Goal: Task Accomplishment & Management: Use online tool/utility

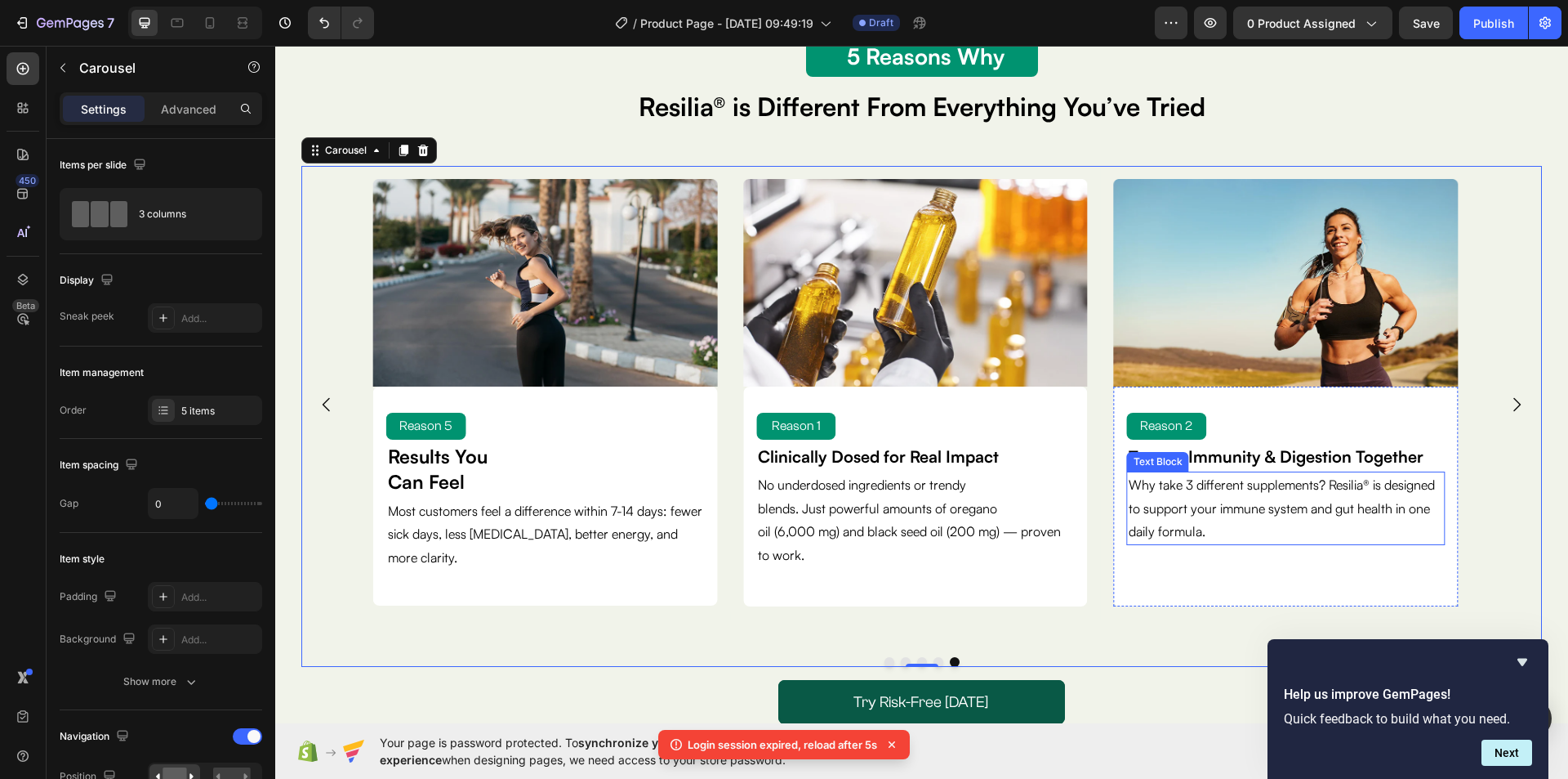
scroll to position [82, 0]
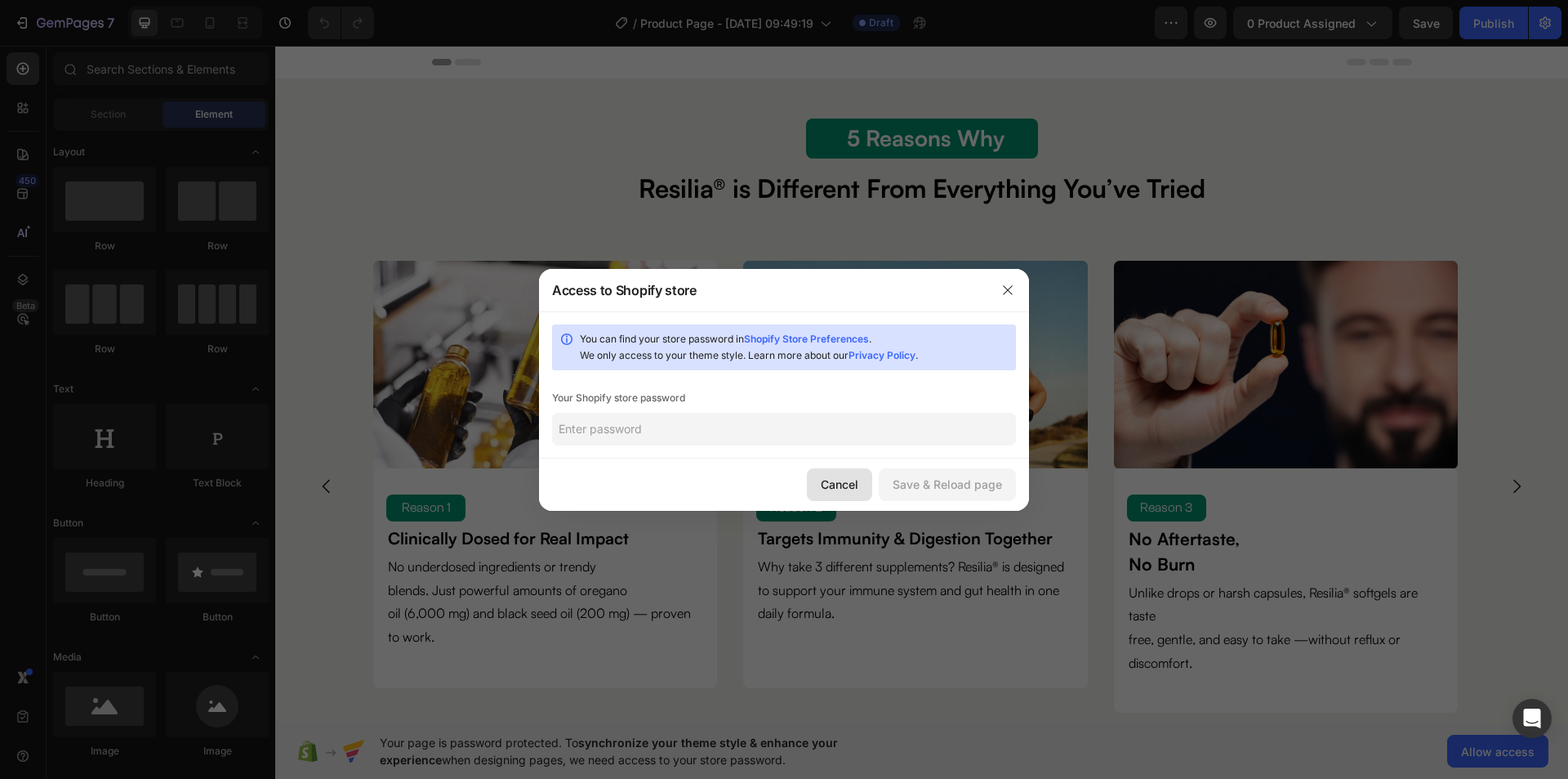
click at [841, 486] on div "Cancel" at bounding box center [840, 484] width 38 height 17
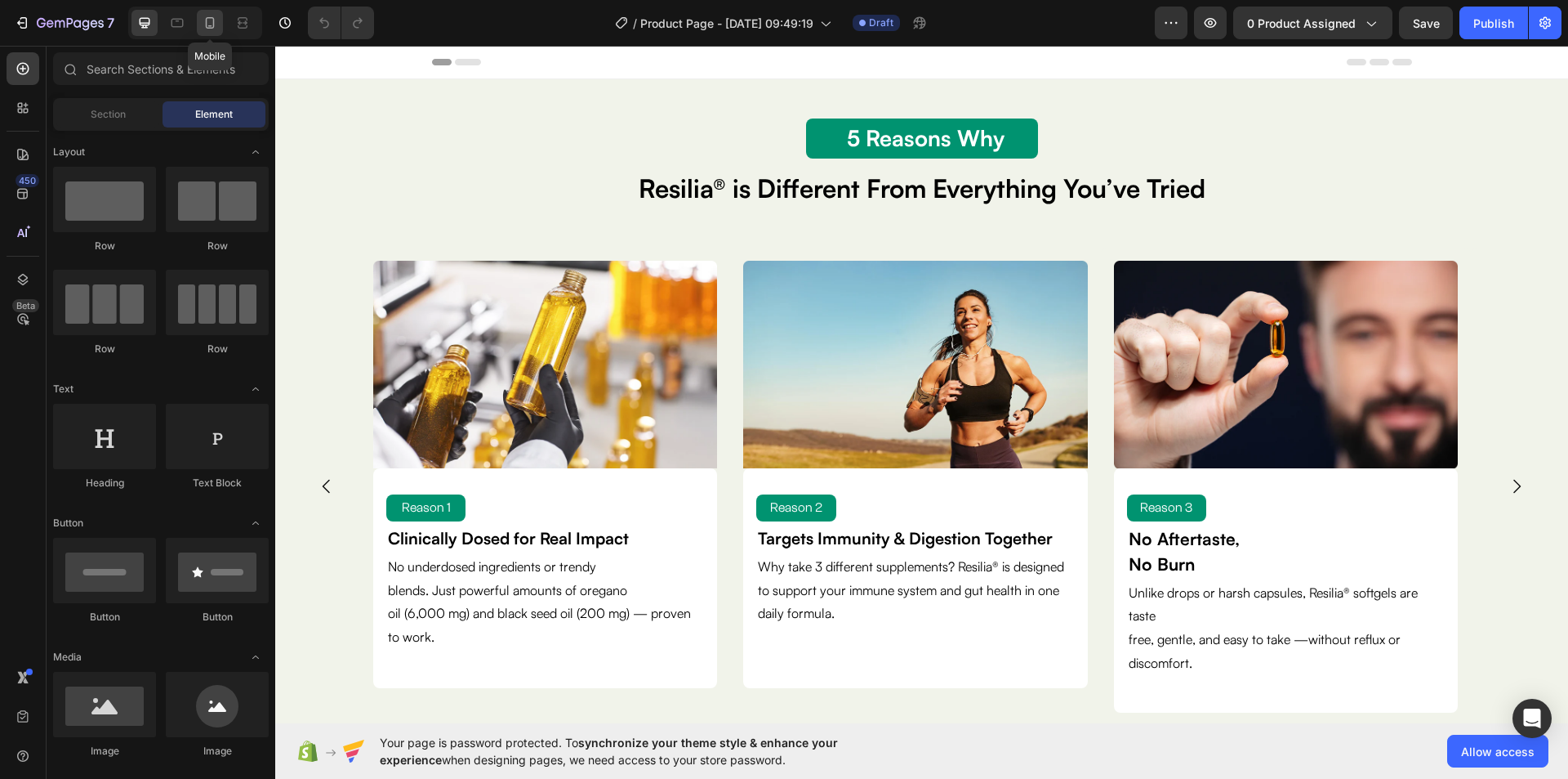
click at [214, 29] on icon at bounding box center [210, 22] width 16 height 16
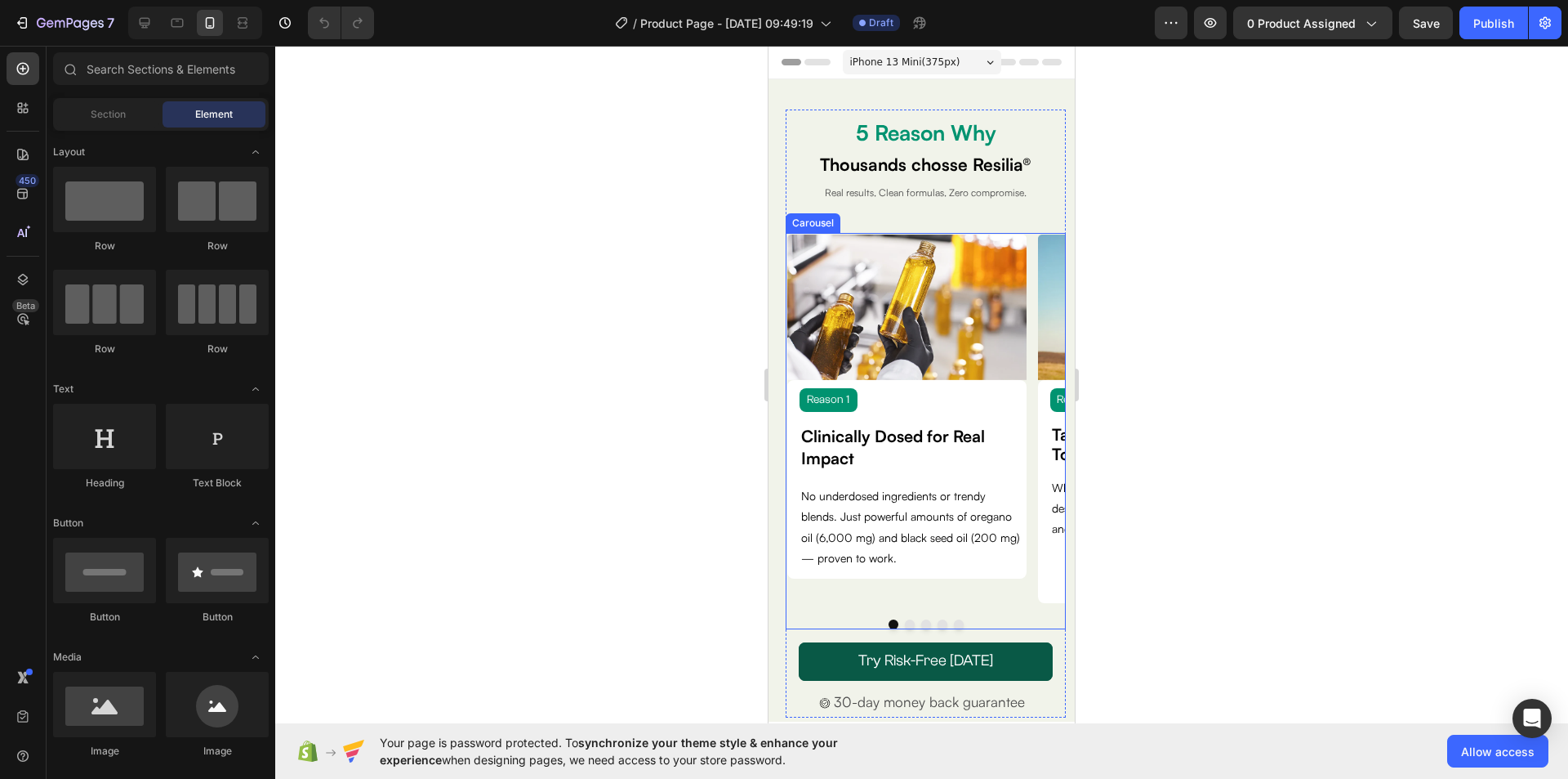
click at [905, 624] on button "Dot" at bounding box center [910, 624] width 10 height 10
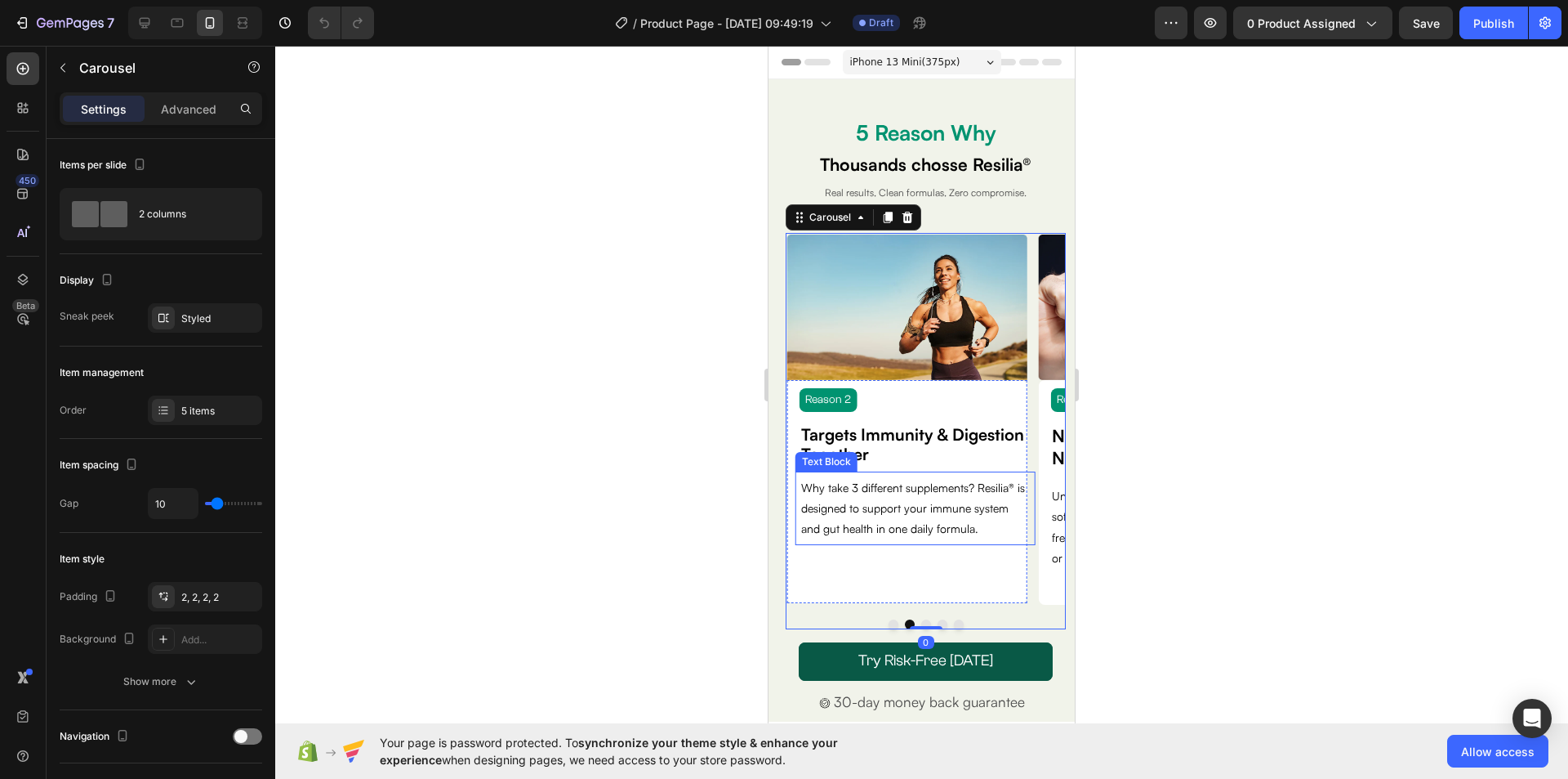
click at [909, 533] on p "Why take 3 different supplements? Resilia® is designed to support your immune s…" at bounding box center [915, 508] width 228 height 62
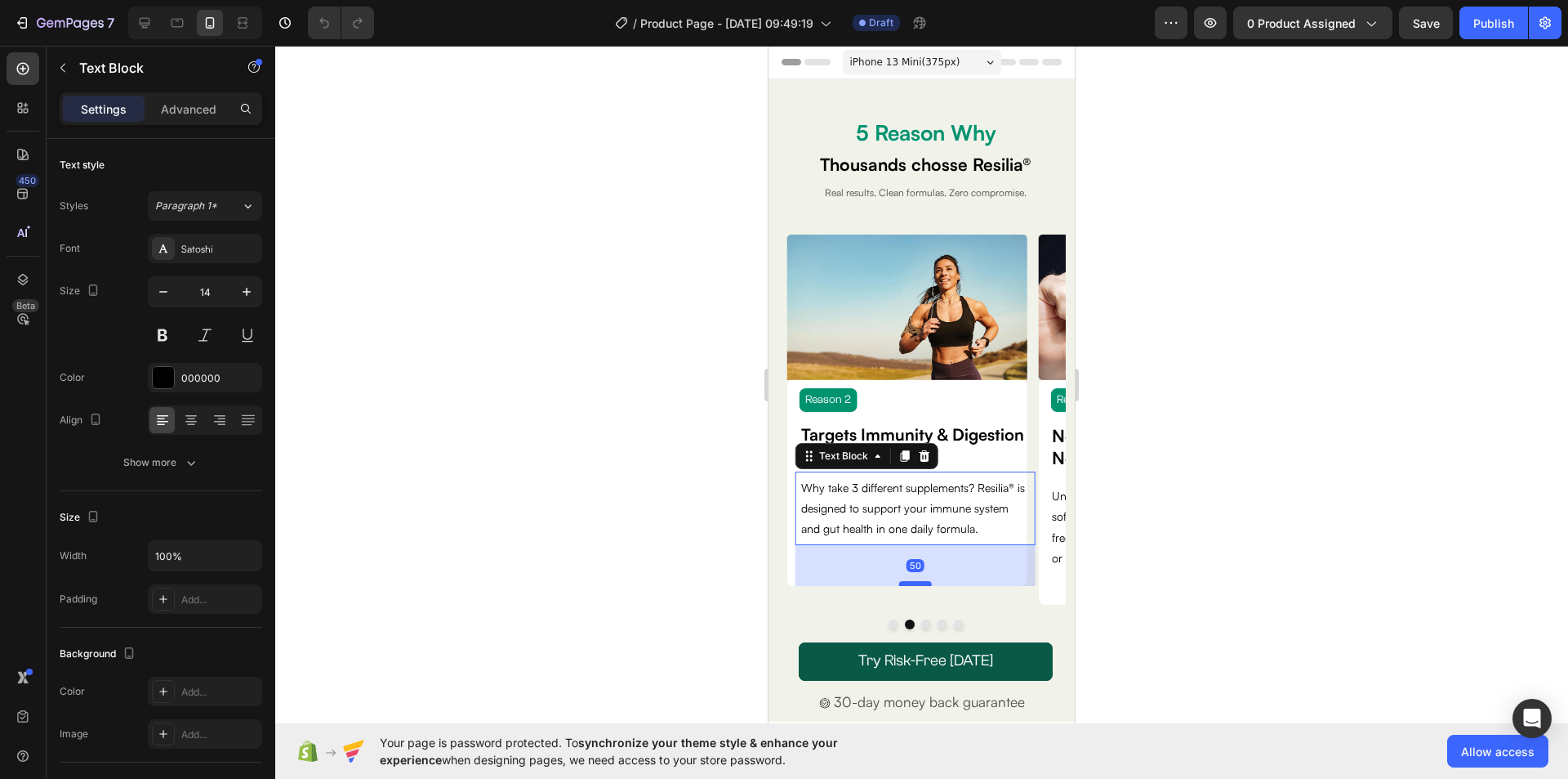
drag, startPoint x: 923, startPoint y: 601, endPoint x: 922, endPoint y: 584, distance: 17.0
click at [922, 584] on div at bounding box center [915, 582] width 32 height 4
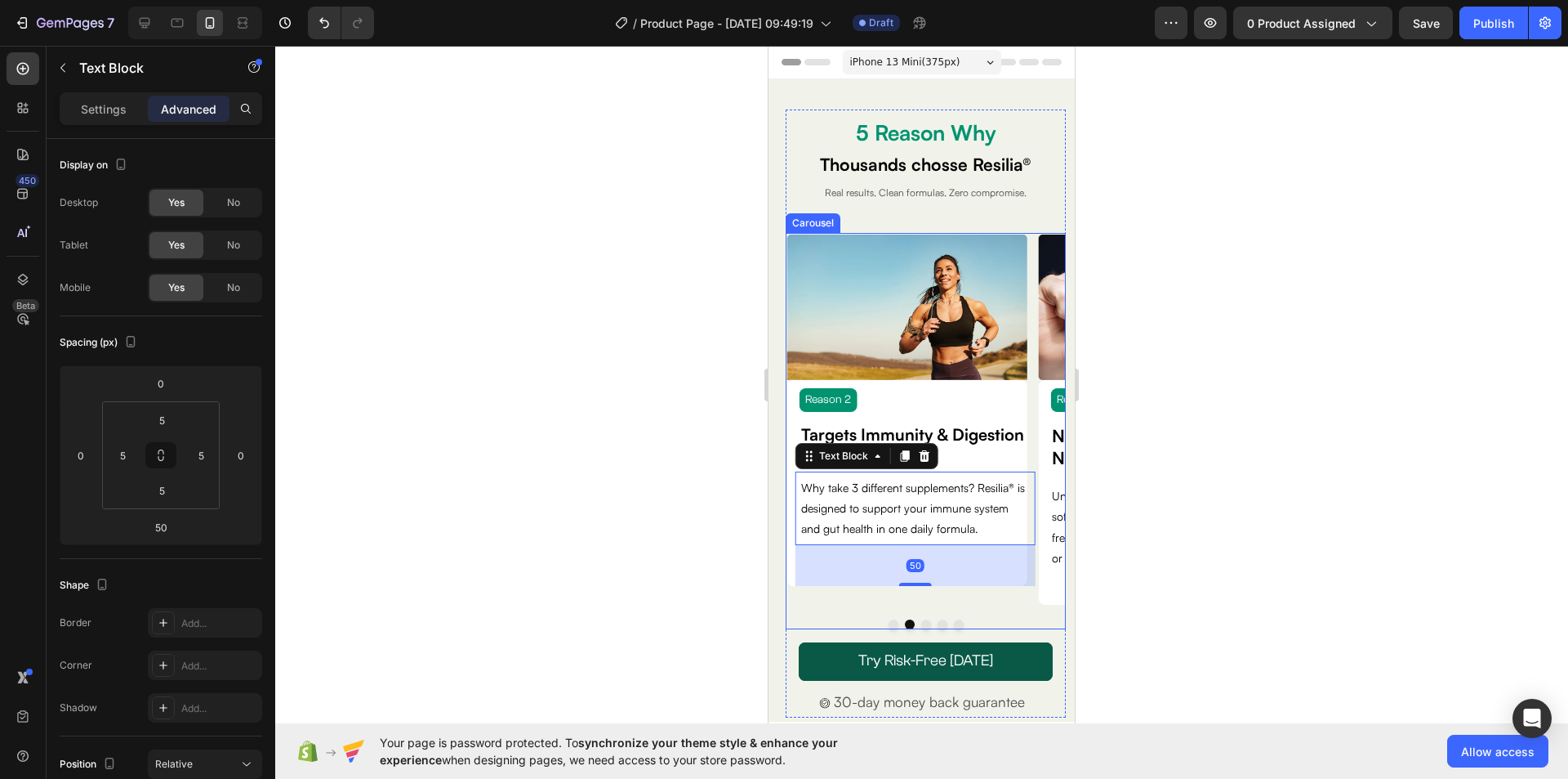
click at [888, 623] on button "Dot" at bounding box center [893, 624] width 10 height 10
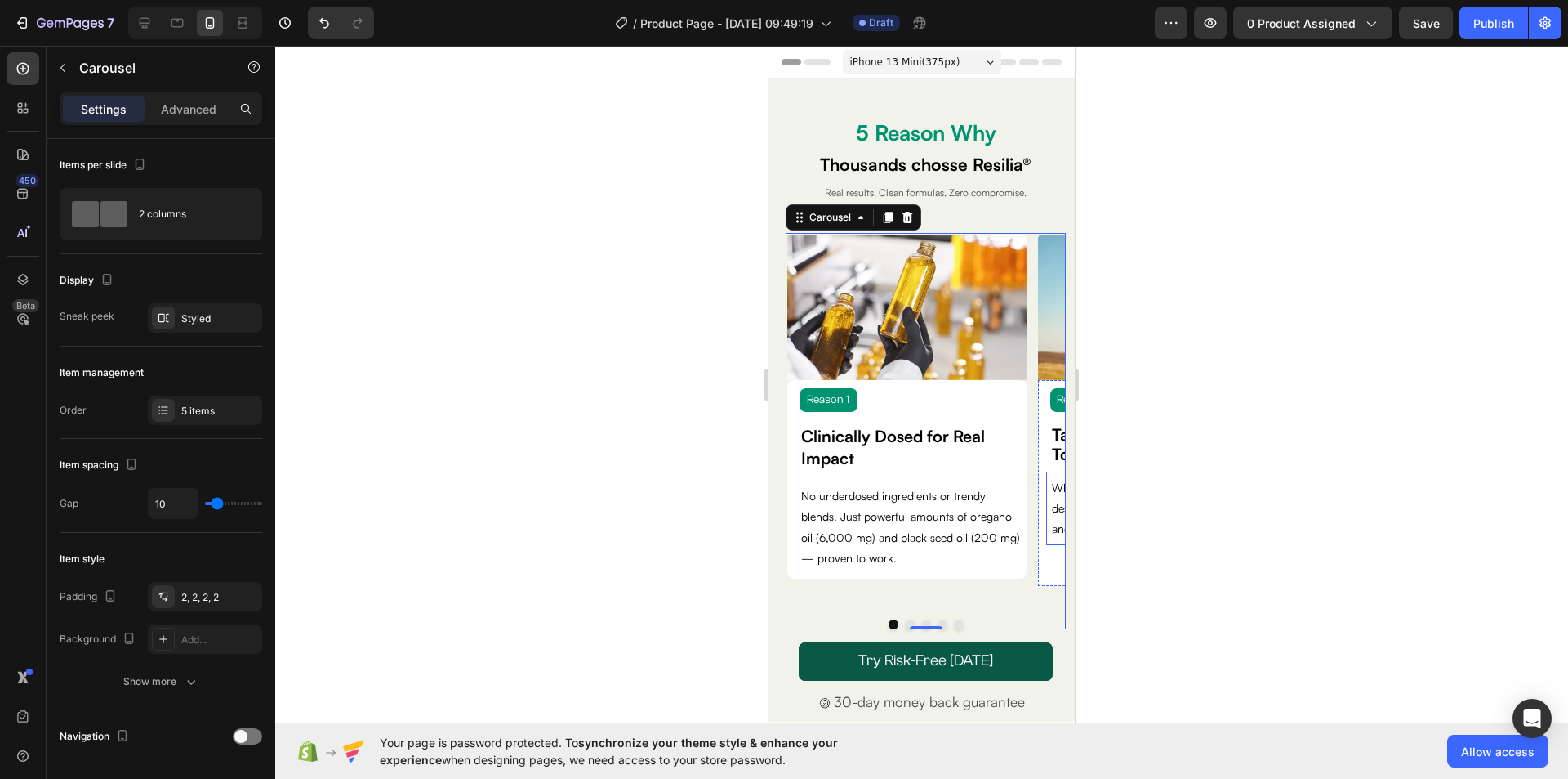
click at [1050, 523] on div "Why take 3 different supplements? Resilia® is designed to support your immune s…" at bounding box center [1165, 508] width 240 height 74
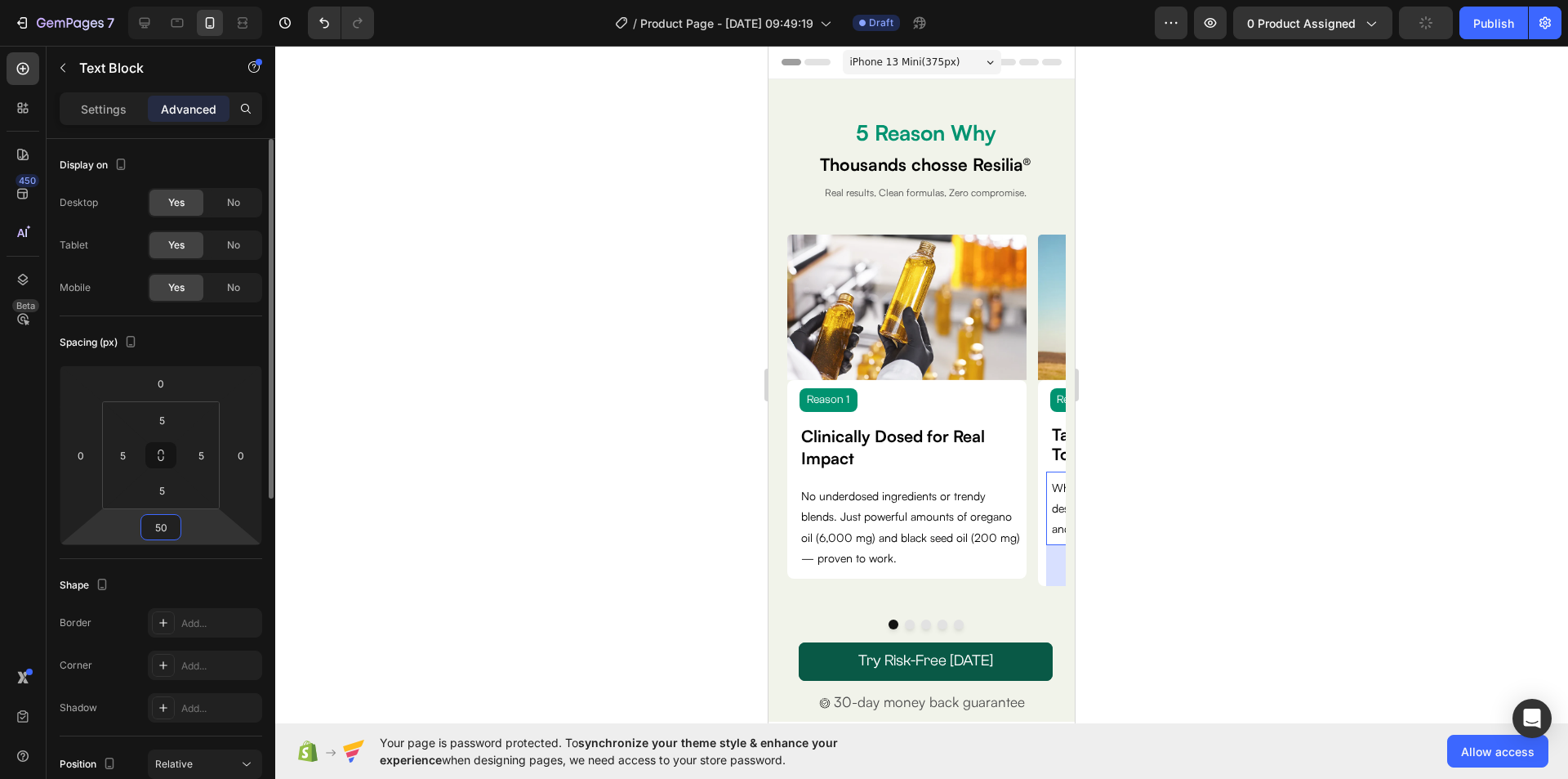
click at [166, 529] on input "50" at bounding box center [161, 527] width 32 height 24
type input "45"
click at [905, 624] on button "Dot" at bounding box center [910, 624] width 10 height 10
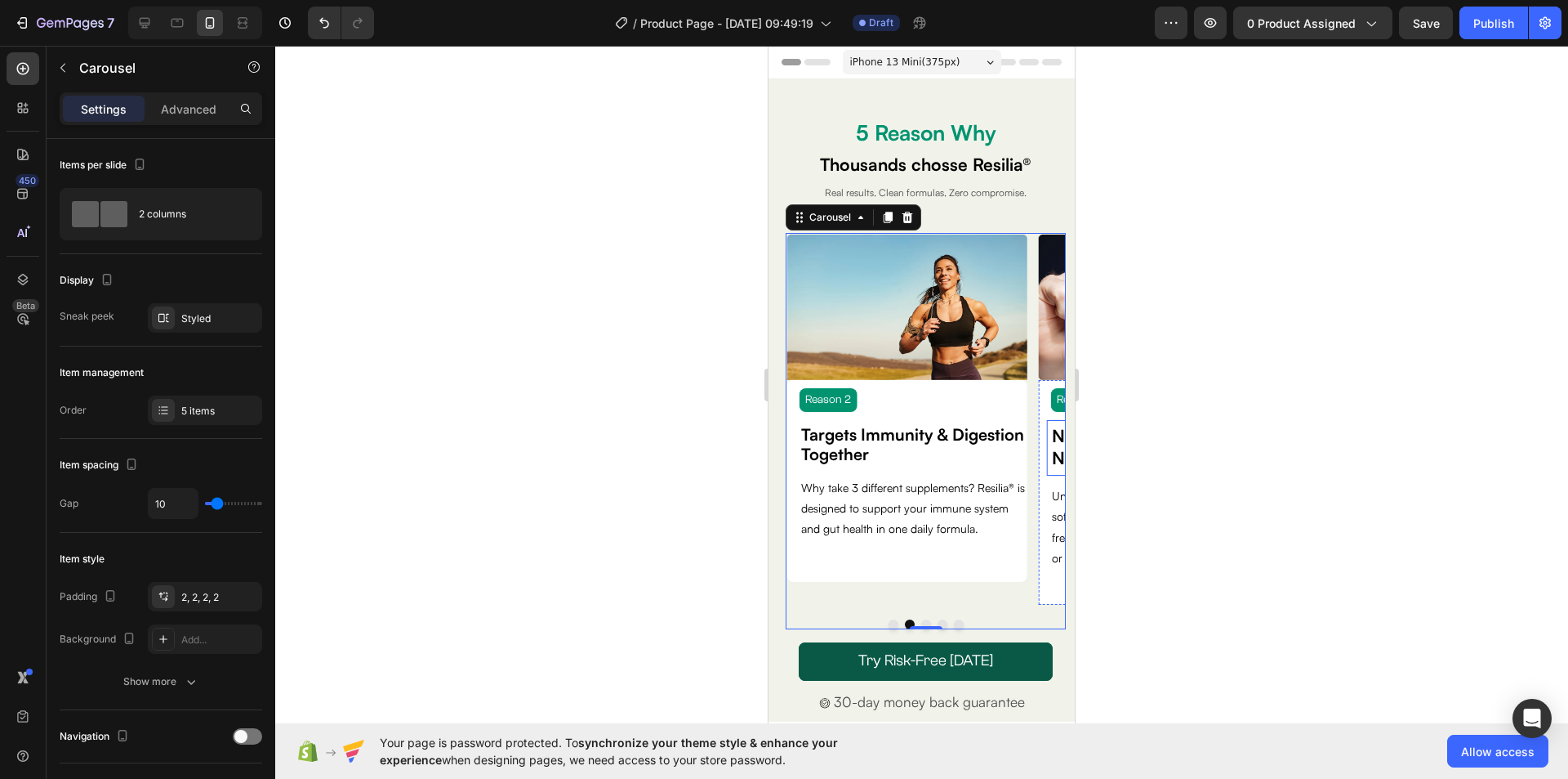
click at [1052, 468] on p "No Burn" at bounding box center [1166, 459] width 228 height 22
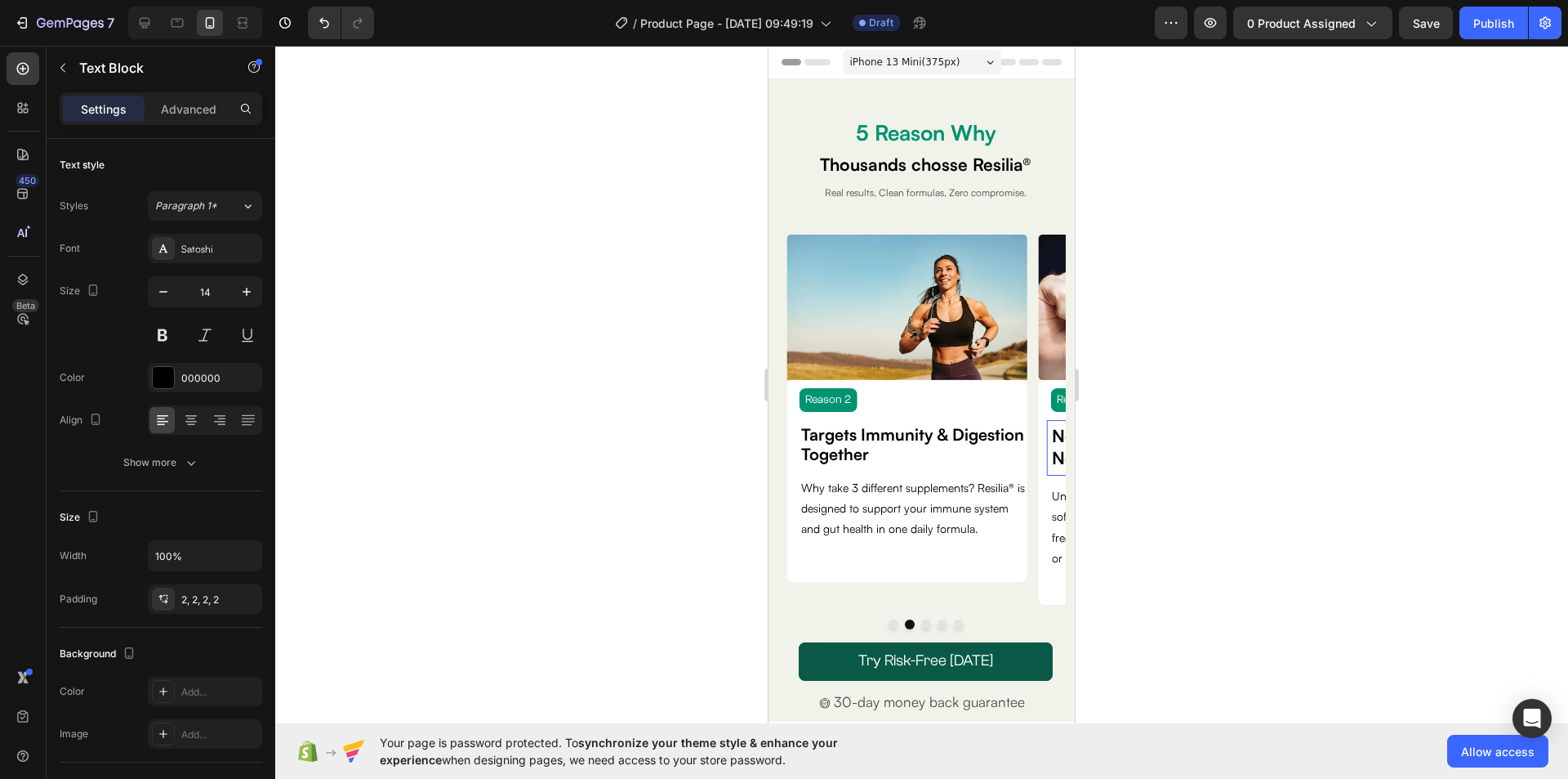
click at [1050, 460] on div "No Aftertaste, No Burn" at bounding box center [1166, 447] width 231 height 48
click at [205, 117] on p "Advanced" at bounding box center [188, 109] width 56 height 17
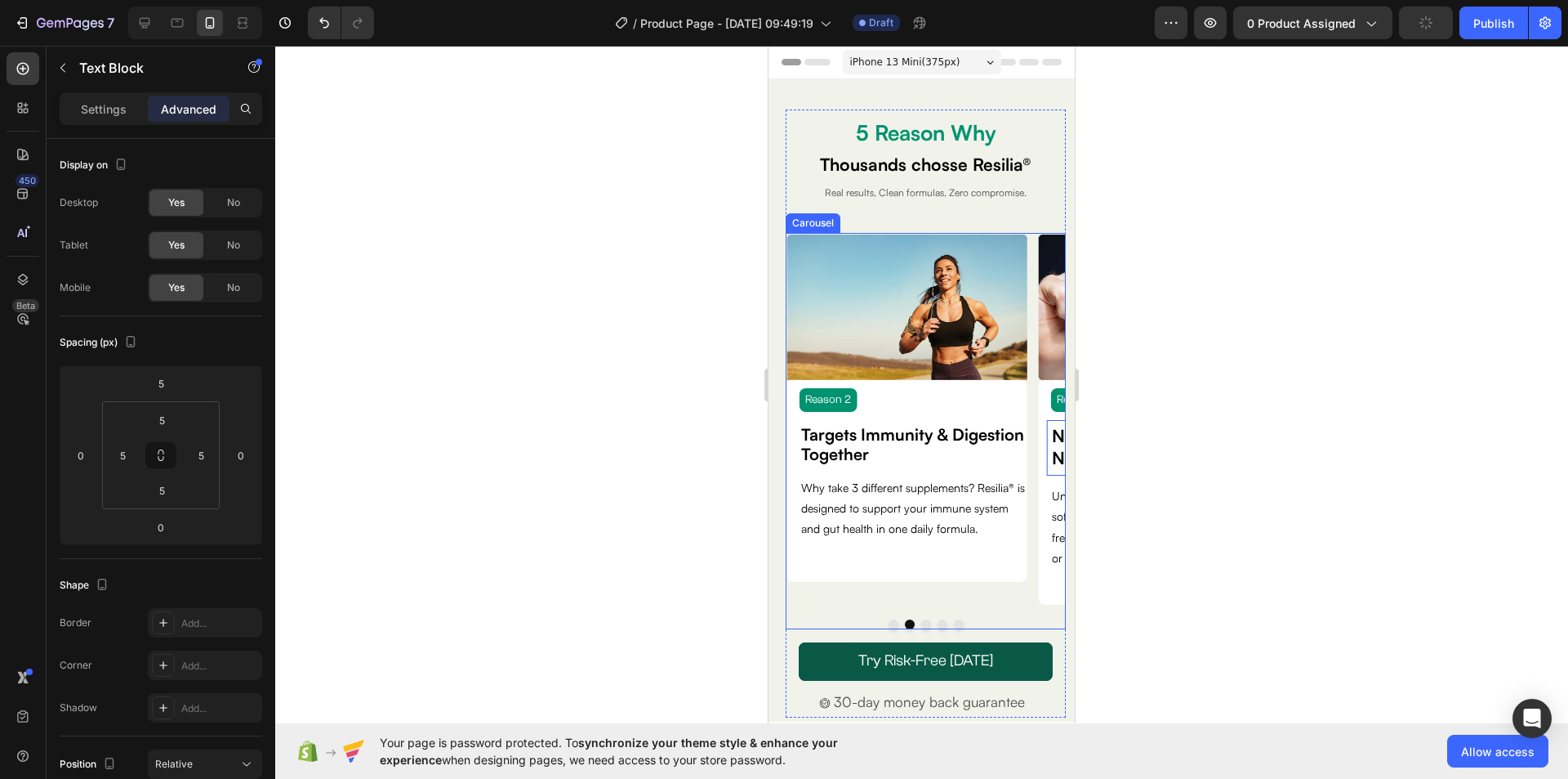
click at [921, 624] on button "Dot" at bounding box center [926, 624] width 10 height 10
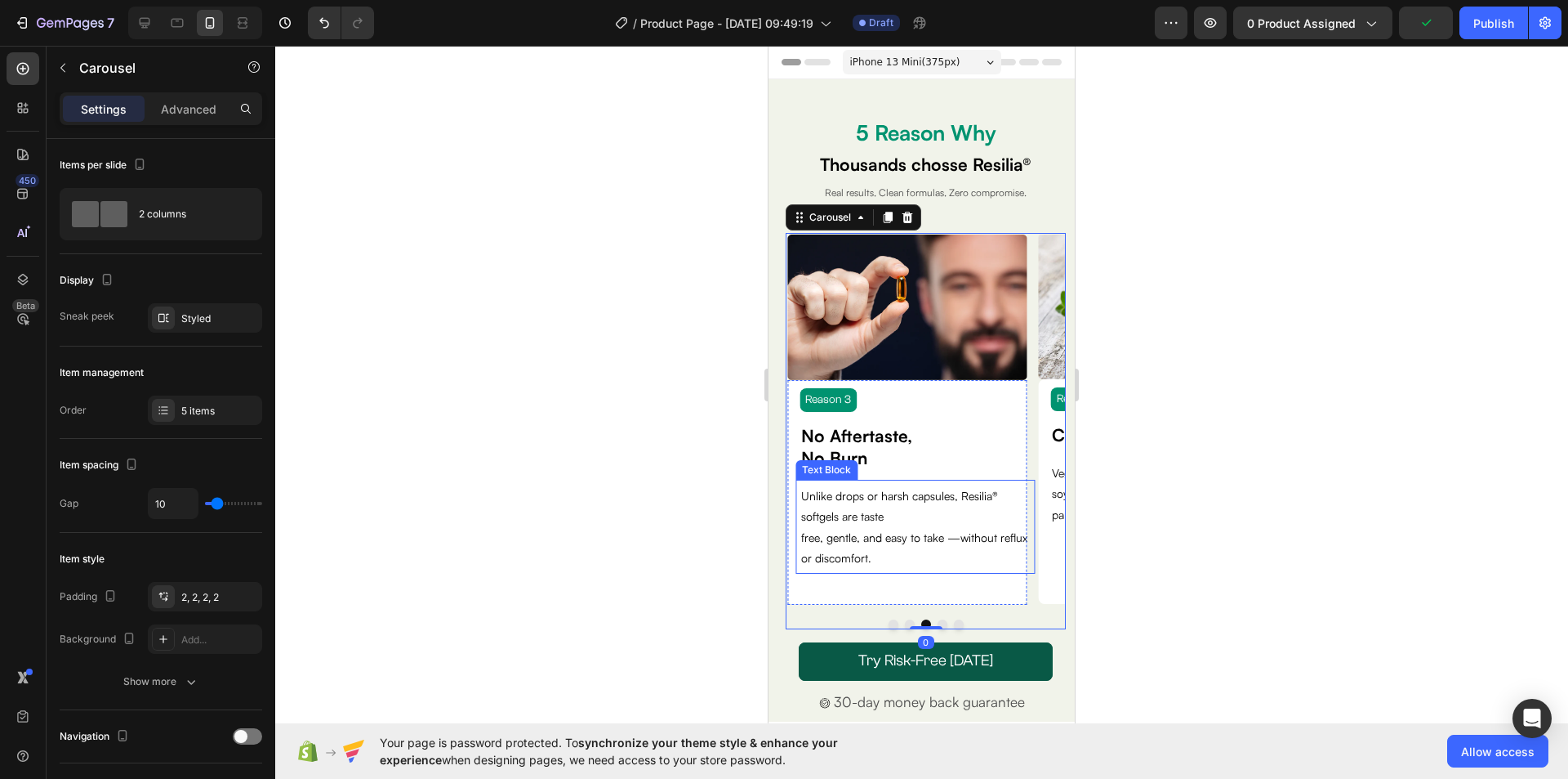
click at [910, 513] on p "Unlike drops or harsh capsules, Resilia® softgels are taste" at bounding box center [915, 506] width 228 height 41
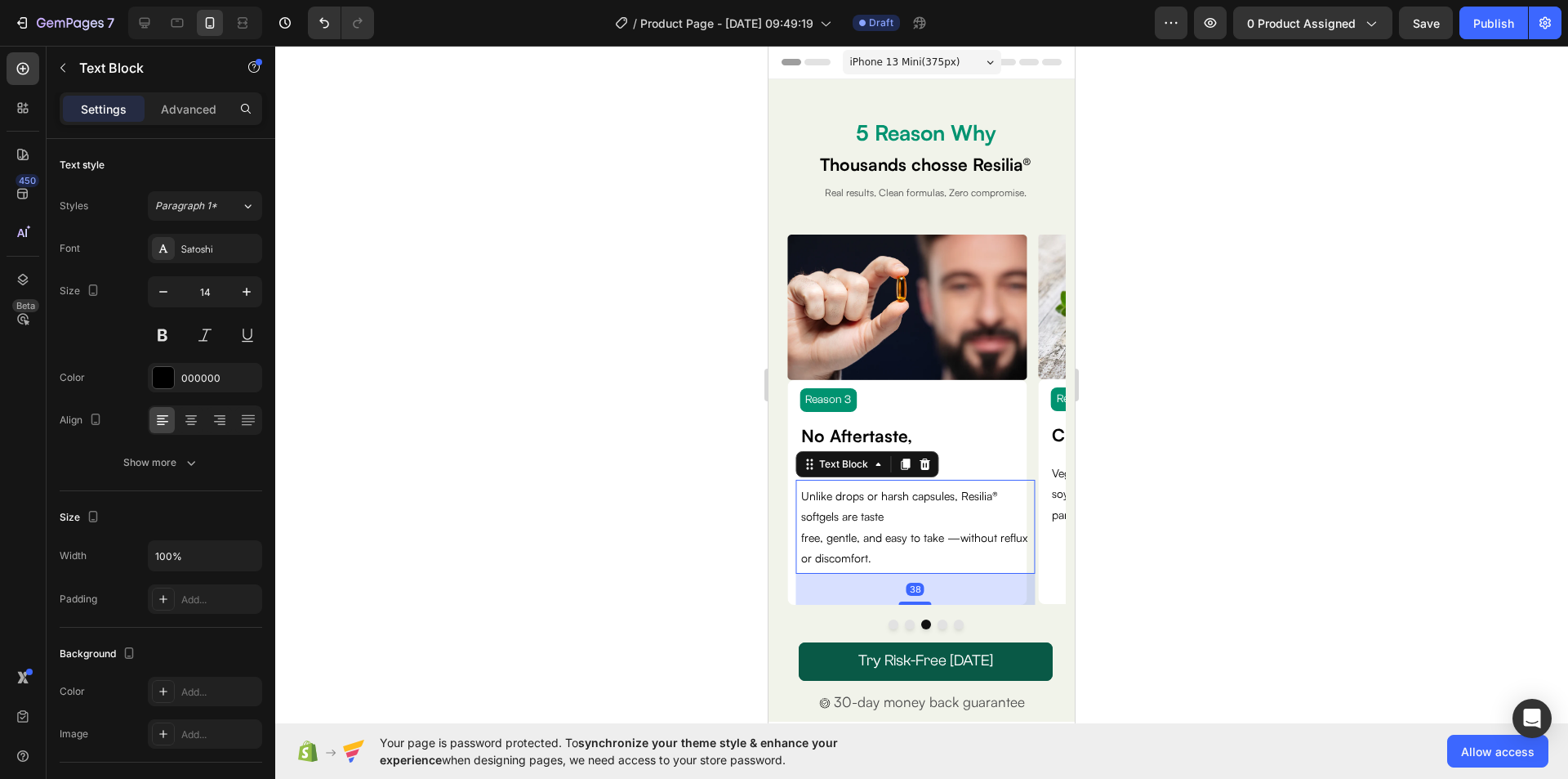
click at [802, 535] on p "free, gentle, and easy to take —without reflux or discomfort." at bounding box center [915, 547] width 228 height 41
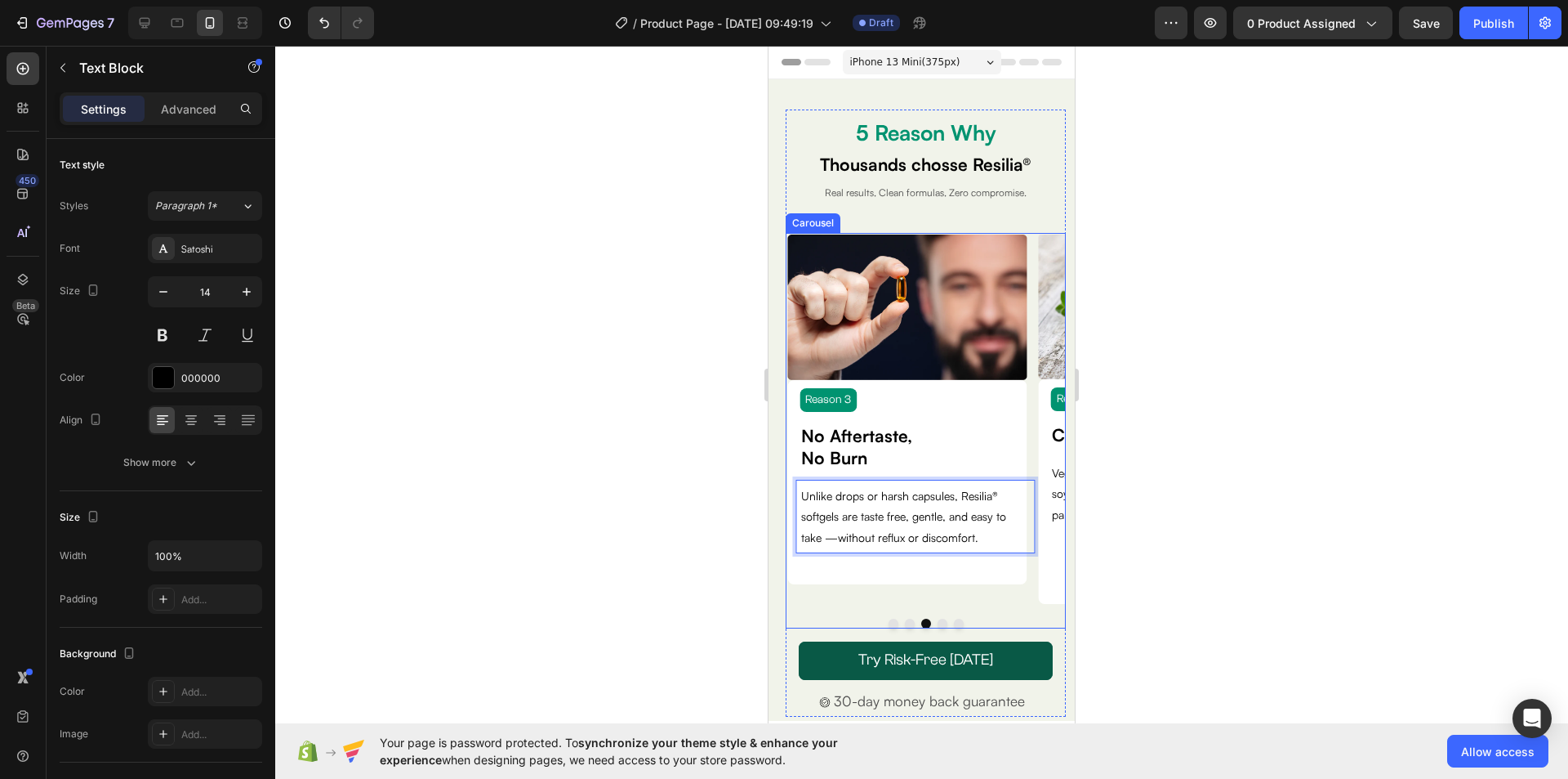
click at [981, 597] on div "Image Reason 3 Text Block No Aftertaste, No Burn Text Block Unlike drops or har…" at bounding box center [907, 418] width 240 height 369
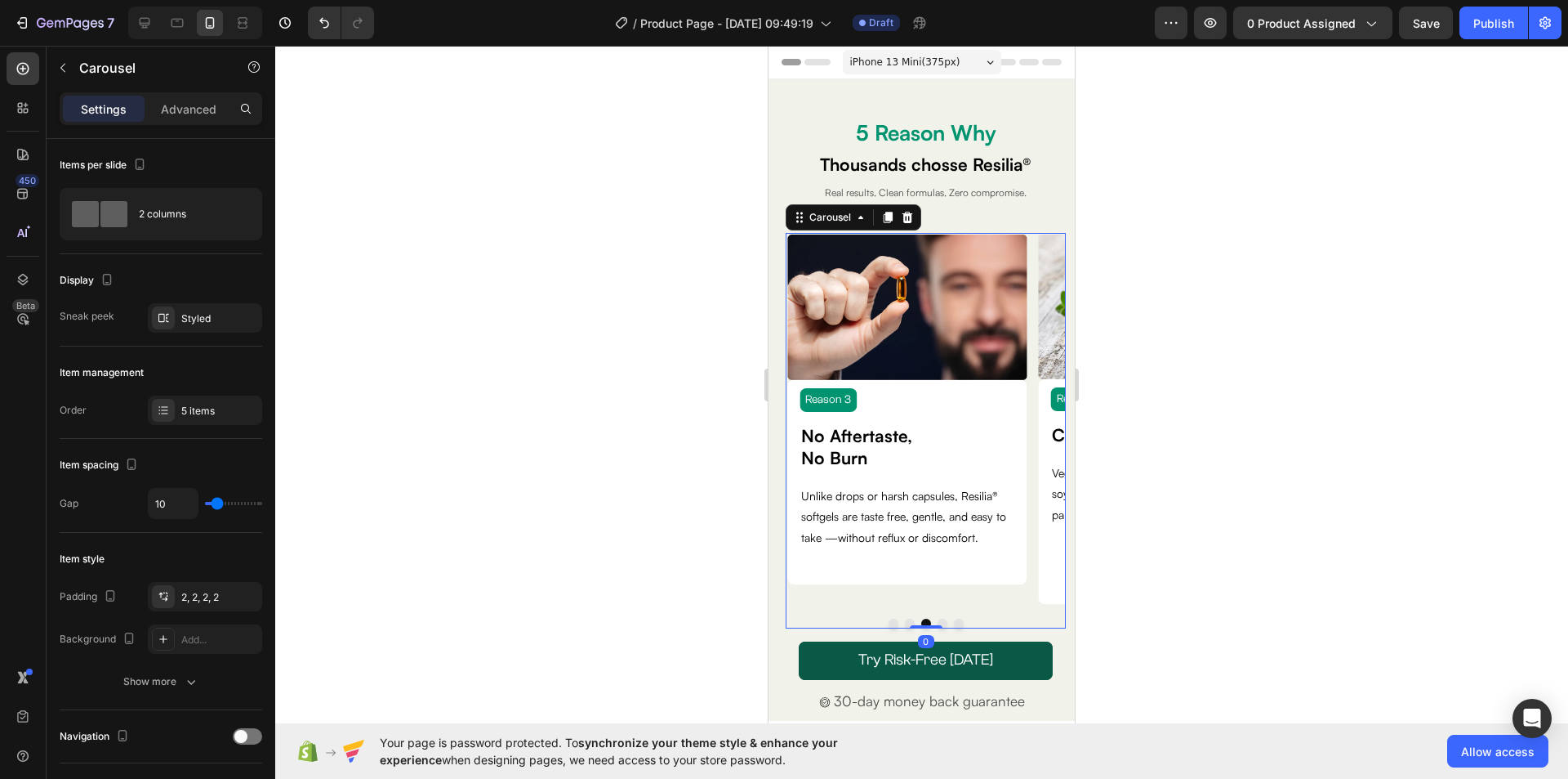
click at [906, 621] on button "Dot" at bounding box center [910, 623] width 10 height 10
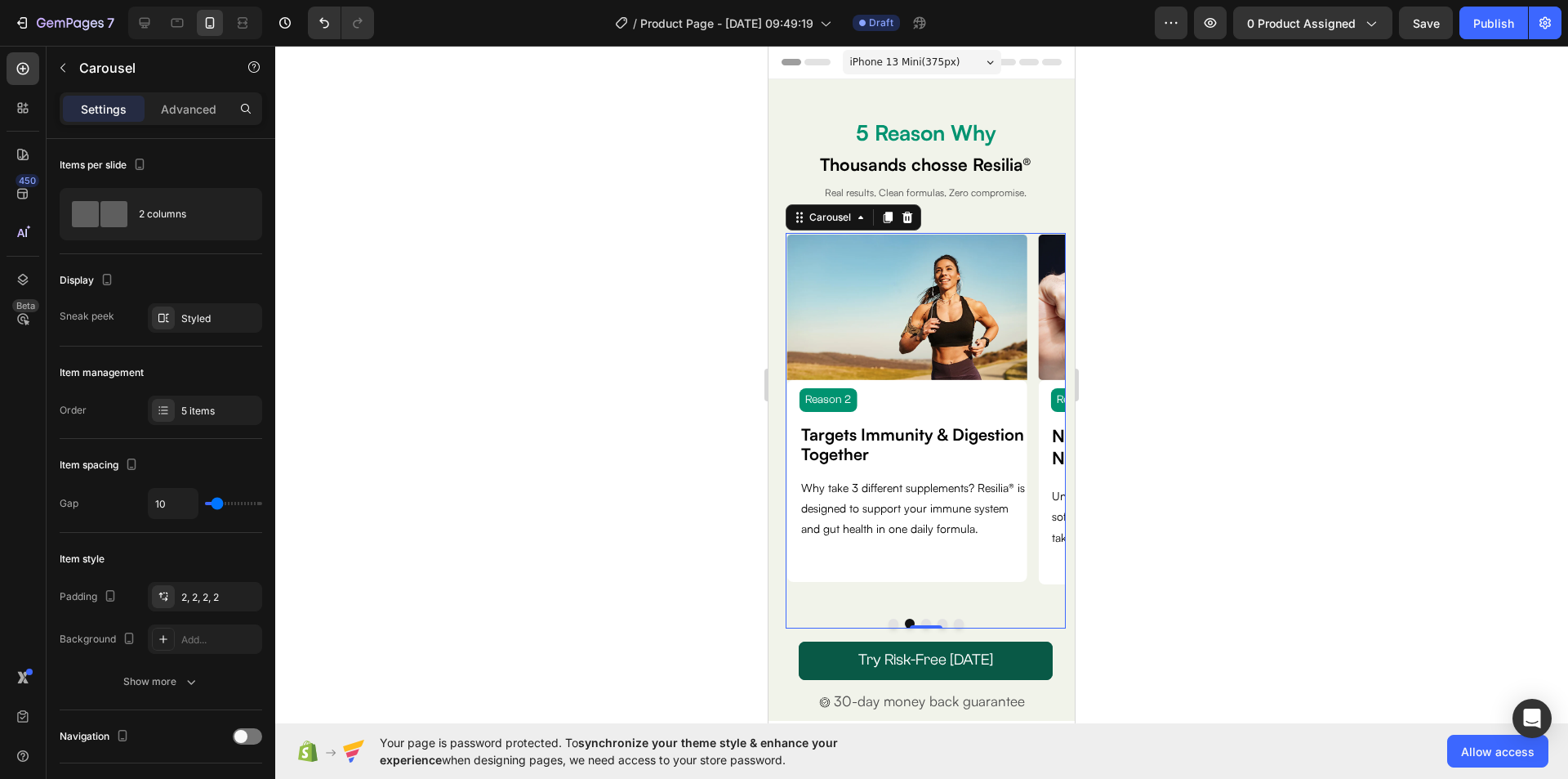
click at [921, 622] on button "Dot" at bounding box center [926, 623] width 10 height 10
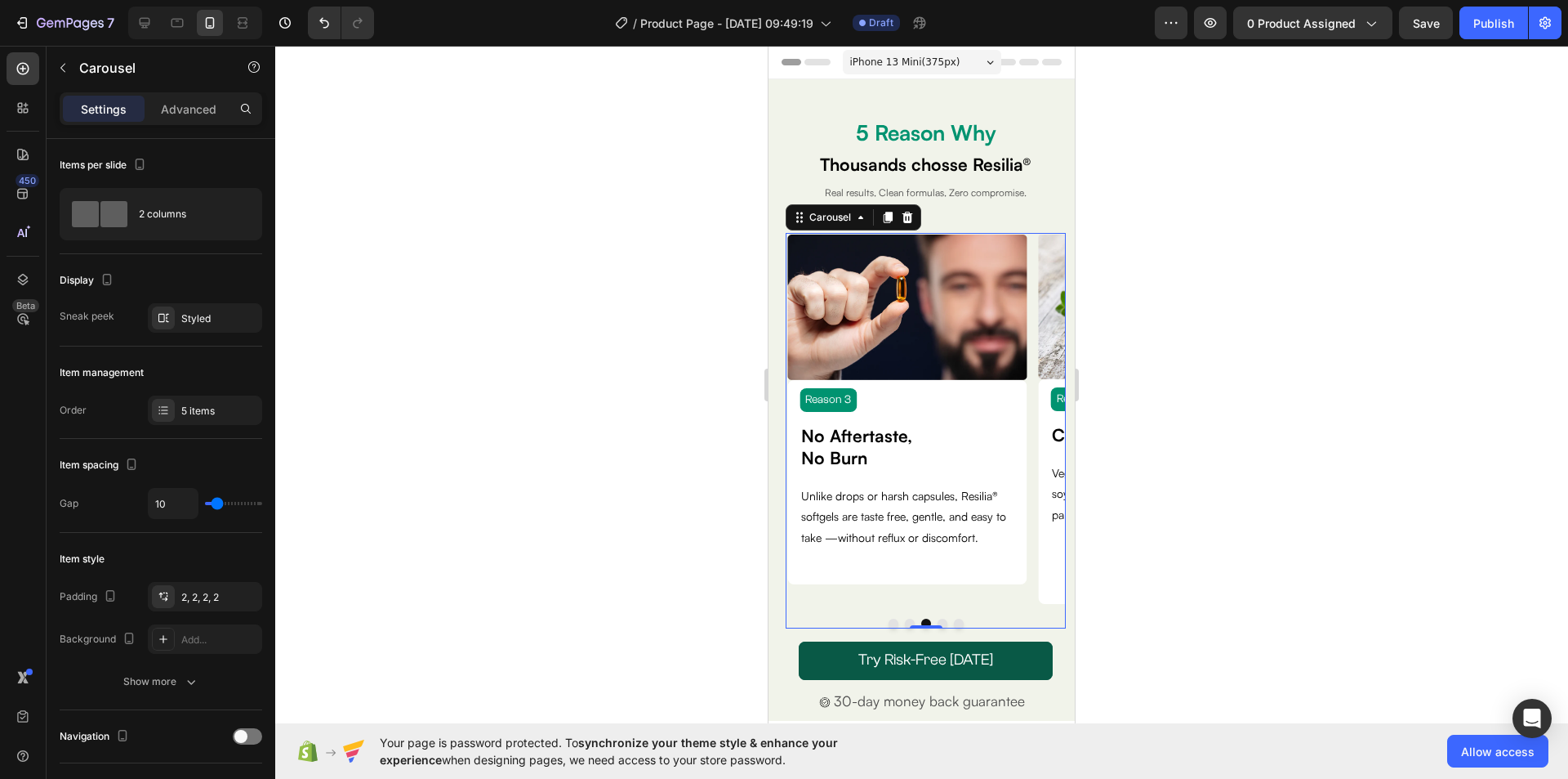
click at [937, 622] on button "Dot" at bounding box center [942, 623] width 10 height 10
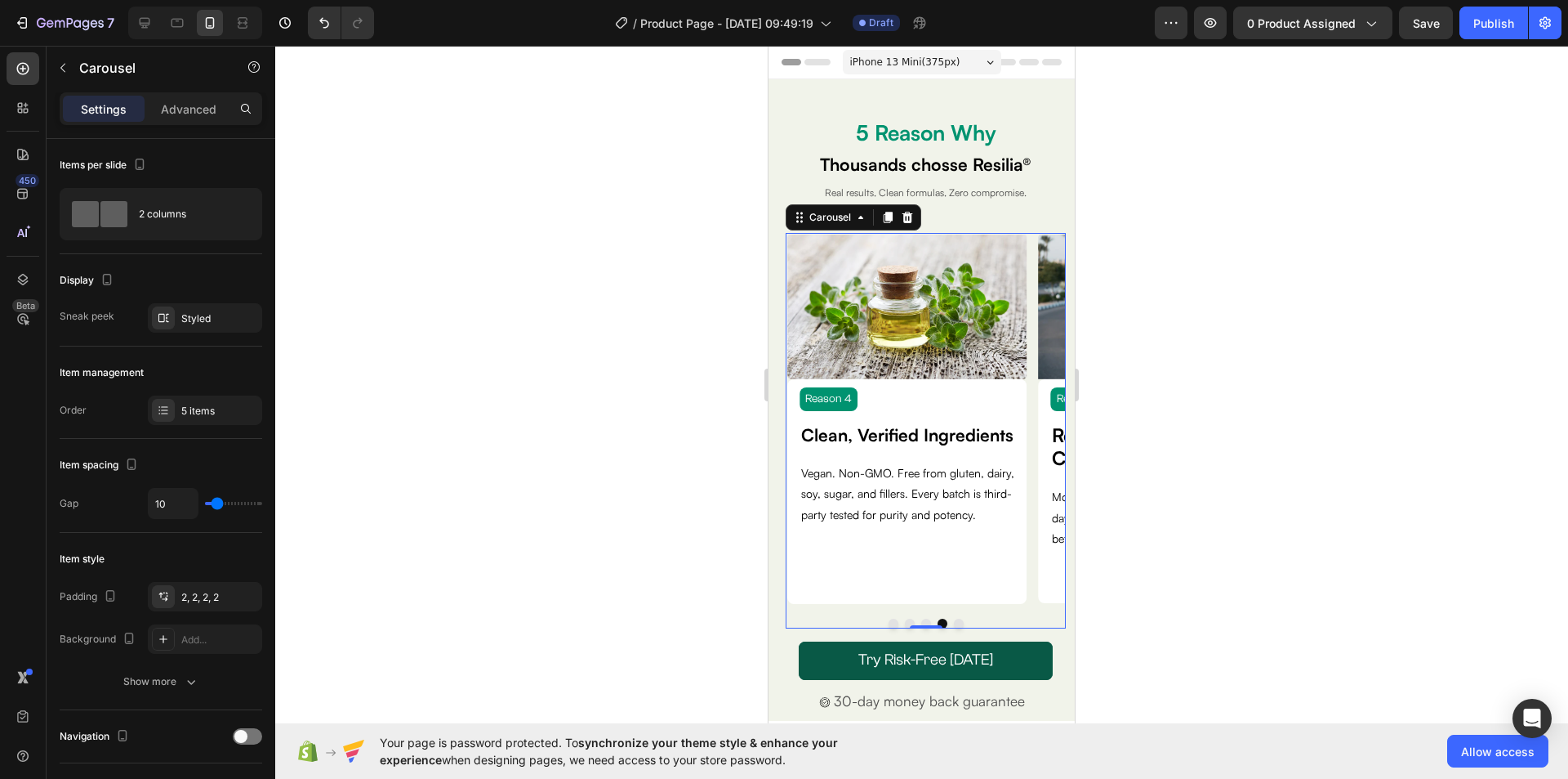
click at [954, 623] on button "Dot" at bounding box center [958, 623] width 10 height 10
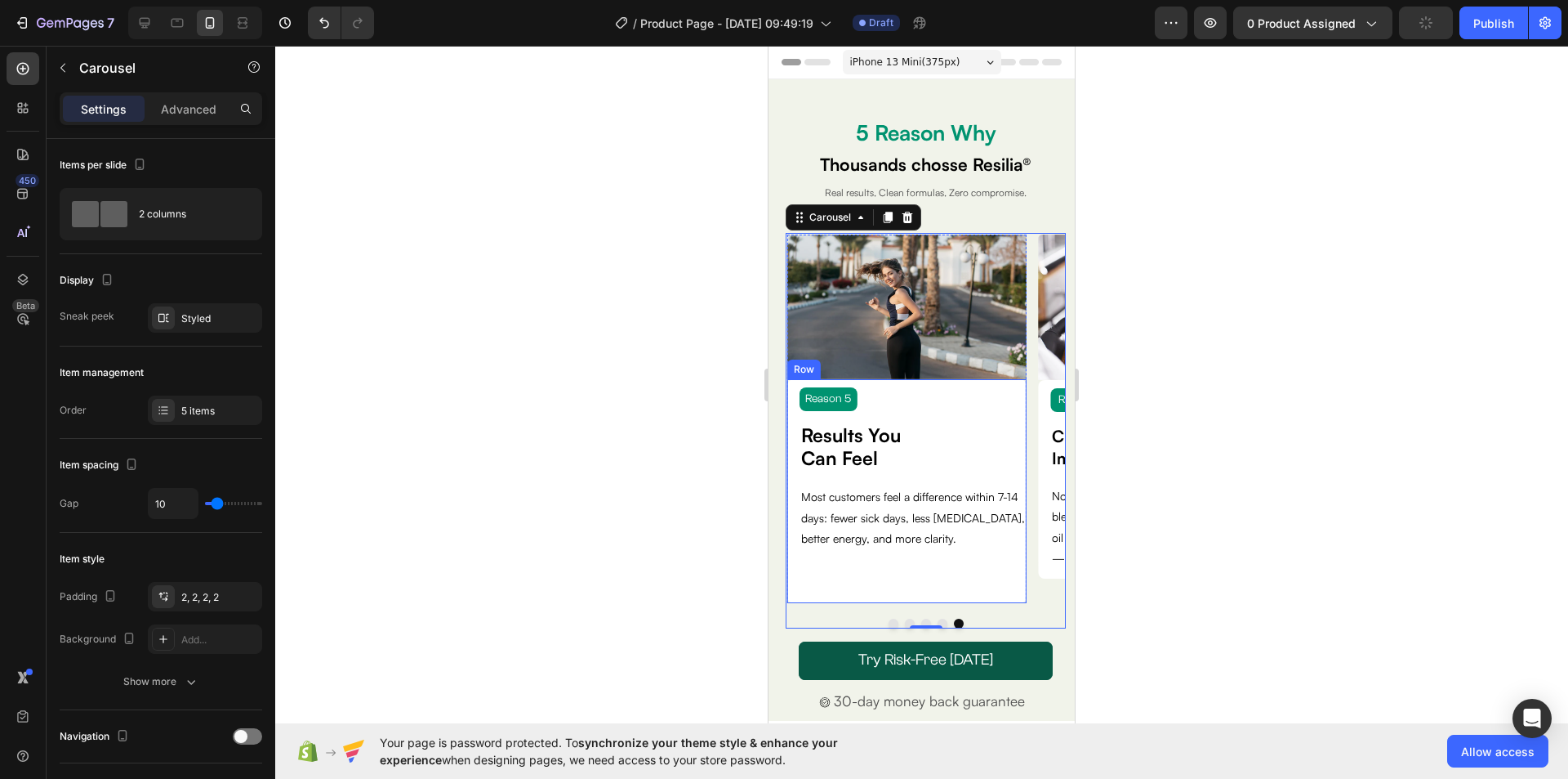
click at [943, 558] on div "Reason 5 Text Block Results You Can Feel Text Block Most customers feel a diffe…" at bounding box center [907, 490] width 240 height 223
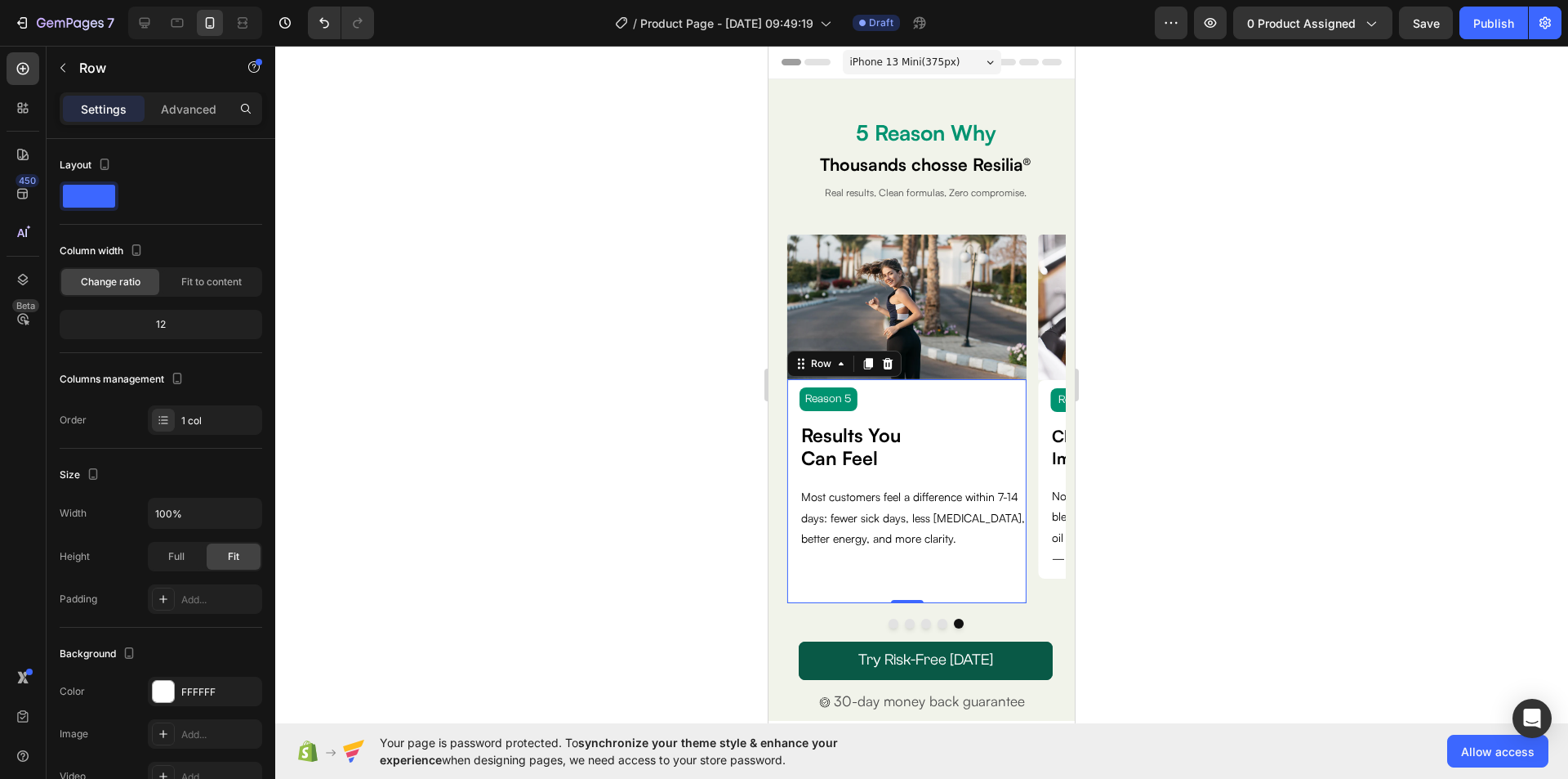
drag, startPoint x: 912, startPoint y: 600, endPoint x: 912, endPoint y: 590, distance: 10.0
click at [912, 590] on div "Reason 5 Text Block Results You Can Feel Text Block Most customers feel a diffe…" at bounding box center [907, 490] width 240 height 223
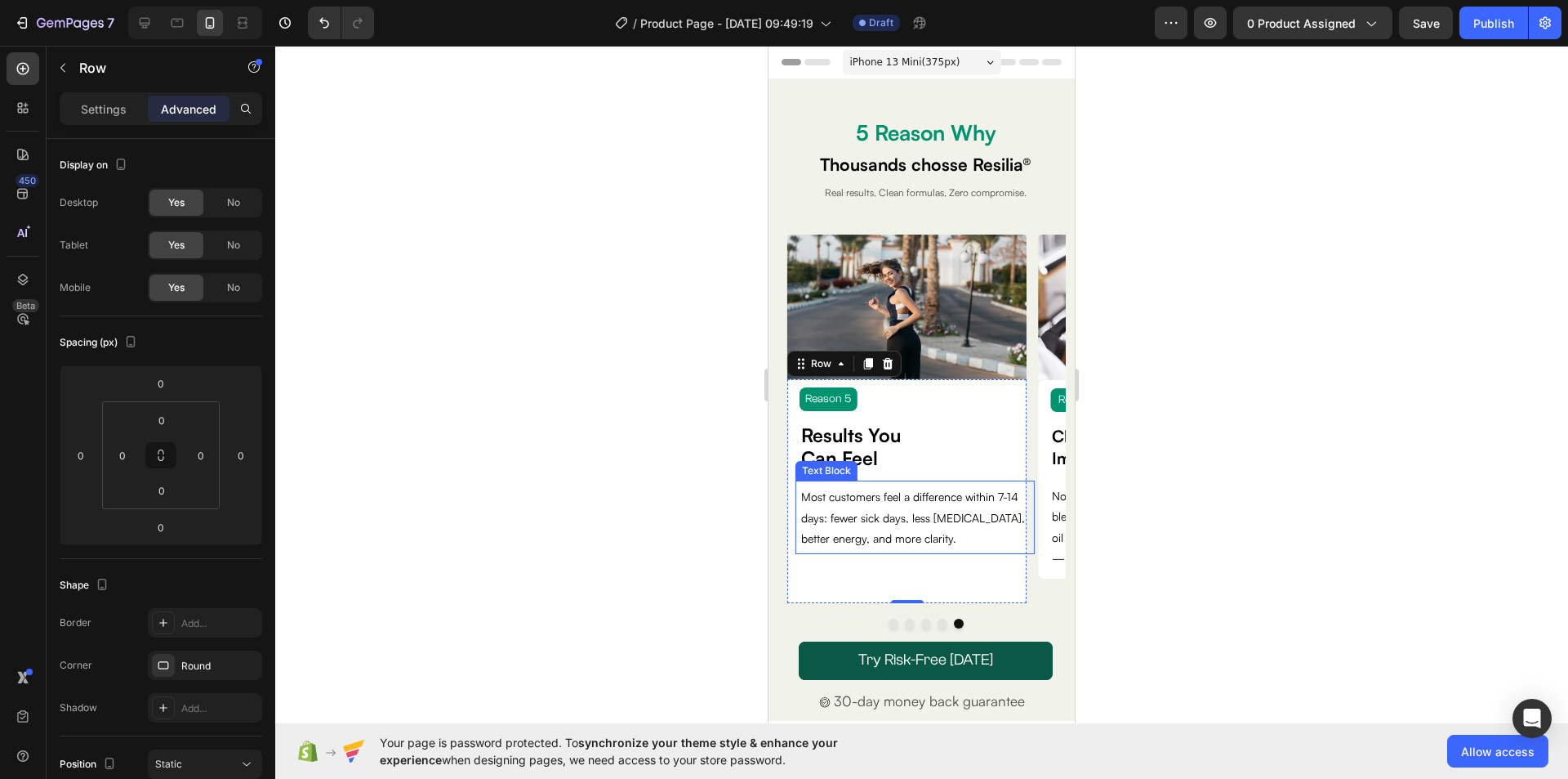
click at [918, 528] on p "Most customers feel a difference within 7-14 days: fewer sick days, less bloati…" at bounding box center [915, 517] width 228 height 62
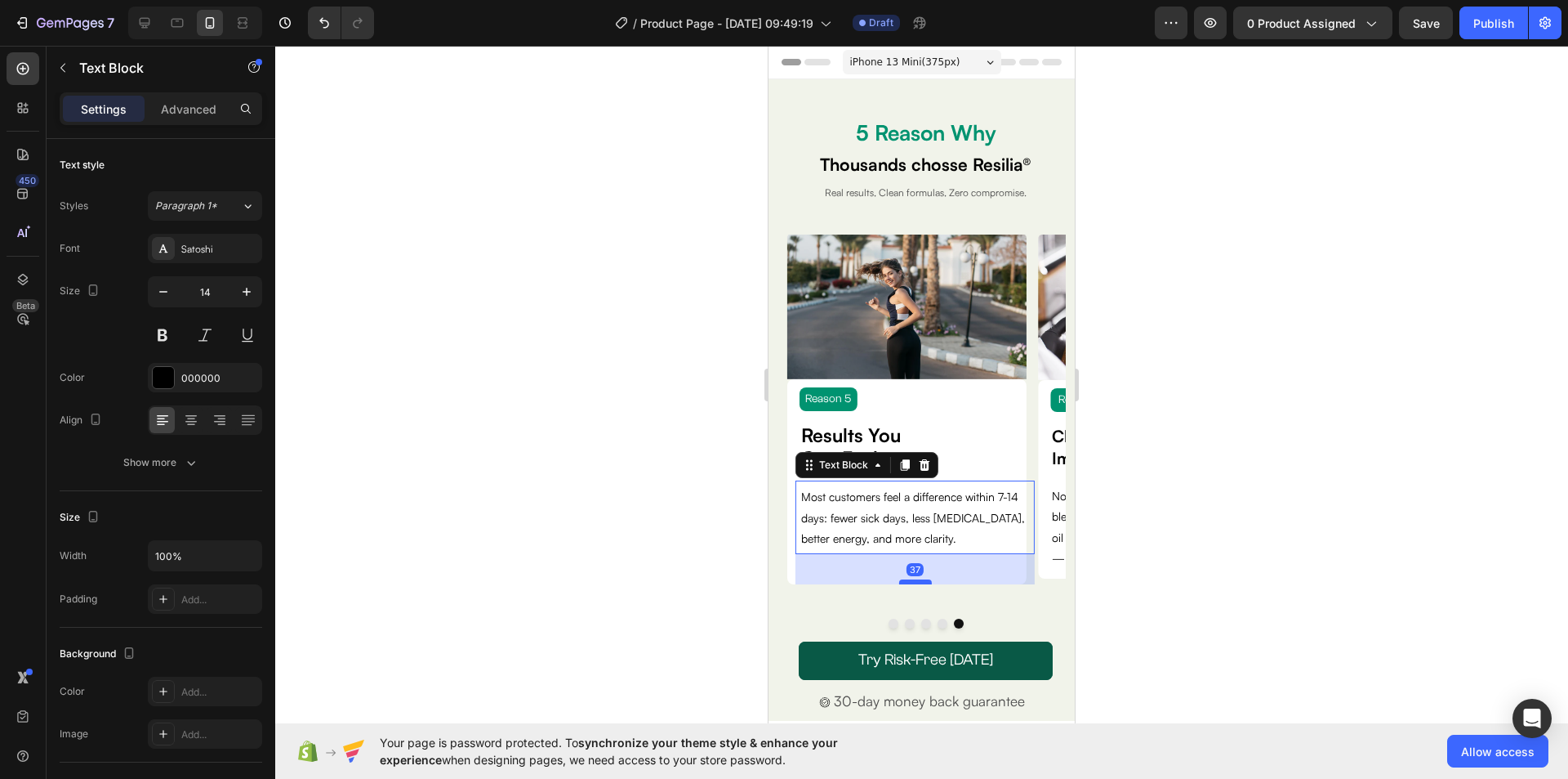
drag, startPoint x: 915, startPoint y: 600, endPoint x: 919, endPoint y: 582, distance: 18.4
click at [919, 582] on div at bounding box center [915, 581] width 32 height 4
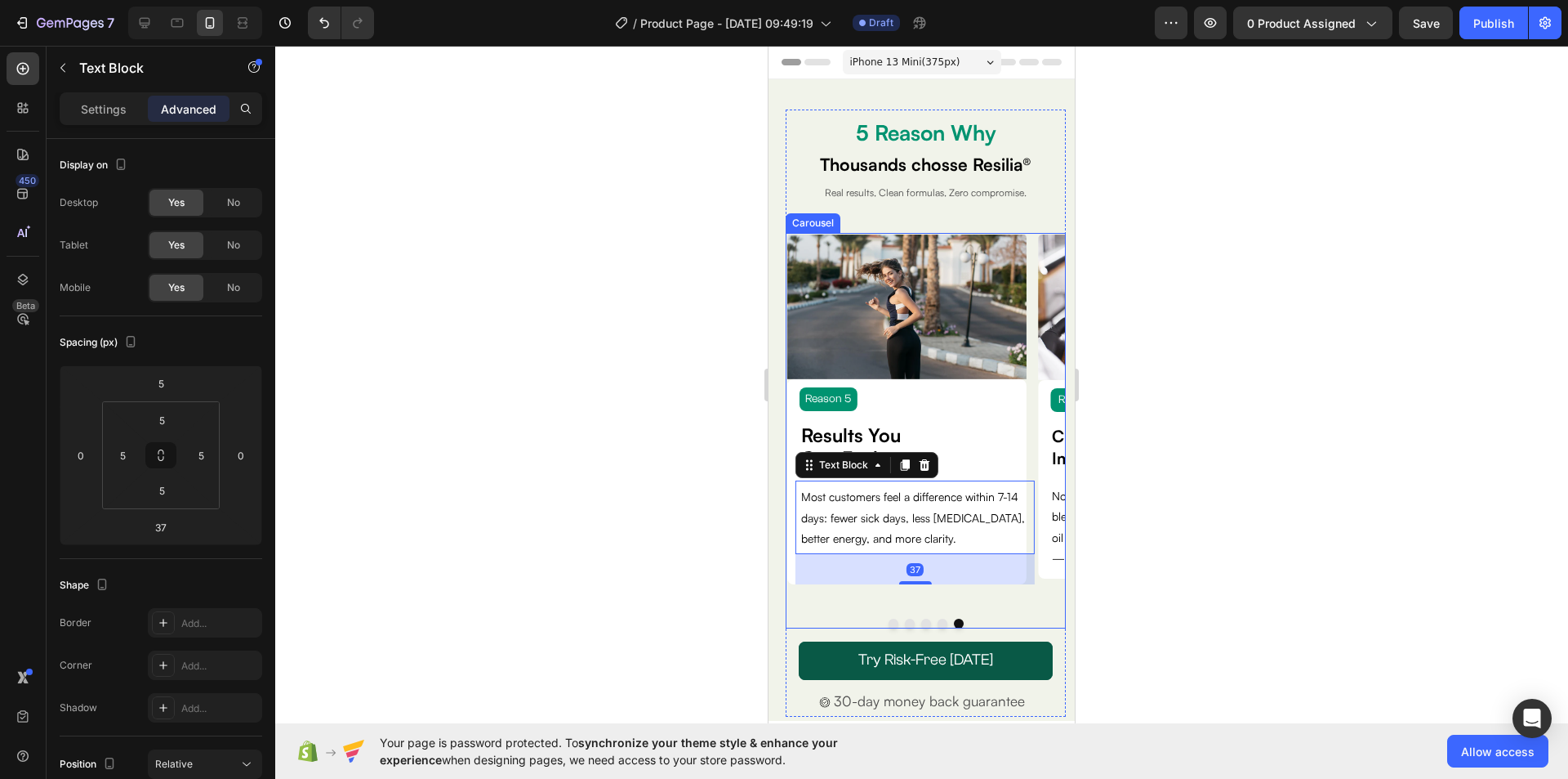
click at [961, 589] on div "Image Reason 5 Text Block Results You Can Feel Text Block Most customers feel a…" at bounding box center [907, 418] width 240 height 369
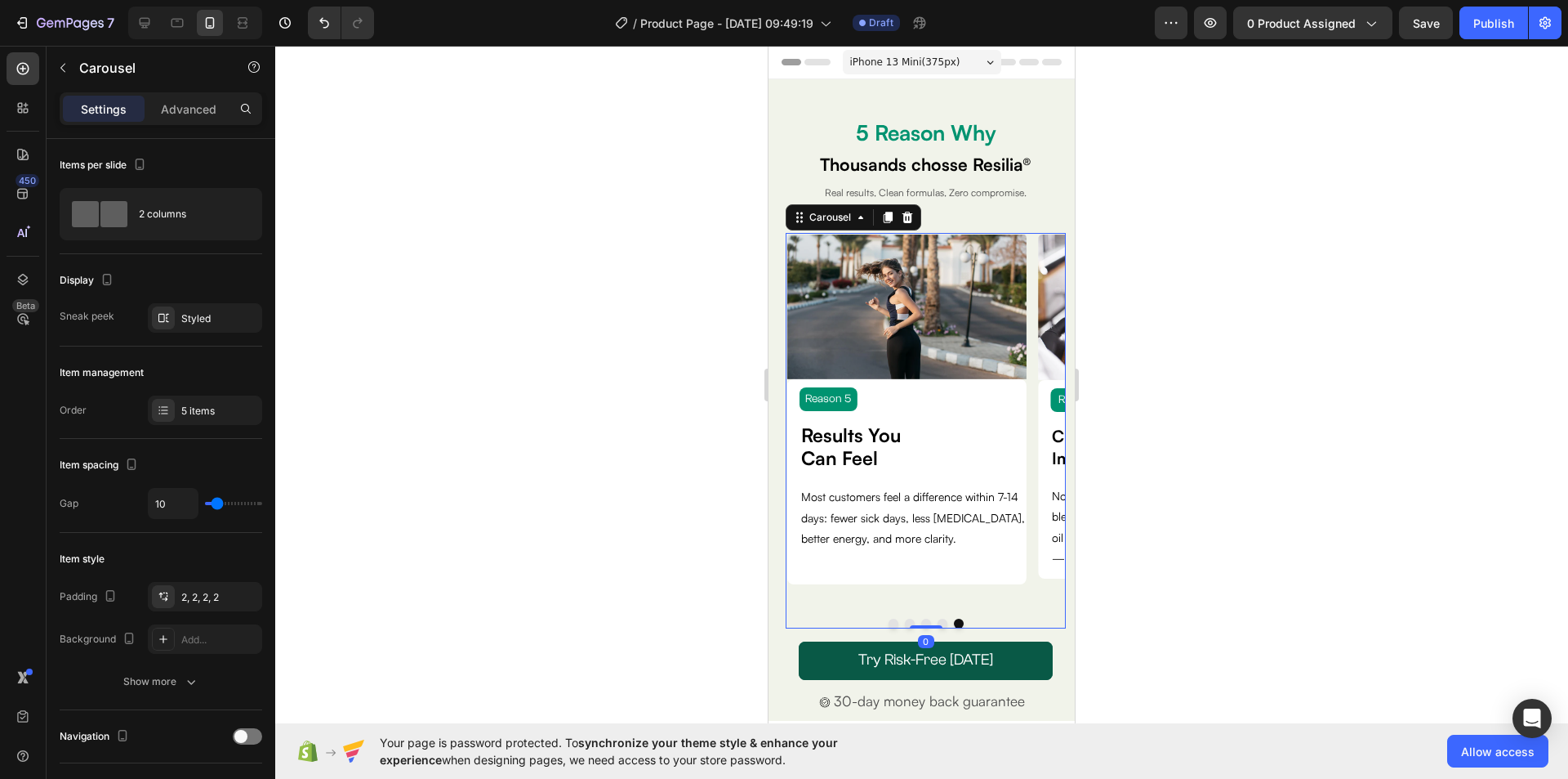
click at [937, 623] on button "Dot" at bounding box center [942, 623] width 10 height 10
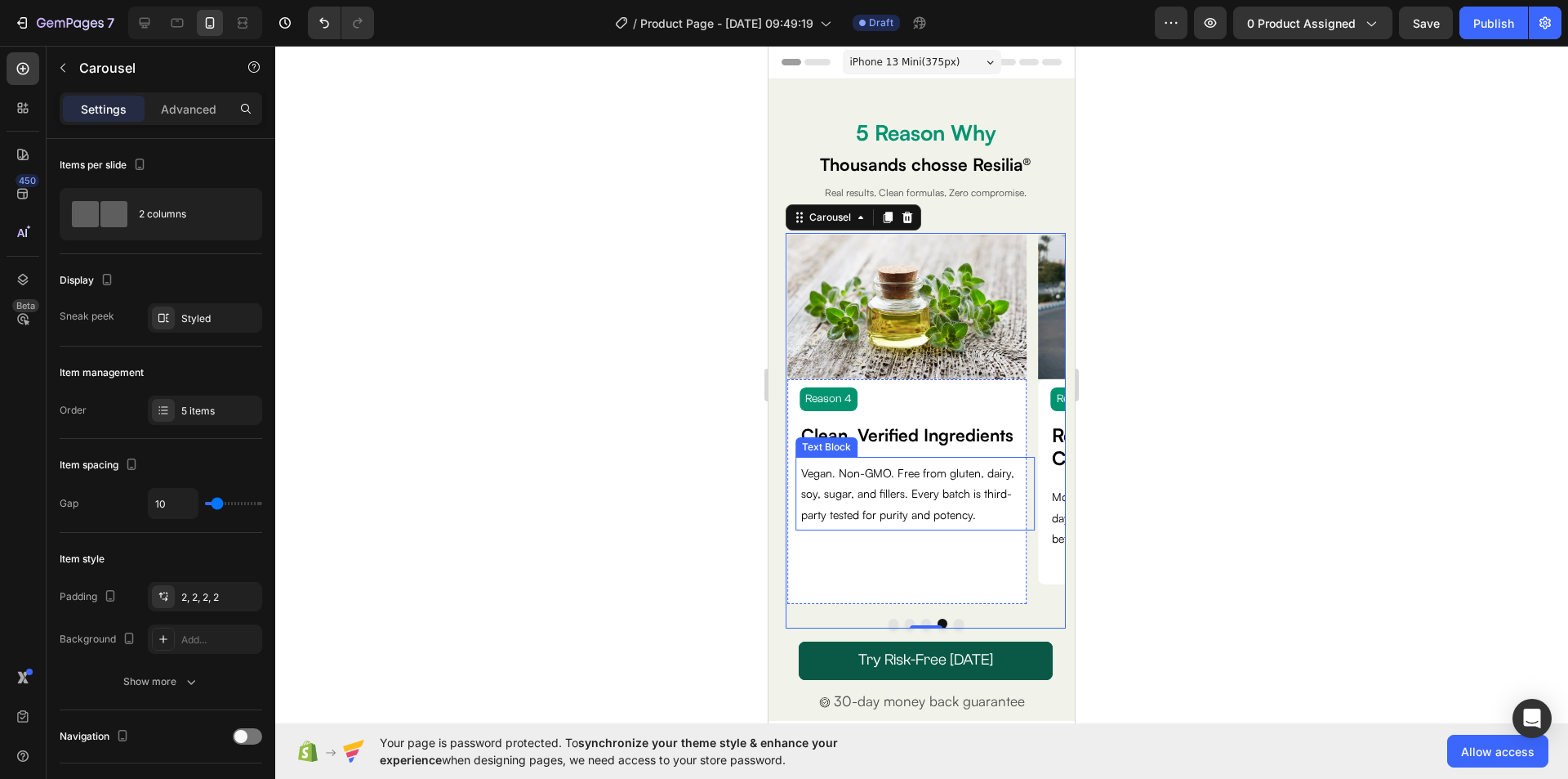
click at [948, 520] on p "Vegan. Non-GMO. Free from gluten, dairy, soy, sugar, and fillers. Every batch i…" at bounding box center [915, 493] width 228 height 62
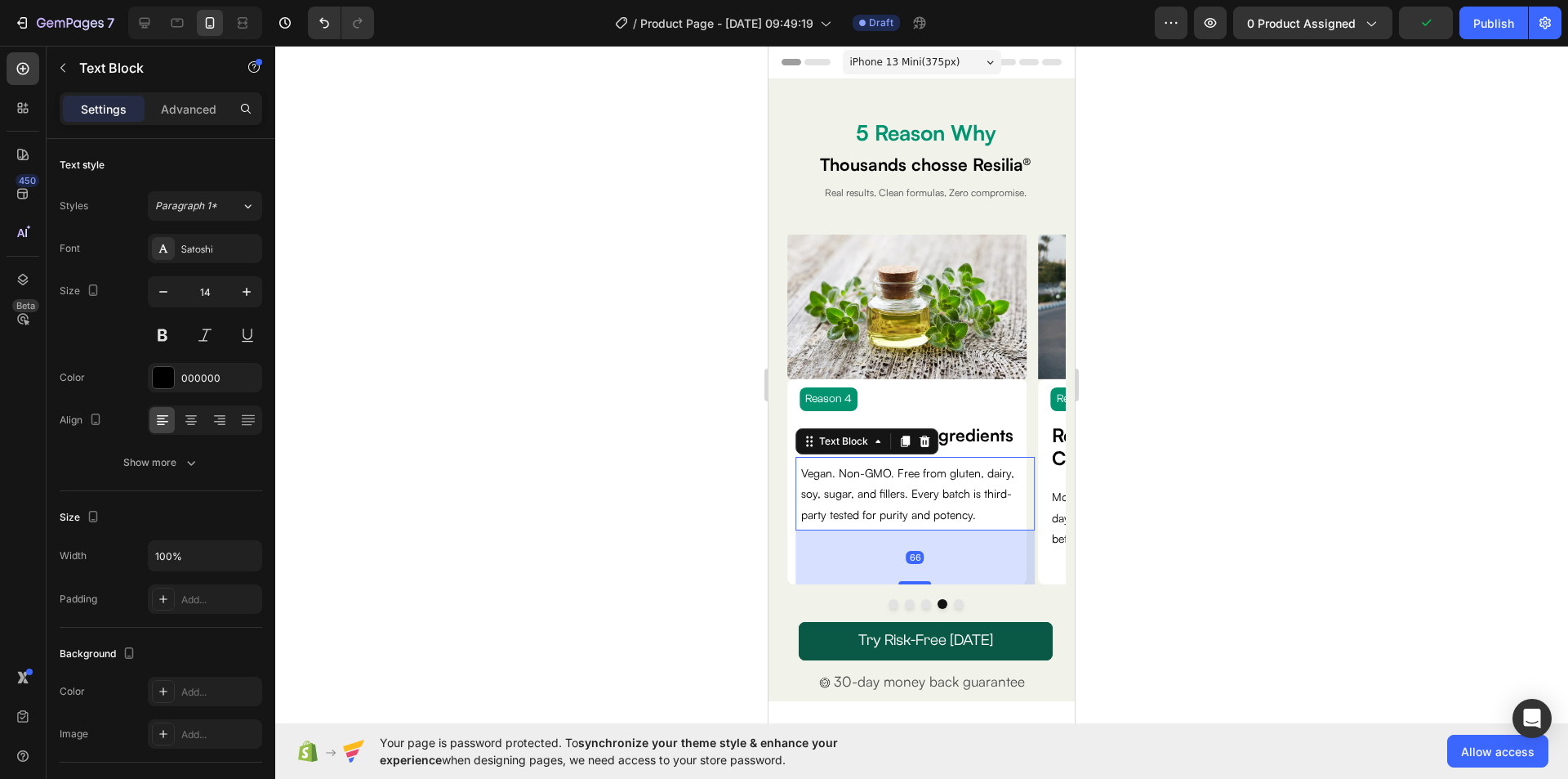
drag, startPoint x: 919, startPoint y: 600, endPoint x: 919, endPoint y: 570, distance: 30.0
click at [919, 581] on div at bounding box center [915, 582] width 32 height 4
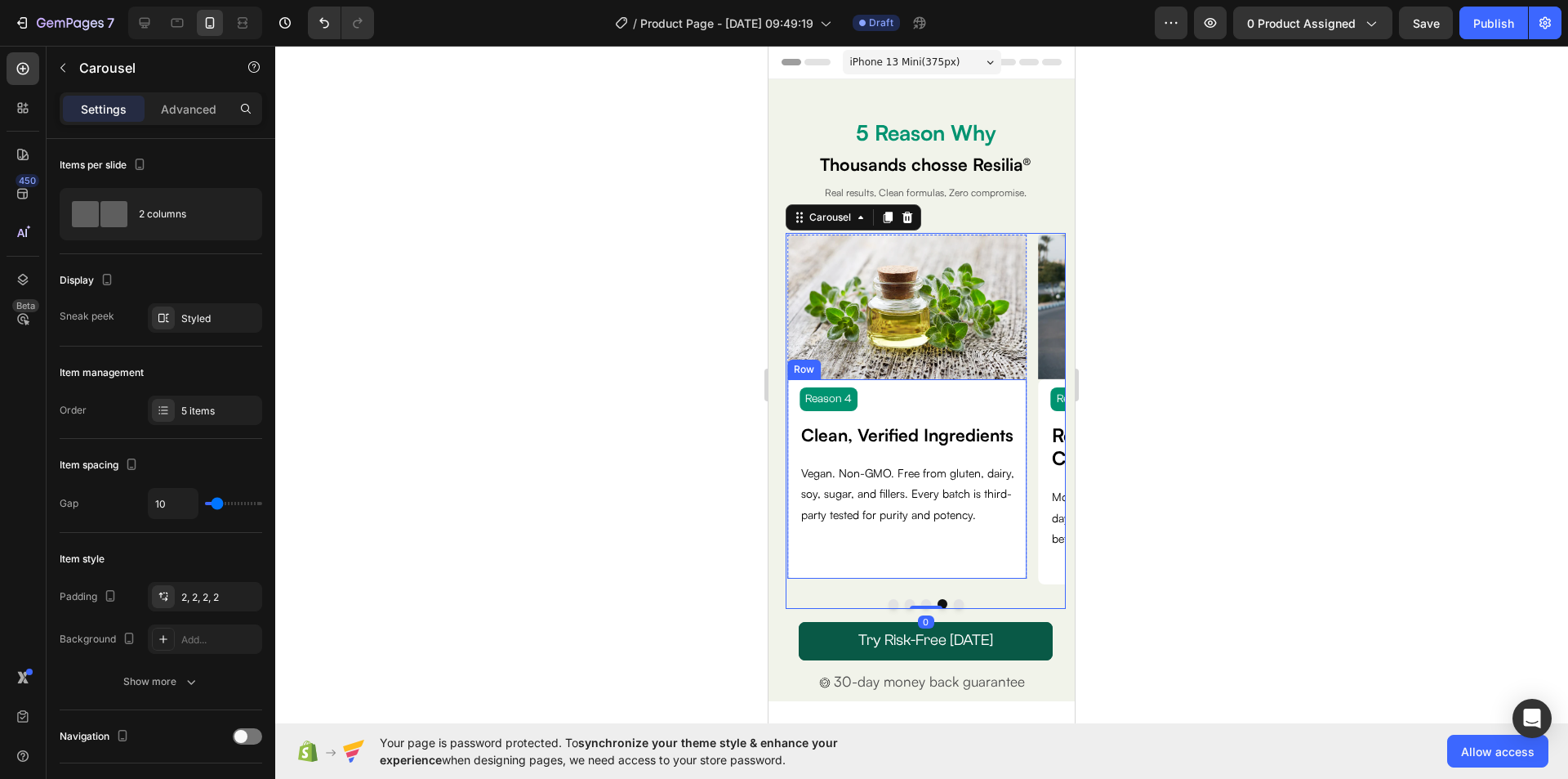
click at [925, 566] on div "Reason 4 Text Block Clean, Verified Ingredients Text Block Vegan. Non-GMO. Free…" at bounding box center [907, 478] width 240 height 199
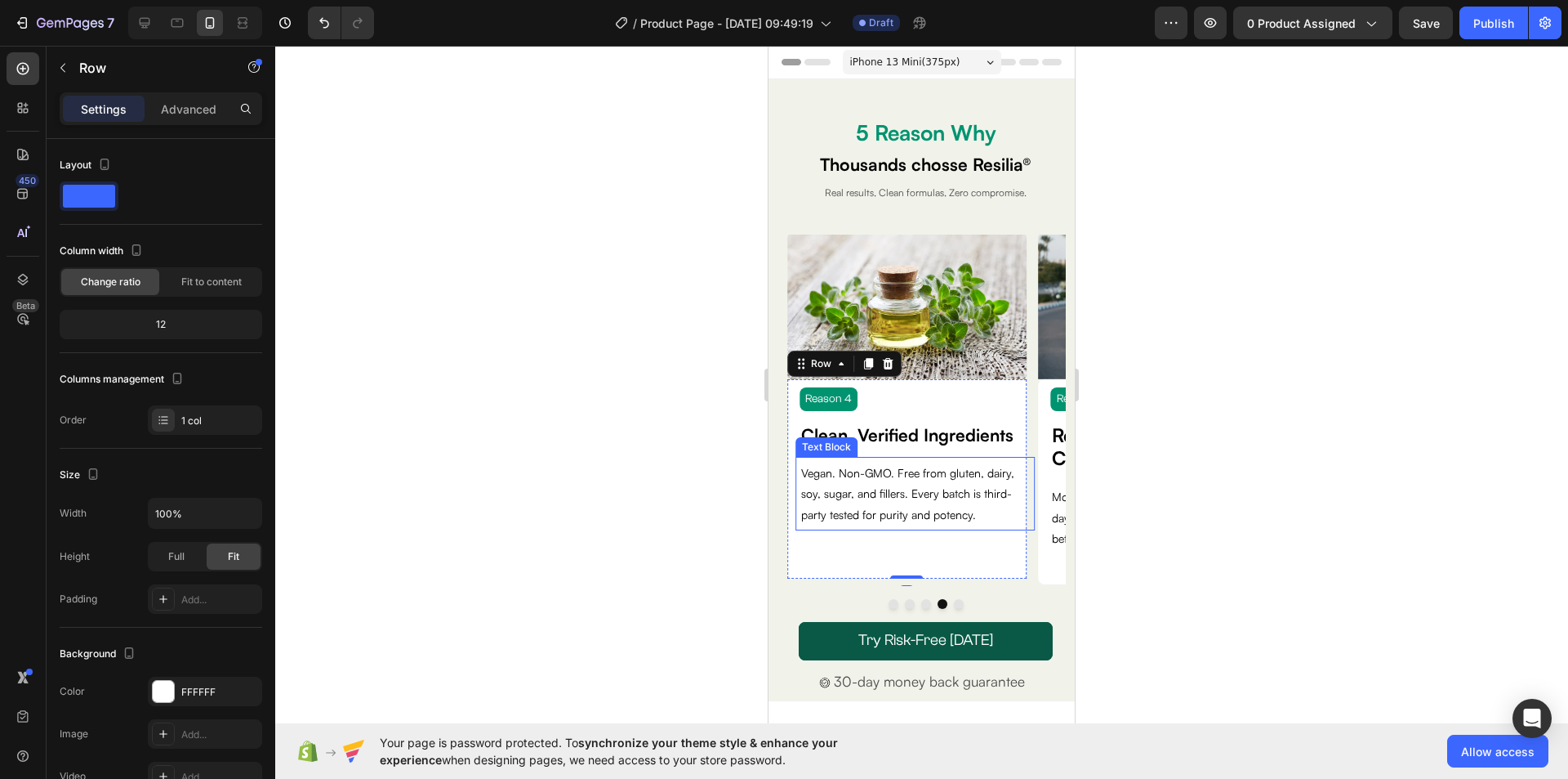
click at [943, 524] on div "Vegan. Non-GMO. Free from gluten, dairy, soy, sugar, and fillers. Every batch i…" at bounding box center [915, 493] width 231 height 66
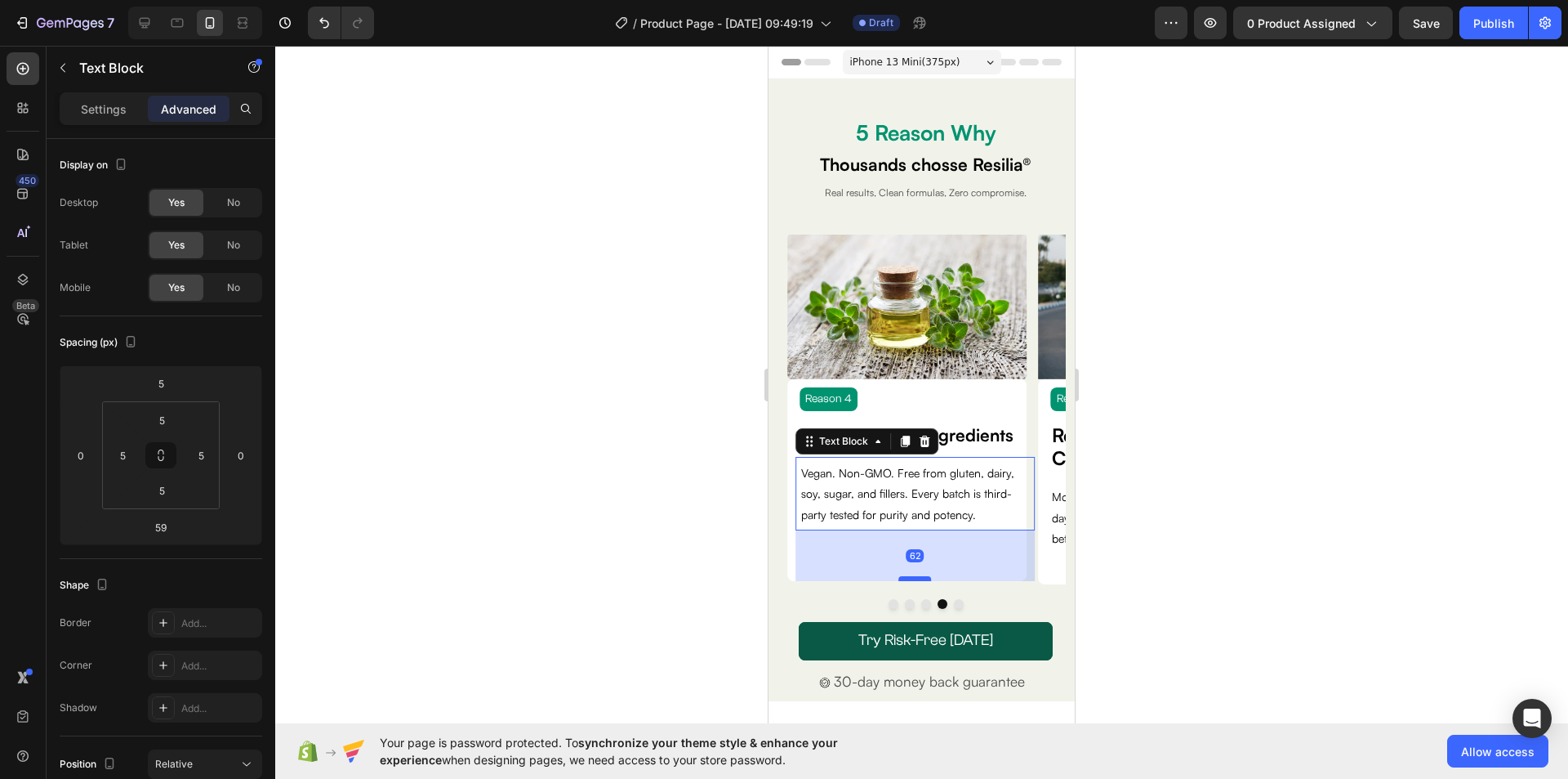
click at [912, 577] on div at bounding box center [915, 578] width 32 height 4
type input "62"
click at [1271, 530] on div at bounding box center [921, 412] width 1293 height 733
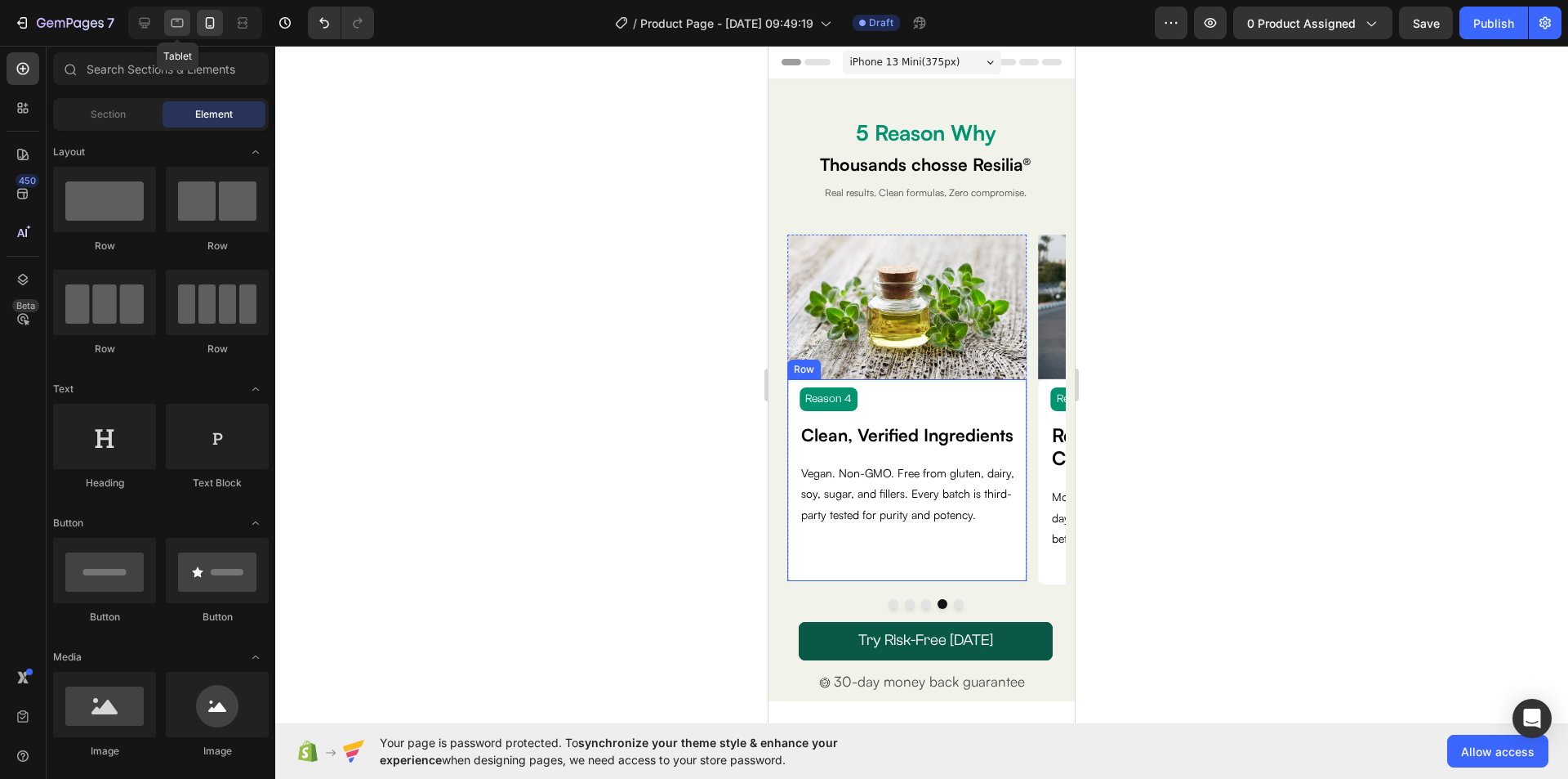
click at [177, 19] on icon at bounding box center [178, 23] width 13 height 9
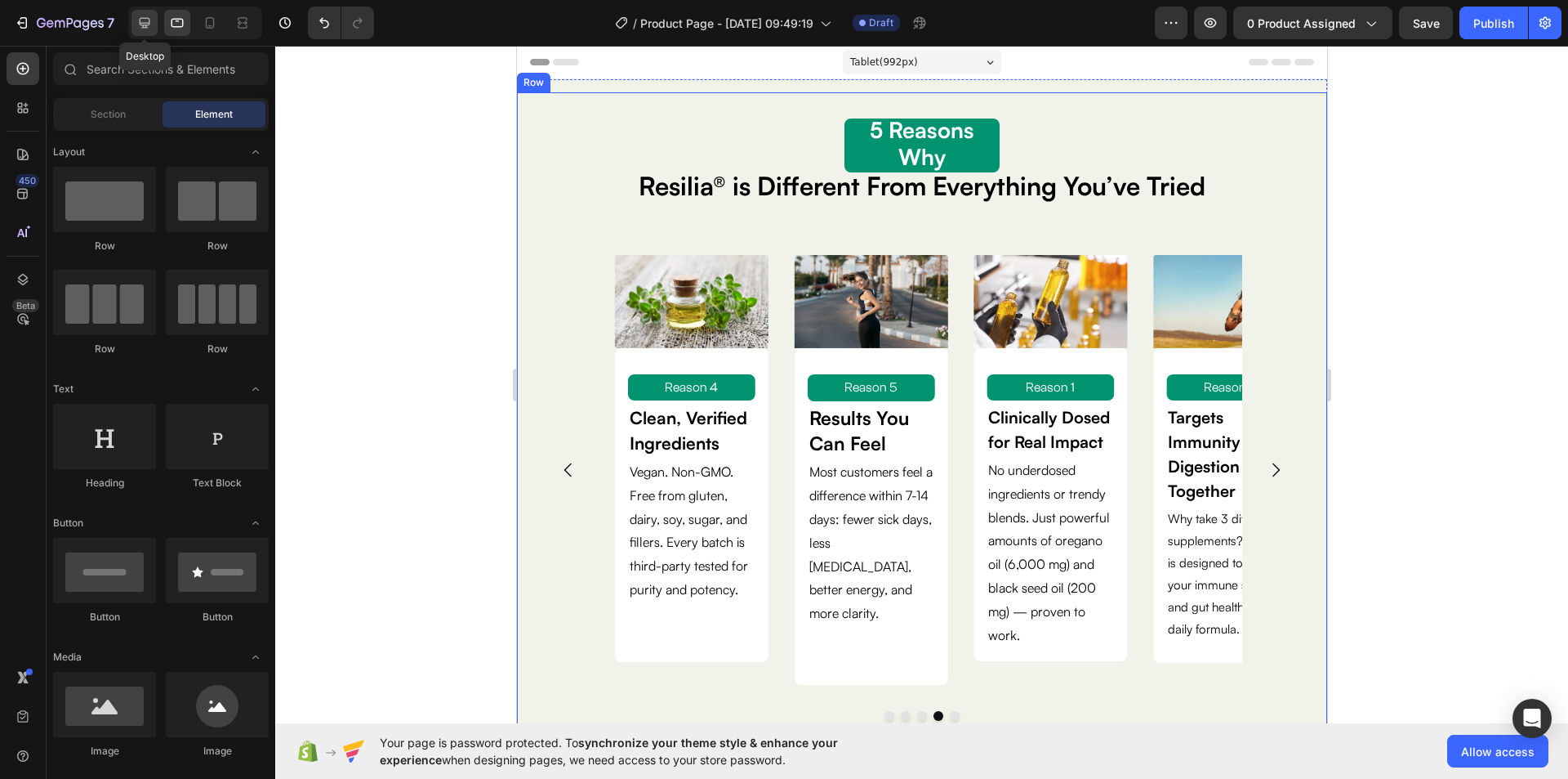
click at [144, 23] on icon at bounding box center [145, 23] width 11 height 11
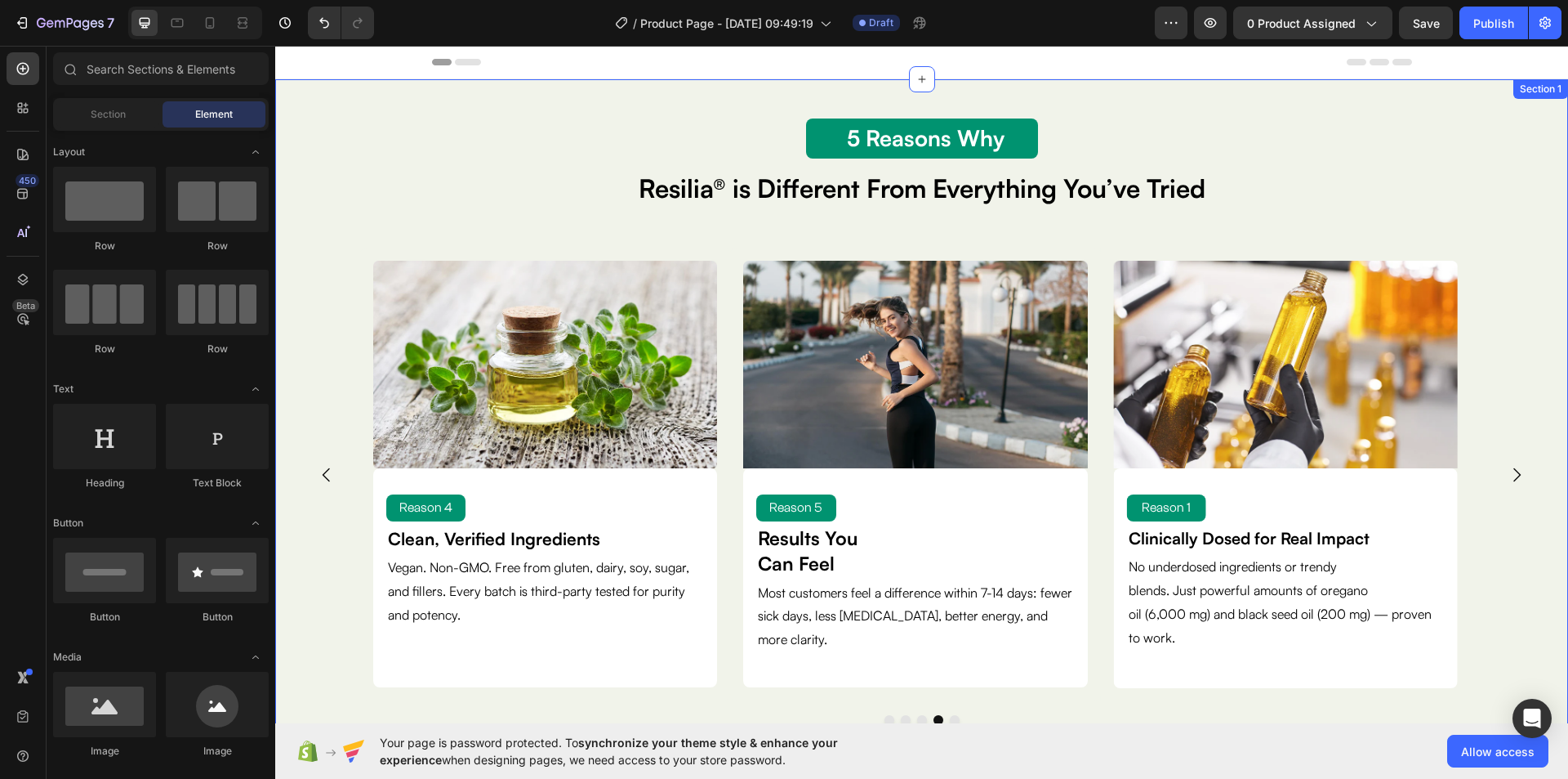
click at [1468, 89] on div "5 Reason Why Text Block 5 Reasons Why Text Block Resilia® is Different From Eve…" at bounding box center [921, 460] width 1293 height 763
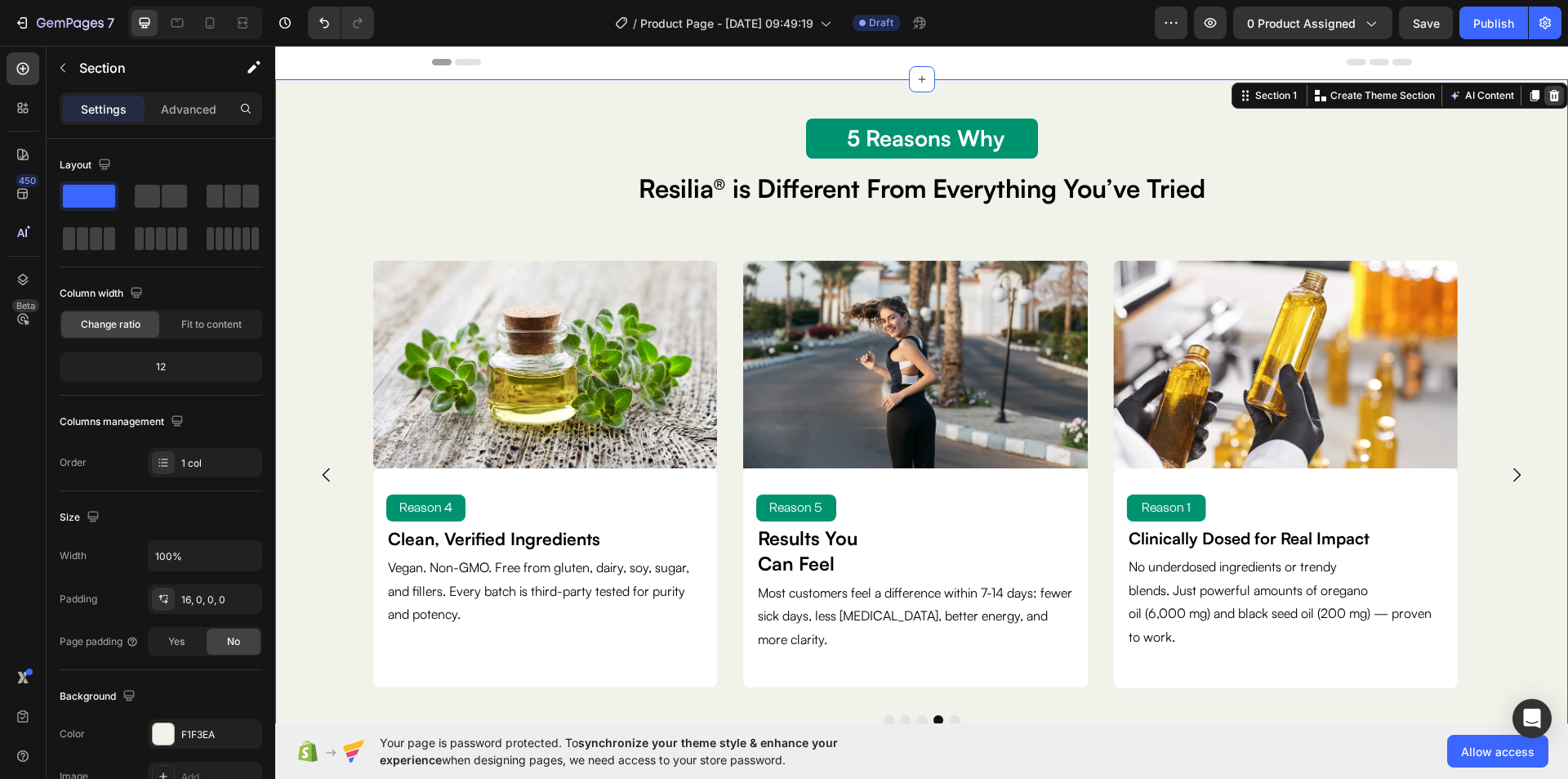
click at [1547, 100] on icon at bounding box center [1554, 95] width 13 height 13
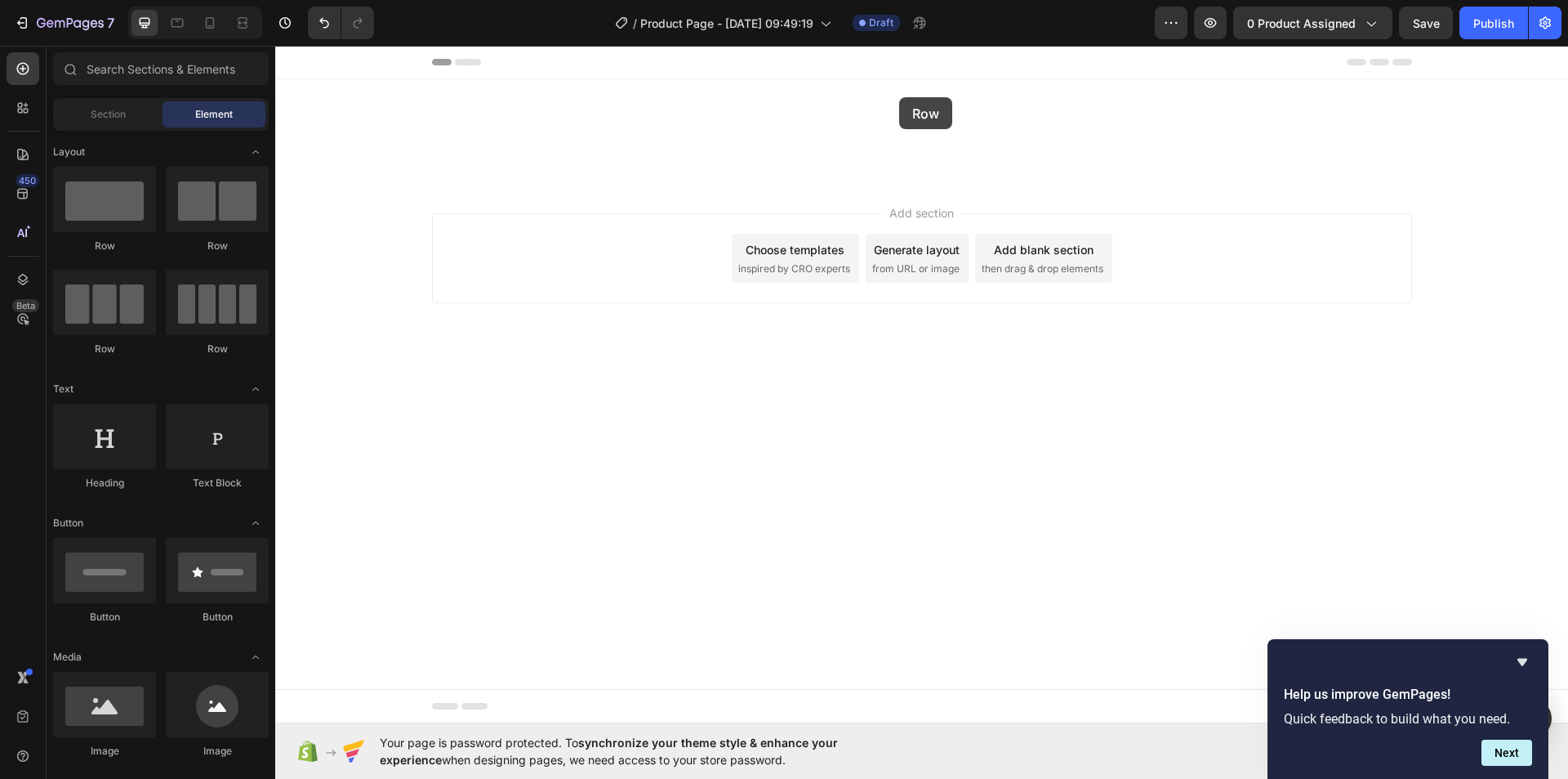
drag, startPoint x: 396, startPoint y: 253, endPoint x: 899, endPoint y: 97, distance: 526.6
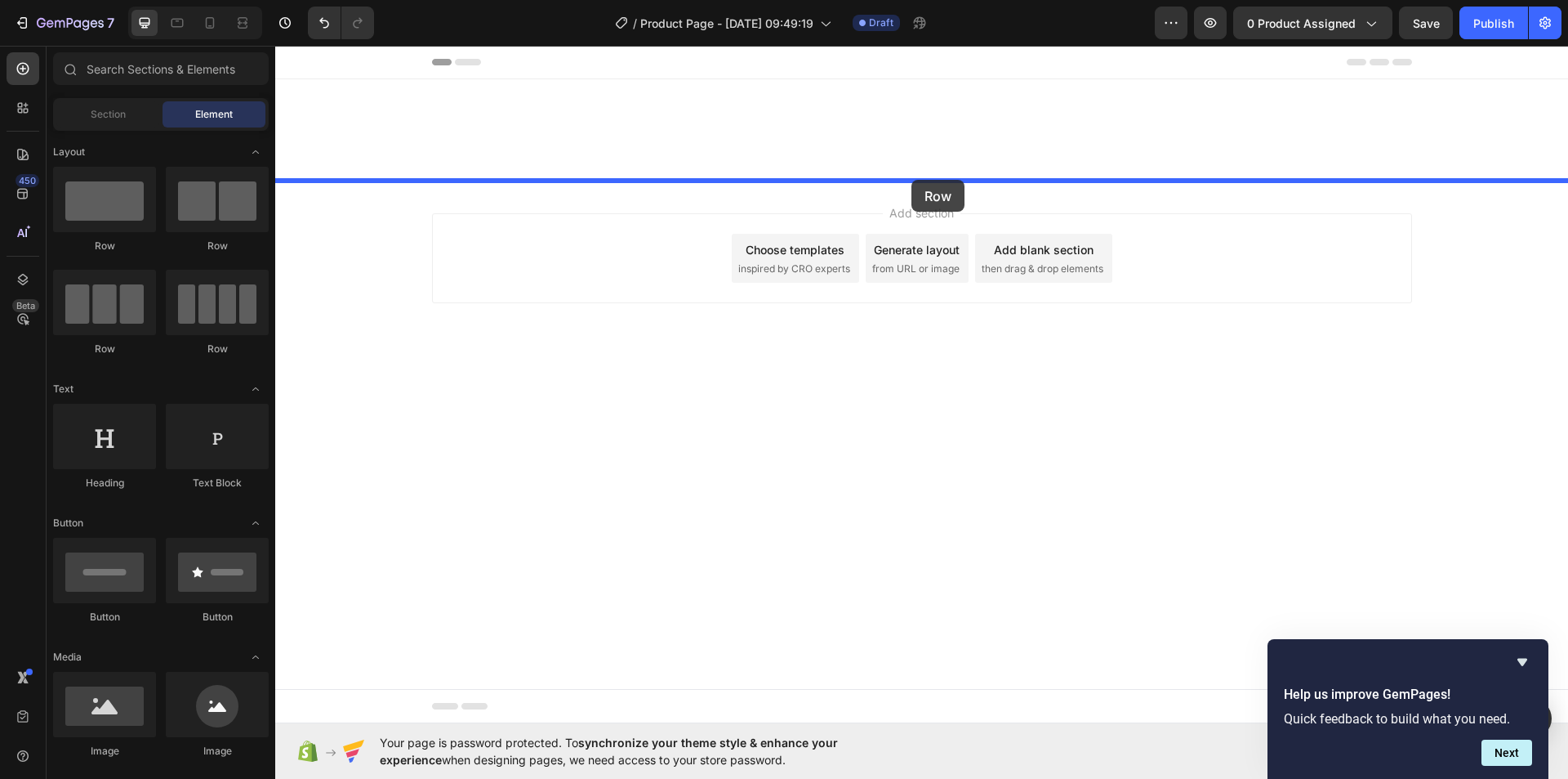
drag, startPoint x: 386, startPoint y: 263, endPoint x: 911, endPoint y: 177, distance: 532.0
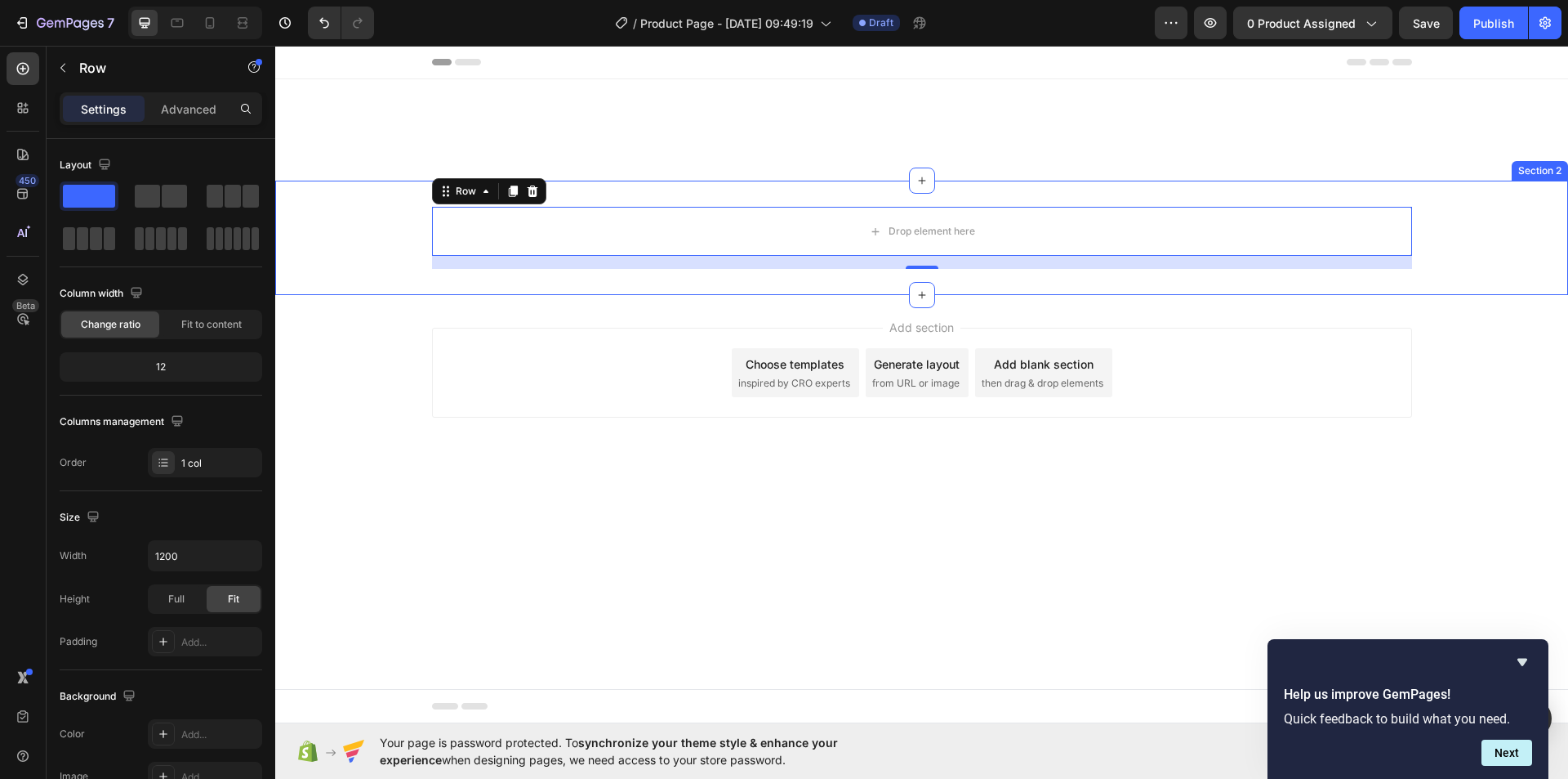
click at [406, 236] on div "Drop element here Row 16" at bounding box center [921, 237] width 1293 height 62
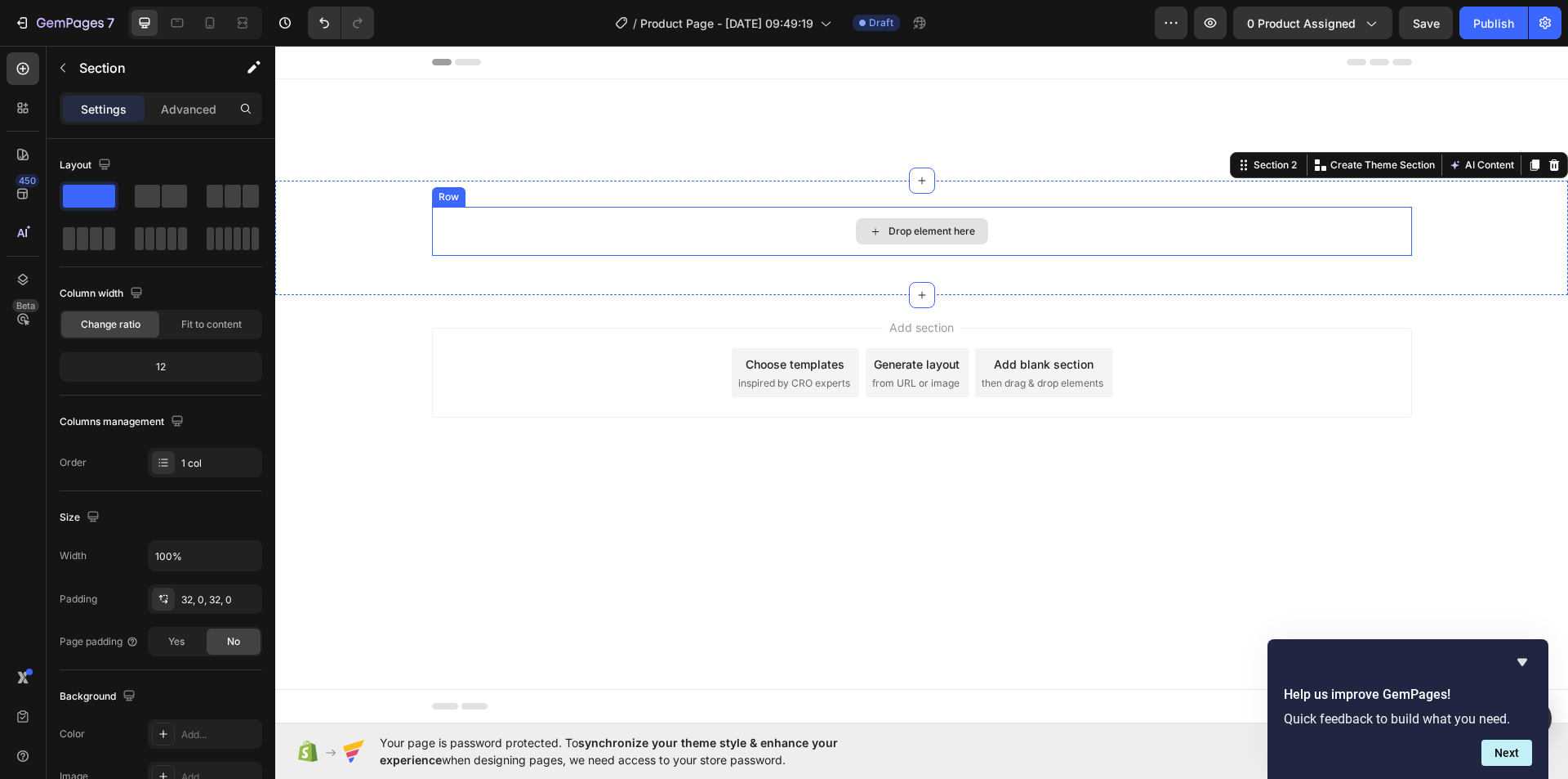
click at [485, 238] on div "Drop element here" at bounding box center [922, 231] width 980 height 49
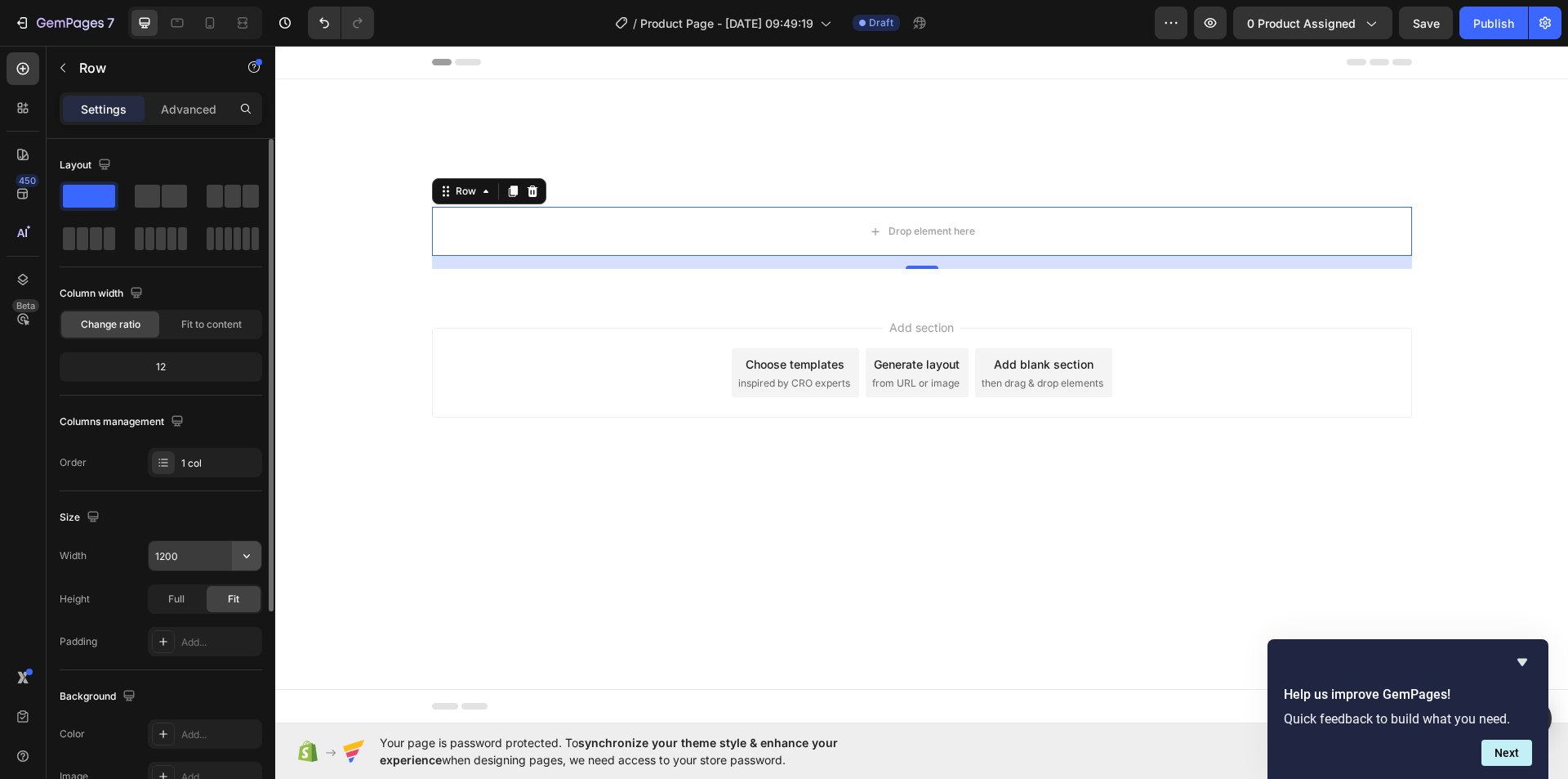
click at [252, 553] on icon "button" at bounding box center [247, 556] width 16 height 16
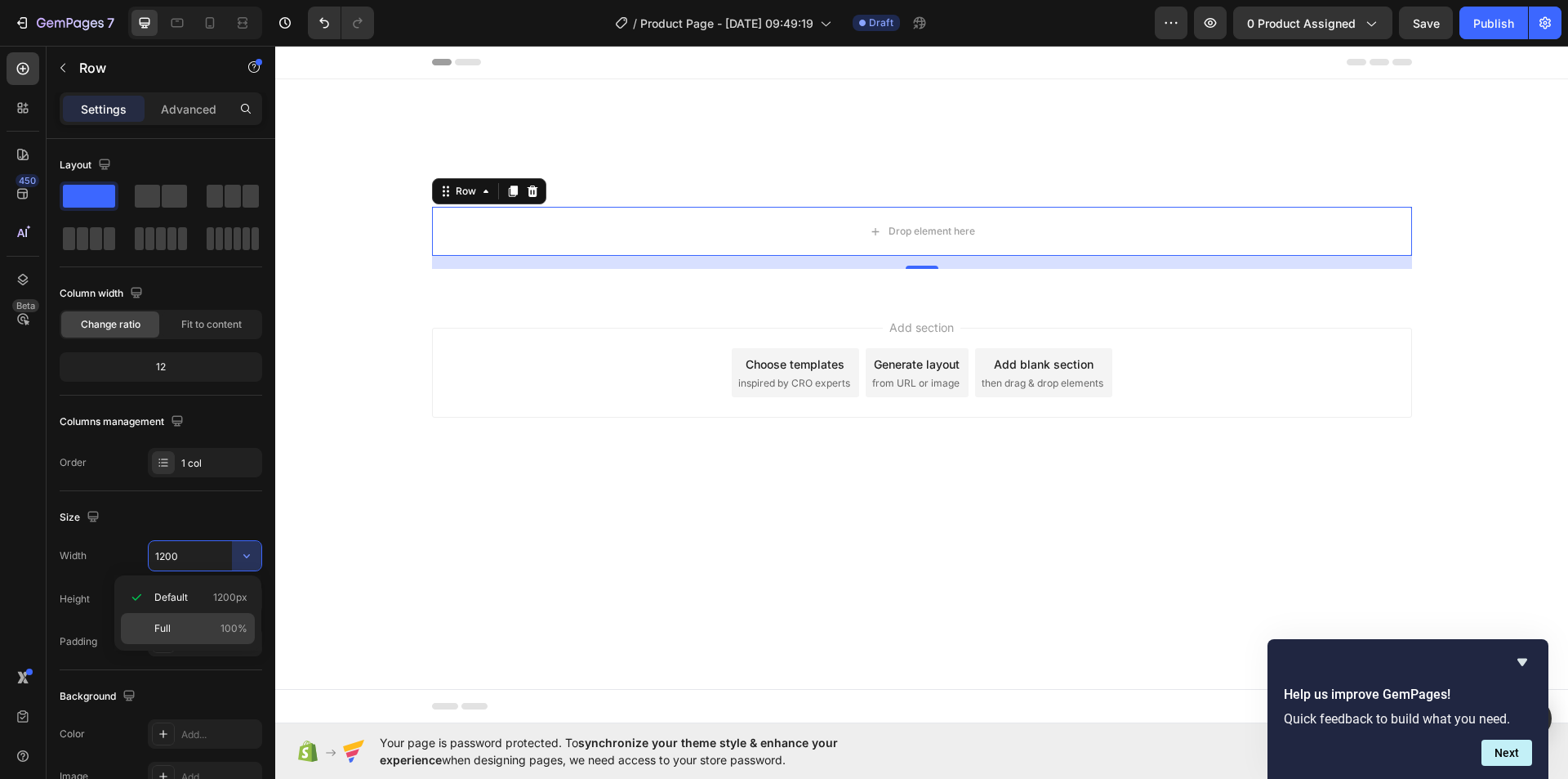
click at [214, 632] on p "Full 100%" at bounding box center [201, 628] width 93 height 14
type input "100%"
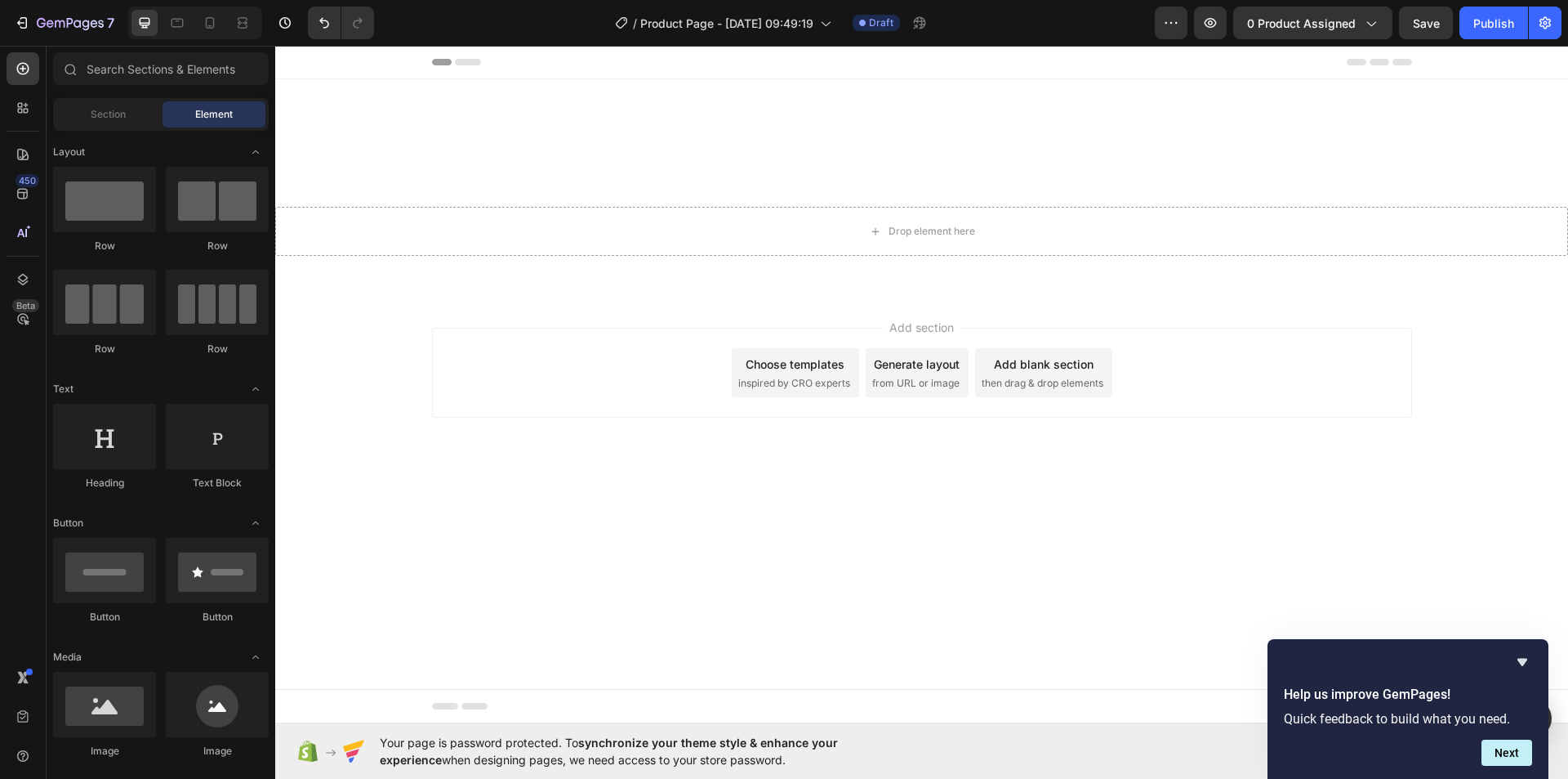
click at [567, 395] on div "Add section Choose templates inspired by CRO experts Generate layout from URL o…" at bounding box center [922, 372] width 980 height 90
click at [870, 224] on icon at bounding box center [875, 231] width 13 height 13
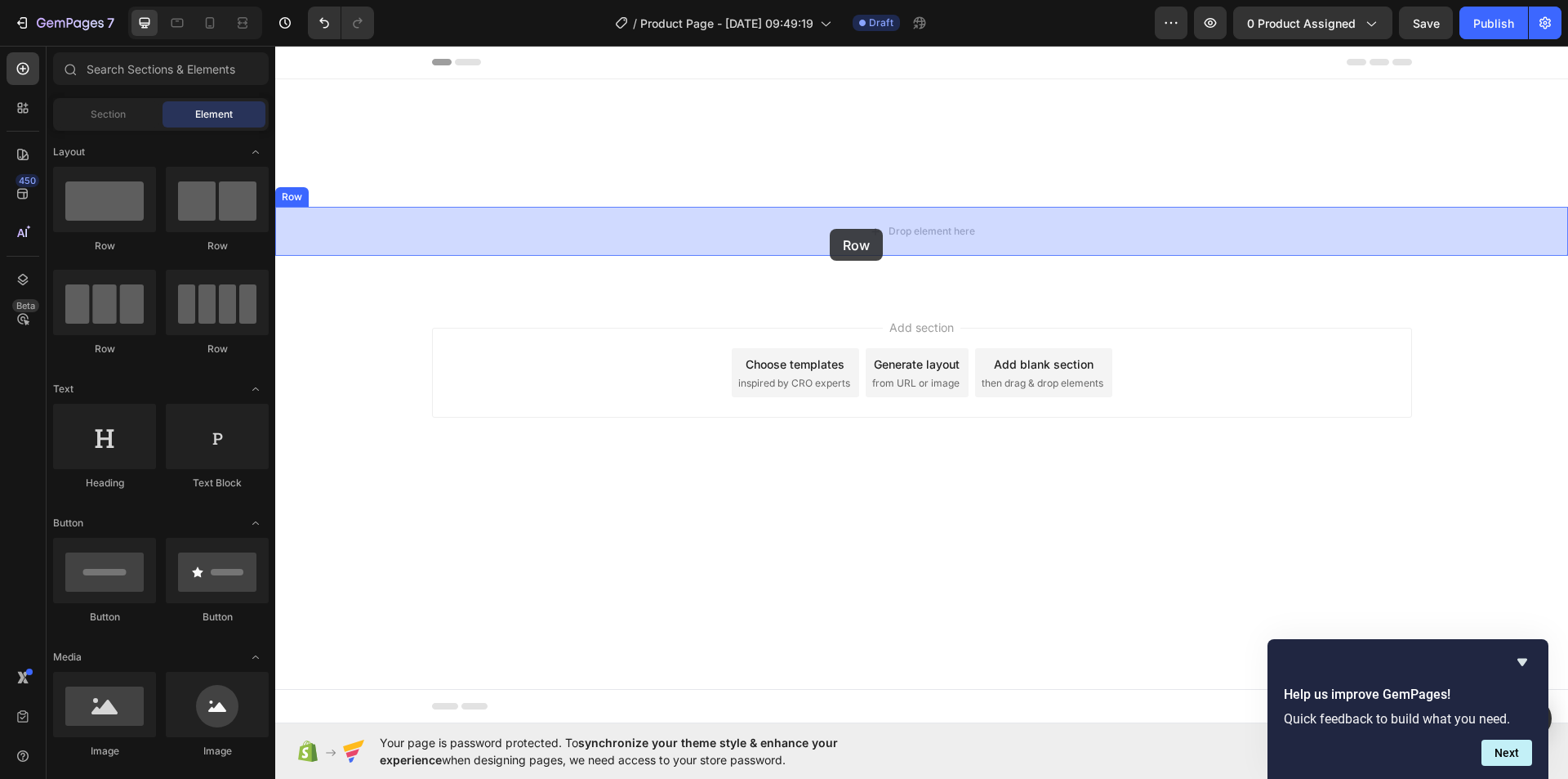
drag, startPoint x: 387, startPoint y: 242, endPoint x: 830, endPoint y: 229, distance: 443.2
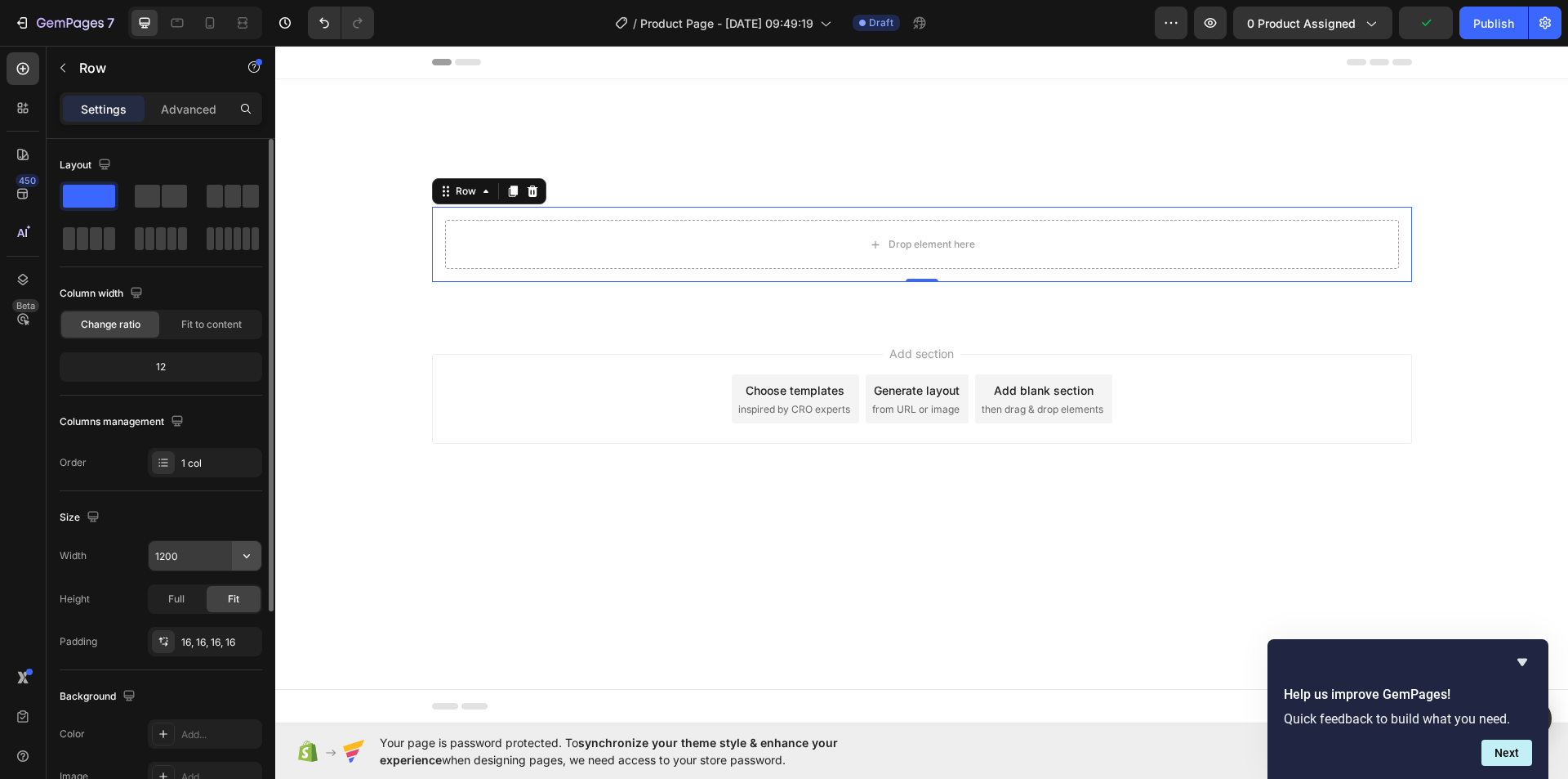
click at [246, 564] on button "button" at bounding box center [247, 556] width 30 height 30
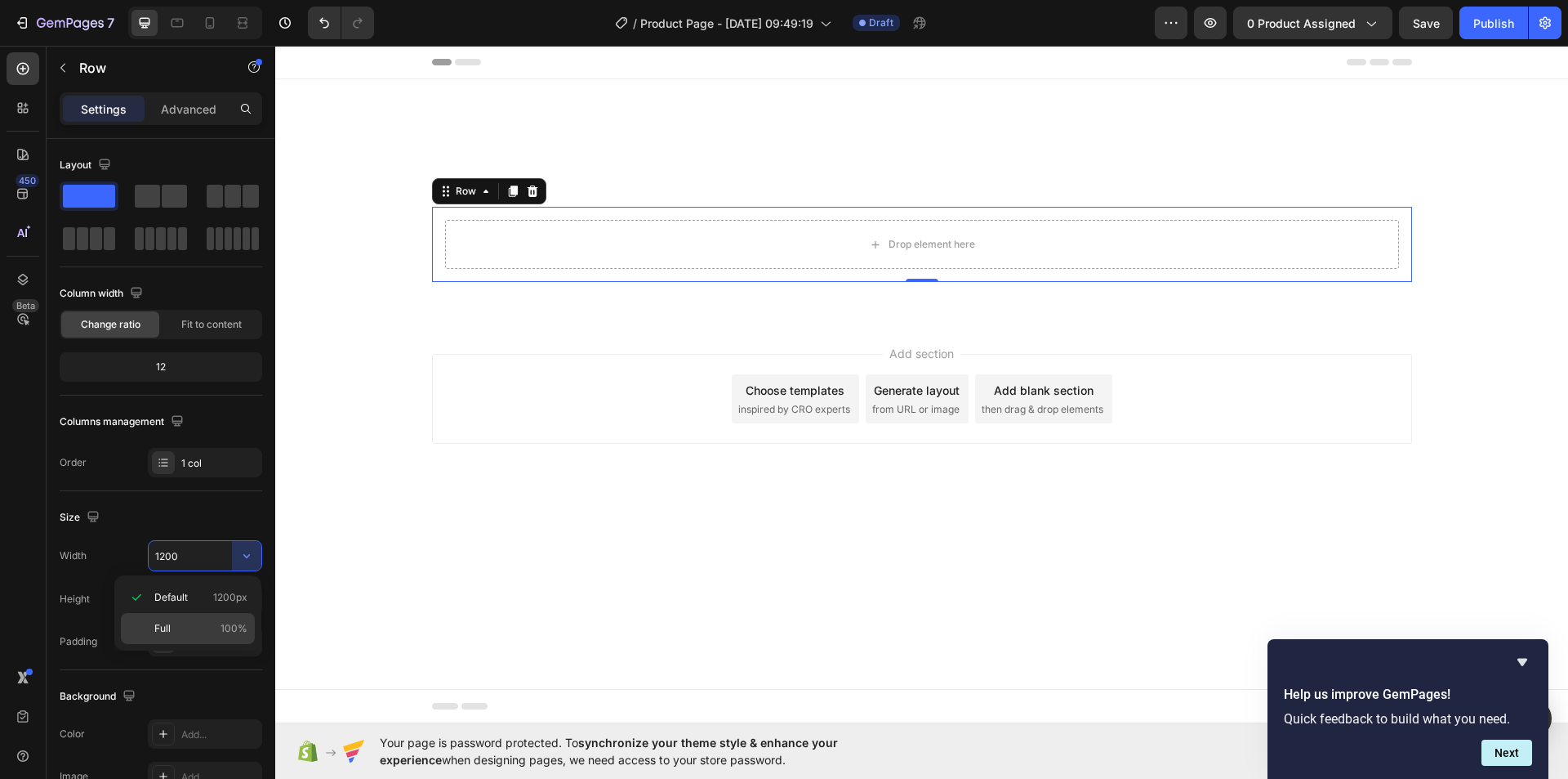
click at [223, 622] on span "100%" at bounding box center [234, 628] width 27 height 14
type input "100%"
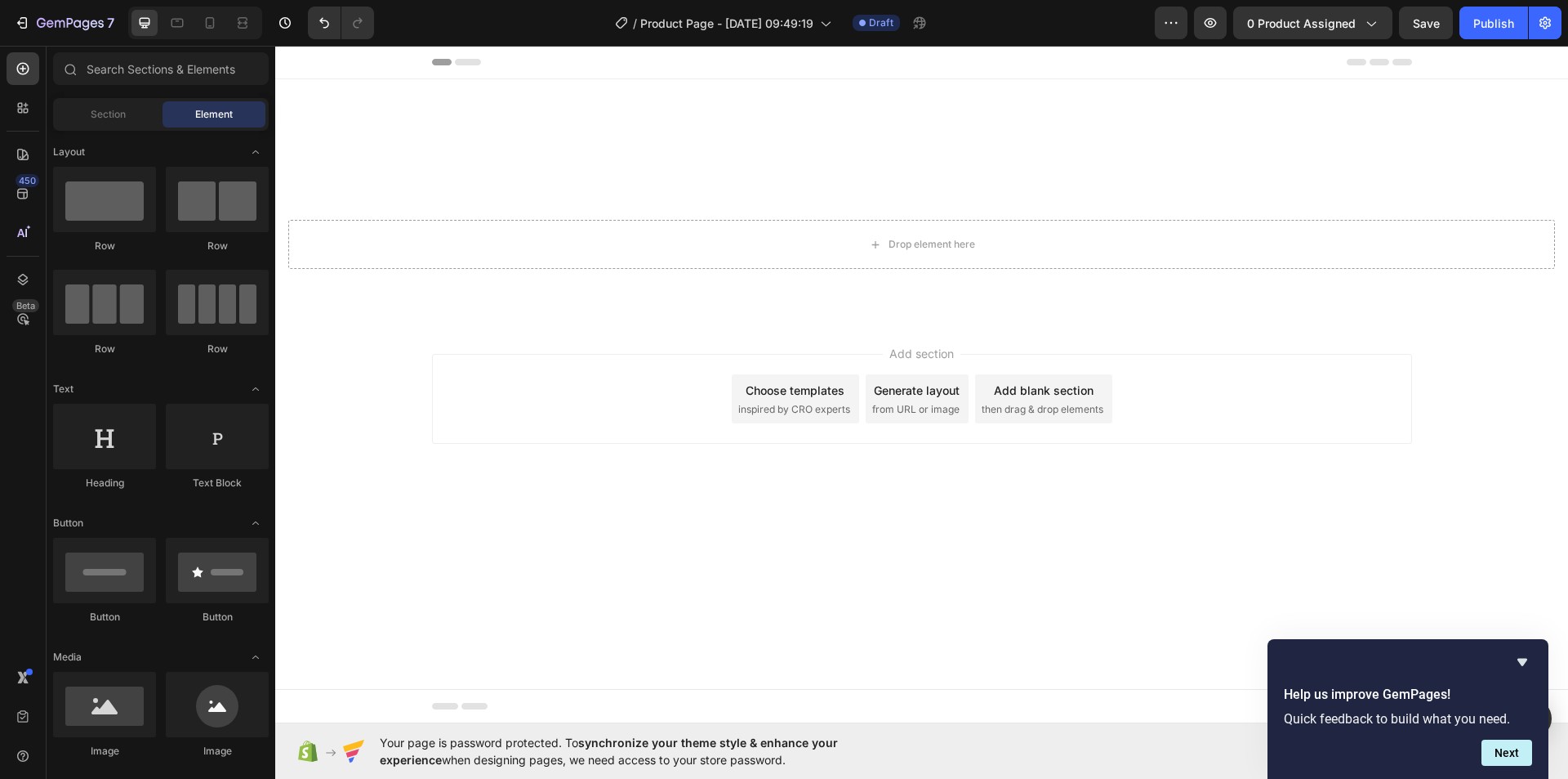
click at [669, 398] on div "Add section Choose templates inspired by CRO experts Generate layout from URL o…" at bounding box center [922, 398] width 980 height 90
click at [1503, 749] on button "Next" at bounding box center [1506, 752] width 50 height 26
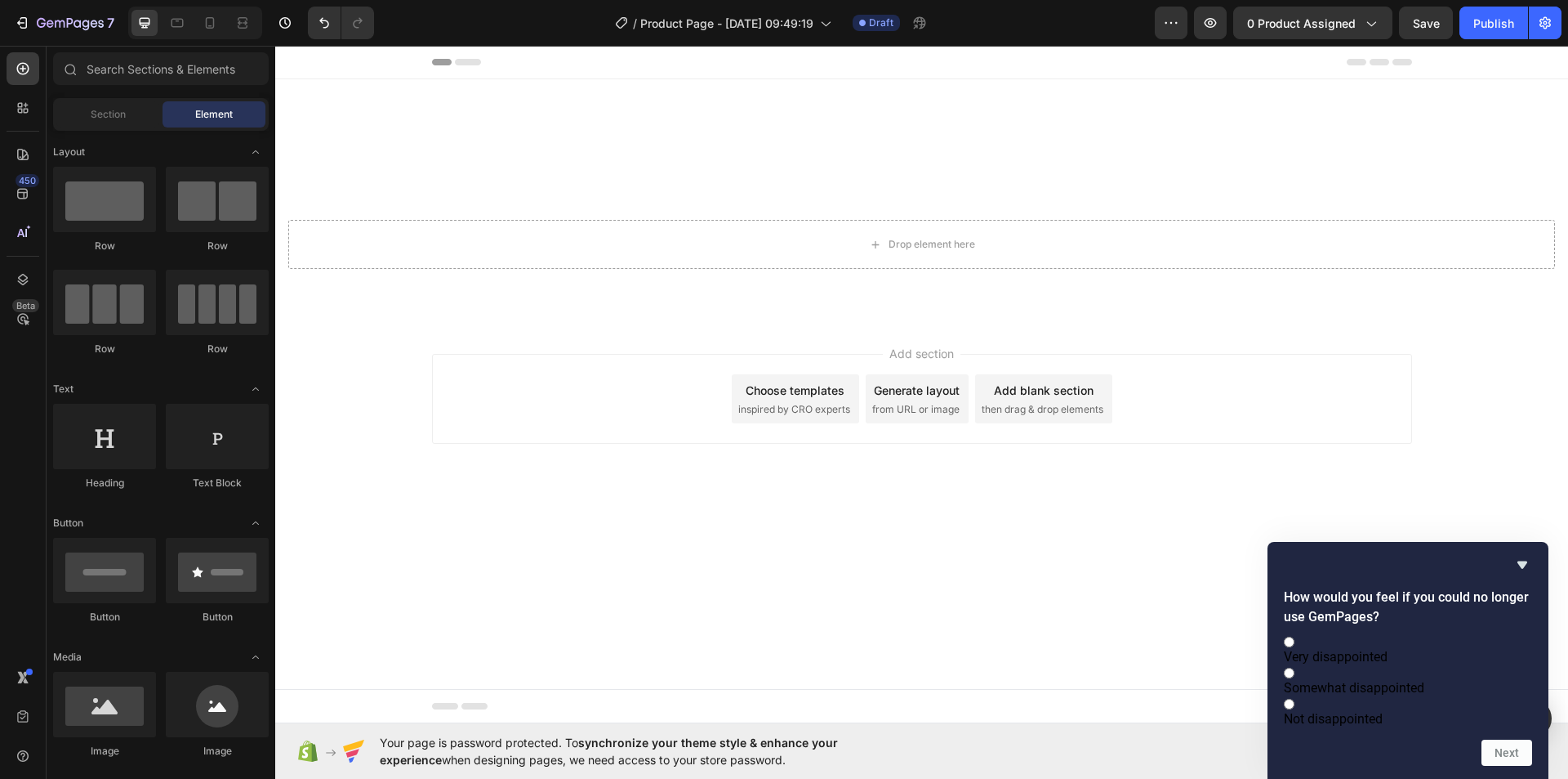
click at [1485, 492] on div "Add section Choose templates inspired by CRO experts Generate layout from URL o…" at bounding box center [921, 422] width 1293 height 201
click at [1517, 555] on icon "Hide survey" at bounding box center [1522, 565] width 20 height 20
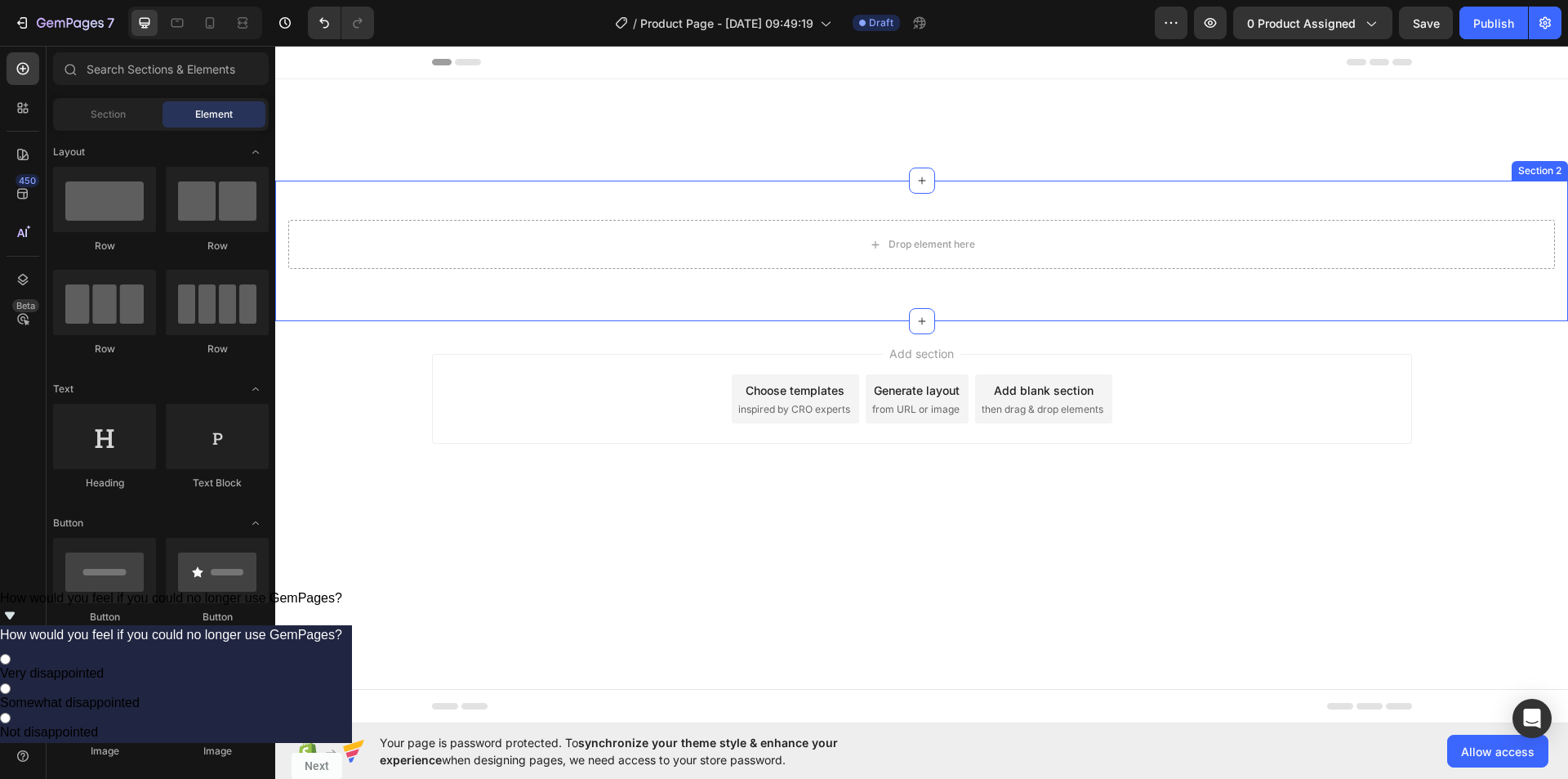
click at [957, 310] on div "Drop element here Row Row Section 2" at bounding box center [921, 250] width 1293 height 141
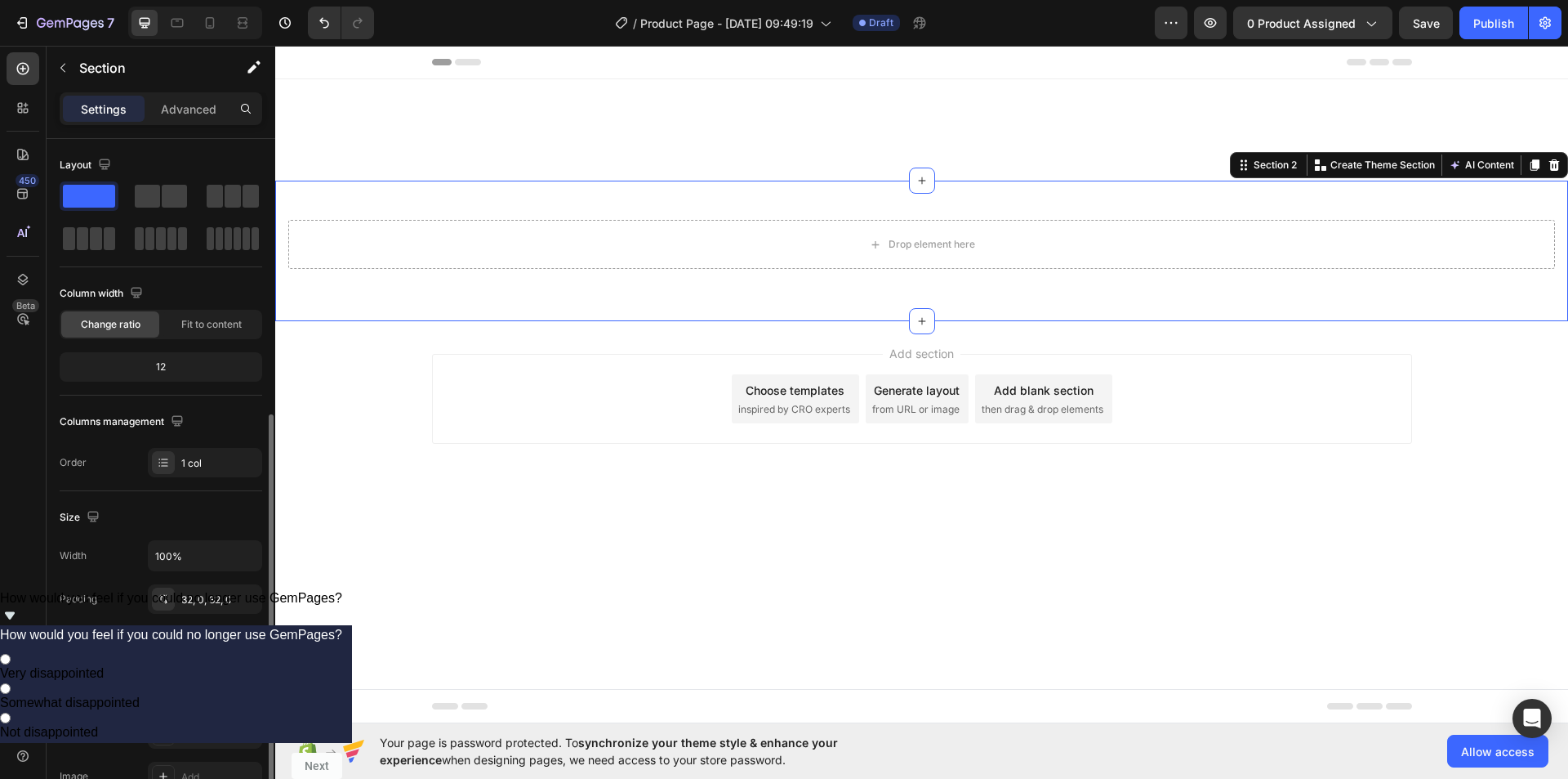
scroll to position [163, 0]
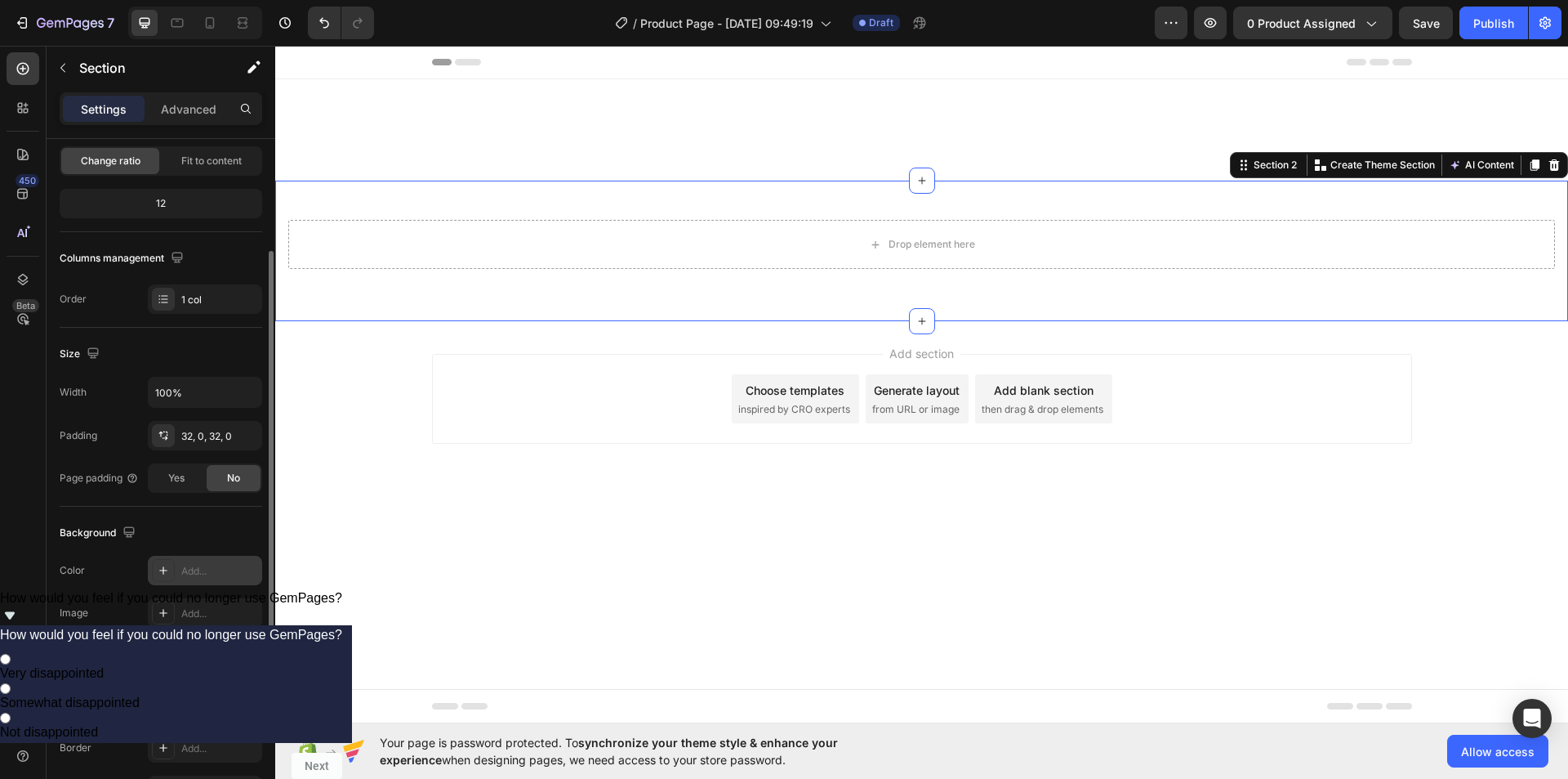
click at [177, 566] on div "Add..." at bounding box center [205, 570] width 114 height 30
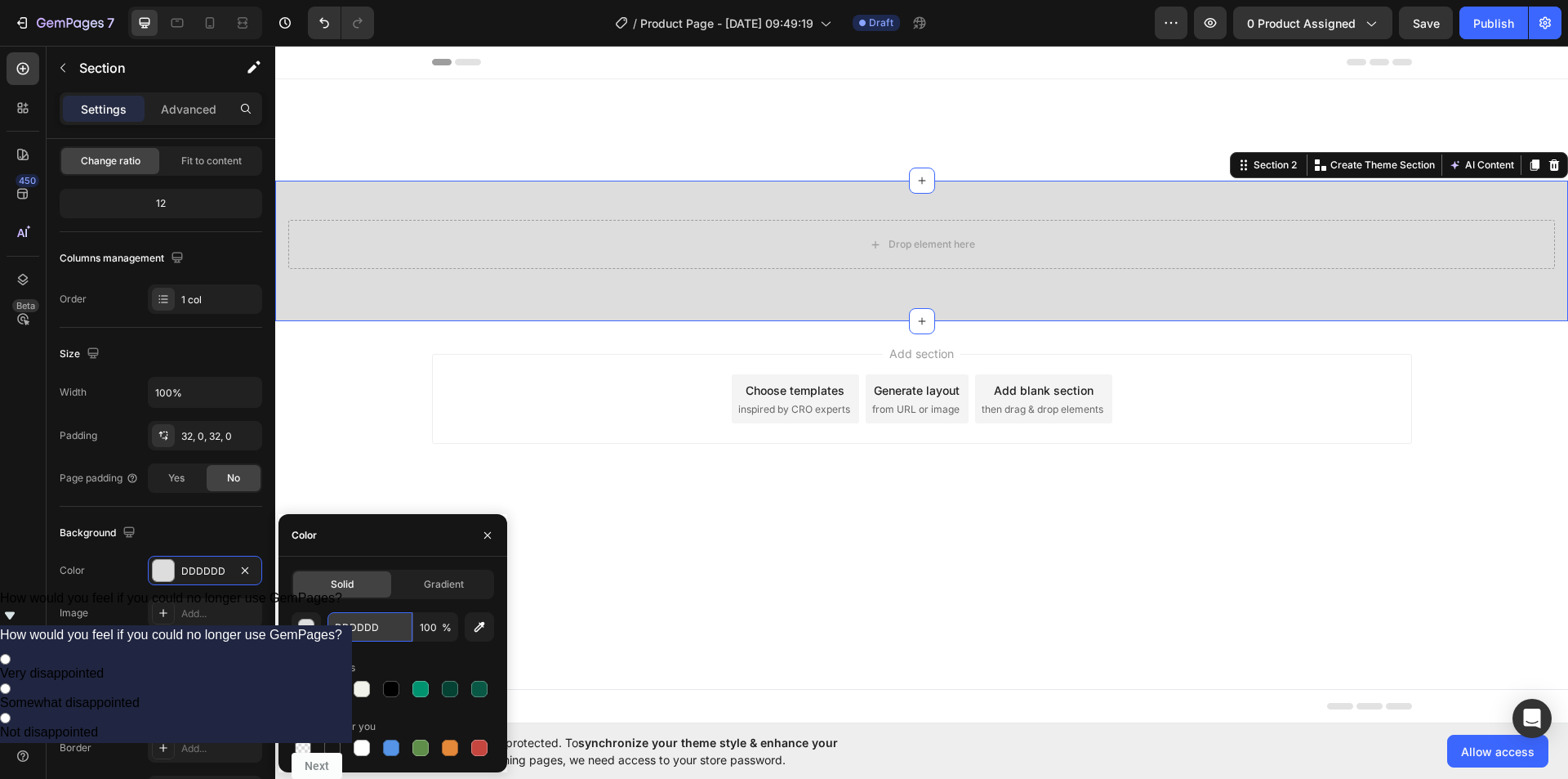
click at [362, 630] on input "DDDDDD" at bounding box center [370, 626] width 85 height 30
paste input "#343d1b"
type input "#343d1b"
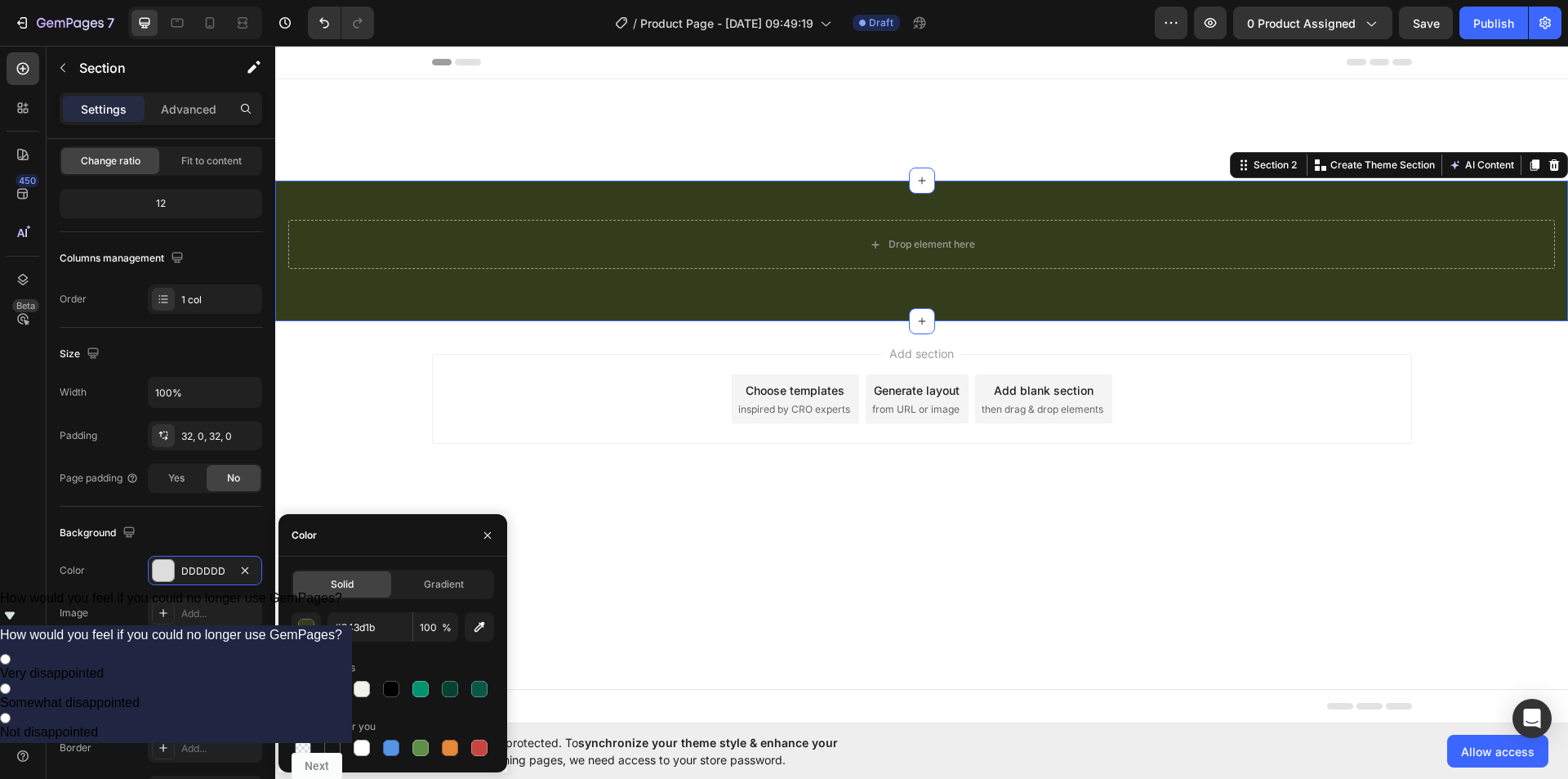
click at [690, 153] on div at bounding box center [921, 129] width 1293 height 101
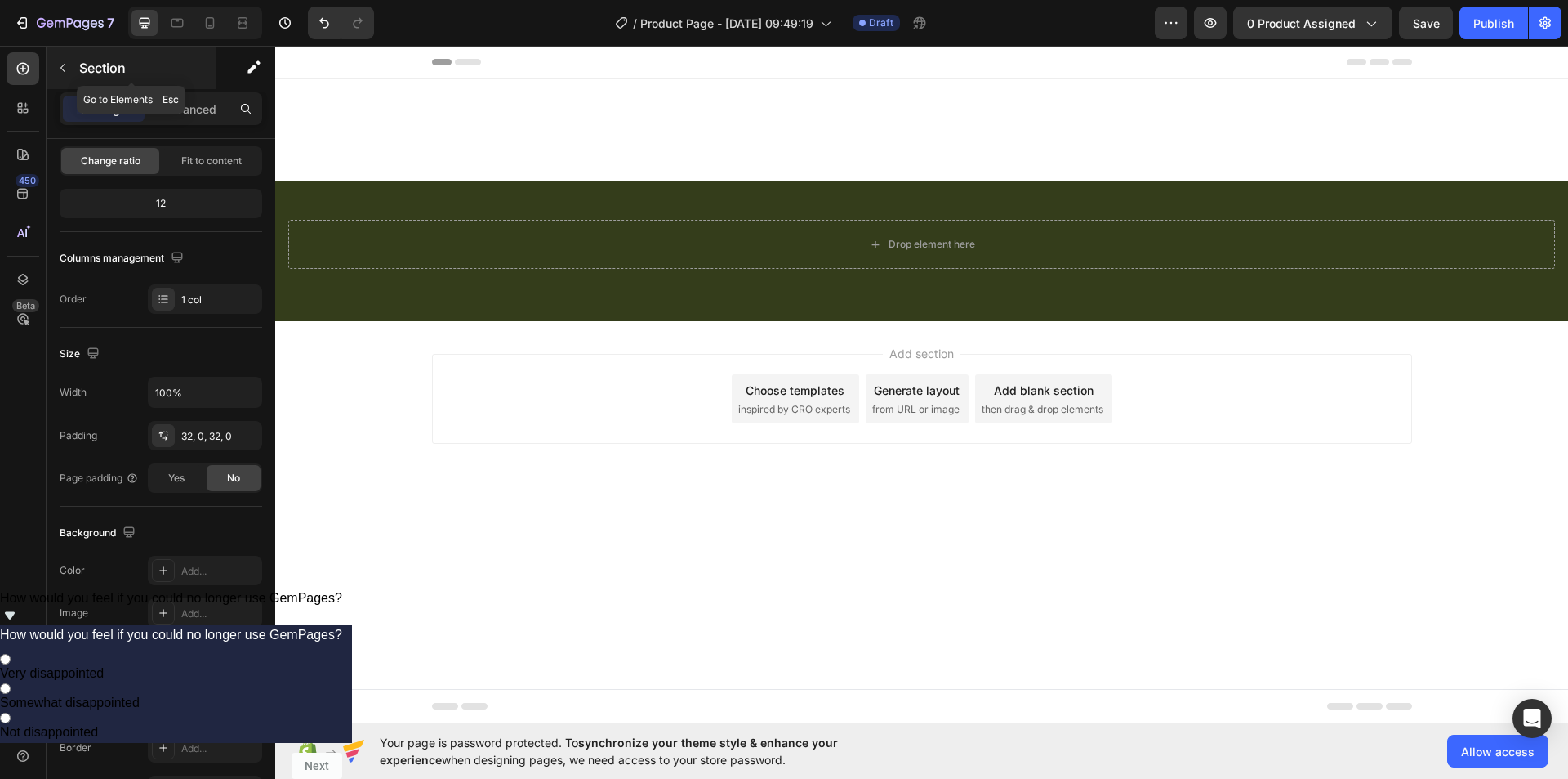
click at [63, 66] on icon "button" at bounding box center [62, 68] width 4 height 9
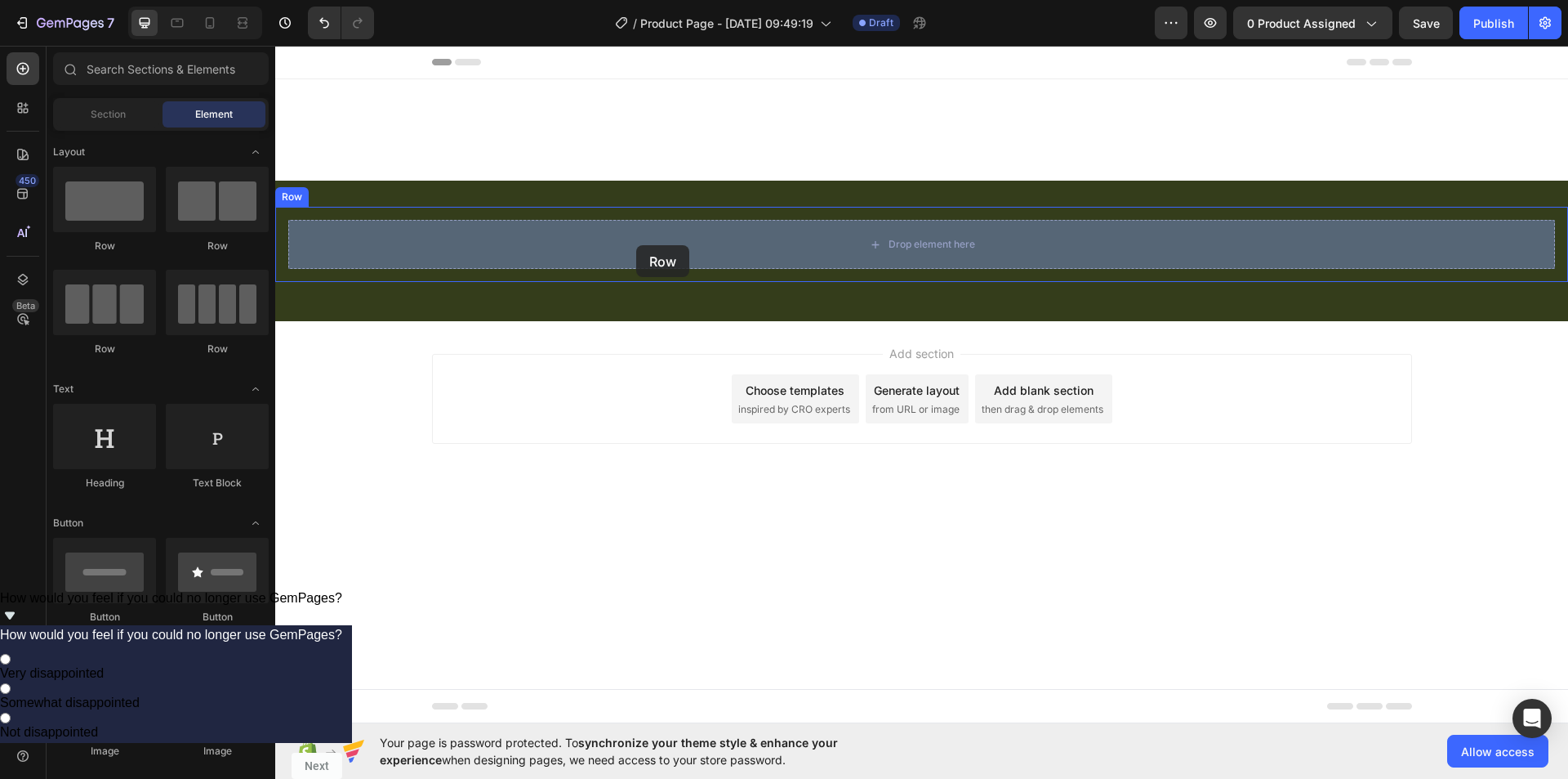
drag, startPoint x: 482, startPoint y: 257, endPoint x: 636, endPoint y: 245, distance: 154.5
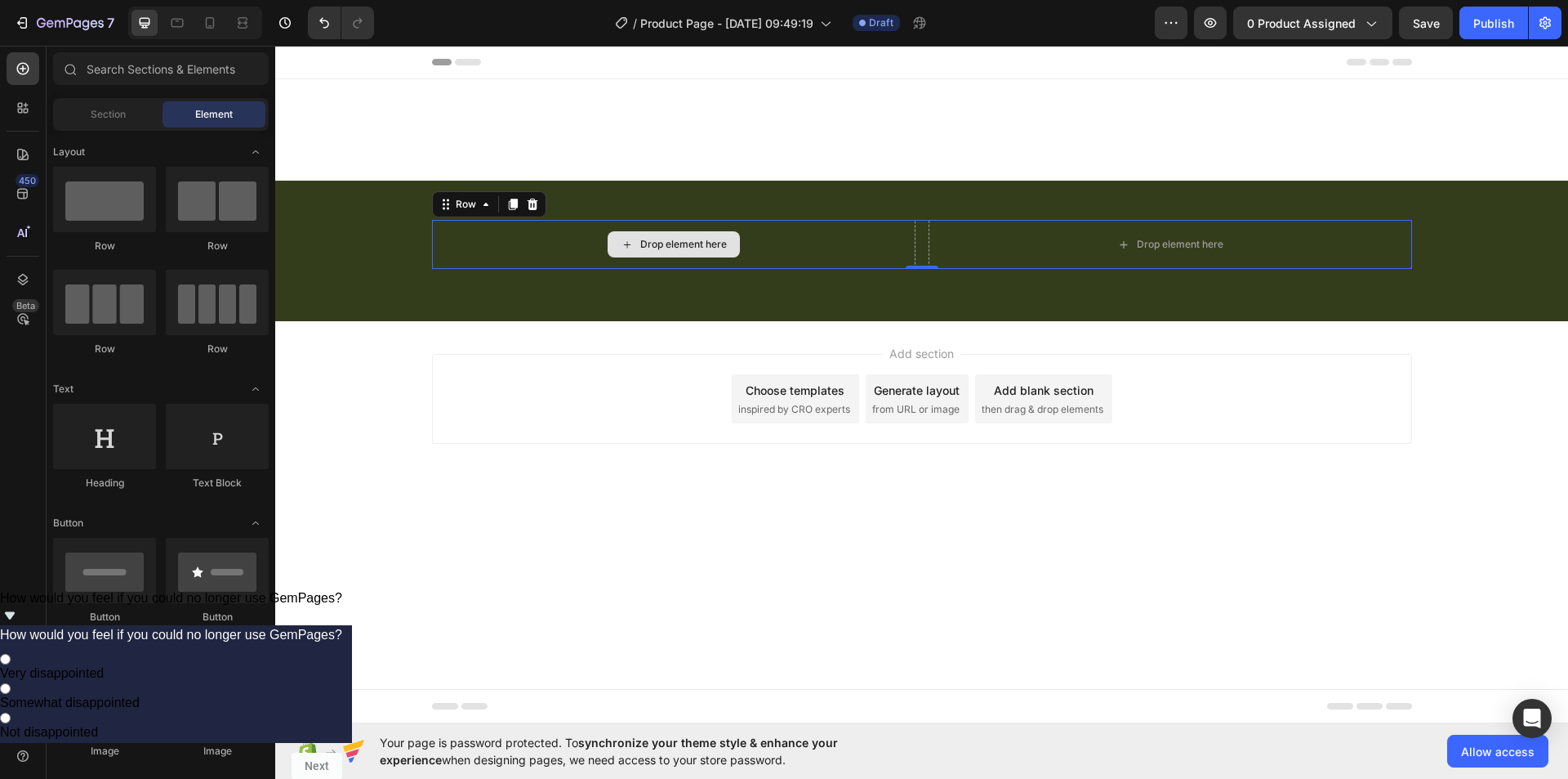
click at [631, 242] on icon at bounding box center [627, 244] width 13 height 13
click at [897, 250] on div "Drop element here" at bounding box center [674, 244] width 483 height 49
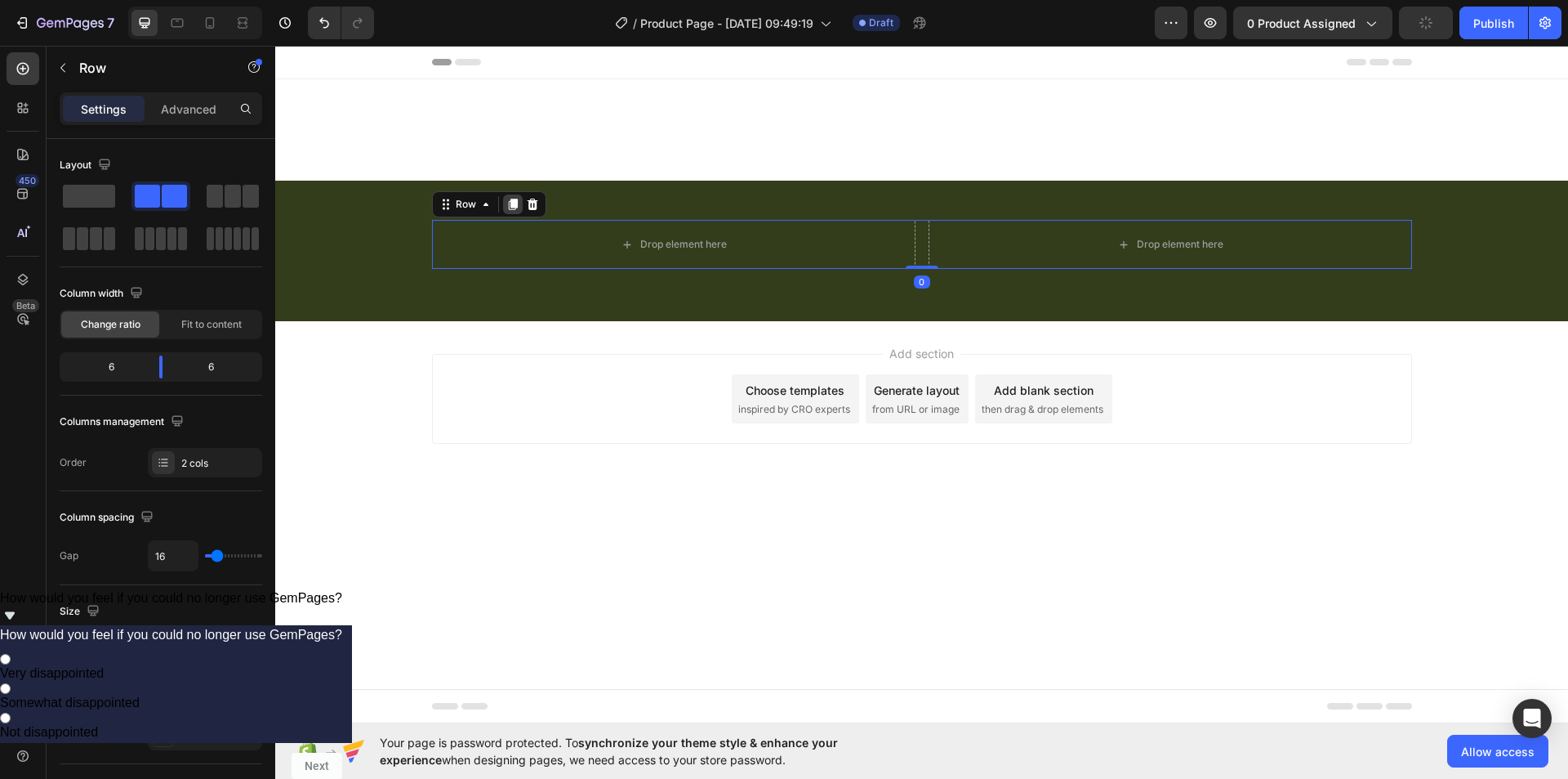
click at [510, 200] on icon at bounding box center [512, 204] width 9 height 12
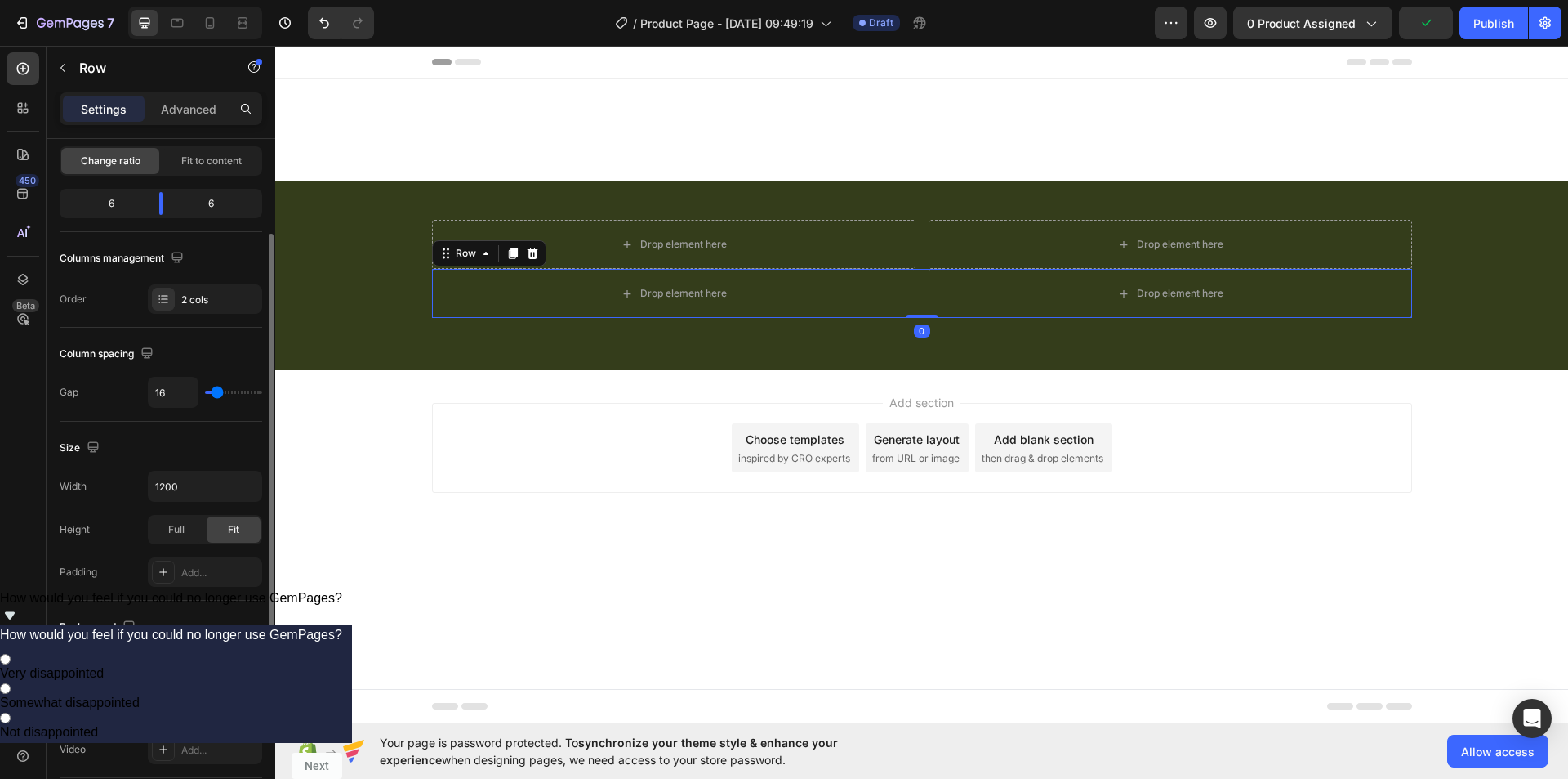
click at [510, 200] on div "Drop element here Drop element here Row Drop element here Drop element here Row…" at bounding box center [921, 275] width 1293 height 189
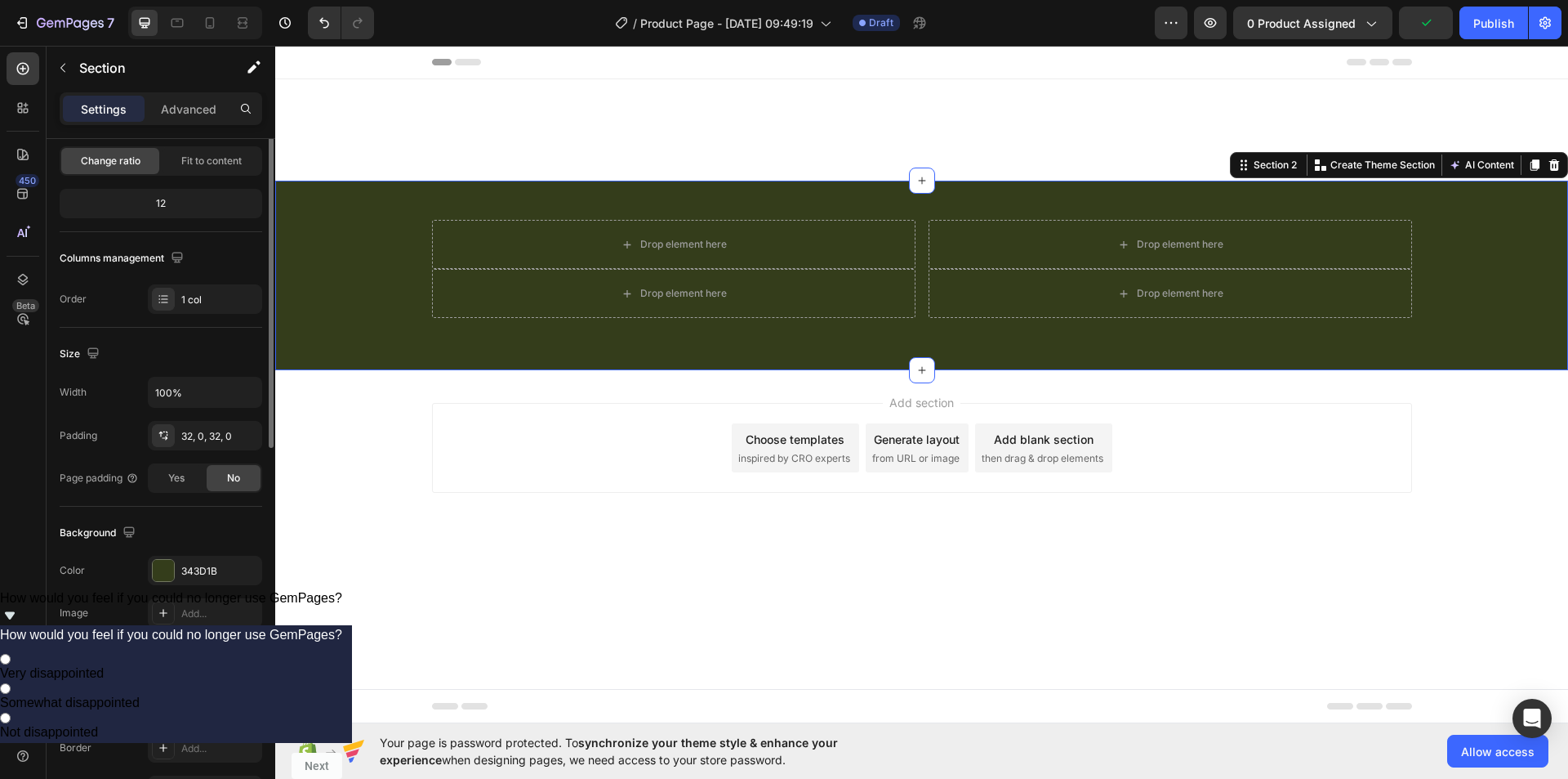
scroll to position [0, 0]
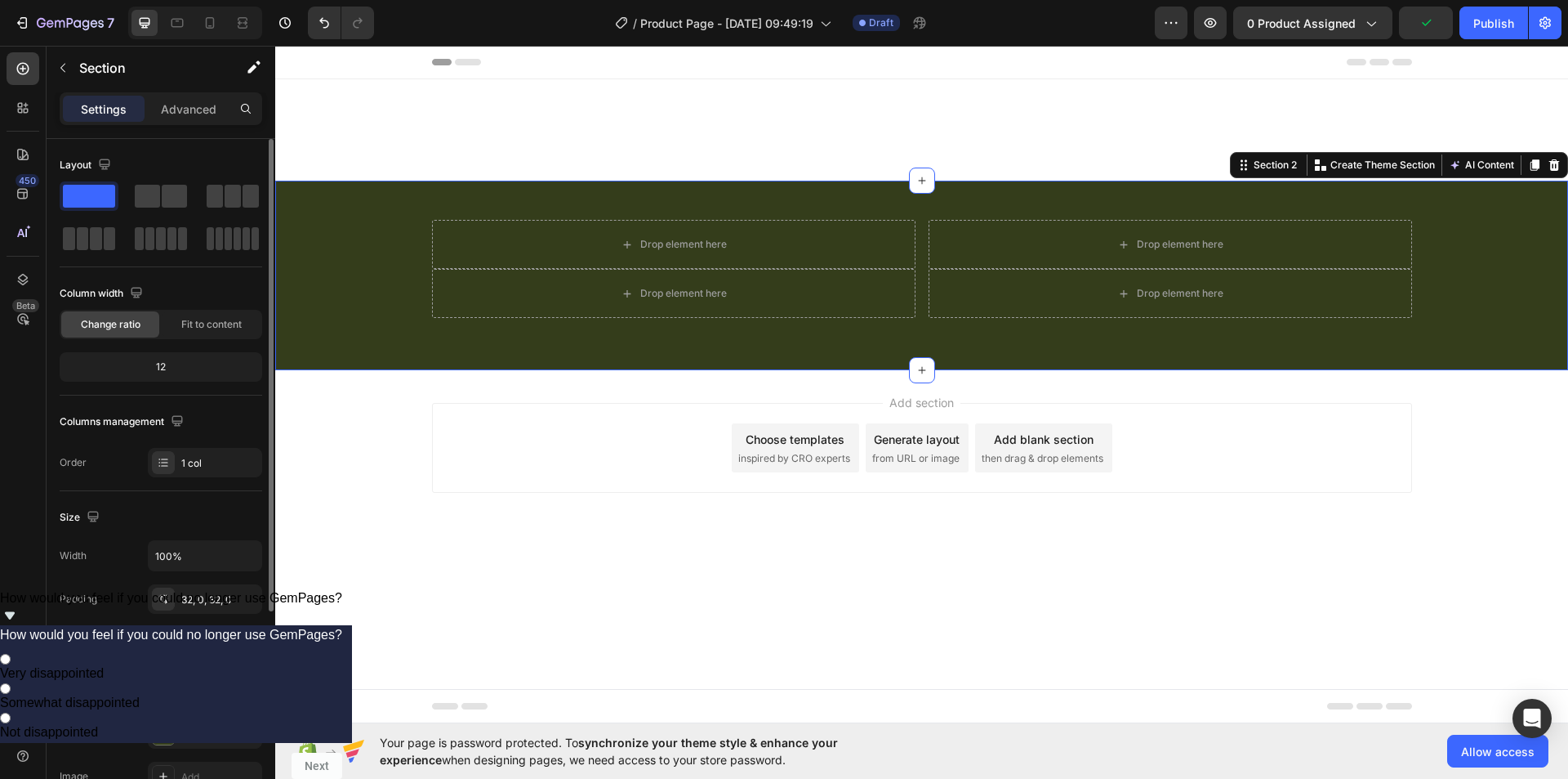
click at [510, 200] on div "Drop element here Drop element here Row Drop element here Drop element here Row…" at bounding box center [921, 275] width 1293 height 189
click at [564, 233] on div "Drop element here" at bounding box center [674, 244] width 483 height 49
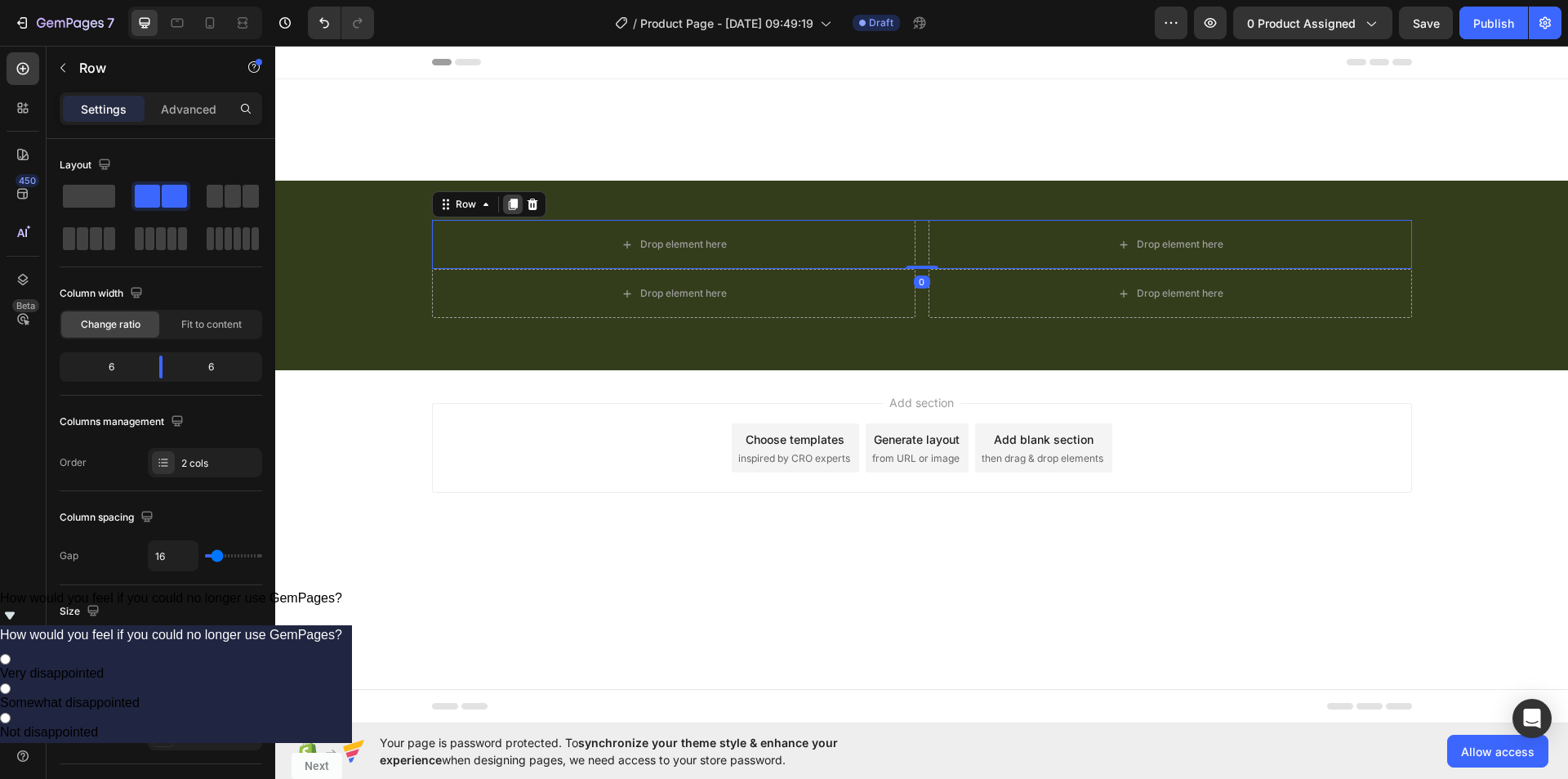
click at [515, 208] on icon at bounding box center [512, 204] width 9 height 12
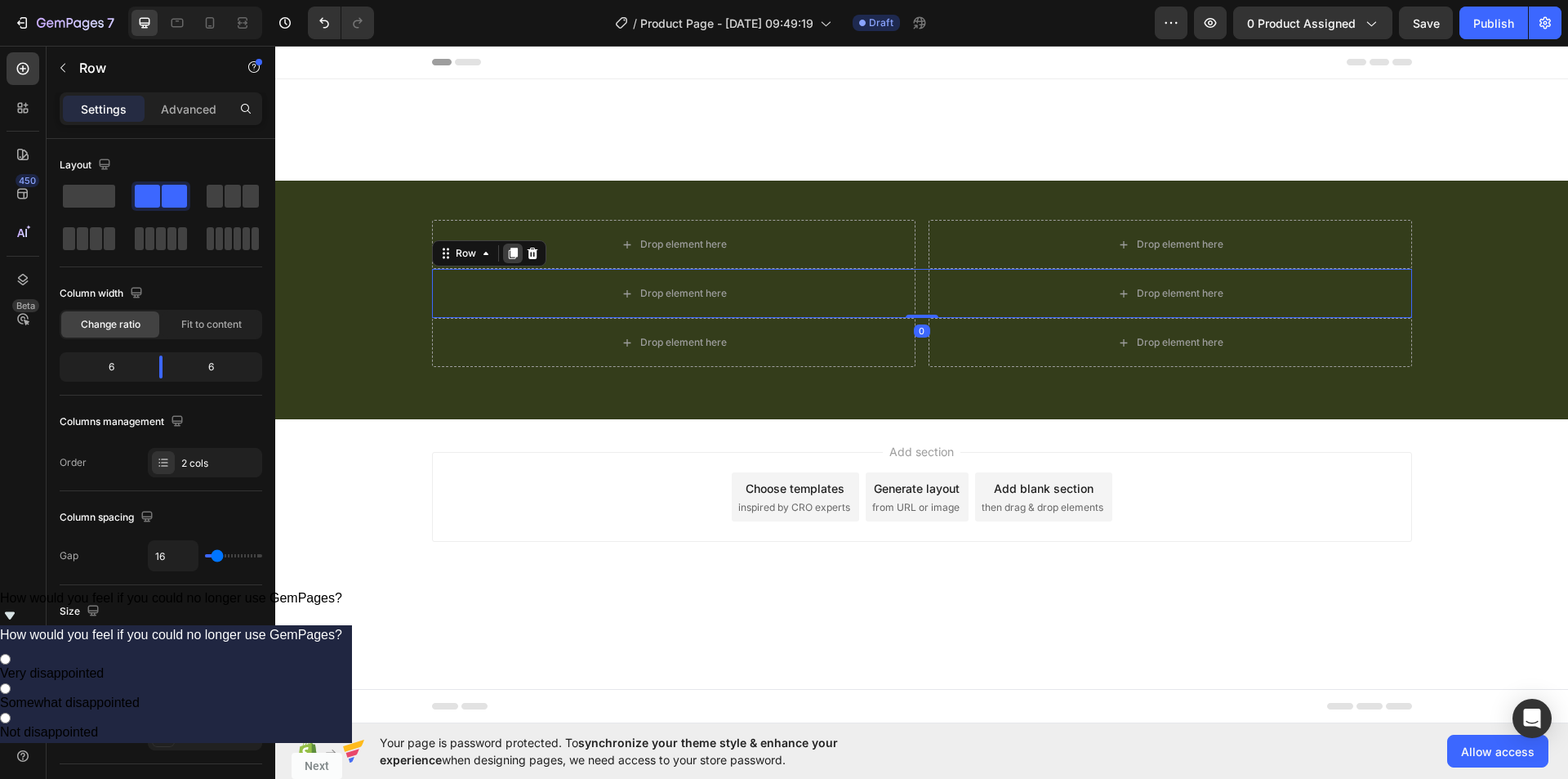
click at [517, 249] on icon at bounding box center [512, 253] width 9 height 12
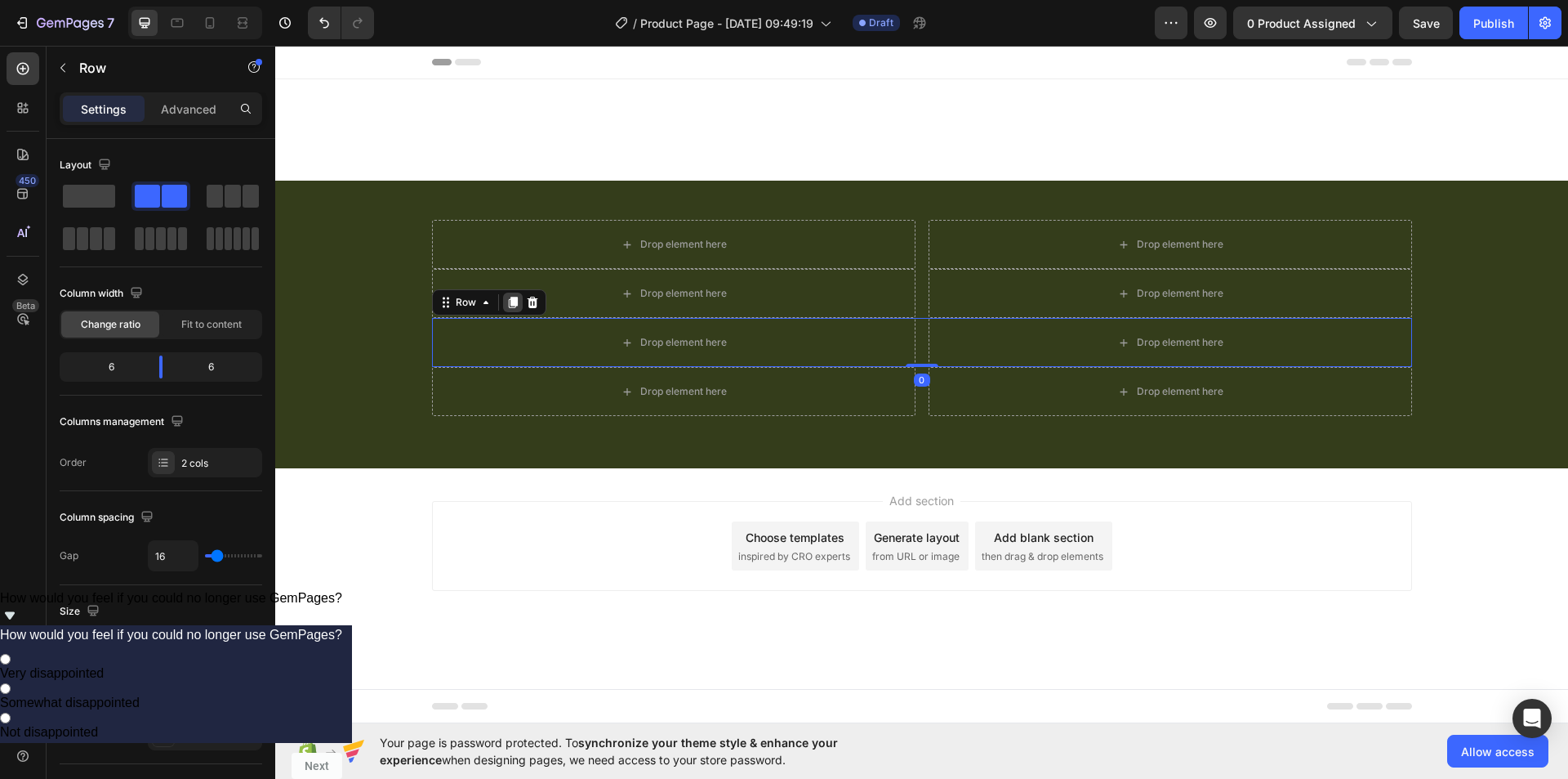
click at [508, 300] on icon at bounding box center [512, 302] width 9 height 12
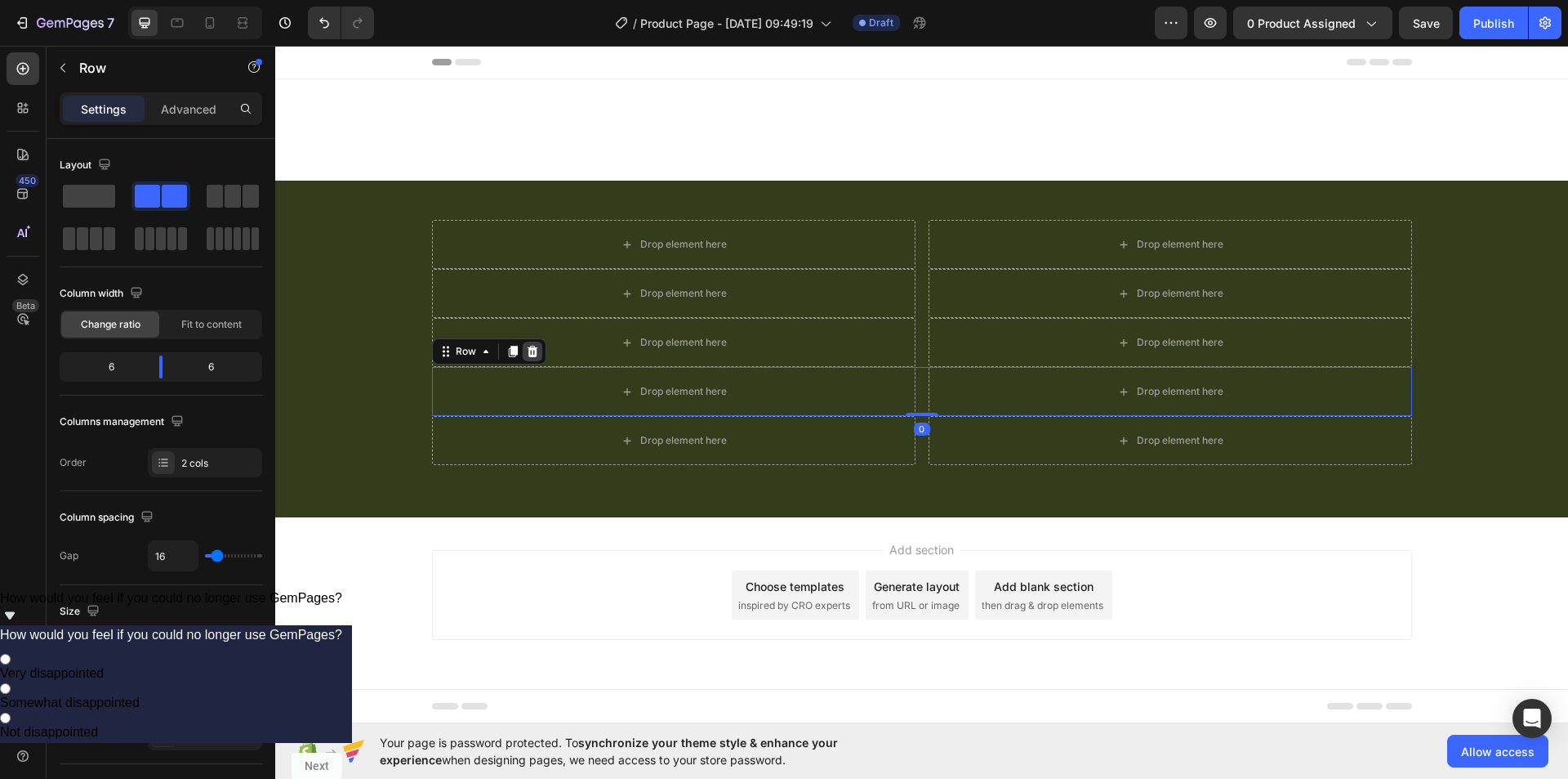
click at [518, 346] on icon at bounding box center [512, 351] width 13 height 13
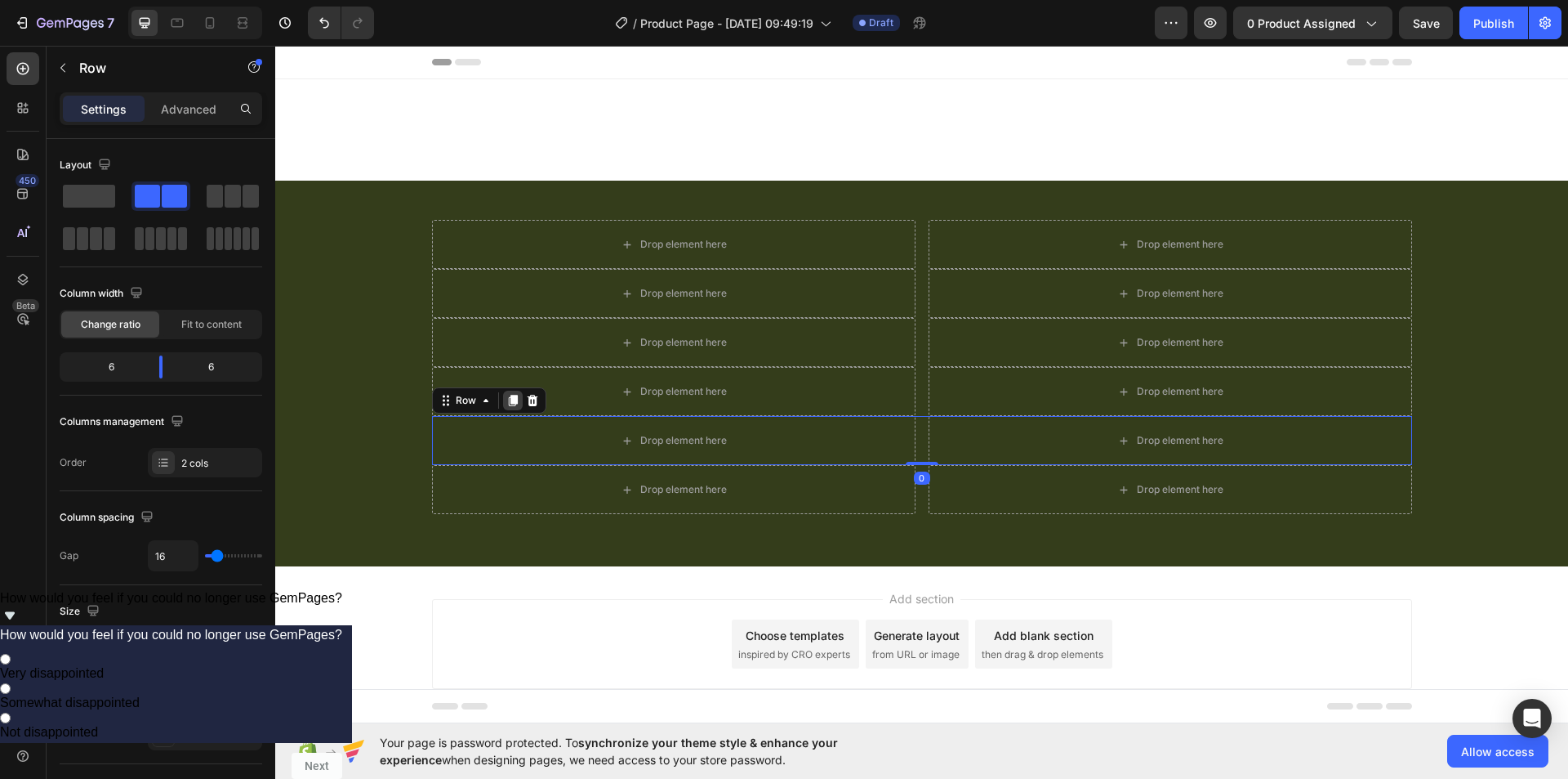
click at [508, 397] on icon at bounding box center [512, 400] width 9 height 12
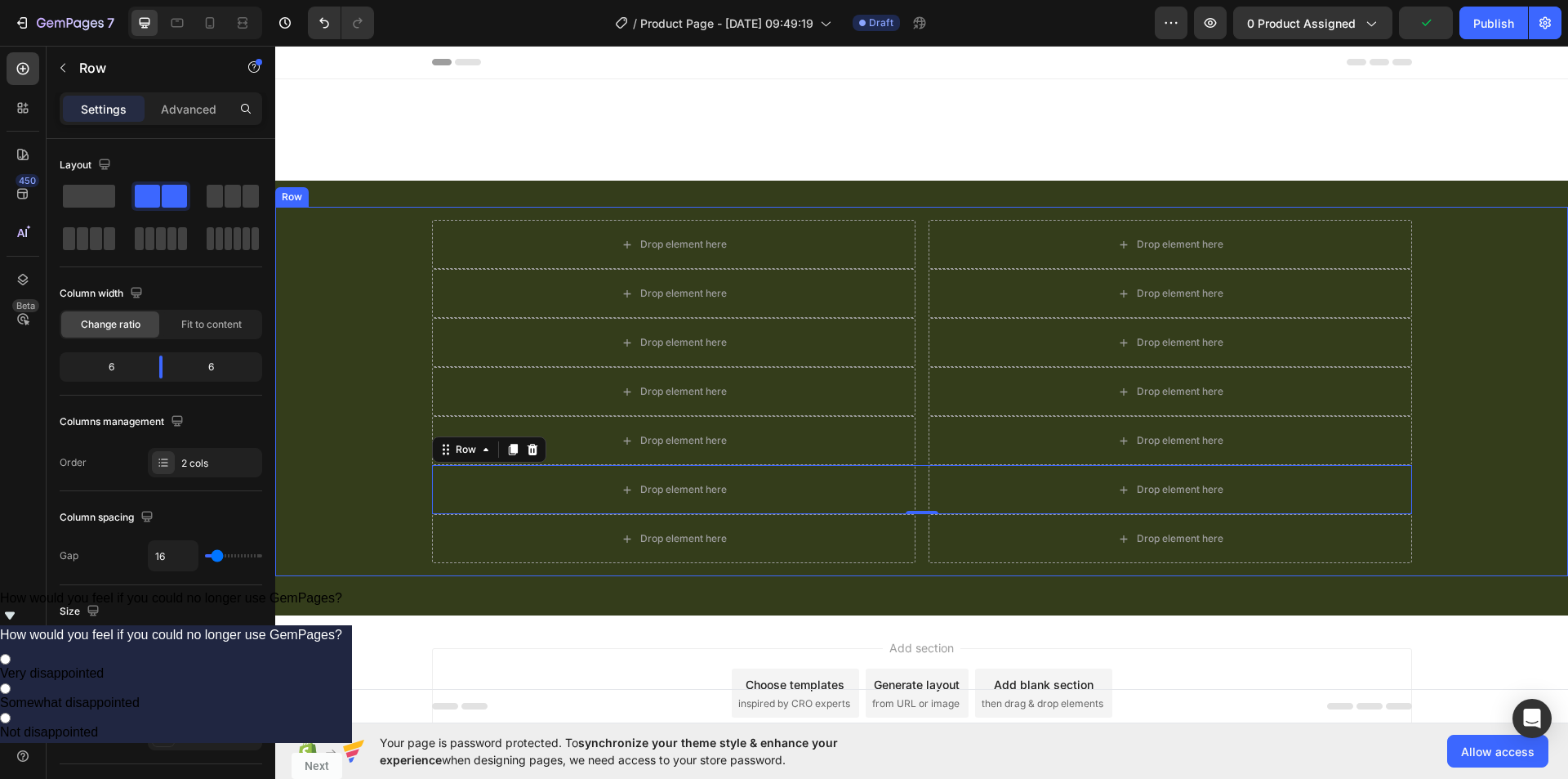
click at [1480, 276] on div "Drop element here Drop element here Row Drop element here Drop element here Row…" at bounding box center [921, 391] width 1267 height 343
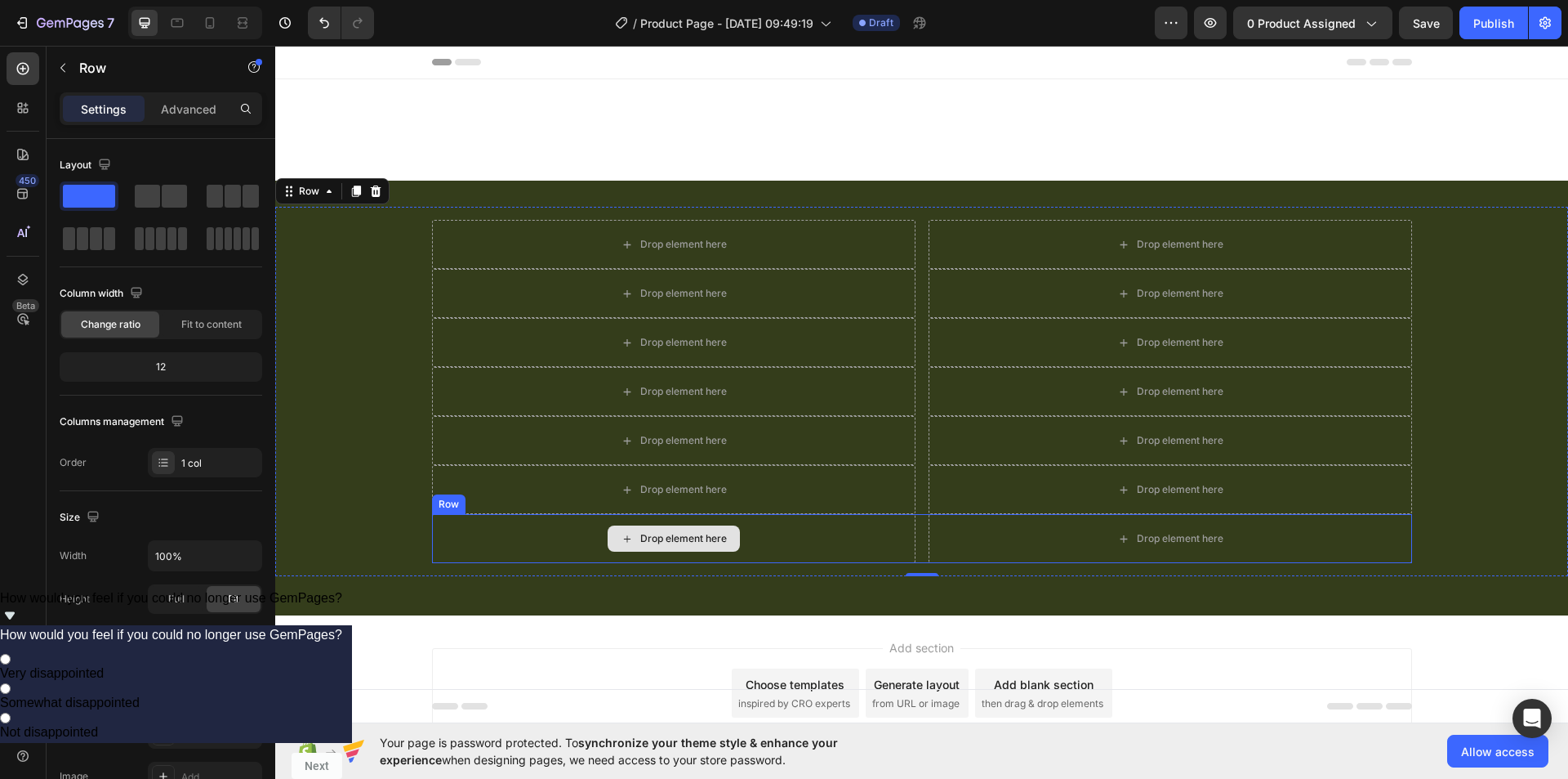
click at [843, 540] on div "Drop element here" at bounding box center [674, 538] width 483 height 49
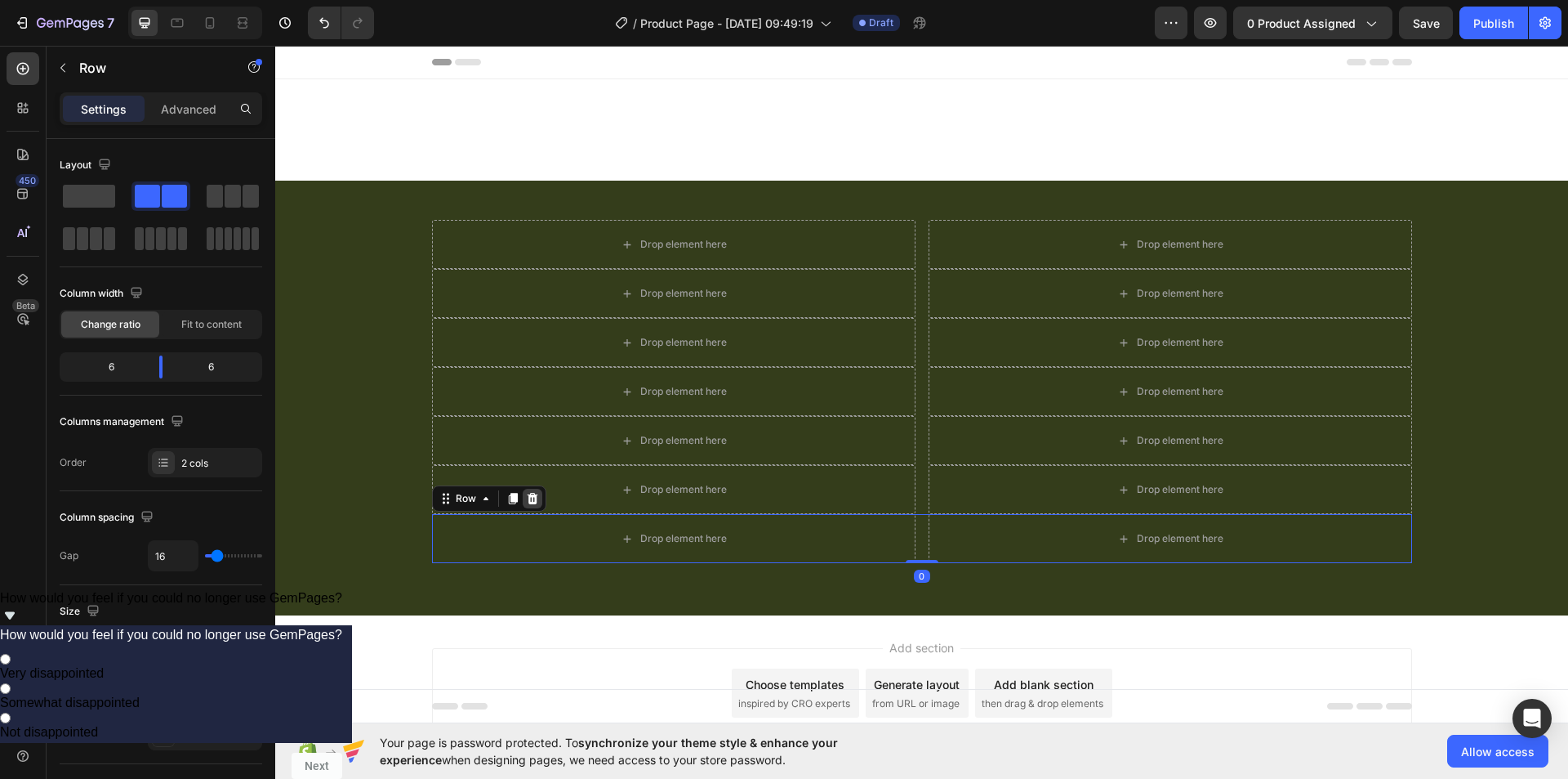
click at [523, 489] on div at bounding box center [533, 498] width 20 height 20
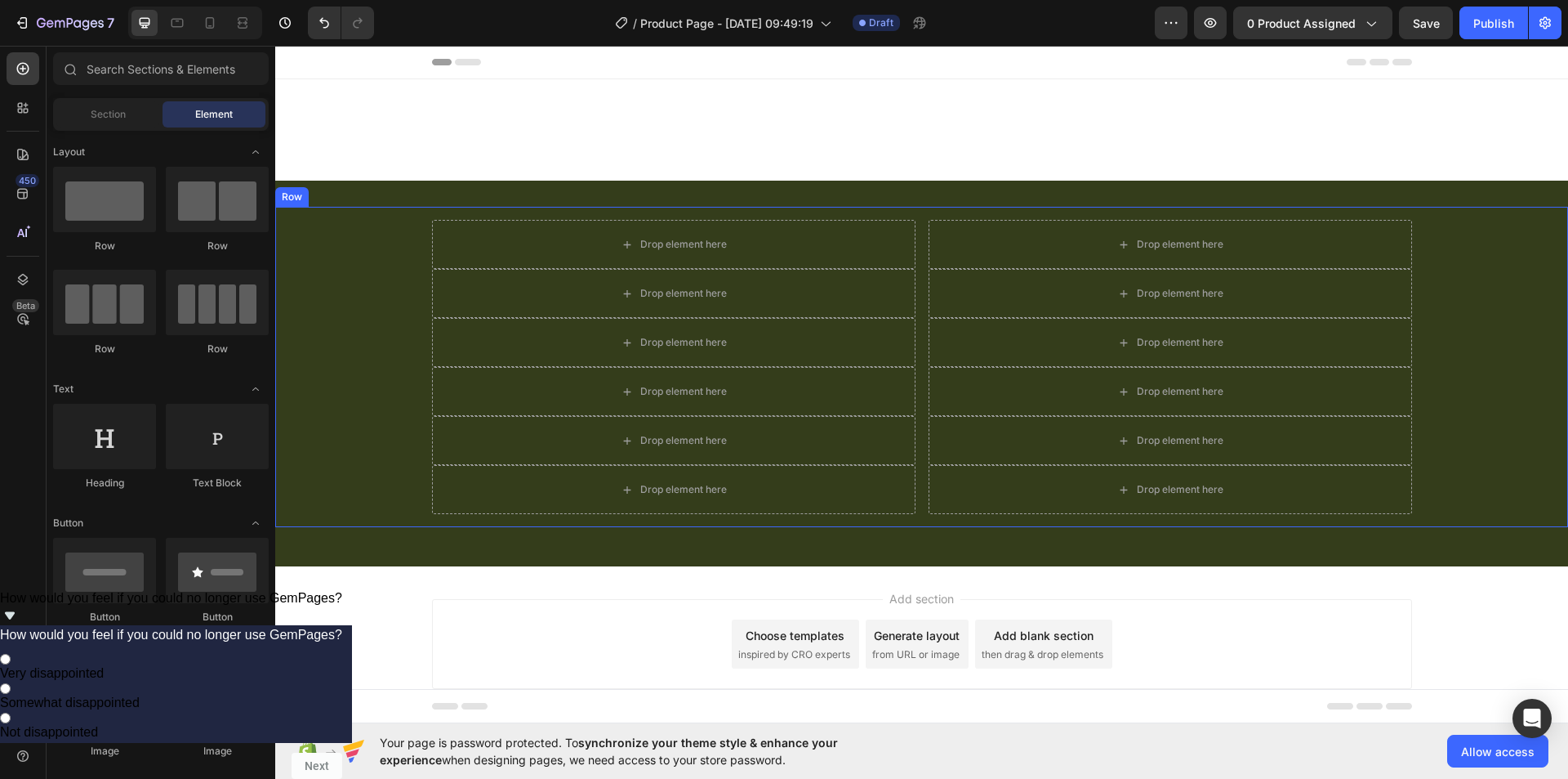
click at [1461, 274] on div "Drop element here Drop element here Row Drop element here Drop element here Row…" at bounding box center [921, 367] width 1267 height 294
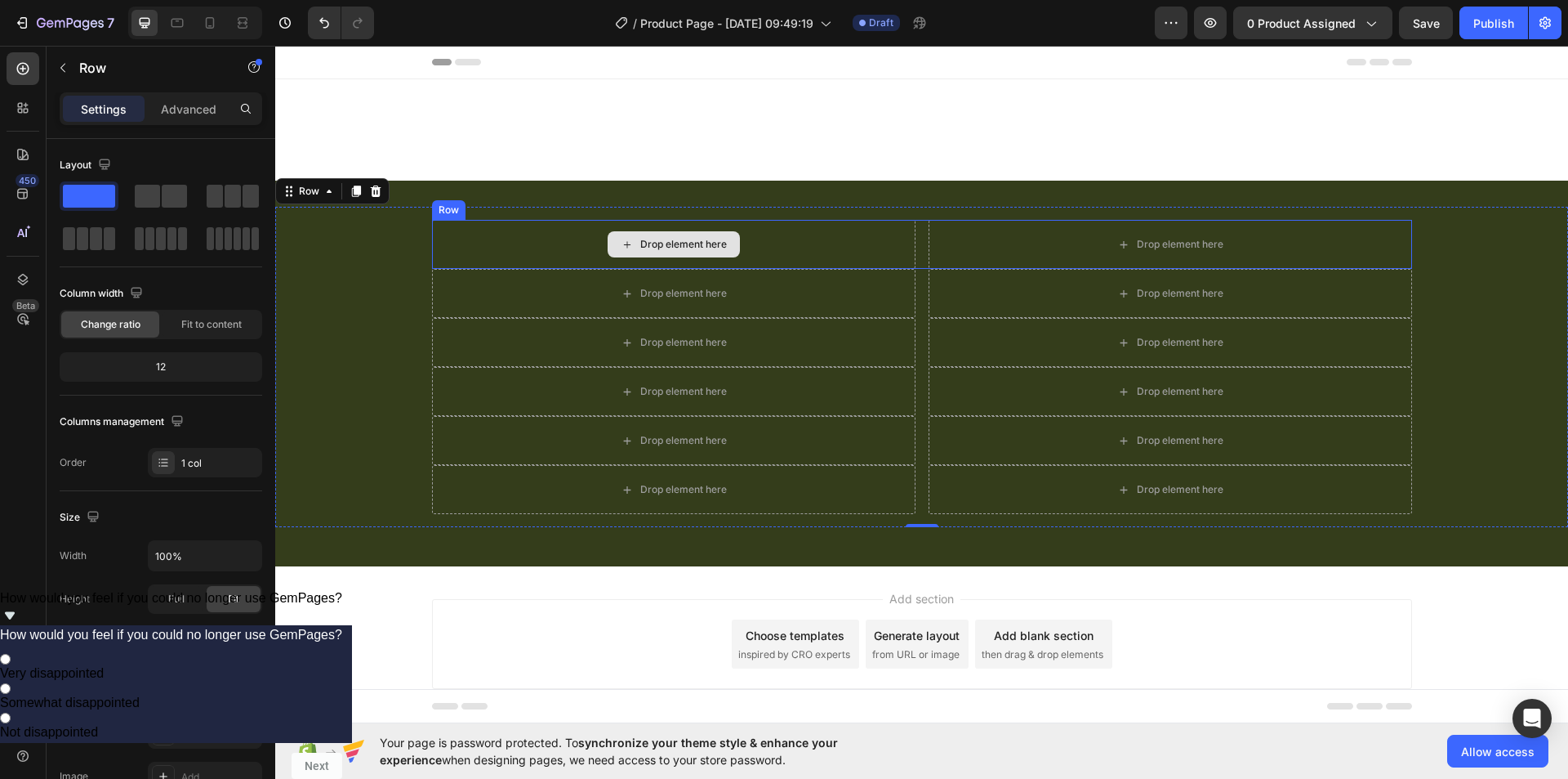
click at [642, 242] on div "Drop element here" at bounding box center [684, 244] width 86 height 13
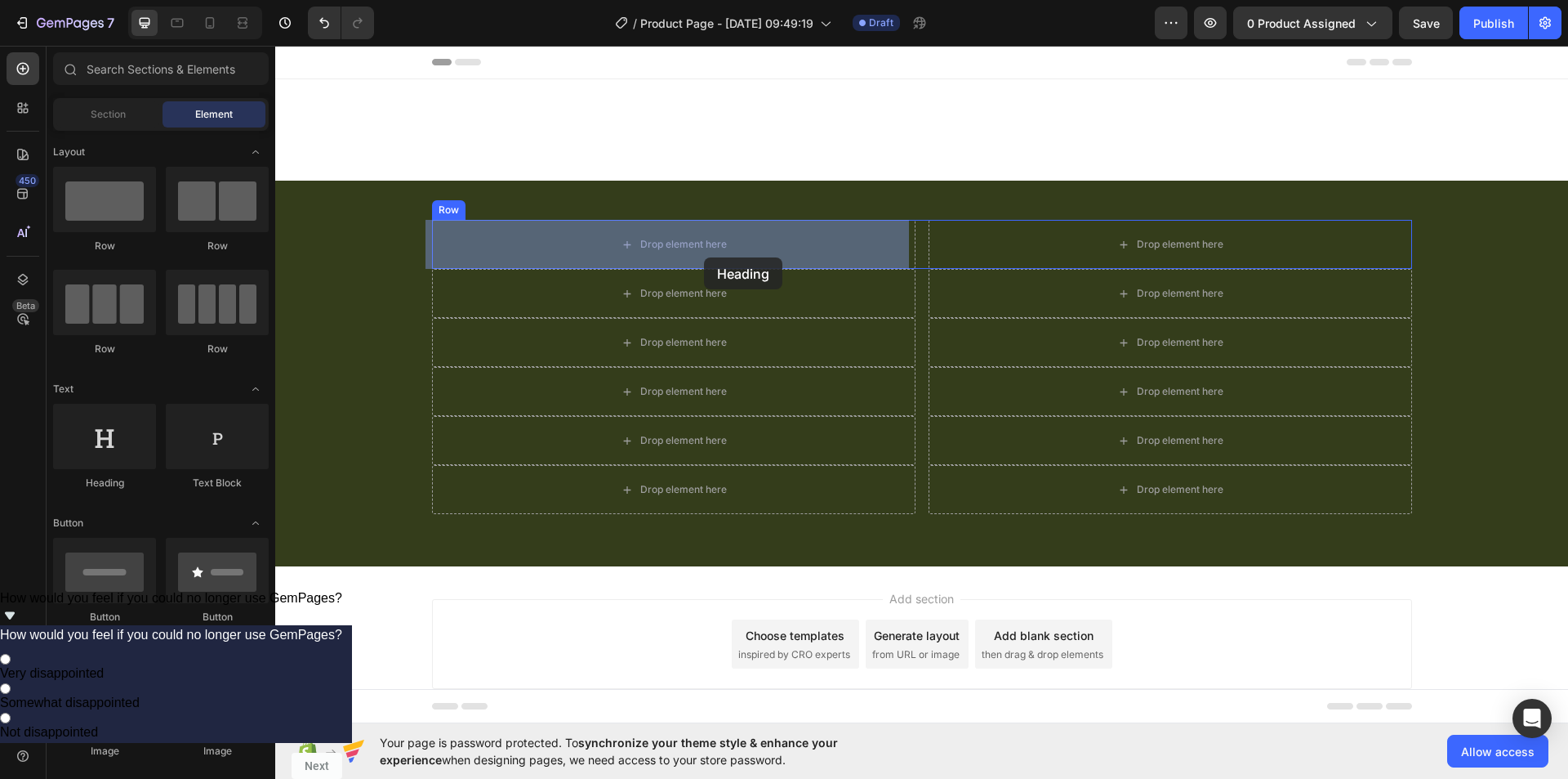
drag, startPoint x: 393, startPoint y: 496, endPoint x: 704, endPoint y: 258, distance: 391.6
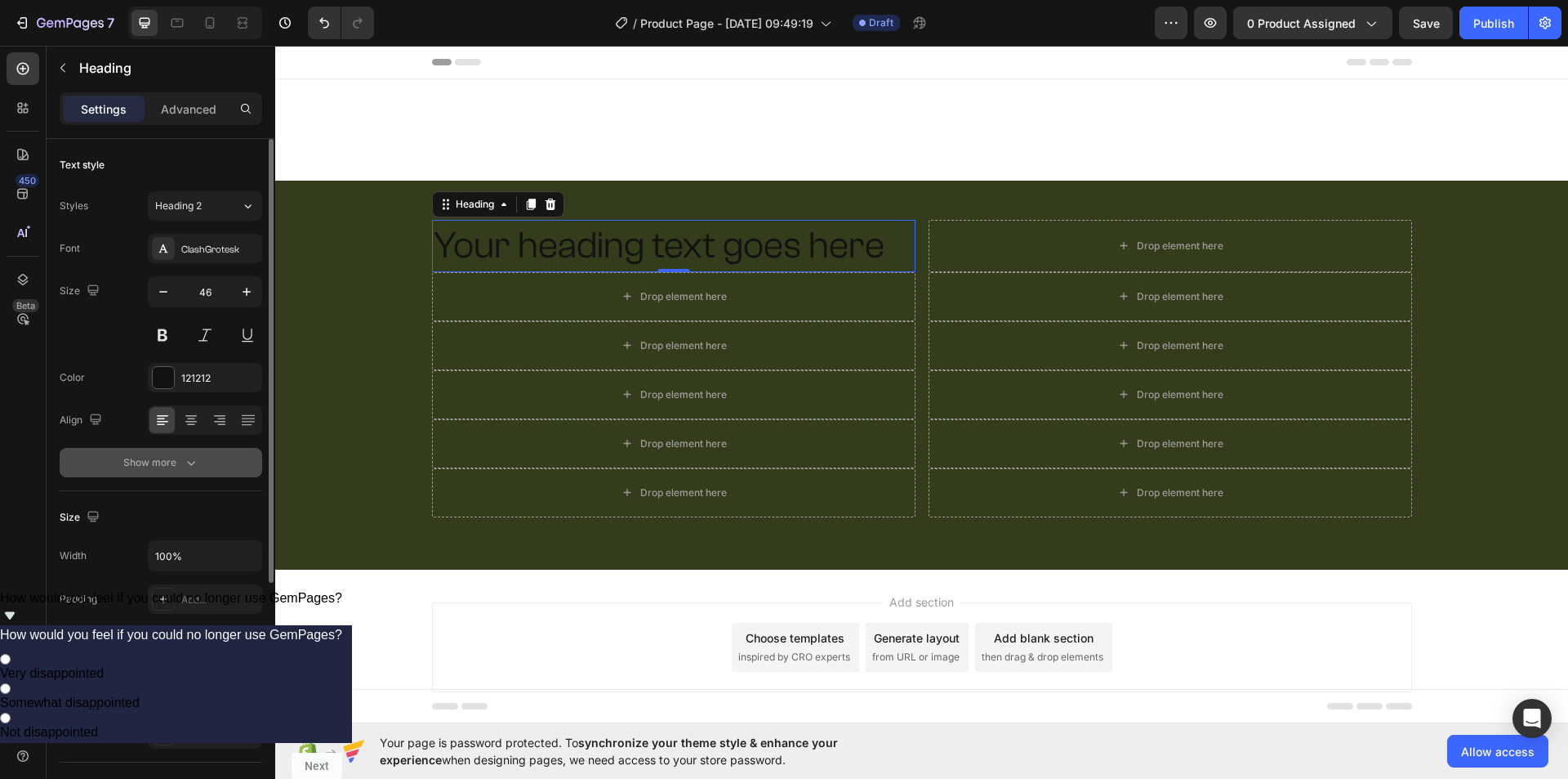
click at [160, 459] on div "Show more" at bounding box center [161, 462] width 76 height 16
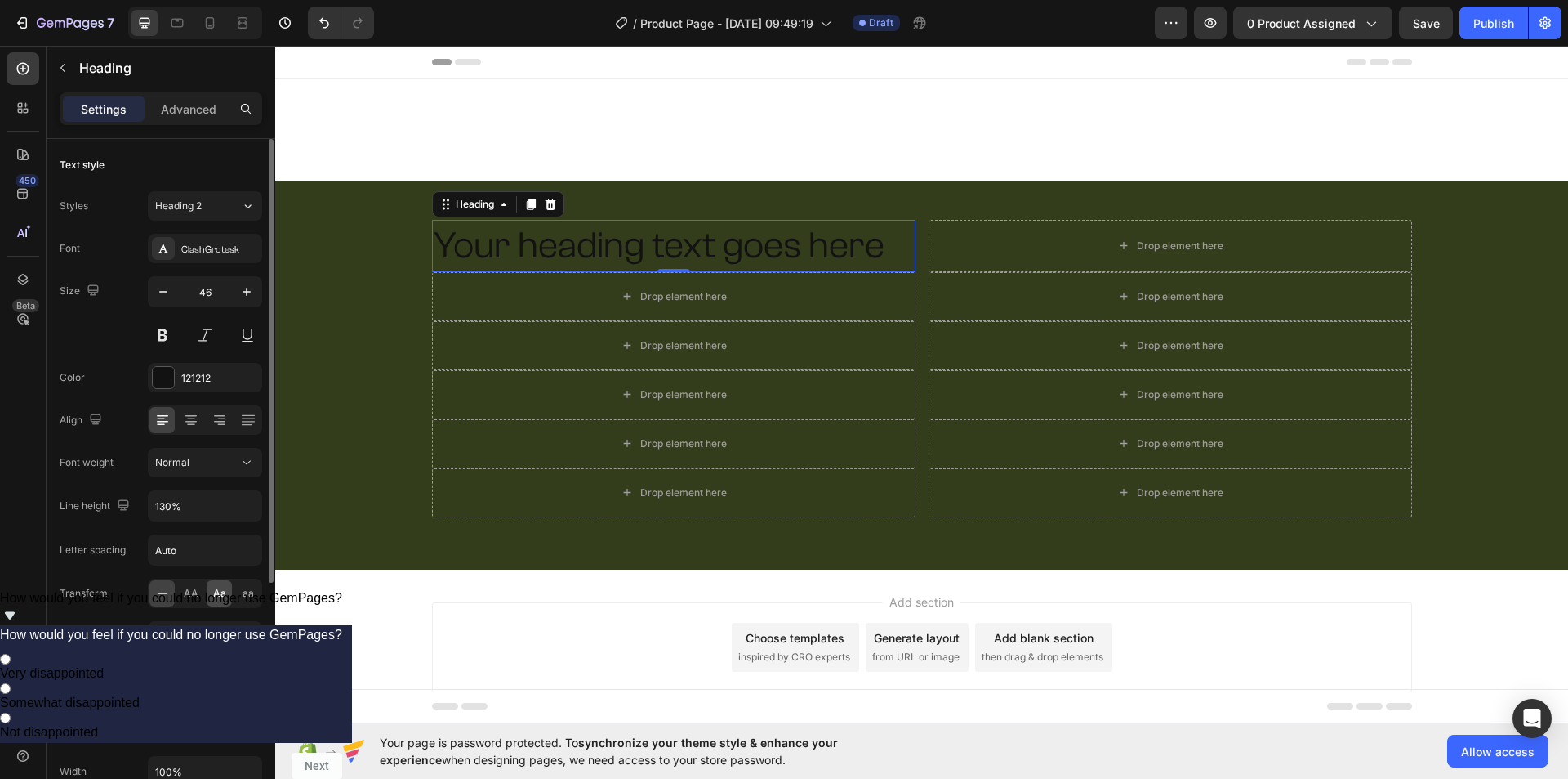
click at [217, 594] on span "Aa" at bounding box center [220, 593] width 13 height 14
click at [653, 243] on h2 "your heading text goes here" at bounding box center [674, 246] width 483 height 52
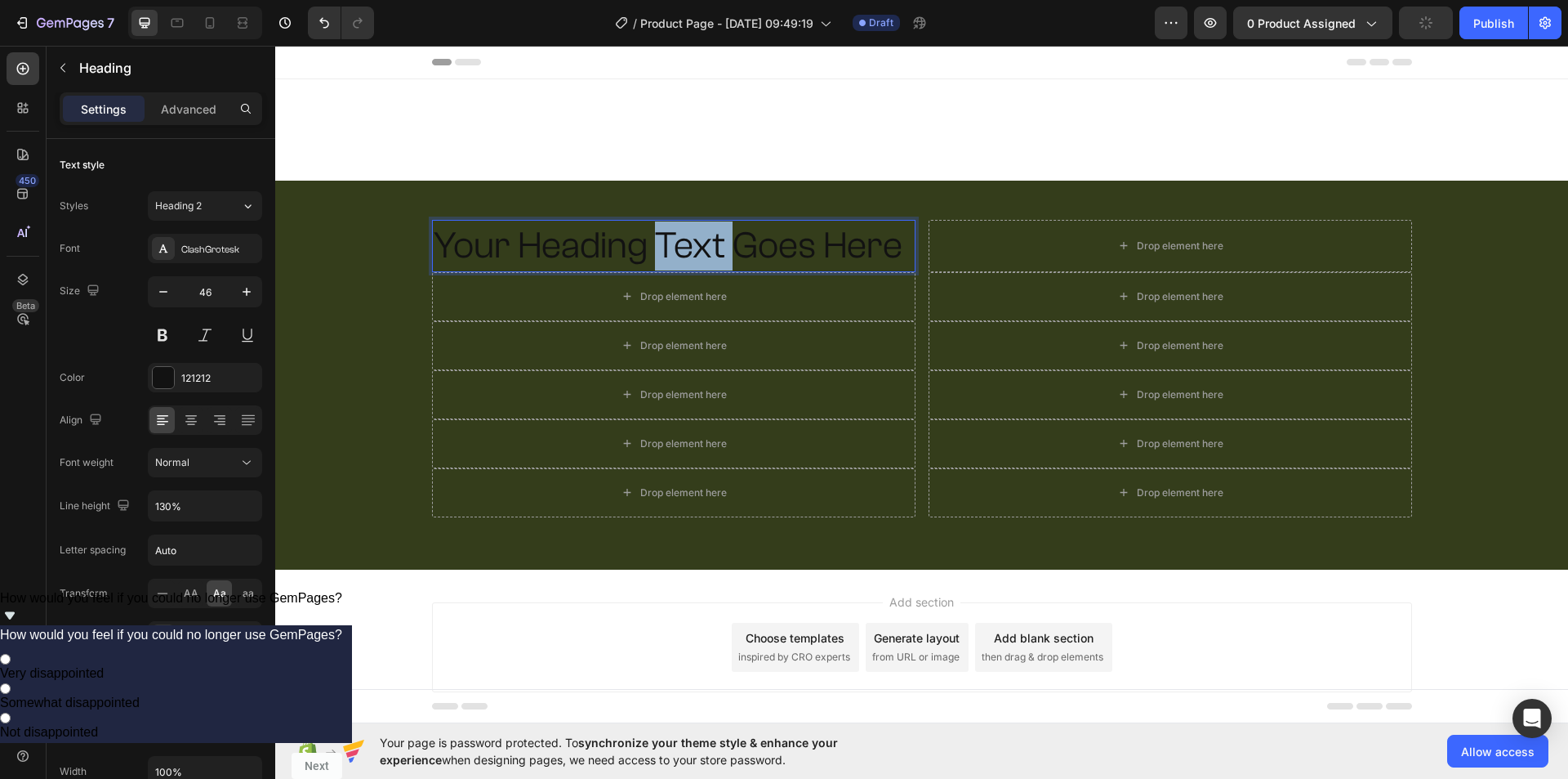
click at [653, 243] on p "your heading text goes here" at bounding box center [673, 246] width 480 height 49
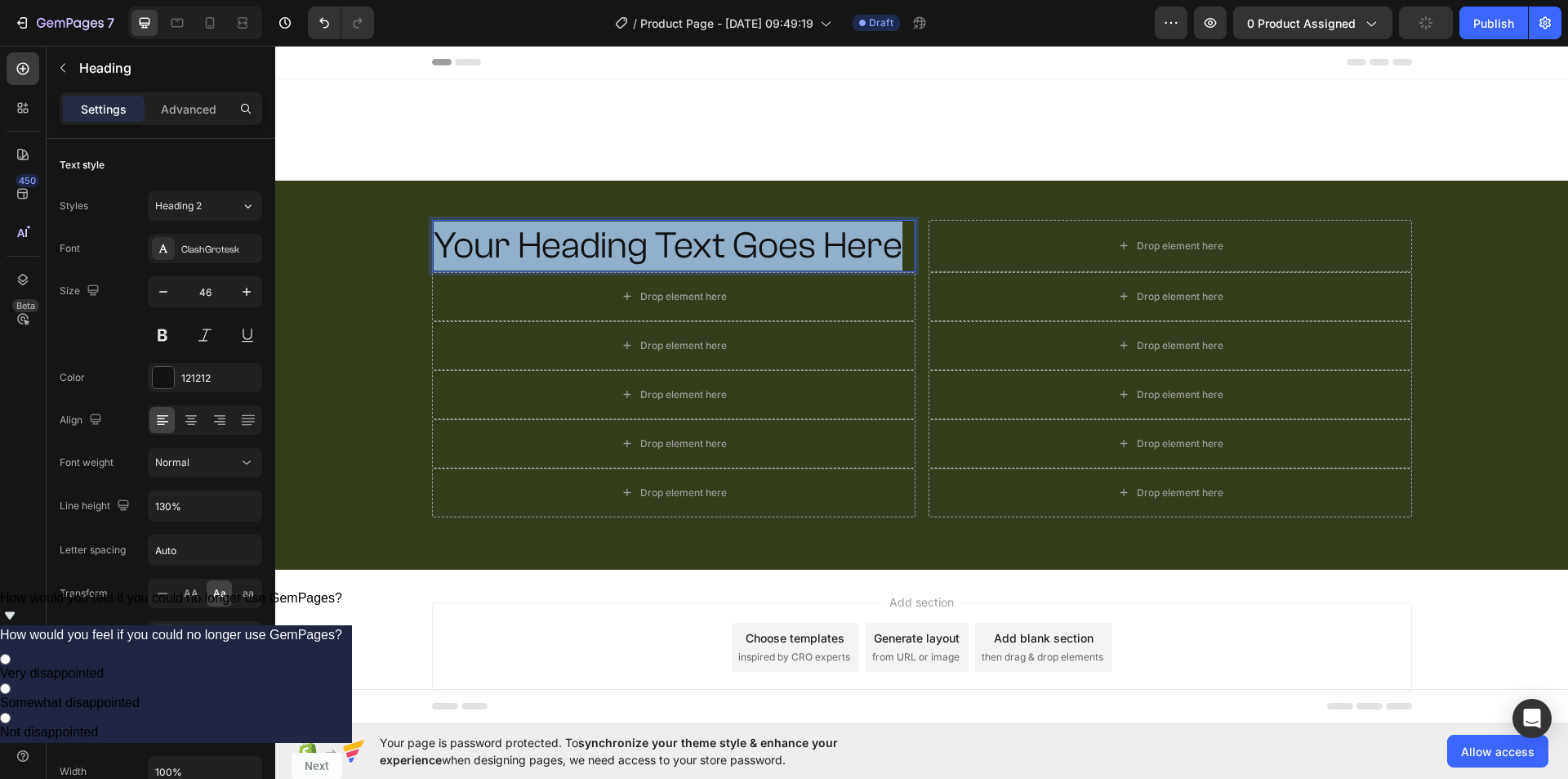
click at [653, 243] on p "your heading text goes here" at bounding box center [673, 246] width 480 height 49
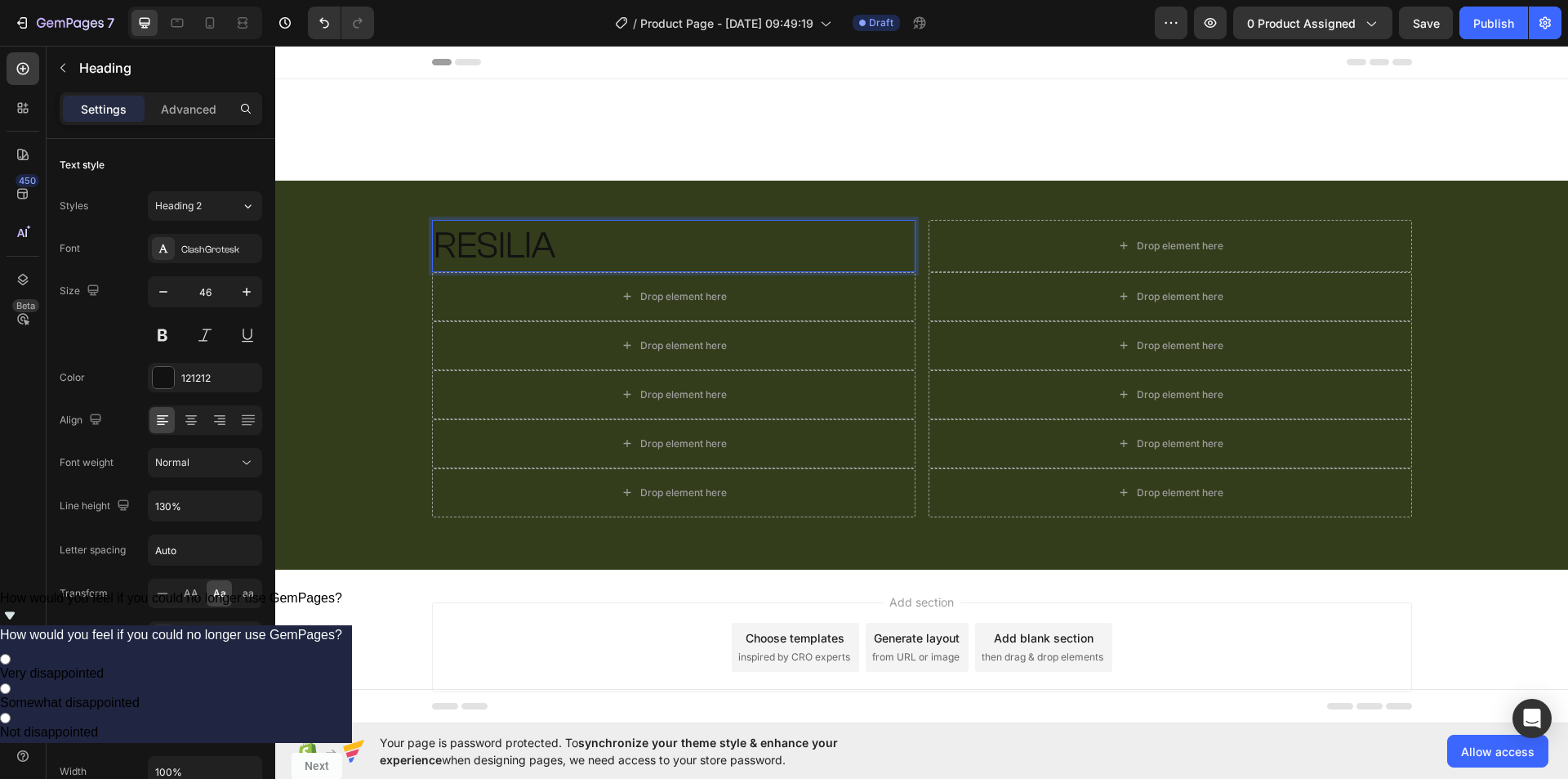
click at [527, 239] on p "RESILIA" at bounding box center [673, 246] width 480 height 49
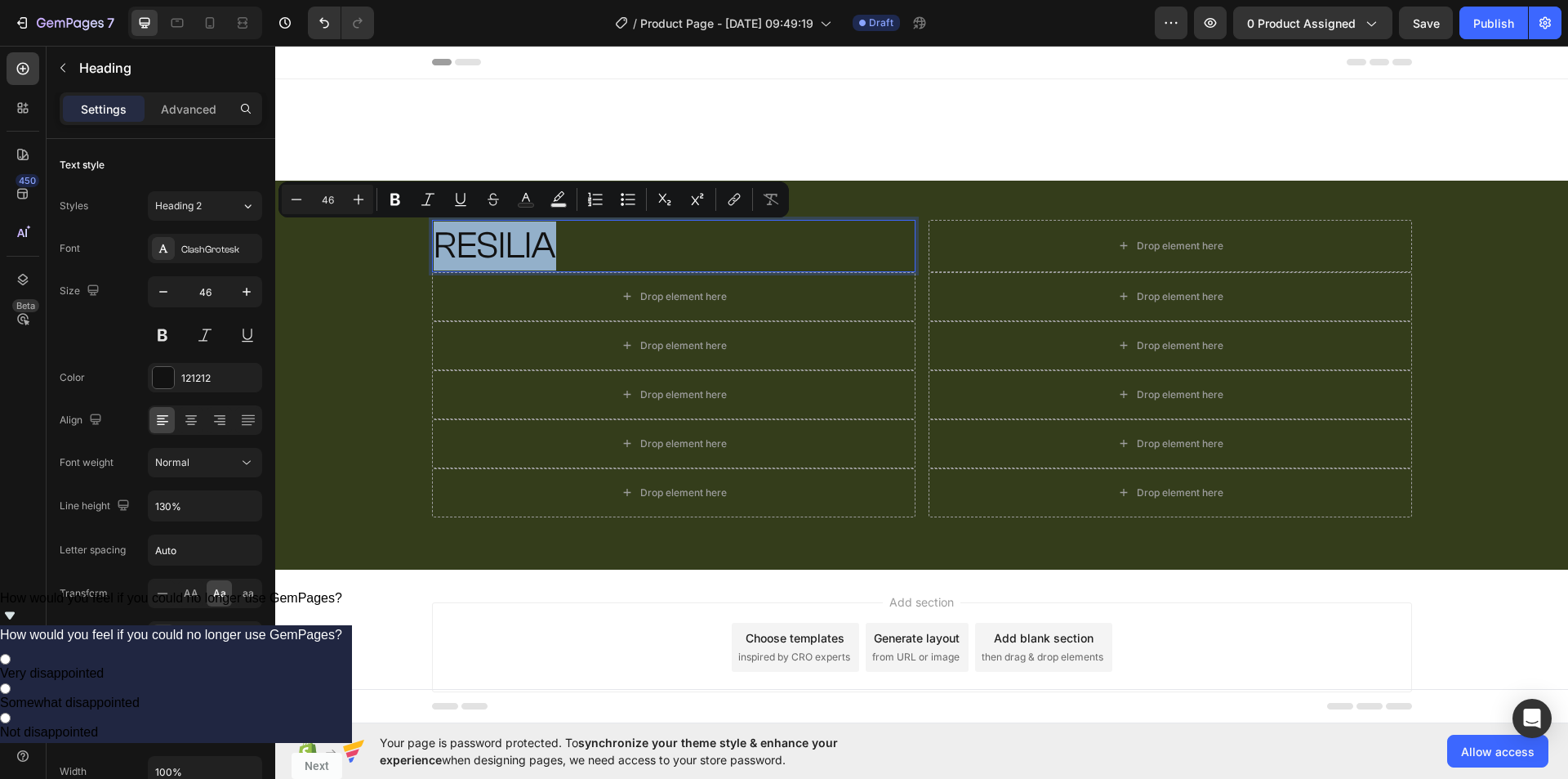
click at [526, 239] on p "RESILIA" at bounding box center [673, 246] width 480 height 49
click at [197, 423] on div at bounding box center [190, 419] width 25 height 26
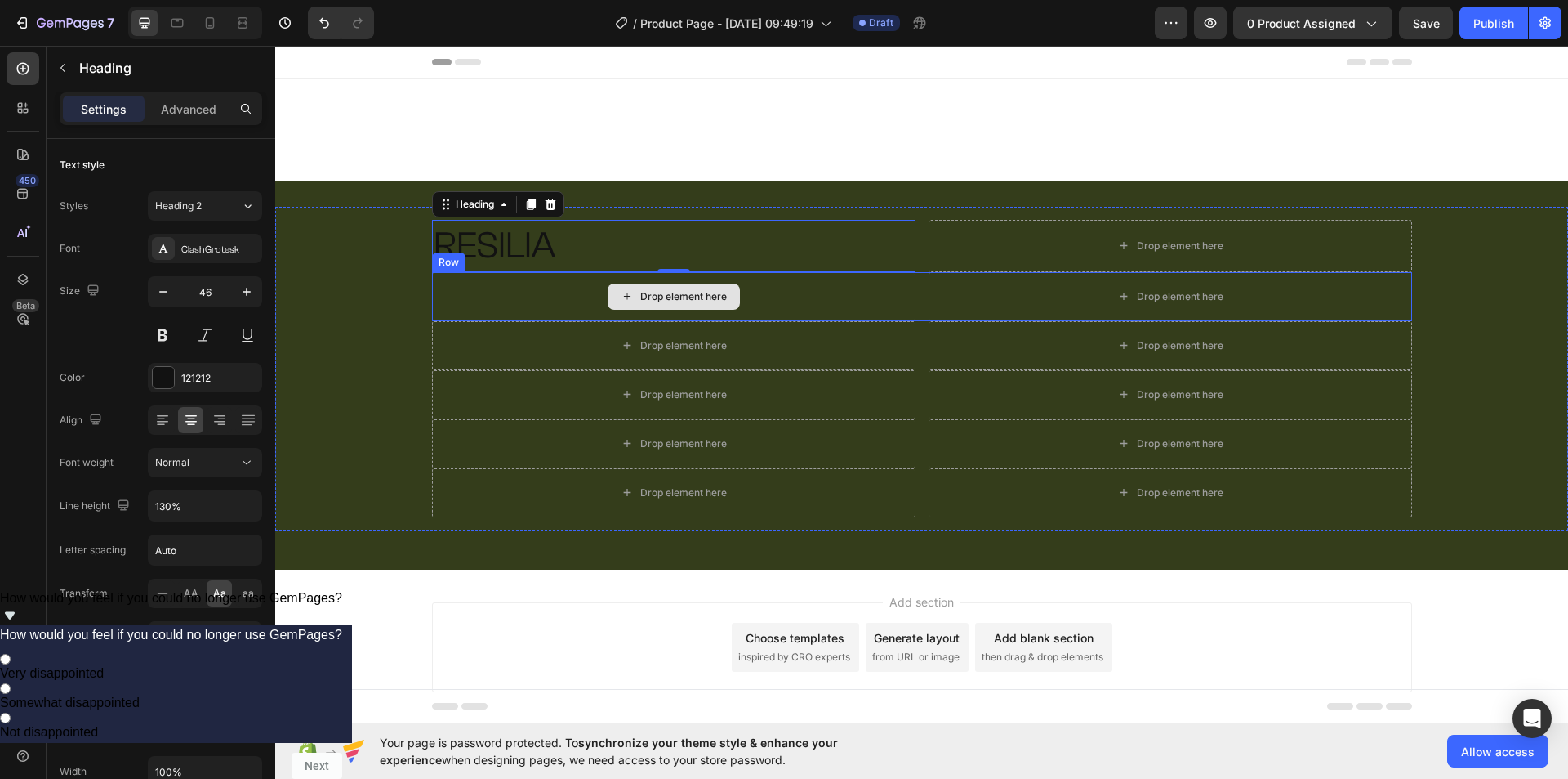
click at [848, 287] on div "Drop element here" at bounding box center [674, 296] width 483 height 49
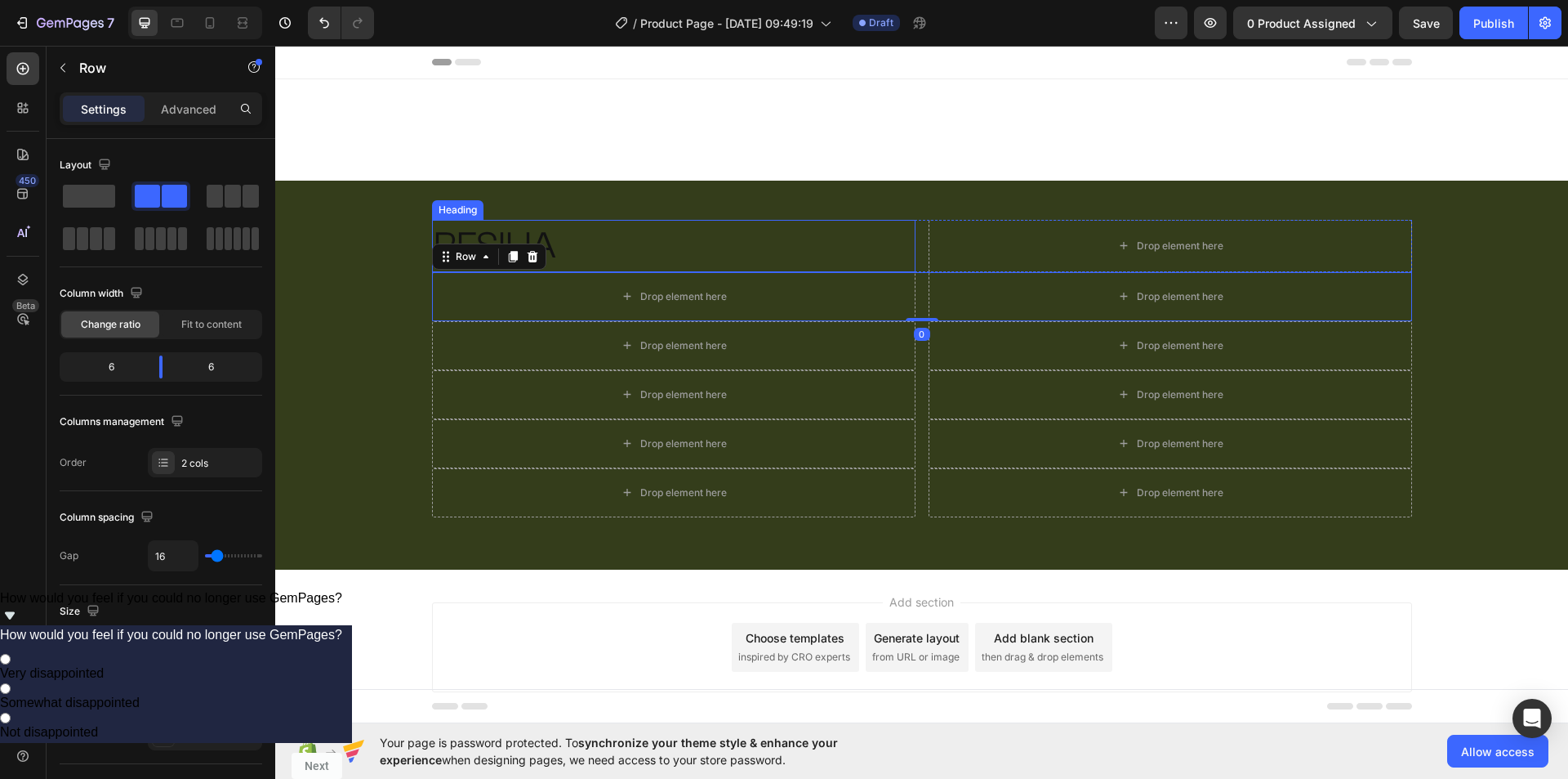
click at [804, 247] on p "RESILIA" at bounding box center [673, 246] width 480 height 49
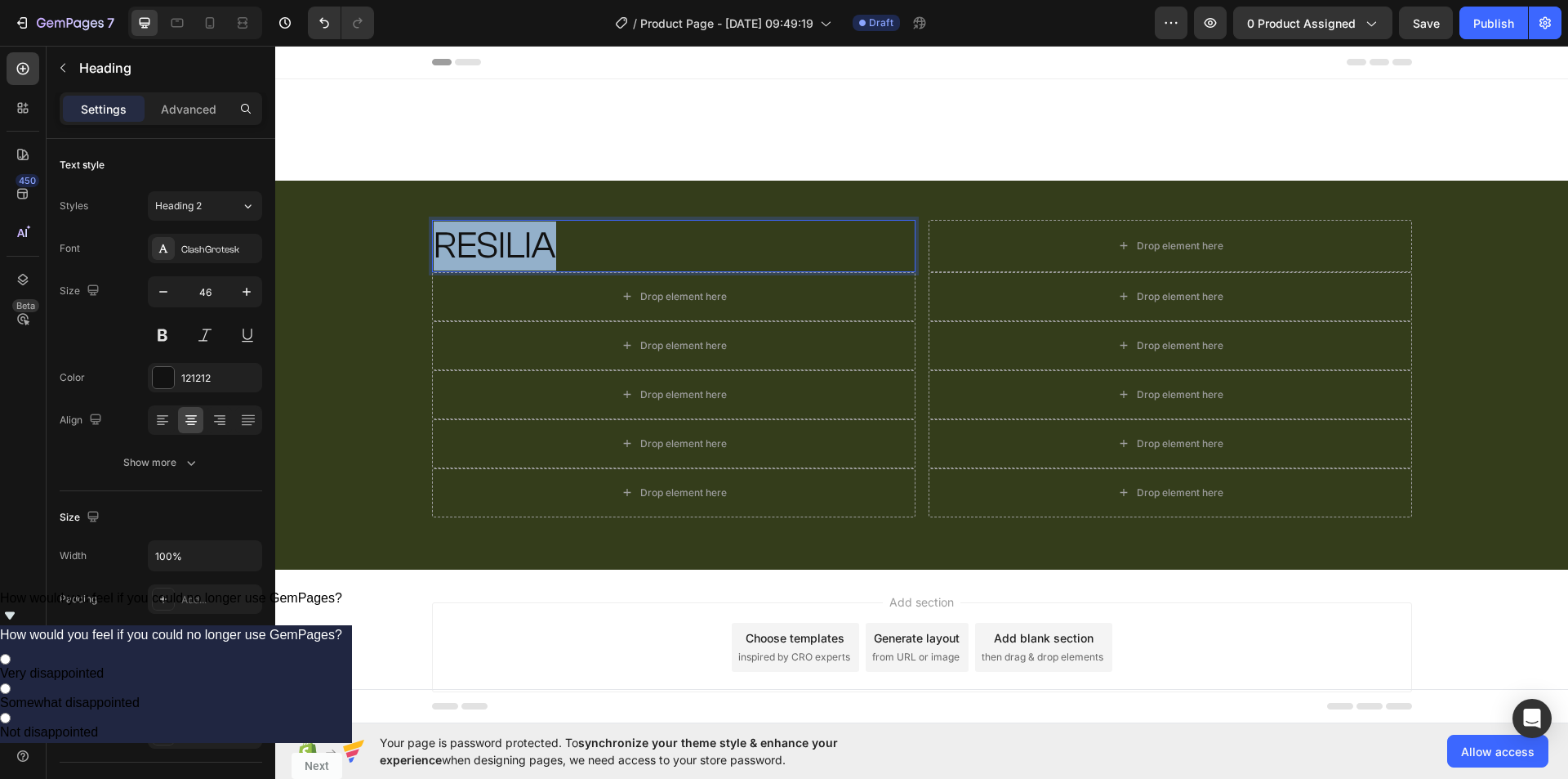
click at [527, 236] on p "RESILIA" at bounding box center [673, 246] width 480 height 49
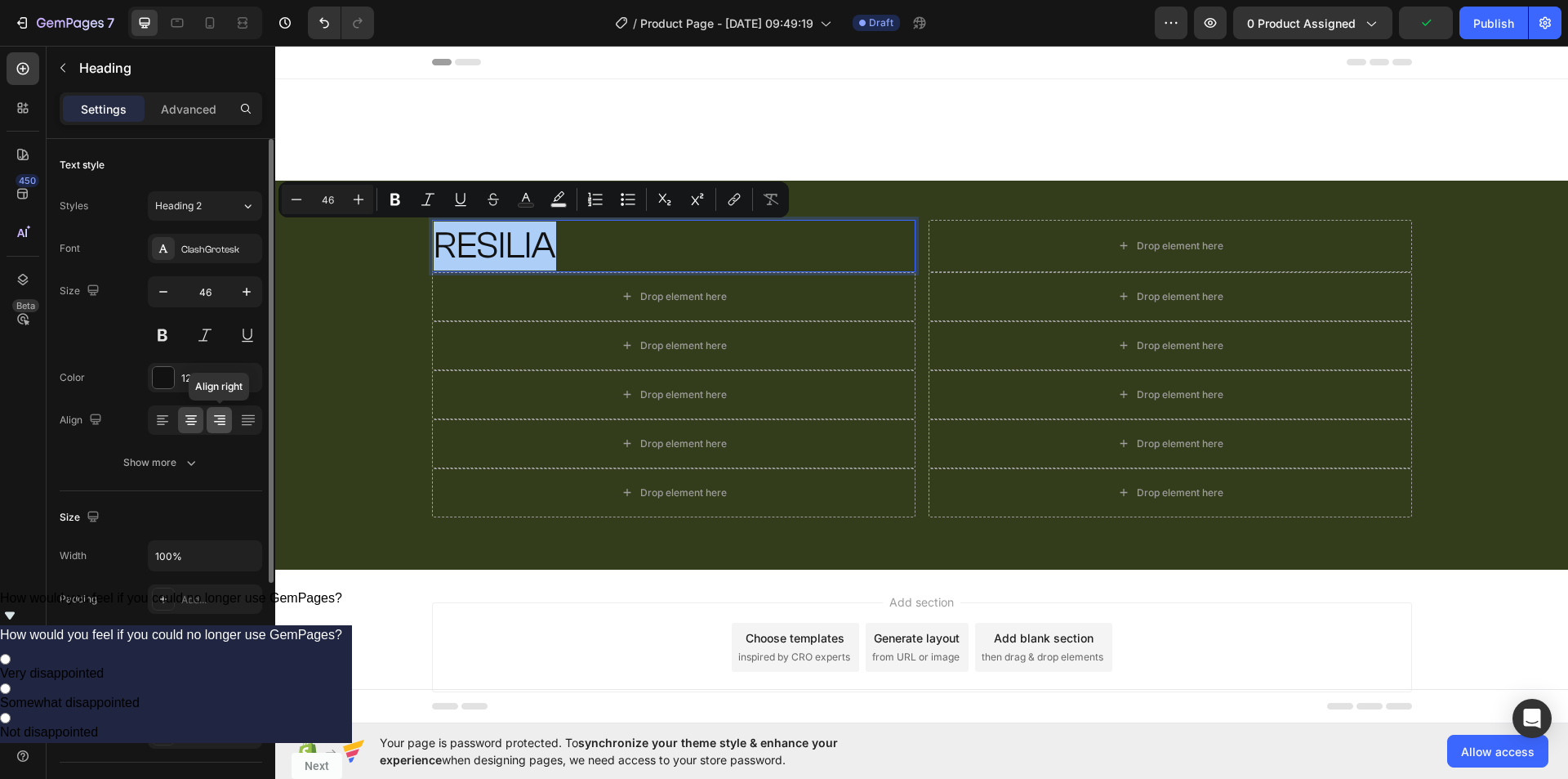
click at [222, 413] on icon at bounding box center [220, 420] width 16 height 16
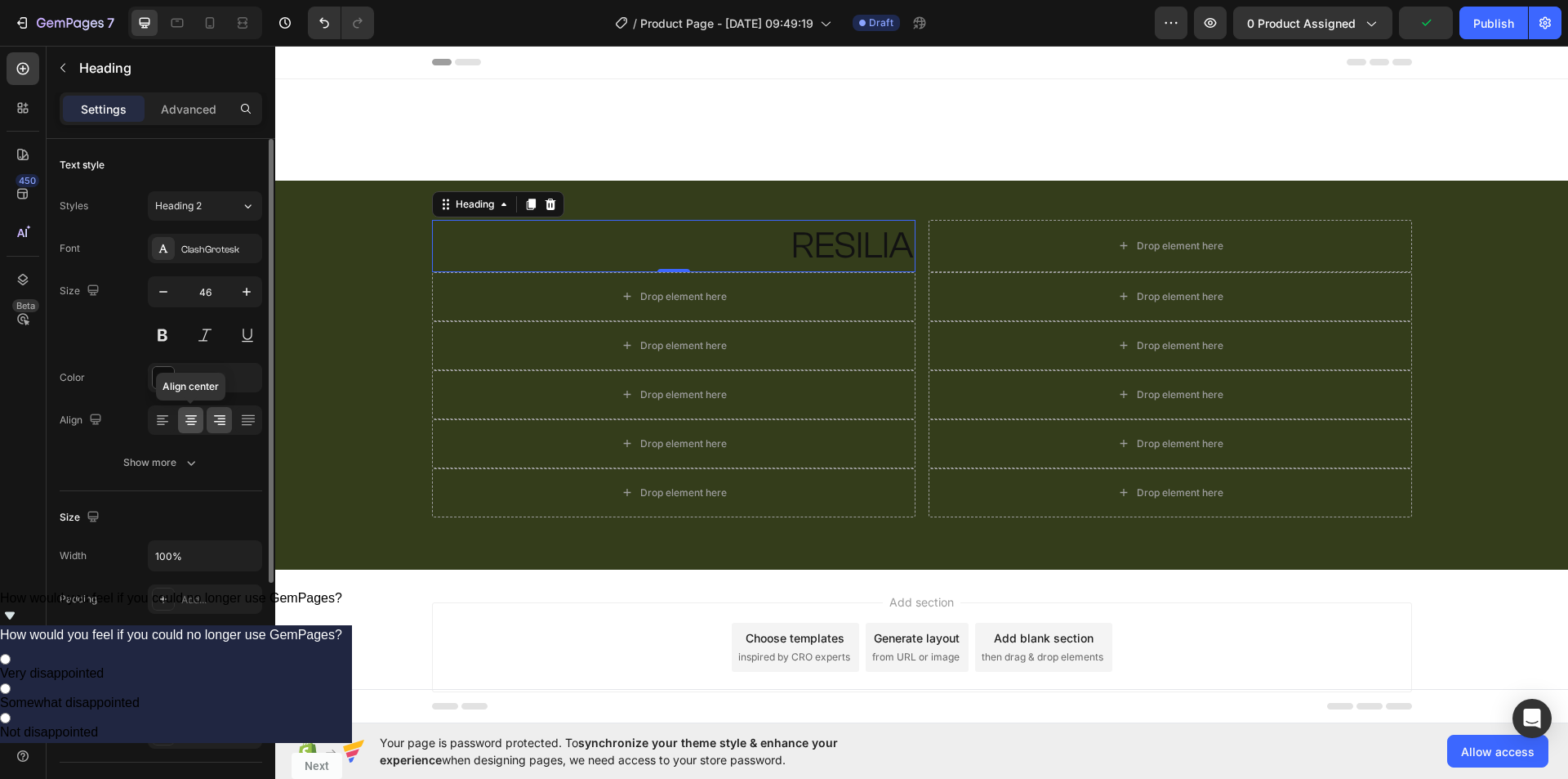
click at [194, 415] on icon at bounding box center [191, 416] width 12 height 2
click at [184, 373] on div "121212" at bounding box center [205, 378] width 48 height 14
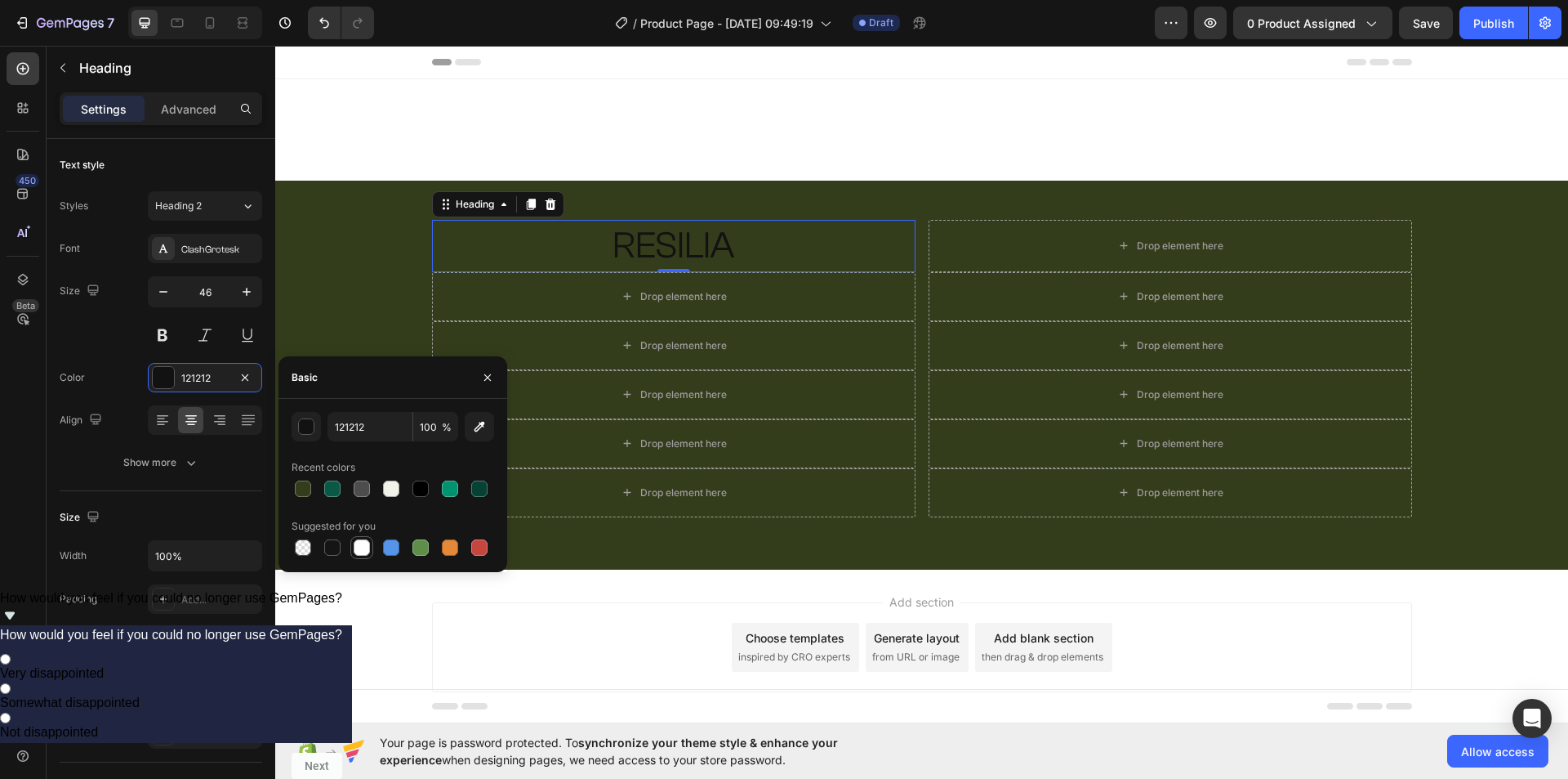
click at [354, 547] on div at bounding box center [362, 547] width 16 height 16
type input "FFFFFF"
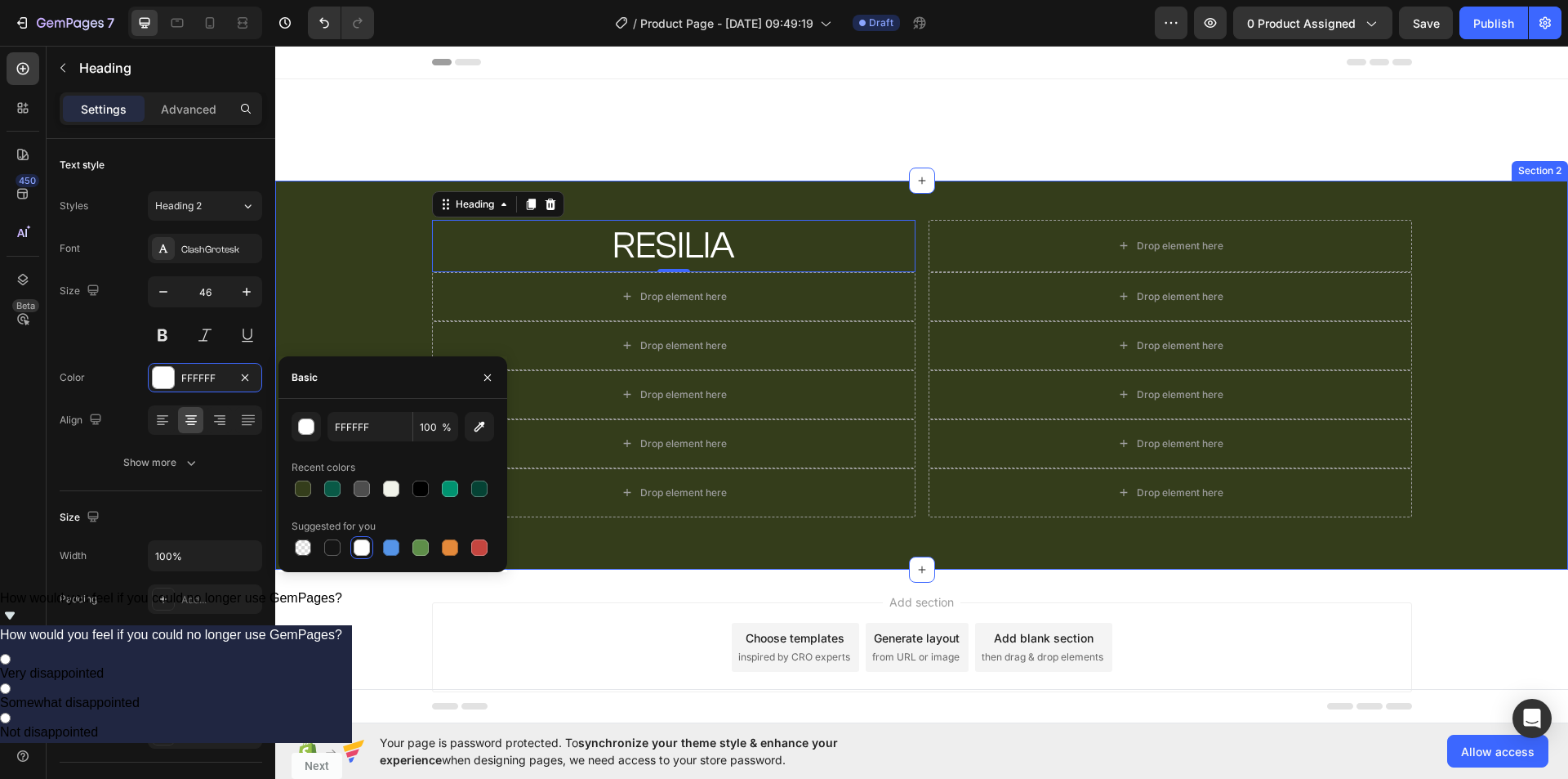
click at [1006, 190] on div "RESILIA Heading 0 Drop element here Row Drop element here Drop element here Row…" at bounding box center [921, 374] width 1293 height 389
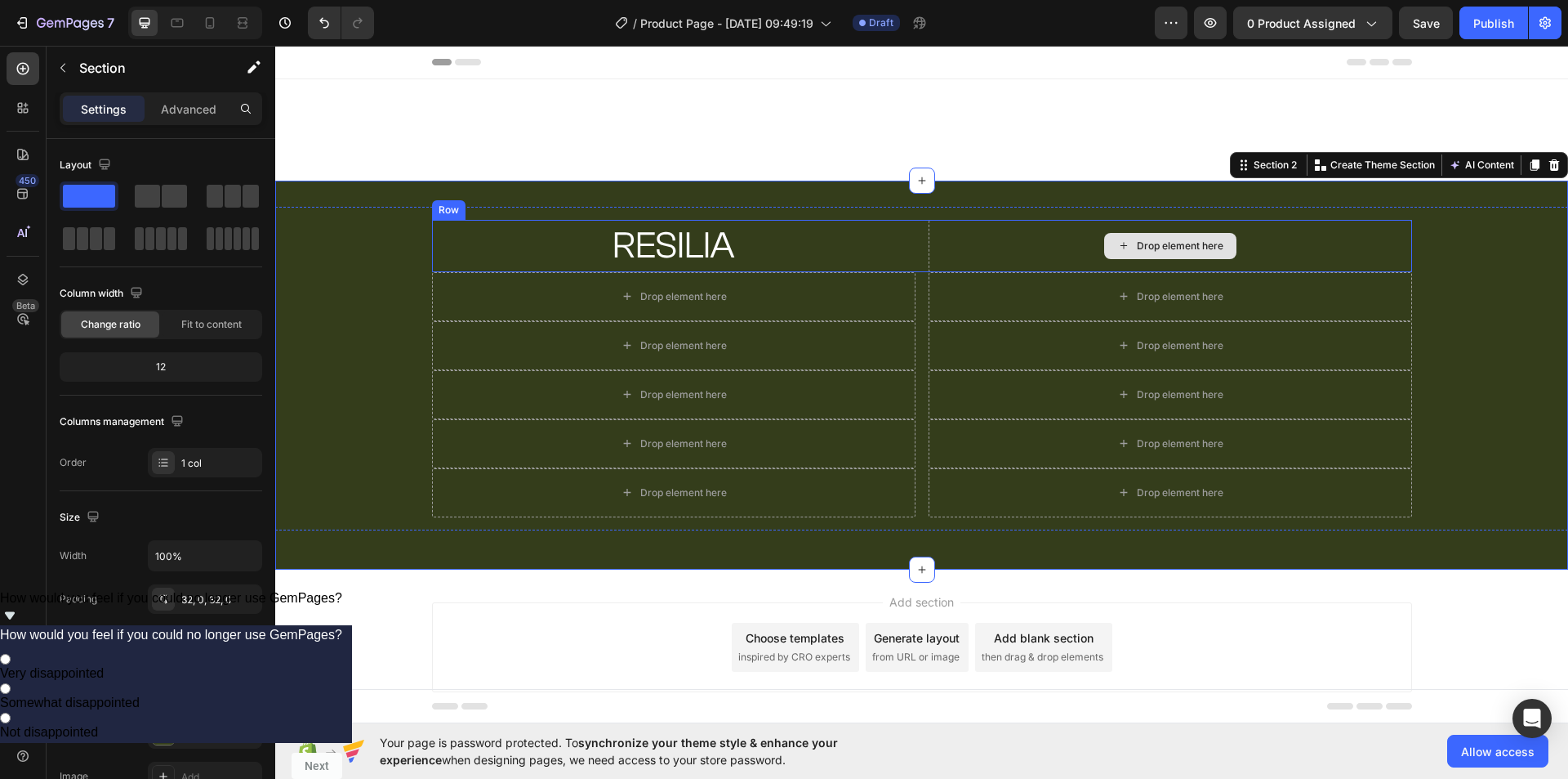
click at [1147, 244] on div "Drop element here" at bounding box center [1180, 246] width 86 height 13
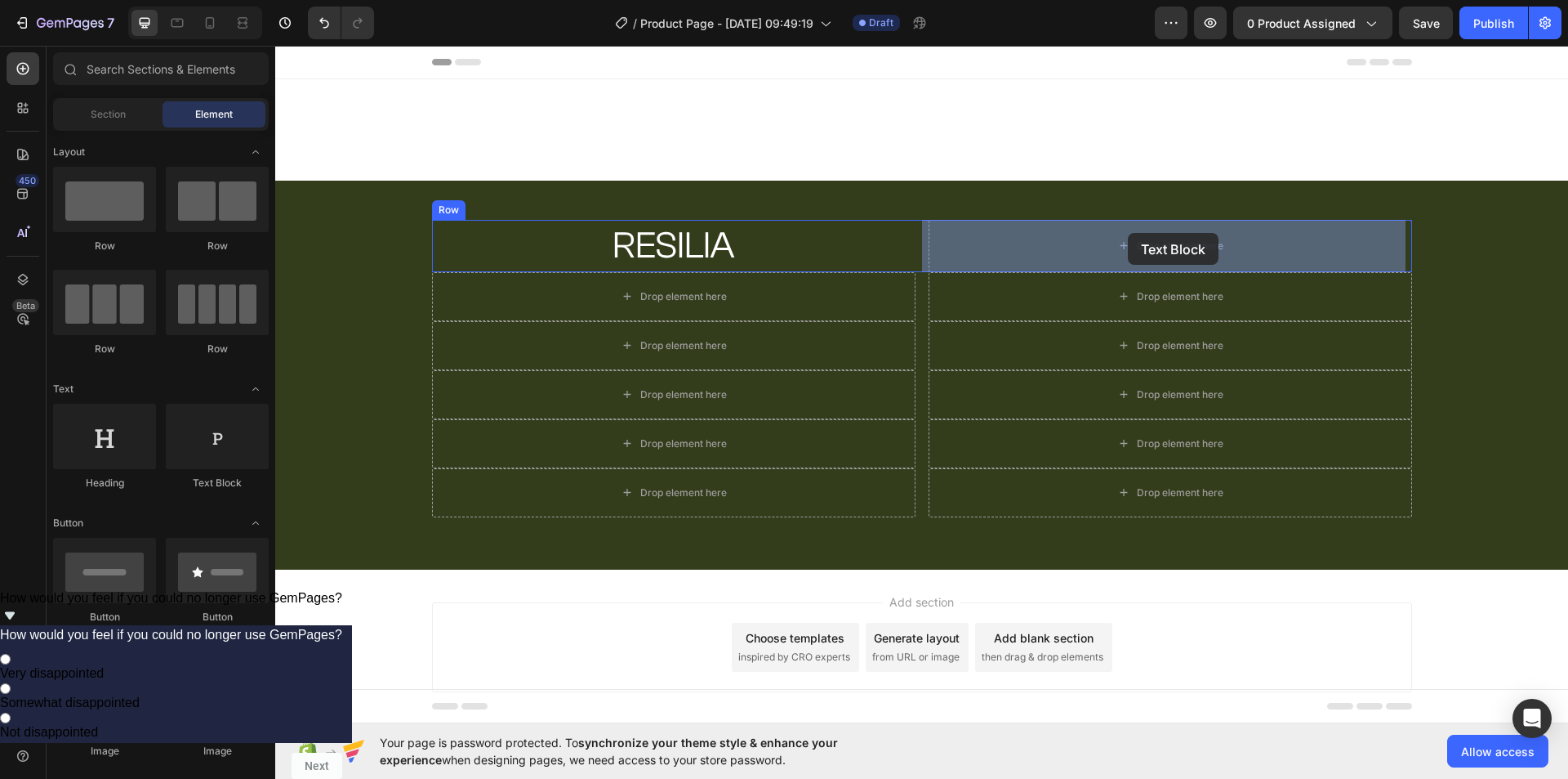
drag, startPoint x: 502, startPoint y: 486, endPoint x: 1128, endPoint y: 232, distance: 675.6
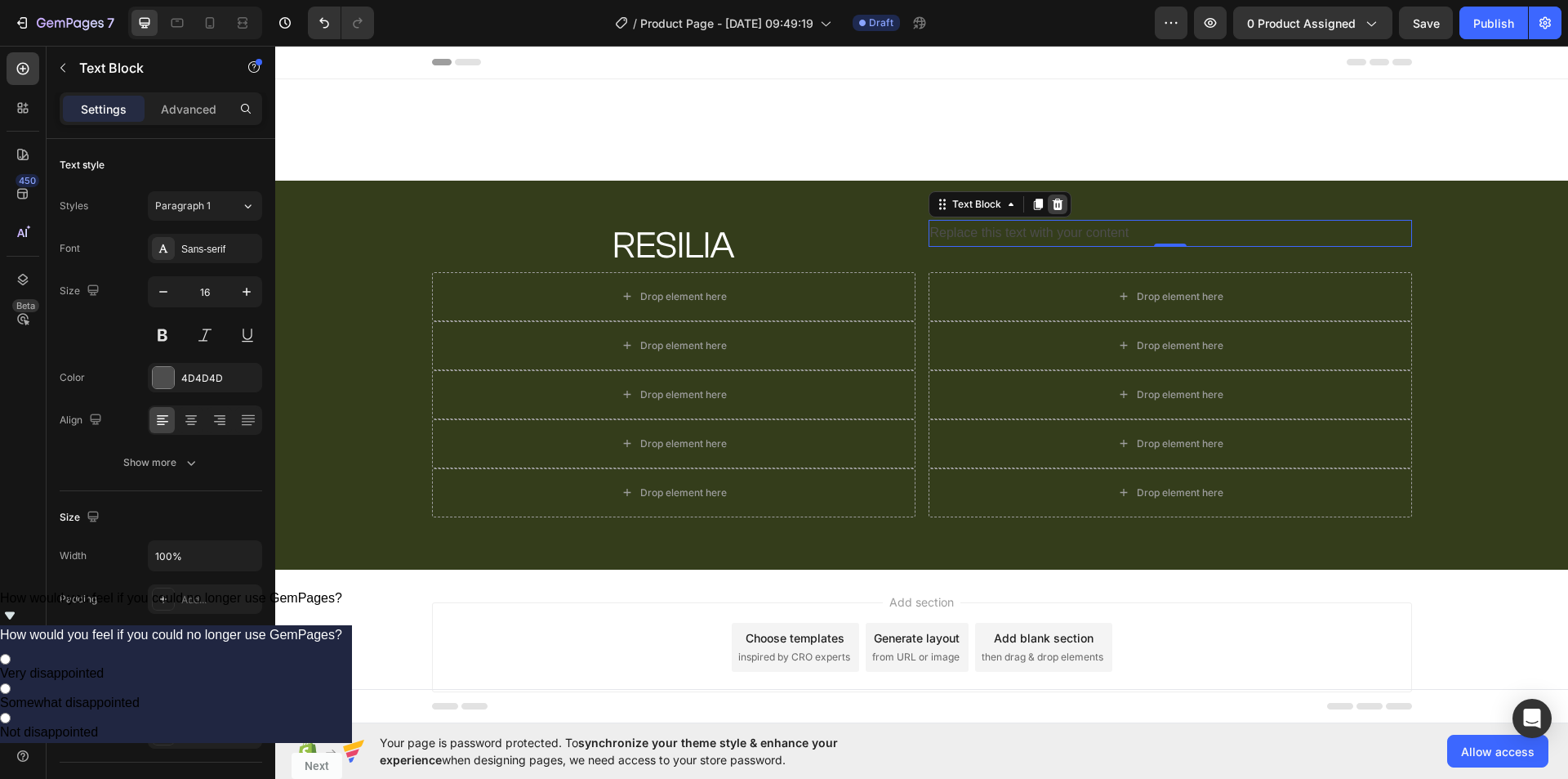
click at [1051, 197] on icon at bounding box center [1058, 204] width 13 height 13
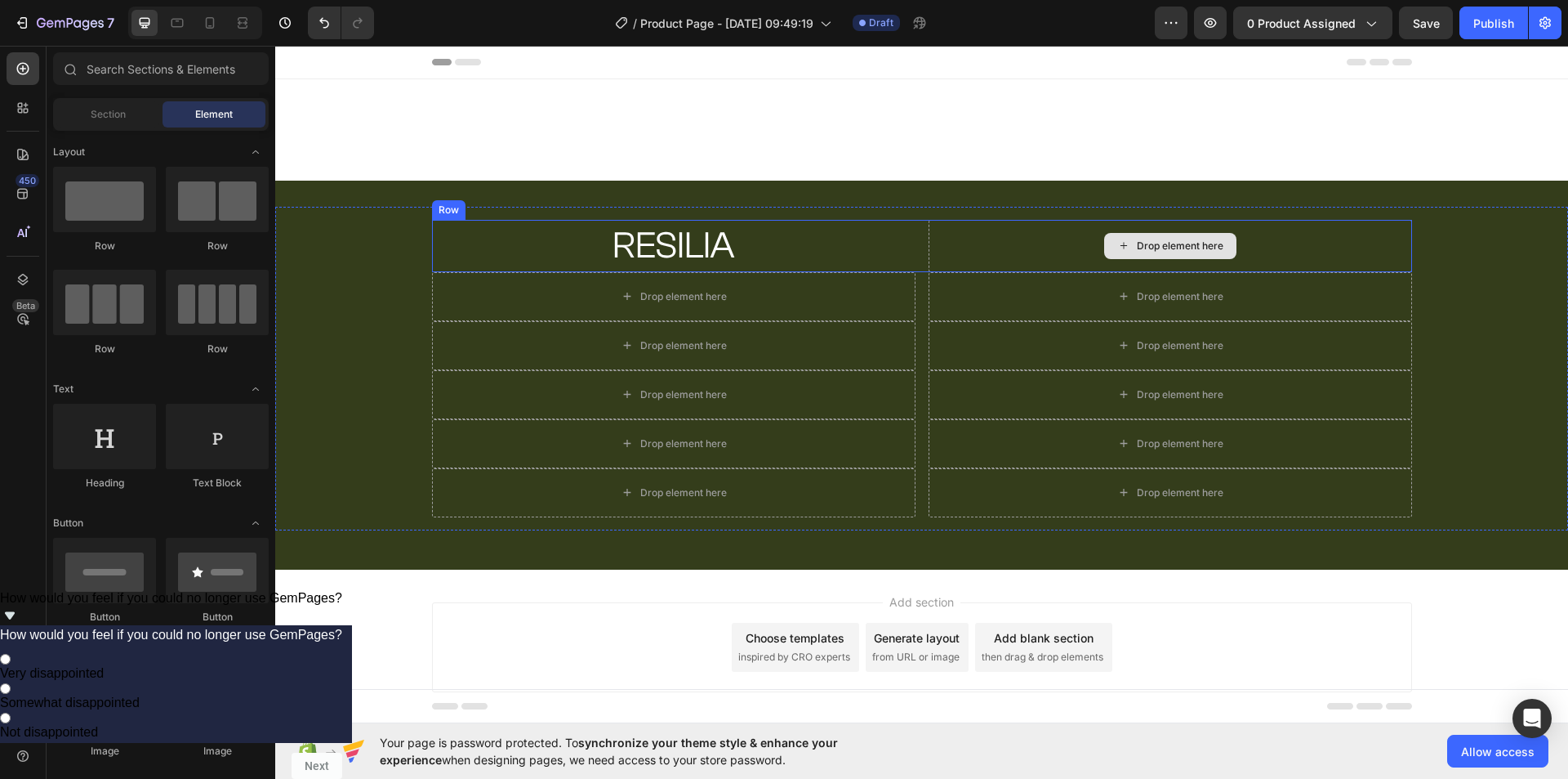
click at [1090, 248] on div "Drop element here" at bounding box center [1170, 246] width 483 height 52
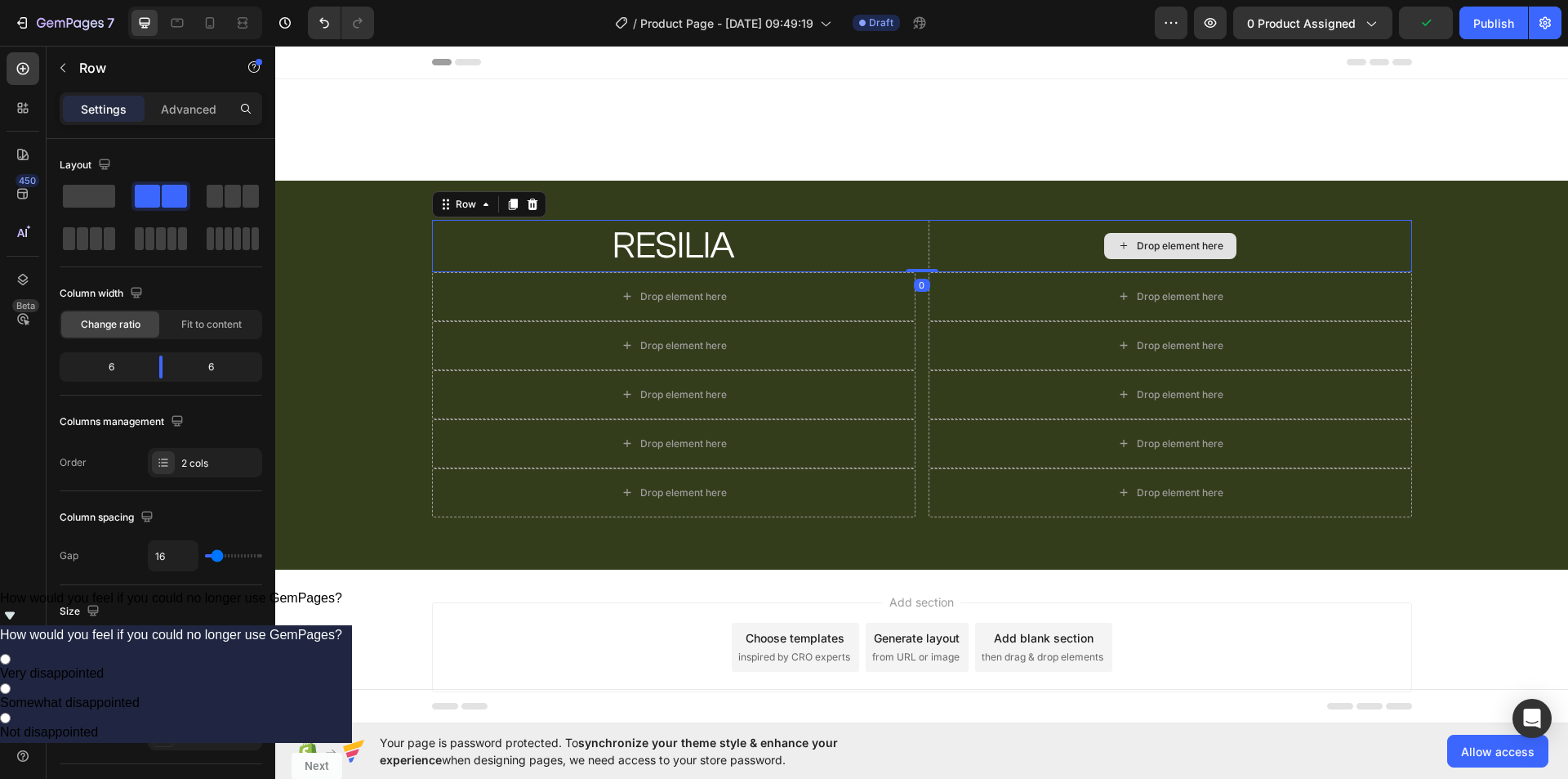
click at [1124, 246] on div "Drop element here" at bounding box center [1170, 245] width 132 height 26
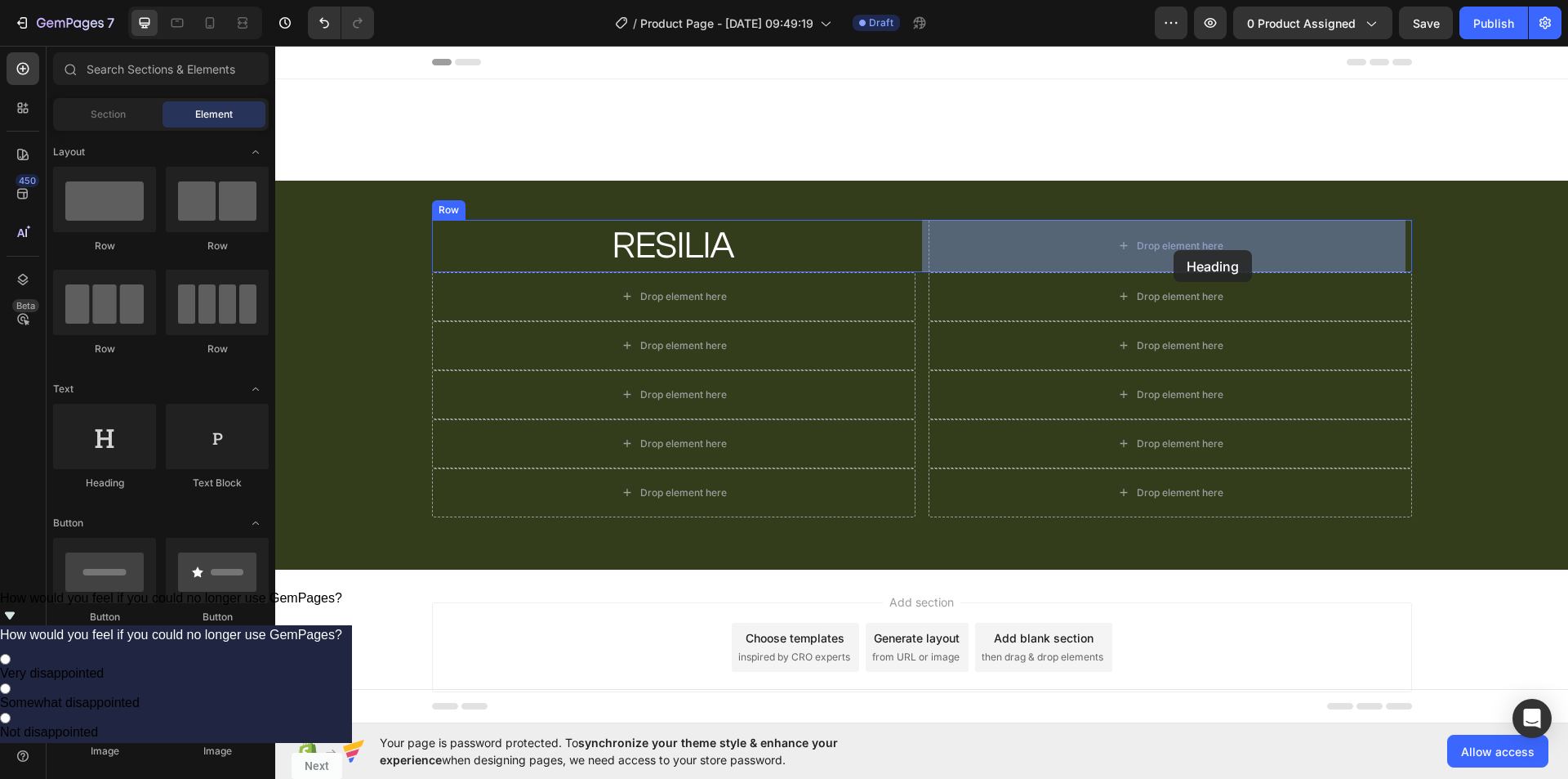
drag, startPoint x: 387, startPoint y: 487, endPoint x: 1173, endPoint y: 250, distance: 821.0
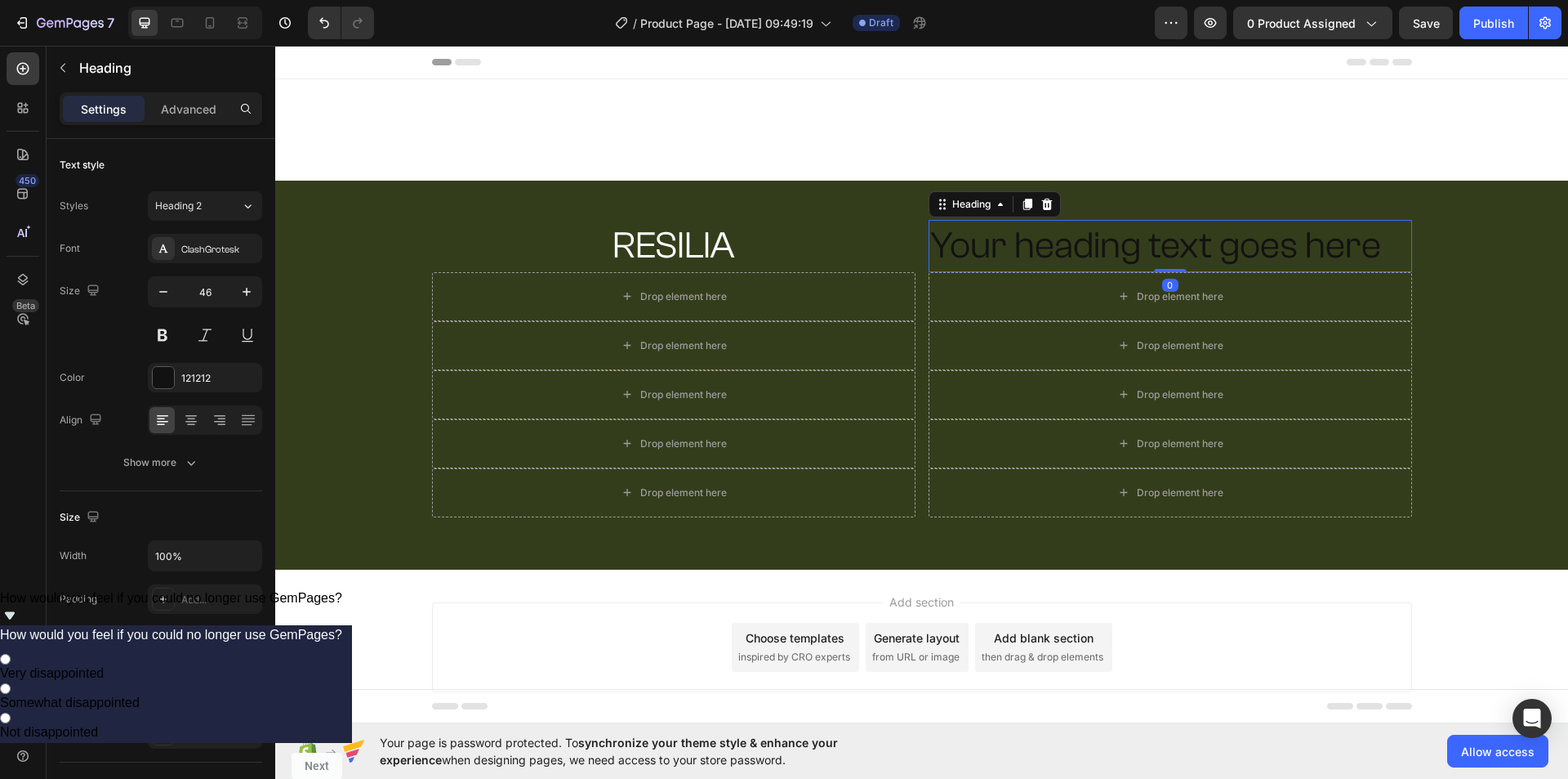
click at [1108, 249] on h2 "Your heading text goes here" at bounding box center [1170, 246] width 483 height 52
click at [1108, 249] on p "Your heading text goes here" at bounding box center [1170, 246] width 480 height 49
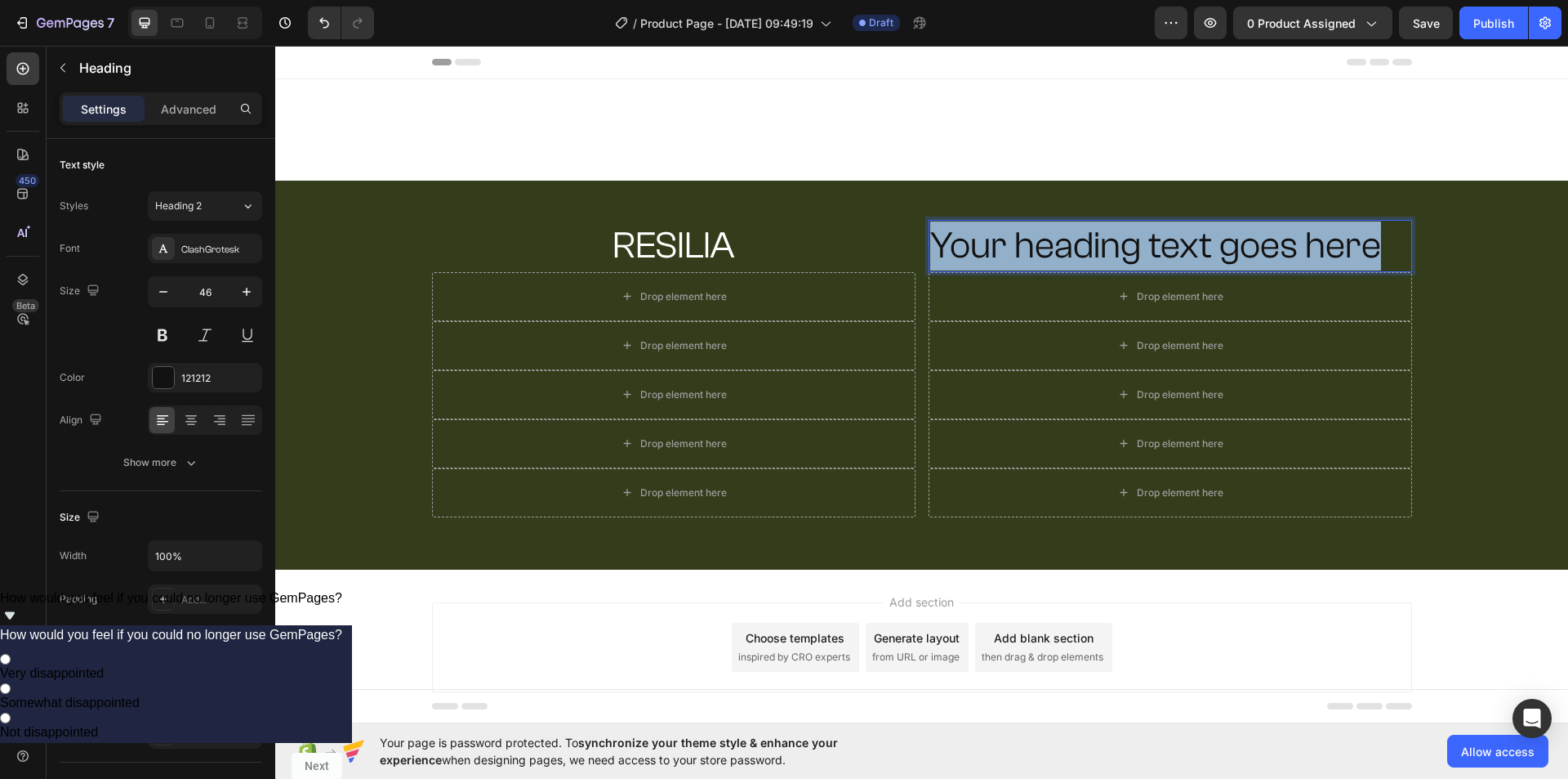
click at [1108, 249] on p "Your heading text goes here" at bounding box center [1170, 246] width 480 height 49
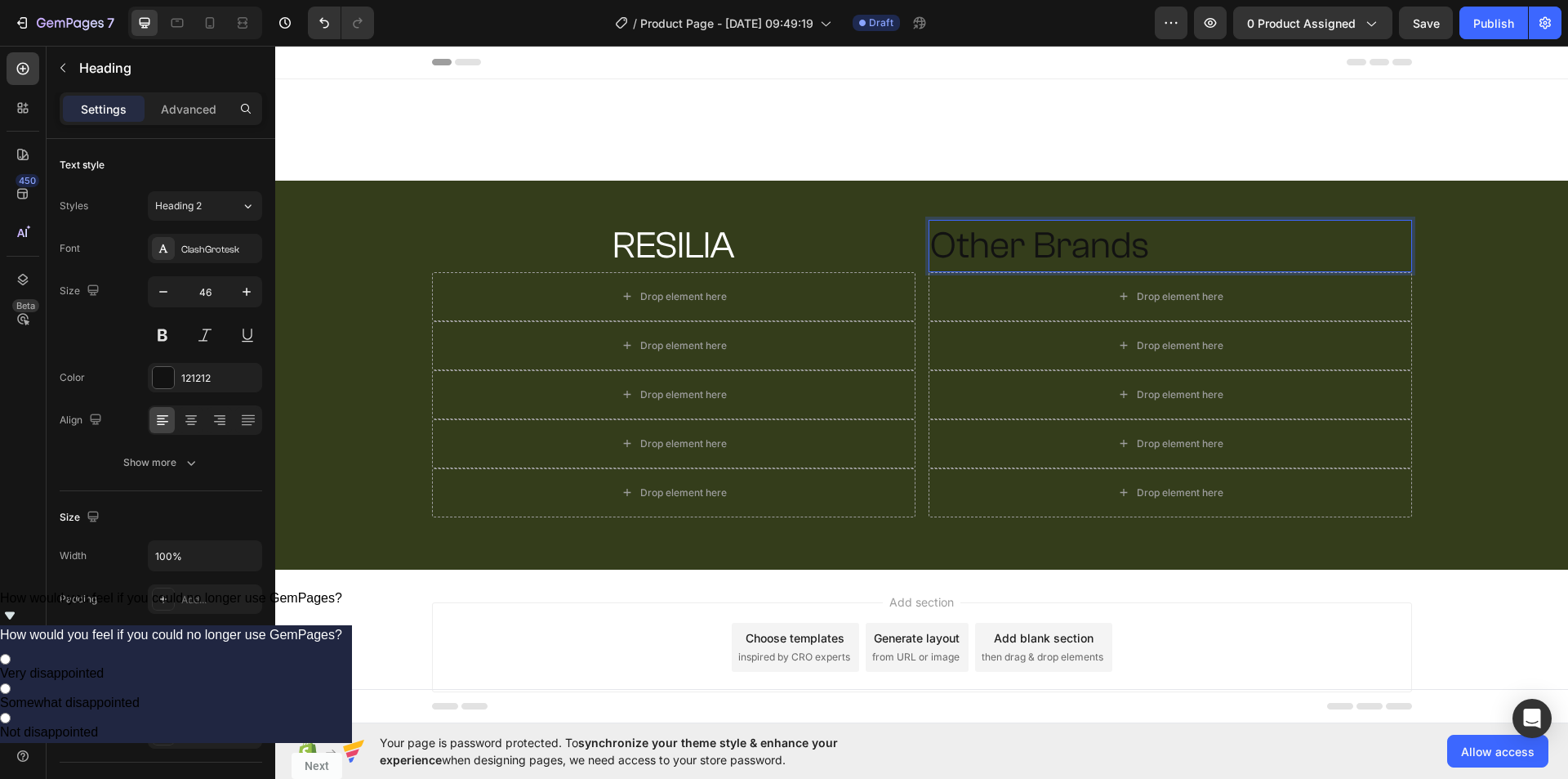
click at [1006, 246] on p "Other Brands" at bounding box center [1170, 246] width 480 height 49
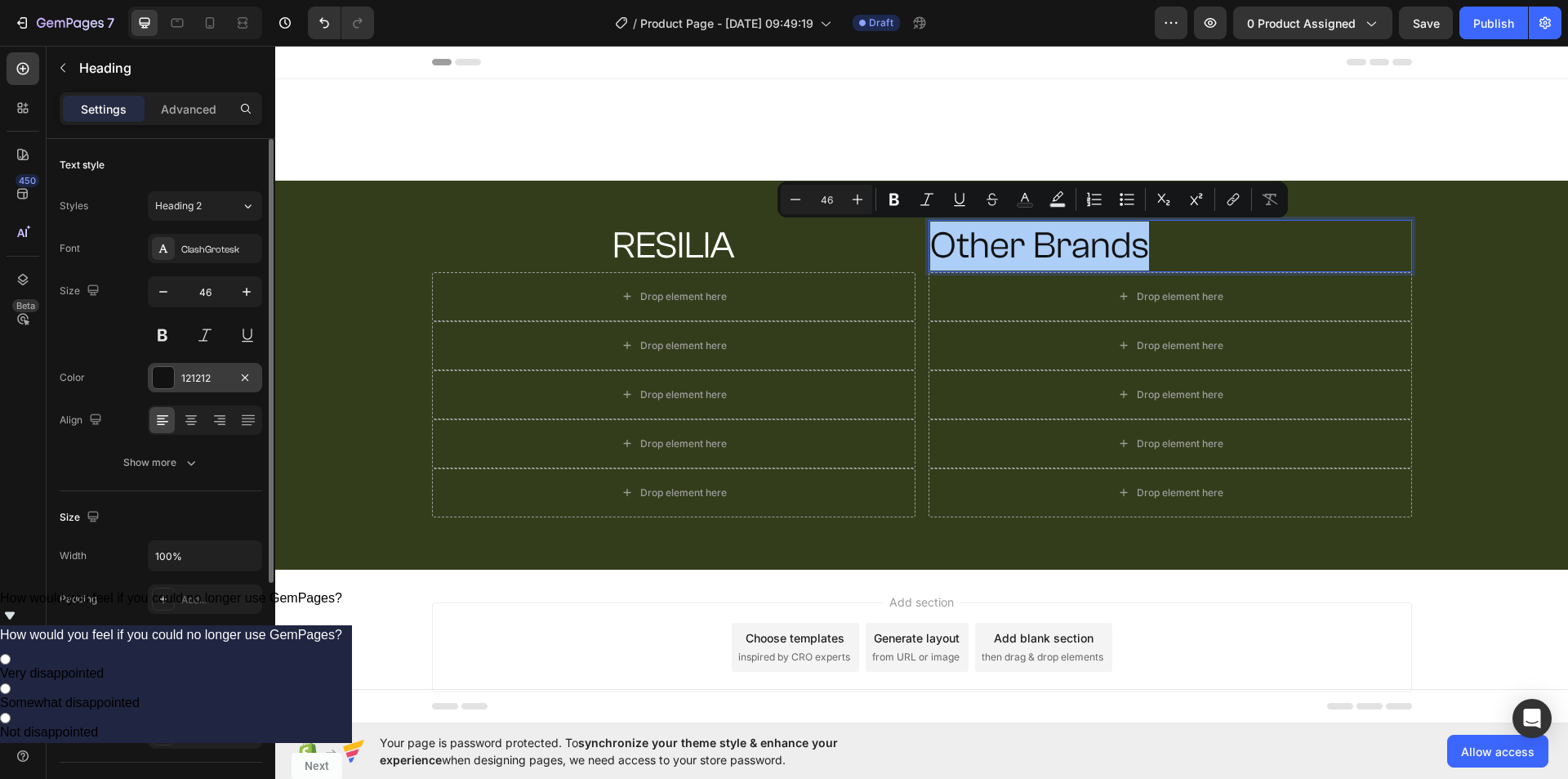
click at [185, 386] on div "121212" at bounding box center [205, 377] width 114 height 30
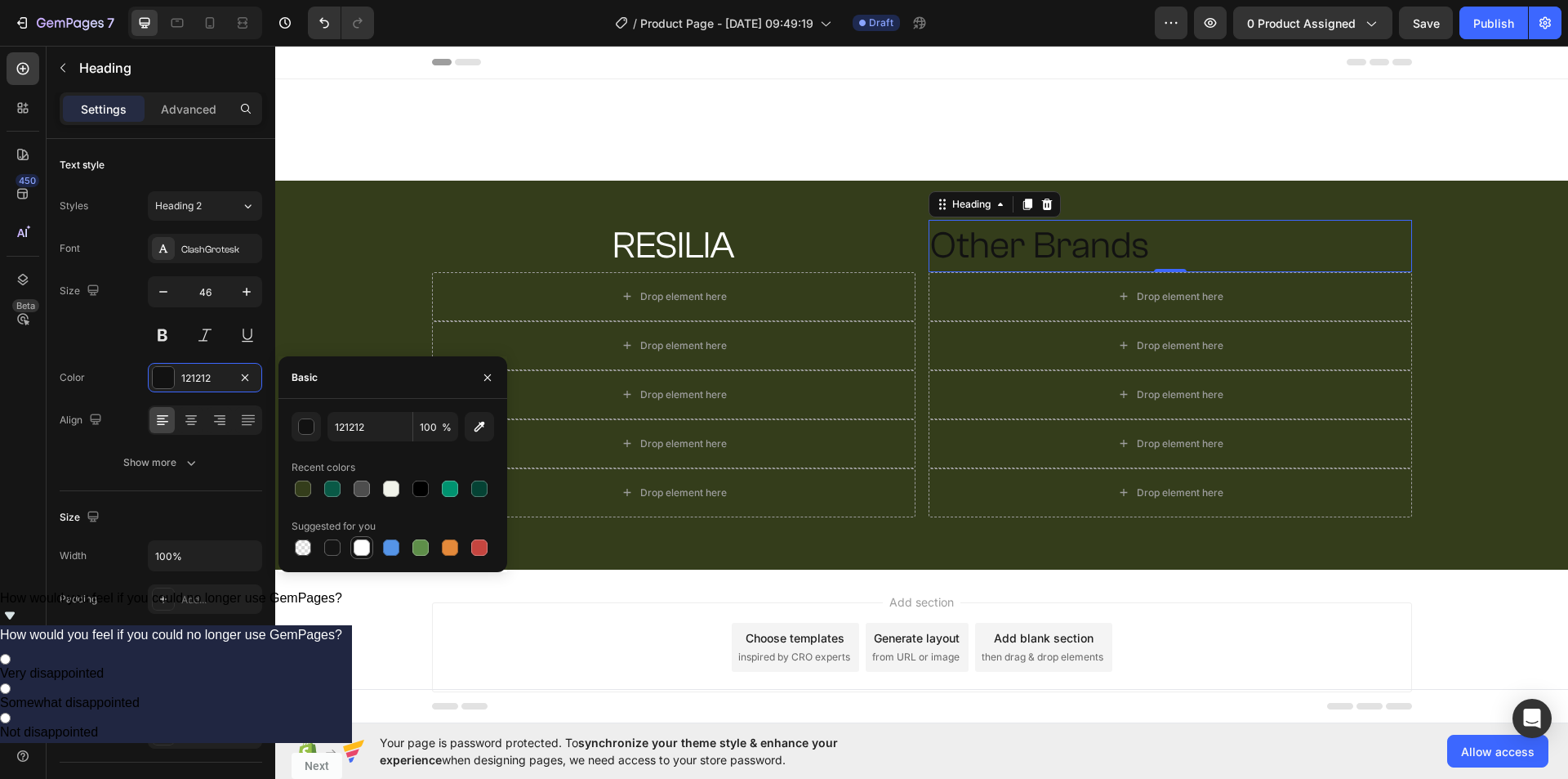
click at [364, 542] on div at bounding box center [362, 547] width 16 height 16
type input "FFFFFF"
click at [1179, 188] on div "RESILIA Heading Other Brands Heading 0 Row Drop element here Drop element here …" at bounding box center [921, 374] width 1293 height 389
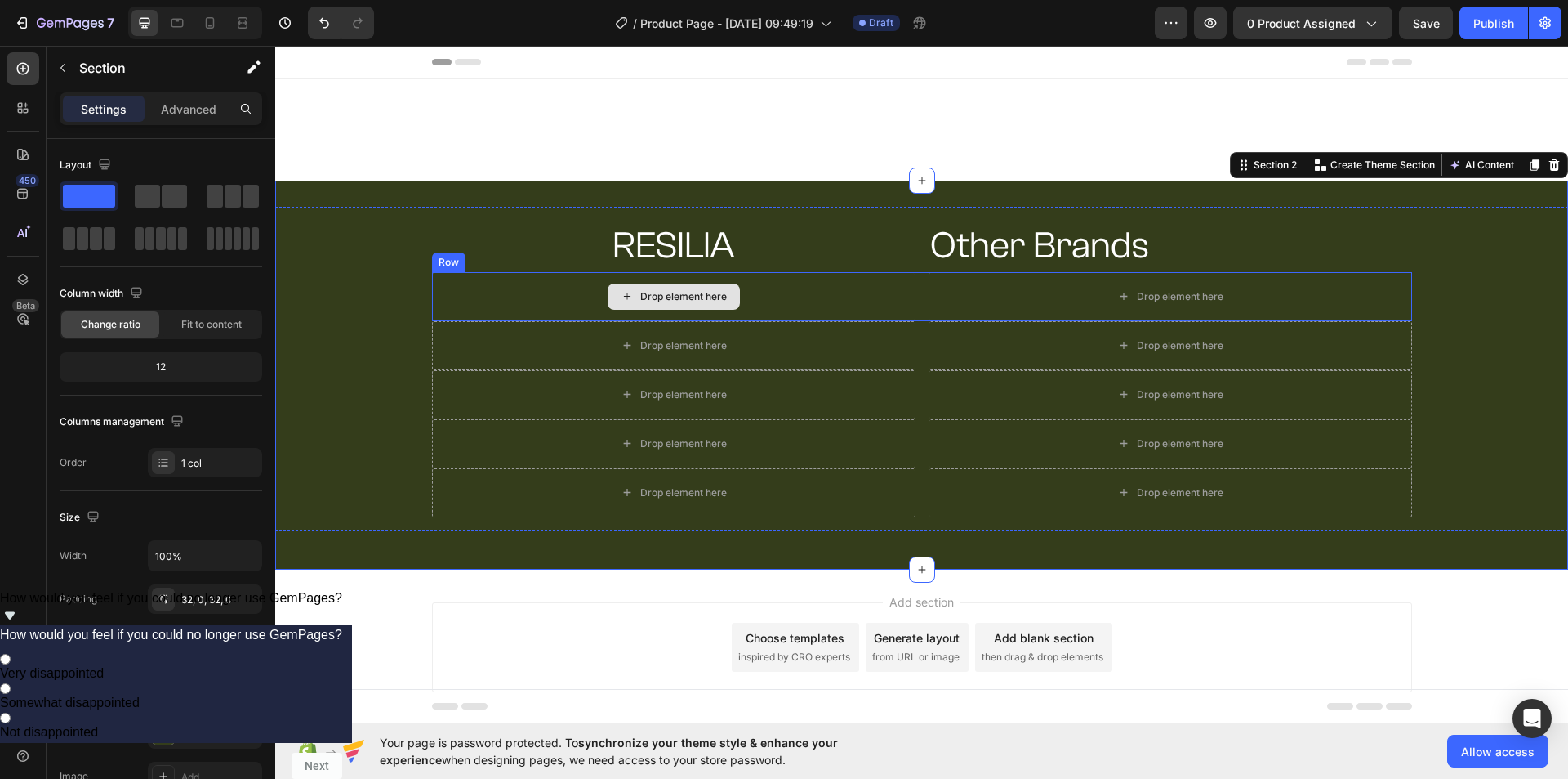
click at [699, 294] on div "Drop element here" at bounding box center [684, 296] width 86 height 13
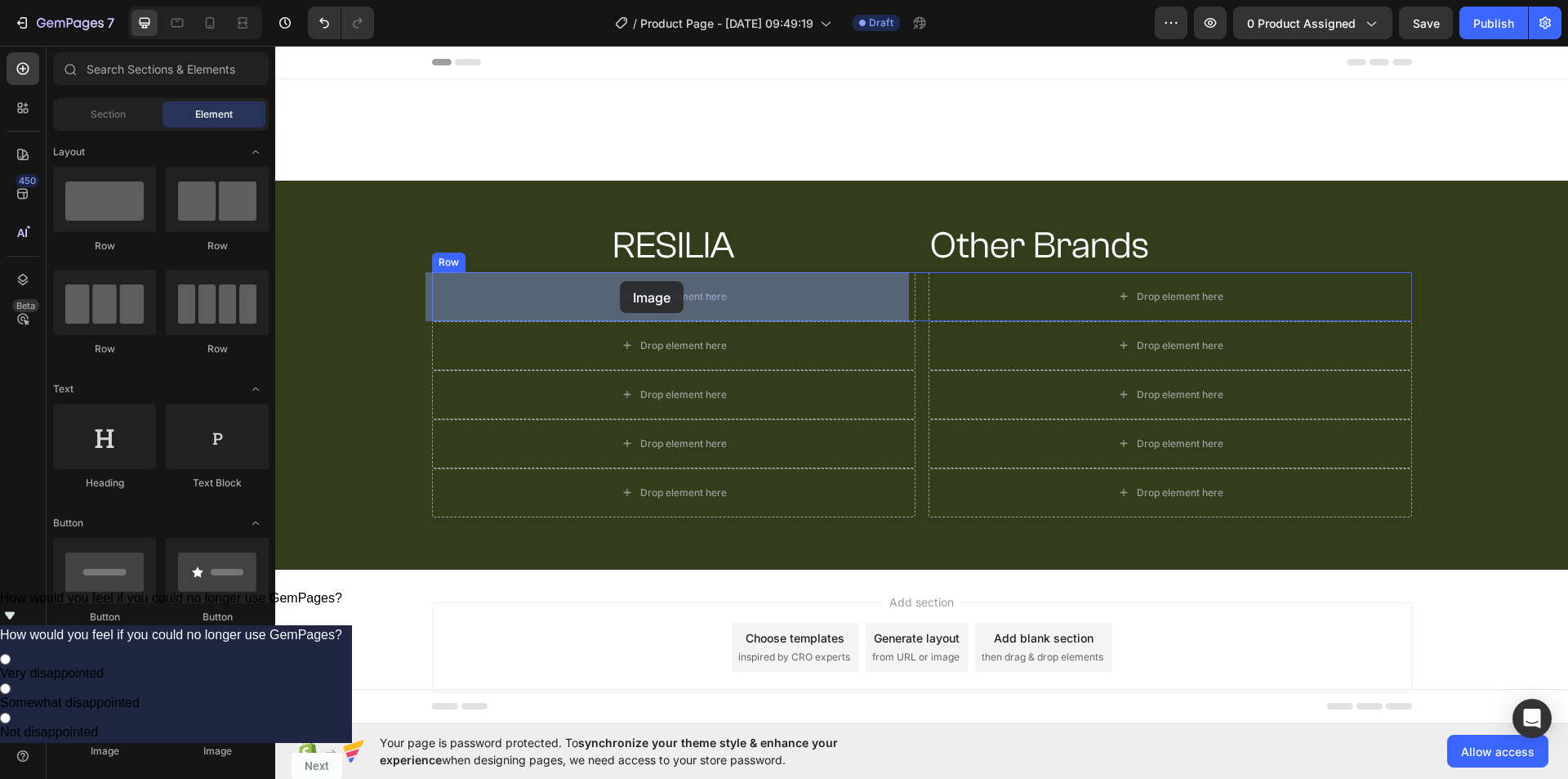
drag, startPoint x: 472, startPoint y: 748, endPoint x: 620, endPoint y: 281, distance: 489.9
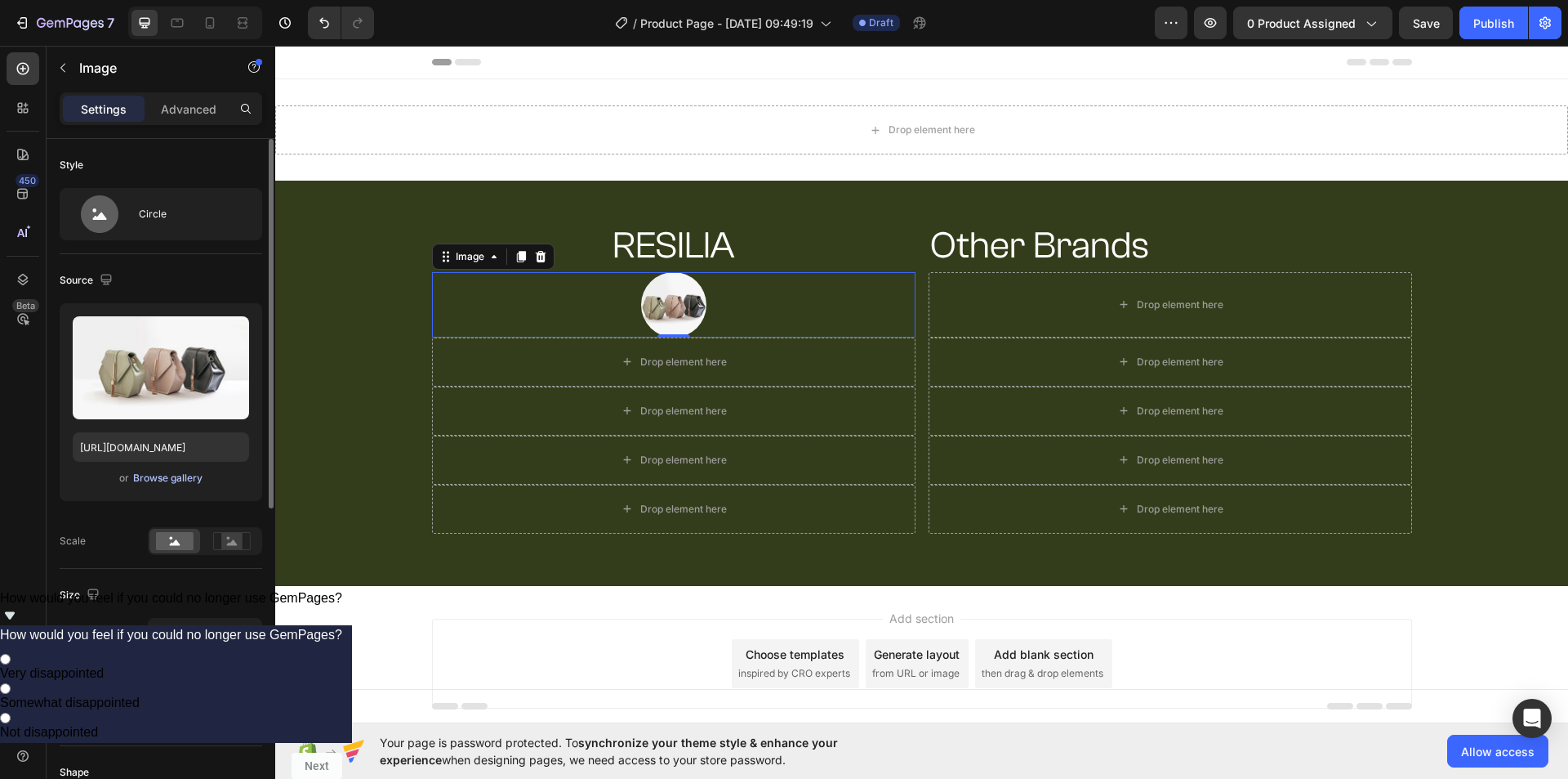
click at [187, 477] on div "Browse gallery" at bounding box center [167, 477] width 69 height 14
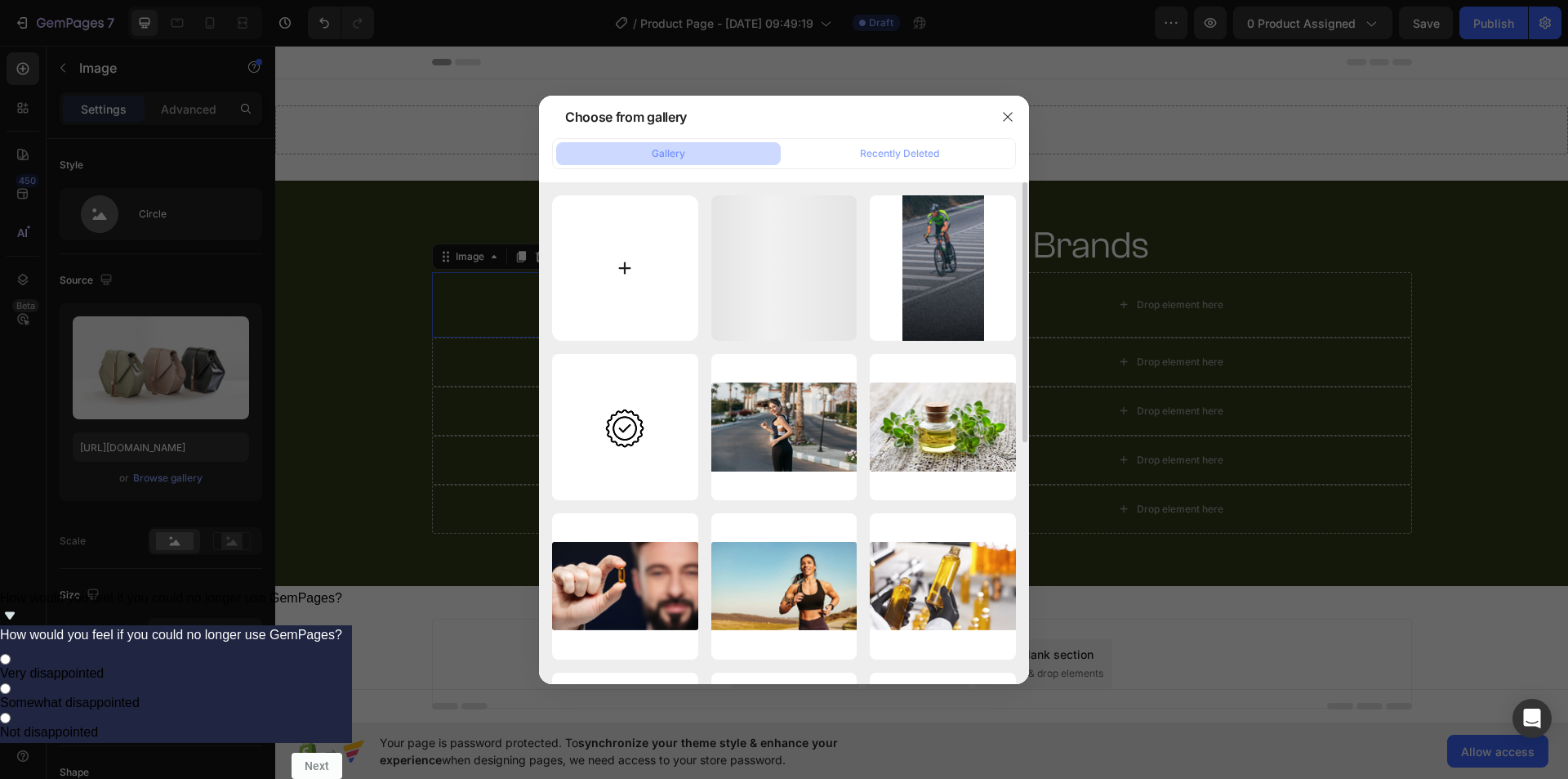
click at [637, 267] on input "file" at bounding box center [624, 268] width 146 height 146
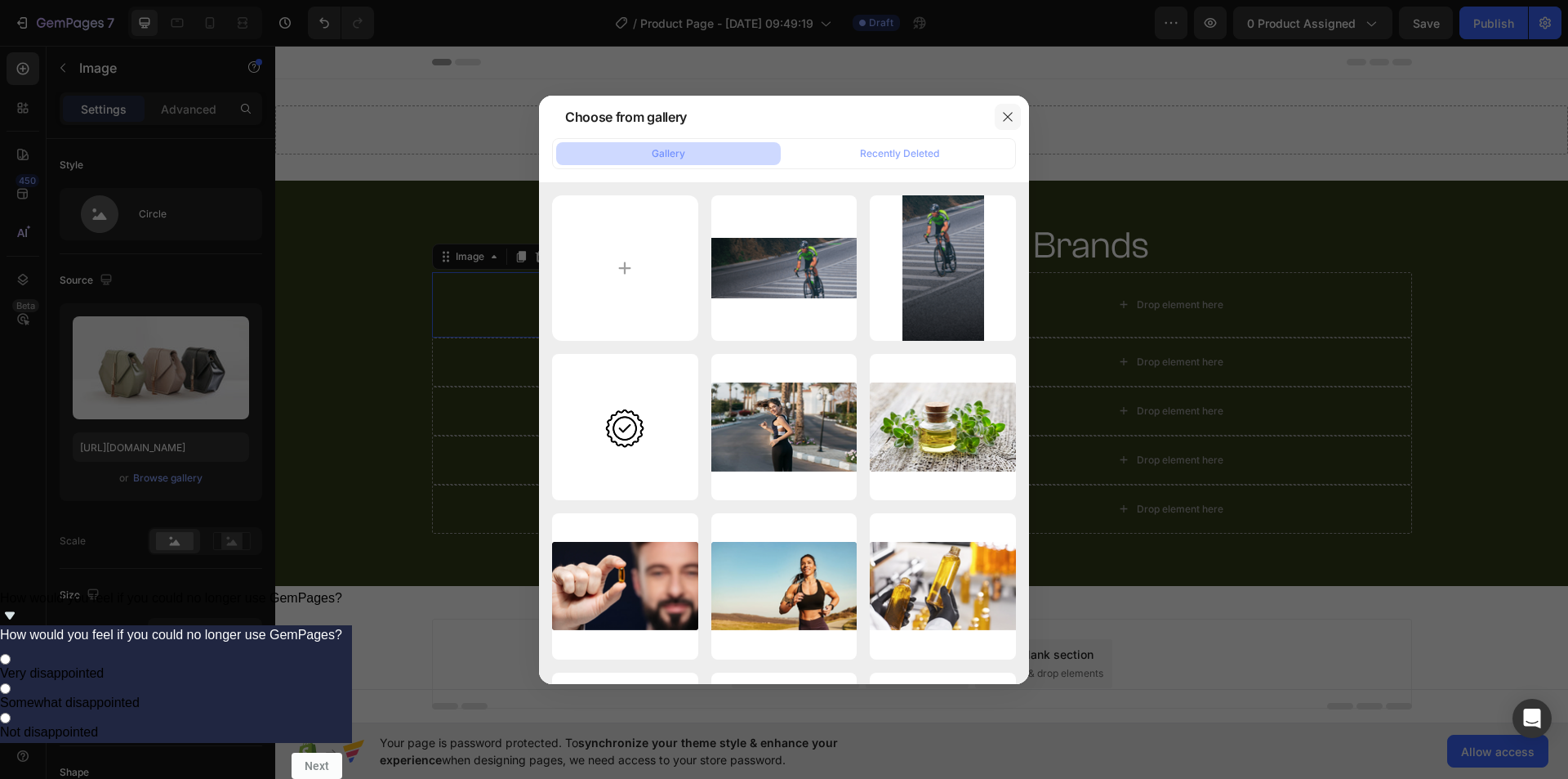
click at [1006, 116] on icon "button" at bounding box center [1007, 117] width 9 height 9
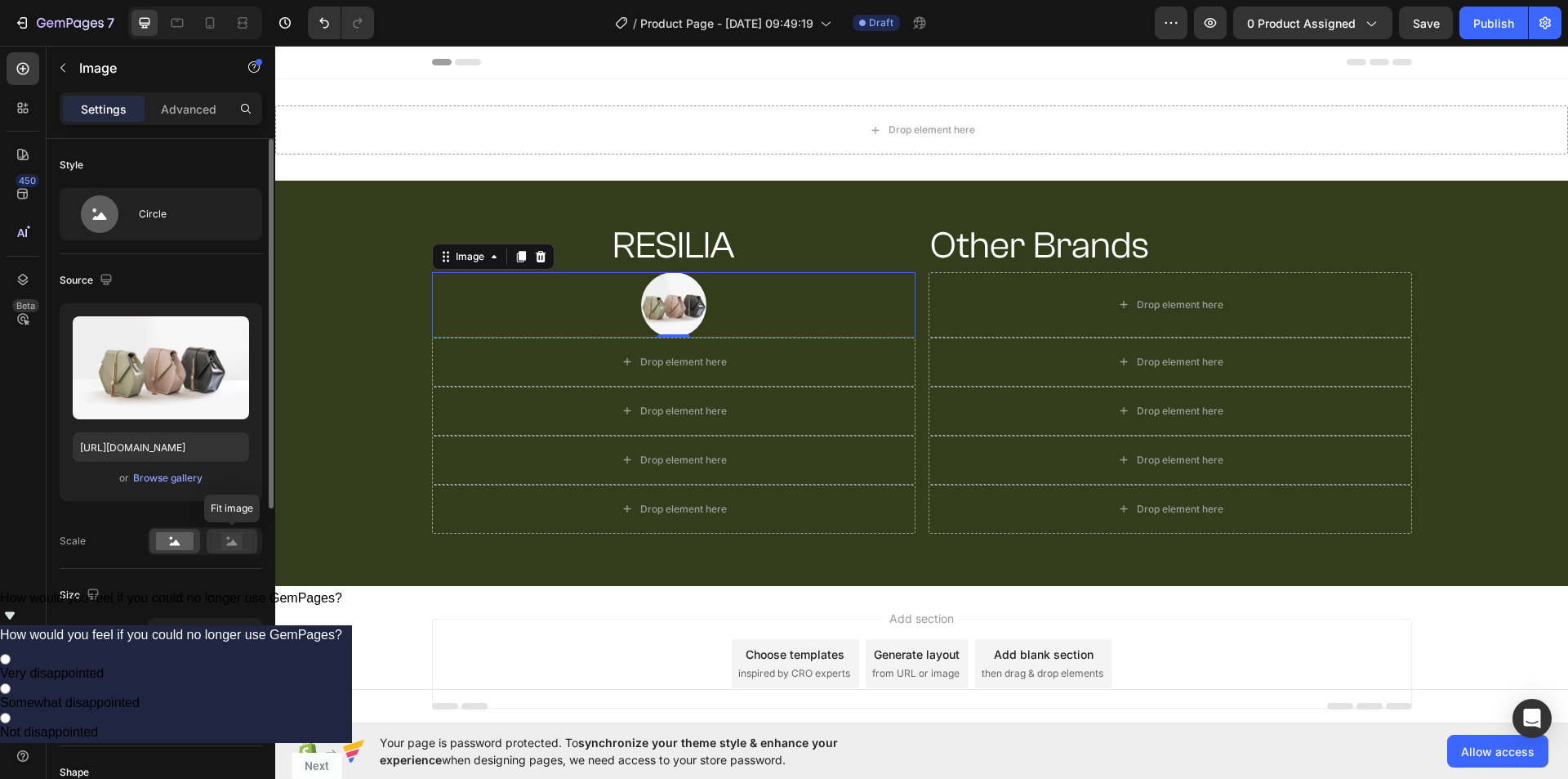
click at [222, 538] on icon at bounding box center [232, 541] width 38 height 18
click at [186, 542] on rect at bounding box center [175, 541] width 38 height 18
click at [167, 477] on div "Browse gallery" at bounding box center [167, 477] width 69 height 14
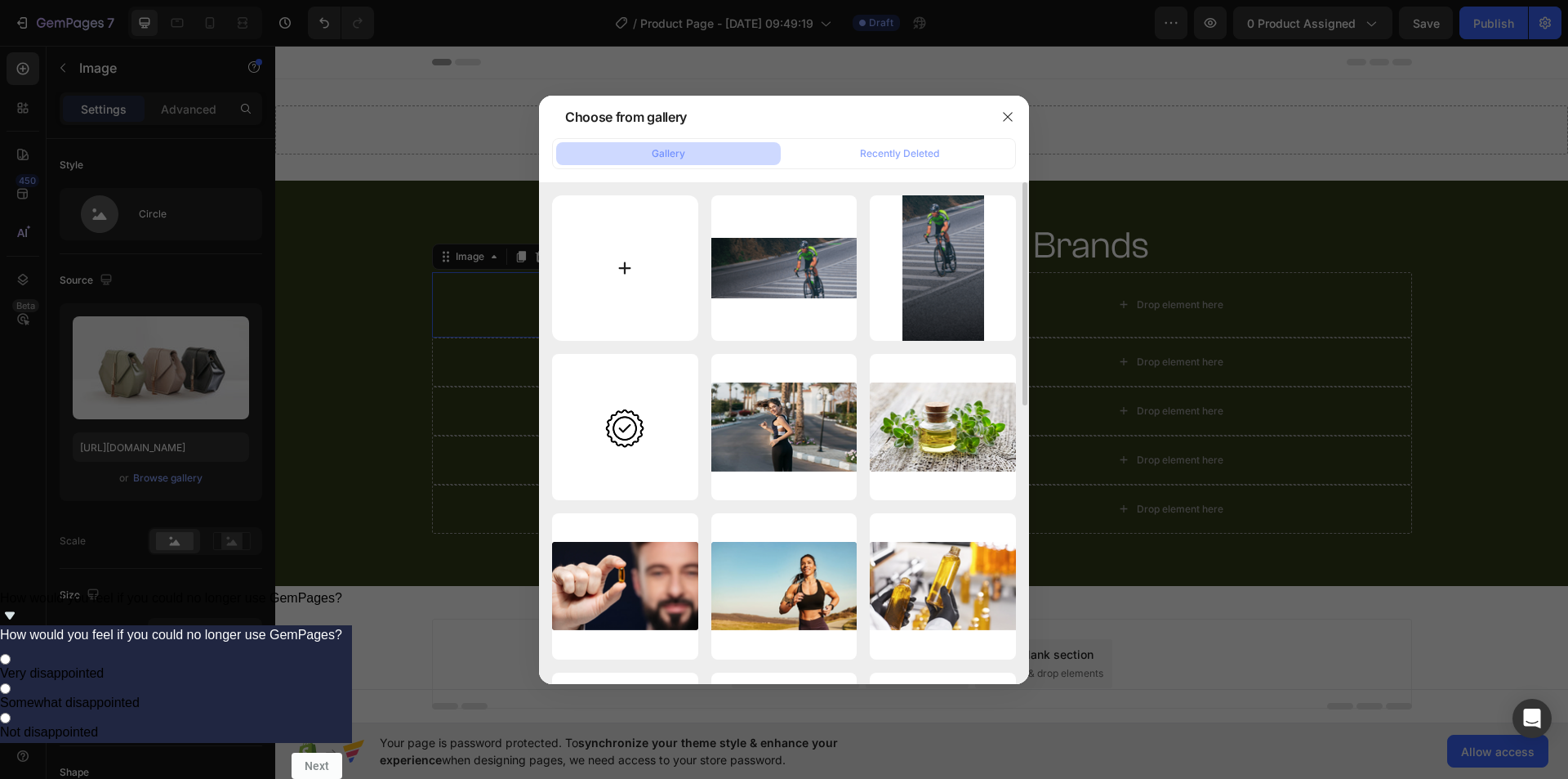
click at [618, 258] on input "file" at bounding box center [624, 268] width 146 height 146
type input "C:\fakepath\imgi_67_Group_1484582143.svg"
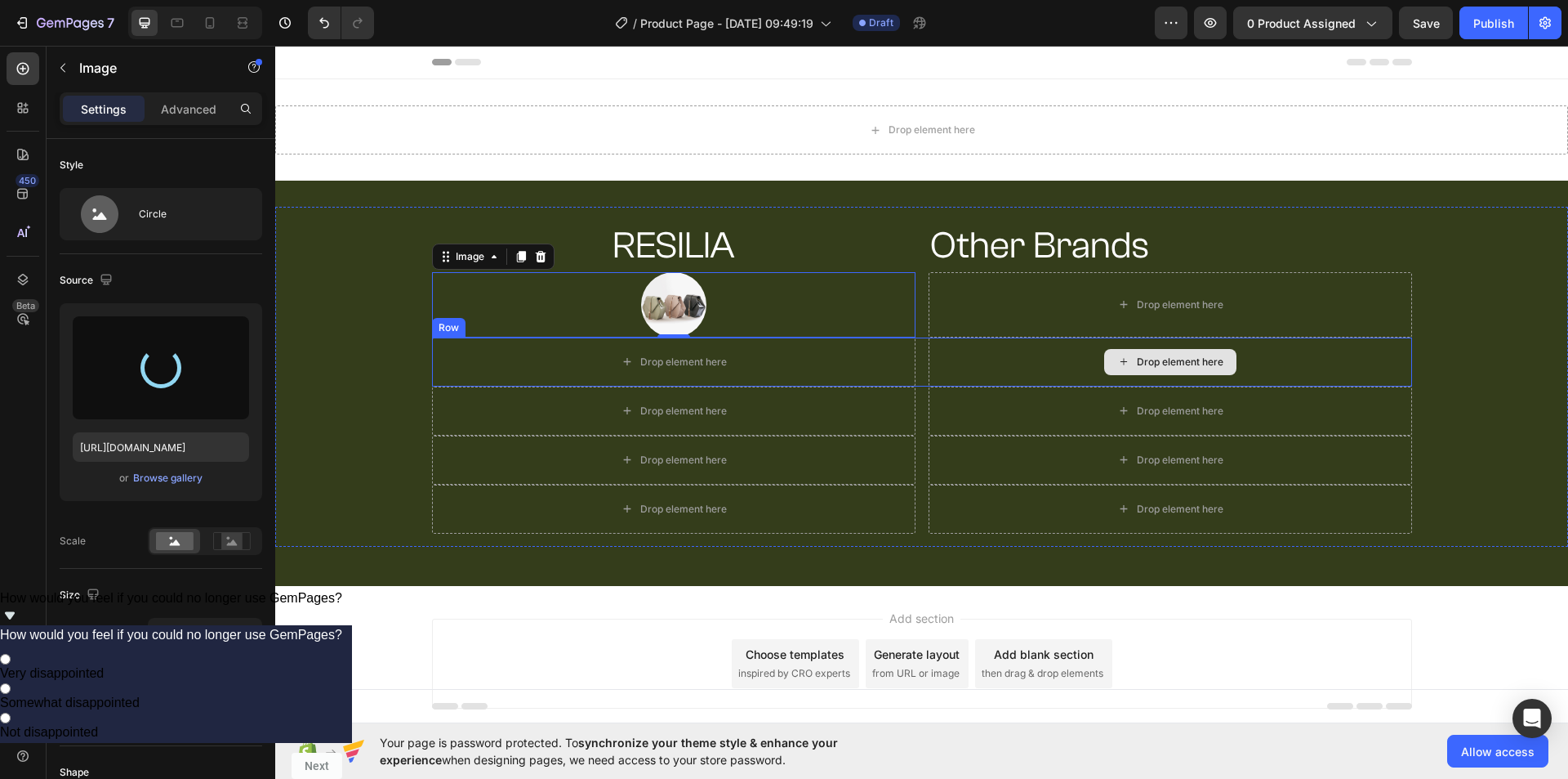
type input "[URL][DOMAIN_NAME]"
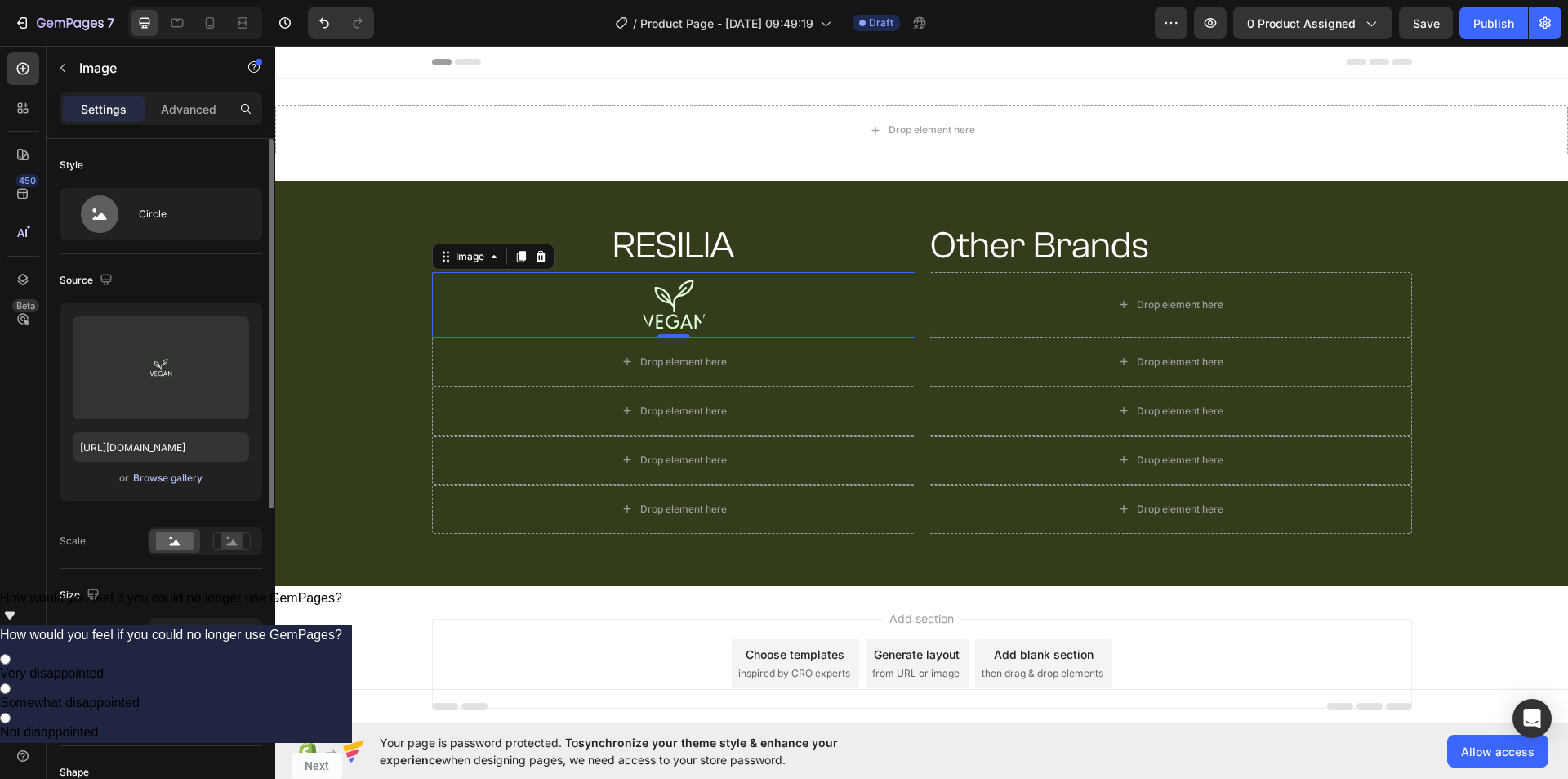
click at [190, 478] on div "Browse gallery" at bounding box center [167, 477] width 69 height 14
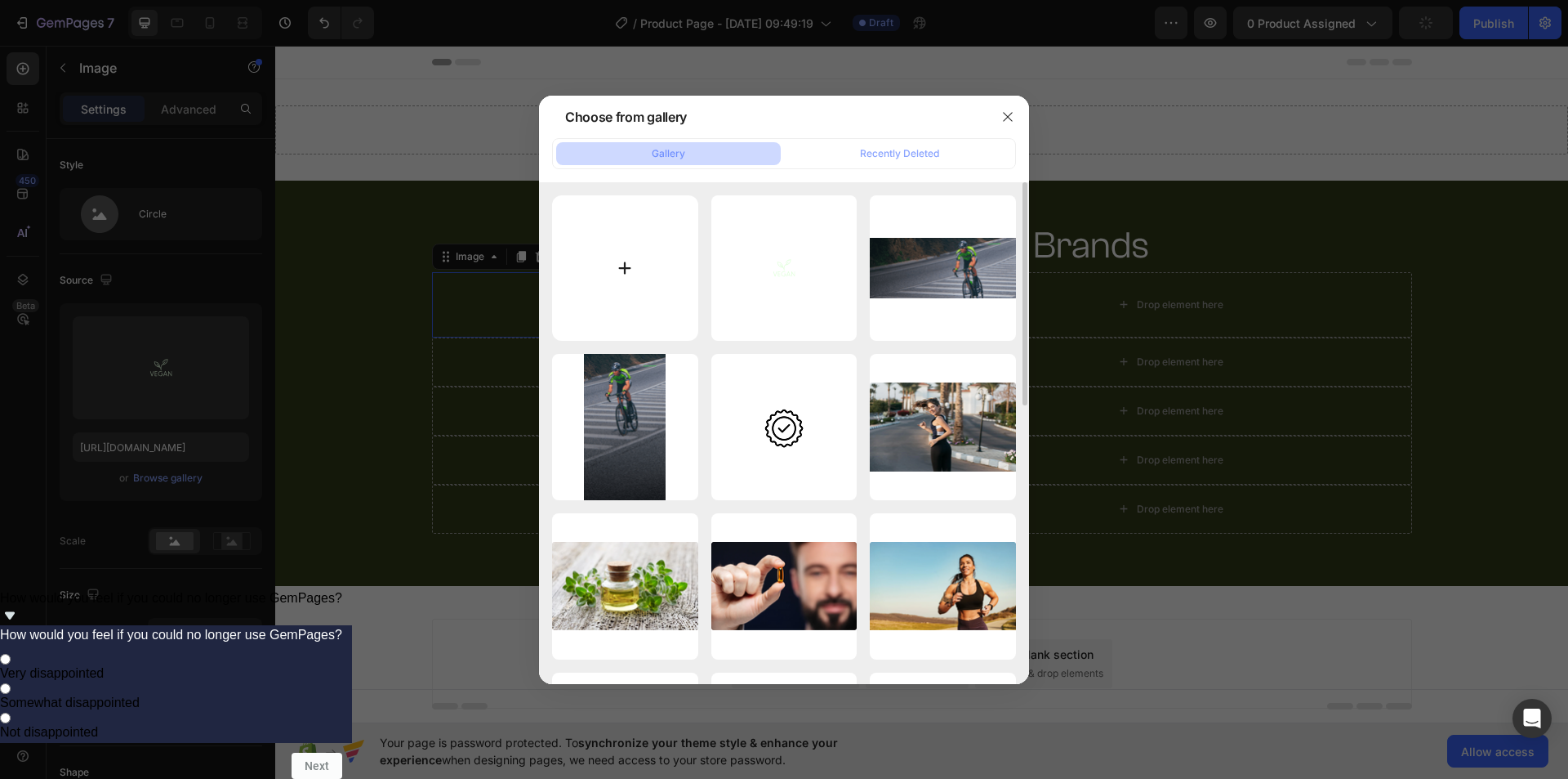
click at [611, 279] on input "file" at bounding box center [624, 268] width 146 height 146
type input "C:\fakepath\imgi_66_Group_1484582141.svg"
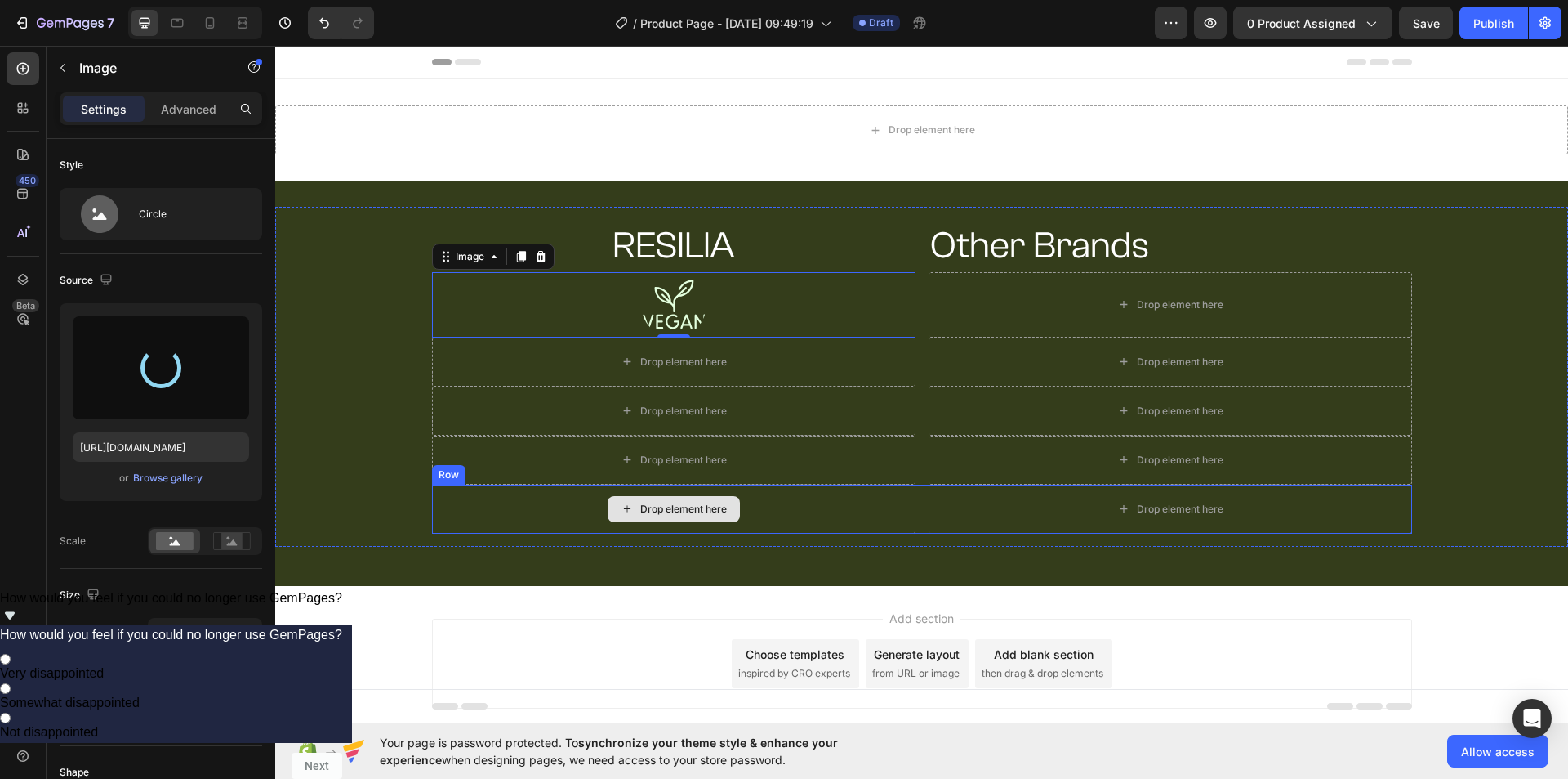
type input "https://cdn.shopify.com/s/files/1/0938/0823/0772/files/gempages_581055623475495…"
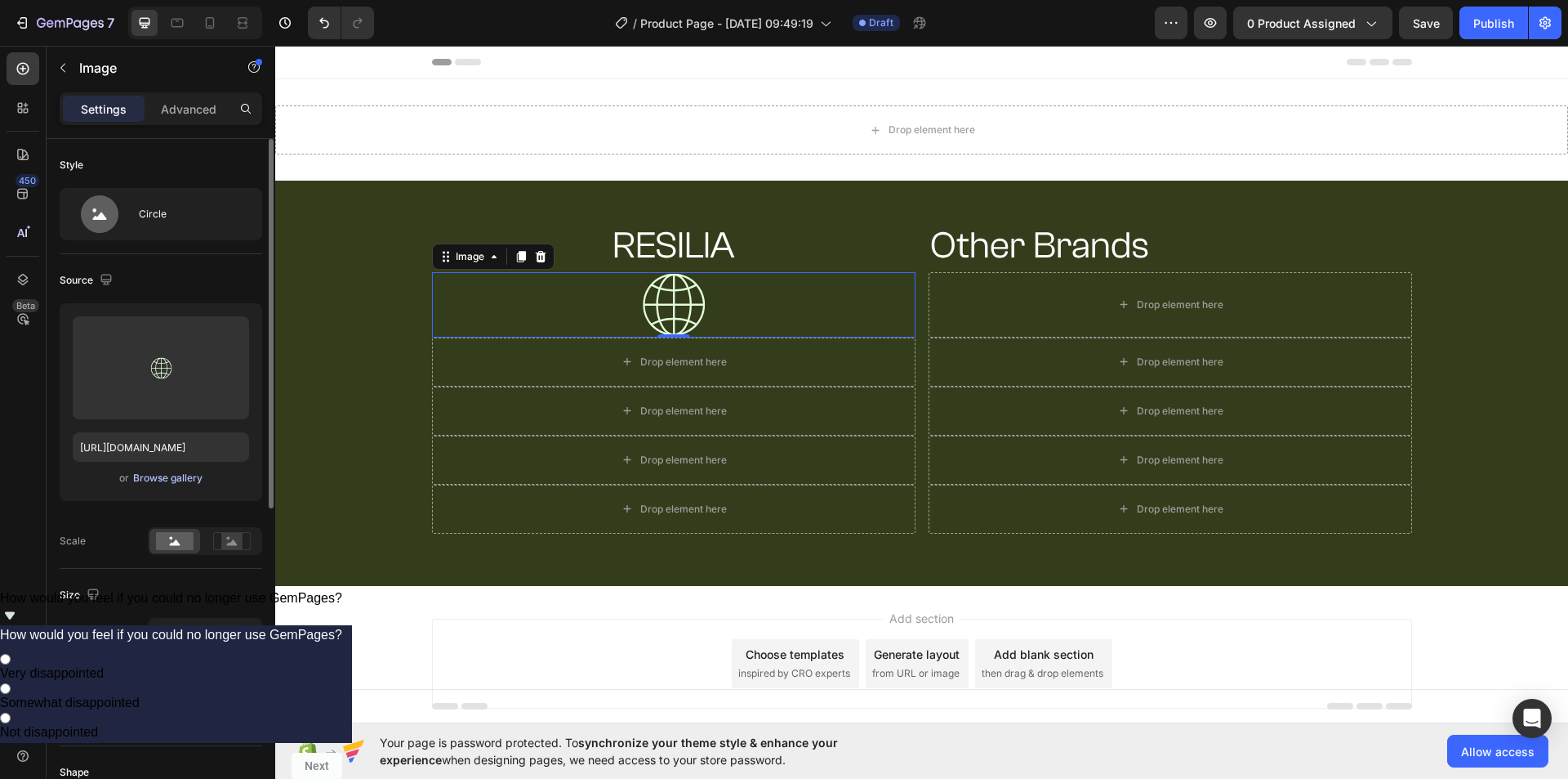
click at [186, 477] on div "Browse gallery" at bounding box center [167, 477] width 69 height 14
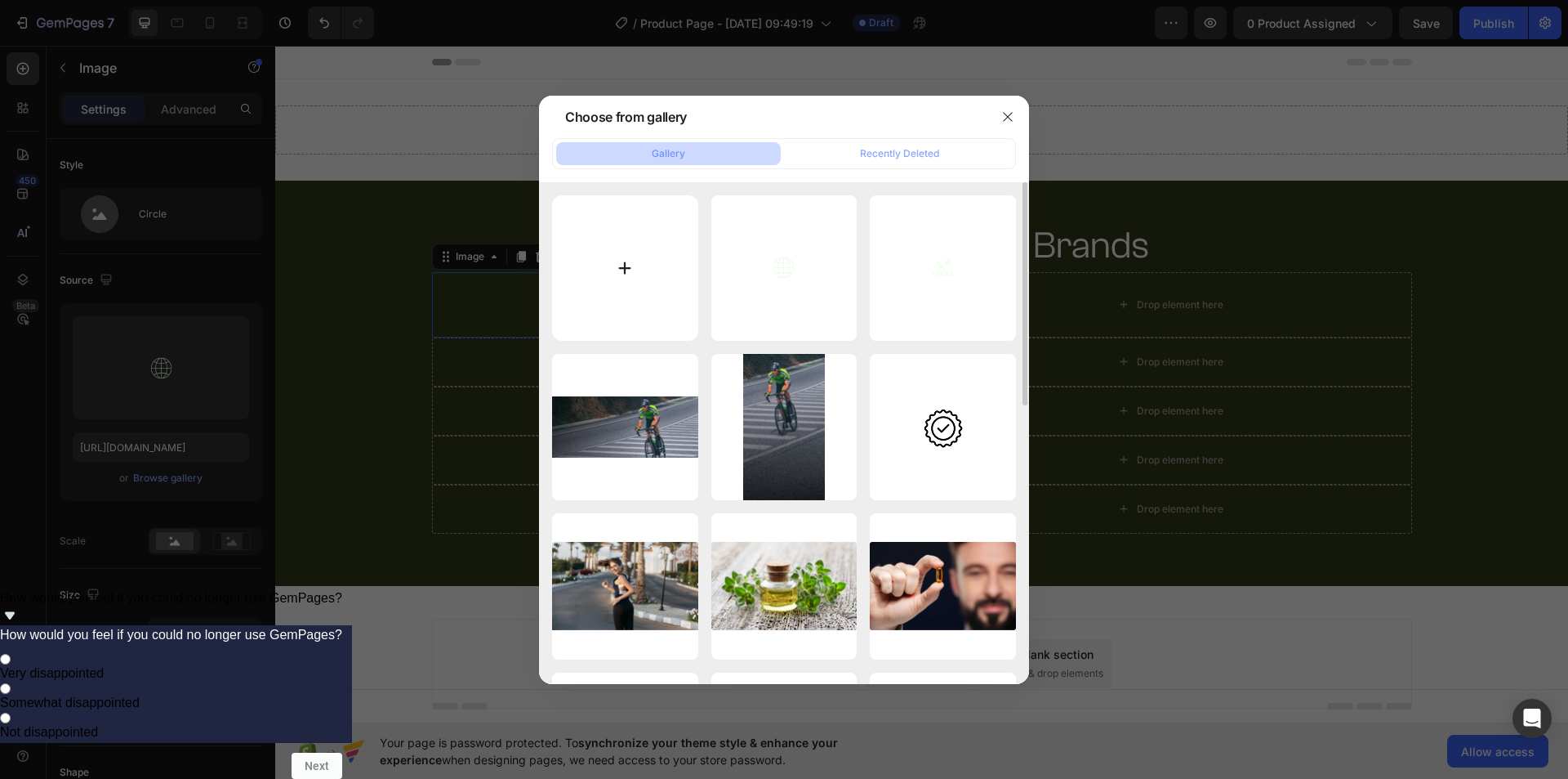
click at [626, 278] on input "file" at bounding box center [624, 268] width 146 height 146
type input "C:\fakepath\imgi_65_Group_1484582142.svg"
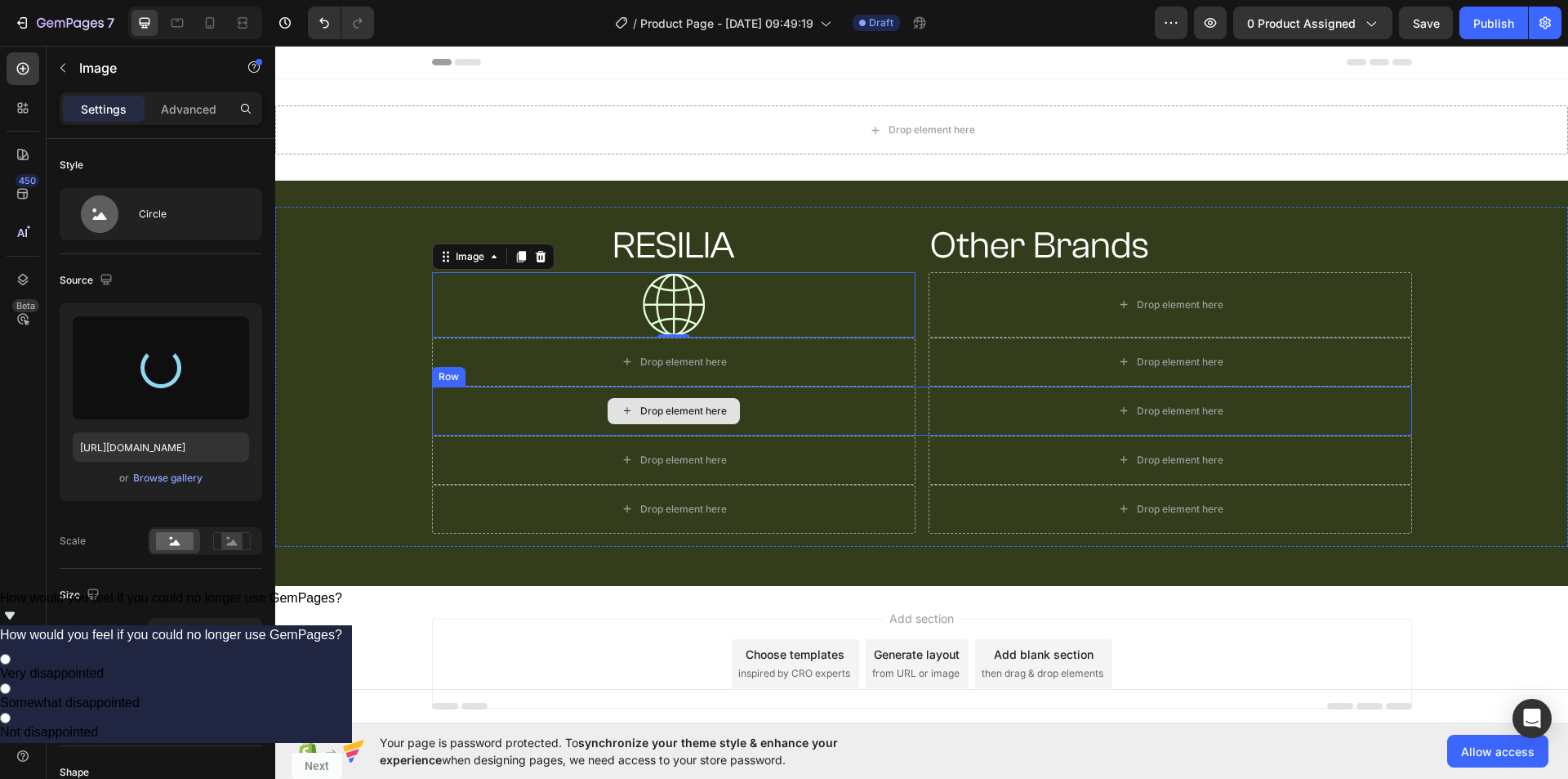
type input "[URL][DOMAIN_NAME]"
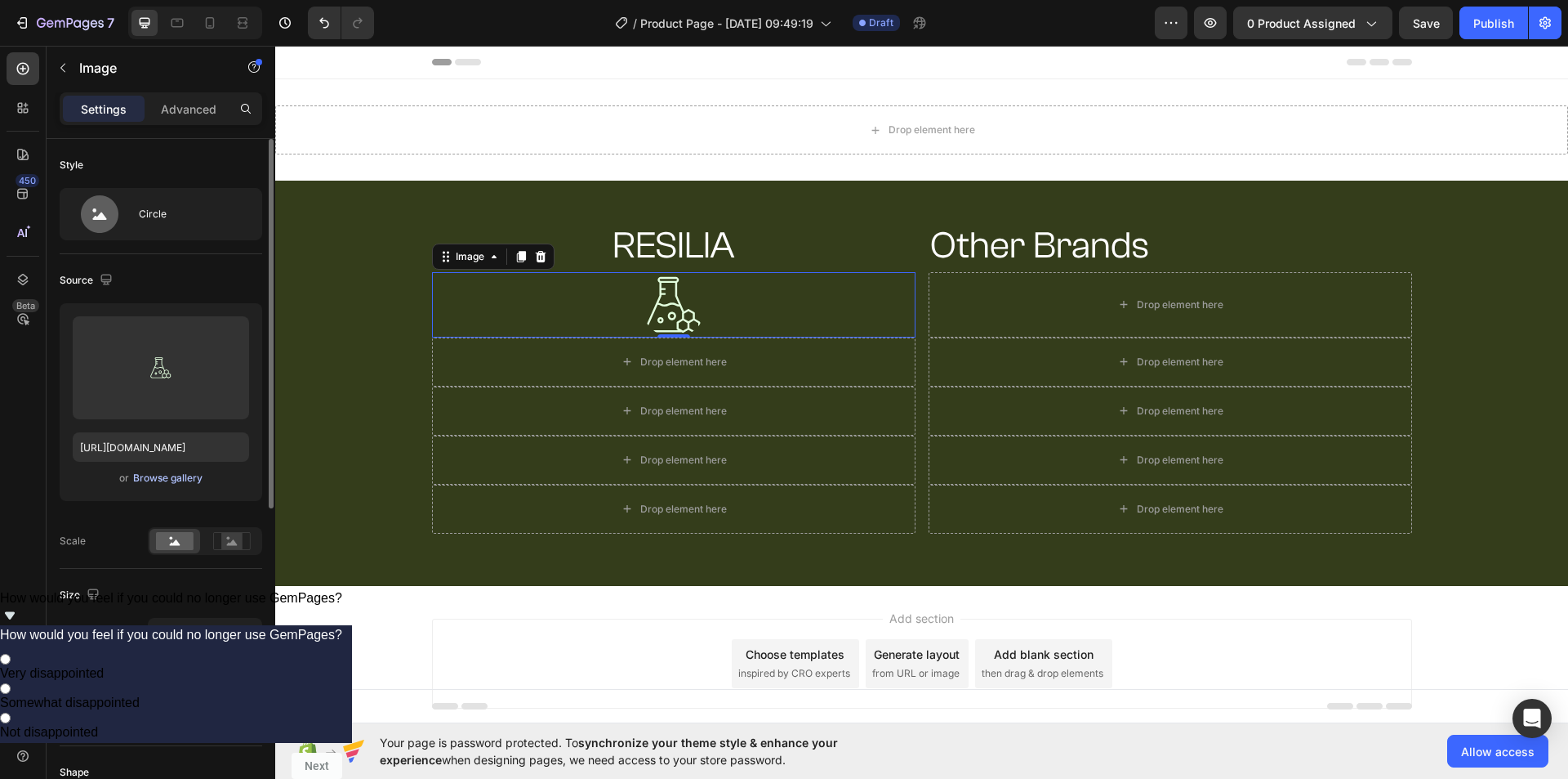
click at [182, 478] on div "Browse gallery" at bounding box center [167, 477] width 69 height 14
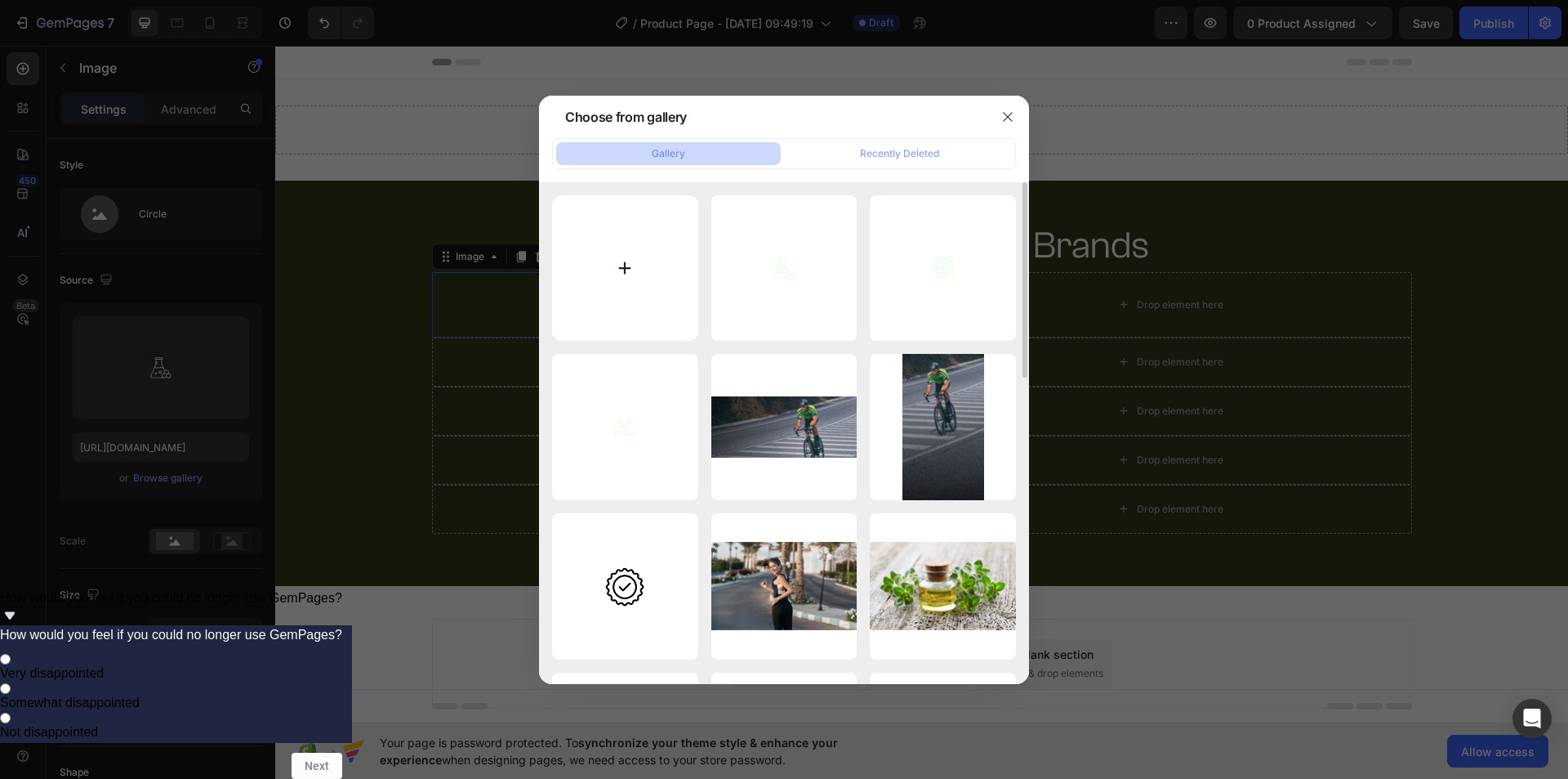
click at [613, 265] on input "file" at bounding box center [624, 268] width 146 height 146
type input "C:\fakepath\imgi_63_fi_4245134.svg"
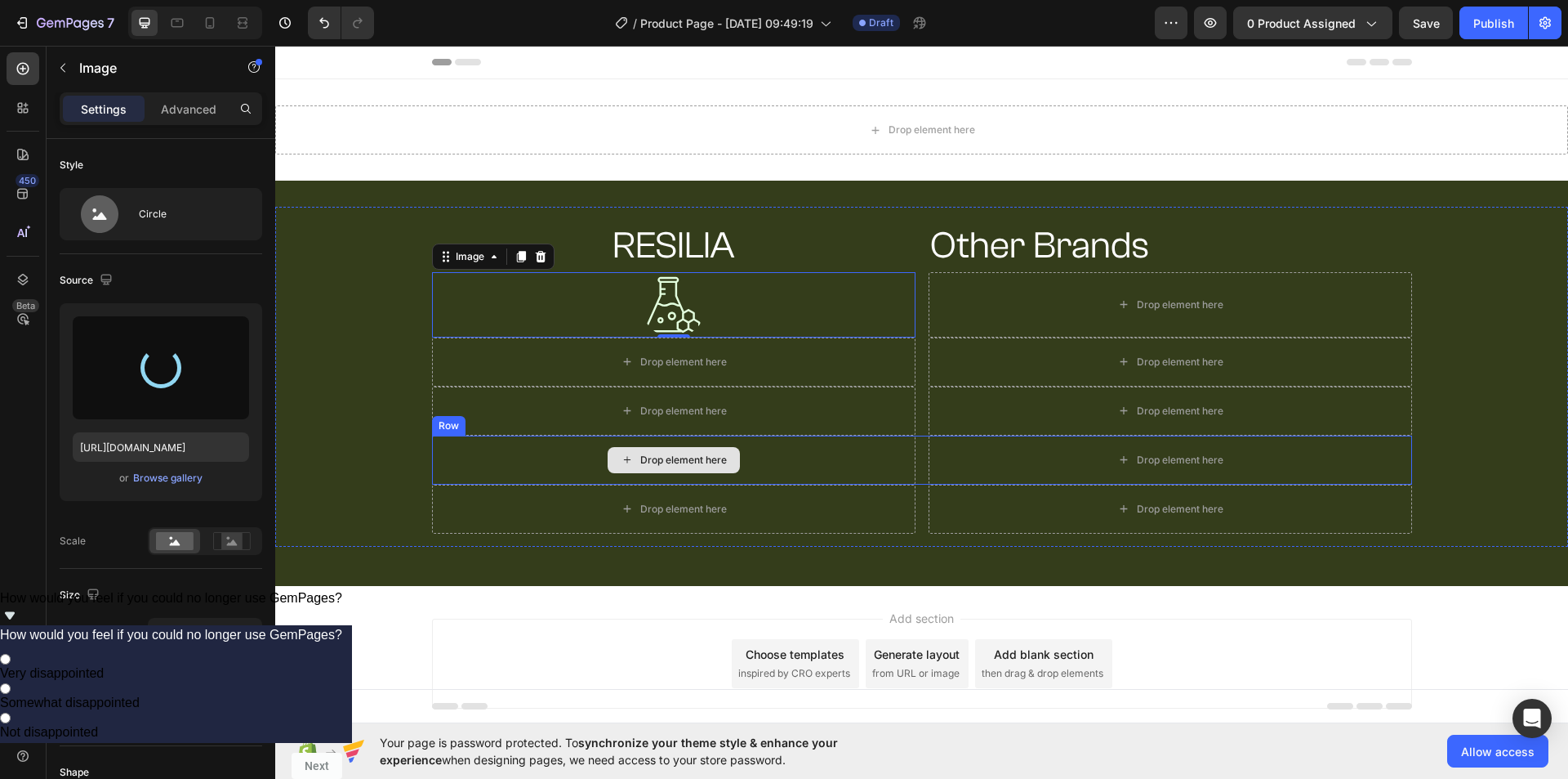
type input "[URL][DOMAIN_NAME]"
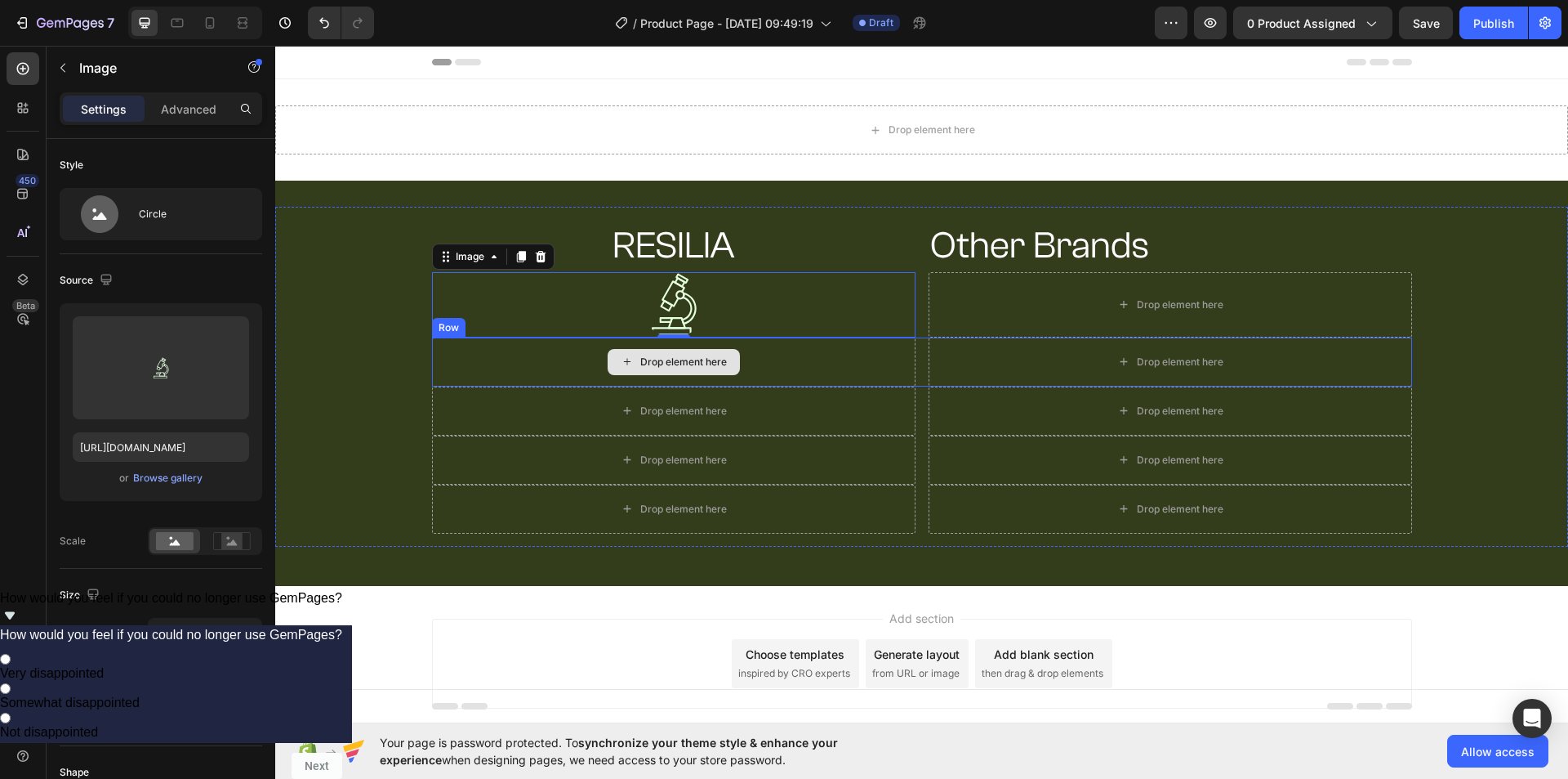
click at [660, 360] on div "Drop element here" at bounding box center [684, 362] width 86 height 13
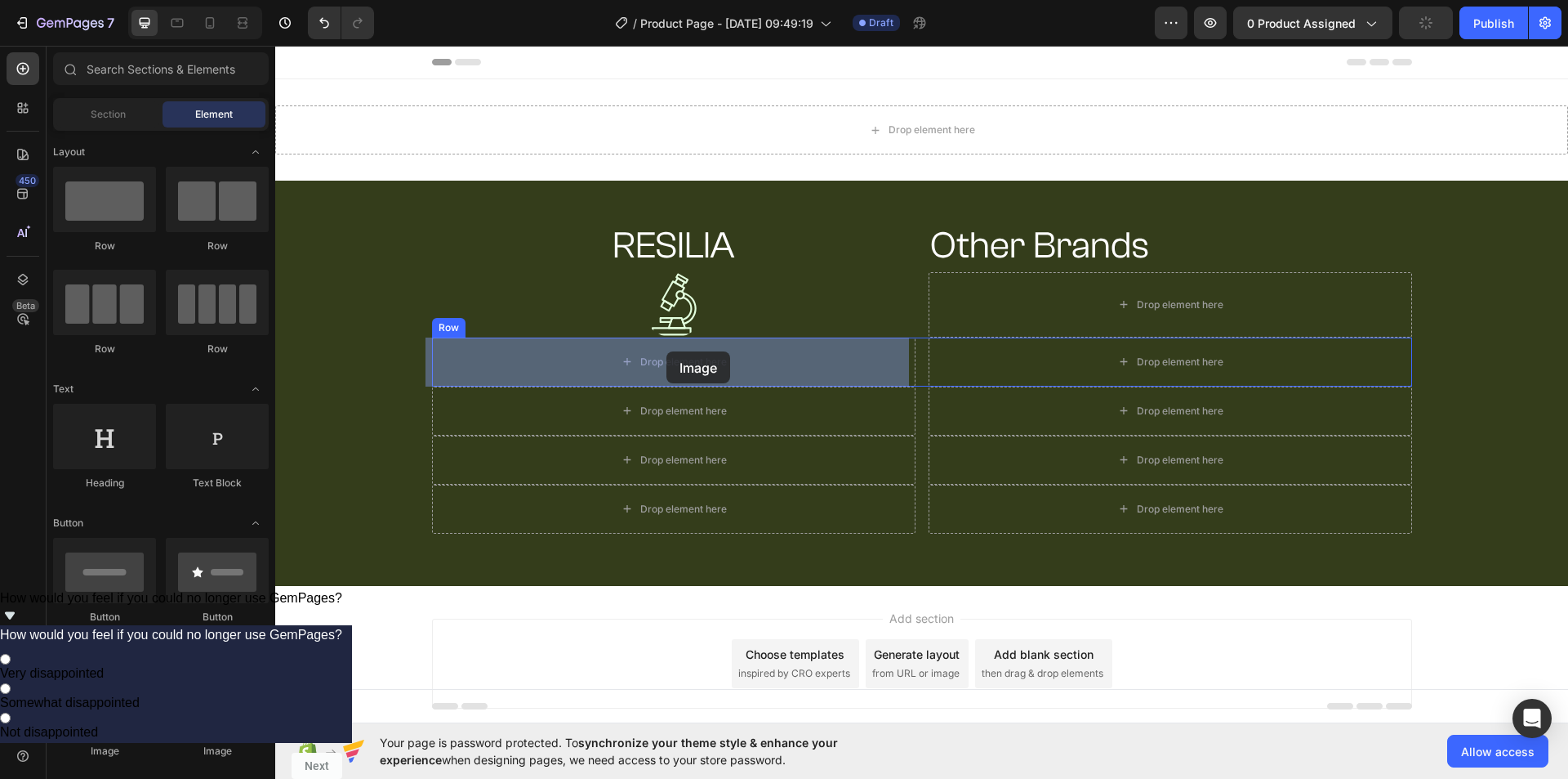
drag, startPoint x: 495, startPoint y: 751, endPoint x: 666, endPoint y: 351, distance: 435.0
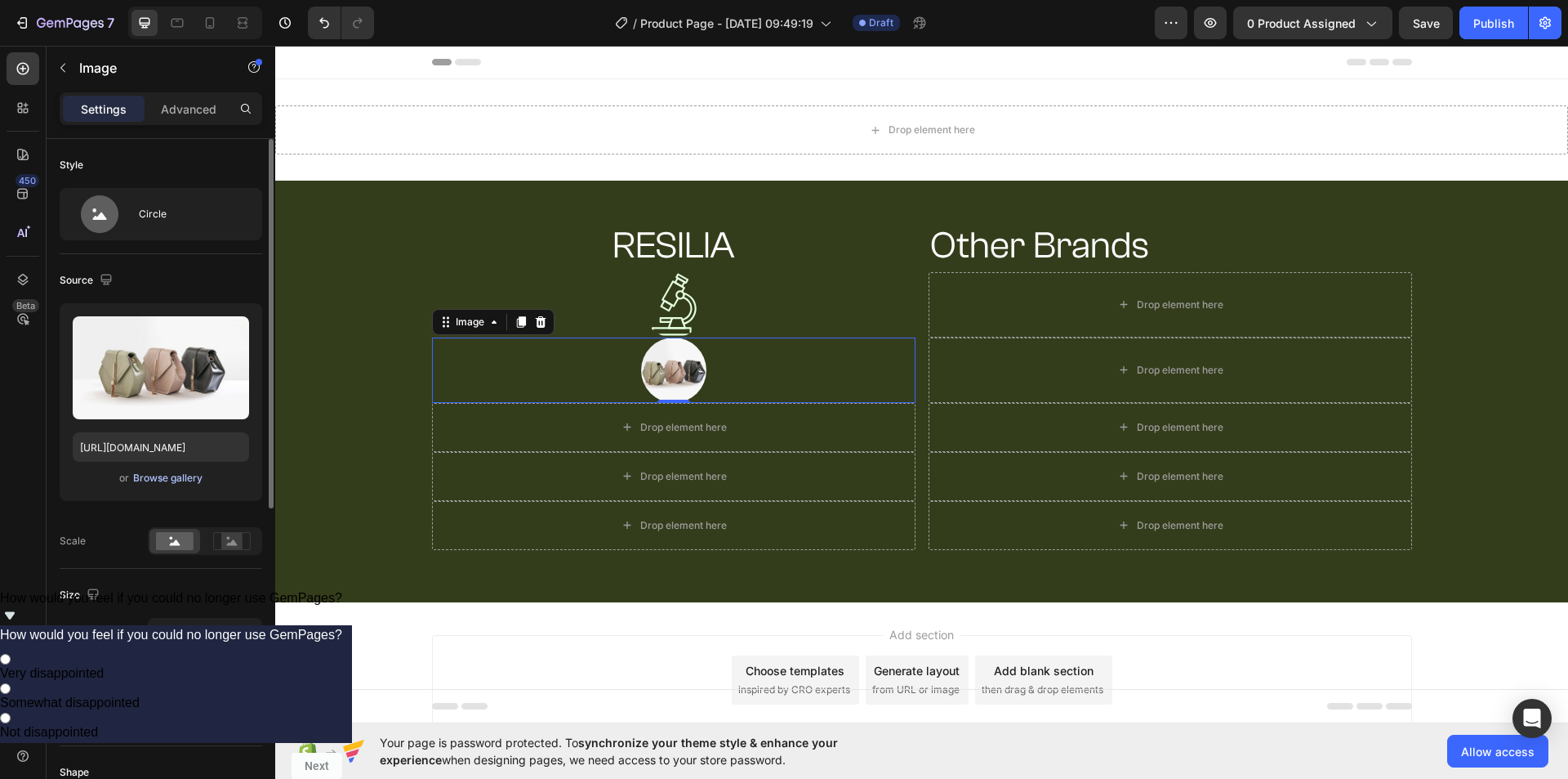
click at [181, 480] on div "Browse gallery" at bounding box center [167, 477] width 69 height 14
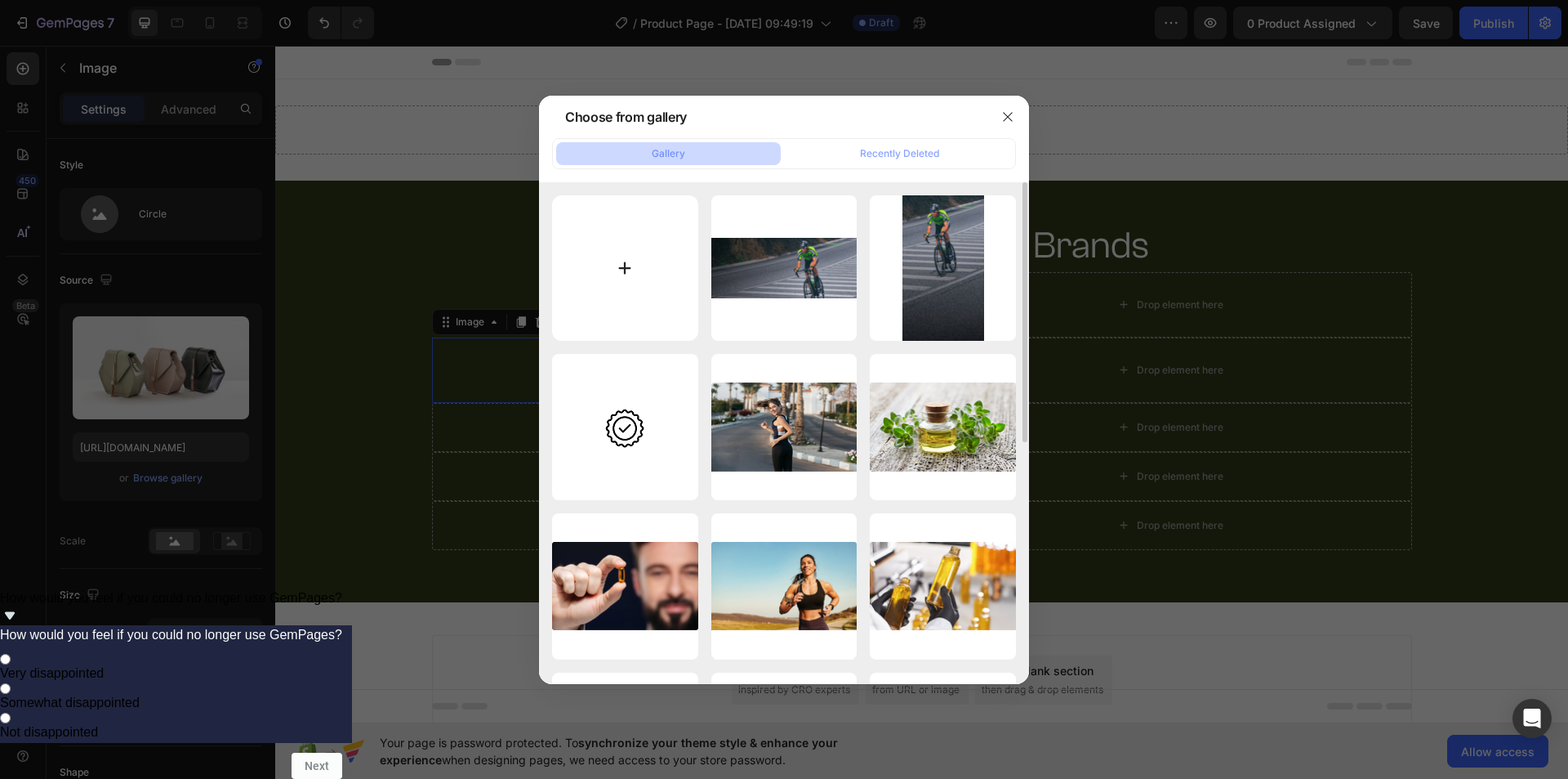
click at [633, 267] on input "file" at bounding box center [624, 268] width 146 height 146
type input "C:\fakepath\imgi_65_Group_1484582142.svg"
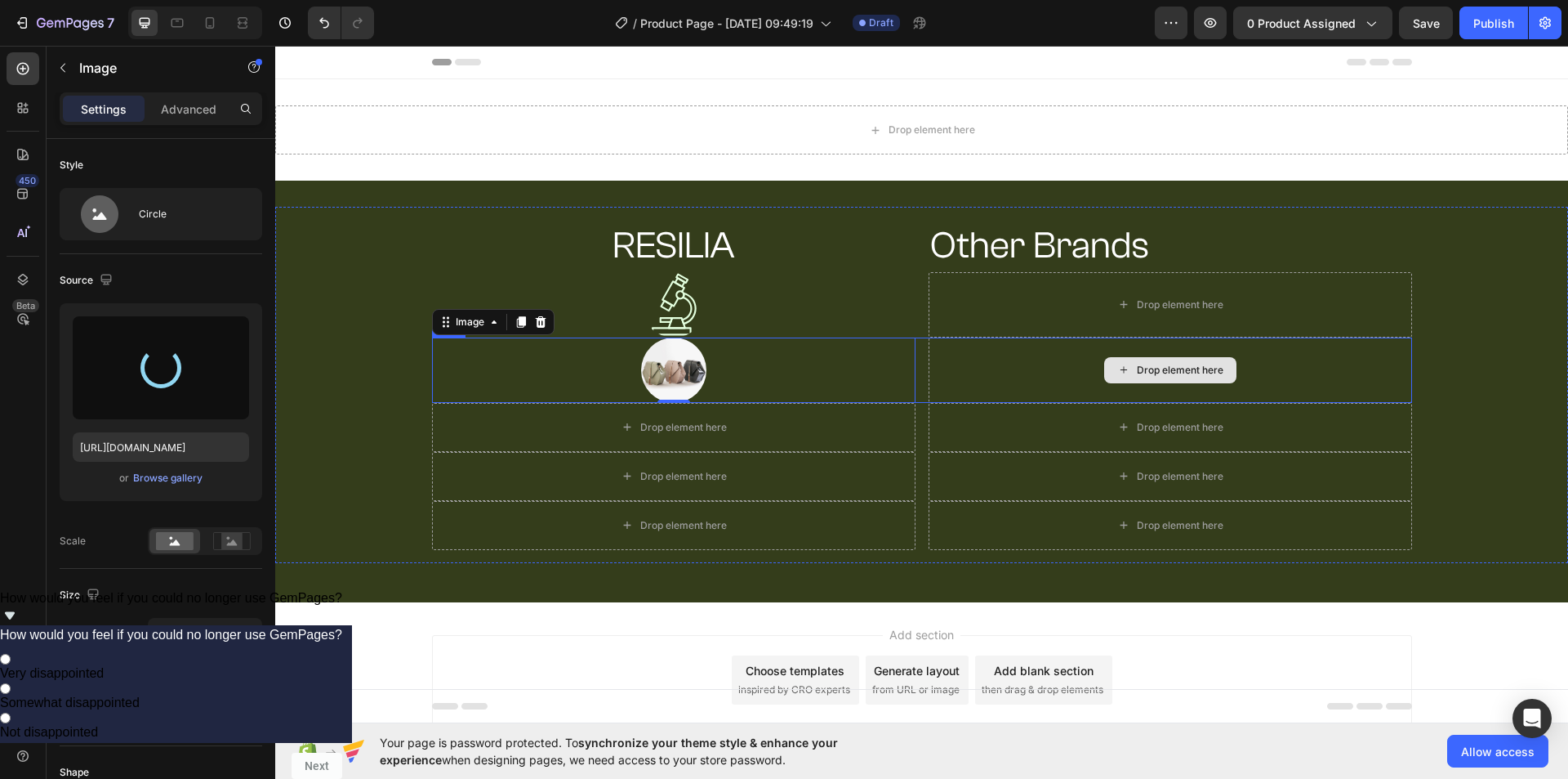
type input "[URL][DOMAIN_NAME]"
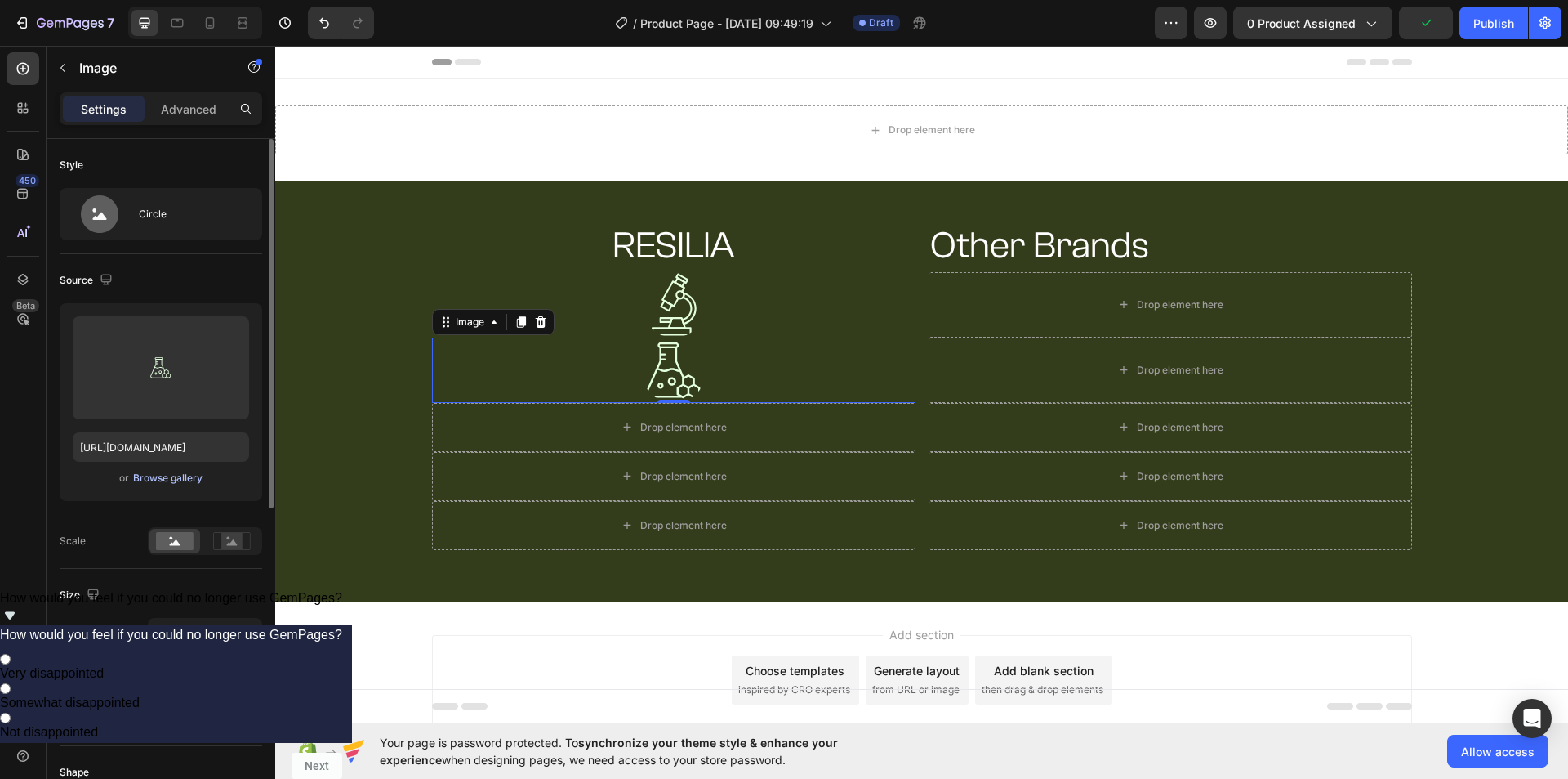
click at [187, 478] on div "Browse gallery" at bounding box center [167, 477] width 69 height 14
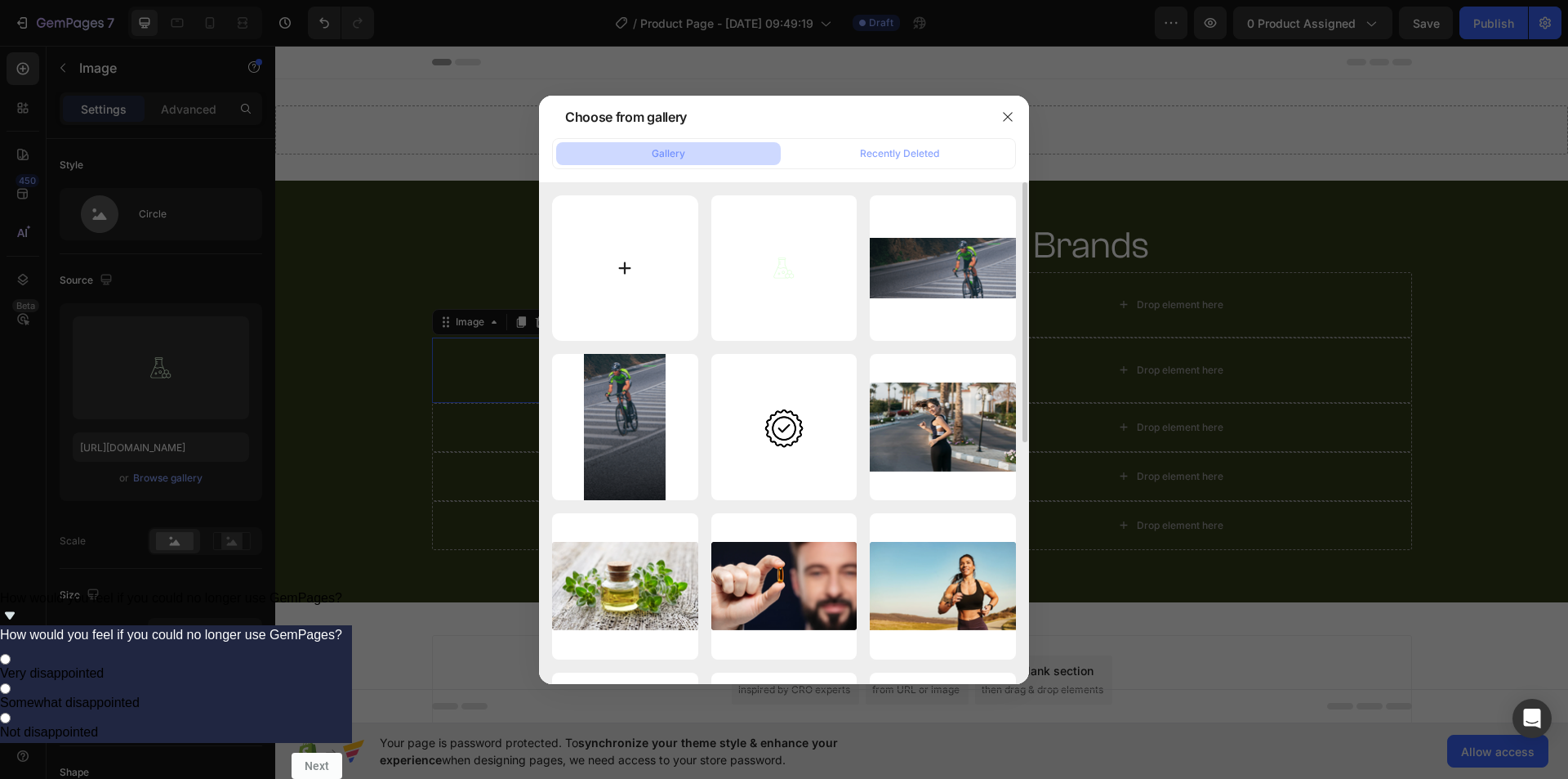
click at [633, 270] on input "file" at bounding box center [624, 268] width 146 height 146
type input "C:\fakepath\imgi_49_Group_1000006580_2.svg"
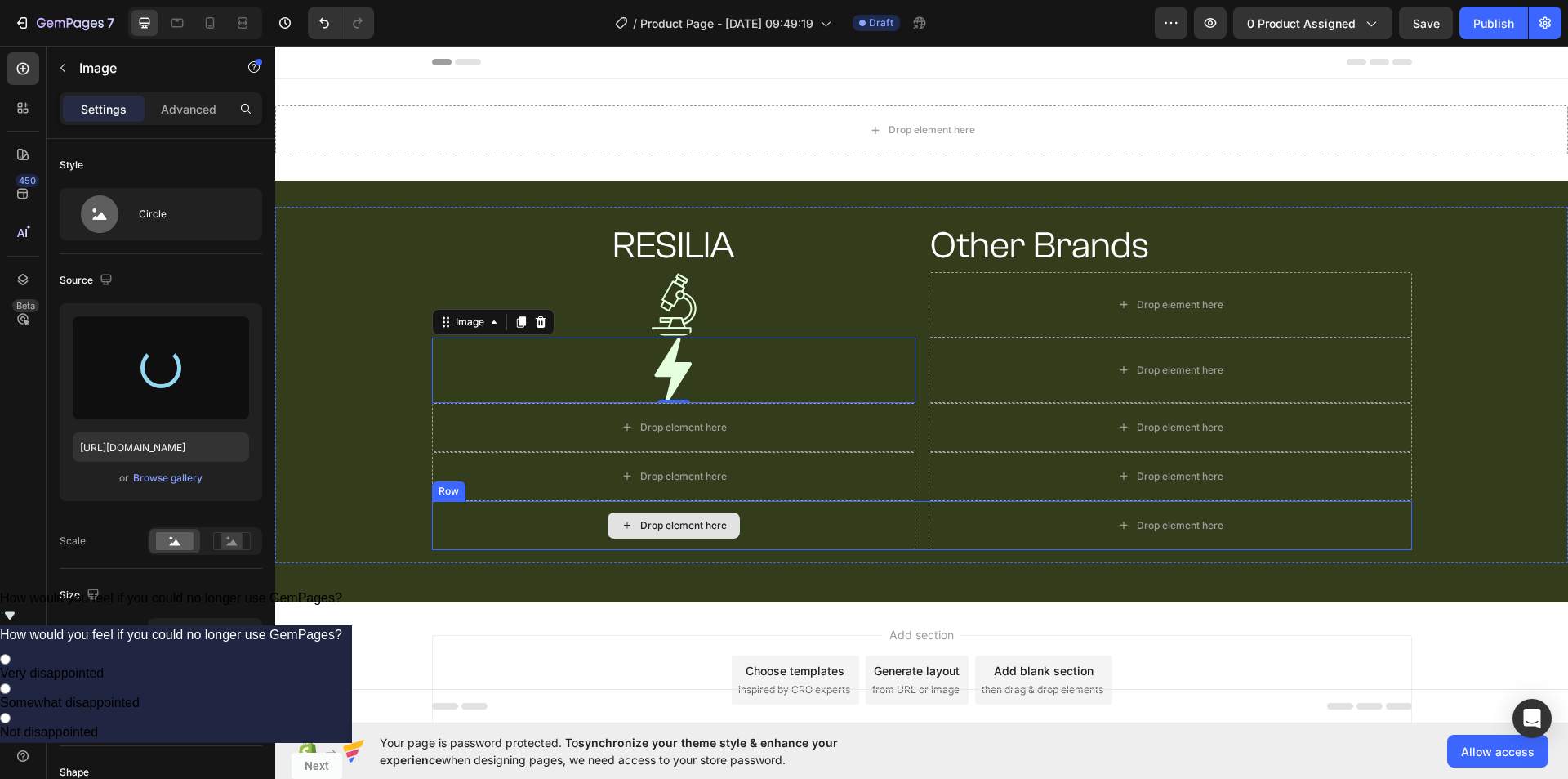
type input "https://cdn.shopify.com/s/files/1/0938/0823/0772/files/gempages_581055623475495…"
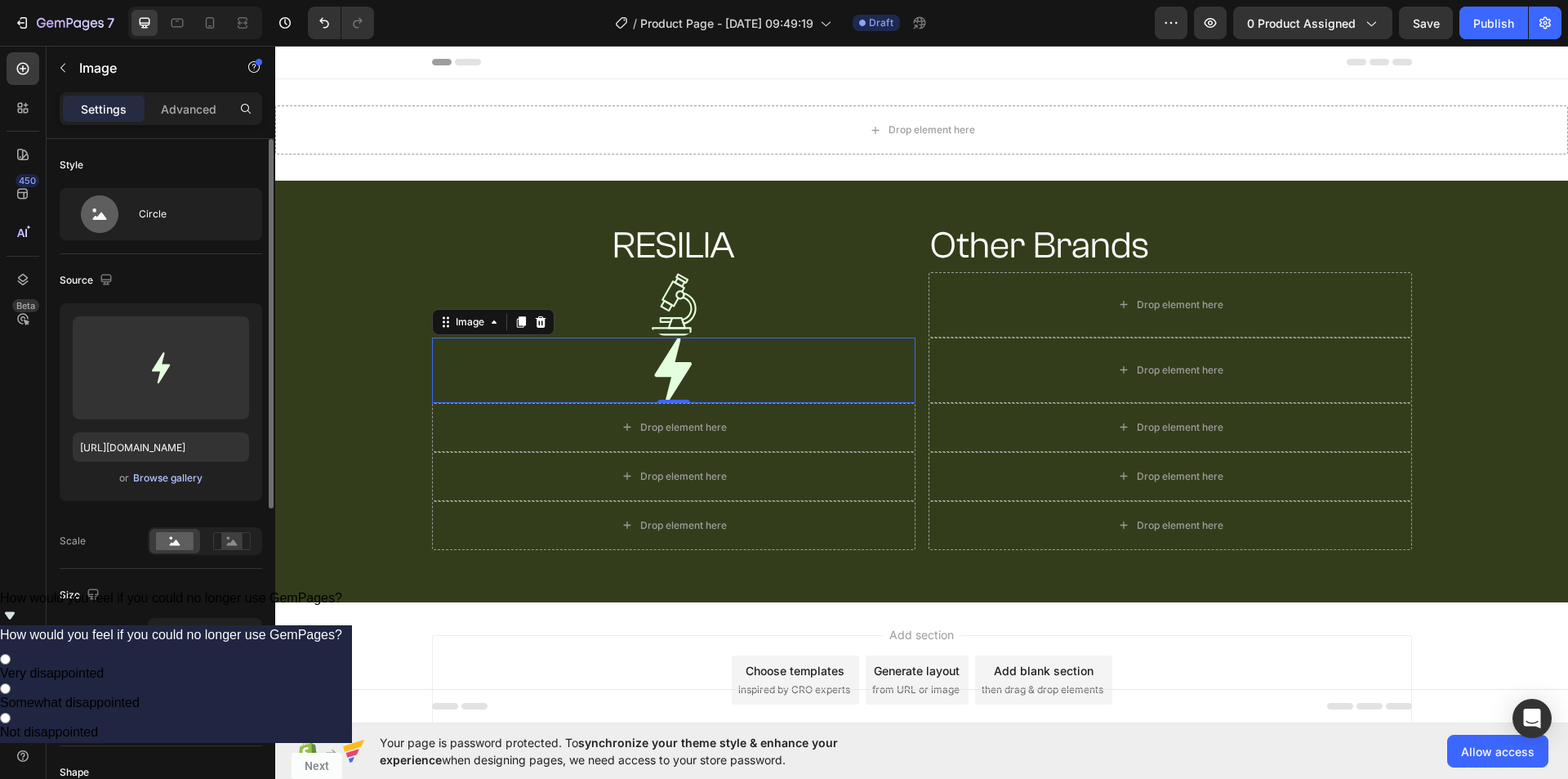
click at [178, 469] on button "Browse gallery" at bounding box center [167, 477] width 71 height 16
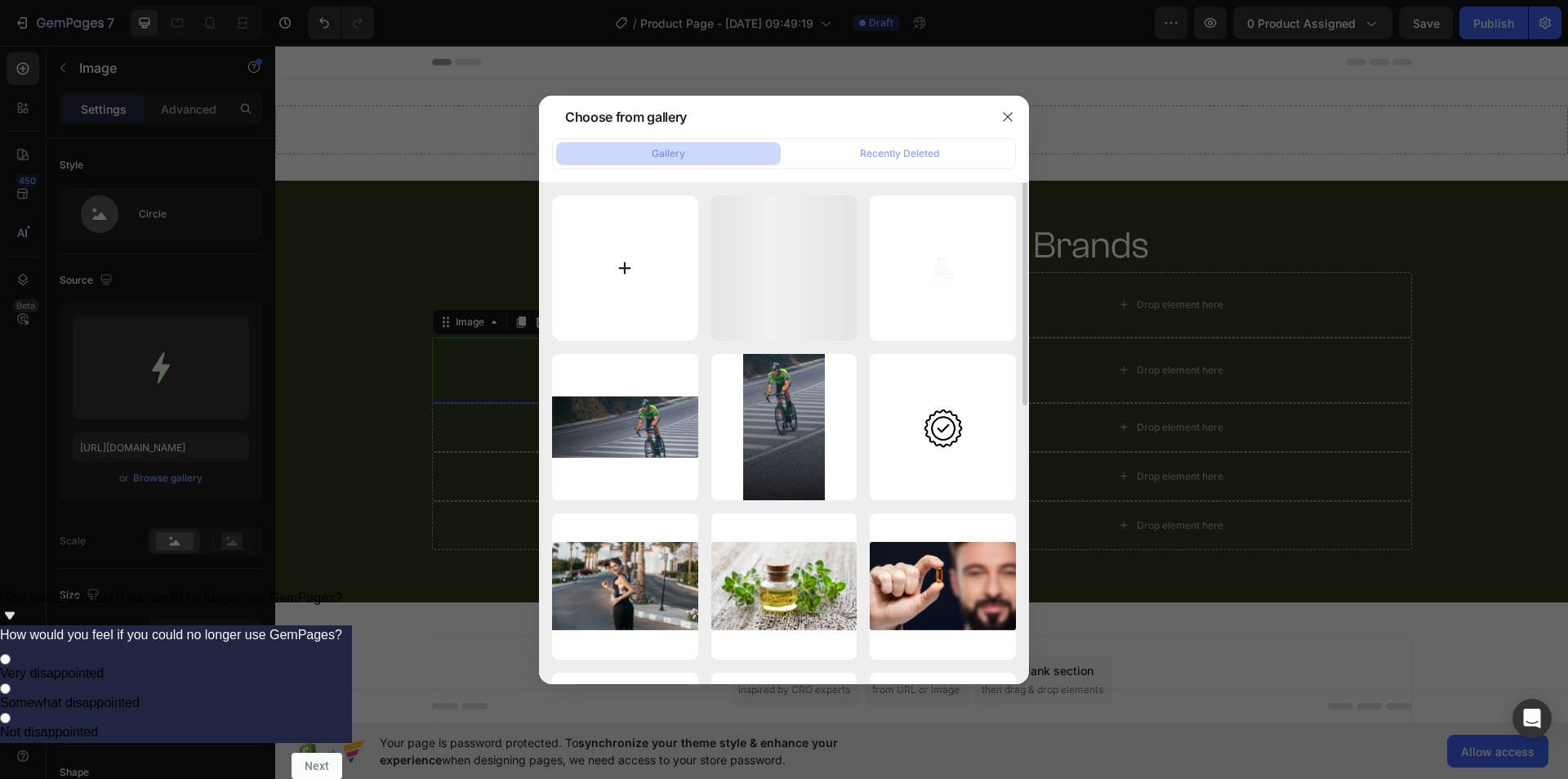
click at [639, 281] on input "file" at bounding box center [624, 268] width 146 height 146
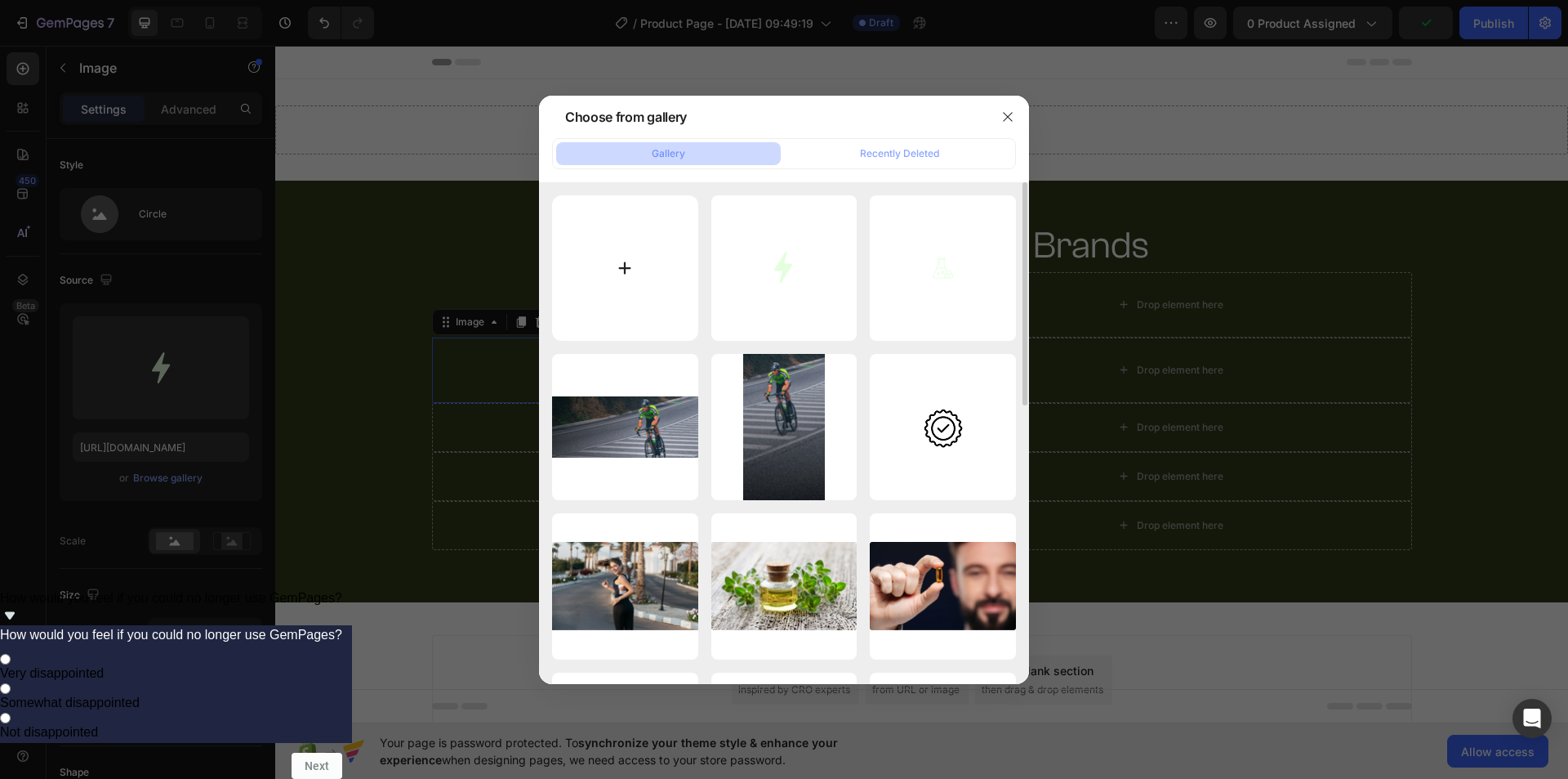
type input "C:\fakepath\imgi_48_fi_17587194_1.svg"
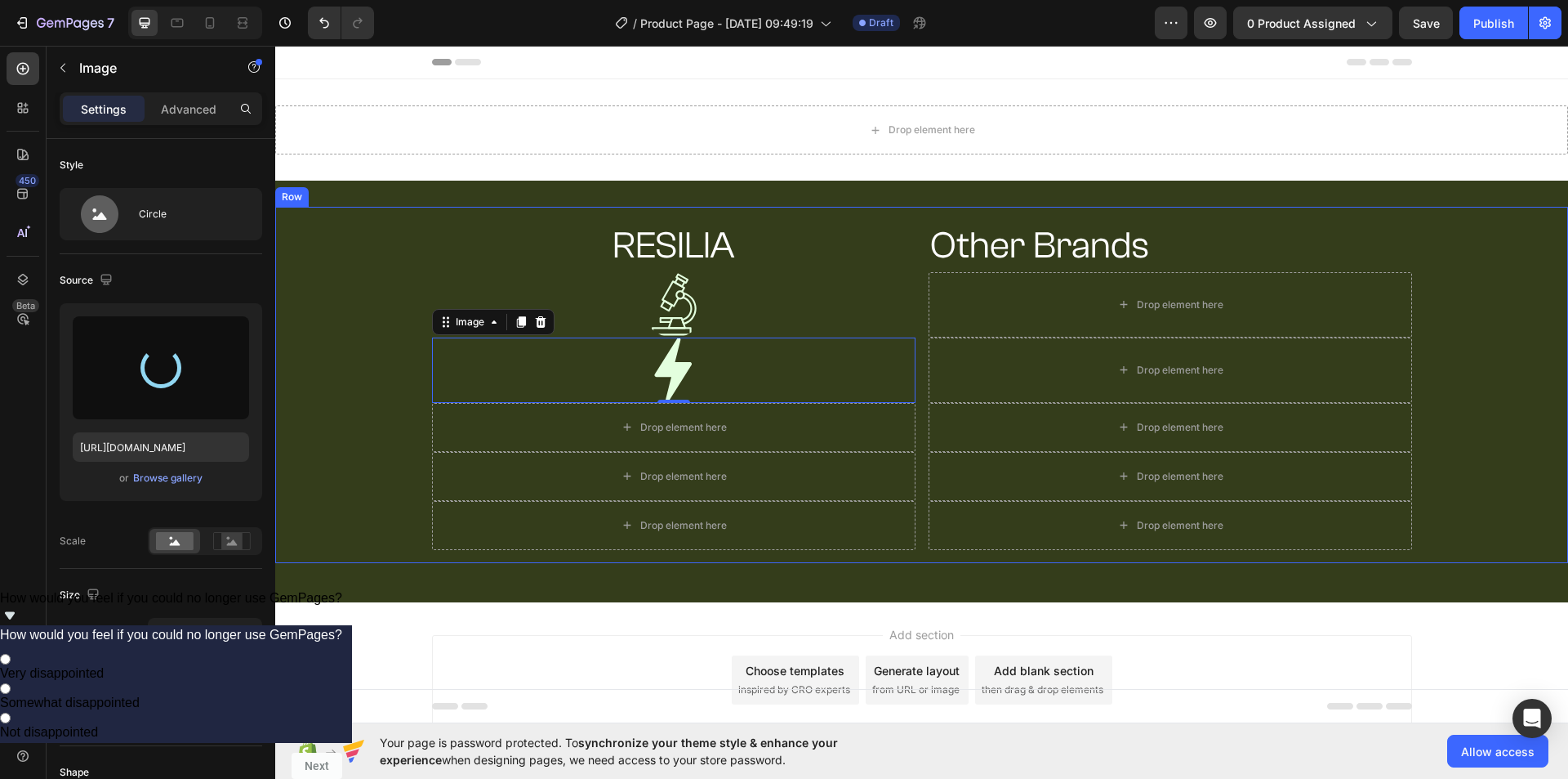
type input "https://cdn.shopify.com/s/files/1/0938/0823/0772/files/gempages_581055623475495…"
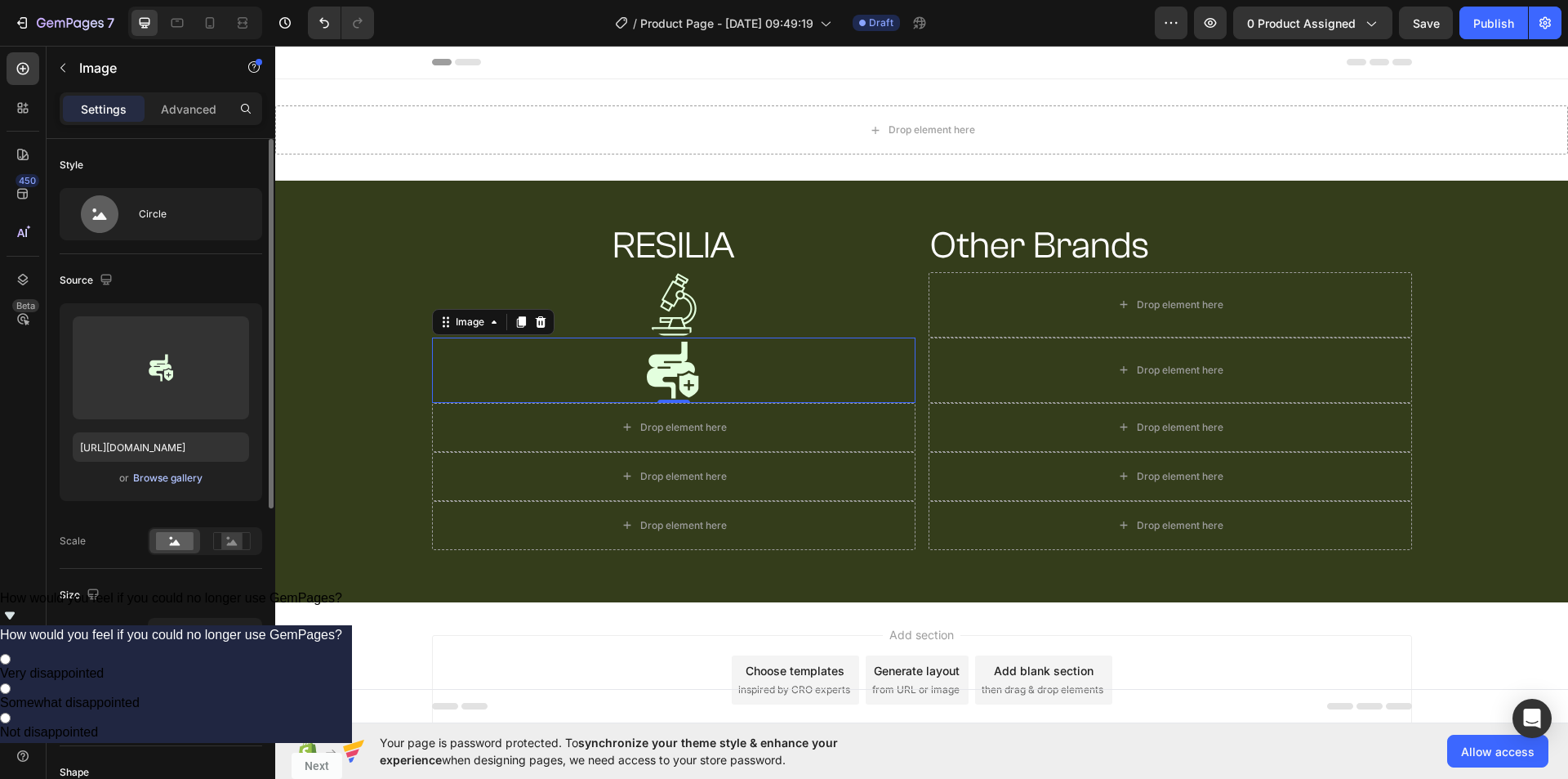
click at [189, 477] on div "Browse gallery" at bounding box center [167, 477] width 69 height 14
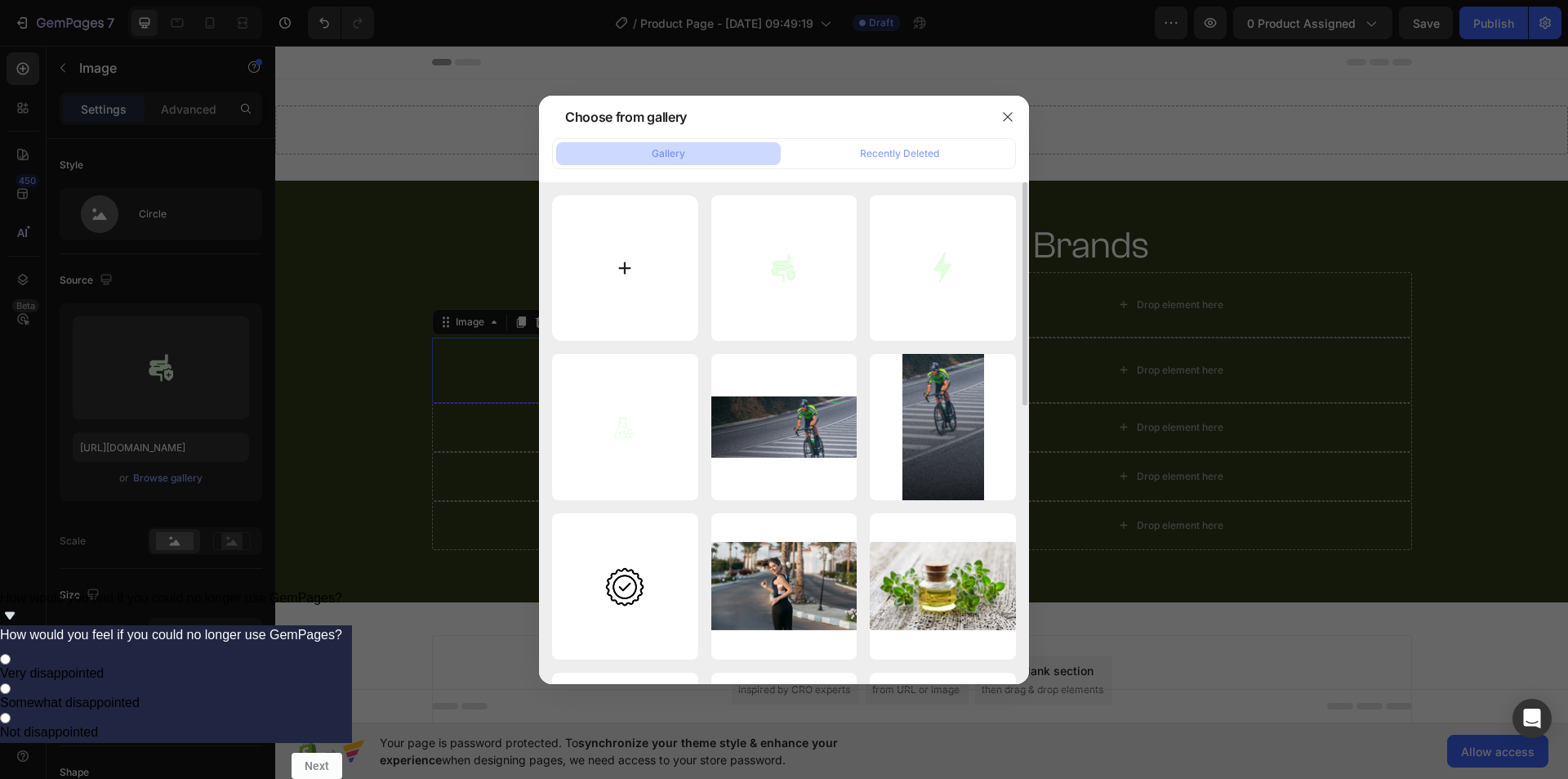
click at [656, 244] on input "file" at bounding box center [624, 268] width 146 height 146
type input "C:\fakepath\imgi_47_fi_13983552.svg"
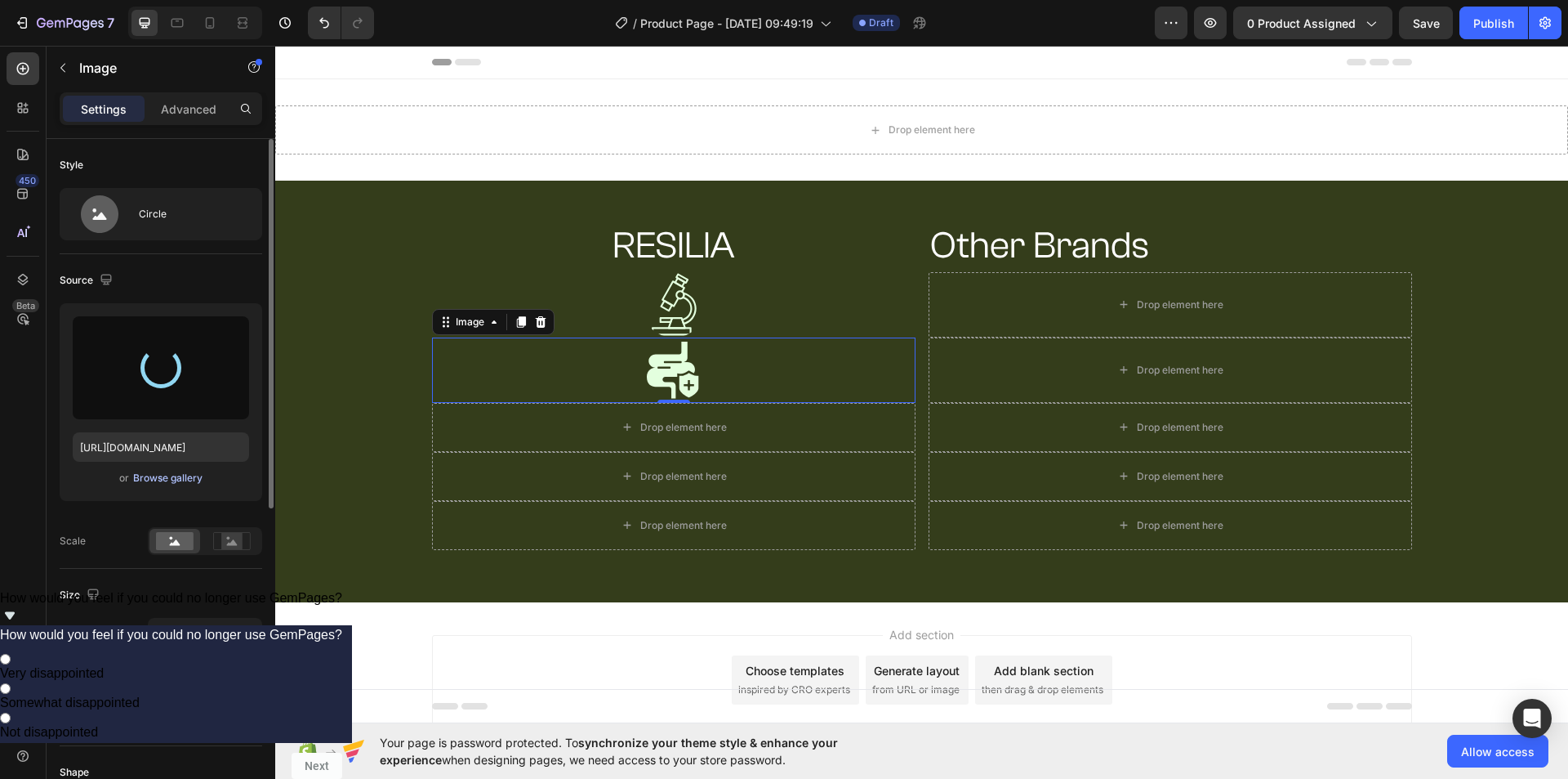
type input "https://cdn.shopify.com/s/files/1/0938/0823/0772/files/gempages_581055623475495…"
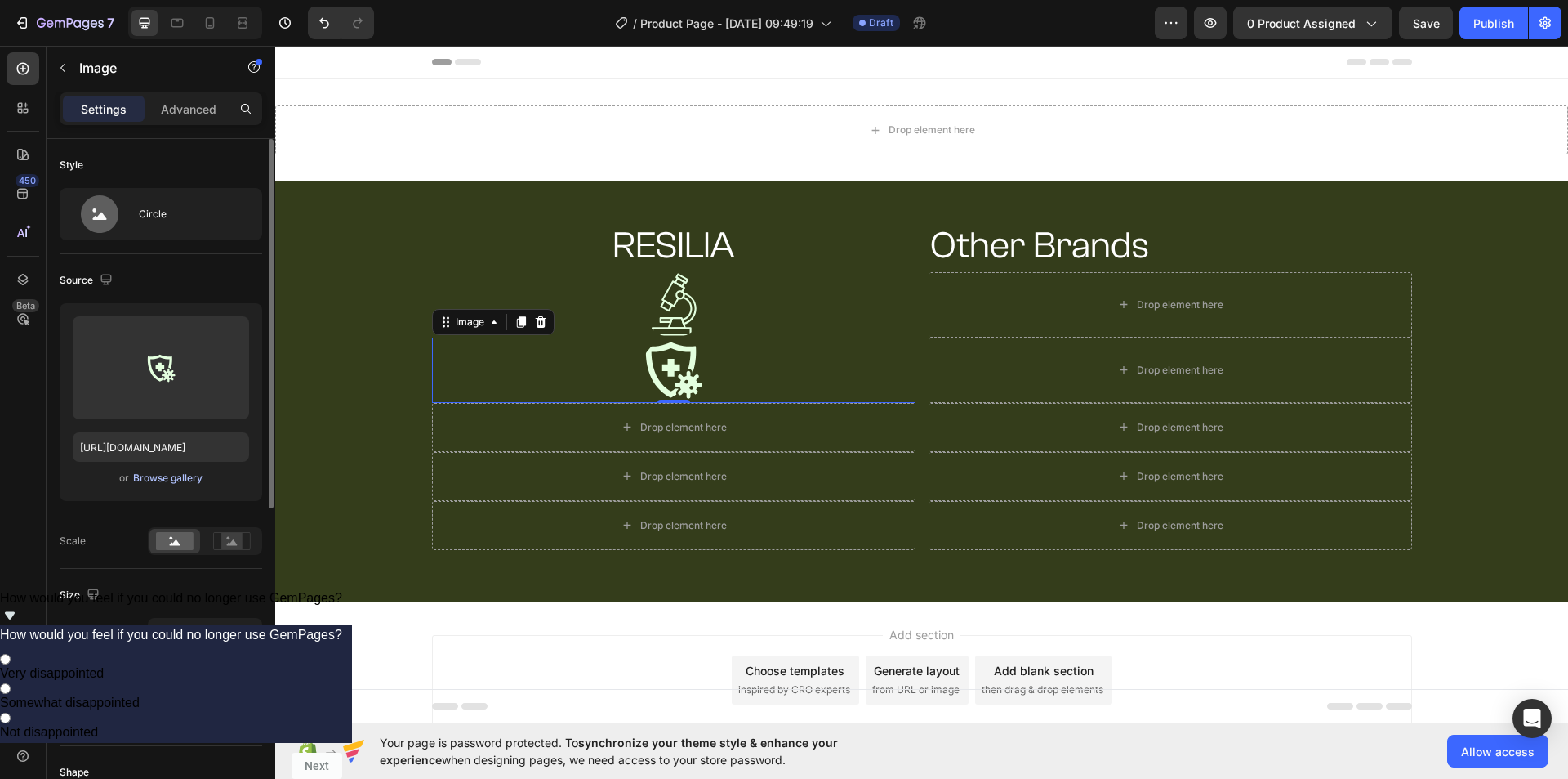
click at [175, 470] on div "Browse gallery" at bounding box center [167, 477] width 69 height 14
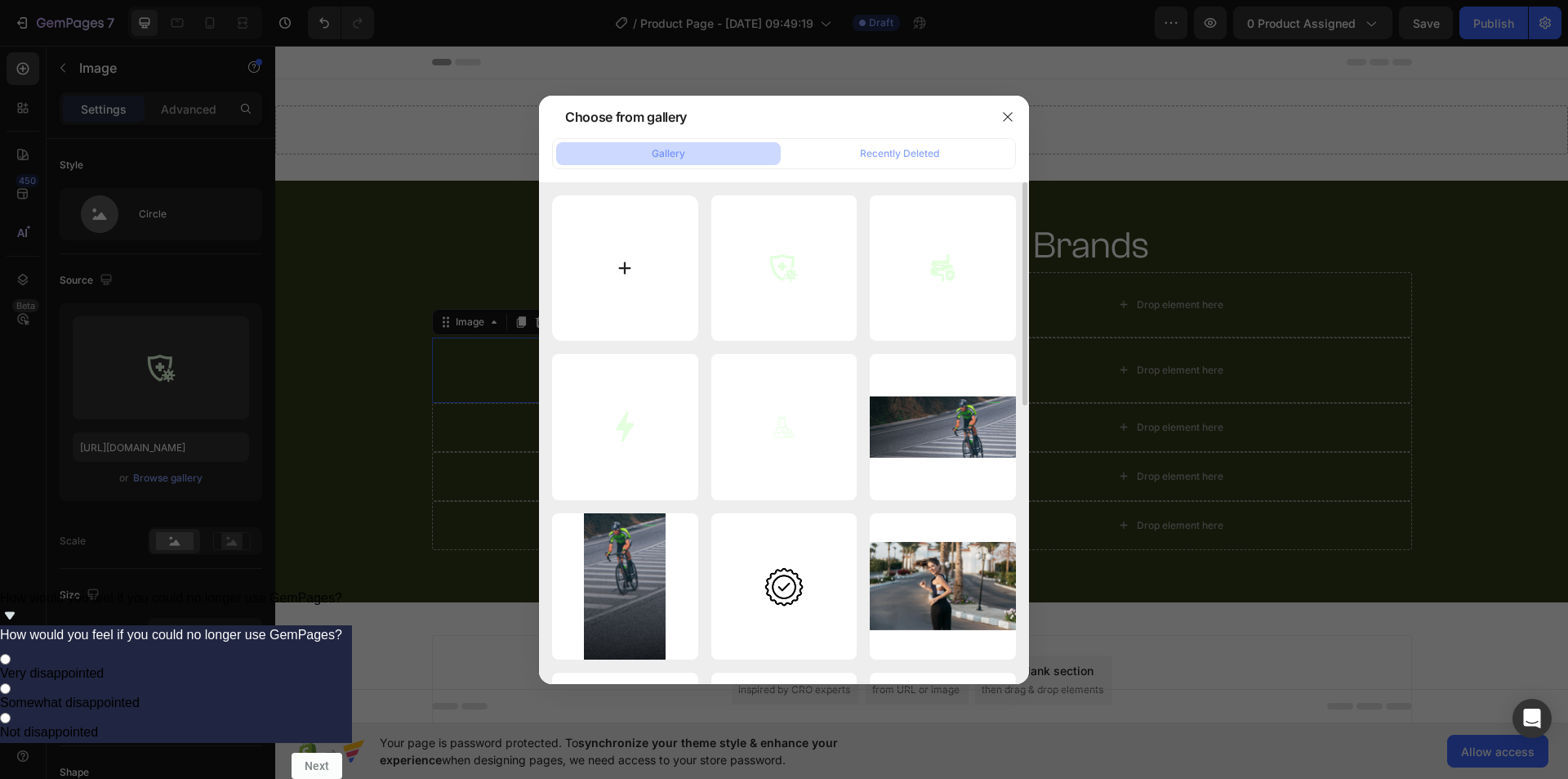
click at [669, 254] on input "file" at bounding box center [624, 268] width 146 height 146
type input "C:\fakepath\imgi_32_Vector_8.svg"
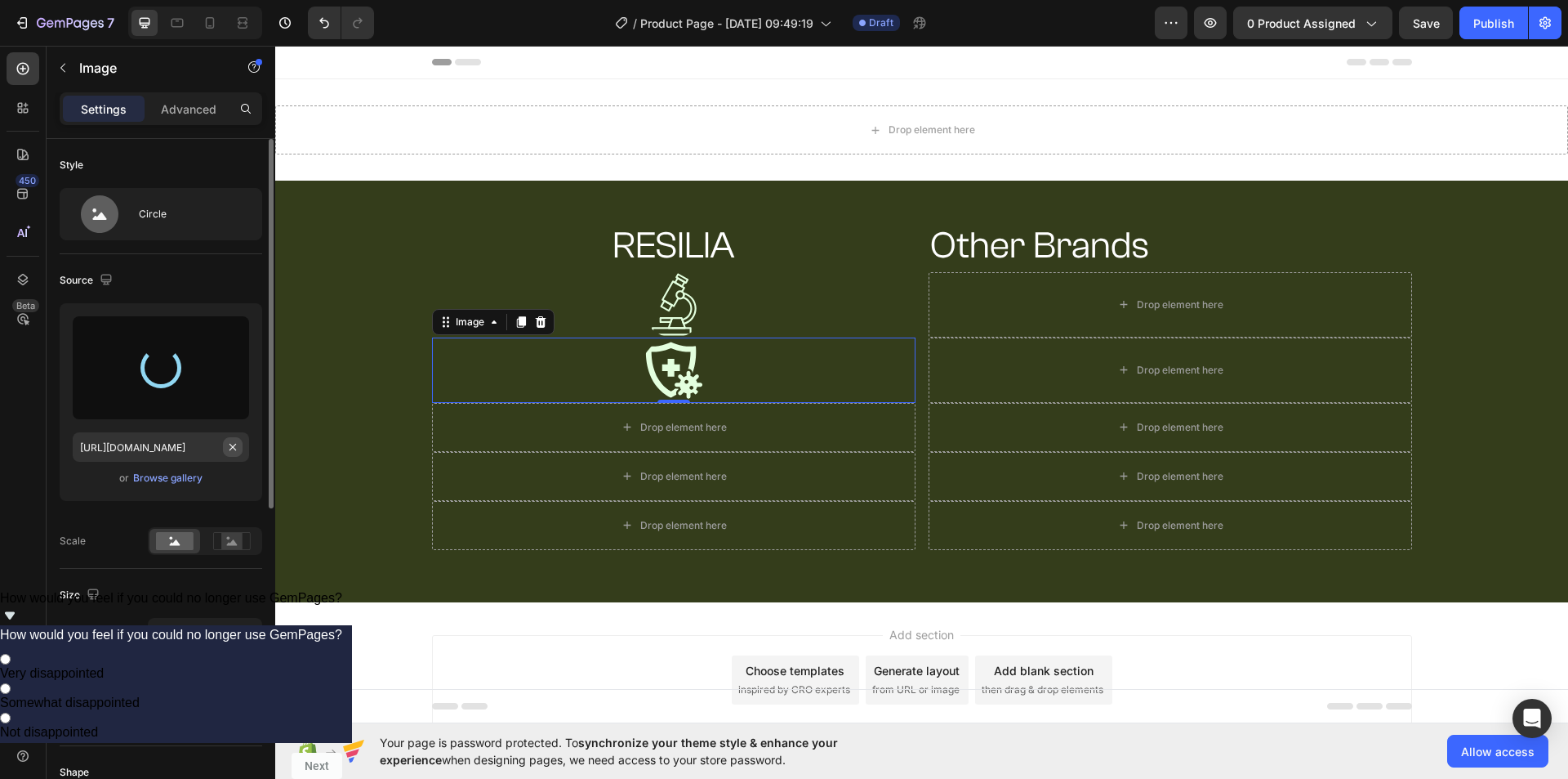
type input "[URL][DOMAIN_NAME]"
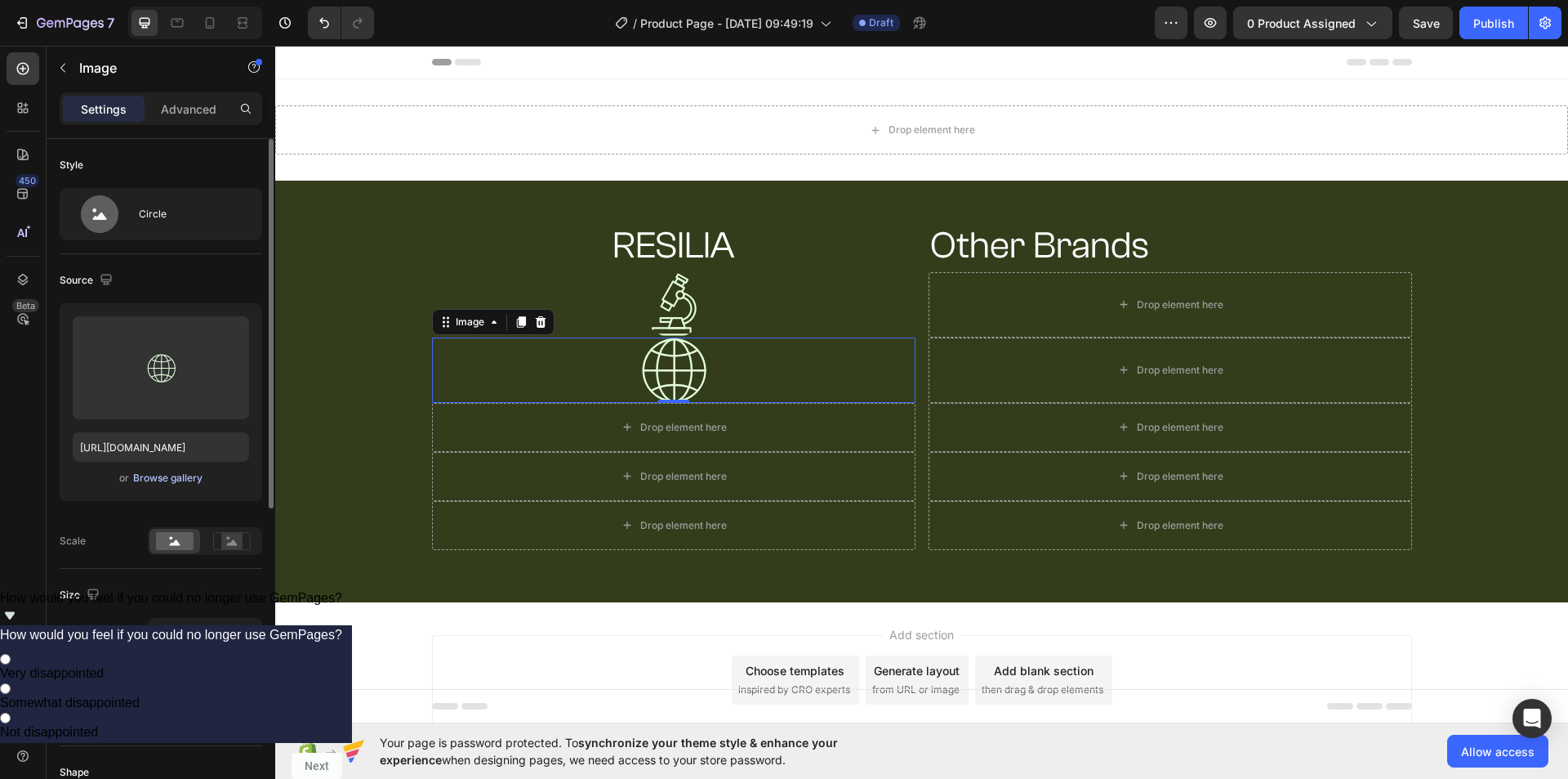
click at [184, 481] on div "Browse gallery" at bounding box center [167, 477] width 69 height 14
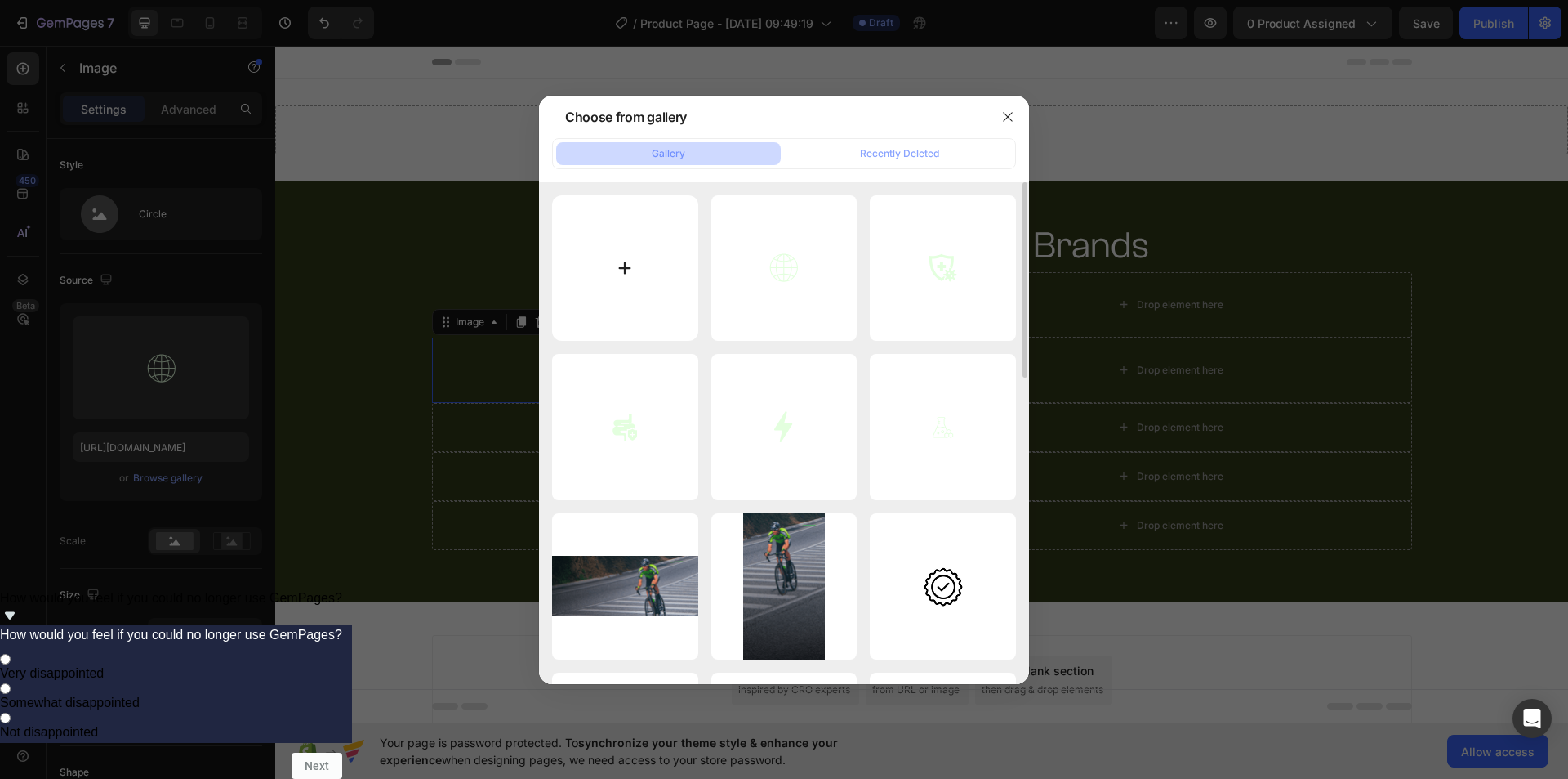
click at [656, 283] on input "file" at bounding box center [624, 268] width 146 height 146
type input "C:\fakepath\imgi_114_fi_1008958_1.svg"
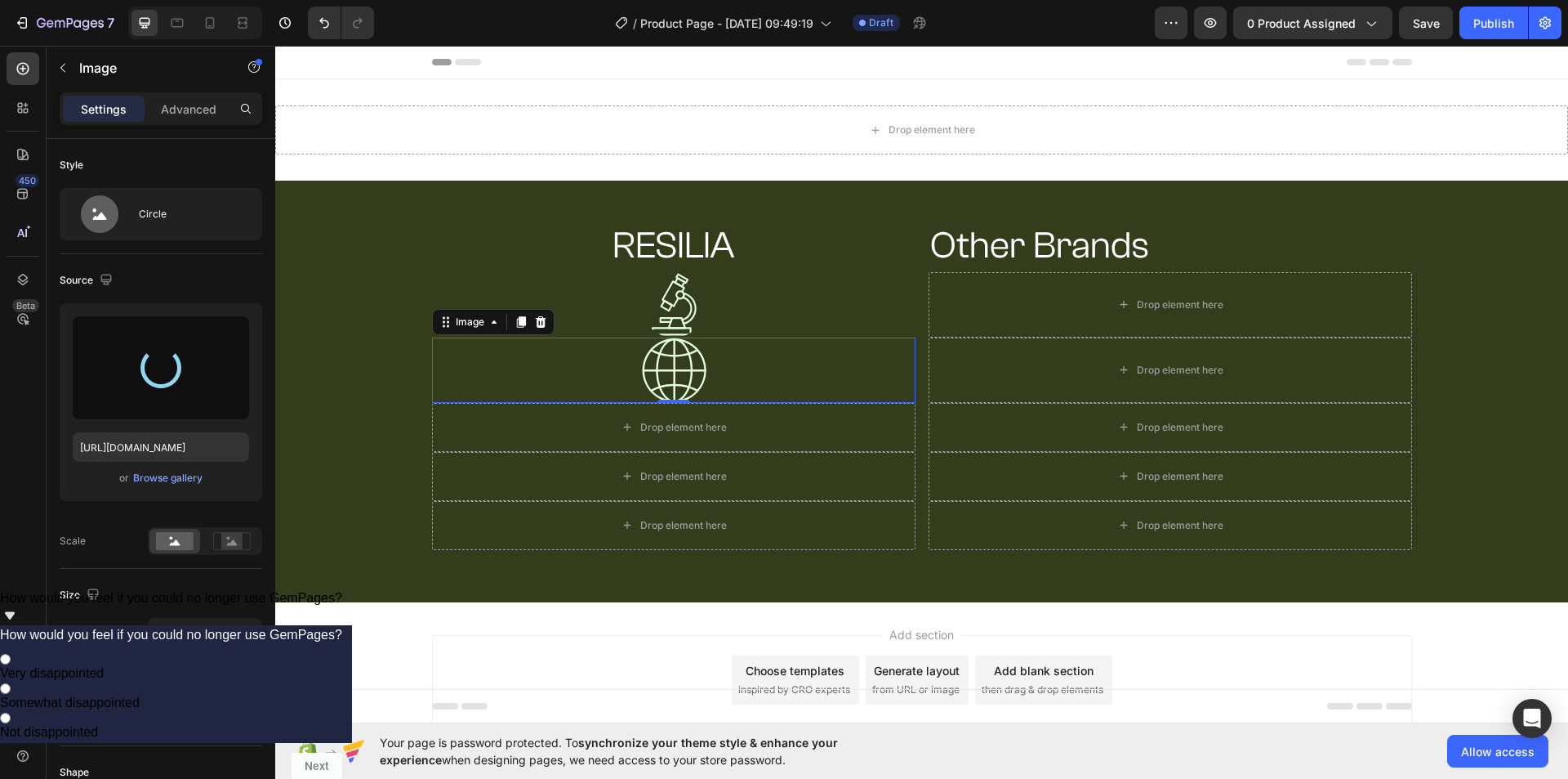
type input "https://cdn.shopify.com/s/files/1/0938/0823/0772/files/gempages_581055623475495…"
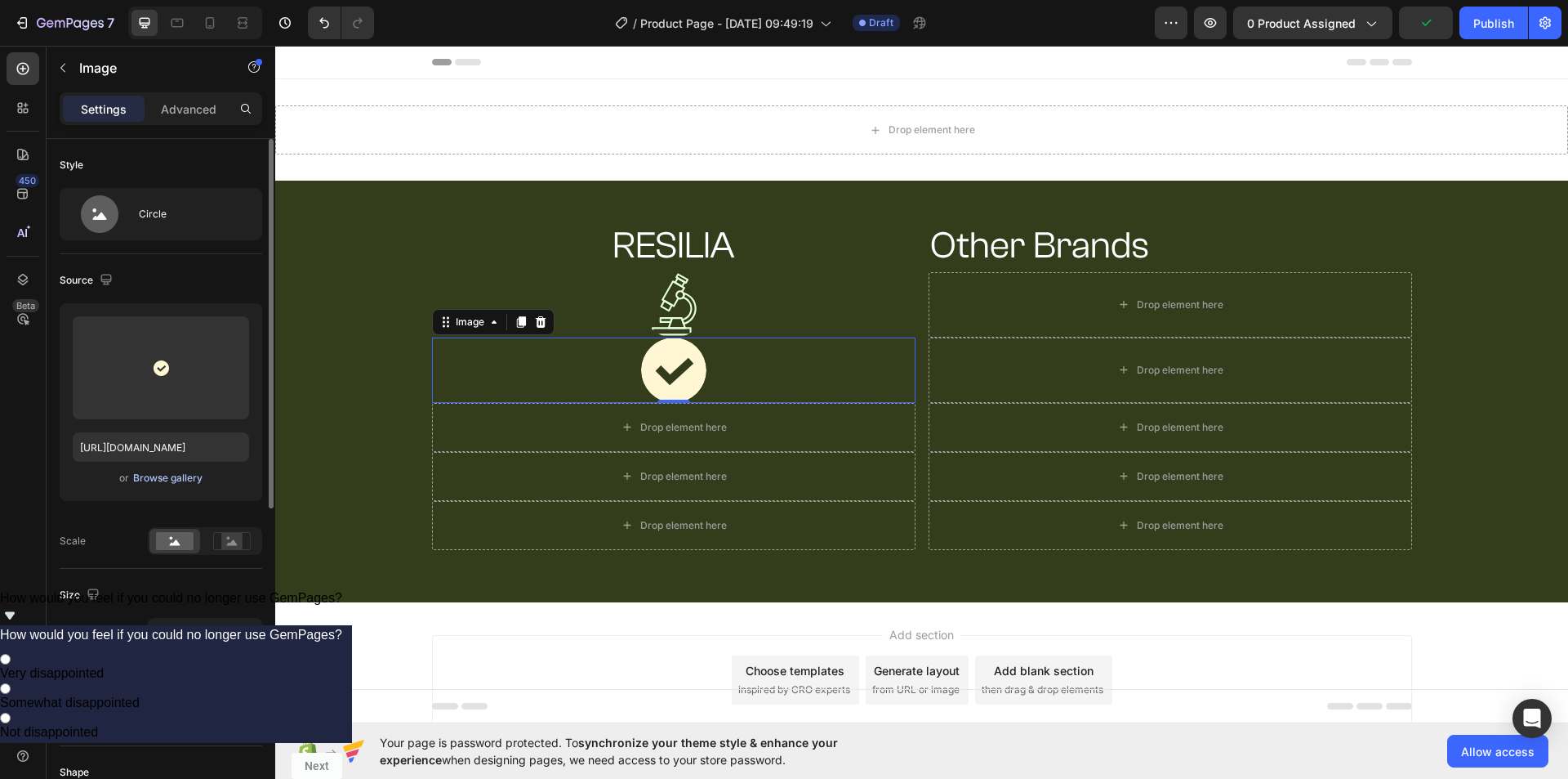
click at [173, 476] on div "Browse gallery" at bounding box center [167, 477] width 69 height 14
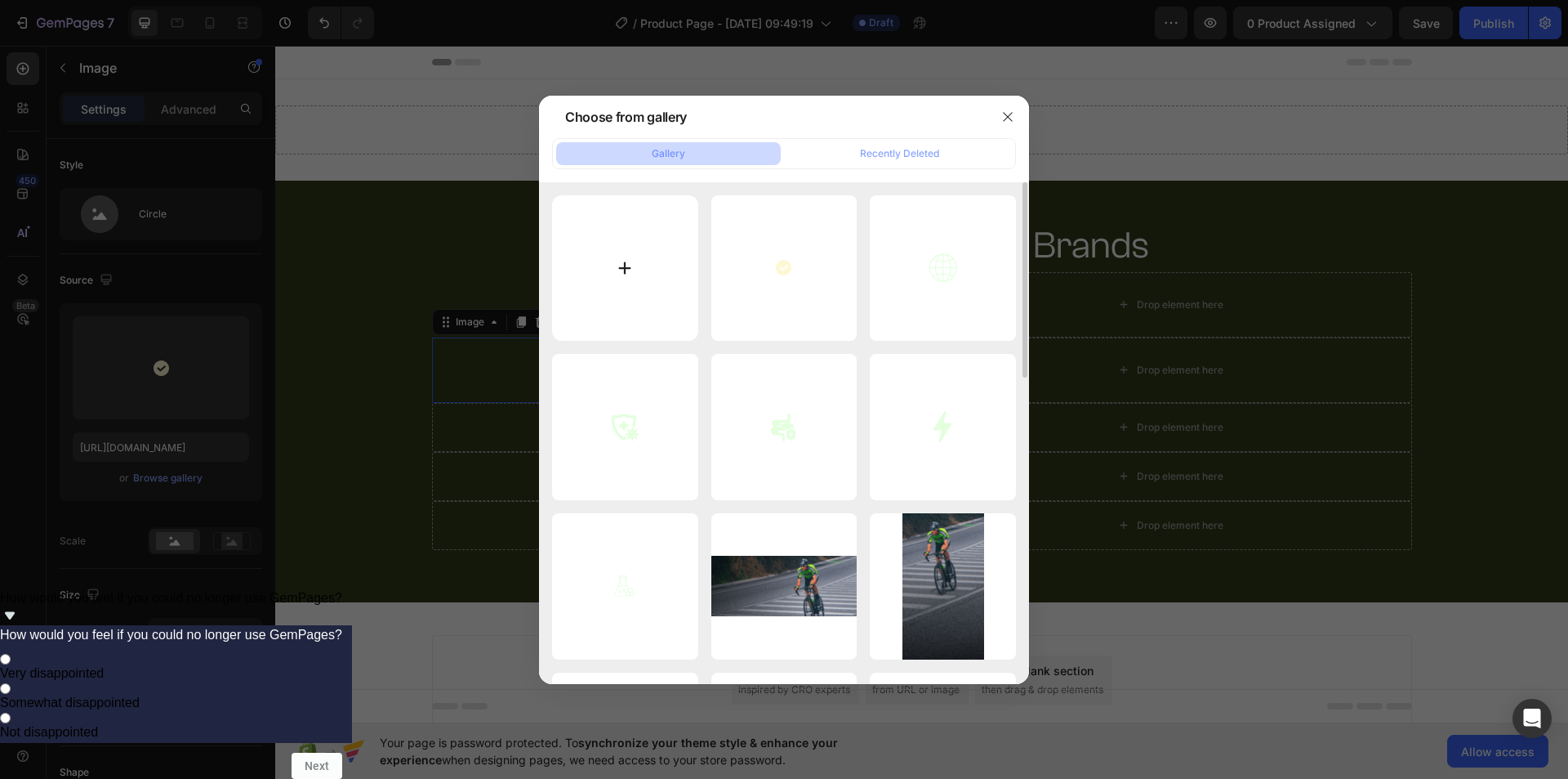
click at [630, 287] on input "file" at bounding box center [624, 268] width 146 height 146
type input "C:\fakepath\imgi_117_Untitled.svg"
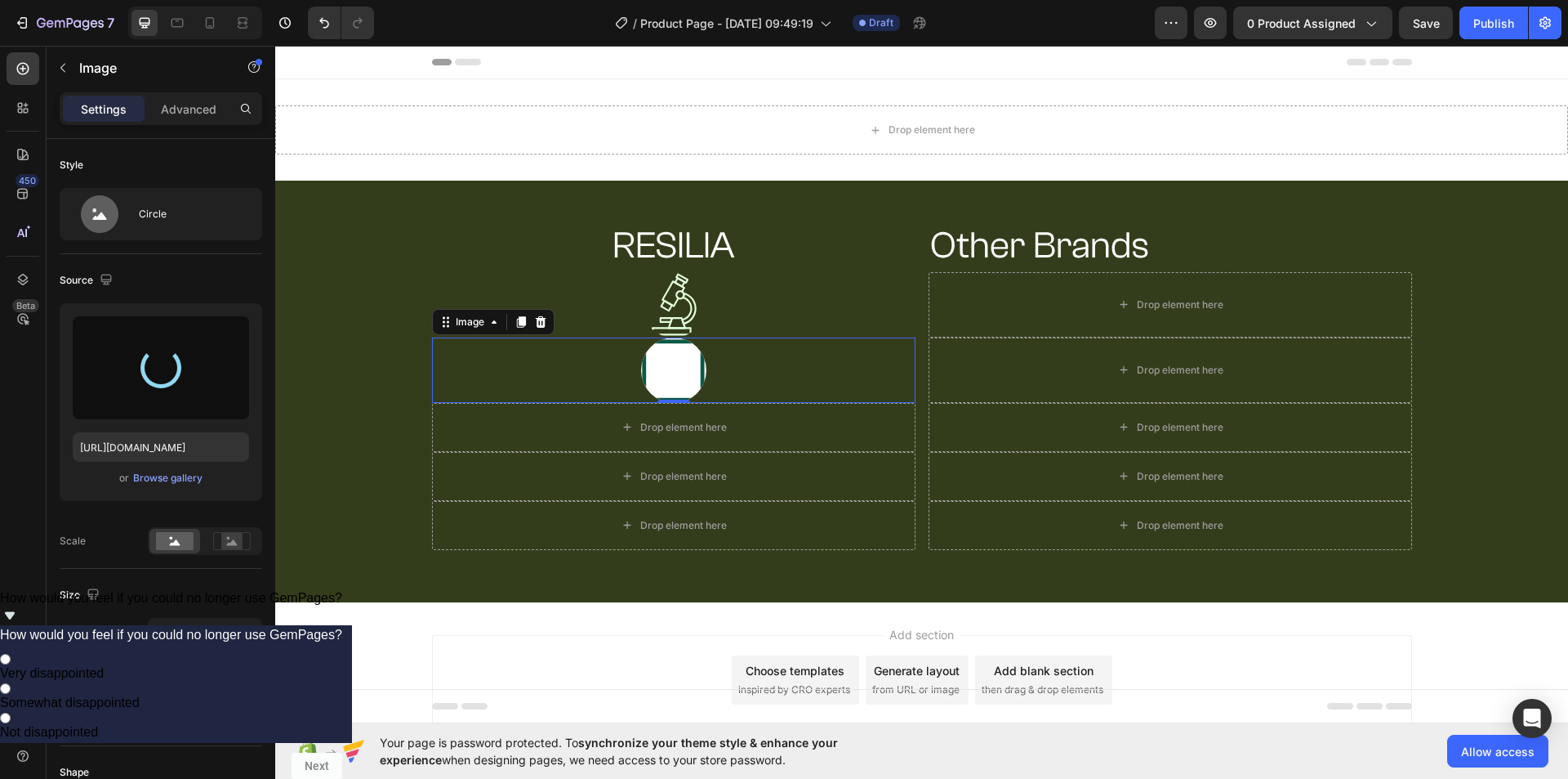
type input "https://cdn.shopify.com/s/files/1/0938/0823/0772/files/gempages_581055623475495…"
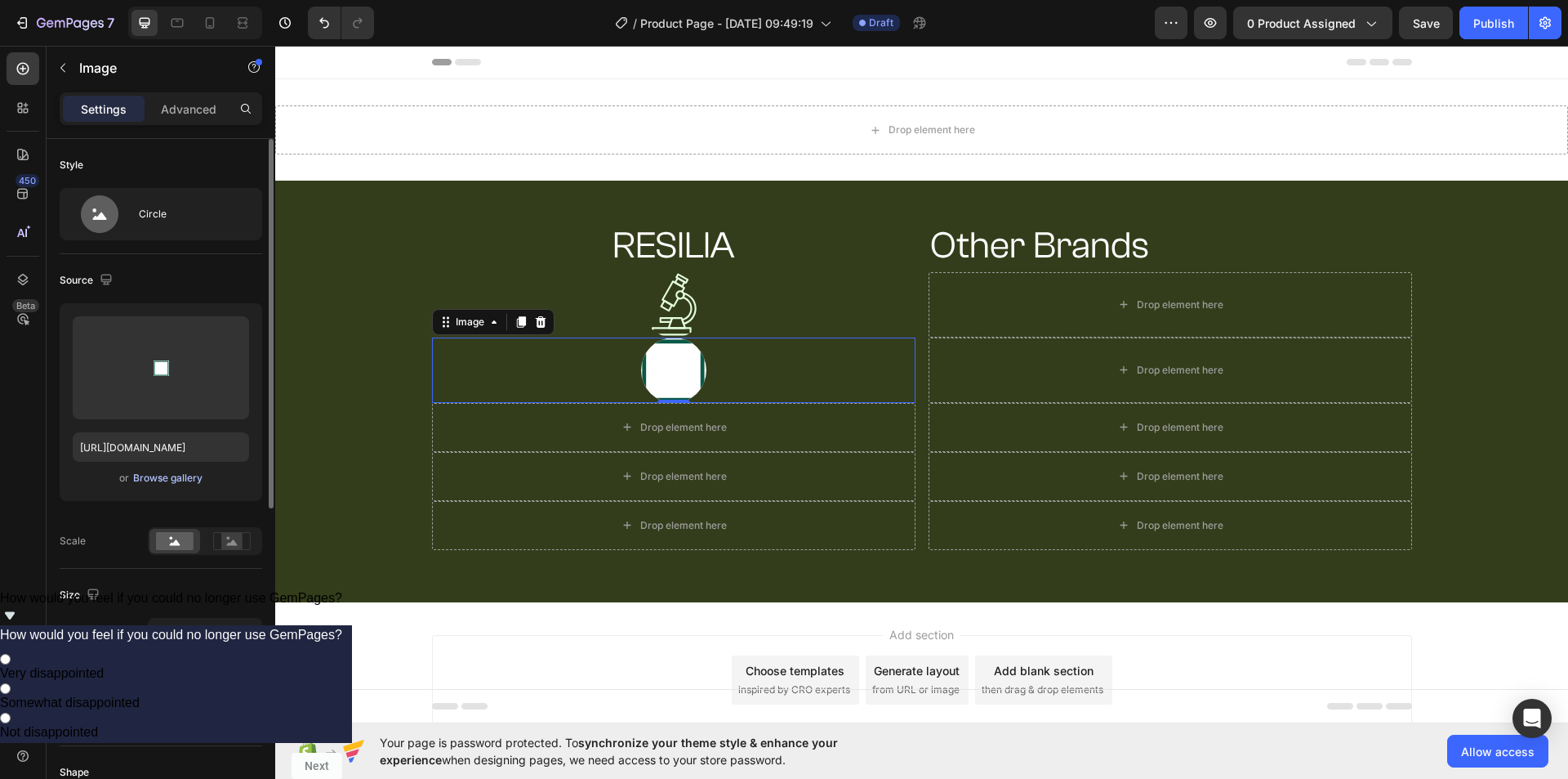
click at [187, 472] on div "Browse gallery" at bounding box center [167, 477] width 69 height 14
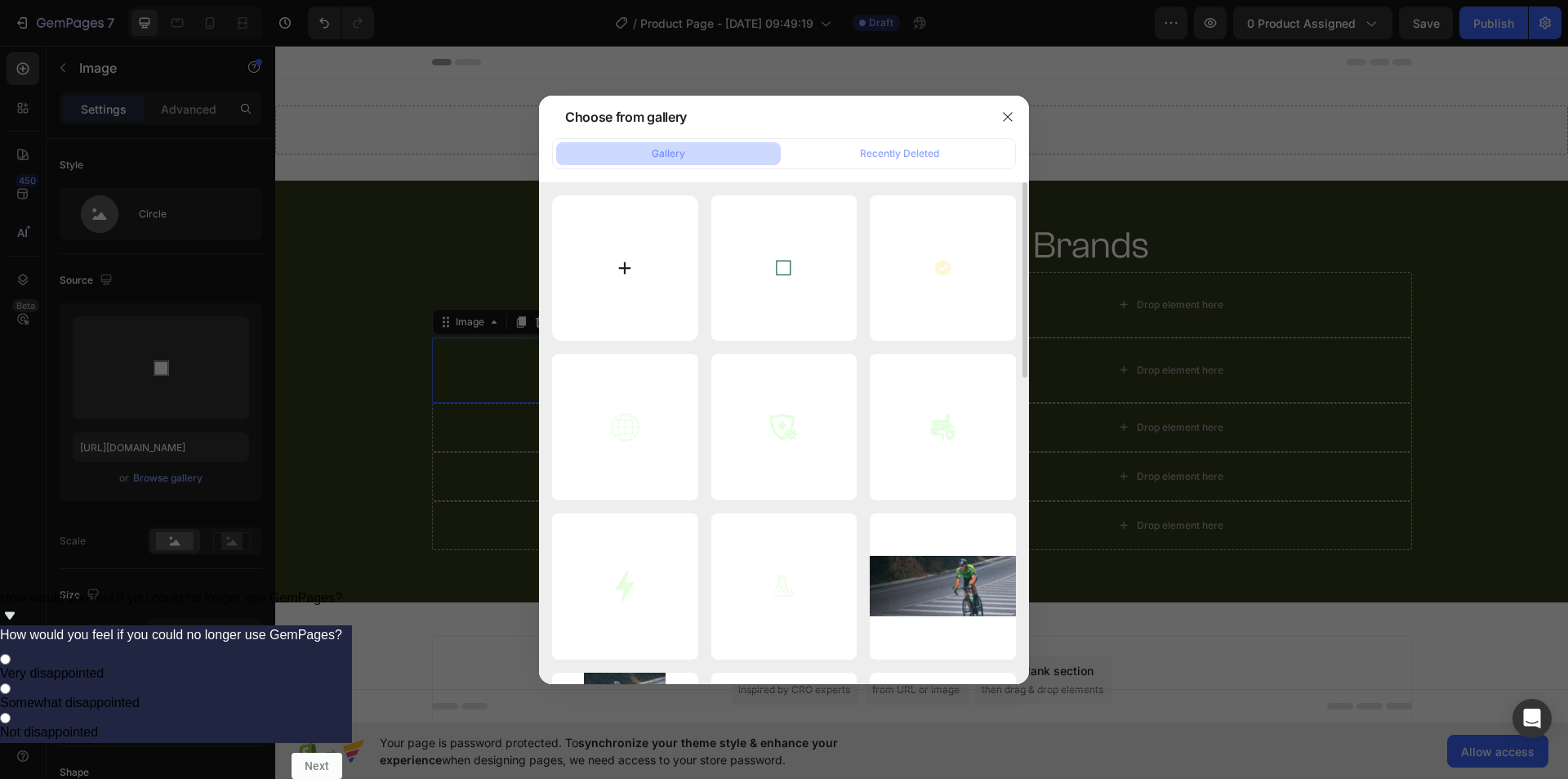
click at [614, 284] on input "file" at bounding box center [624, 268] width 146 height 146
type input "C:\fakepath\download.svg"
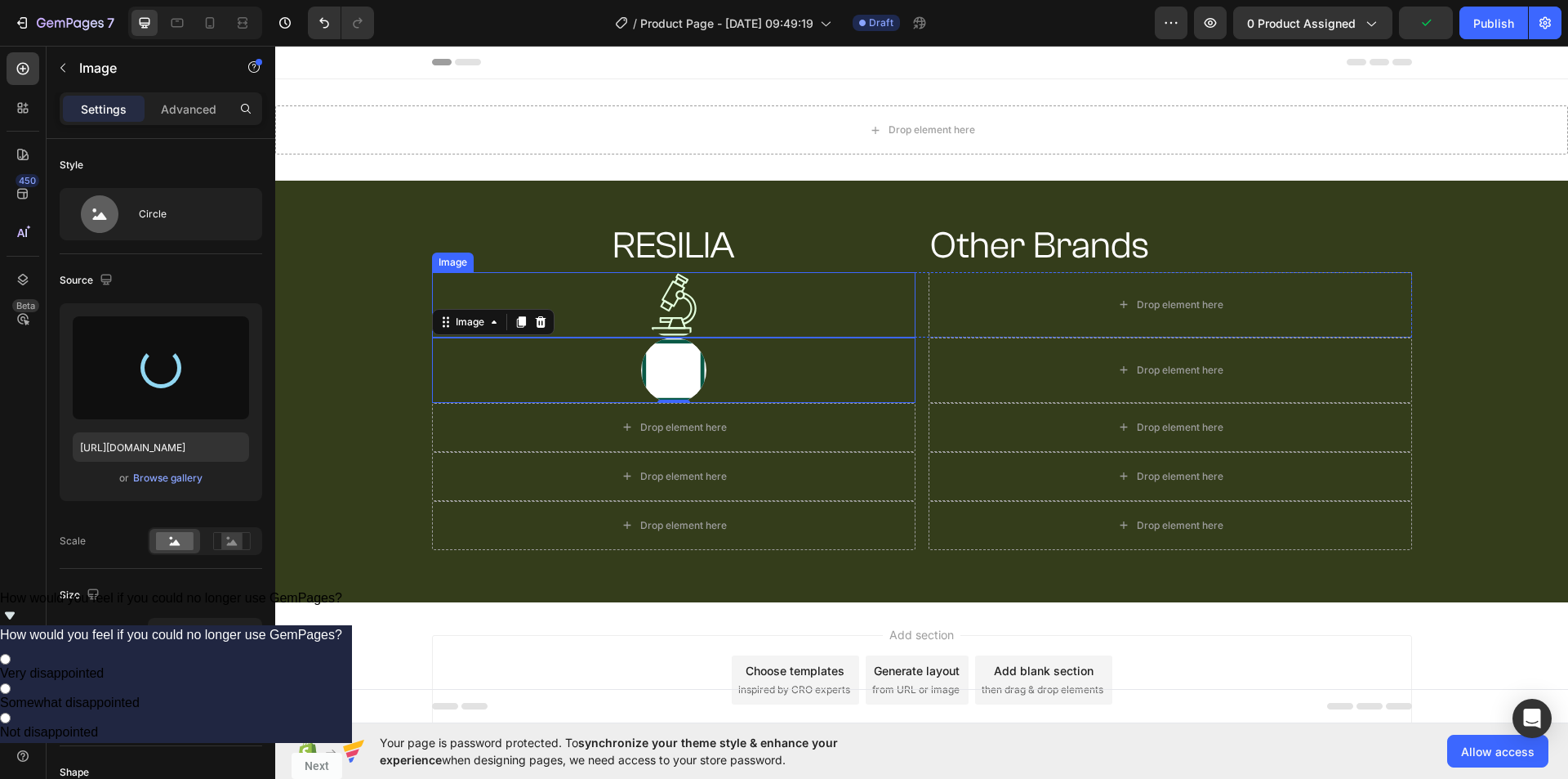
type input "https://cdn.shopify.com/s/files/1/0938/0823/0772/files/gempages_581055623475495…"
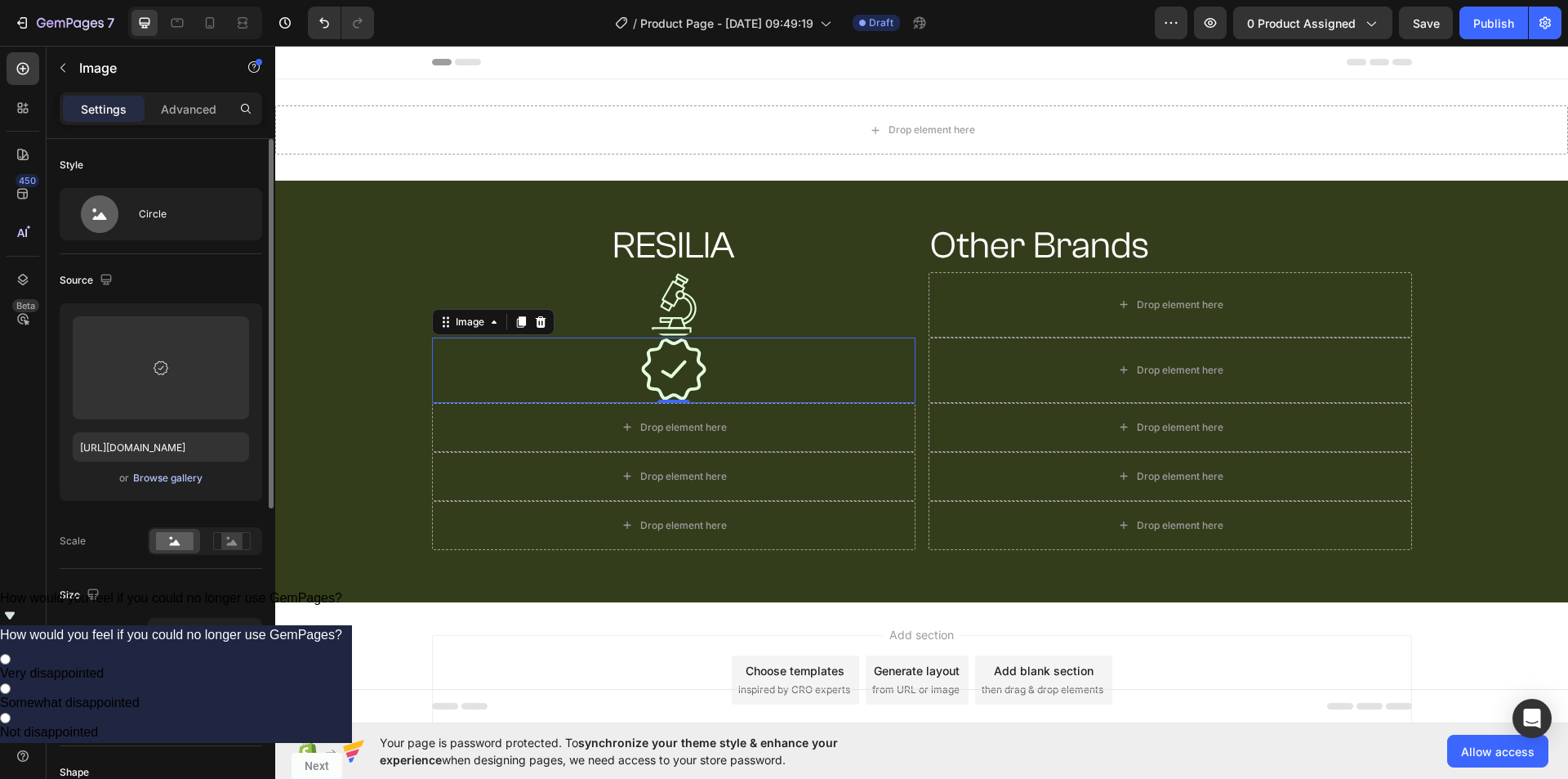
click at [169, 479] on div "Browse gallery" at bounding box center [167, 477] width 69 height 14
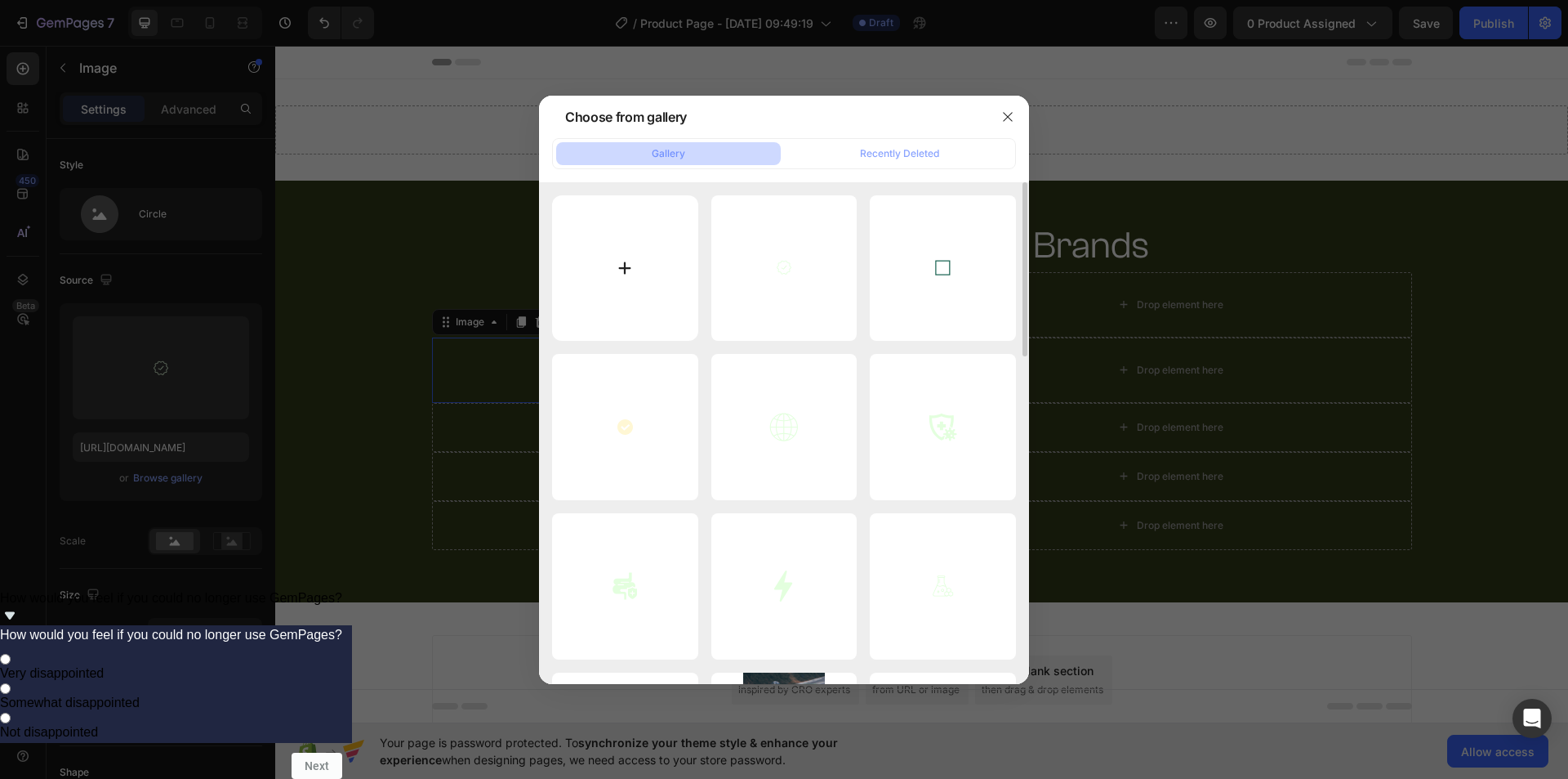
click at [633, 284] on input "file" at bounding box center [624, 268] width 146 height 146
click at [595, 267] on input "file" at bounding box center [624, 268] width 146 height 146
type input "C:\fakepath\imgi_111_Done.svg"
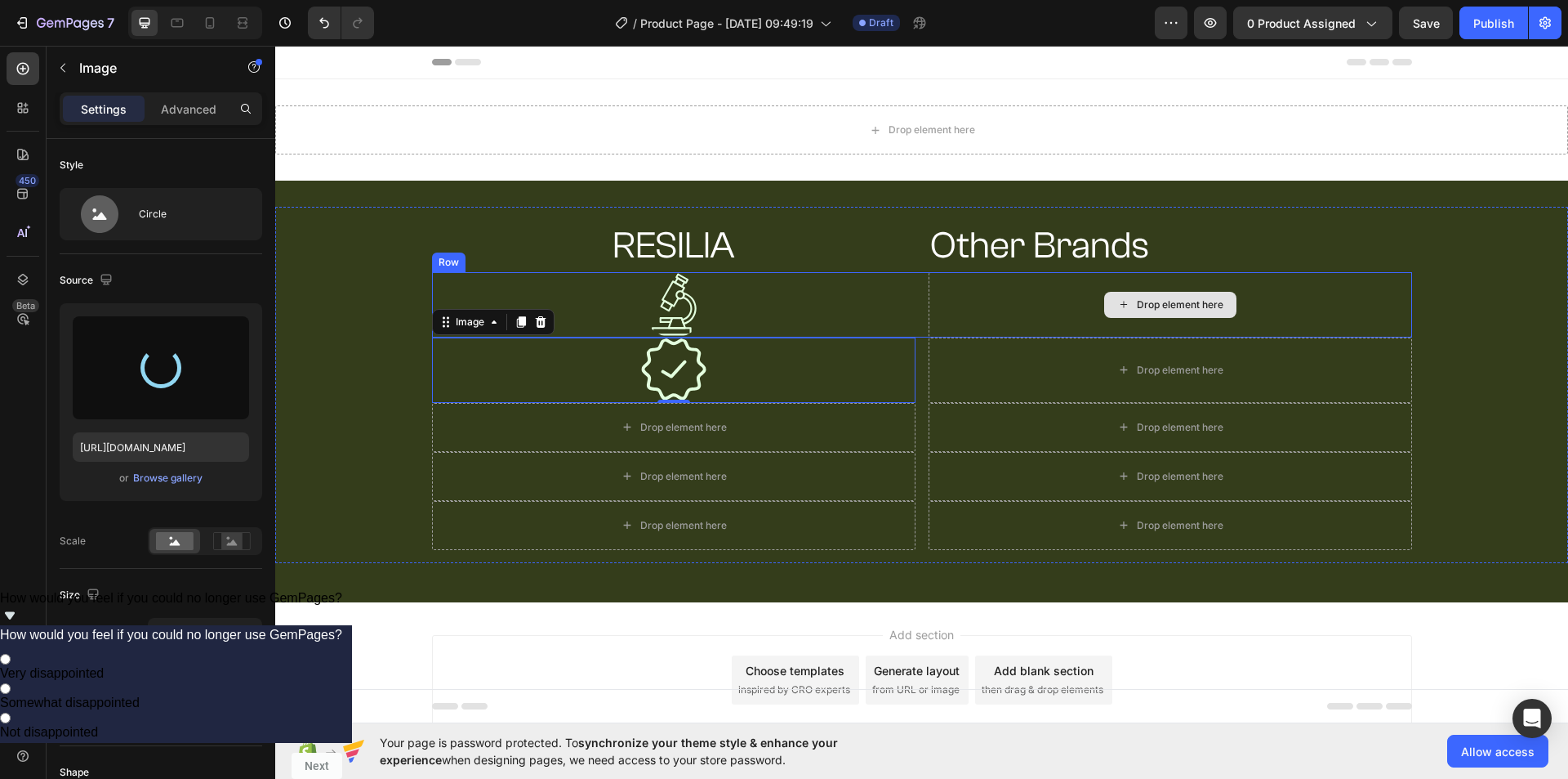
type input "https://cdn.shopify.com/s/files/1/0938/0823/0772/files/gempages_581055623475495…"
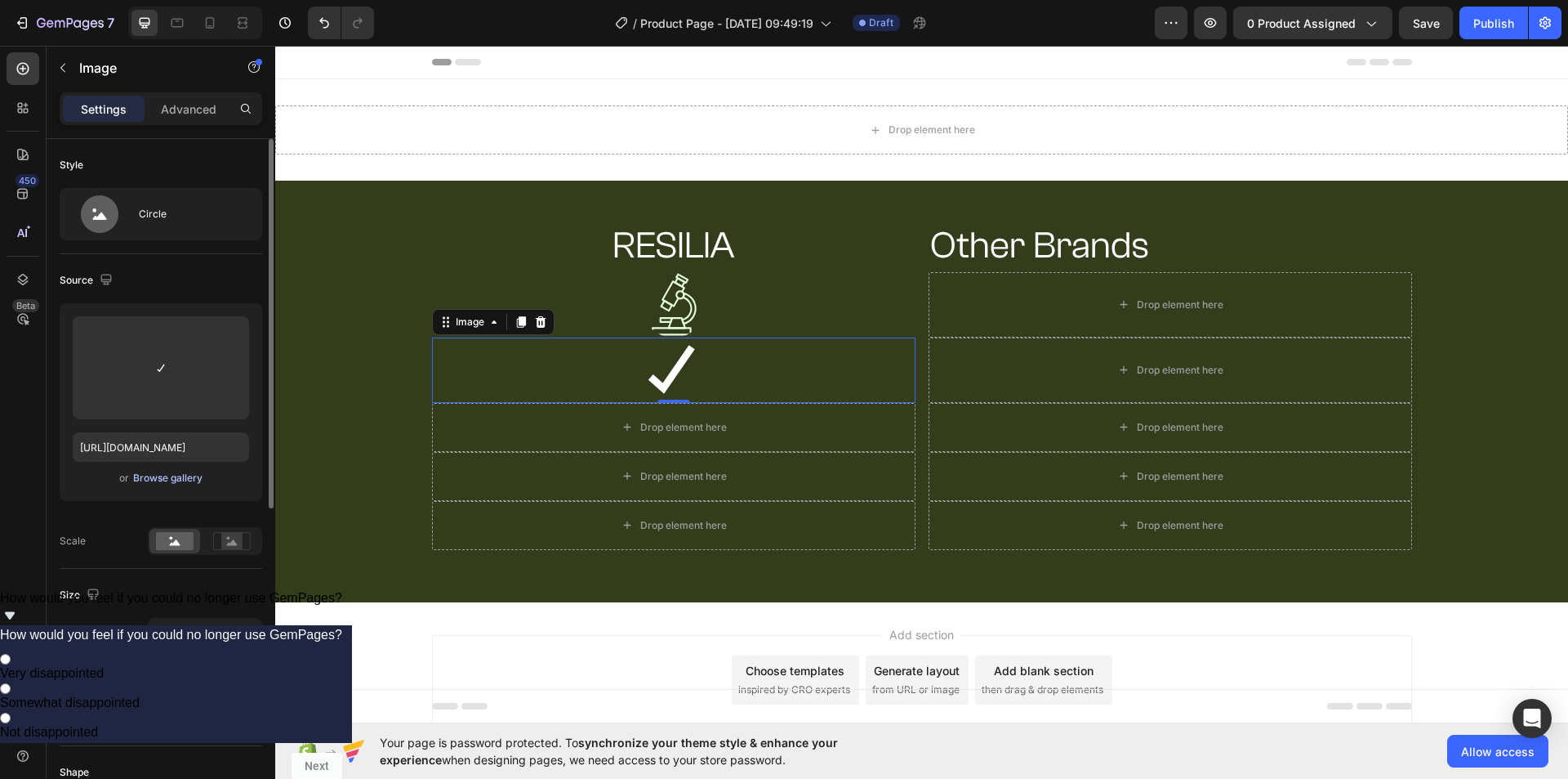
click at [164, 472] on div "Browse gallery" at bounding box center [167, 477] width 69 height 14
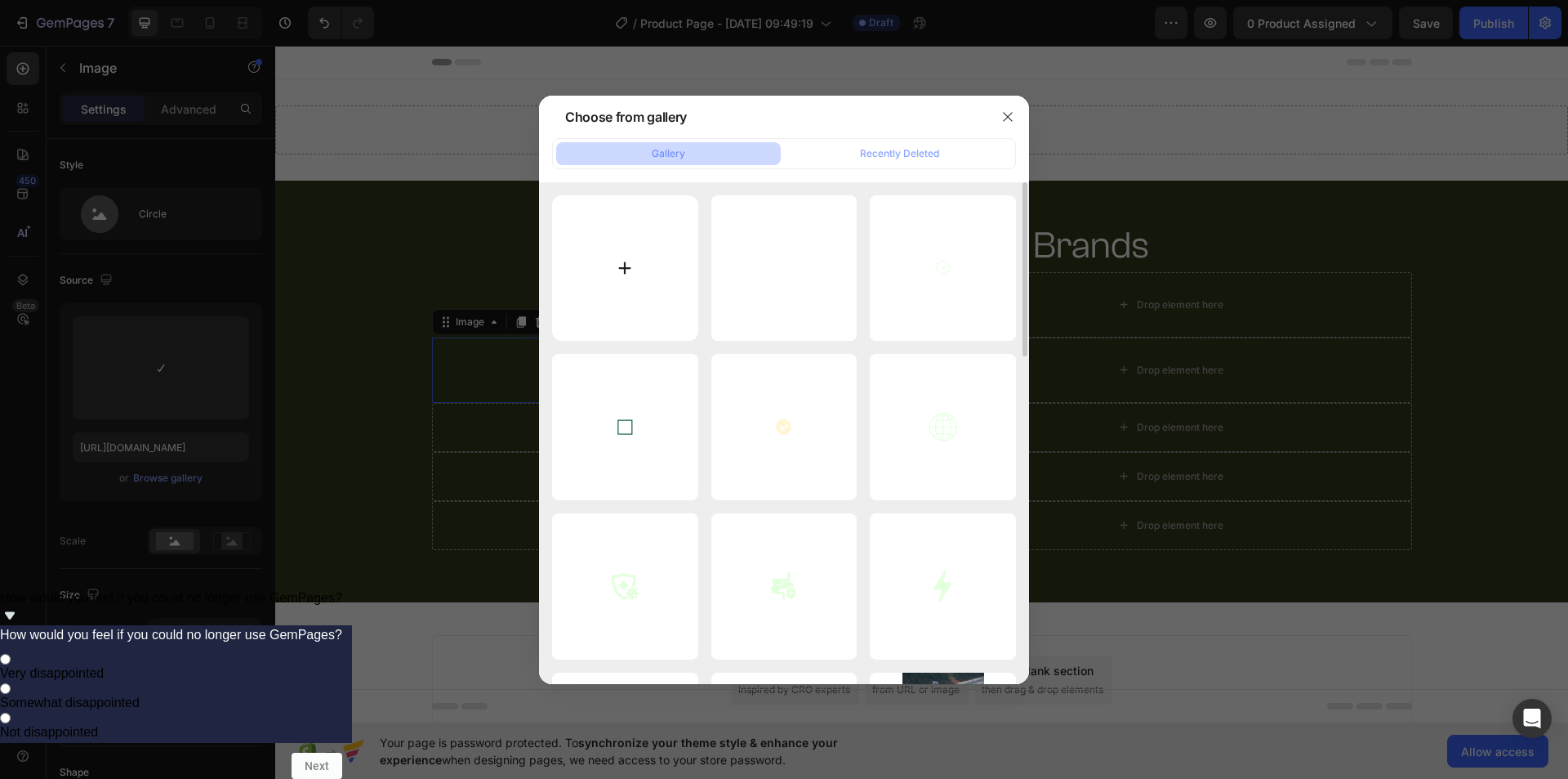
click at [624, 281] on input "file" at bounding box center [624, 268] width 146 height 146
type input "C:\fakepath\download (1).svg"
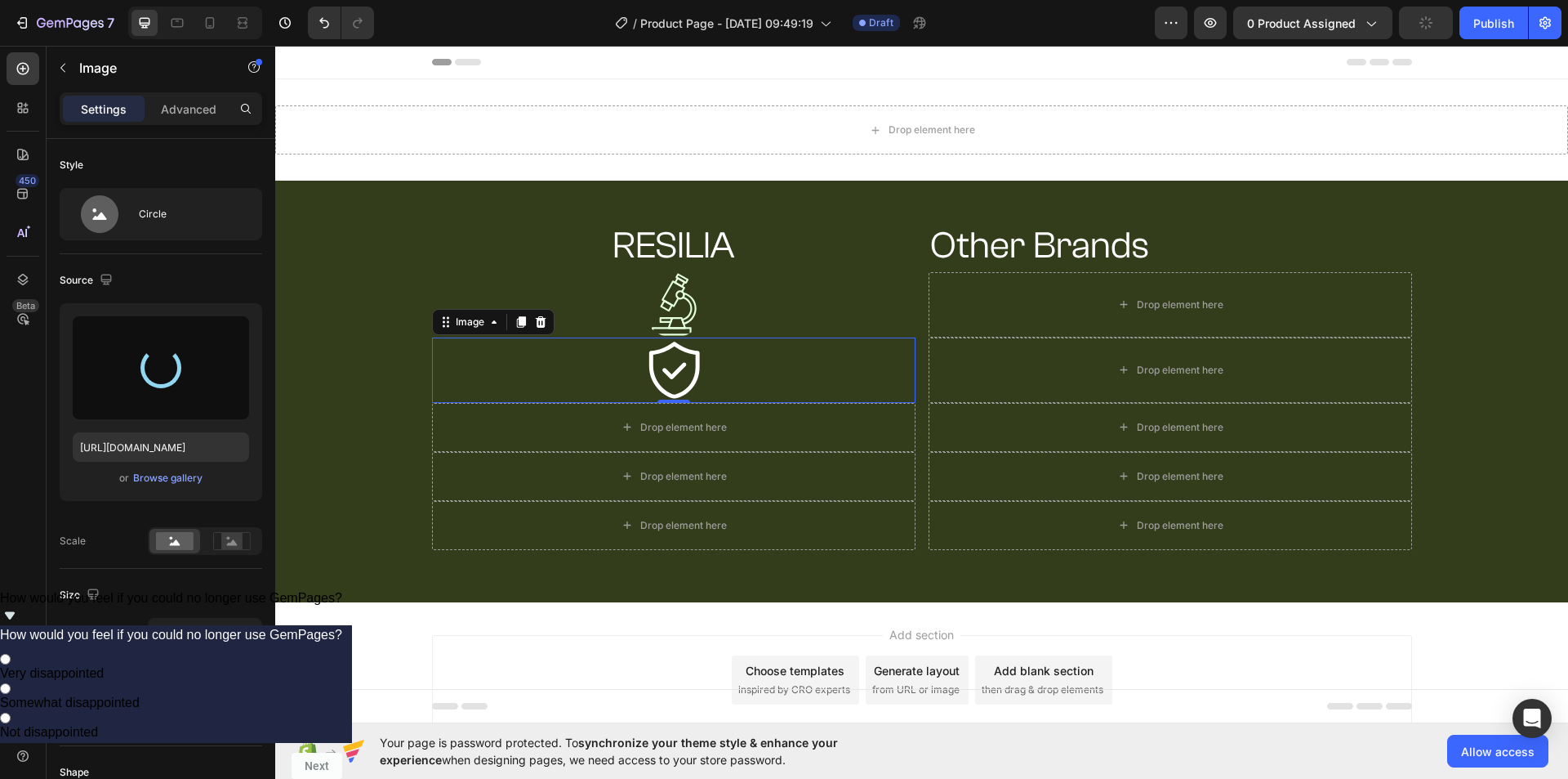
type input "https://cdn.shopify.com/s/files/1/0938/0823/0772/files/gempages_581055623475495…"
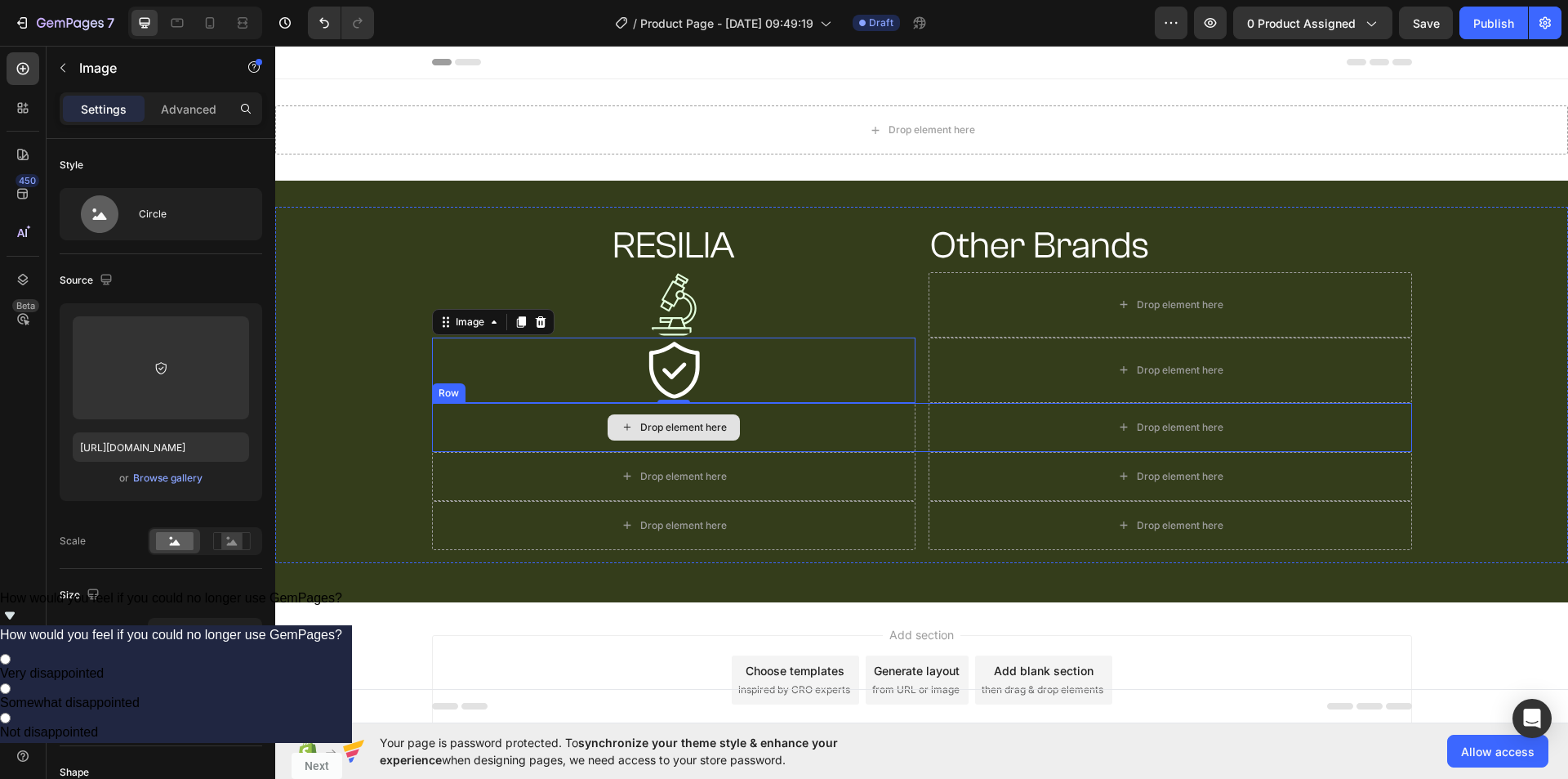
click at [639, 415] on div "Drop element here" at bounding box center [673, 427] width 132 height 26
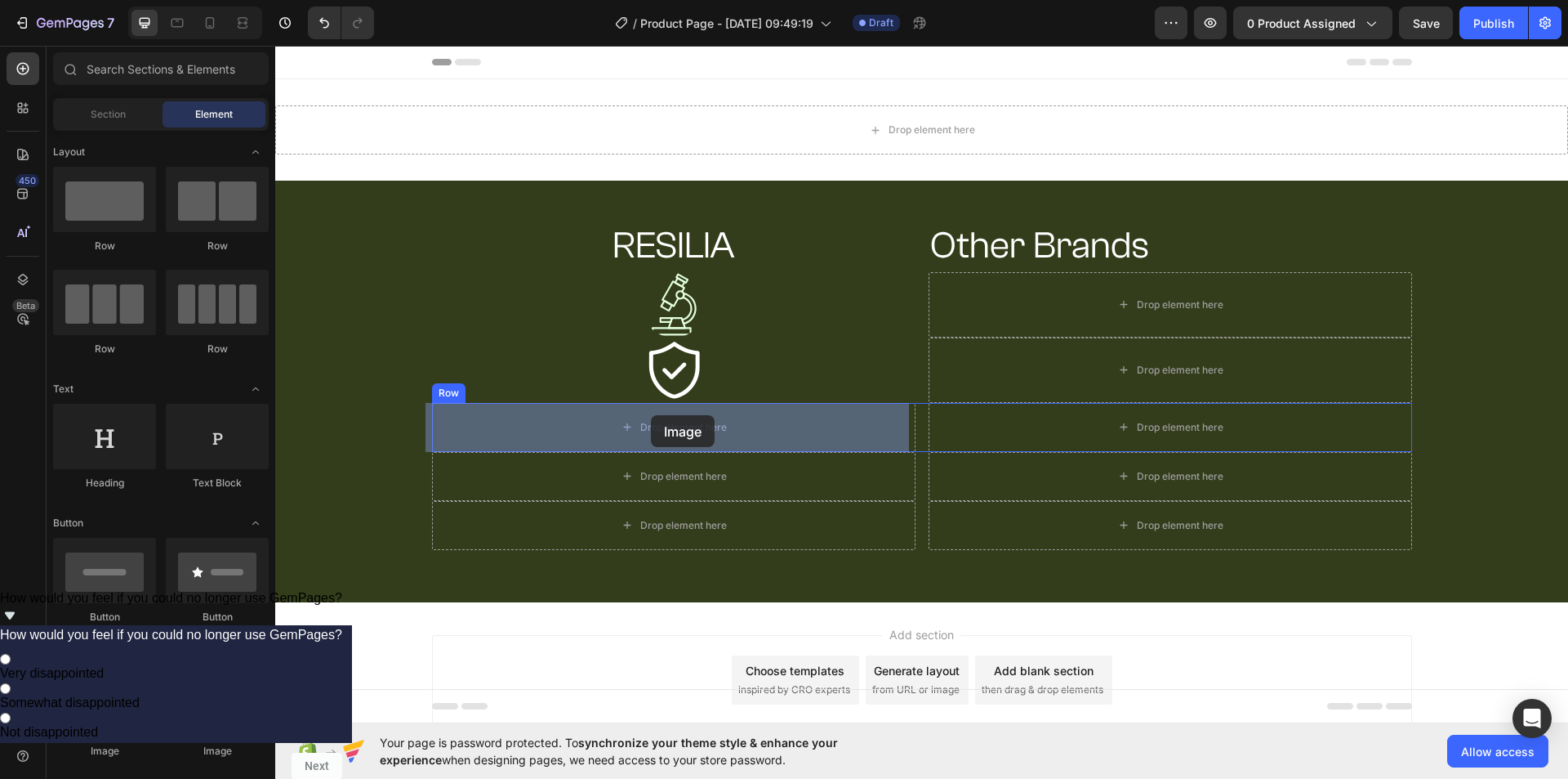
drag, startPoint x: 484, startPoint y: 750, endPoint x: 651, endPoint y: 415, distance: 374.3
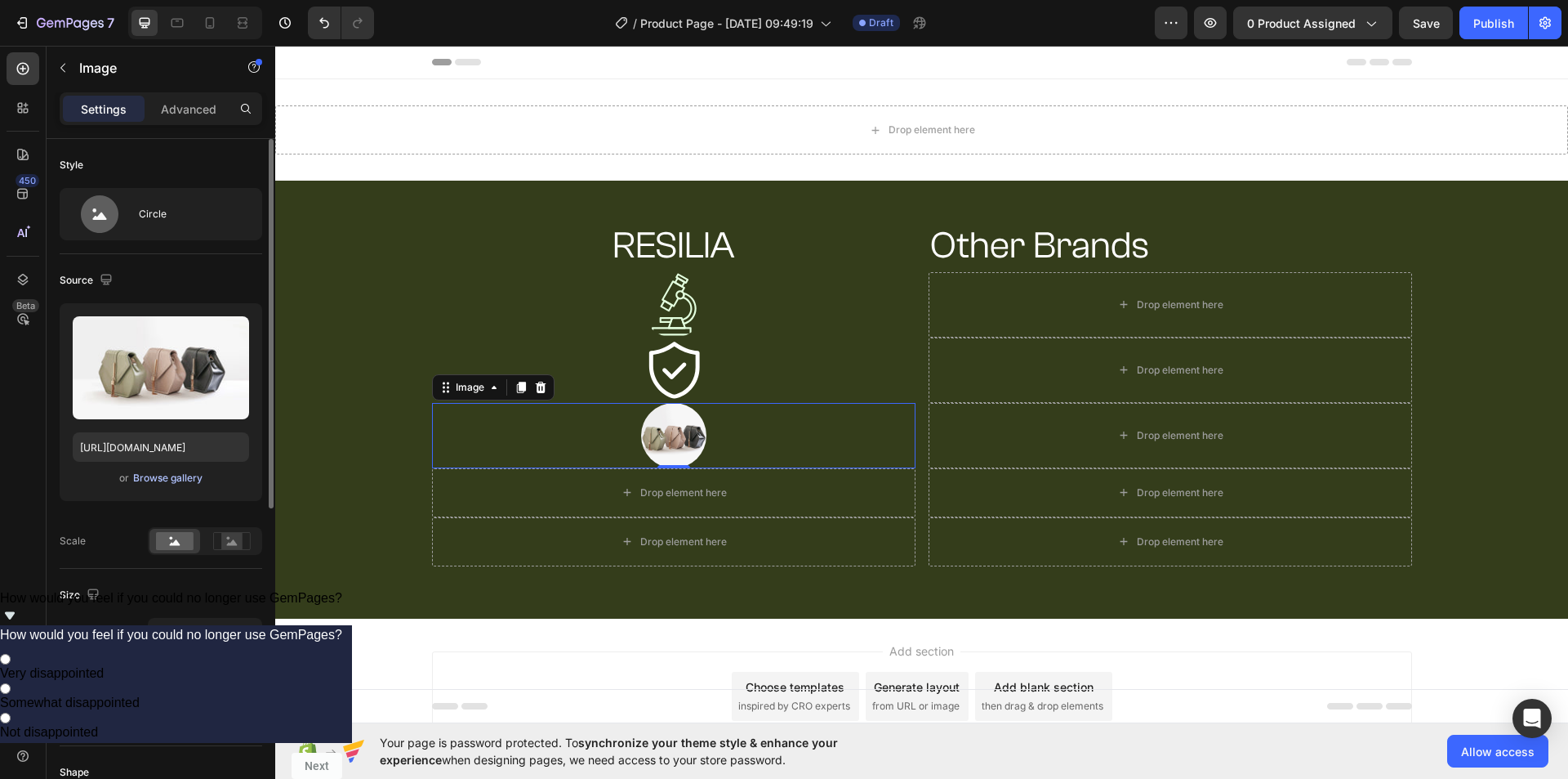
click at [137, 479] on div "Browse gallery" at bounding box center [167, 477] width 69 height 14
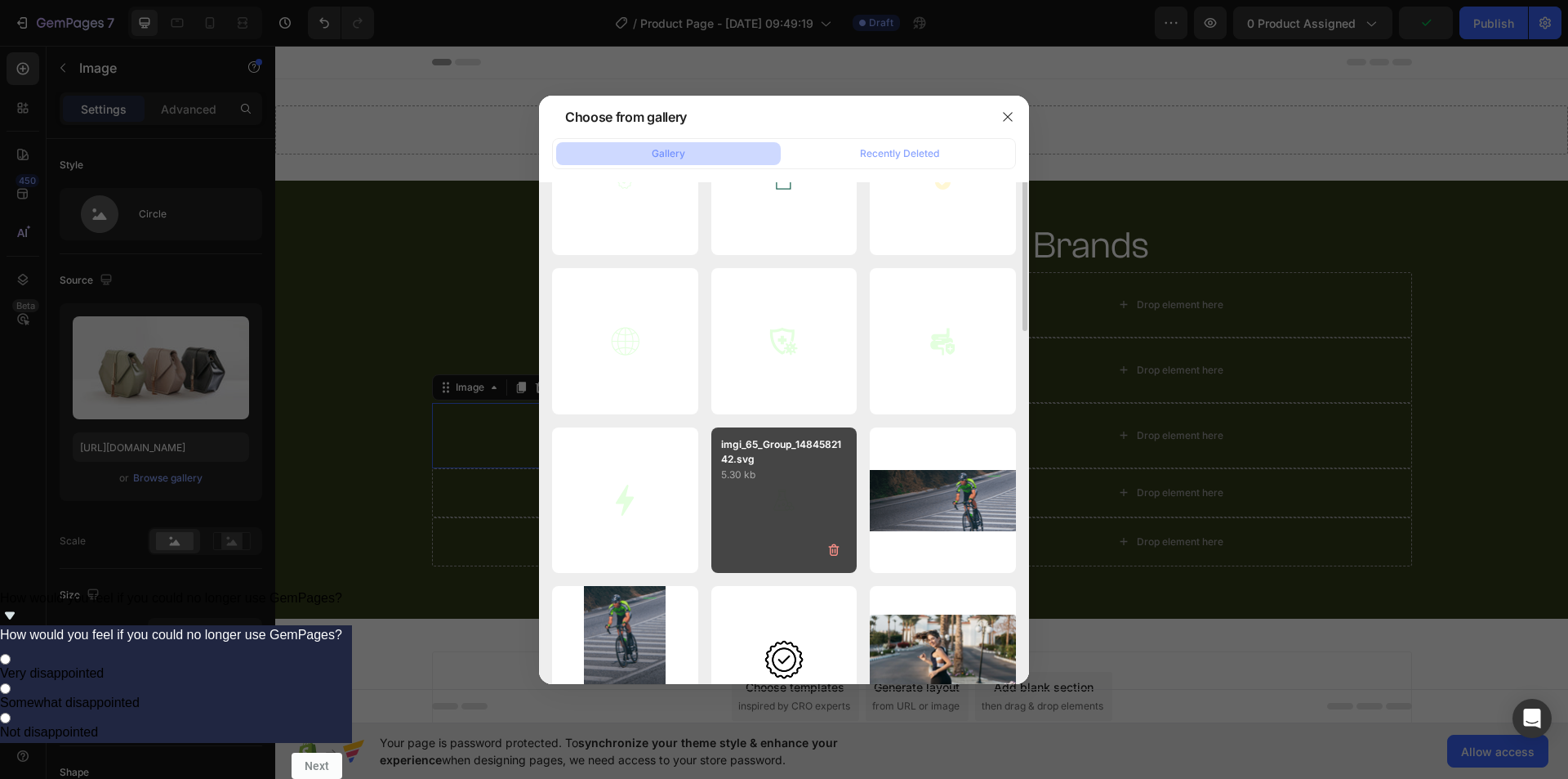
scroll to position [163, 0]
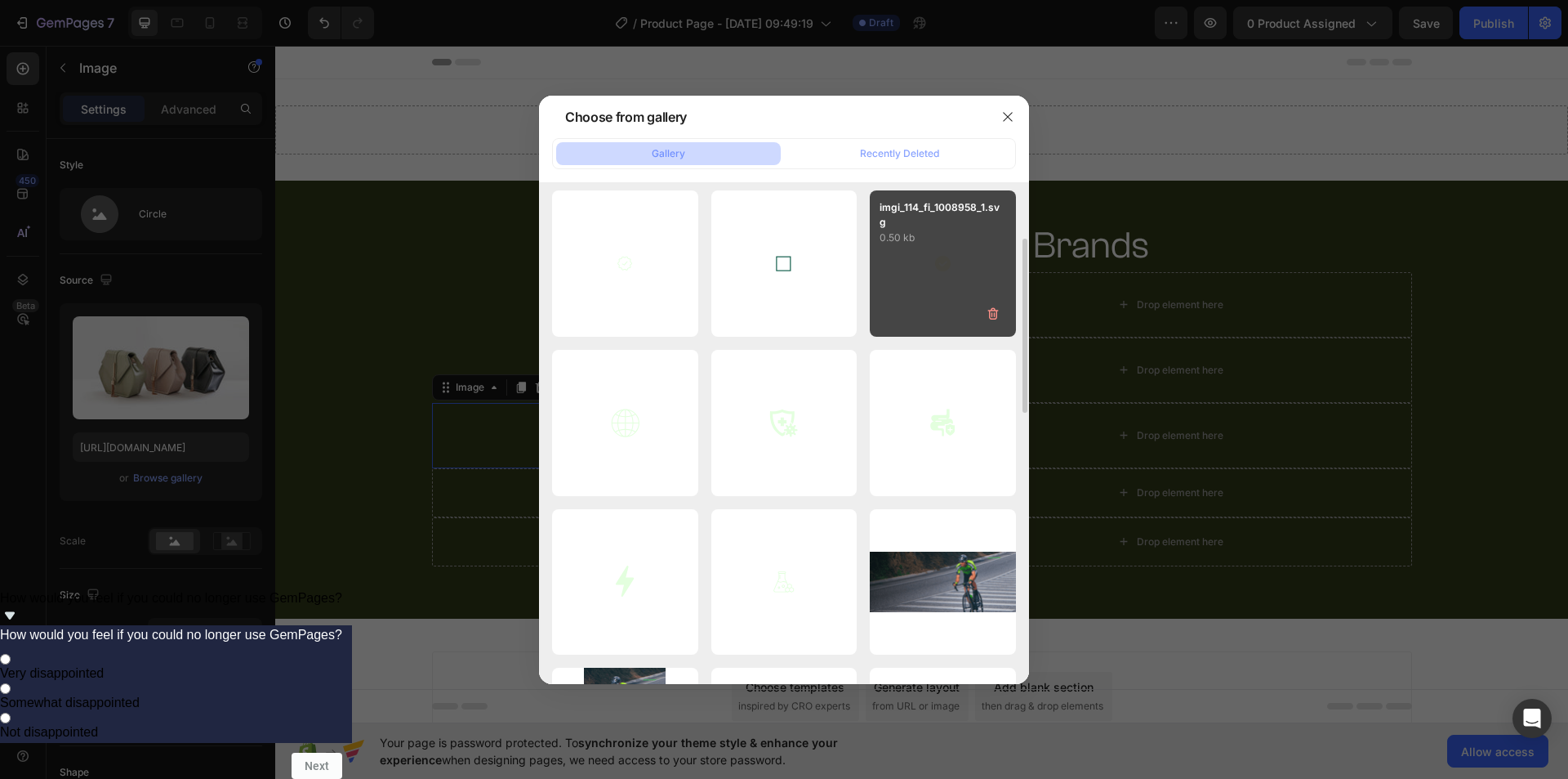
click at [938, 286] on div "imgi_114_fi_1008958_1.svg 0.50 kb" at bounding box center [943, 263] width 146 height 146
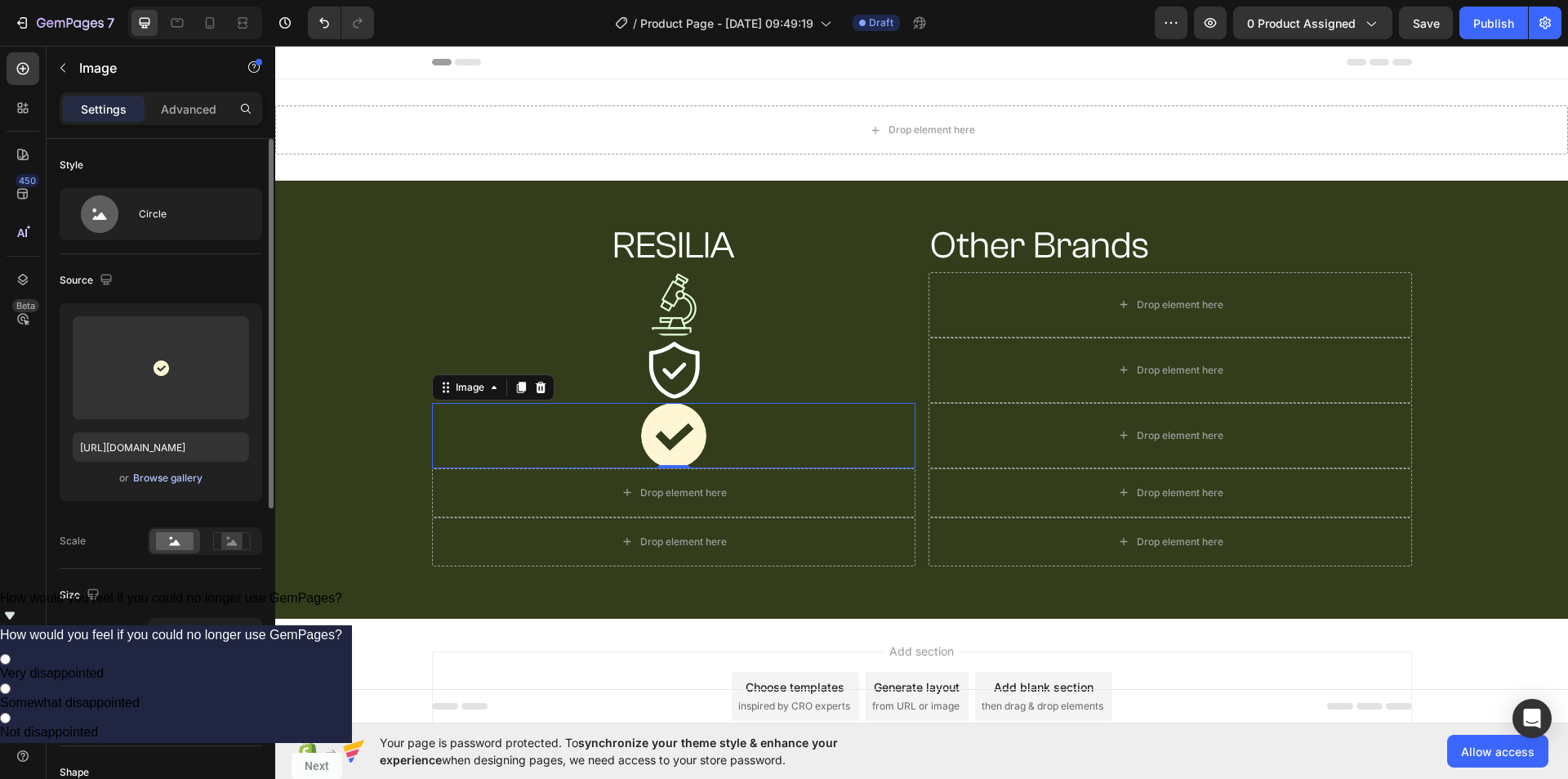
click at [182, 477] on div "Browse gallery" at bounding box center [167, 477] width 69 height 14
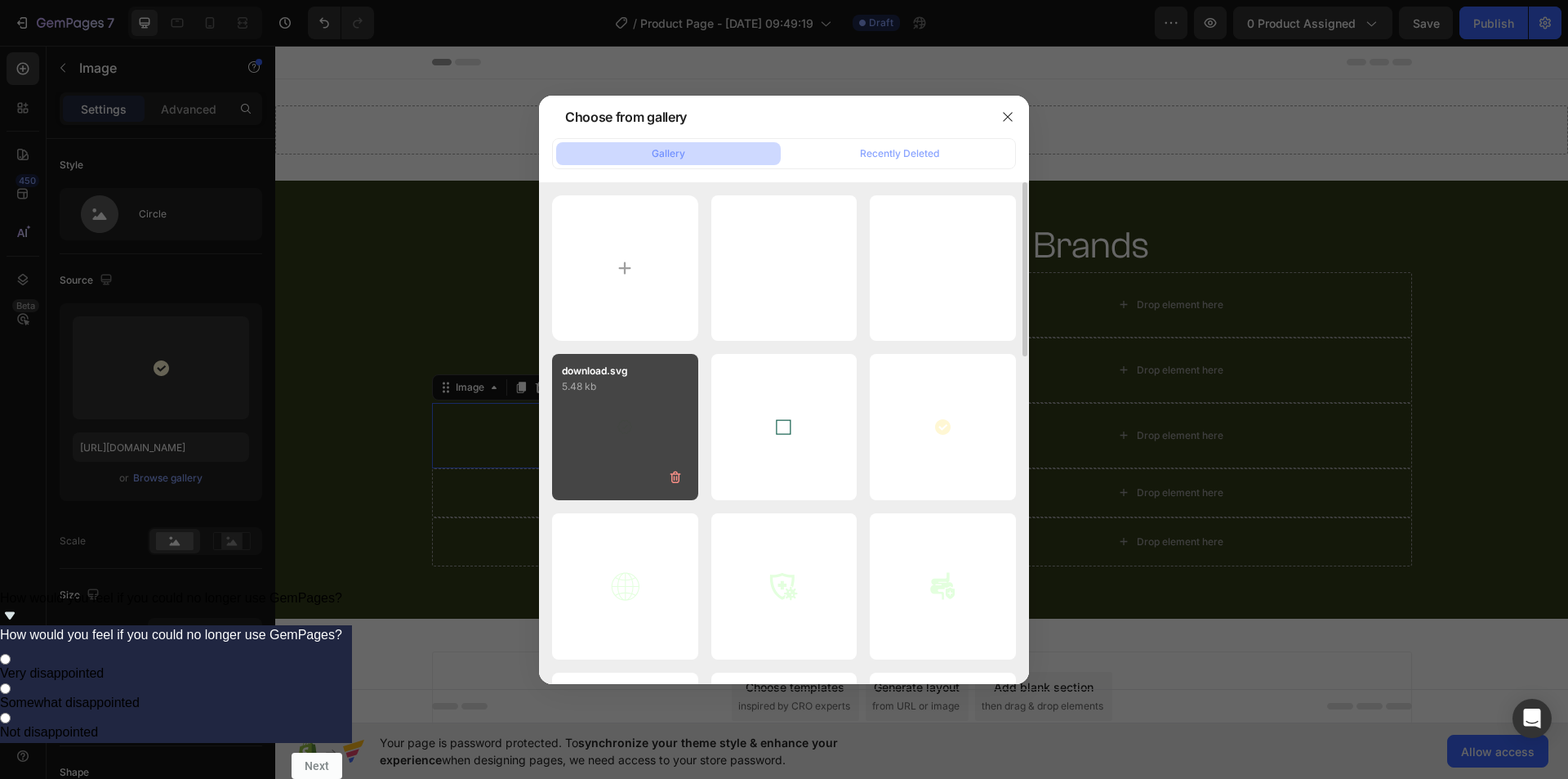
click at [597, 387] on p "5.48 kb" at bounding box center [624, 386] width 126 height 16
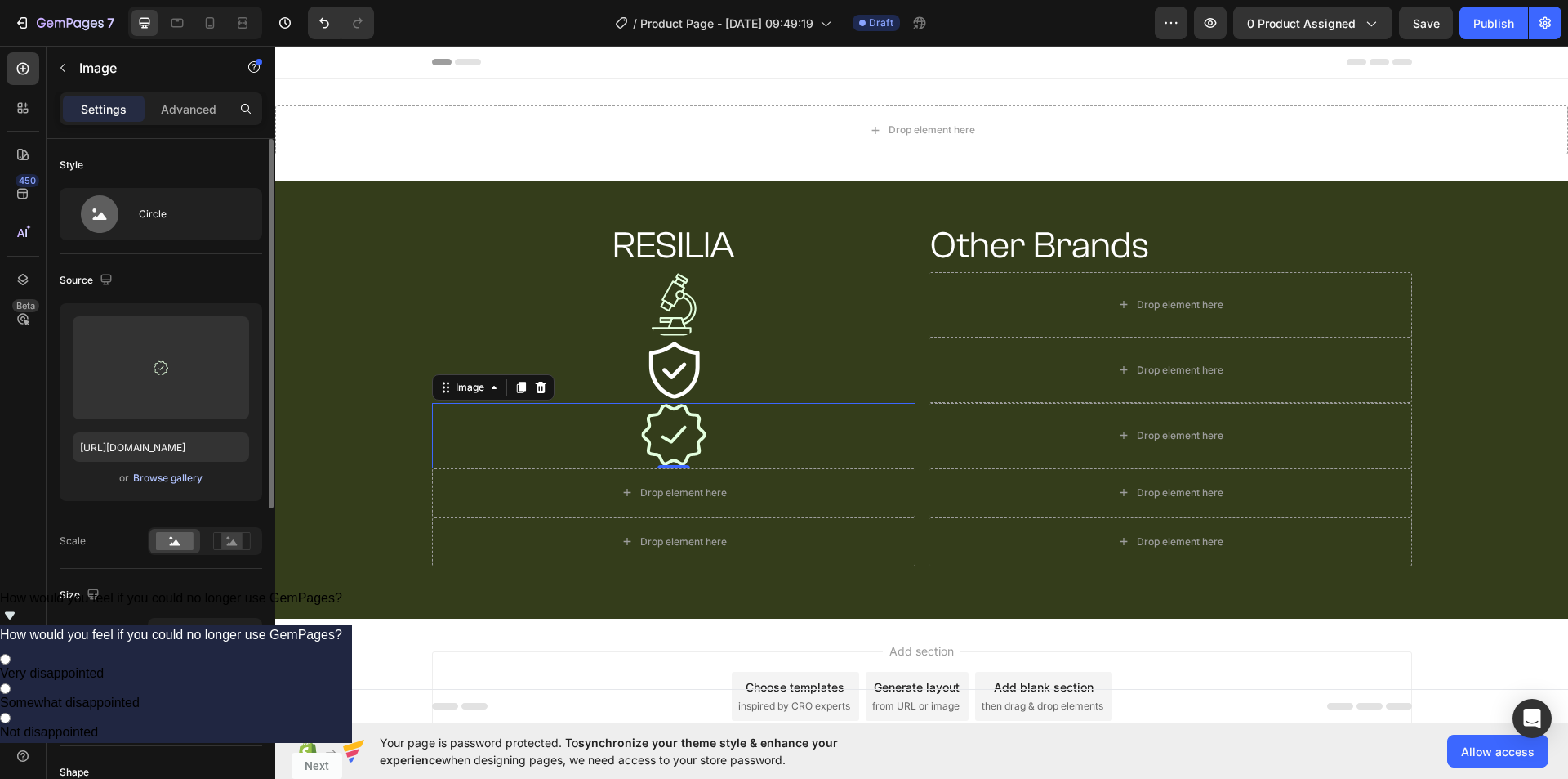
click at [189, 478] on div "Browse gallery" at bounding box center [167, 477] width 69 height 14
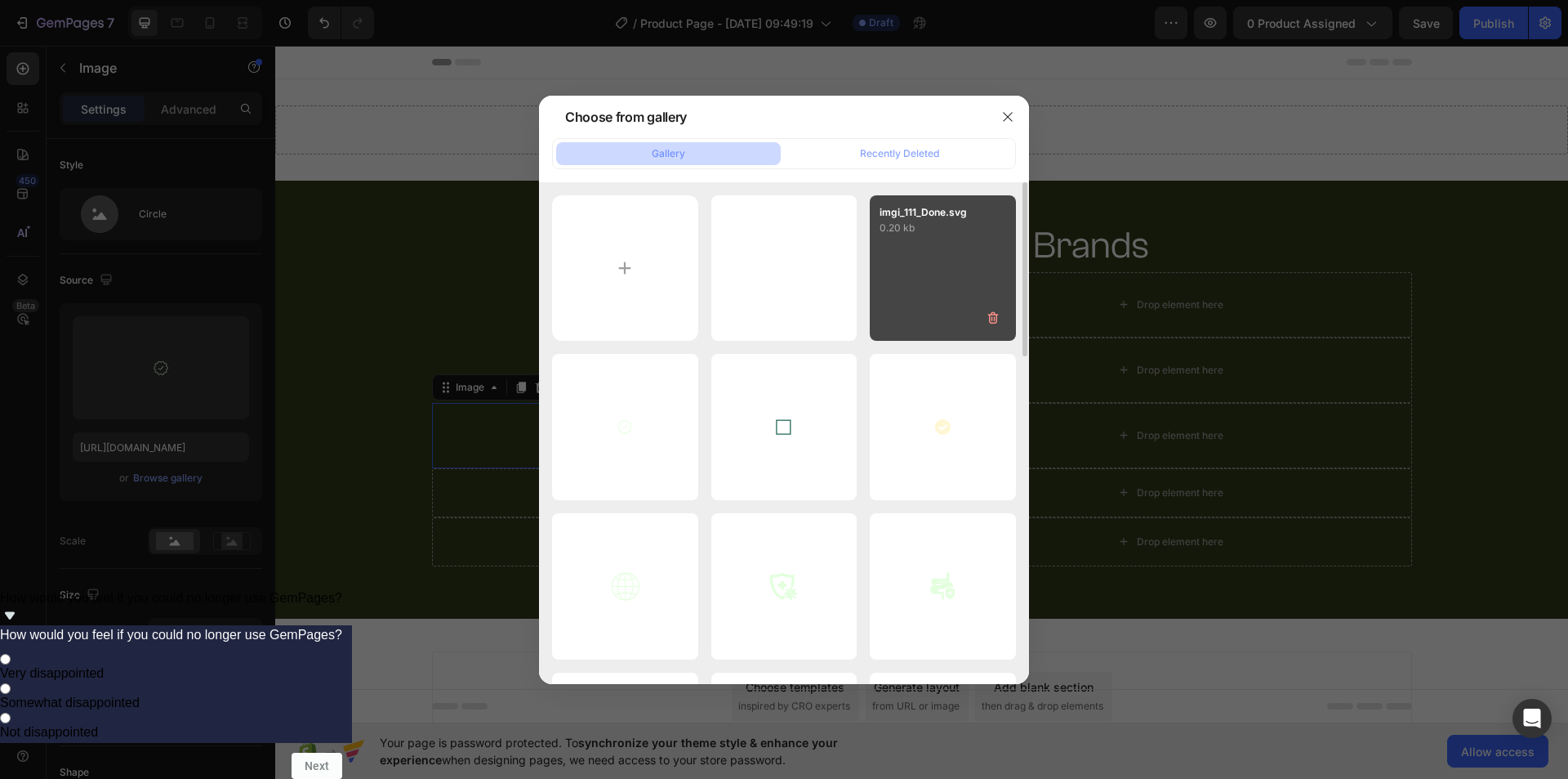
click at [942, 259] on div "imgi_111_Done.svg 0.20 kb" at bounding box center [943, 268] width 146 height 146
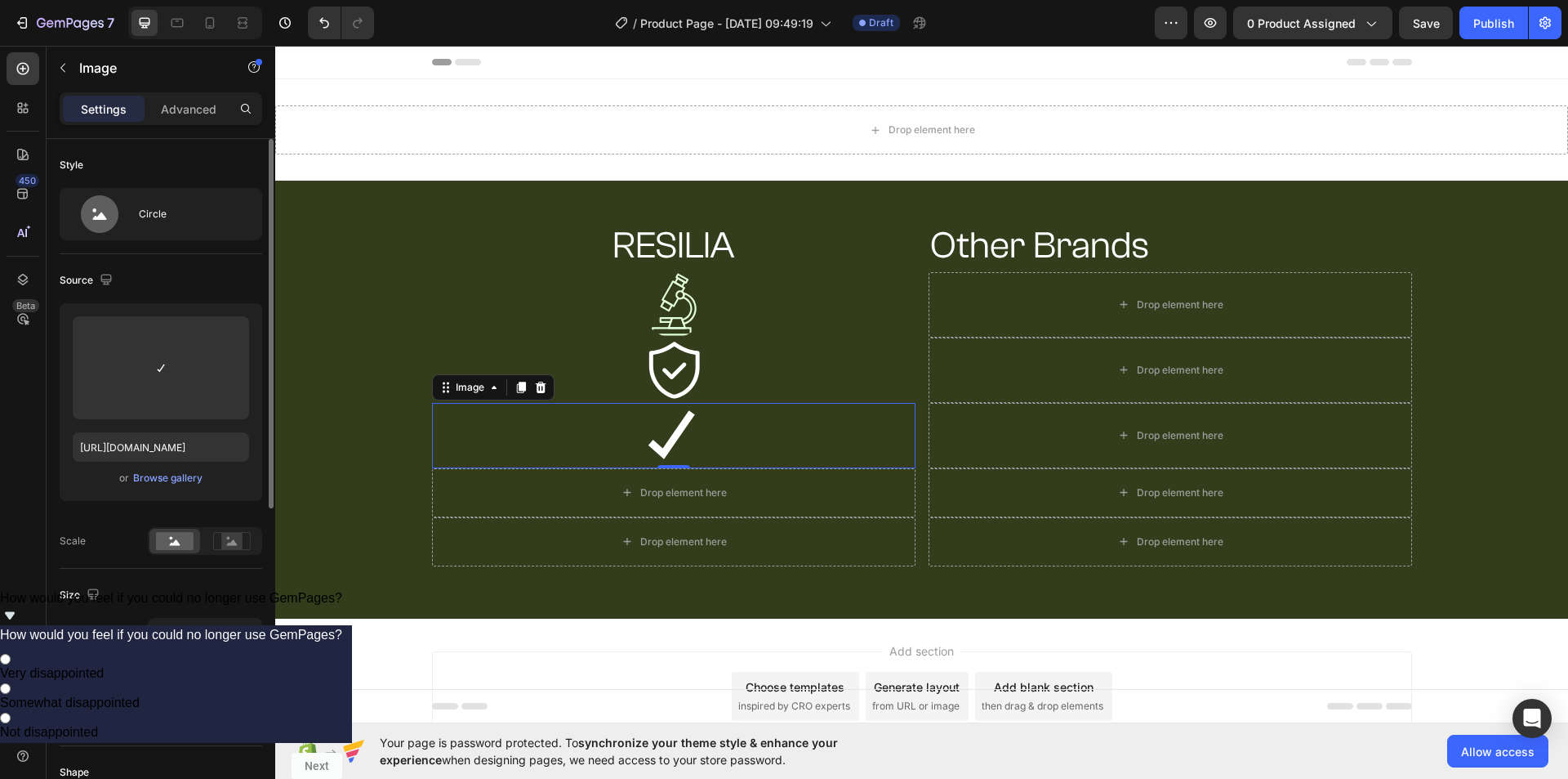
click at [144, 486] on div "or Browse gallery" at bounding box center [161, 478] width 177 height 20
click at [160, 478] on div "Browse gallery" at bounding box center [167, 477] width 69 height 14
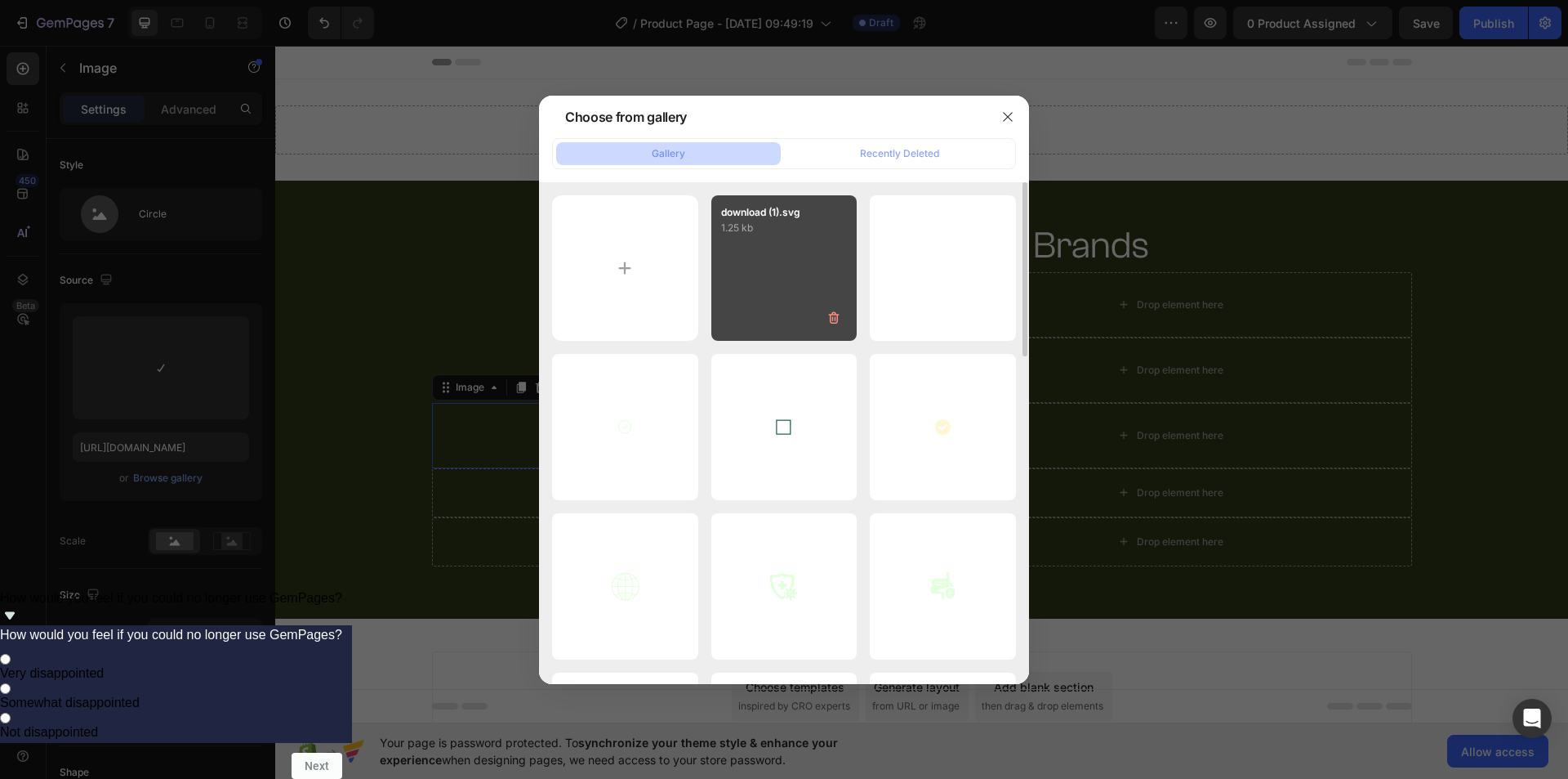
click at [761, 296] on div "download (1).svg 1.25 kb" at bounding box center [784, 268] width 146 height 146
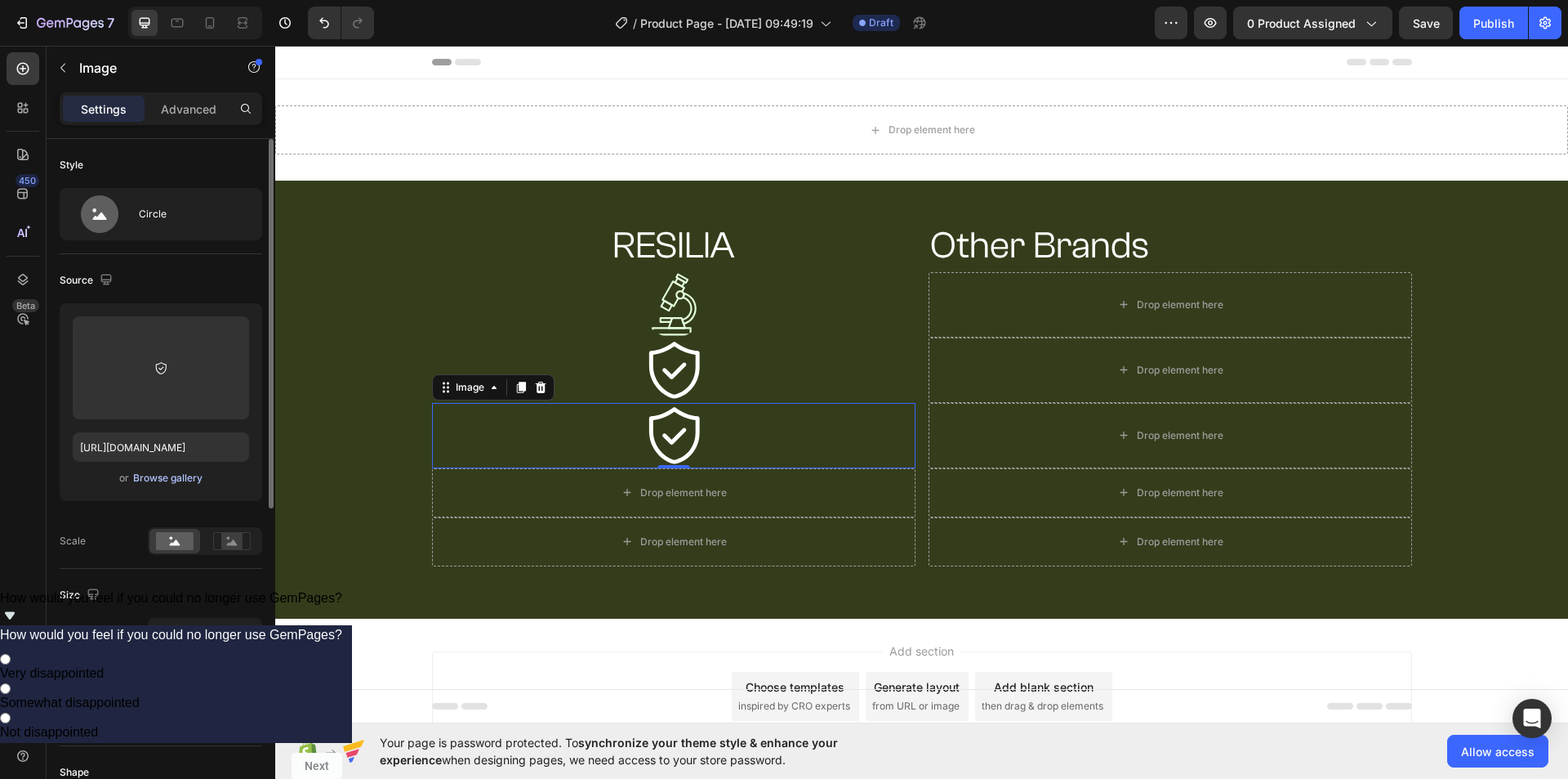
click at [166, 479] on div "Browse gallery" at bounding box center [167, 477] width 69 height 14
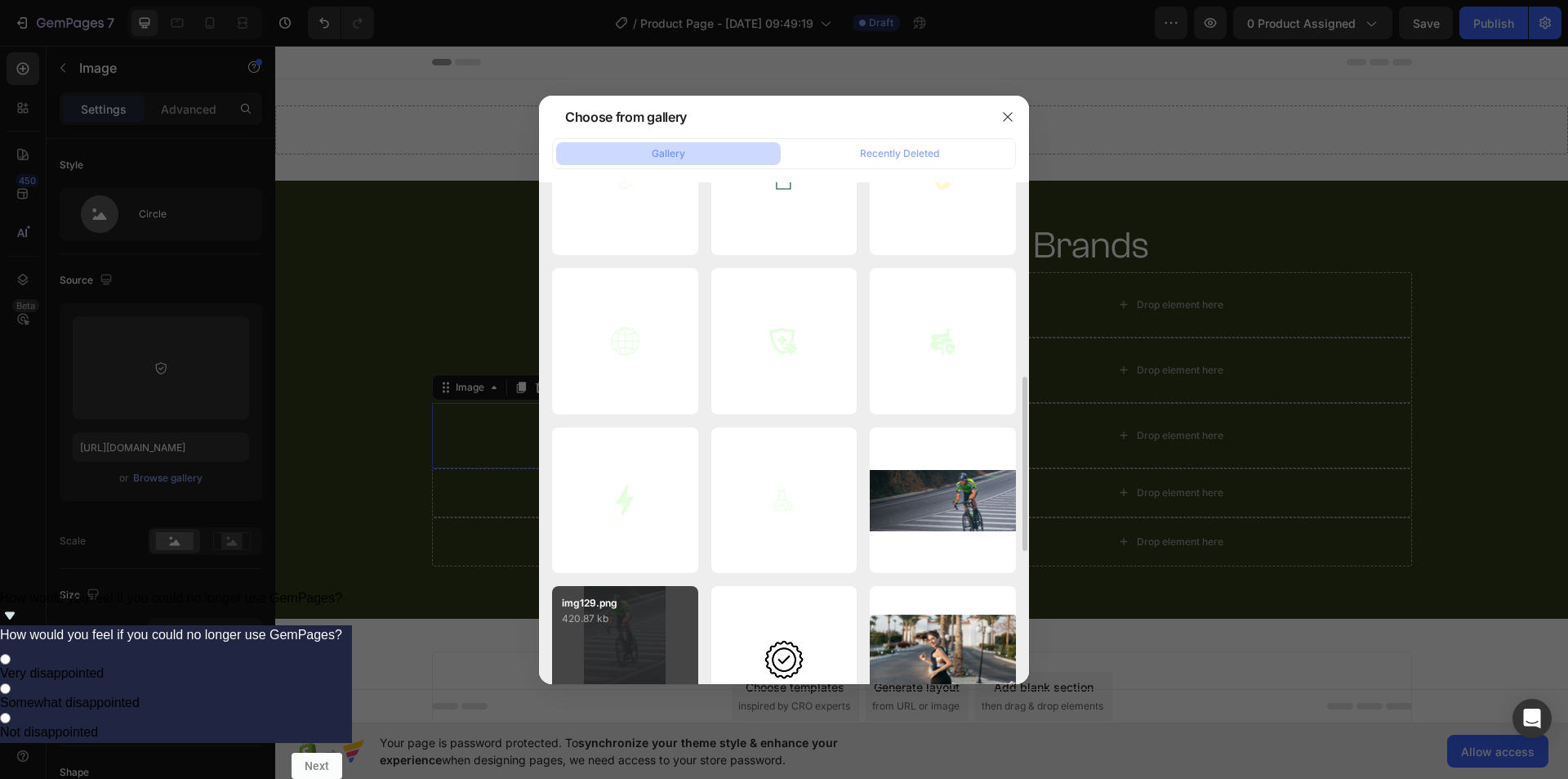
scroll to position [327, 0]
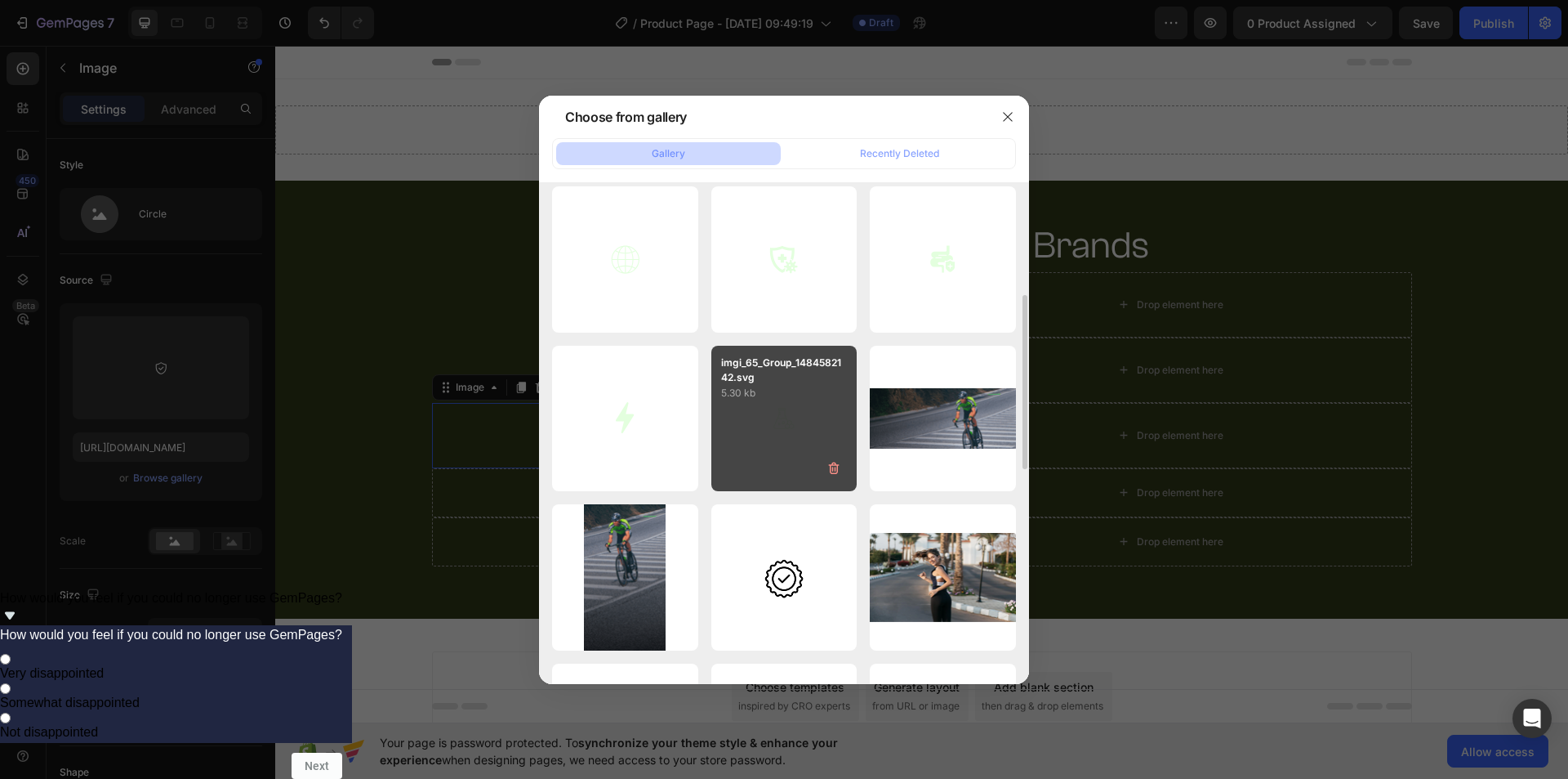
click at [756, 457] on div "imgi_65_Group_1484582142.svg 5.30 kb" at bounding box center [784, 418] width 146 height 146
type input "https://cdn.shopify.com/s/files/1/0938/0823/0772/files/gempages_581055623475495…"
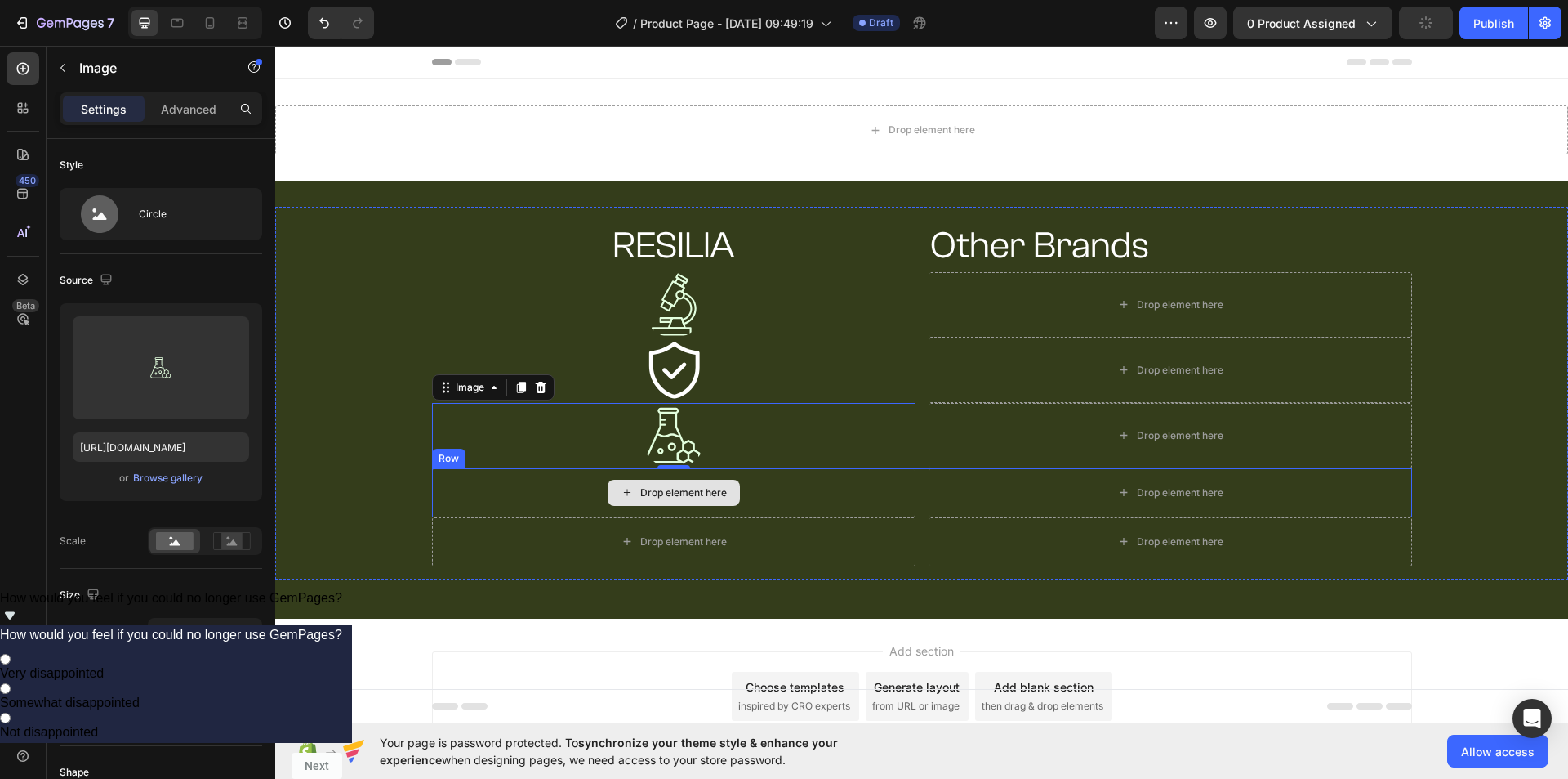
click at [646, 492] on div "Drop element here" at bounding box center [684, 493] width 86 height 13
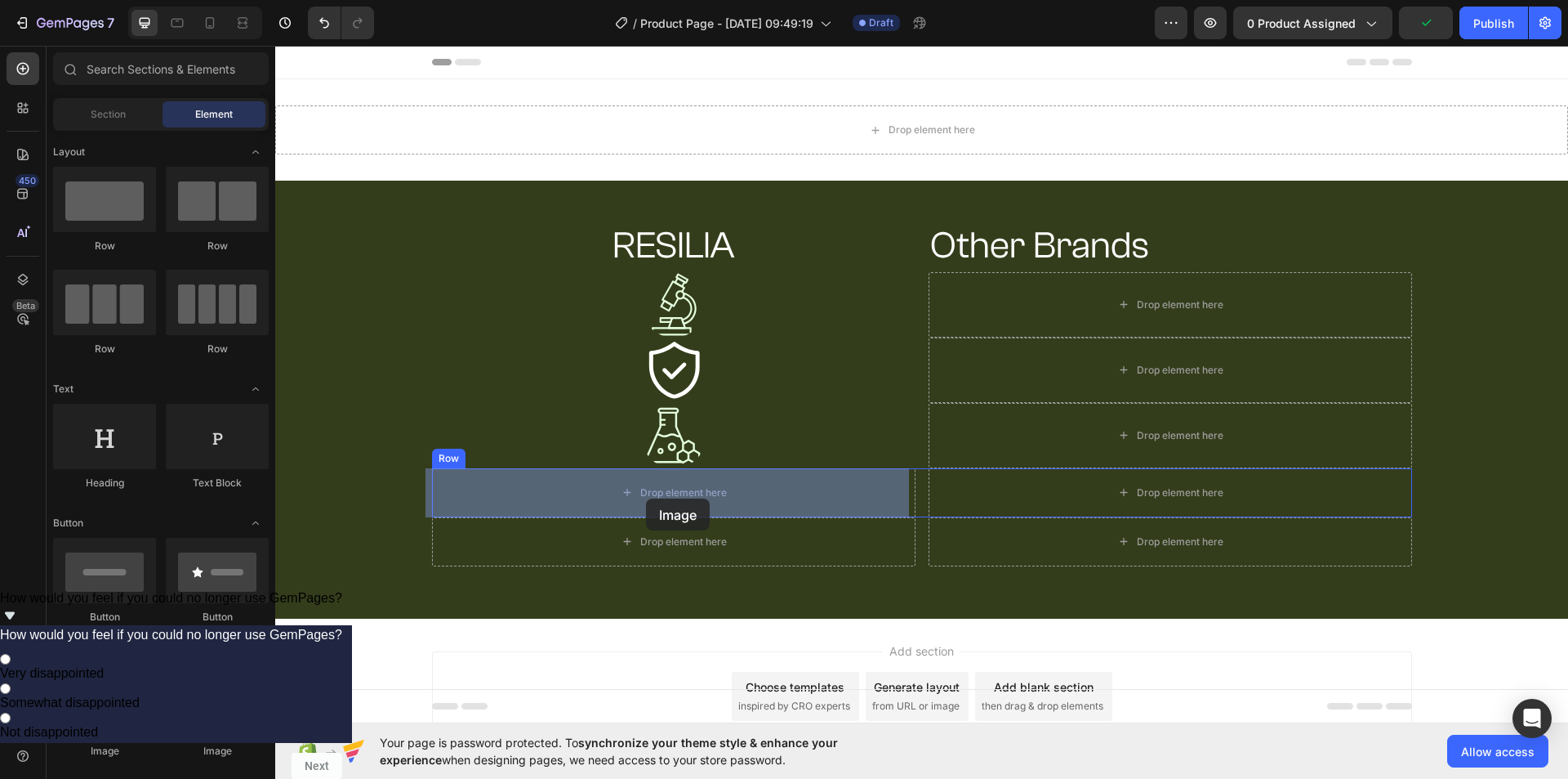
drag, startPoint x: 515, startPoint y: 750, endPoint x: 646, endPoint y: 498, distance: 284.0
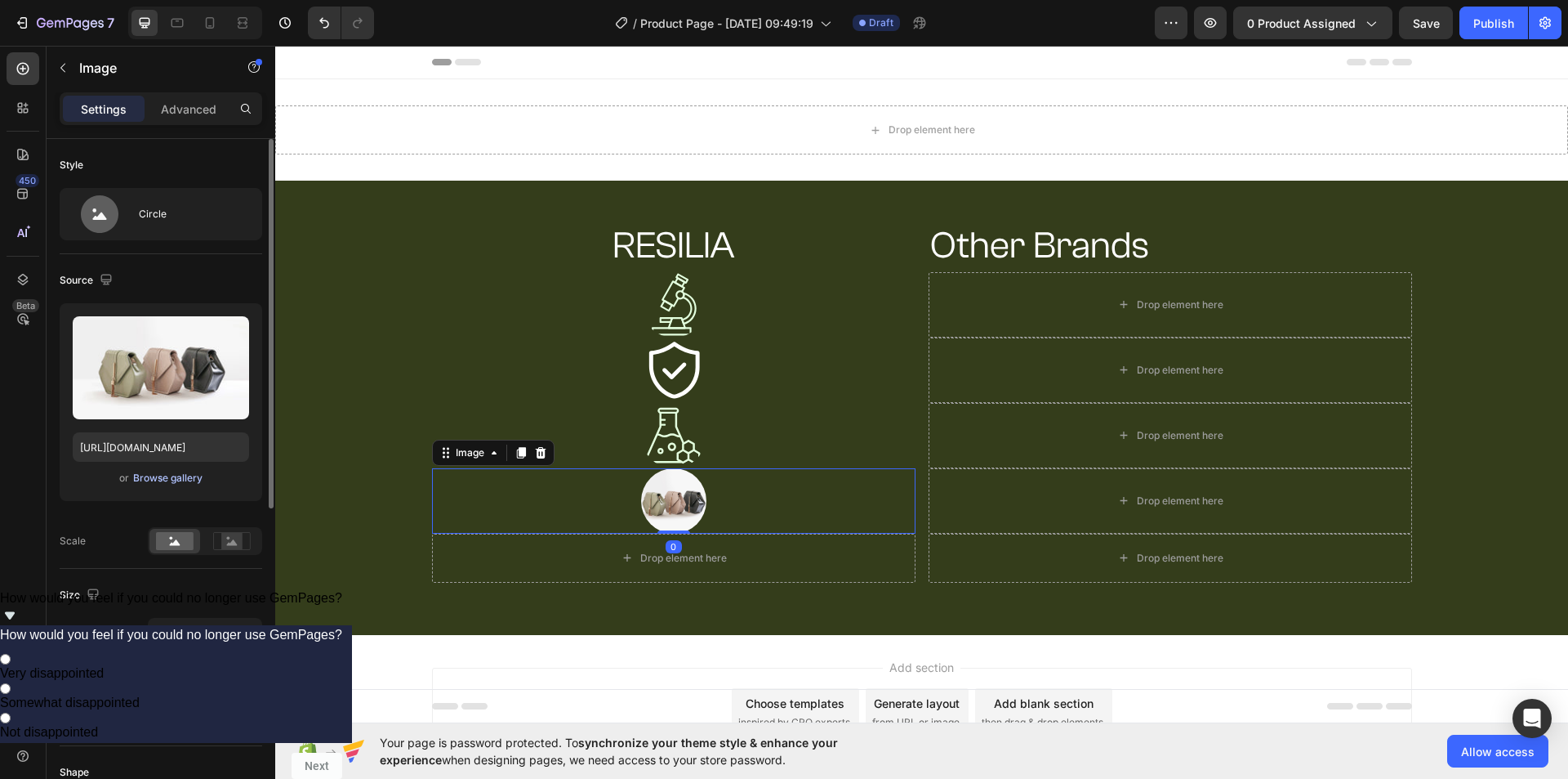
click at [181, 478] on div "Browse gallery" at bounding box center [167, 477] width 69 height 14
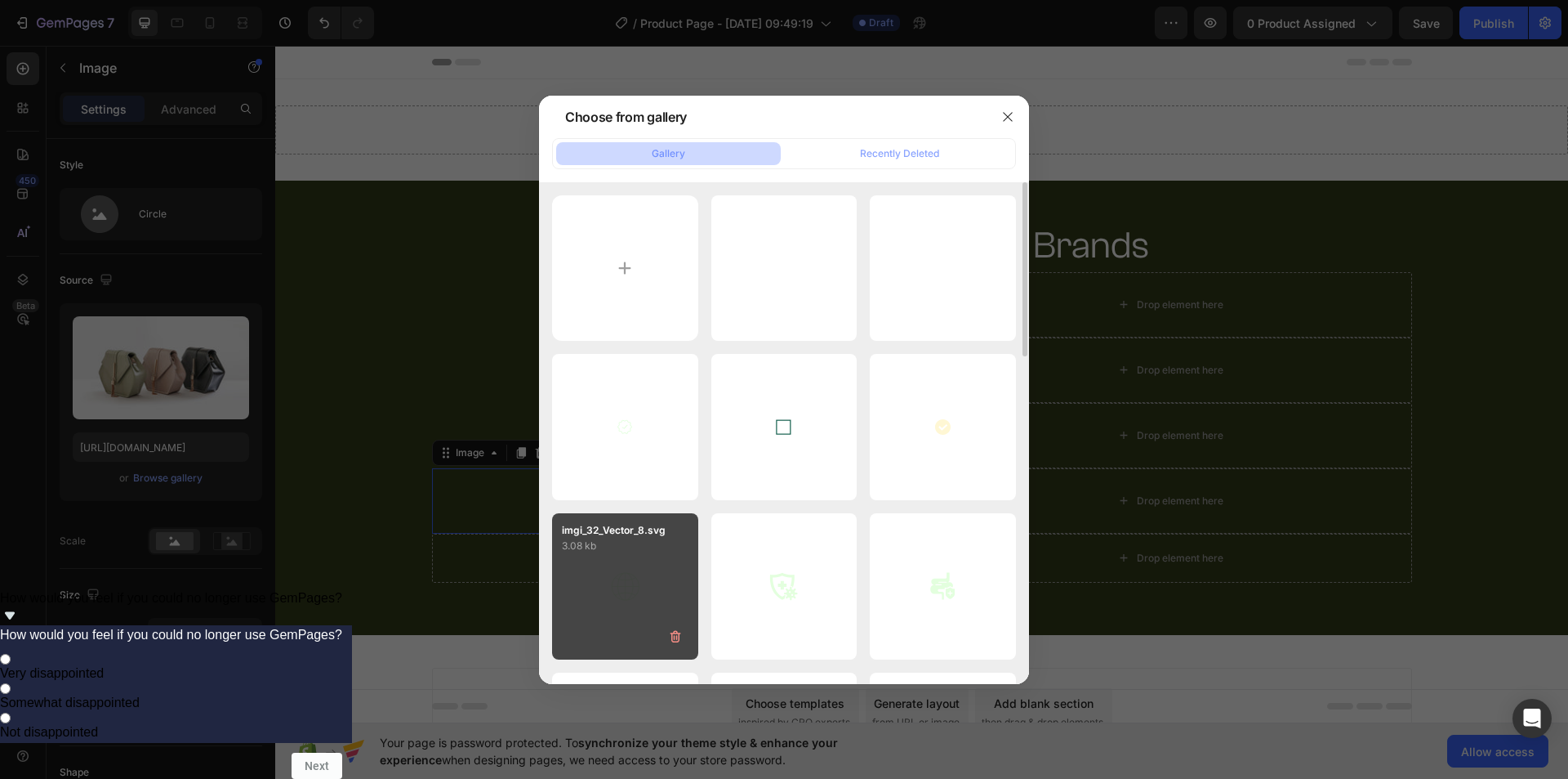
click at [652, 608] on div "imgi_32_Vector_8.svg 3.08 kb" at bounding box center [624, 586] width 146 height 146
type input "https://cdn.shopify.com/s/files/1/0938/0823/0772/files/gempages_581055623475495…"
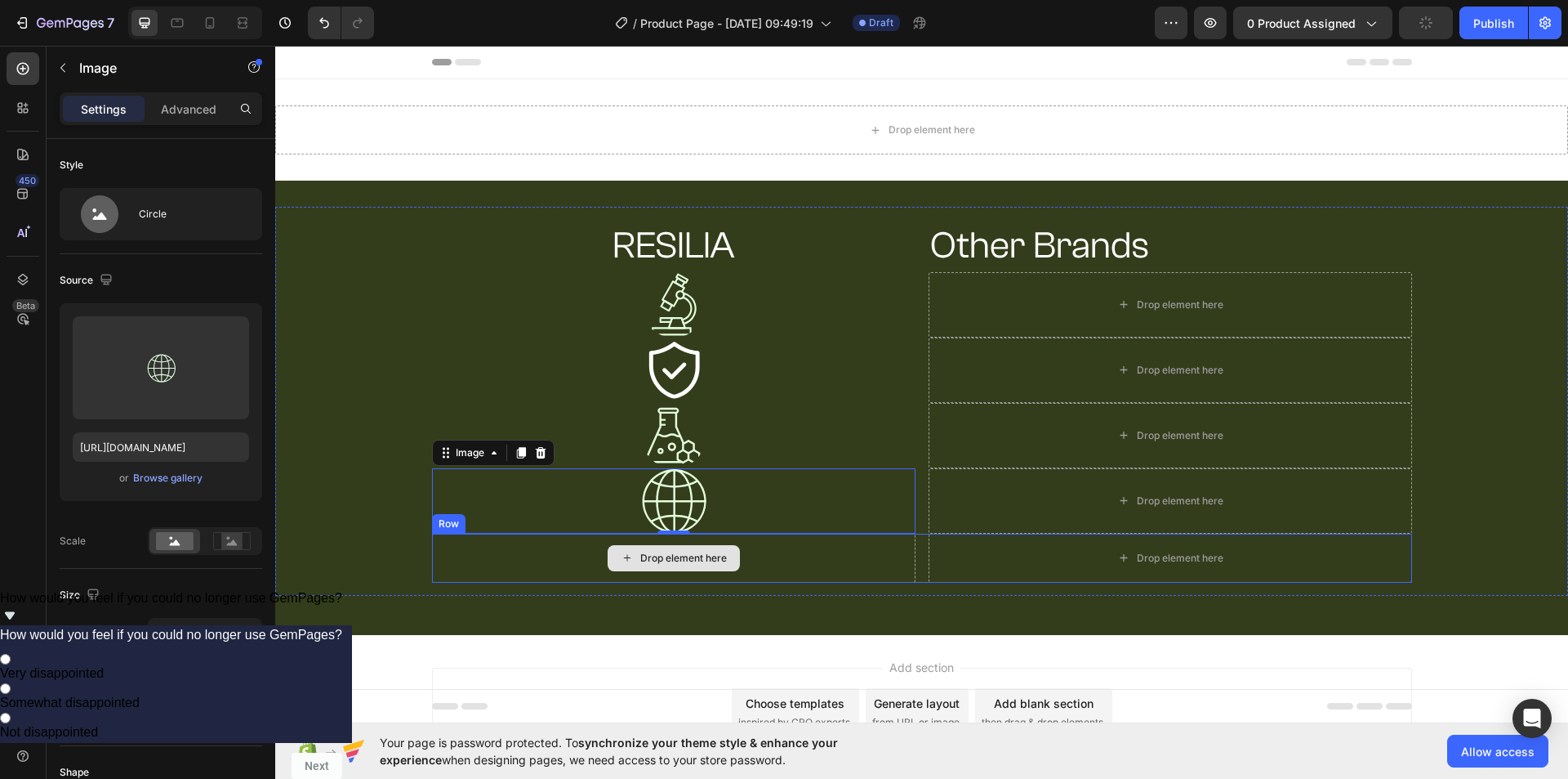
click at [689, 563] on div "Drop element here" at bounding box center [684, 557] width 86 height 13
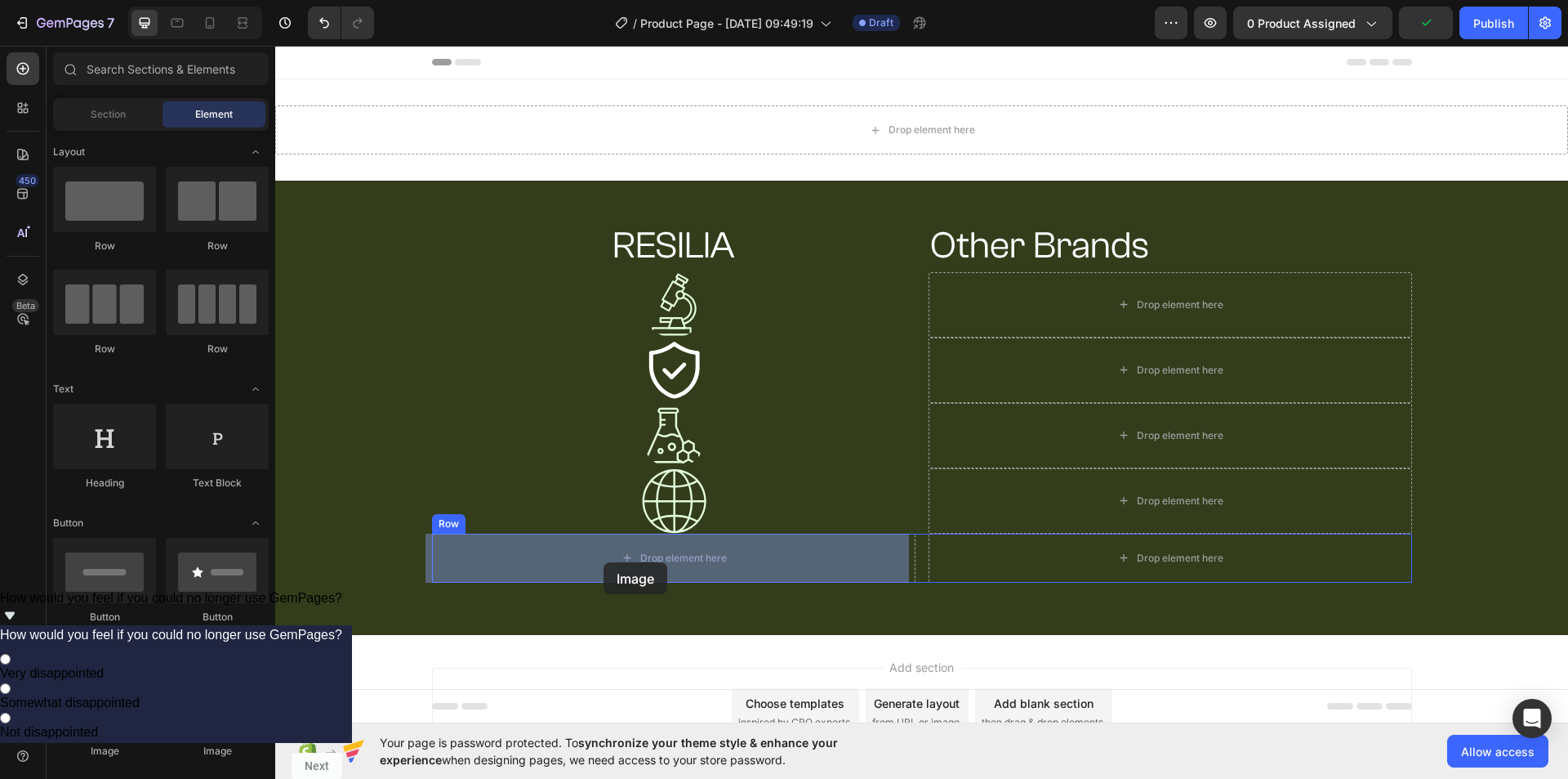
drag, startPoint x: 498, startPoint y: 752, endPoint x: 615, endPoint y: 556, distance: 228.3
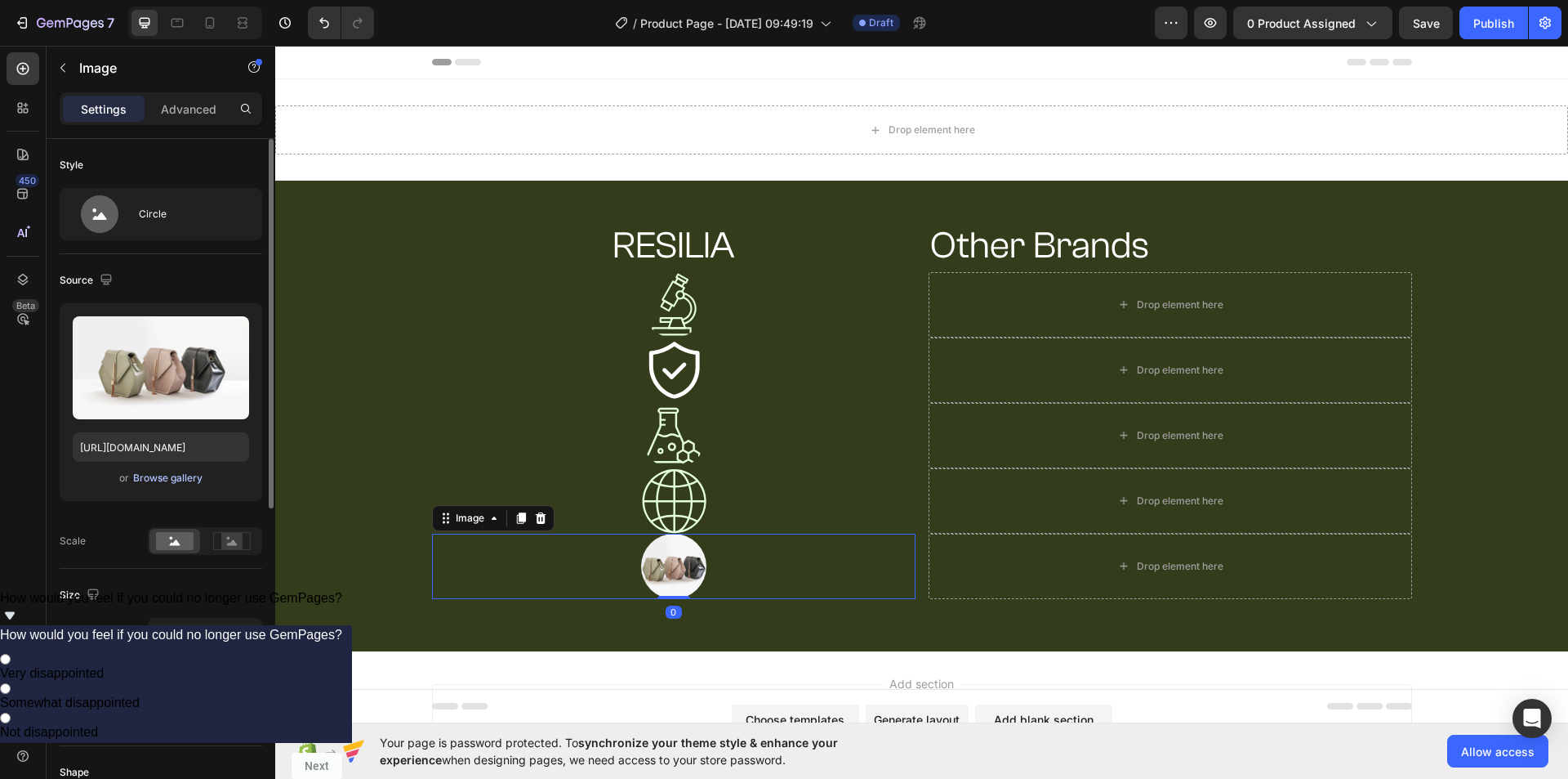
click at [185, 470] on div "Browse gallery" at bounding box center [167, 477] width 69 height 14
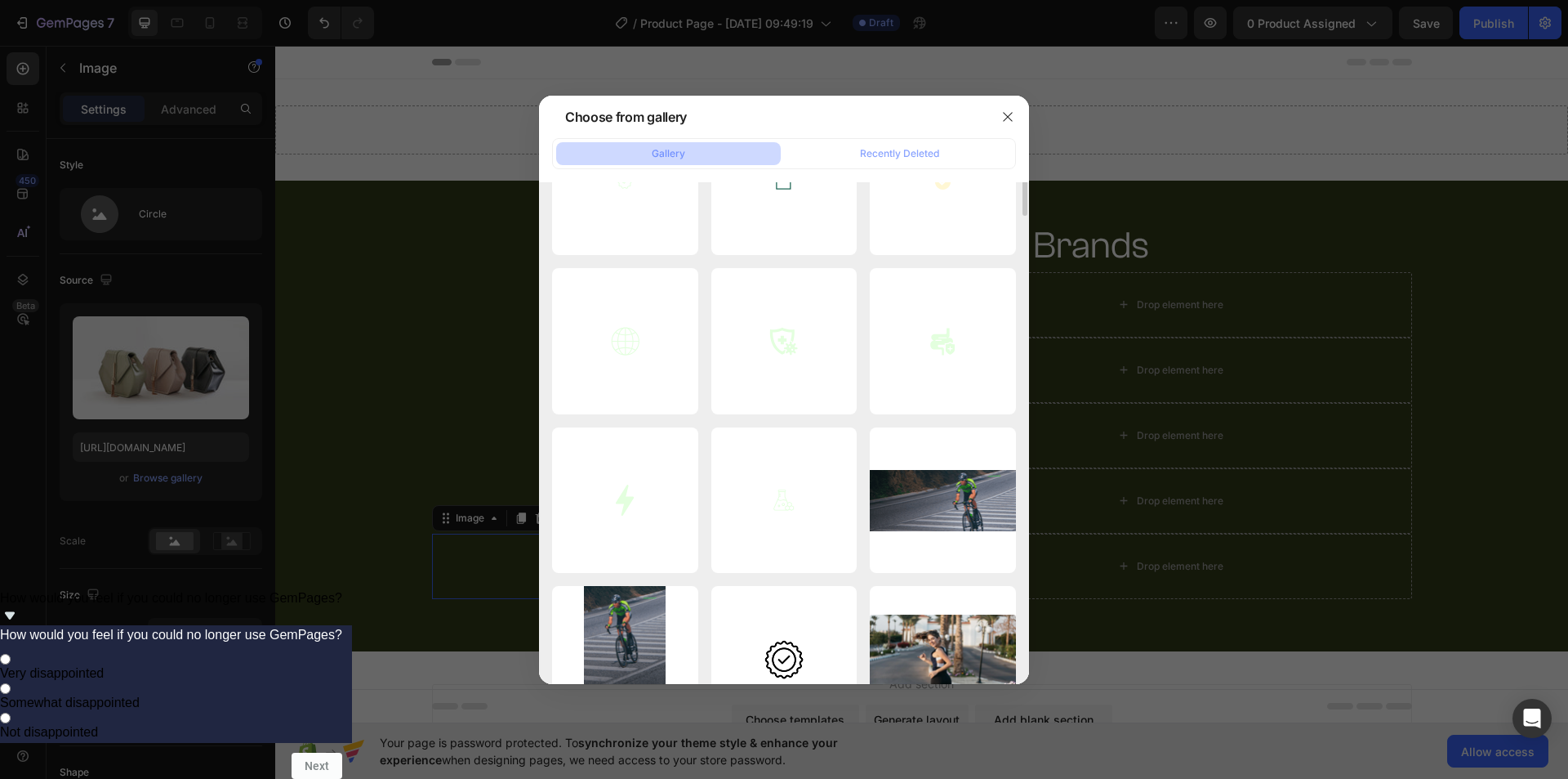
scroll to position [163, 0]
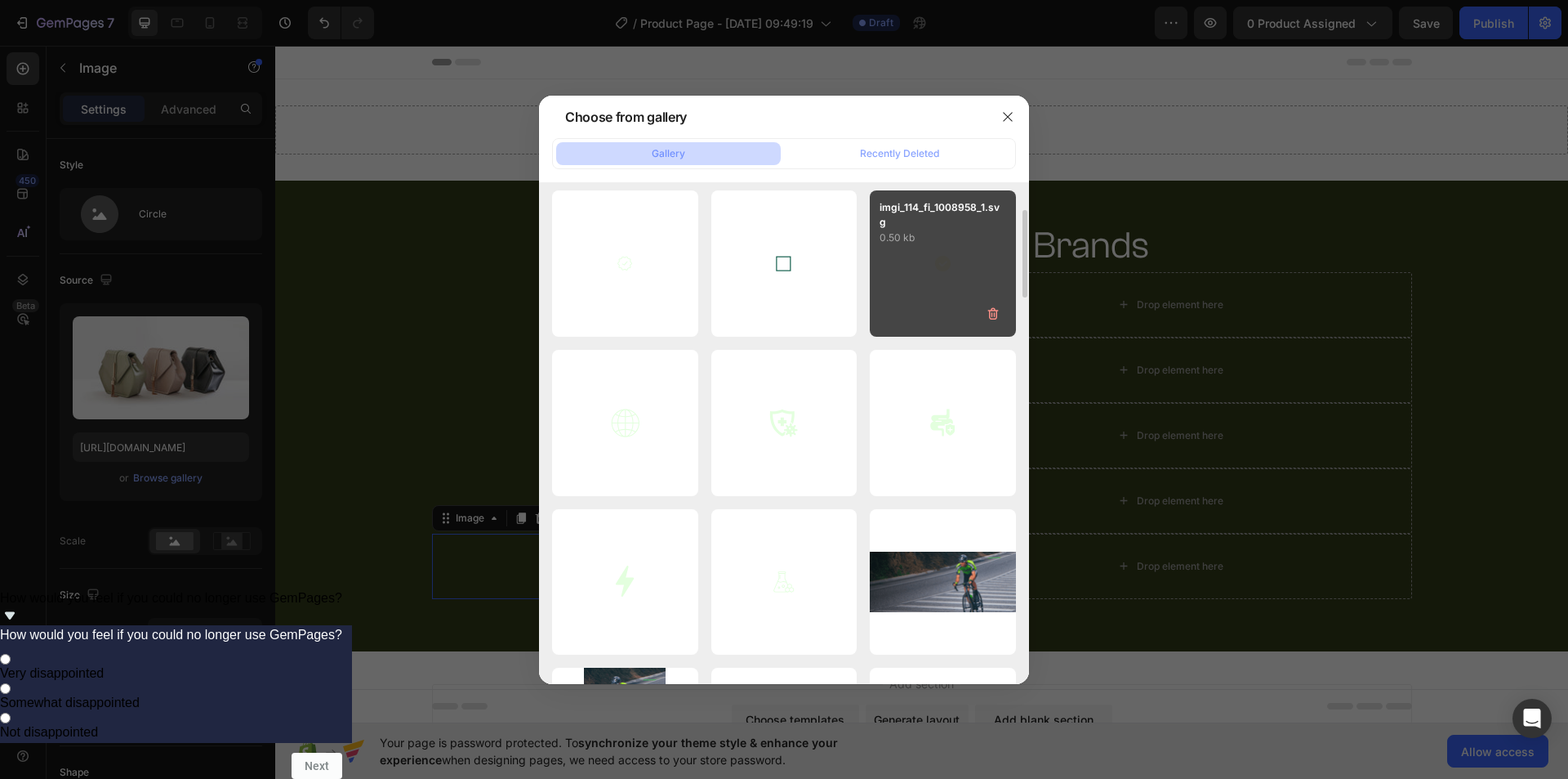
click at [910, 296] on div "imgi_114_fi_1008958_1.svg 0.50 kb" at bounding box center [943, 263] width 146 height 146
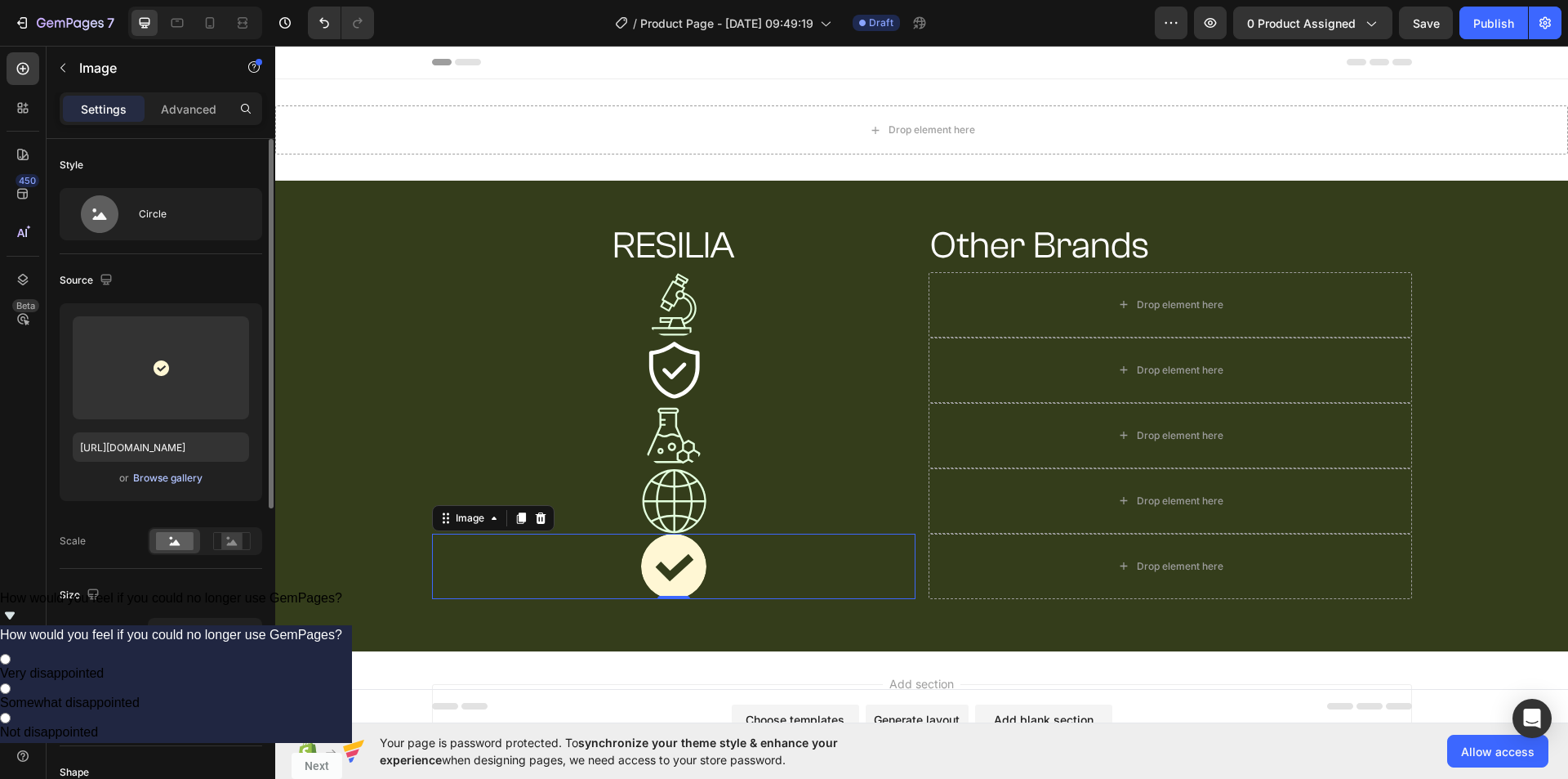
click at [167, 472] on div "Browse gallery" at bounding box center [167, 477] width 69 height 14
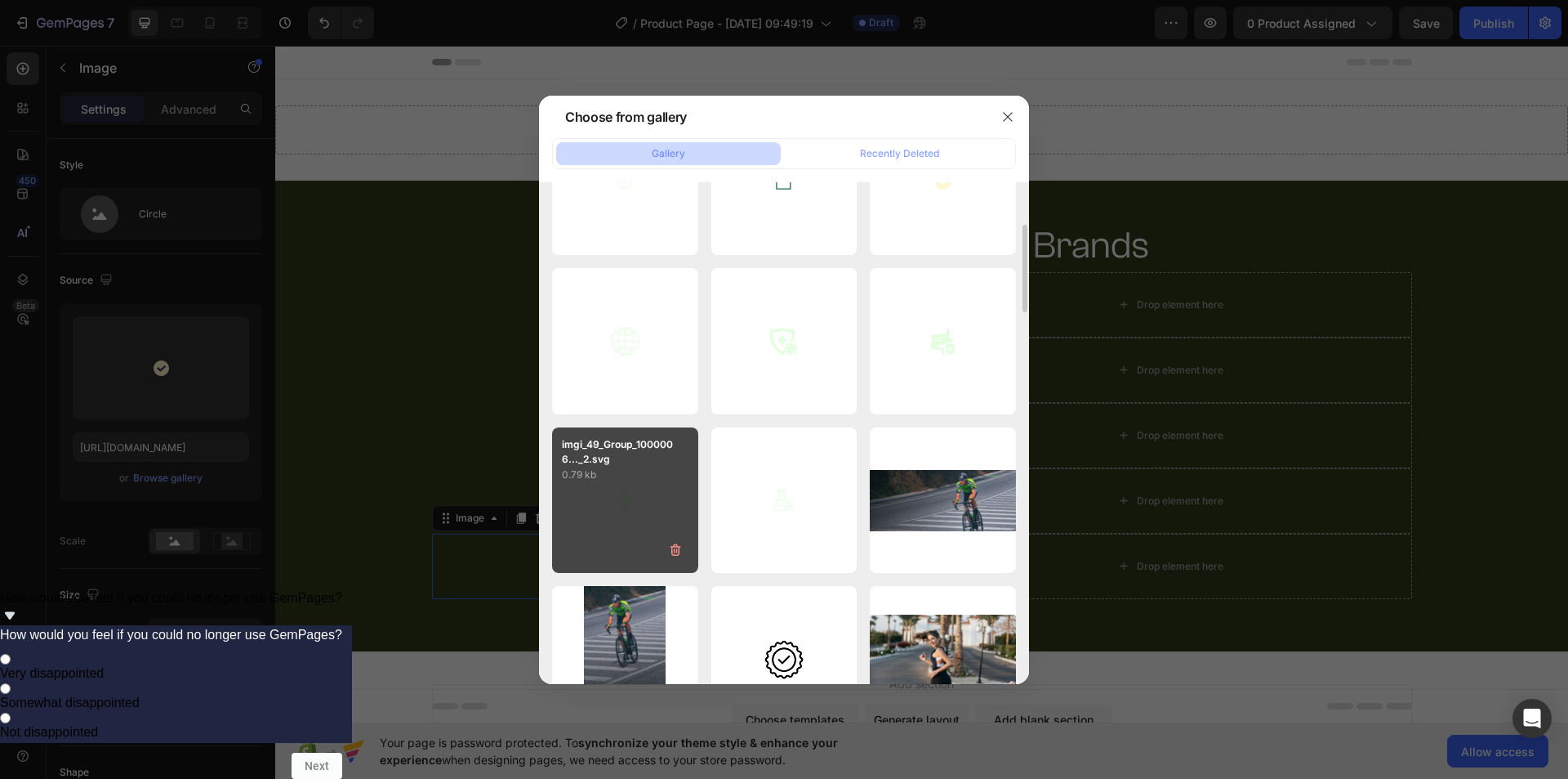
scroll to position [327, 0]
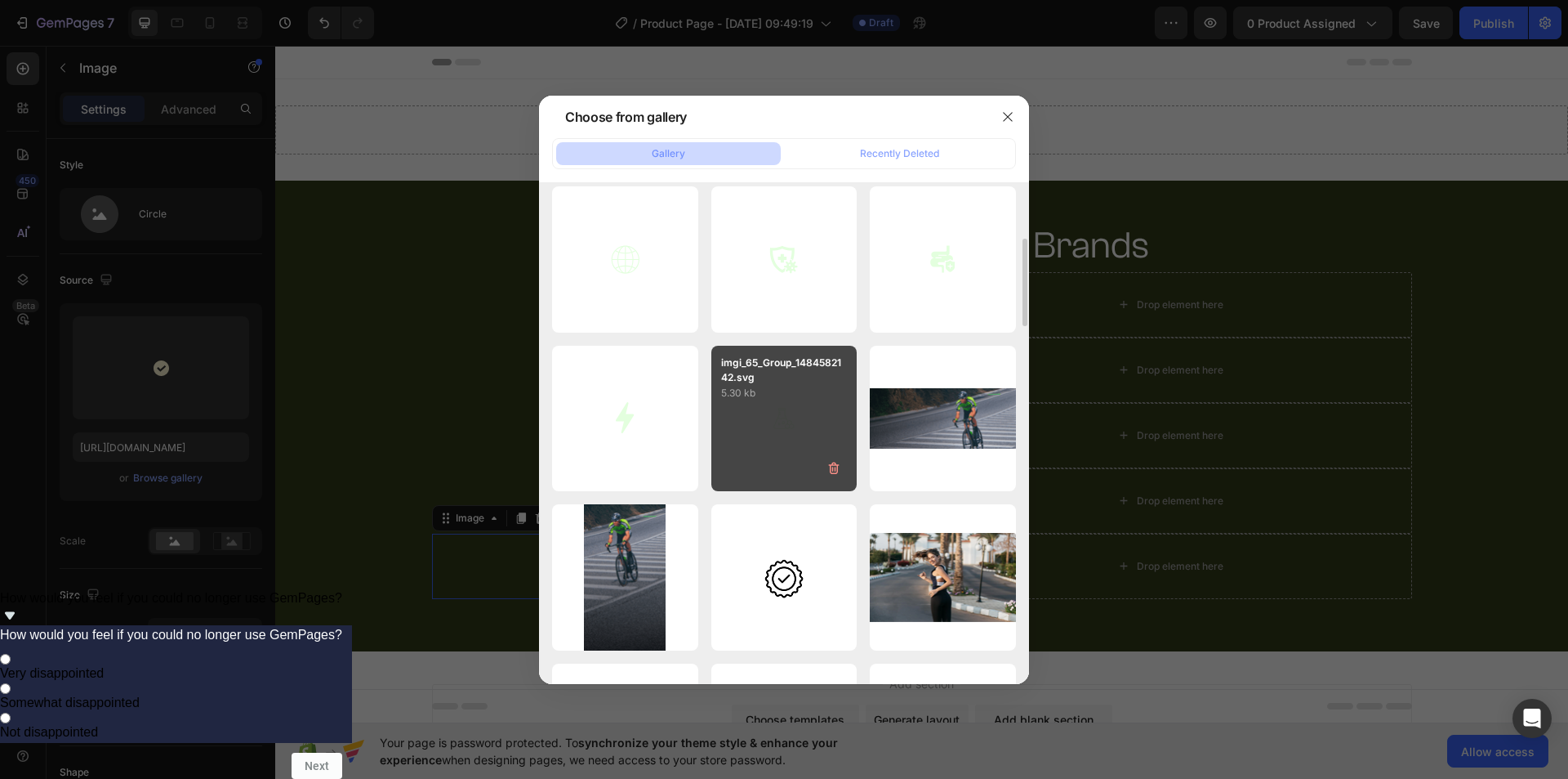
click at [742, 450] on div "imgi_65_Group_1484582142.svg 5.30 kb" at bounding box center [784, 418] width 146 height 146
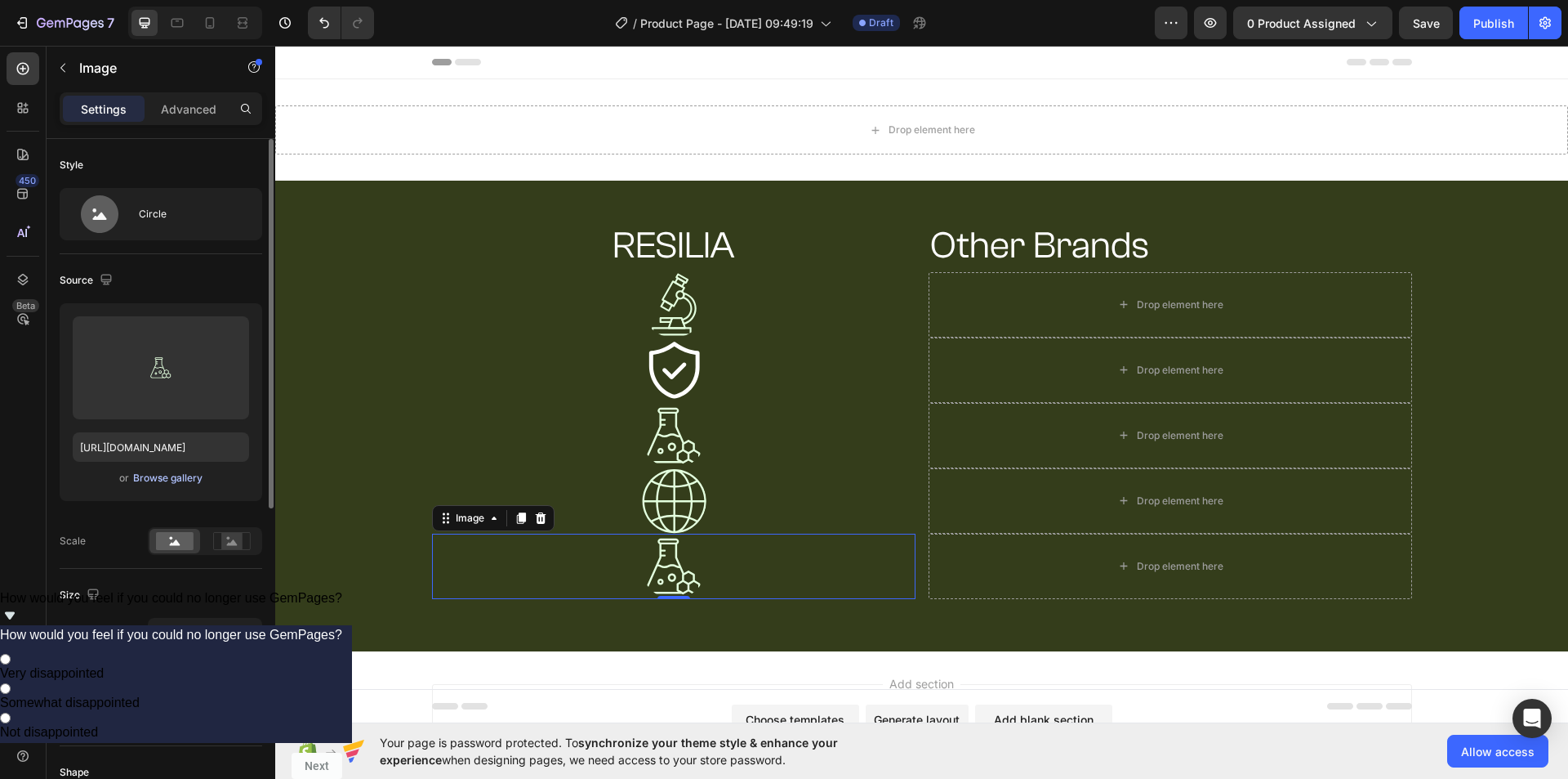
click at [169, 482] on div "Browse gallery" at bounding box center [167, 477] width 69 height 14
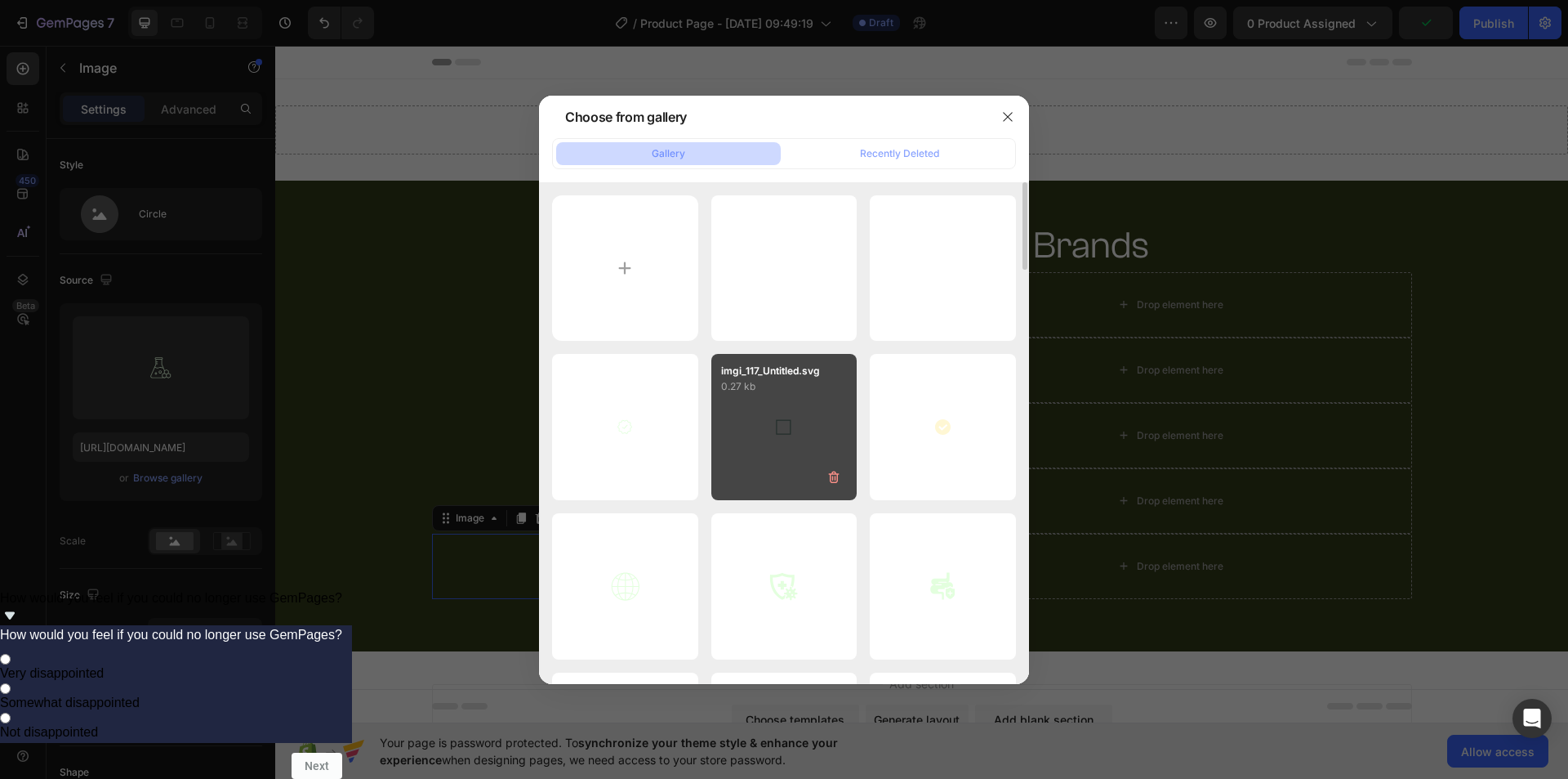
click at [748, 455] on div "imgi_117_Untitled.svg 0.27 kb" at bounding box center [784, 426] width 146 height 146
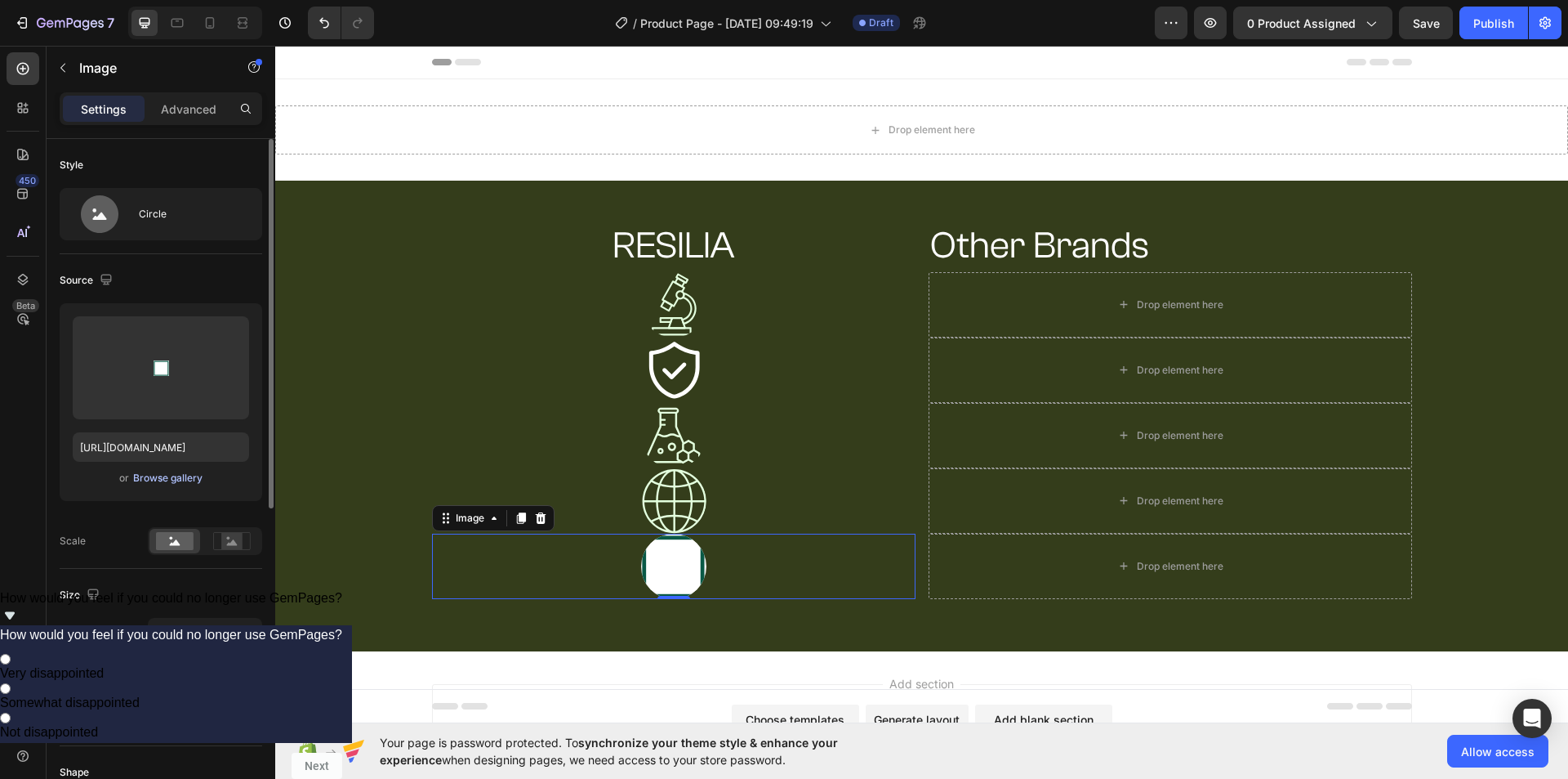
click at [184, 478] on div "Browse gallery" at bounding box center [167, 477] width 69 height 14
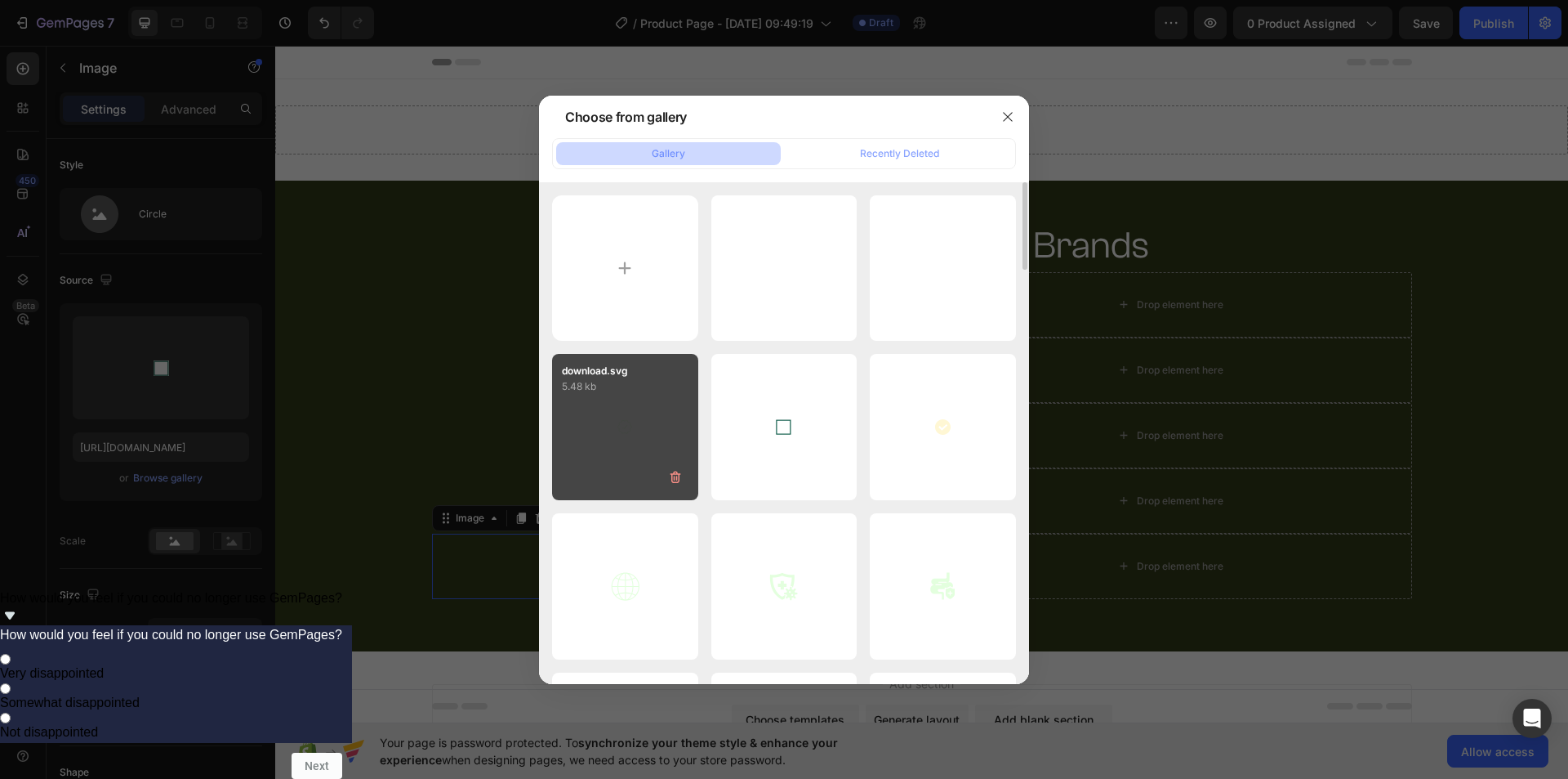
click at [575, 425] on div "download.svg 5.48 kb" at bounding box center [624, 426] width 146 height 146
type input "https://cdn.shopify.com/s/files/1/0938/0823/0772/files/gempages_581055623475495…"
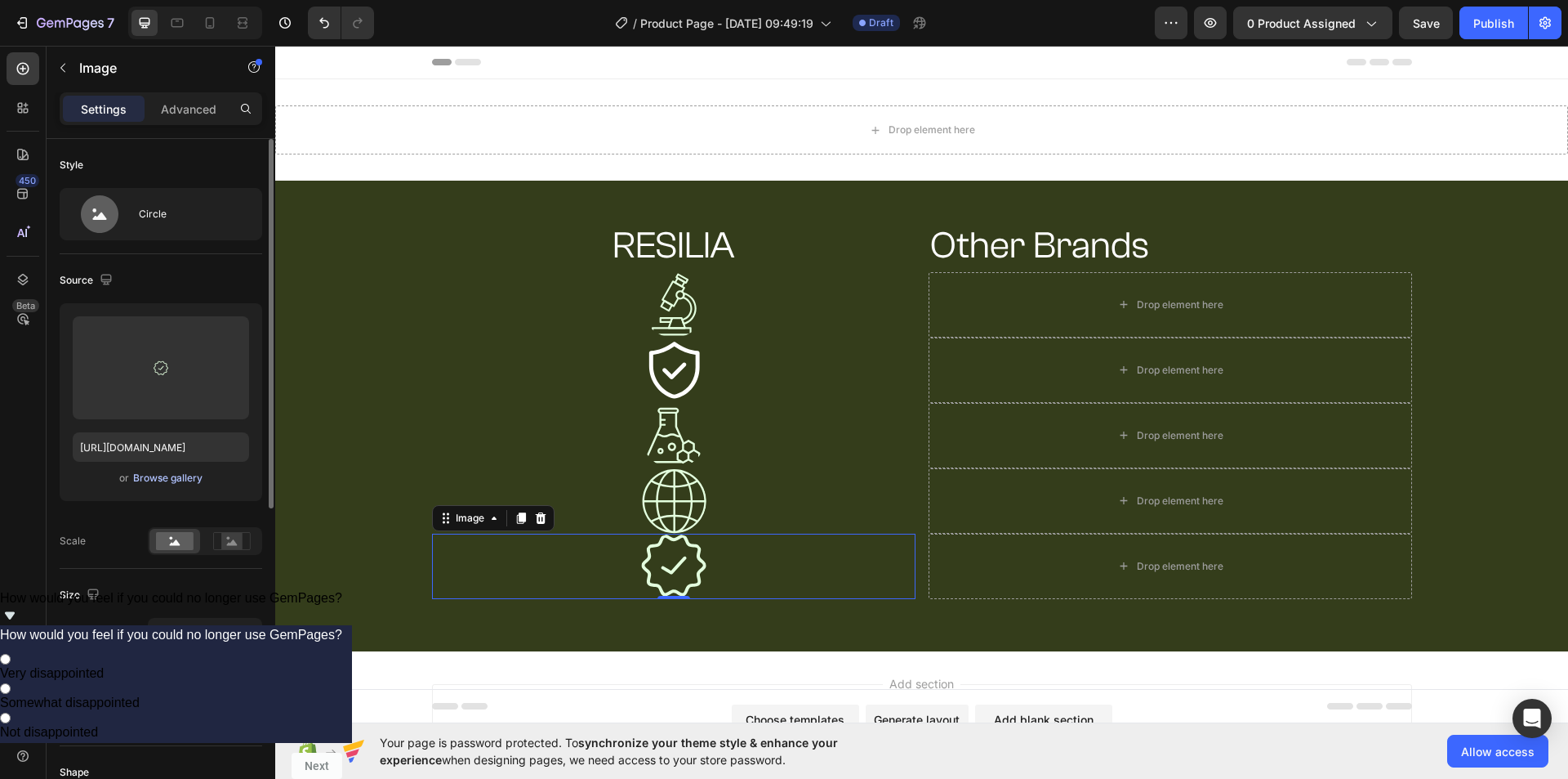
click at [156, 479] on div "Browse gallery" at bounding box center [167, 477] width 69 height 14
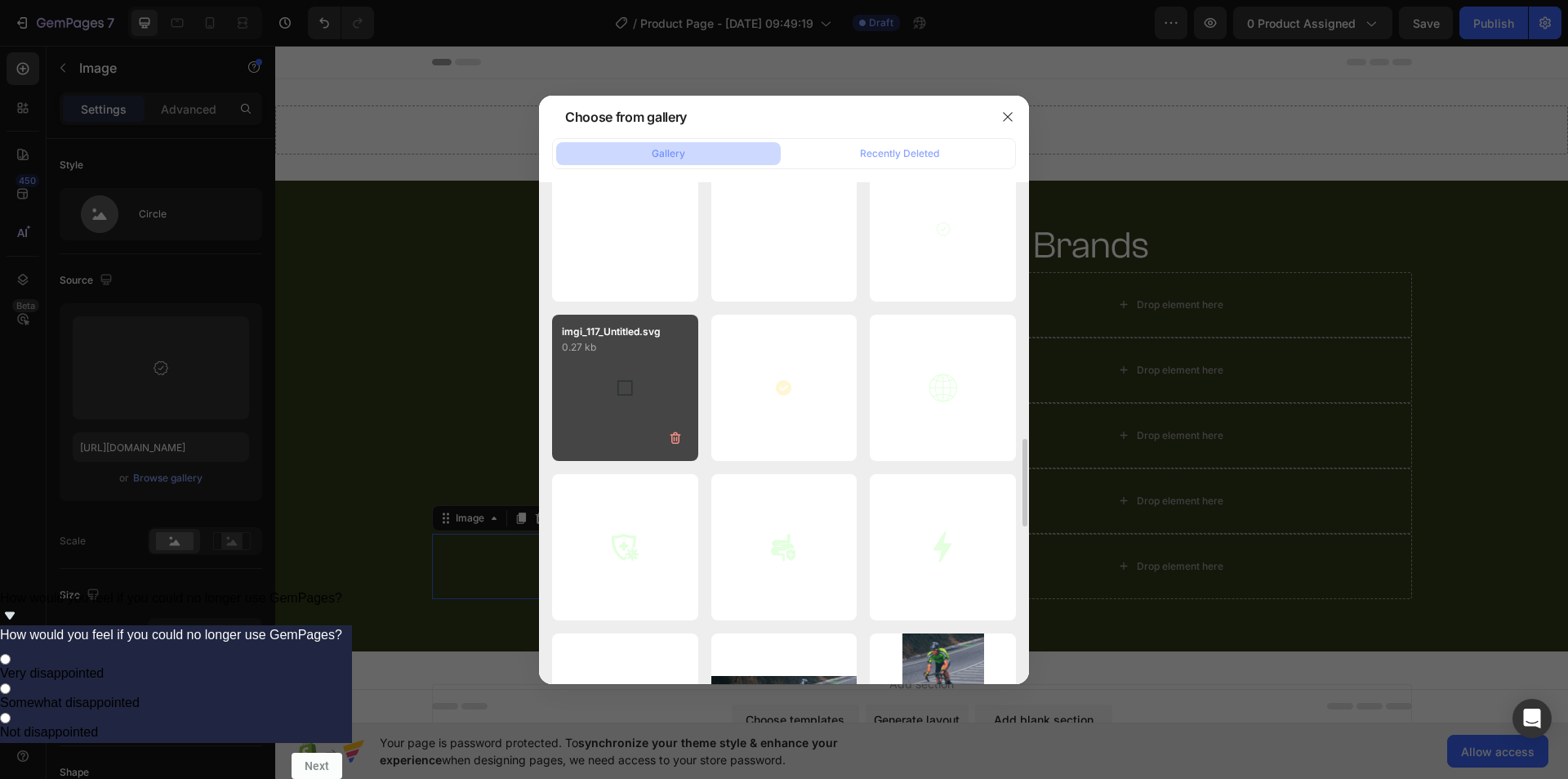
scroll to position [1389, 0]
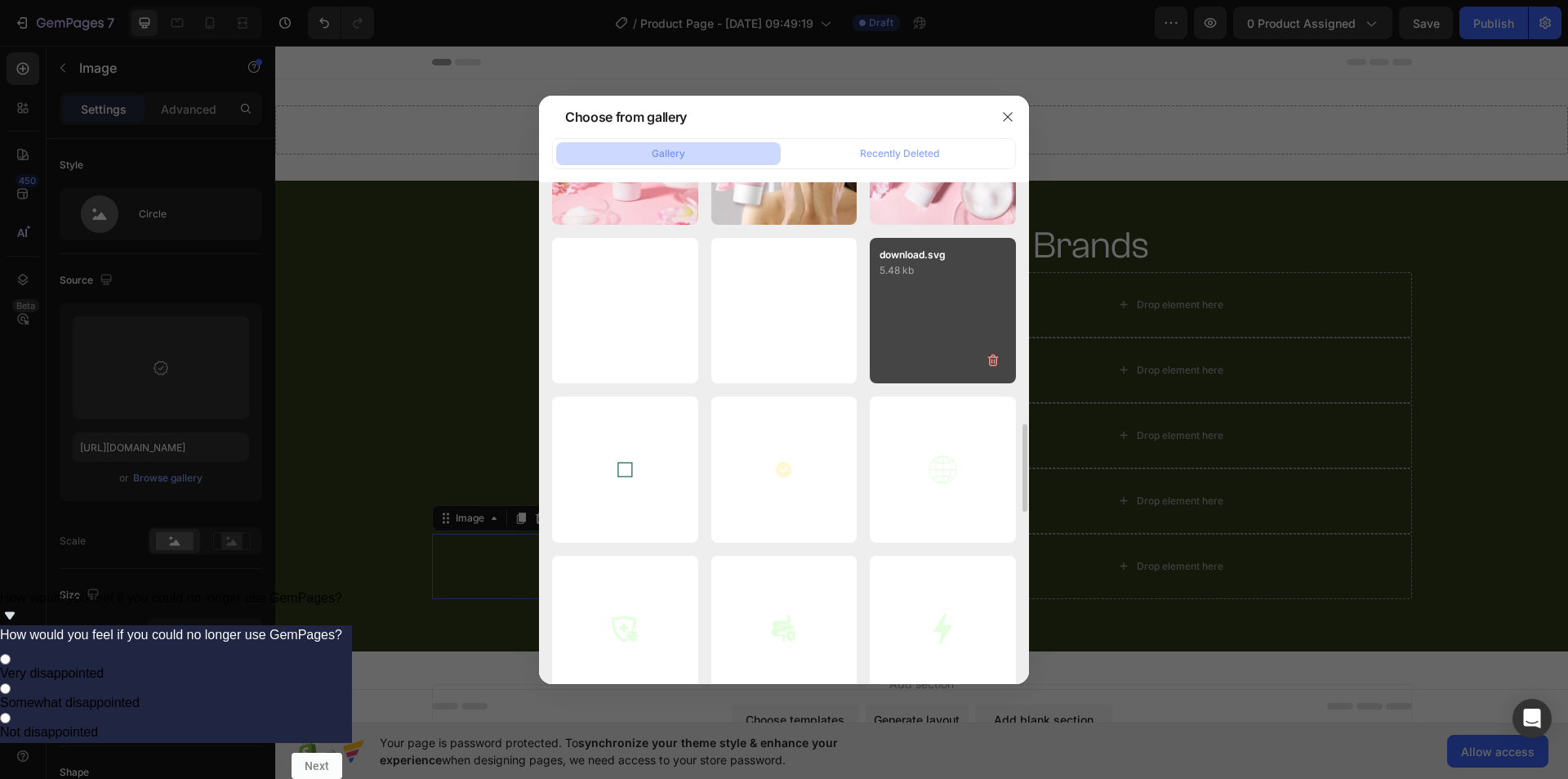
click at [952, 315] on div "download.svg 5.48 kb" at bounding box center [943, 311] width 146 height 146
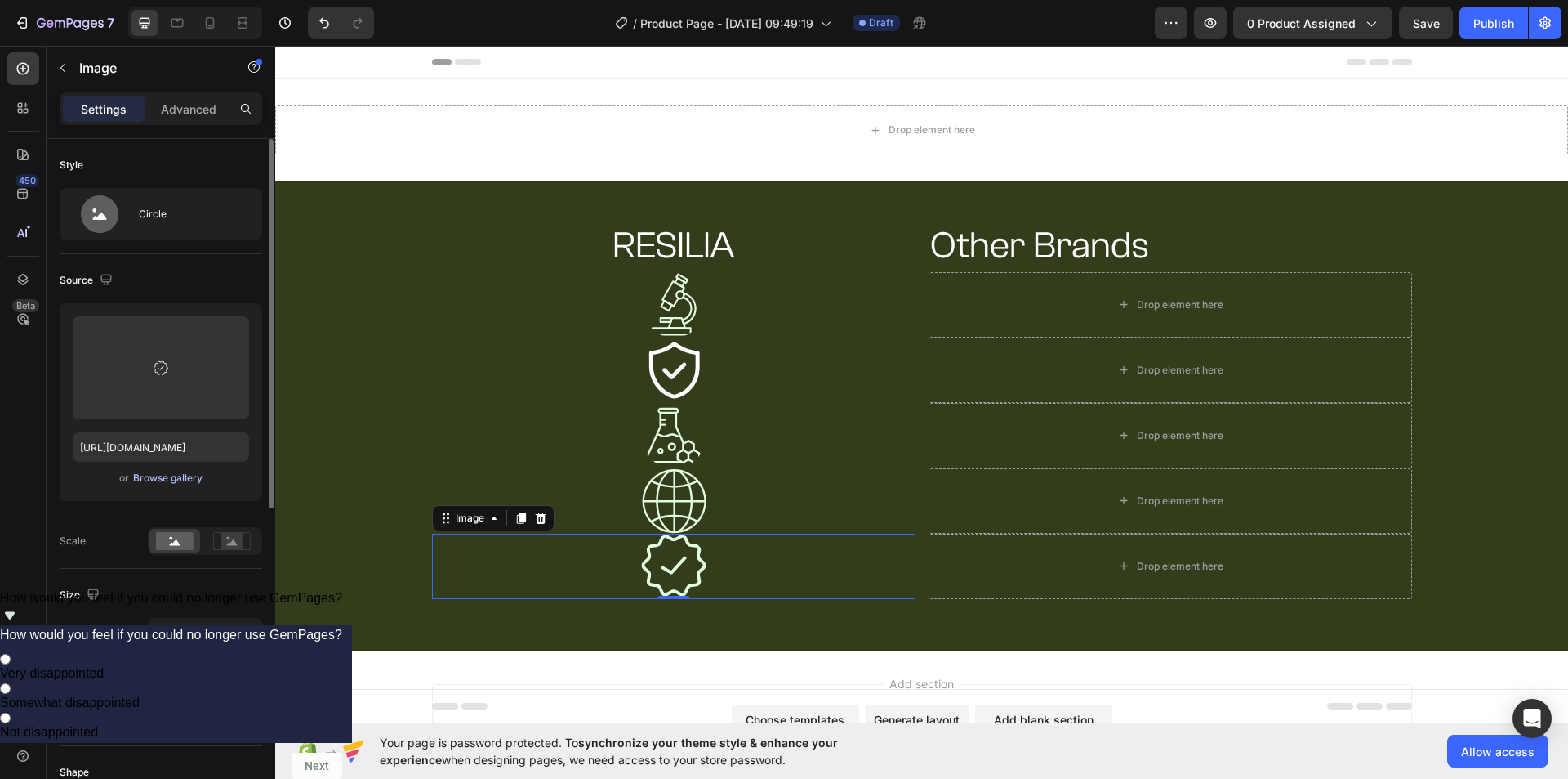
click at [166, 479] on div "Browse gallery" at bounding box center [167, 477] width 69 height 14
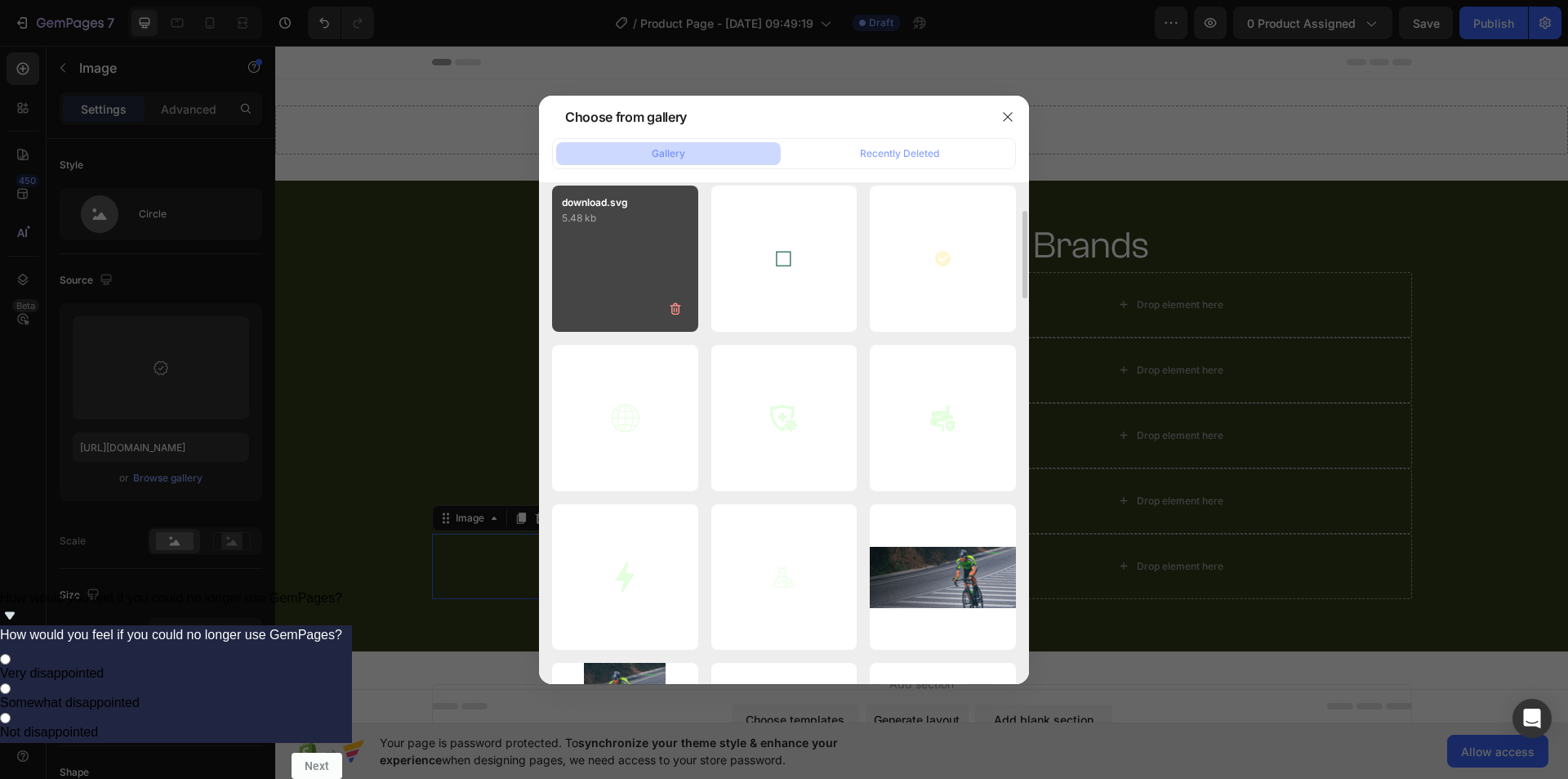
scroll to position [0, 0]
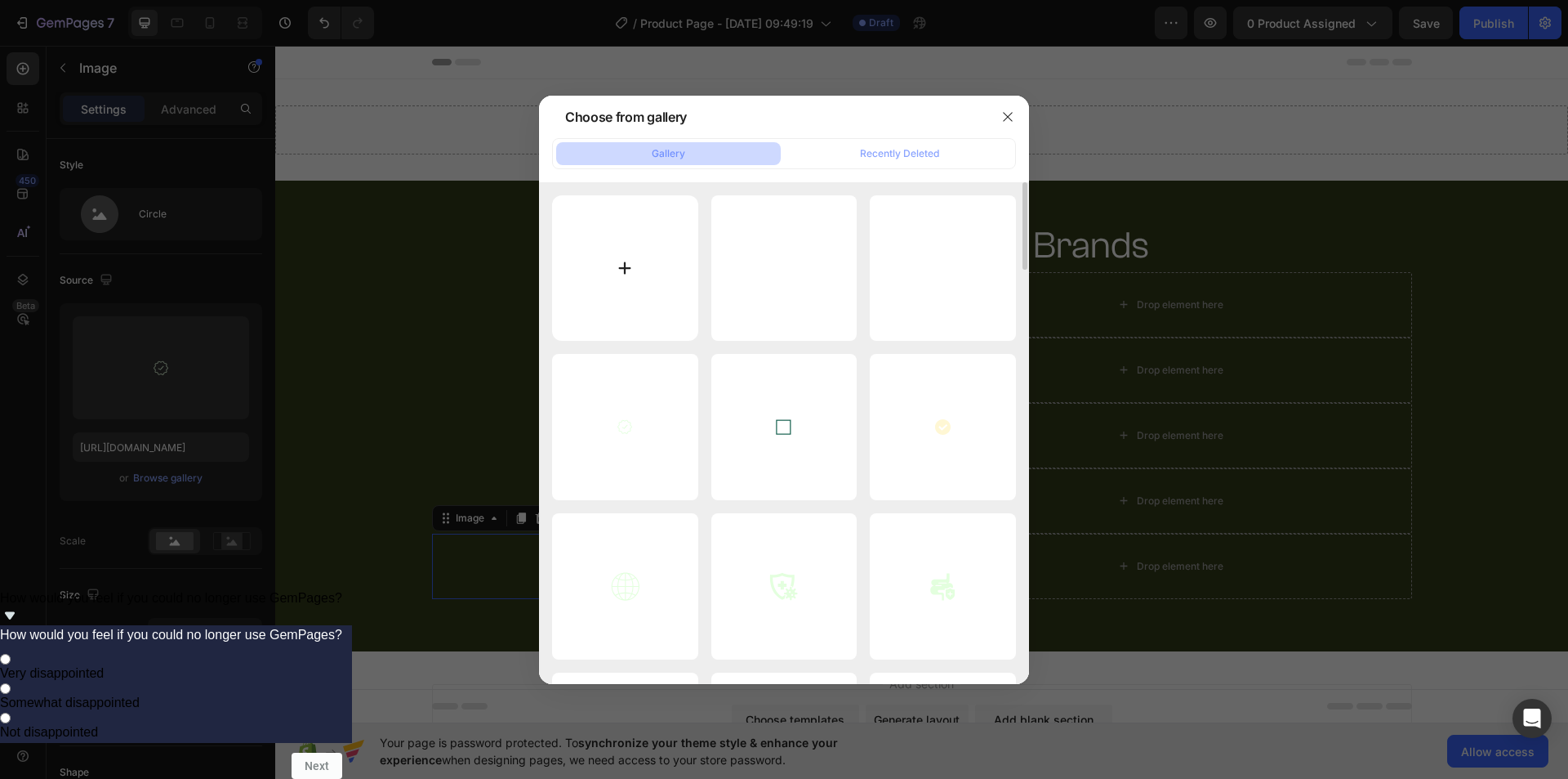
click at [627, 254] on input "file" at bounding box center [624, 268] width 146 height 146
type input "C:\fakepath\imgi_67_Group_1484582143.svg"
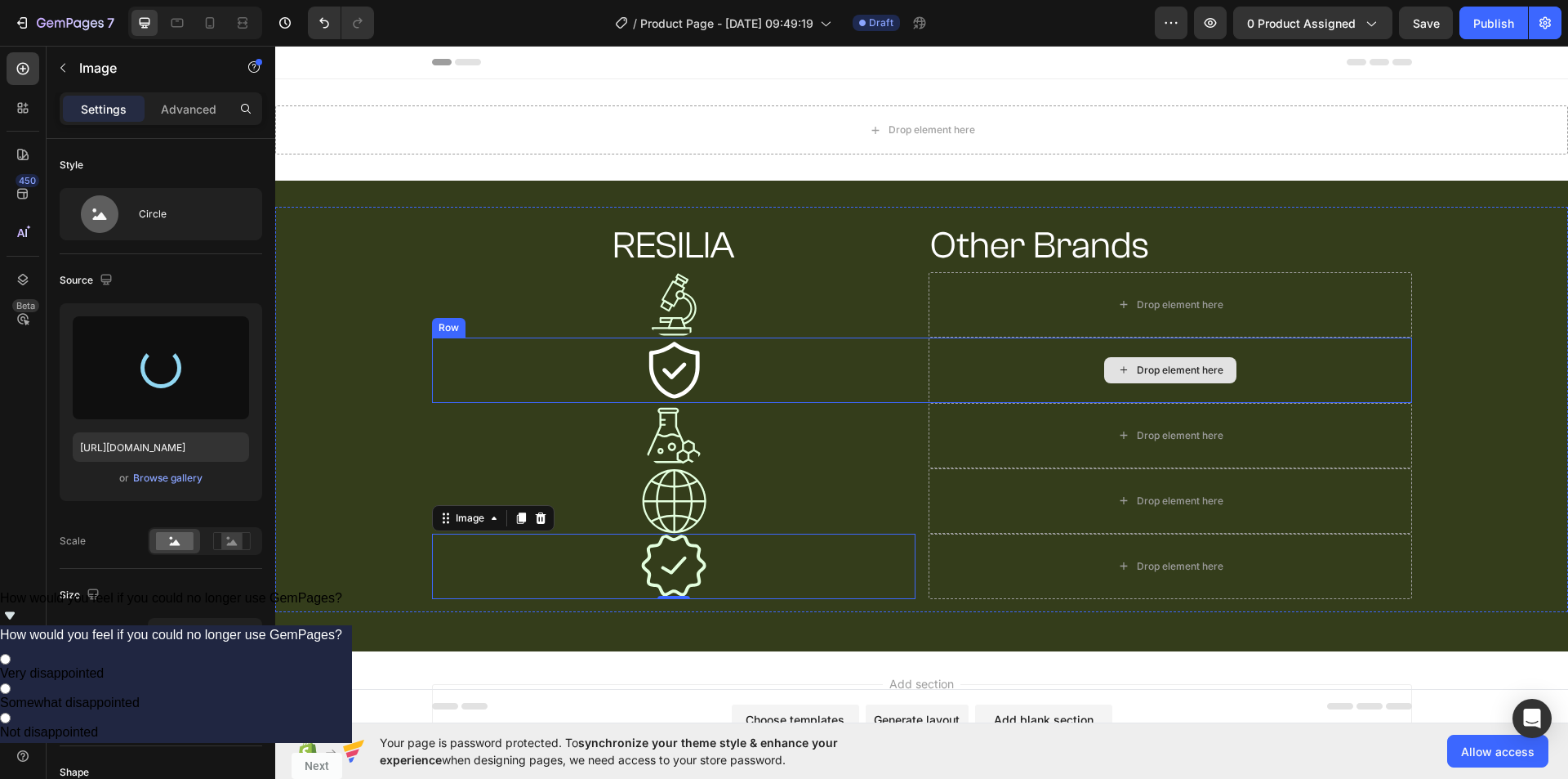
type input "[URL][DOMAIN_NAME]"
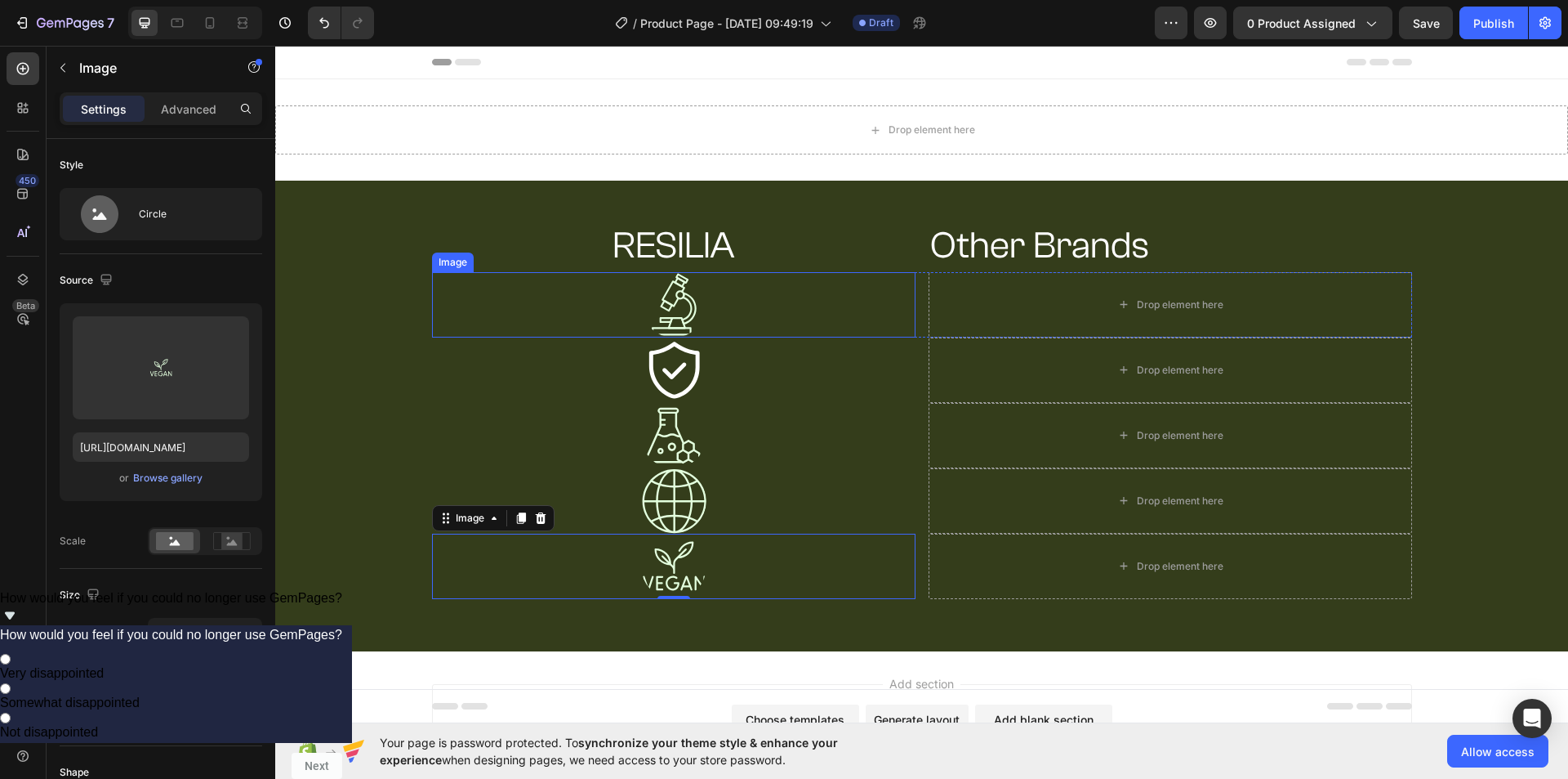
click at [704, 293] on div at bounding box center [674, 304] width 483 height 66
click at [669, 320] on img at bounding box center [674, 304] width 65 height 66
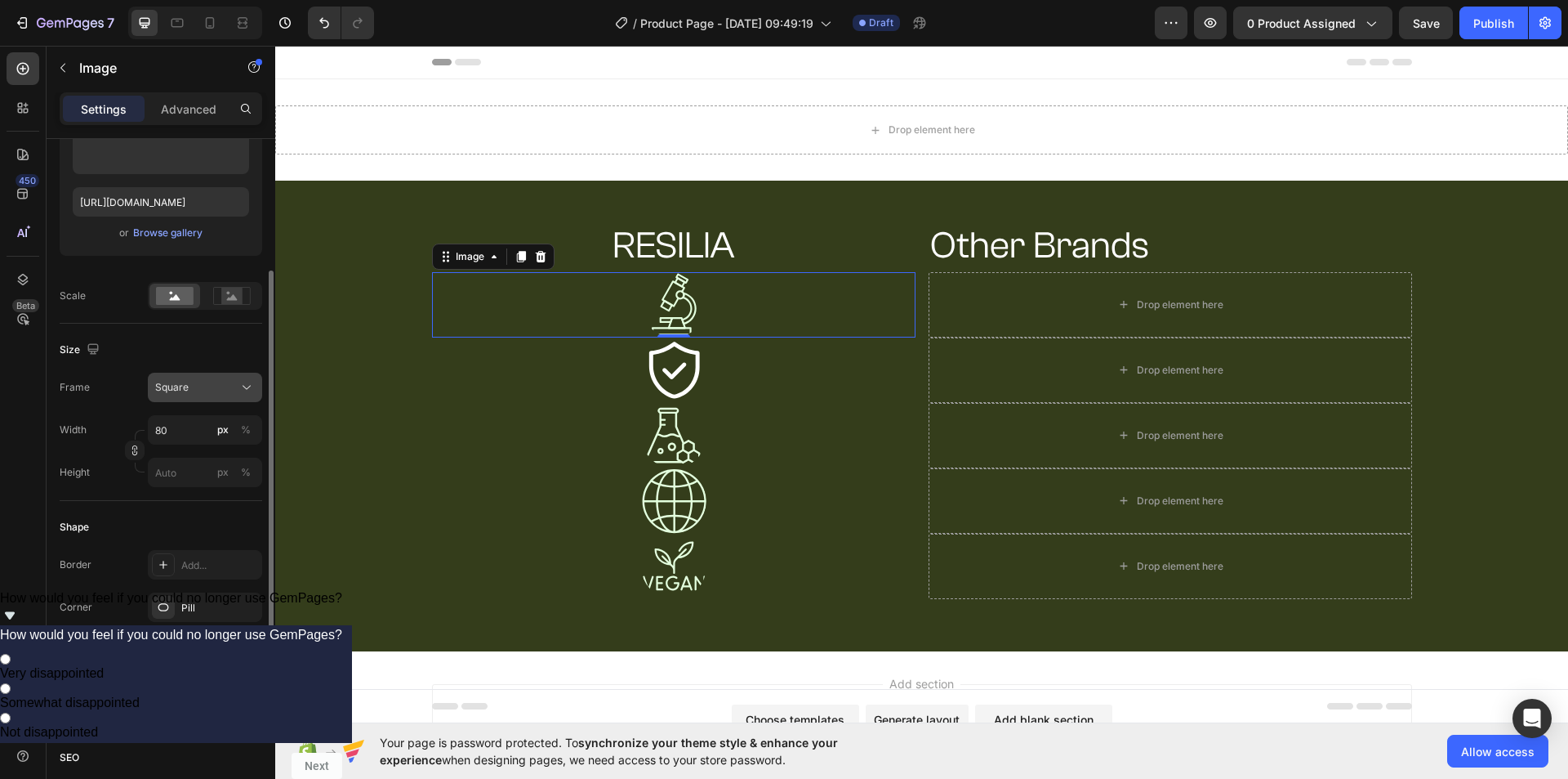
click at [196, 389] on div "Square" at bounding box center [195, 387] width 80 height 14
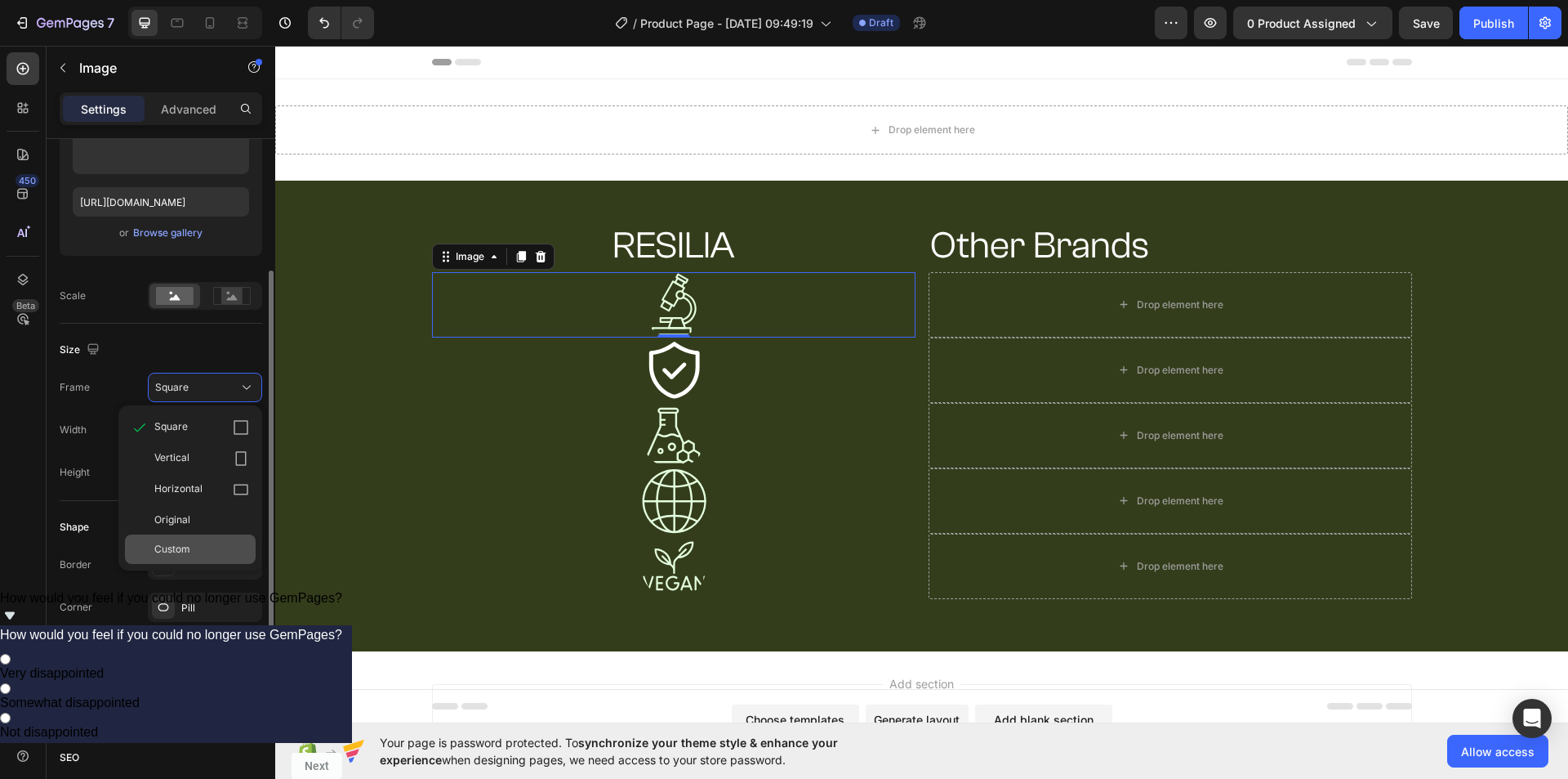
click at [187, 556] on span "Custom" at bounding box center [172, 549] width 36 height 14
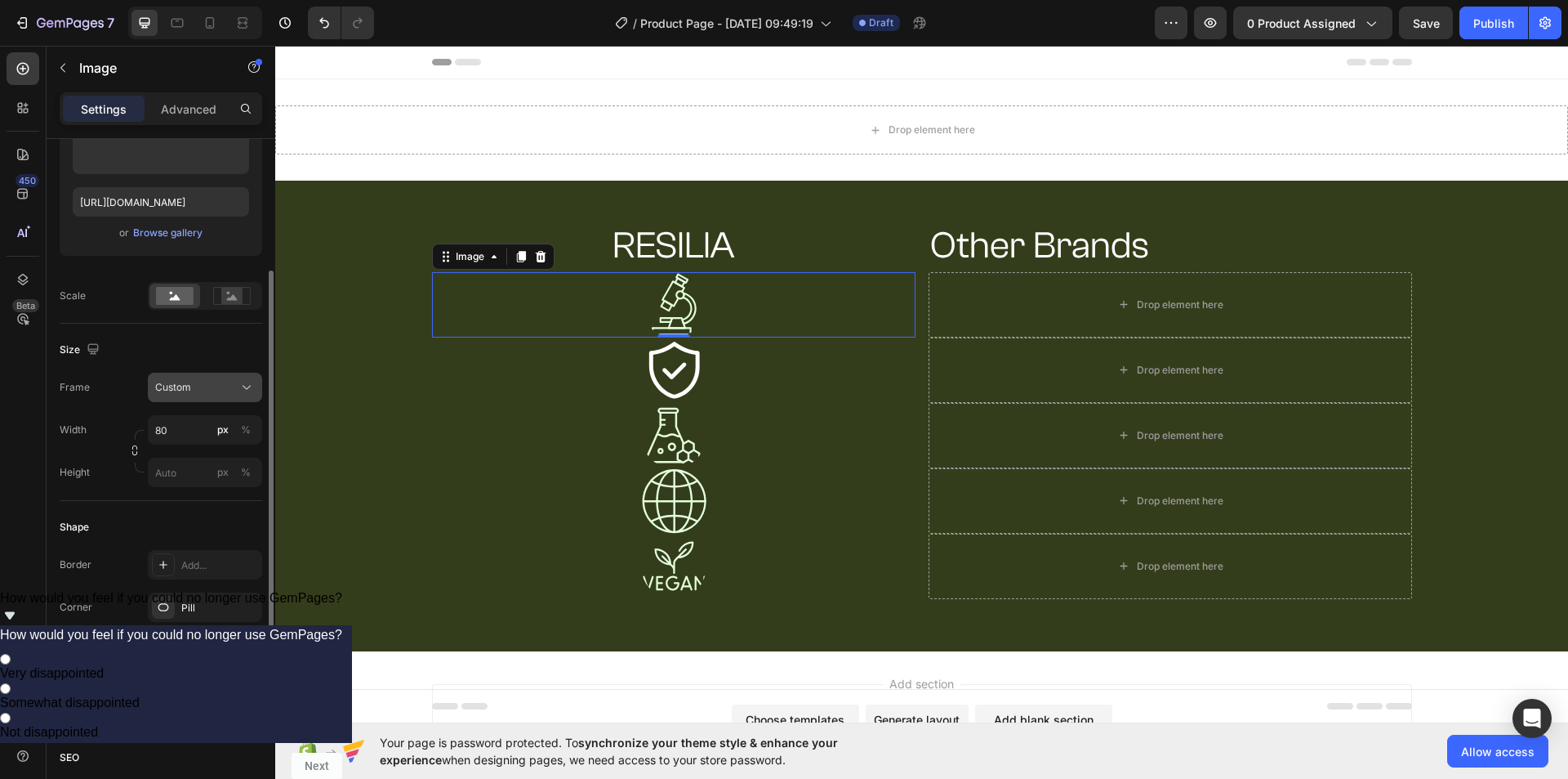
click at [237, 386] on div "Custom" at bounding box center [205, 387] width 100 height 16
click at [168, 524] on span "Original" at bounding box center [172, 520] width 36 height 14
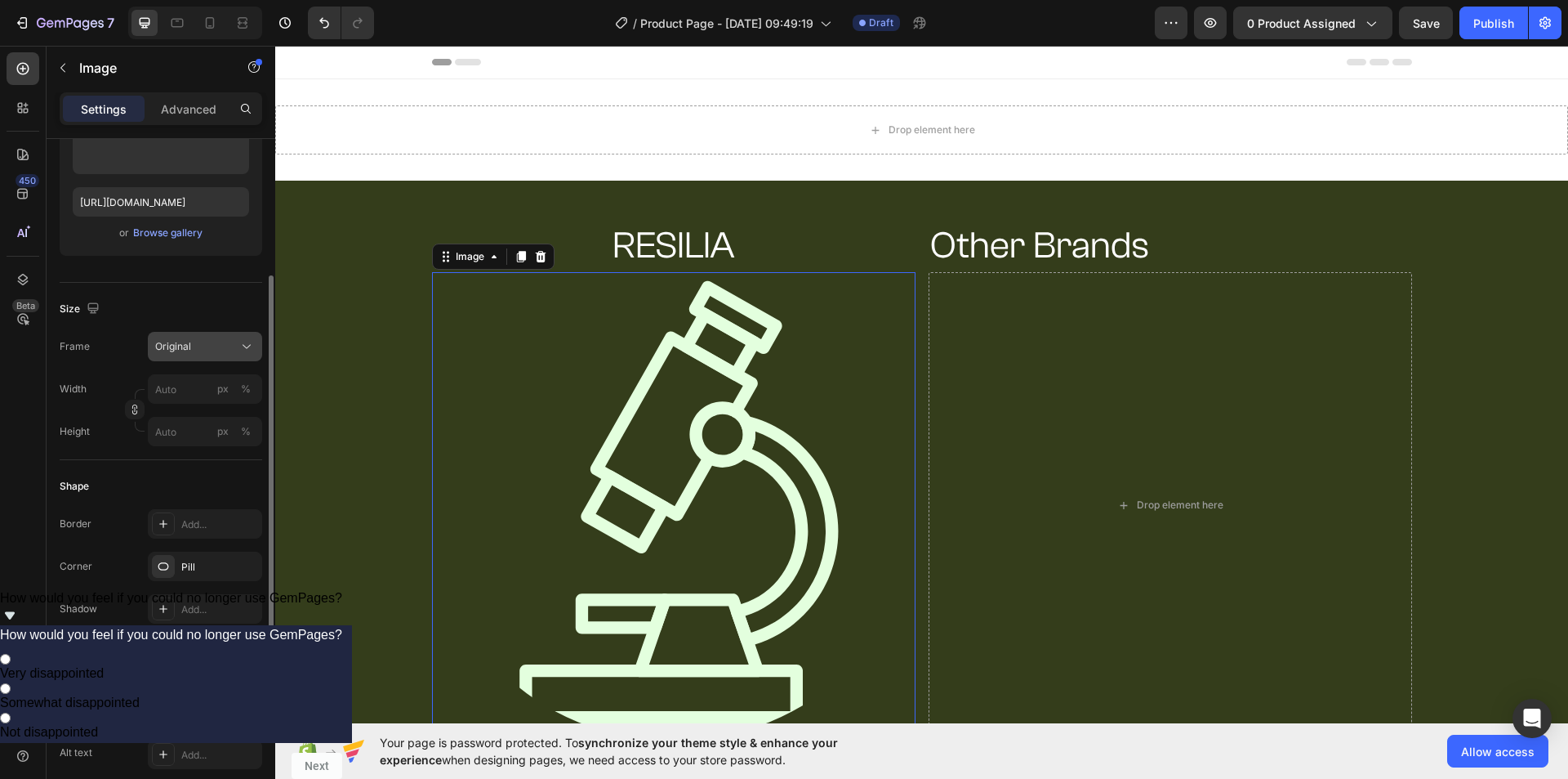
click at [231, 351] on div "Original" at bounding box center [195, 346] width 80 height 14
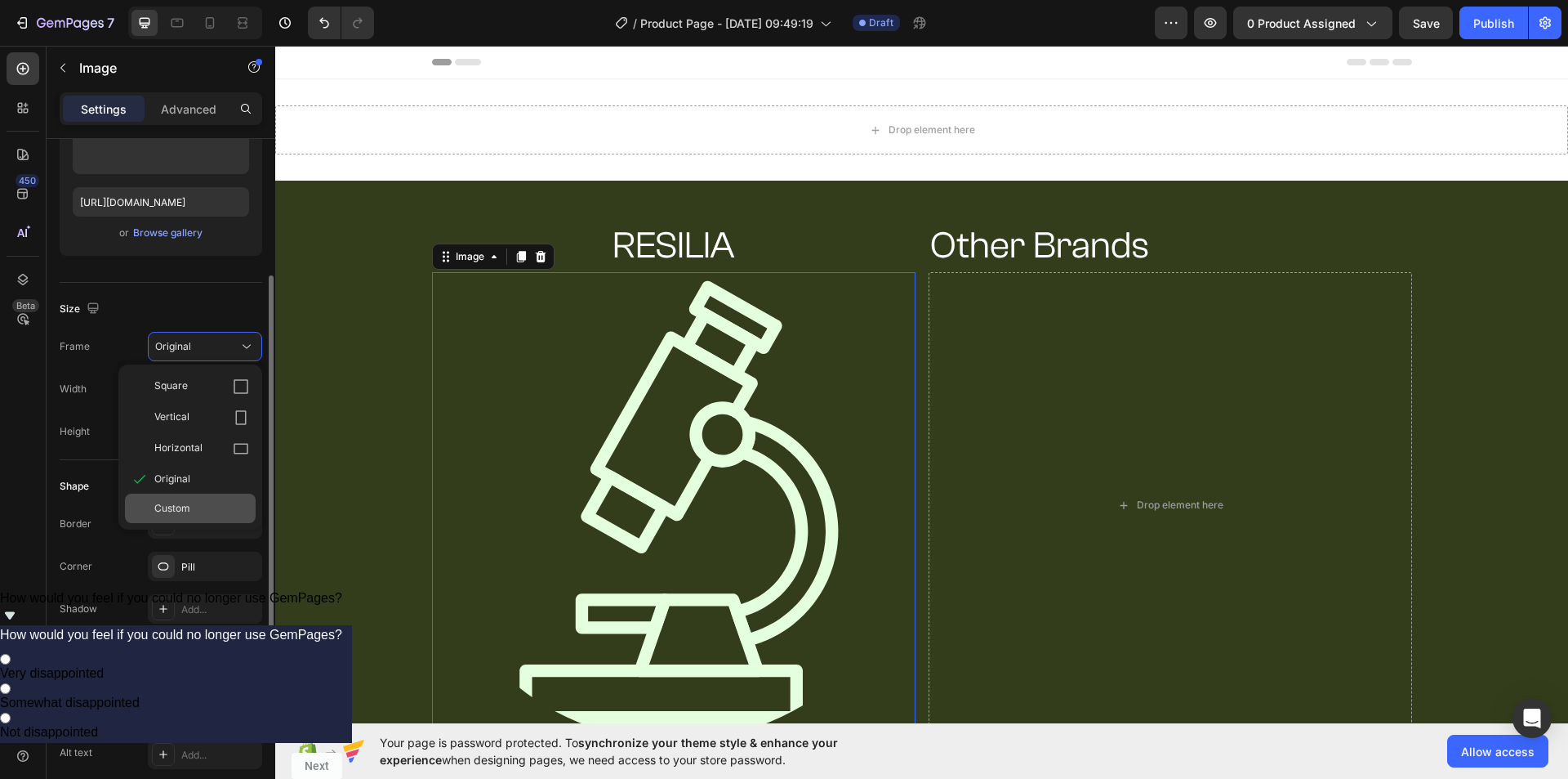
click at [179, 500] on div "Custom" at bounding box center [190, 508] width 131 height 30
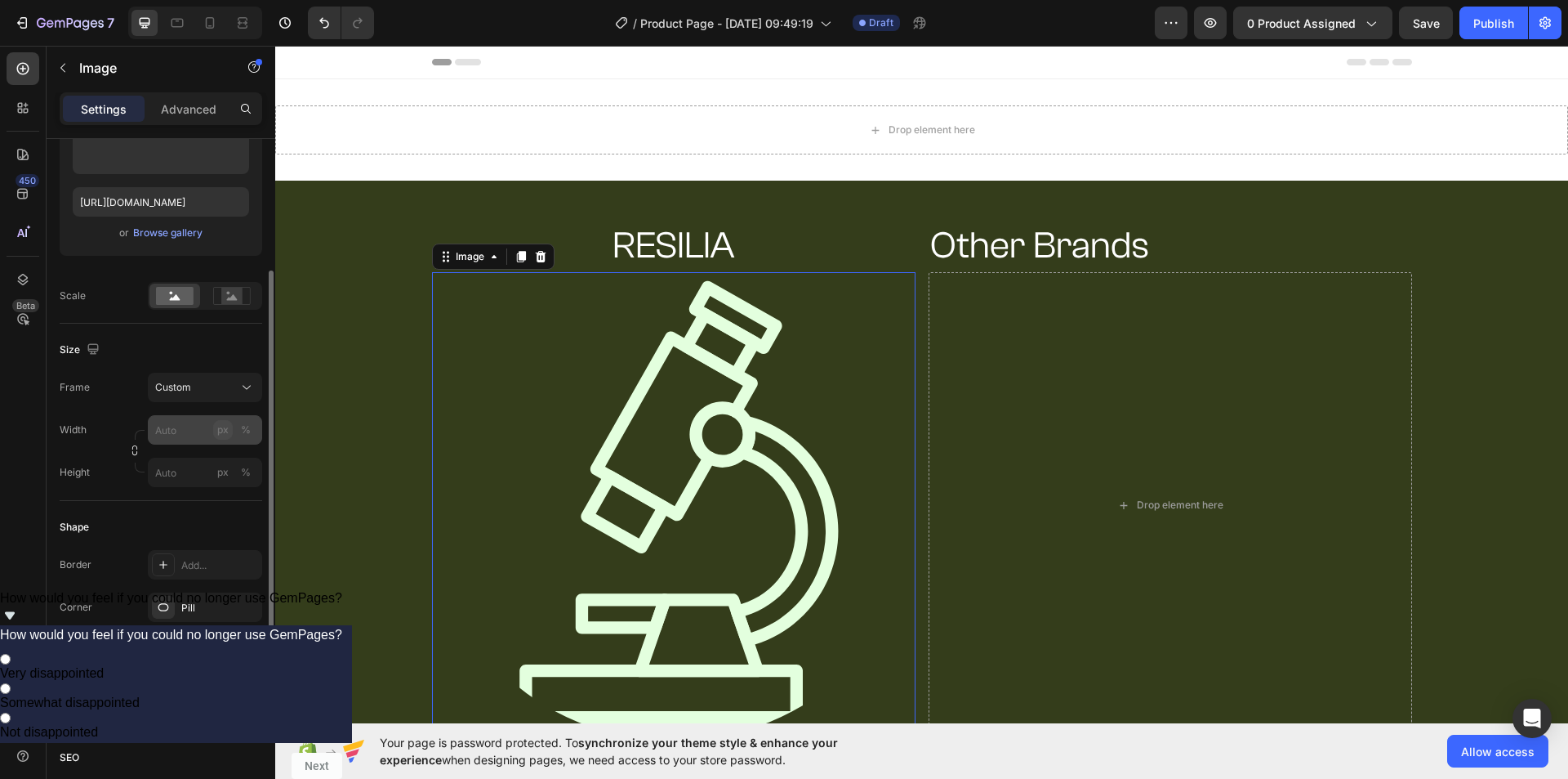
click at [222, 426] on div "Width px % Height px %" at bounding box center [161, 451] width 203 height 72
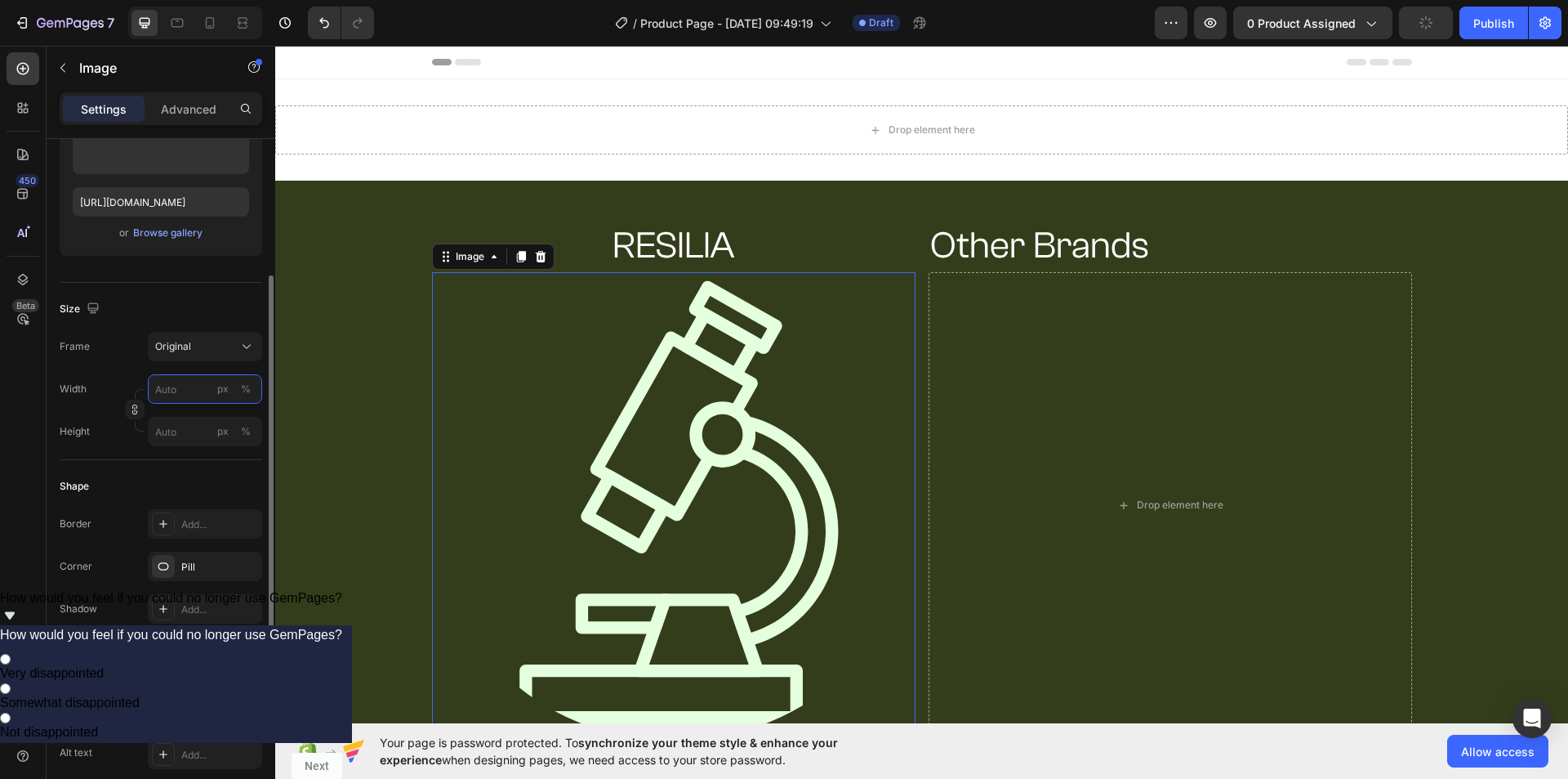
click at [178, 390] on input "px %" at bounding box center [205, 389] width 114 height 30
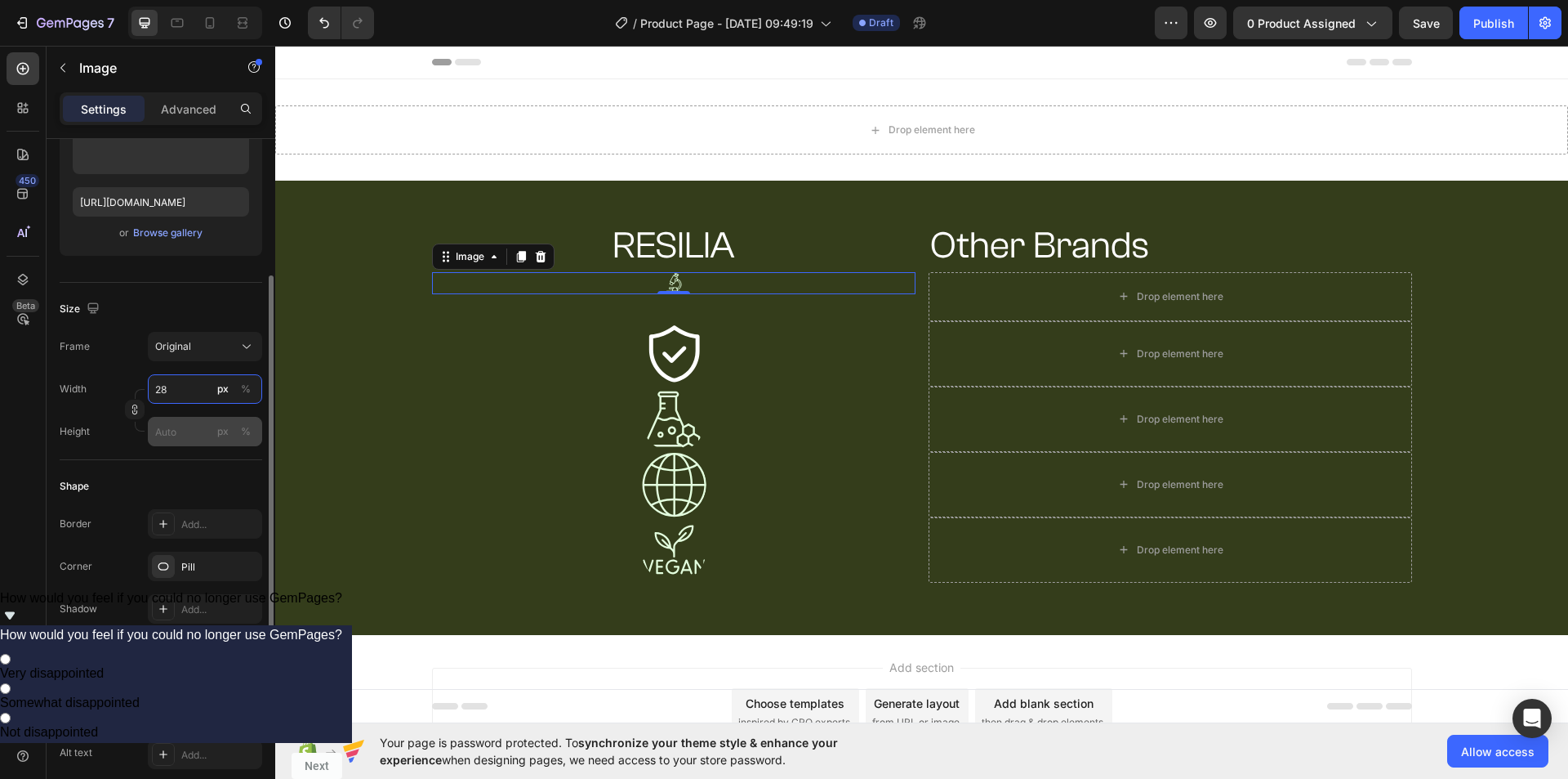
type input "28"
click at [179, 419] on input "px %" at bounding box center [205, 431] width 114 height 30
type input "27"
click at [222, 389] on div "px" at bounding box center [222, 389] width 12 height 14
click at [195, 389] on input "px %" at bounding box center [205, 389] width 114 height 30
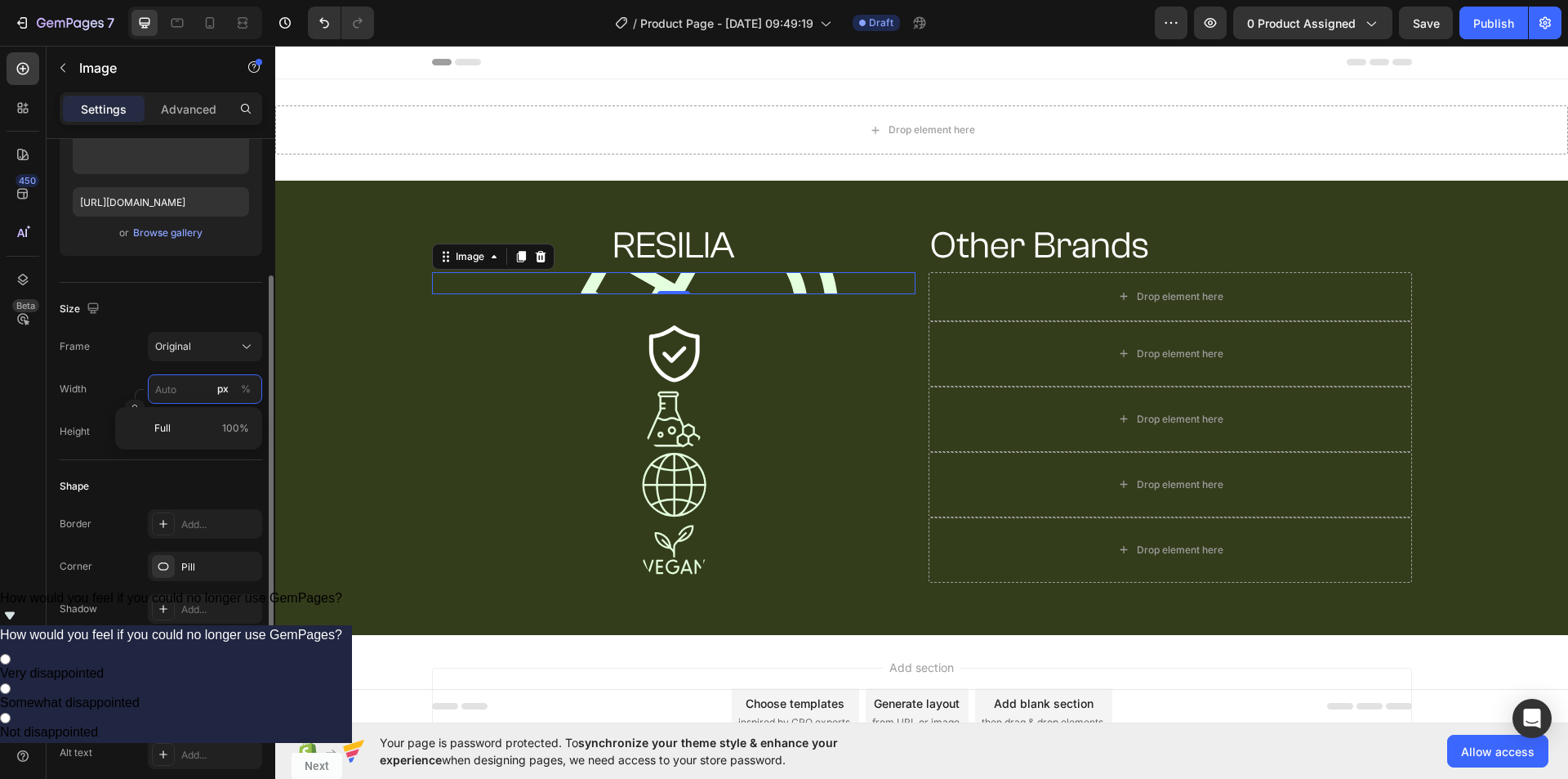
type input "2"
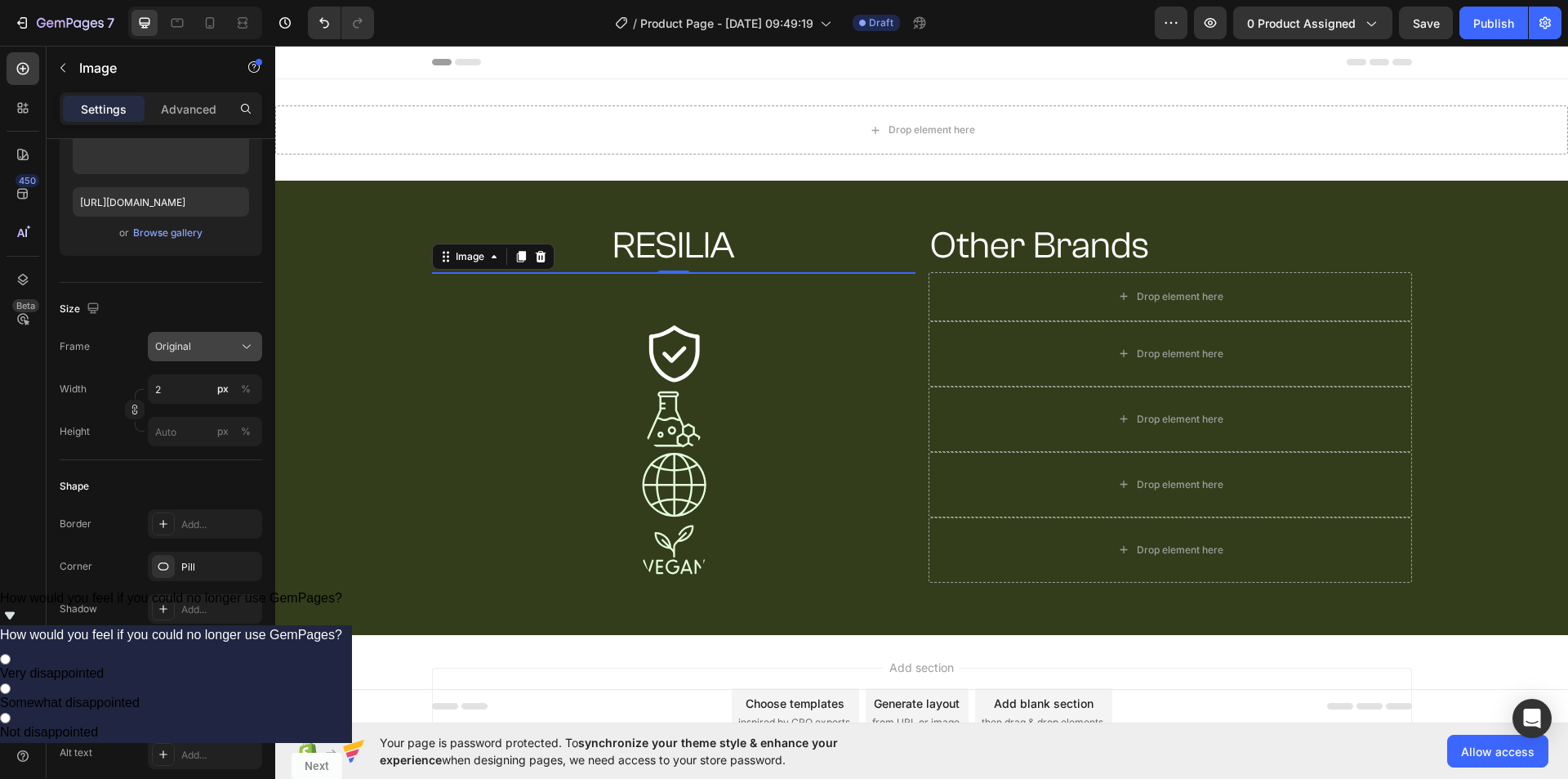
click at [234, 354] on div "Original" at bounding box center [205, 346] width 100 height 16
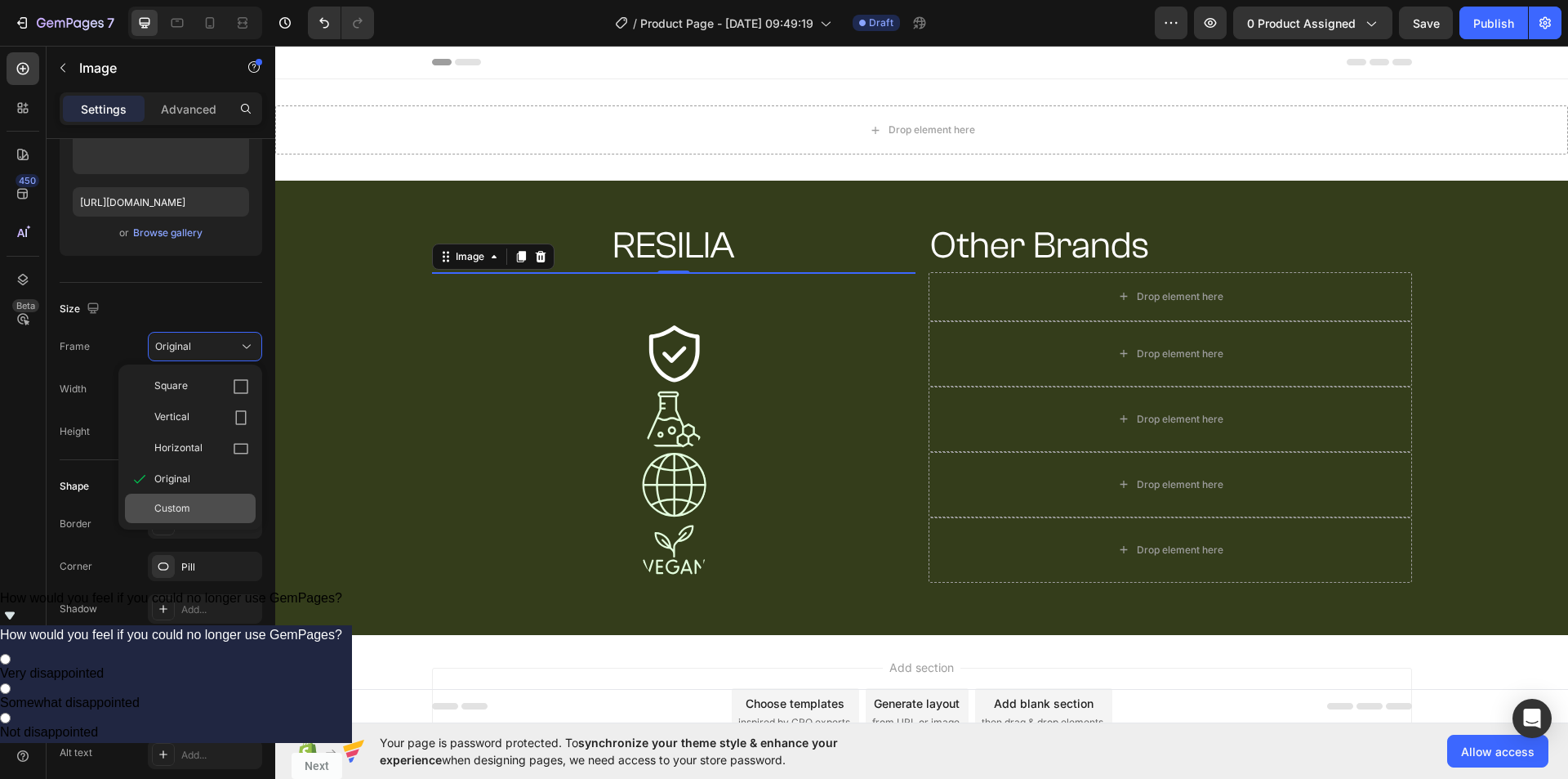
click at [213, 505] on div "Custom" at bounding box center [202, 508] width 95 height 14
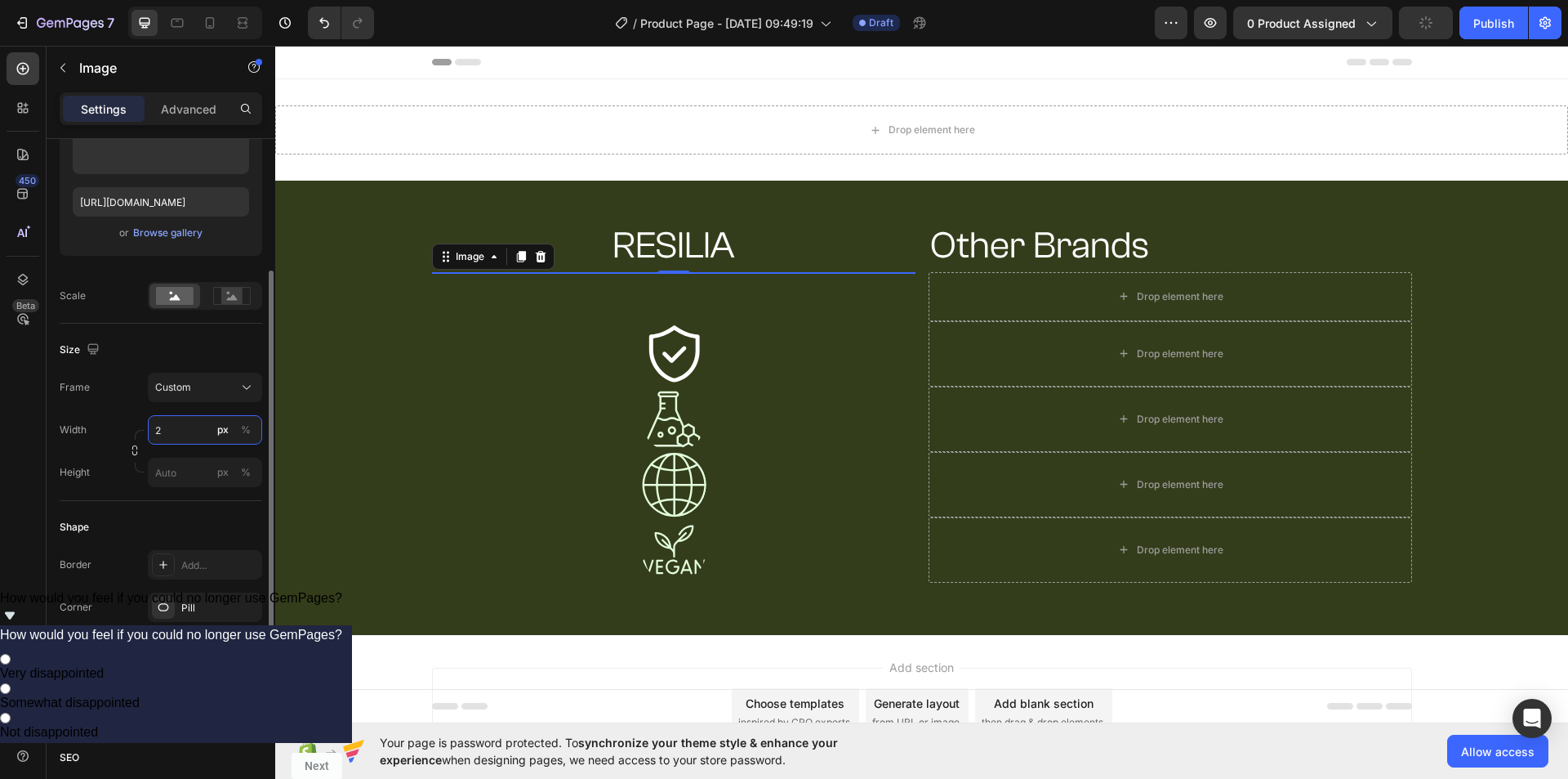
click at [171, 427] on input "2" at bounding box center [205, 429] width 114 height 30
click at [181, 425] on input "2" at bounding box center [205, 429] width 114 height 30
type input "28"
click at [180, 464] on input "px %" at bounding box center [205, 472] width 114 height 30
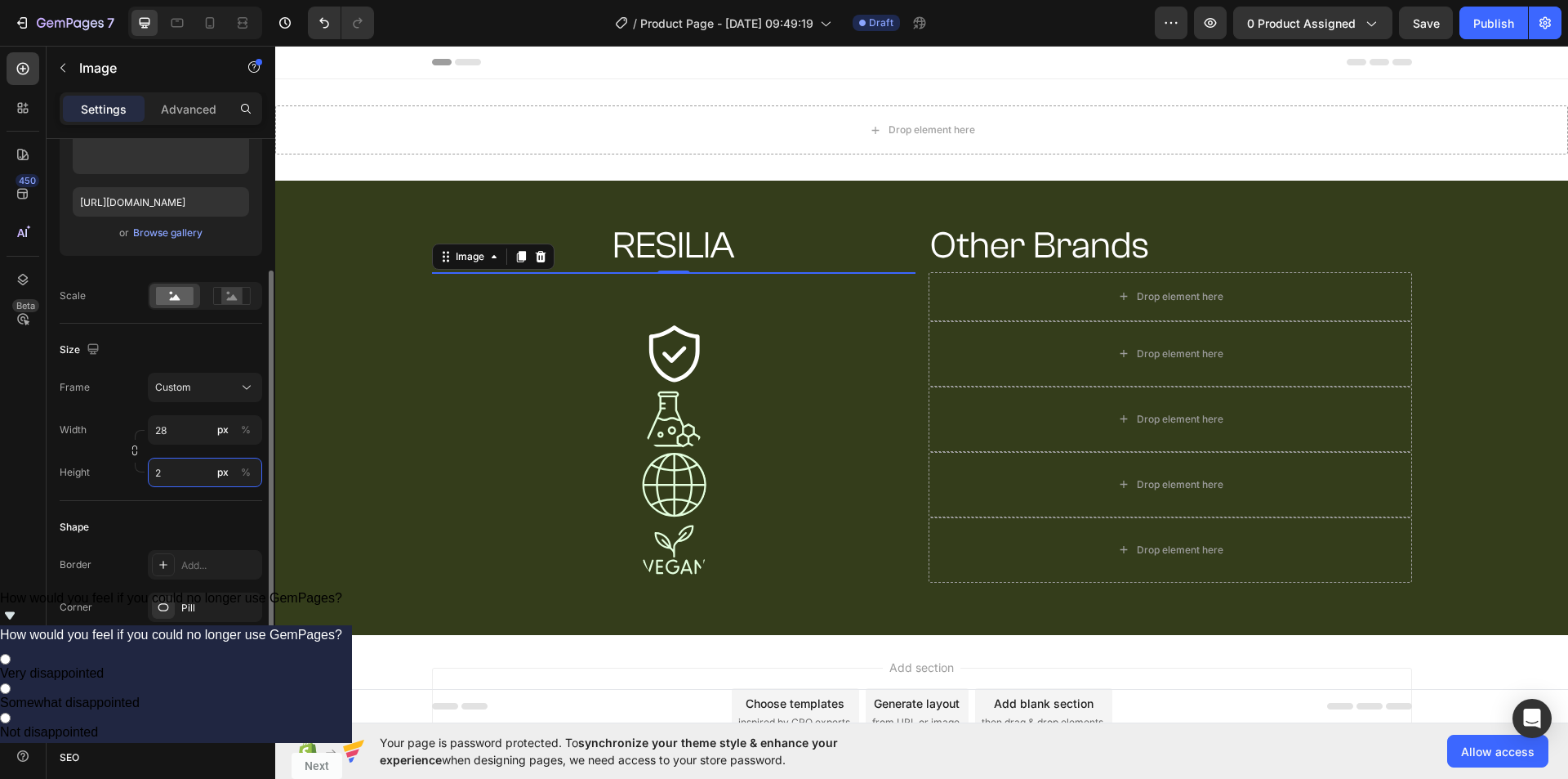
type input "27"
click at [454, 509] on div at bounding box center [674, 484] width 483 height 66
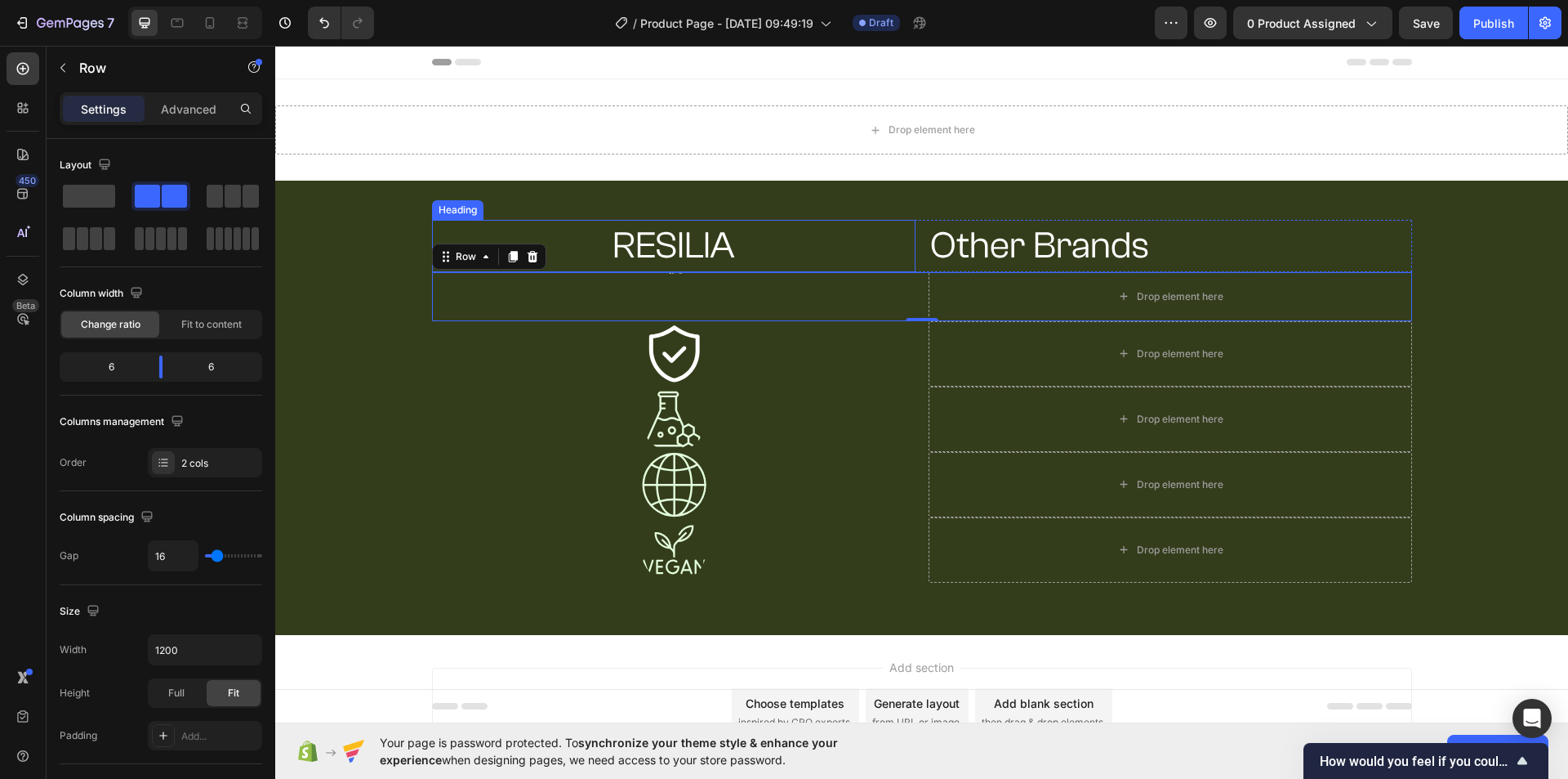
click at [671, 268] on p "RESILIA" at bounding box center [673, 246] width 480 height 49
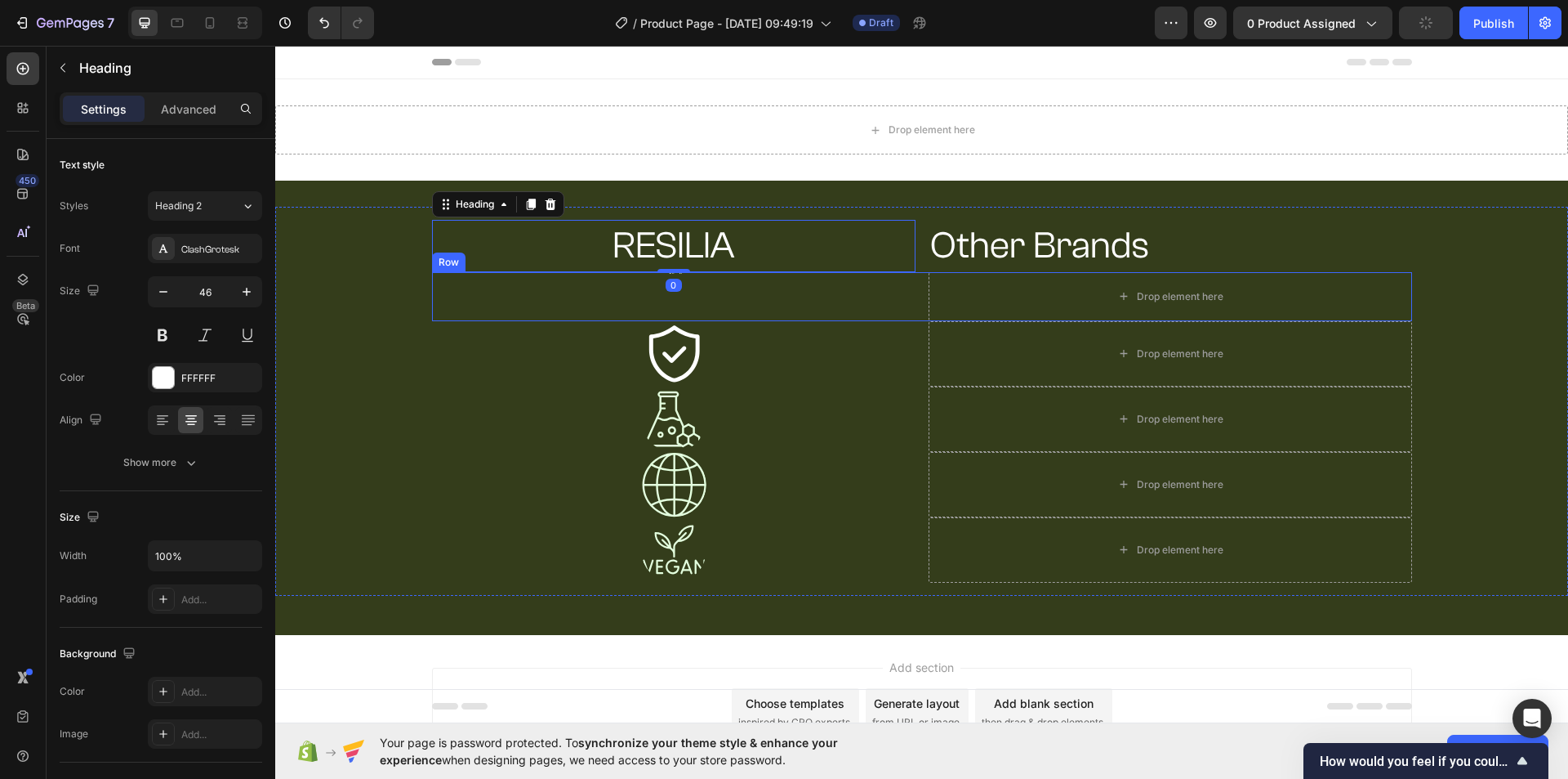
click at [653, 296] on div "Image" at bounding box center [674, 296] width 483 height 49
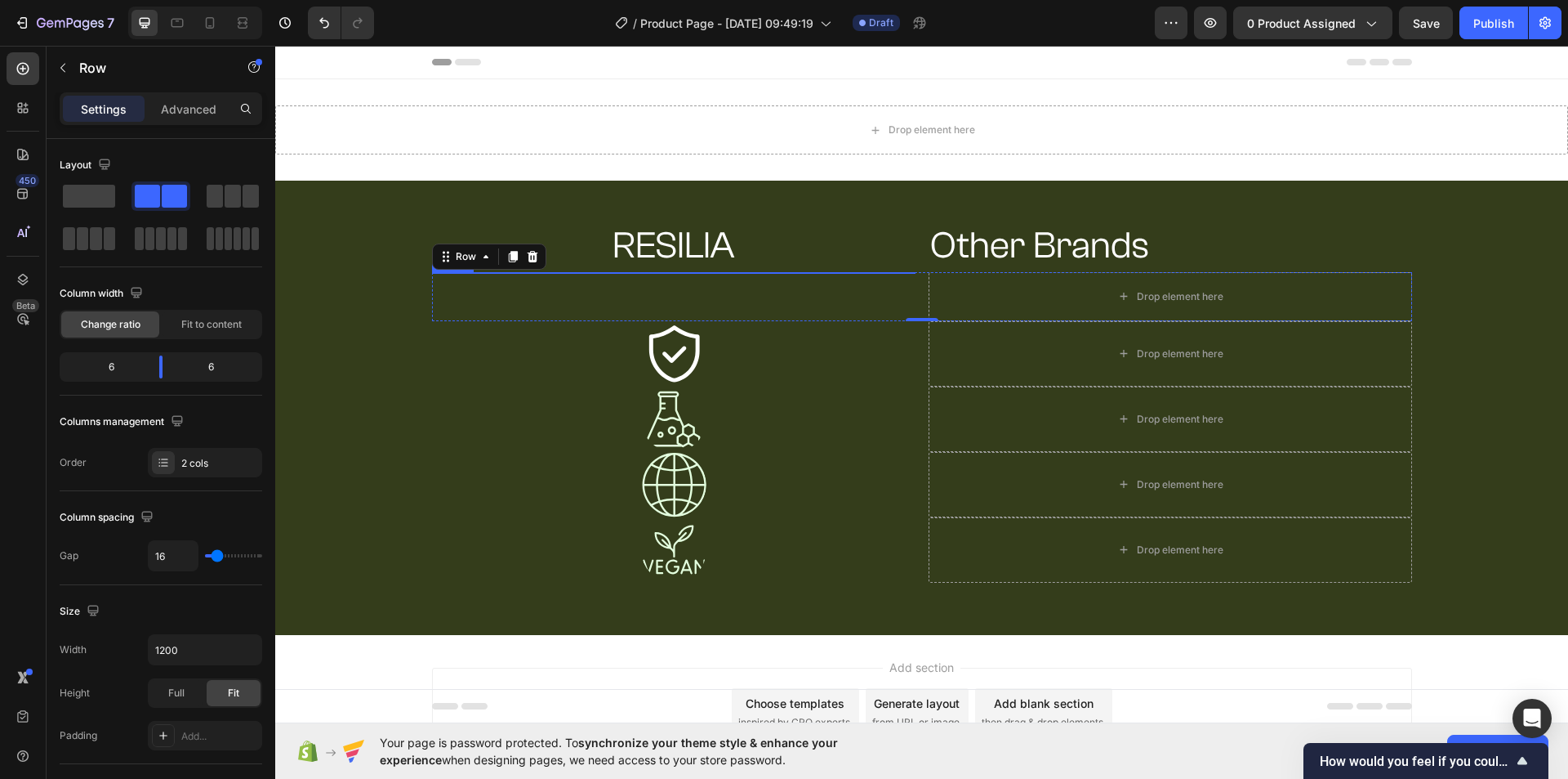
click at [668, 273] on img at bounding box center [673, 273] width 22 height 2
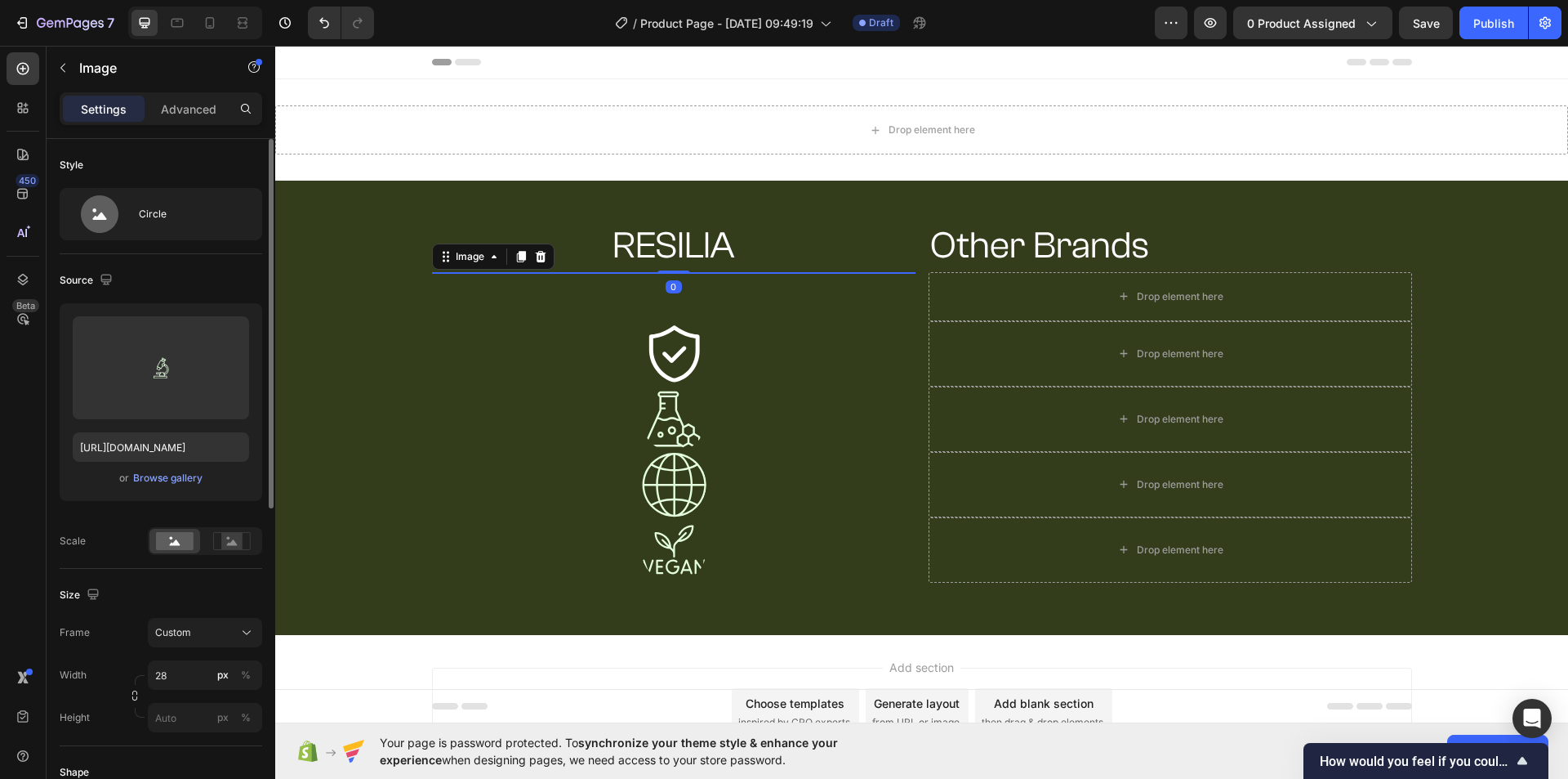
scroll to position [163, 0]
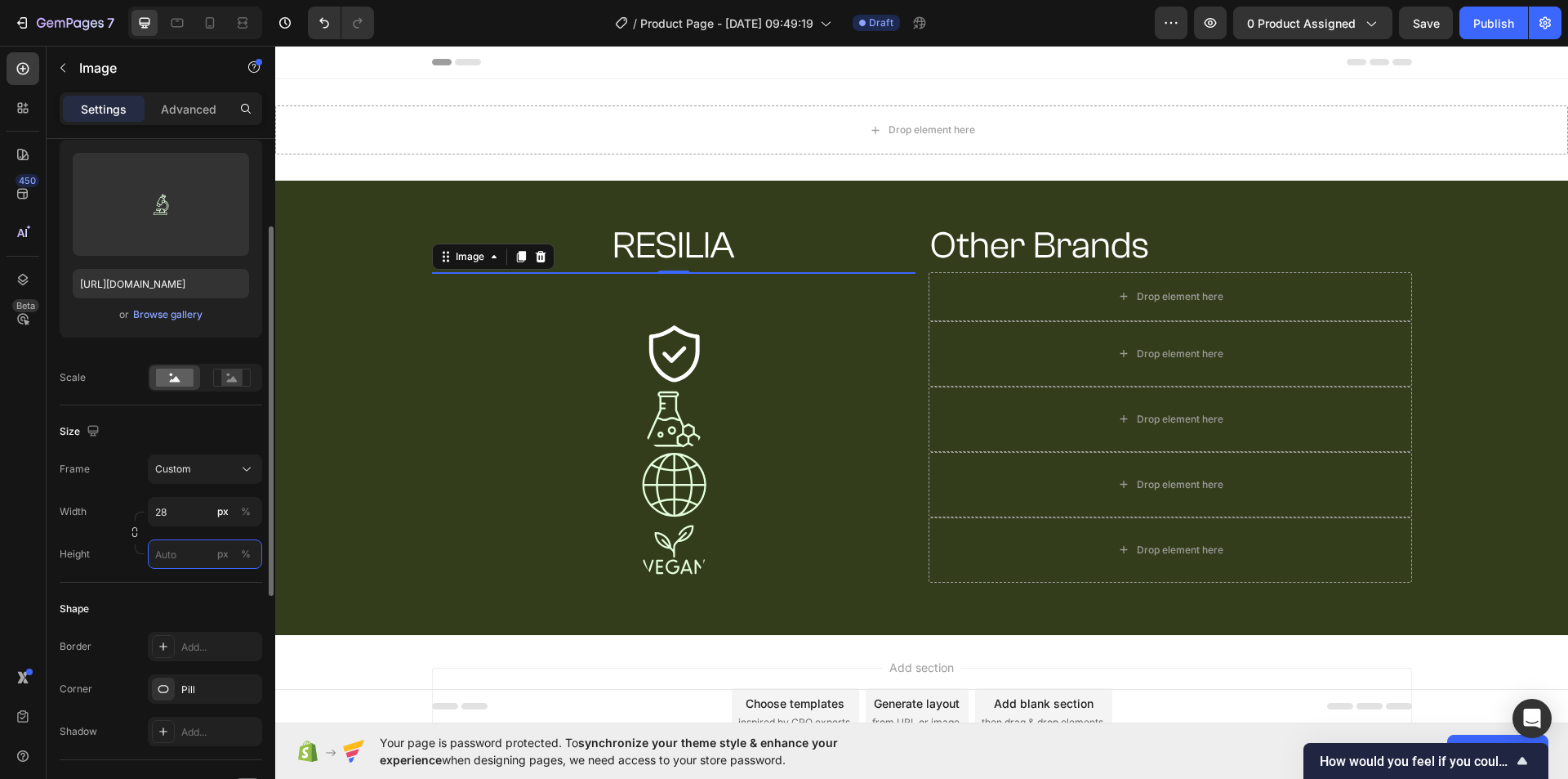
click at [169, 565] on input "px %" at bounding box center [205, 554] width 114 height 30
click at [217, 558] on button "px" at bounding box center [223, 554] width 20 height 20
click at [154, 562] on input "px %" at bounding box center [205, 554] width 114 height 30
type input "27"
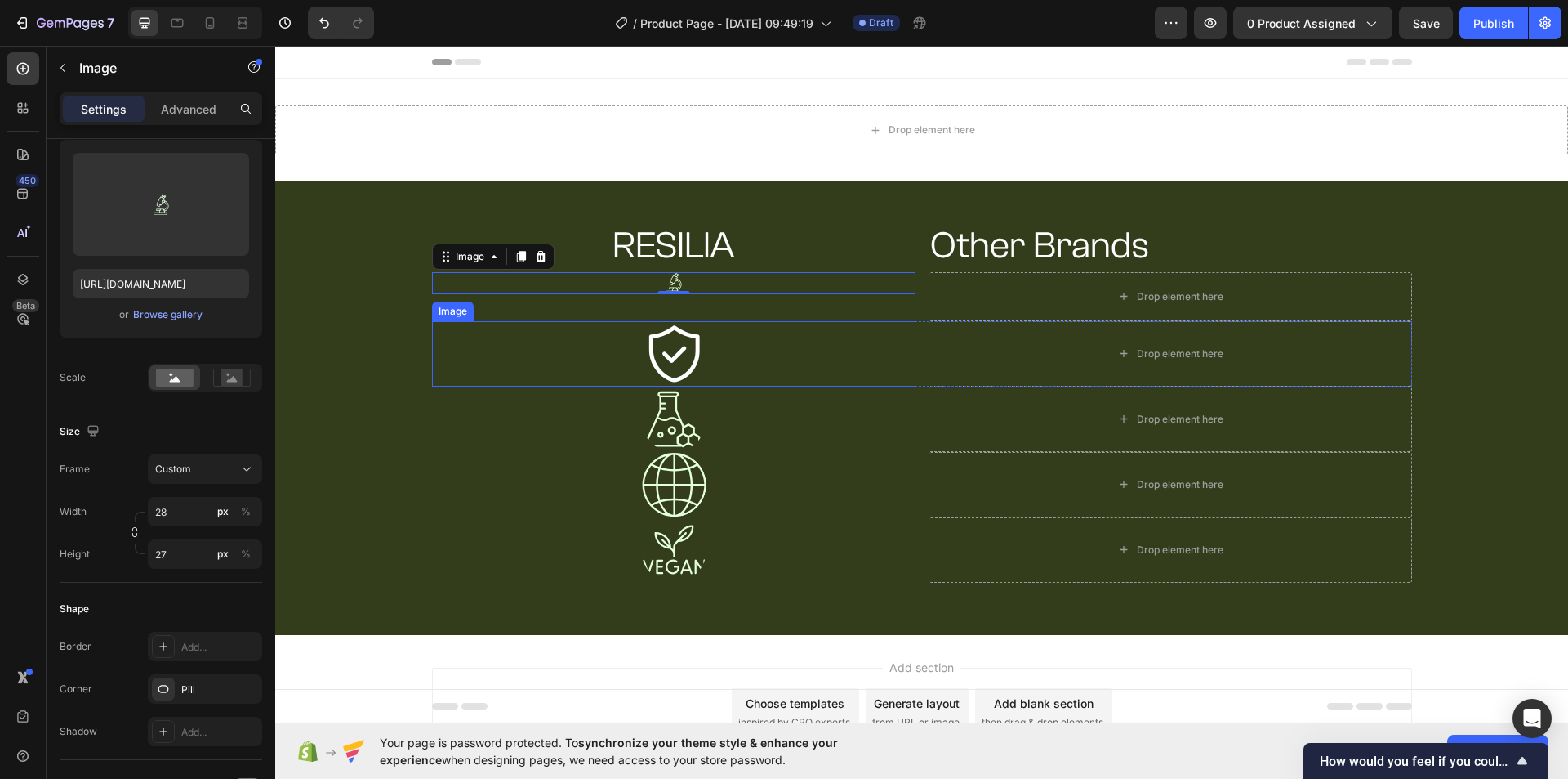
click at [542, 381] on div at bounding box center [674, 354] width 483 height 66
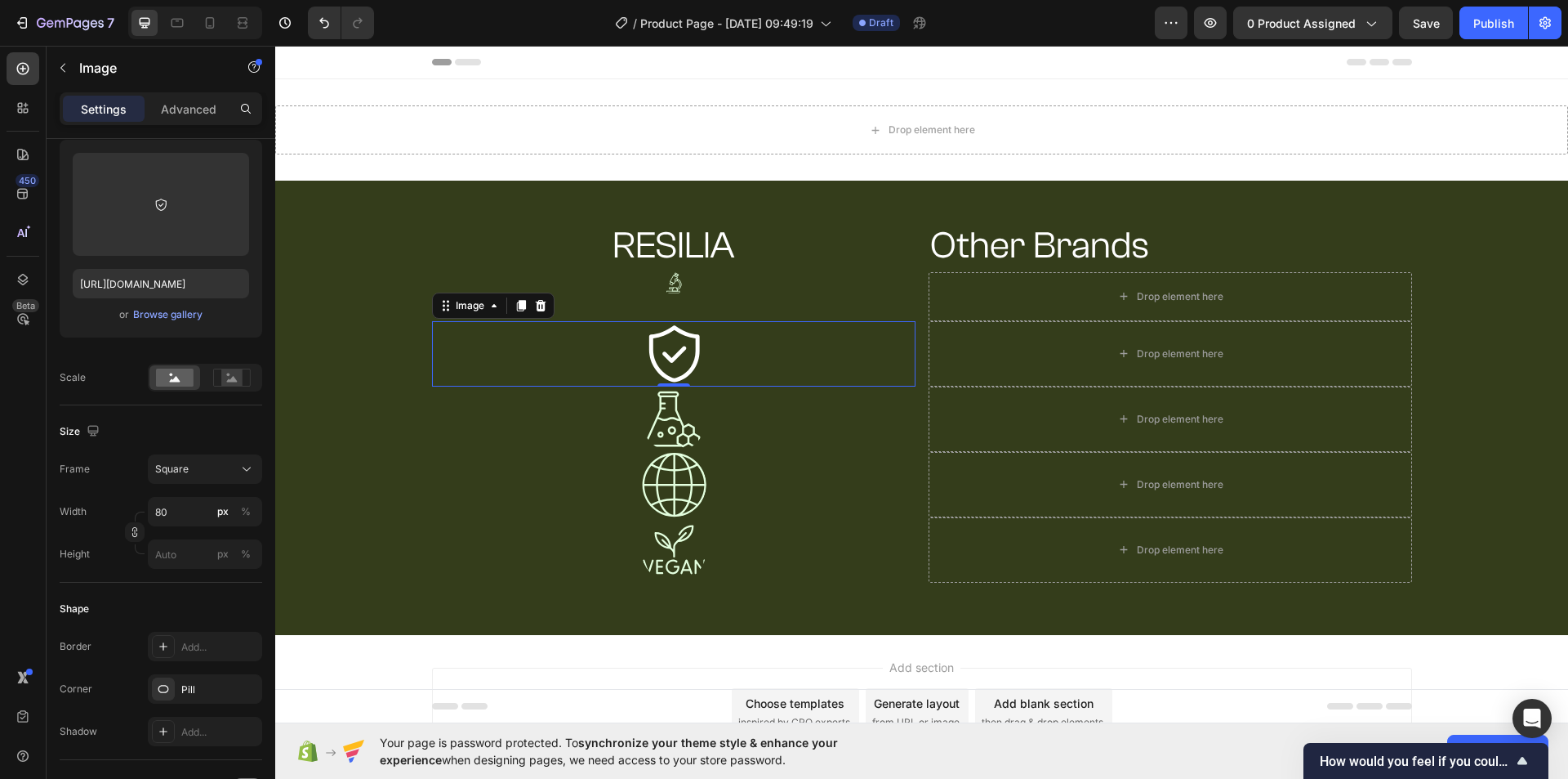
click at [662, 351] on img at bounding box center [674, 354] width 65 height 66
click at [243, 469] on icon at bounding box center [247, 468] width 16 height 16
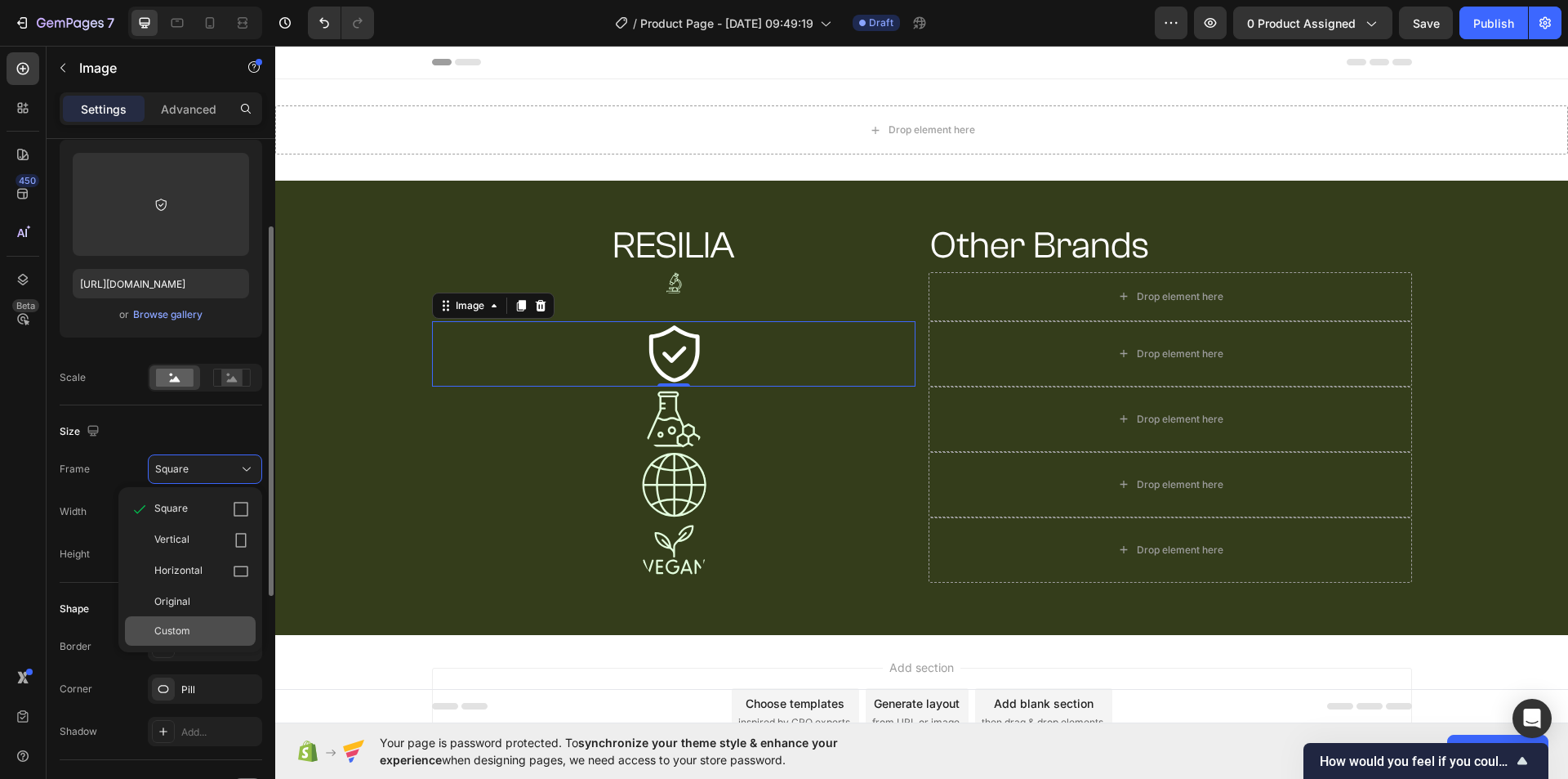
click at [187, 624] on span "Custom" at bounding box center [172, 631] width 36 height 14
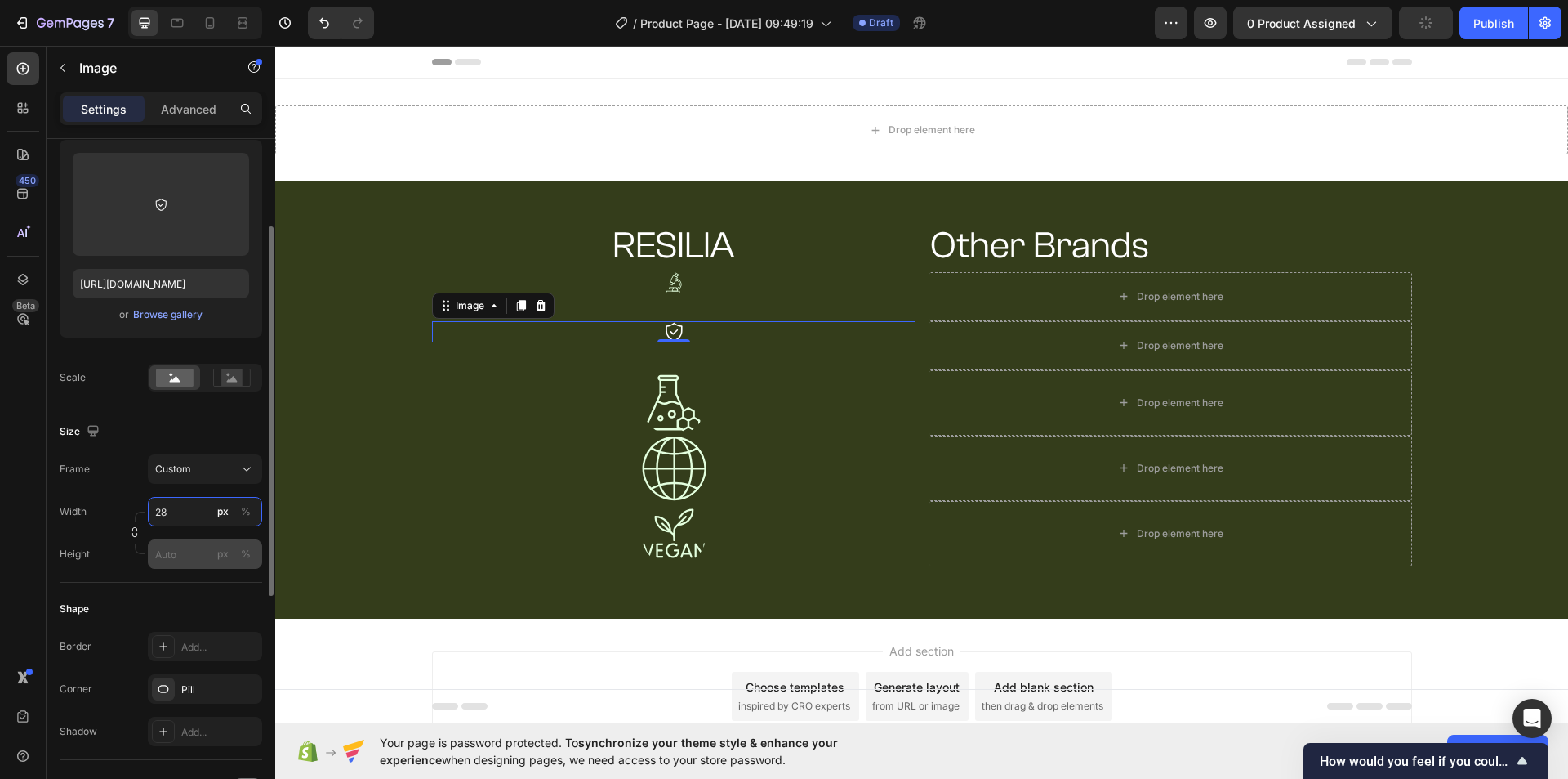
type input "28"
click at [172, 555] on input "px %" at bounding box center [205, 554] width 114 height 30
click at [222, 556] on div "px" at bounding box center [222, 554] width 12 height 14
type input "27"
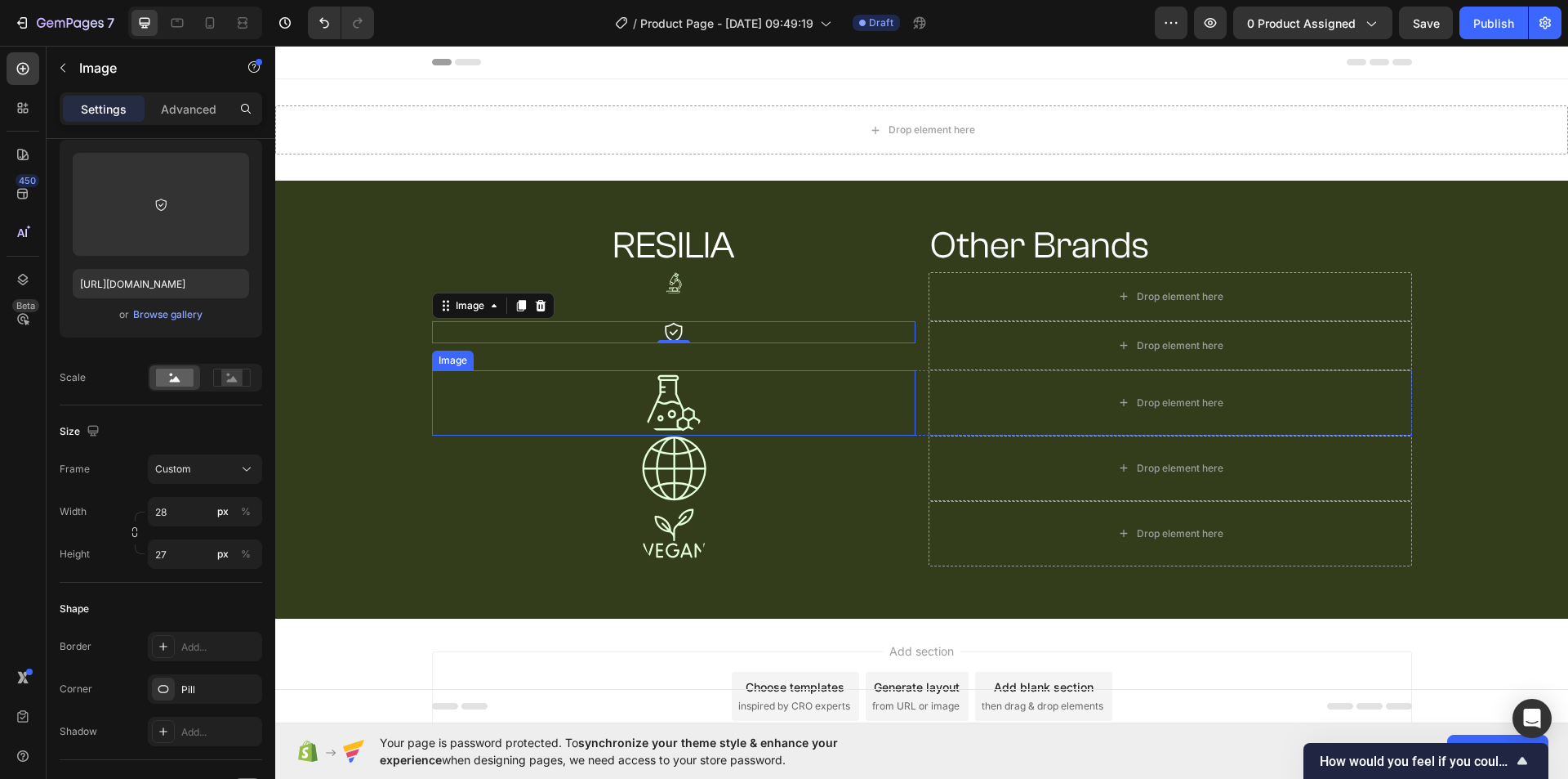
click at [678, 397] on img at bounding box center [674, 402] width 65 height 66
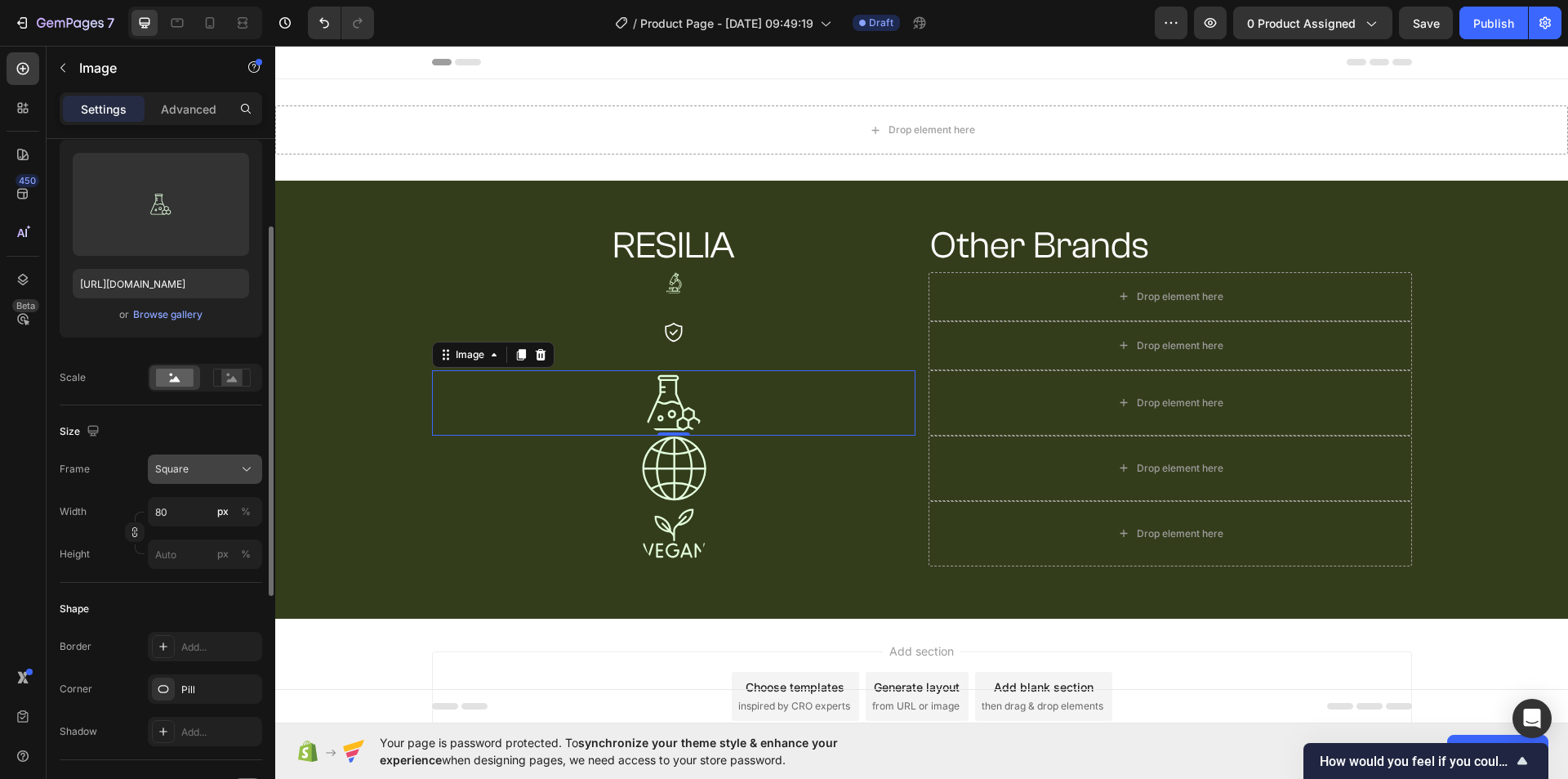
click at [219, 478] on button "Square" at bounding box center [205, 468] width 114 height 30
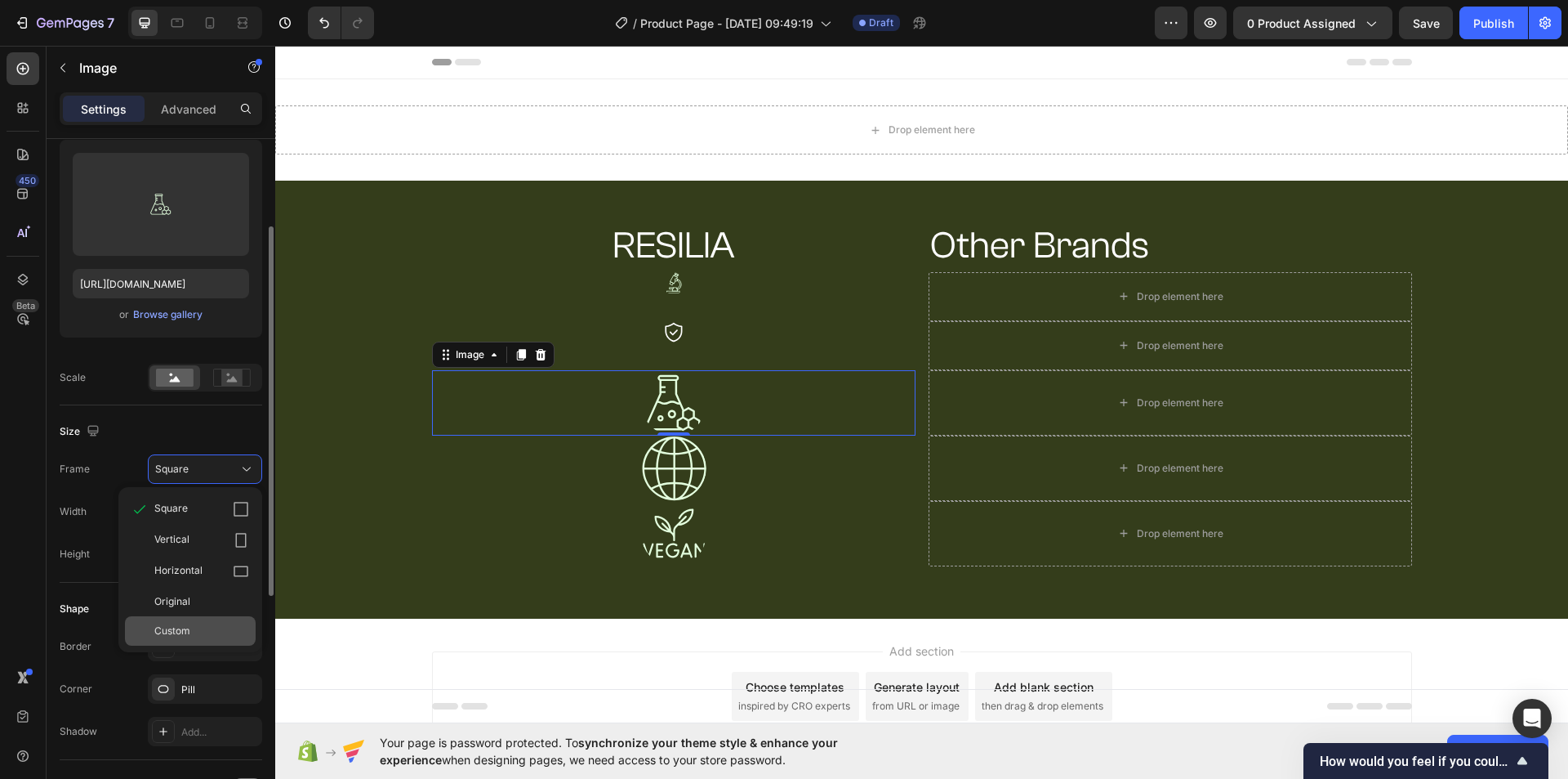
click at [216, 626] on div "Custom" at bounding box center [202, 631] width 95 height 14
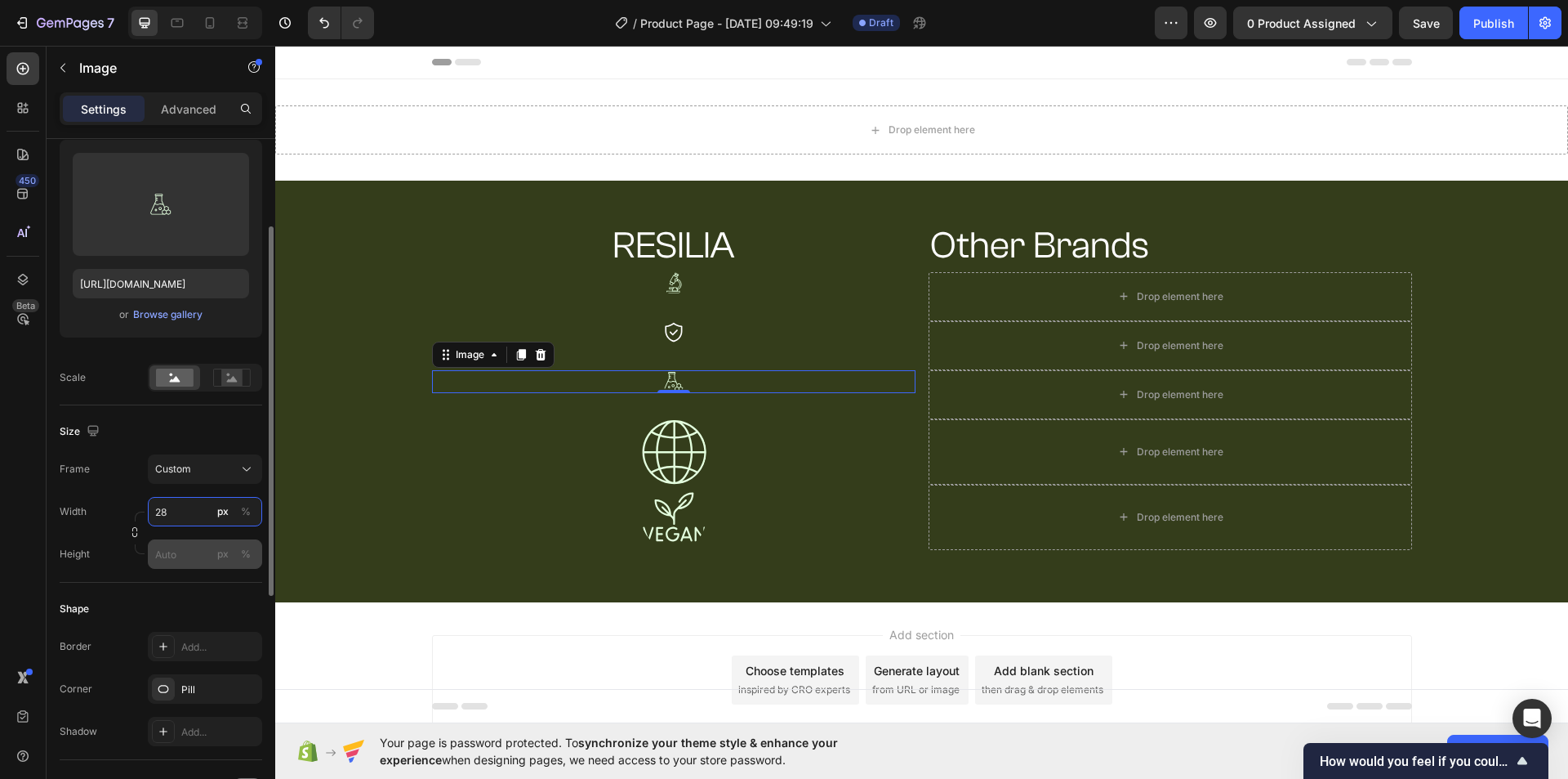
type input "28"
click at [170, 551] on input "px %" at bounding box center [205, 554] width 114 height 30
click at [216, 557] on button "px" at bounding box center [223, 554] width 20 height 20
type input "27"
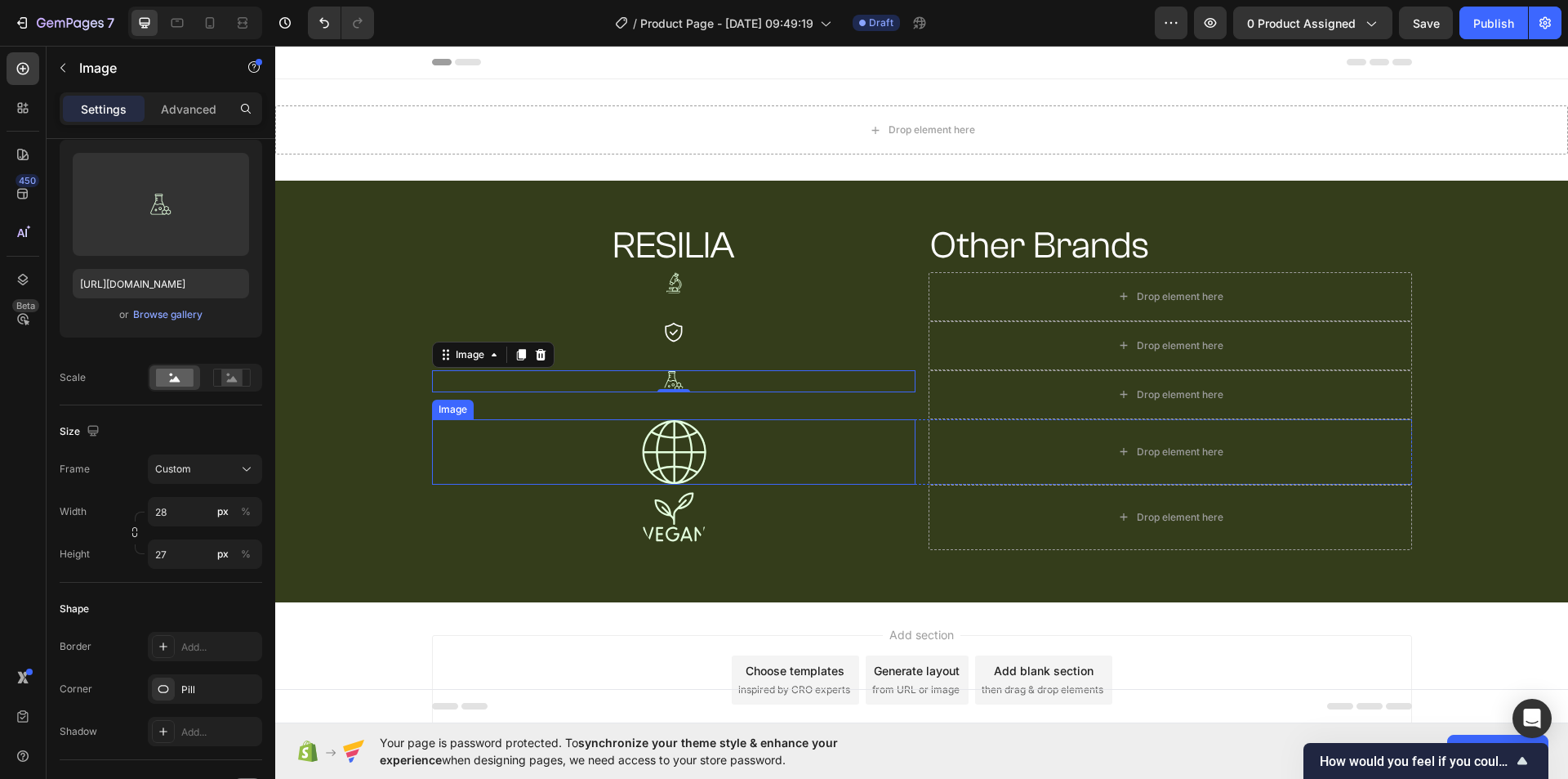
click at [672, 454] on img at bounding box center [674, 451] width 65 height 66
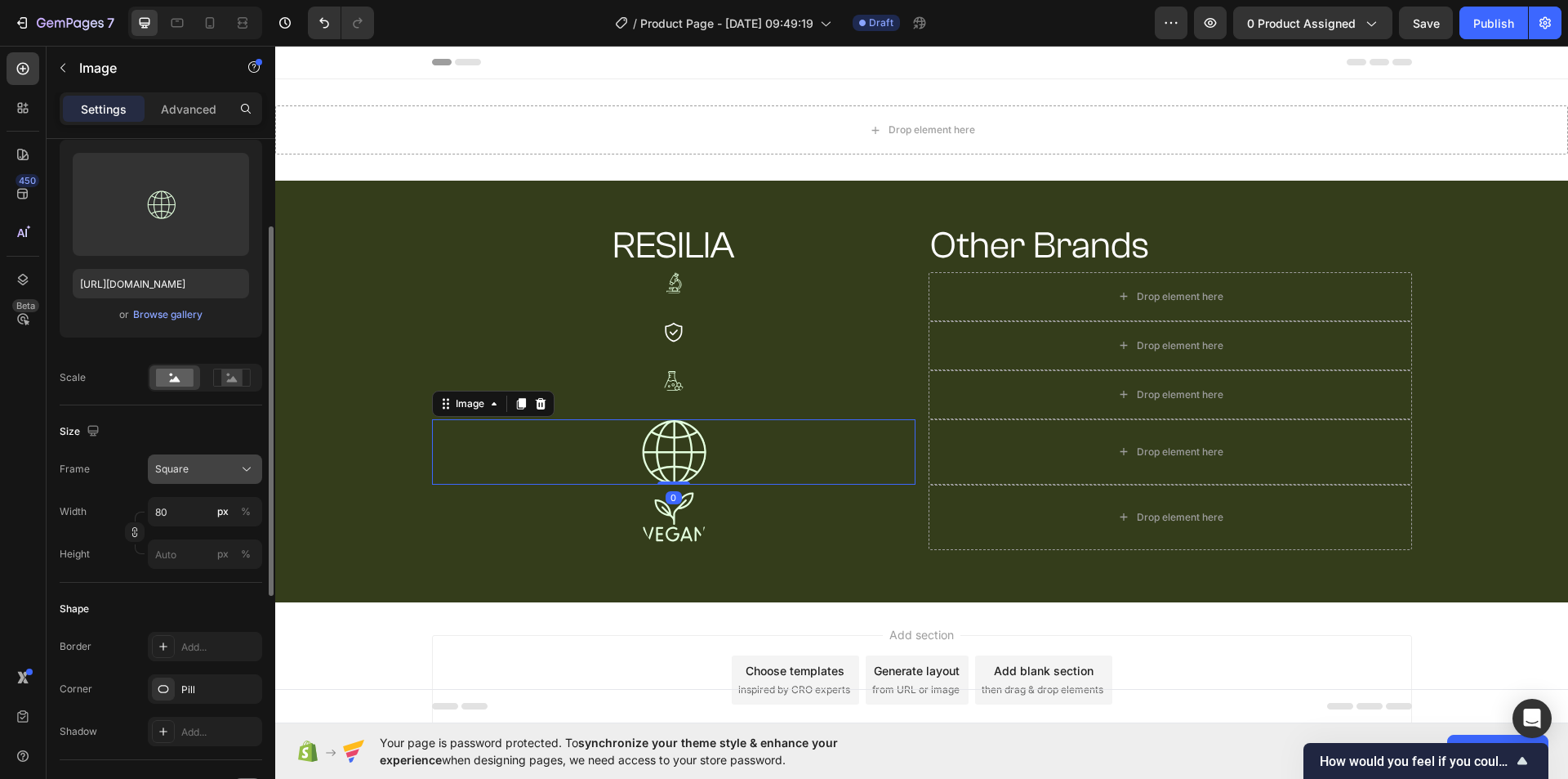
click at [232, 472] on div "Square" at bounding box center [195, 468] width 80 height 14
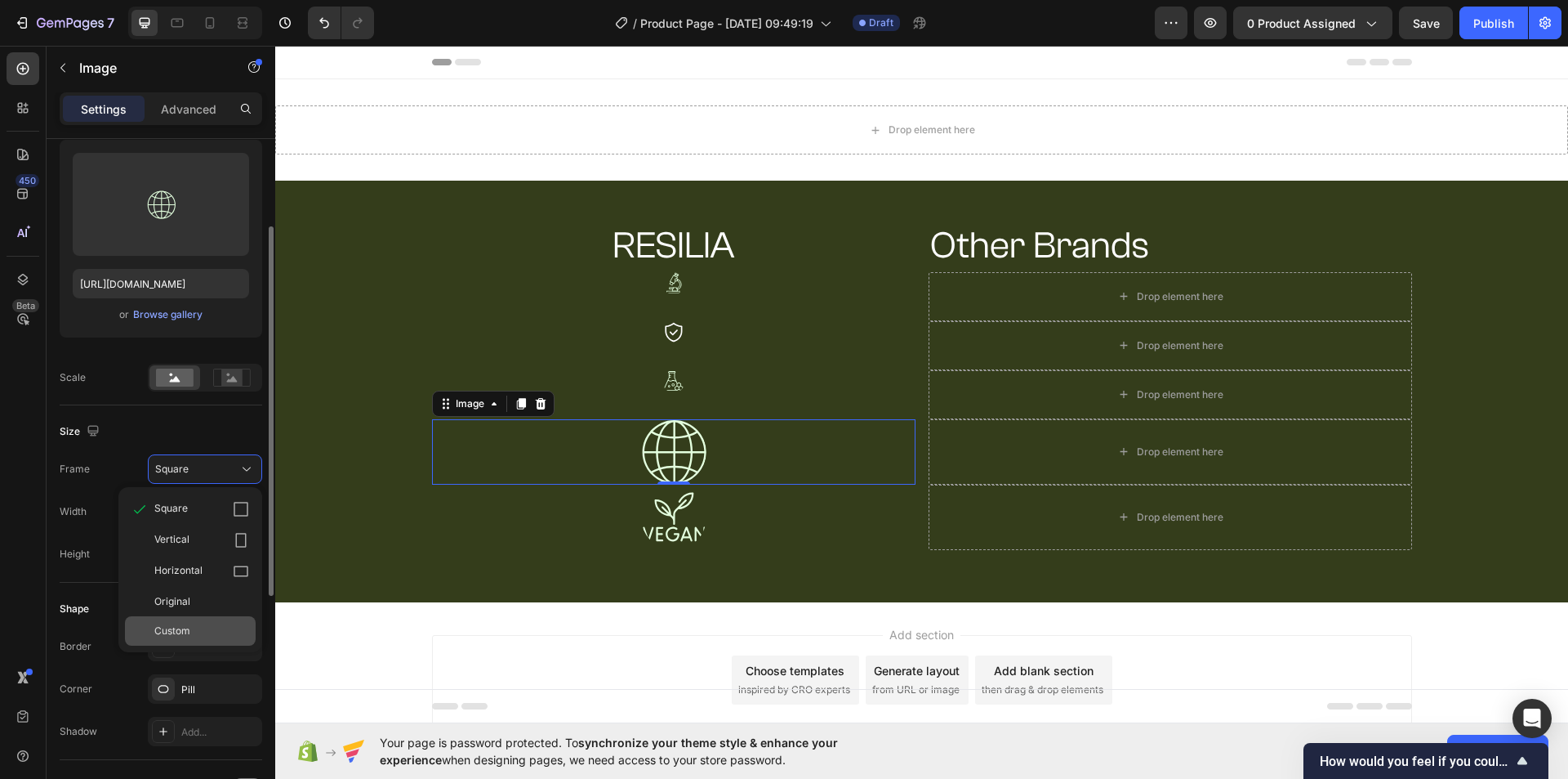
click at [216, 624] on div "Custom" at bounding box center [202, 631] width 95 height 14
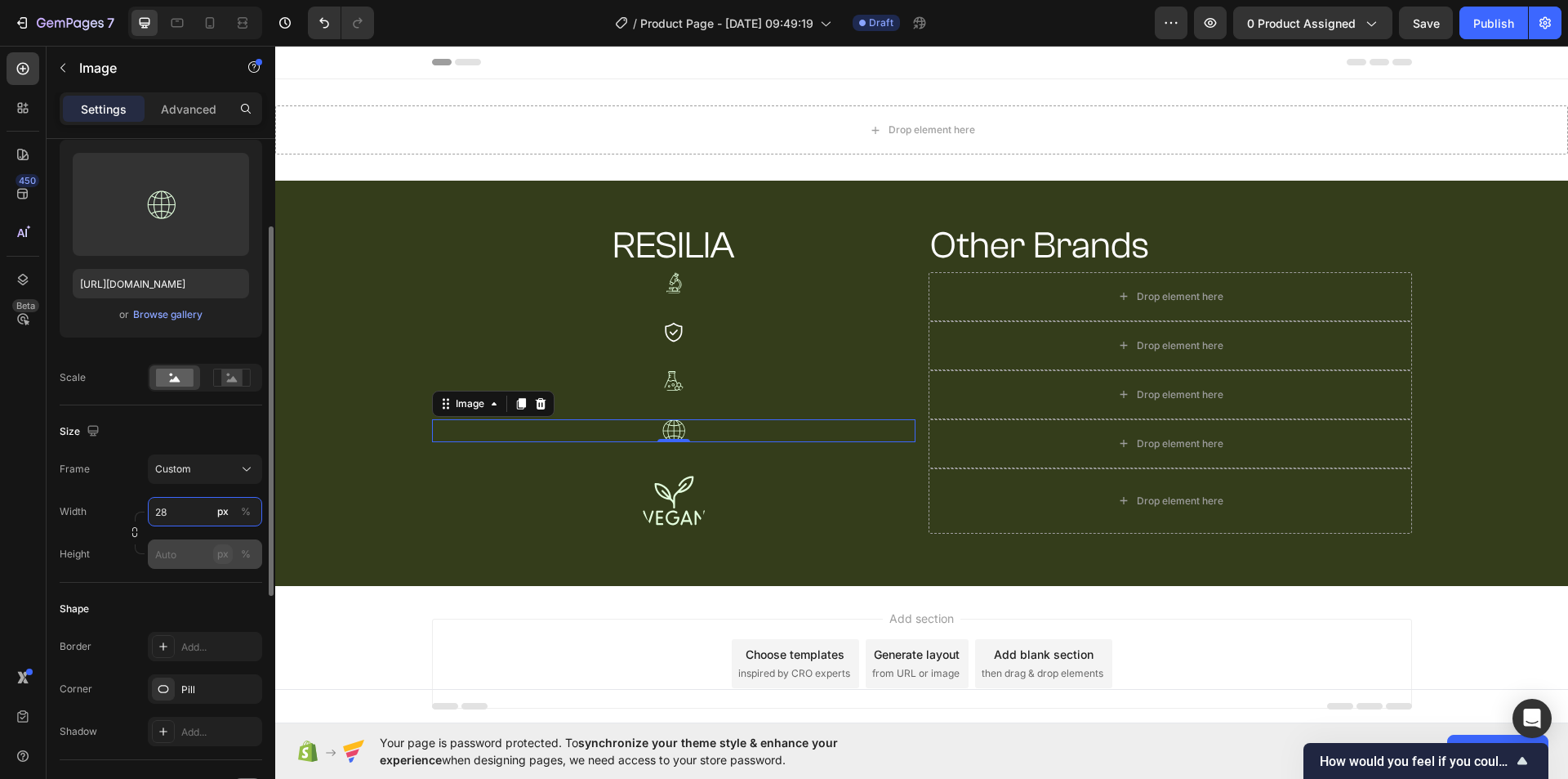
type input "28"
click at [216, 557] on button "px" at bounding box center [223, 554] width 20 height 20
click at [193, 555] on input "px %" at bounding box center [205, 554] width 114 height 30
type input "27"
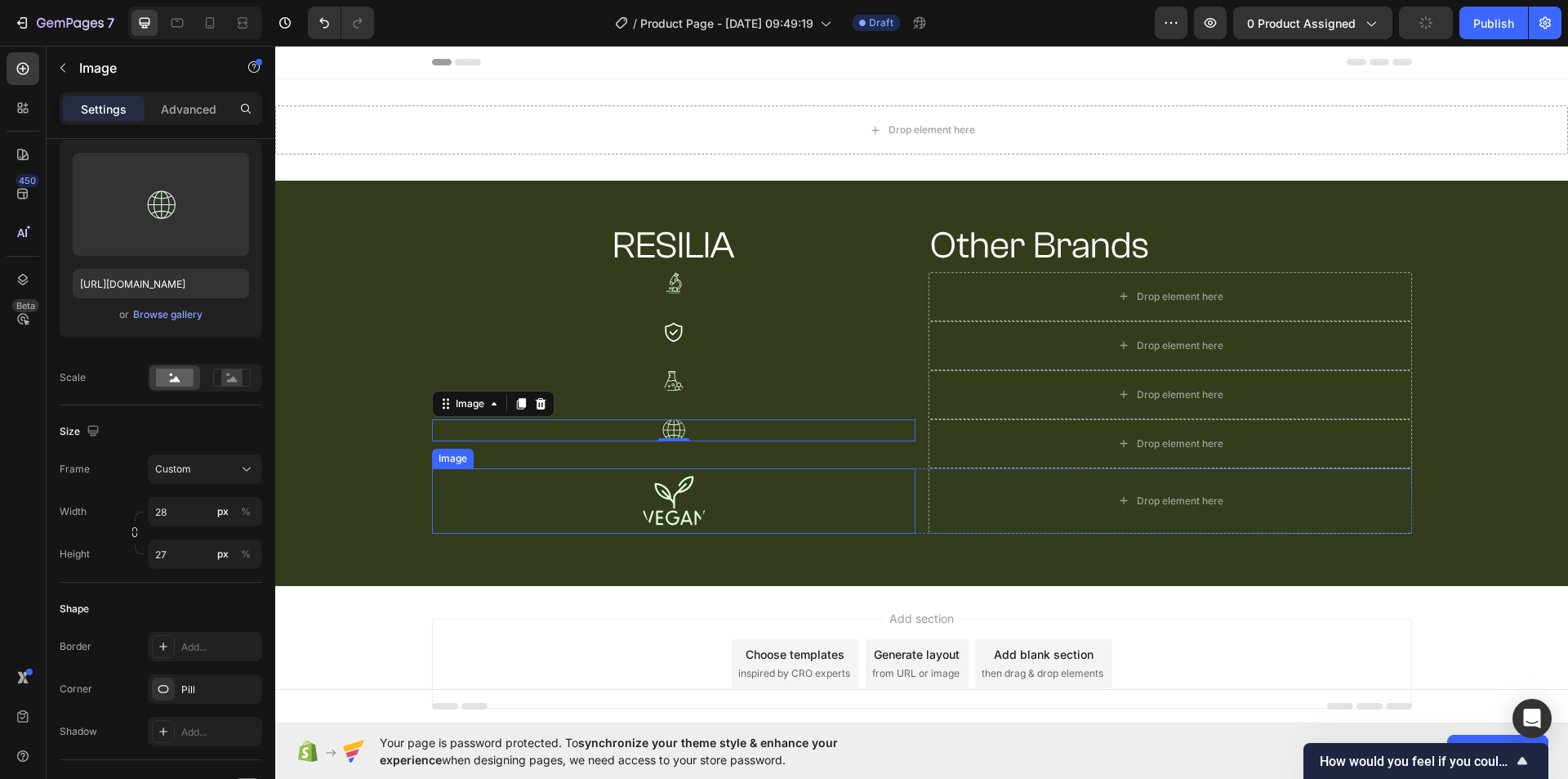
click at [670, 502] on img at bounding box center [674, 501] width 65 height 66
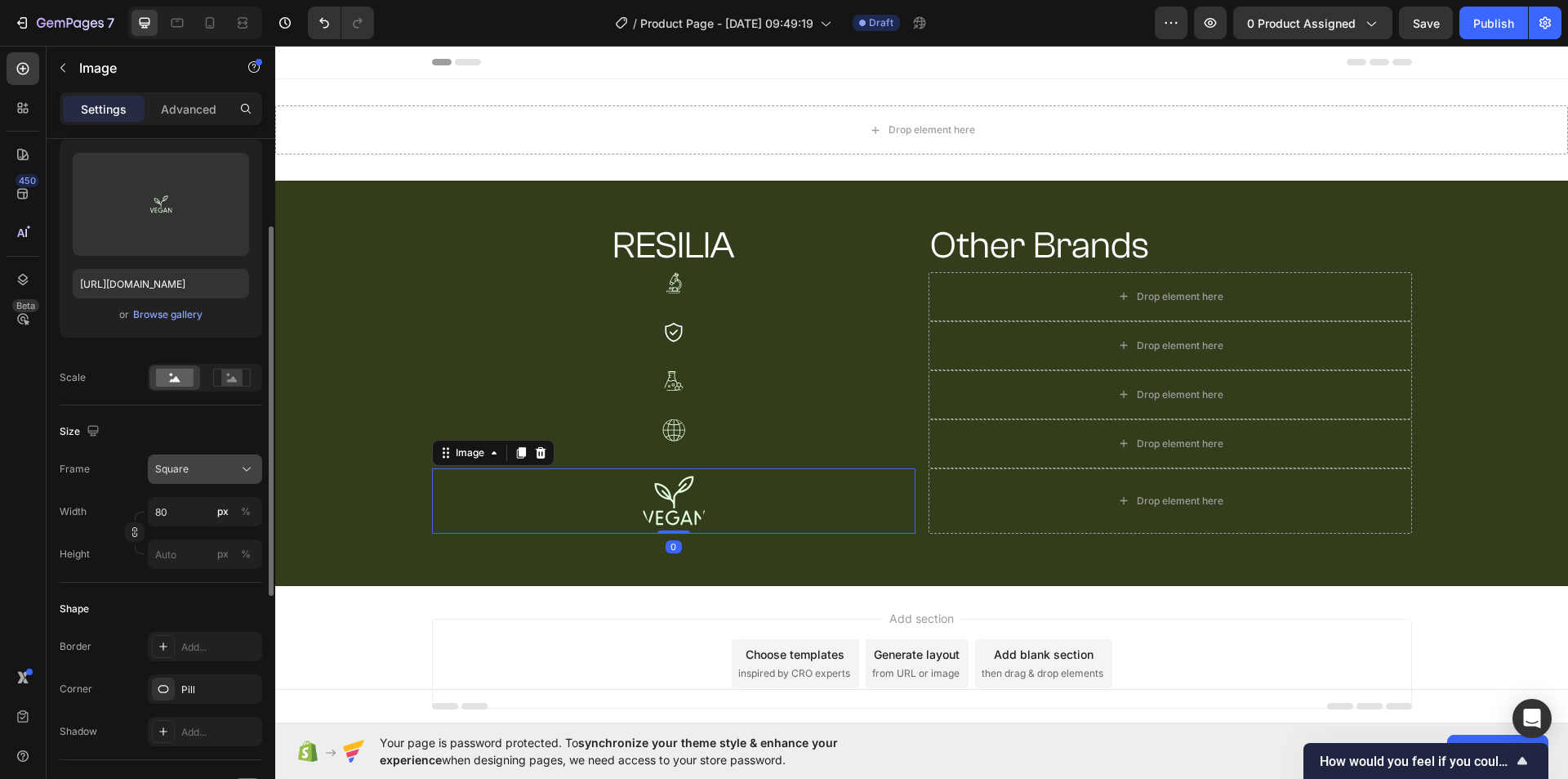
click at [218, 472] on div "Square" at bounding box center [195, 468] width 80 height 14
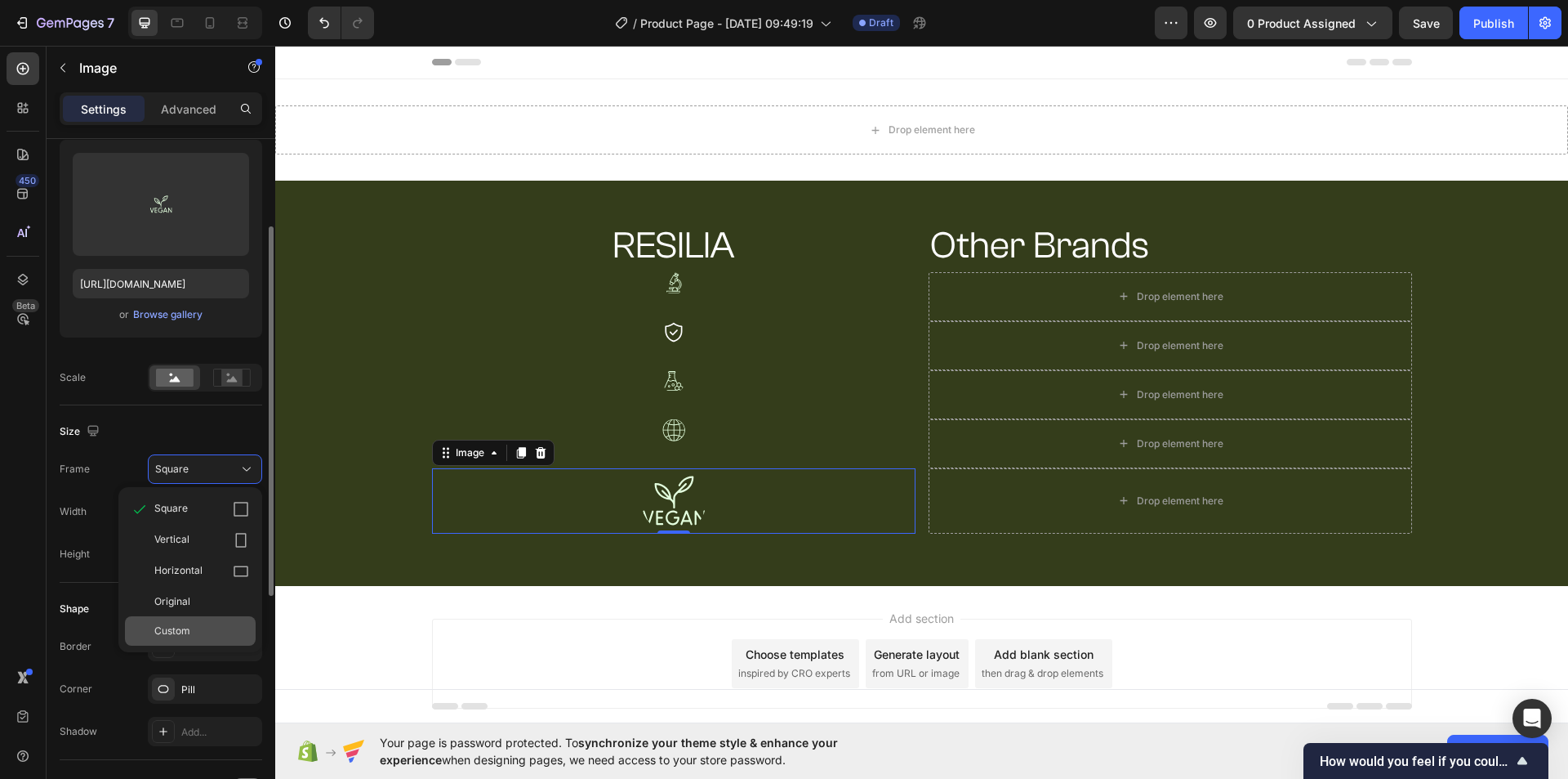
click at [192, 625] on div "Custom" at bounding box center [202, 631] width 95 height 14
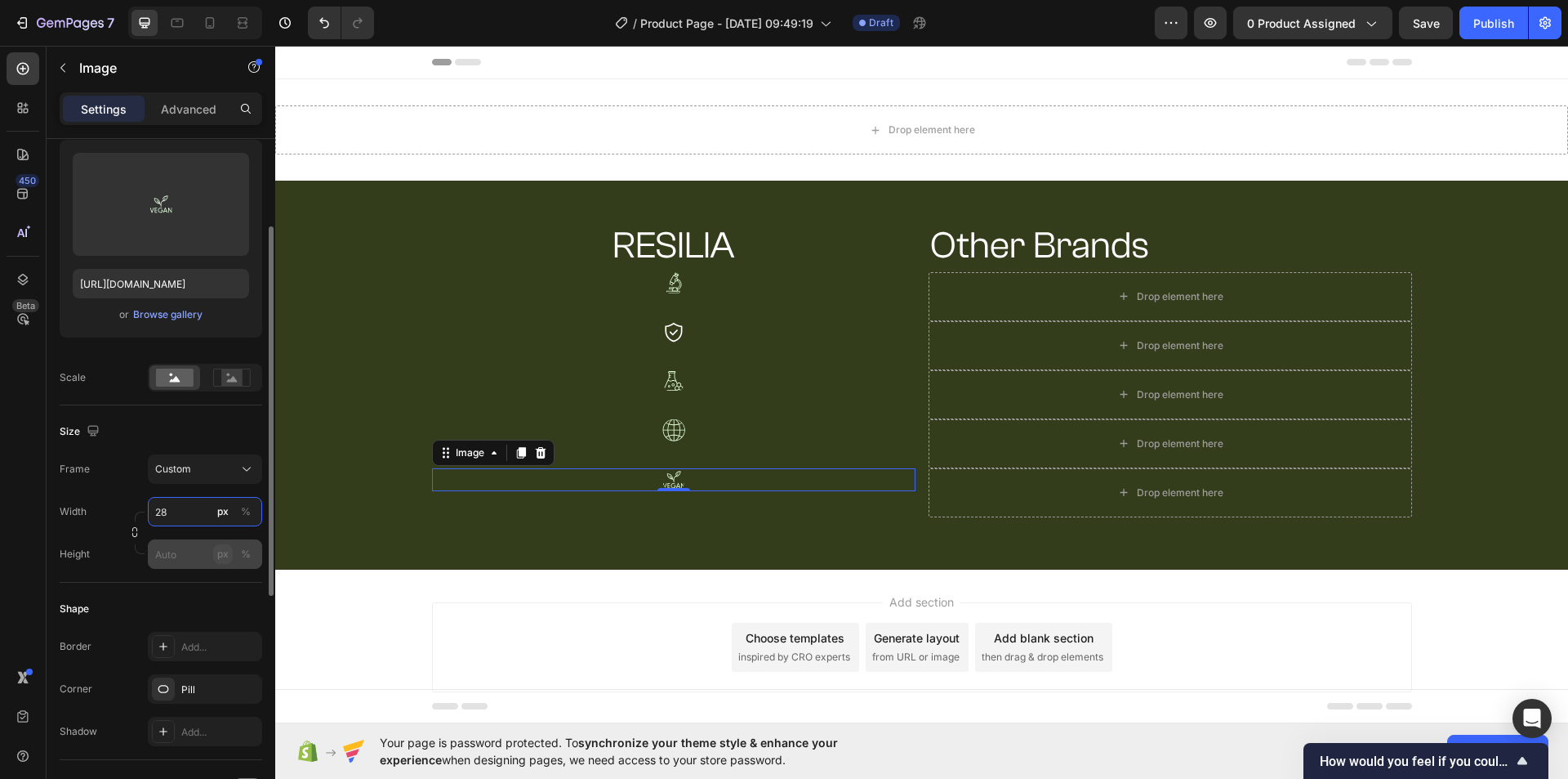
type input "28"
click at [219, 557] on div "px" at bounding box center [222, 554] width 12 height 14
click at [181, 556] on input "px %" at bounding box center [205, 554] width 114 height 30
type input "27"
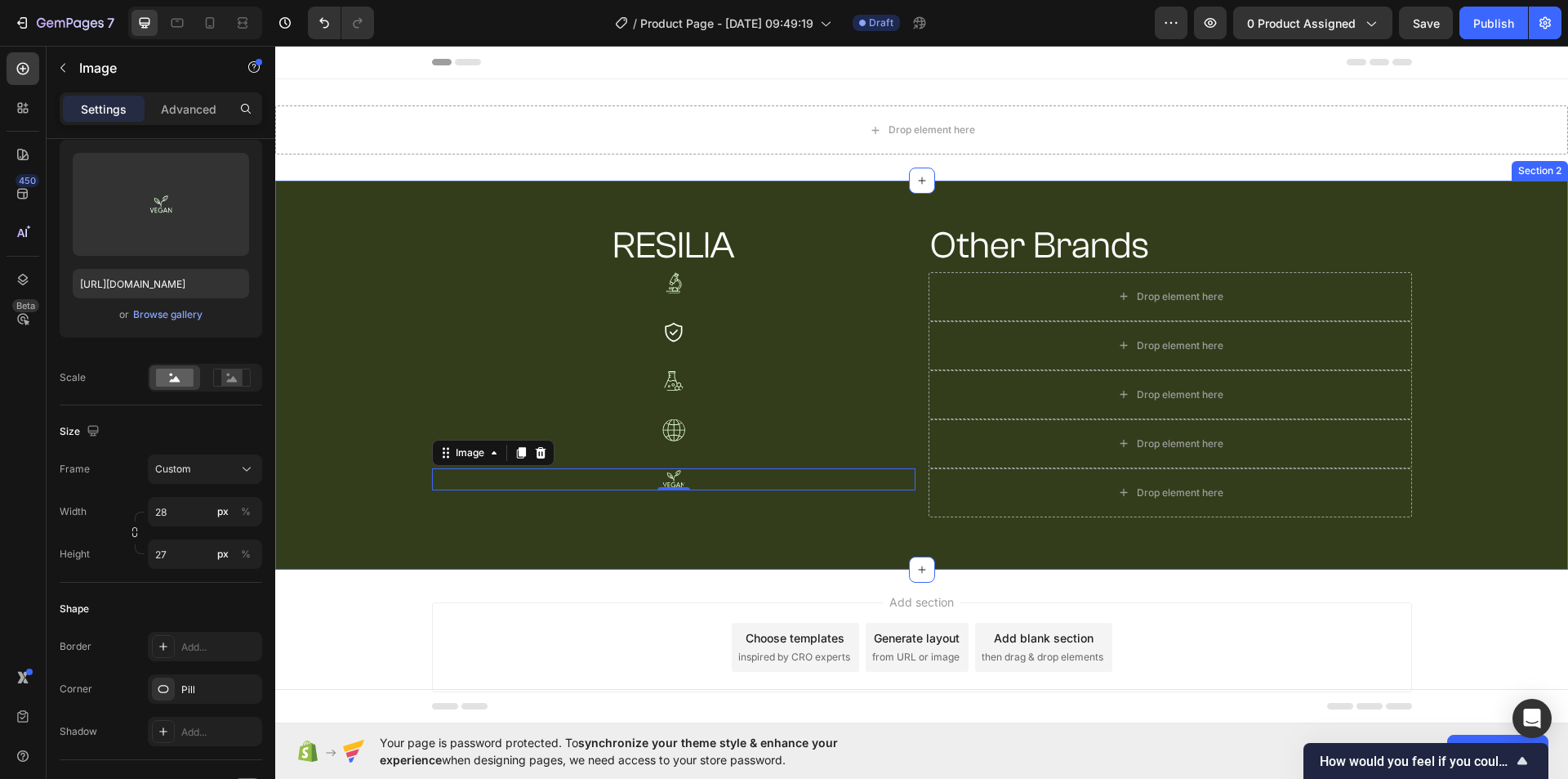
click at [495, 566] on div "RESILIA Heading Other Brands Heading Row Image Drop element here Row Image Drop…" at bounding box center [921, 374] width 1293 height 389
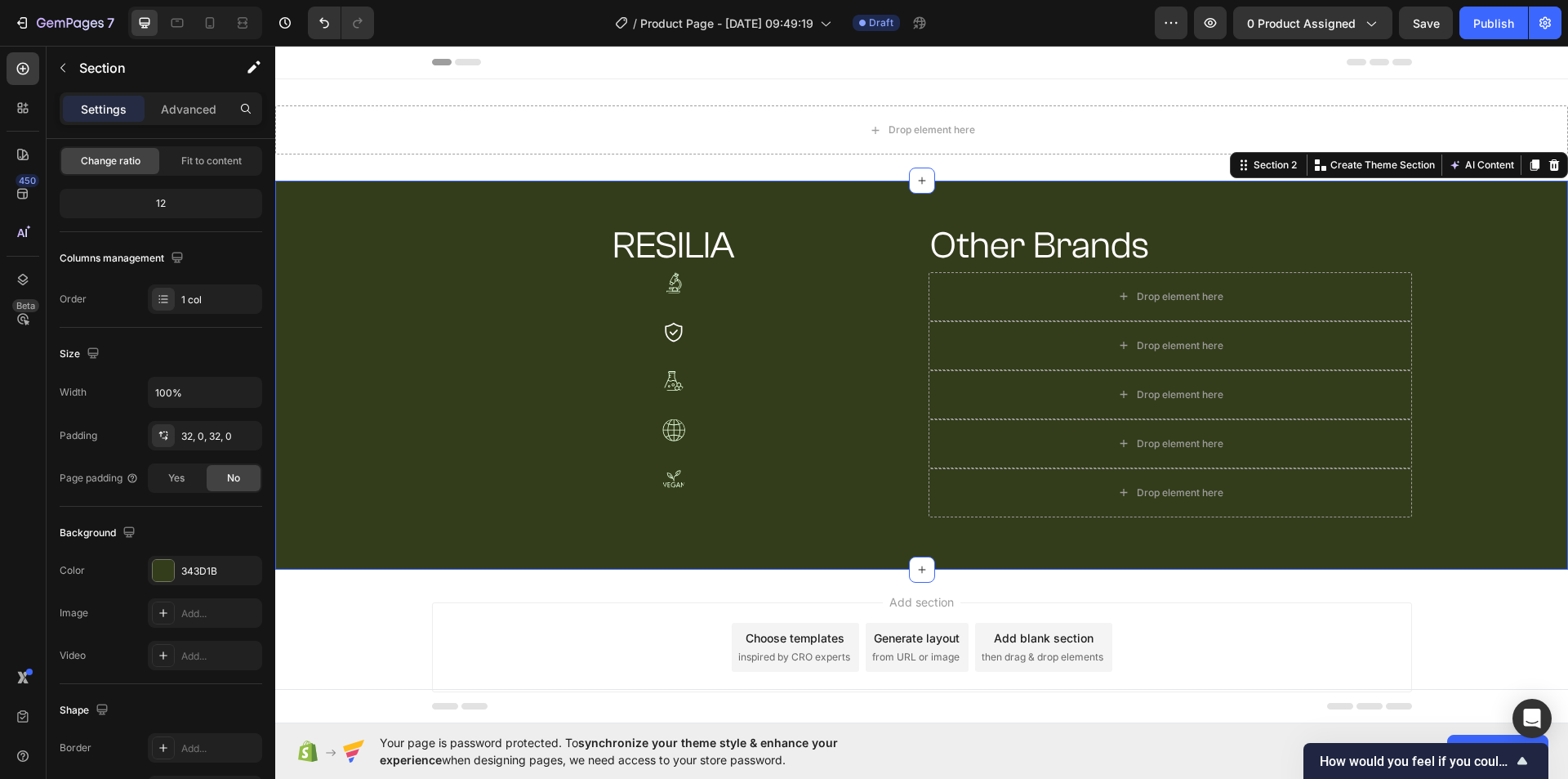
scroll to position [0, 0]
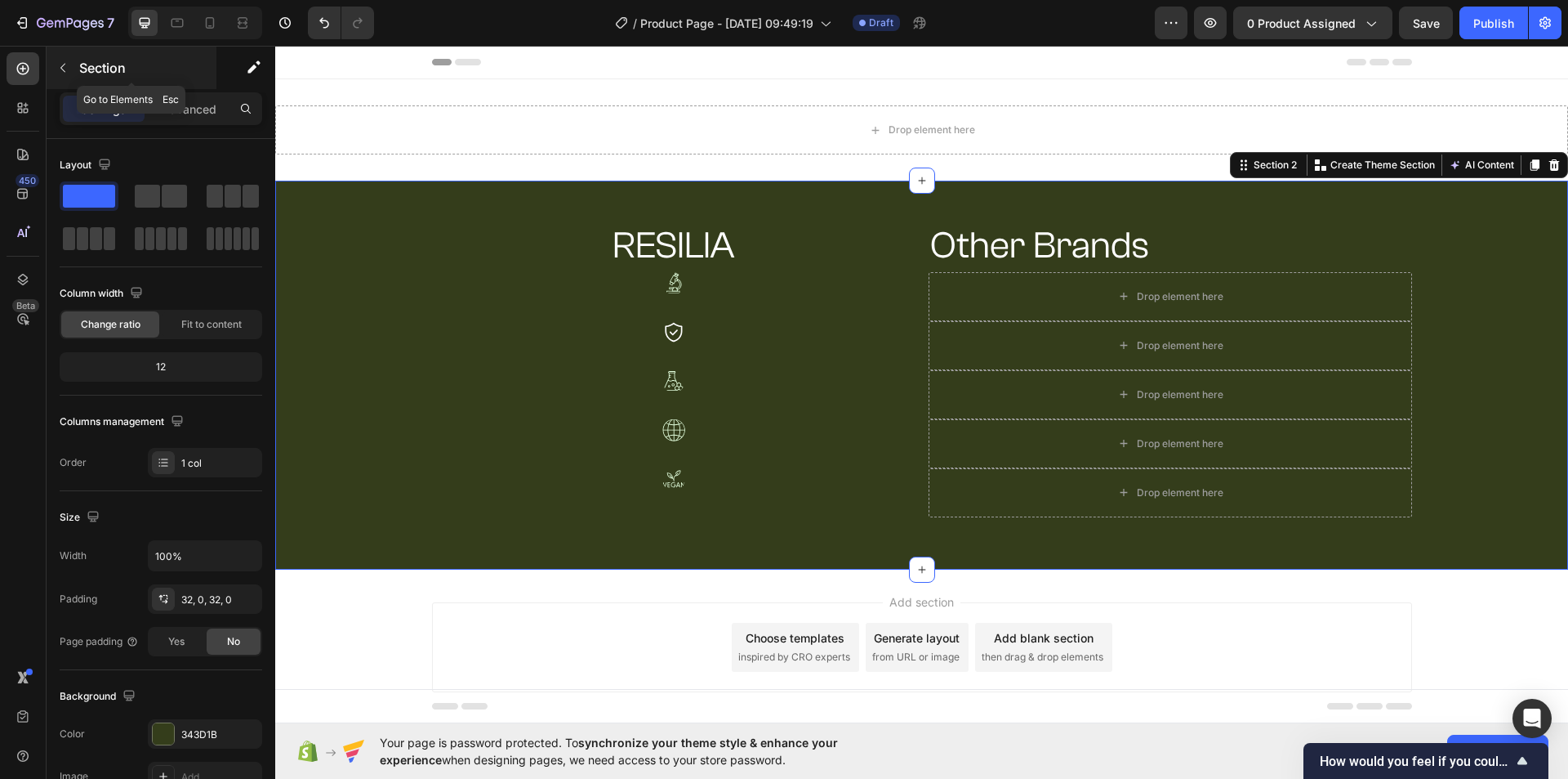
click at [68, 65] on icon "button" at bounding box center [63, 67] width 13 height 13
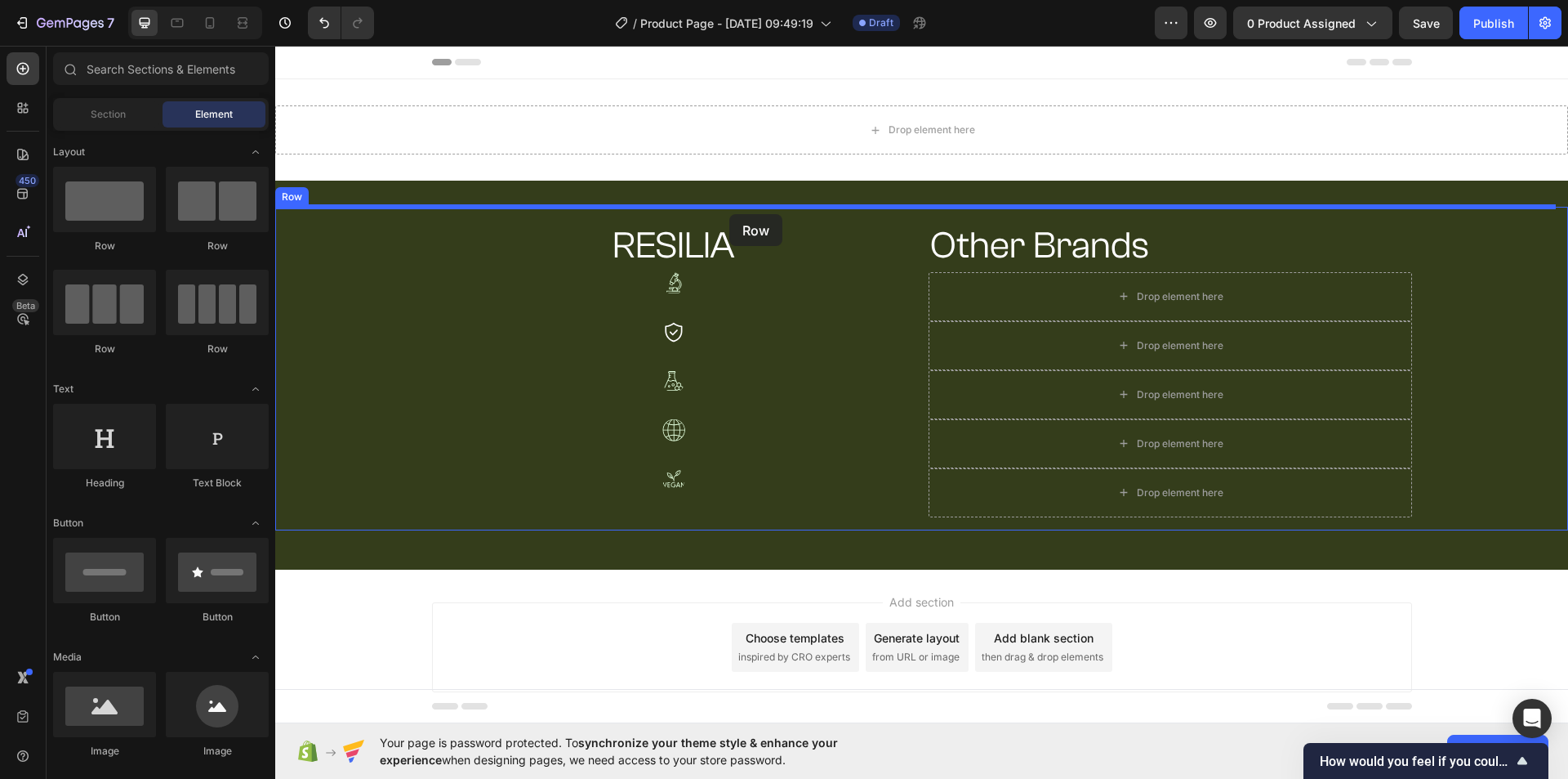
drag, startPoint x: 388, startPoint y: 243, endPoint x: 729, endPoint y: 214, distance: 342.2
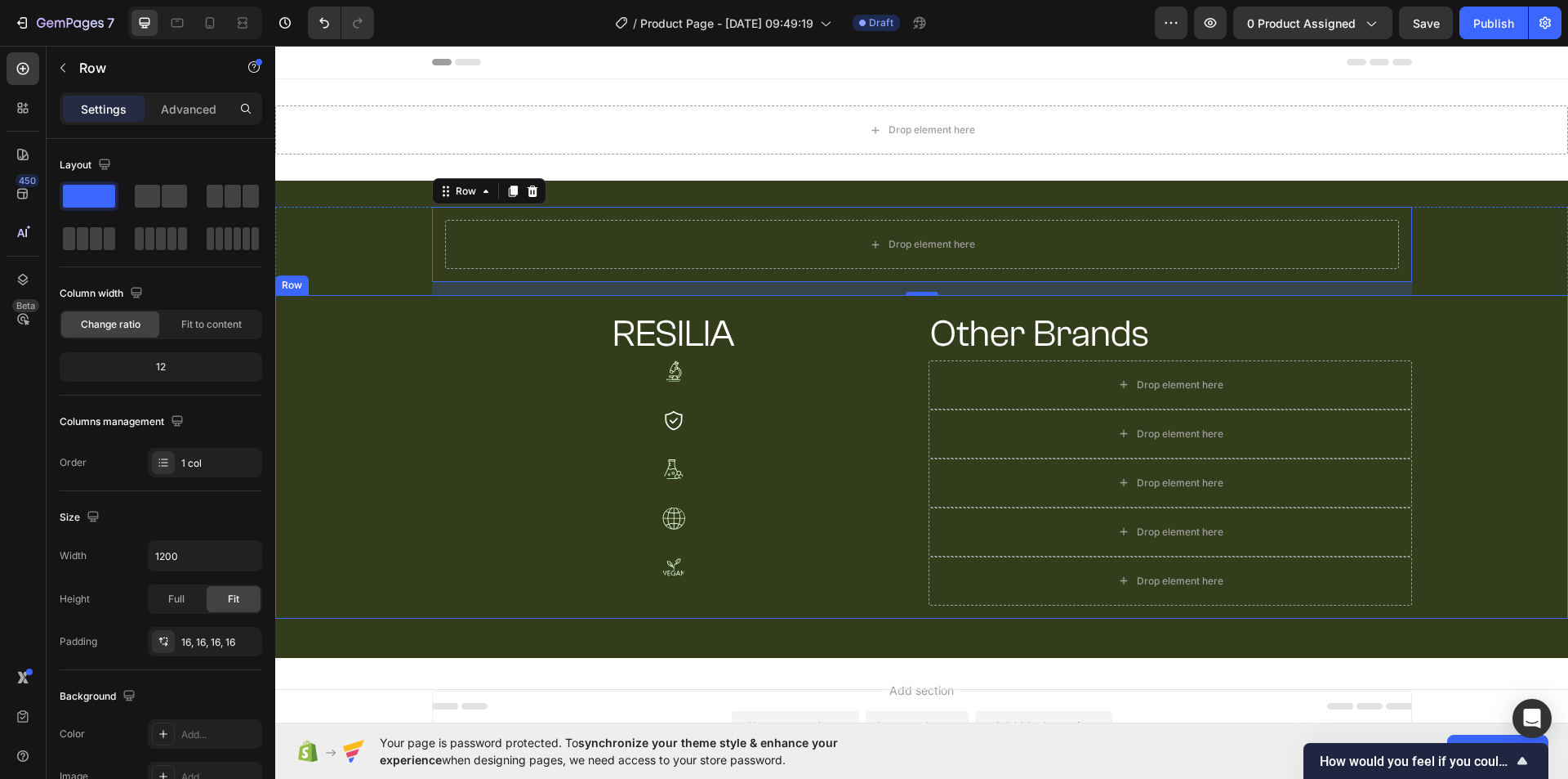
click at [514, 302] on div "RESILIA Heading Other Brands Heading Row Image Drop element here Row Image Drop…" at bounding box center [921, 457] width 1293 height 323
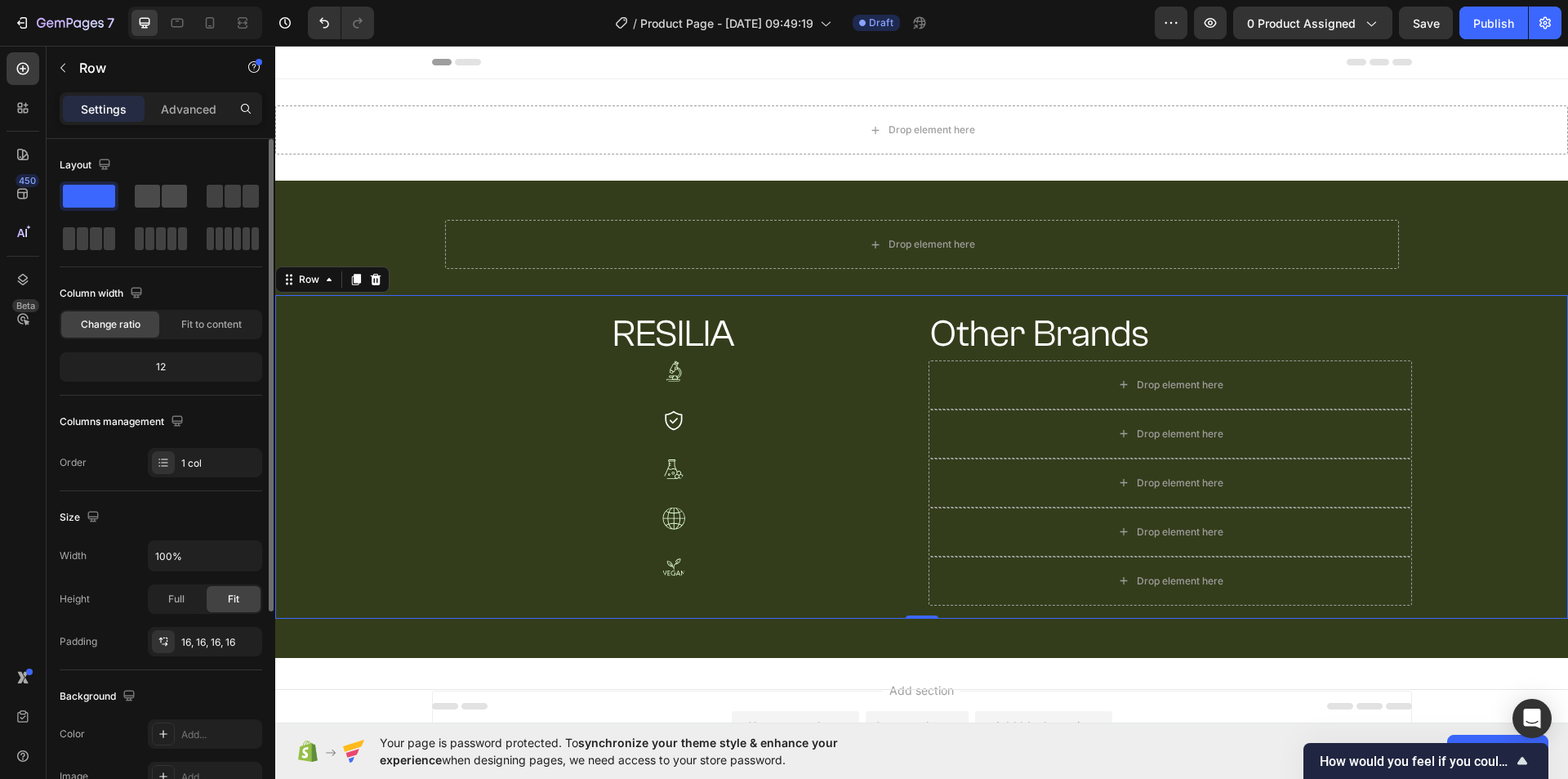
click at [161, 190] on div at bounding box center [161, 196] width 52 height 22
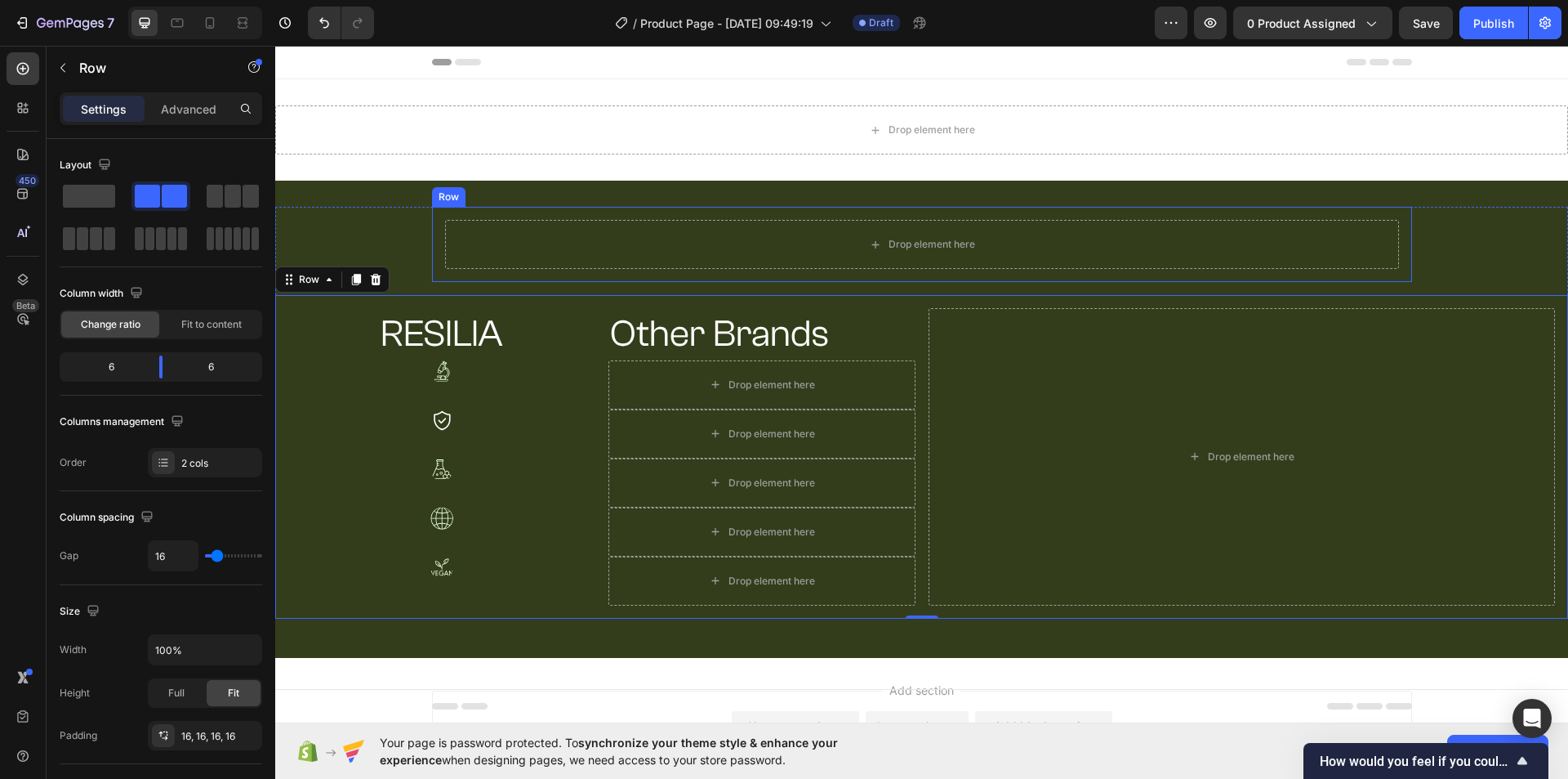
click at [1233, 219] on div "Drop element here Row" at bounding box center [922, 244] width 980 height 75
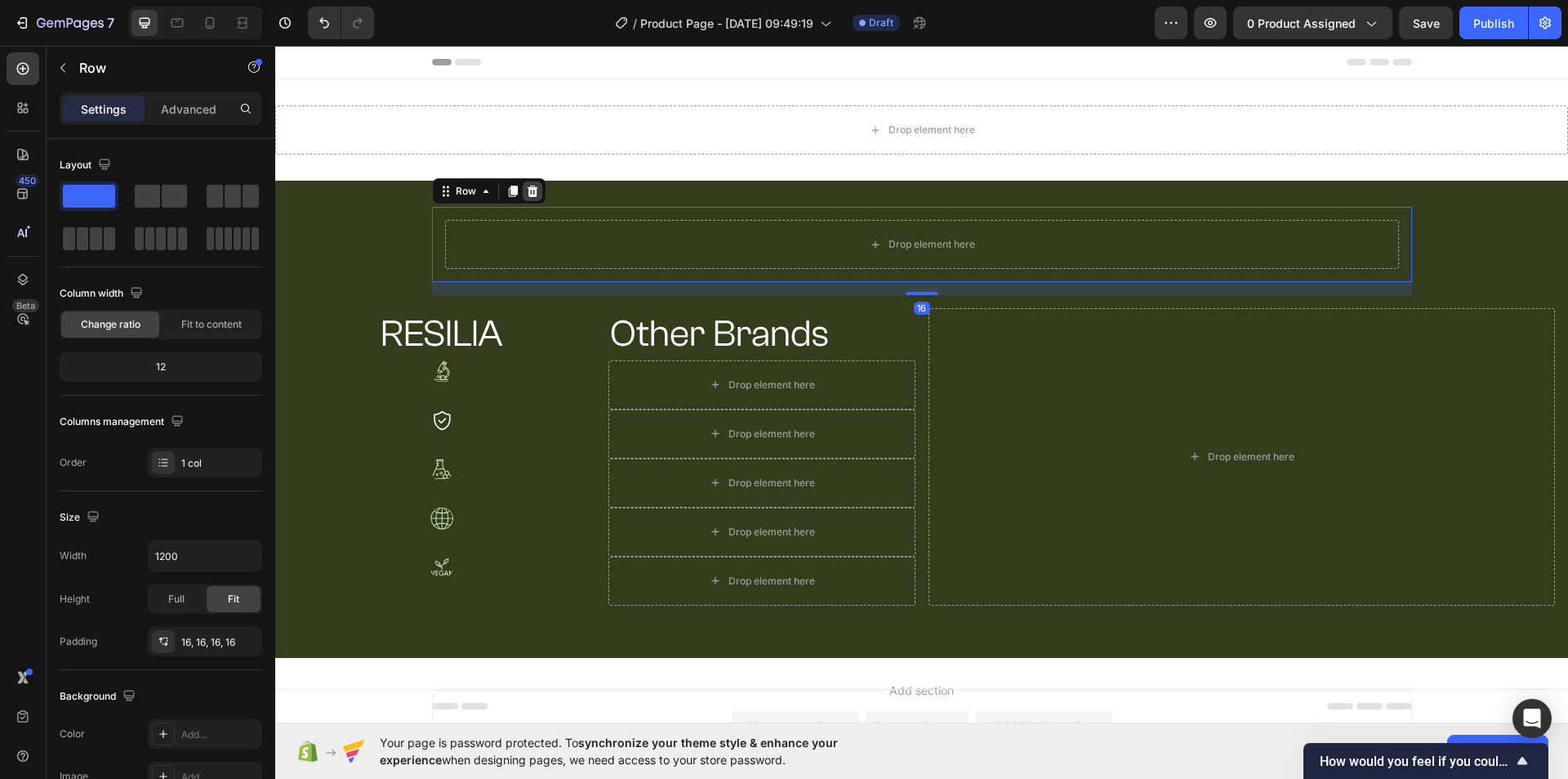
click at [526, 194] on icon at bounding box center [532, 191] width 13 height 13
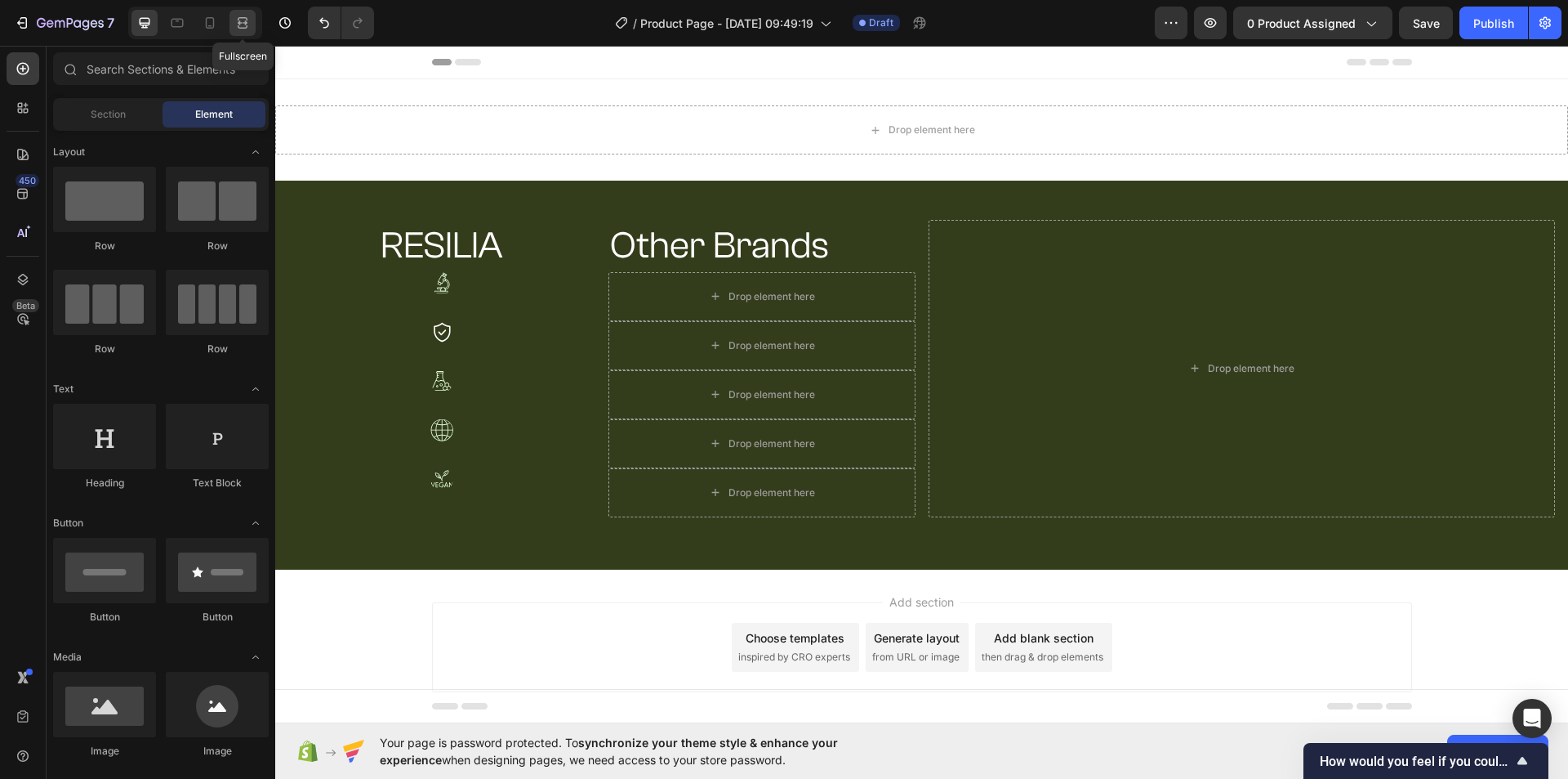
click at [235, 22] on icon at bounding box center [242, 22] width 16 height 16
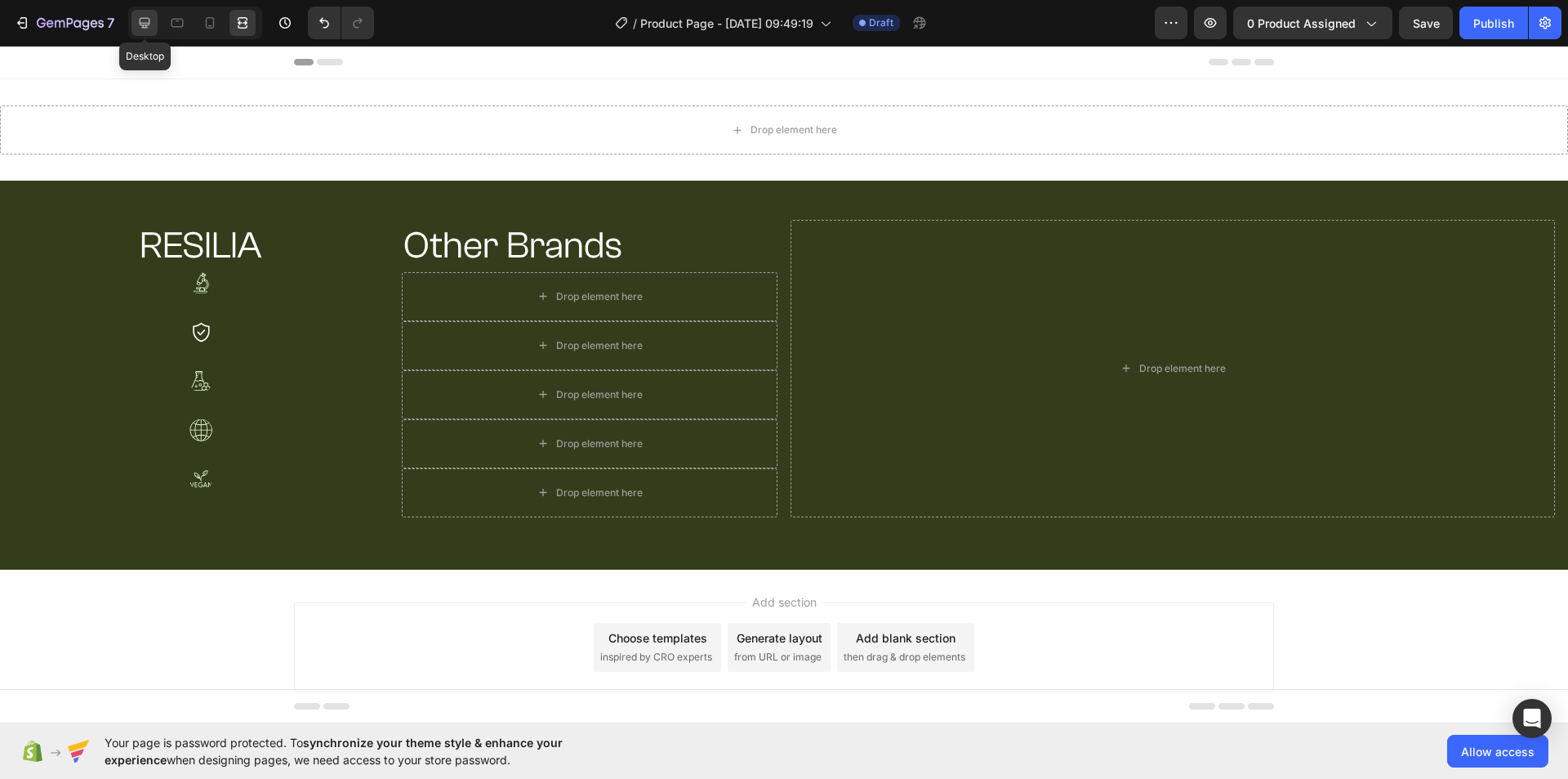
click at [151, 25] on icon at bounding box center [144, 22] width 16 height 16
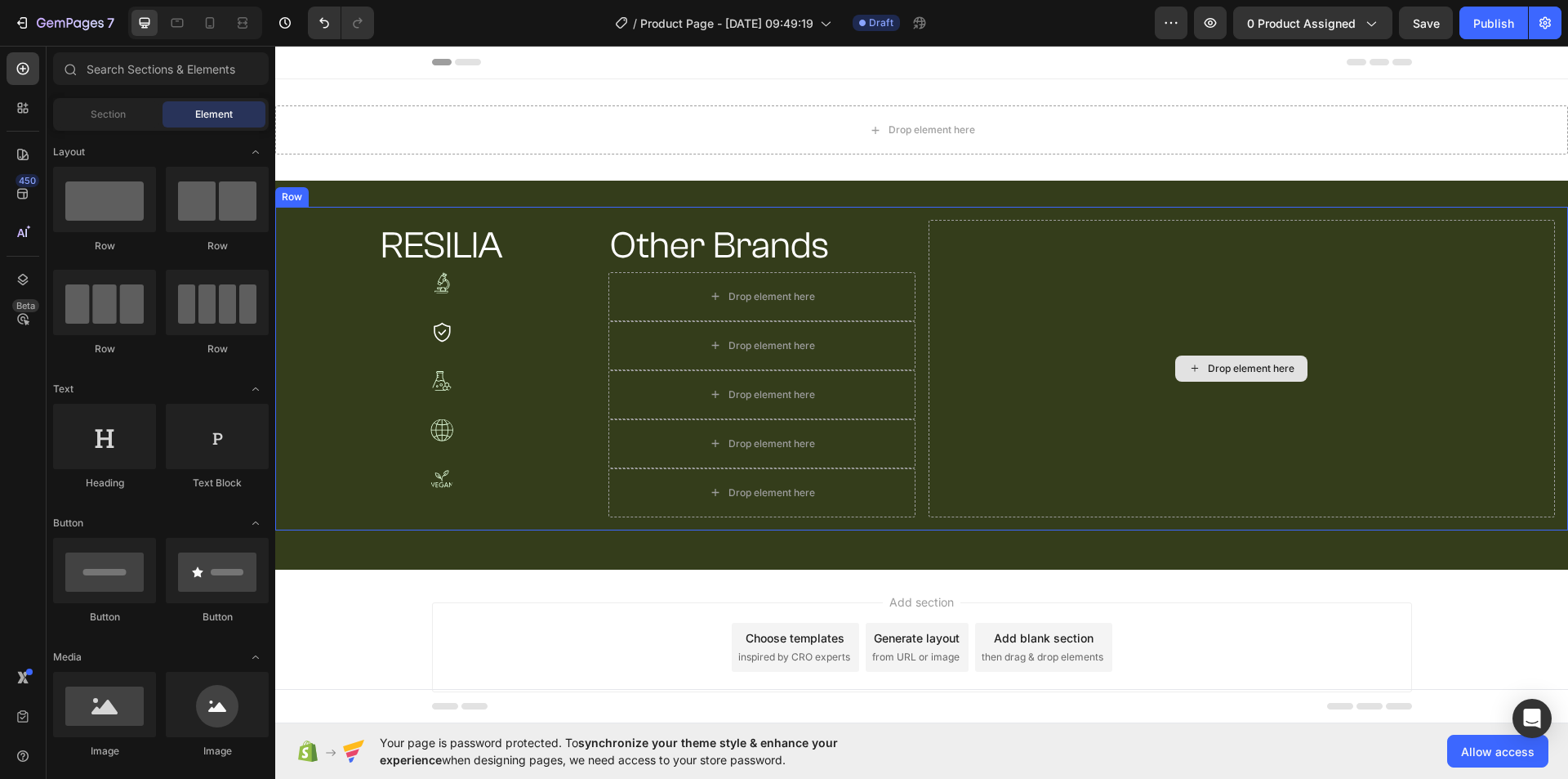
click at [1207, 366] on div "Drop element here" at bounding box center [1250, 368] width 86 height 13
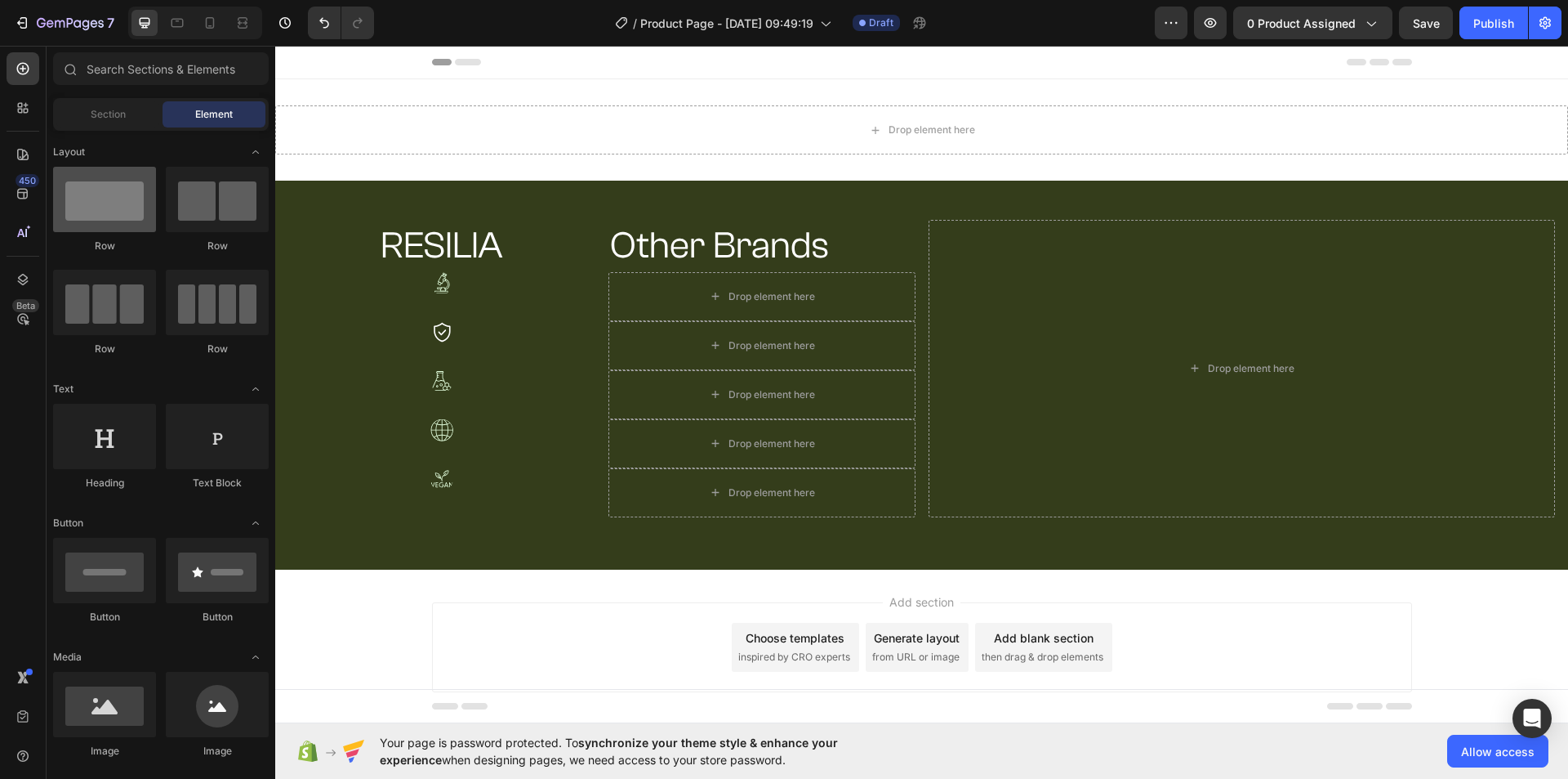
click at [124, 200] on div at bounding box center [104, 199] width 103 height 66
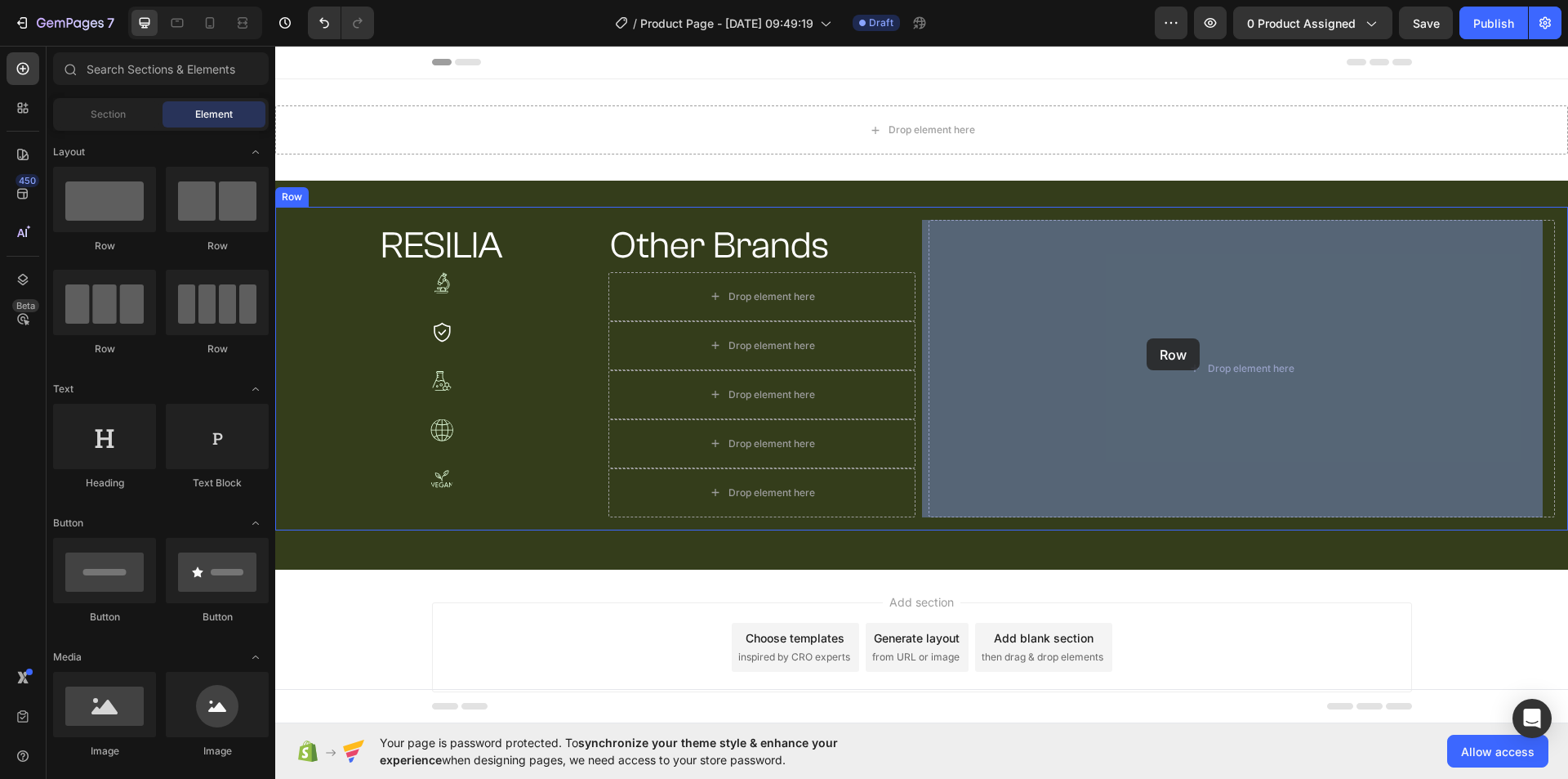
drag, startPoint x: 394, startPoint y: 246, endPoint x: 1150, endPoint y: 340, distance: 761.8
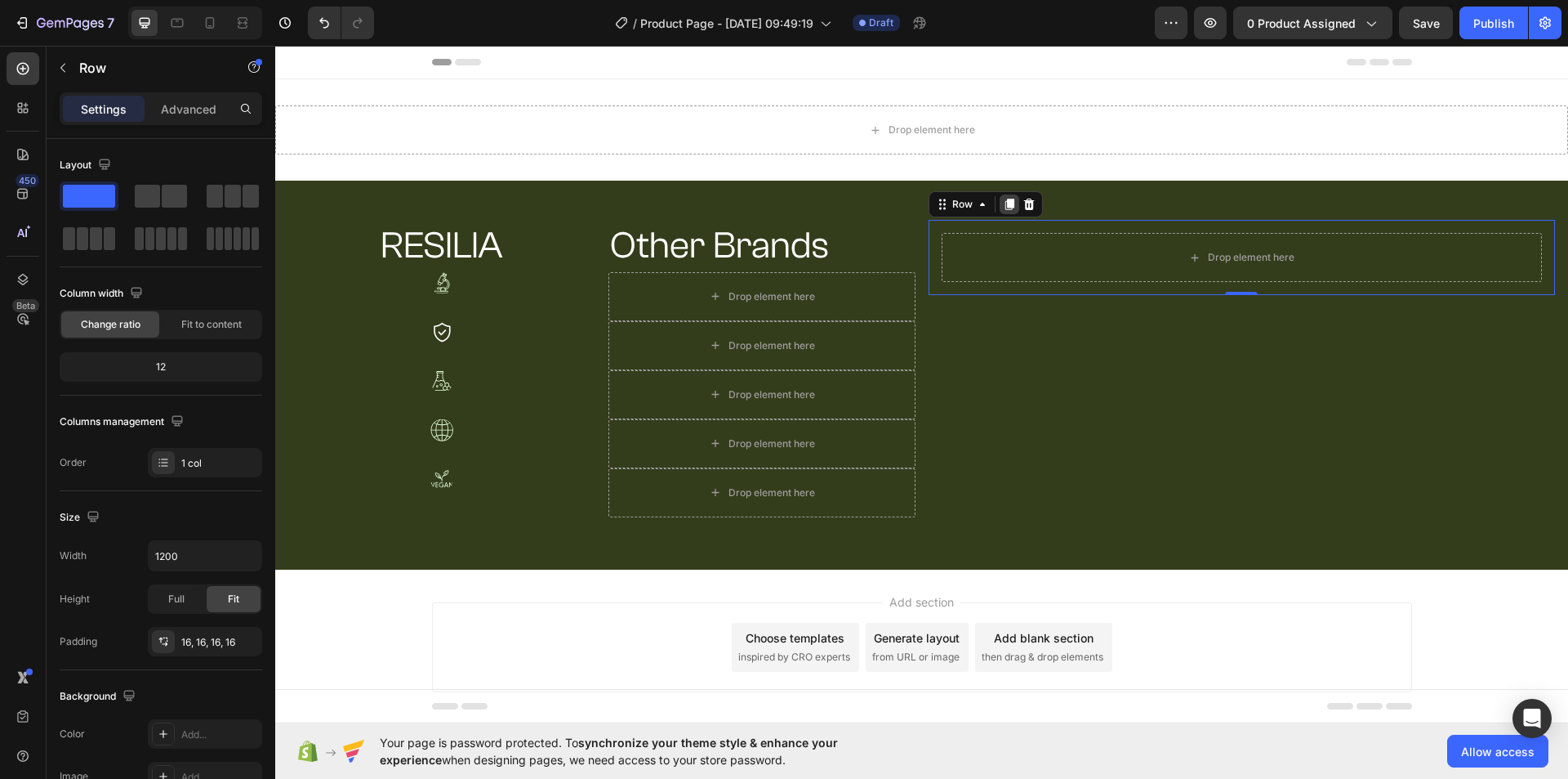
click at [1005, 201] on icon at bounding box center [1009, 204] width 9 height 12
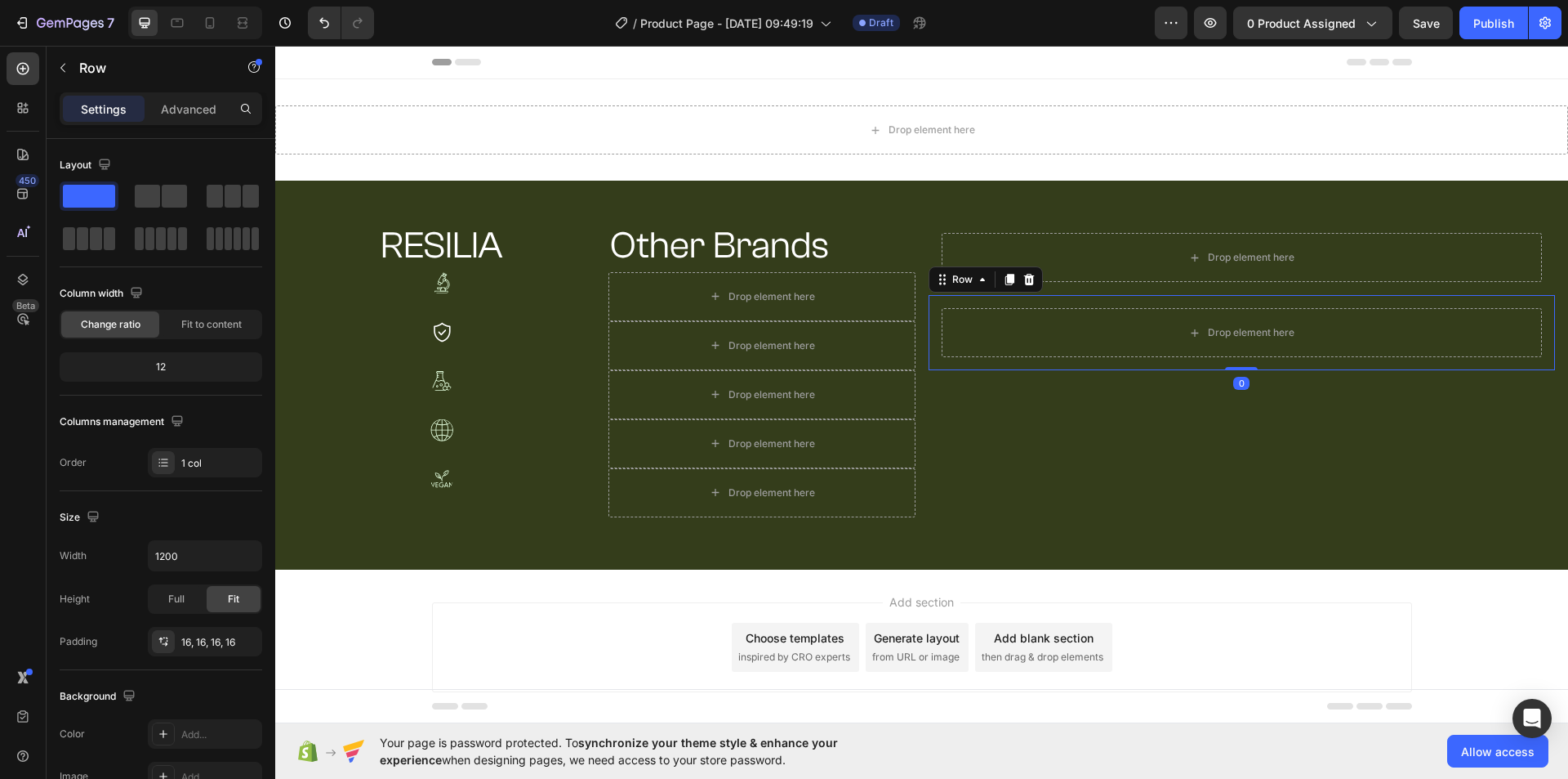
click at [1002, 201] on div "RESILIA Heading Other Brands Heading Row Image Drop element here Row Image Drop…" at bounding box center [921, 374] width 1293 height 389
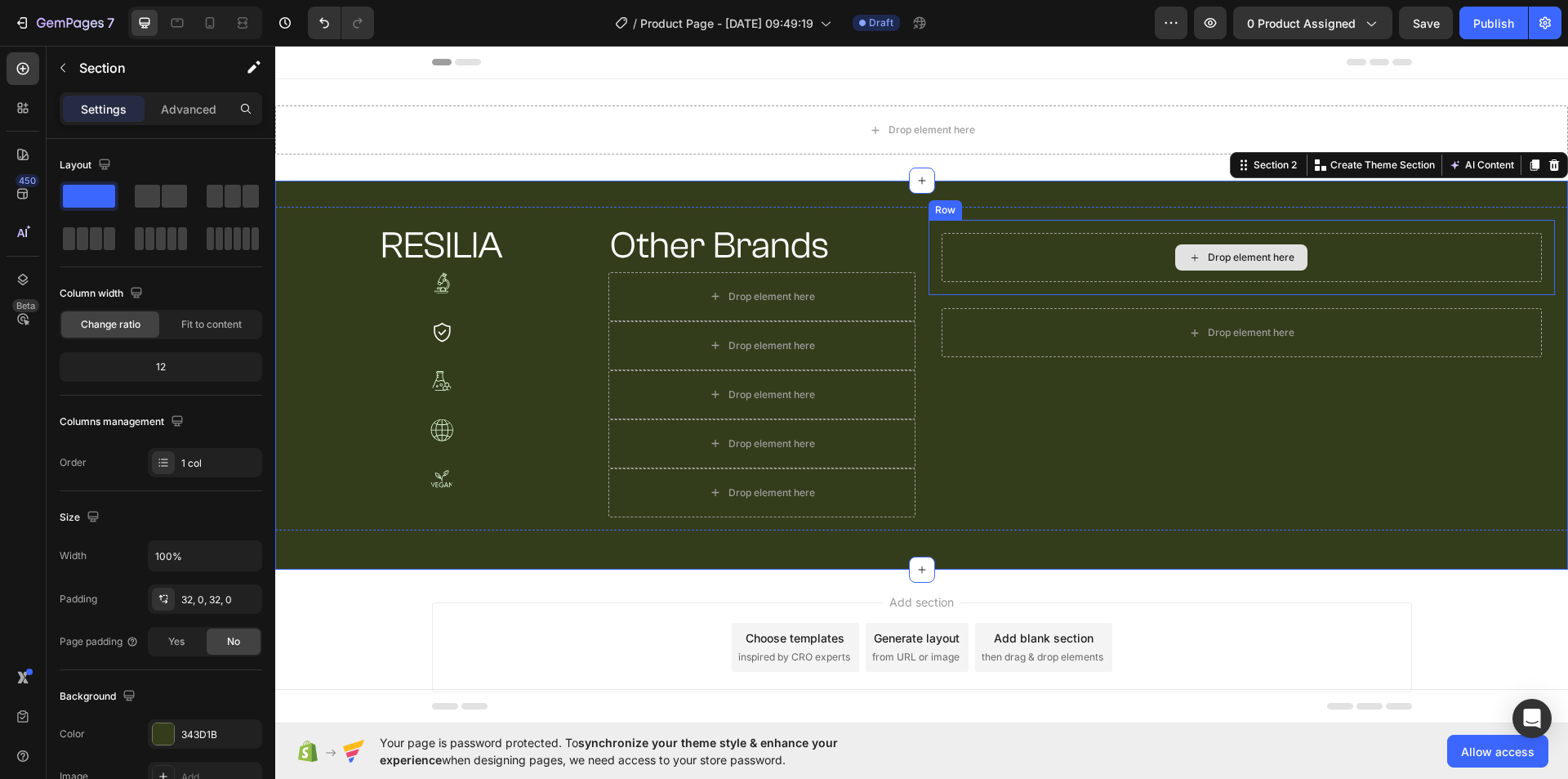
click at [1025, 250] on div "Drop element here" at bounding box center [1242, 257] width 601 height 49
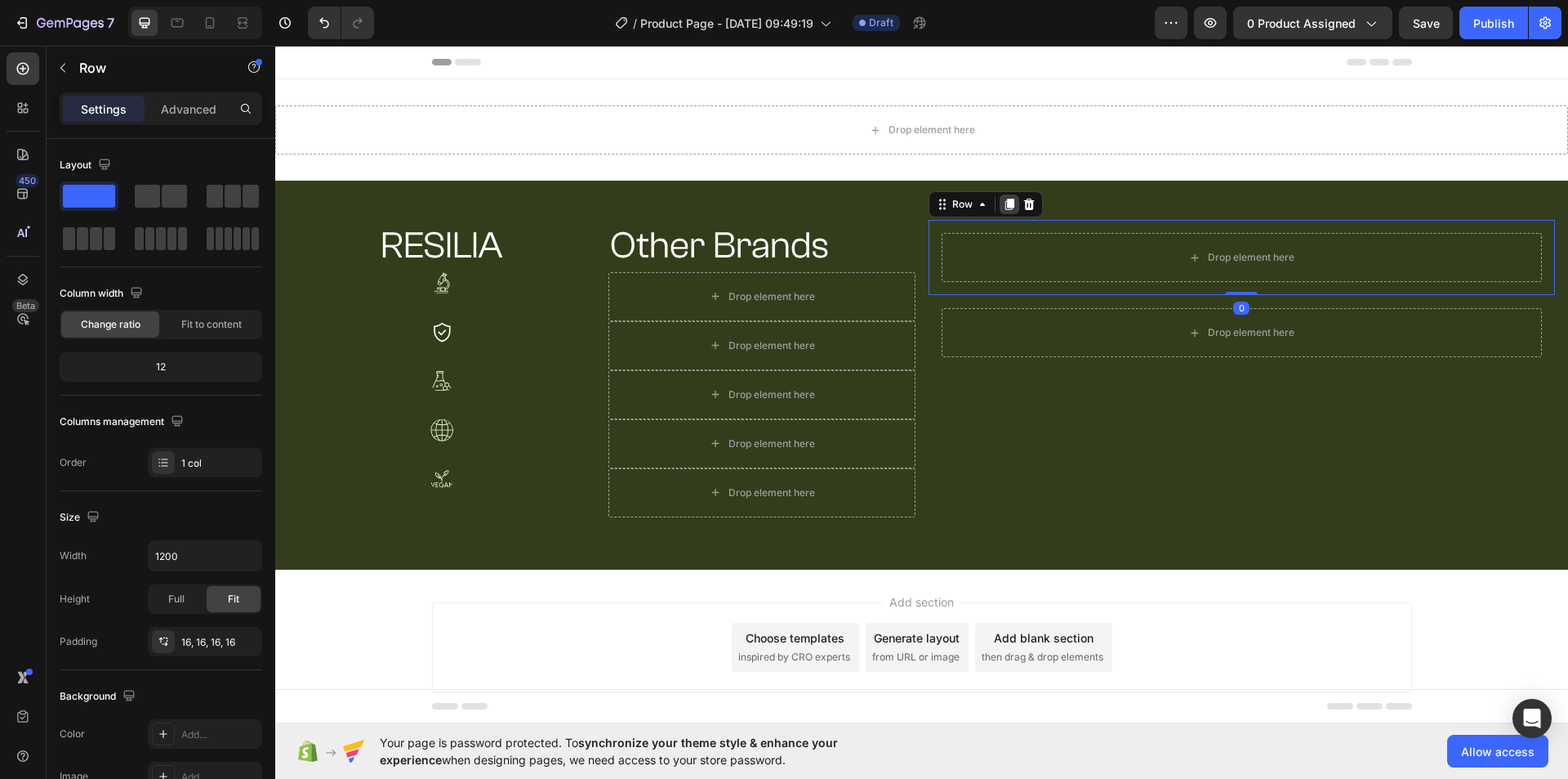
click at [1005, 206] on icon at bounding box center [1009, 204] width 9 height 12
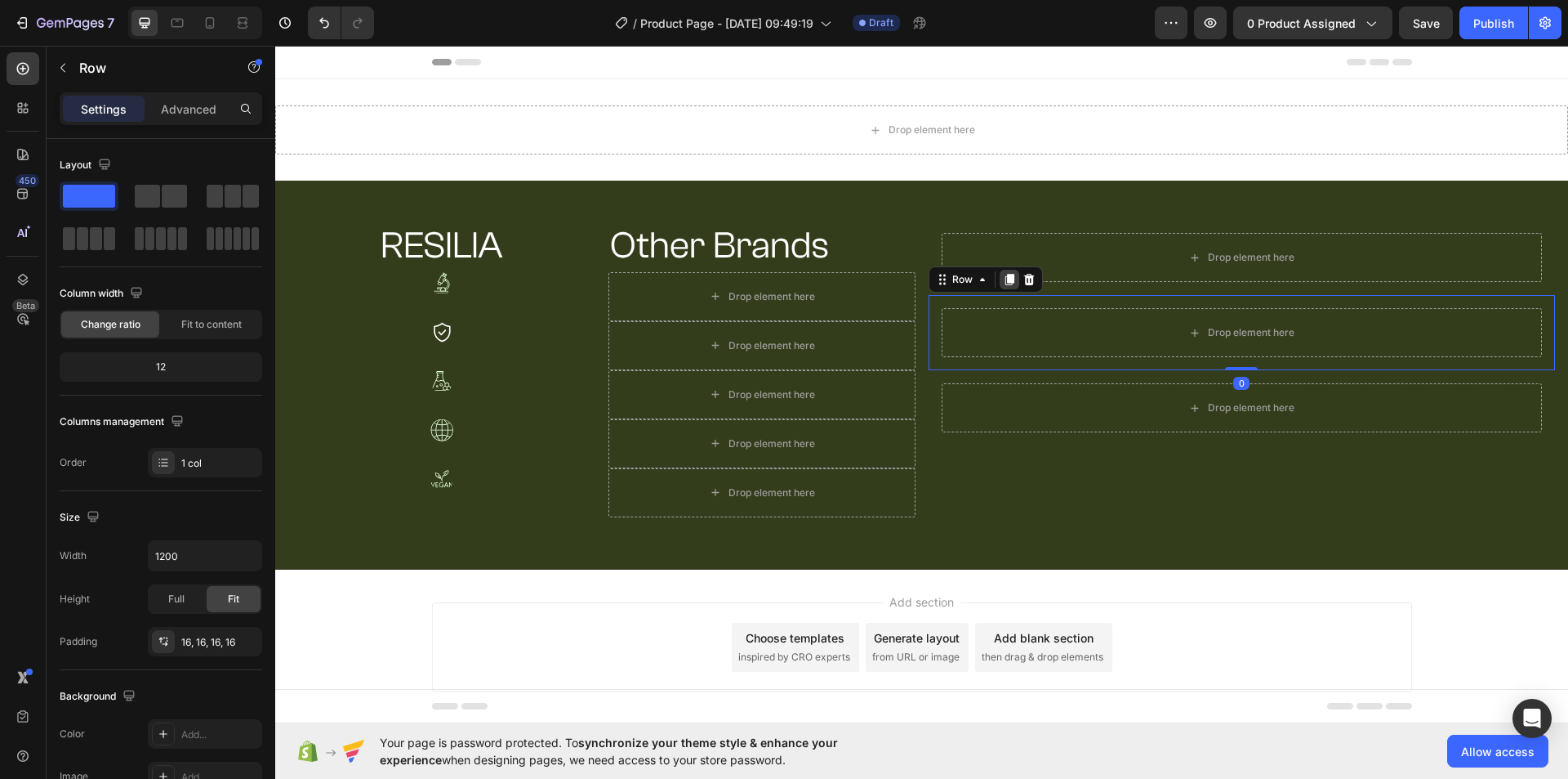
click at [1005, 283] on icon at bounding box center [1009, 279] width 9 height 12
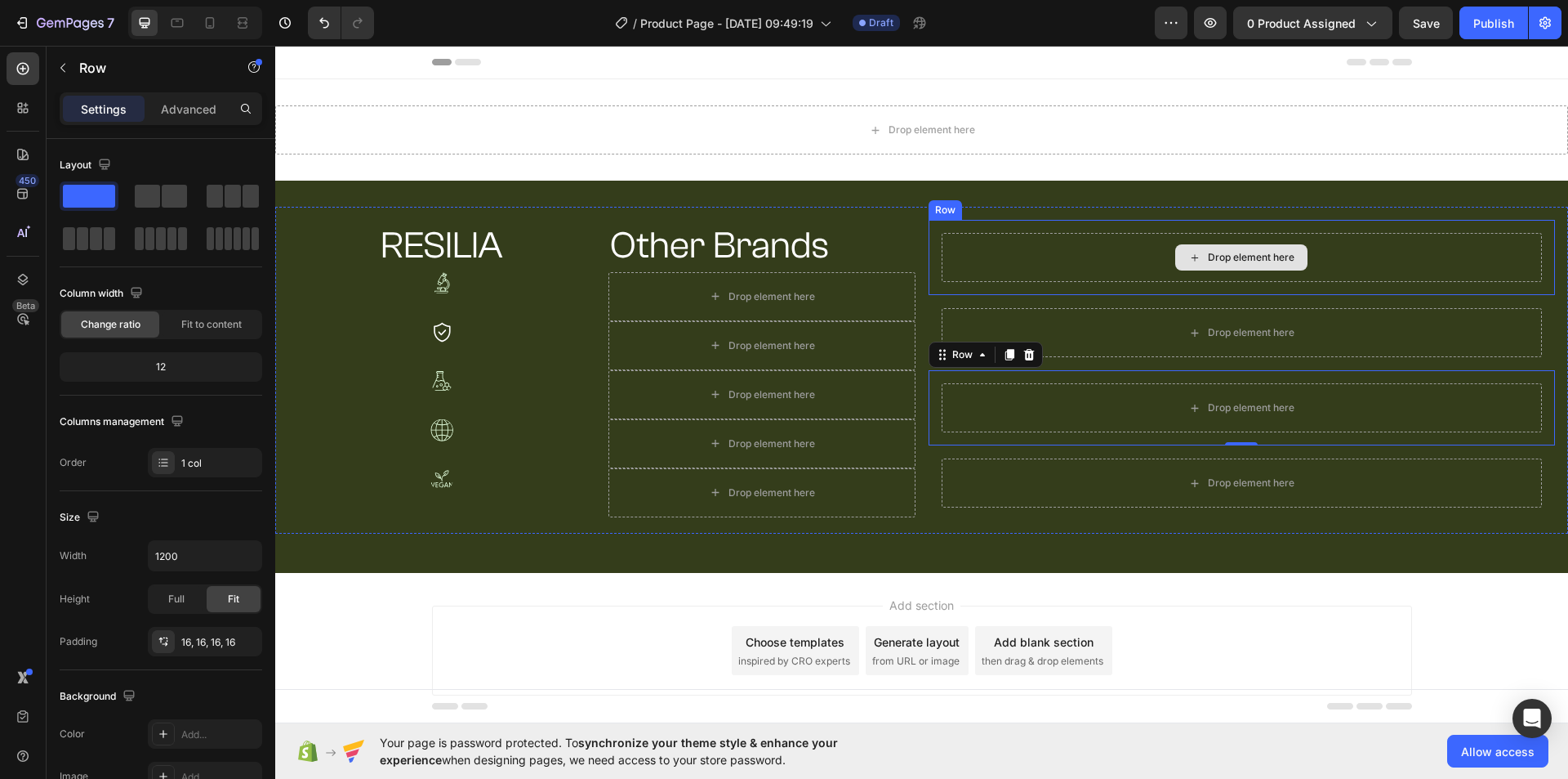
click at [1129, 245] on div "Drop element here" at bounding box center [1242, 257] width 601 height 49
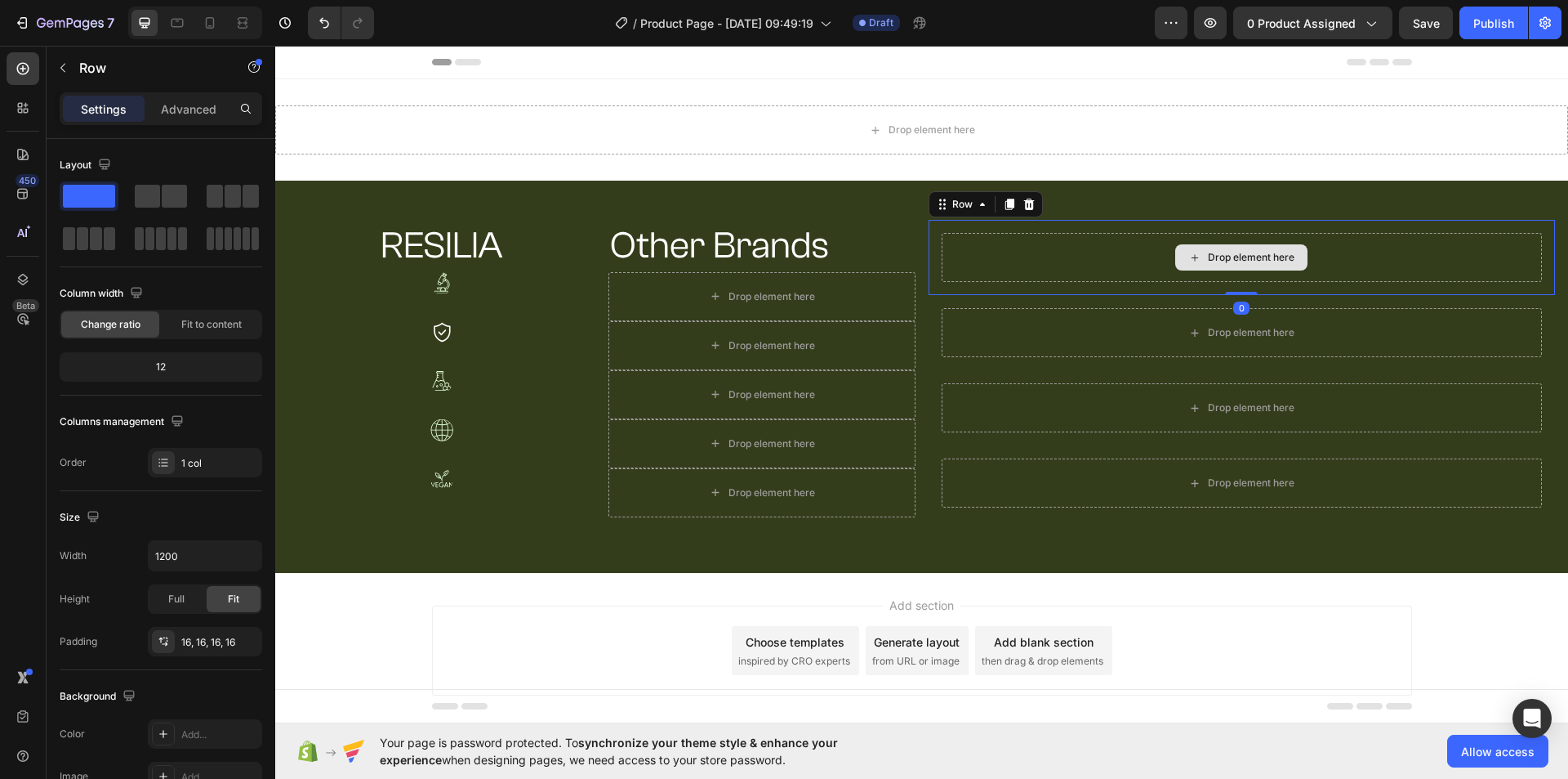
click at [1207, 256] on div "Drop element here" at bounding box center [1250, 257] width 86 height 13
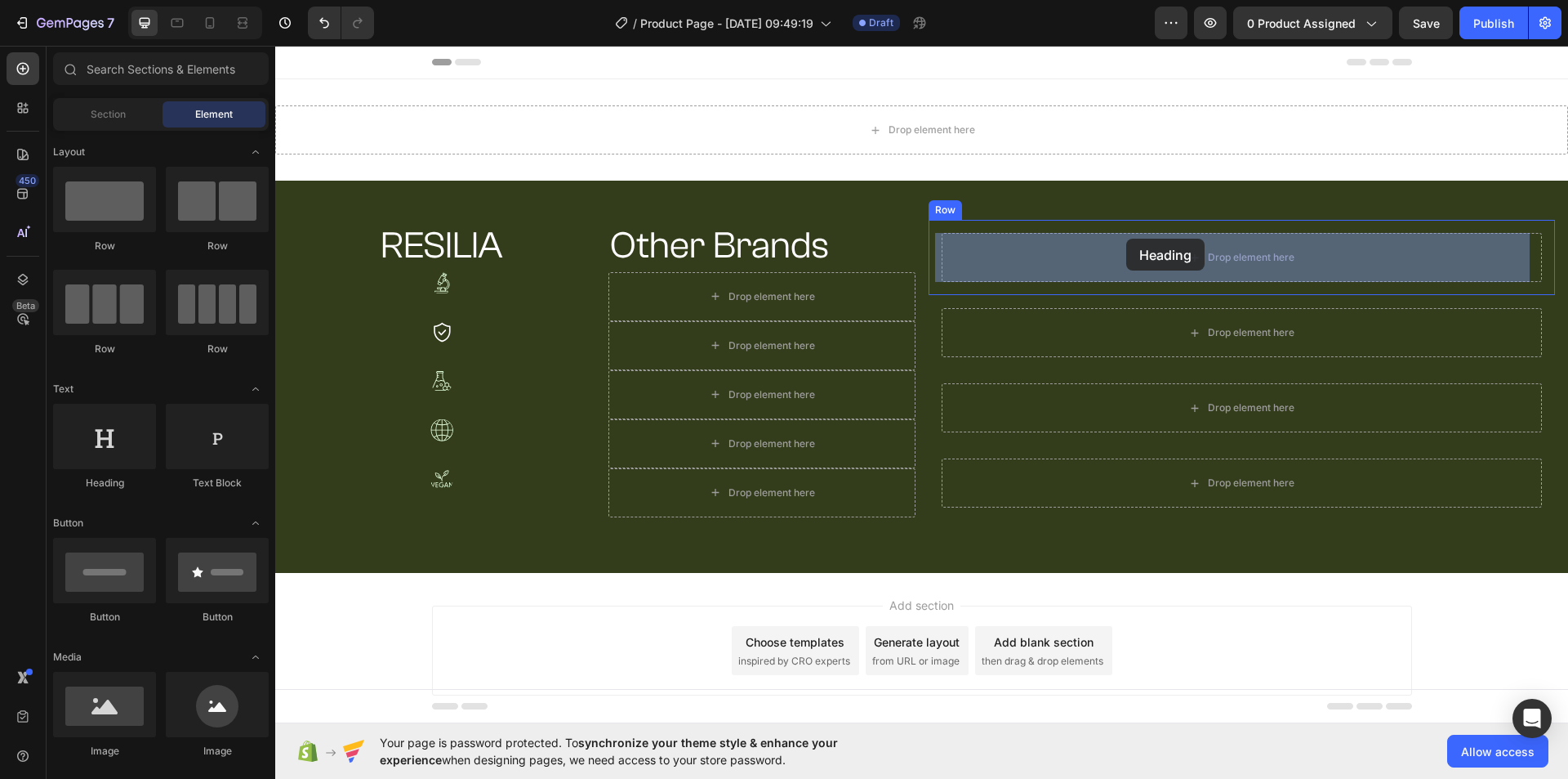
drag, startPoint x: 385, startPoint y: 495, endPoint x: 1126, endPoint y: 239, distance: 784.0
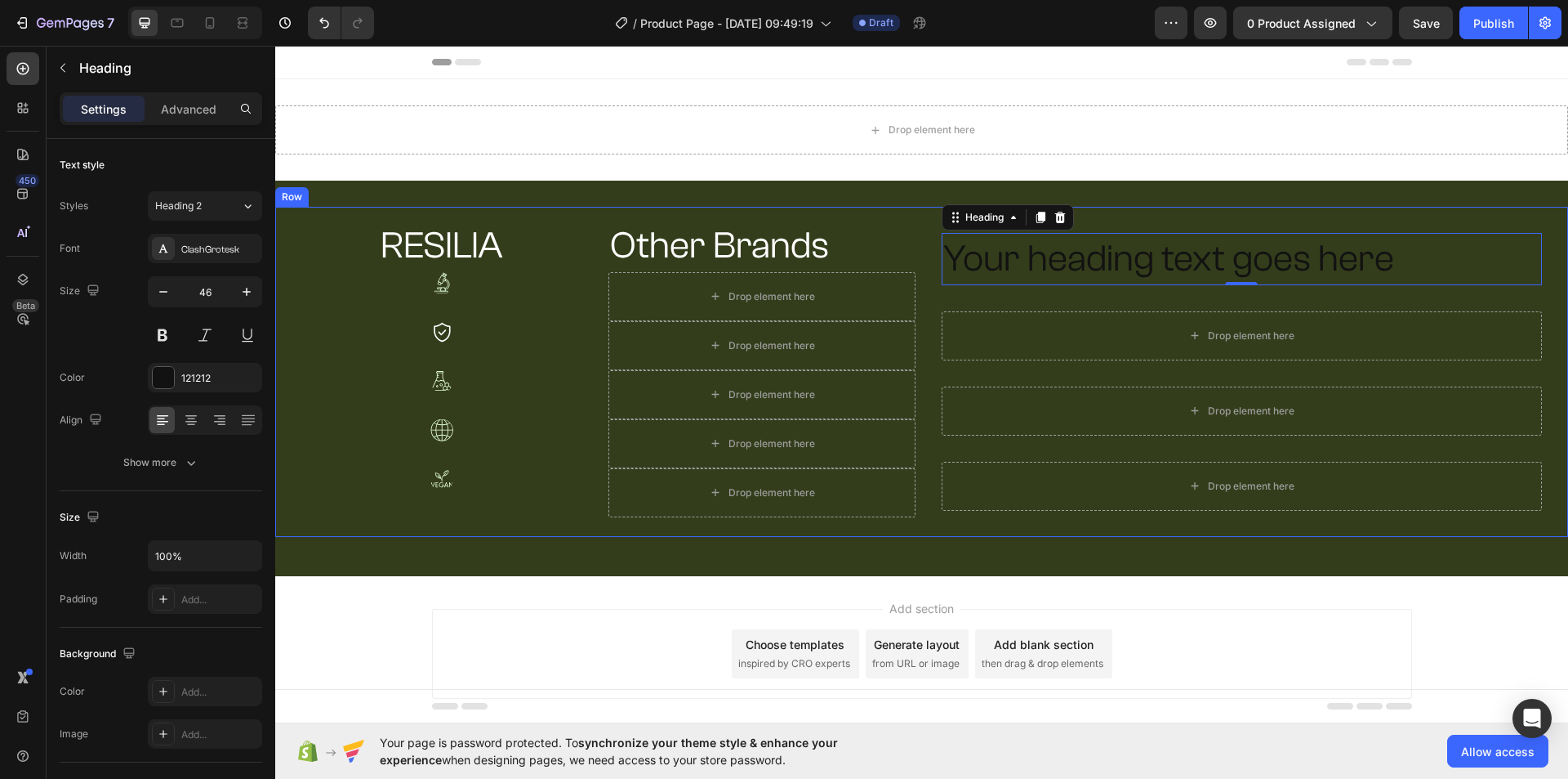
click at [1150, 214] on div "RESILIA Heading Other Brands Heading Row Image Drop element here Row Image Drop…" at bounding box center [921, 372] width 1293 height 330
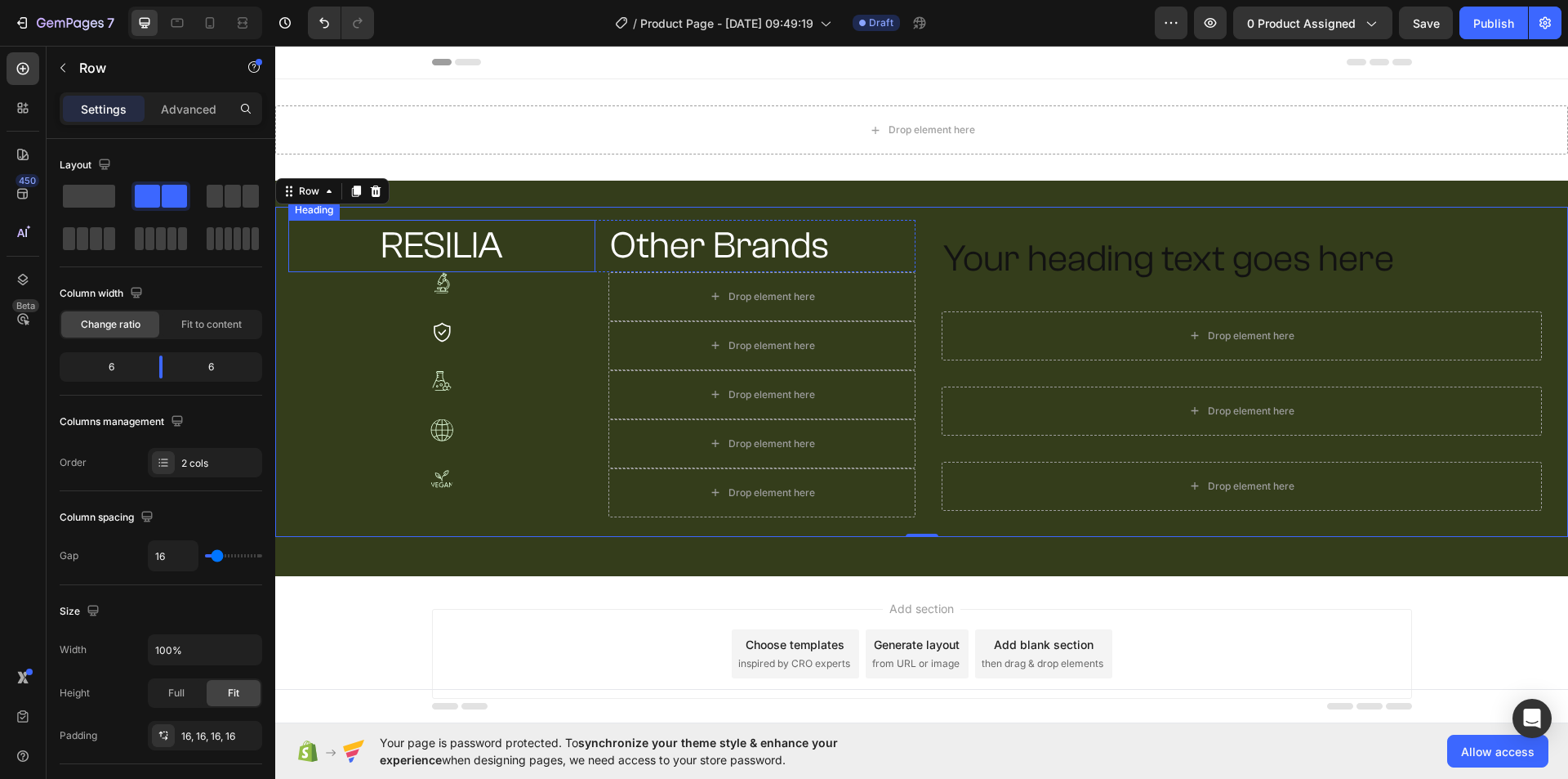
click at [444, 241] on p "RESILIA" at bounding box center [441, 246] width 304 height 49
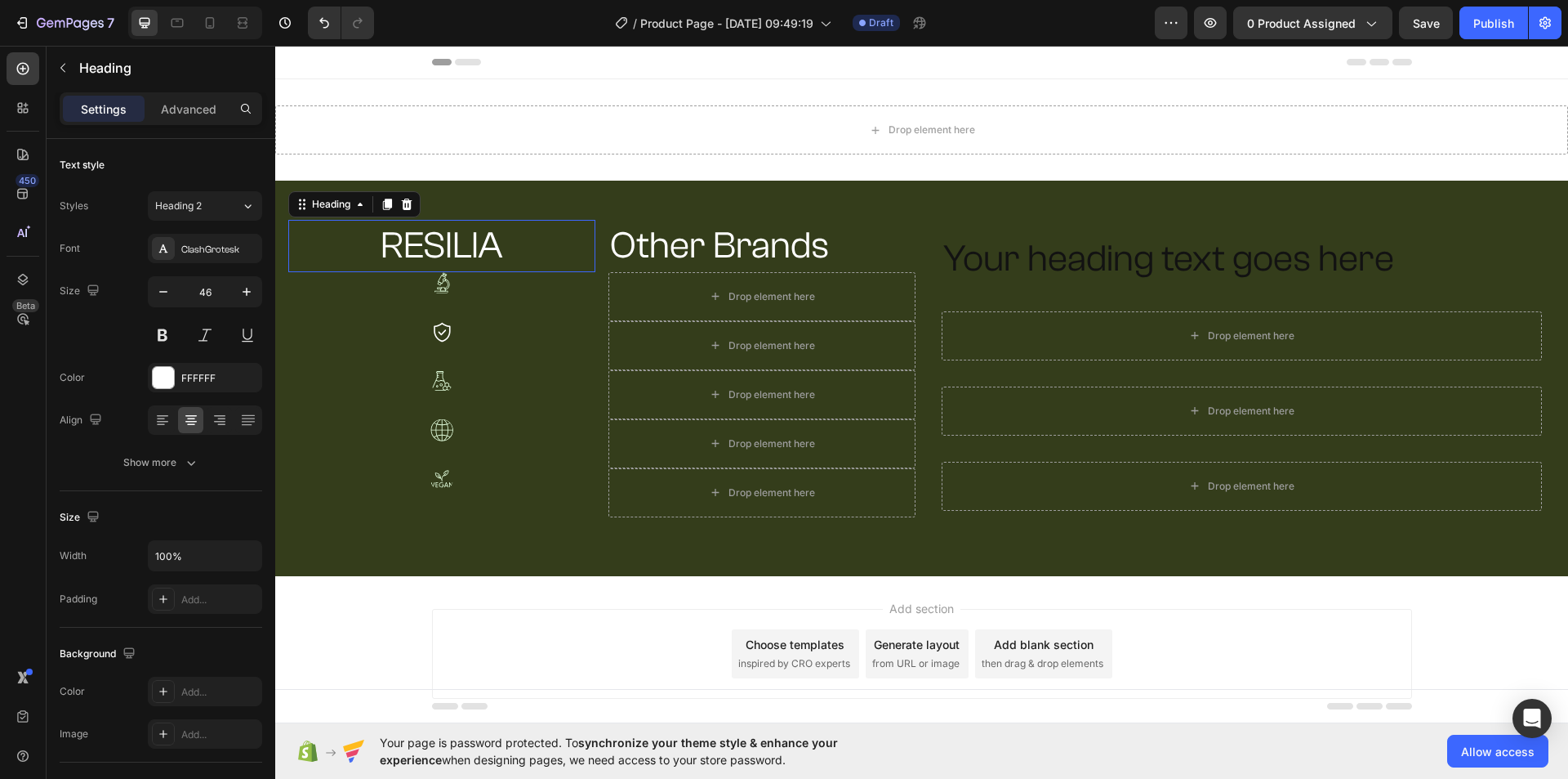
click at [444, 241] on p "RESILIA" at bounding box center [441, 246] width 304 height 49
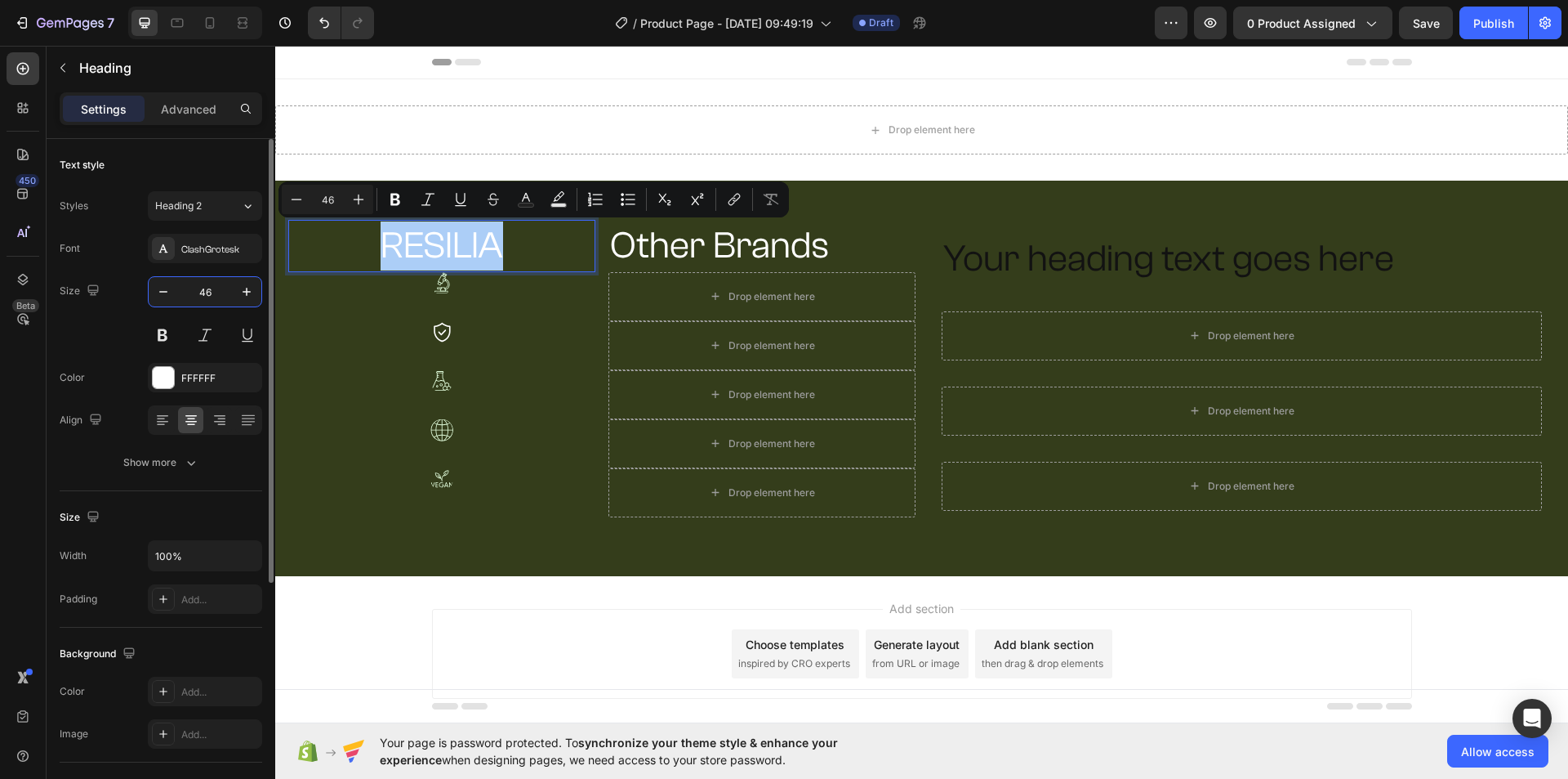
click at [197, 291] on input "46" at bounding box center [205, 292] width 54 height 30
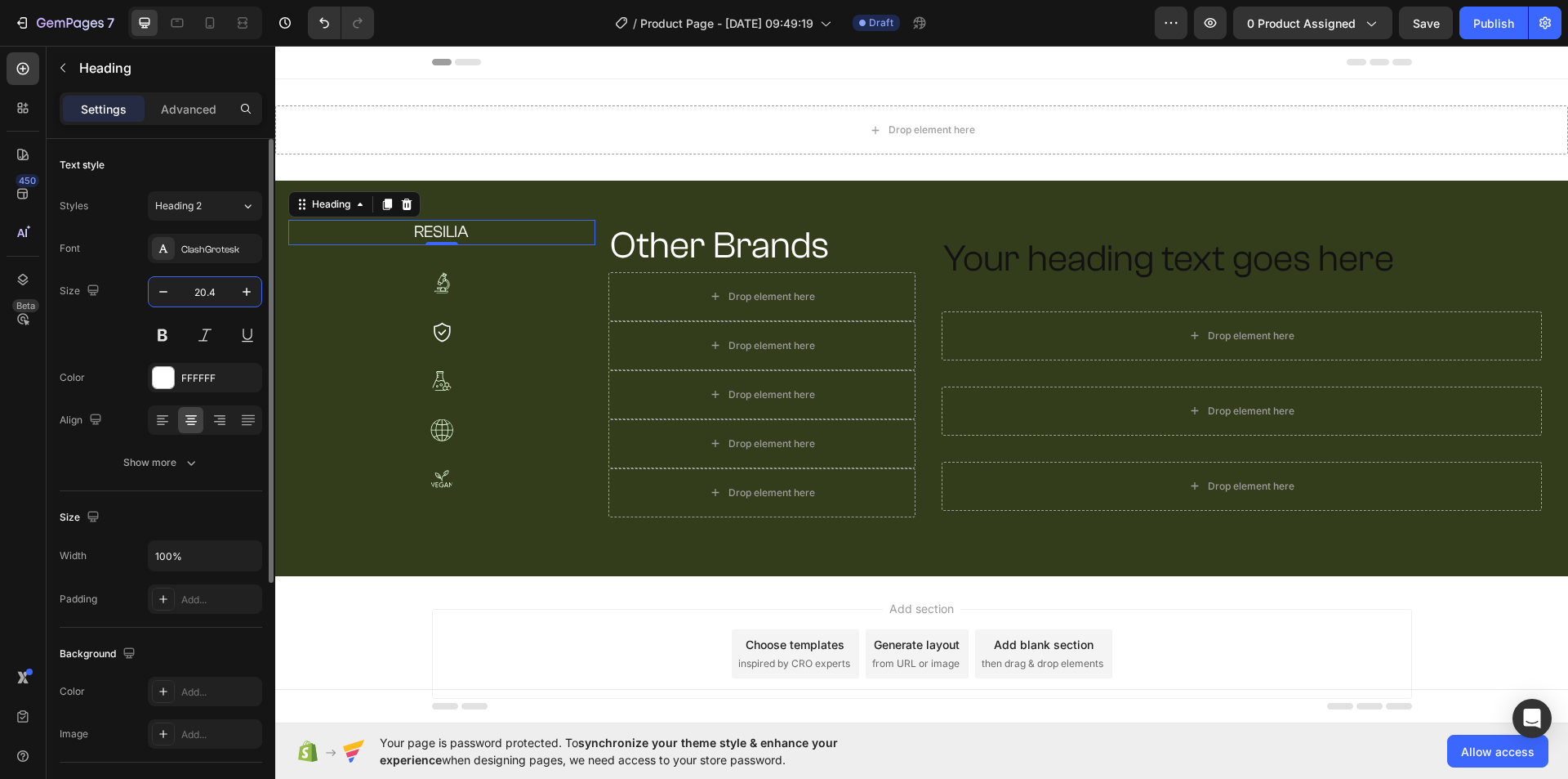
type input "20.44"
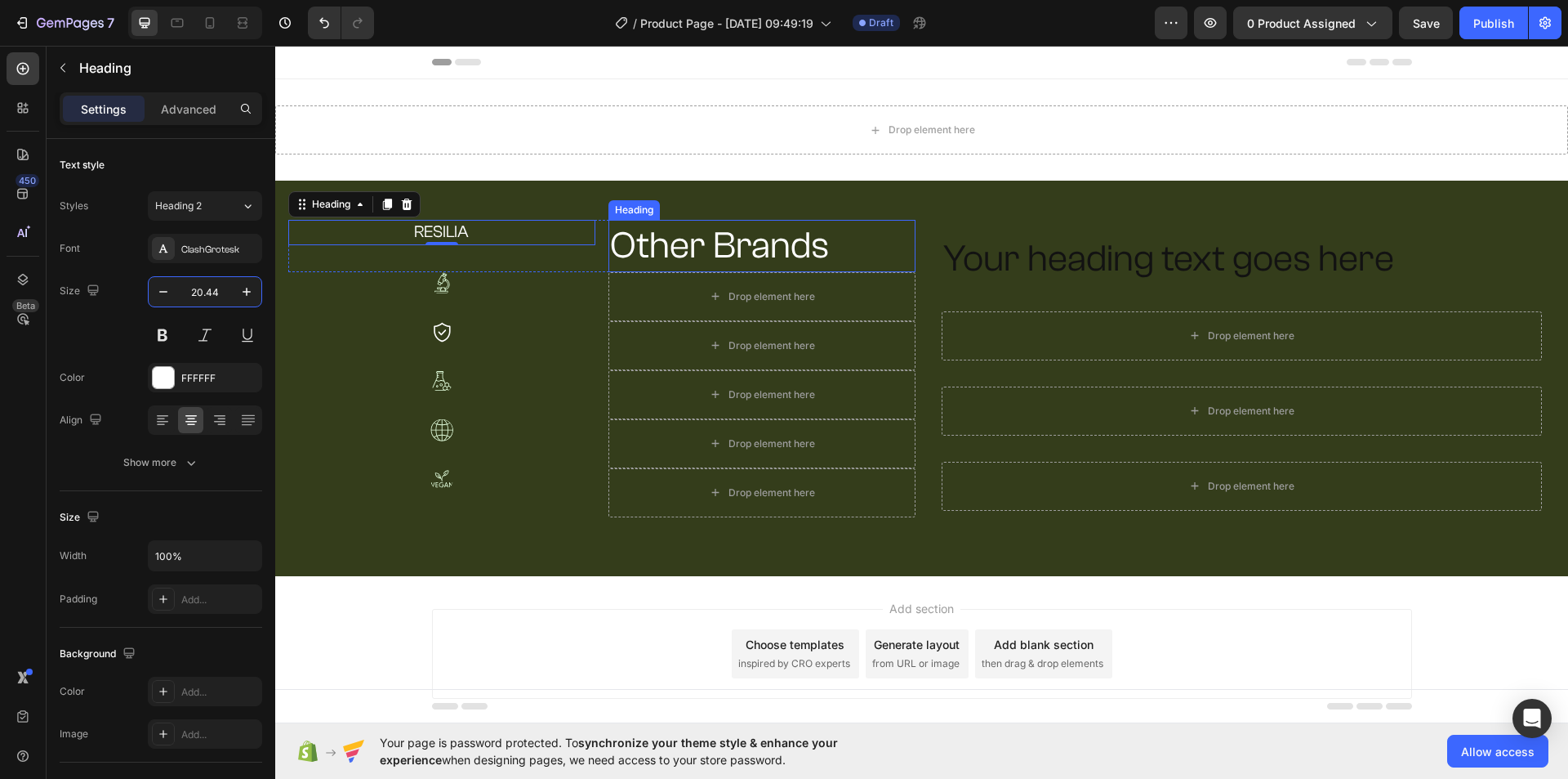
click at [677, 255] on p "Other Brands" at bounding box center [762, 246] width 304 height 49
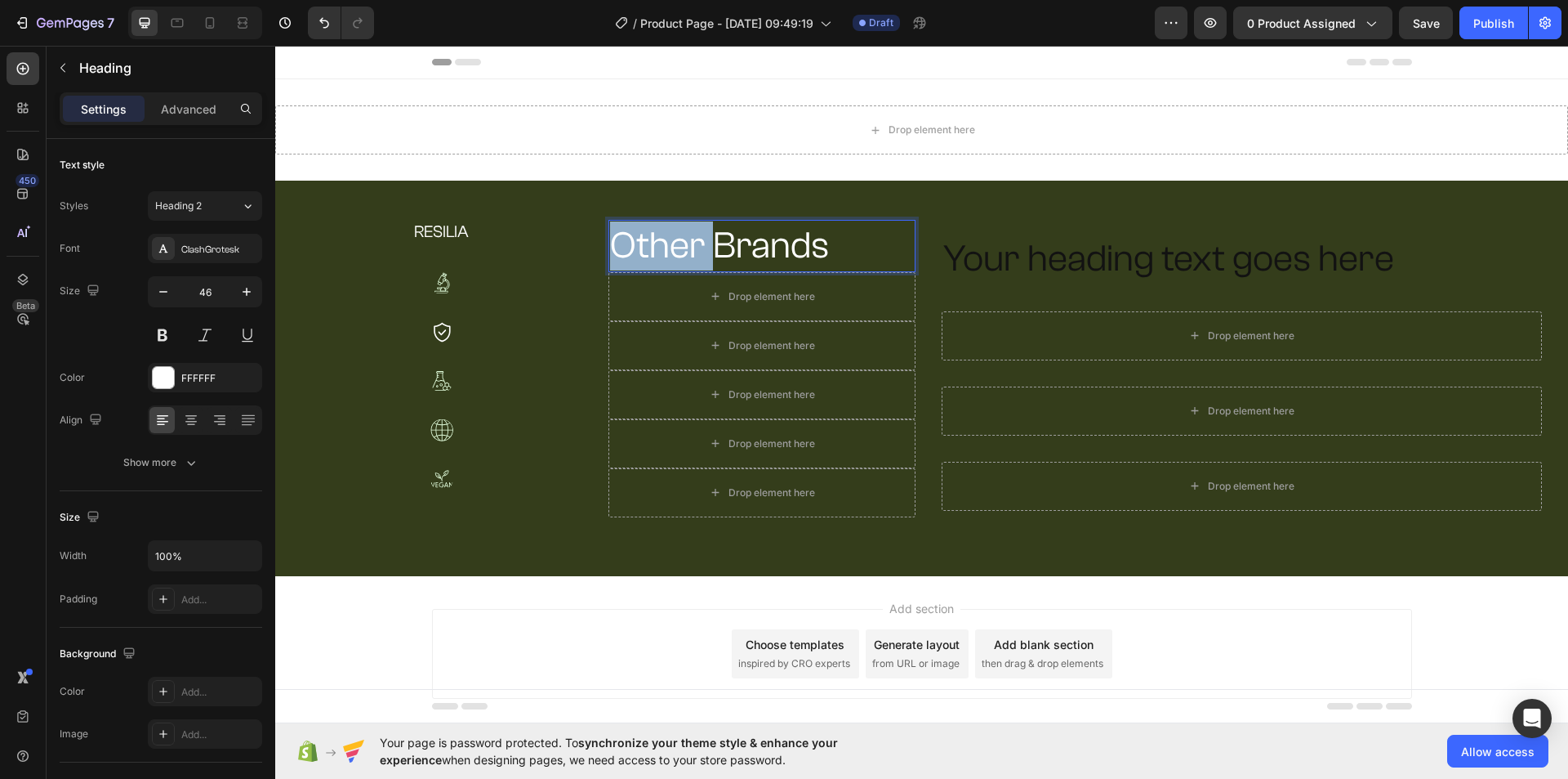
click at [667, 241] on p "Other Brands" at bounding box center [762, 246] width 304 height 49
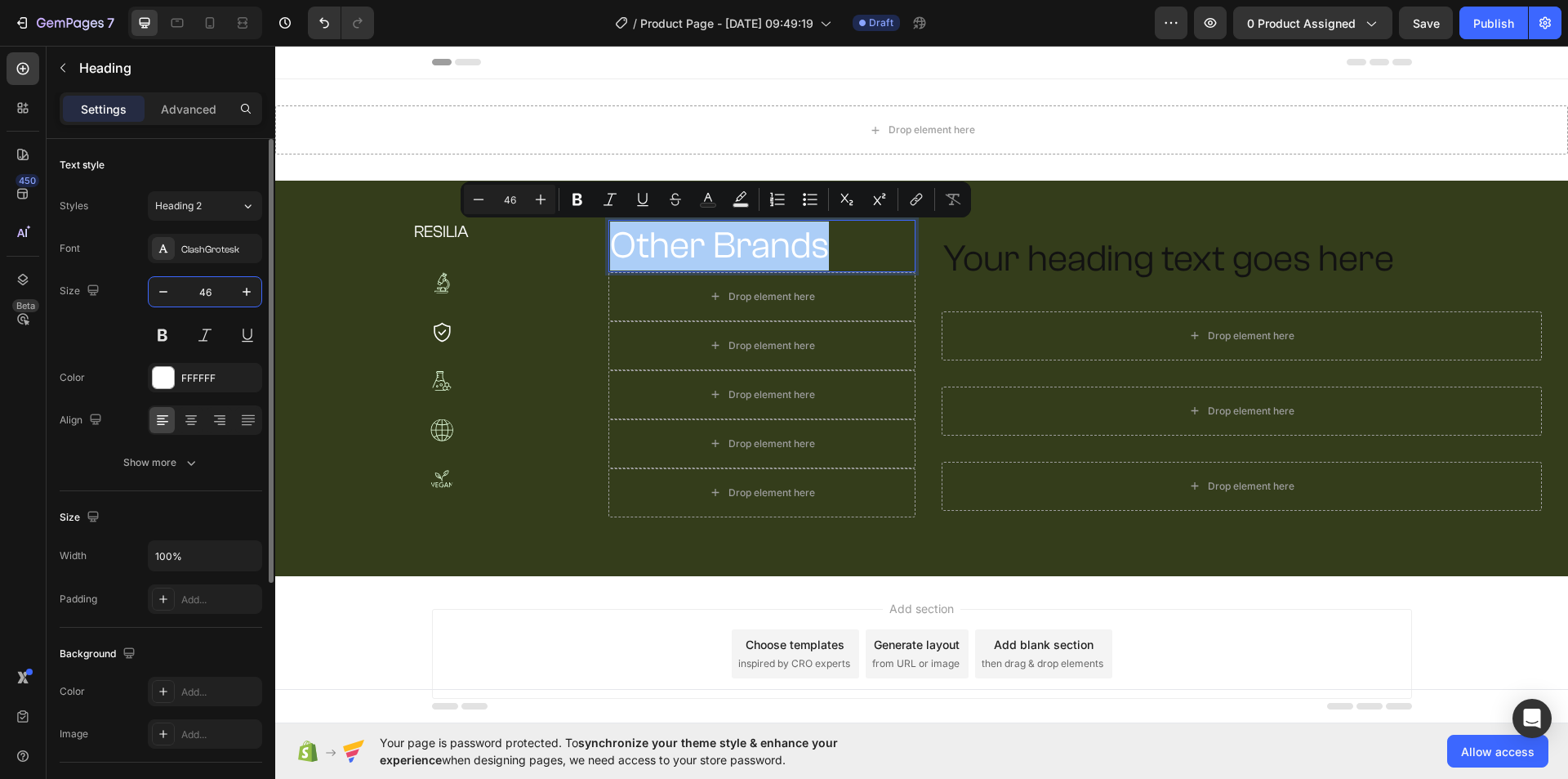
click at [204, 290] on input "46" at bounding box center [205, 292] width 54 height 30
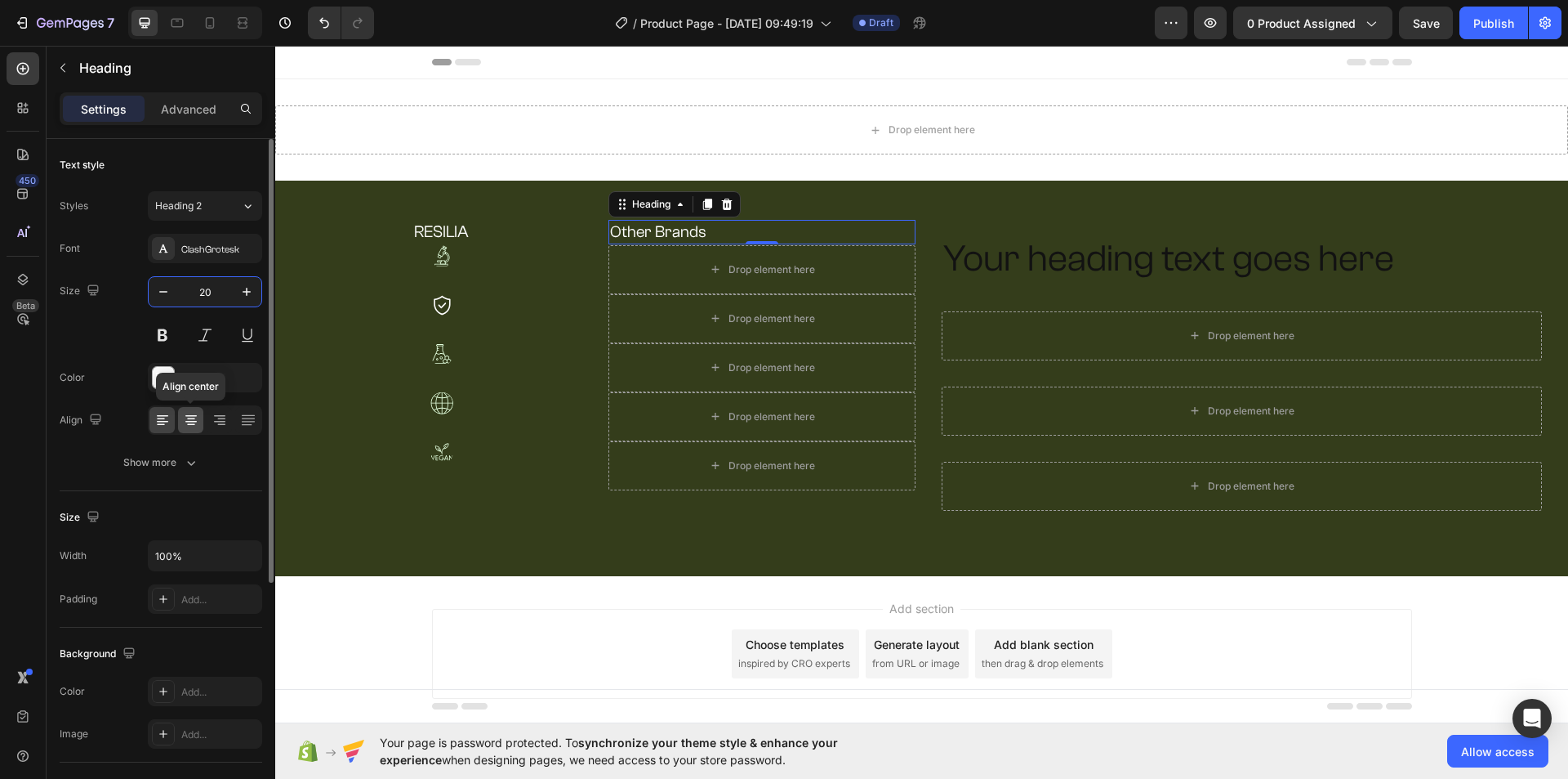
type input "20"
click at [197, 421] on icon at bounding box center [191, 420] width 16 height 16
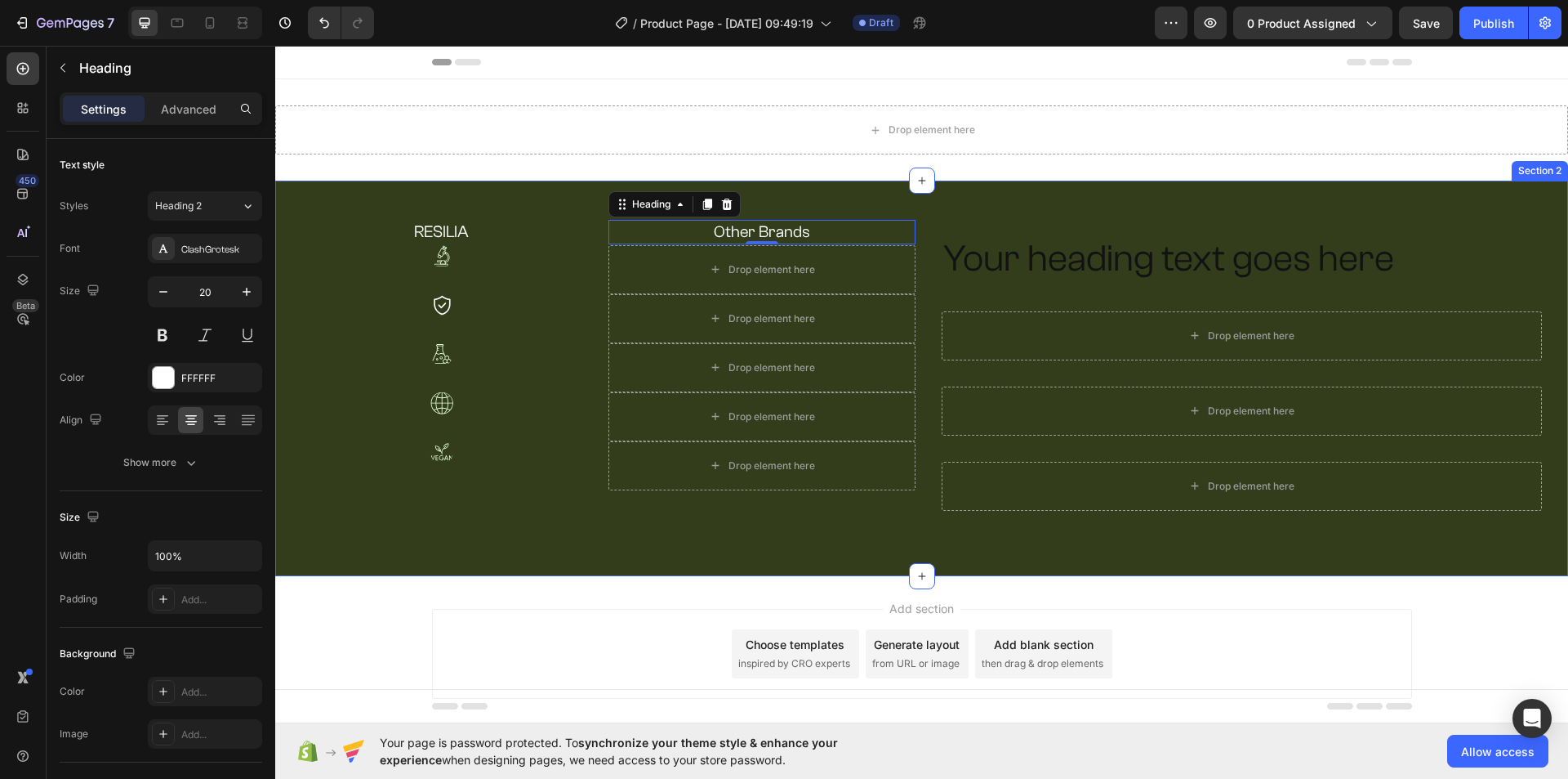
click at [1027, 205] on div "RESILIA Heading Other Brands Heading 0 Row Image Drop element here Row Image Dr…" at bounding box center [921, 378] width 1293 height 396
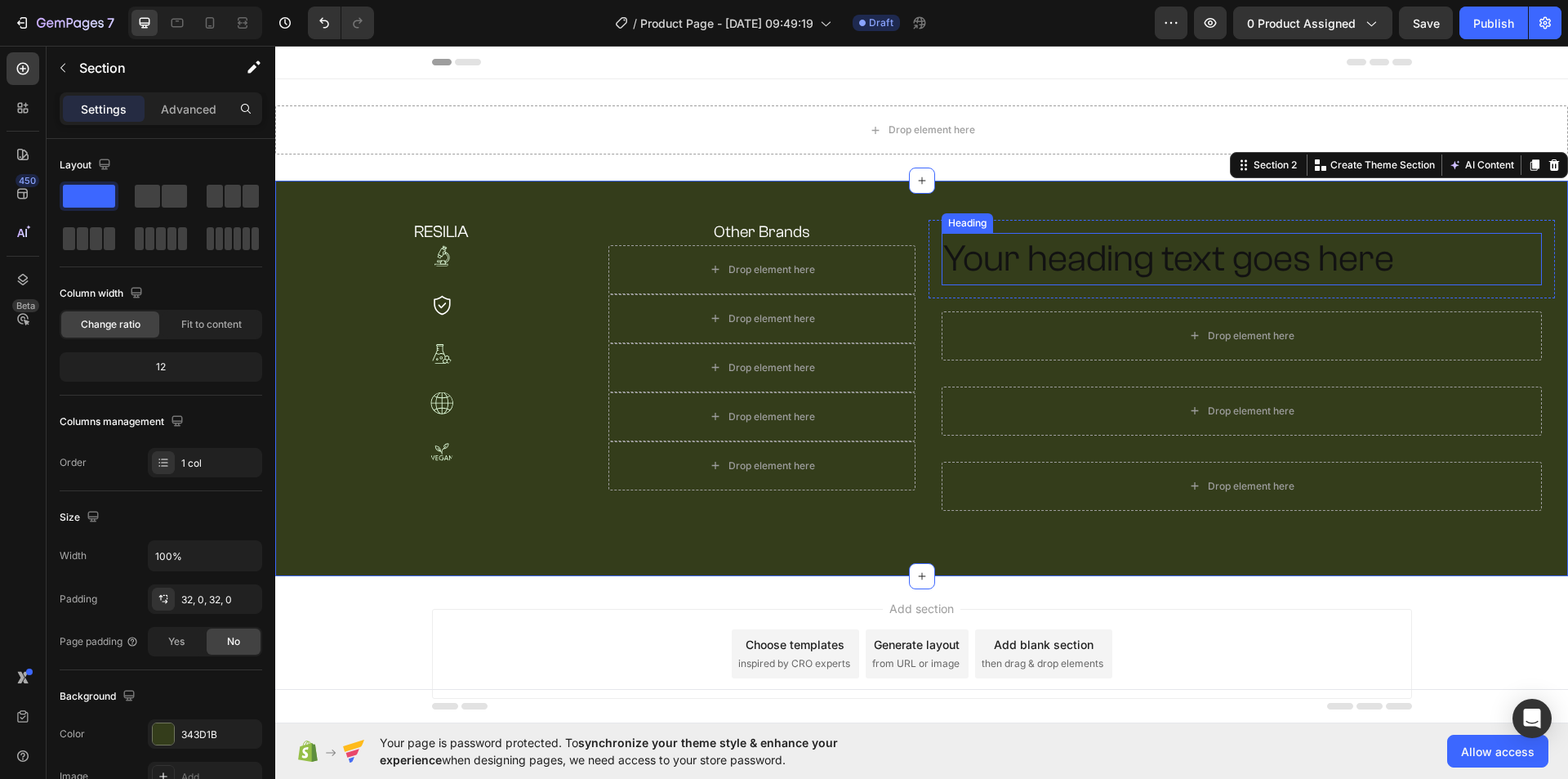
click at [1001, 258] on h2 "Your heading text goes here" at bounding box center [1242, 258] width 601 height 52
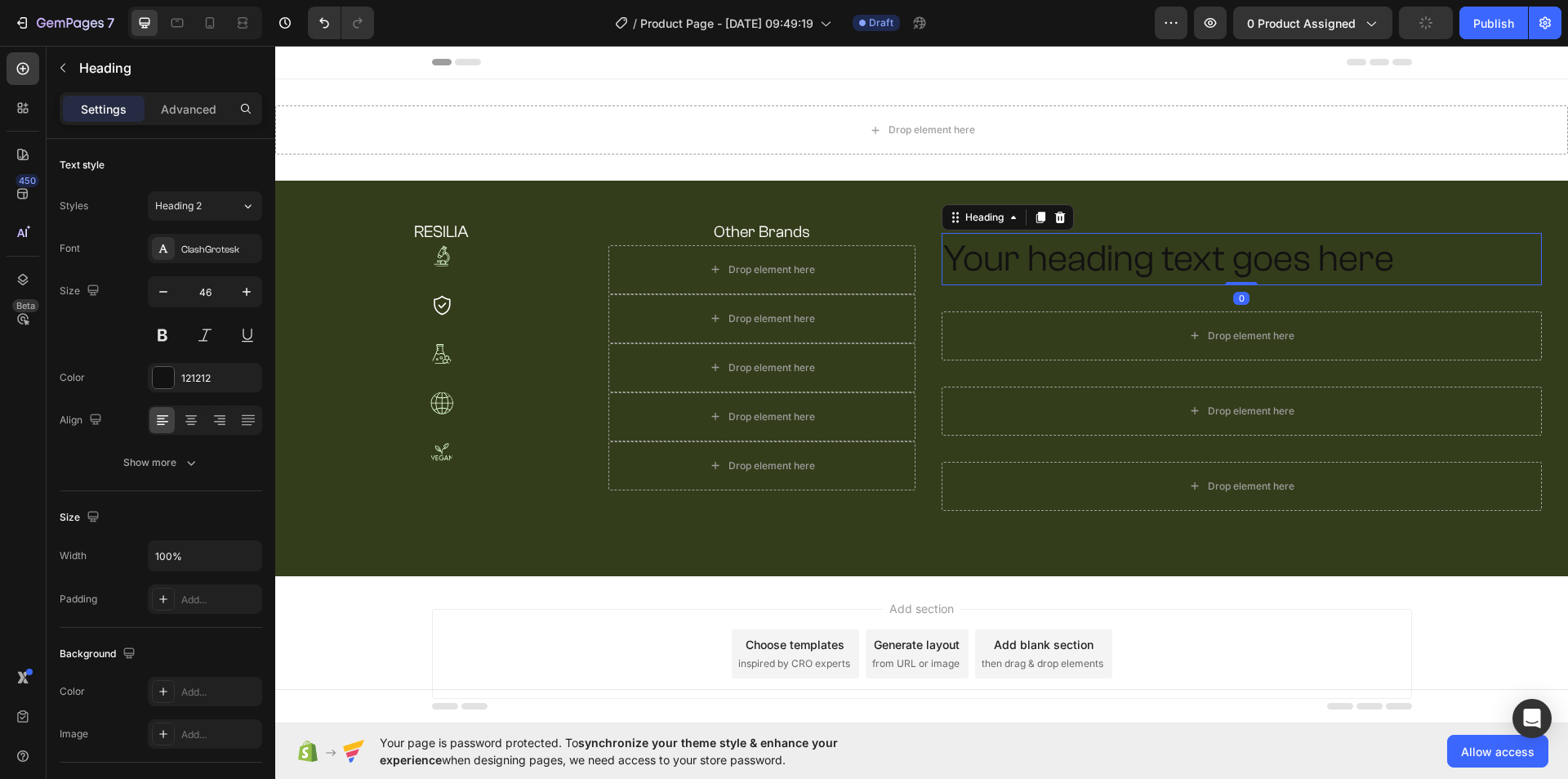
click at [1004, 241] on h2 "Your heading text goes here" at bounding box center [1242, 258] width 601 height 52
click at [1004, 241] on p "Your heading text goes here" at bounding box center [1241, 258] width 597 height 49
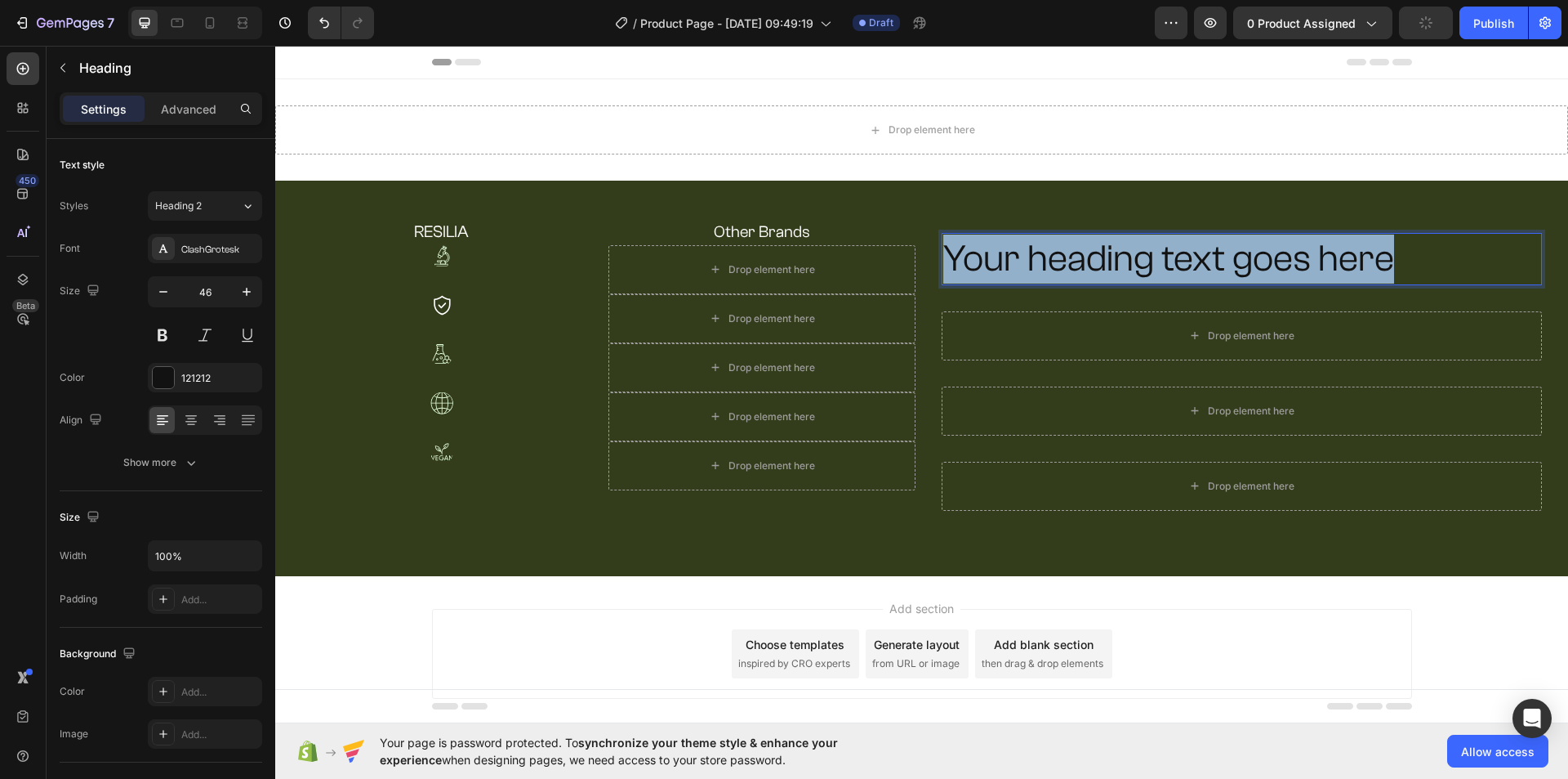
click at [1004, 241] on p "Your heading text goes here" at bounding box center [1241, 258] width 597 height 49
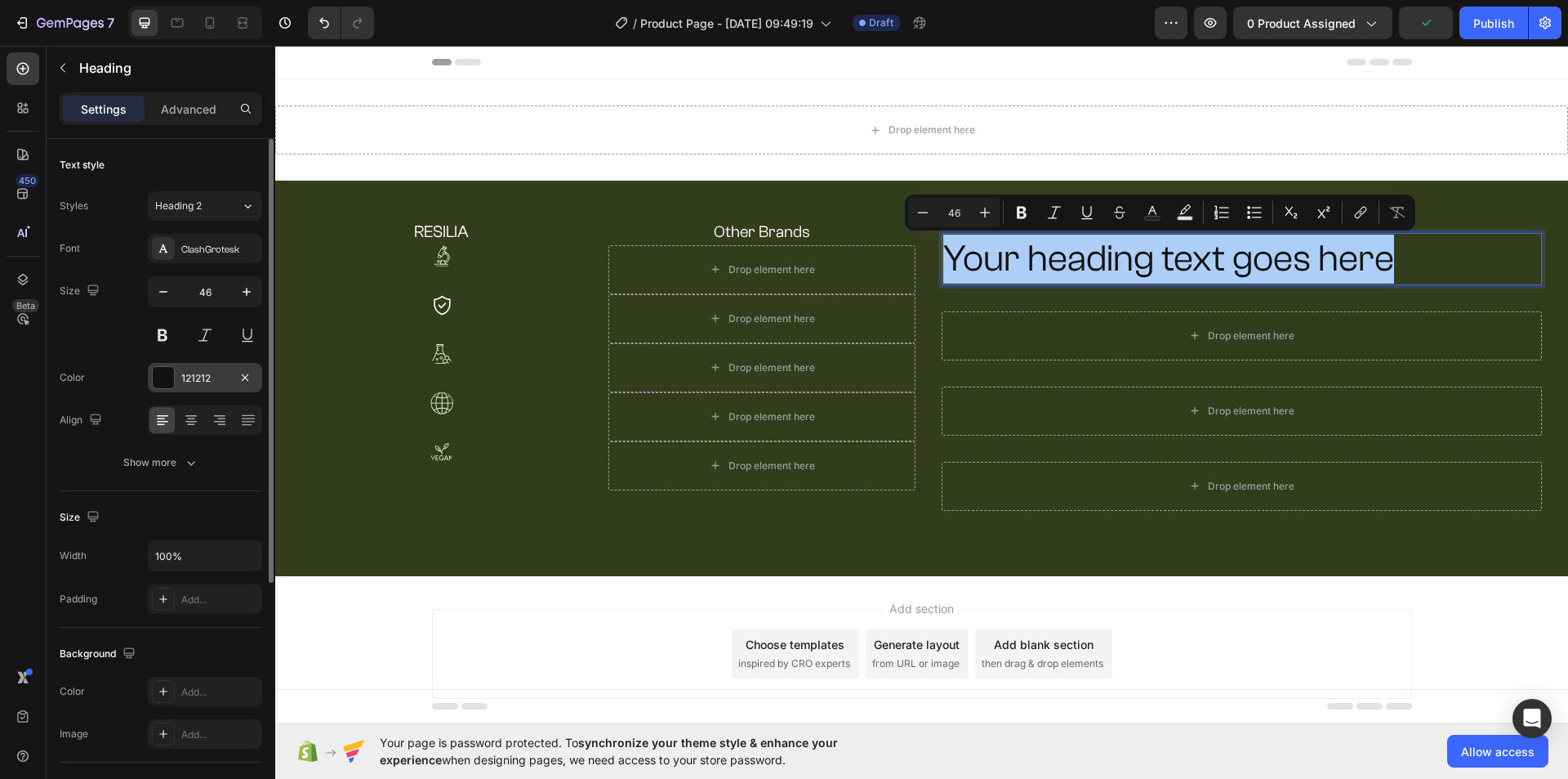
click at [181, 383] on div "121212" at bounding box center [205, 378] width 48 height 14
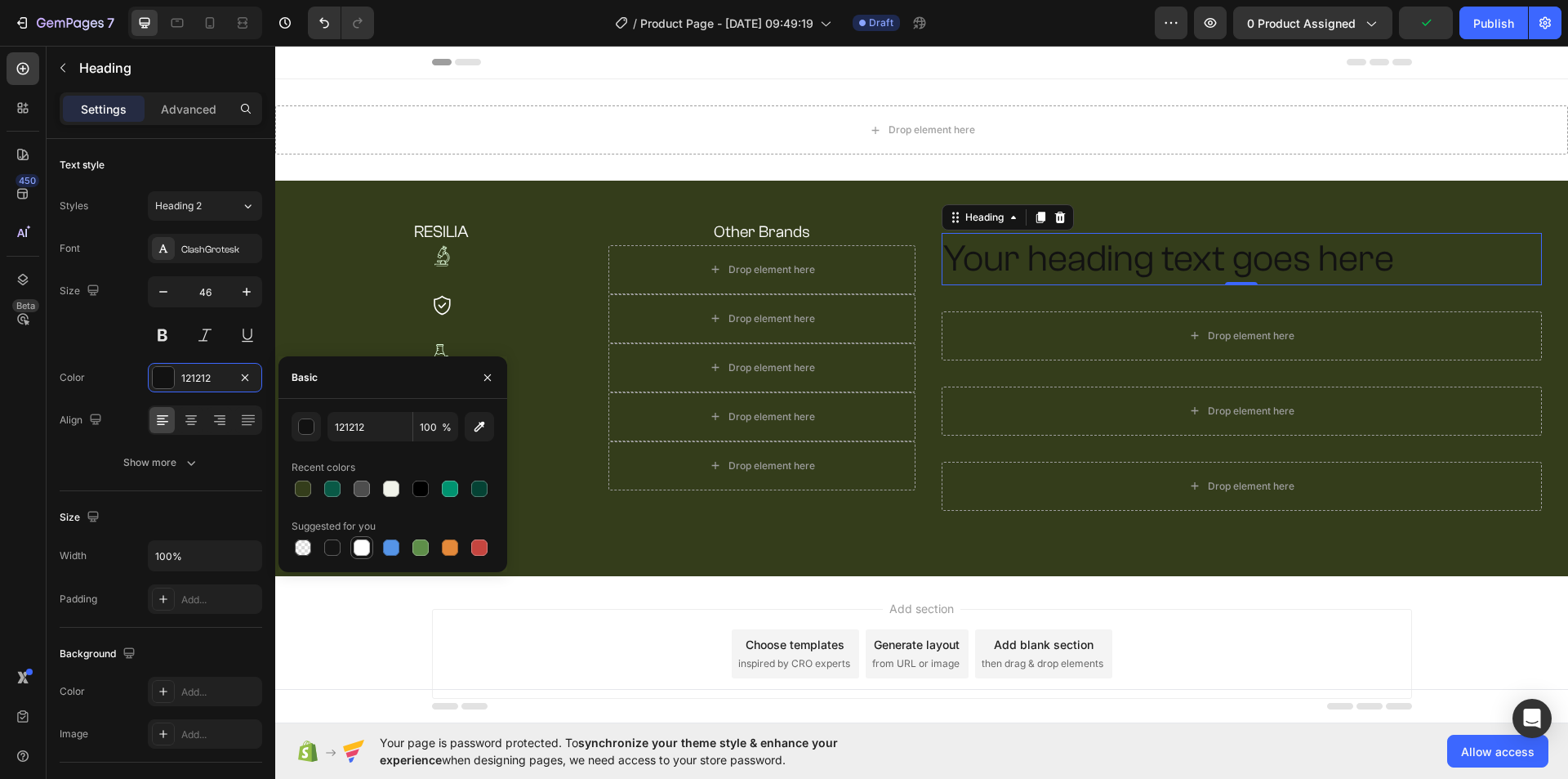
click at [353, 553] on div at bounding box center [362, 547] width 20 height 20
type input "FFFFFF"
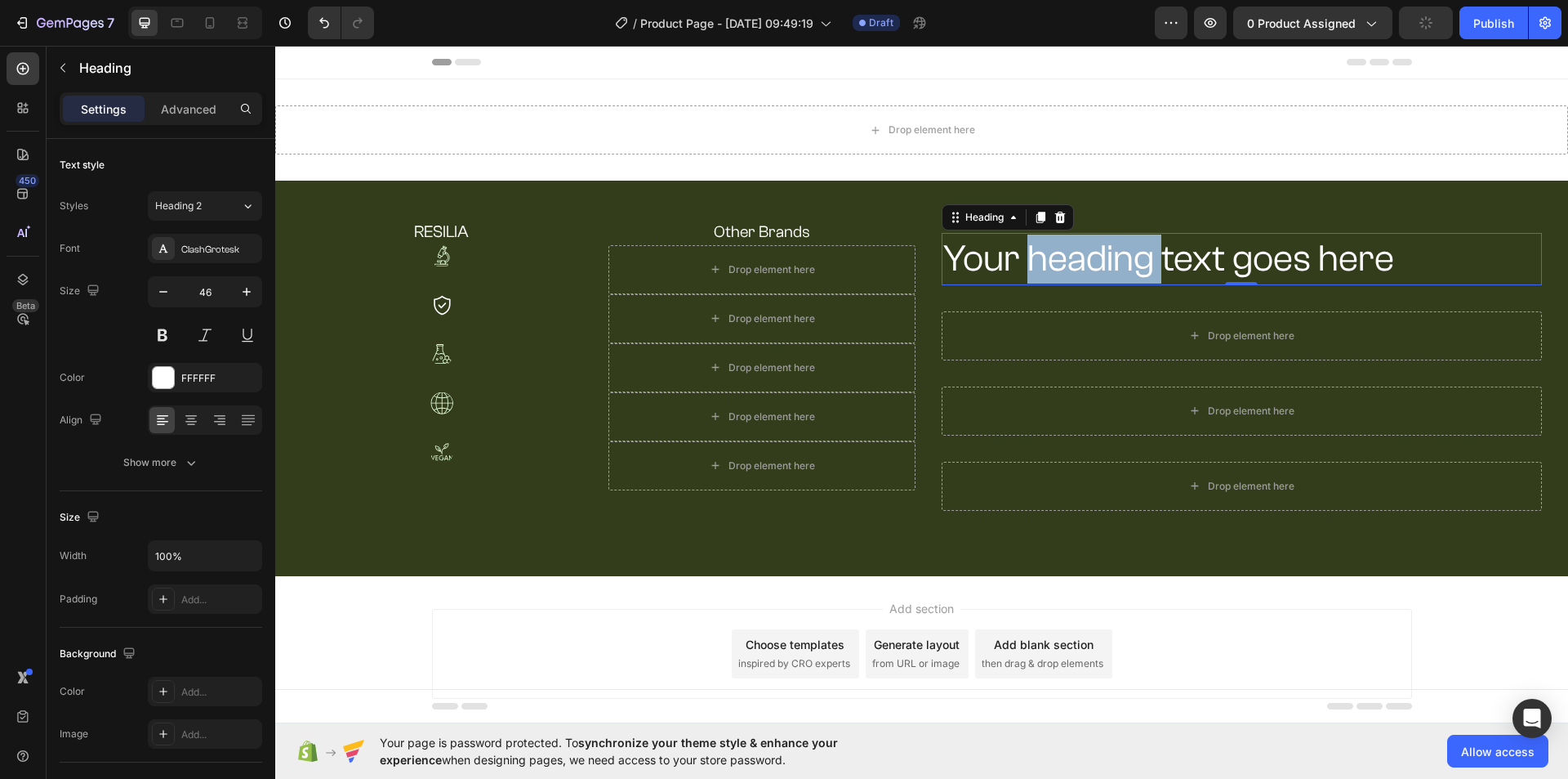
click at [1031, 272] on p "Your heading text goes here" at bounding box center [1241, 258] width 597 height 49
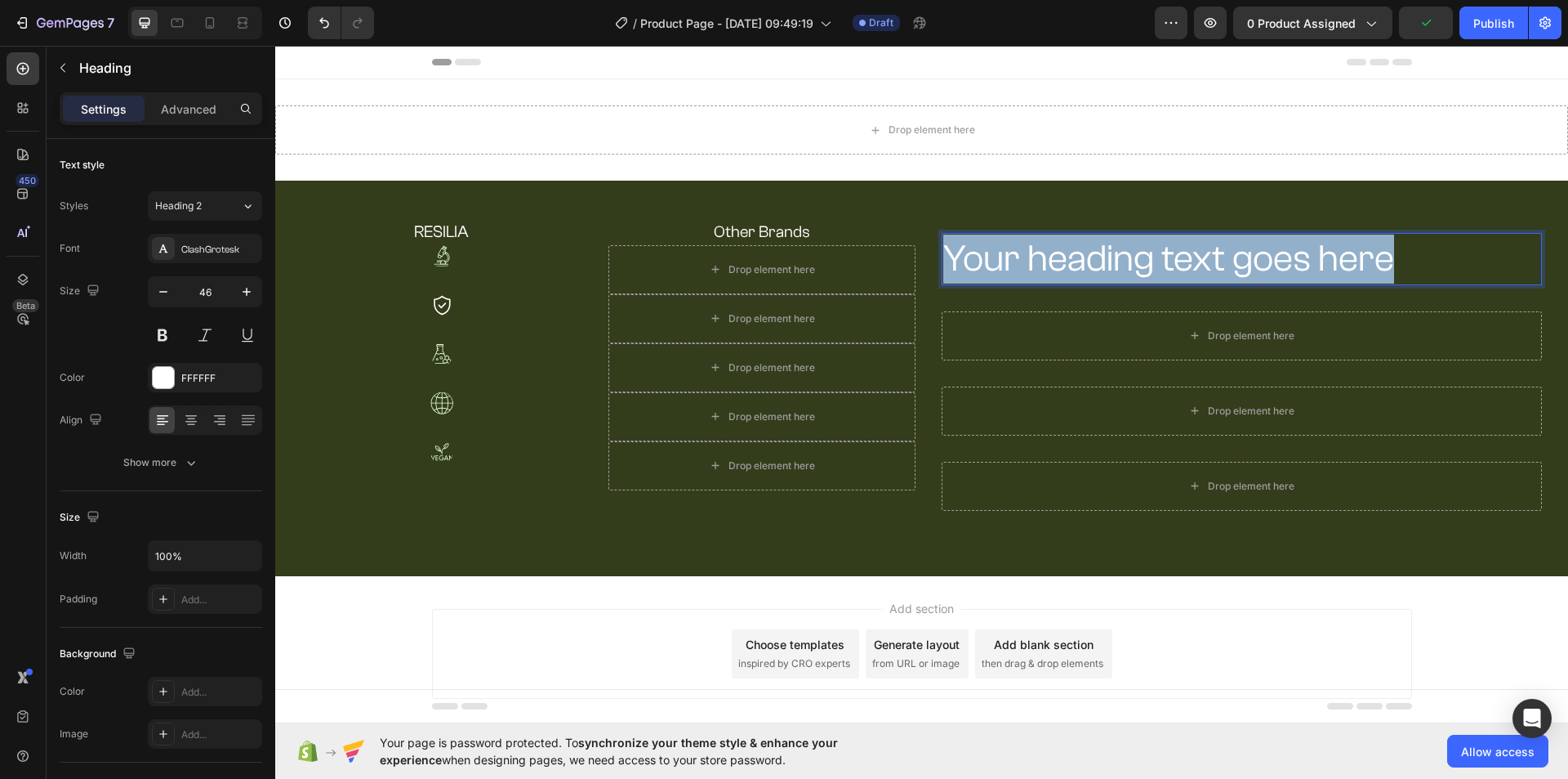
click at [1031, 272] on p "Your heading text goes here" at bounding box center [1241, 258] width 597 height 49
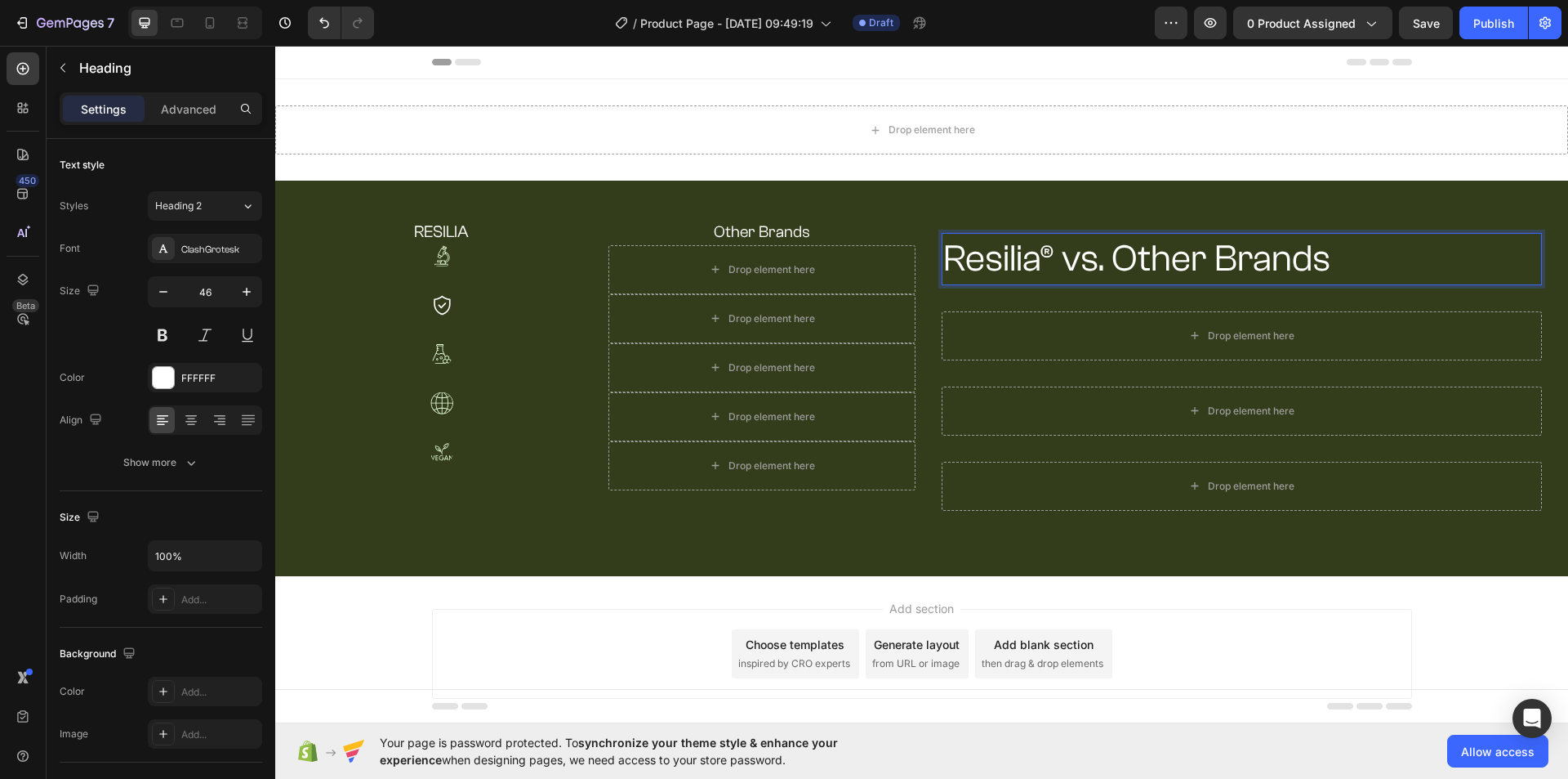
click at [1024, 259] on p "Resilia® vs. Other Brands" at bounding box center [1241, 258] width 597 height 49
click at [1024, 259] on p "Resilia® vs. Other Brands" at bounding box center [1241, 258] width 597 height 49
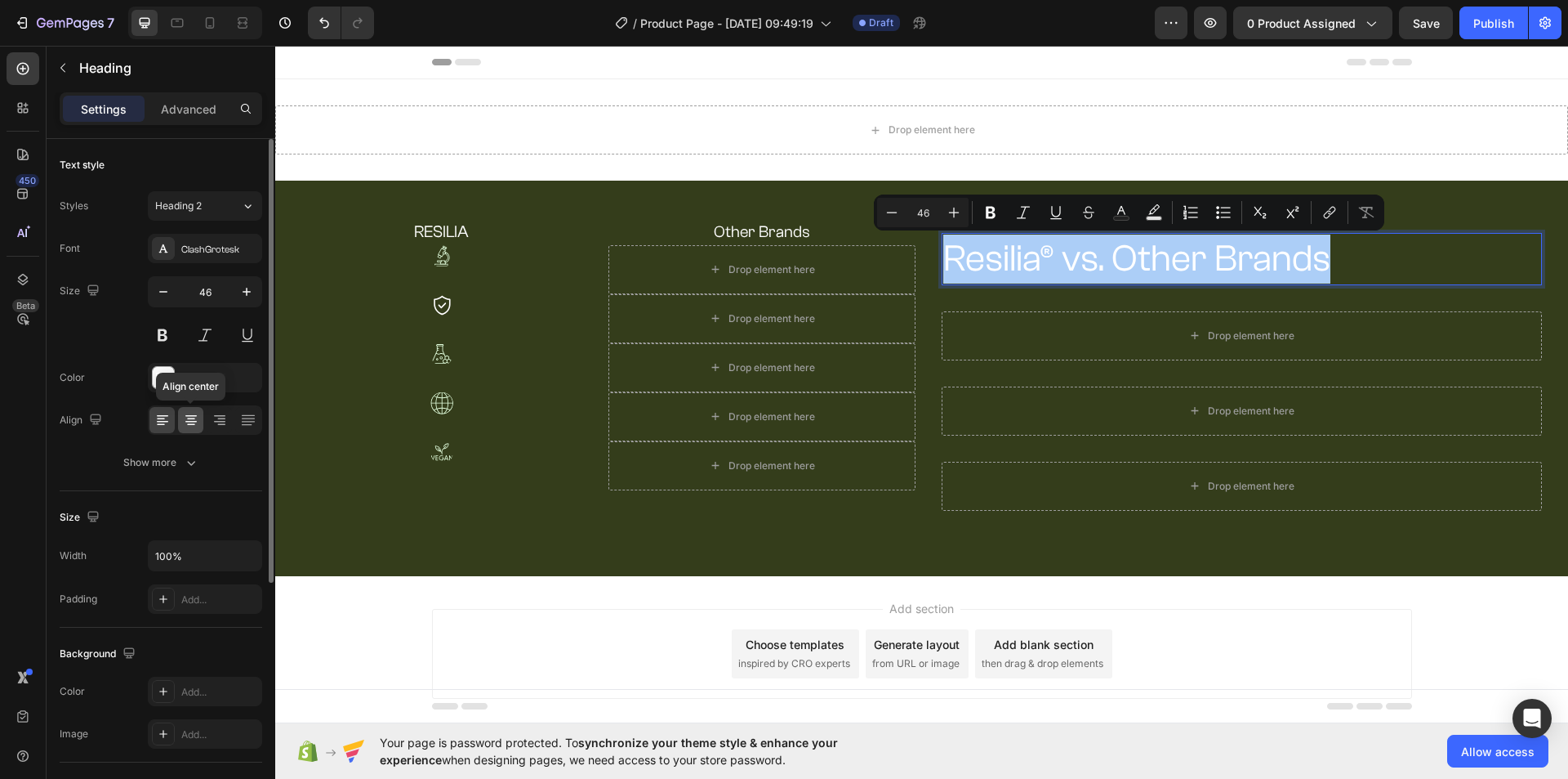
click at [179, 424] on div at bounding box center [190, 419] width 25 height 26
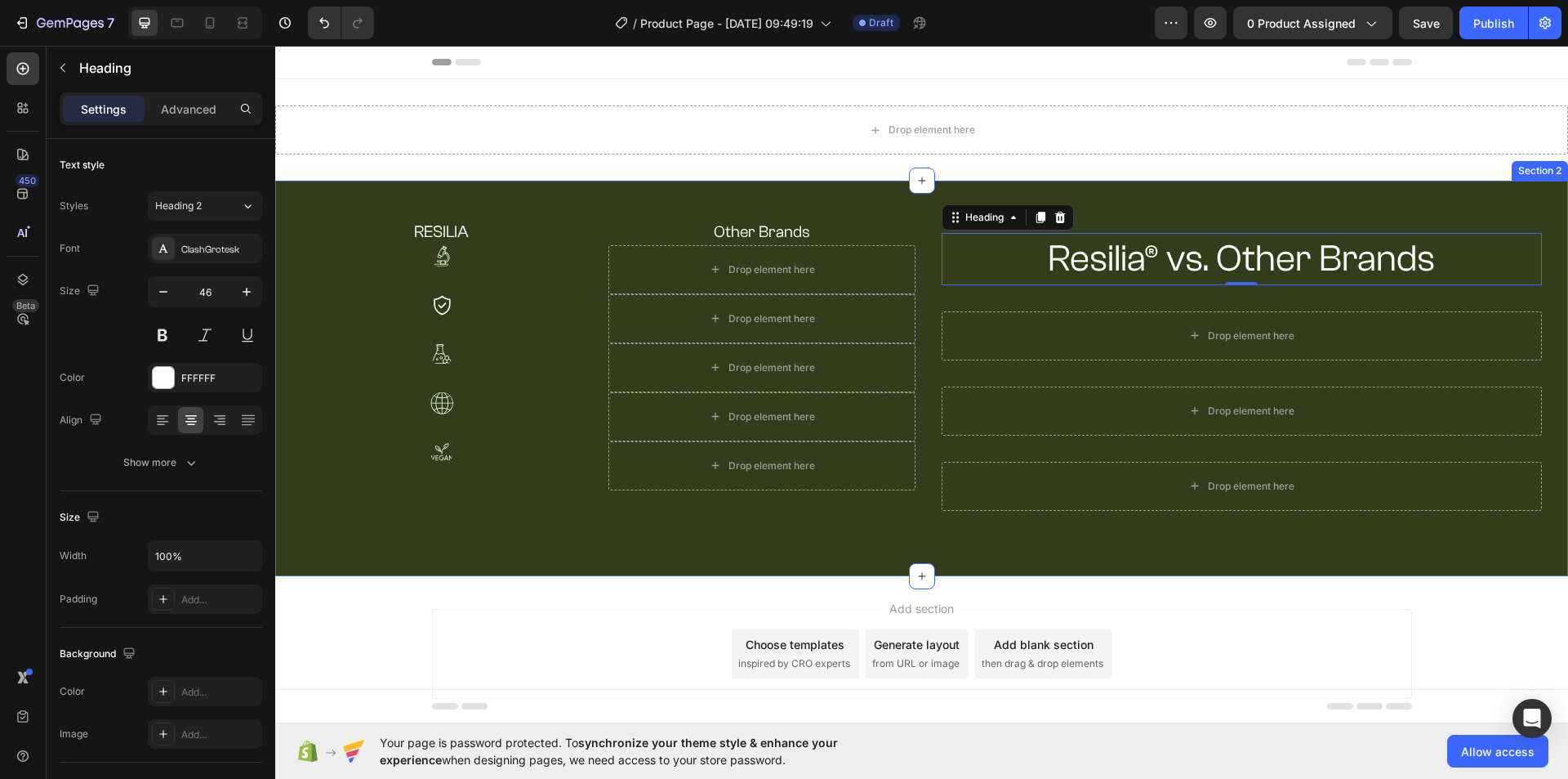
click at [1238, 189] on div "RESILIA Heading Other Brands Heading Row Image Drop element here Row Image Drop…" at bounding box center [921, 378] width 1293 height 396
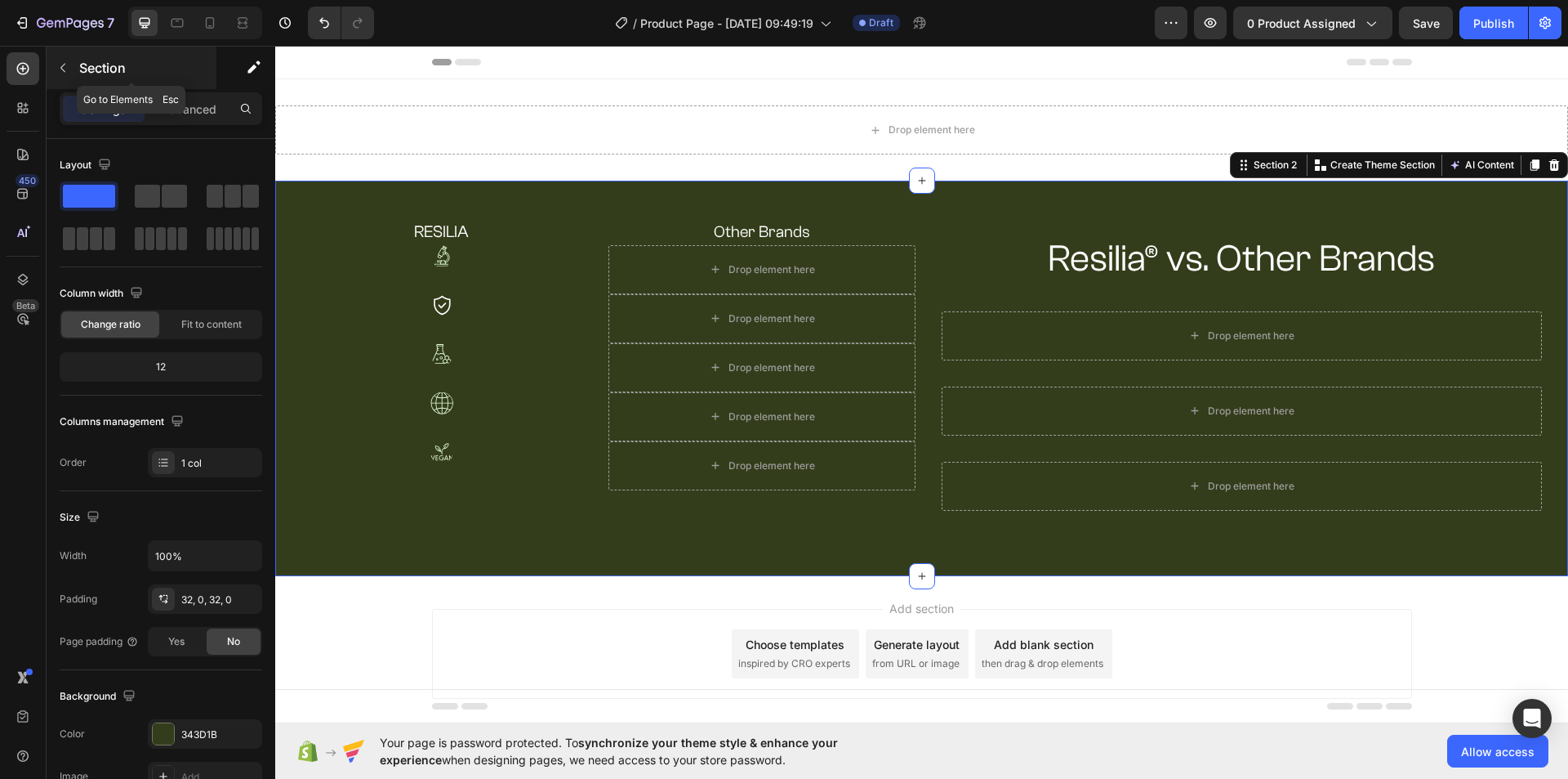
click at [74, 68] on button "button" at bounding box center [63, 67] width 26 height 26
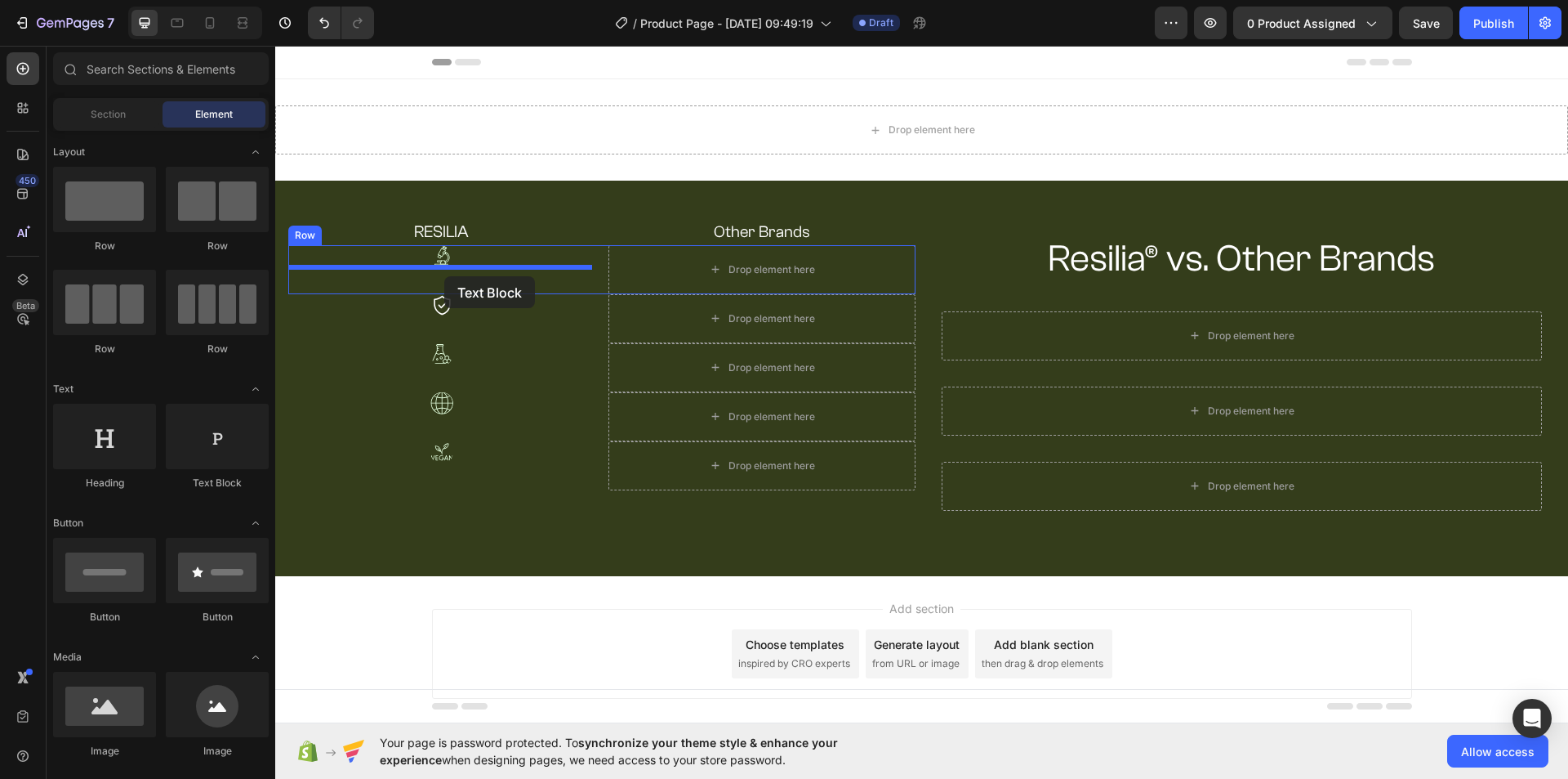
drag, startPoint x: 483, startPoint y: 486, endPoint x: 444, endPoint y: 276, distance: 213.6
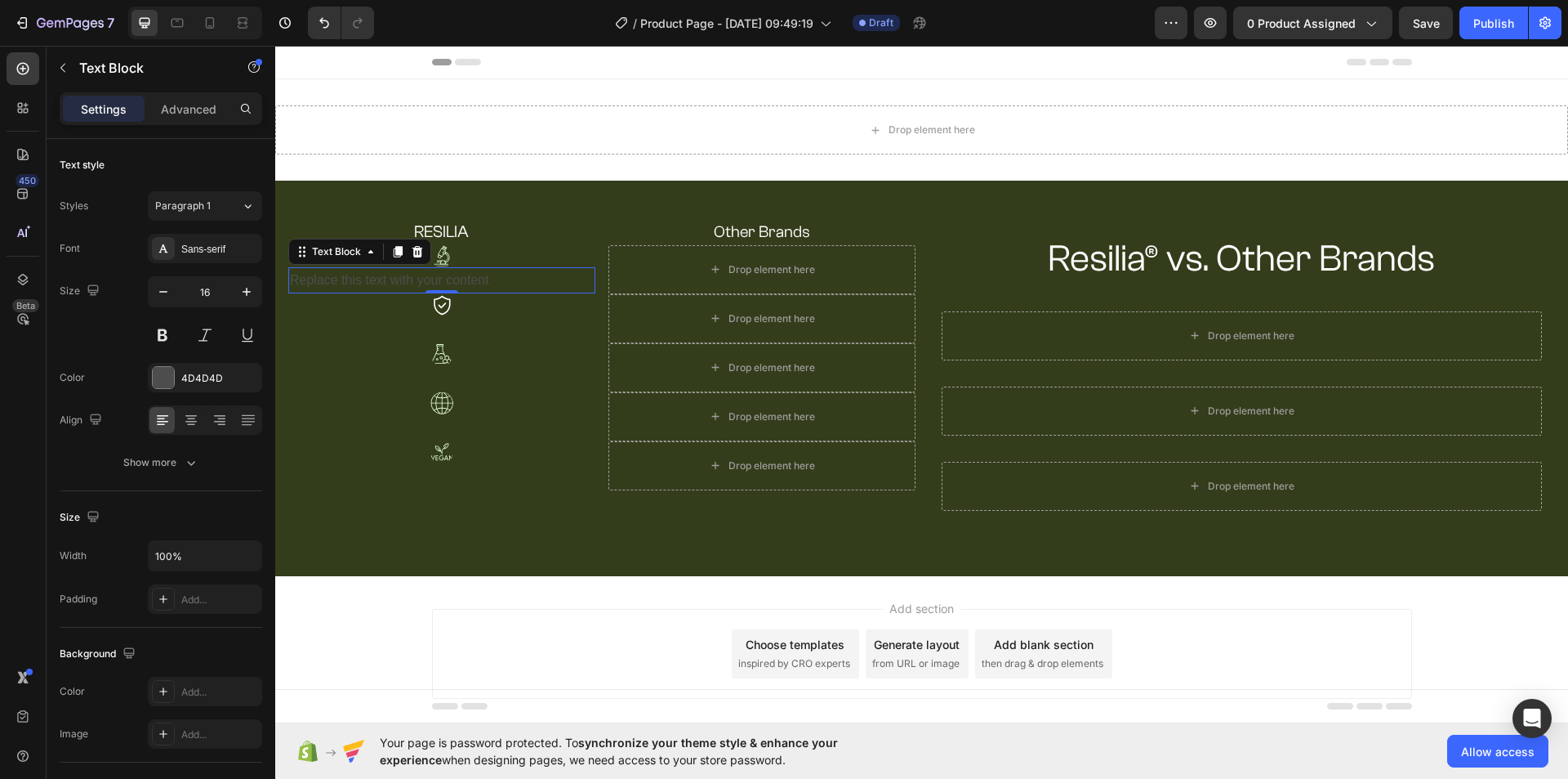
click at [450, 276] on div "Replace this text with your content" at bounding box center [441, 281] width 307 height 27
click at [450, 277] on p "Replace this text with your content" at bounding box center [441, 280] width 304 height 23
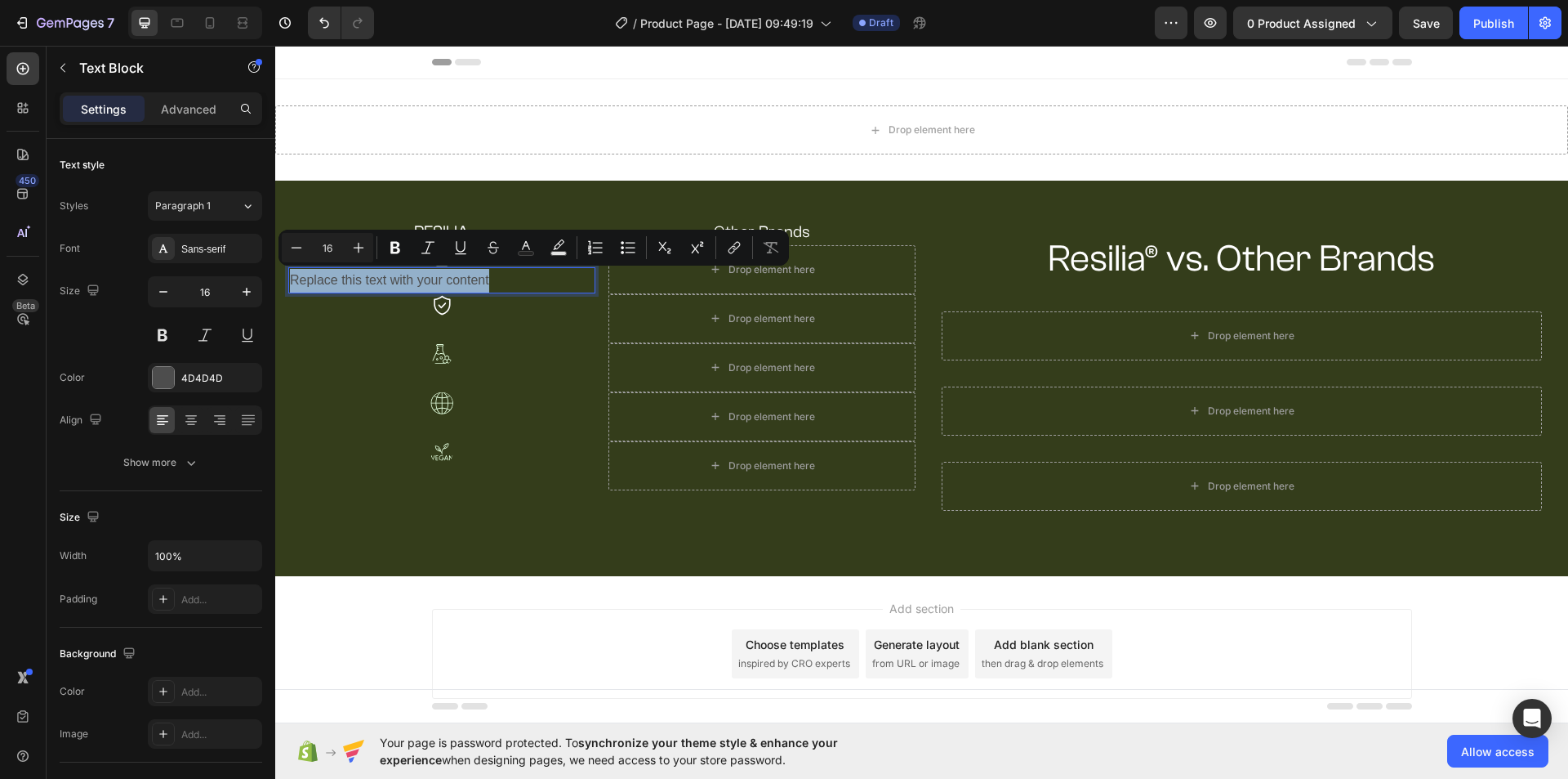
click at [450, 277] on p "Replace this text with your content" at bounding box center [441, 280] width 304 height 23
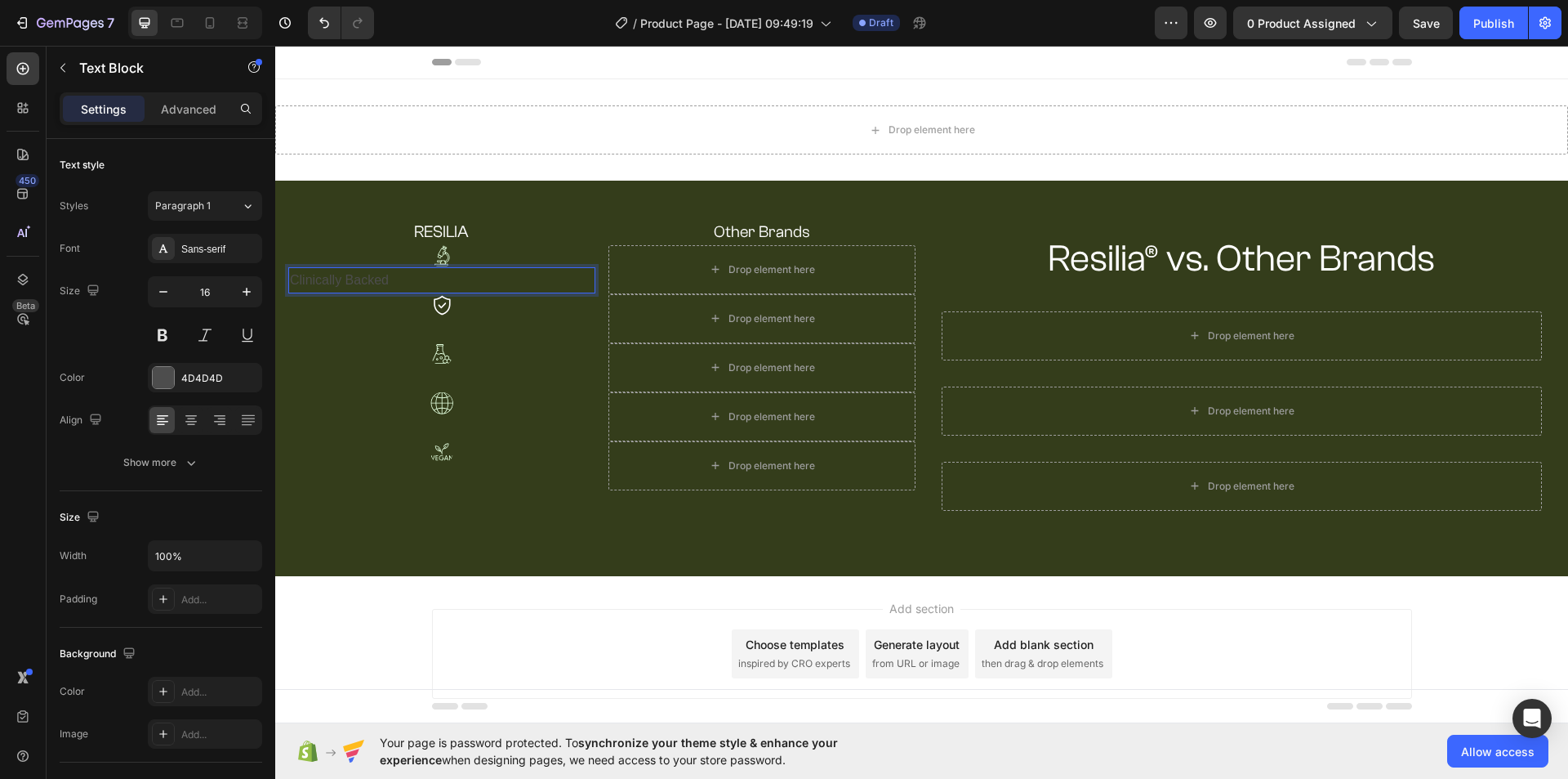
click at [344, 283] on p "Clinically Backed" at bounding box center [441, 280] width 304 height 23
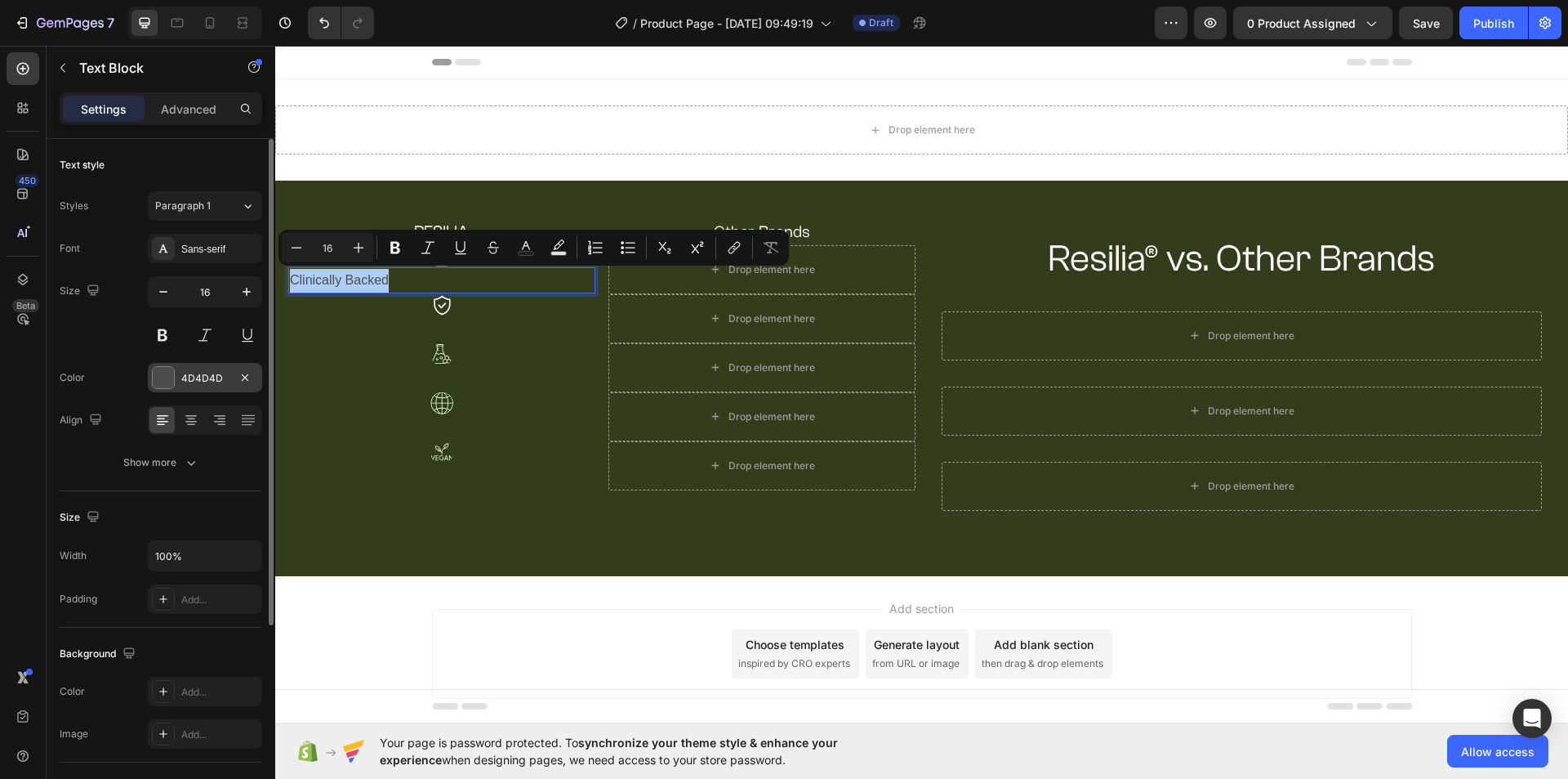
click at [222, 377] on div "4D4D4D" at bounding box center [205, 378] width 48 height 14
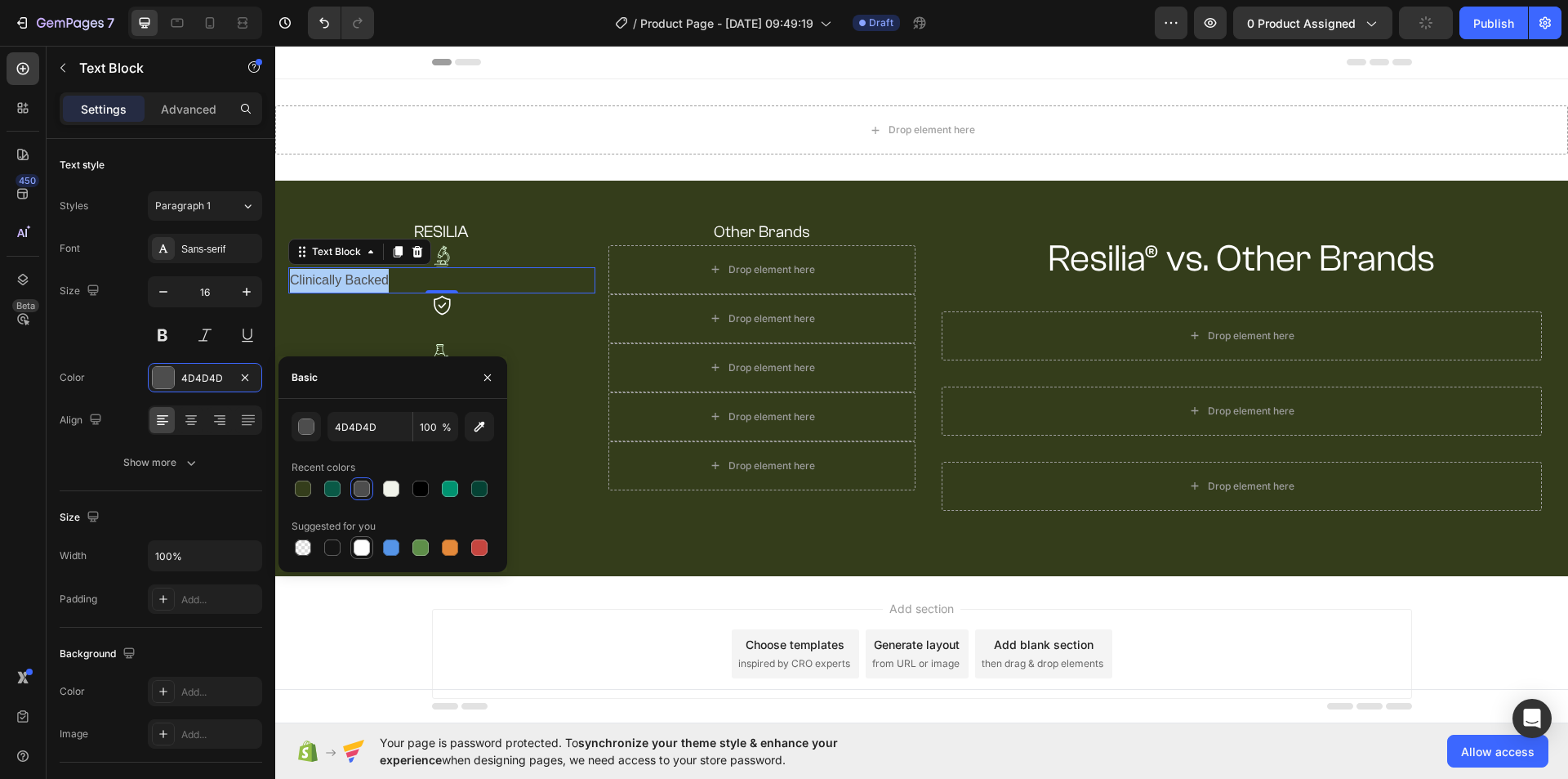
click at [354, 546] on div at bounding box center [362, 547] width 20 height 20
type input "FFFFFF"
click at [358, 547] on div at bounding box center [362, 547] width 16 height 16
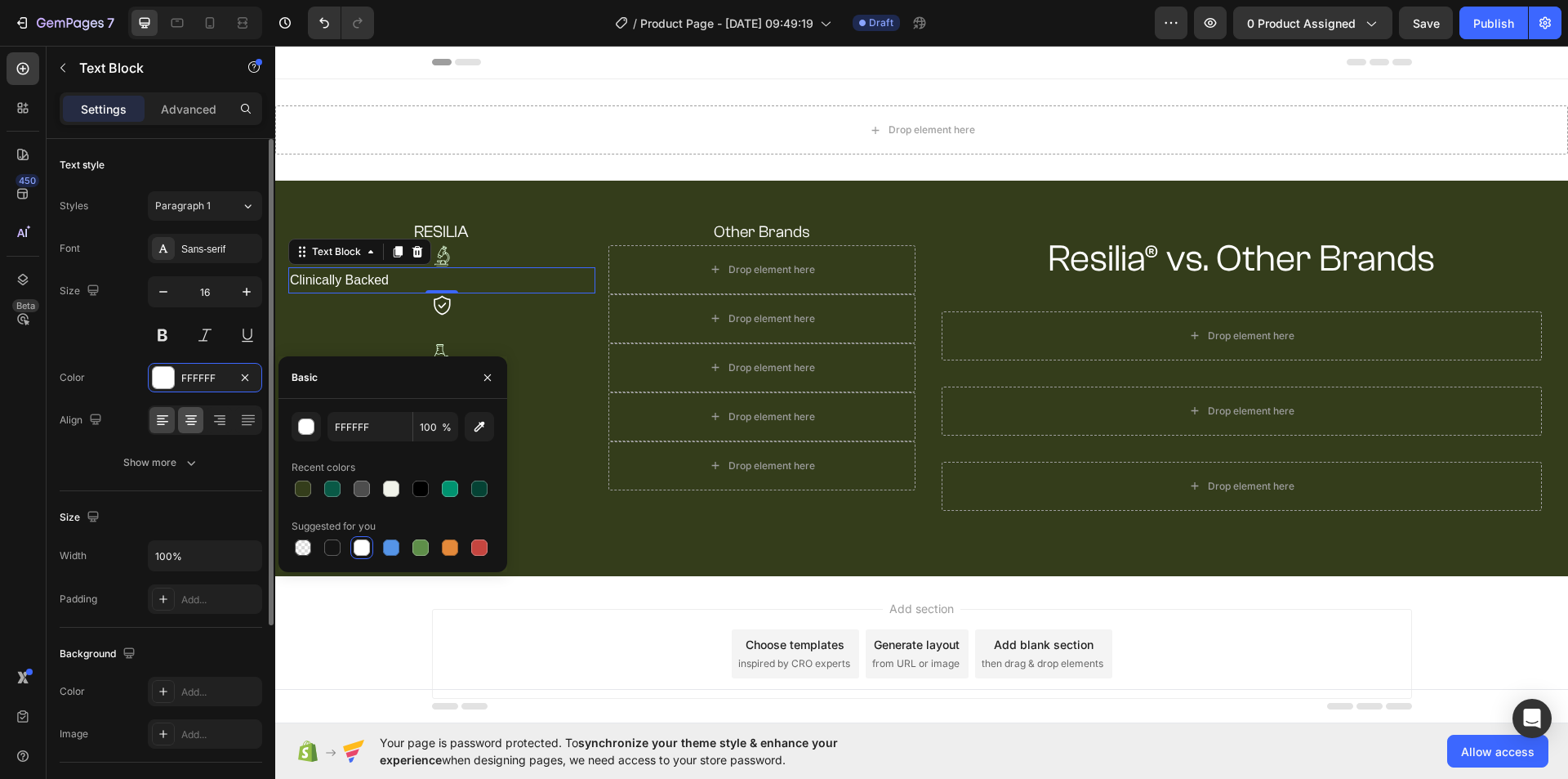
click at [200, 415] on div at bounding box center [190, 419] width 25 height 26
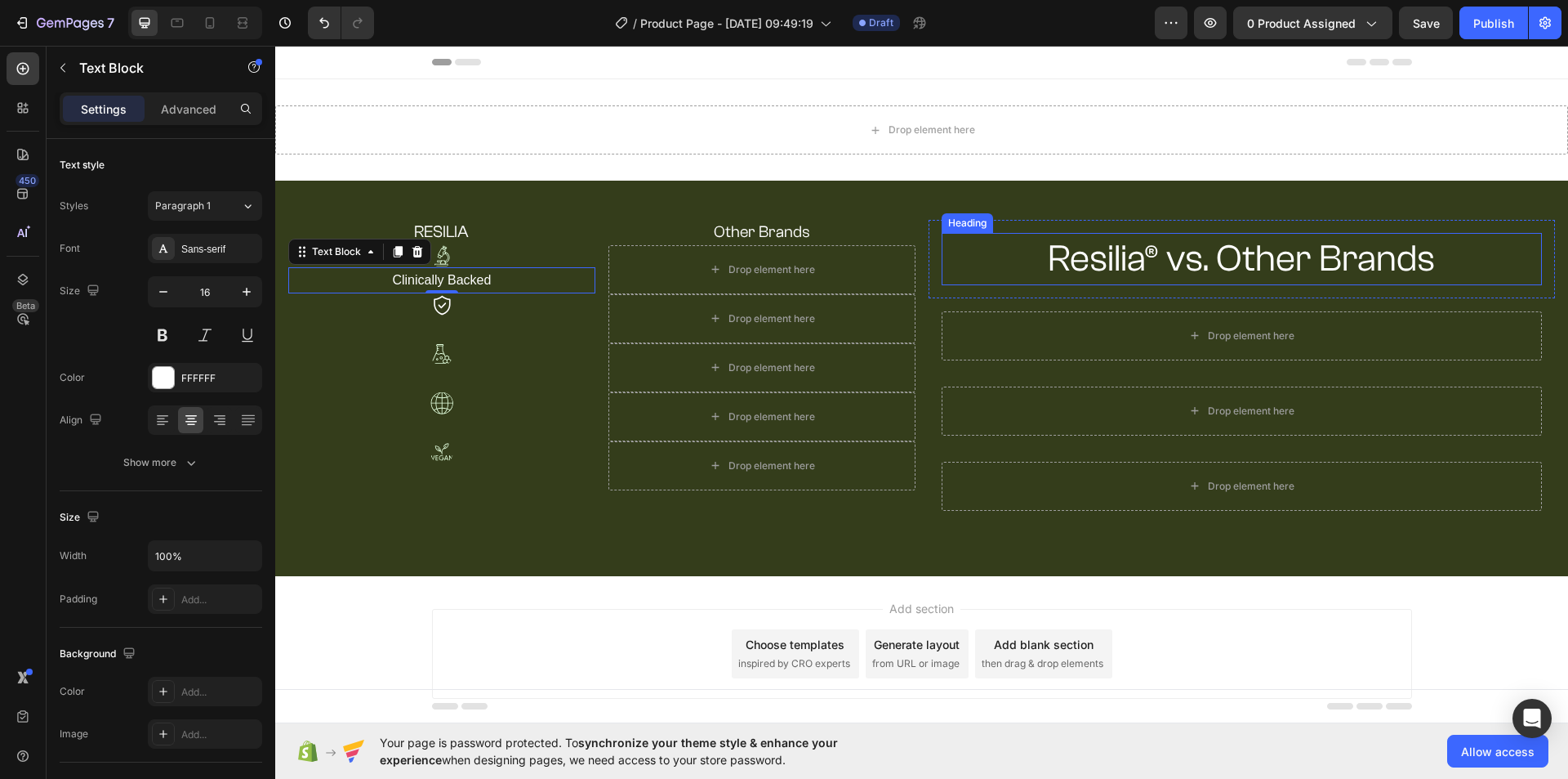
click at [980, 240] on p "Resilia® vs. Other Brands" at bounding box center [1241, 258] width 597 height 49
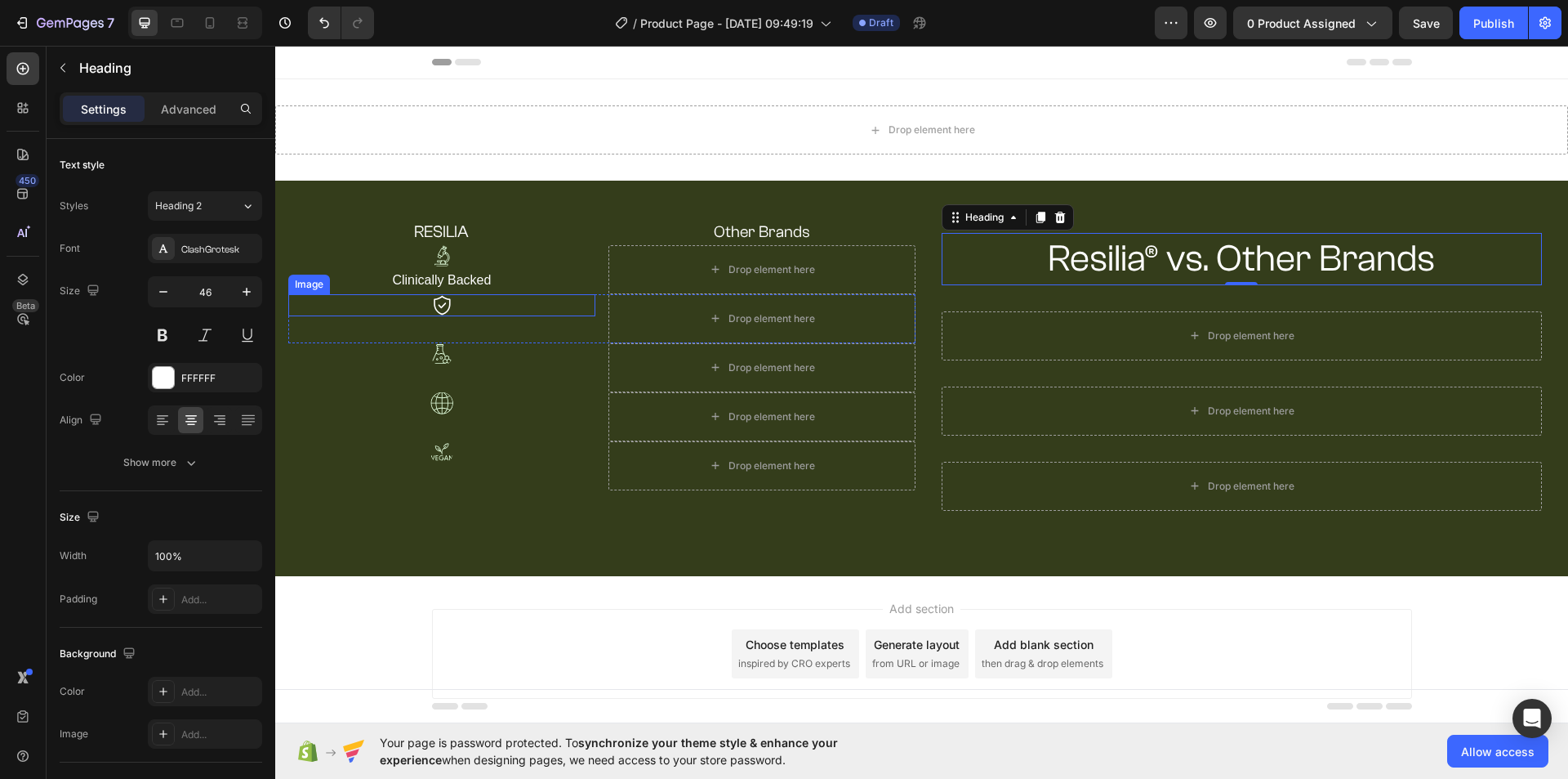
click at [470, 311] on div at bounding box center [441, 305] width 307 height 22
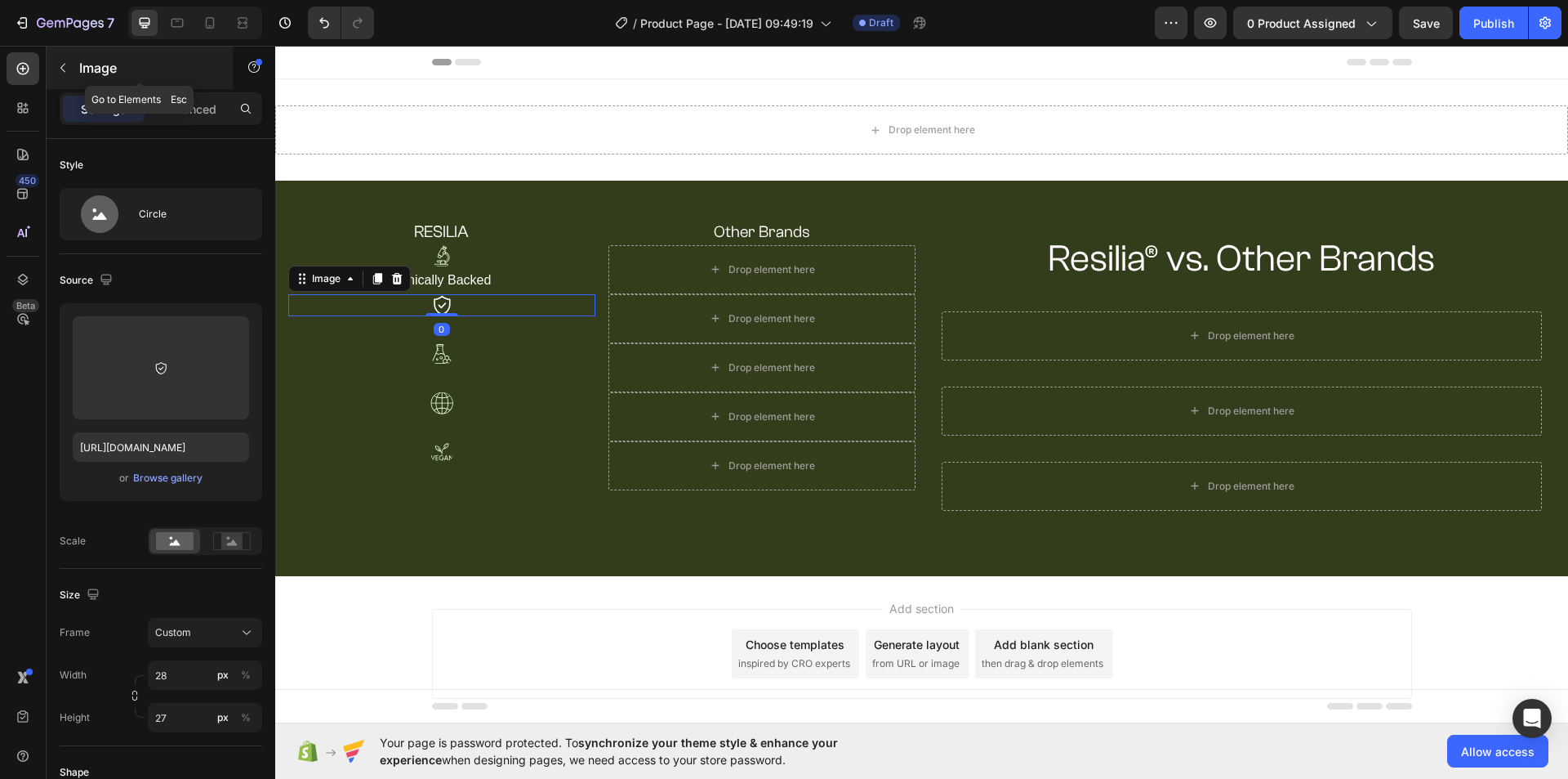
click at [73, 66] on button "button" at bounding box center [63, 67] width 26 height 26
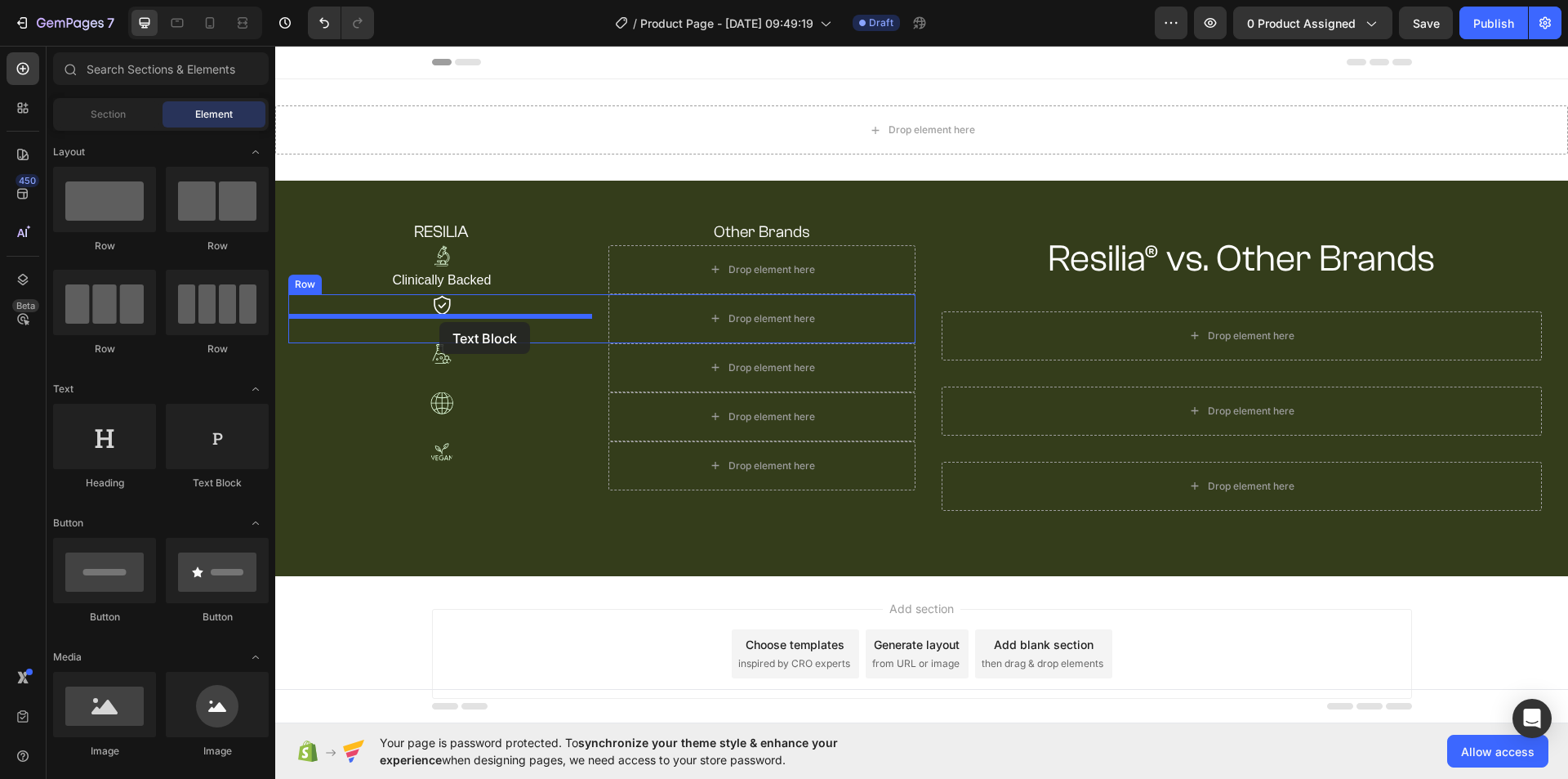
drag, startPoint x: 476, startPoint y: 502, endPoint x: 440, endPoint y: 322, distance: 183.6
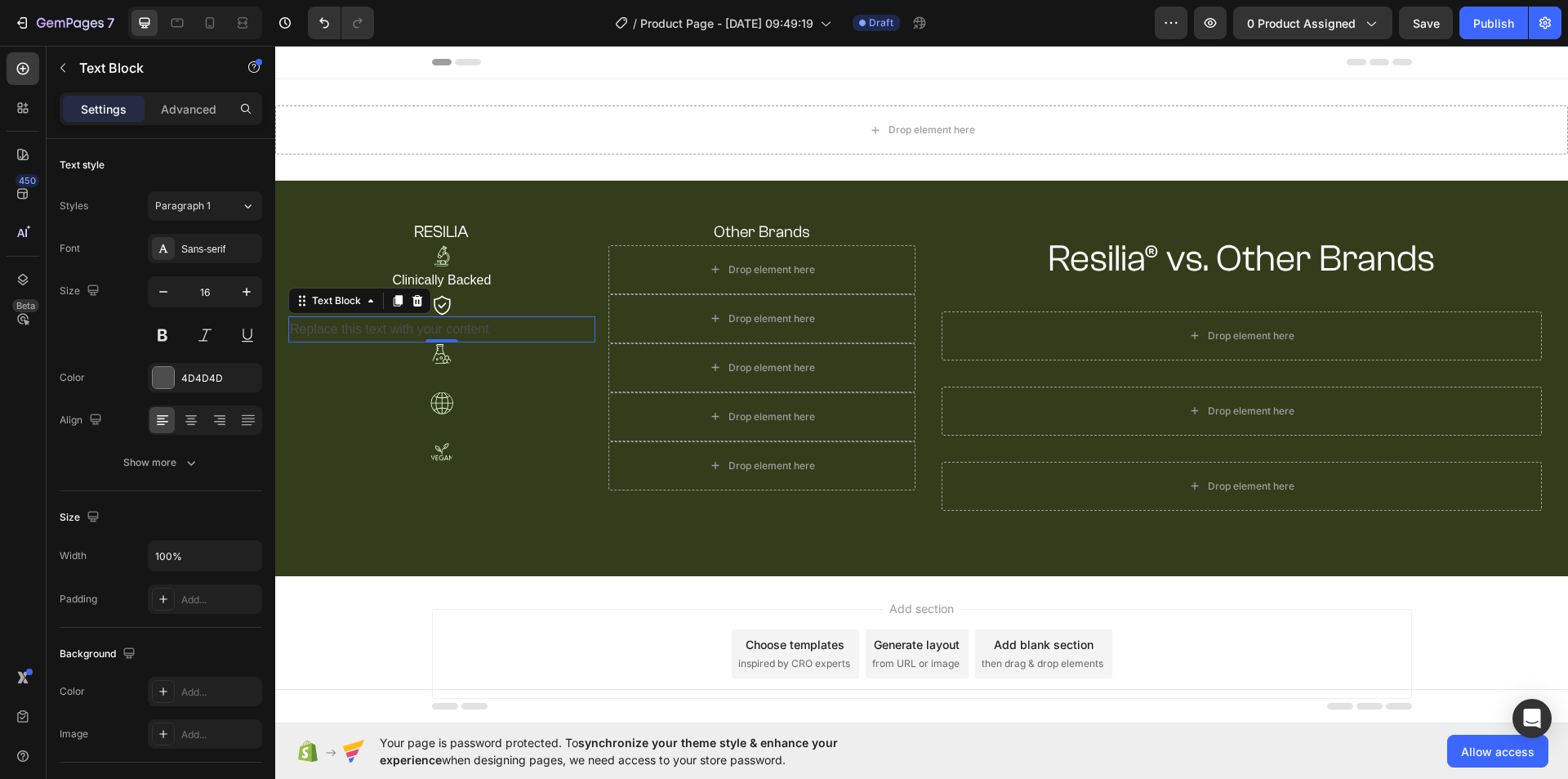
click at [449, 329] on div "Replace this text with your content" at bounding box center [441, 329] width 307 height 27
click at [449, 329] on p "Replace this text with your content" at bounding box center [441, 329] width 304 height 23
click at [370, 328] on p "3rd-Party Tested" at bounding box center [441, 329] width 304 height 23
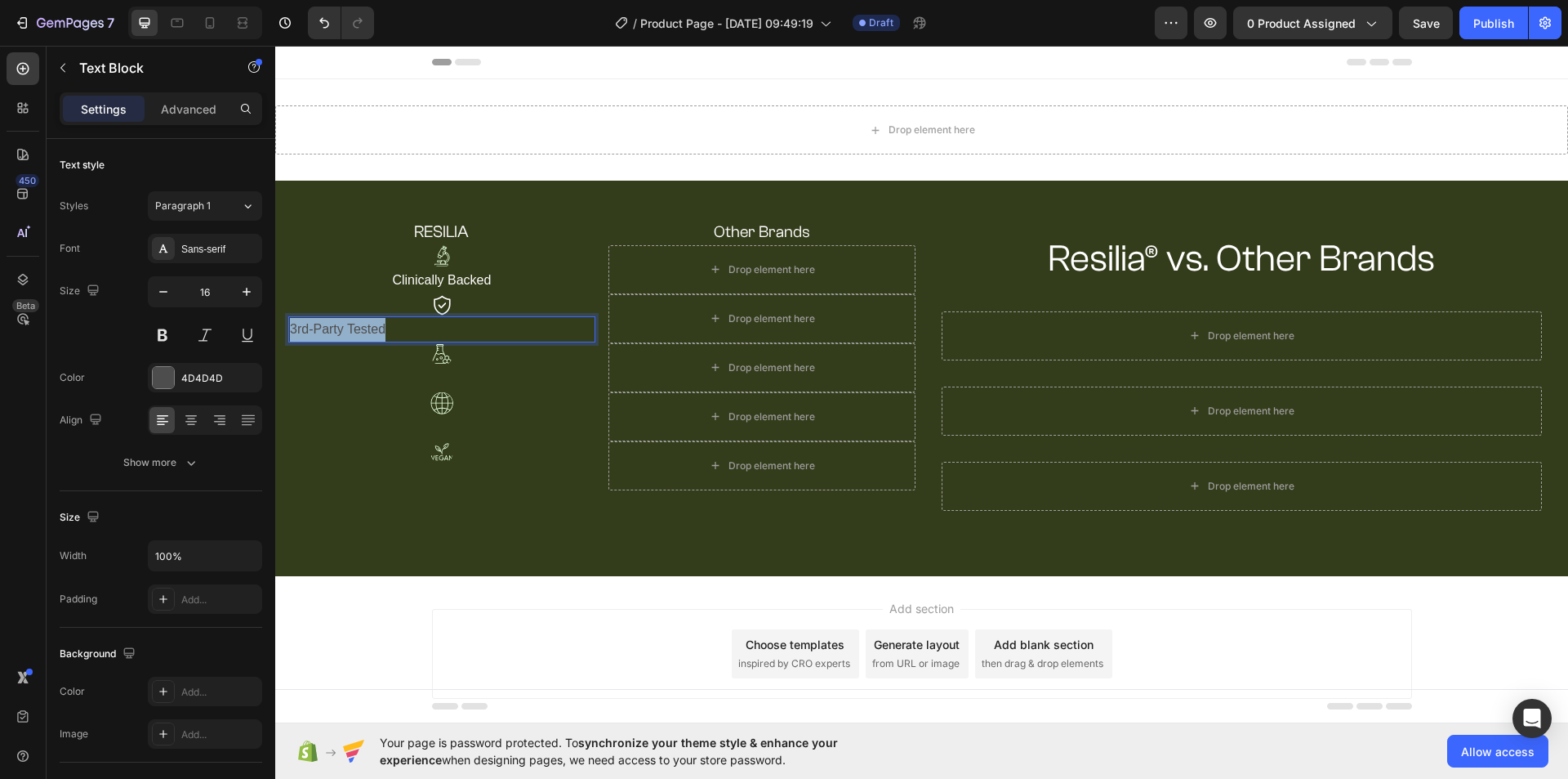
click at [370, 328] on p "3rd-Party Tested" at bounding box center [441, 329] width 304 height 23
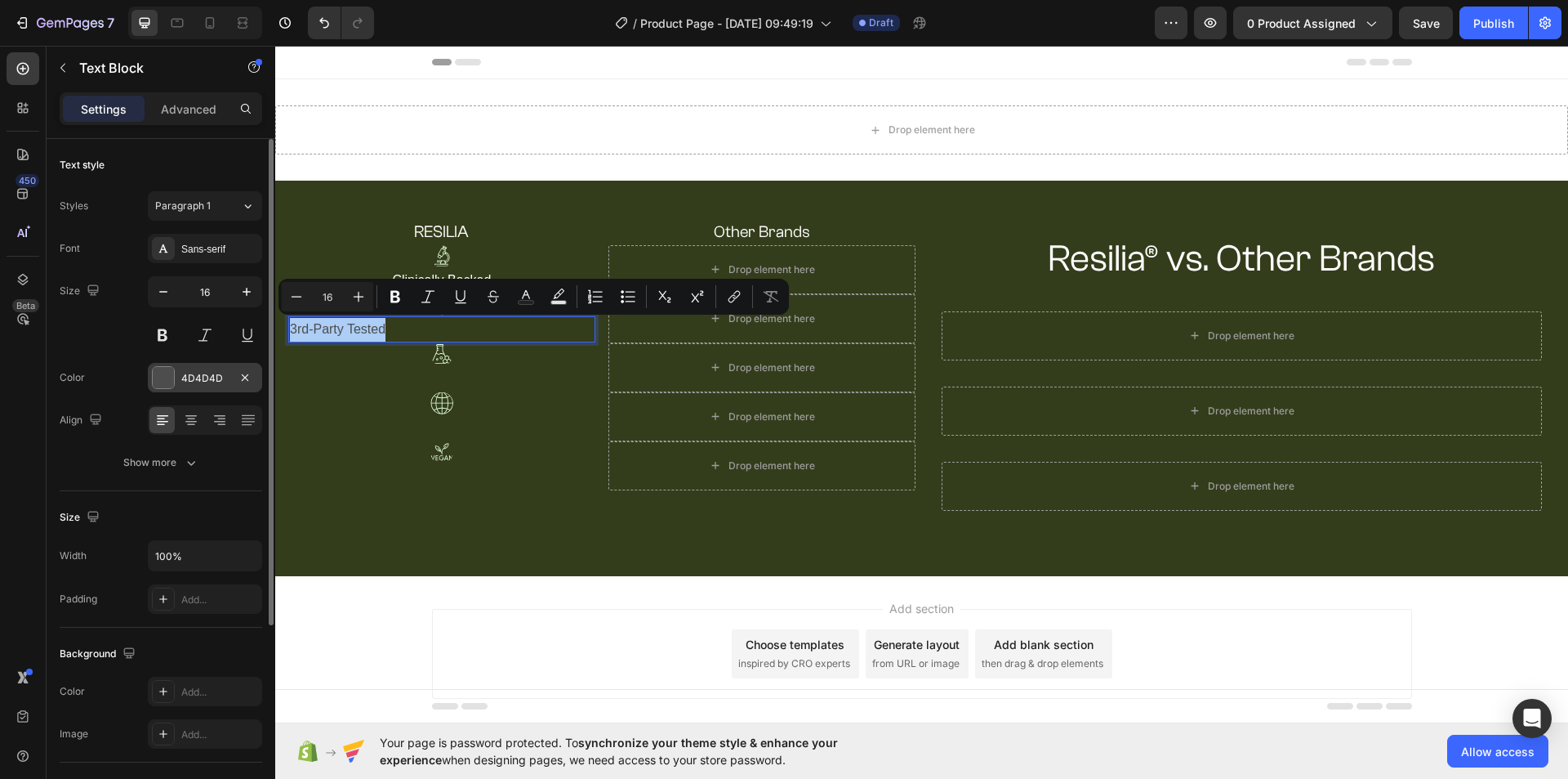
click at [192, 367] on div "4D4D4D" at bounding box center [205, 377] width 114 height 30
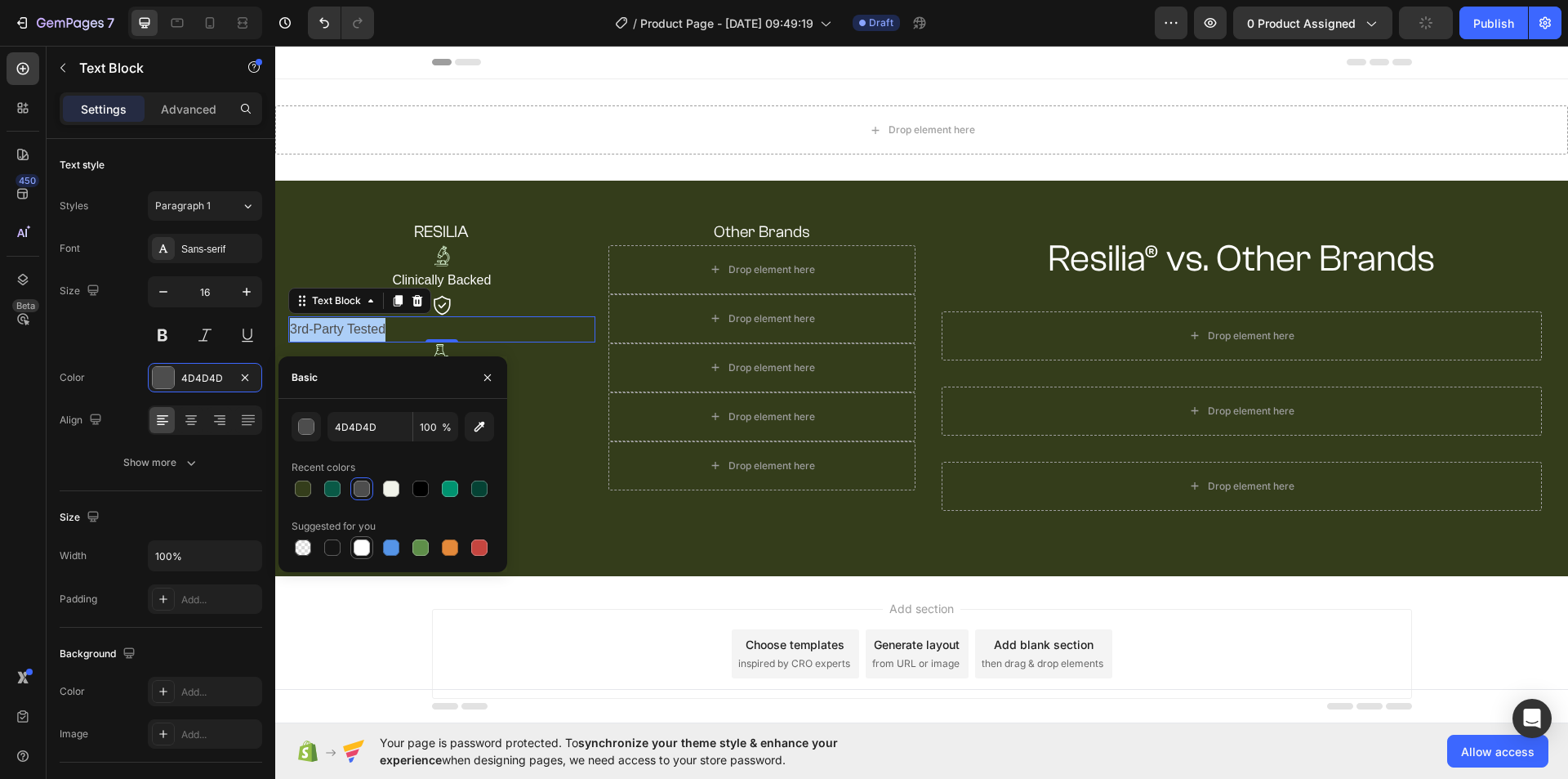
click at [353, 547] on div at bounding box center [362, 547] width 16 height 16
type input "FFFFFF"
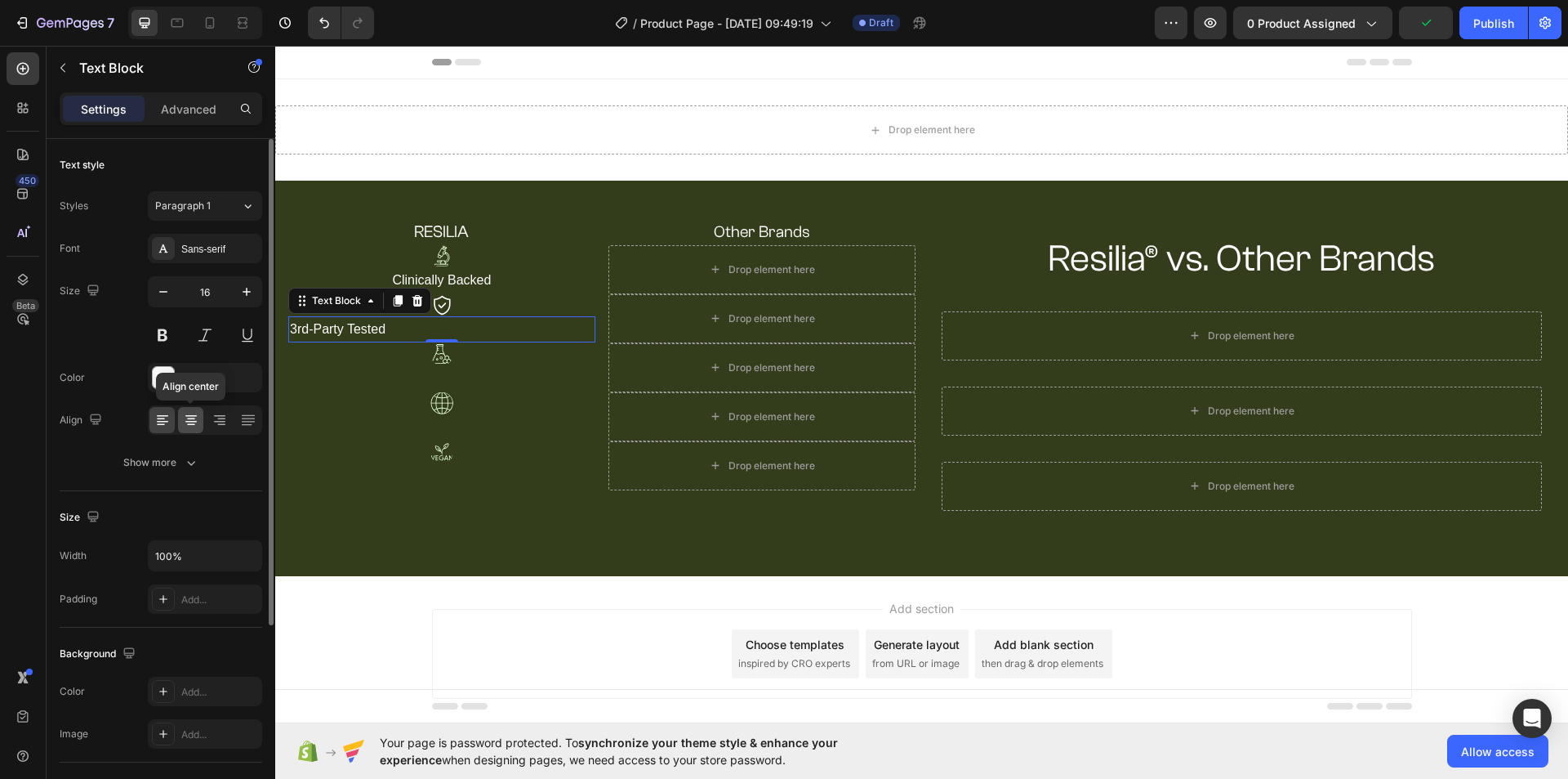
click at [202, 420] on div at bounding box center [190, 419] width 25 height 26
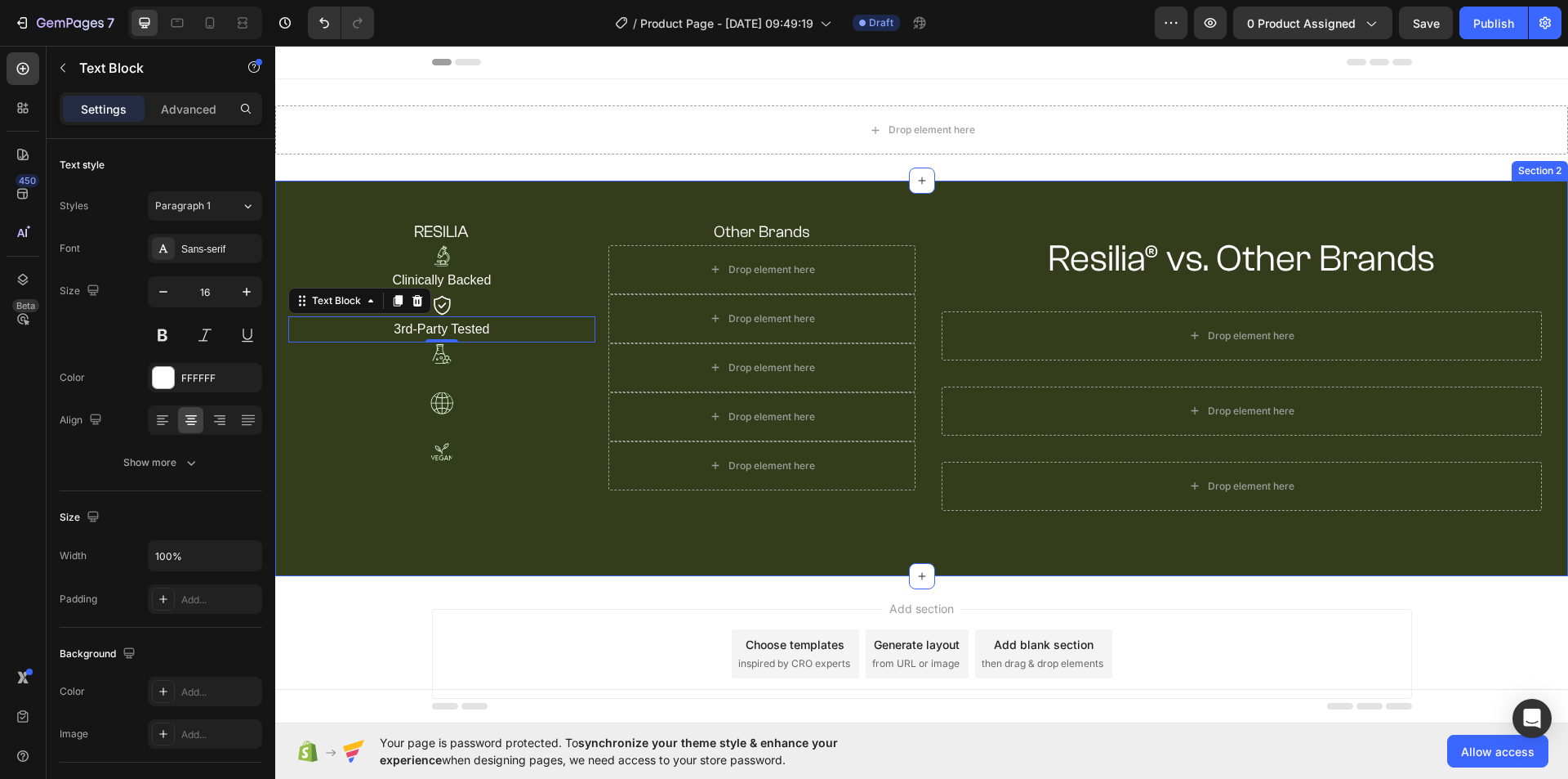
click at [1061, 195] on div "RESILIA Heading Other Brands Heading Row Image Clinically Backed Text Block Dro…" at bounding box center [921, 378] width 1293 height 396
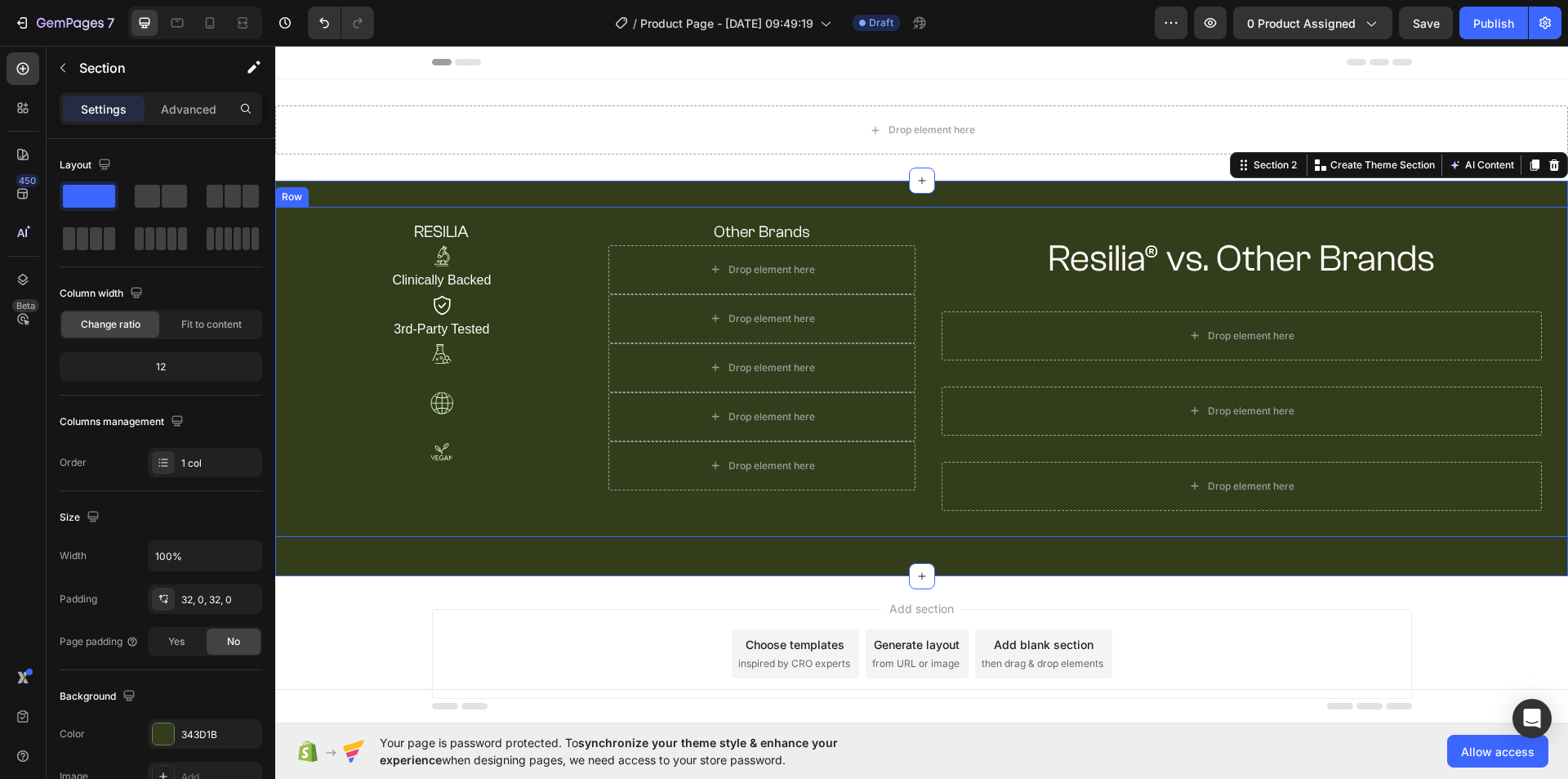
click at [440, 210] on div "RESILIA Heading Other Brands Heading Row Image Clinically Backed Text Block Dro…" at bounding box center [921, 372] width 1293 height 330
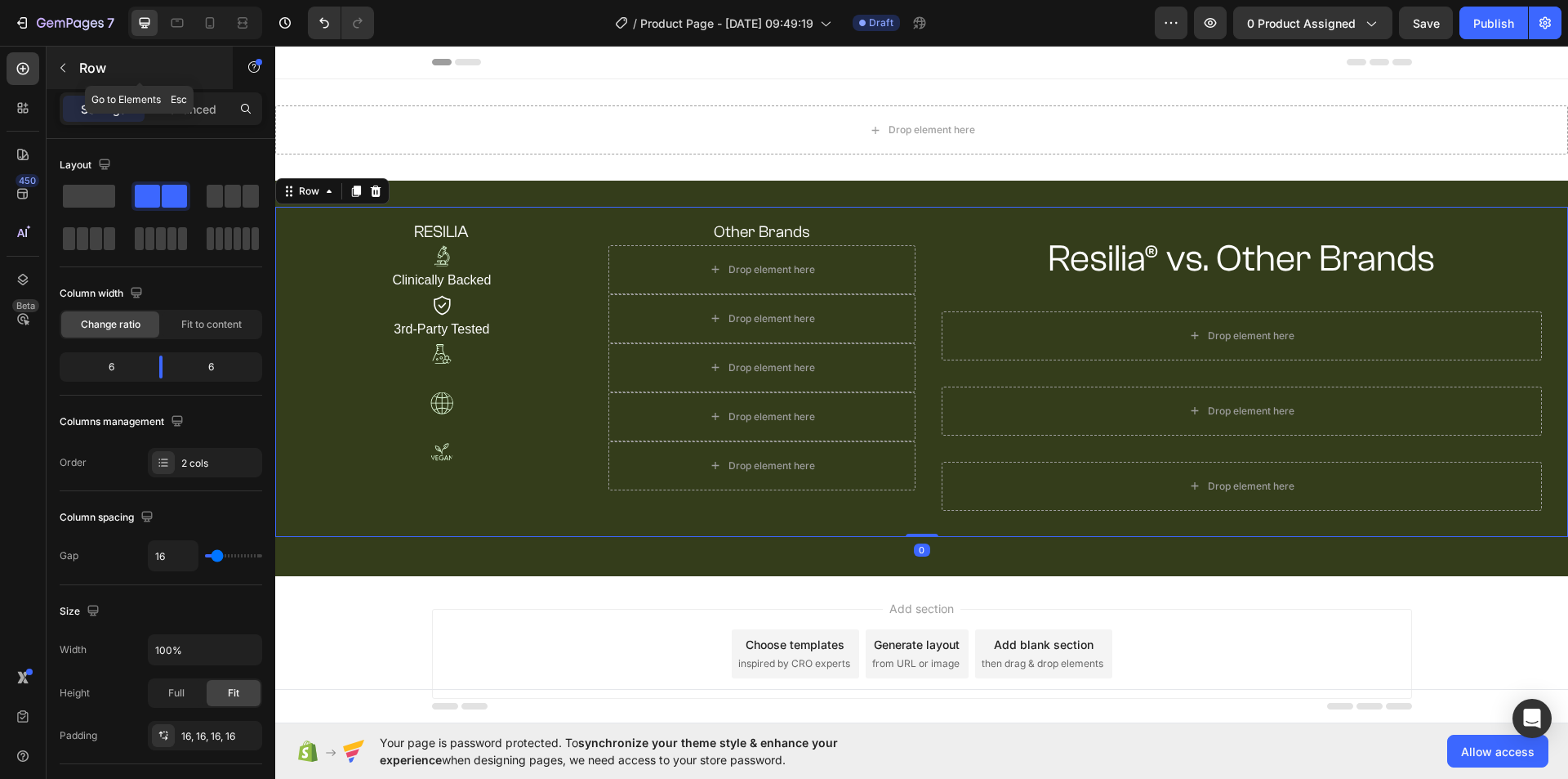
click at [67, 62] on icon "button" at bounding box center [63, 67] width 13 height 13
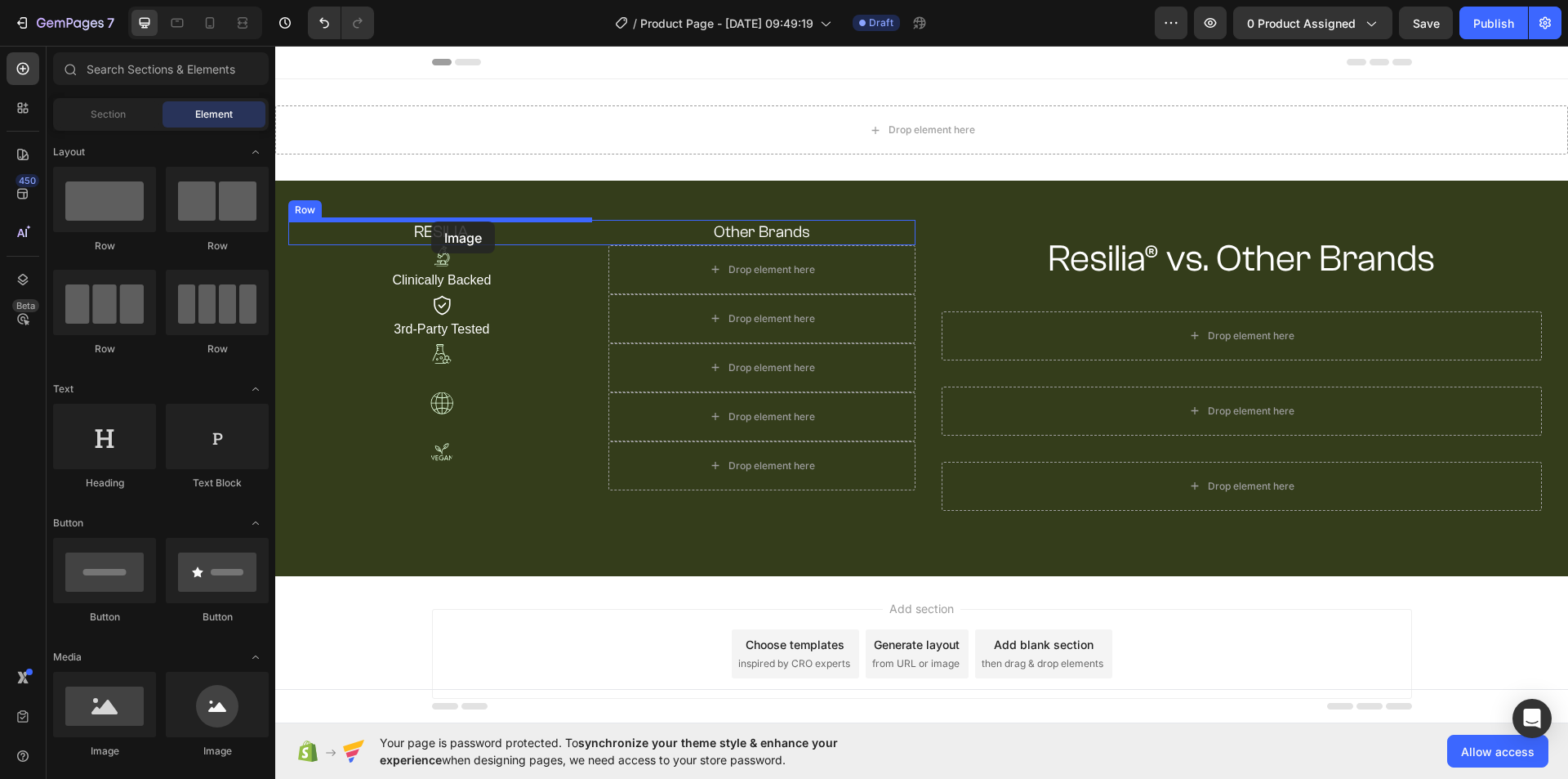
drag, startPoint x: 484, startPoint y: 749, endPoint x: 431, endPoint y: 222, distance: 529.7
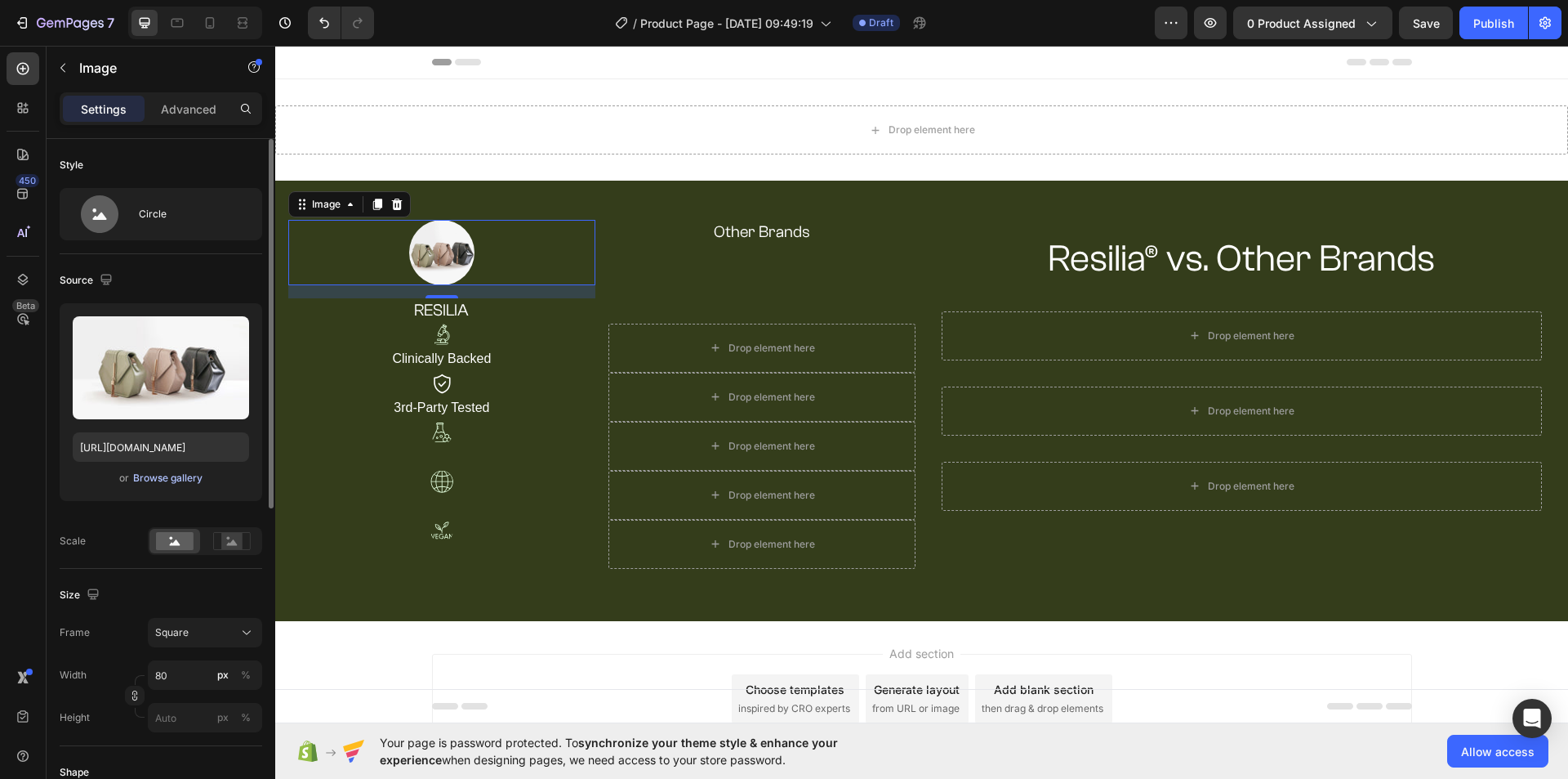
click at [176, 475] on div "Browse gallery" at bounding box center [167, 477] width 69 height 14
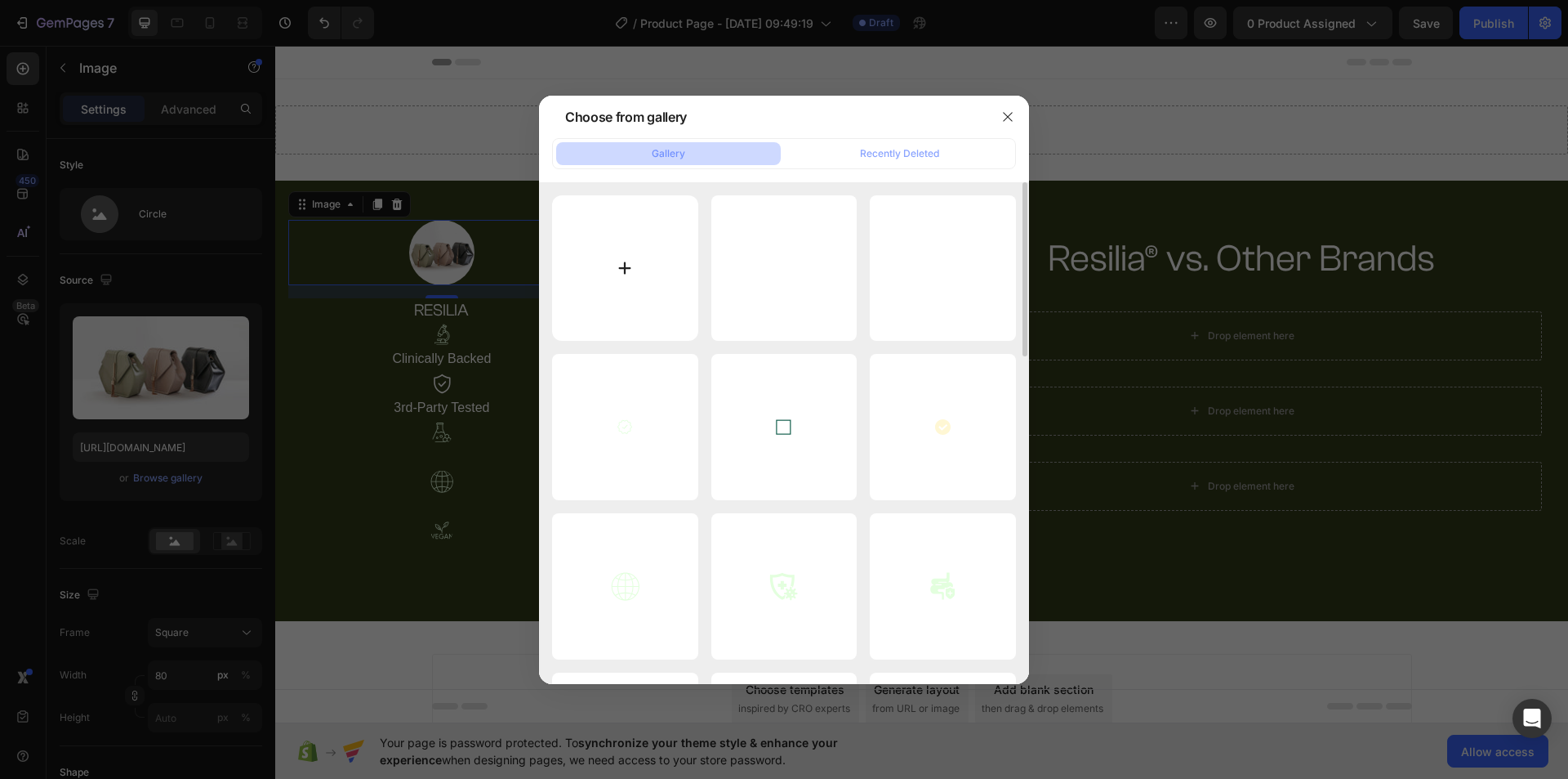
click at [632, 267] on input "file" at bounding box center [624, 268] width 146 height 146
type input "C:\fakepath\concept (1).avif"
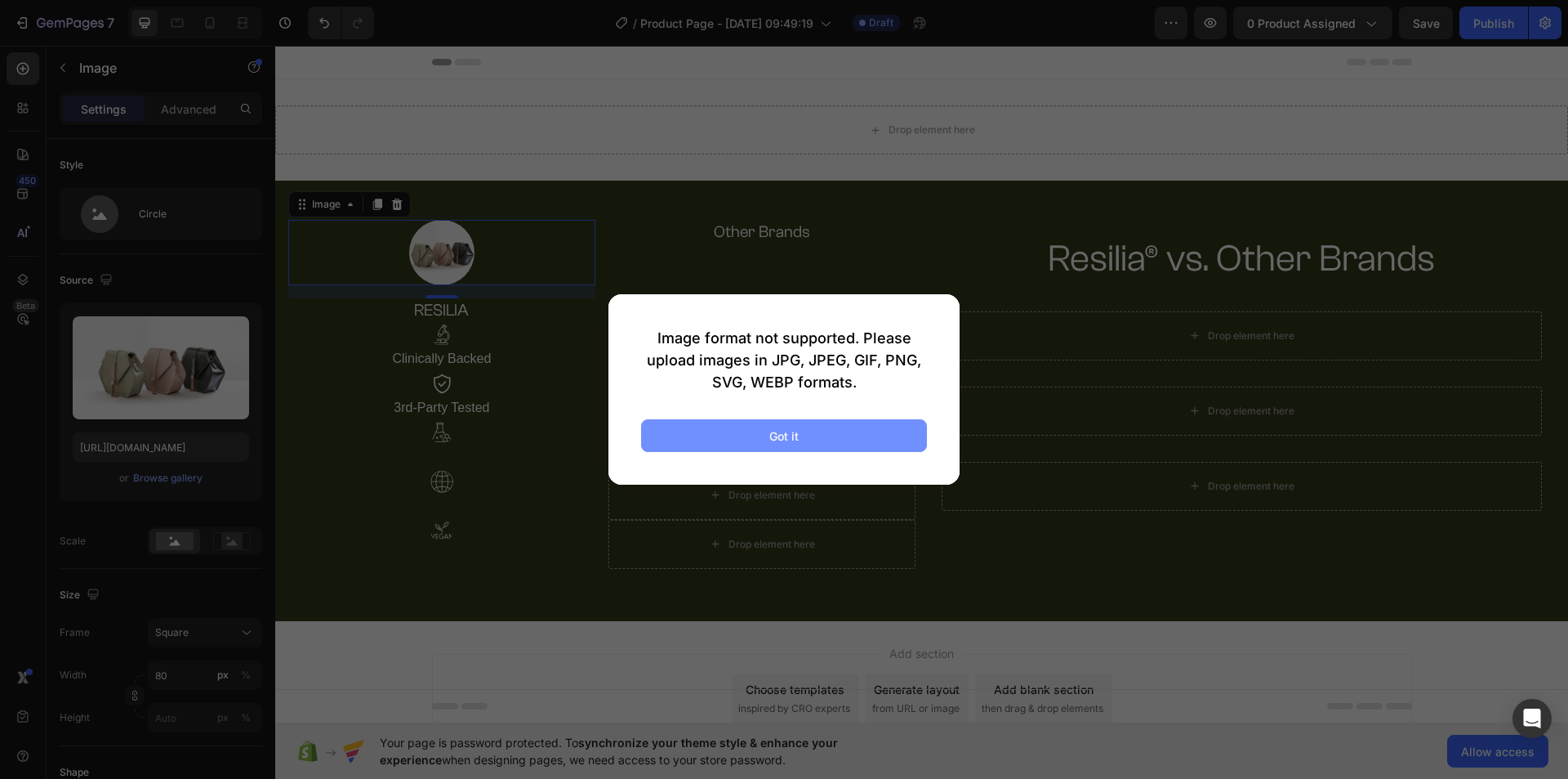
click at [880, 433] on button "Got it" at bounding box center [784, 435] width 286 height 32
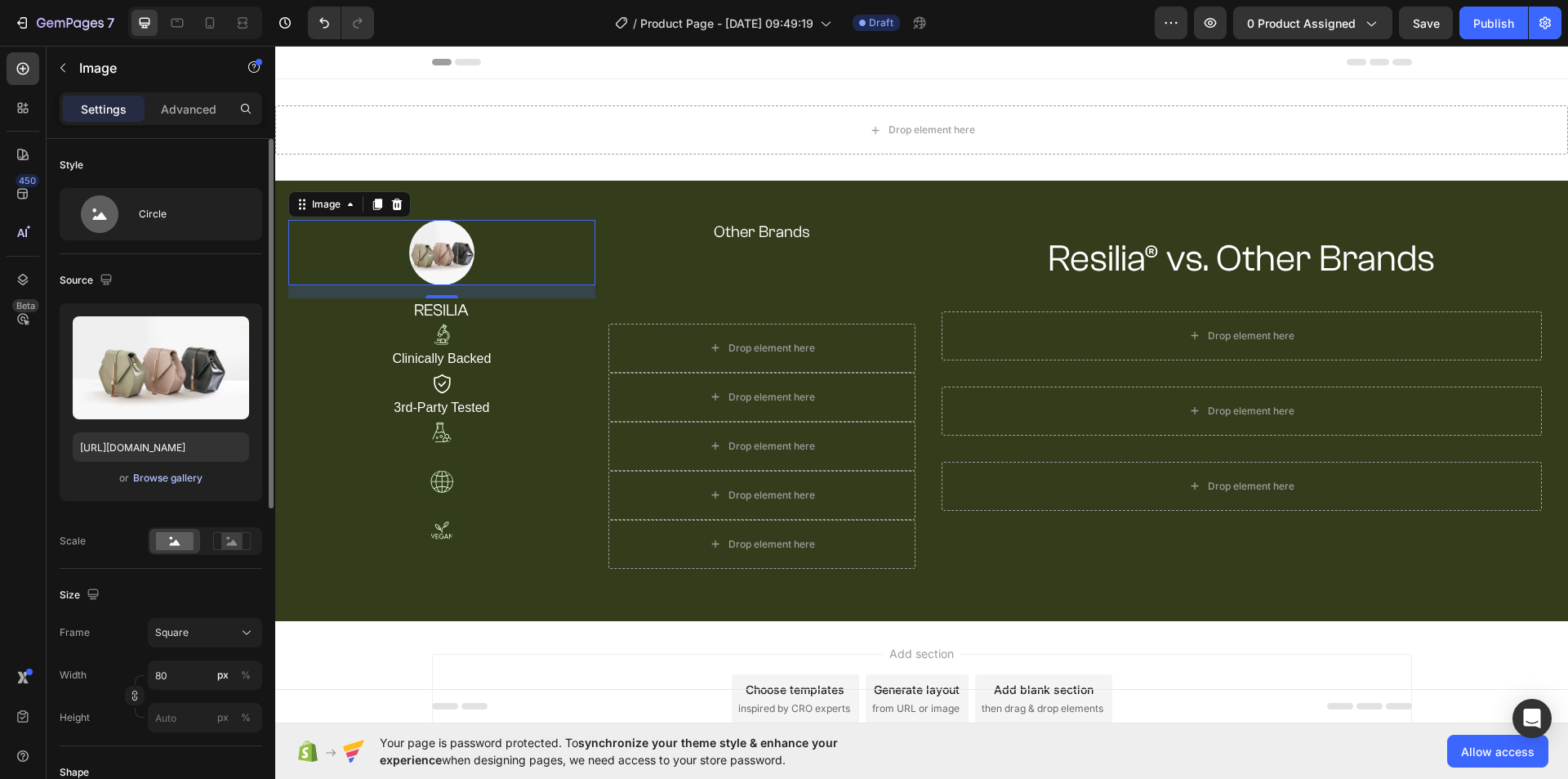
click at [173, 481] on div "Browse gallery" at bounding box center [167, 477] width 69 height 14
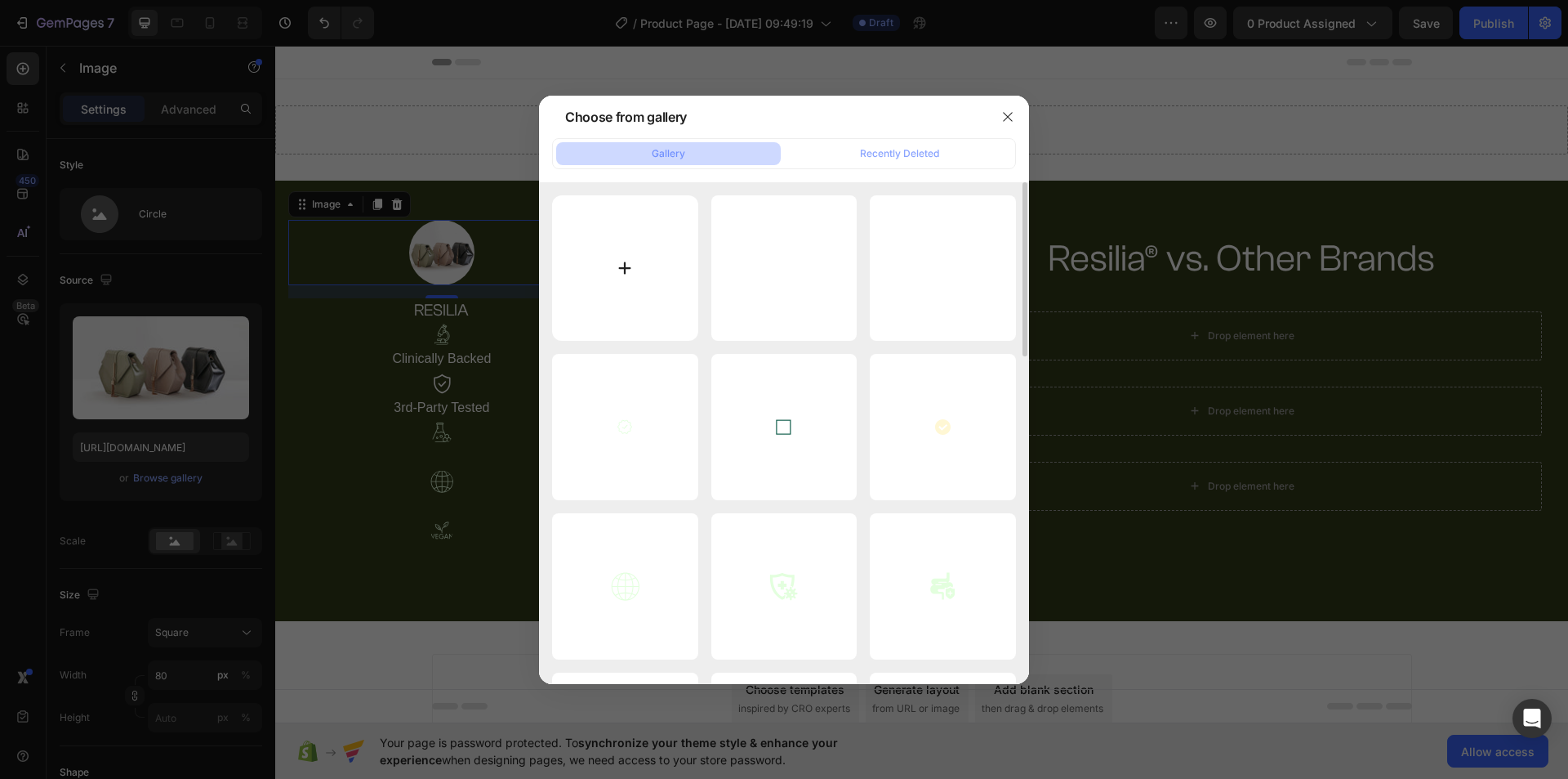
click at [616, 258] on input "file" at bounding box center [624, 268] width 146 height 146
type input "C:\fakepath\e5c3eee3-e290-487c-9399-3061b6149b1e.png"
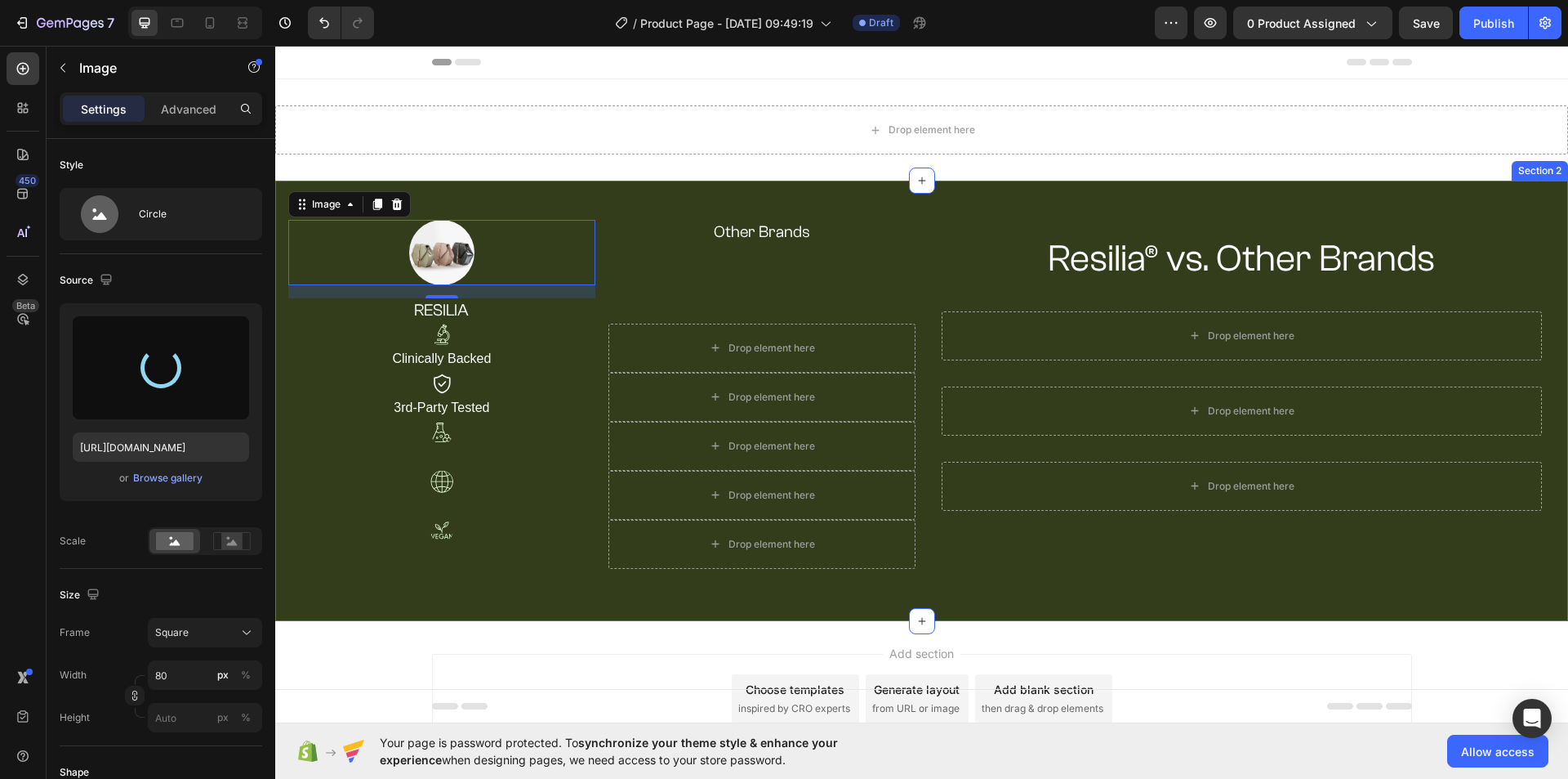
type input "[URL][DOMAIN_NAME]"
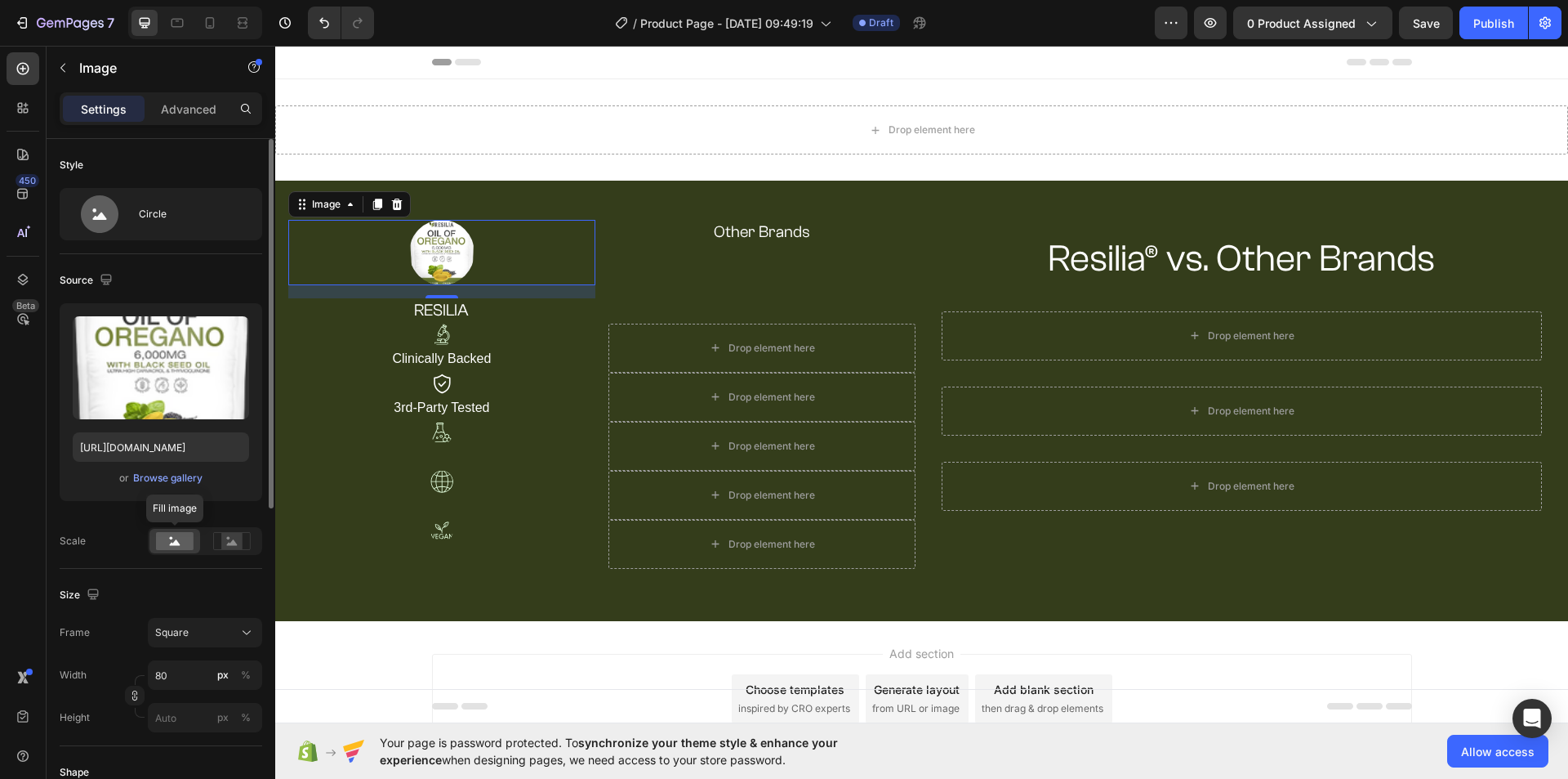
click at [188, 542] on rect at bounding box center [175, 541] width 38 height 18
click at [176, 202] on div "Circle" at bounding box center [188, 214] width 100 height 38
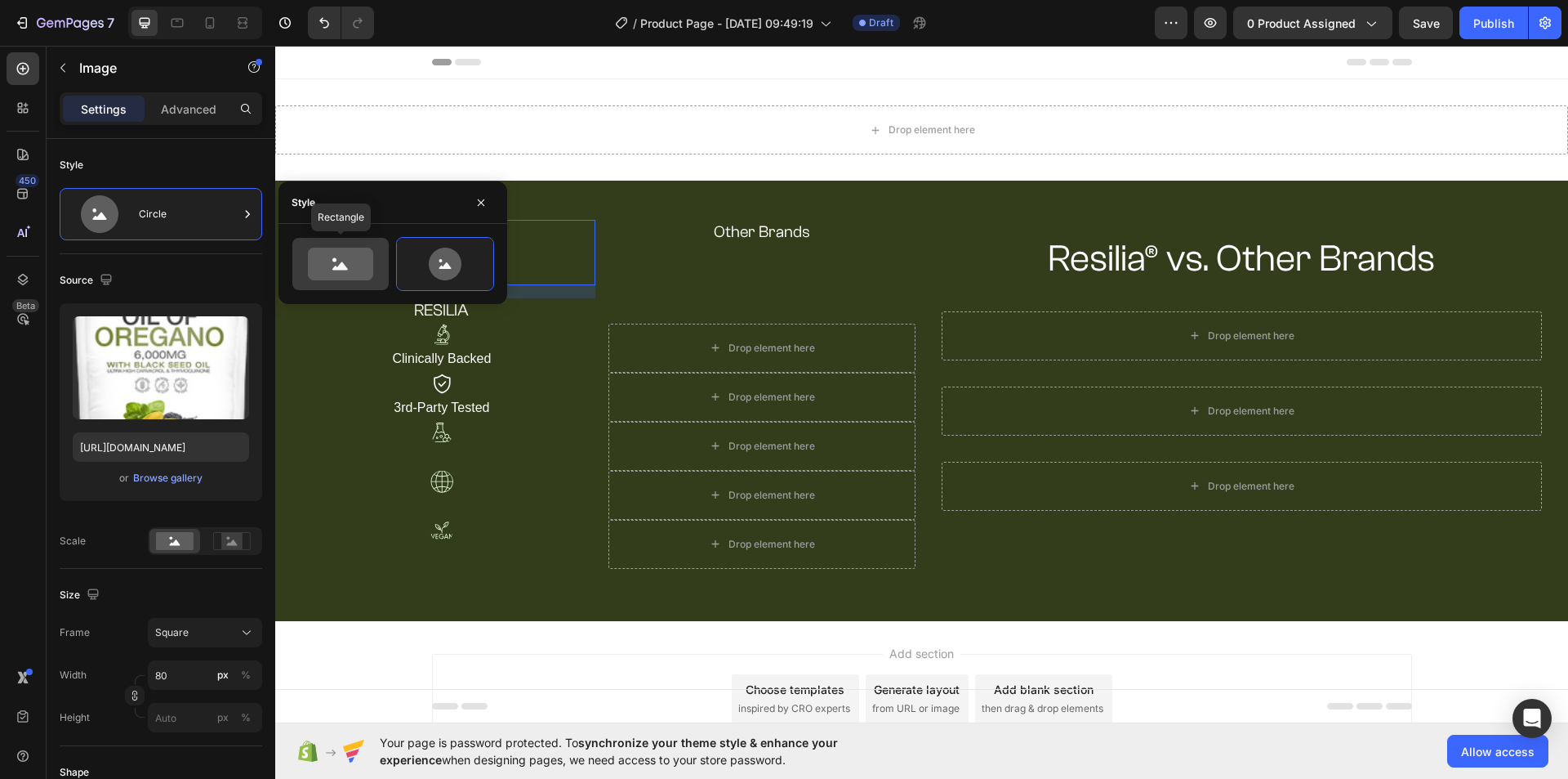
click at [329, 254] on icon at bounding box center [340, 264] width 65 height 32
type input "100"
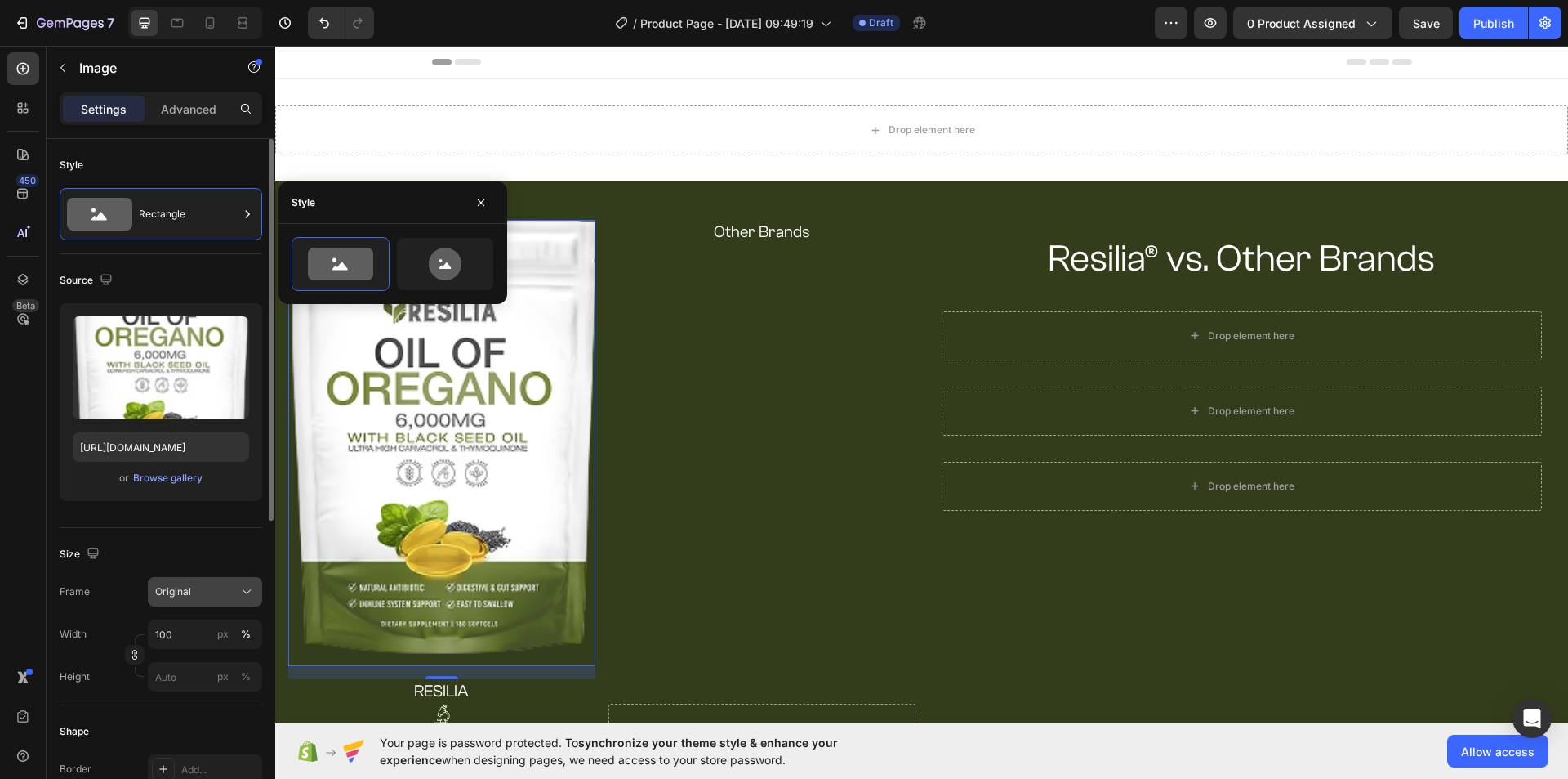
click at [198, 600] on button "Original" at bounding box center [205, 591] width 114 height 30
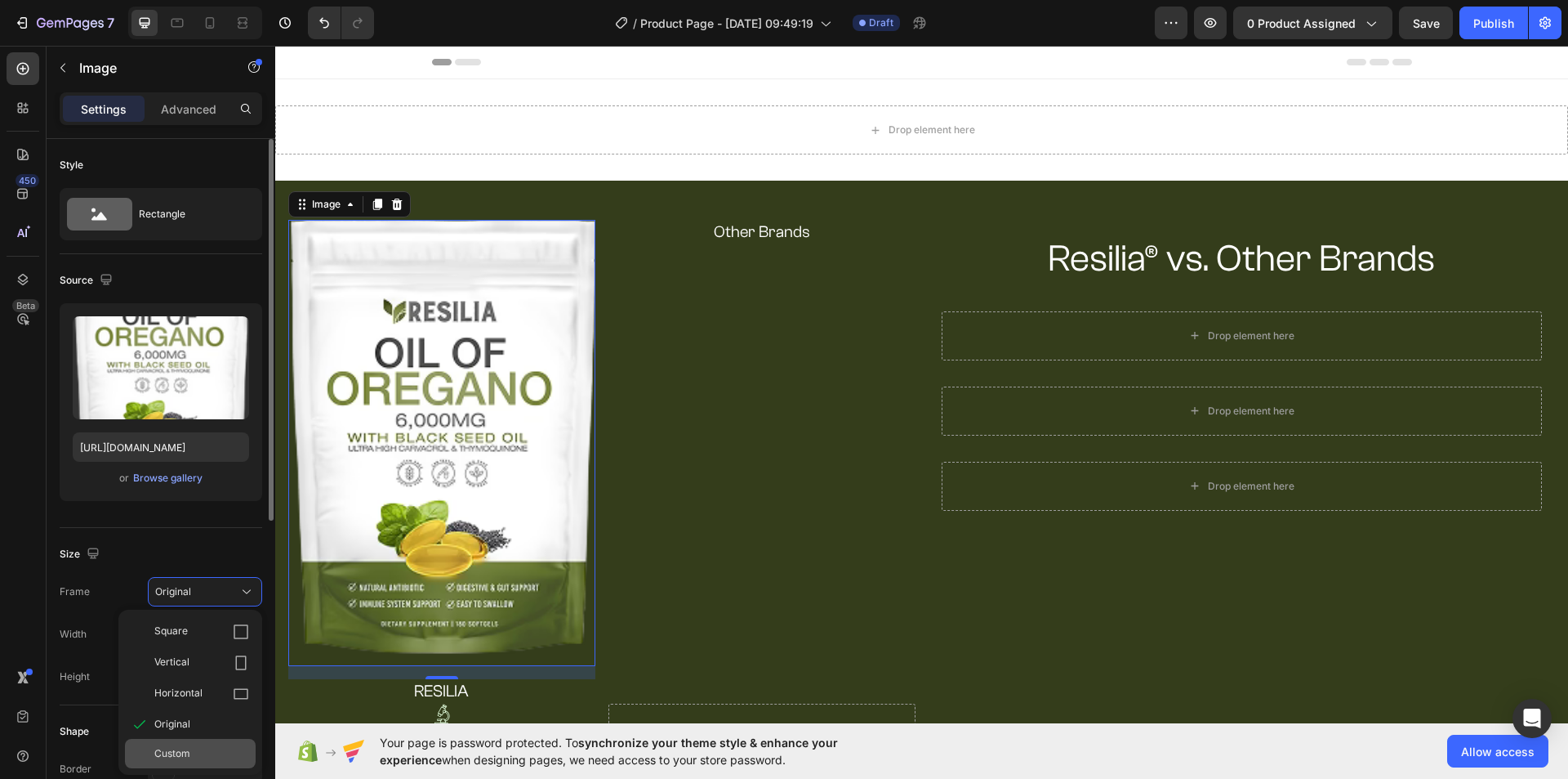
click at [206, 750] on div "Custom" at bounding box center [202, 753] width 95 height 14
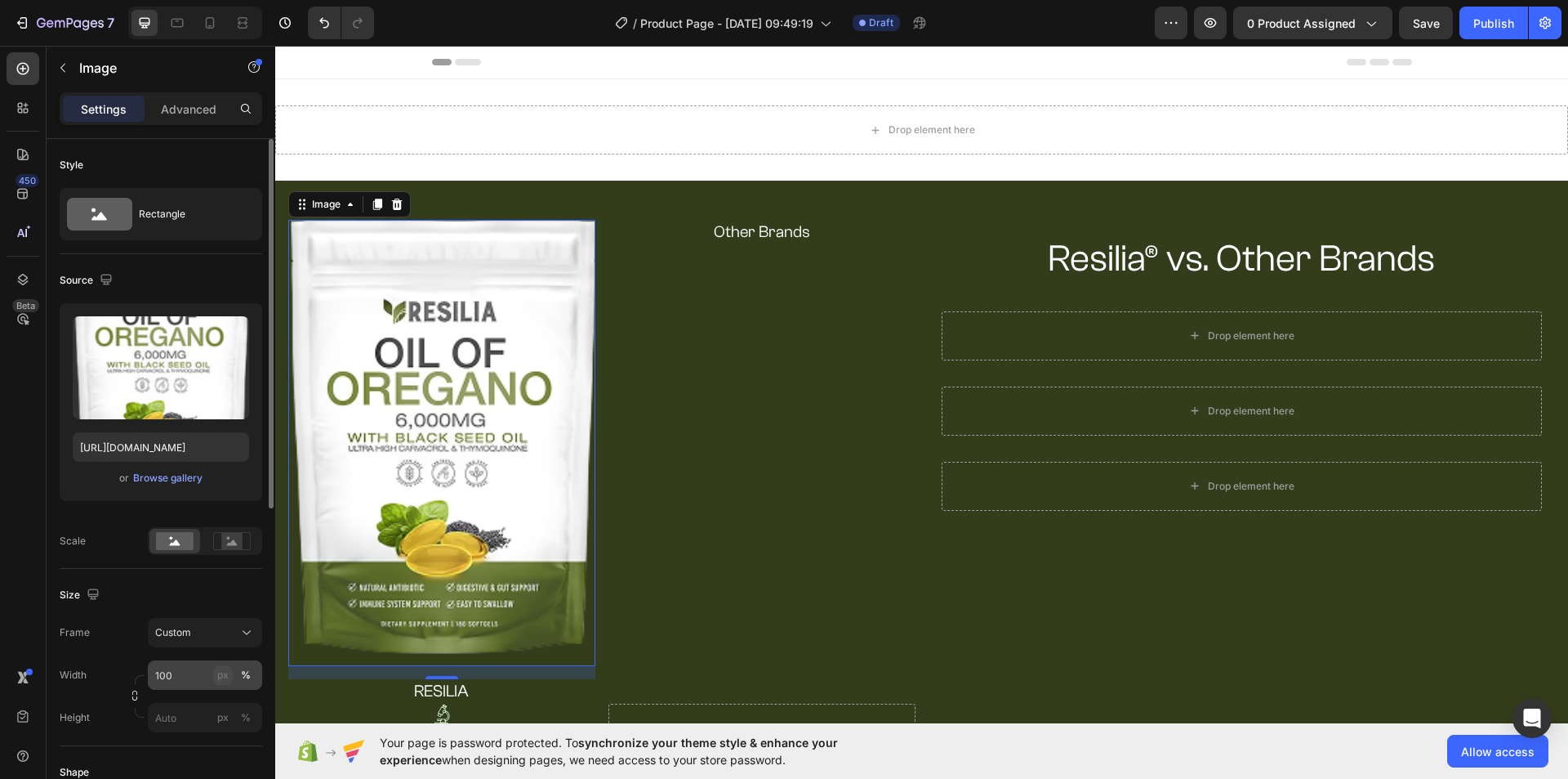
click at [231, 681] on div "px %" at bounding box center [234, 675] width 42 height 30
click at [231, 681] on input "100" at bounding box center [205, 675] width 114 height 30
click at [225, 680] on div "px" at bounding box center [222, 675] width 12 height 14
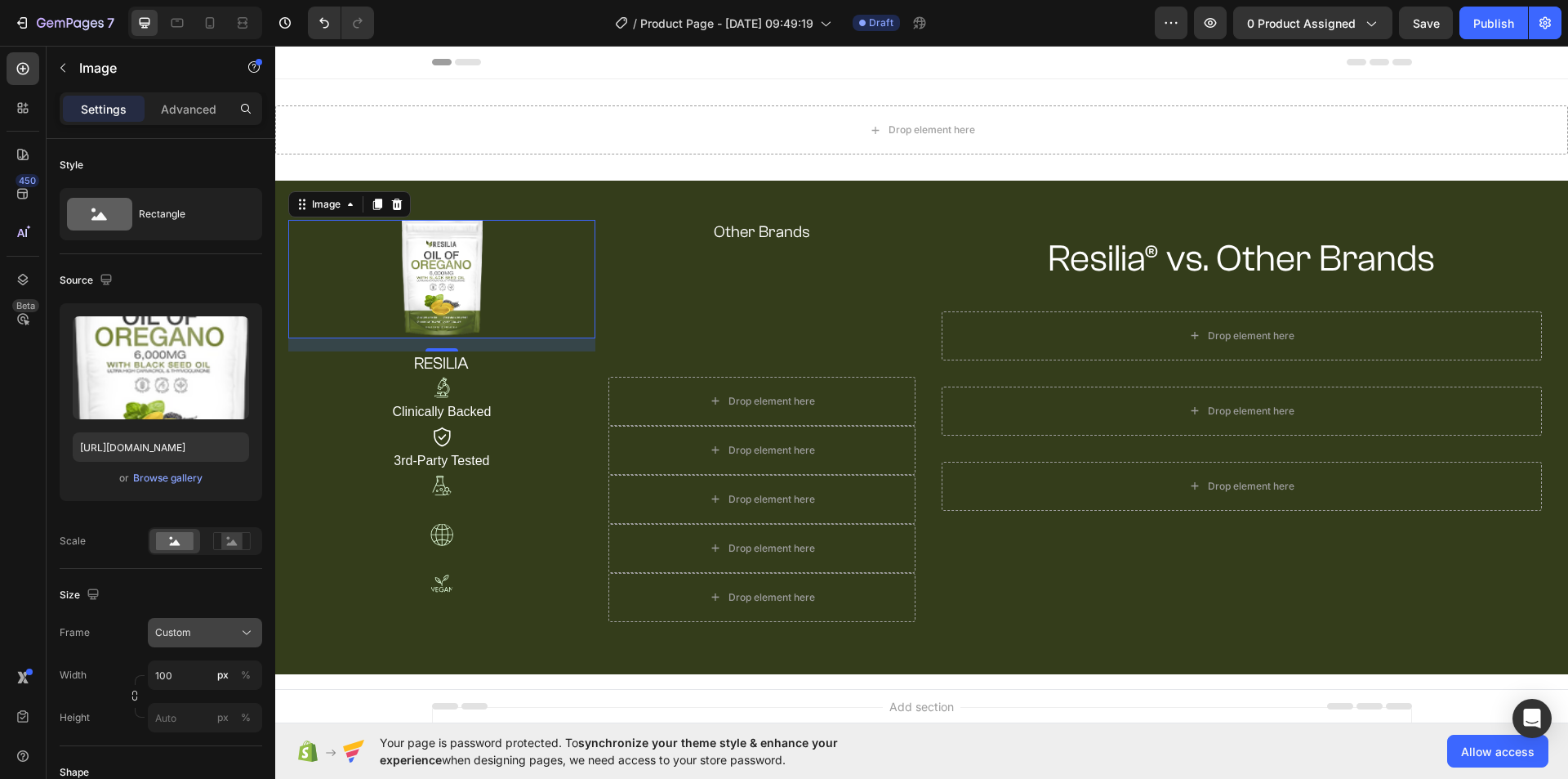
click at [248, 635] on icon at bounding box center [247, 632] width 16 height 16
click at [241, 634] on icon at bounding box center [247, 632] width 16 height 16
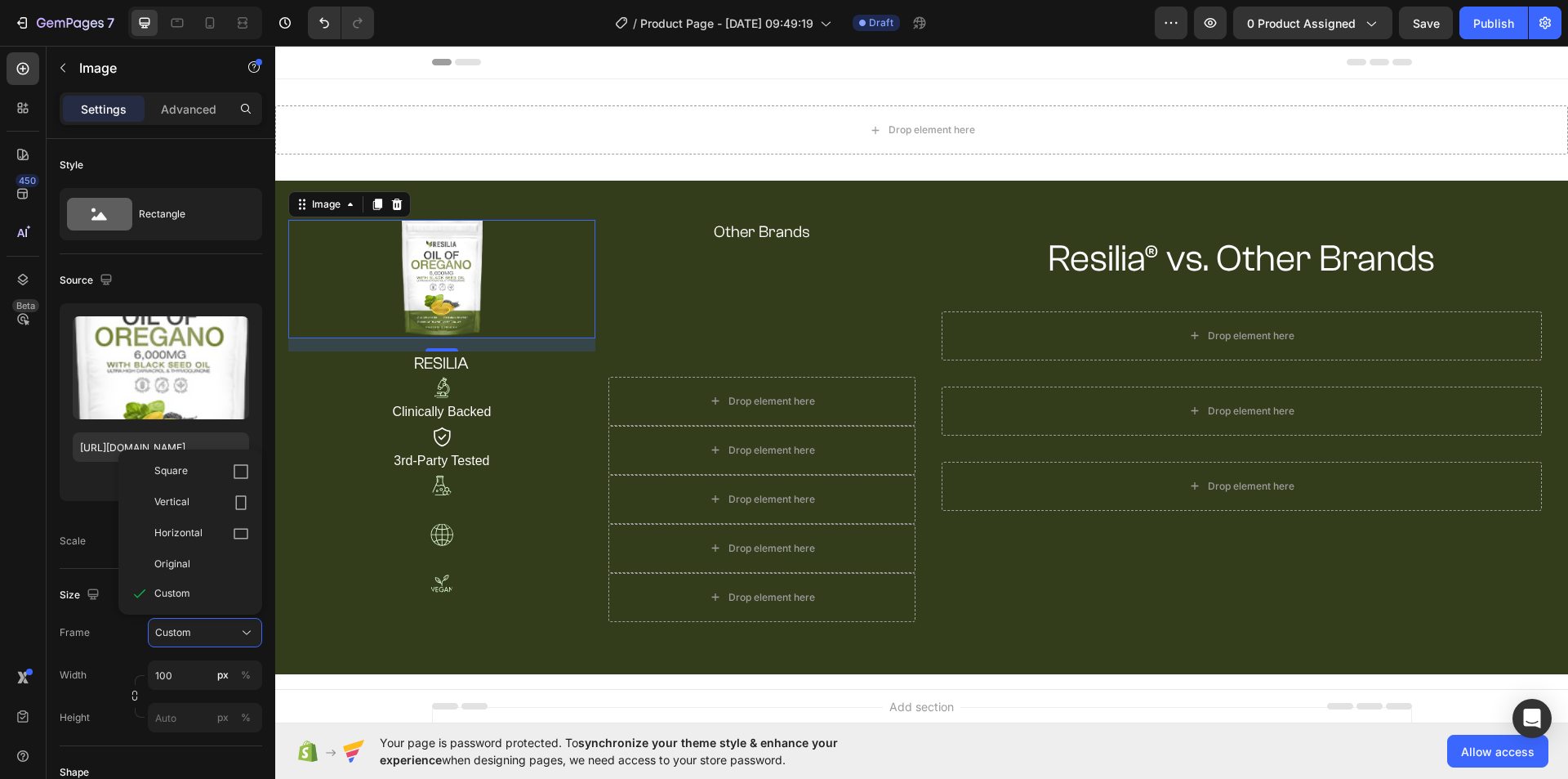
click at [200, 570] on div "Original" at bounding box center [202, 564] width 95 height 14
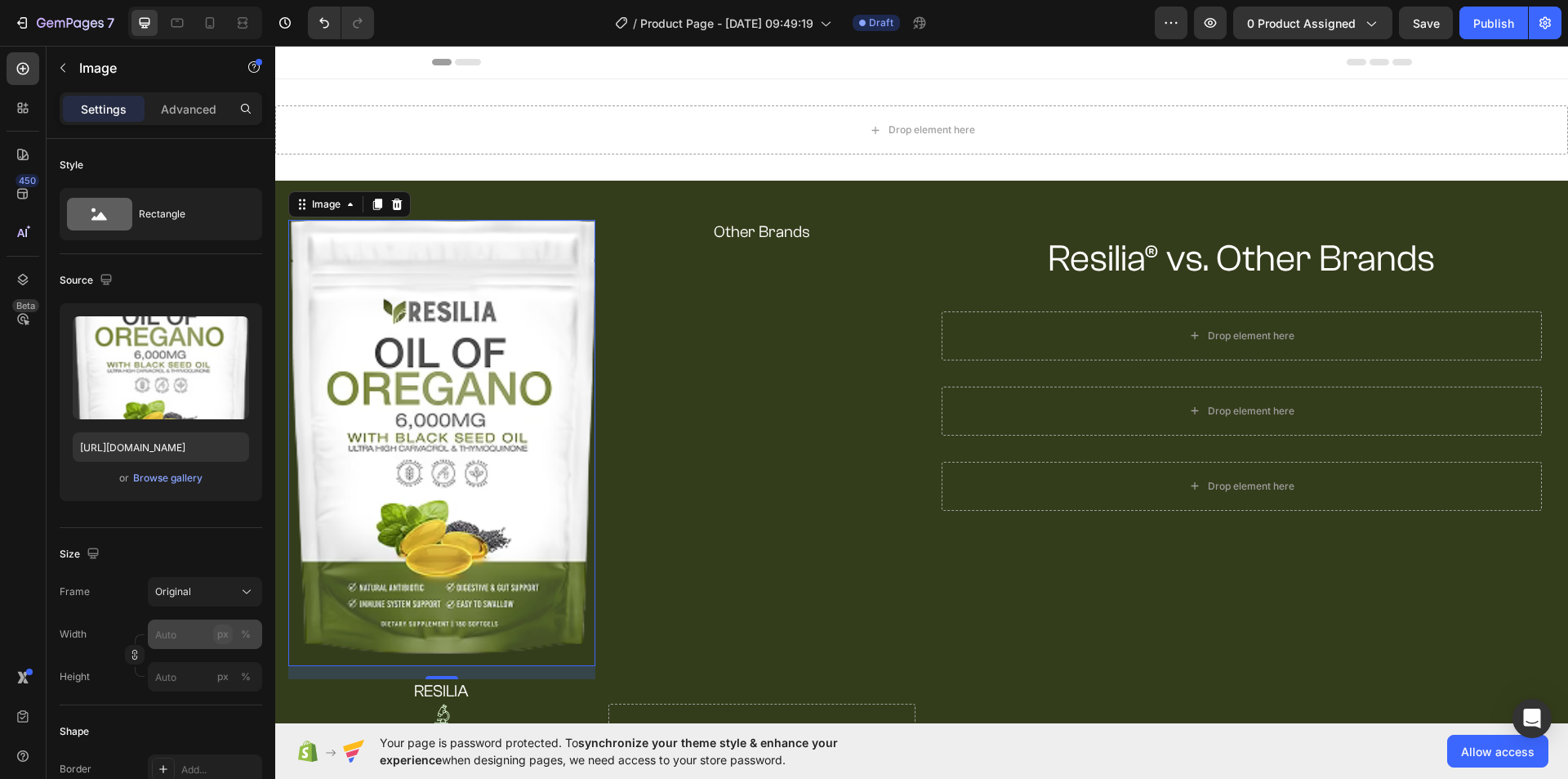
click at [214, 638] on button "px" at bounding box center [223, 634] width 20 height 20
click at [241, 594] on icon at bounding box center [247, 591] width 16 height 16
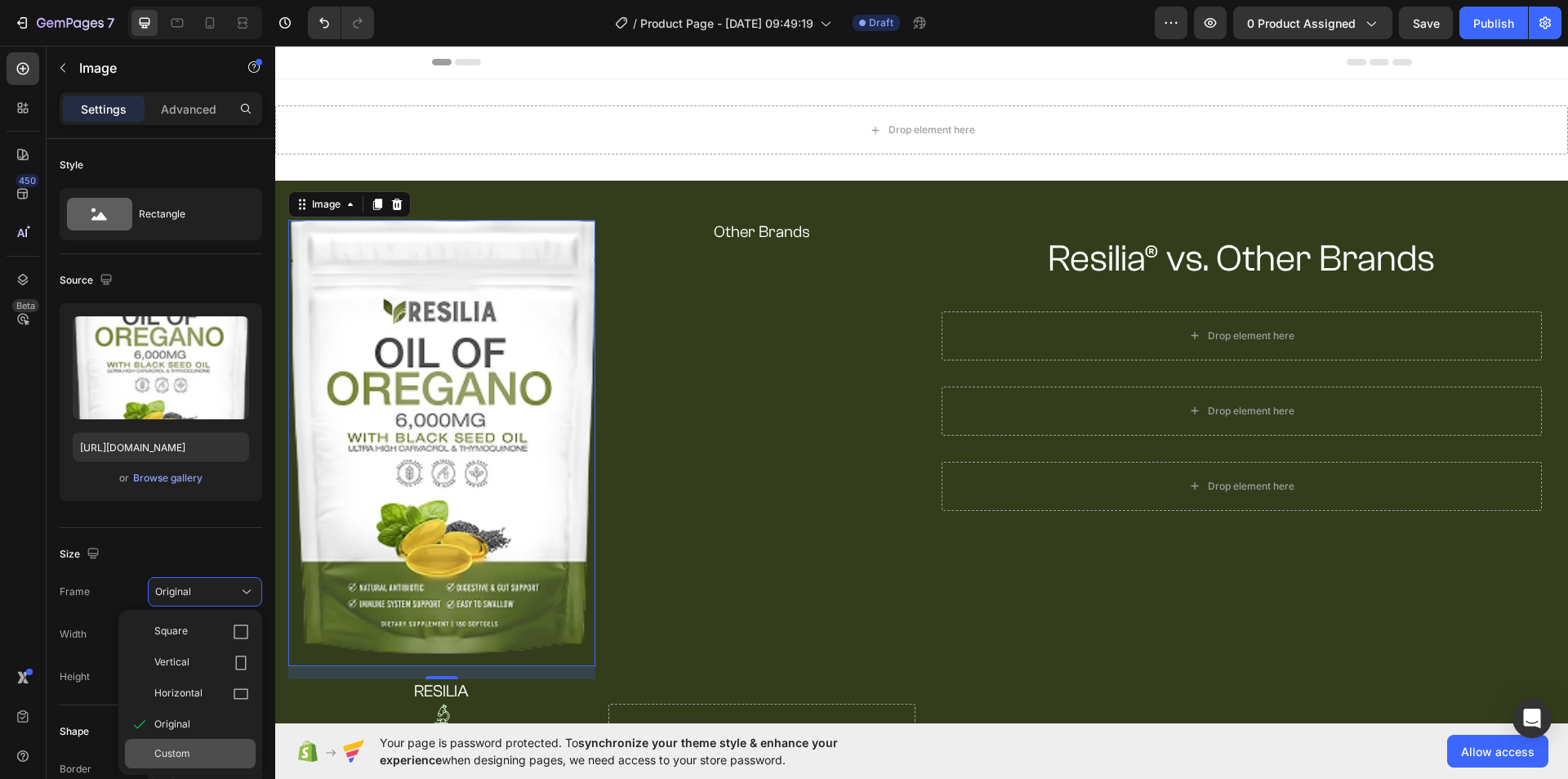
click at [194, 748] on div "Custom" at bounding box center [202, 753] width 95 height 14
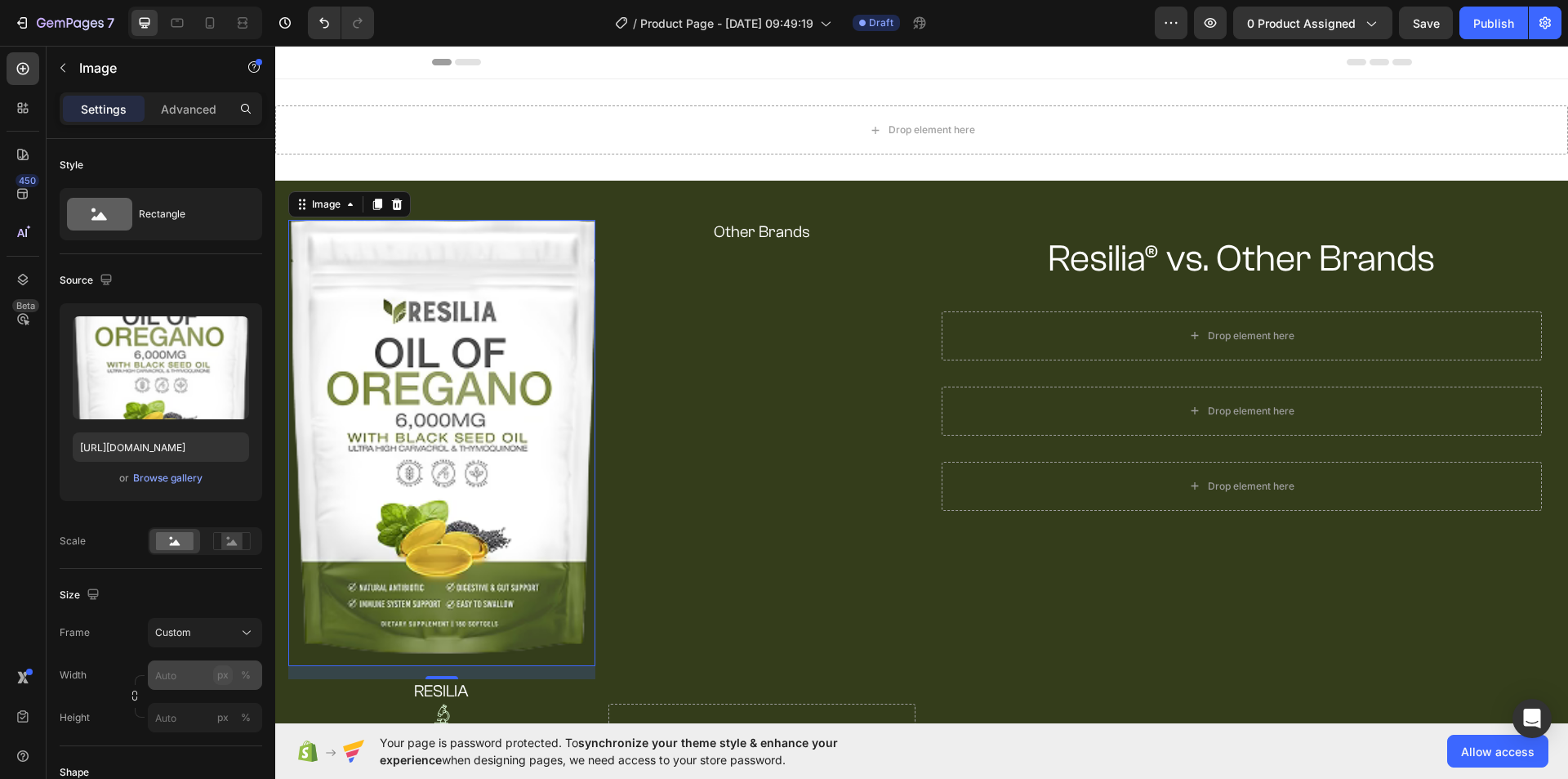
click at [218, 672] on div "px" at bounding box center [222, 675] width 12 height 14
click at [191, 670] on input "px %" at bounding box center [205, 675] width 114 height 30
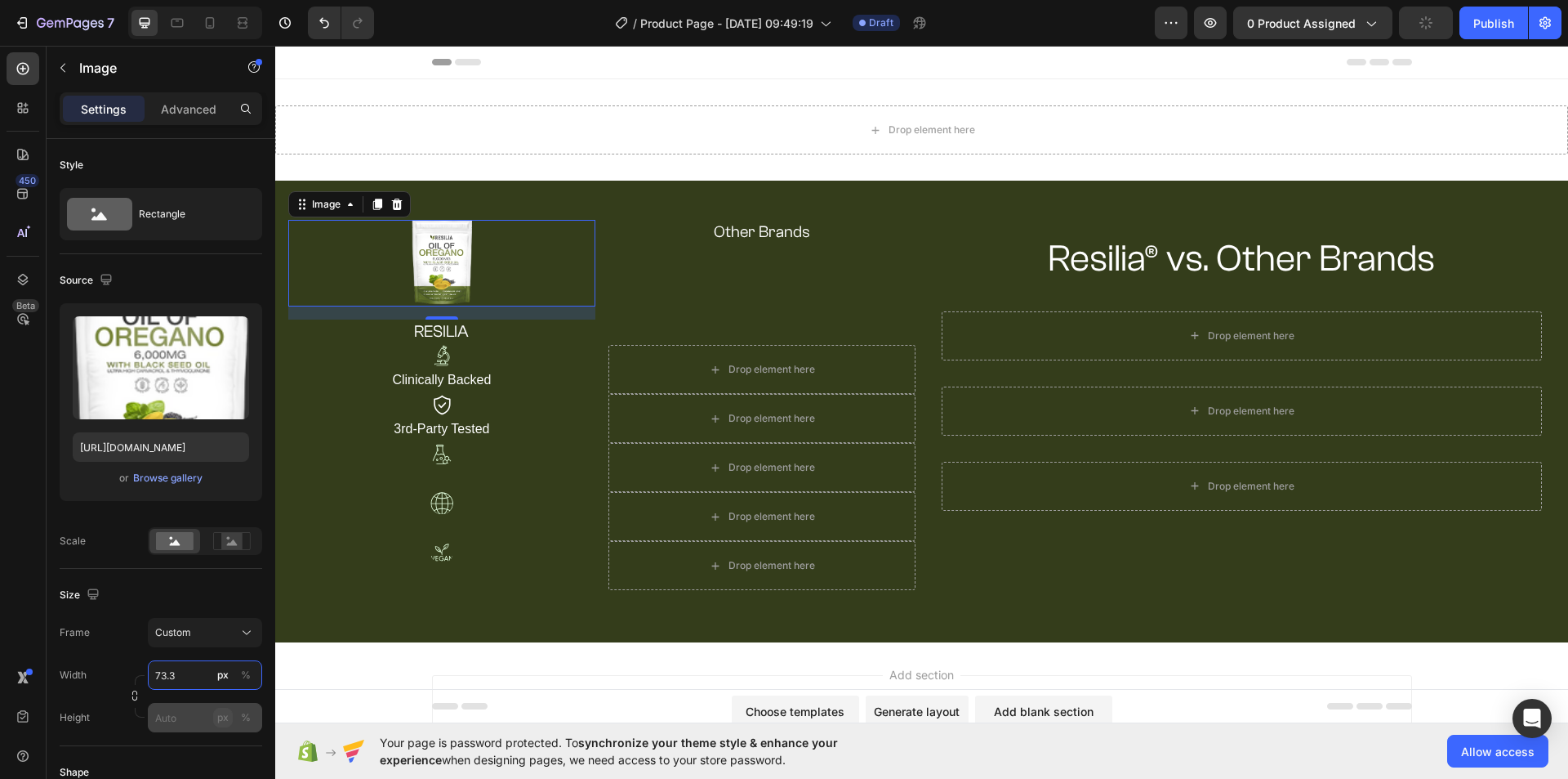
type input "73.3"
click at [216, 719] on button "px" at bounding box center [223, 717] width 20 height 20
click at [187, 713] on input "px %" at bounding box center [205, 717] width 114 height 30
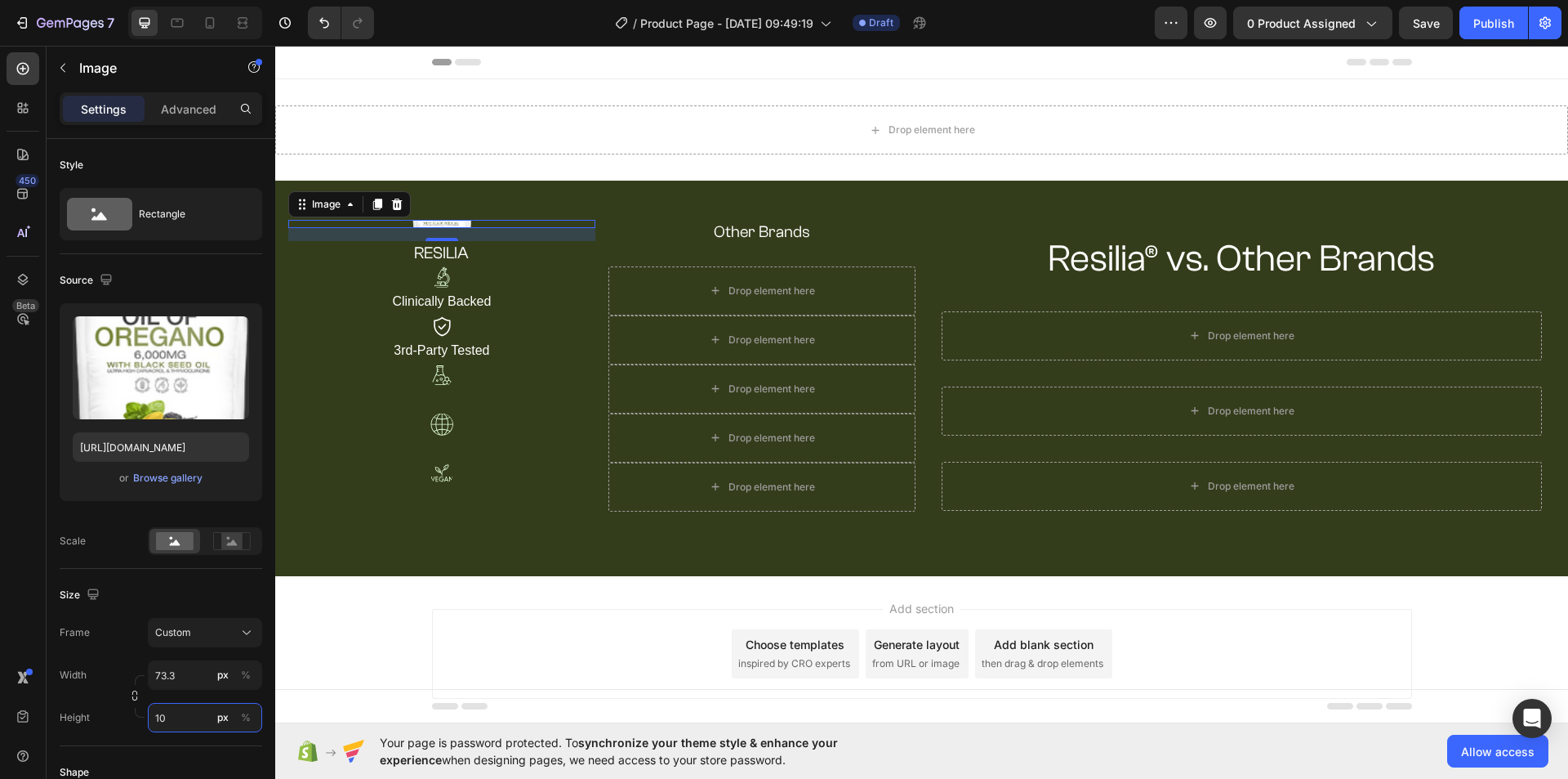
type input "105"
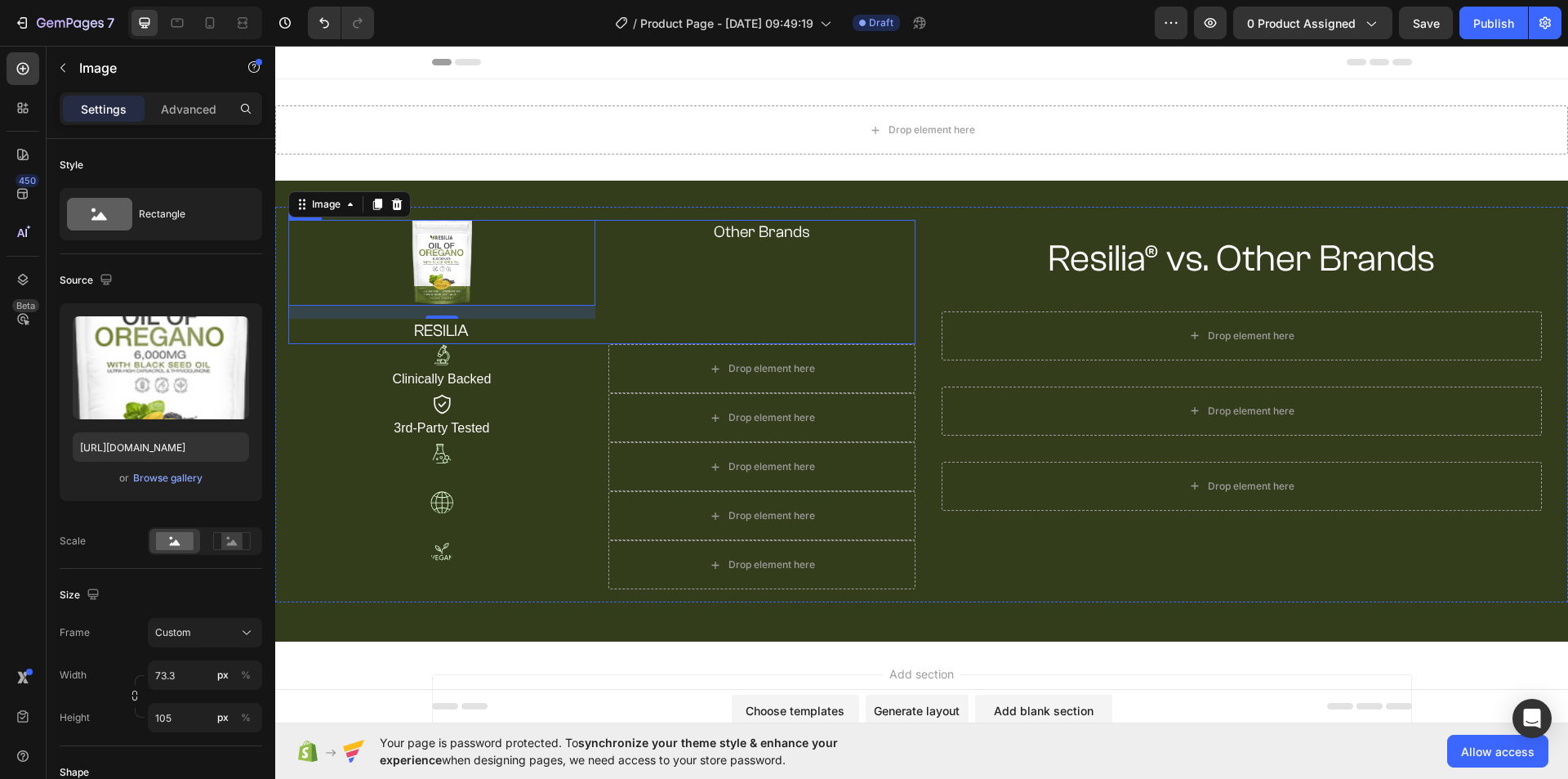
click at [743, 250] on div "Other Brands Heading" at bounding box center [762, 282] width 307 height 124
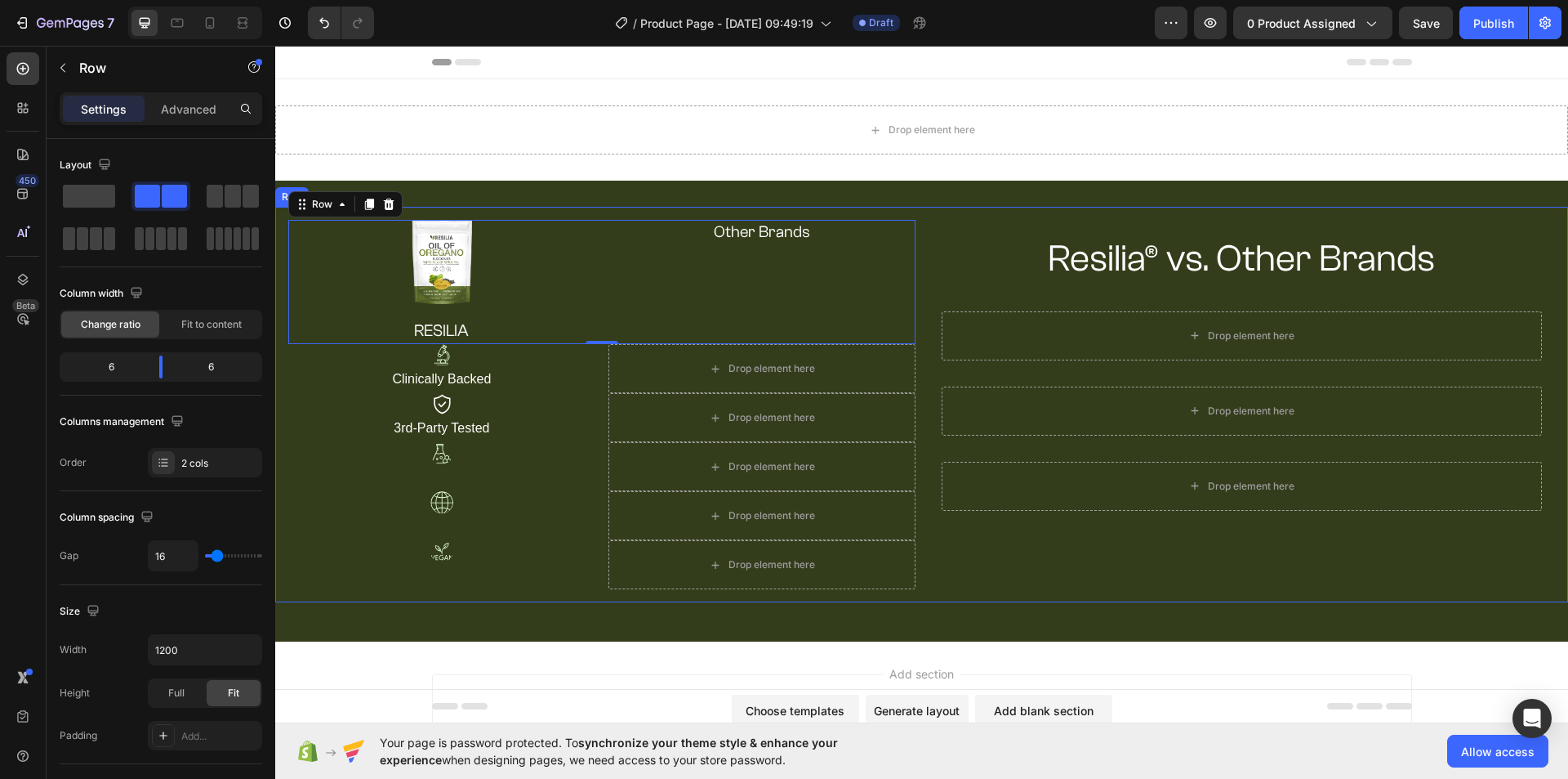
click at [928, 217] on div "Image RESILIA Heading Other Brands Heading Row 0 Image Clinically Backed Text B…" at bounding box center [921, 404] width 1293 height 396
click at [505, 333] on p "RESILIA" at bounding box center [441, 331] width 304 height 22
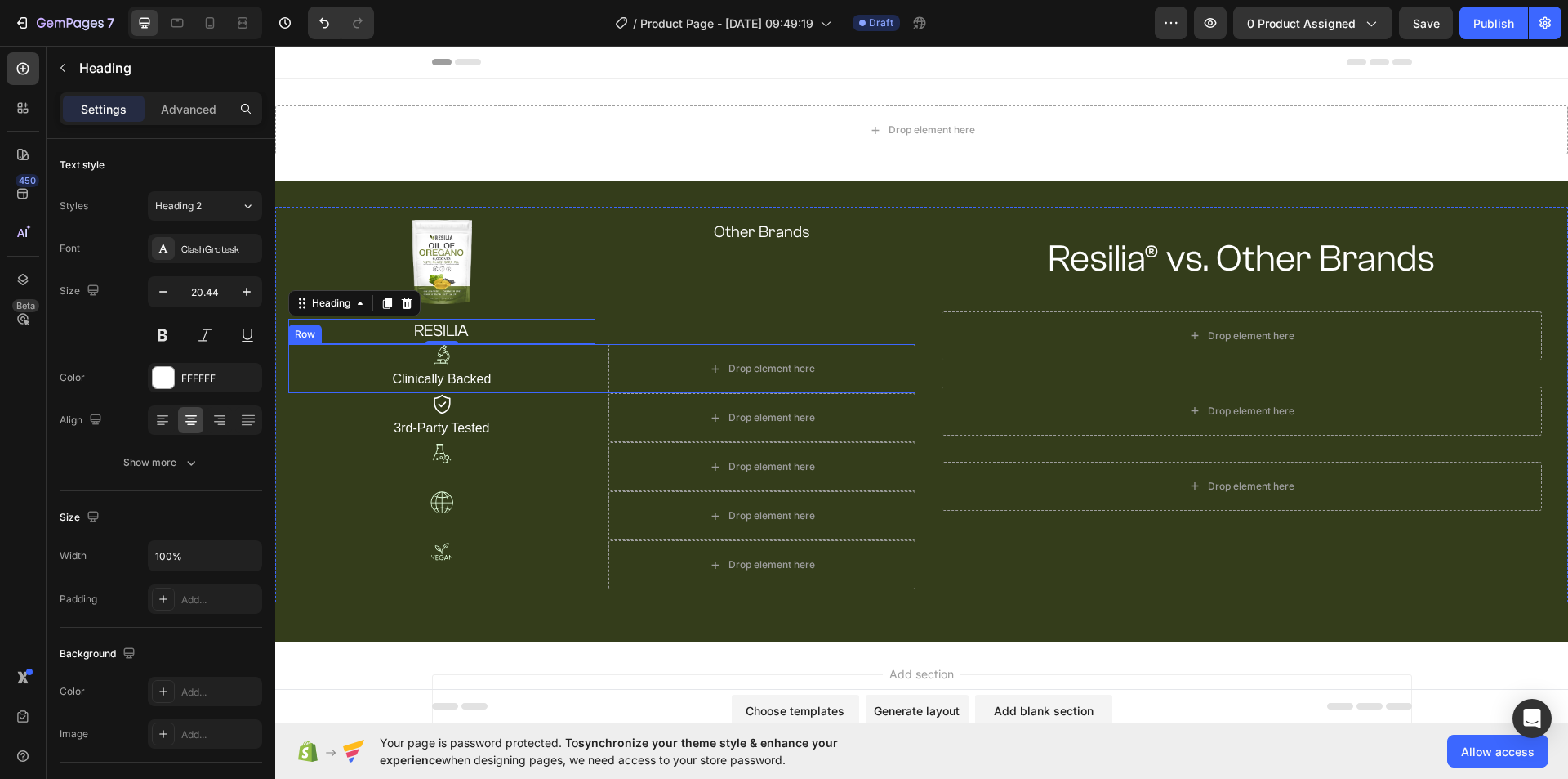
click at [596, 352] on div "Image Clinically Backed Text Block Drop element here Row" at bounding box center [601, 368] width 627 height 49
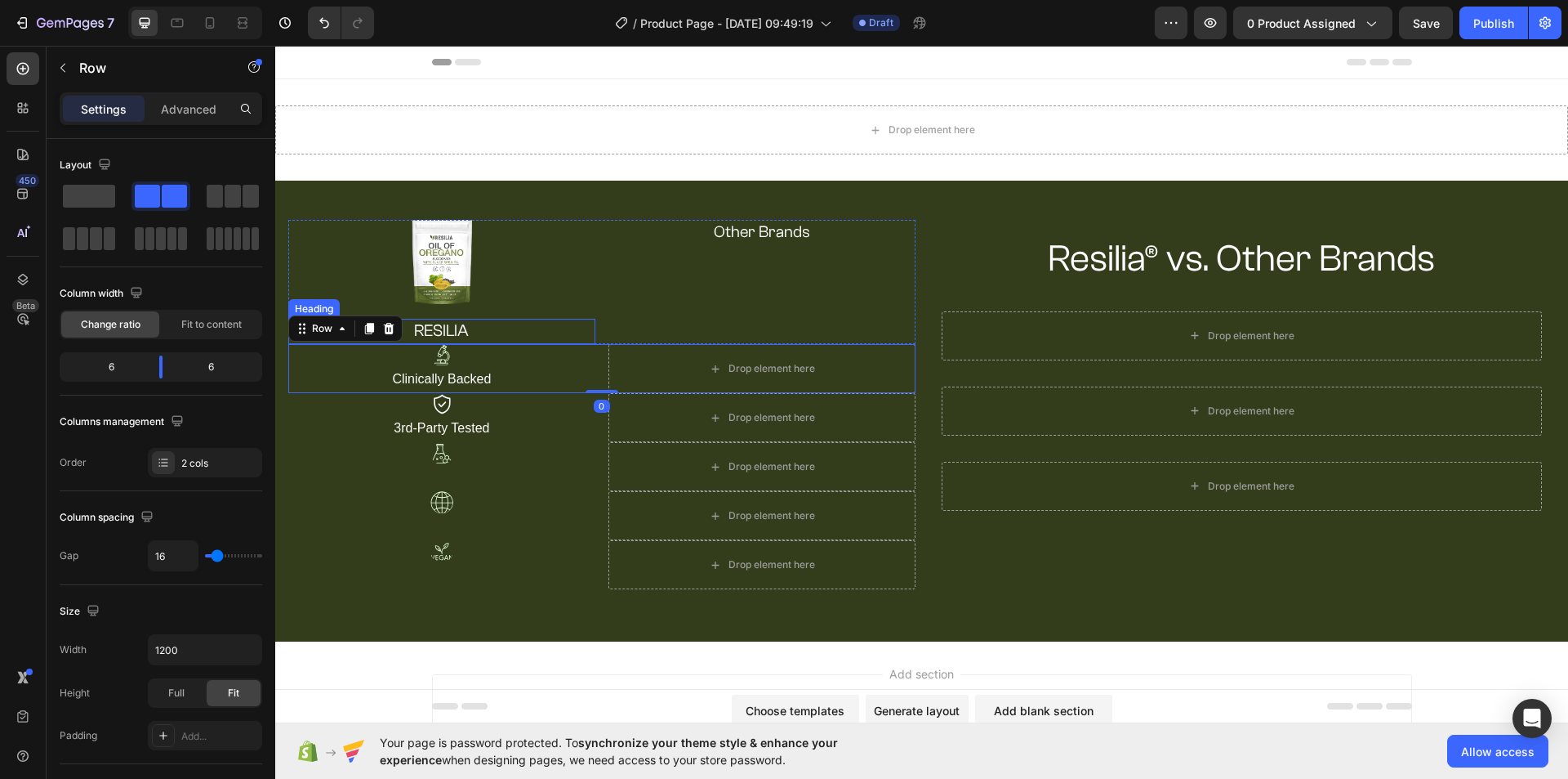
click at [560, 331] on p "RESILIA" at bounding box center [441, 331] width 304 height 22
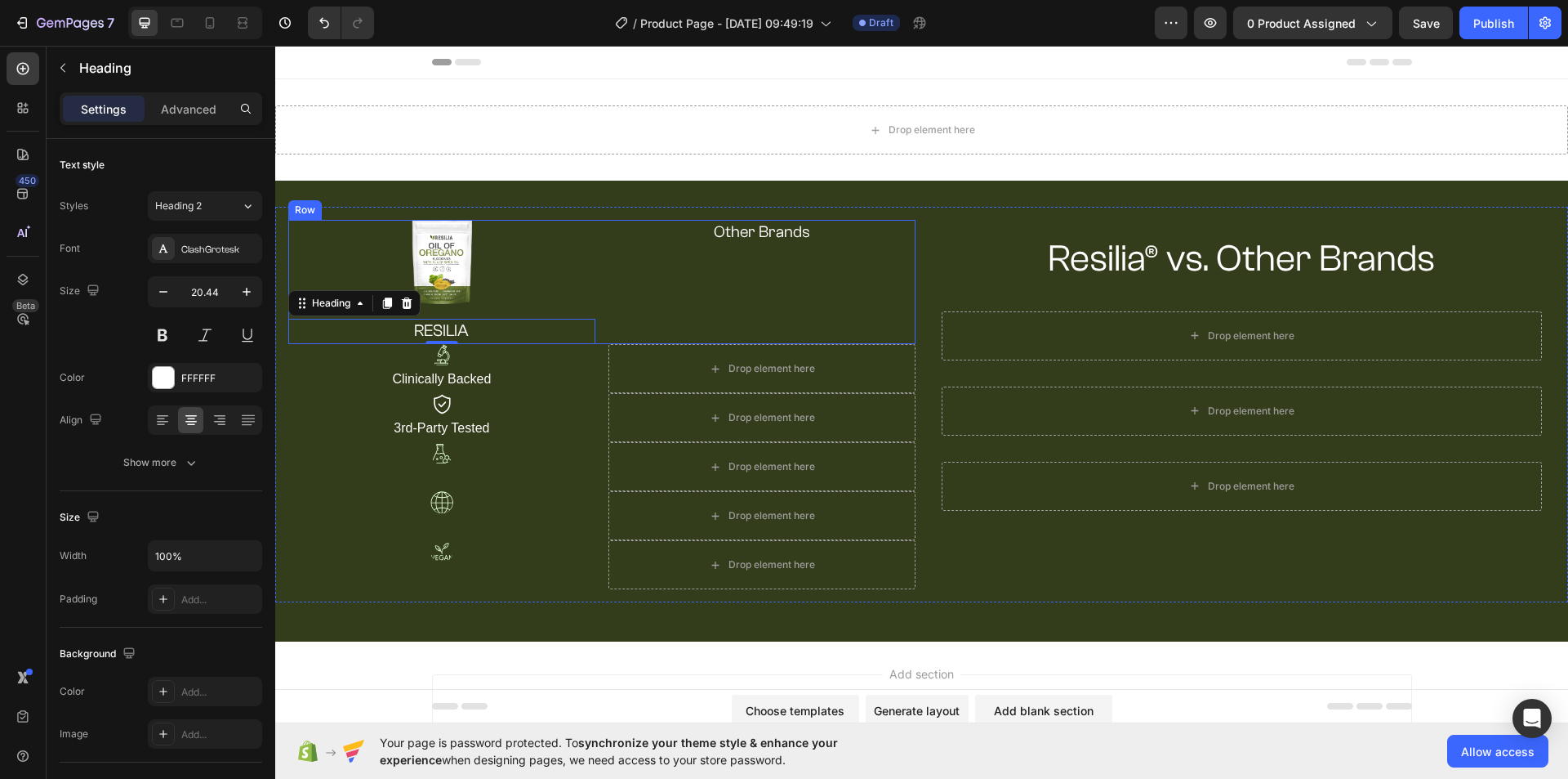
click at [798, 302] on div "Other Brands Heading" at bounding box center [762, 282] width 307 height 124
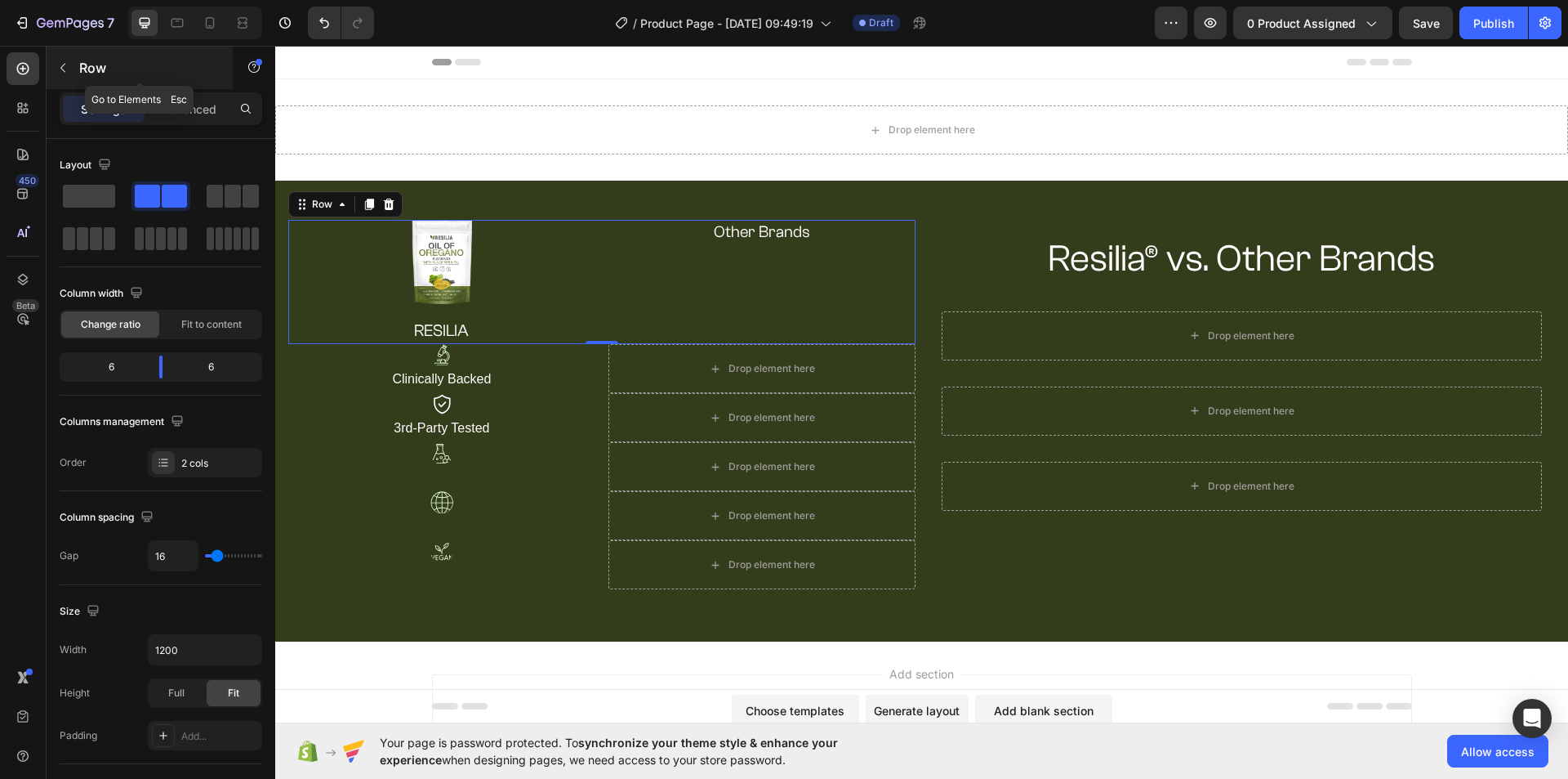
click at [56, 68] on button "button" at bounding box center [63, 67] width 26 height 26
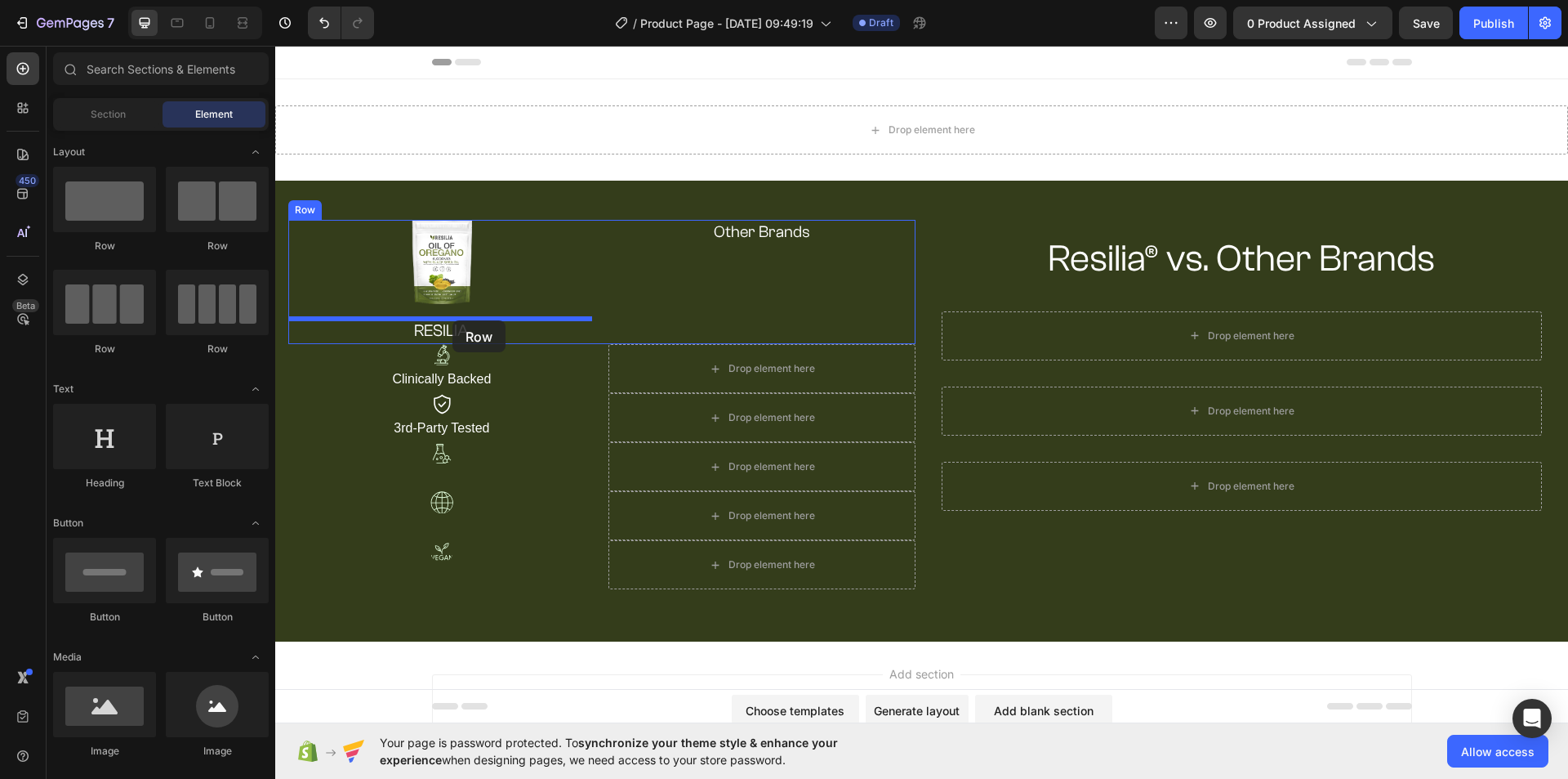
drag, startPoint x: 357, startPoint y: 252, endPoint x: 452, endPoint y: 320, distance: 116.8
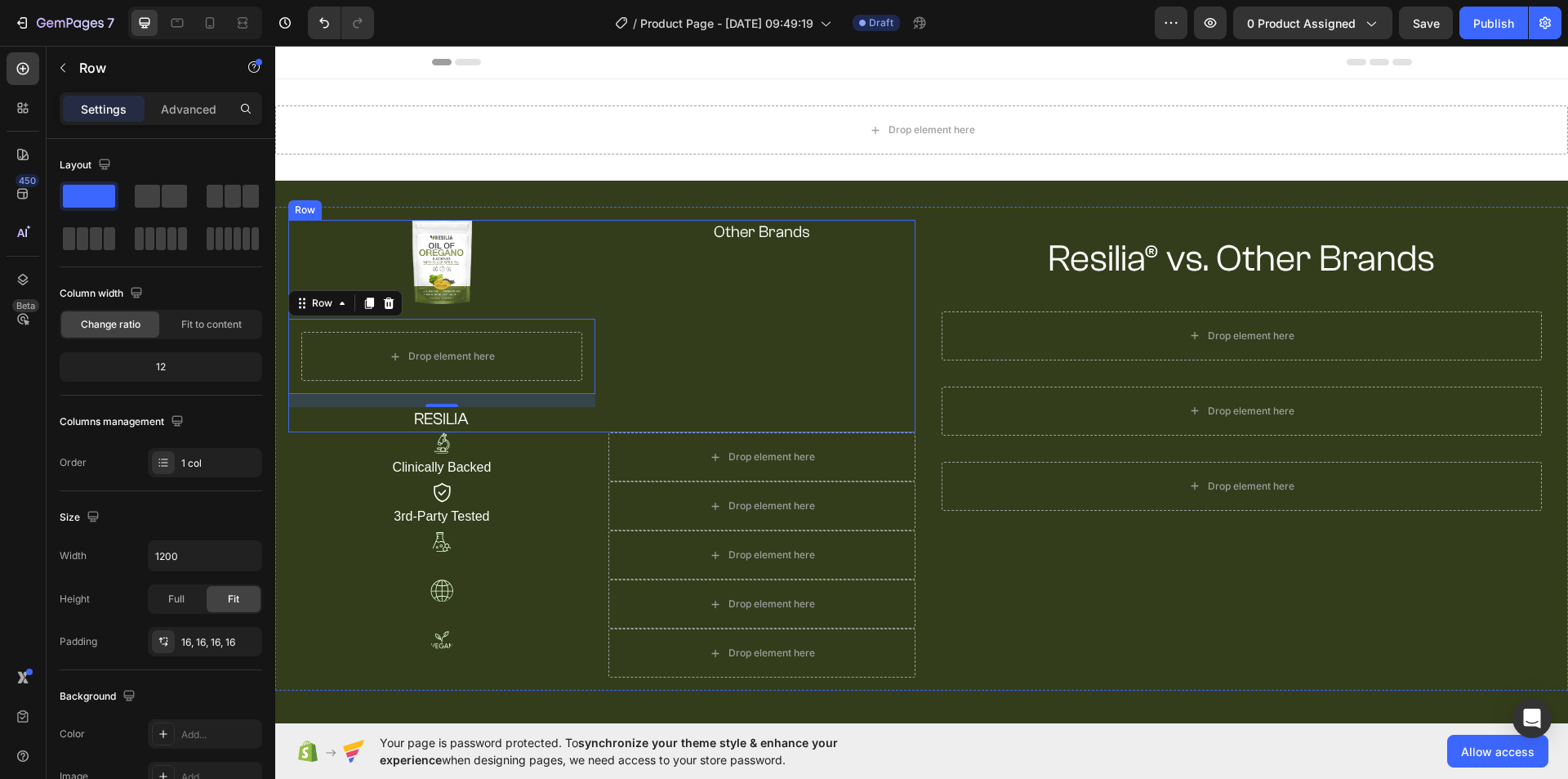
click at [670, 368] on div "Other Brands Heading" at bounding box center [762, 326] width 307 height 213
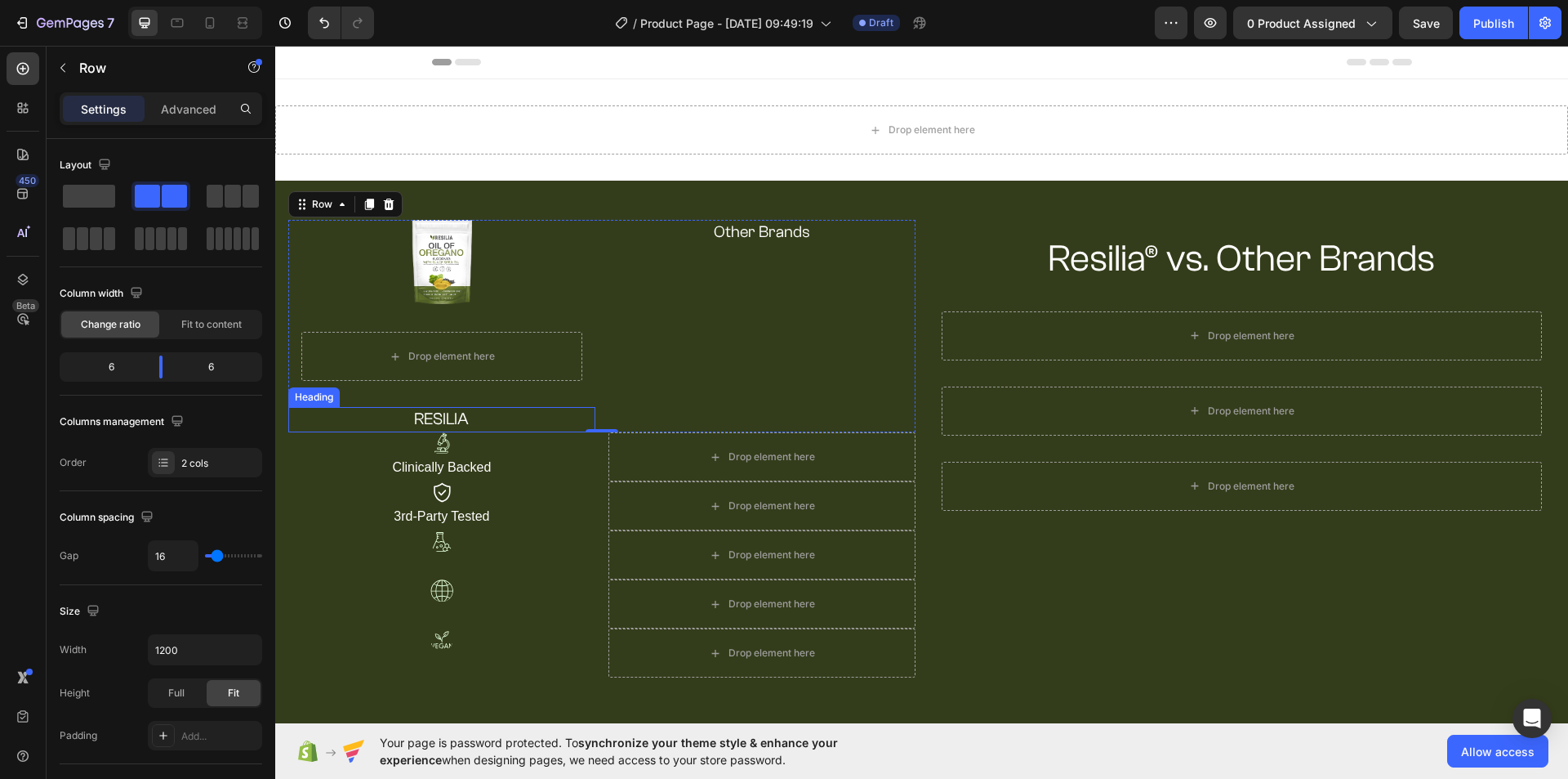
click at [500, 407] on h2 "RESILIA" at bounding box center [441, 419] width 307 height 25
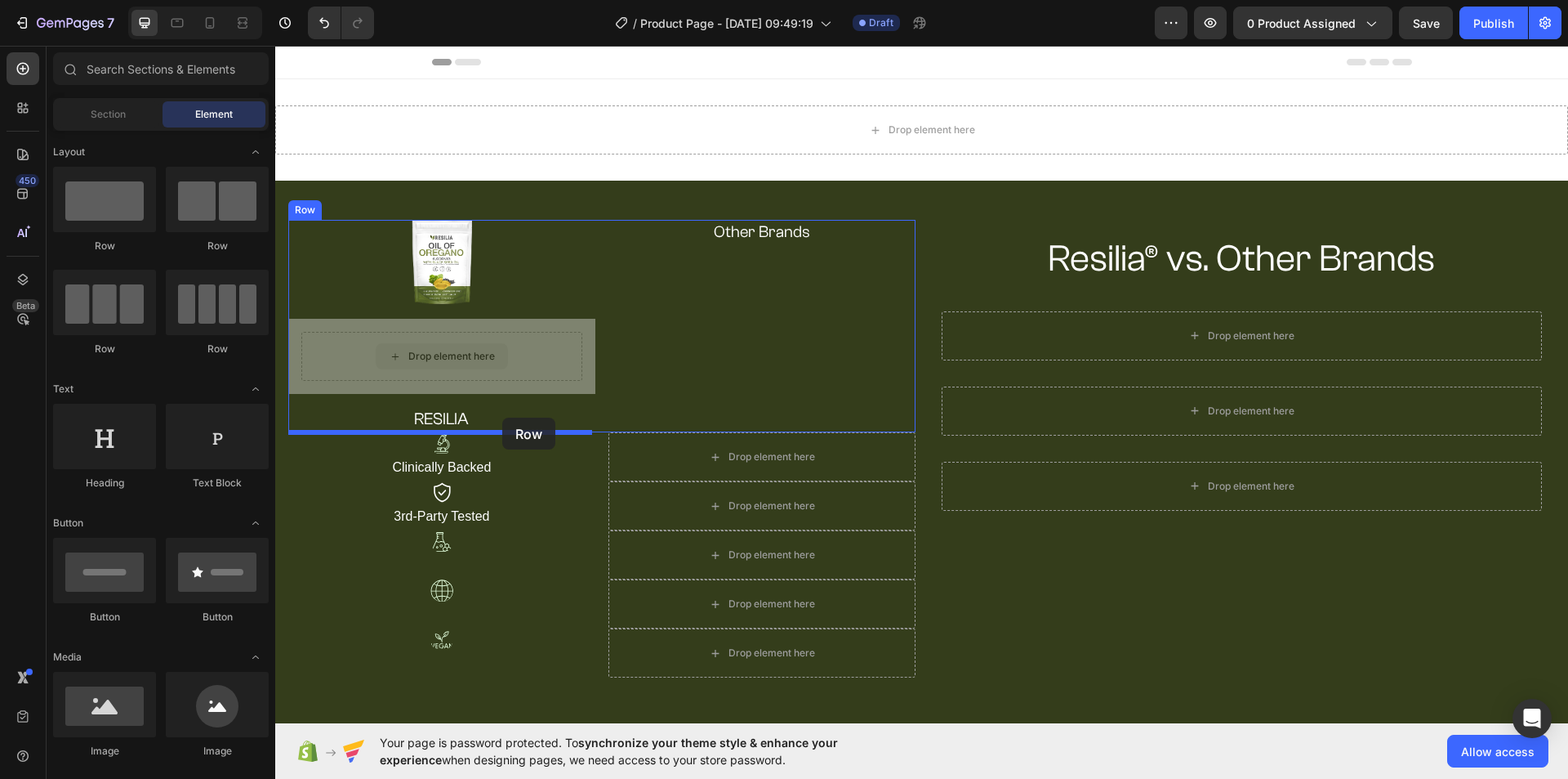
drag, startPoint x: 505, startPoint y: 348, endPoint x: 502, endPoint y: 417, distance: 69.1
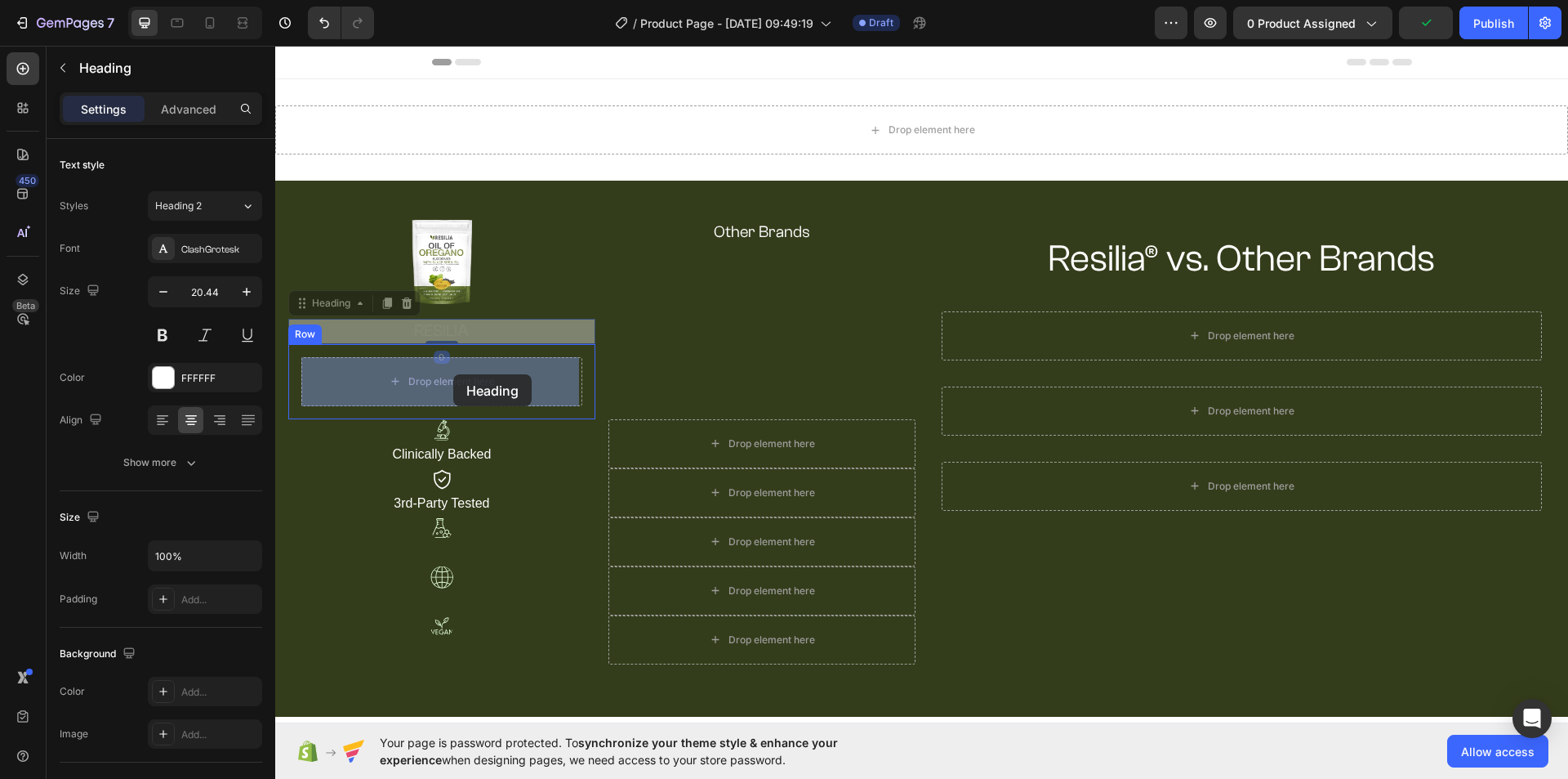
drag, startPoint x: 459, startPoint y: 325, endPoint x: 453, endPoint y: 372, distance: 47.4
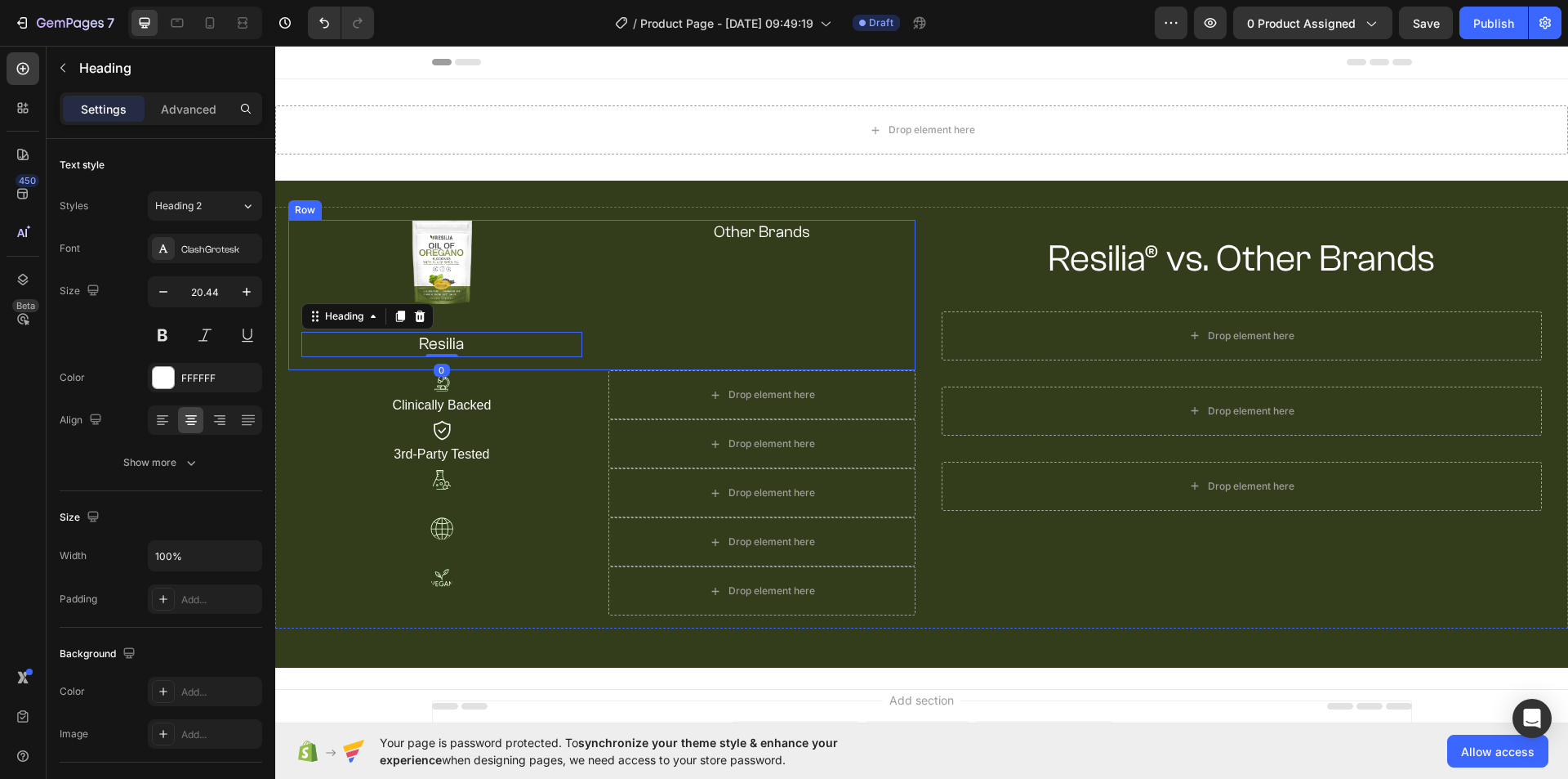
click at [645, 344] on div "Other Brands Heading" at bounding box center [762, 295] width 307 height 151
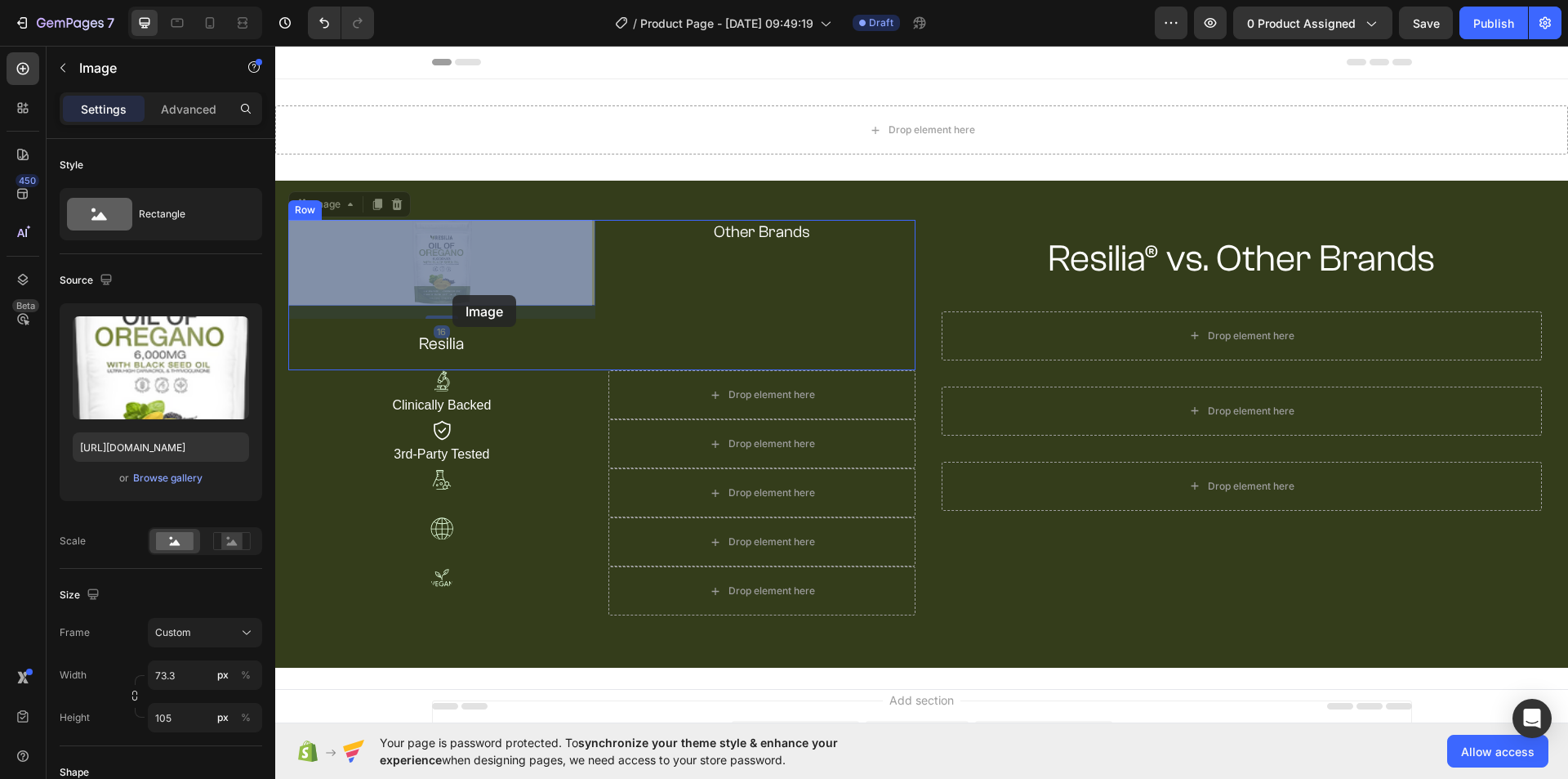
drag, startPoint x: 455, startPoint y: 283, endPoint x: 452, endPoint y: 295, distance: 12.4
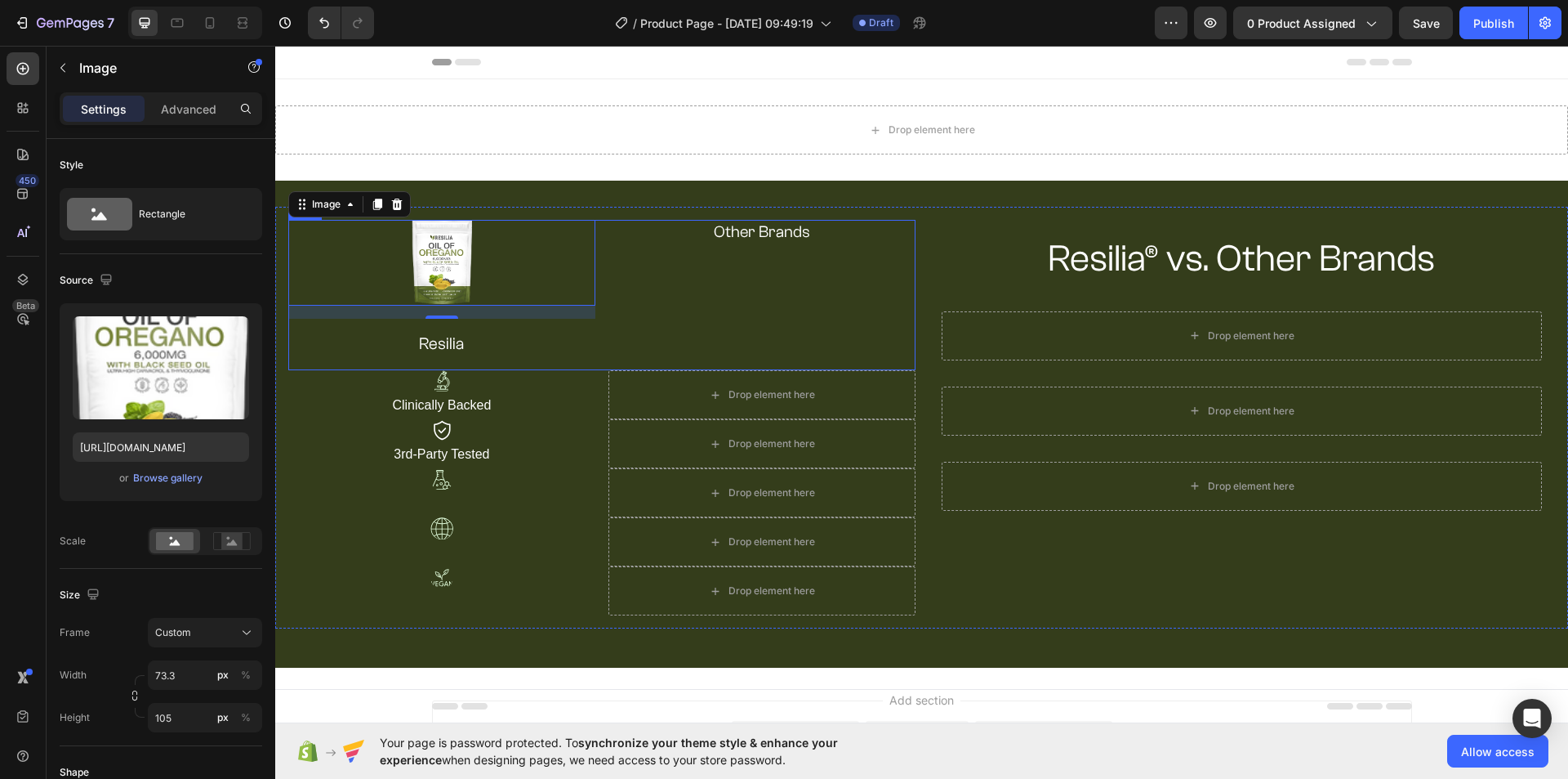
click at [770, 319] on div "Other Brands Heading" at bounding box center [762, 295] width 307 height 151
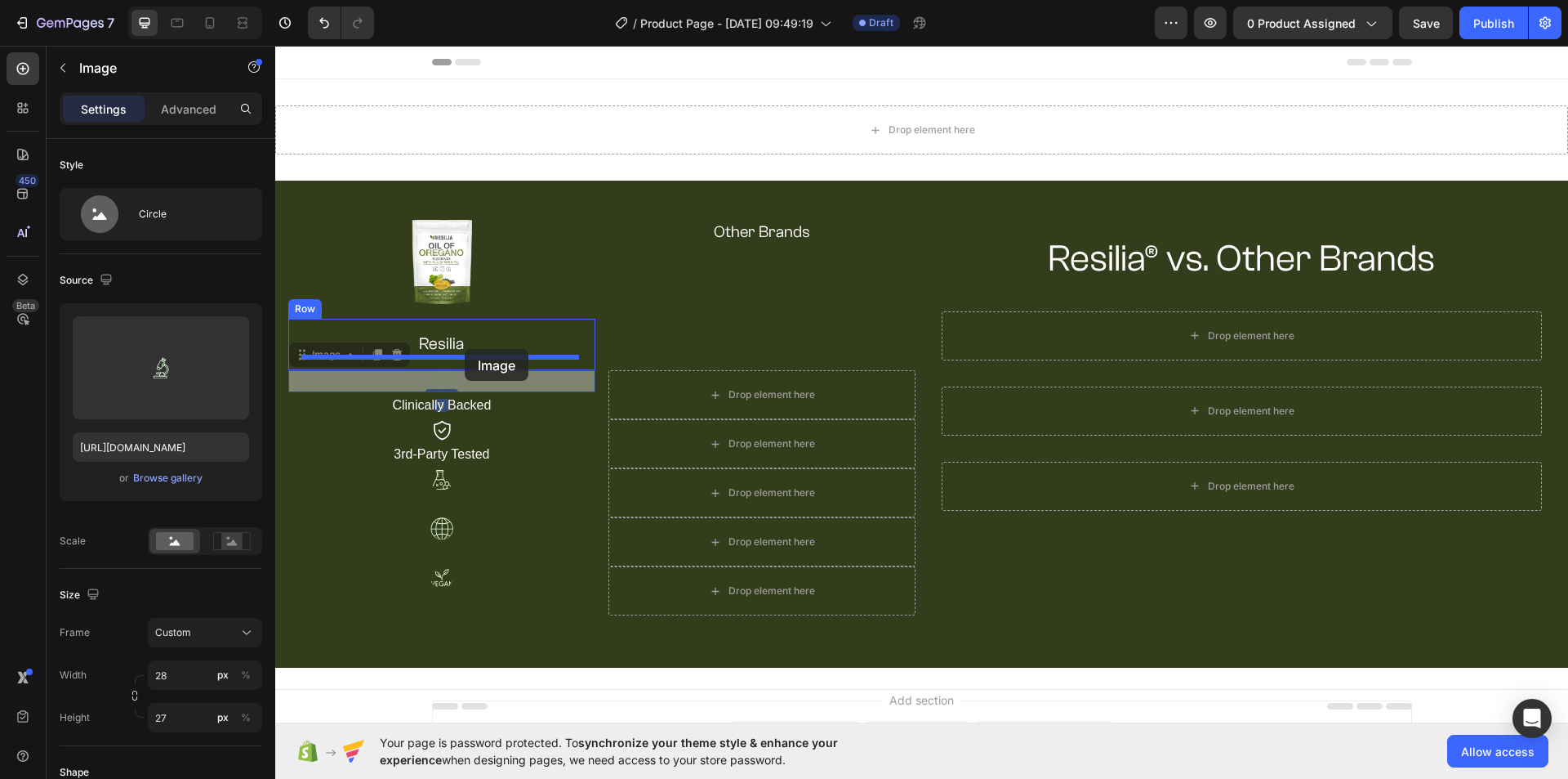
drag, startPoint x: 502, startPoint y: 380, endPoint x: 465, endPoint y: 349, distance: 48.3
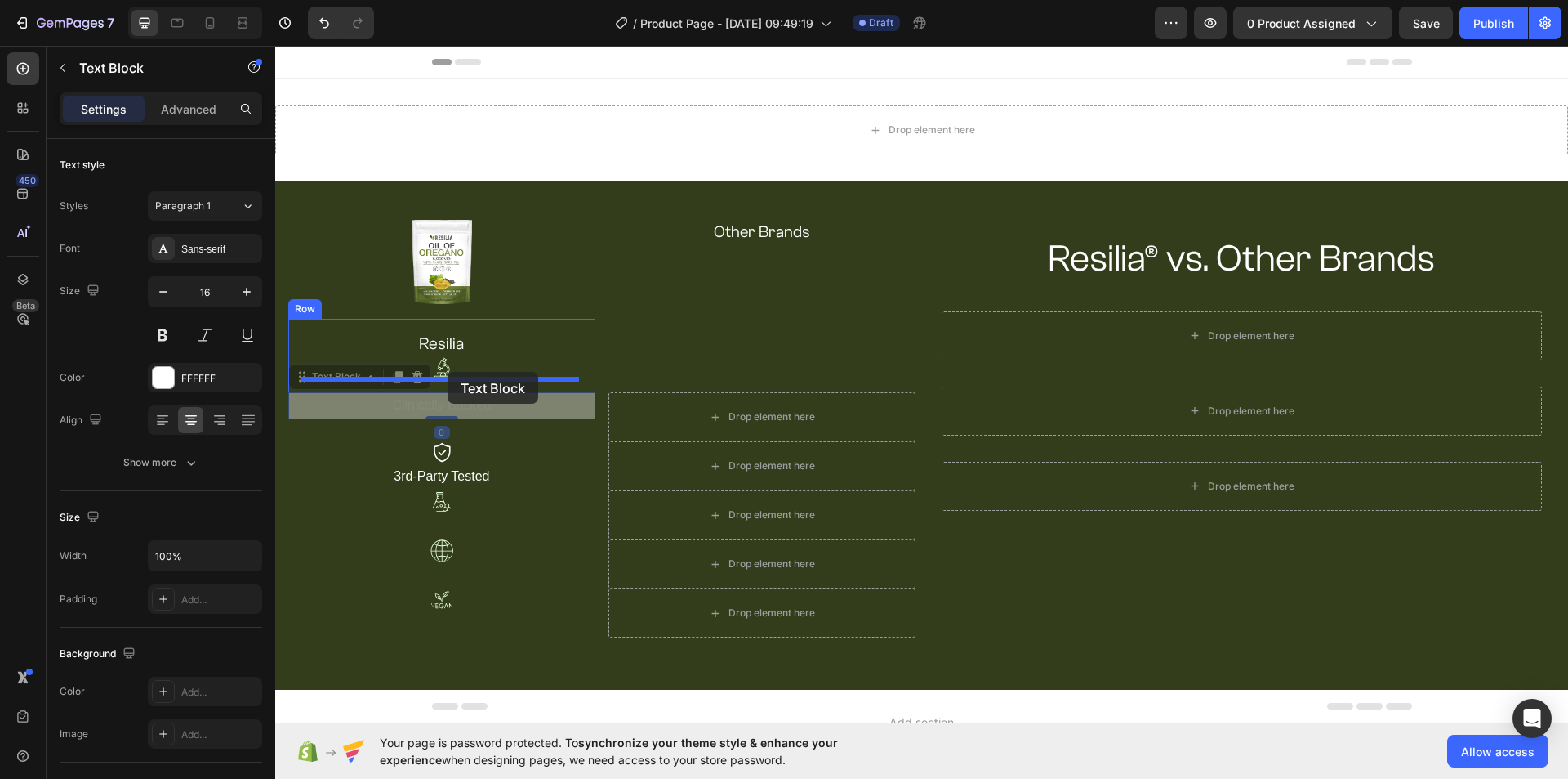
drag, startPoint x: 504, startPoint y: 400, endPoint x: 448, endPoint y: 372, distance: 62.6
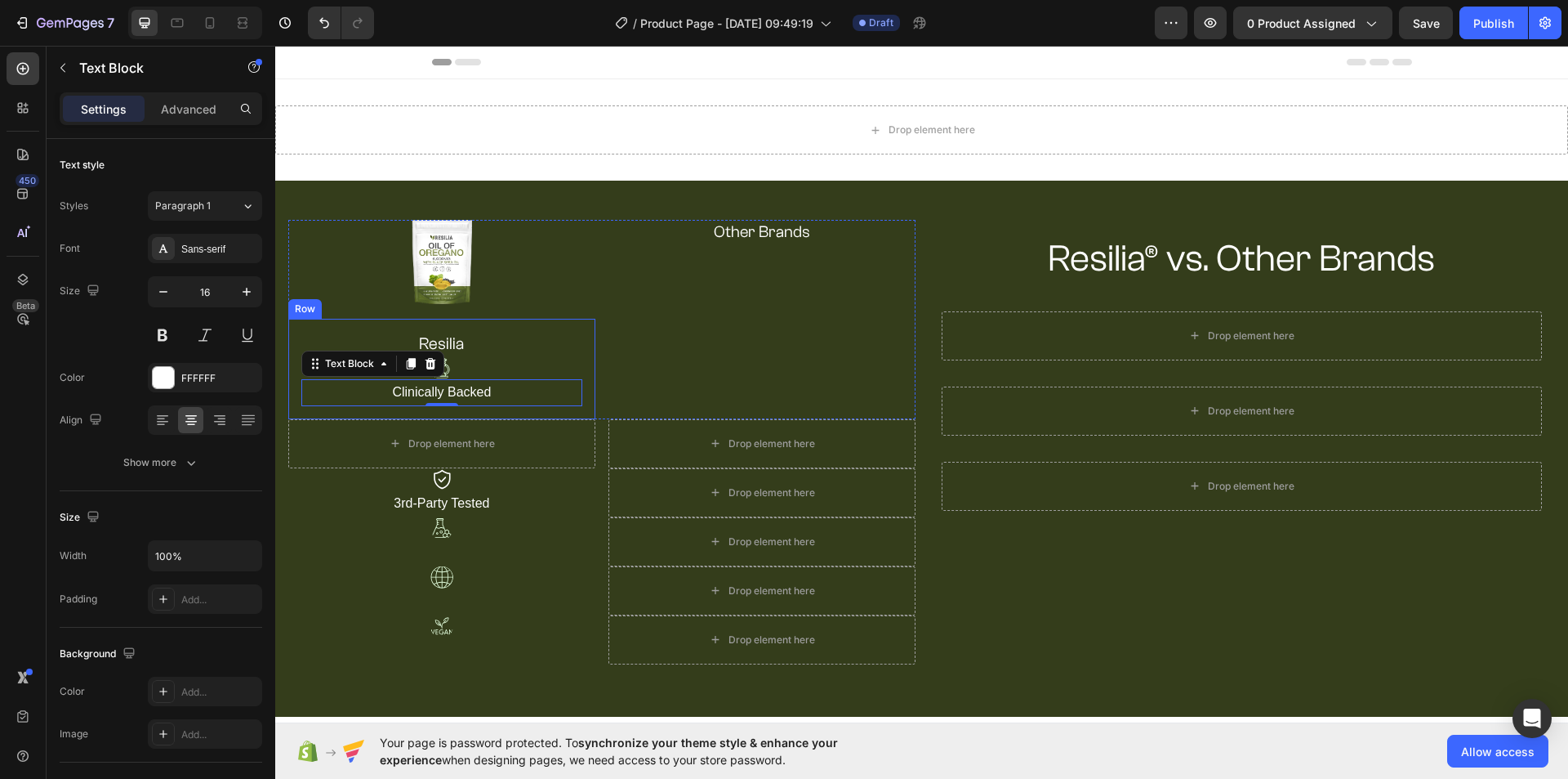
click at [588, 350] on div "resilia Heading Image Clinically Backed Text Block 0 Row" at bounding box center [441, 368] width 307 height 100
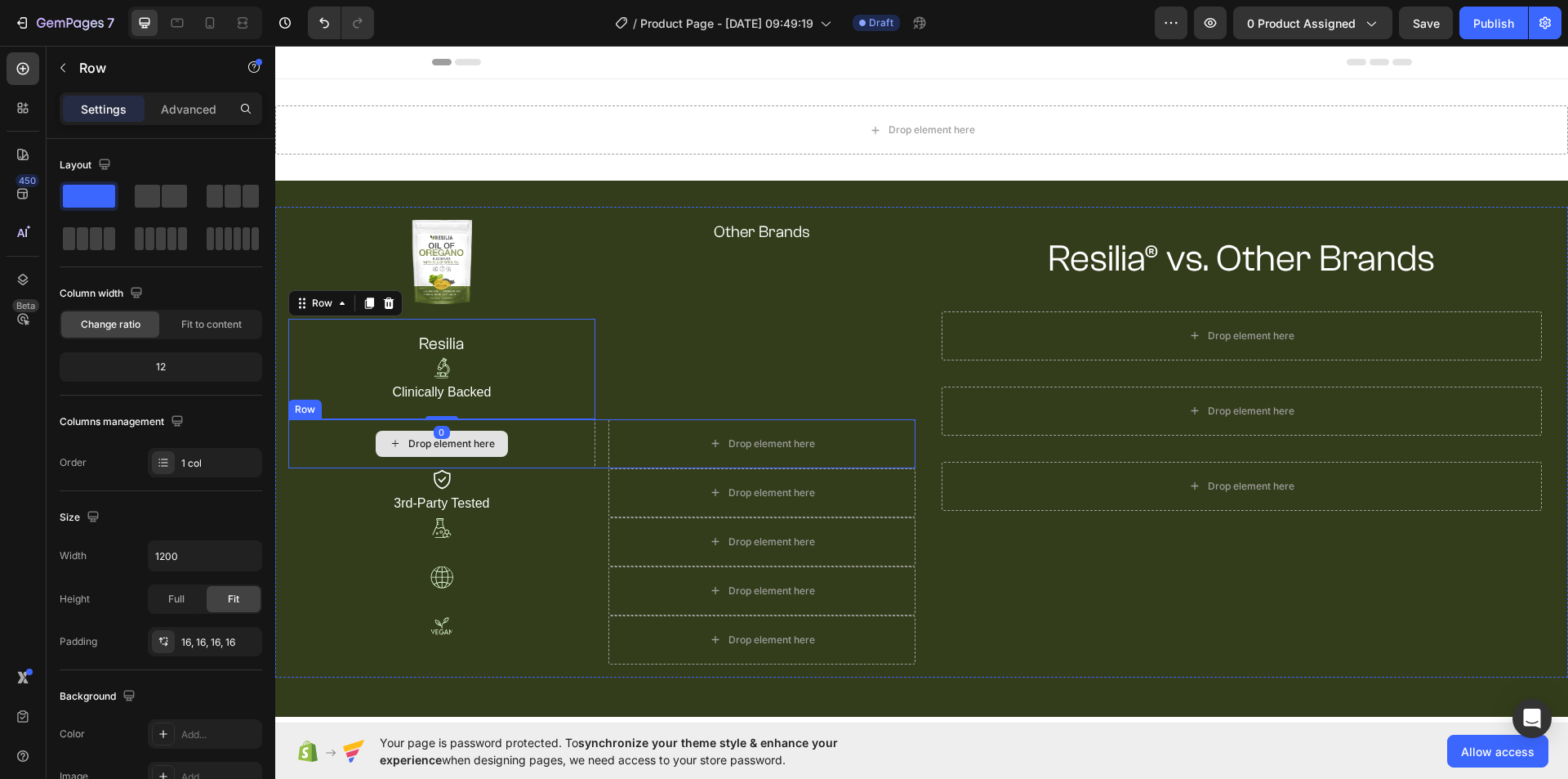
click at [522, 436] on div "Drop element here" at bounding box center [441, 443] width 307 height 49
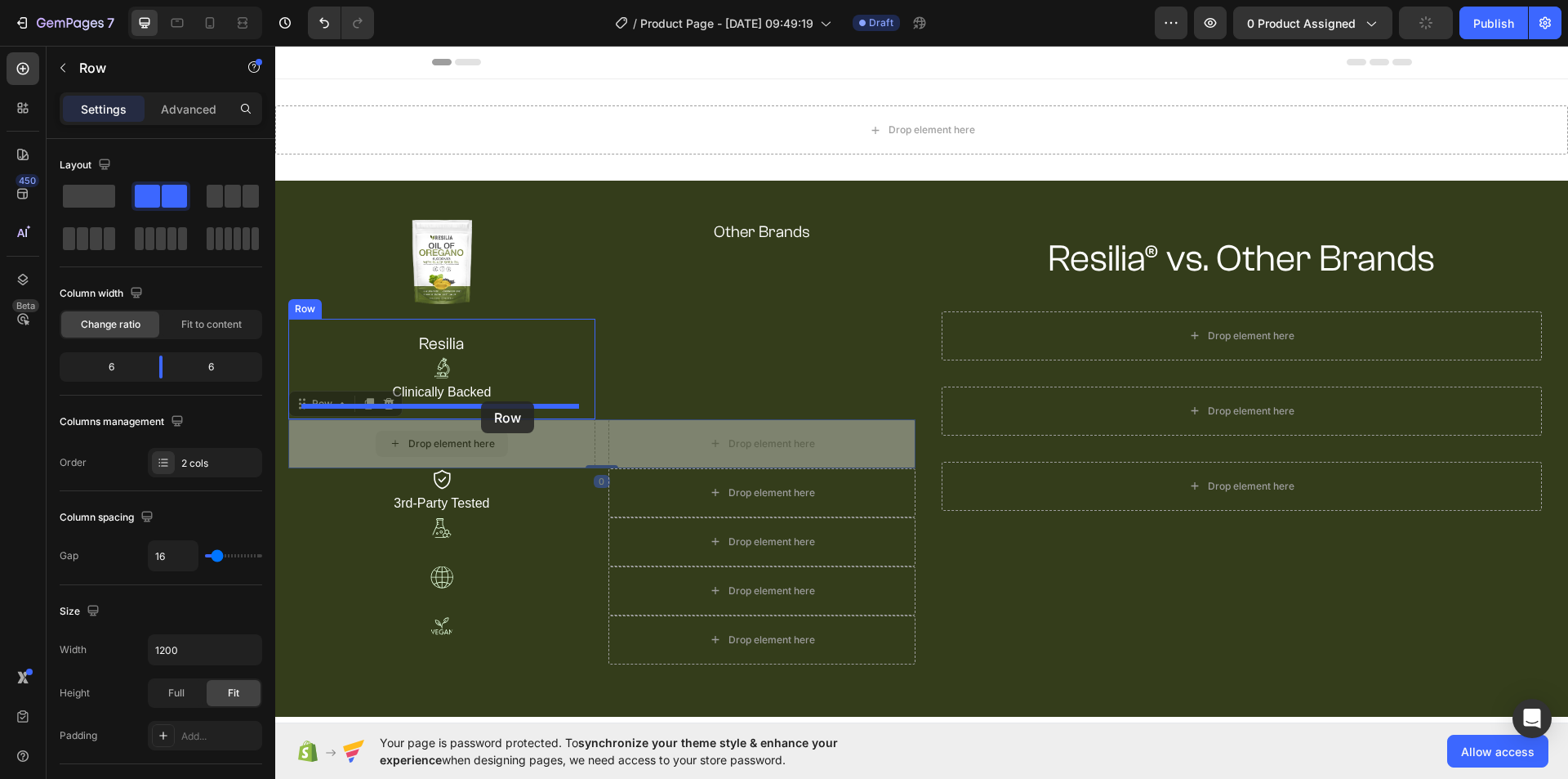
drag, startPoint x: 529, startPoint y: 436, endPoint x: 481, endPoint y: 401, distance: 59.4
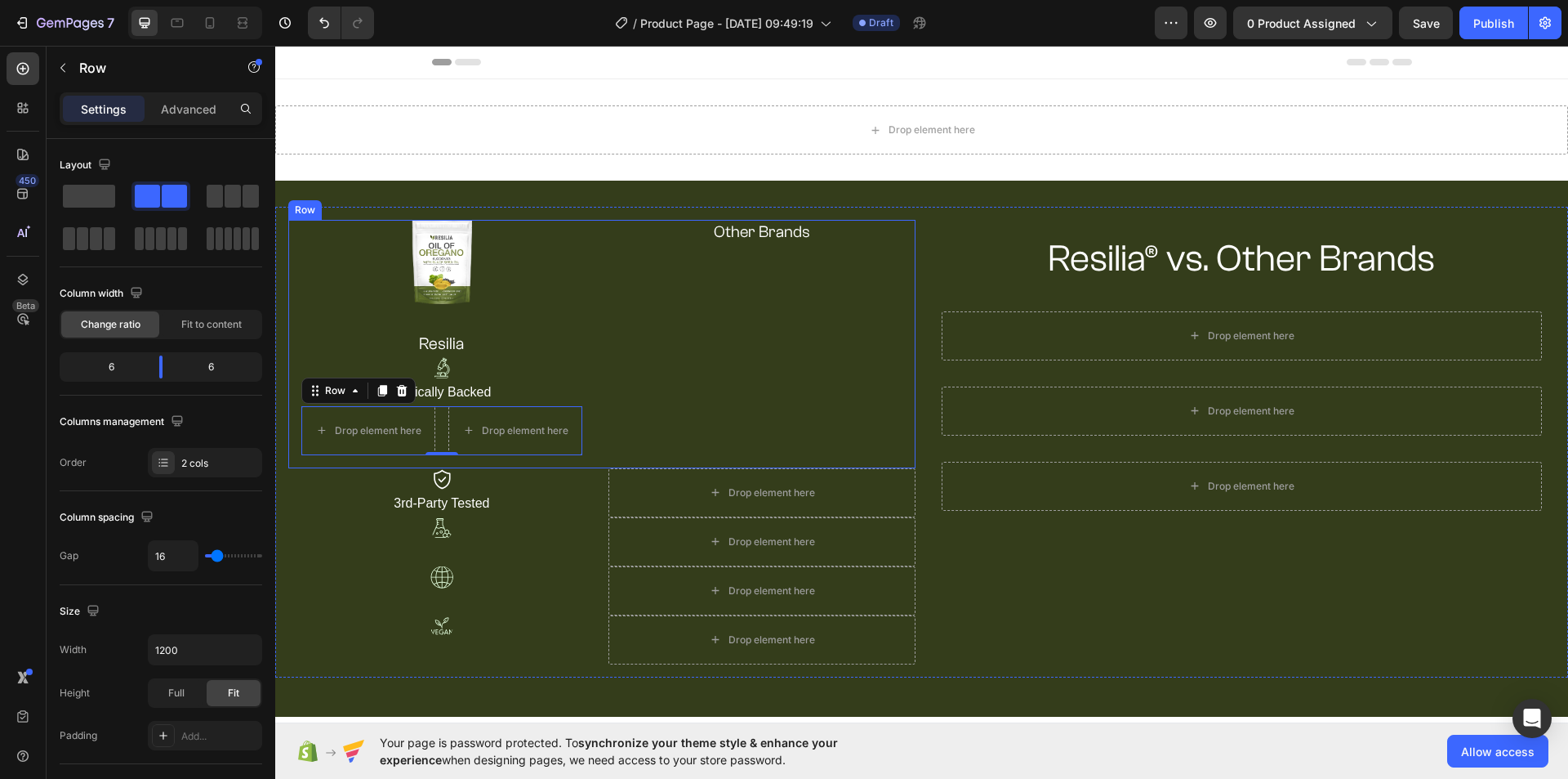
click at [749, 418] on div "Other Brands Heading" at bounding box center [762, 344] width 307 height 249
click at [444, 445] on div "Drop element here Drop element here Row" at bounding box center [441, 430] width 281 height 49
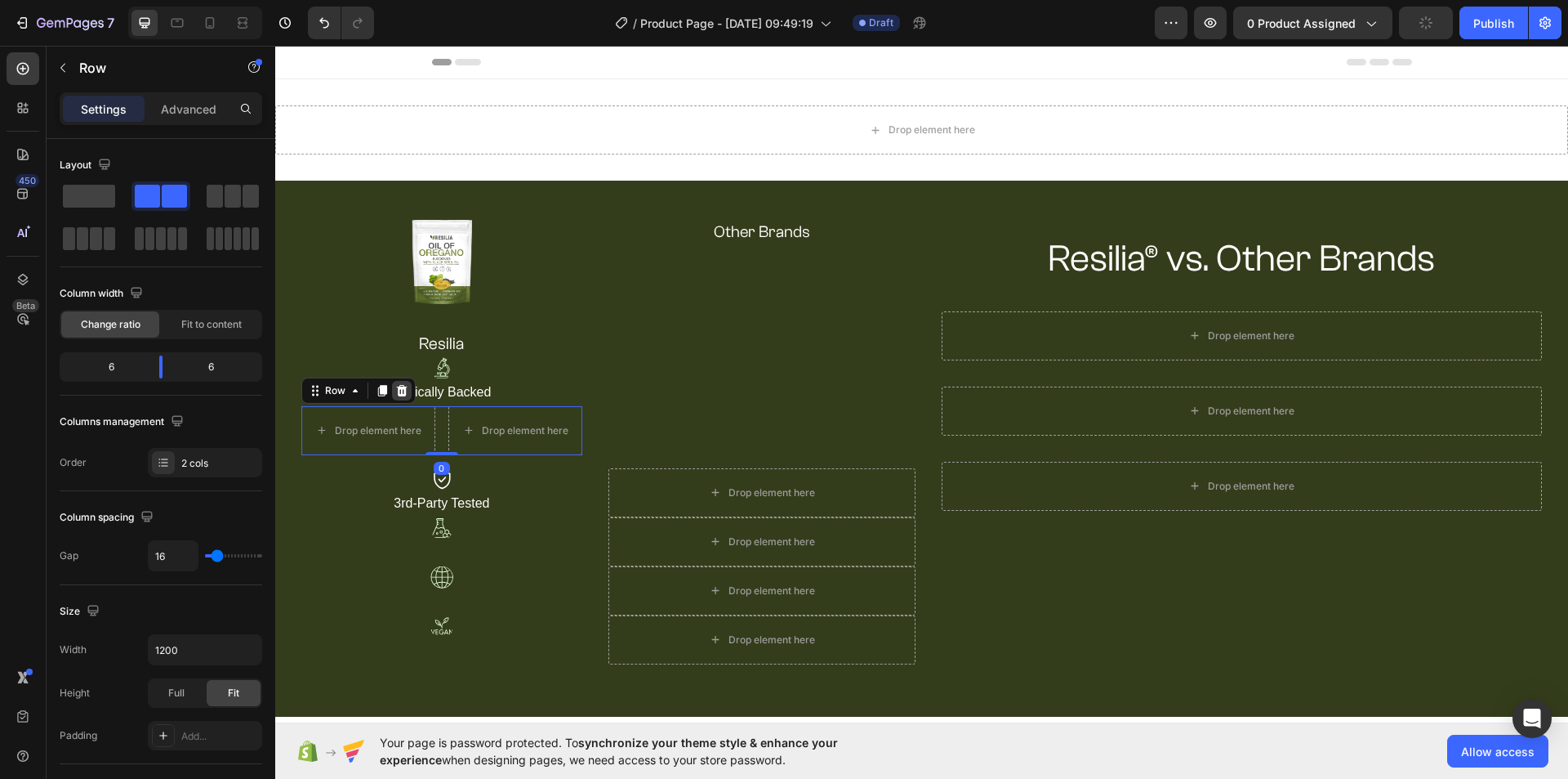
click at [397, 393] on icon at bounding box center [402, 390] width 11 height 12
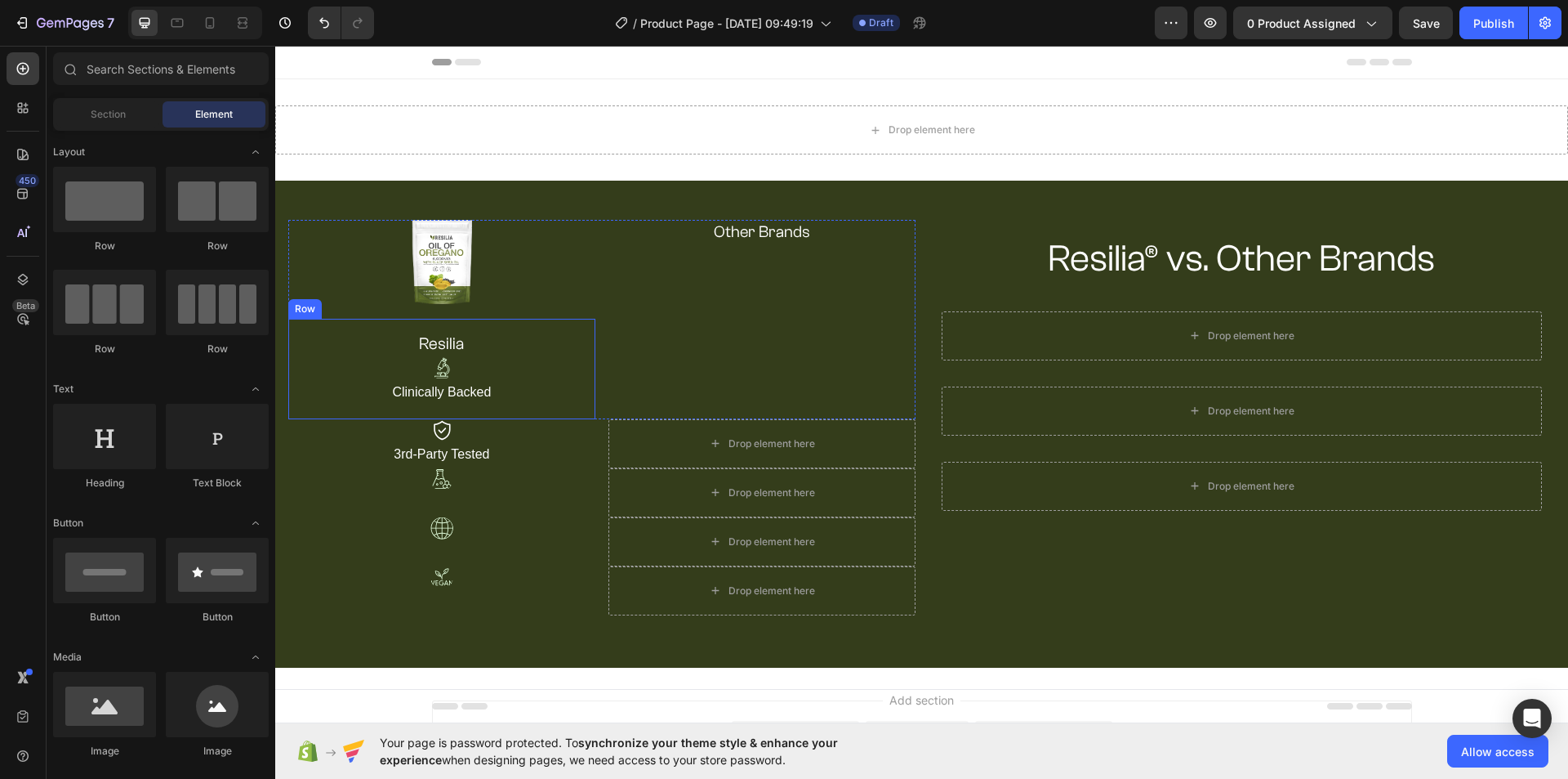
click at [580, 407] on div "resilia Heading Image Clinically Backed Text Block Row" at bounding box center [441, 368] width 307 height 100
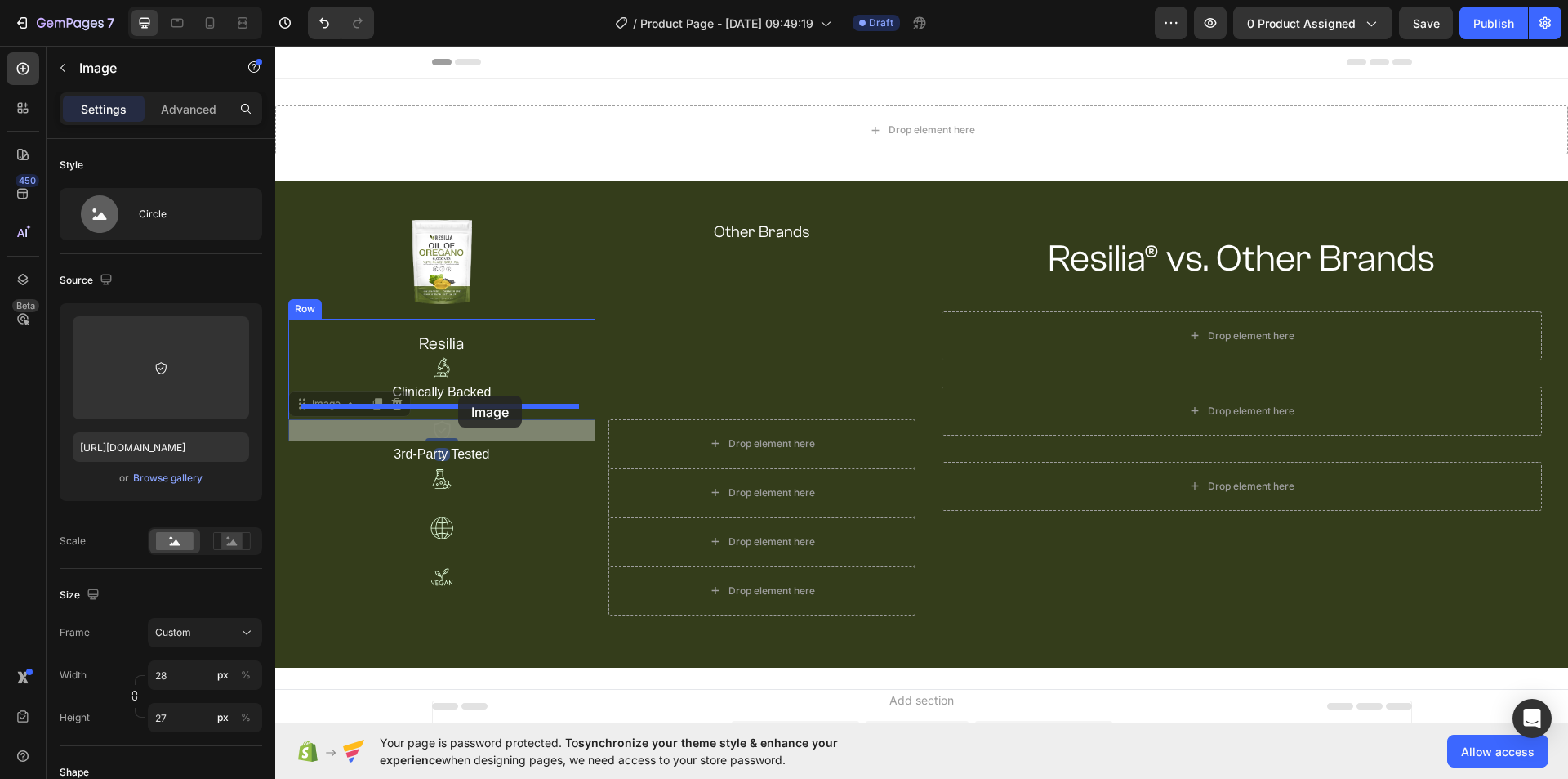
drag, startPoint x: 469, startPoint y: 428, endPoint x: 458, endPoint y: 396, distance: 33.8
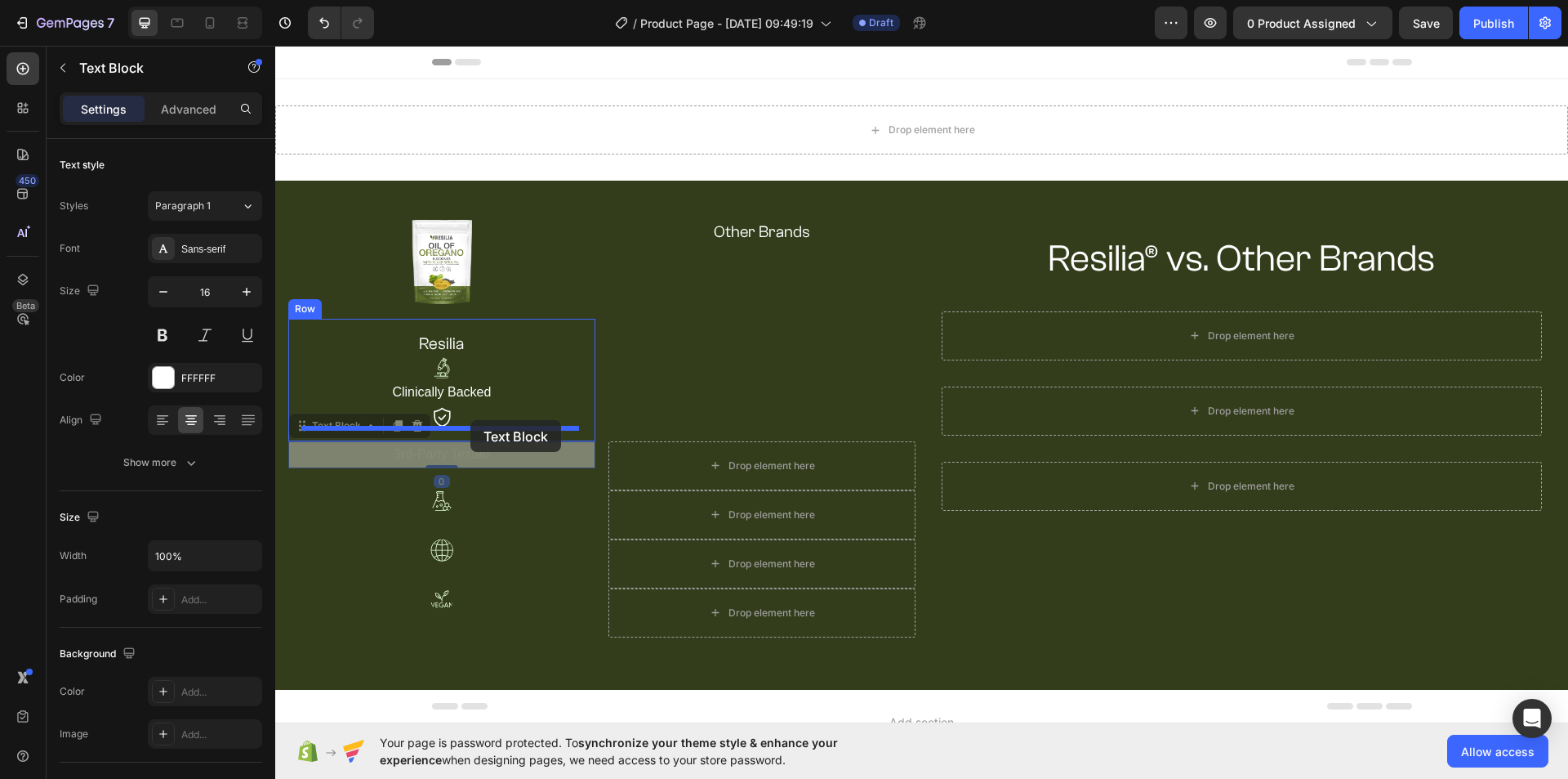
drag, startPoint x: 475, startPoint y: 451, endPoint x: 470, endPoint y: 420, distance: 31.4
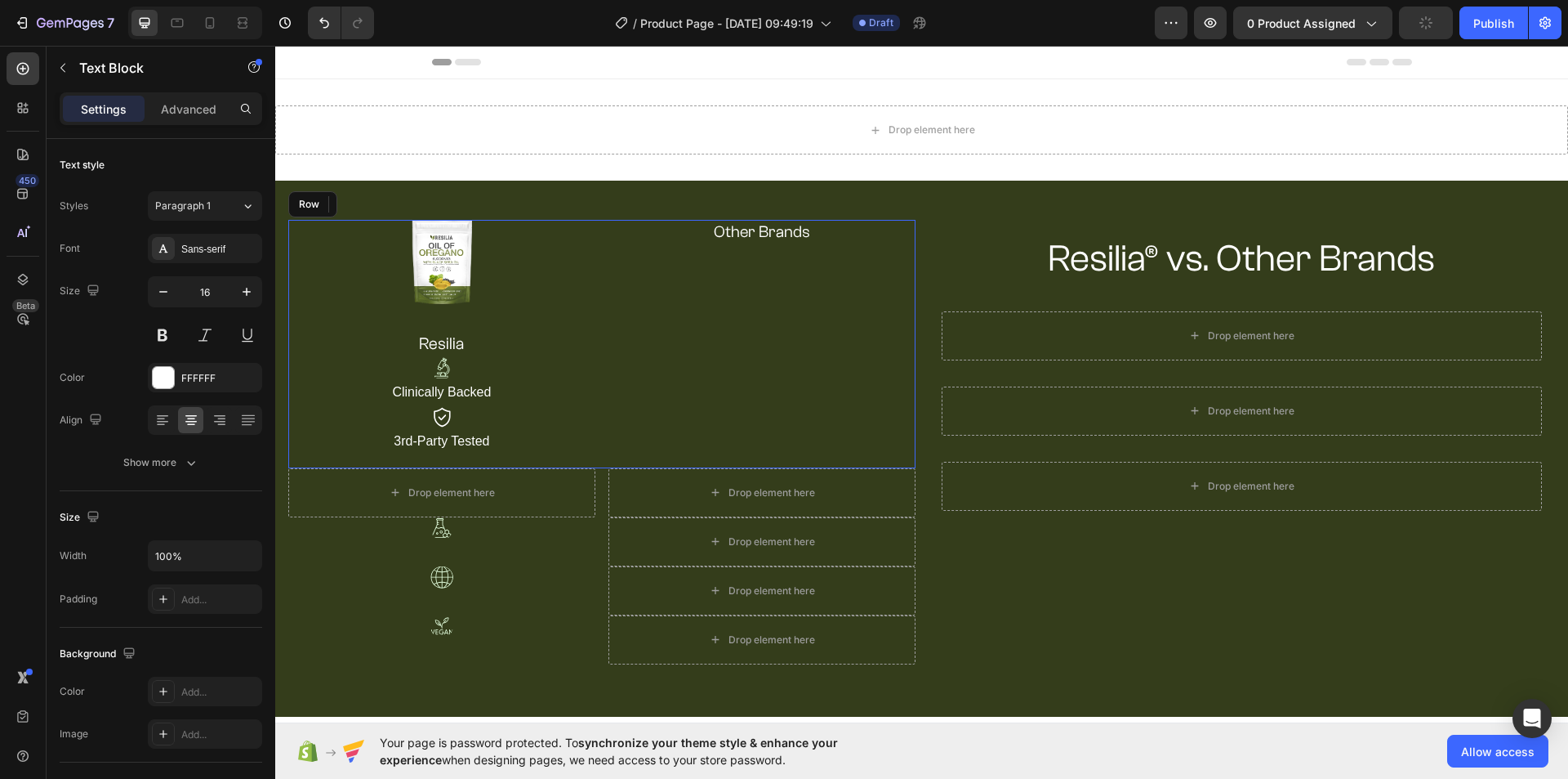
click at [643, 420] on div "Other Brands Heading" at bounding box center [762, 344] width 307 height 249
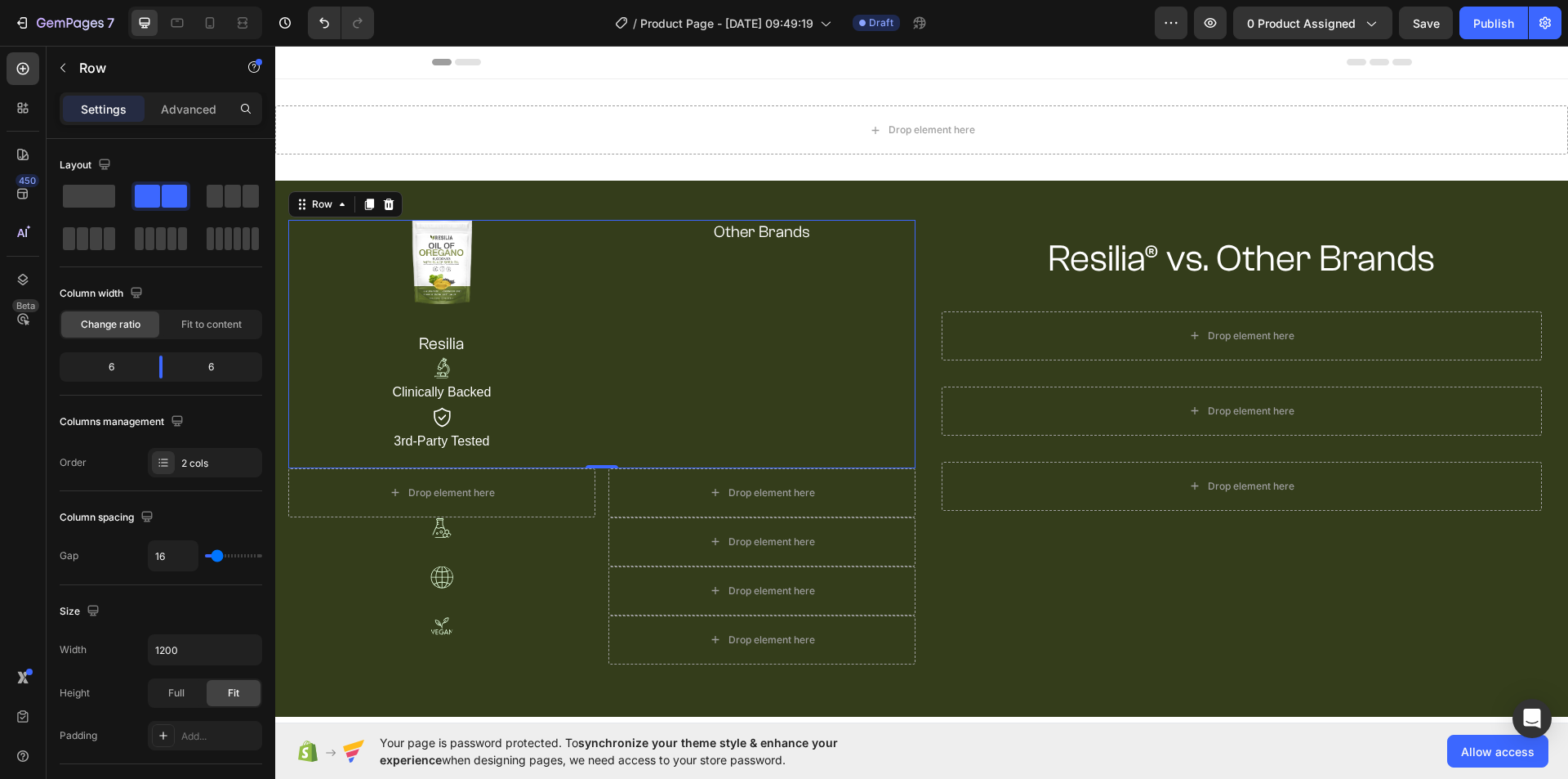
click at [653, 331] on div "Other Brands Heading" at bounding box center [762, 344] width 307 height 249
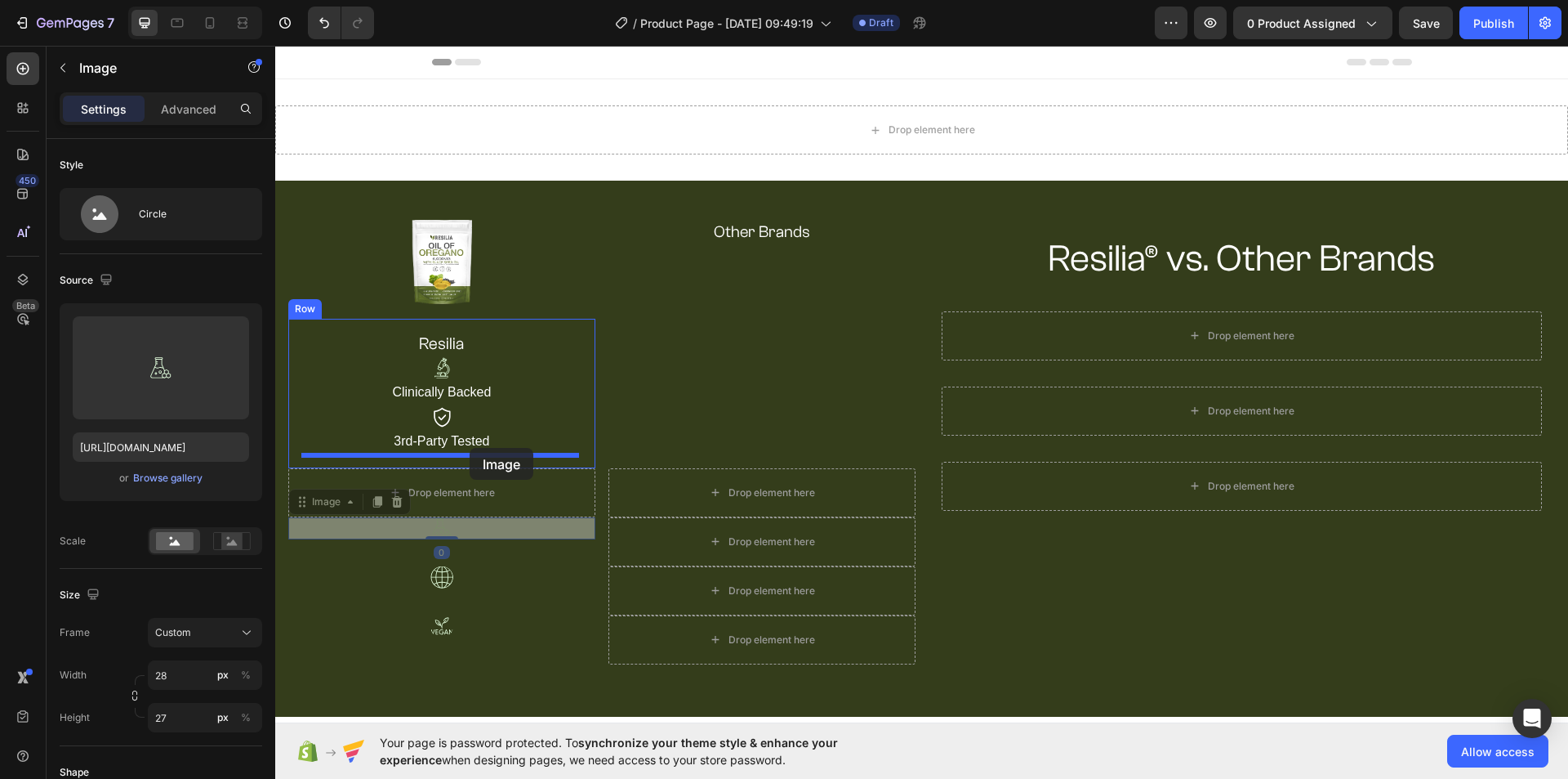
drag, startPoint x: 498, startPoint y: 526, endPoint x: 469, endPoint y: 448, distance: 83.2
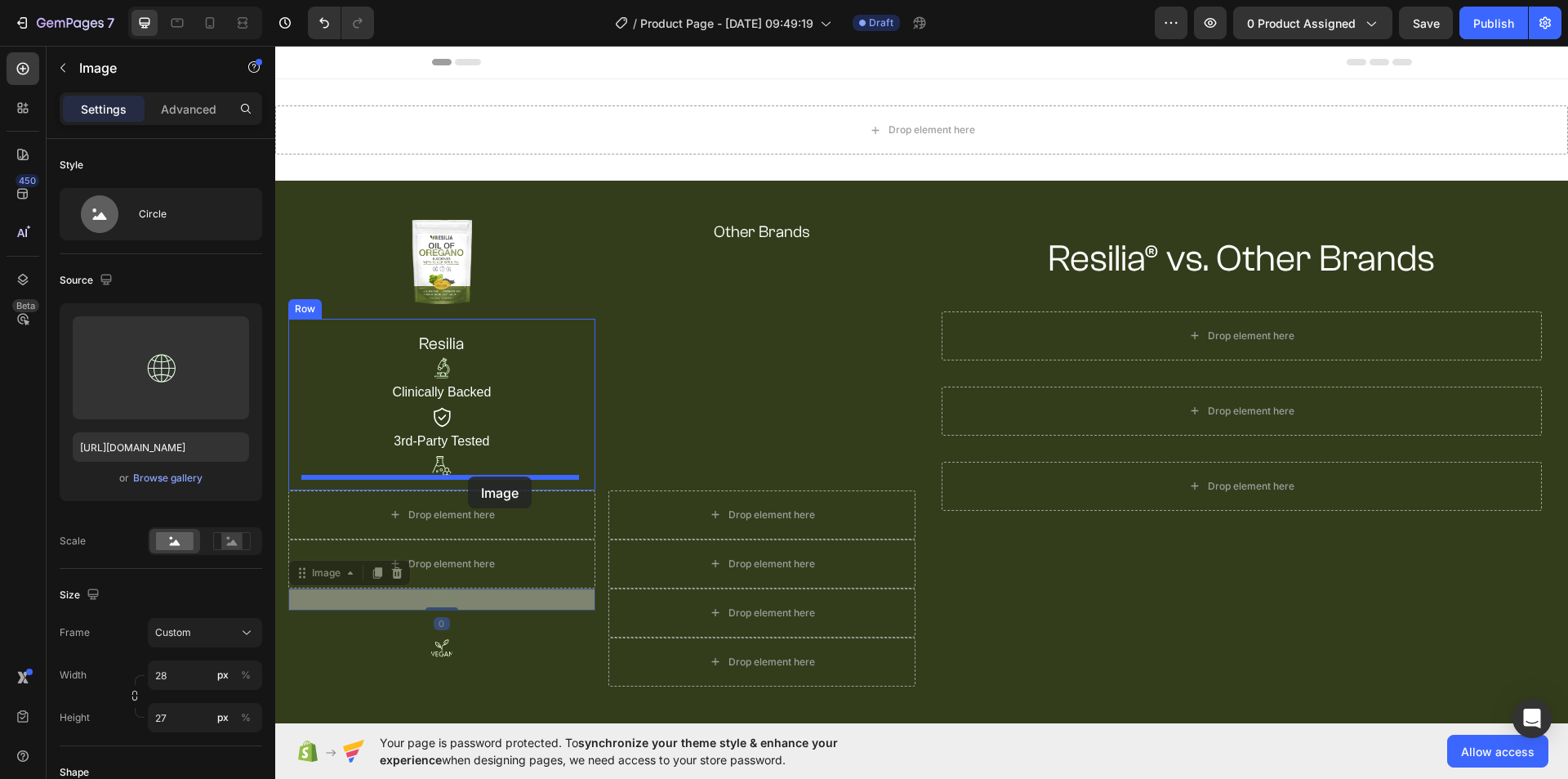
drag, startPoint x: 470, startPoint y: 600, endPoint x: 468, endPoint y: 477, distance: 123.0
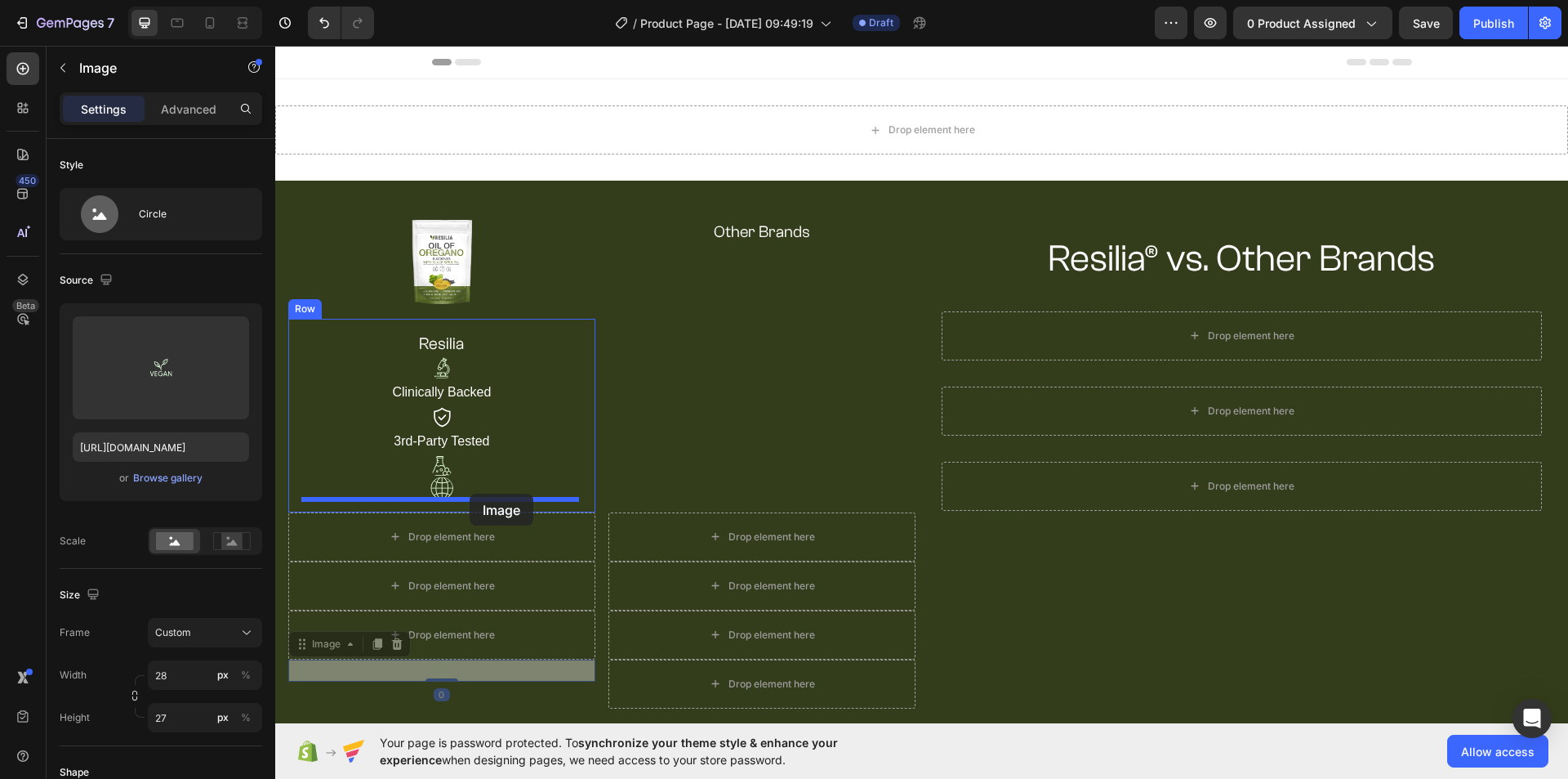
drag, startPoint x: 472, startPoint y: 673, endPoint x: 469, endPoint y: 494, distance: 179.0
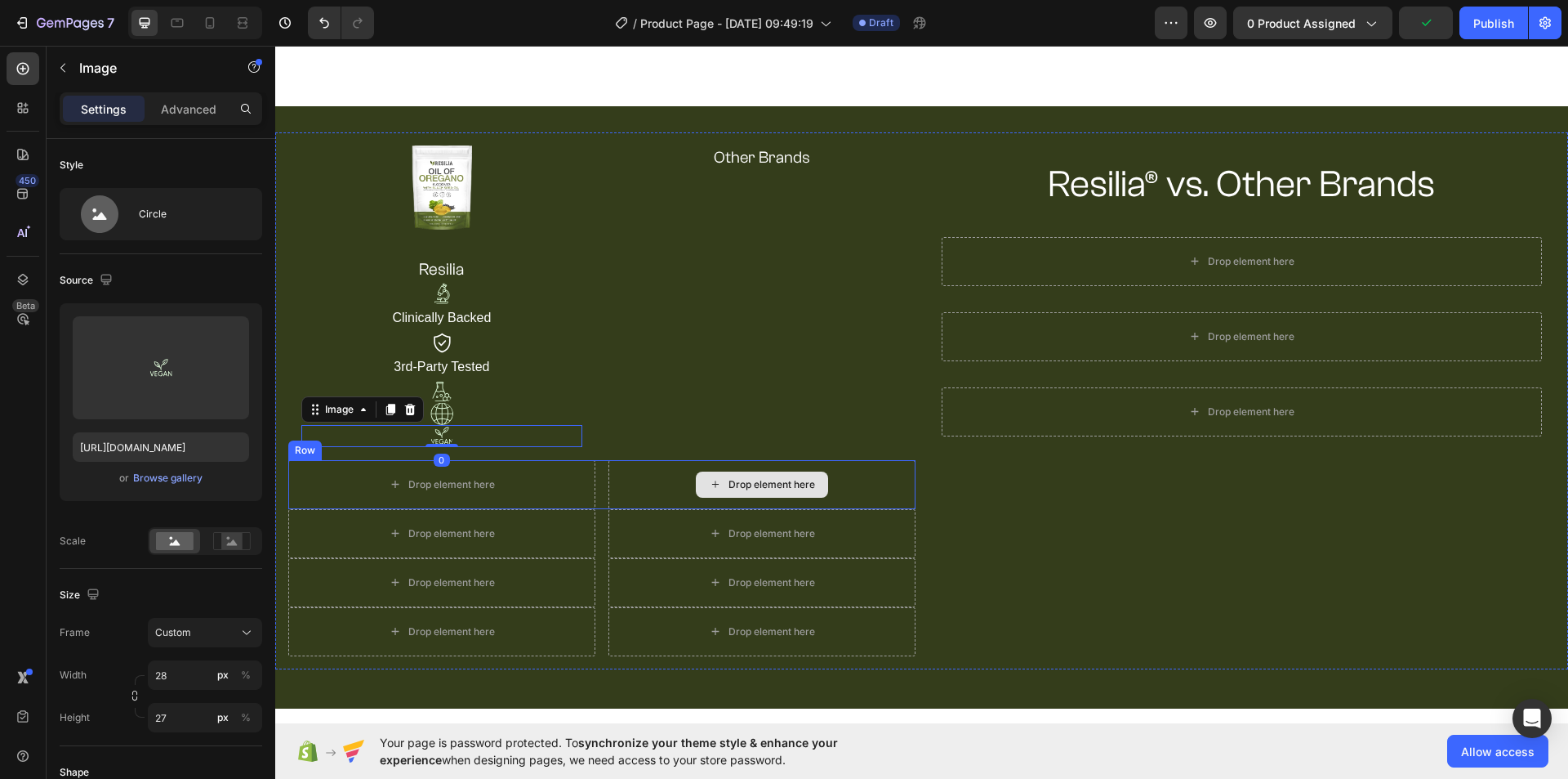
scroll to position [163, 0]
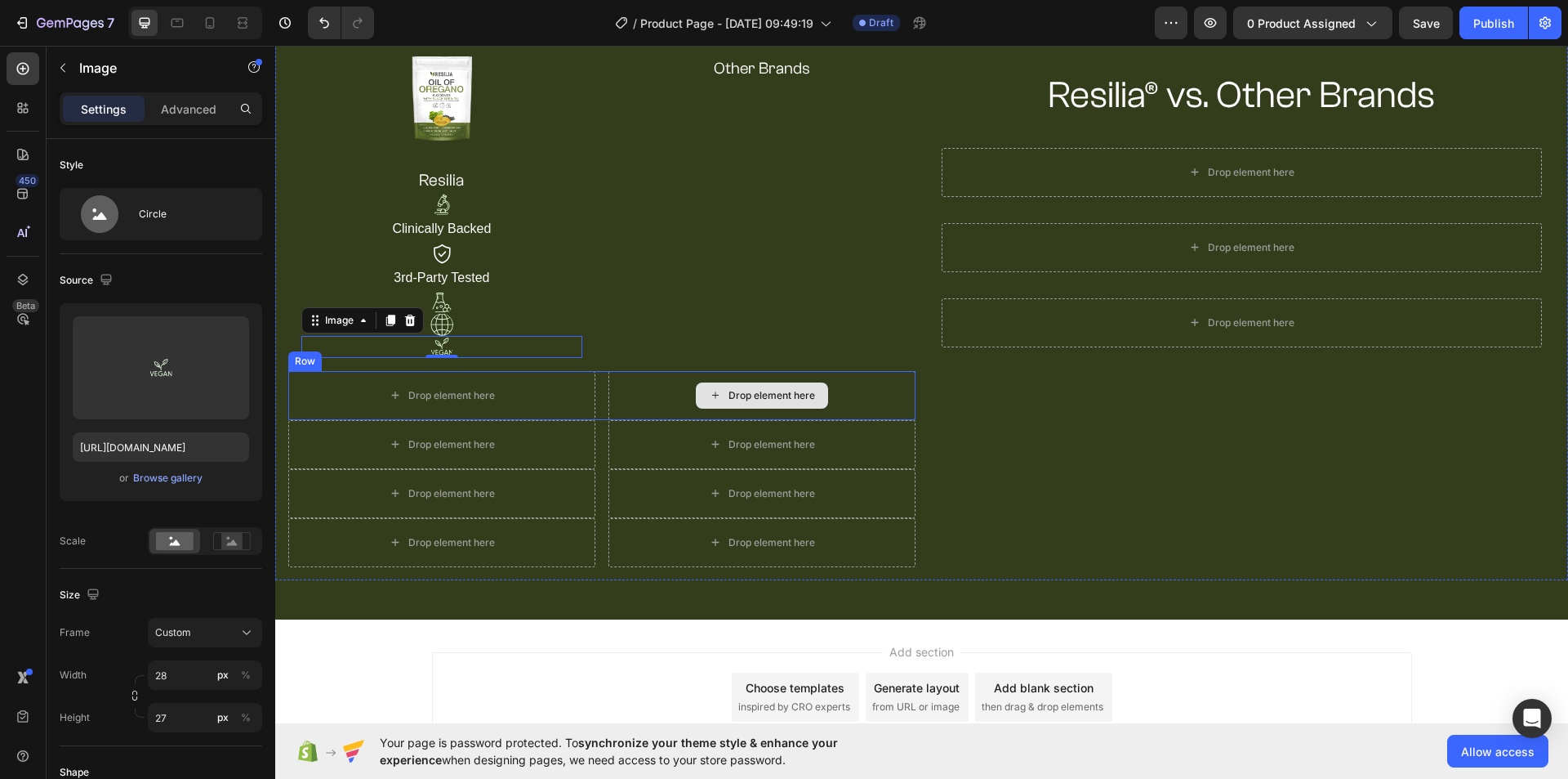
click at [899, 386] on div "Drop element here" at bounding box center [762, 395] width 307 height 49
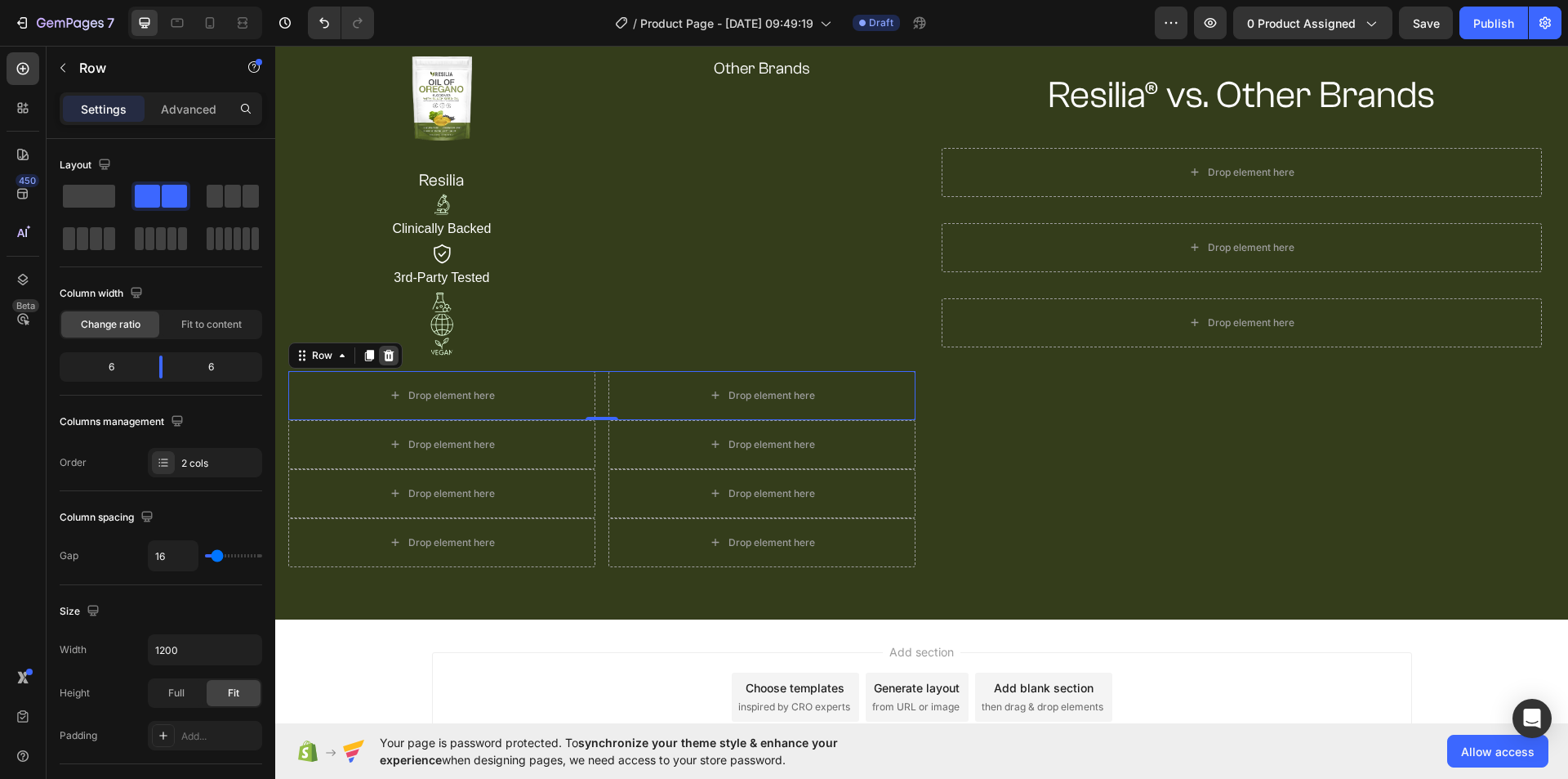
click at [387, 352] on icon at bounding box center [389, 354] width 11 height 12
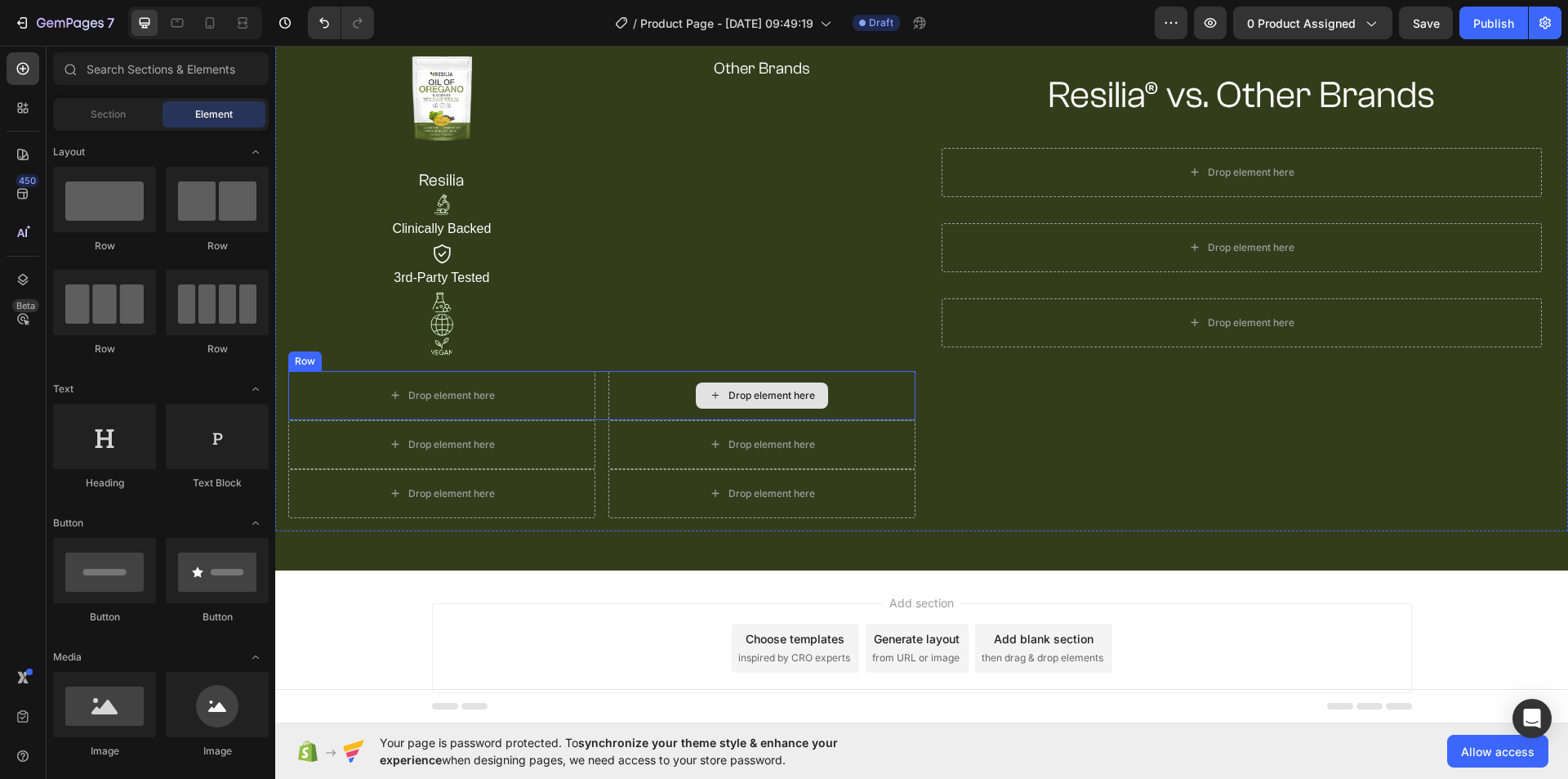
click at [662, 391] on div "Drop element here" at bounding box center [762, 395] width 307 height 49
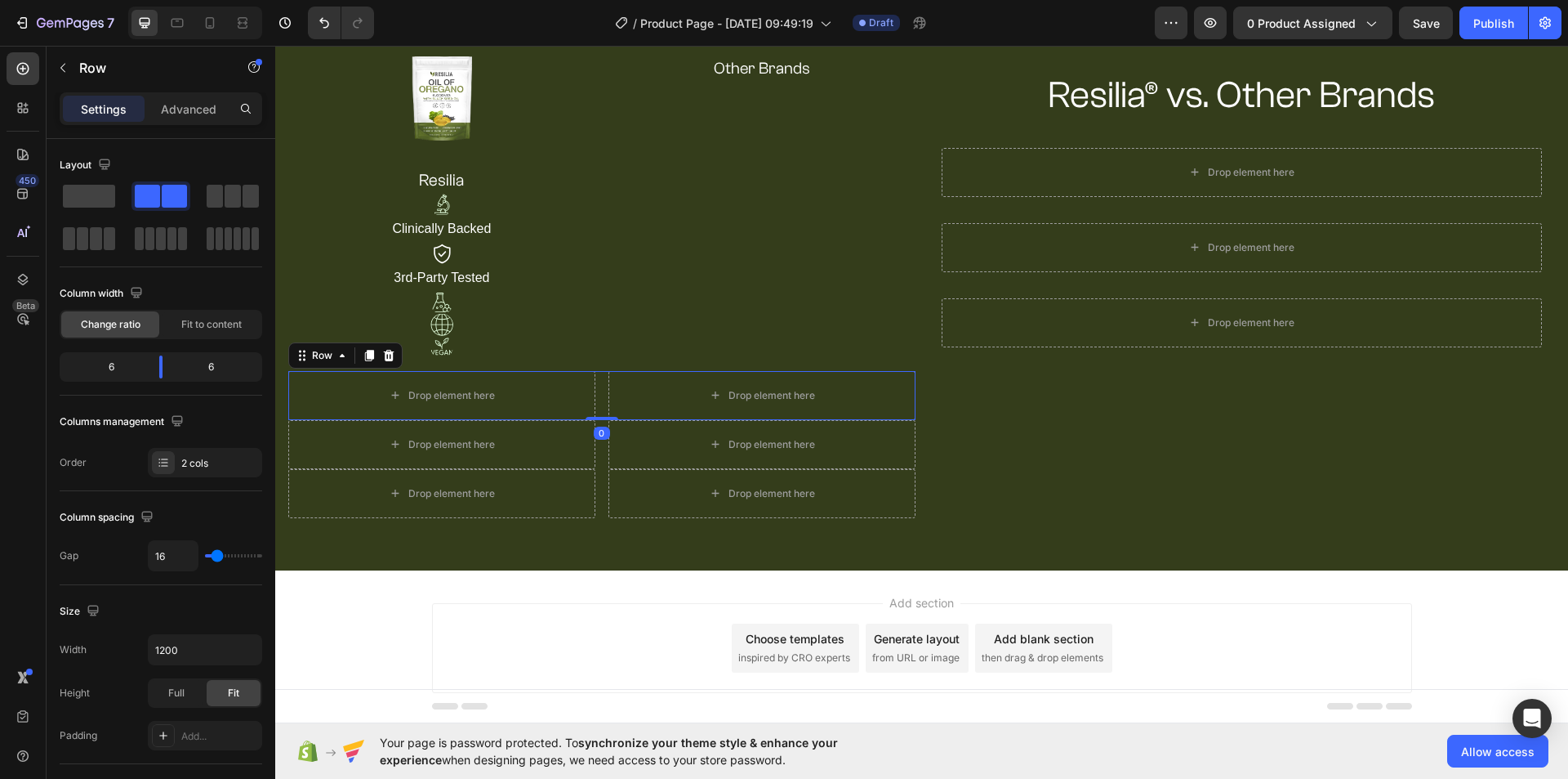
click at [398, 352] on div "Row" at bounding box center [344, 354] width 114 height 26
click at [658, 398] on div "Drop element here" at bounding box center [762, 395] width 307 height 49
click at [389, 352] on icon at bounding box center [389, 354] width 11 height 12
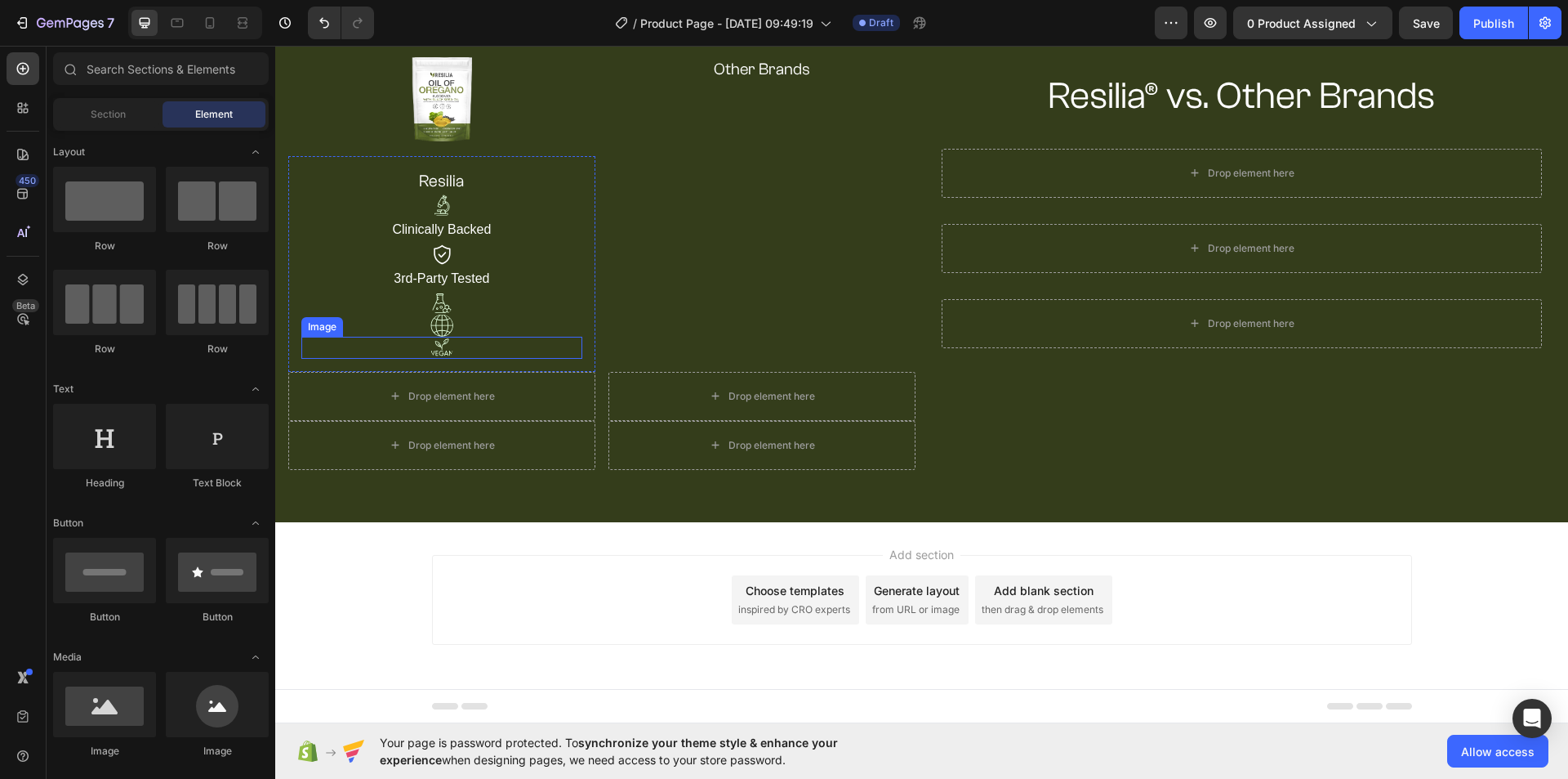
scroll to position [162, 0]
click at [647, 403] on div "Drop element here" at bounding box center [762, 396] width 307 height 49
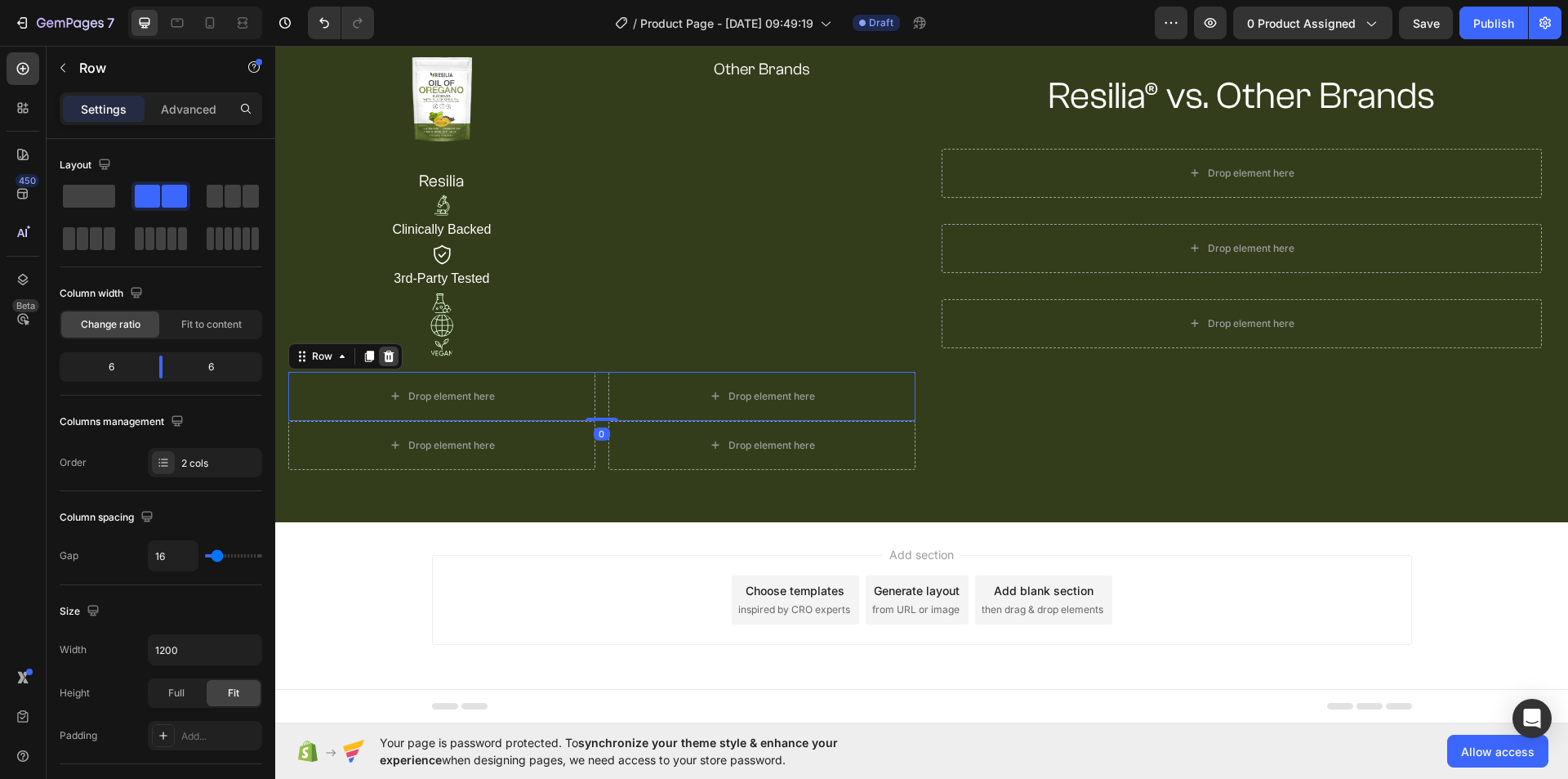
click at [396, 353] on div at bounding box center [388, 356] width 20 height 20
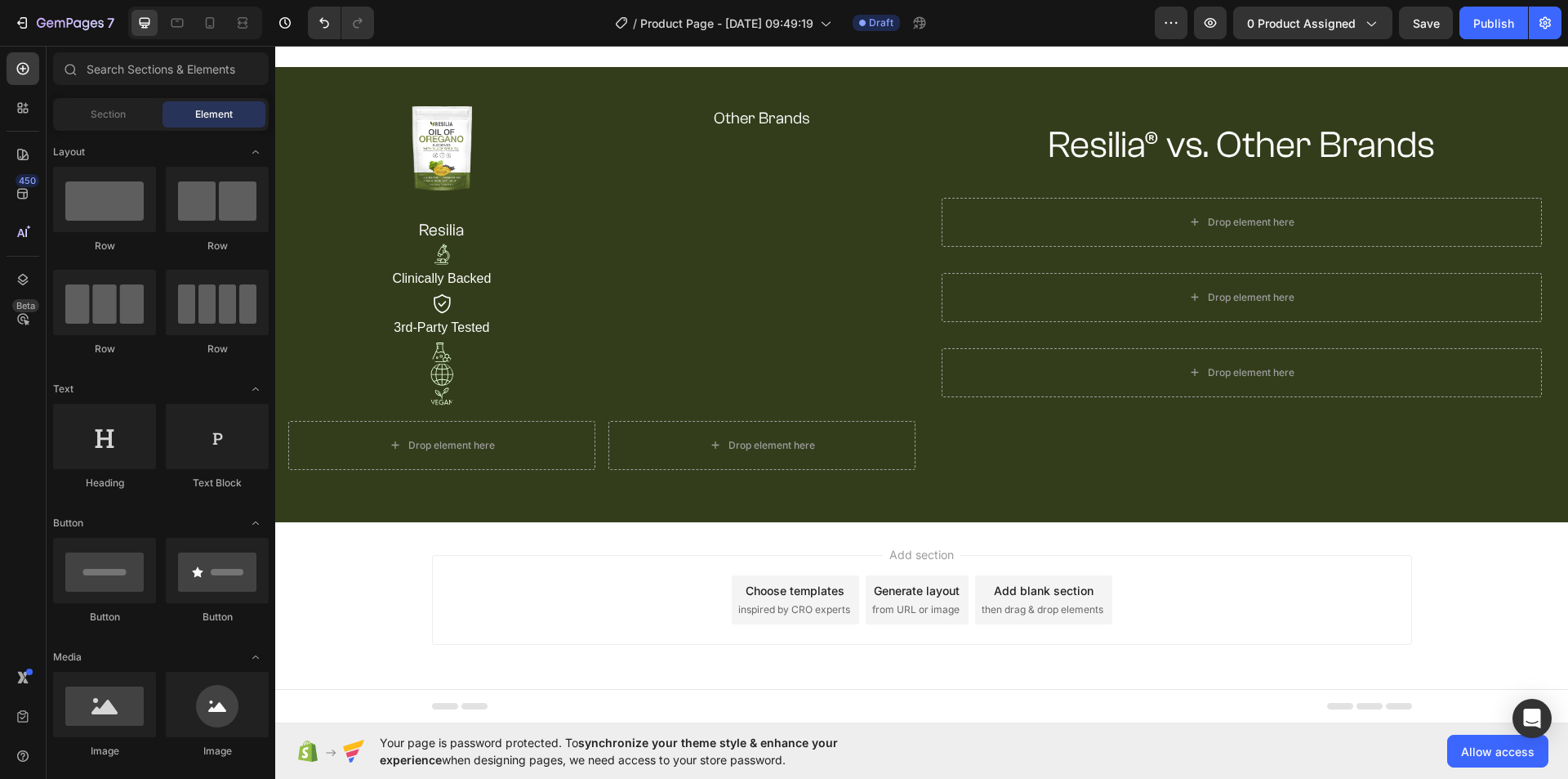
scroll to position [114, 0]
click at [650, 448] on div "Drop element here" at bounding box center [762, 445] width 307 height 49
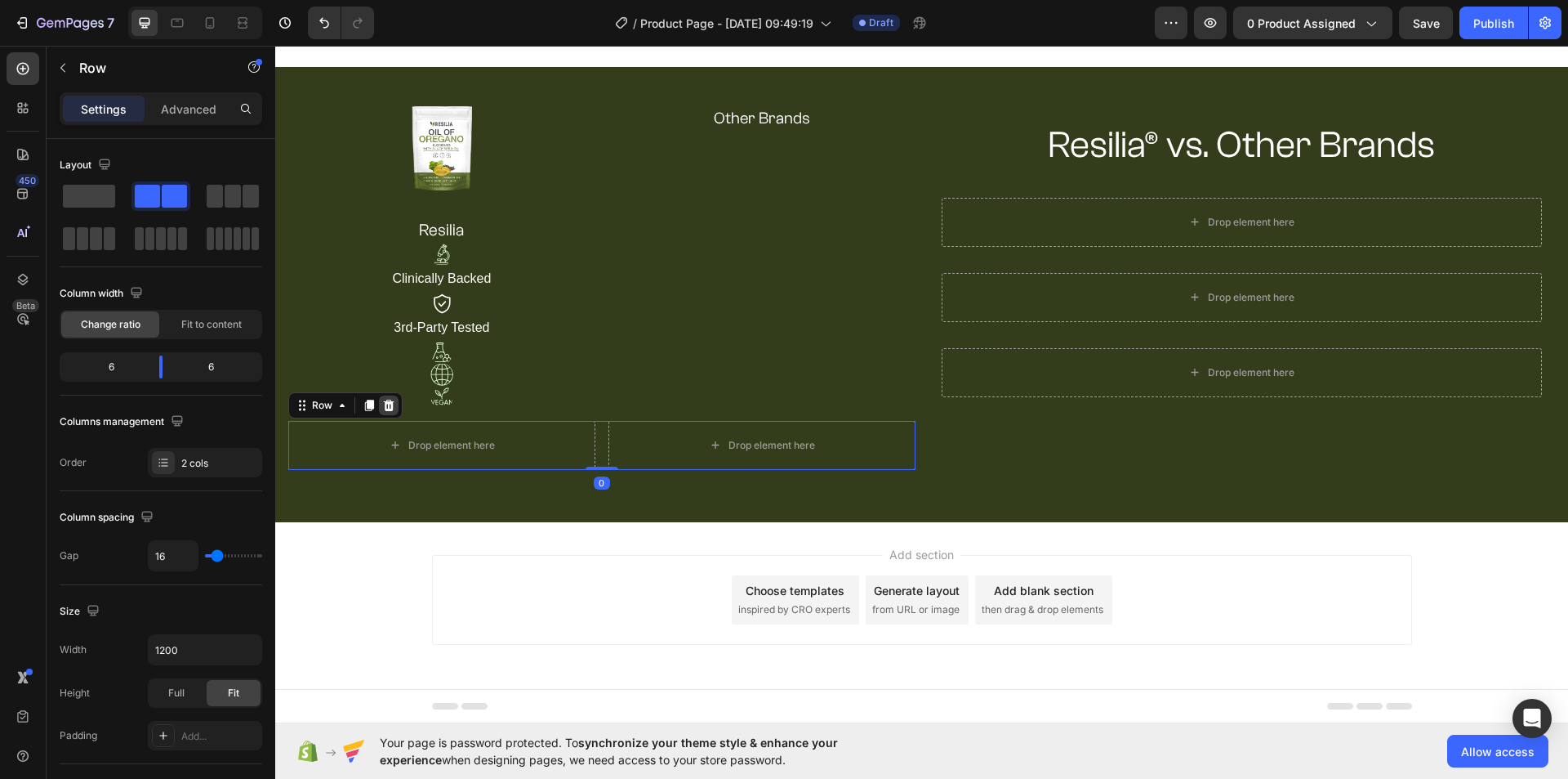
click at [388, 406] on icon at bounding box center [389, 404] width 11 height 12
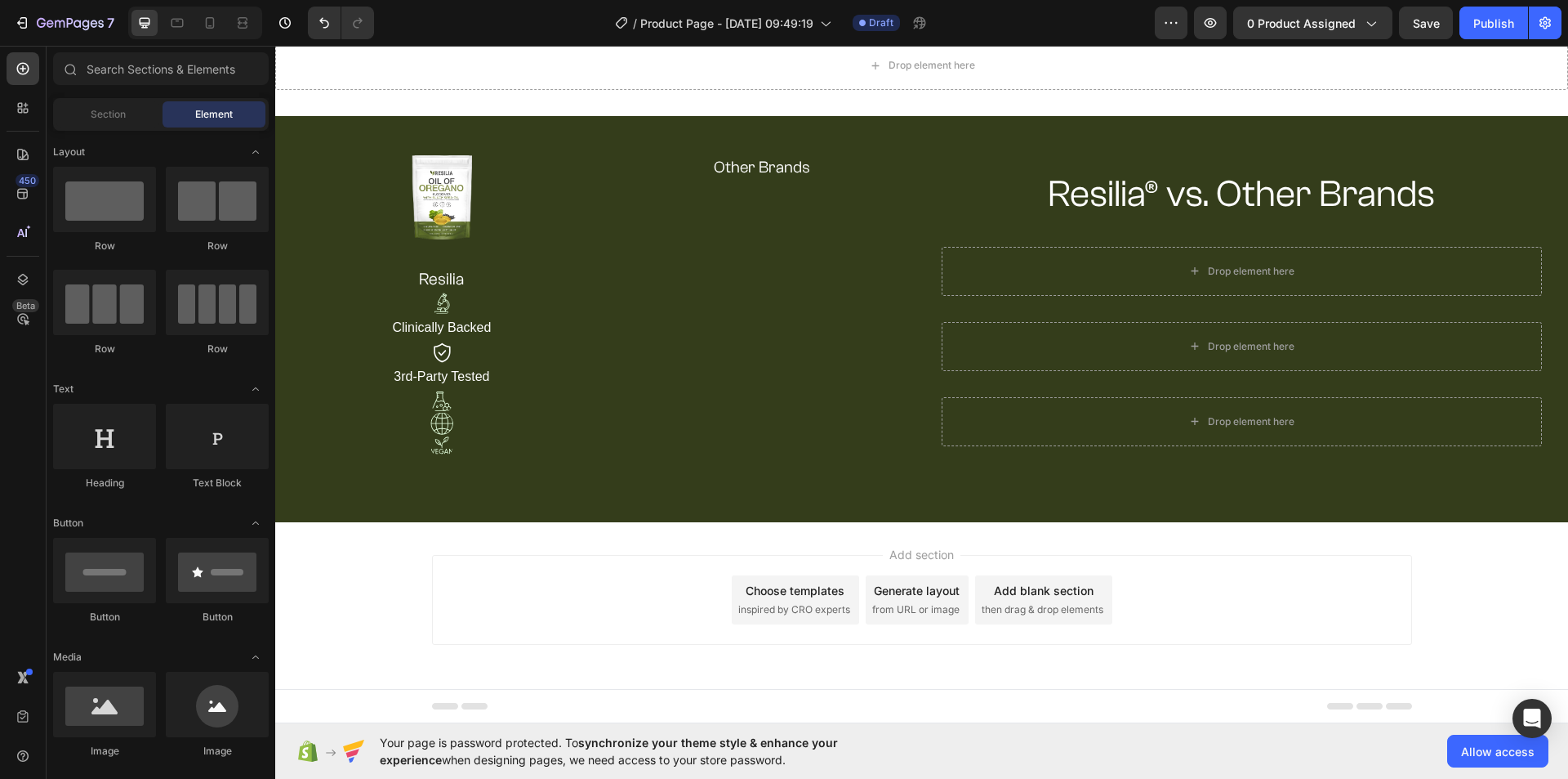
scroll to position [65, 0]
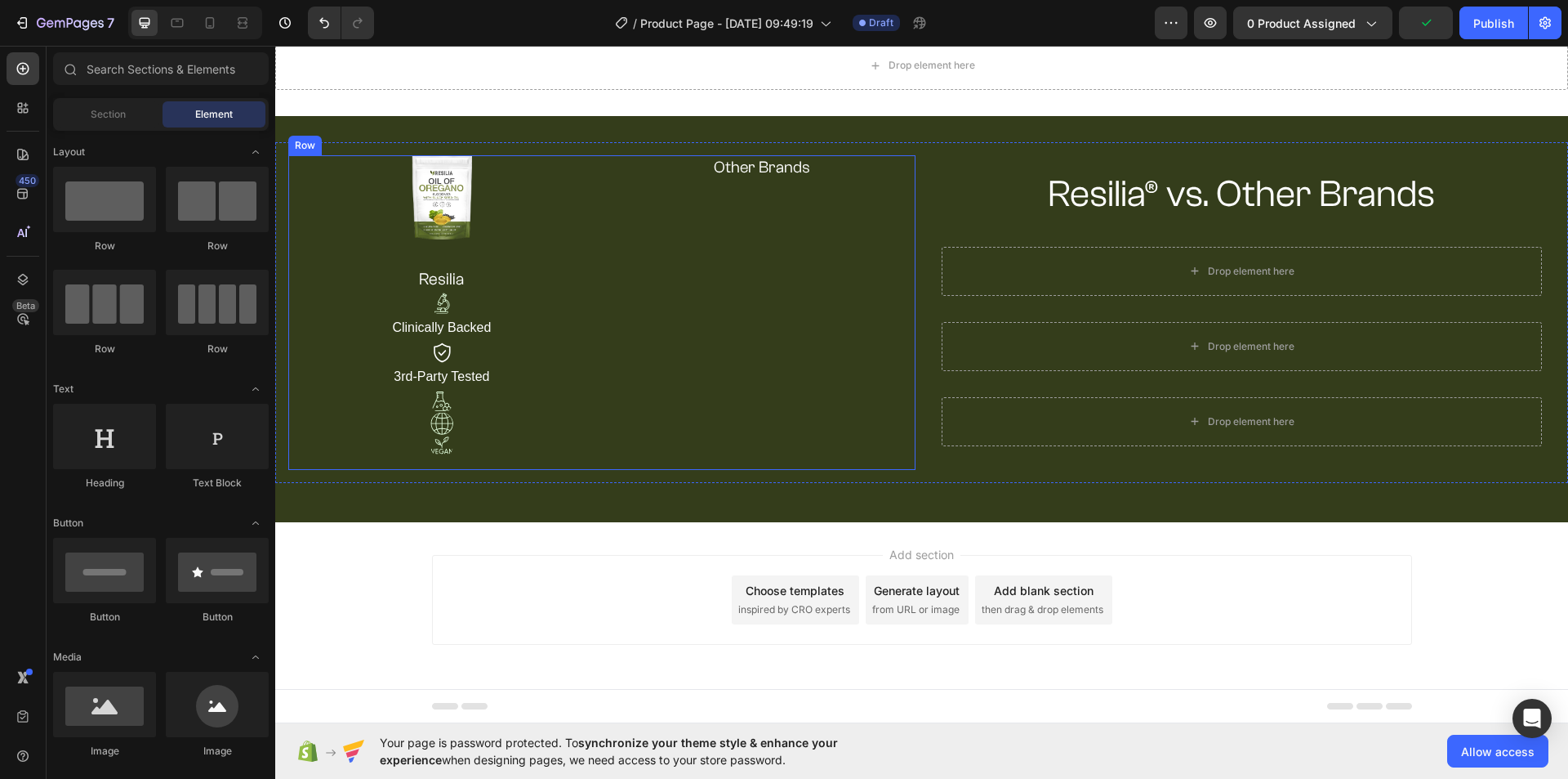
click at [779, 335] on div "Other Brands Heading" at bounding box center [762, 312] width 307 height 314
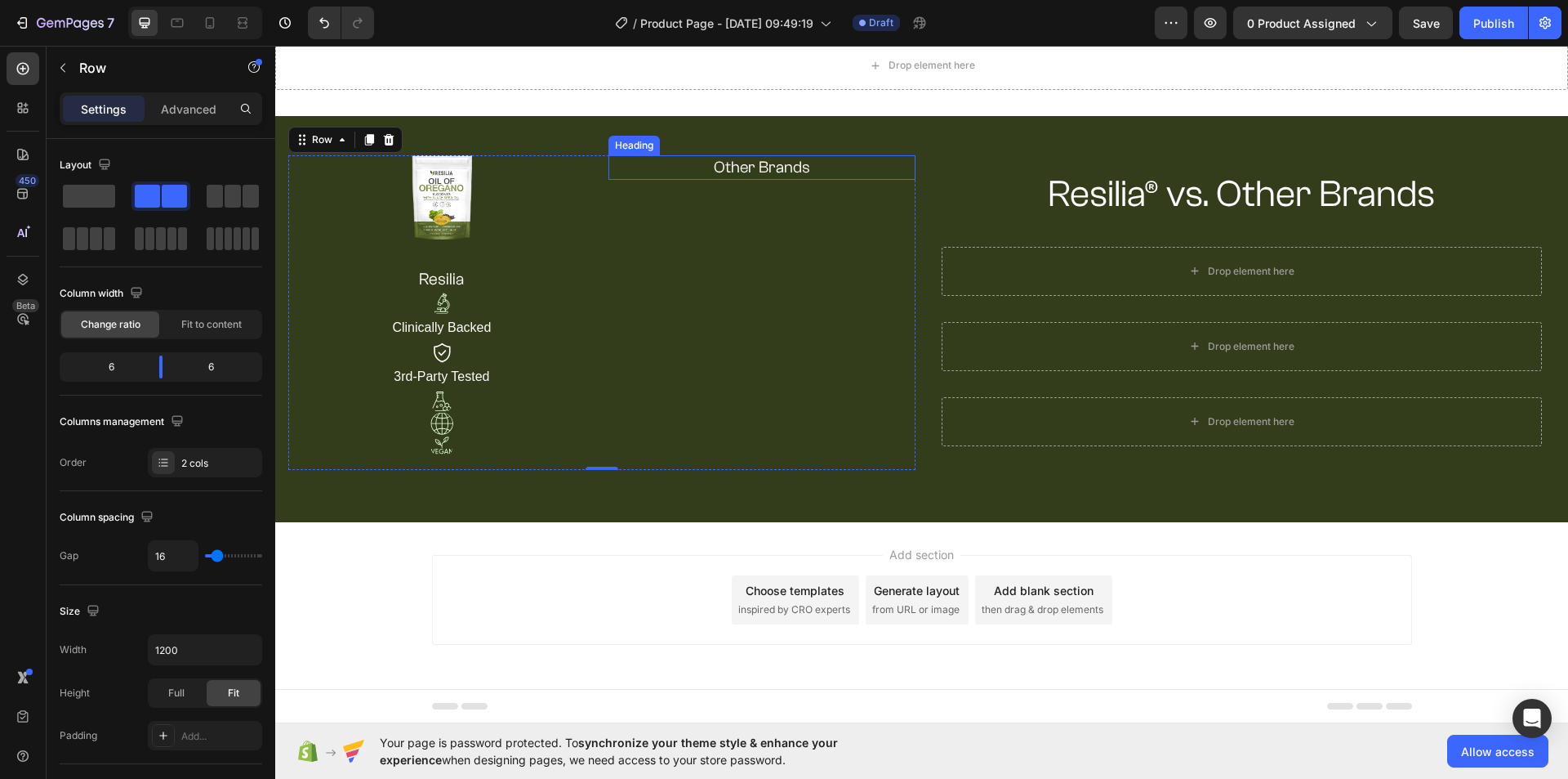
click at [728, 169] on p "Other Brands" at bounding box center [762, 168] width 304 height 22
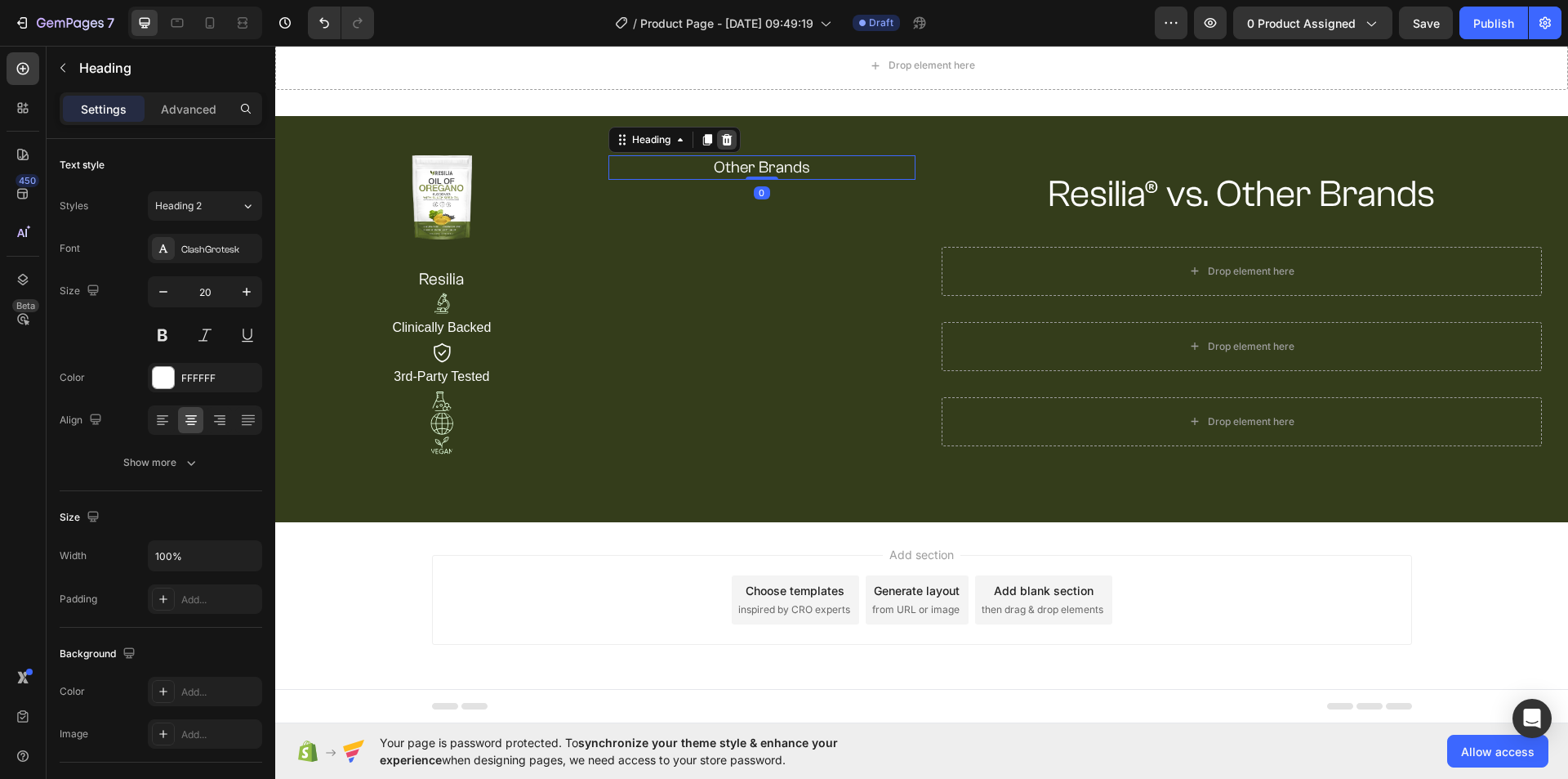
click at [727, 132] on div at bounding box center [727, 140] width 20 height 20
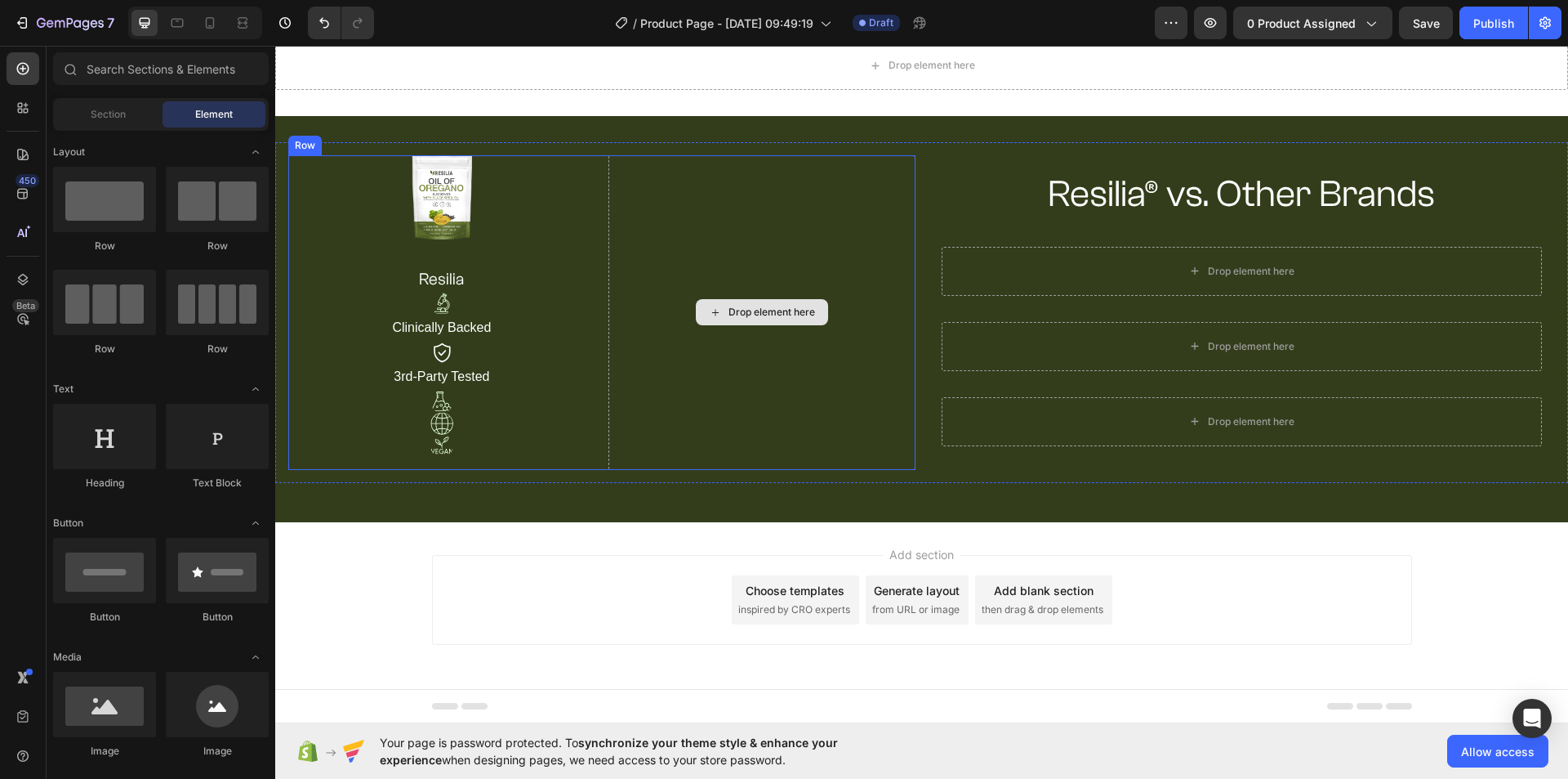
click at [645, 186] on div "Drop element here" at bounding box center [762, 312] width 307 height 314
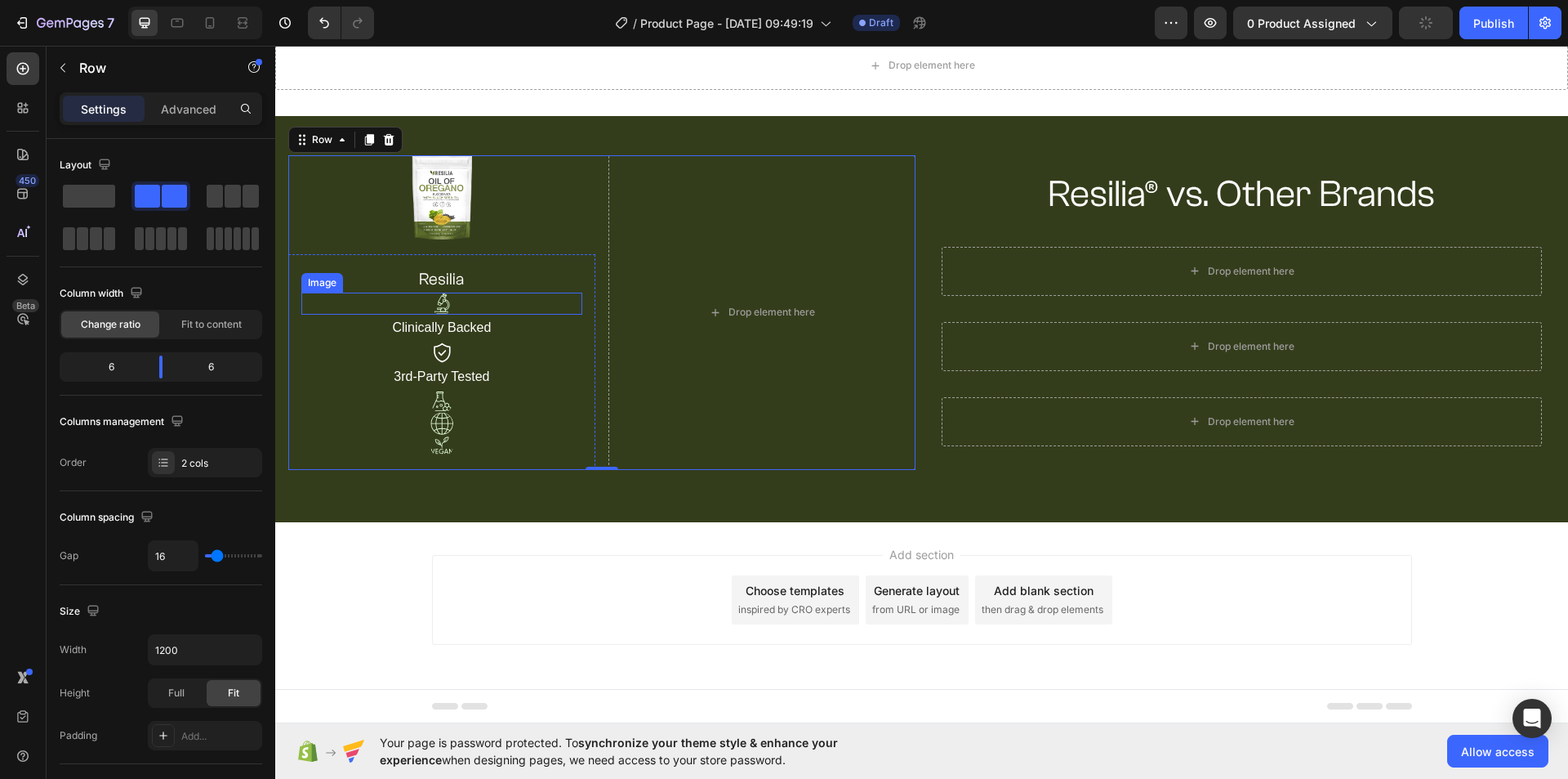
click at [449, 305] on img at bounding box center [441, 303] width 22 height 22
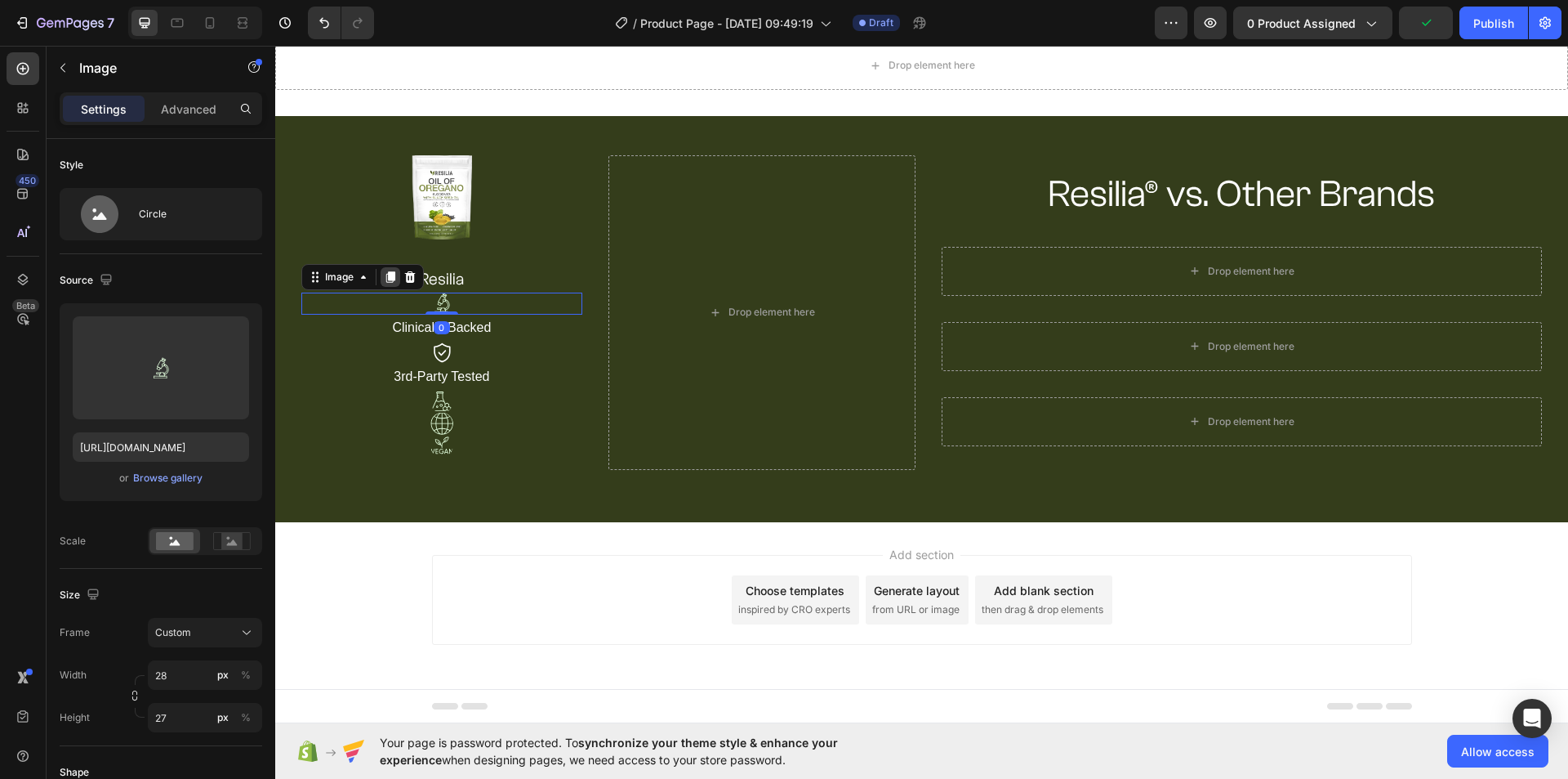
click at [388, 276] on icon at bounding box center [390, 276] width 13 height 13
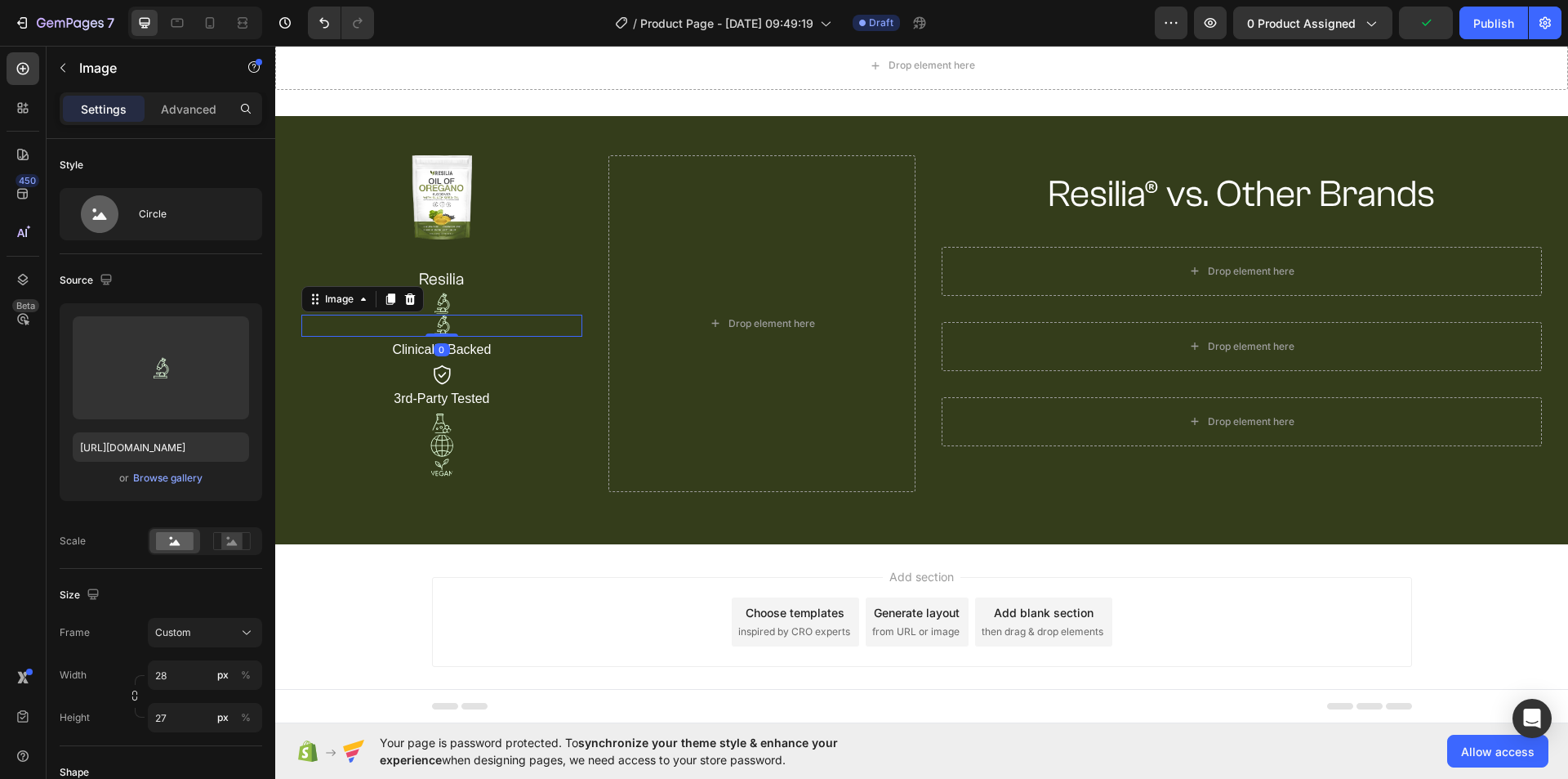
scroll to position [86, 0]
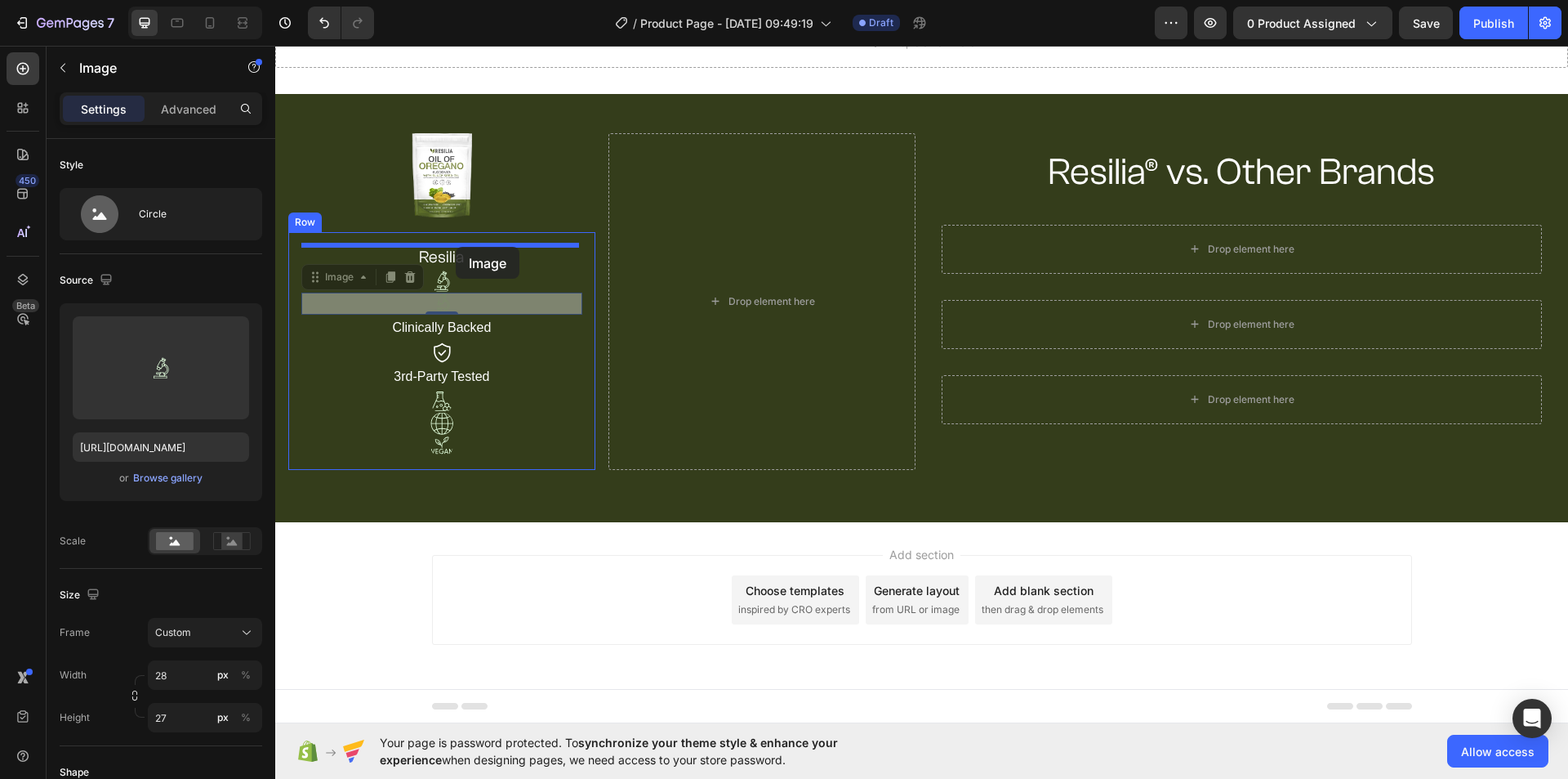
drag, startPoint x: 457, startPoint y: 304, endPoint x: 456, endPoint y: 247, distance: 57.0
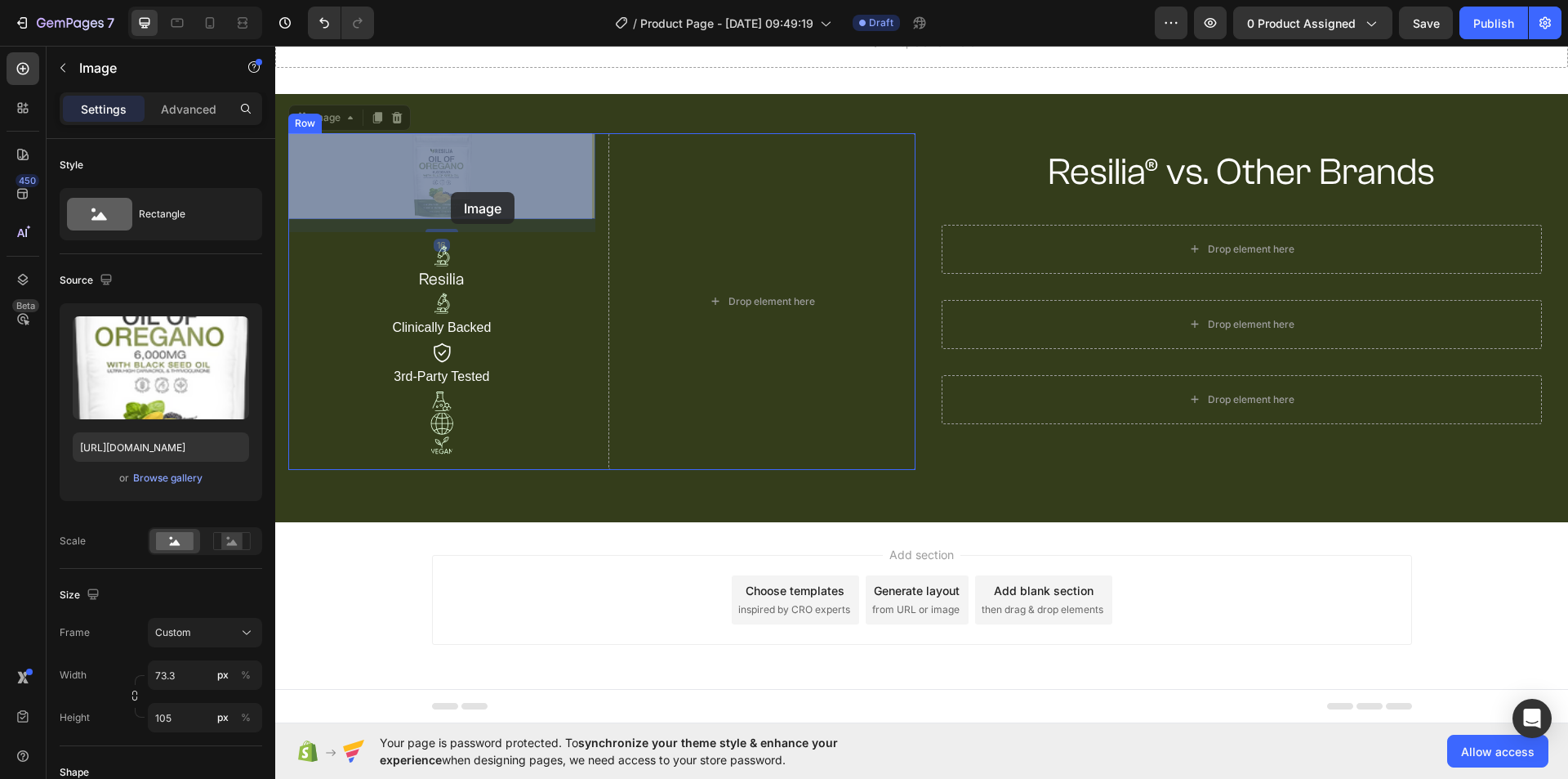
drag, startPoint x: 461, startPoint y: 176, endPoint x: 451, endPoint y: 192, distance: 18.9
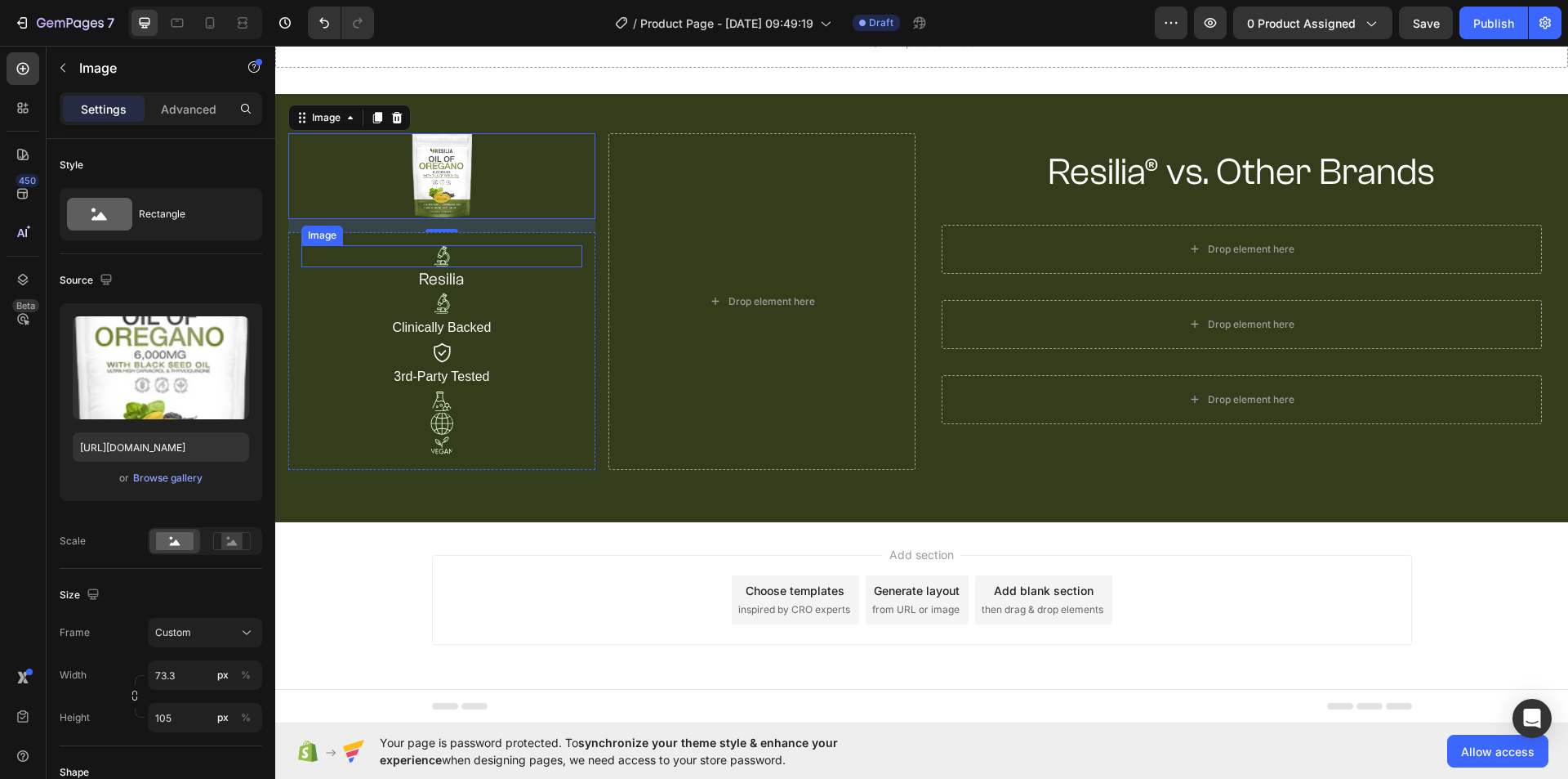
click at [439, 258] on img at bounding box center [441, 256] width 22 height 22
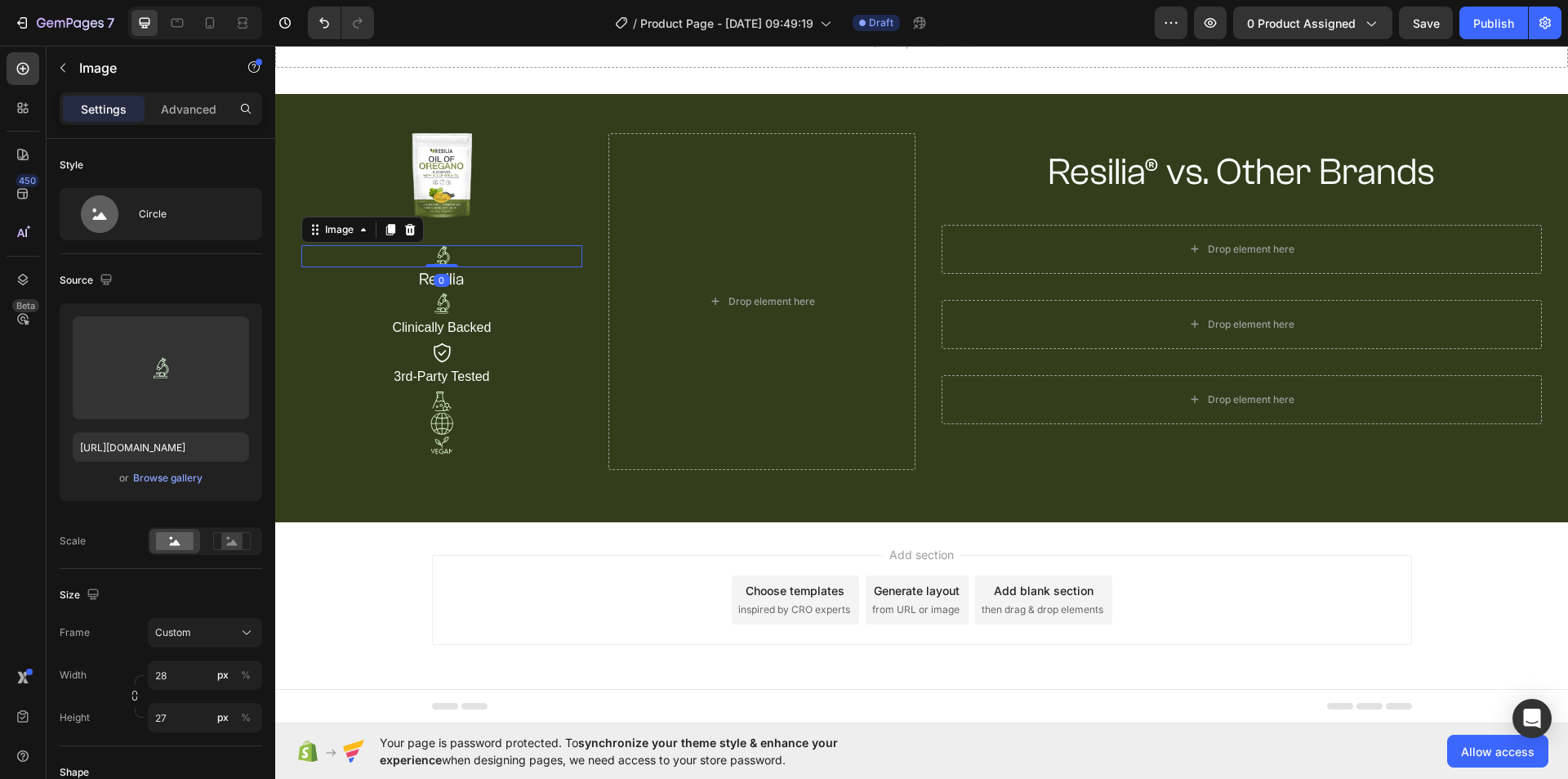
click at [412, 230] on icon at bounding box center [410, 230] width 13 height 13
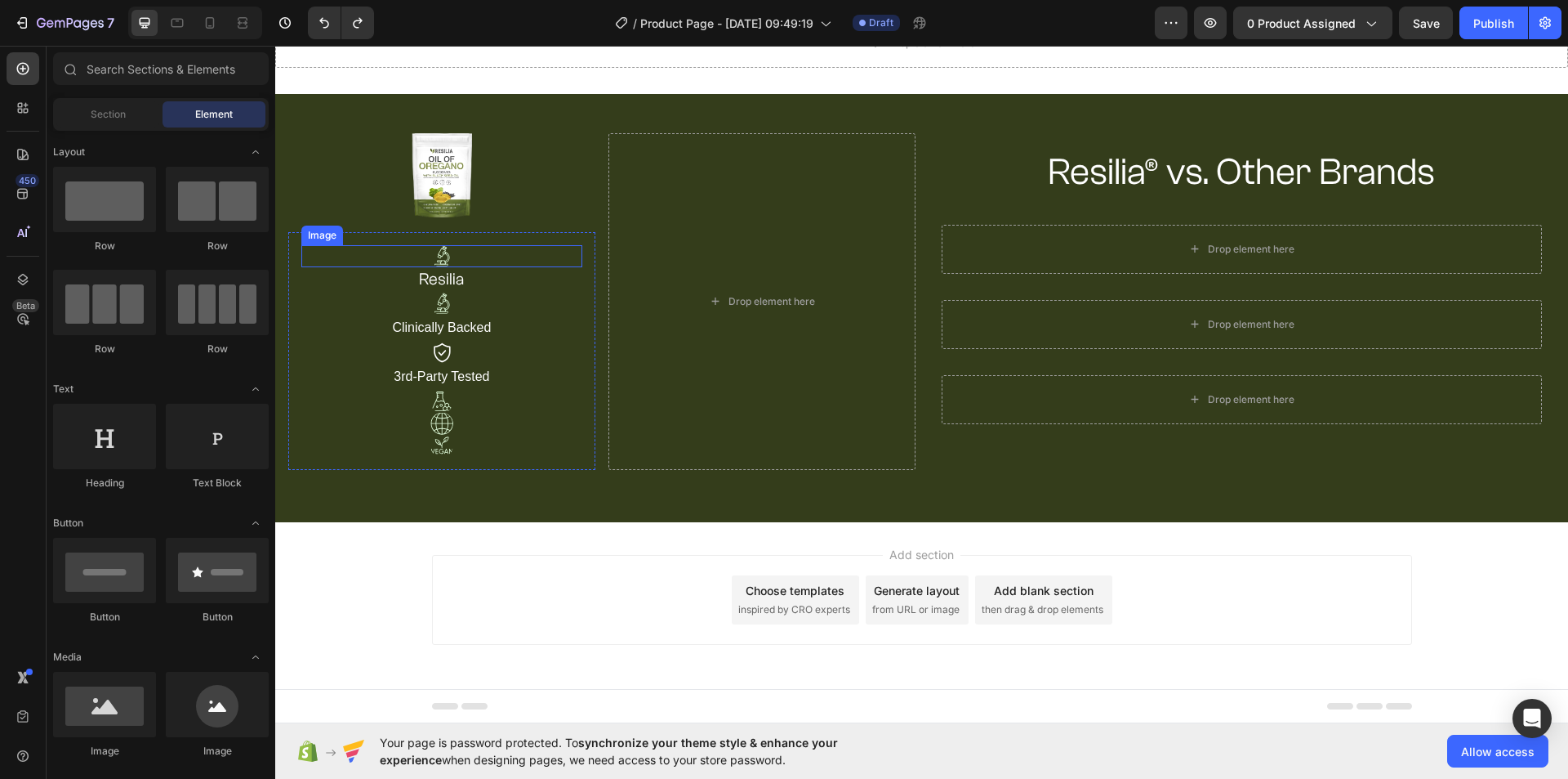
click at [450, 255] on img at bounding box center [441, 256] width 22 height 22
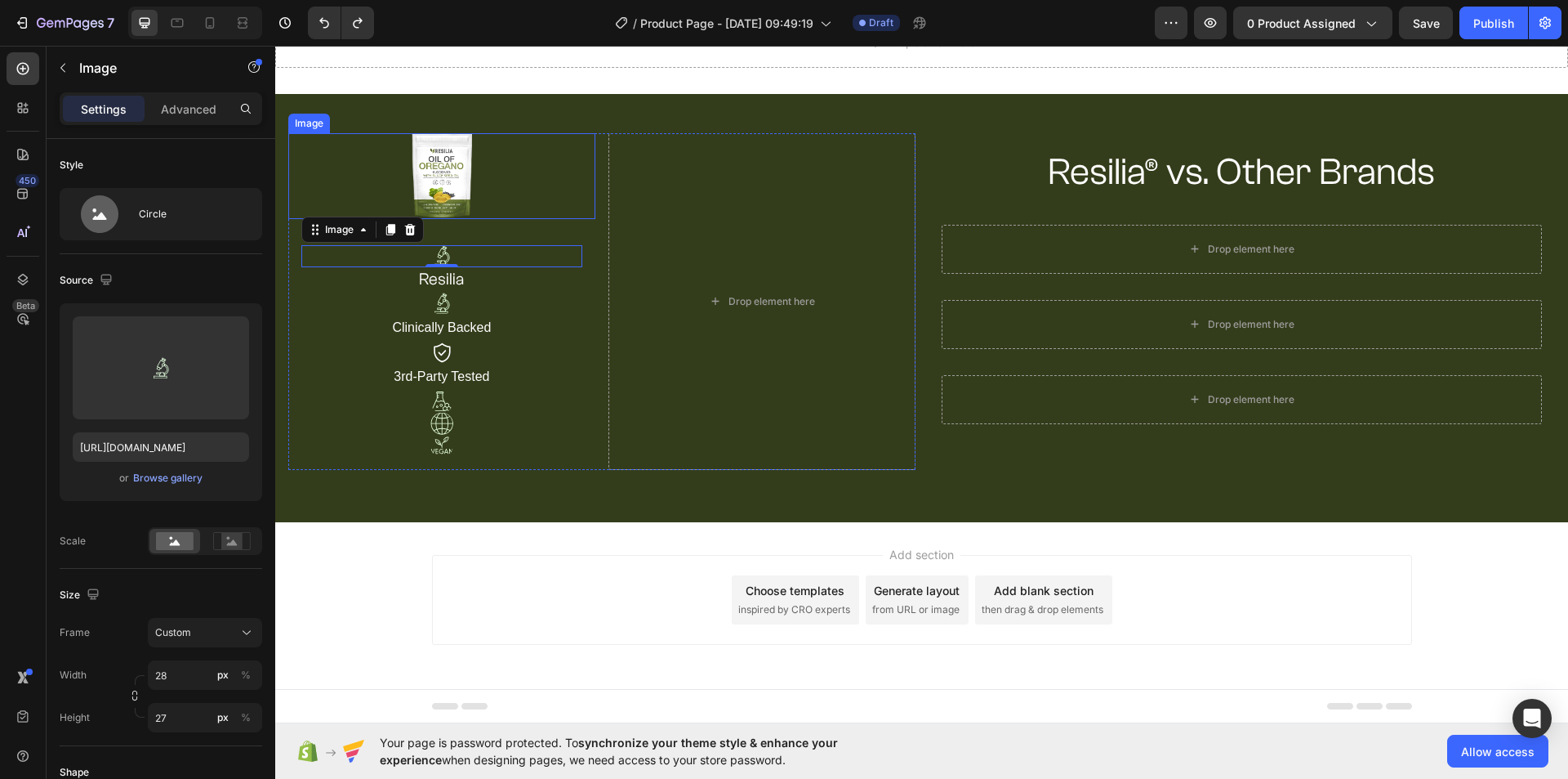
click at [430, 206] on img at bounding box center [441, 176] width 59 height 86
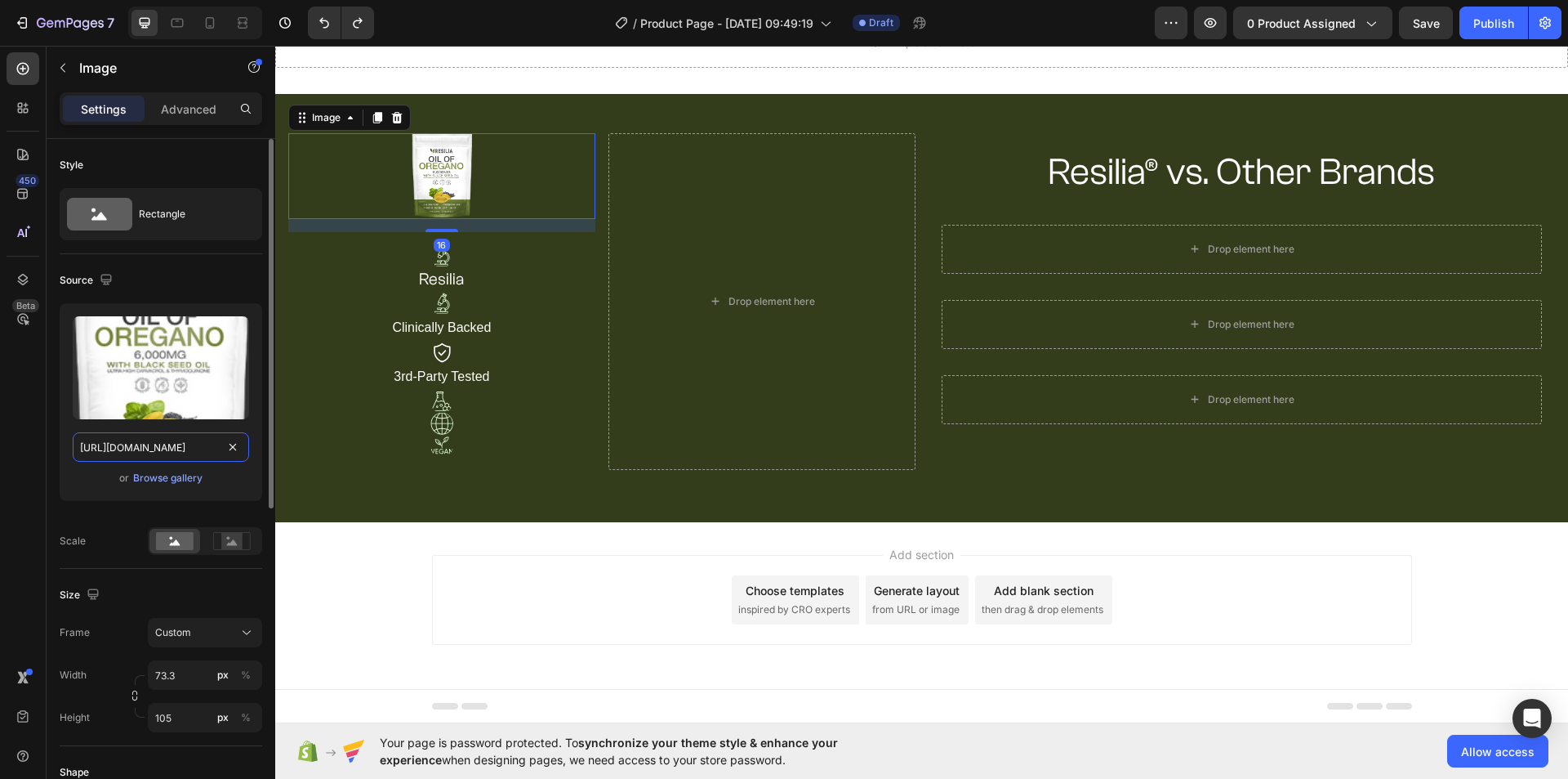
click at [173, 445] on input "[URL][DOMAIN_NAME]" at bounding box center [161, 447] width 177 height 30
click at [171, 445] on input "[URL][DOMAIN_NAME]" at bounding box center [161, 447] width 177 height 30
click at [190, 451] on input "[URL][DOMAIN_NAME]" at bounding box center [161, 447] width 177 height 30
click at [189, 451] on input "[URL][DOMAIN_NAME]" at bounding box center [161, 447] width 177 height 30
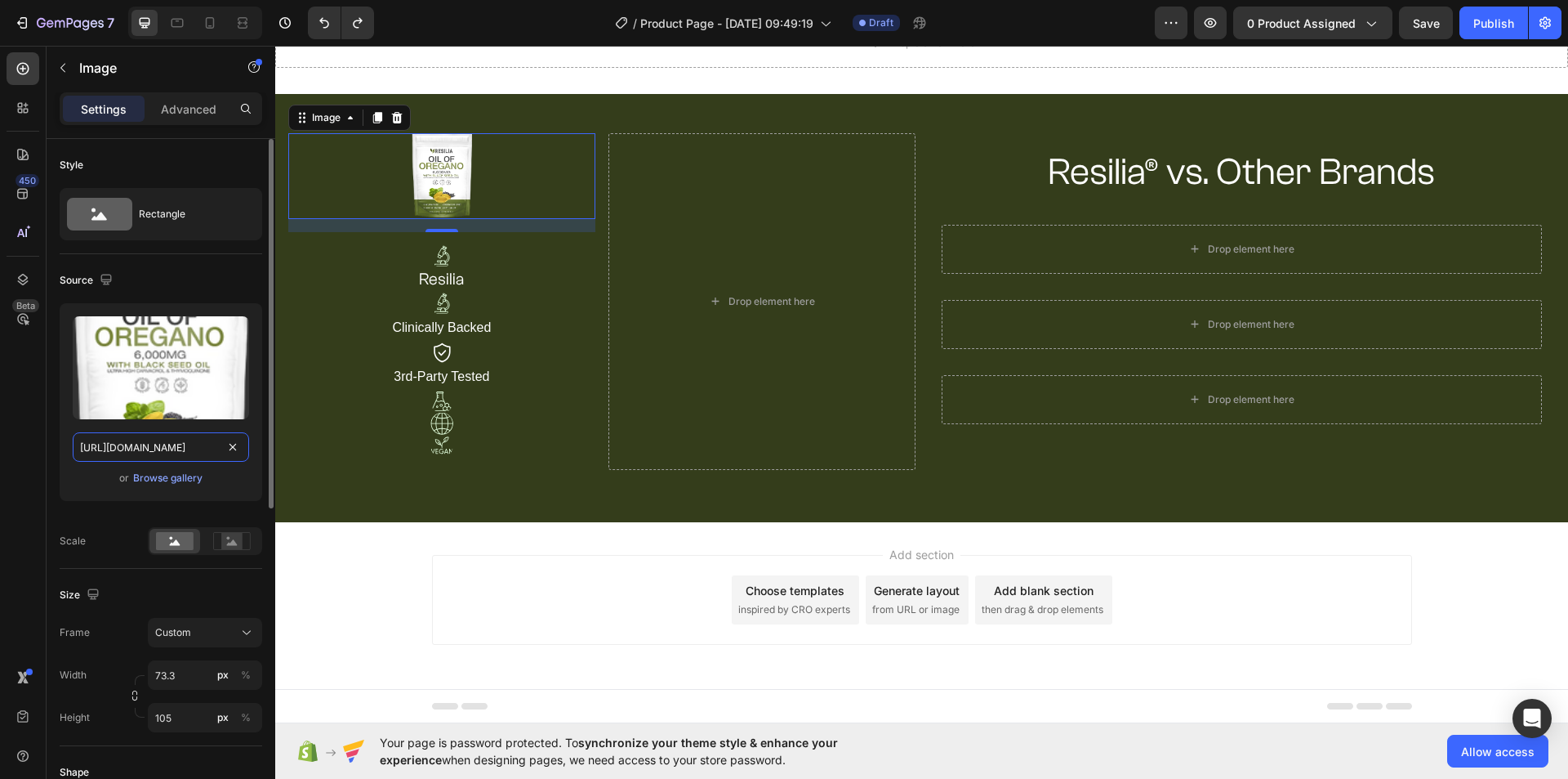
click at [189, 451] on input "[URL][DOMAIN_NAME]" at bounding box center [161, 447] width 177 height 30
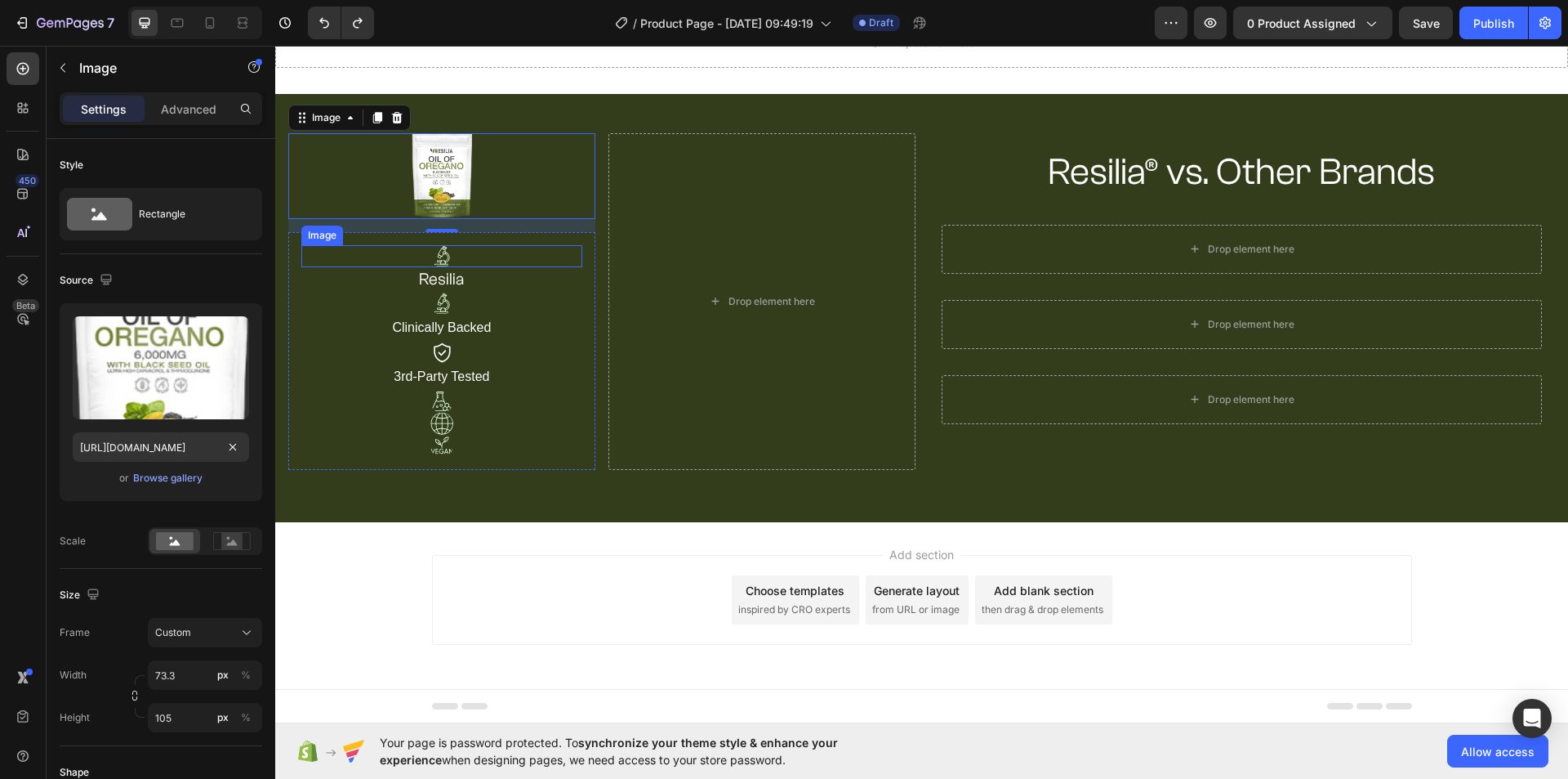
click at [440, 258] on img at bounding box center [441, 256] width 22 height 22
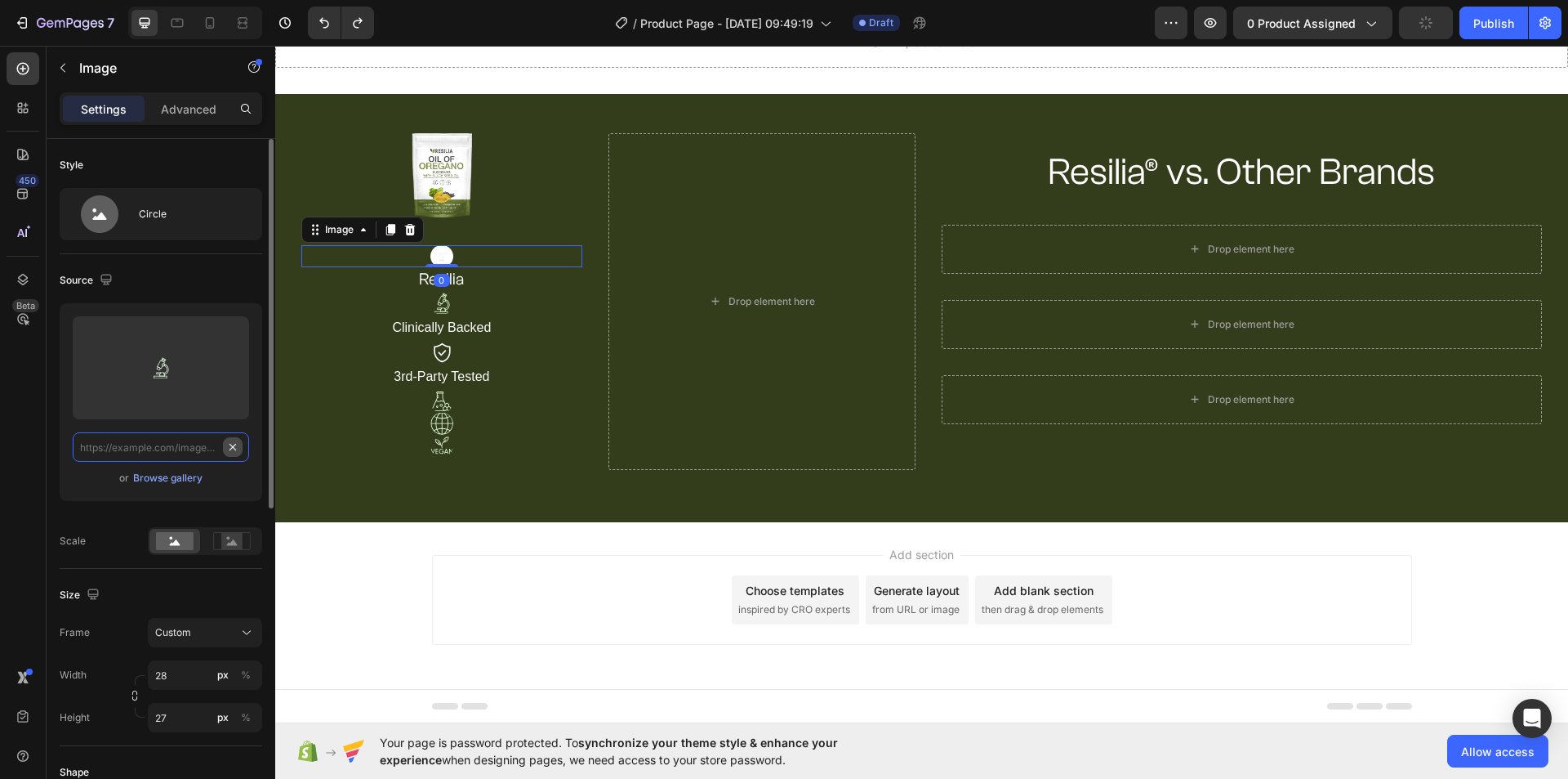
scroll to position [0, 0]
paste input "[URL][DOMAIN_NAME]"
type input "[URL][DOMAIN_NAME]"
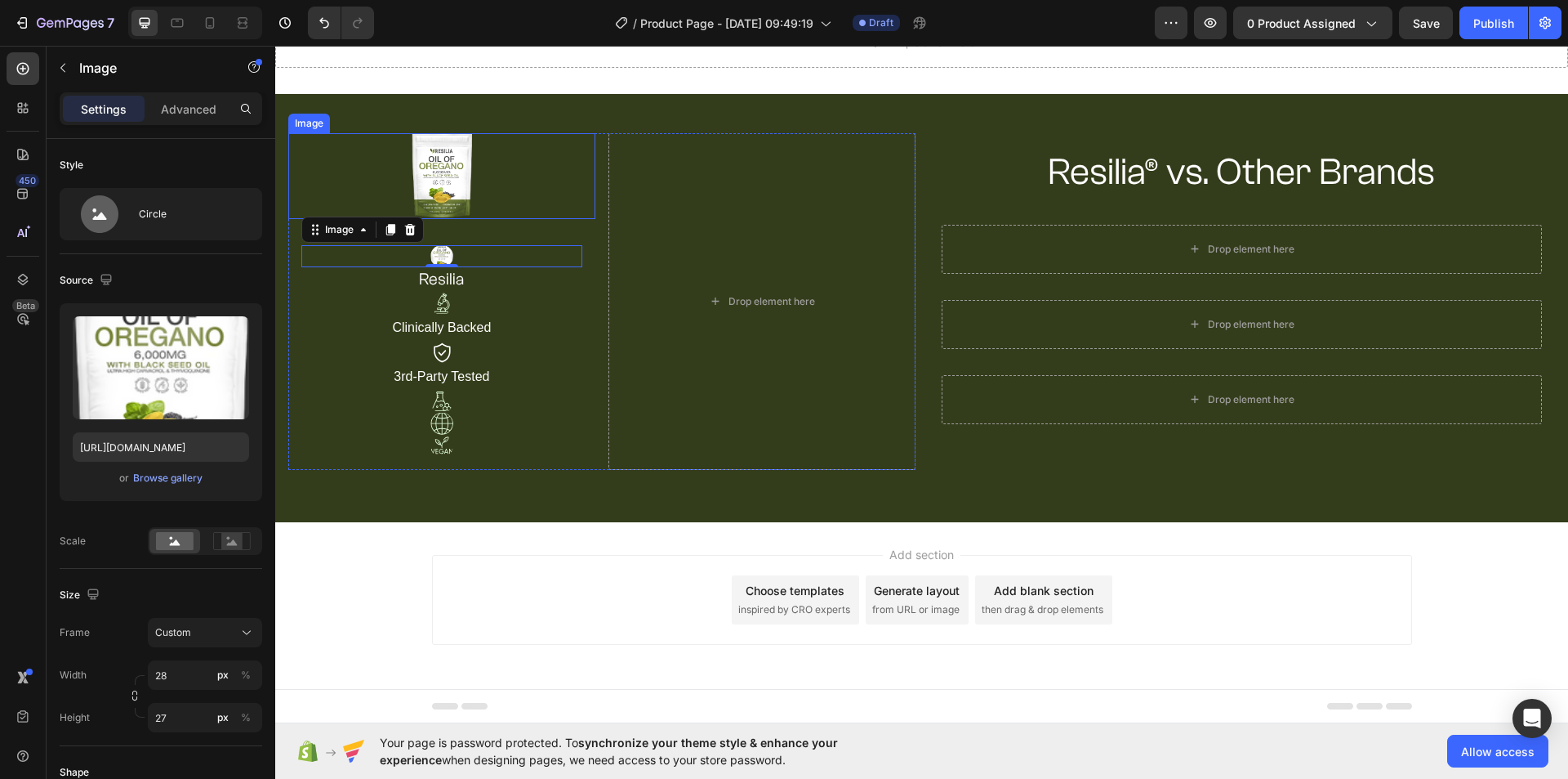
click at [450, 189] on img at bounding box center [441, 176] width 59 height 86
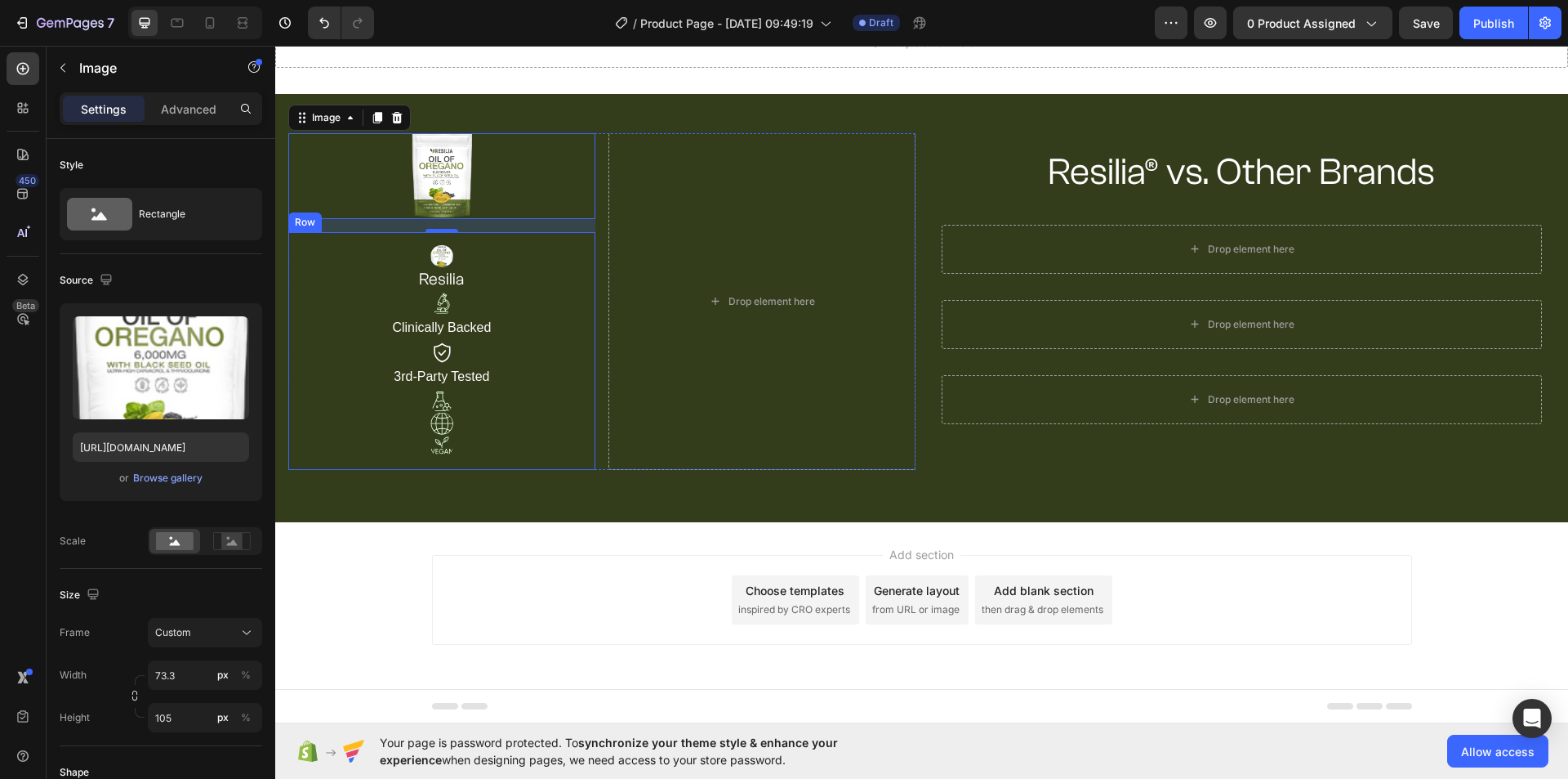
click at [453, 249] on div at bounding box center [441, 256] width 281 height 22
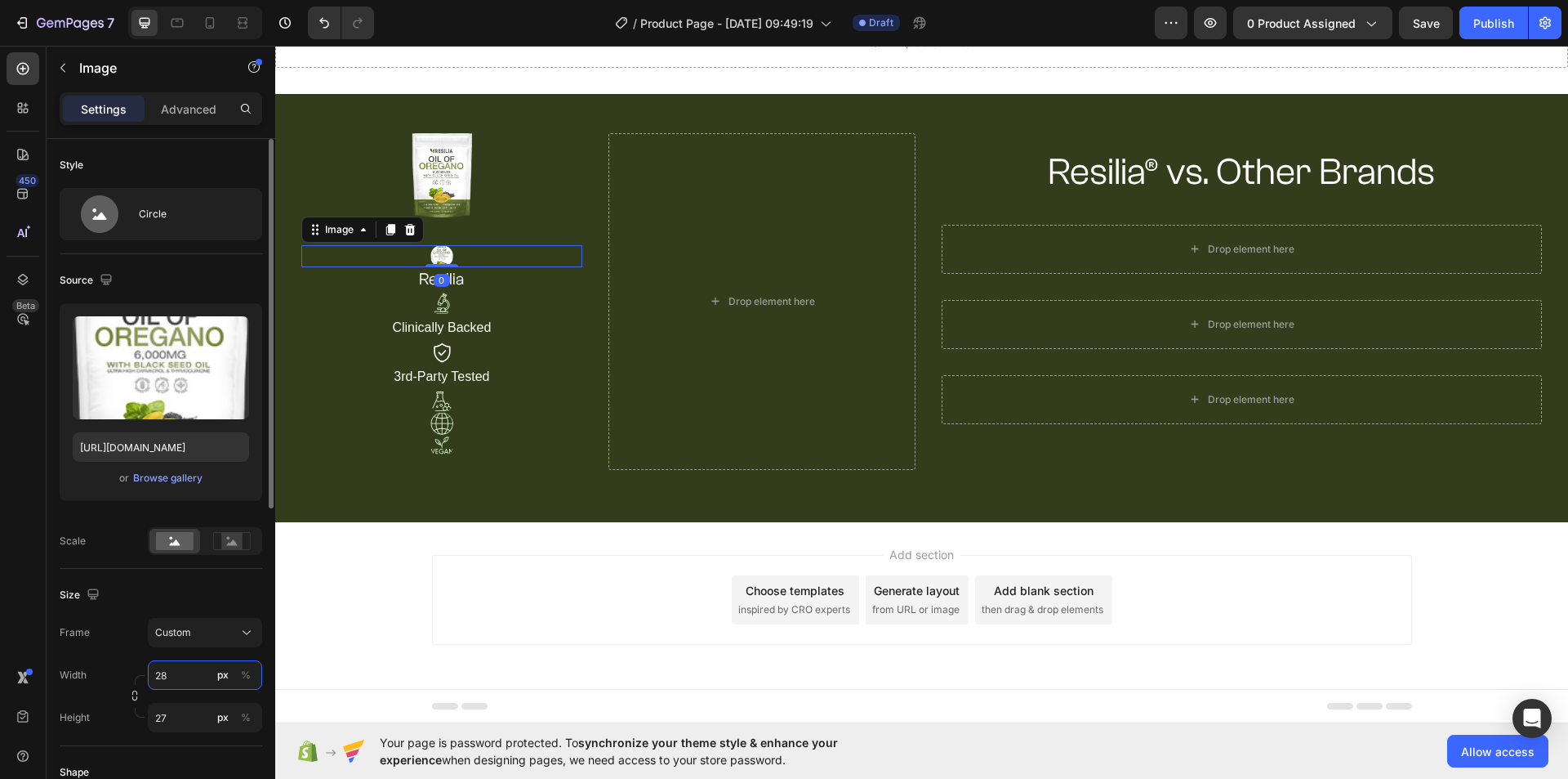
click at [164, 683] on input "28" at bounding box center [205, 675] width 114 height 30
type input "73.3"
click at [162, 720] on input "27" at bounding box center [205, 717] width 114 height 30
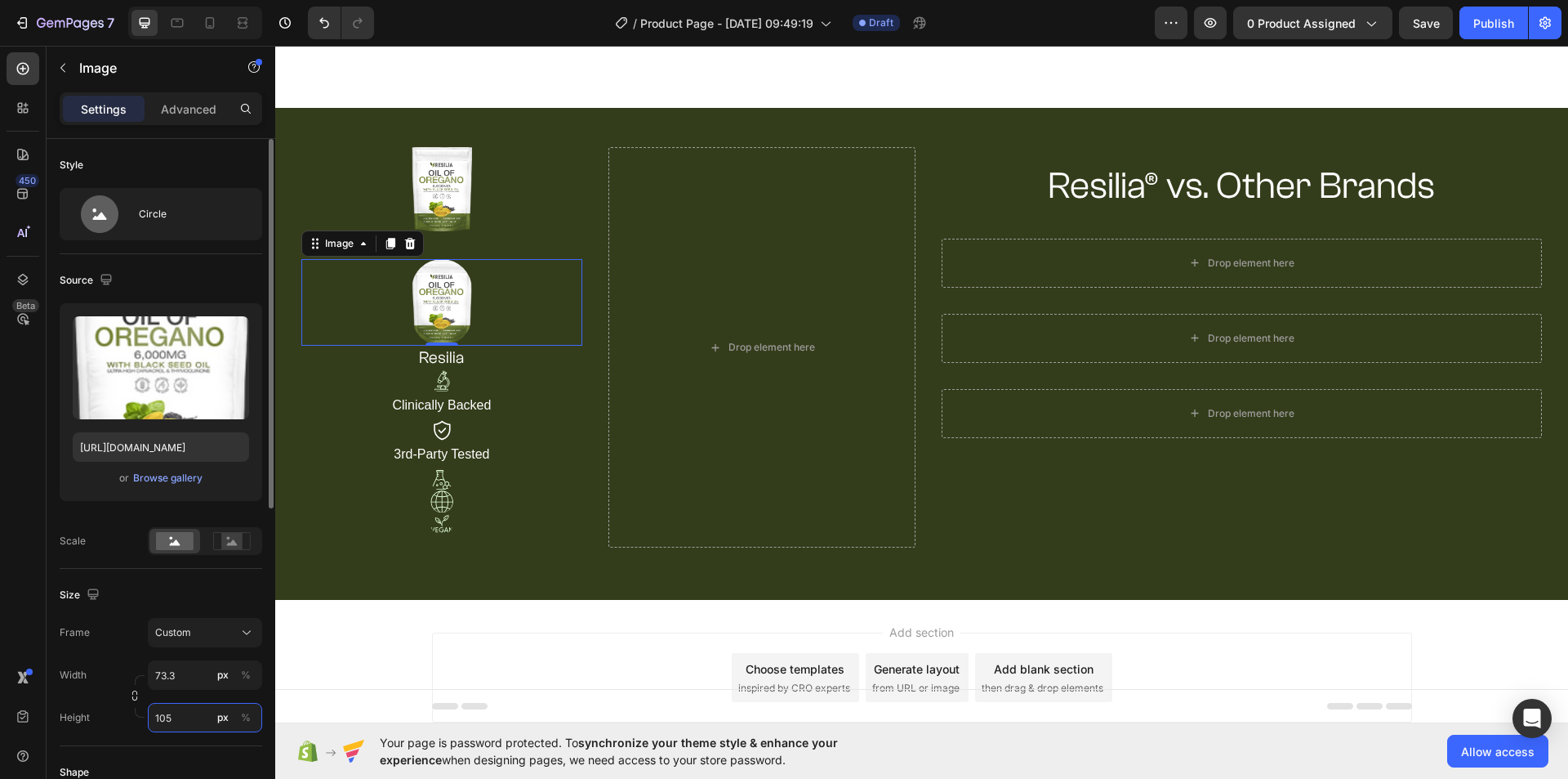
scroll to position [151, 0]
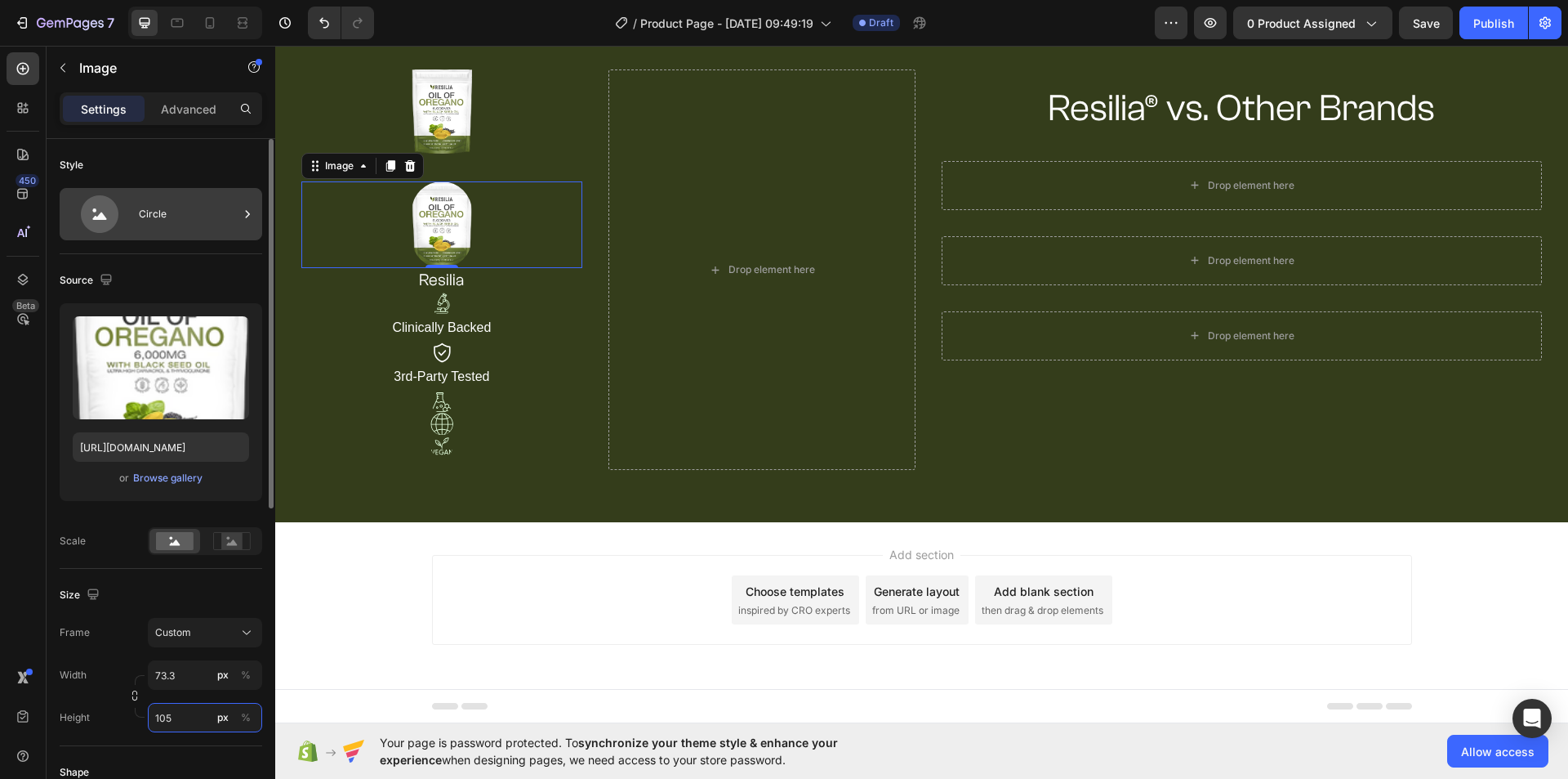
type input "105"
click at [145, 223] on div "Circle" at bounding box center [188, 214] width 100 height 38
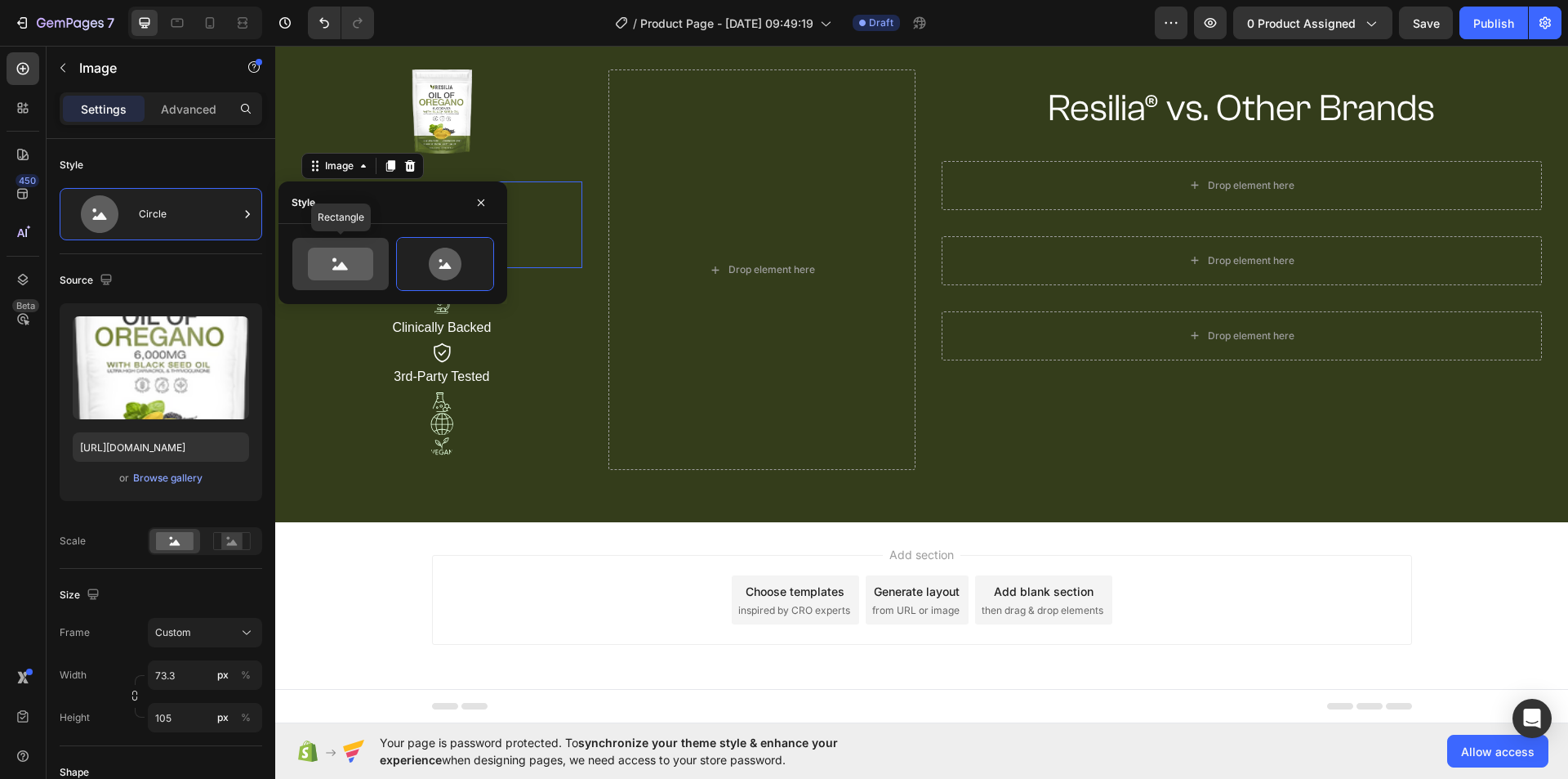
click at [317, 267] on icon at bounding box center [340, 264] width 65 height 32
type input "100"
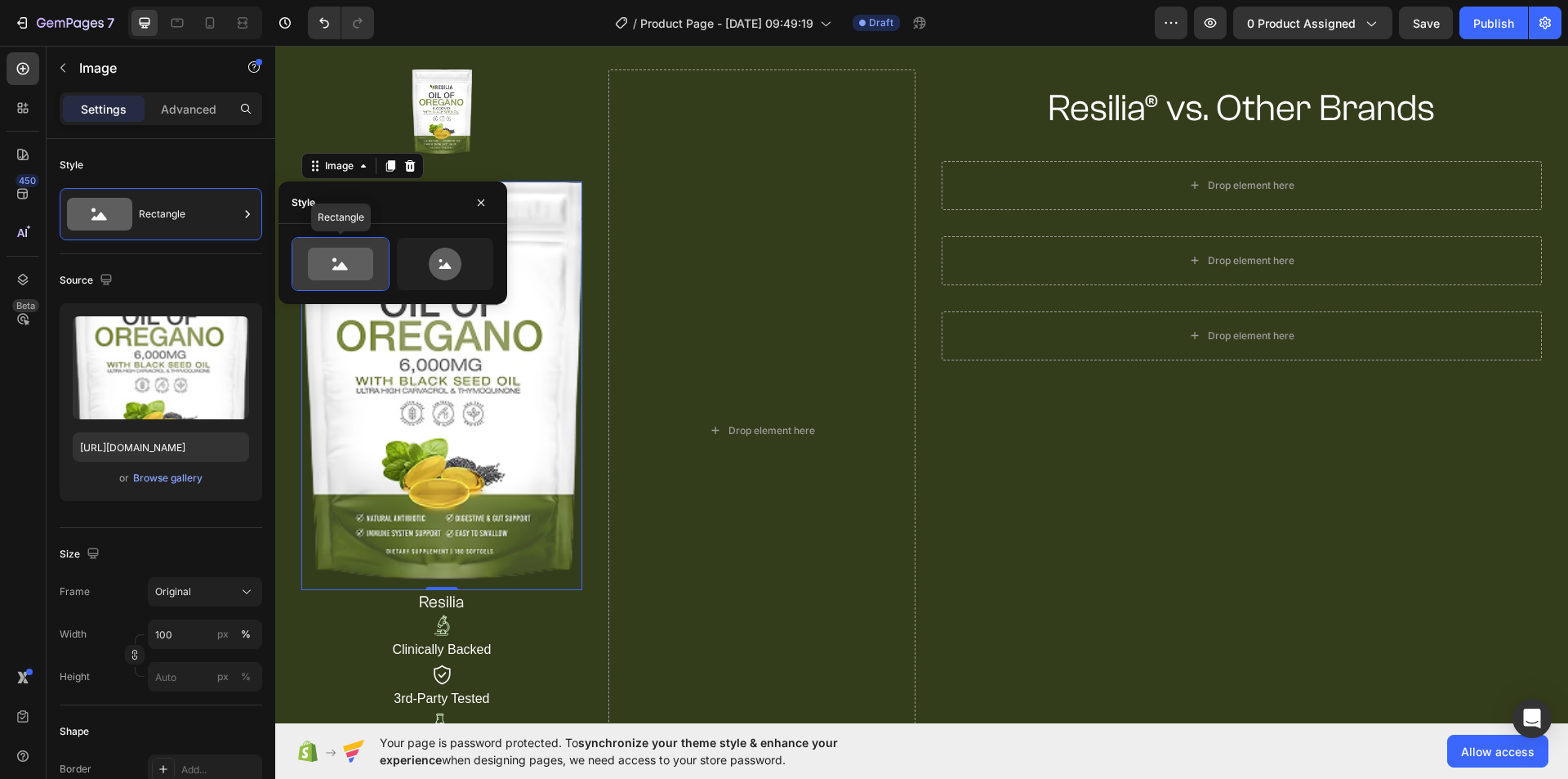
scroll to position [163, 0]
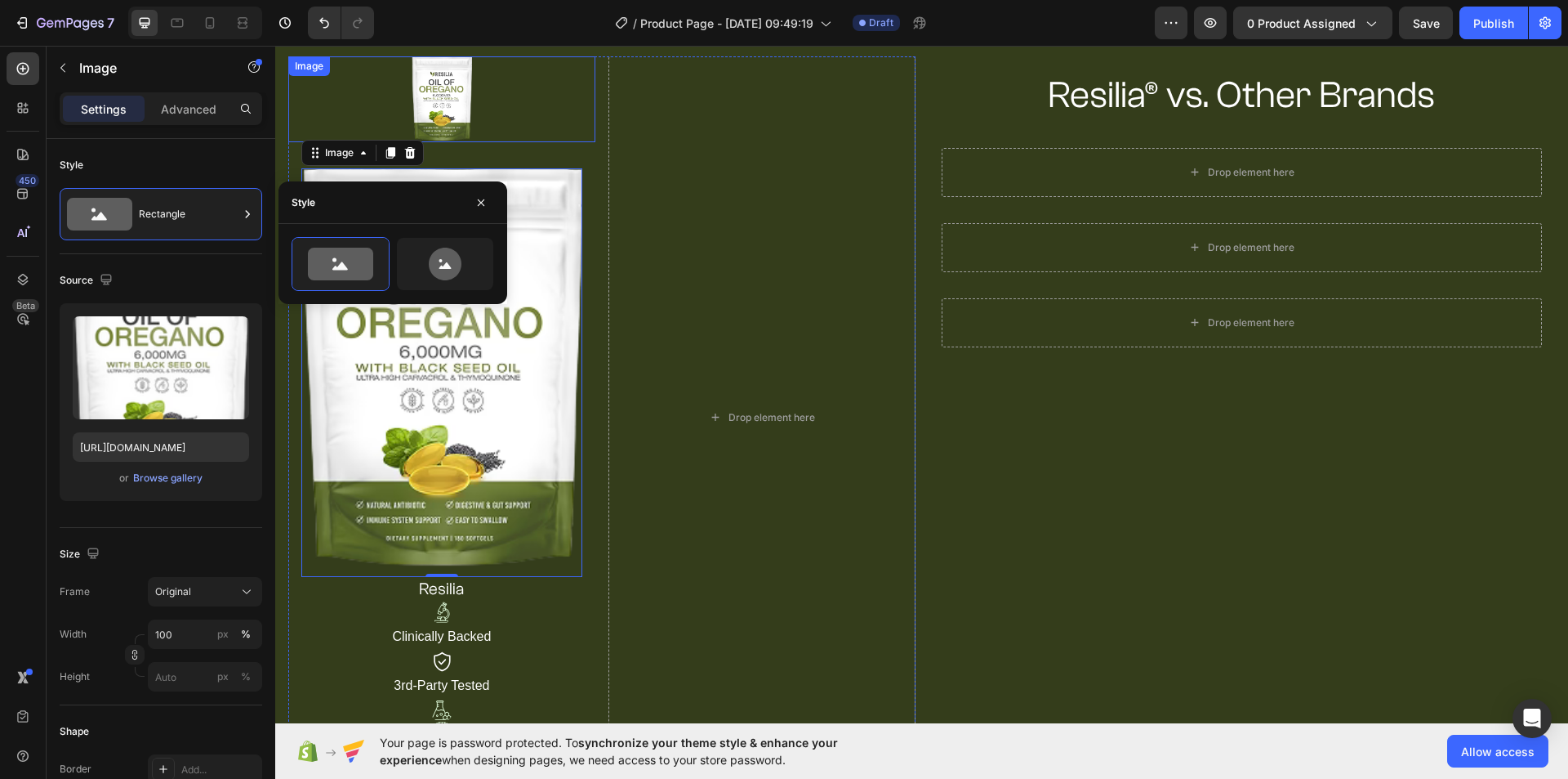
click at [449, 112] on img at bounding box center [441, 100] width 59 height 86
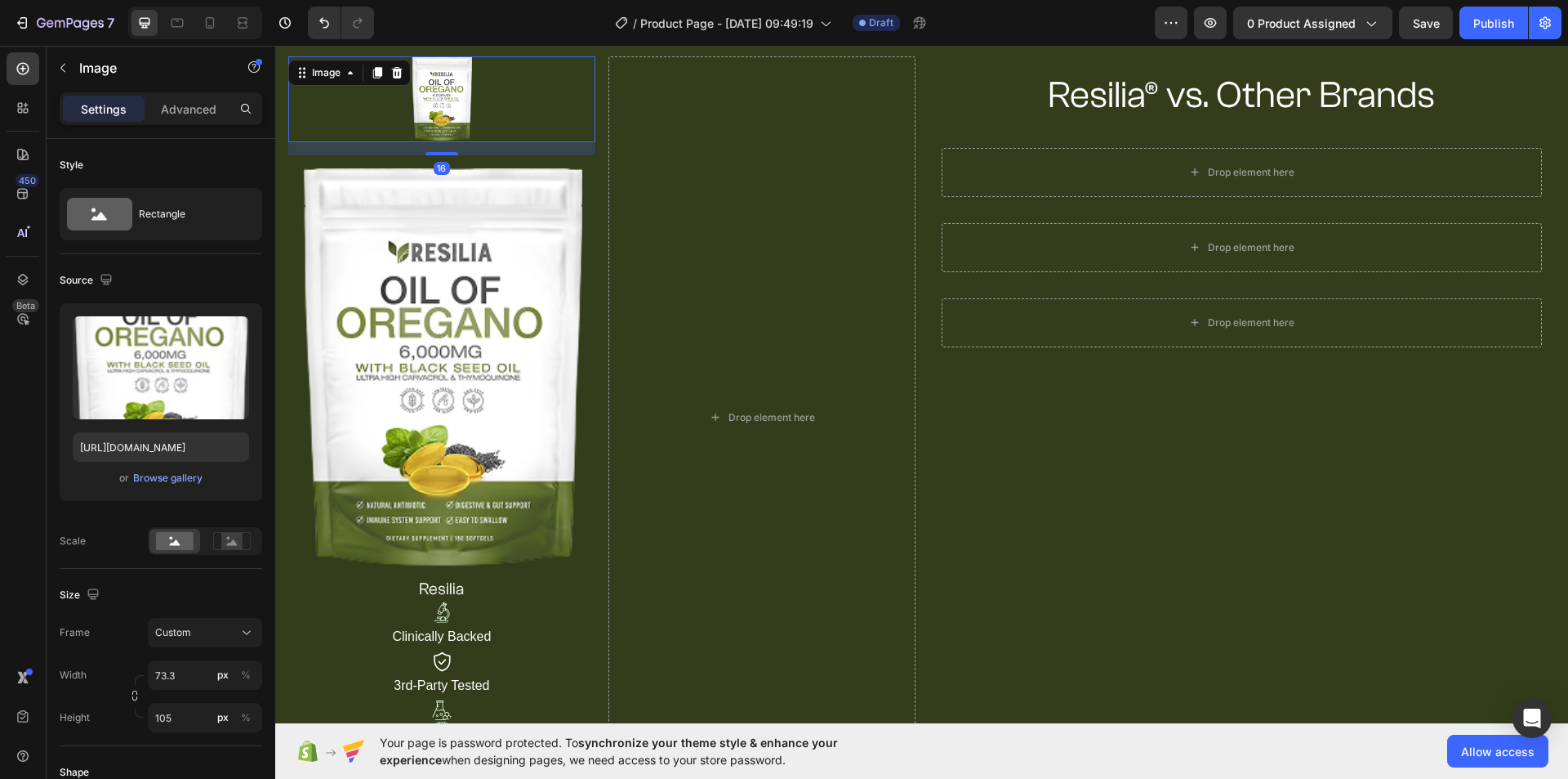
click at [405, 77] on div at bounding box center [396, 73] width 20 height 20
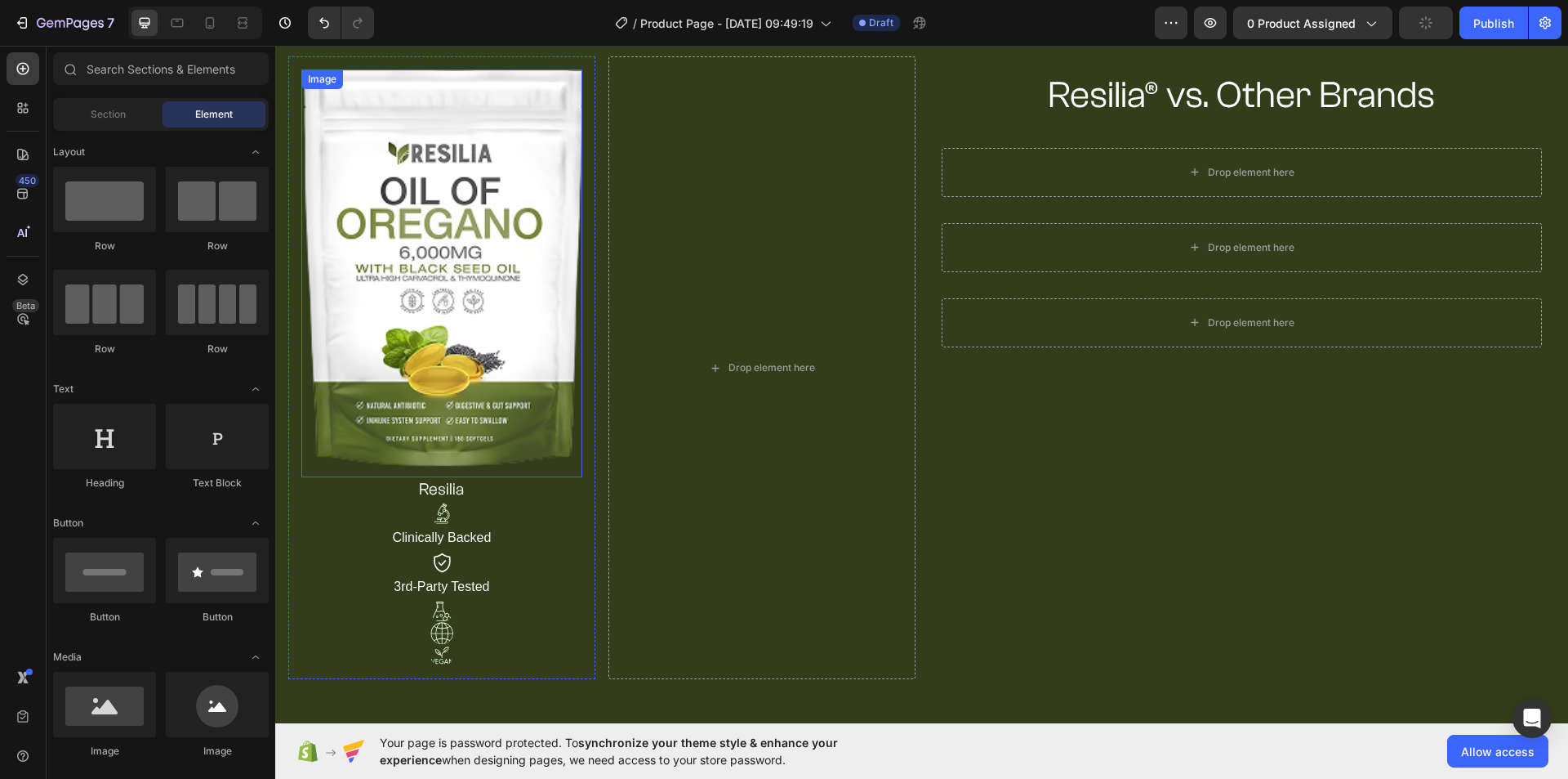
click at [415, 314] on img at bounding box center [441, 273] width 281 height 407
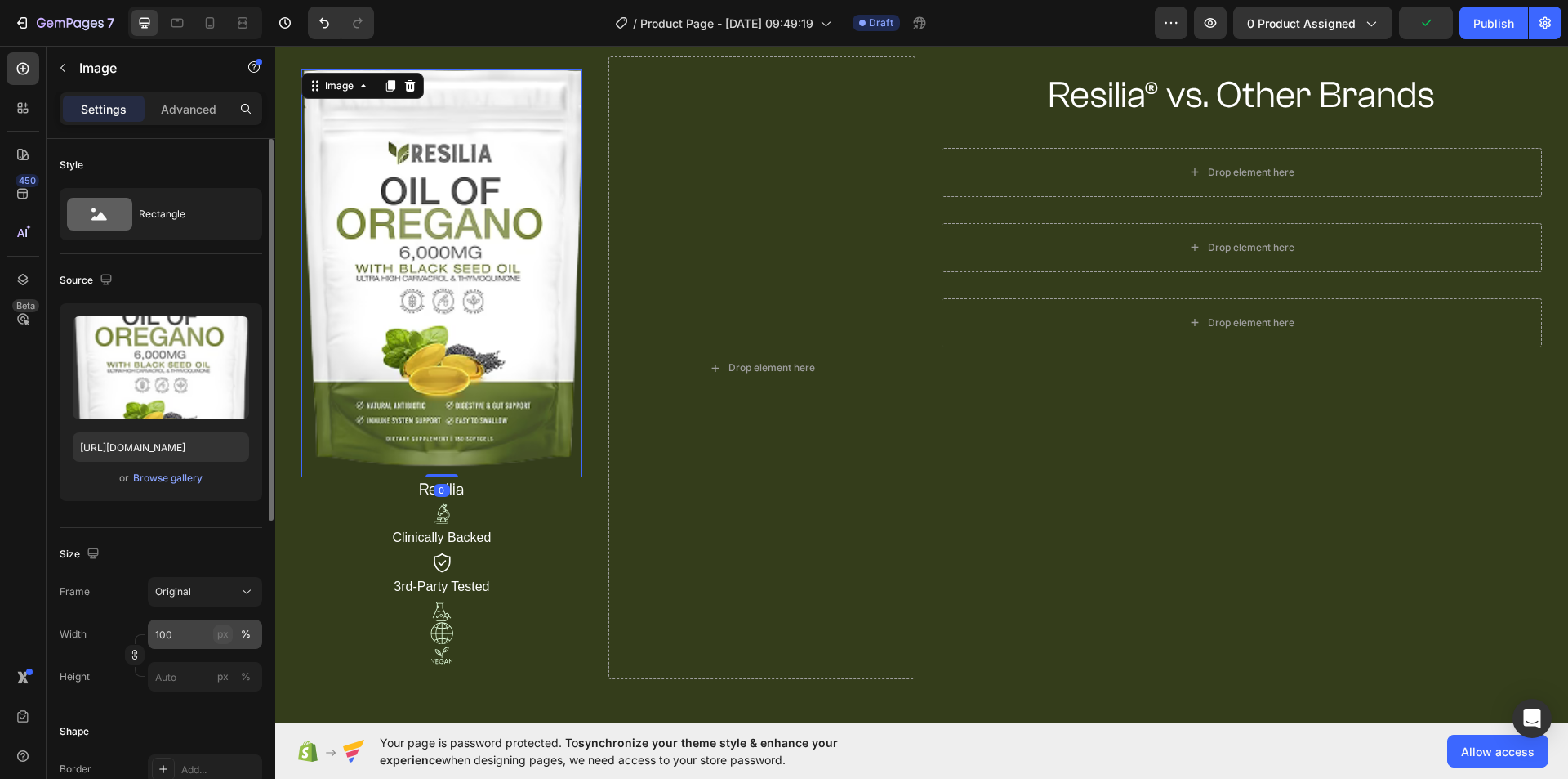
click at [217, 630] on div "px" at bounding box center [222, 634] width 12 height 14
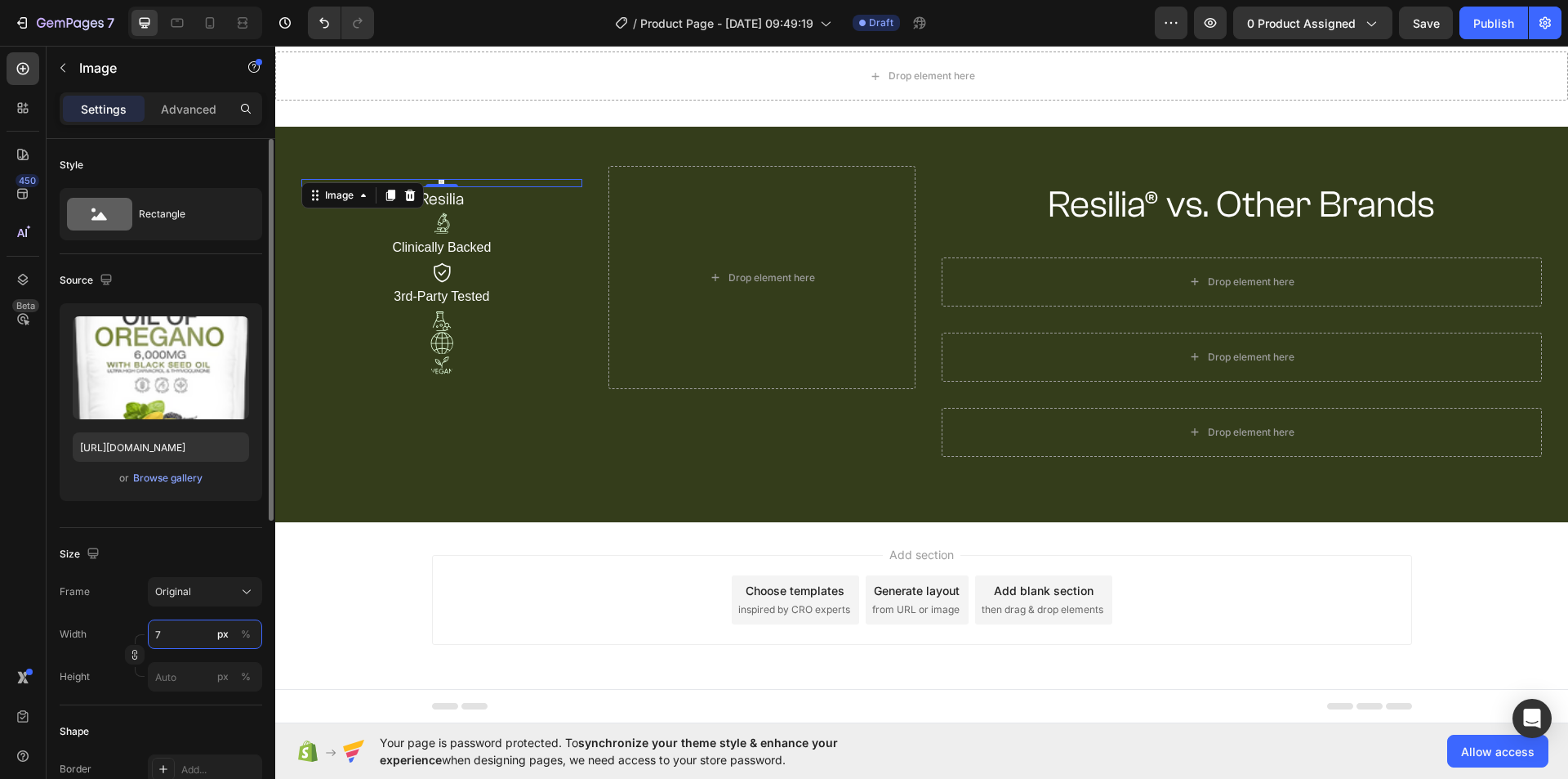
scroll to position [54, 0]
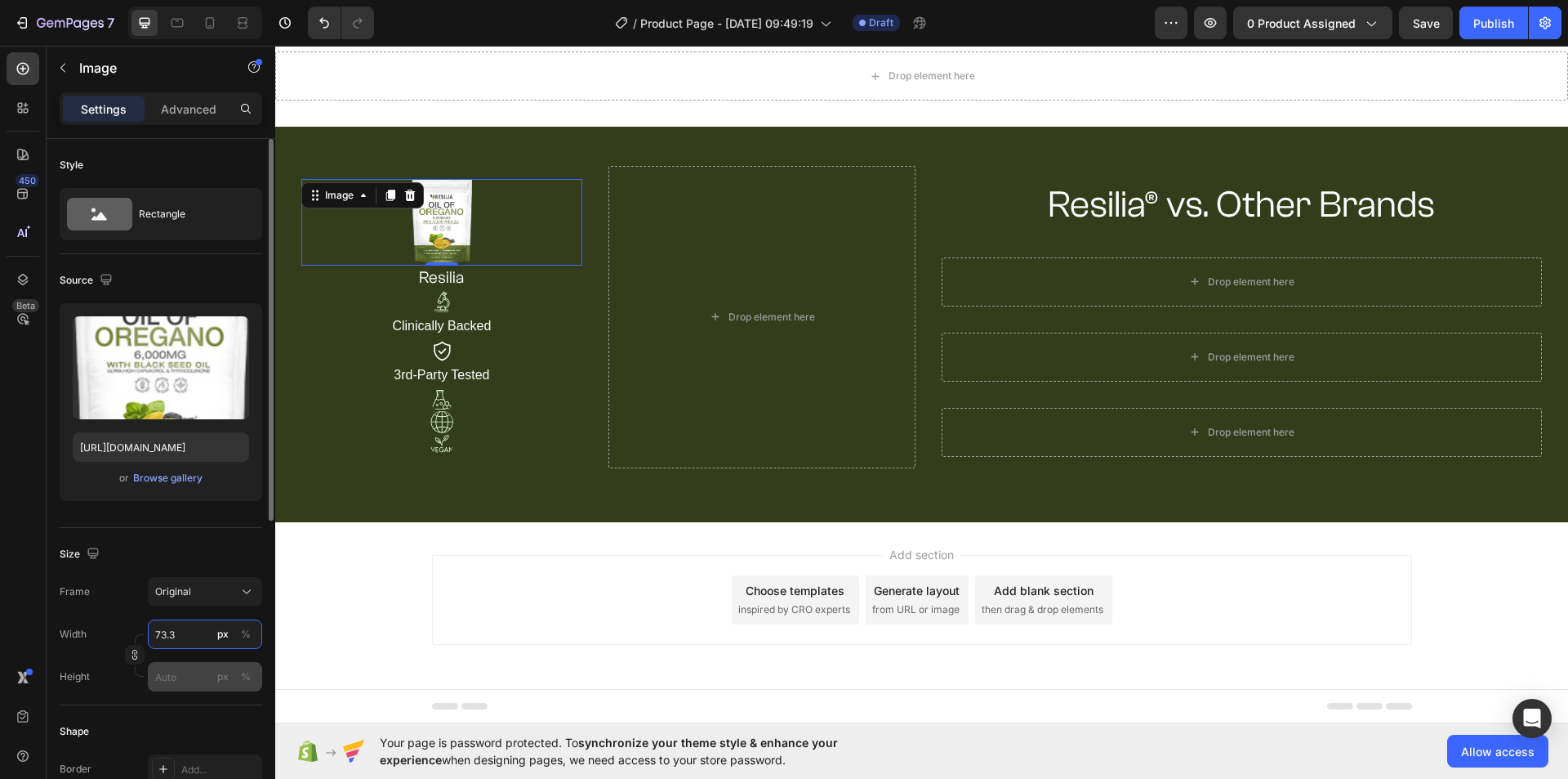
type input "73.3"
click at [182, 678] on input "px %" at bounding box center [205, 676] width 114 height 30
click at [214, 681] on button "px" at bounding box center [223, 677] width 20 height 20
click at [178, 678] on input "px %" at bounding box center [205, 676] width 114 height 30
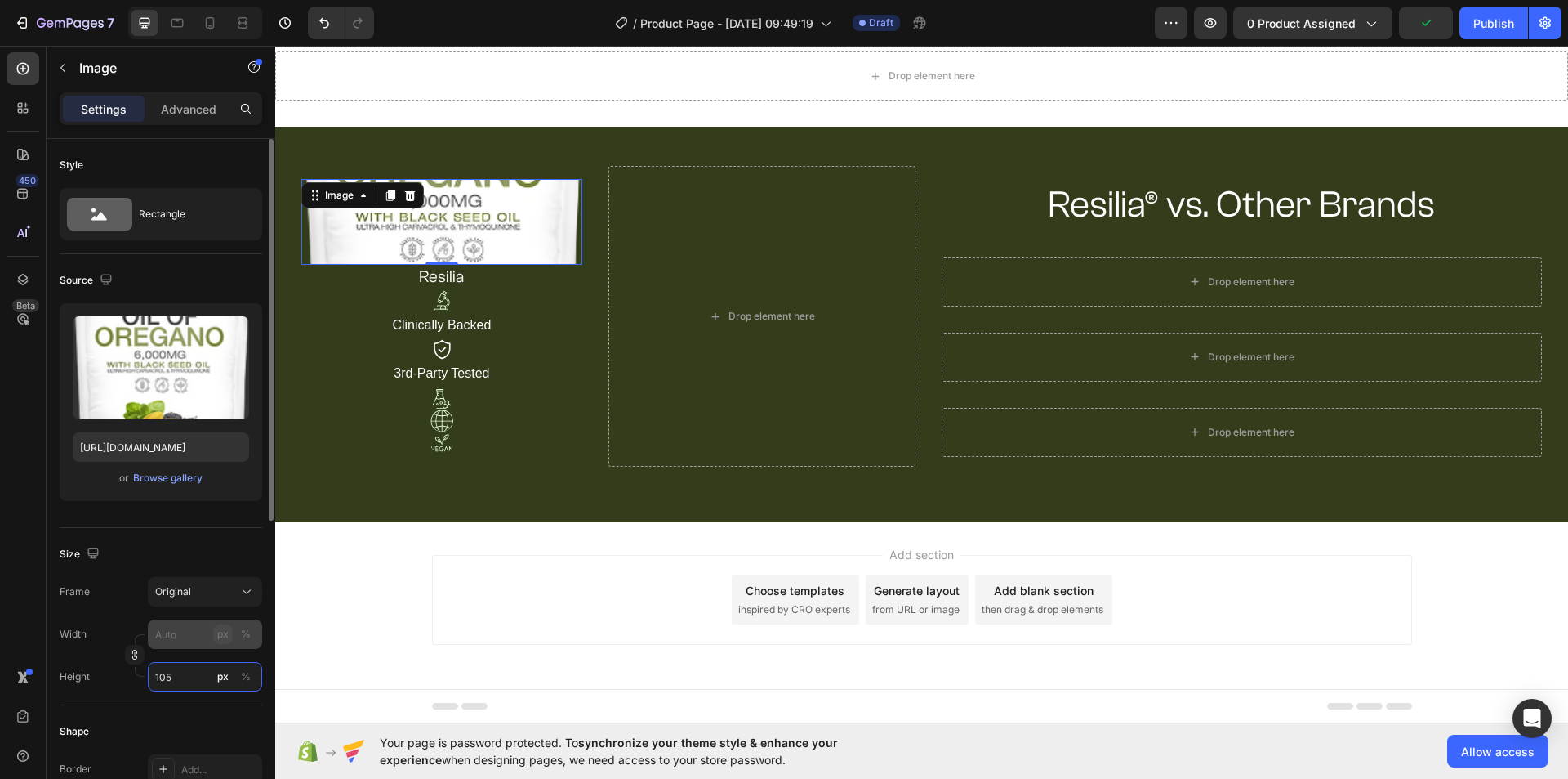
type input "105"
click at [229, 635] on button "px" at bounding box center [223, 634] width 20 height 20
click at [173, 634] on input "px %" at bounding box center [205, 634] width 114 height 30
click at [208, 604] on button "Original" at bounding box center [205, 591] width 114 height 30
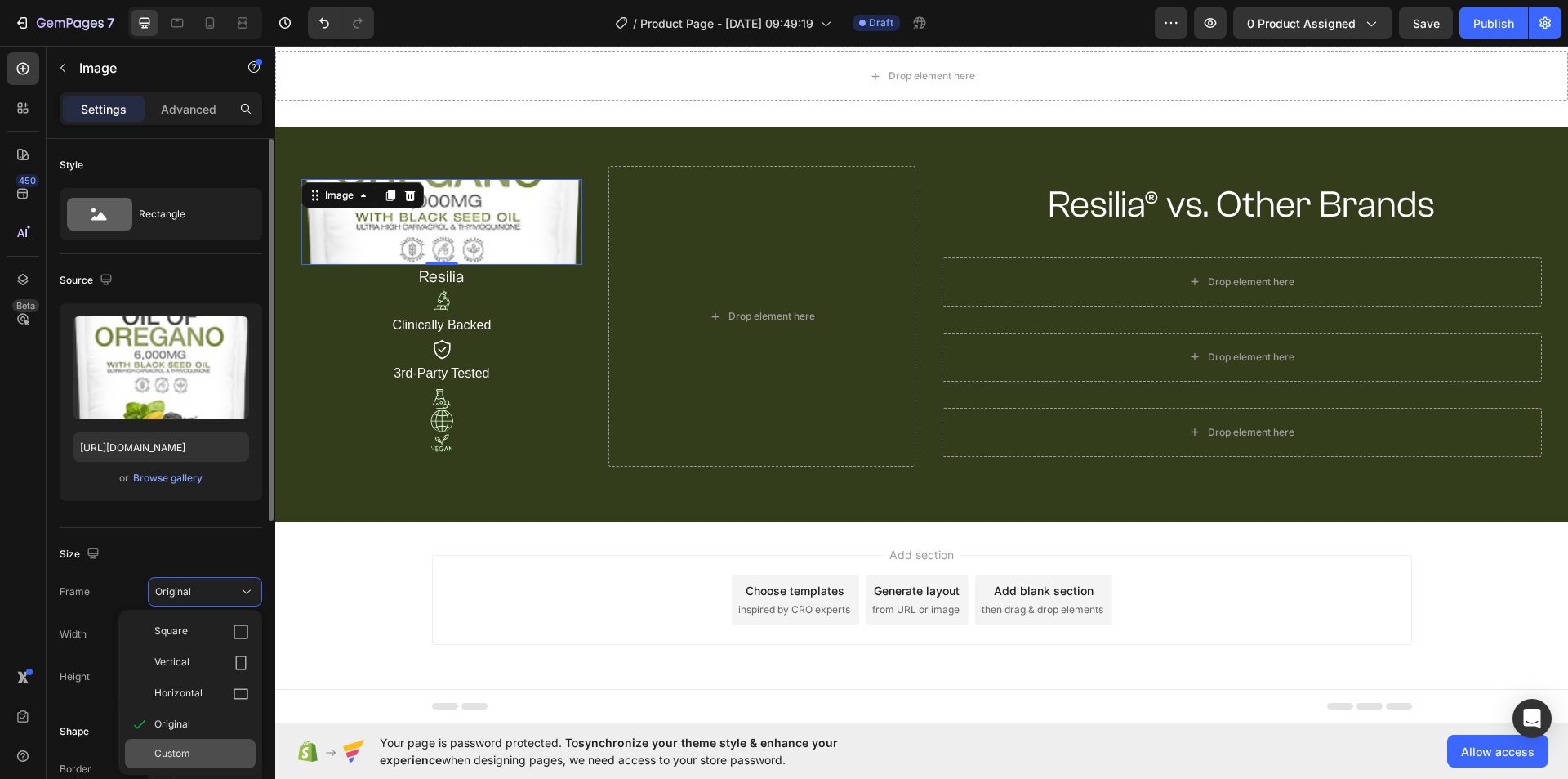
click at [194, 745] on div "Custom" at bounding box center [190, 753] width 131 height 30
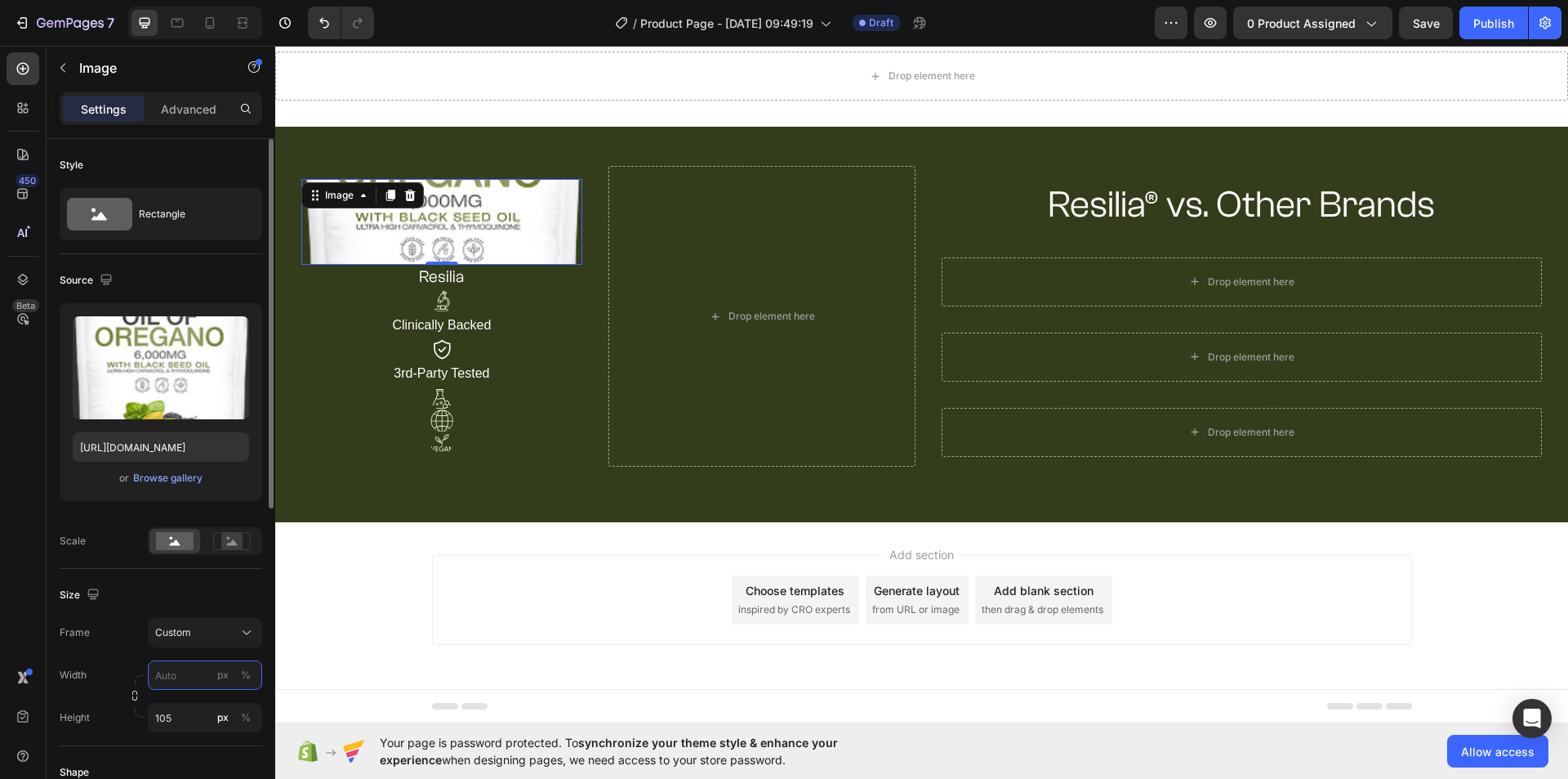
click at [170, 672] on input "px %" at bounding box center [205, 675] width 114 height 30
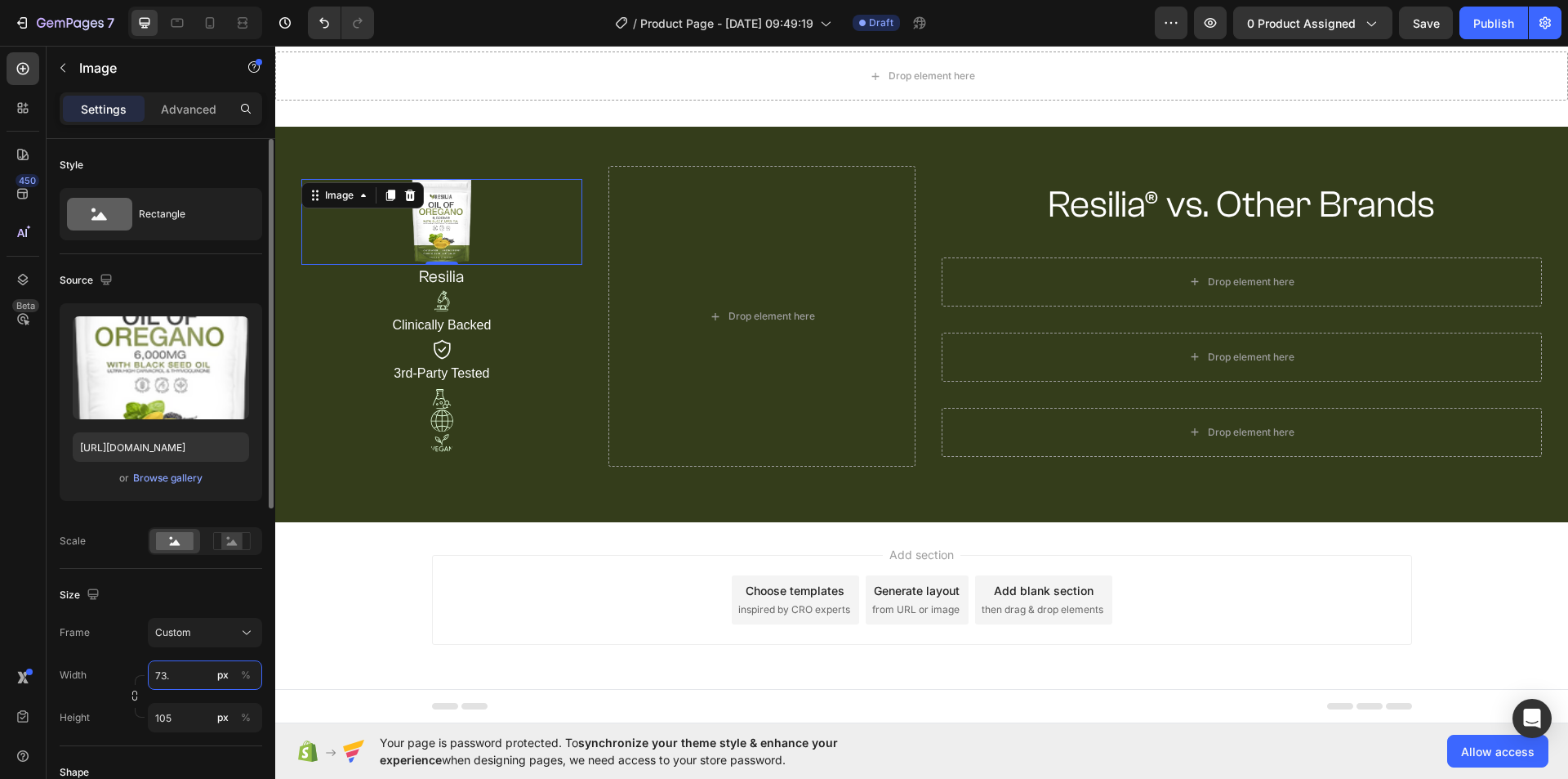
type input "73.3"
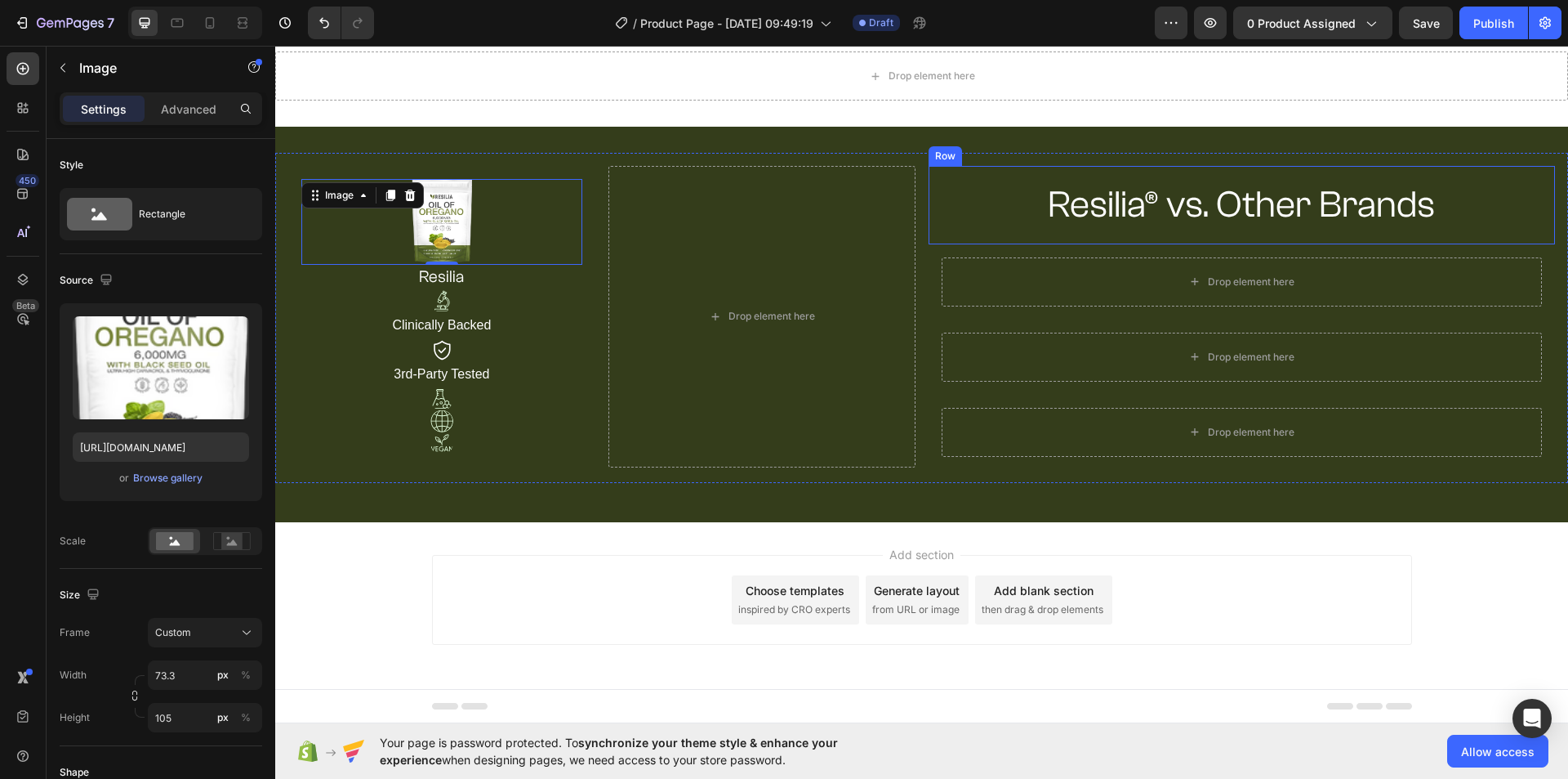
click at [930, 212] on div "Resilia® vs. Other Brands Heading Row" at bounding box center [1241, 205] width 627 height 78
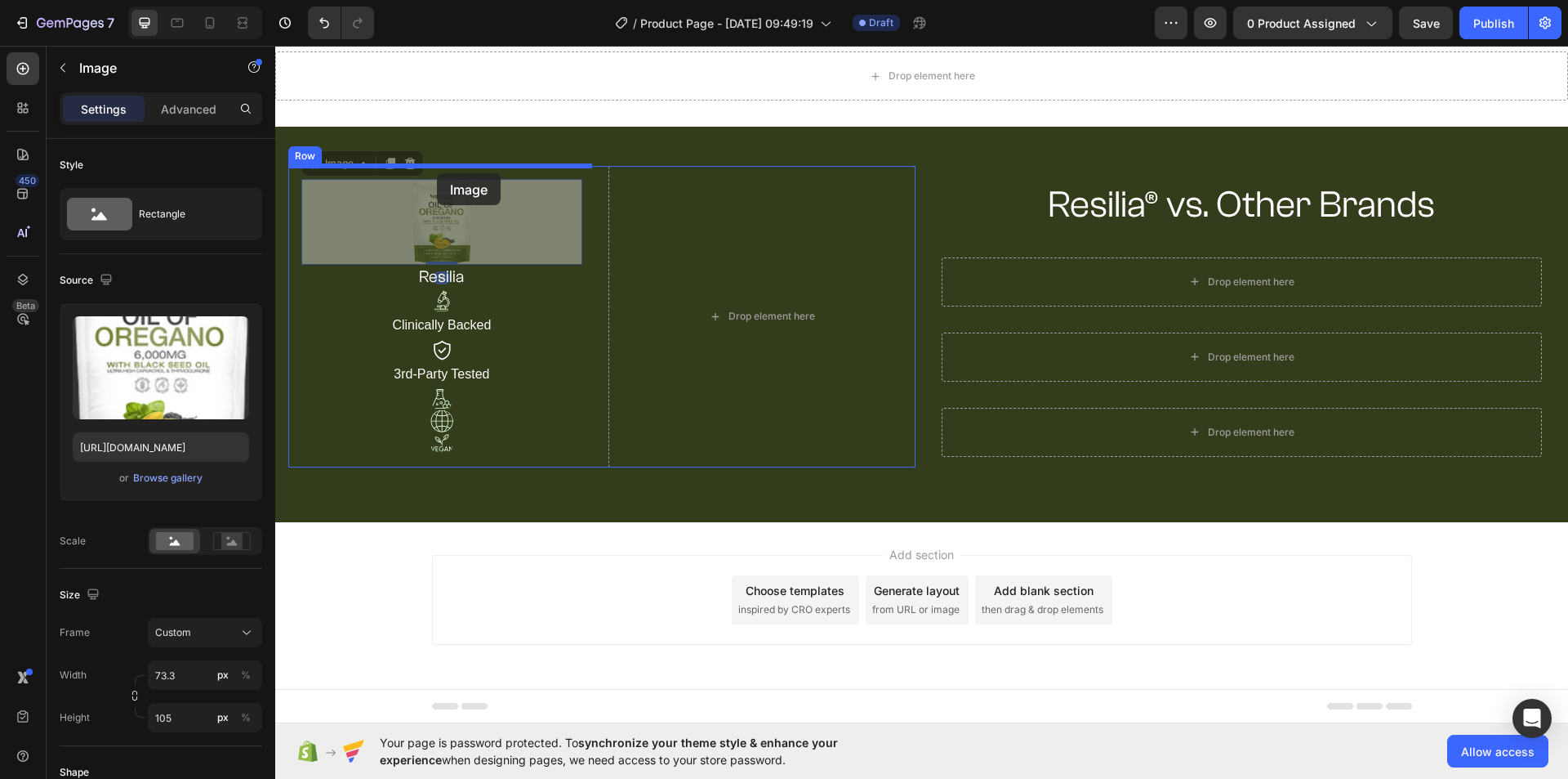
drag, startPoint x: 471, startPoint y: 208, endPoint x: 437, endPoint y: 173, distance: 48.8
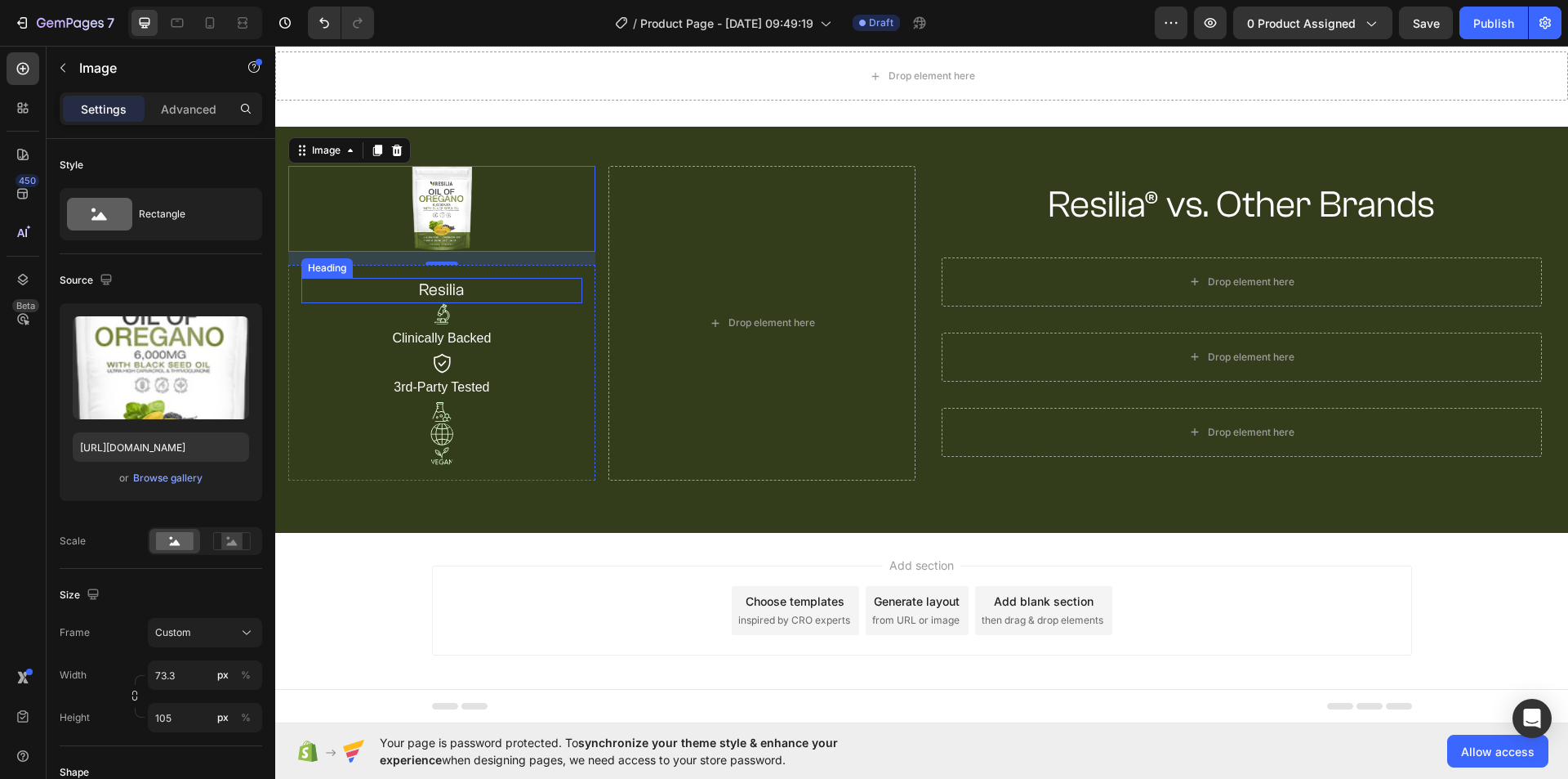
click at [567, 278] on h2 "resilia" at bounding box center [441, 291] width 281 height 25
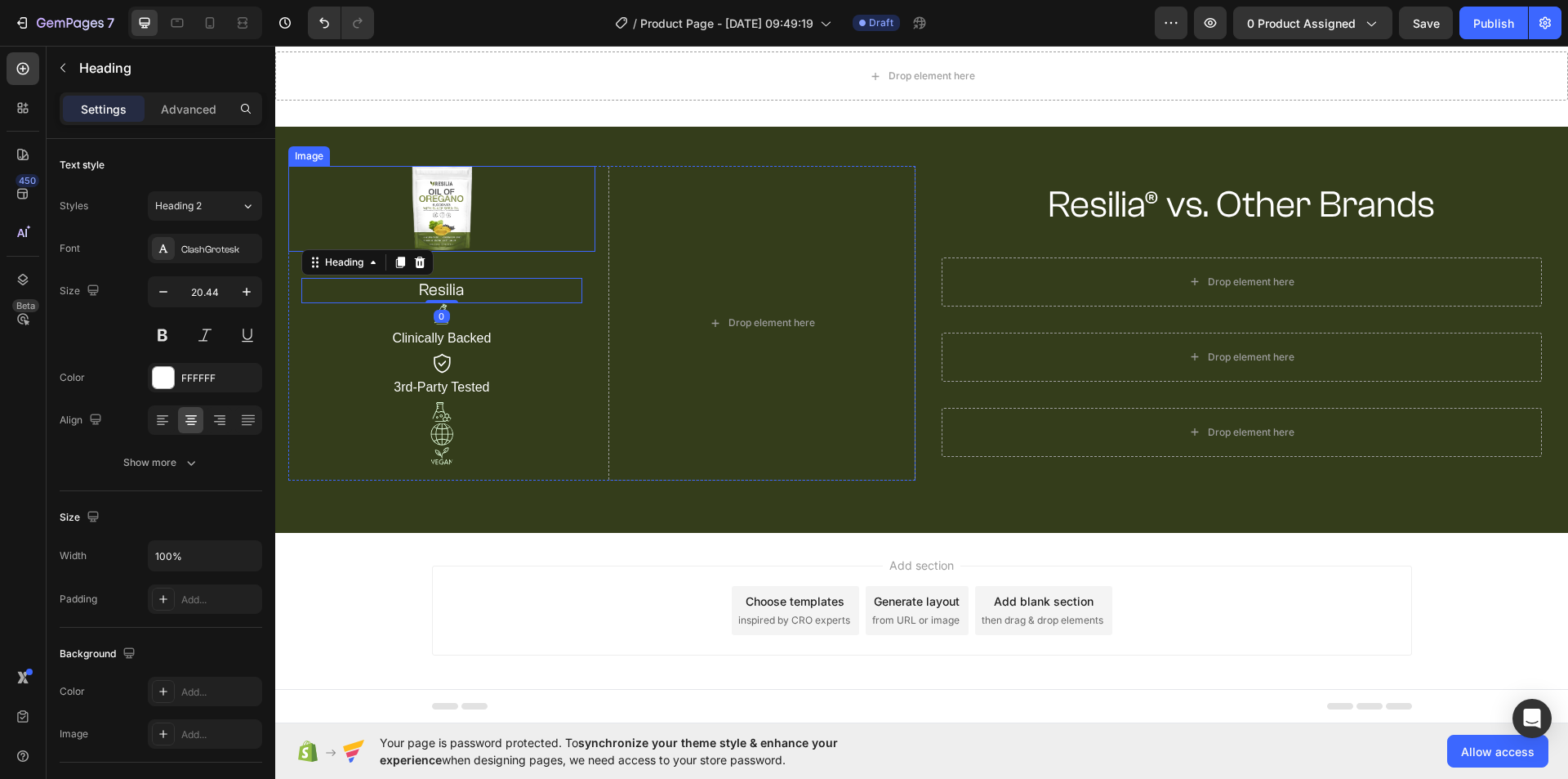
click at [496, 232] on div at bounding box center [441, 209] width 307 height 86
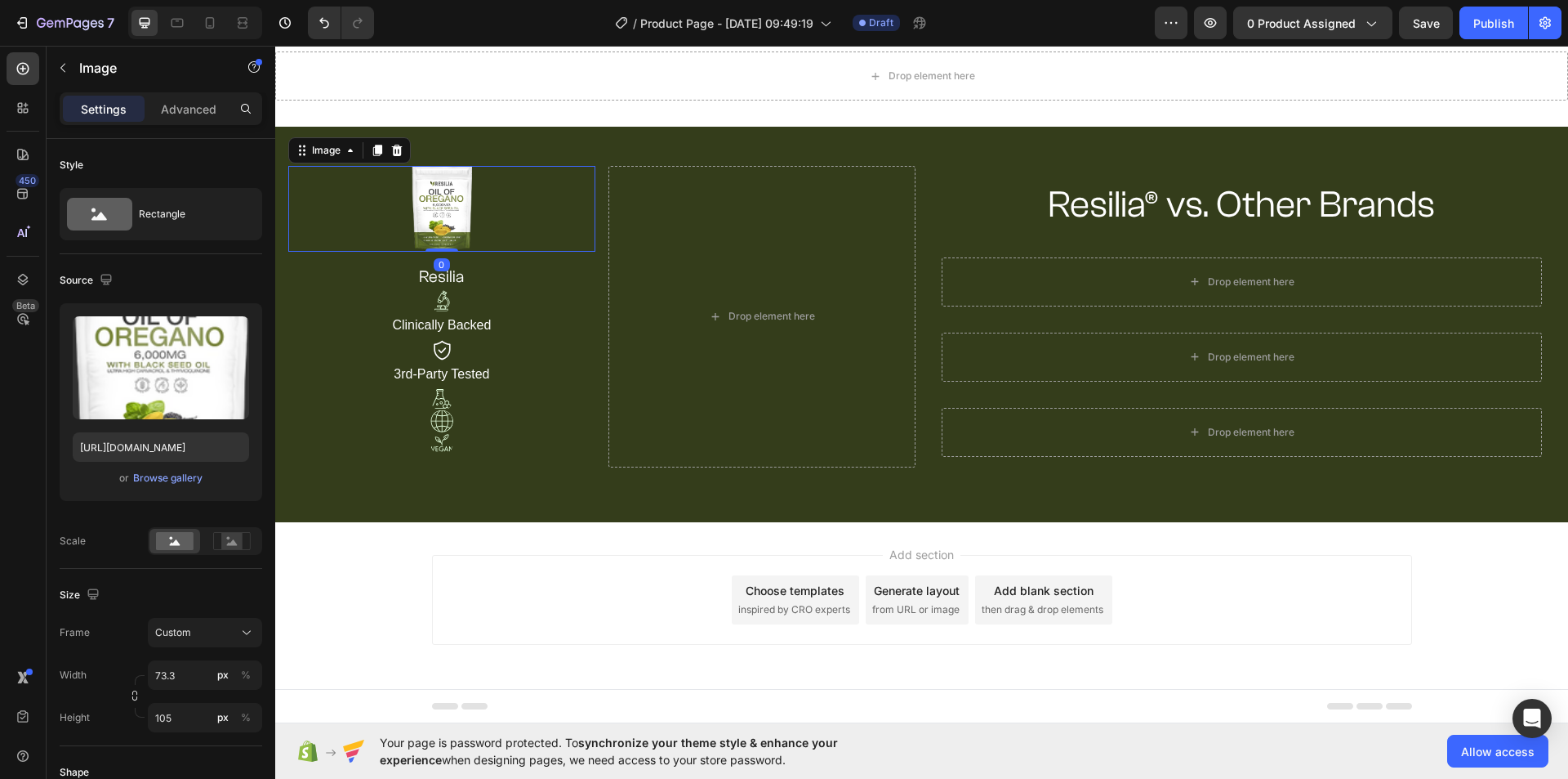
drag, startPoint x: 444, startPoint y: 263, endPoint x: 447, endPoint y: 238, distance: 25.2
click at [447, 238] on div "Image 0" at bounding box center [441, 209] width 307 height 86
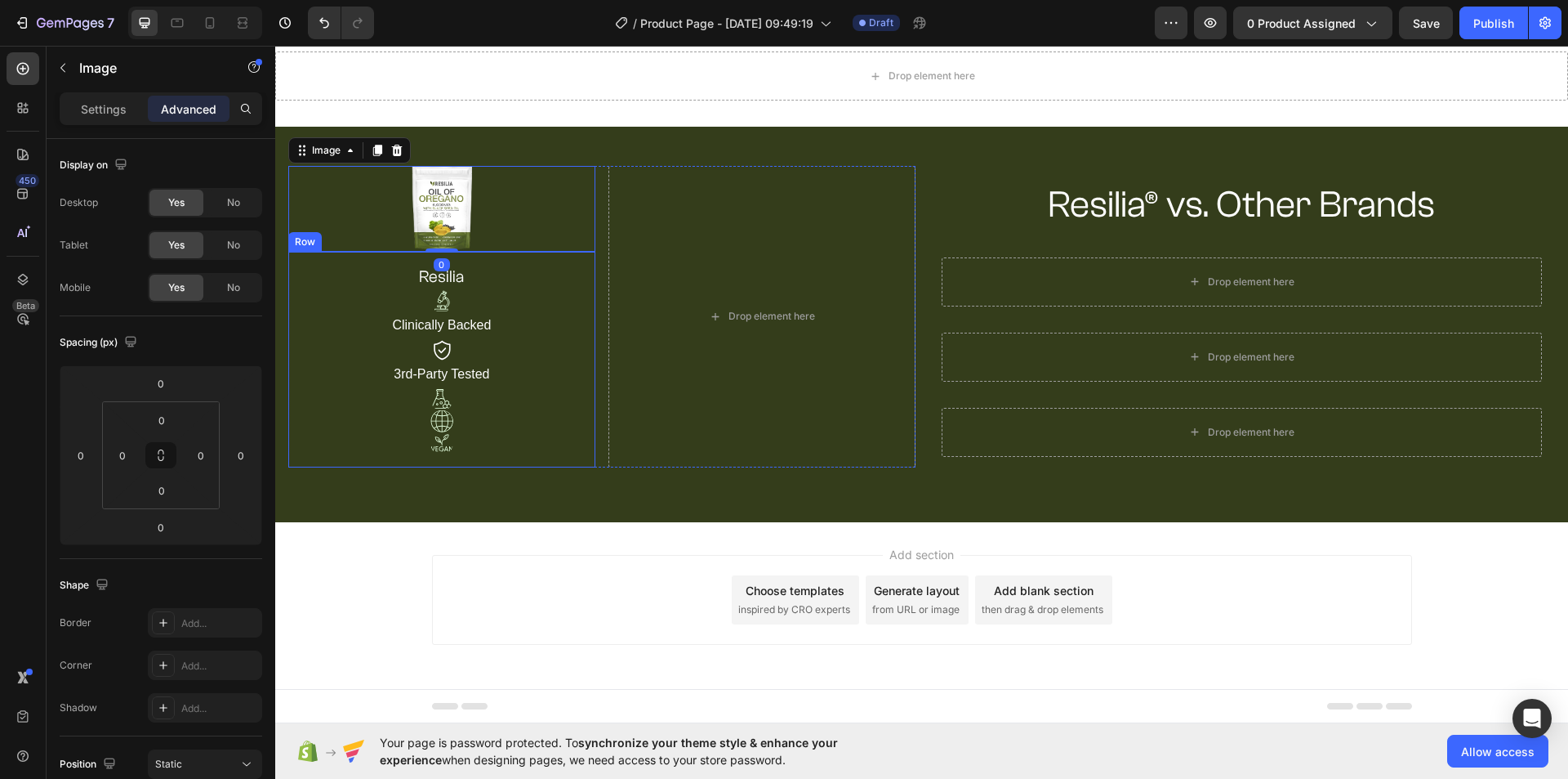
click at [582, 280] on div "resilia Heading Image Clinically Backed Text Block Image 3rd-Party Tested Text …" at bounding box center [441, 358] width 307 height 214
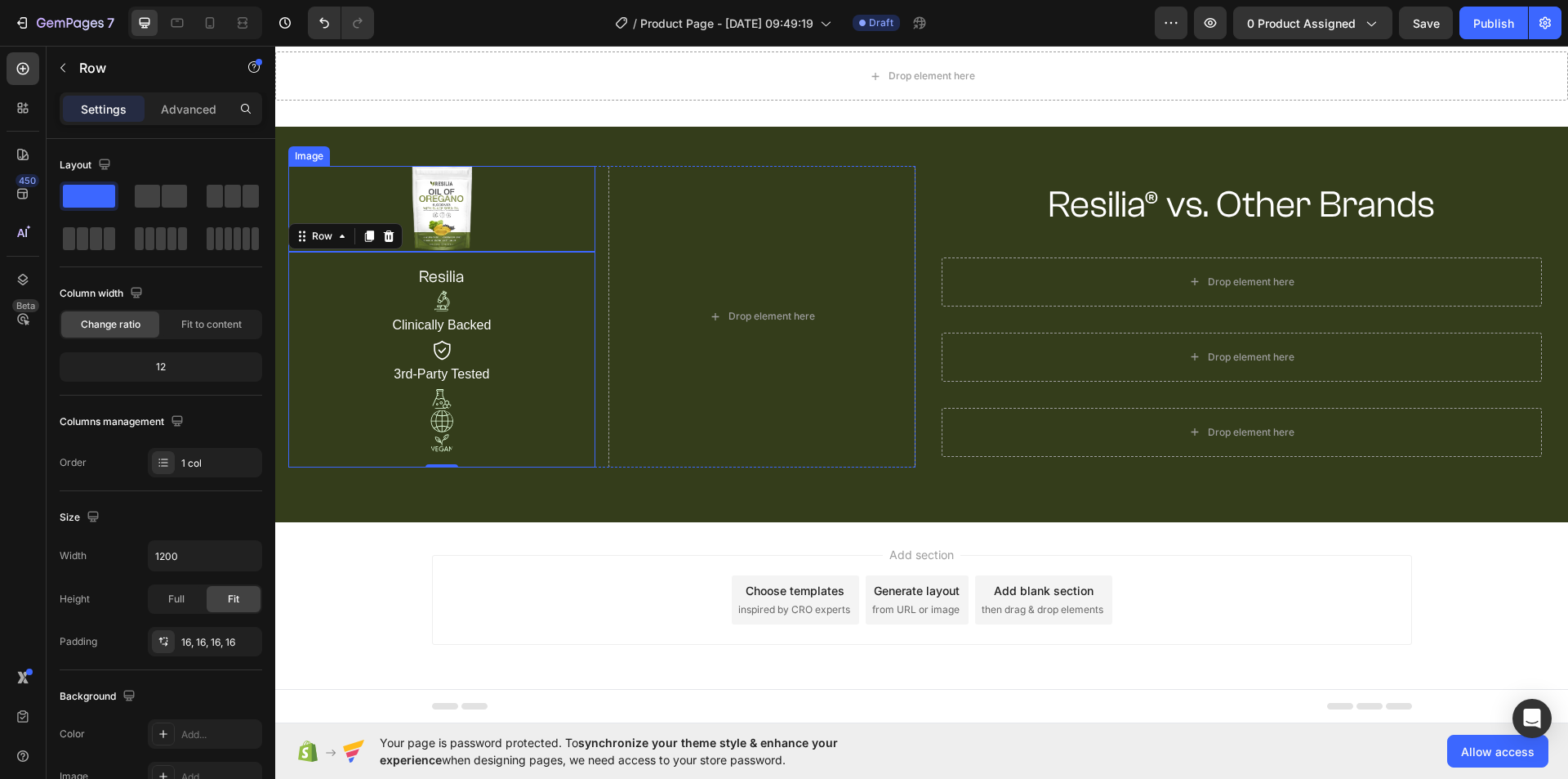
click at [498, 230] on div at bounding box center [441, 209] width 307 height 86
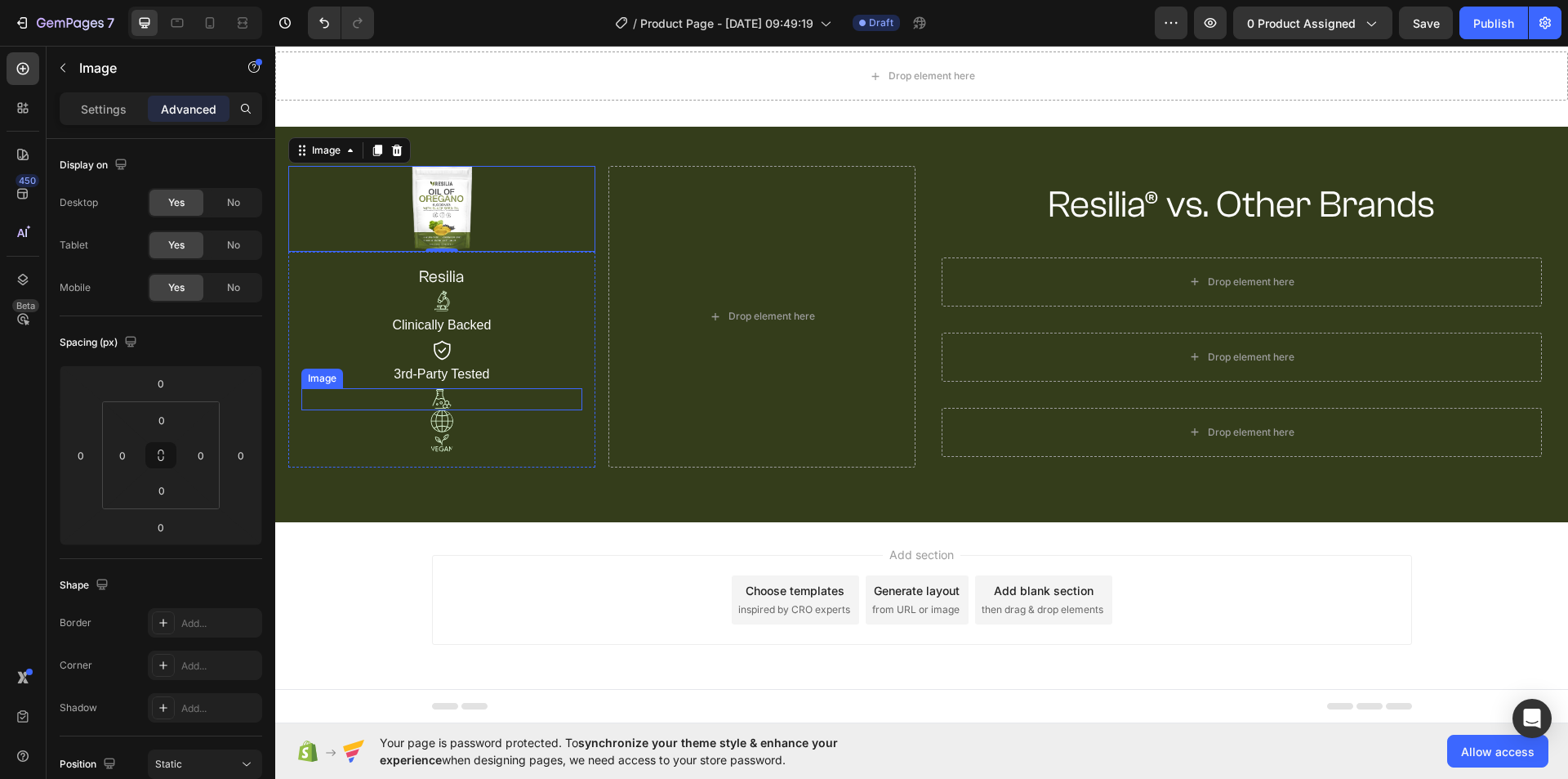
click at [470, 404] on div at bounding box center [441, 398] width 281 height 22
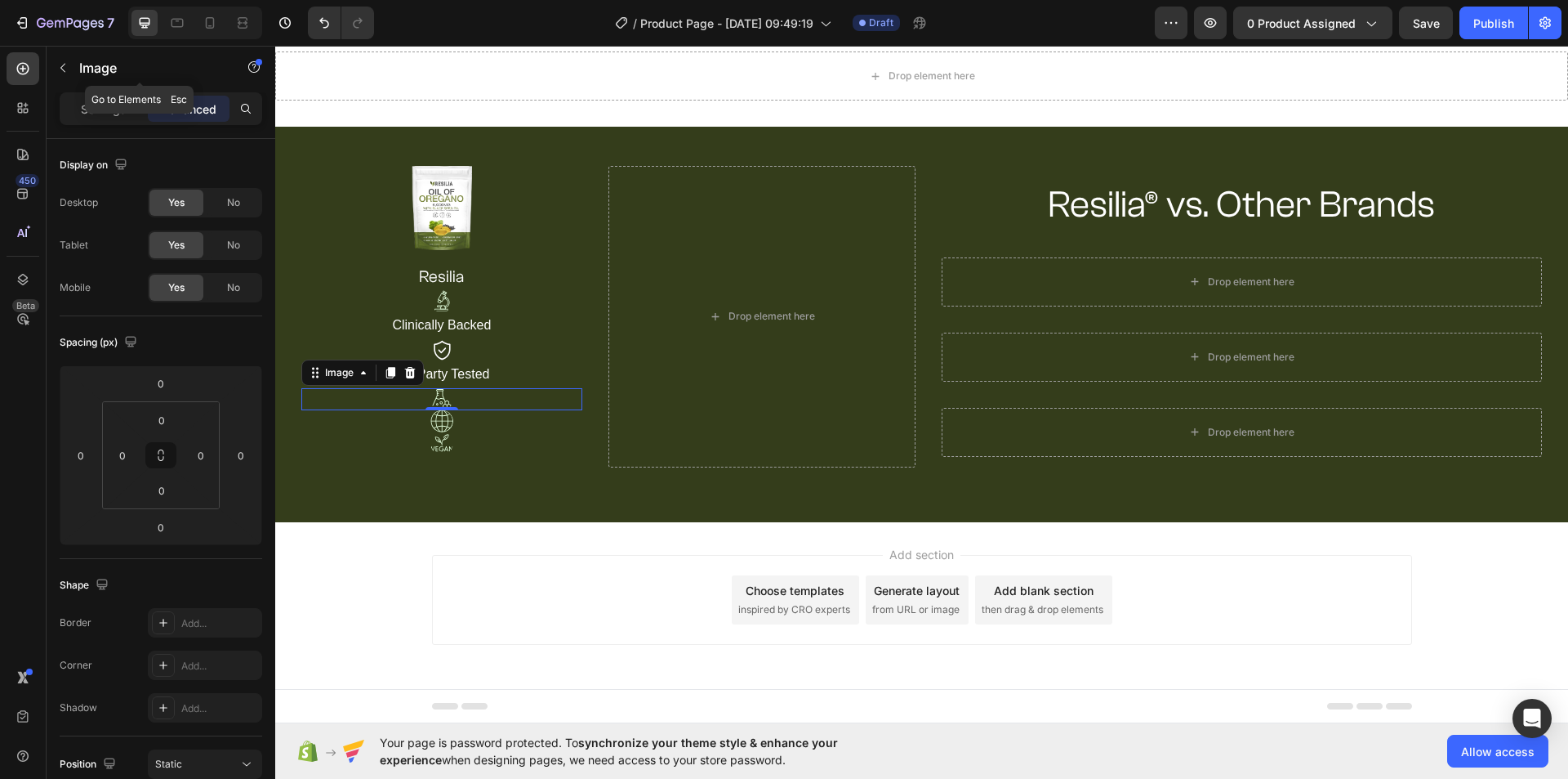
click at [62, 61] on icon "button" at bounding box center [63, 67] width 13 height 13
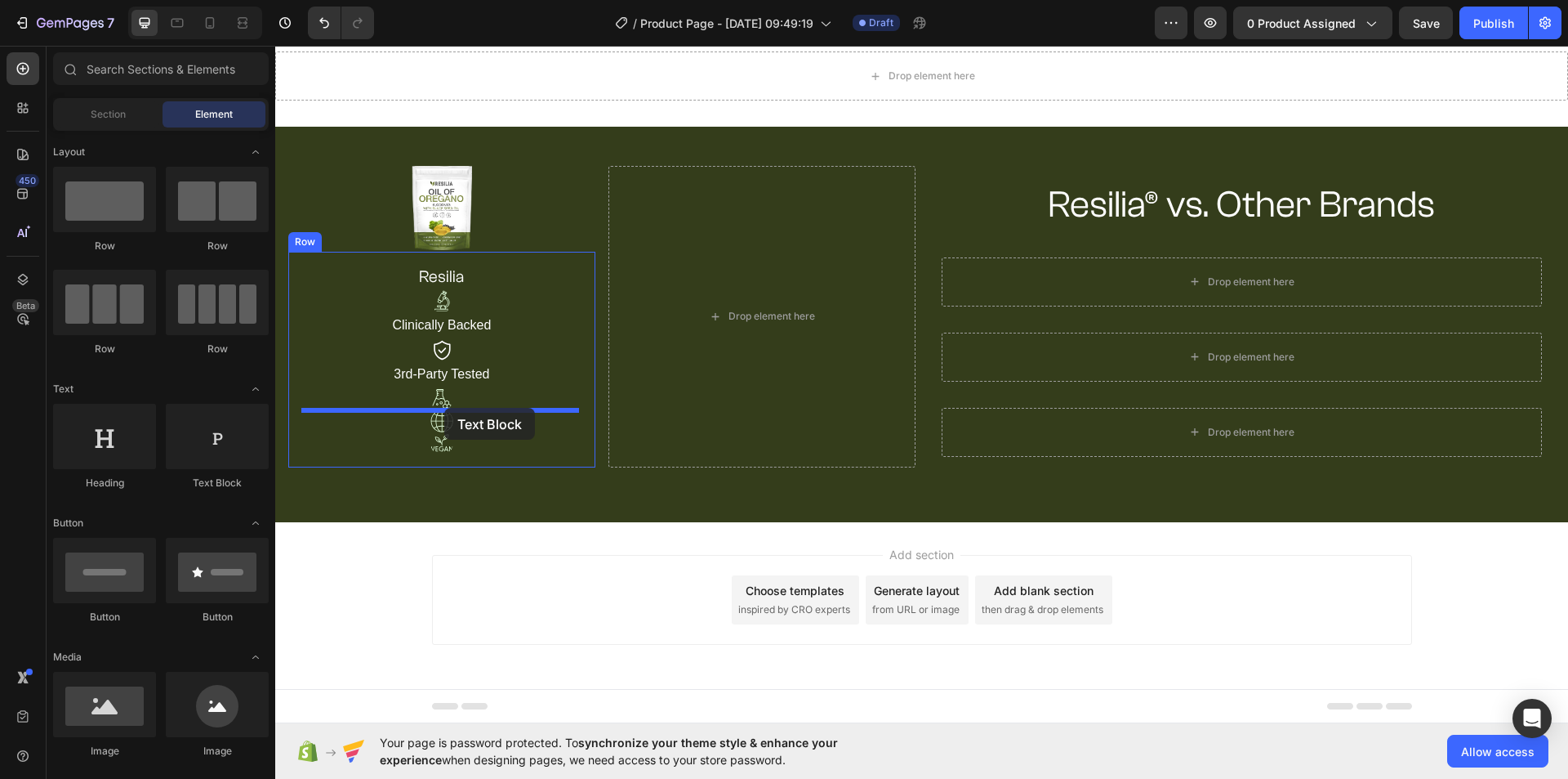
drag, startPoint x: 507, startPoint y: 492, endPoint x: 444, endPoint y: 407, distance: 105.8
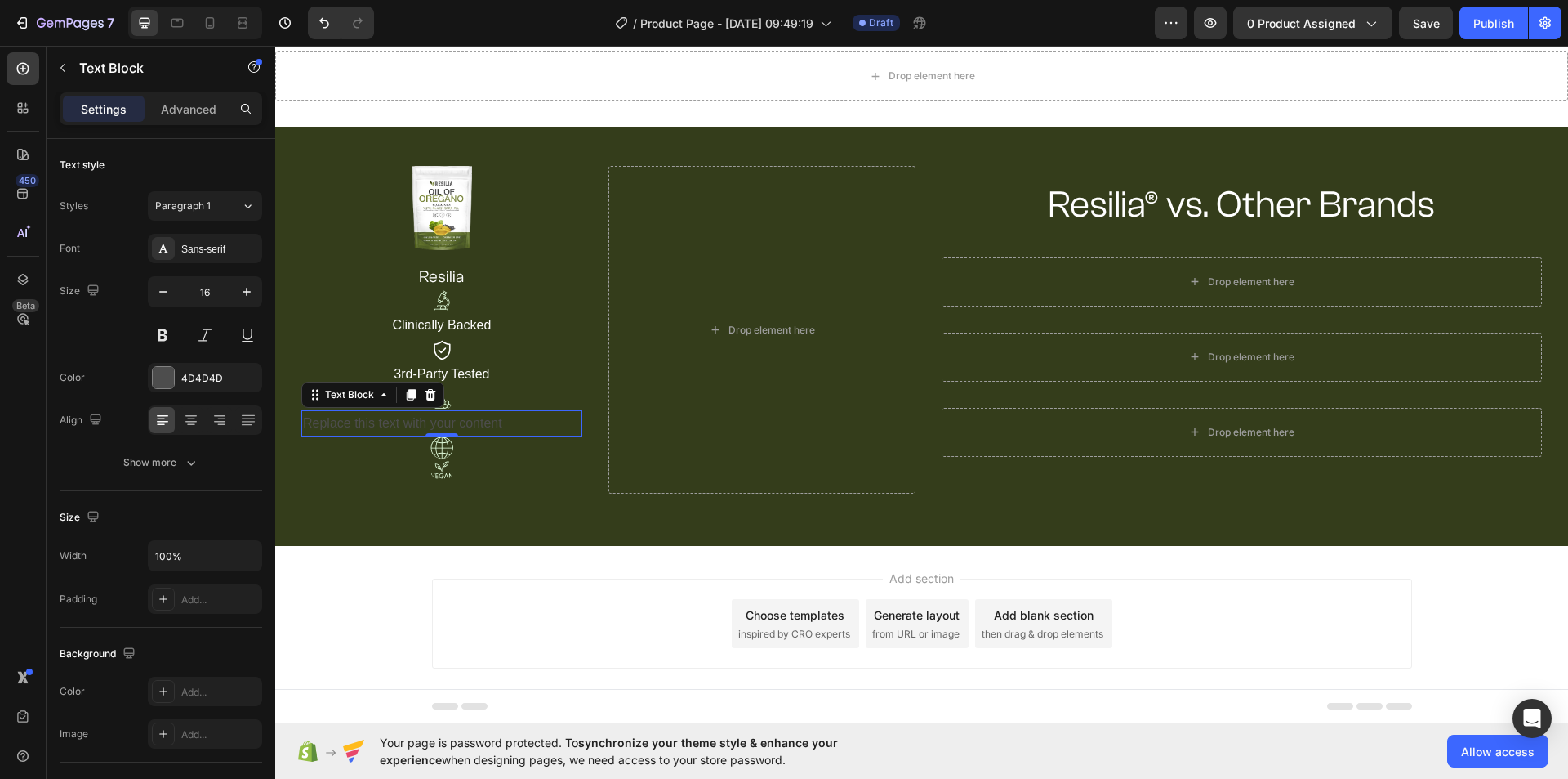
click at [441, 419] on div "Replace this text with your content" at bounding box center [441, 424] width 281 height 27
click at [441, 419] on p "Replace this text with your content" at bounding box center [442, 424] width 278 height 23
click at [367, 424] on p "Allergen-Free & Clean" at bounding box center [442, 424] width 278 height 23
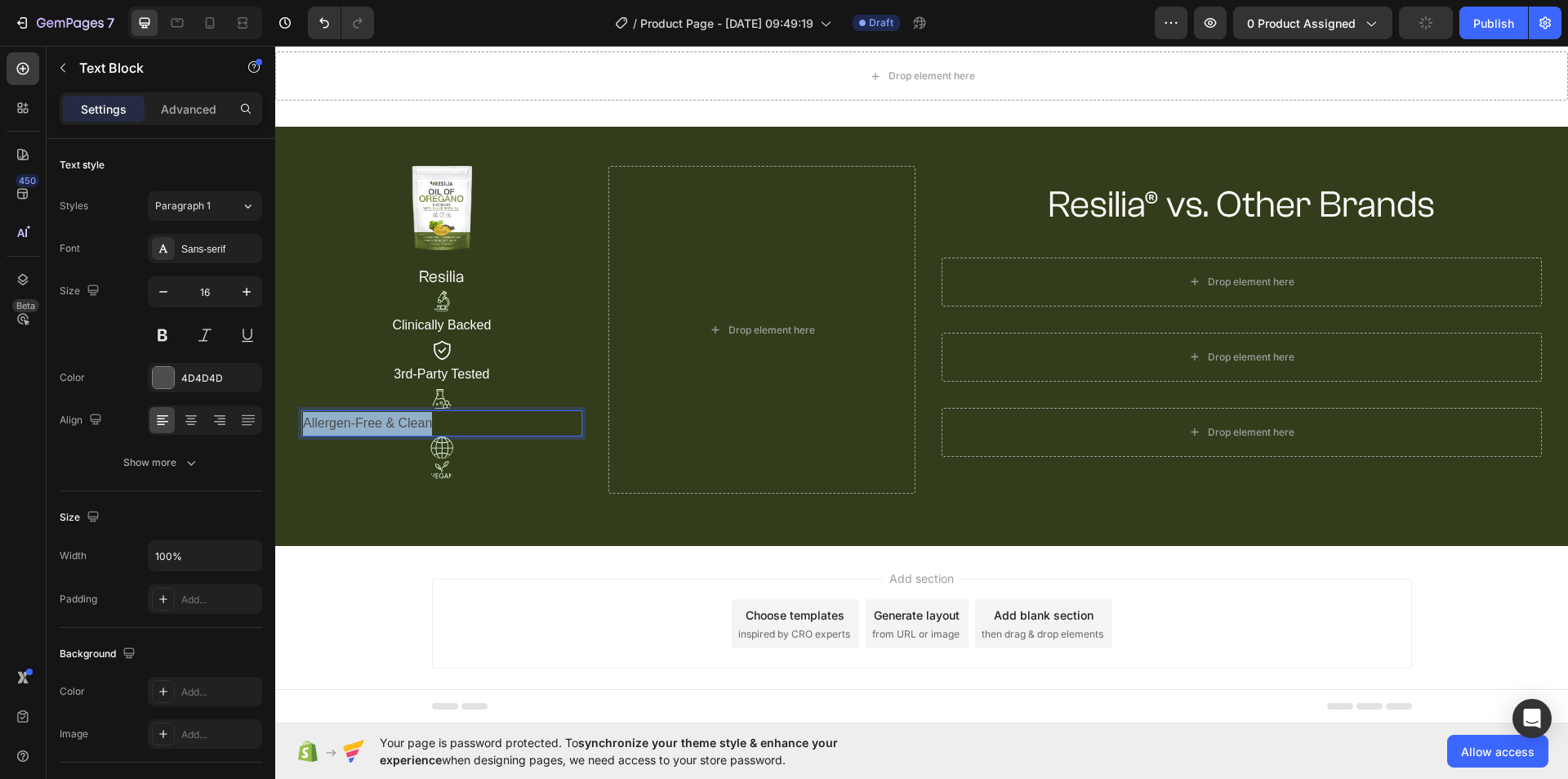
click at [367, 424] on p "Allergen-Free & Clean" at bounding box center [442, 424] width 278 height 23
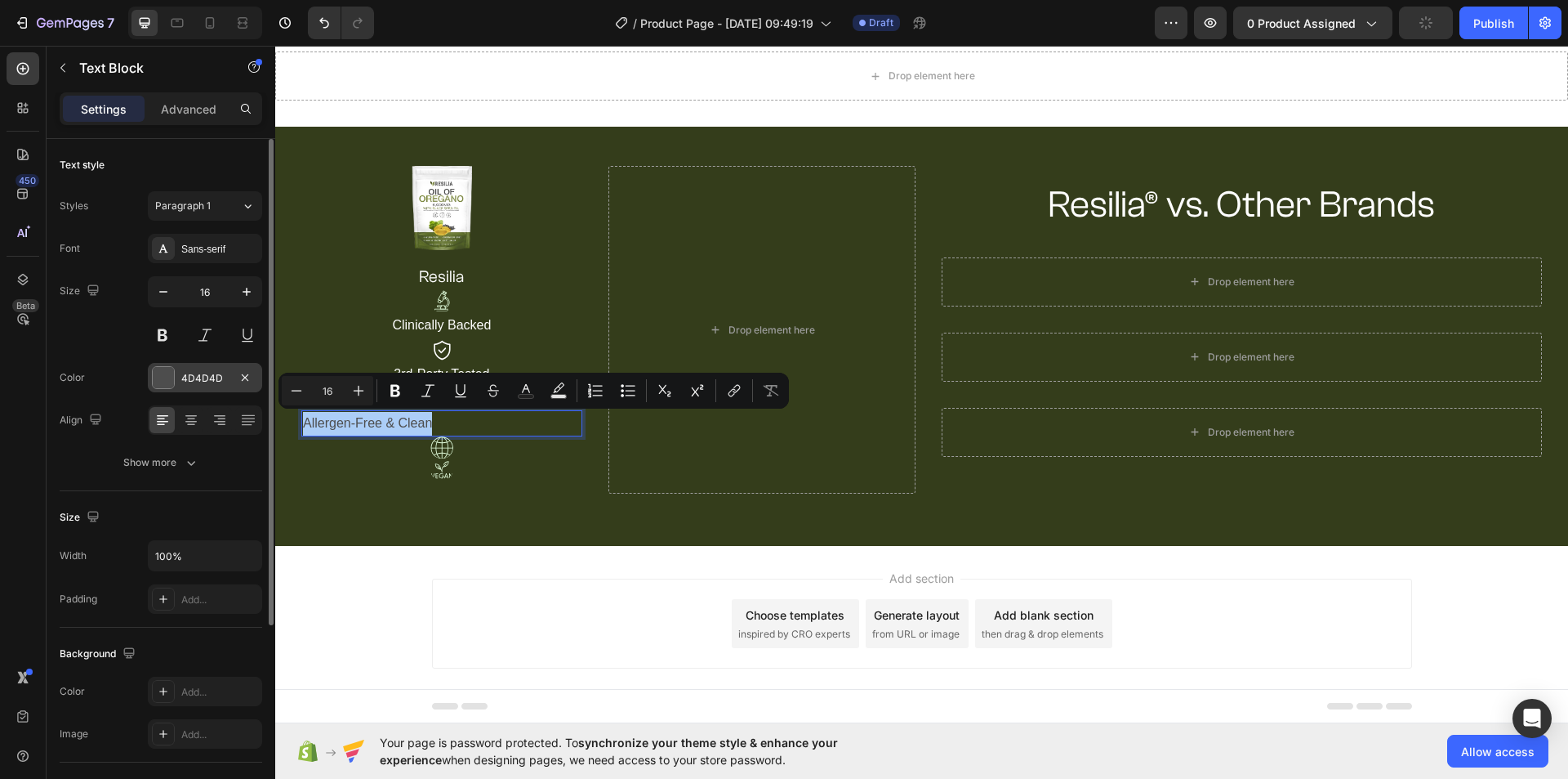
click at [188, 385] on div "4D4D4D" at bounding box center [205, 377] width 114 height 30
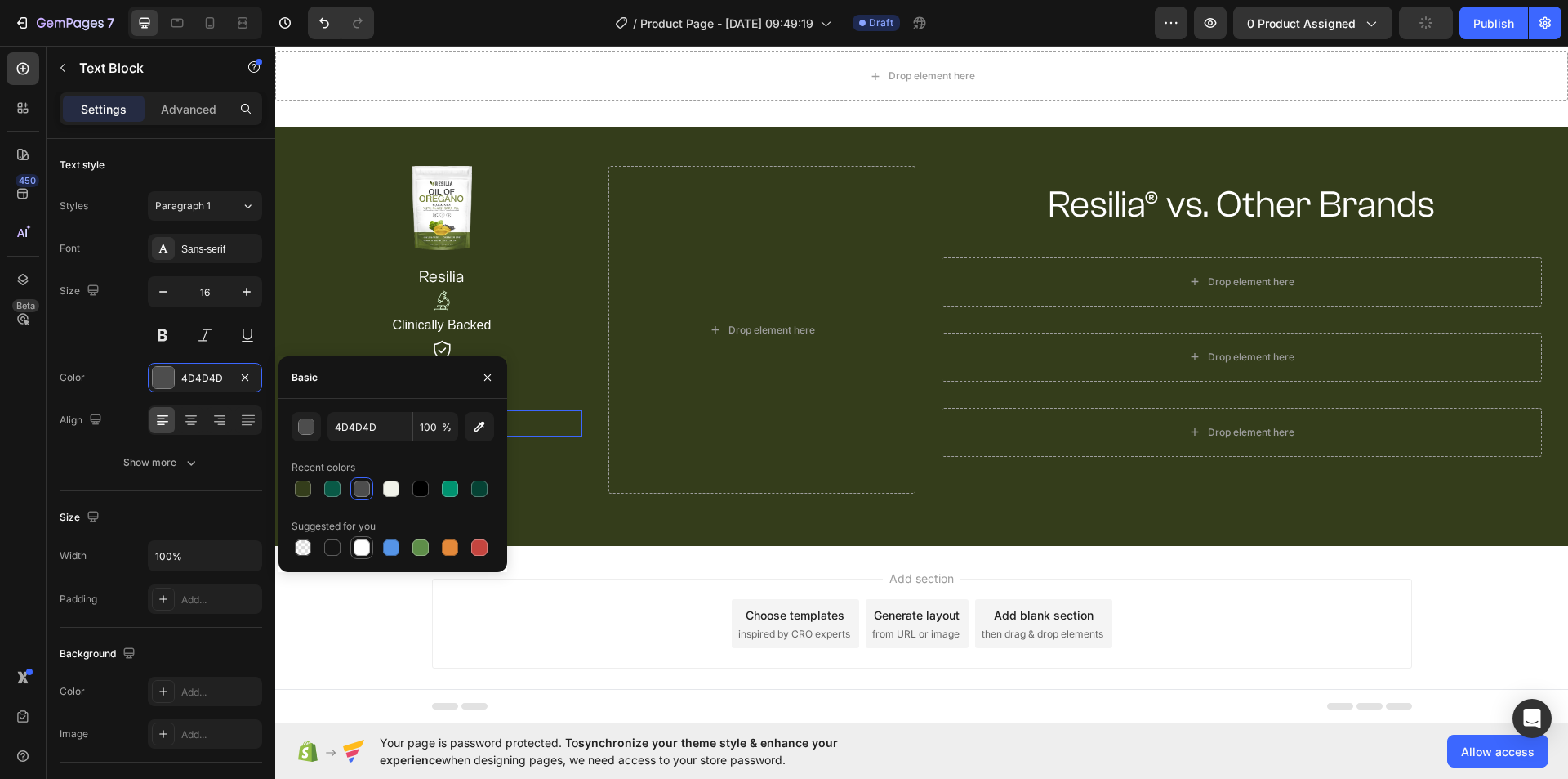
click at [353, 544] on div at bounding box center [362, 547] width 22 height 22
type input "FFFFFF"
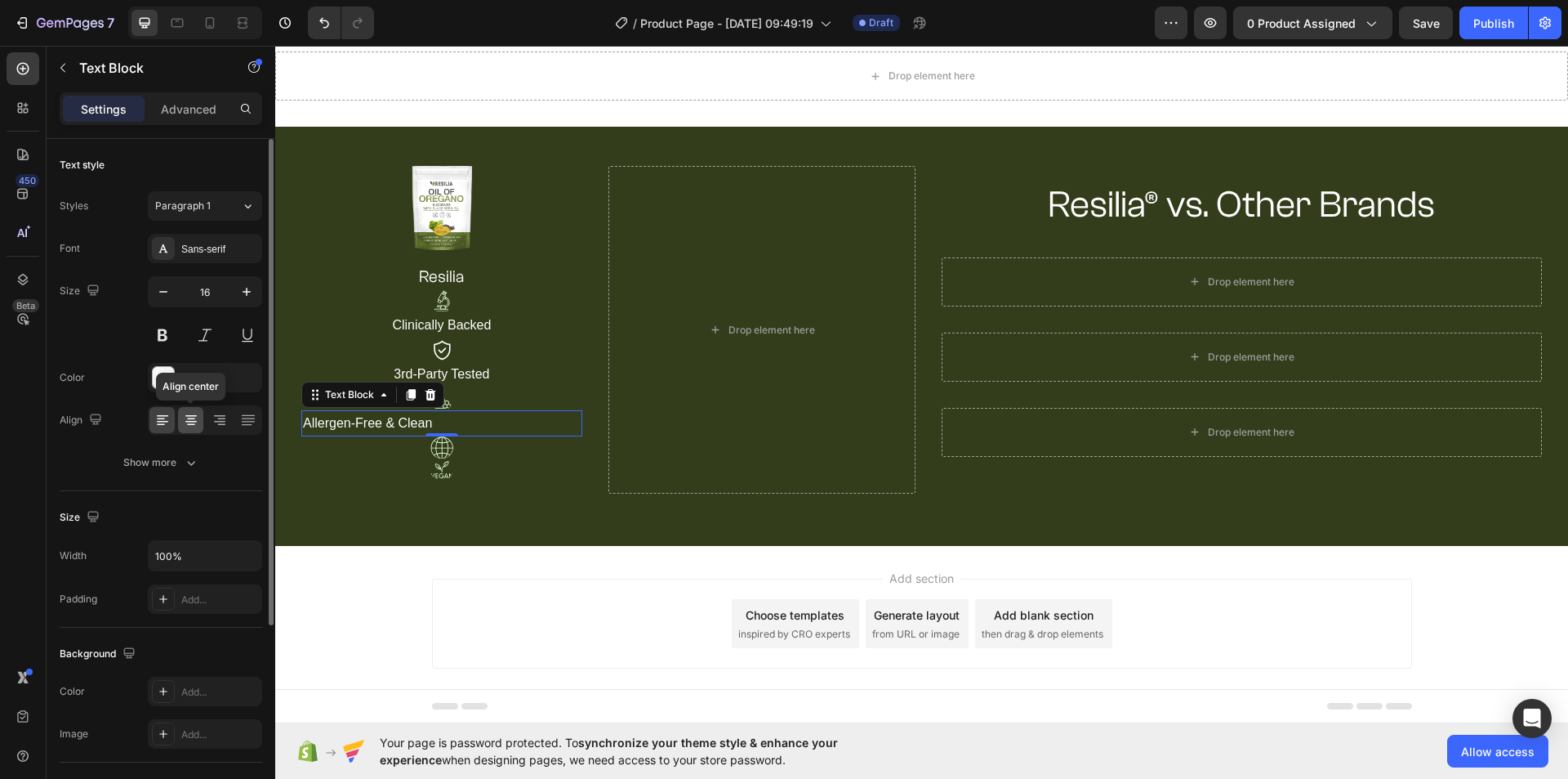
click at [196, 424] on icon at bounding box center [191, 420] width 16 height 16
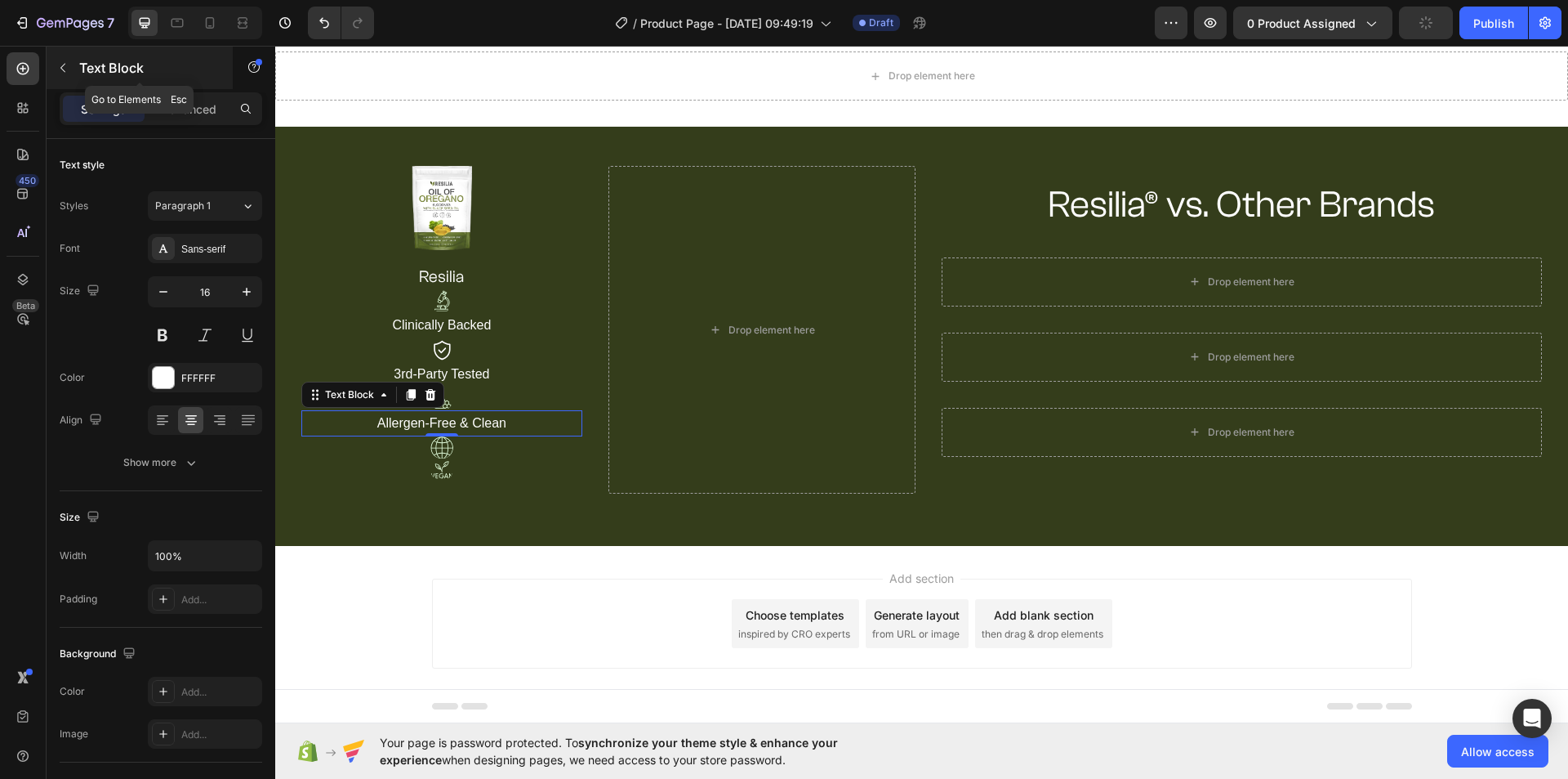
click at [69, 62] on button "button" at bounding box center [63, 67] width 26 height 26
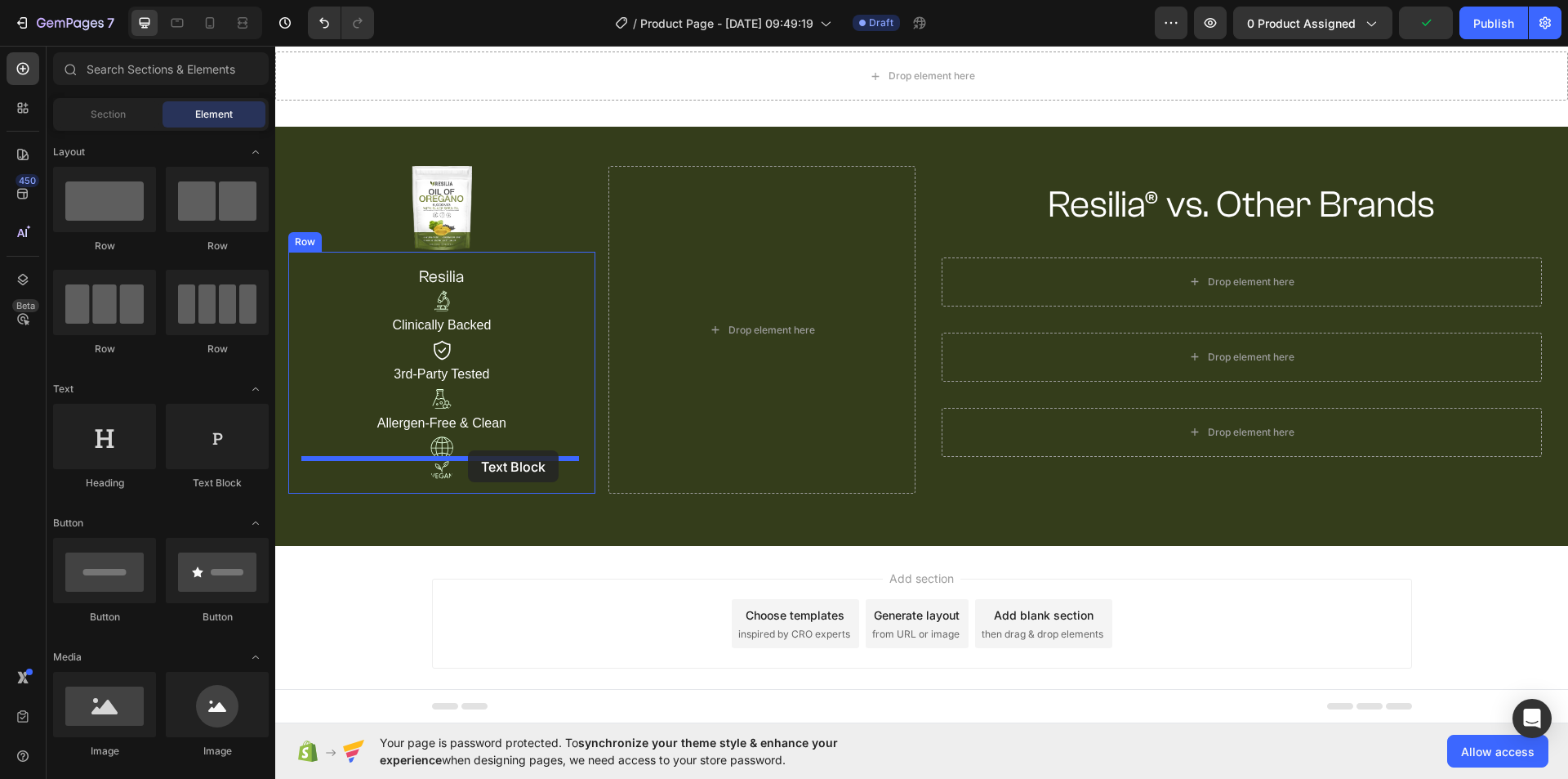
drag, startPoint x: 478, startPoint y: 498, endPoint x: 468, endPoint y: 451, distance: 48.1
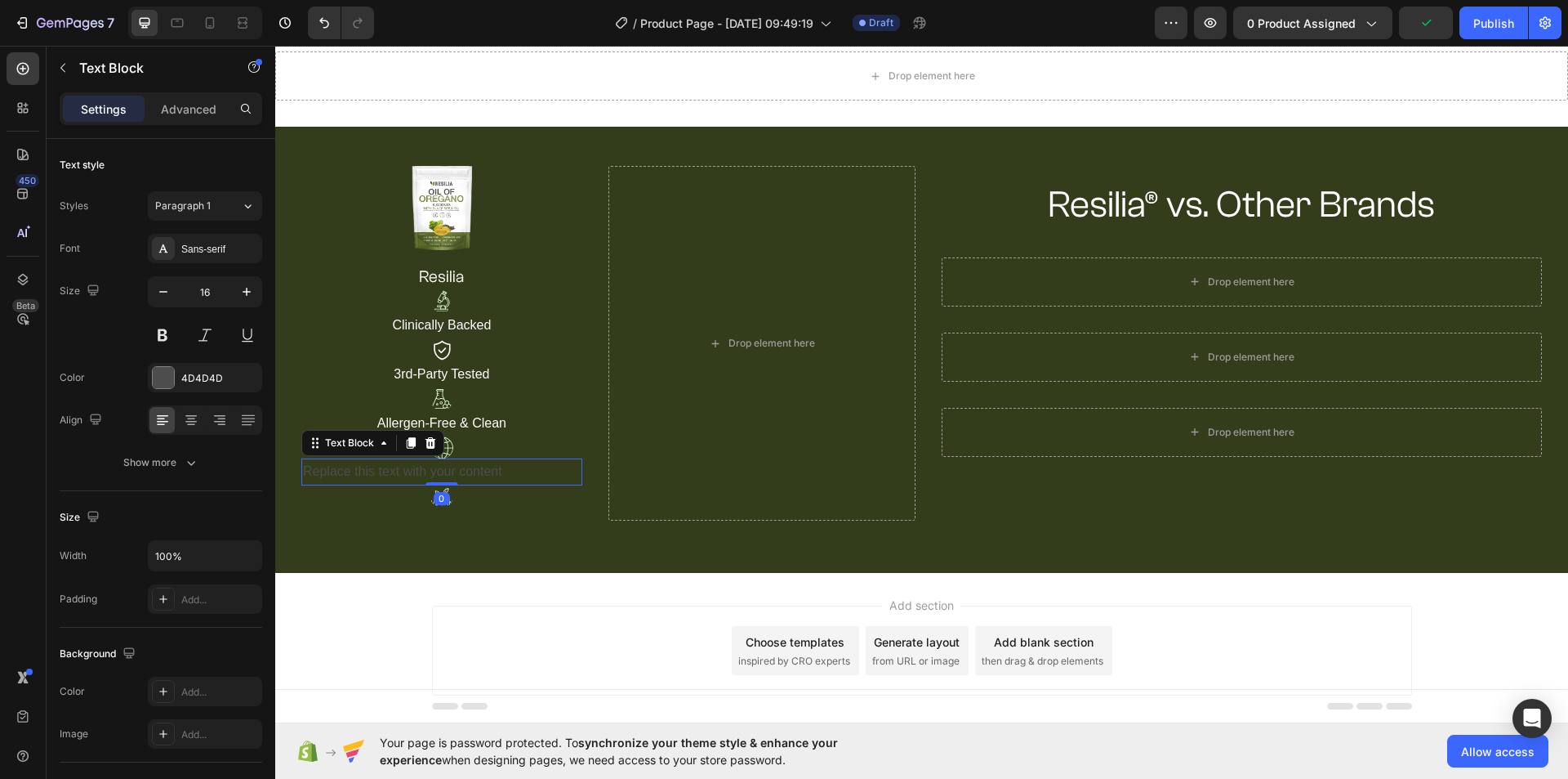
click at [449, 466] on div "Replace this text with your content" at bounding box center [441, 472] width 281 height 27
click at [449, 466] on p "Replace this text with your content" at bounding box center [442, 472] width 278 height 23
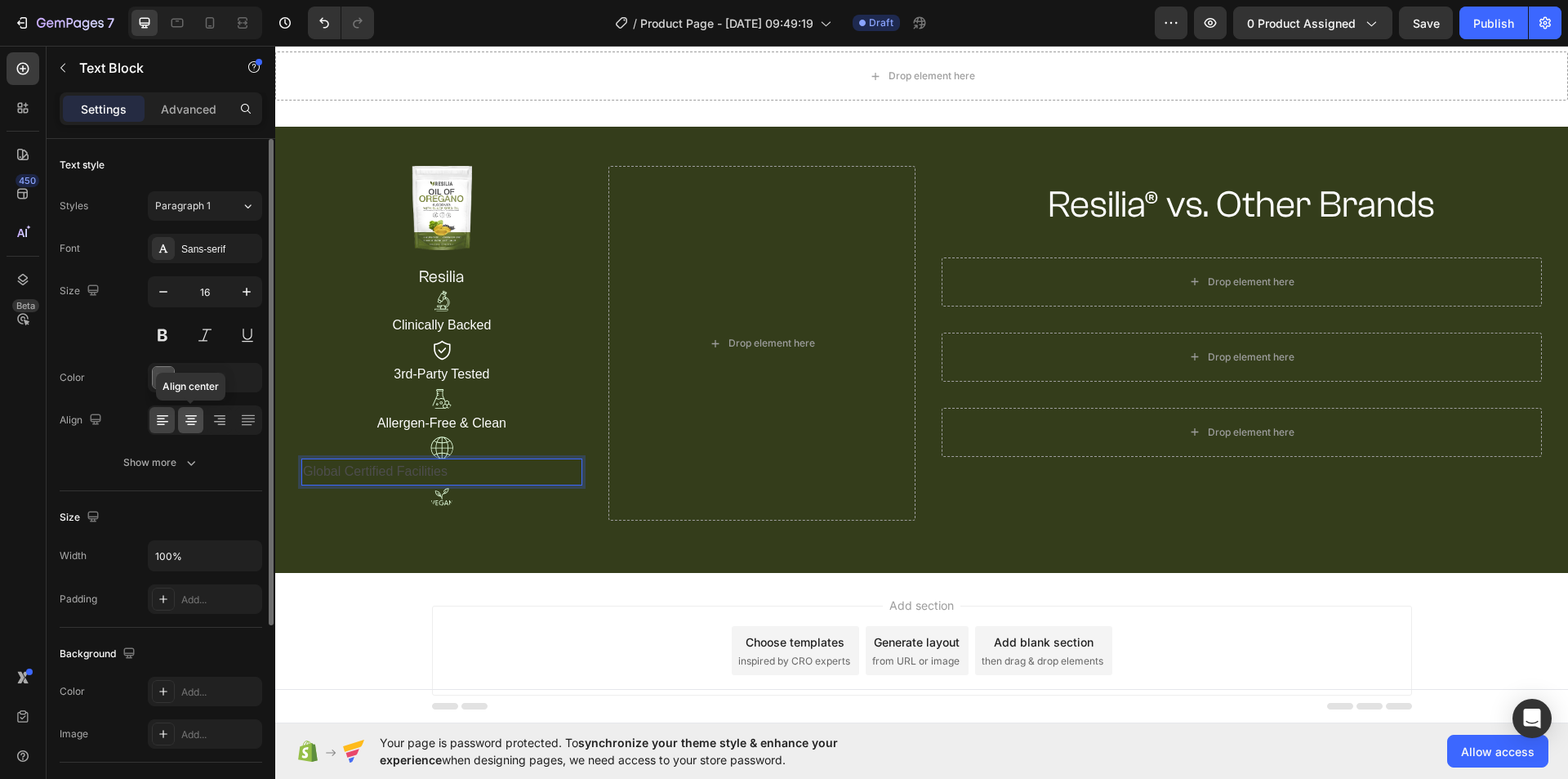
click at [185, 415] on icon at bounding box center [191, 420] width 16 height 16
click at [192, 372] on div "4D4D4D" at bounding box center [205, 378] width 48 height 14
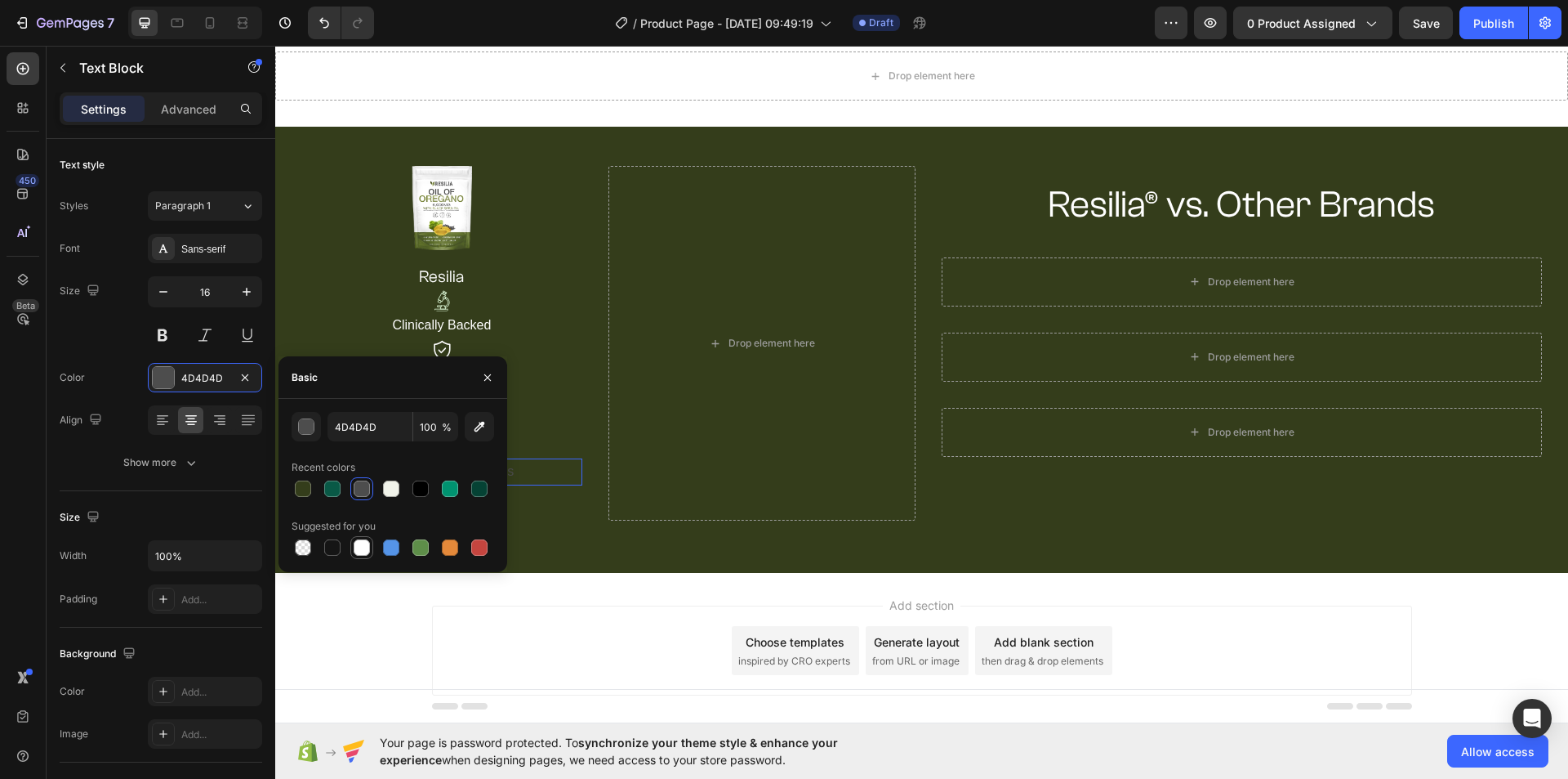
click at [361, 548] on div at bounding box center [362, 547] width 16 height 16
type input "FFFFFF"
click at [534, 360] on div at bounding box center [441, 350] width 281 height 22
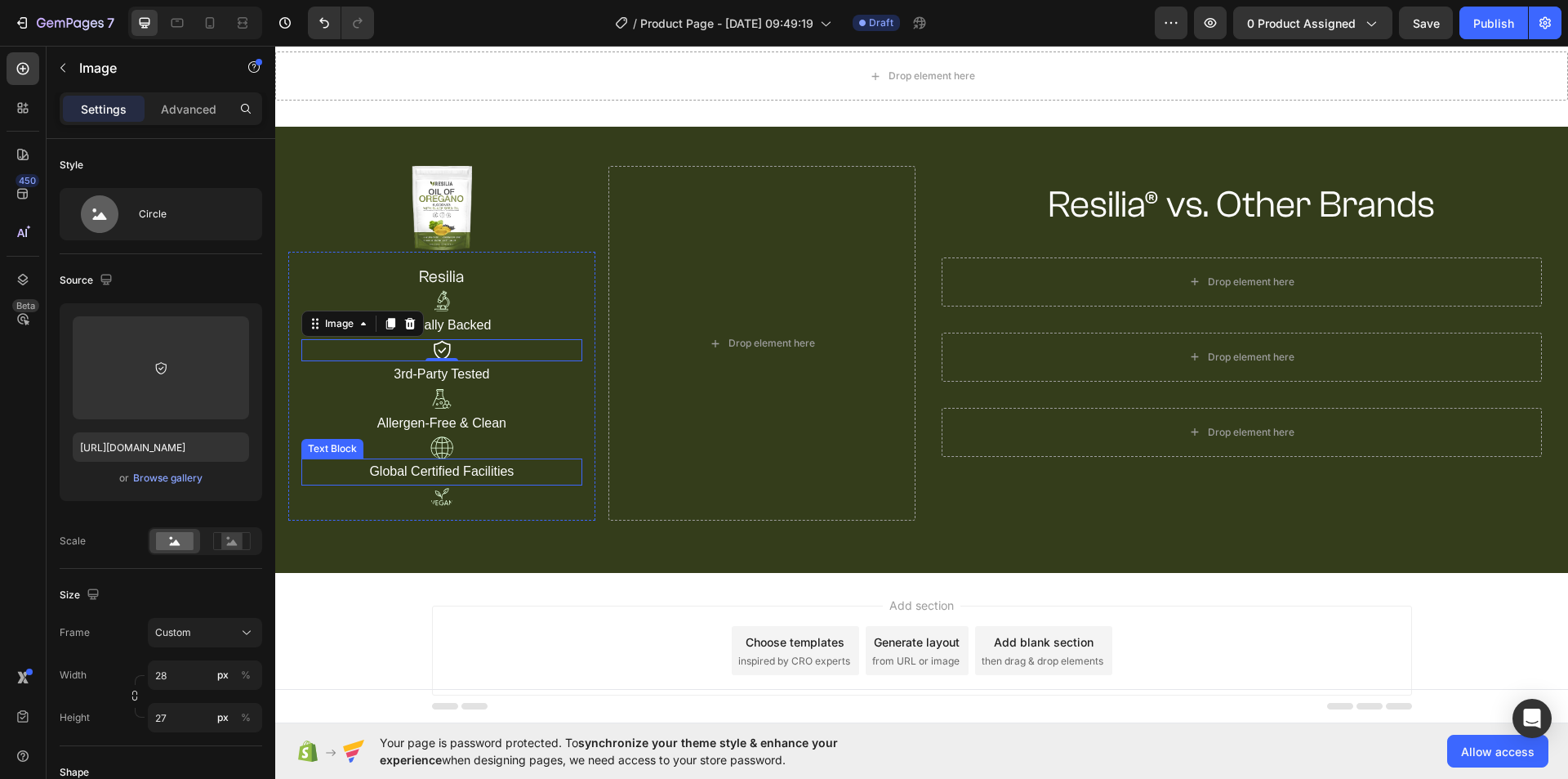
click at [493, 477] on p "Global Certified Facilities" at bounding box center [442, 472] width 278 height 23
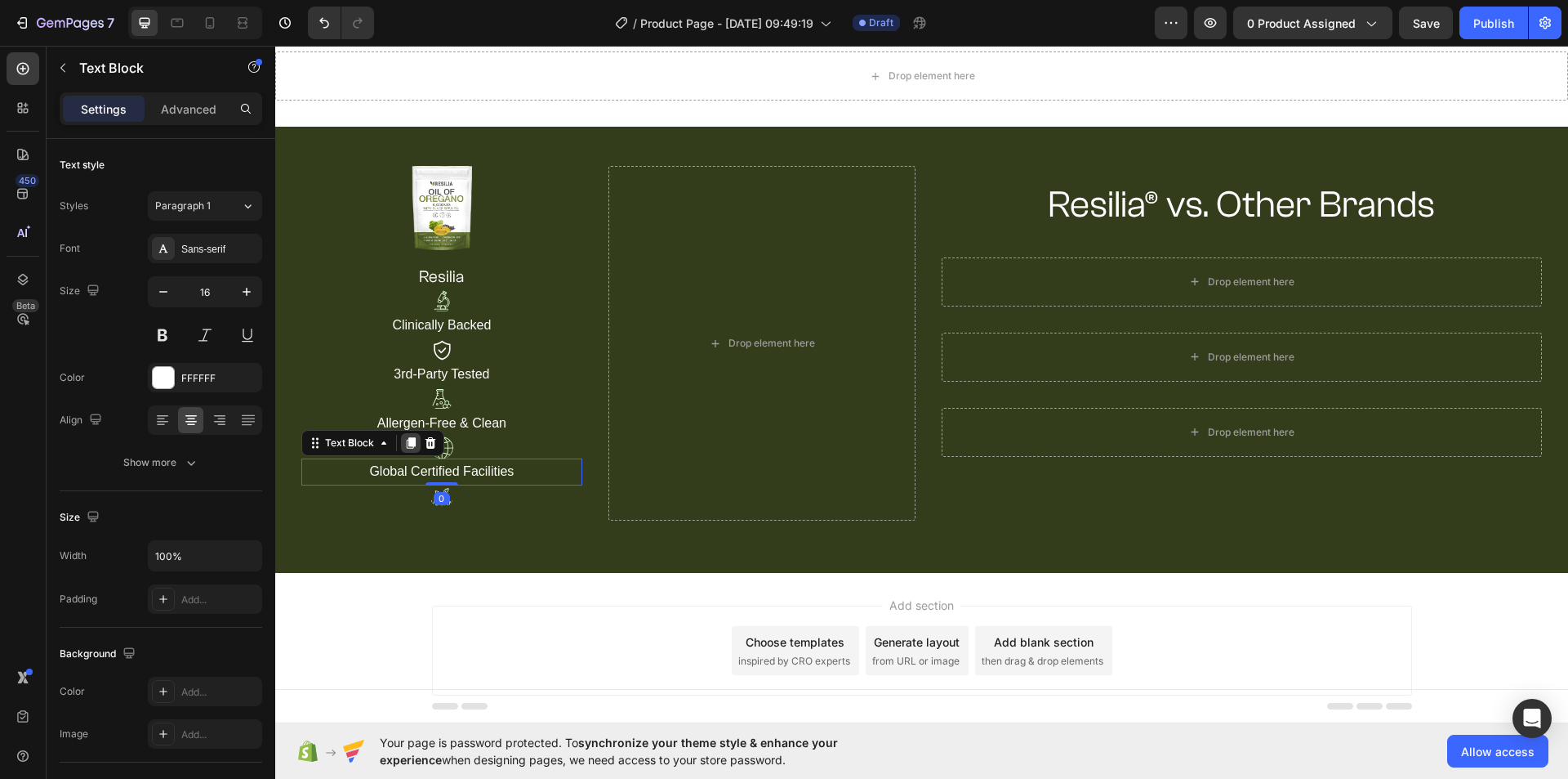
click at [410, 442] on icon at bounding box center [411, 443] width 9 height 12
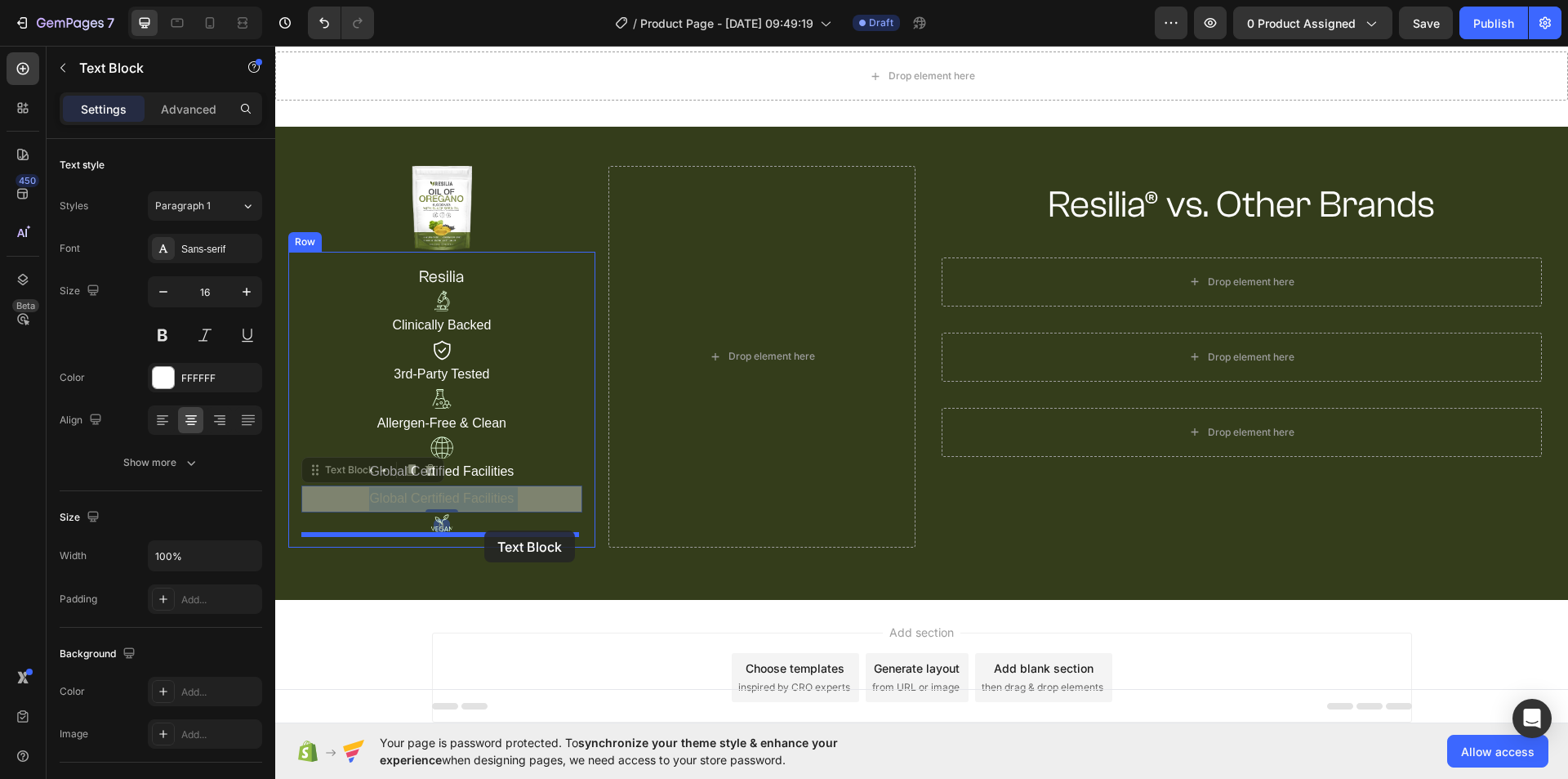
drag, startPoint x: 492, startPoint y: 496, endPoint x: 484, endPoint y: 530, distance: 34.9
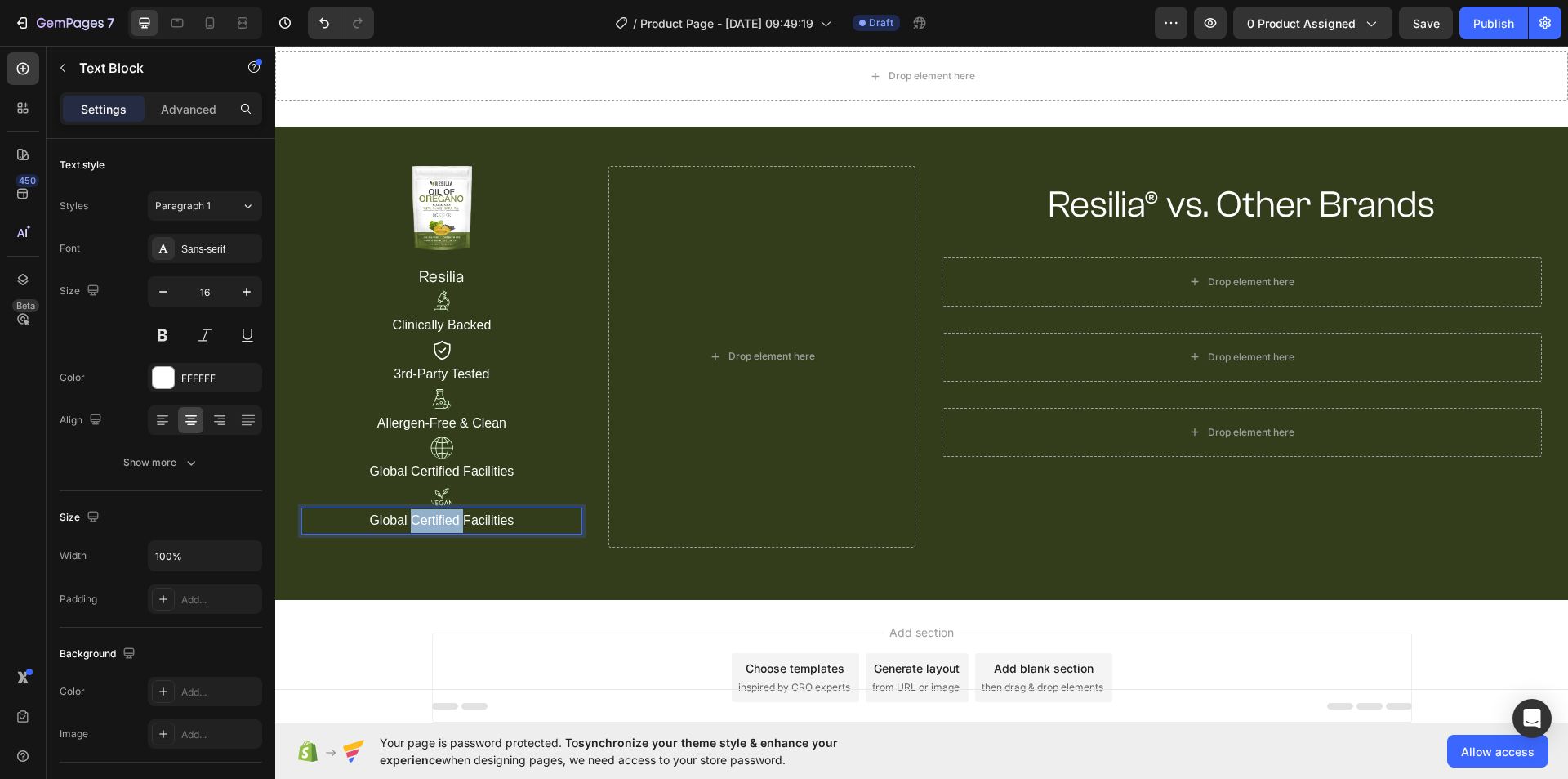
click at [451, 523] on p "Global Certified Facilities" at bounding box center [442, 521] width 278 height 23
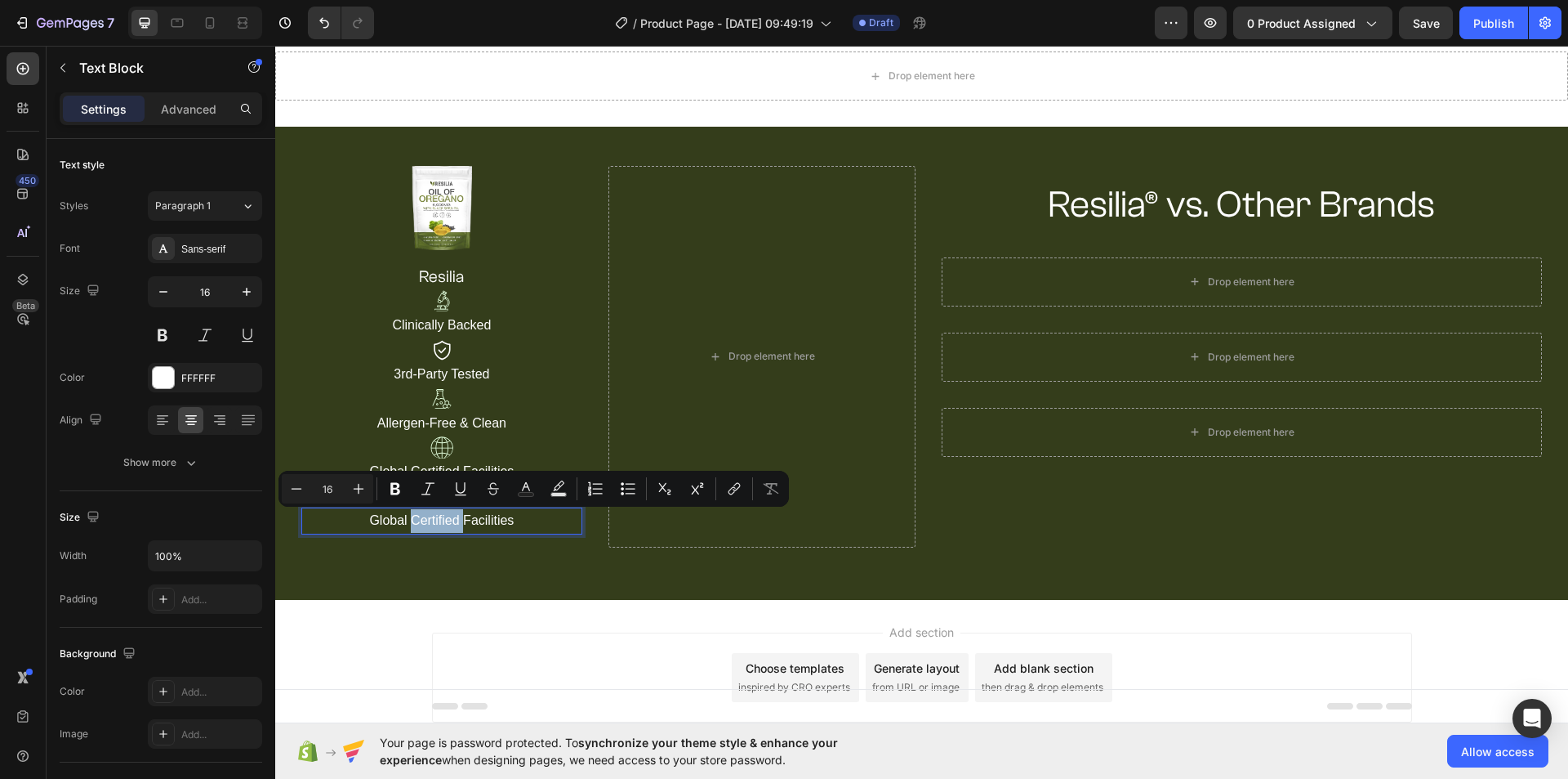
click at [451, 523] on p "Global Certified Facilities" at bounding box center [442, 521] width 278 height 23
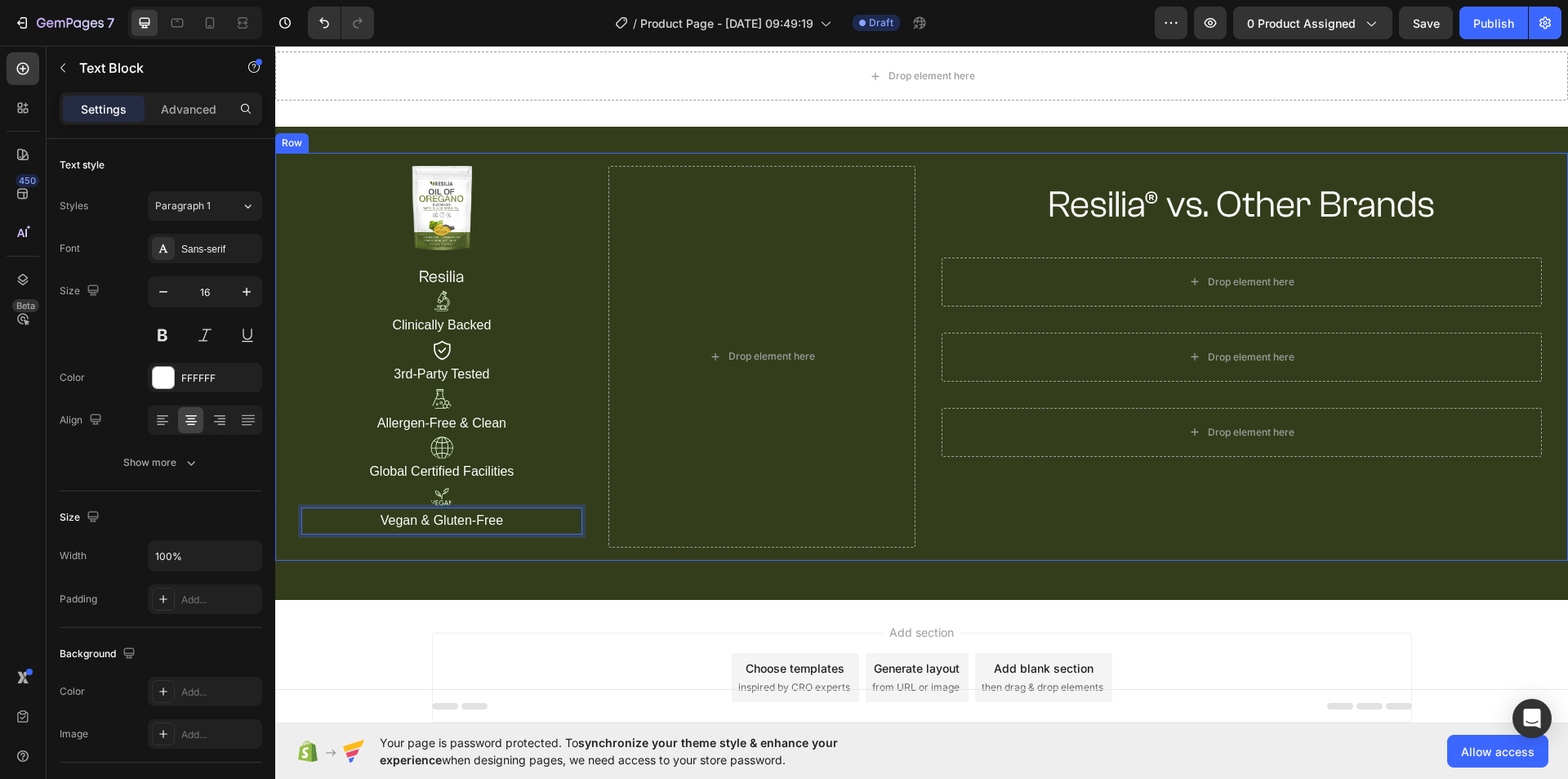
click at [1056, 516] on div "Resilia® vs. Other Brands Heading Row Drop element here Row Drop element here R…" at bounding box center [1241, 356] width 627 height 381
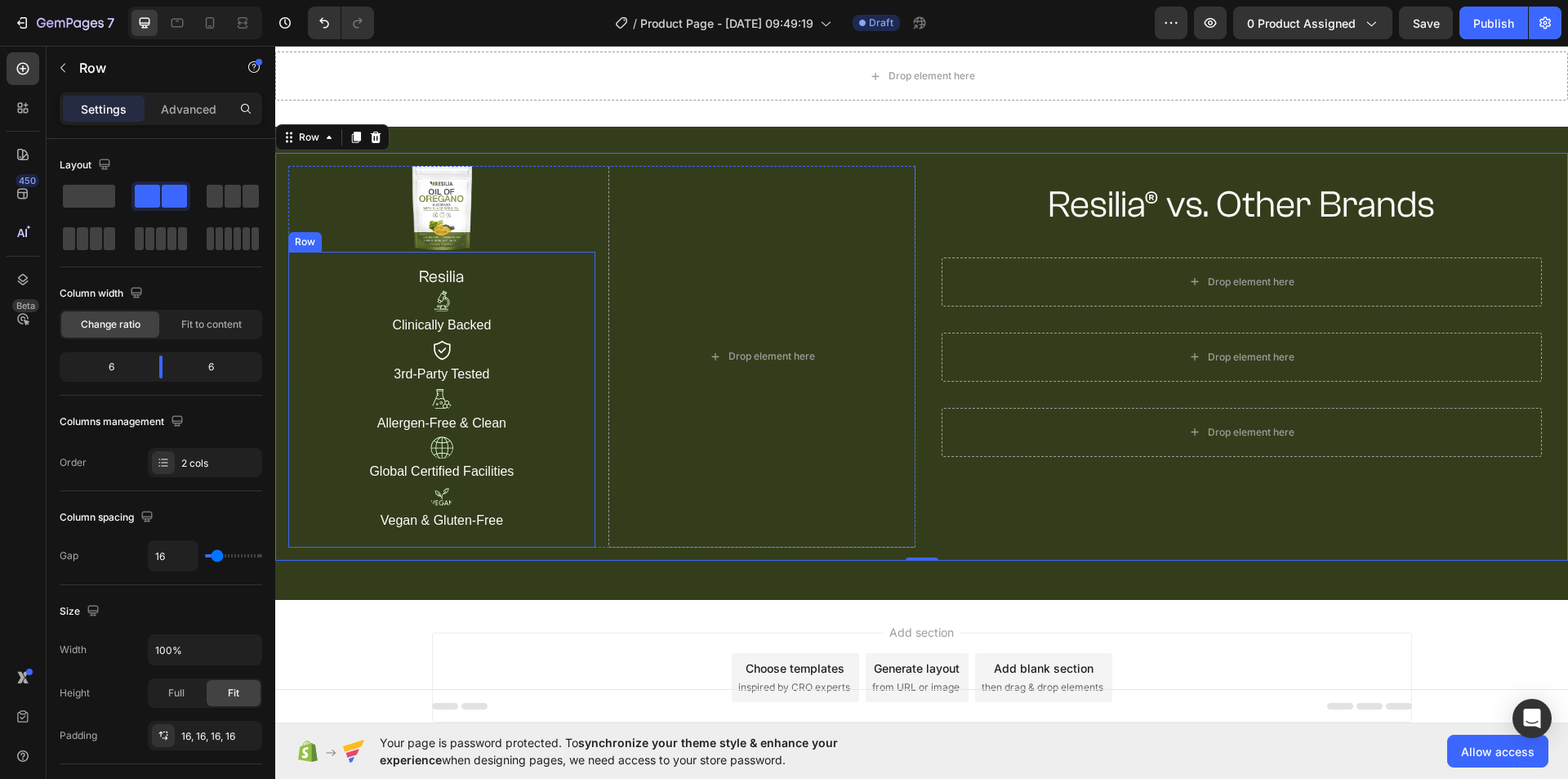
click at [529, 255] on div "resilia Heading Image Clinically Backed Text Block Image 3rd-Party Tested Text …" at bounding box center [441, 399] width 307 height 296
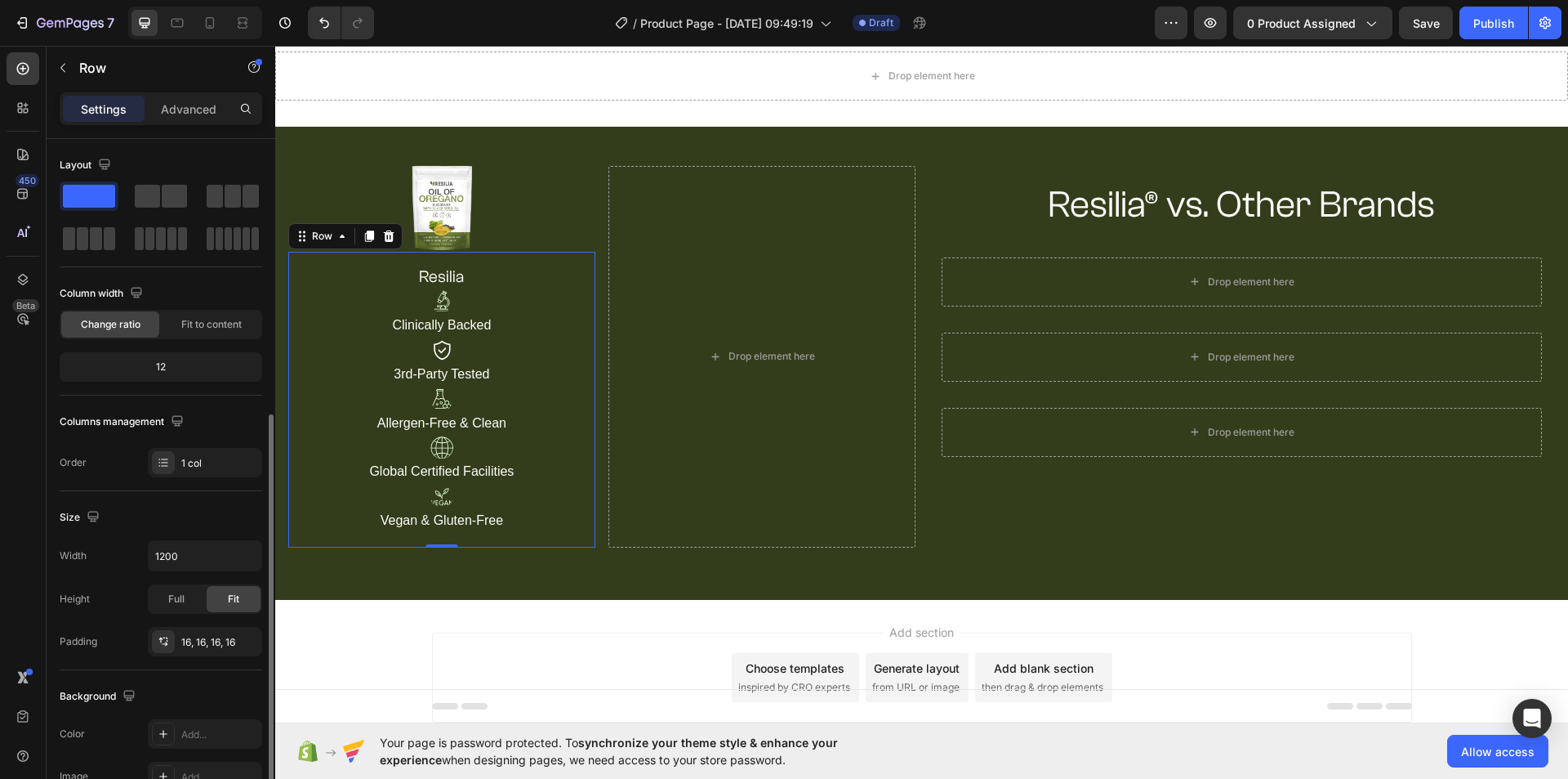
scroll to position [163, 0]
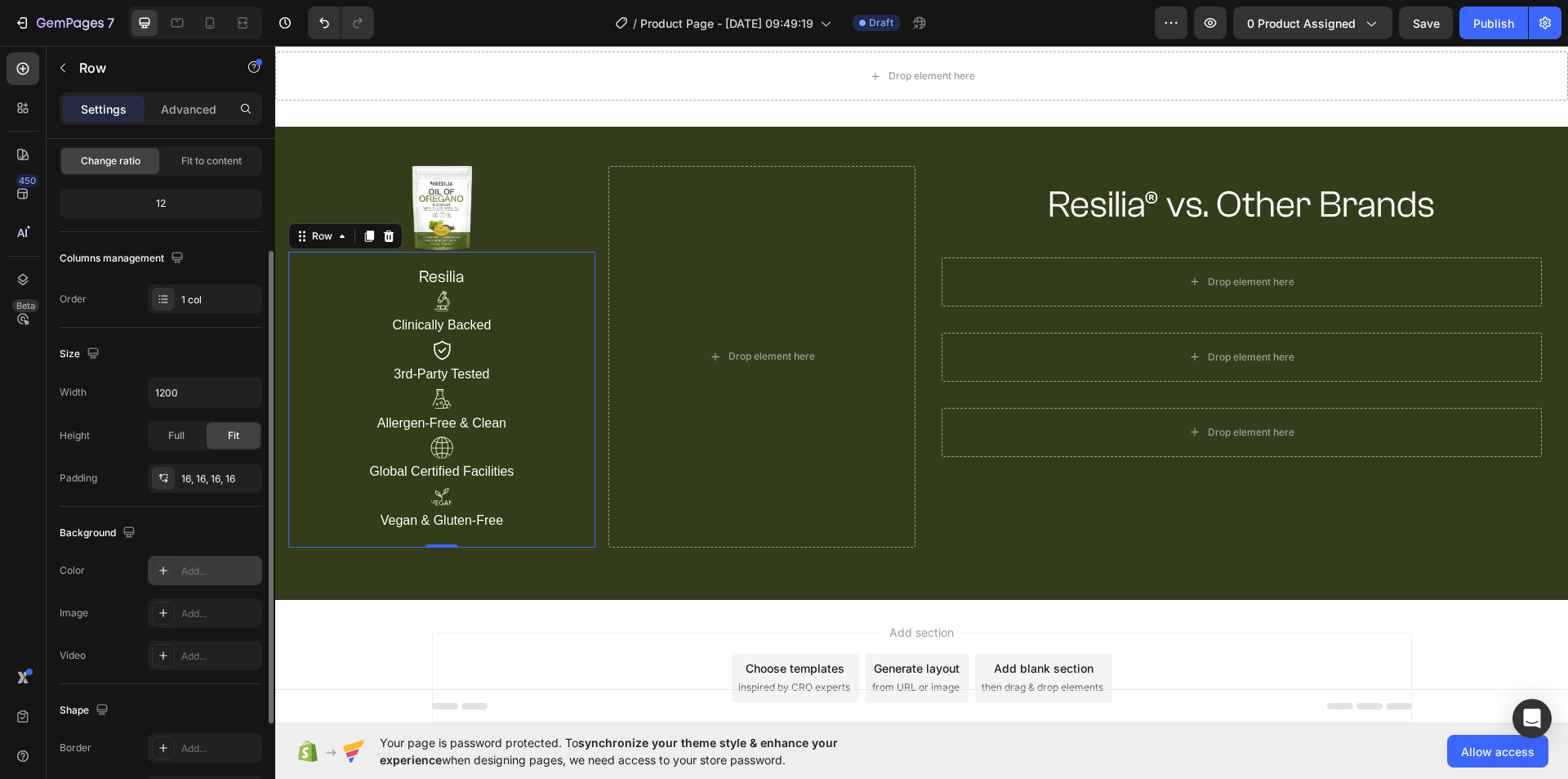
click at [198, 576] on div "Add..." at bounding box center [220, 571] width 77 height 14
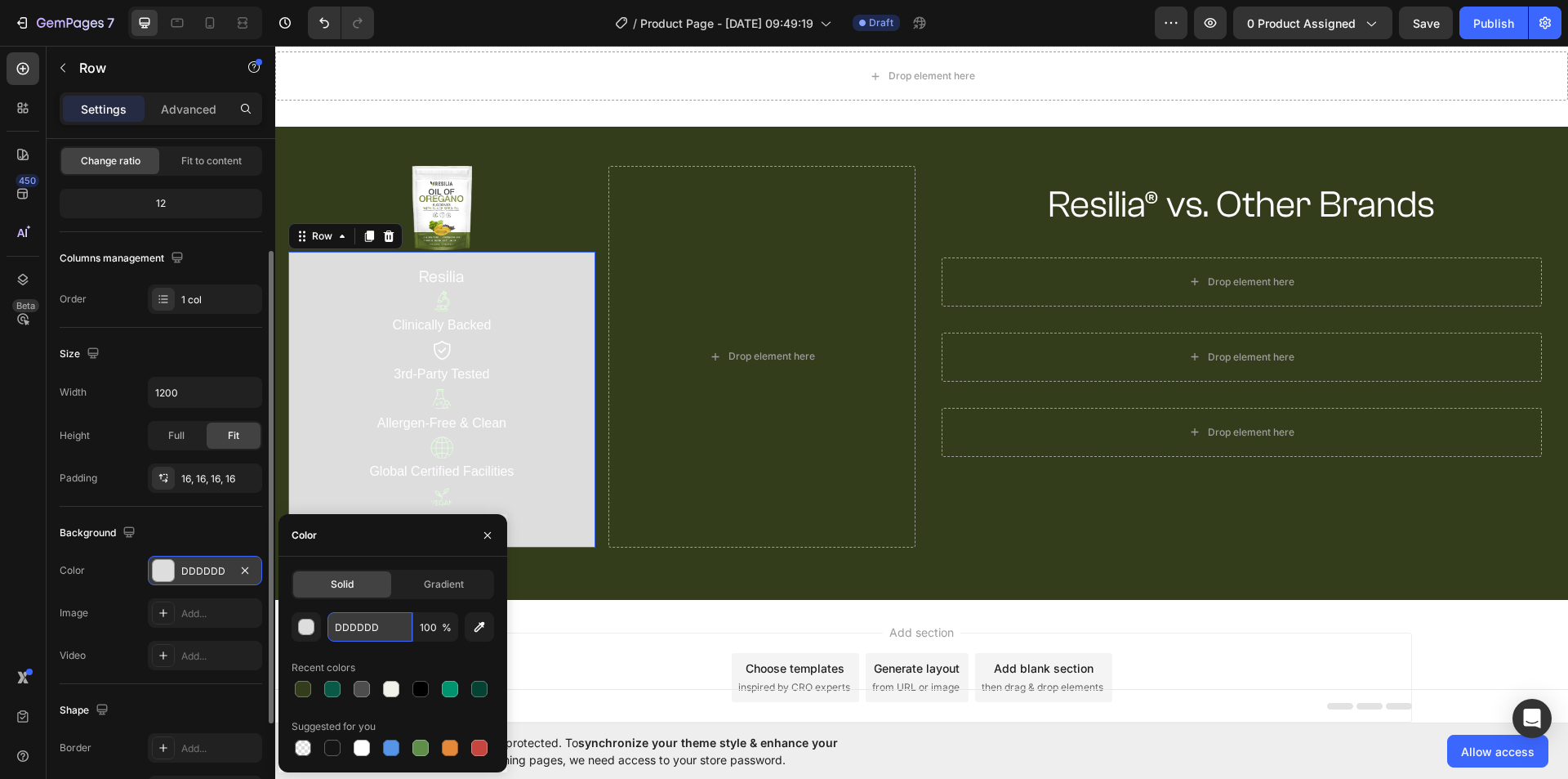
click at [369, 638] on input "DDDDDD" at bounding box center [370, 626] width 85 height 30
paste input "#58682a"
type input "#58682a"
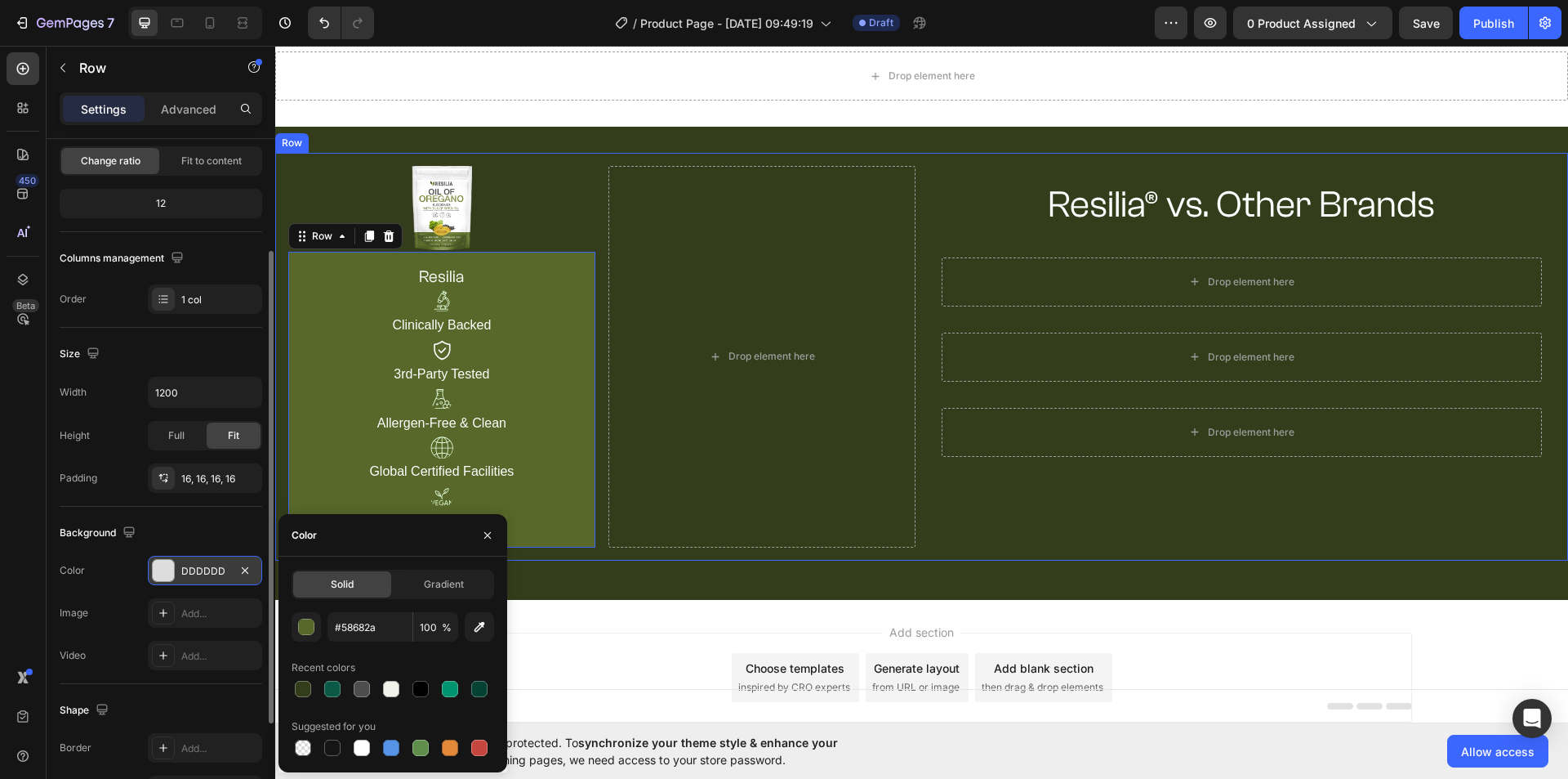
click at [1210, 554] on div "Image resilia Heading Image Clinically Backed Text Block Image 3rd-Party Tested…" at bounding box center [921, 356] width 1293 height 407
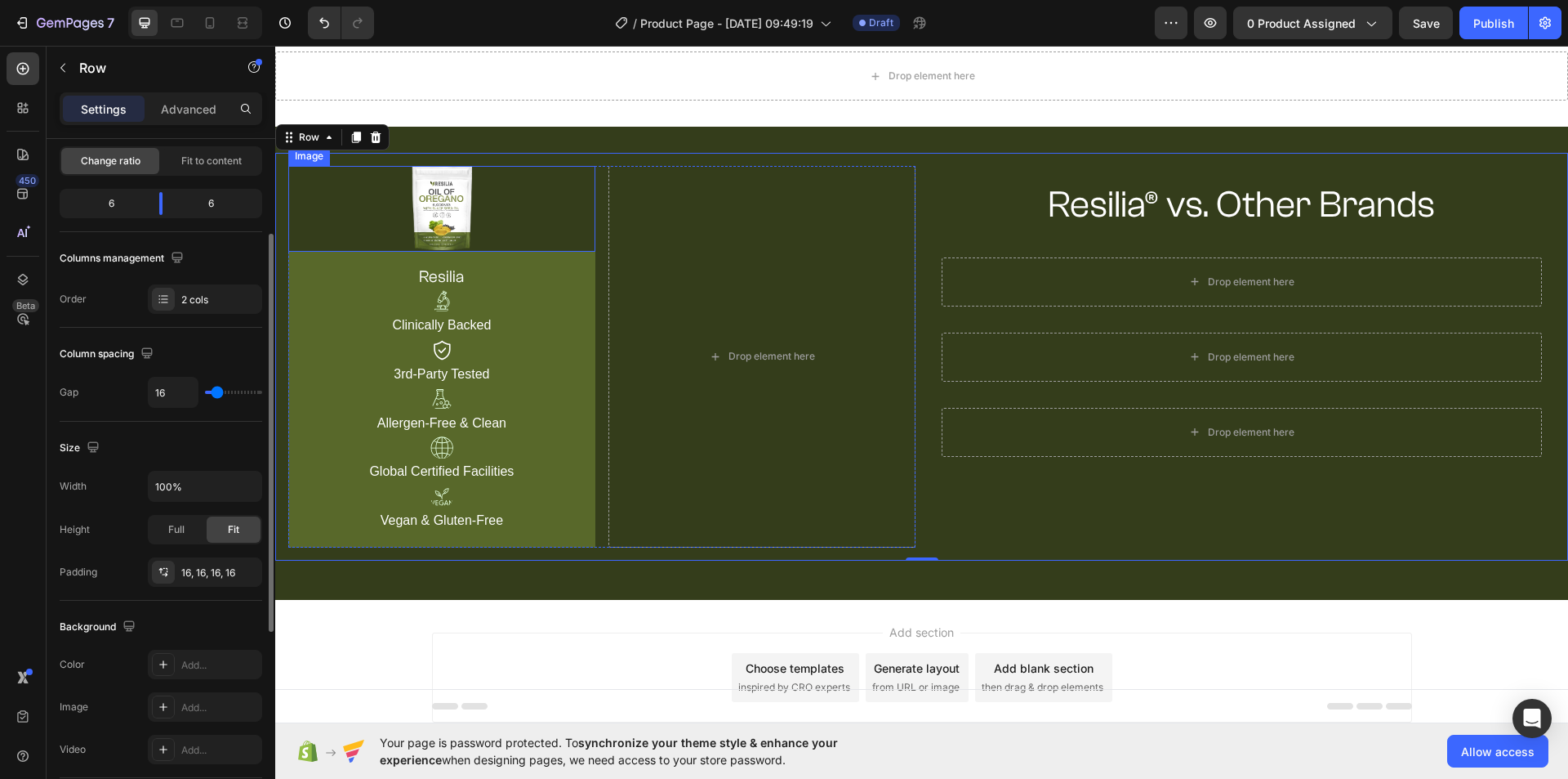
click at [441, 187] on img at bounding box center [441, 209] width 59 height 86
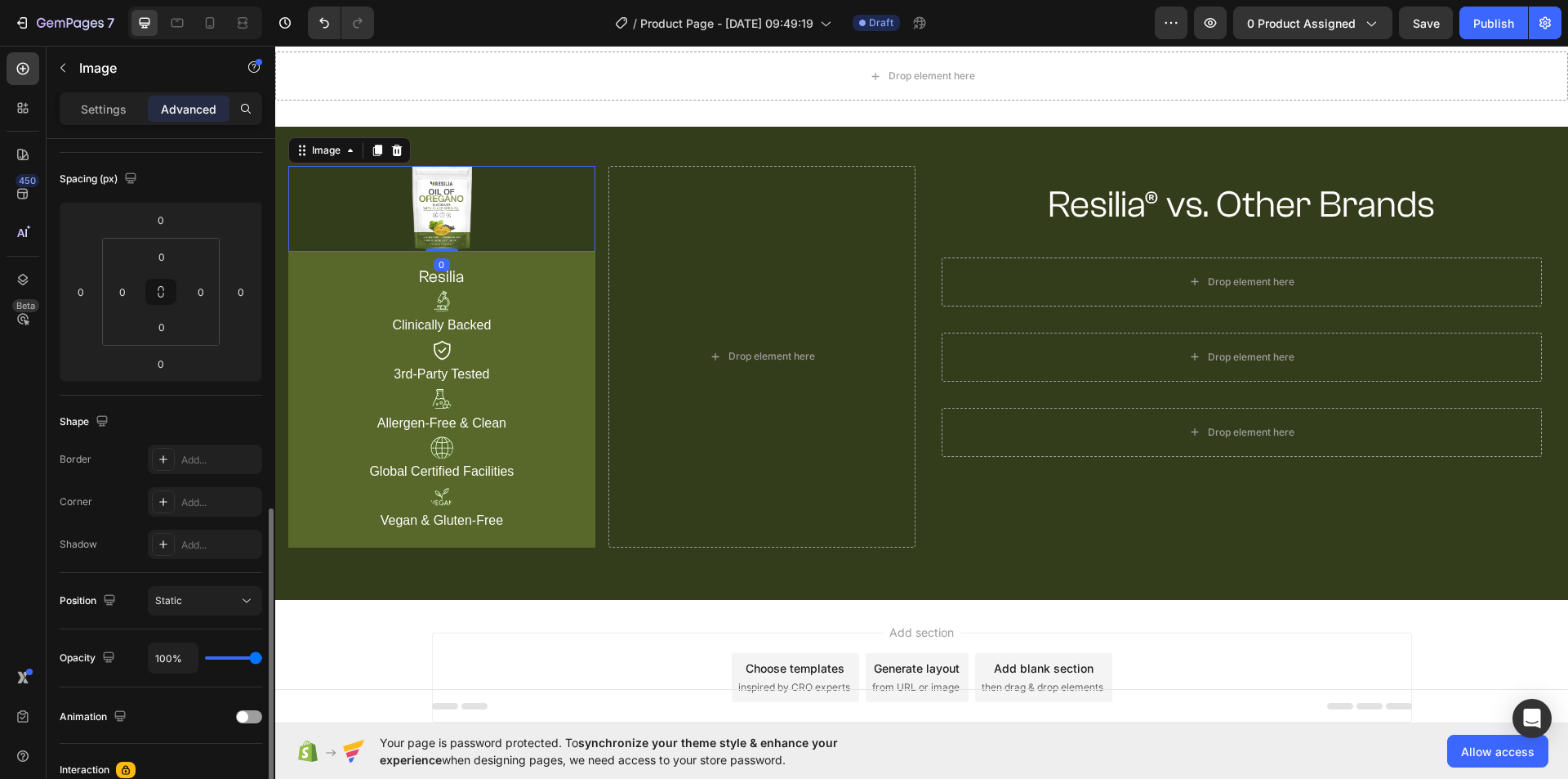
scroll to position [327, 0]
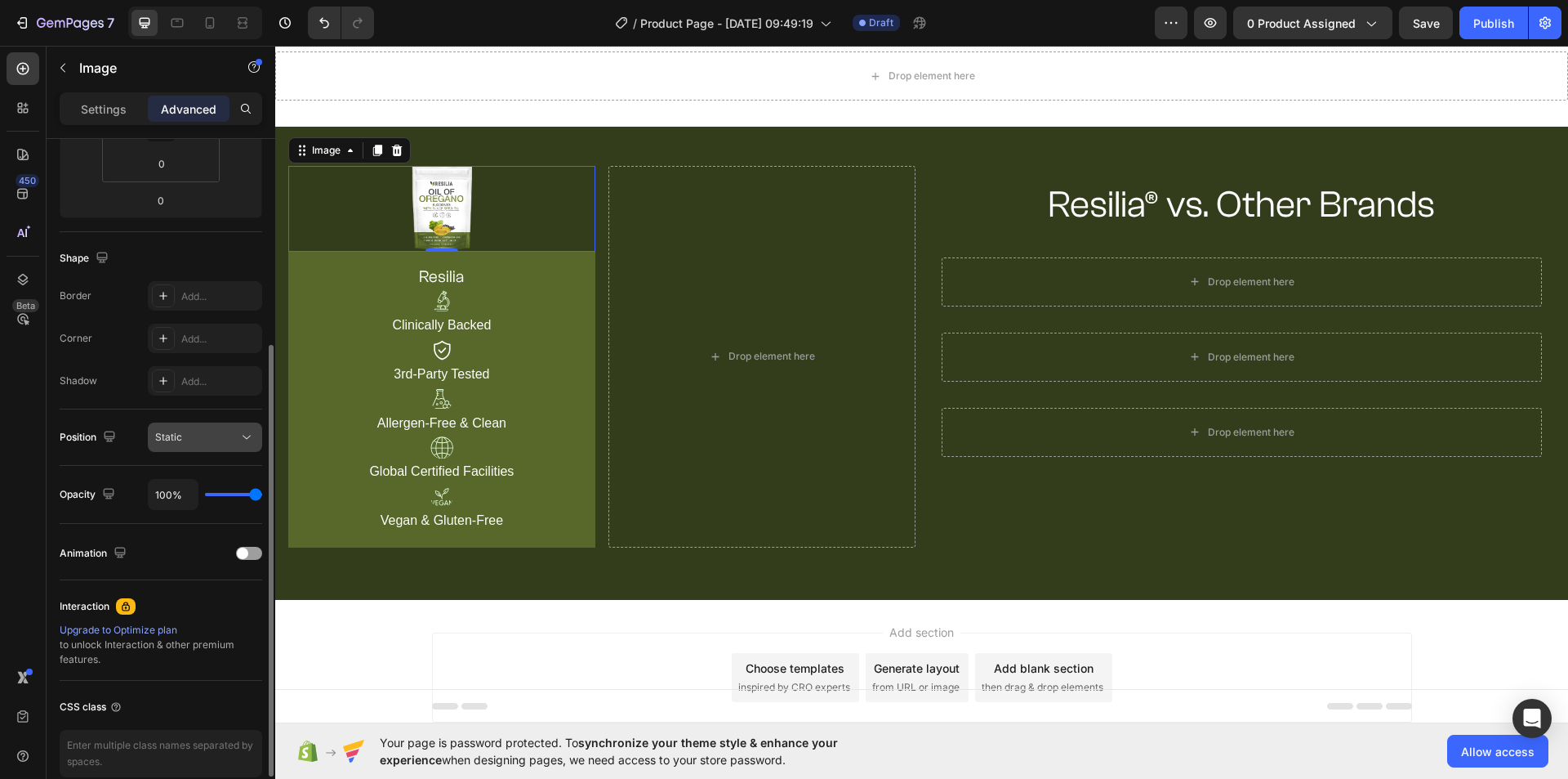
click at [192, 445] on button "Static" at bounding box center [205, 437] width 114 height 30
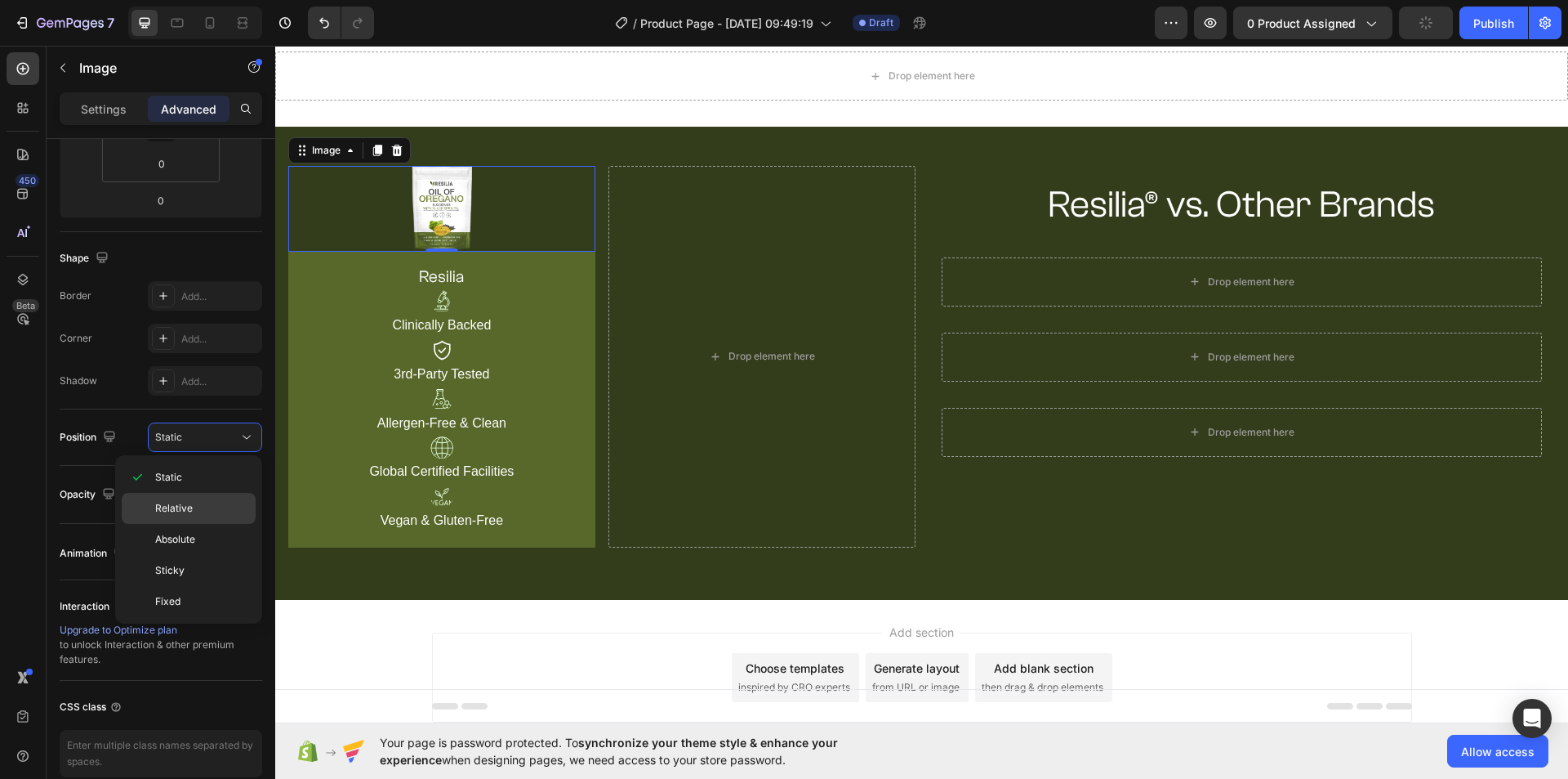
click at [196, 501] on p "Relative" at bounding box center [202, 508] width 93 height 14
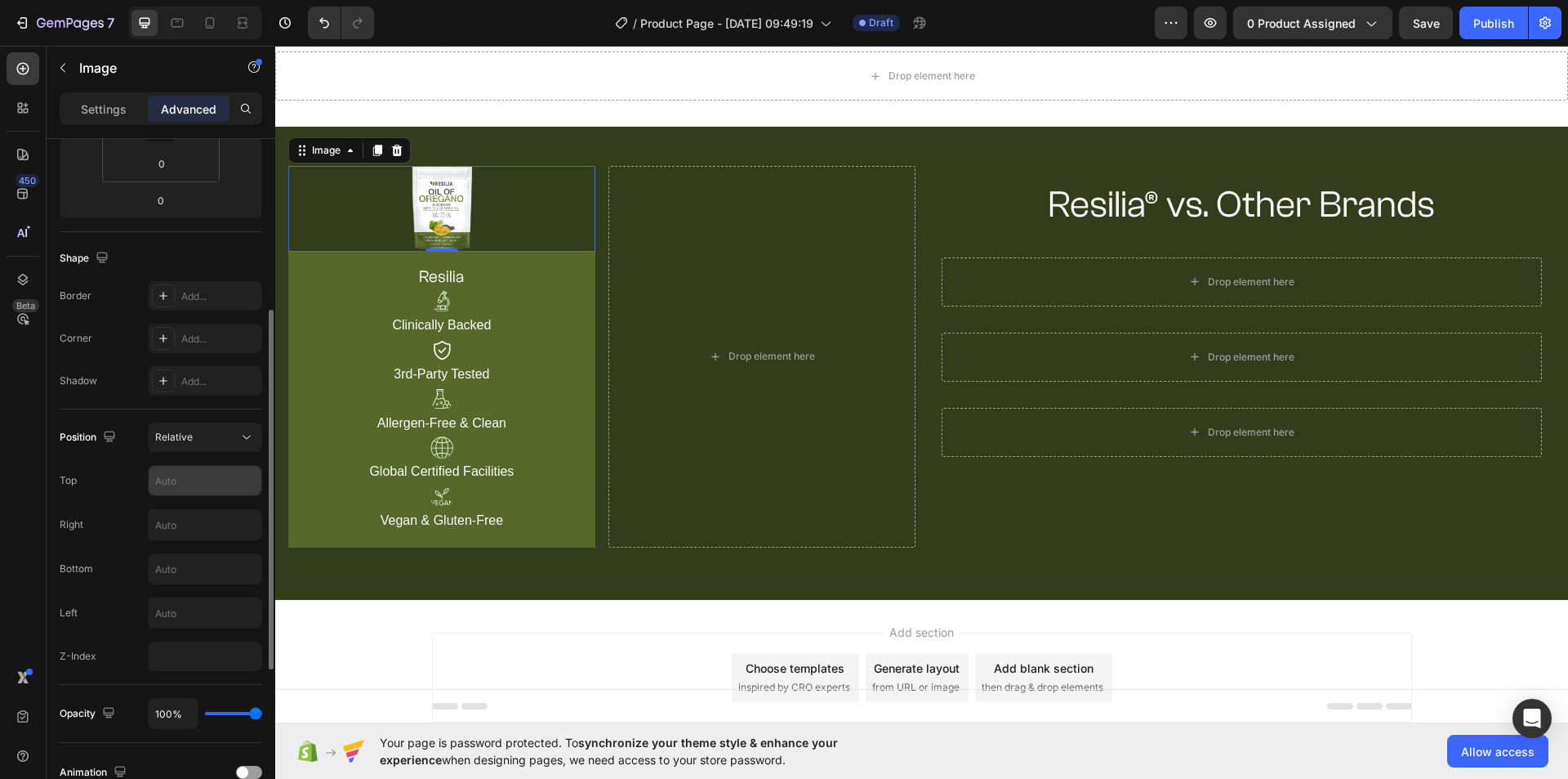
click at [182, 474] on input "text" at bounding box center [205, 480] width 113 height 30
drag, startPoint x: 179, startPoint y: 478, endPoint x: 142, endPoint y: 480, distance: 37.1
click at [142, 480] on div "Top 5" at bounding box center [161, 480] width 203 height 31
type input "10"
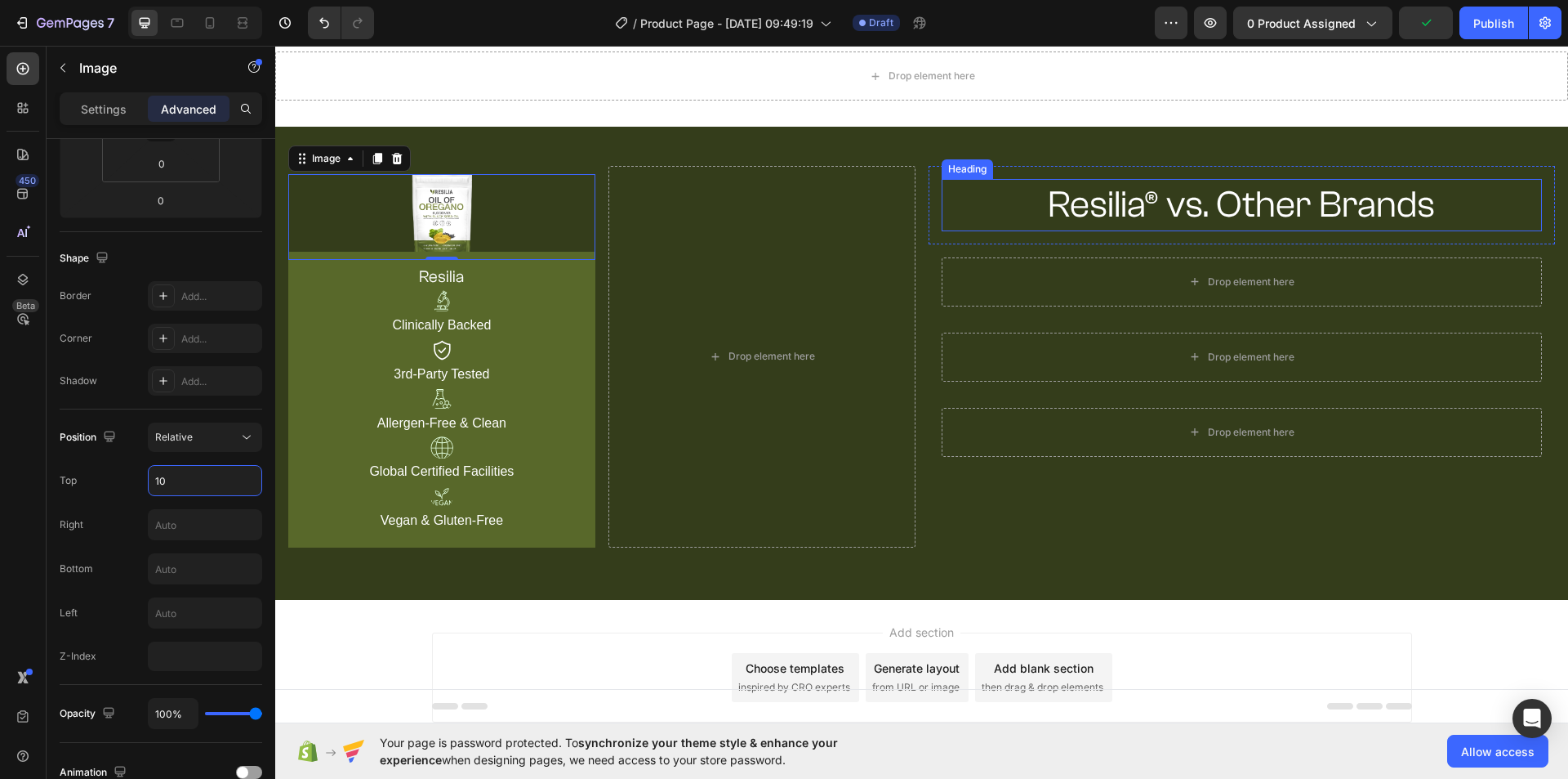
click at [973, 206] on p "Resilia® vs. Other Brands" at bounding box center [1241, 205] width 597 height 49
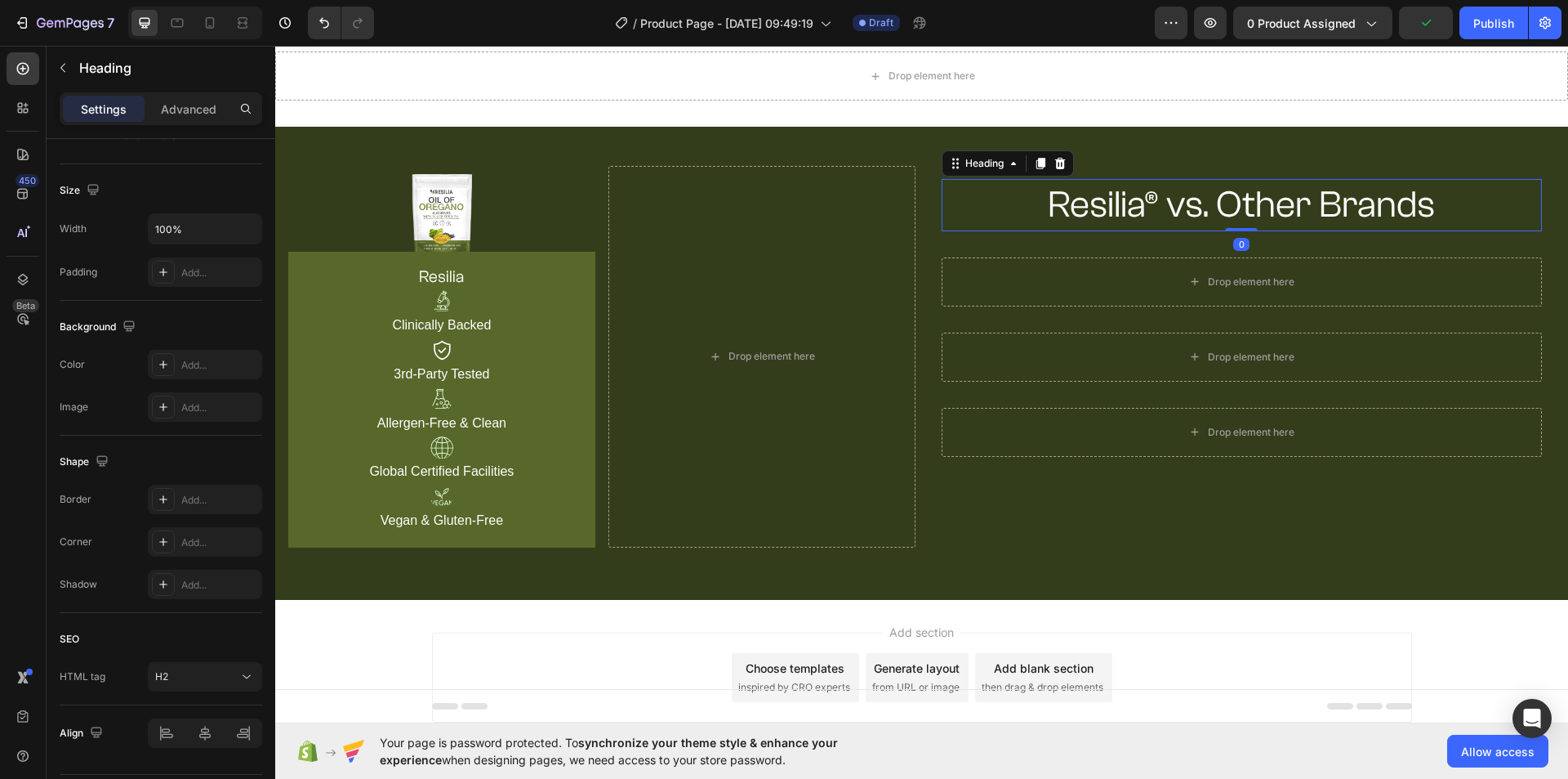
scroll to position [0, 0]
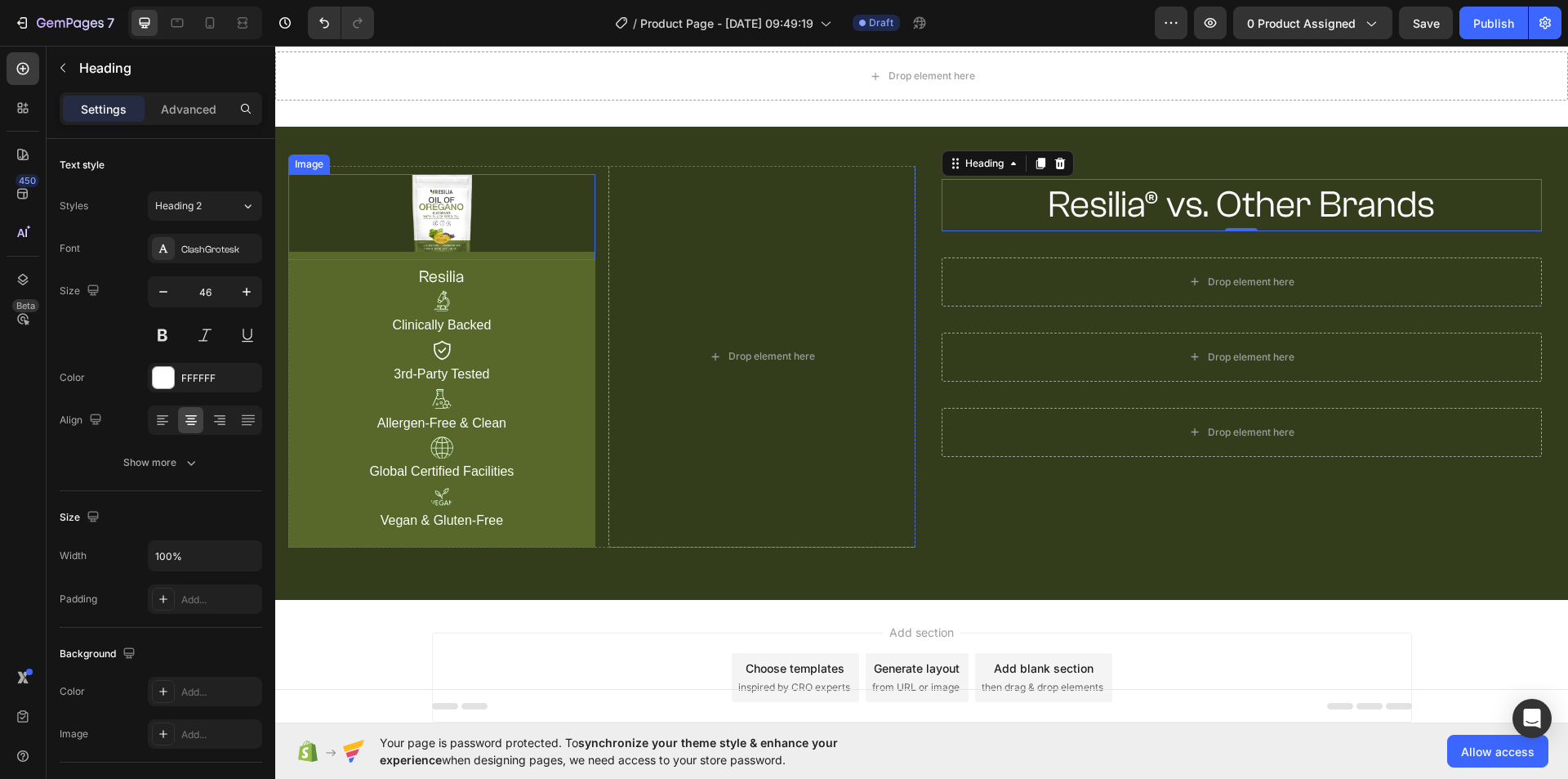
click at [475, 238] on div at bounding box center [441, 217] width 307 height 86
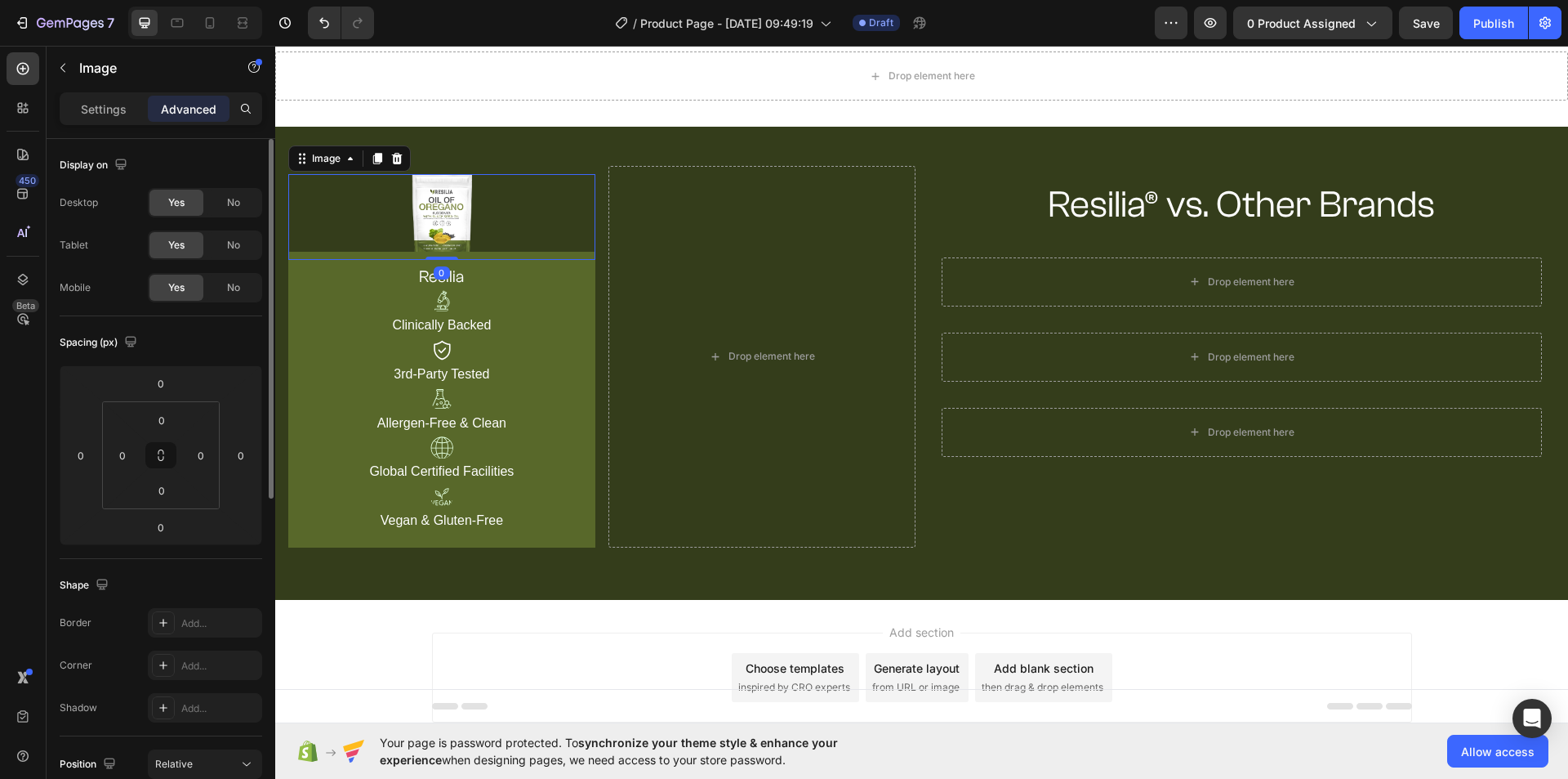
scroll to position [327, 0]
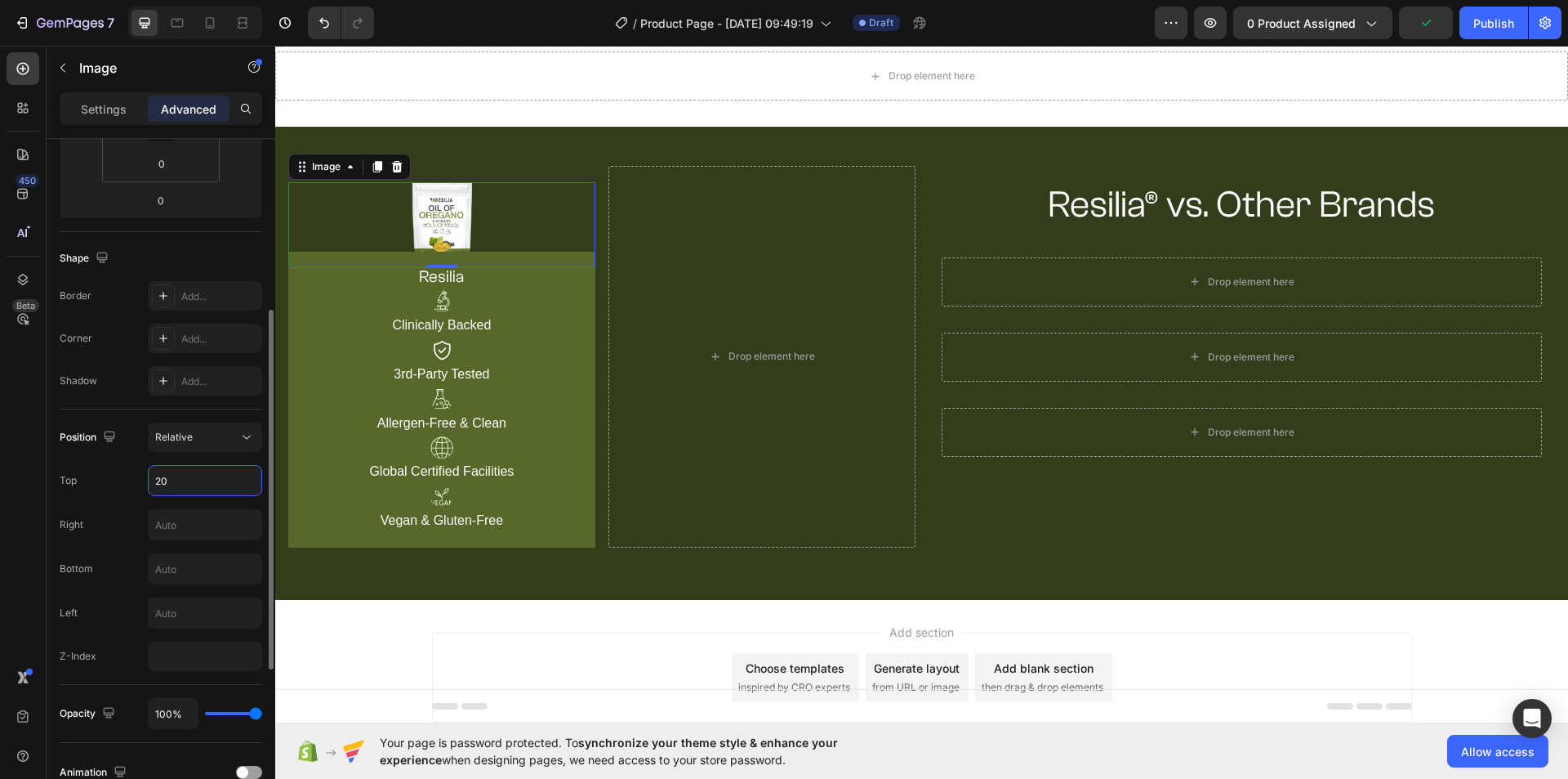
click at [166, 484] on input "20" at bounding box center [205, 480] width 113 height 30
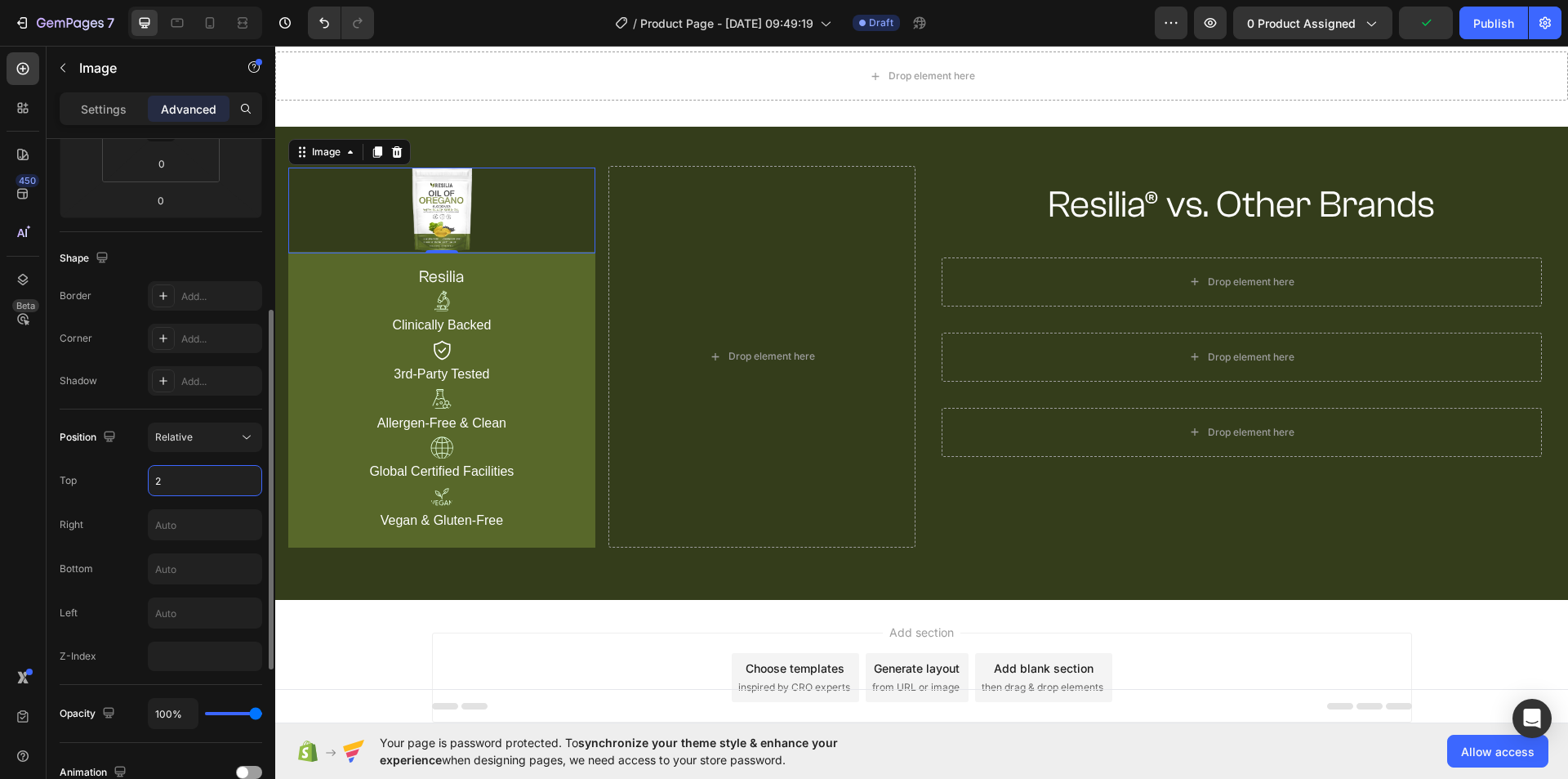
type input "25"
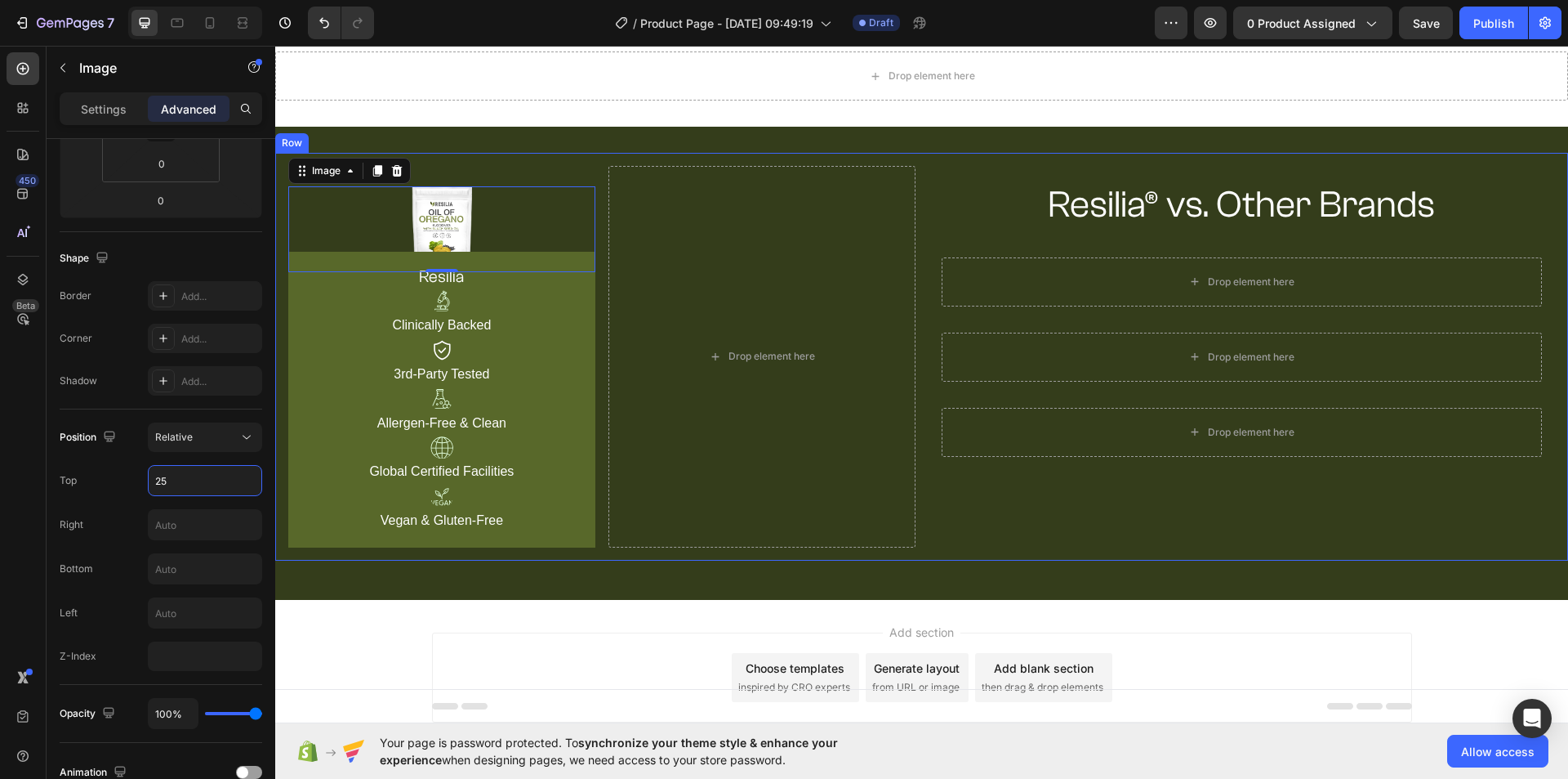
click at [1116, 556] on div "Image 0 resilia Heading Image Clinically Backed Text Block Image 3rd-Party Test…" at bounding box center [921, 356] width 1293 height 407
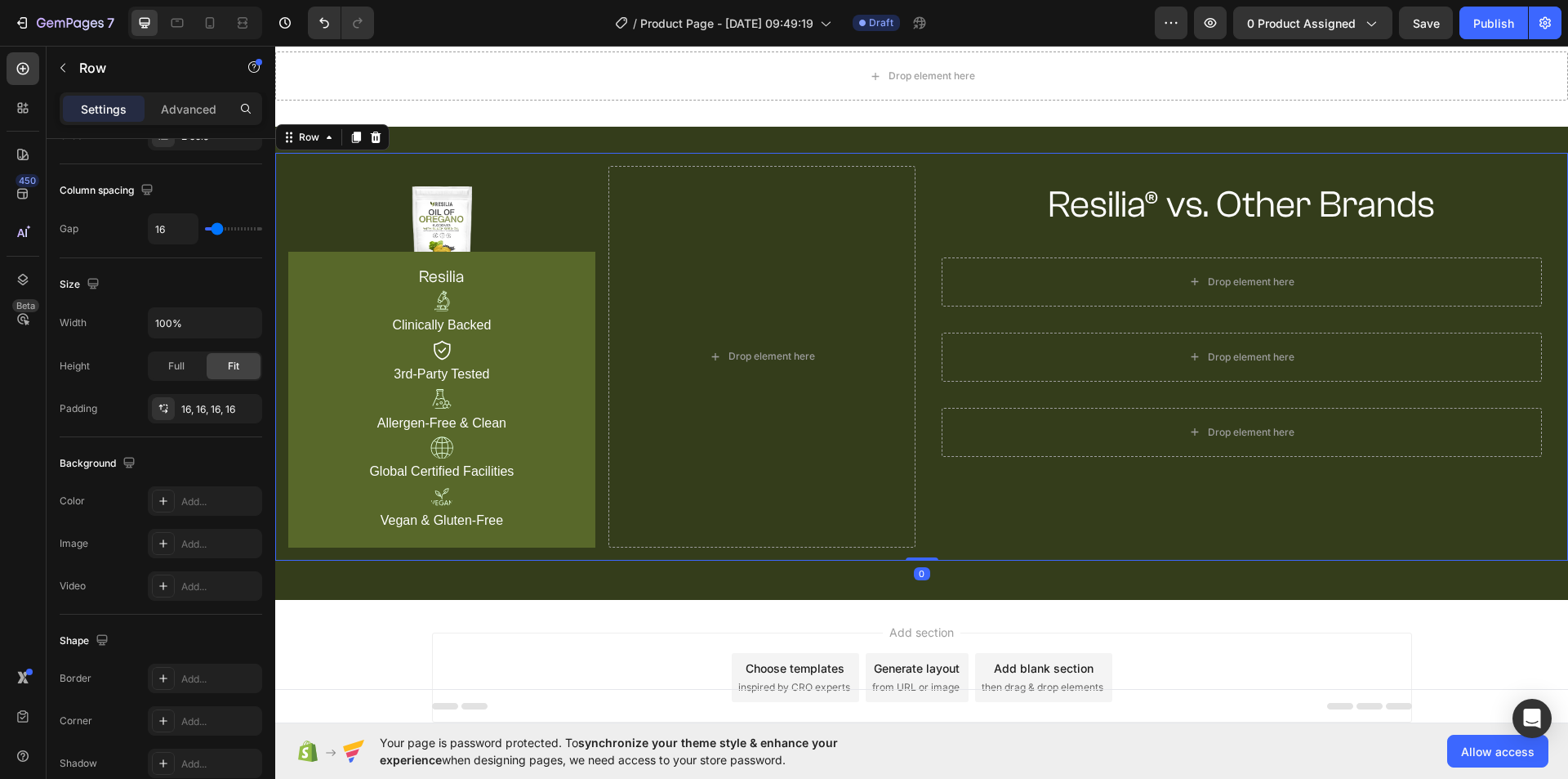
scroll to position [0, 0]
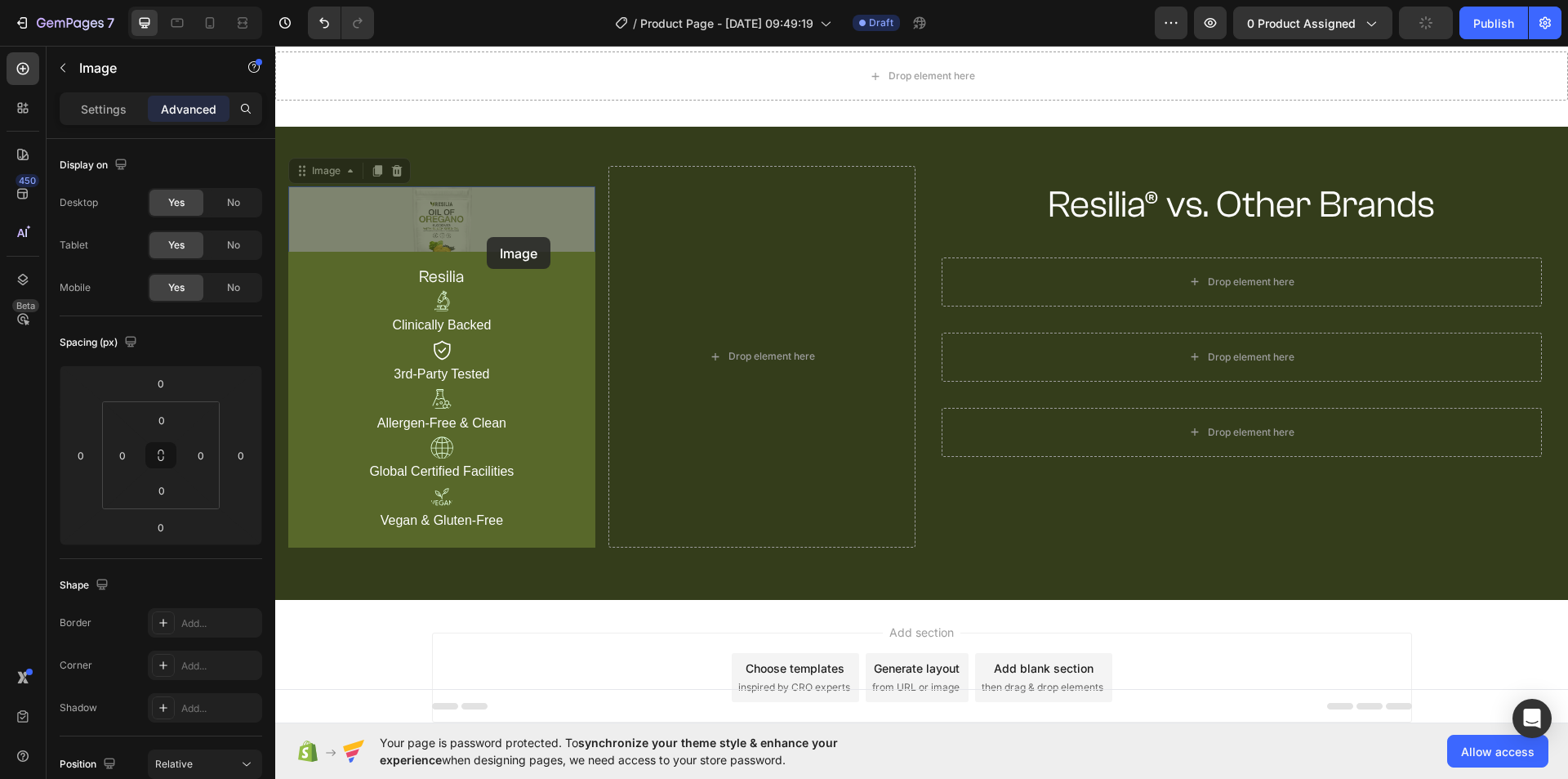
drag, startPoint x: 487, startPoint y: 237, endPoint x: 487, endPoint y: 216, distance: 21.0
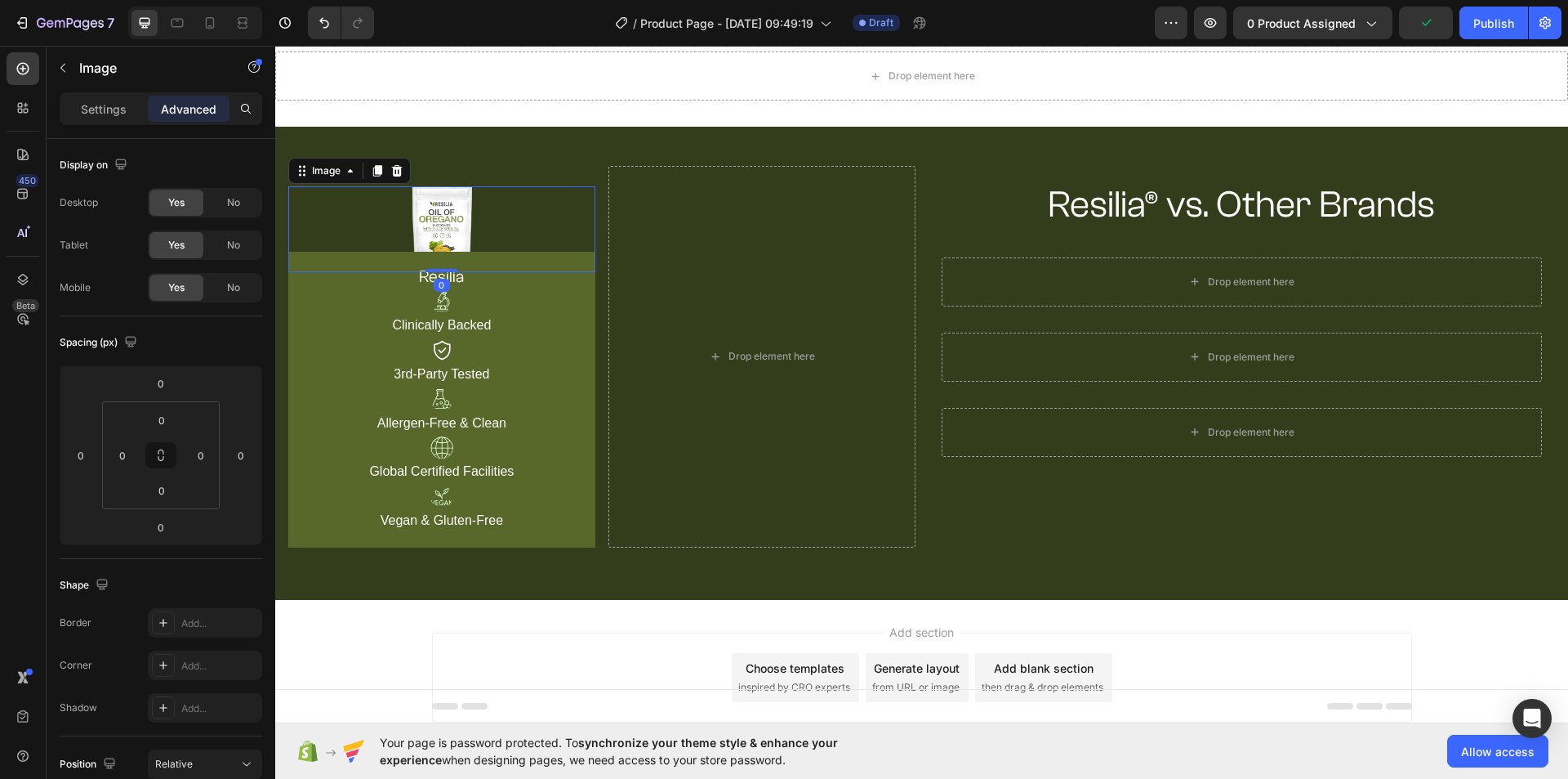
click at [492, 214] on div at bounding box center [441, 230] width 307 height 86
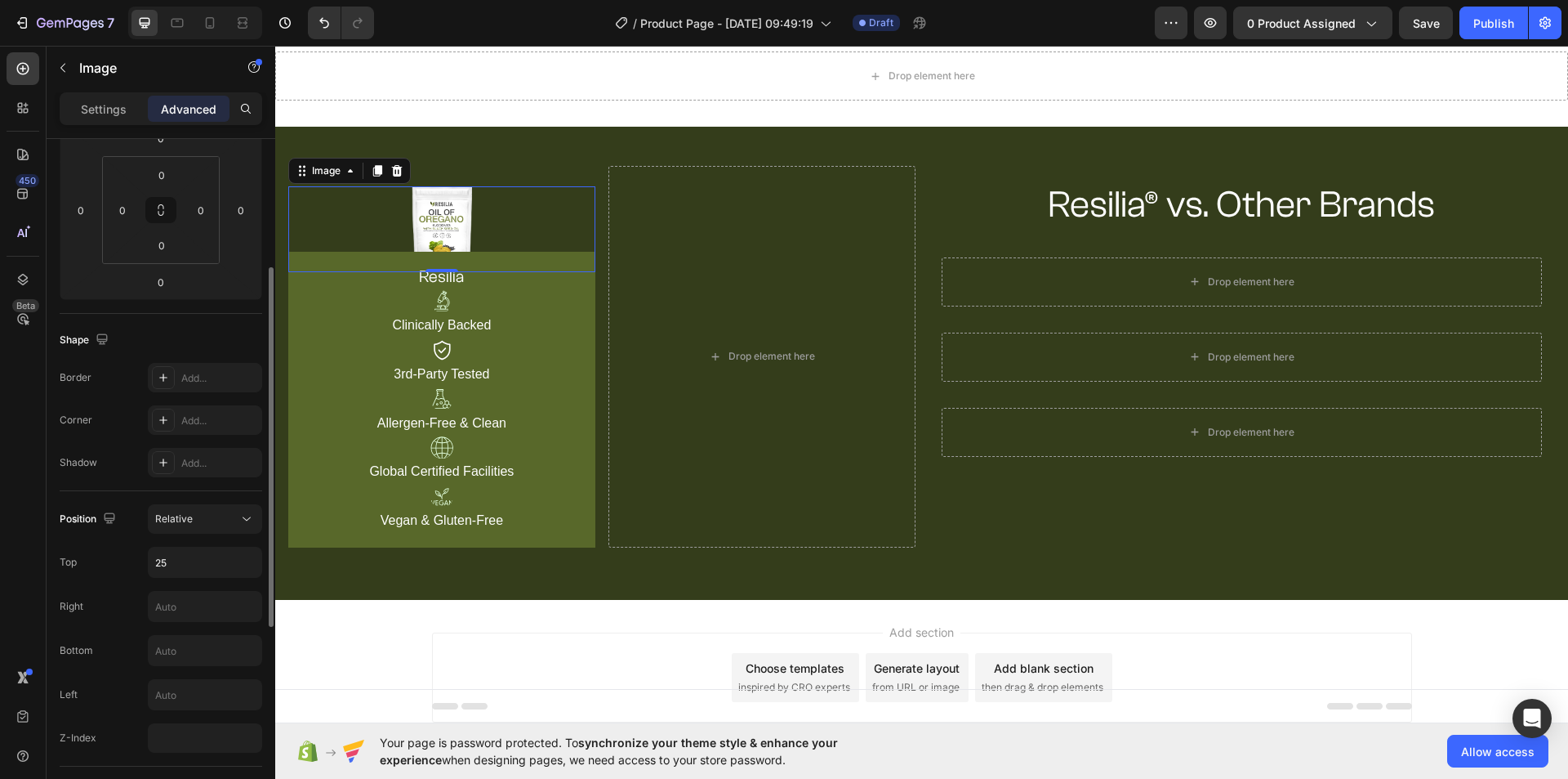
click at [217, 503] on div "Position Relative Top 25 Right Bottom Left Z-Index" at bounding box center [161, 628] width 203 height 276
click at [211, 519] on div "Relative" at bounding box center [196, 519] width 83 height 14
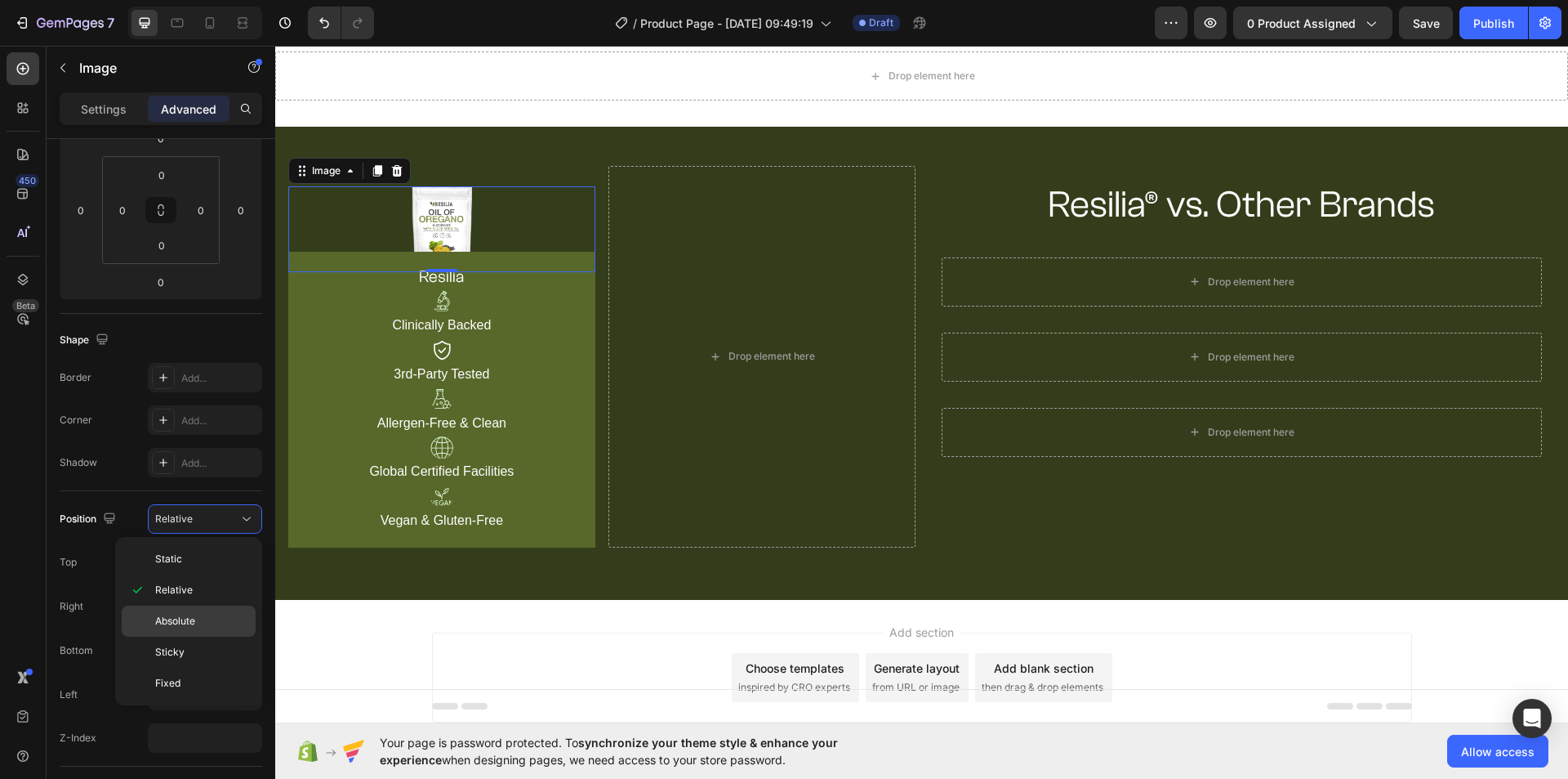
click at [212, 618] on p "Absolute" at bounding box center [202, 621] width 93 height 14
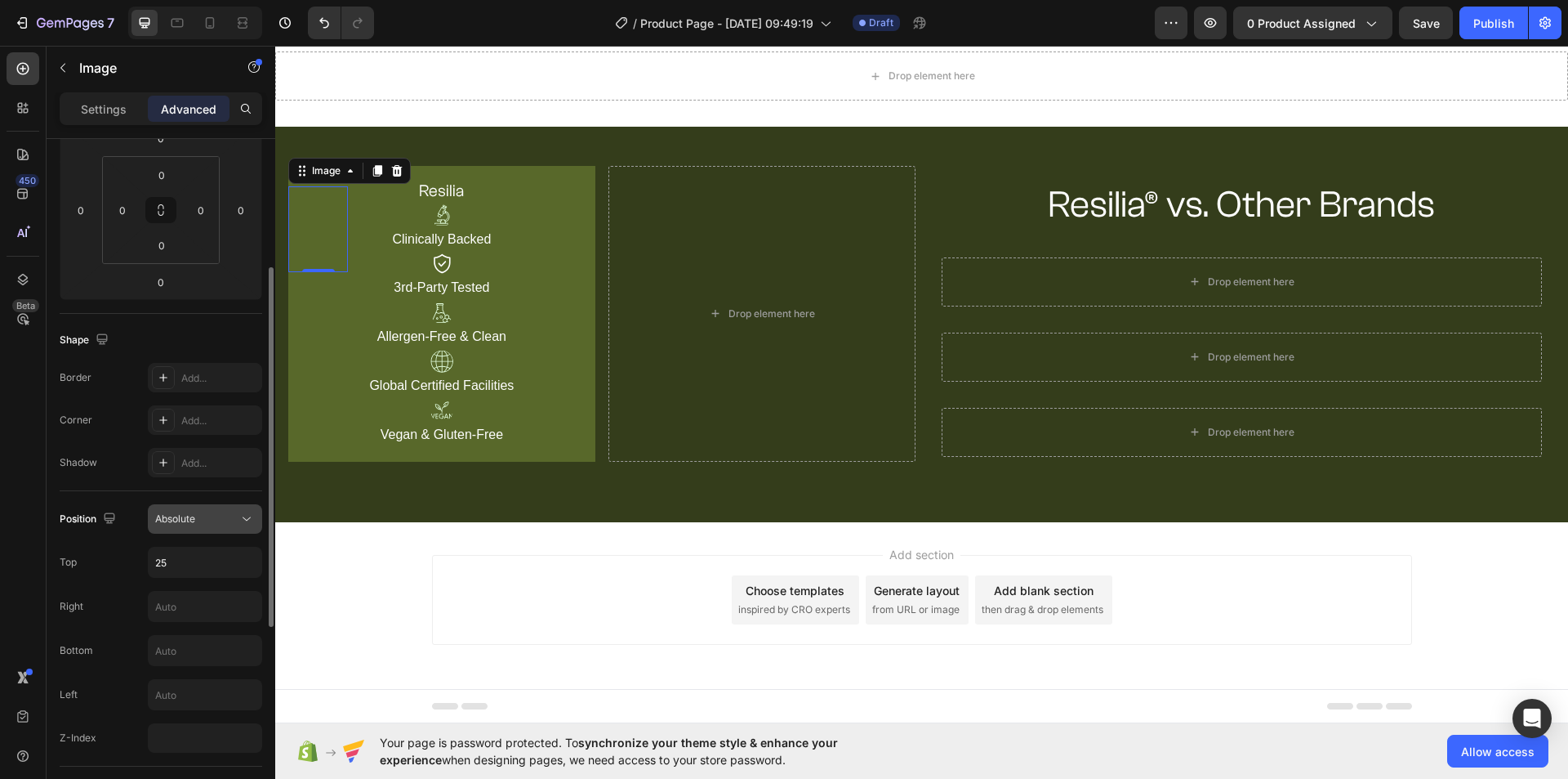
click at [200, 530] on button "Absolute" at bounding box center [205, 519] width 114 height 30
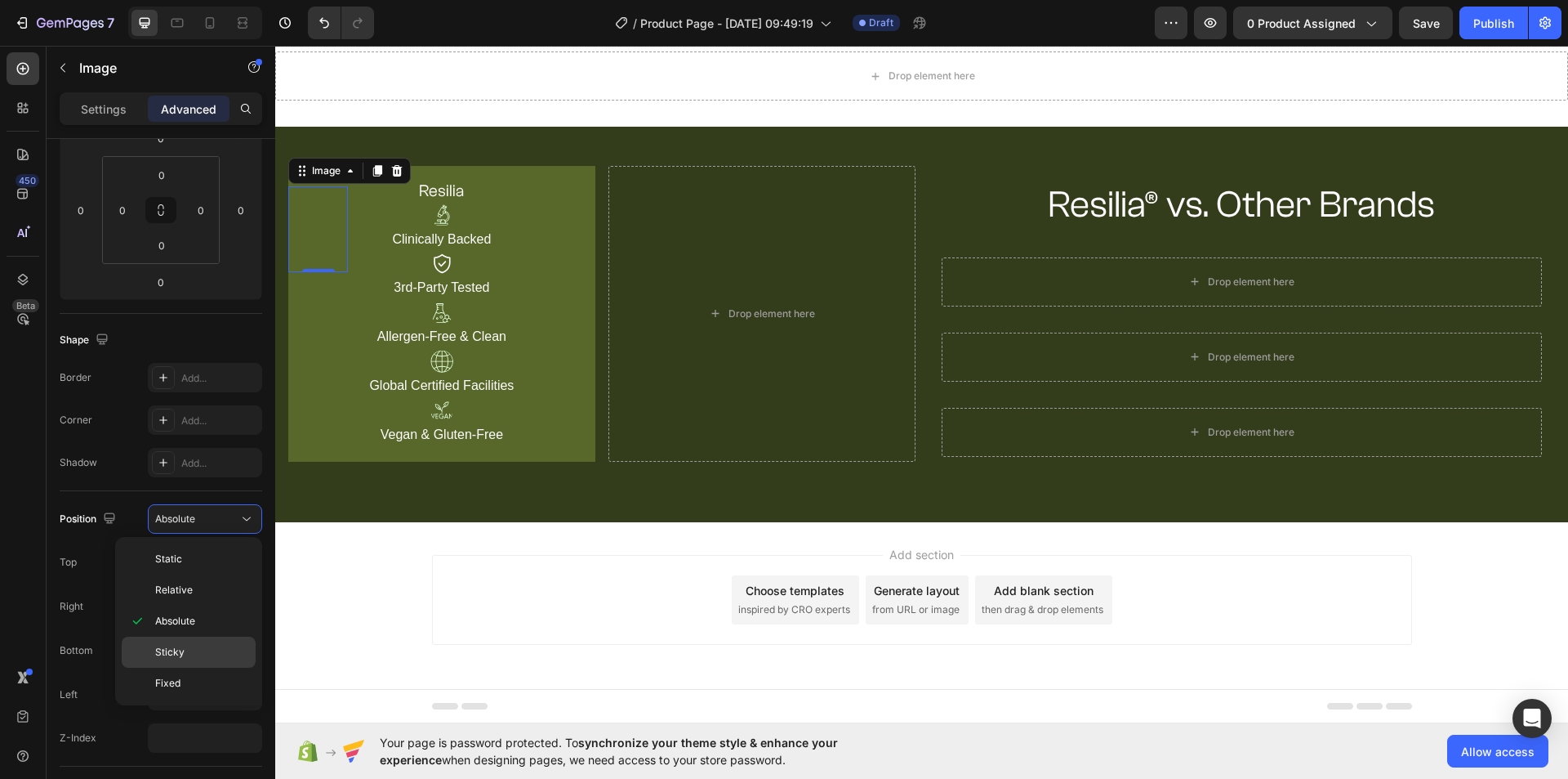
click at [194, 653] on p "Sticky" at bounding box center [202, 652] width 93 height 14
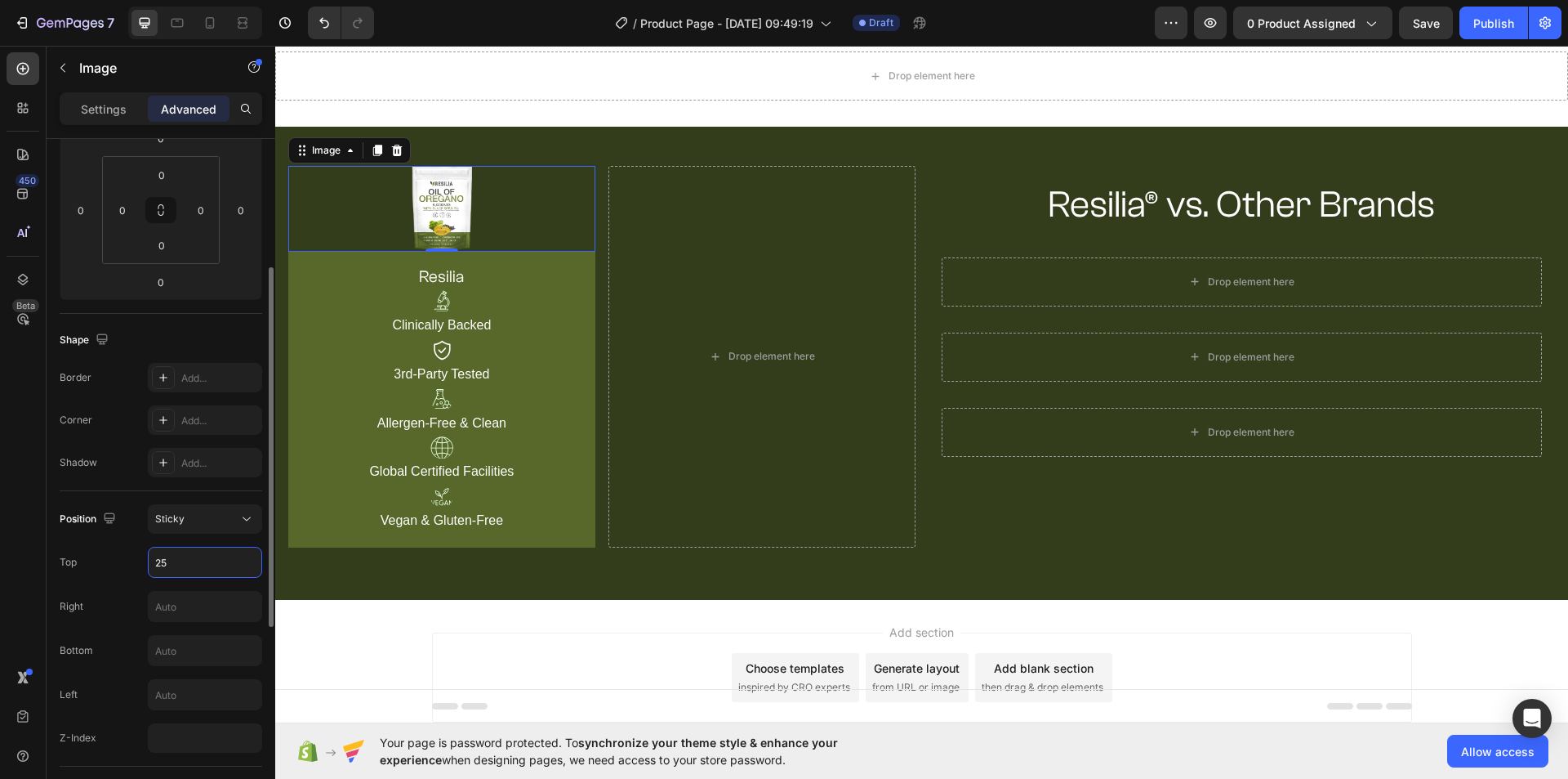
click at [188, 560] on input "25" at bounding box center [205, 562] width 113 height 30
click at [181, 560] on input "25" at bounding box center [205, 562] width 113 height 30
type input "3"
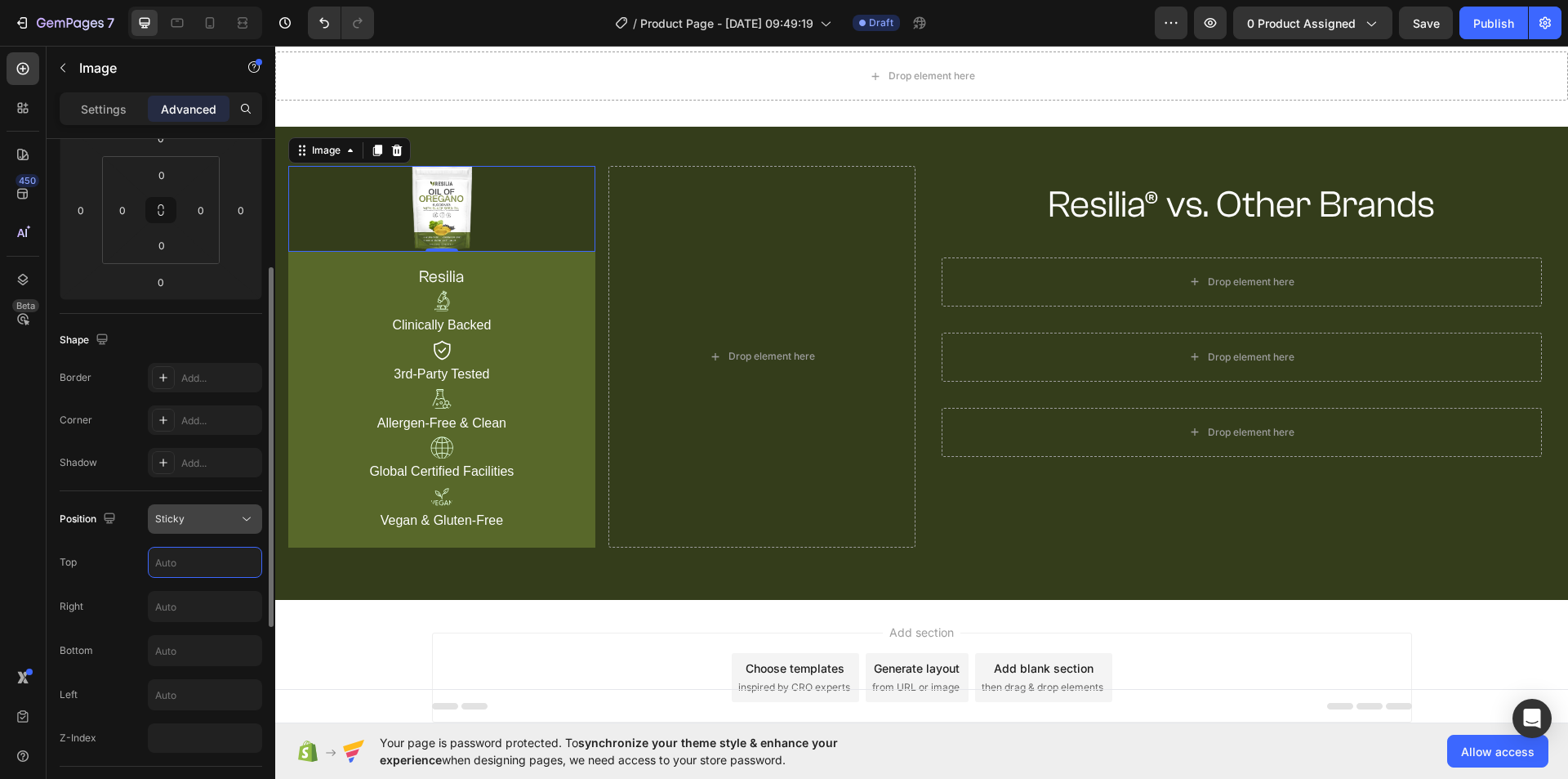
click at [253, 518] on button "Sticky" at bounding box center [205, 519] width 114 height 30
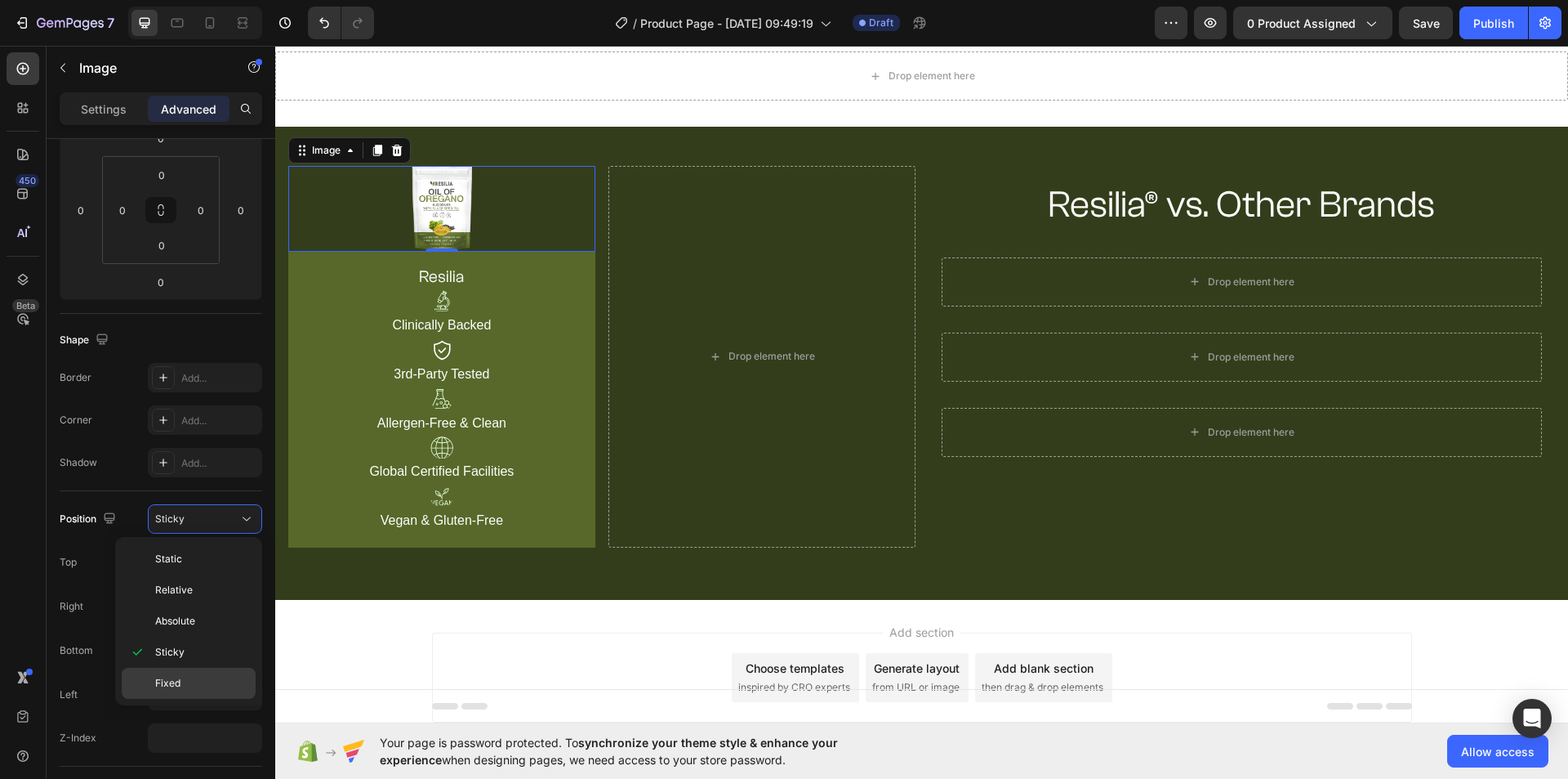
click at [208, 689] on div "Fixed" at bounding box center [188, 683] width 134 height 31
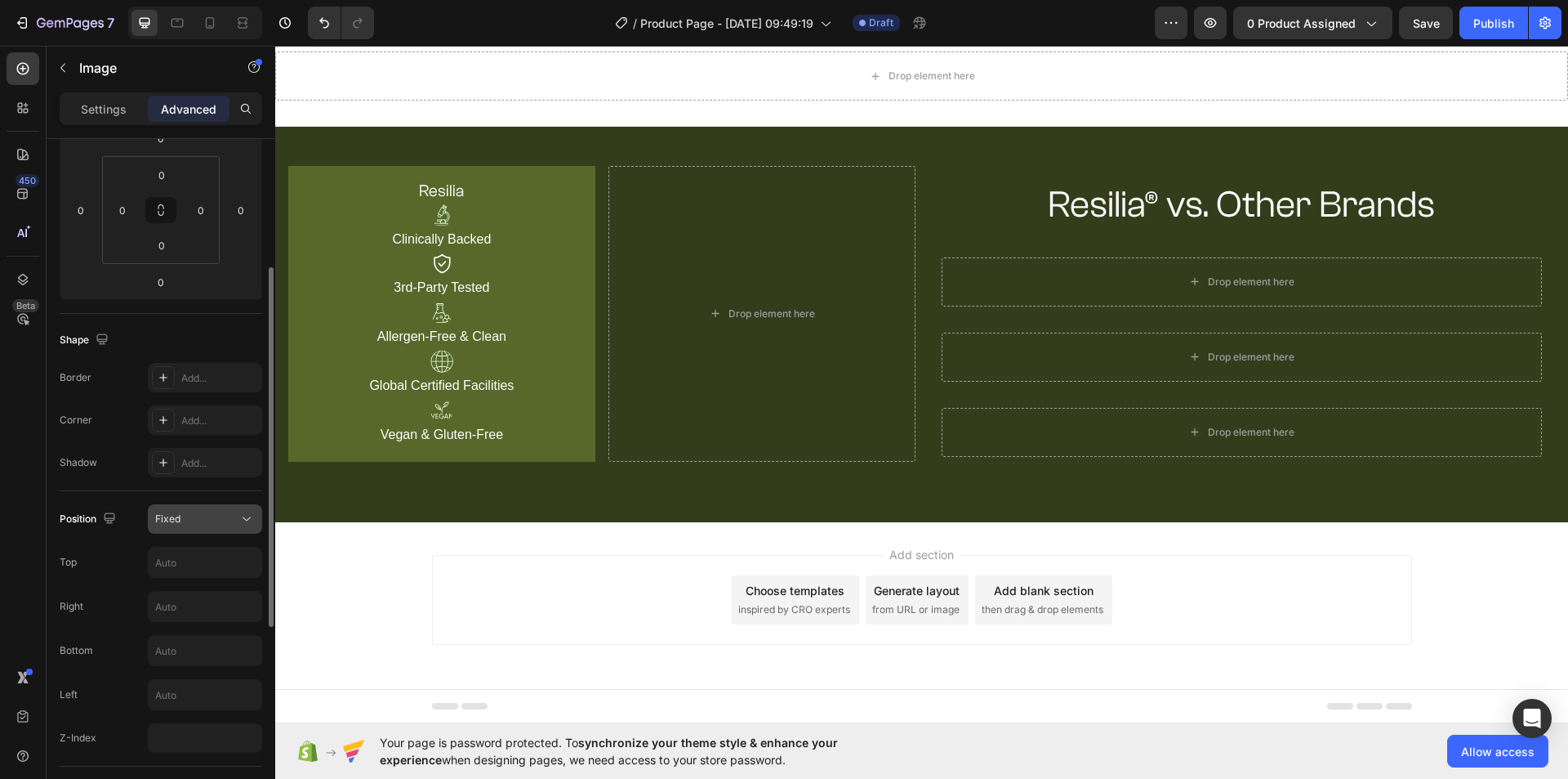
click at [250, 515] on icon at bounding box center [247, 519] width 16 height 16
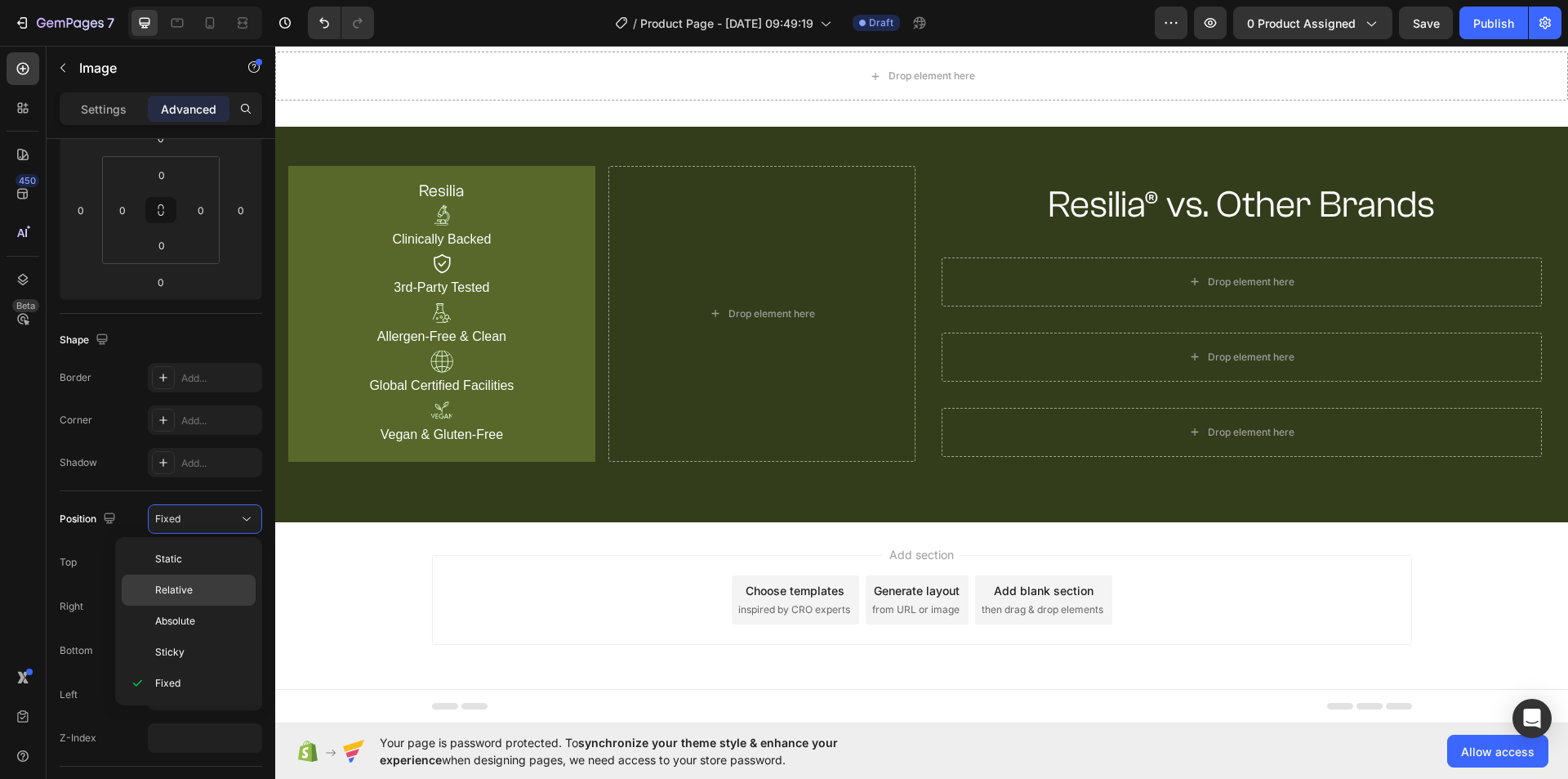
click at [213, 584] on p "Relative" at bounding box center [202, 590] width 93 height 14
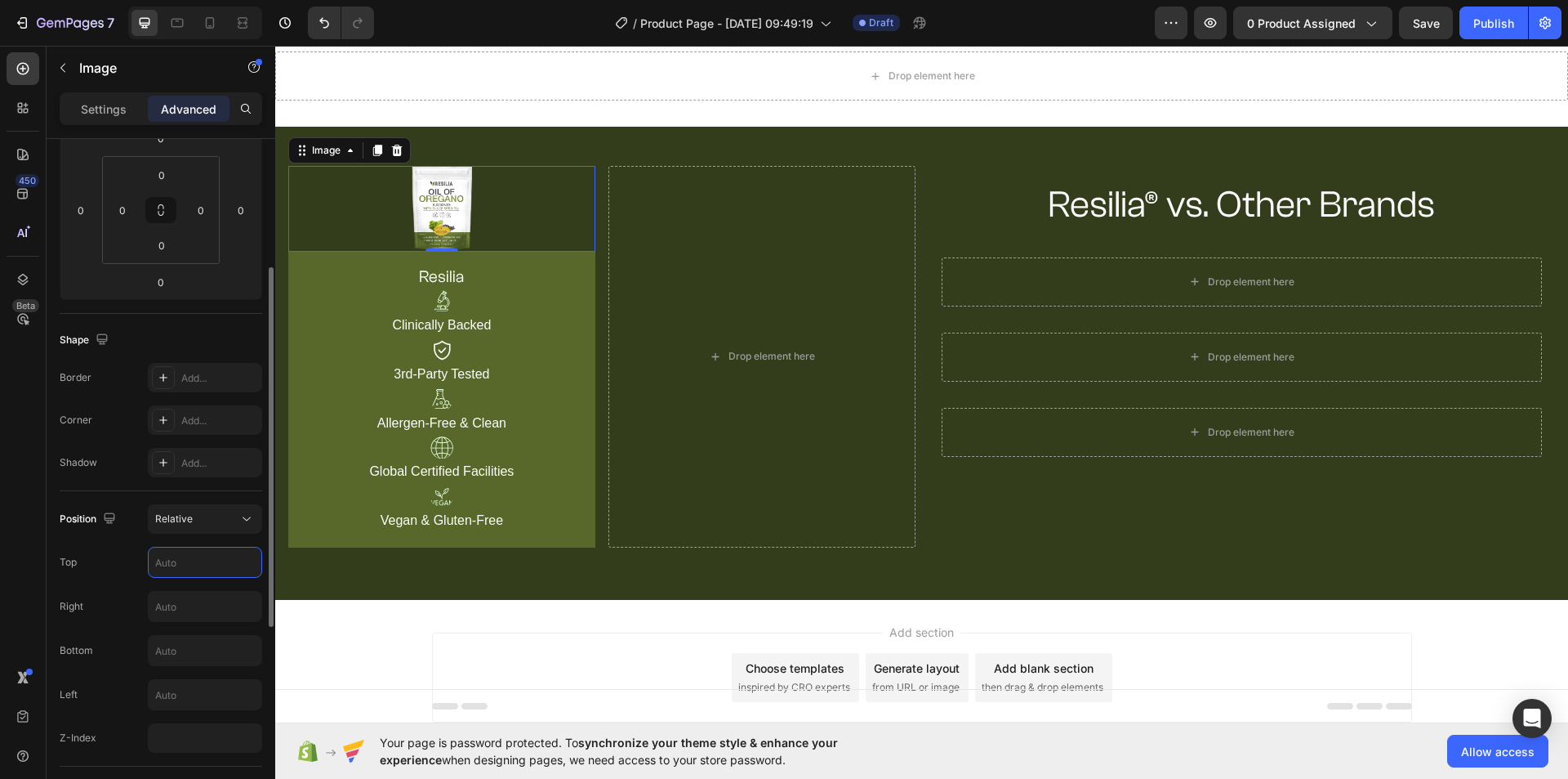
click at [196, 565] on input "text" at bounding box center [205, 562] width 113 height 30
type input "25"
click at [701, 188] on div "Drop element here" at bounding box center [762, 356] width 307 height 381
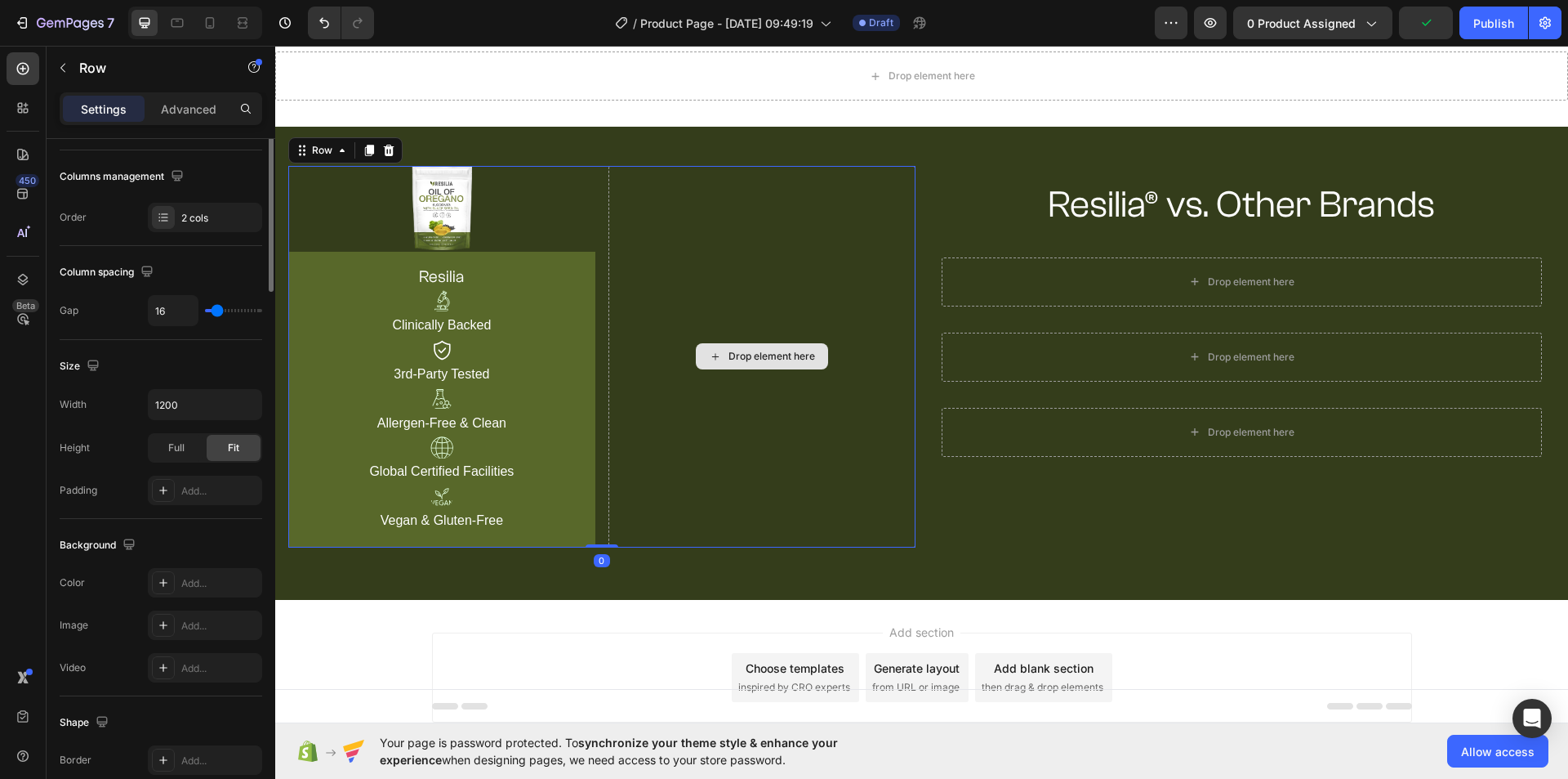
scroll to position [0, 0]
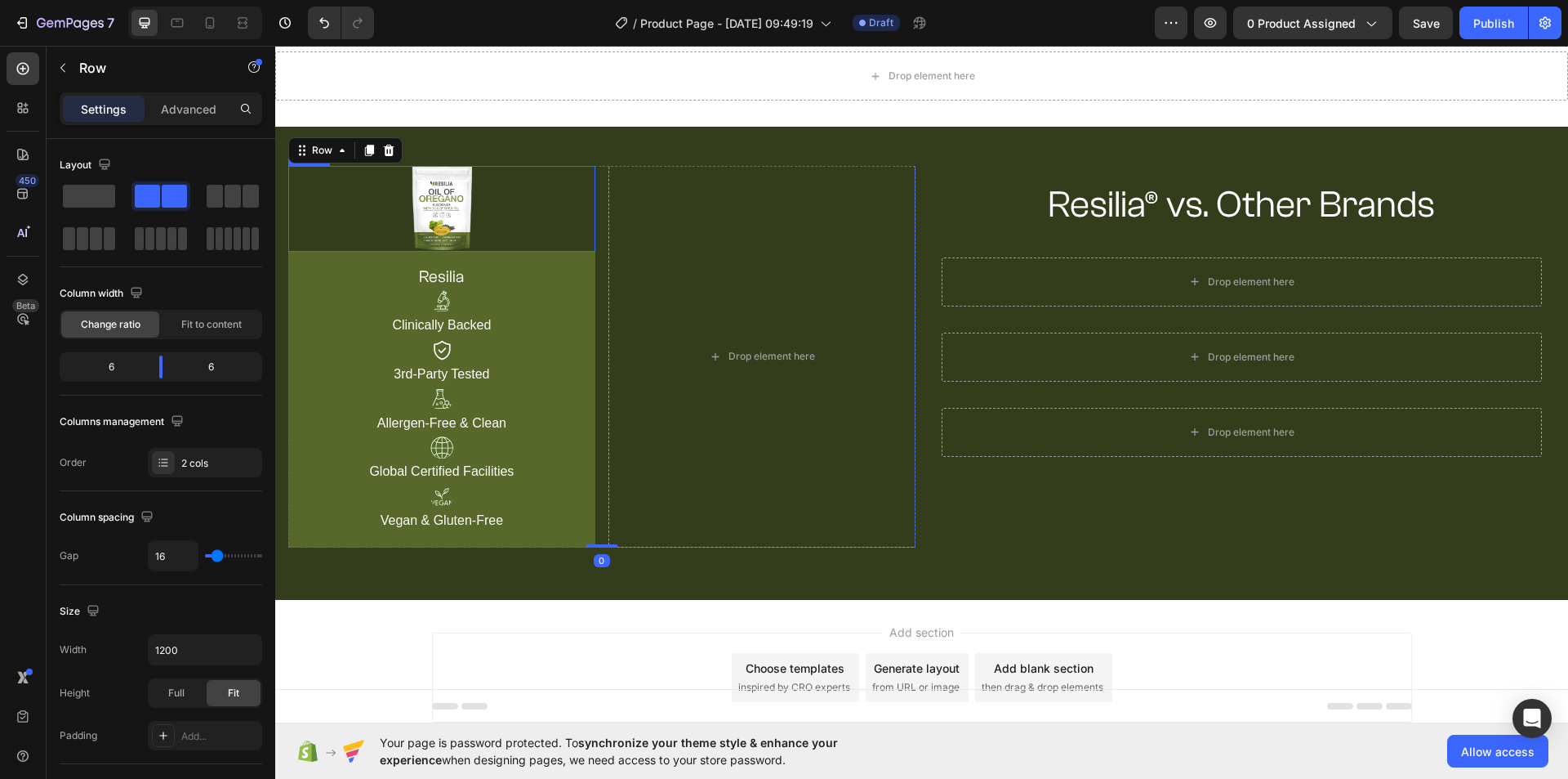
click at [452, 208] on img at bounding box center [441, 209] width 59 height 86
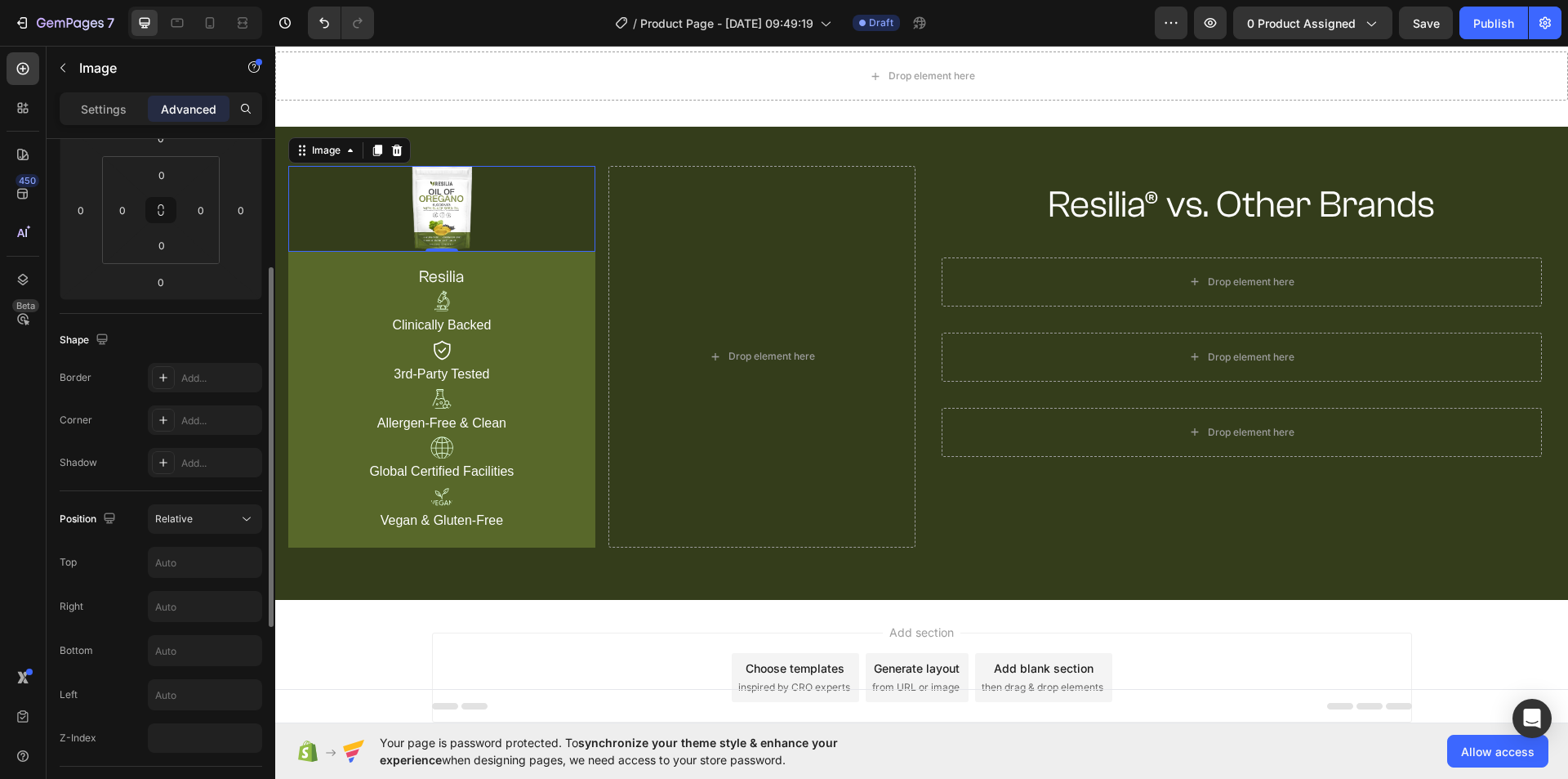
scroll to position [327, 0]
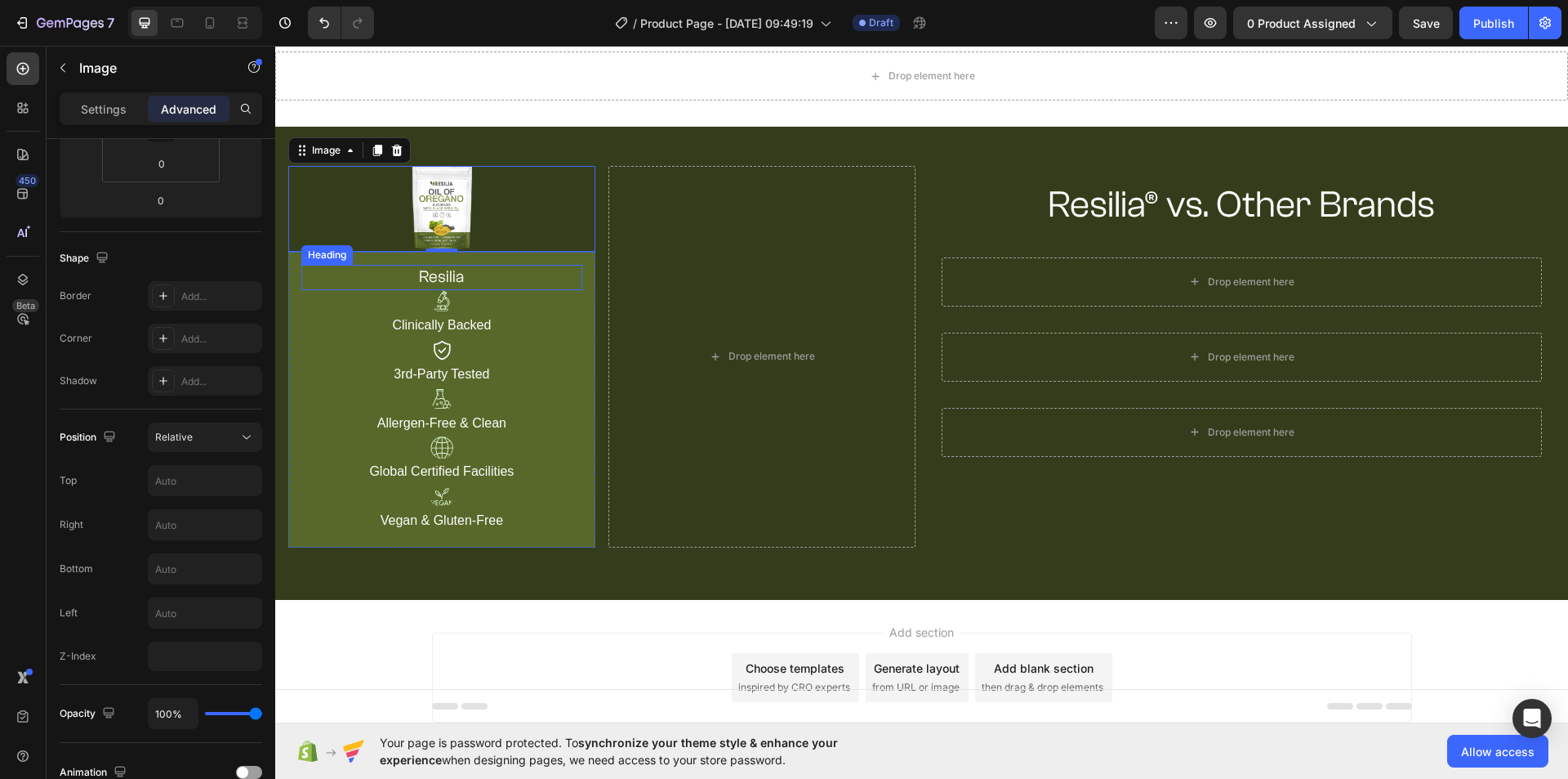
click at [521, 280] on h2 "resilia" at bounding box center [441, 277] width 281 height 25
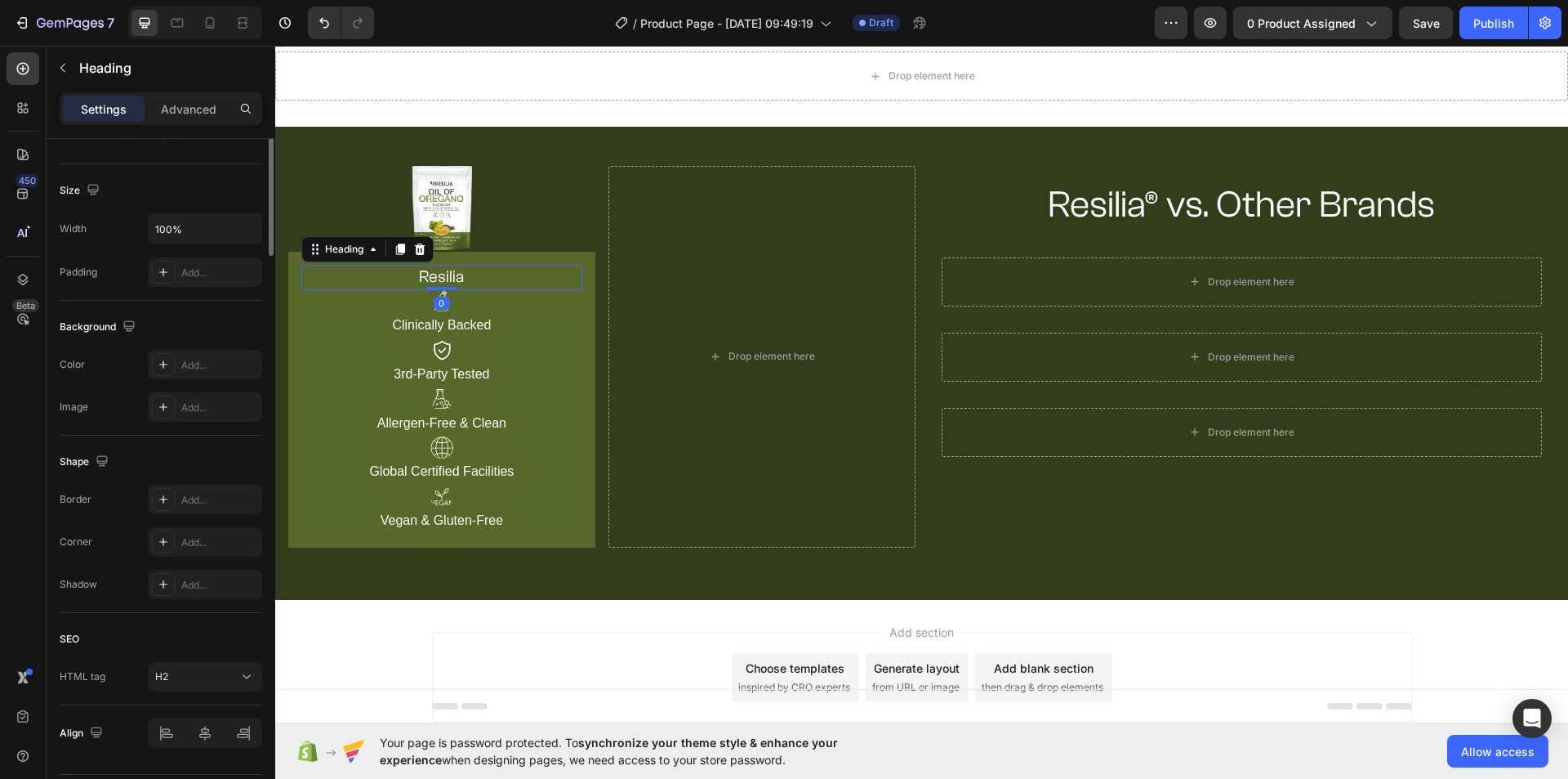
scroll to position [0, 0]
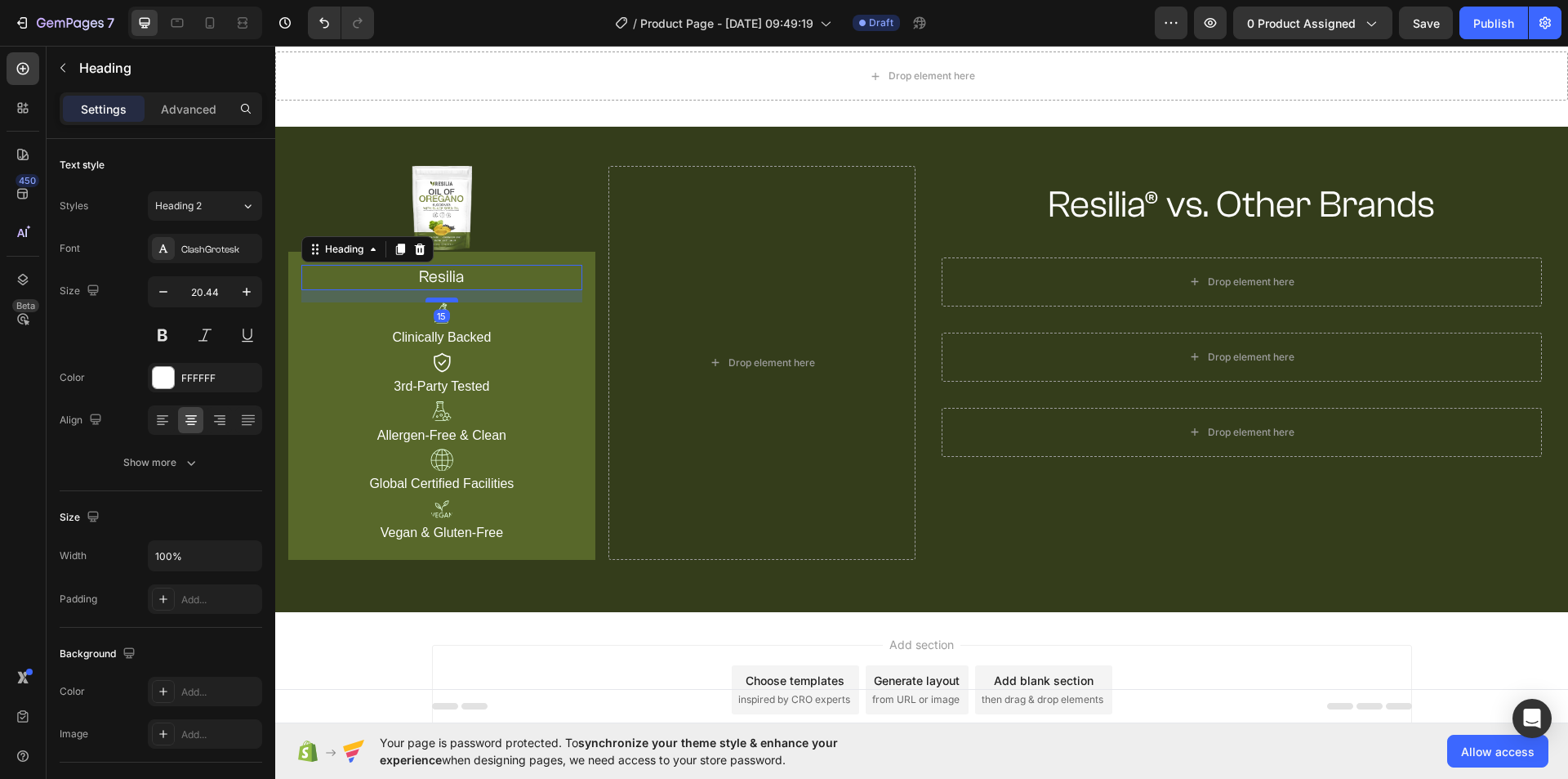
drag, startPoint x: 447, startPoint y: 287, endPoint x: 448, endPoint y: 299, distance: 12.0
click at [448, 299] on div at bounding box center [441, 299] width 32 height 4
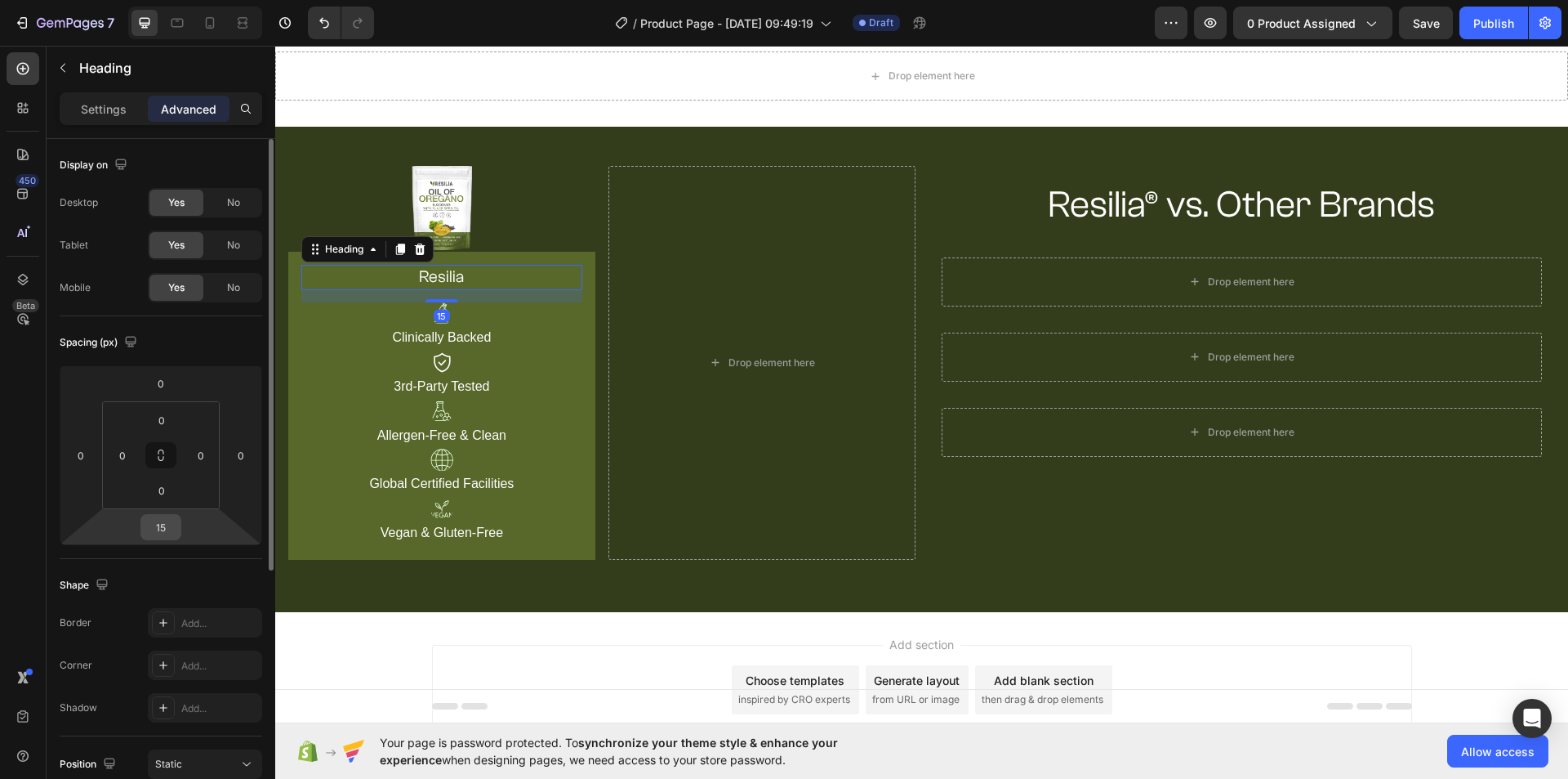
click at [160, 530] on input "15" at bounding box center [161, 527] width 32 height 24
type input "10"
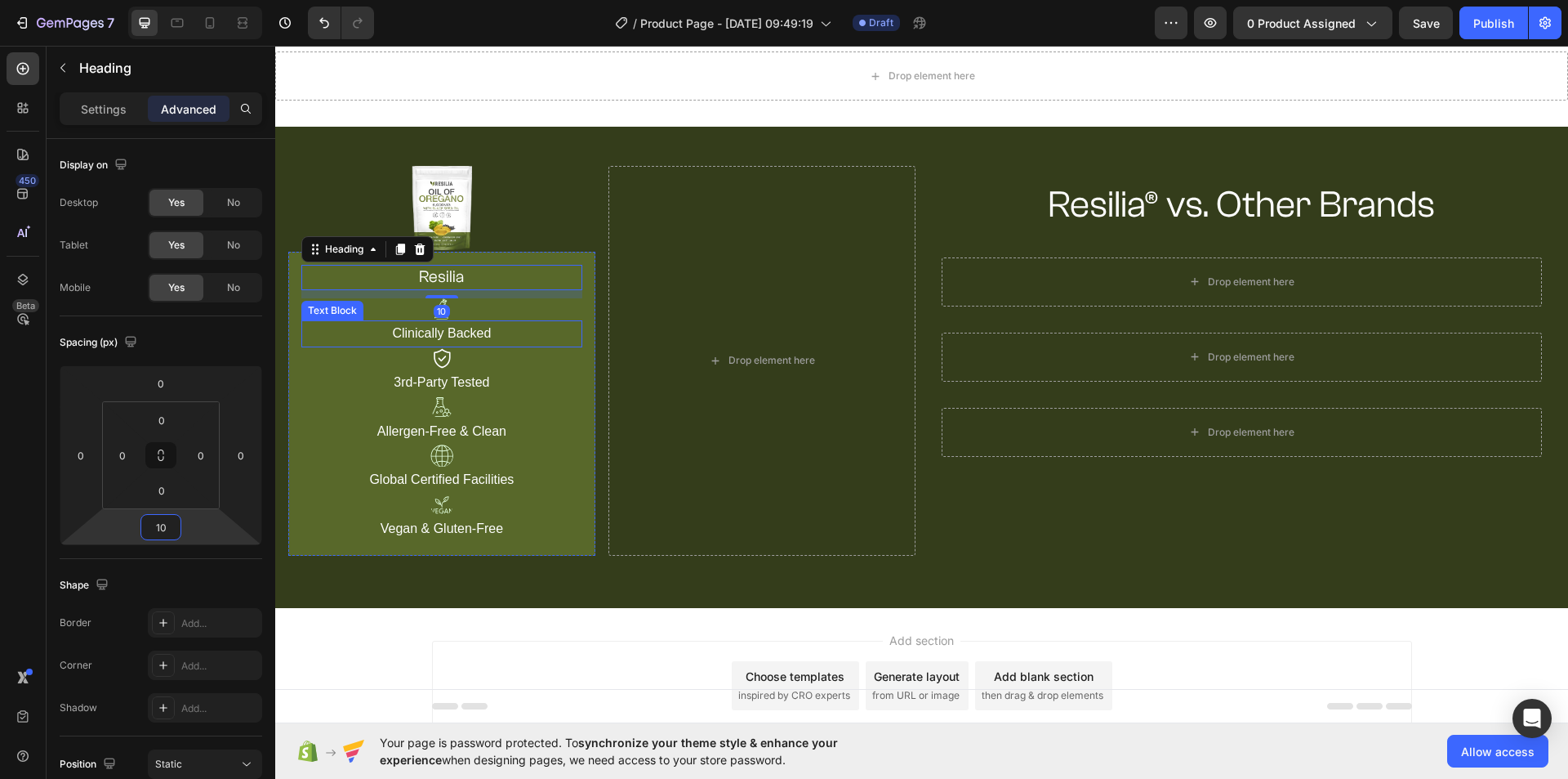
click at [475, 333] on p "Clinically Backed" at bounding box center [442, 334] width 278 height 23
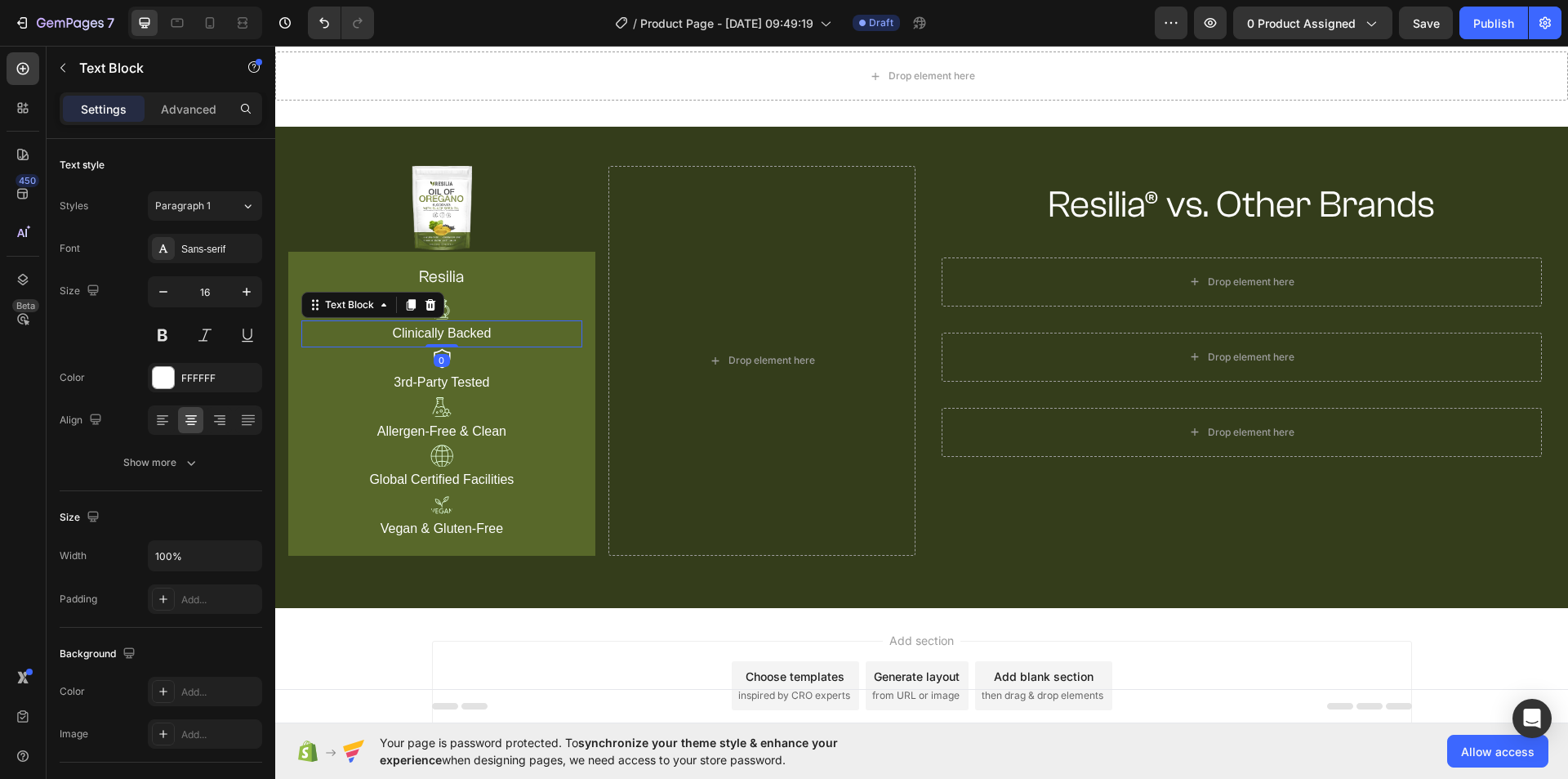
click at [187, 123] on div "Settings Advanced" at bounding box center [161, 109] width 203 height 32
click at [187, 120] on div "Advanced" at bounding box center [188, 109] width 82 height 26
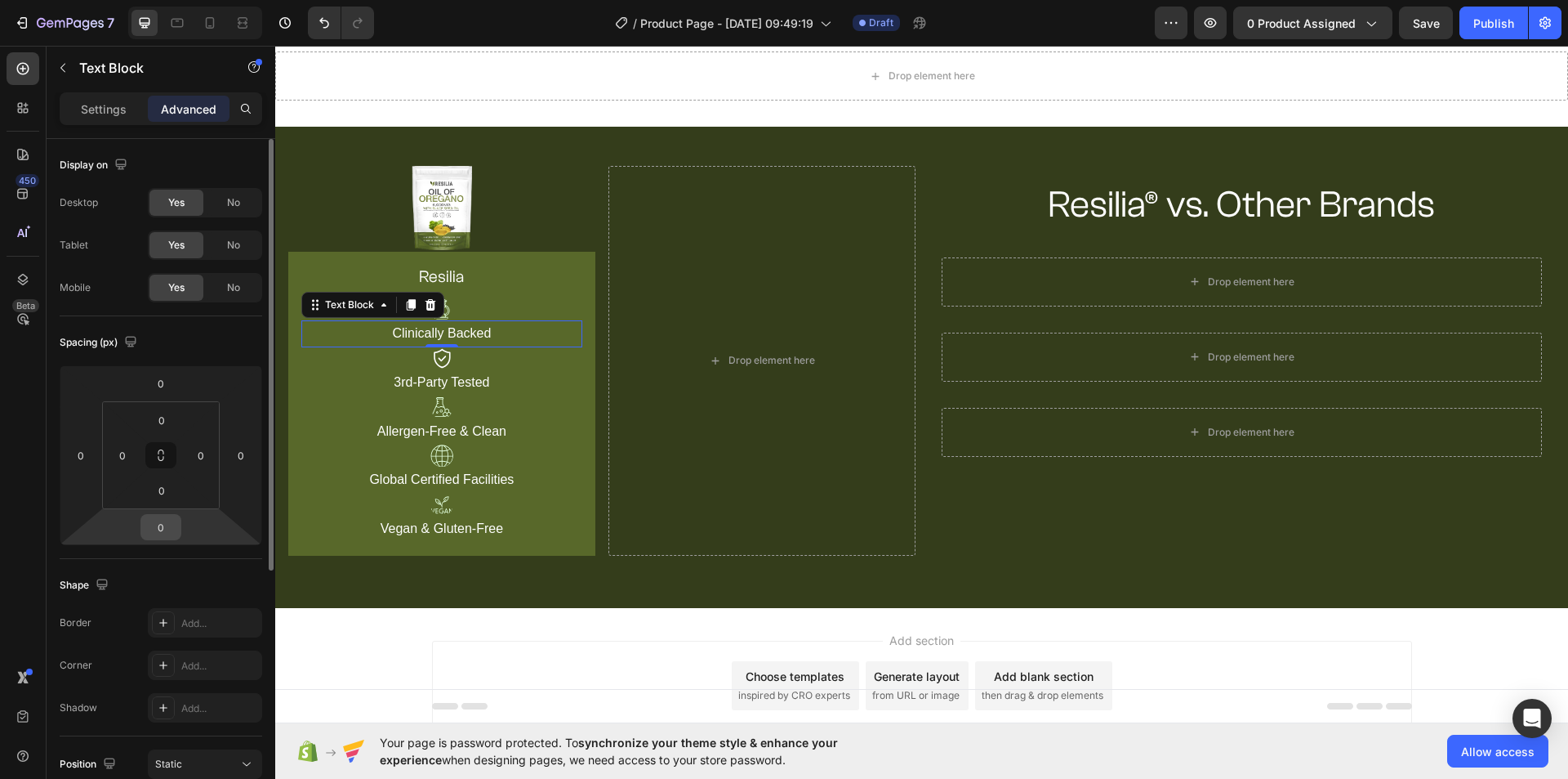
click at [164, 527] on input "0" at bounding box center [161, 527] width 32 height 24
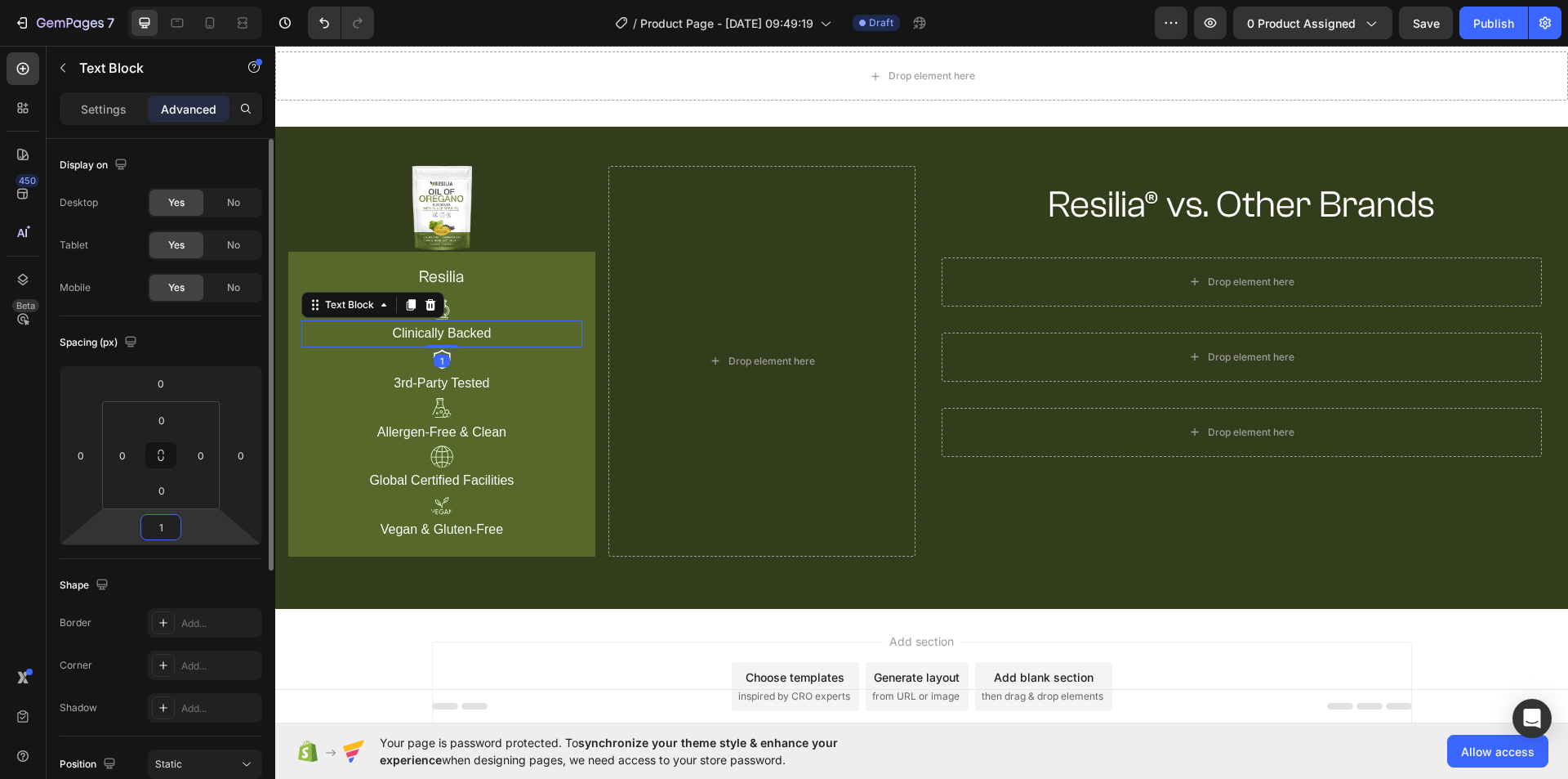
type input "10"
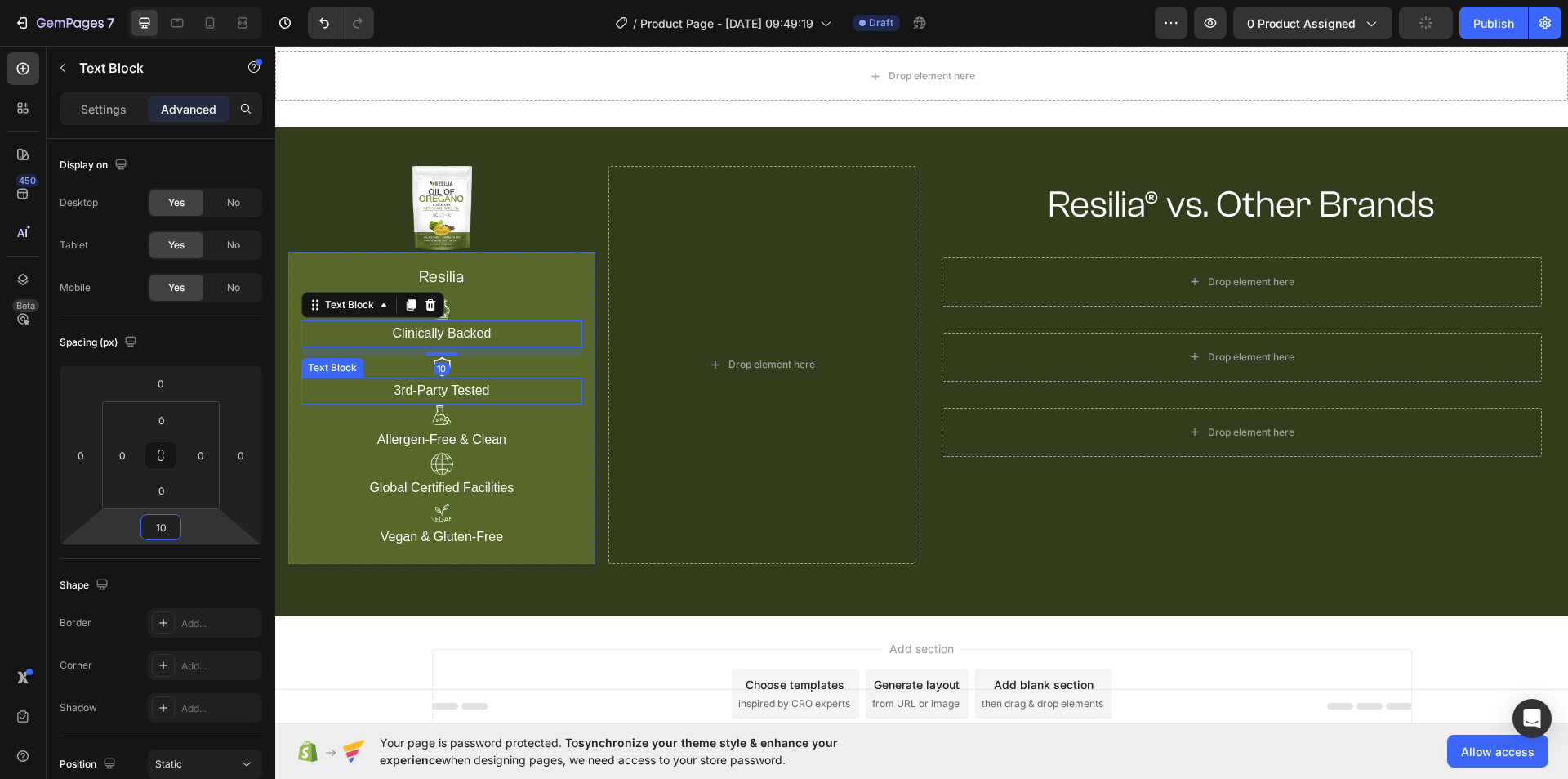
click at [471, 385] on p "3rd-Party Tested" at bounding box center [442, 390] width 278 height 23
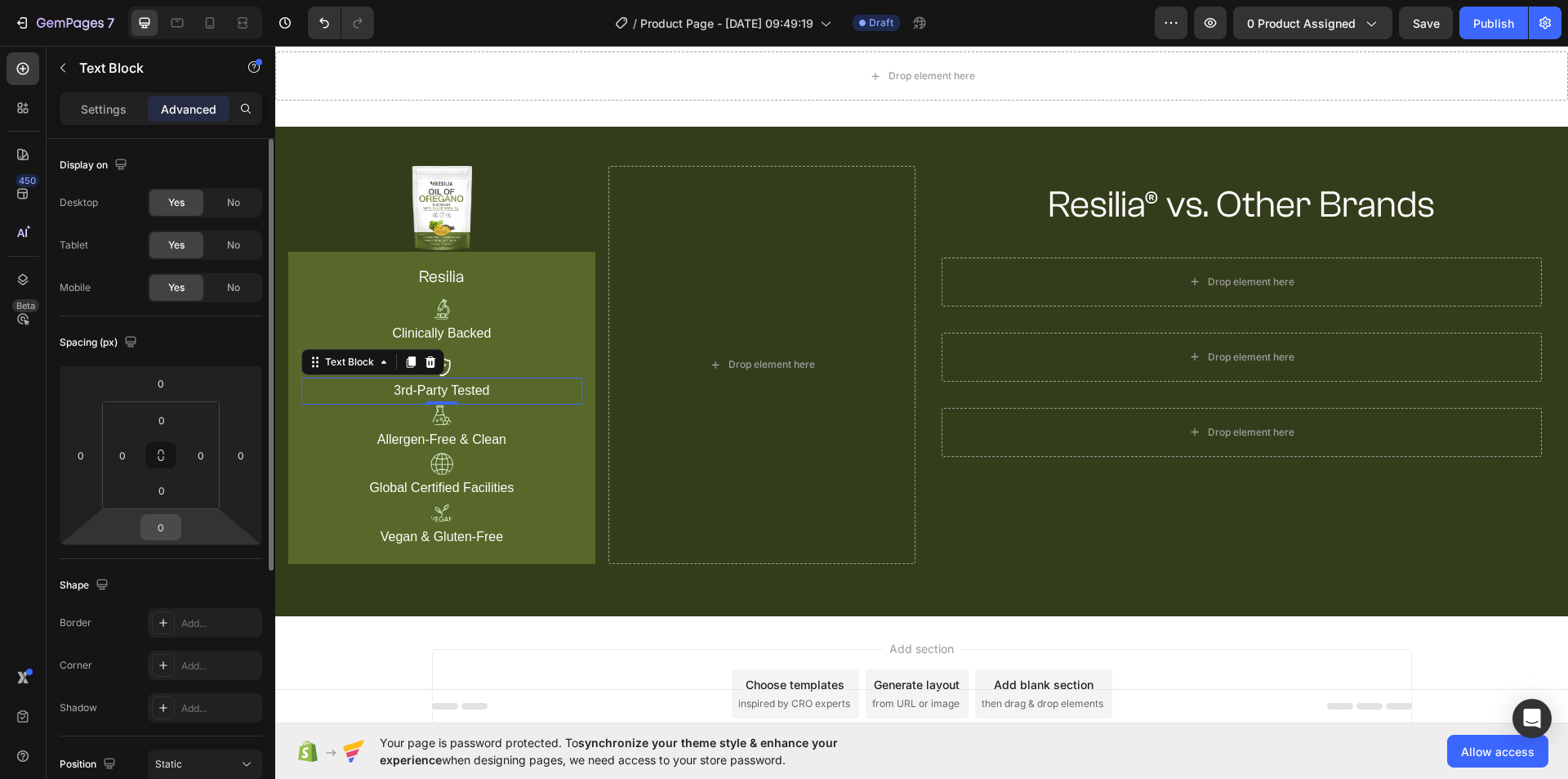
click at [169, 532] on input "0" at bounding box center [161, 527] width 32 height 24
type input "10"
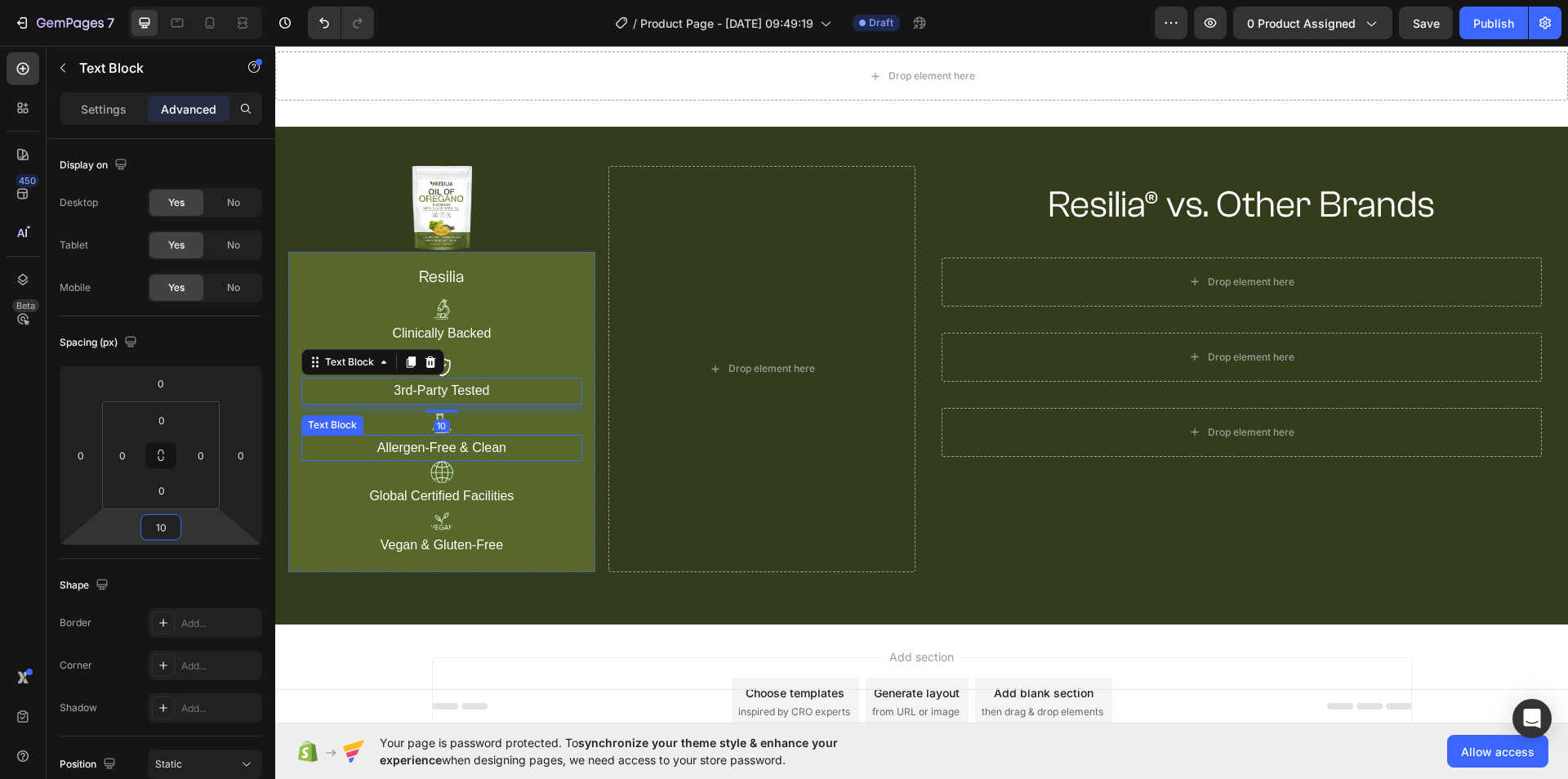
click at [494, 441] on p "Allergen-Free & Clean" at bounding box center [442, 448] width 278 height 23
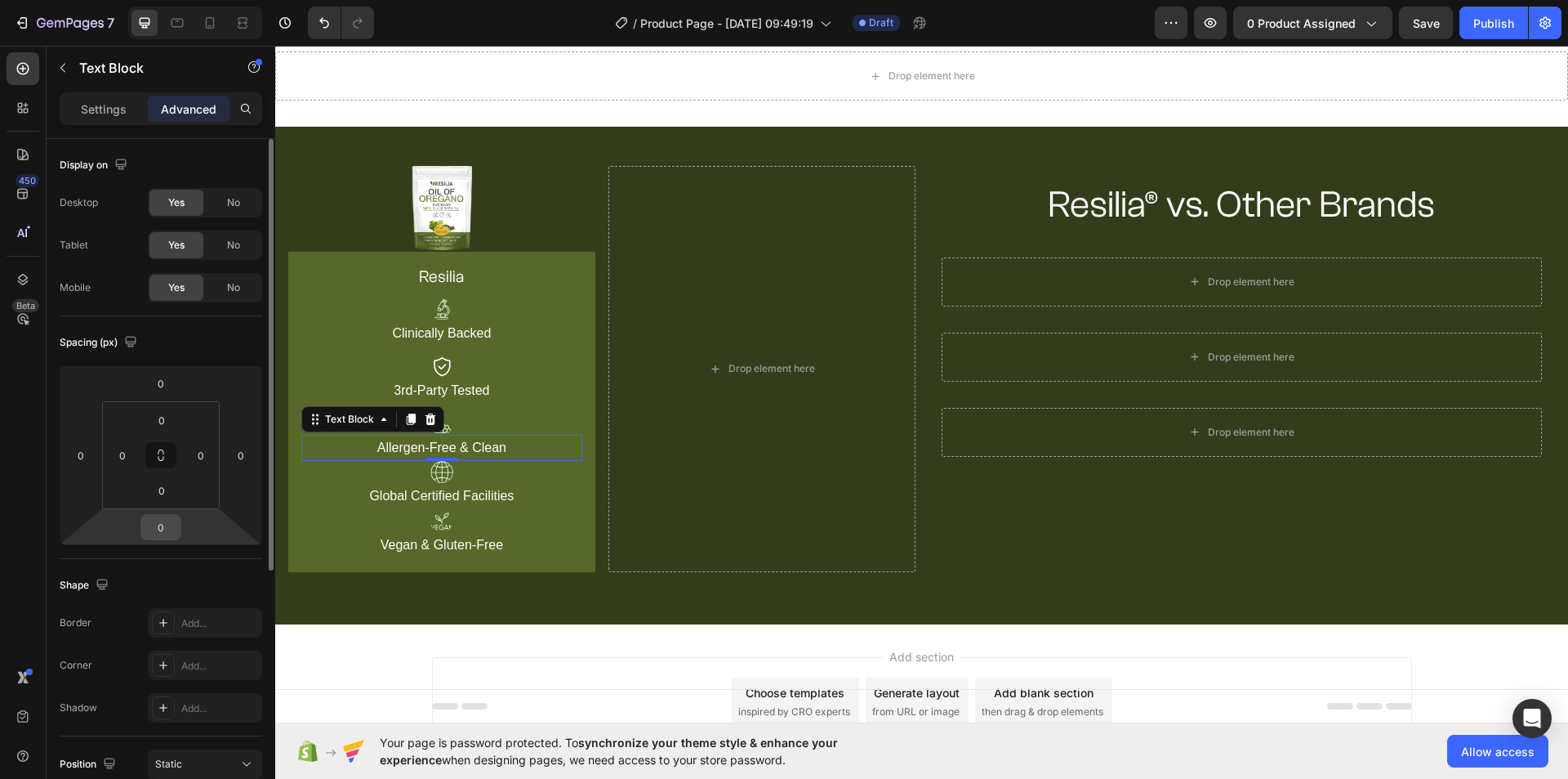
click at [161, 525] on input "0" at bounding box center [161, 527] width 32 height 24
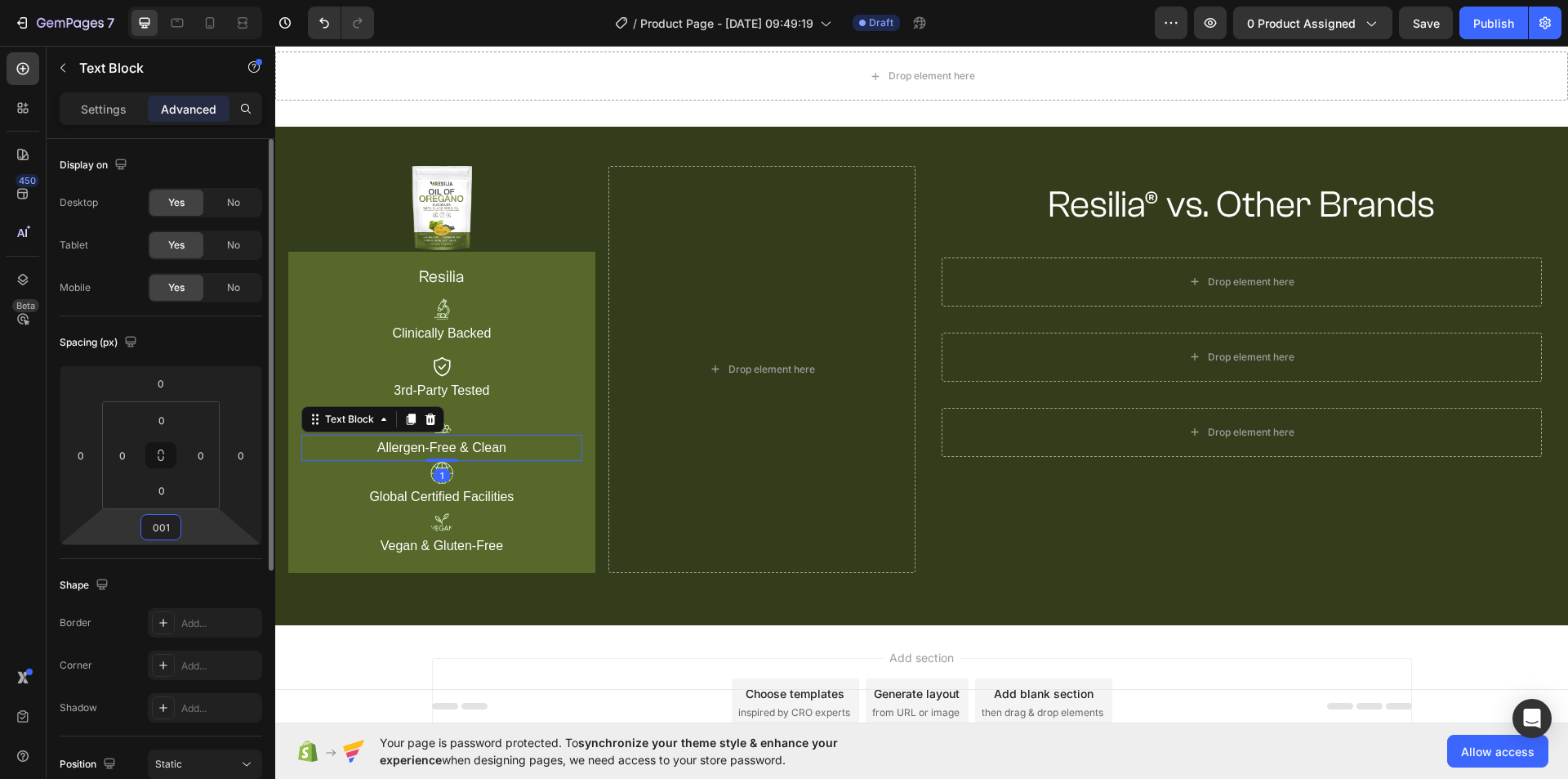
click at [163, 524] on input "001" at bounding box center [161, 527] width 32 height 24
type input "10"
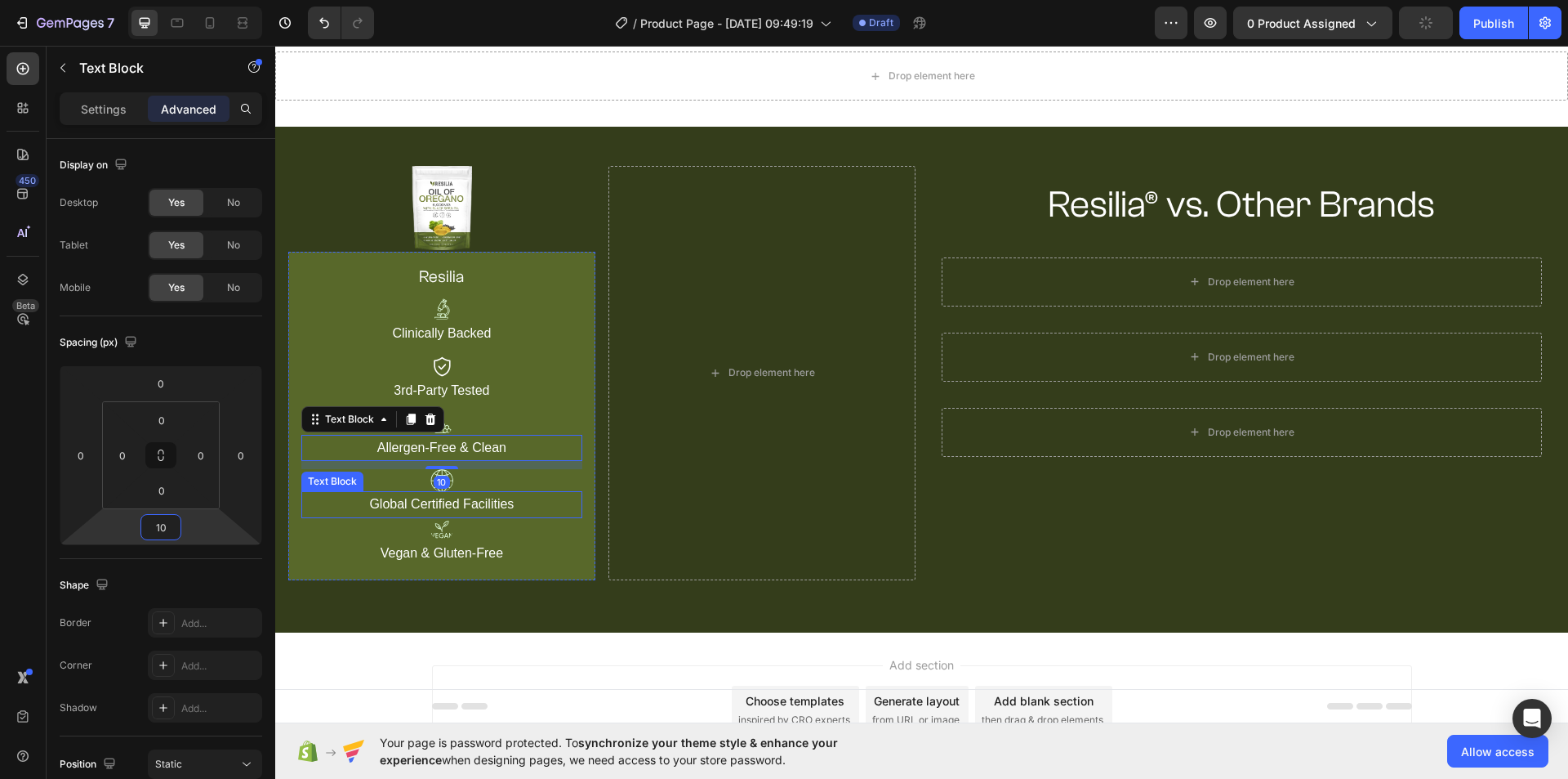
click at [449, 505] on p "Global Certified Facilities" at bounding box center [442, 504] width 278 height 23
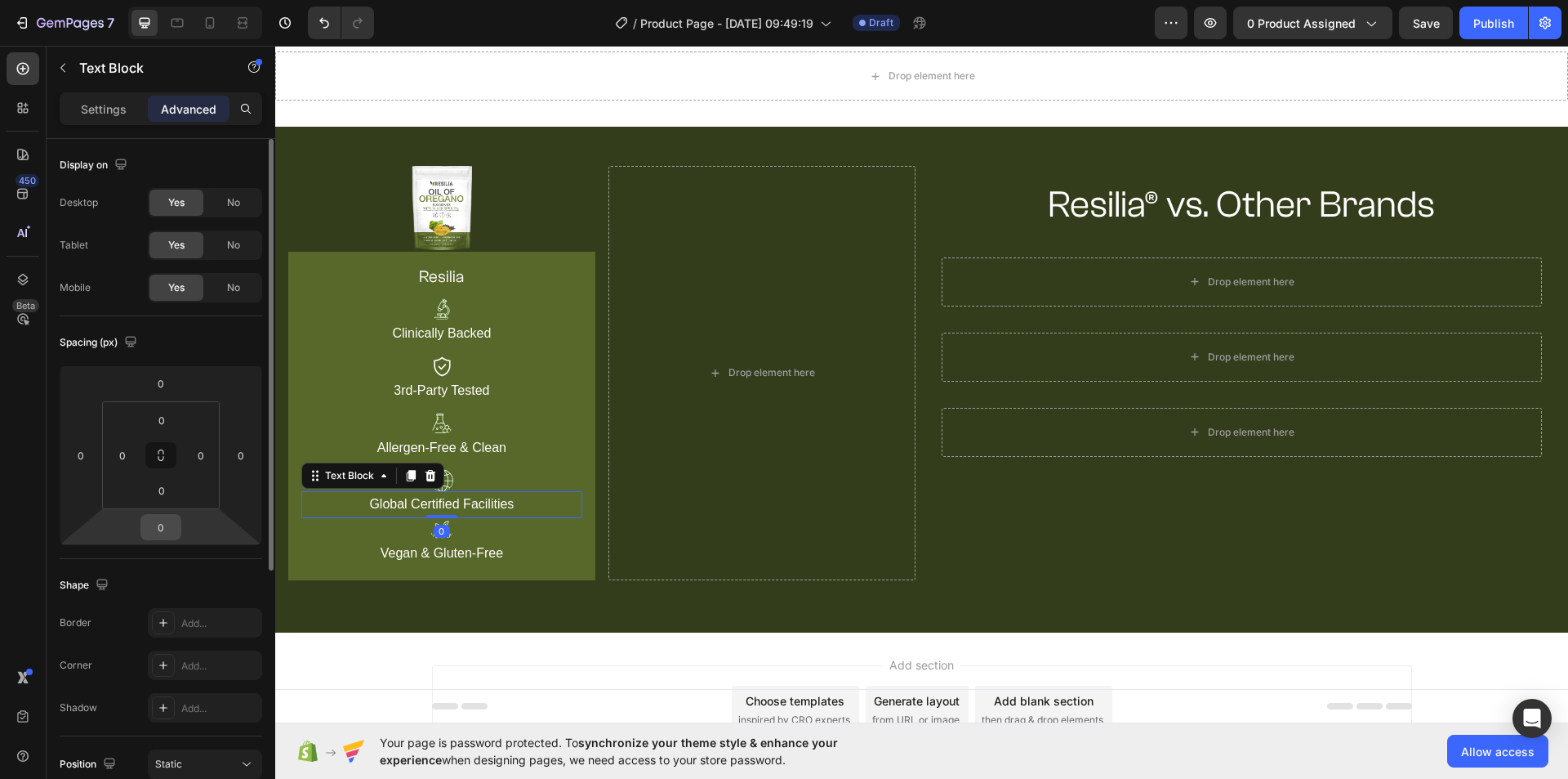
click at [156, 538] on input "0" at bounding box center [161, 527] width 32 height 24
type input "10"
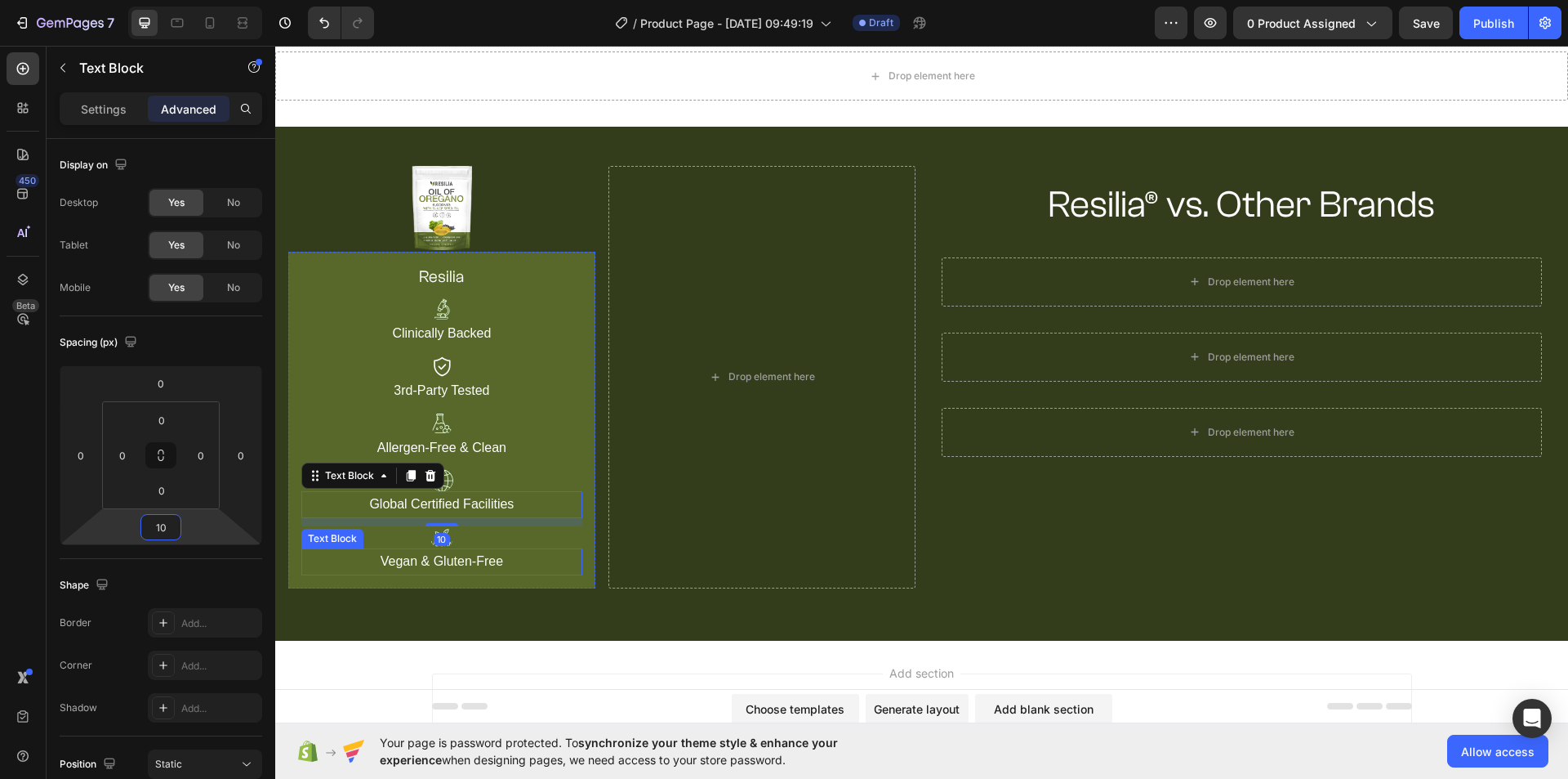
click at [445, 558] on p "Vegan & Gluten-Free" at bounding box center [442, 562] width 278 height 23
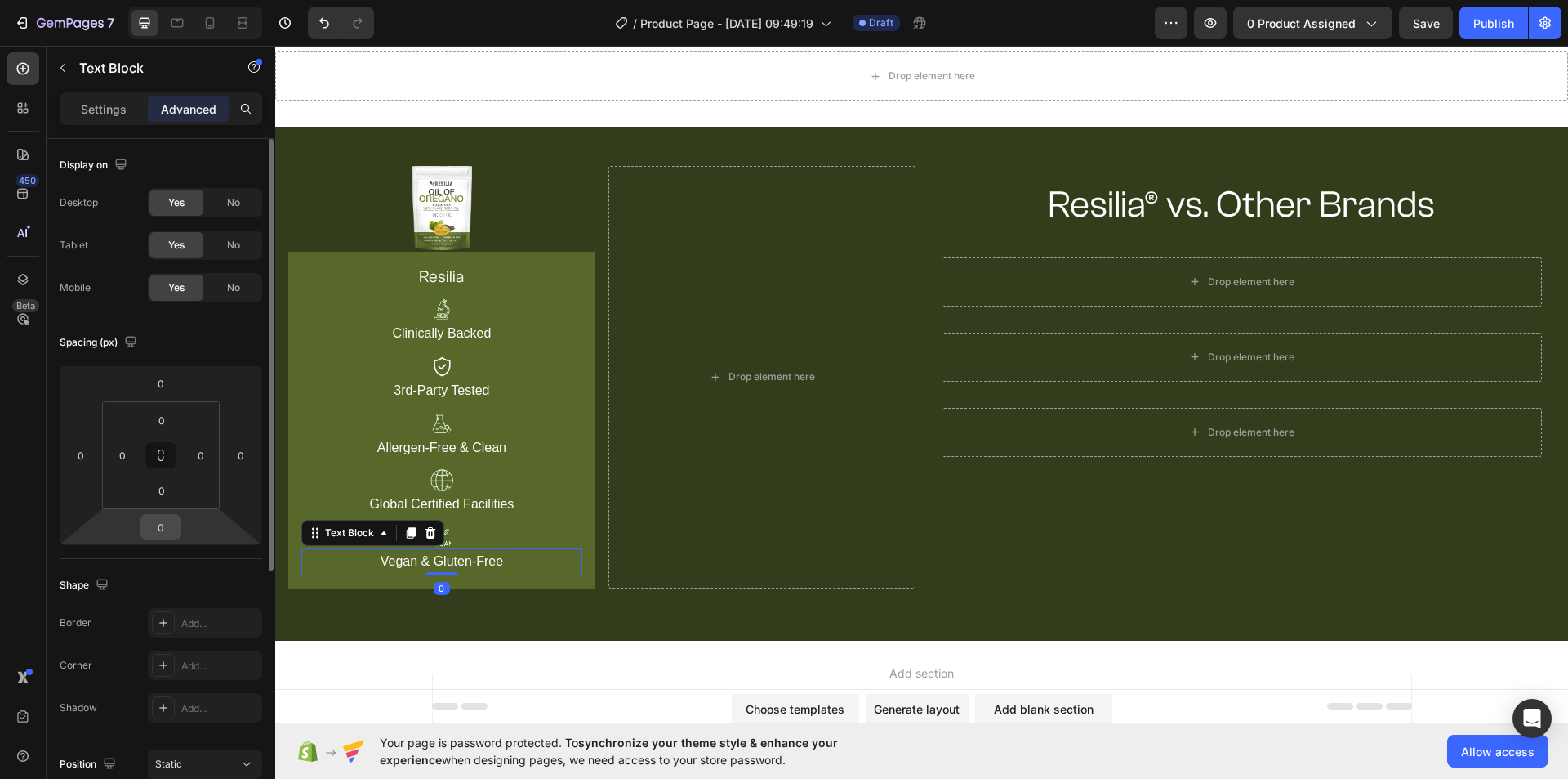
click at [161, 526] on input "0" at bounding box center [161, 527] width 32 height 24
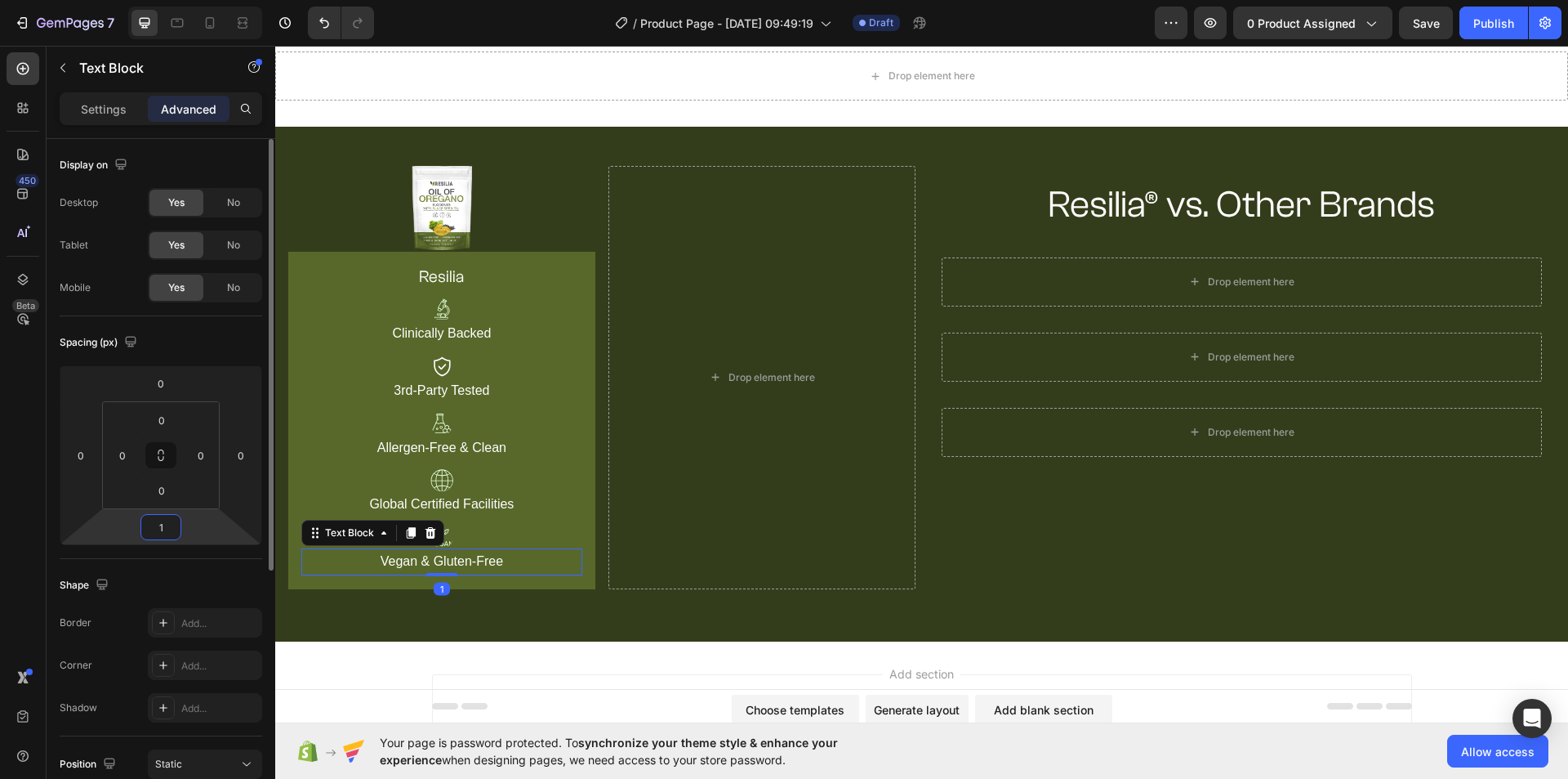
type input "10"
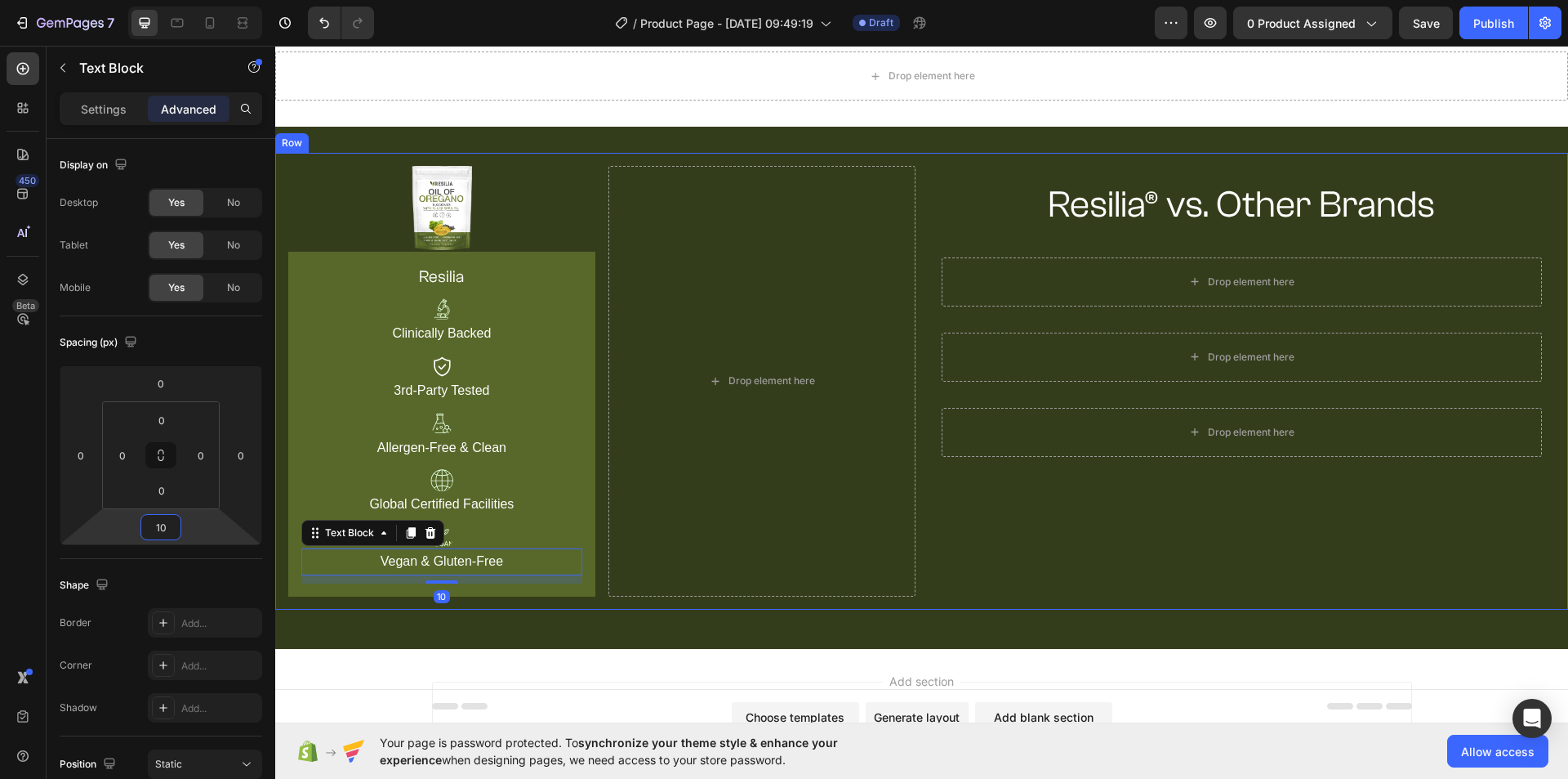
click at [1079, 593] on div "Resilia® vs. Other Brands Heading Row Drop element here Row Drop element here R…" at bounding box center [1241, 381] width 627 height 431
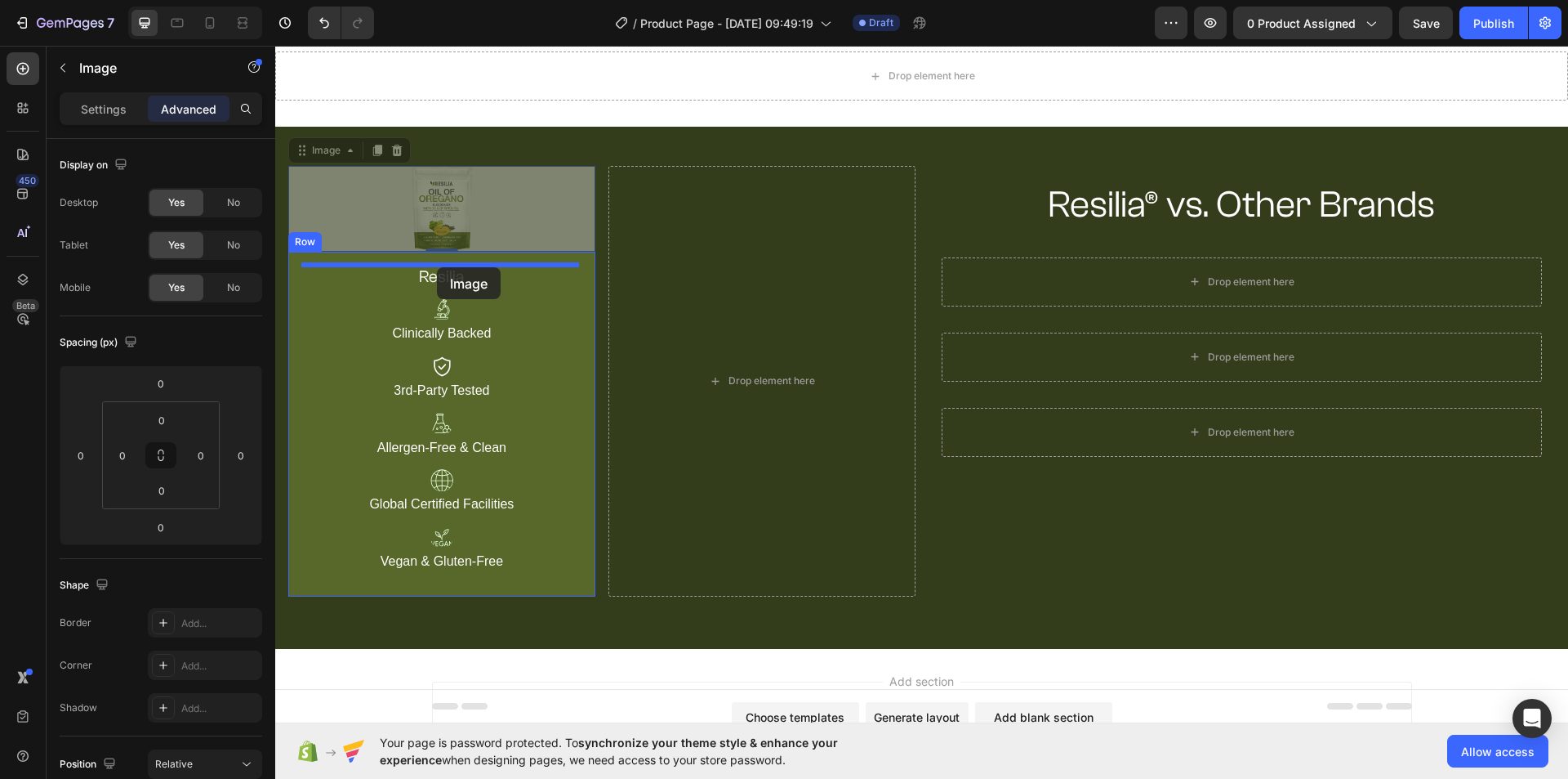
drag, startPoint x: 490, startPoint y: 204, endPoint x: 437, endPoint y: 267, distance: 82.3
type input "10"
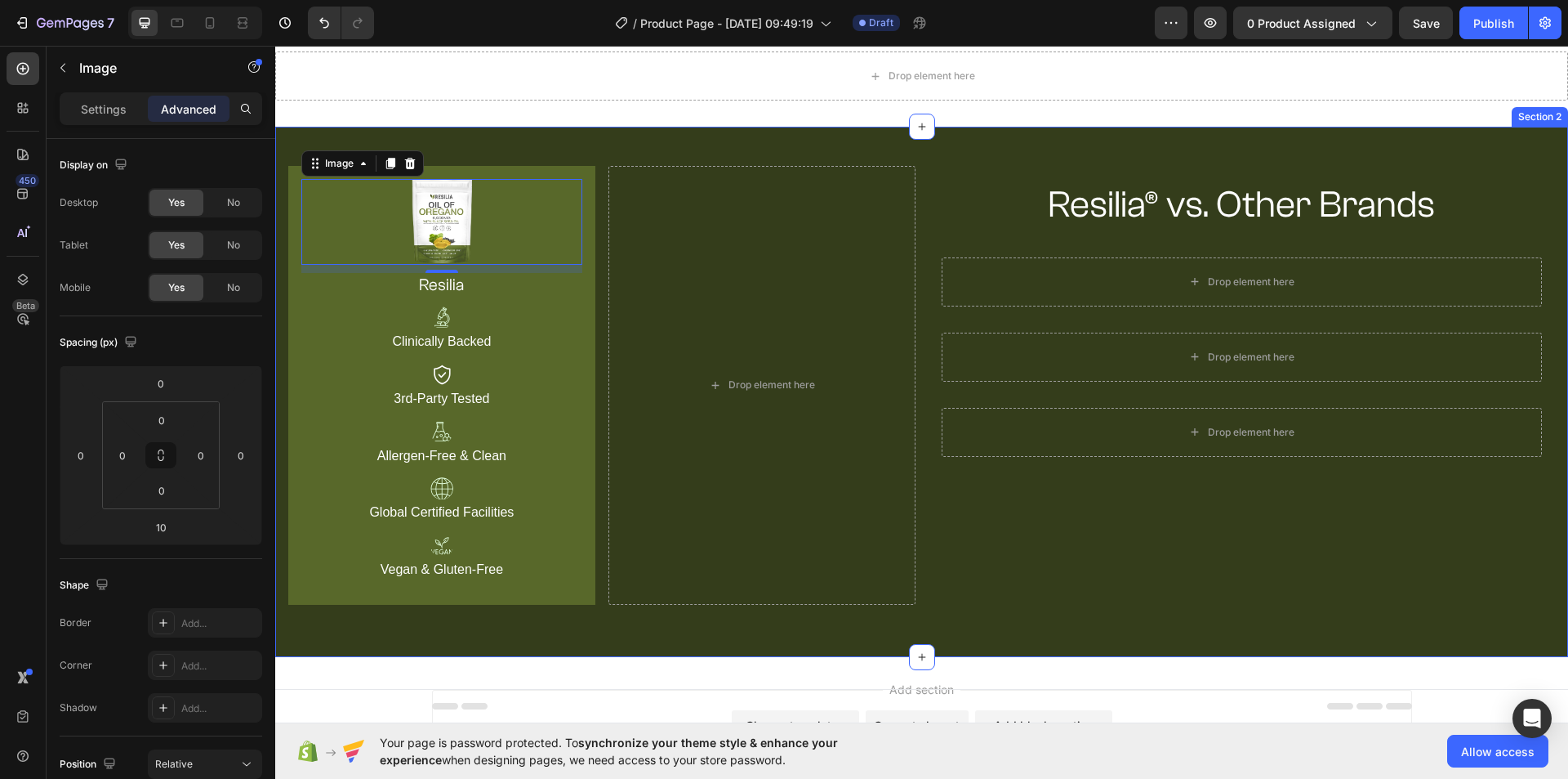
click at [592, 149] on div "Image 10 resilia Heading Image Clinically Backed Text Block Image 3rd-Party Tes…" at bounding box center [921, 391] width 1293 height 530
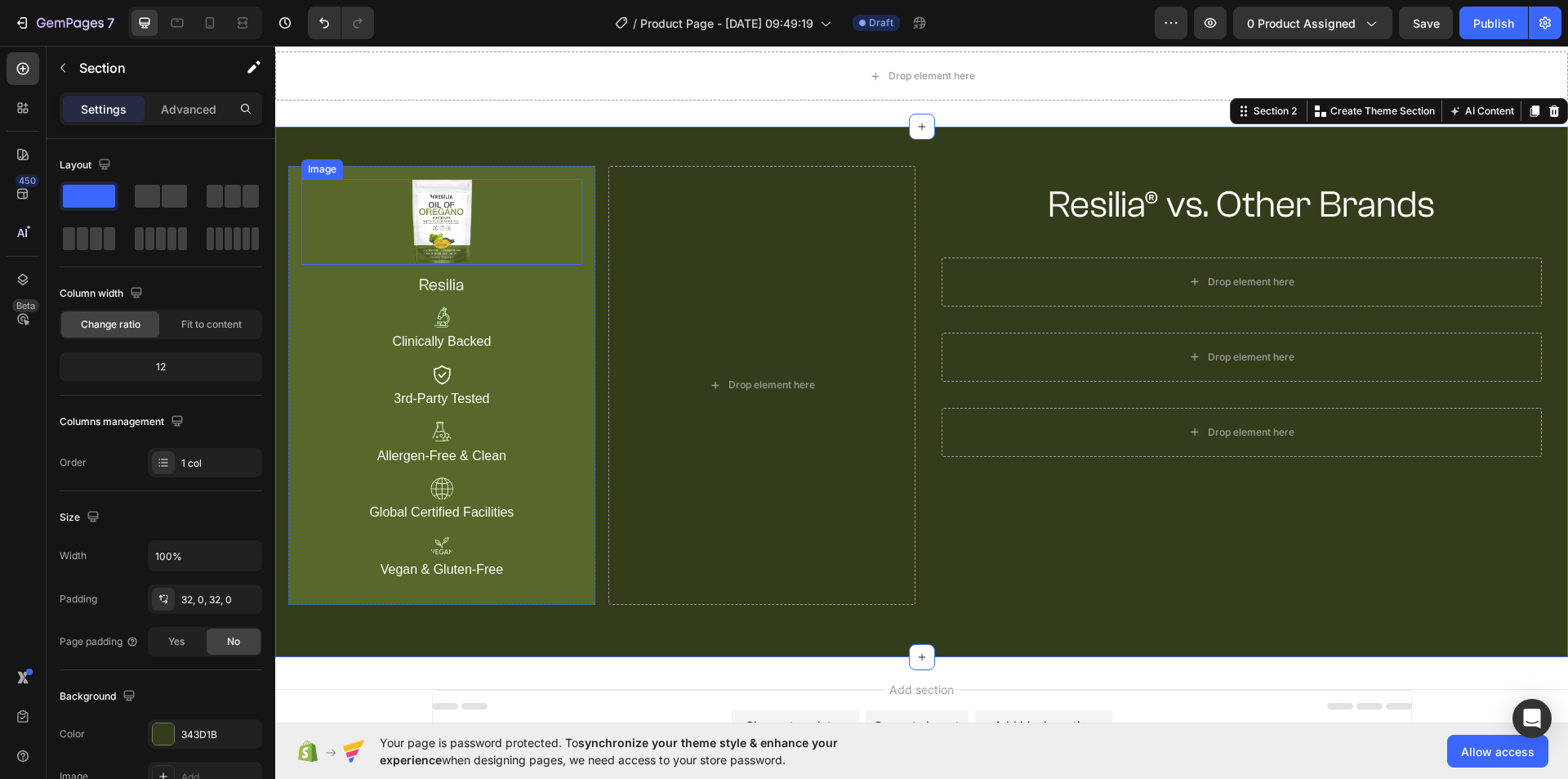
click at [498, 223] on div at bounding box center [441, 222] width 281 height 86
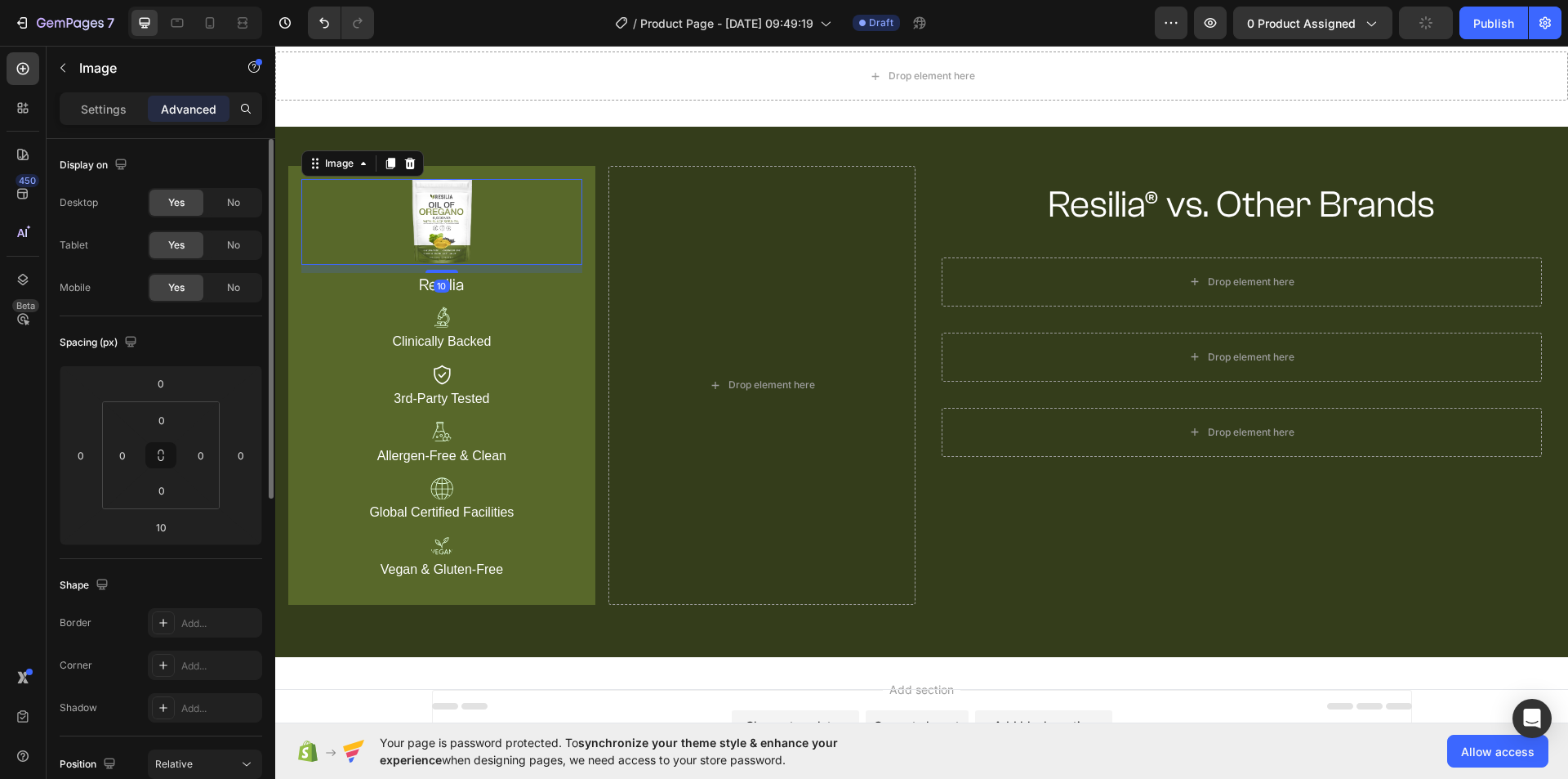
scroll to position [408, 0]
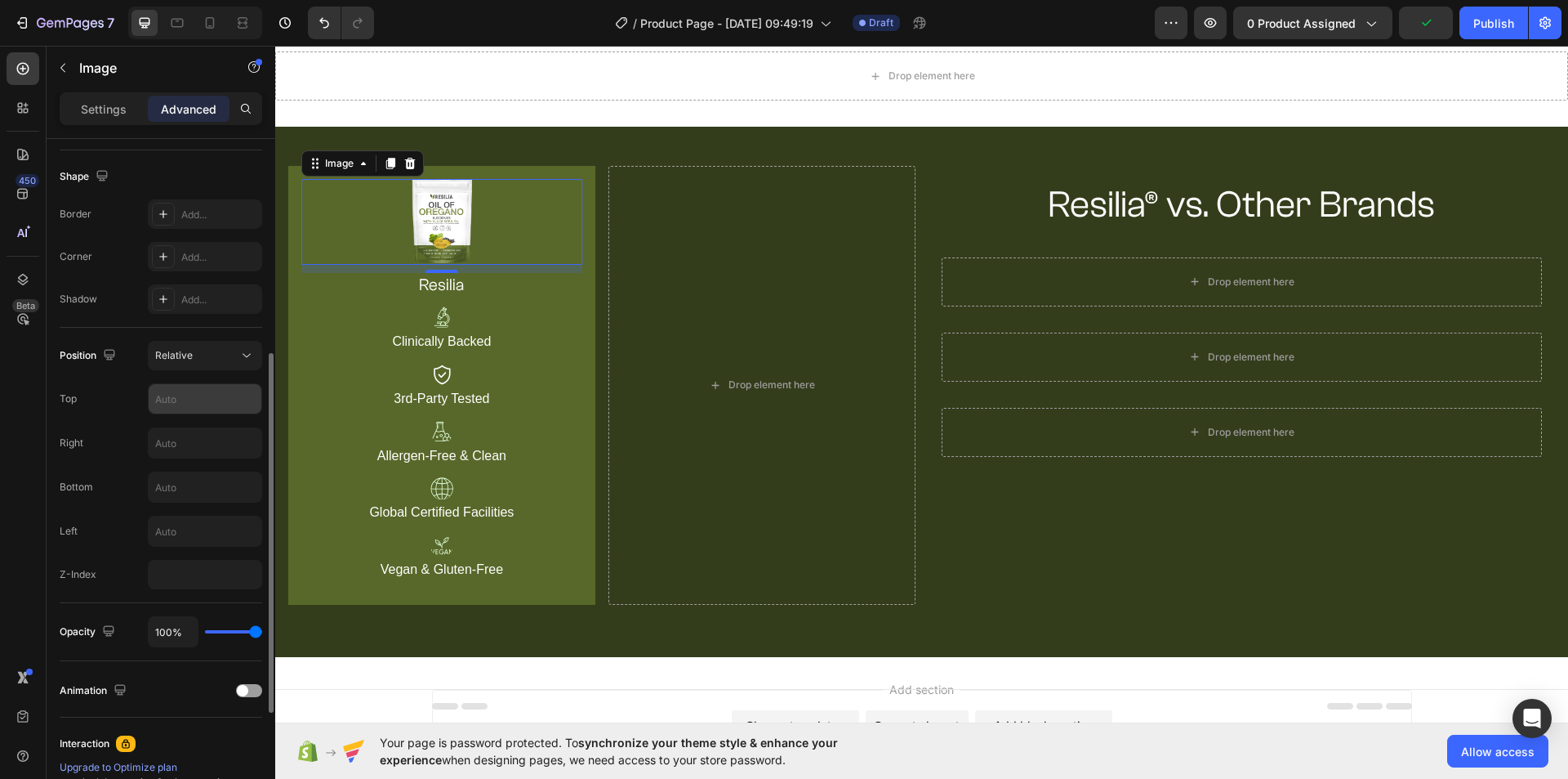
click at [187, 405] on input "text" at bounding box center [205, 398] width 113 height 30
click at [178, 538] on input "text" at bounding box center [205, 530] width 113 height 30
click at [185, 486] on input "text" at bounding box center [205, 486] width 113 height 30
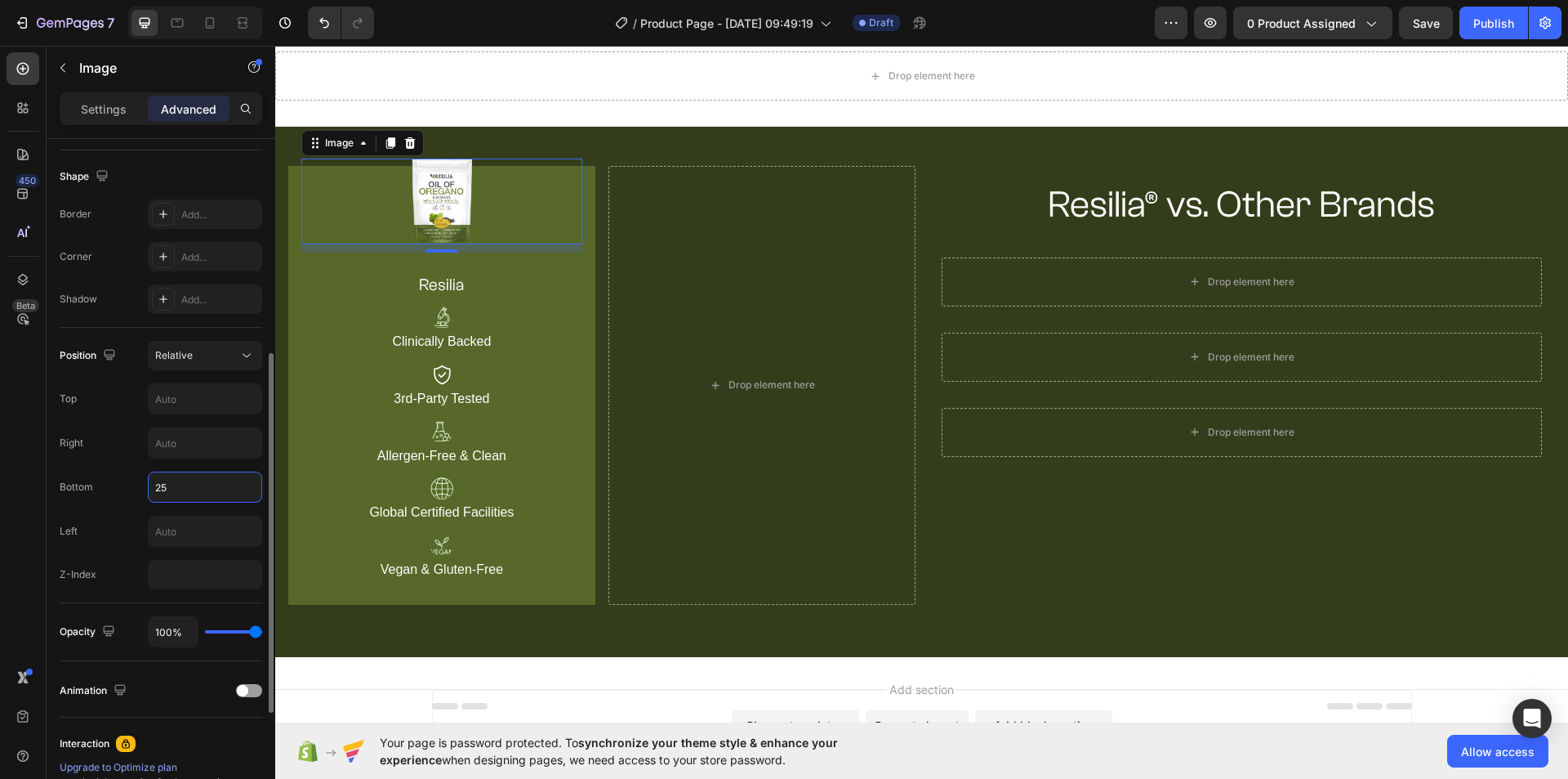
drag, startPoint x: 180, startPoint y: 485, endPoint x: 151, endPoint y: 488, distance: 29.2
click at [151, 488] on input "25" at bounding box center [205, 486] width 113 height 30
click at [159, 487] on input "30" at bounding box center [205, 486] width 113 height 30
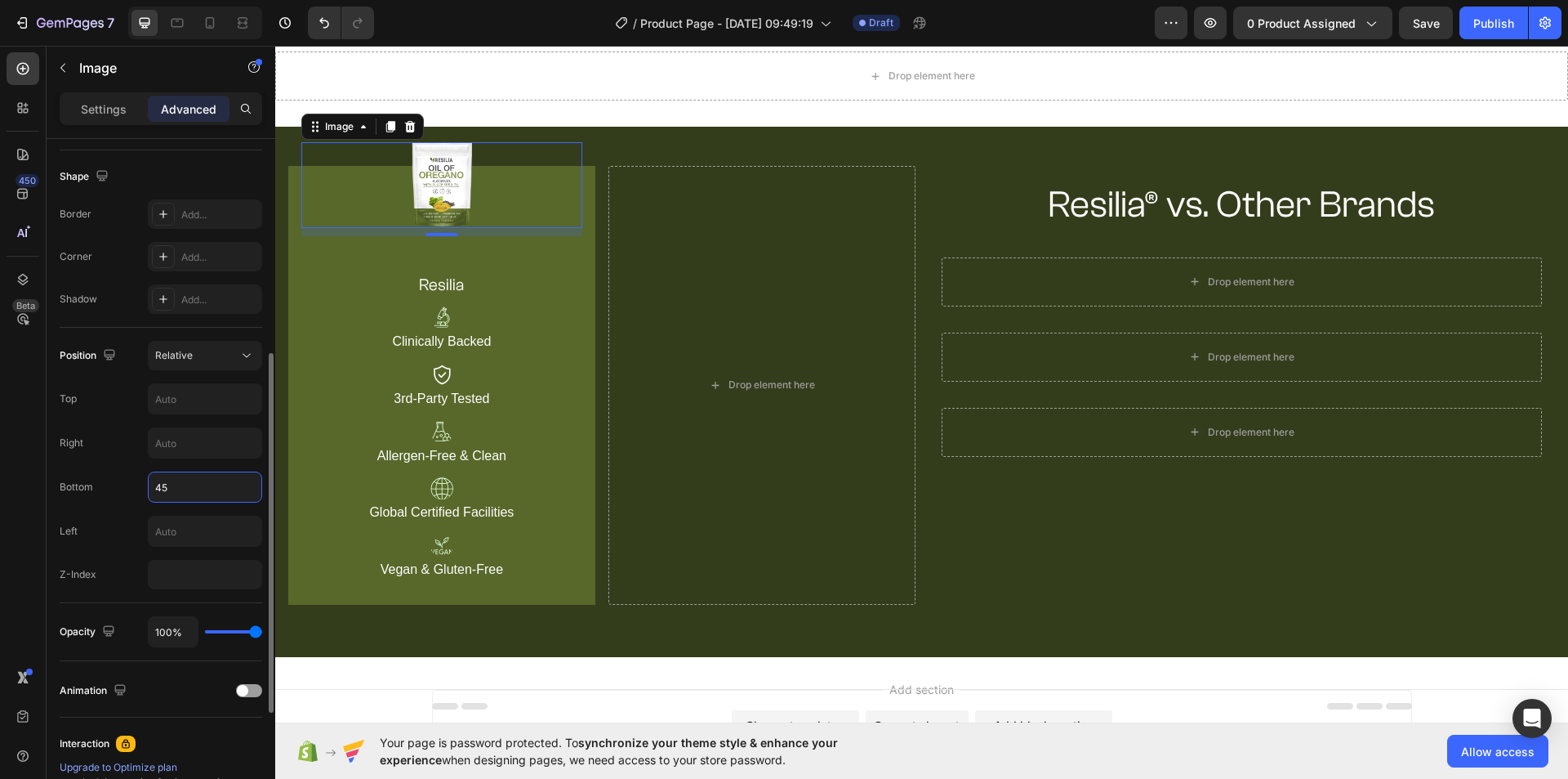
click at [155, 486] on input "45" at bounding box center [205, 486] width 113 height 30
click at [155, 487] on input "45" at bounding box center [205, 486] width 113 height 30
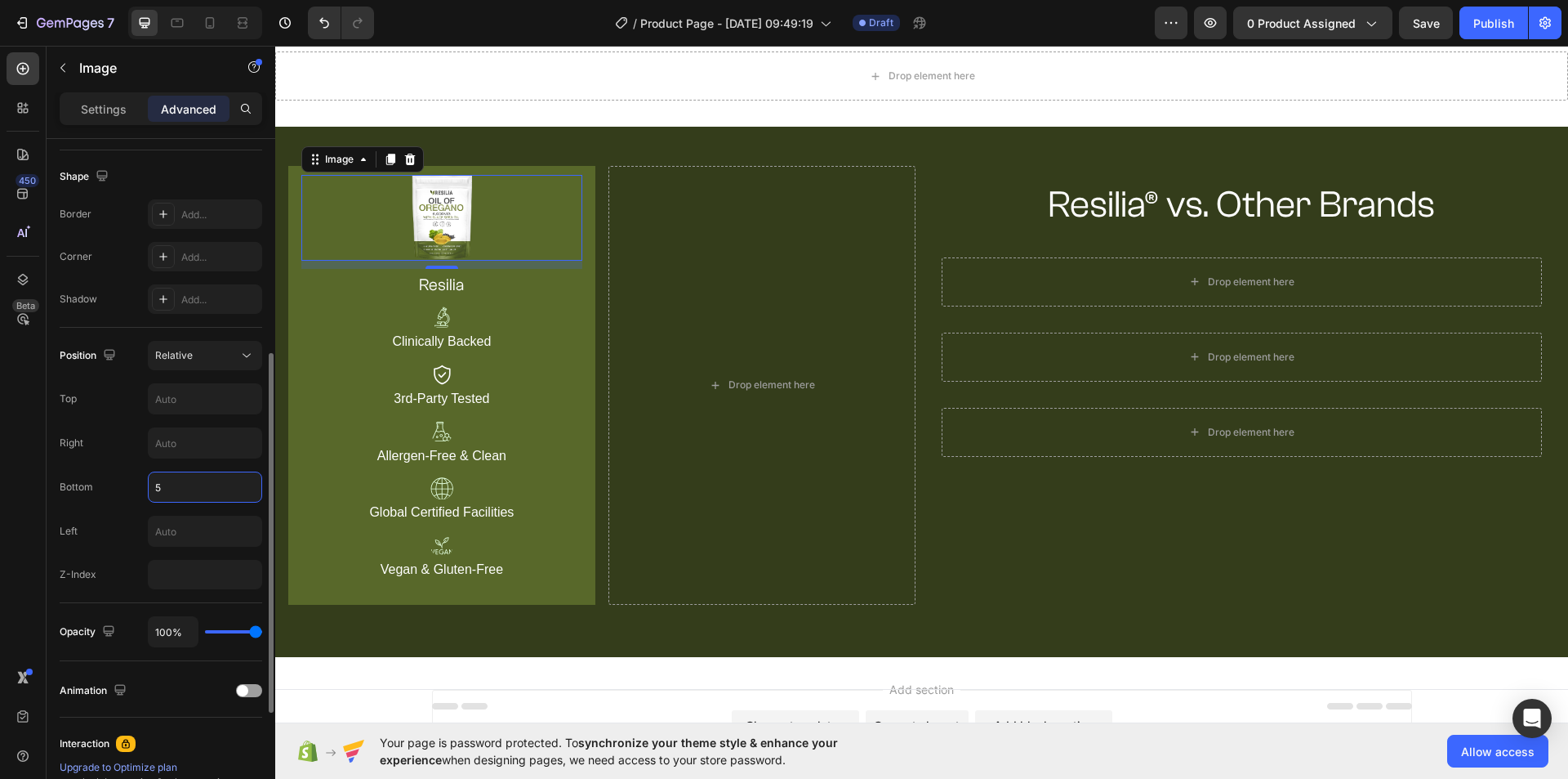
type input "50"
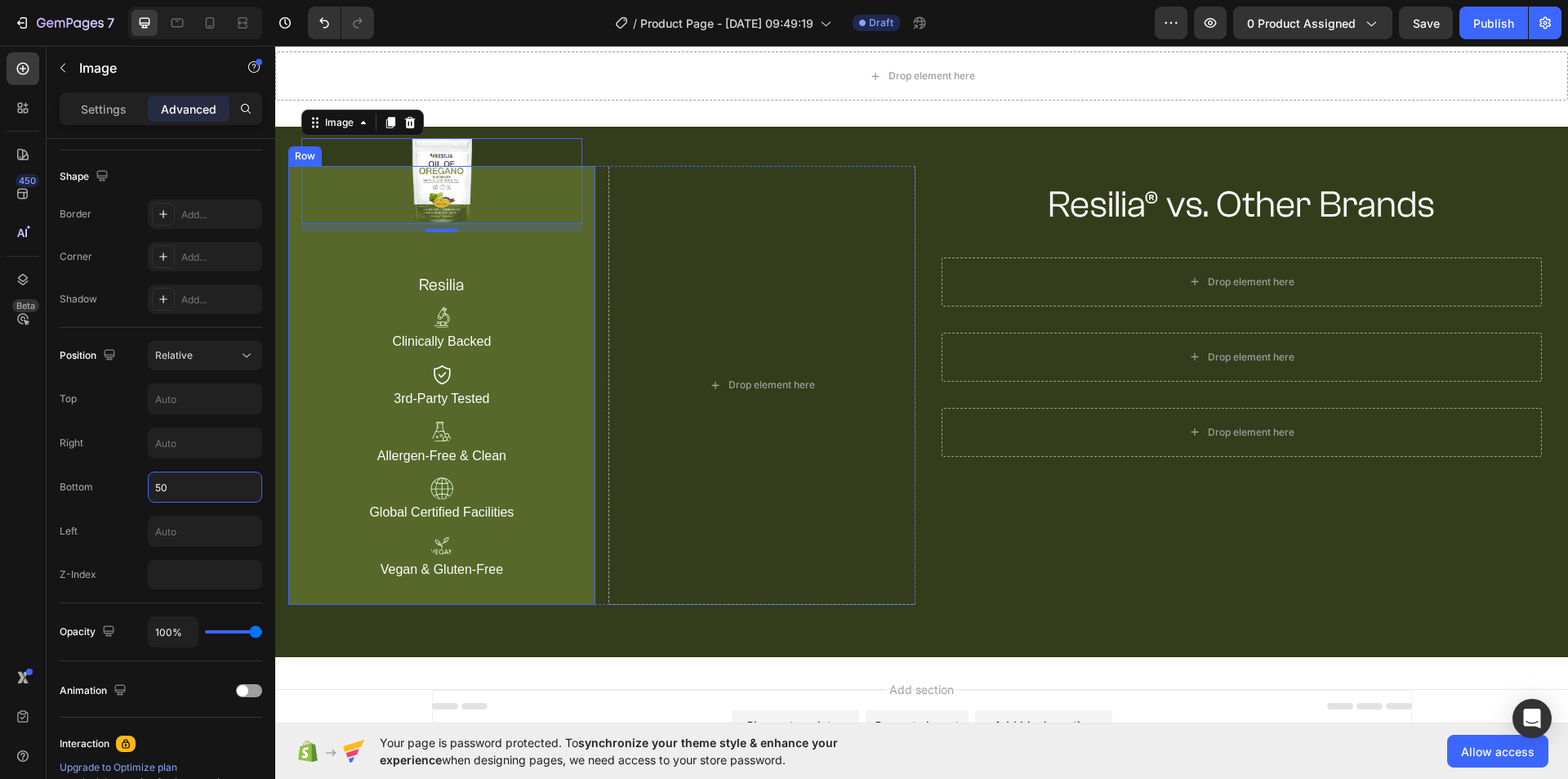
click at [567, 258] on div "Image 10 resilia Heading Image Clinically Backed Text Block Image 3rd-Party Tes…" at bounding box center [441, 385] width 281 height 413
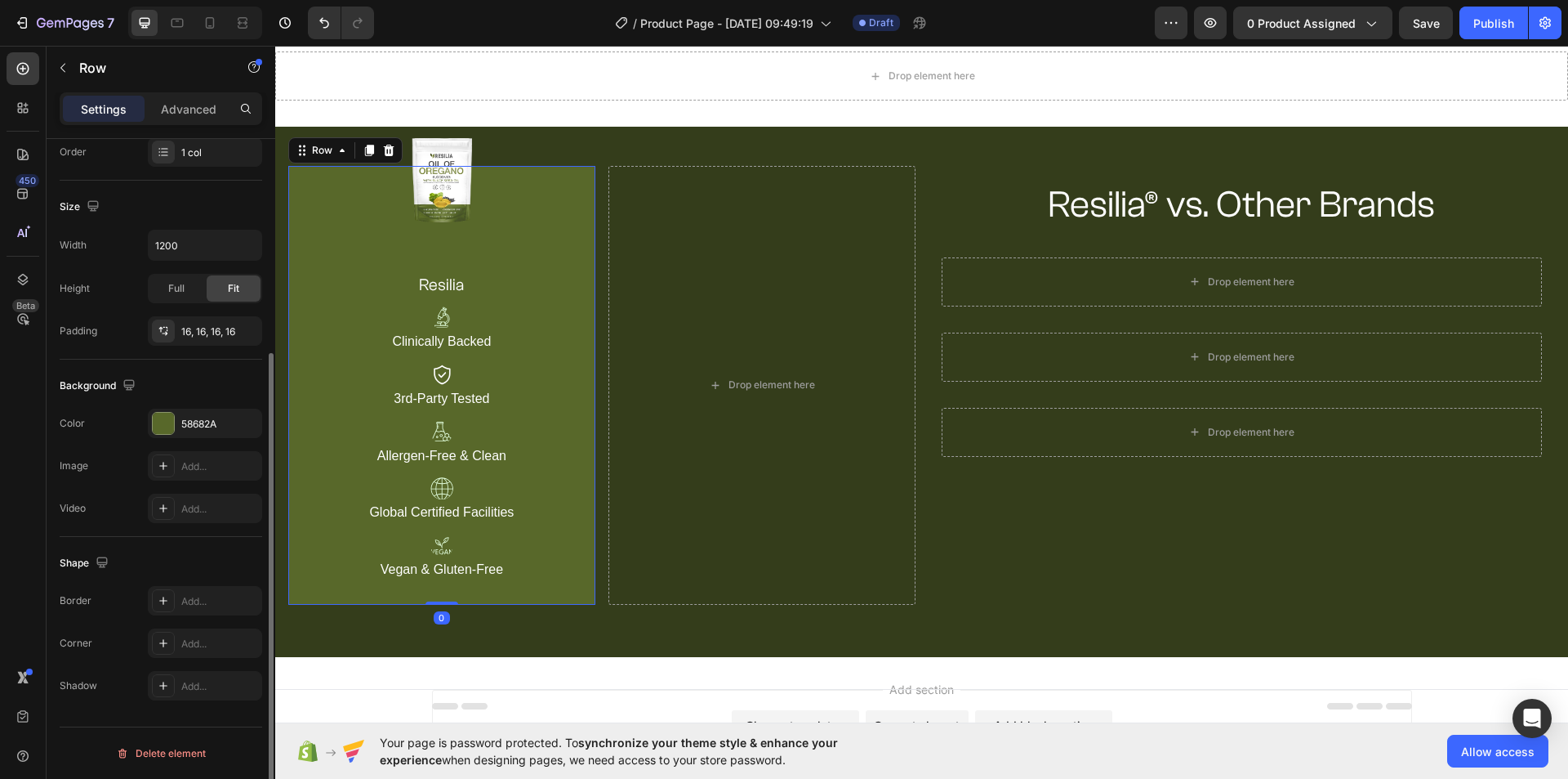
scroll to position [0, 0]
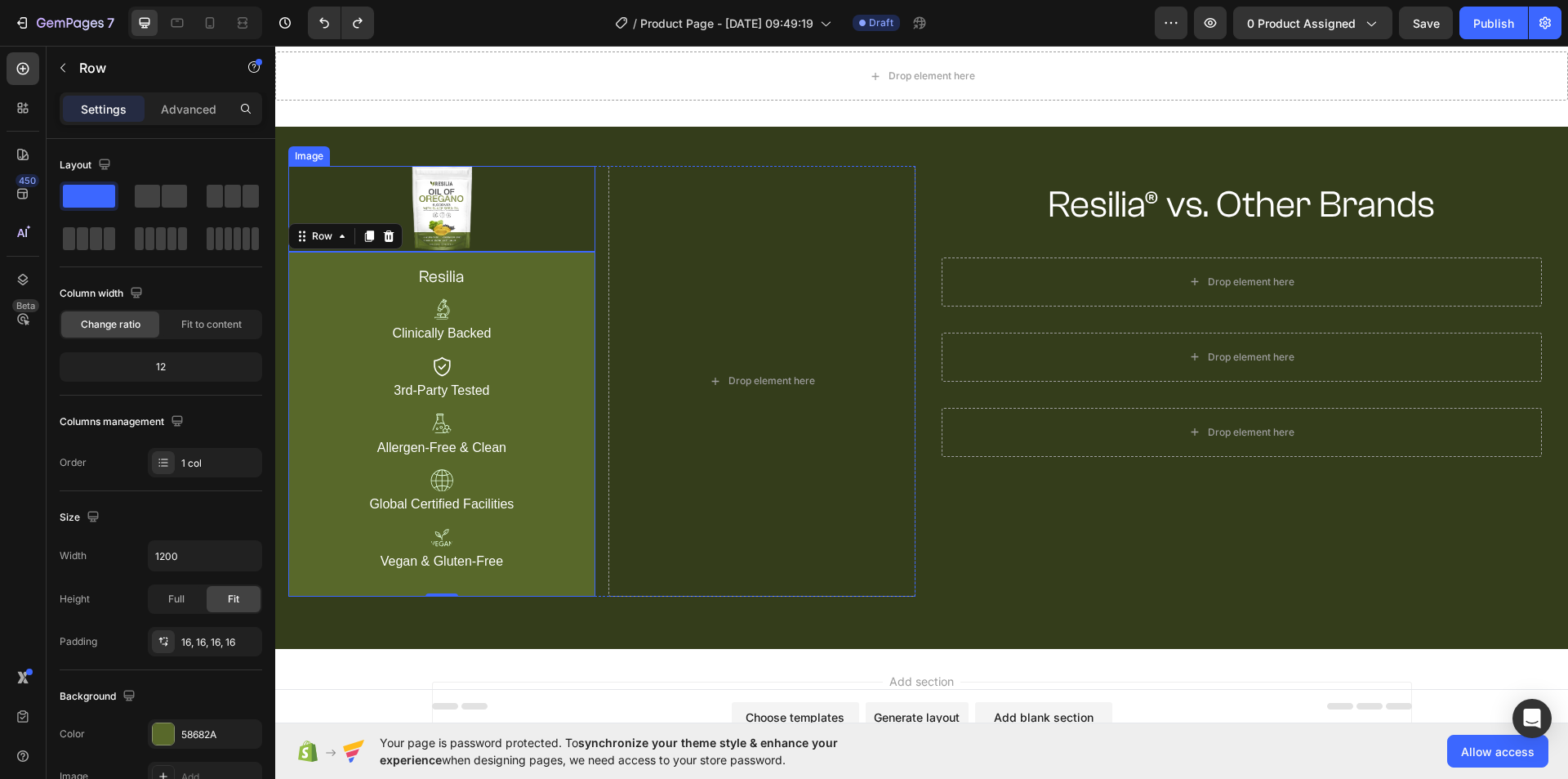
click at [542, 224] on div at bounding box center [441, 209] width 307 height 86
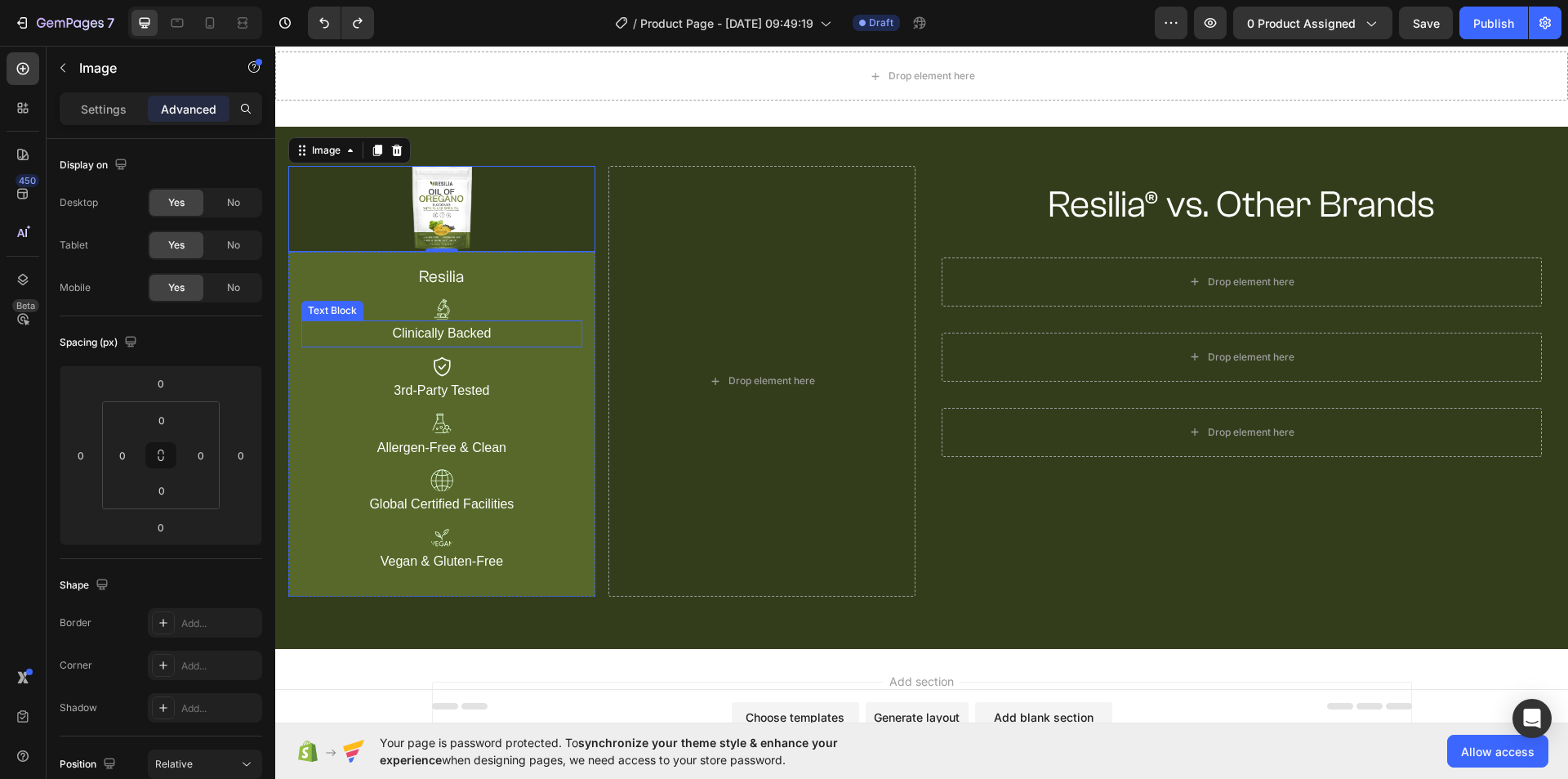
click at [553, 342] on p "Clinically Backed" at bounding box center [442, 334] width 278 height 23
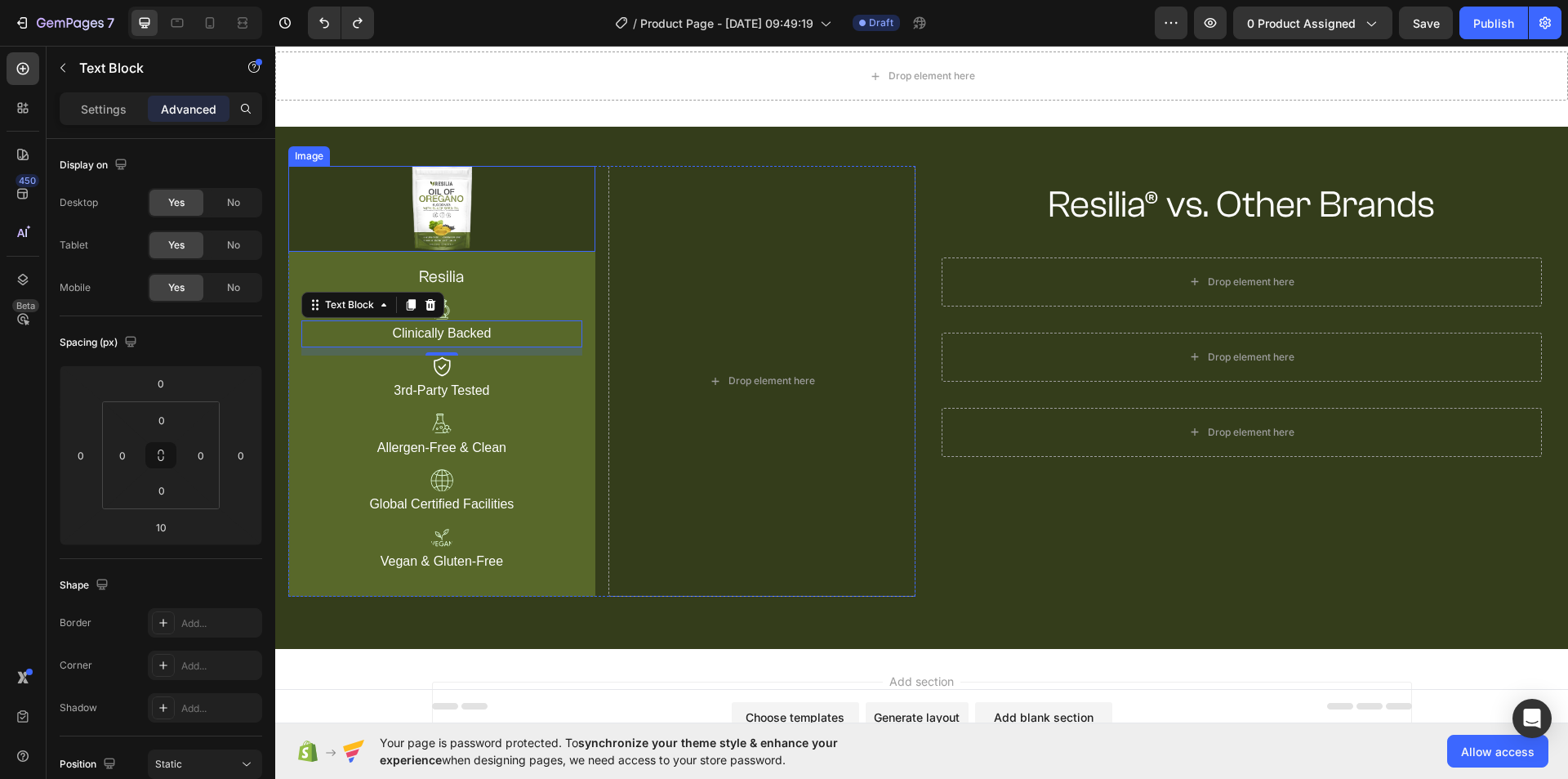
click at [527, 227] on div at bounding box center [441, 209] width 307 height 86
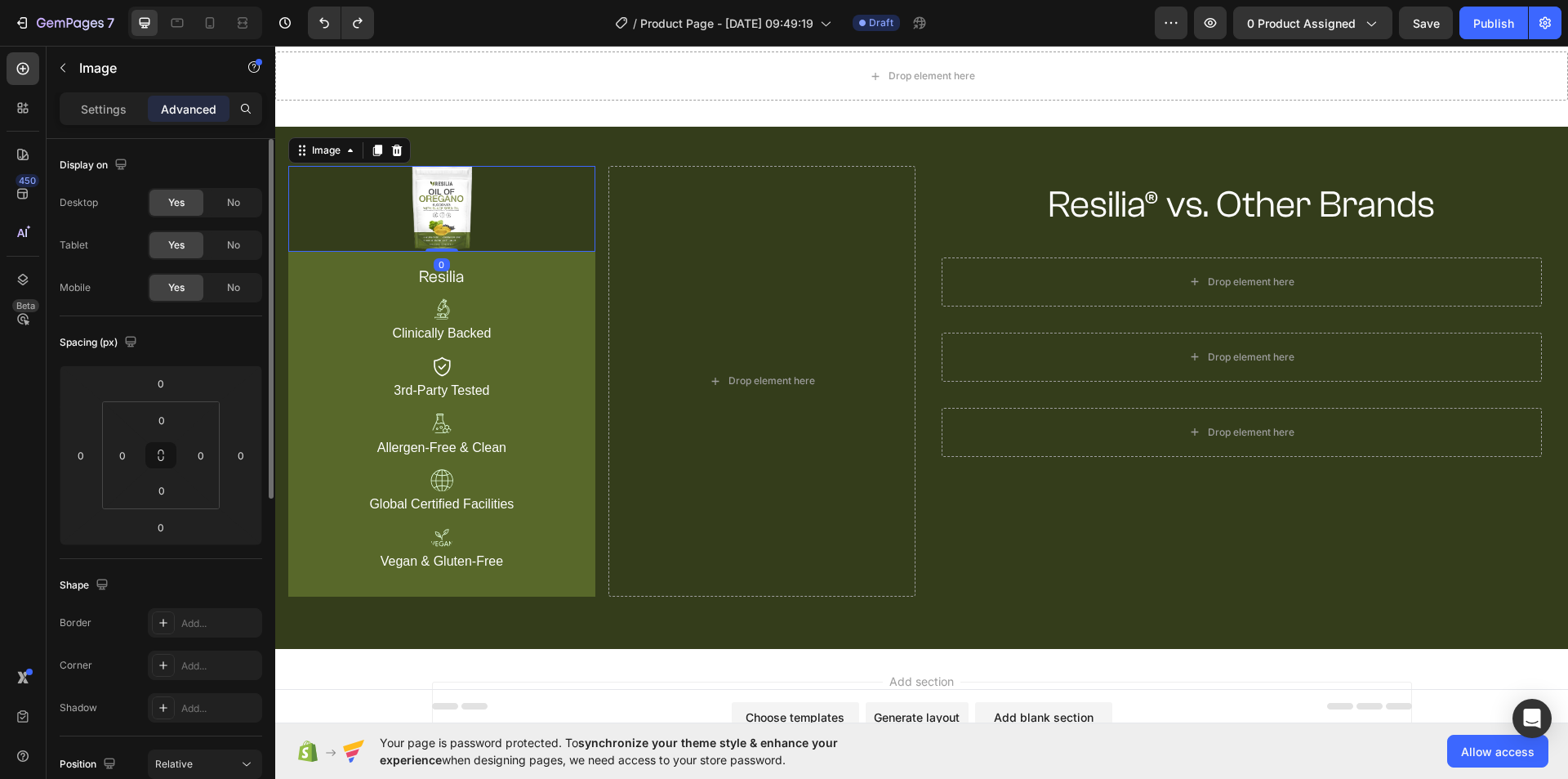
scroll to position [163, 0]
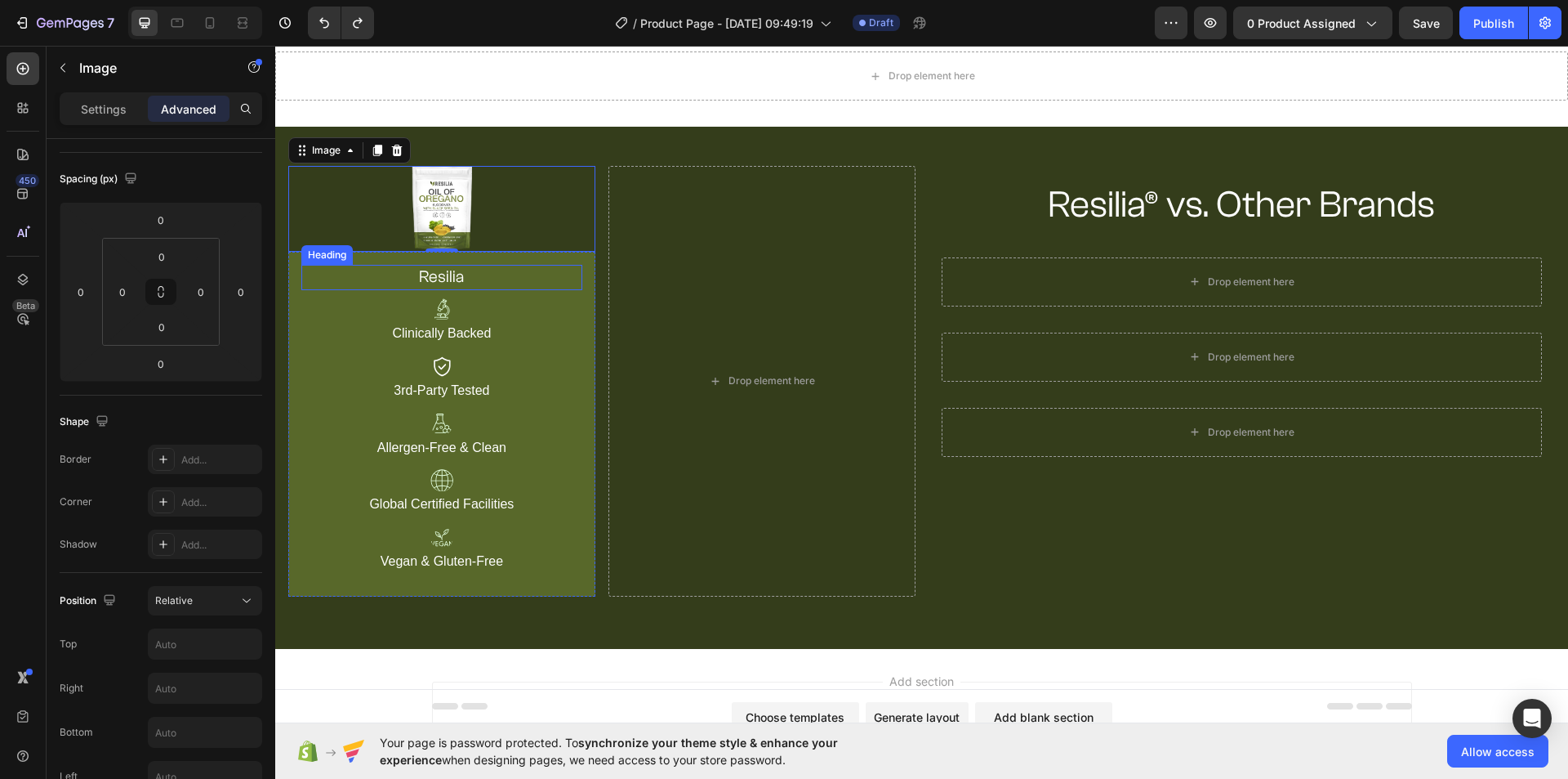
click at [525, 271] on h2 "resilia" at bounding box center [441, 277] width 281 height 25
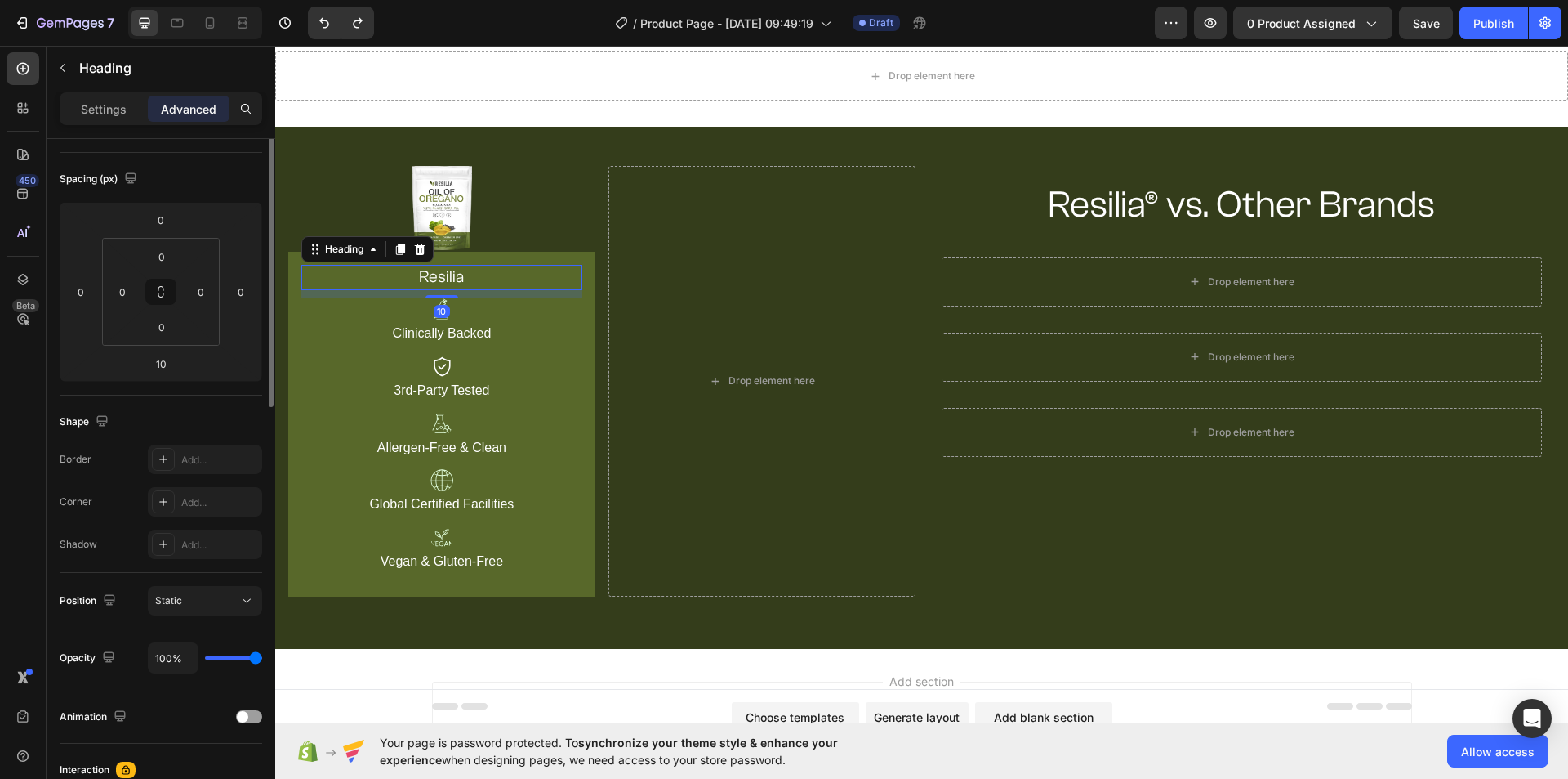
scroll to position [0, 0]
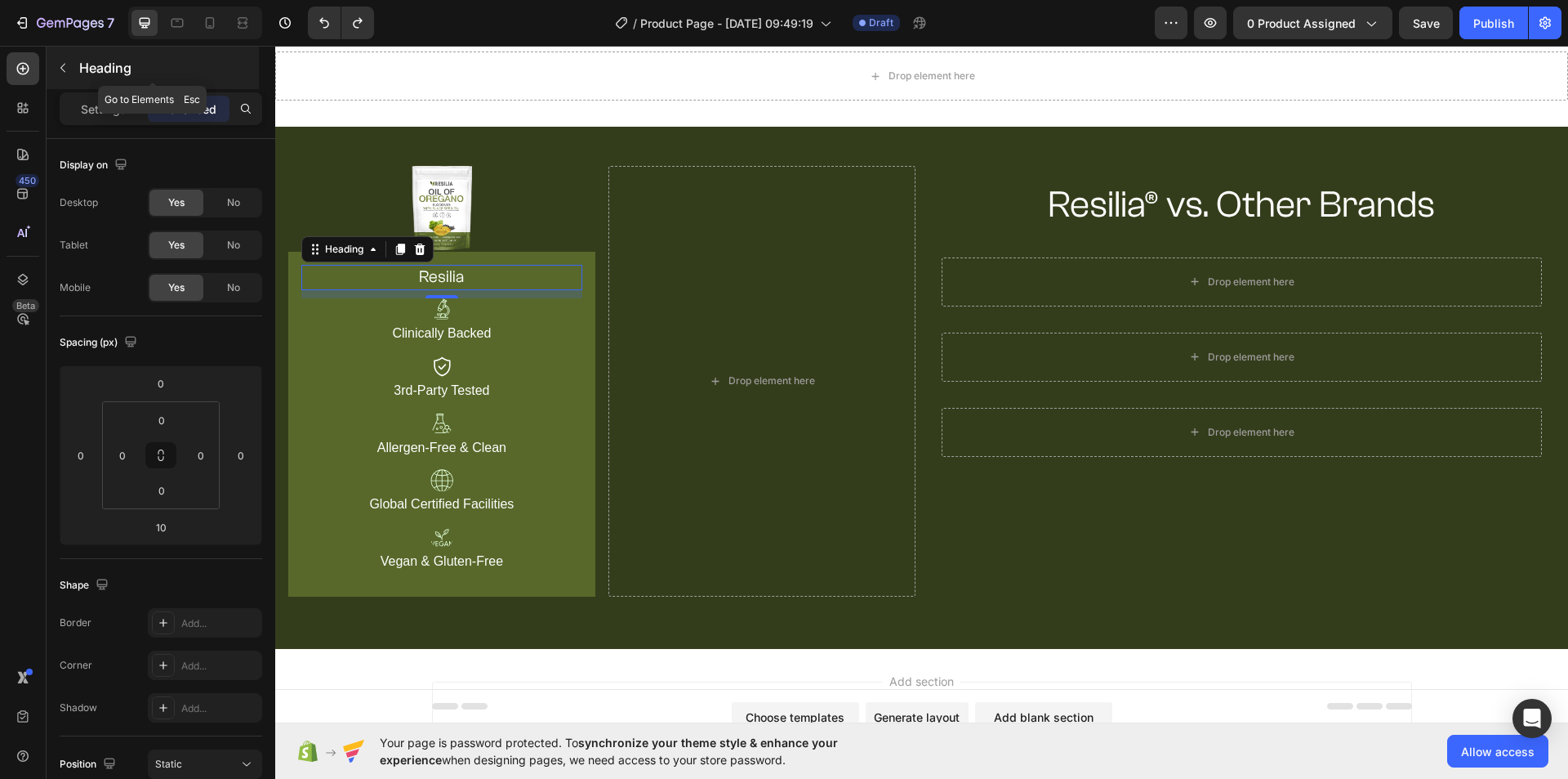
click at [63, 63] on icon "button" at bounding box center [63, 67] width 13 height 13
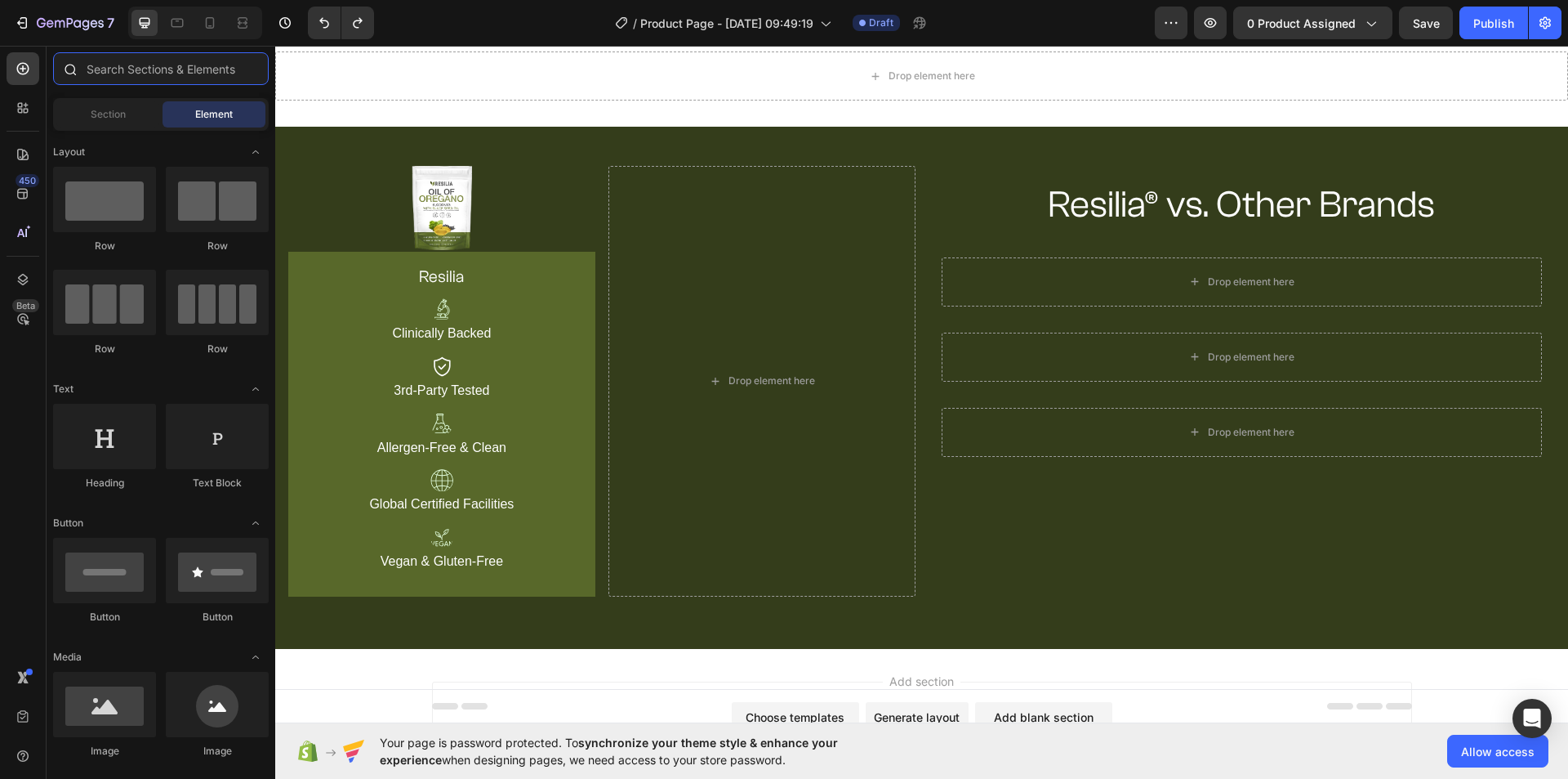
click at [129, 76] on input "text" at bounding box center [161, 68] width 215 height 32
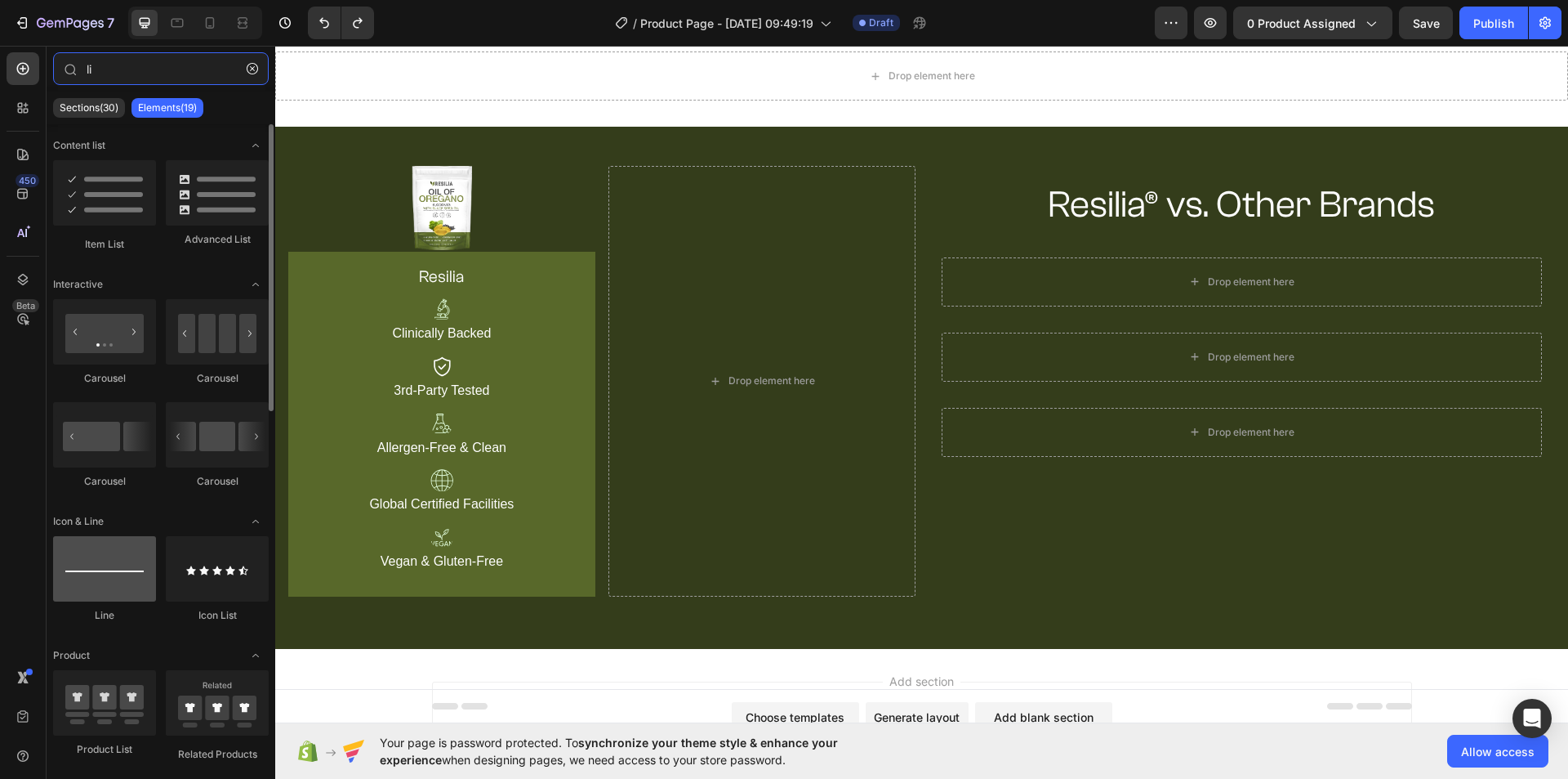
type input "li"
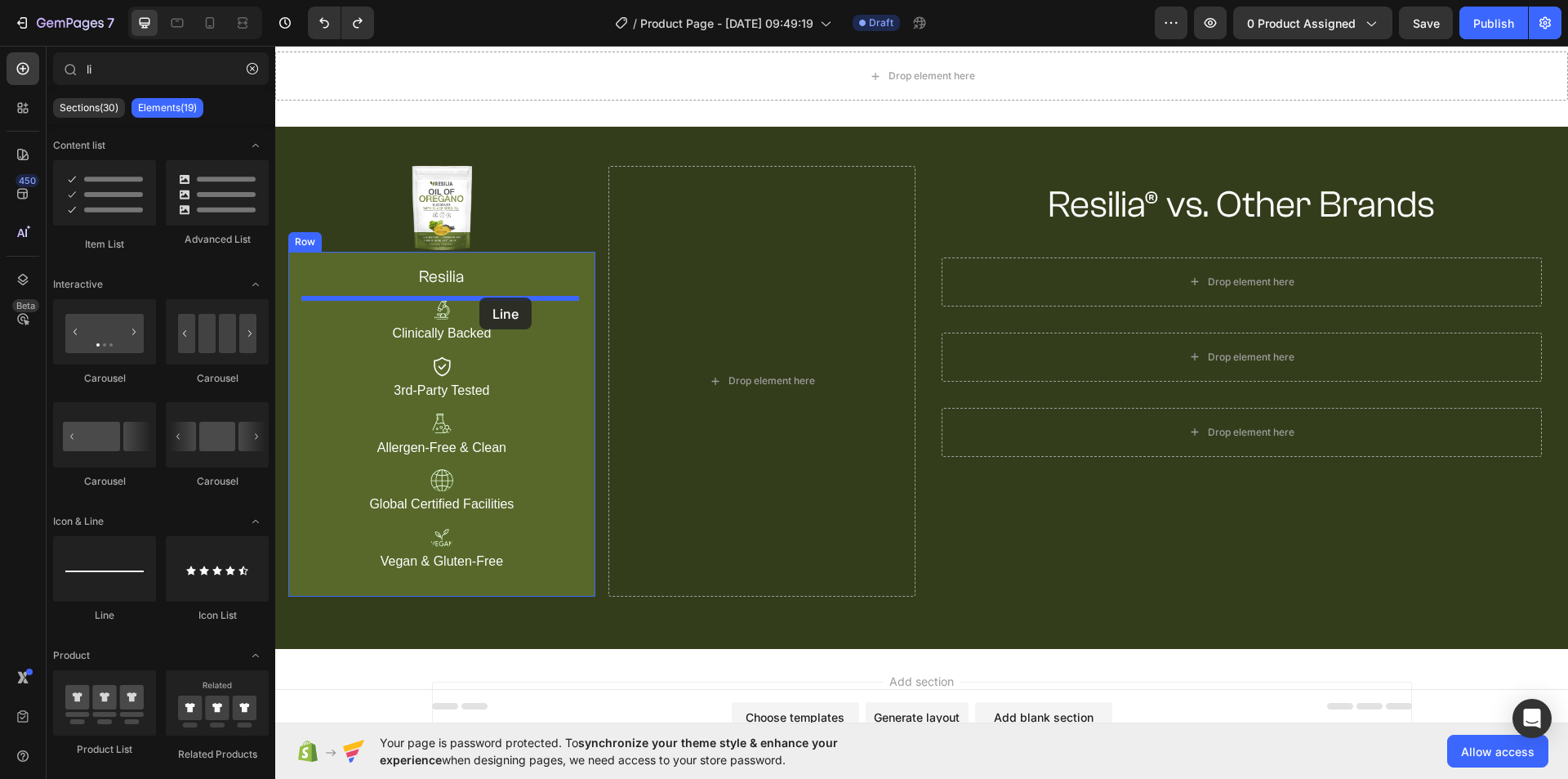
drag, startPoint x: 373, startPoint y: 628, endPoint x: 479, endPoint y: 297, distance: 347.6
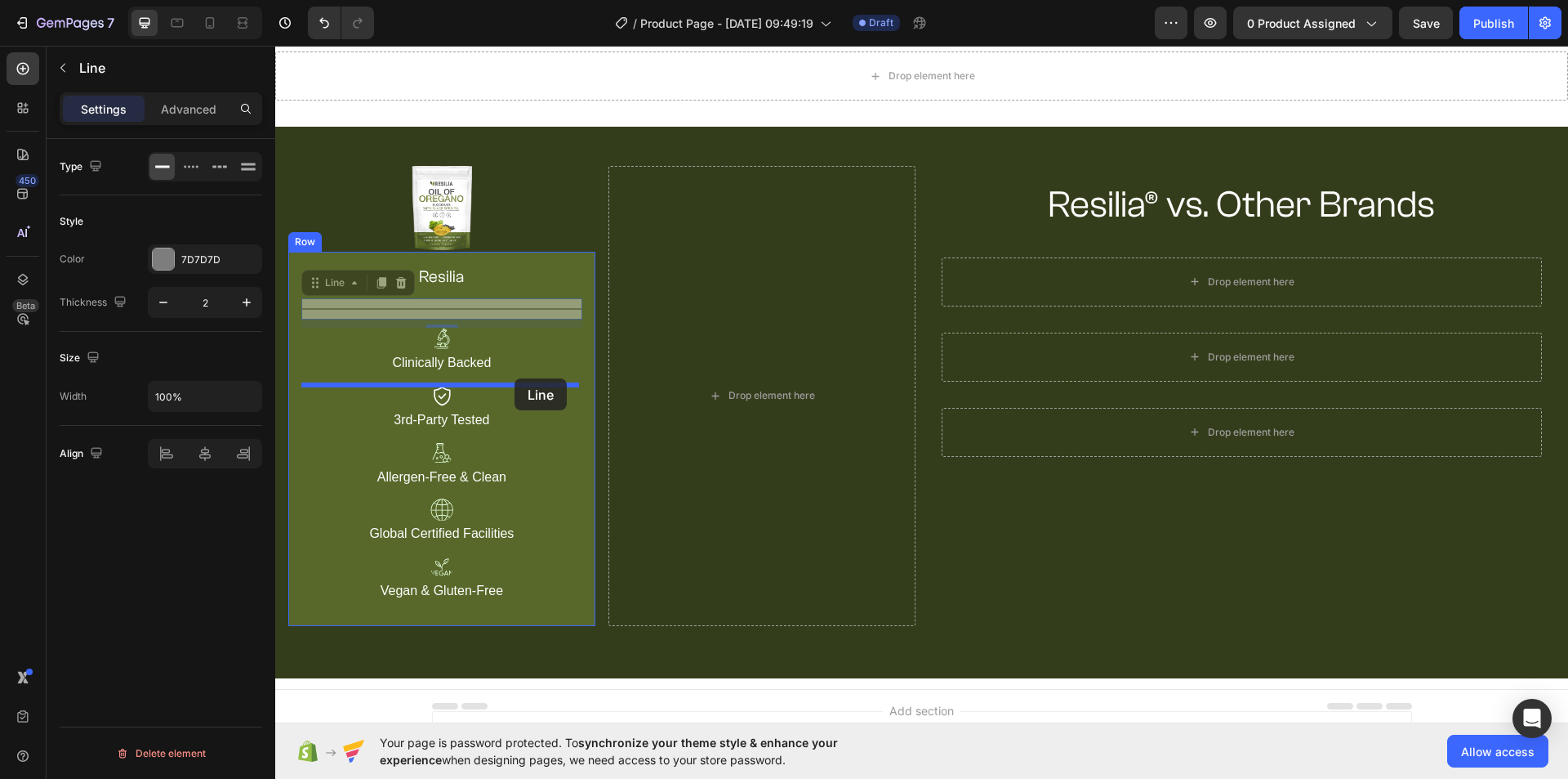
drag, startPoint x: 518, startPoint y: 304, endPoint x: 515, endPoint y: 378, distance: 74.1
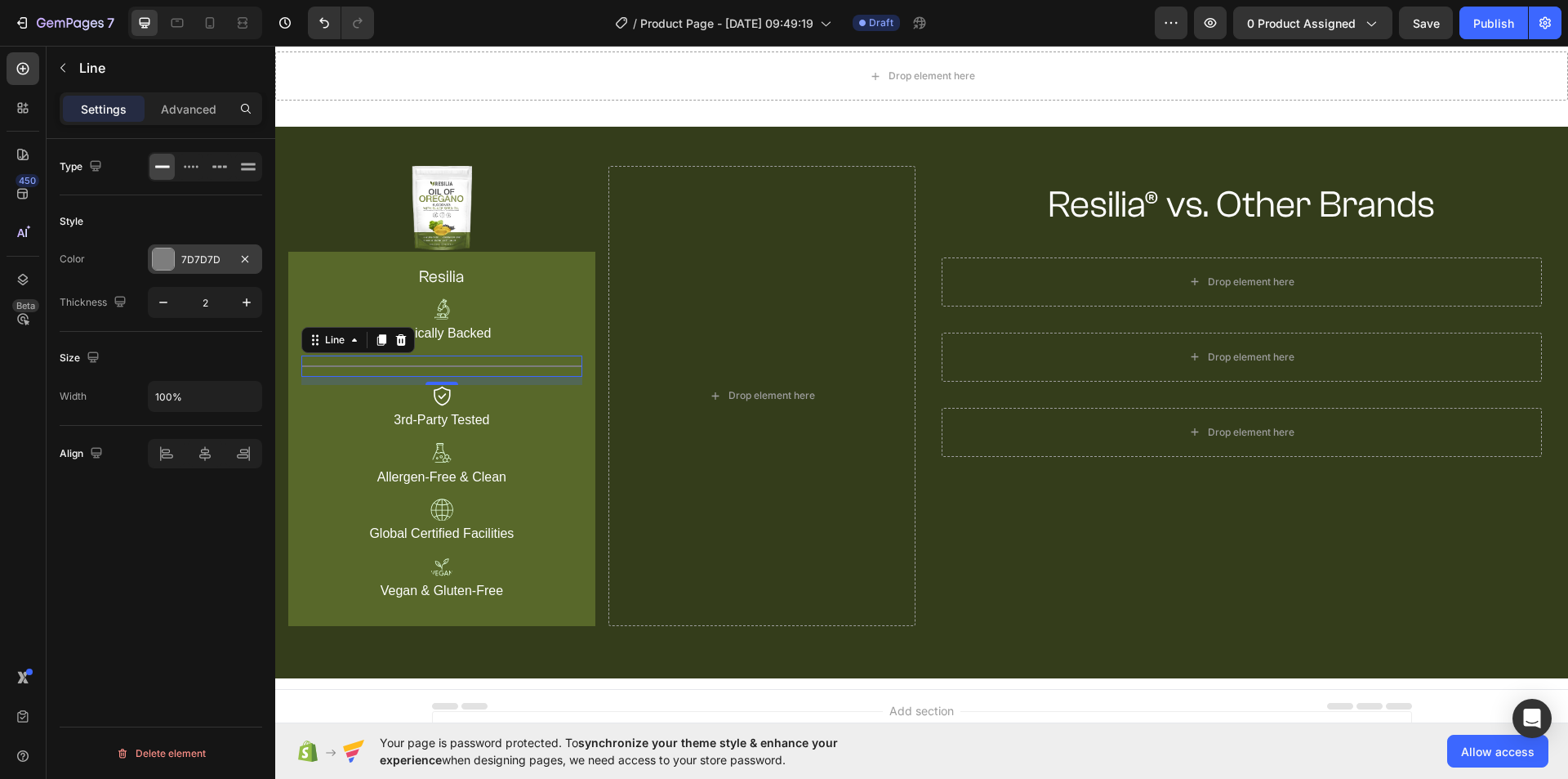
click at [190, 262] on div "7D7D7D" at bounding box center [205, 259] width 48 height 14
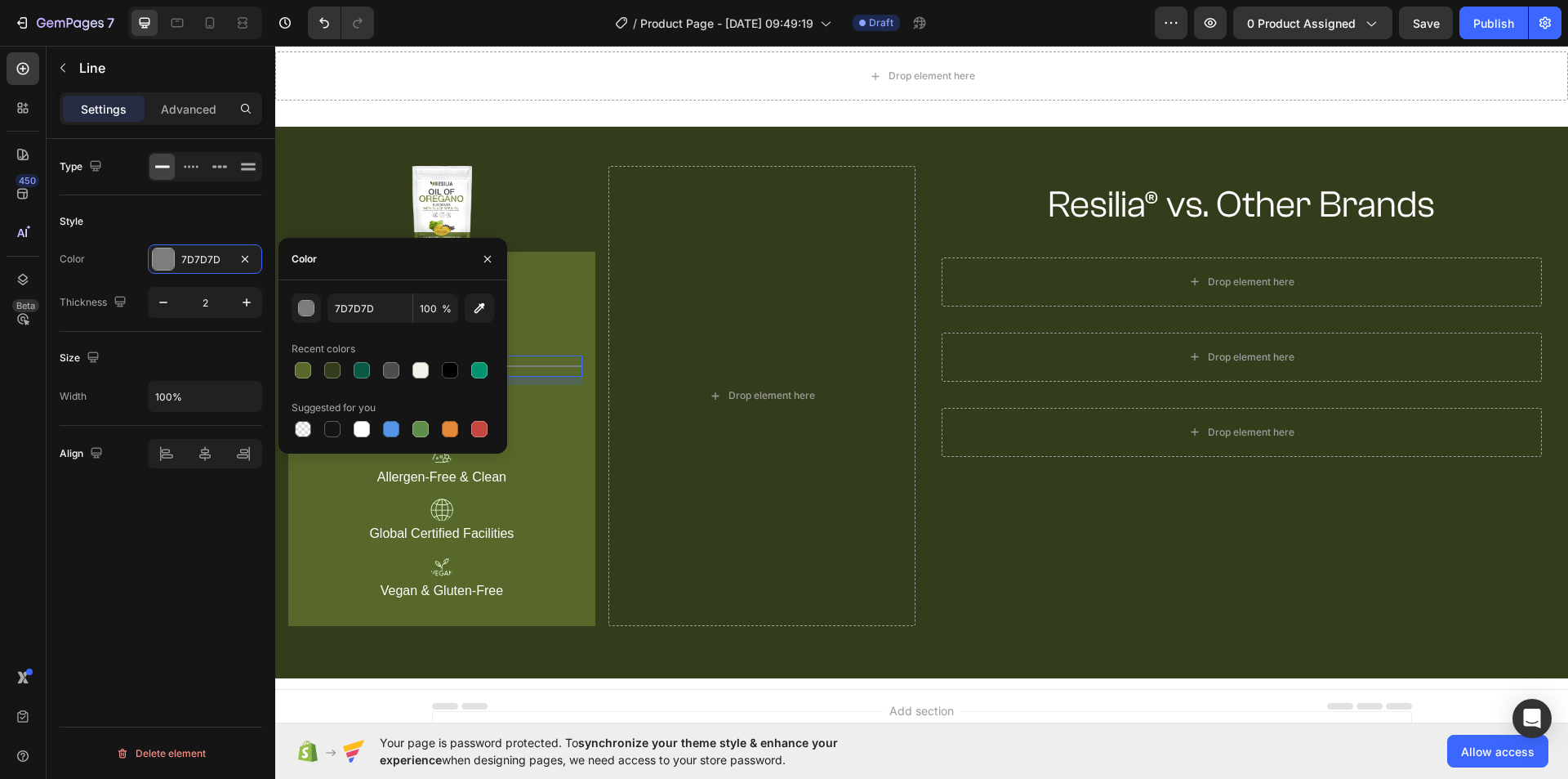
click at [375, 424] on div at bounding box center [393, 428] width 203 height 22
click at [360, 424] on div at bounding box center [362, 429] width 16 height 16
type input "FFFFFF"
click at [551, 427] on p "3rd-Party Tested" at bounding box center [442, 420] width 278 height 23
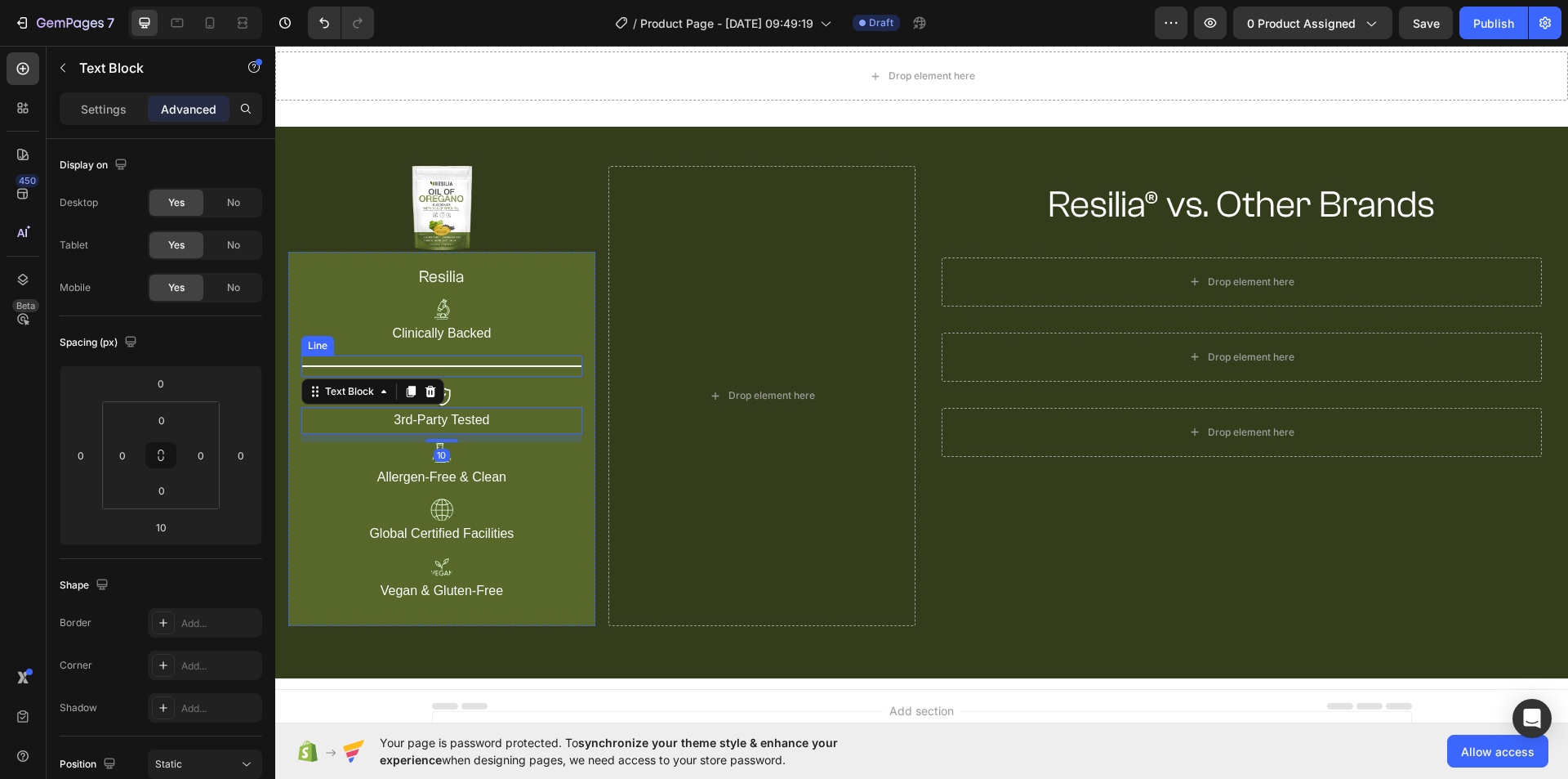
click at [554, 360] on div "Title Line" at bounding box center [441, 366] width 281 height 22
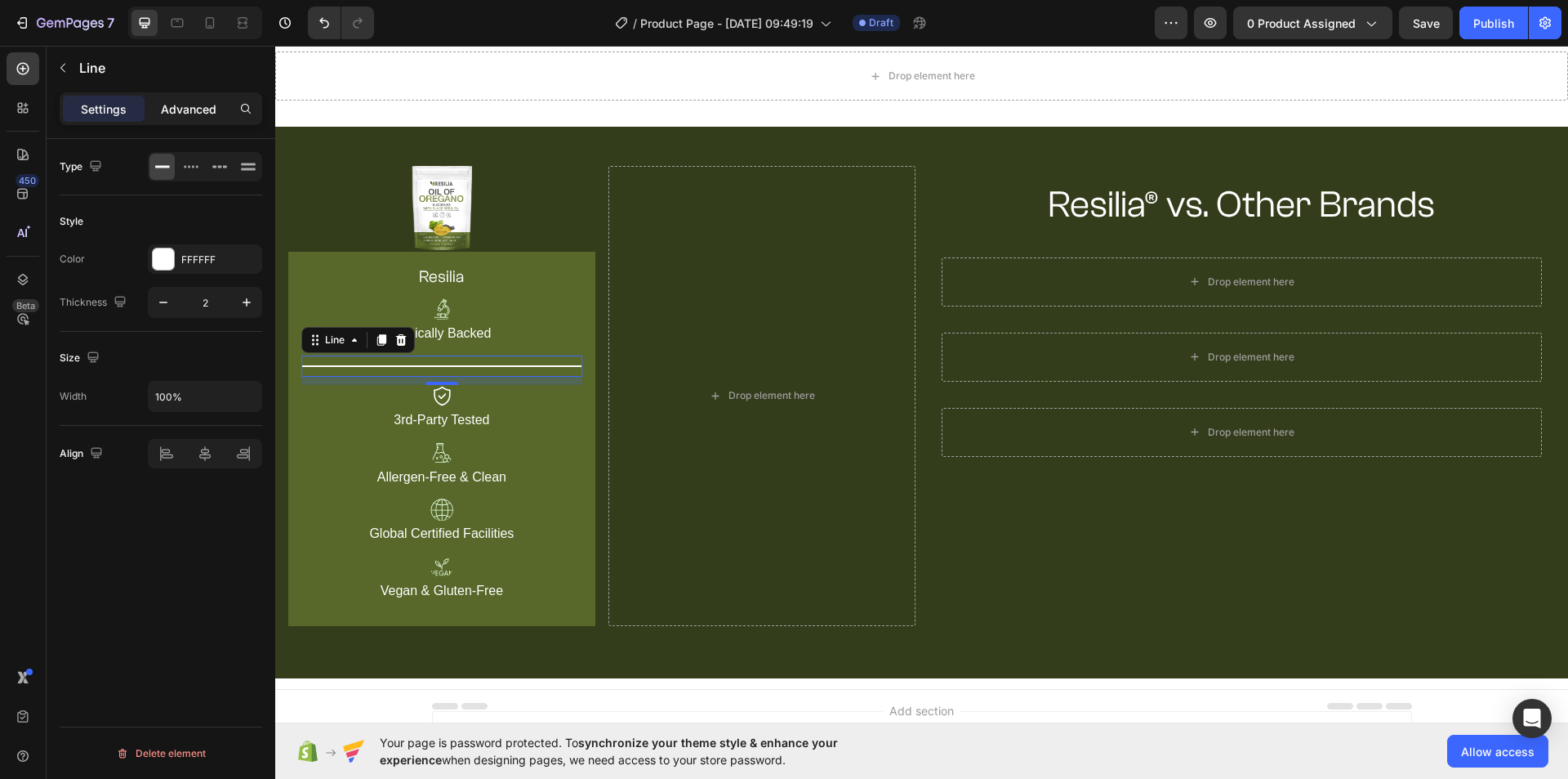
click at [187, 110] on p "Advanced" at bounding box center [188, 109] width 56 height 17
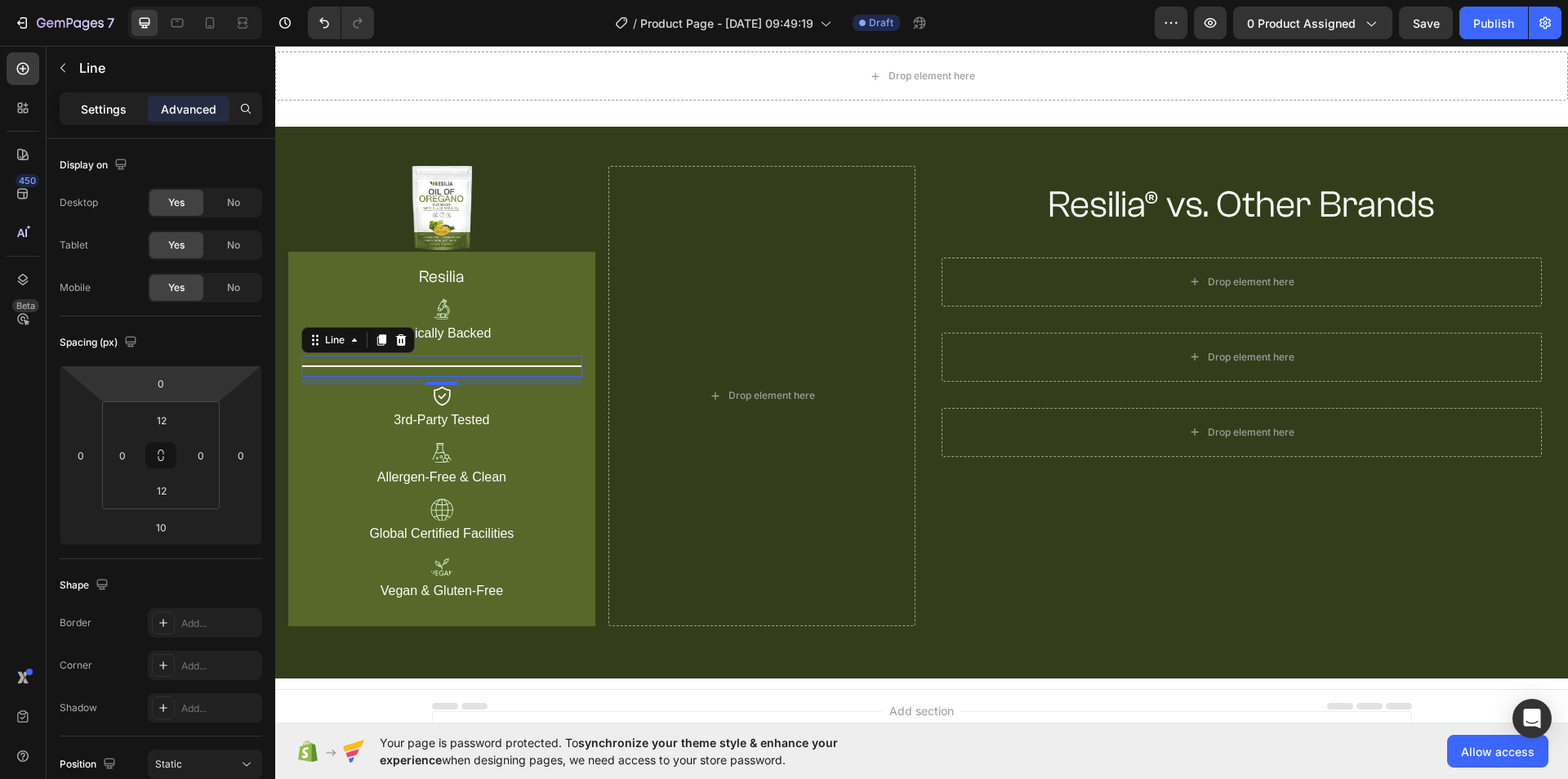
click at [104, 113] on p "Settings" at bounding box center [103, 109] width 46 height 17
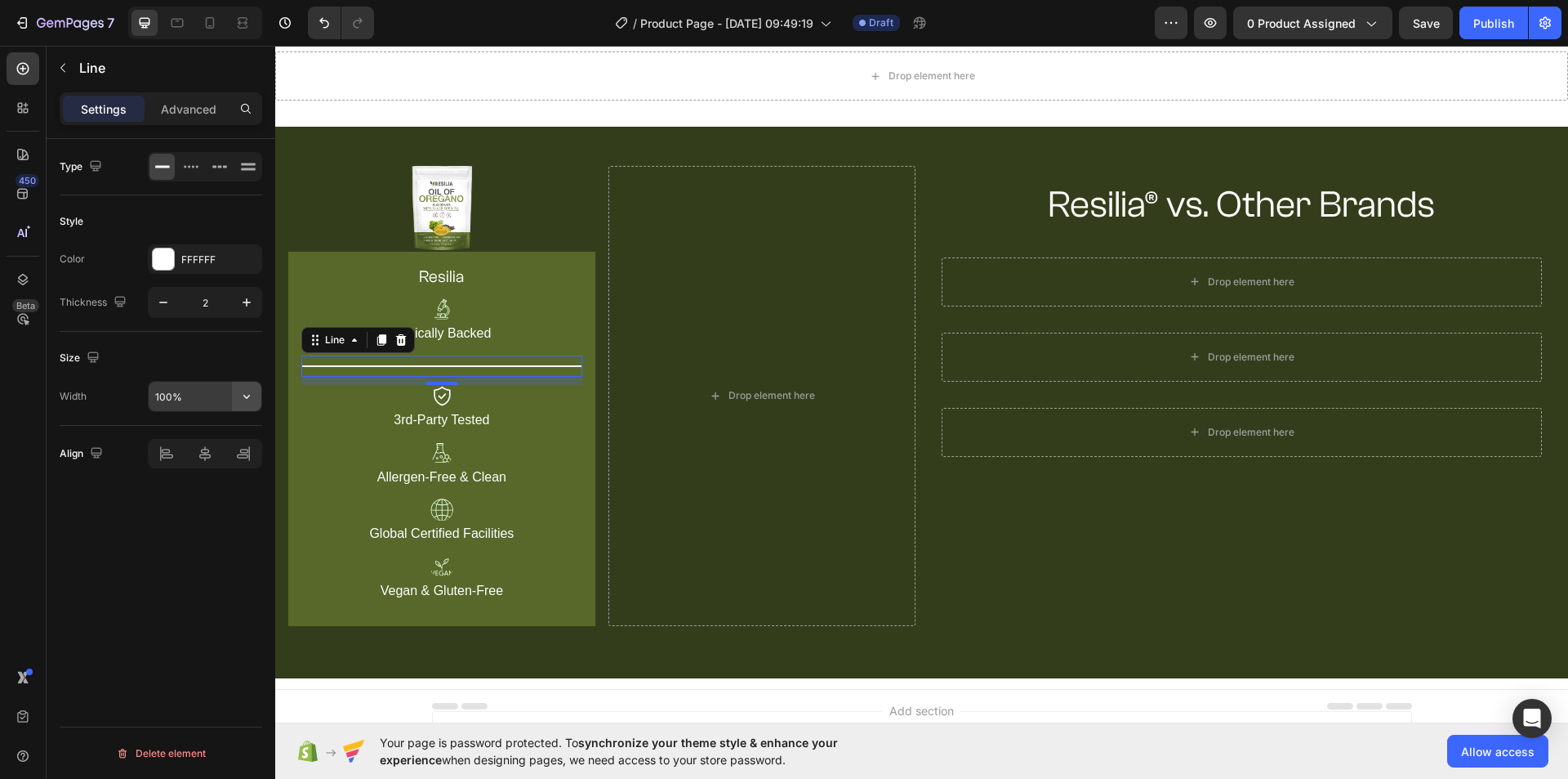
click at [243, 397] on icon "button" at bounding box center [247, 396] width 16 height 16
click at [166, 390] on input "100%" at bounding box center [205, 396] width 113 height 30
click at [164, 395] on input "120%" at bounding box center [205, 396] width 113 height 30
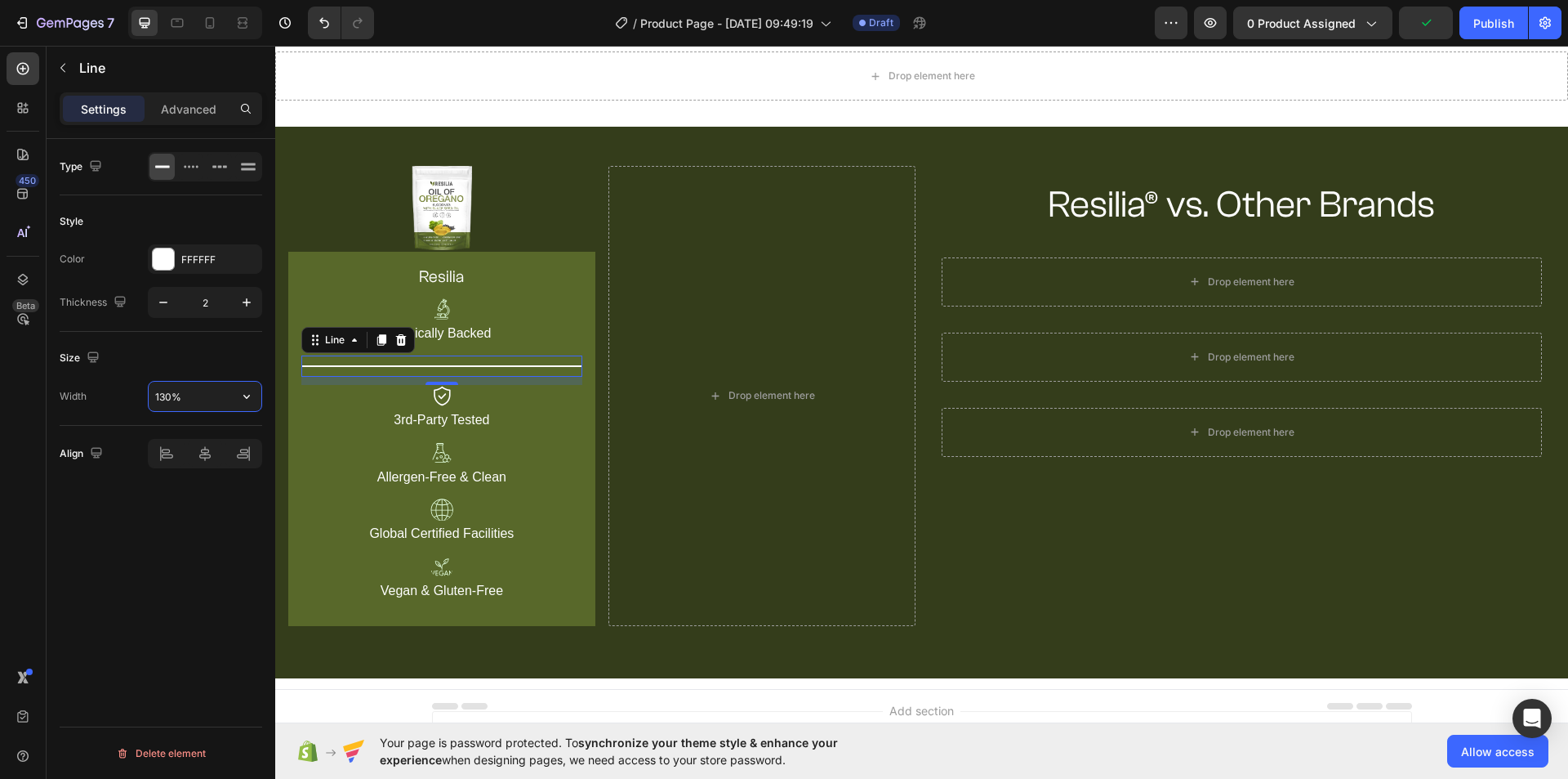
click at [163, 400] on input "130%" at bounding box center [205, 396] width 113 height 30
click at [163, 400] on input "180%" at bounding box center [205, 396] width 113 height 30
click at [248, 401] on icon "button" at bounding box center [247, 396] width 16 height 16
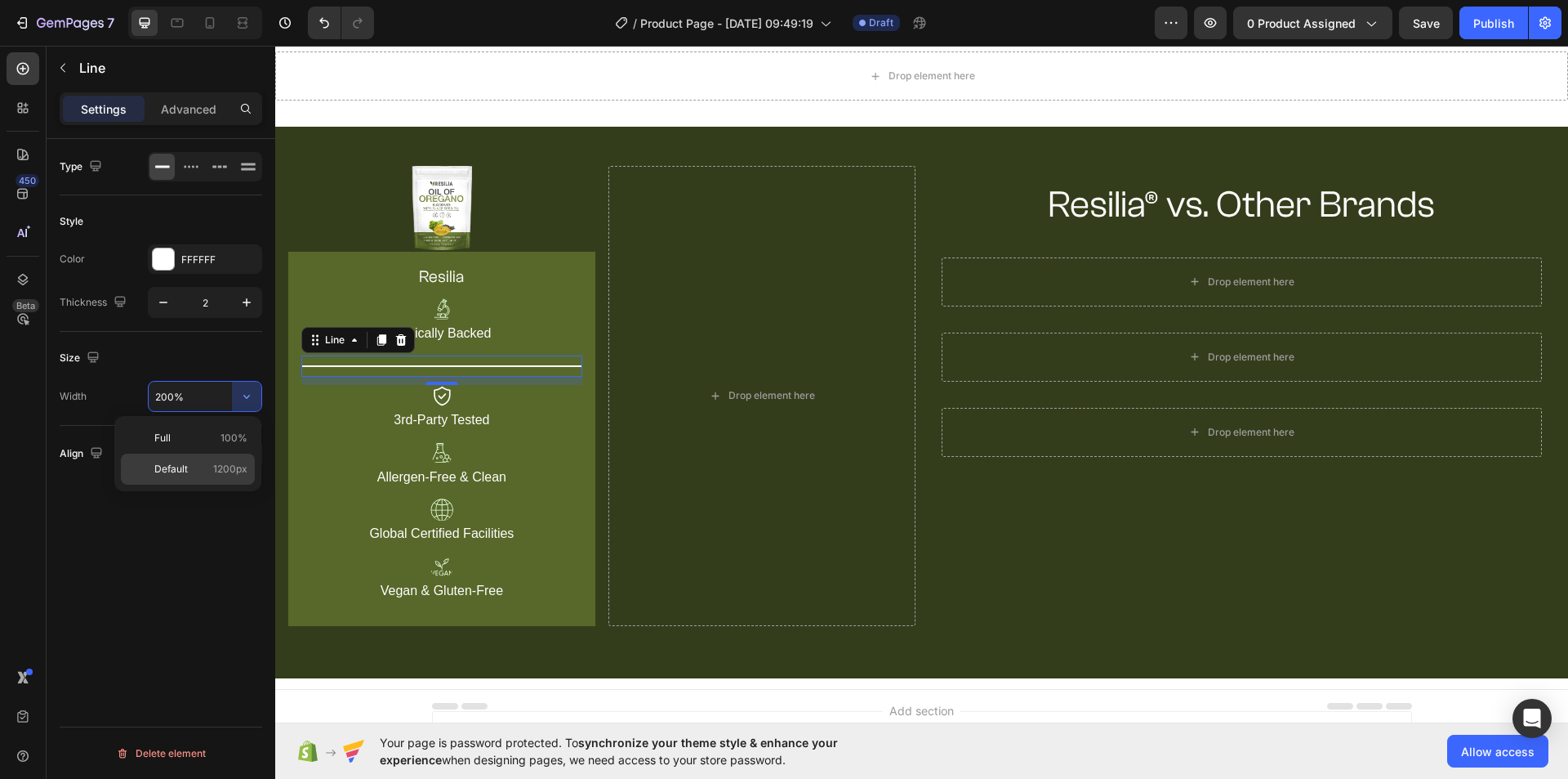
click at [197, 460] on div "Default 1200px" at bounding box center [187, 468] width 134 height 31
click at [164, 390] on input "1200" at bounding box center [205, 396] width 113 height 30
click at [164, 390] on input "1400" at bounding box center [205, 396] width 113 height 30
click at [234, 395] on button "button" at bounding box center [247, 396] width 30 height 30
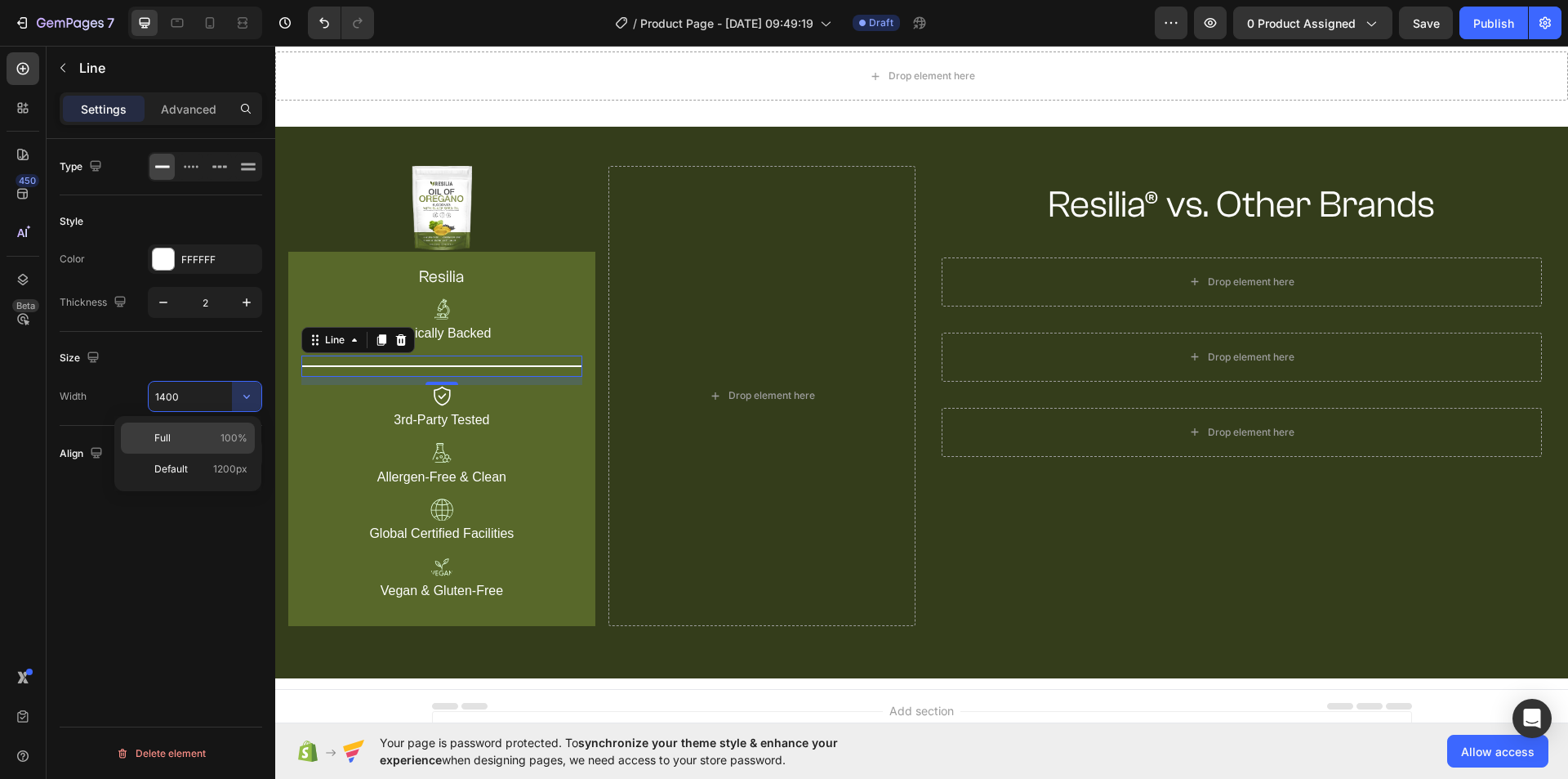
click at [231, 429] on div "Full 100%" at bounding box center [187, 438] width 134 height 31
click at [166, 392] on input "100%" at bounding box center [205, 396] width 113 height 30
type input "250%"
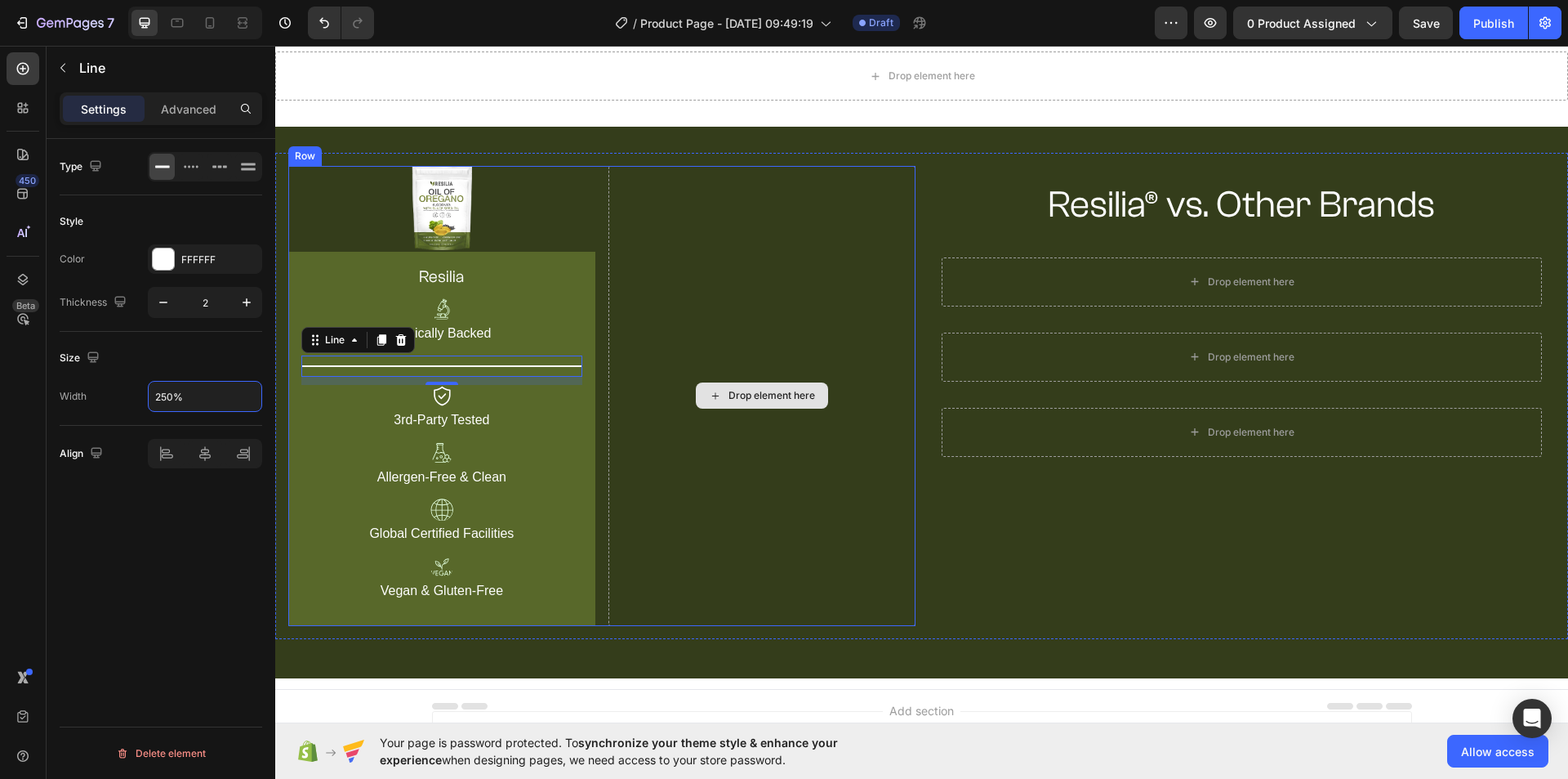
click at [652, 444] on div "Drop element here" at bounding box center [762, 396] width 307 height 460
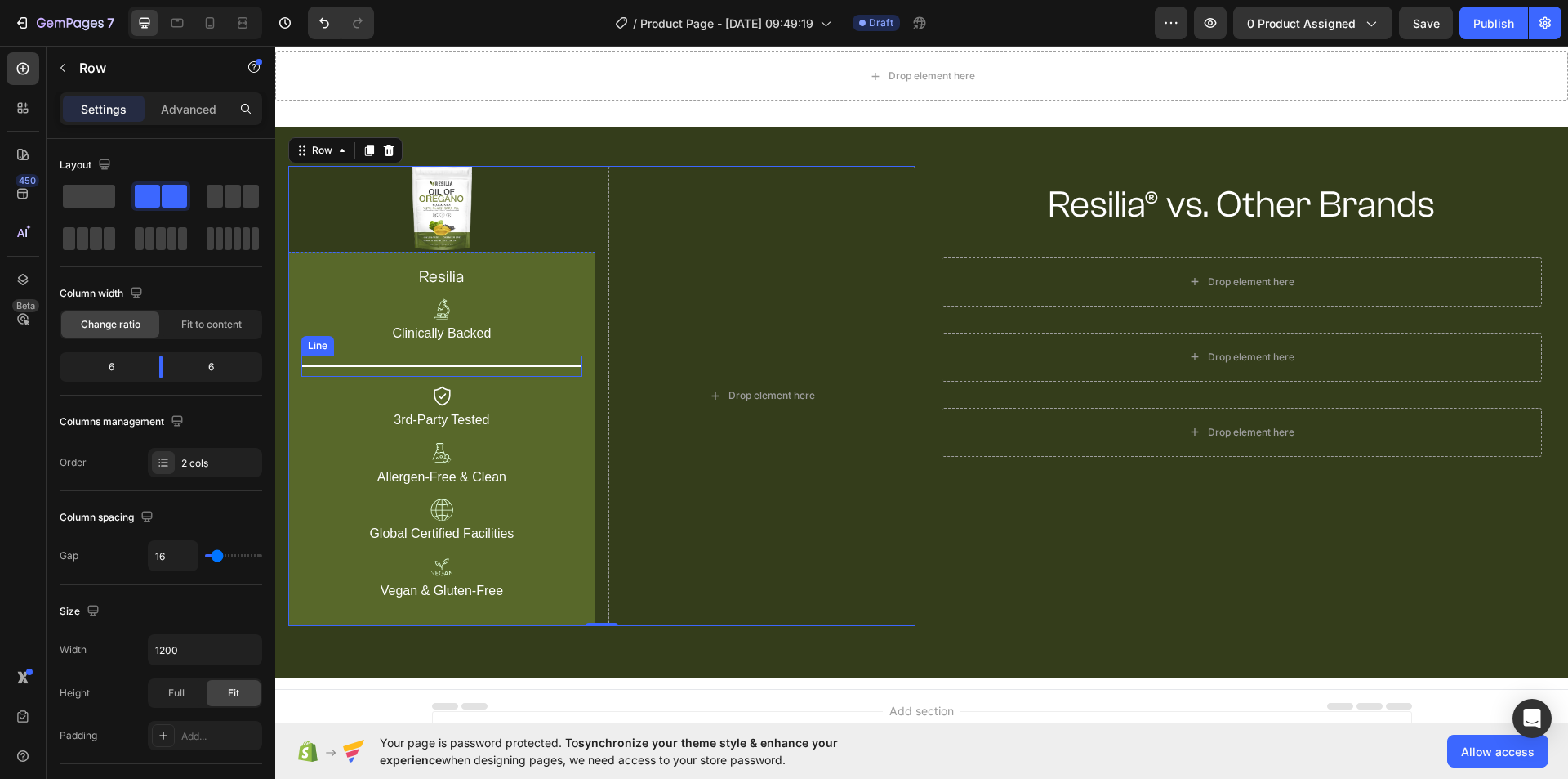
click at [531, 370] on div "Title Line" at bounding box center [441, 366] width 281 height 22
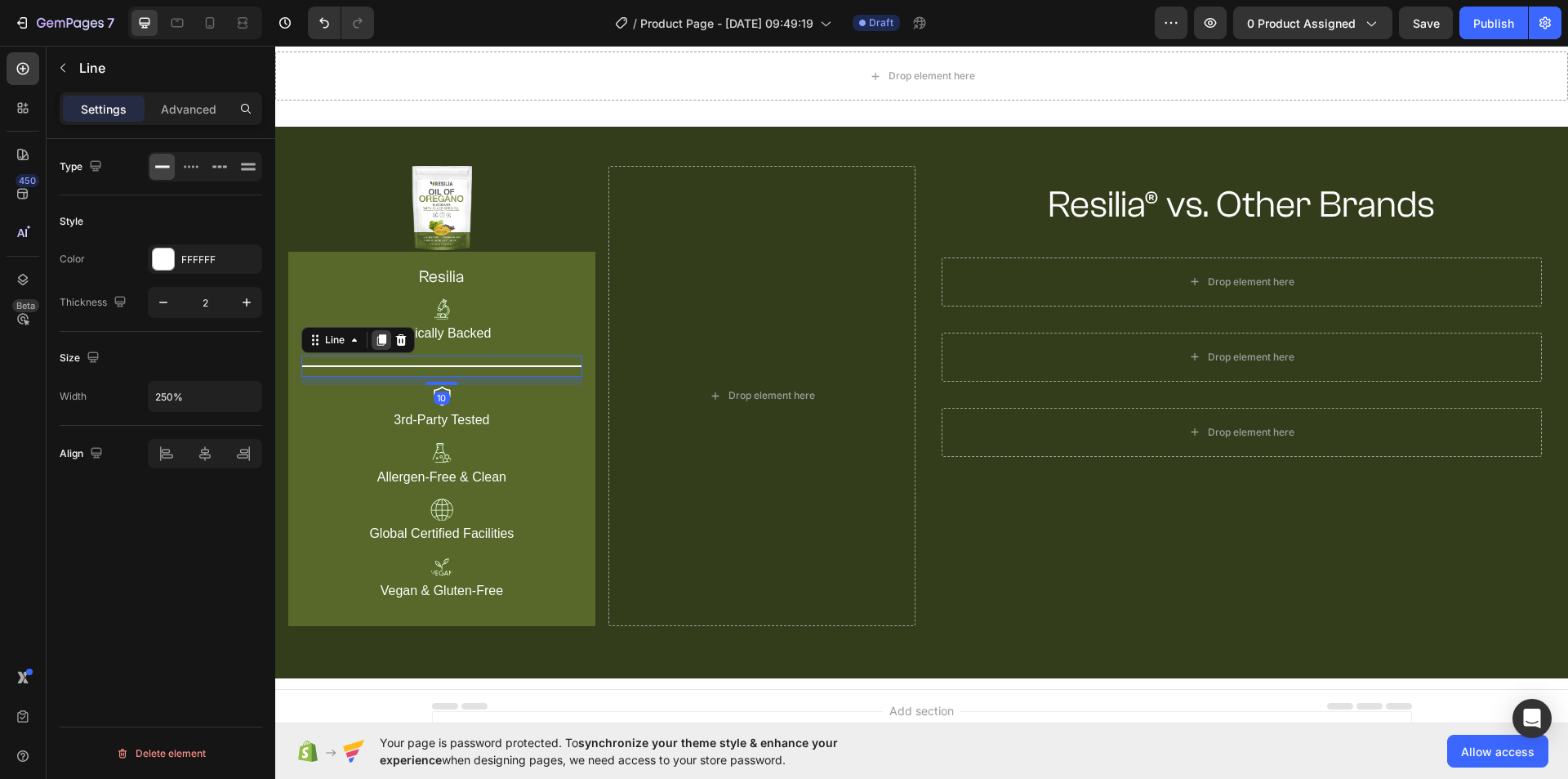
click at [379, 333] on icon at bounding box center [381, 339] width 13 height 13
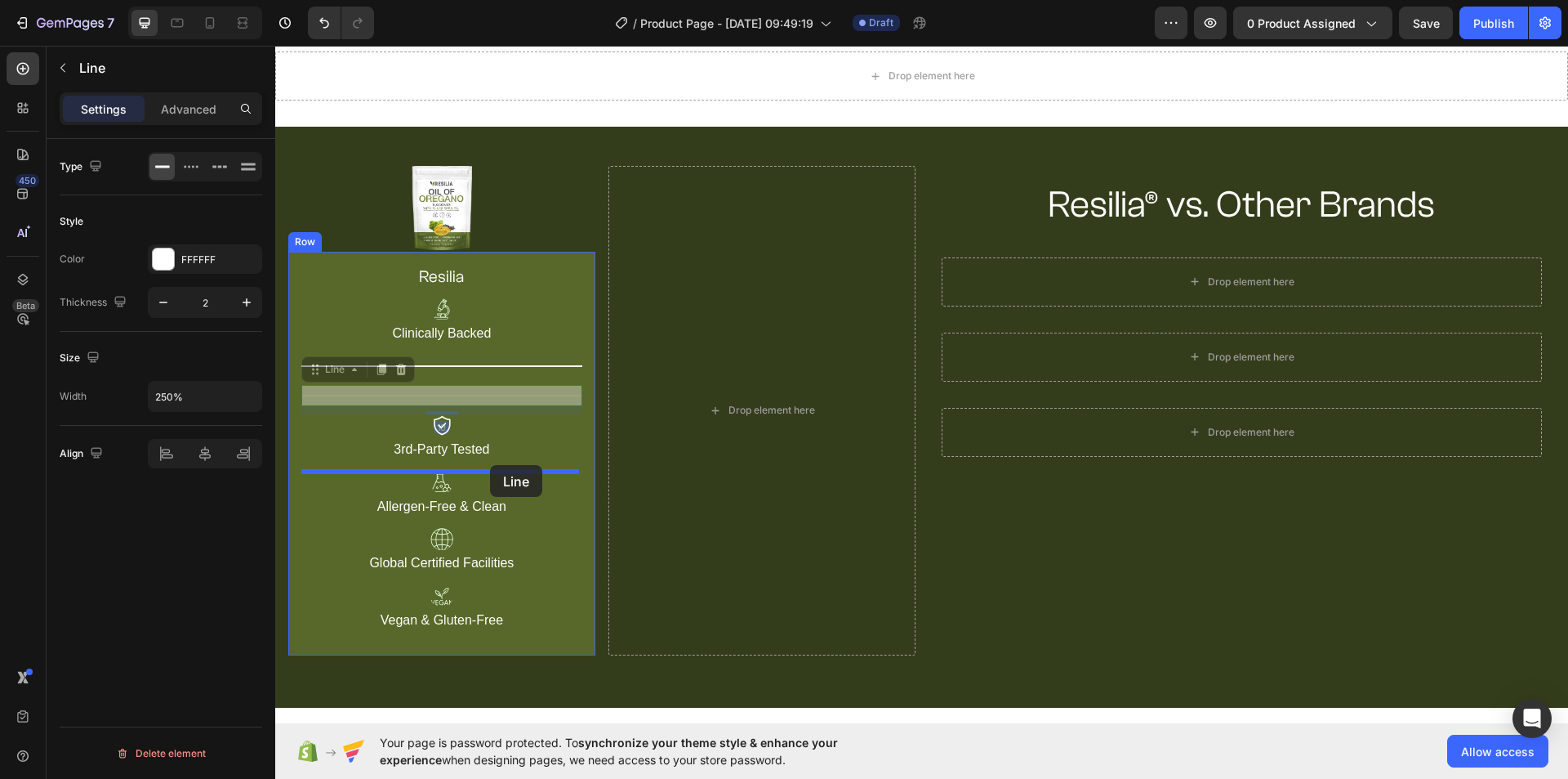
drag, startPoint x: 493, startPoint y: 396, endPoint x: 490, endPoint y: 465, distance: 69.1
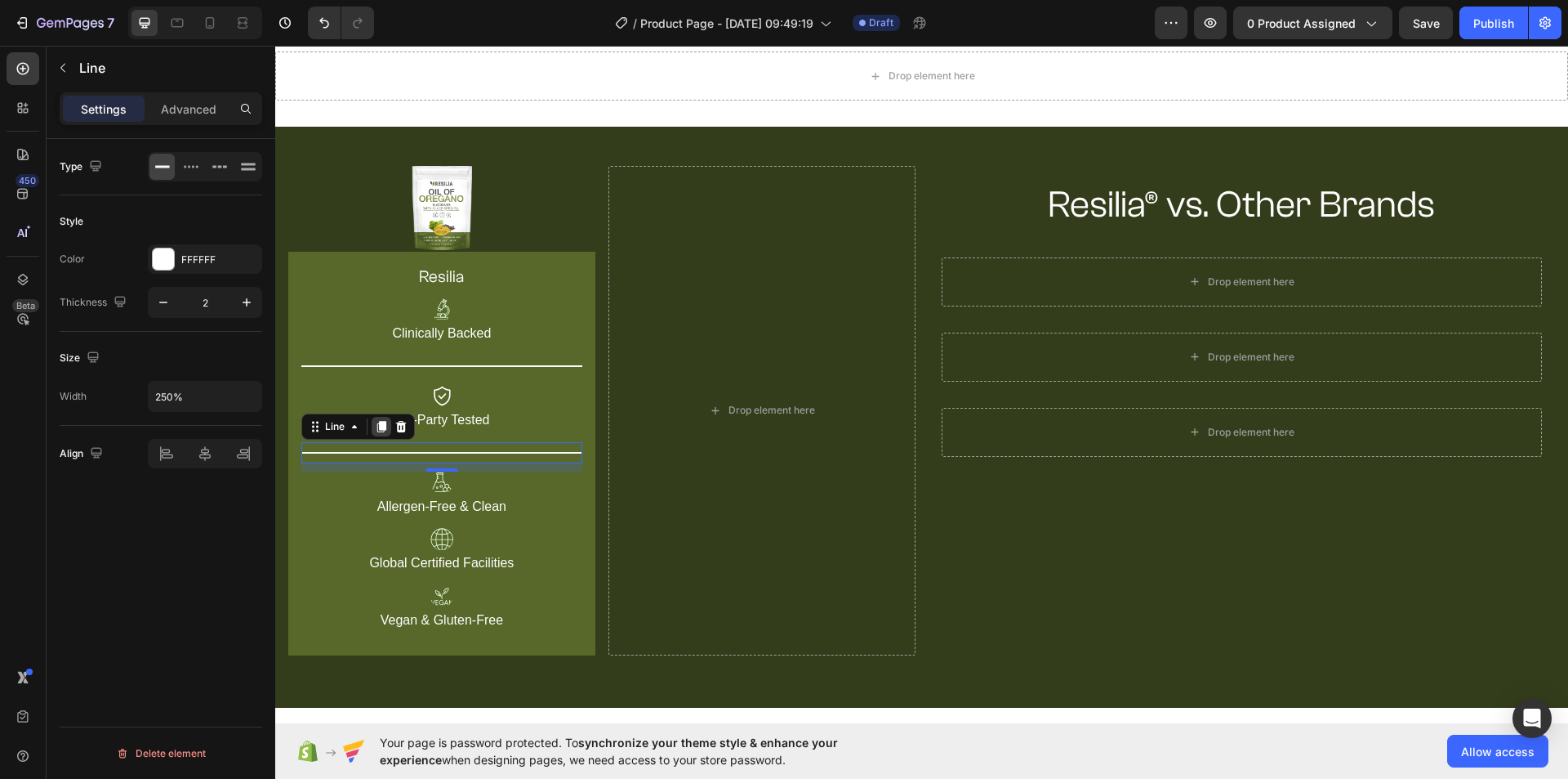
click at [382, 424] on icon at bounding box center [382, 426] width 9 height 12
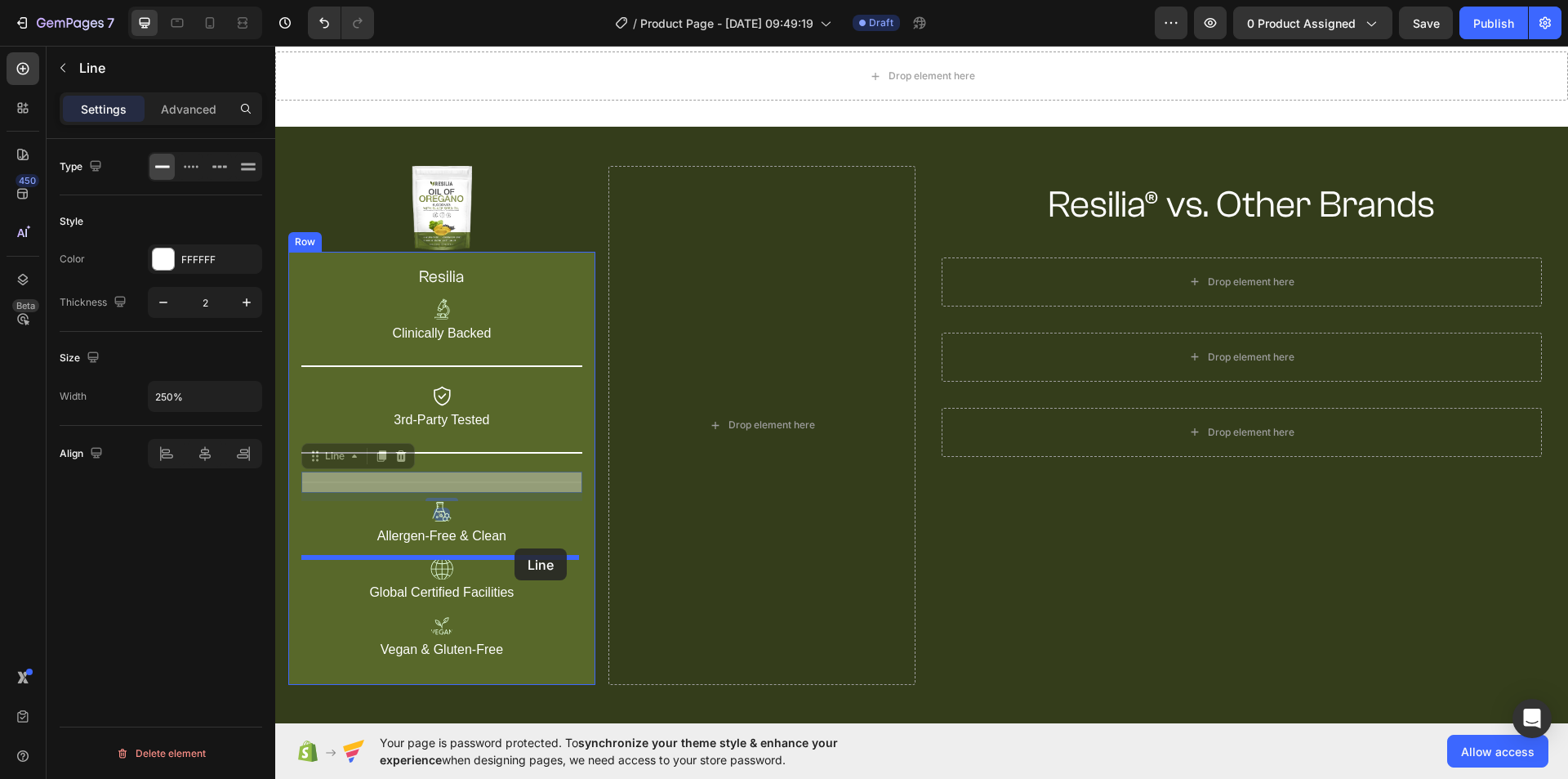
drag, startPoint x: 513, startPoint y: 481, endPoint x: 515, endPoint y: 548, distance: 67.0
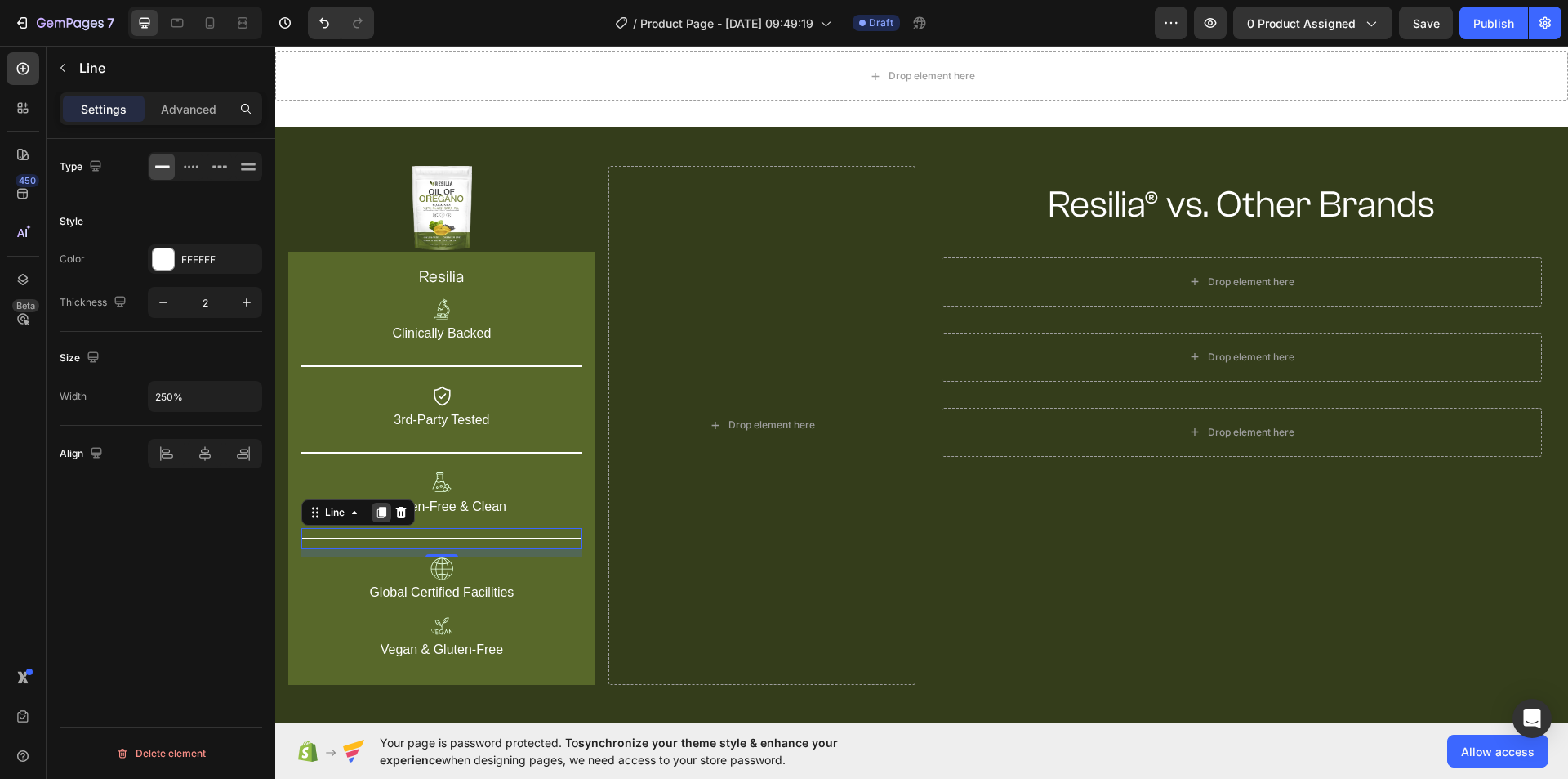
click at [385, 508] on icon at bounding box center [382, 512] width 9 height 12
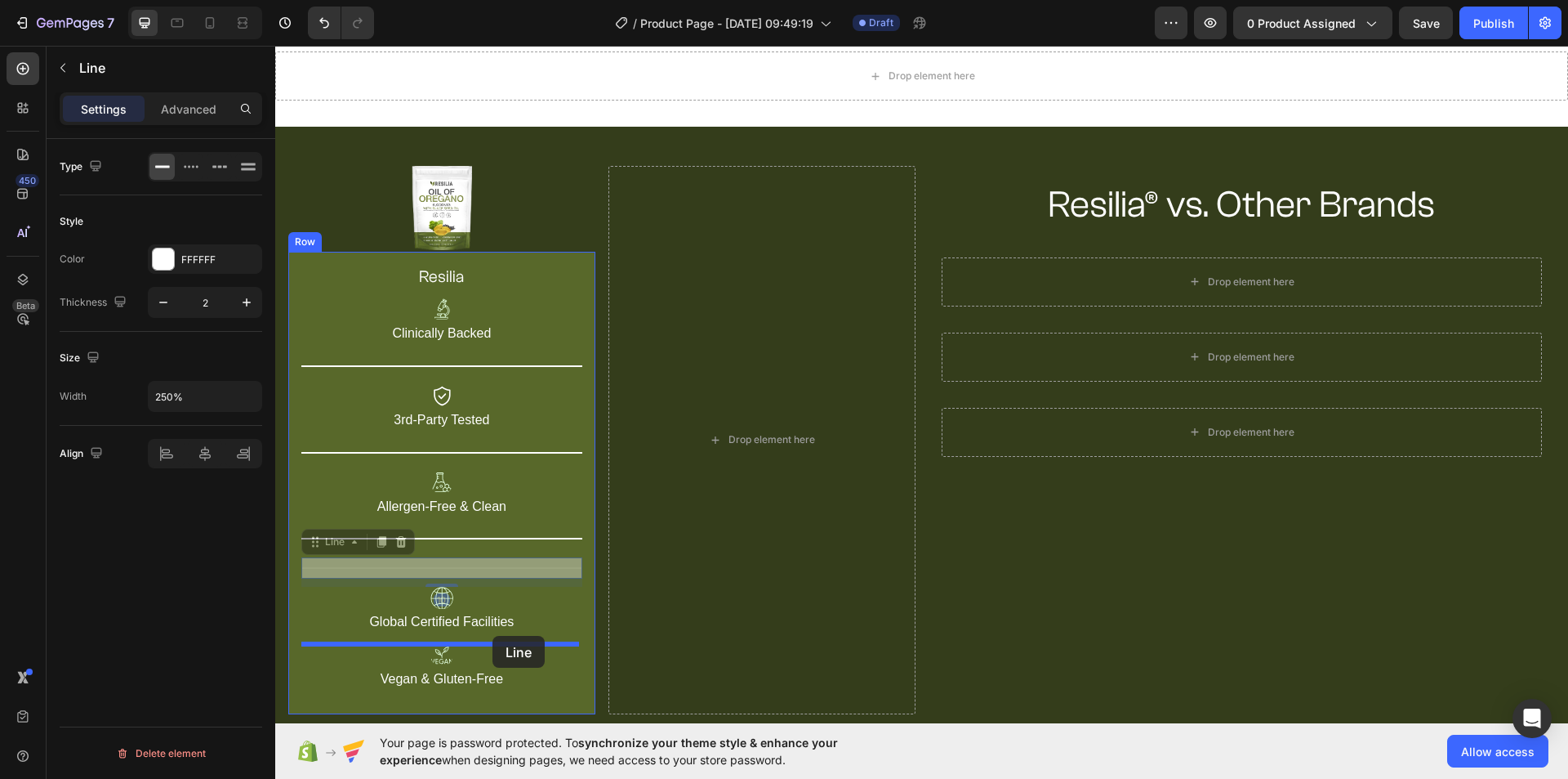
drag, startPoint x: 491, startPoint y: 562, endPoint x: 492, endPoint y: 635, distance: 73.0
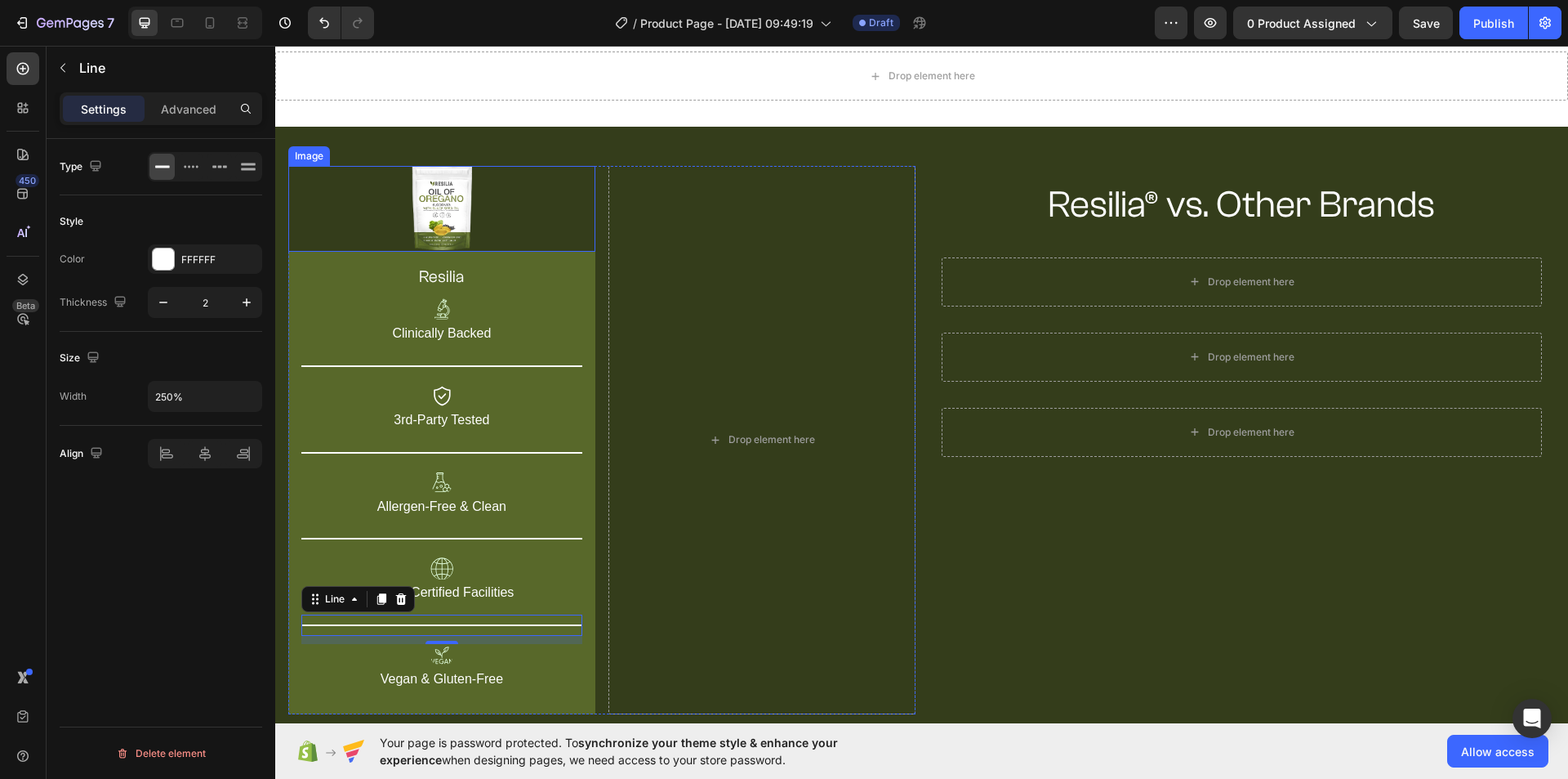
click at [574, 200] on div at bounding box center [441, 209] width 307 height 86
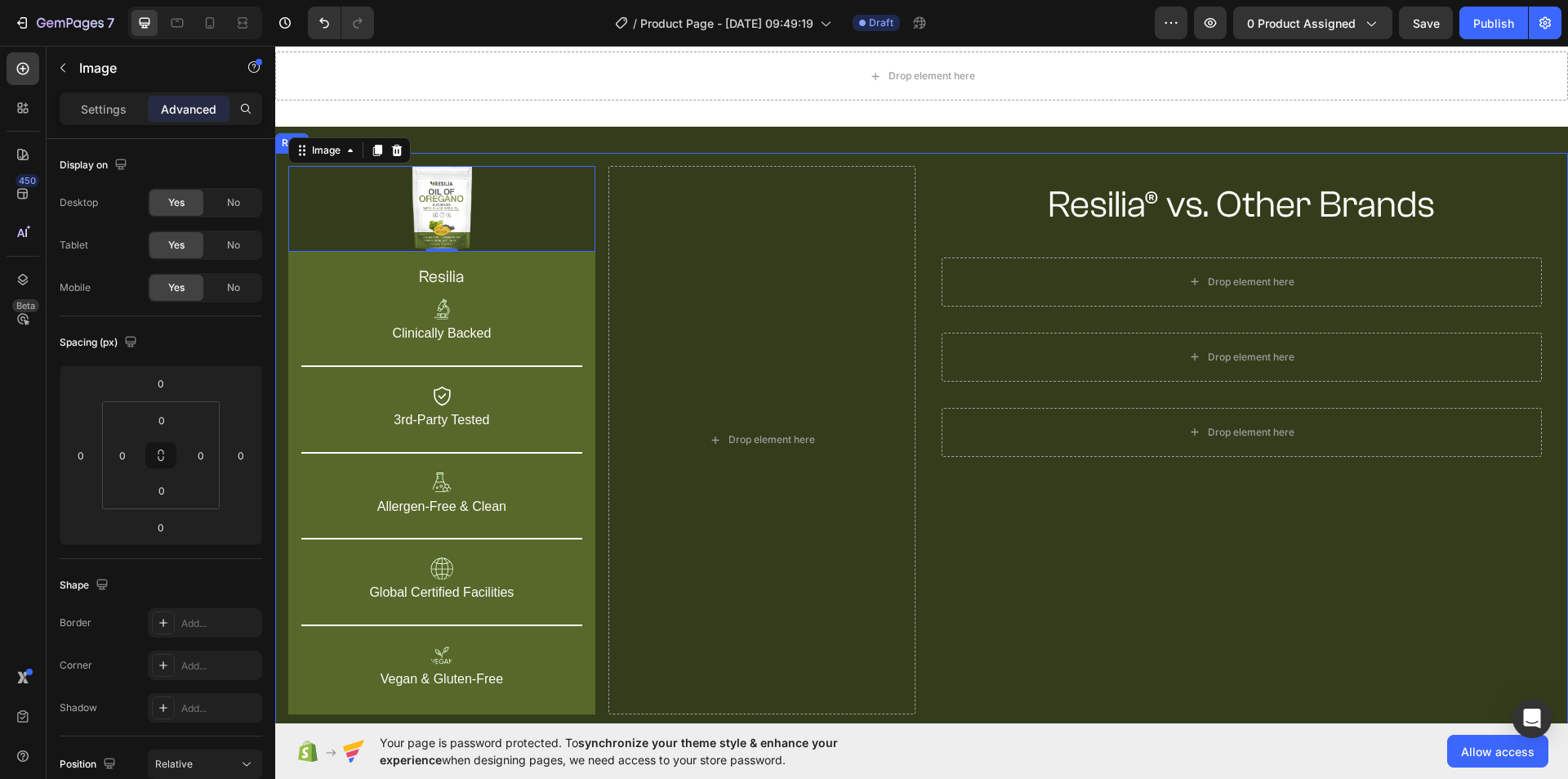
click at [1158, 606] on div "Resilia® vs. Other Brands Heading Row Drop element here Row Drop element here R…" at bounding box center [1241, 440] width 627 height 548
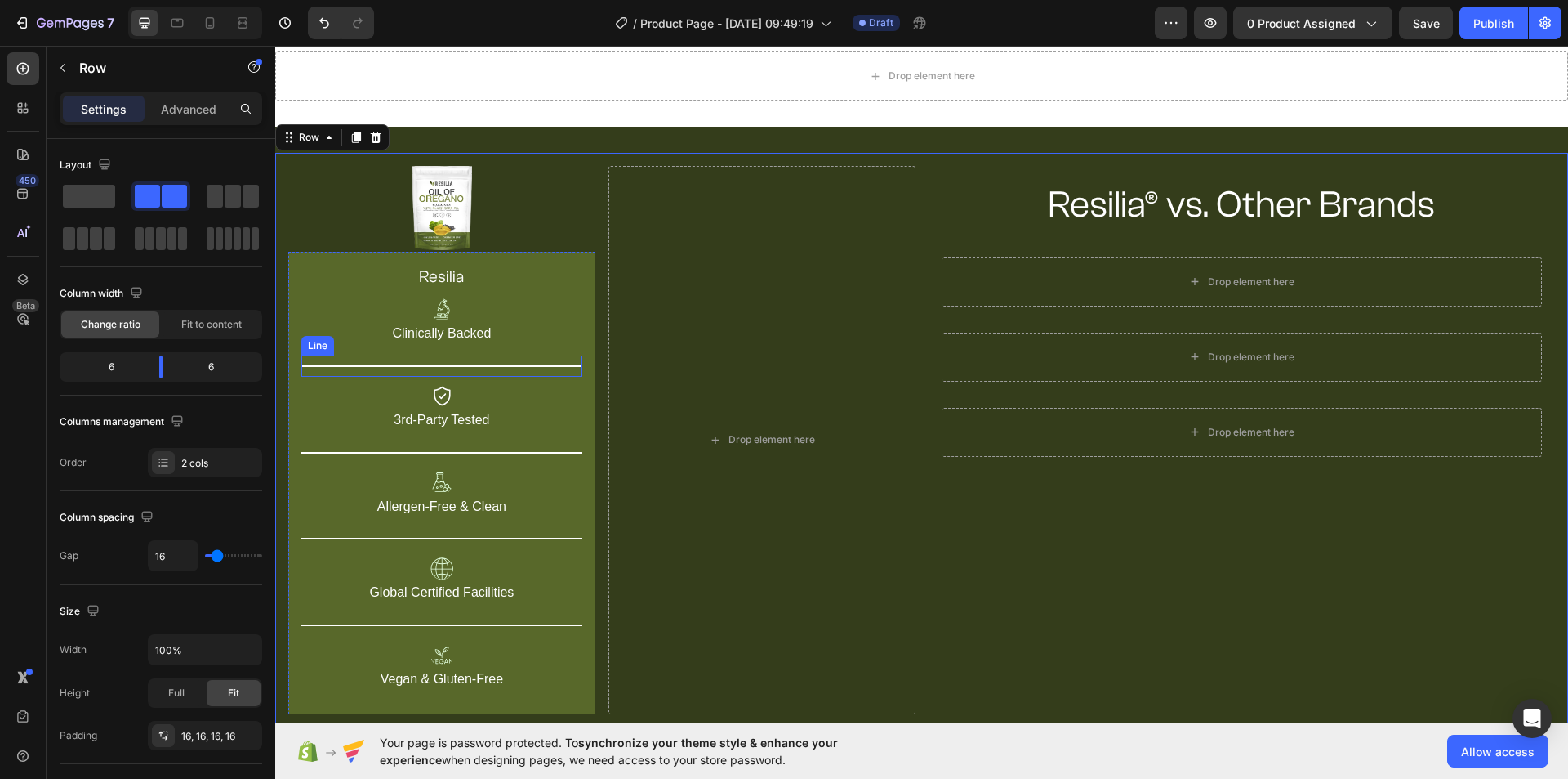
click at [509, 357] on div "Title Line" at bounding box center [441, 366] width 281 height 22
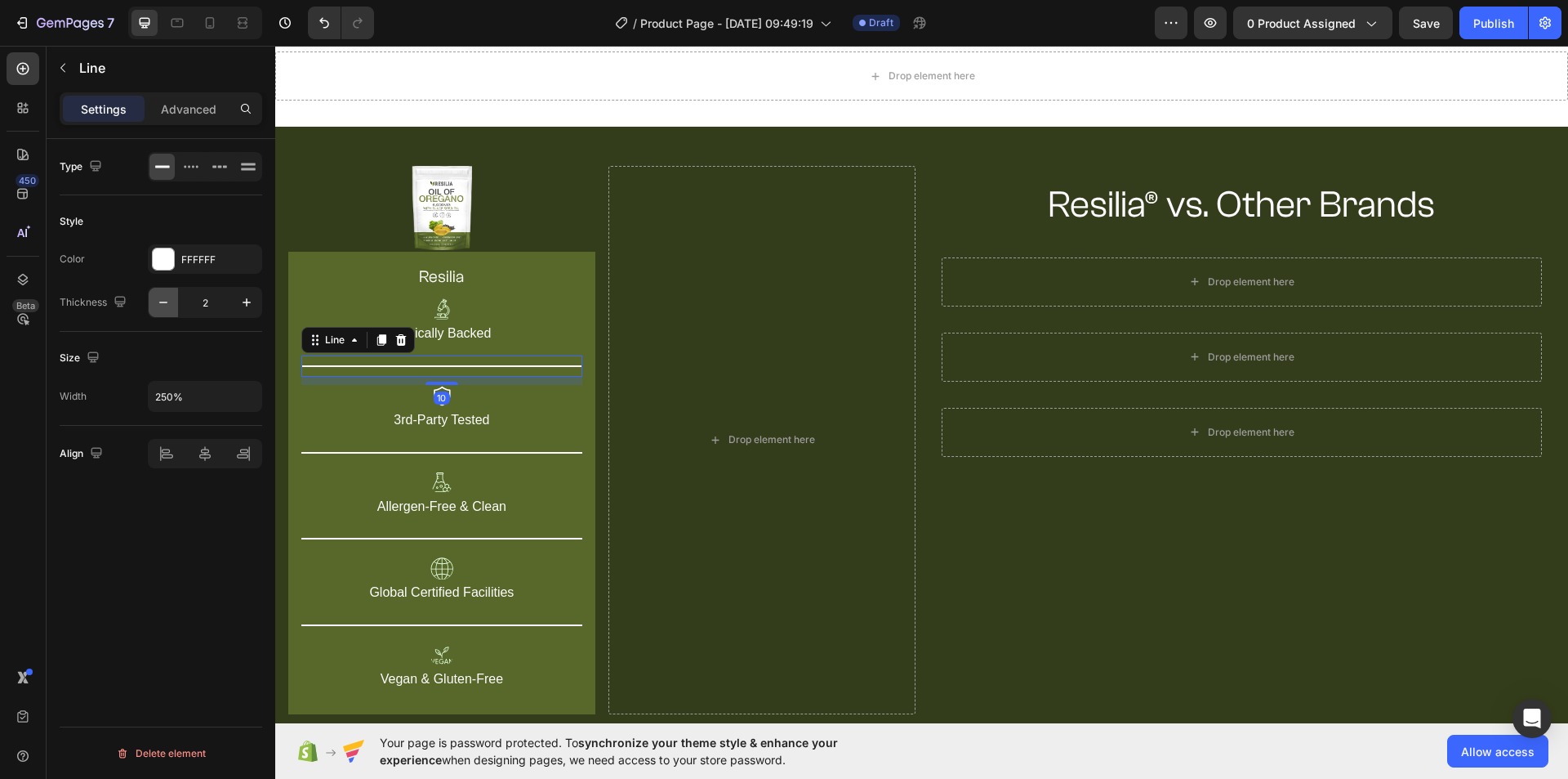
click at [166, 297] on icon "button" at bounding box center [163, 302] width 16 height 16
type input "1"
click at [553, 454] on div "Title Line" at bounding box center [441, 452] width 281 height 22
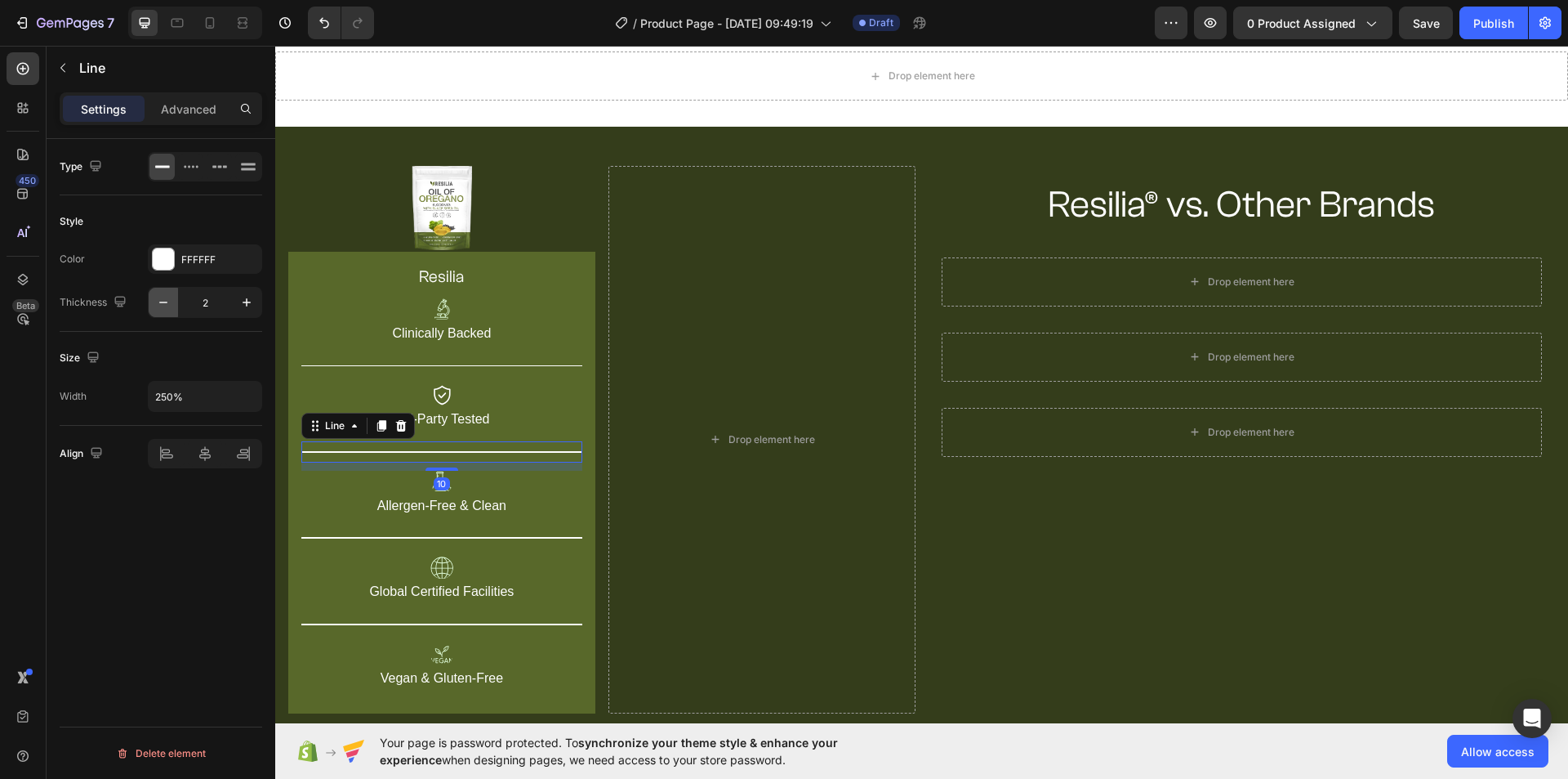
click at [165, 297] on icon "button" at bounding box center [163, 302] width 16 height 16
type input "1"
click at [546, 539] on div "Title Line" at bounding box center [441, 537] width 281 height 22
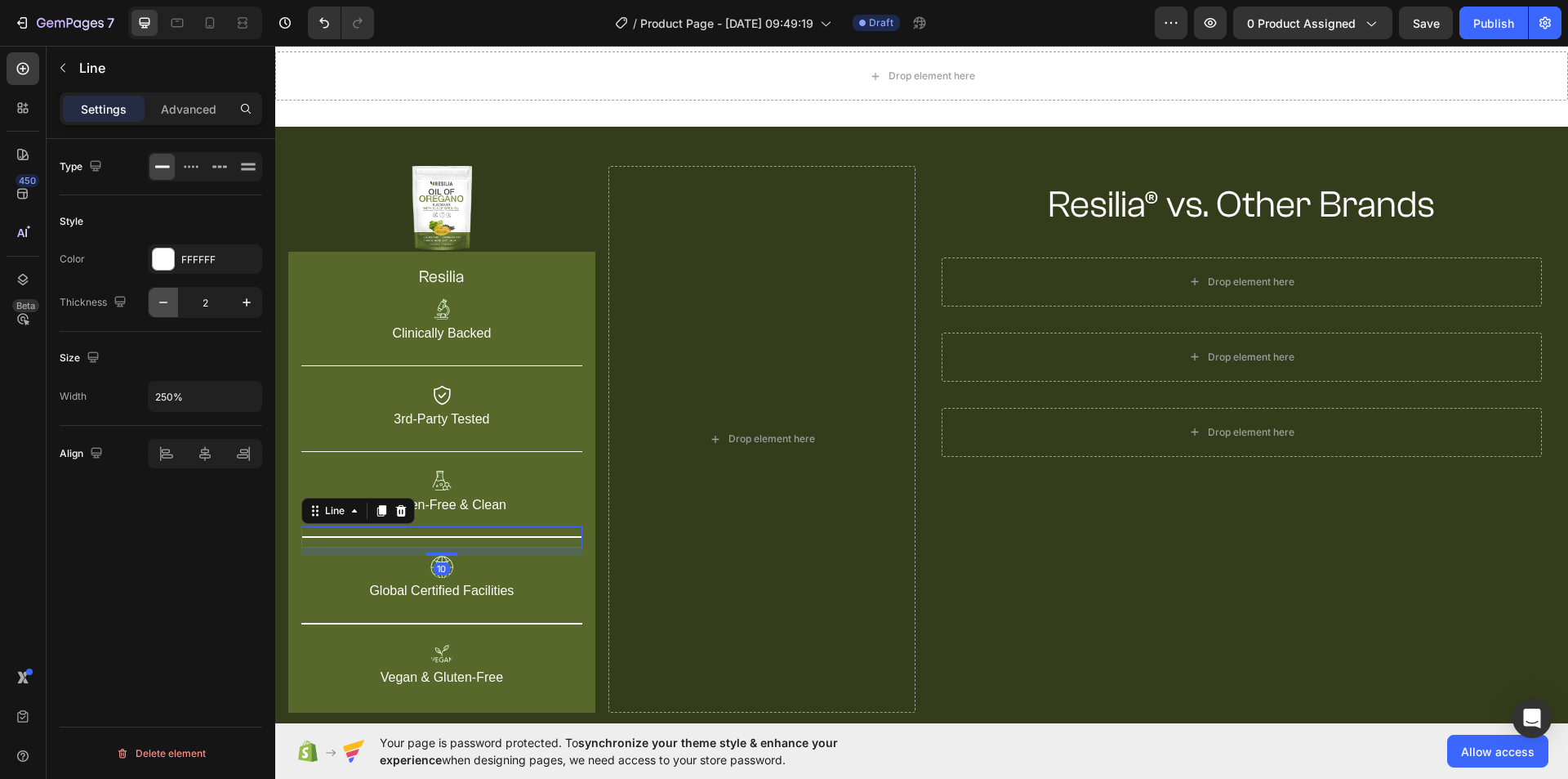
click at [161, 296] on icon "button" at bounding box center [163, 302] width 16 height 16
type input "1"
click at [512, 618] on div "Title Line" at bounding box center [441, 623] width 281 height 22
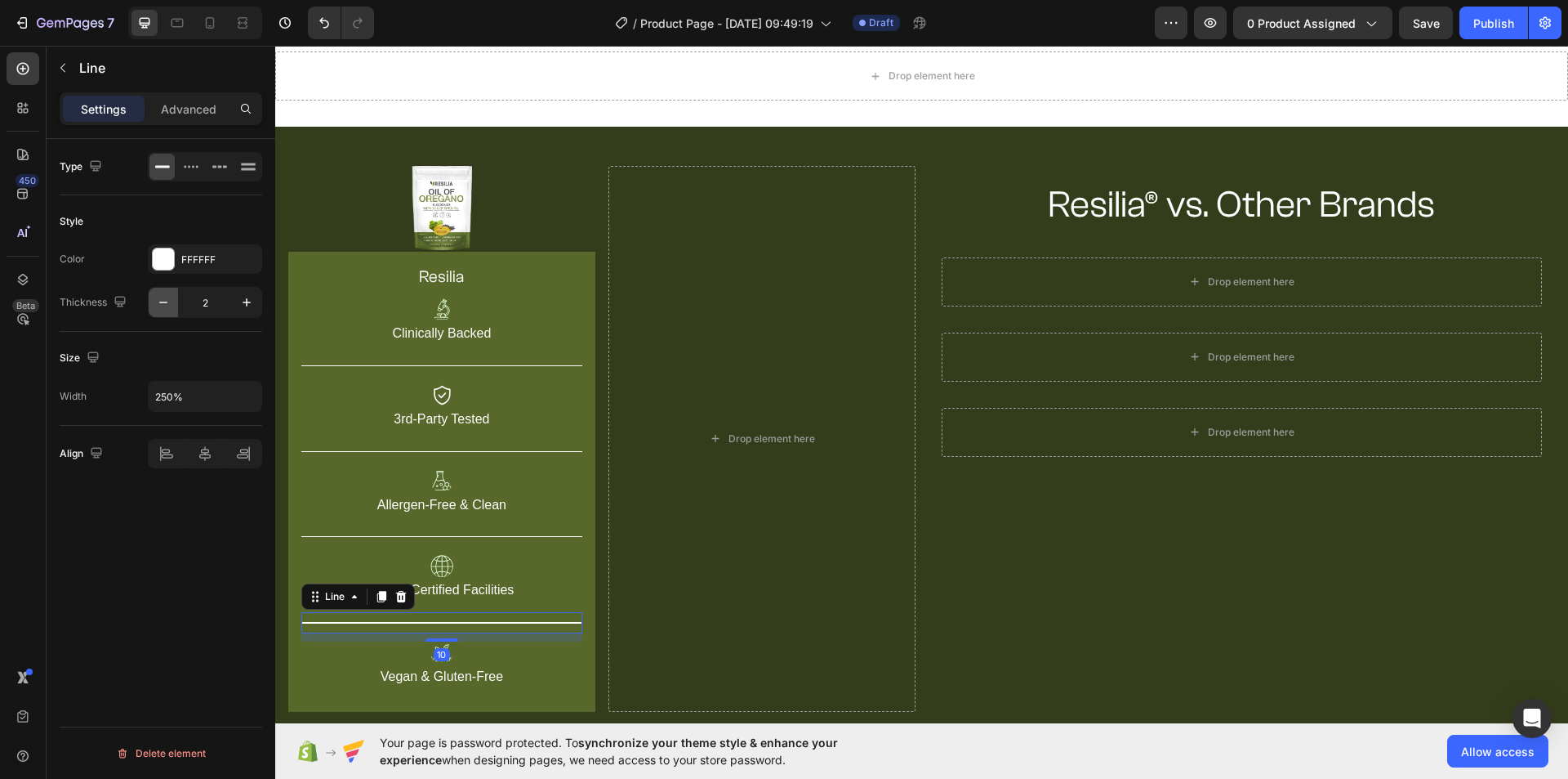
click at [162, 296] on icon "button" at bounding box center [163, 302] width 16 height 16
type input "1"
click at [597, 178] on div "Image resilia Heading Image Clinically Backed Text Block Title Line Image 3rd-P…" at bounding box center [601, 438] width 627 height 545
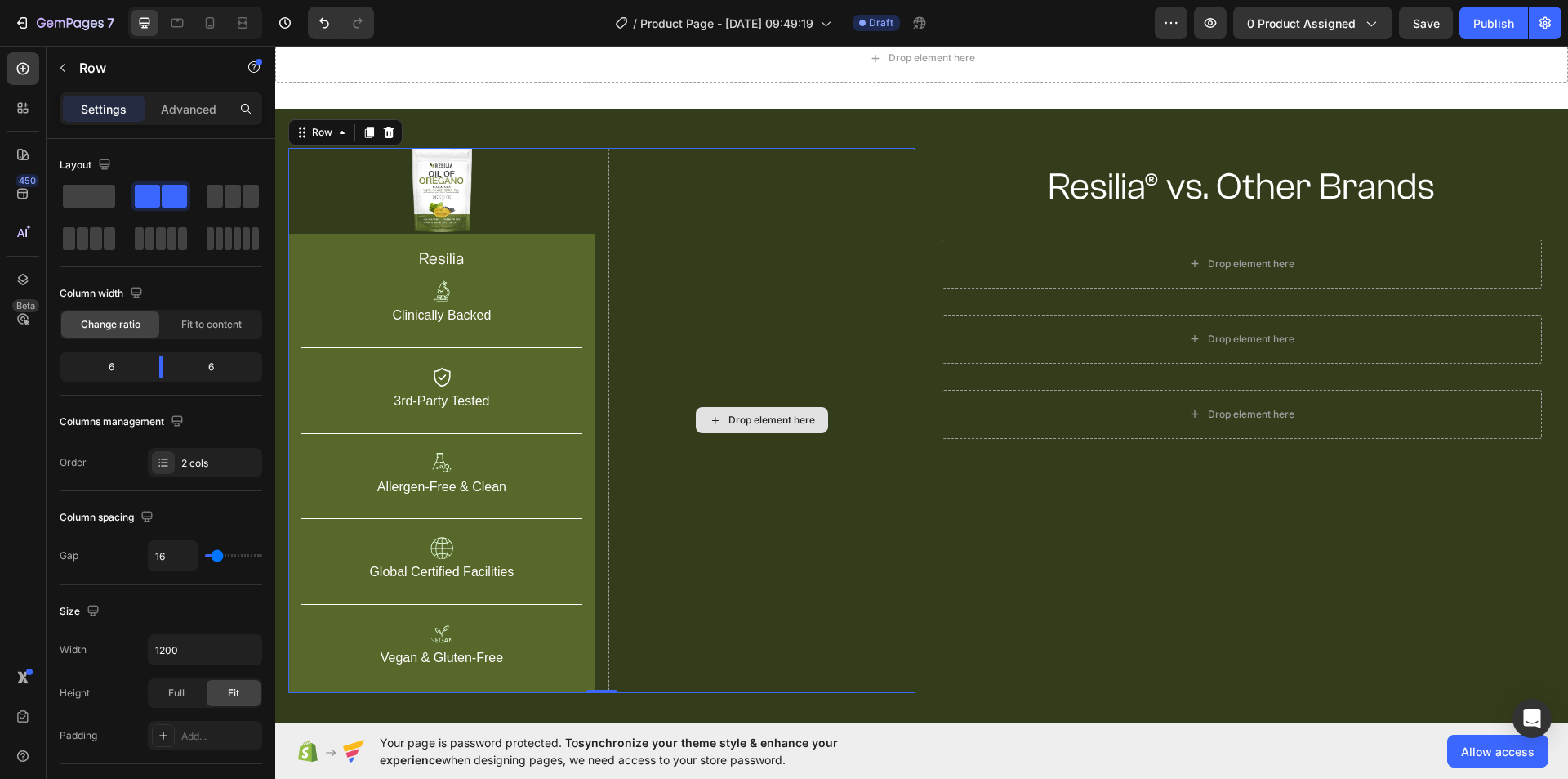
scroll to position [82, 0]
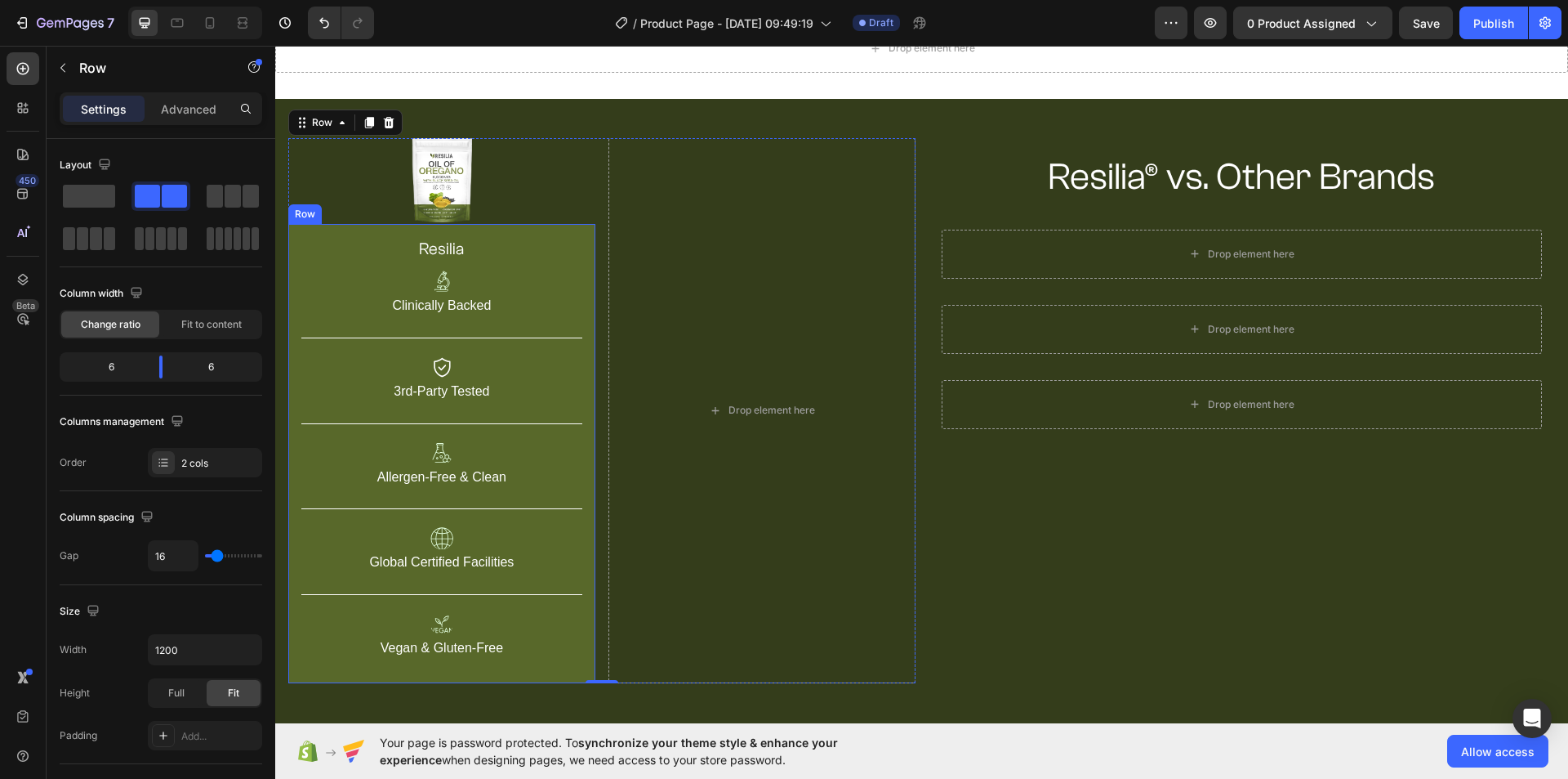
click at [586, 233] on div "resilia Heading Image Clinically Backed Text Block Title Line Image 3rd-Party T…" at bounding box center [441, 453] width 307 height 460
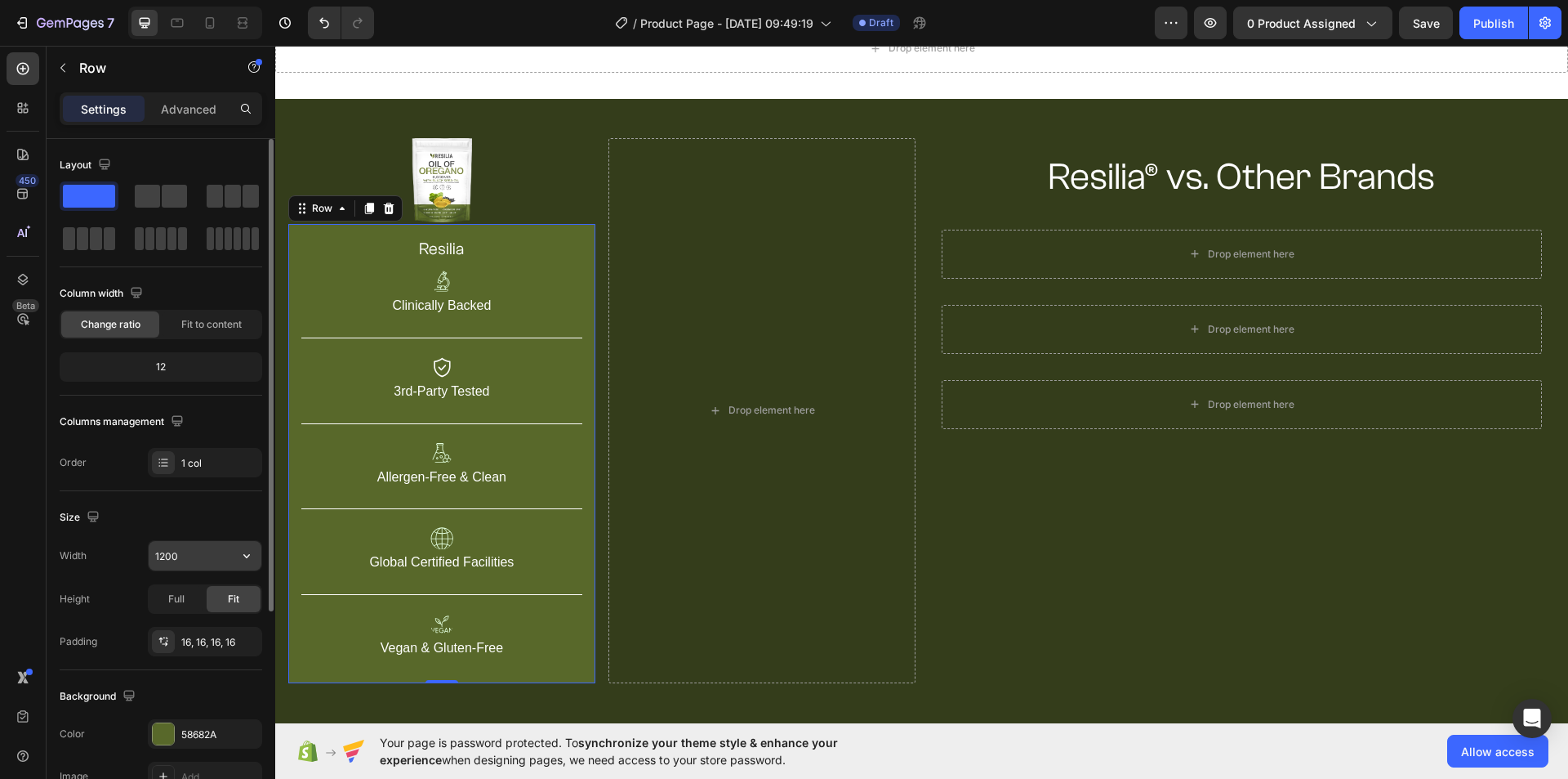
click at [257, 561] on button "button" at bounding box center [247, 556] width 30 height 30
click at [223, 624] on span "100%" at bounding box center [234, 628] width 27 height 14
click at [168, 562] on input "100%" at bounding box center [205, 556] width 113 height 30
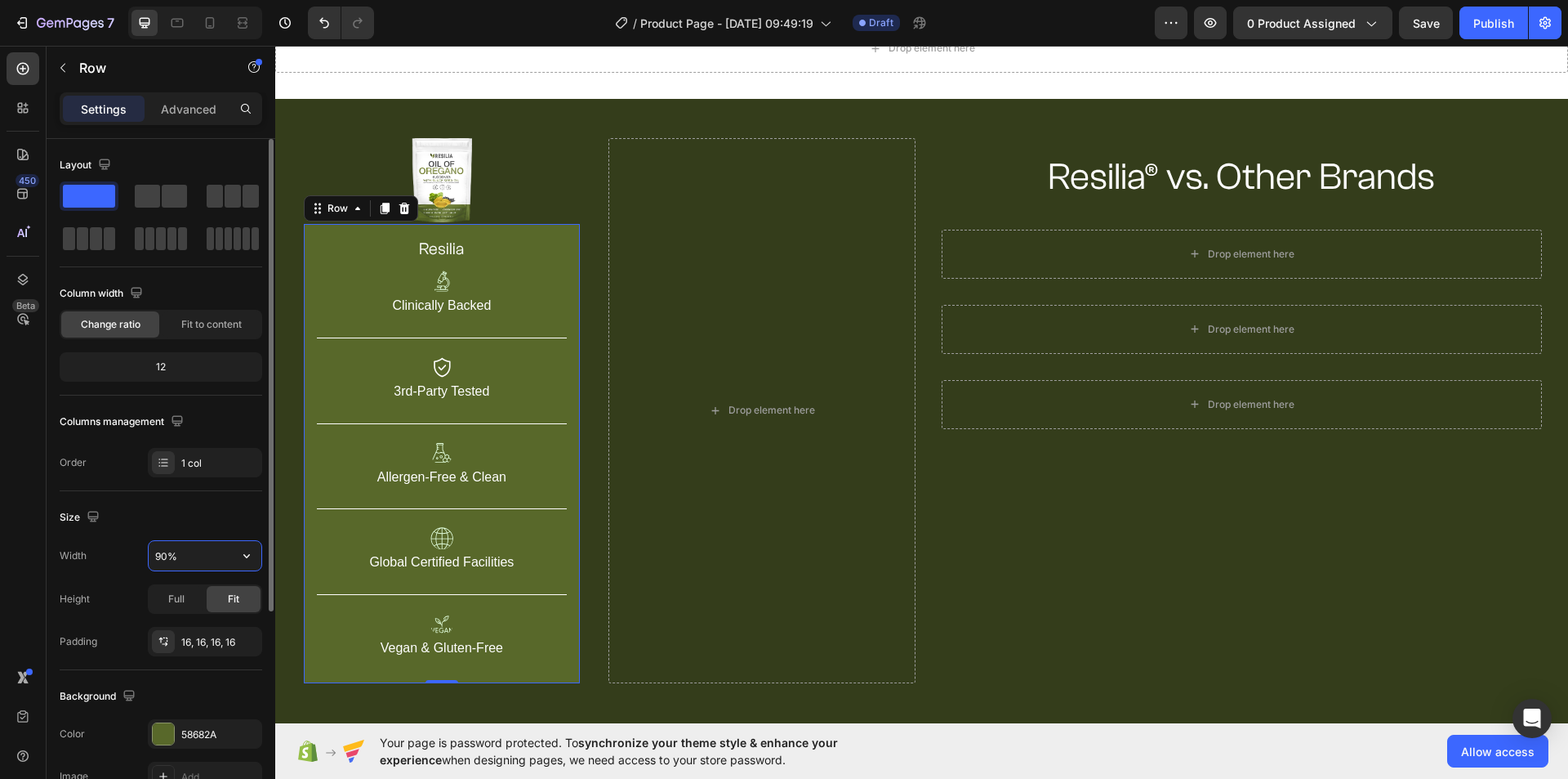
click at [161, 558] on input "90%" at bounding box center [205, 556] width 113 height 30
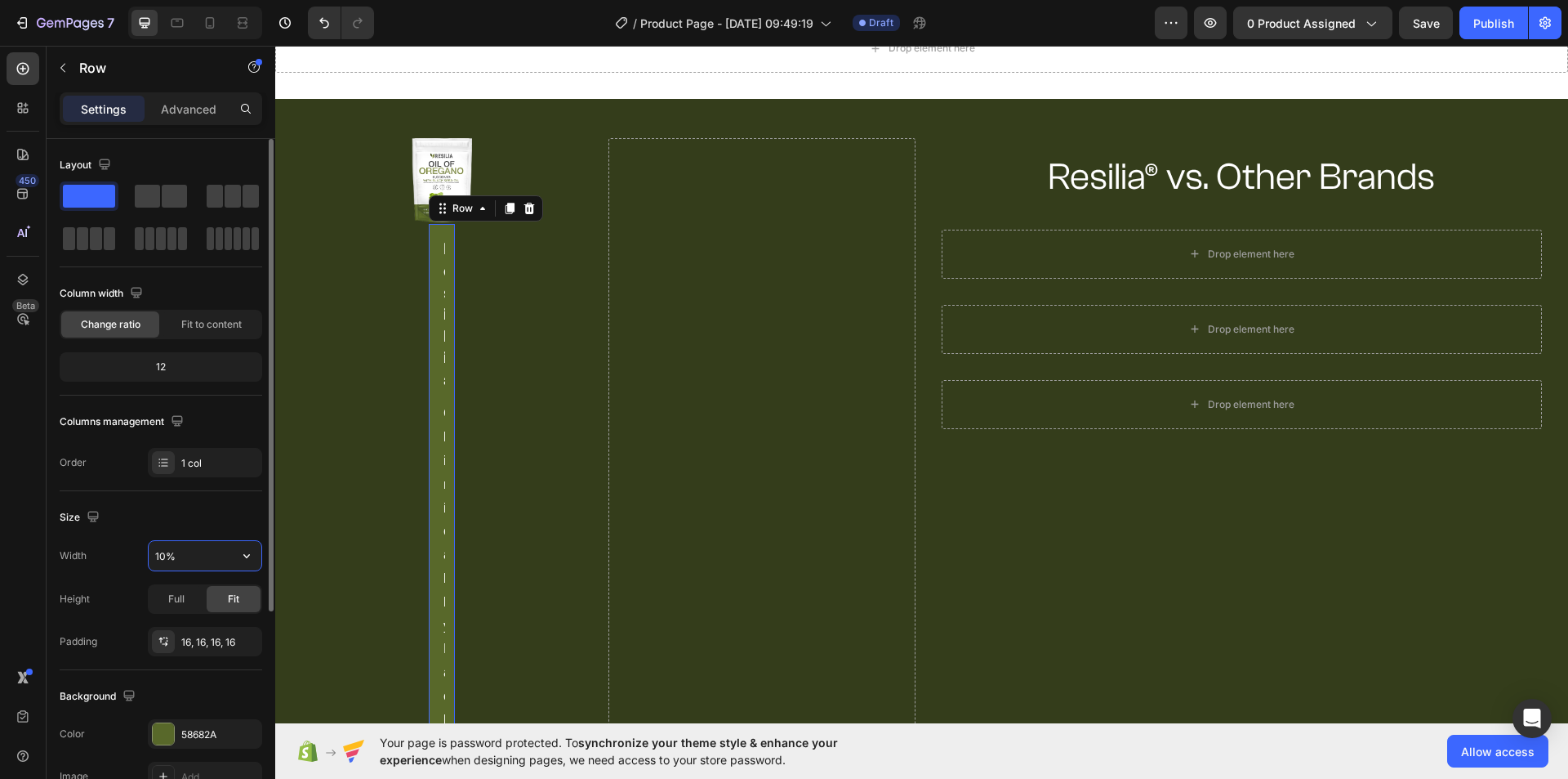
type input "100%"
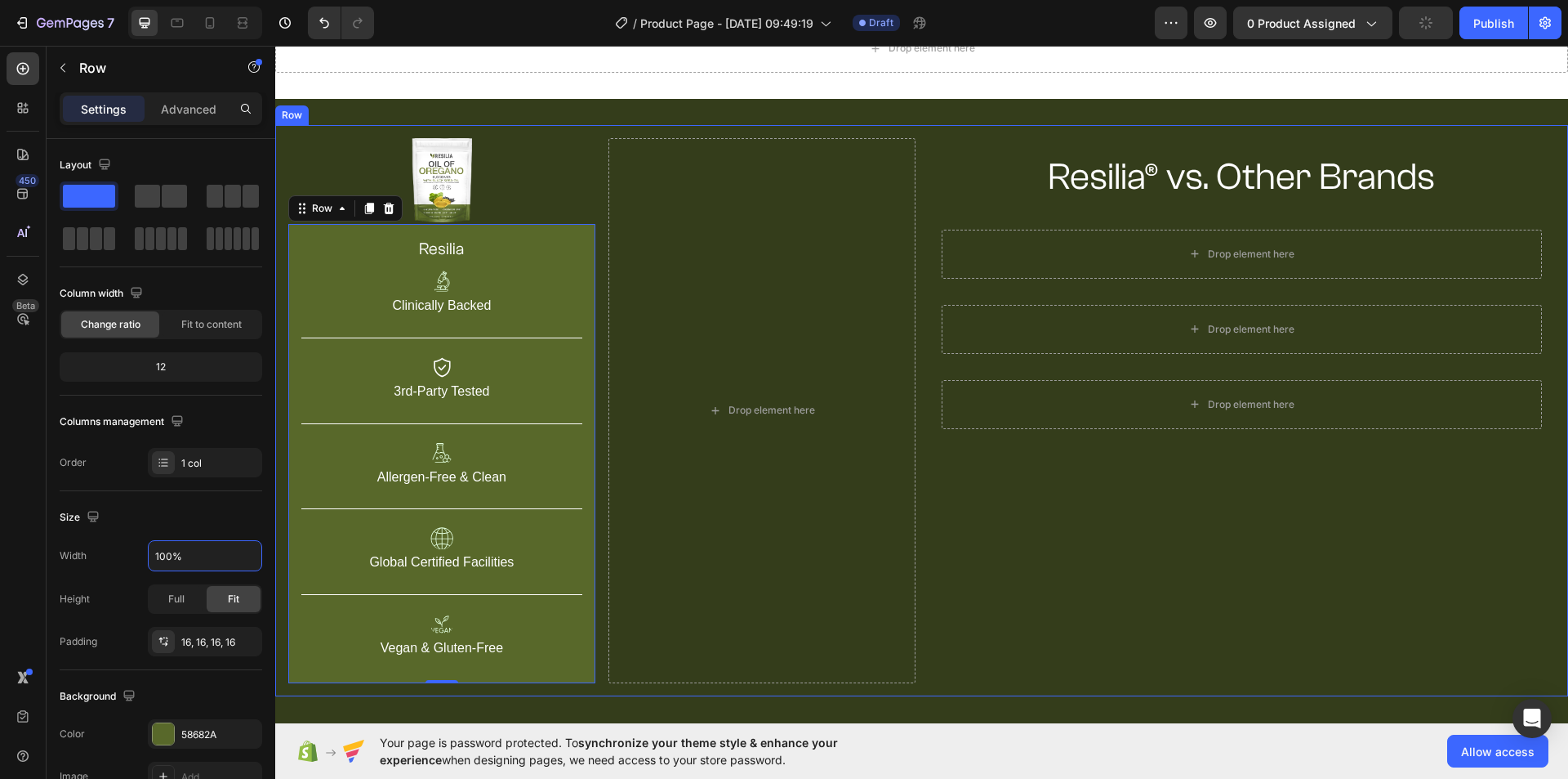
click at [1008, 496] on div "Resilia® vs. Other Brands Heading Row Drop element here Row Drop element here R…" at bounding box center [1241, 410] width 627 height 545
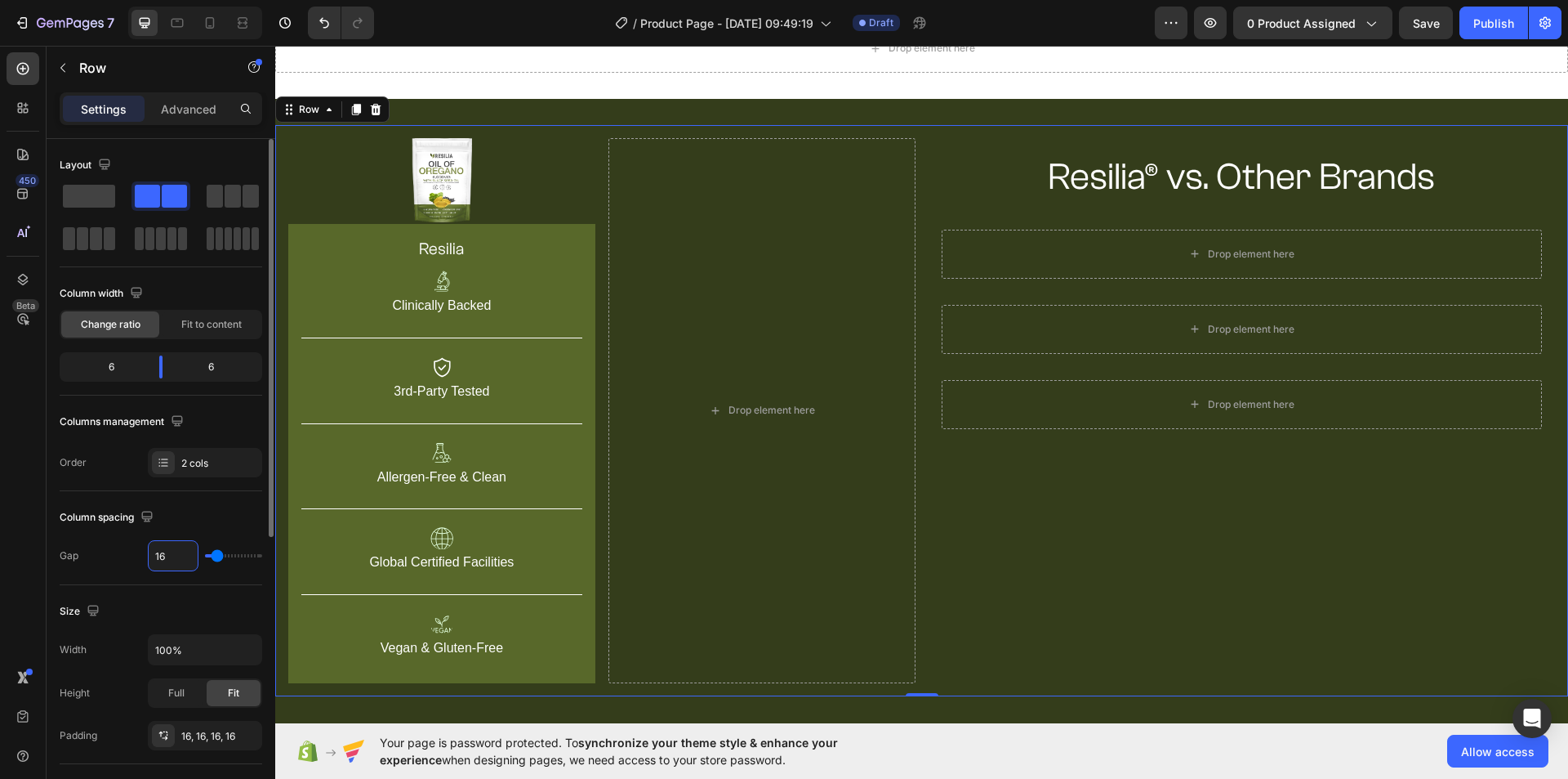
click at [168, 556] on input "16" at bounding box center [173, 556] width 49 height 30
type input "5"
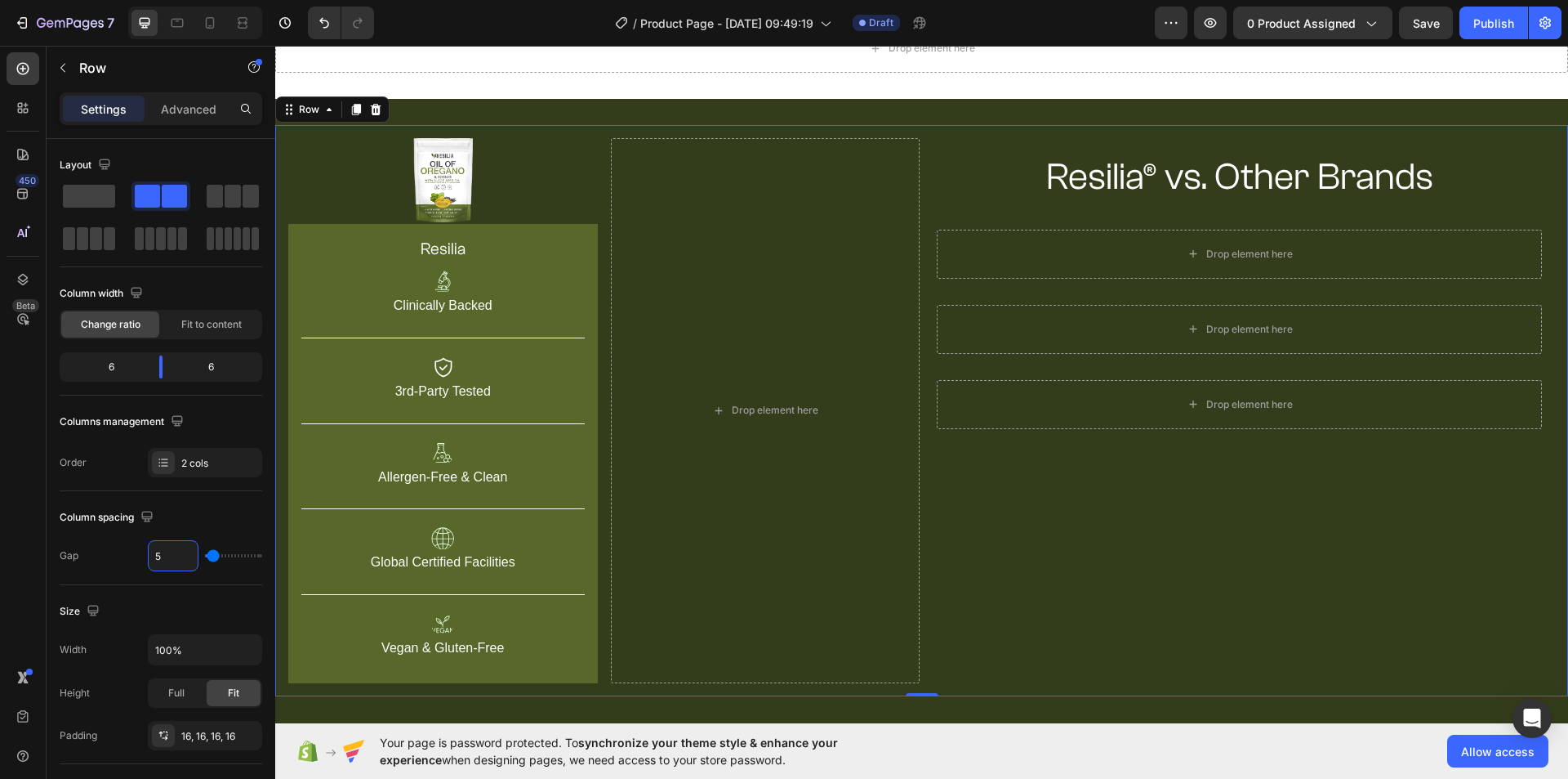
click at [1059, 553] on div "Resilia® vs. Other Brands Heading Row Drop element here Row Drop element here R…" at bounding box center [1240, 410] width 632 height 545
click at [1052, 551] on div "Resilia® vs. Other Brands Heading Row Drop element here Row Drop element here R…" at bounding box center [1240, 410] width 632 height 545
click at [452, 191] on img at bounding box center [443, 181] width 59 height 86
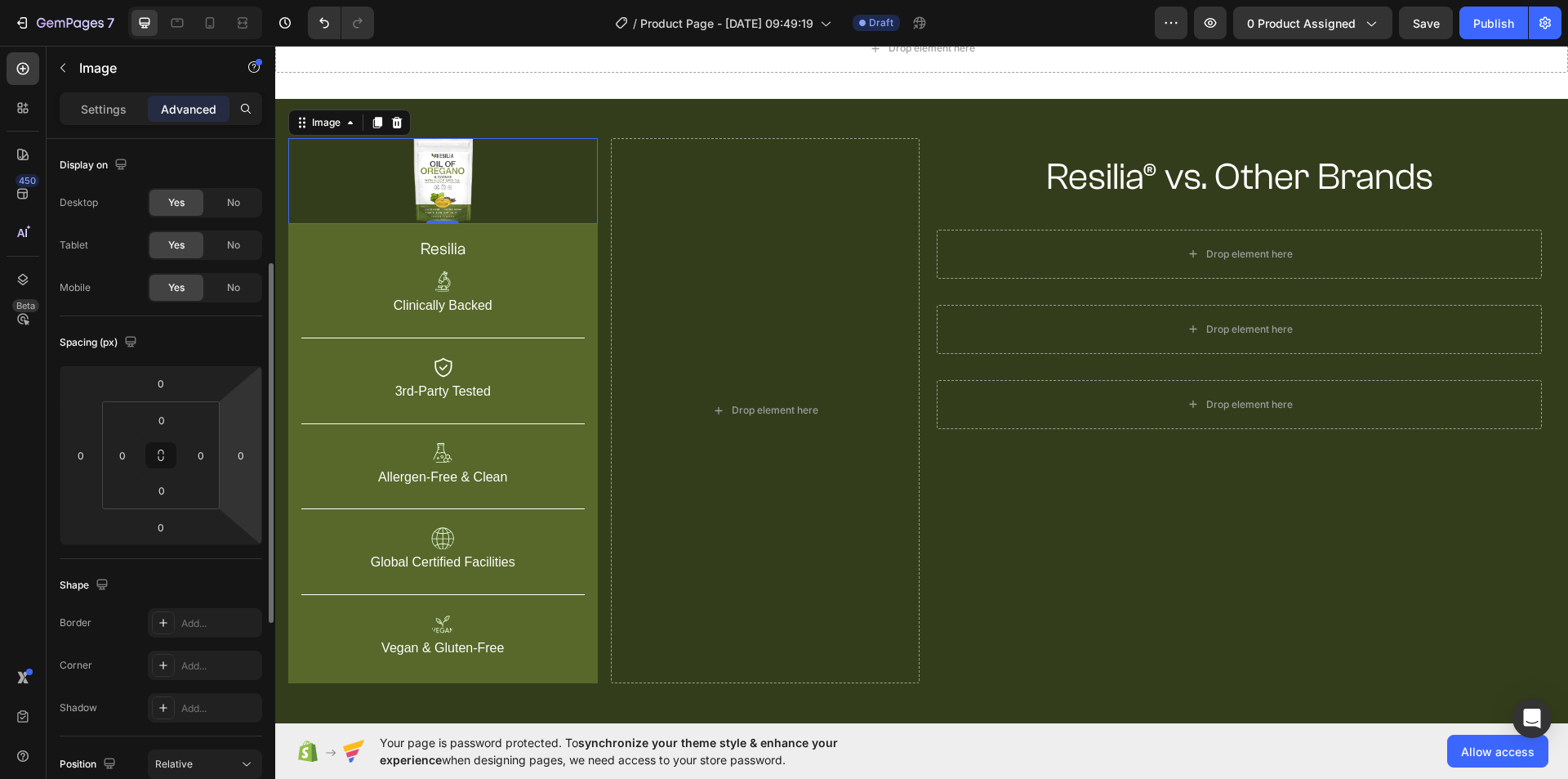
scroll to position [327, 0]
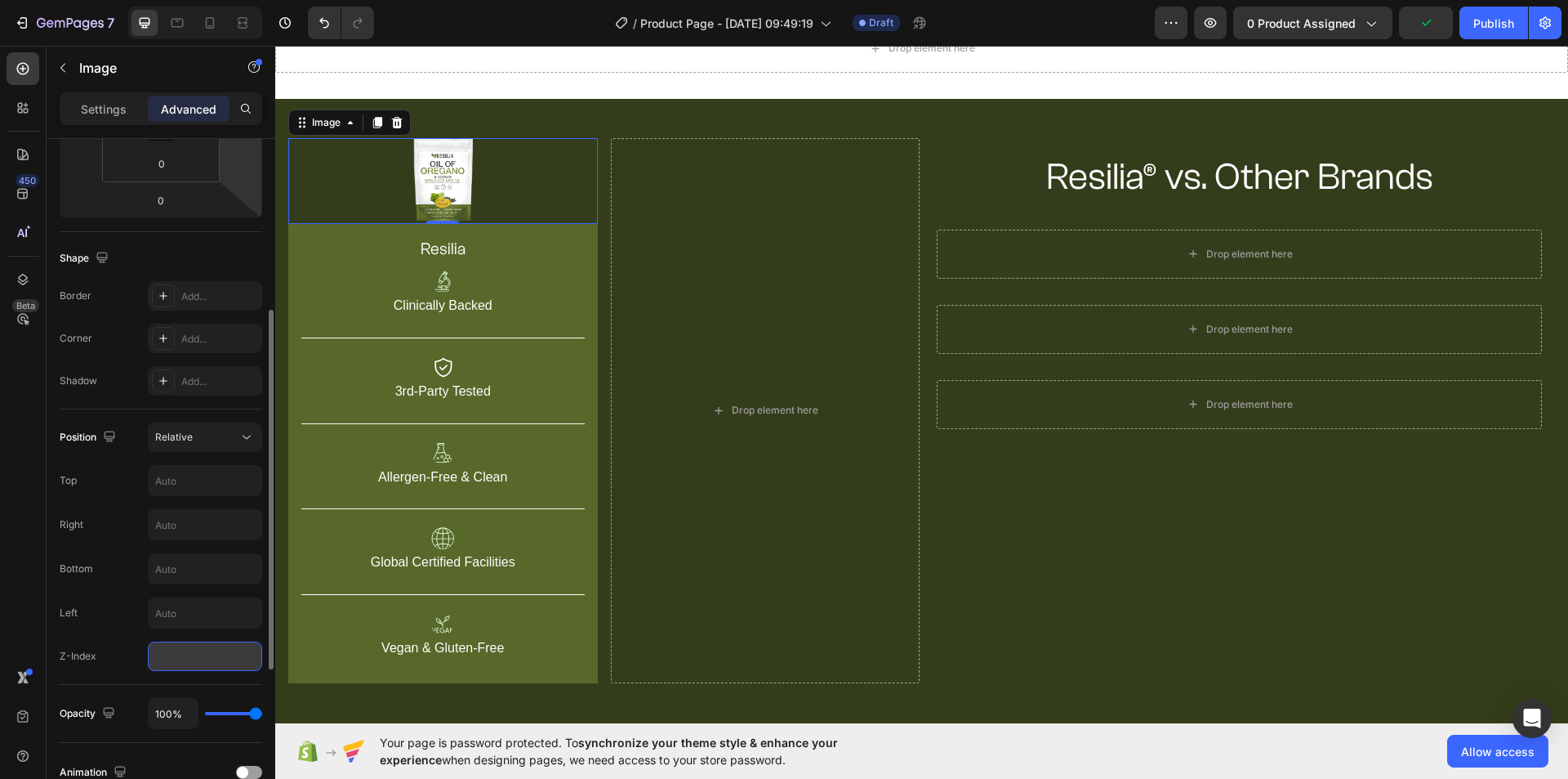
click at [169, 663] on input "number" at bounding box center [205, 656] width 114 height 30
type input "0"
click at [167, 481] on input "text" at bounding box center [205, 480] width 113 height 30
type input "25"
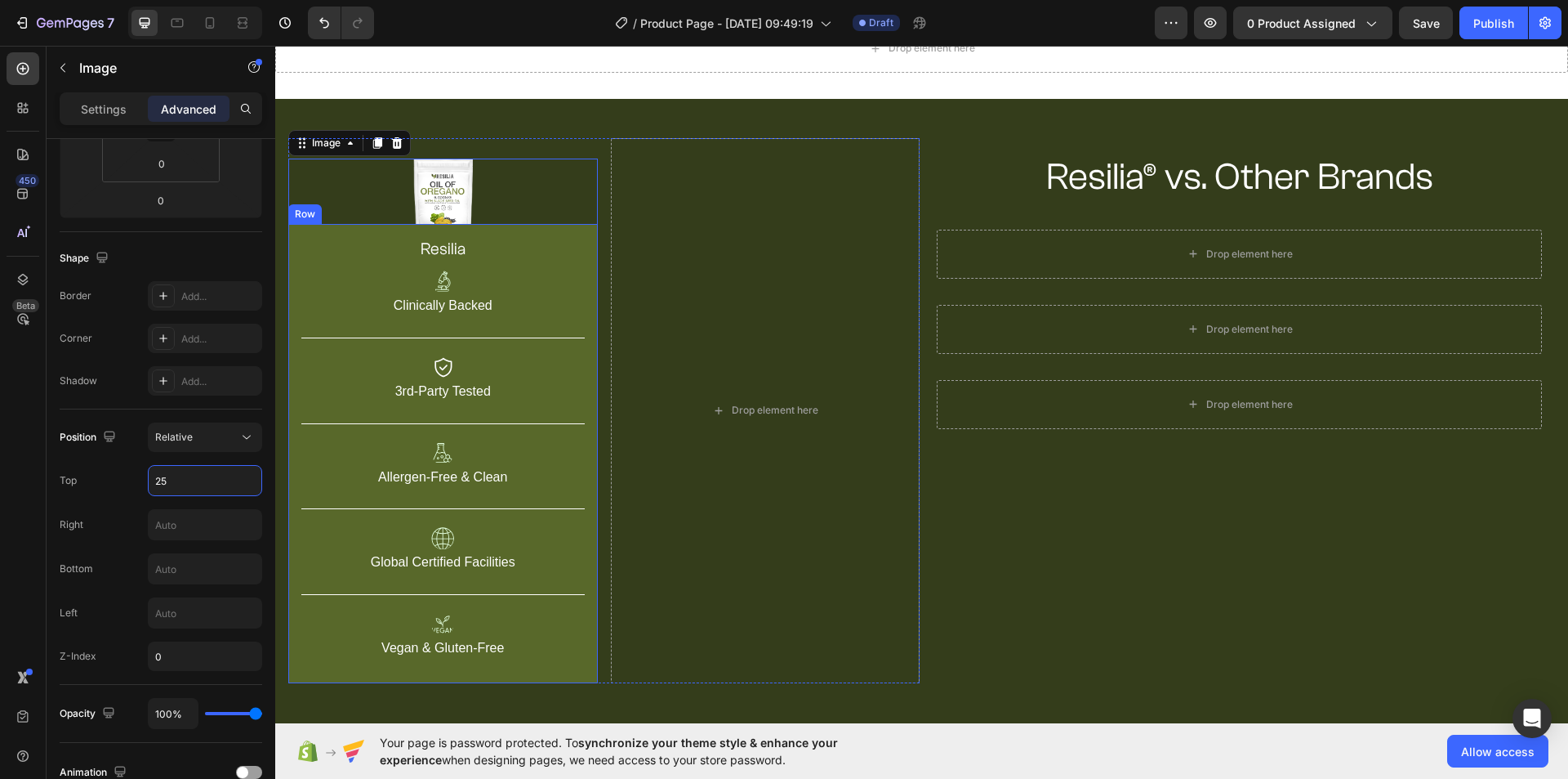
click at [593, 249] on div "resilia Heading Image Clinically Backed Text Block Title Line Image 3rd-Party T…" at bounding box center [442, 453] width 309 height 460
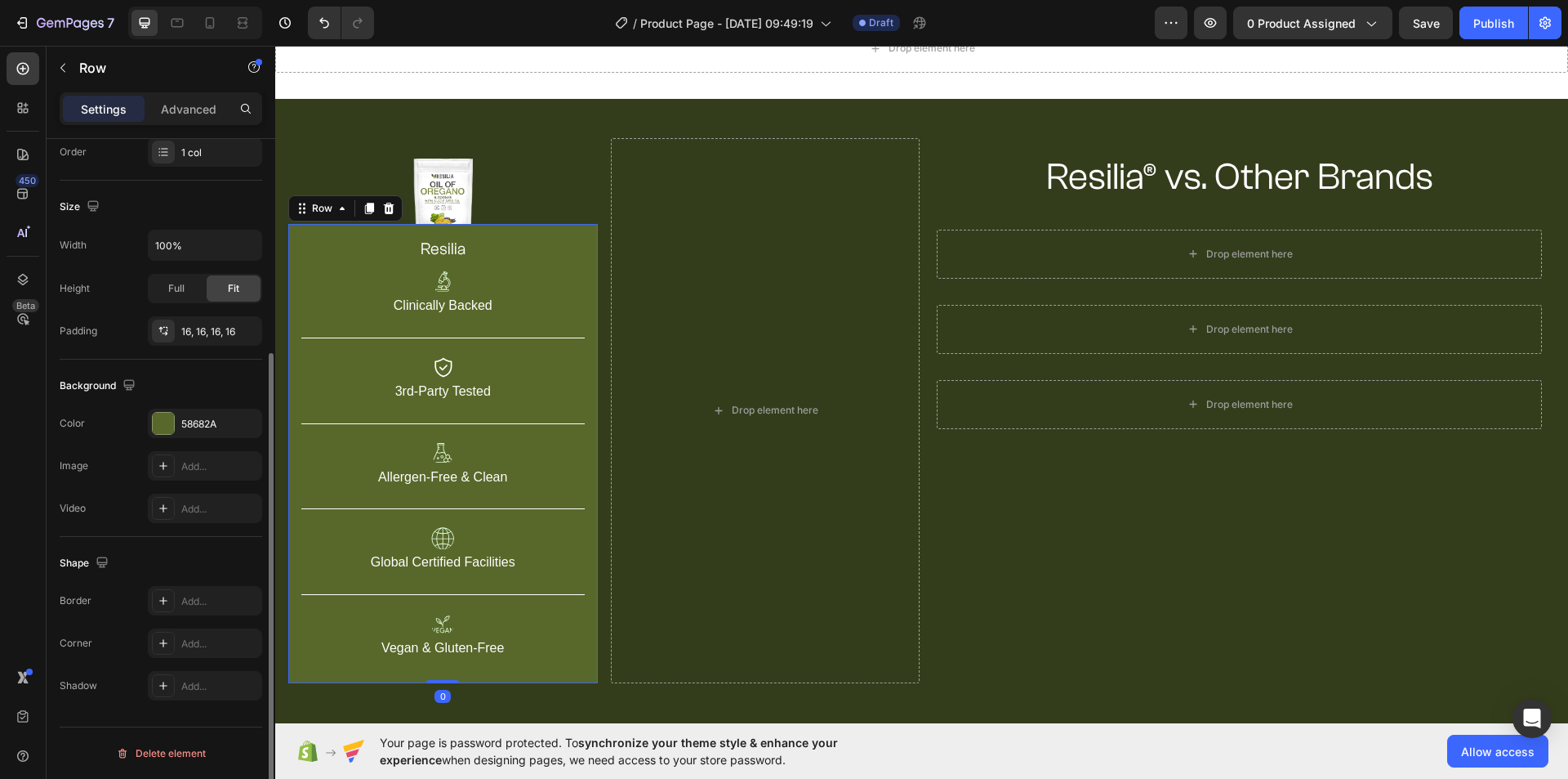
scroll to position [0, 0]
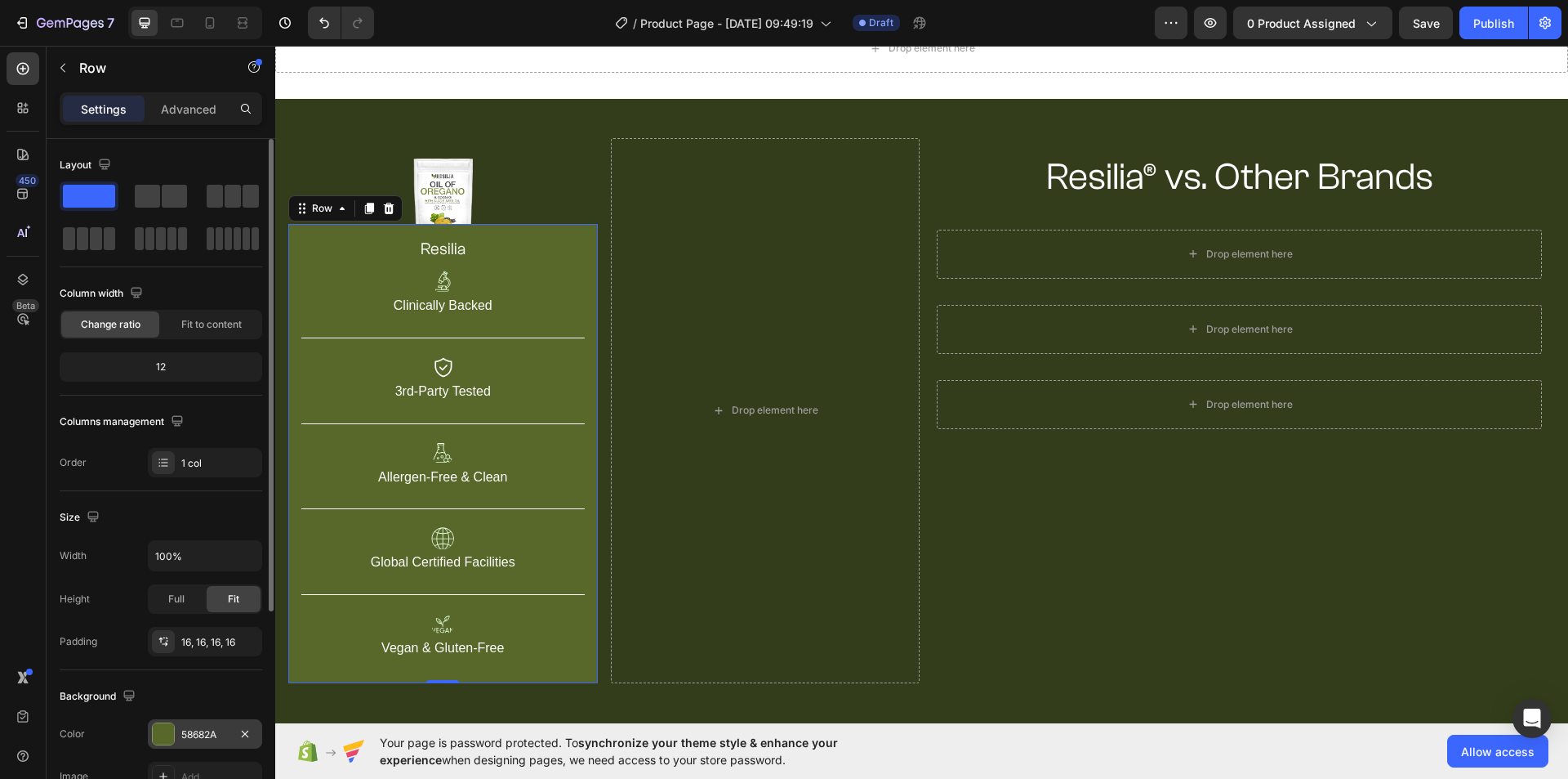
click at [192, 724] on div "58682A" at bounding box center [205, 733] width 114 height 30
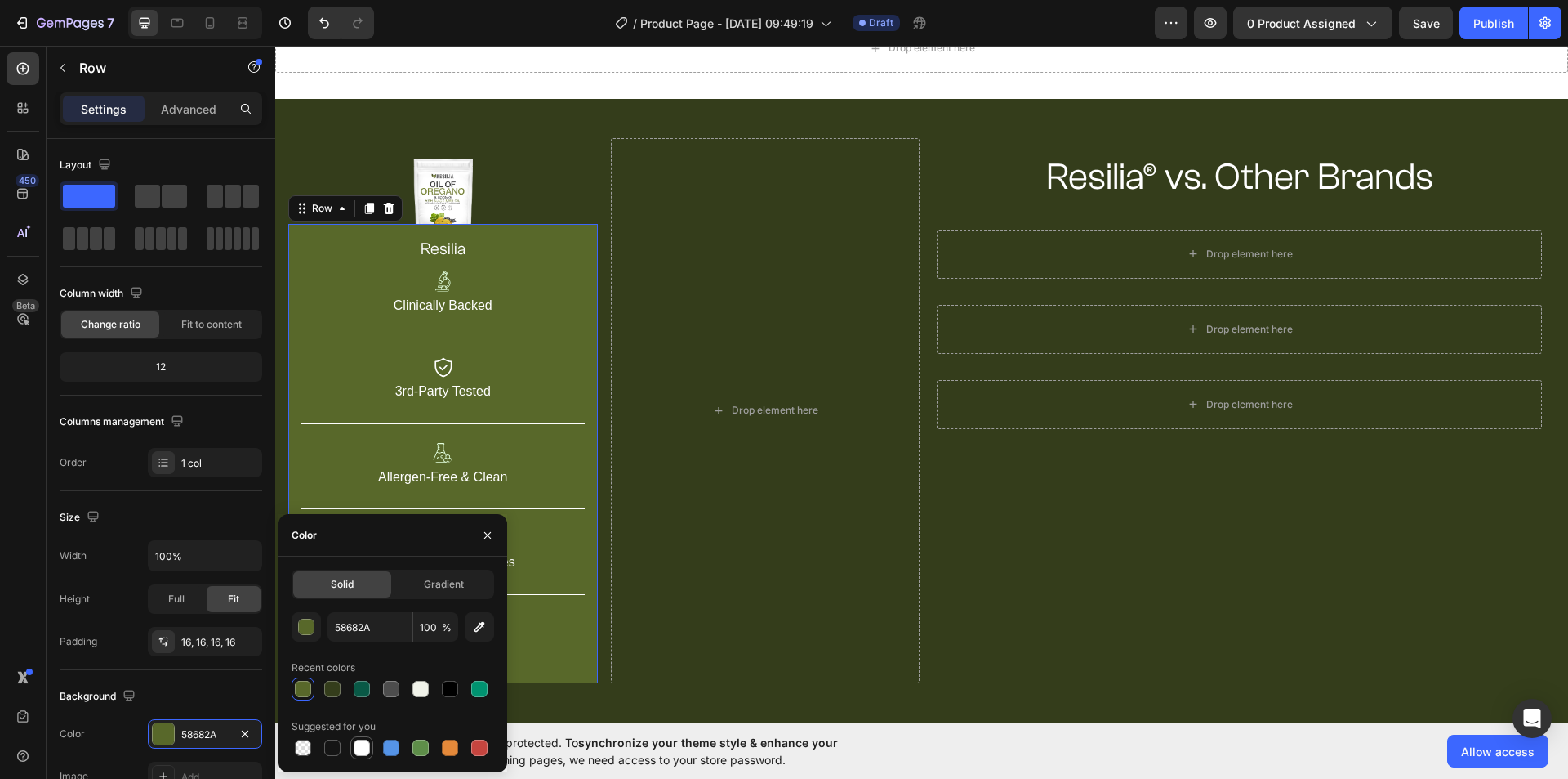
click at [363, 744] on div at bounding box center [362, 748] width 16 height 16
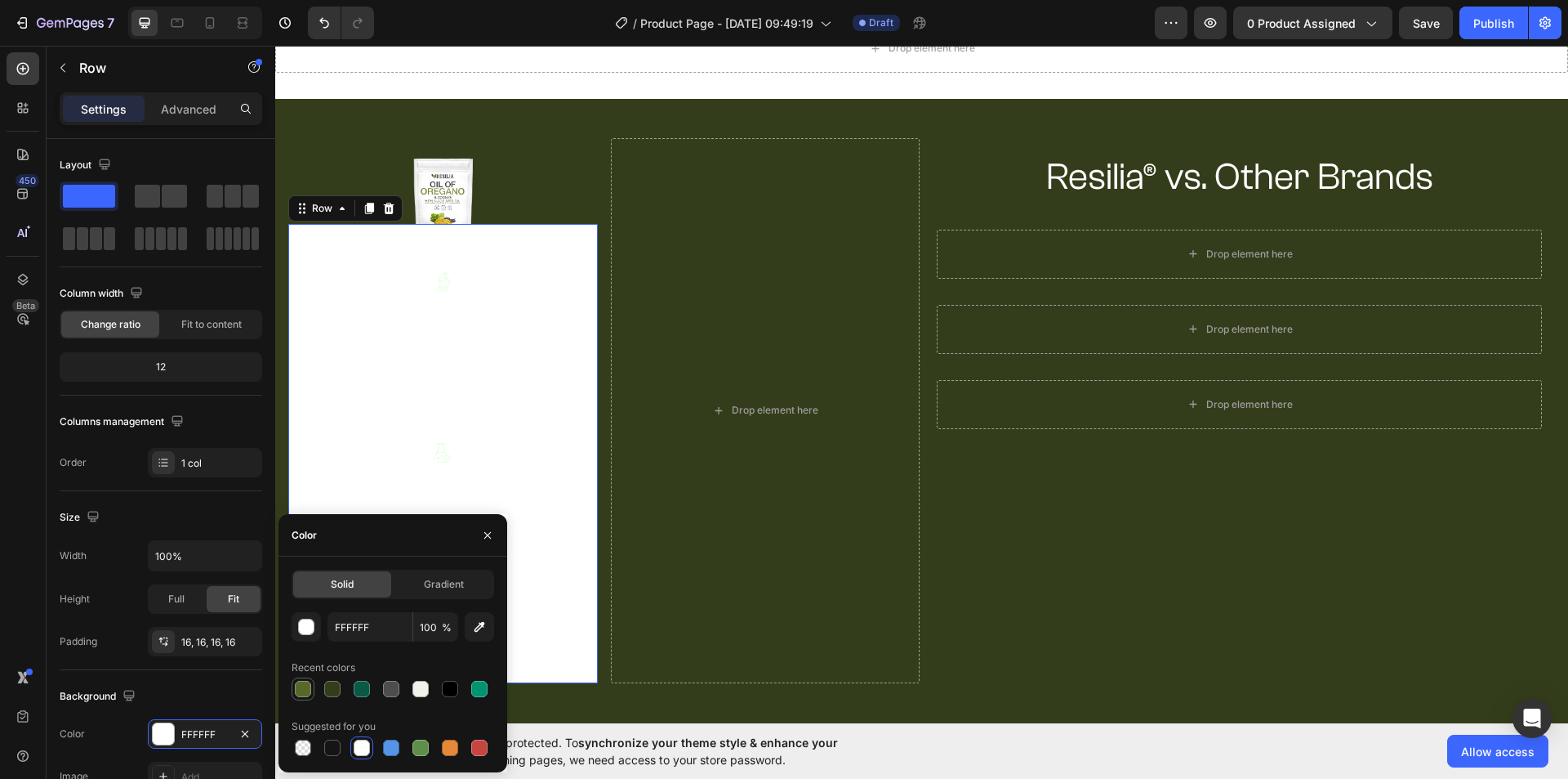
click at [301, 689] on div at bounding box center [303, 688] width 16 height 16
type input "58682A"
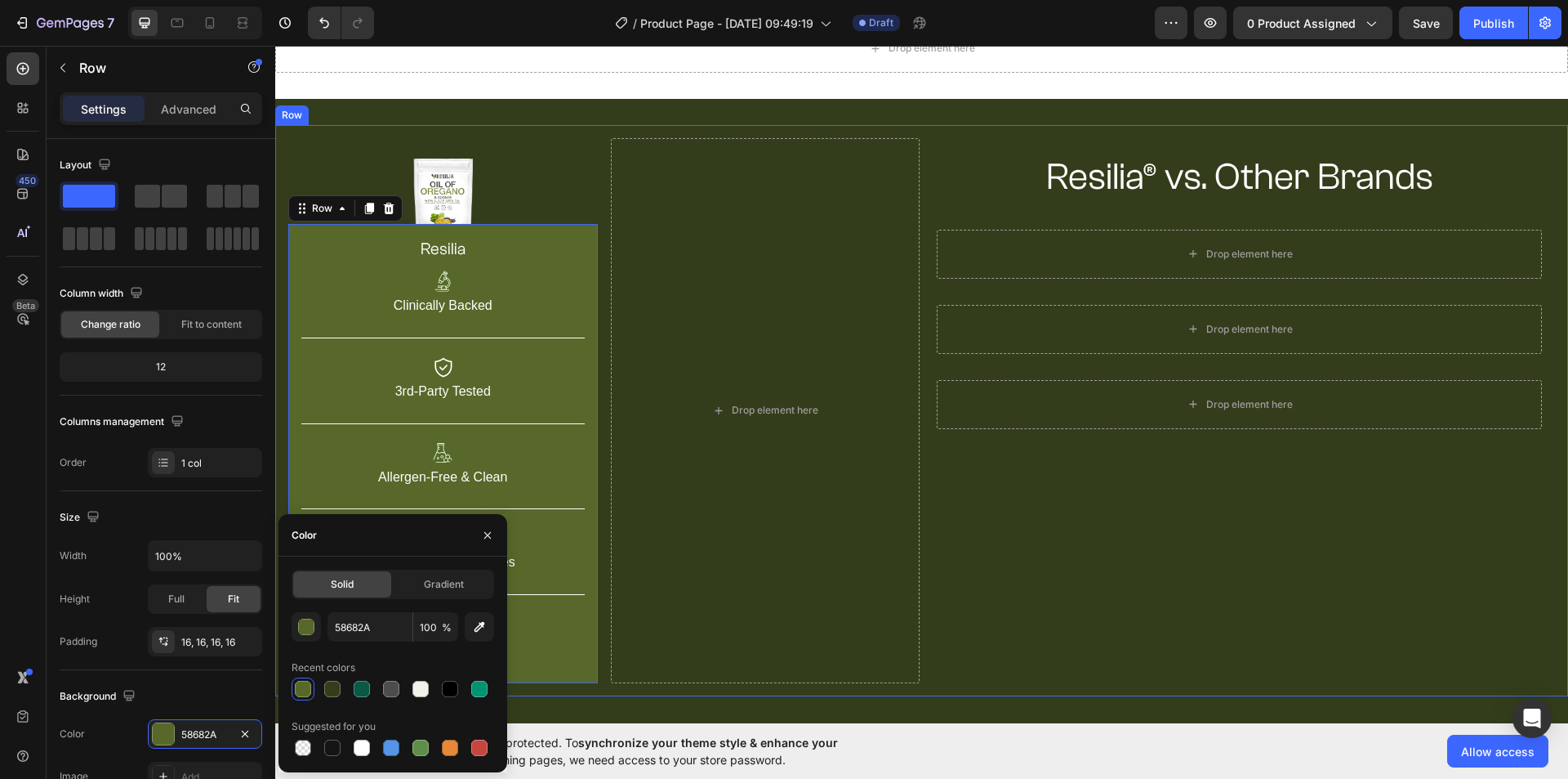
click at [1123, 514] on div "Resilia® vs. Other Brands Heading Row Drop element here Row Drop element here R…" at bounding box center [1240, 410] width 632 height 545
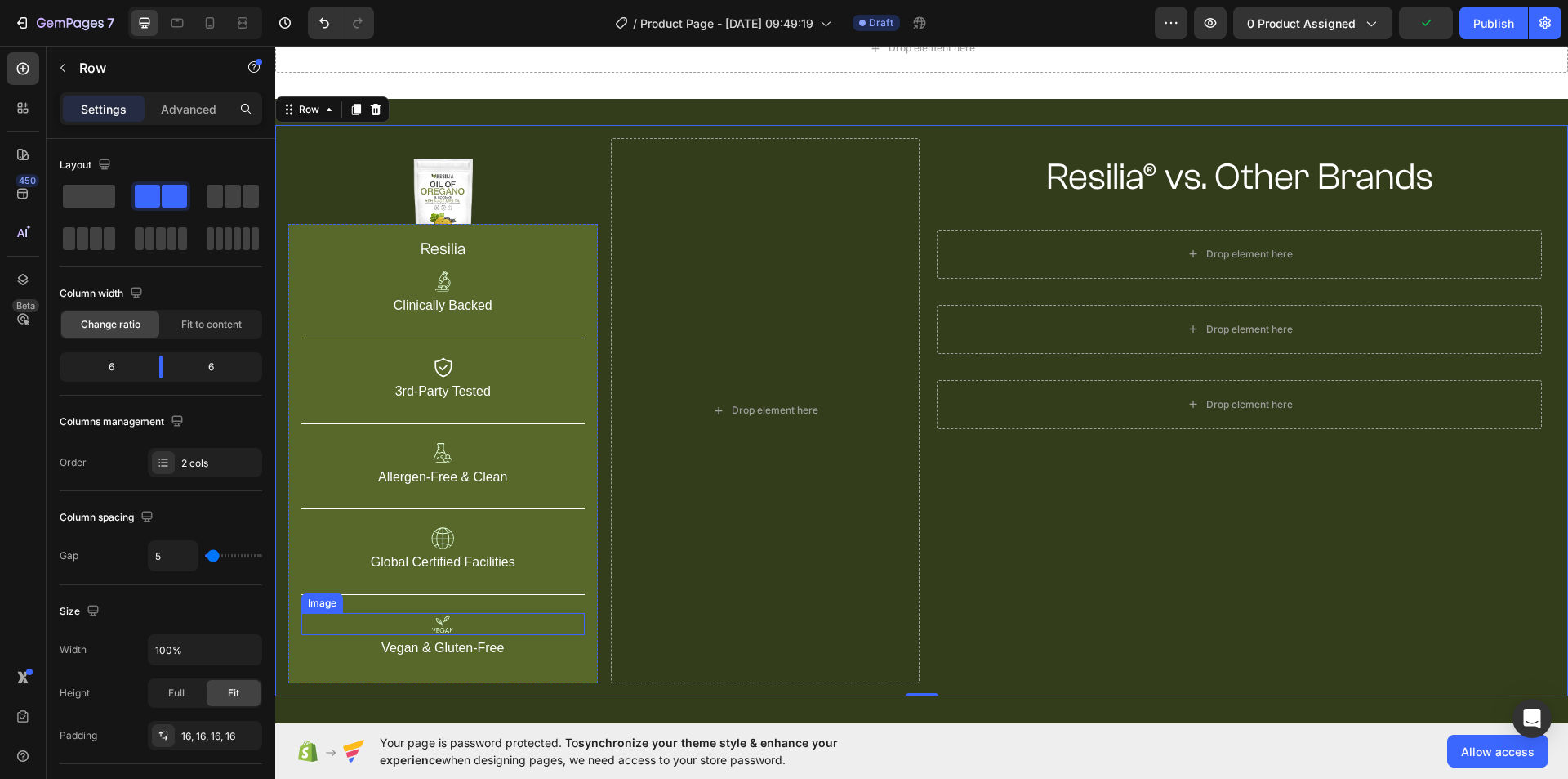
click at [457, 619] on div at bounding box center [443, 624] width 283 height 22
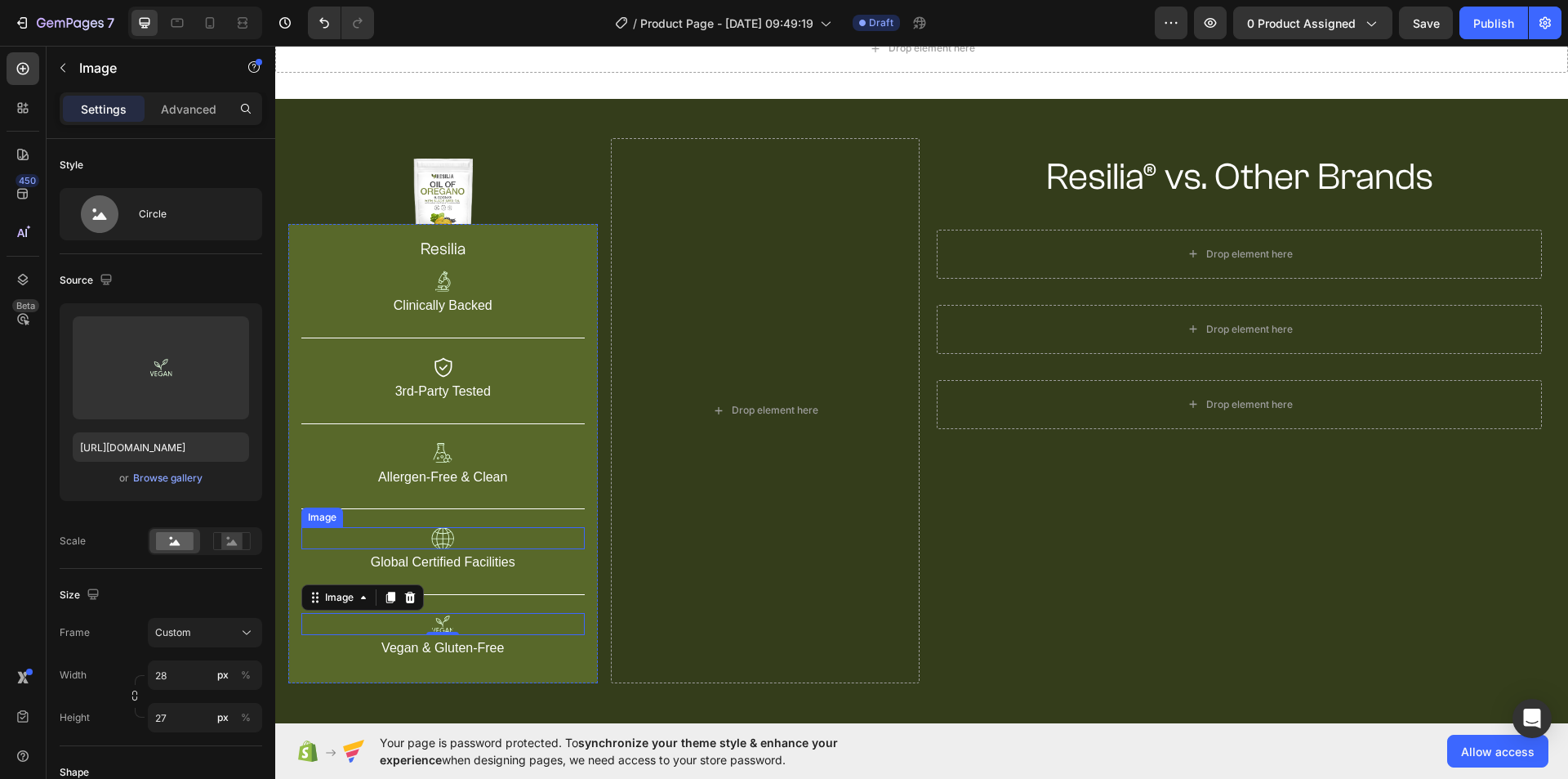
click at [467, 533] on div at bounding box center [443, 538] width 283 height 22
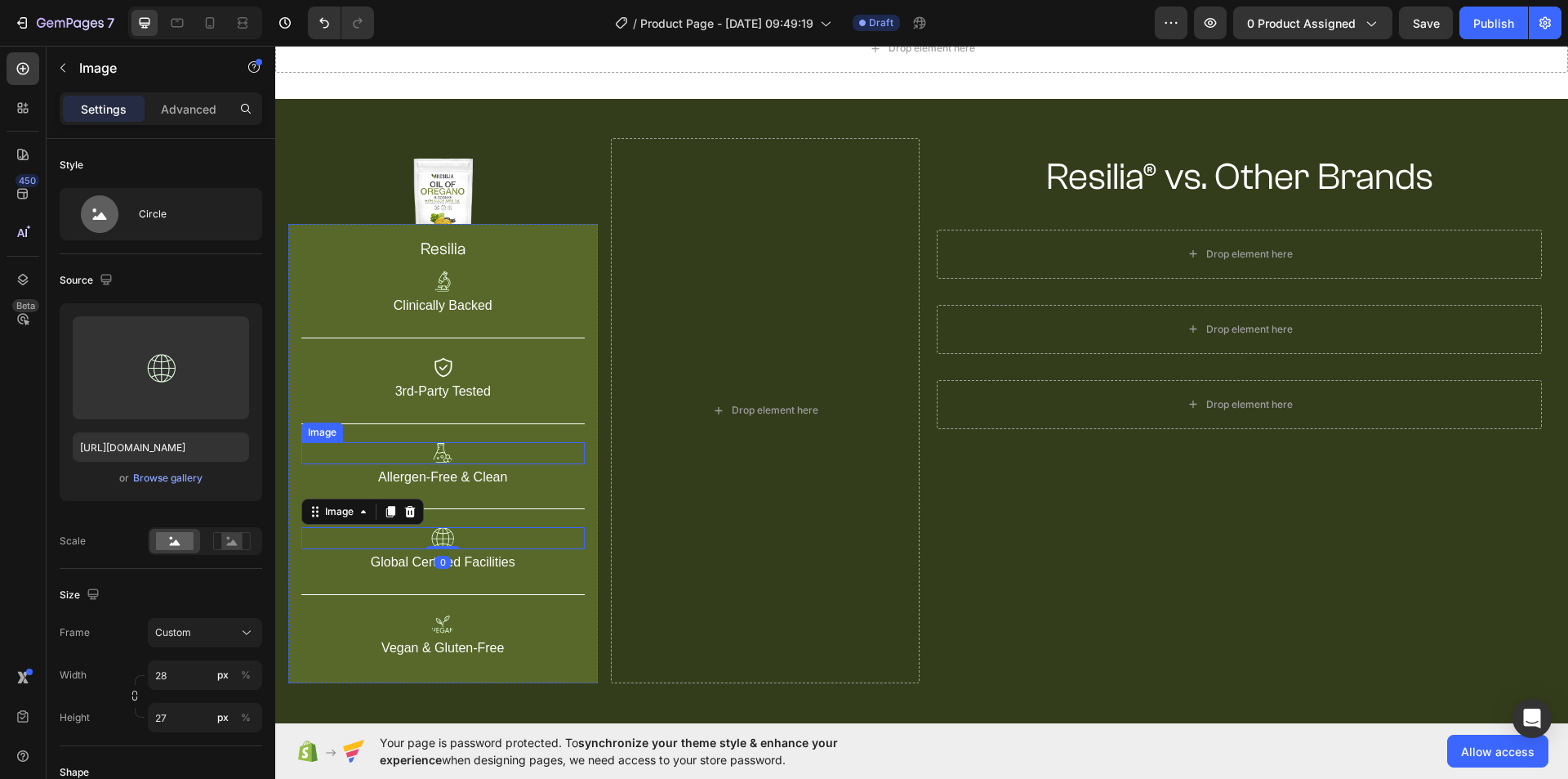
click at [460, 456] on div at bounding box center [443, 452] width 283 height 22
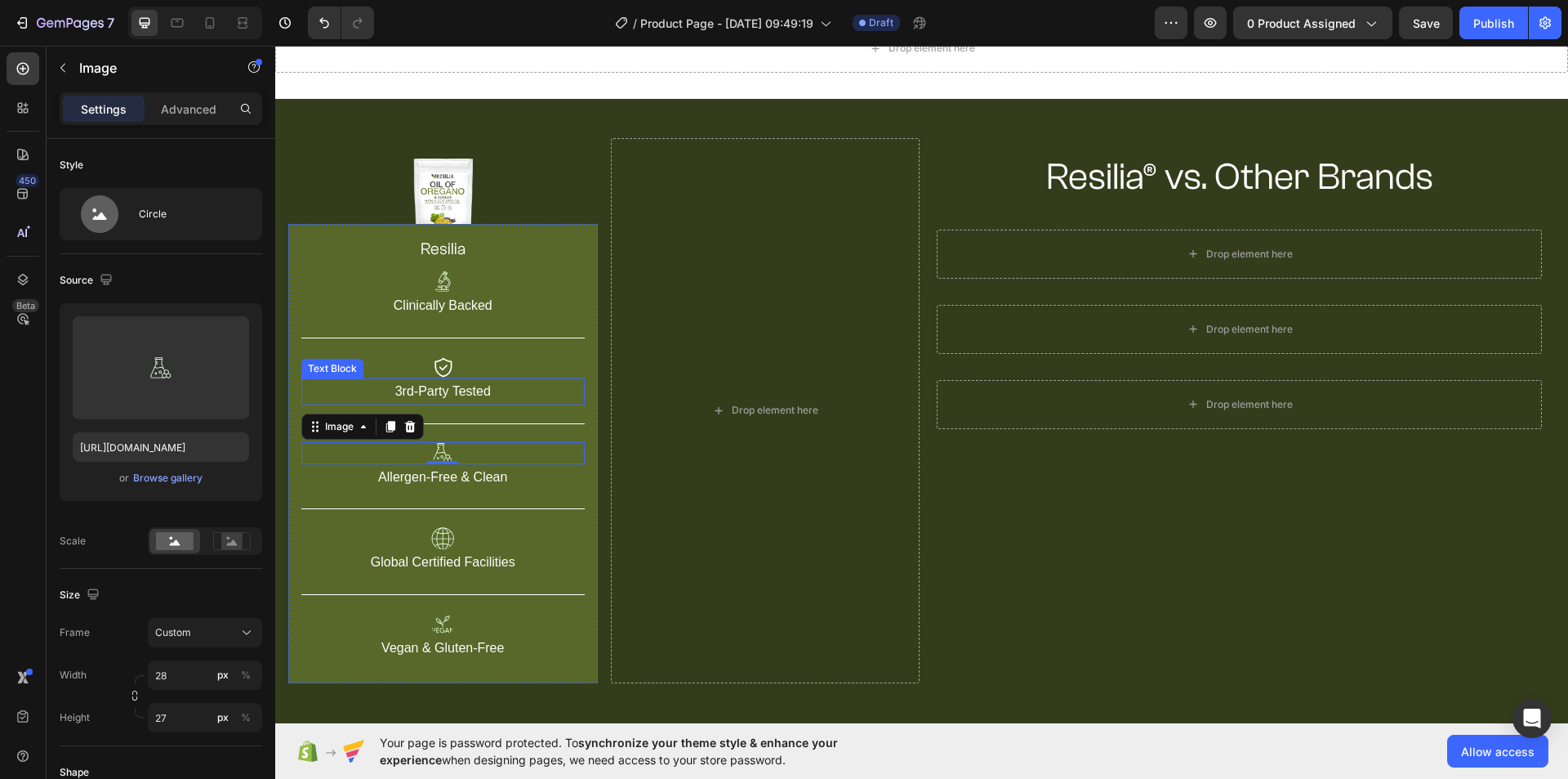
click at [467, 371] on div at bounding box center [443, 367] width 283 height 22
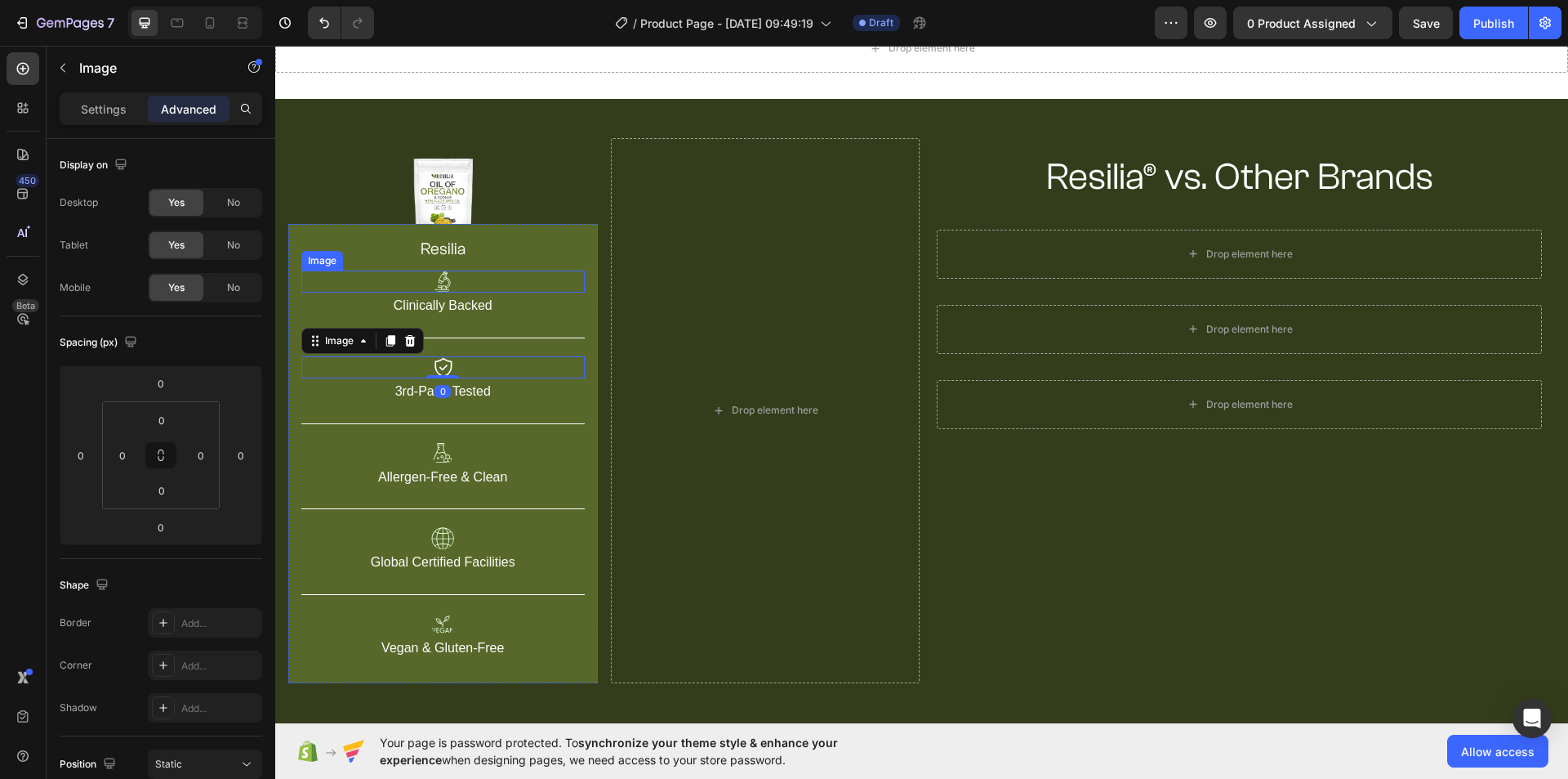
click at [491, 285] on div at bounding box center [443, 281] width 283 height 22
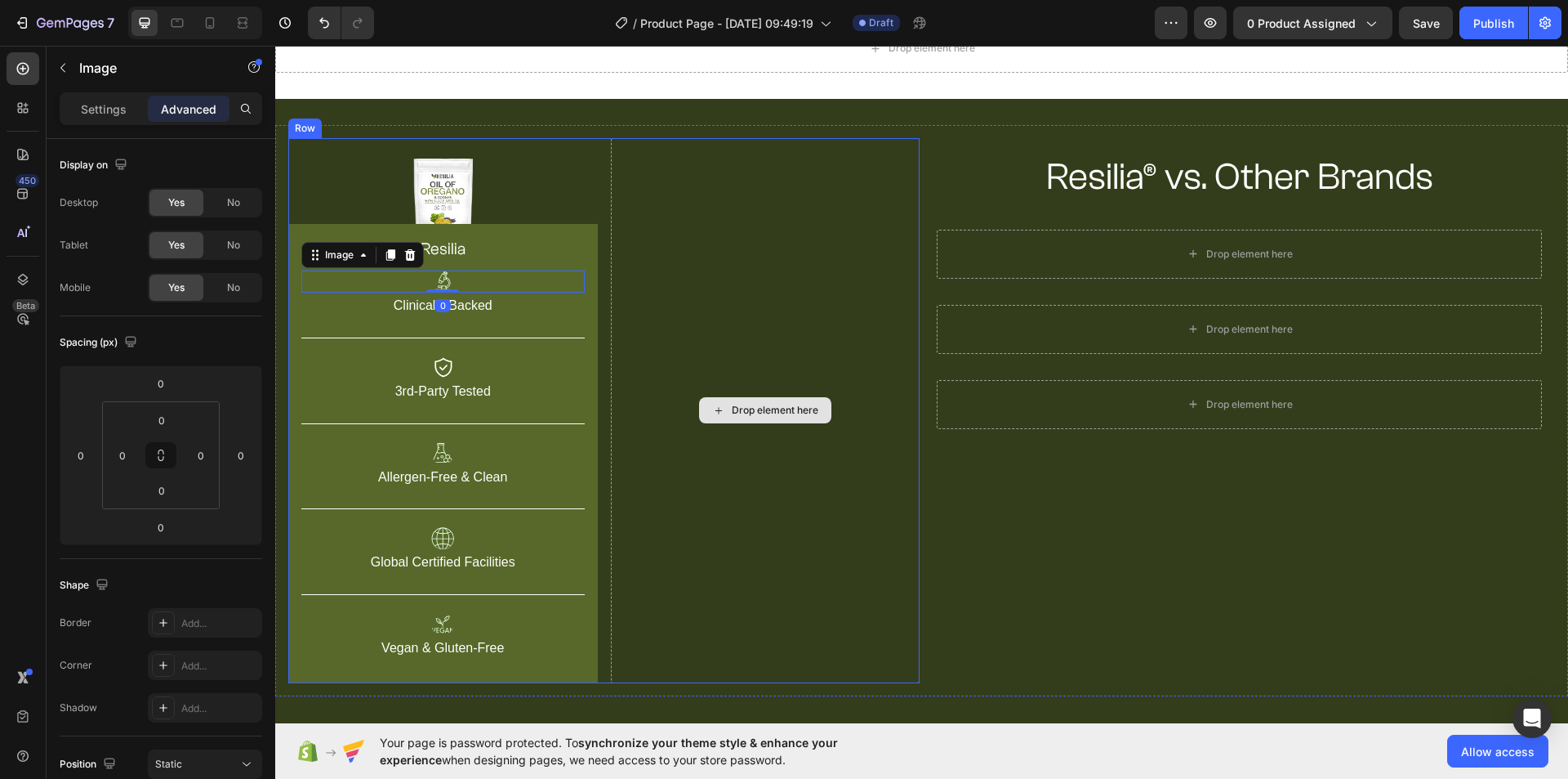
click at [1006, 540] on div "Resilia® vs. Other Brands Heading Row Drop element here Row Drop element here R…" at bounding box center [1240, 410] width 632 height 545
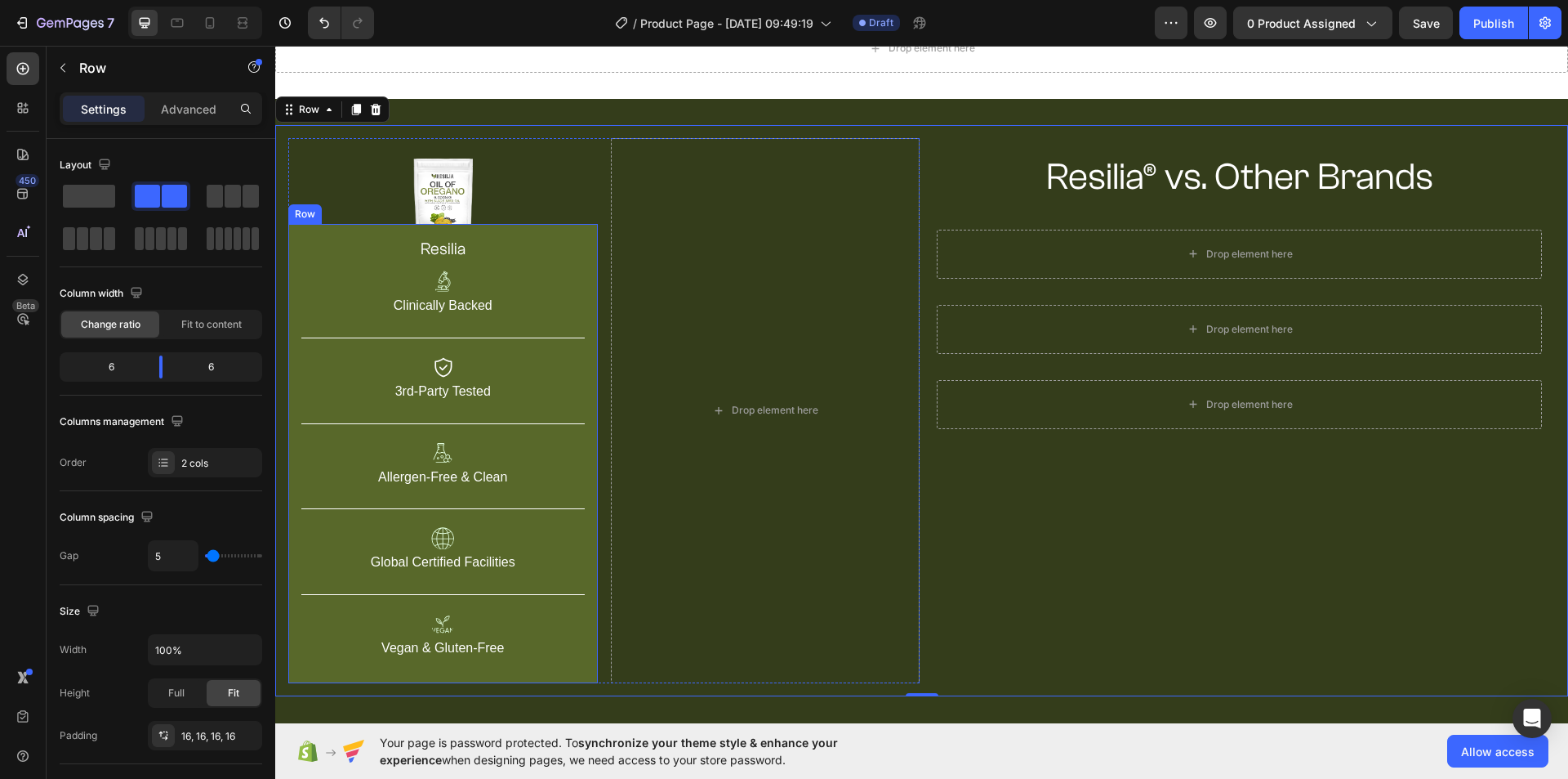
click at [579, 232] on div "resilia Heading Image Clinically Backed Text Block Title Line Image 3rd-Party T…" at bounding box center [442, 453] width 309 height 460
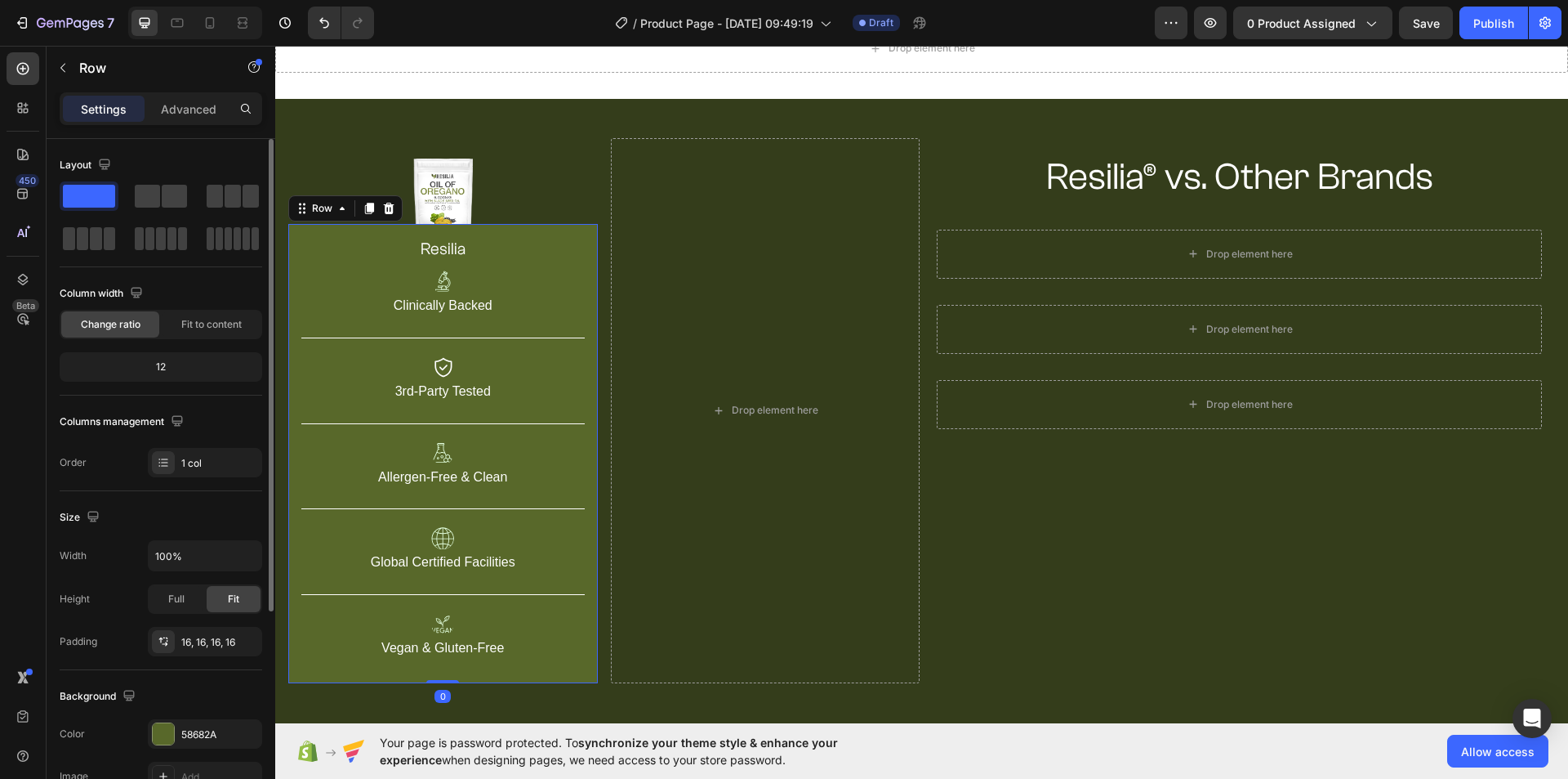
scroll to position [163, 0]
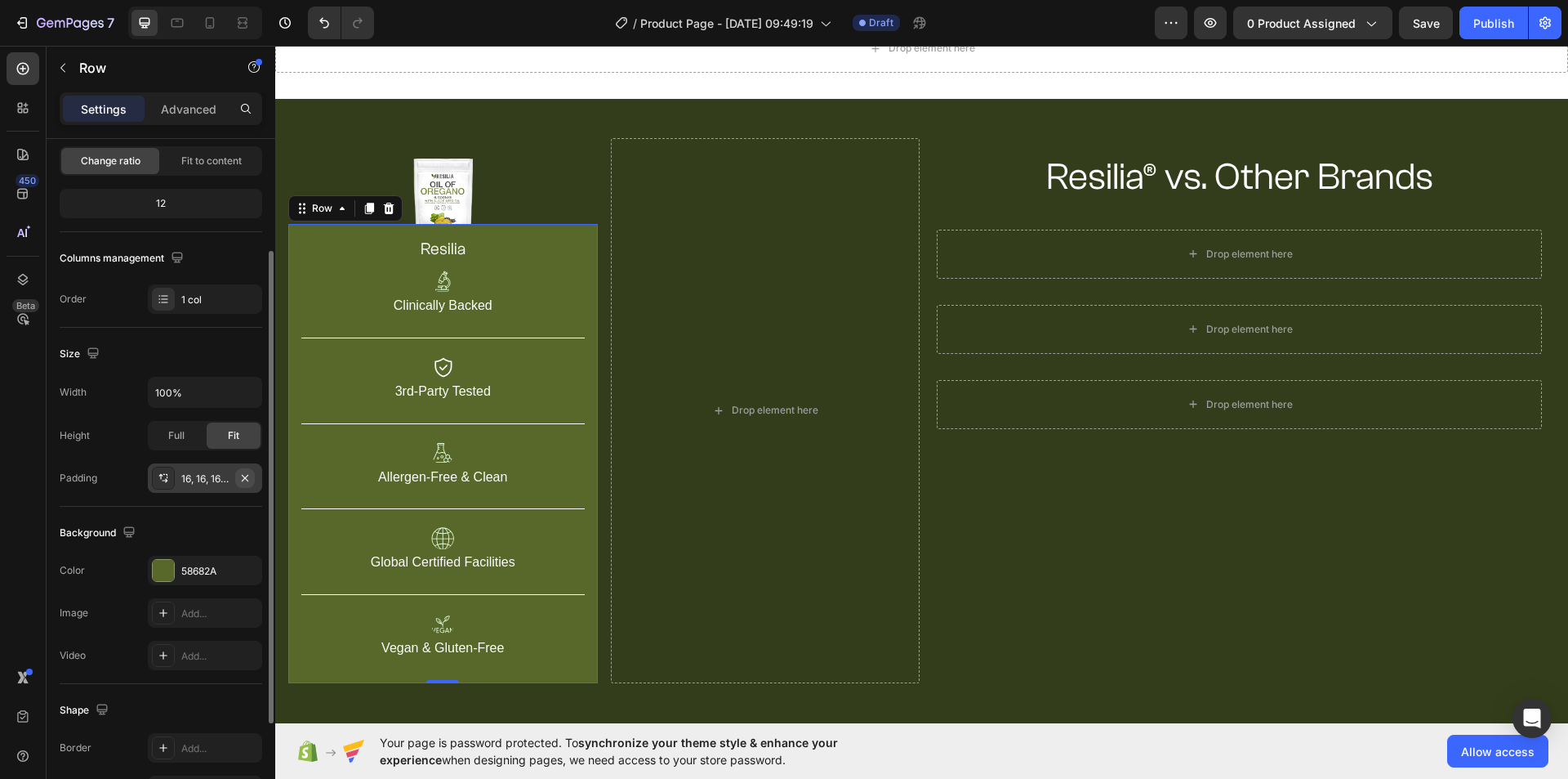
click at [245, 474] on icon "button" at bounding box center [245, 477] width 13 height 13
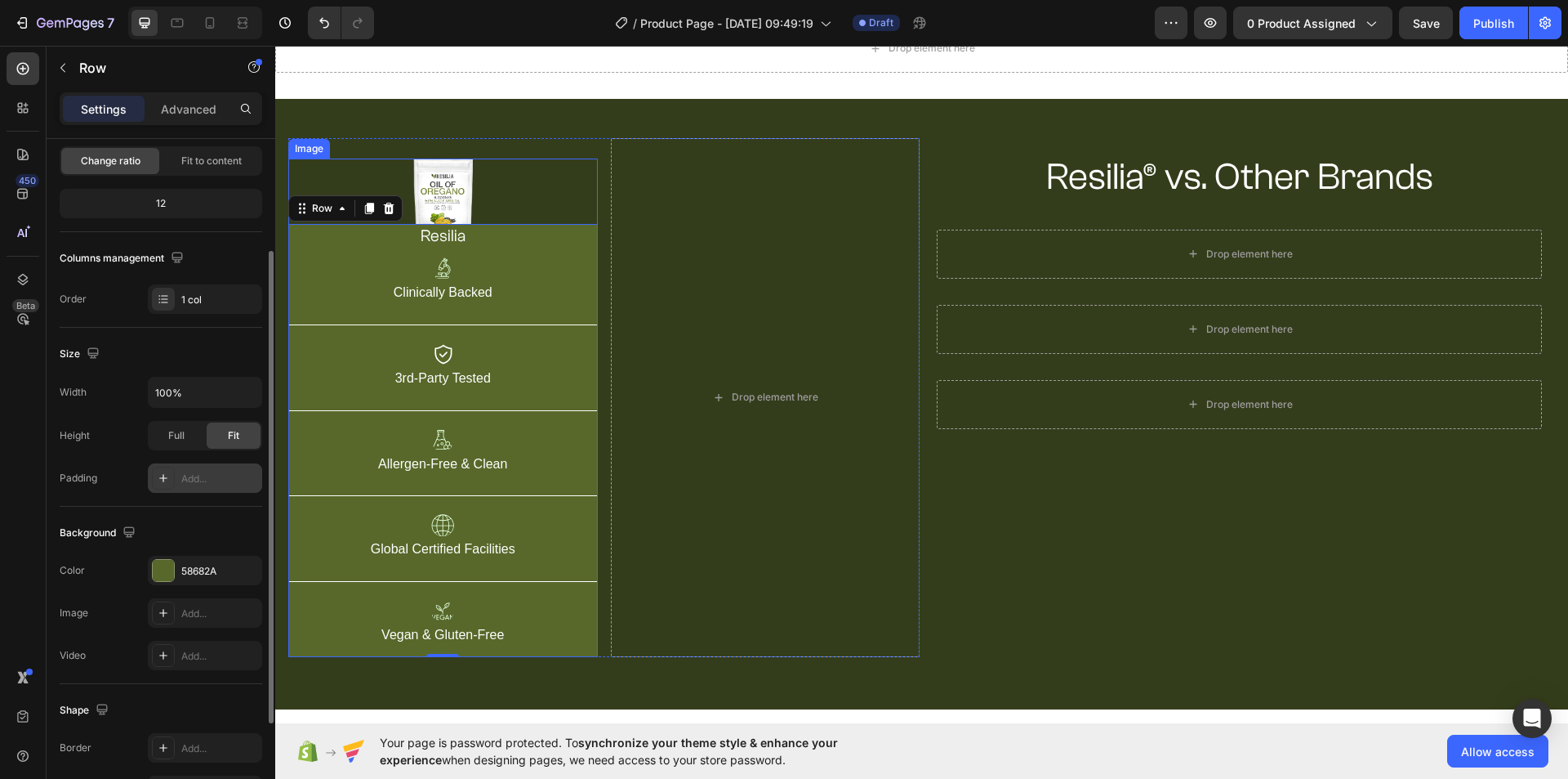
click at [460, 189] on img at bounding box center [443, 202] width 59 height 86
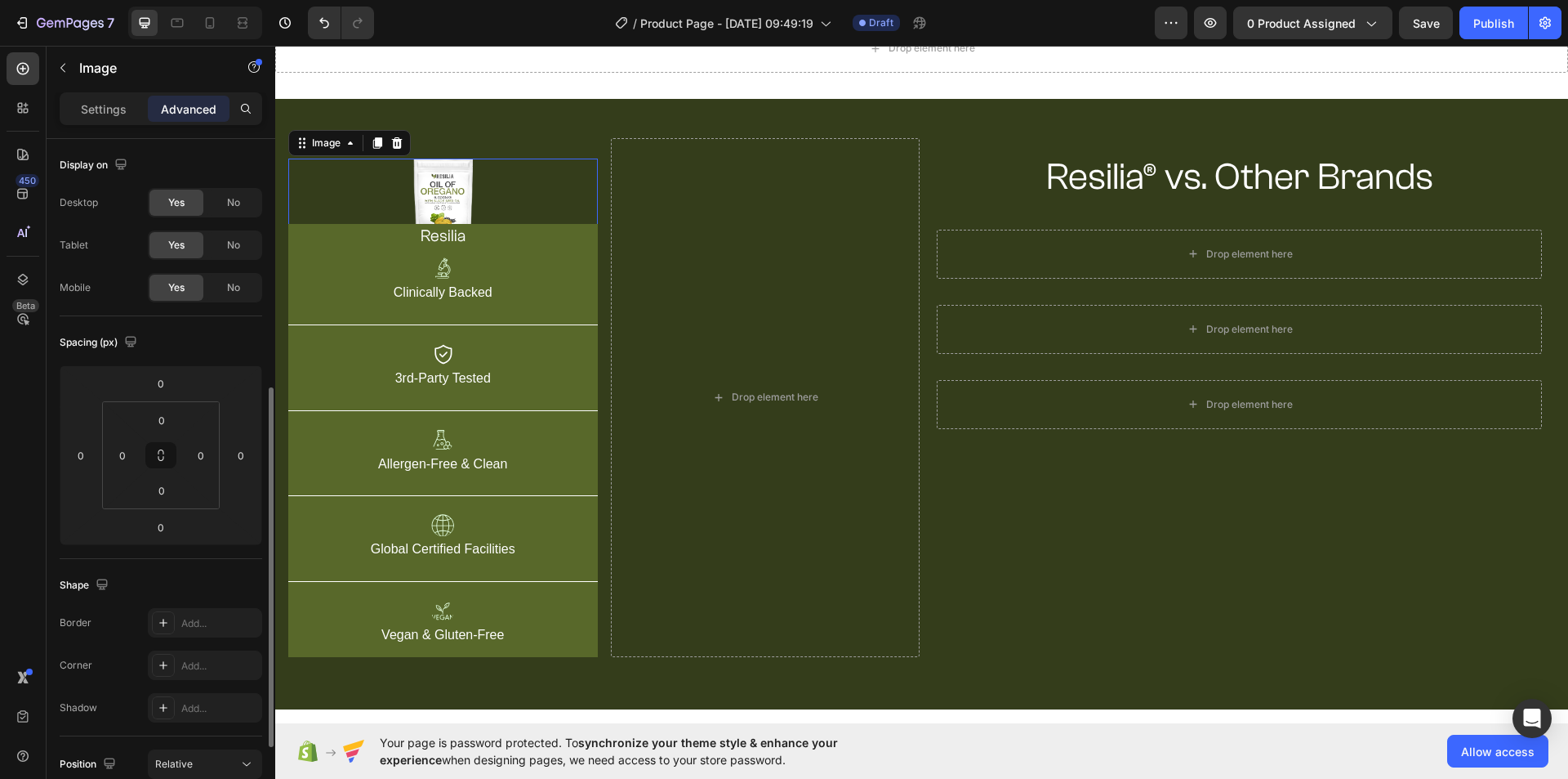
scroll to position [408, 0]
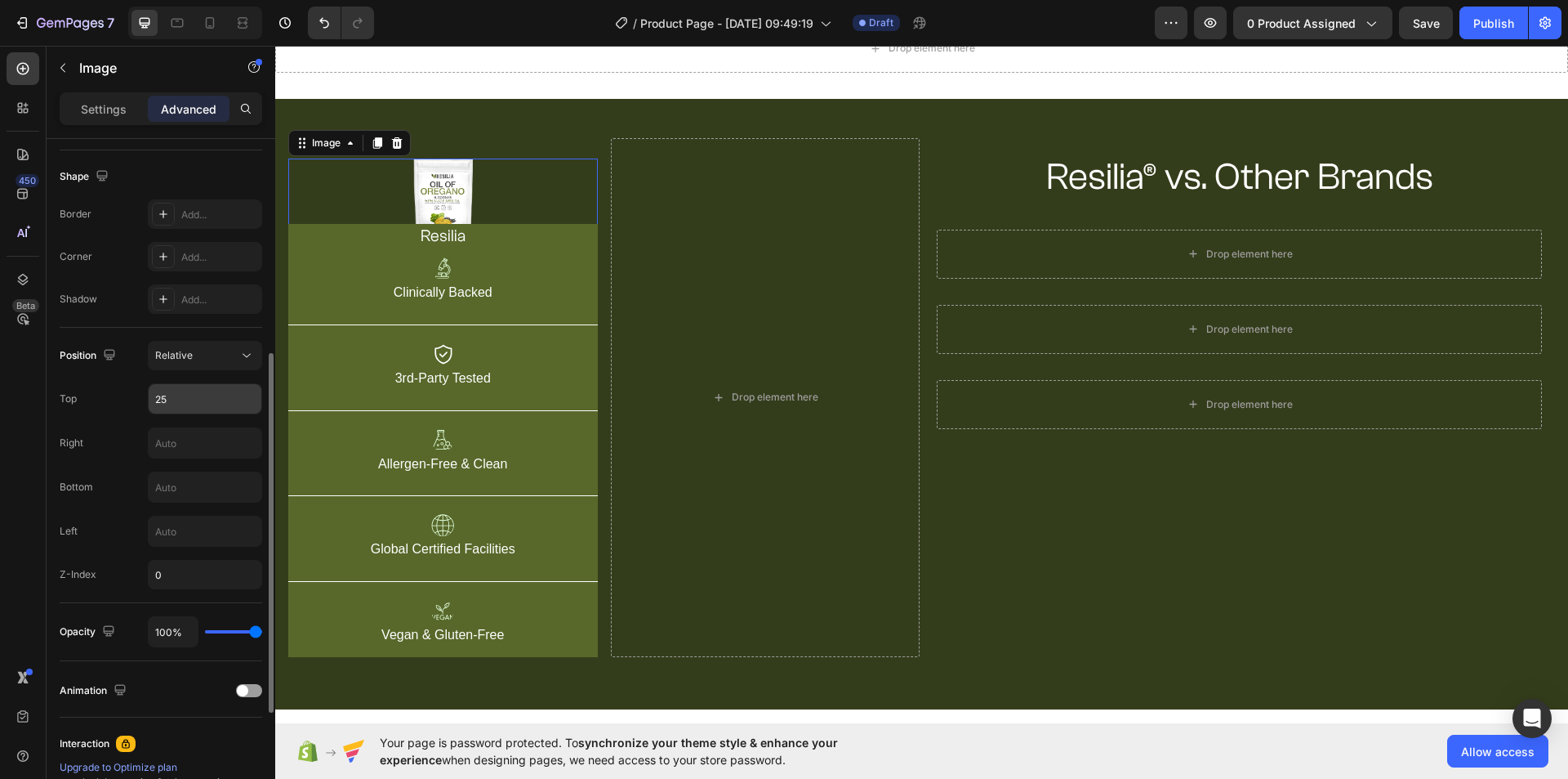
click at [213, 392] on input "25" at bounding box center [205, 398] width 113 height 30
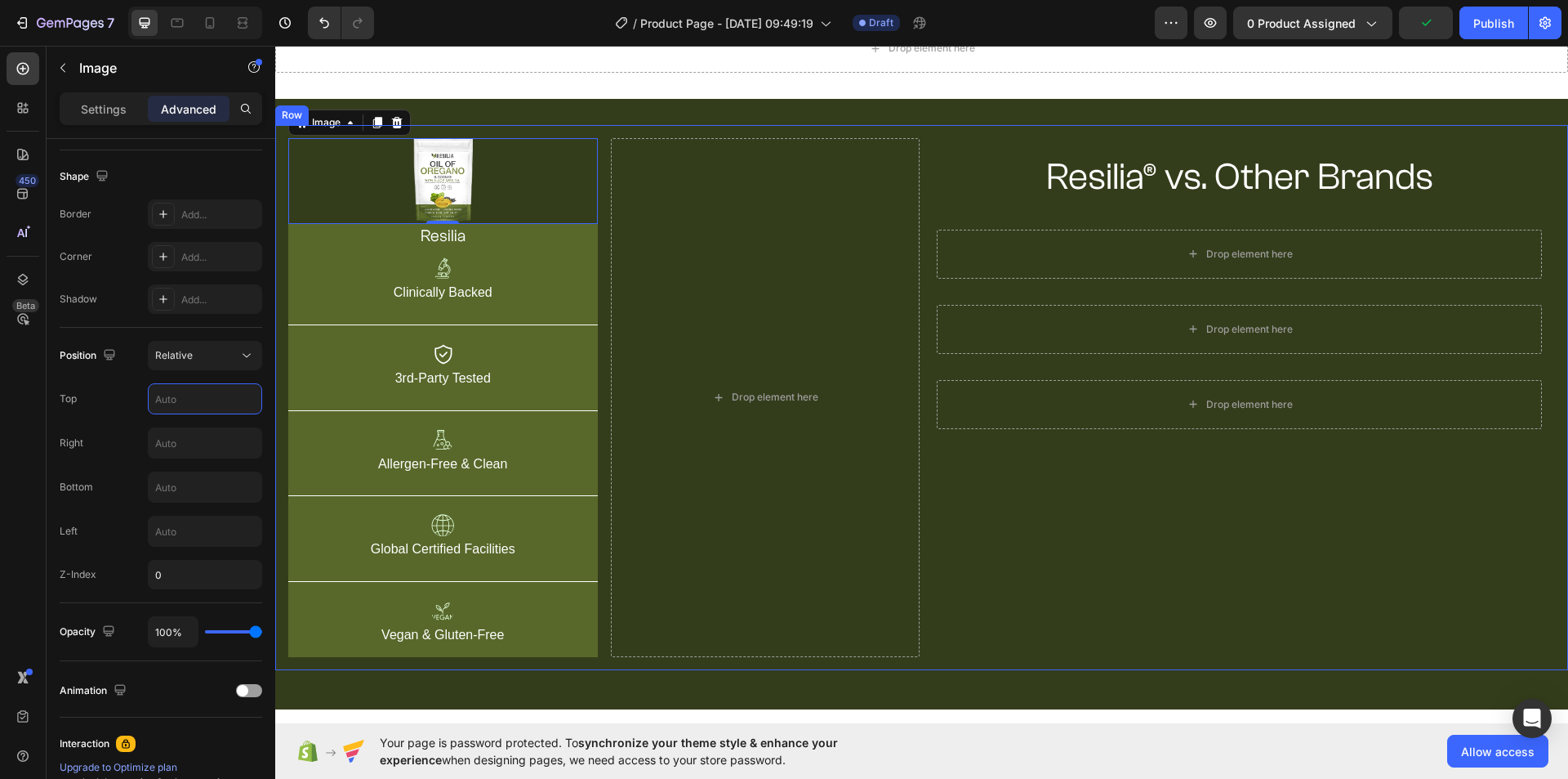
click at [1109, 586] on div "Resilia® vs. Other Brands Heading Row Drop element here Row Drop element here R…" at bounding box center [1240, 398] width 632 height 519
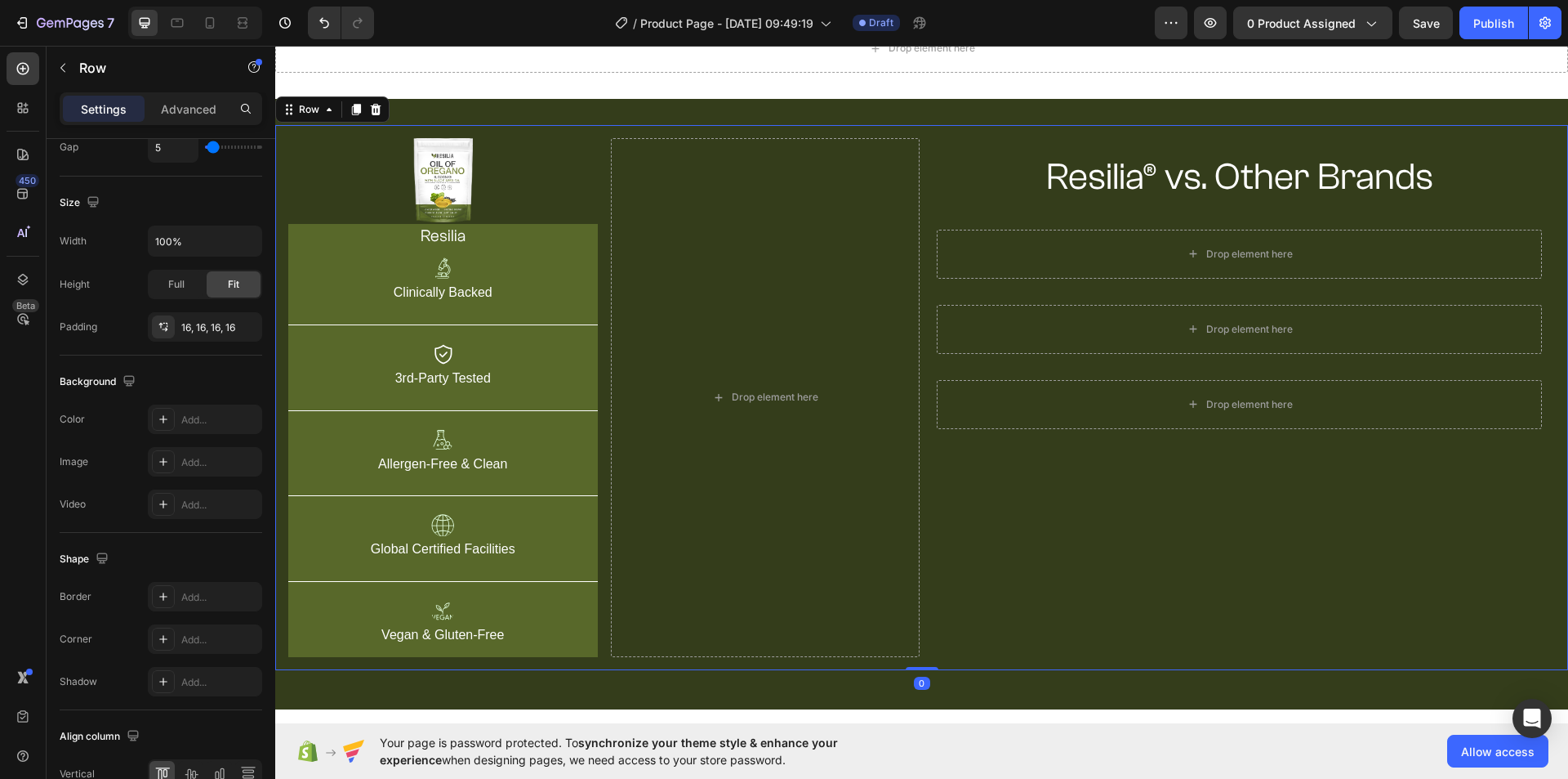
scroll to position [0, 0]
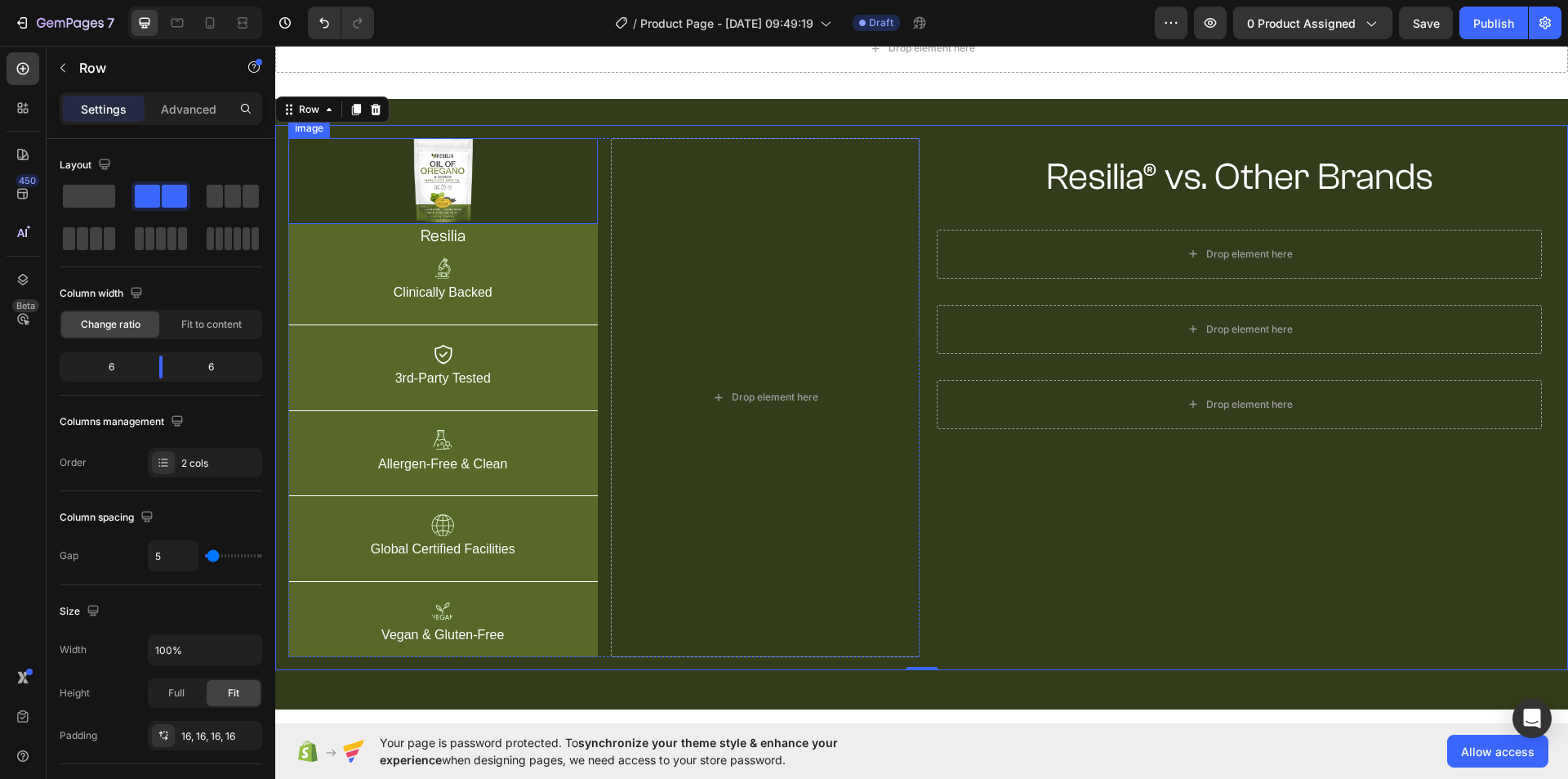
click at [522, 206] on div at bounding box center [442, 181] width 309 height 86
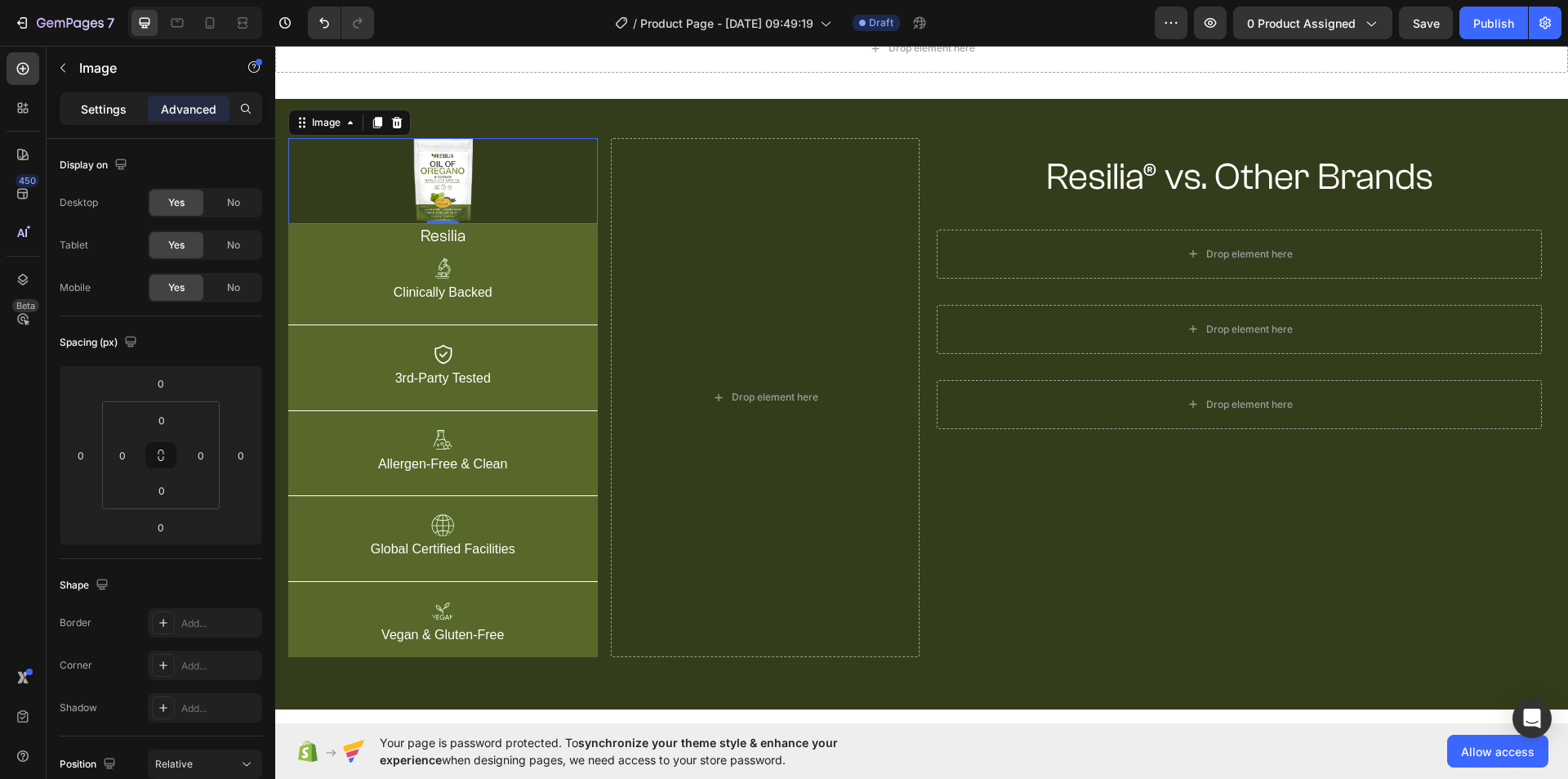
click at [100, 118] on div "Settings" at bounding box center [103, 109] width 82 height 26
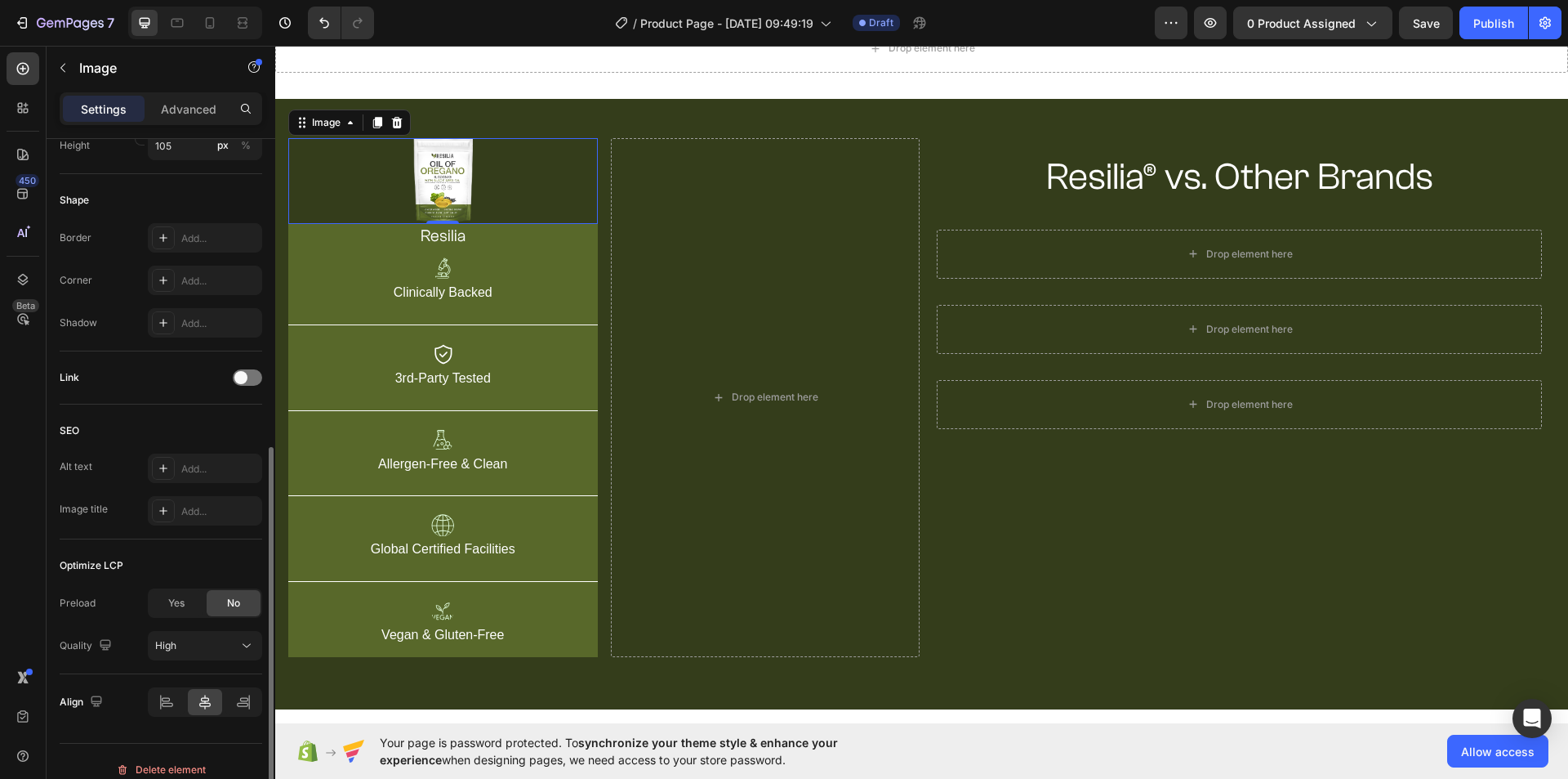
scroll to position [588, 0]
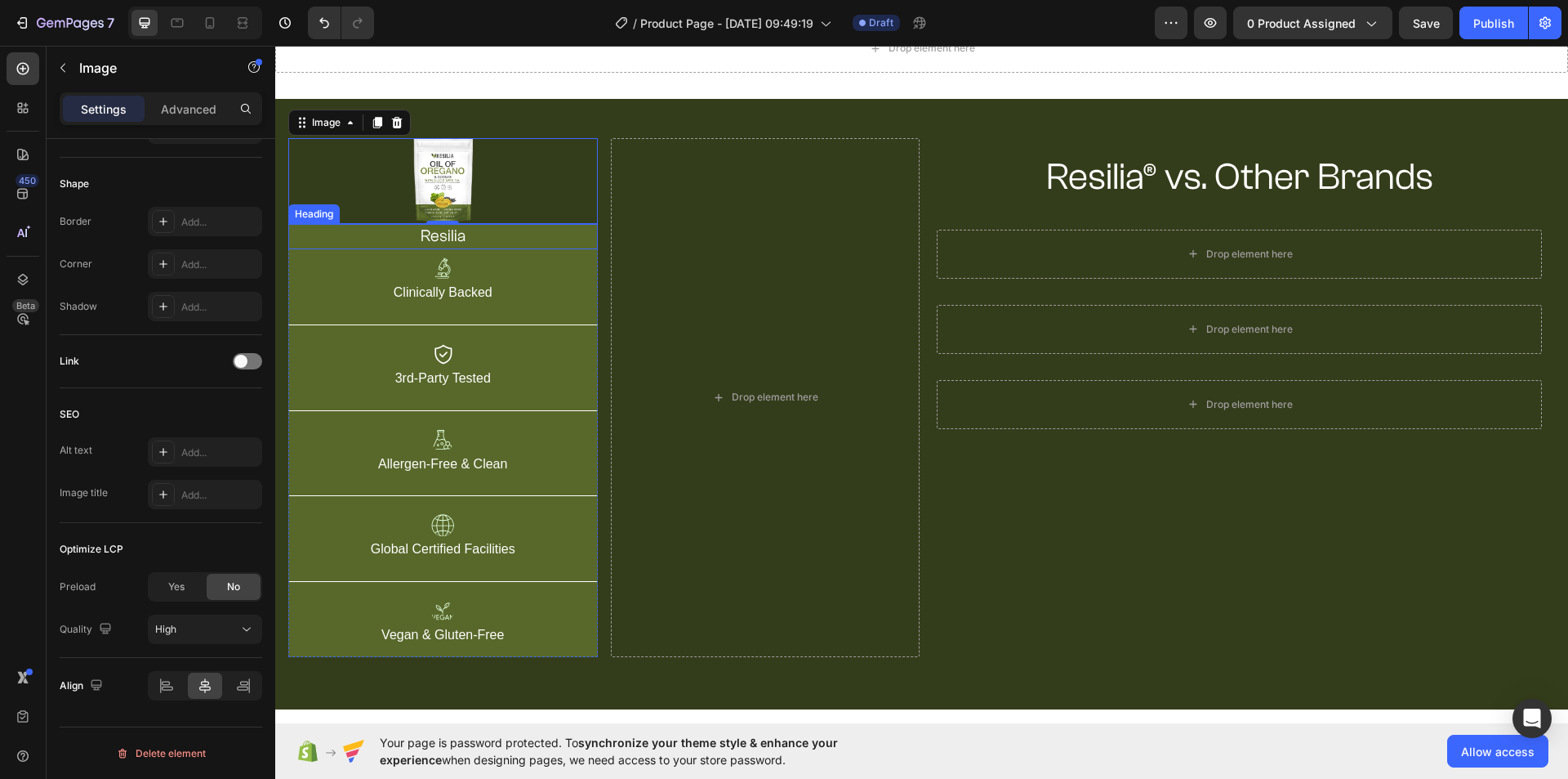
click at [536, 241] on h2 "resilia" at bounding box center [442, 236] width 309 height 25
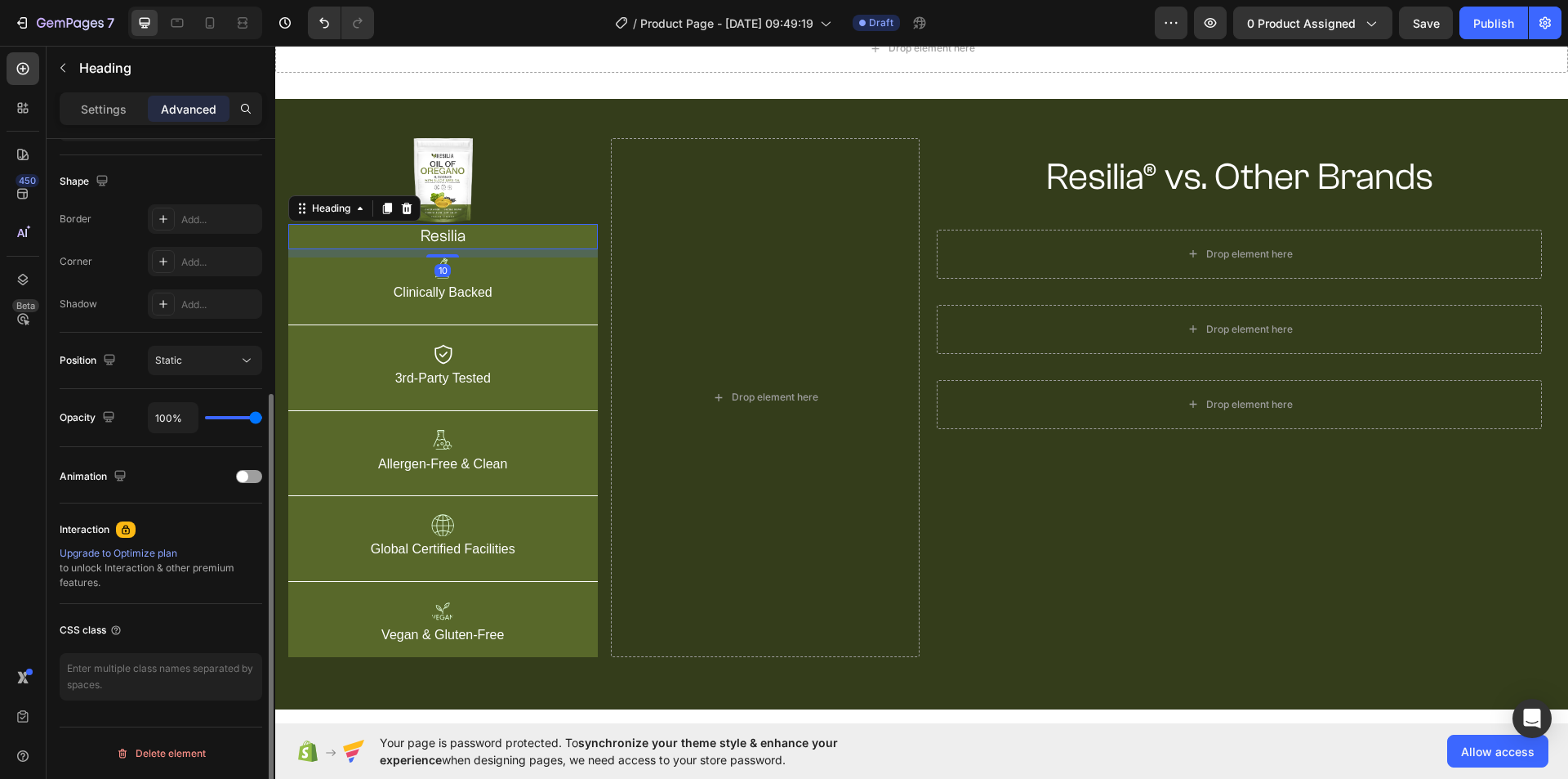
scroll to position [0, 0]
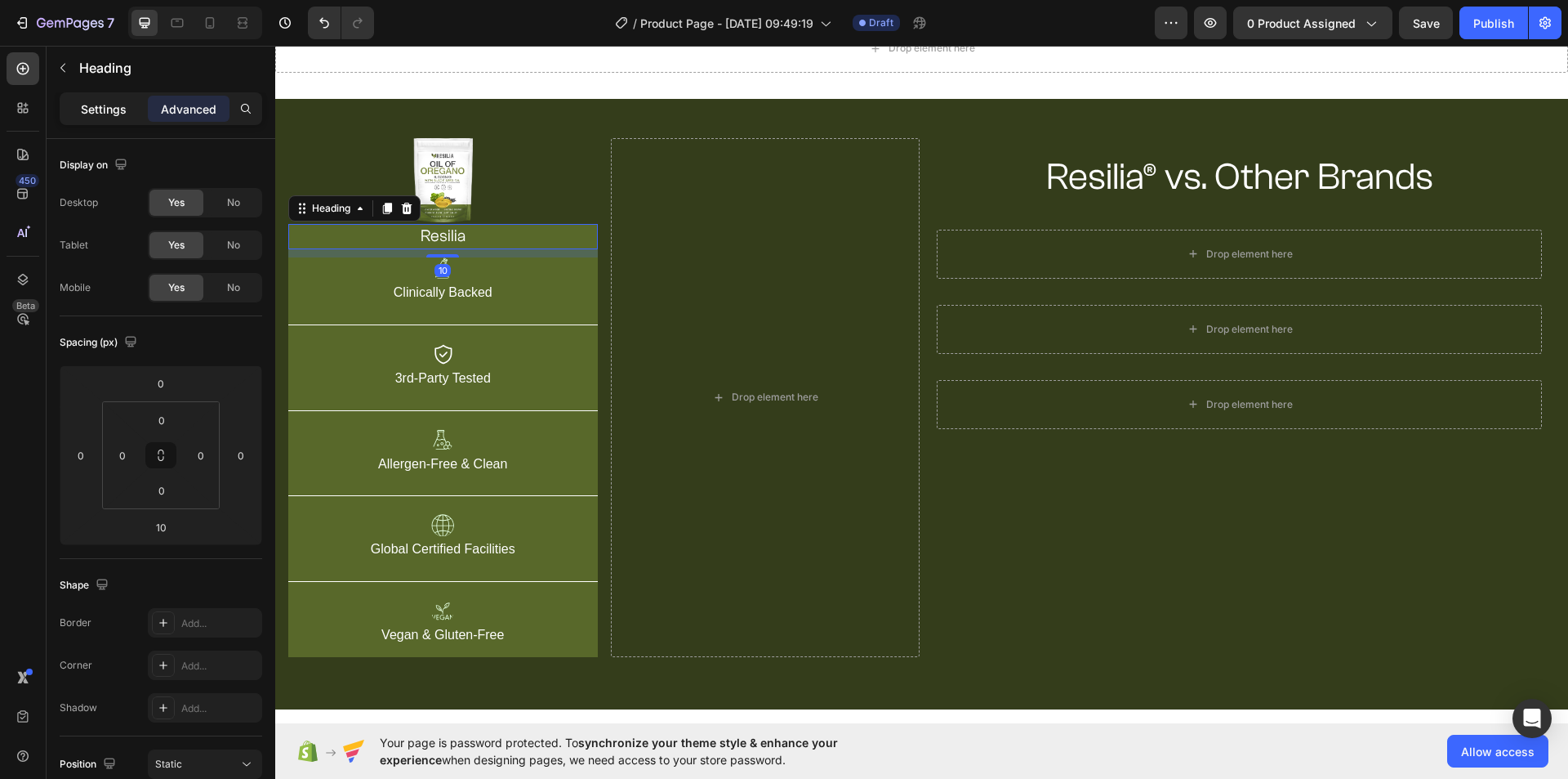
click at [115, 101] on p "Settings" at bounding box center [103, 109] width 46 height 17
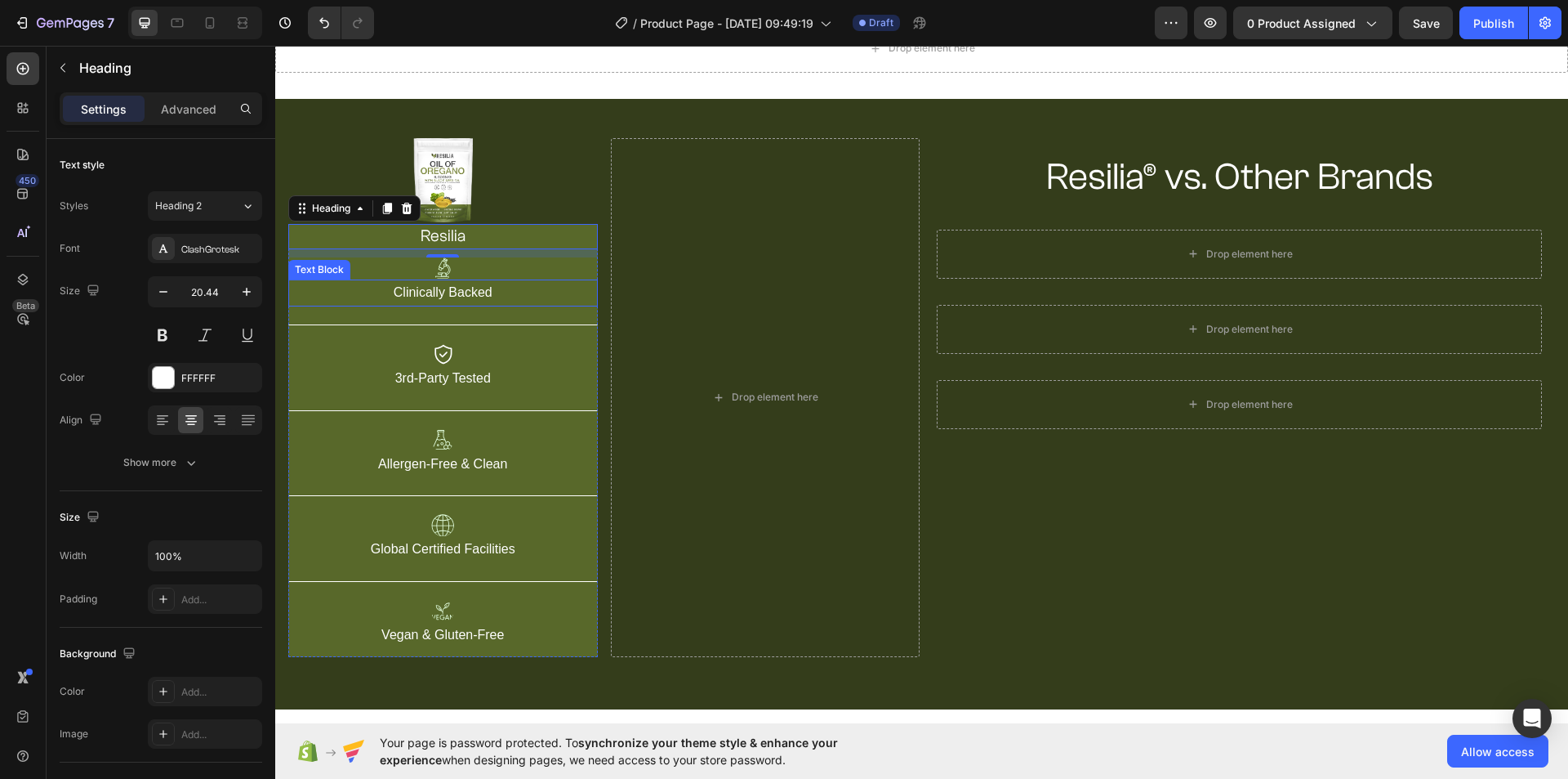
click at [515, 294] on p "Clinically Backed" at bounding box center [442, 293] width 306 height 23
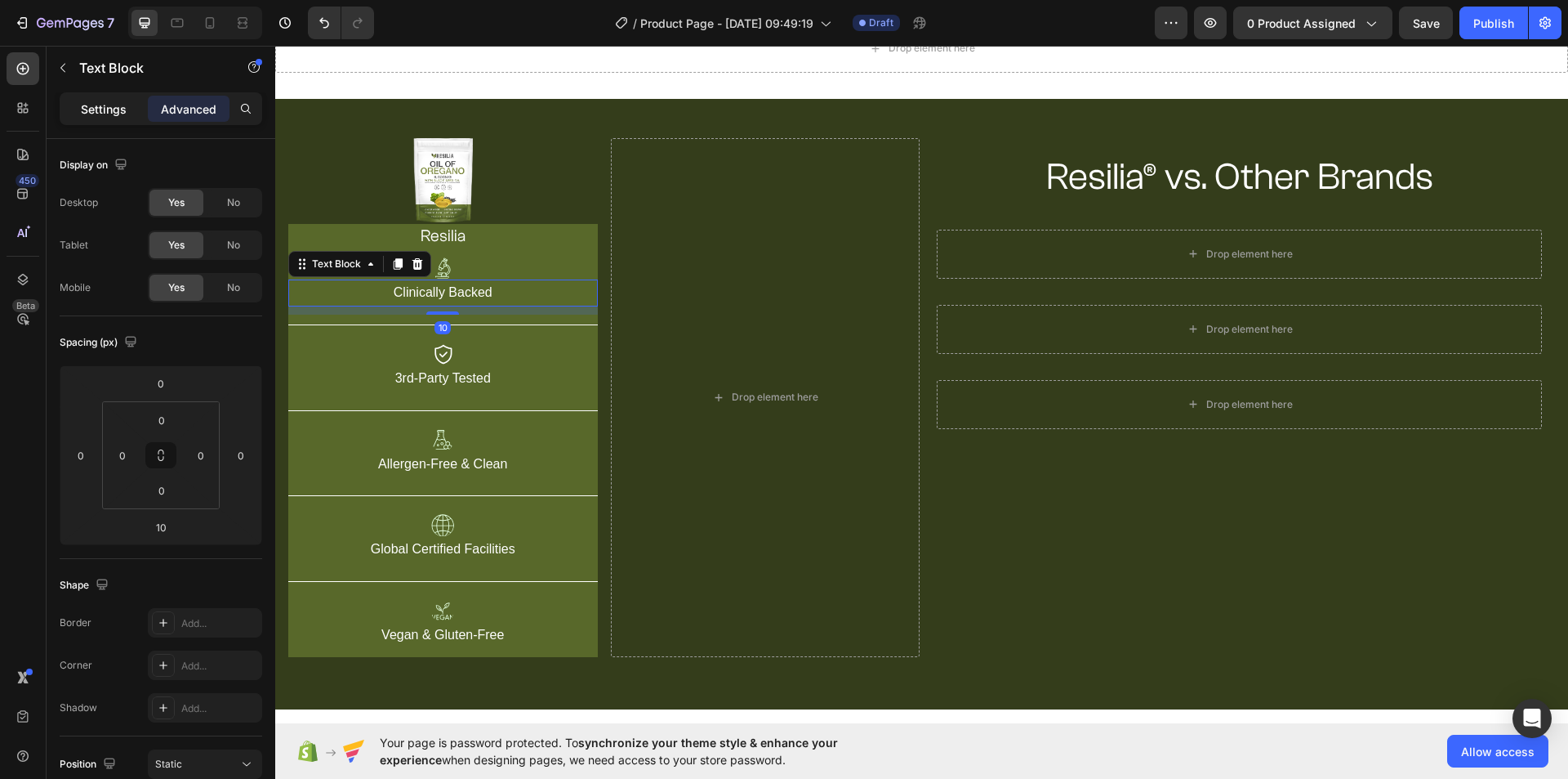
click at [89, 107] on p "Settings" at bounding box center [103, 109] width 46 height 17
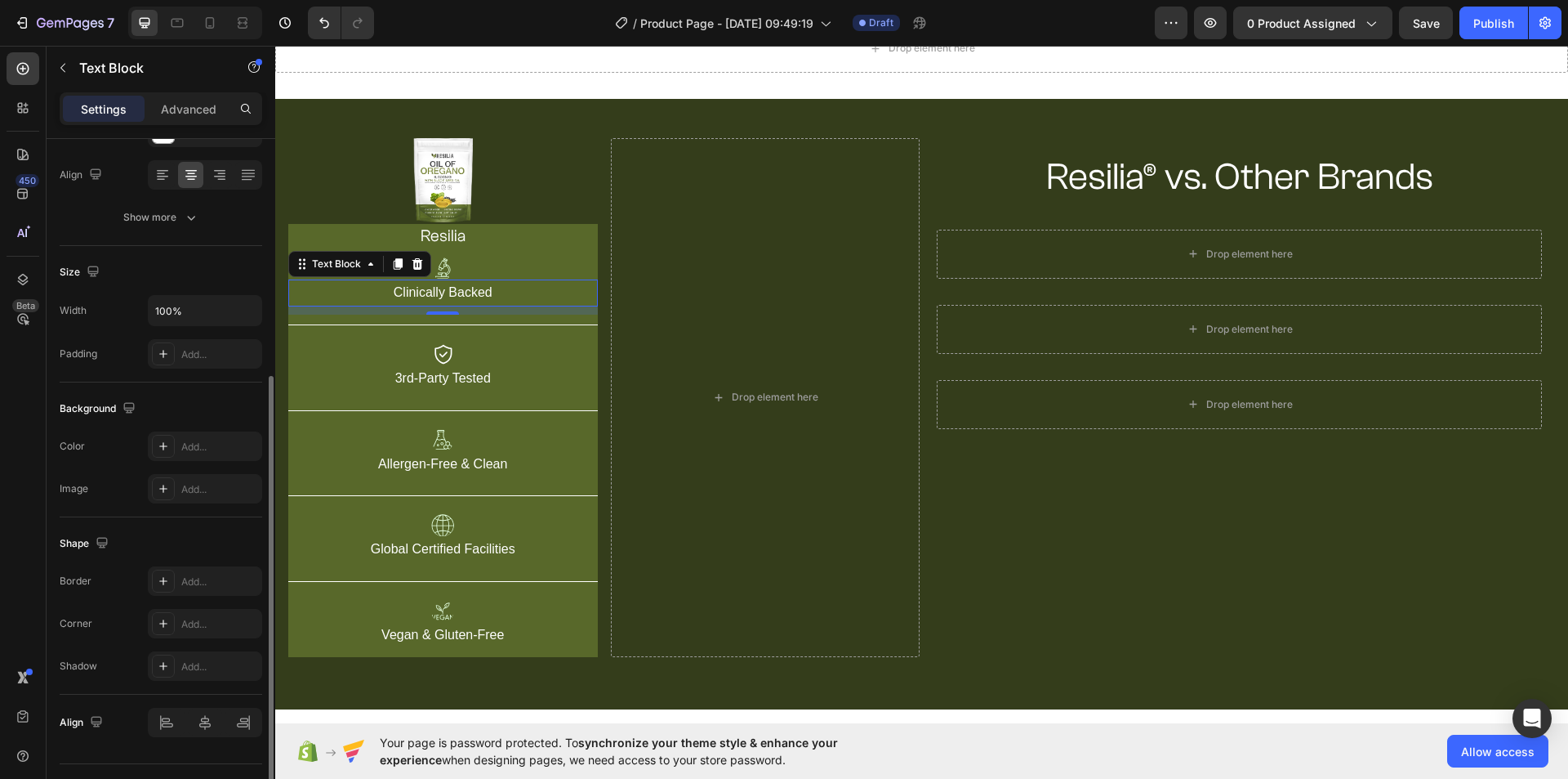
scroll to position [282, 0]
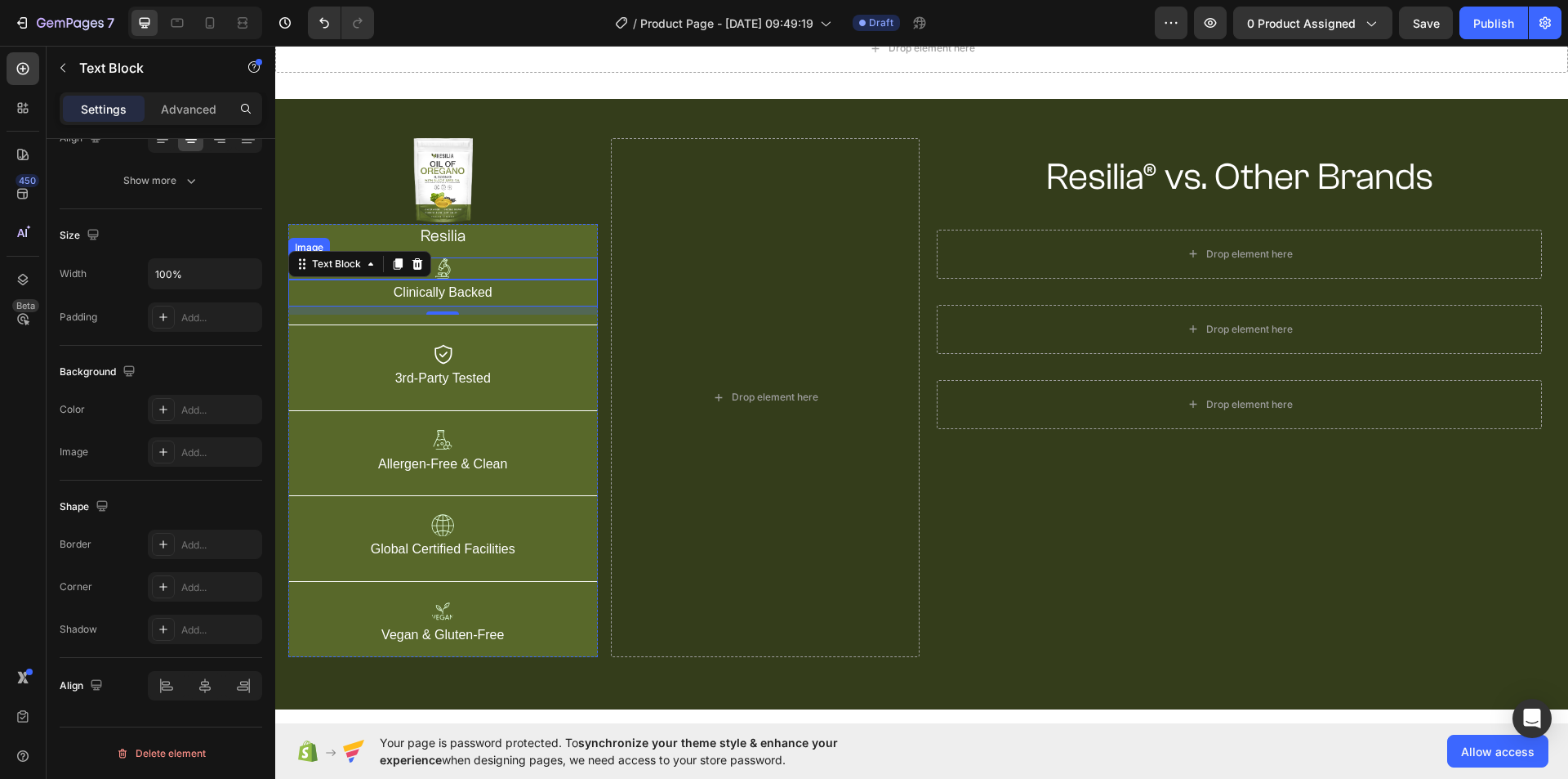
click at [491, 270] on div at bounding box center [442, 268] width 309 height 22
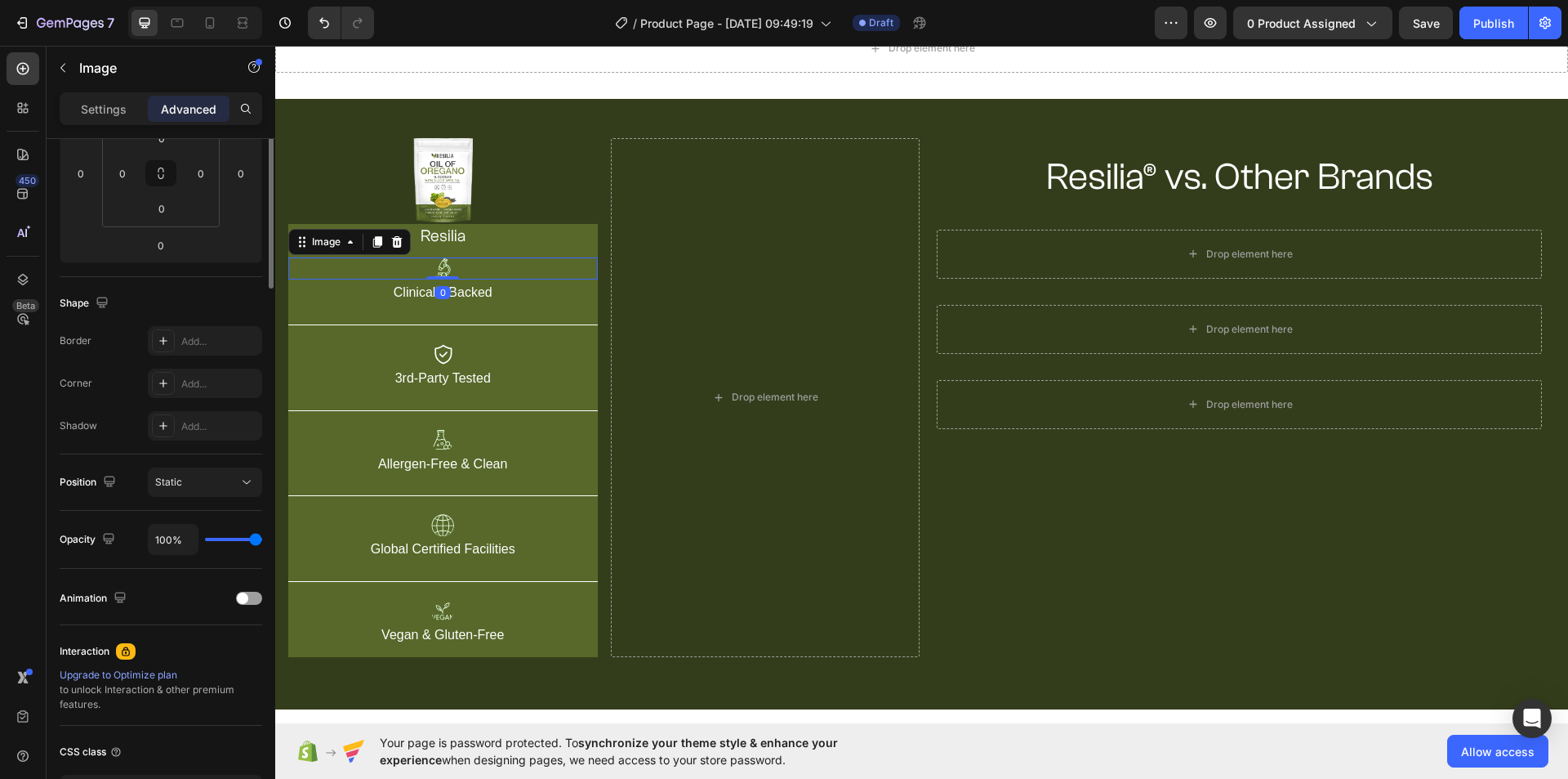
scroll to position [0, 0]
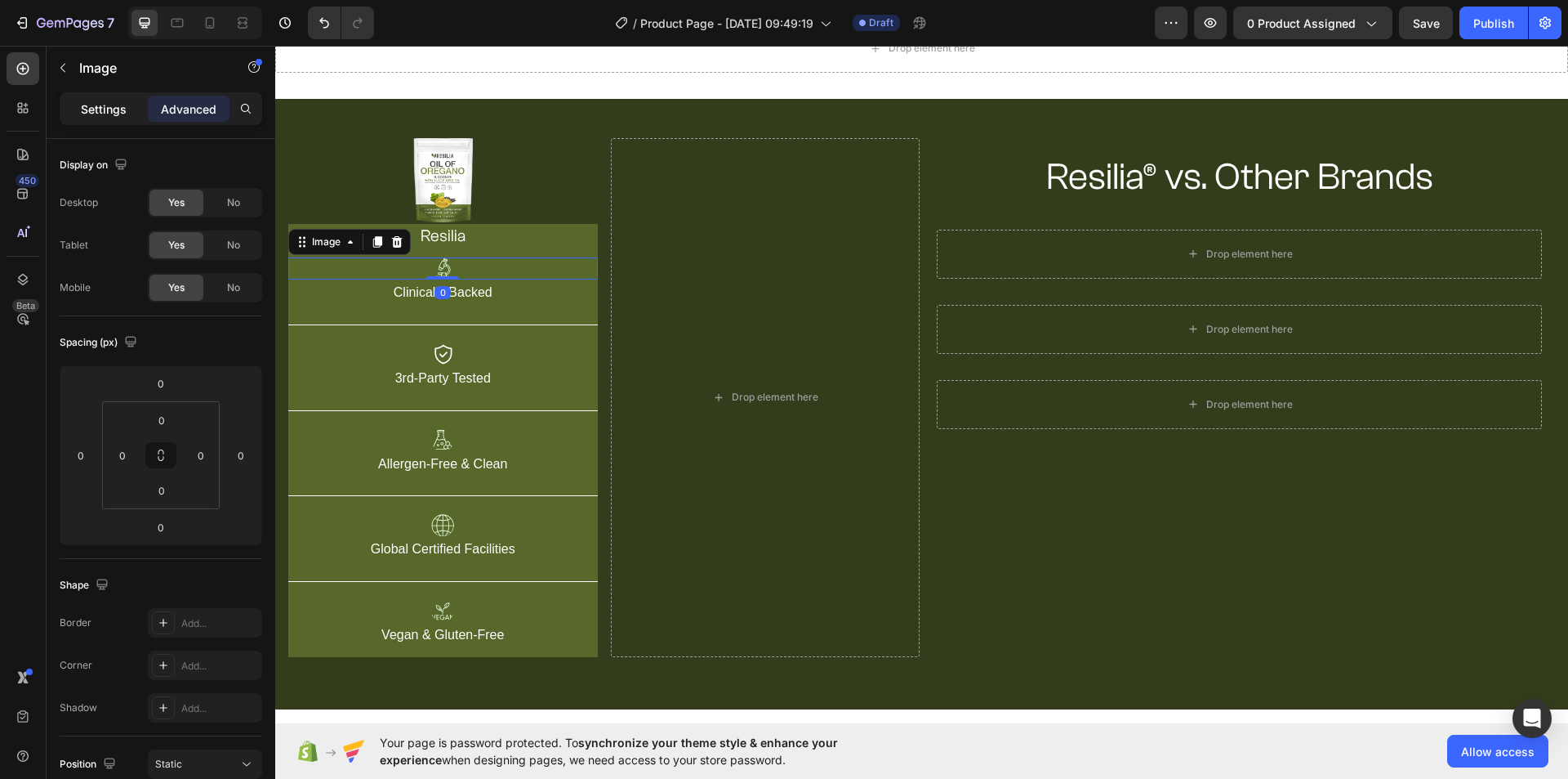
click at [100, 127] on div "Settings Advanced" at bounding box center [161, 116] width 229 height 47
click at [103, 120] on div "Settings" at bounding box center [103, 109] width 82 height 26
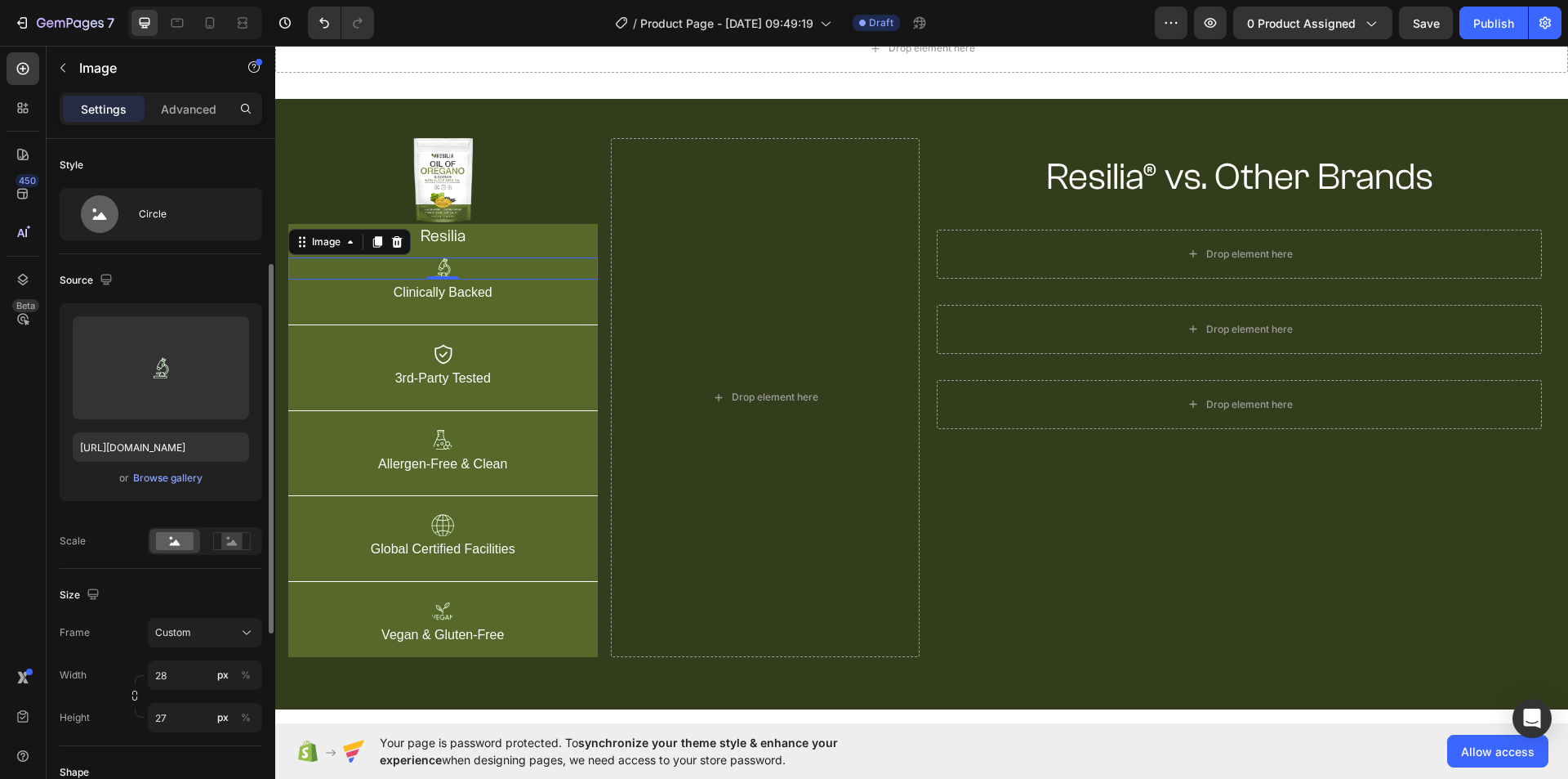
scroll to position [327, 0]
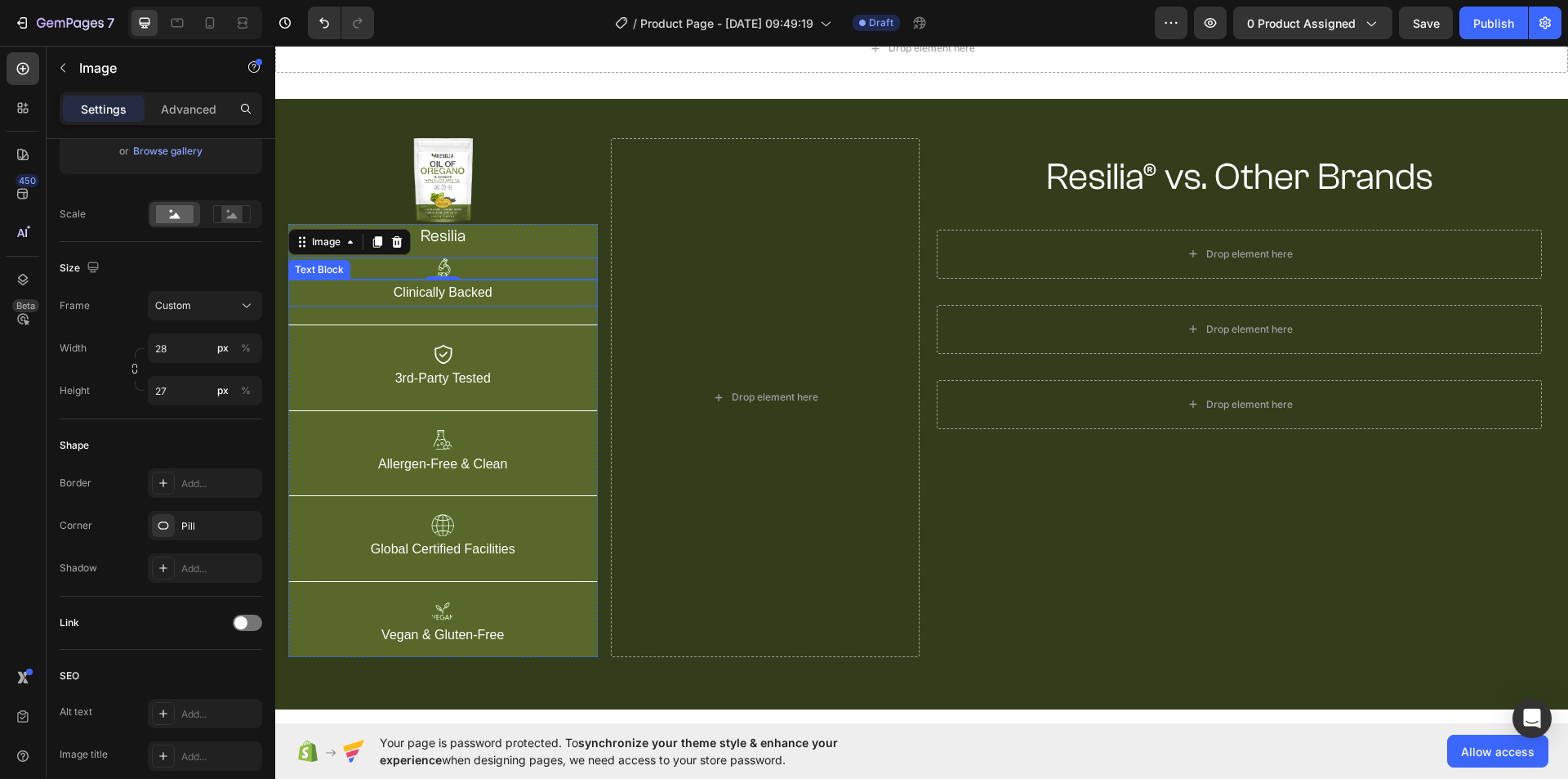
click at [492, 296] on p "Clinically Backed" at bounding box center [442, 293] width 306 height 23
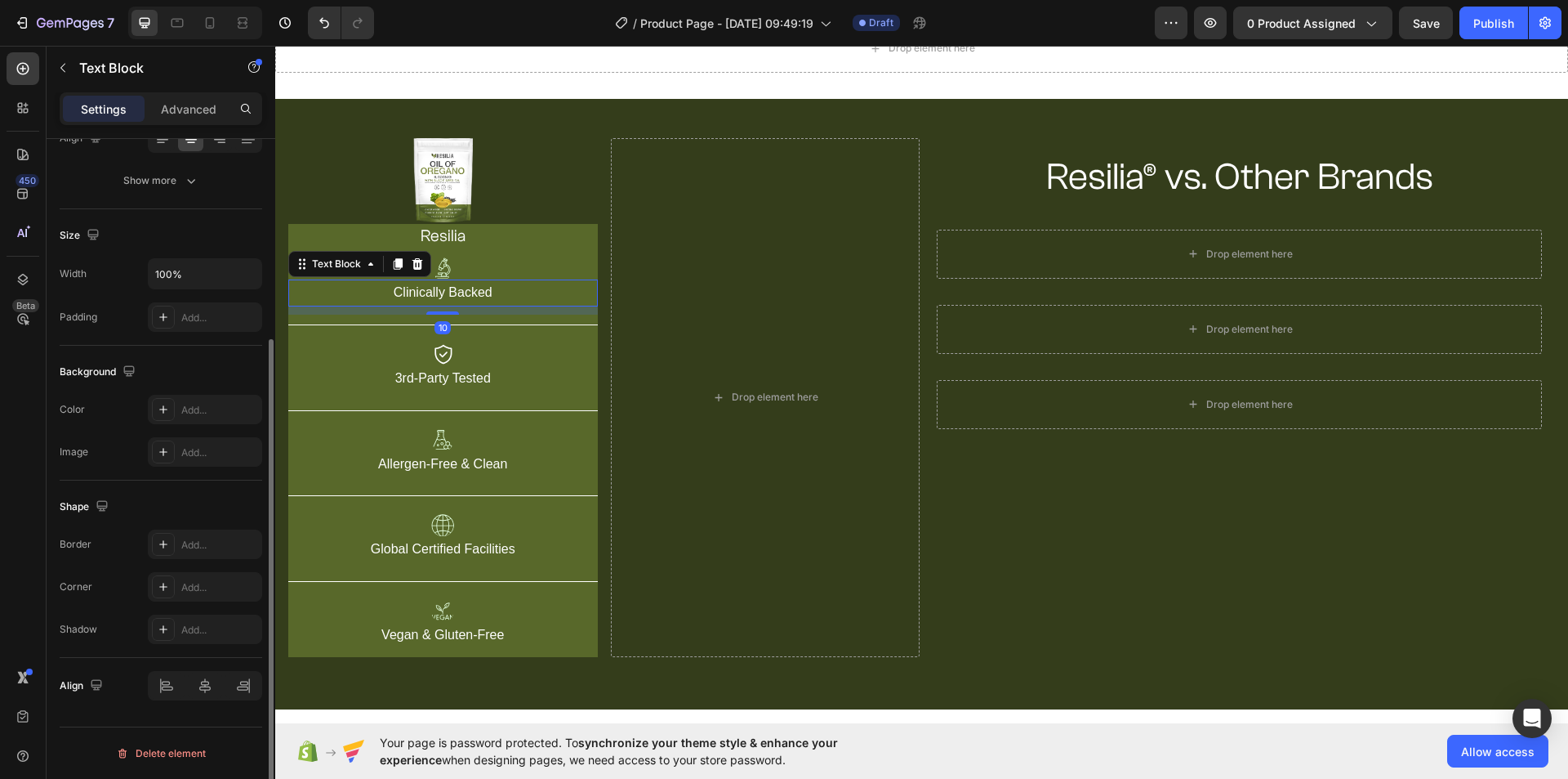
scroll to position [0, 0]
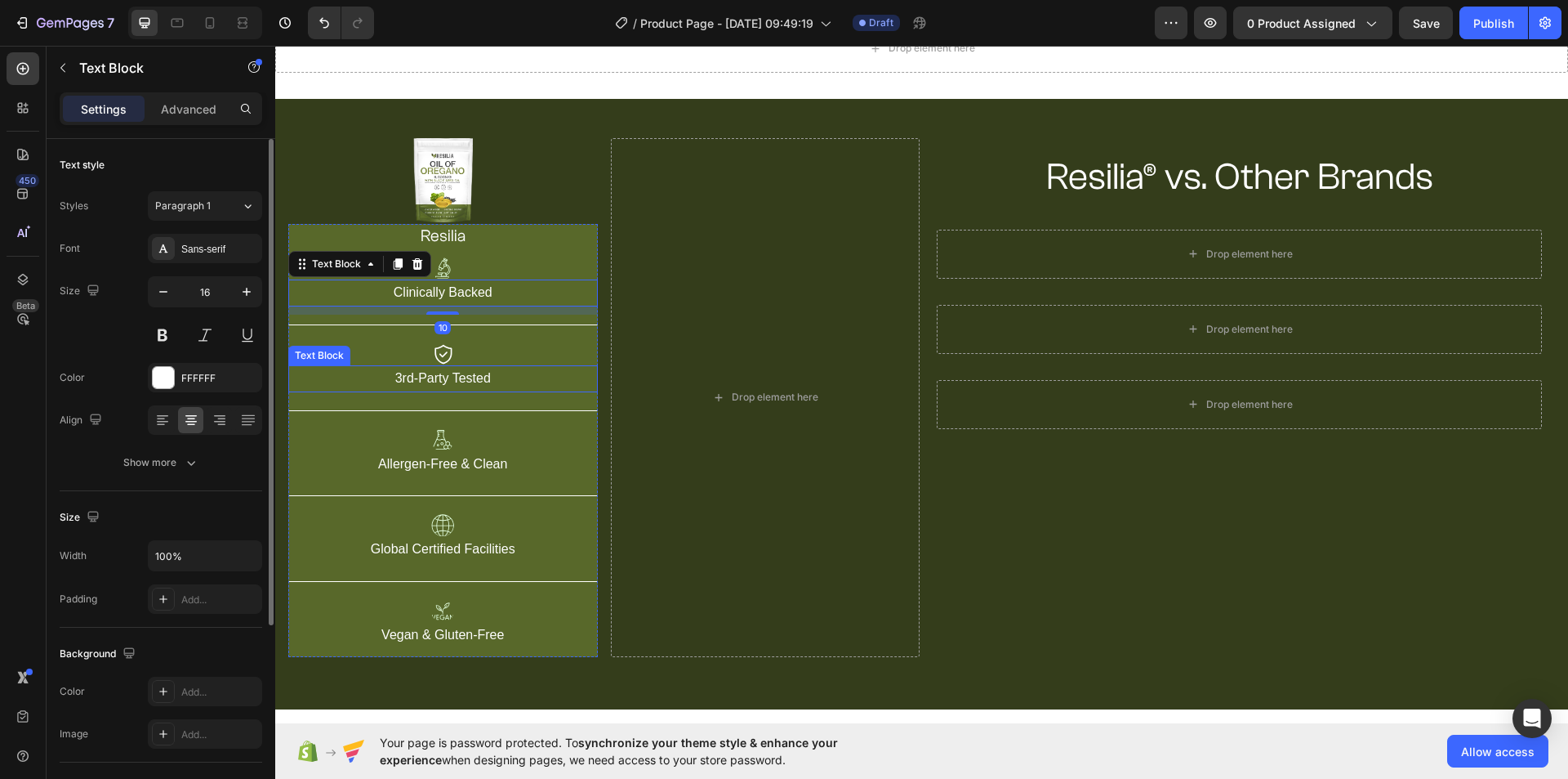
click at [478, 375] on p "3rd-Party Tested" at bounding box center [442, 379] width 306 height 23
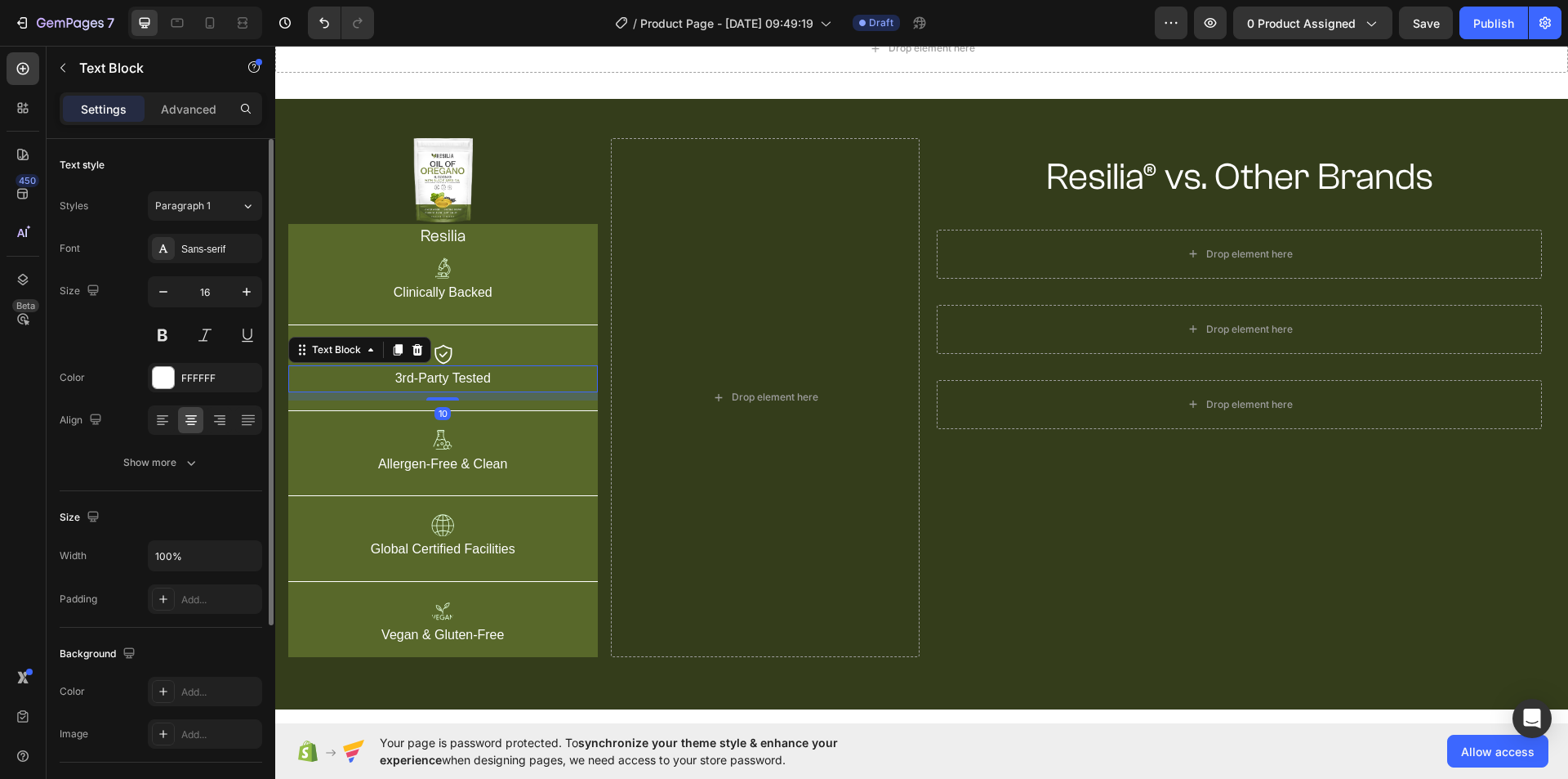
scroll to position [282, 0]
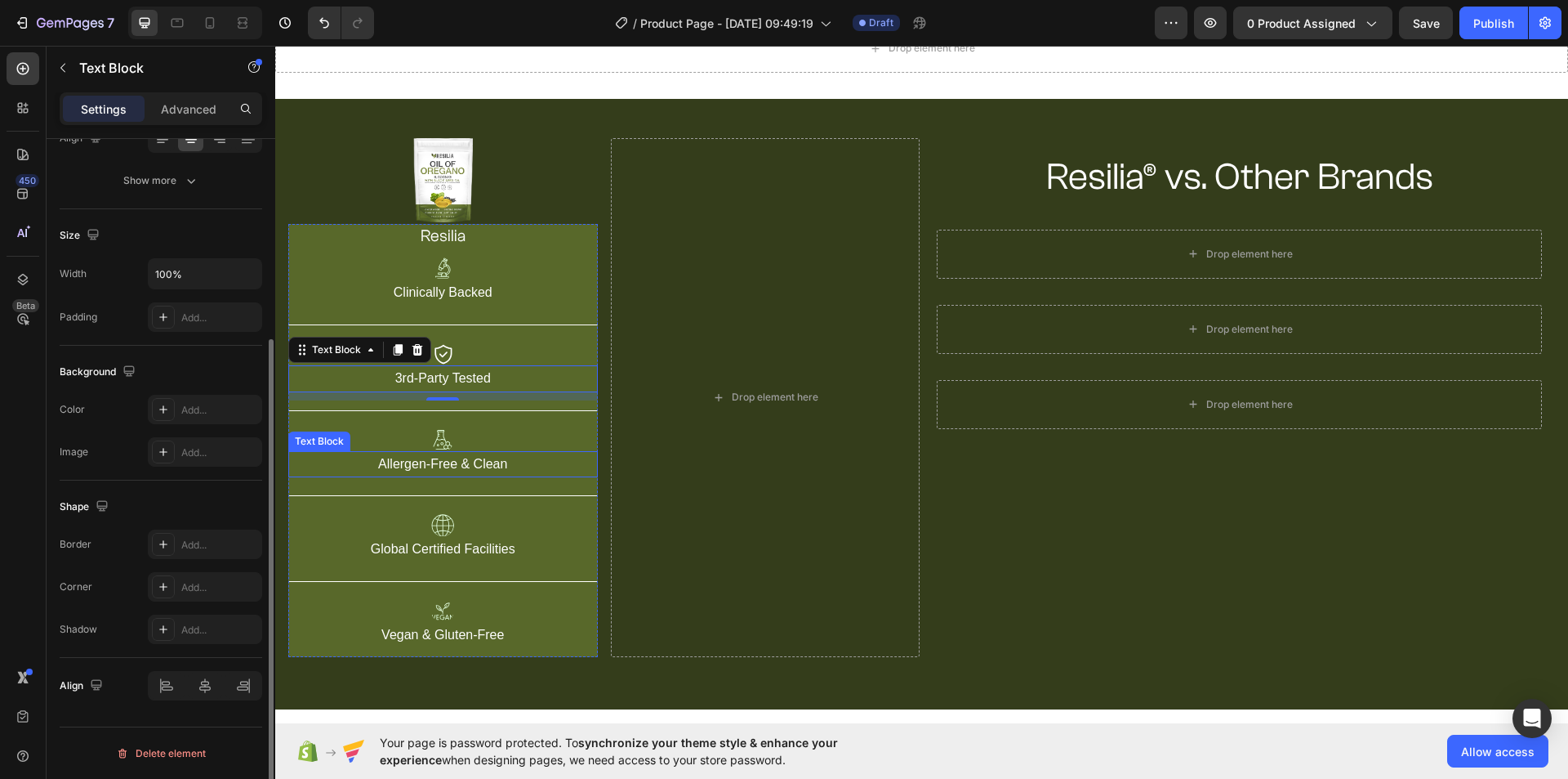
click at [478, 472] on p "Allergen-Free & Clean" at bounding box center [442, 464] width 306 height 23
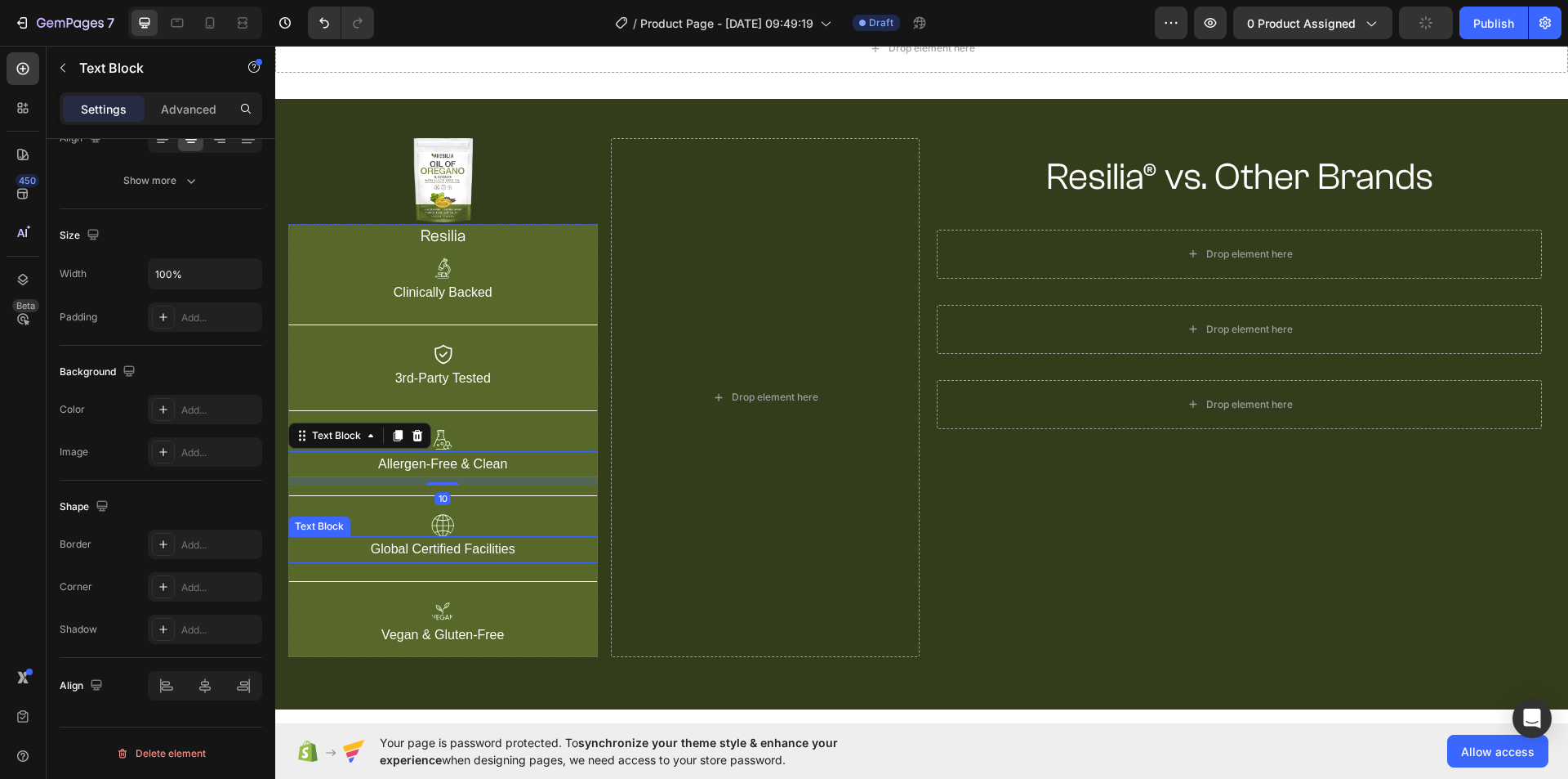
click at [464, 550] on p "Global Certified Facilities" at bounding box center [442, 549] width 306 height 23
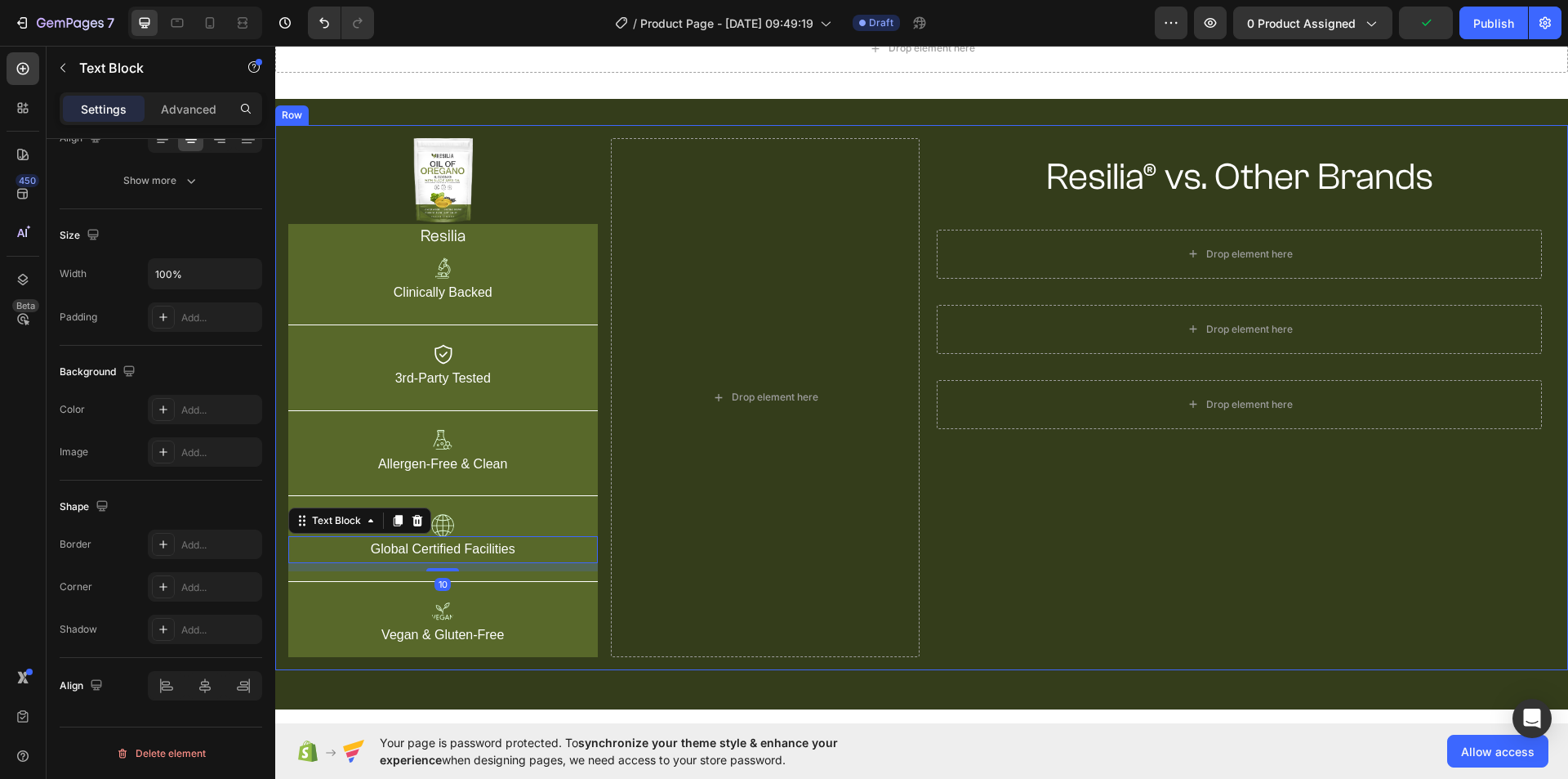
click at [1113, 597] on div "Resilia® vs. Other Brands Heading Row Drop element here Row Drop element here R…" at bounding box center [1240, 398] width 632 height 519
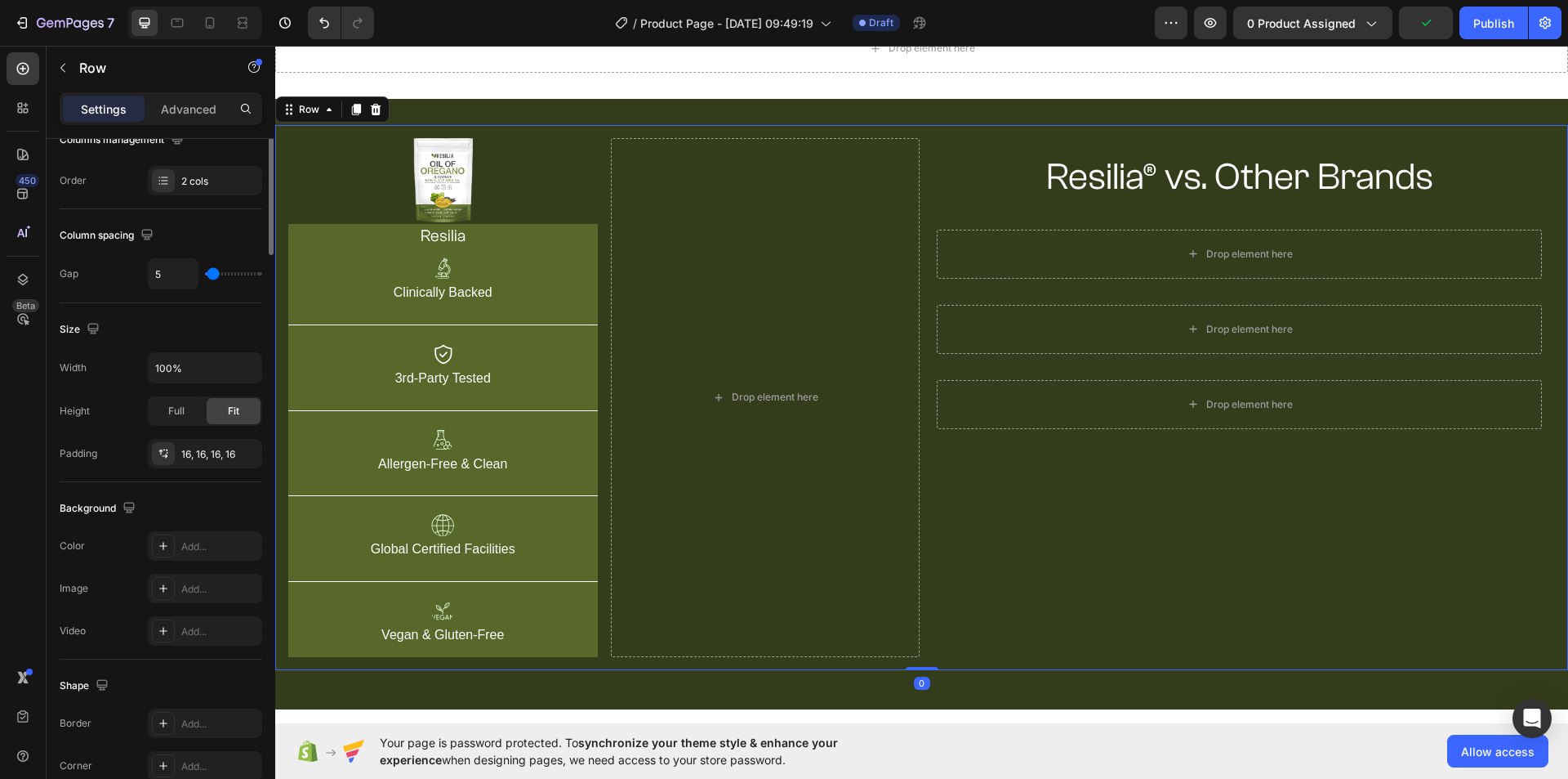
scroll to position [0, 0]
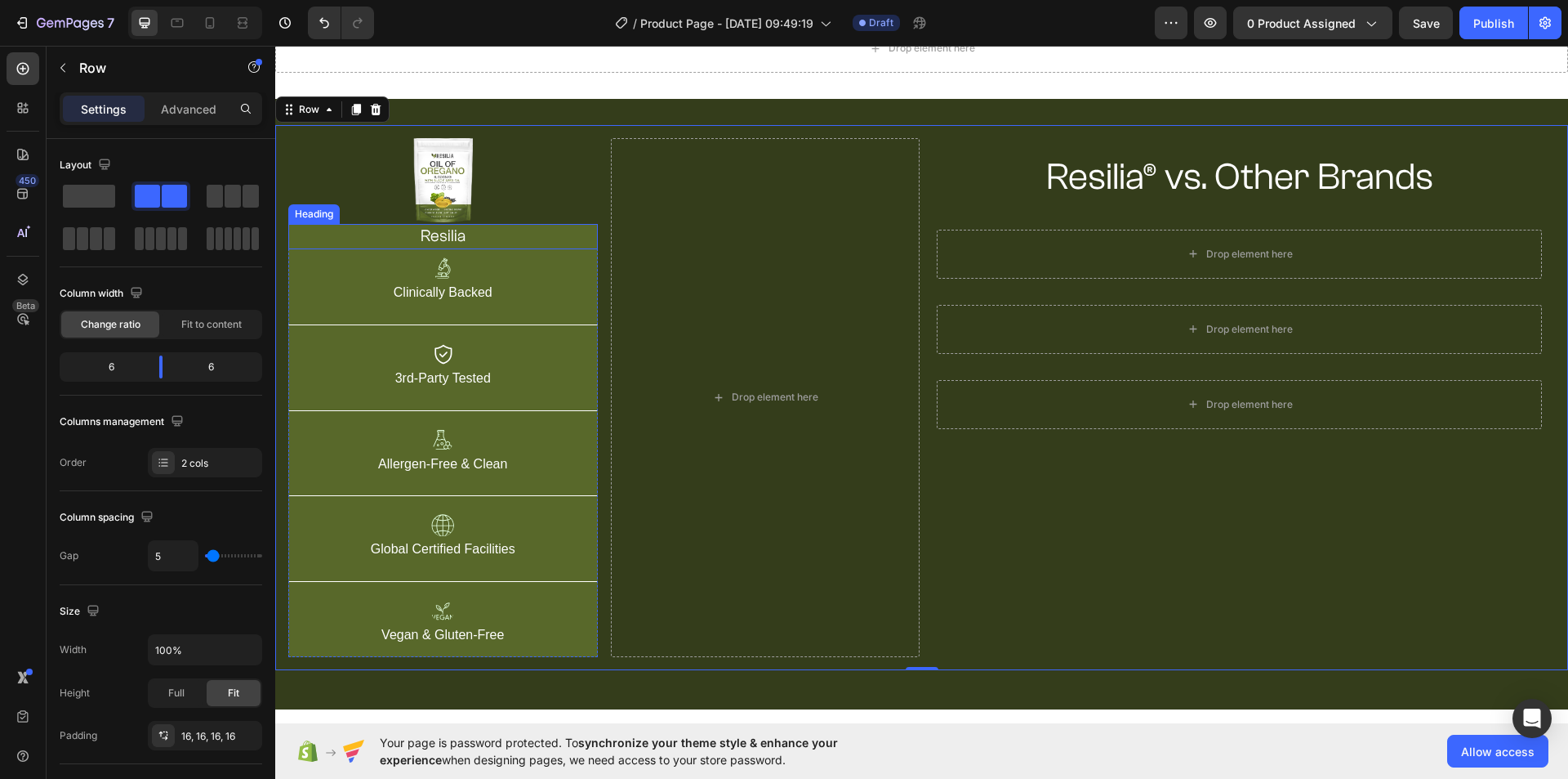
click at [515, 230] on h2 "resilia" at bounding box center [442, 236] width 309 height 25
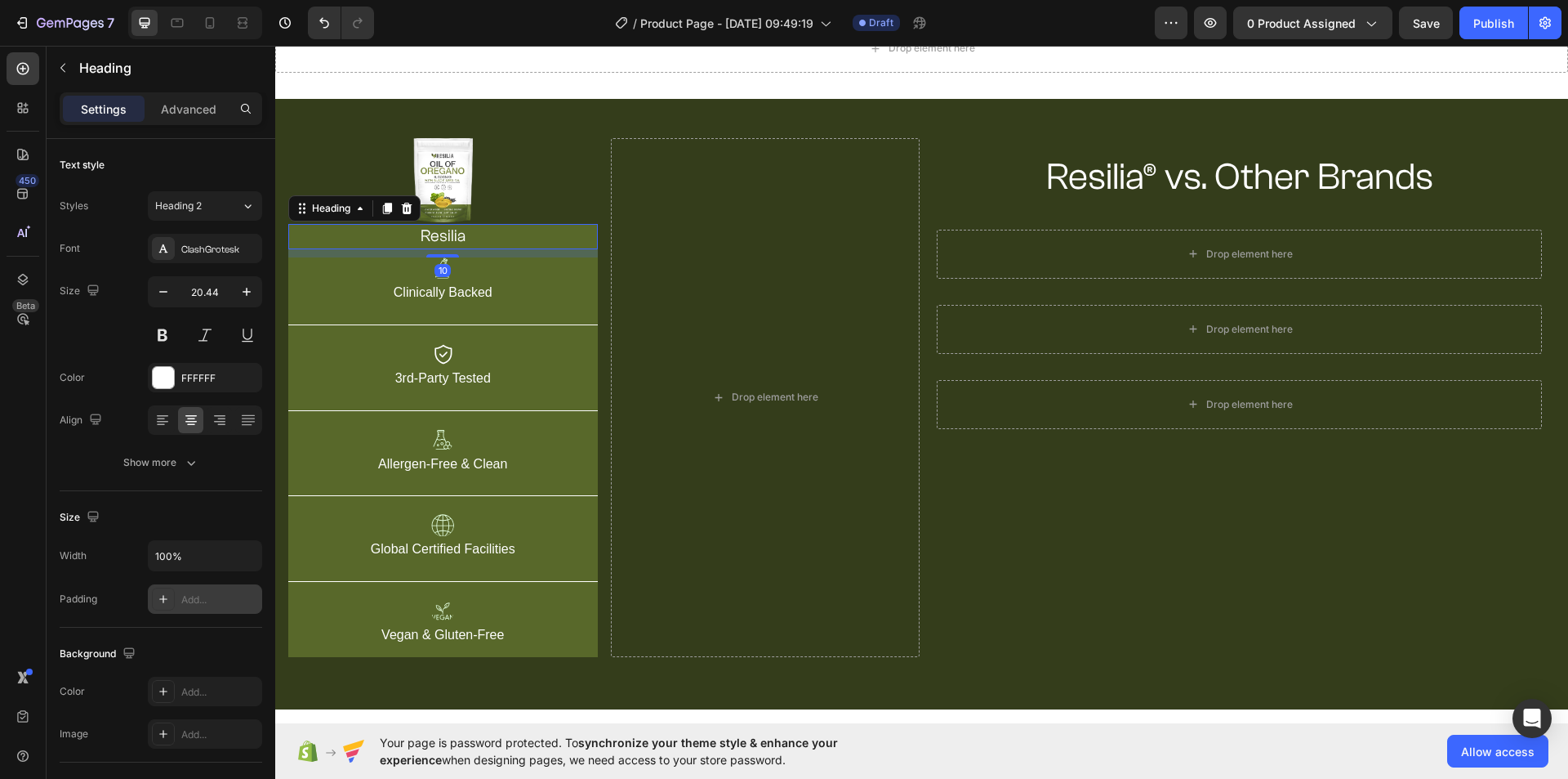
click at [177, 601] on div "Add..." at bounding box center [205, 599] width 114 height 30
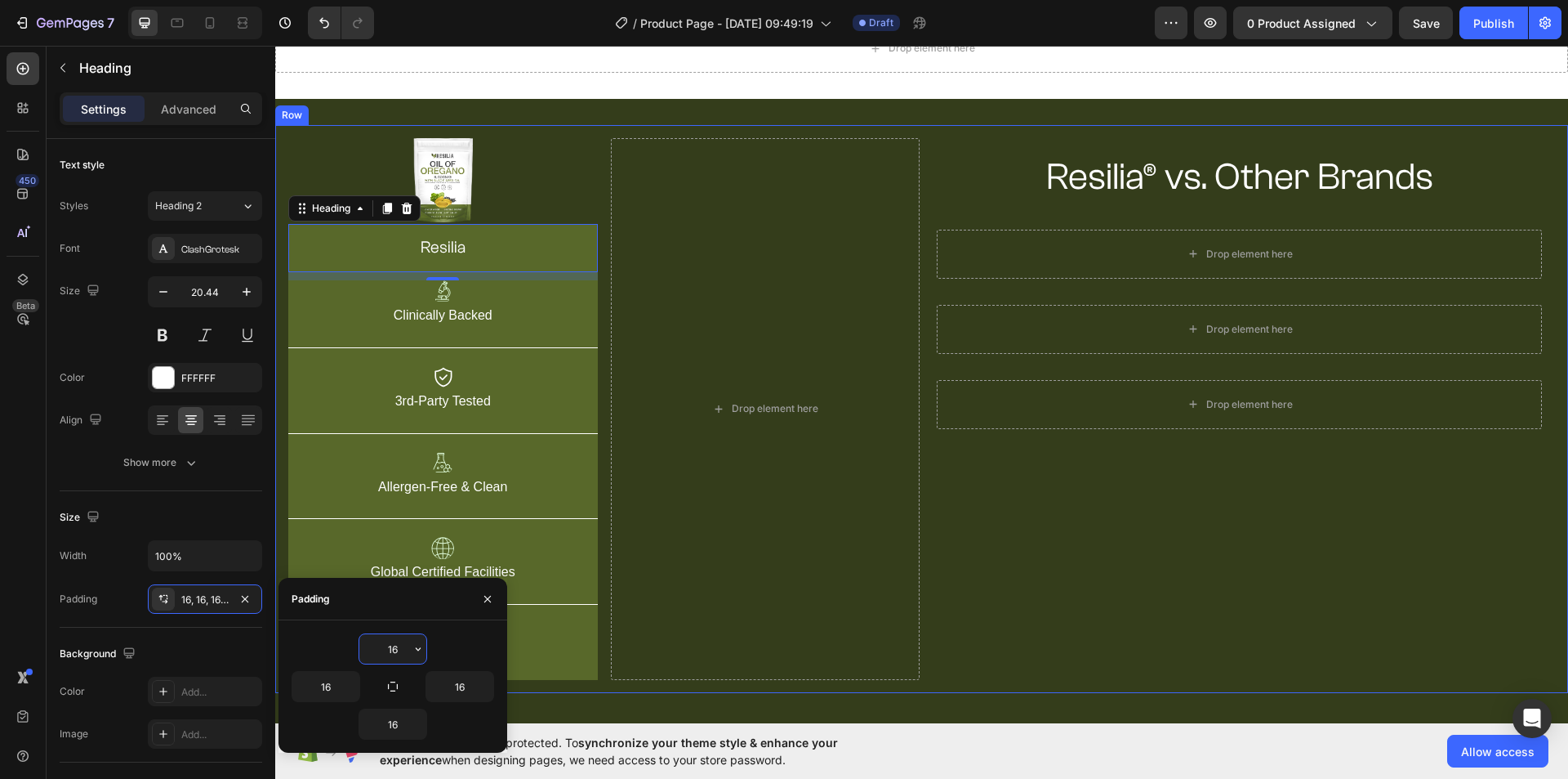
click at [1022, 581] on div "Resilia® vs. Other Brands Heading Row Drop element here Row Drop element here R…" at bounding box center [1240, 409] width 632 height 542
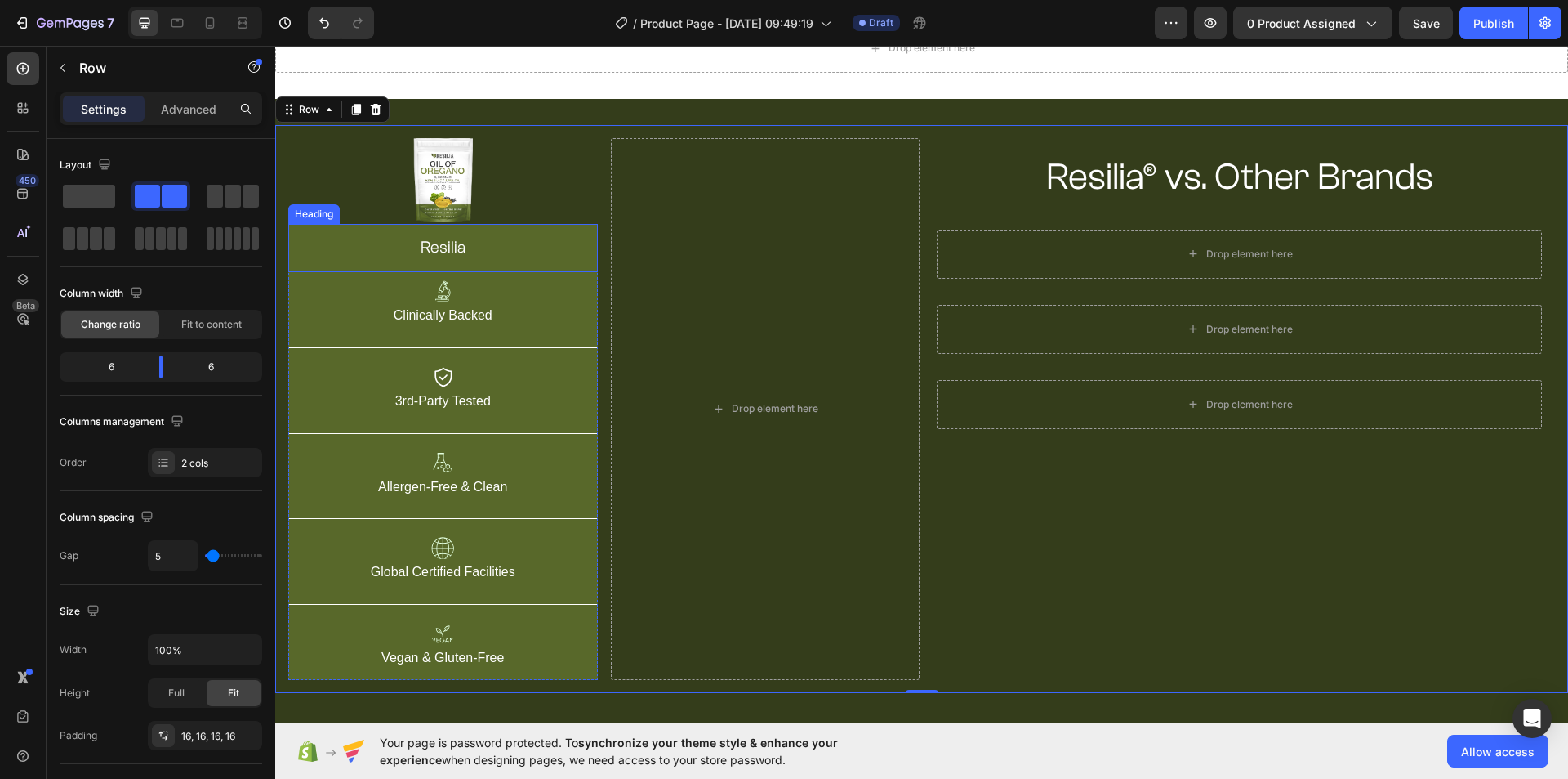
click at [451, 243] on h2 "resilia" at bounding box center [442, 248] width 309 height 48
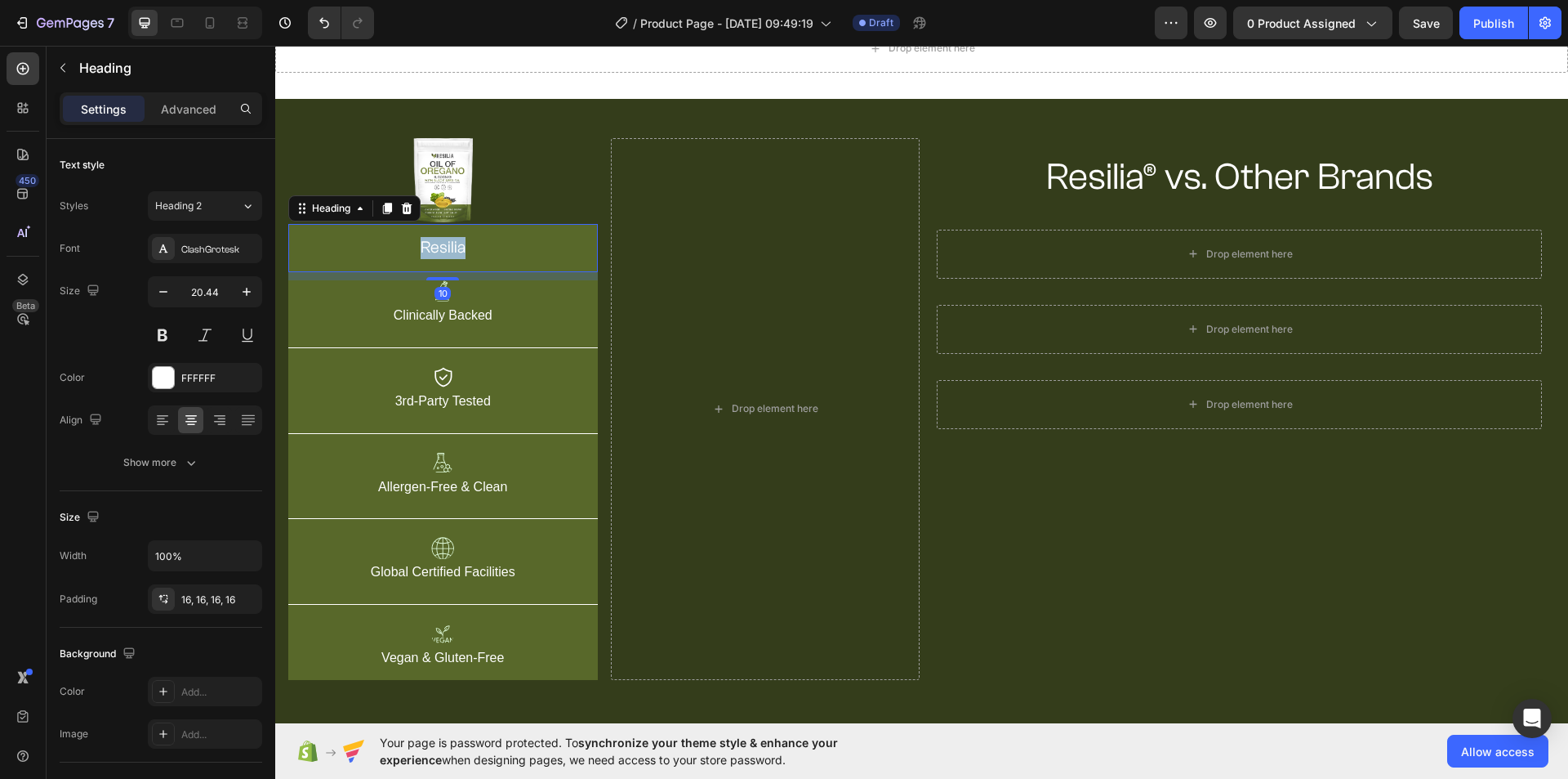
click at [451, 243] on p "resilia" at bounding box center [443, 248] width 283 height 22
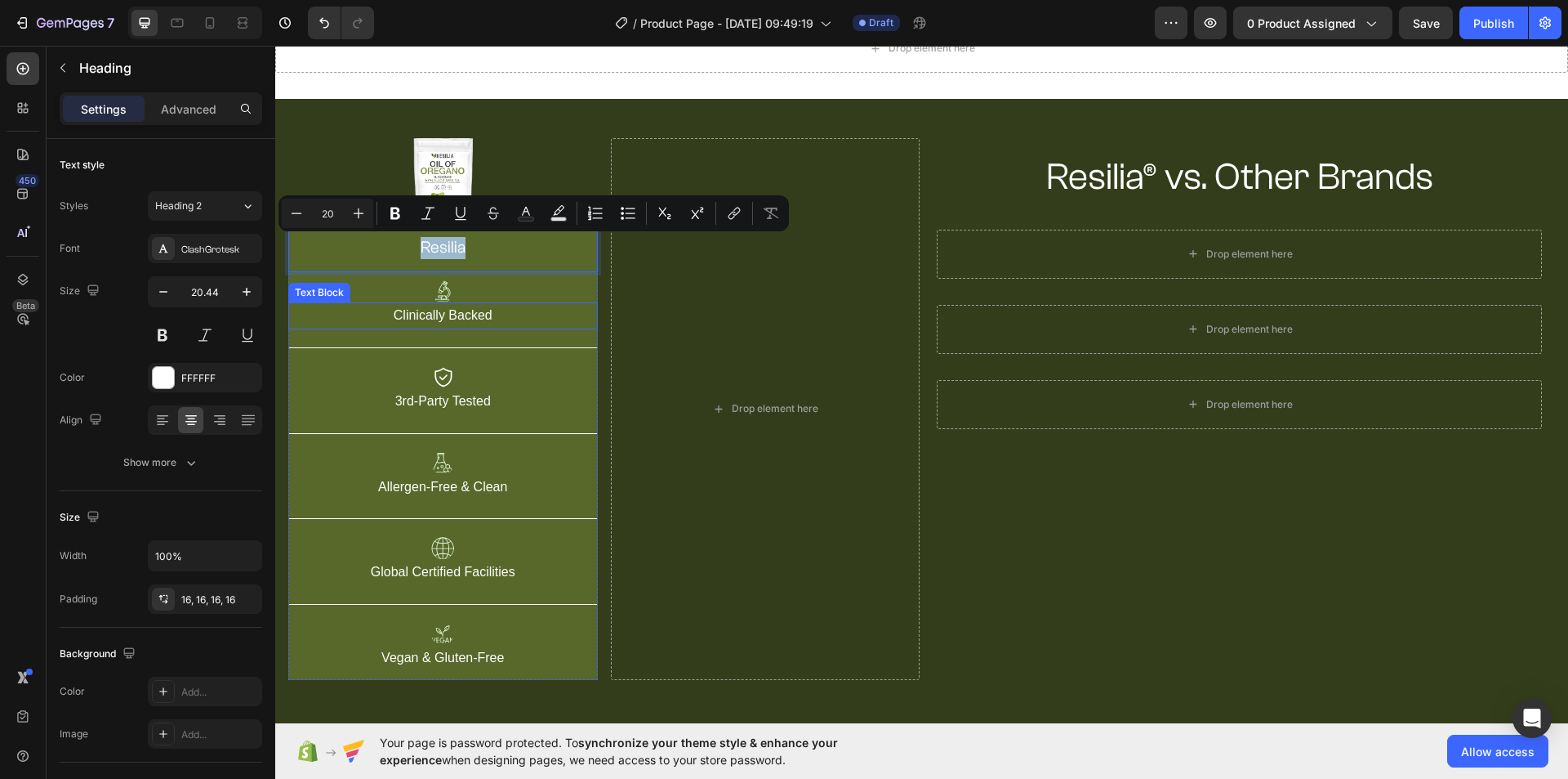
click at [451, 314] on p "Clinically Backed" at bounding box center [442, 316] width 306 height 23
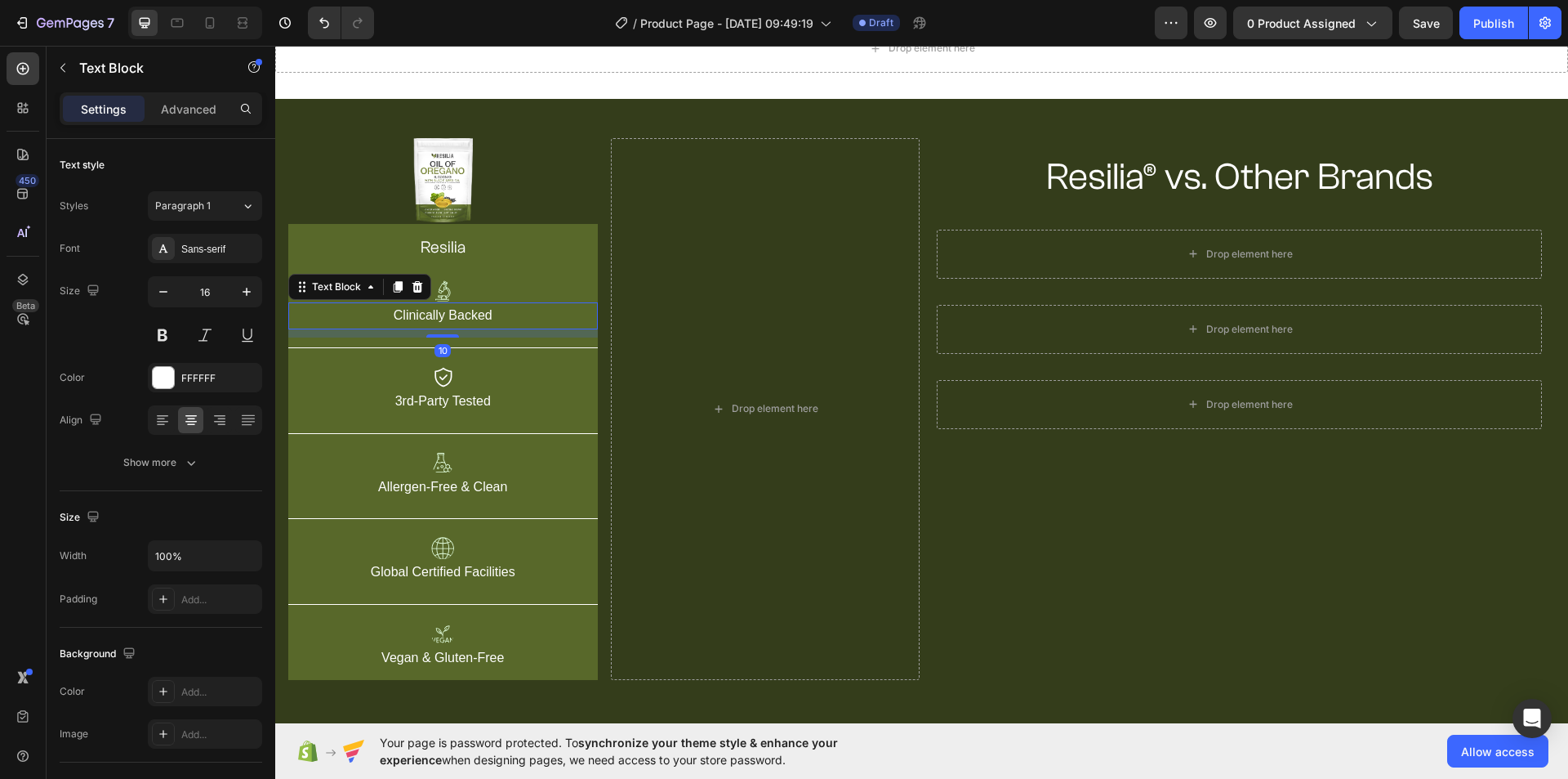
click at [451, 314] on p "Clinically Backed" at bounding box center [442, 316] width 306 height 23
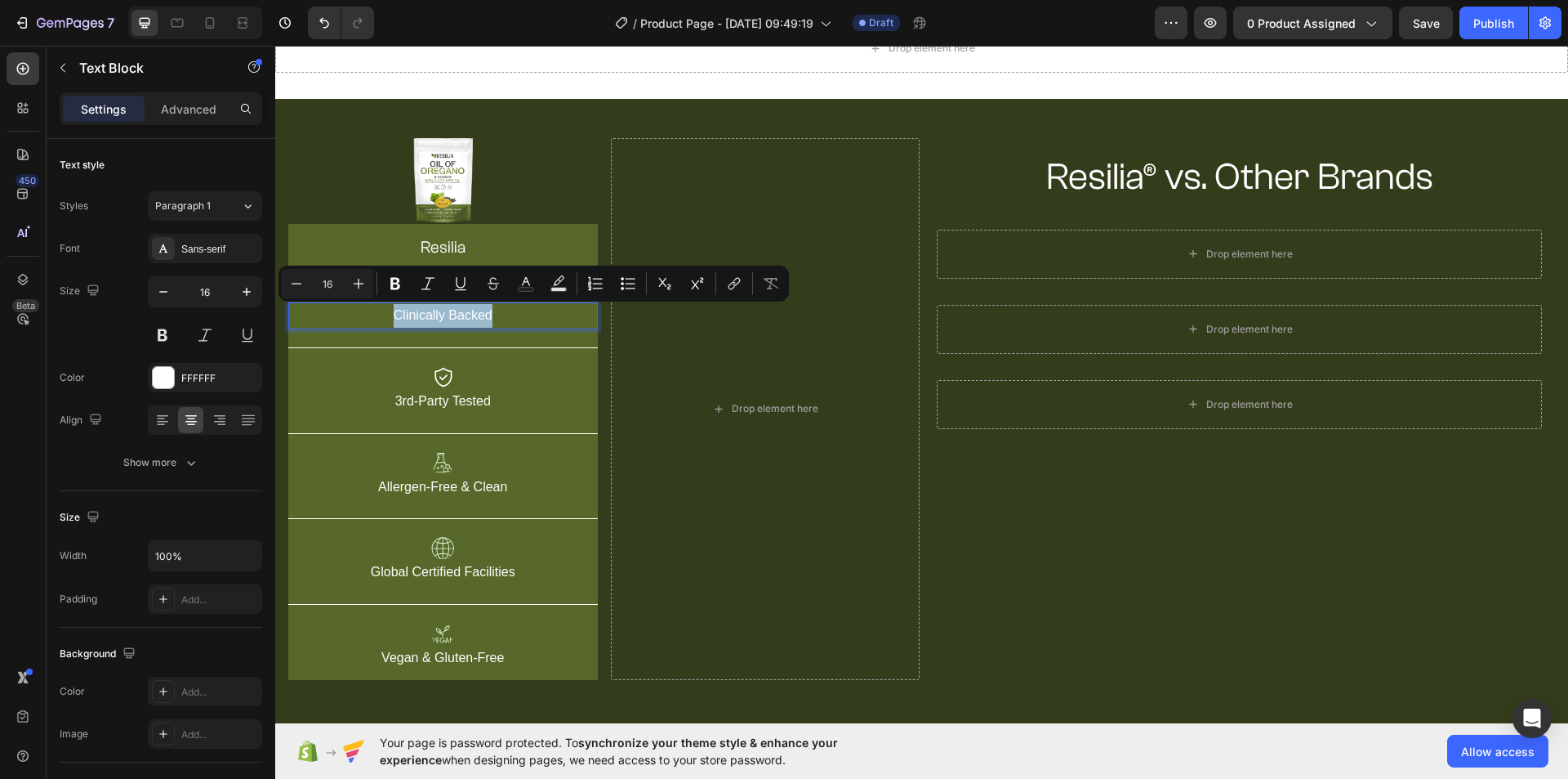
click at [449, 314] on p "Clinically Backed" at bounding box center [442, 316] width 306 height 23
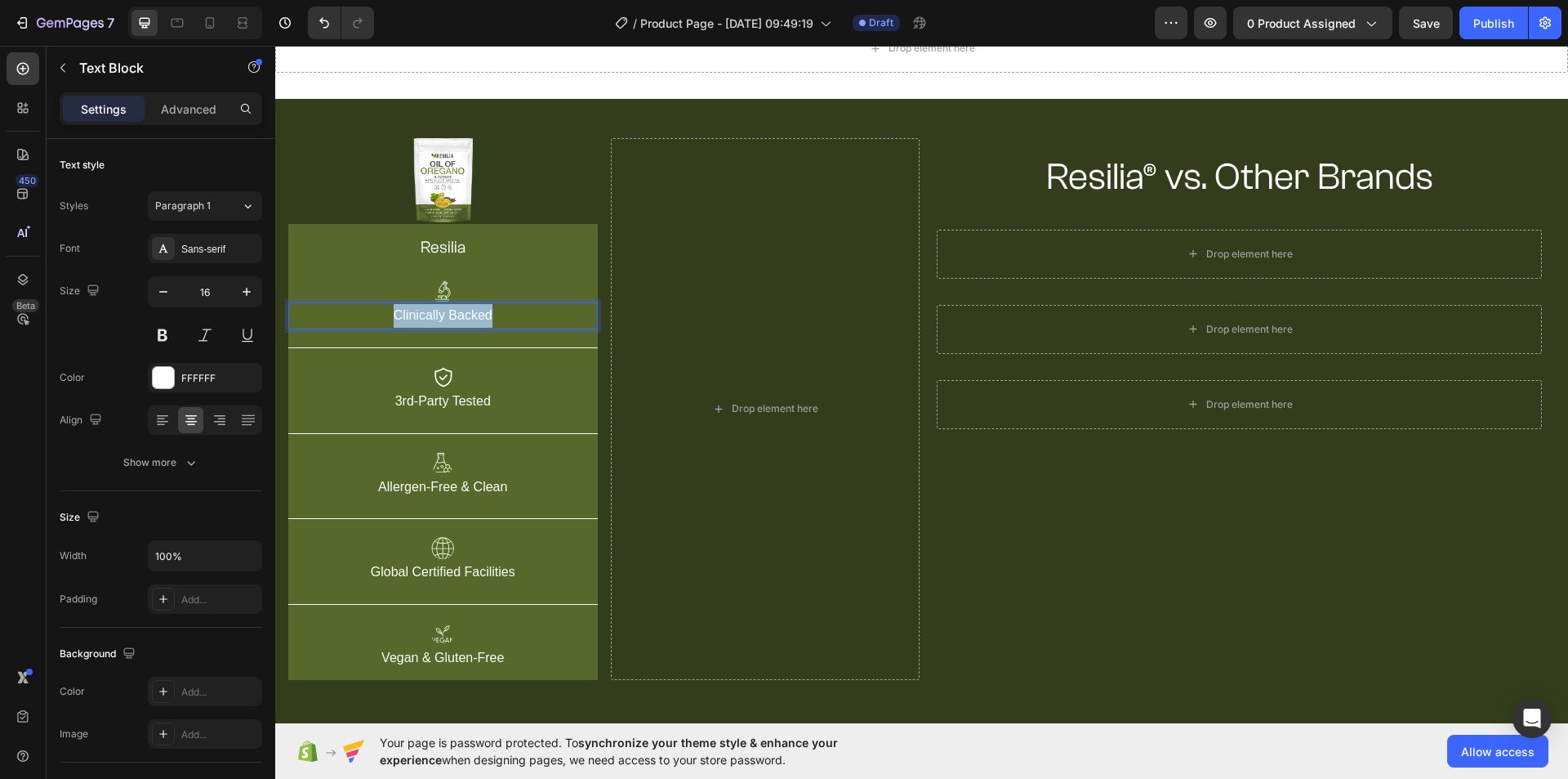
click at [449, 314] on p "Clinically Backed" at bounding box center [442, 316] width 306 height 23
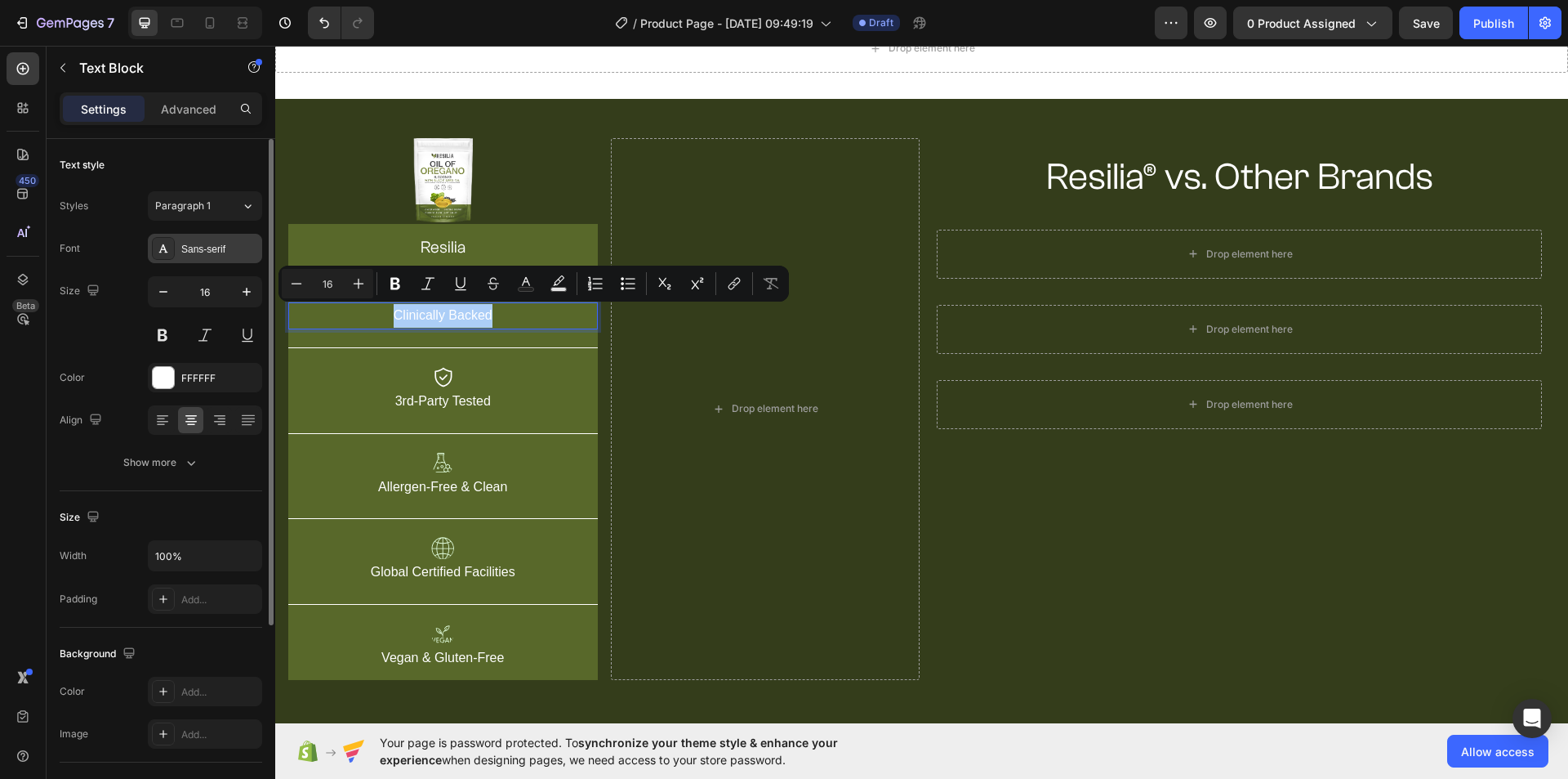
click at [220, 250] on div "Sans-serif" at bounding box center [220, 249] width 77 height 14
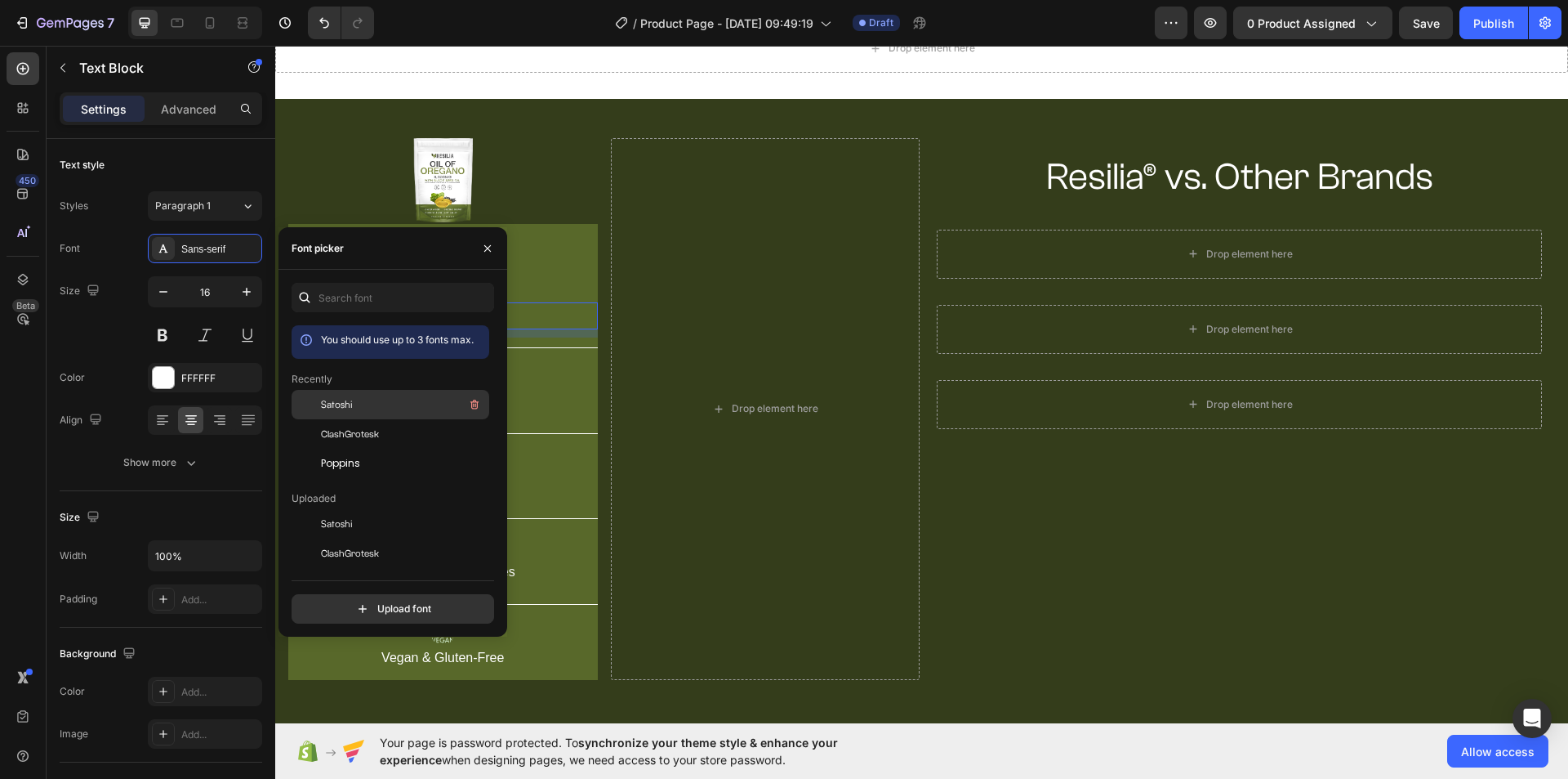
click at [380, 415] on div "Satoshi" at bounding box center [390, 404] width 197 height 30
click at [548, 314] on p "Clinically Backed" at bounding box center [442, 316] width 306 height 23
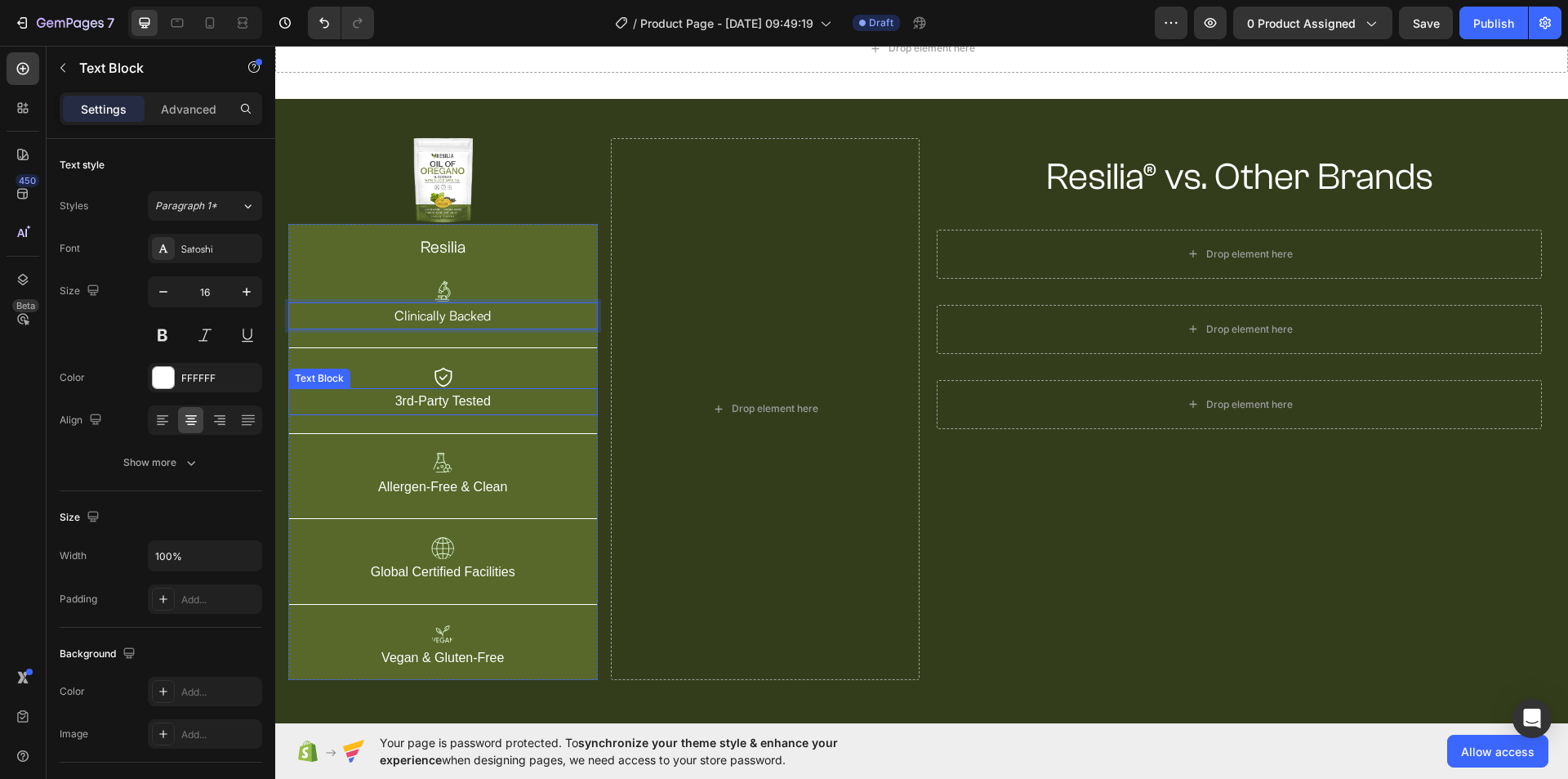
click at [457, 391] on p "3rd-Party Tested" at bounding box center [442, 401] width 306 height 23
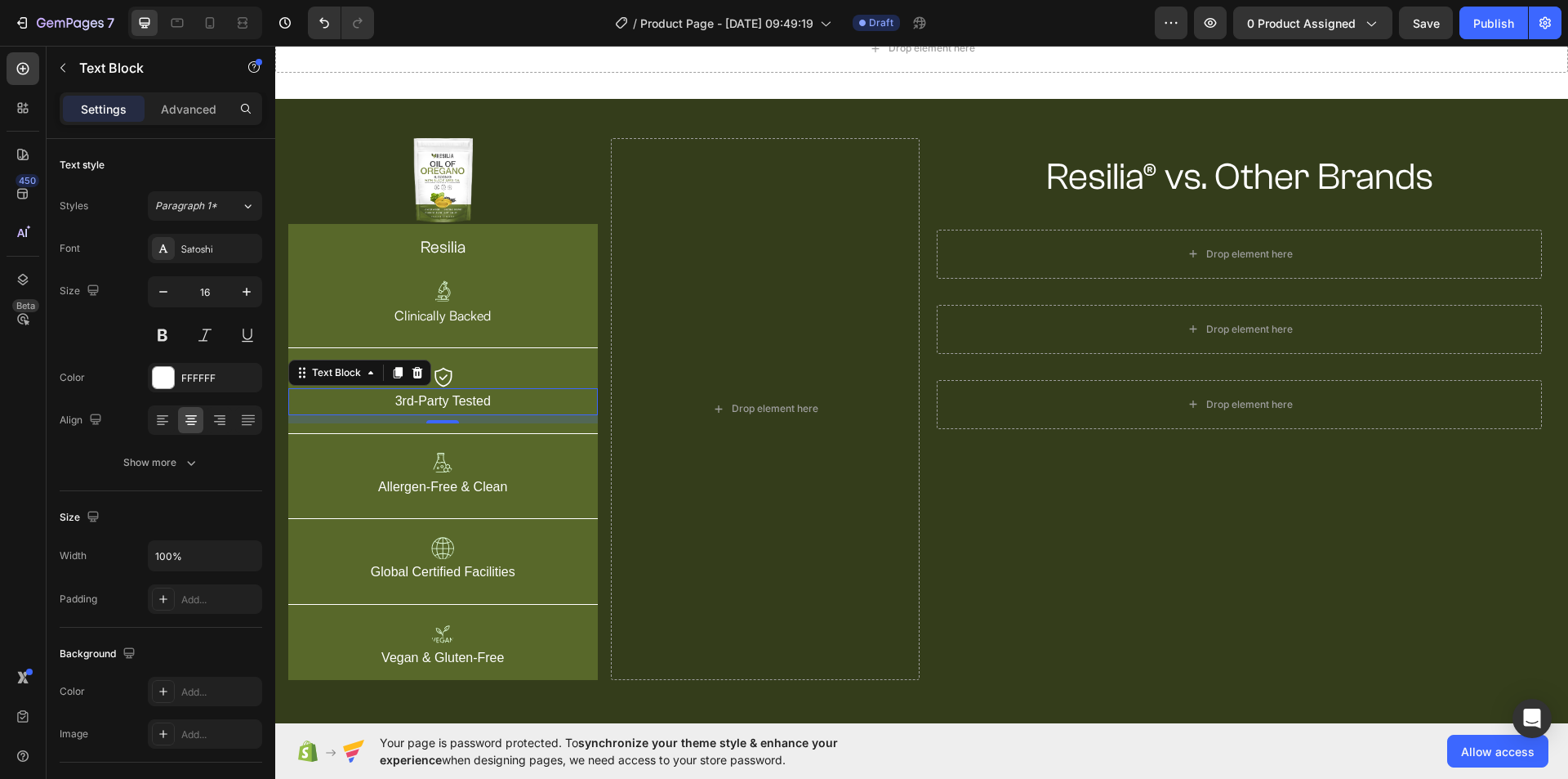
click at [457, 391] on p "3rd-Party Tested" at bounding box center [442, 401] width 306 height 23
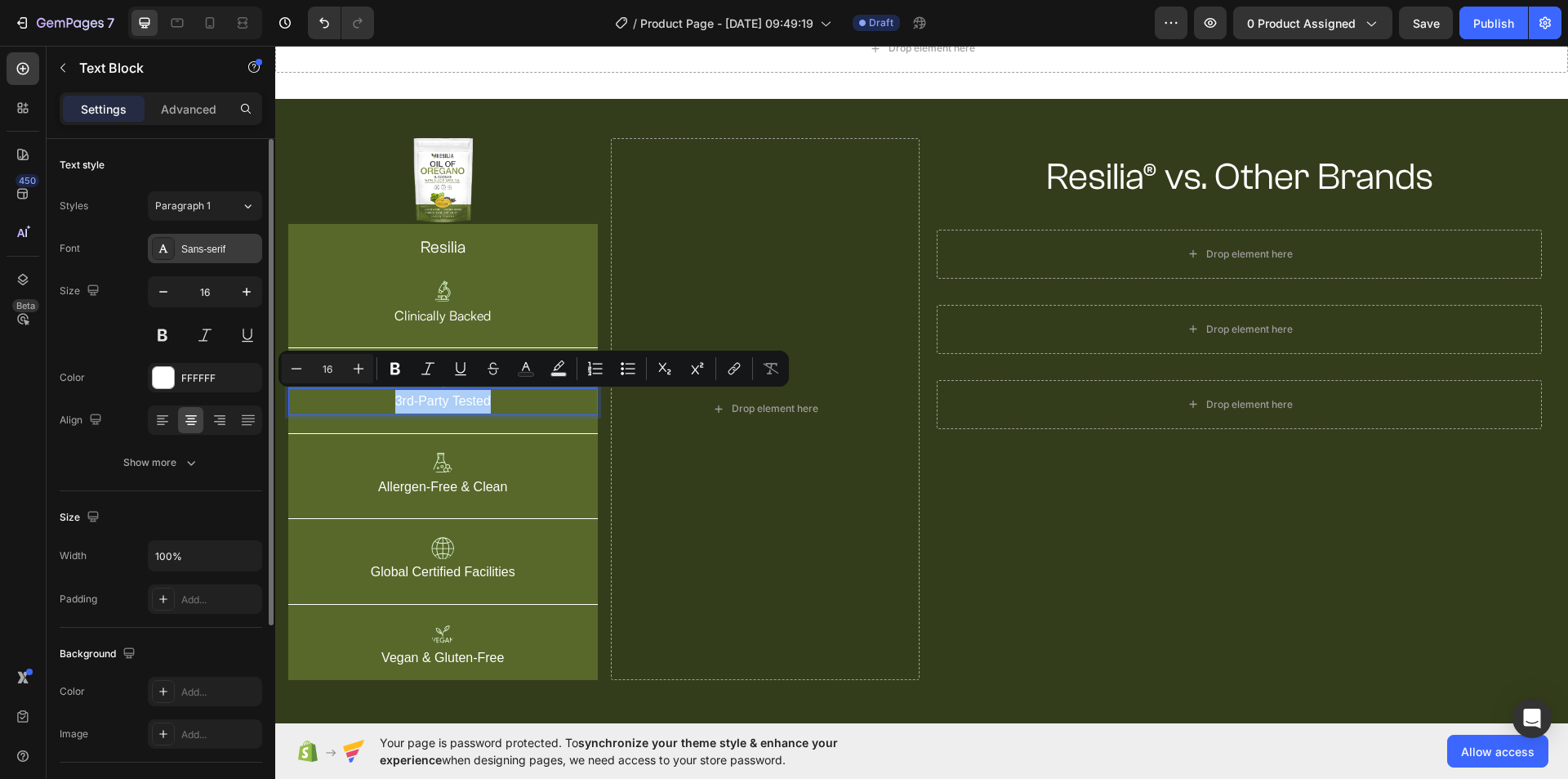
click at [222, 257] on div "Sans-serif" at bounding box center [205, 248] width 114 height 30
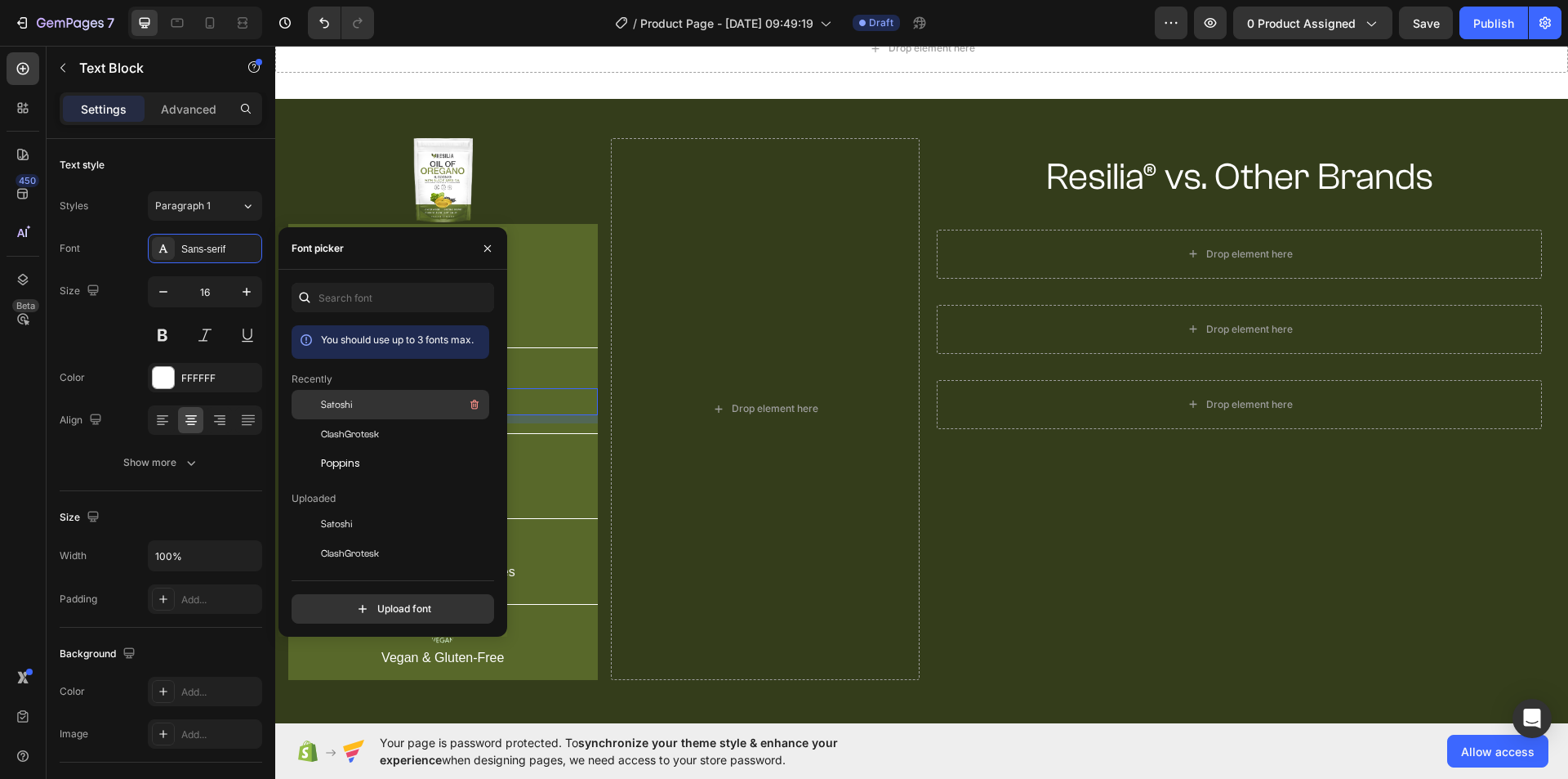
click at [348, 407] on span "Satoshi" at bounding box center [337, 404] width 32 height 14
click at [557, 288] on div at bounding box center [442, 291] width 309 height 22
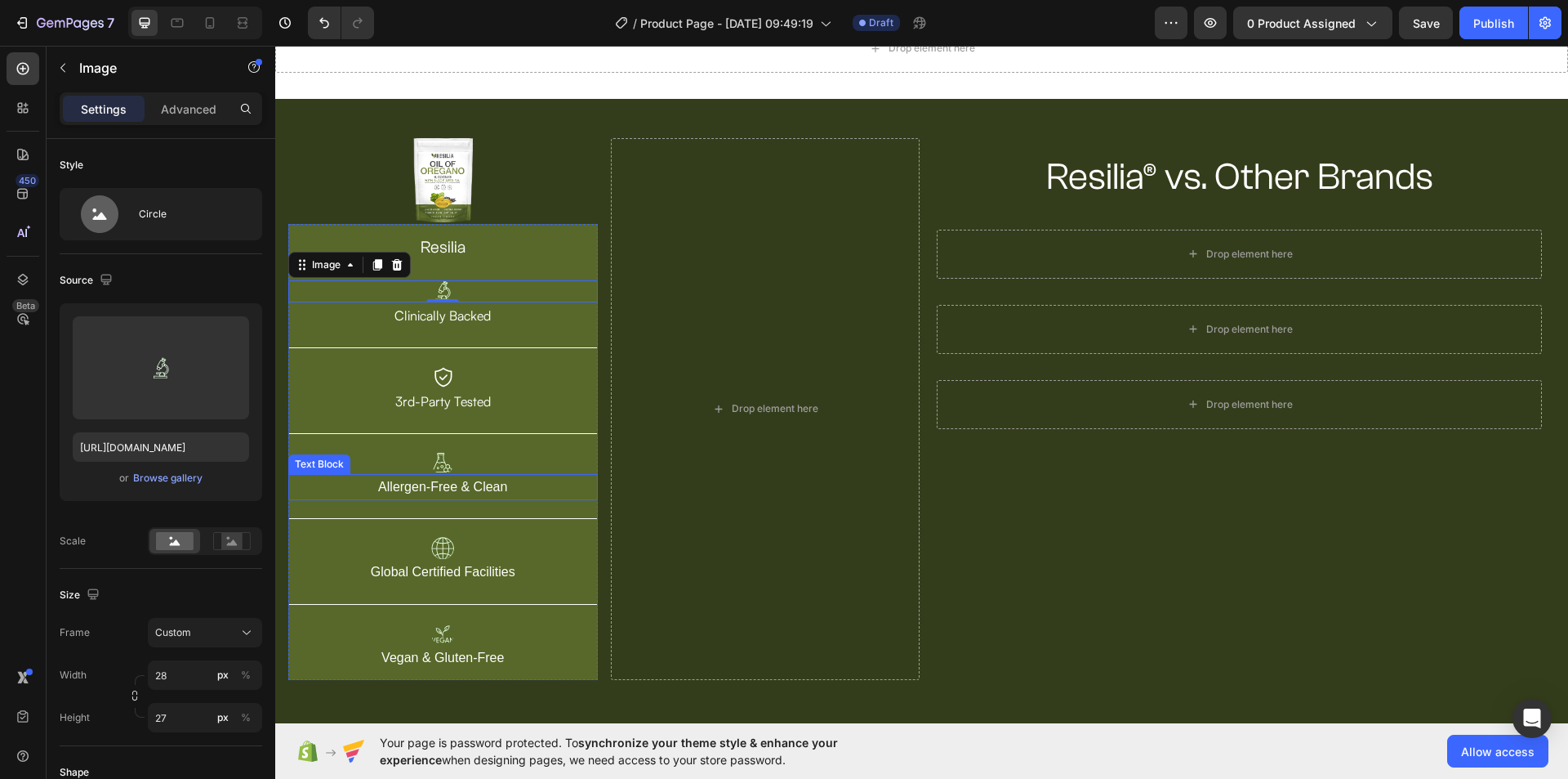
click at [487, 482] on p "Allergen-Free & Clean" at bounding box center [442, 487] width 306 height 23
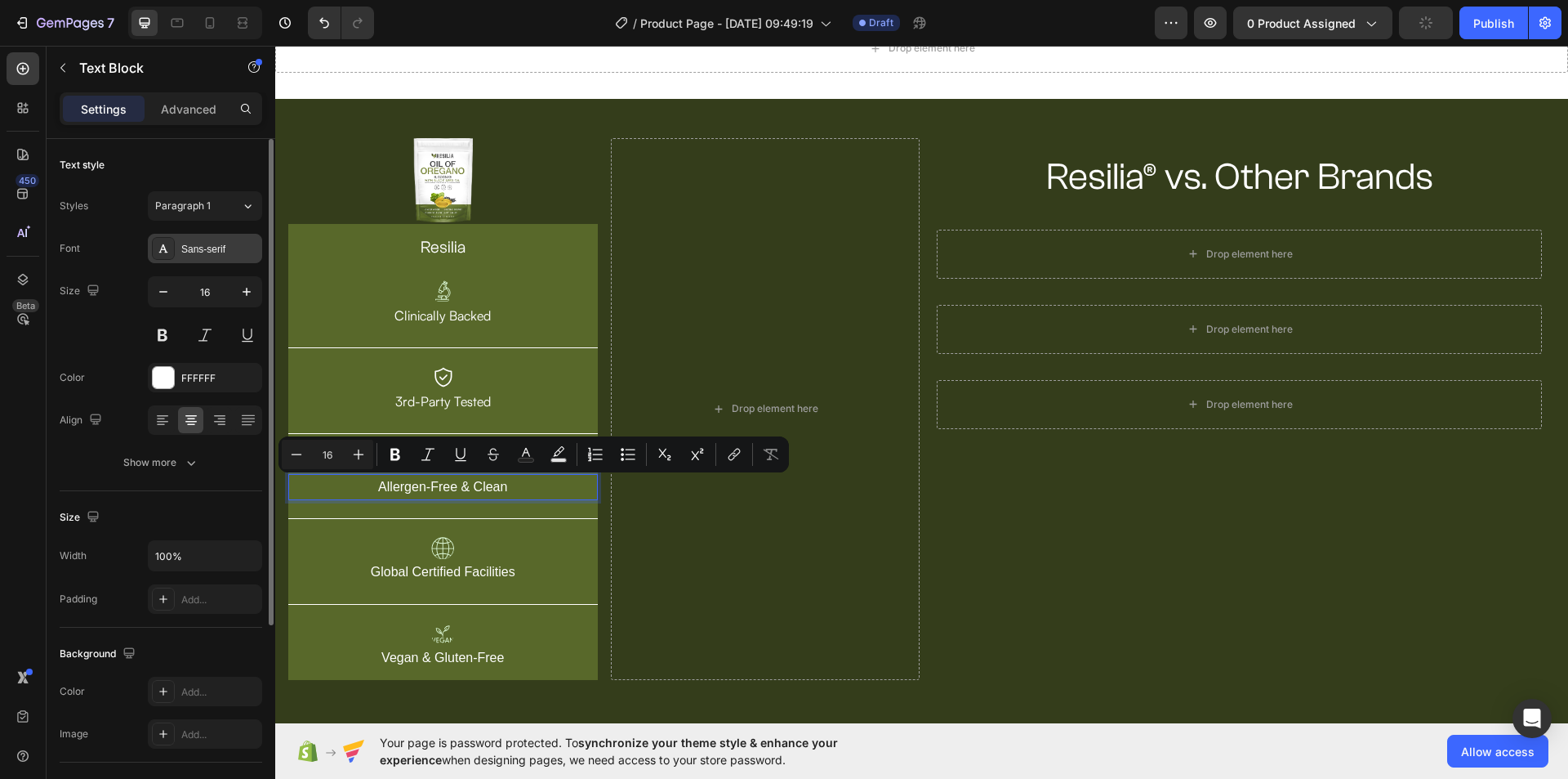
click at [222, 249] on div "Sans-serif" at bounding box center [220, 249] width 77 height 14
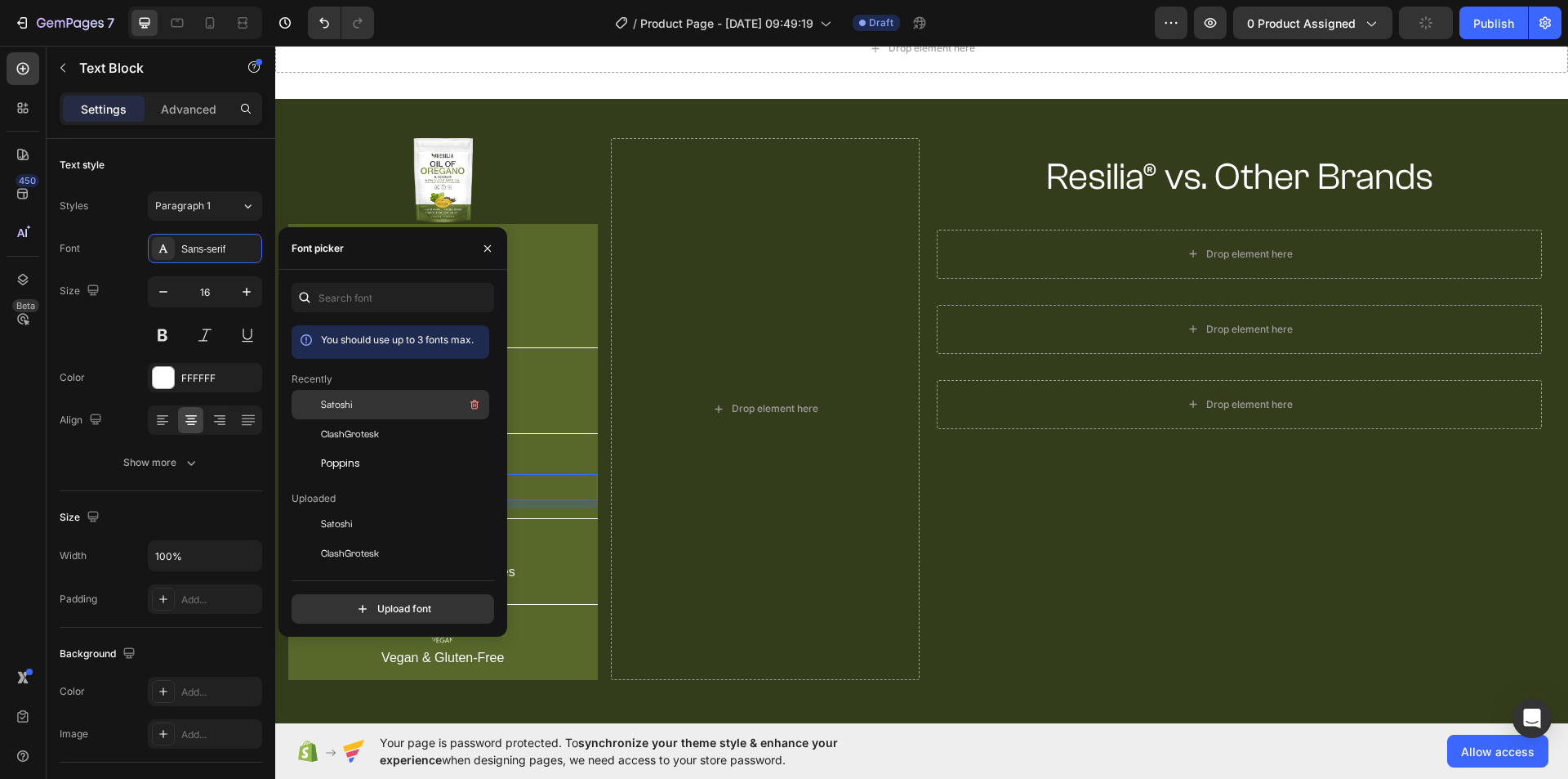
click at [364, 399] on div "Satoshi" at bounding box center [404, 405] width 165 height 20
click at [534, 290] on div at bounding box center [442, 291] width 309 height 22
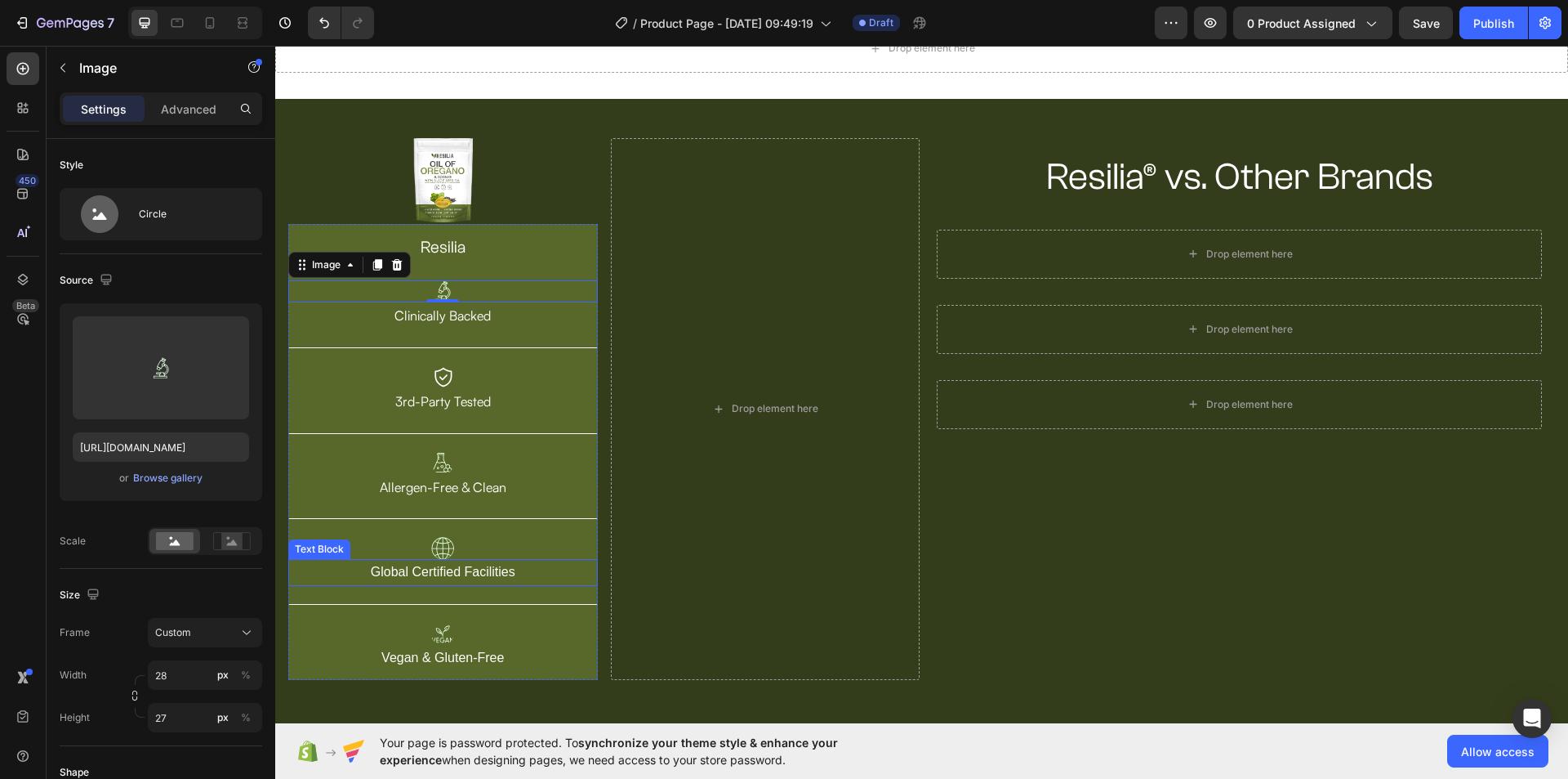
click at [474, 568] on p "Global Certified Facilities" at bounding box center [442, 572] width 306 height 23
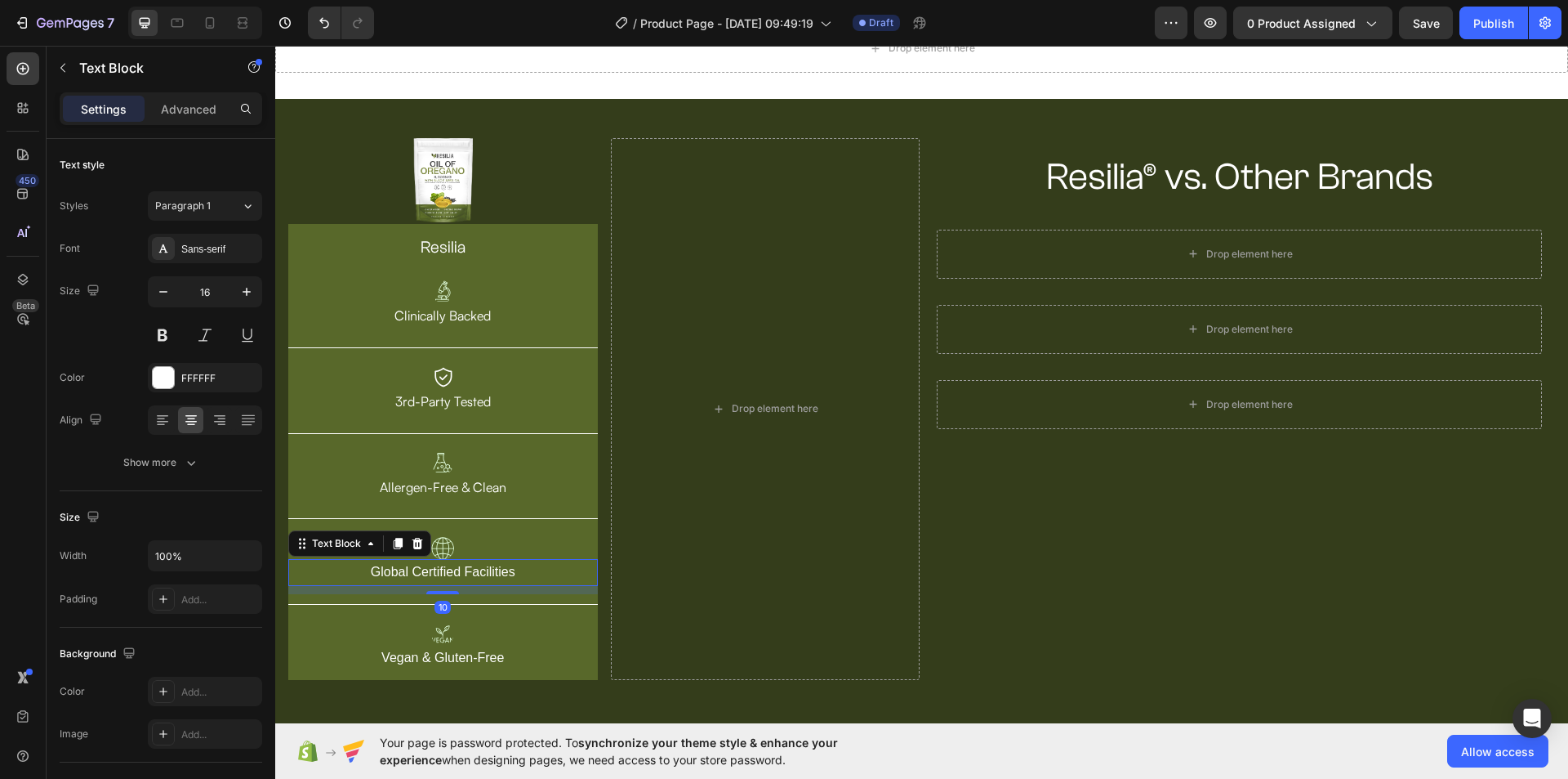
click at [474, 568] on p "Global Certified Facilities" at bounding box center [442, 572] width 306 height 23
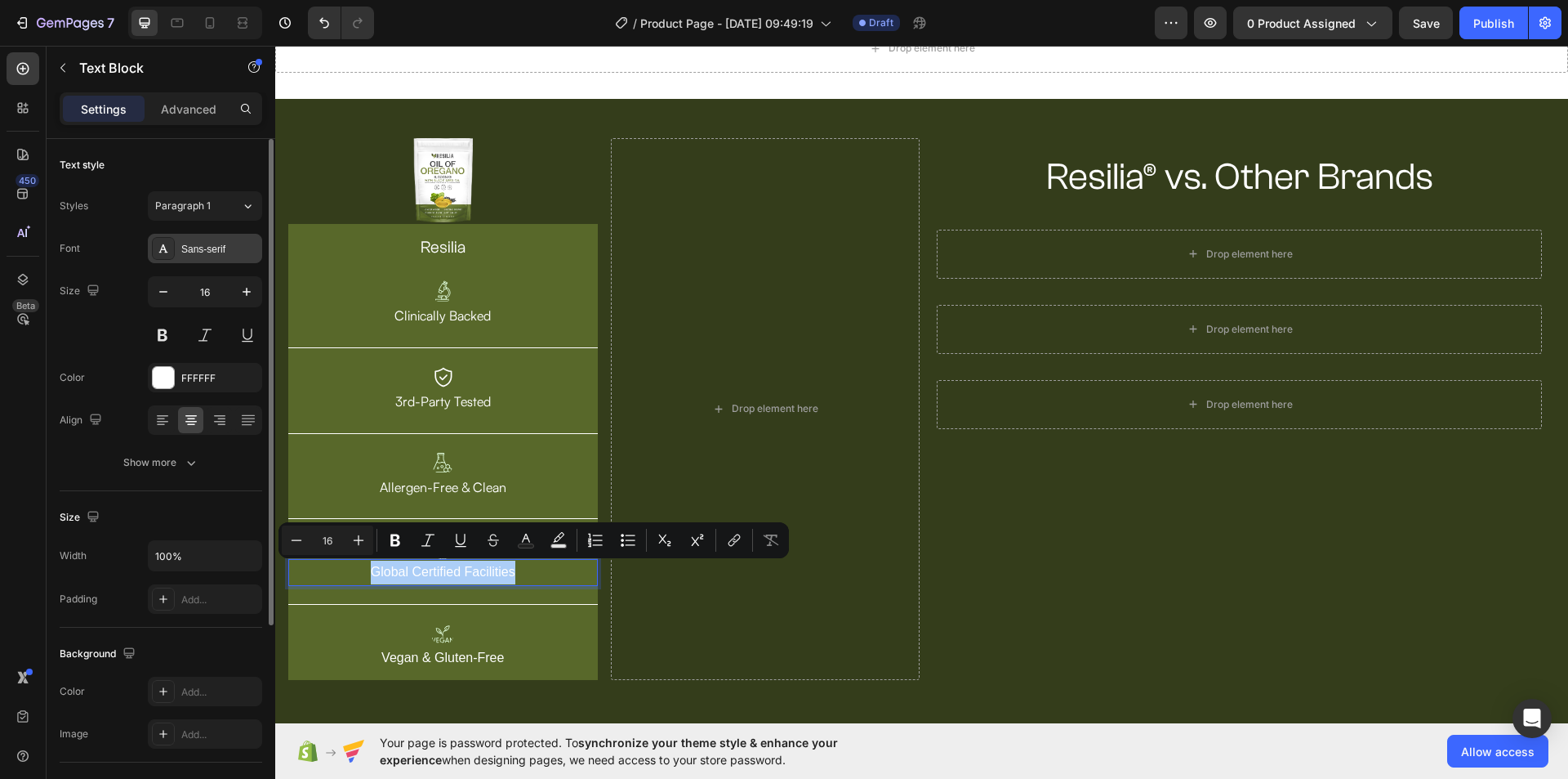
click at [201, 245] on div "Sans-serif" at bounding box center [220, 249] width 77 height 14
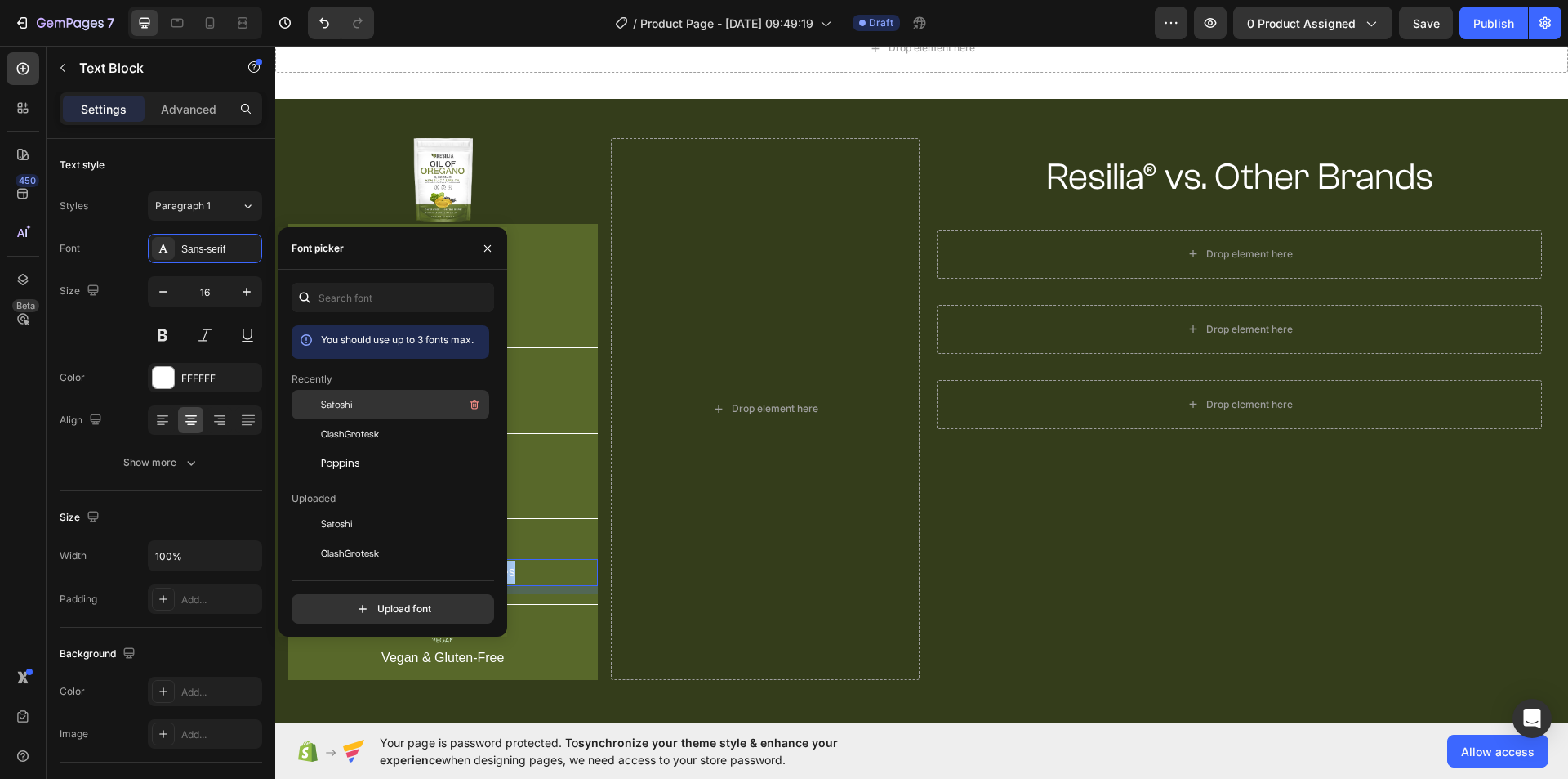
click at [354, 400] on div "Satoshi" at bounding box center [404, 405] width 165 height 20
click at [557, 422] on div "resilia Heading Image Clinically Backed Text Block Title Line Image 3rd-Party T…" at bounding box center [442, 451] width 309 height 456
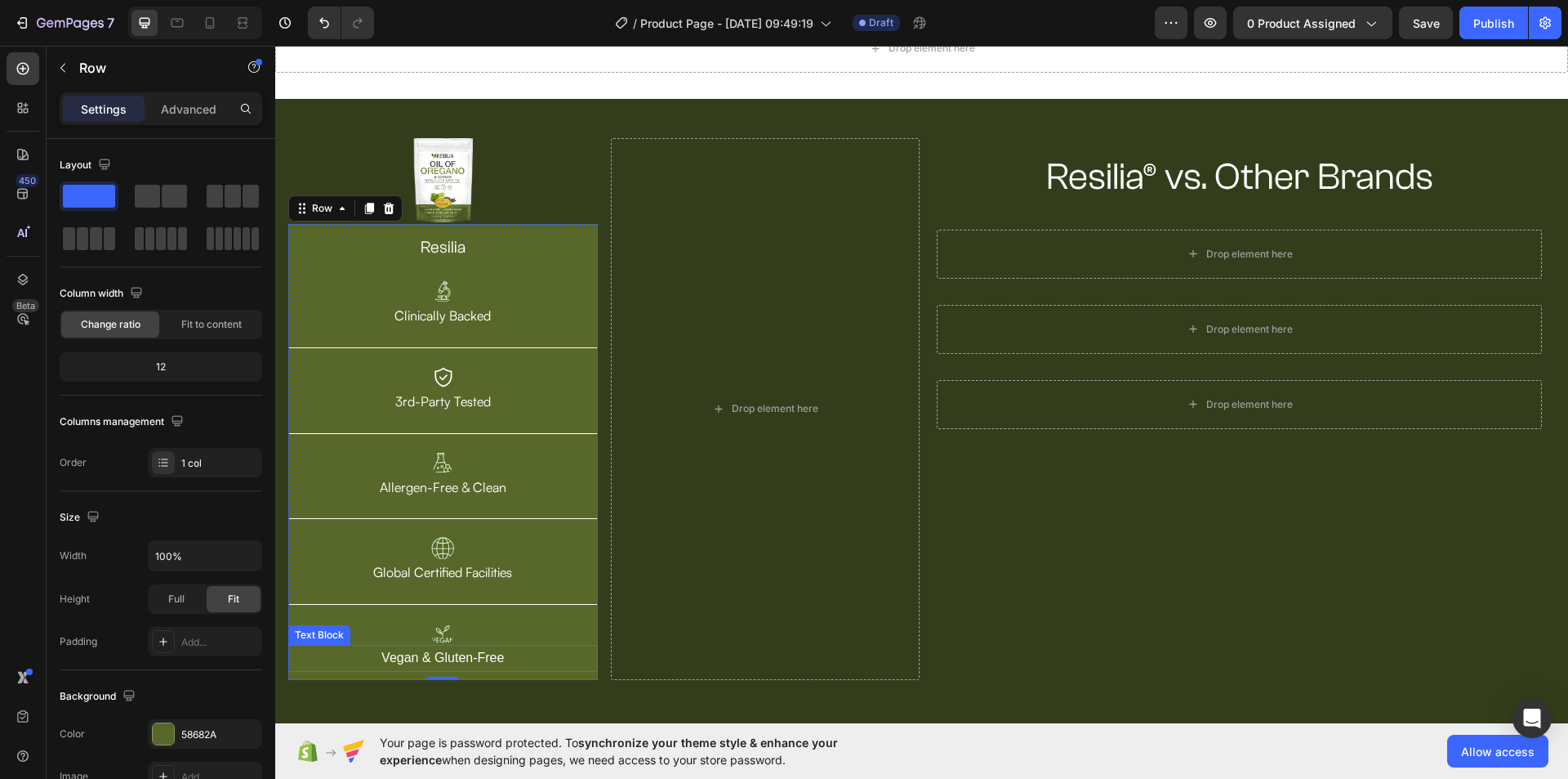
click at [477, 651] on p "Vegan & Gluten-Free" at bounding box center [442, 658] width 306 height 23
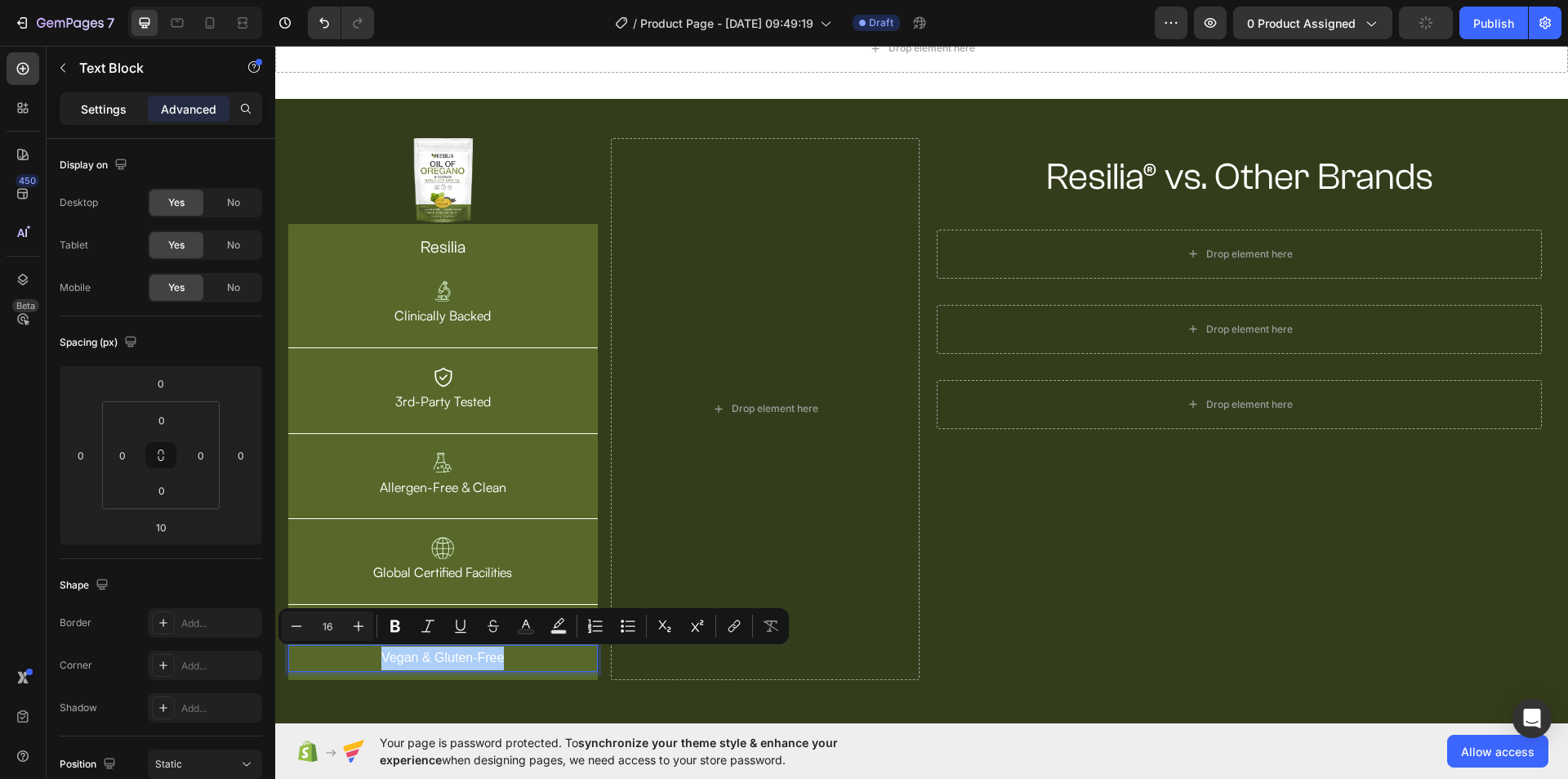
click at [107, 106] on p "Settings" at bounding box center [103, 109] width 46 height 17
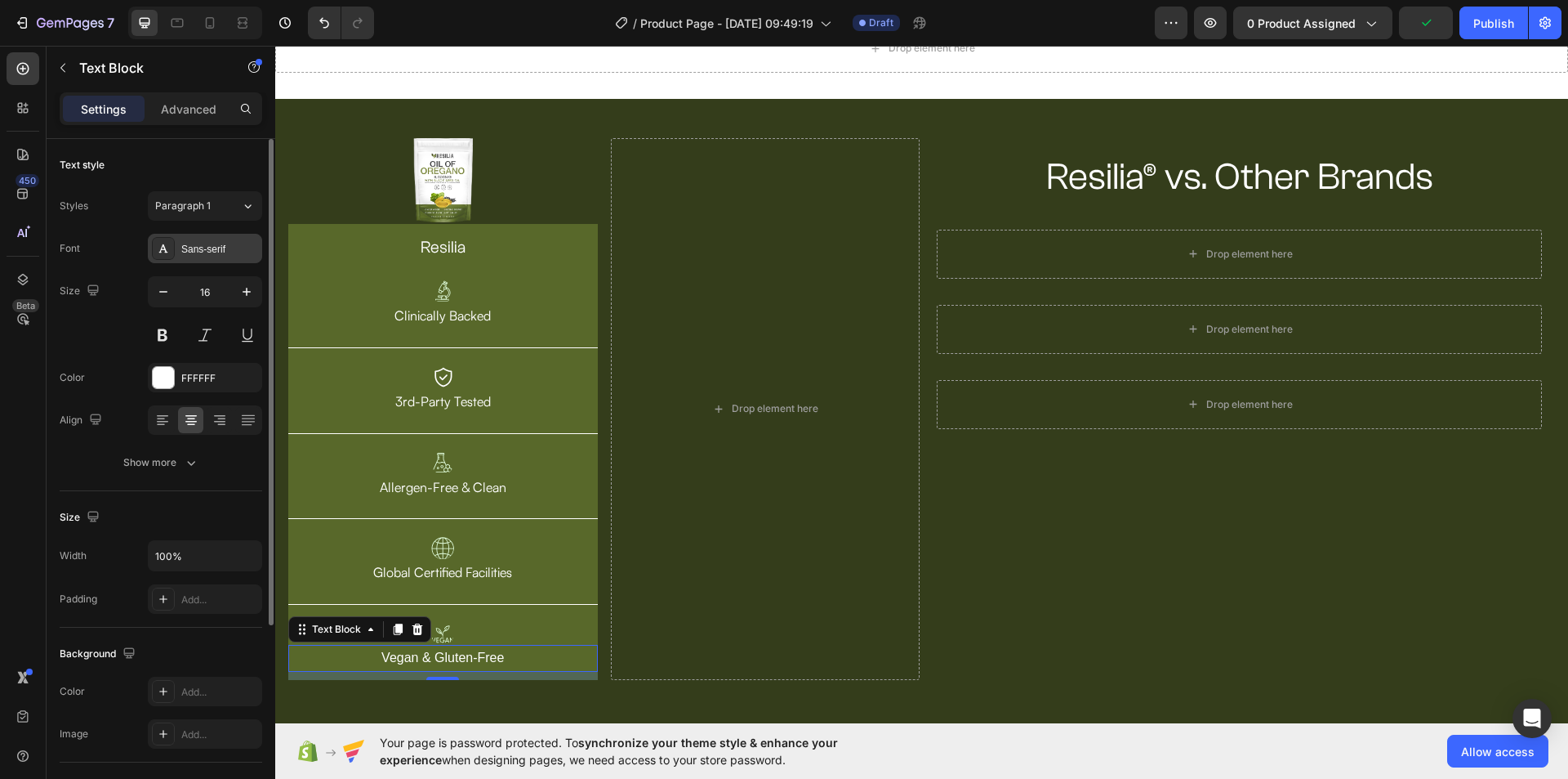
click at [226, 257] on div "Sans-serif" at bounding box center [205, 248] width 114 height 30
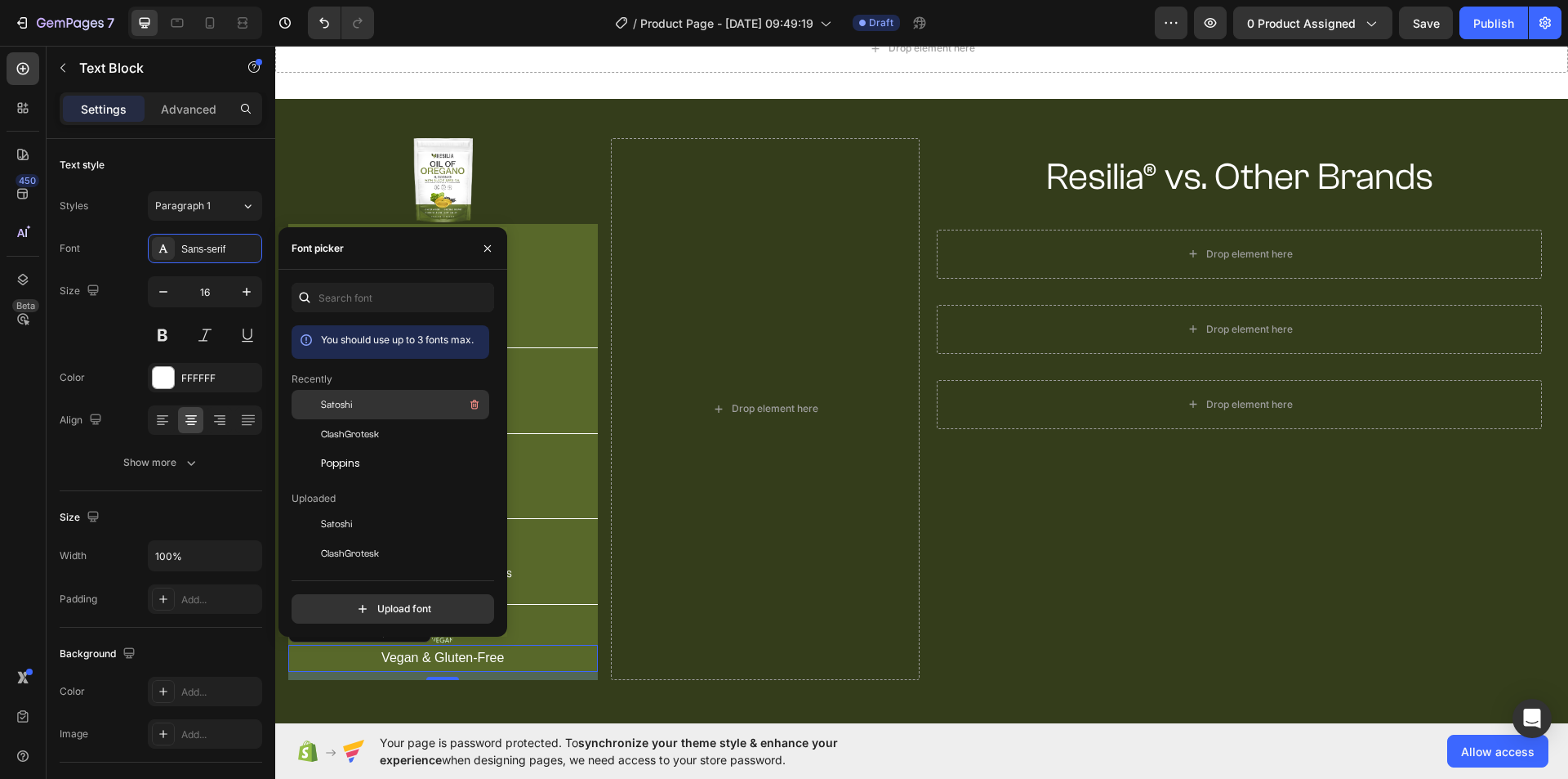
click at [378, 397] on div "Satoshi" at bounding box center [404, 405] width 165 height 20
click at [582, 288] on div at bounding box center [442, 291] width 309 height 22
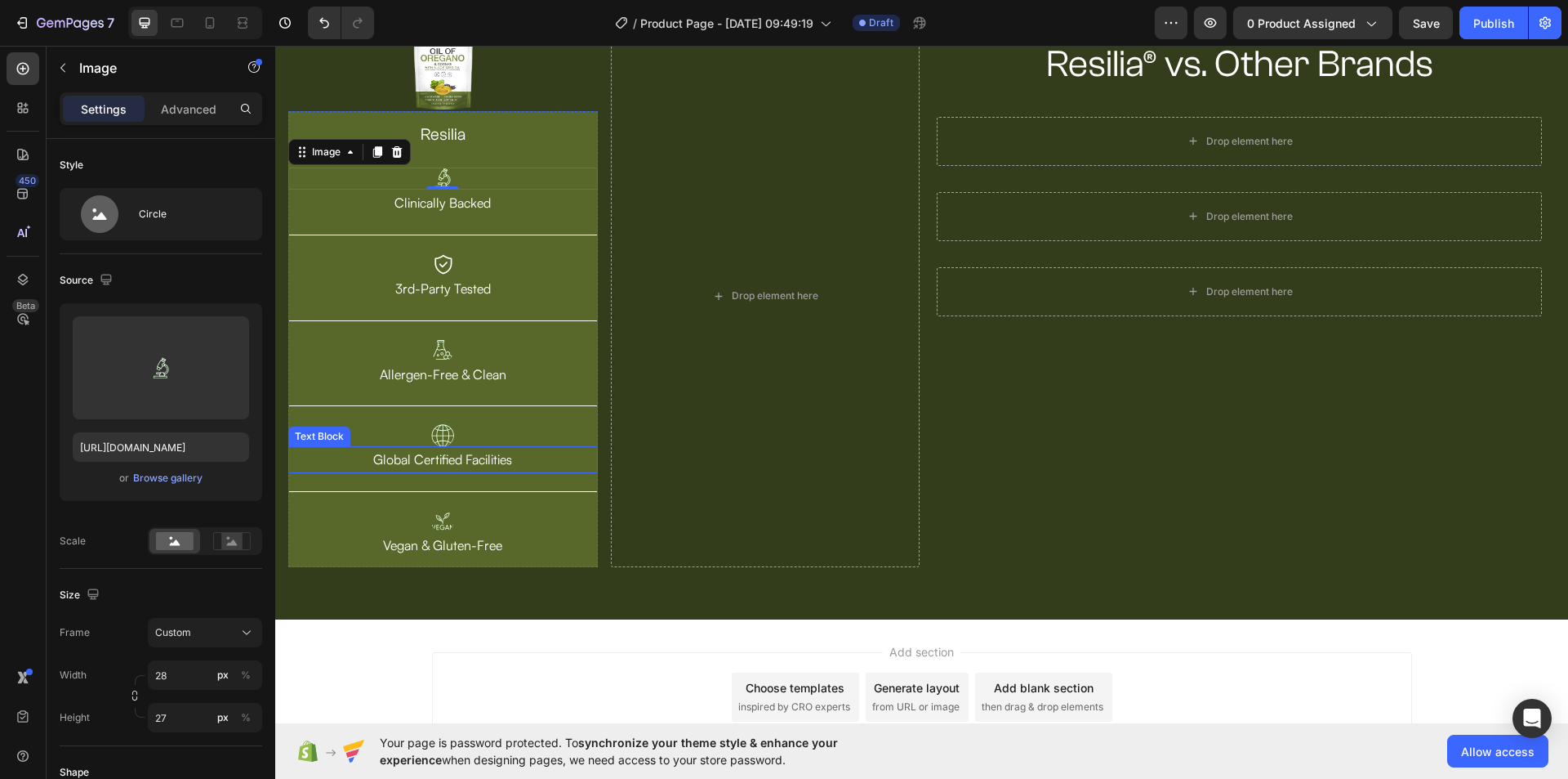
scroll to position [82, 0]
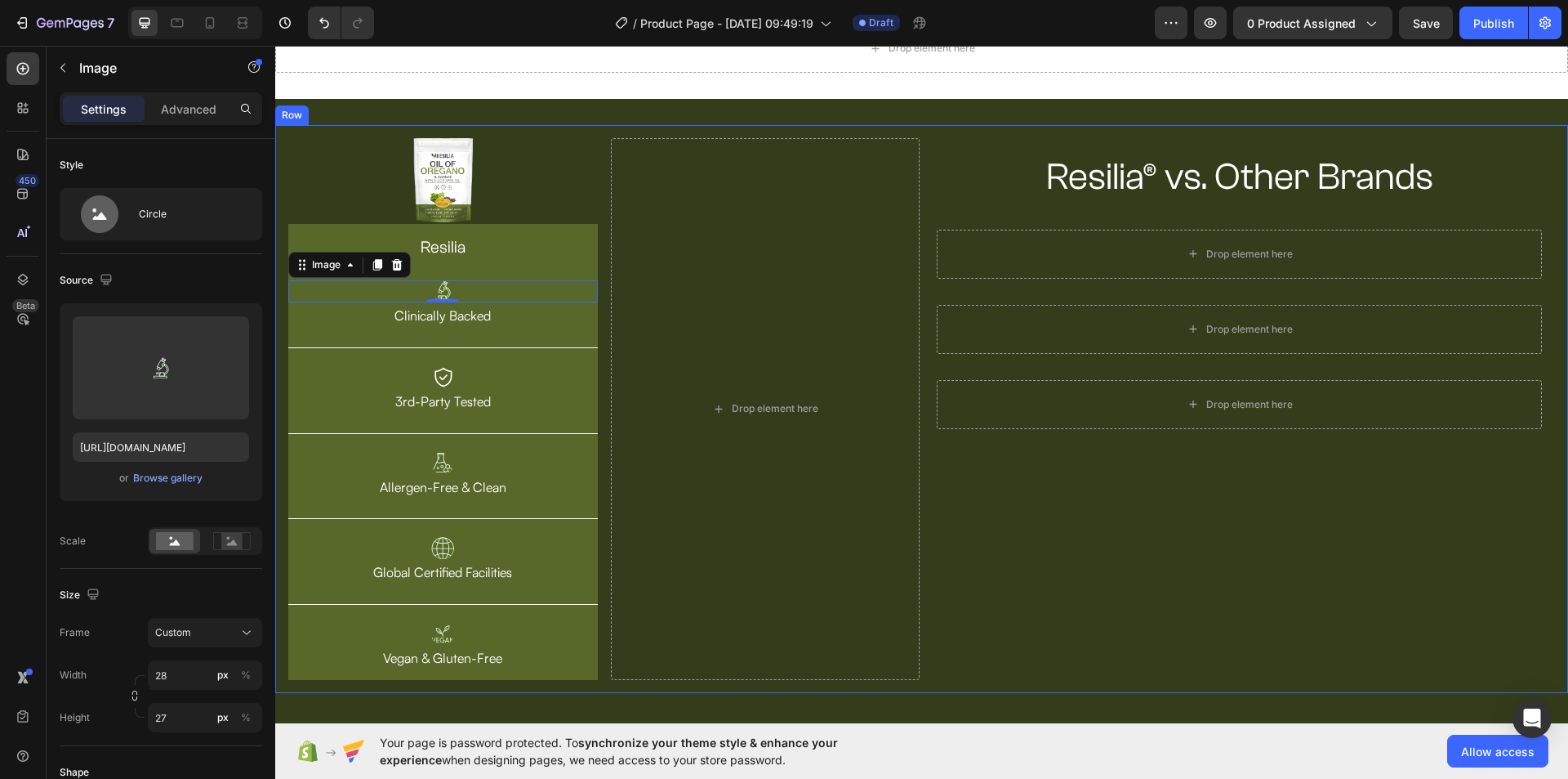
click at [1101, 514] on div "Resilia® vs. Other Brands Heading Row Drop element here Row Drop element here R…" at bounding box center [1240, 409] width 632 height 542
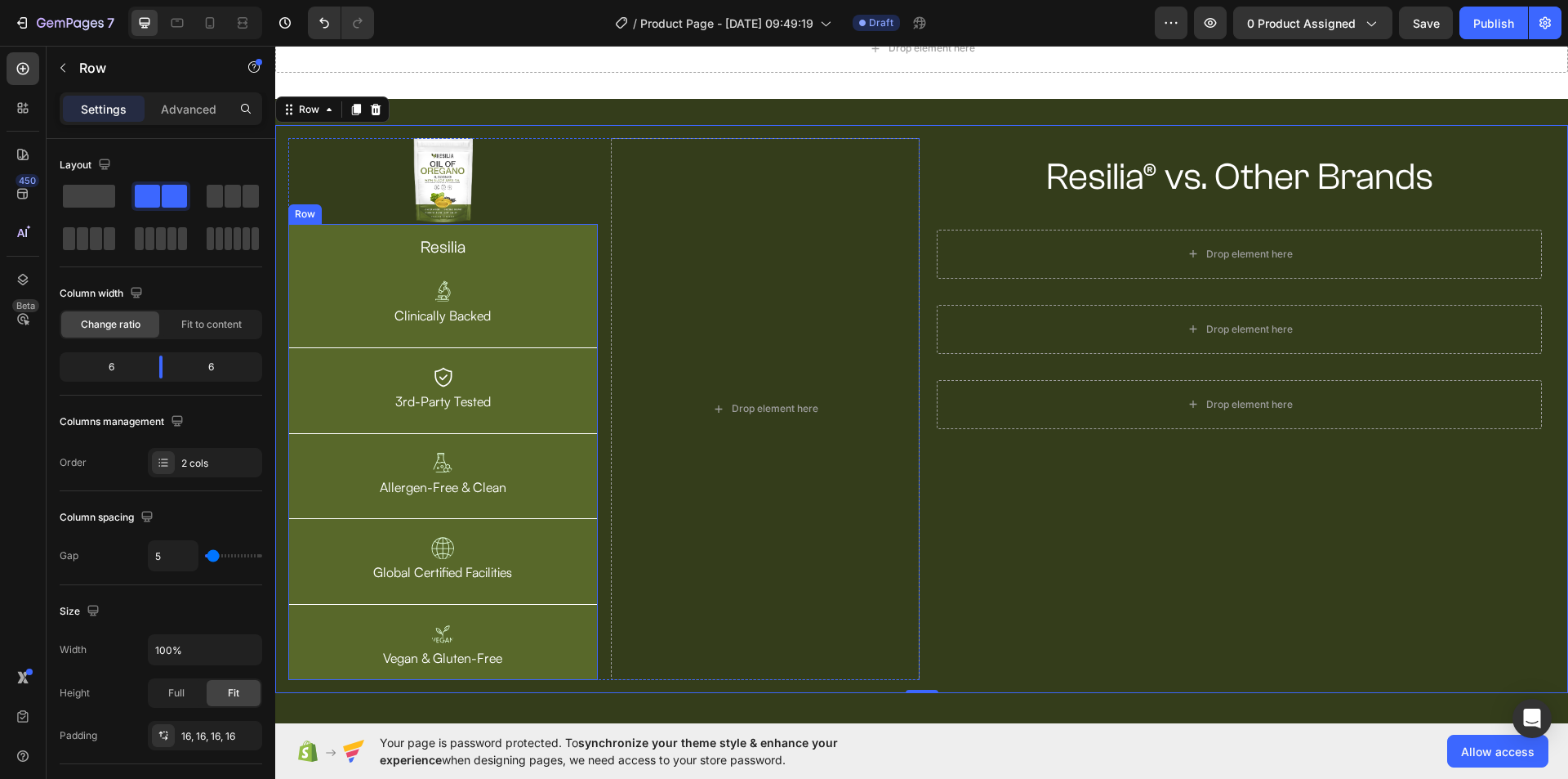
click at [593, 278] on div "resilia Heading Image Clinically Backed Text Block Title Line Image 3rd-Party T…" at bounding box center [442, 451] width 309 height 456
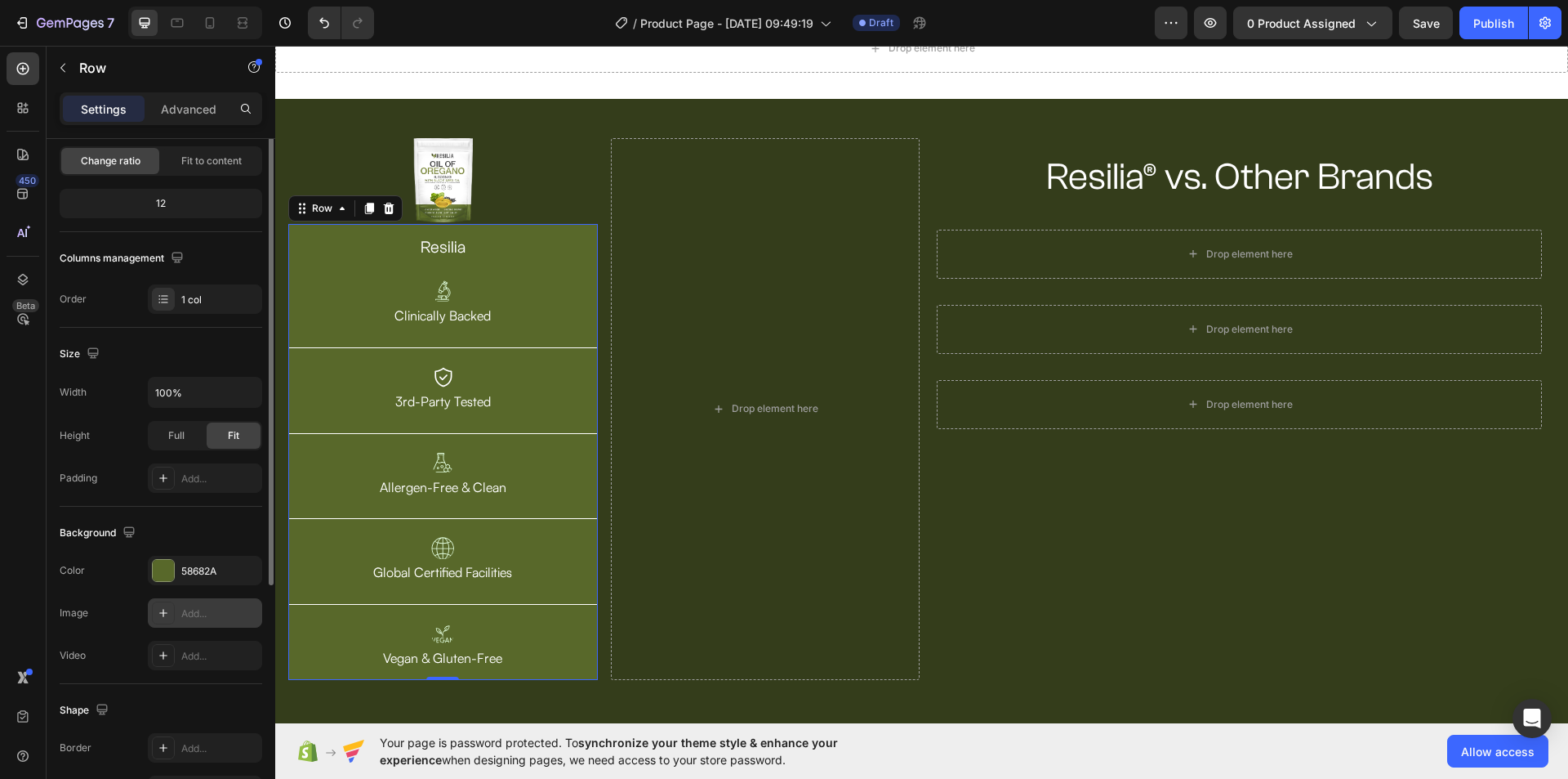
scroll to position [245, 0]
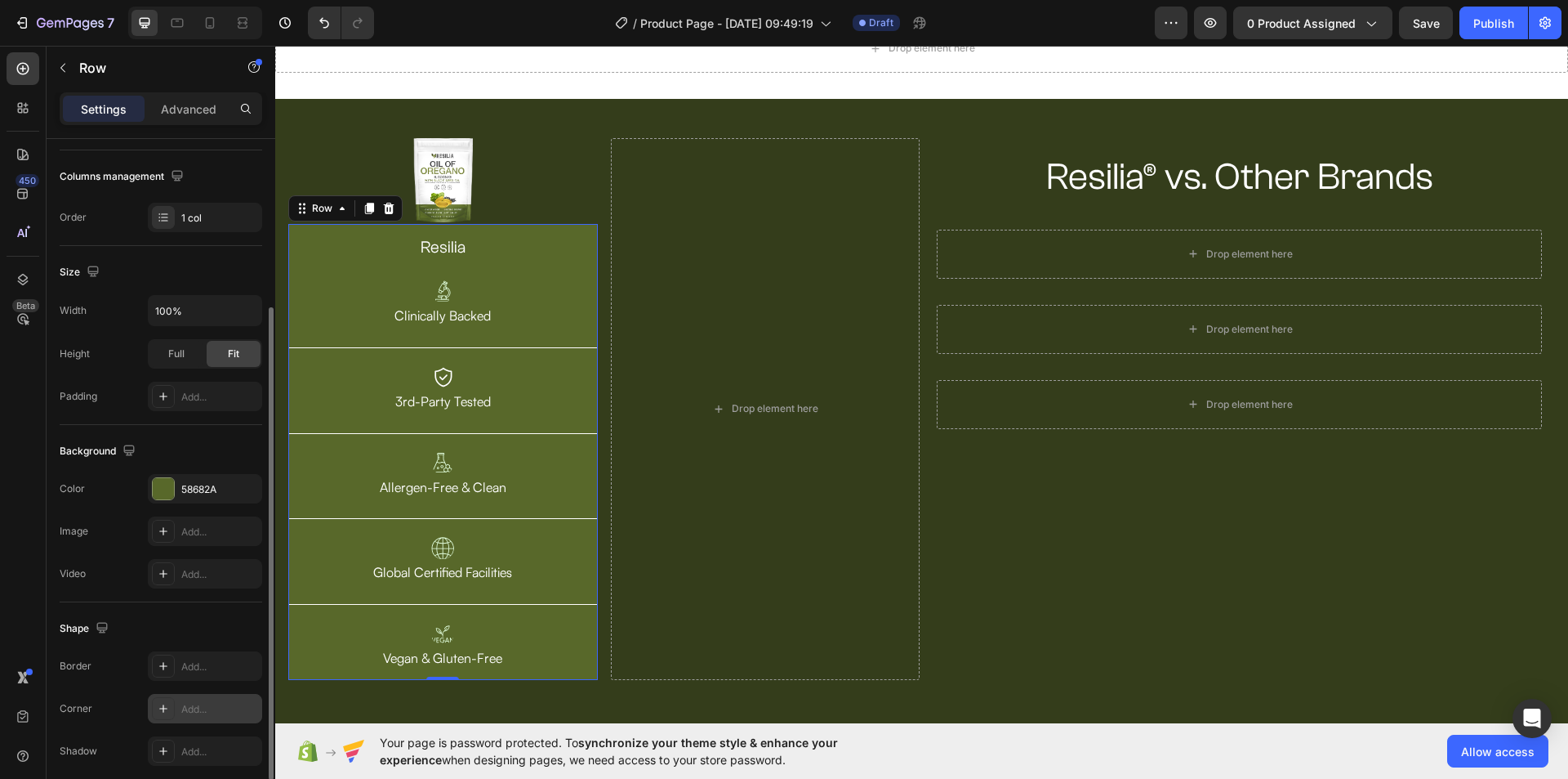
click at [202, 710] on div "Add..." at bounding box center [220, 709] width 77 height 14
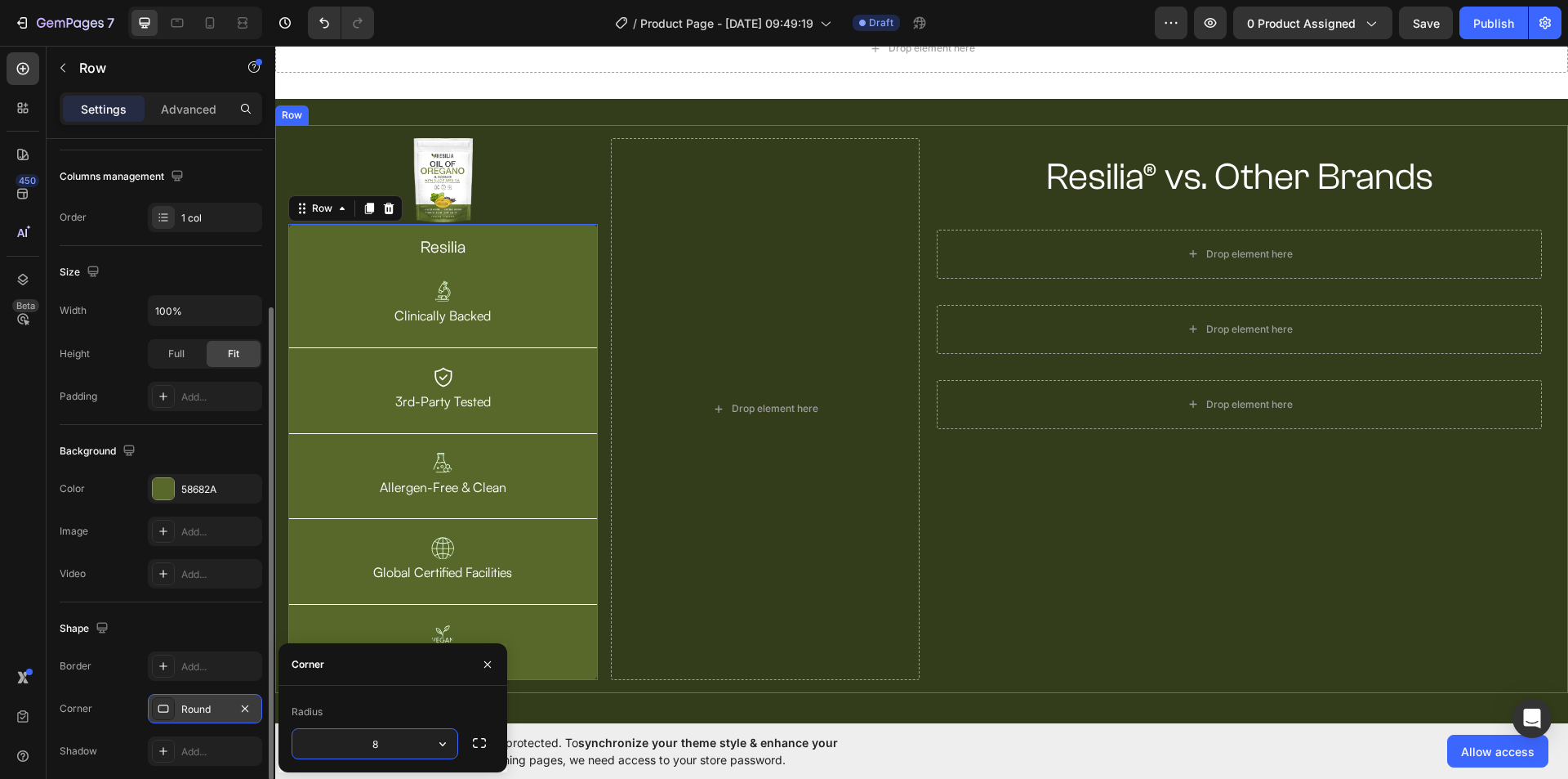
click at [995, 556] on div "Resilia® vs. Other Brands Heading Row Drop element here Row Drop element here R…" at bounding box center [1240, 409] width 632 height 542
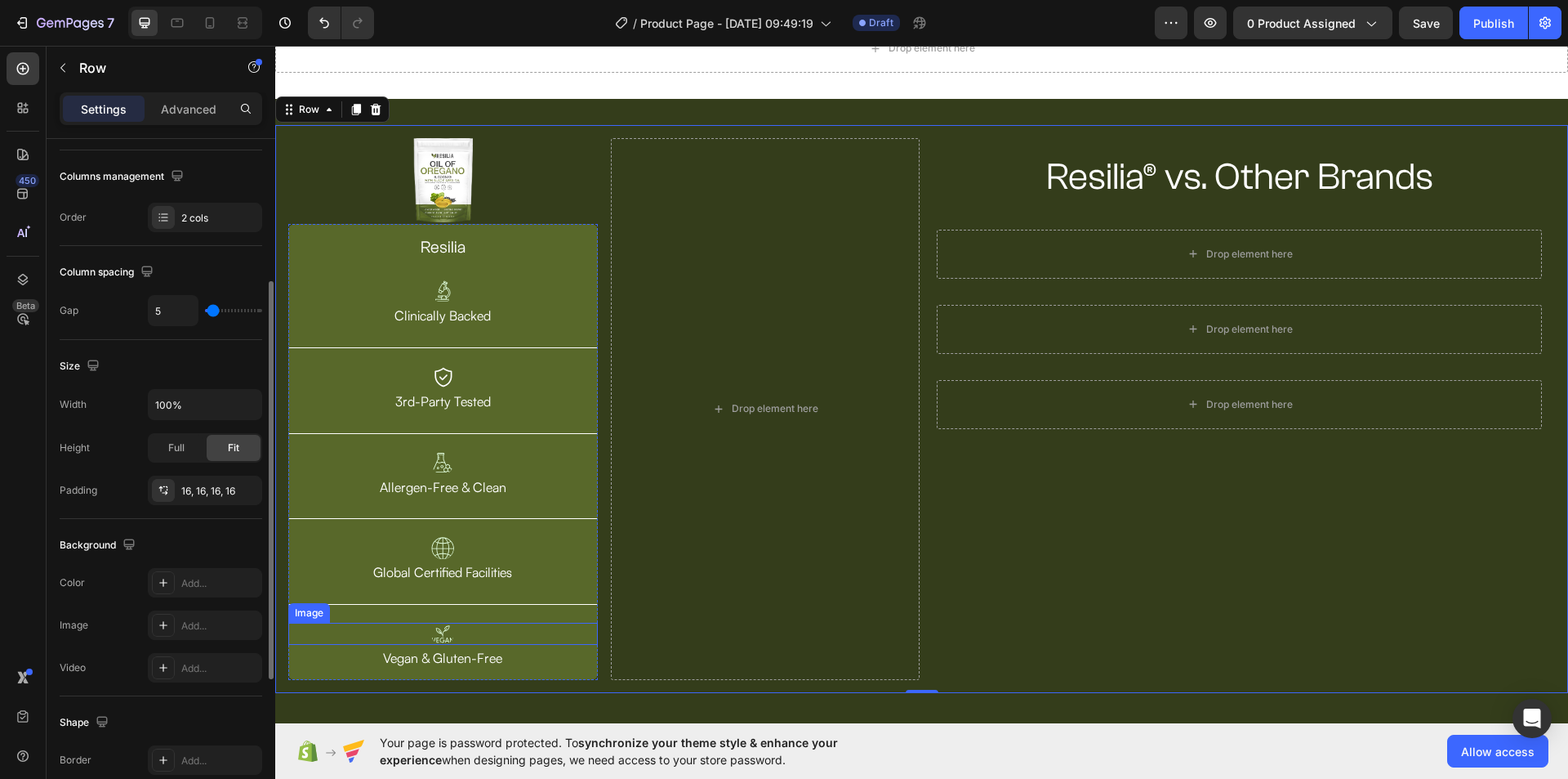
click at [446, 629] on img at bounding box center [442, 634] width 22 height 22
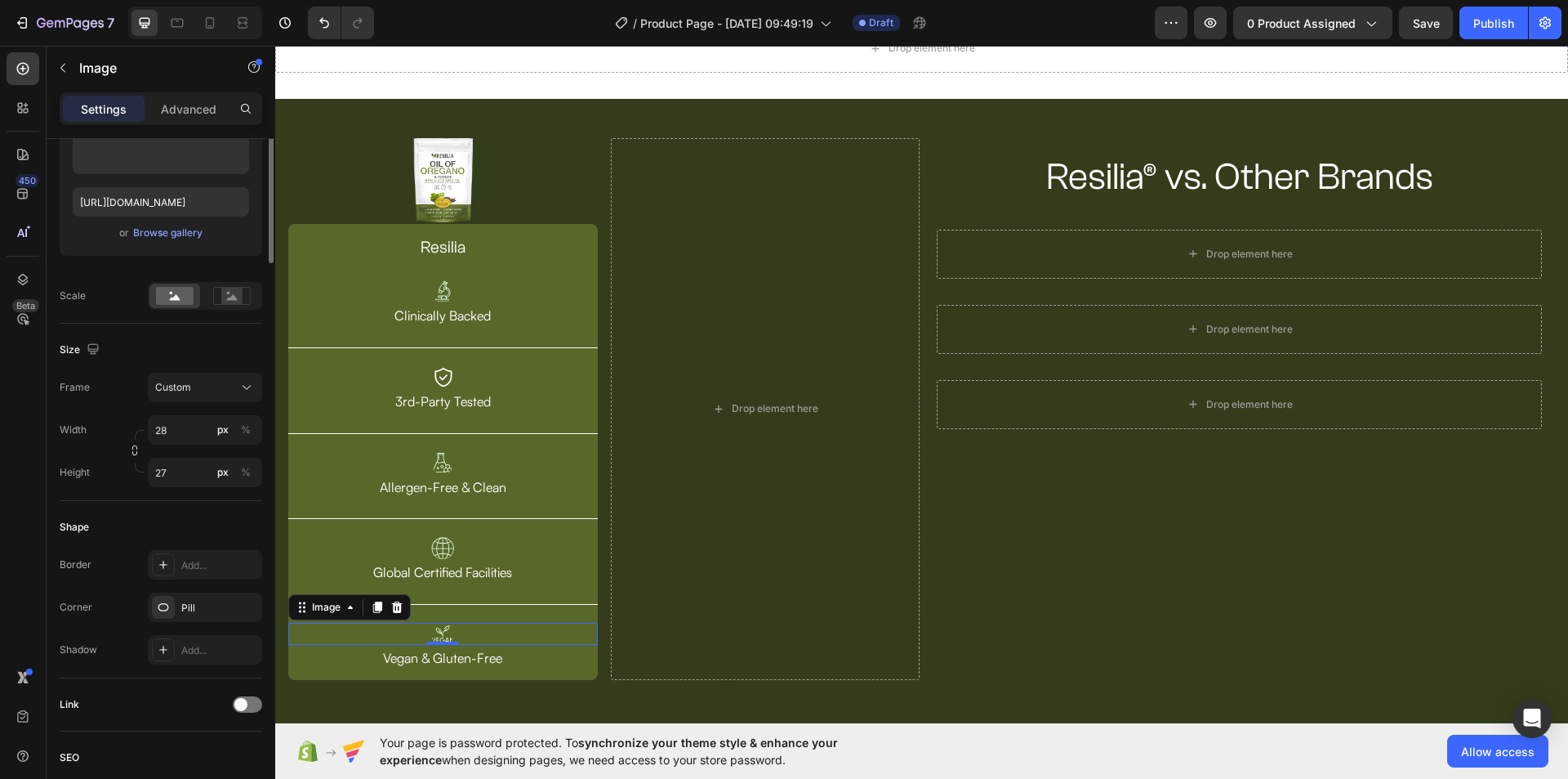
scroll to position [0, 0]
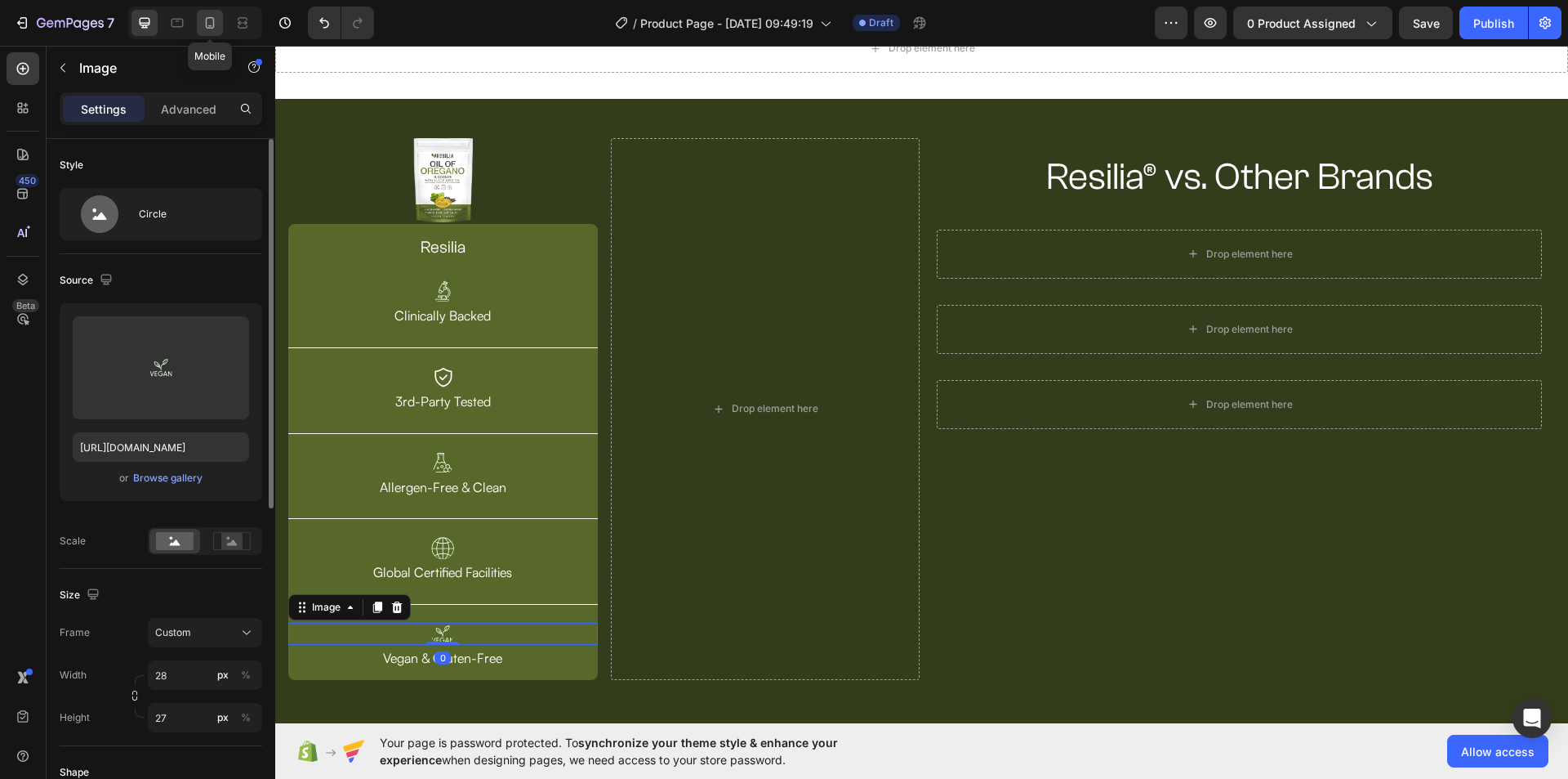
click at [210, 19] on icon at bounding box center [210, 22] width 16 height 16
type input "80"
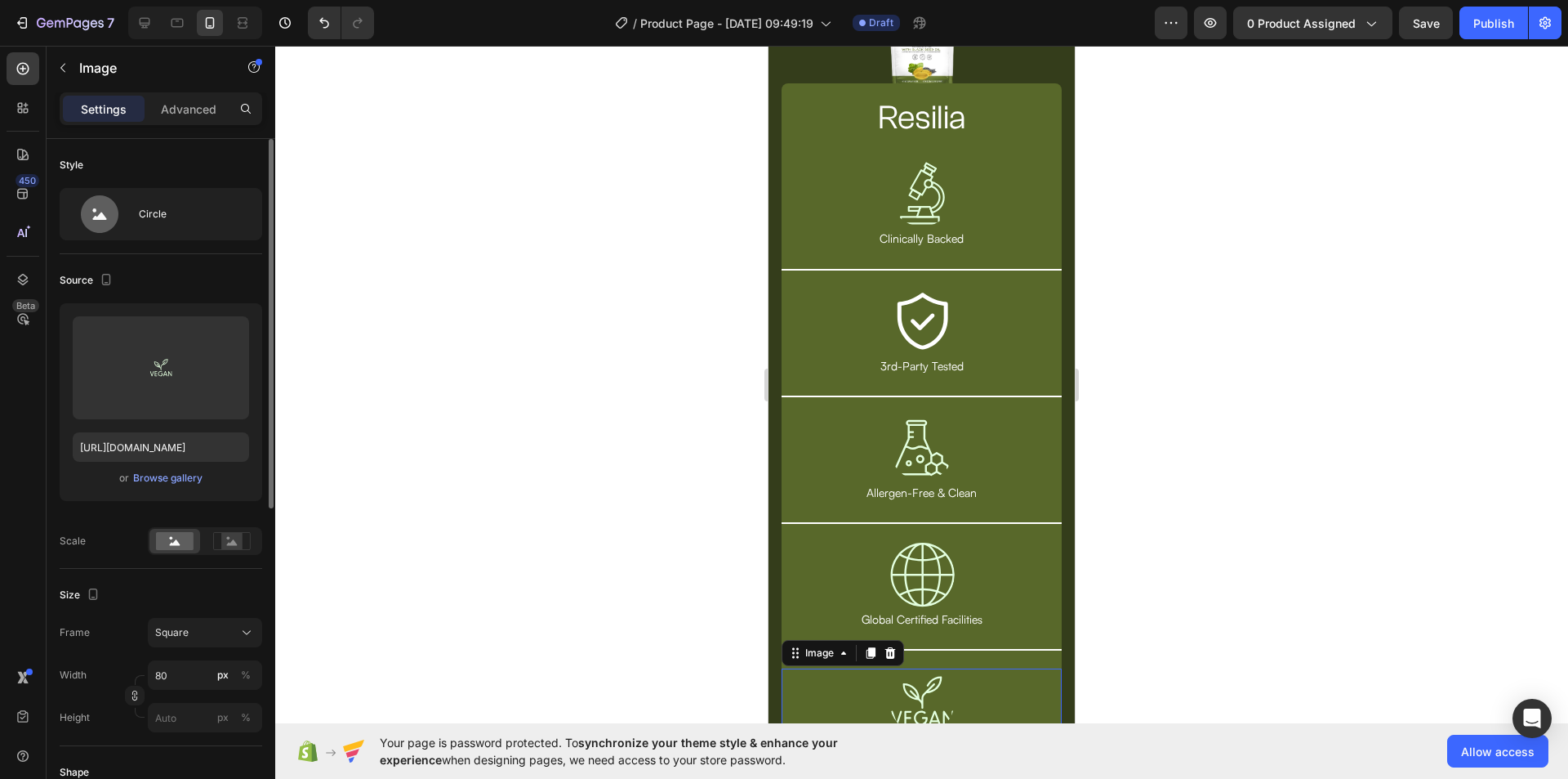
scroll to position [32, 0]
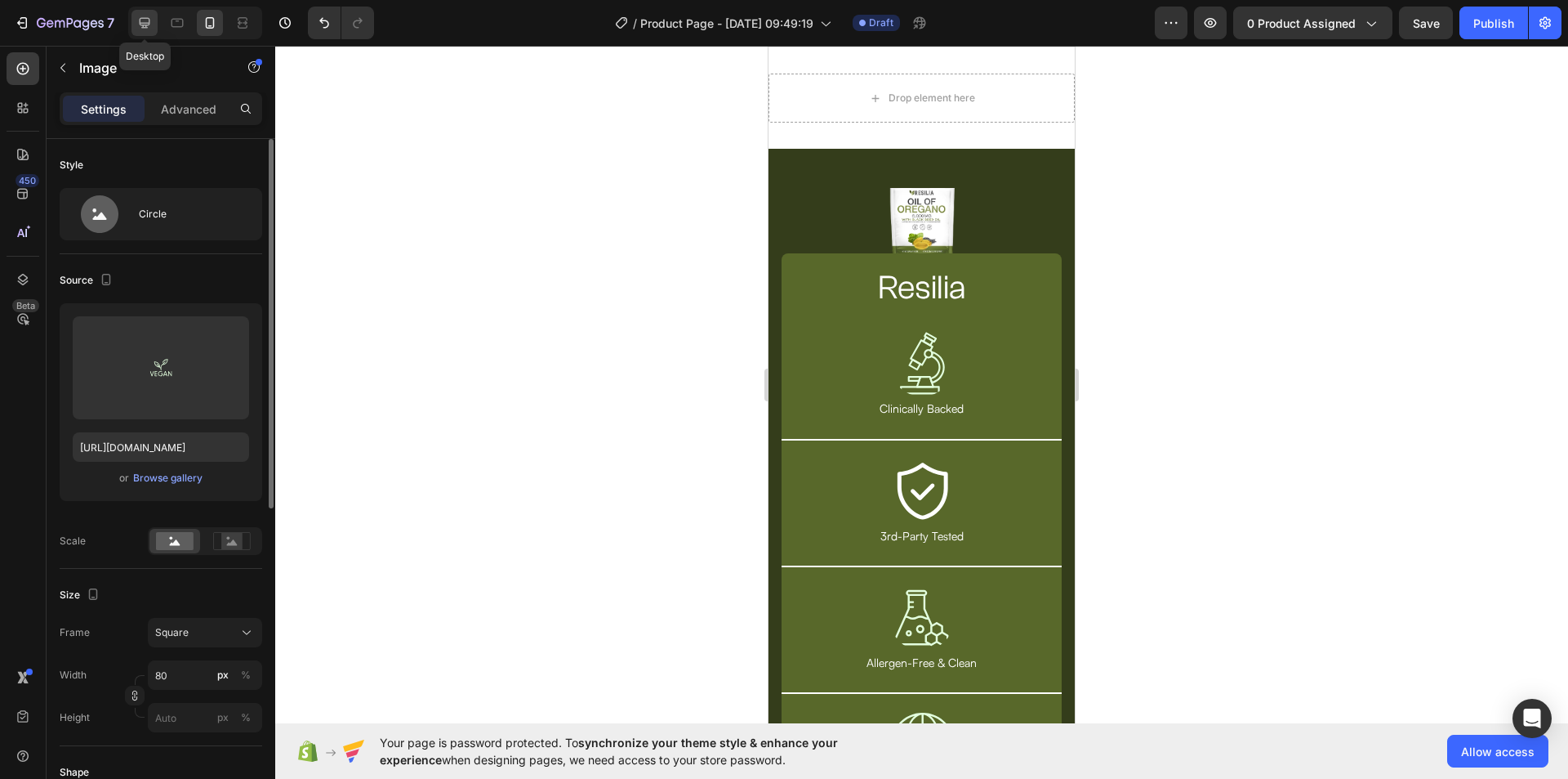
click at [144, 22] on icon at bounding box center [144, 22] width 16 height 16
type input "28"
type input "27"
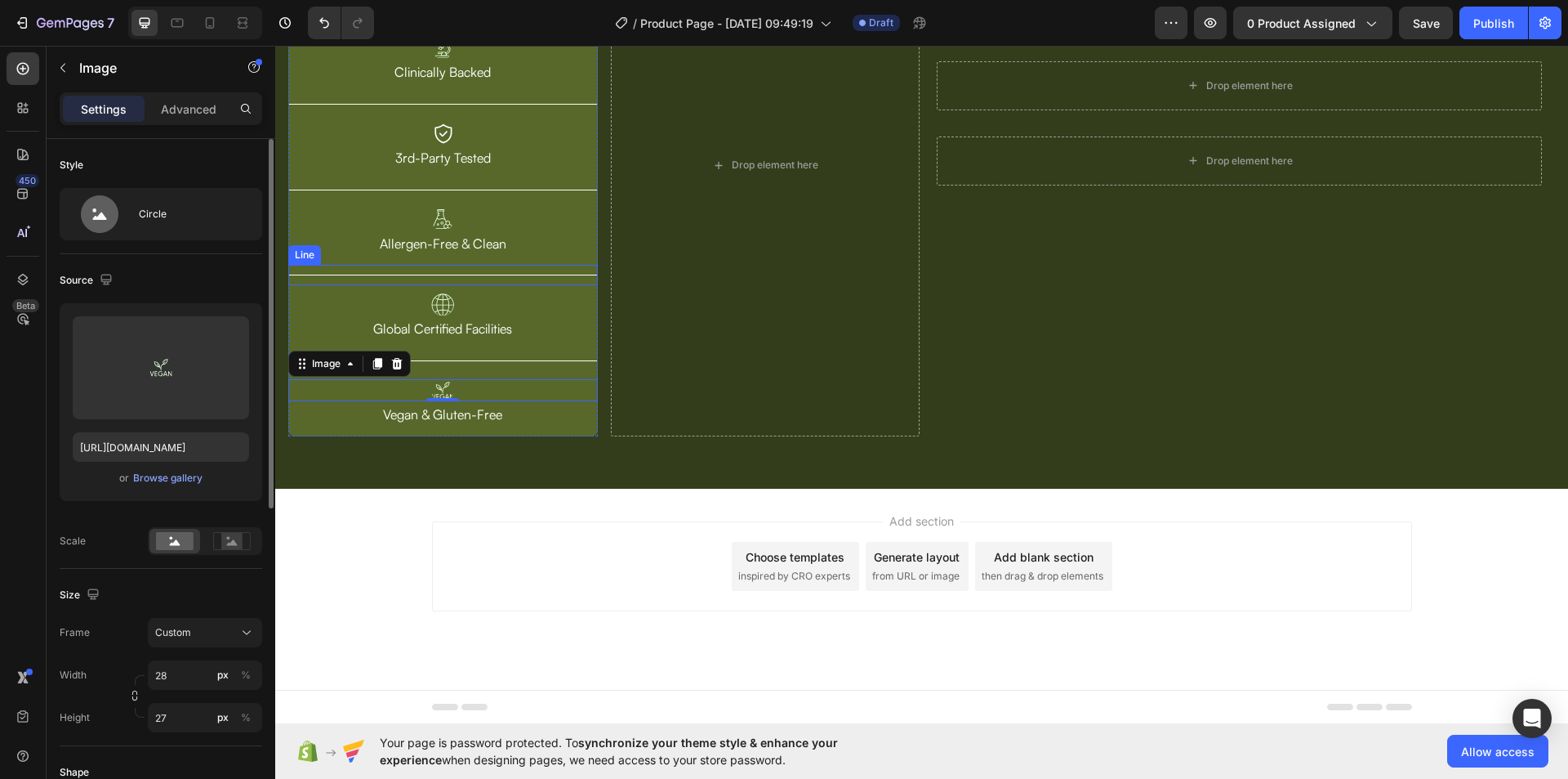
scroll to position [81, 0]
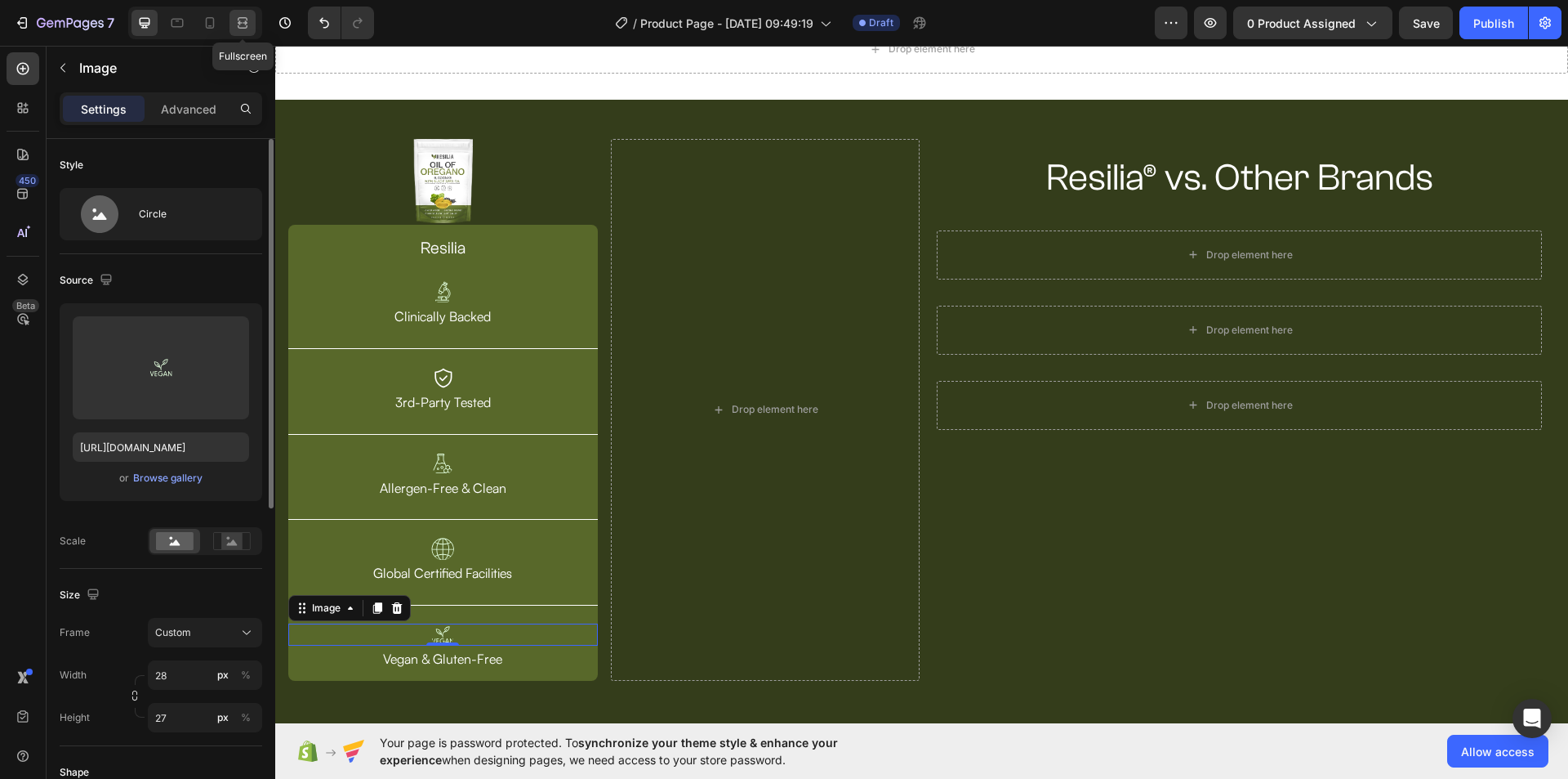
click at [242, 19] on icon at bounding box center [242, 22] width 16 height 16
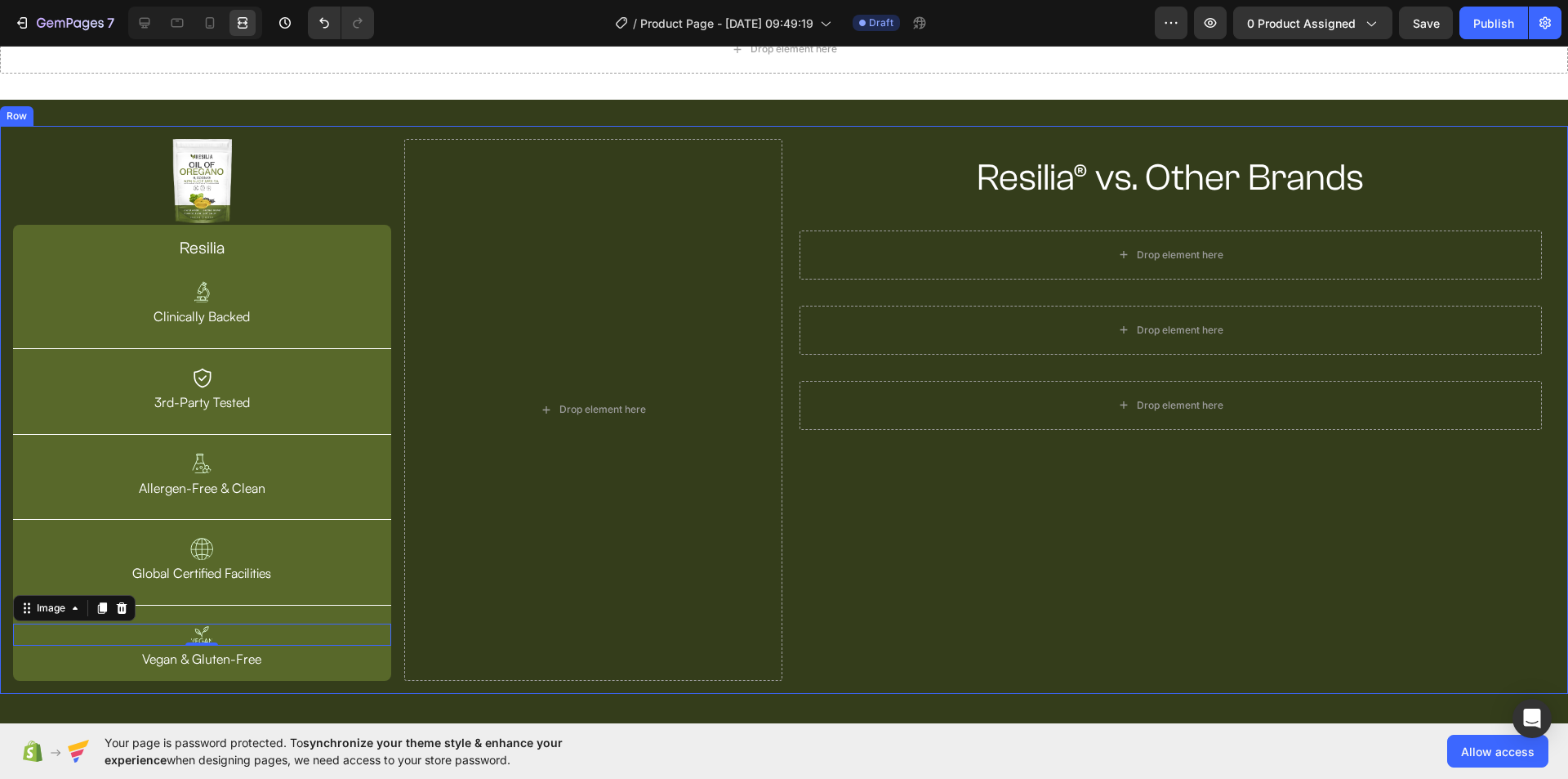
click at [782, 136] on div "Image resilia Heading Image Clinically Backed Text Block Title Line Image 3rd-P…" at bounding box center [784, 409] width 1568 height 568
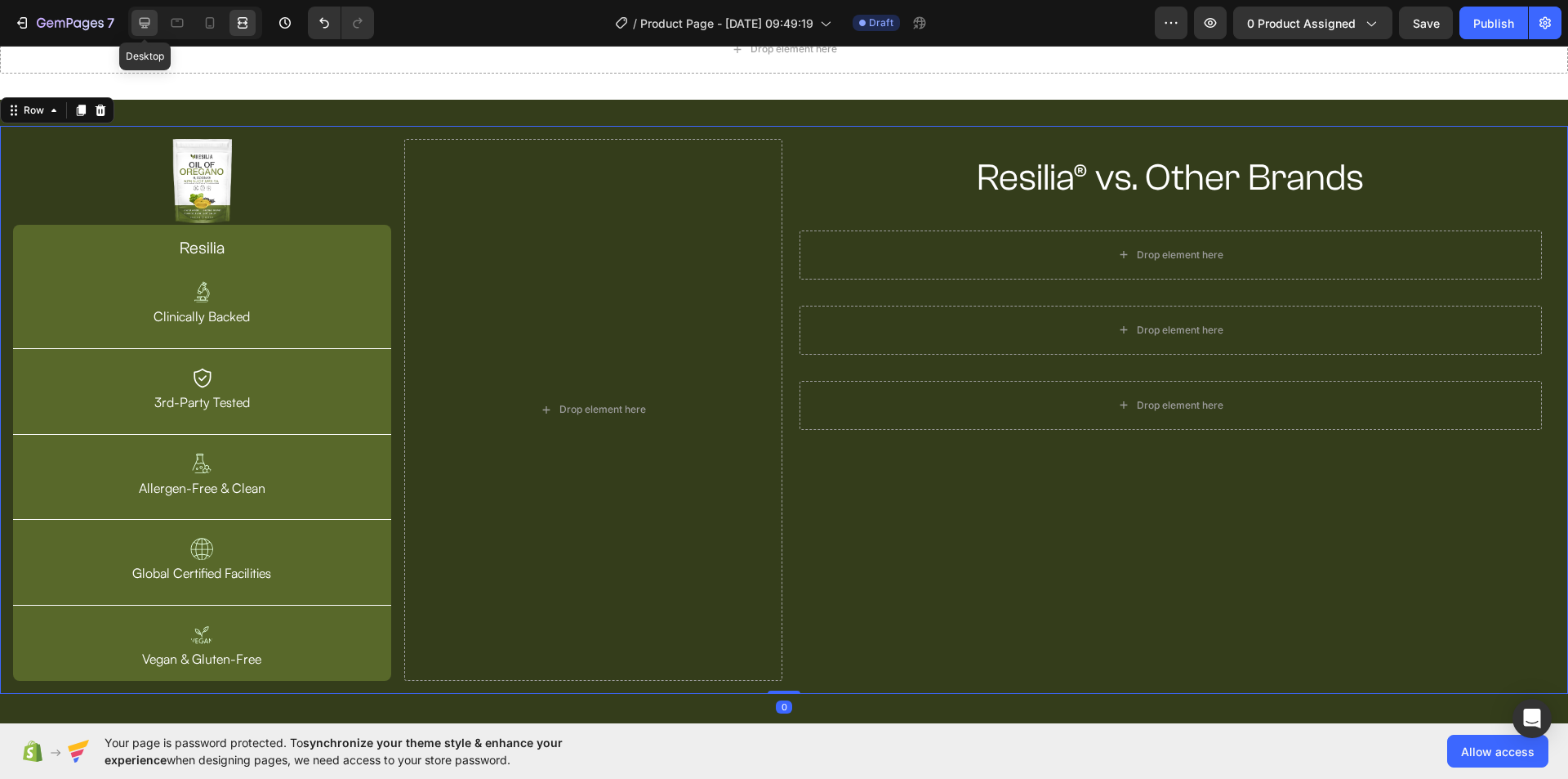
click at [148, 24] on icon at bounding box center [145, 23] width 11 height 11
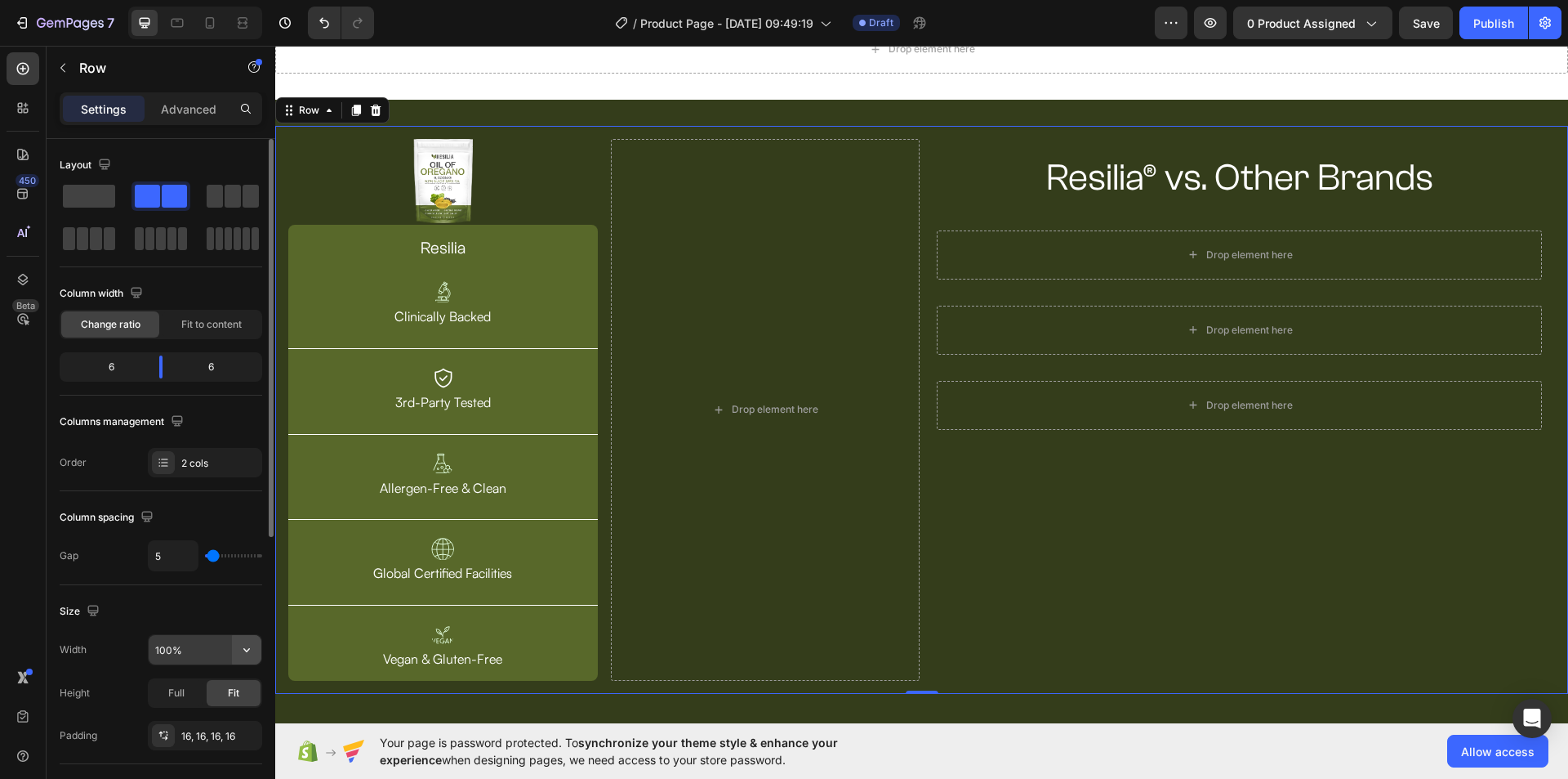
click at [249, 650] on icon "button" at bounding box center [246, 650] width 6 height 4
click at [160, 652] on input "100%" at bounding box center [205, 649] width 113 height 30
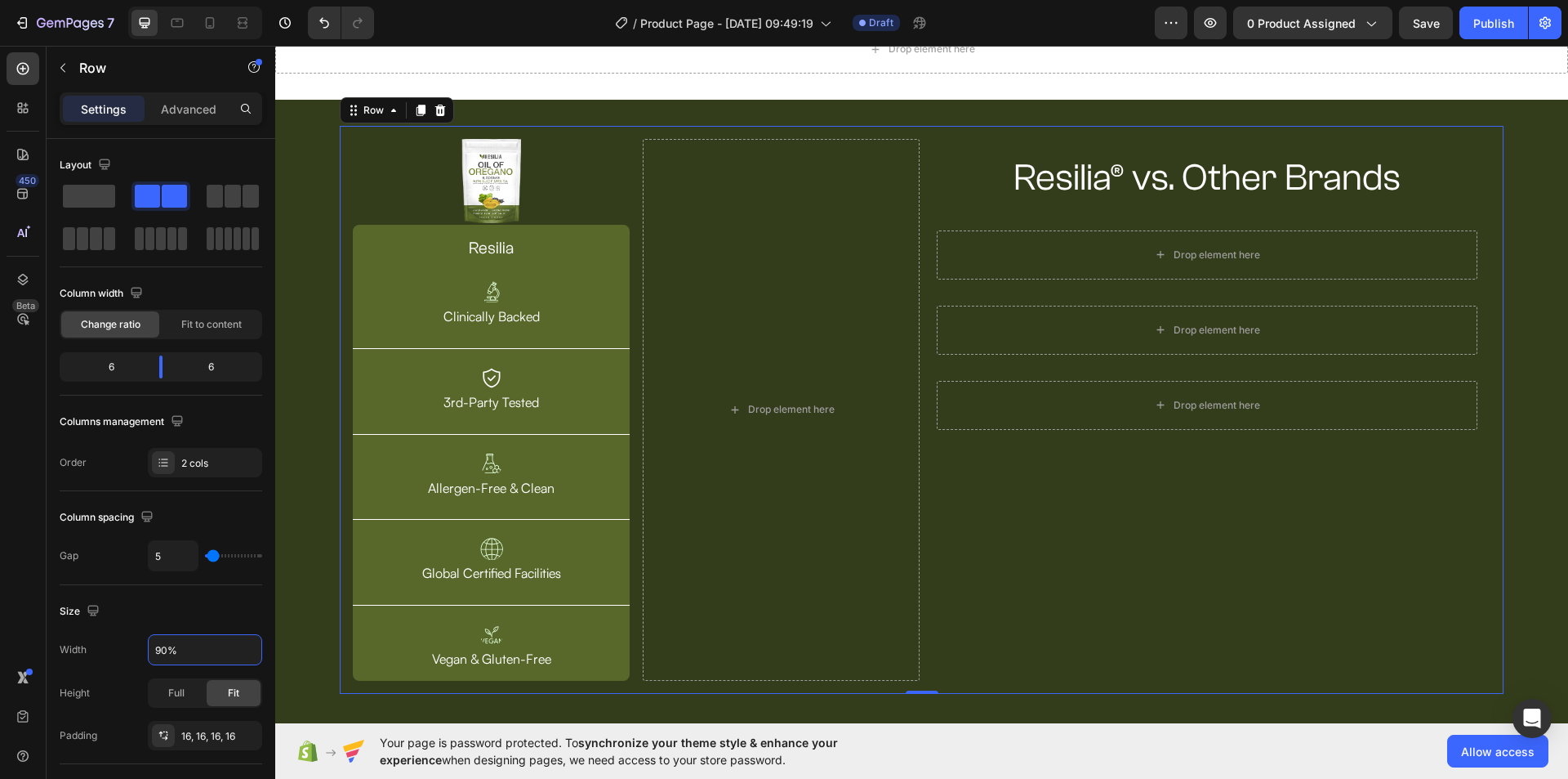
type input "90%"
click at [1070, 553] on div "Resilia® vs. Other Brands Heading Row Drop element here Row Drop element here R…" at bounding box center [1207, 410] width 567 height 542
click at [1507, 169] on div "Image resilia Heading Image Clinically Backed Text Block Title Line Image 3rd-P…" at bounding box center [921, 409] width 1293 height 568
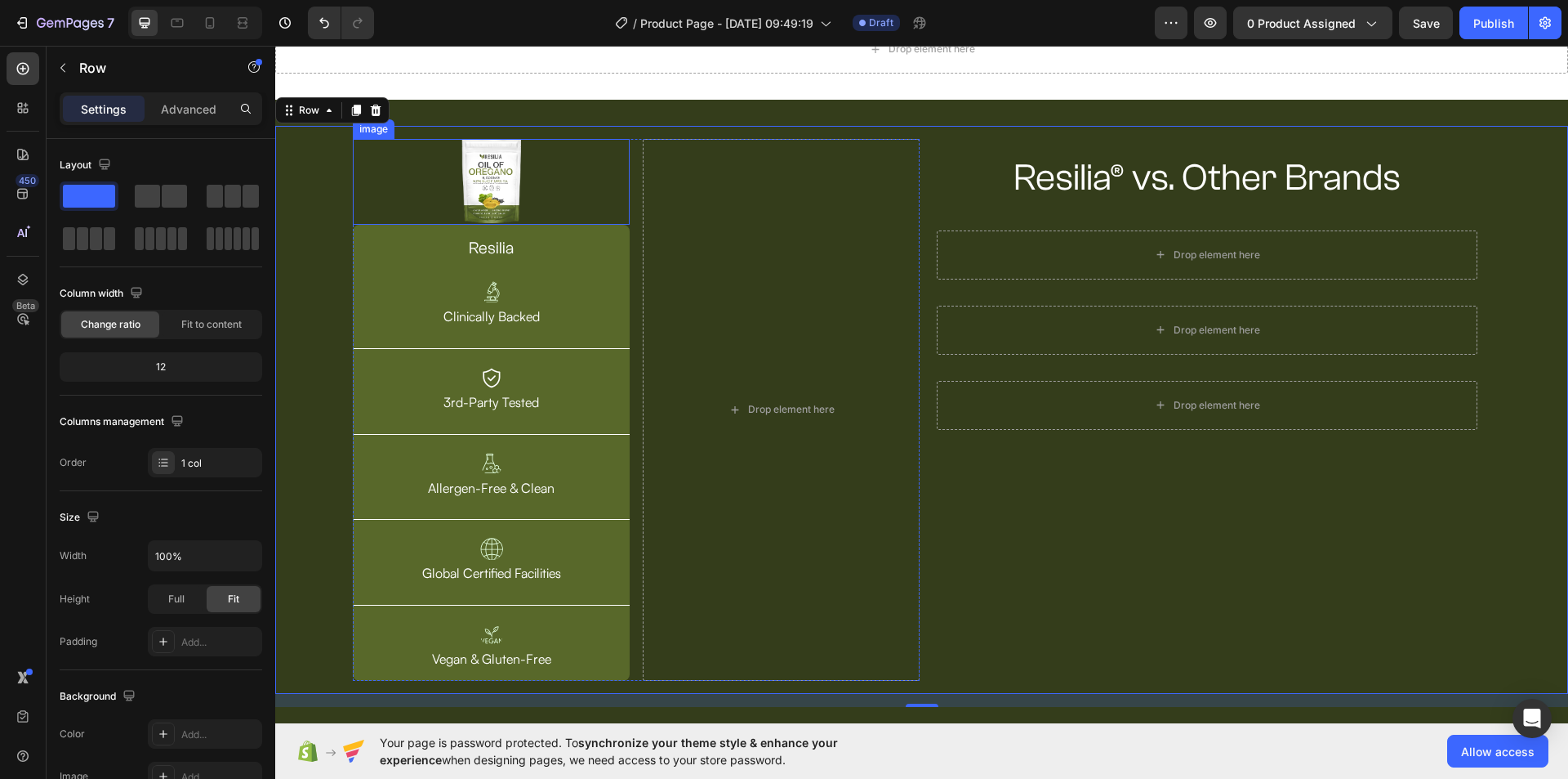
click at [501, 198] on img at bounding box center [491, 182] width 59 height 86
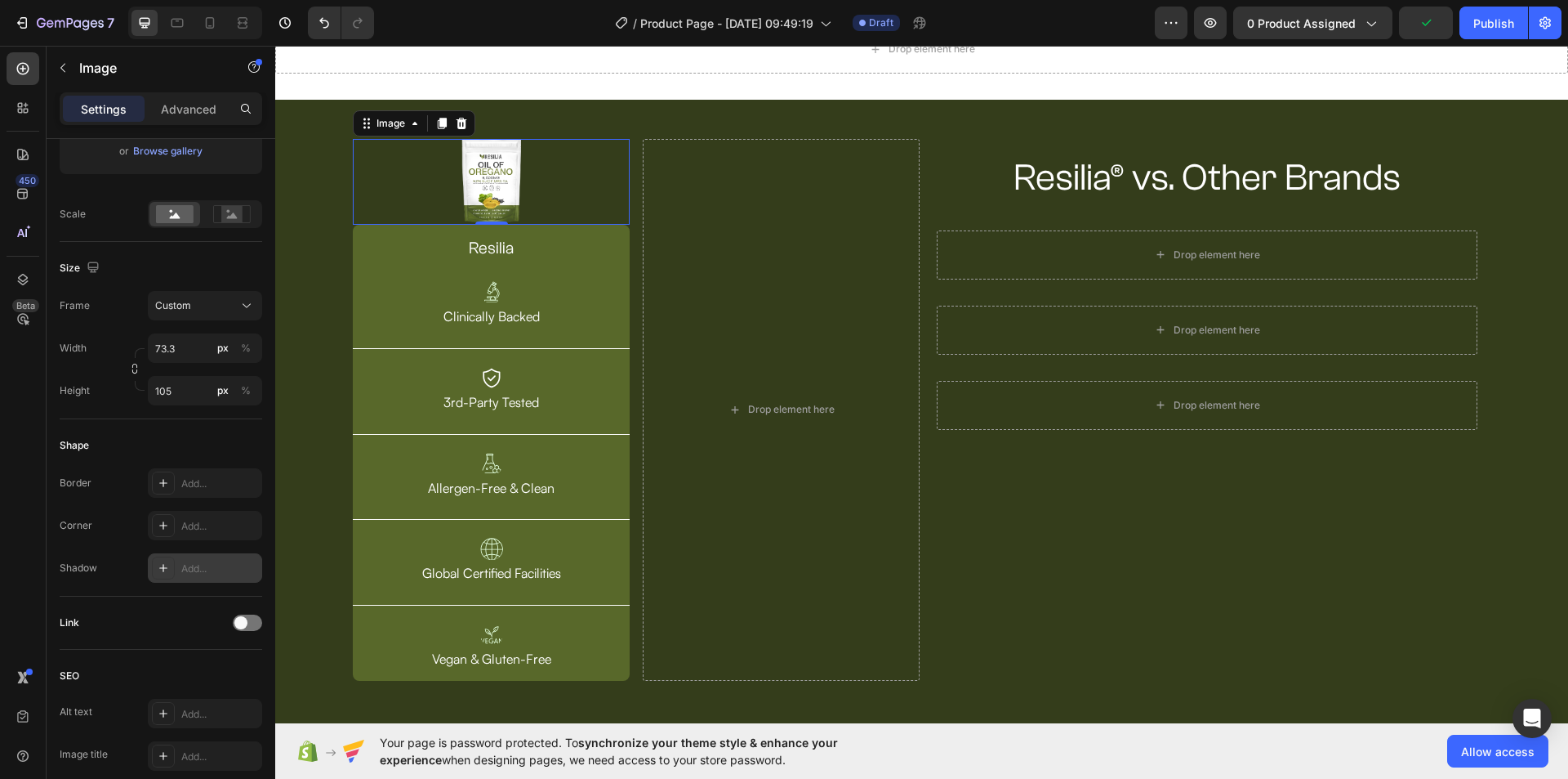
scroll to position [490, 0]
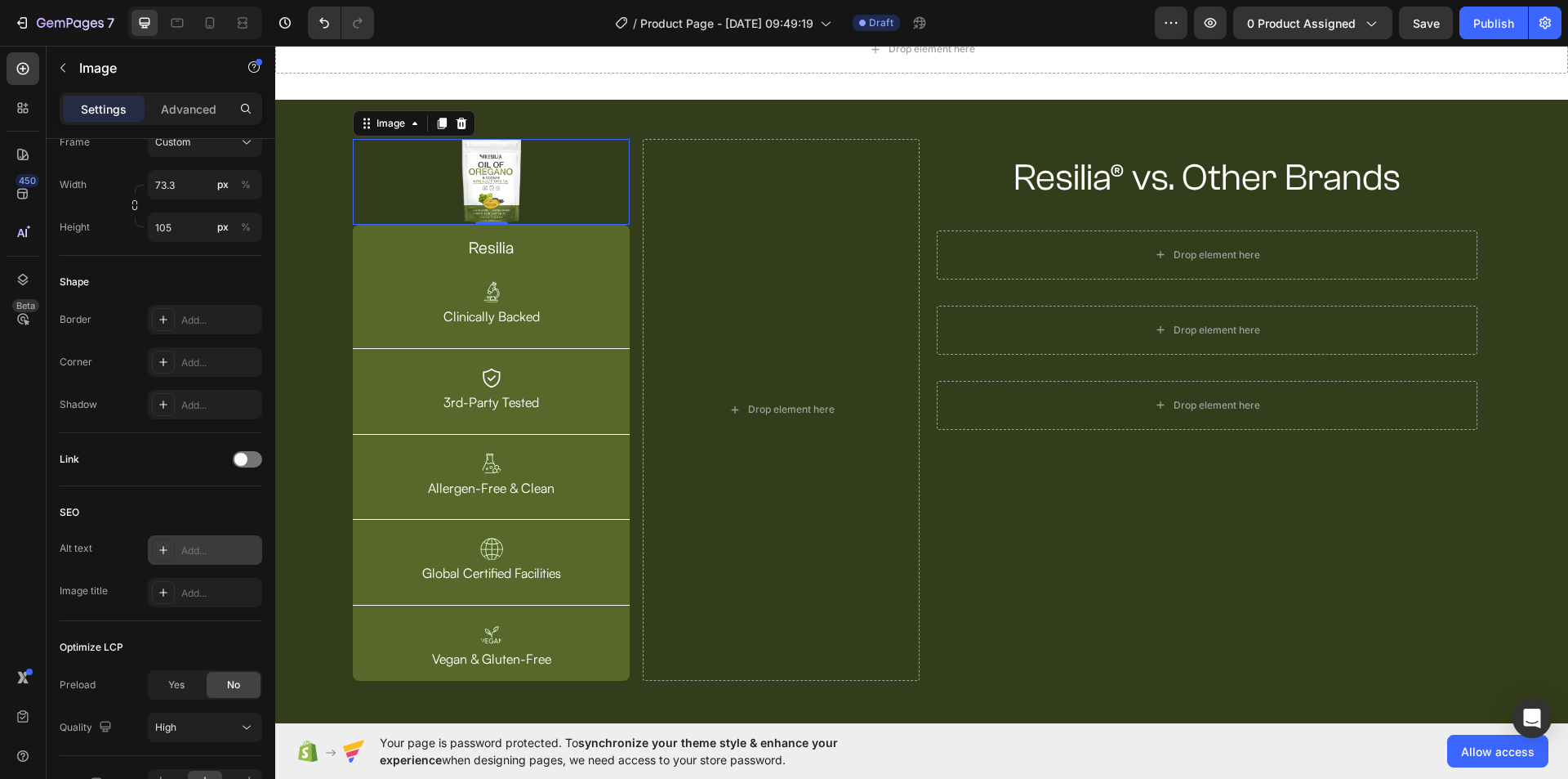
click at [172, 550] on div at bounding box center [162, 549] width 22 height 22
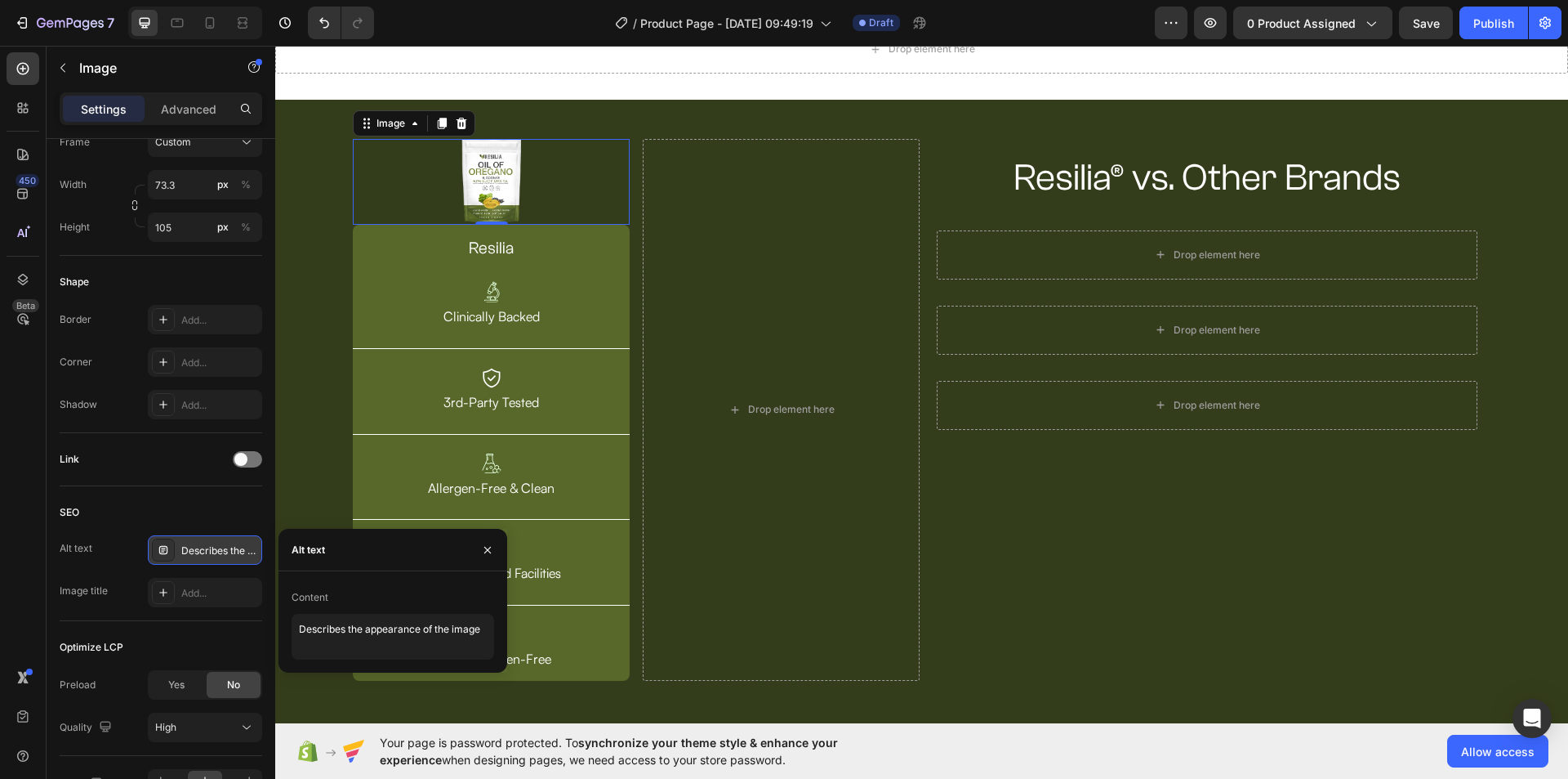
click at [250, 547] on div "Describes the appearance of the image" at bounding box center [220, 550] width 77 height 14
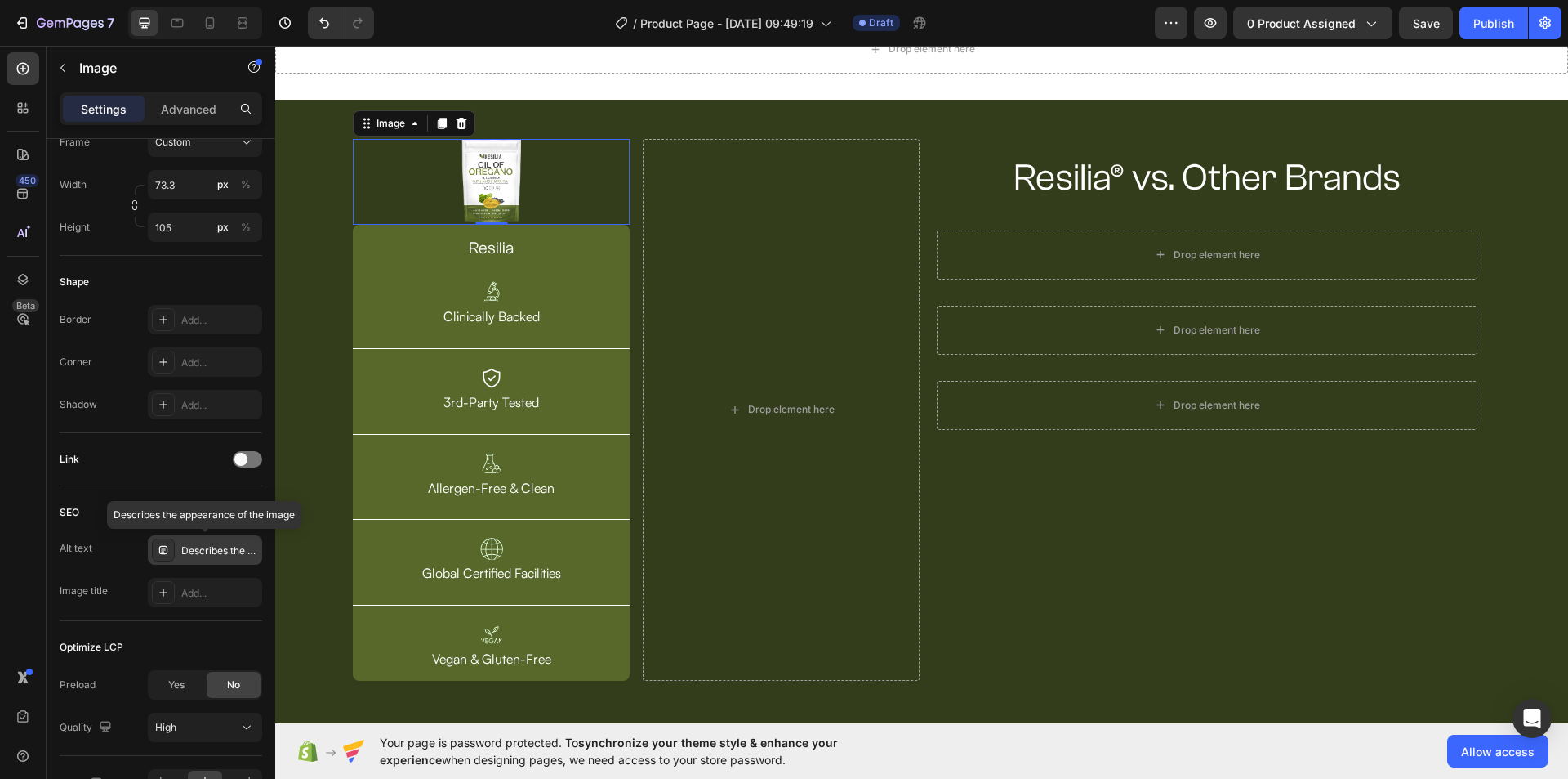
click at [182, 548] on div "Describes the appearance of the image" at bounding box center [220, 550] width 77 height 14
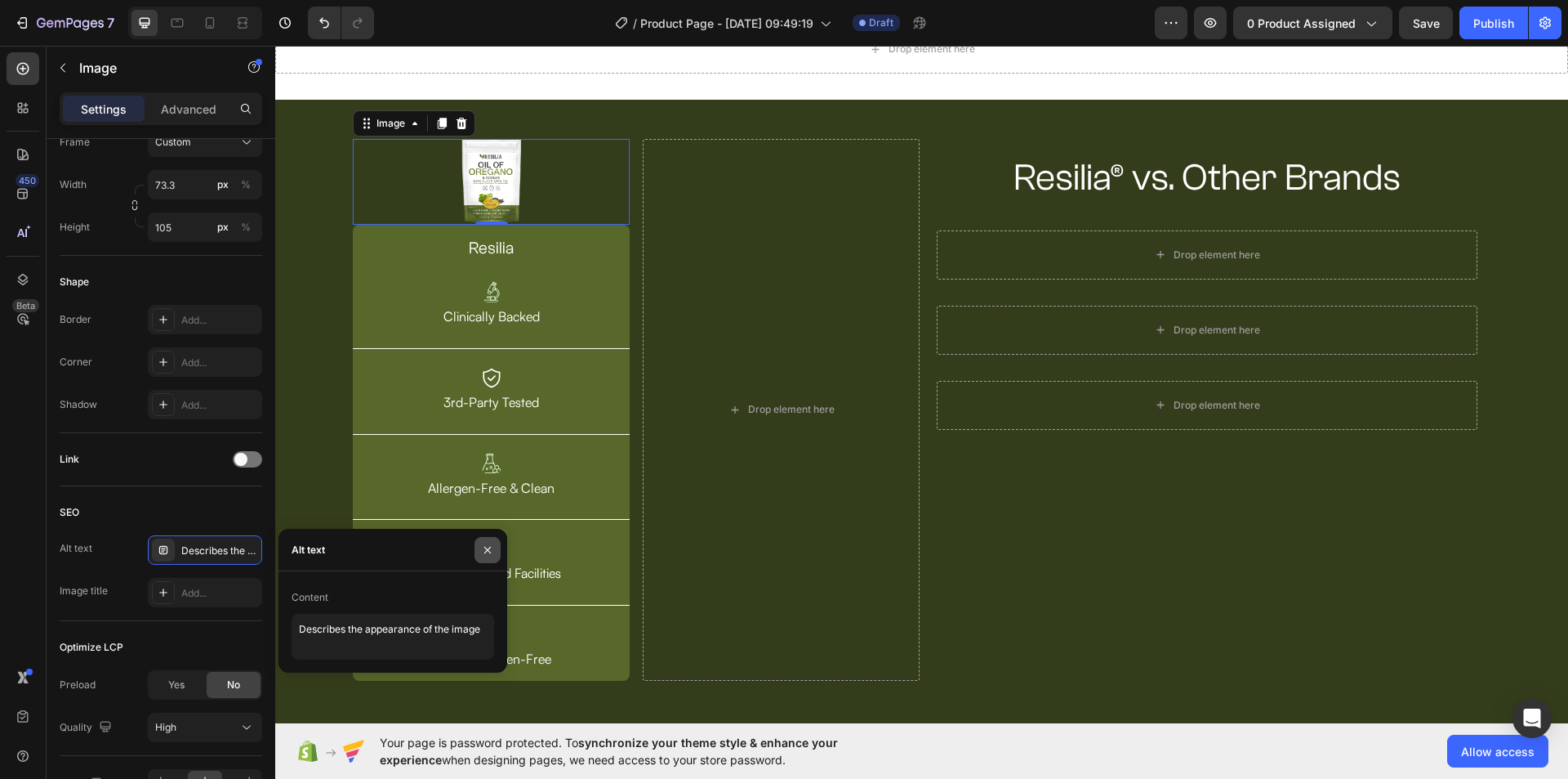
click at [485, 549] on icon "button" at bounding box center [487, 549] width 13 height 13
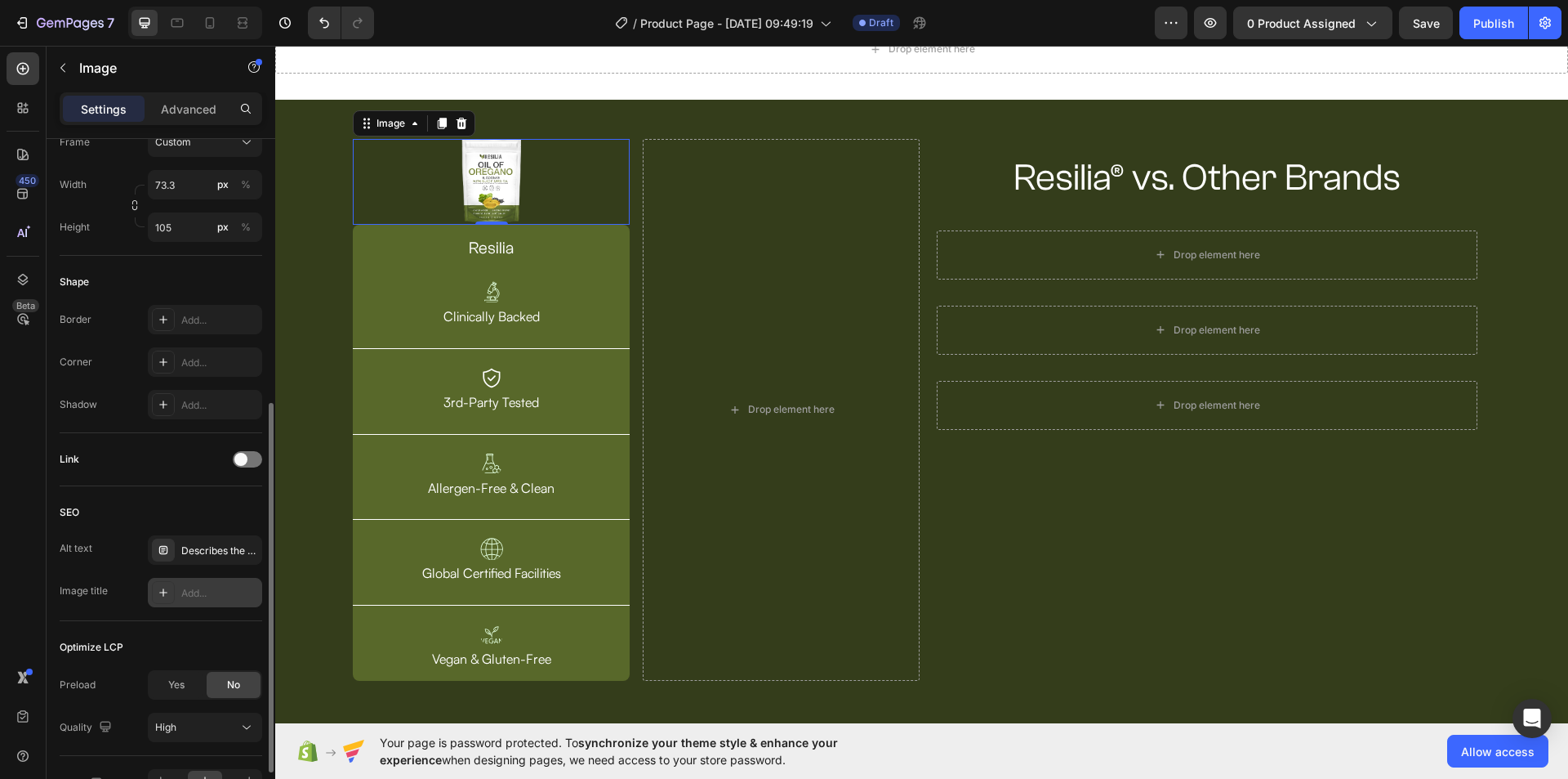
click at [207, 600] on div "Add..." at bounding box center [220, 593] width 77 height 14
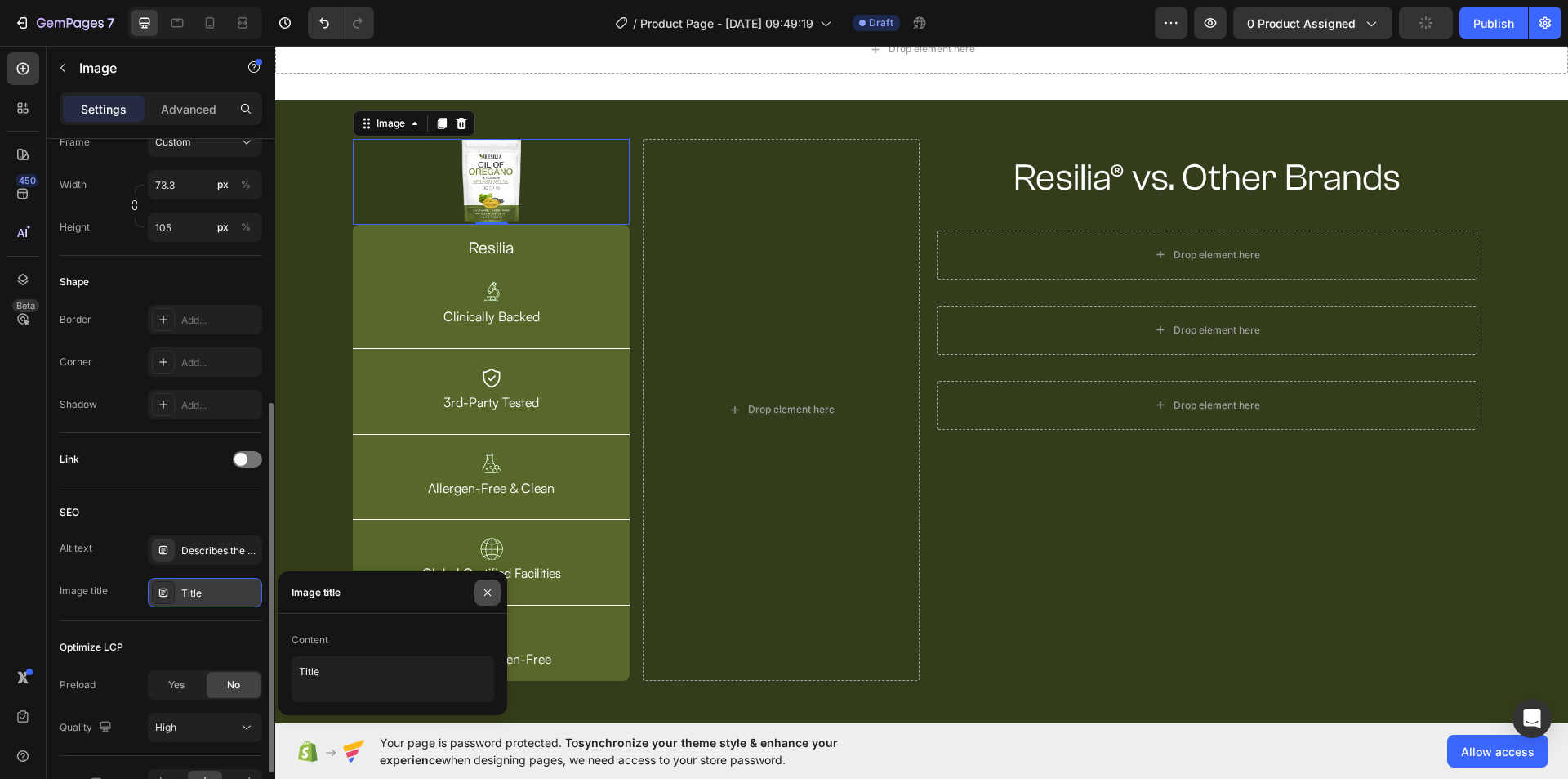
click at [492, 597] on icon "button" at bounding box center [487, 592] width 13 height 13
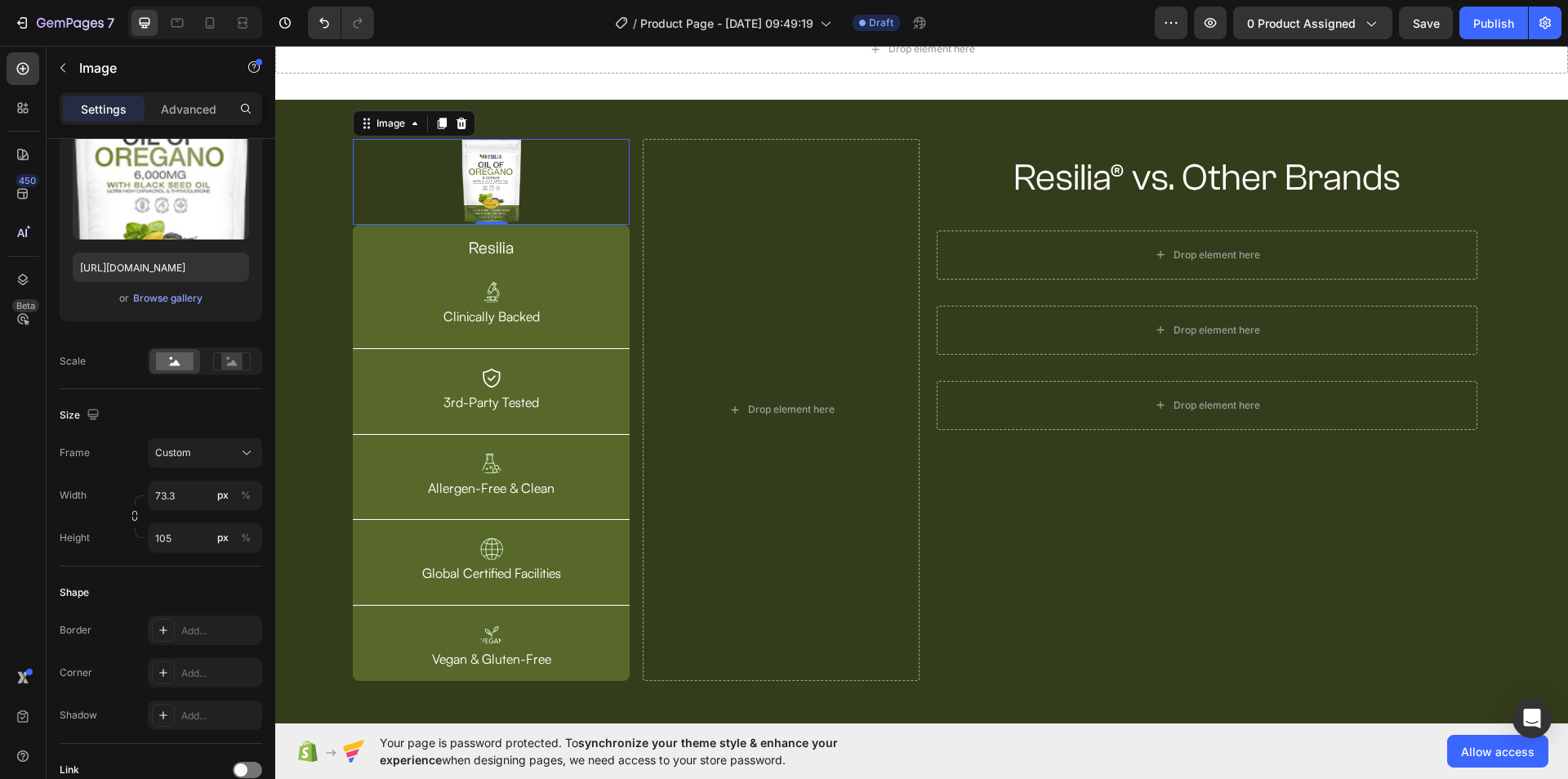
scroll to position [588, 0]
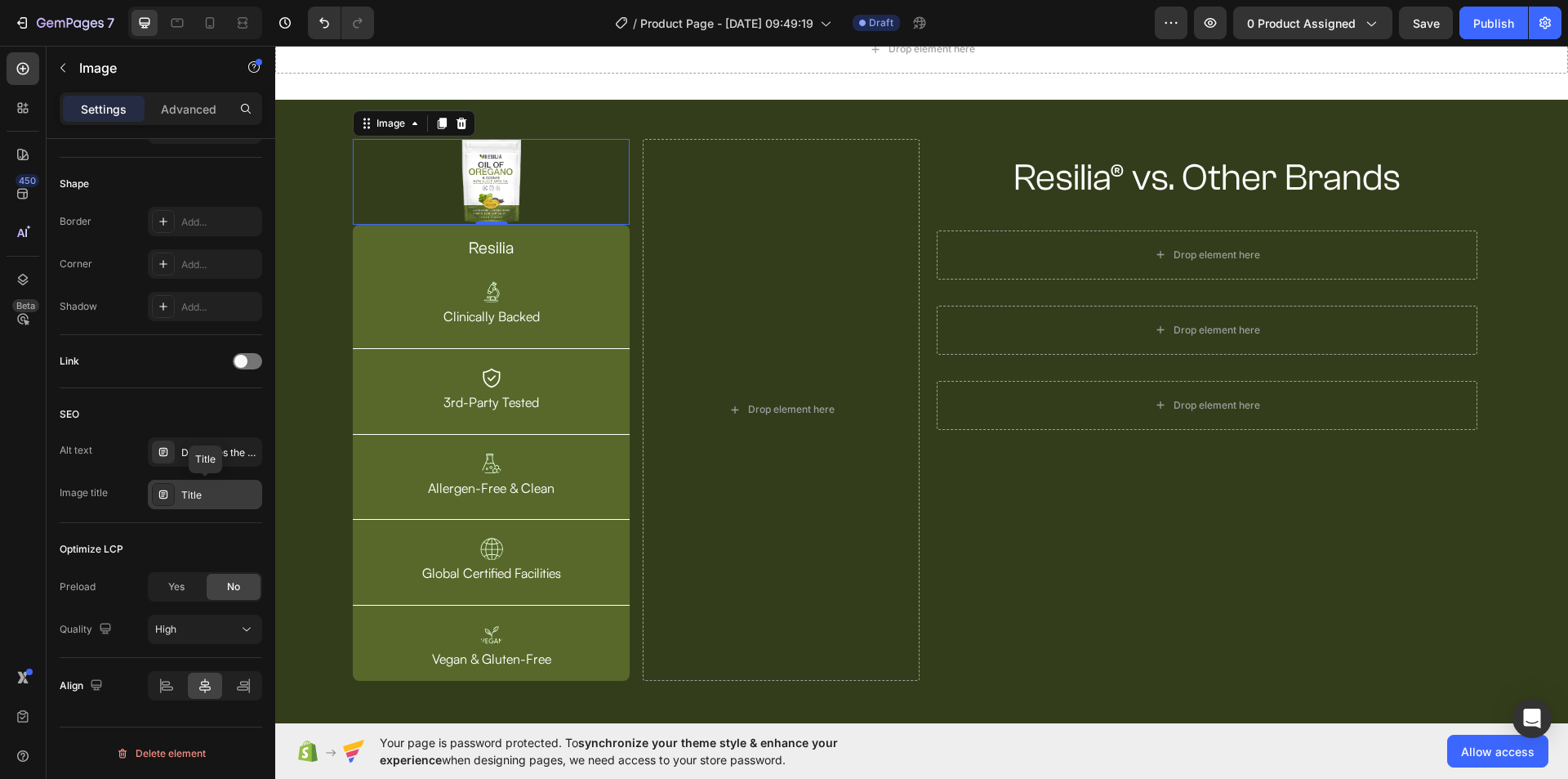
click at [228, 490] on div "Title" at bounding box center [220, 495] width 77 height 14
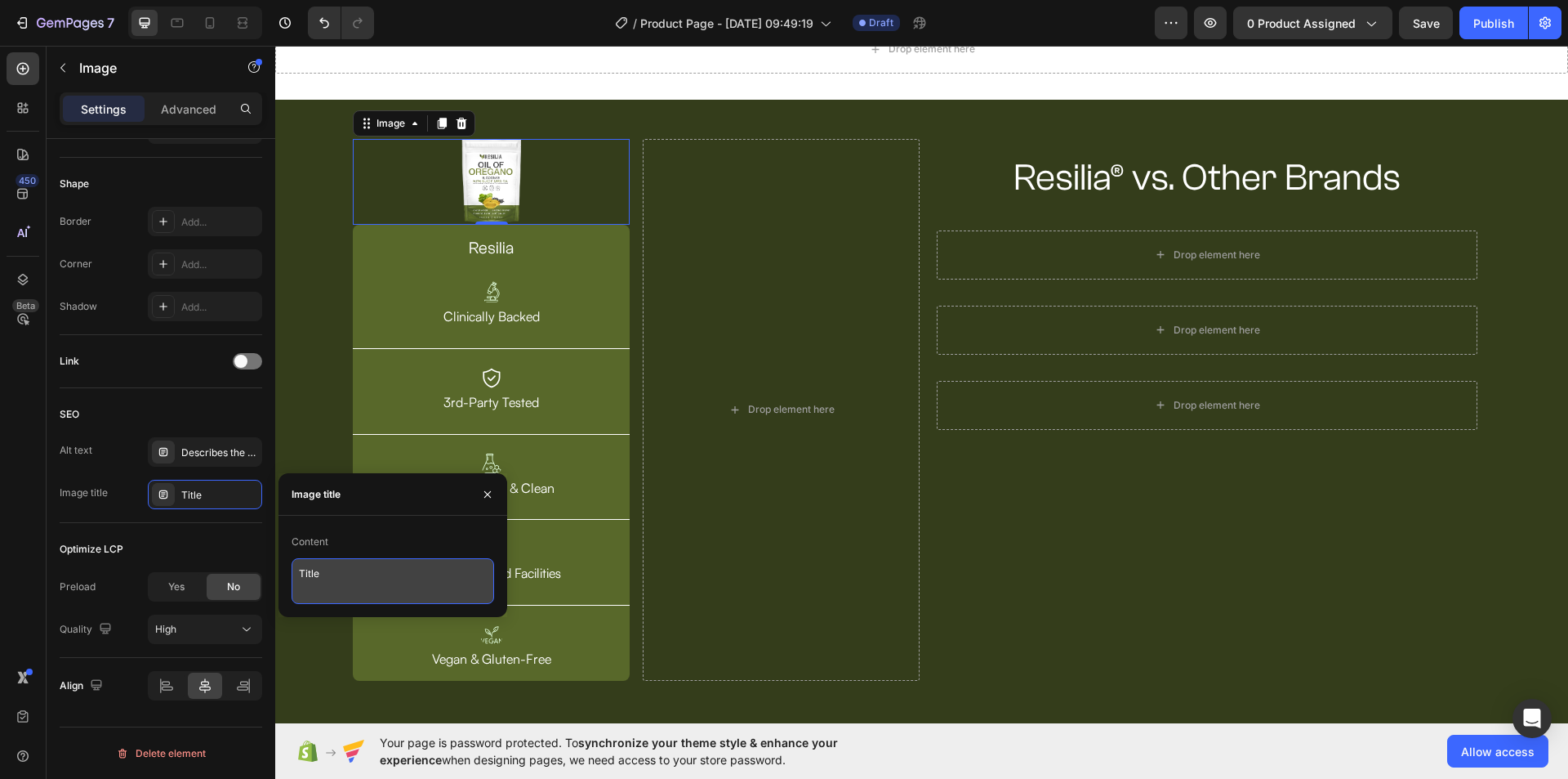
click at [372, 570] on textarea "Title" at bounding box center [393, 581] width 203 height 46
type textarea "T"
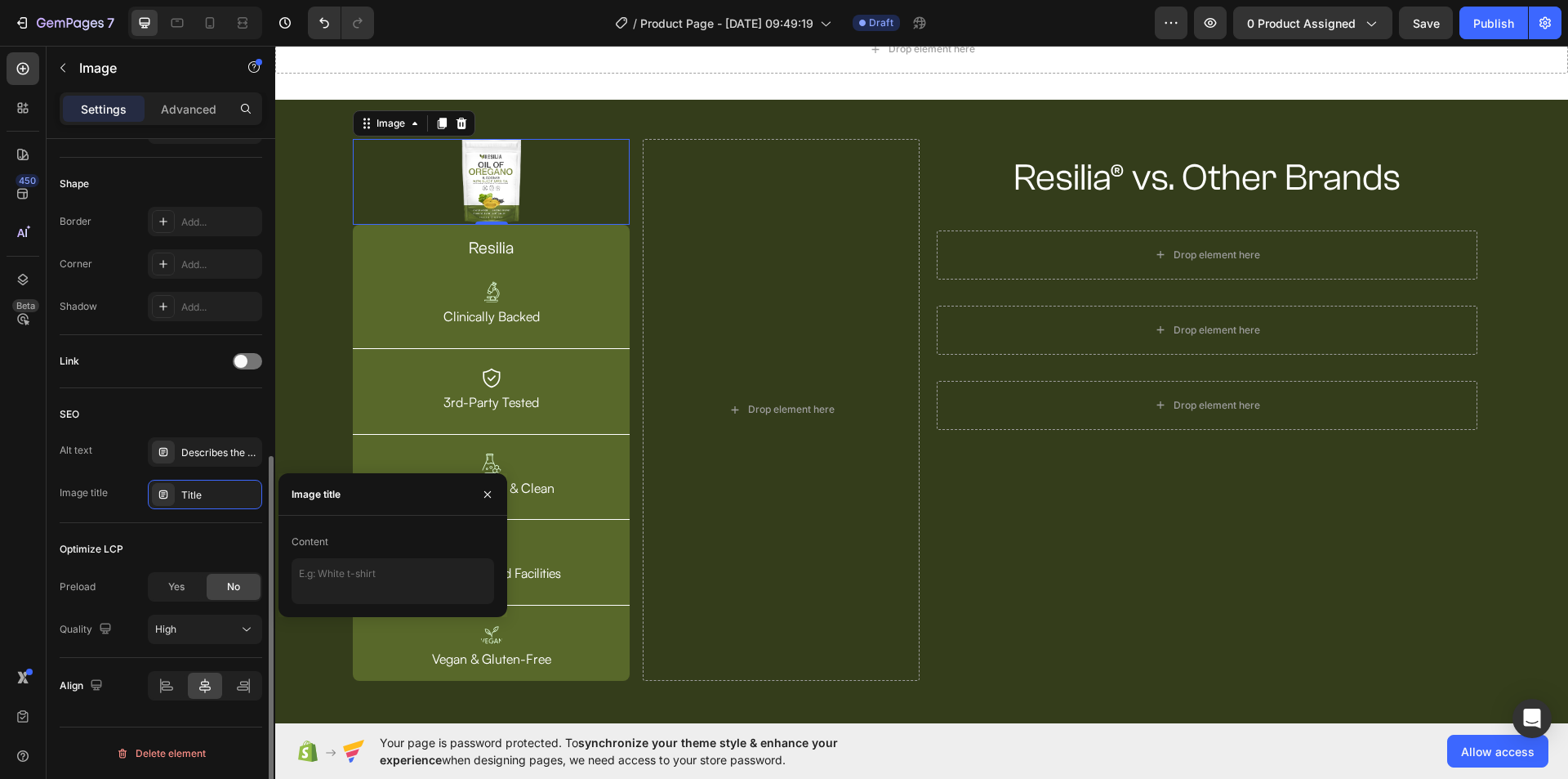
click at [231, 527] on div "Optimize LCP Preload Yes No Quality High" at bounding box center [161, 591] width 203 height 135
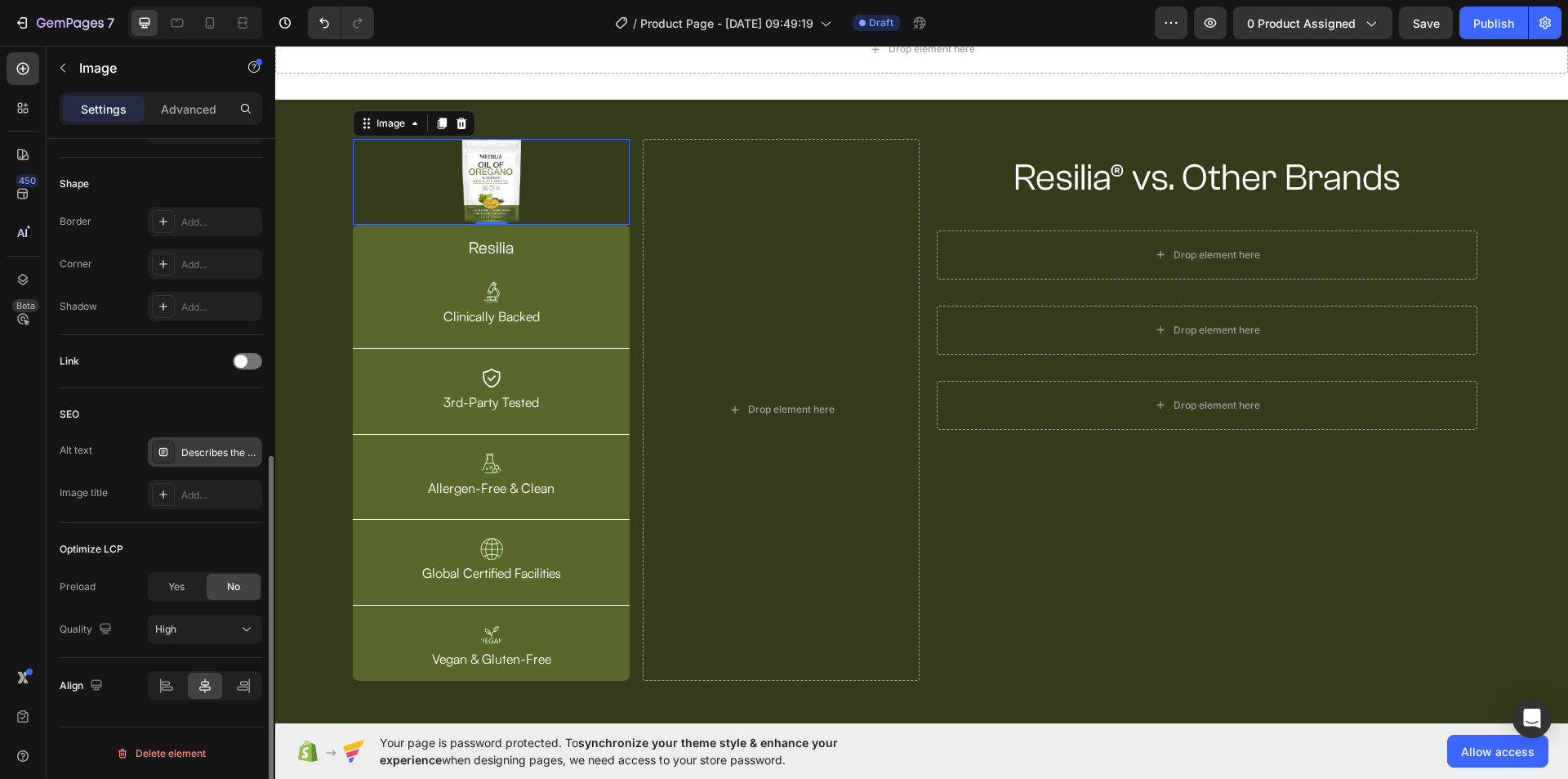
click at [241, 447] on div "Describes the appearance of the image" at bounding box center [220, 452] width 77 height 14
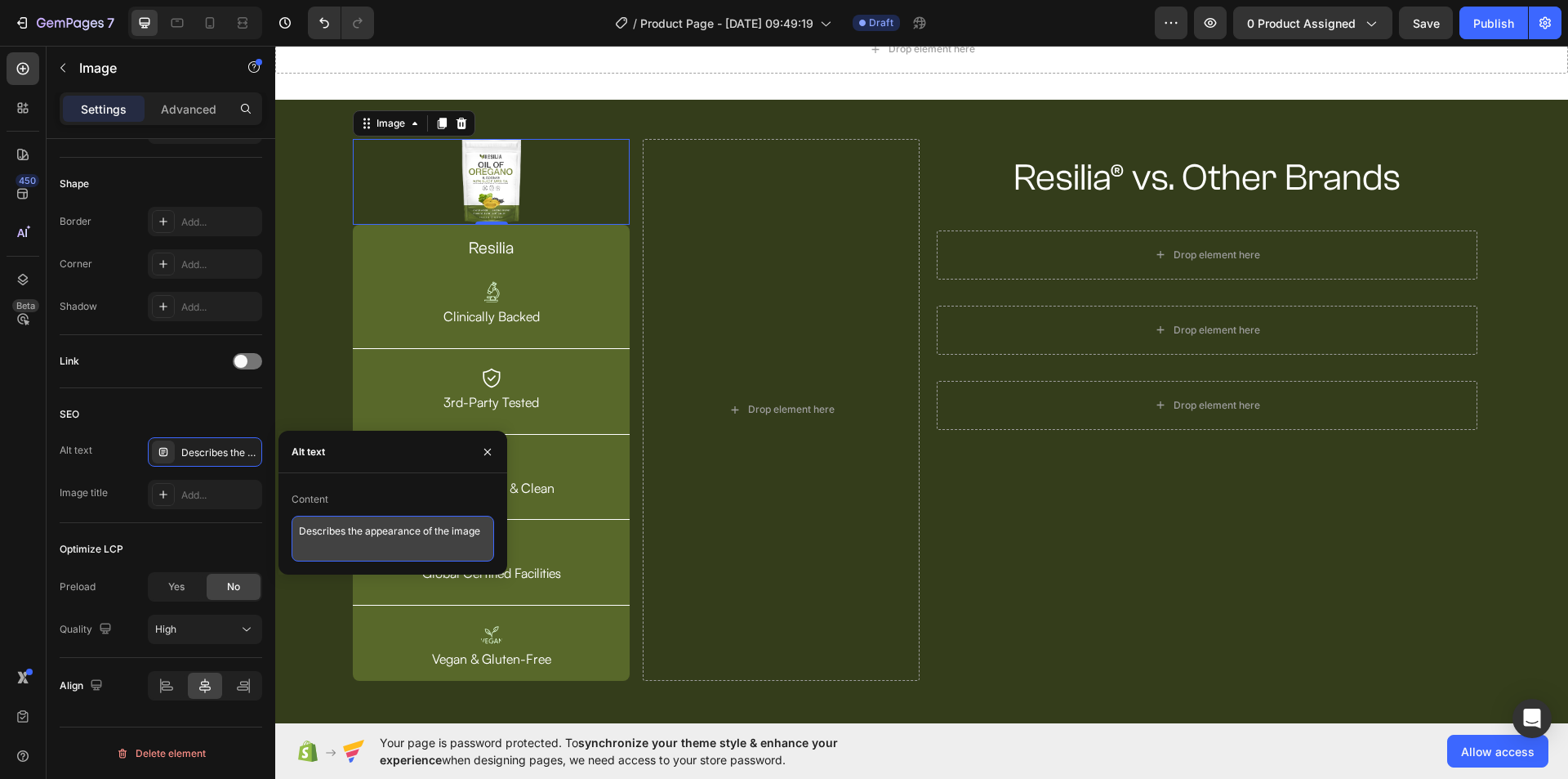
click at [365, 537] on textarea "Describes the appearance of the image" at bounding box center [393, 538] width 203 height 46
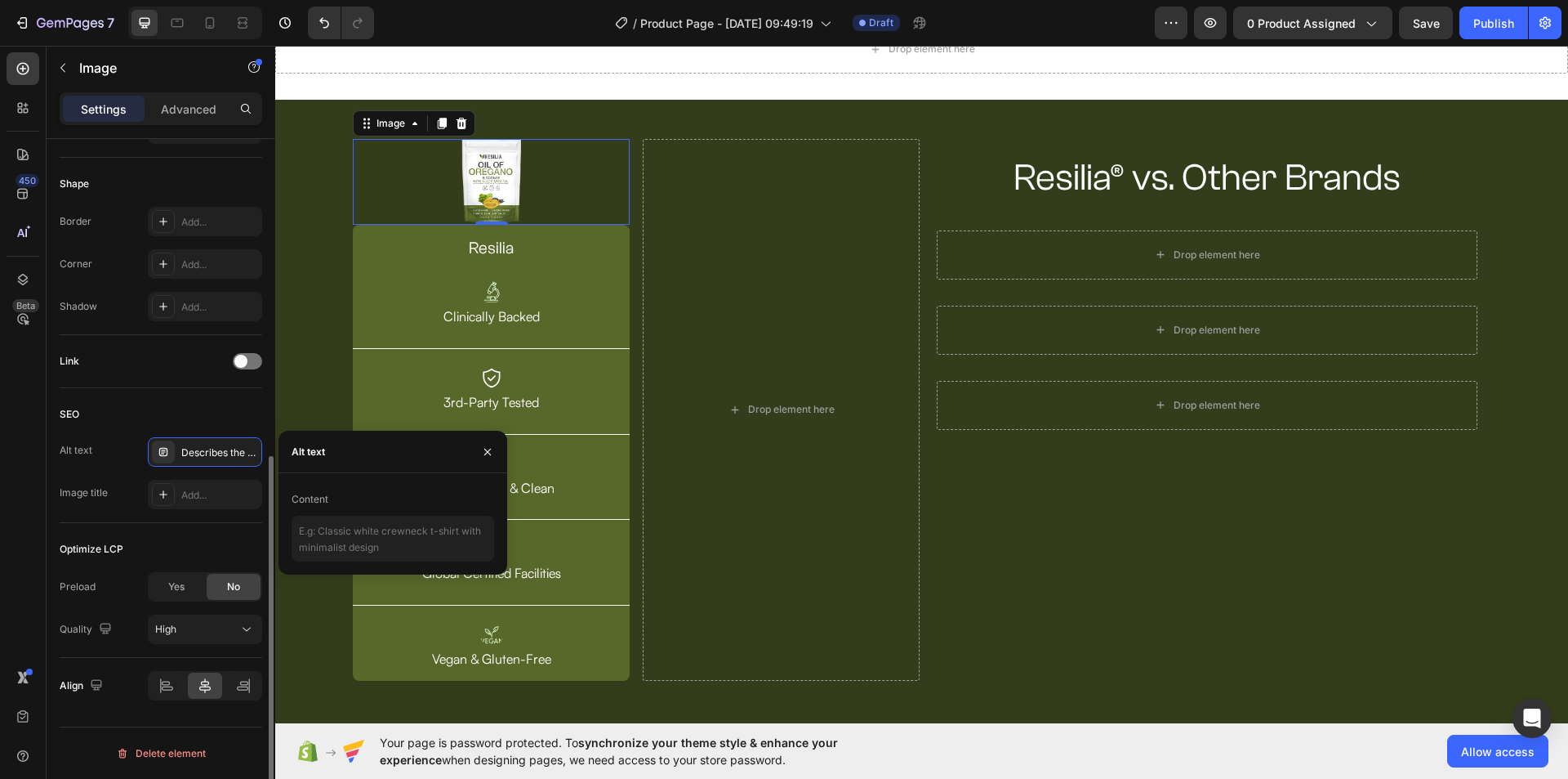
click at [221, 543] on div "Optimize LCP" at bounding box center [161, 548] width 203 height 26
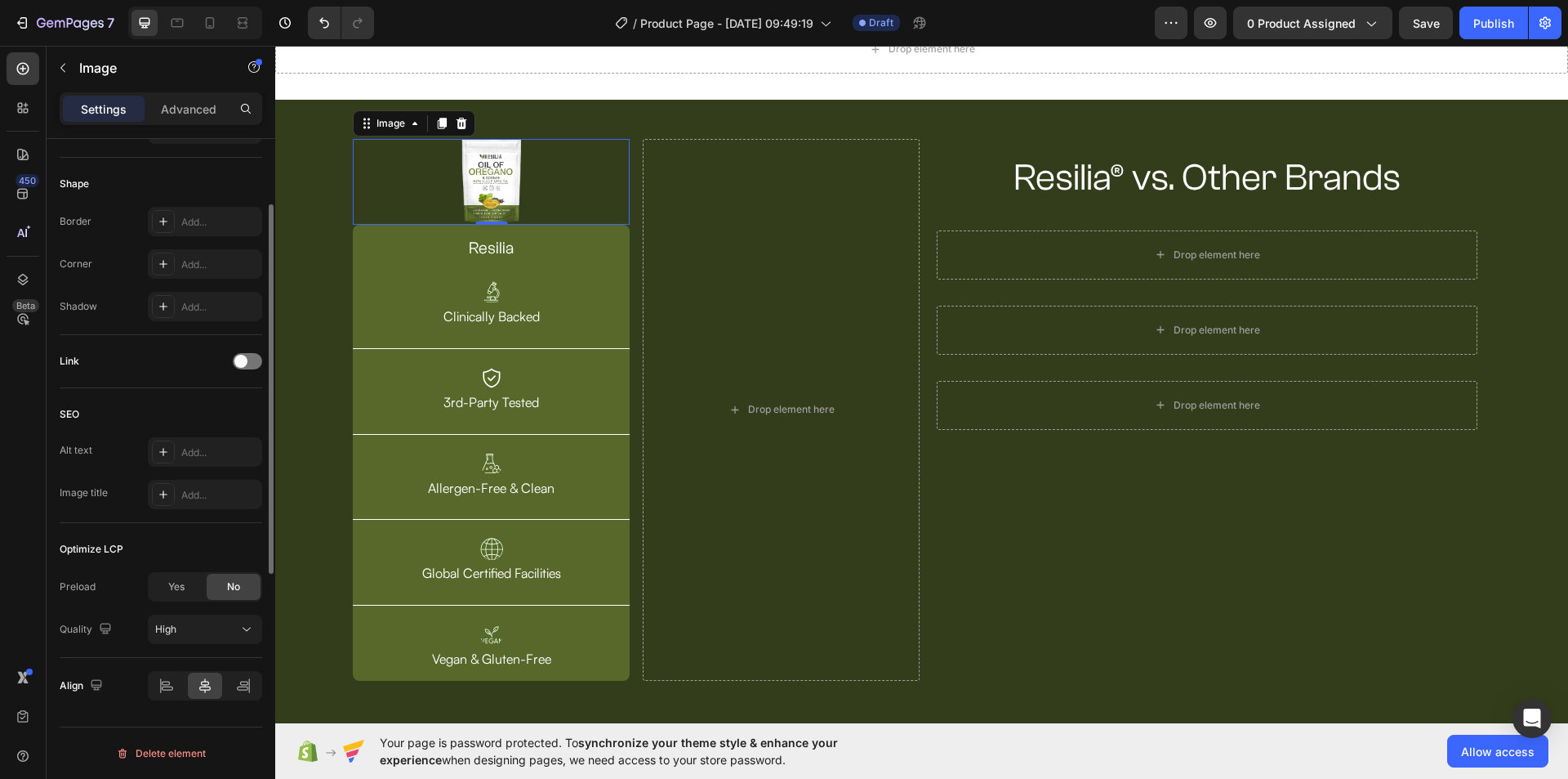
scroll to position [425, 0]
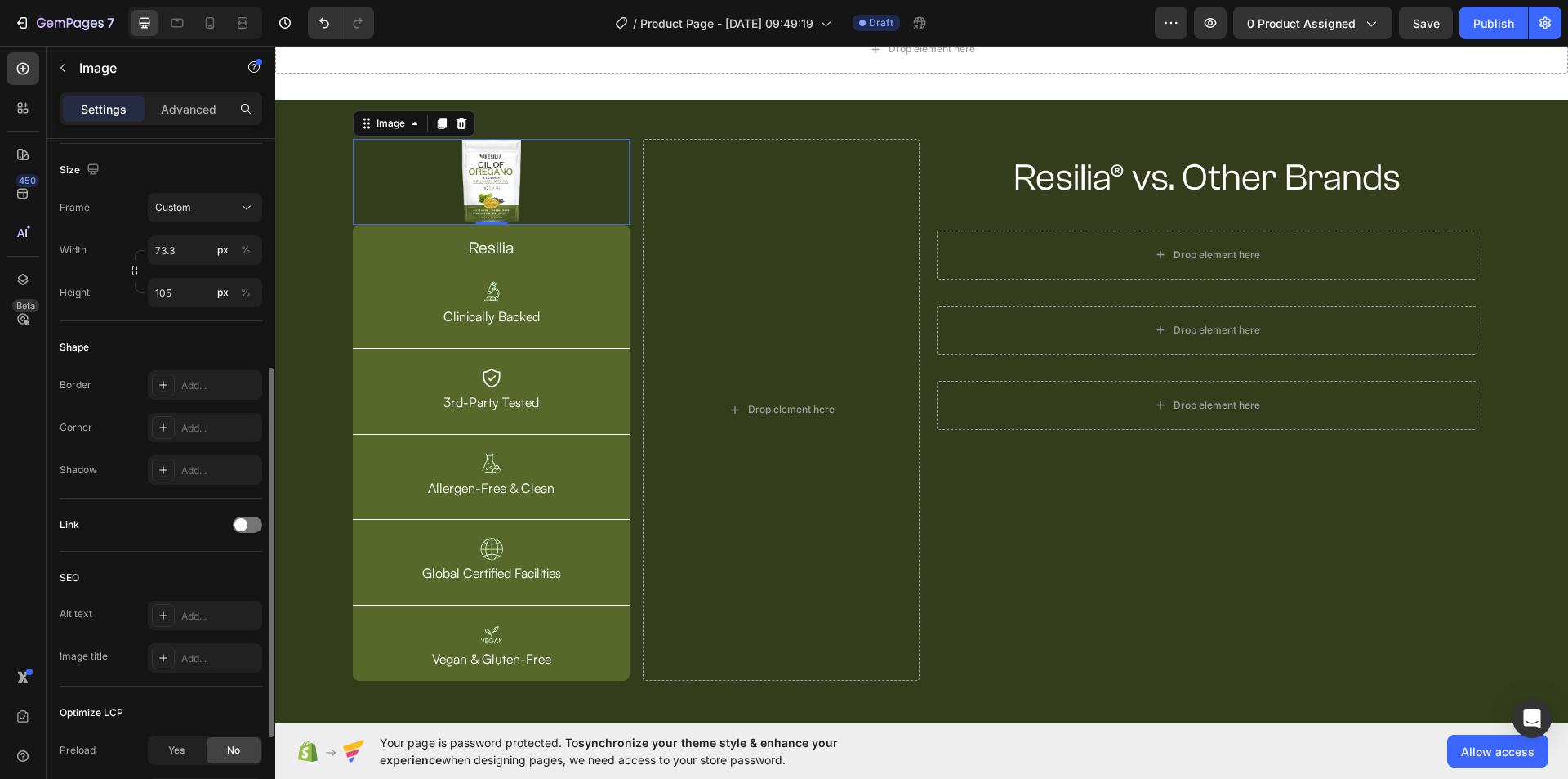
drag, startPoint x: 197, startPoint y: 110, endPoint x: 160, endPoint y: 224, distance: 119.9
click at [197, 112] on p "Advanced" at bounding box center [188, 109] width 56 height 17
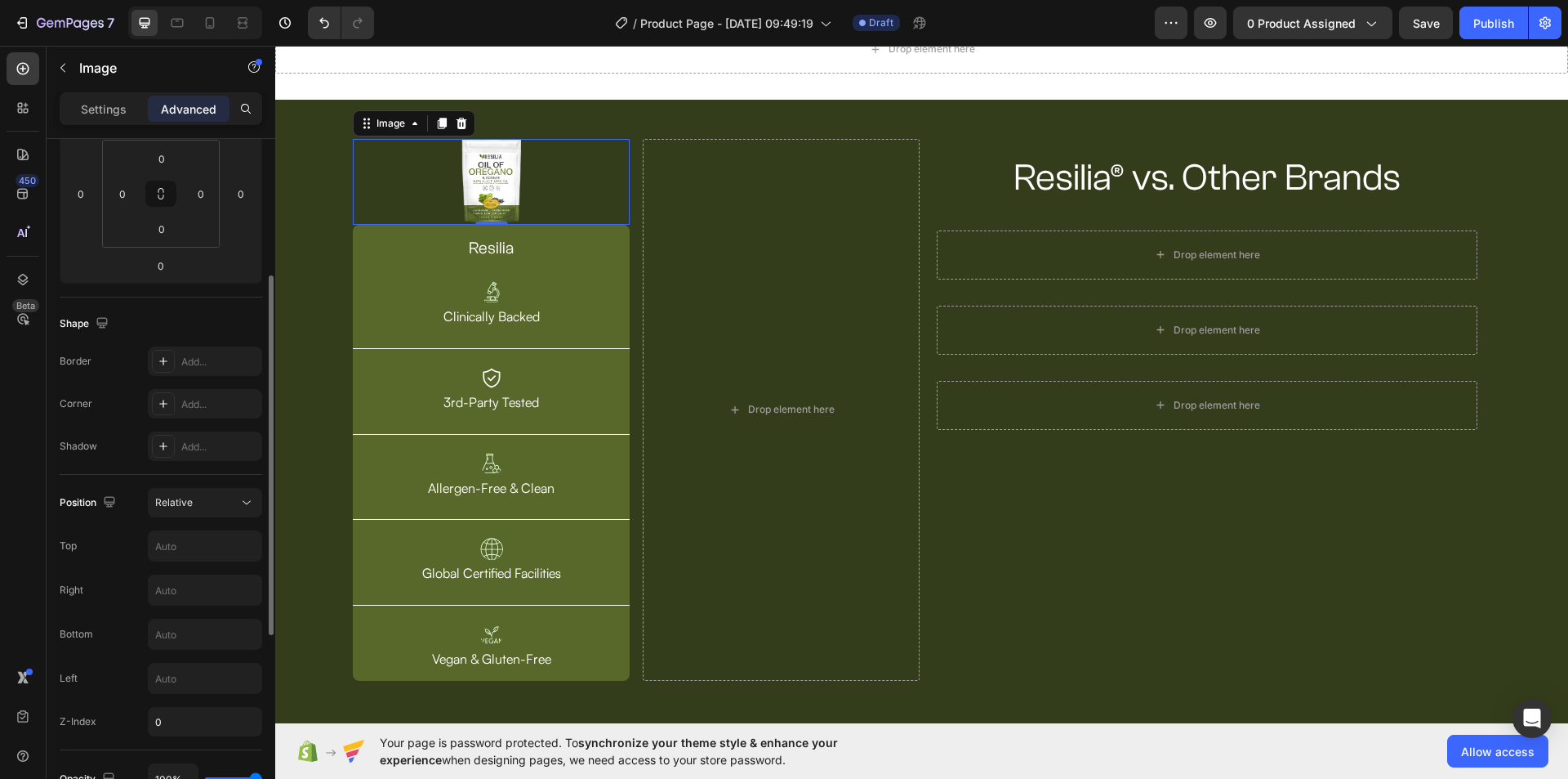
scroll to position [98, 0]
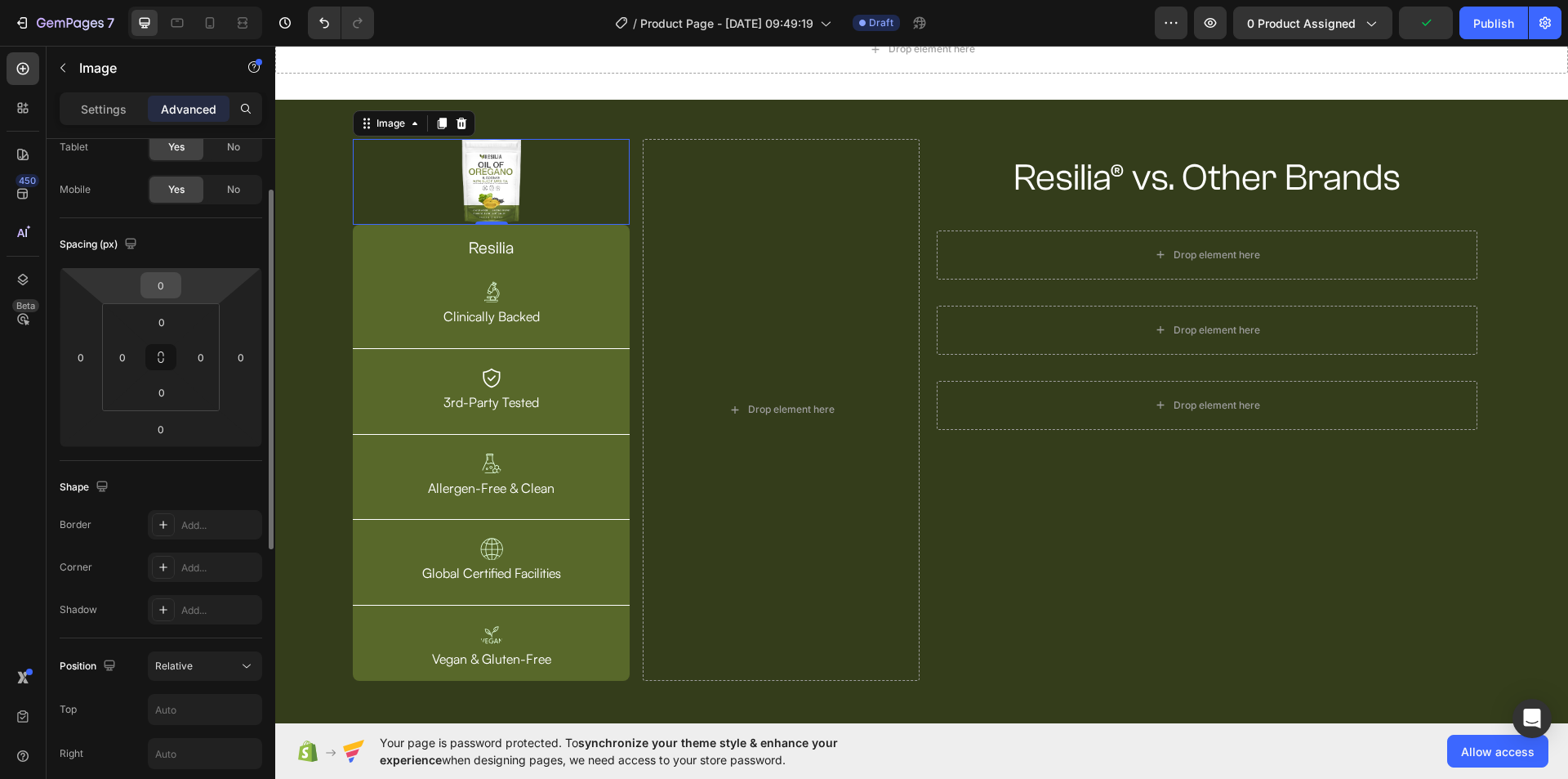
click at [160, 292] on input "0" at bounding box center [161, 284] width 32 height 24
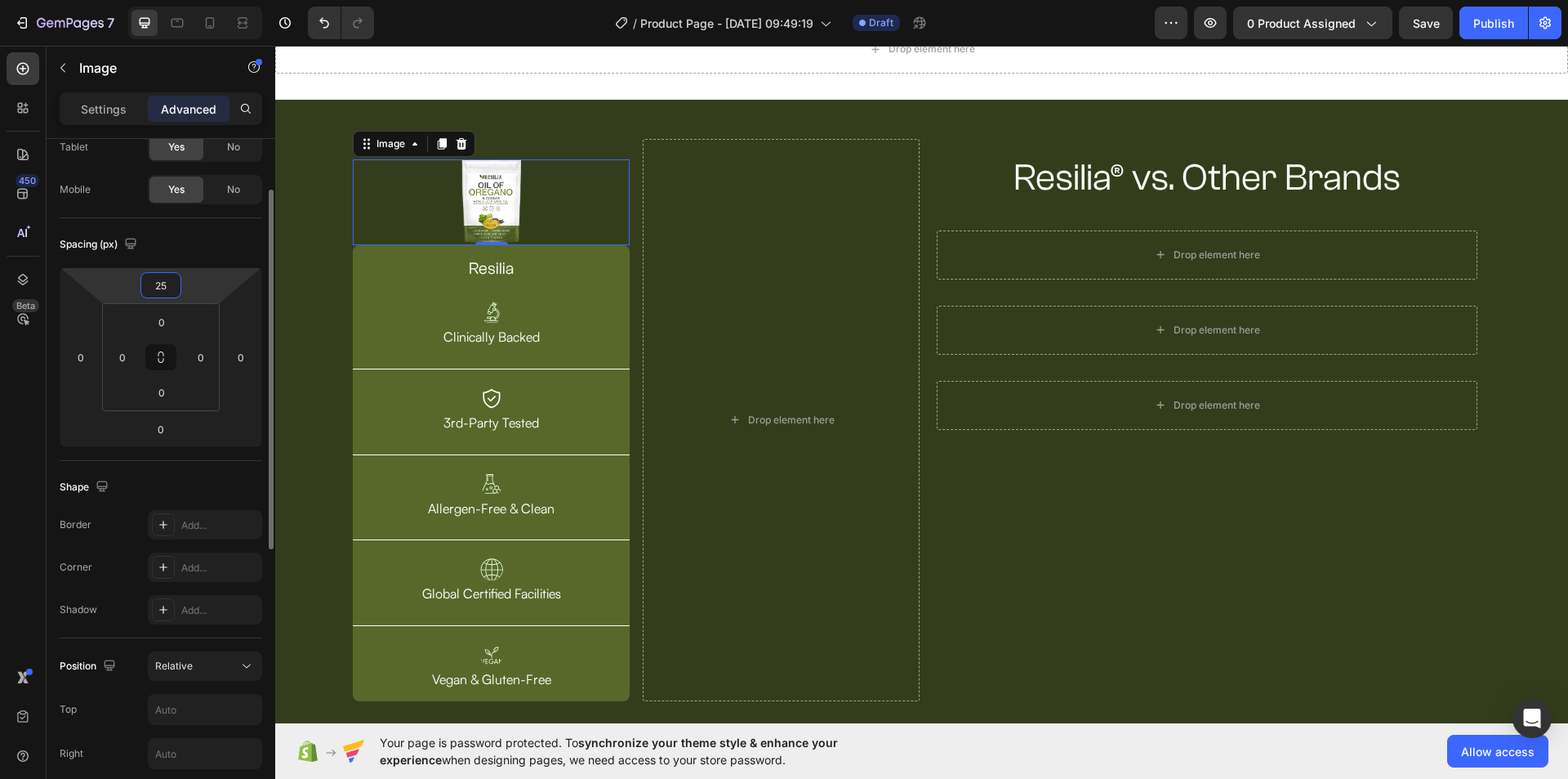
click at [159, 288] on input "25" at bounding box center [161, 284] width 32 height 24
type input "0"
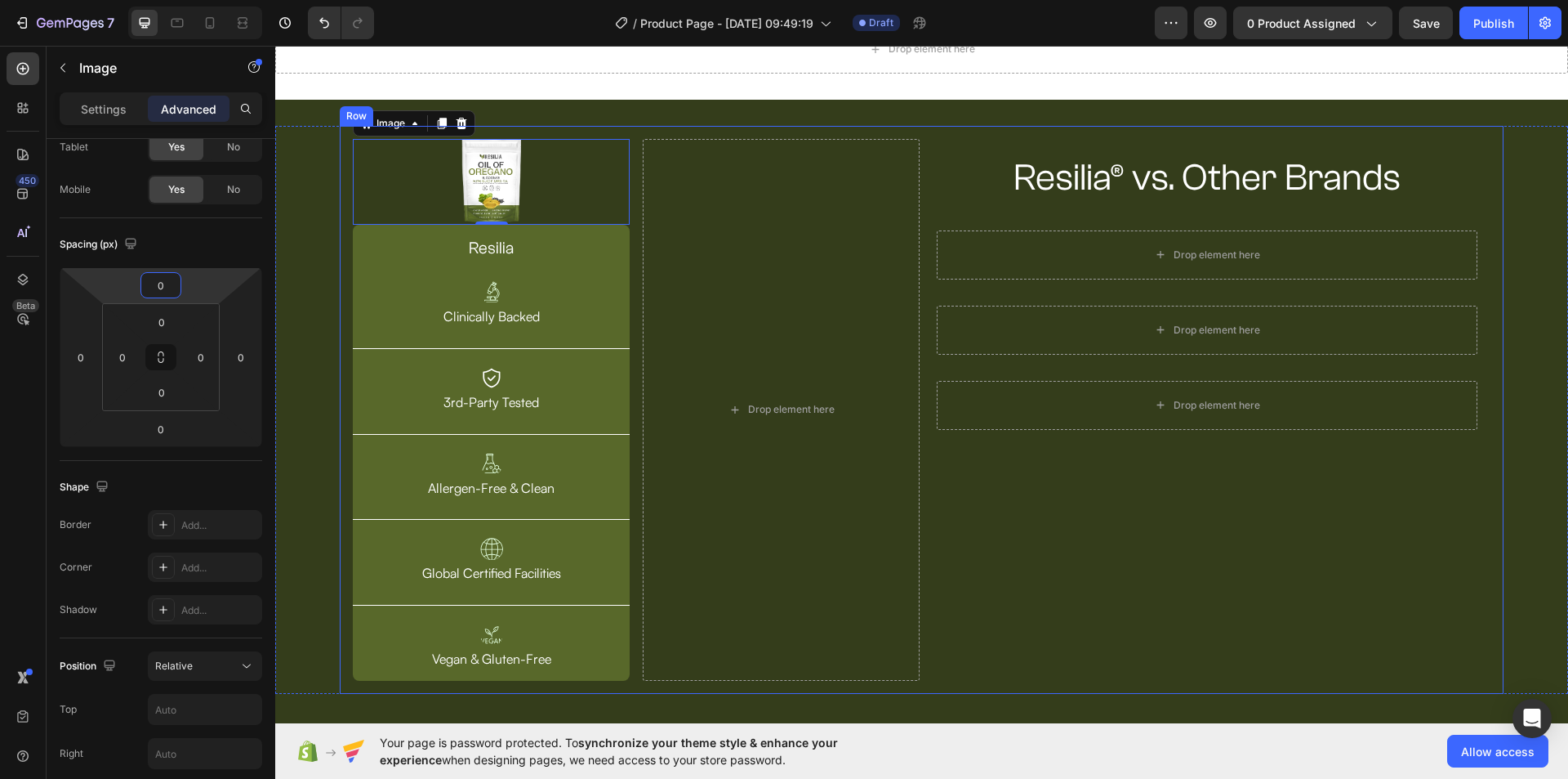
click at [1026, 469] on div "Resilia® vs. Other Brands Heading Row Drop element here Row Drop element here R…" at bounding box center [1207, 410] width 567 height 542
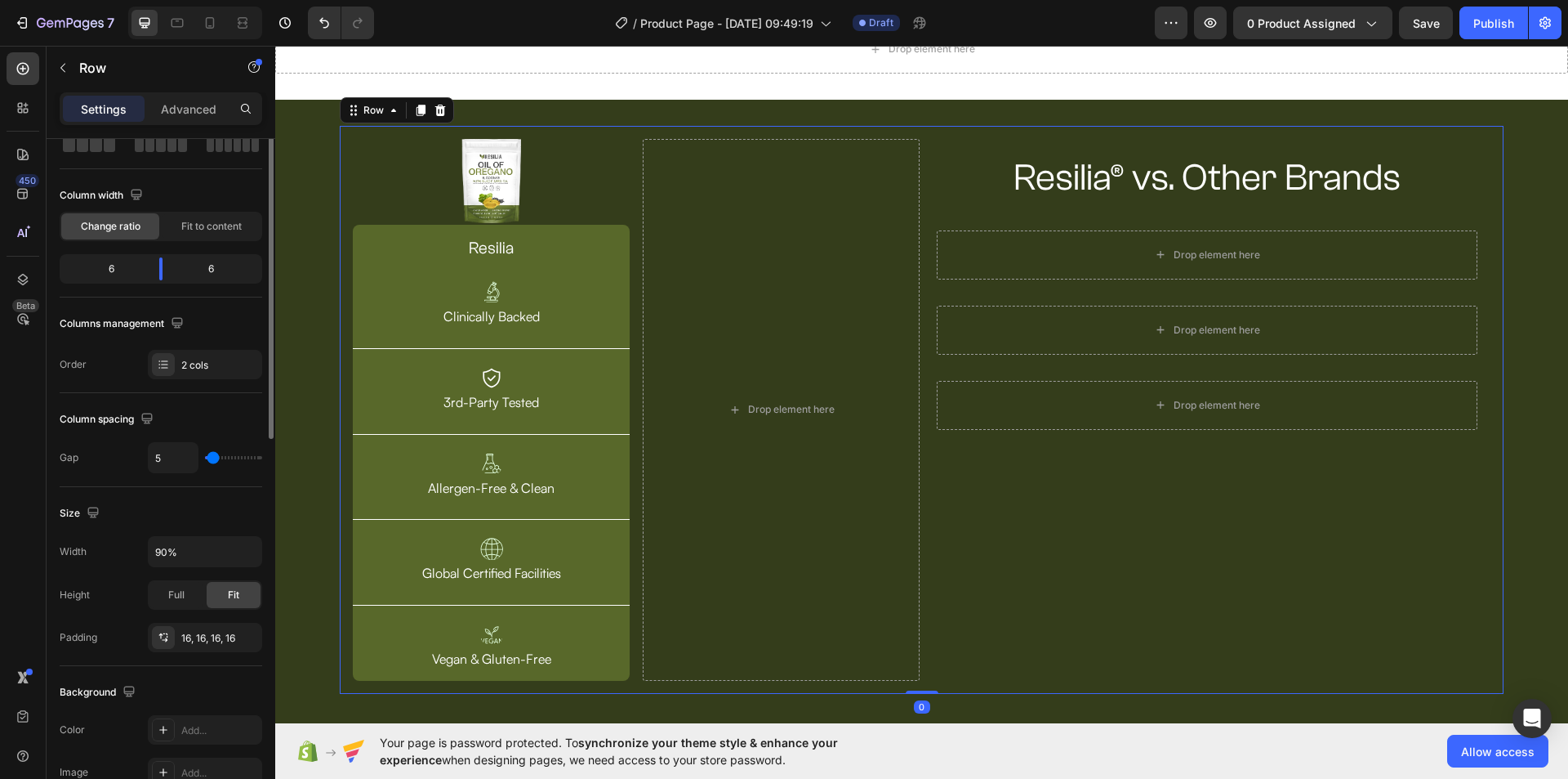
scroll to position [0, 0]
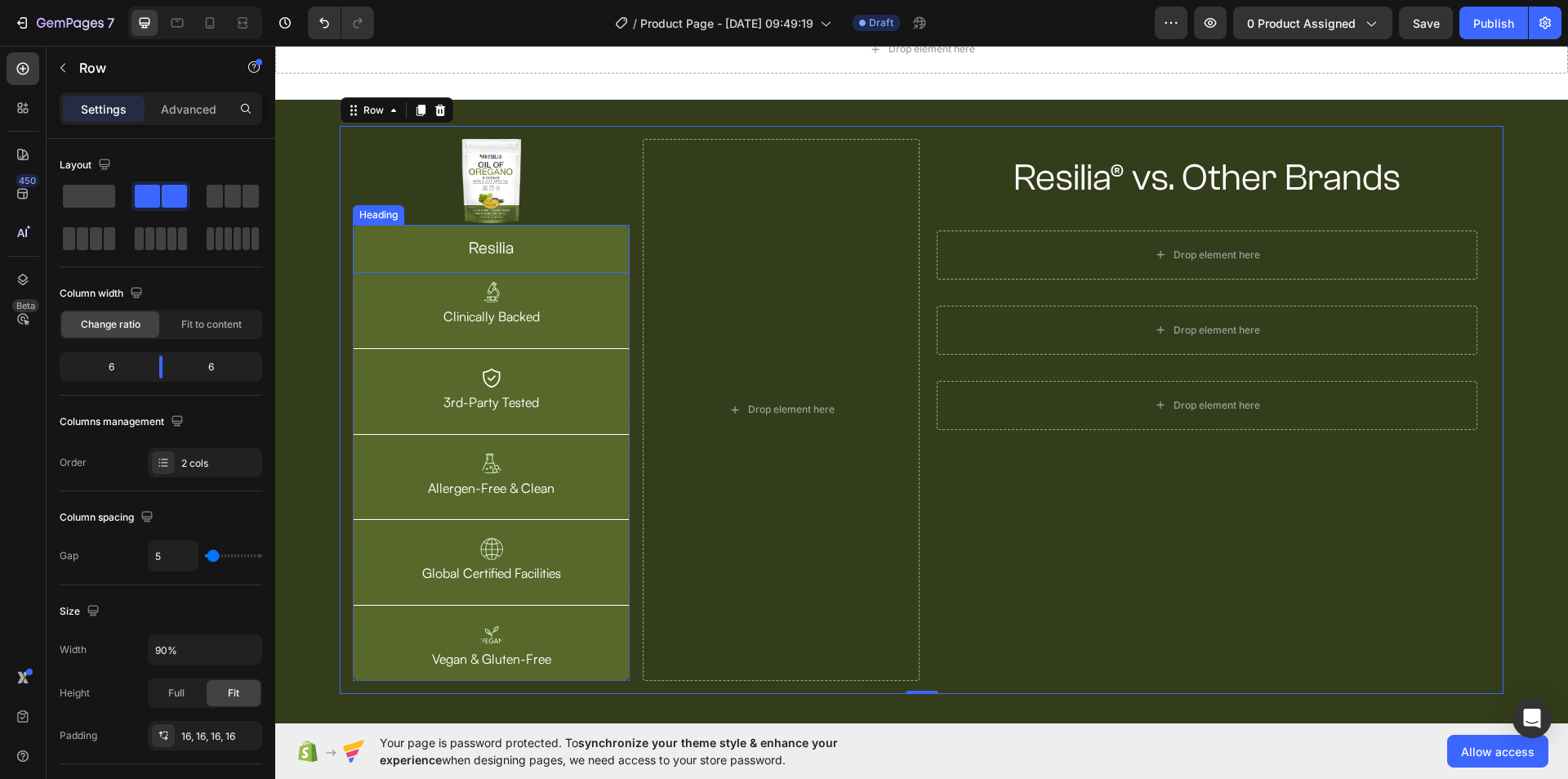
click at [509, 240] on p "resilia" at bounding box center [491, 249] width 250 height 22
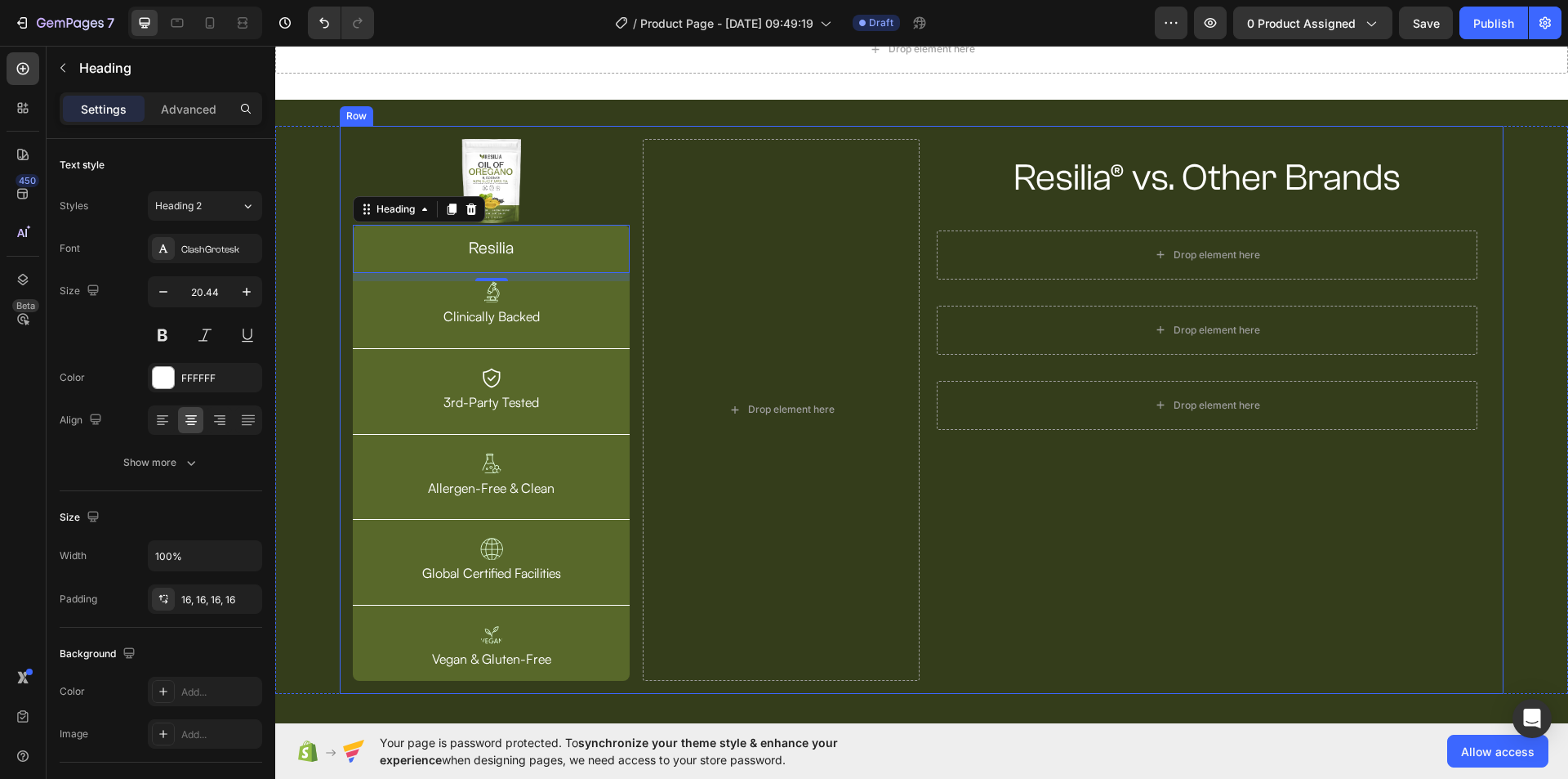
click at [1019, 492] on div "Resilia® vs. Other Brands Heading Row Drop element here Row Drop element here R…" at bounding box center [1207, 410] width 567 height 542
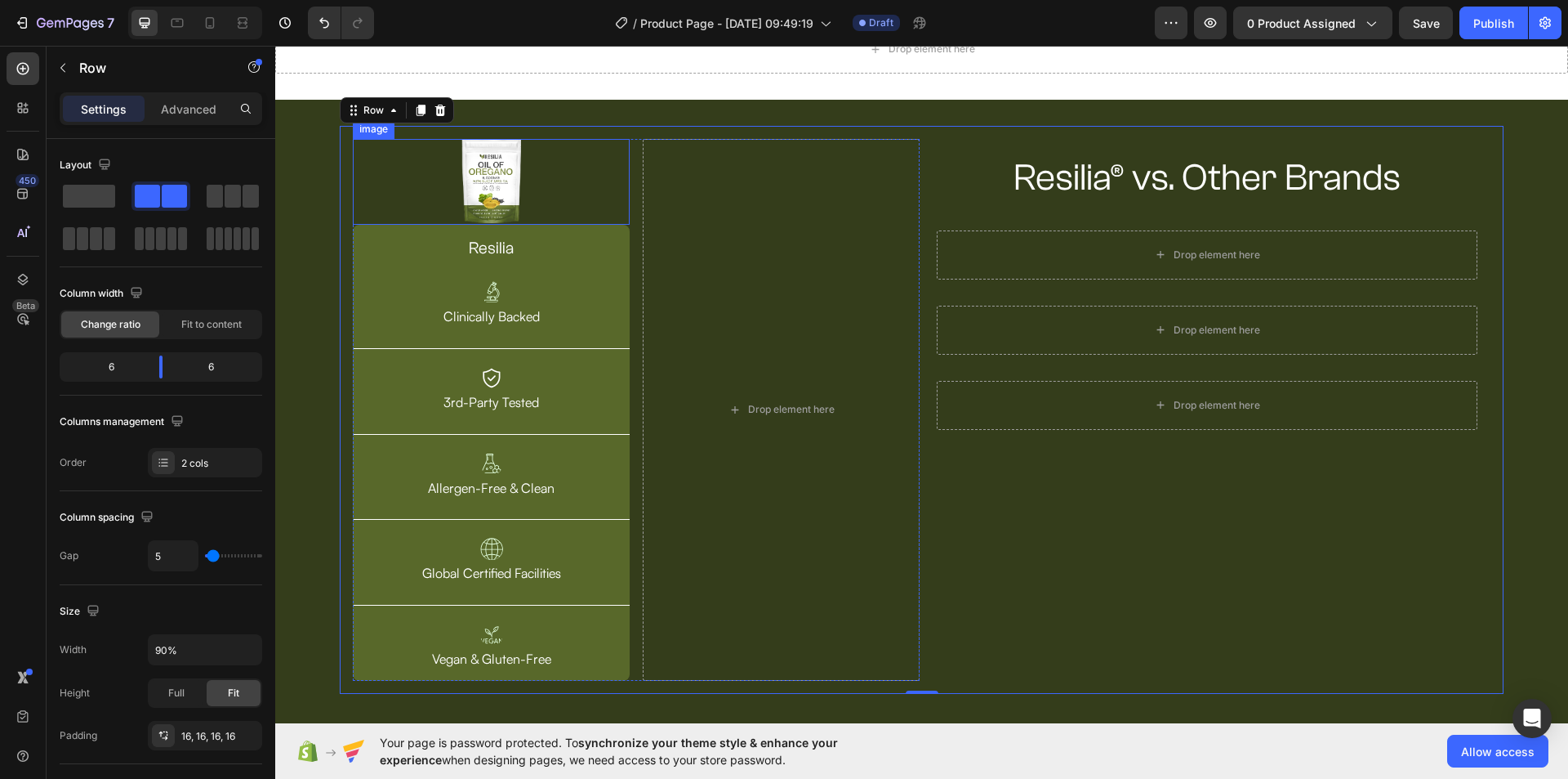
click at [527, 210] on div at bounding box center [491, 182] width 277 height 86
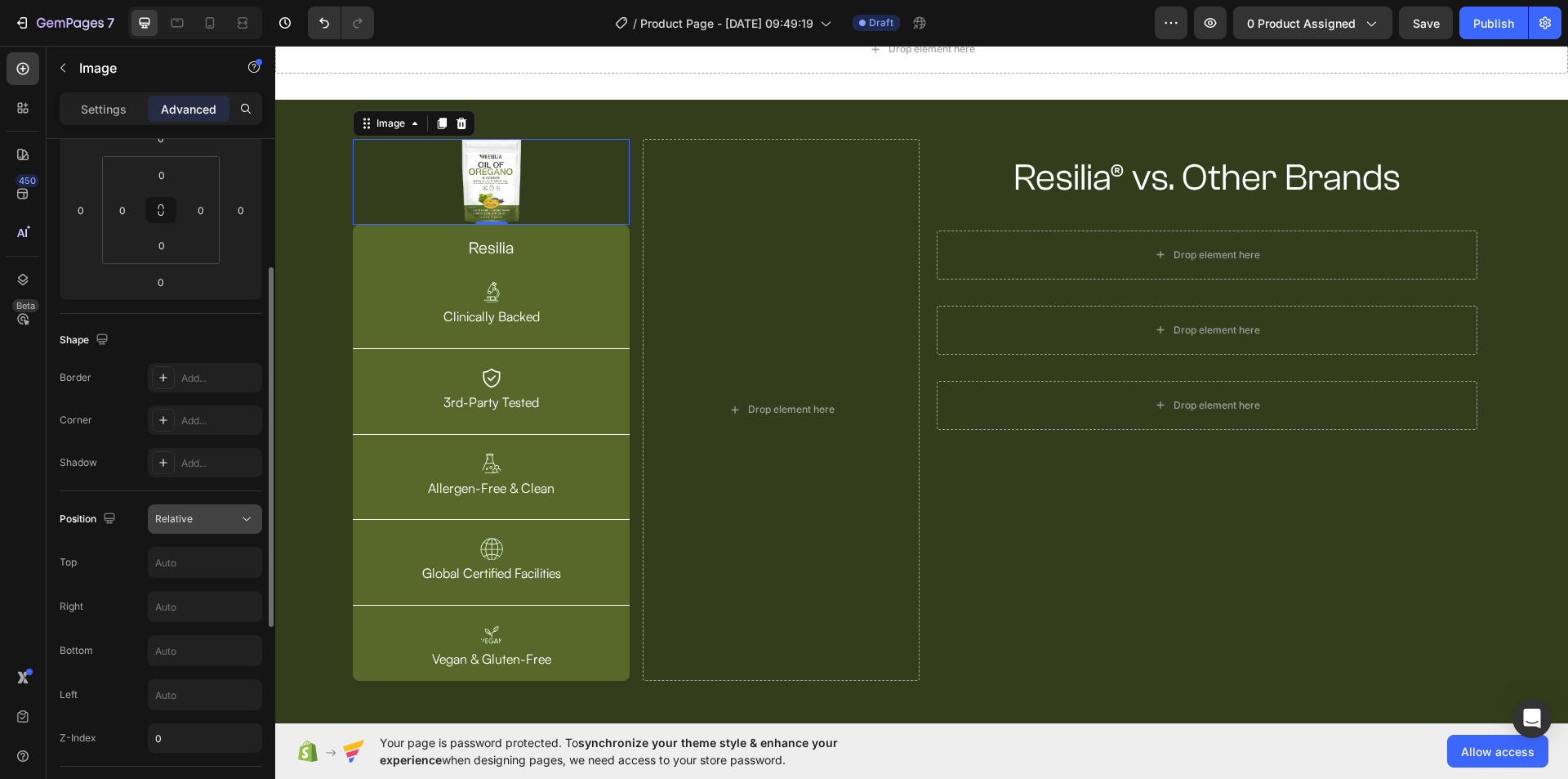
scroll to position [490, 0]
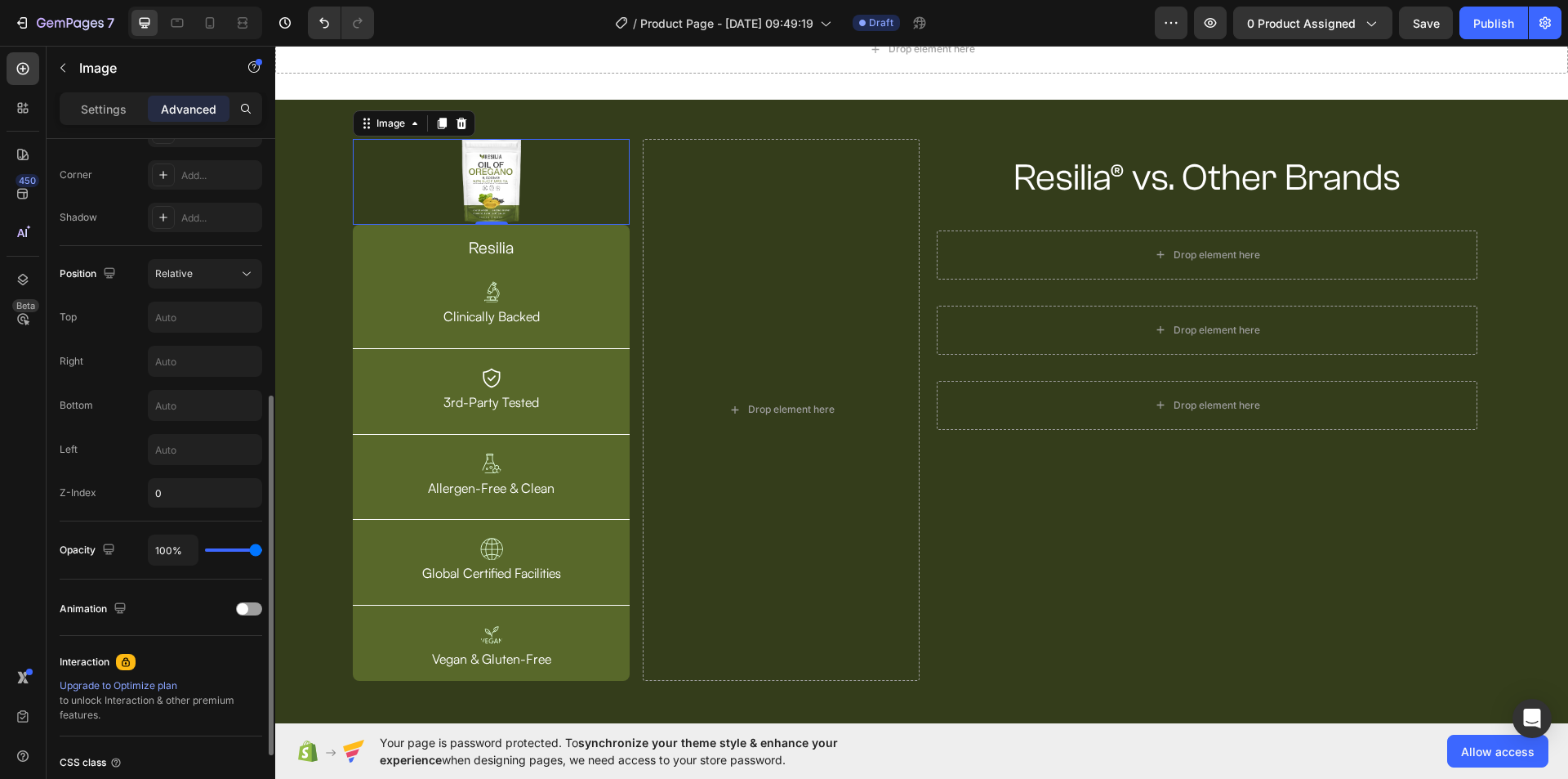
type input "93%"
type input "93"
type input "65%"
type input "65"
type input "57%"
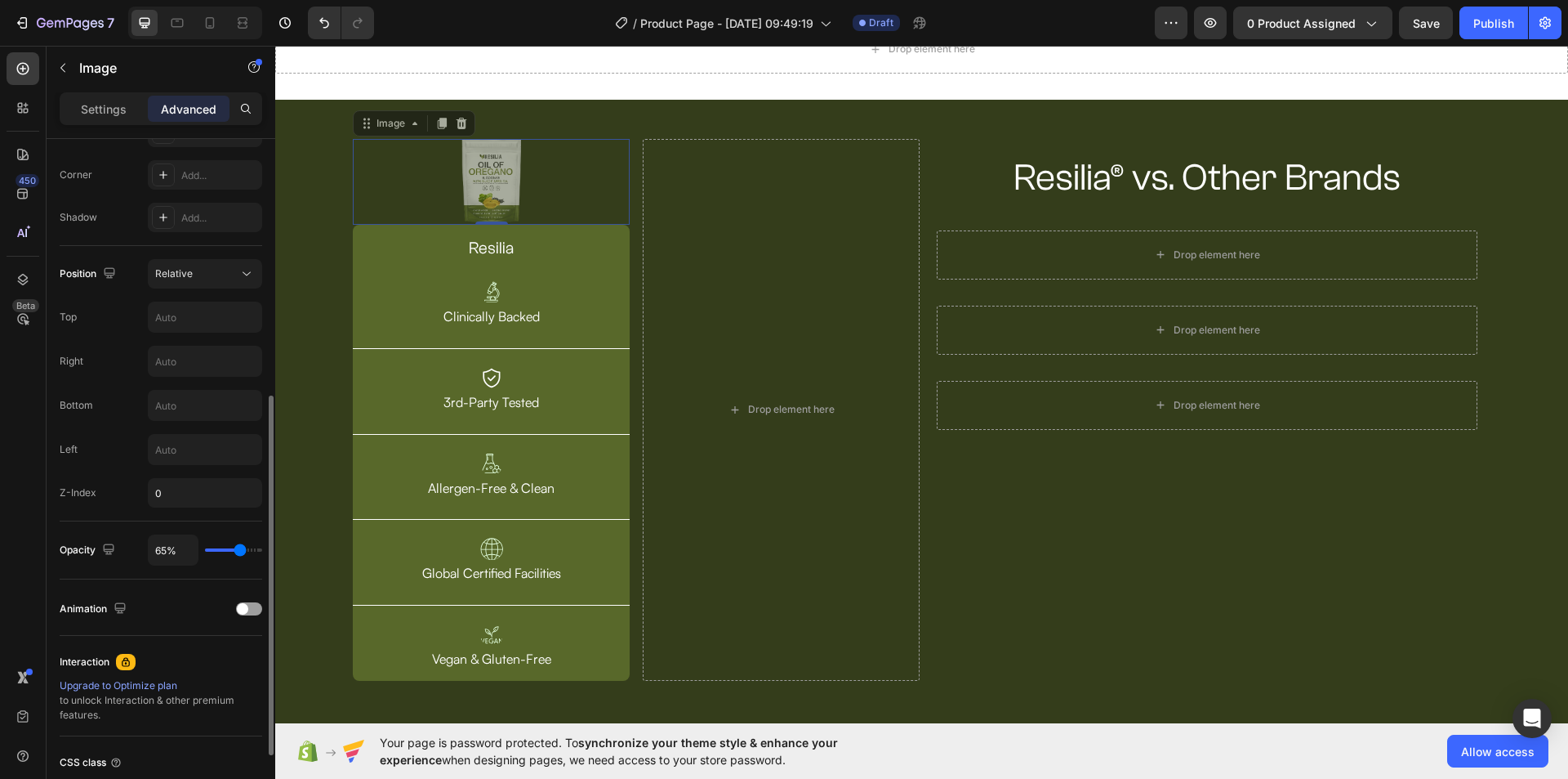
type input "57"
type input "46%"
type input "46"
type input "70%"
type input "70"
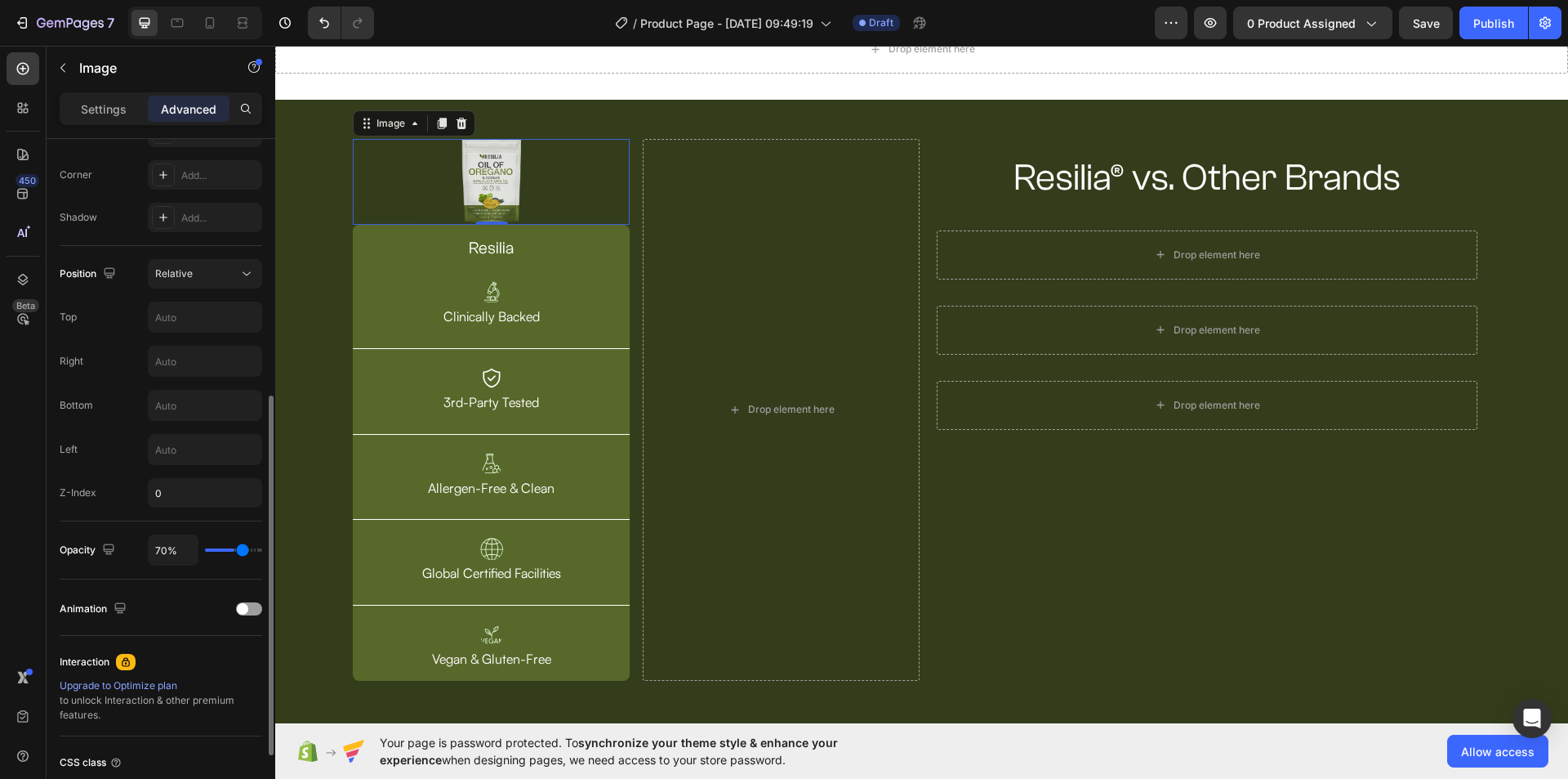
type input "85%"
type input "85"
type input "96%"
type input "96"
type input "100%"
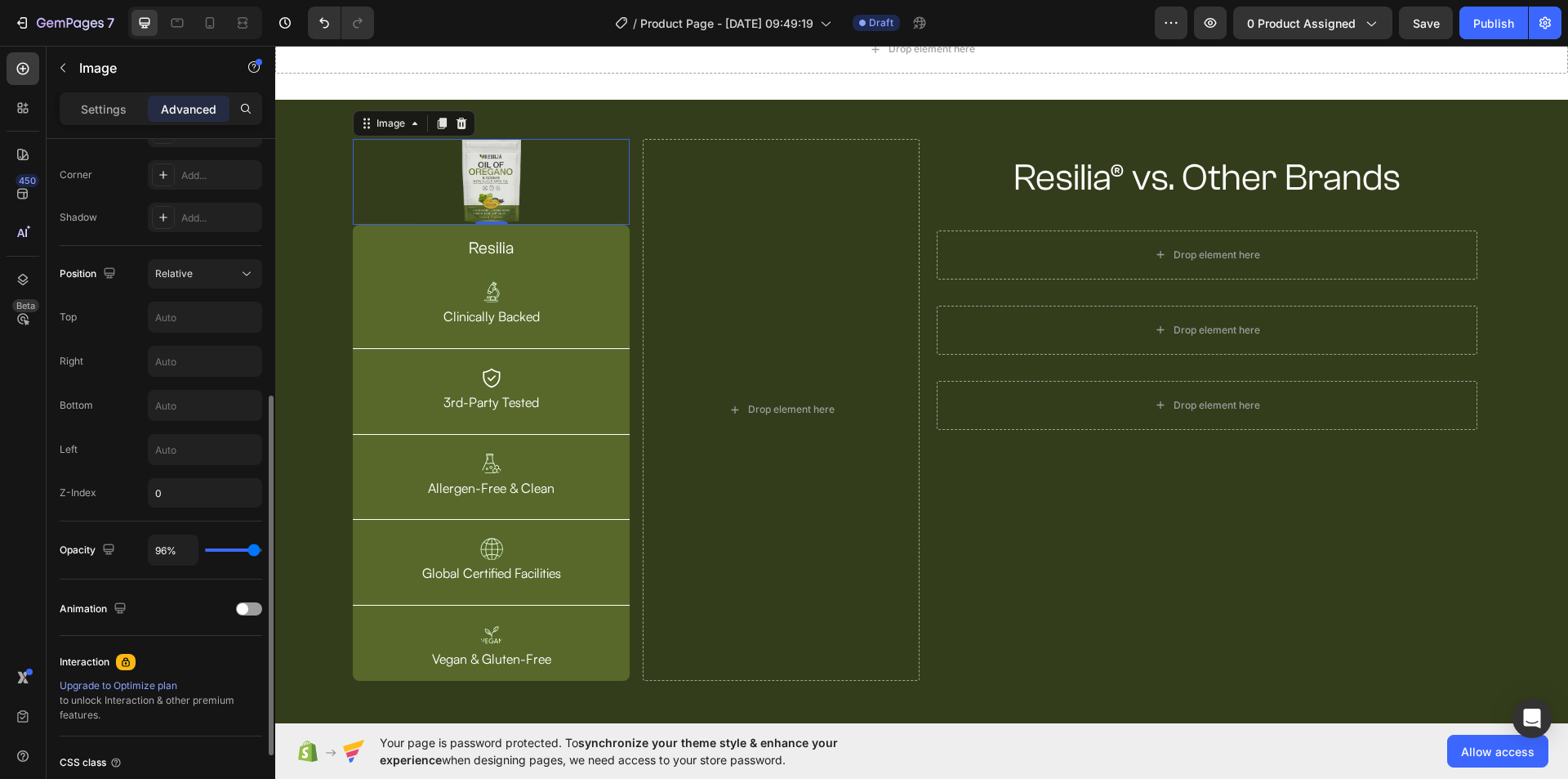
type input "100"
drag, startPoint x: 253, startPoint y: 545, endPoint x: 272, endPoint y: 544, distance: 19.0
click at [262, 548] on input "range" at bounding box center [233, 550] width 57 height 4
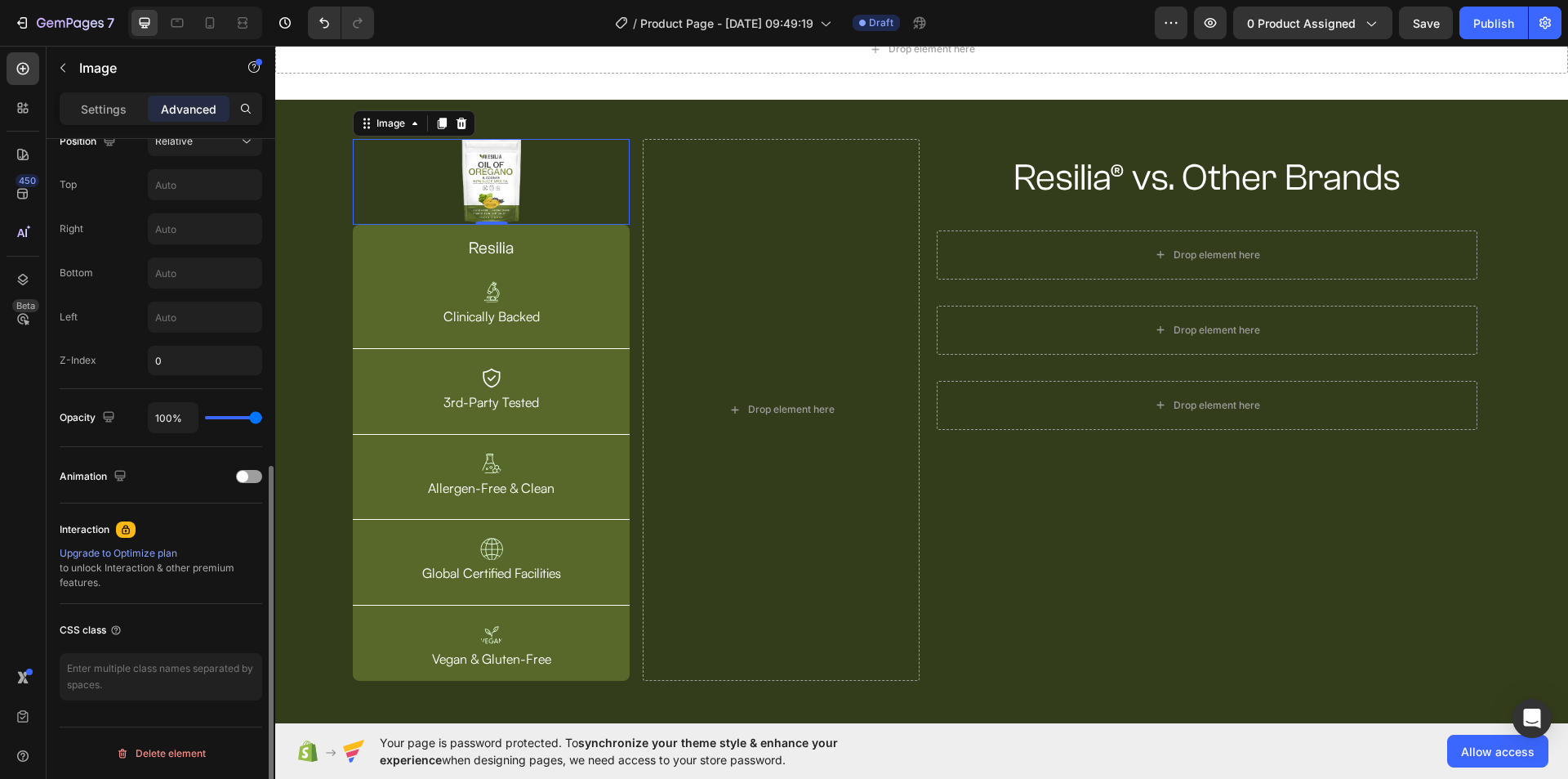
scroll to position [460, 0]
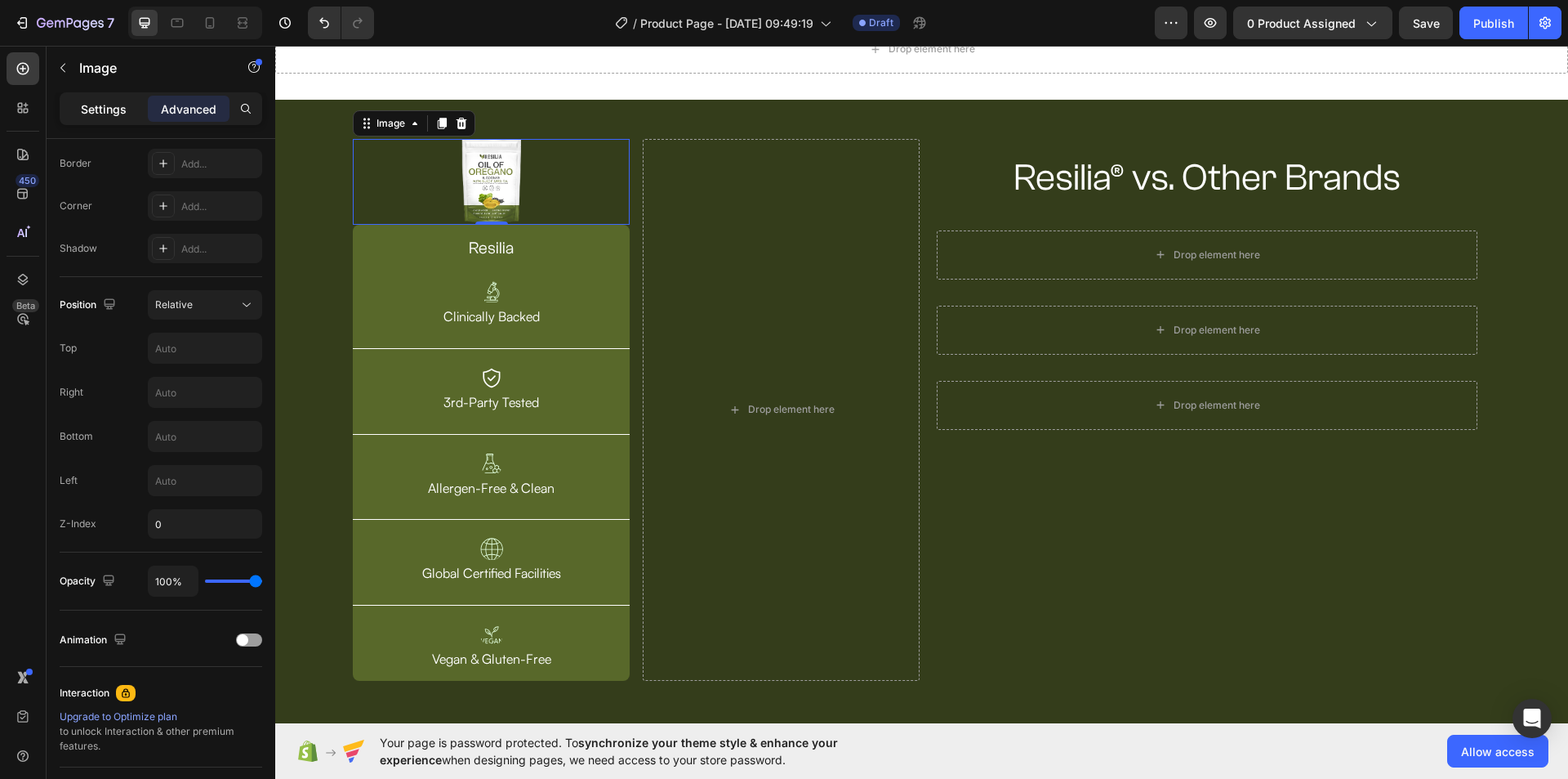
click at [123, 119] on div "Settings" at bounding box center [103, 109] width 82 height 26
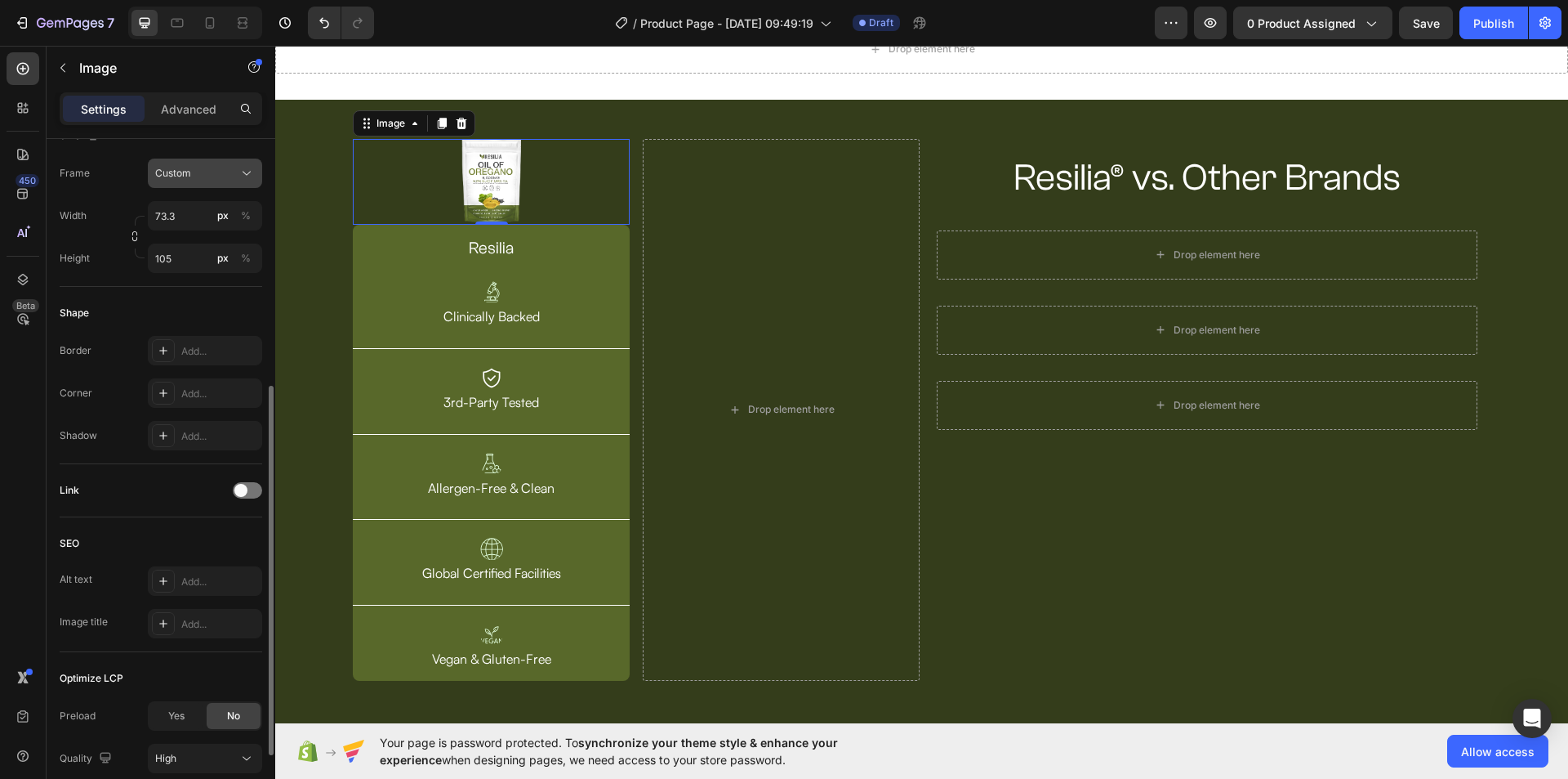
click at [243, 171] on icon at bounding box center [247, 173] width 16 height 16
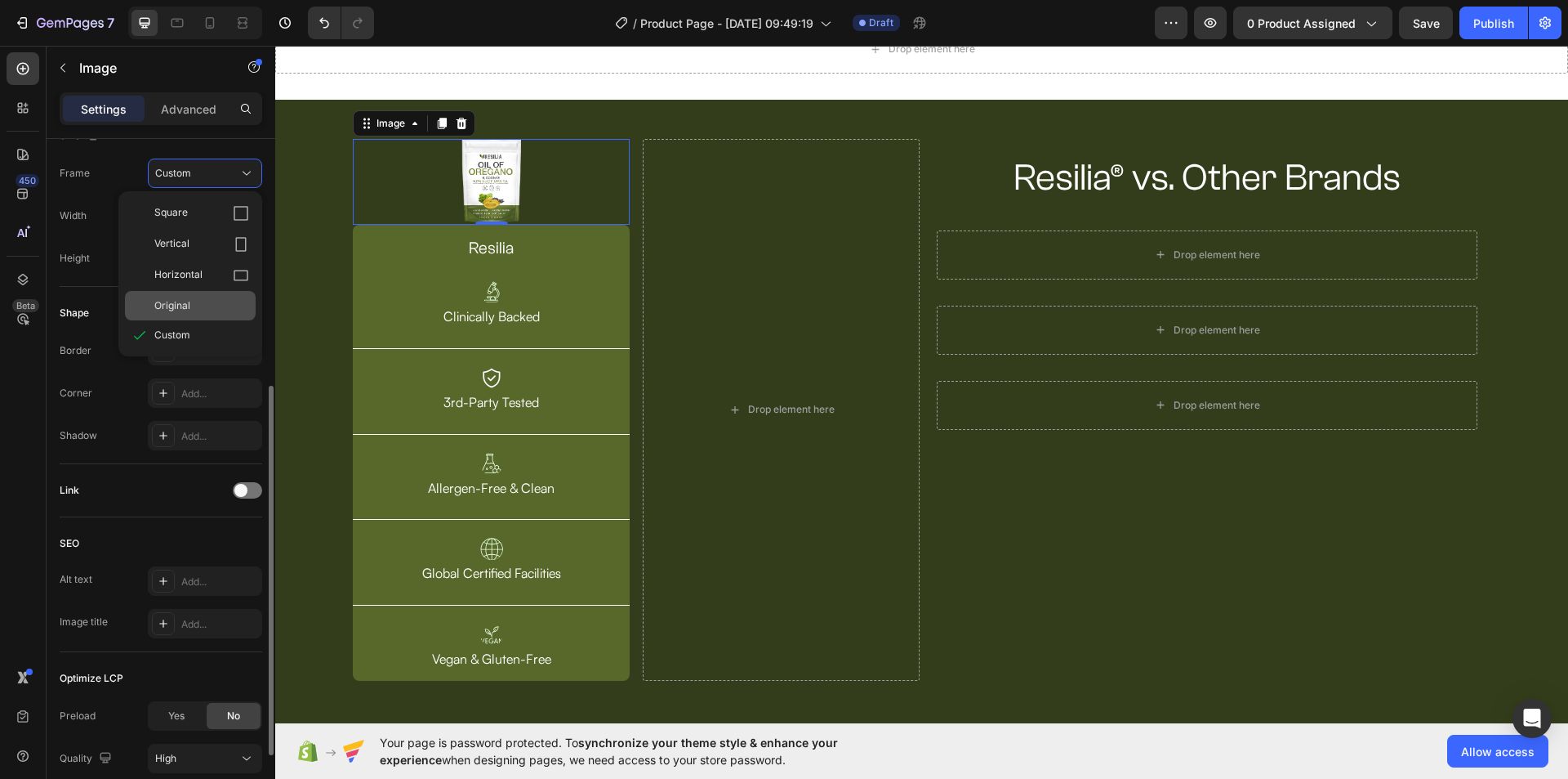
click at [205, 299] on div "Original" at bounding box center [202, 305] width 95 height 14
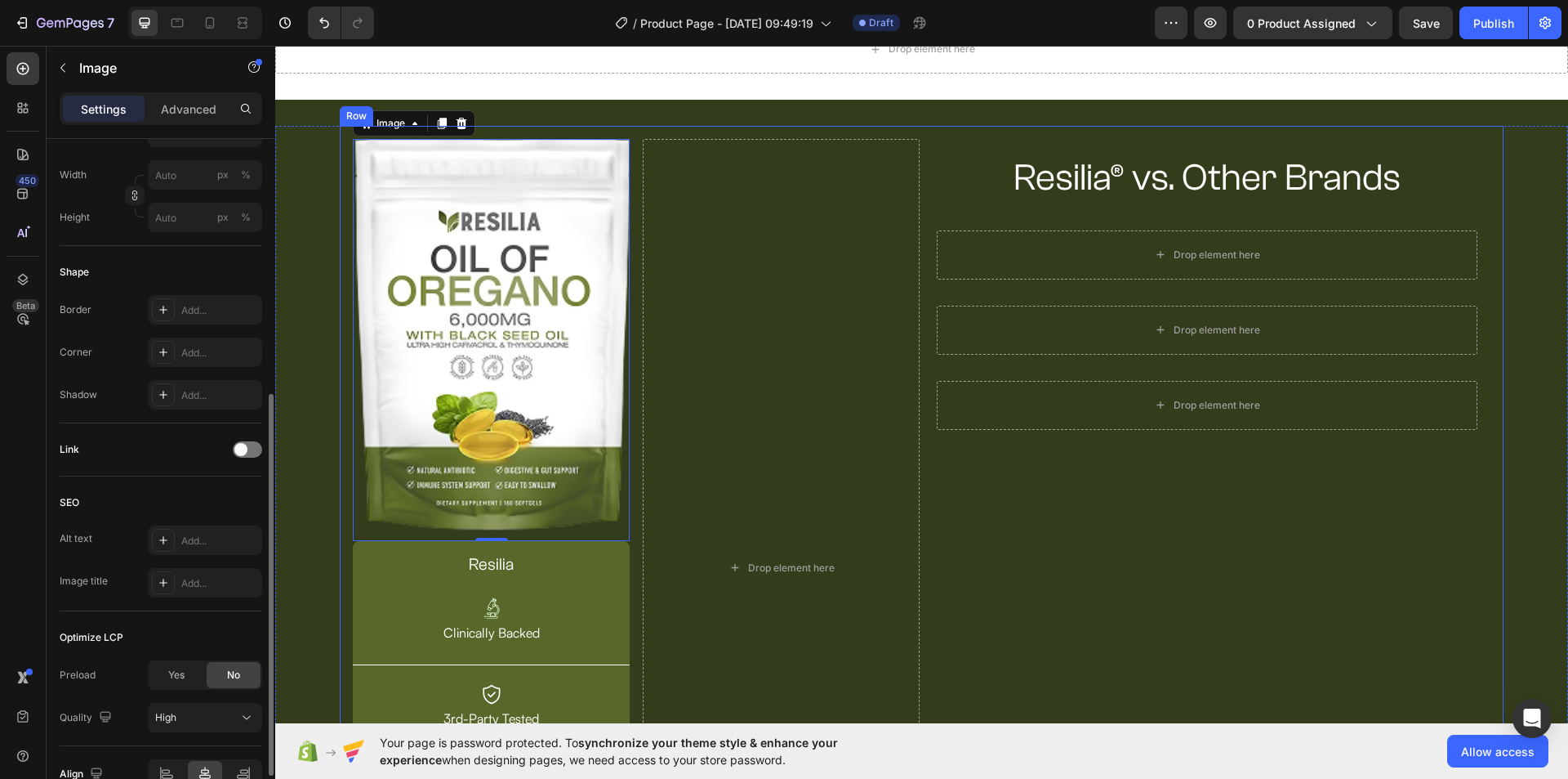
click at [1098, 540] on div "Resilia® vs. Other Brands Heading Row Drop element here Row Drop element here R…" at bounding box center [1207, 568] width 567 height 858
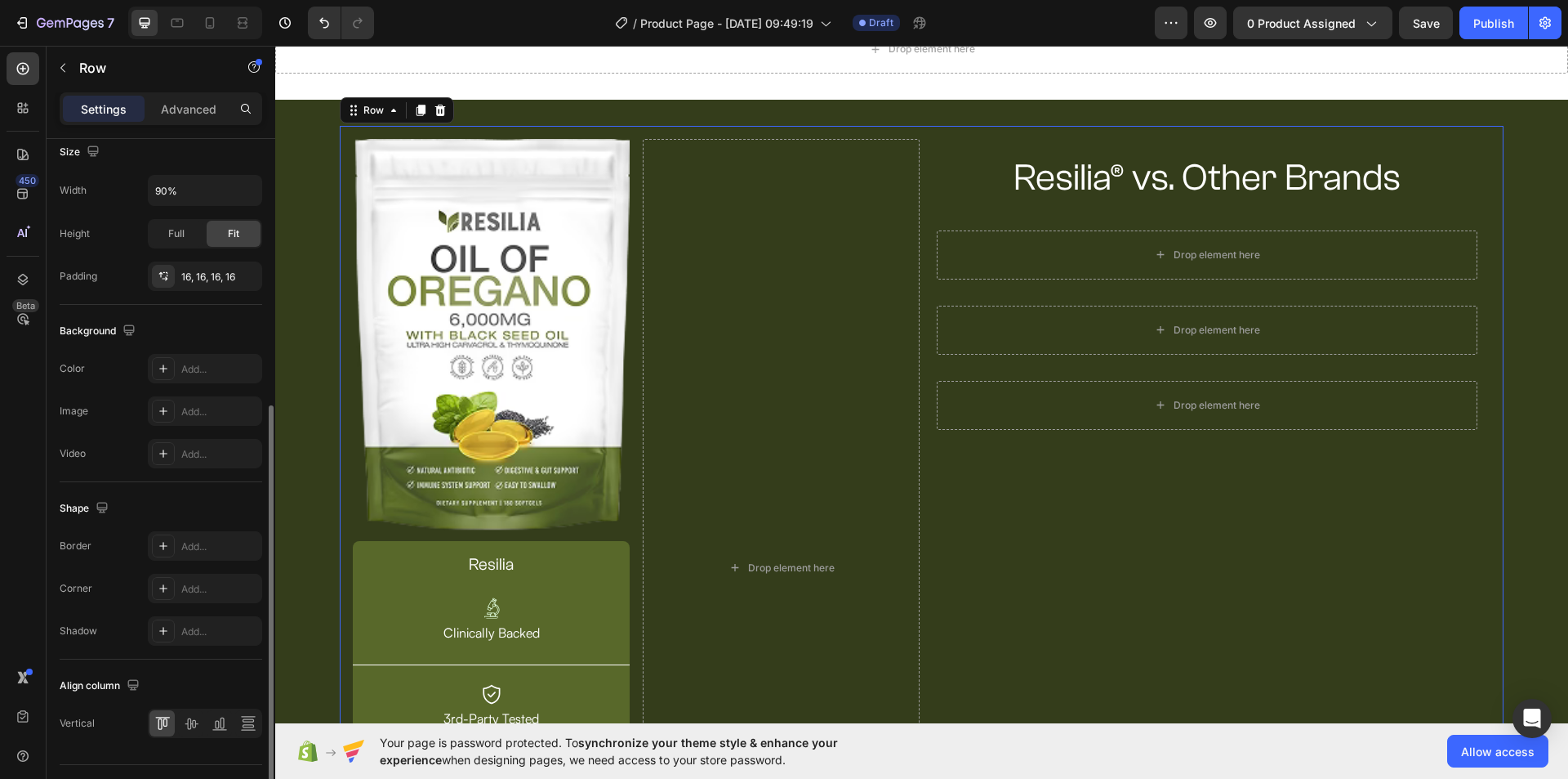
scroll to position [0, 0]
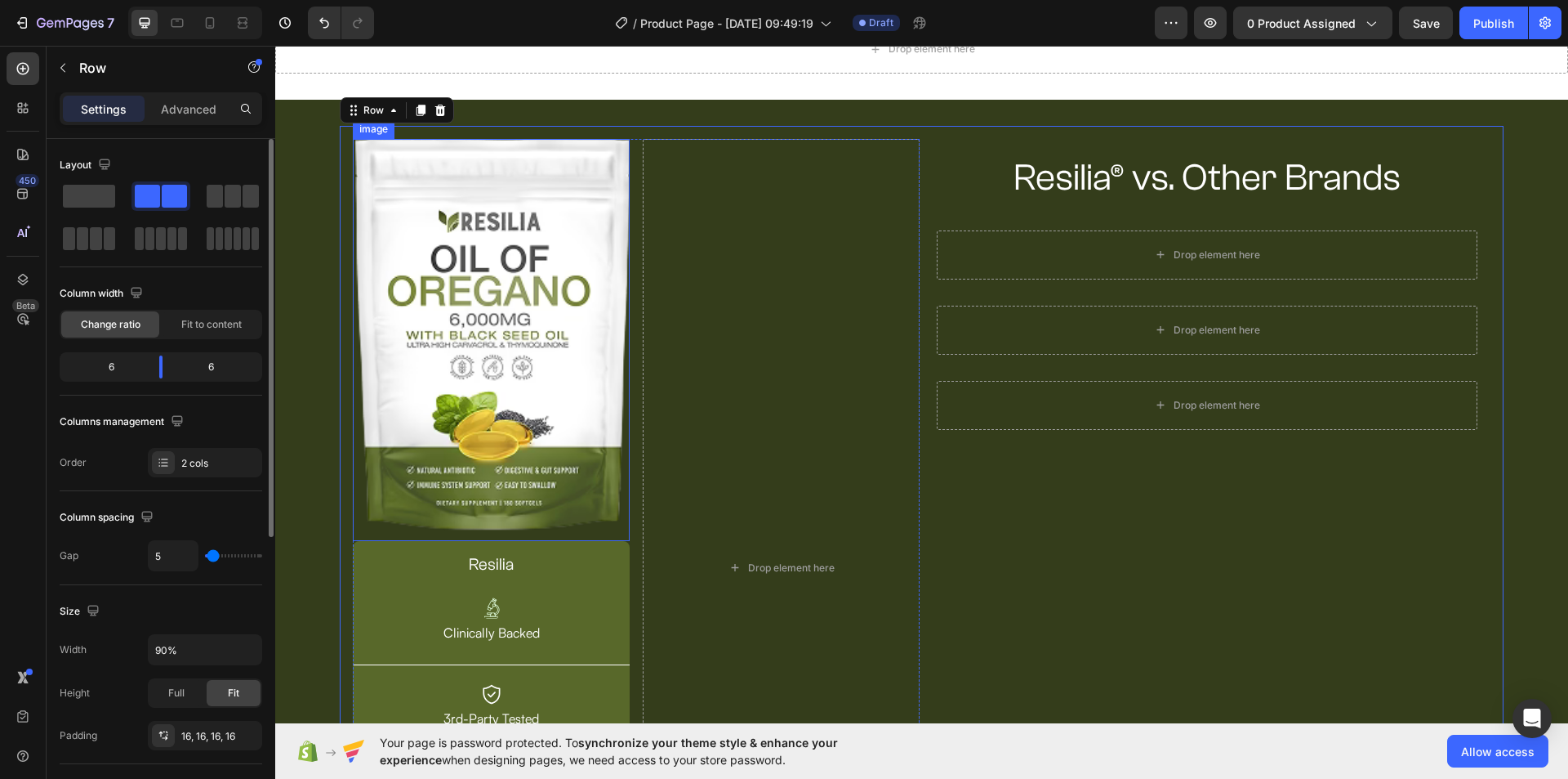
click at [442, 381] on img at bounding box center [491, 340] width 277 height 402
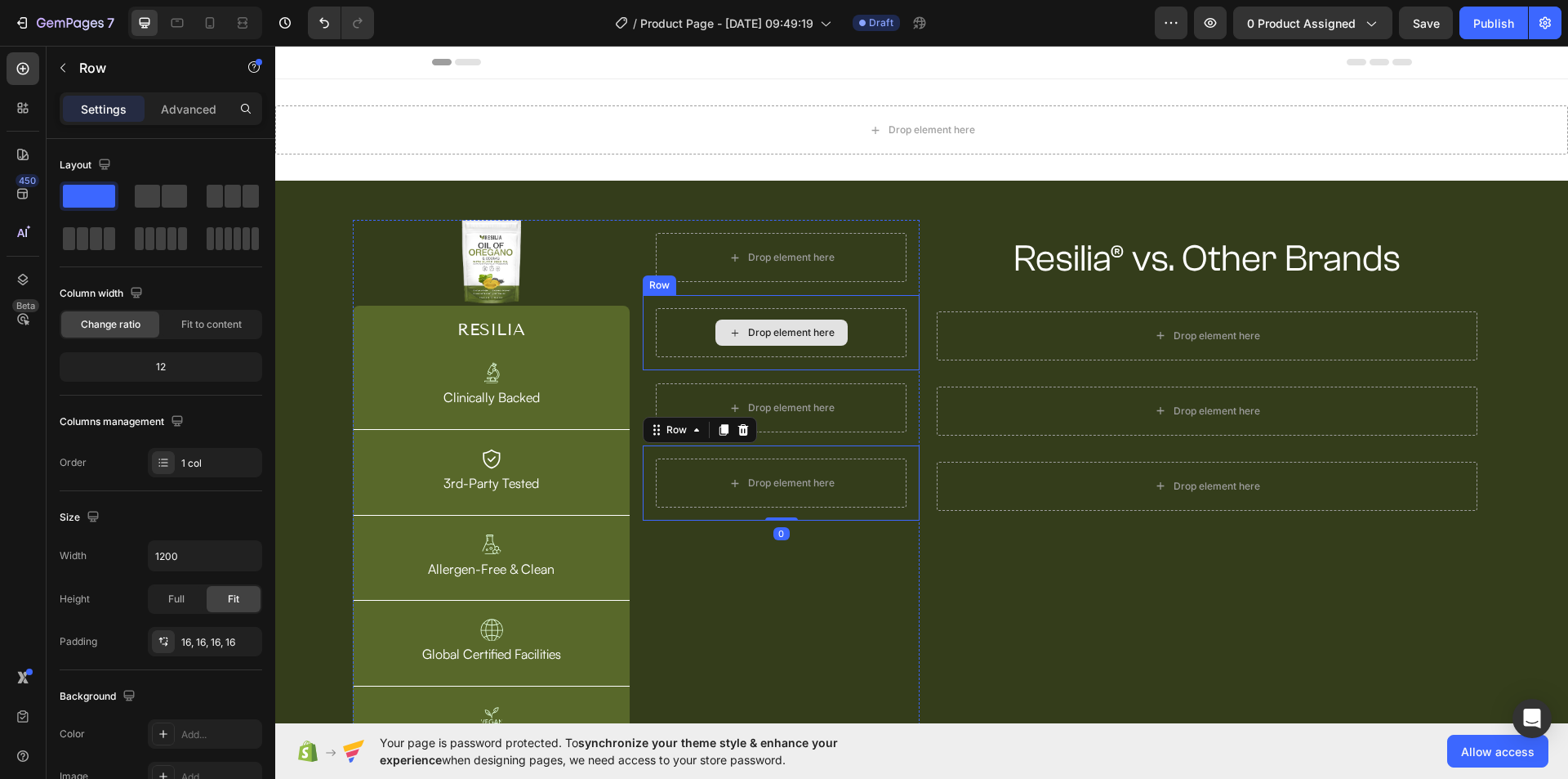
scroll to position [82, 0]
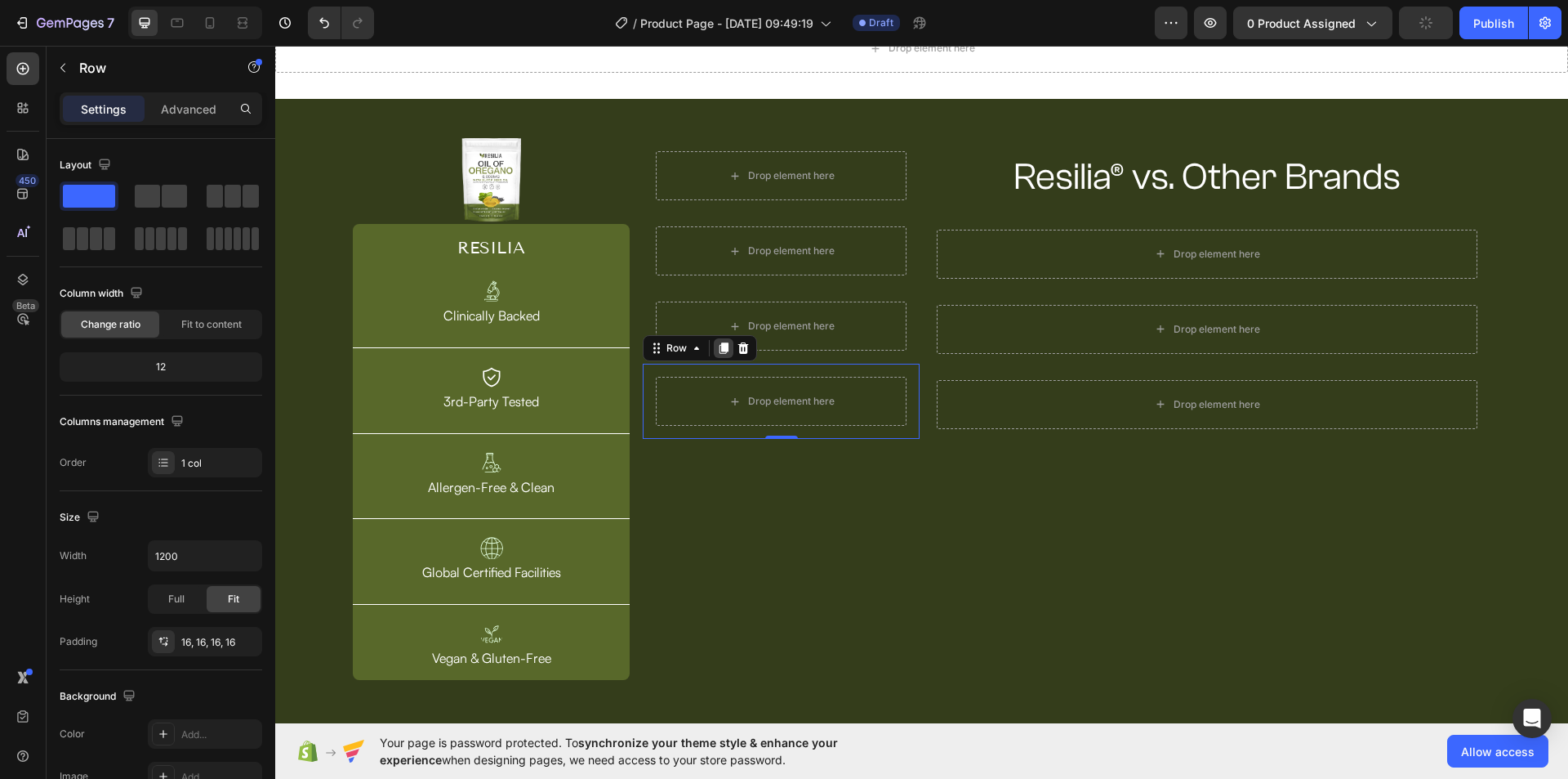
click at [723, 338] on div at bounding box center [724, 348] width 20 height 20
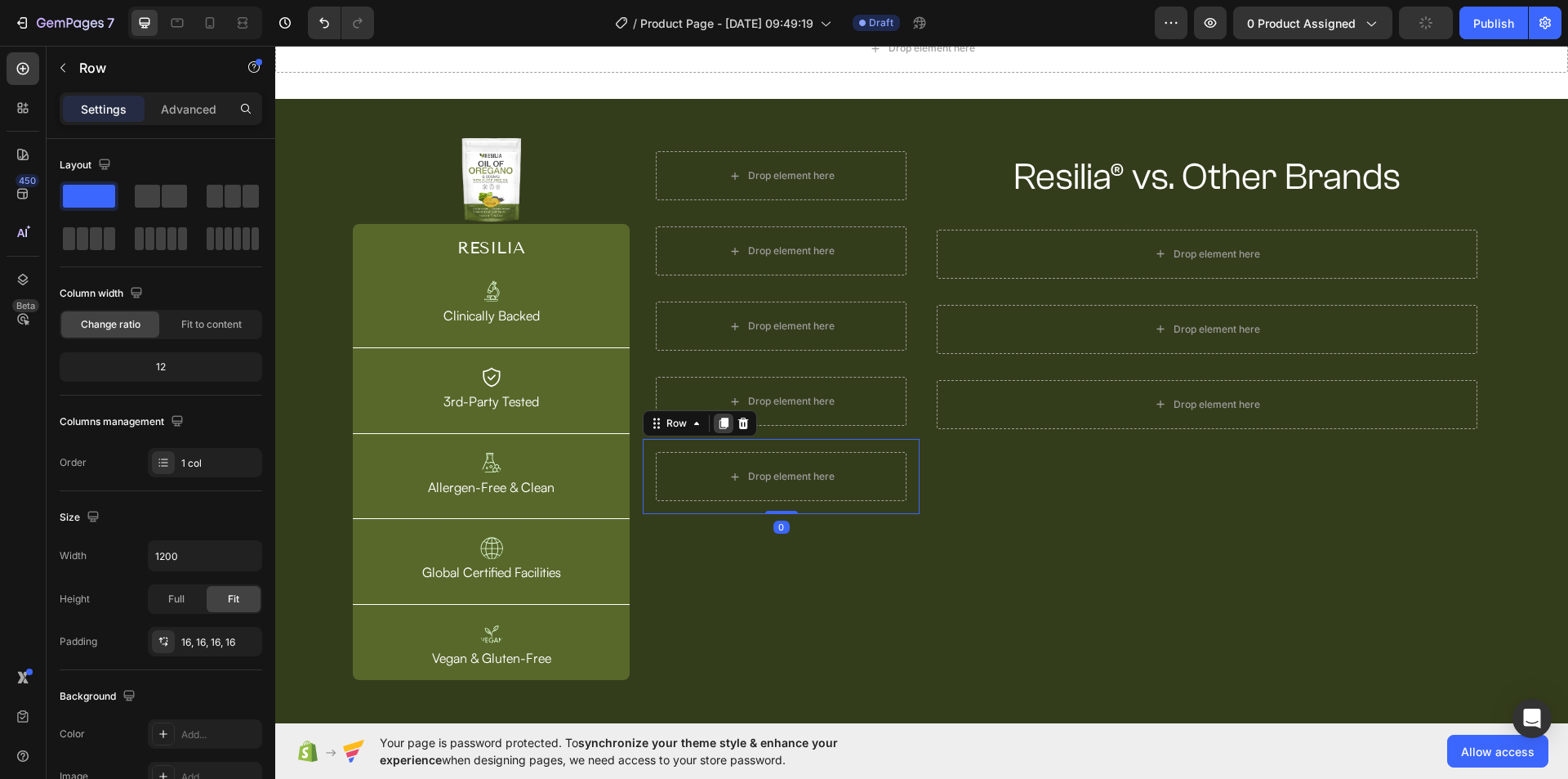
click at [723, 417] on icon at bounding box center [723, 423] width 13 height 13
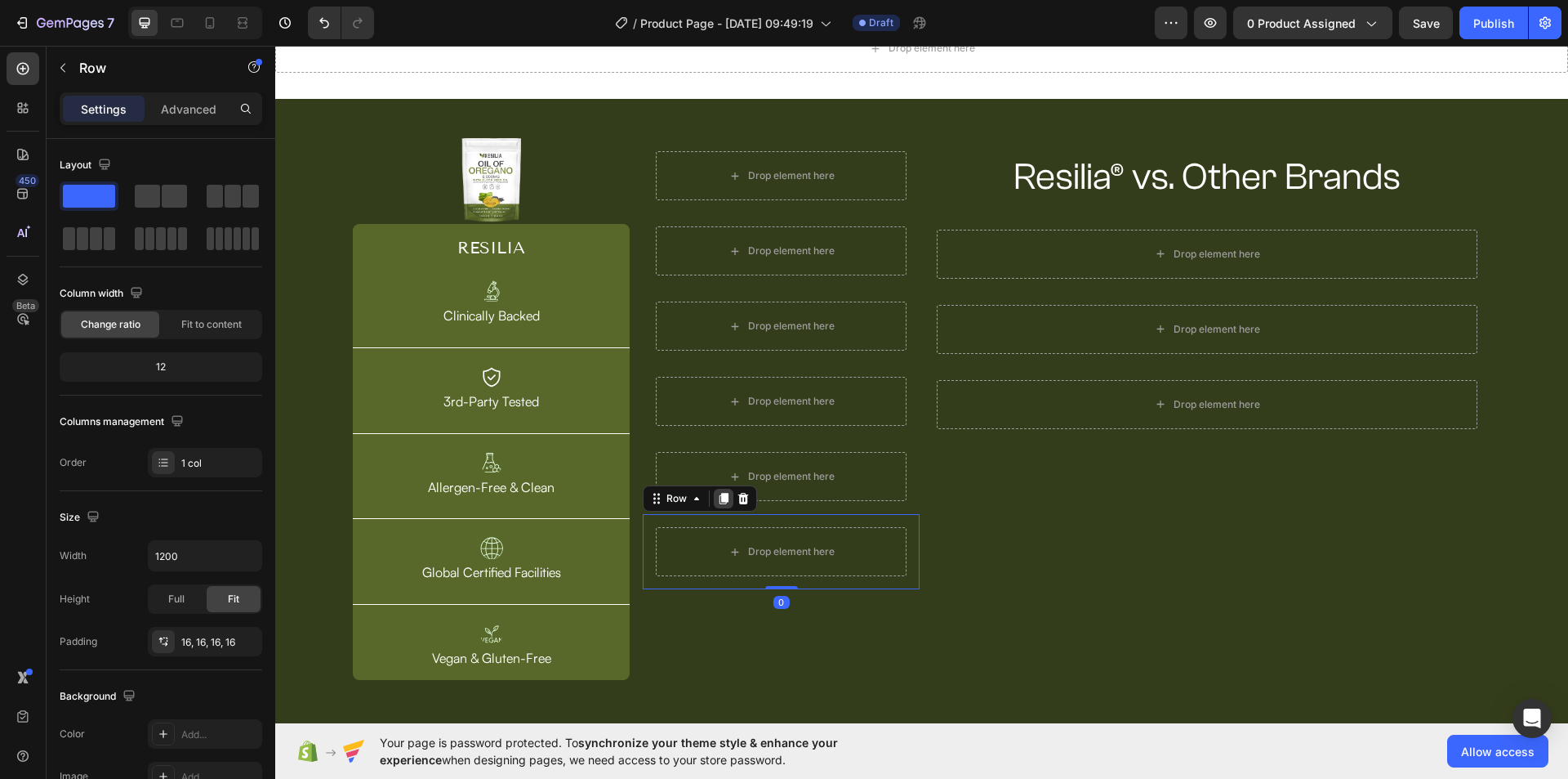
click at [726, 494] on icon at bounding box center [723, 498] width 13 height 13
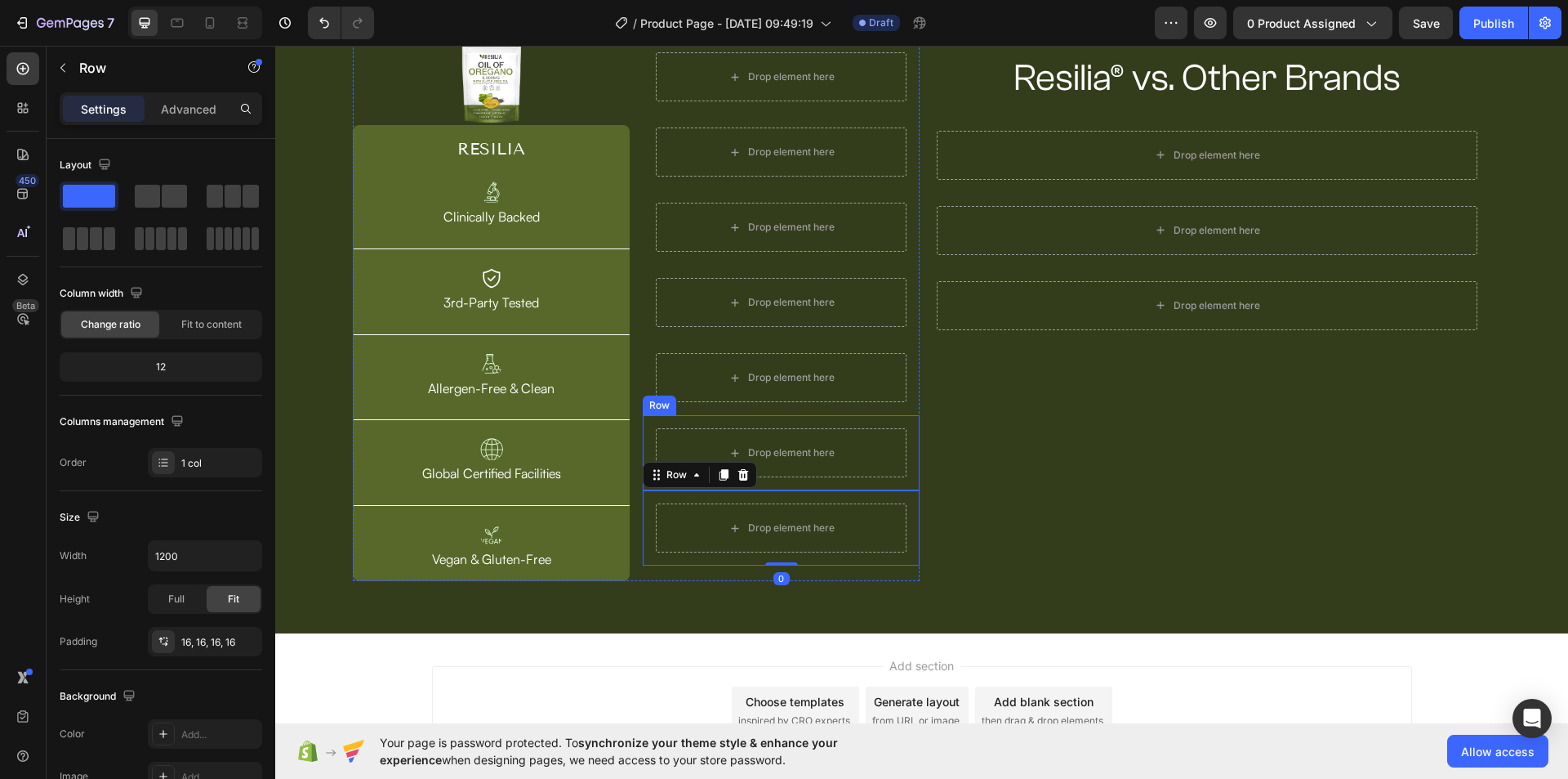
scroll to position [245, 0]
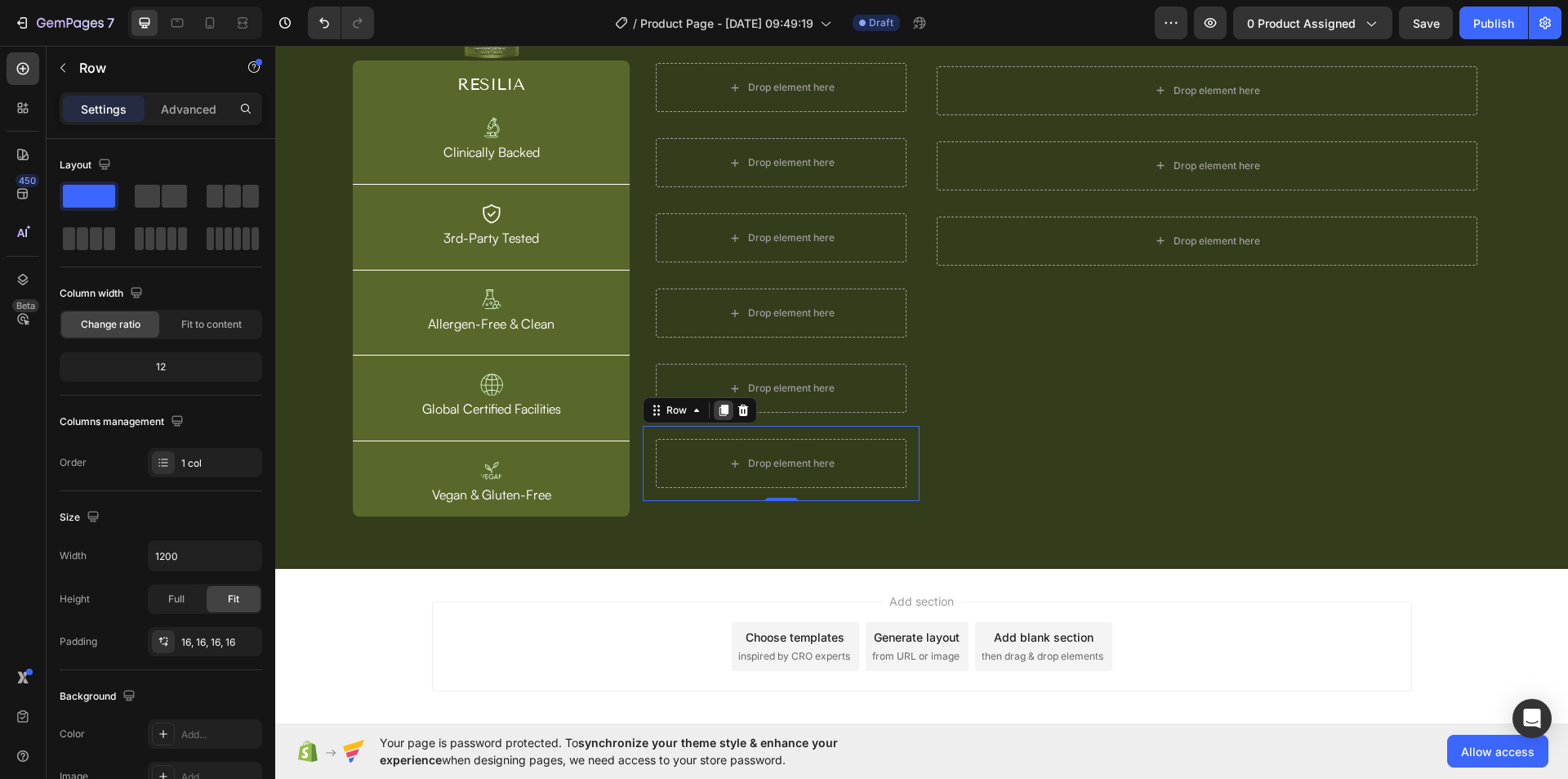
click at [717, 405] on icon at bounding box center [723, 410] width 13 height 13
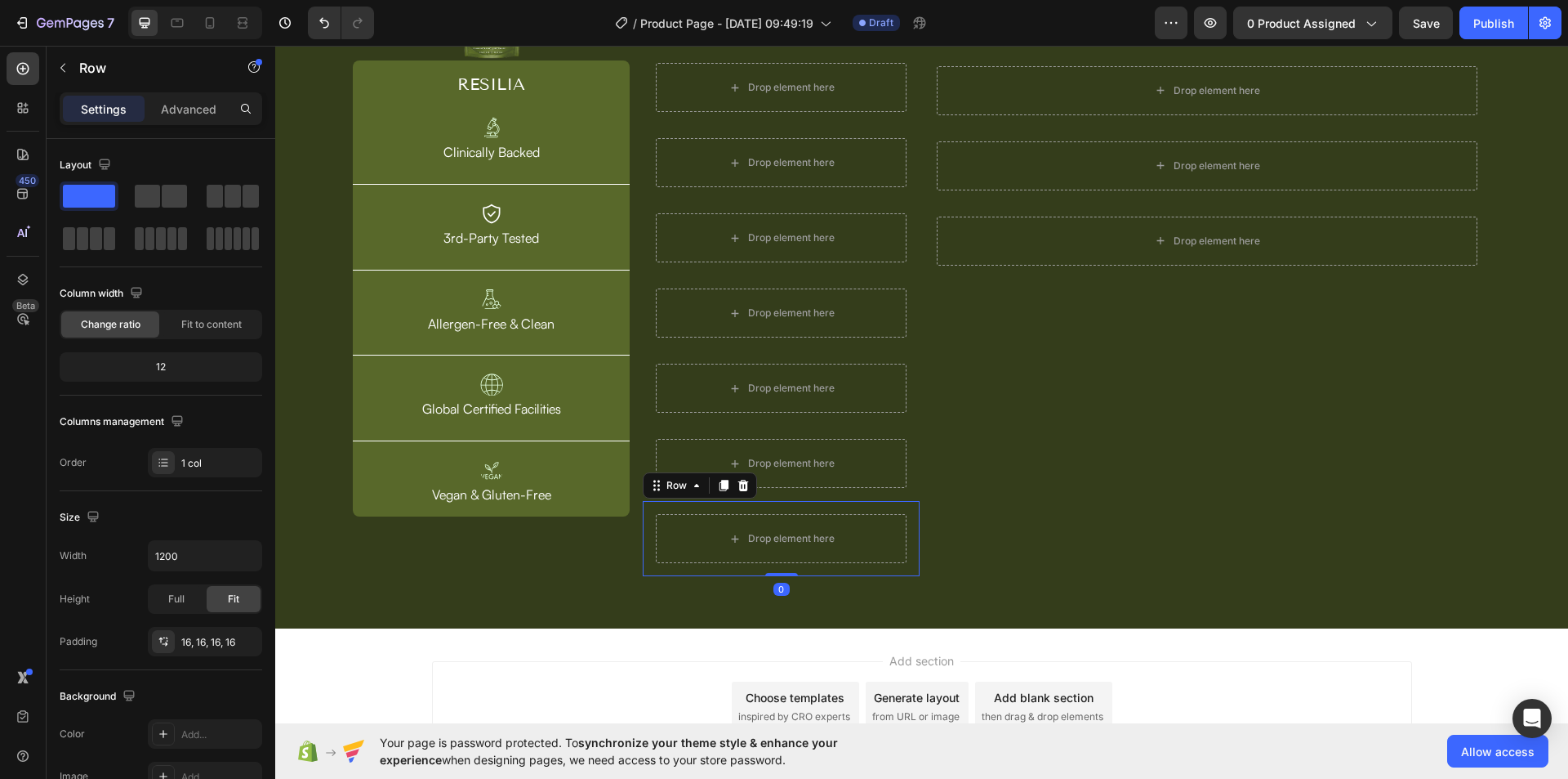
click at [746, 484] on div at bounding box center [743, 486] width 20 height 20
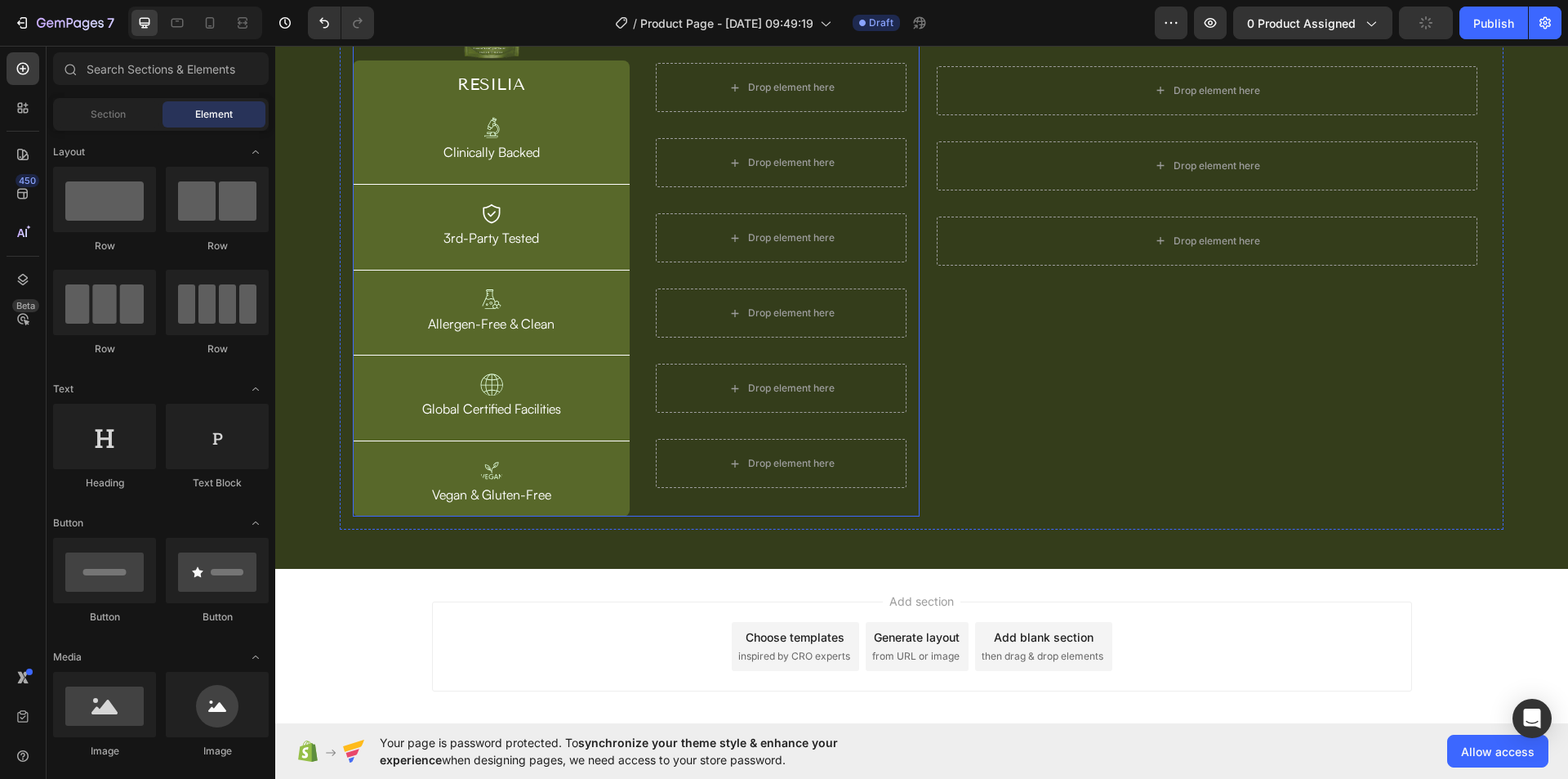
click at [893, 503] on div "Drop element here Row Drop element here Row Drop element here Row Drop element …" at bounding box center [780, 246] width 277 height 542
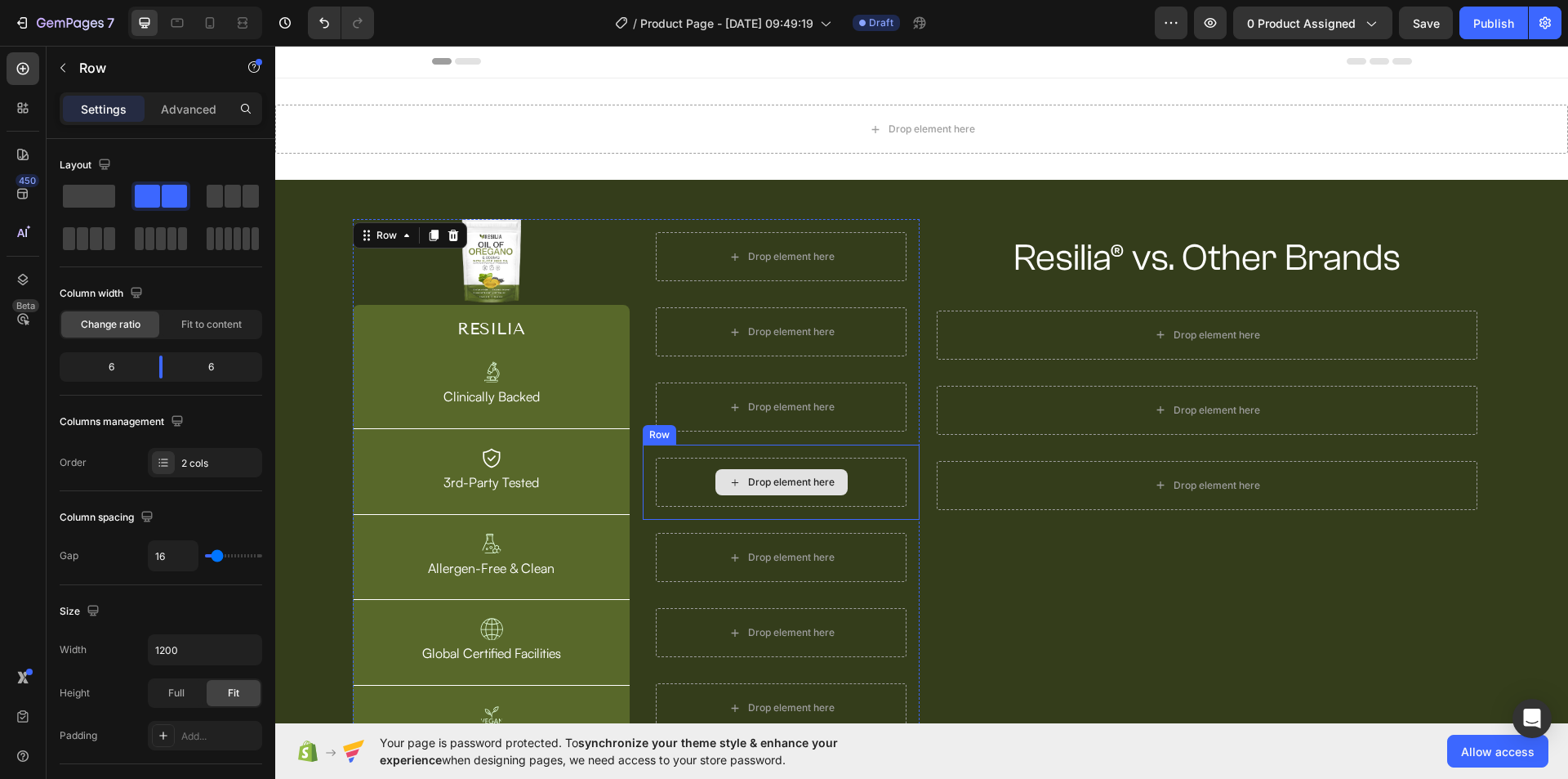
scroll to position [0, 0]
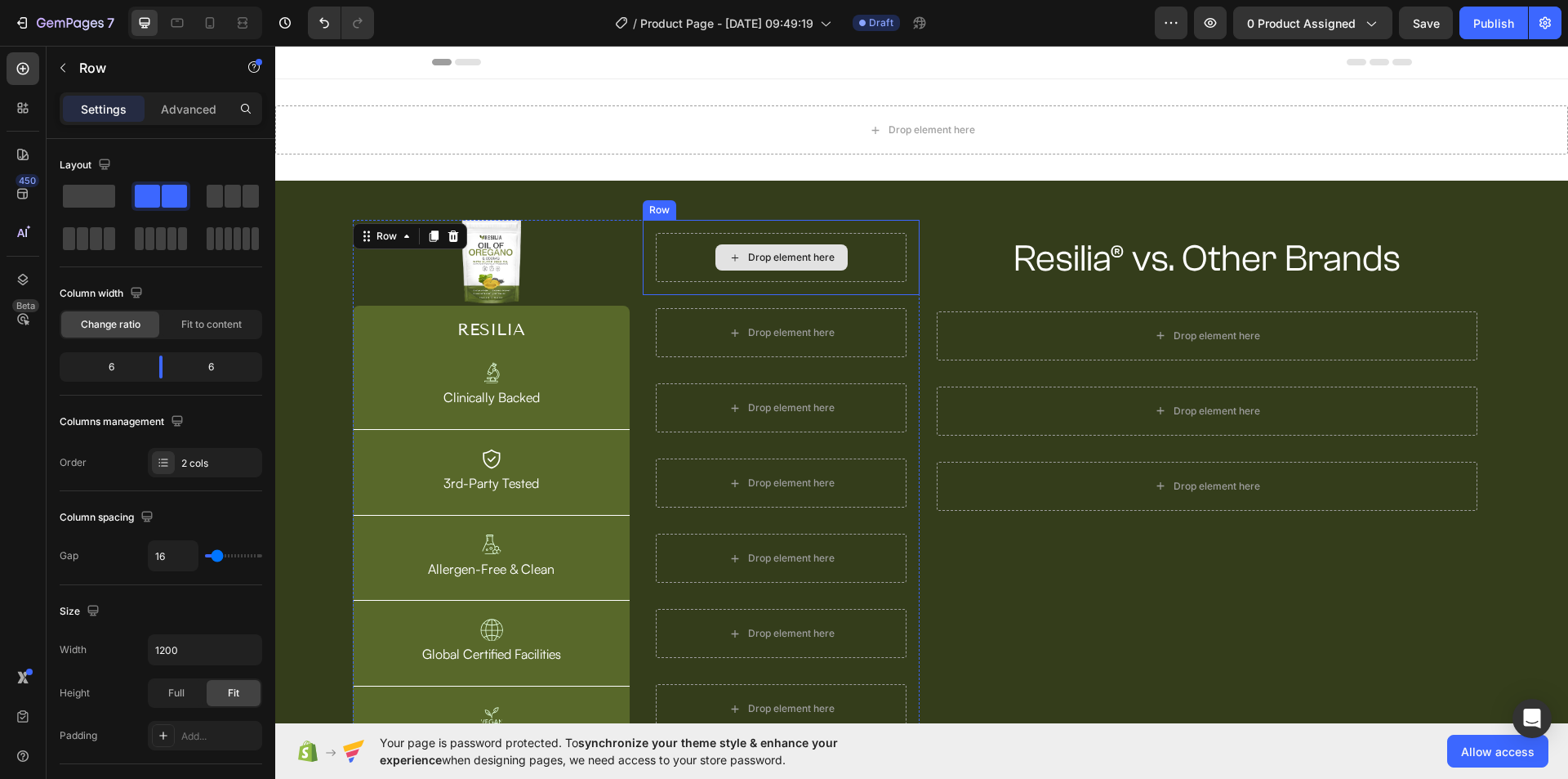
click at [751, 259] on div "Drop element here" at bounding box center [791, 257] width 86 height 13
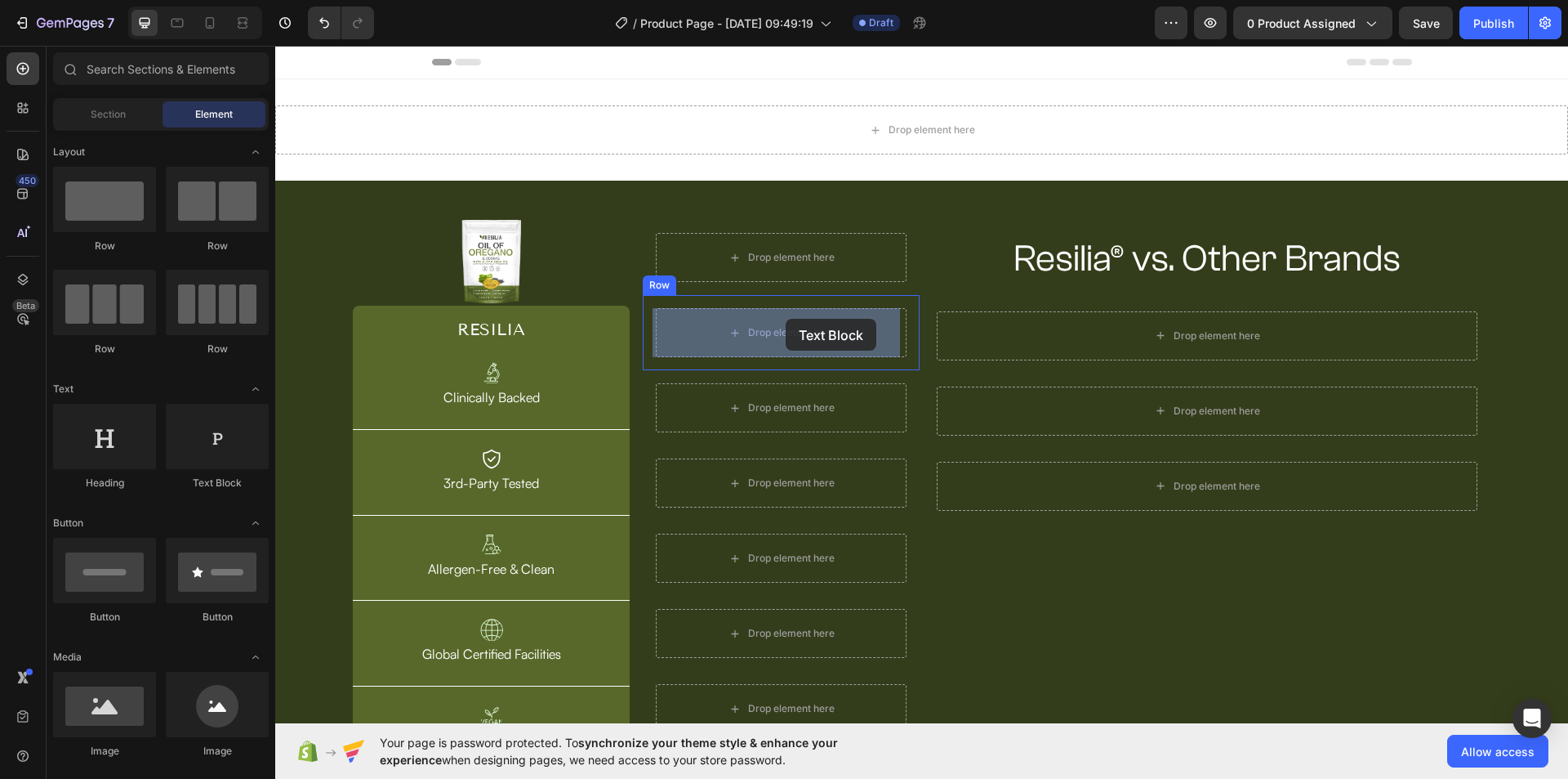
drag, startPoint x: 483, startPoint y: 503, endPoint x: 786, endPoint y: 319, distance: 354.5
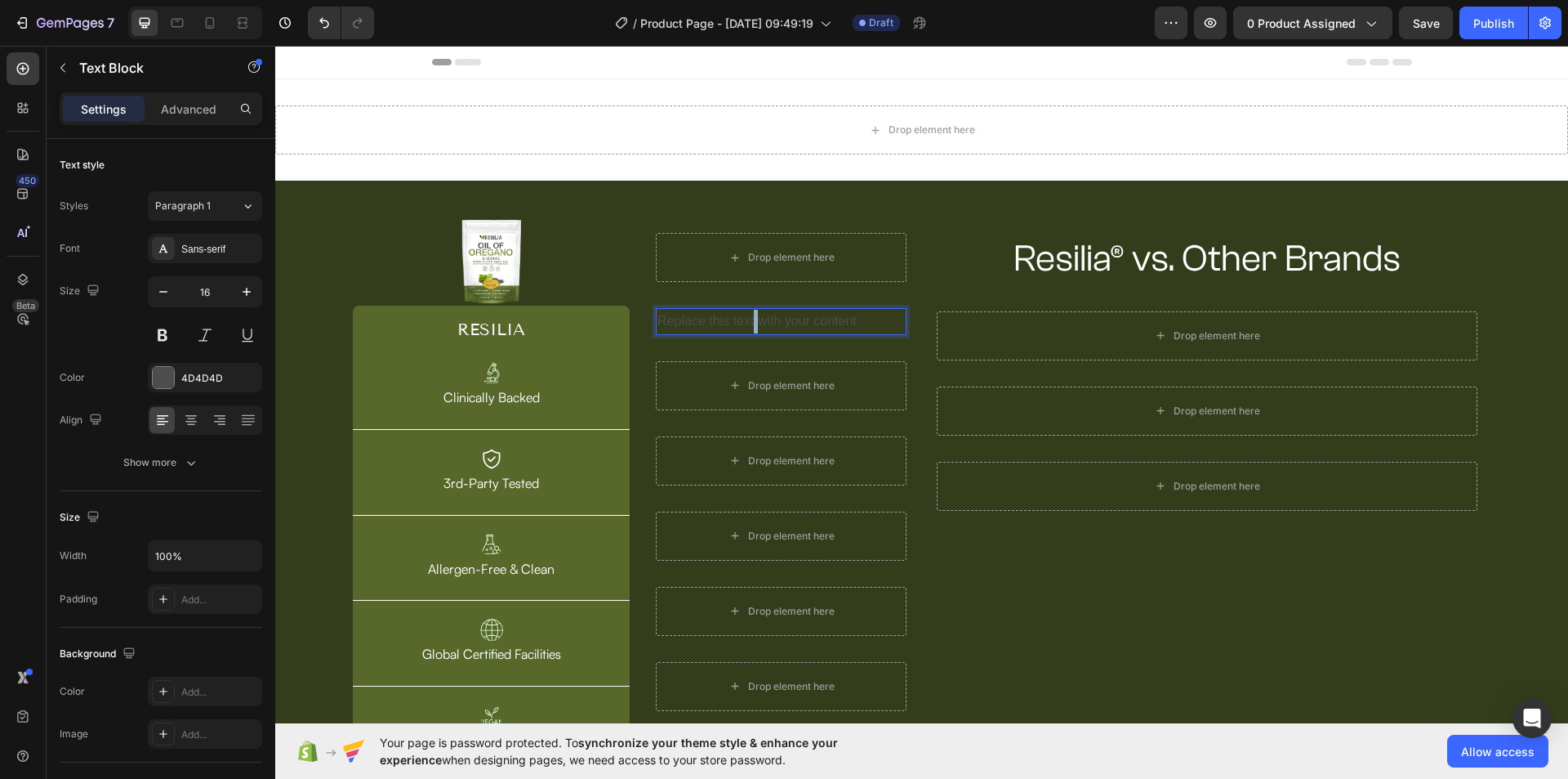
click at [750, 320] on p "Replace this text with your content" at bounding box center [781, 321] width 248 height 23
click at [698, 320] on p "Other Brands" at bounding box center [781, 321] width 248 height 23
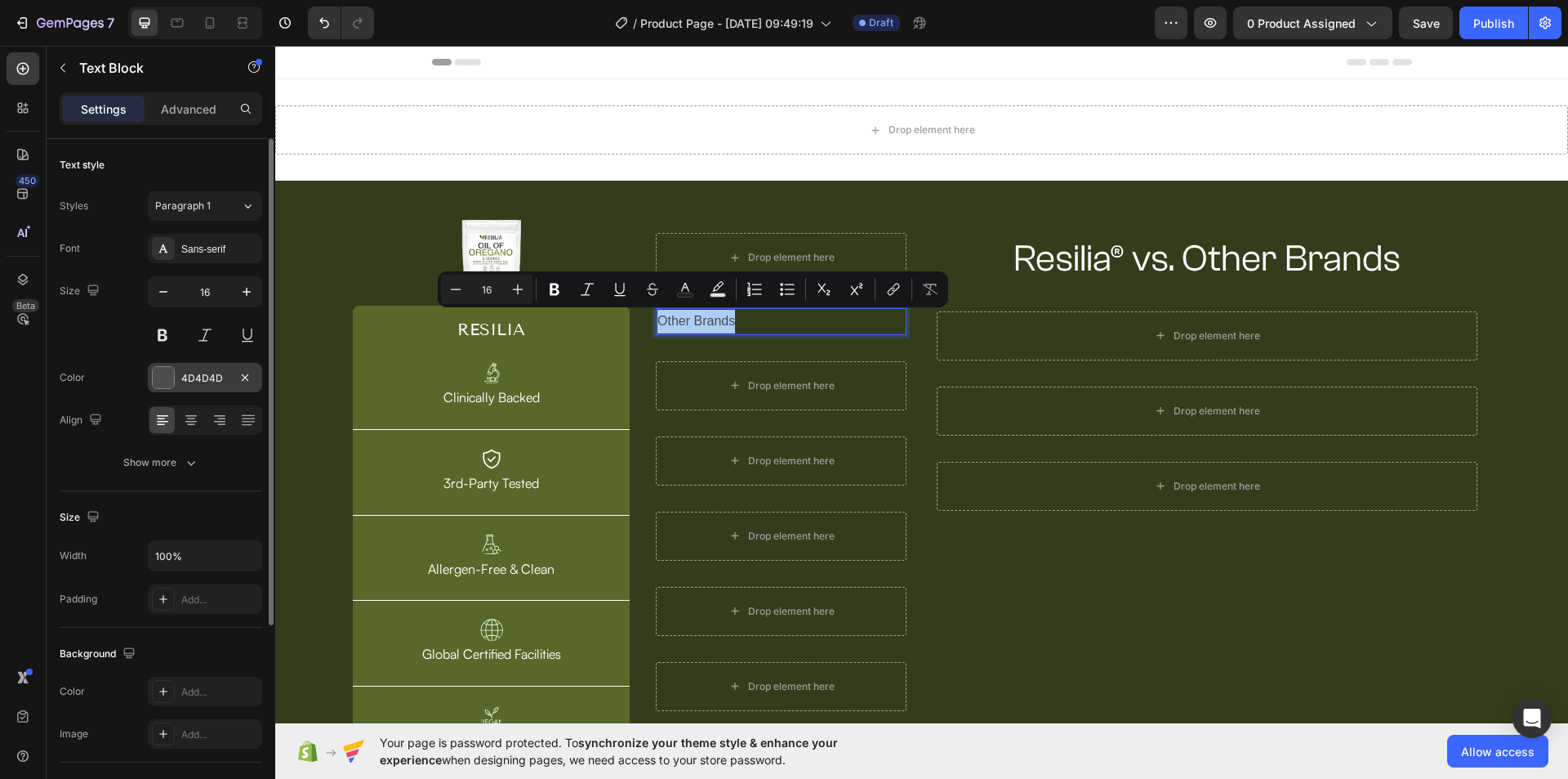
click at [228, 378] on div "4D4D4D" at bounding box center [205, 377] width 114 height 30
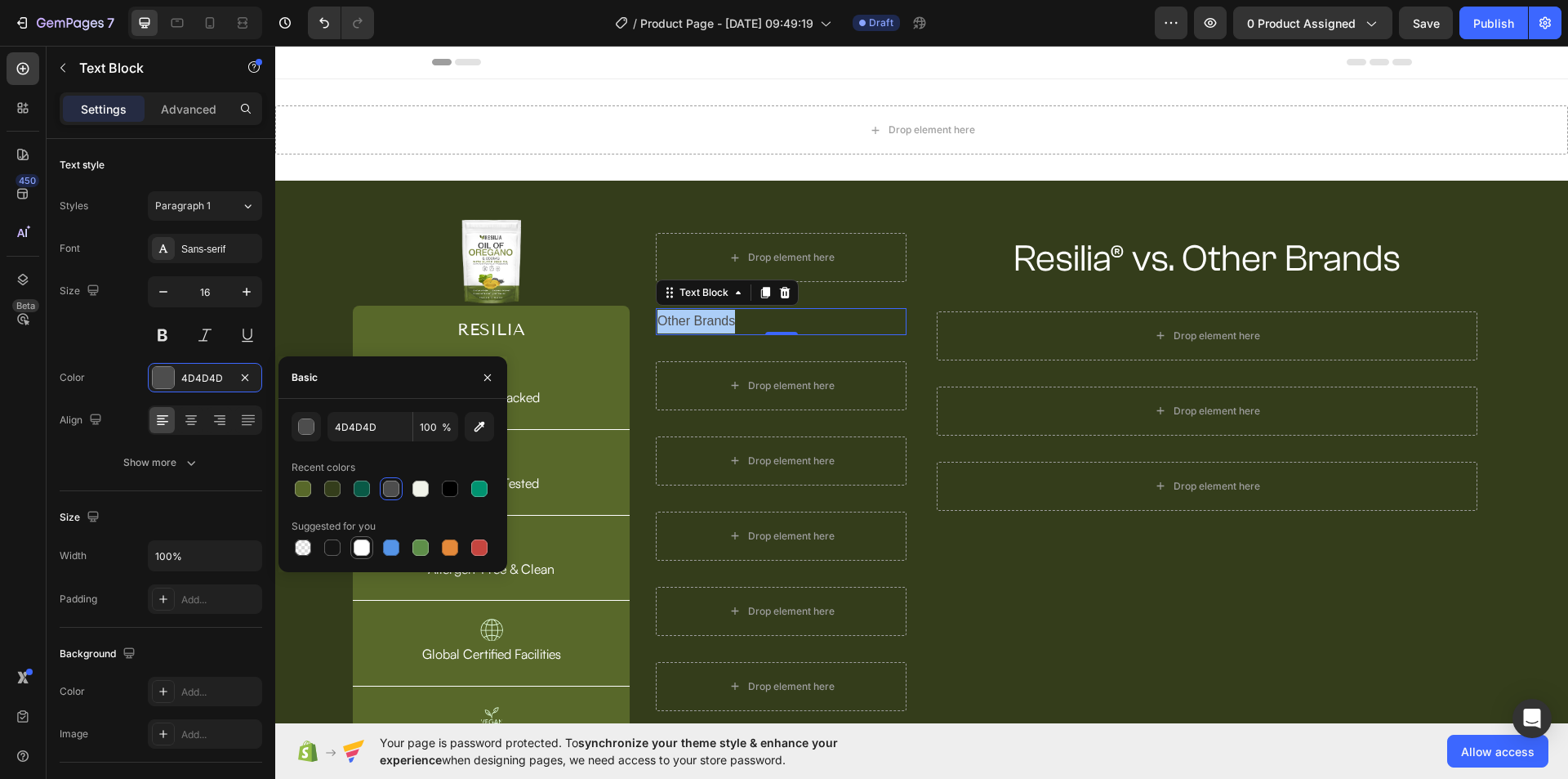
click at [365, 550] on div at bounding box center [362, 547] width 16 height 16
type input "FFFFFF"
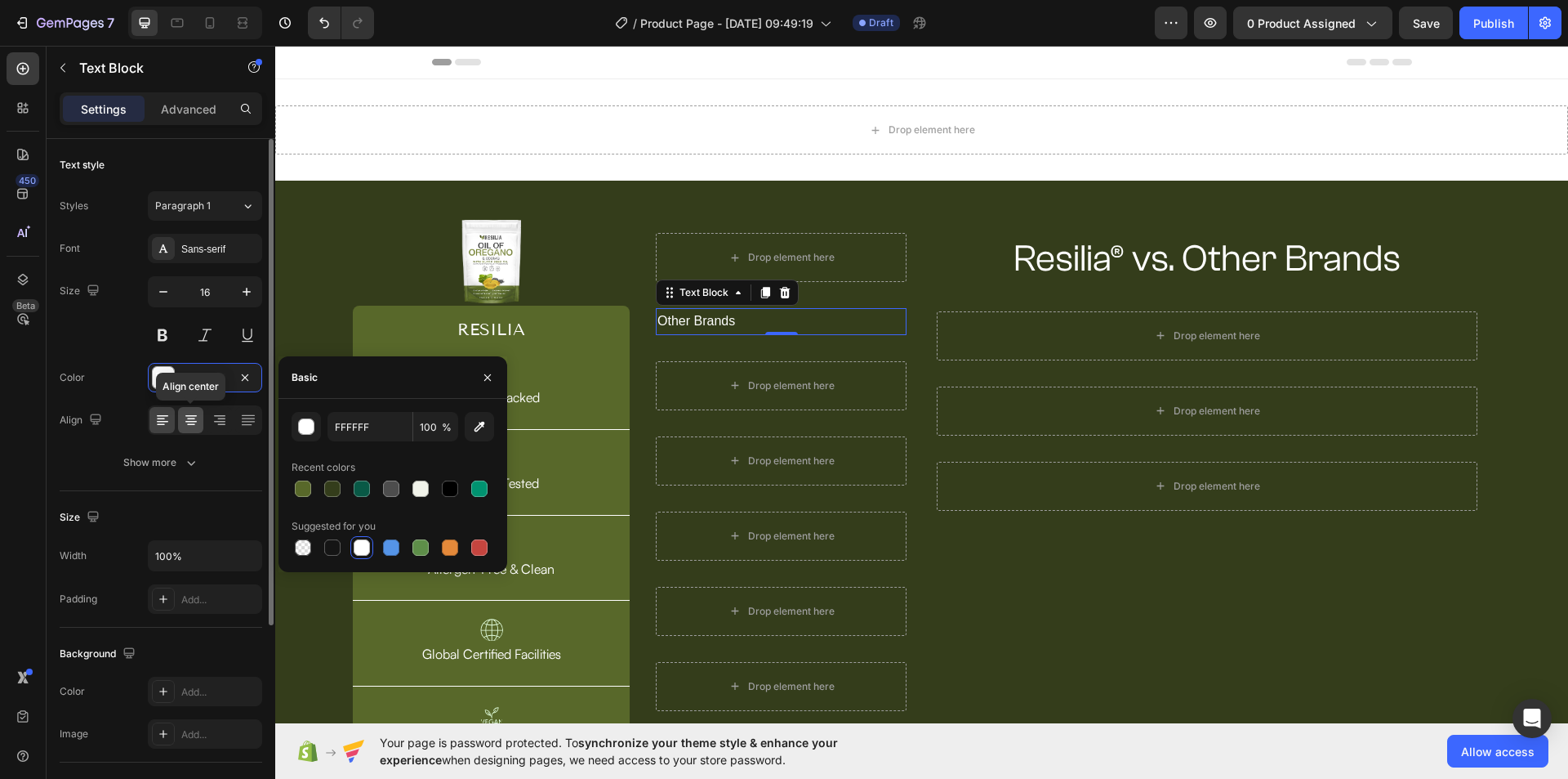
click at [200, 425] on div at bounding box center [190, 419] width 25 height 26
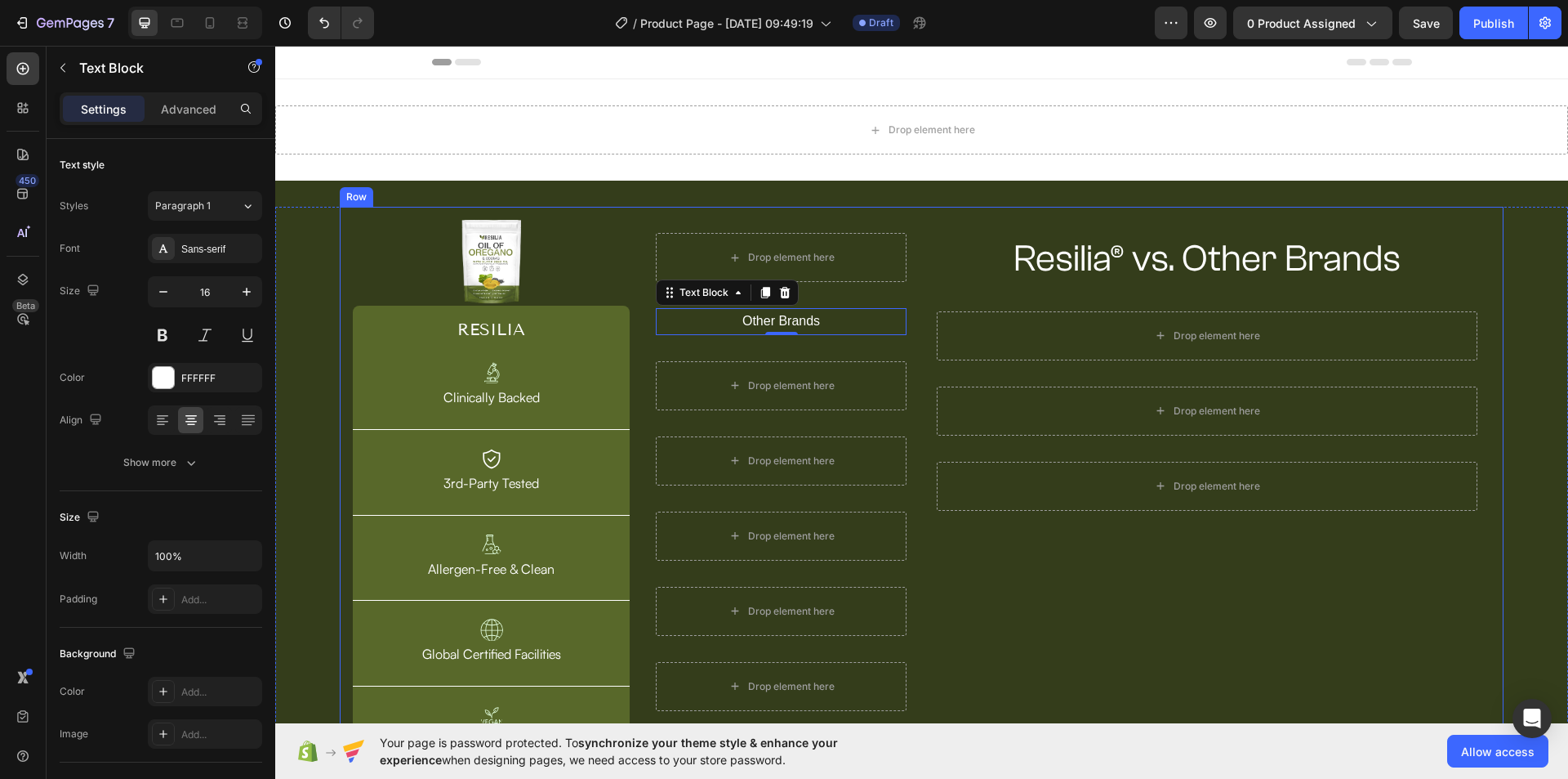
click at [999, 583] on div "Resilia® vs. Other Brands Heading Row Drop element here Row Drop element here R…" at bounding box center [1207, 491] width 567 height 542
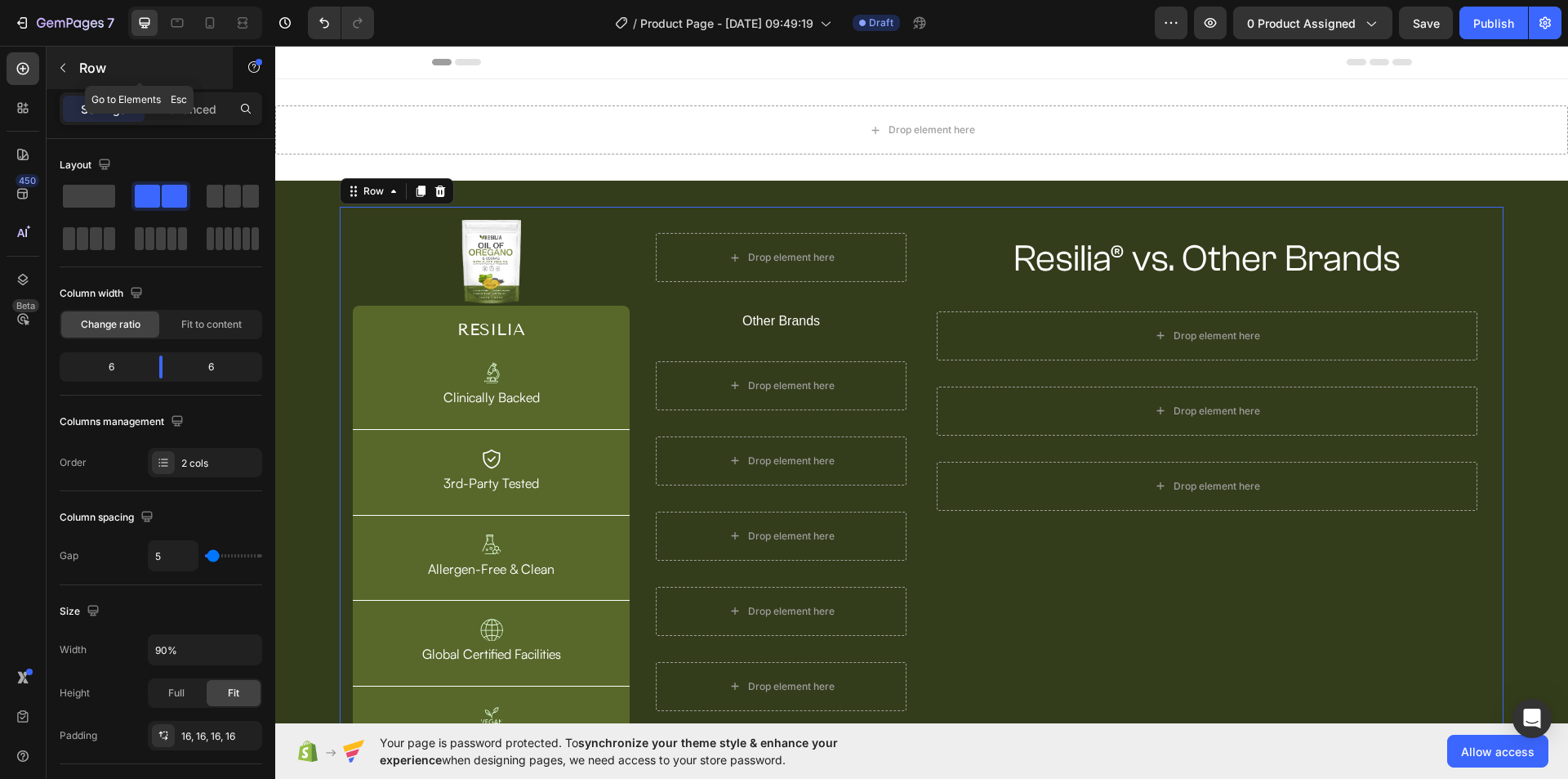
click at [63, 71] on icon "button" at bounding box center [63, 67] width 13 height 13
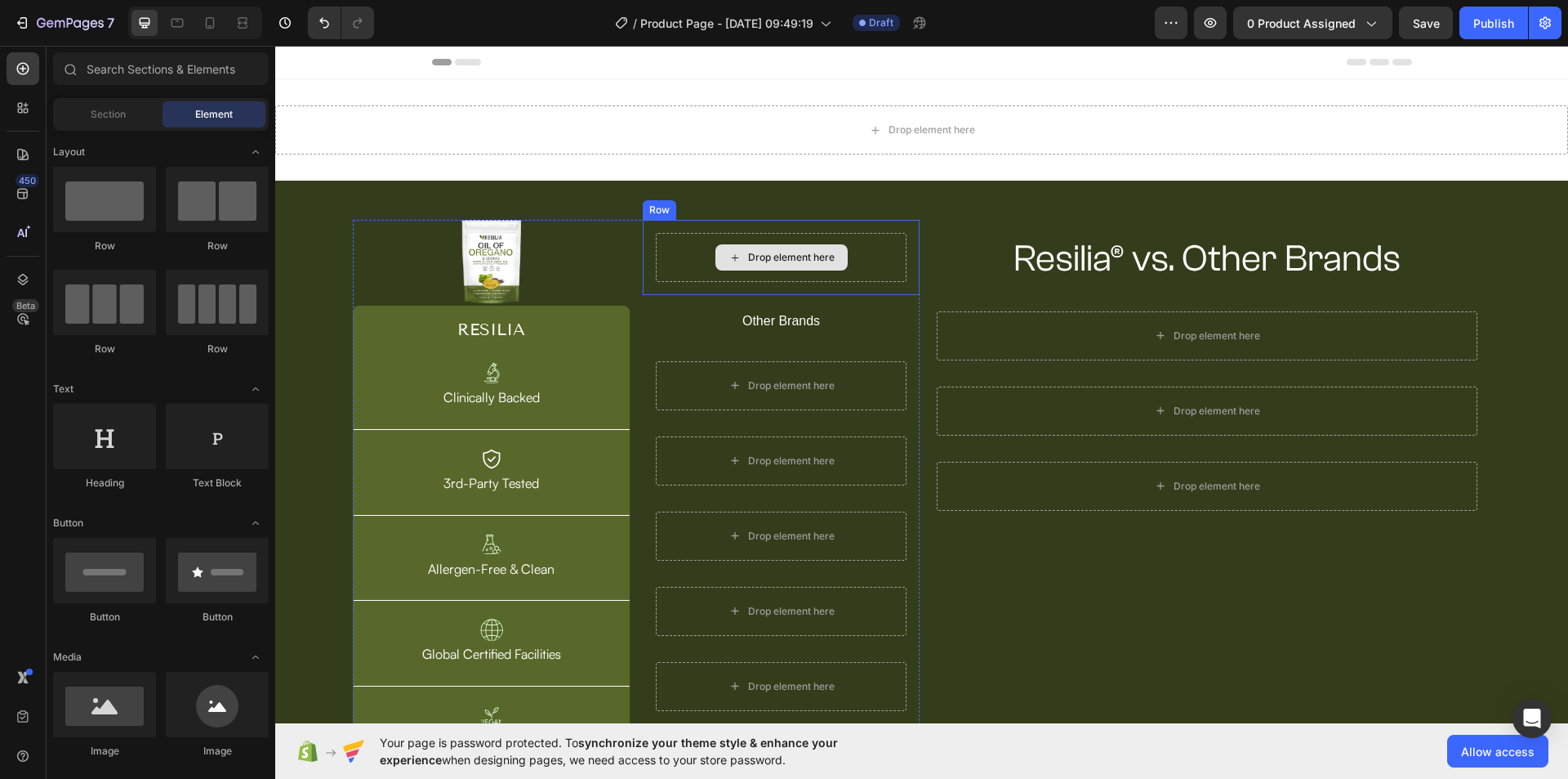
click at [721, 255] on div "Drop element here" at bounding box center [780, 257] width 132 height 26
drag, startPoint x: 399, startPoint y: 257, endPoint x: 771, endPoint y: 266, distance: 372.1
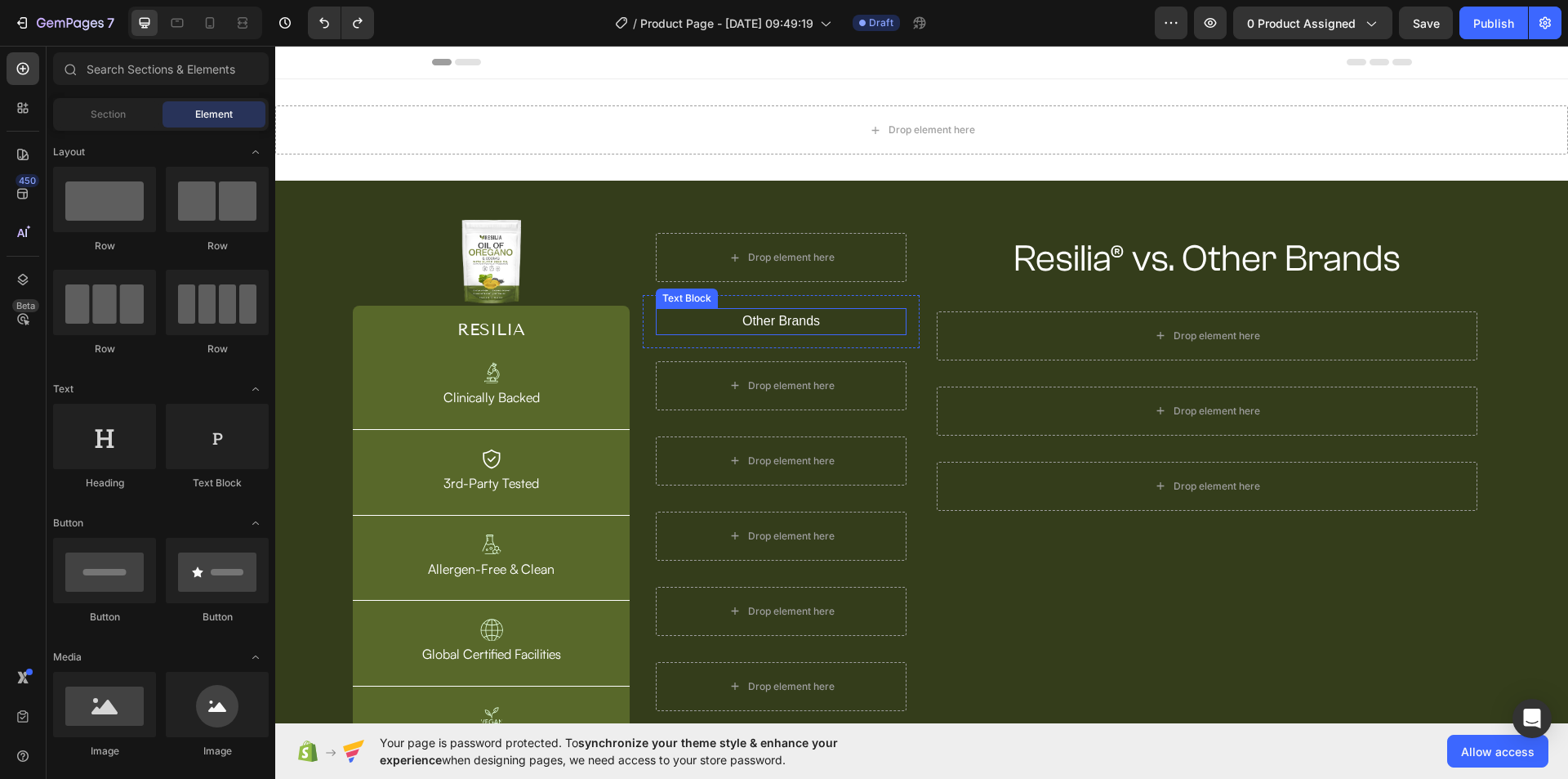
click at [784, 318] on p "Other Brands" at bounding box center [781, 321] width 248 height 23
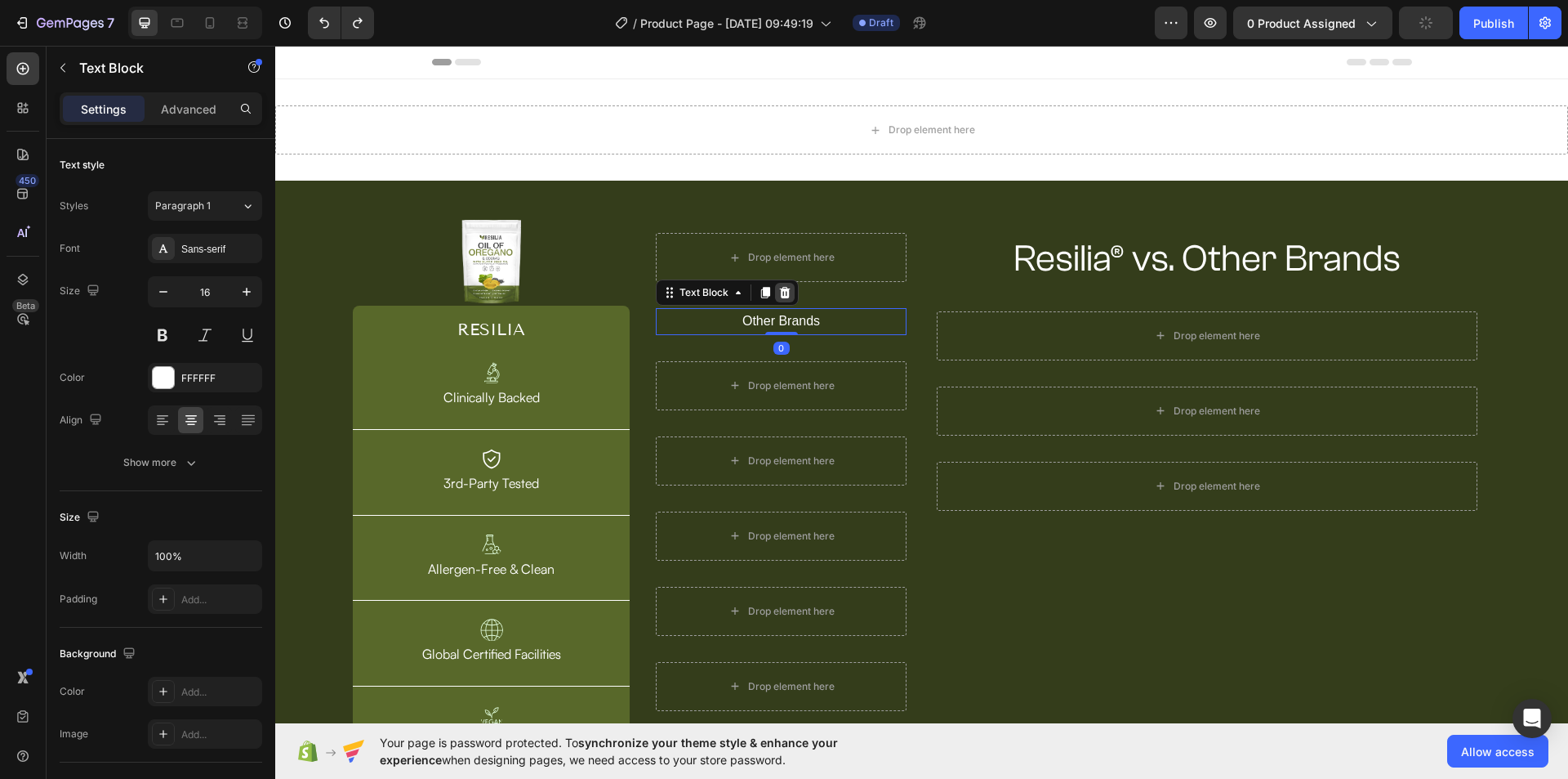
click at [780, 293] on icon at bounding box center [785, 293] width 11 height 12
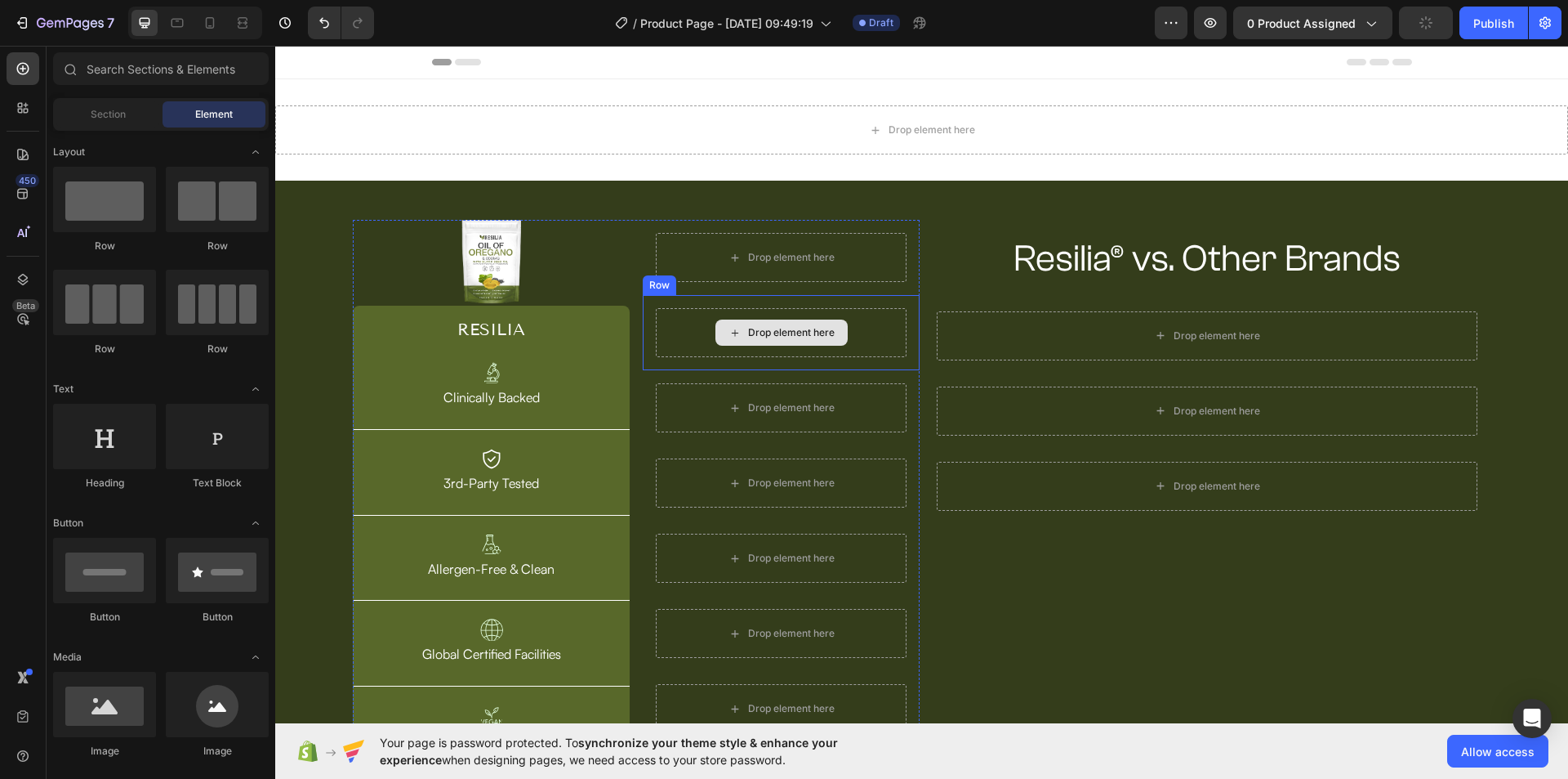
click at [771, 340] on div "Drop element here" at bounding box center [780, 332] width 132 height 26
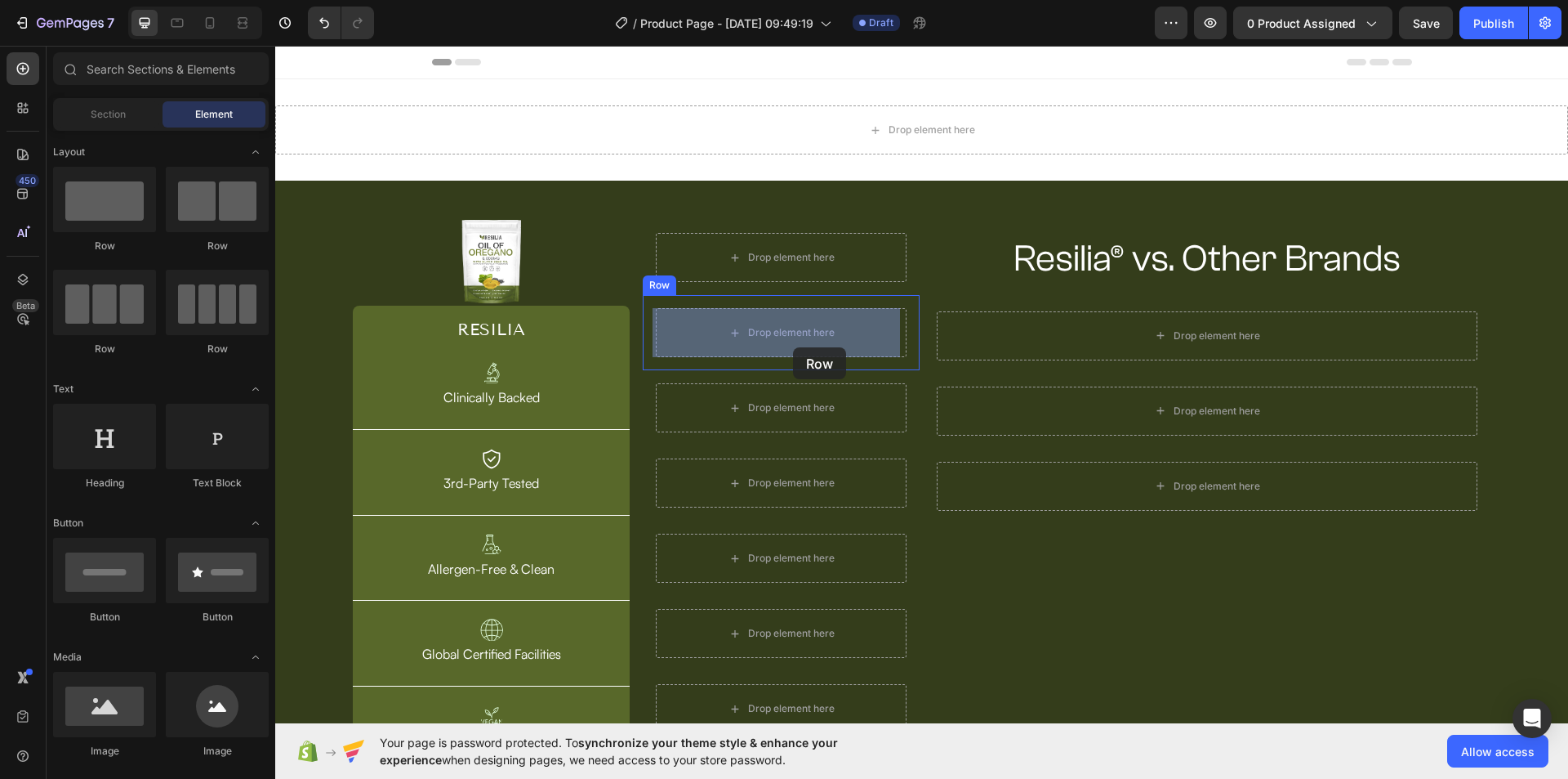
drag, startPoint x: 387, startPoint y: 257, endPoint x: 793, endPoint y: 346, distance: 415.6
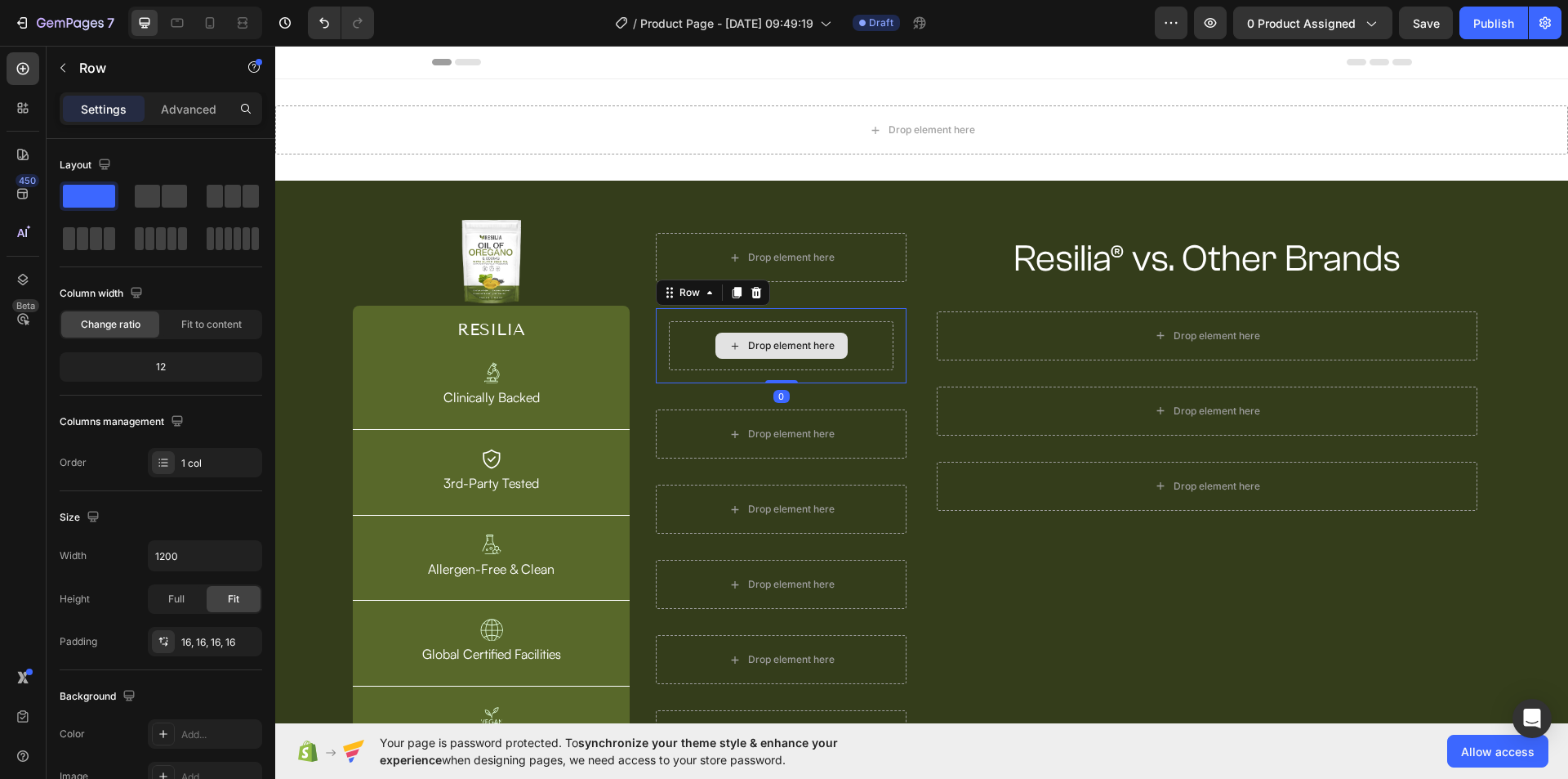
click at [766, 344] on div "Drop element here" at bounding box center [791, 346] width 86 height 13
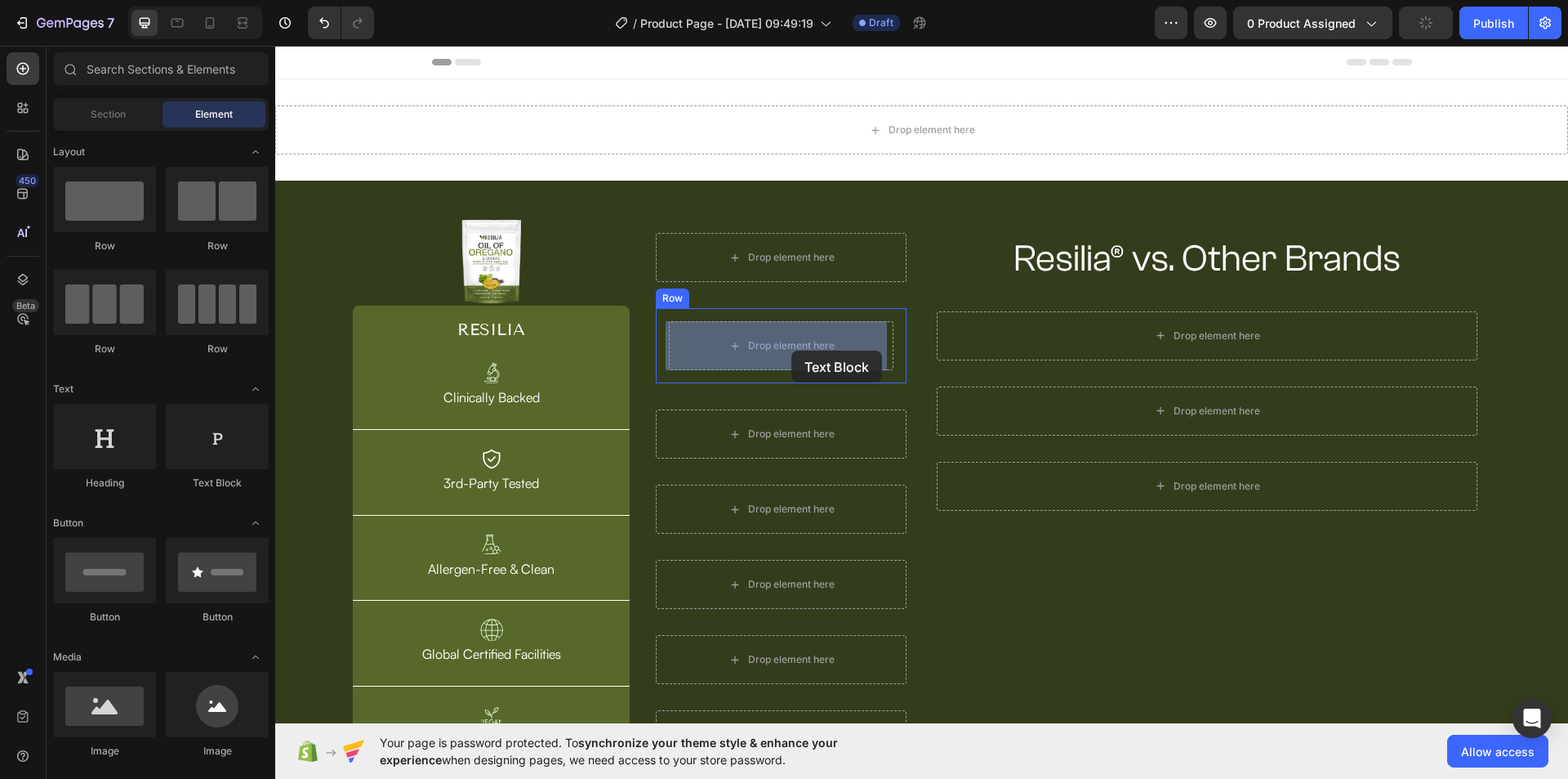
drag, startPoint x: 508, startPoint y: 495, endPoint x: 544, endPoint y: 495, distance: 36.0
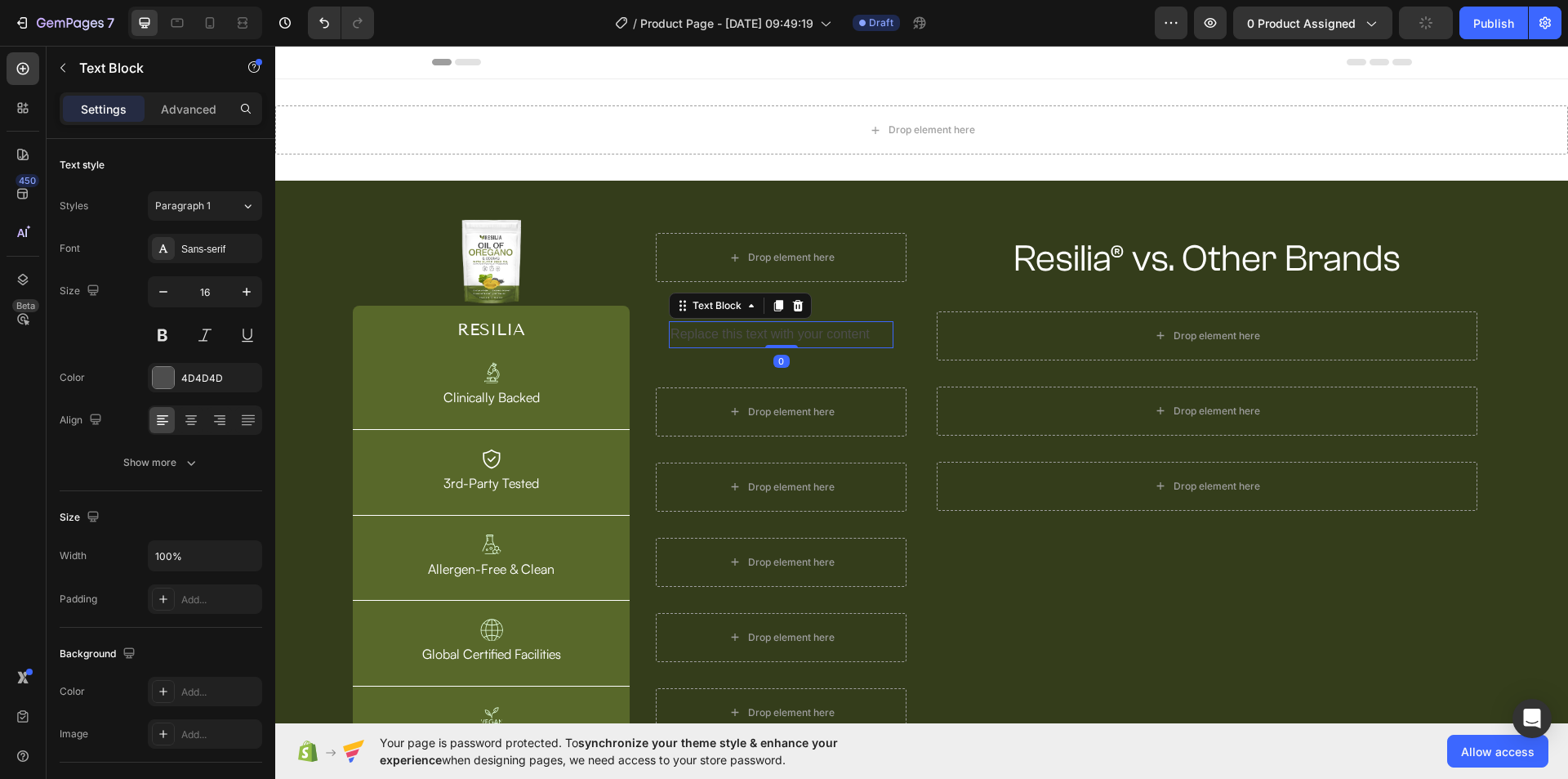
click at [742, 337] on div "Replace this text with your content" at bounding box center [781, 335] width 224 height 27
click at [742, 337] on p "Replace this text with your content" at bounding box center [780, 335] width 222 height 23
click at [720, 332] on p "Other Brands" at bounding box center [780, 335] width 222 height 23
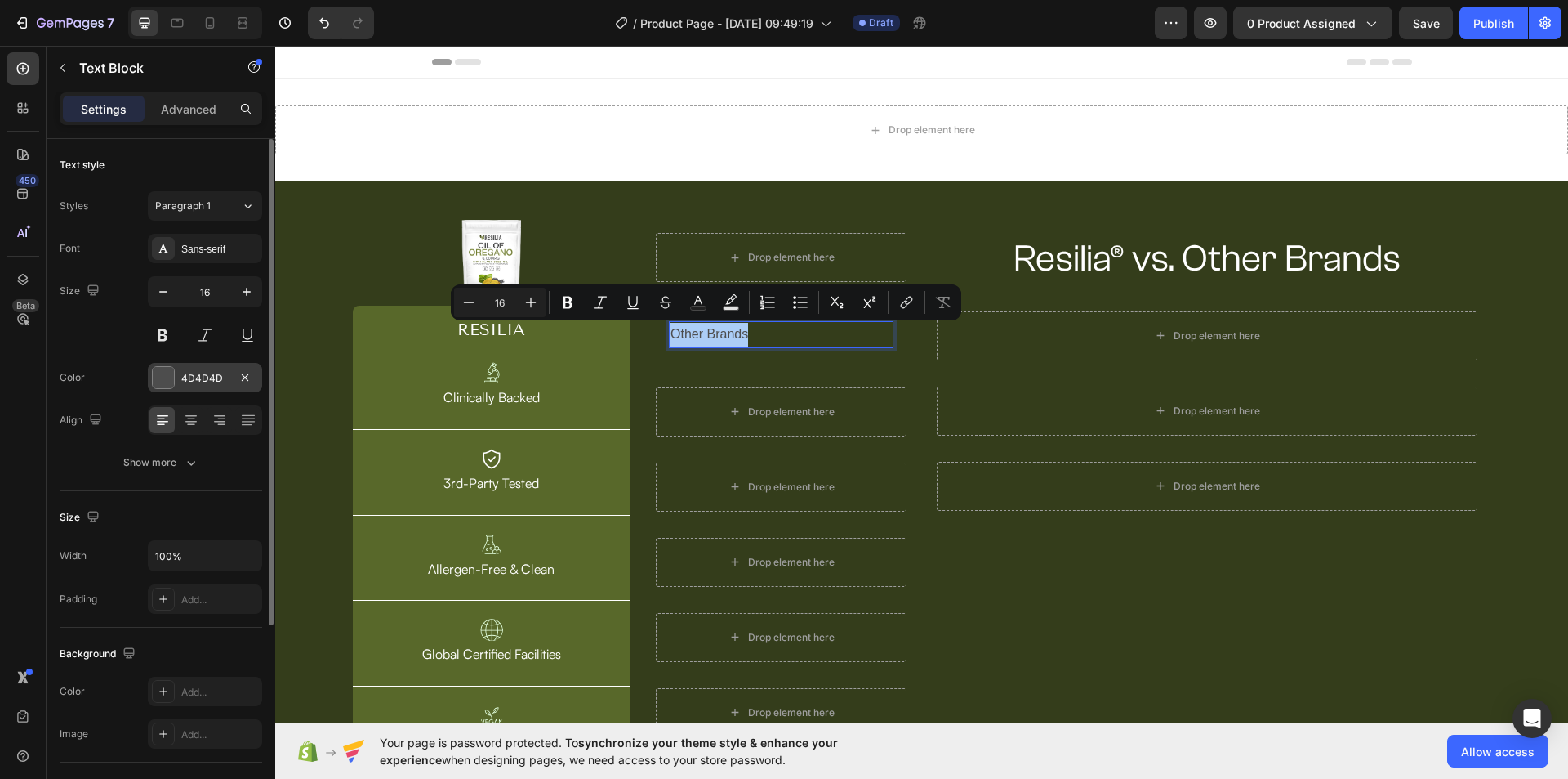
click at [207, 369] on div "4D4D4D" at bounding box center [205, 377] width 114 height 30
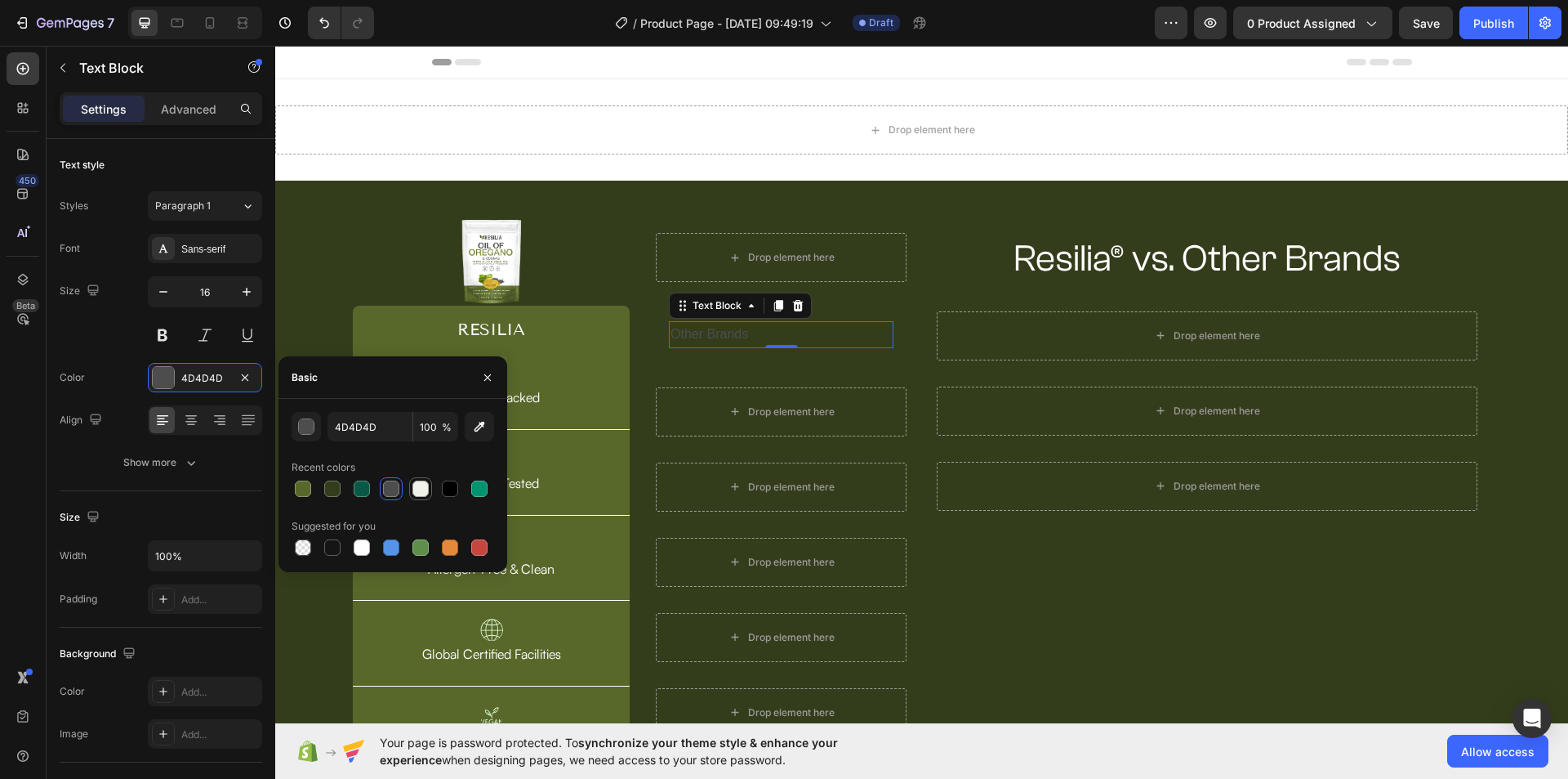
click at [418, 488] on div at bounding box center [421, 488] width 16 height 16
type input "F1F3EA"
click at [189, 415] on icon at bounding box center [191, 420] width 16 height 16
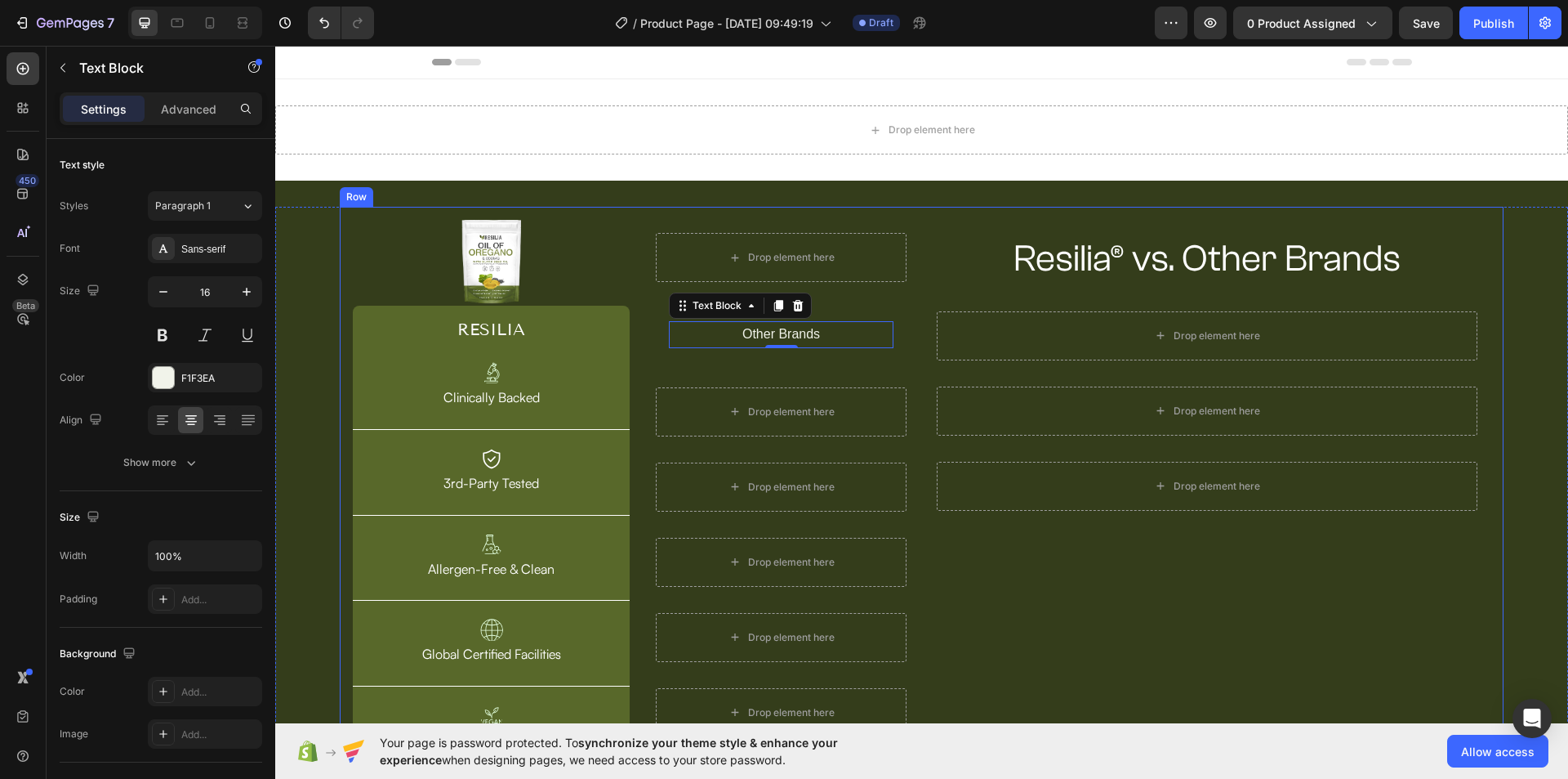
click at [1048, 606] on div "Resilia® vs. Other Brands Heading Row Drop element here Row Drop element here R…" at bounding box center [1207, 491] width 567 height 542
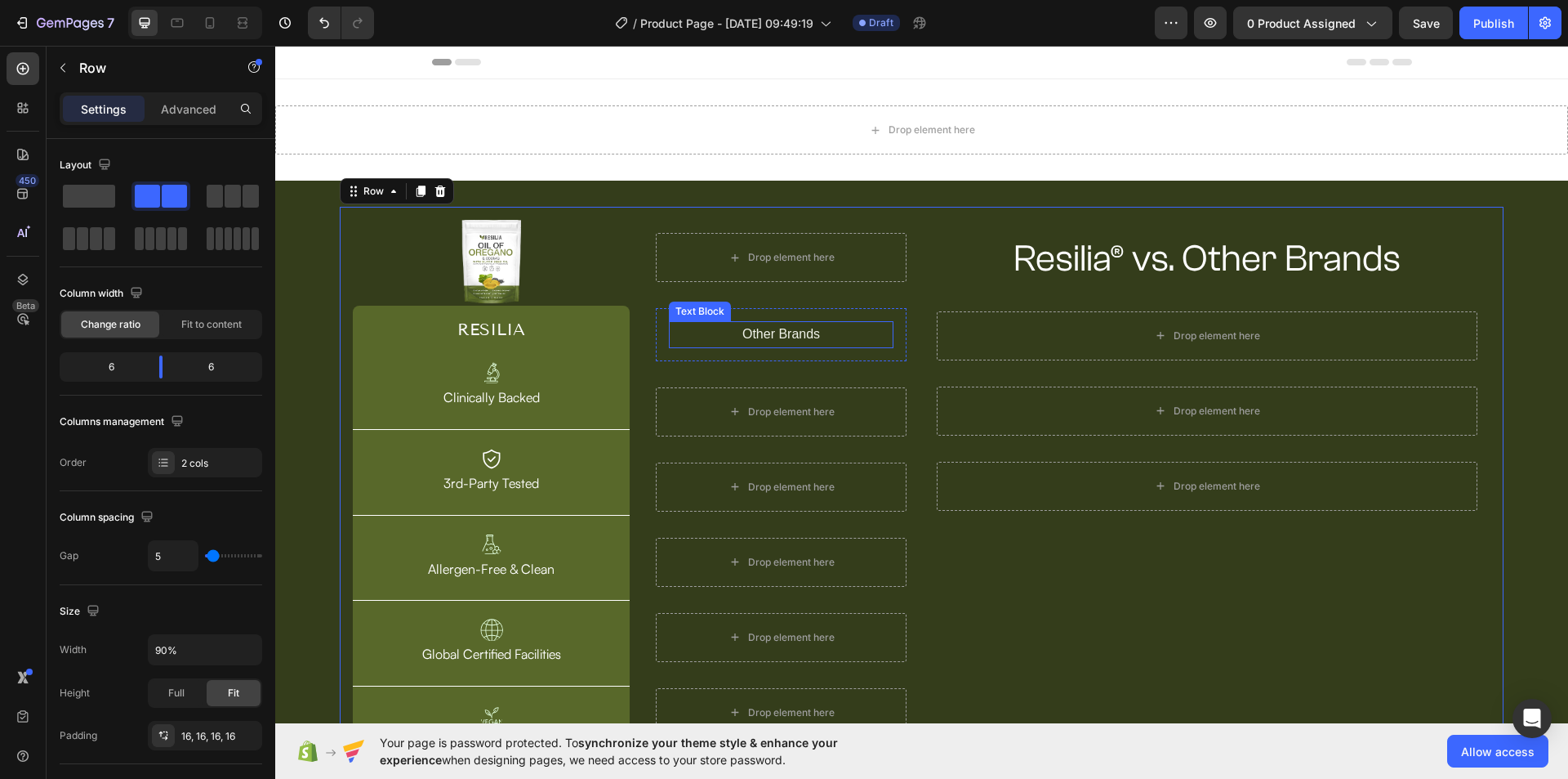
click at [780, 346] on div "Other Brands" at bounding box center [781, 335] width 224 height 27
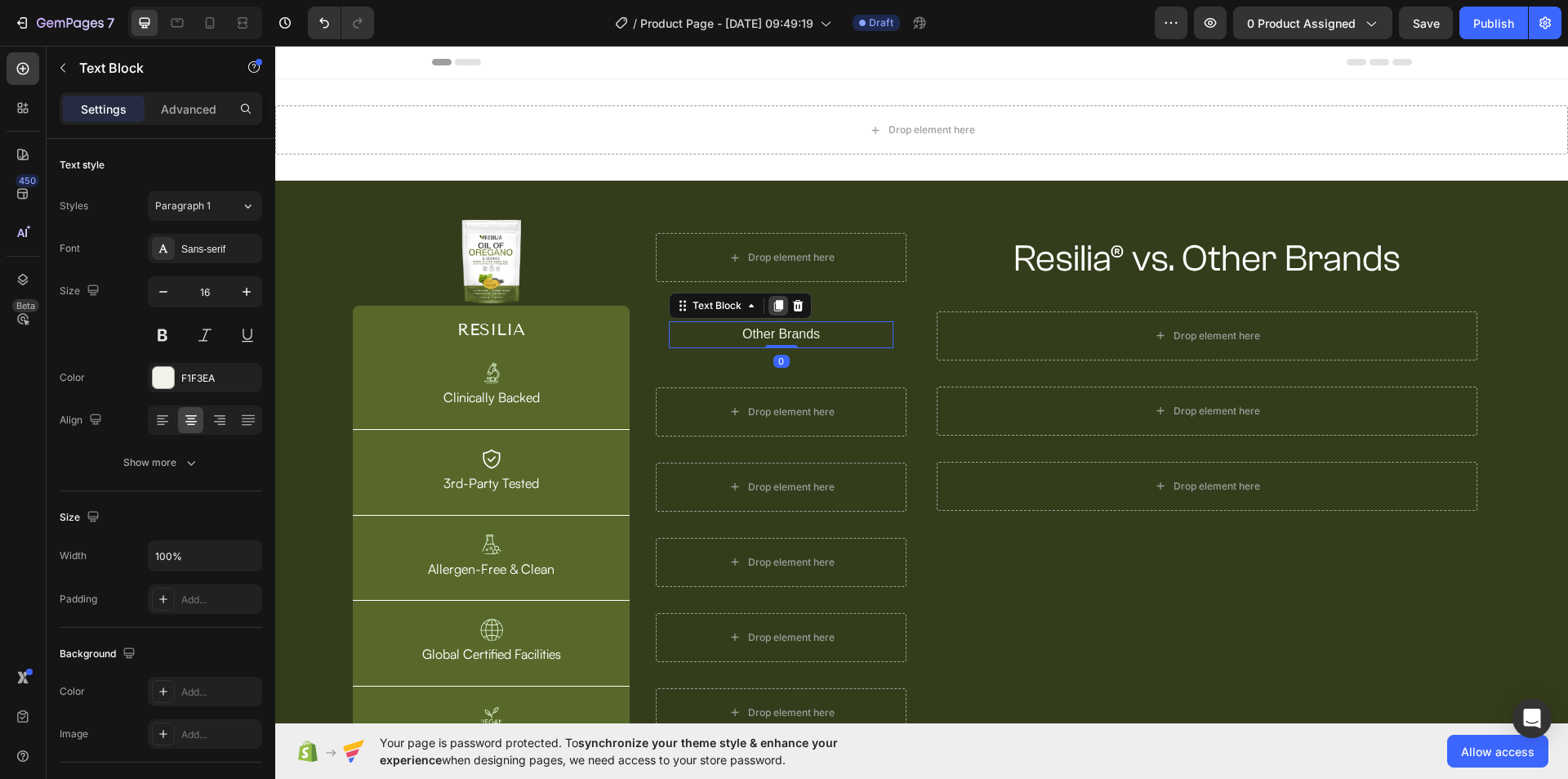
click at [776, 306] on icon at bounding box center [779, 305] width 9 height 12
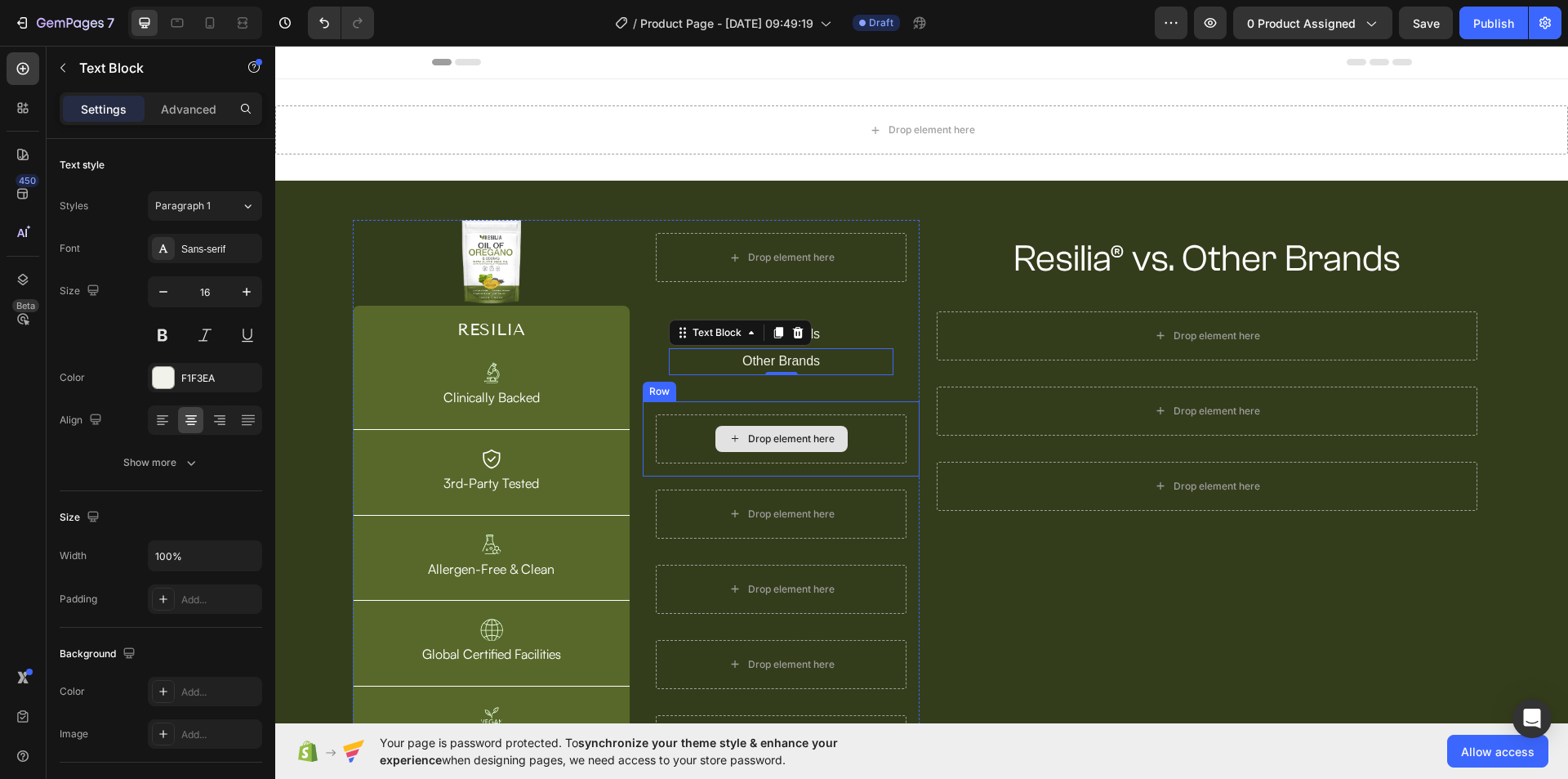
click at [867, 435] on div "Drop element here" at bounding box center [780, 439] width 250 height 49
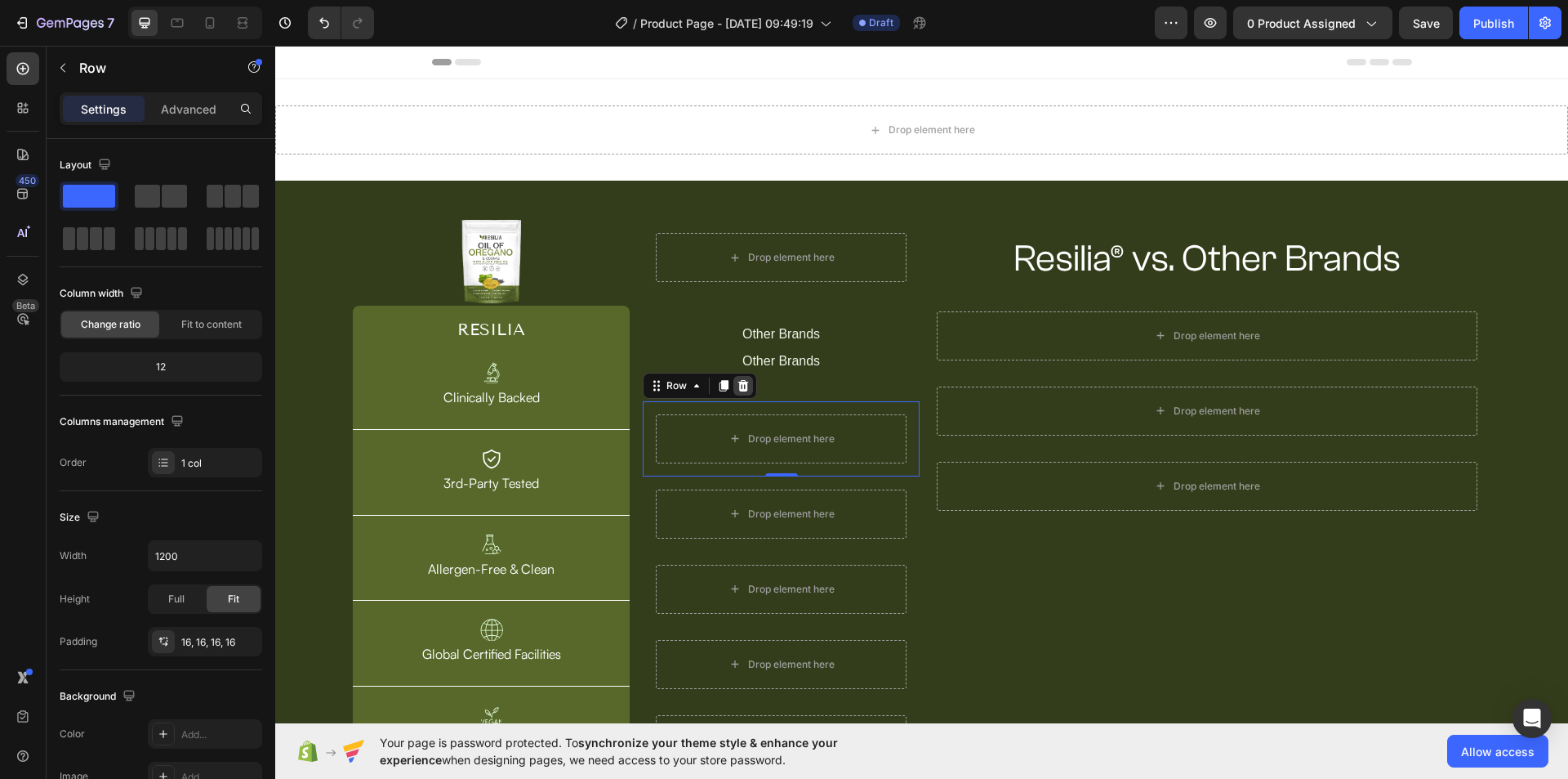
click at [738, 381] on icon at bounding box center [744, 384] width 11 height 12
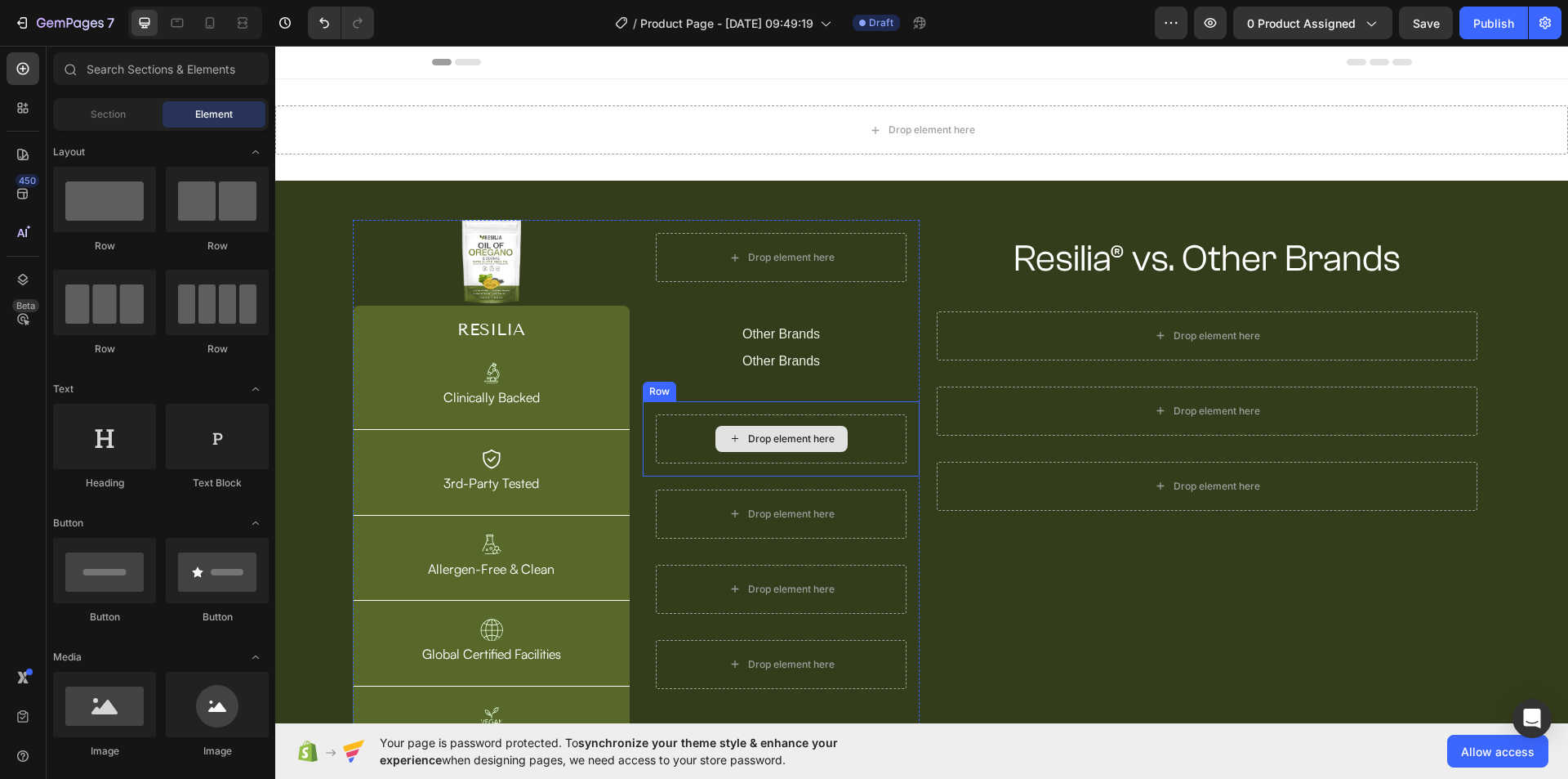
click at [852, 444] on div "Drop element here" at bounding box center [780, 439] width 250 height 49
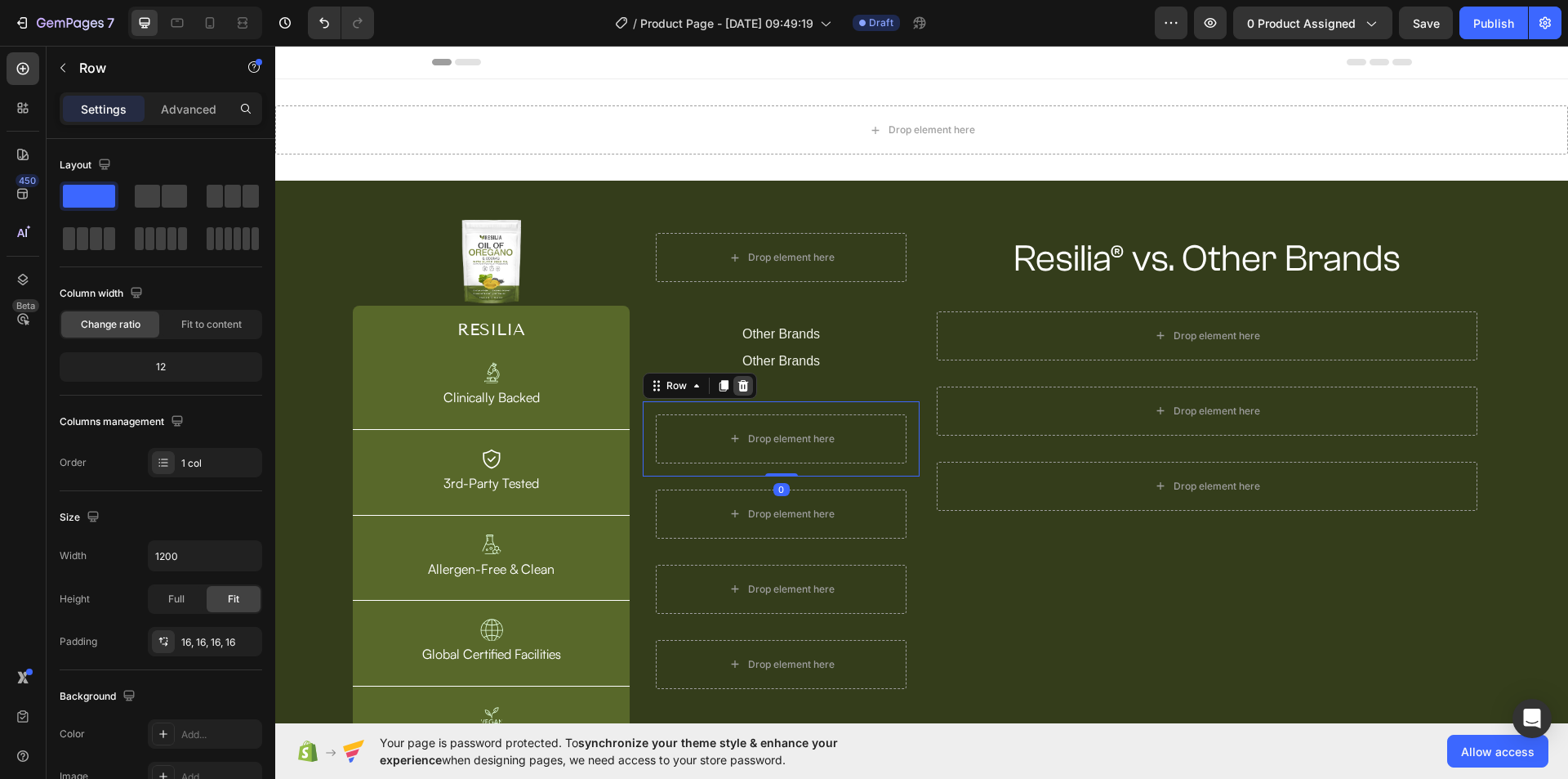
click at [742, 387] on icon at bounding box center [744, 384] width 11 height 12
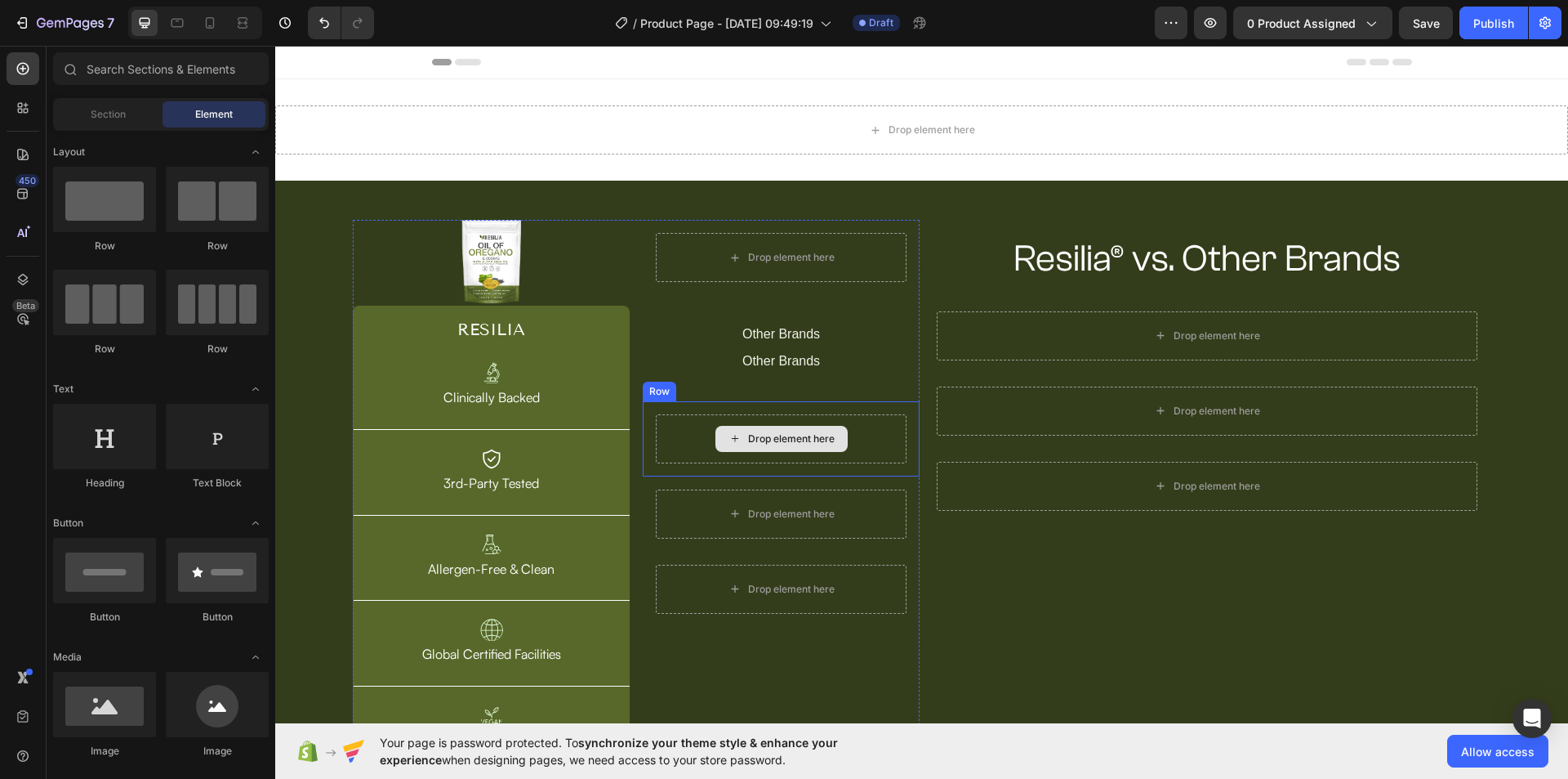
click at [837, 448] on div "Drop element here" at bounding box center [780, 438] width 132 height 26
click at [867, 442] on div "Drop element here" at bounding box center [780, 439] width 250 height 49
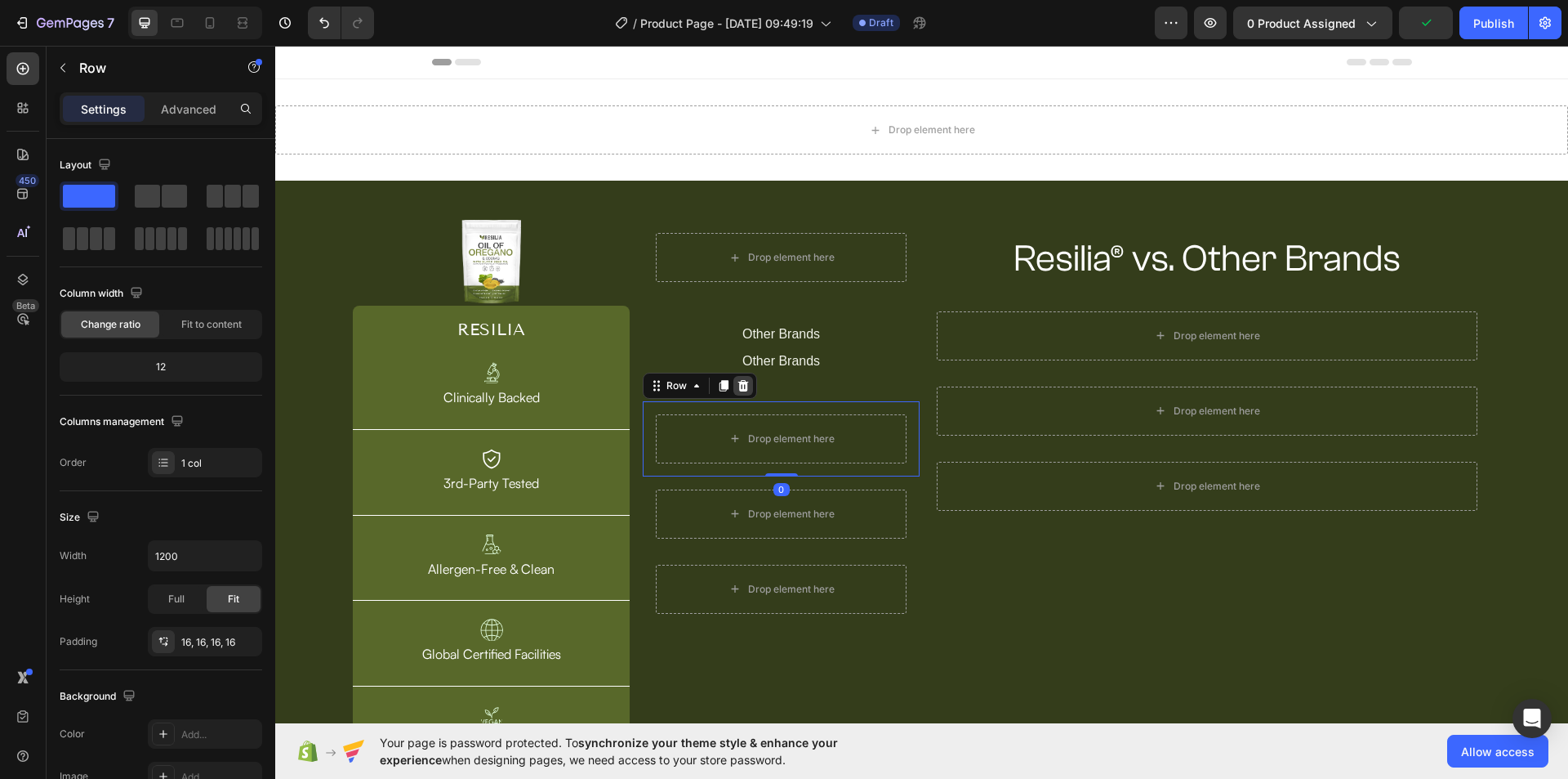
click at [733, 382] on div at bounding box center [743, 386] width 20 height 20
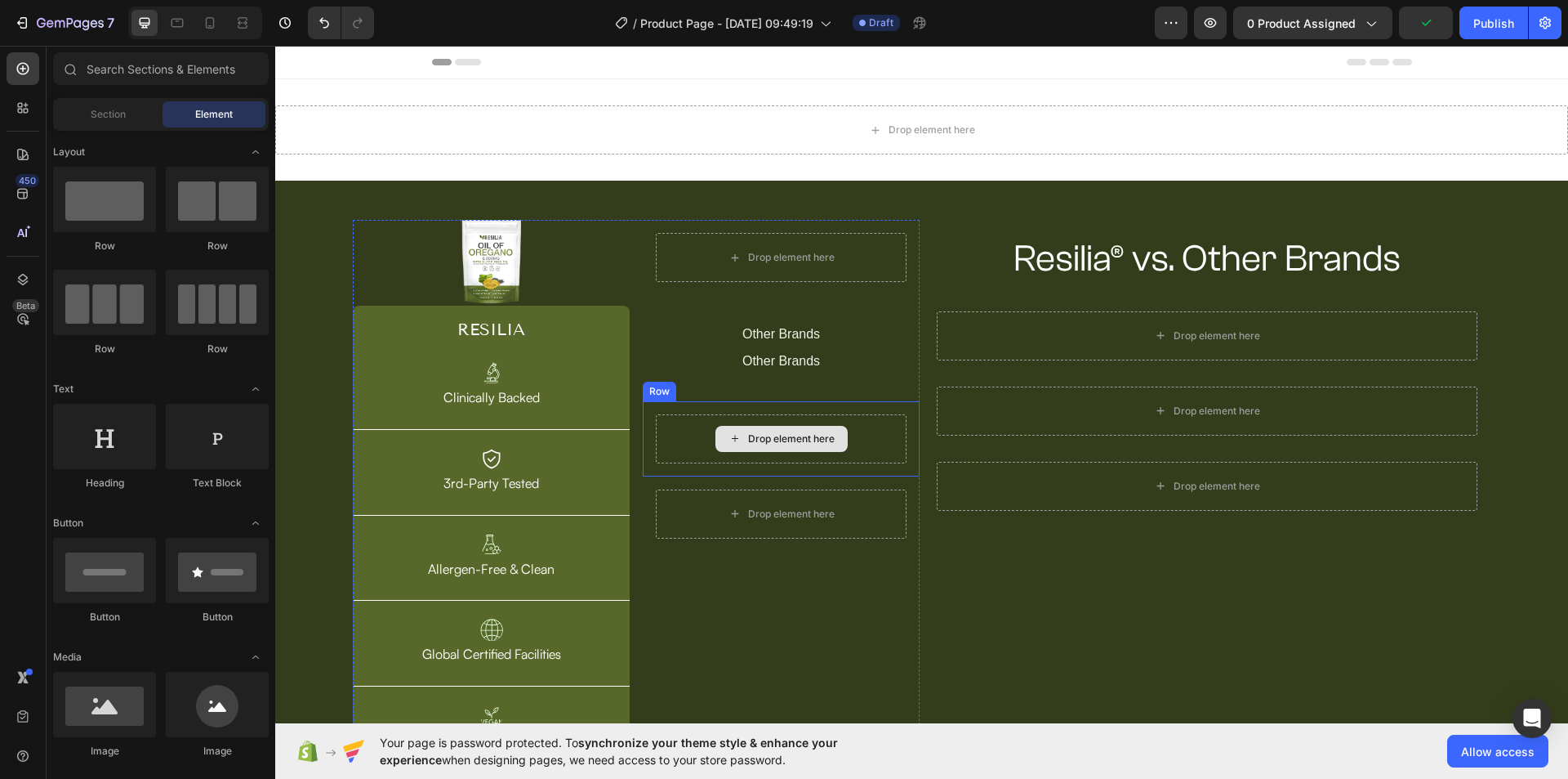
click at [864, 455] on div "Drop element here" at bounding box center [780, 439] width 250 height 49
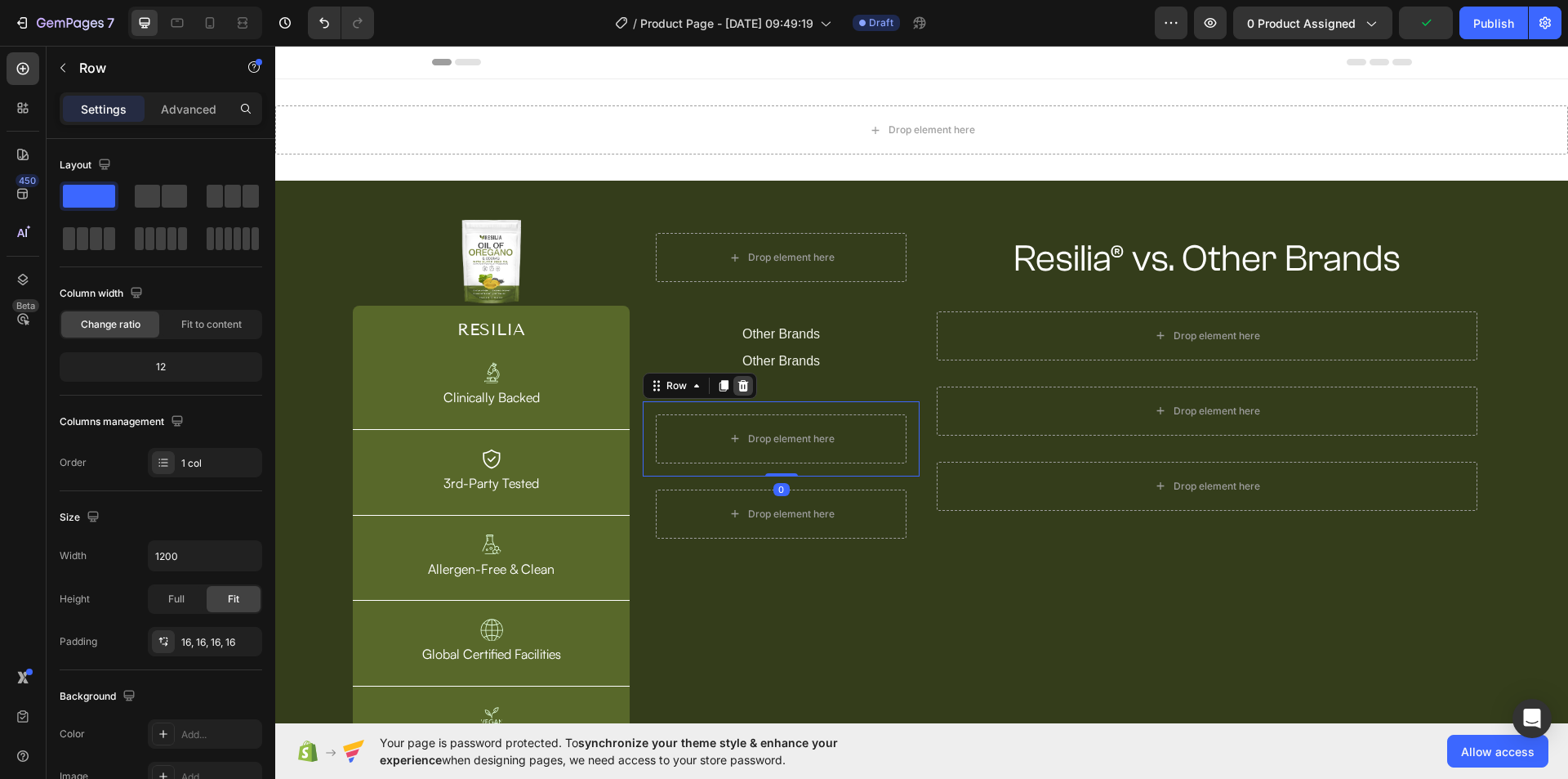
click at [742, 380] on icon at bounding box center [744, 384] width 11 height 12
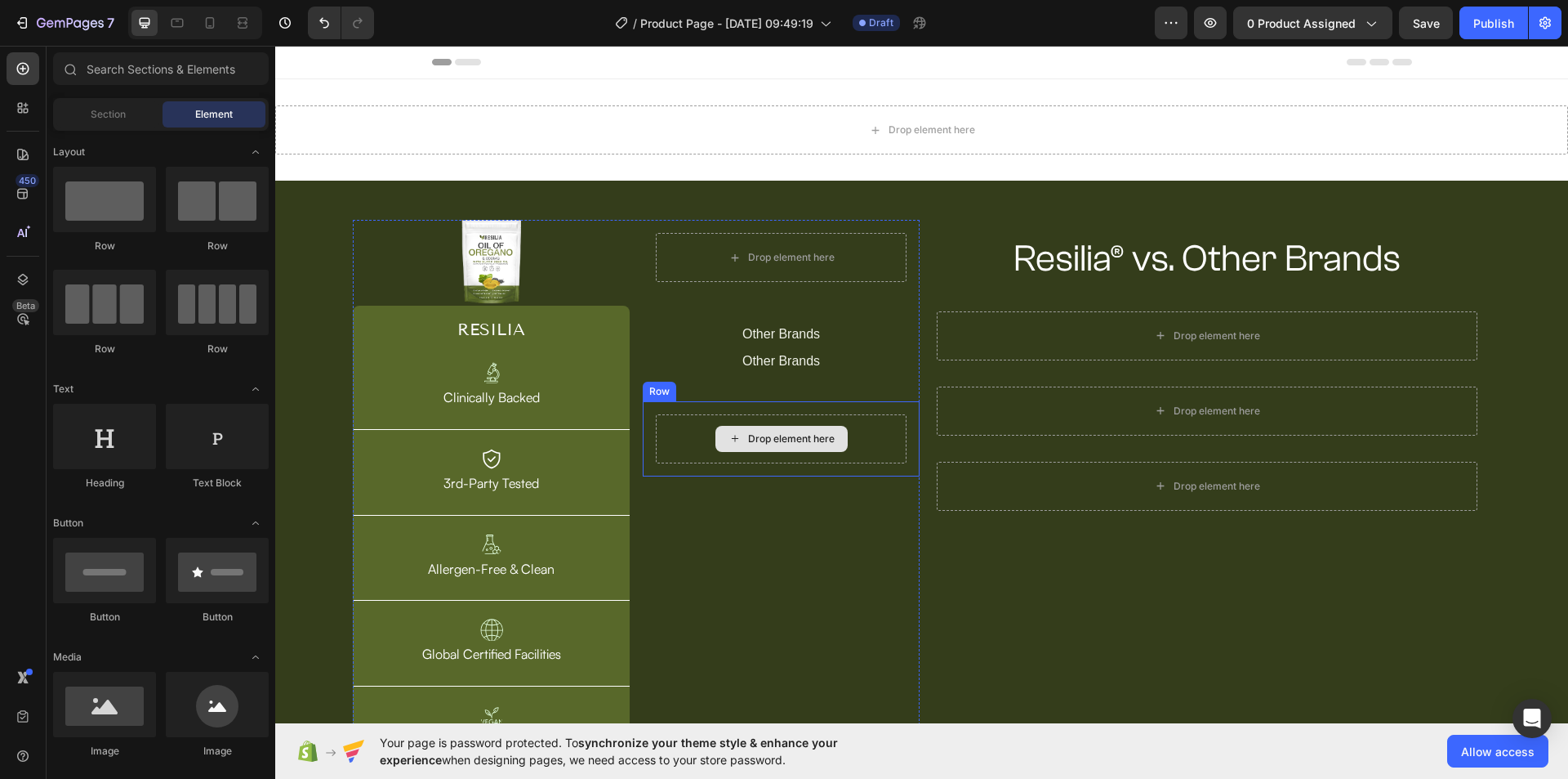
click at [871, 459] on div "Drop element here" at bounding box center [780, 439] width 250 height 49
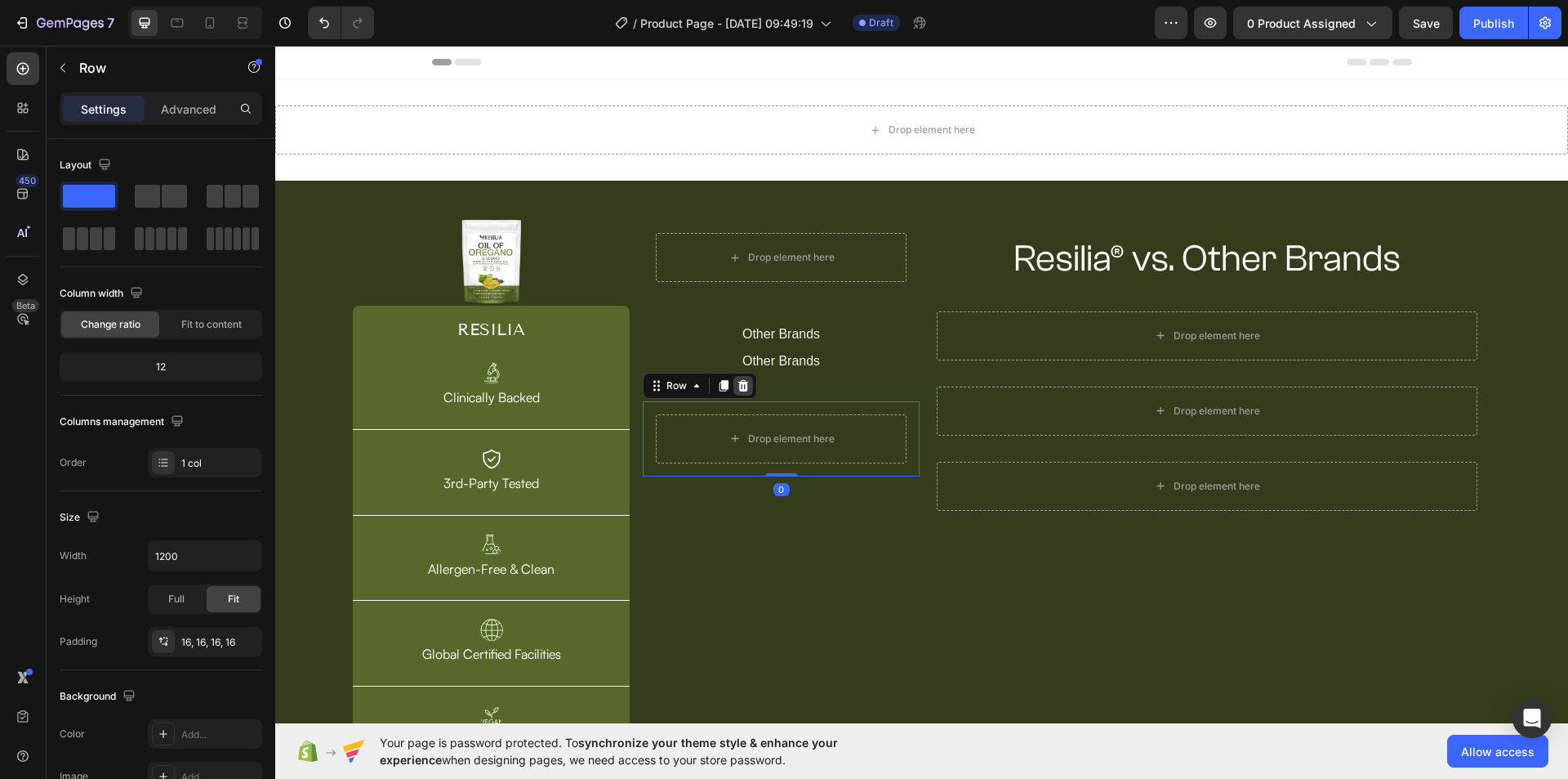
click at [740, 382] on icon at bounding box center [744, 384] width 11 height 12
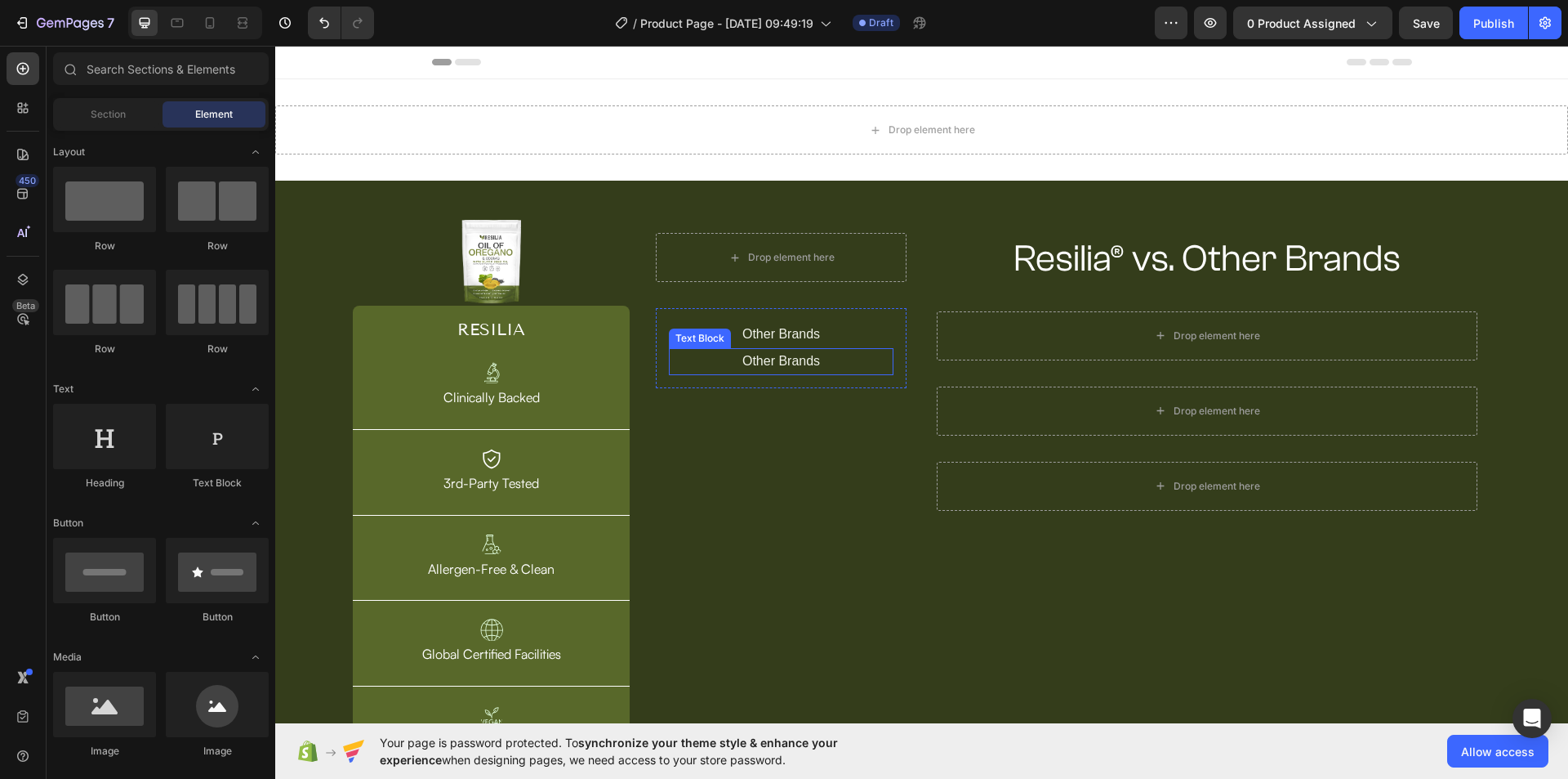
click at [806, 372] on p "Other Brands" at bounding box center [780, 362] width 222 height 23
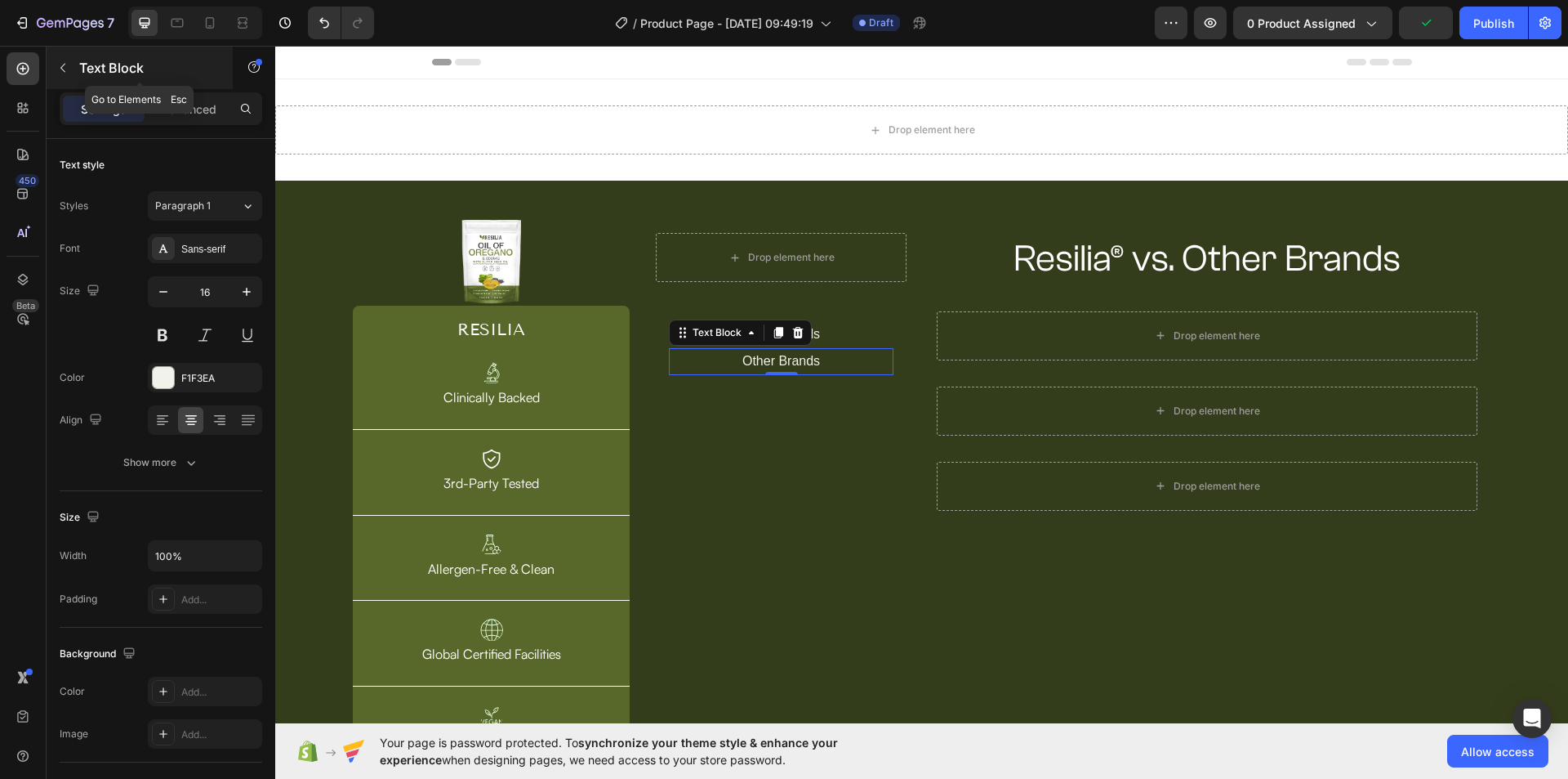
click at [63, 71] on icon "button" at bounding box center [63, 67] width 13 height 13
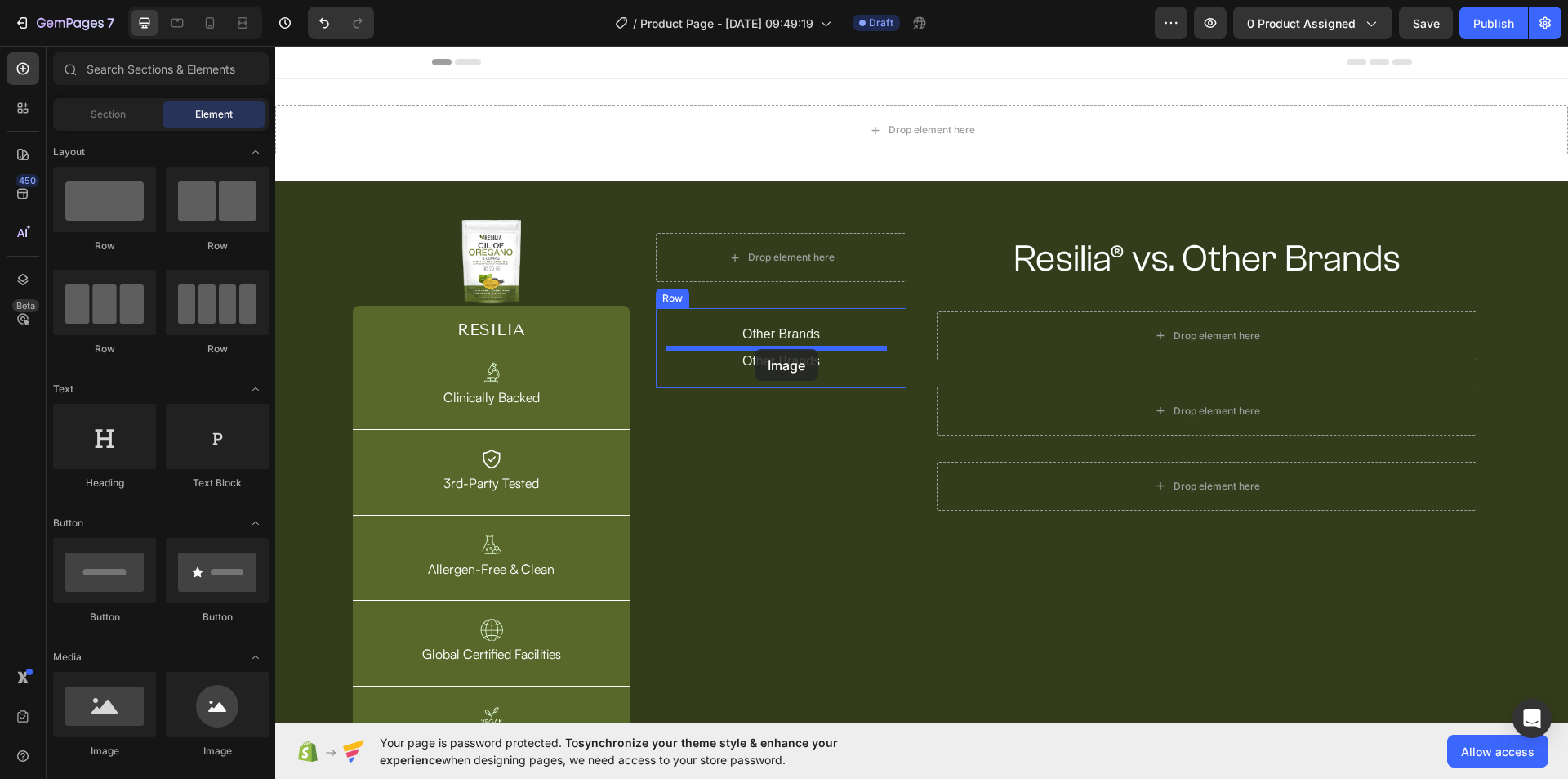
drag, startPoint x: 499, startPoint y: 740, endPoint x: 754, endPoint y: 349, distance: 466.8
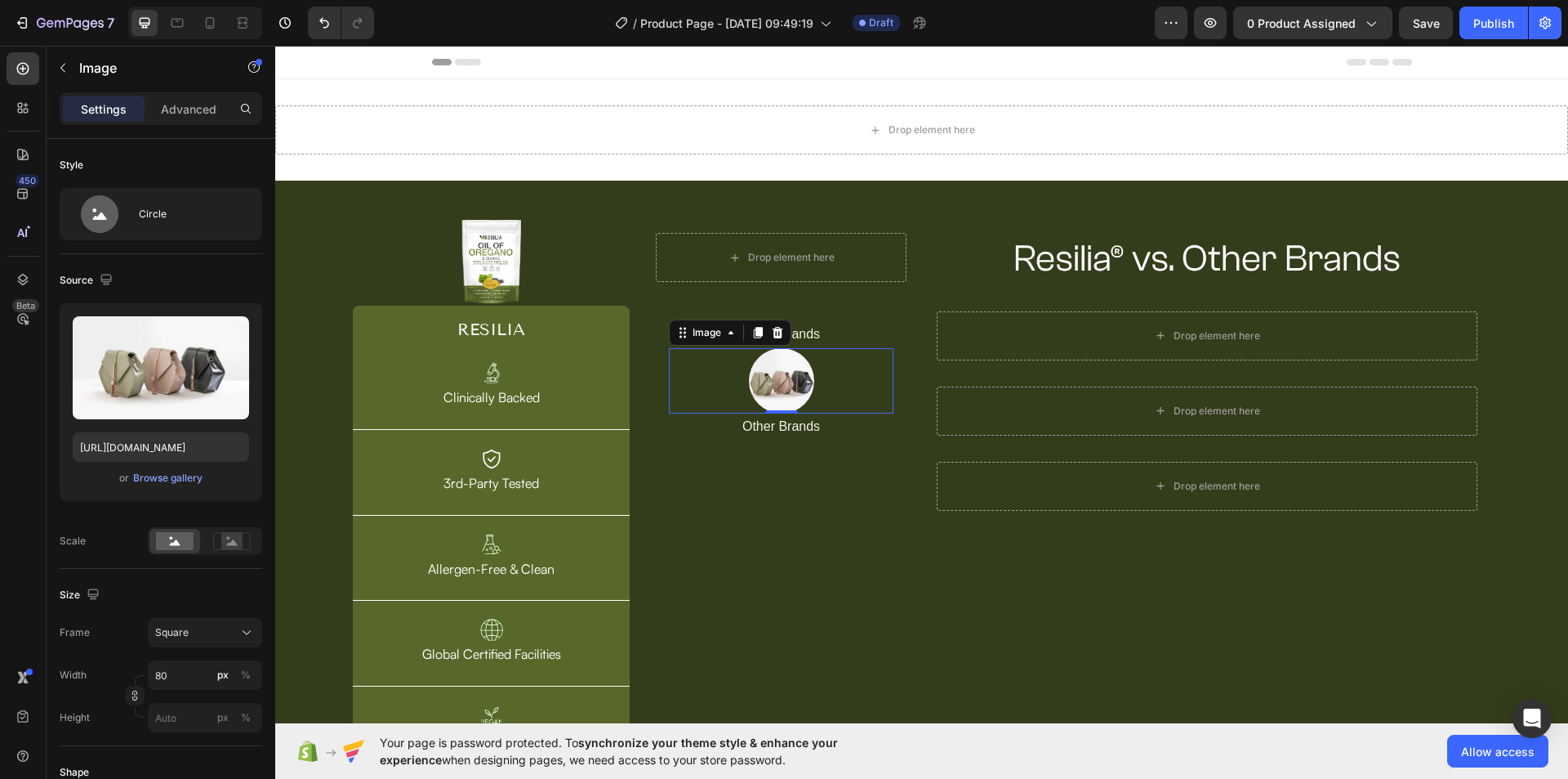
click at [779, 424] on div "0" at bounding box center [781, 426] width 16 height 13
click at [764, 429] on p "Other Brands" at bounding box center [780, 426] width 222 height 23
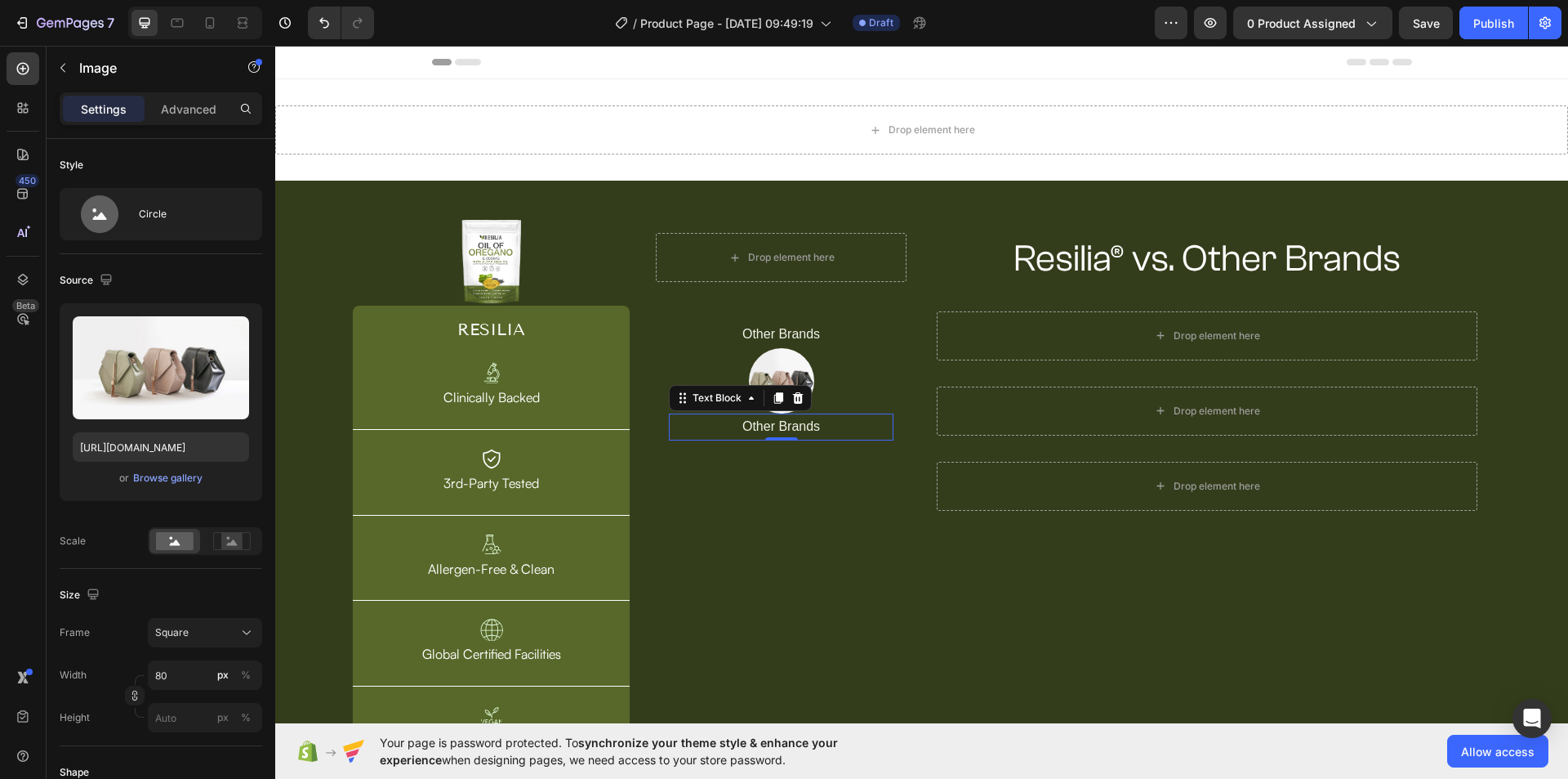
click at [764, 429] on p "Other Brands" at bounding box center [780, 426] width 222 height 23
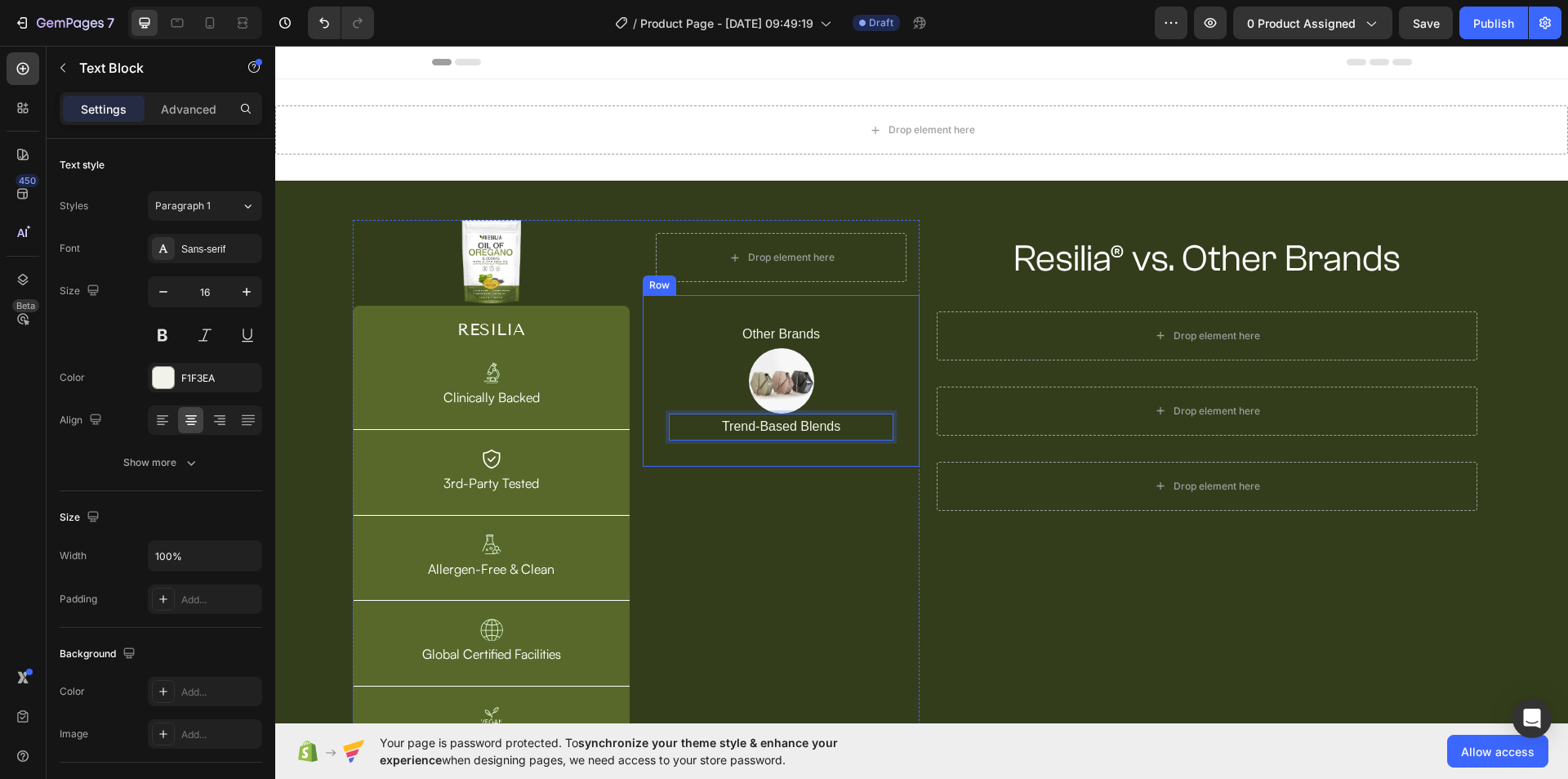
click at [754, 472] on div "Drop element here Row Other Brands Text Block Image Trend-Based Blends Text Blo…" at bounding box center [780, 491] width 277 height 542
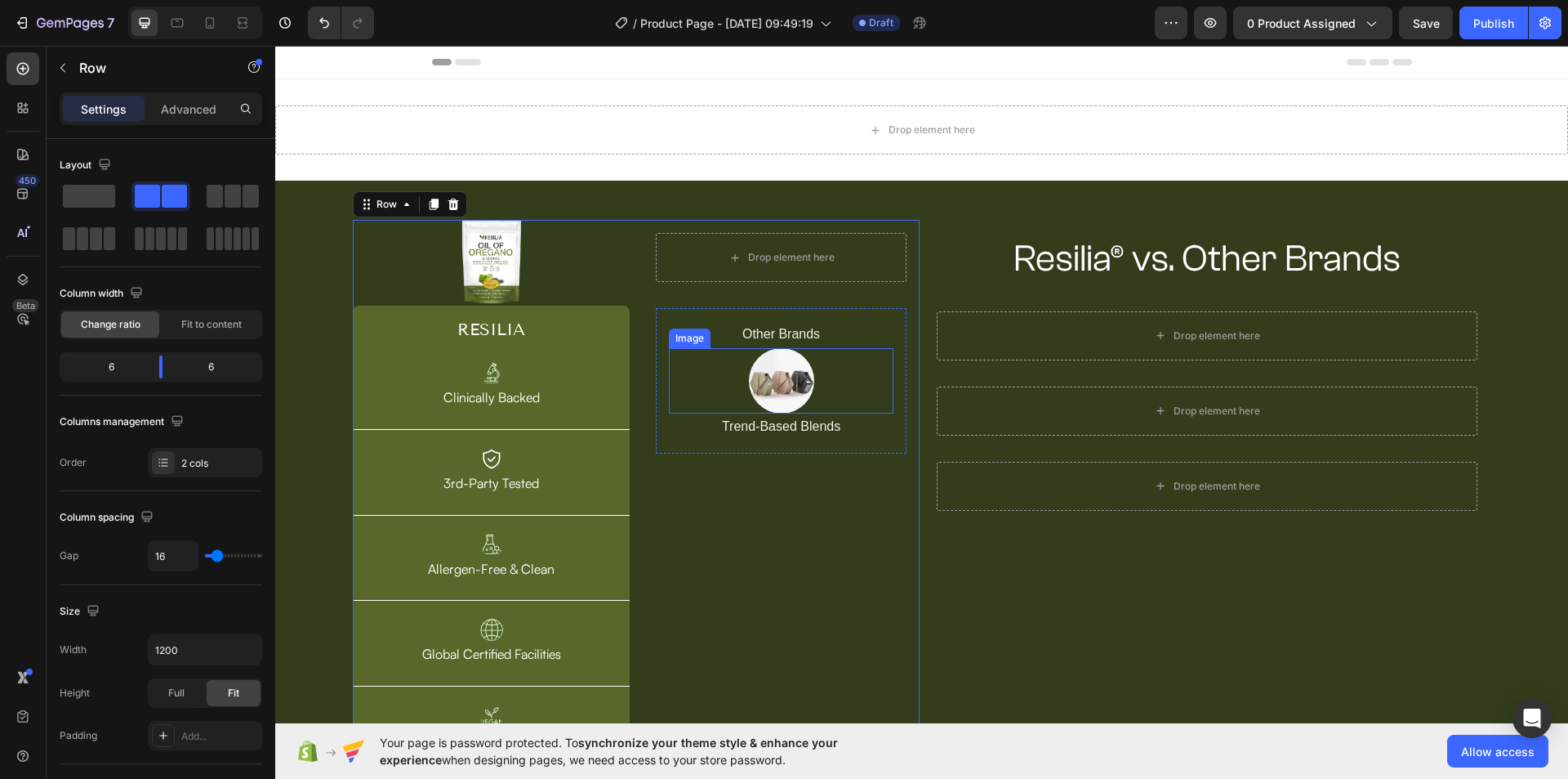
click at [790, 383] on img at bounding box center [781, 381] width 65 height 66
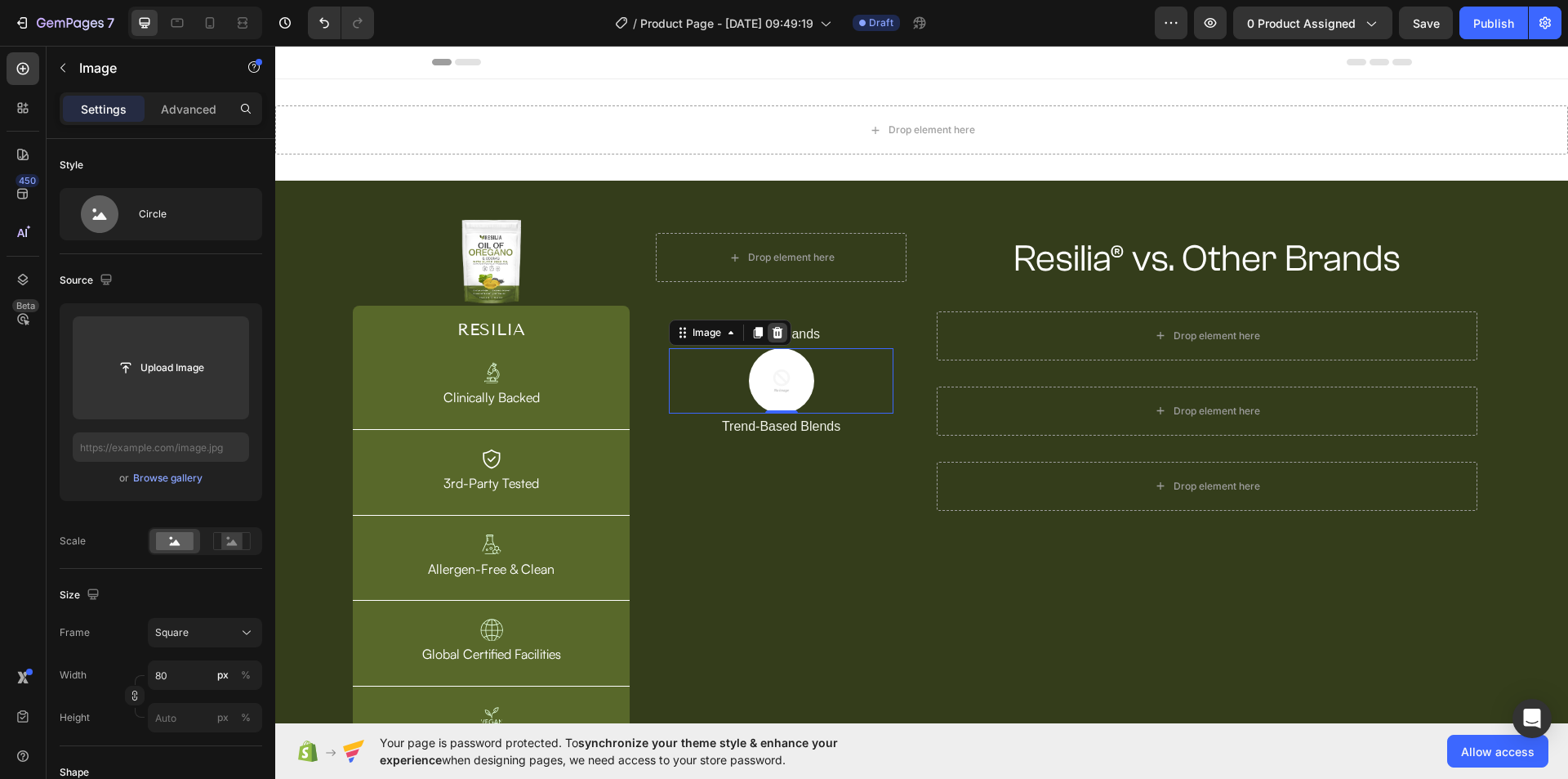
click at [777, 334] on icon at bounding box center [778, 332] width 11 height 12
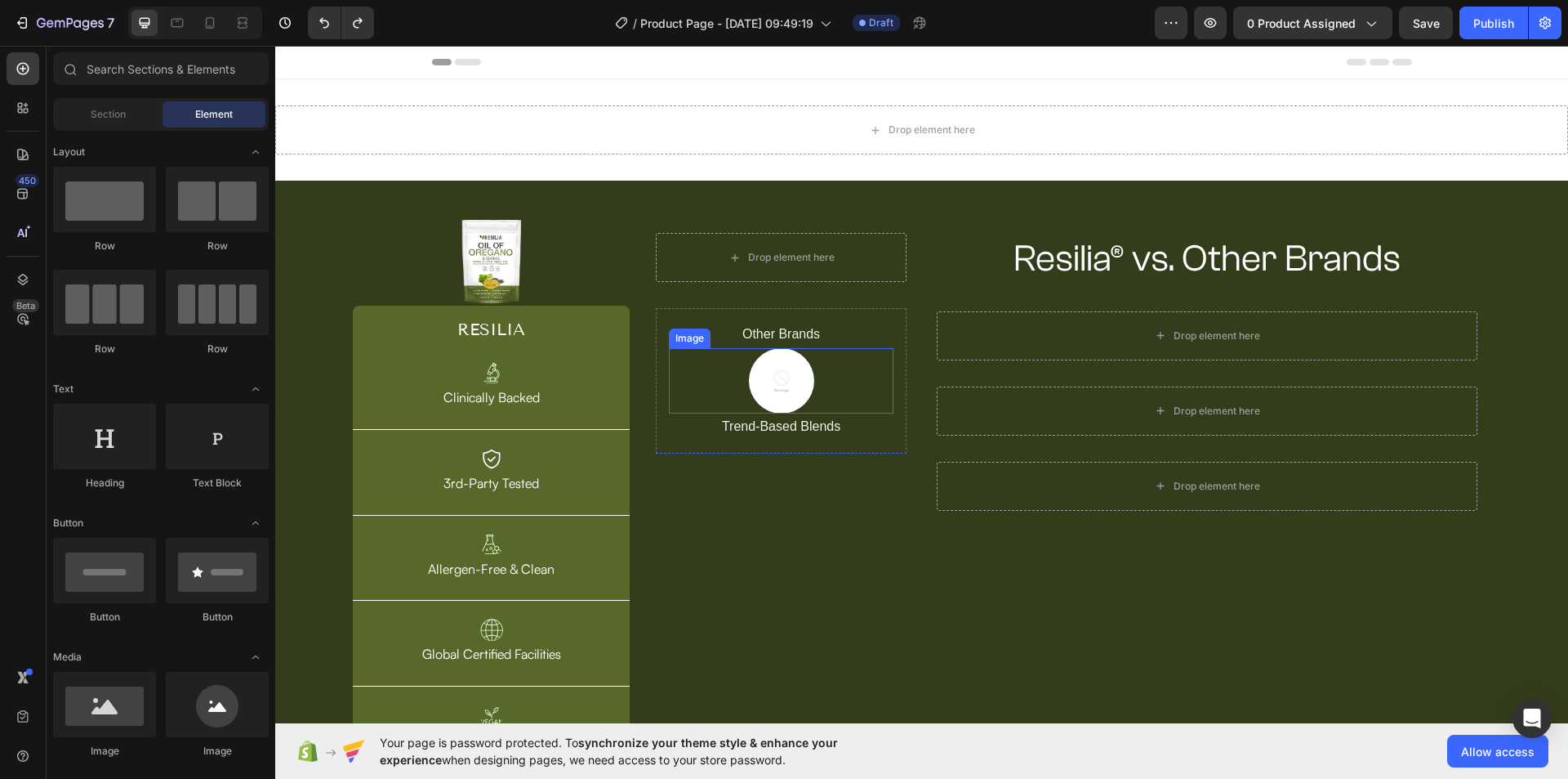
click at [776, 376] on img at bounding box center [781, 381] width 65 height 66
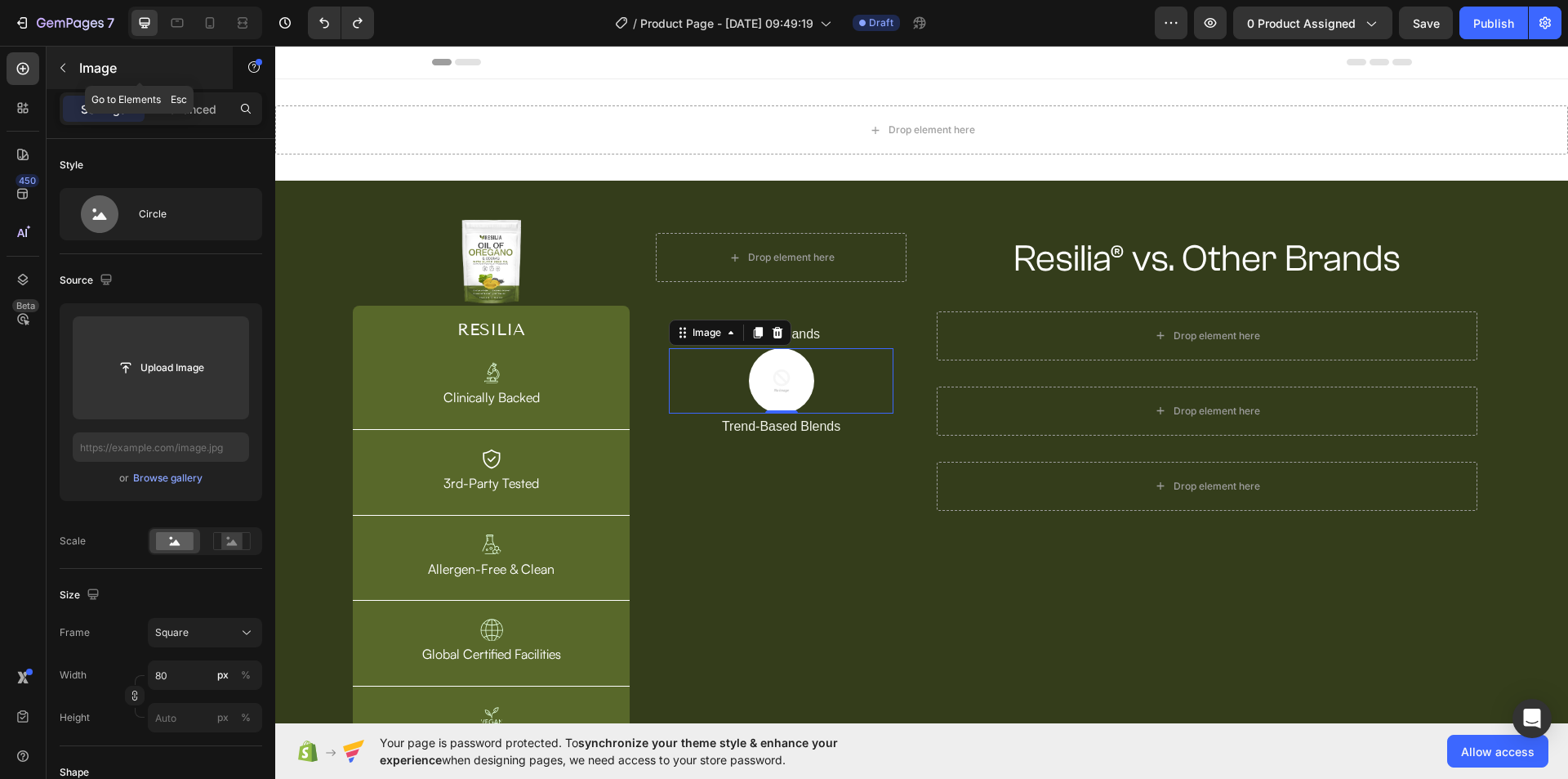
click at [62, 69] on icon "button" at bounding box center [62, 68] width 4 height 9
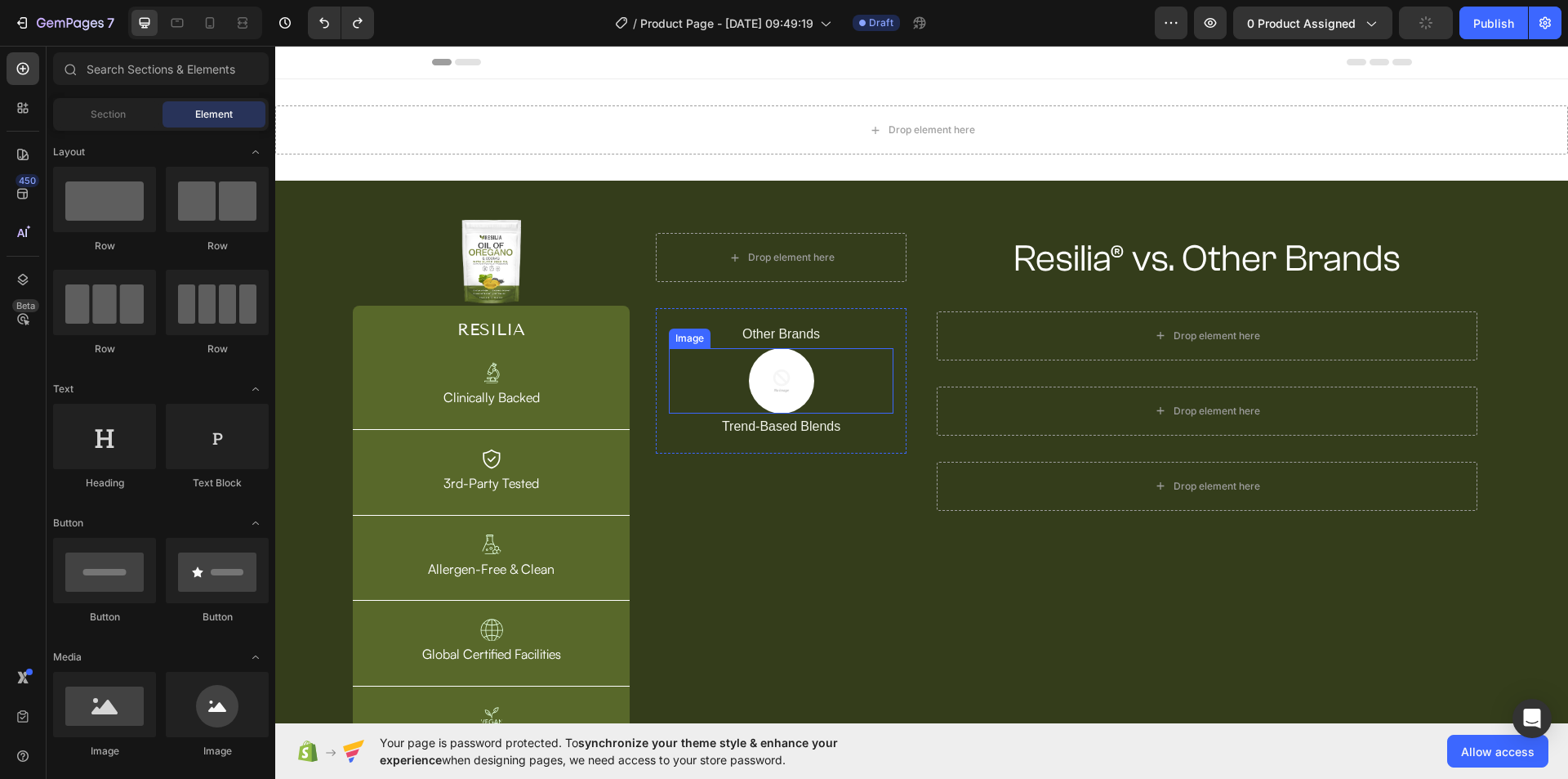
click at [832, 393] on div at bounding box center [781, 381] width 224 height 66
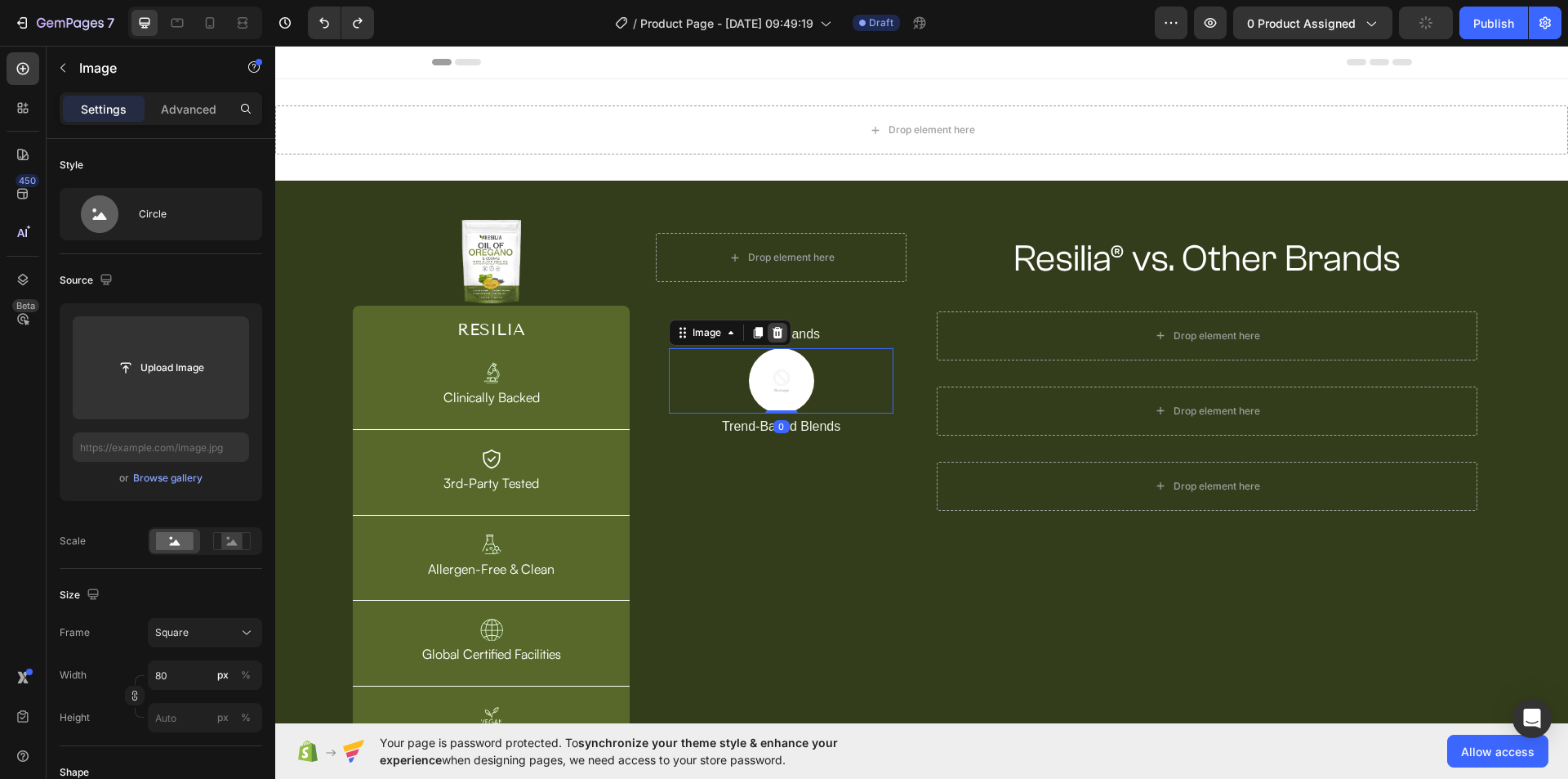
click at [771, 330] on icon at bounding box center [777, 332] width 13 height 13
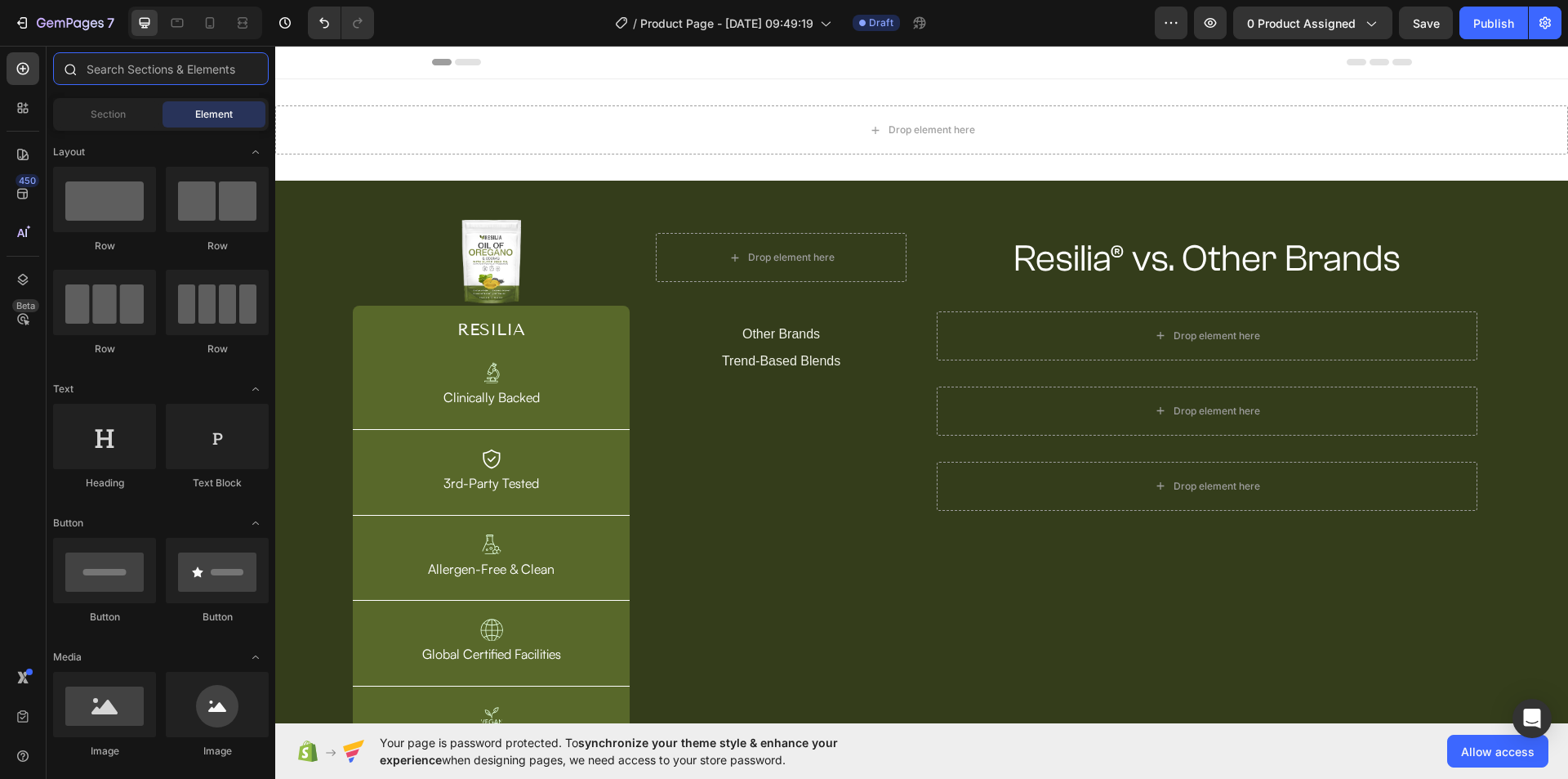
click at [132, 62] on input "text" at bounding box center [161, 68] width 215 height 32
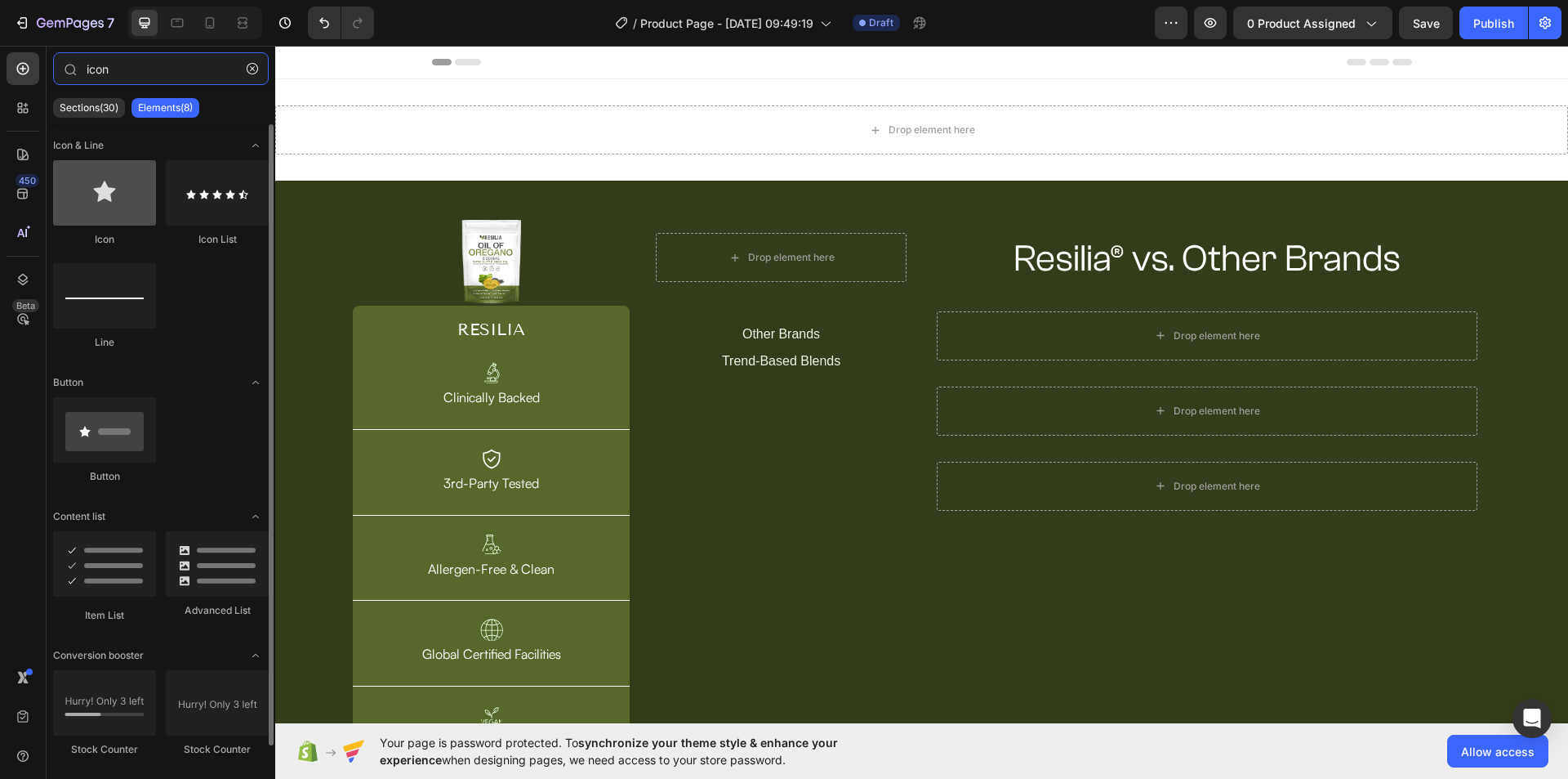
type input "icon"
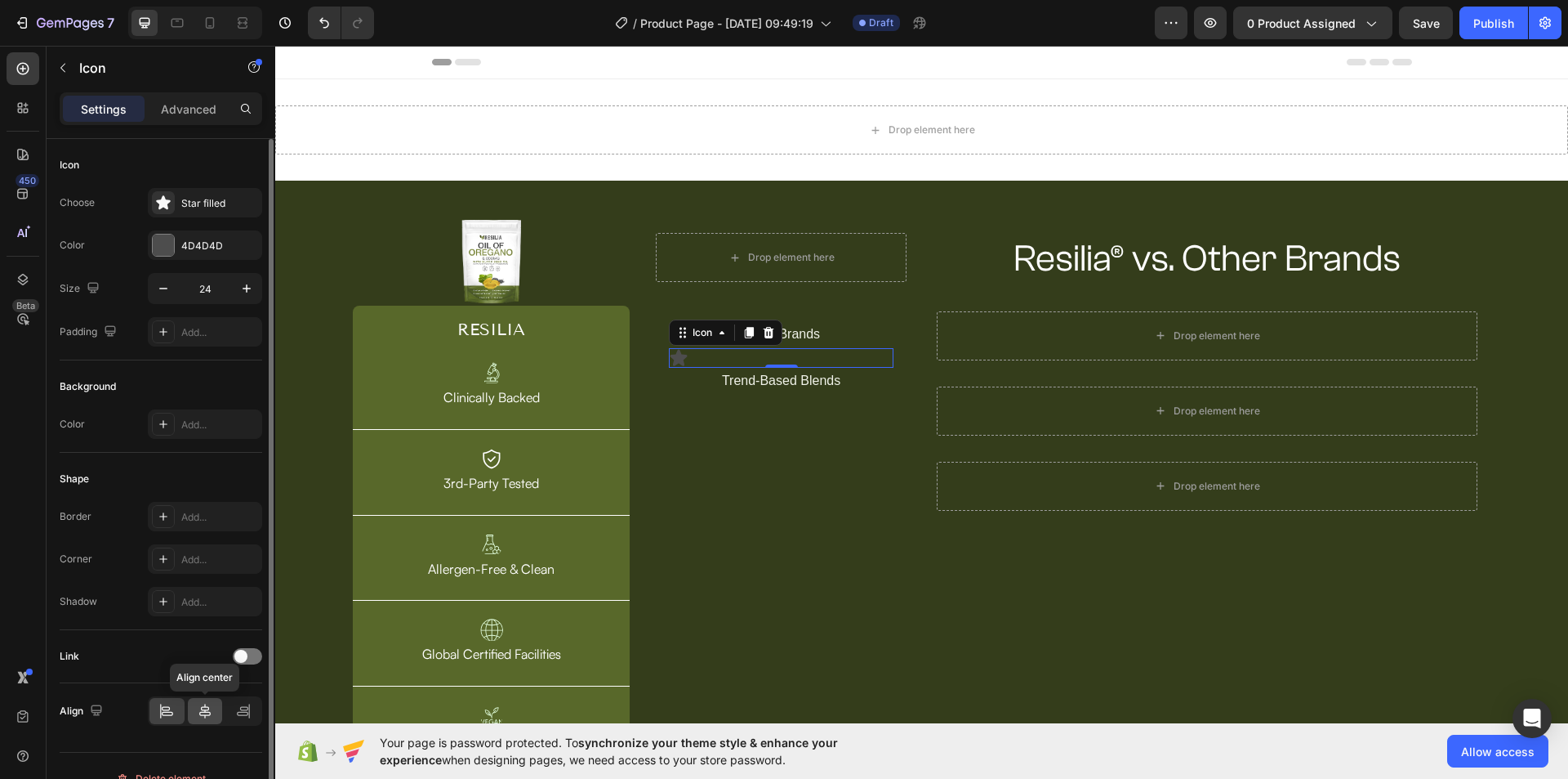
click at [203, 715] on icon at bounding box center [205, 711] width 16 height 16
click at [201, 248] on div "4D4D4D" at bounding box center [205, 246] width 48 height 14
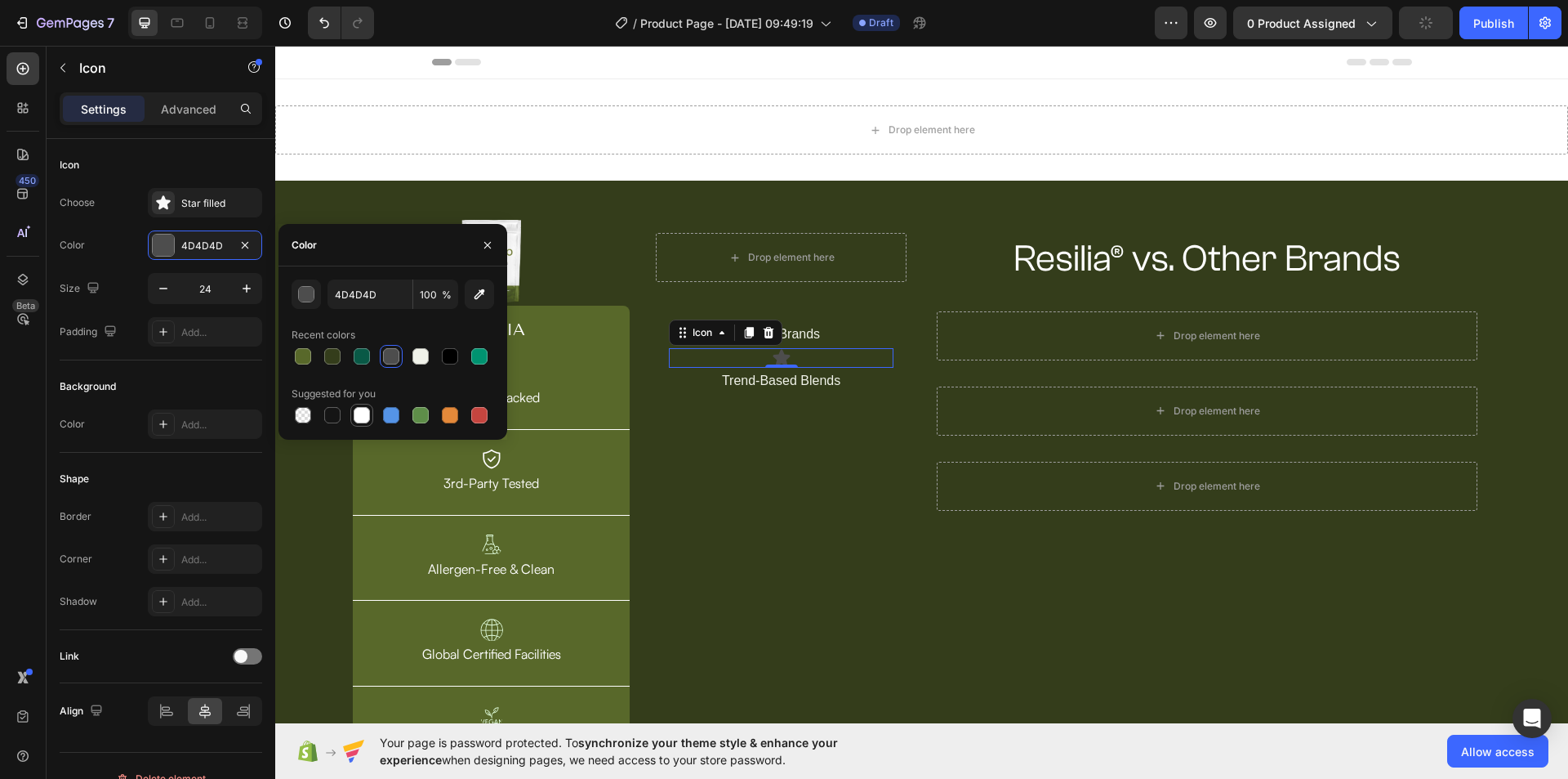
click at [361, 418] on div at bounding box center [362, 415] width 16 height 16
type input "FFFFFF"
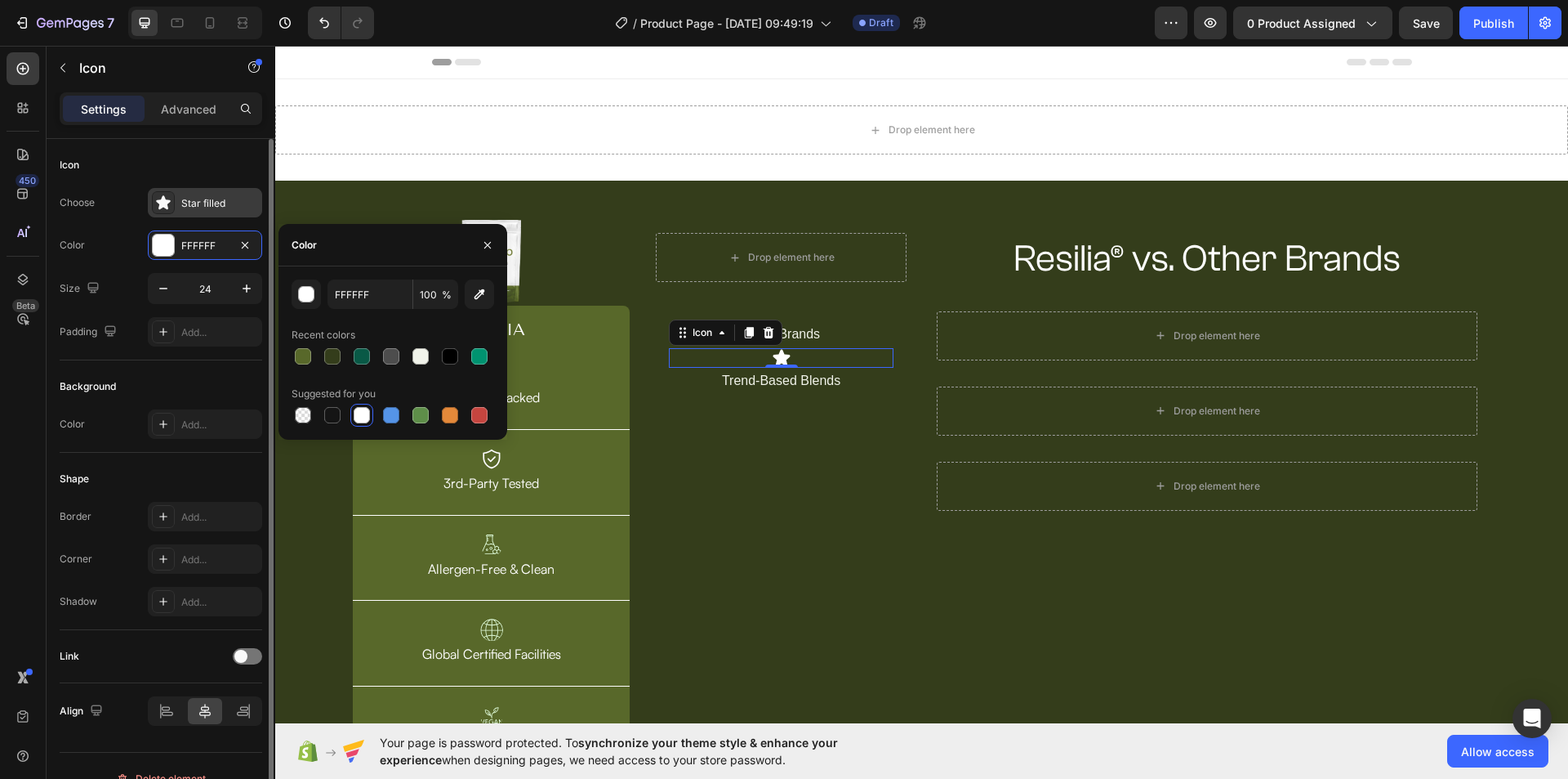
click at [210, 203] on div "Star filled" at bounding box center [220, 203] width 77 height 14
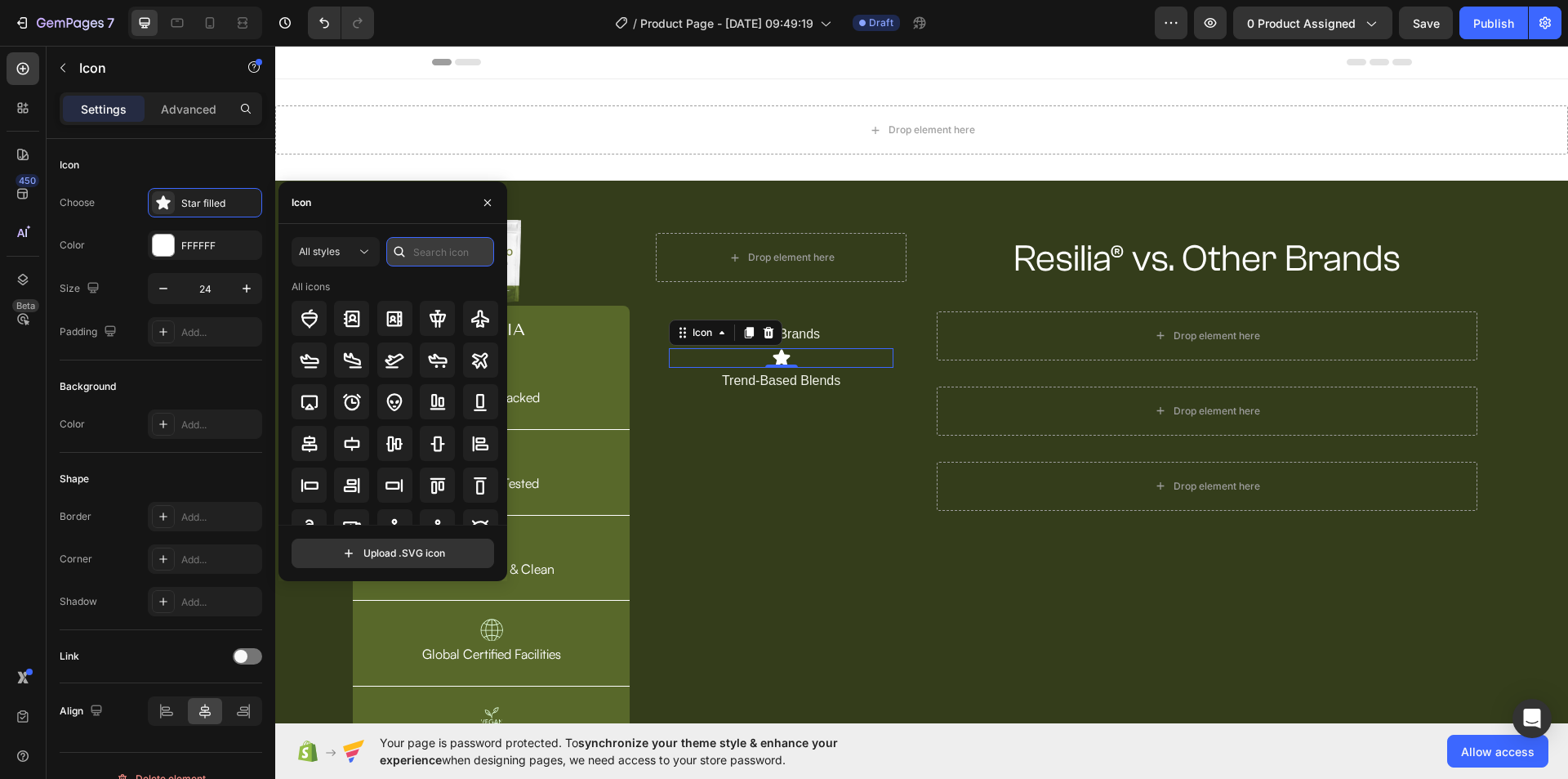
click at [450, 246] on input "text" at bounding box center [440, 251] width 108 height 30
type input "c"
type input "close"
click at [475, 363] on icon at bounding box center [480, 361] width 20 height 20
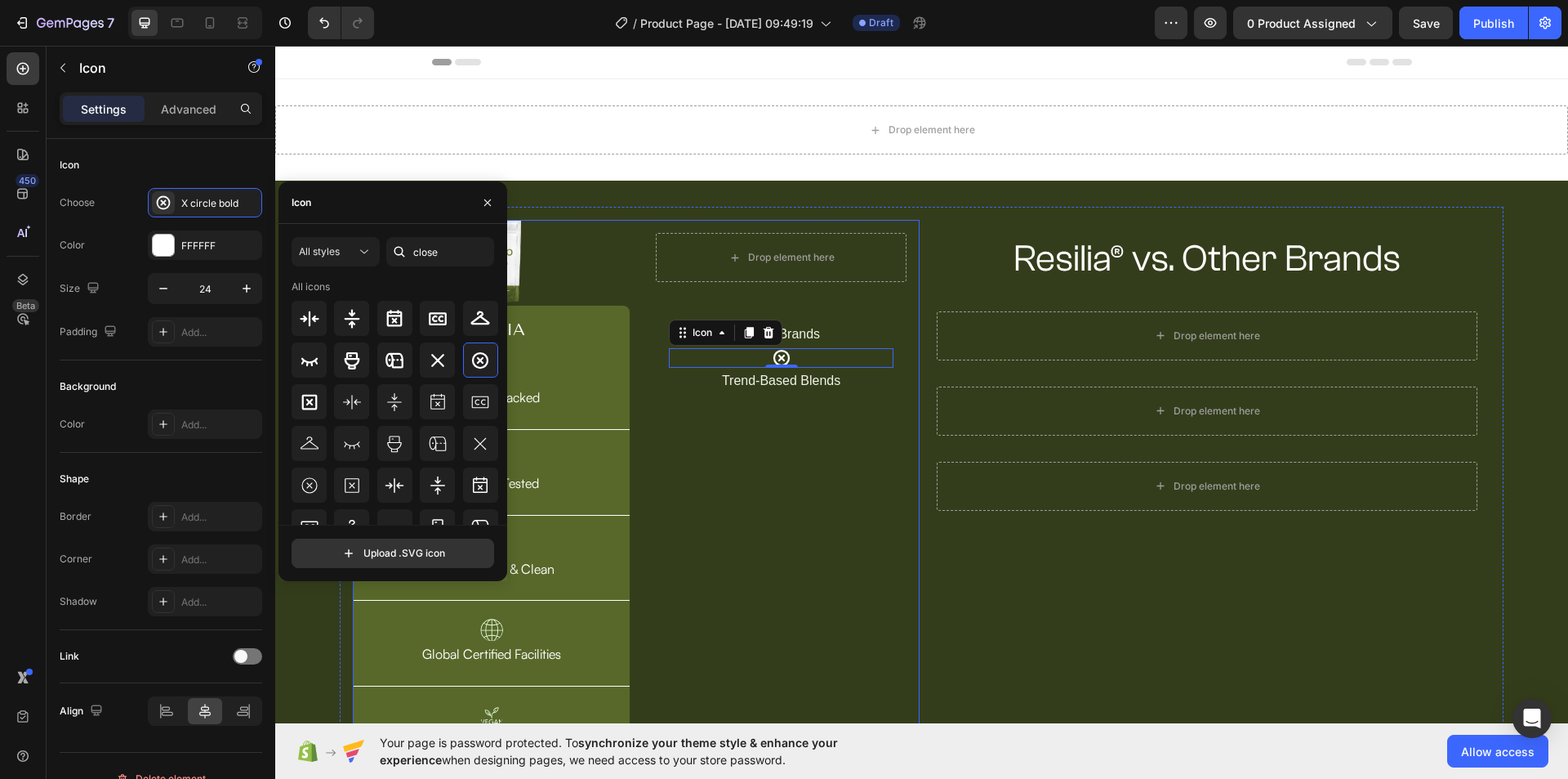
click at [792, 459] on div "Drop element here Row Other Brands Text Block Icon 0 Trend-Based Blends Text Bl…" at bounding box center [780, 491] width 277 height 542
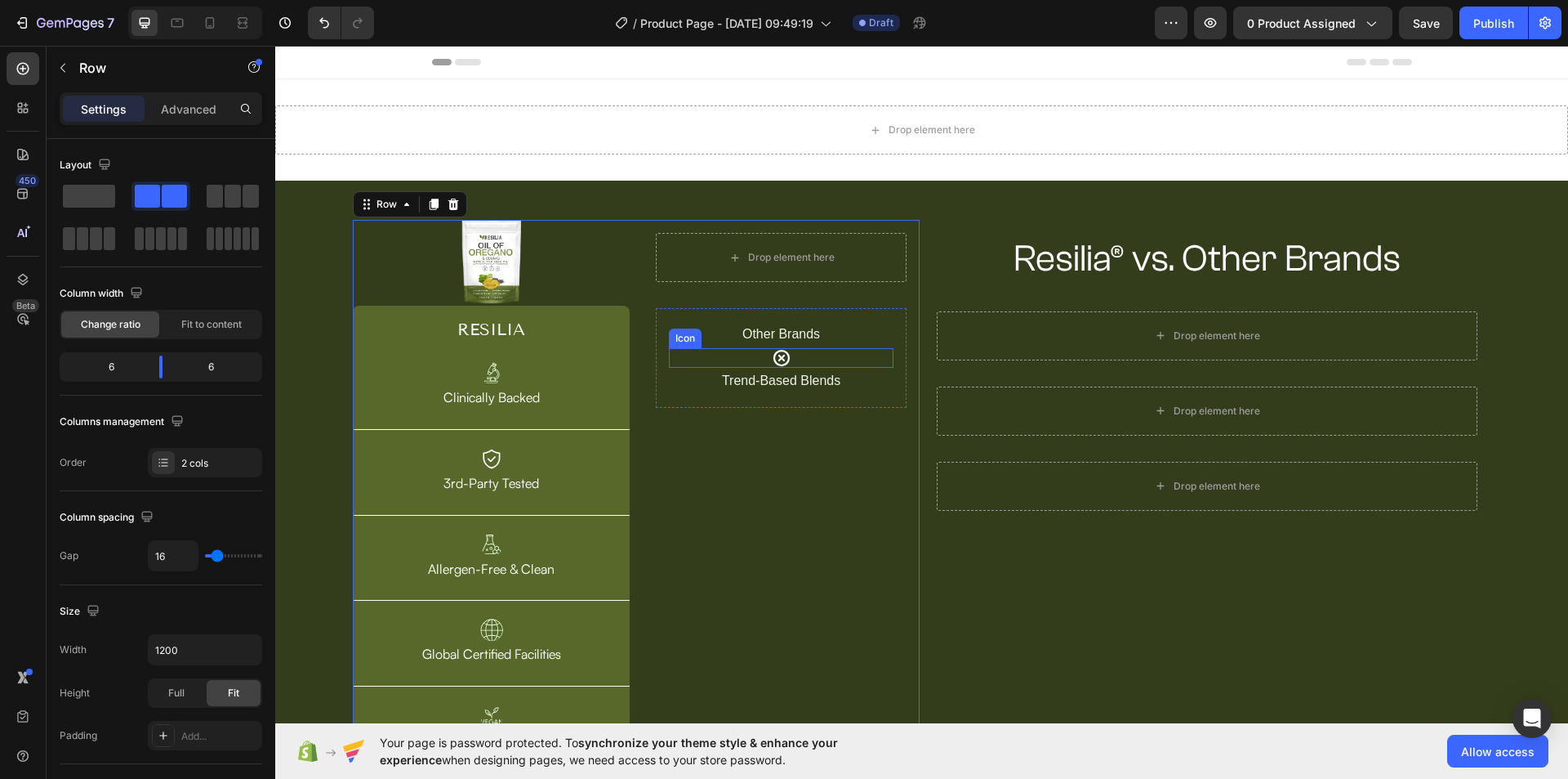
click at [783, 354] on icon at bounding box center [780, 358] width 16 height 16
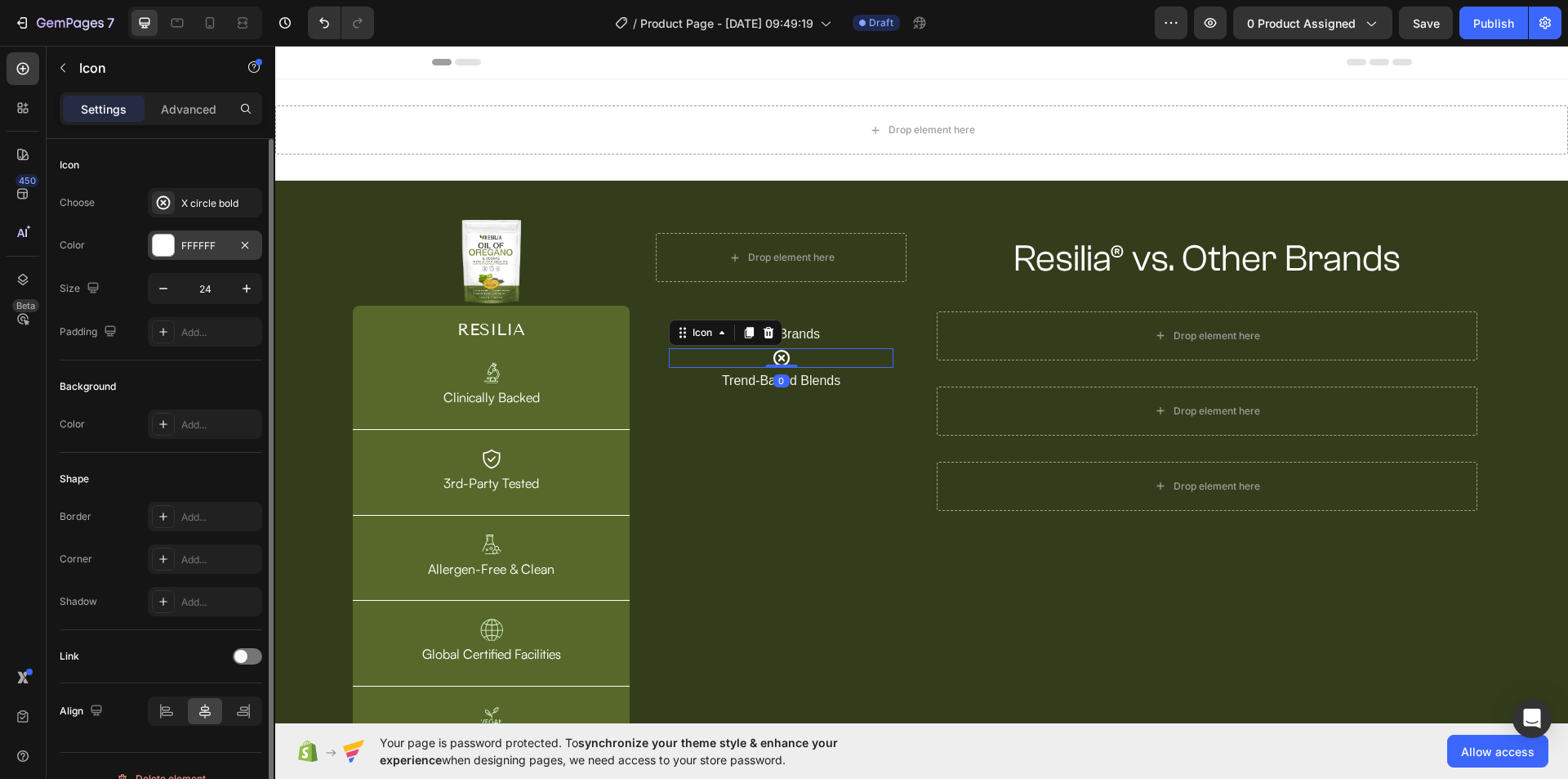
click at [198, 242] on div "FFFFFF" at bounding box center [205, 246] width 48 height 14
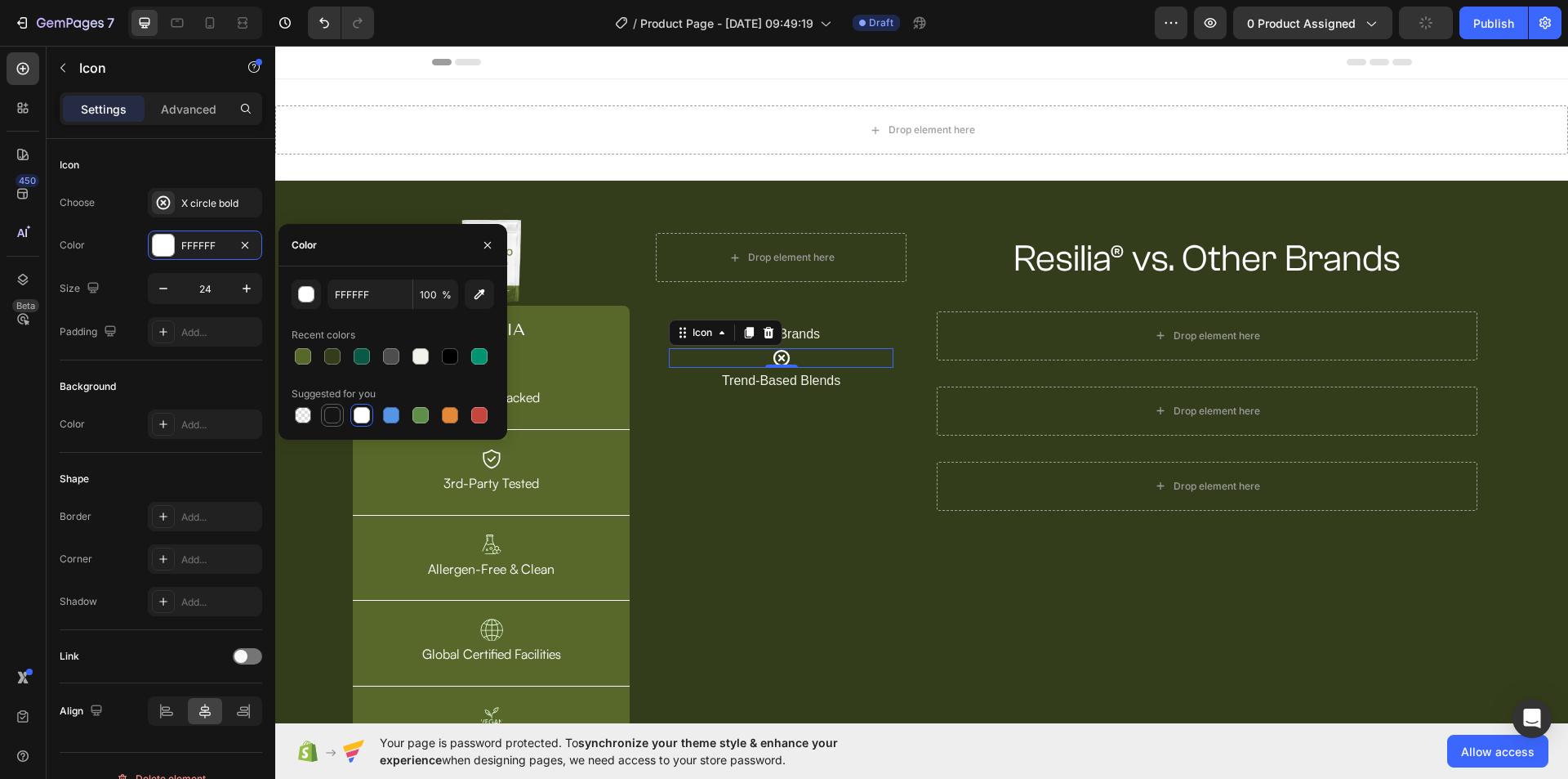
click at [335, 415] on div at bounding box center [332, 415] width 16 height 16
click at [365, 415] on div at bounding box center [362, 415] width 16 height 16
type input "FFFFFF"
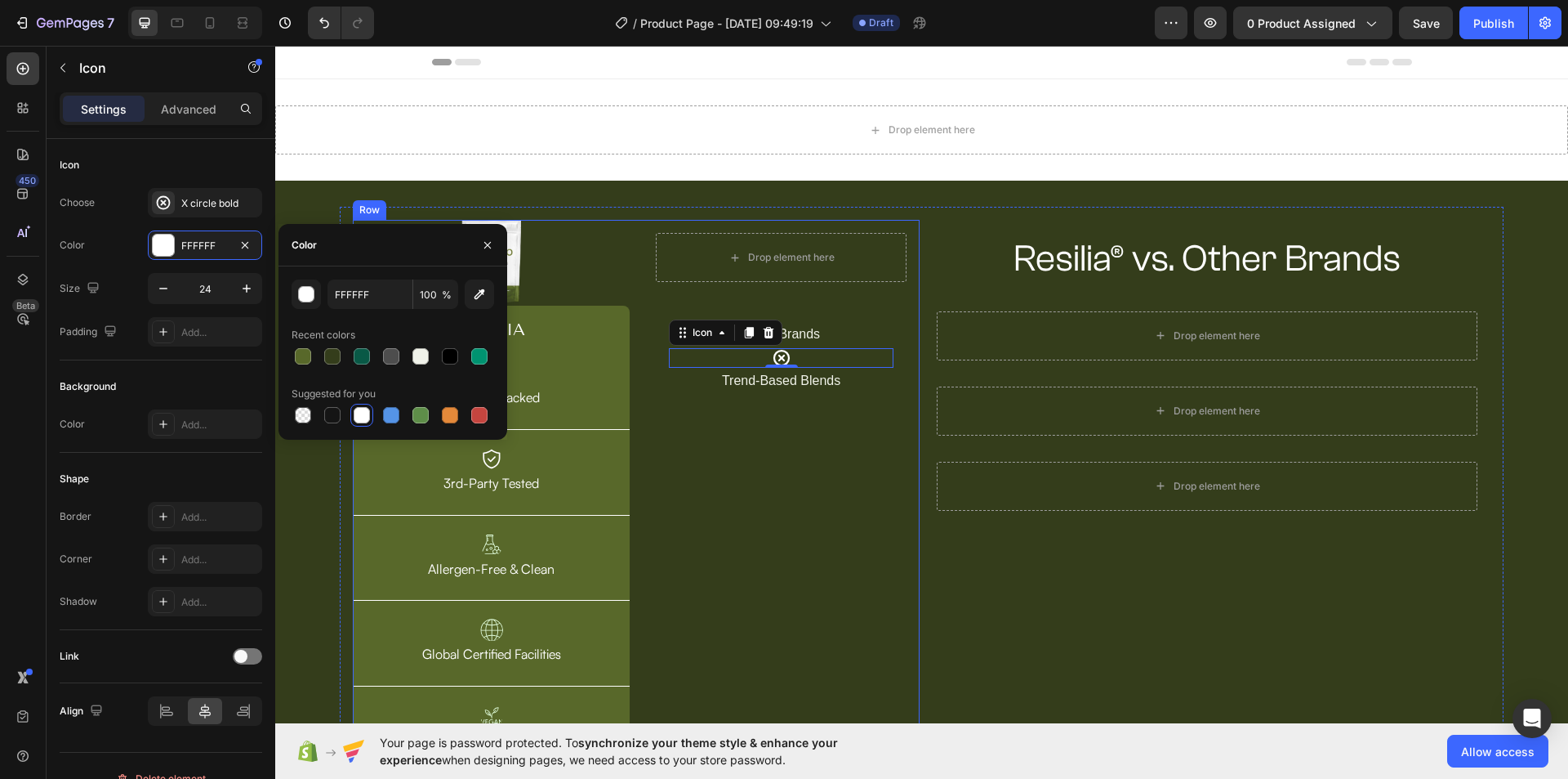
click at [763, 452] on div "Drop element here Row Other Brands Text Block Icon 0 Trend-Based Blends Text Bl…" at bounding box center [780, 491] width 277 height 542
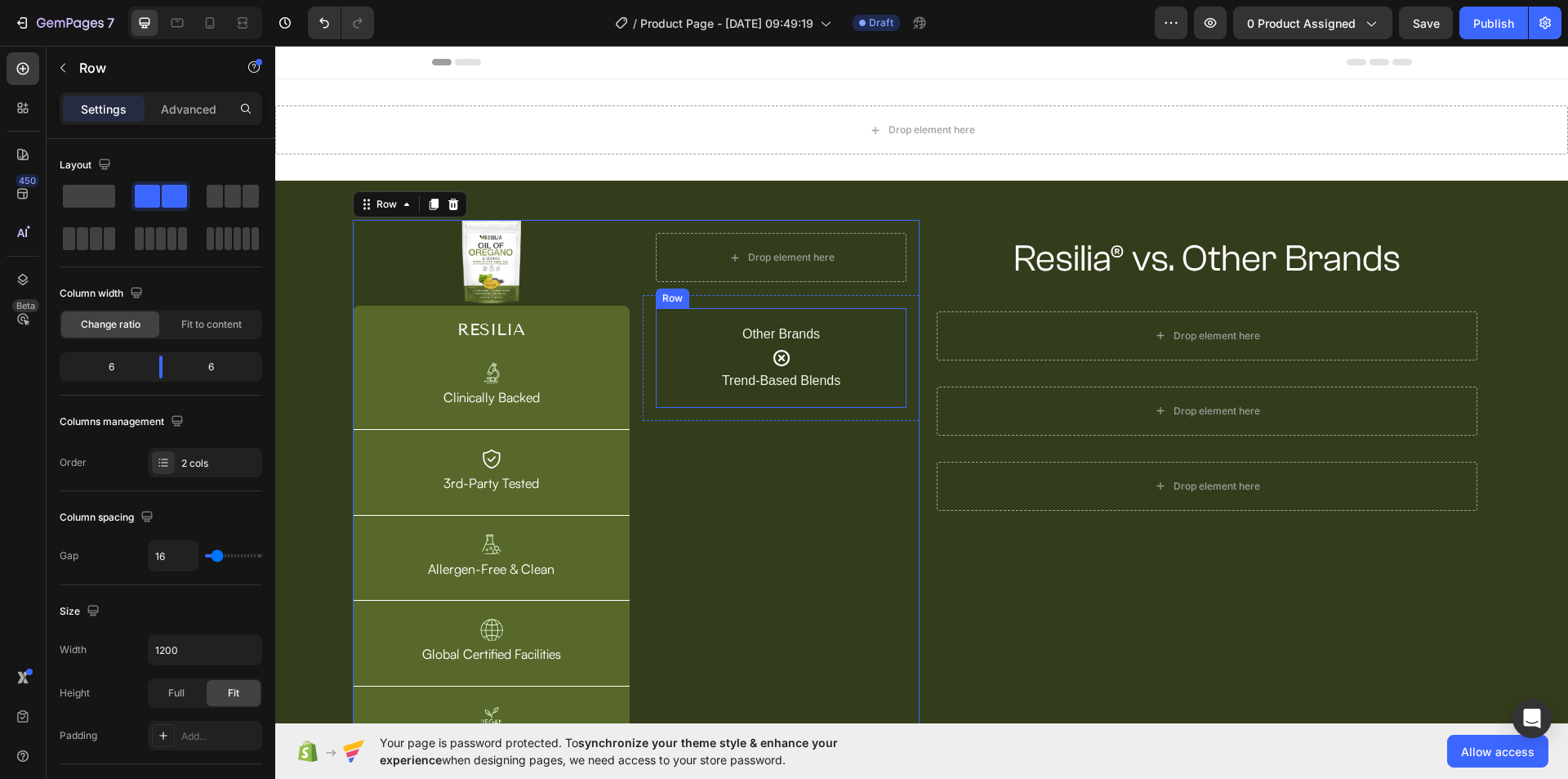
click at [891, 398] on div "Other Brands Text Block Icon Trend-Based Blends Text Block Row" at bounding box center [780, 357] width 250 height 100
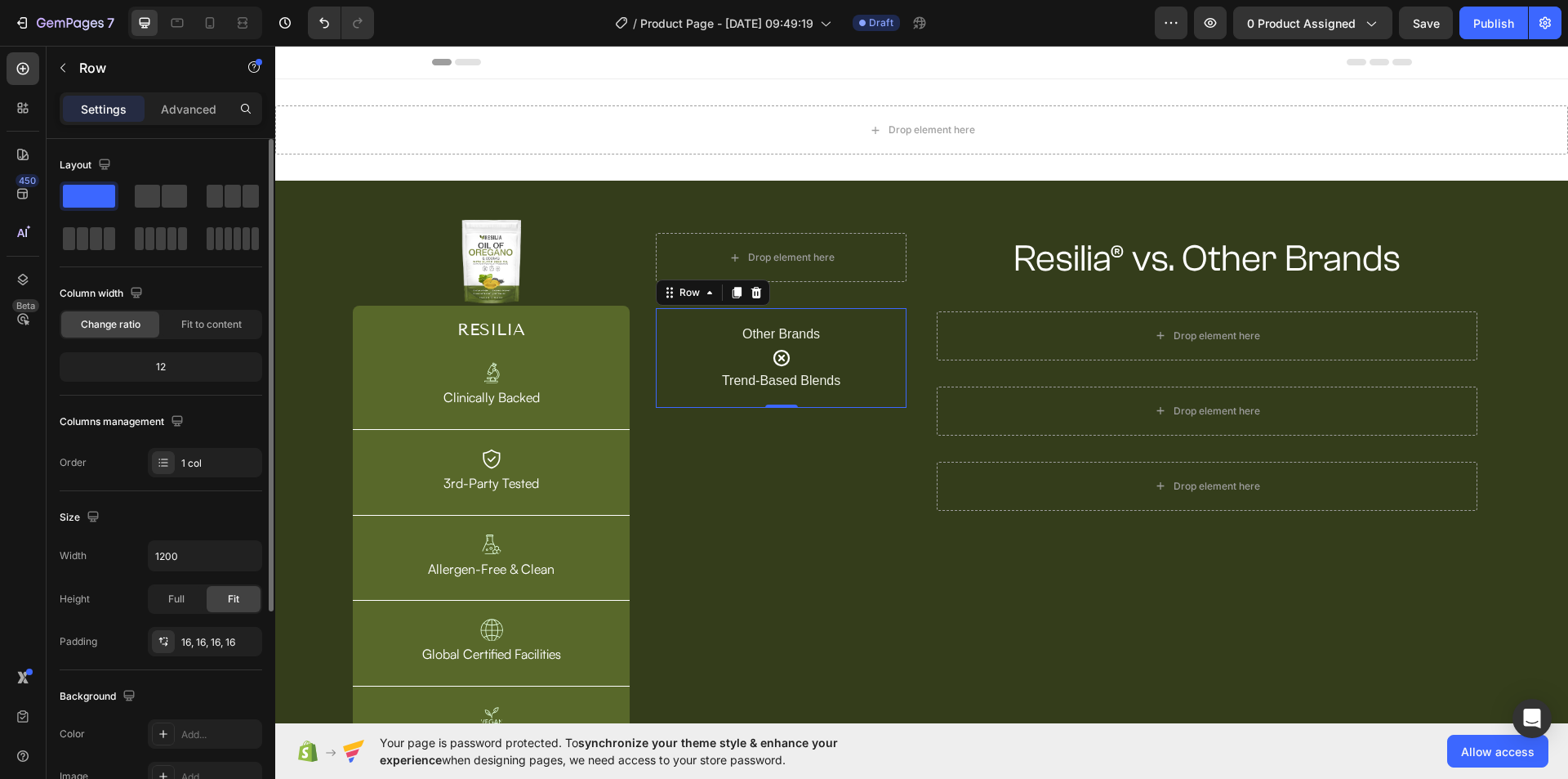
scroll to position [163, 0]
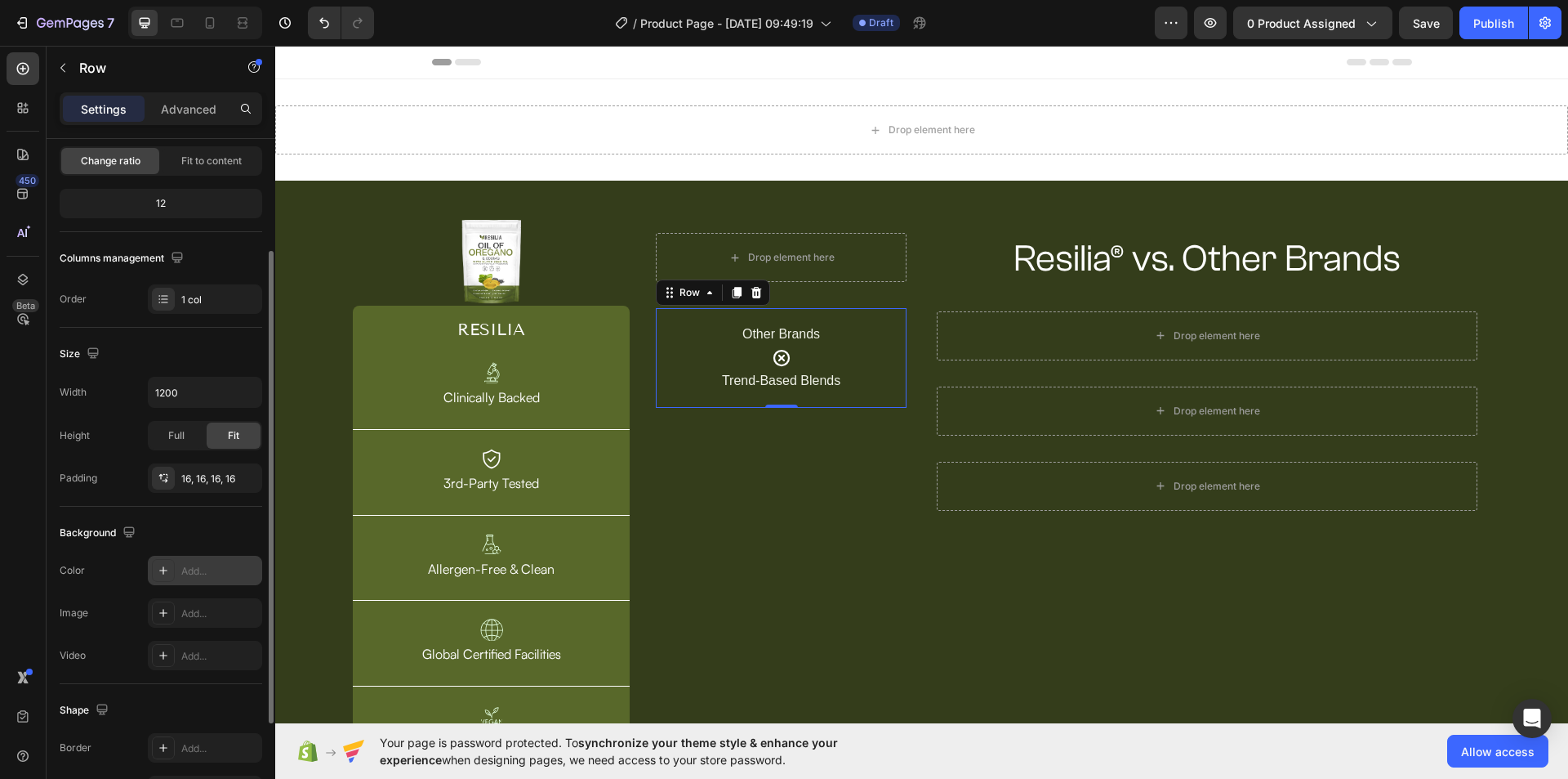
click at [182, 572] on div "Add..." at bounding box center [205, 570] width 114 height 30
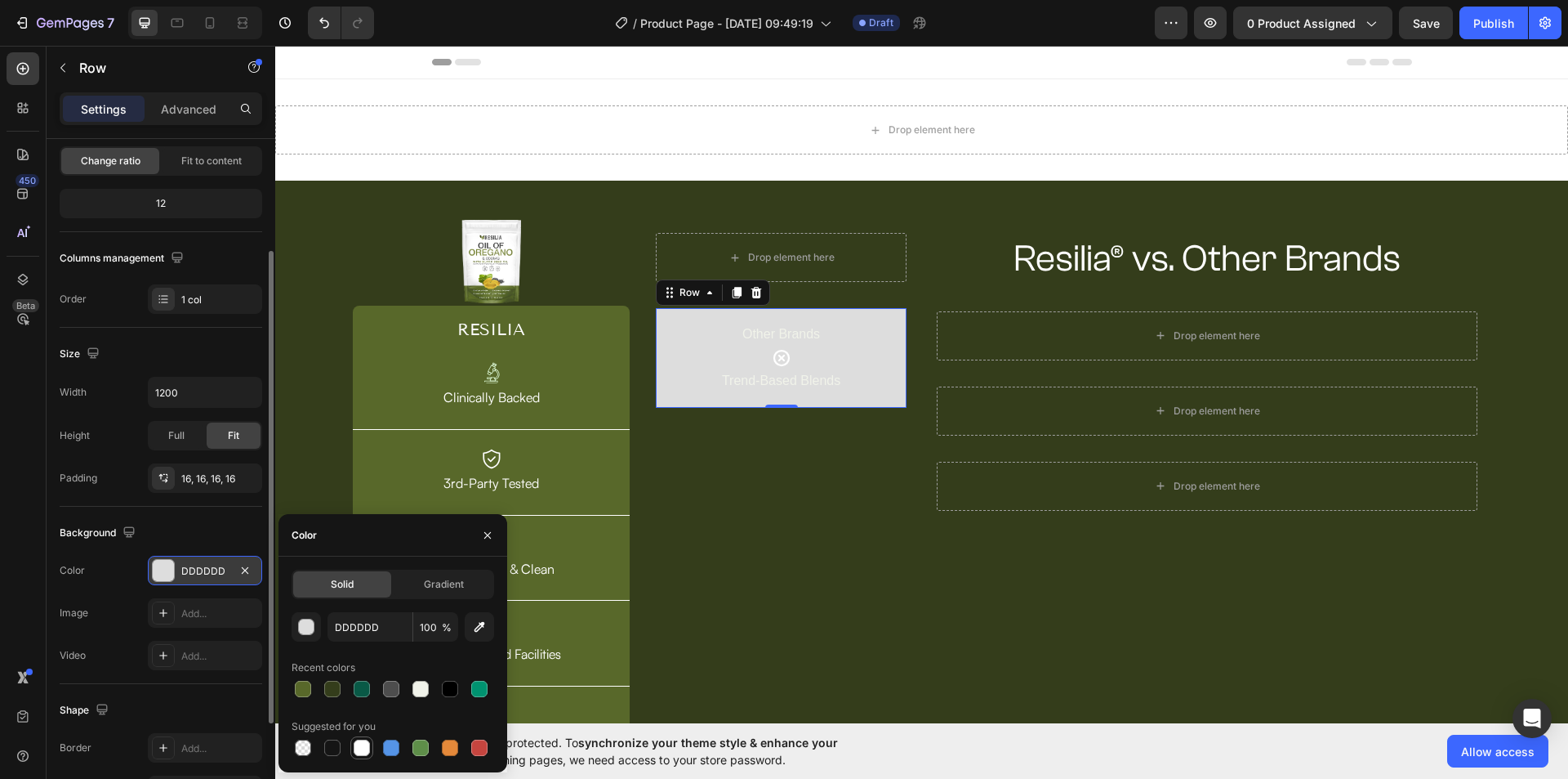
click at [363, 748] on div at bounding box center [362, 748] width 16 height 16
type input "FFFFFF"
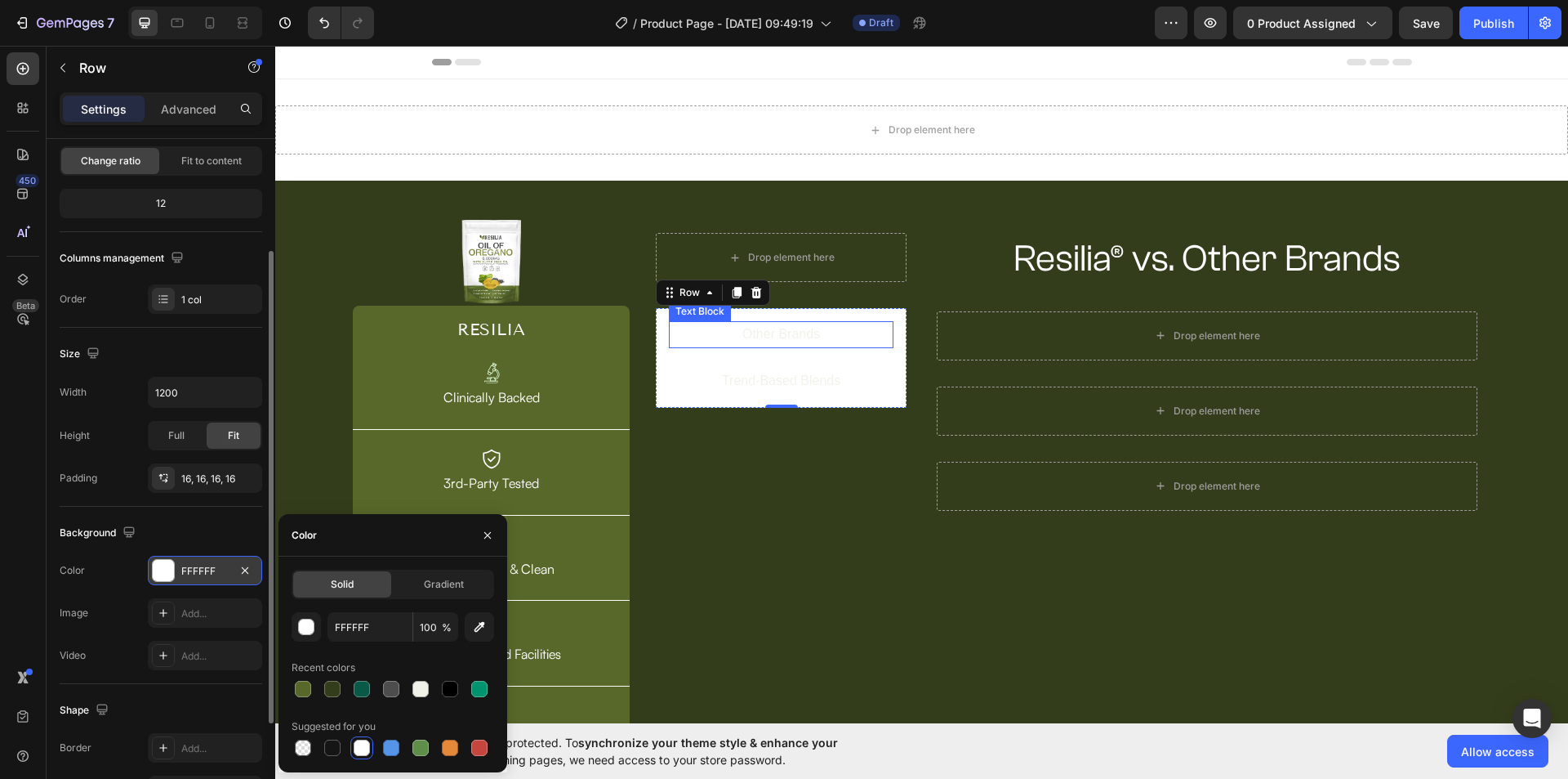
click at [793, 334] on p "Other Brands" at bounding box center [780, 335] width 222 height 23
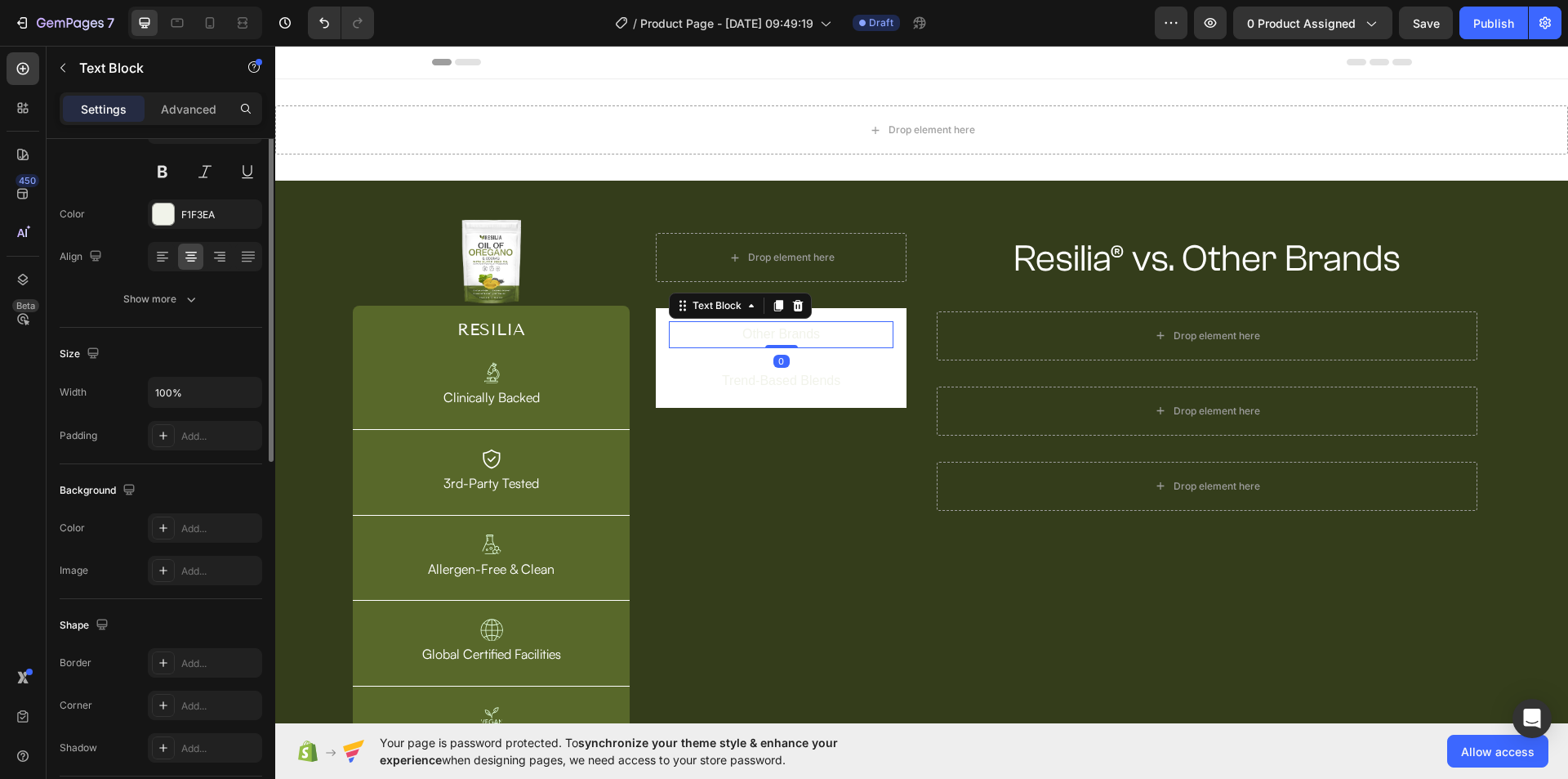
scroll to position [0, 0]
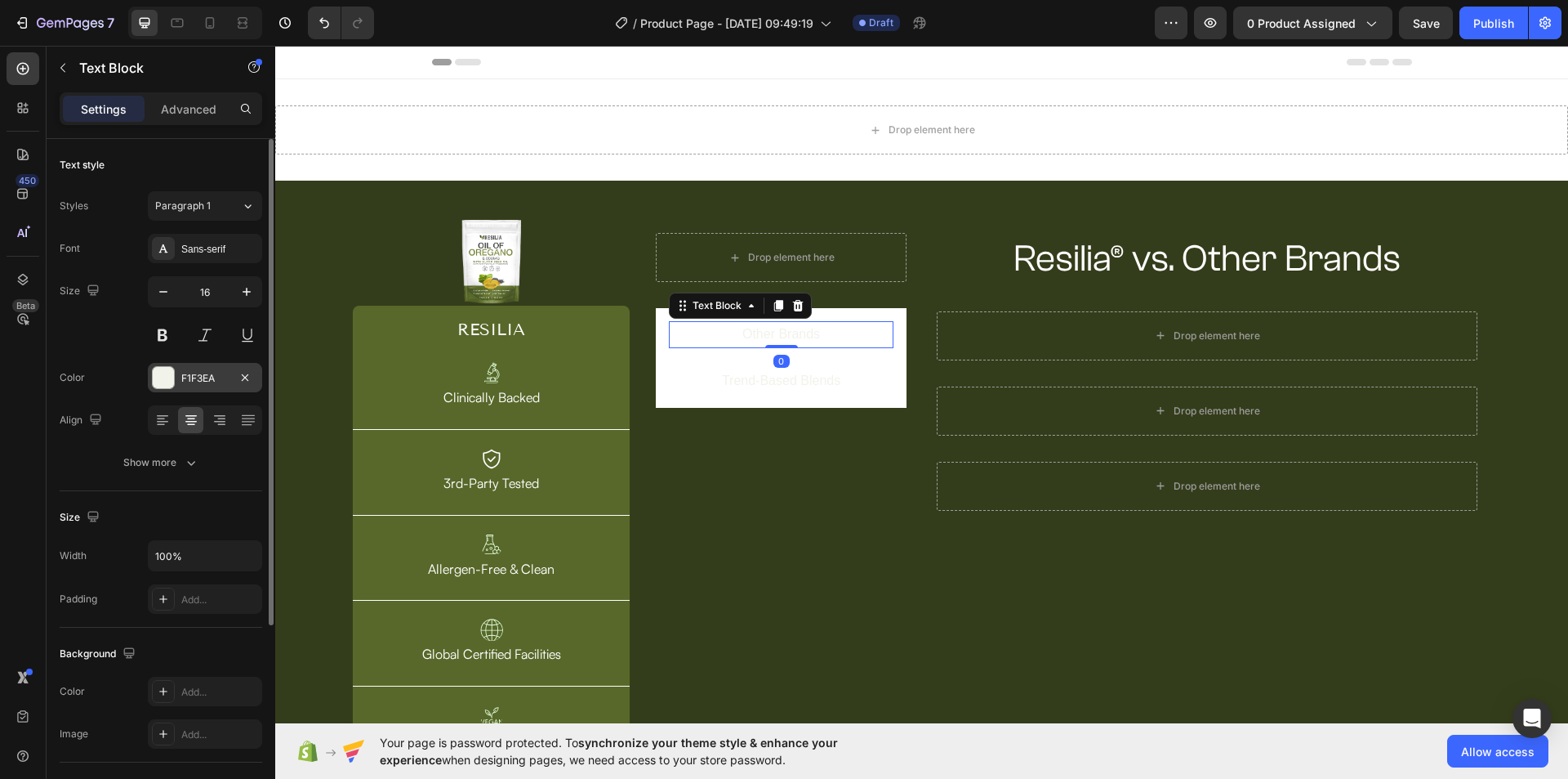
click at [186, 380] on div "F1F3EA" at bounding box center [205, 378] width 48 height 14
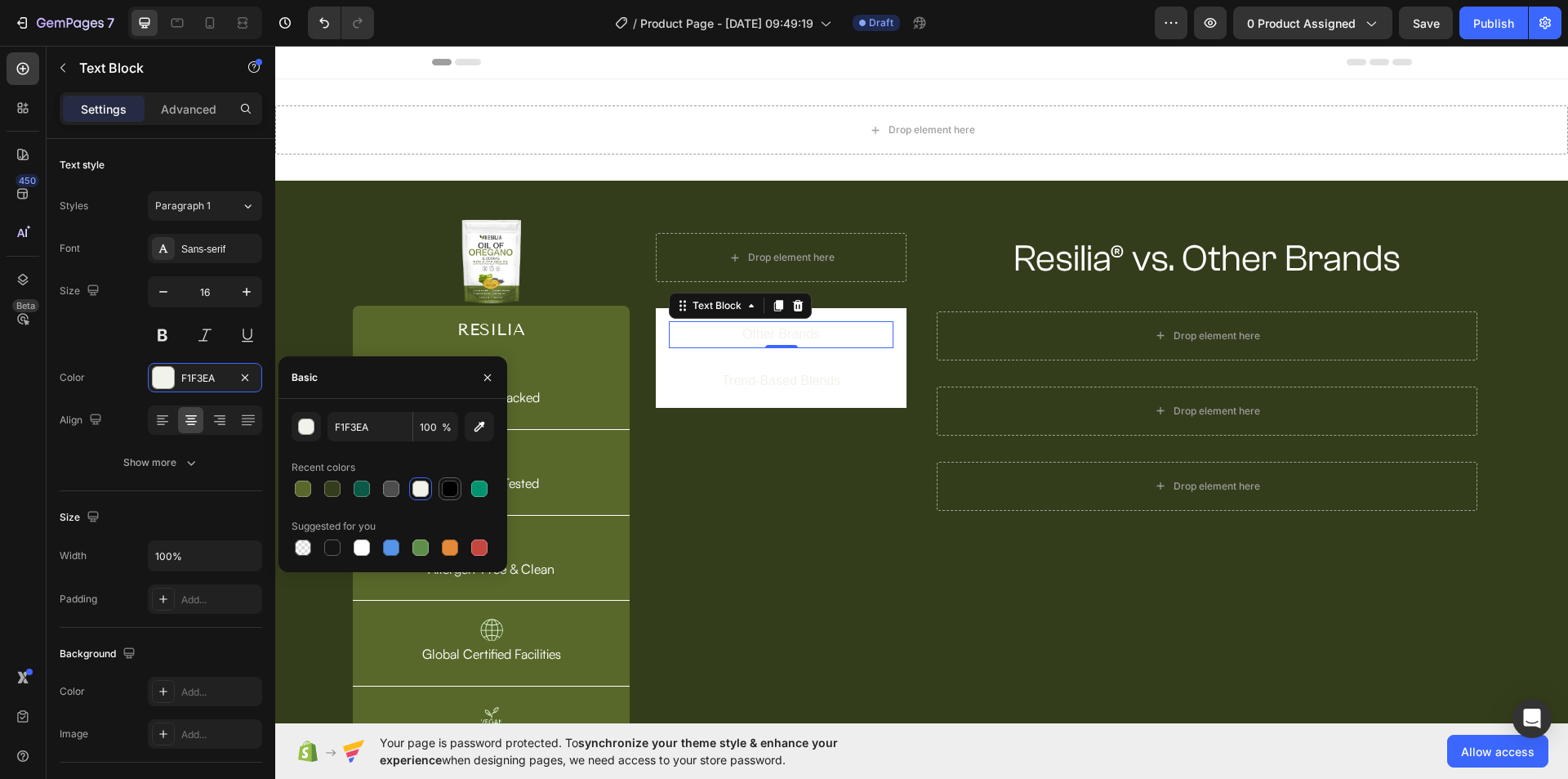
click at [451, 492] on div at bounding box center [449, 488] width 16 height 16
type input "000000"
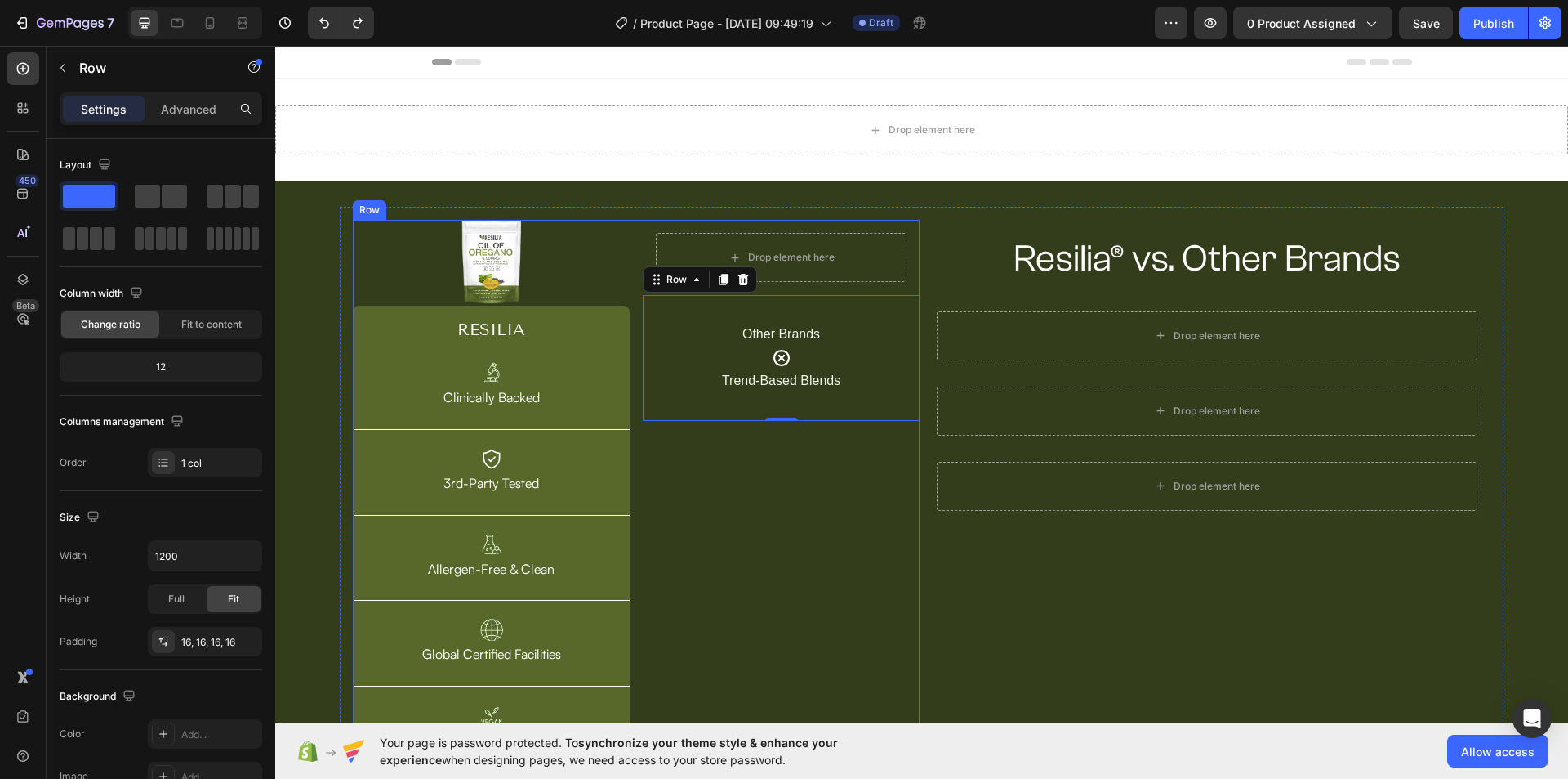
click at [842, 448] on div "Drop element here Row Other Brands Text Block Icon Trend-Based Blends Text Bloc…" at bounding box center [780, 491] width 277 height 542
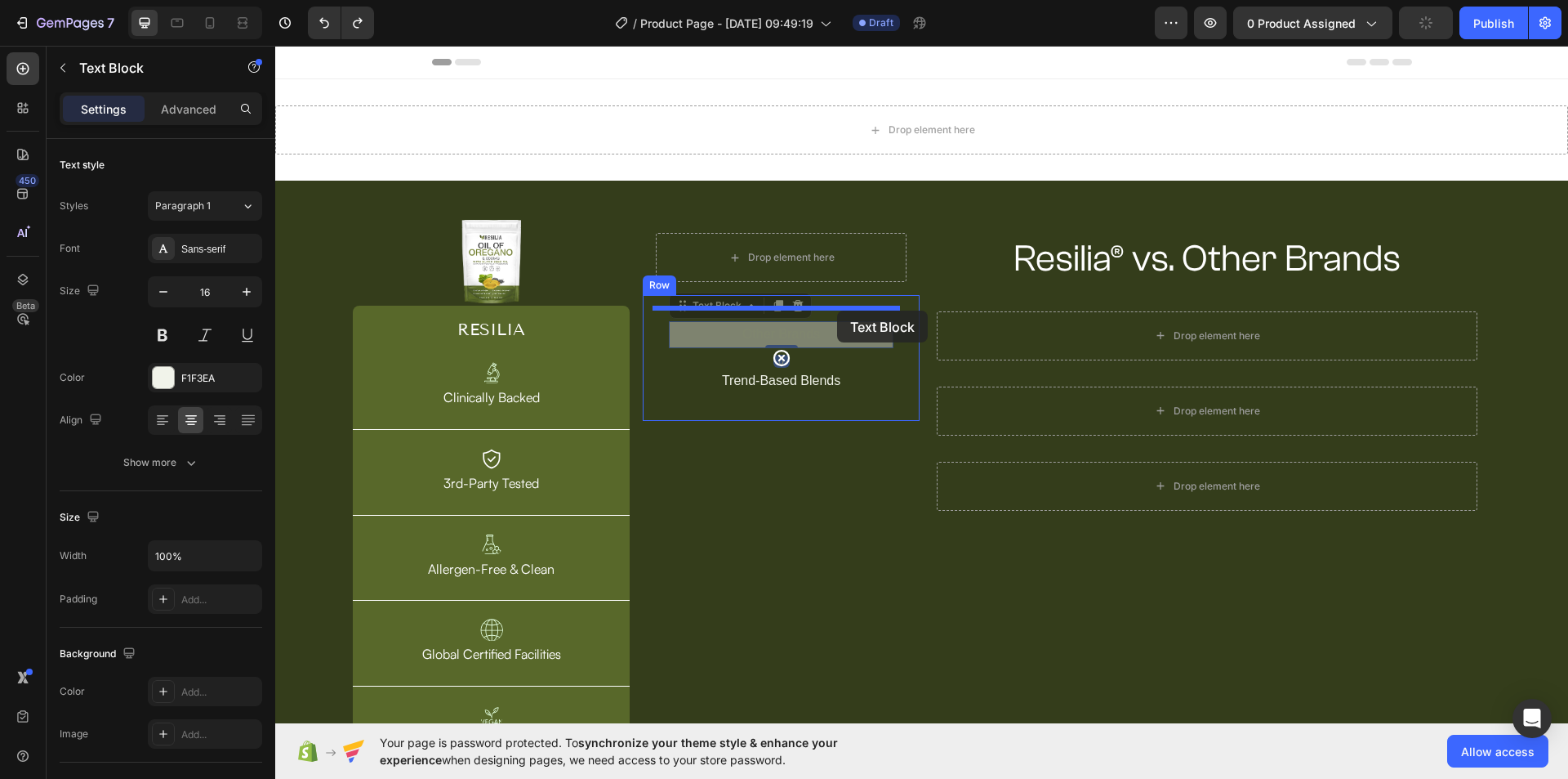
drag, startPoint x: 804, startPoint y: 338, endPoint x: 837, endPoint y: 311, distance: 42.6
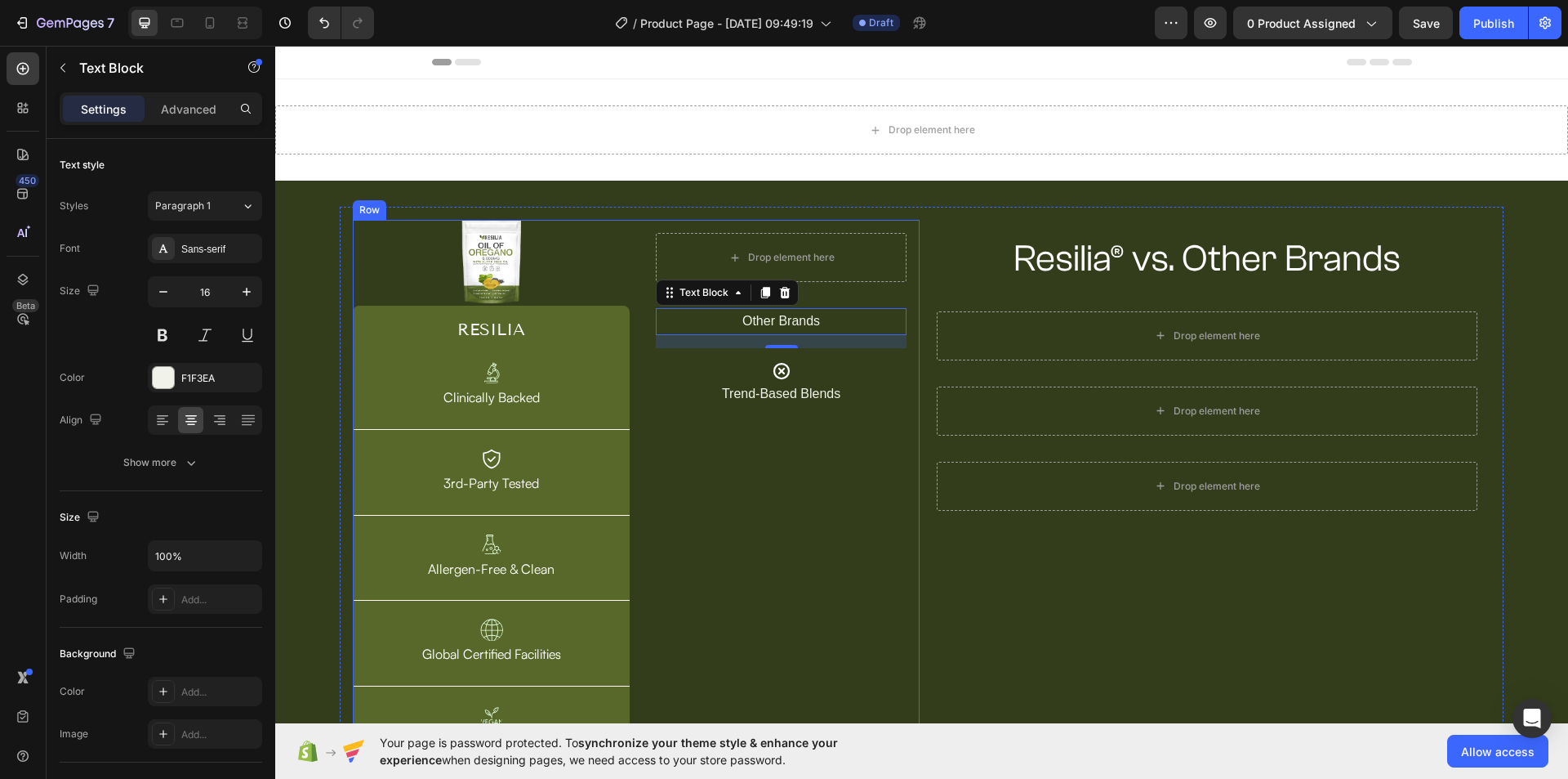
click at [812, 502] on div "Drop element here Row Other Brands Text Block 16 Icon Trend-Based Blends Text B…" at bounding box center [780, 491] width 277 height 542
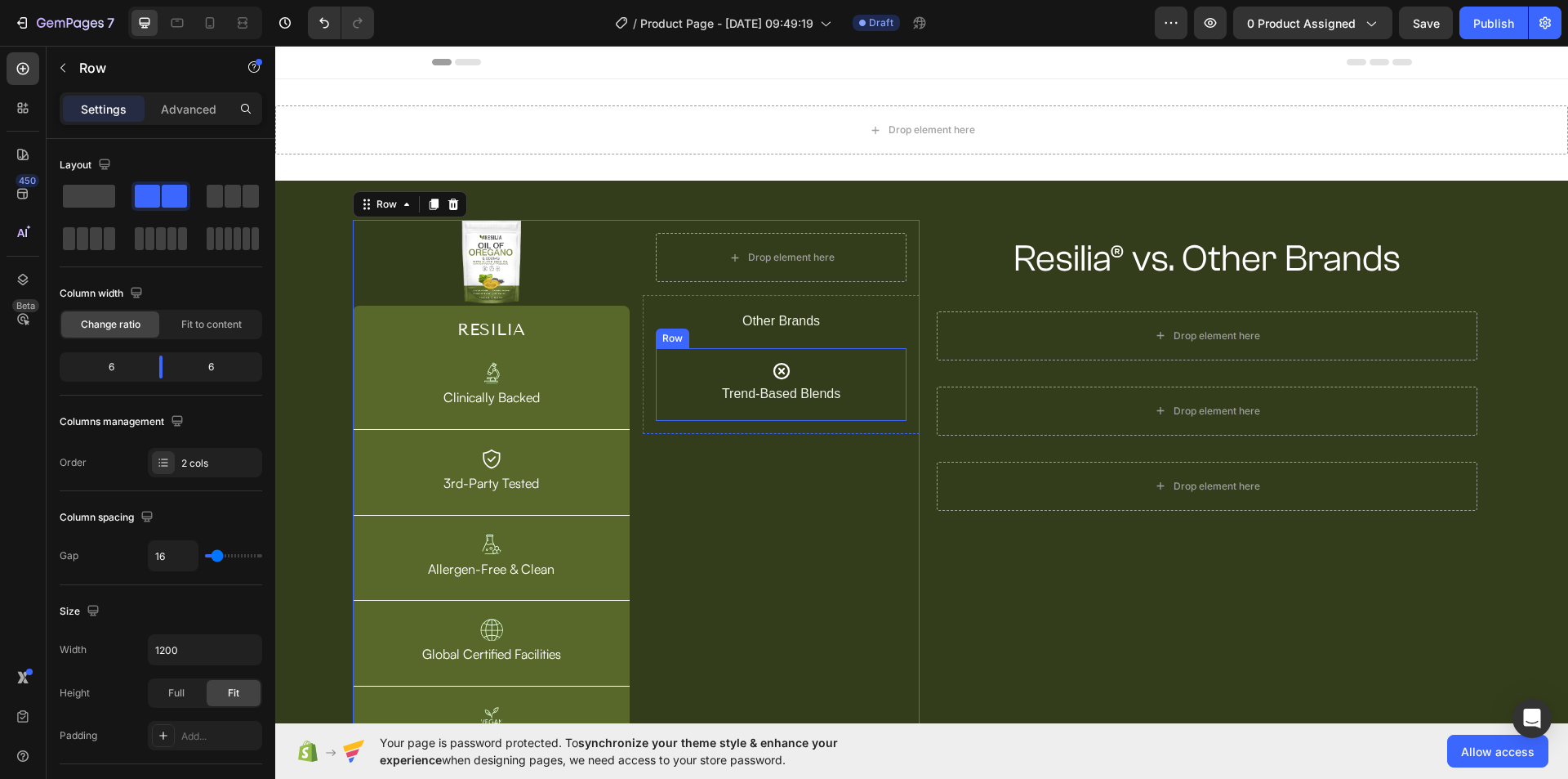
click at [827, 348] on div "Icon Trend-Based Blends Text Block Row" at bounding box center [780, 384] width 250 height 73
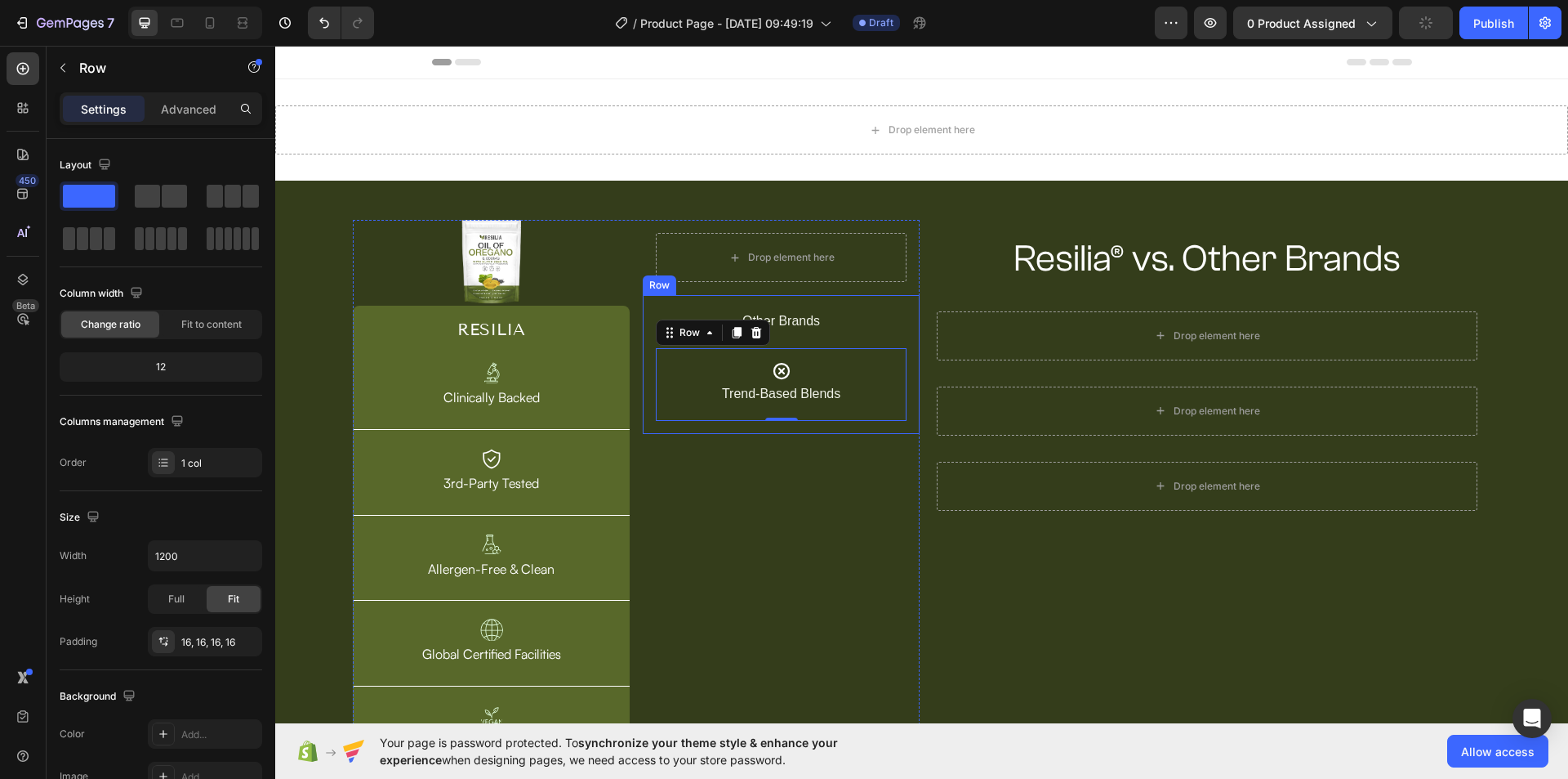
click at [824, 336] on div "Other Brands Text Block Icon Trend-Based Blends Text Block Row 0" at bounding box center [780, 364] width 250 height 113
click at [821, 355] on div "Icon Trend-Based Blends Text Block Row" at bounding box center [780, 384] width 250 height 73
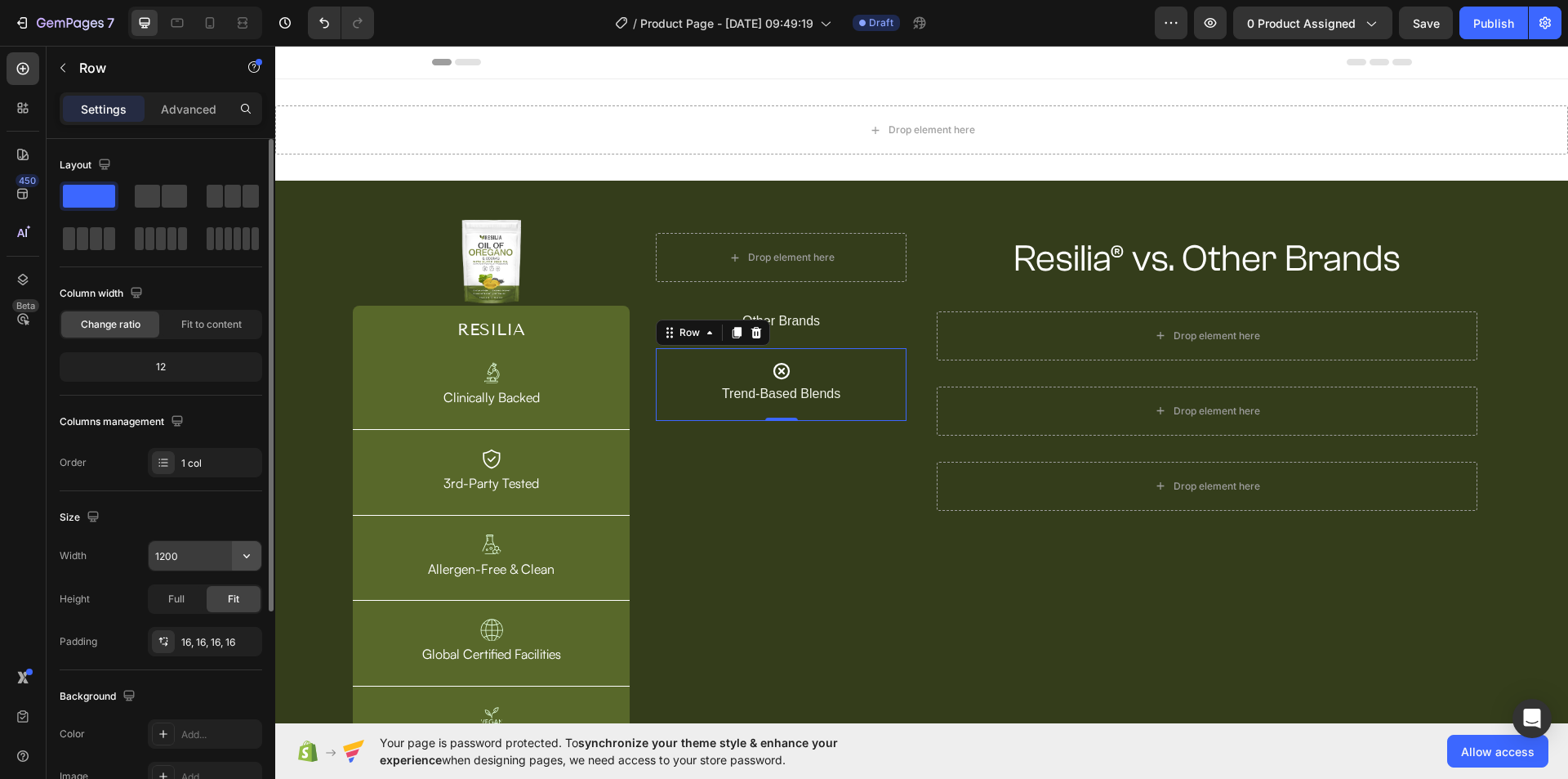
click at [240, 557] on icon "button" at bounding box center [247, 556] width 16 height 16
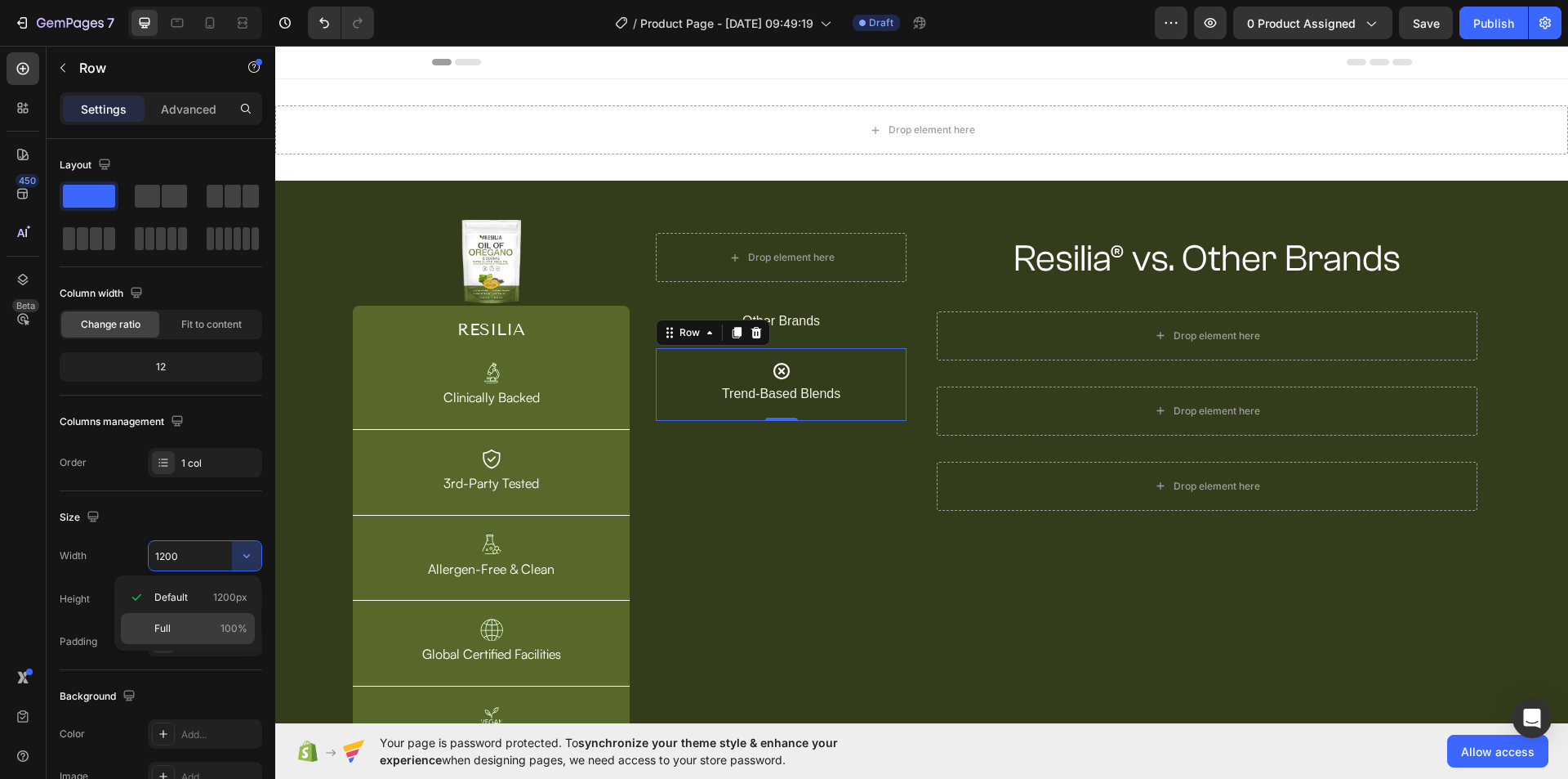
click at [231, 625] on span "100%" at bounding box center [234, 628] width 27 height 14
type input "100%"
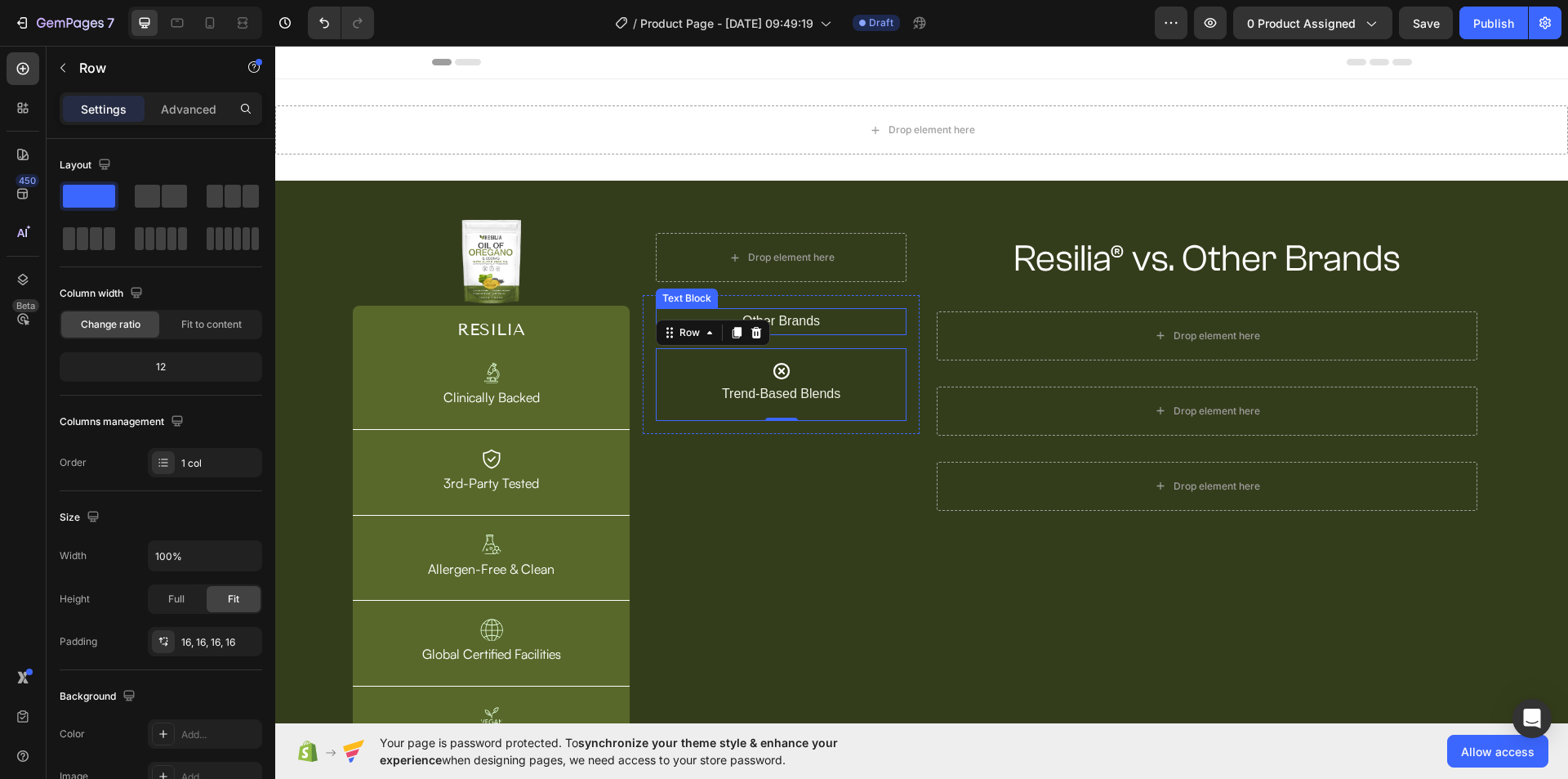
click at [870, 328] on p "Other Brands" at bounding box center [781, 321] width 248 height 23
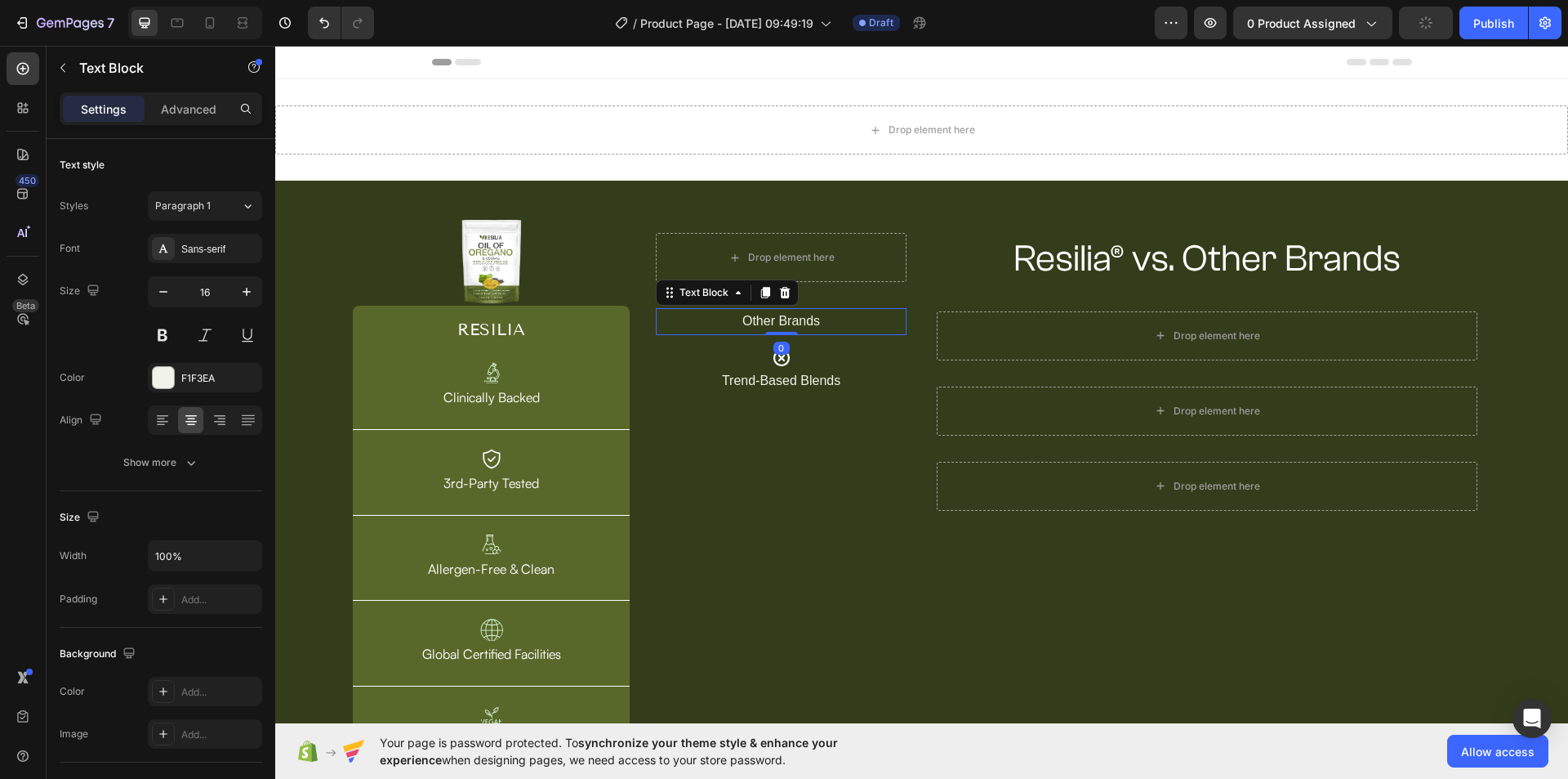
drag, startPoint x: 779, startPoint y: 344, endPoint x: 779, endPoint y: 328, distance: 16.0
click at [779, 328] on div "Other Brands Text Block 0" at bounding box center [780, 321] width 250 height 27
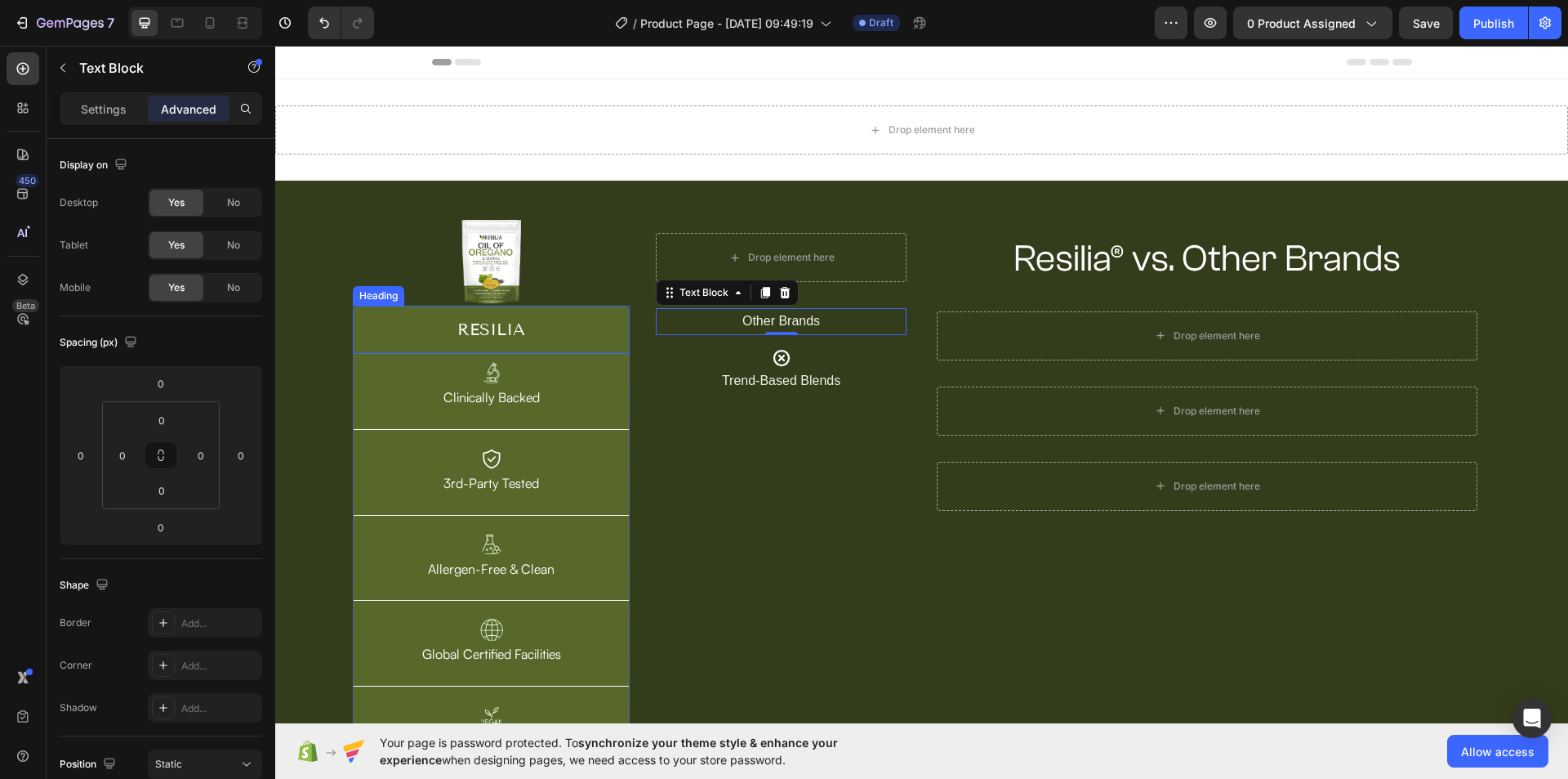
click at [591, 318] on h2 "RESILIA" at bounding box center [491, 329] width 277 height 48
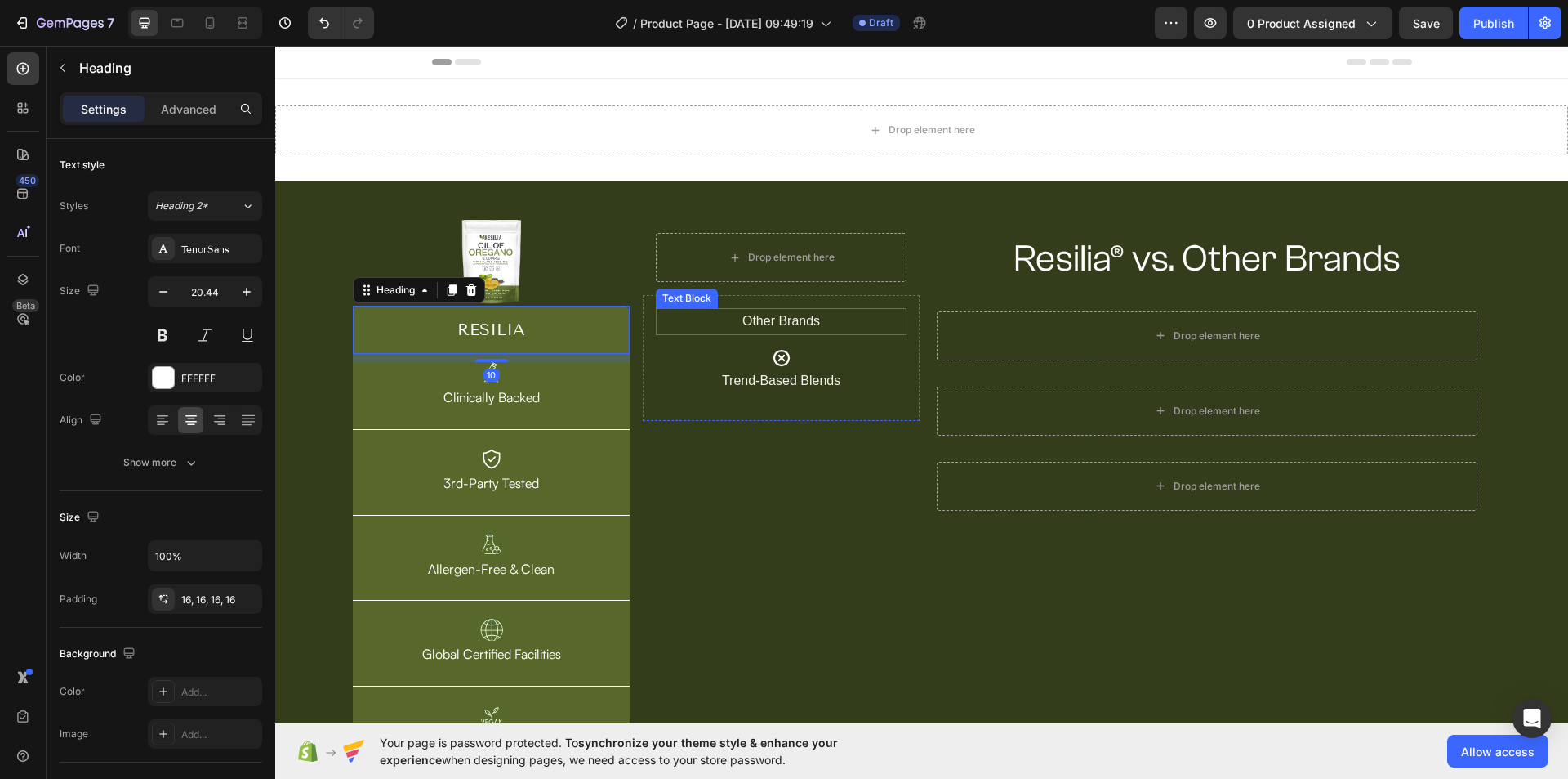
click at [768, 322] on p "Other Brands" at bounding box center [781, 321] width 248 height 23
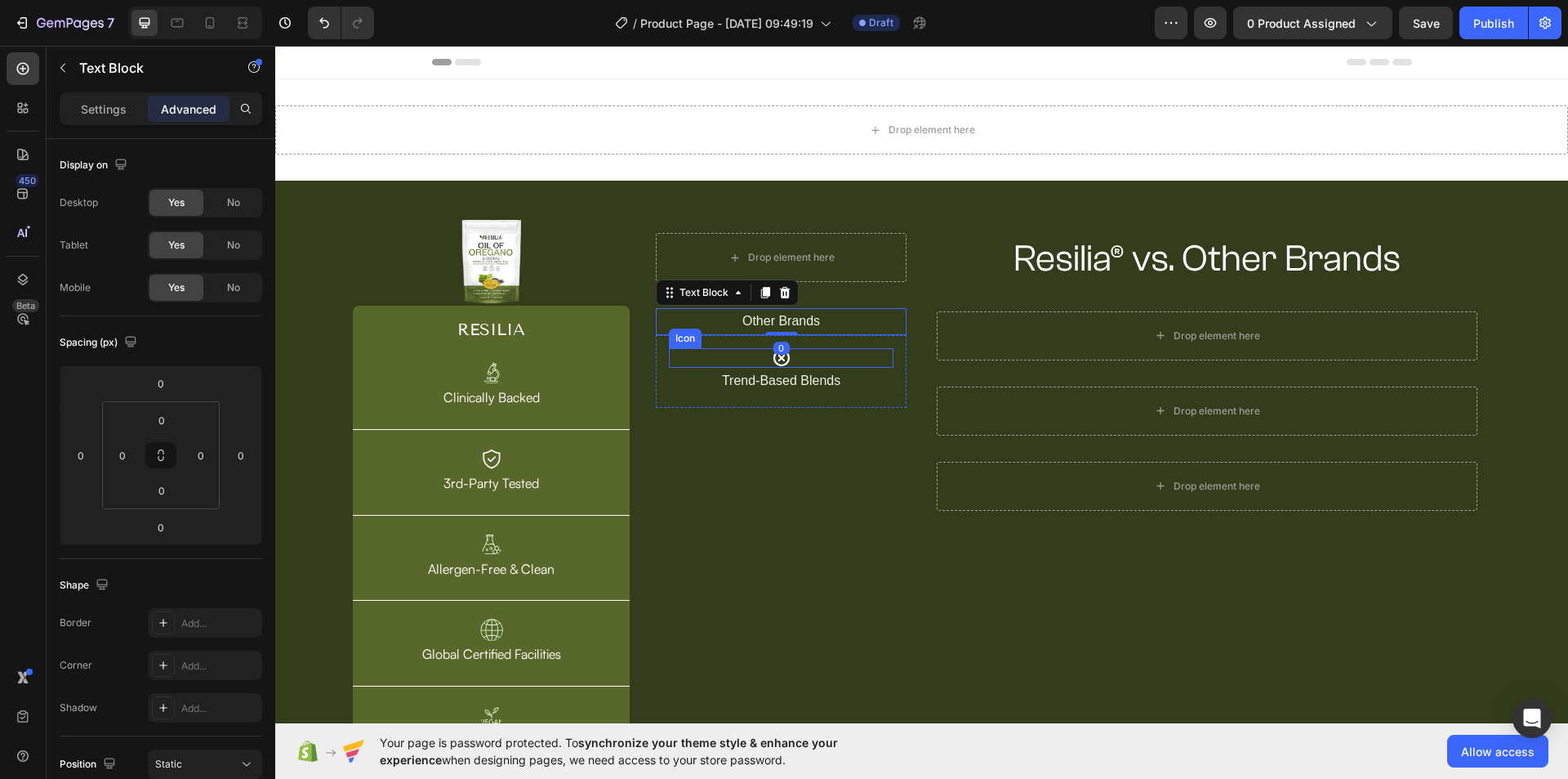
click at [822, 363] on div "Icon" at bounding box center [781, 358] width 224 height 20
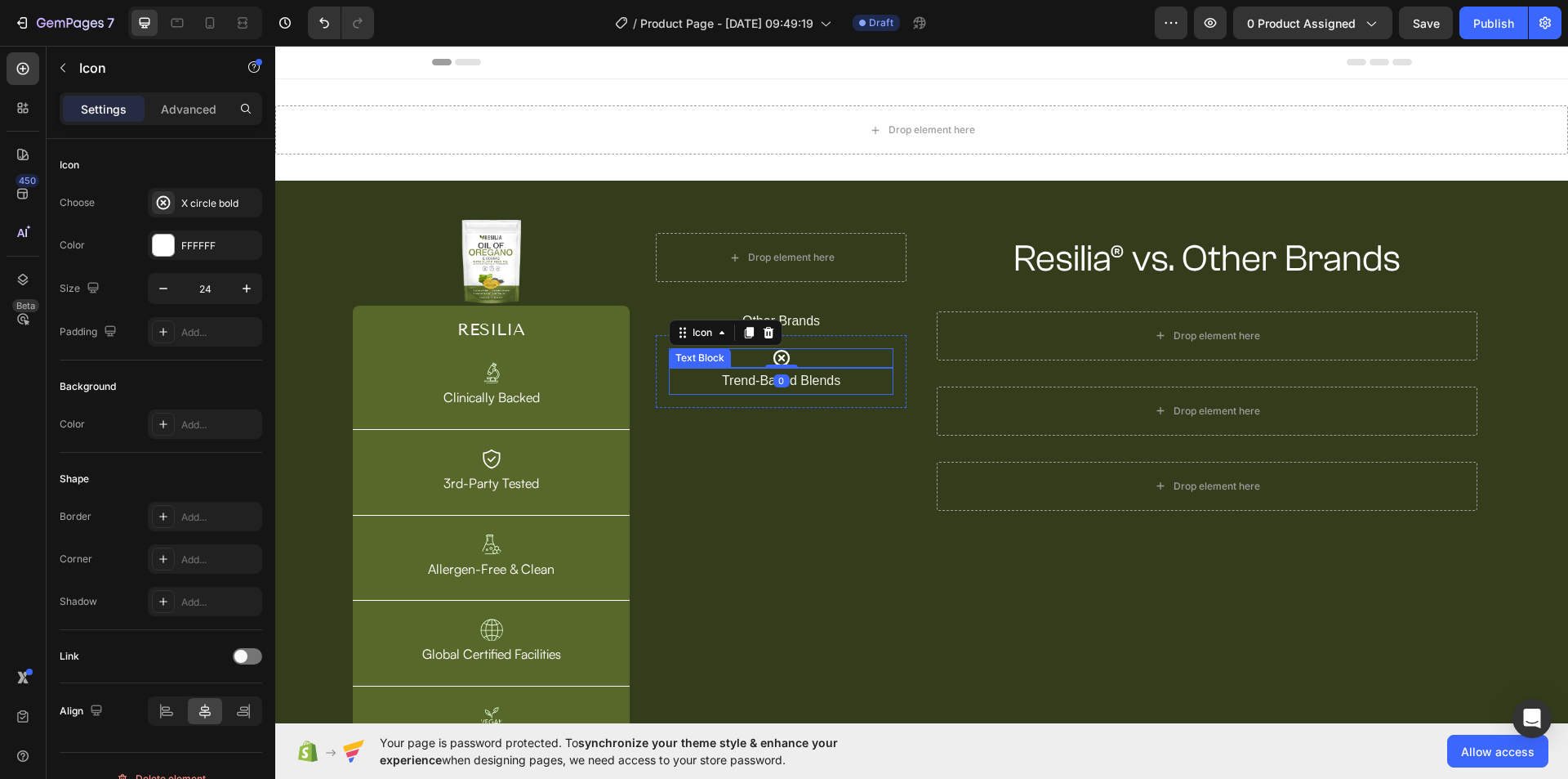
click at [853, 381] on p "Trend-Based Blends" at bounding box center [780, 381] width 222 height 23
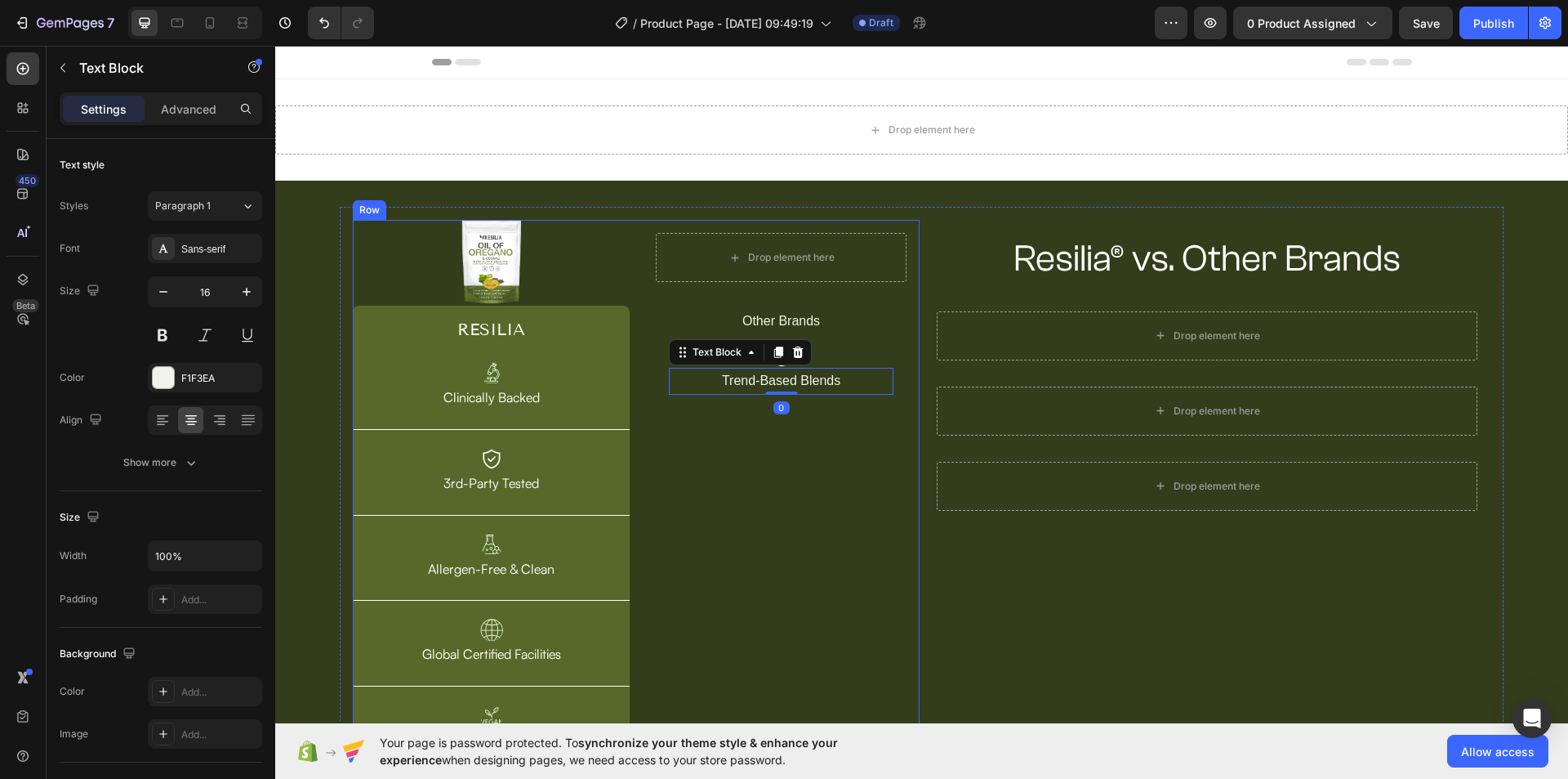
click at [807, 486] on div "Drop element here Row Other Brands Text Block Icon Trend-Based Blends Text Bloc…" at bounding box center [780, 491] width 277 height 542
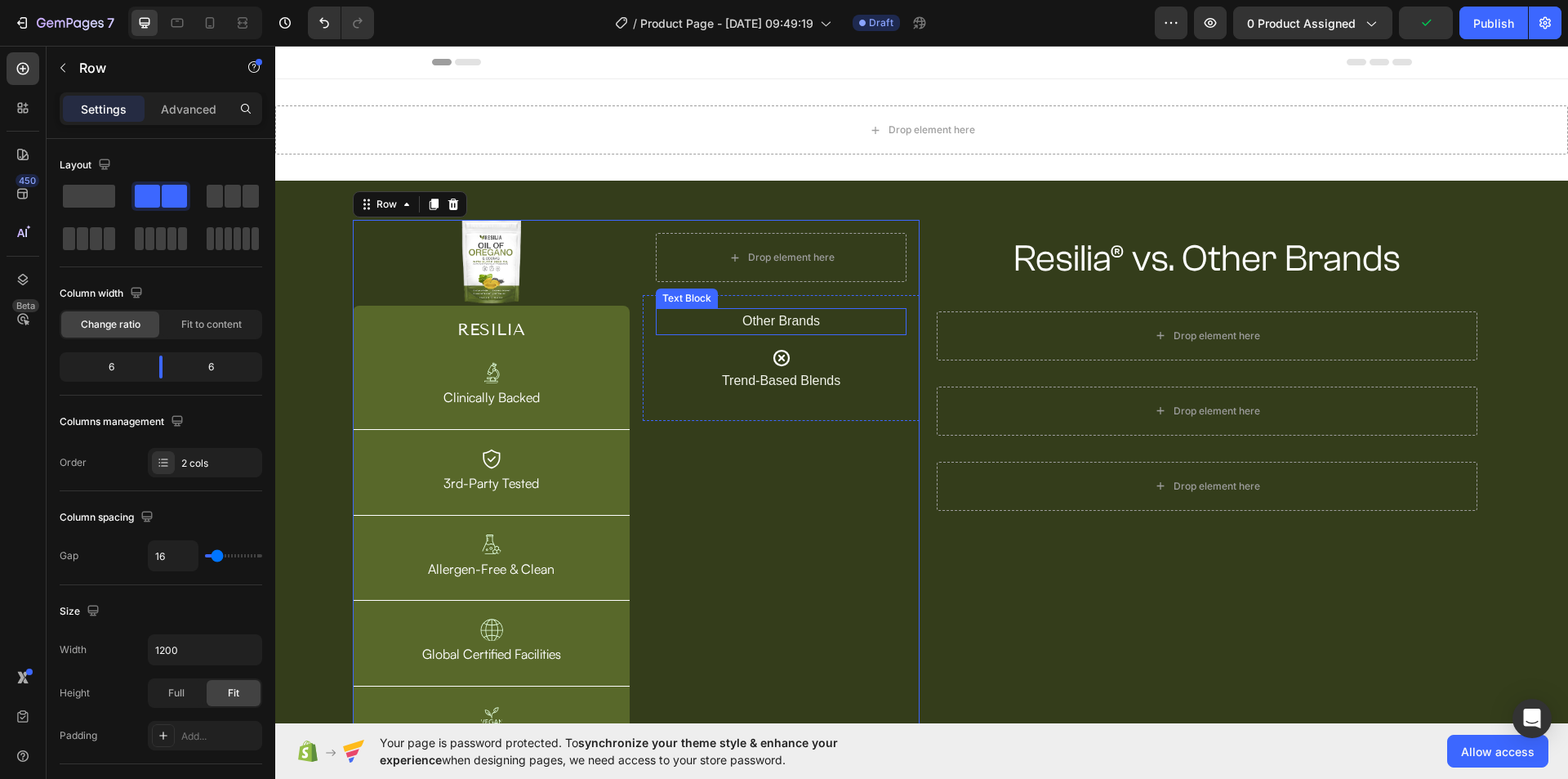
click at [830, 317] on p "Other Brands" at bounding box center [781, 321] width 248 height 23
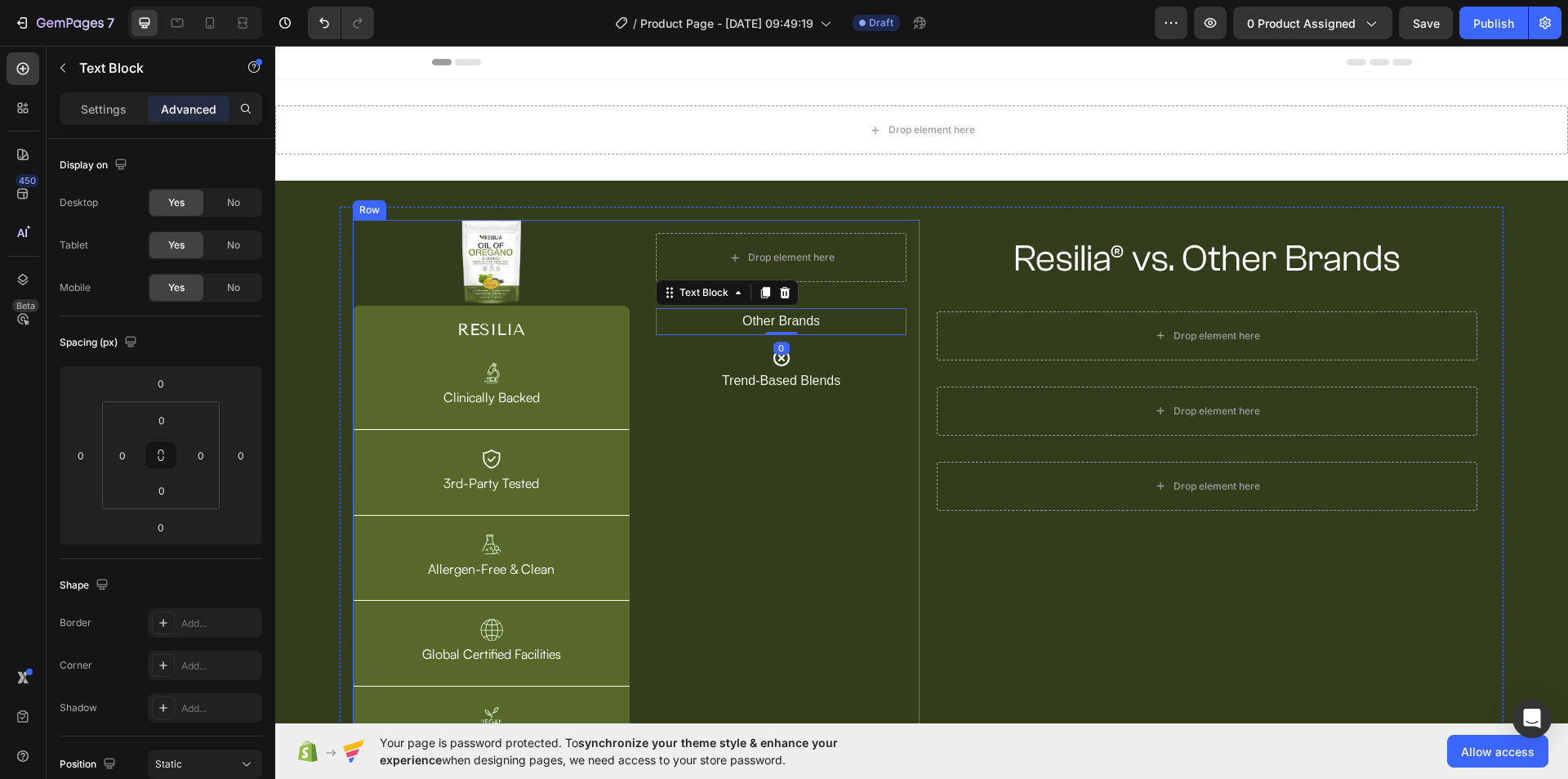
click at [810, 478] on div "Drop element here Row Other Brands Text Block 0 Icon Trend-Based Blends Text Bl…" at bounding box center [780, 491] width 277 height 542
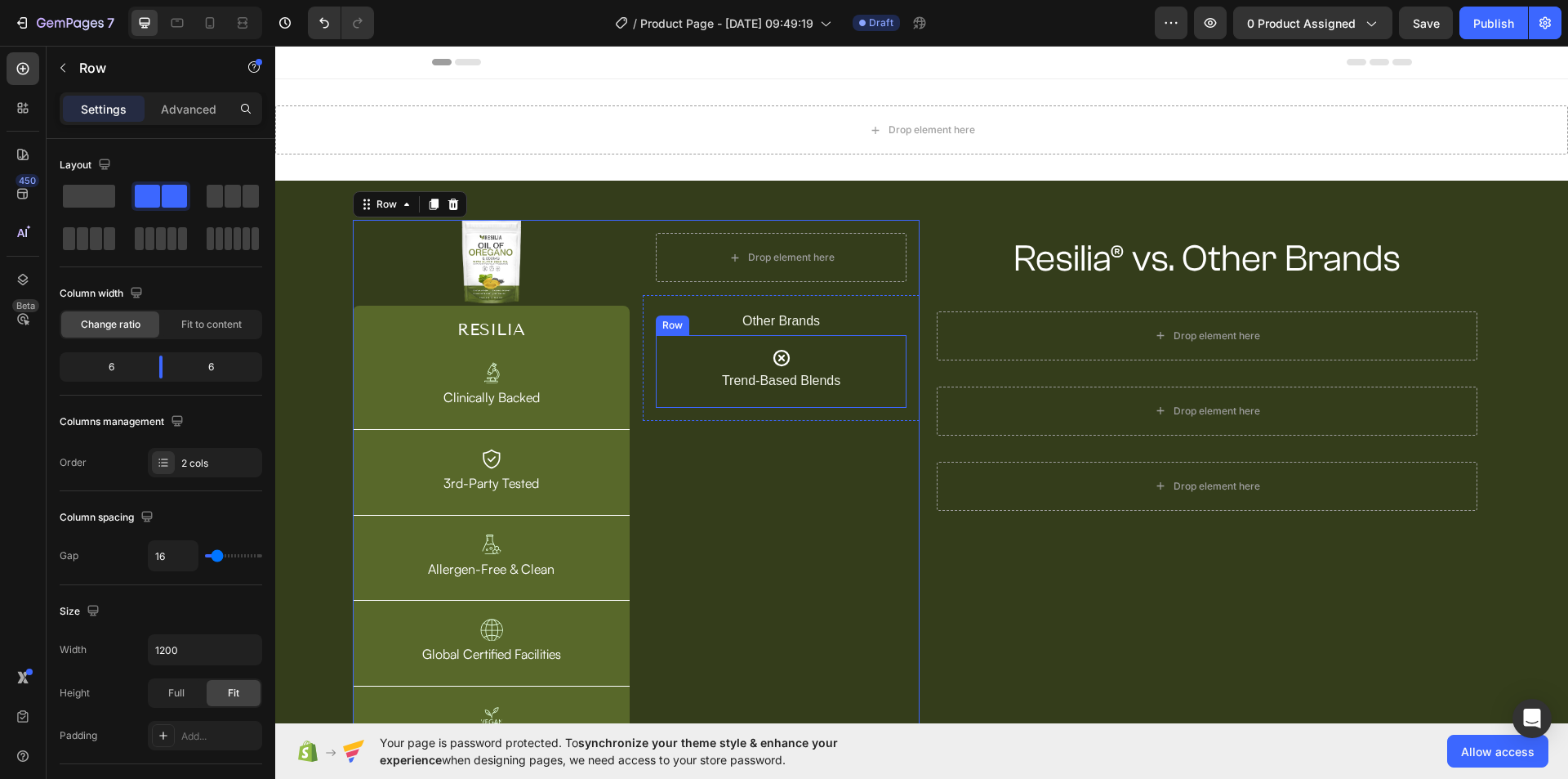
click at [892, 397] on div "Icon Trend-Based Blends Text Block Row" at bounding box center [780, 371] width 250 height 73
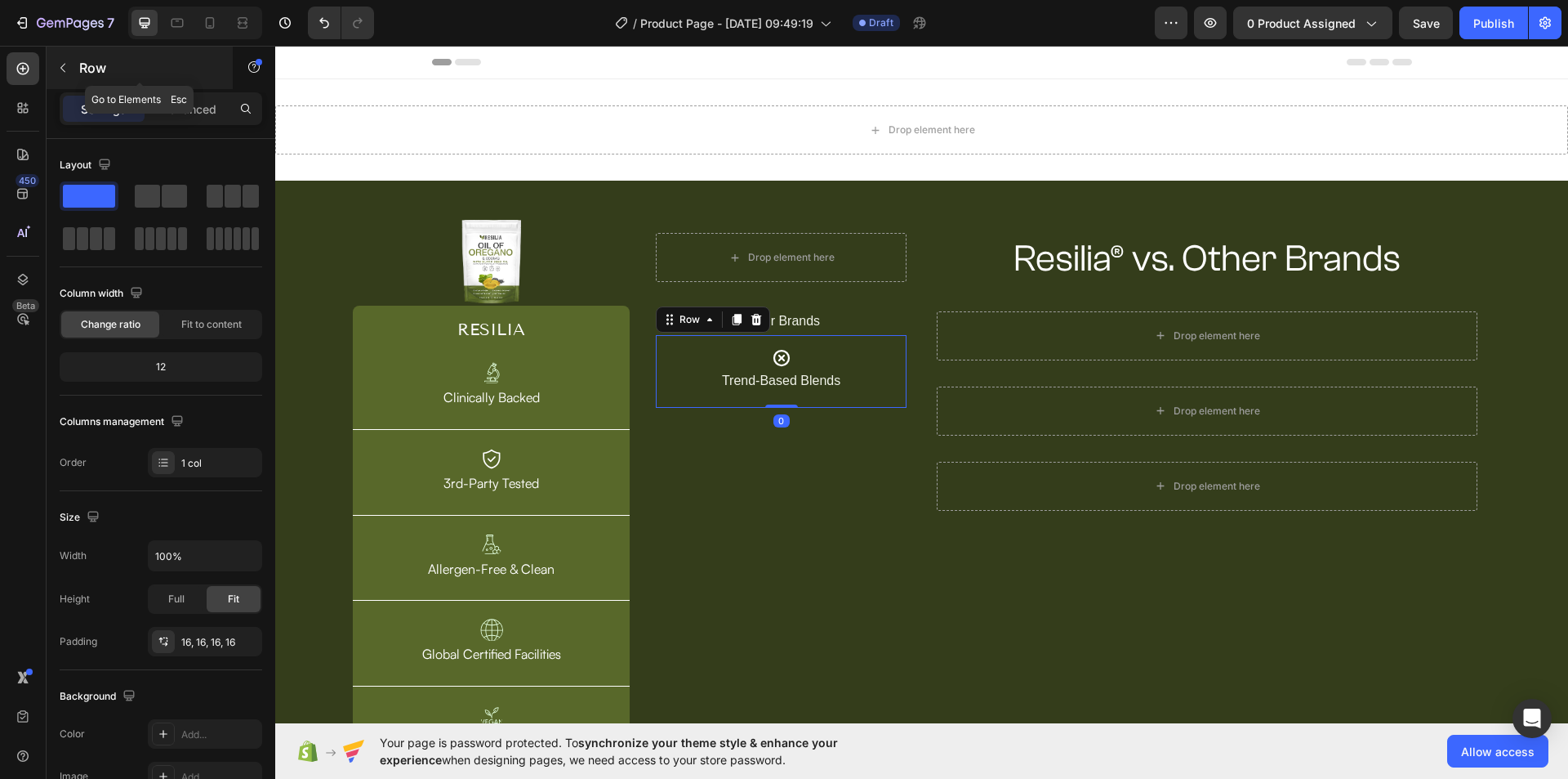
click at [59, 66] on icon "button" at bounding box center [63, 67] width 13 height 13
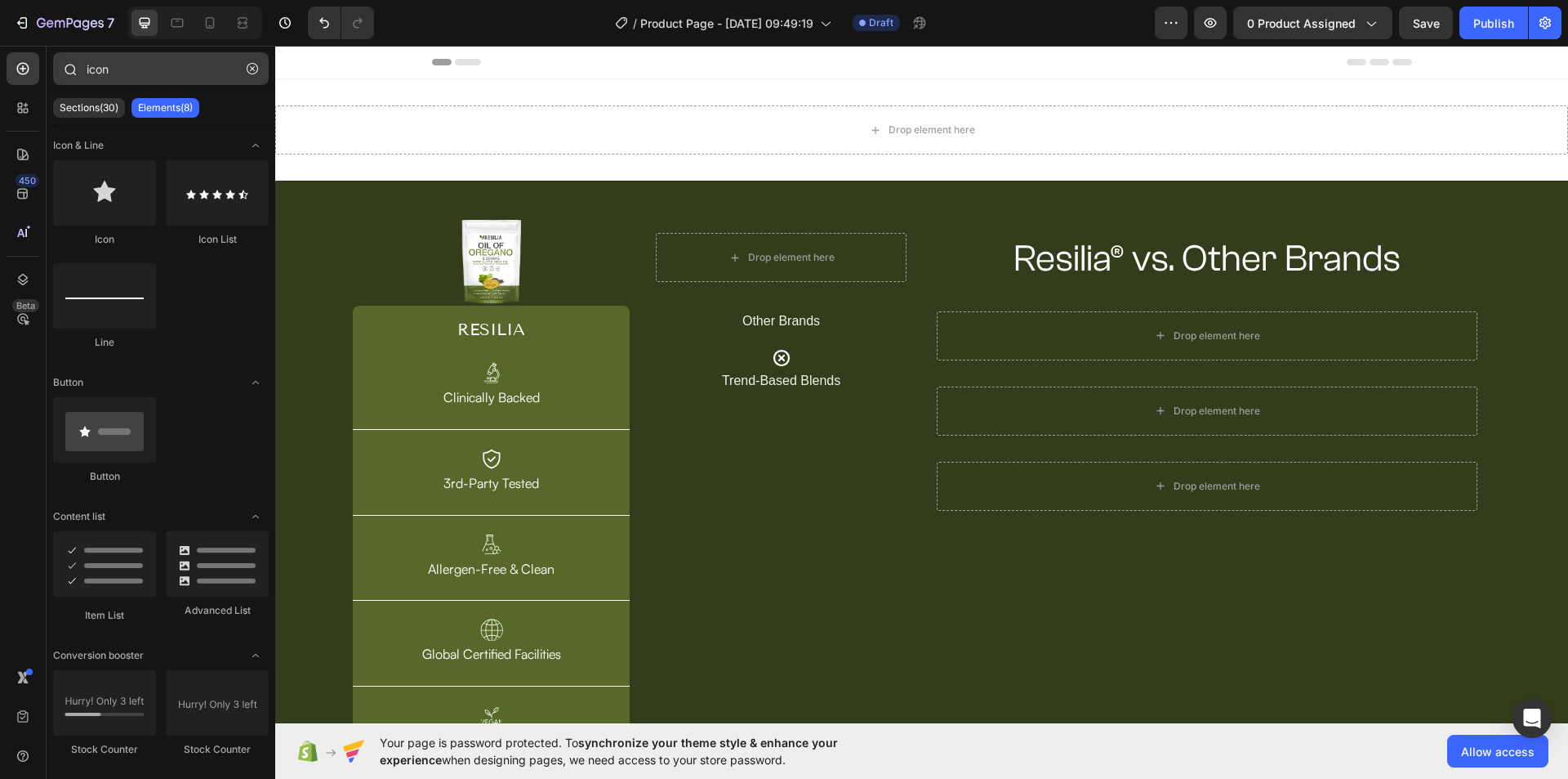
click at [262, 76] on button "button" at bounding box center [252, 68] width 26 height 26
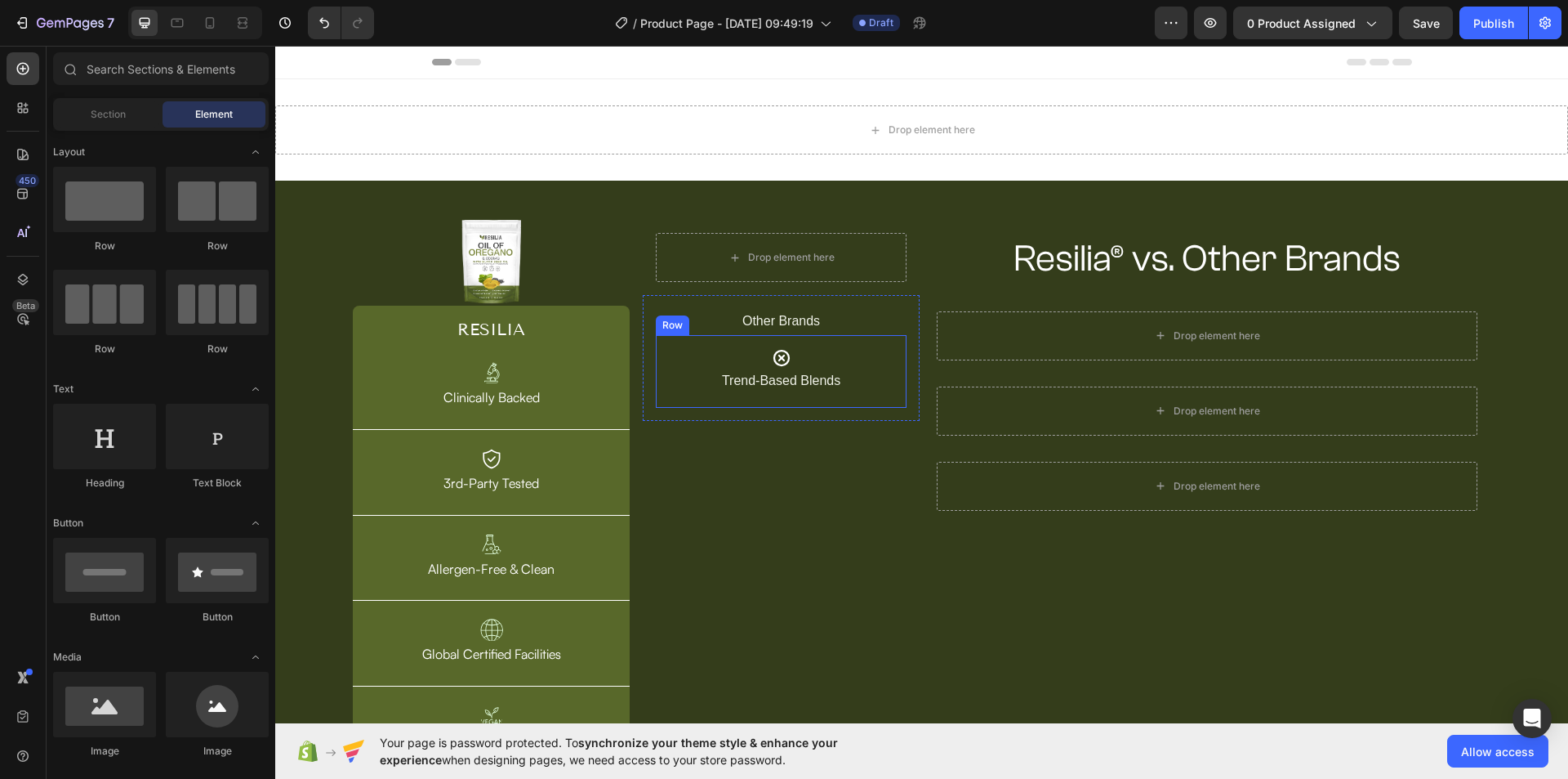
click at [896, 392] on div "Icon Trend-Based Blends Text Block Row" at bounding box center [780, 371] width 250 height 73
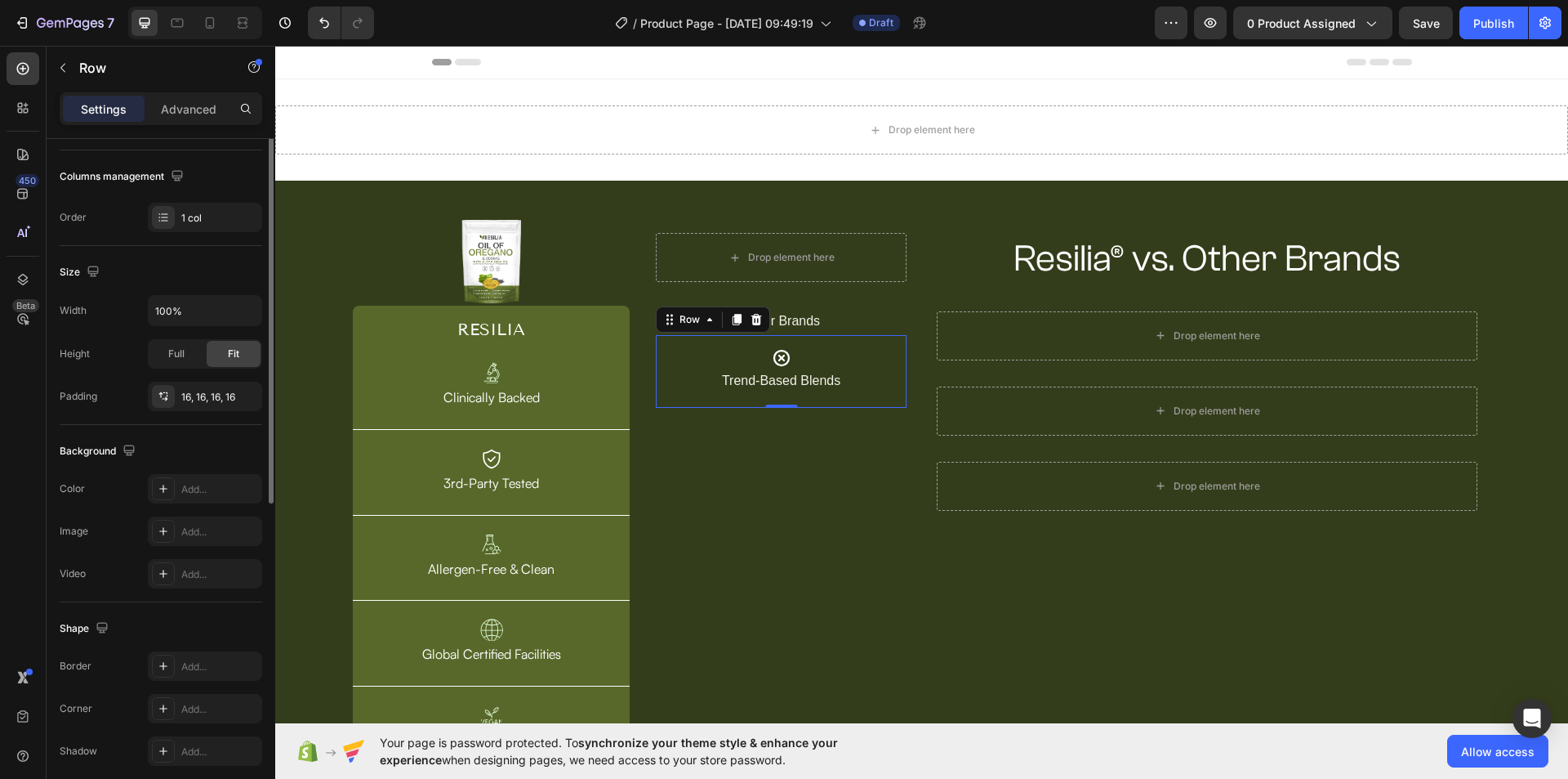
scroll to position [311, 0]
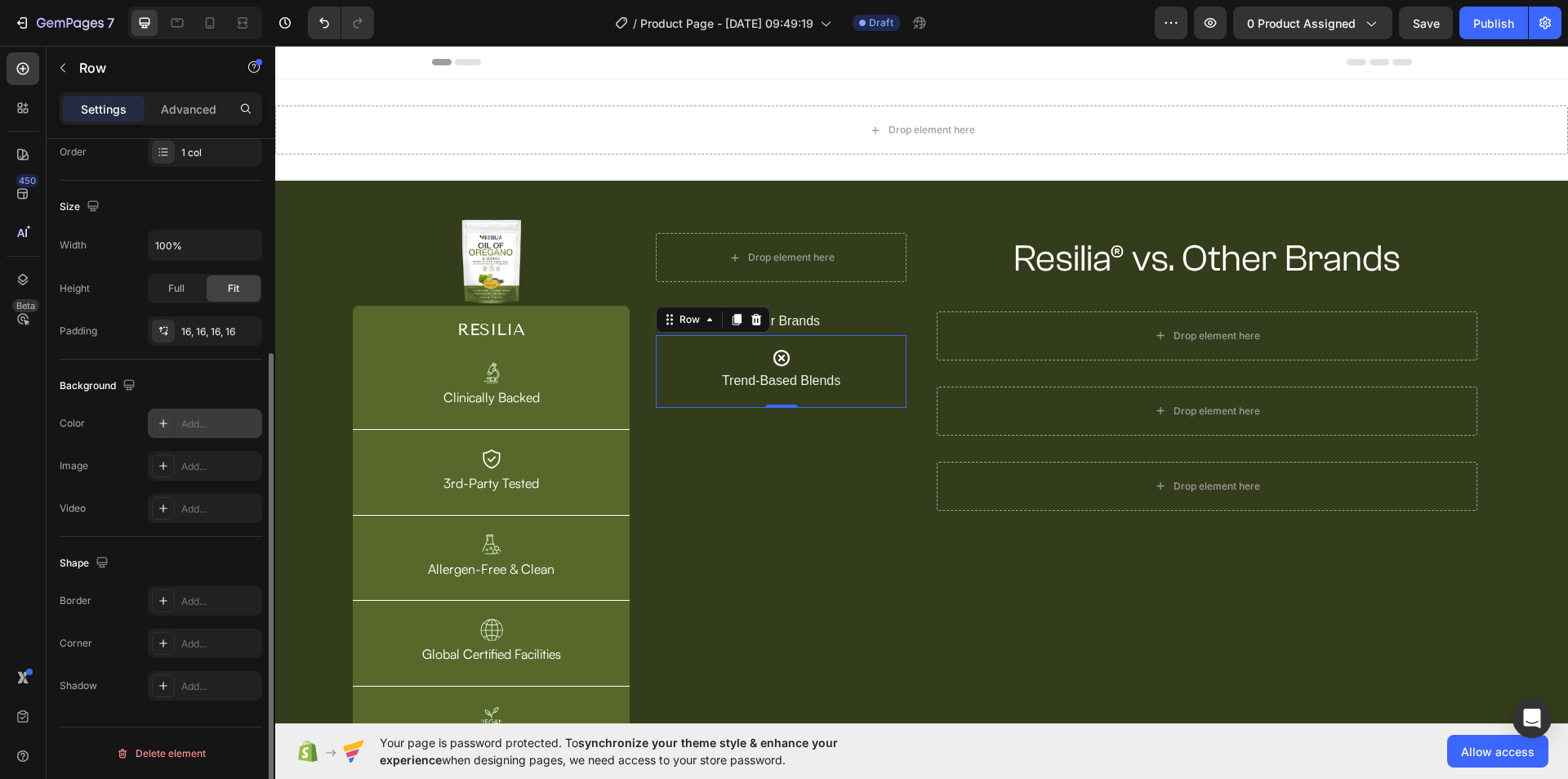
click at [188, 433] on div "Add..." at bounding box center [205, 423] width 114 height 30
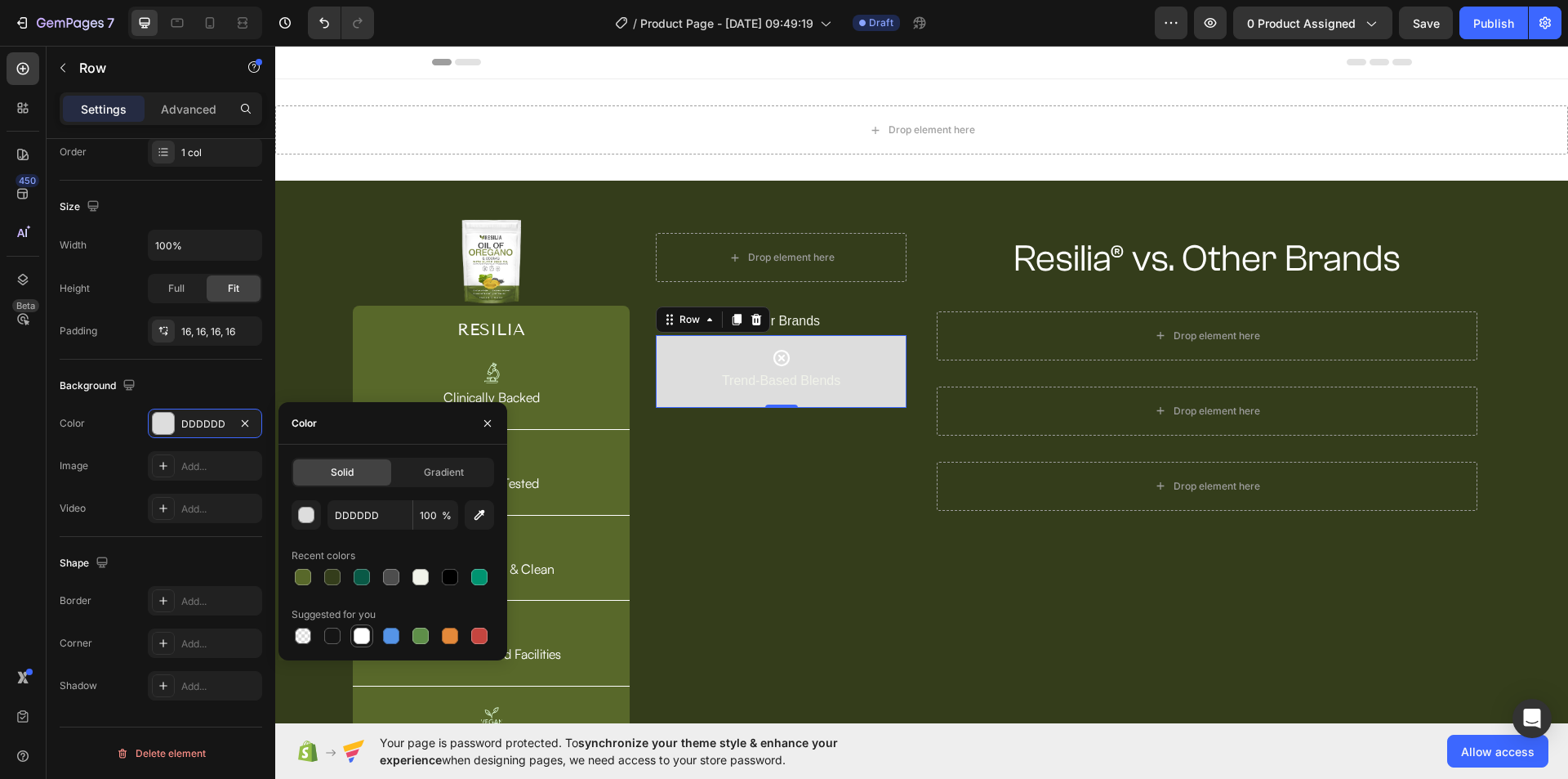
click at [369, 637] on div at bounding box center [362, 635] width 16 height 16
type input "FFFFFF"
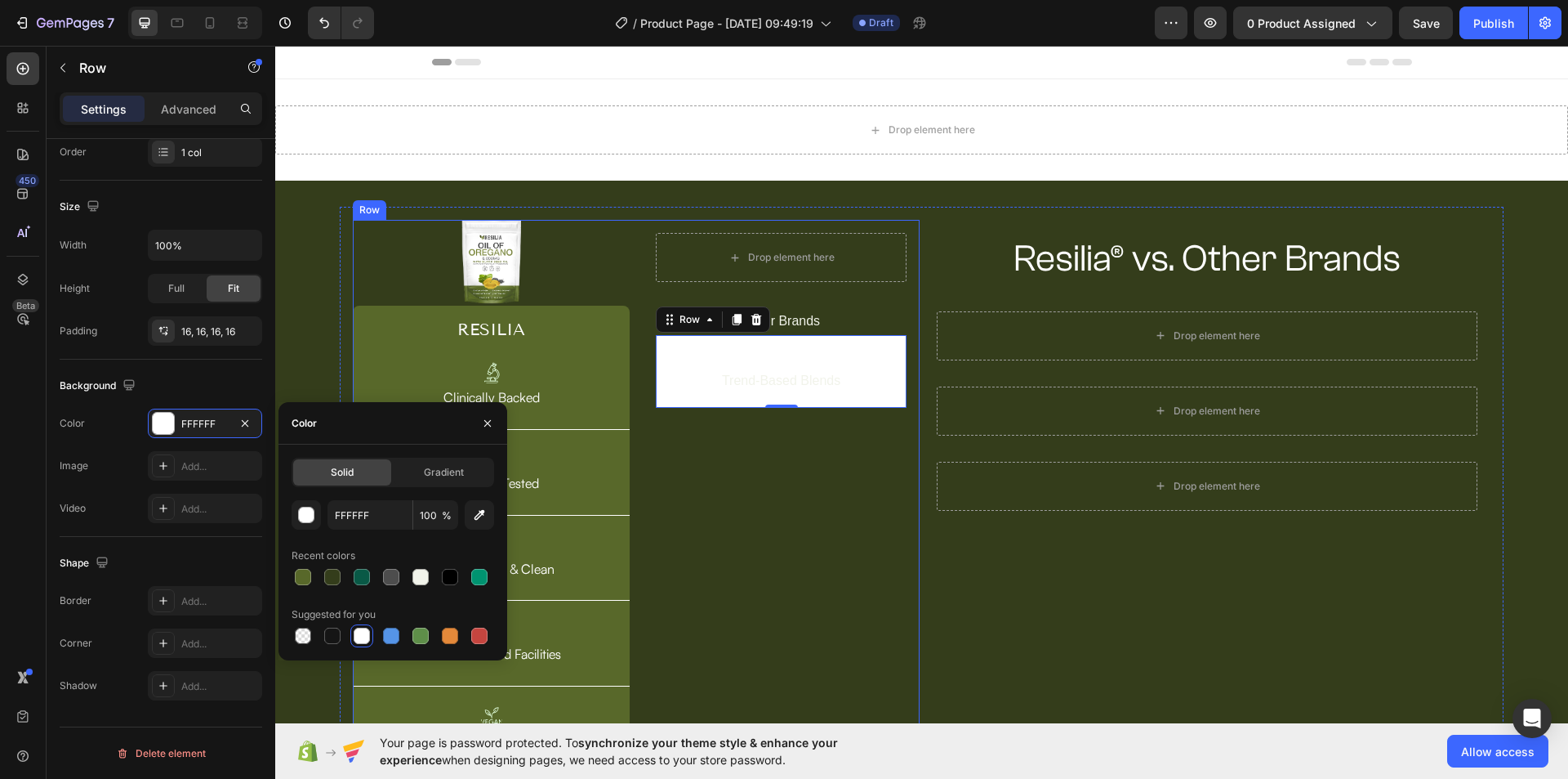
click at [784, 513] on div "Drop element here Row Other Brands Text Block Icon Trend-Based Blends Text Bloc…" at bounding box center [780, 491] width 277 height 542
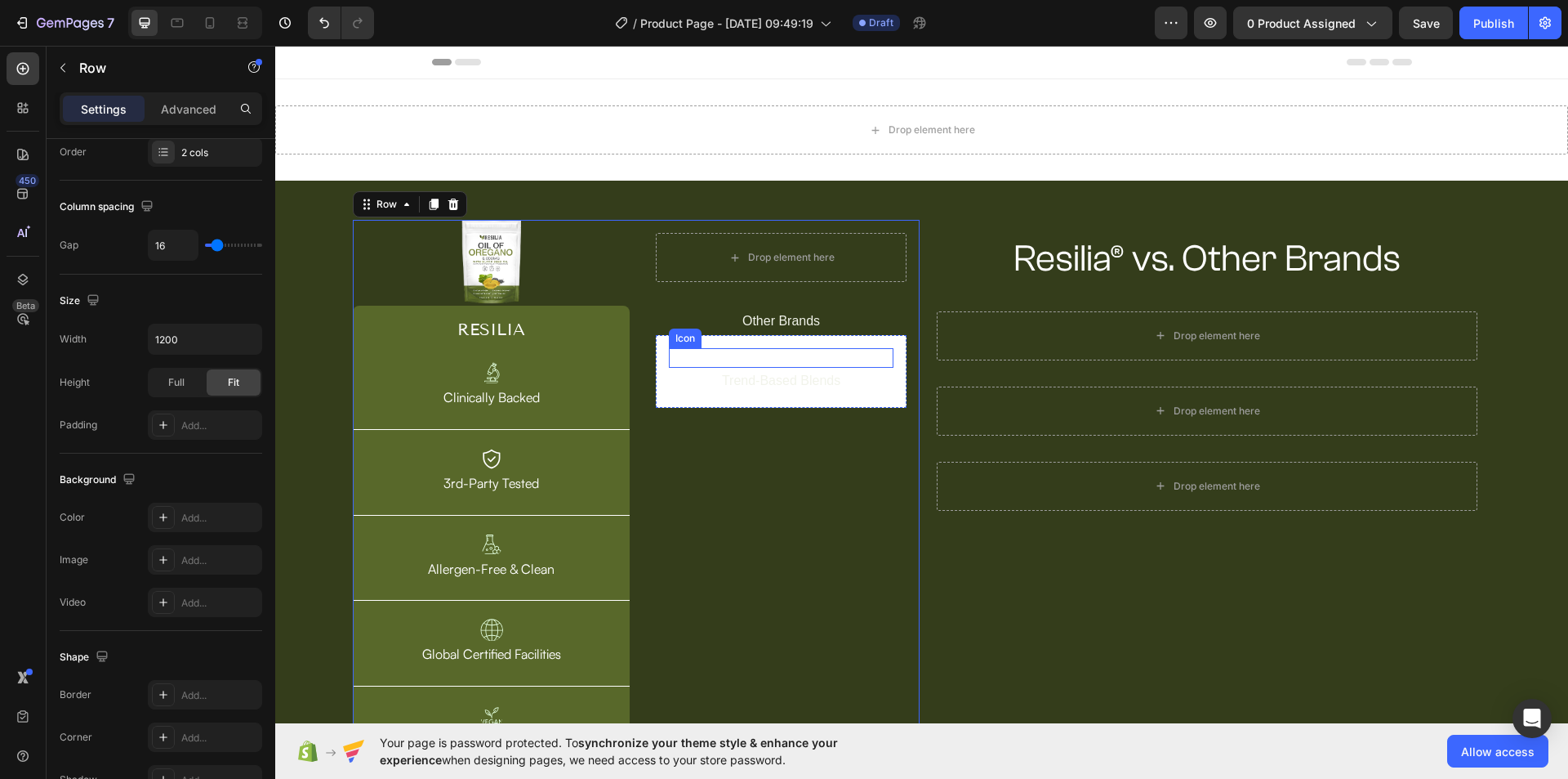
click at [788, 354] on div "Icon" at bounding box center [781, 358] width 224 height 20
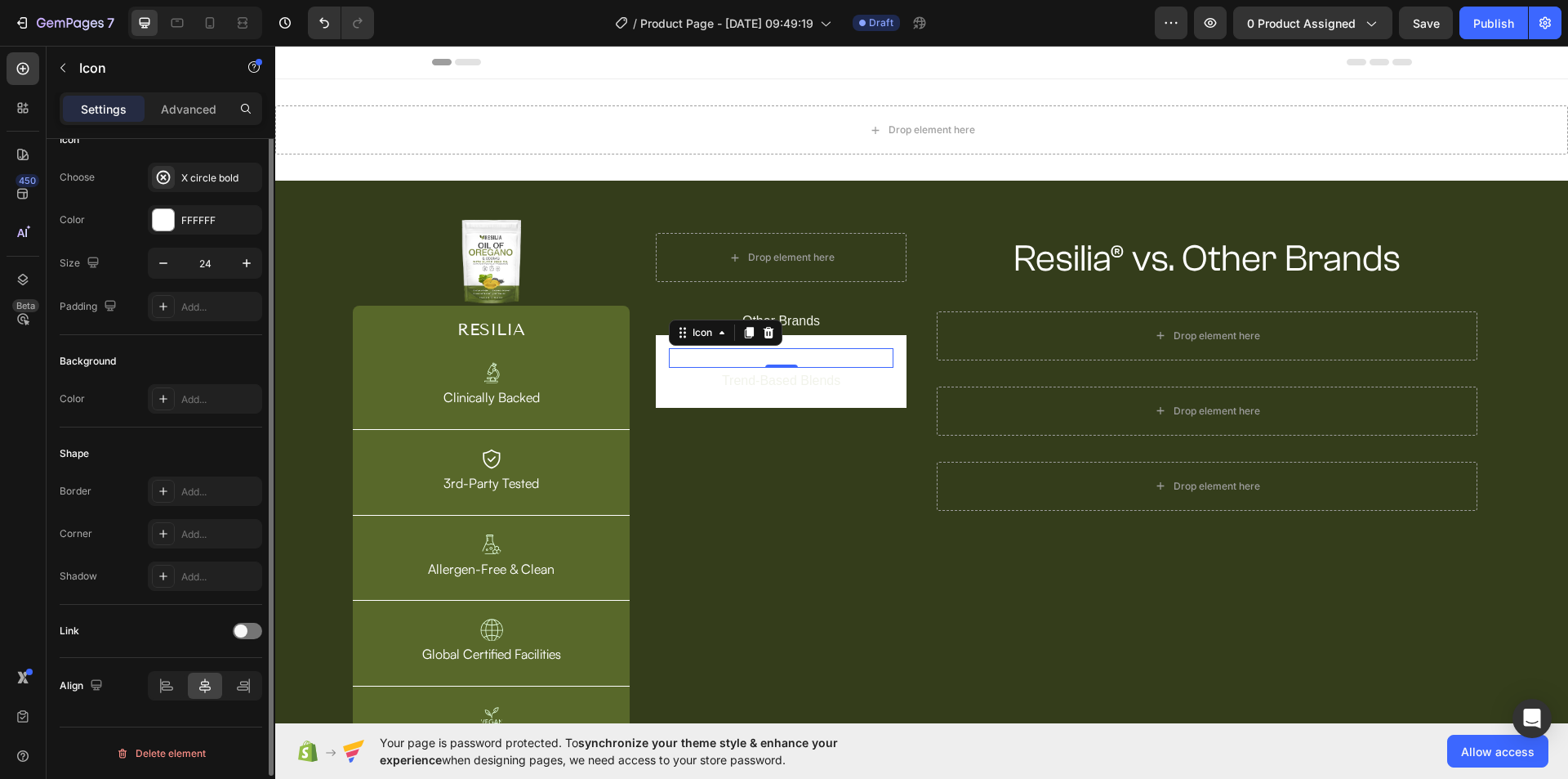
scroll to position [0, 0]
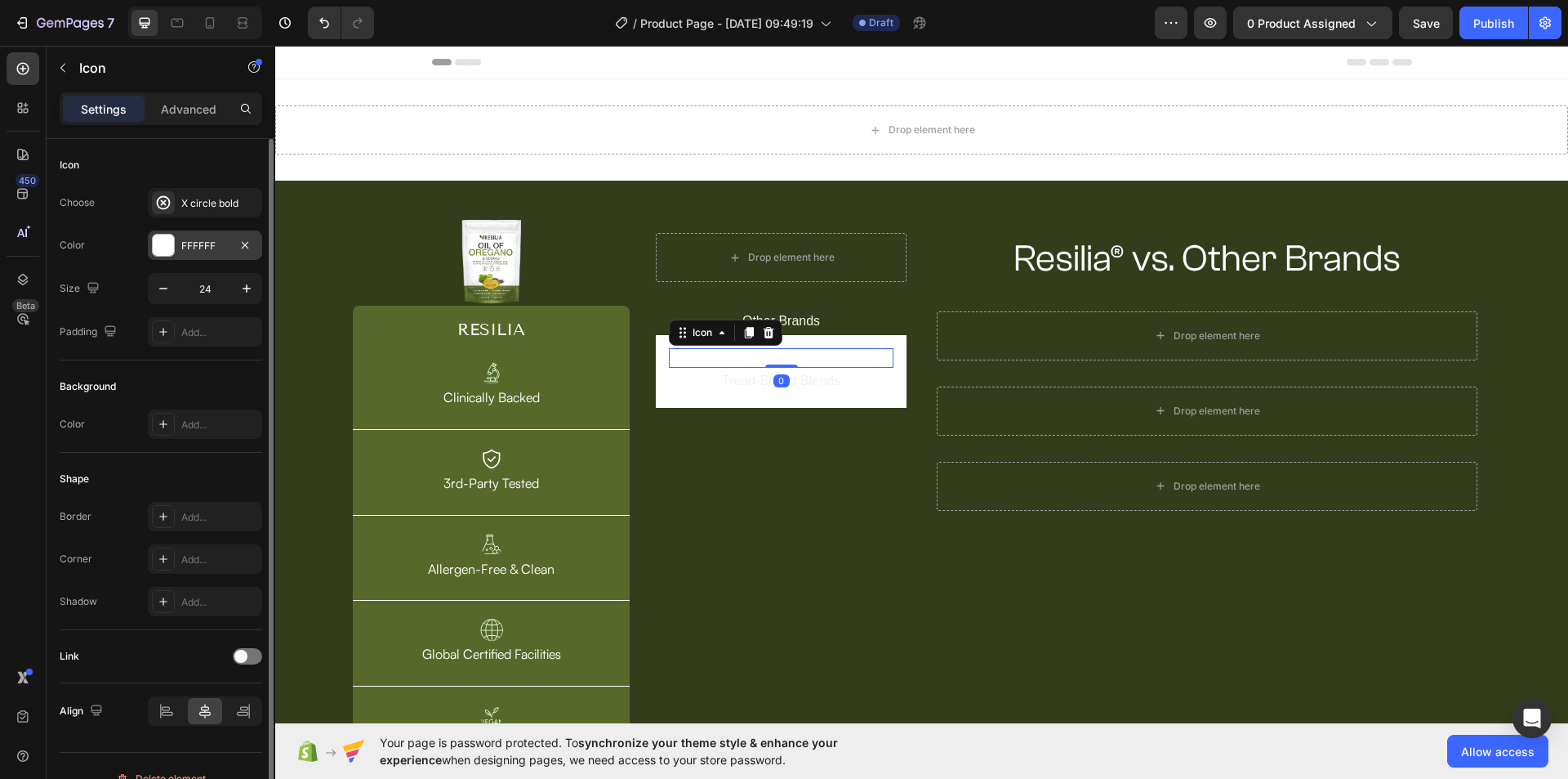
click at [193, 256] on div "FFFFFF" at bounding box center [205, 245] width 114 height 30
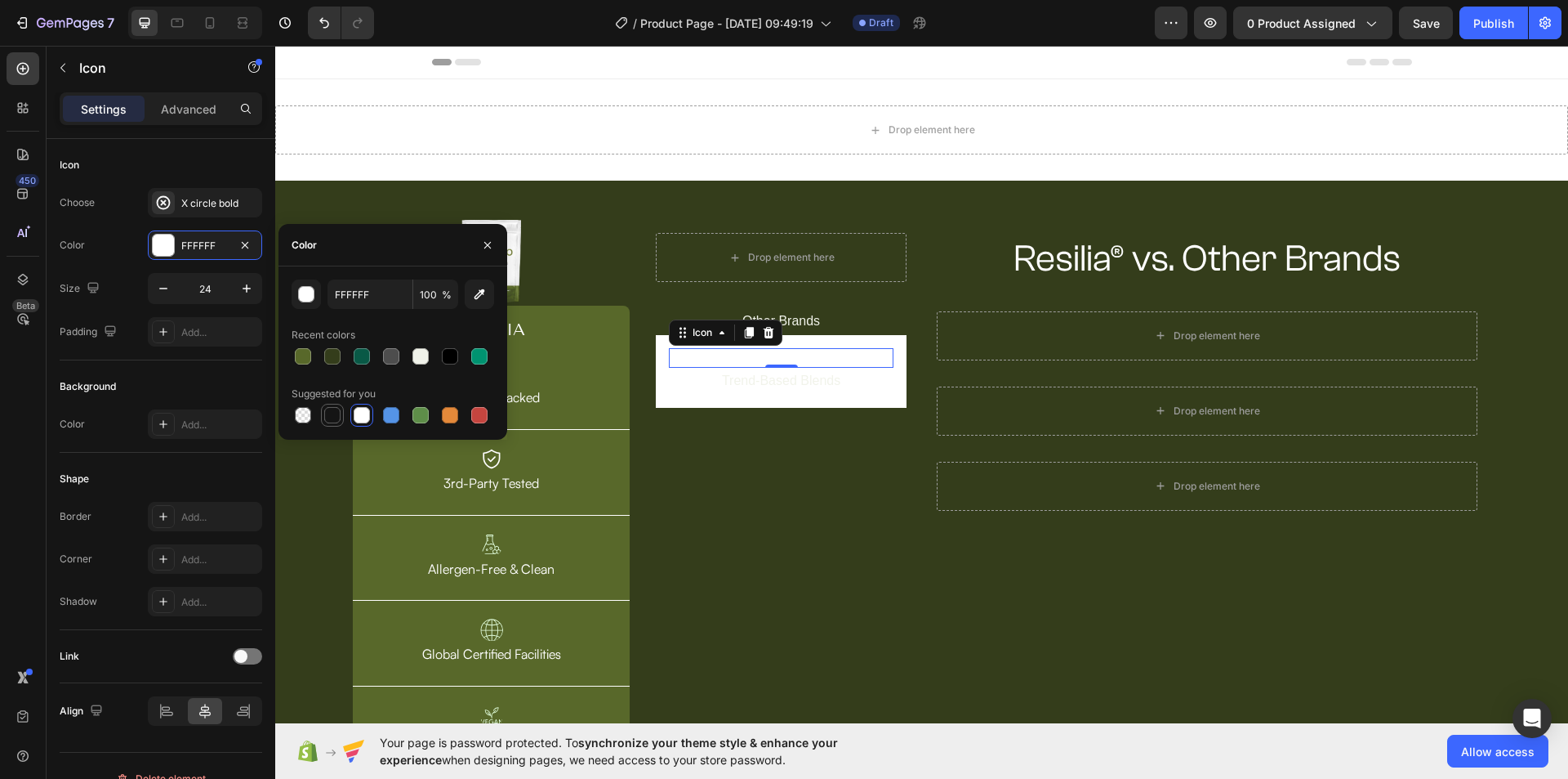
click at [328, 411] on div at bounding box center [332, 415] width 16 height 16
type input "151515"
click at [791, 386] on p "Trend-Based Blends" at bounding box center [780, 381] width 222 height 23
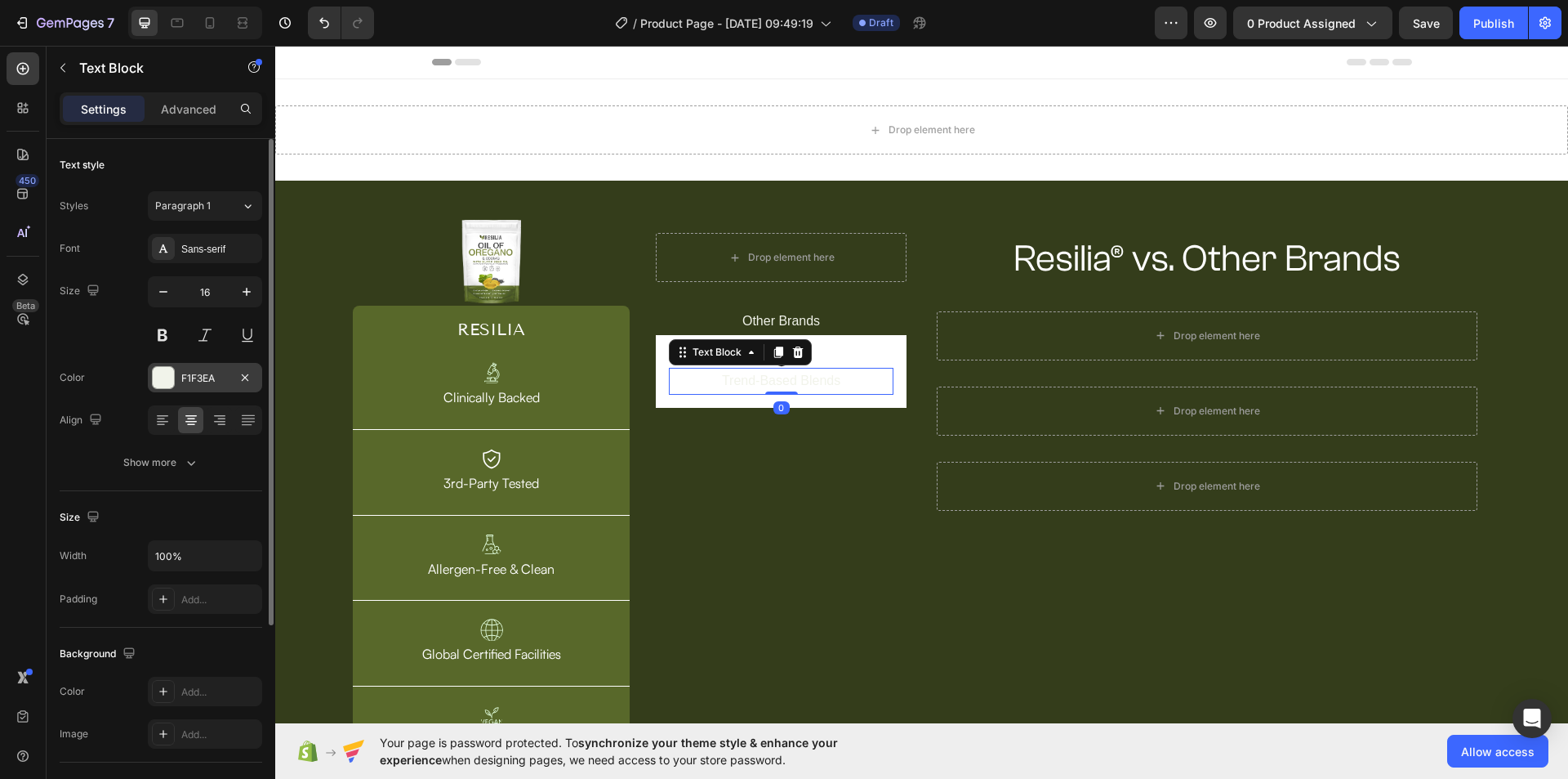
click at [204, 376] on div "F1F3EA" at bounding box center [205, 378] width 48 height 14
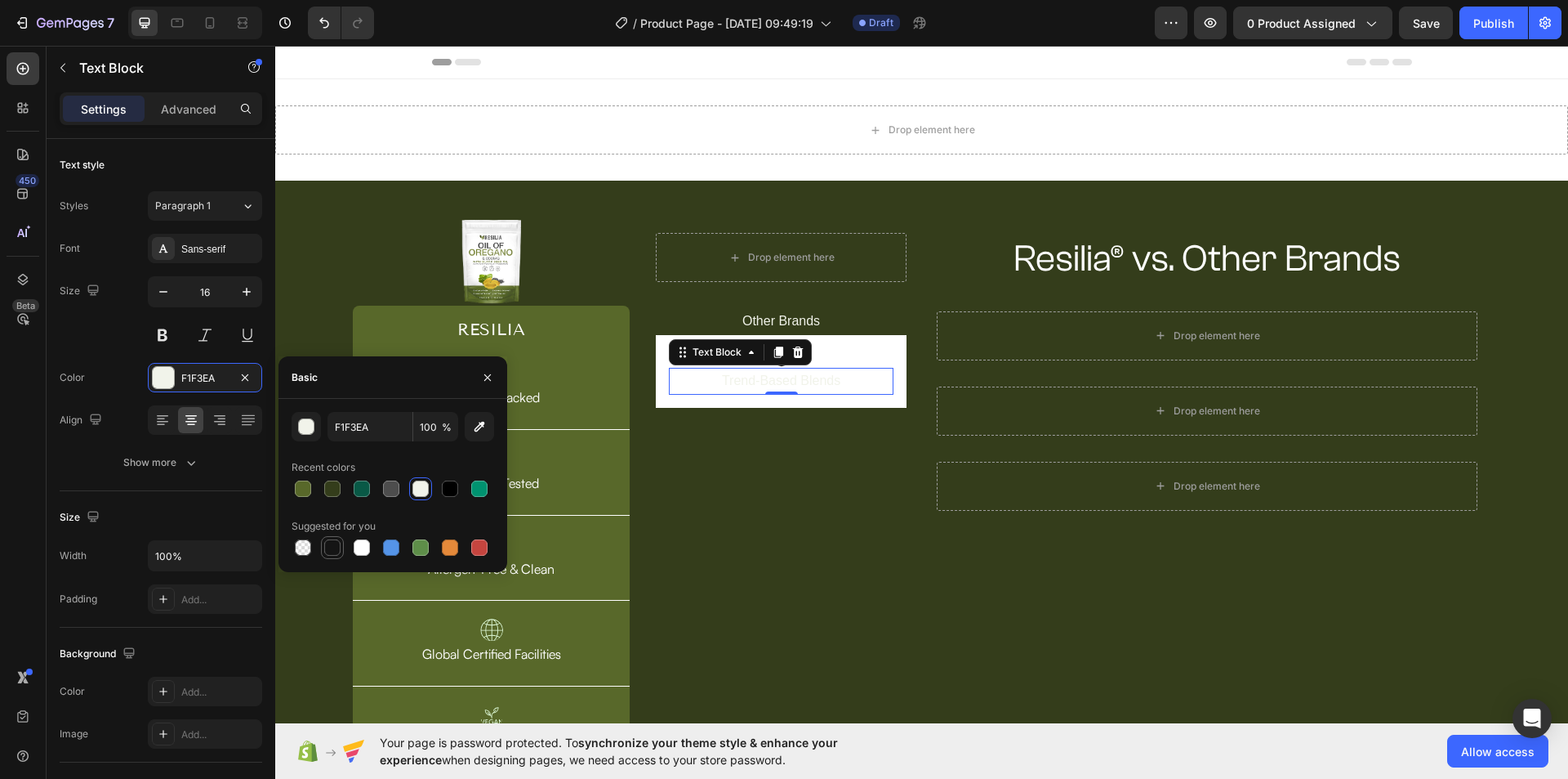
click at [335, 547] on div at bounding box center [332, 547] width 16 height 16
type input "151515"
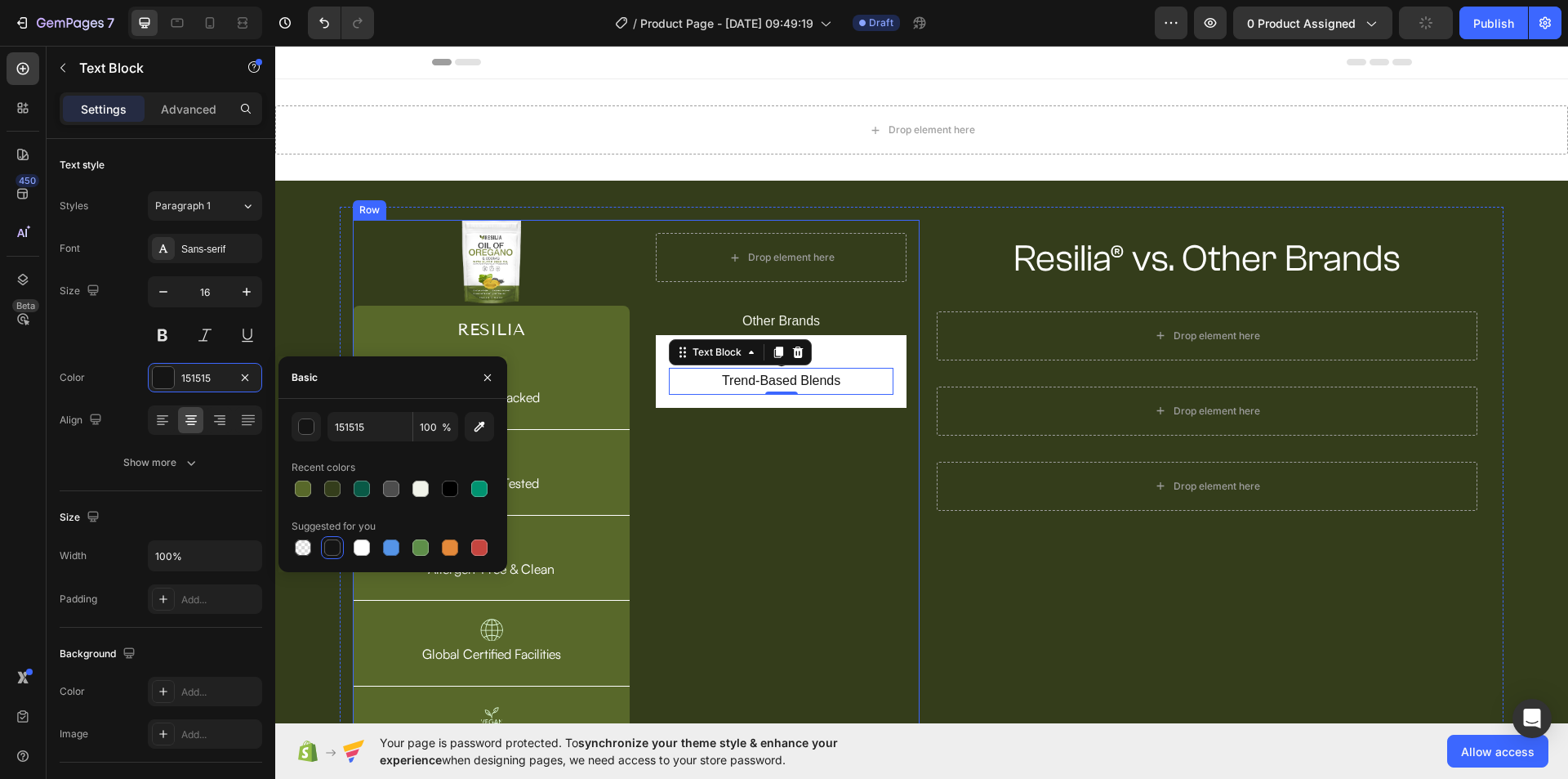
click at [759, 529] on div "Drop element here Row Other Brands Text Block Icon Trend-Based Blends Text Bloc…" at bounding box center [780, 491] width 277 height 542
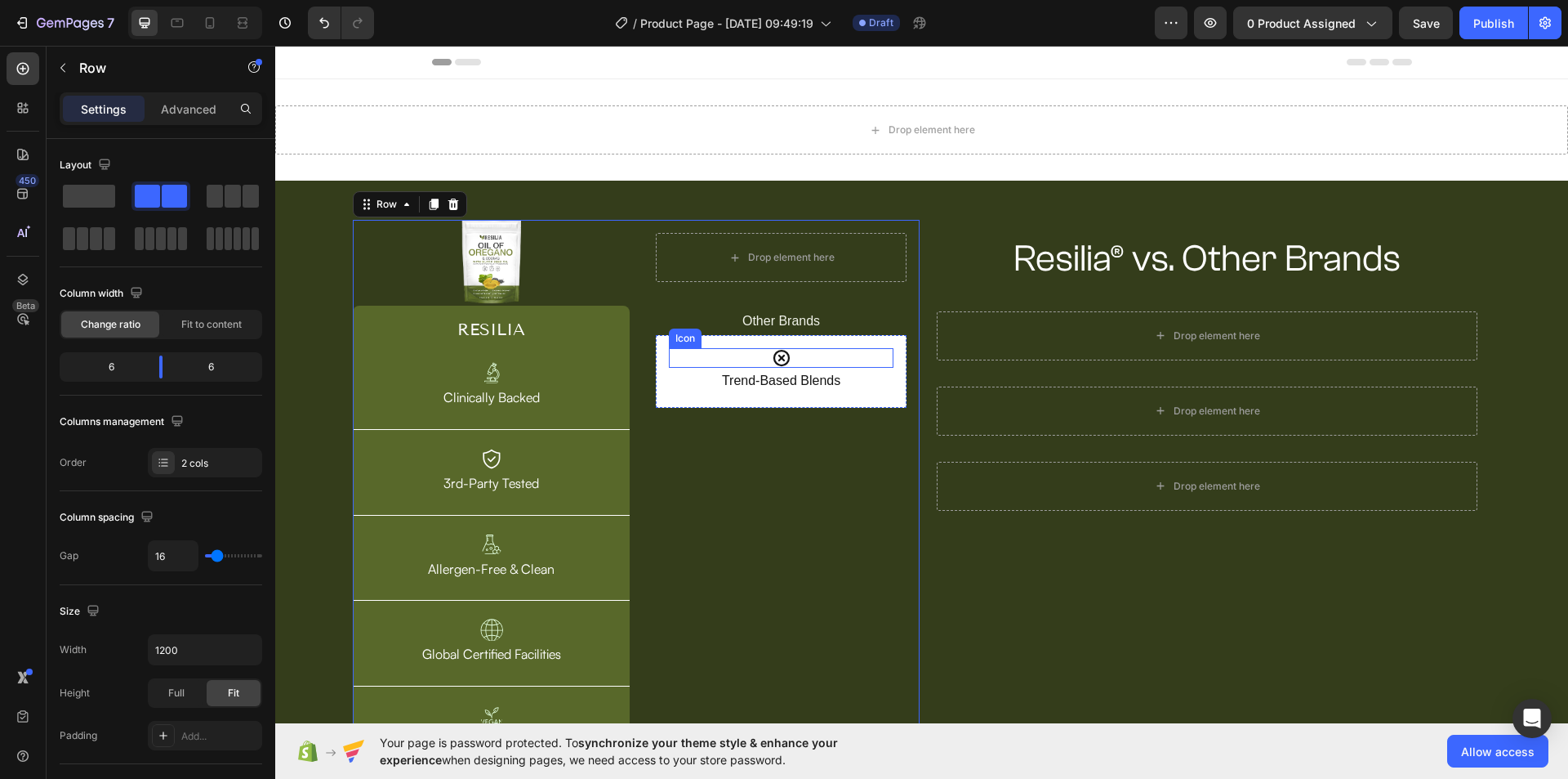
click at [864, 362] on div "Icon" at bounding box center [781, 358] width 224 height 20
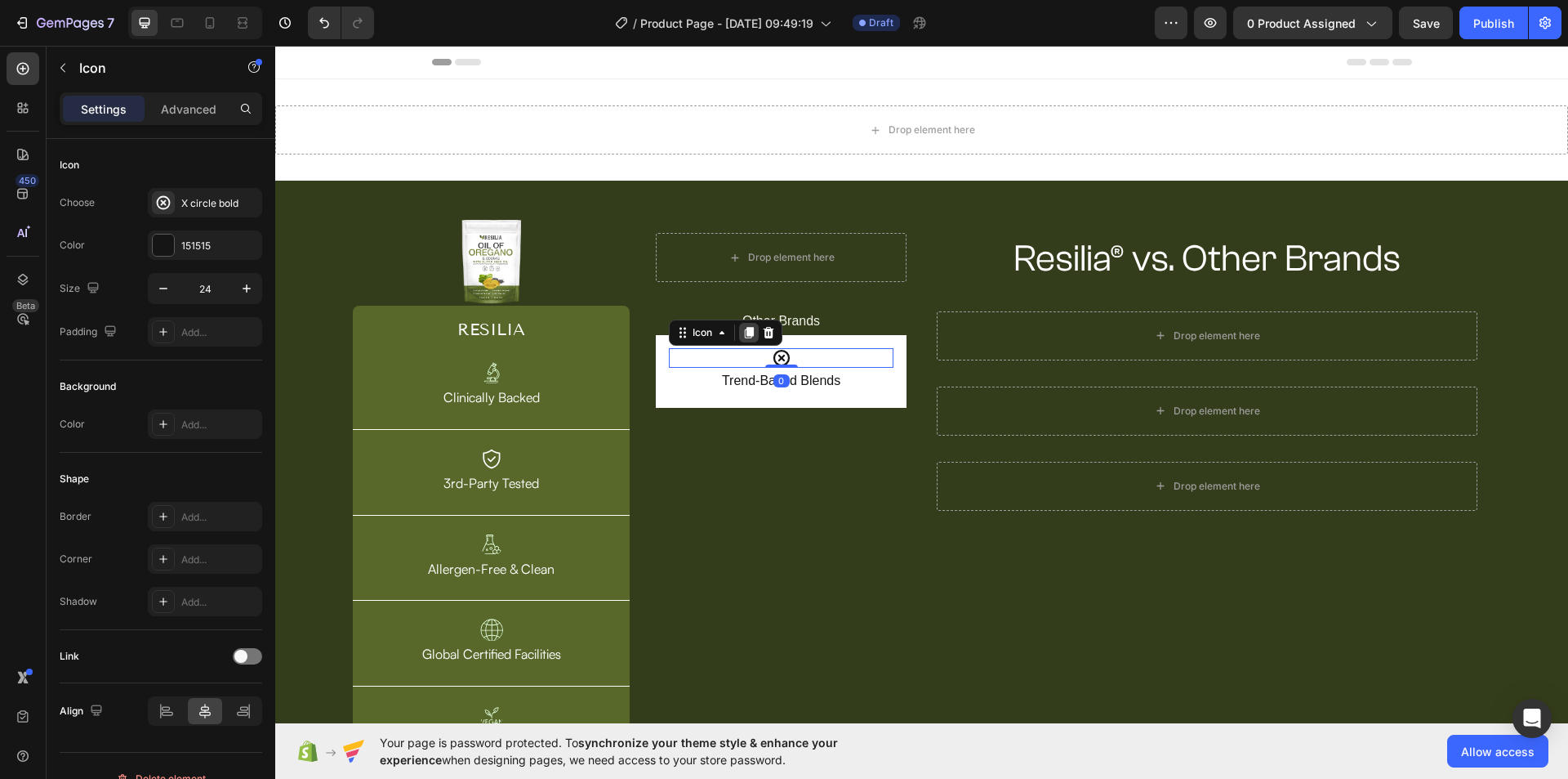
click at [743, 335] on icon at bounding box center [748, 332] width 13 height 13
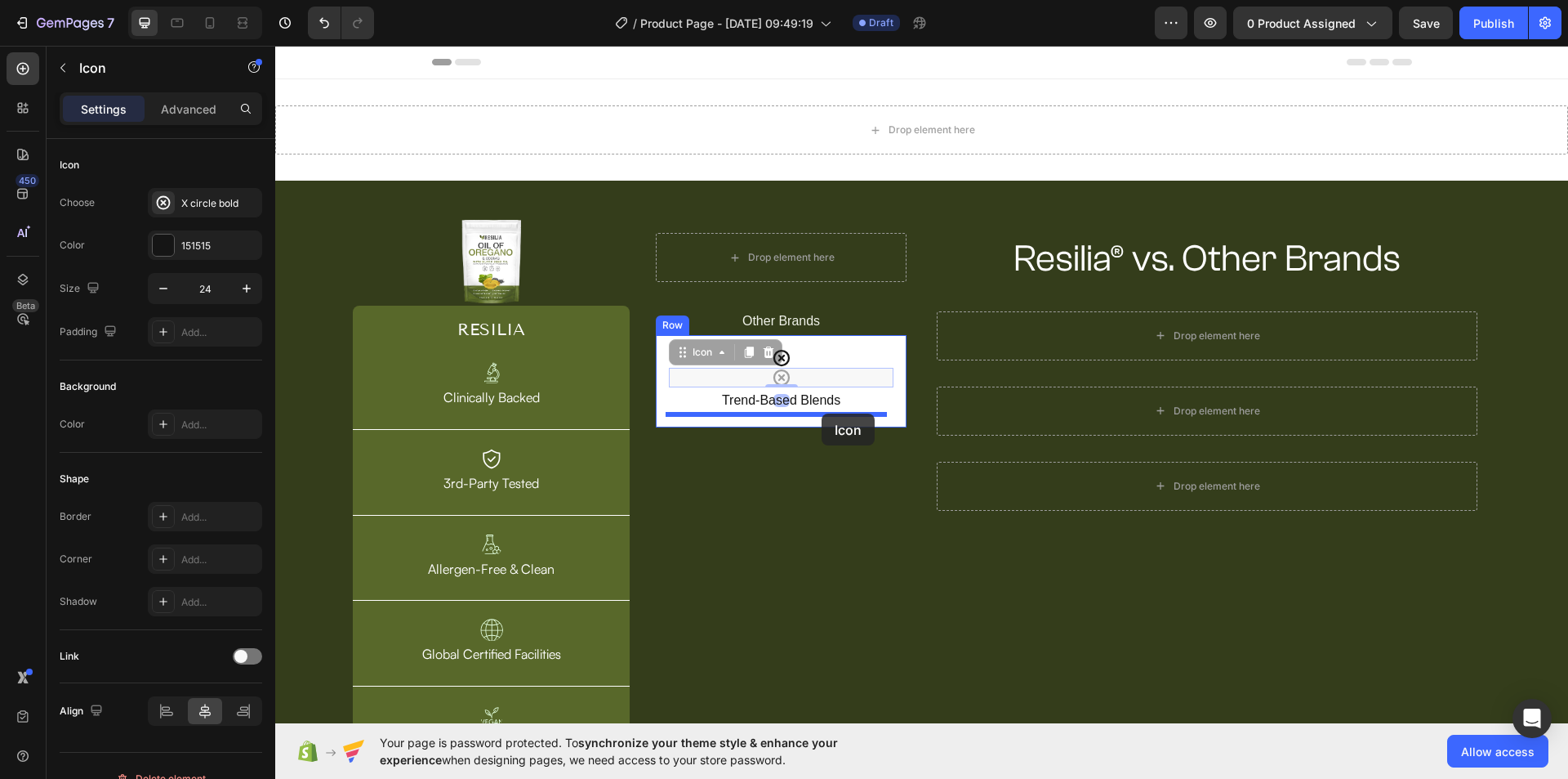
drag, startPoint x: 819, startPoint y: 378, endPoint x: 822, endPoint y: 414, distance: 36.1
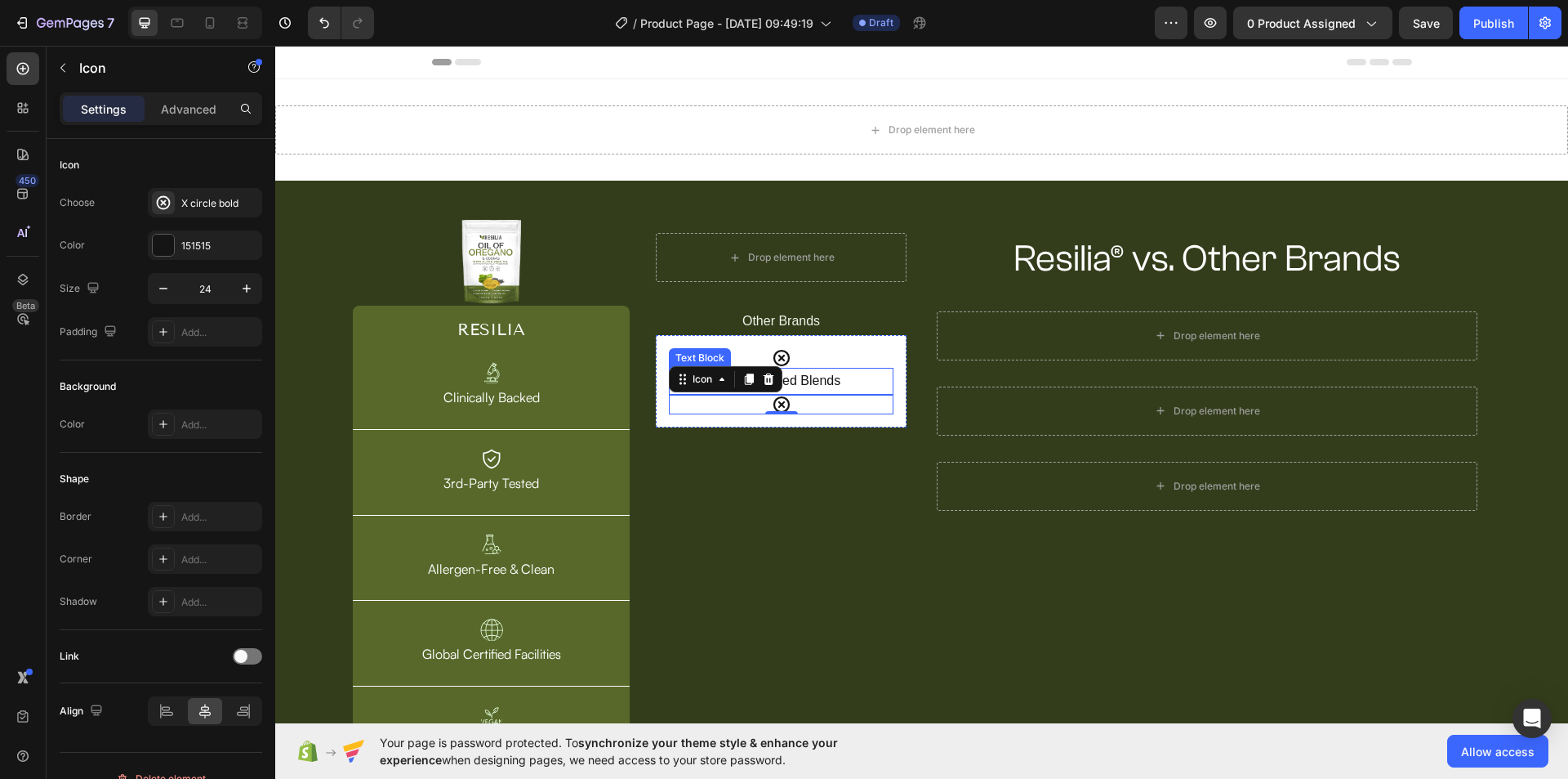
click at [826, 379] on p "Trend-Based Blends" at bounding box center [780, 381] width 222 height 23
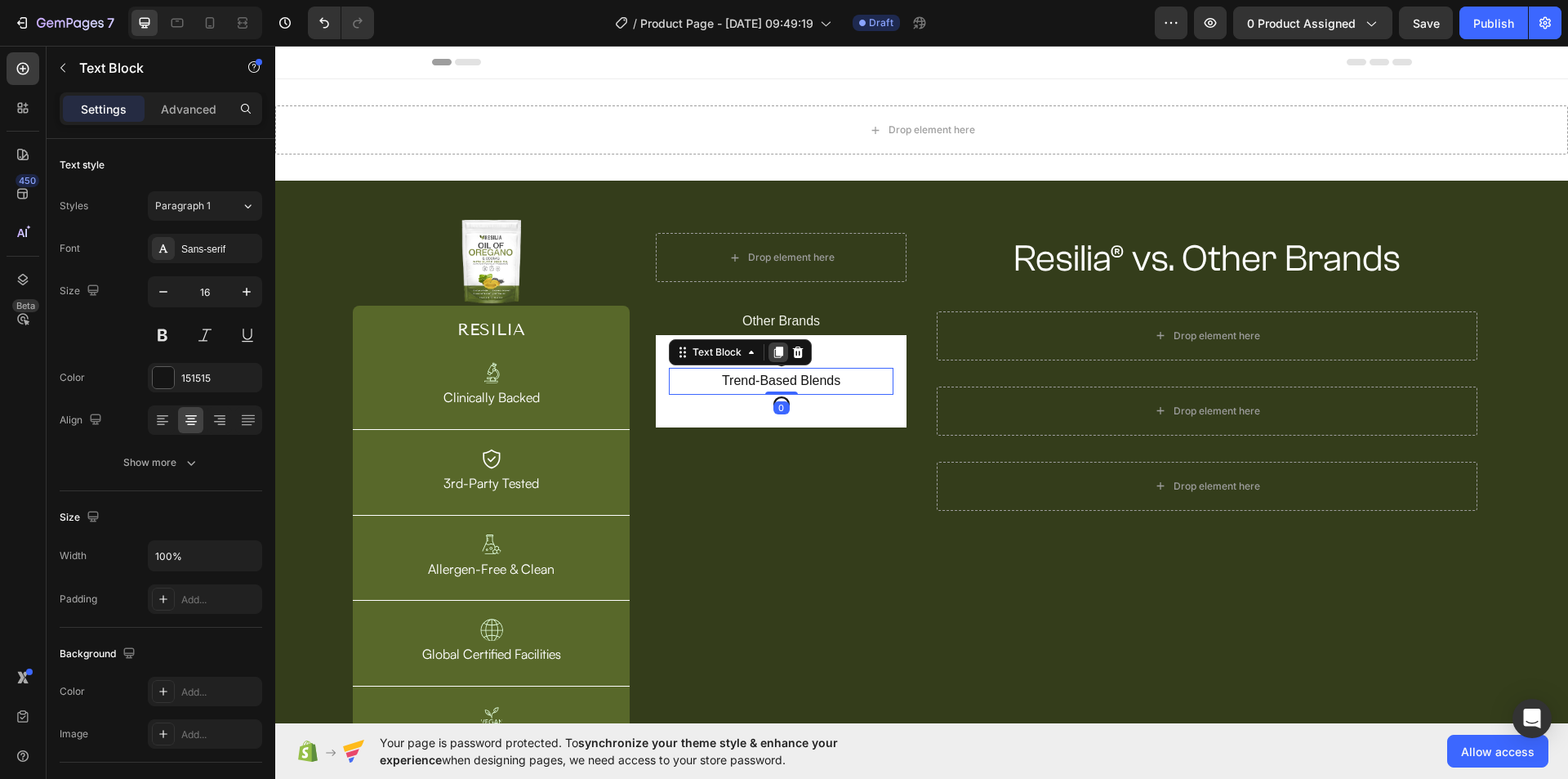
click at [774, 351] on icon at bounding box center [779, 352] width 9 height 12
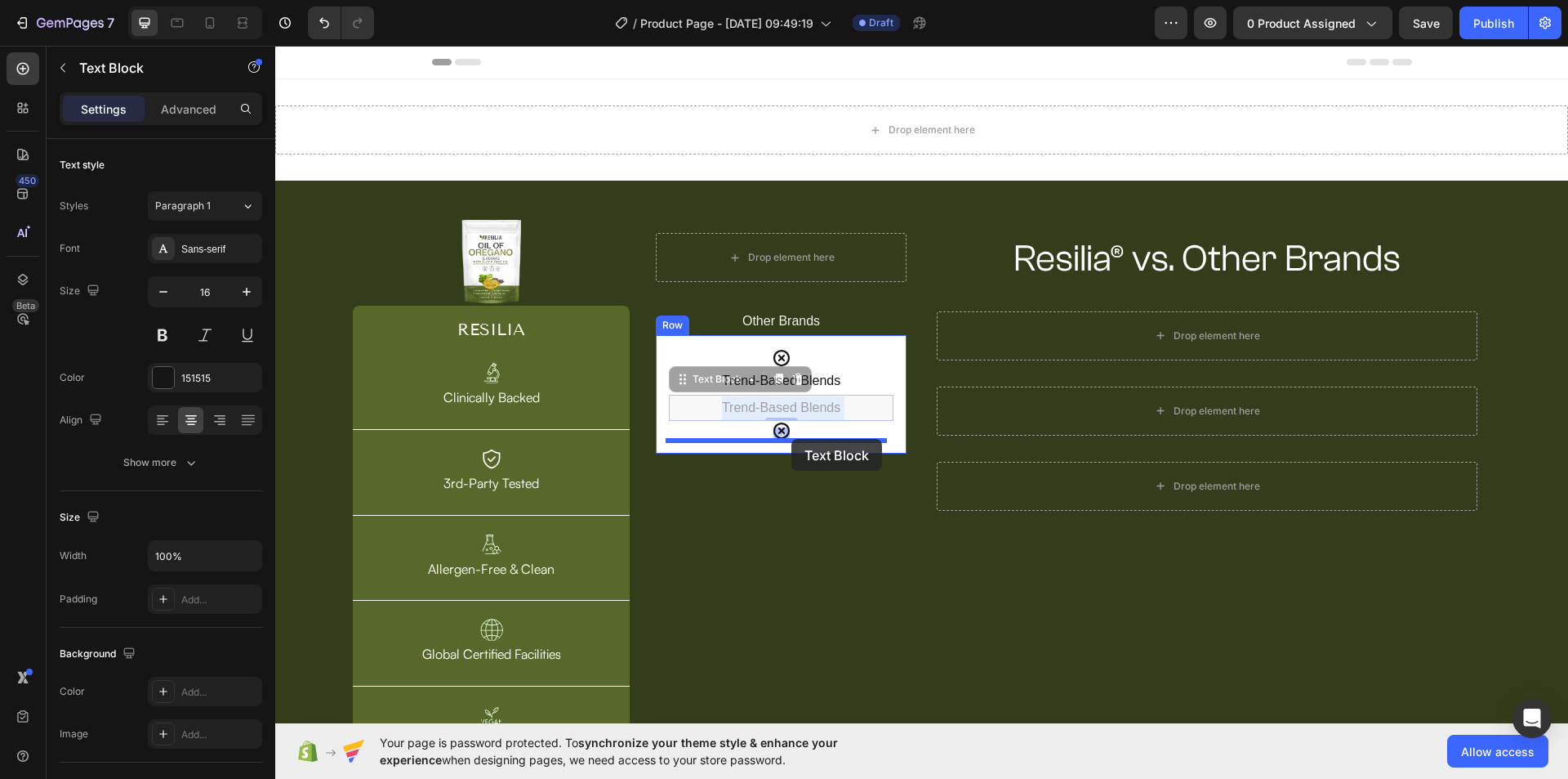
drag, startPoint x: 841, startPoint y: 404, endPoint x: 791, endPoint y: 439, distance: 61.0
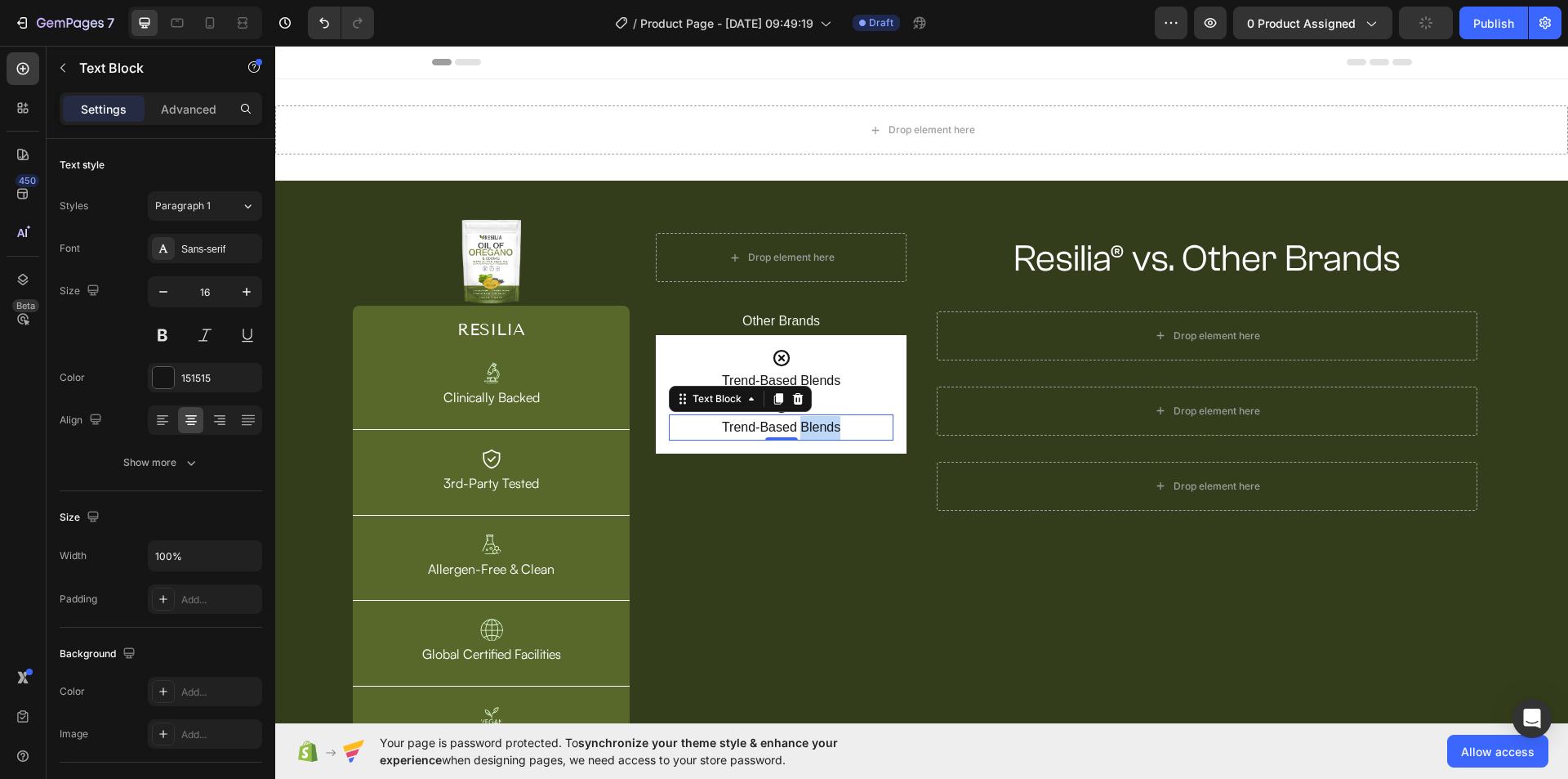
click at [809, 422] on p "Trend-Based Blends" at bounding box center [780, 427] width 222 height 23
click at [896, 439] on div "Icon Trend-Based Blends Text Block Icon No Test Proof Text Block 0 Row" at bounding box center [780, 394] width 250 height 119
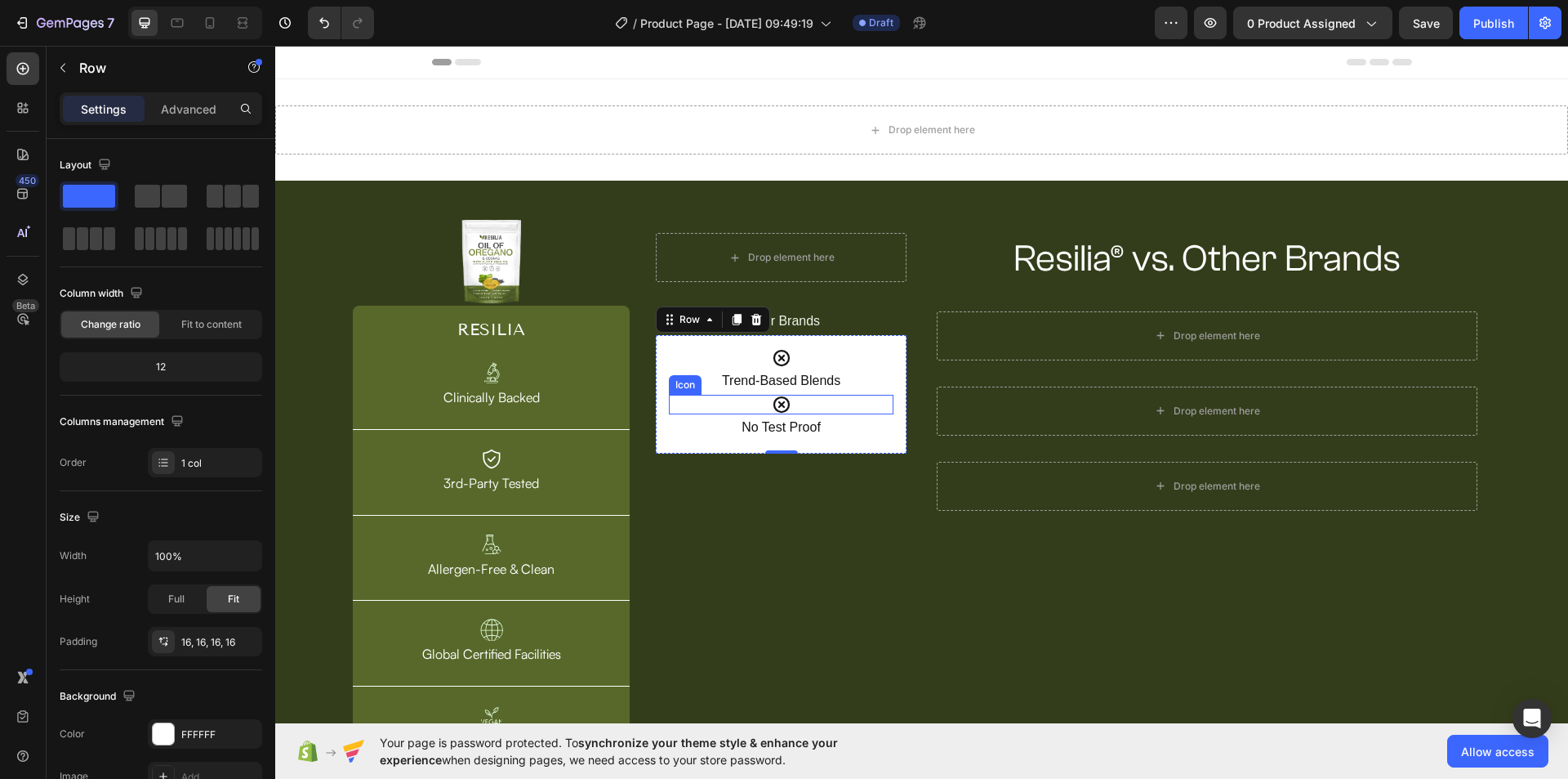
click at [855, 404] on div "Icon" at bounding box center [781, 405] width 224 height 20
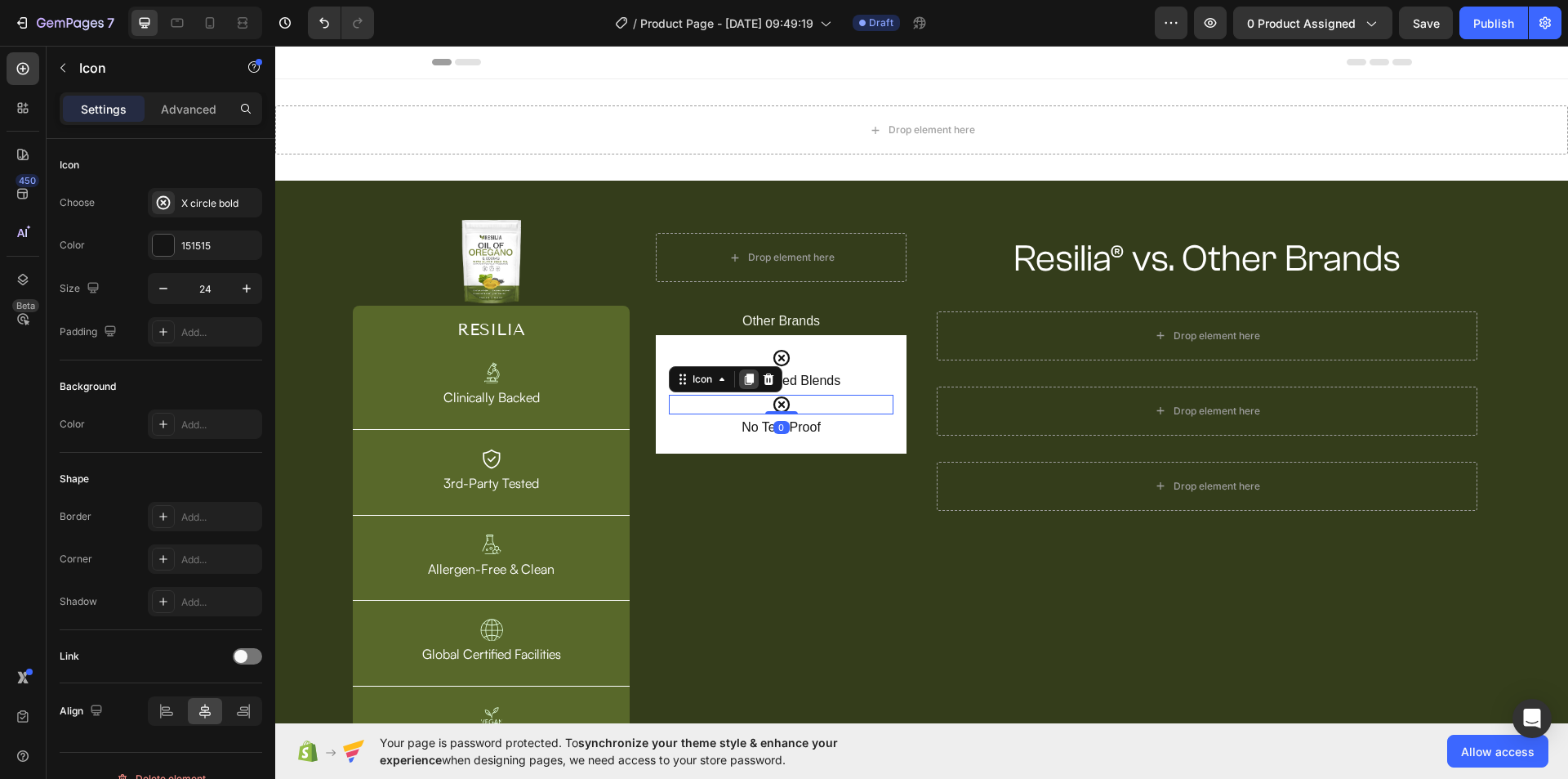
click at [751, 374] on icon at bounding box center [749, 379] width 9 height 12
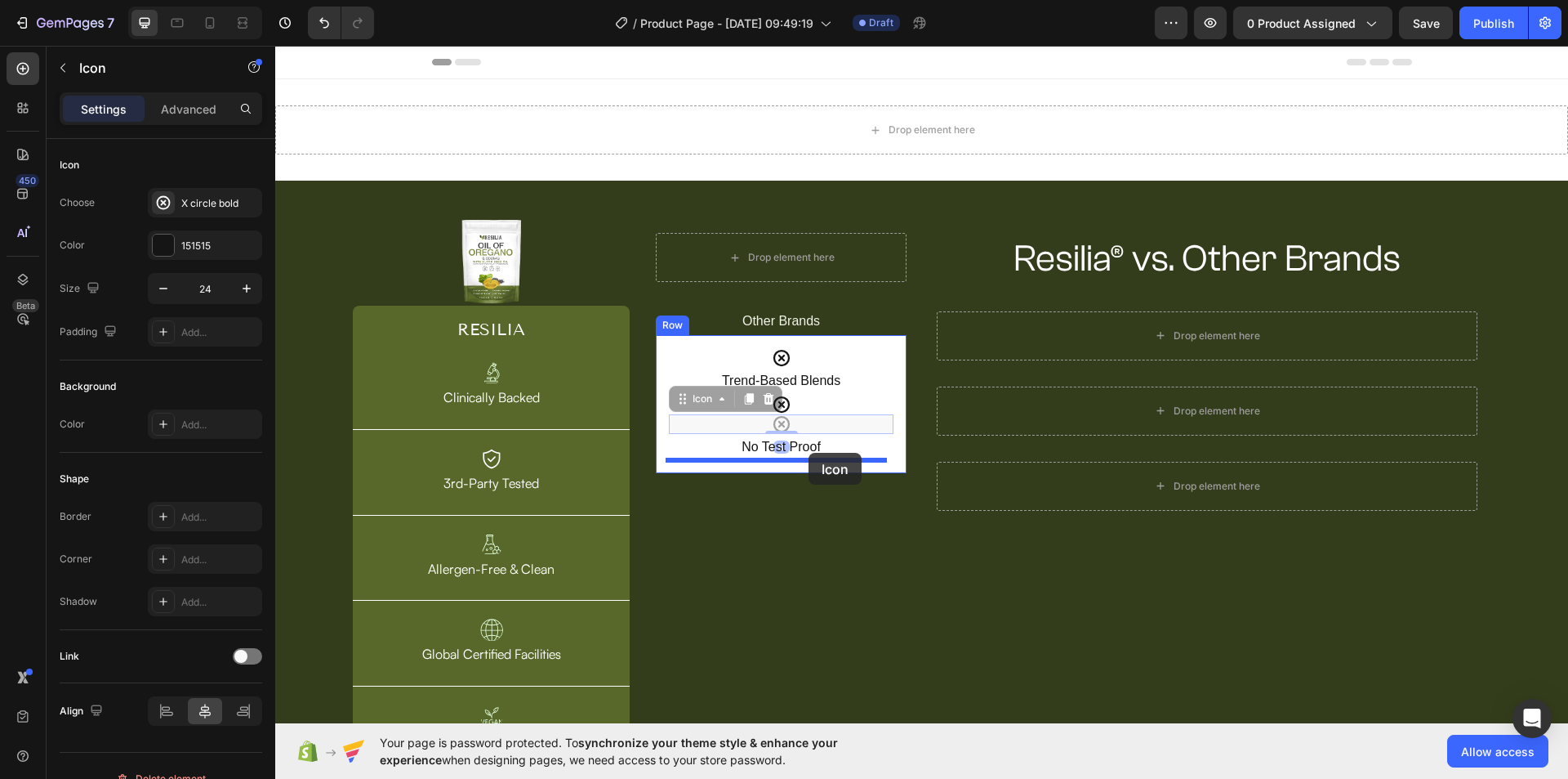
drag, startPoint x: 803, startPoint y: 426, endPoint x: 808, endPoint y: 452, distance: 26.5
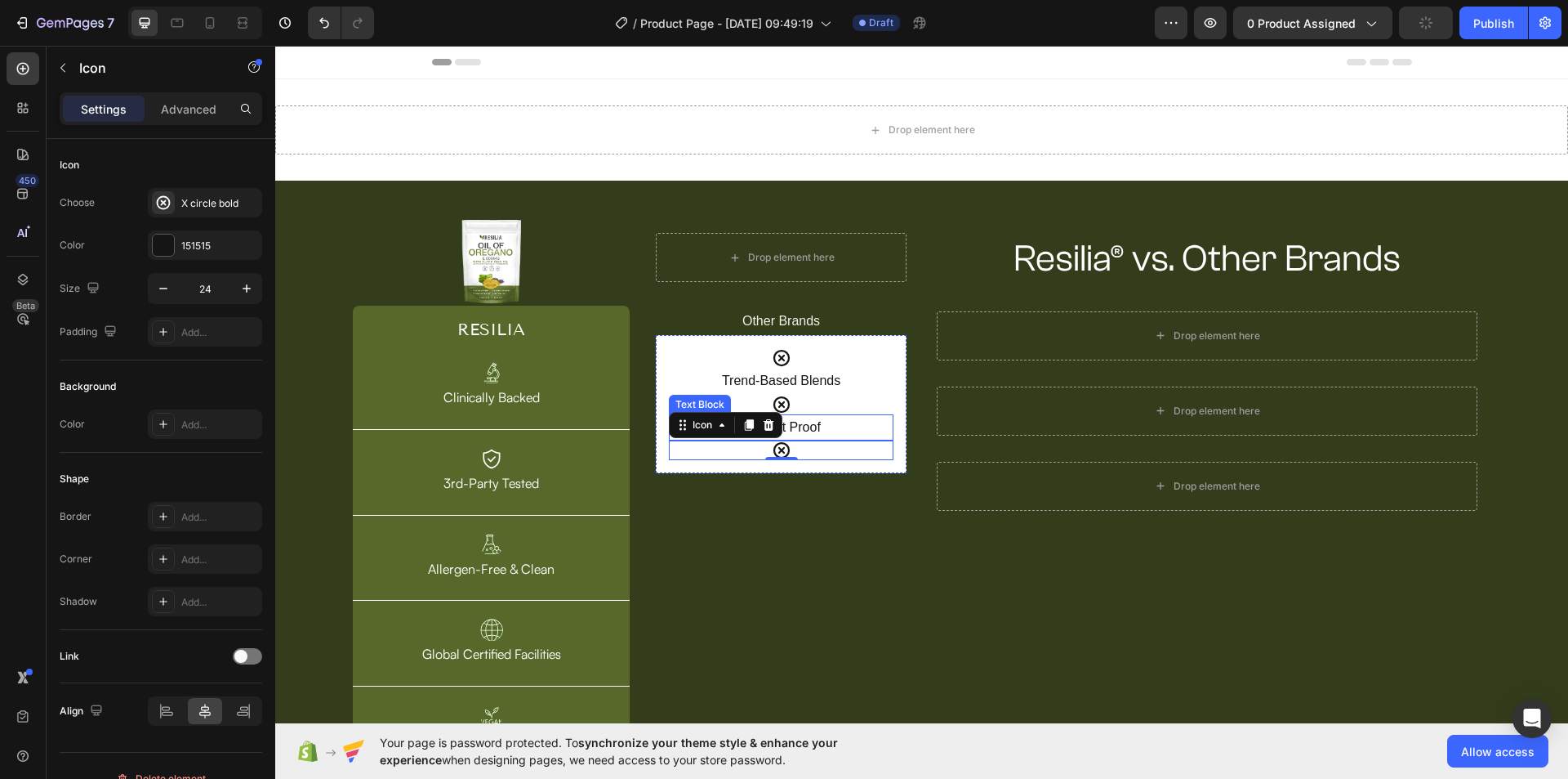
click at [848, 431] on p "No Test Proof" at bounding box center [780, 427] width 222 height 23
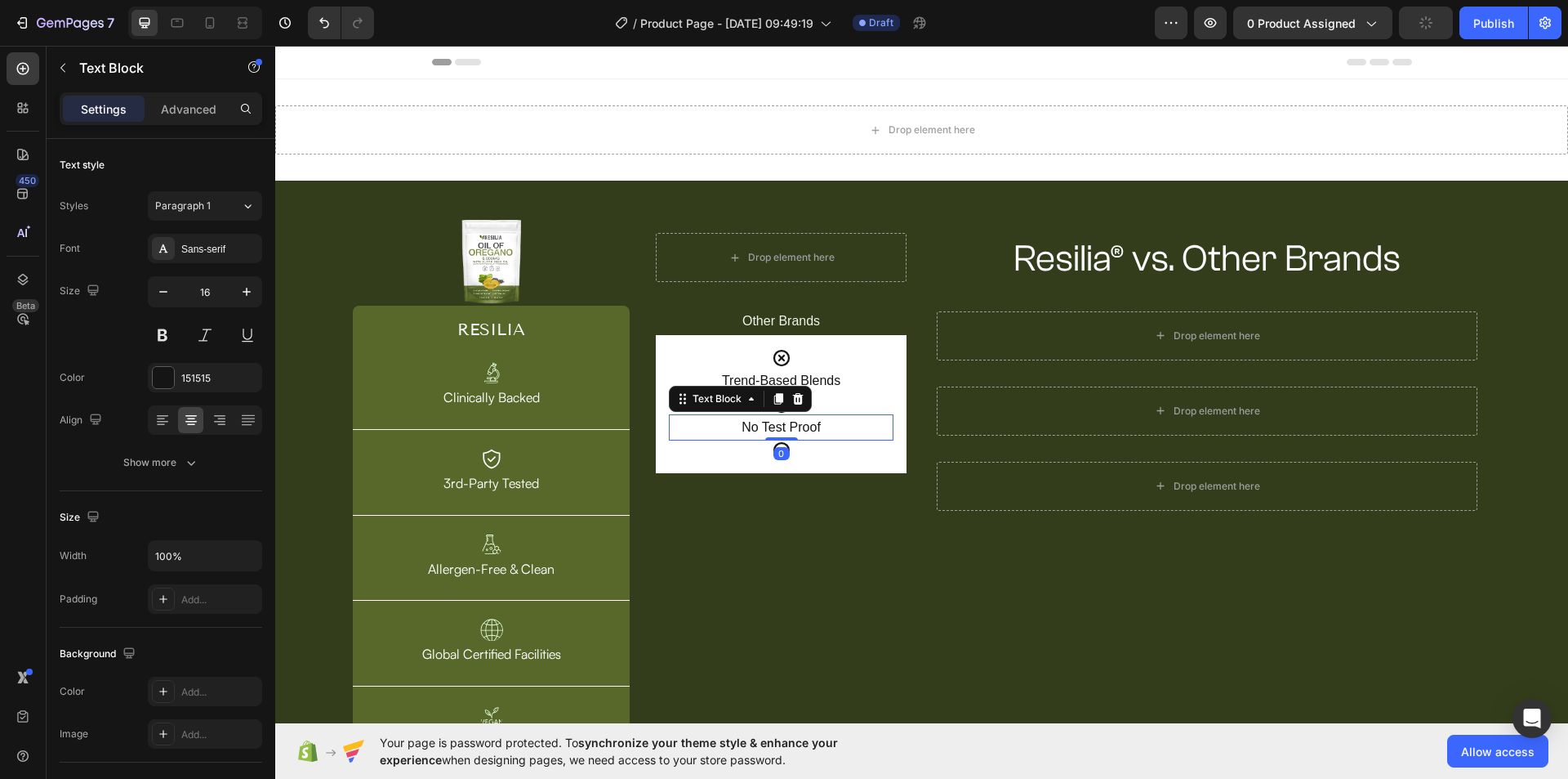
click at [781, 390] on div at bounding box center [779, 398] width 20 height 20
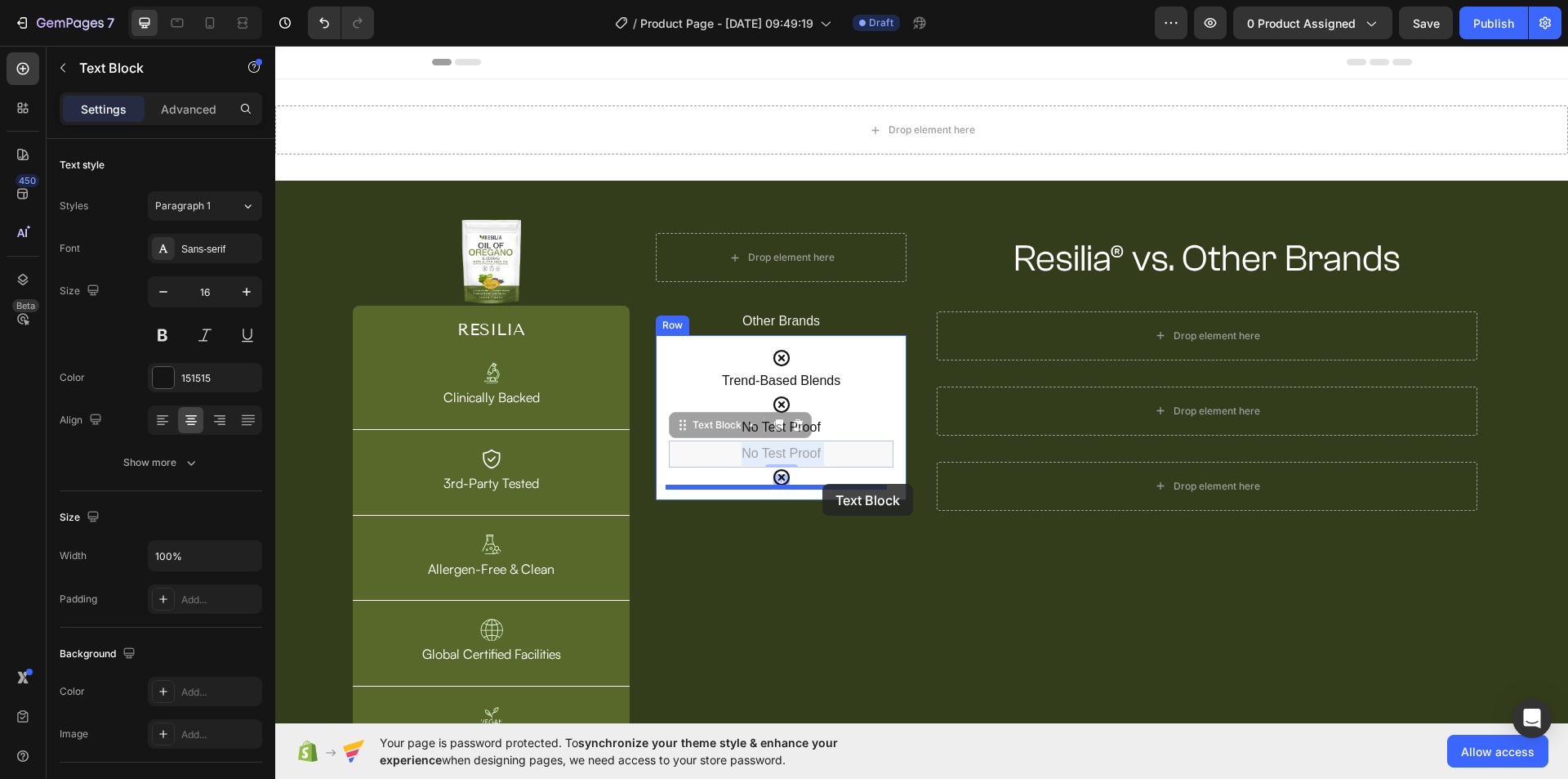
drag, startPoint x: 831, startPoint y: 463, endPoint x: 823, endPoint y: 484, distance: 22.5
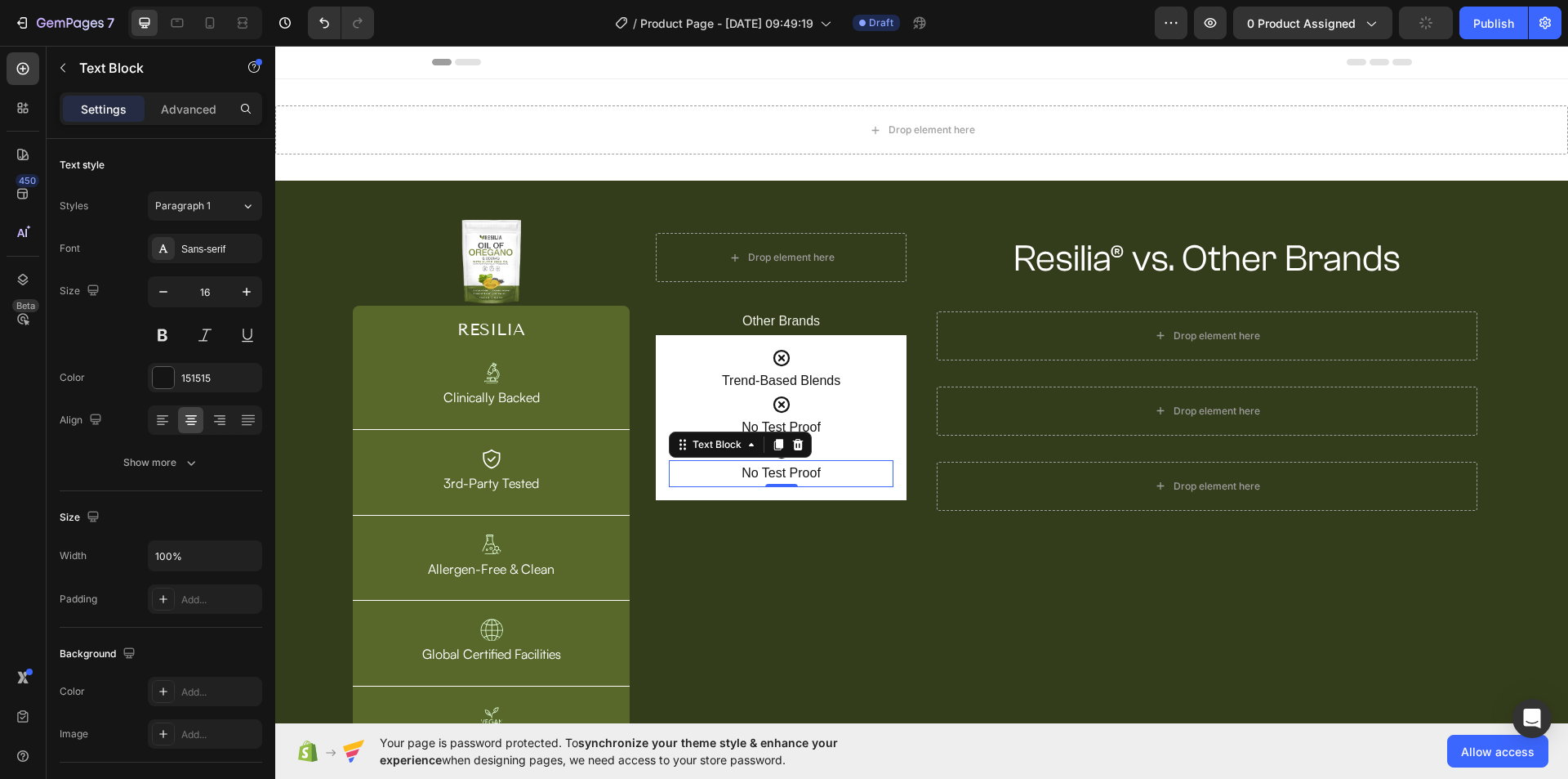
click at [793, 469] on p "No Test Proof" at bounding box center [780, 473] width 222 height 23
click at [858, 447] on div "Icon" at bounding box center [781, 451] width 224 height 20
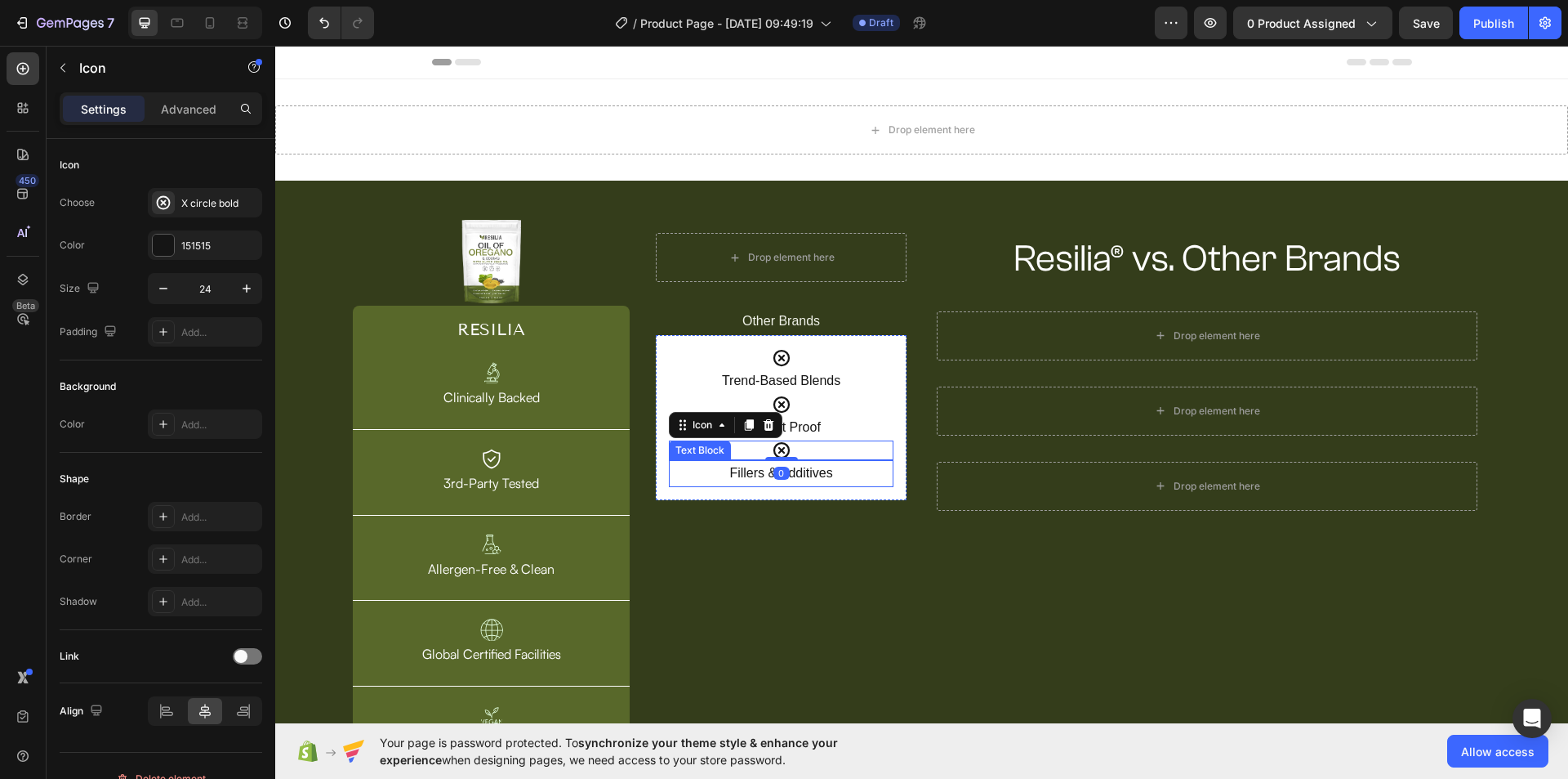
click at [846, 479] on p "Fillers & Additives" at bounding box center [780, 473] width 222 height 23
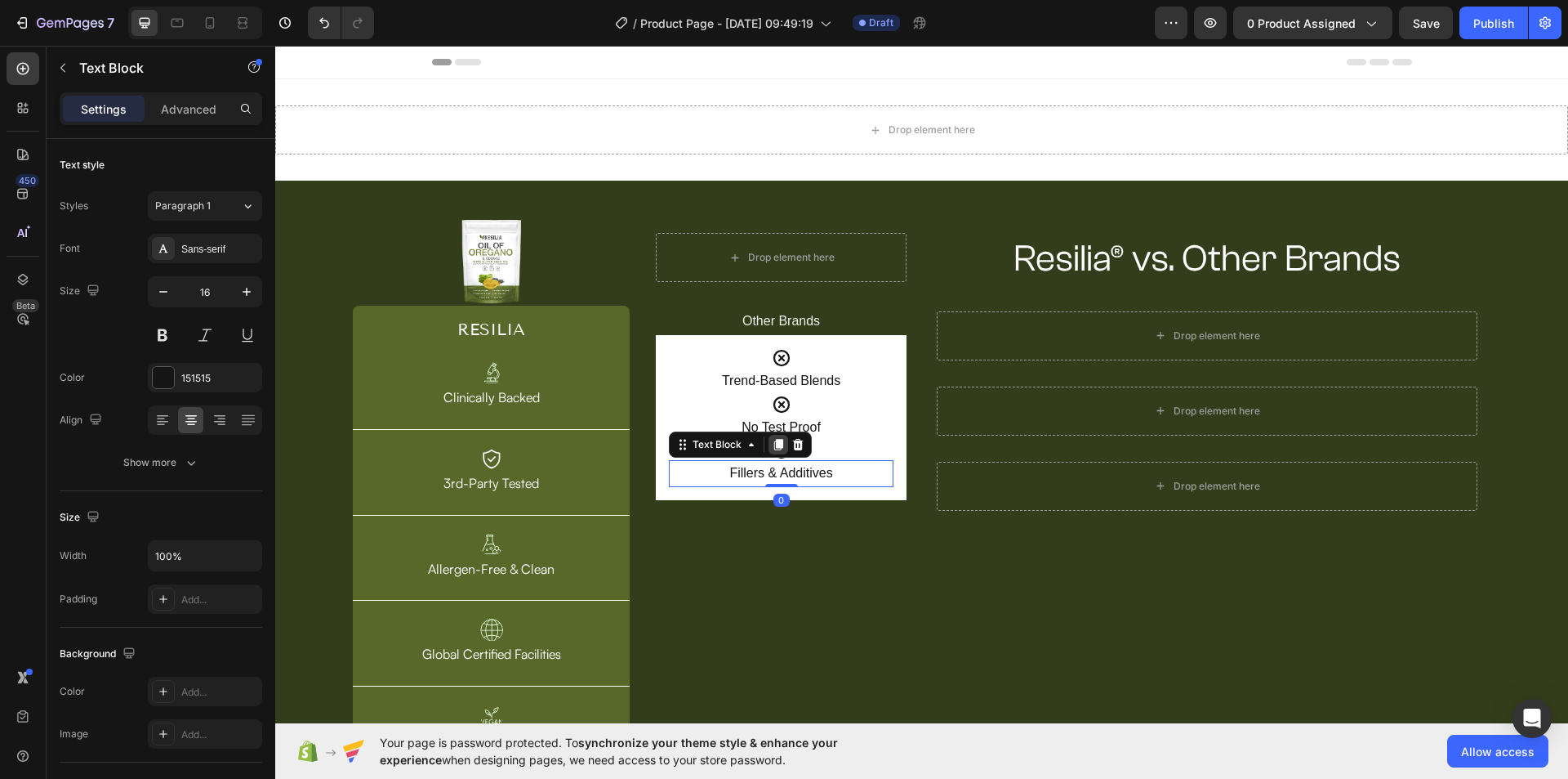
click at [771, 441] on icon at bounding box center [778, 444] width 13 height 13
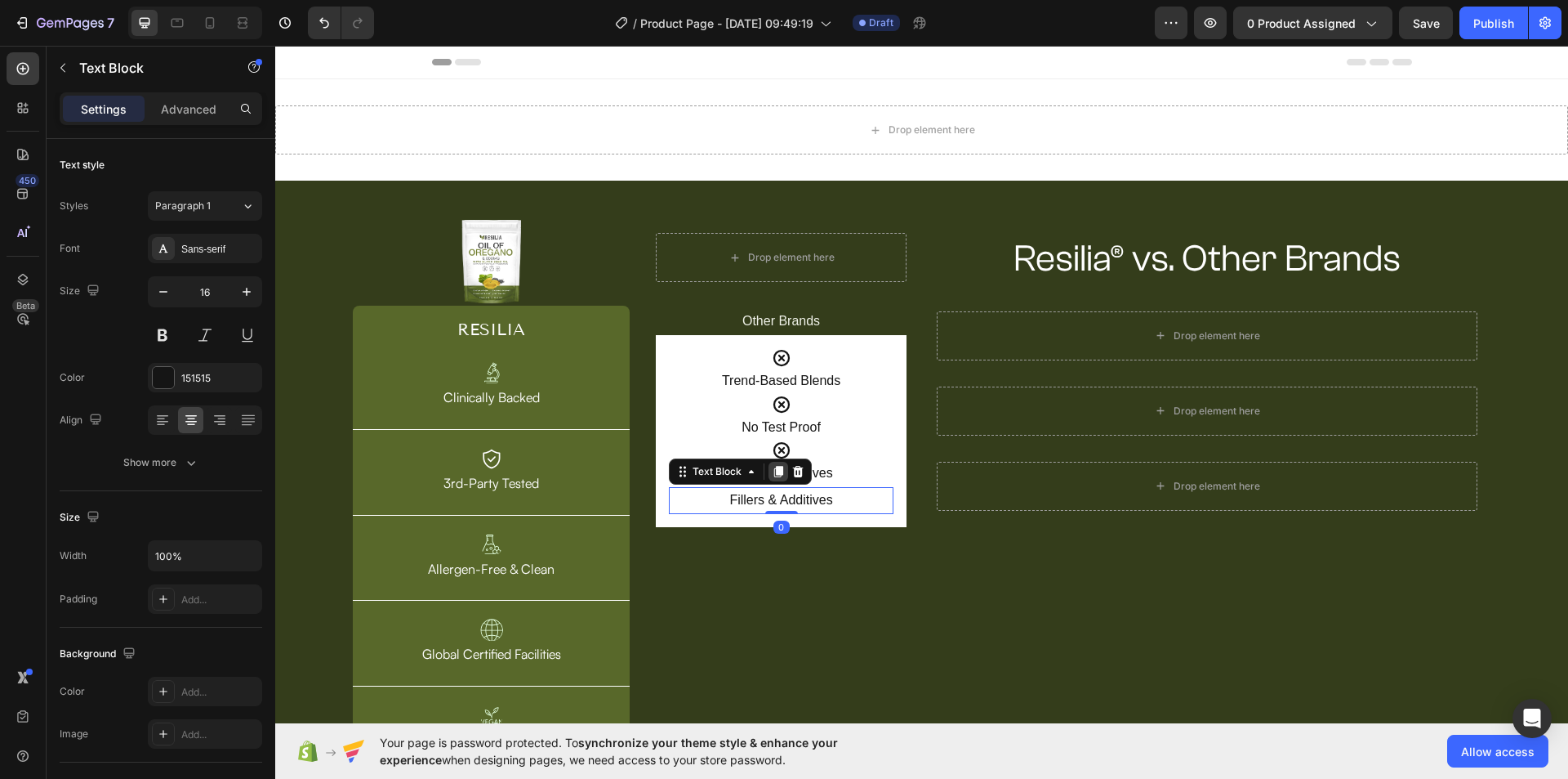
click at [780, 466] on icon at bounding box center [778, 471] width 13 height 13
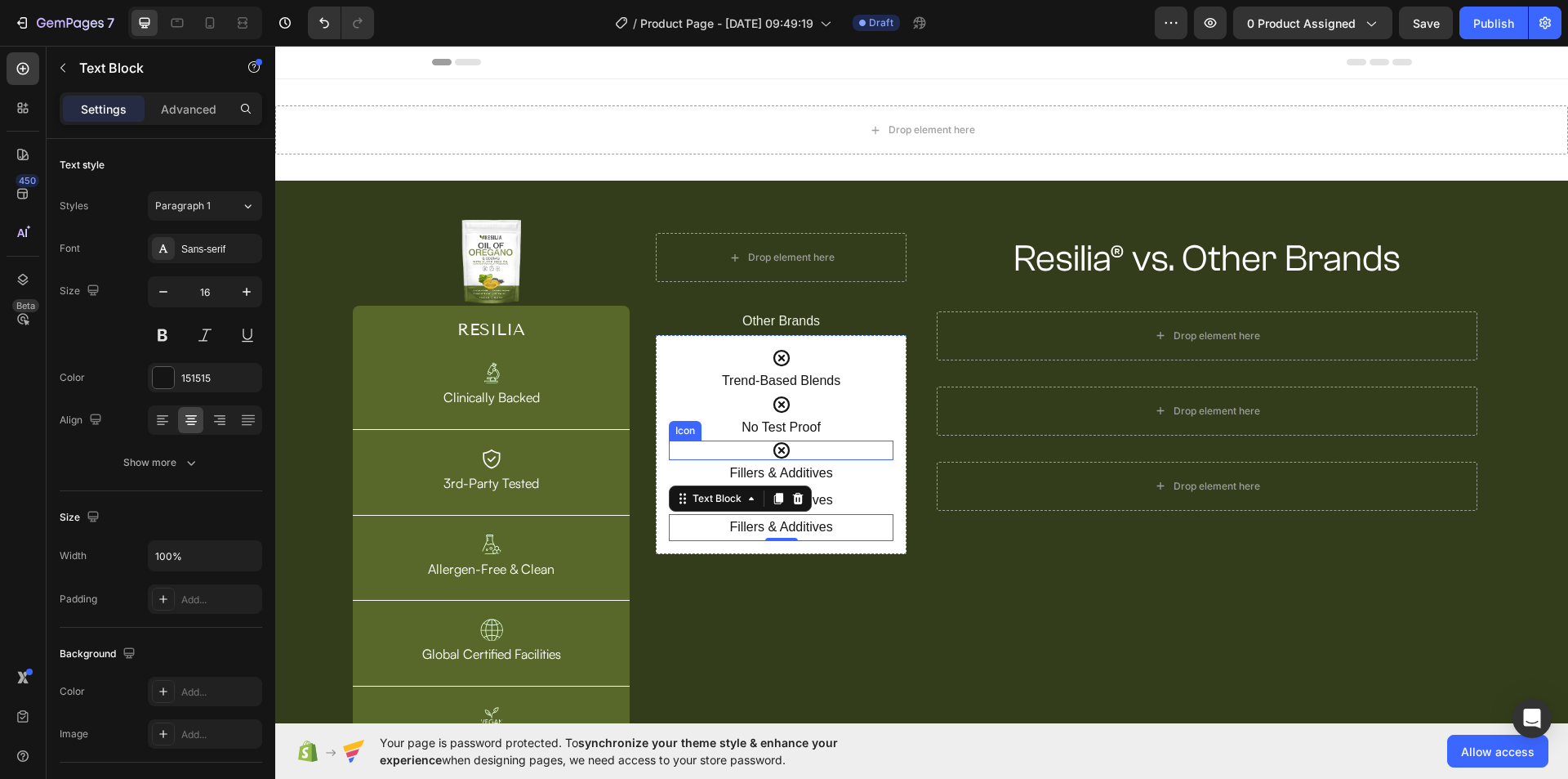
click at [797, 445] on div "Icon" at bounding box center [781, 451] width 224 height 20
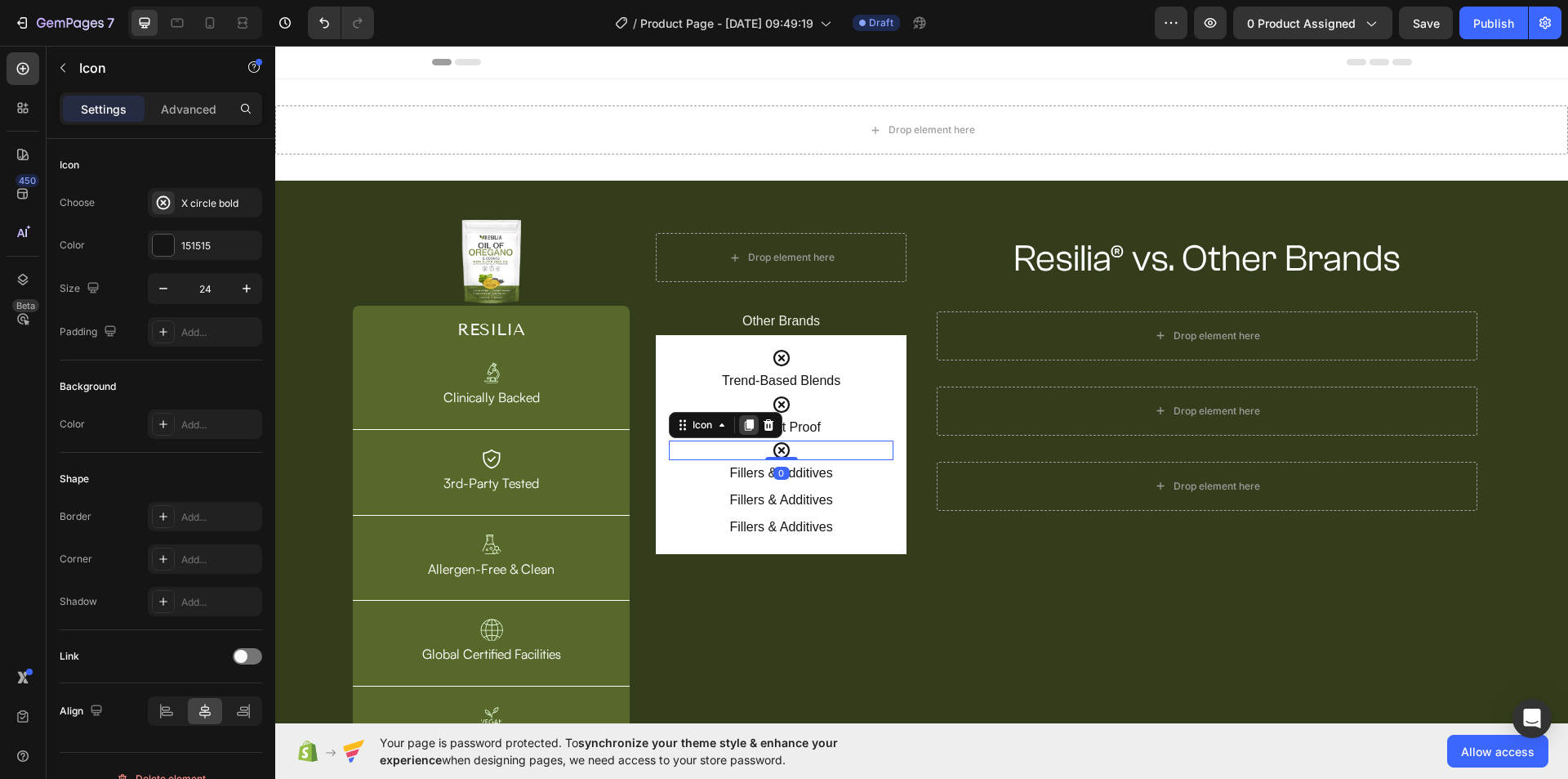
click at [745, 422] on icon at bounding box center [749, 425] width 9 height 12
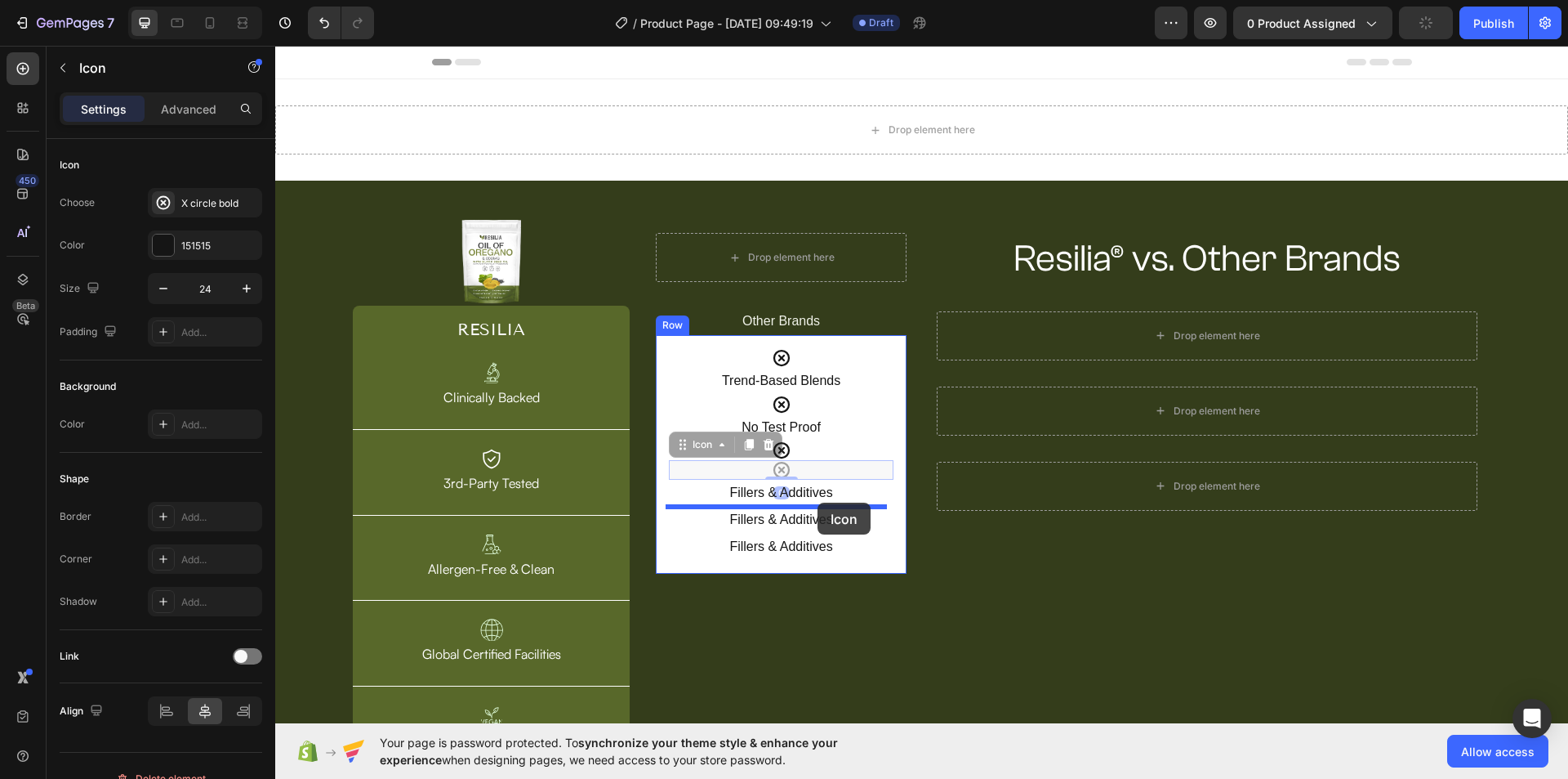
drag, startPoint x: 811, startPoint y: 468, endPoint x: 817, endPoint y: 503, distance: 35.5
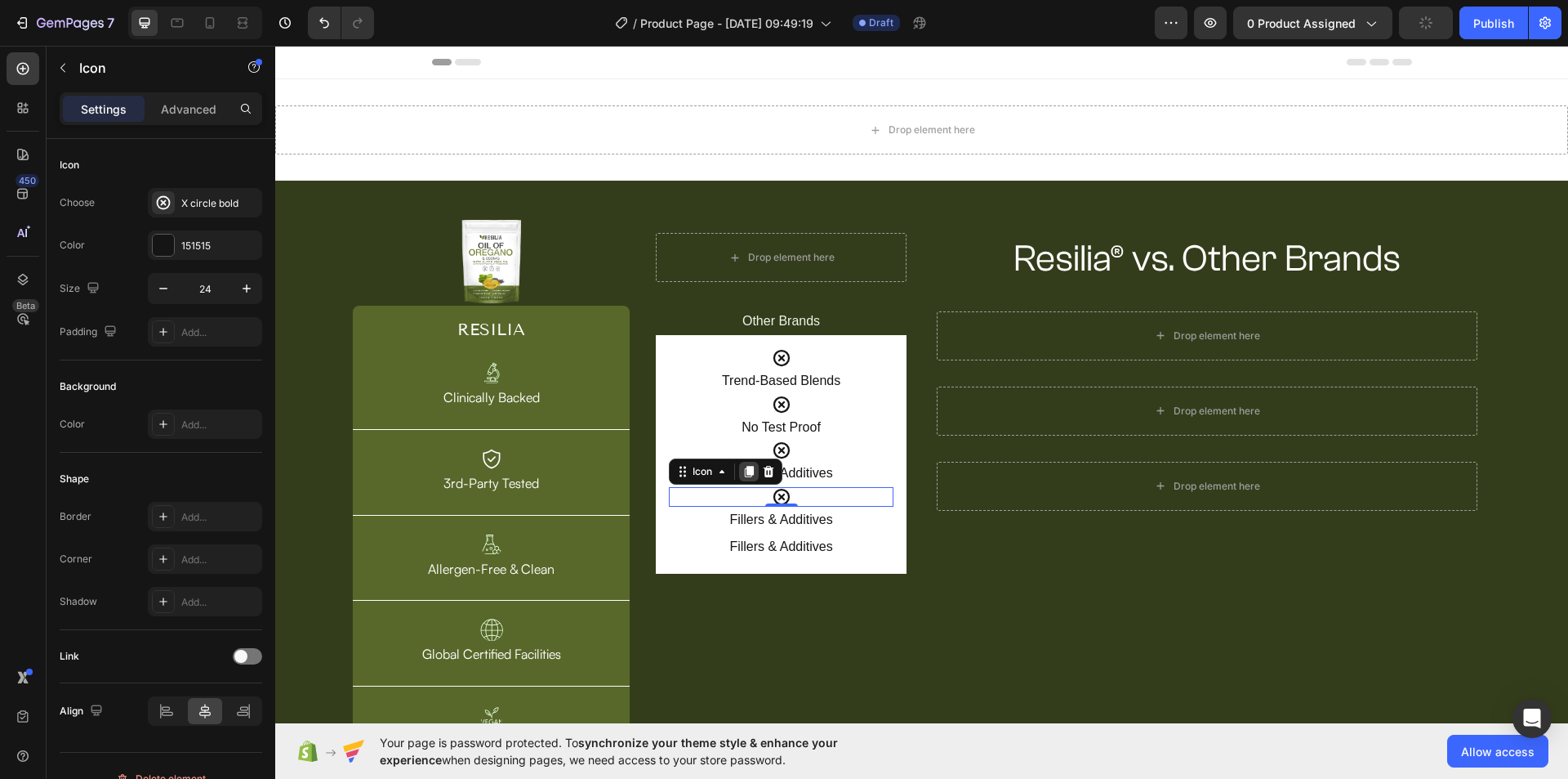
click at [751, 469] on icon at bounding box center [749, 471] width 9 height 12
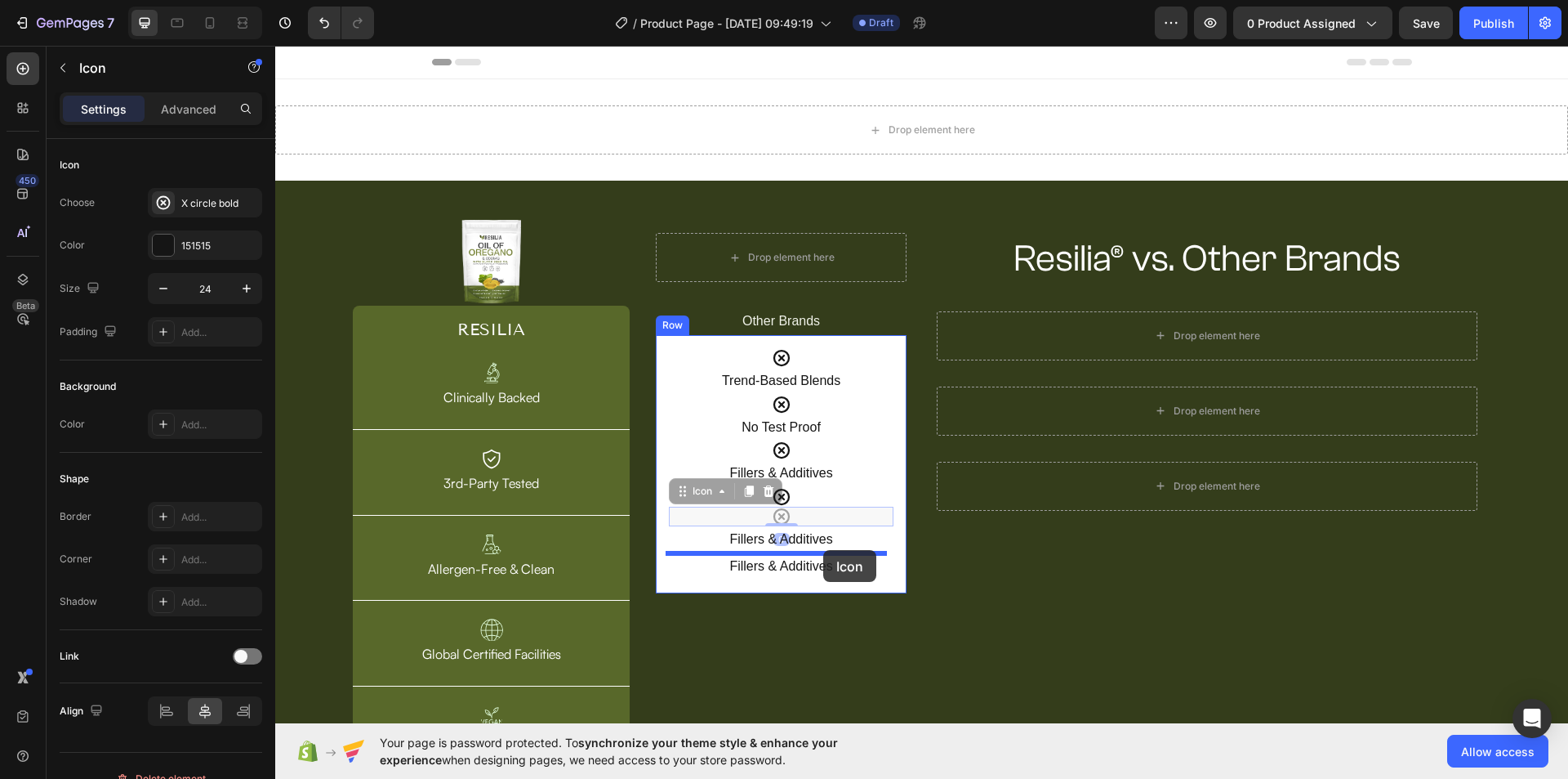
drag, startPoint x: 821, startPoint y: 521, endPoint x: 823, endPoint y: 550, distance: 29.1
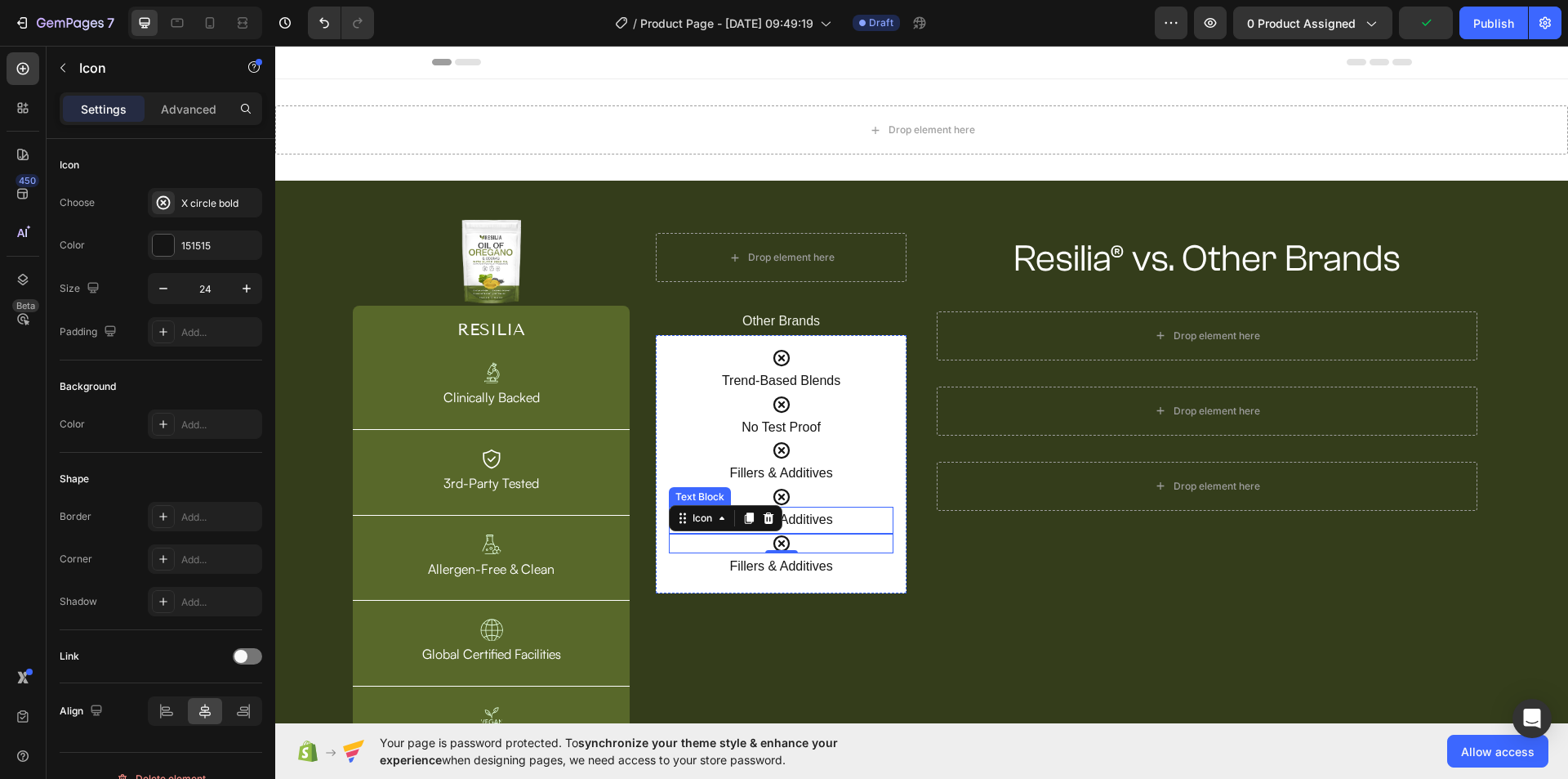
click at [818, 512] on p "Fillers & Additives" at bounding box center [780, 520] width 222 height 23
click at [819, 512] on p "Fillers & Additives" at bounding box center [780, 520] width 222 height 23
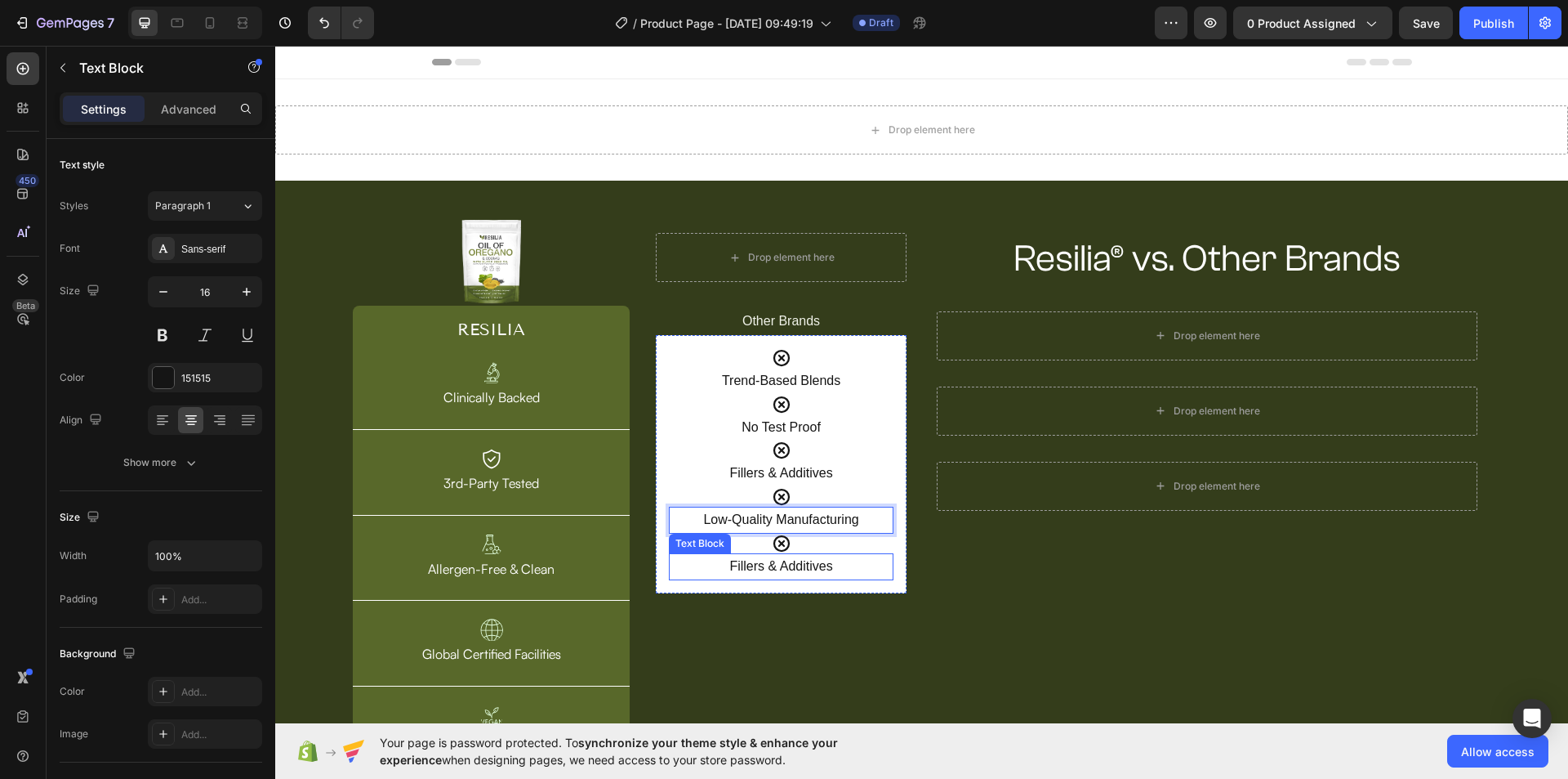
click at [780, 560] on p "Fillers & Additives" at bounding box center [780, 566] width 222 height 23
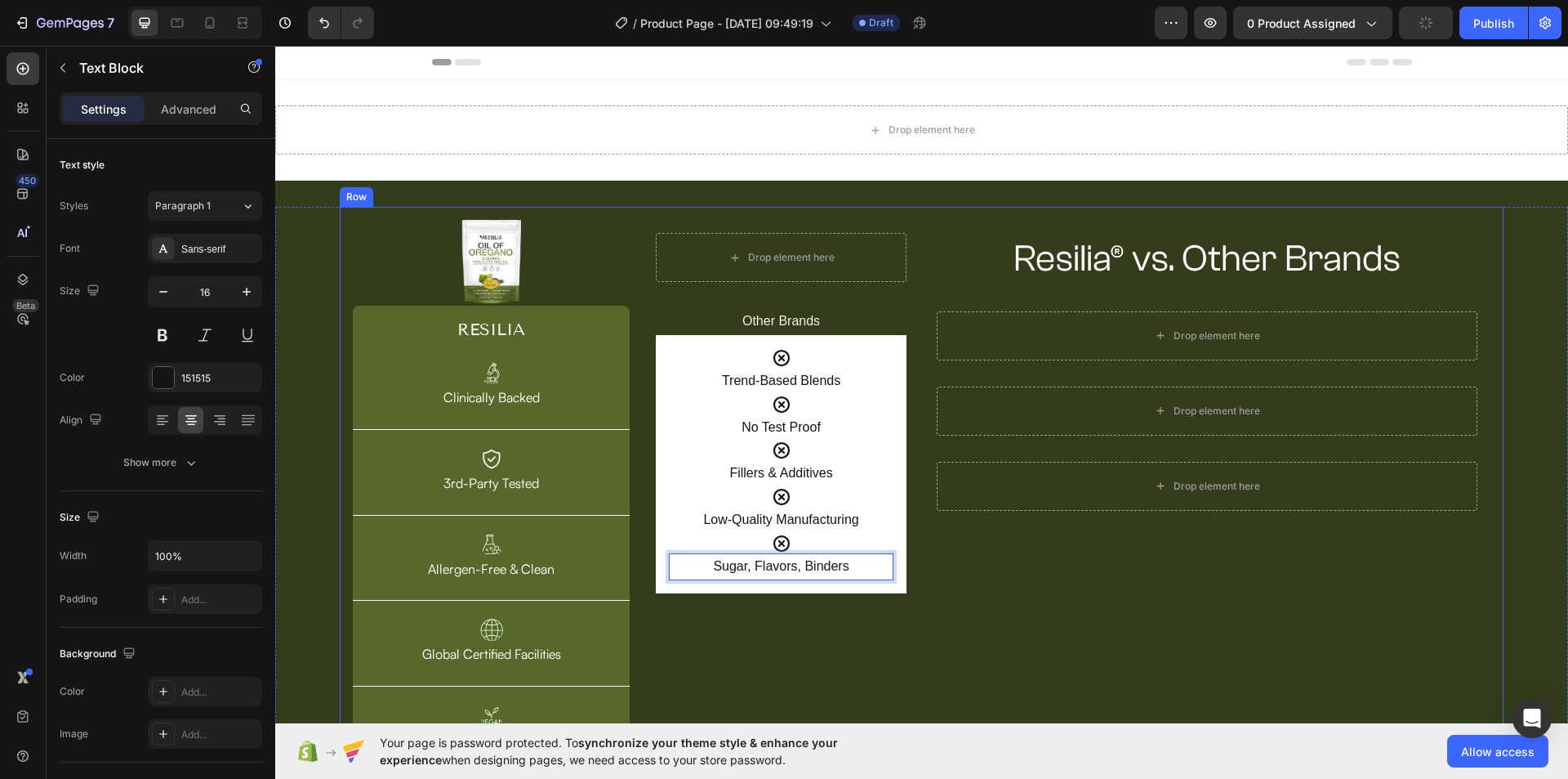
click at [976, 575] on div "Resilia® vs. Other Brands Heading Row Drop element here Row Drop element here R…" at bounding box center [1207, 491] width 567 height 542
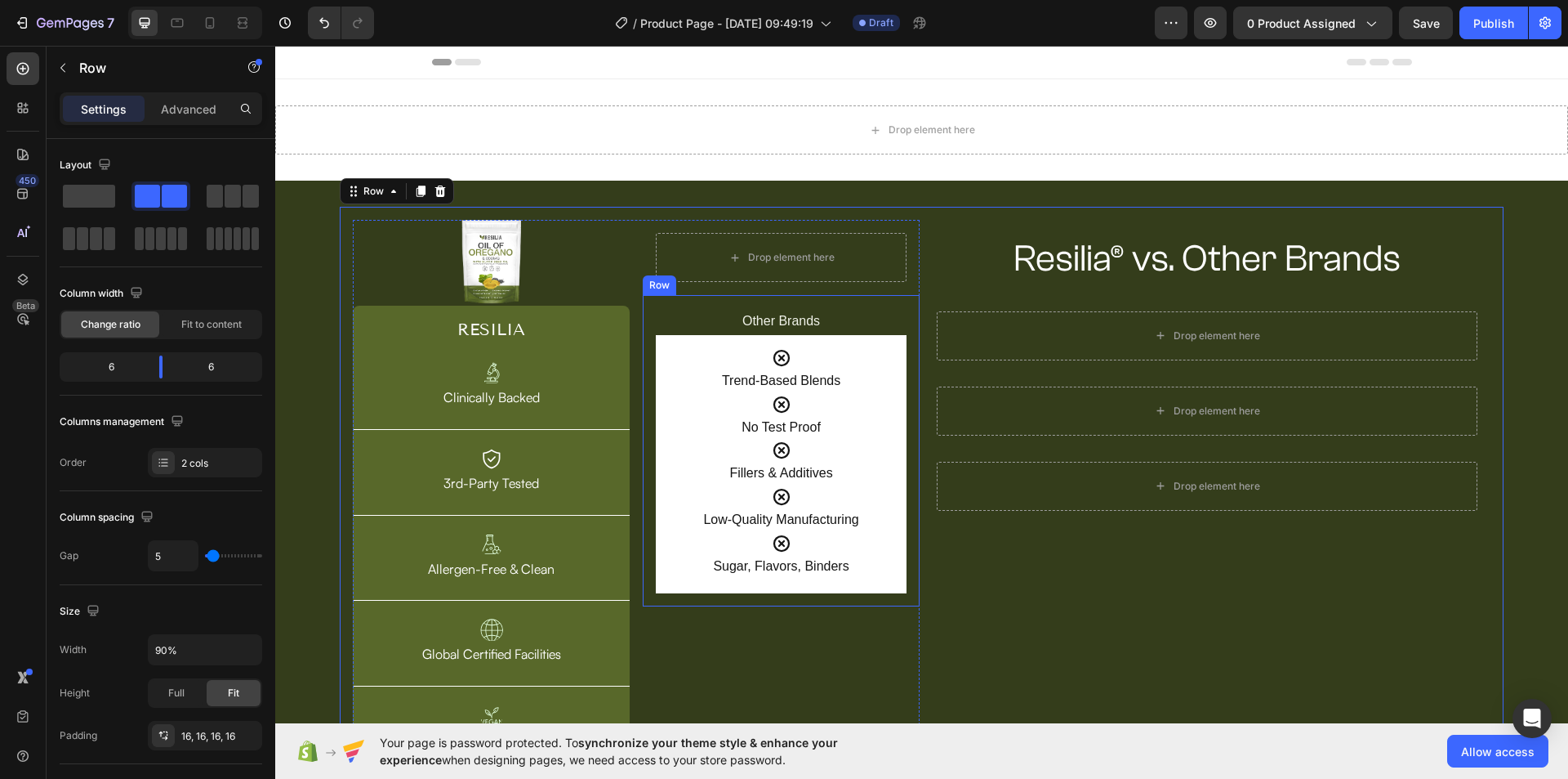
click at [906, 565] on div "Other Brands Text Block Icon Trend-Based Blends Text Block Icon No Test Proof T…" at bounding box center [780, 451] width 277 height 311
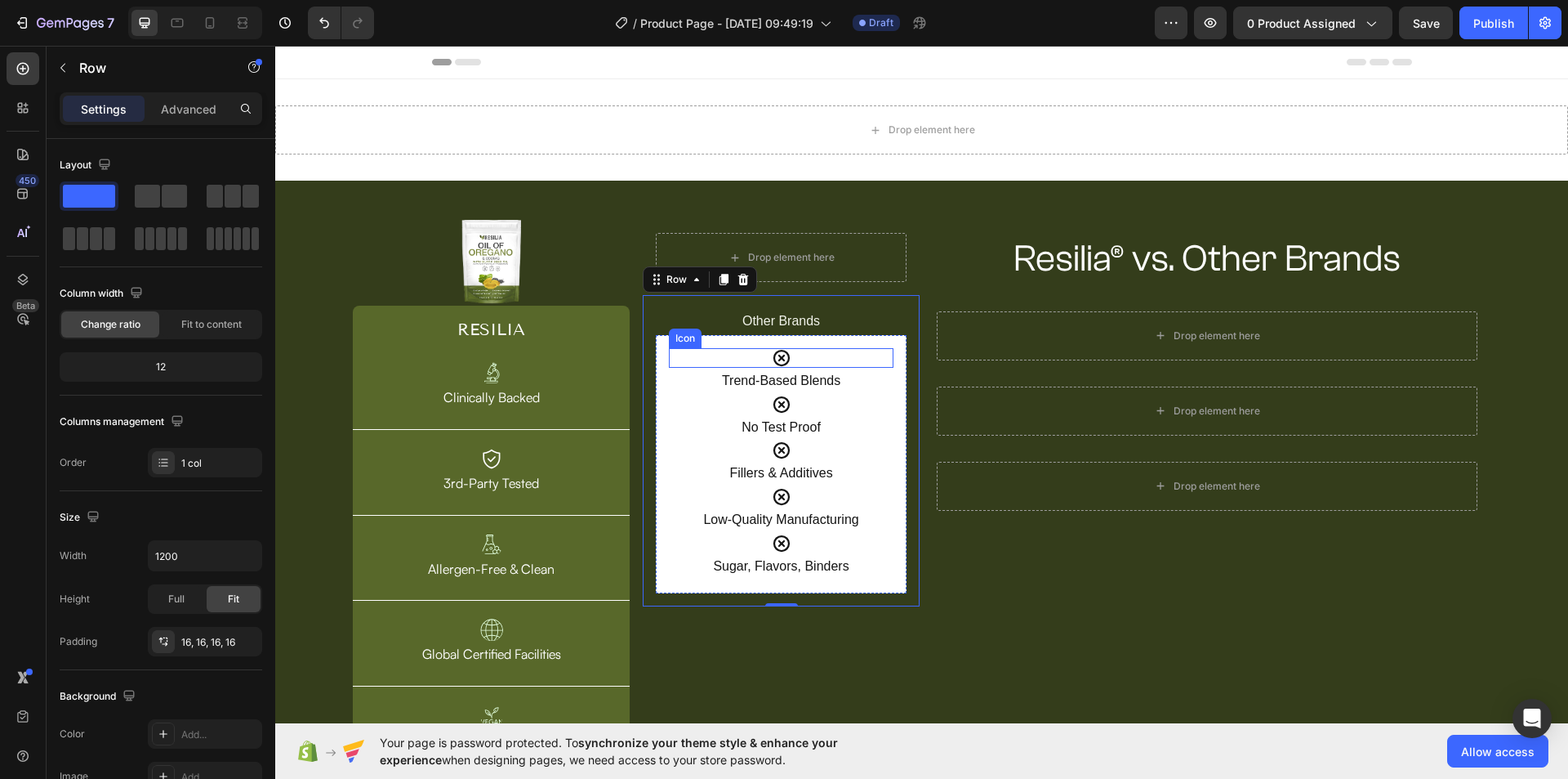
click at [780, 355] on icon at bounding box center [781, 358] width 20 height 20
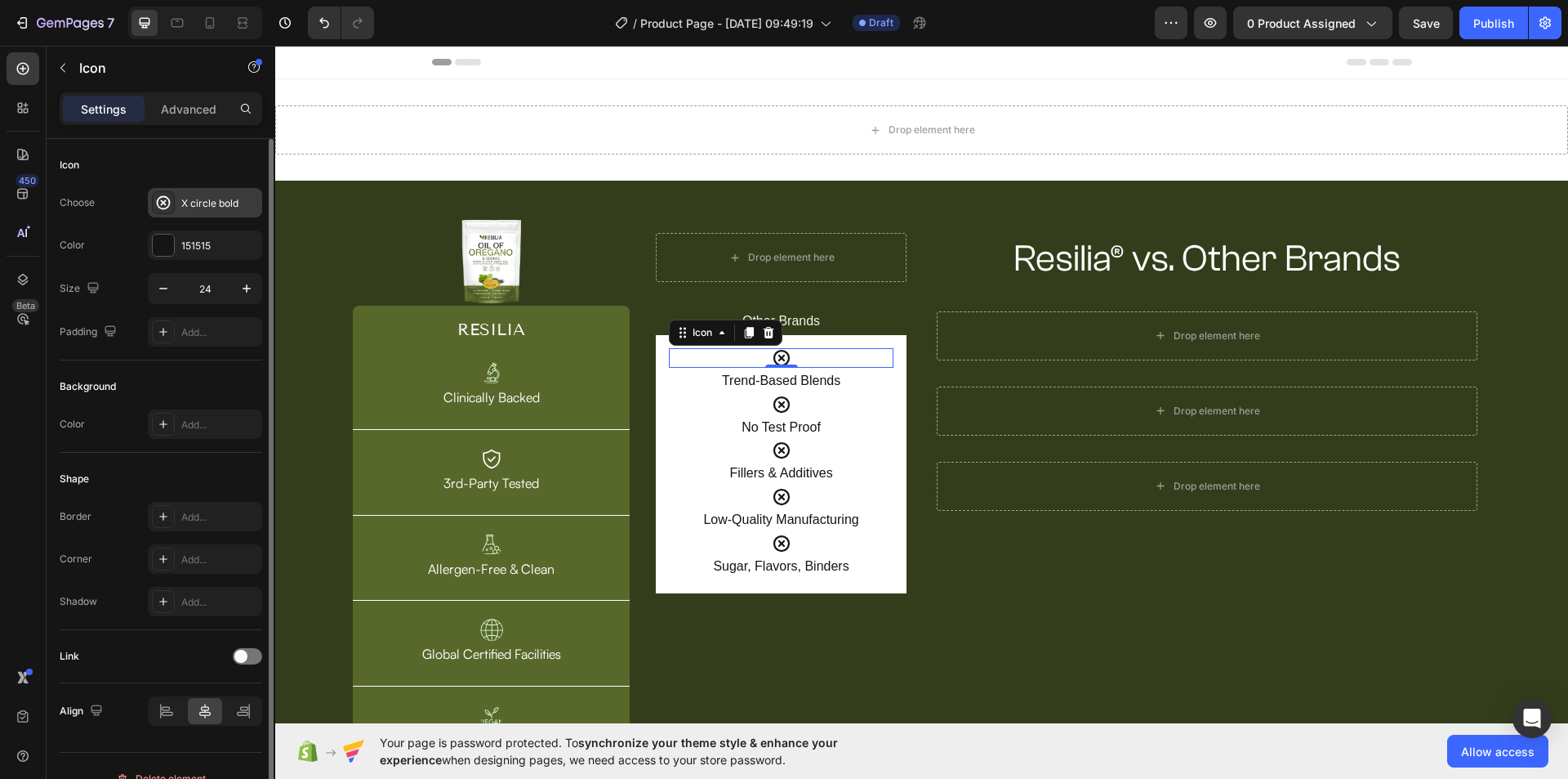
click at [189, 207] on div "X circle bold" at bounding box center [220, 203] width 77 height 14
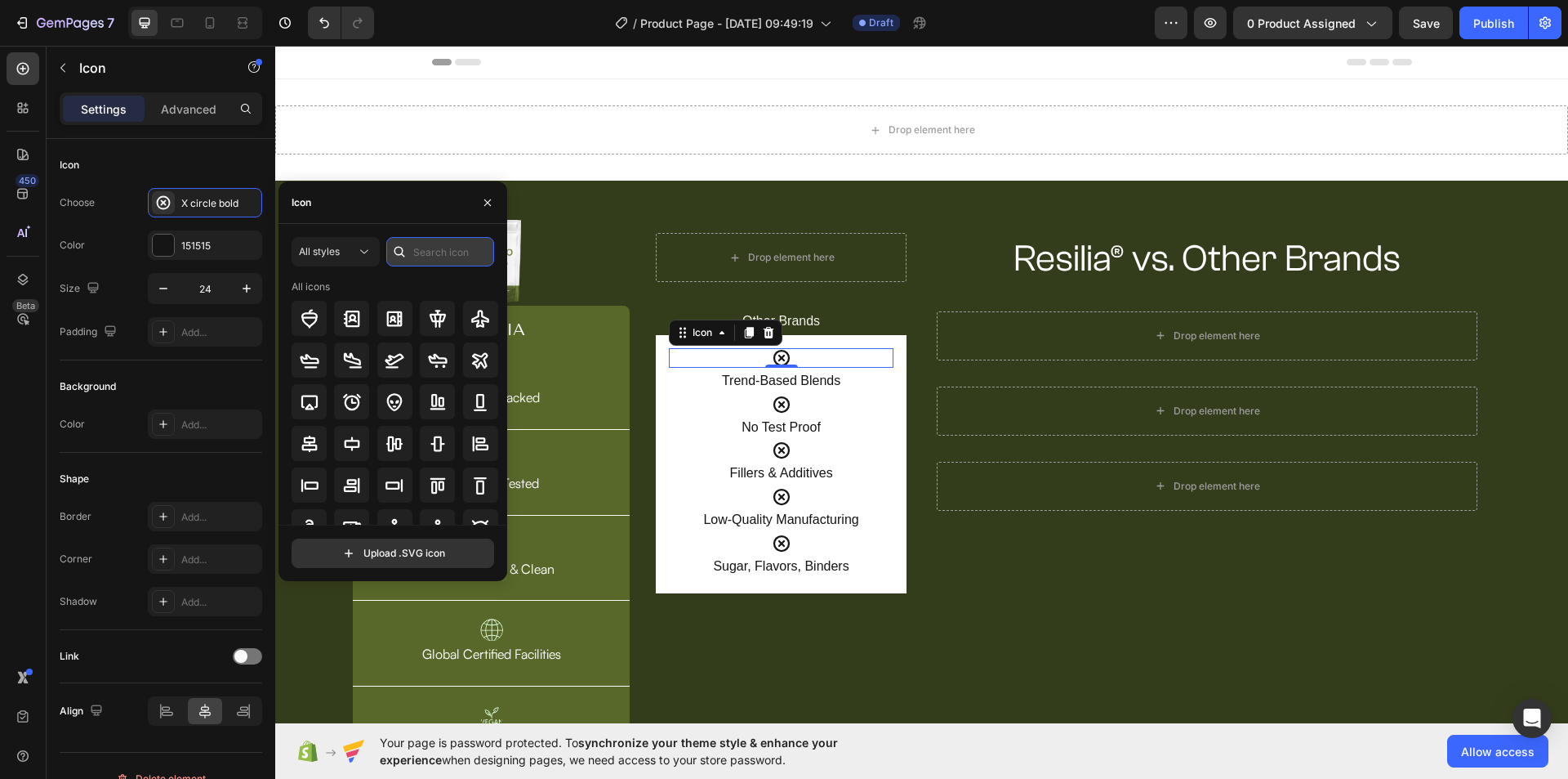
click at [420, 249] on input "text" at bounding box center [440, 251] width 108 height 30
type input "close"
click at [320, 485] on div at bounding box center [309, 485] width 35 height 35
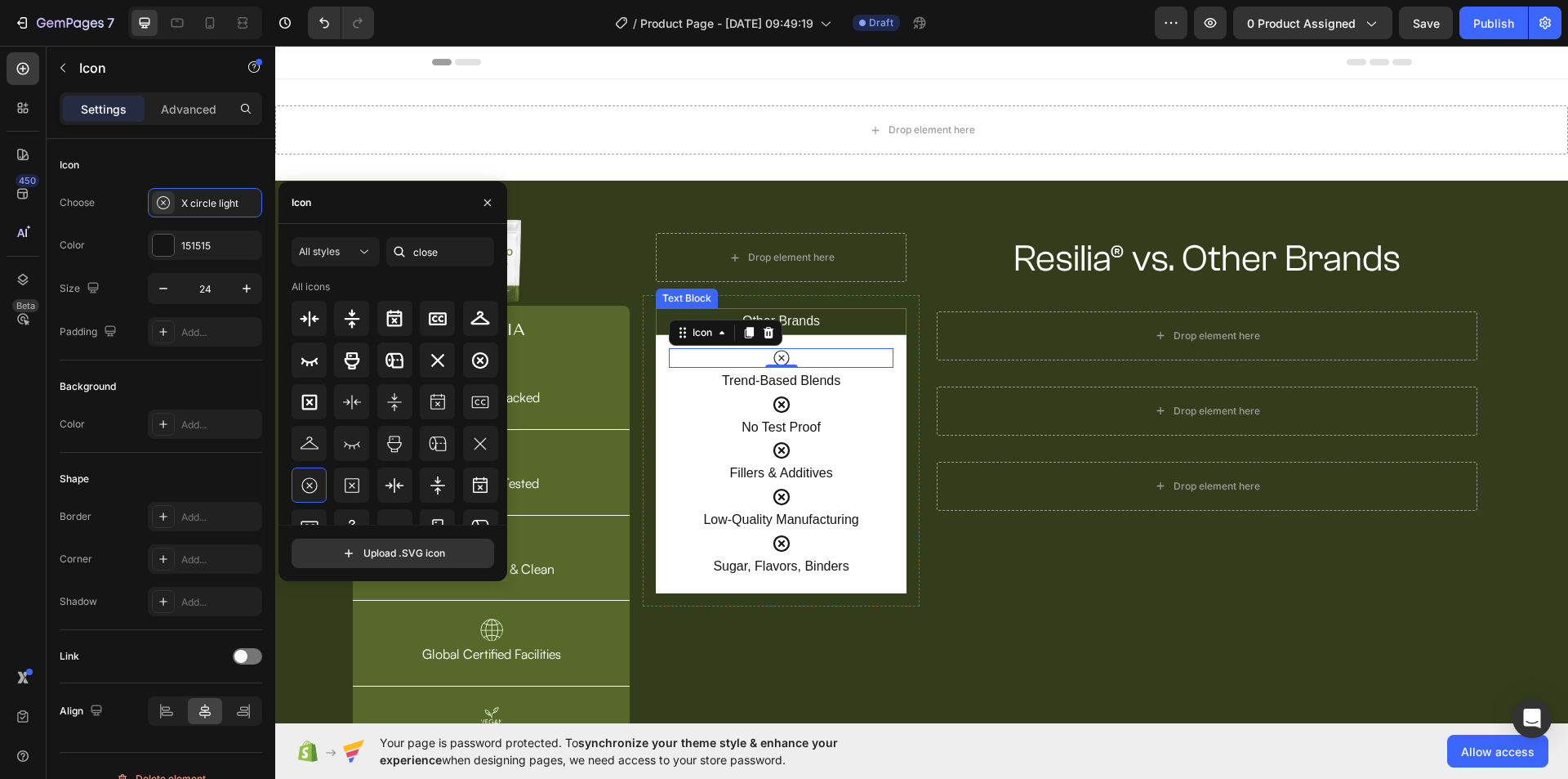
click at [853, 320] on p "Other Brands" at bounding box center [781, 321] width 248 height 23
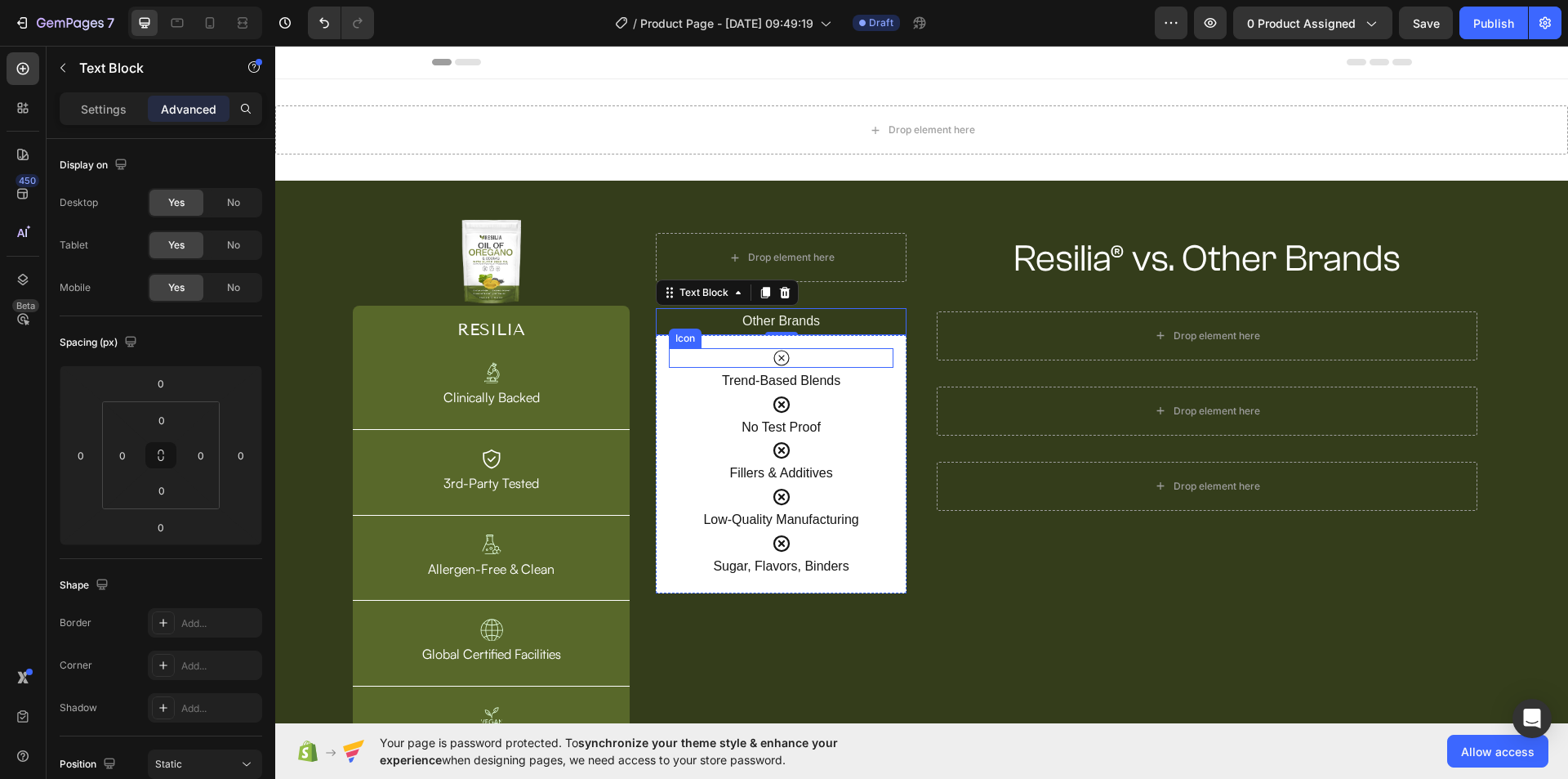
click at [775, 357] on icon at bounding box center [781, 358] width 20 height 20
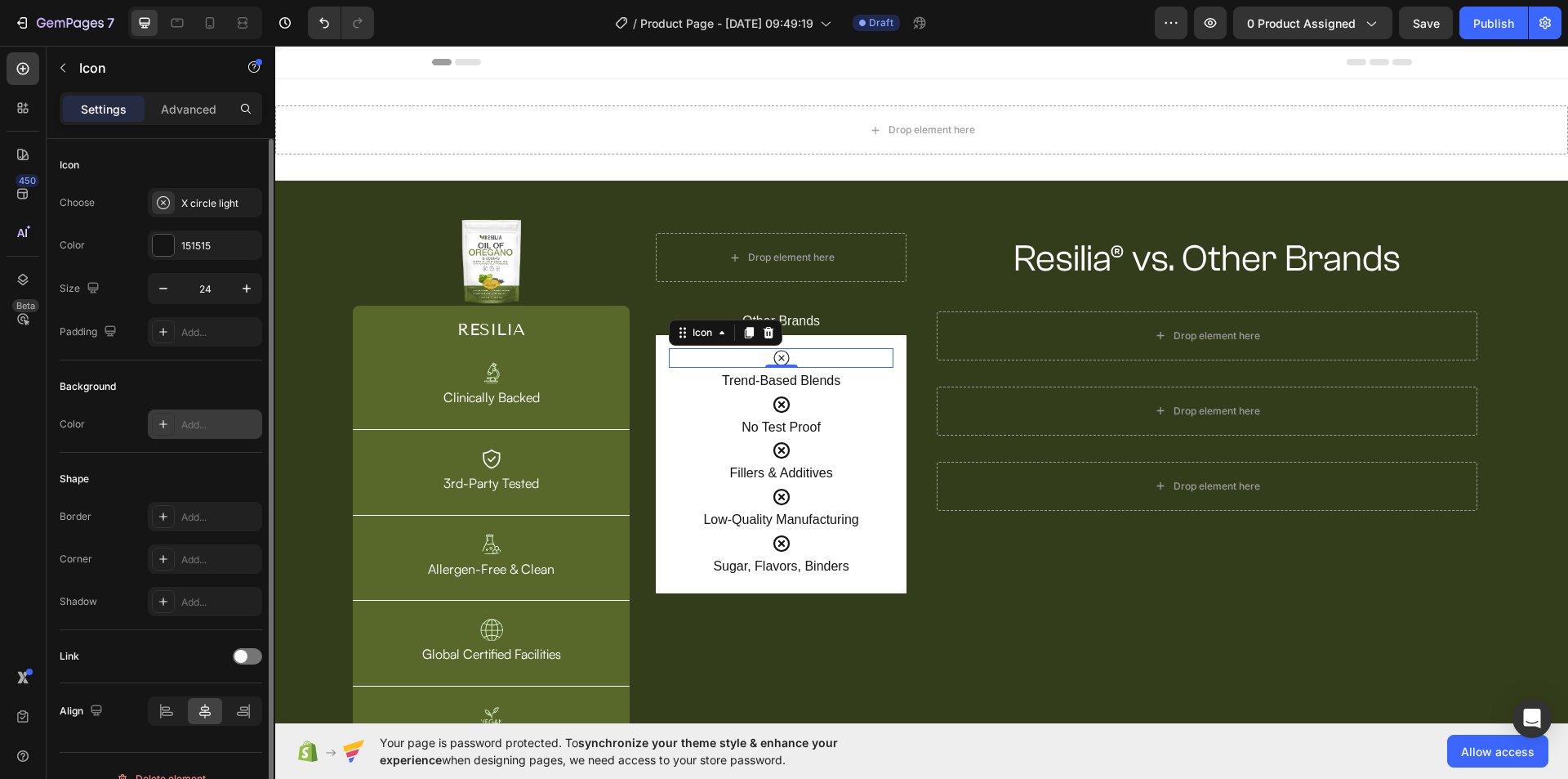
click at [194, 429] on div "Add..." at bounding box center [220, 425] width 77 height 14
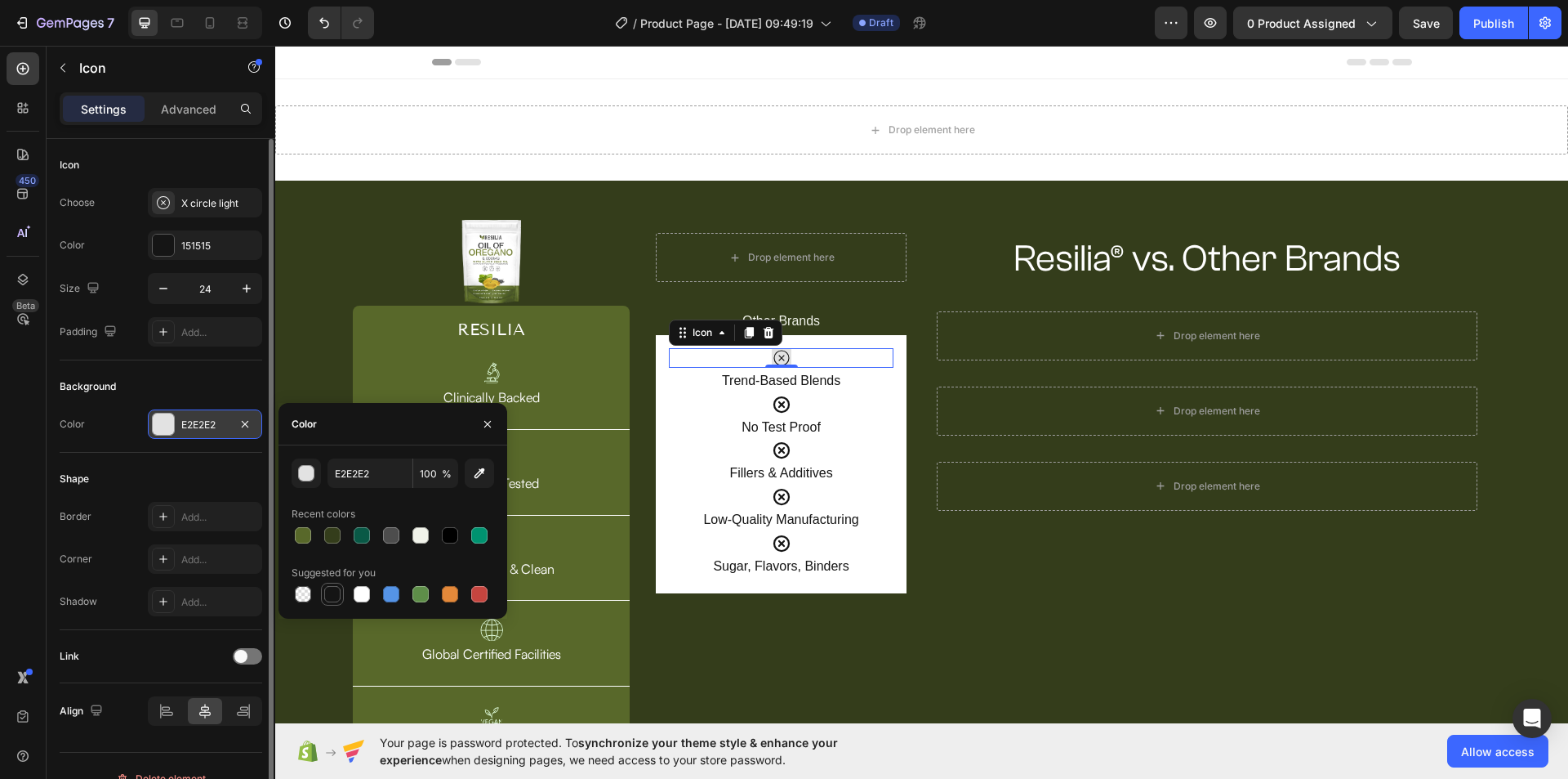
click at [326, 600] on div at bounding box center [332, 594] width 16 height 16
click at [360, 597] on div at bounding box center [362, 594] width 16 height 16
type input "FFFFFF"
click at [190, 245] on div "151515" at bounding box center [205, 246] width 48 height 14
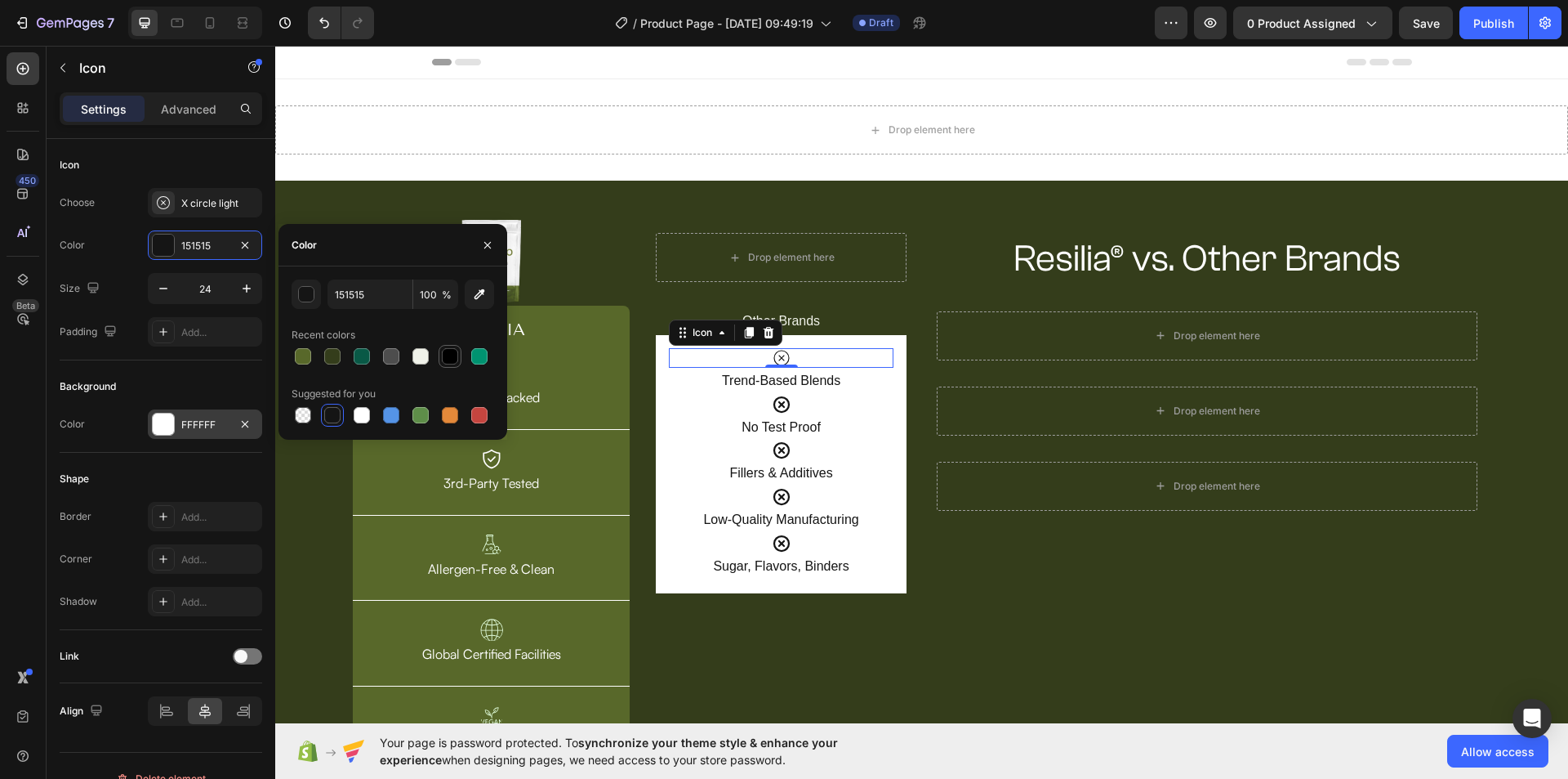
click at [441, 358] on div at bounding box center [449, 356] width 16 height 16
type input "000000"
click at [794, 403] on div "Icon" at bounding box center [781, 405] width 224 height 20
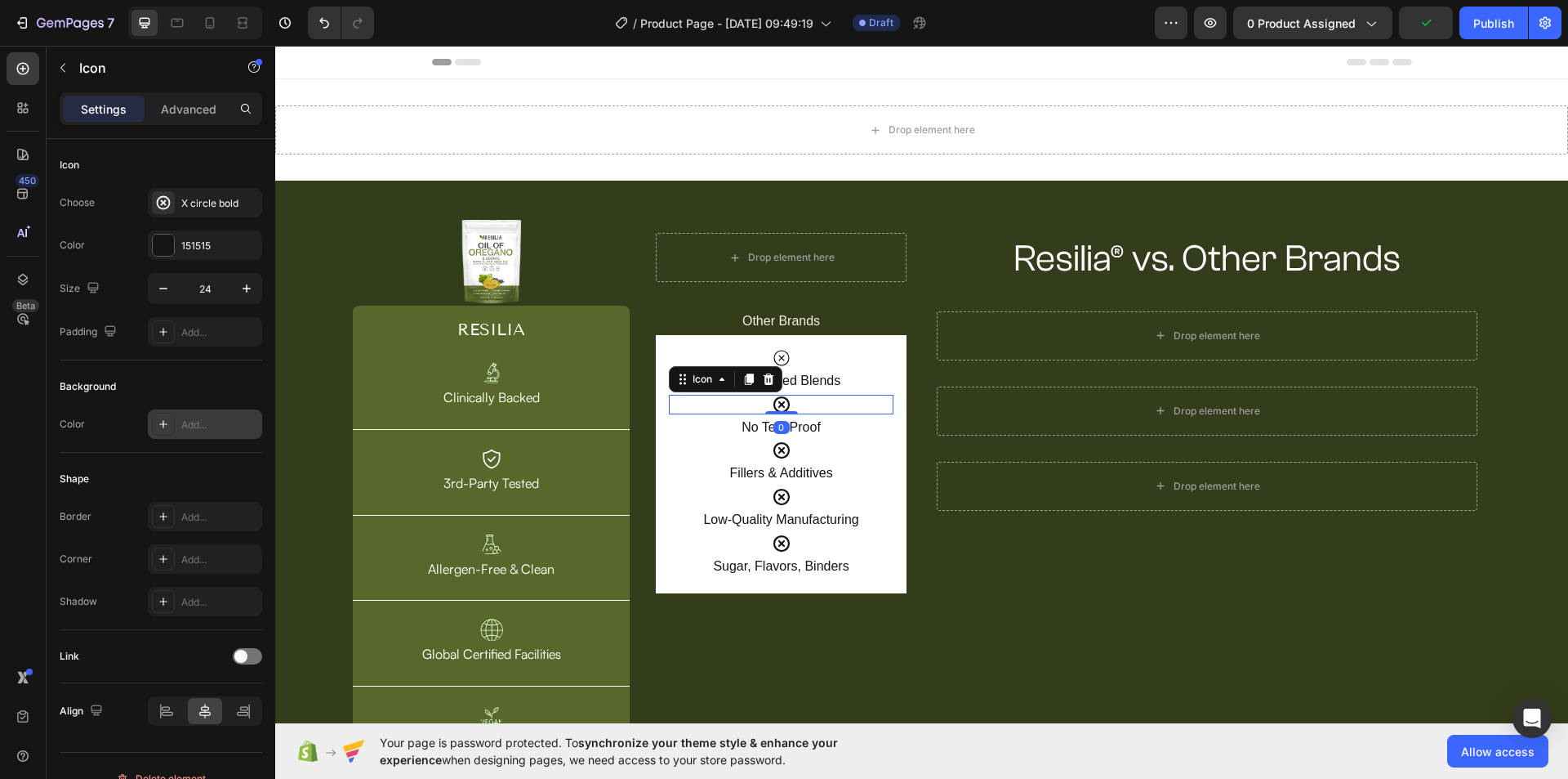
click at [213, 427] on div "Add..." at bounding box center [220, 425] width 77 height 14
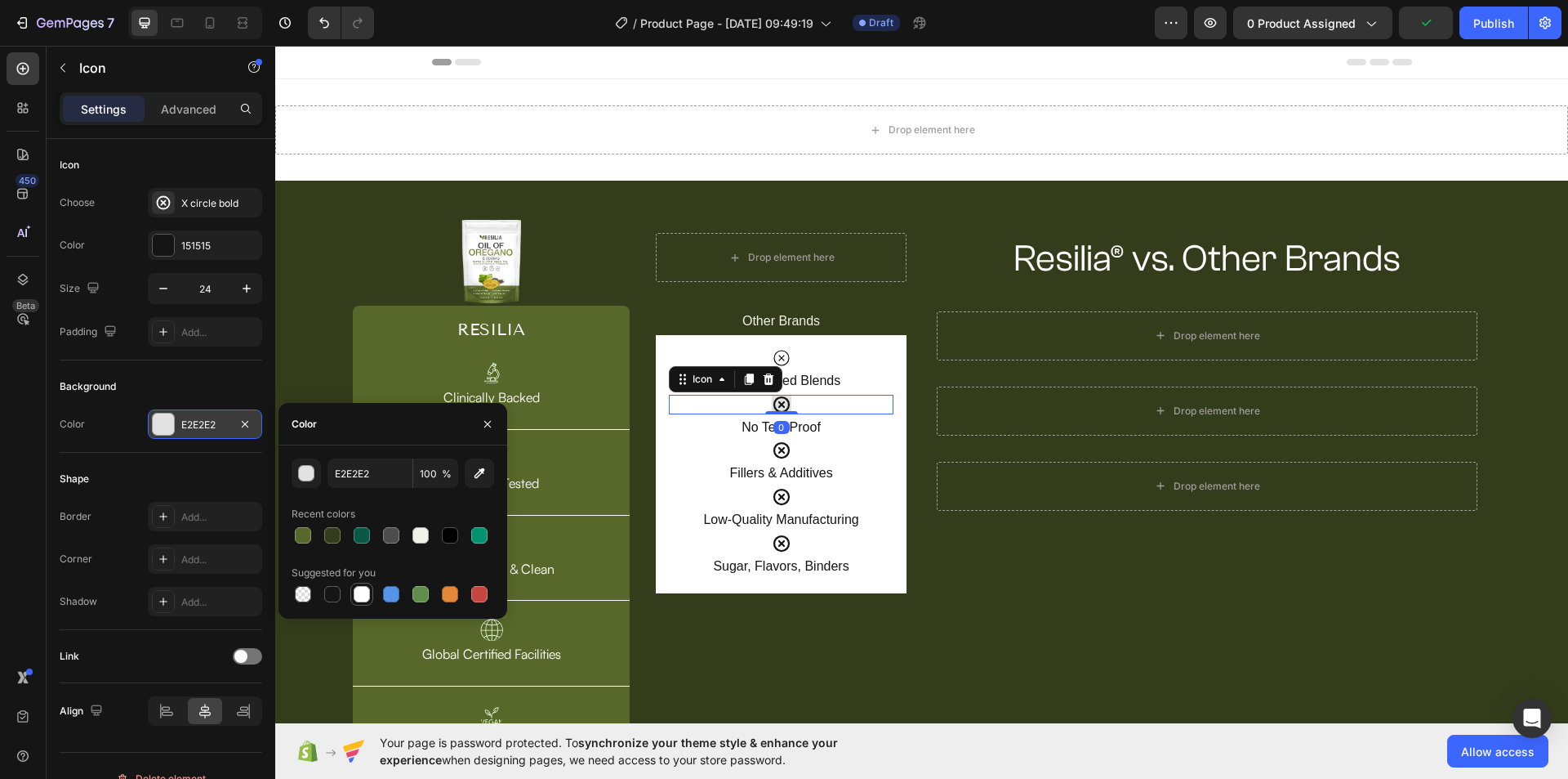
click at [353, 593] on div at bounding box center [362, 594] width 20 height 20
type input "FFFFFF"
click at [354, 592] on div at bounding box center [362, 594] width 16 height 16
click at [957, 604] on div "Resilia® vs. Other Brands Heading Row Drop element here Row Drop element here R…" at bounding box center [1207, 491] width 567 height 542
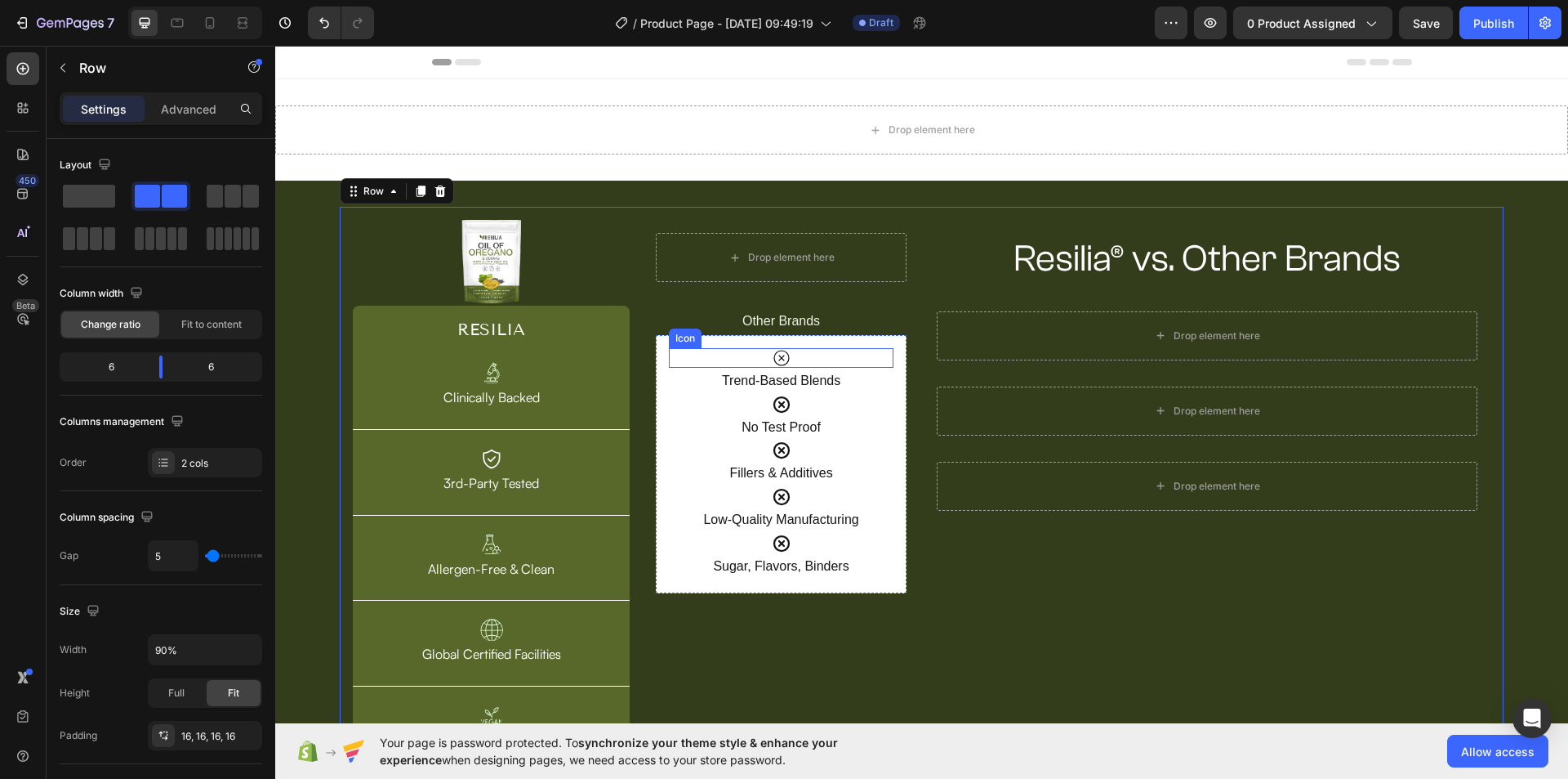
click at [779, 358] on icon at bounding box center [781, 358] width 20 height 20
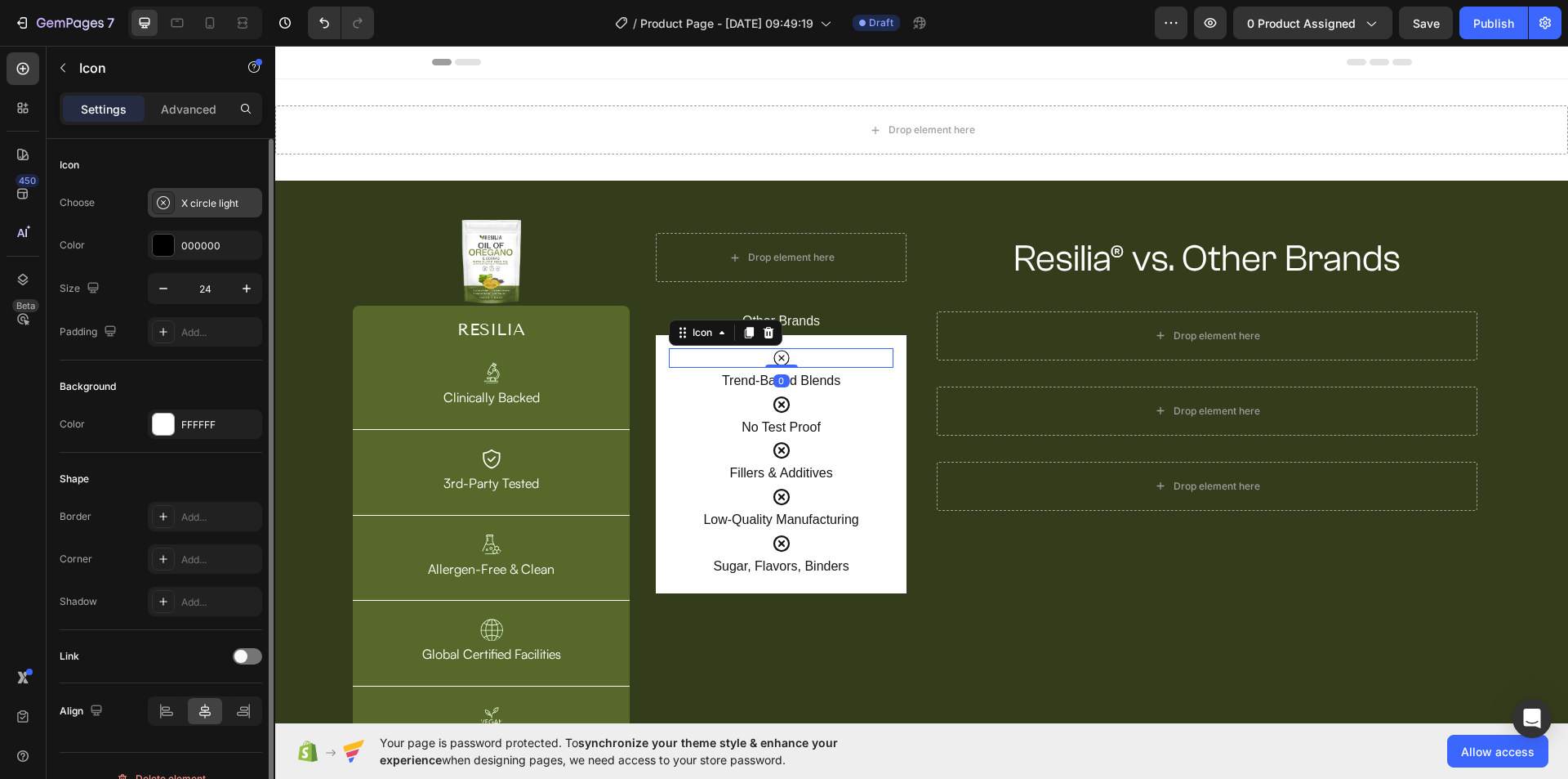
click at [229, 213] on div "X circle light" at bounding box center [205, 202] width 114 height 30
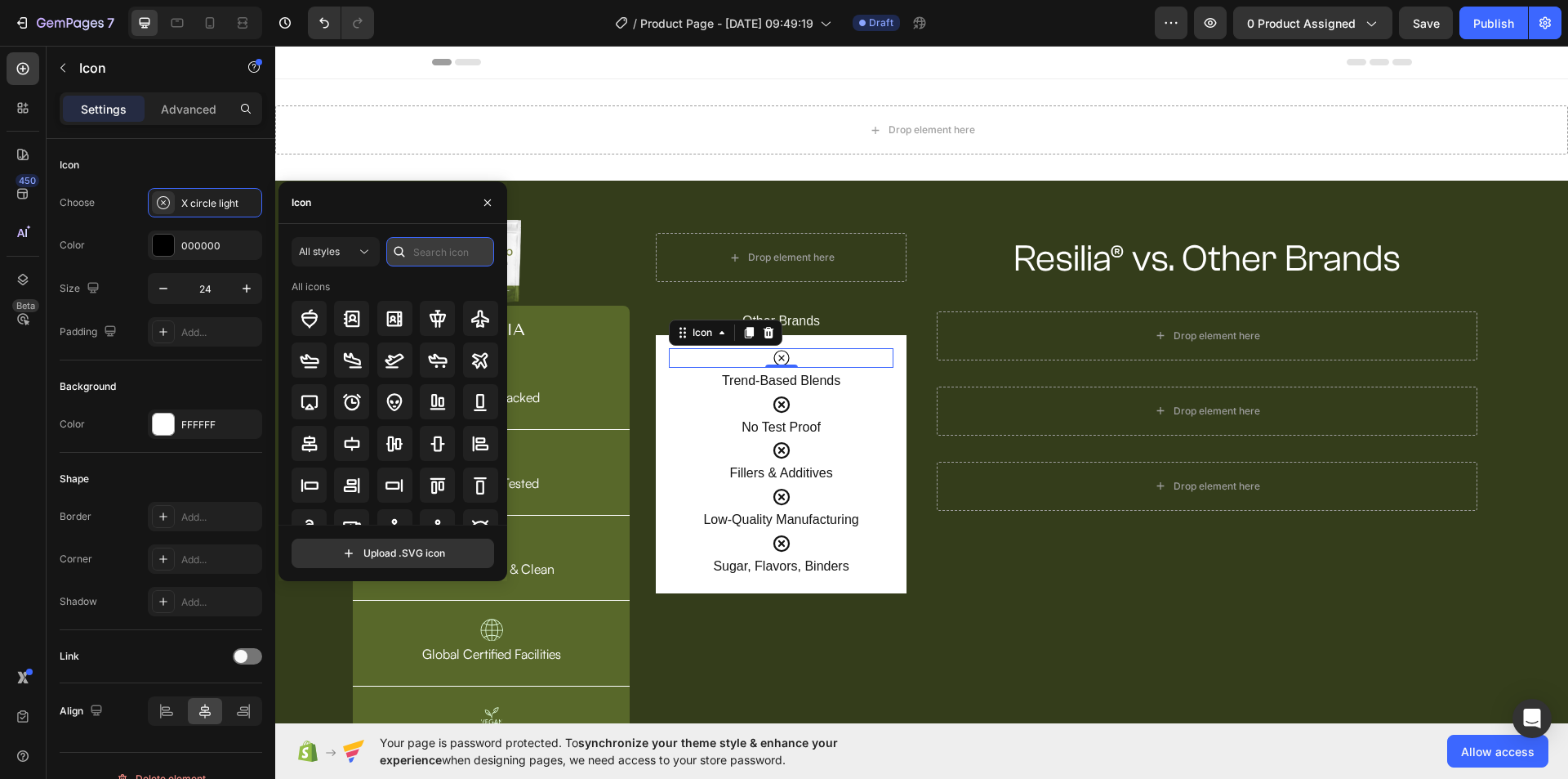
click at [451, 246] on input "text" at bounding box center [440, 251] width 108 height 30
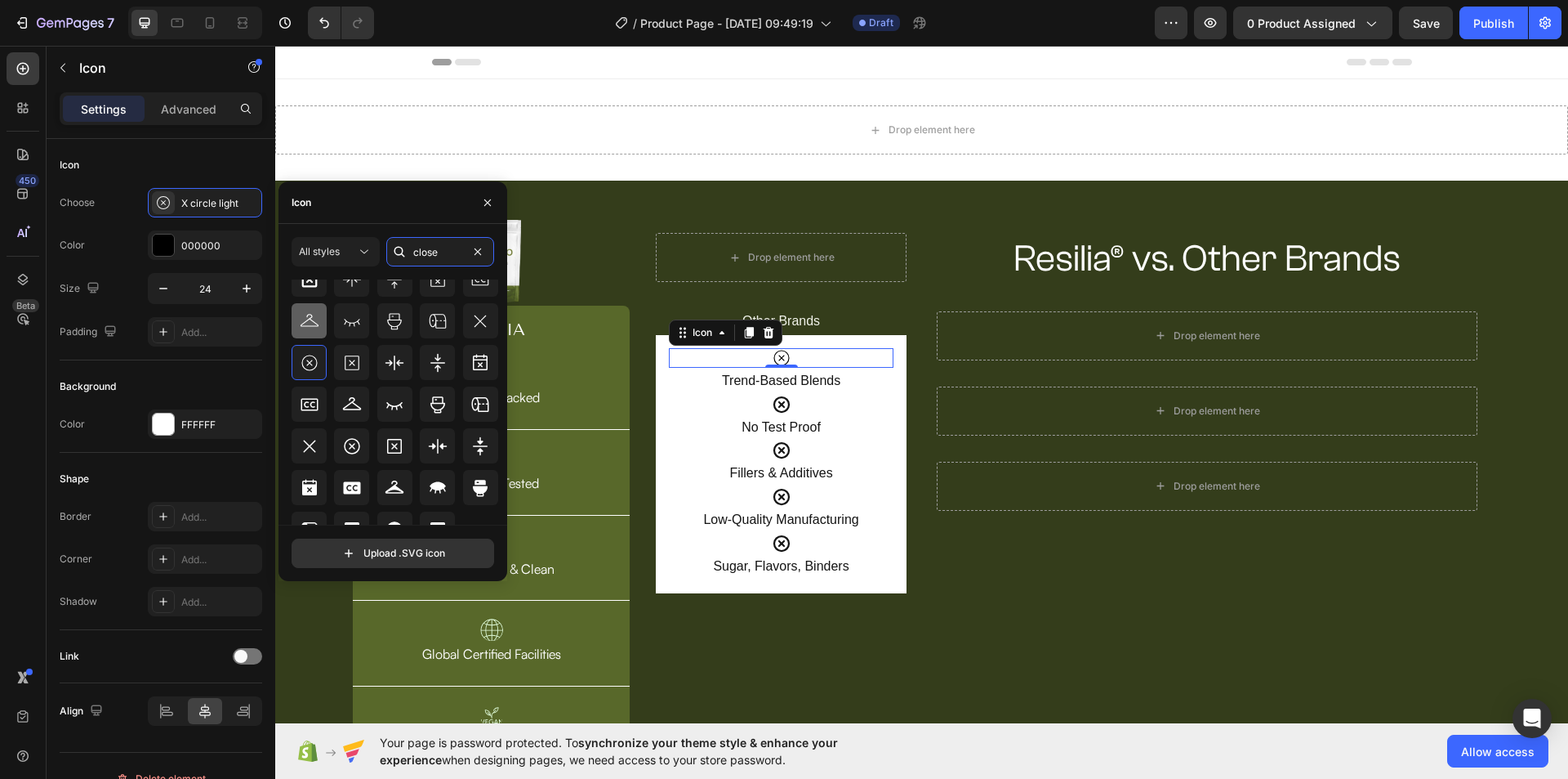
scroll to position [144, 0]
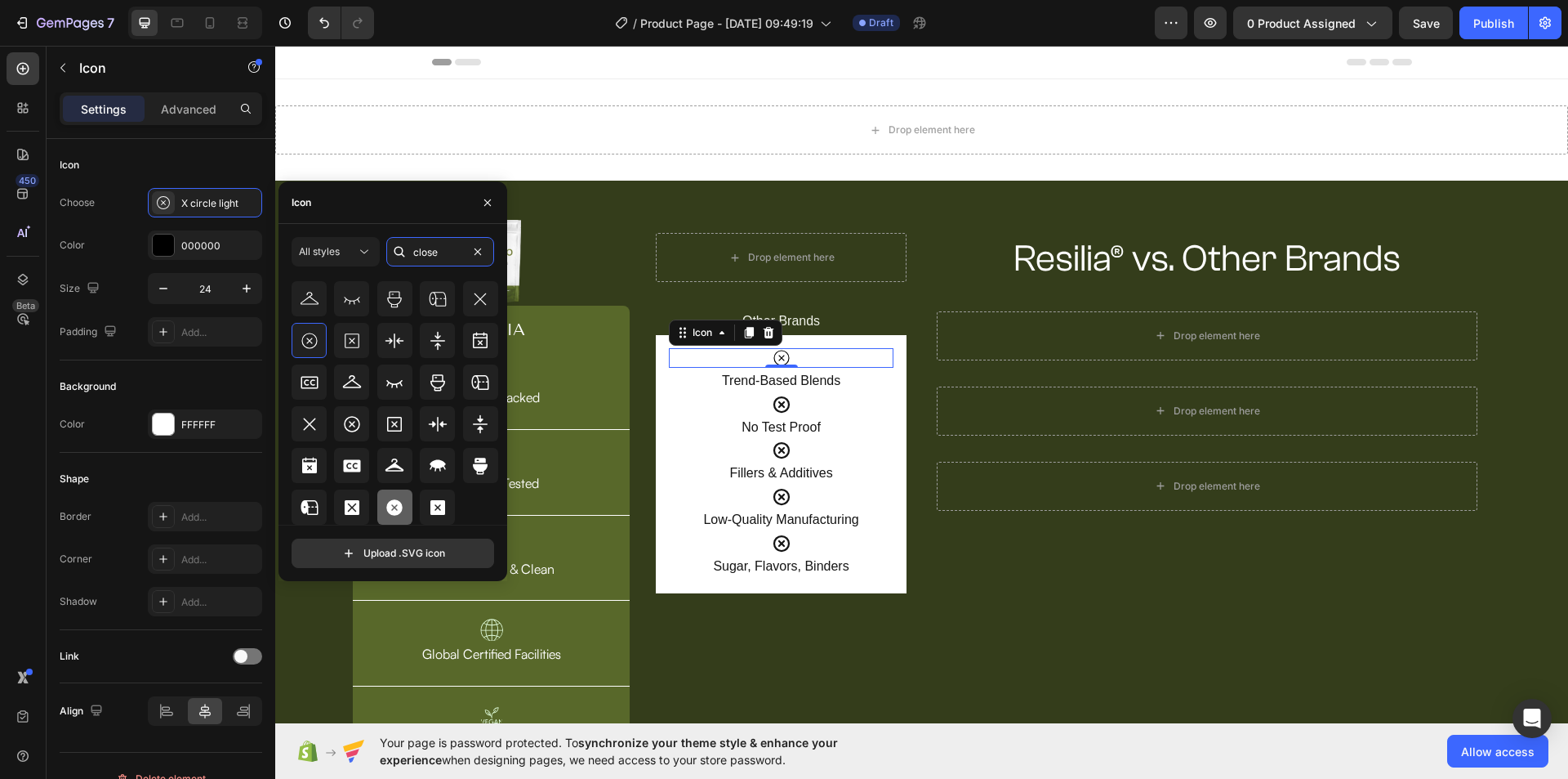
type input "close"
click at [388, 512] on icon at bounding box center [395, 507] width 16 height 16
click at [788, 404] on div "Icon" at bounding box center [781, 405] width 224 height 20
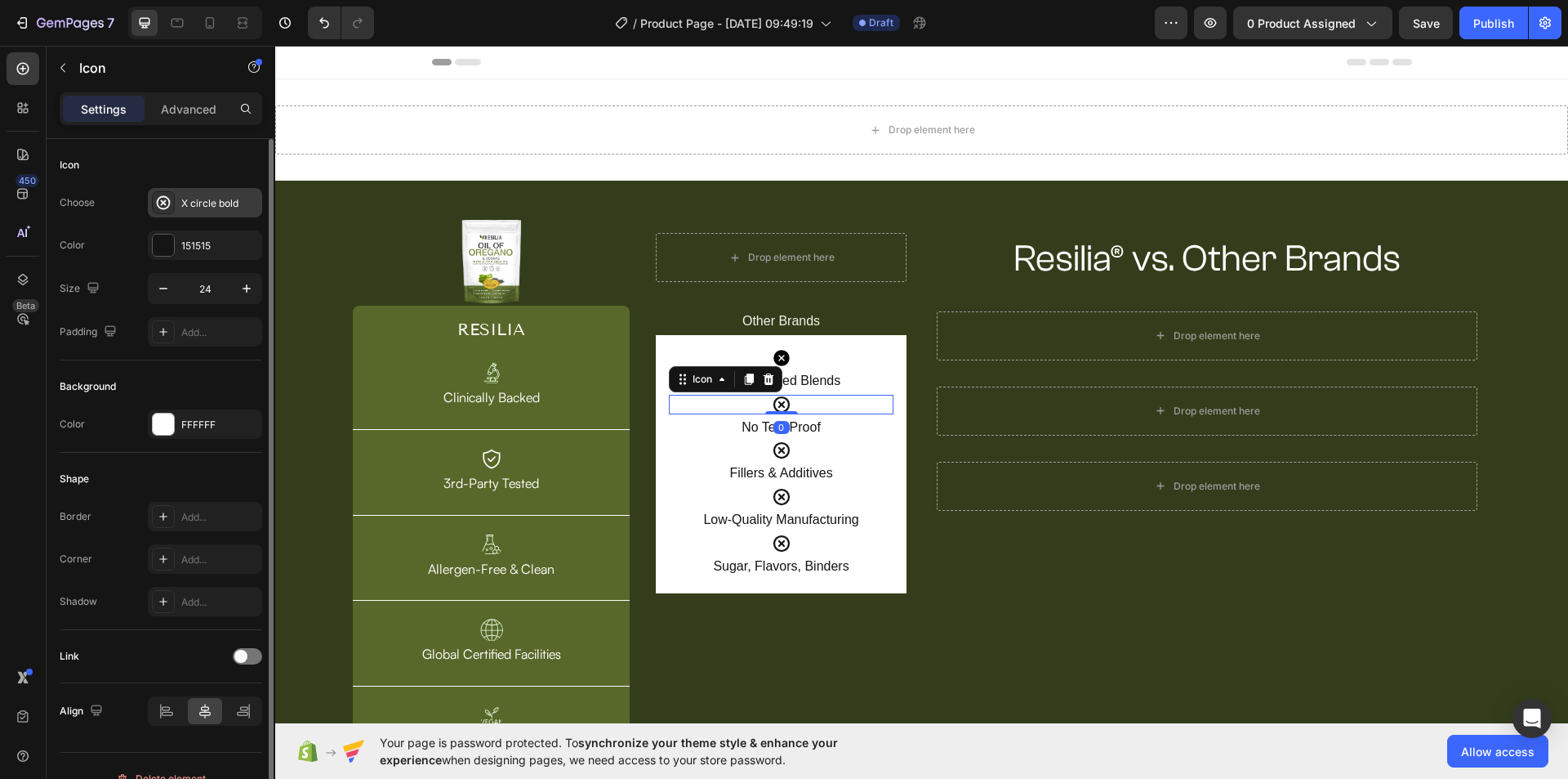
click at [217, 205] on div "X circle bold" at bounding box center [220, 203] width 77 height 14
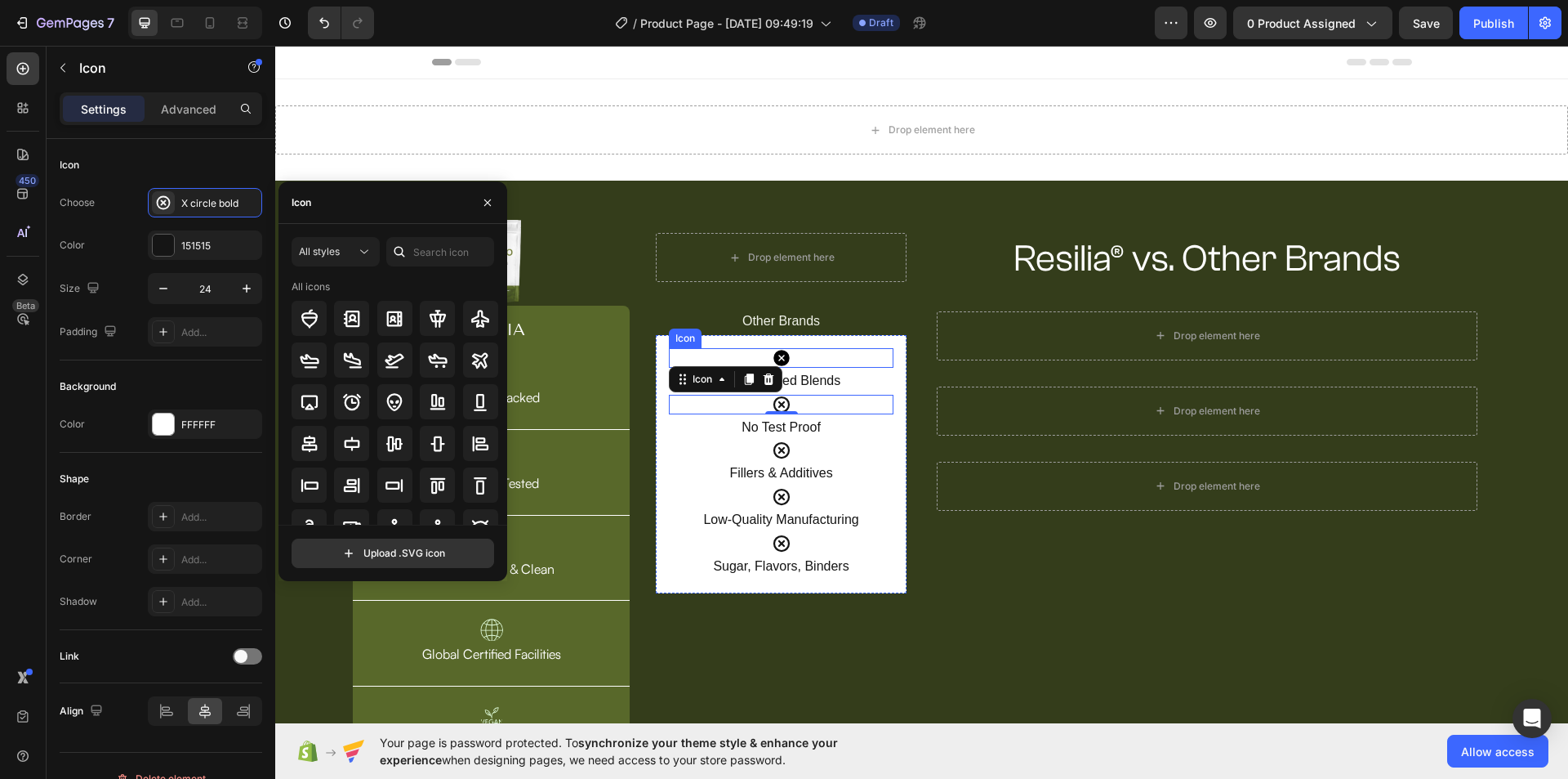
click at [780, 356] on icon at bounding box center [781, 358] width 16 height 16
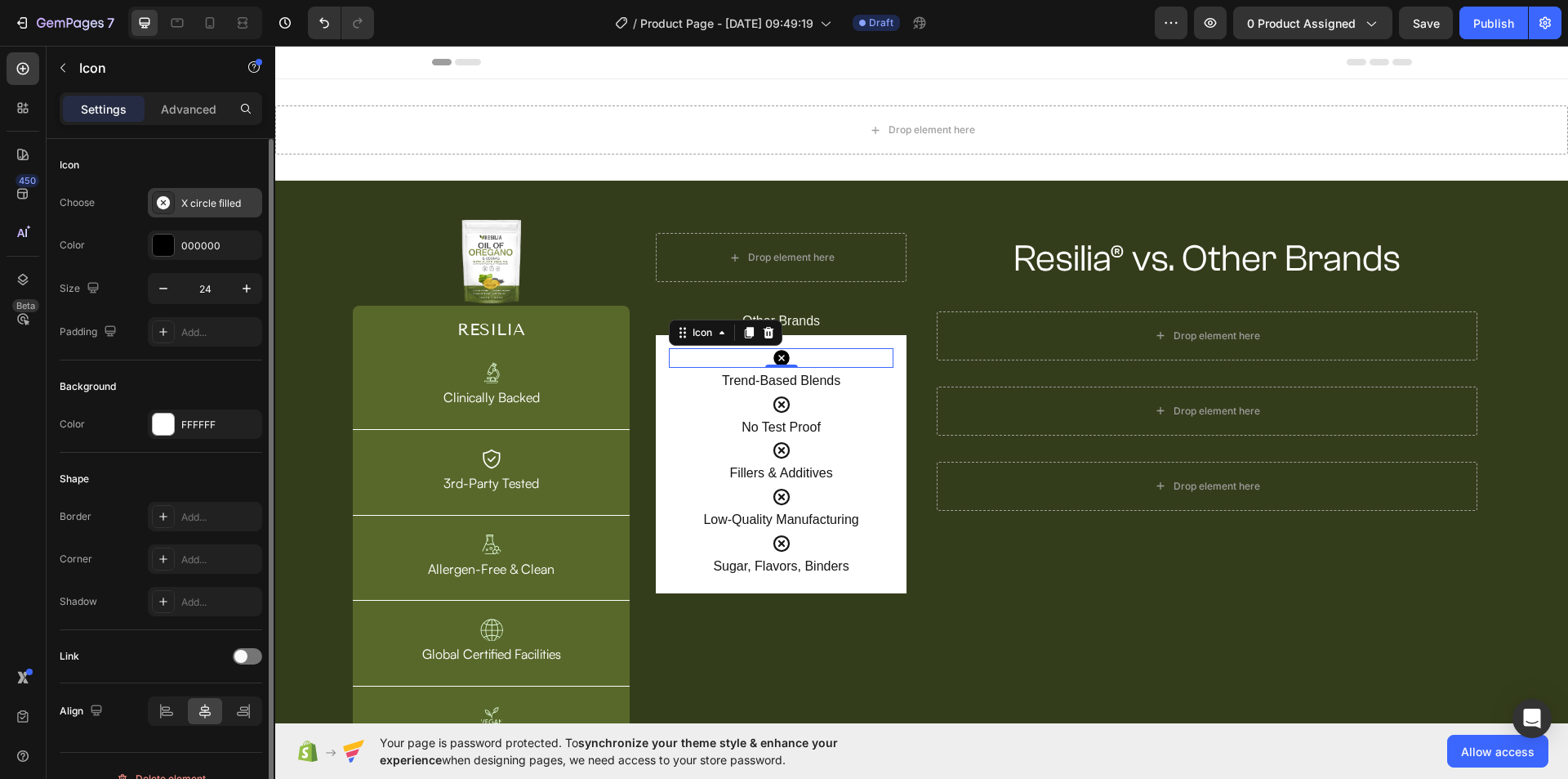
click at [213, 199] on div "X circle filled" at bounding box center [220, 203] width 77 height 14
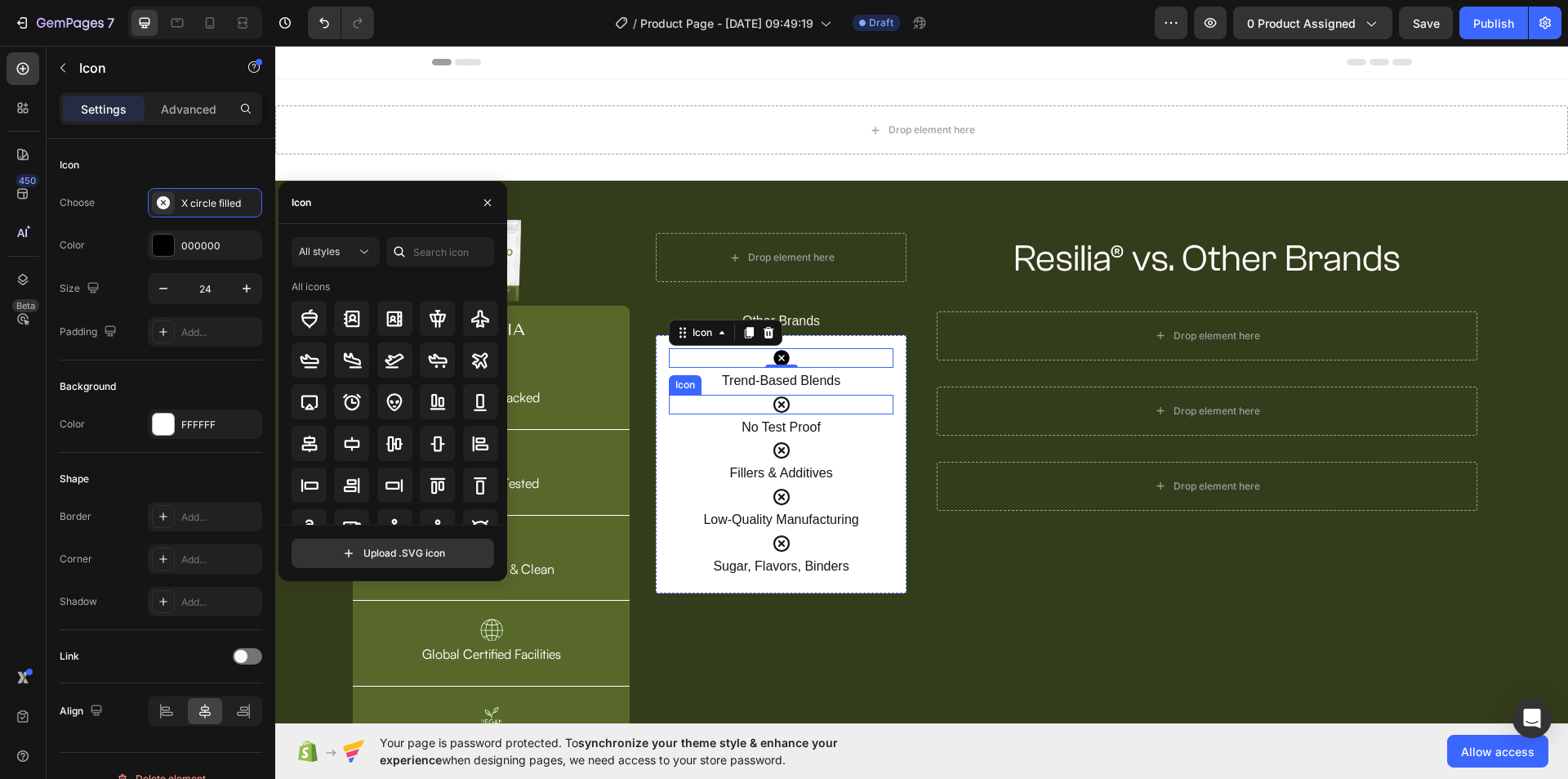
click at [781, 406] on icon at bounding box center [781, 405] width 20 height 20
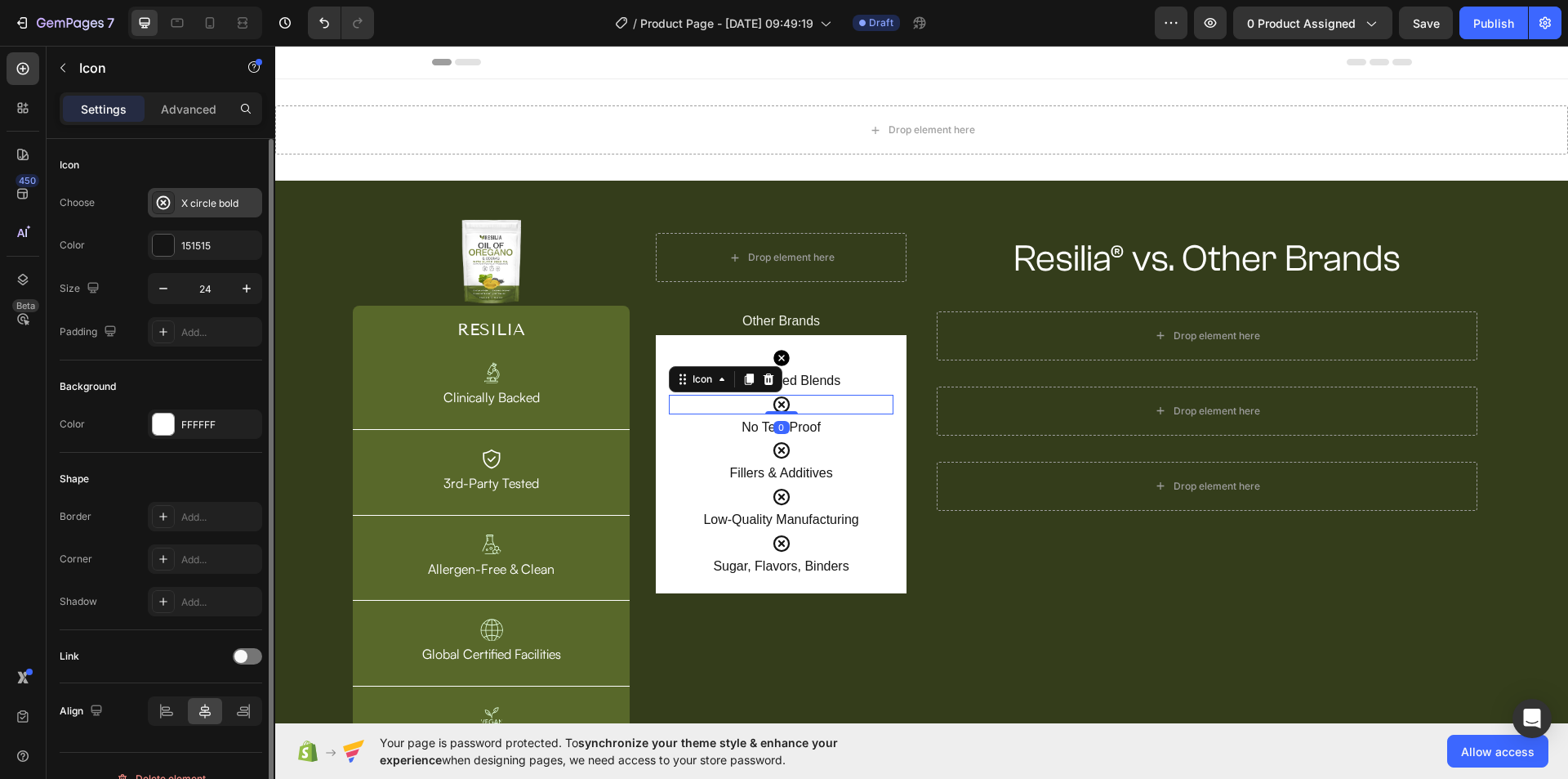
click at [209, 205] on div "X circle bold" at bounding box center [220, 203] width 77 height 14
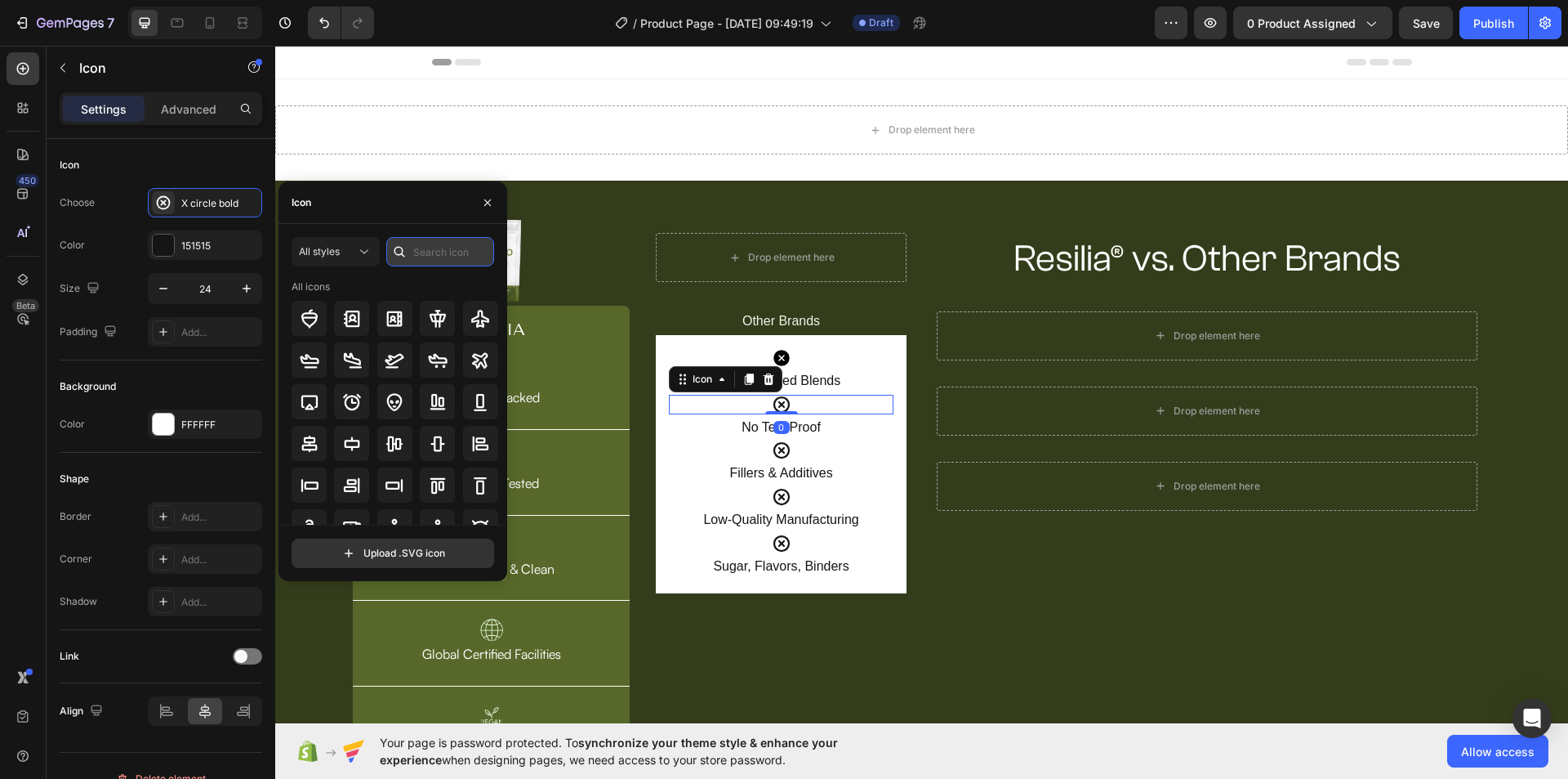
click at [424, 264] on input "text" at bounding box center [440, 251] width 108 height 30
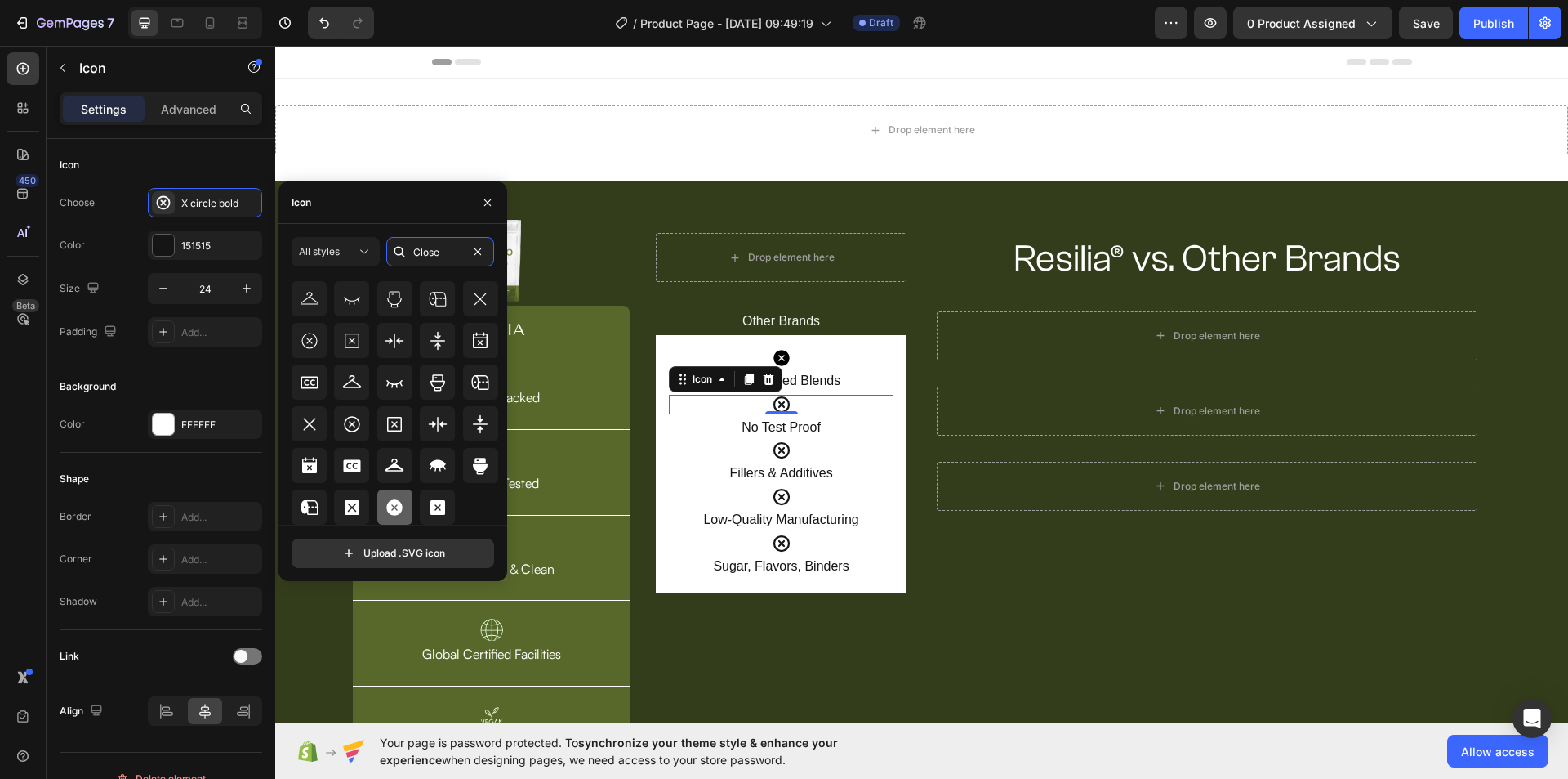
type input "Close"
click at [396, 506] on icon at bounding box center [395, 507] width 16 height 16
click at [428, 253] on input "Close" at bounding box center [440, 251] width 108 height 30
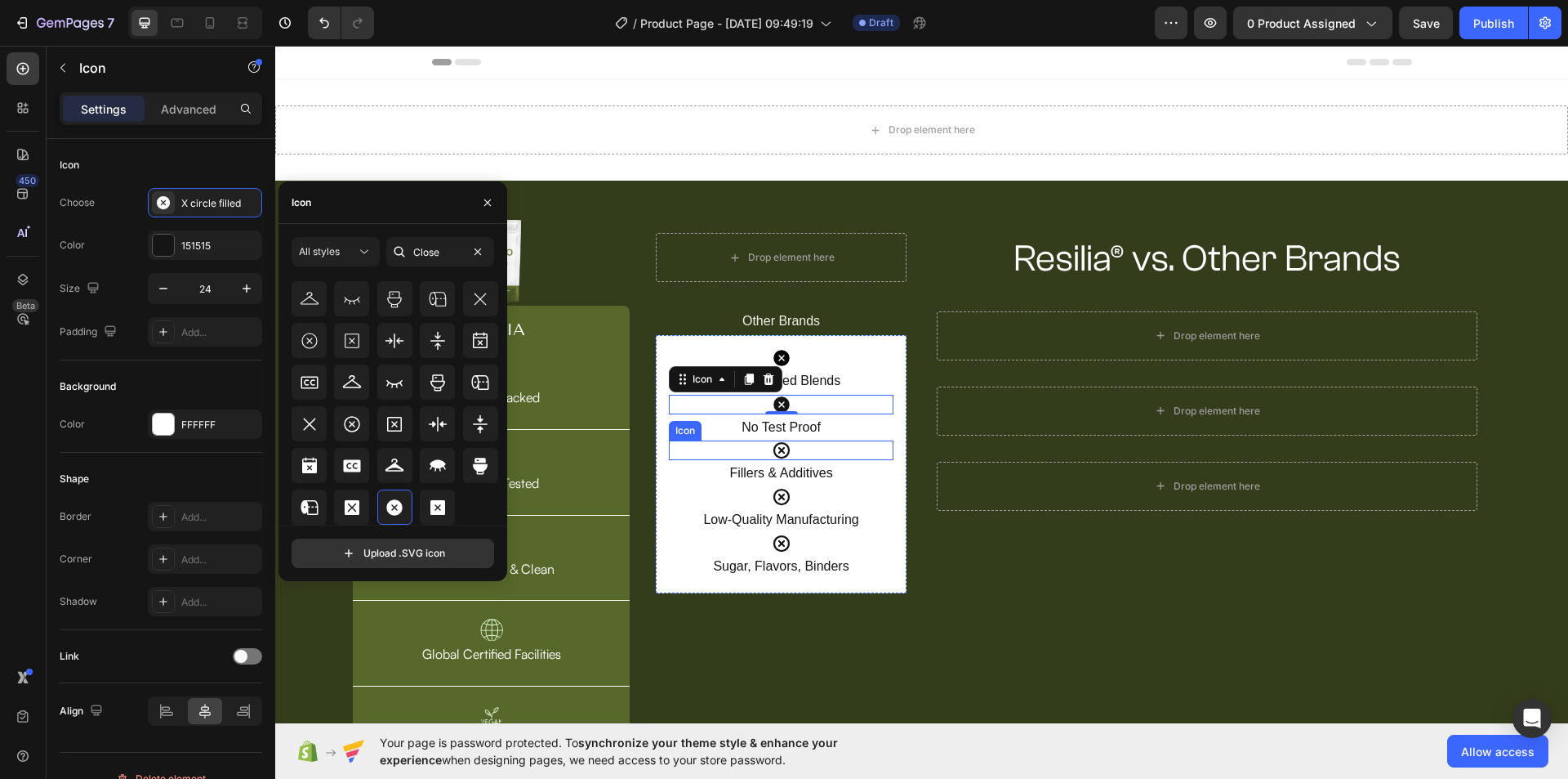
click at [801, 451] on div "Icon" at bounding box center [781, 451] width 224 height 20
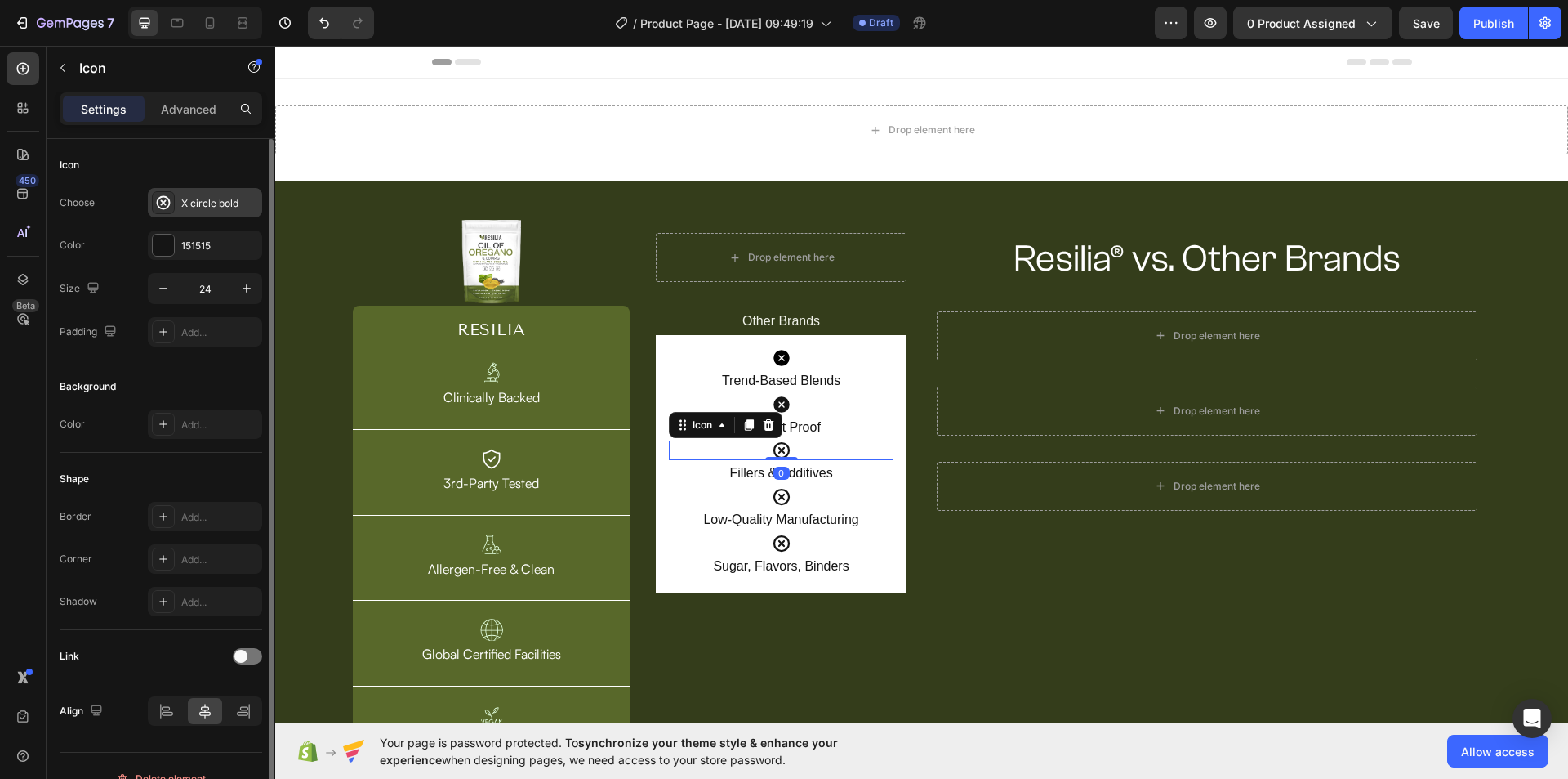
click at [208, 195] on div "X circle bold" at bounding box center [205, 202] width 114 height 30
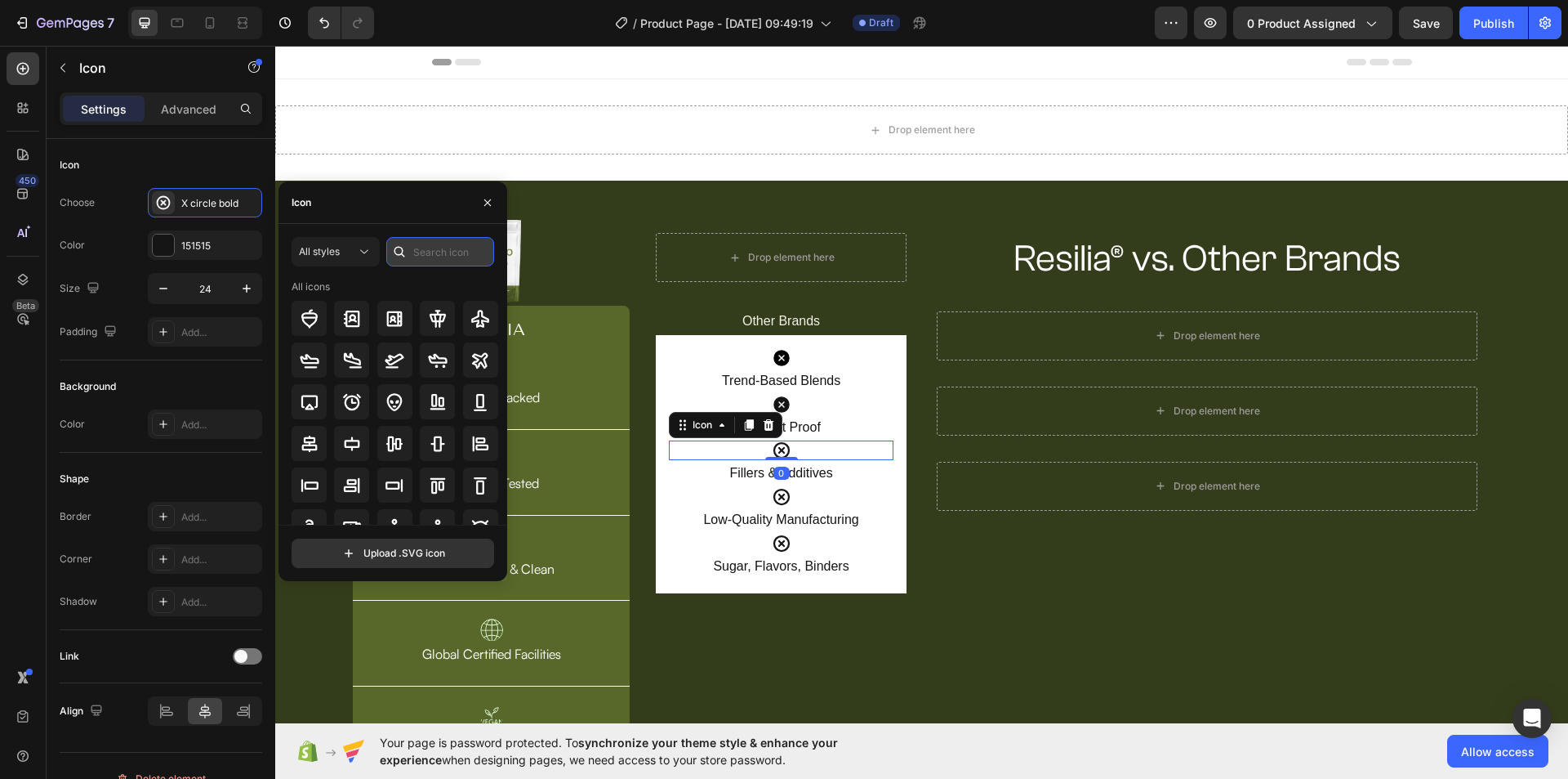
click at [443, 251] on input "text" at bounding box center [440, 251] width 108 height 30
paste input "Close"
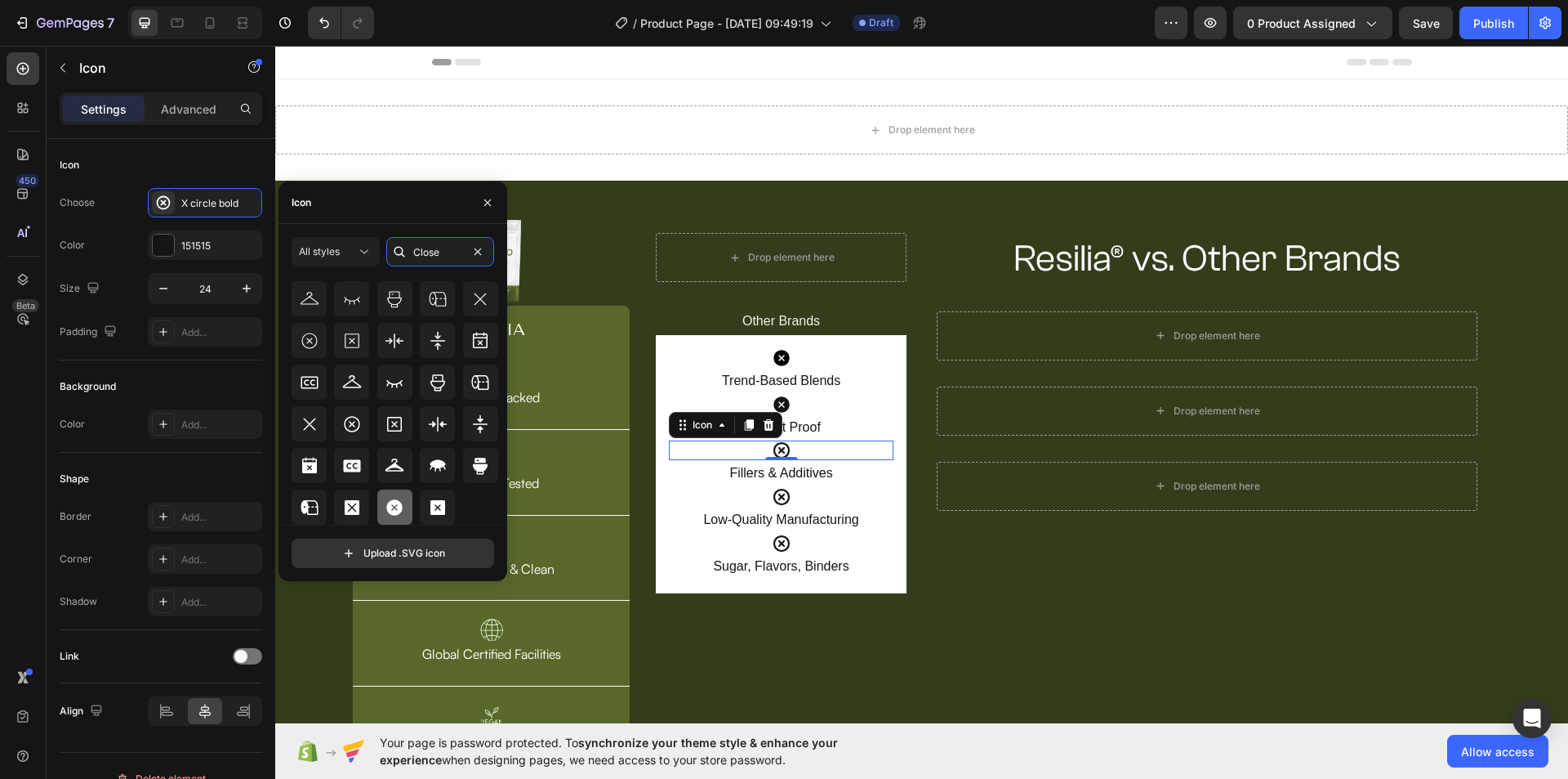
type input "Close"
click at [403, 508] on div at bounding box center [395, 506] width 35 height 35
click at [793, 490] on div "Icon" at bounding box center [781, 497] width 224 height 20
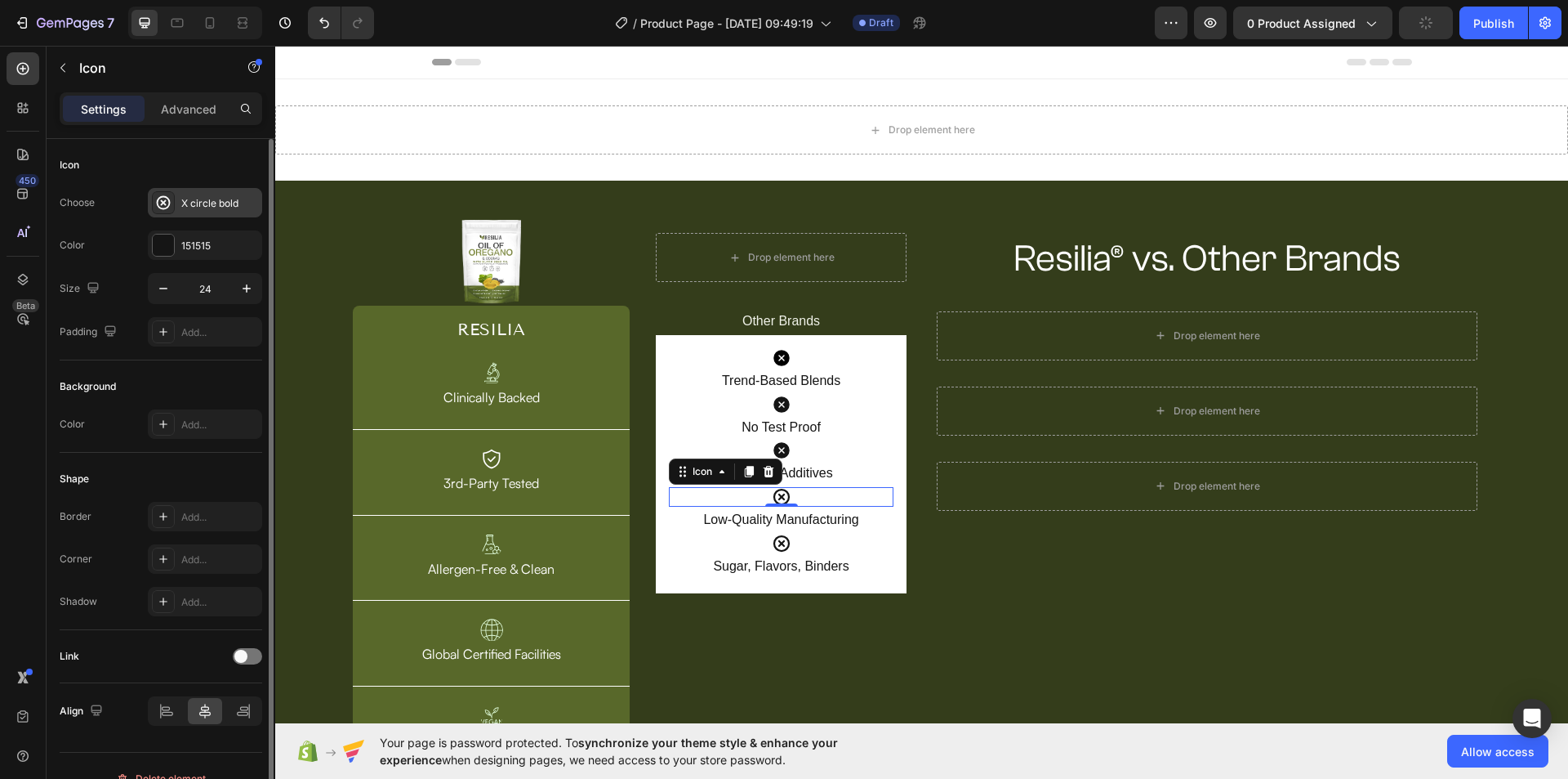
click at [213, 205] on div "X circle bold" at bounding box center [220, 203] width 77 height 14
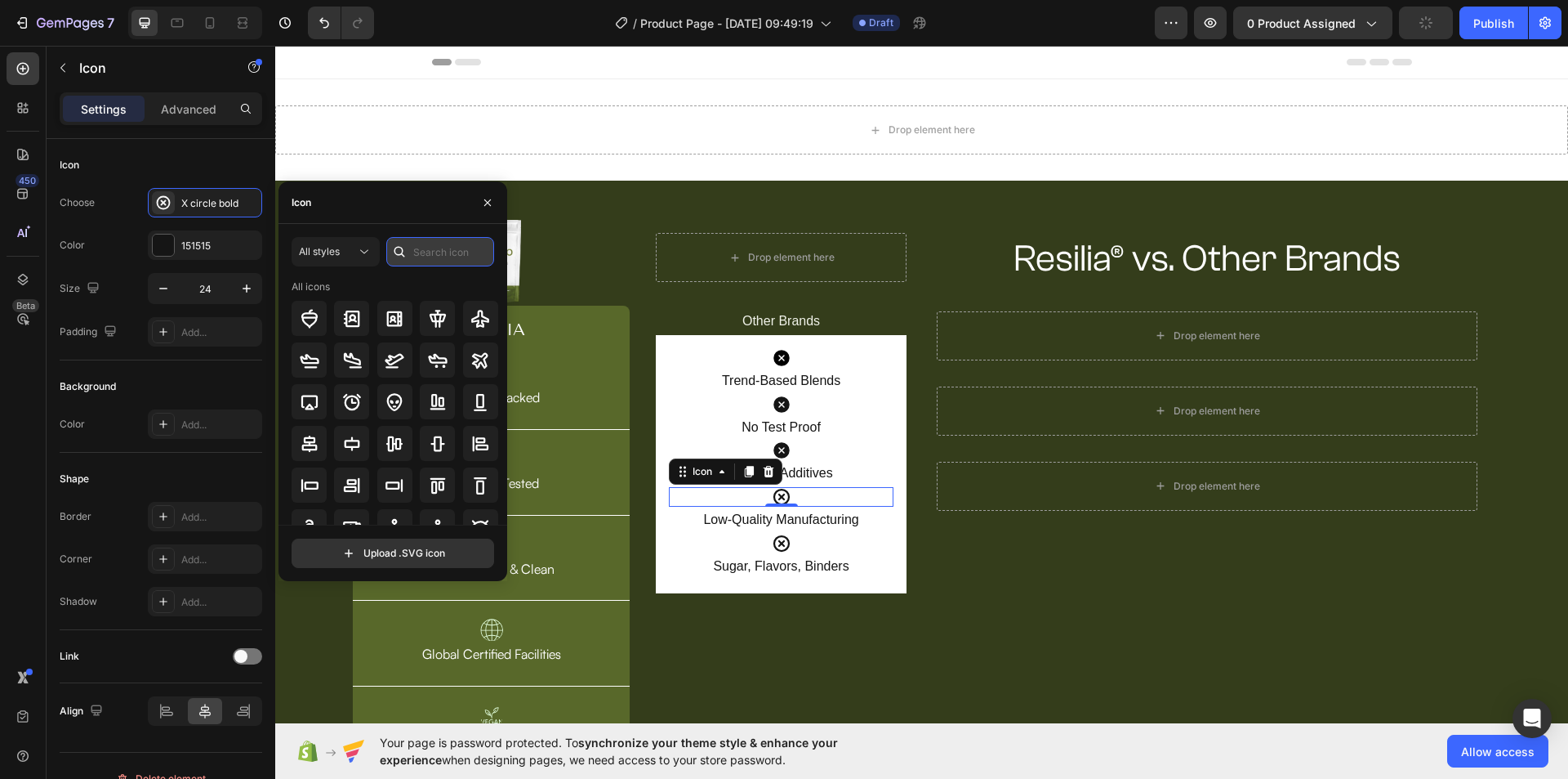
click at [419, 241] on input "text" at bounding box center [440, 251] width 108 height 30
paste input "Close"
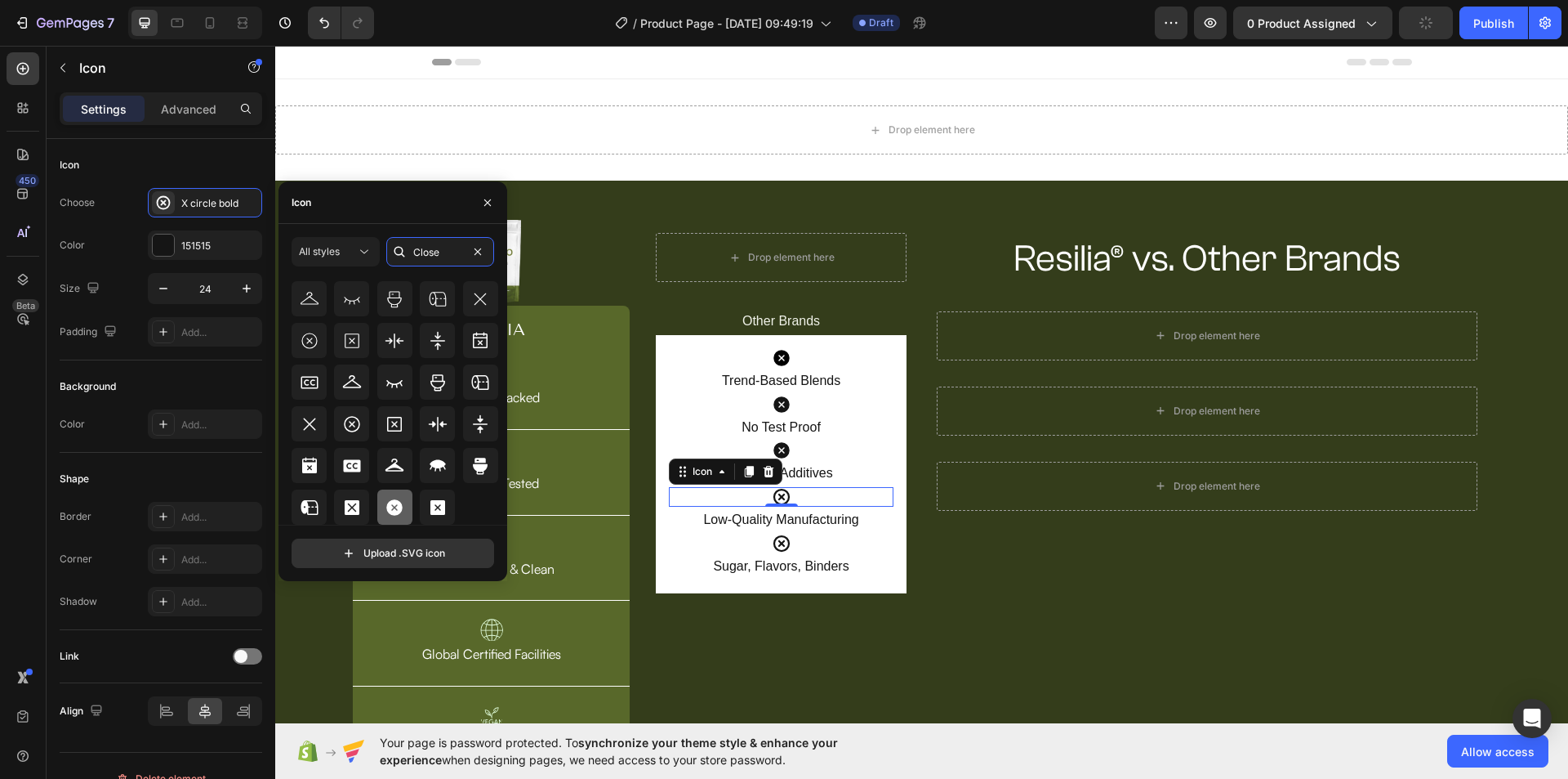
type input "Close"
click at [400, 506] on icon at bounding box center [395, 507] width 16 height 16
click at [791, 537] on div "Icon" at bounding box center [781, 543] width 224 height 20
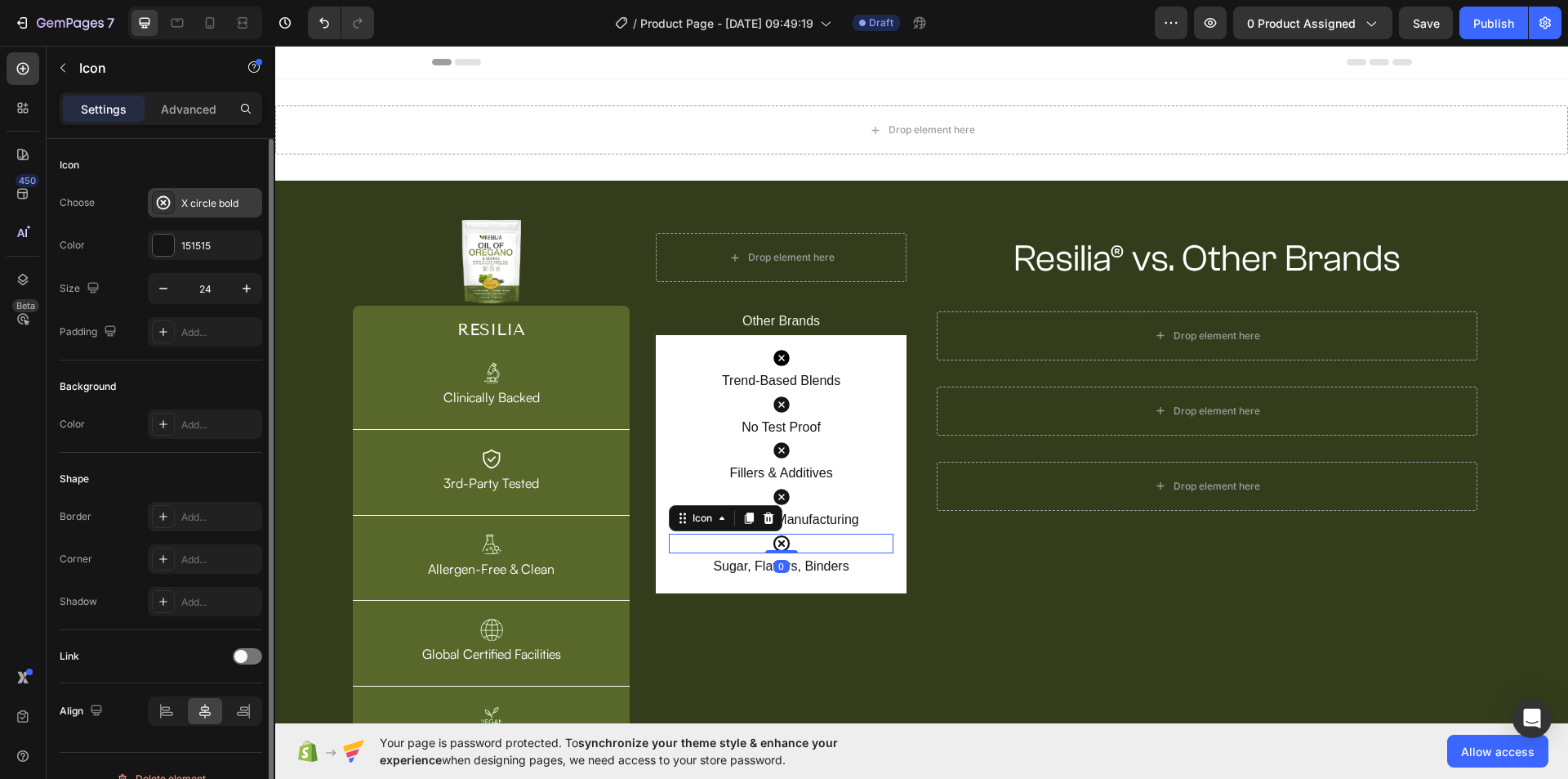
click at [207, 208] on div "X circle bold" at bounding box center [220, 203] width 77 height 14
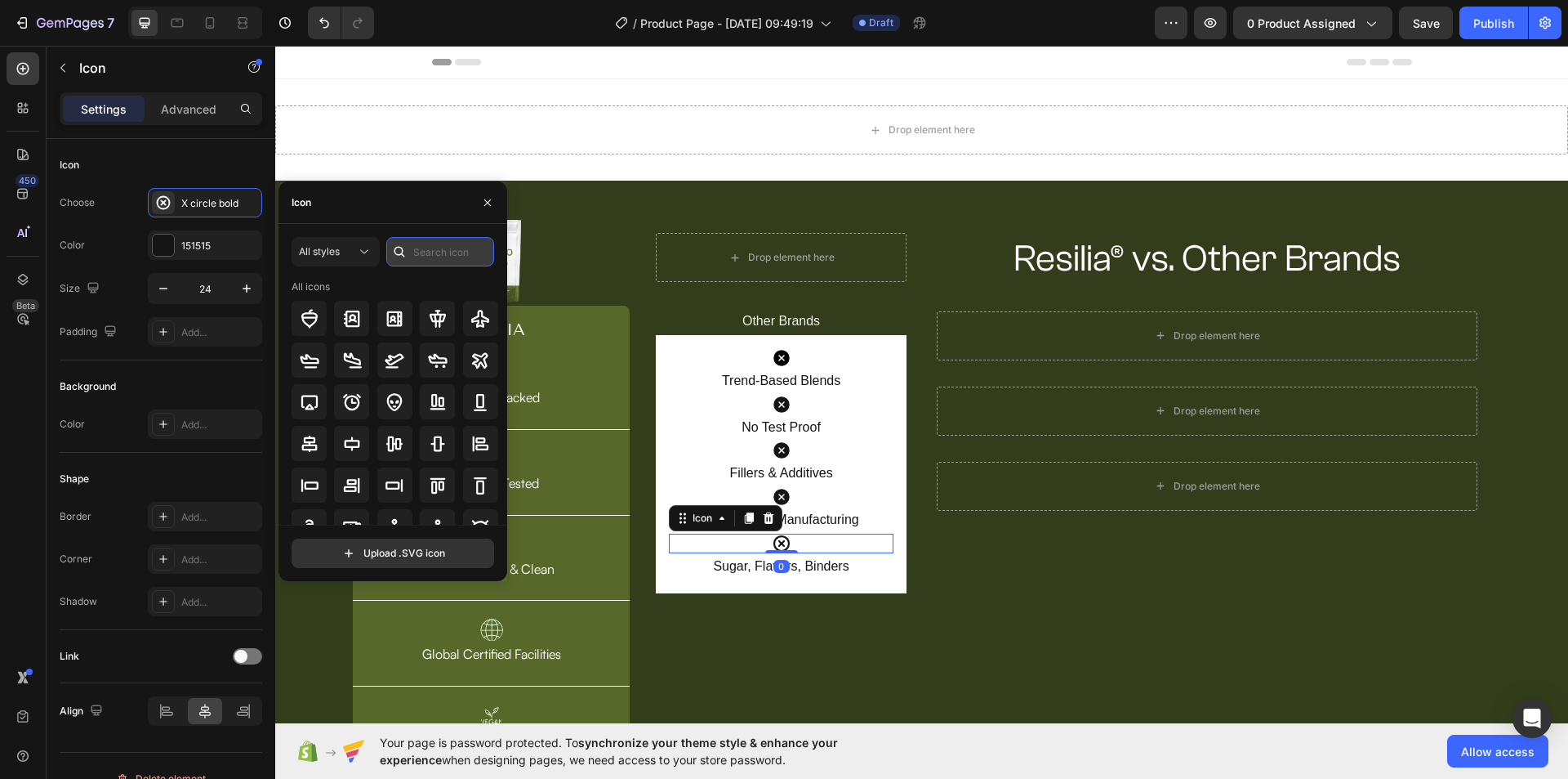
click at [429, 249] on input "text" at bounding box center [440, 251] width 108 height 30
paste input "Close"
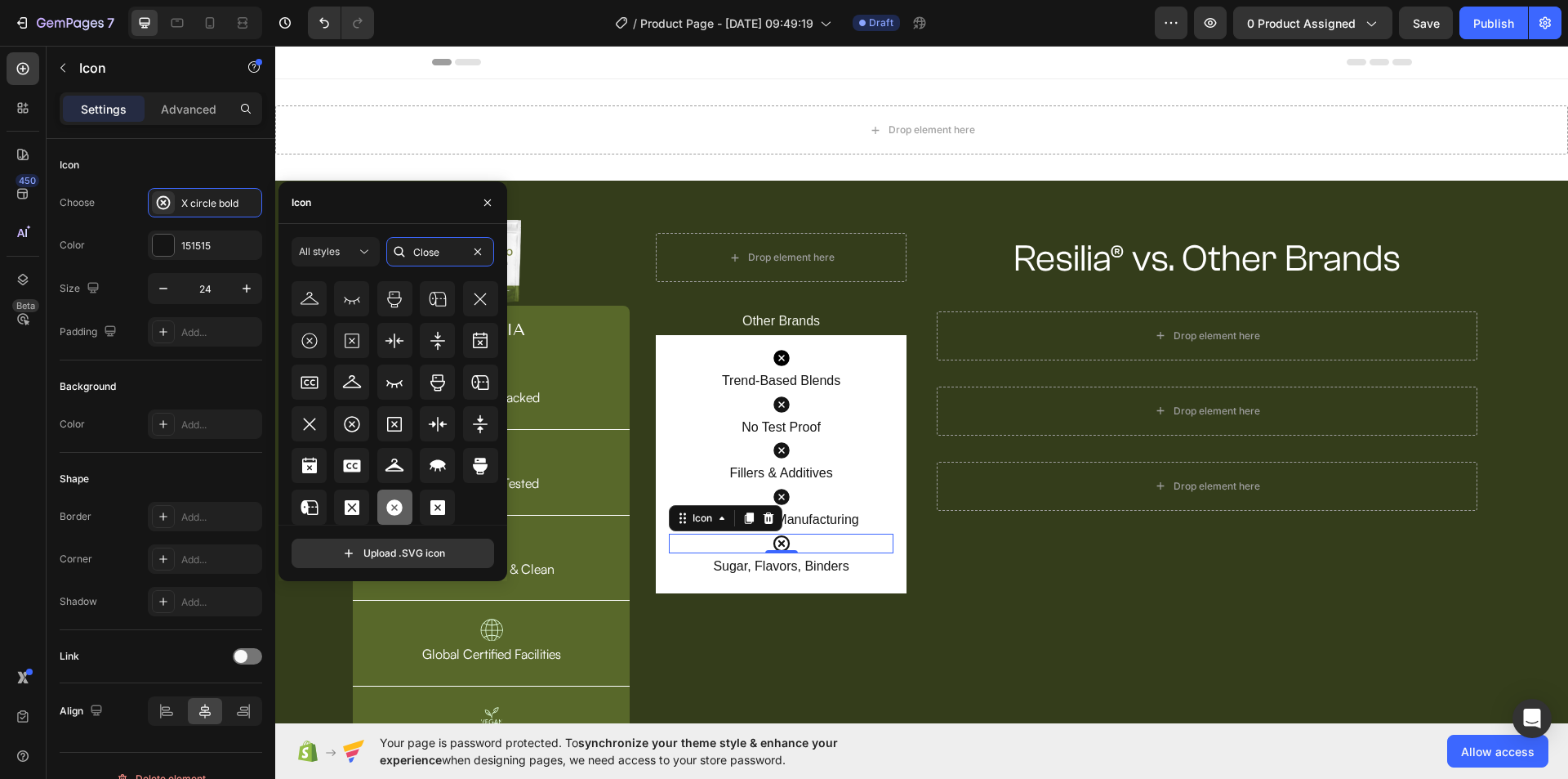
type input "Close"
click at [396, 514] on icon at bounding box center [395, 507] width 16 height 16
click at [1058, 578] on div "Resilia® vs. Other Brands Heading Row Drop element here Row Drop element here R…" at bounding box center [1207, 491] width 567 height 542
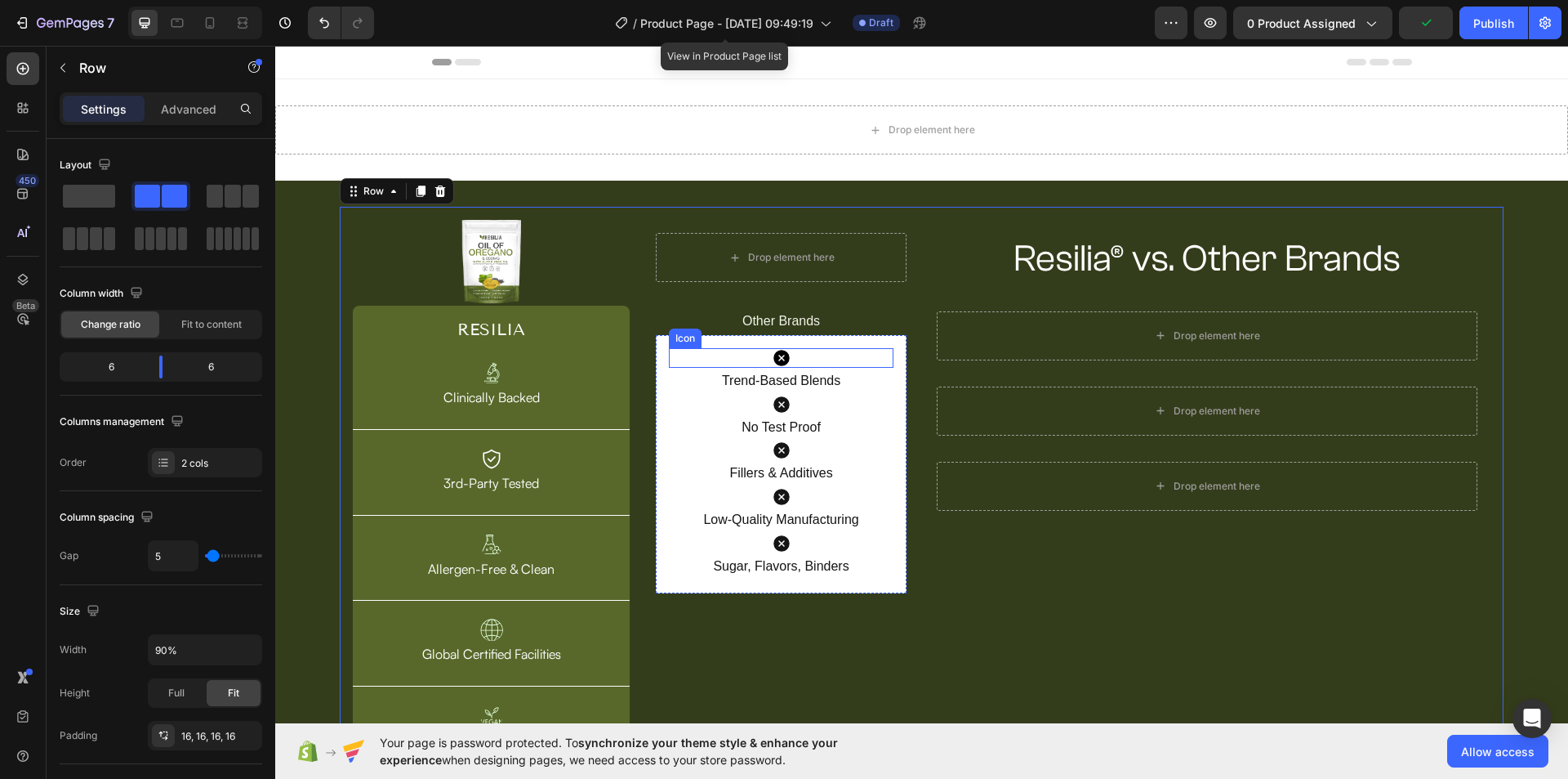
click at [789, 355] on div "Icon" at bounding box center [781, 358] width 224 height 20
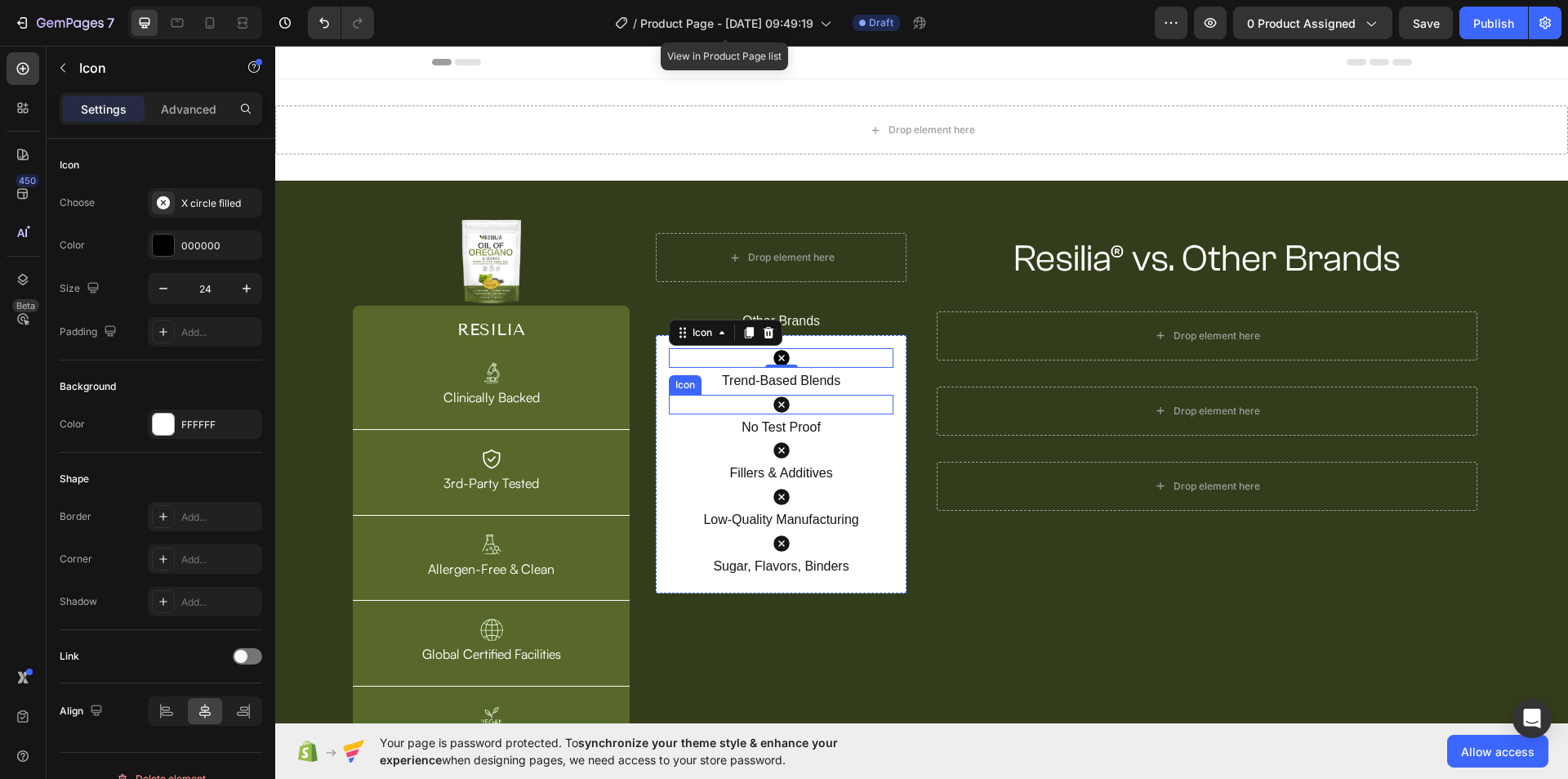
click at [782, 400] on icon at bounding box center [781, 405] width 16 height 16
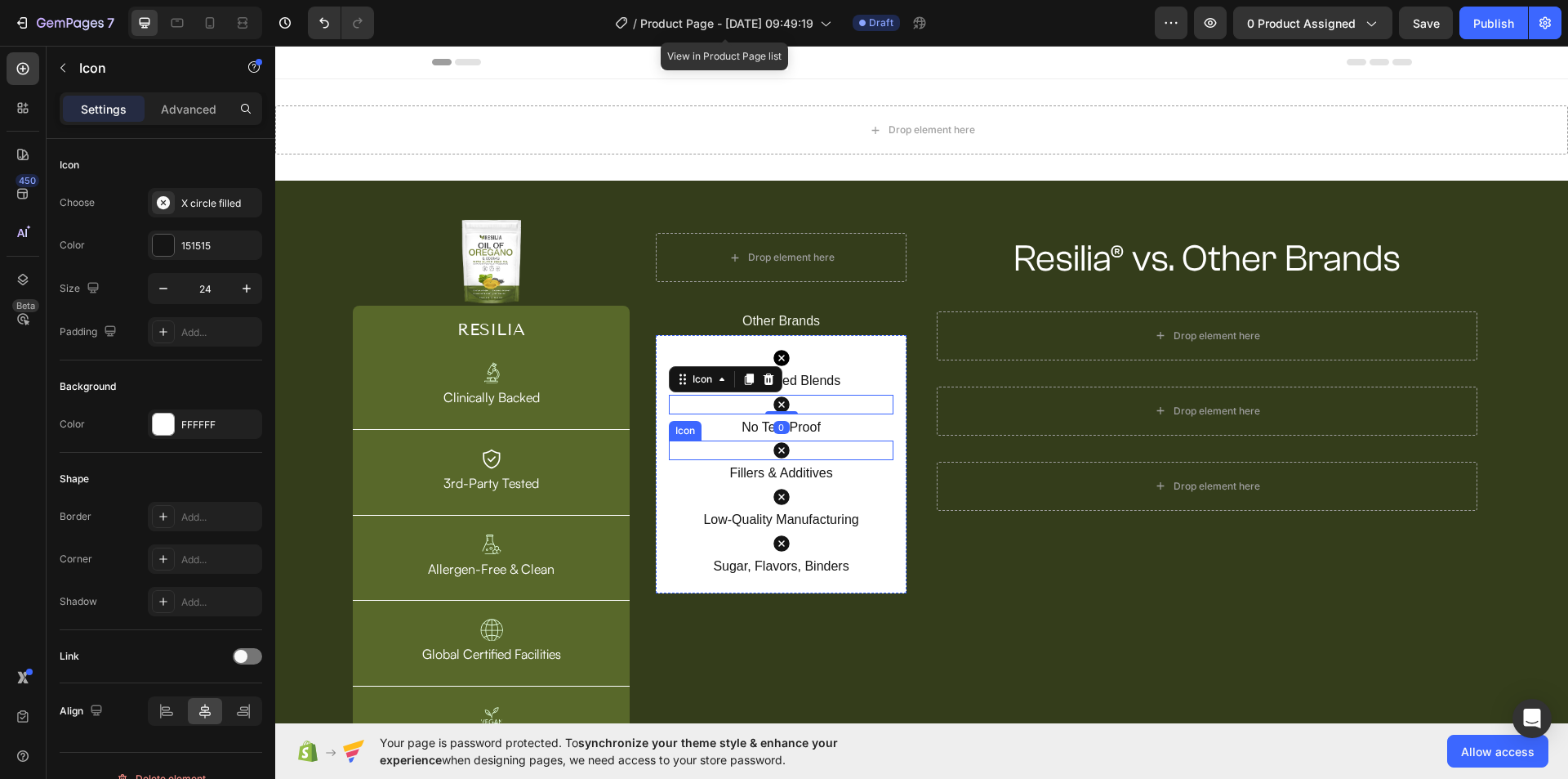
click at [792, 449] on div "Icon" at bounding box center [781, 451] width 224 height 20
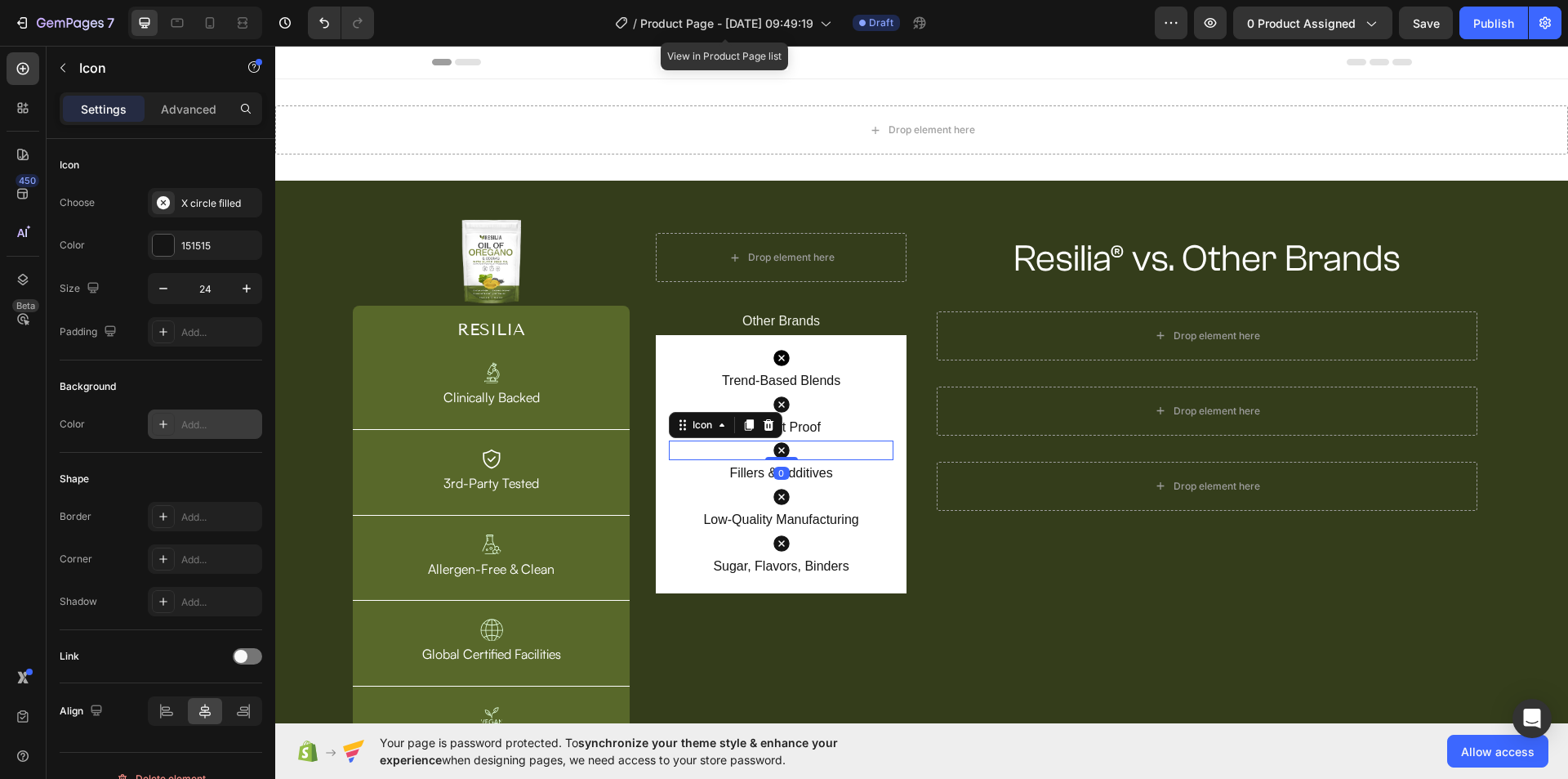
click at [214, 419] on div "Add..." at bounding box center [220, 425] width 77 height 14
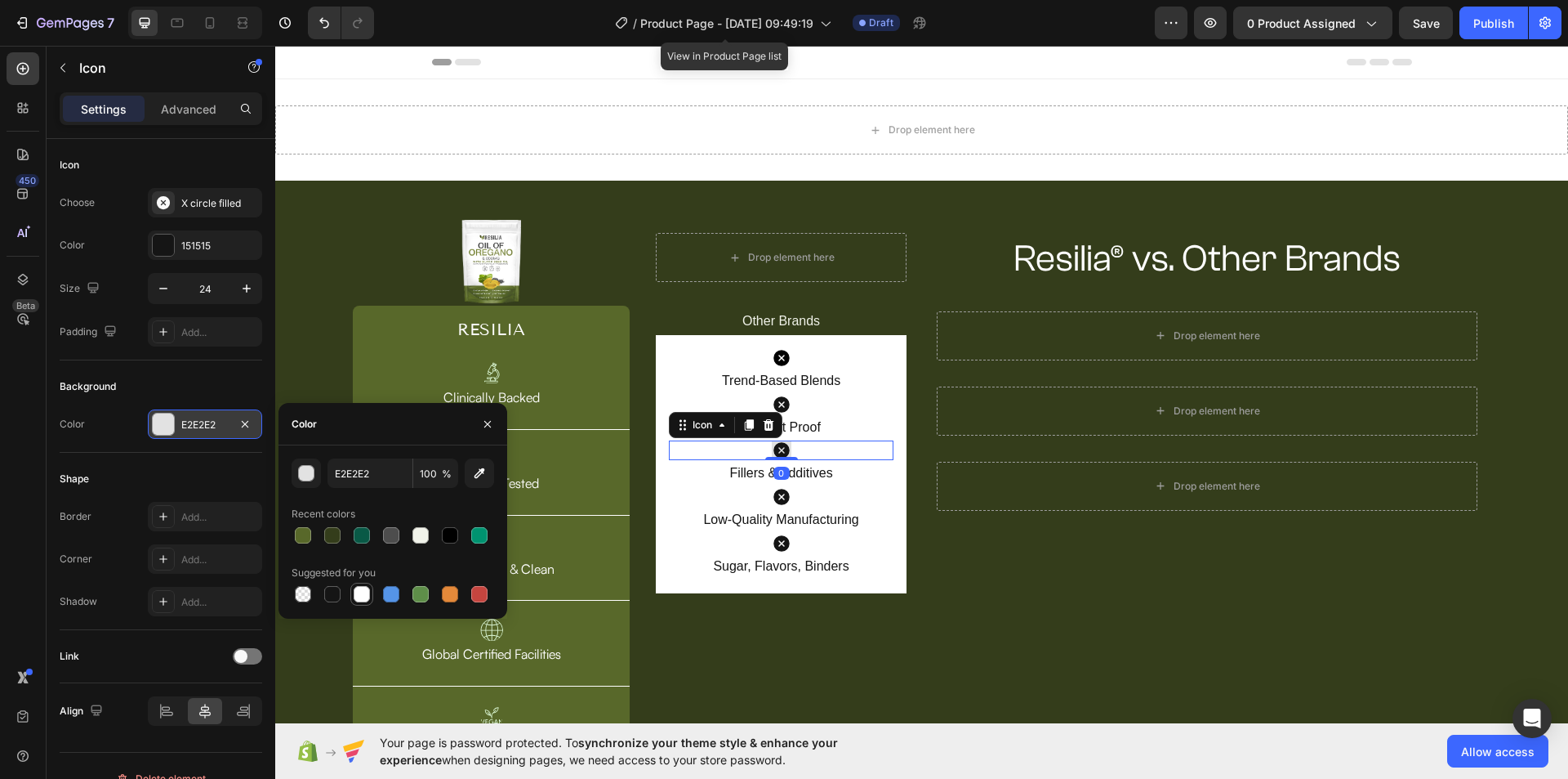
click at [353, 589] on div at bounding box center [362, 594] width 20 height 20
type input "FFFFFF"
click at [789, 490] on div "Icon" at bounding box center [781, 497] width 224 height 20
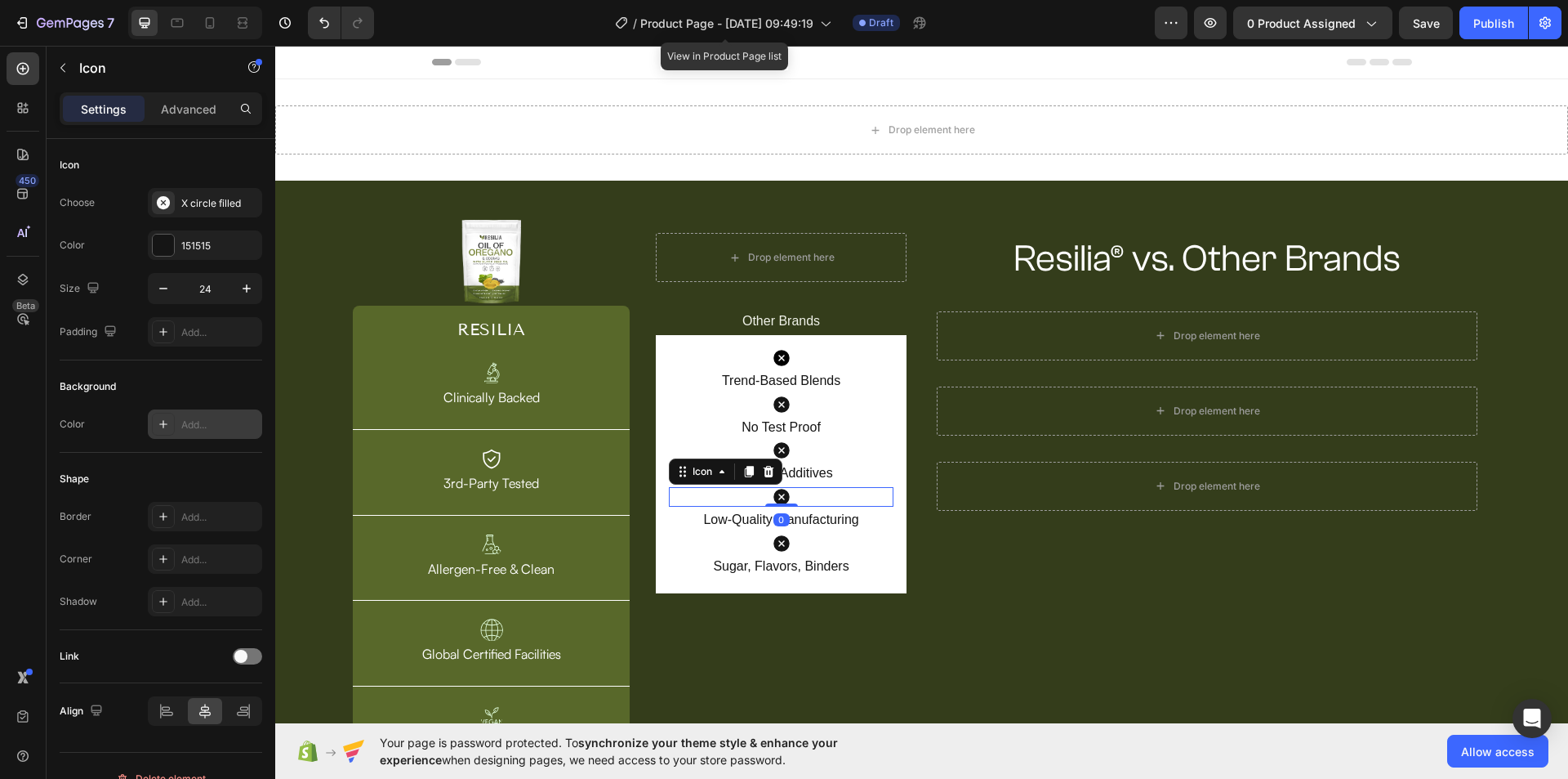
click at [183, 433] on div "Add..." at bounding box center [205, 424] width 114 height 30
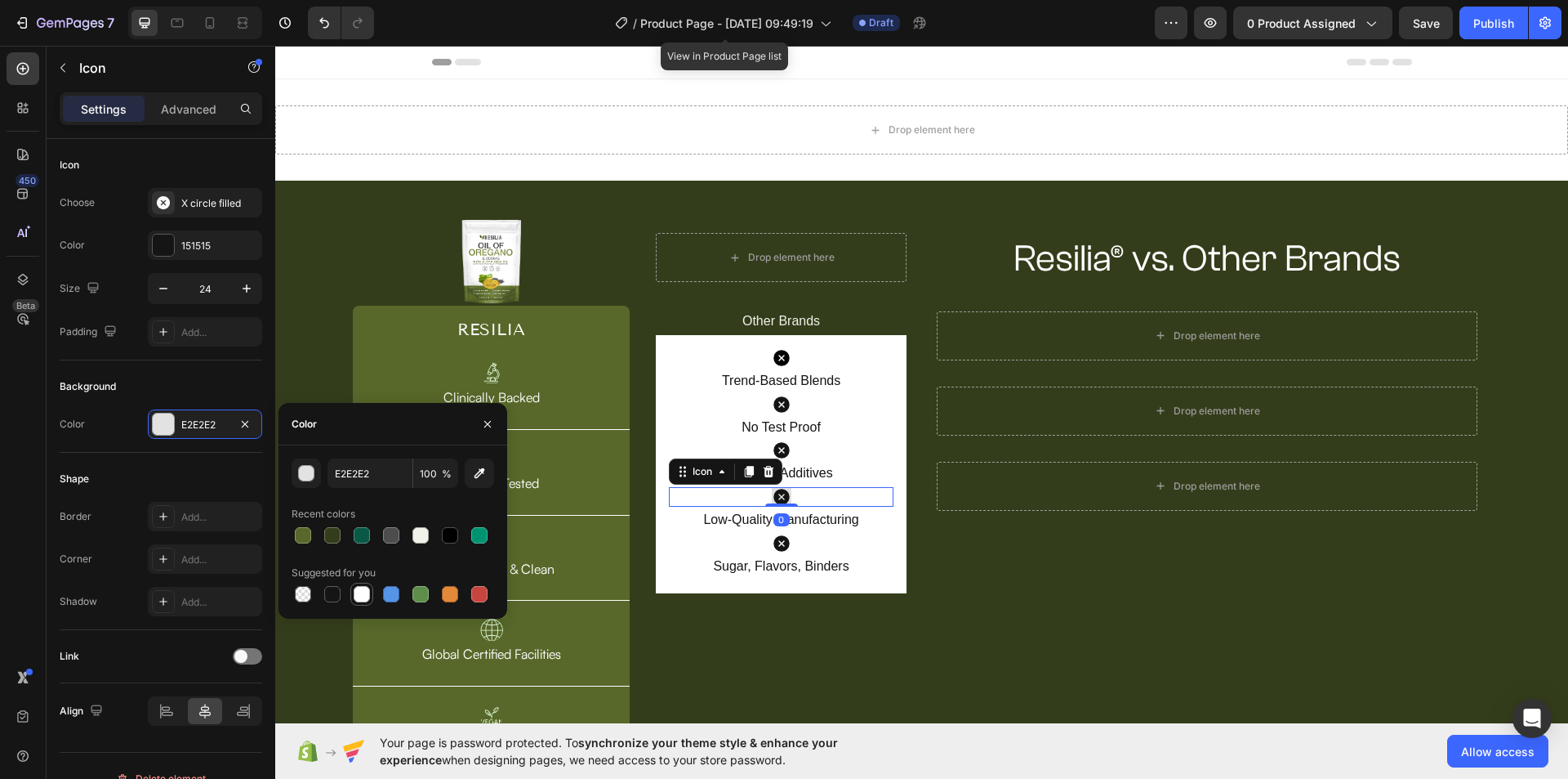
click at [362, 603] on div at bounding box center [362, 594] width 20 height 20
type input "FFFFFF"
click at [797, 540] on div "Icon" at bounding box center [781, 543] width 224 height 20
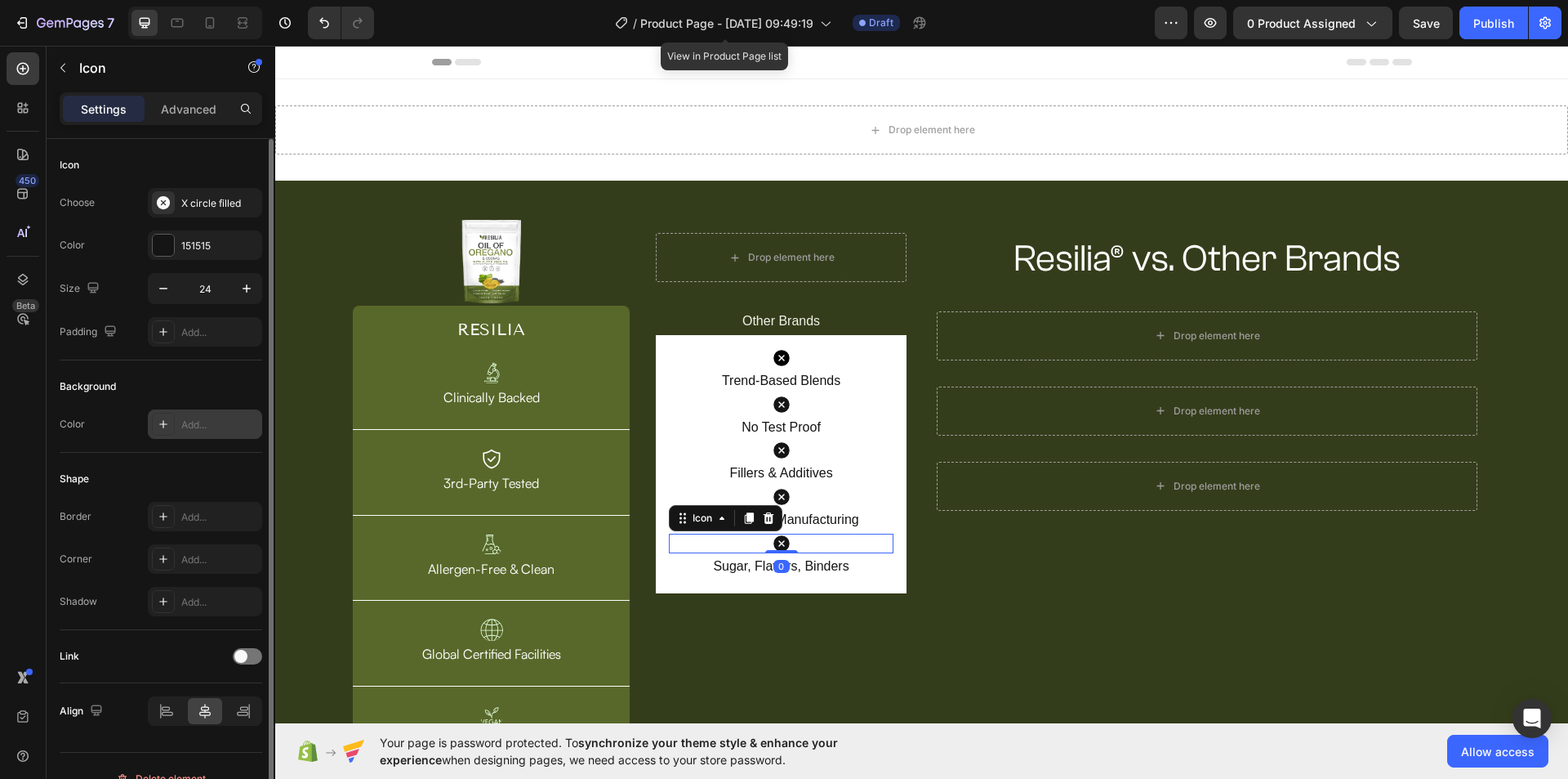
click at [184, 427] on div "Add..." at bounding box center [220, 425] width 77 height 14
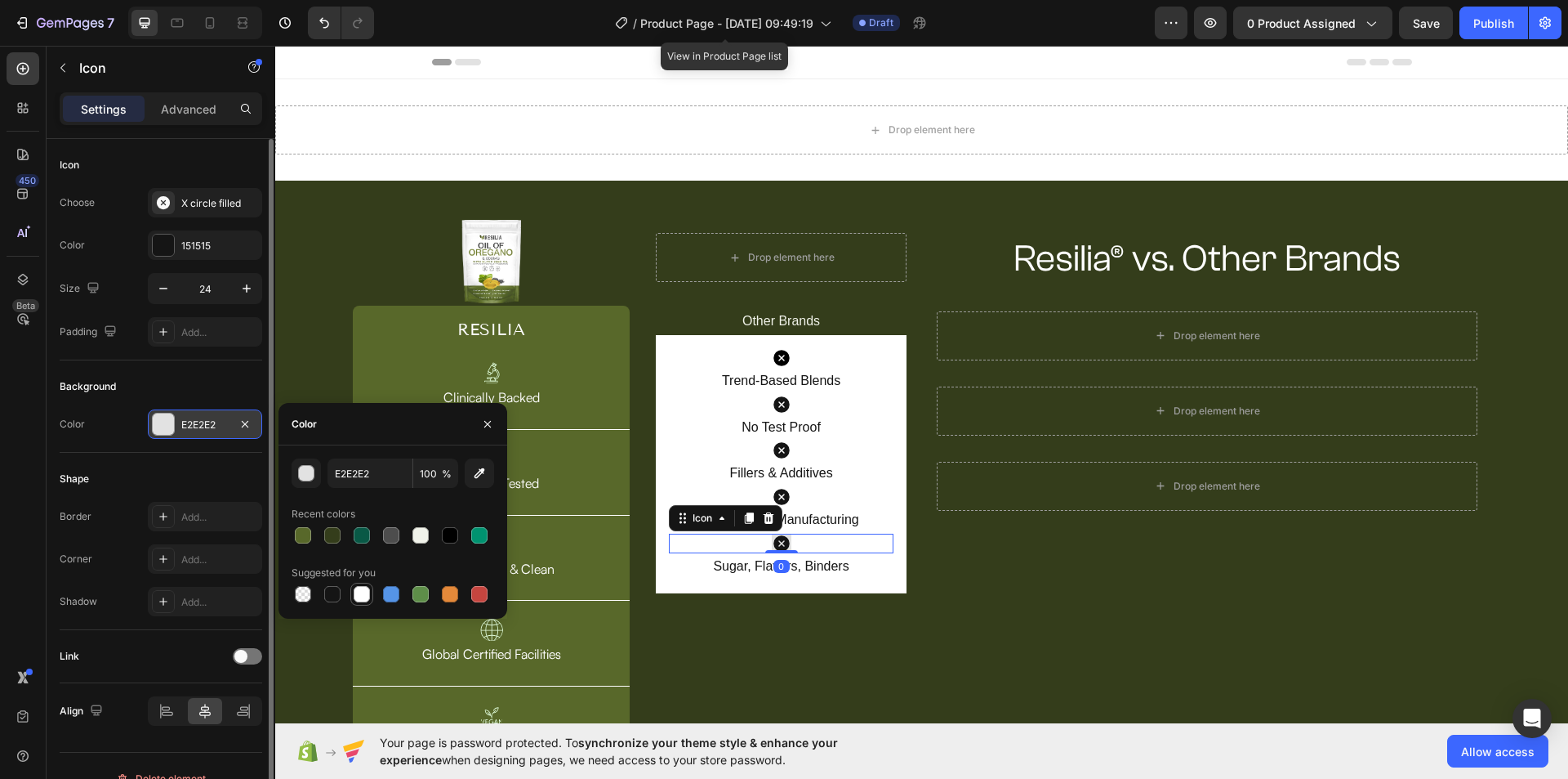
click at [359, 600] on div at bounding box center [362, 594] width 16 height 16
type input "FFFFFF"
click at [1016, 606] on div "Resilia® vs. Other Brands Heading Row Drop element here Row Drop element here R…" at bounding box center [1207, 491] width 567 height 542
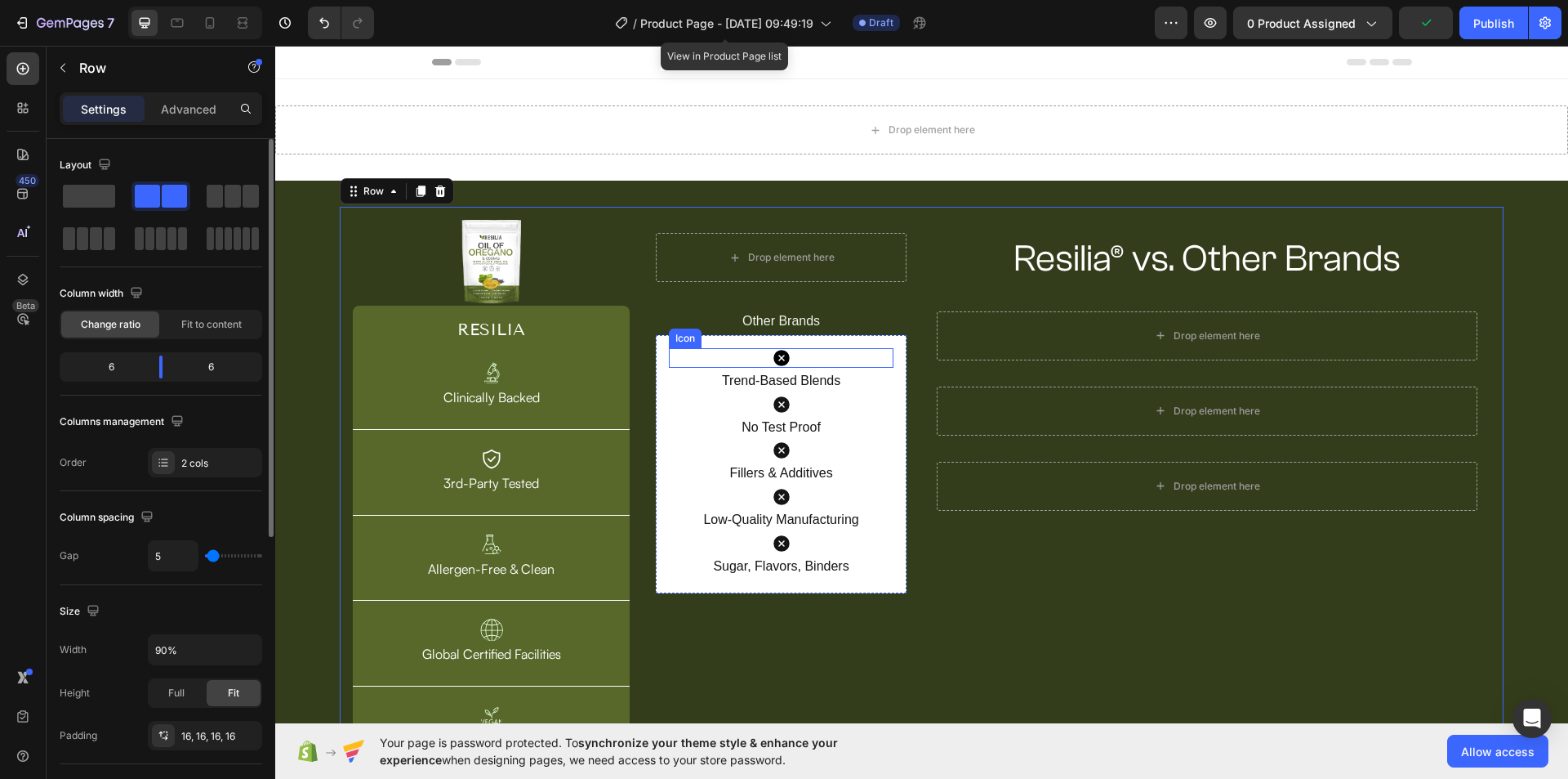
click at [779, 351] on icon at bounding box center [781, 358] width 16 height 16
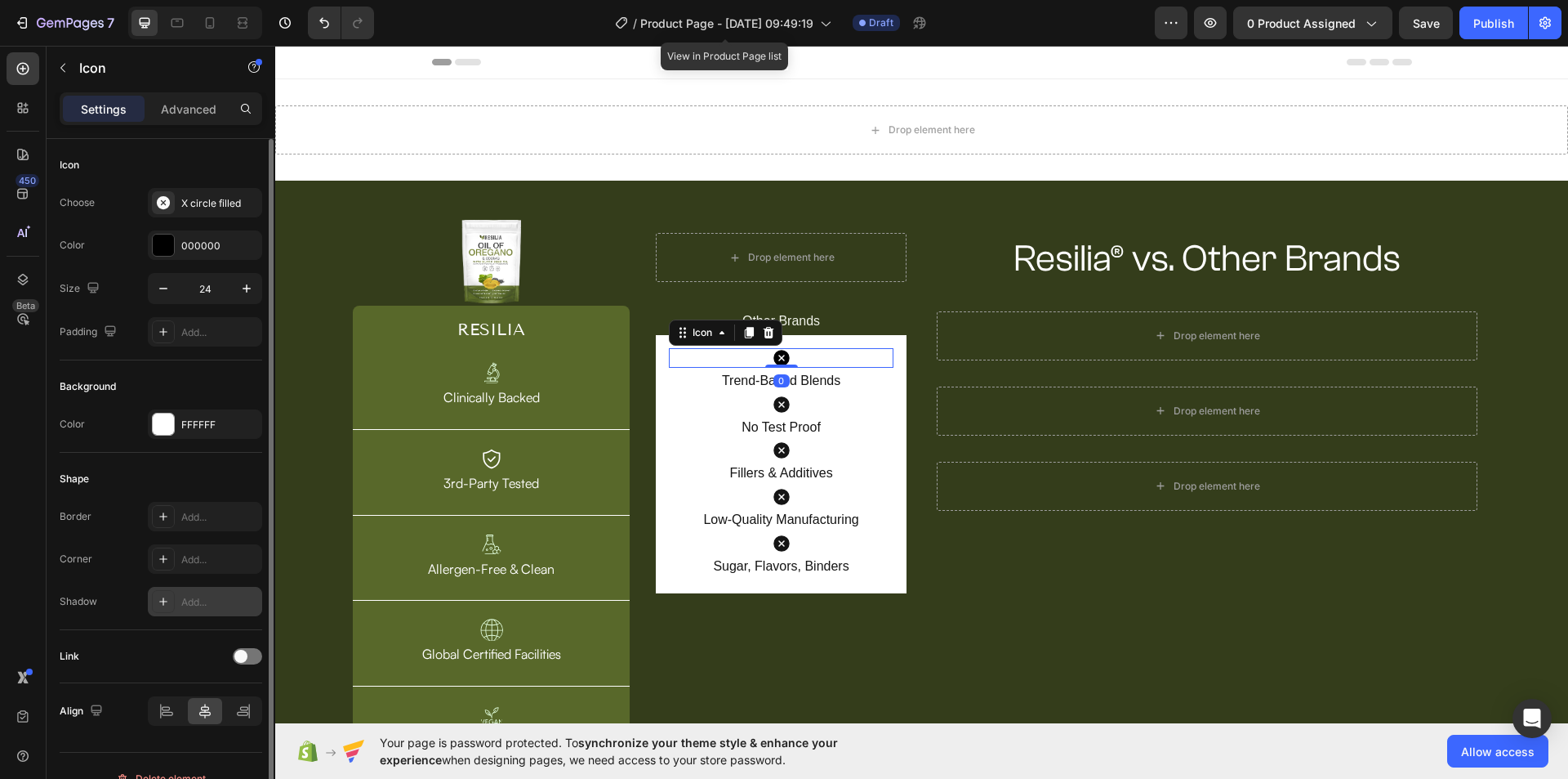
click at [196, 599] on div "Add..." at bounding box center [220, 602] width 77 height 14
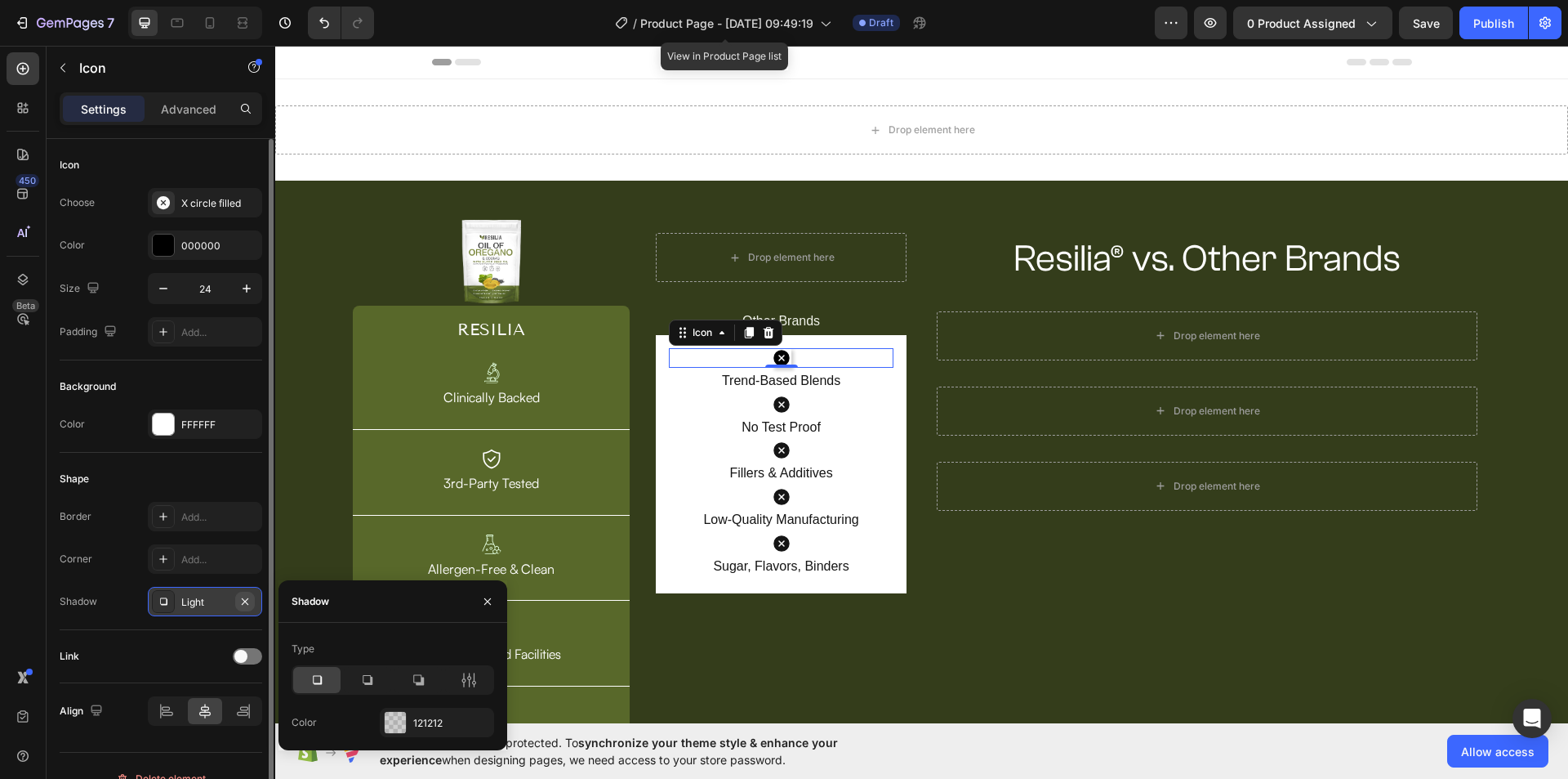
click at [235, 606] on button "button" at bounding box center [245, 601] width 20 height 20
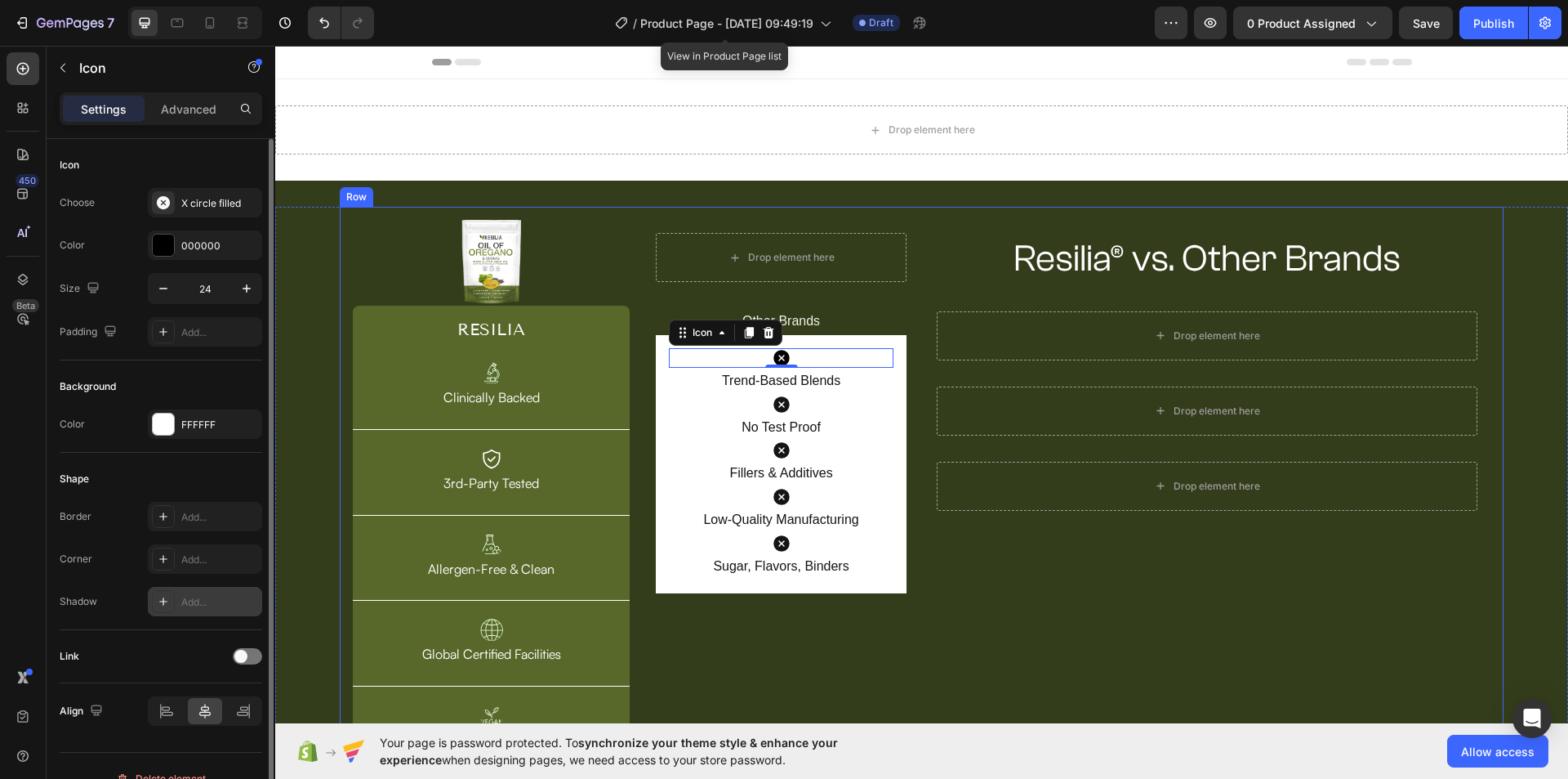
click at [1061, 620] on div "Resilia® vs. Other Brands Heading Row Drop element here Row Drop element here R…" at bounding box center [1207, 491] width 567 height 542
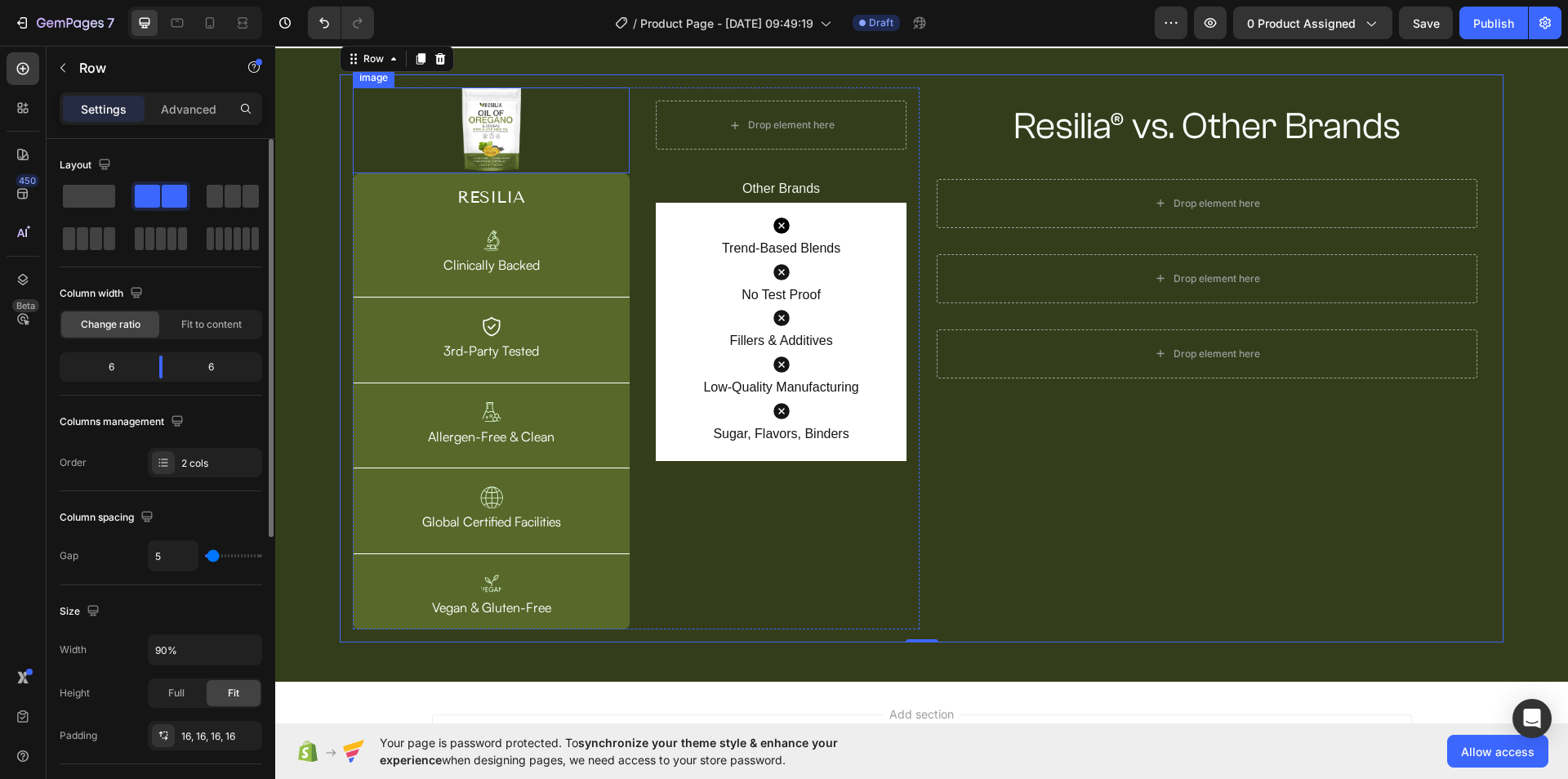
scroll to position [163, 0]
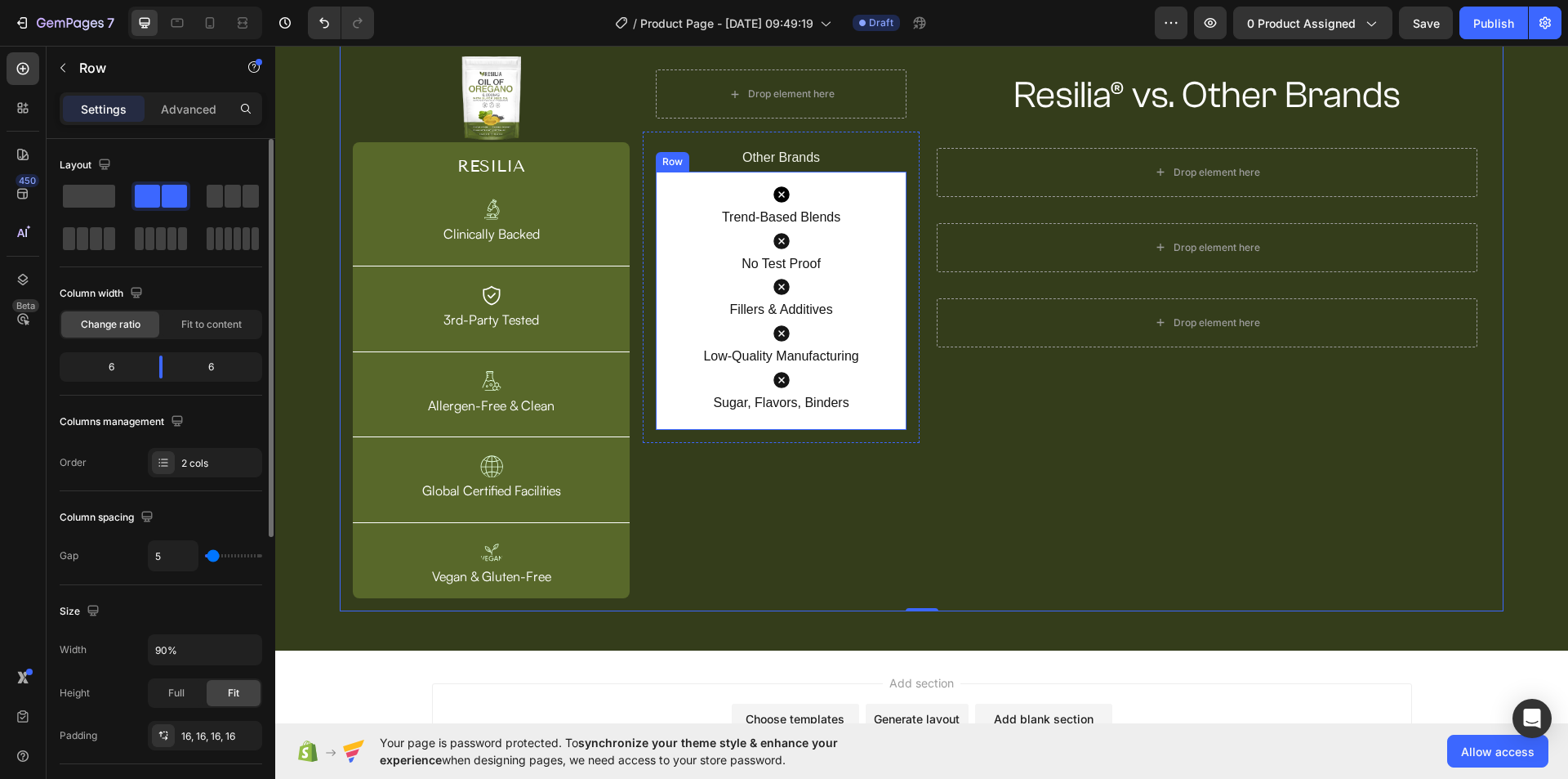
click at [891, 233] on div "Icon Trend-Based Blends Text Block Icon No Test Proof Text Block Icon Fillers &…" at bounding box center [780, 301] width 250 height 258
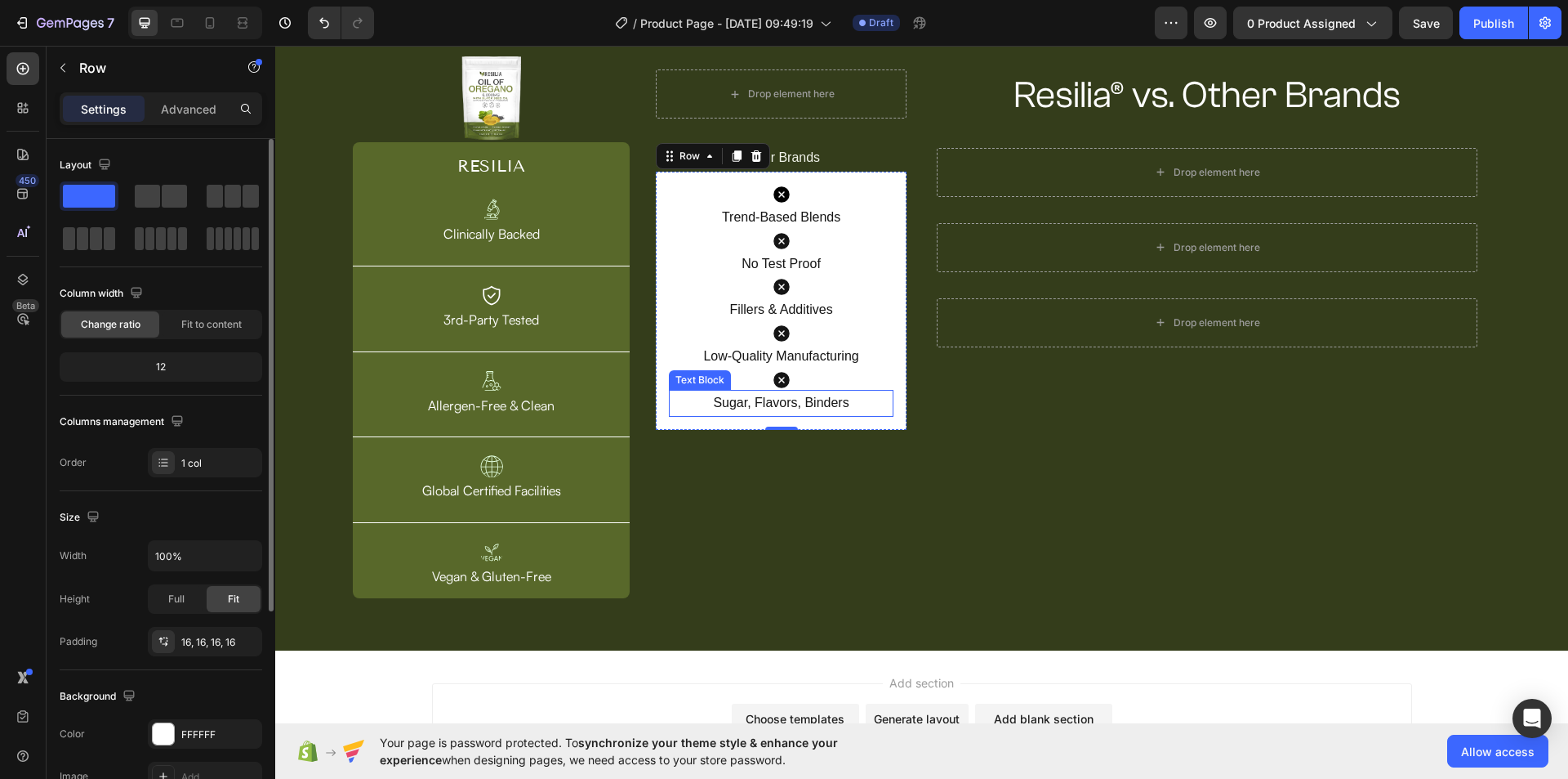
click at [786, 398] on p "Sugar, Flavors, Binders" at bounding box center [780, 403] width 222 height 23
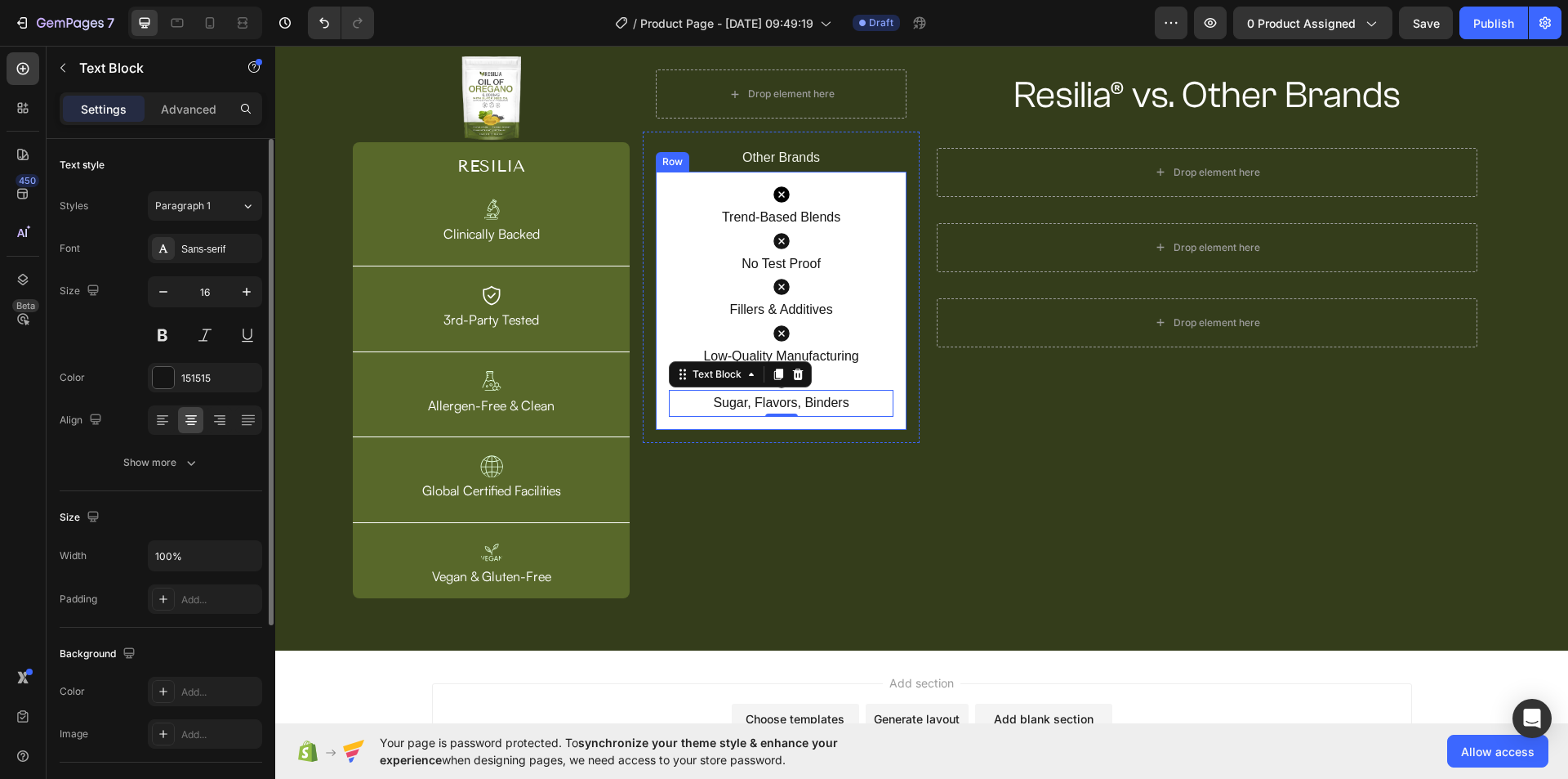
click at [899, 259] on div "Icon Trend-Based Blends Text Block Icon No Test Proof Text Block Icon Fillers &…" at bounding box center [780, 301] width 250 height 258
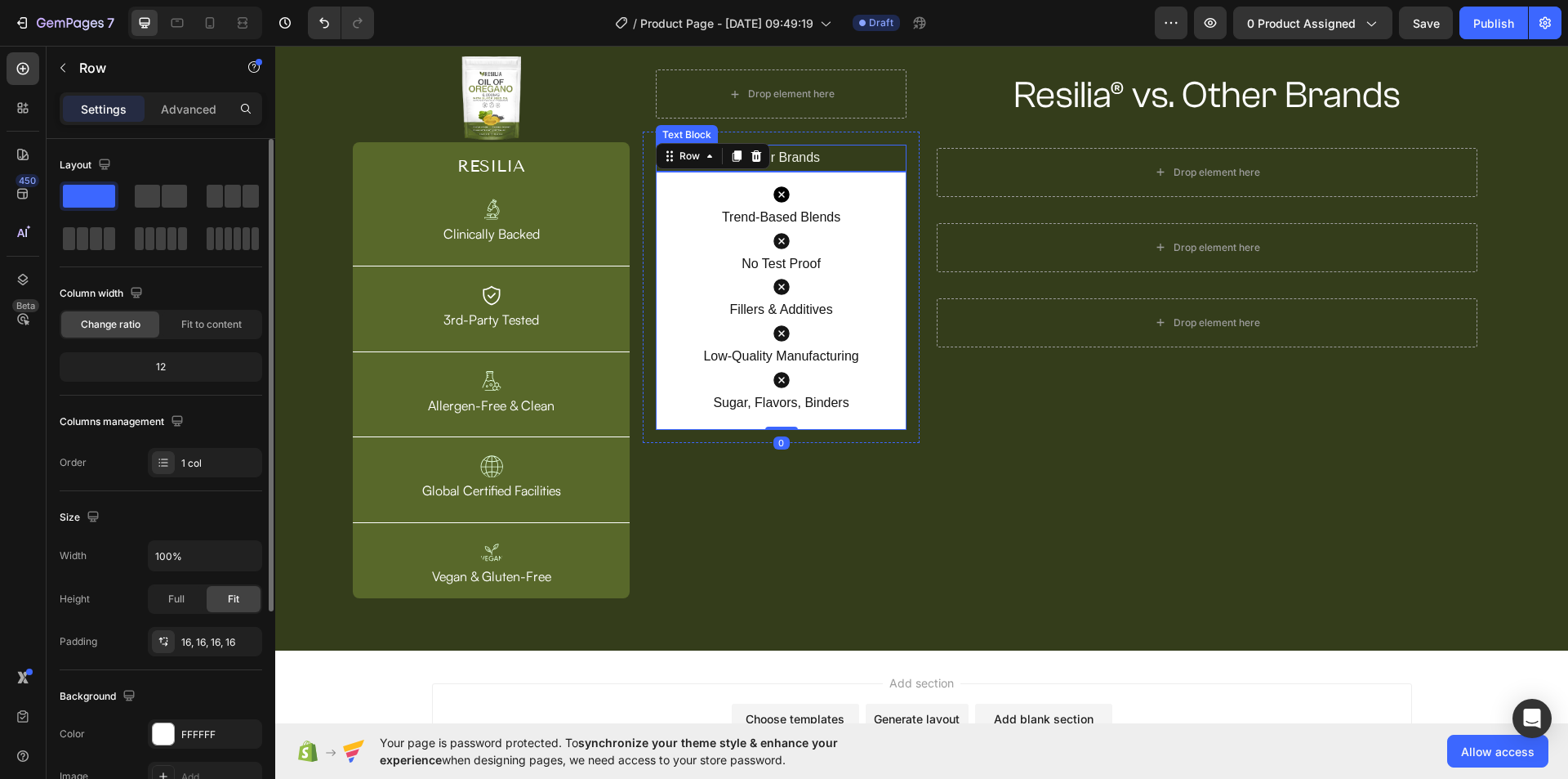
click at [867, 159] on p "Other Brands" at bounding box center [781, 158] width 248 height 23
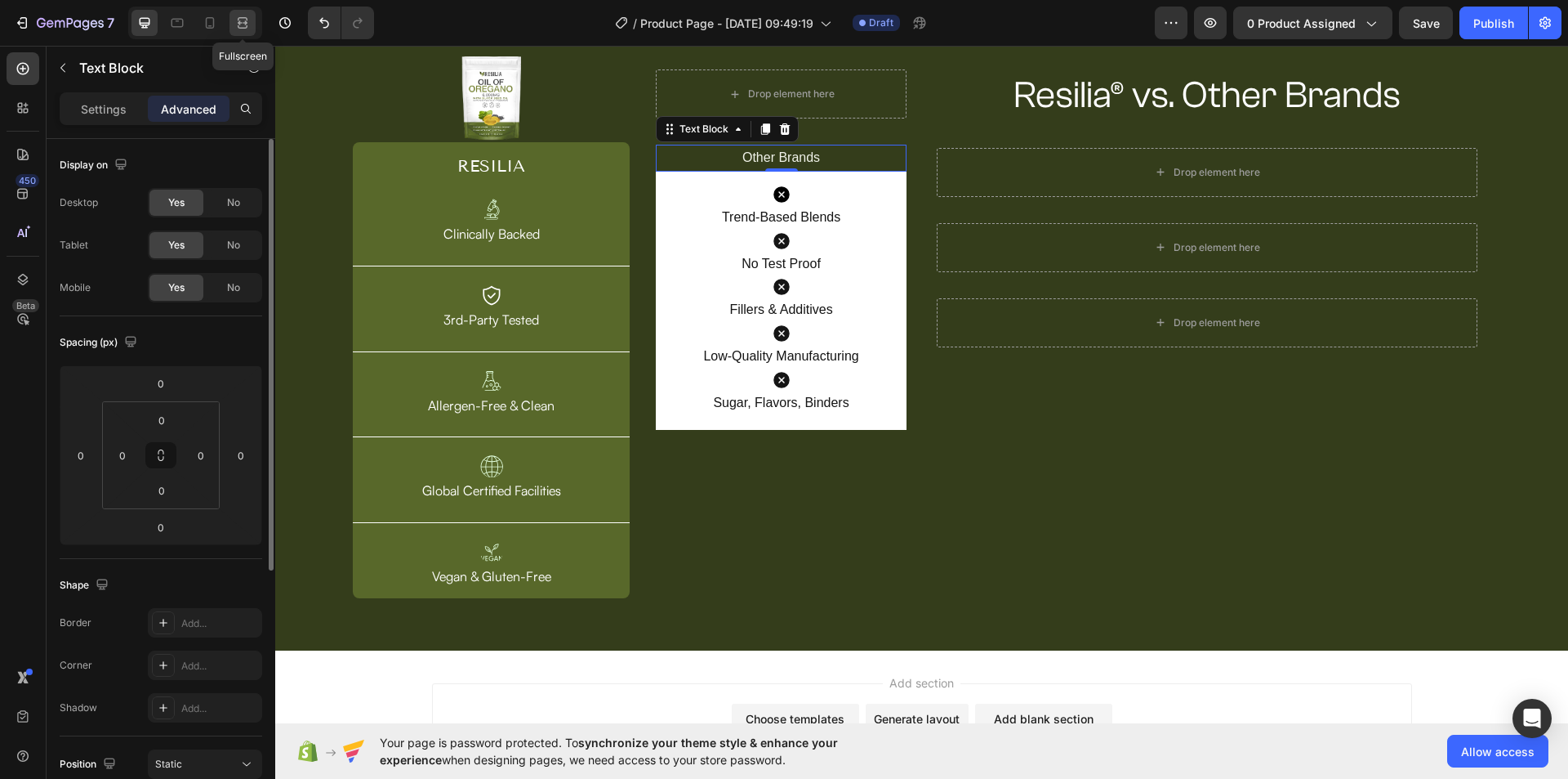
click at [251, 24] on div at bounding box center [242, 22] width 26 height 26
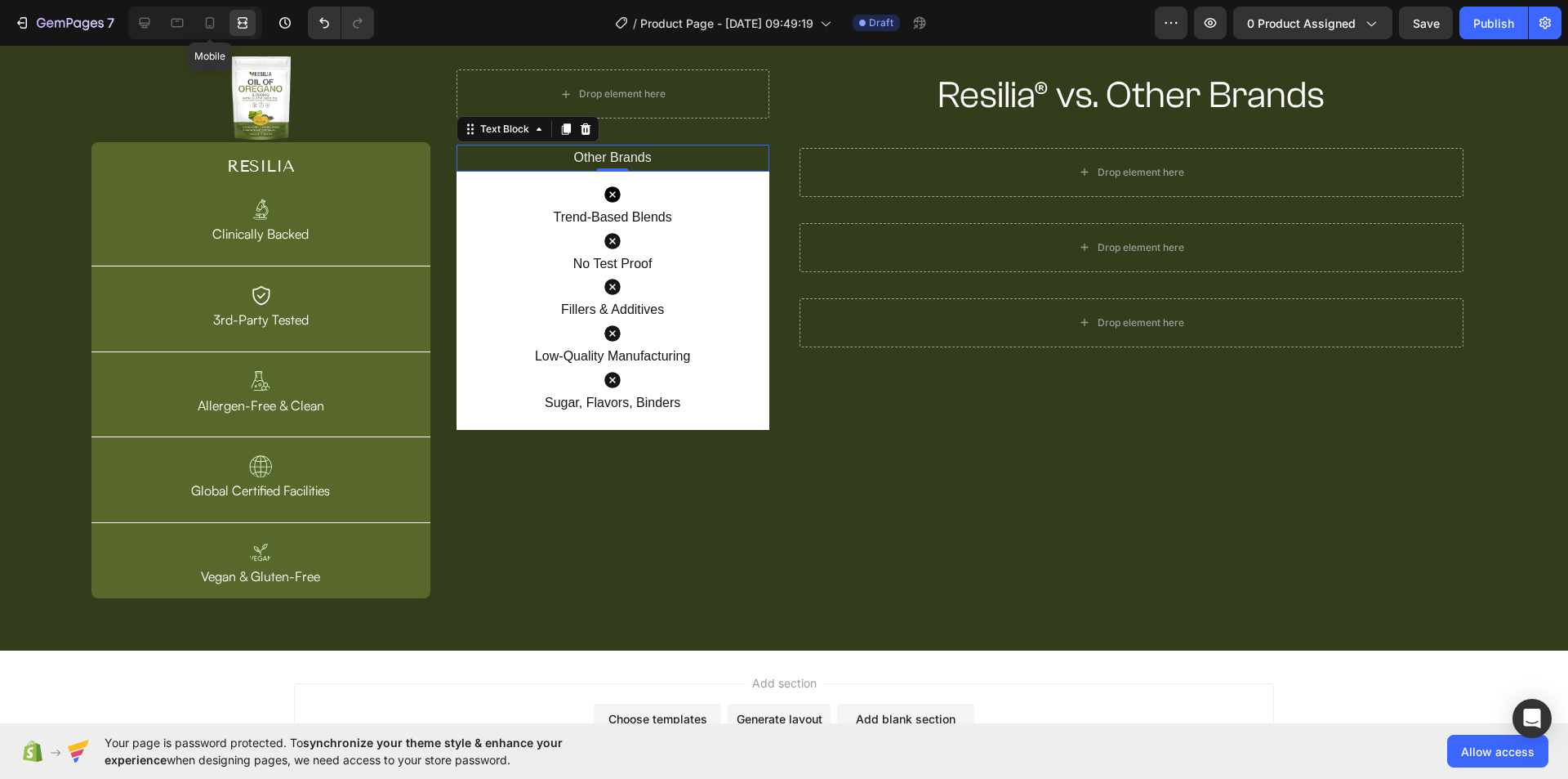
drag, startPoint x: 210, startPoint y: 22, endPoint x: 210, endPoint y: 37, distance: 15.0
click at [210, 22] on icon at bounding box center [210, 22] width 16 height 16
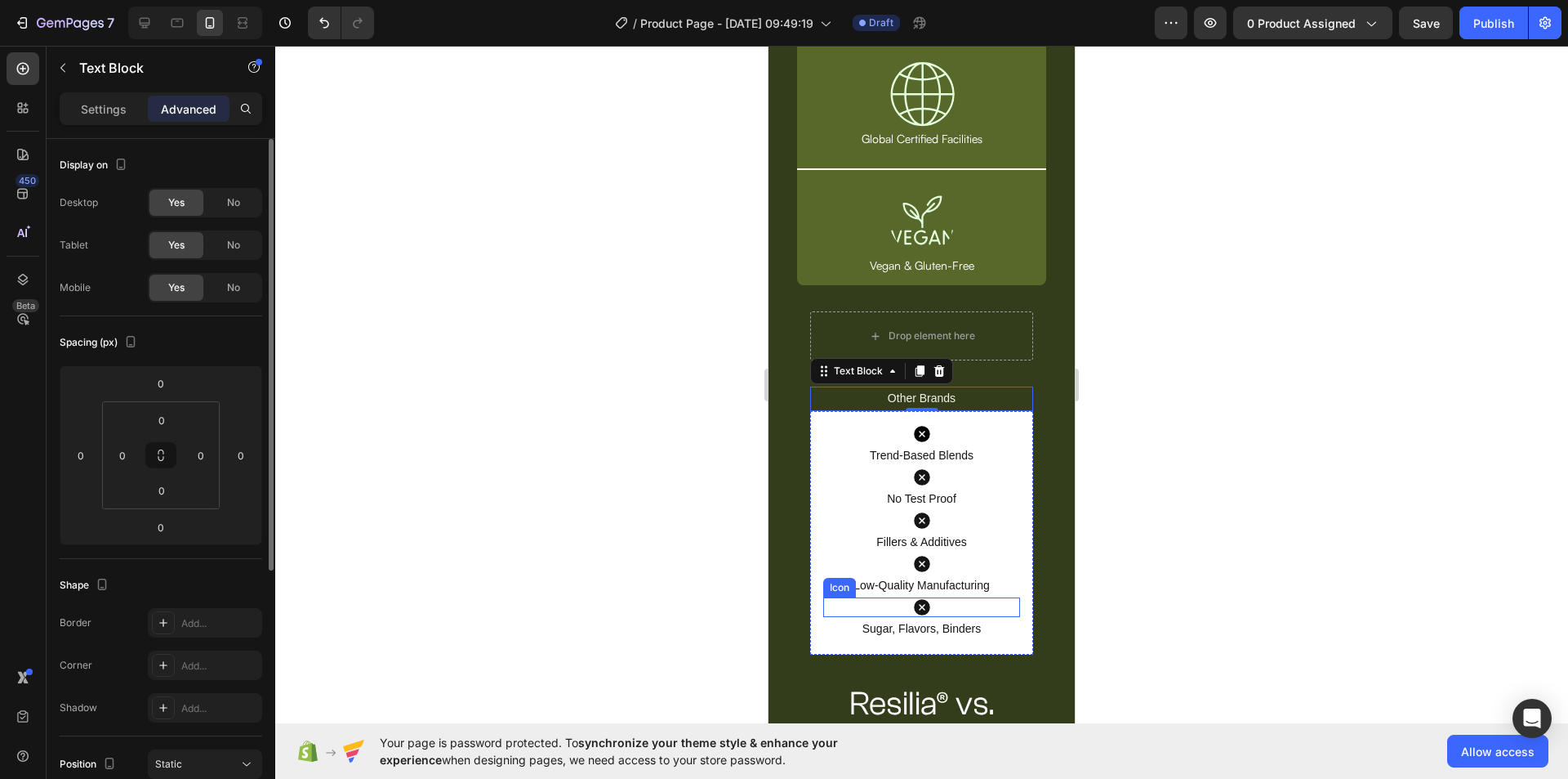
scroll to position [639, 0]
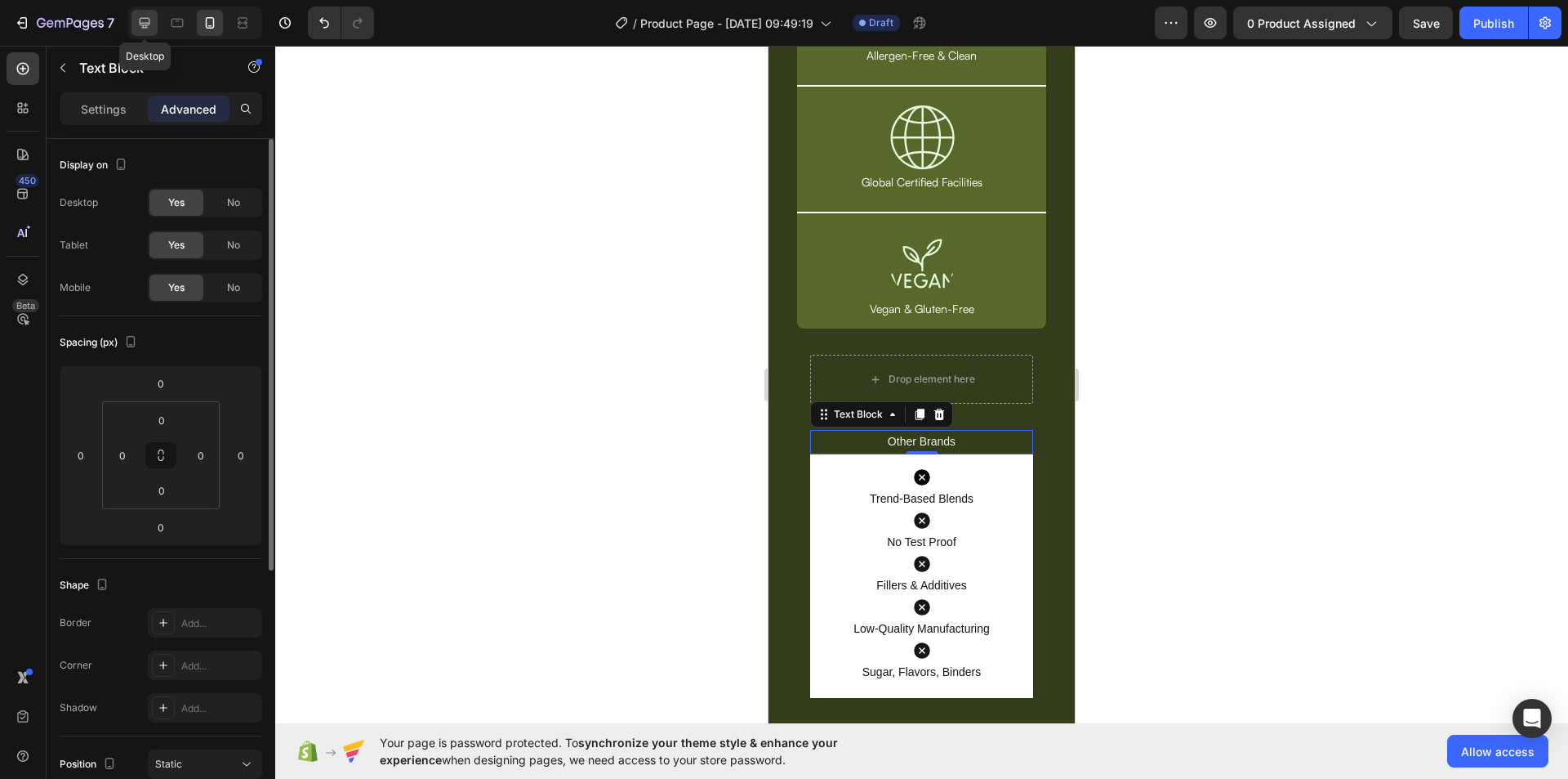
click at [144, 22] on icon at bounding box center [144, 22] width 16 height 16
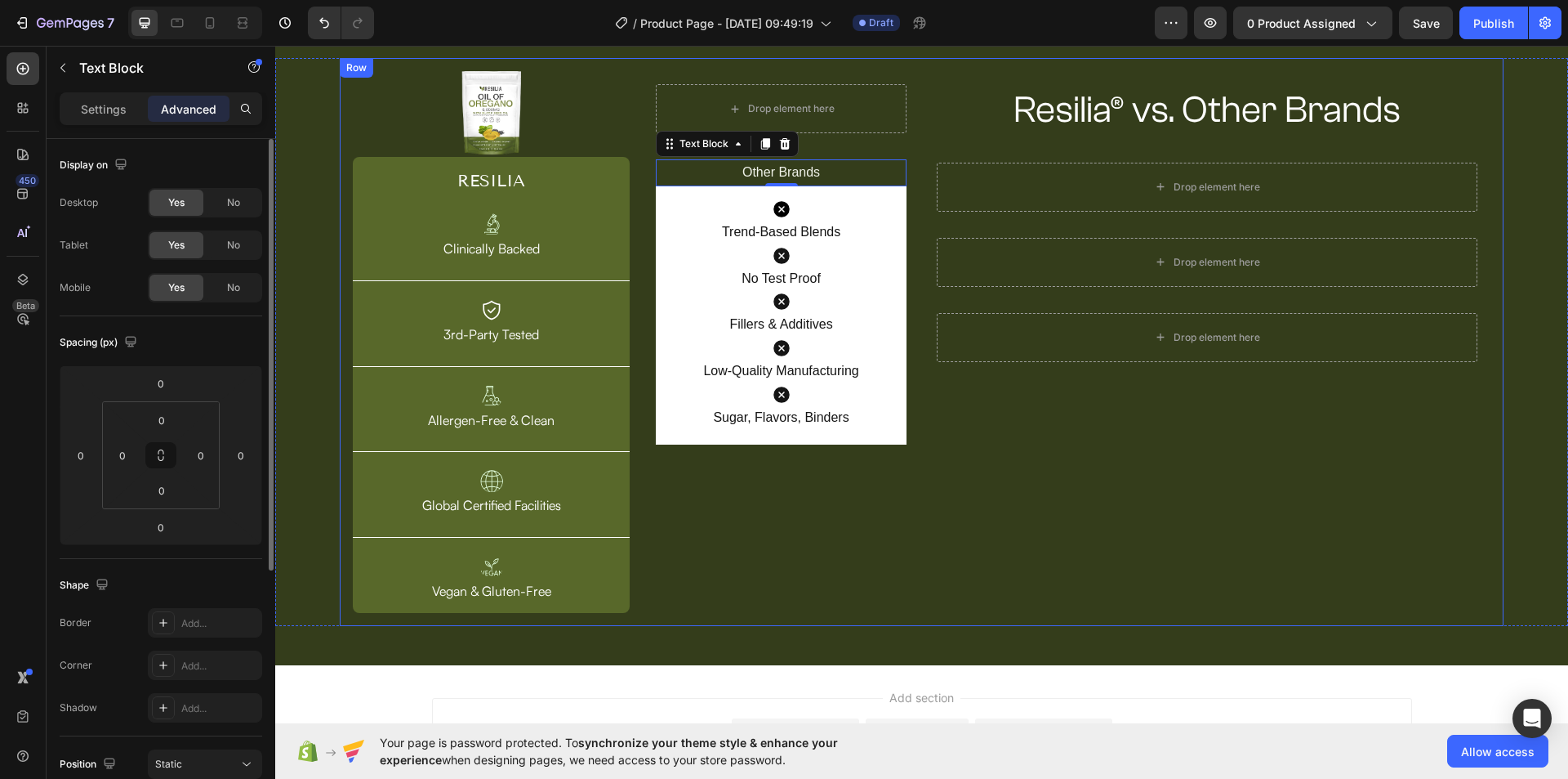
scroll to position [123, 0]
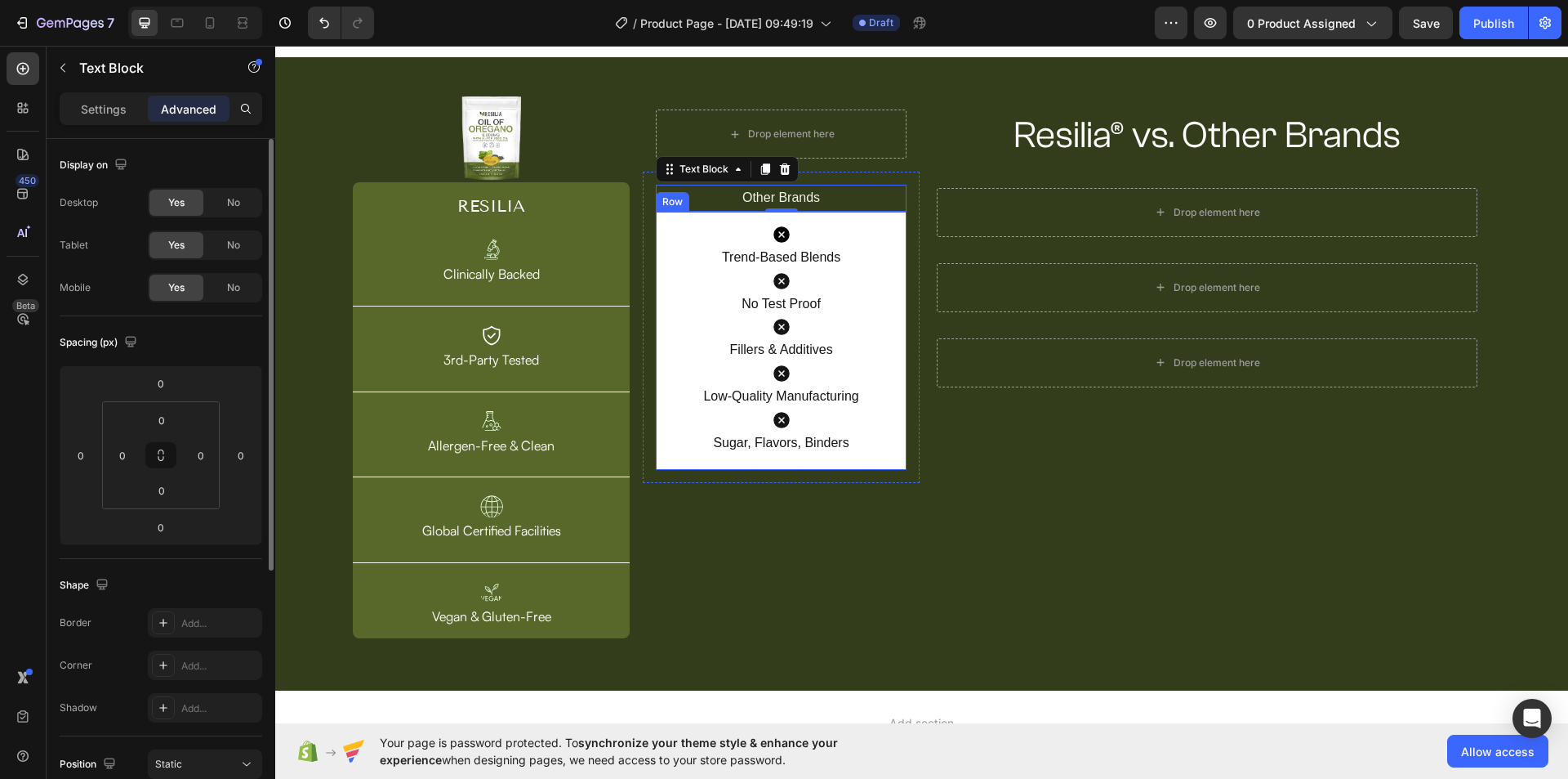
click at [894, 467] on div "Icon Trend-Based Blends Text Block Icon No Test Proof Text Block Icon Fillers &…" at bounding box center [780, 341] width 250 height 258
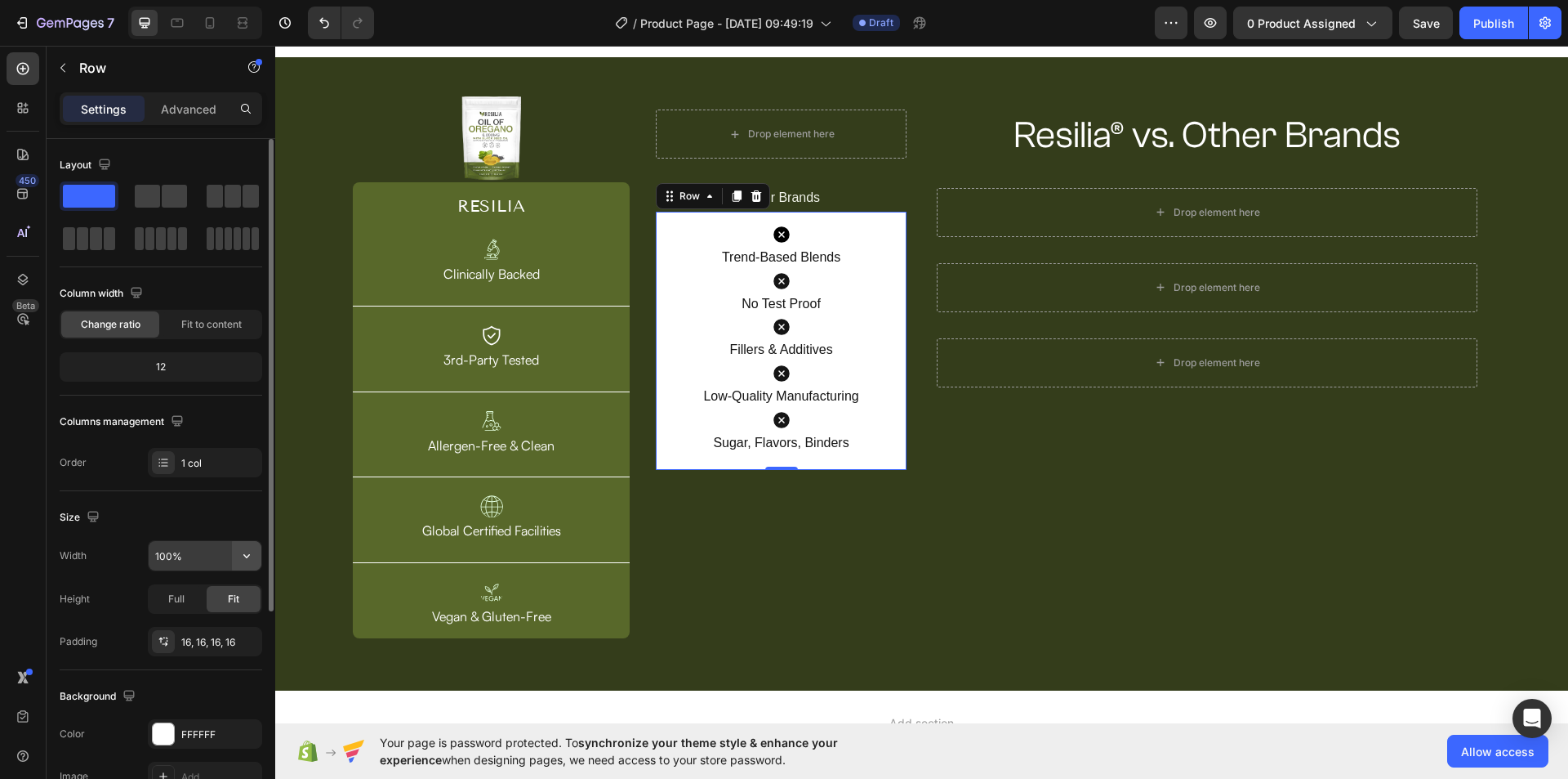
click at [240, 554] on icon "button" at bounding box center [247, 556] width 16 height 16
click at [163, 548] on input "100%" at bounding box center [205, 556] width 113 height 30
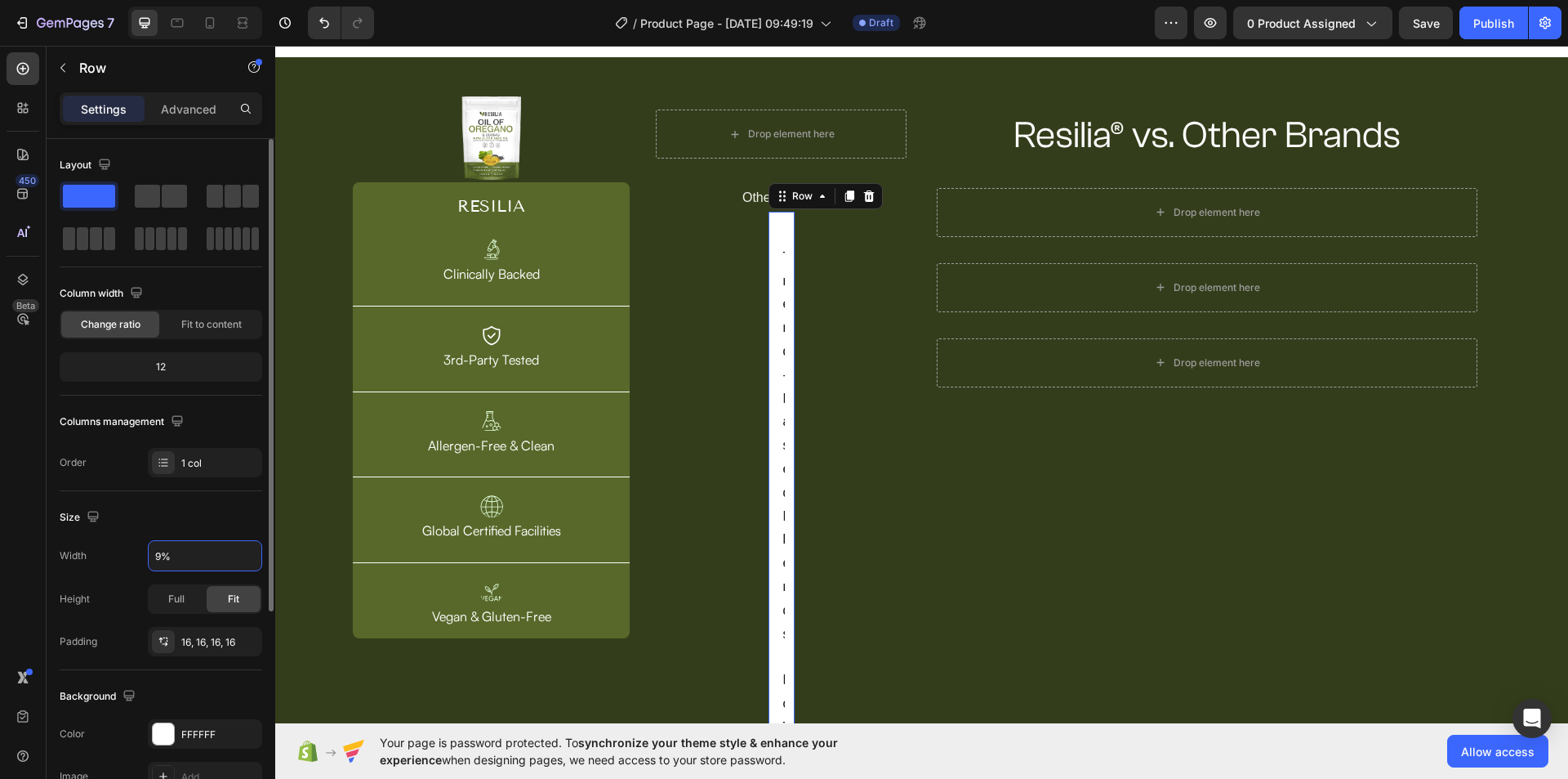
type input "90%"
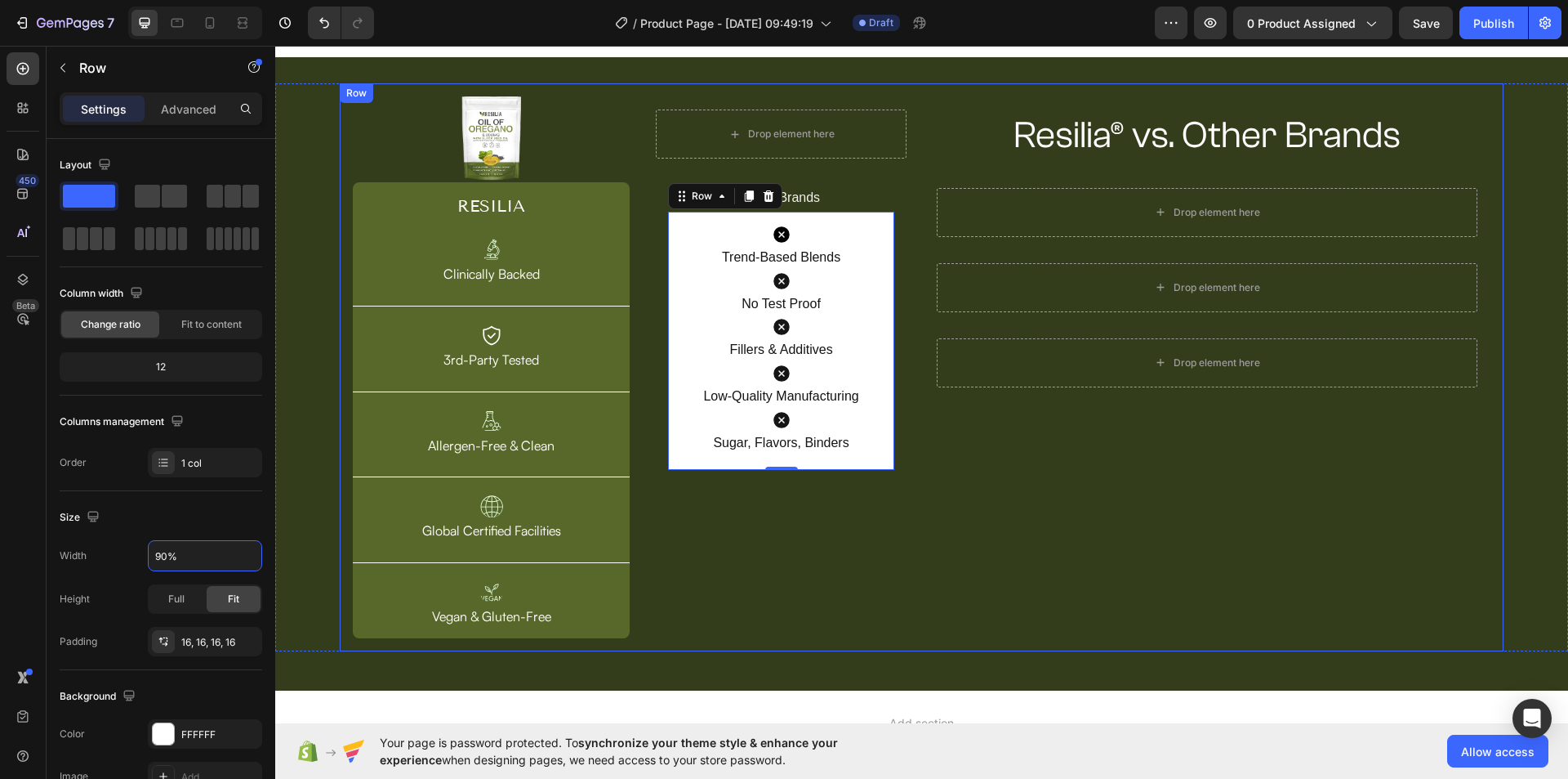
click at [1010, 488] on div "Resilia® vs. Other Brands Heading Row Drop element here Row Drop element here R…" at bounding box center [1207, 367] width 567 height 542
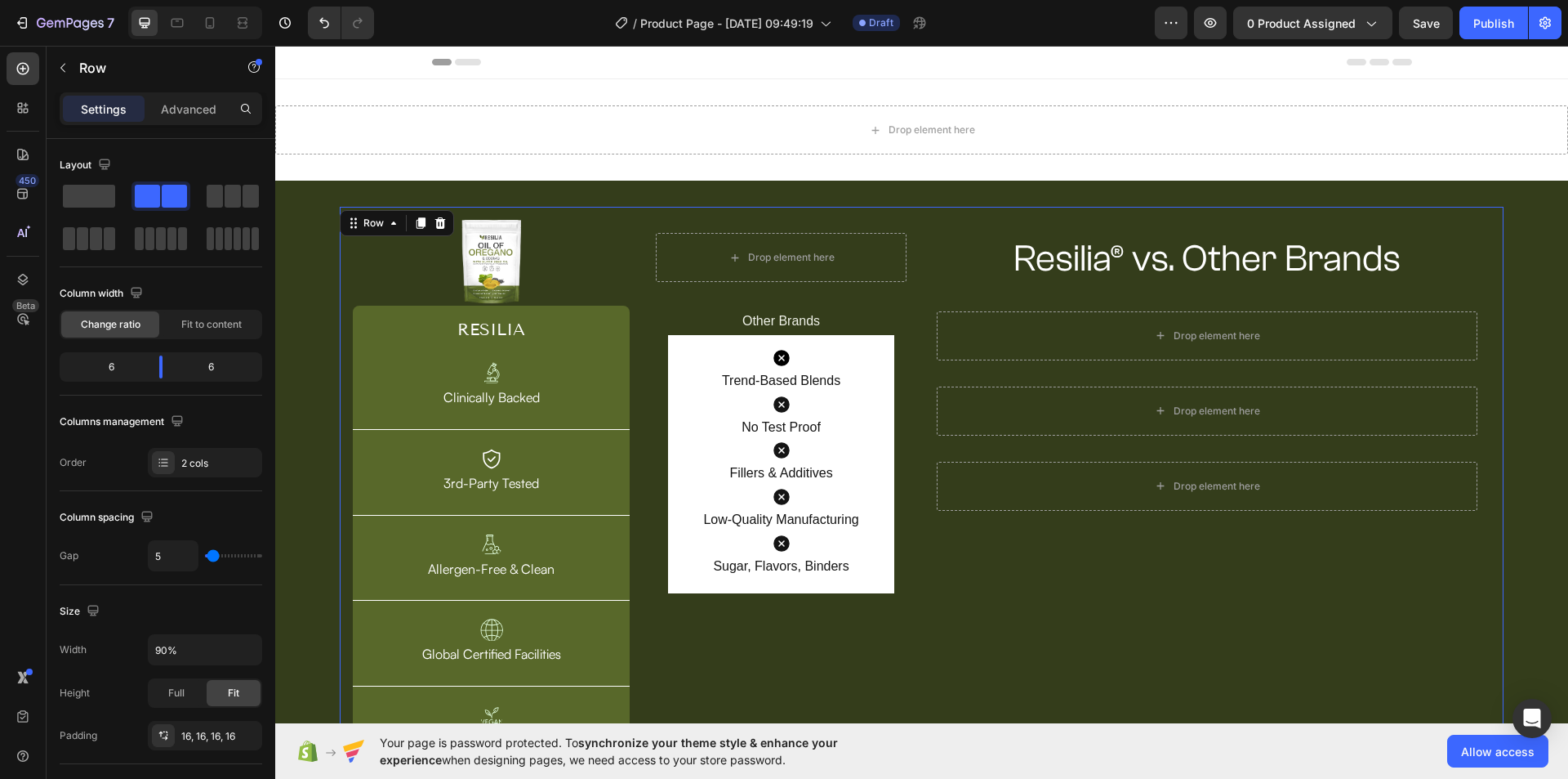
scroll to position [123, 0]
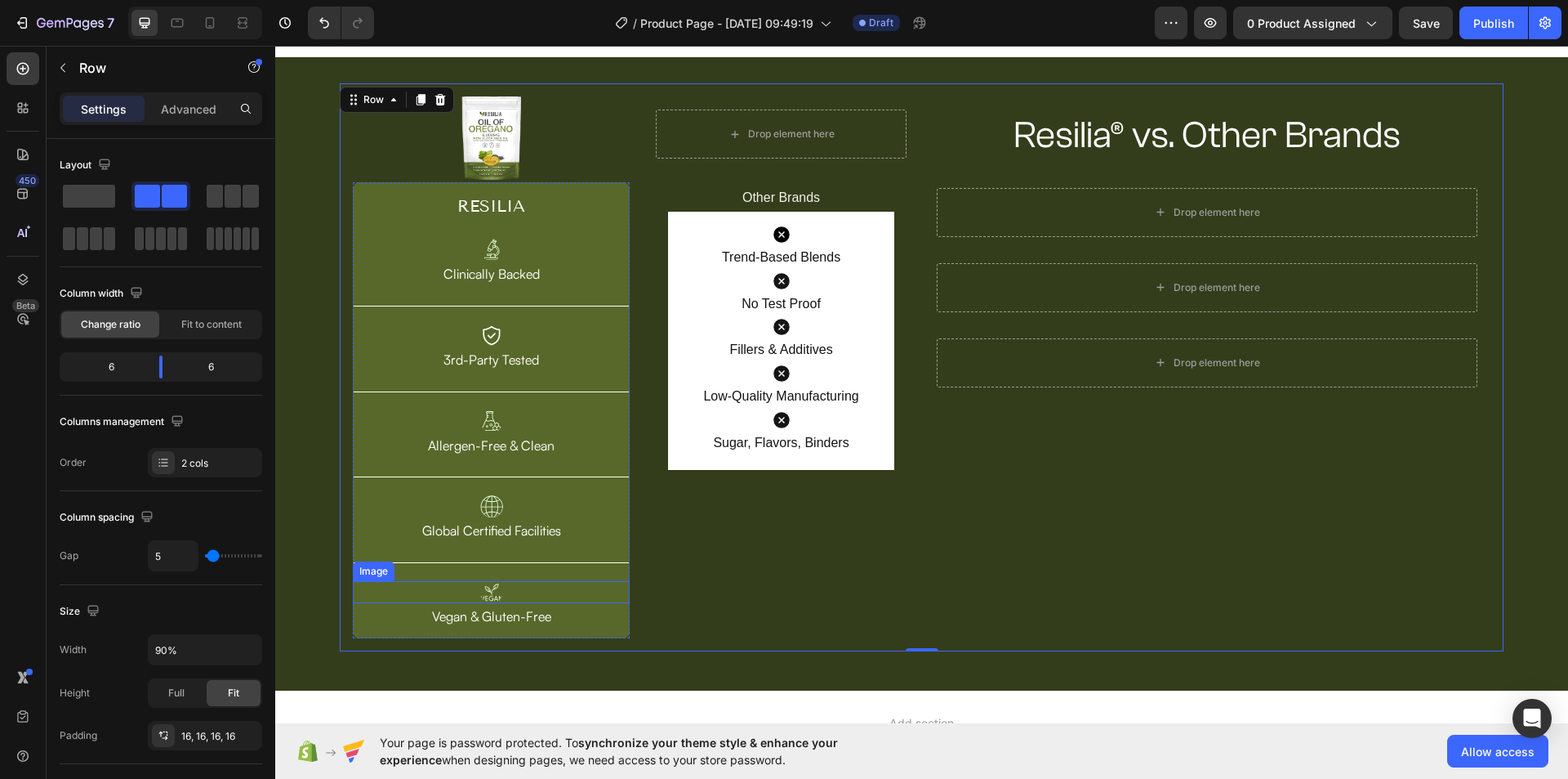
click at [510, 588] on div at bounding box center [491, 591] width 277 height 22
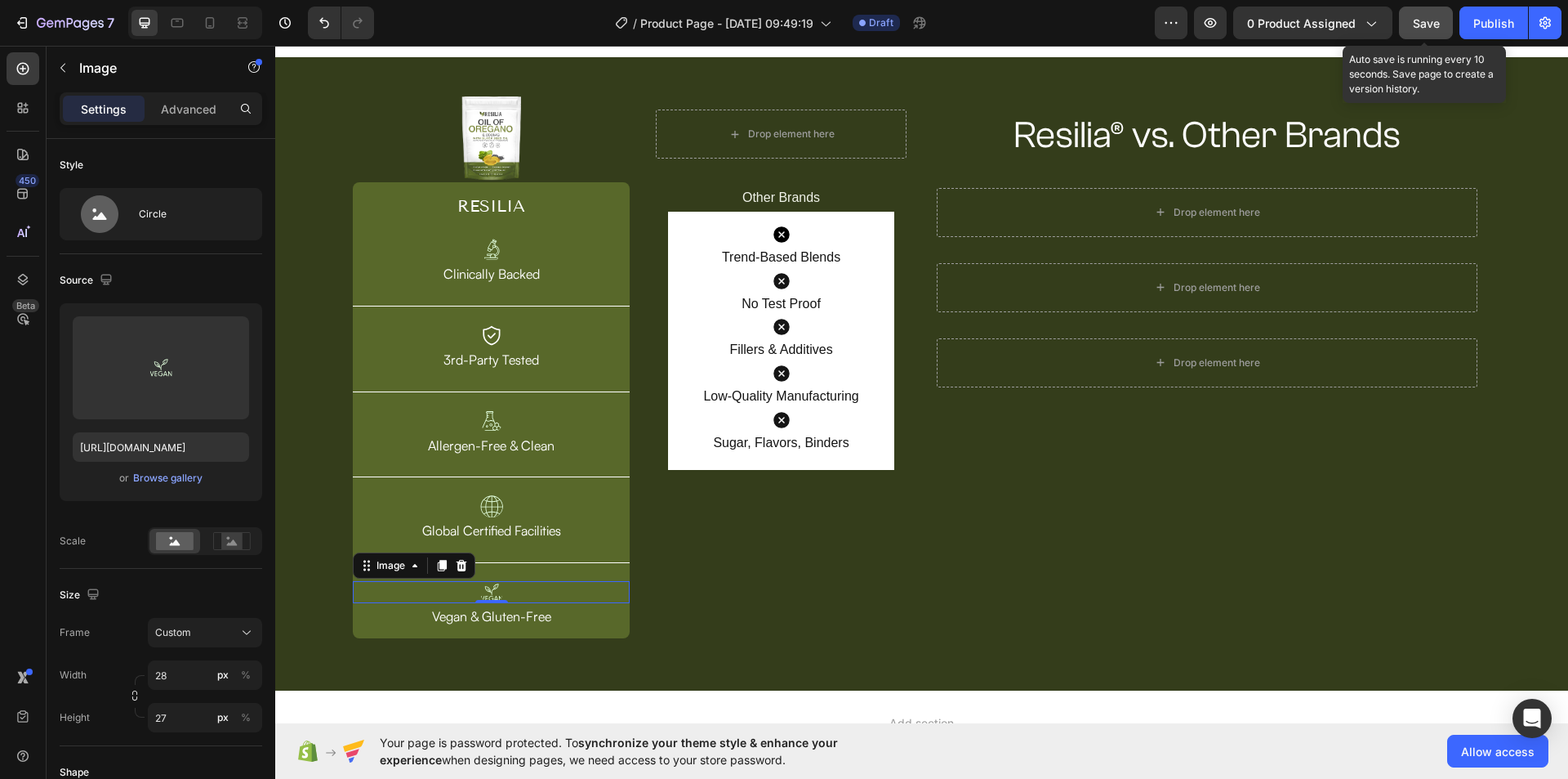
click at [1422, 14] on div "Save" at bounding box center [1426, 22] width 27 height 17
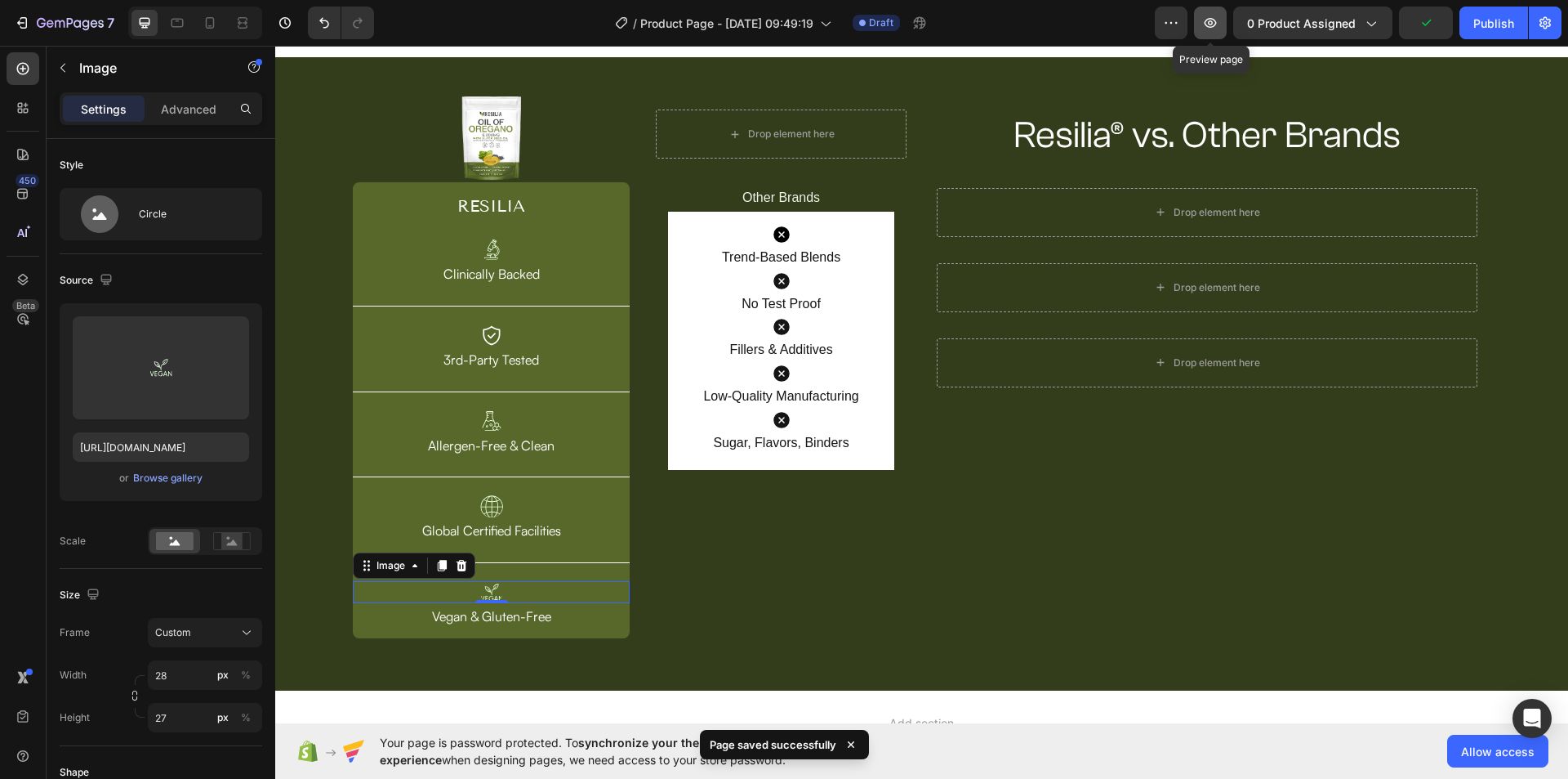
click at [1213, 21] on icon "button" at bounding box center [1210, 22] width 16 height 16
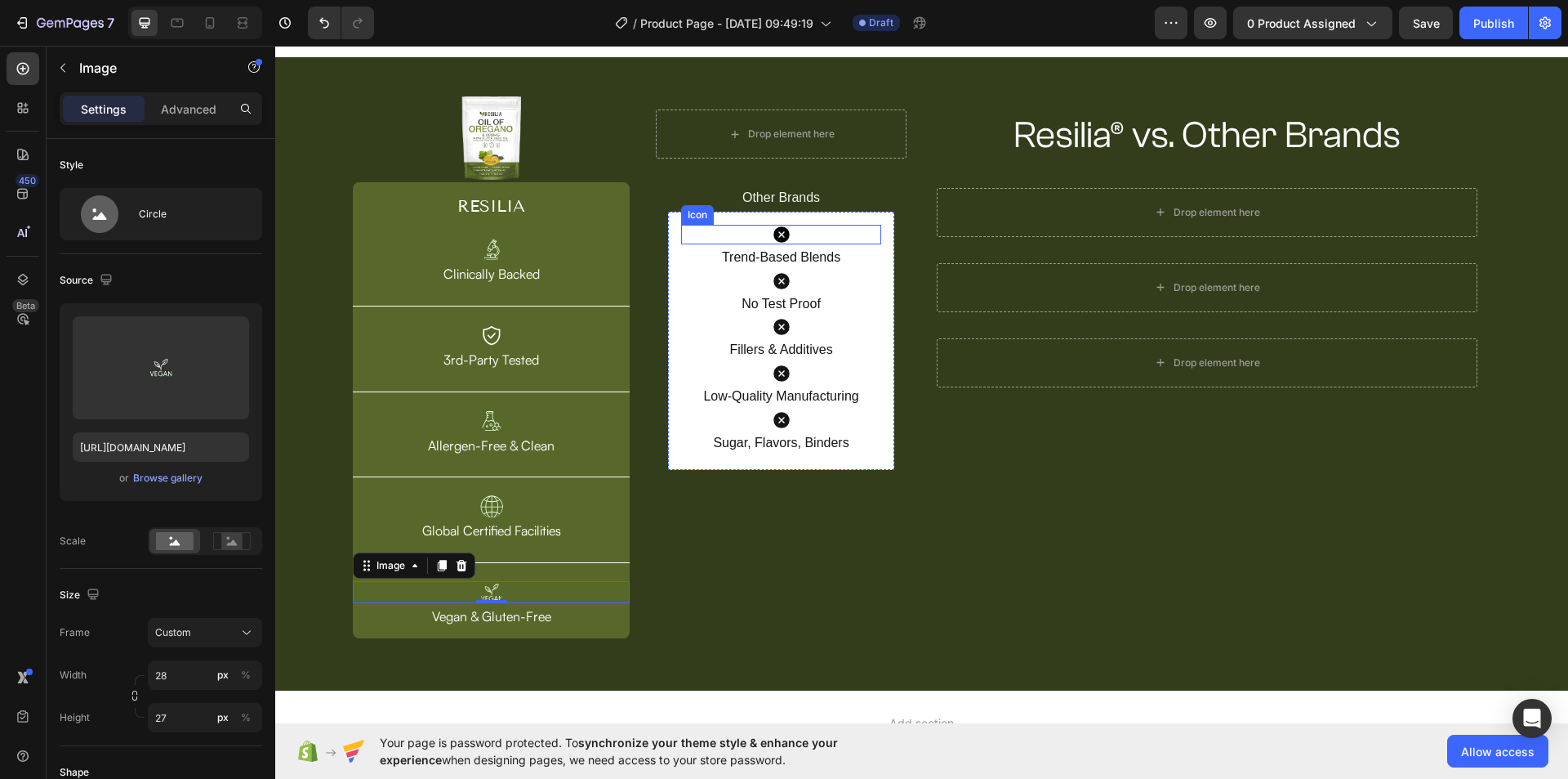
click at [782, 232] on icon at bounding box center [781, 234] width 16 height 16
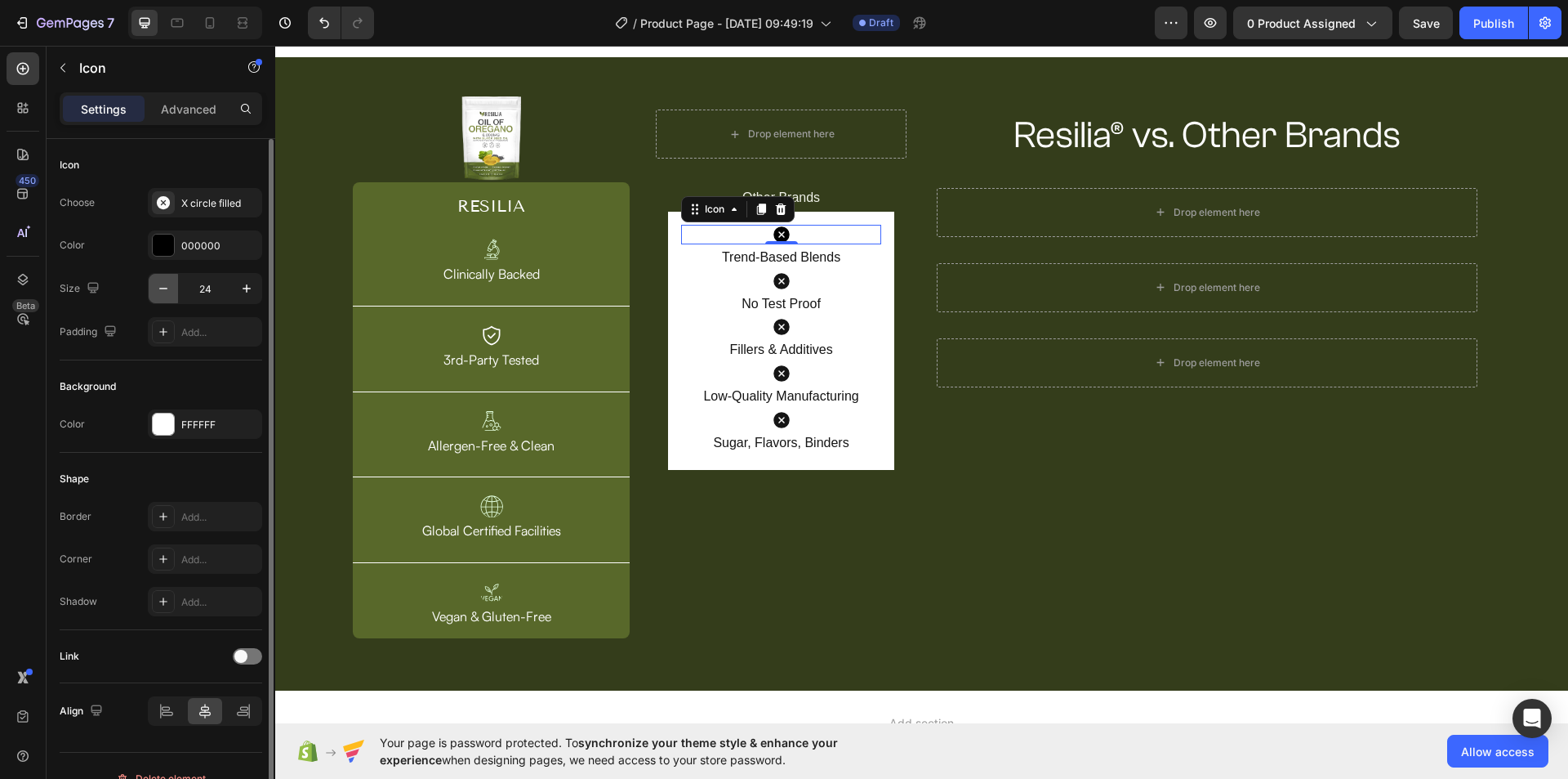
click at [163, 287] on icon "button" at bounding box center [163, 288] width 16 height 16
type input "22"
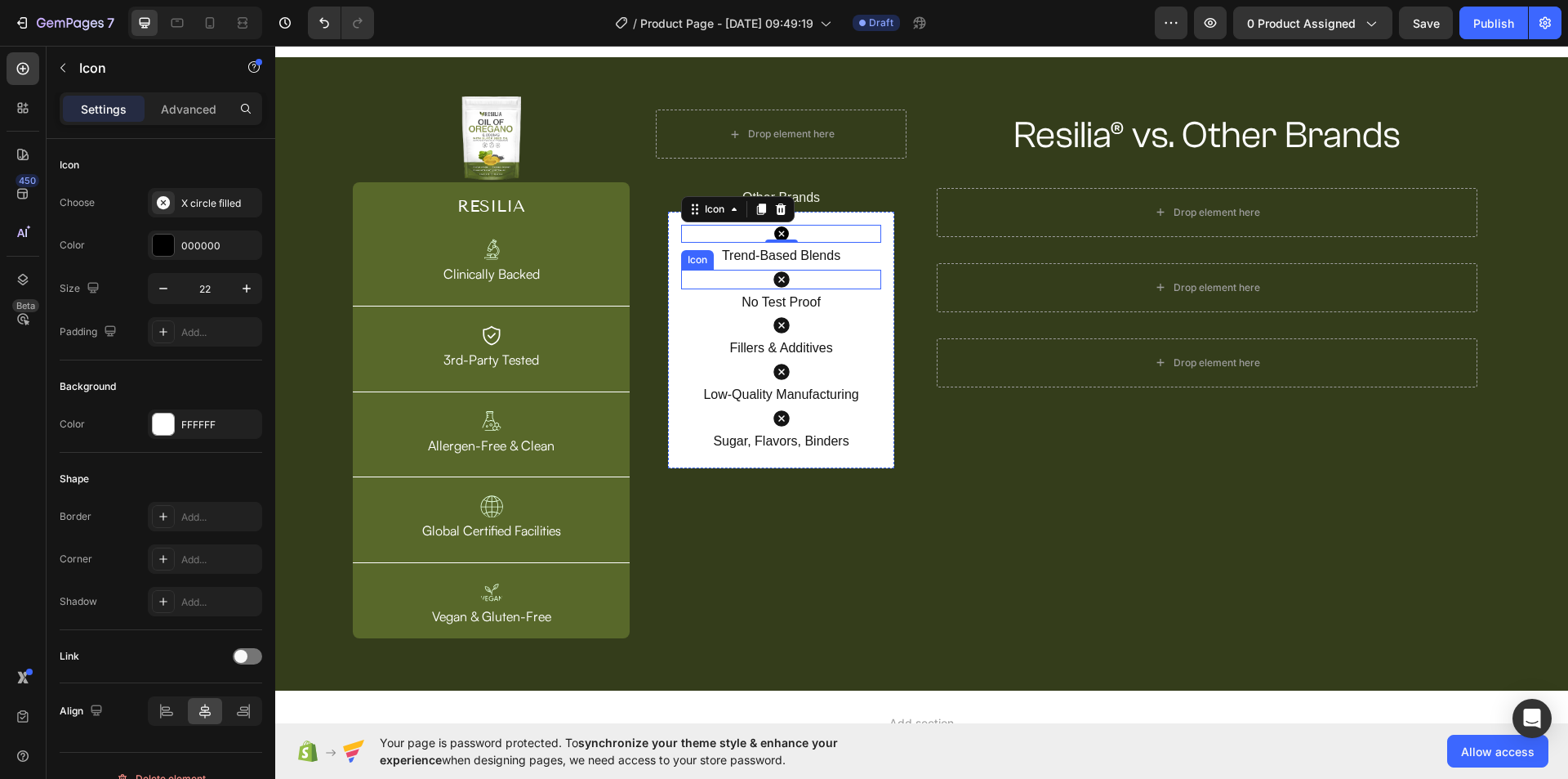
click at [763, 282] on div "Icon" at bounding box center [780, 279] width 199 height 20
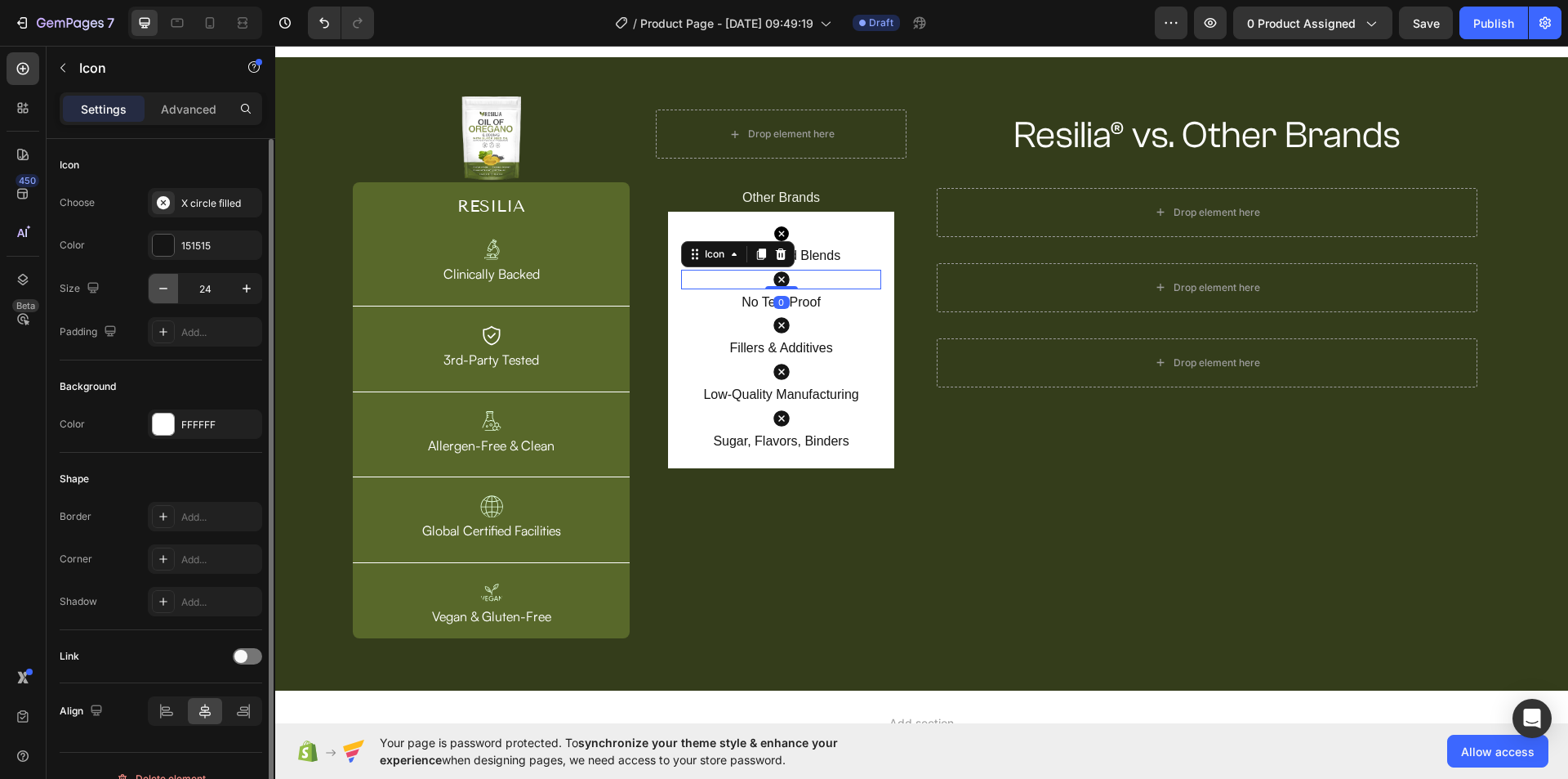
click at [169, 289] on icon "button" at bounding box center [163, 288] width 16 height 16
type input "22"
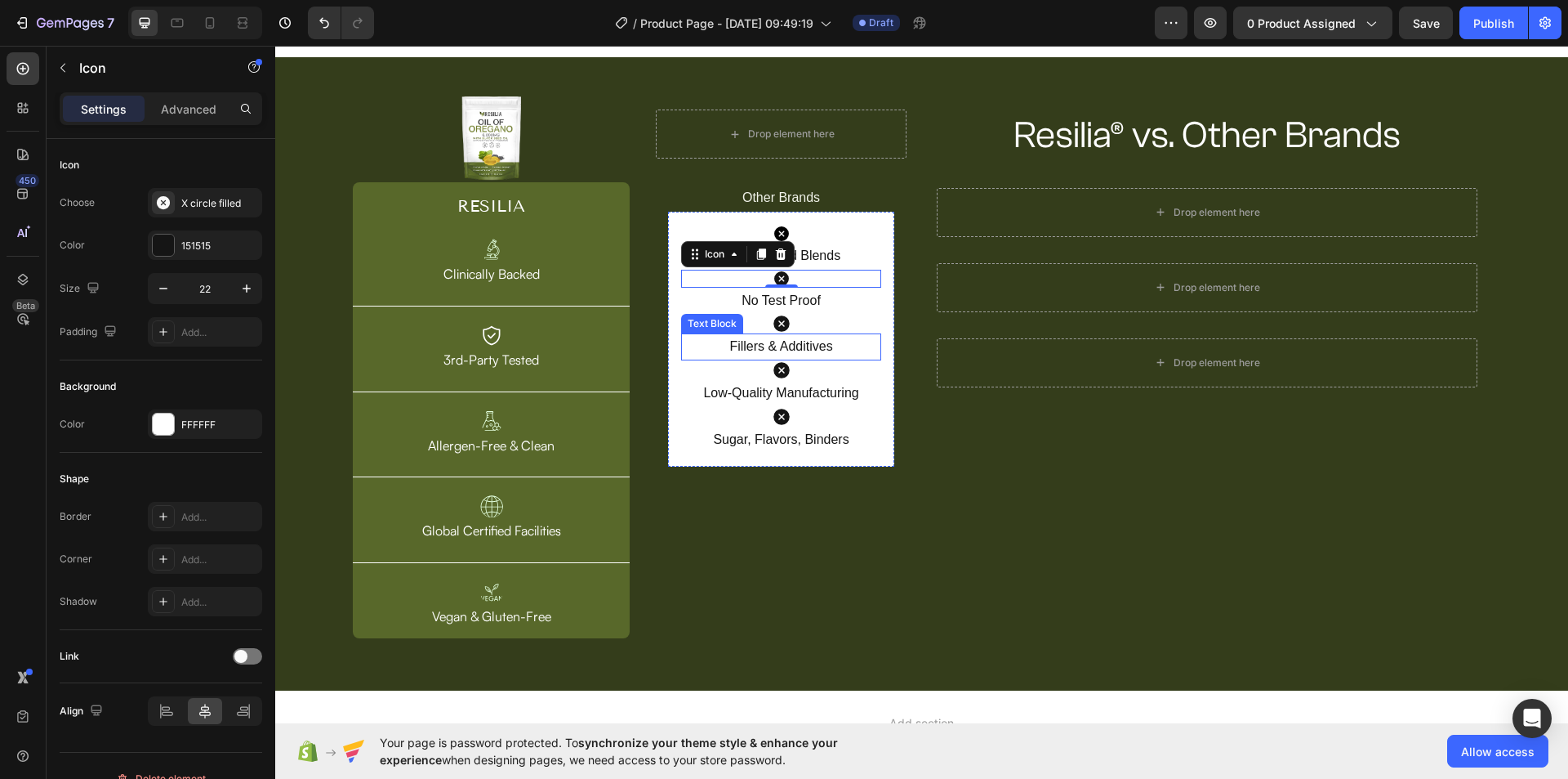
click at [779, 322] on icon at bounding box center [781, 324] width 20 height 20
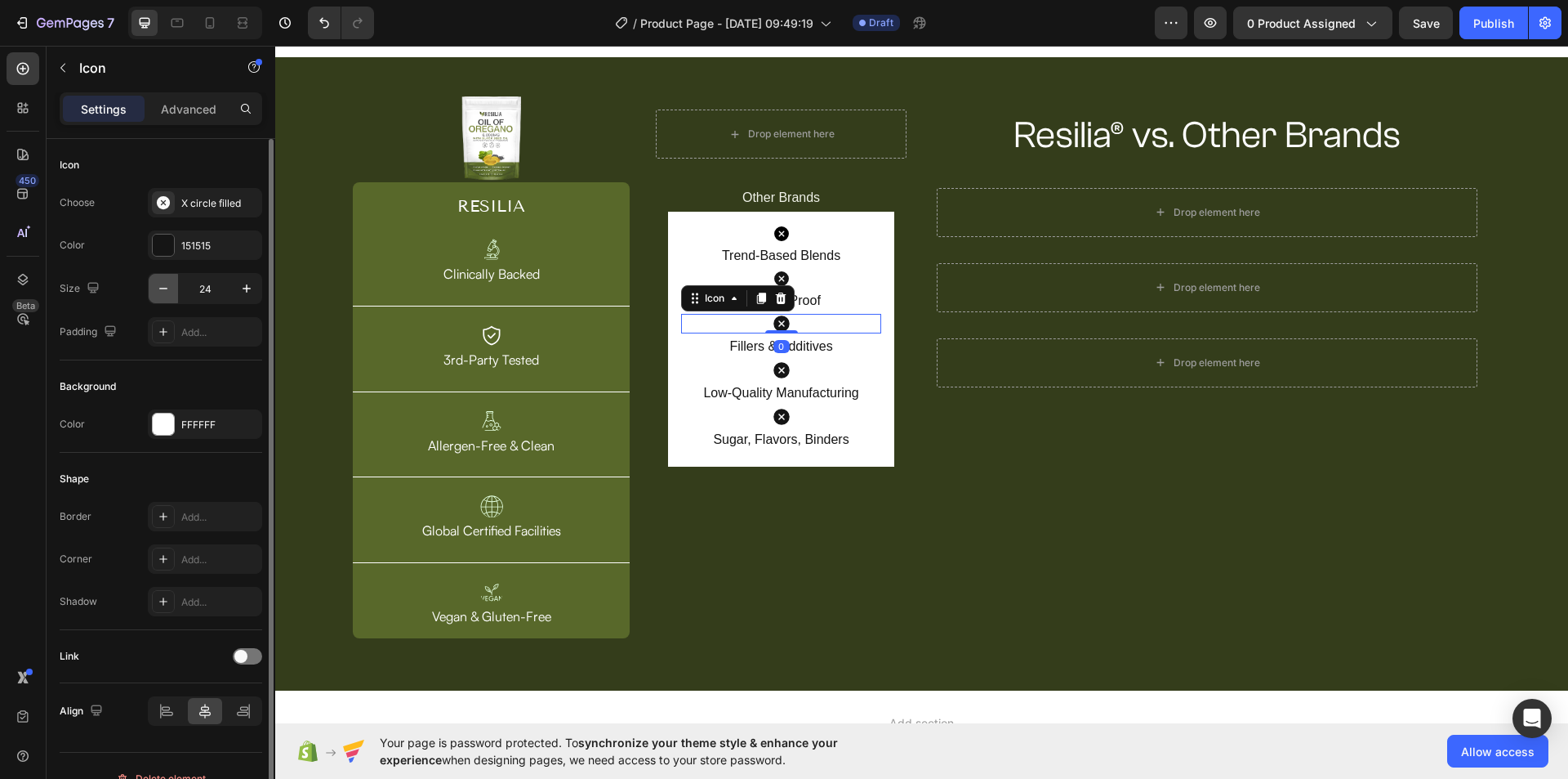
click at [164, 294] on icon "button" at bounding box center [163, 288] width 16 height 16
click at [164, 293] on icon "button" at bounding box center [163, 288] width 16 height 16
type input "22"
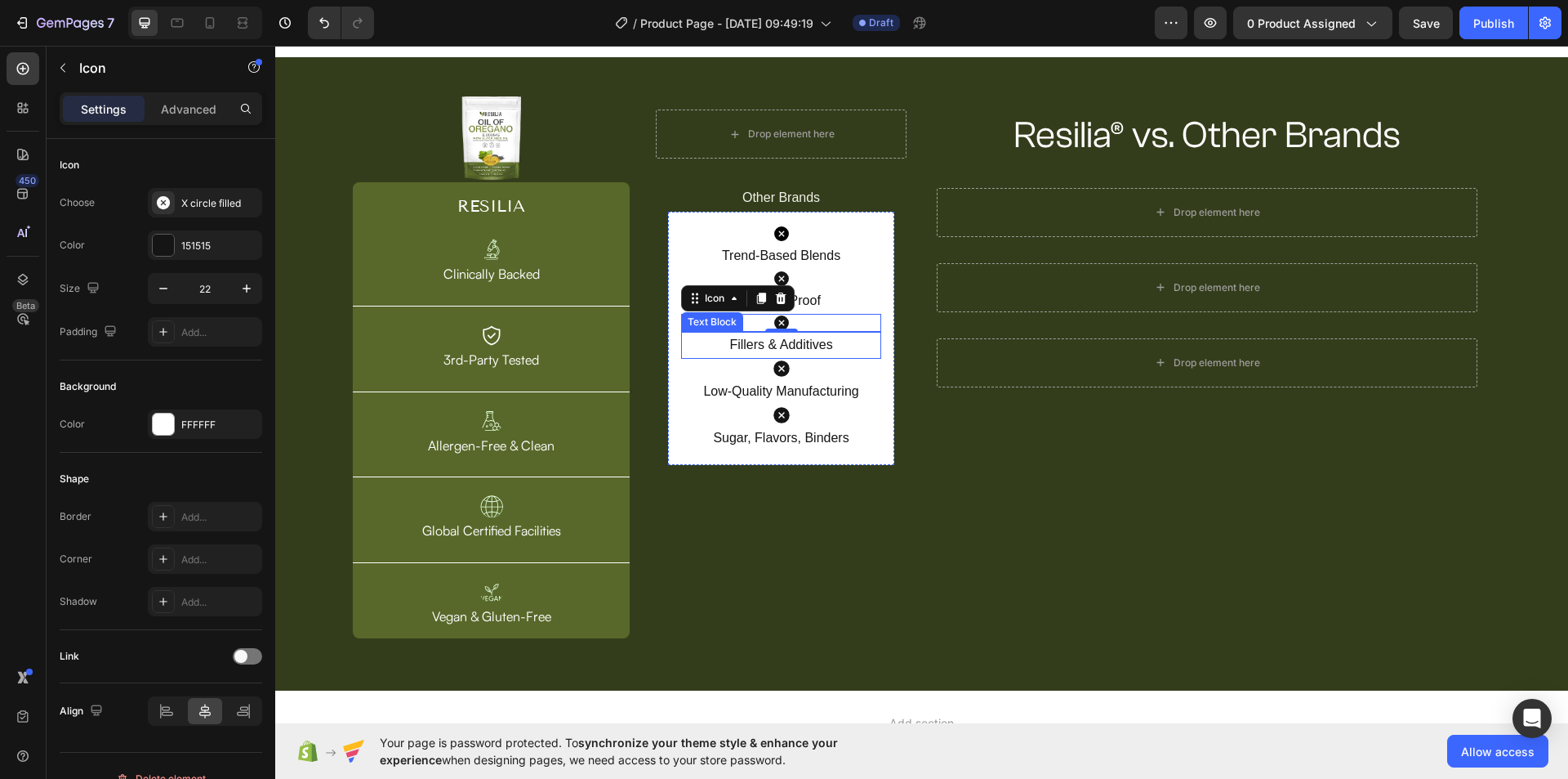
click at [761, 360] on div "Icon" at bounding box center [780, 369] width 199 height 20
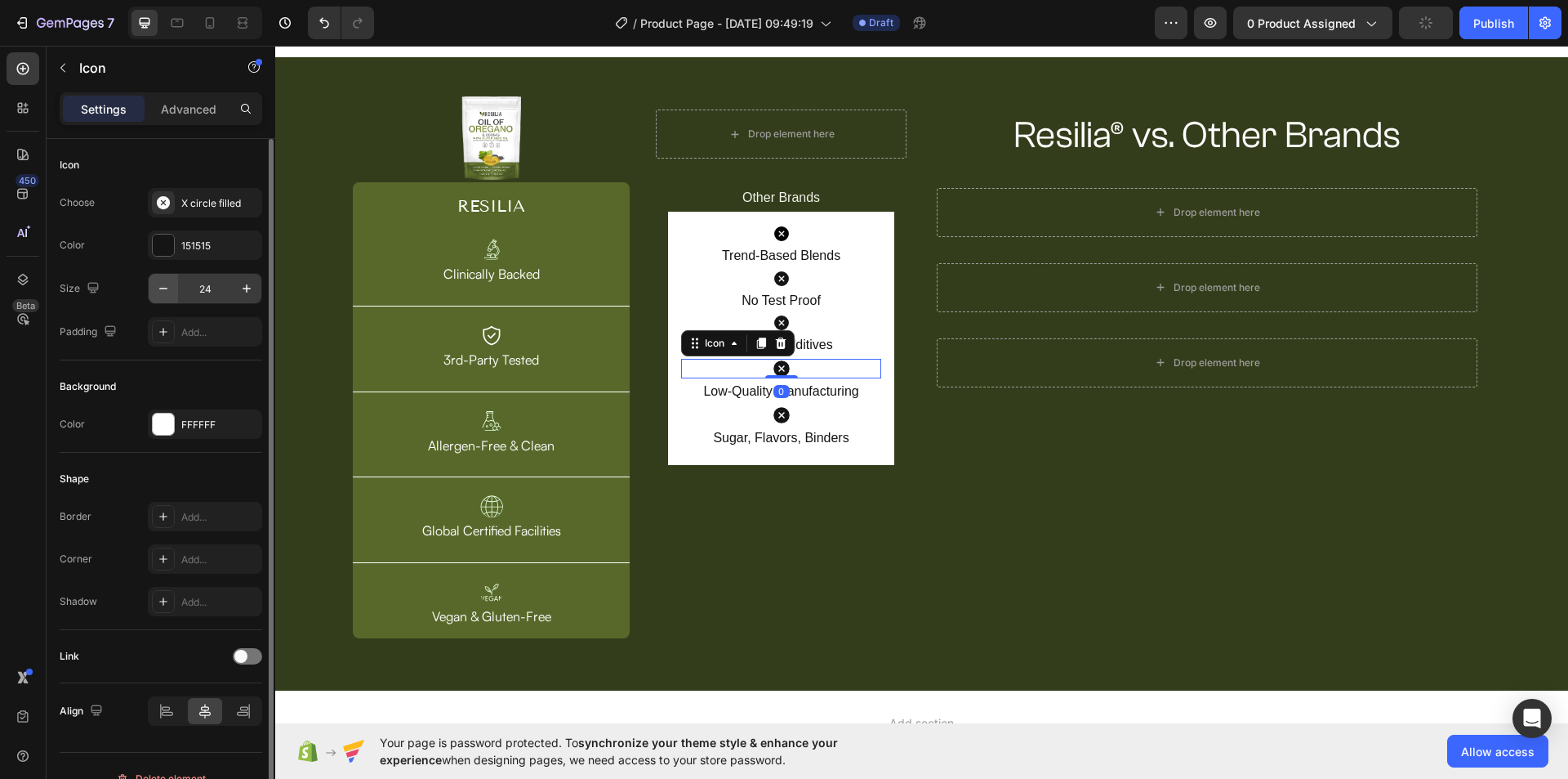
click at [163, 286] on icon "button" at bounding box center [163, 288] width 16 height 16
type input "22"
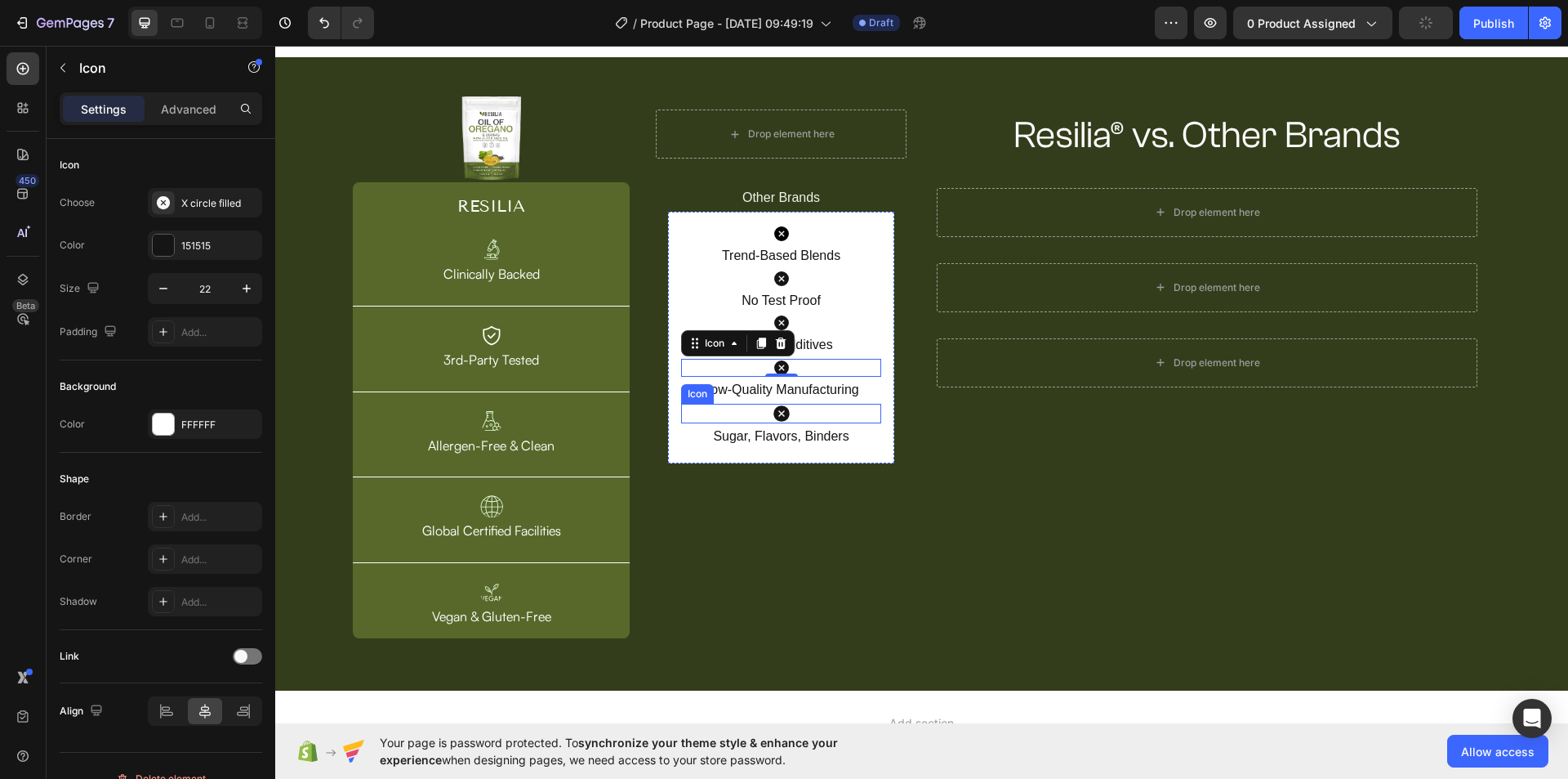
click at [779, 416] on icon at bounding box center [781, 414] width 16 height 16
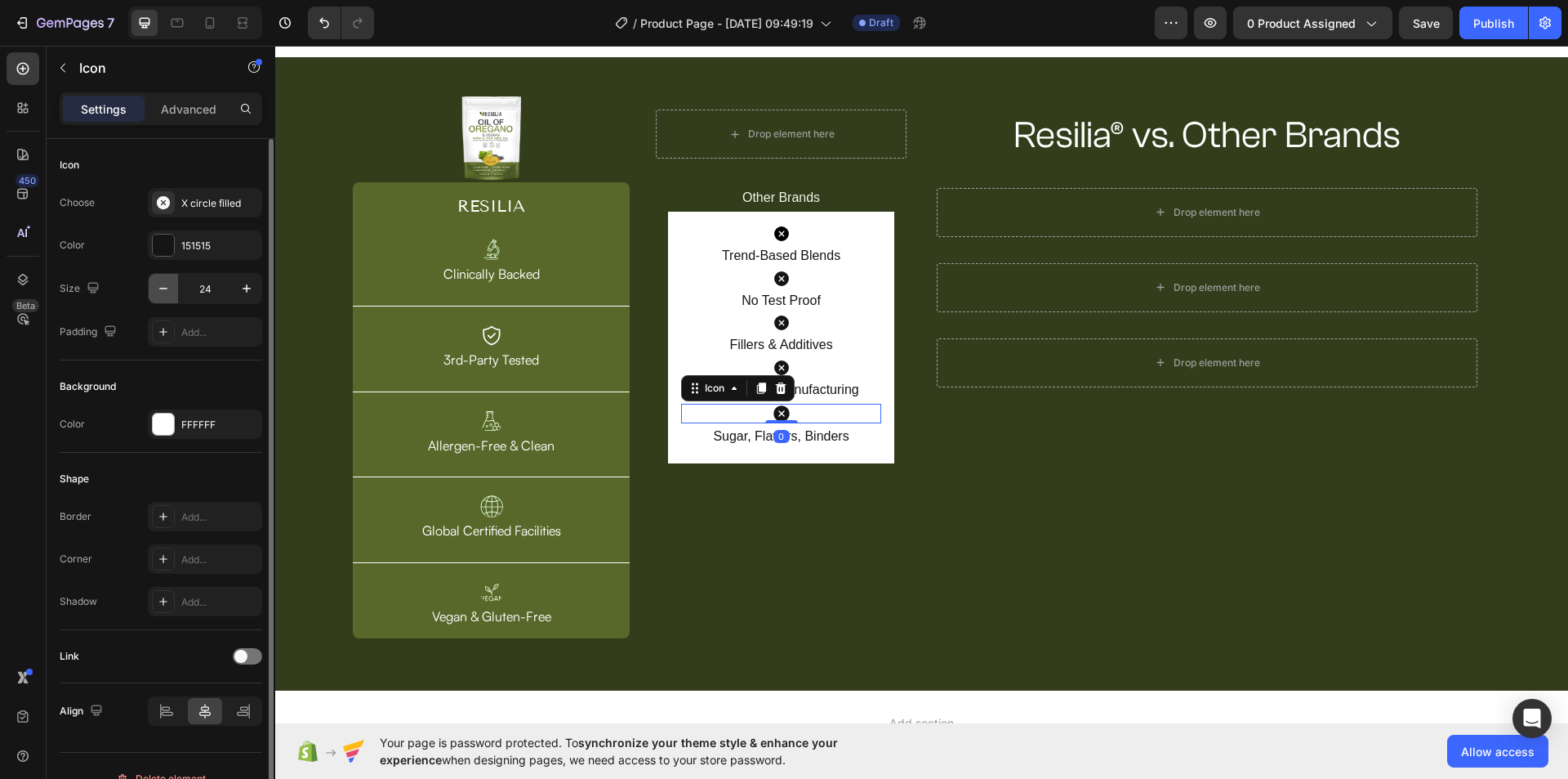
click at [170, 287] on icon "button" at bounding box center [163, 288] width 16 height 16
click at [169, 287] on icon "button" at bounding box center [163, 288] width 16 height 16
type input "22"
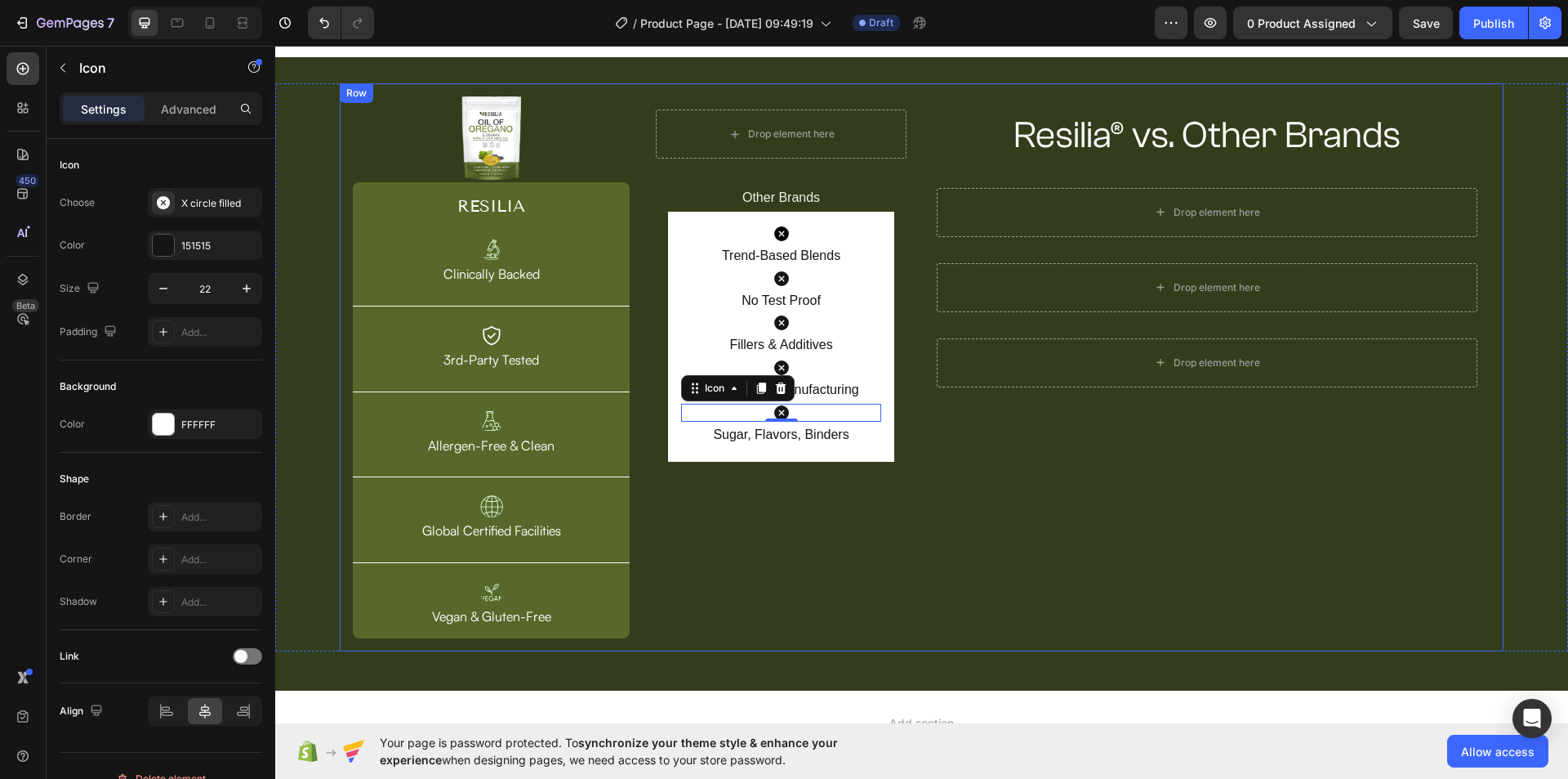
click at [1015, 487] on div "Resilia® vs. Other Brands Heading Row Drop element here Row Drop element here R…" at bounding box center [1207, 367] width 567 height 542
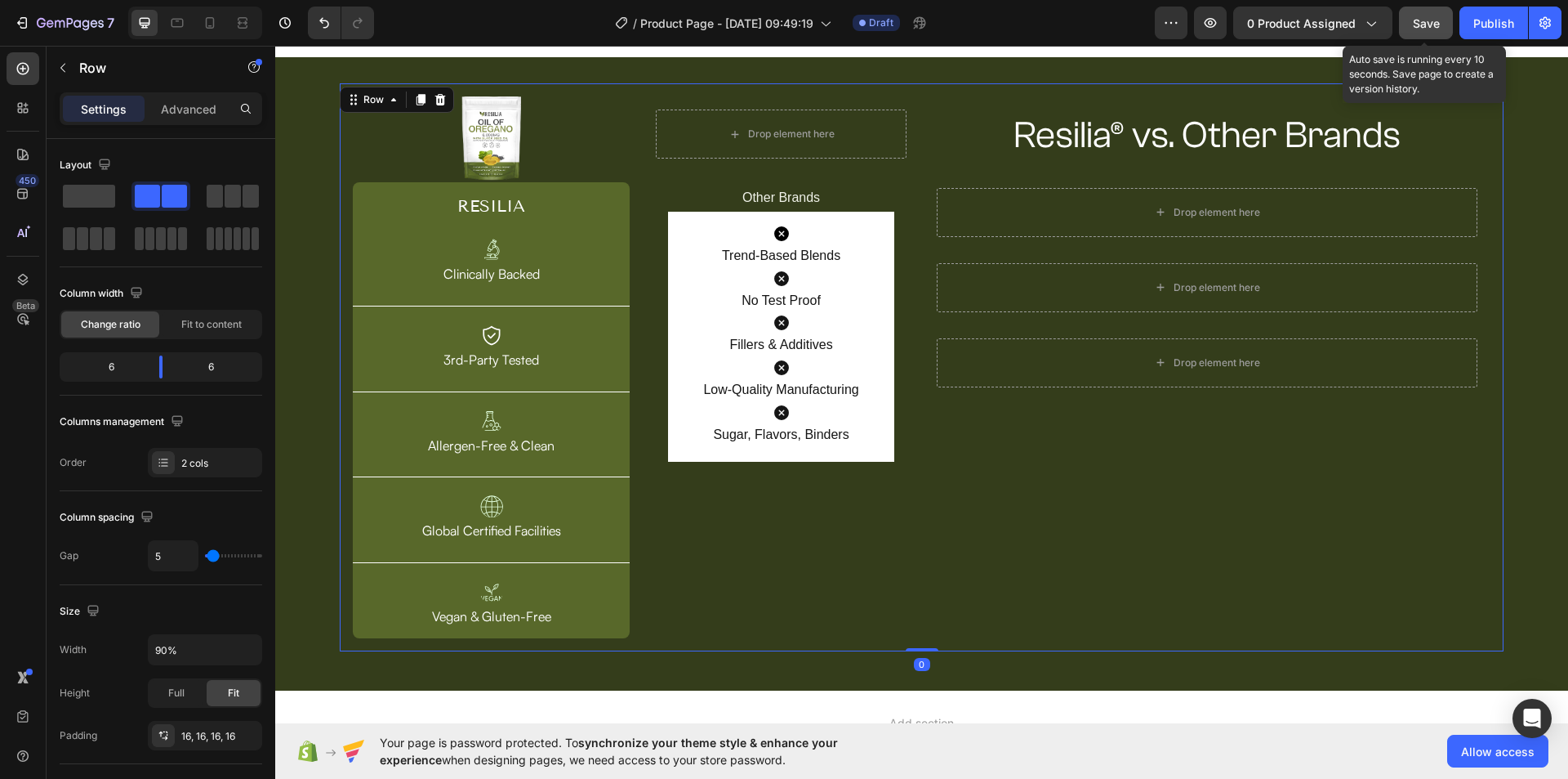
click at [1431, 24] on span "Save" at bounding box center [1426, 22] width 27 height 13
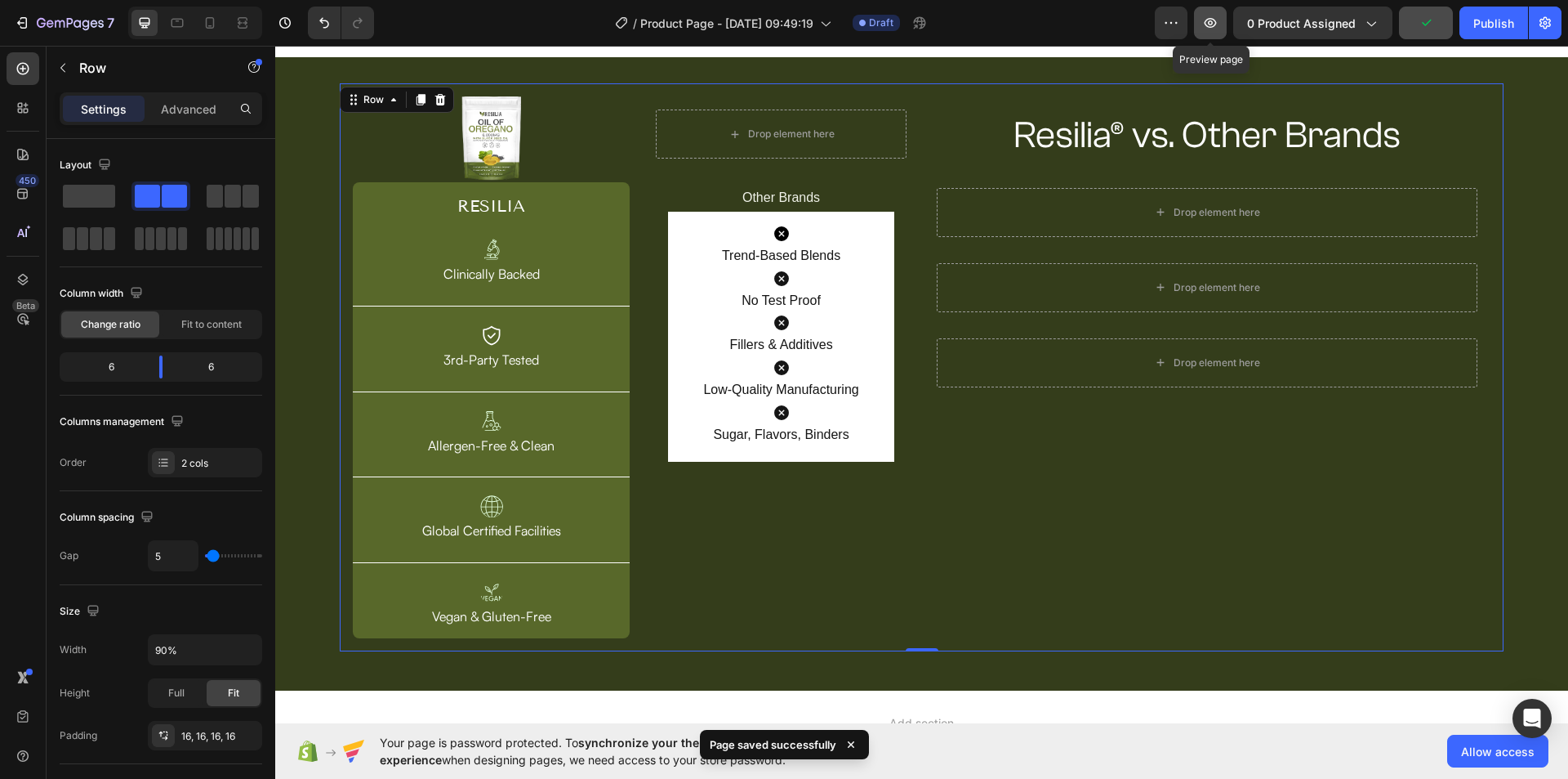
click at [1218, 22] on icon "button" at bounding box center [1210, 22] width 16 height 16
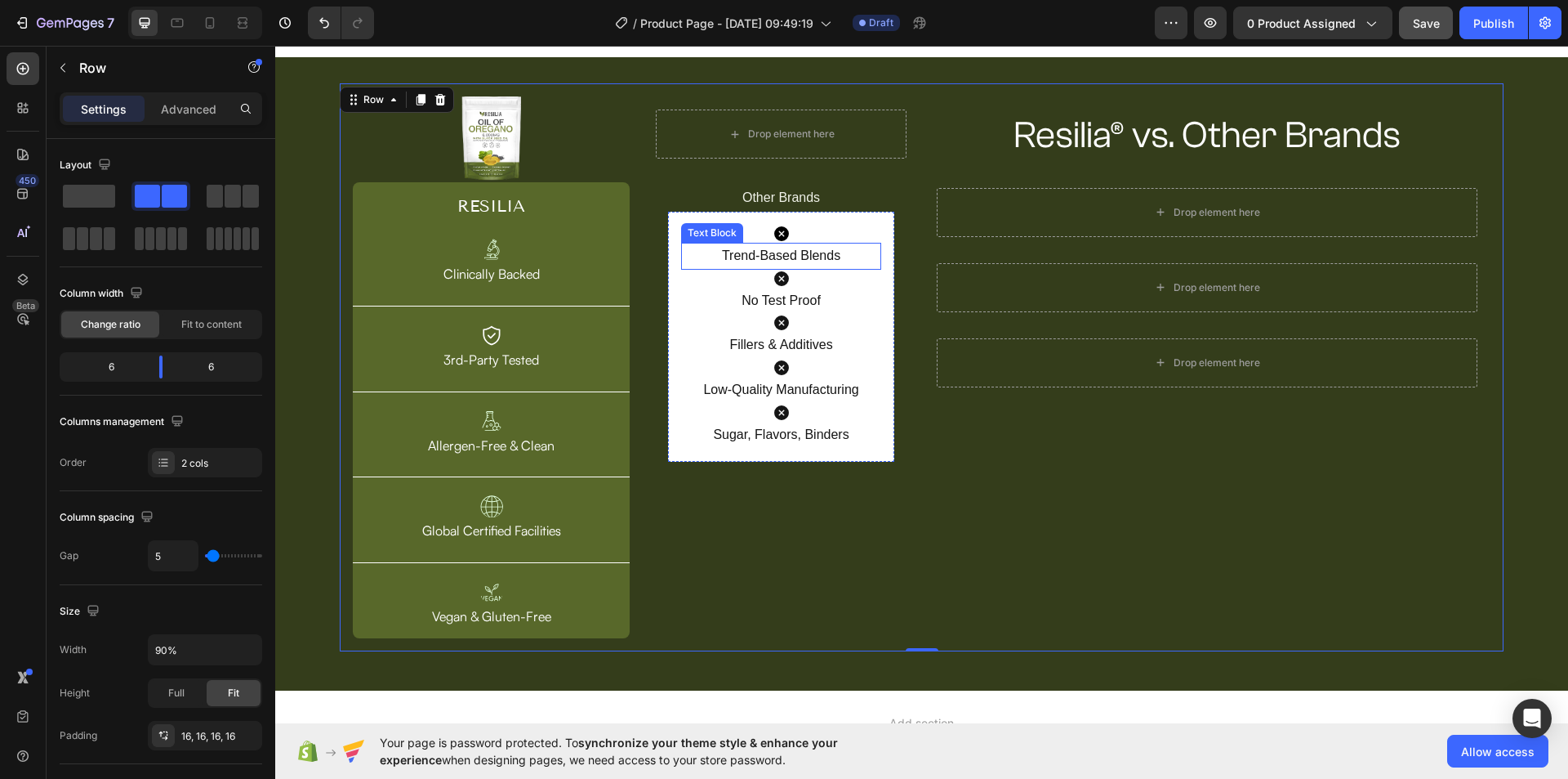
click at [807, 258] on p "Trend-Based Blends" at bounding box center [780, 256] width 196 height 23
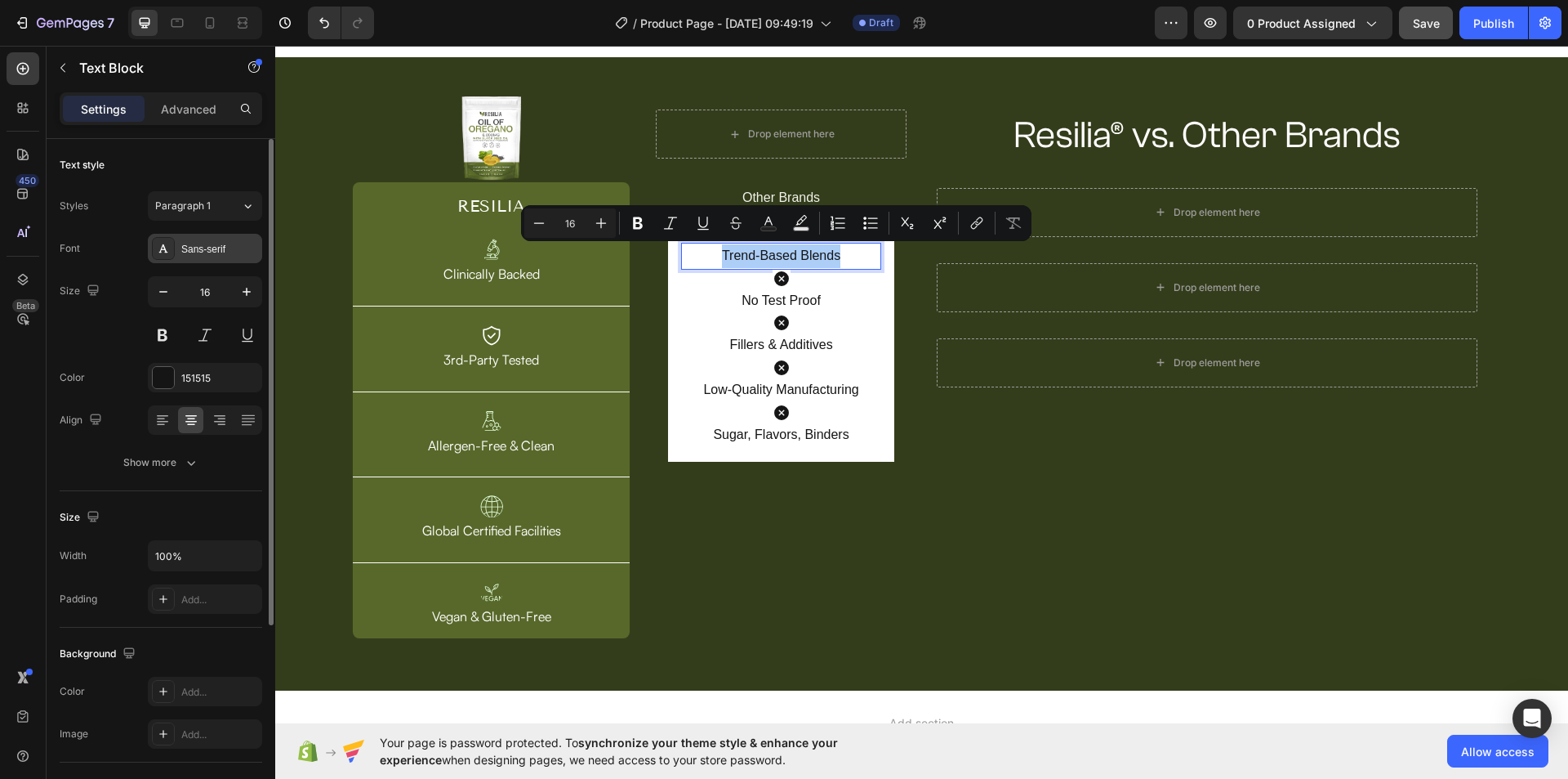
click at [220, 252] on div "Sans-serif" at bounding box center [220, 249] width 77 height 14
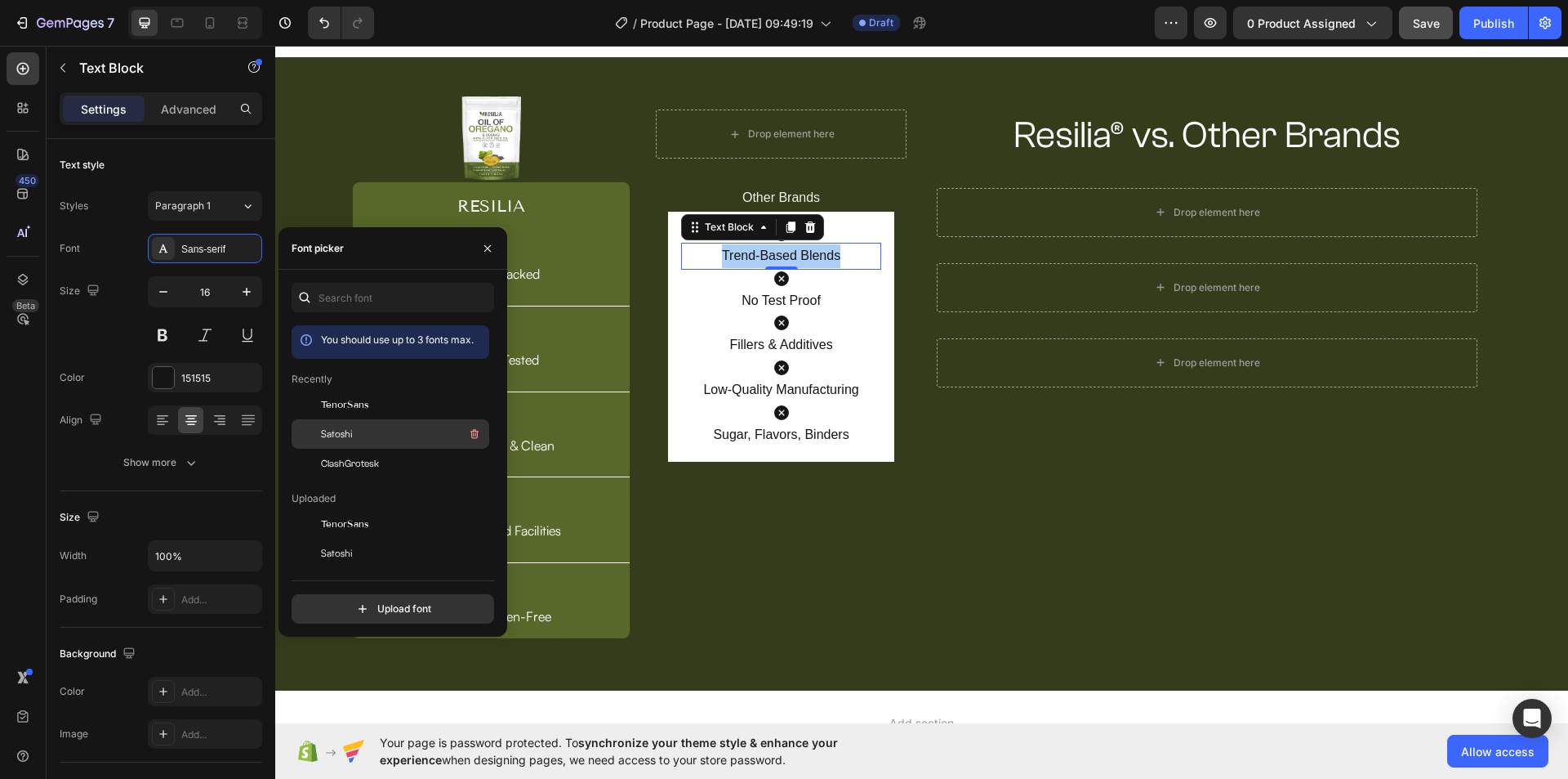
click at [348, 433] on span "Satoshi" at bounding box center [337, 433] width 32 height 14
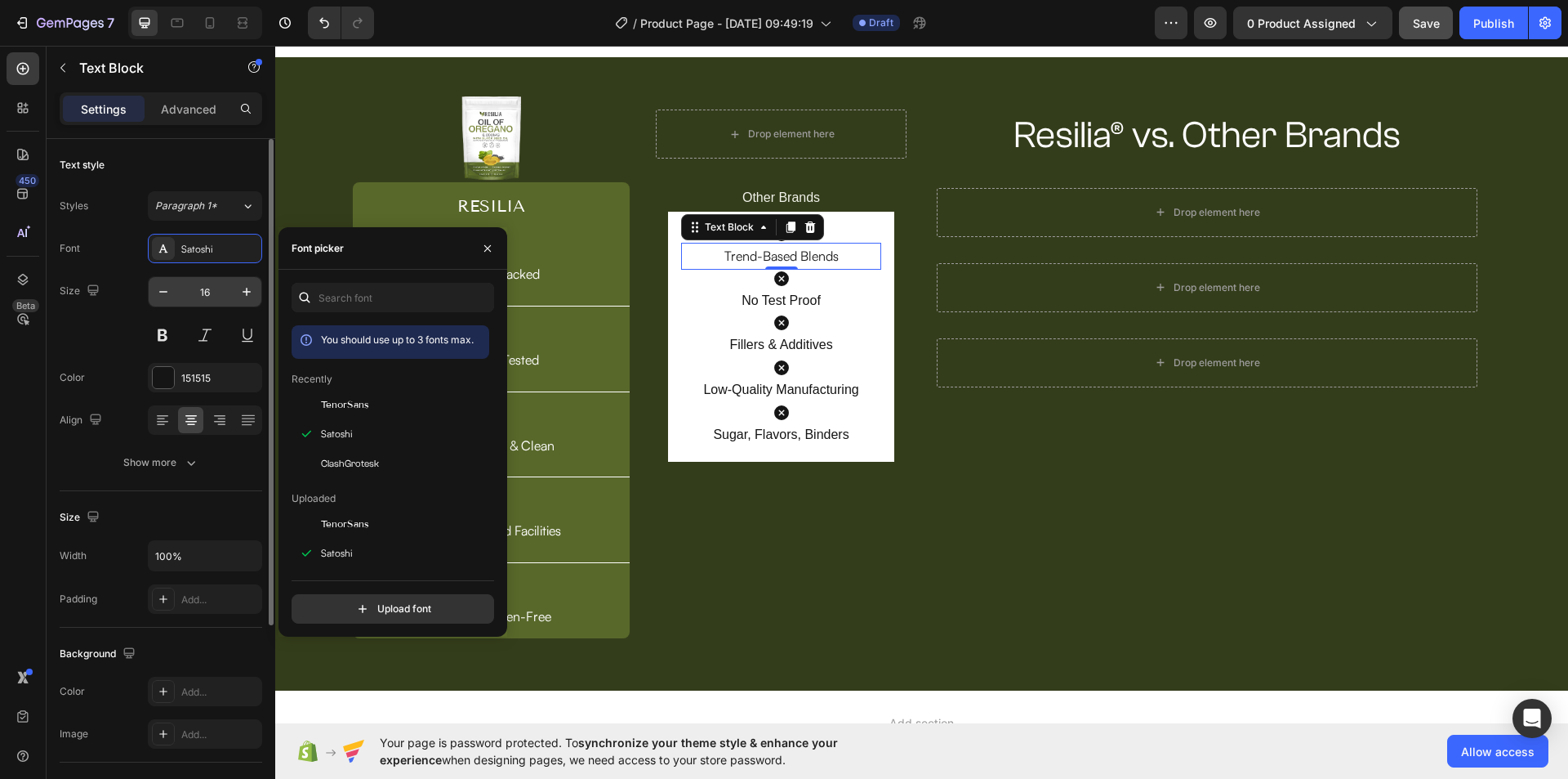
click at [206, 291] on input "16" at bounding box center [205, 292] width 54 height 30
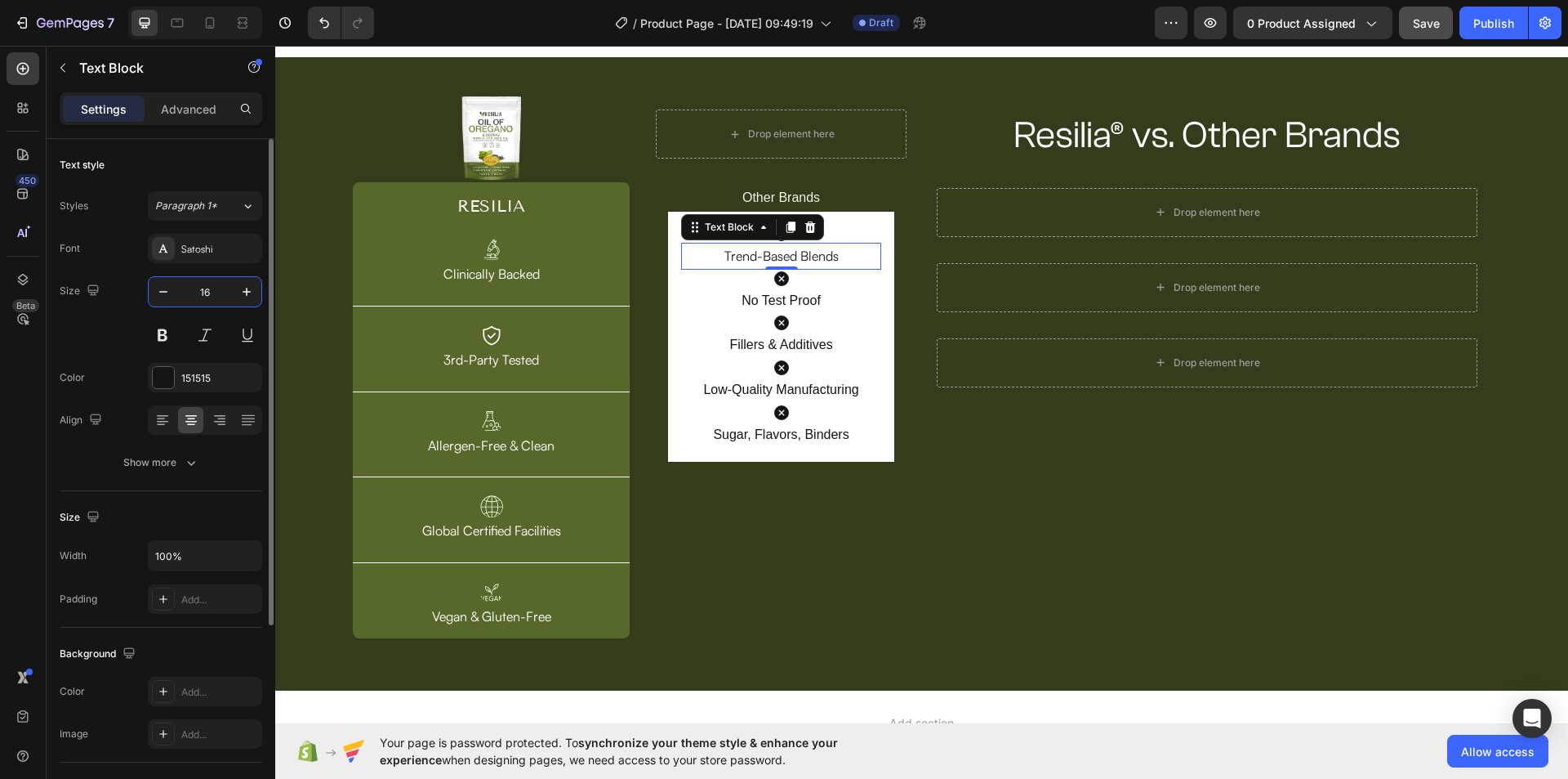
click at [206, 291] on input "16" at bounding box center [205, 292] width 54 height 30
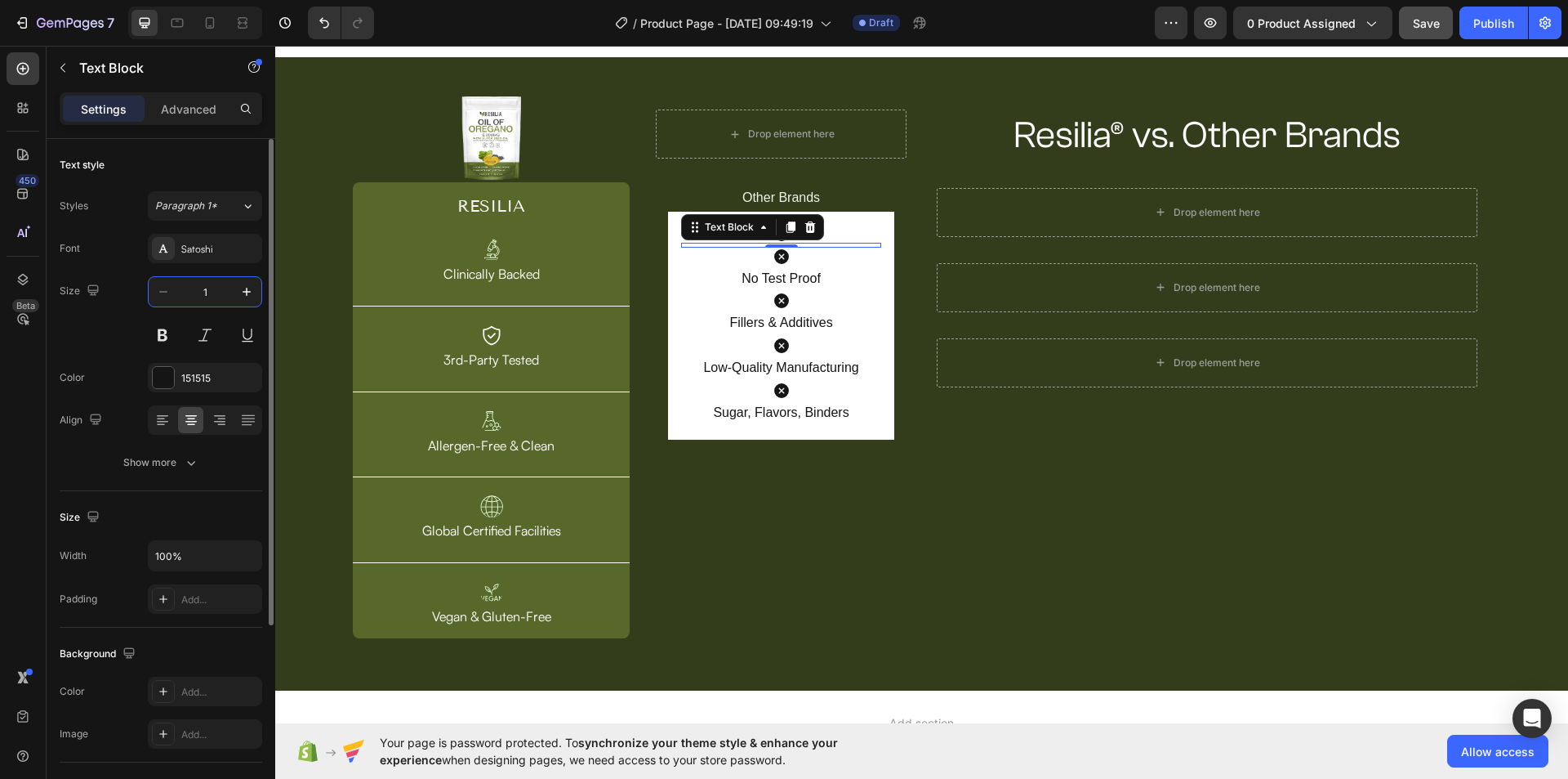
type input "18"
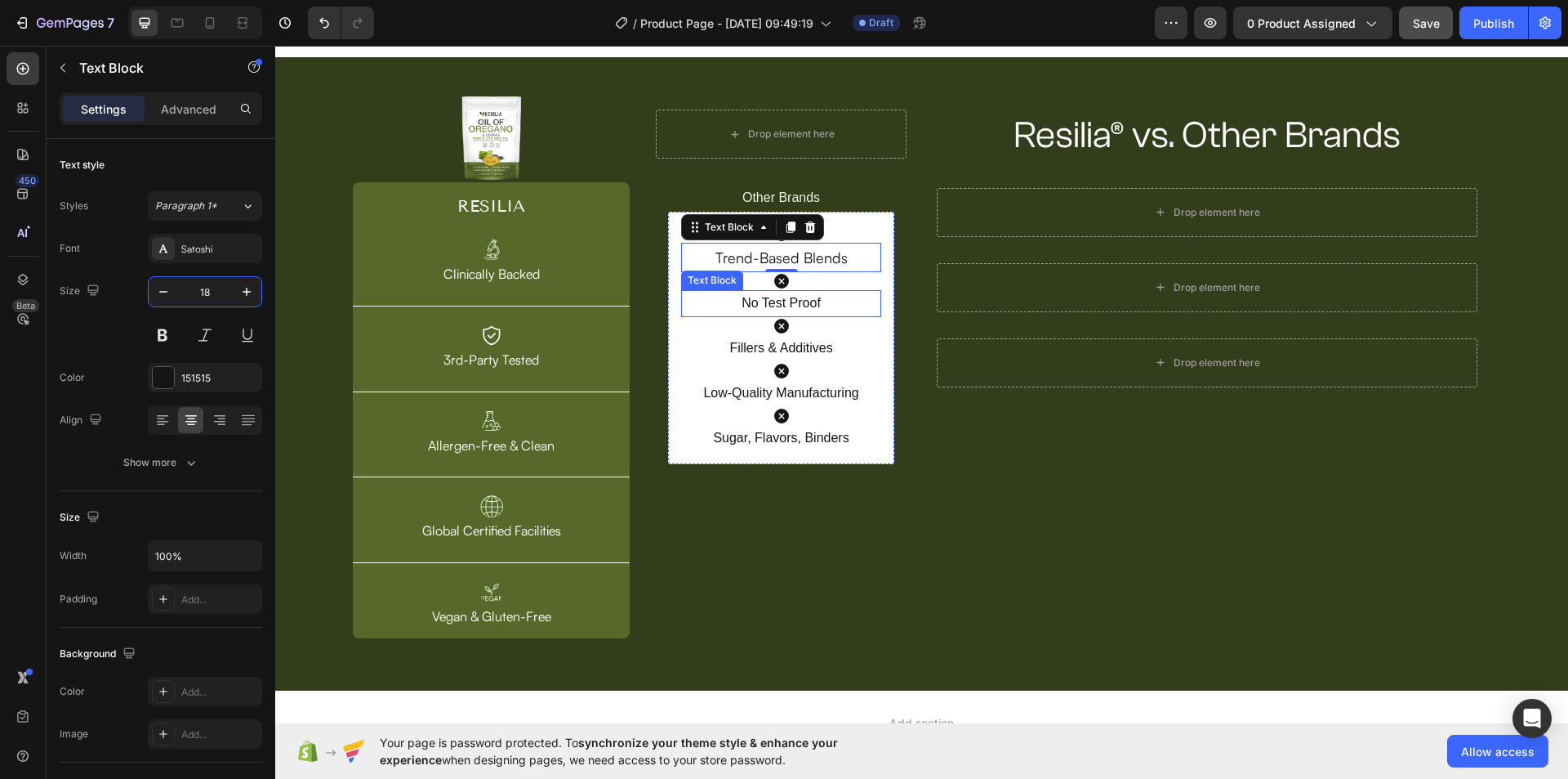
click at [793, 301] on p "No Test Proof" at bounding box center [780, 303] width 196 height 23
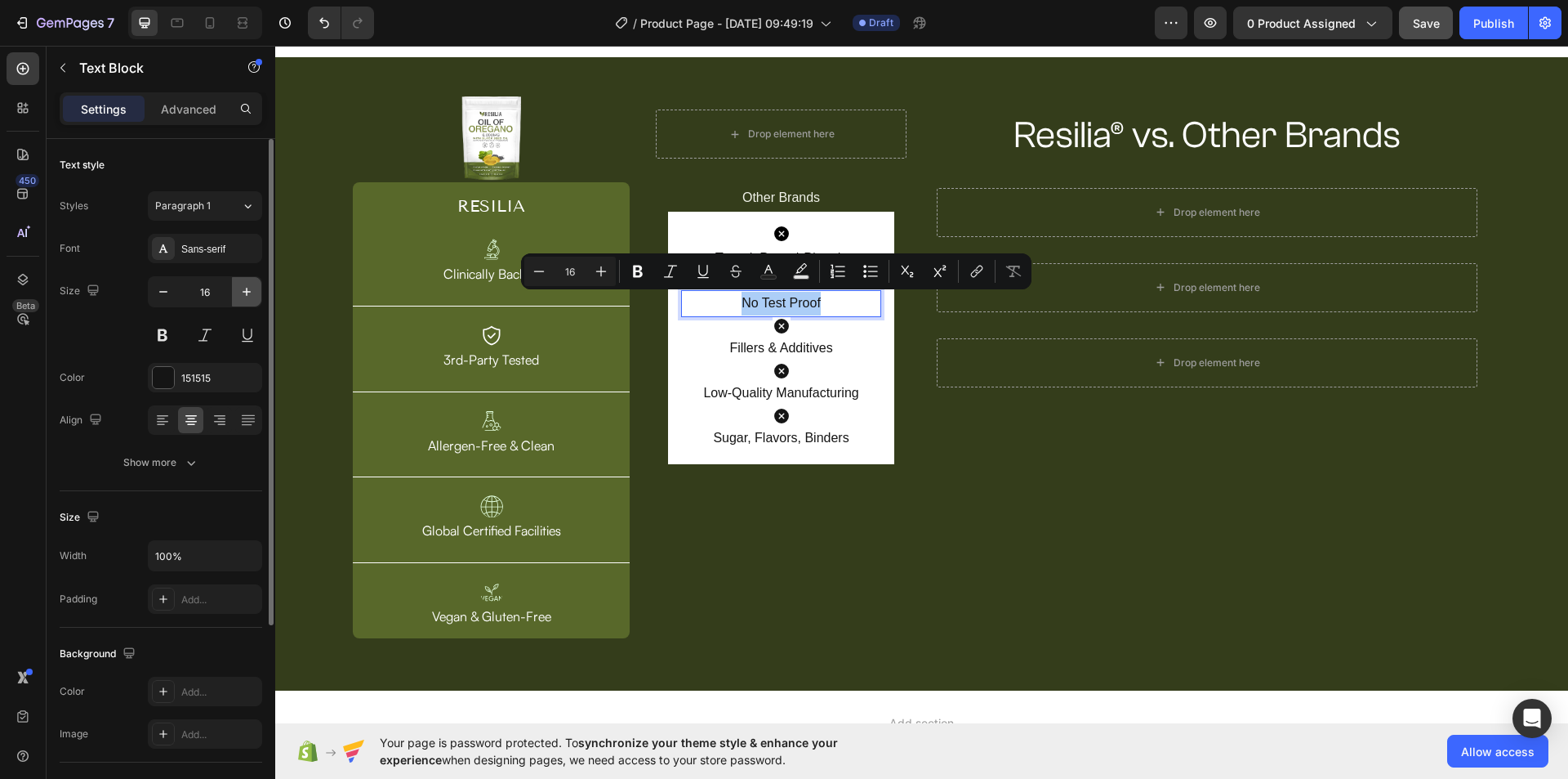
click at [249, 287] on icon "button" at bounding box center [247, 292] width 16 height 16
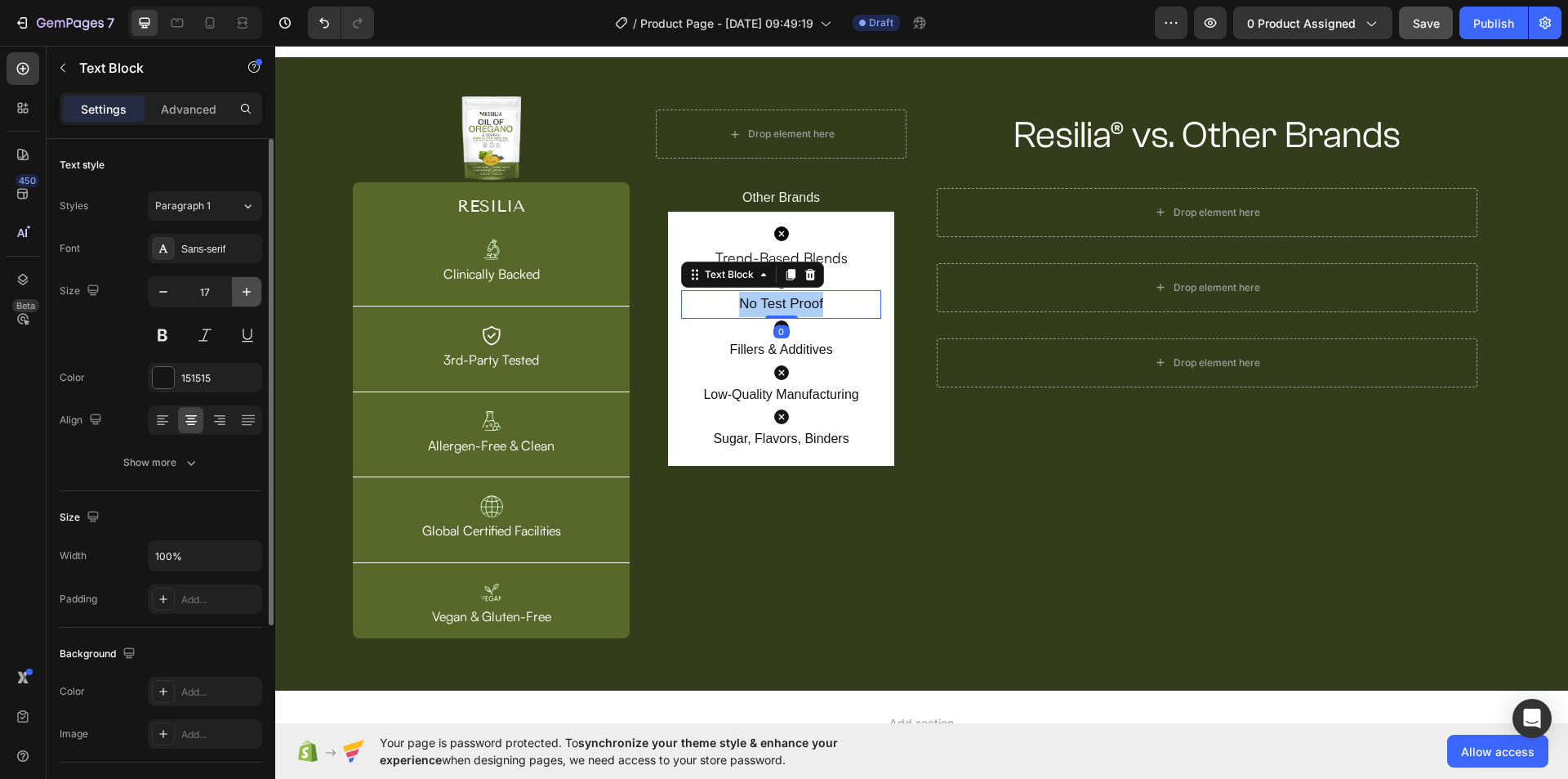
type input "18"
click at [213, 249] on div "Sans-serif" at bounding box center [220, 249] width 77 height 14
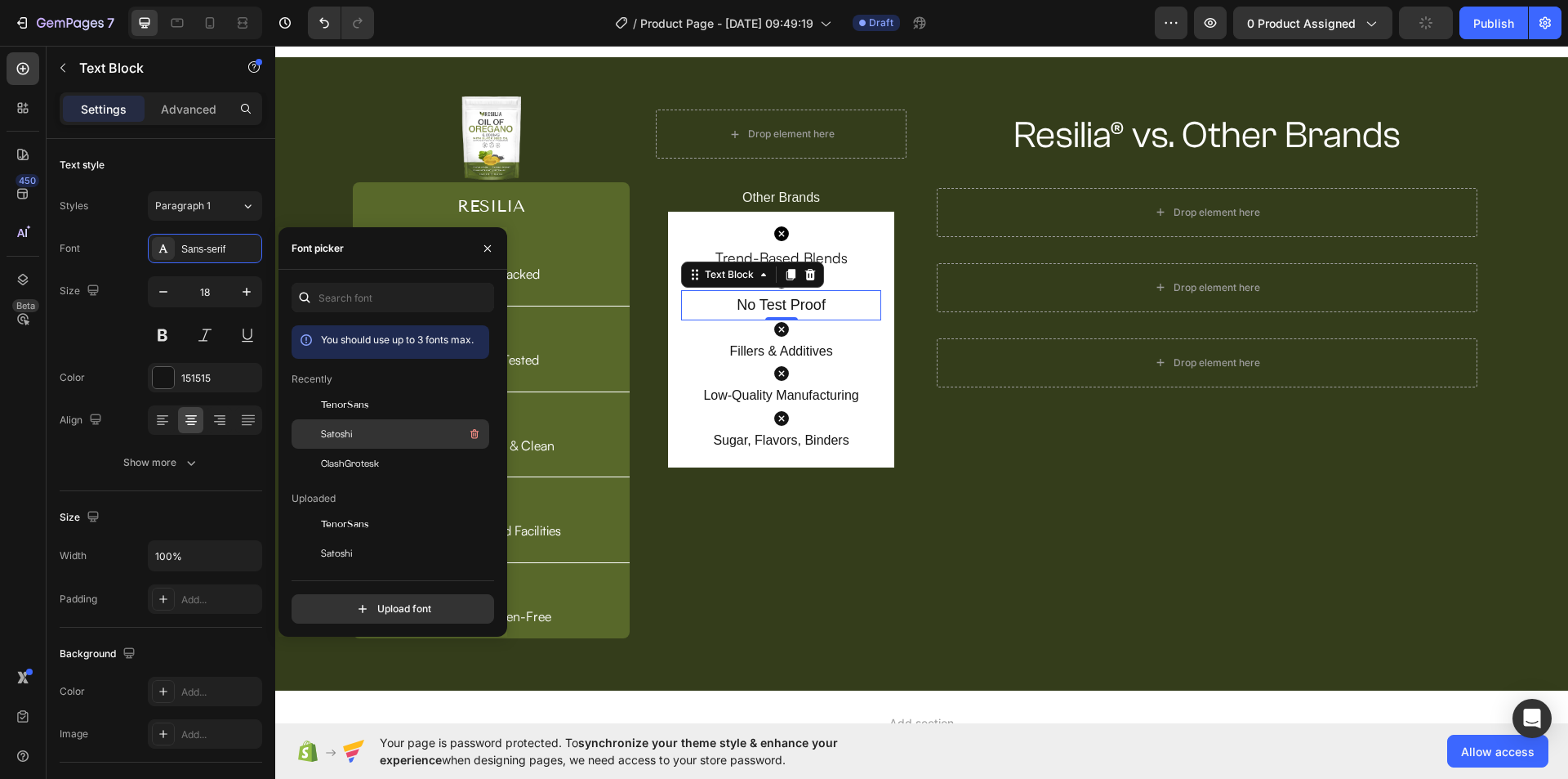
click at [376, 446] on div "Satoshi" at bounding box center [390, 433] width 197 height 30
click at [799, 348] on p "Fillers & Additives" at bounding box center [780, 352] width 196 height 23
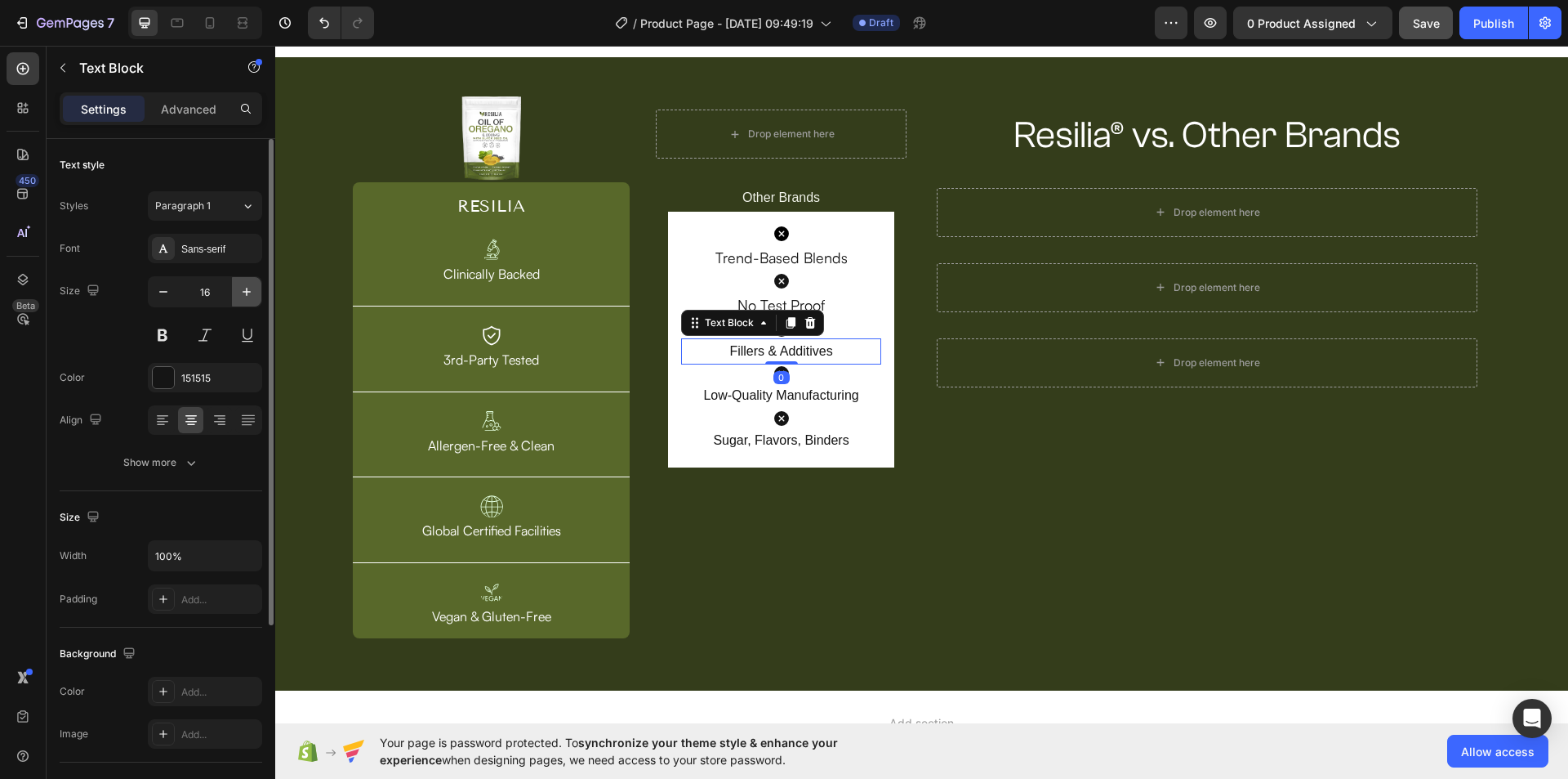
click at [250, 292] on icon "button" at bounding box center [246, 291] width 8 height 8
type input "18"
click at [214, 250] on div "Sans-serif" at bounding box center [220, 249] width 77 height 14
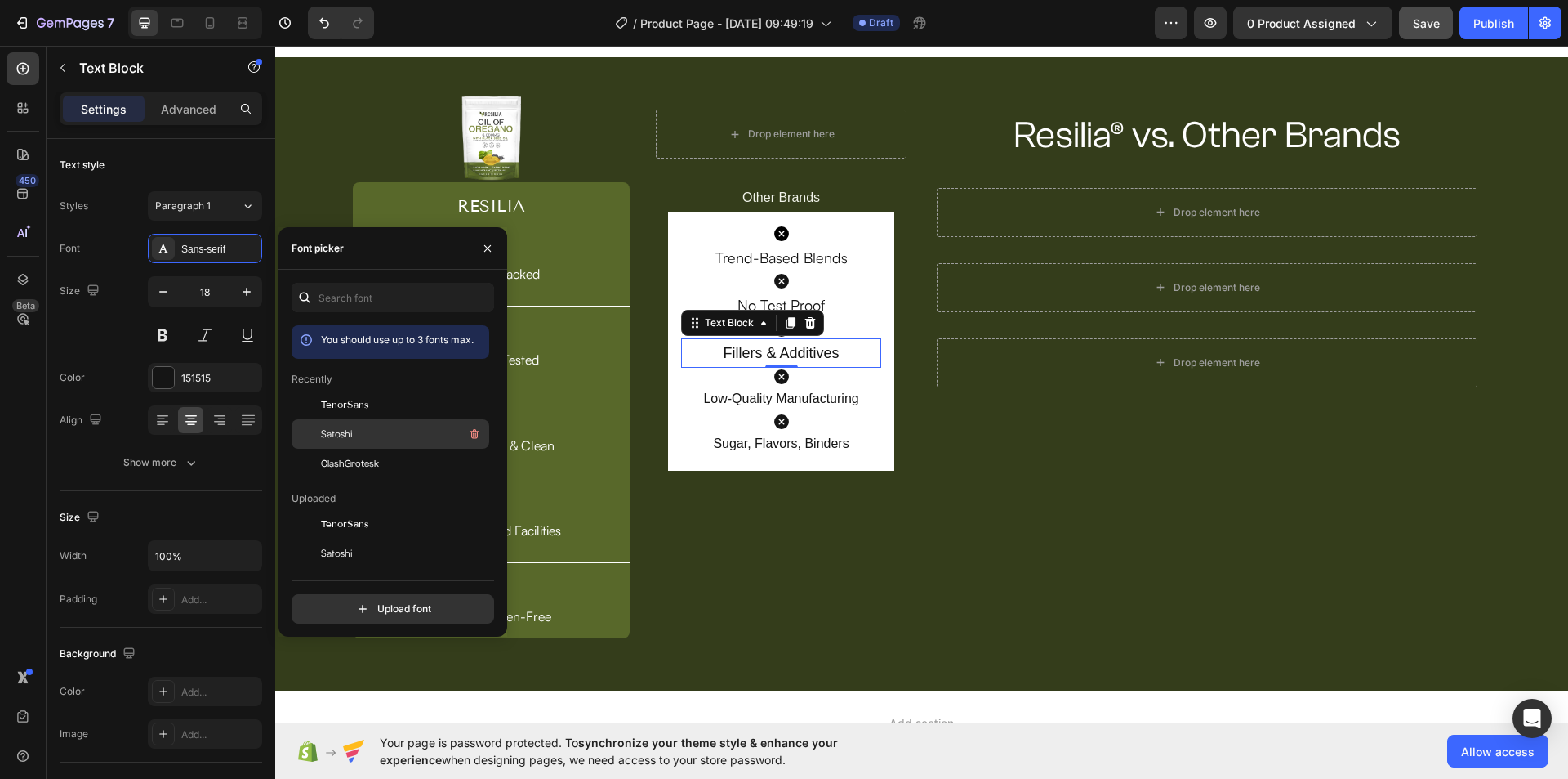
click at [360, 429] on div "Satoshi" at bounding box center [404, 433] width 165 height 20
click at [825, 395] on p "Low-Quality Manufacturing" at bounding box center [780, 398] width 196 height 23
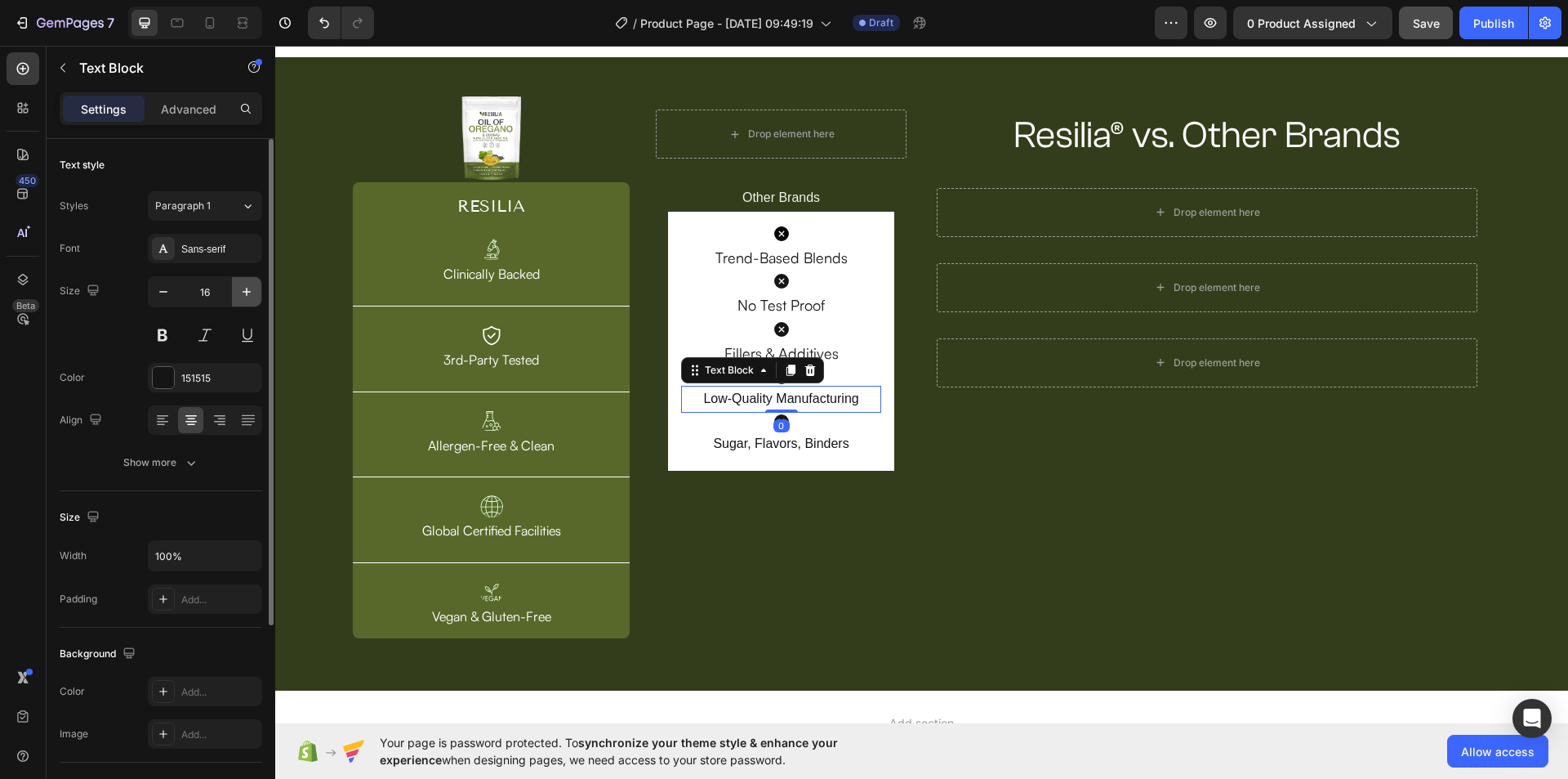
click at [241, 290] on icon "button" at bounding box center [247, 292] width 16 height 16
type input "18"
click at [210, 254] on div "Sans-serif" at bounding box center [220, 249] width 77 height 14
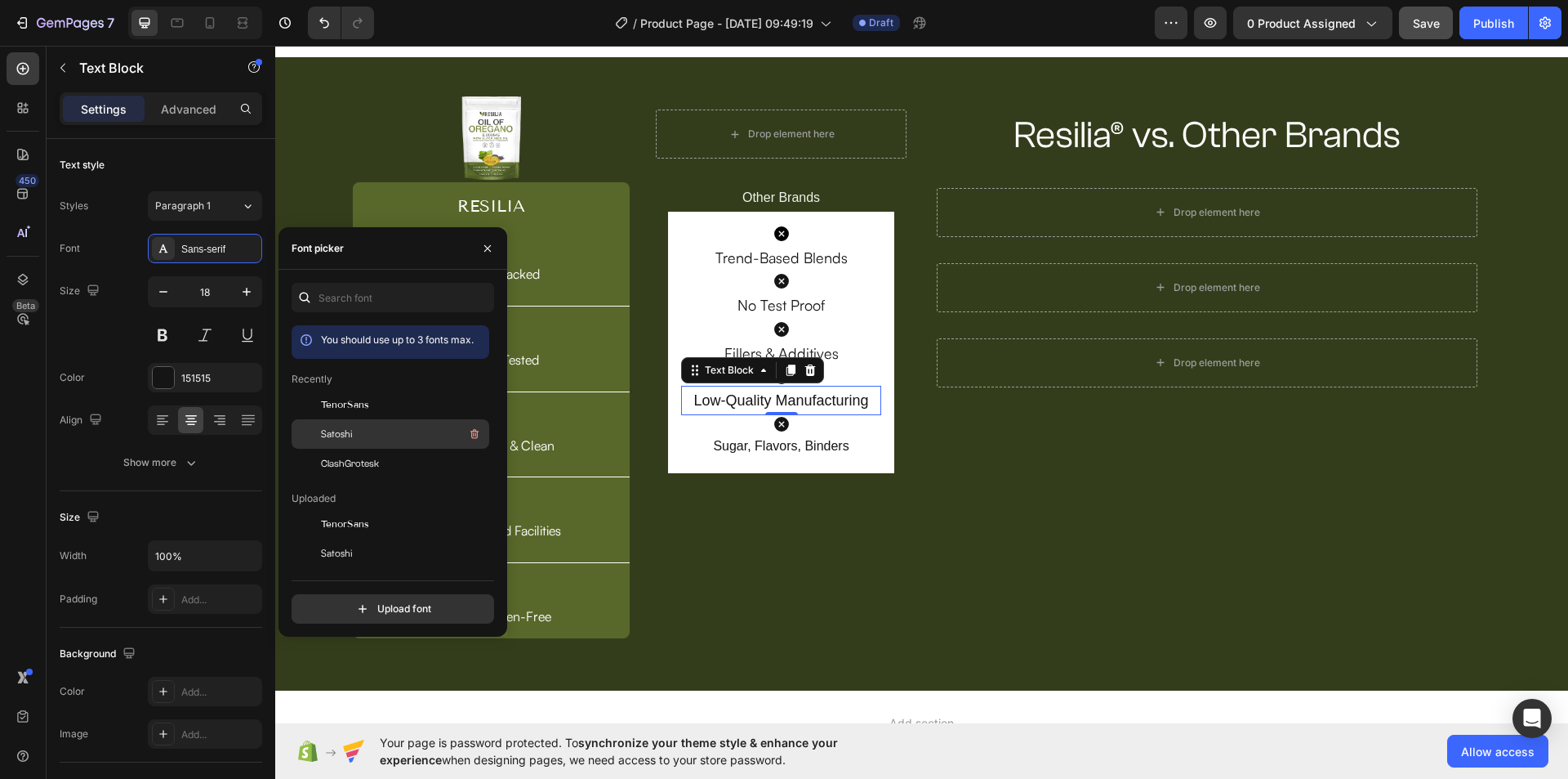
click at [342, 432] on span "Satoshi" at bounding box center [337, 433] width 32 height 14
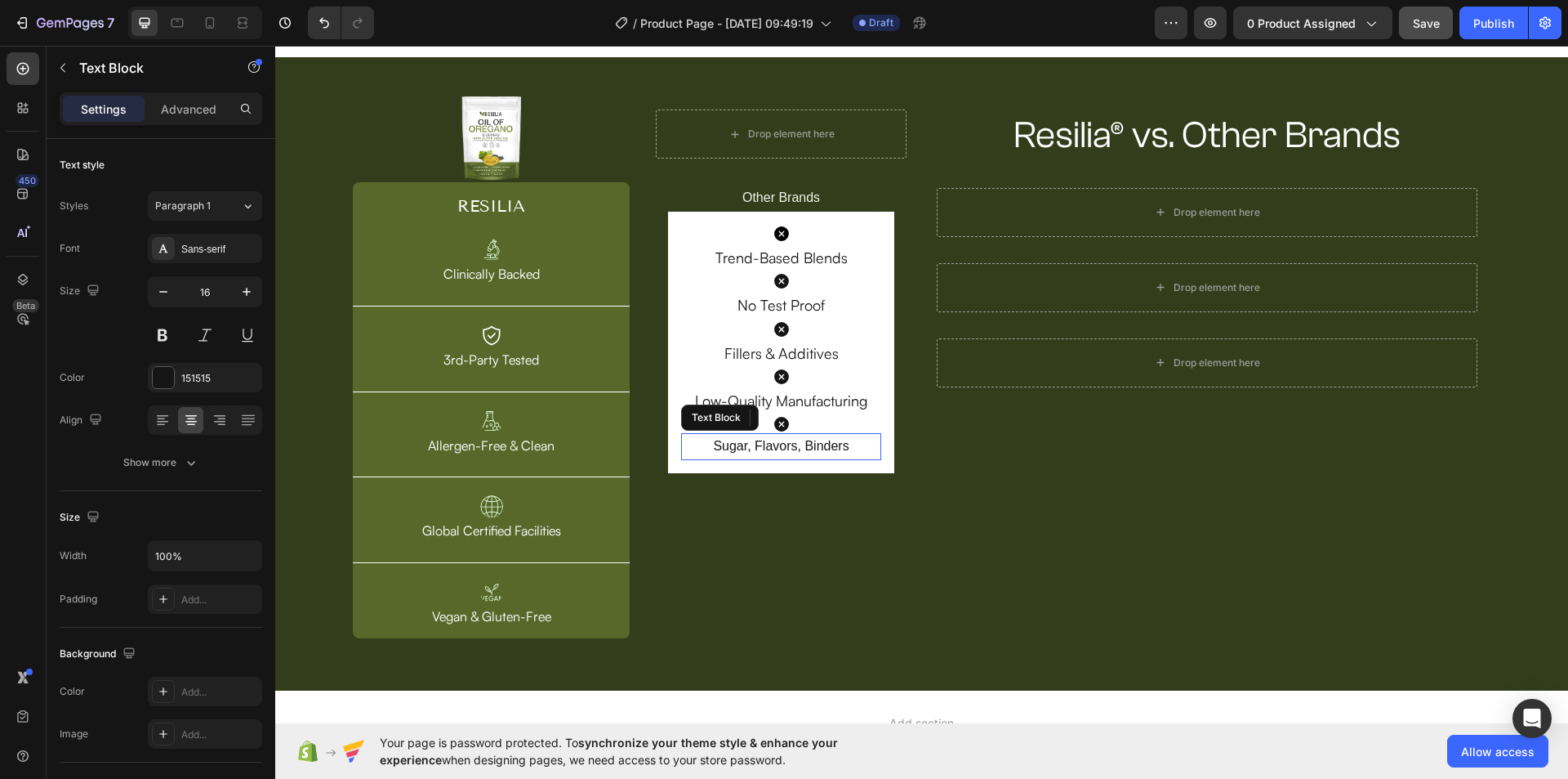
click at [809, 447] on p "Sugar, Flavors, Binders" at bounding box center [780, 446] width 196 height 23
click at [241, 294] on icon "button" at bounding box center [247, 292] width 16 height 16
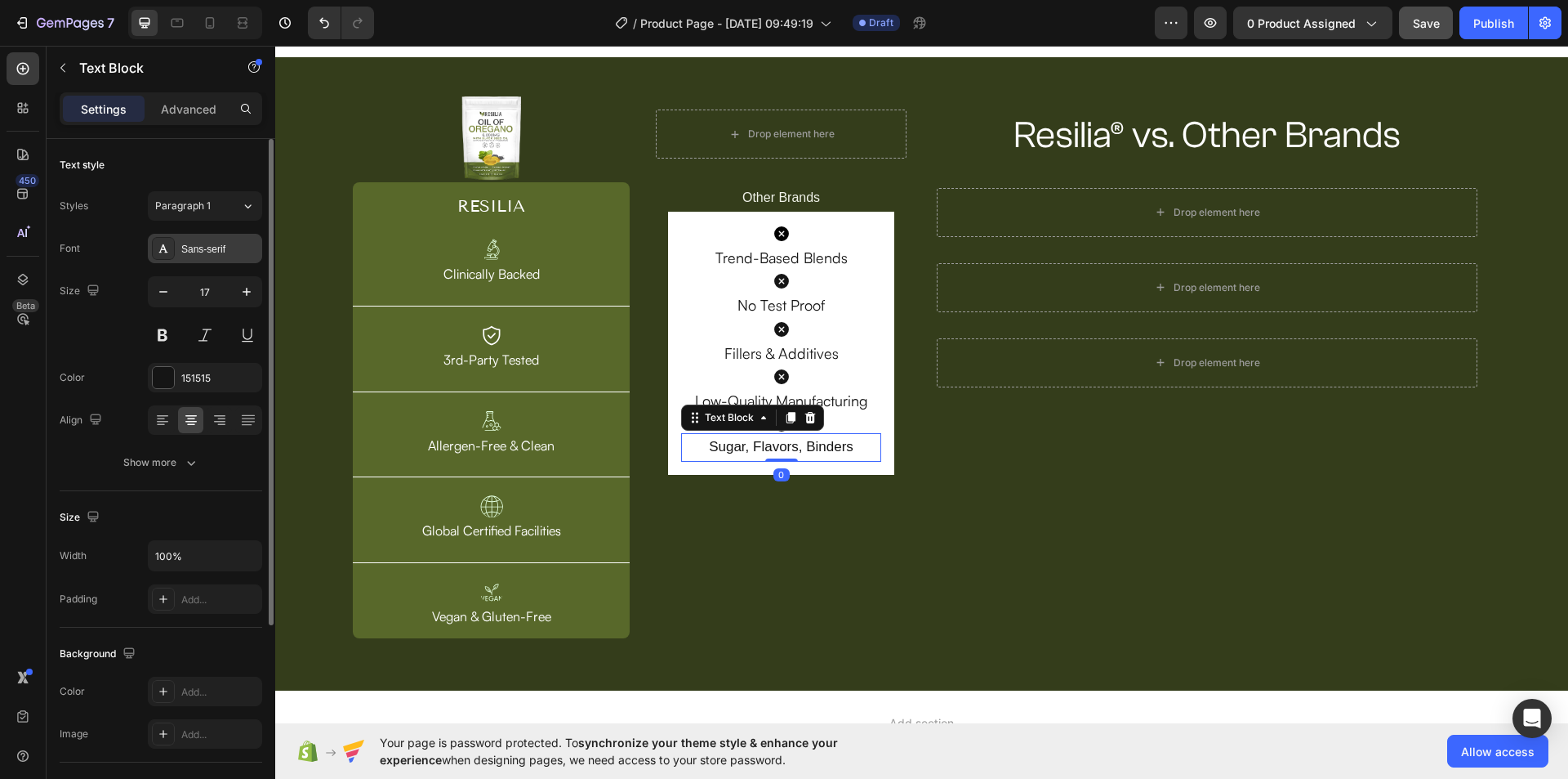
type input "18"
click at [215, 252] on div "Sans-serif" at bounding box center [220, 249] width 77 height 14
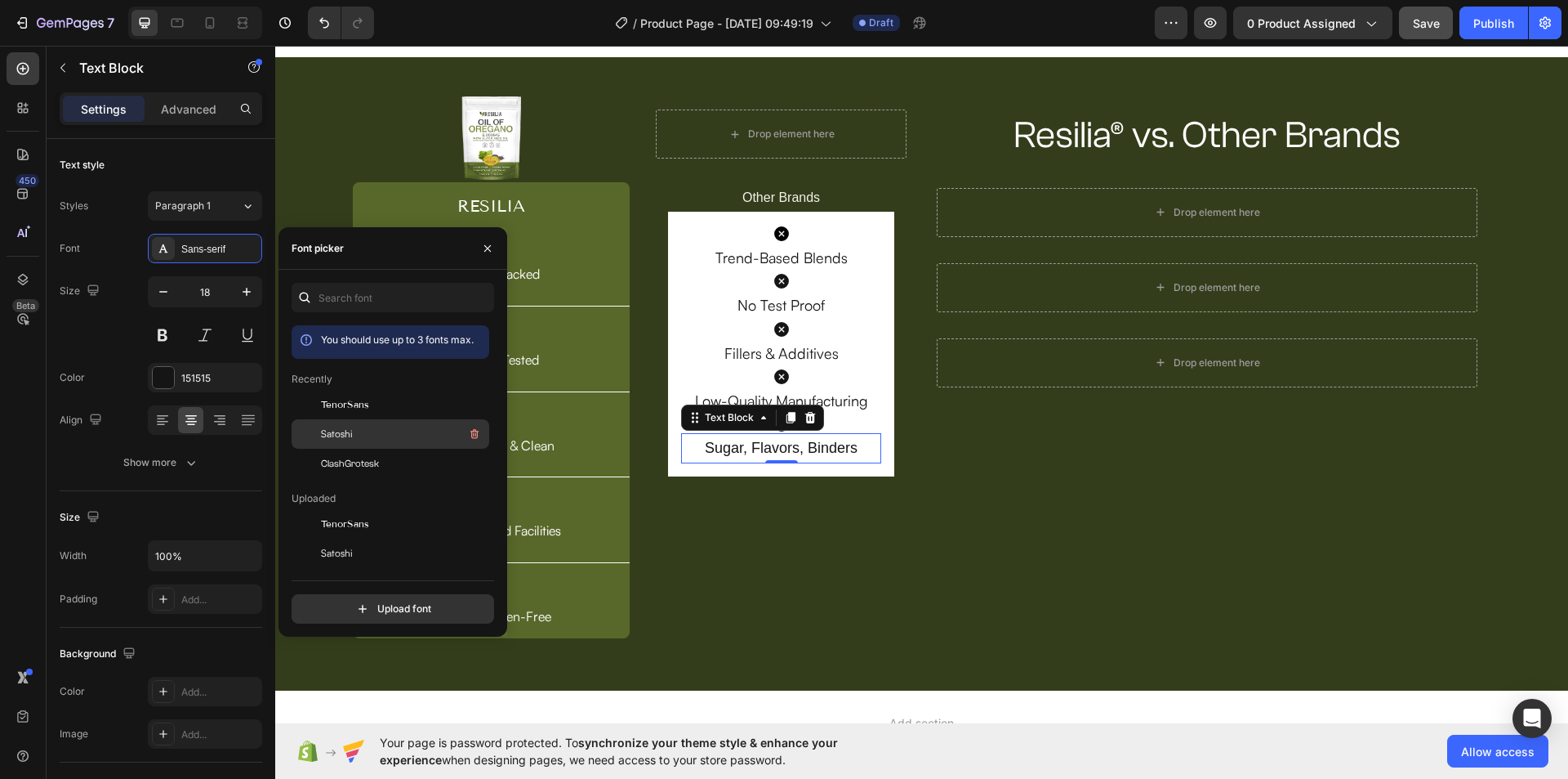
click at [363, 442] on div "Satoshi" at bounding box center [404, 433] width 165 height 20
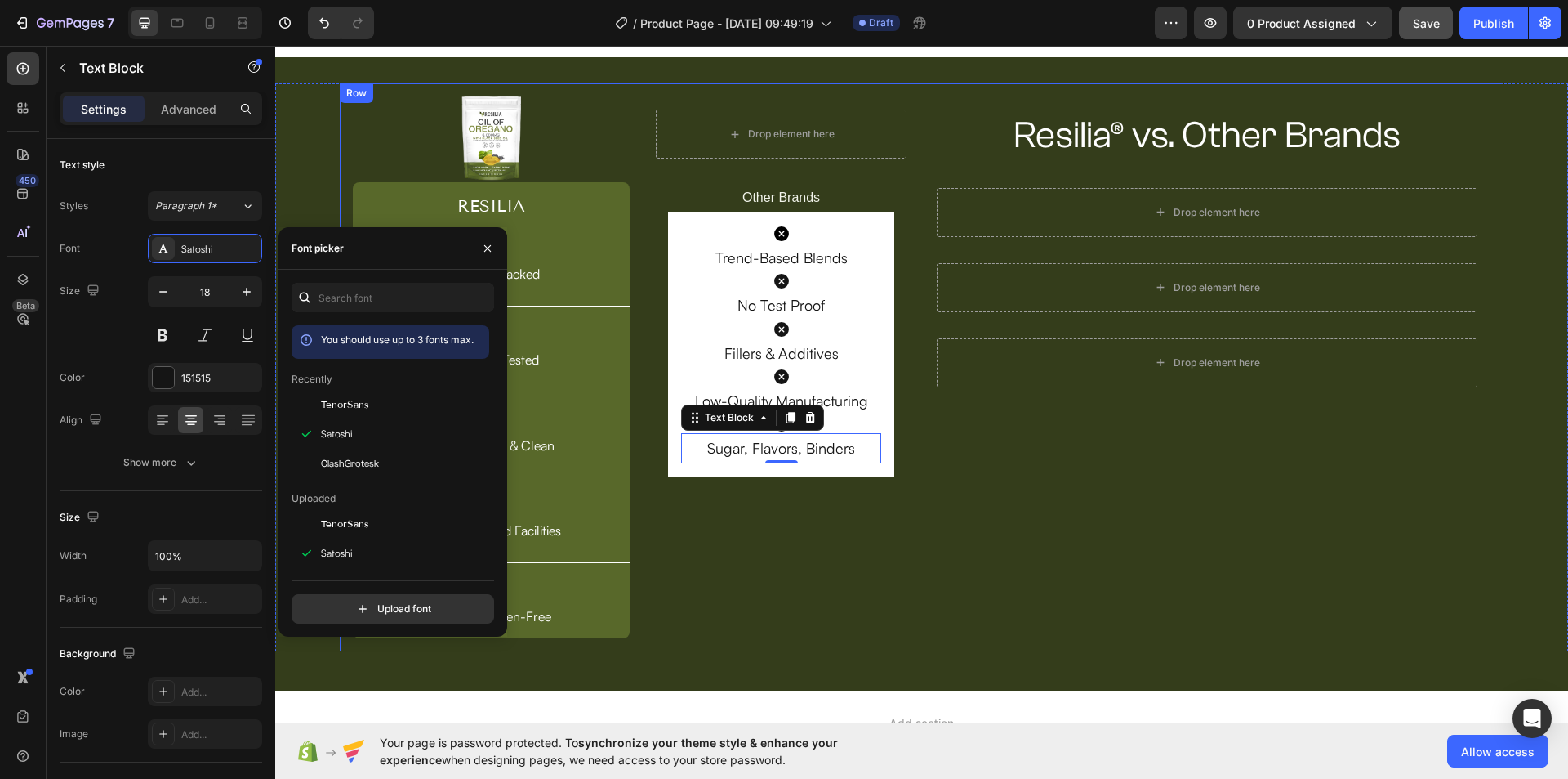
click at [1006, 469] on div "Resilia® vs. Other Brands Heading Row Drop element here Row Drop element here R…" at bounding box center [1207, 367] width 567 height 542
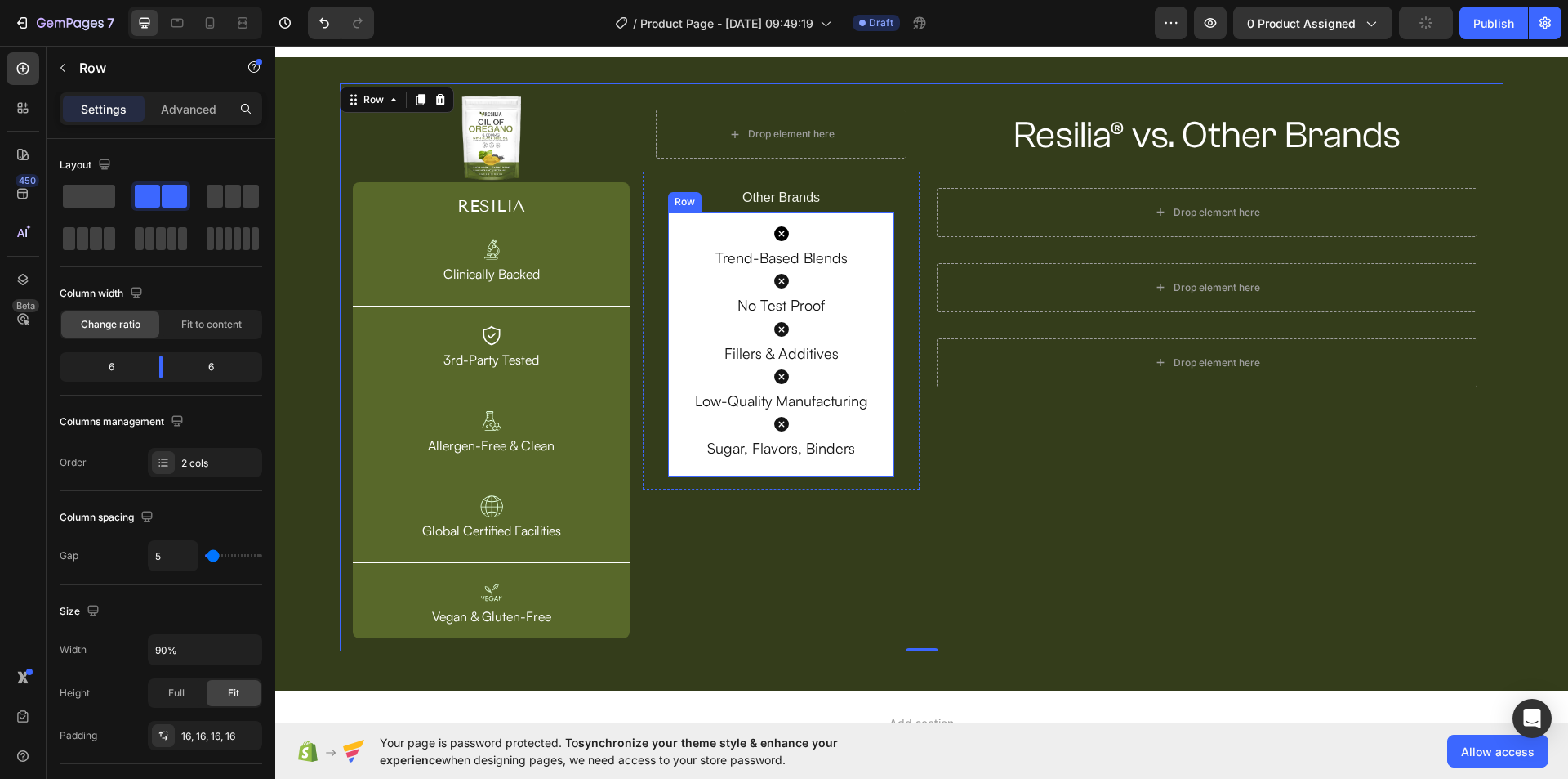
click at [880, 462] on div "Icon Trend-Based Blends Text Block Icon No Test Proof Text Block Icon Fillers &…" at bounding box center [780, 344] width 225 height 265
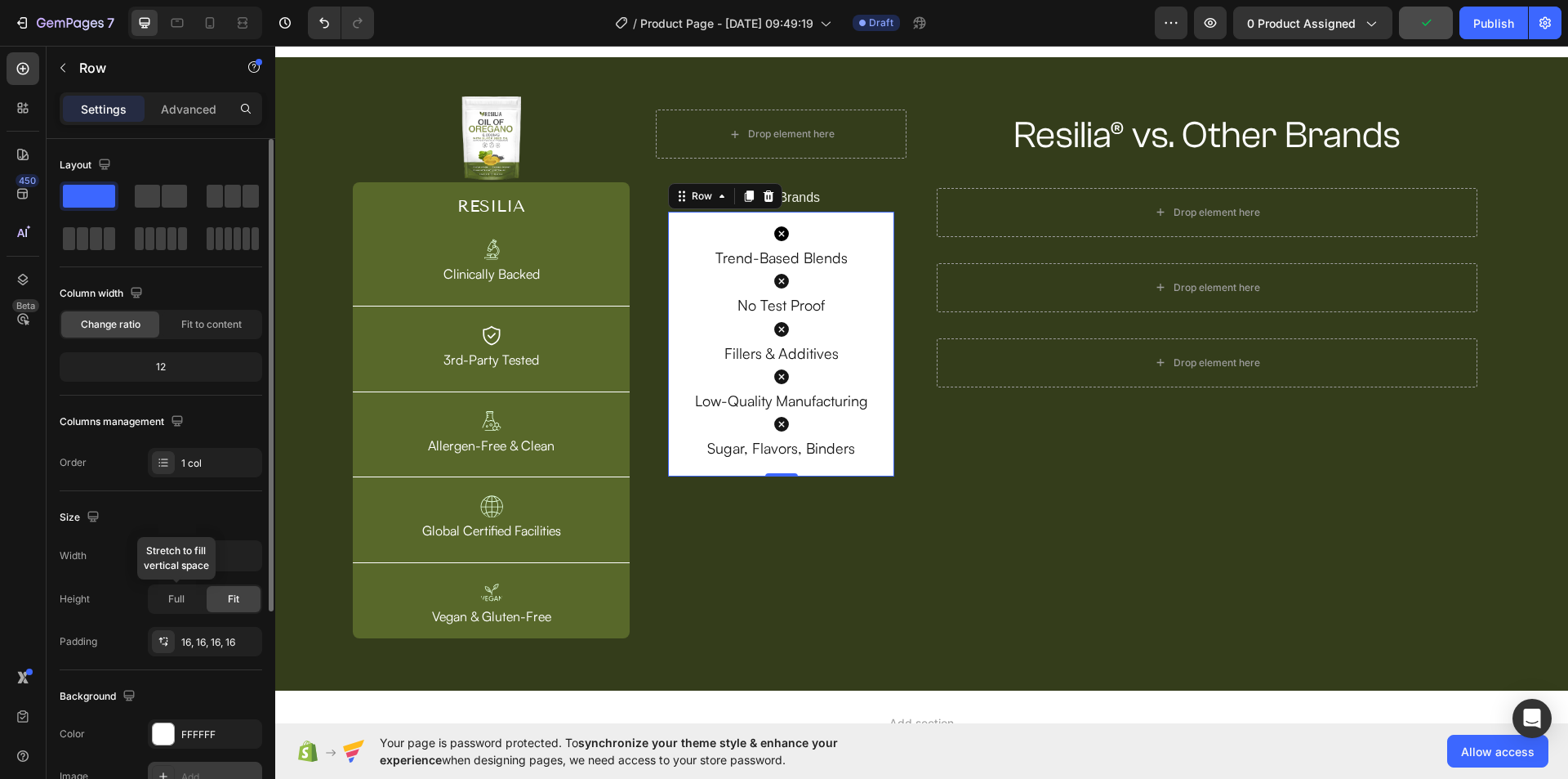
scroll to position [311, 0]
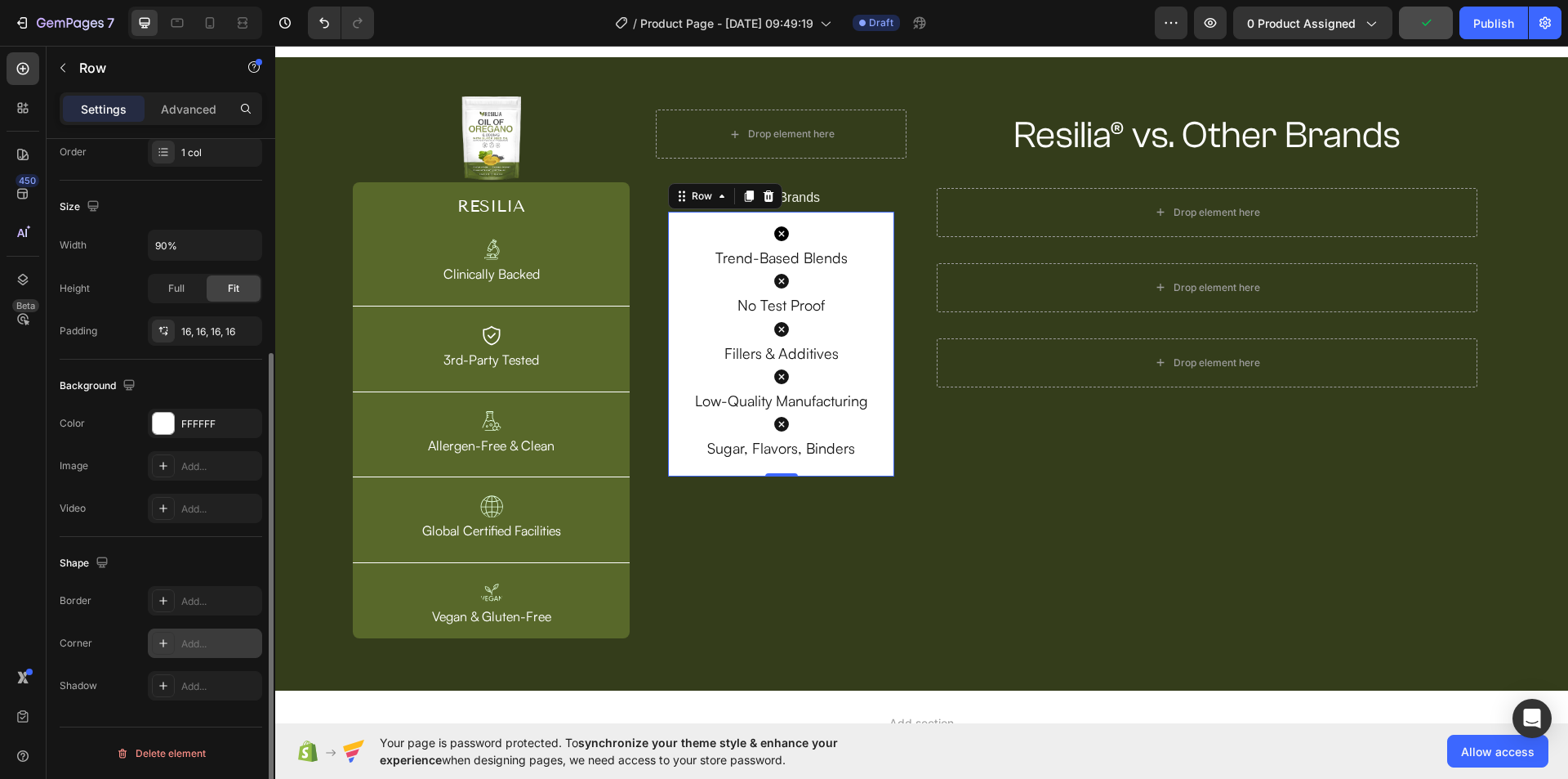
click at [173, 637] on div at bounding box center [162, 643] width 22 height 22
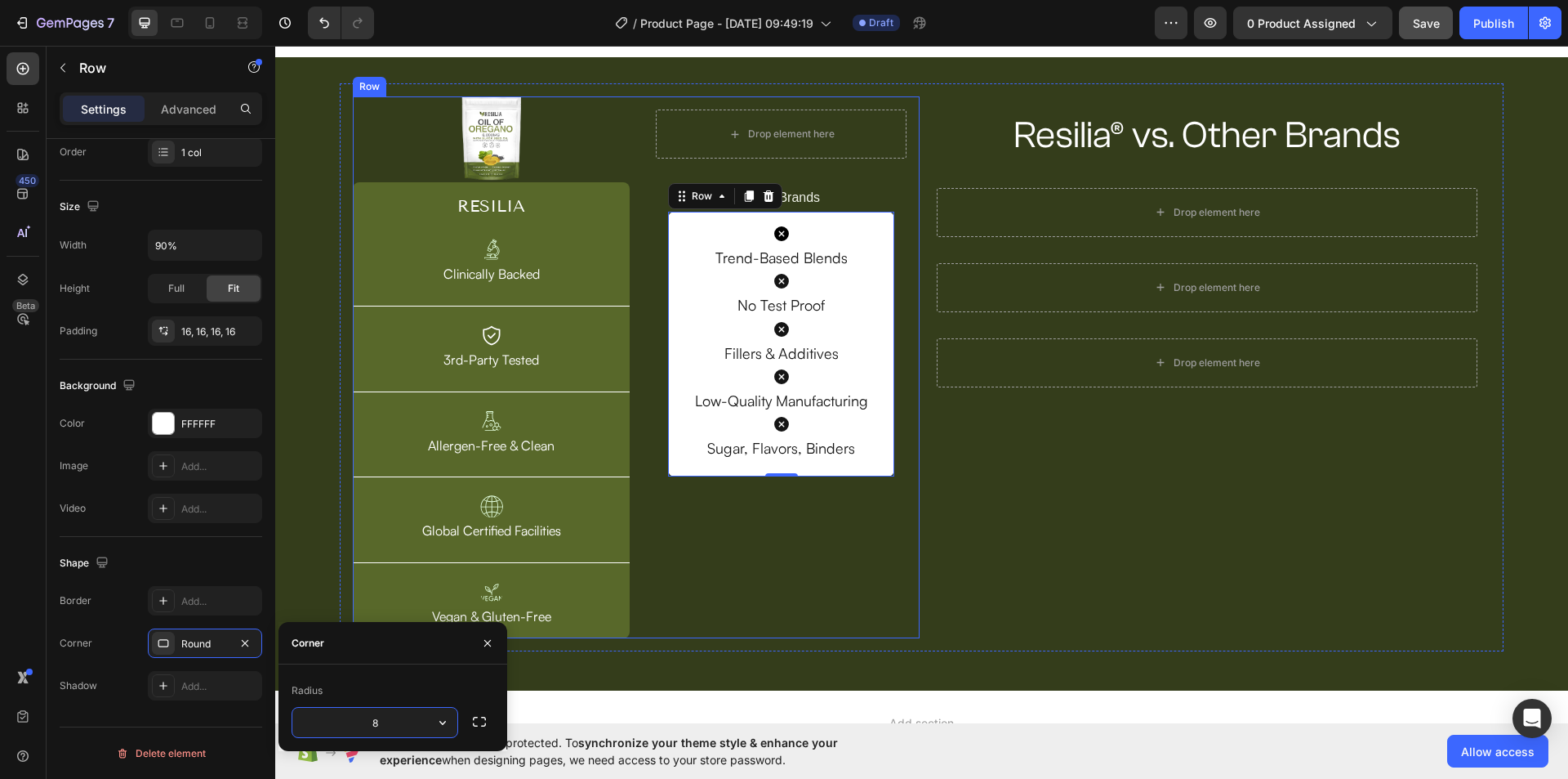
click at [935, 524] on div "Resilia® vs. Other Brands Heading Row Drop element here Row Drop element here R…" at bounding box center [1207, 367] width 567 height 542
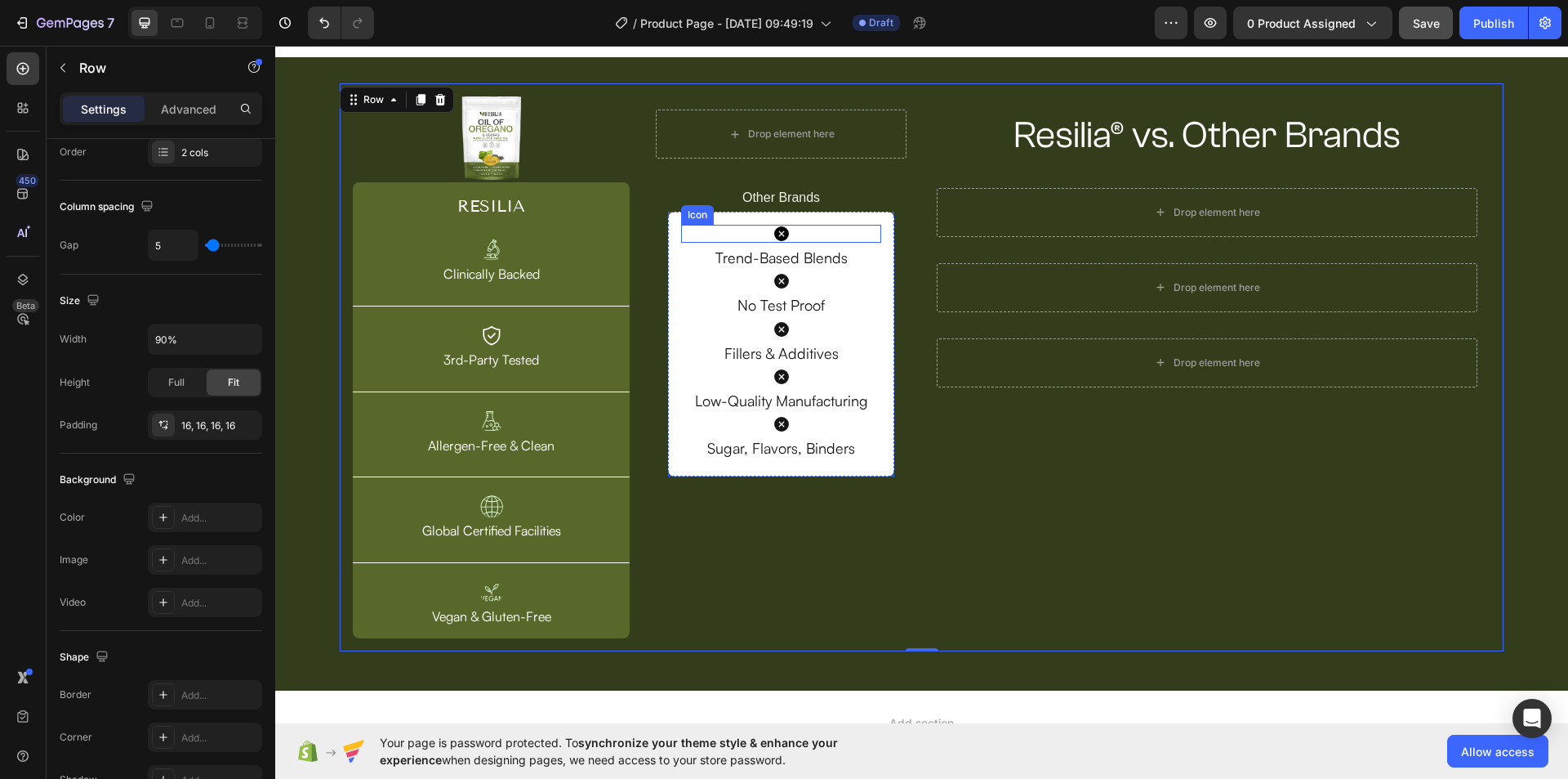
click at [780, 229] on icon at bounding box center [781, 233] width 14 height 14
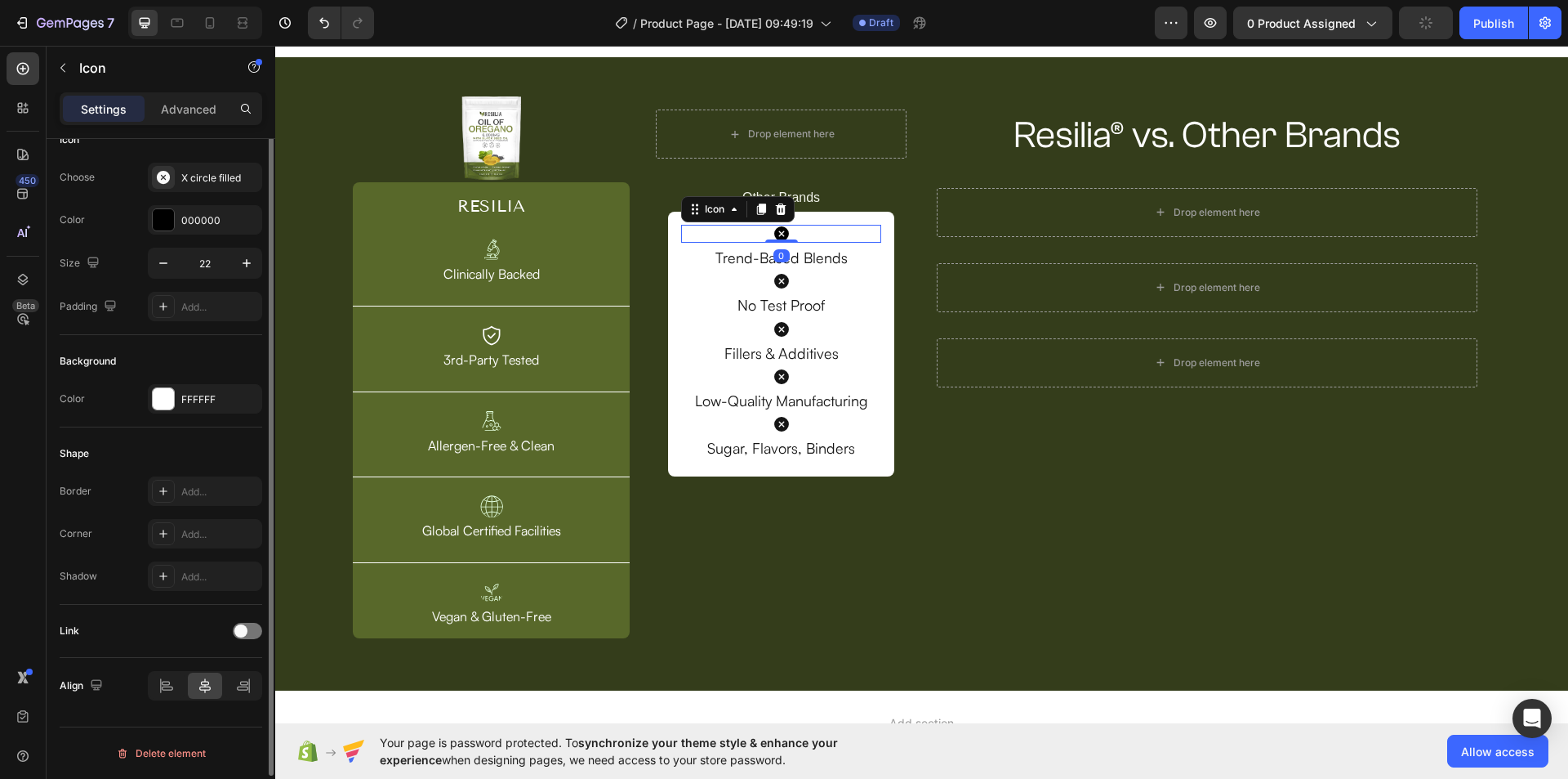
scroll to position [0, 0]
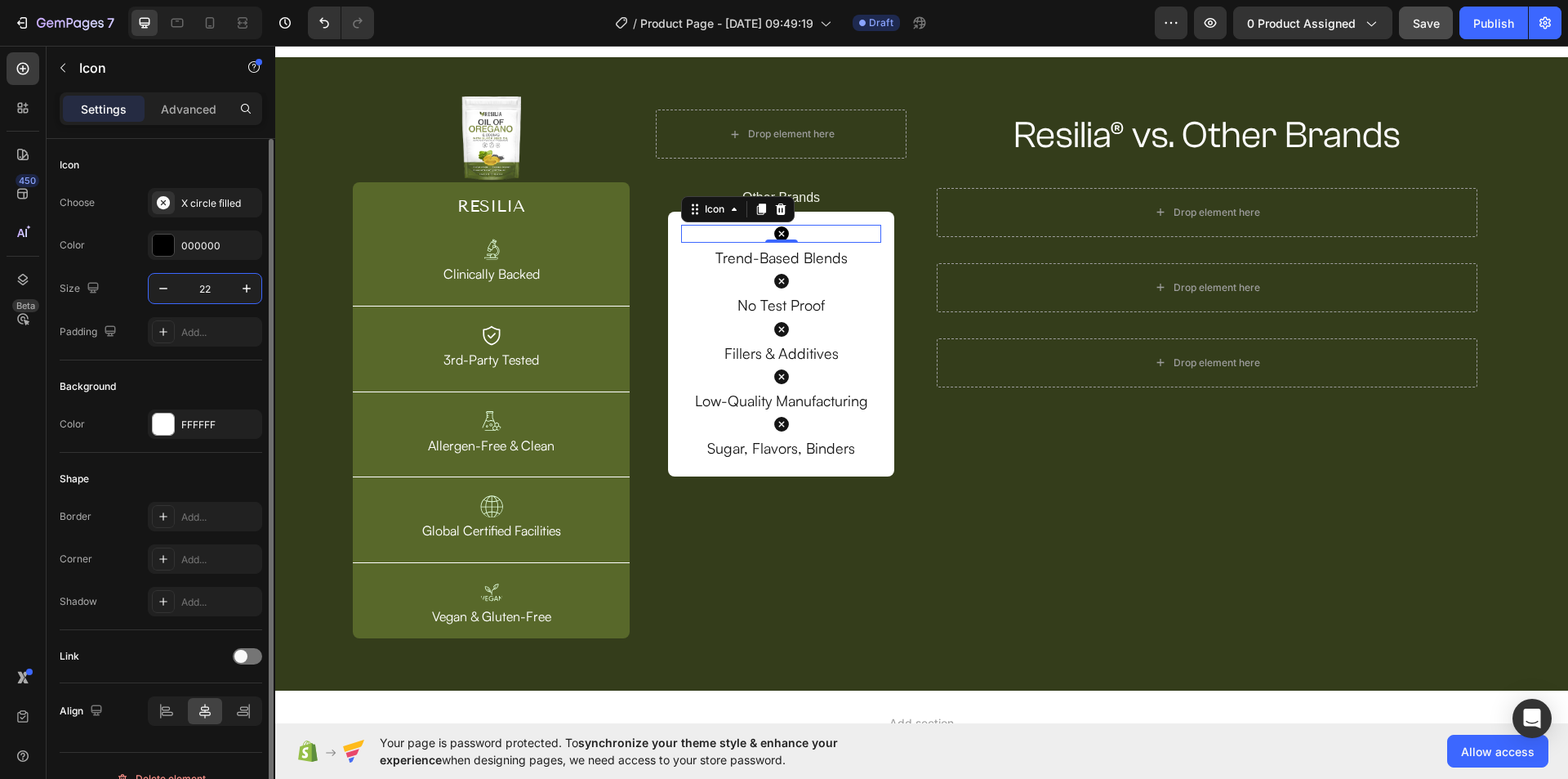
click at [201, 288] on input "22" at bounding box center [205, 288] width 54 height 30
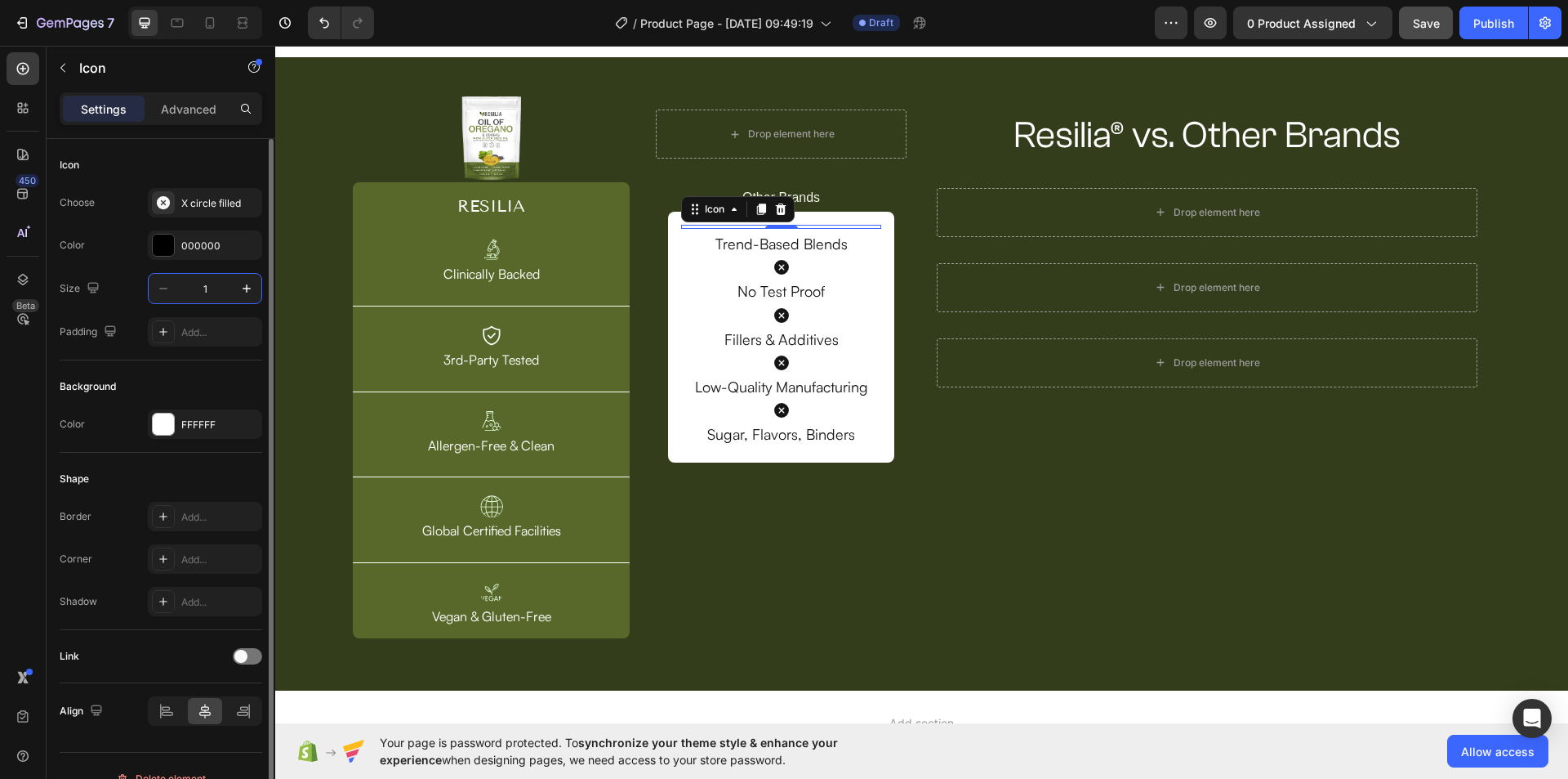
type input "16"
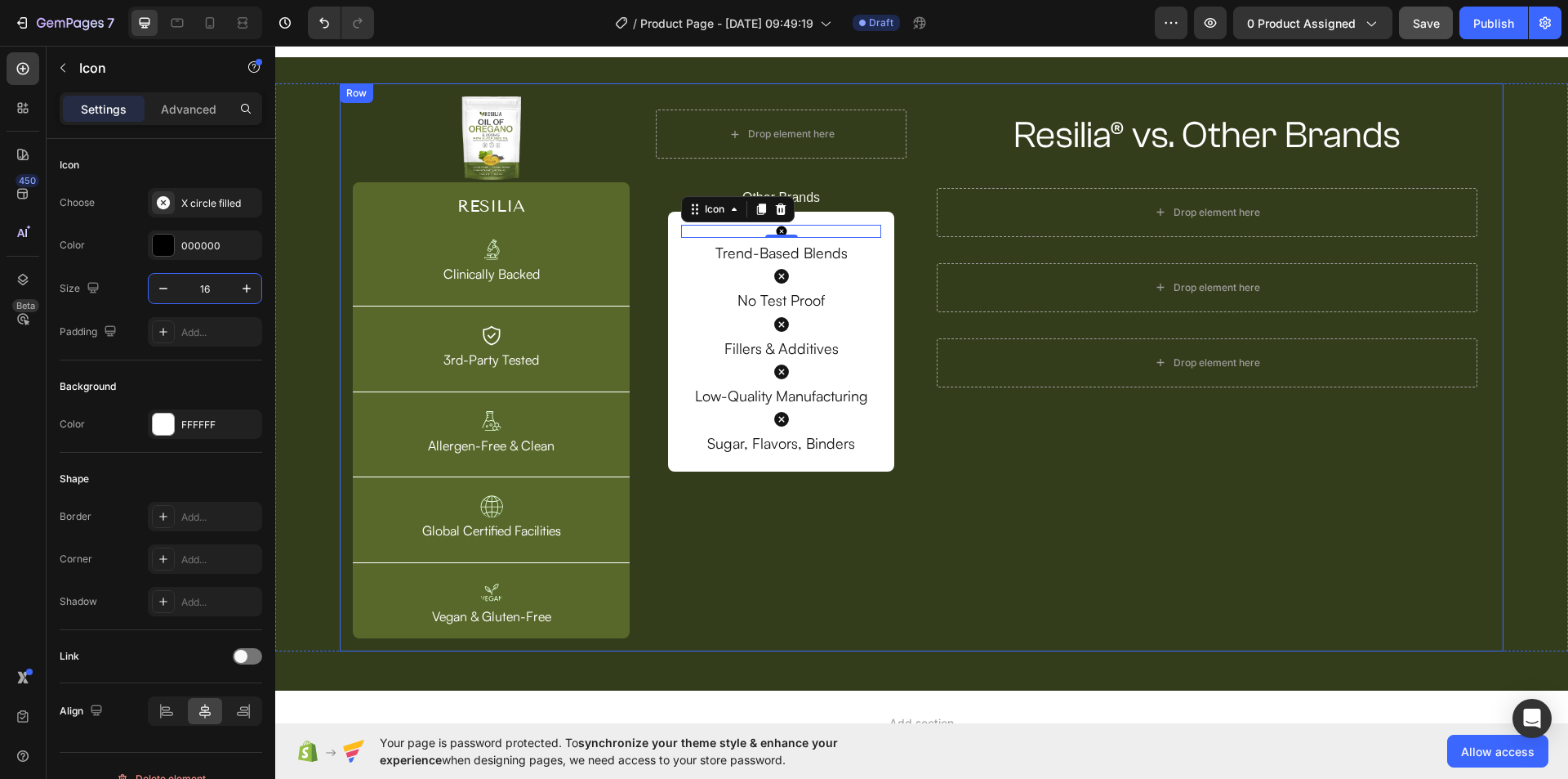
click at [943, 466] on div "Resilia® vs. Other Brands Heading Row Drop element here Row Drop element here R…" at bounding box center [1207, 367] width 567 height 542
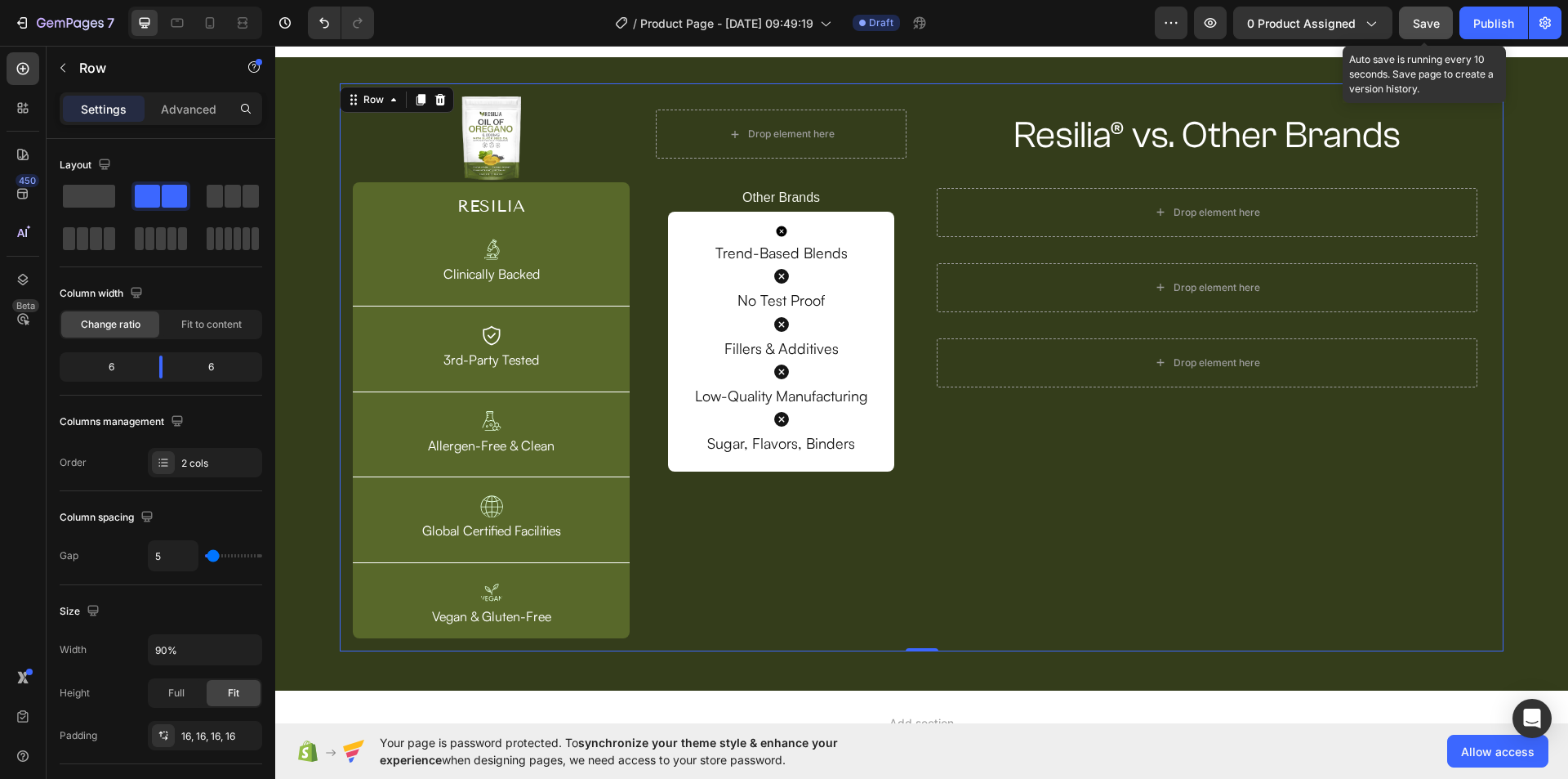
click at [1416, 12] on button "Save" at bounding box center [1425, 22] width 54 height 32
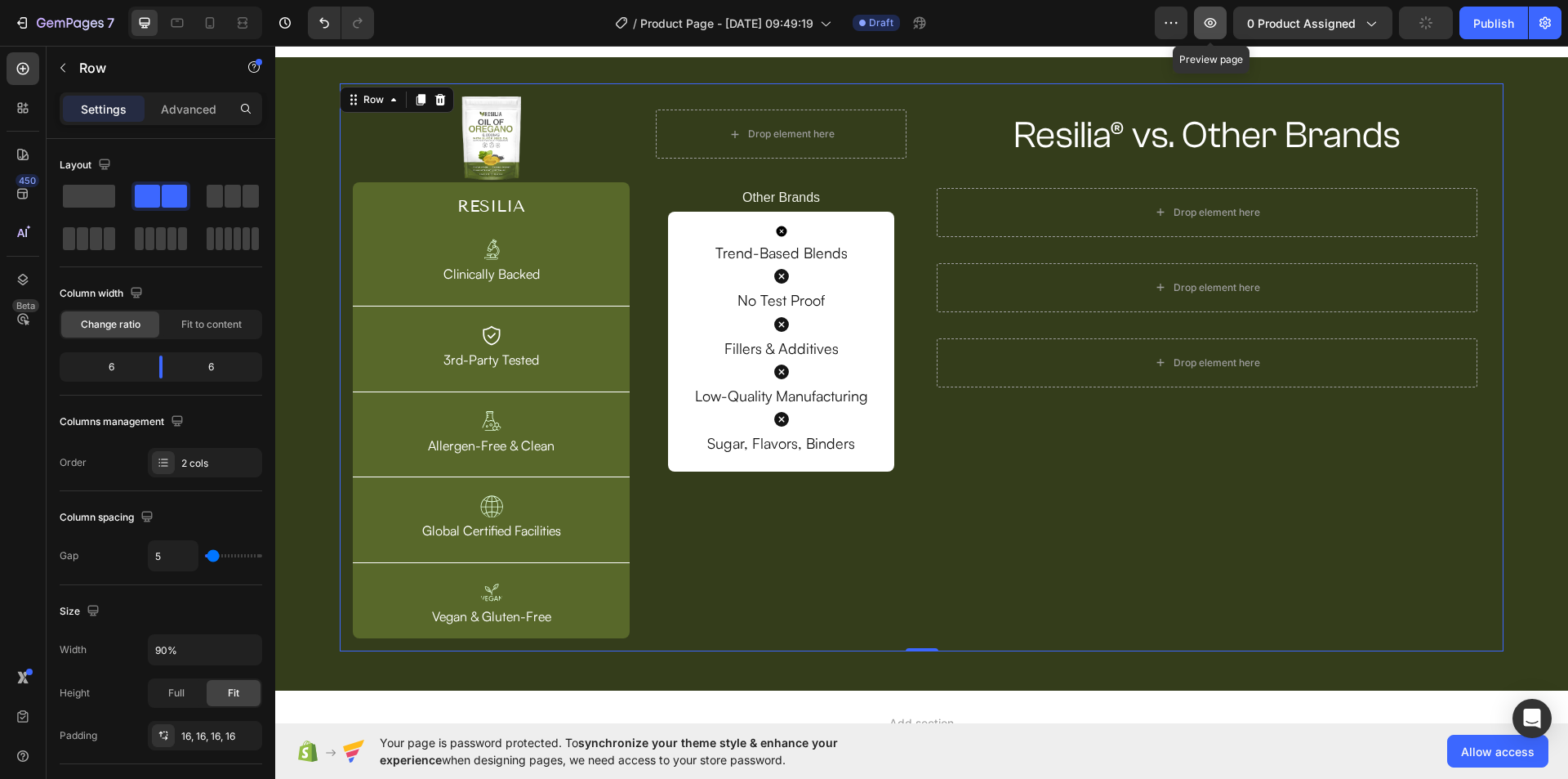
click at [1221, 23] on button "button" at bounding box center [1210, 22] width 32 height 32
click at [780, 276] on icon at bounding box center [781, 276] width 14 height 14
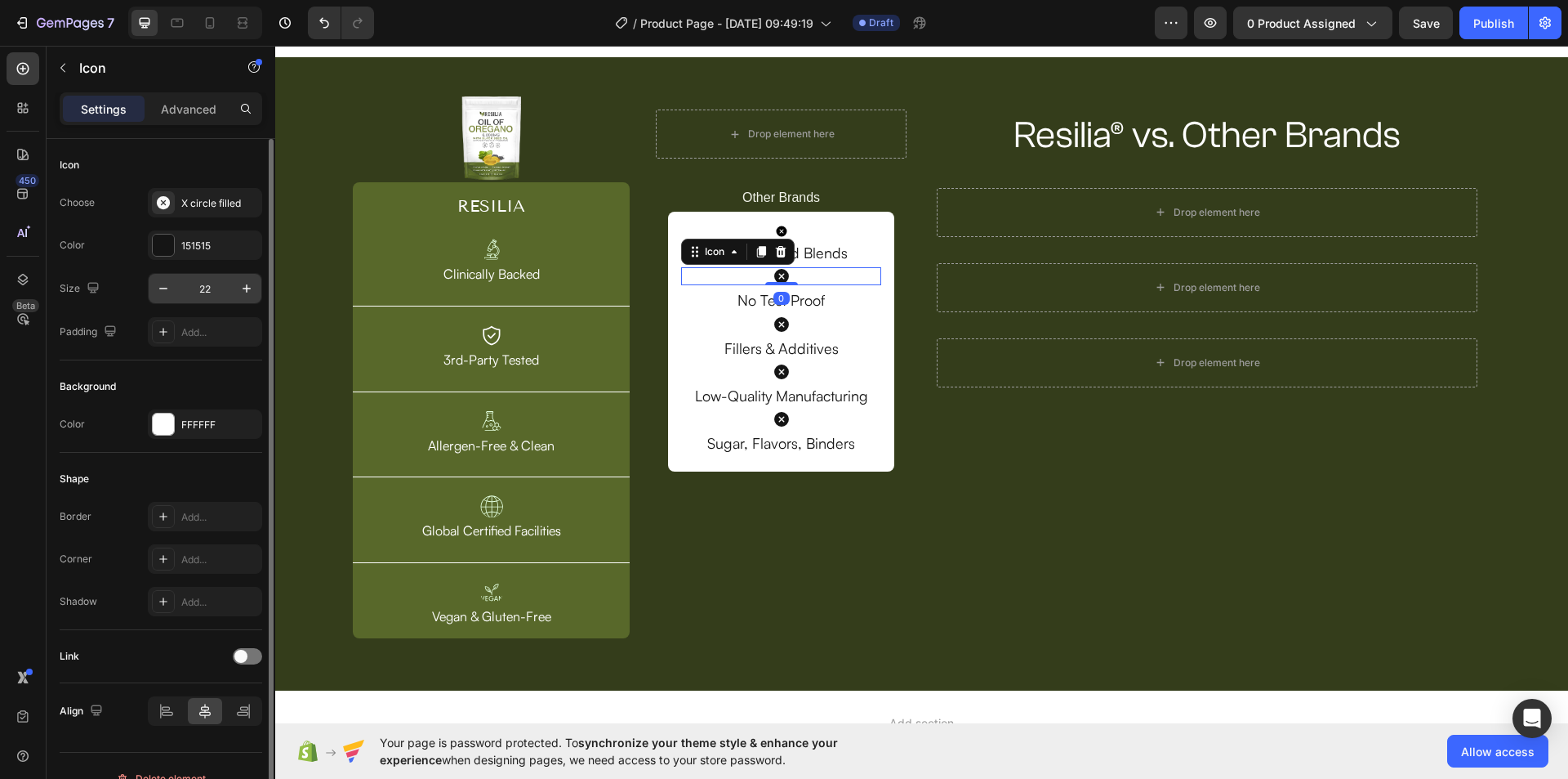
click at [205, 283] on input "22" at bounding box center [205, 288] width 54 height 30
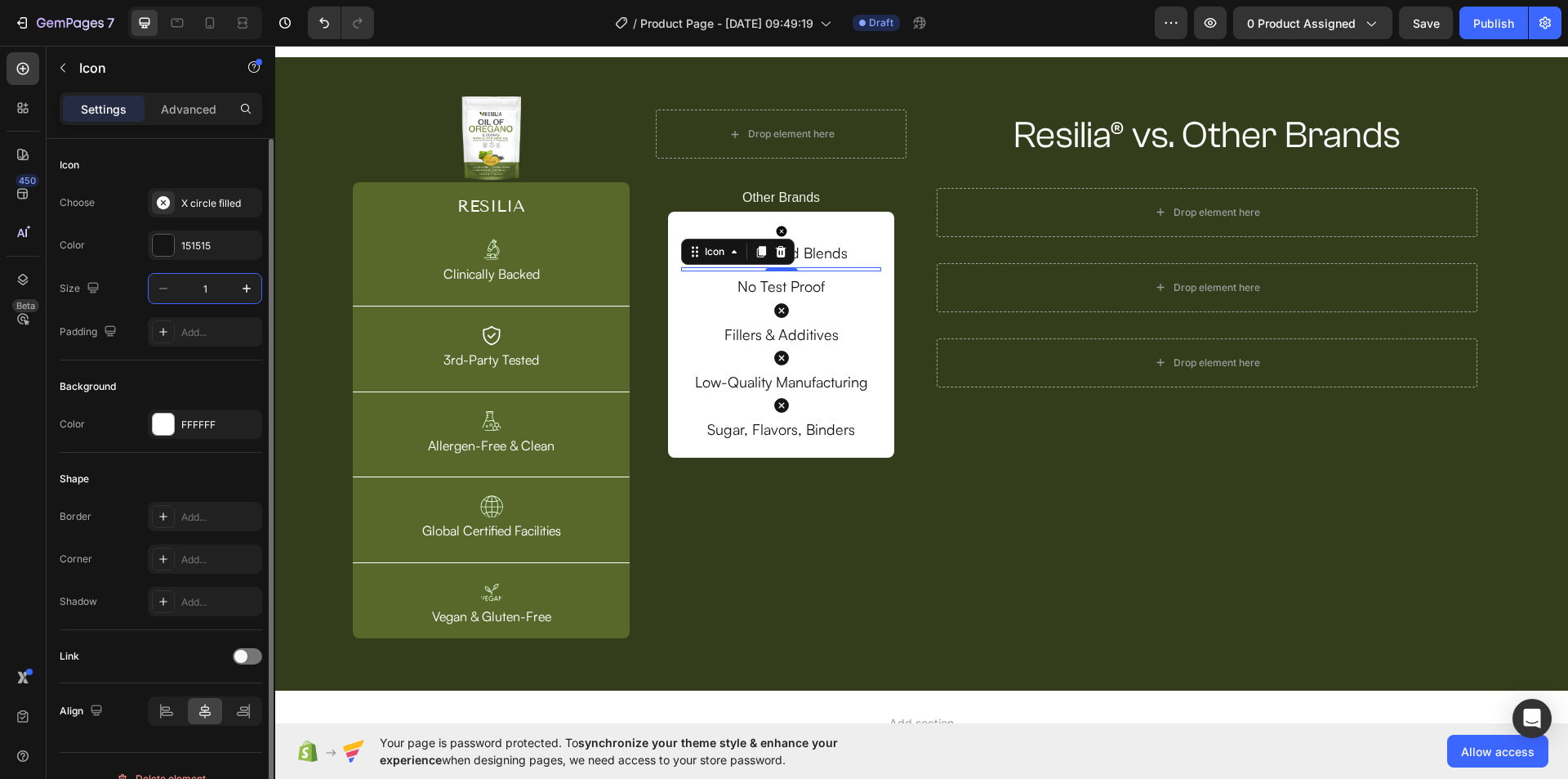
type input "16"
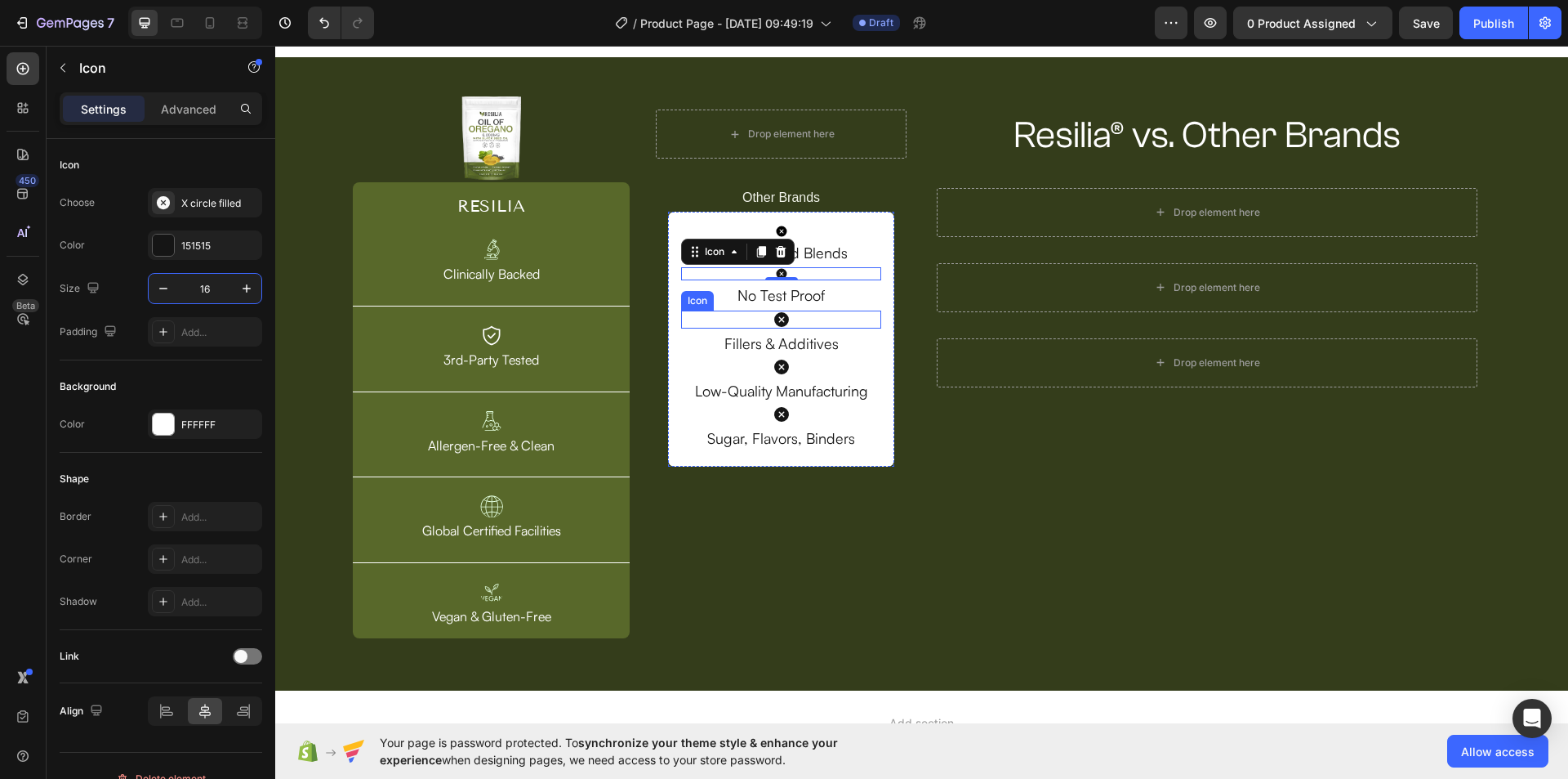
drag, startPoint x: 791, startPoint y: 315, endPoint x: 779, endPoint y: 315, distance: 12.0
click at [790, 315] on div "Icon" at bounding box center [780, 319] width 199 height 18
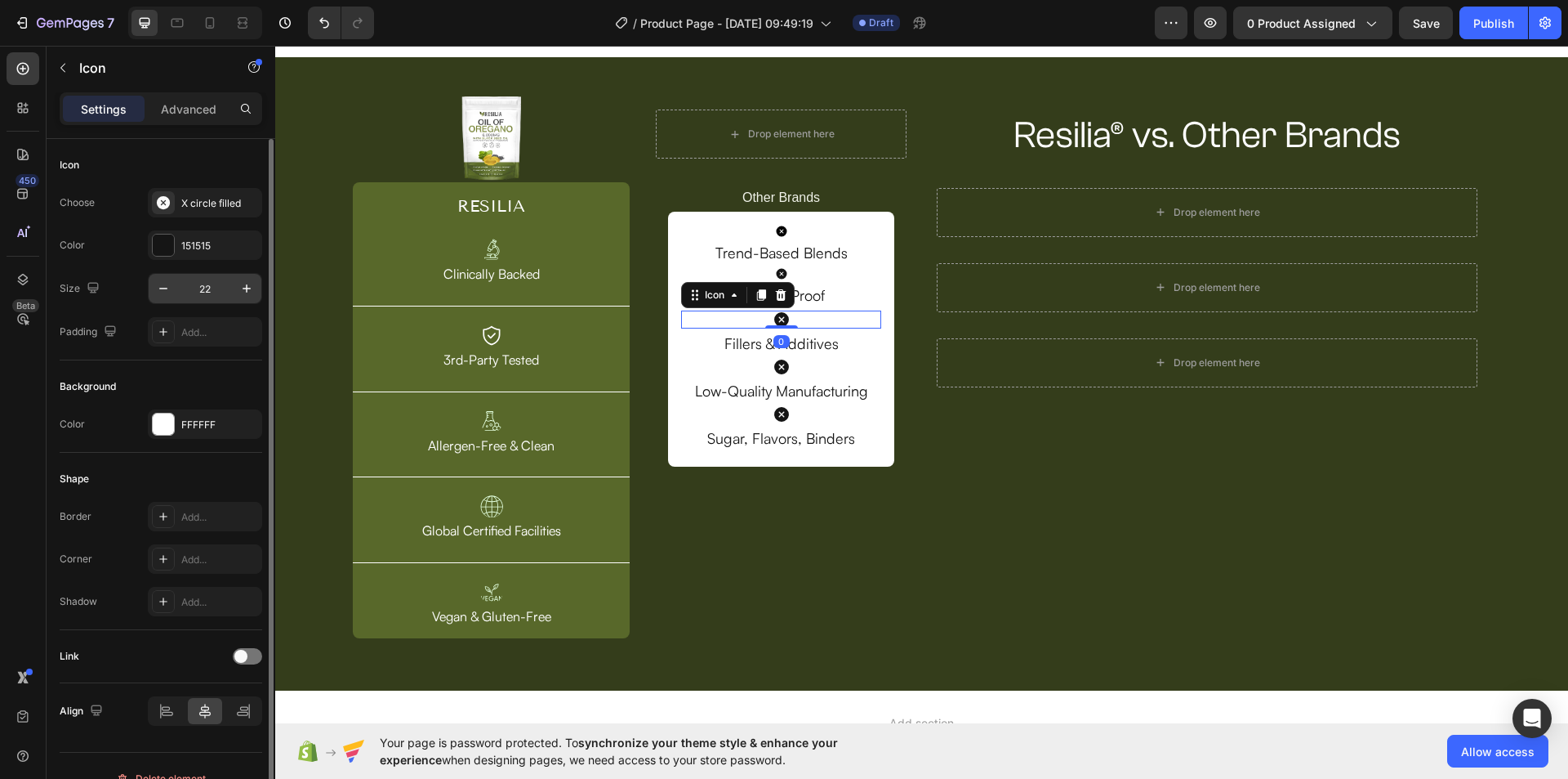
click at [207, 287] on input "22" at bounding box center [205, 288] width 54 height 30
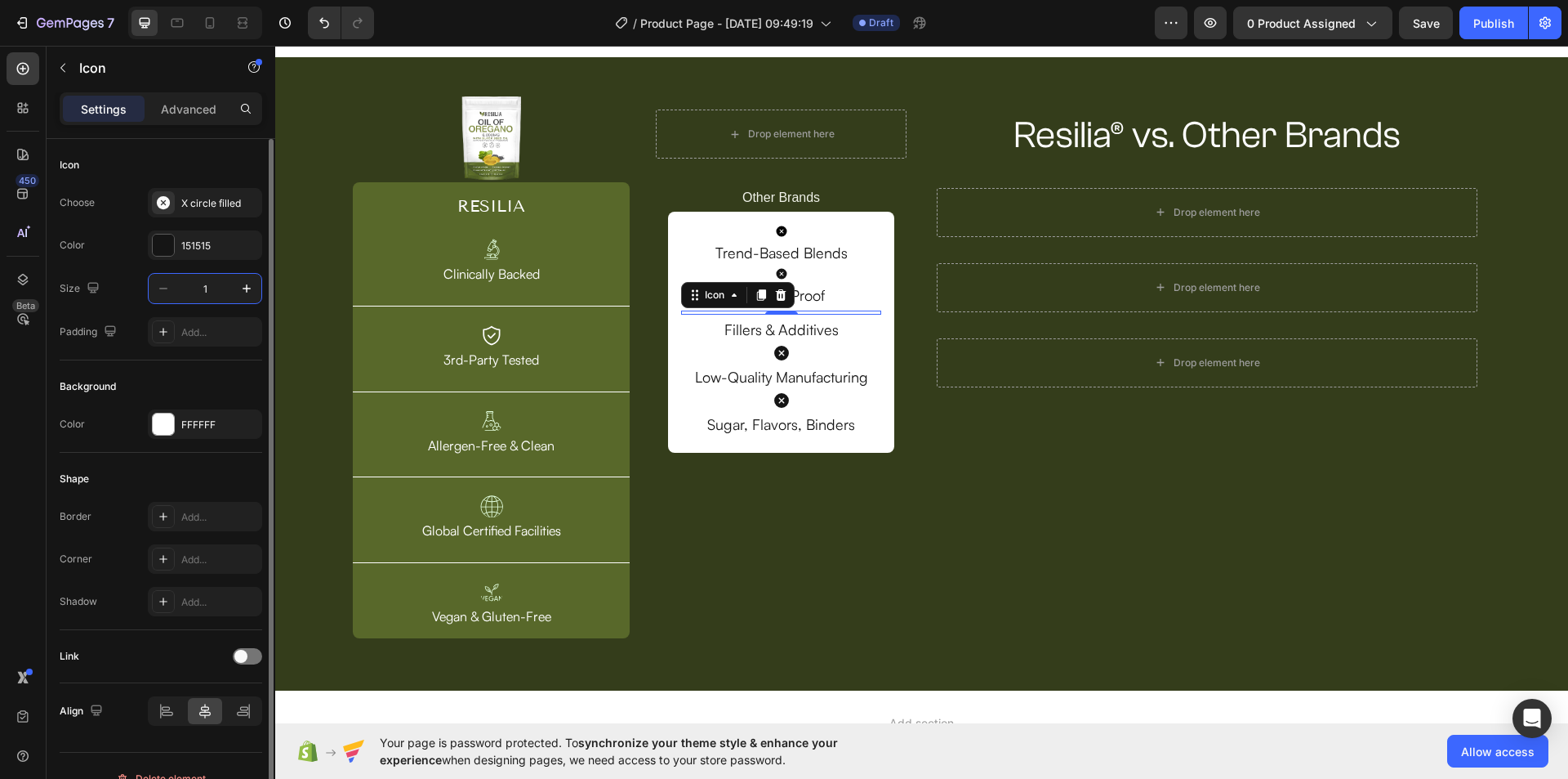
type input "16"
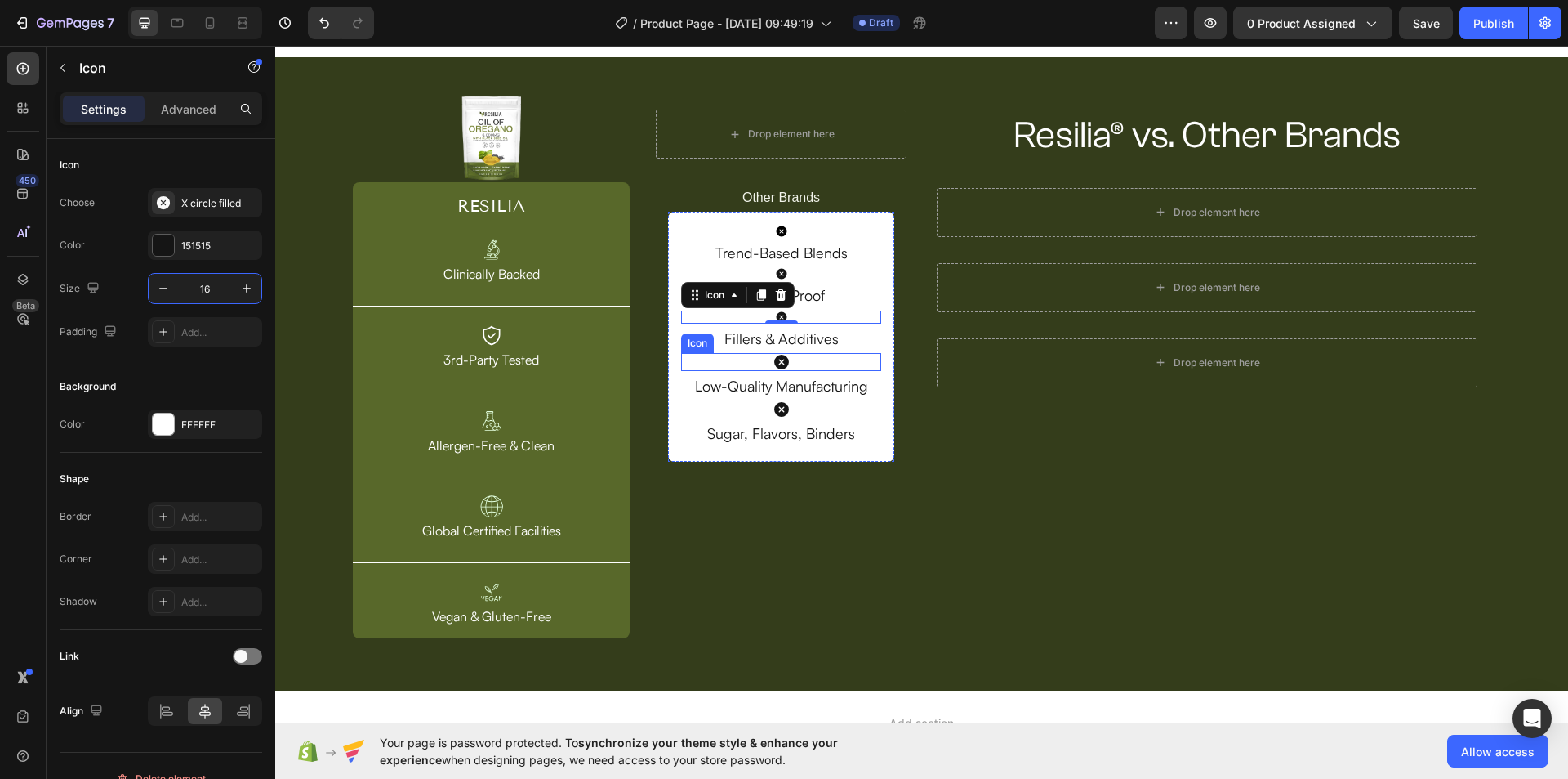
drag, startPoint x: 777, startPoint y: 360, endPoint x: 385, endPoint y: 370, distance: 392.1
click at [776, 361] on icon at bounding box center [781, 362] width 18 height 18
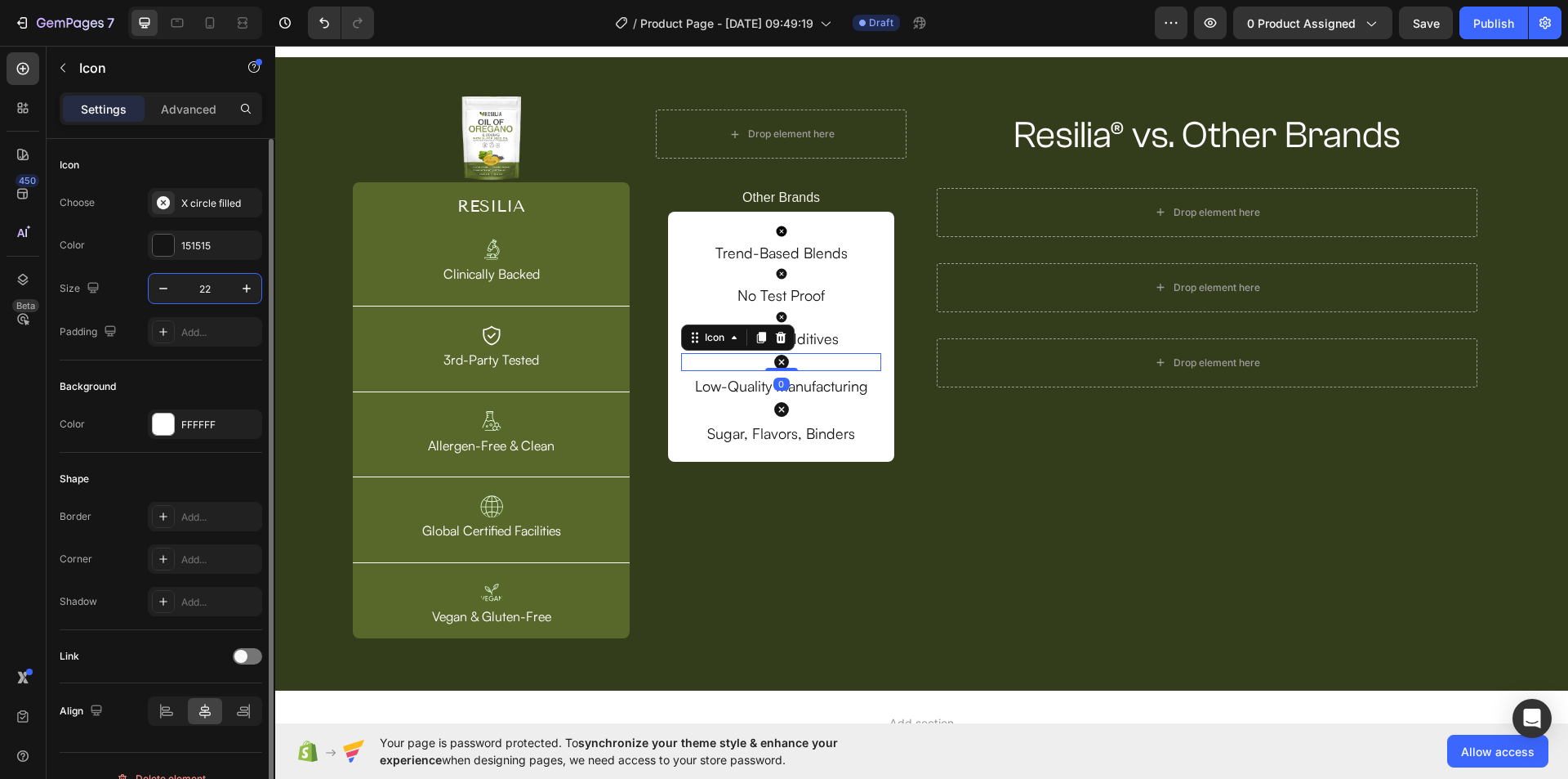
click at [200, 277] on input "22" at bounding box center [205, 288] width 54 height 30
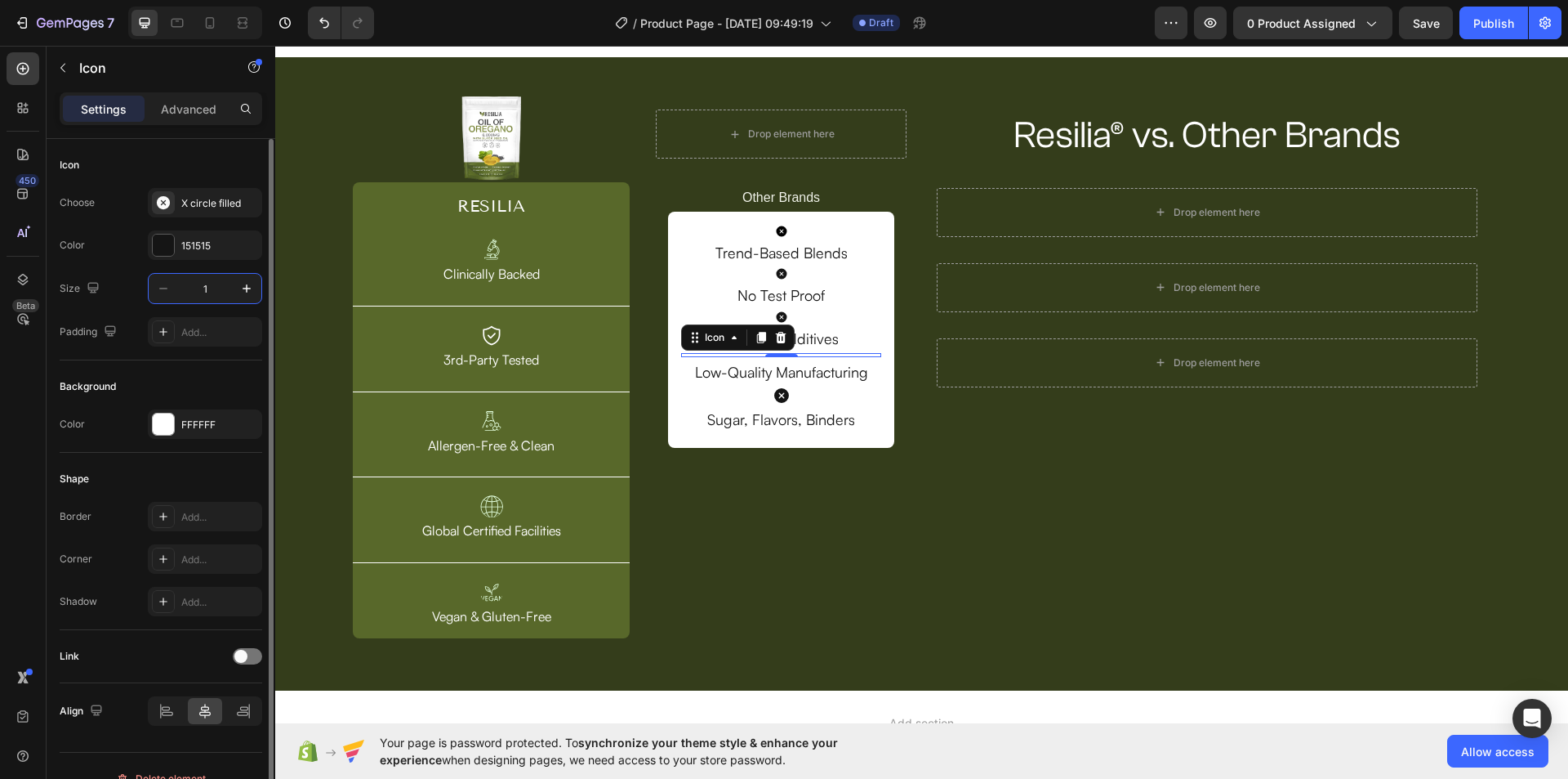
type input "16"
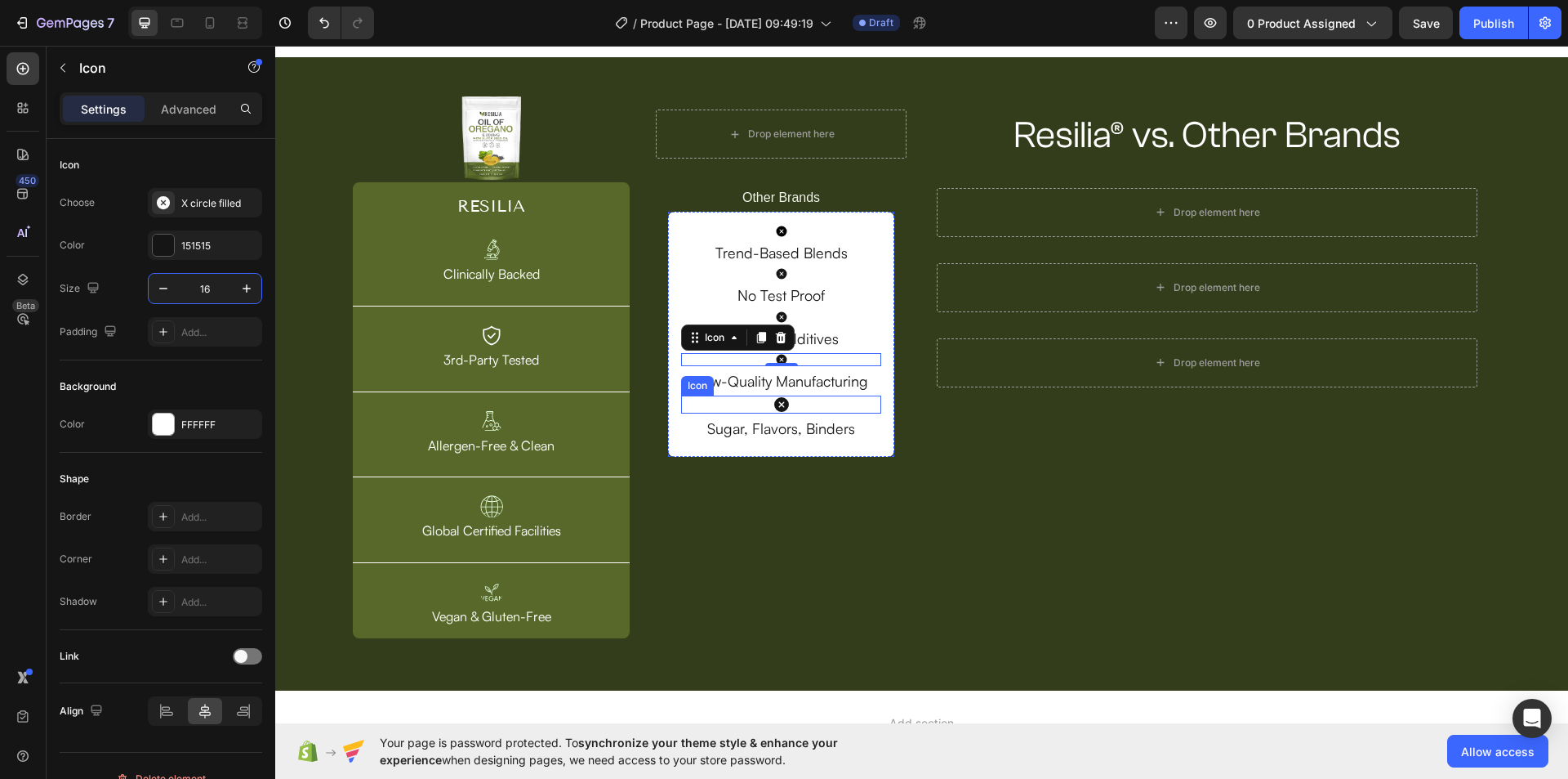
click at [788, 407] on div "Icon" at bounding box center [780, 405] width 199 height 18
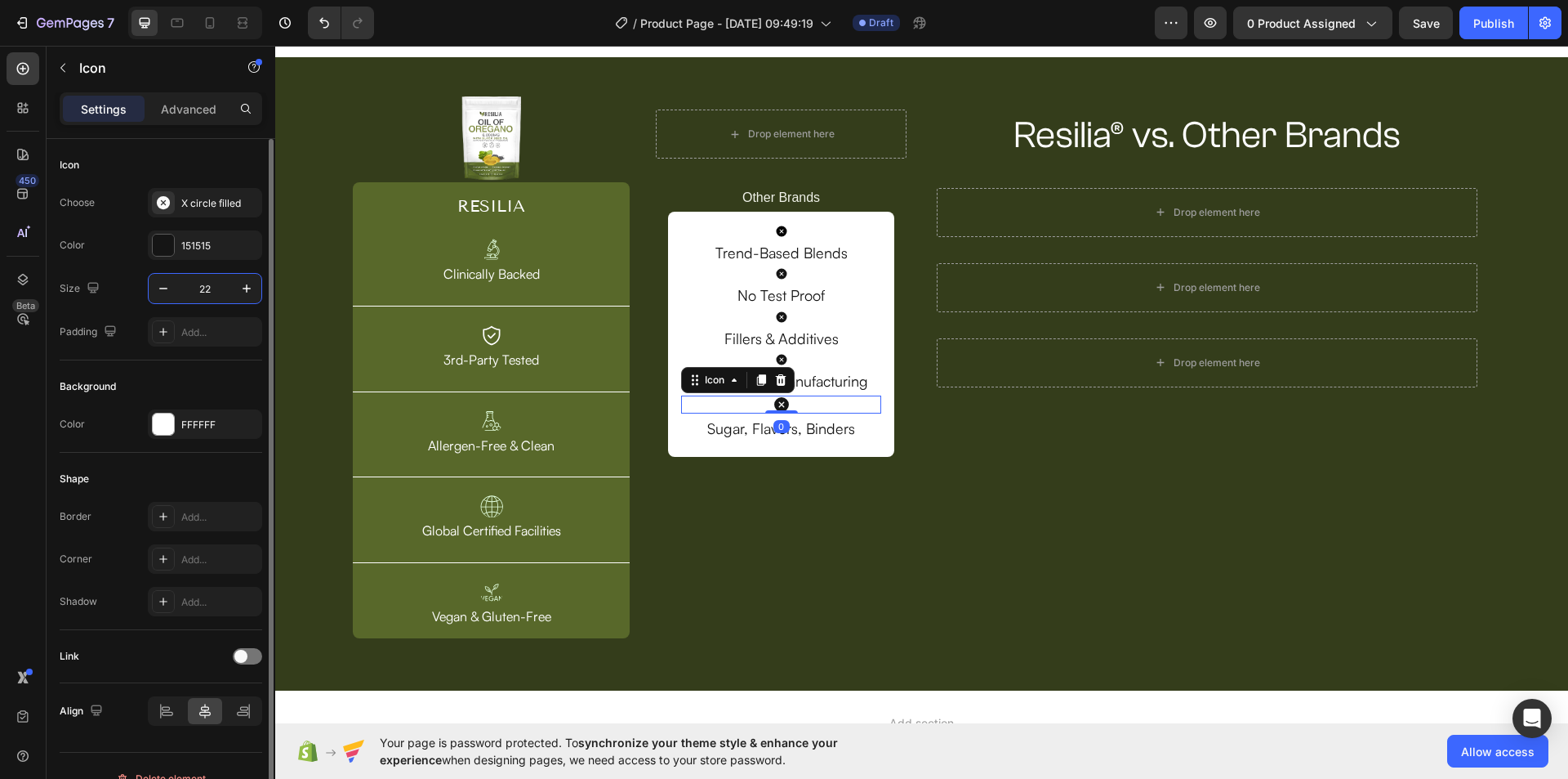
click at [196, 278] on input "22" at bounding box center [205, 288] width 54 height 30
type input "16"
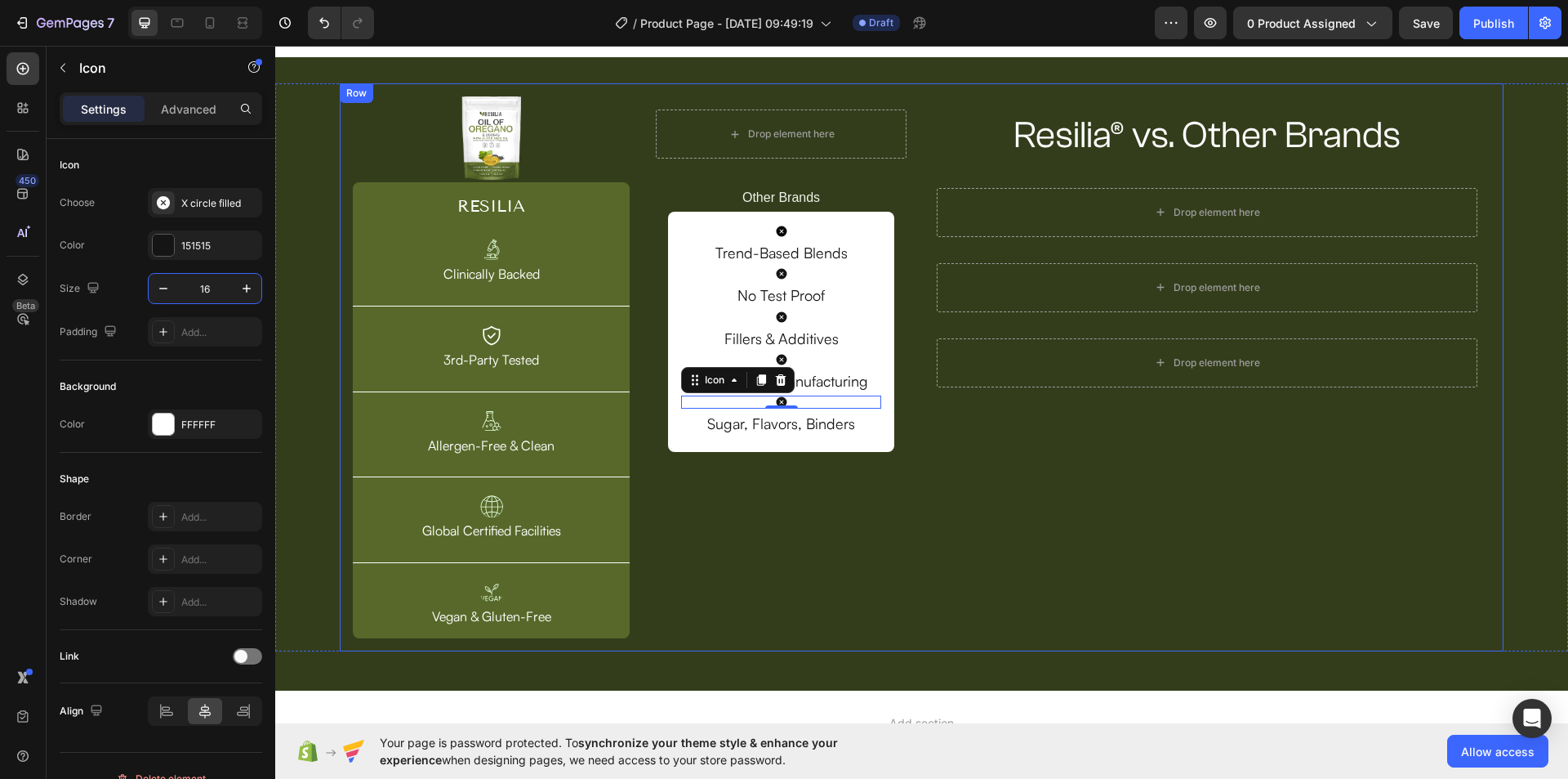
click at [1069, 509] on div "Resilia® vs. Other Brands Heading Row Drop element here Row Drop element here R…" at bounding box center [1207, 367] width 567 height 542
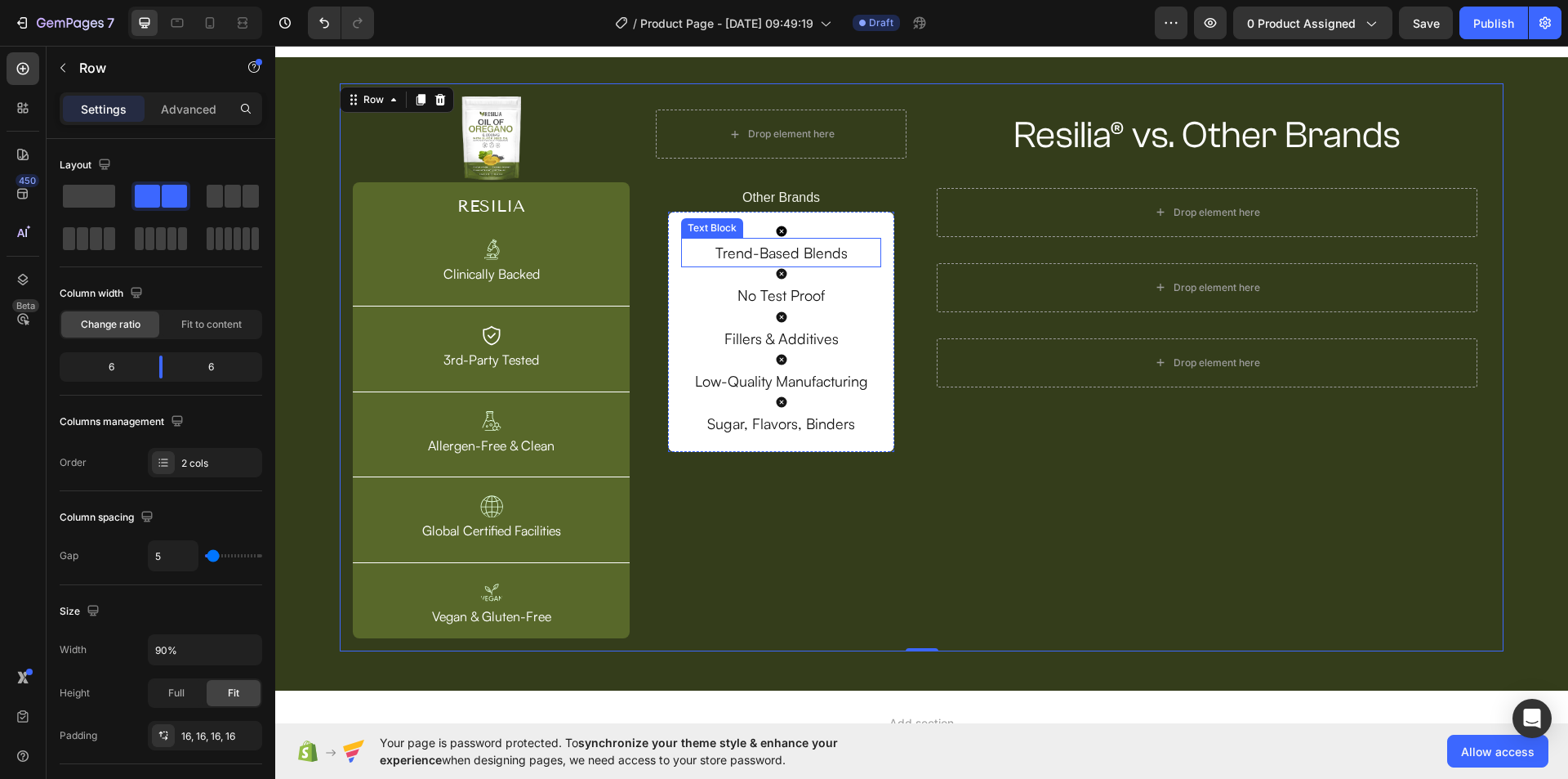
click at [818, 240] on p "Trend-Based Blends" at bounding box center [780, 252] width 196 height 26
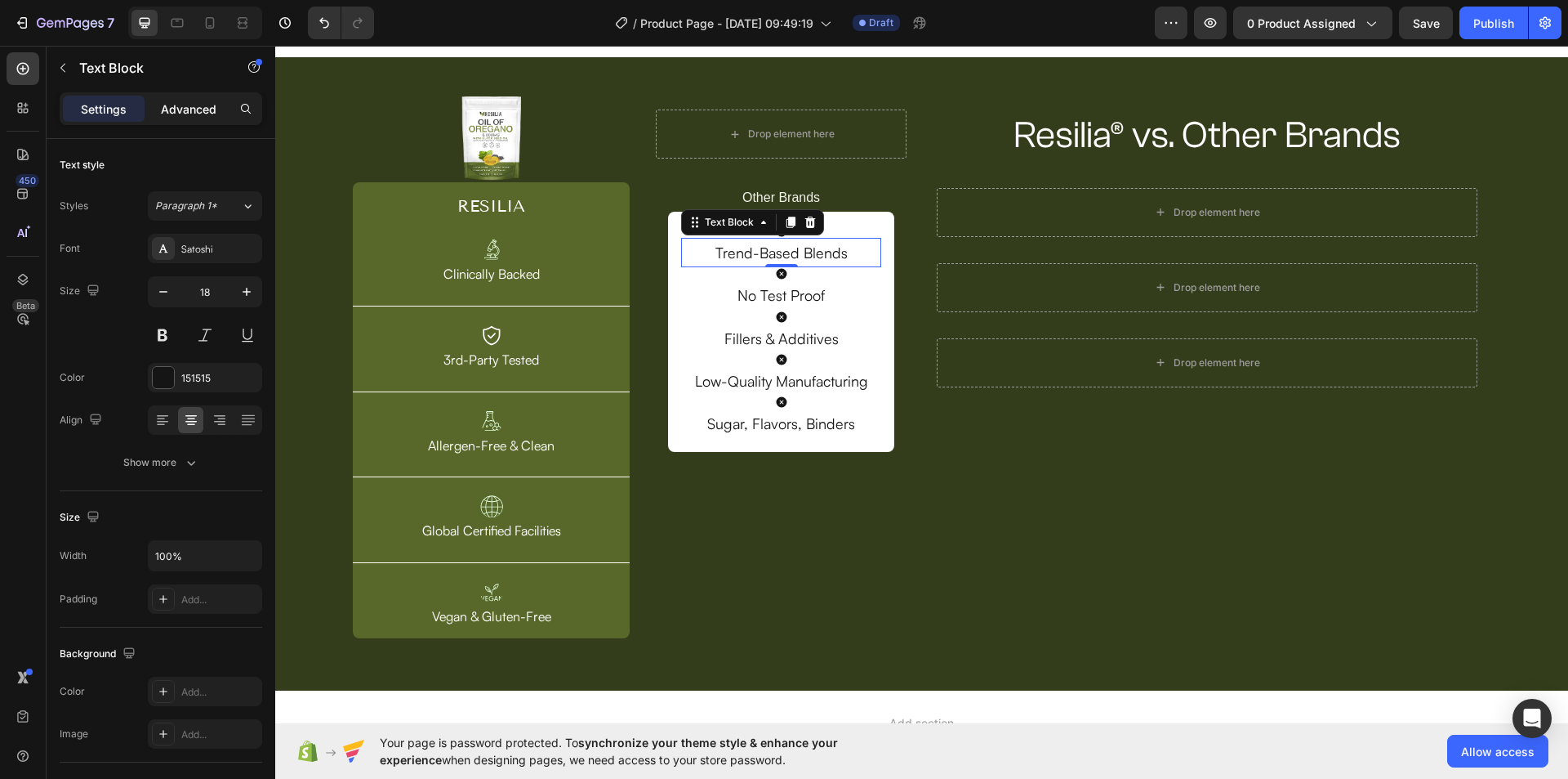
click at [188, 118] on div "Advanced" at bounding box center [188, 109] width 82 height 26
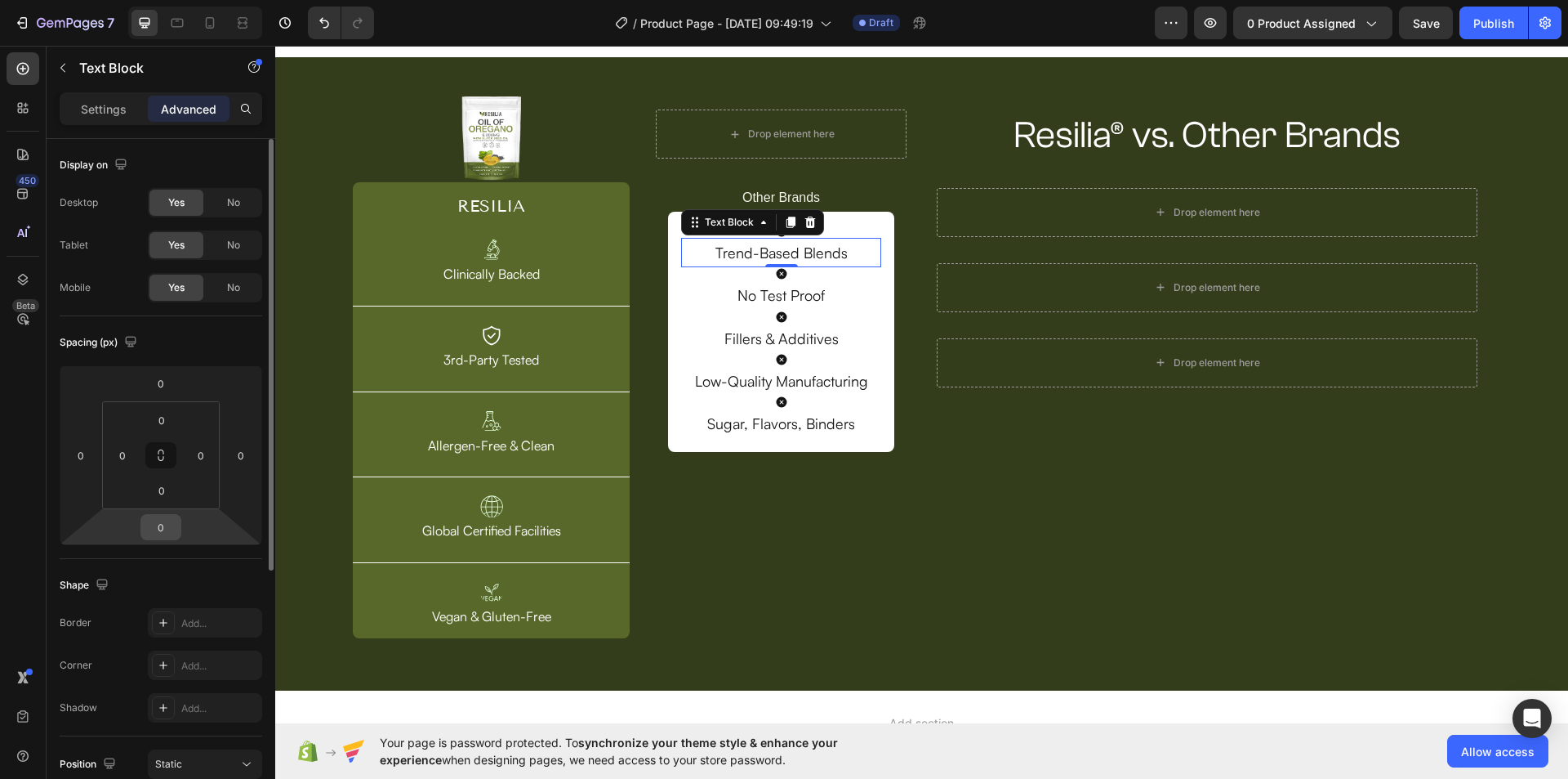
click at [160, 530] on input "0" at bounding box center [161, 527] width 32 height 24
type input "30"
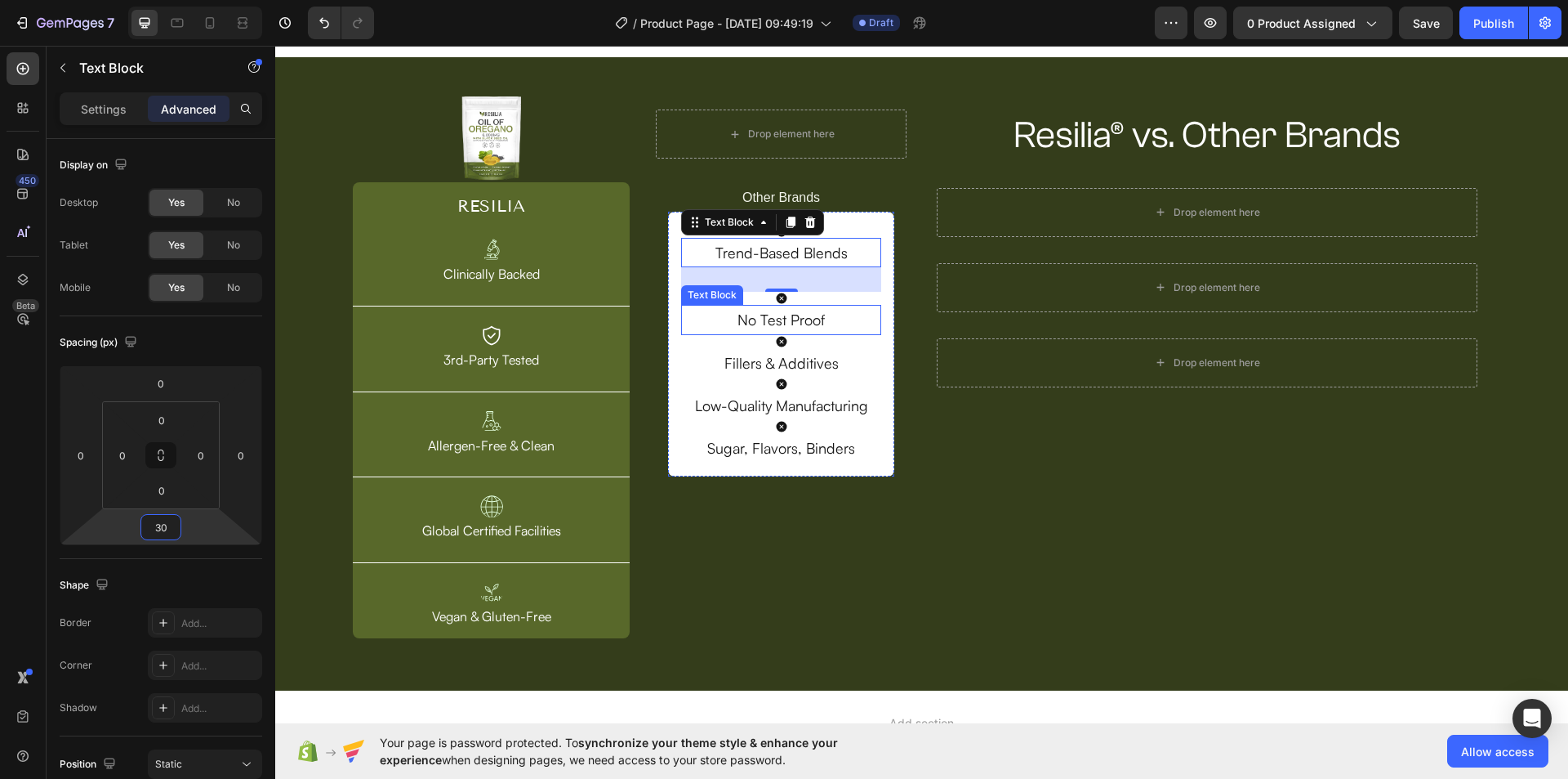
click at [824, 322] on p "No Test Proof" at bounding box center [780, 319] width 196 height 26
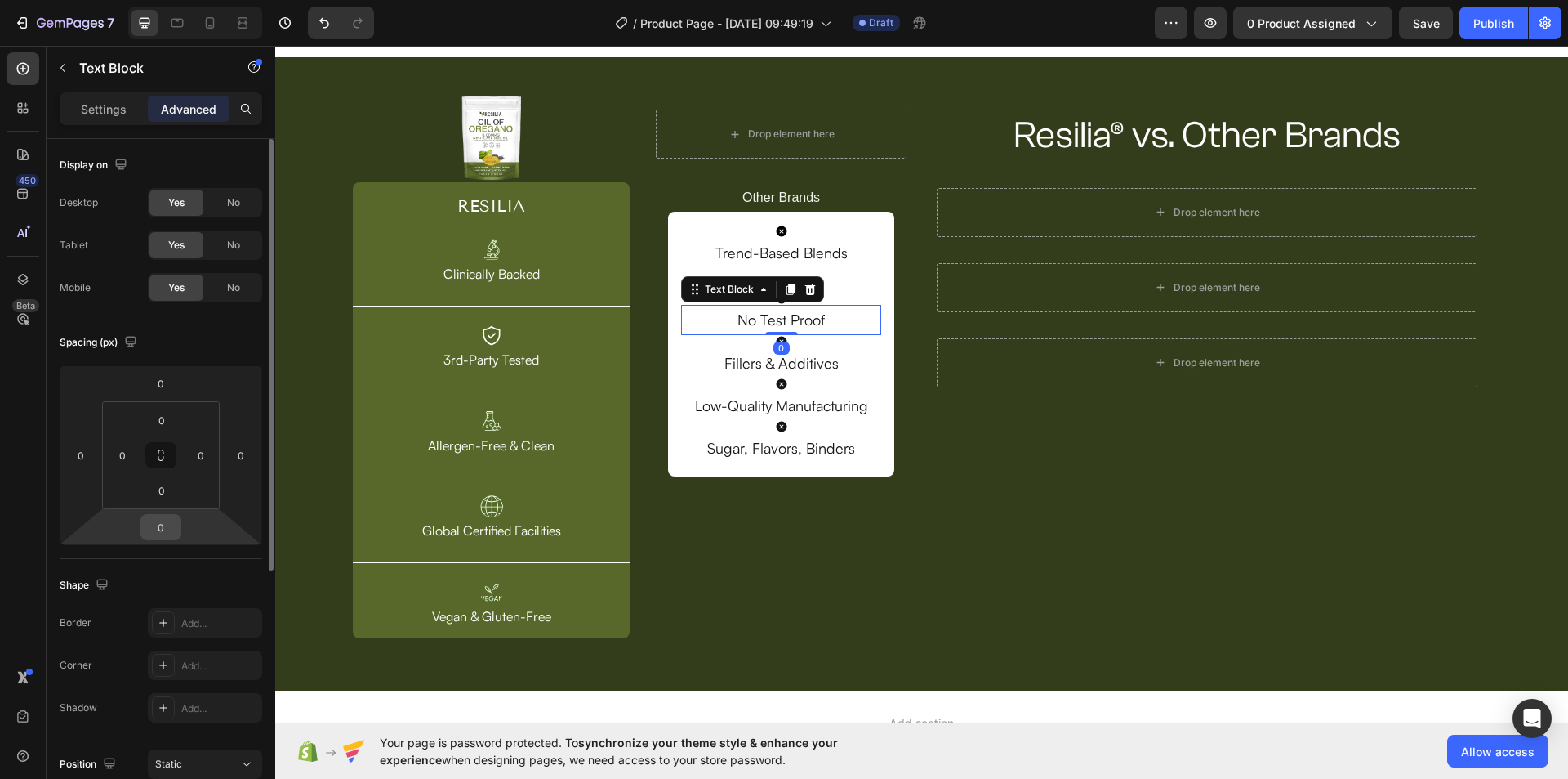
click at [161, 524] on input "0" at bounding box center [161, 527] width 32 height 24
type input "30"
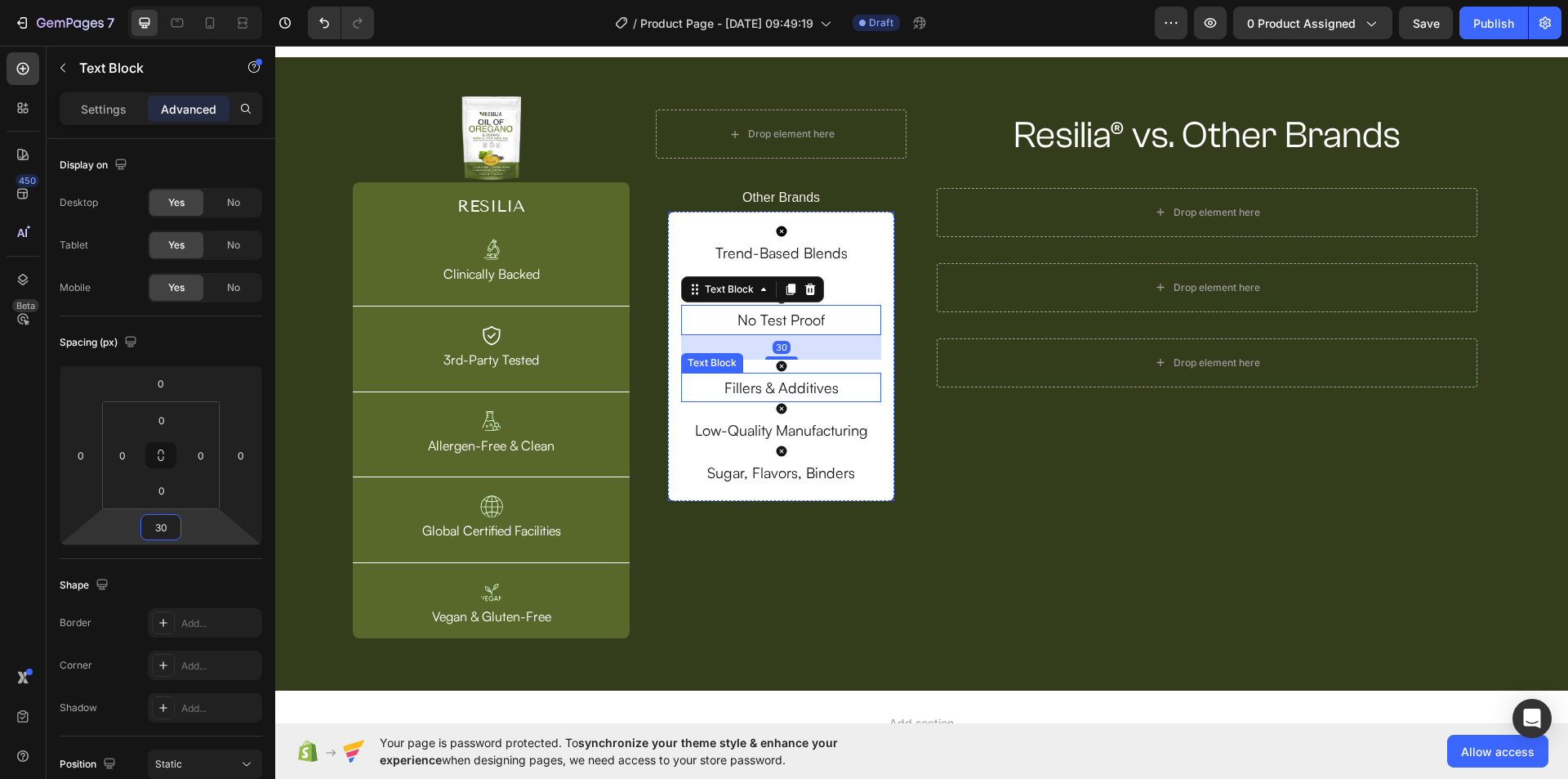
click at [829, 383] on p "Fillers & Additives" at bounding box center [780, 387] width 196 height 26
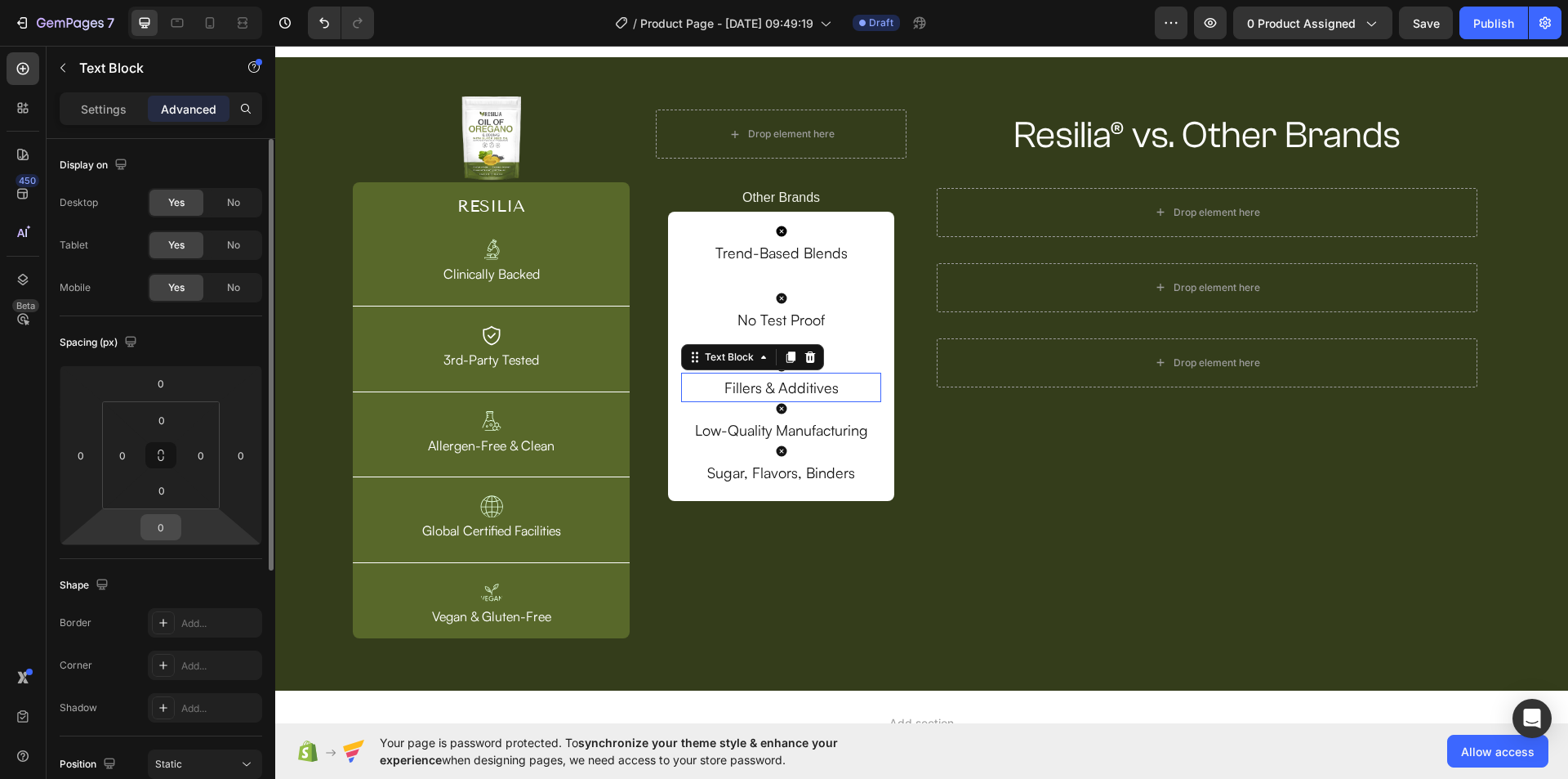
click at [160, 527] on input "0" at bounding box center [161, 527] width 32 height 24
type input "30"
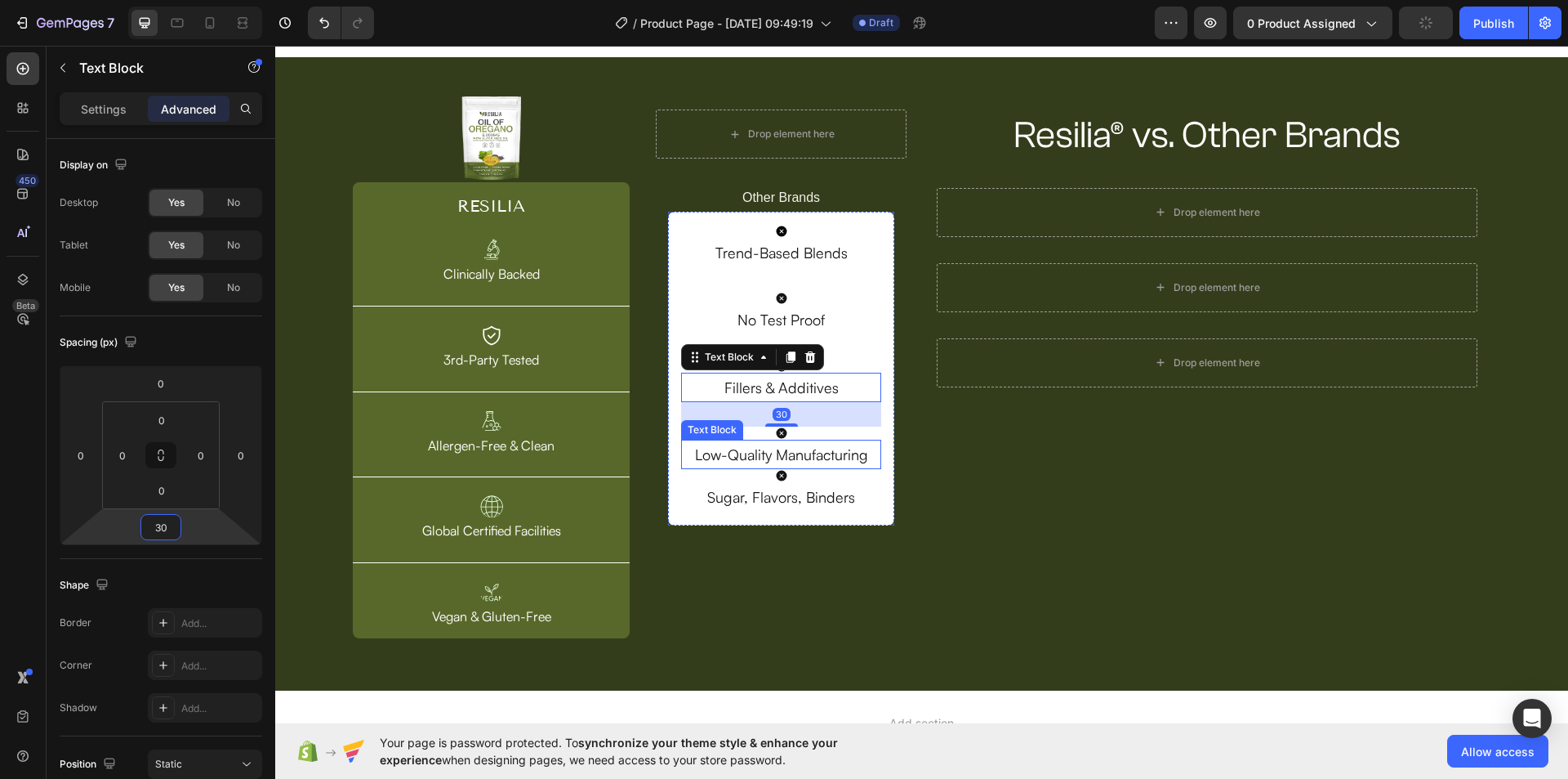
click at [830, 451] on p "Low-Quality Manufacturing" at bounding box center [780, 454] width 196 height 26
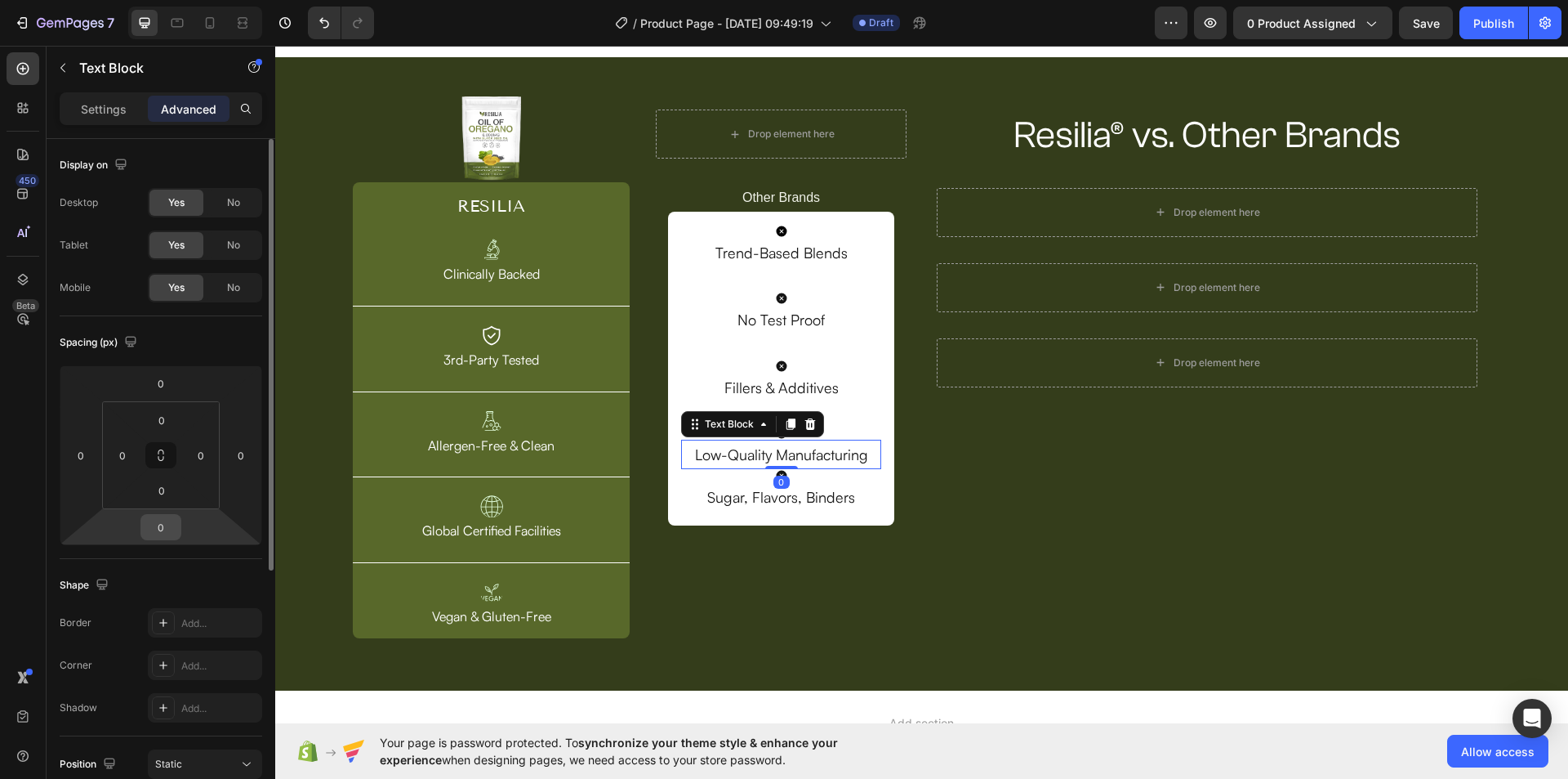
click at [159, 525] on input "0" at bounding box center [161, 527] width 32 height 24
type input "30"
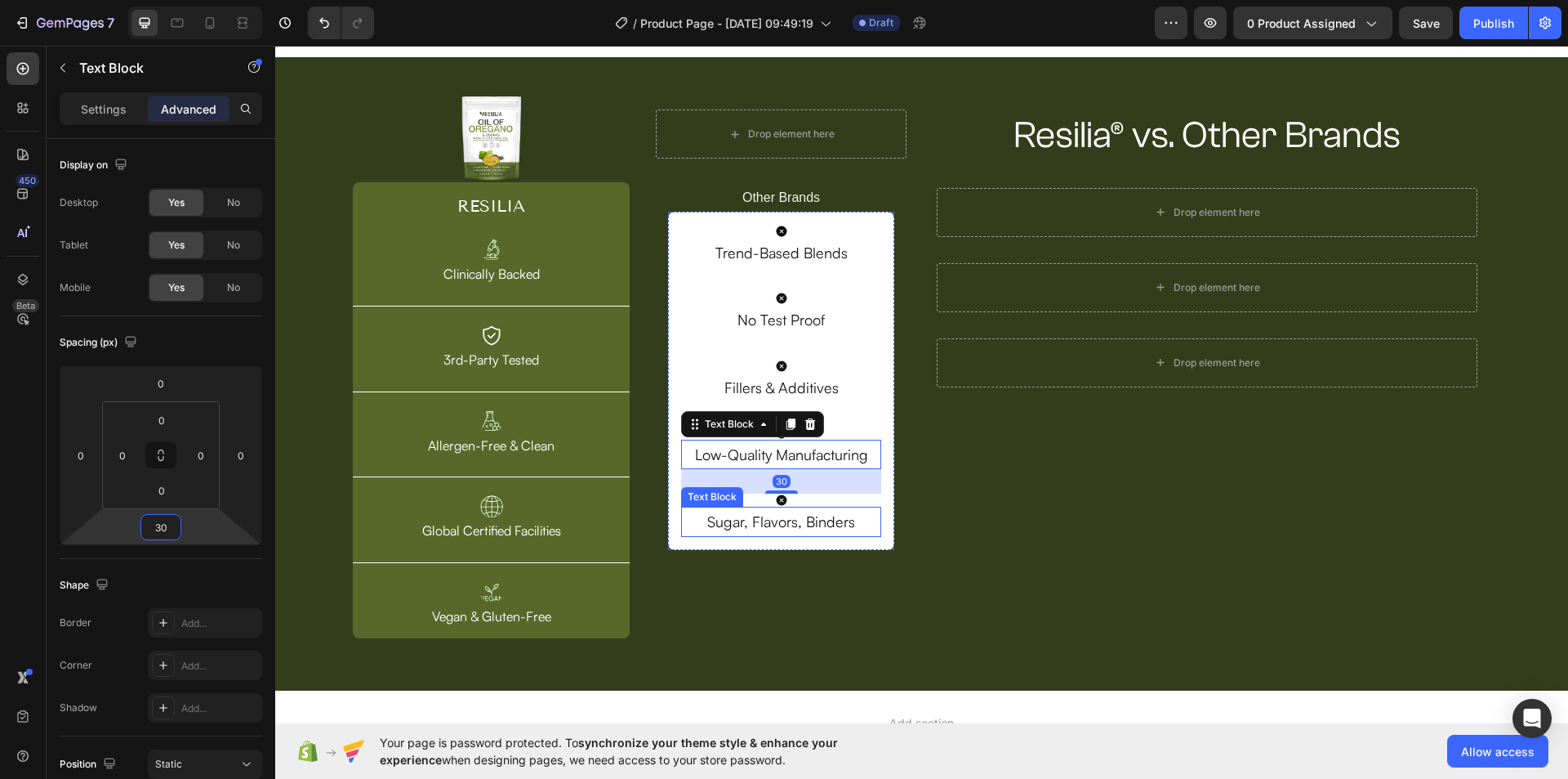
click at [788, 526] on p "Sugar, Flavors, Binders" at bounding box center [780, 521] width 196 height 26
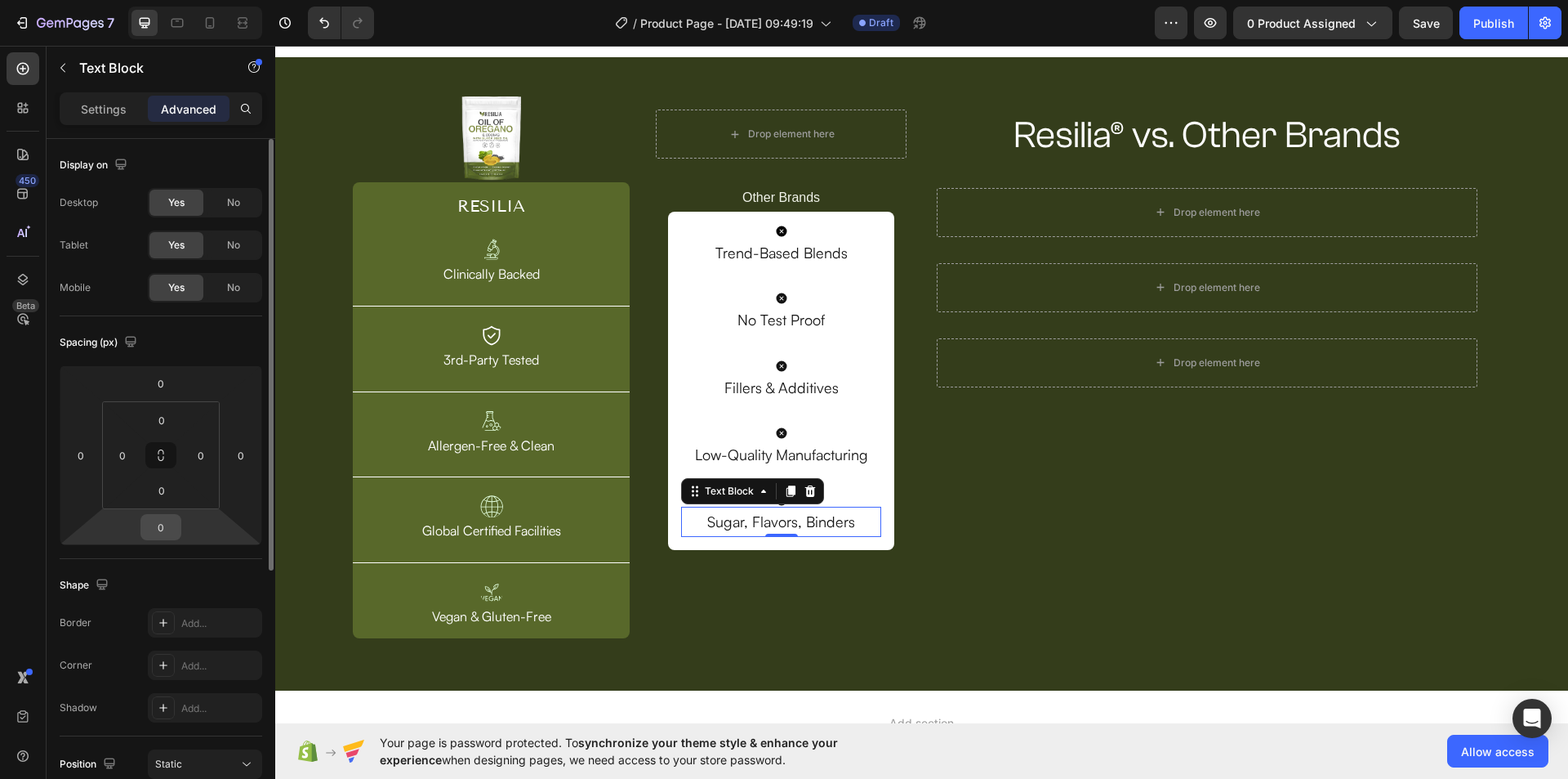
click at [158, 533] on input "0" at bounding box center [161, 527] width 32 height 24
type input "30"
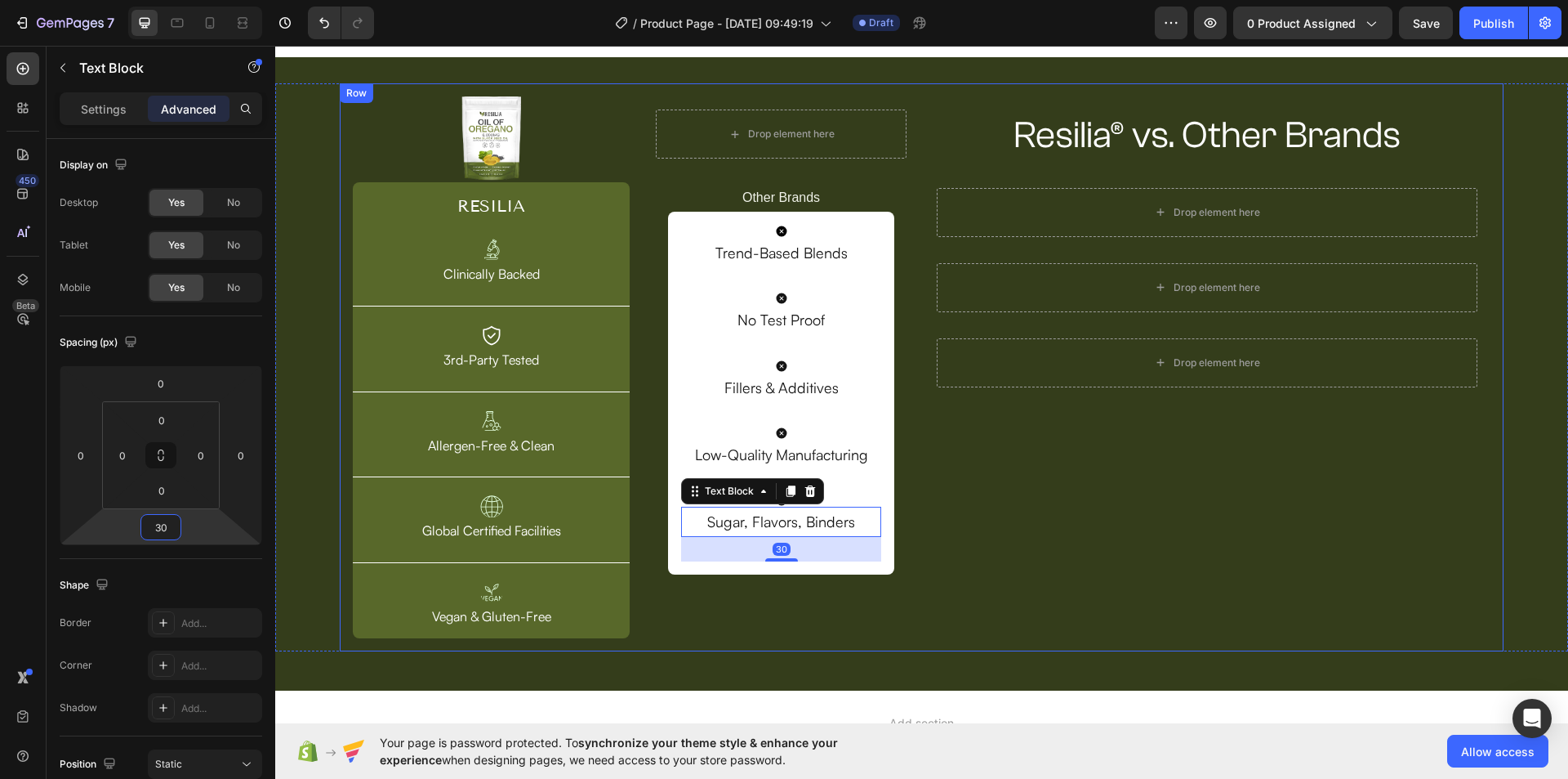
click at [1049, 550] on div "Resilia® vs. Other Brands Heading Row Drop element here Row Drop element here R…" at bounding box center [1207, 367] width 567 height 542
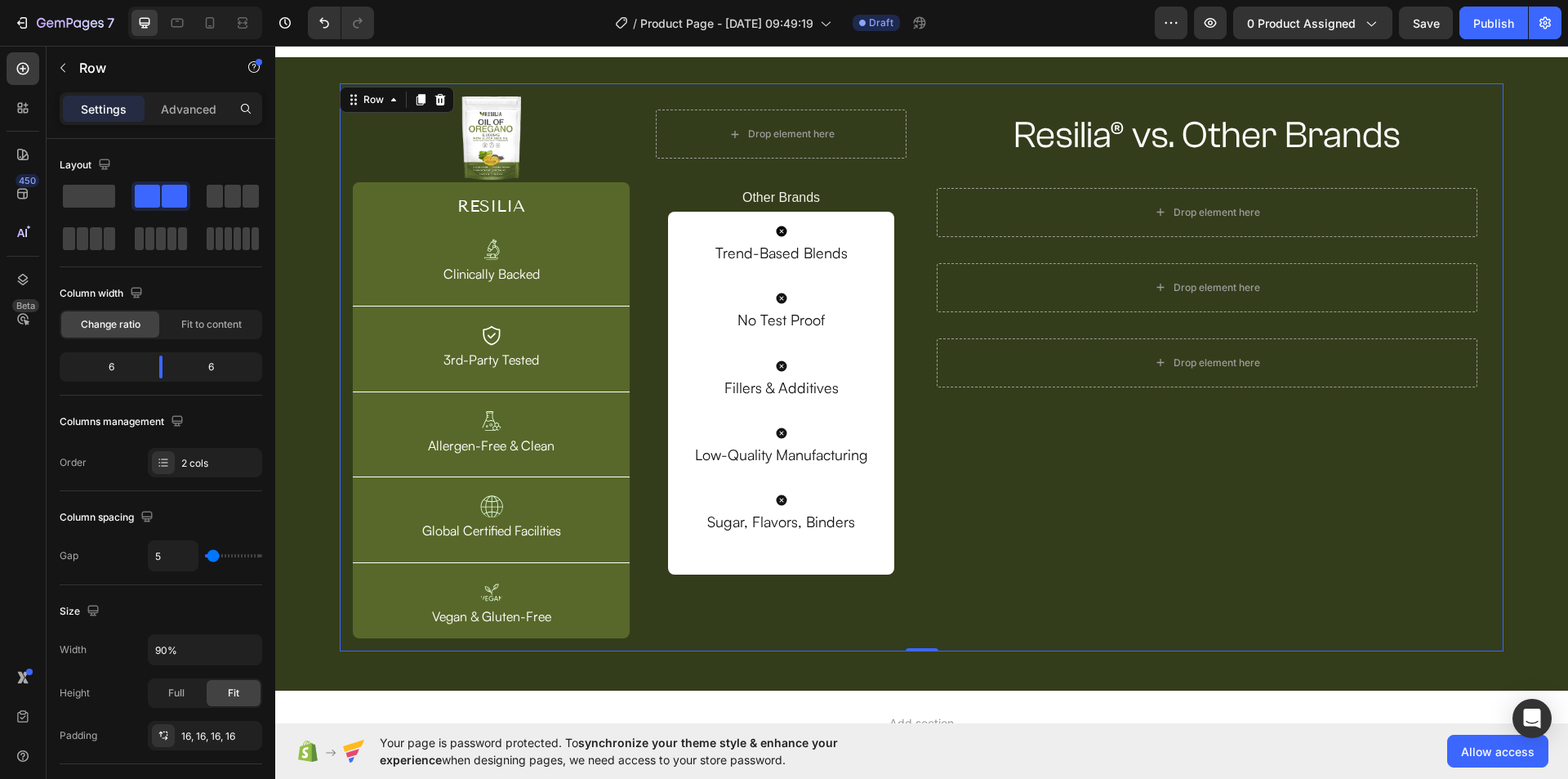
click at [997, 475] on div "Resilia® vs. Other Brands Heading Row Drop element here Row Drop element here R…" at bounding box center [1207, 367] width 567 height 542
click at [1426, 22] on span "Save" at bounding box center [1426, 22] width 27 height 13
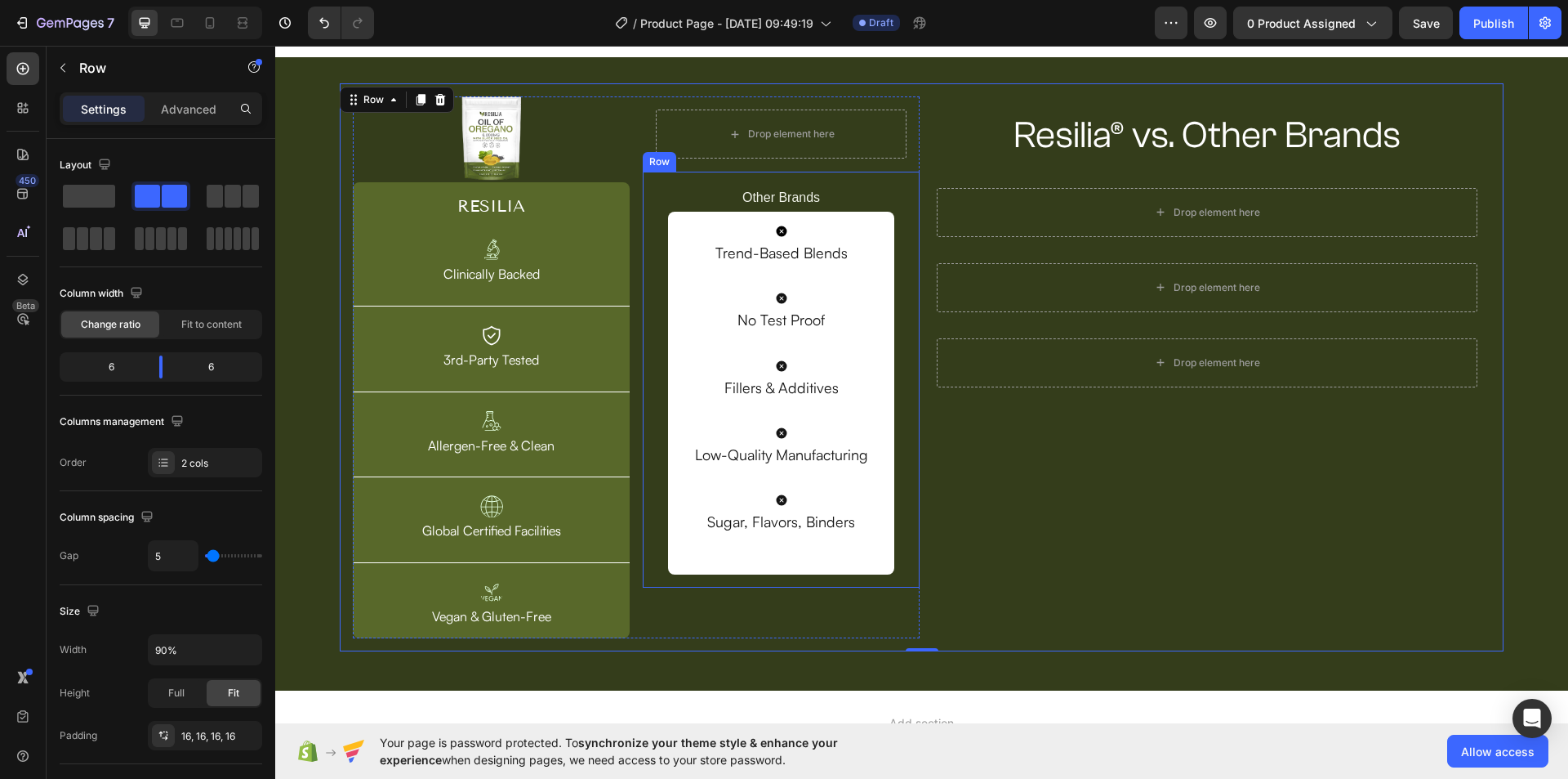
click at [906, 477] on div "Other Brands Text Block Icon Trend-Based Blends Text Block Icon No Test Proof T…" at bounding box center [780, 379] width 277 height 416
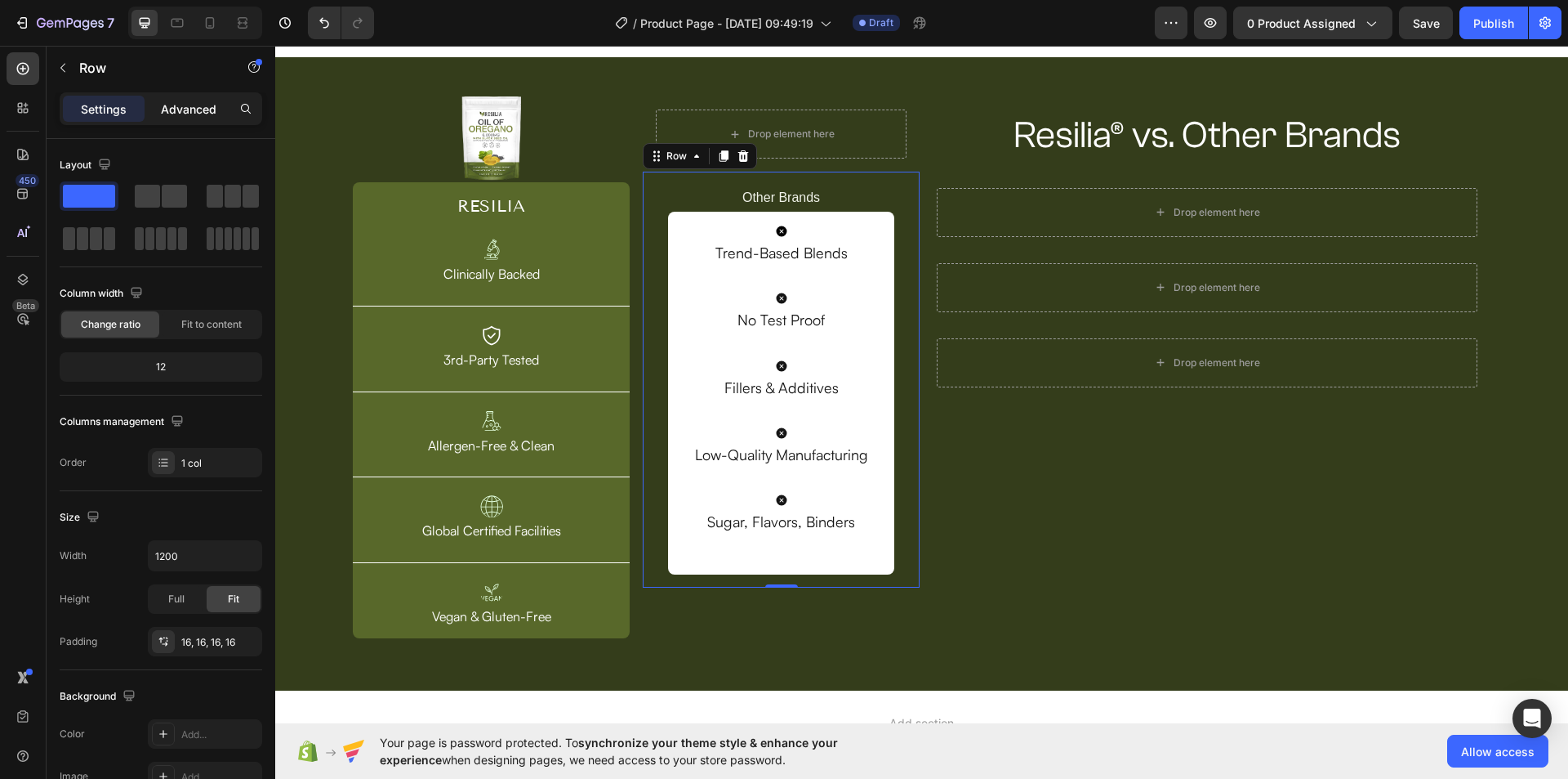
click at [185, 120] on div "Advanced" at bounding box center [188, 109] width 82 height 26
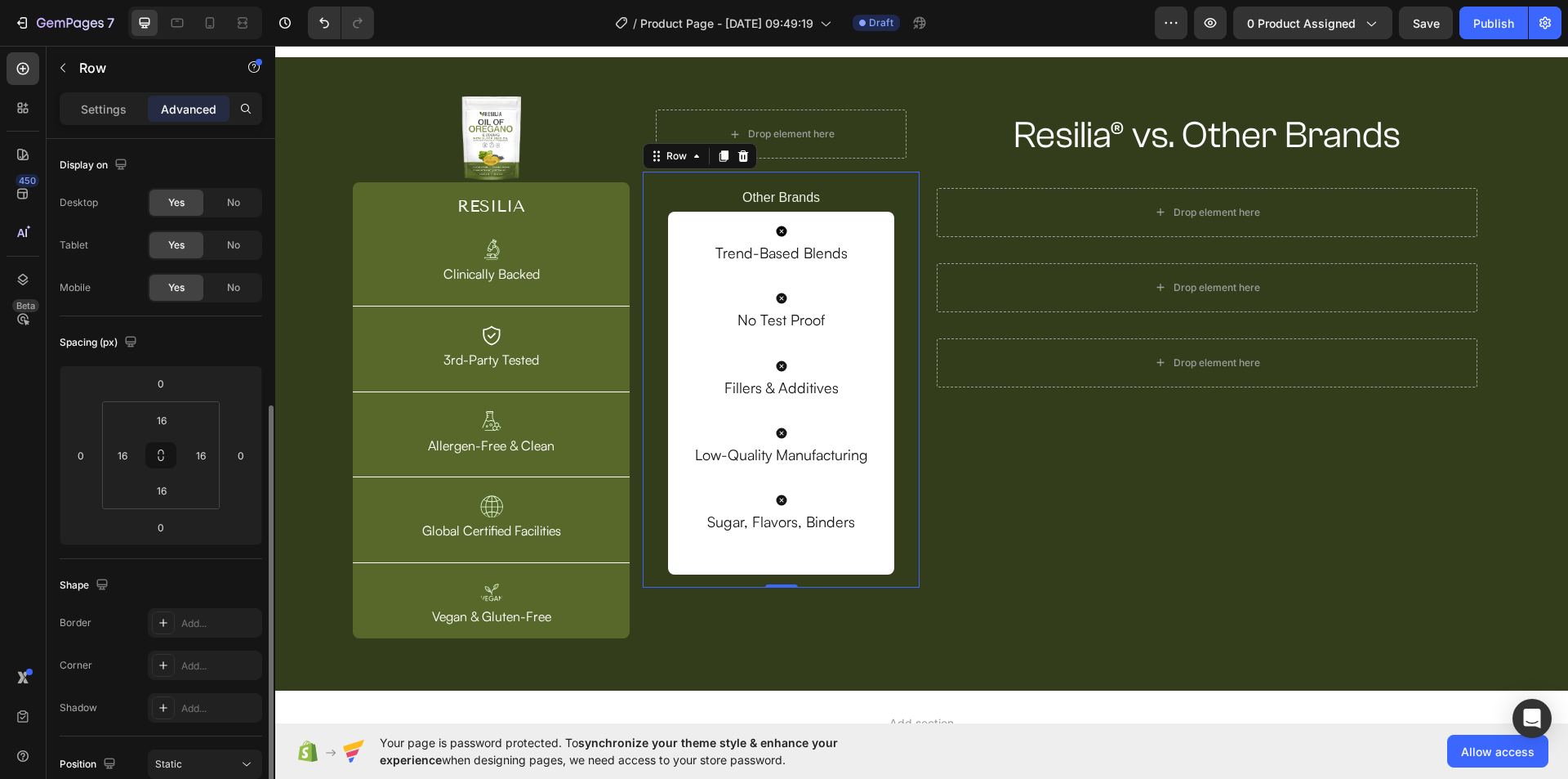
scroll to position [245, 0]
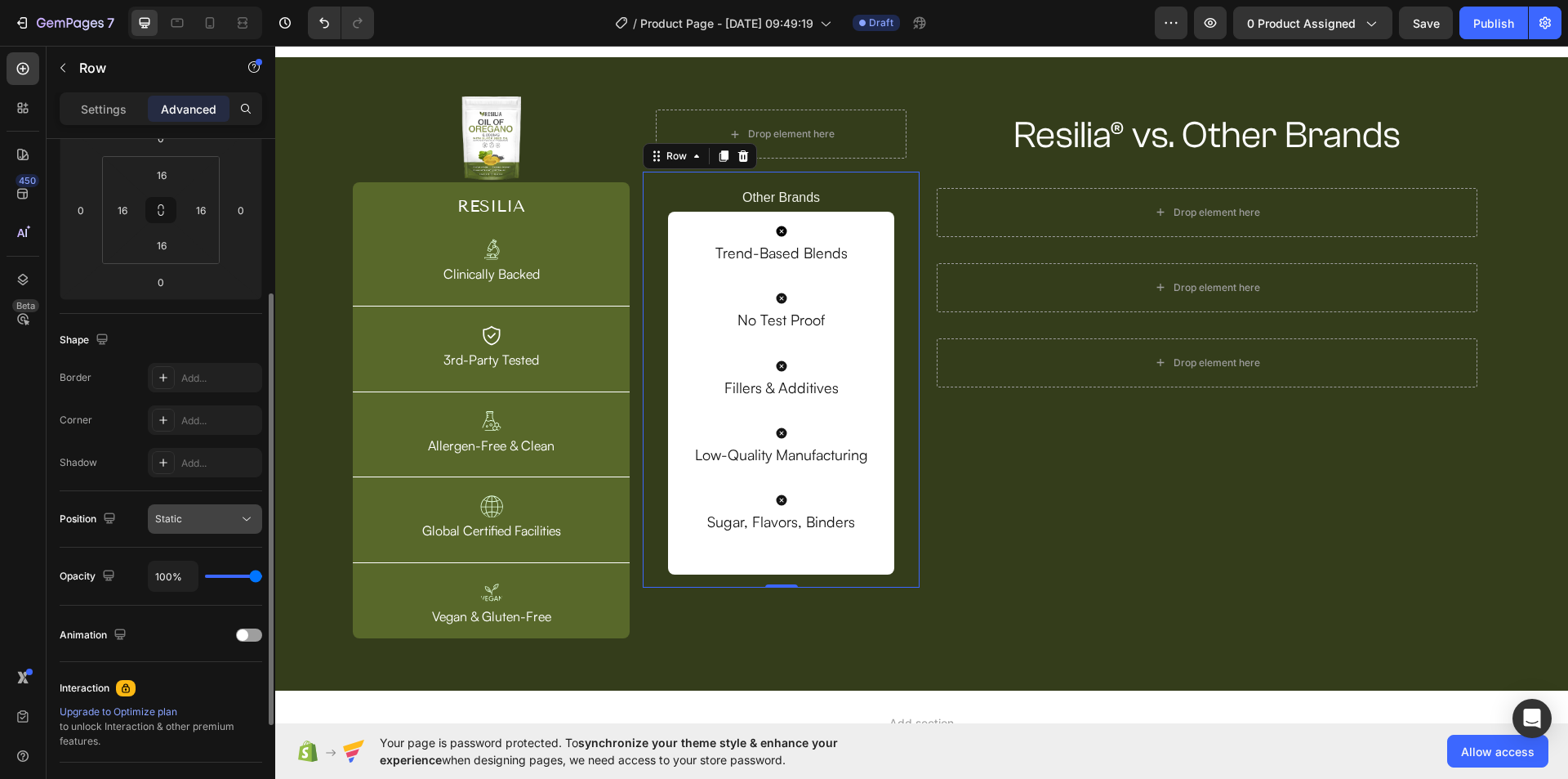
click at [204, 524] on div "Static" at bounding box center [196, 519] width 83 height 14
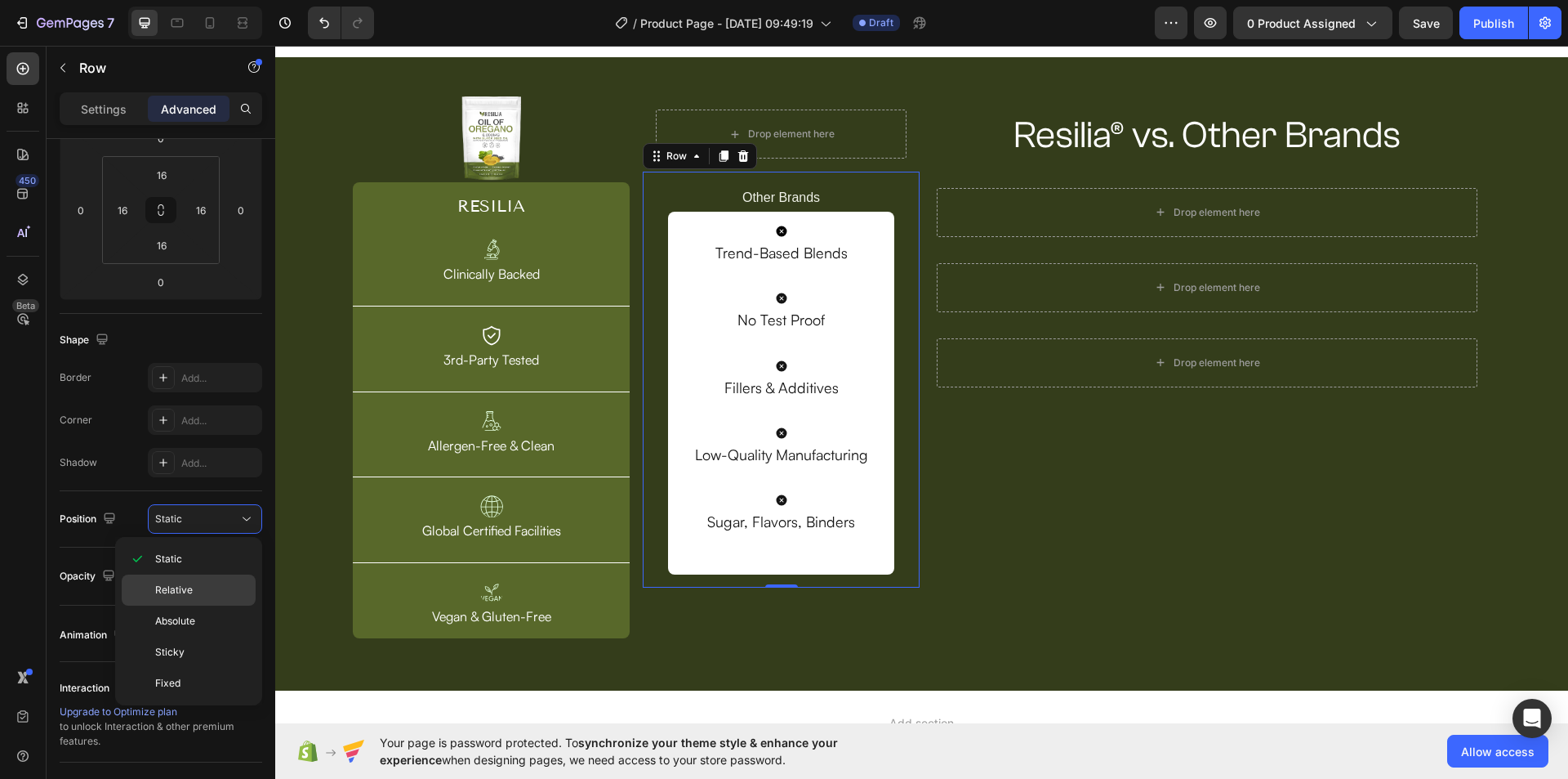
click at [205, 582] on div "Relative" at bounding box center [188, 590] width 134 height 31
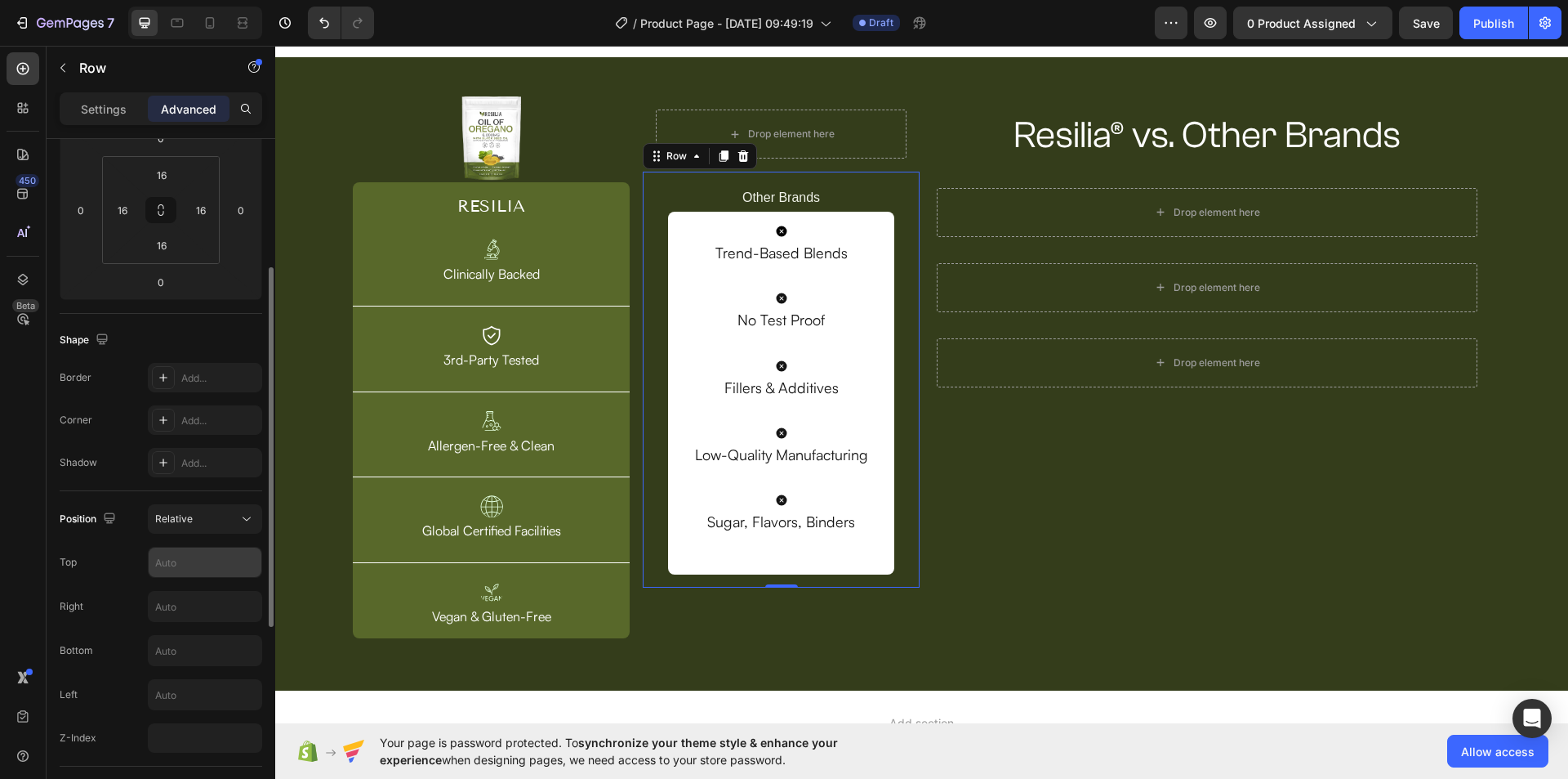
click at [193, 563] on input "text" at bounding box center [205, 562] width 113 height 30
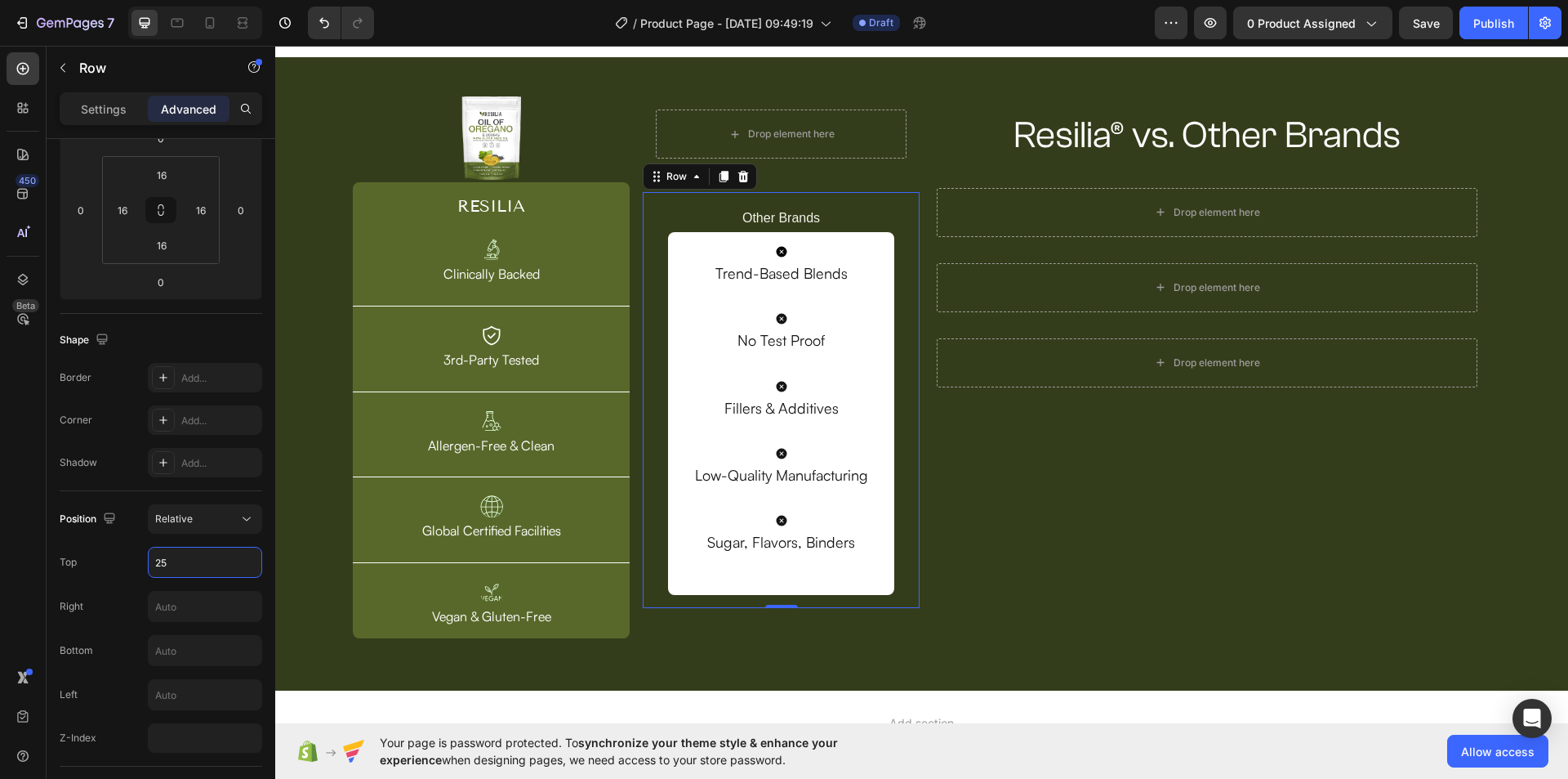
type input "25"
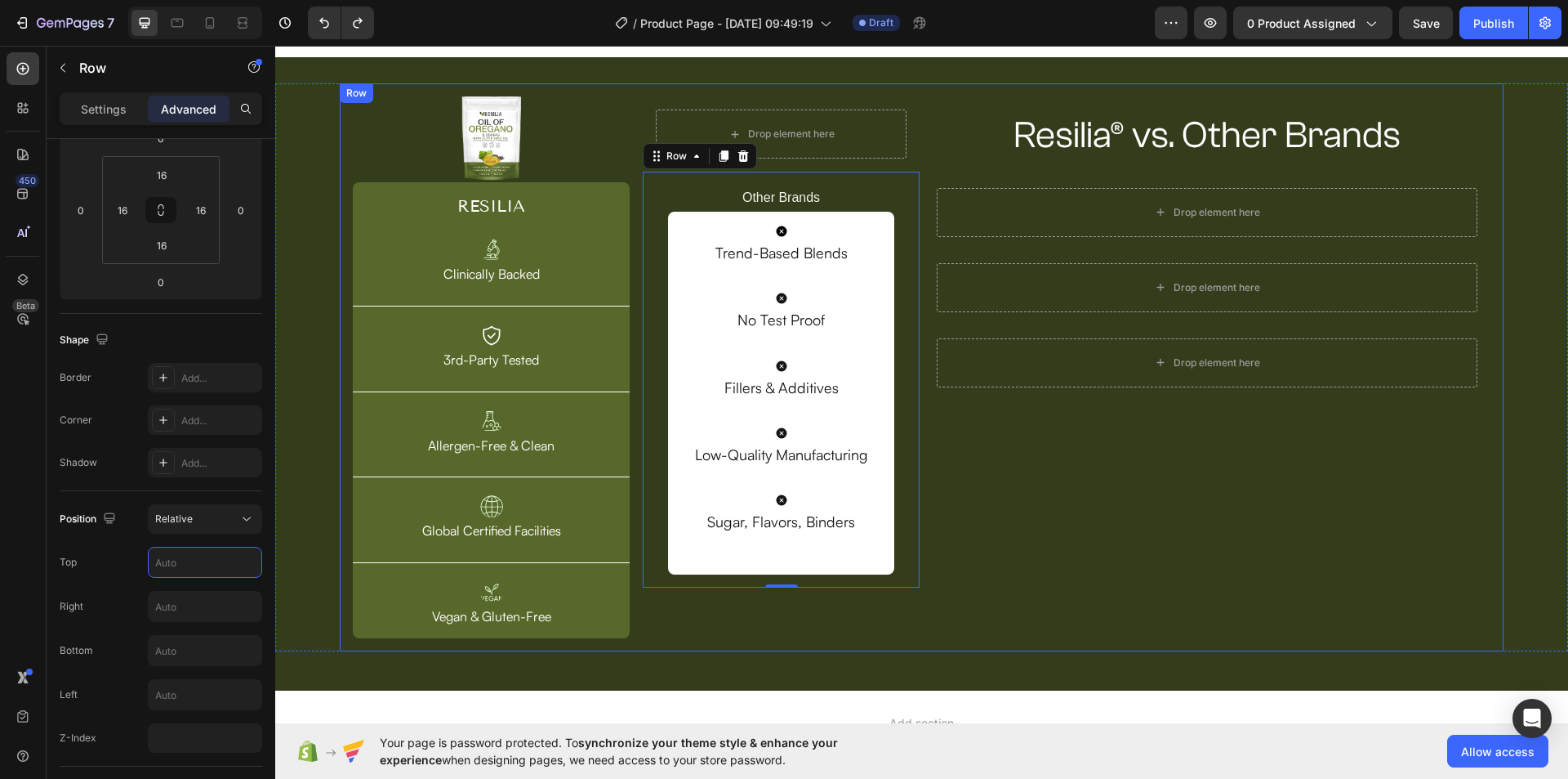
click at [1068, 465] on div "Resilia® vs. Other Brands Heading Row Drop element here Row Drop element here R…" at bounding box center [1207, 367] width 567 height 542
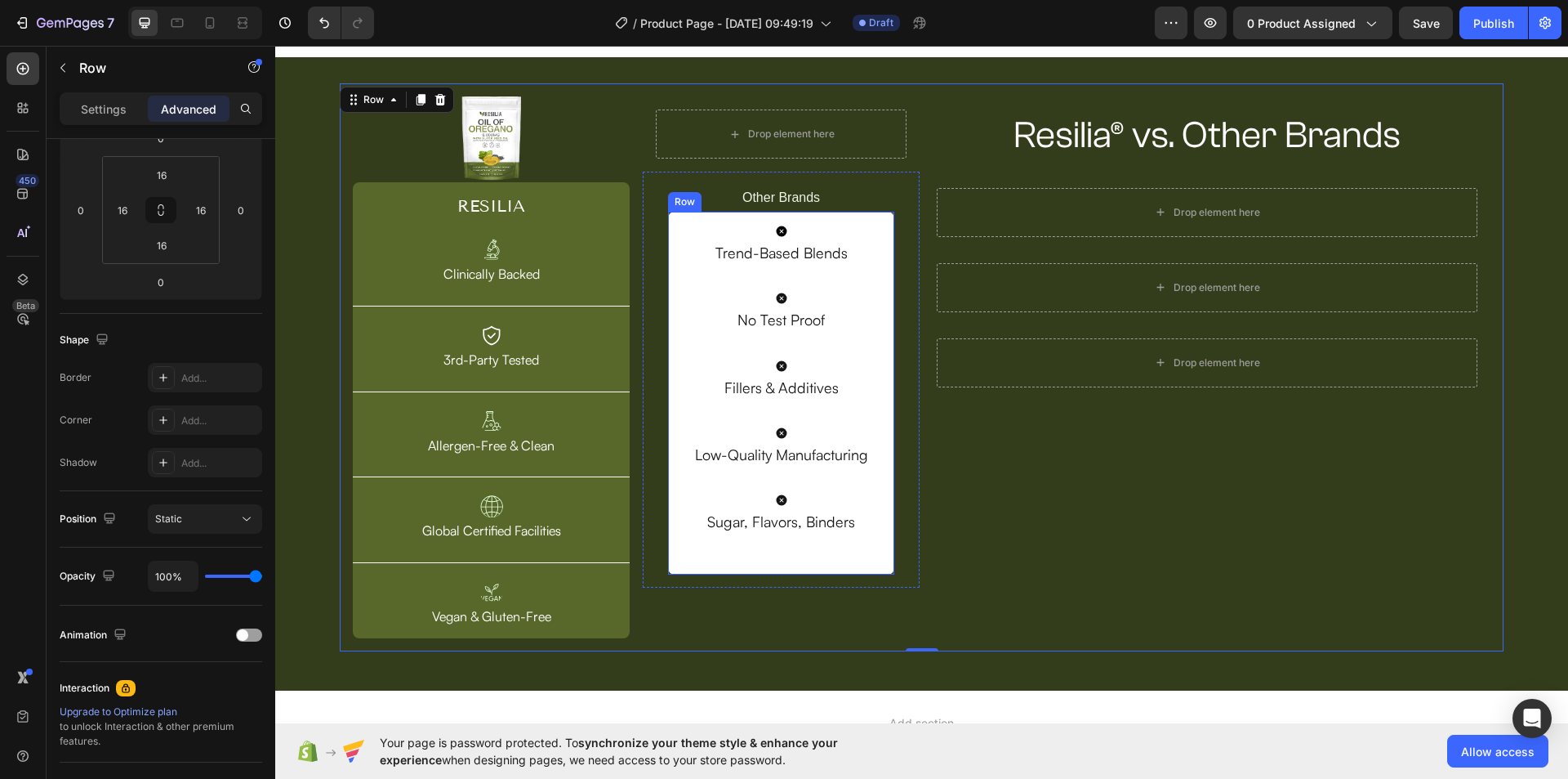
click at [887, 215] on div "Icon Trend-Based Blends Text Block Icon No Test Proof Text Block Icon Fillers &…" at bounding box center [780, 393] width 225 height 363
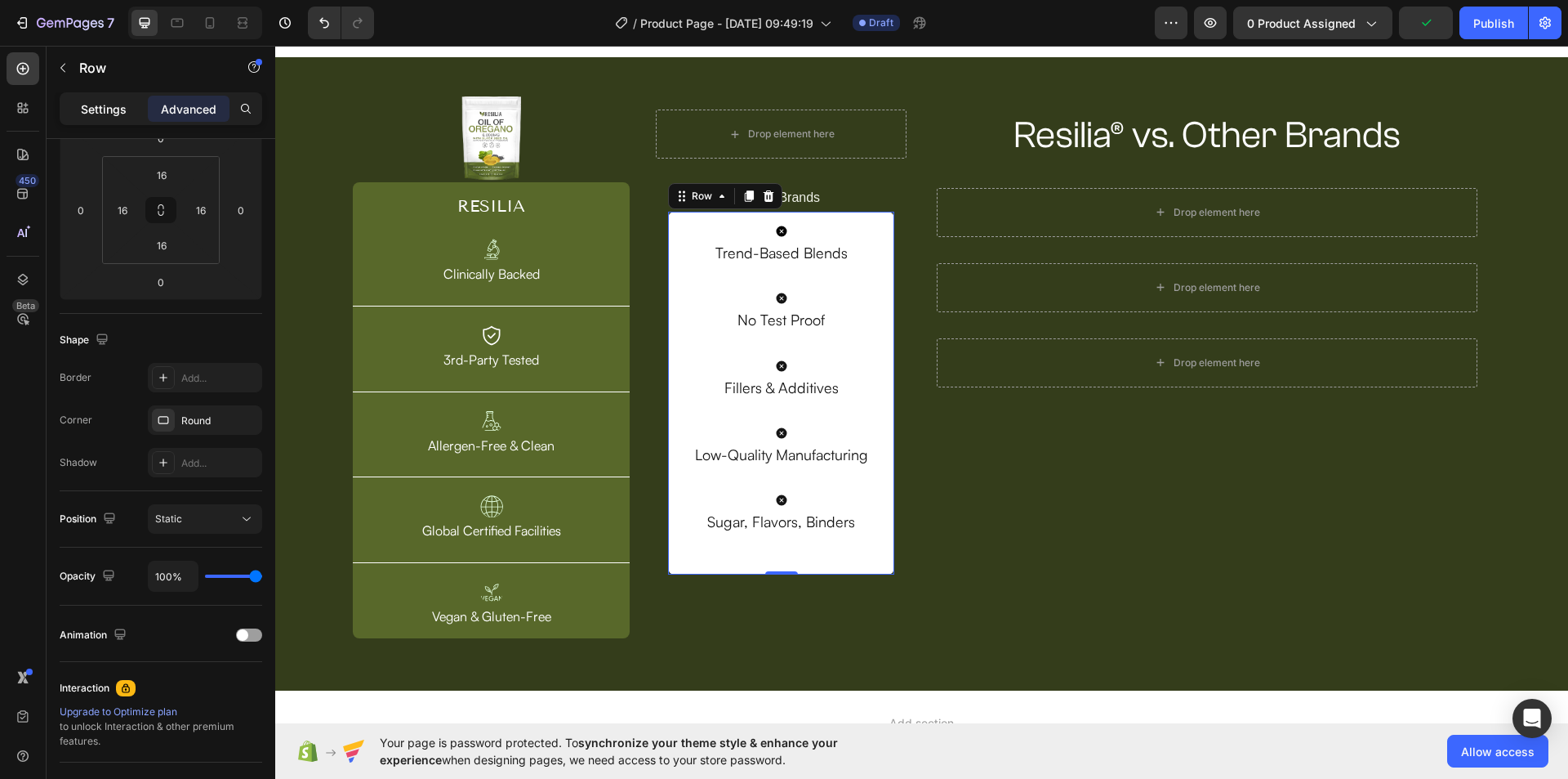
click at [101, 111] on p "Settings" at bounding box center [103, 109] width 46 height 17
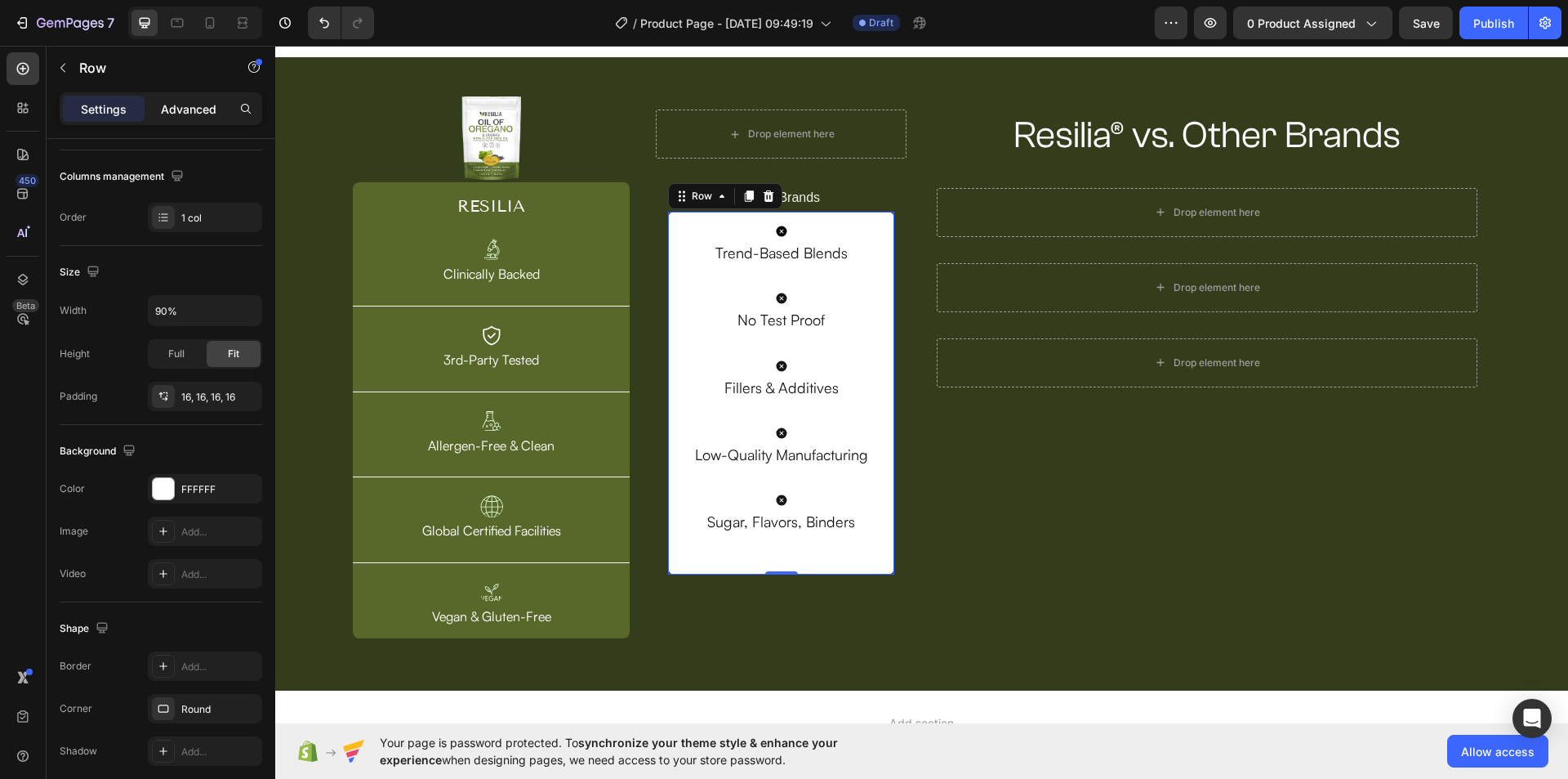
click at [177, 106] on p "Advanced" at bounding box center [188, 109] width 56 height 17
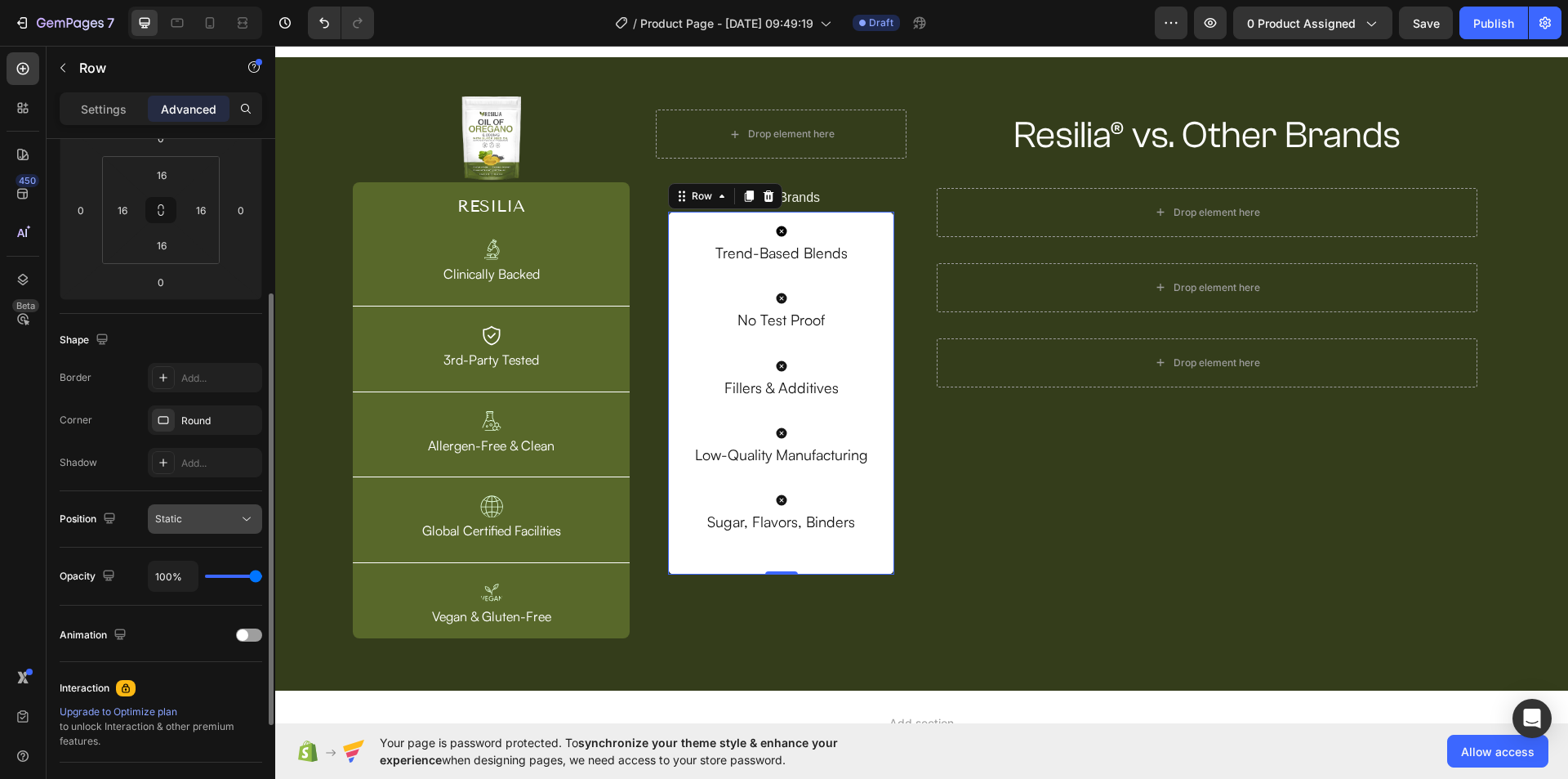
click at [191, 515] on div "Static" at bounding box center [196, 519] width 83 height 14
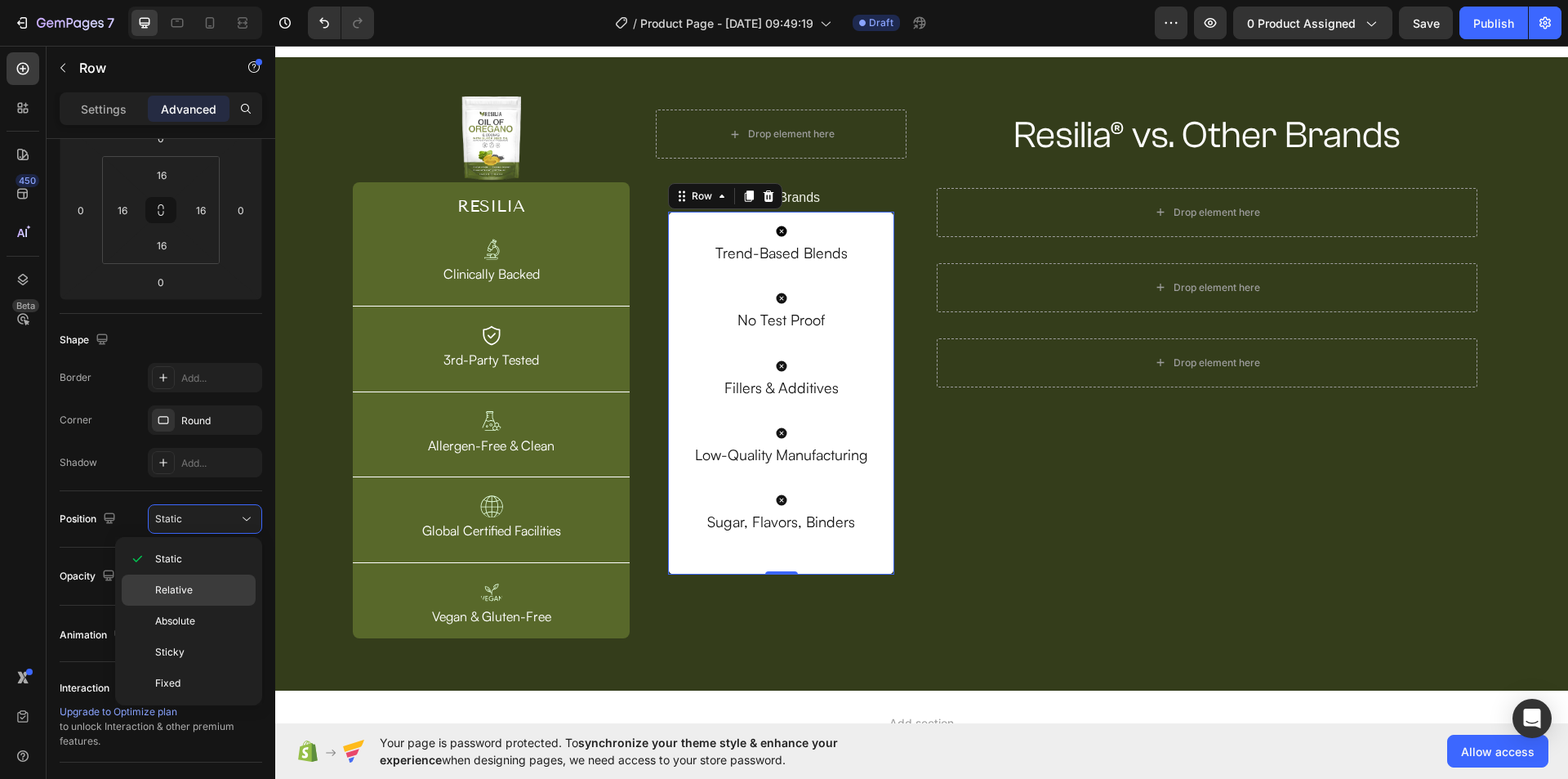
click at [204, 591] on p "Relative" at bounding box center [202, 590] width 93 height 14
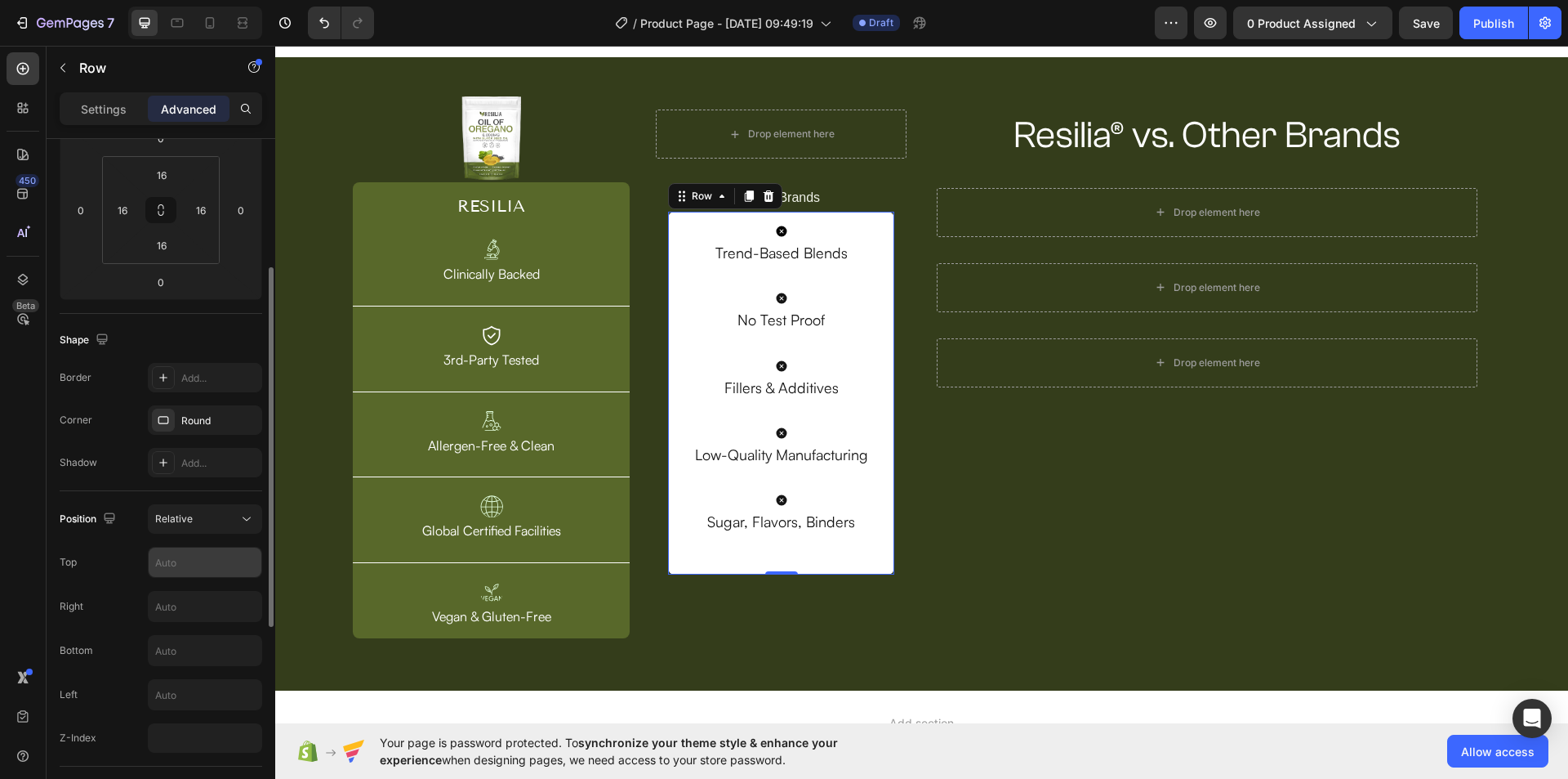
click at [189, 569] on input "text" at bounding box center [205, 562] width 113 height 30
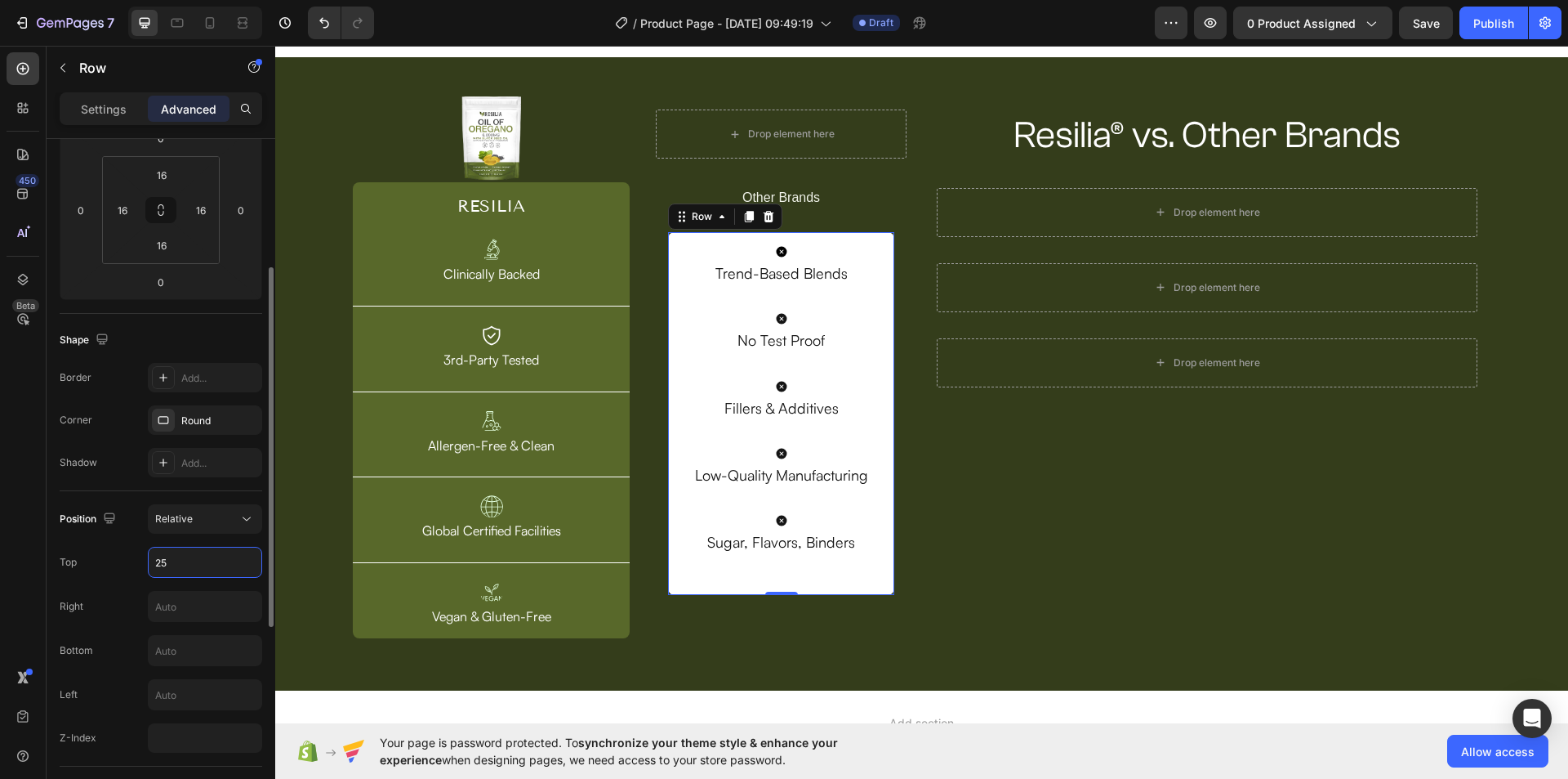
click at [222, 568] on input "25" at bounding box center [205, 562] width 113 height 30
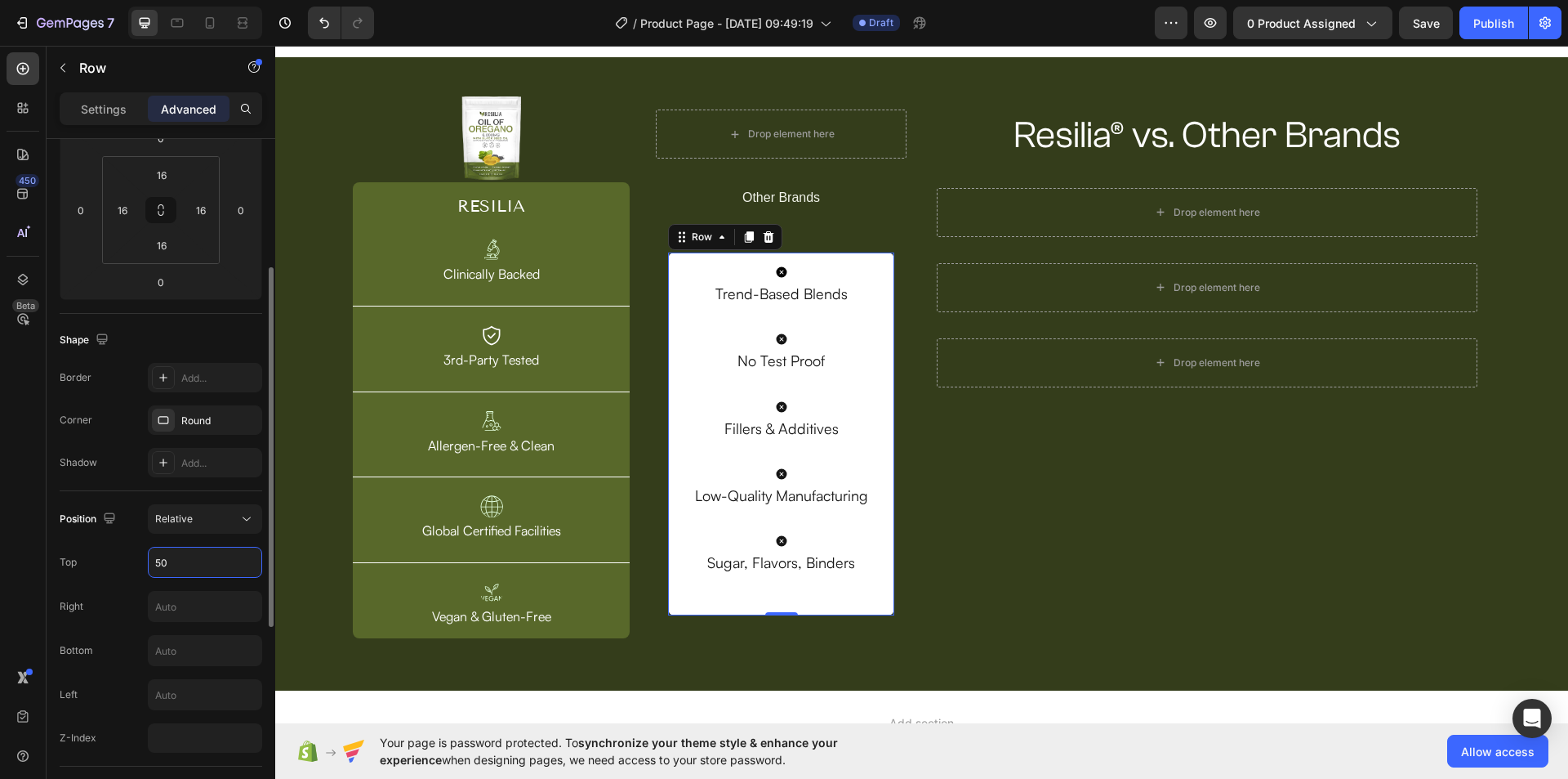
click at [218, 565] on input "50" at bounding box center [205, 562] width 113 height 30
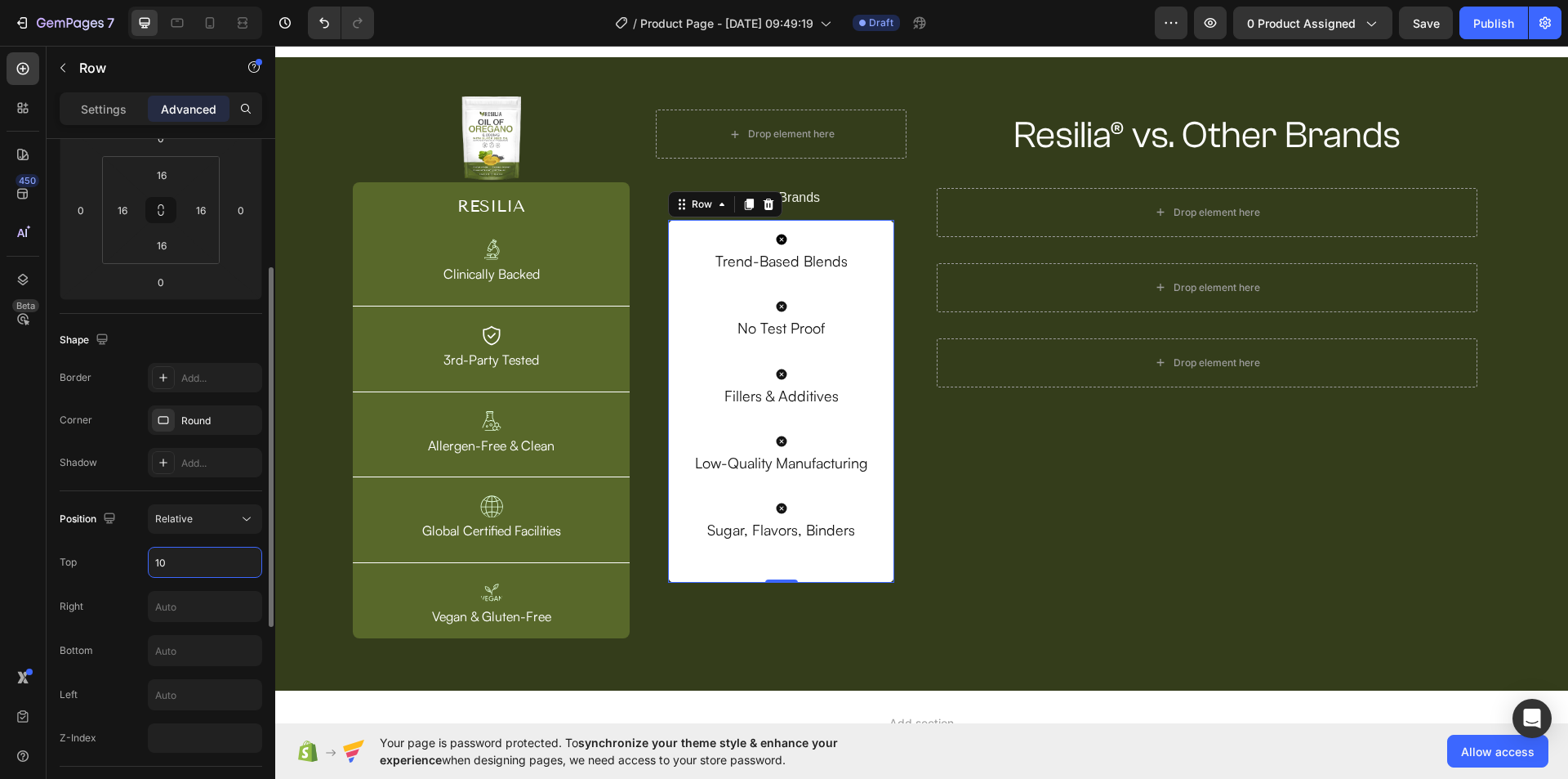
type input "1"
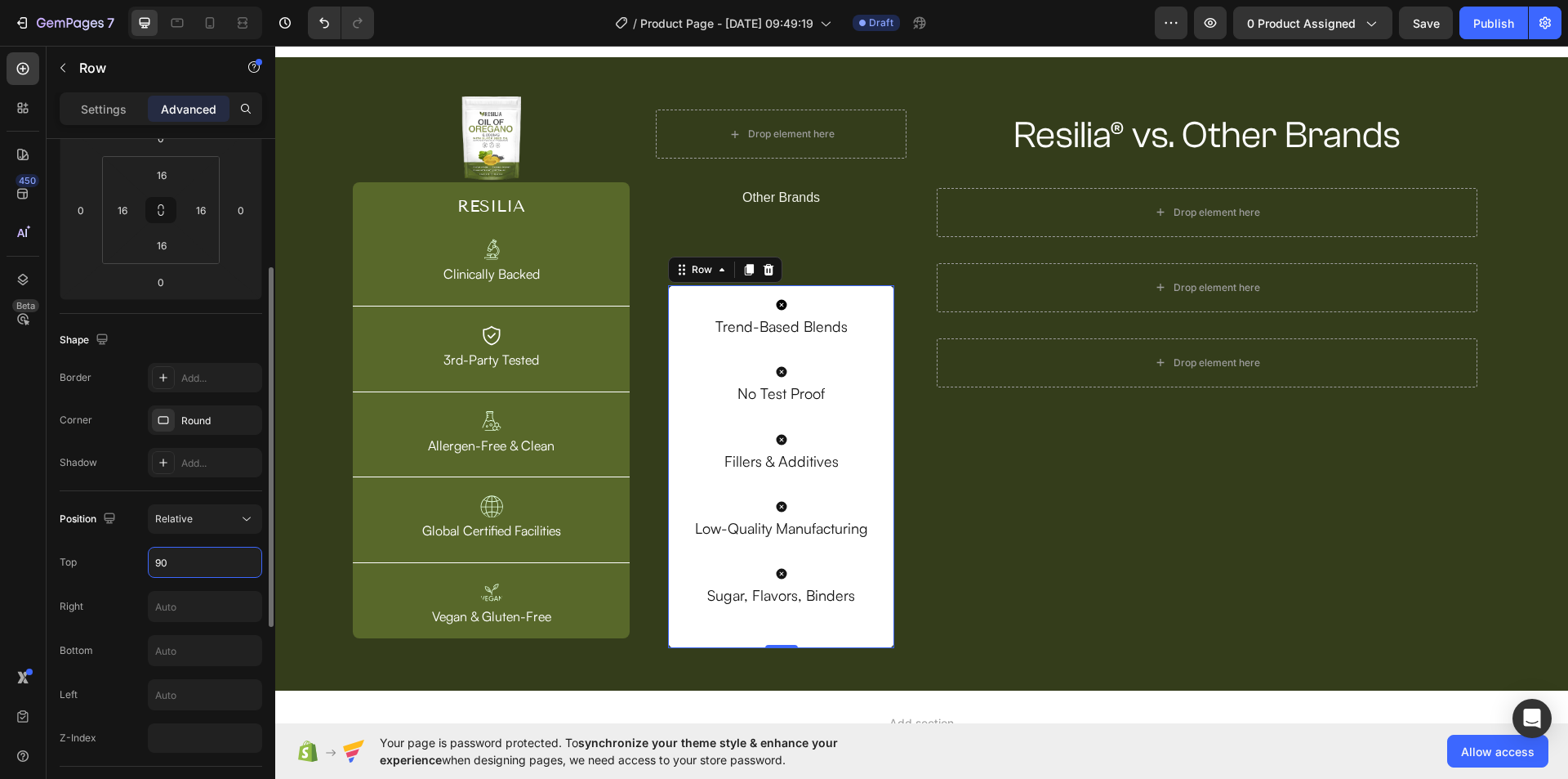
click at [199, 551] on input "90" at bounding box center [205, 562] width 113 height 30
click at [196, 552] on input "85" at bounding box center [205, 562] width 113 height 30
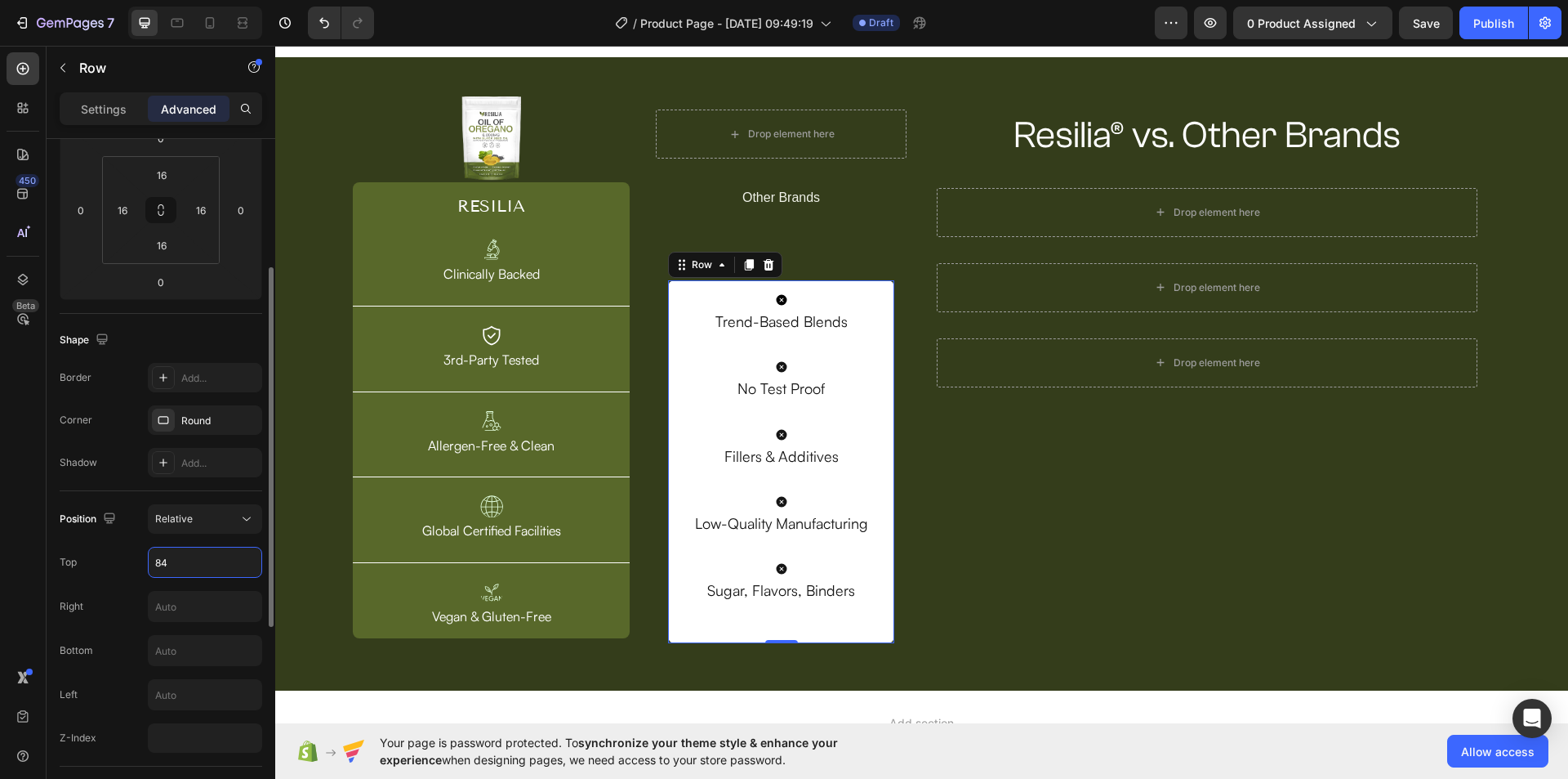
click at [194, 552] on input "84" at bounding box center [205, 562] width 113 height 30
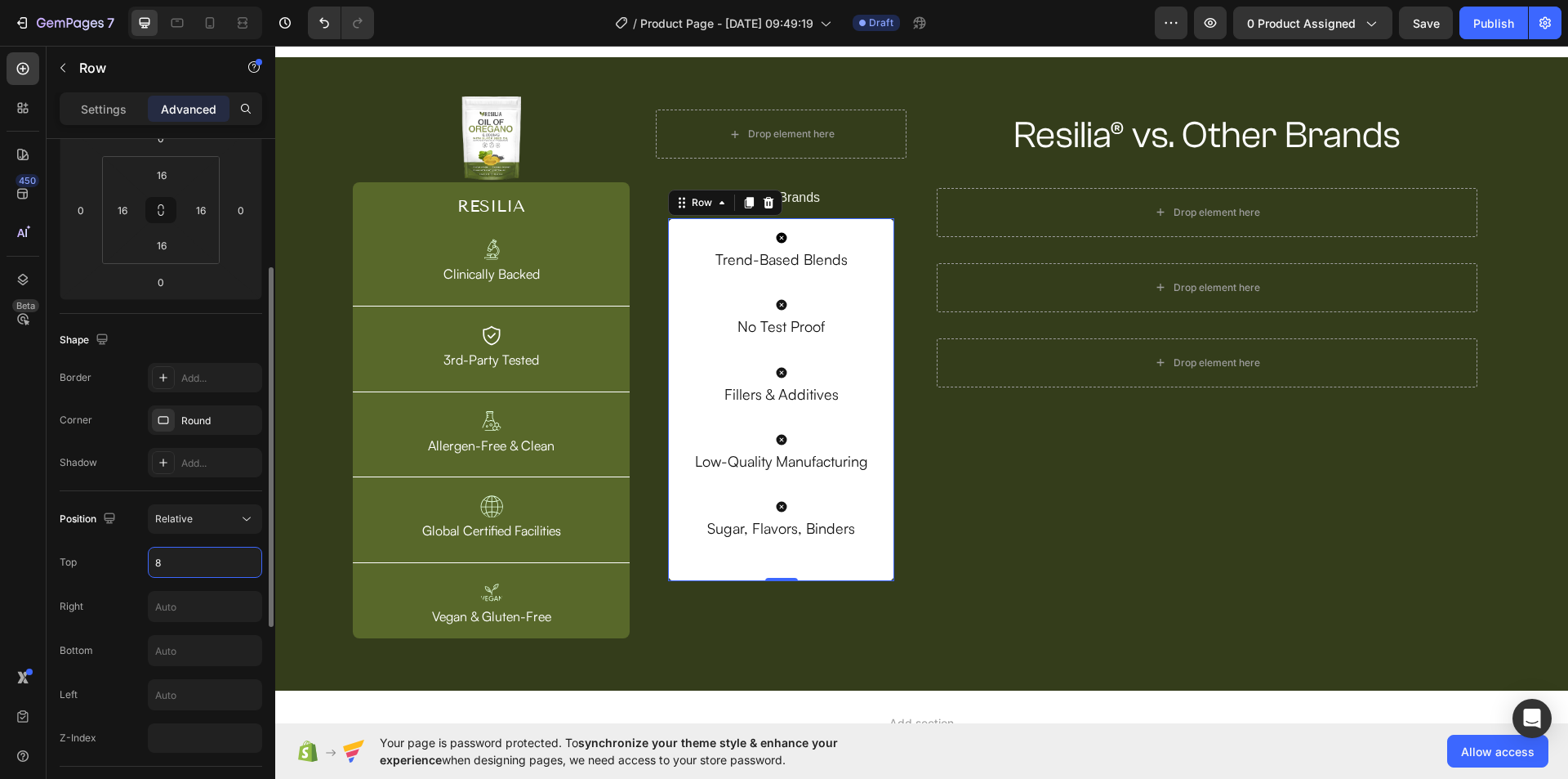
type input "82"
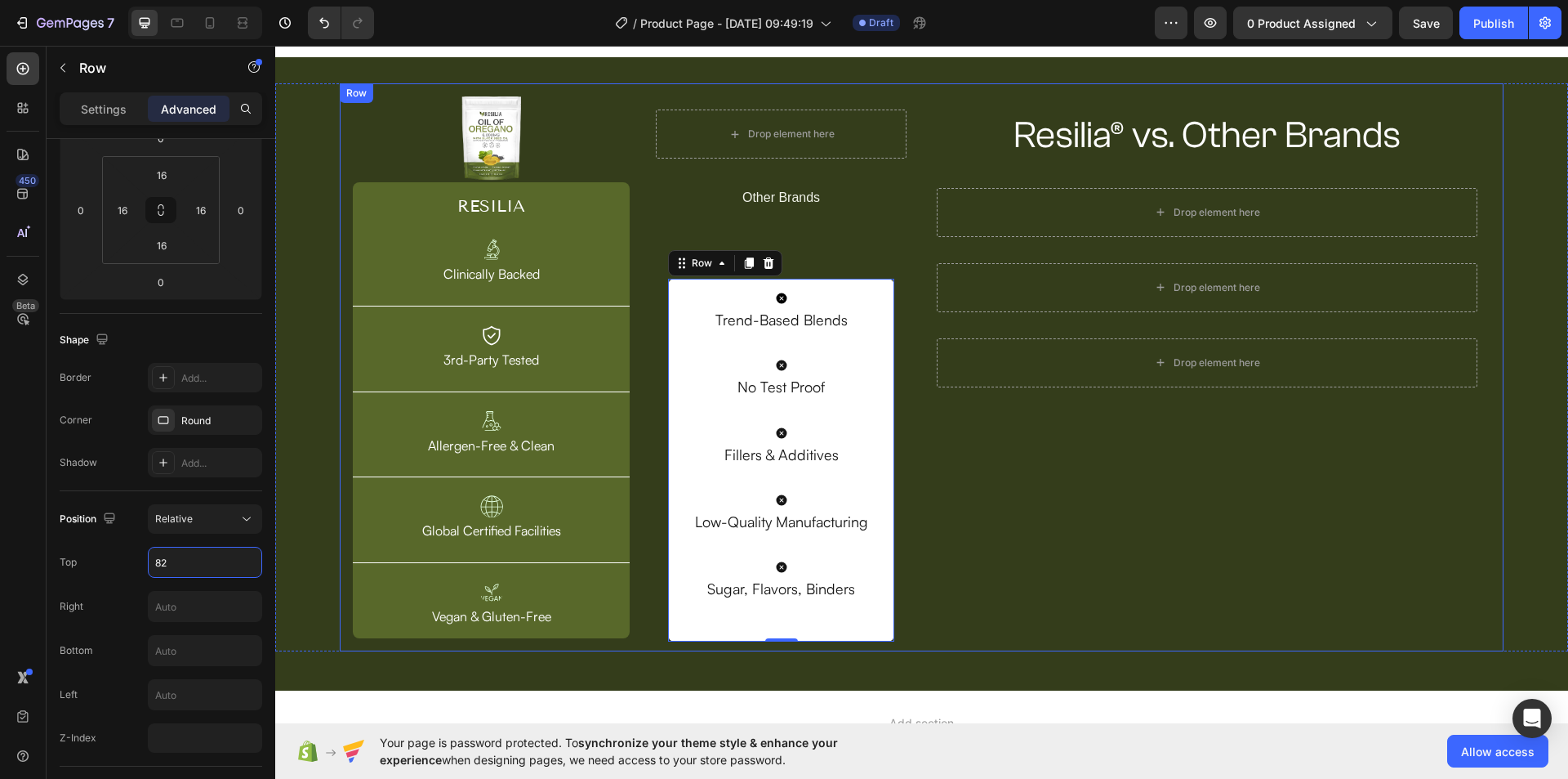
click at [995, 584] on div "Resilia® vs. Other Brands Heading Row Drop element here Row Drop element here R…" at bounding box center [1207, 367] width 567 height 542
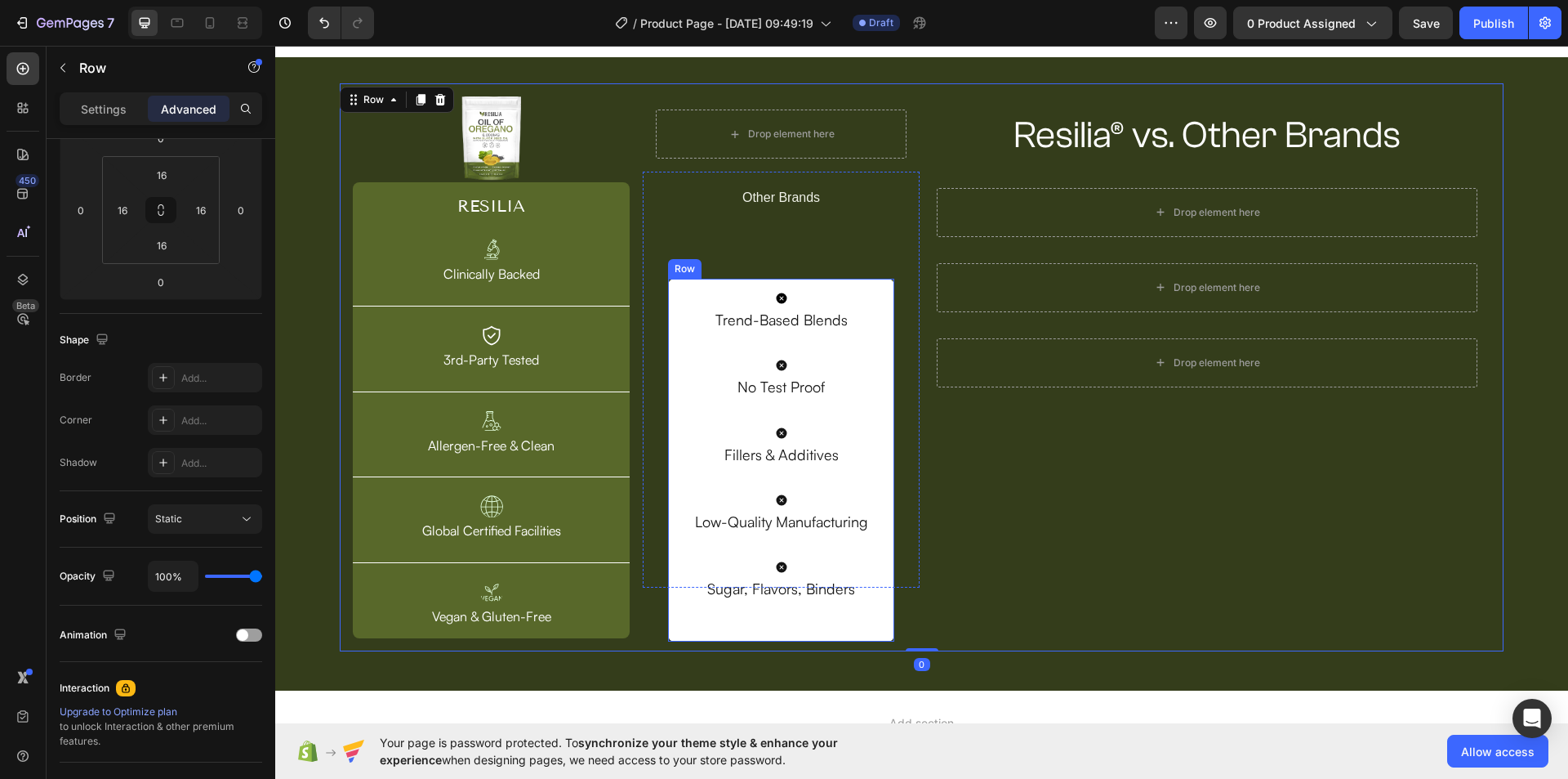
click at [860, 283] on div "Icon Trend-Based Blends Text Block Icon No Test Proof Text Block Icon Fillers &…" at bounding box center [780, 460] width 225 height 363
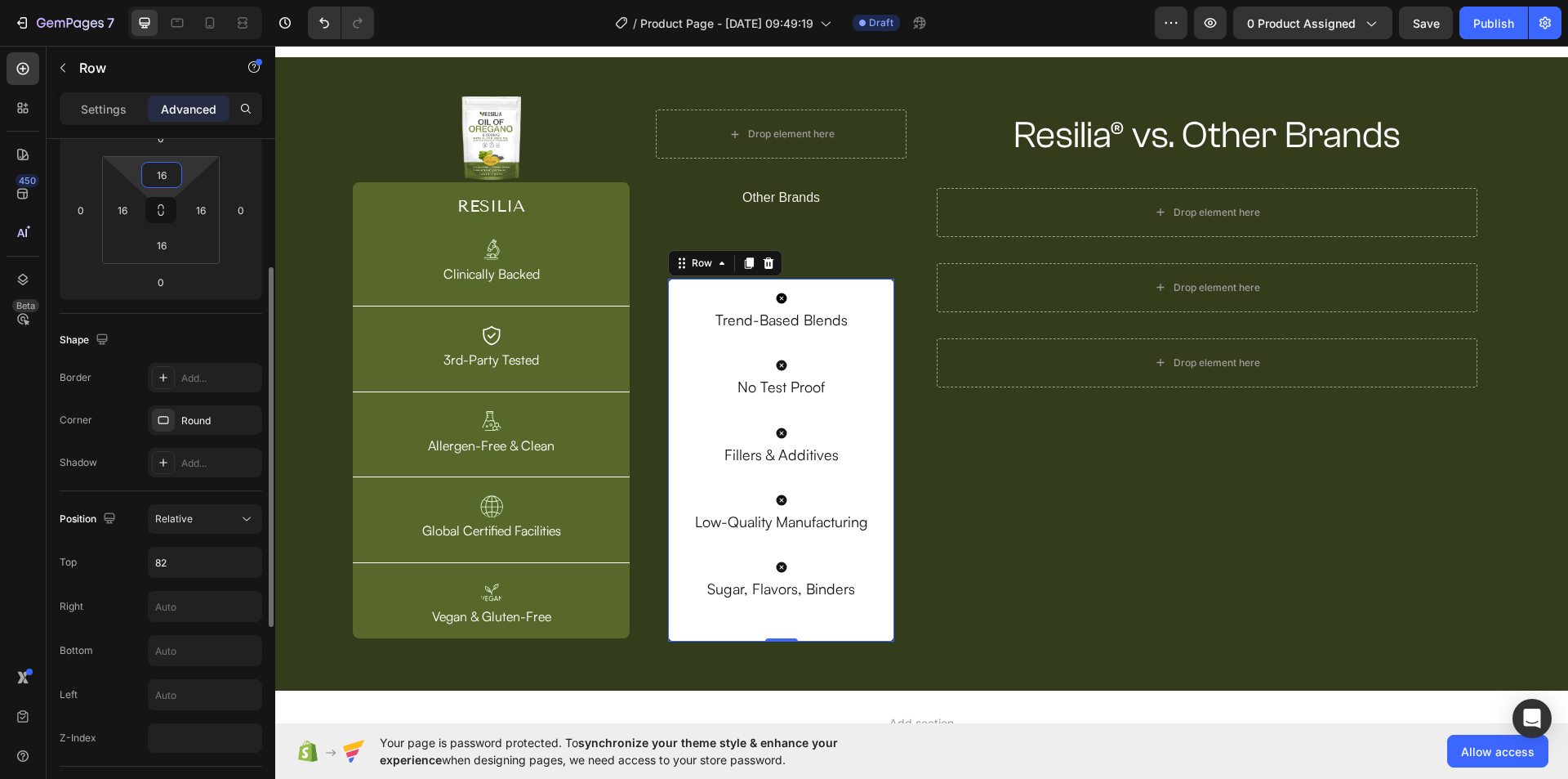
click at [151, 177] on input "16" at bounding box center [161, 174] width 32 height 24
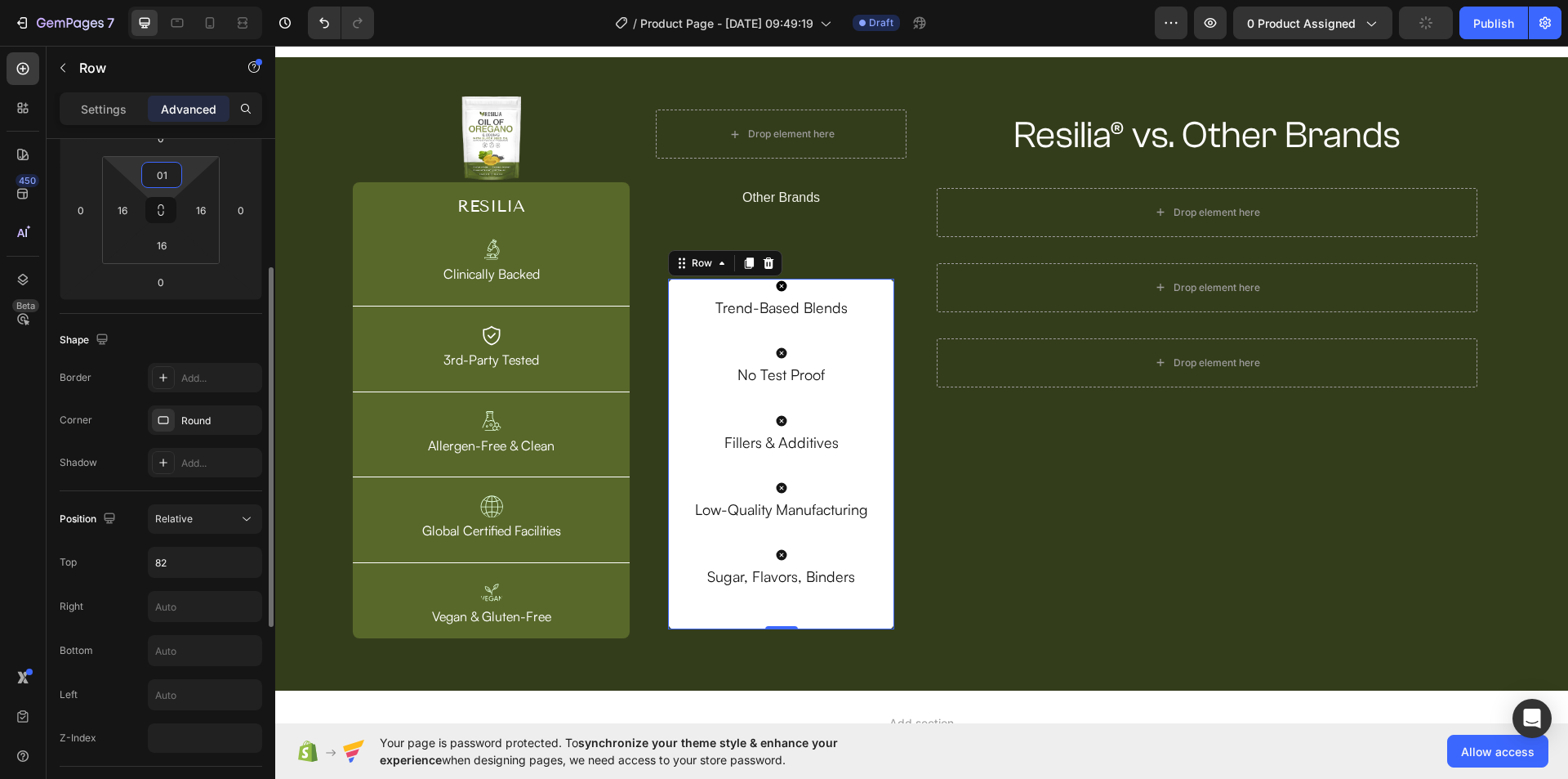
type input "016"
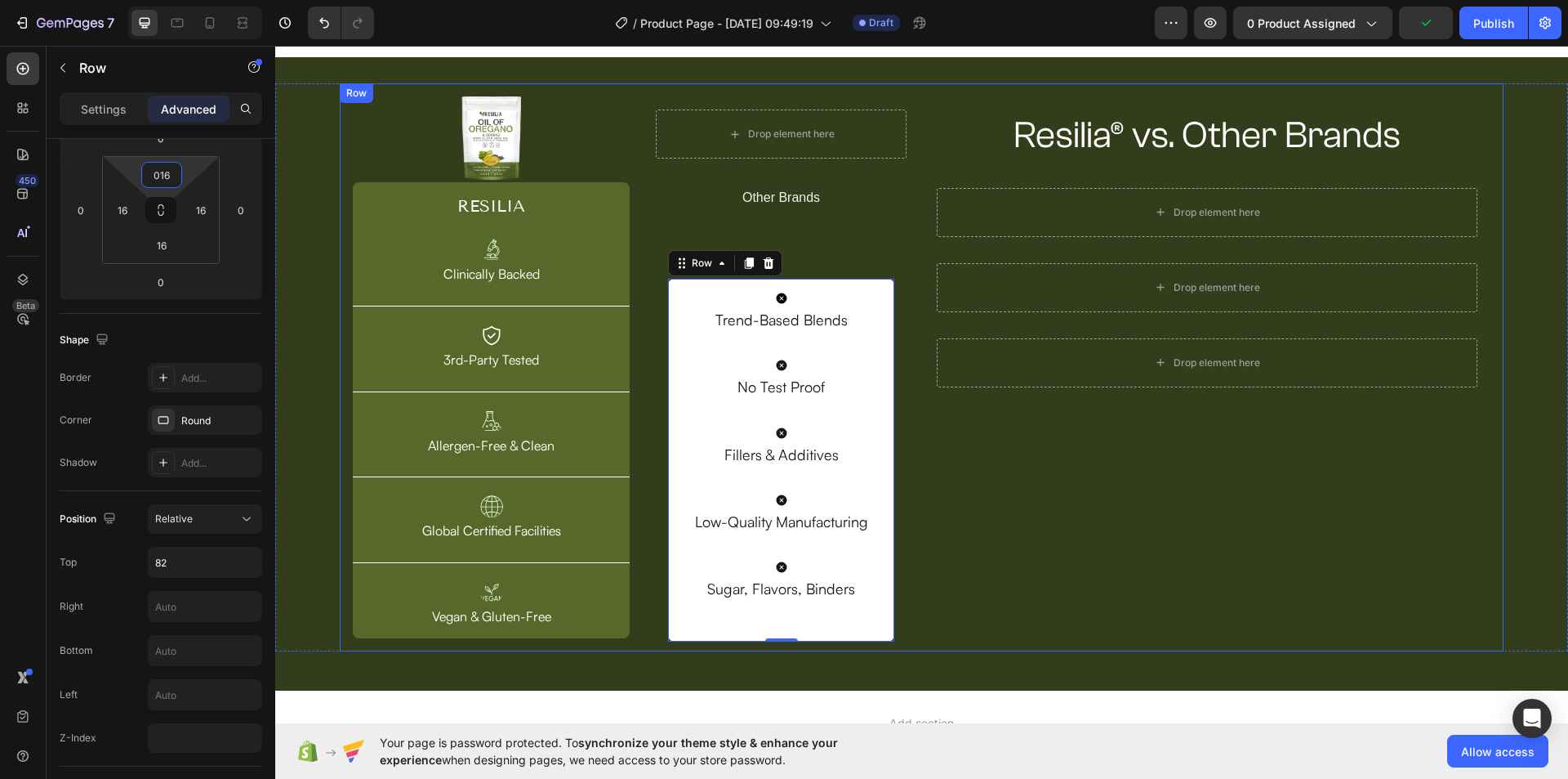
click at [1063, 434] on div "Resilia® vs. Other Brands Heading Row Drop element here Row Drop element here R…" at bounding box center [1207, 367] width 567 height 542
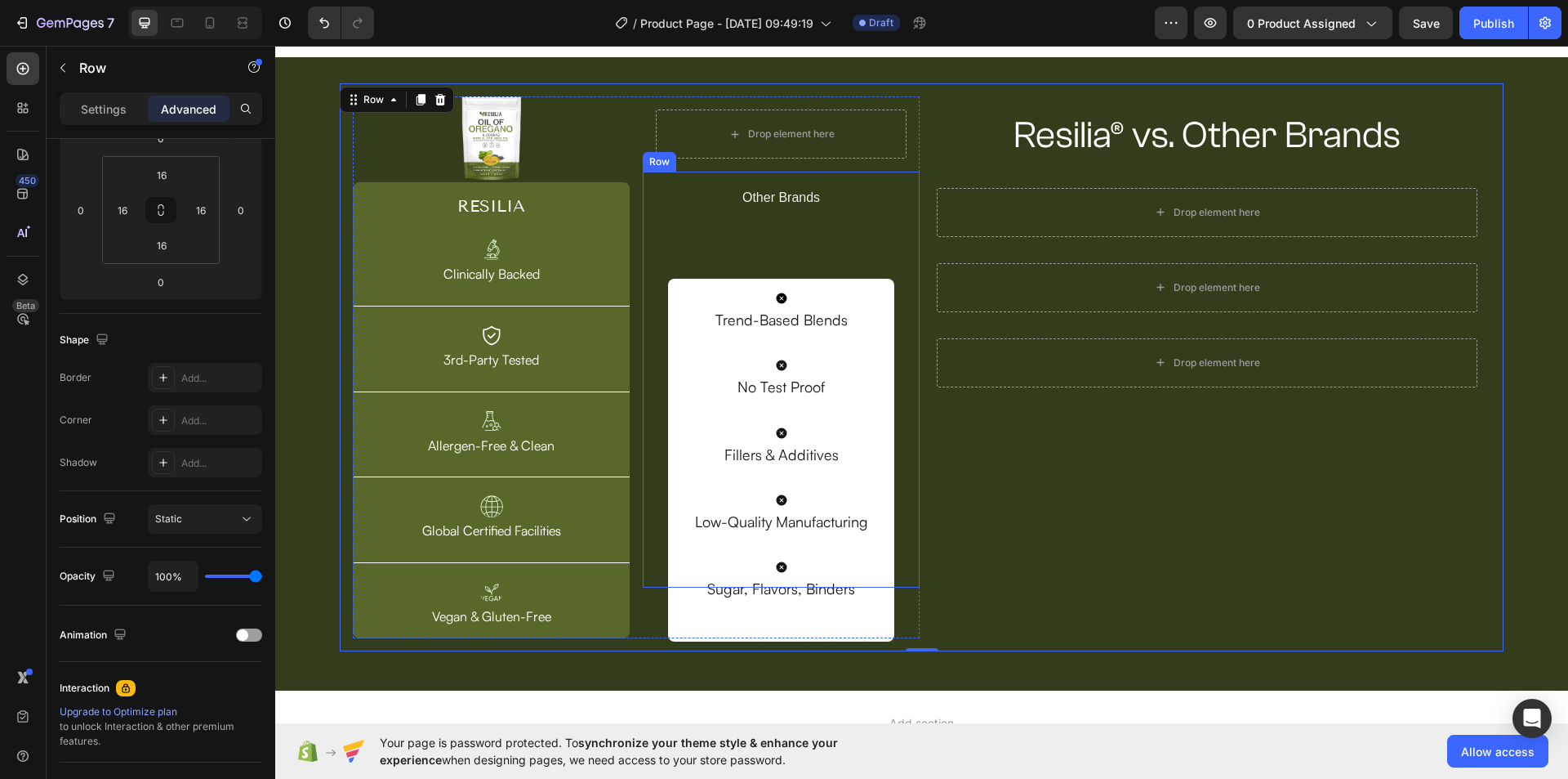
click at [906, 345] on div "Other Brands Text Block Icon Trend-Based Blends Text Block Icon No Test Proof T…" at bounding box center [780, 379] width 277 height 416
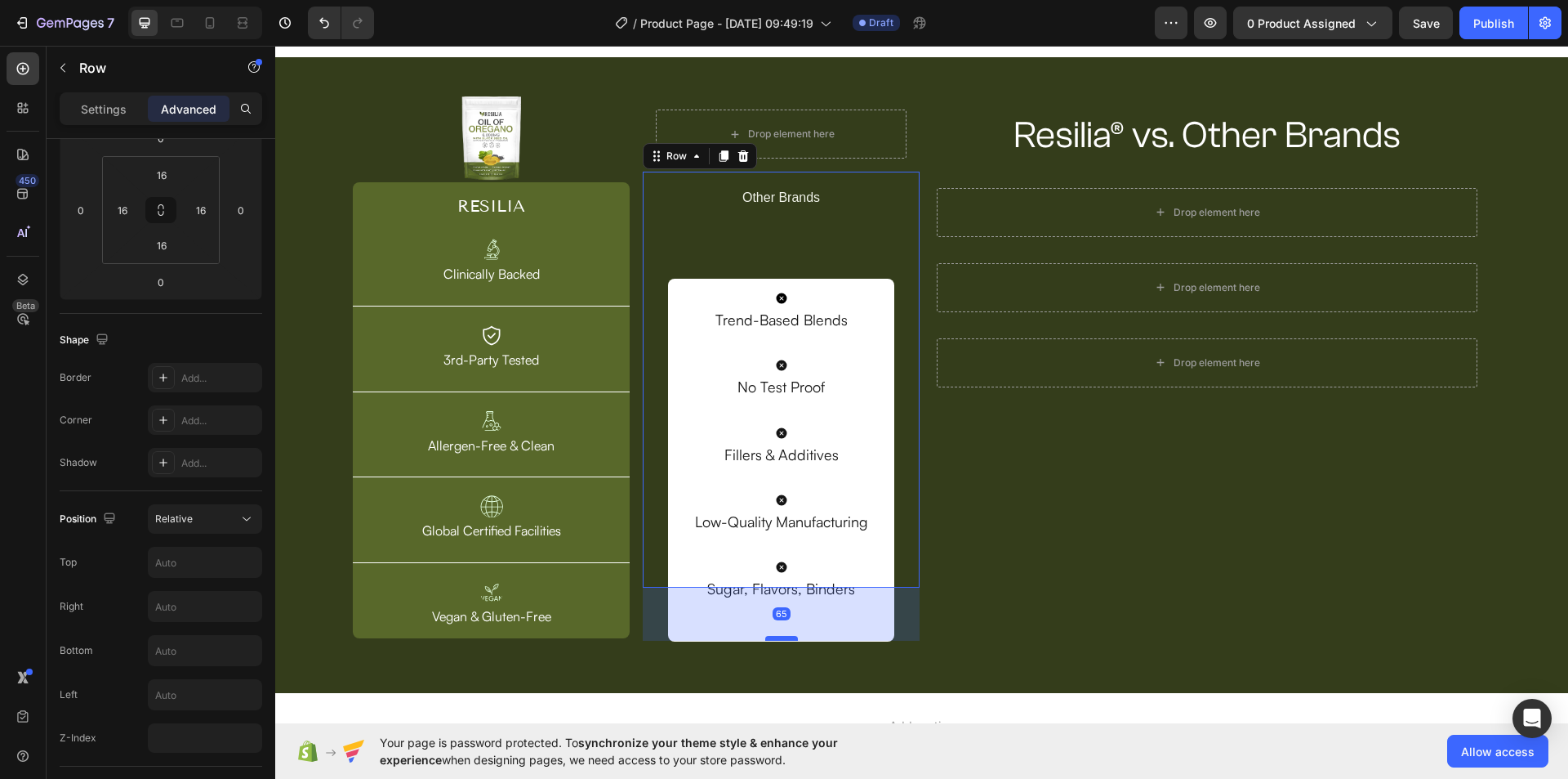
drag, startPoint x: 771, startPoint y: 585, endPoint x: 775, endPoint y: 638, distance: 53.2
click at [775, 638] on div at bounding box center [781, 637] width 32 height 4
type input "65"
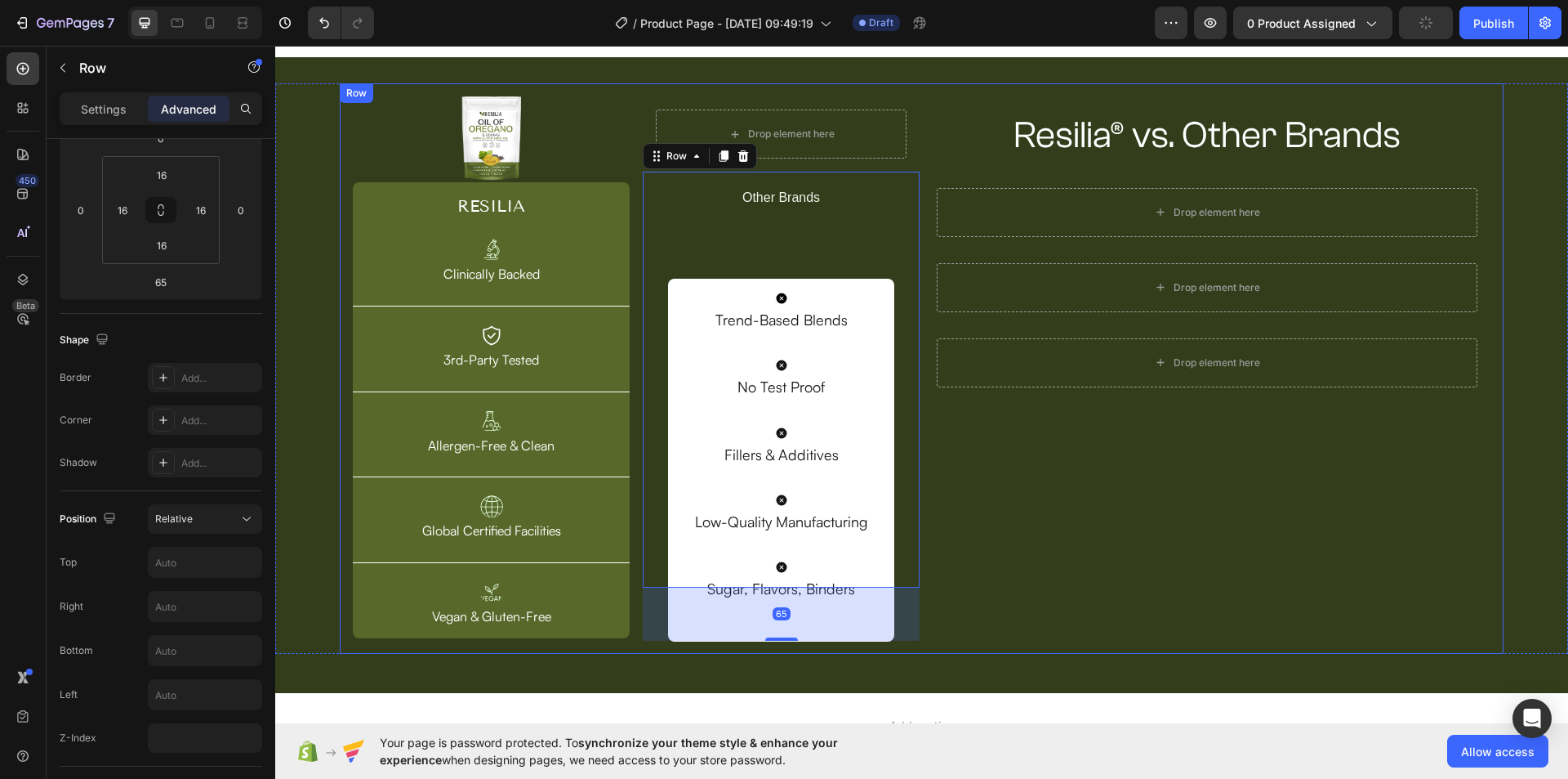
click at [1015, 613] on div "Resilia® vs. Other Brands Heading Row Drop element here Row Drop element here R…" at bounding box center [1207, 368] width 567 height 544
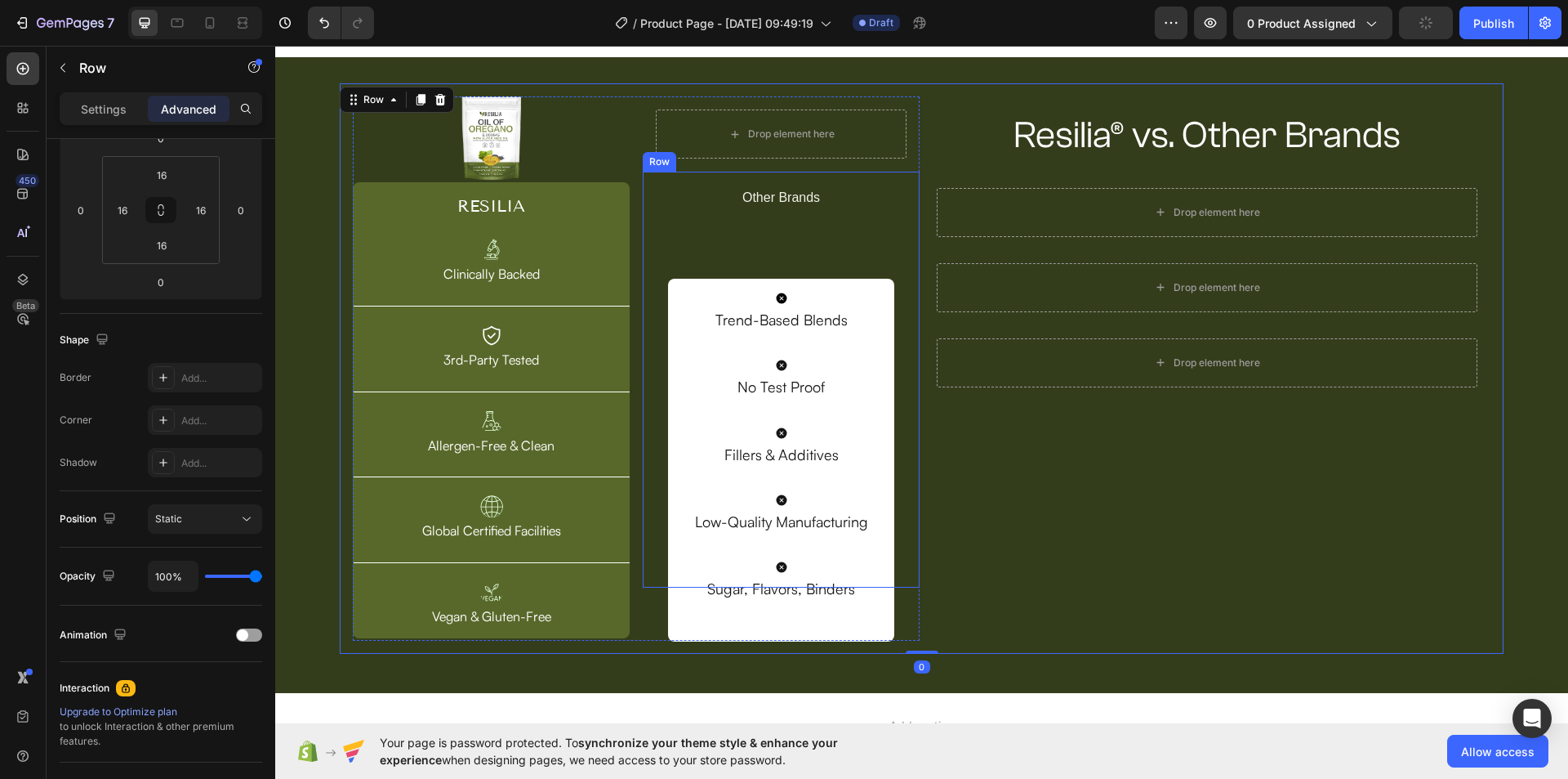
click at [894, 583] on div "Other Brands Text Block Icon Trend-Based Blends Text Block Icon No Test Proof T…" at bounding box center [780, 379] width 277 height 416
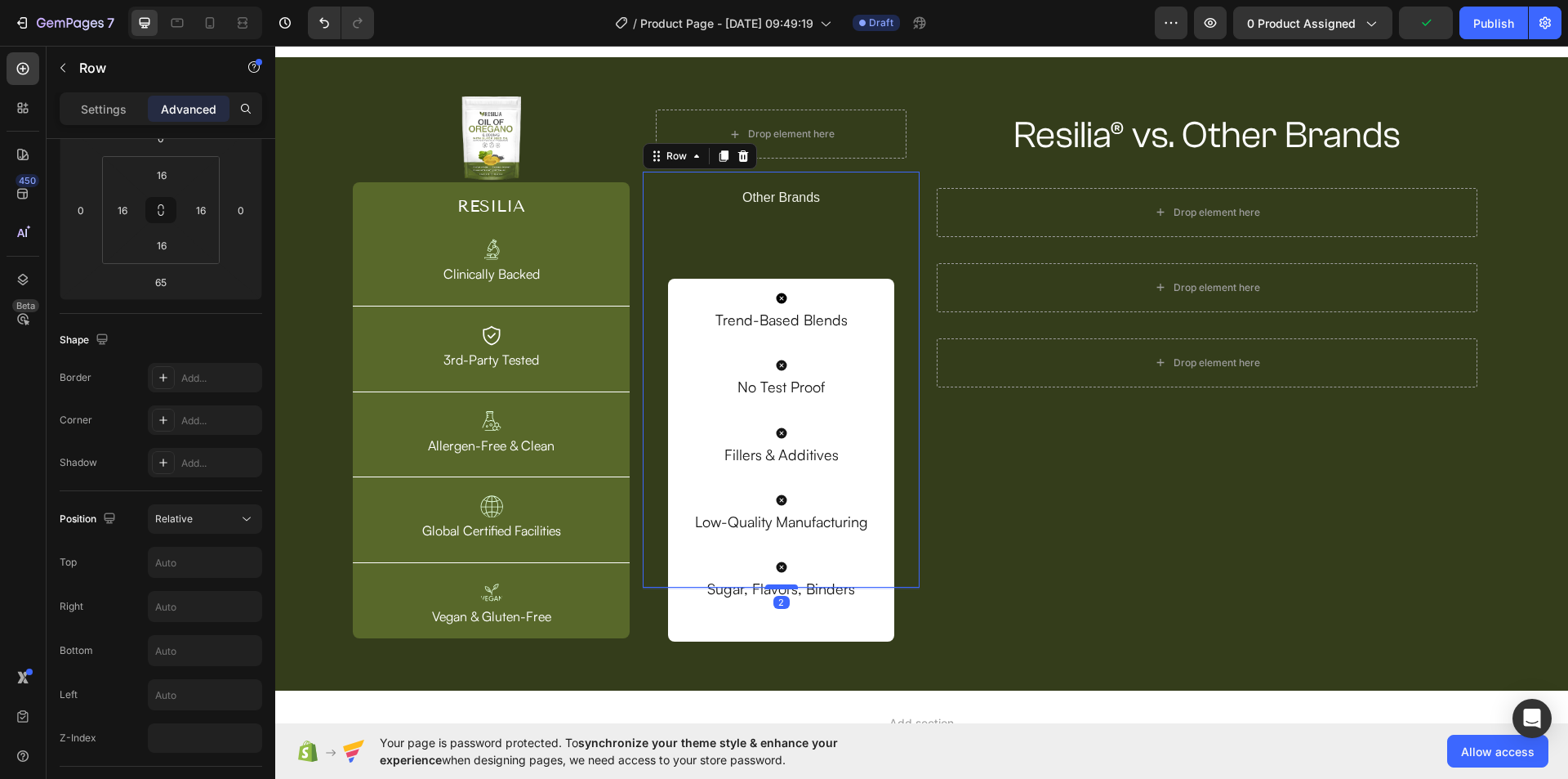
drag, startPoint x: 778, startPoint y: 637, endPoint x: 770, endPoint y: 586, distance: 51.6
click at [770, 586] on div at bounding box center [781, 586] width 32 height 4
drag, startPoint x: 775, startPoint y: 587, endPoint x: 772, endPoint y: 577, distance: 10.4
click at [772, 577] on div "Other Brands Text Block Icon Trend-Based Blends Text Block Icon No Test Proof T…" at bounding box center [780, 379] width 277 height 416
type input "0"
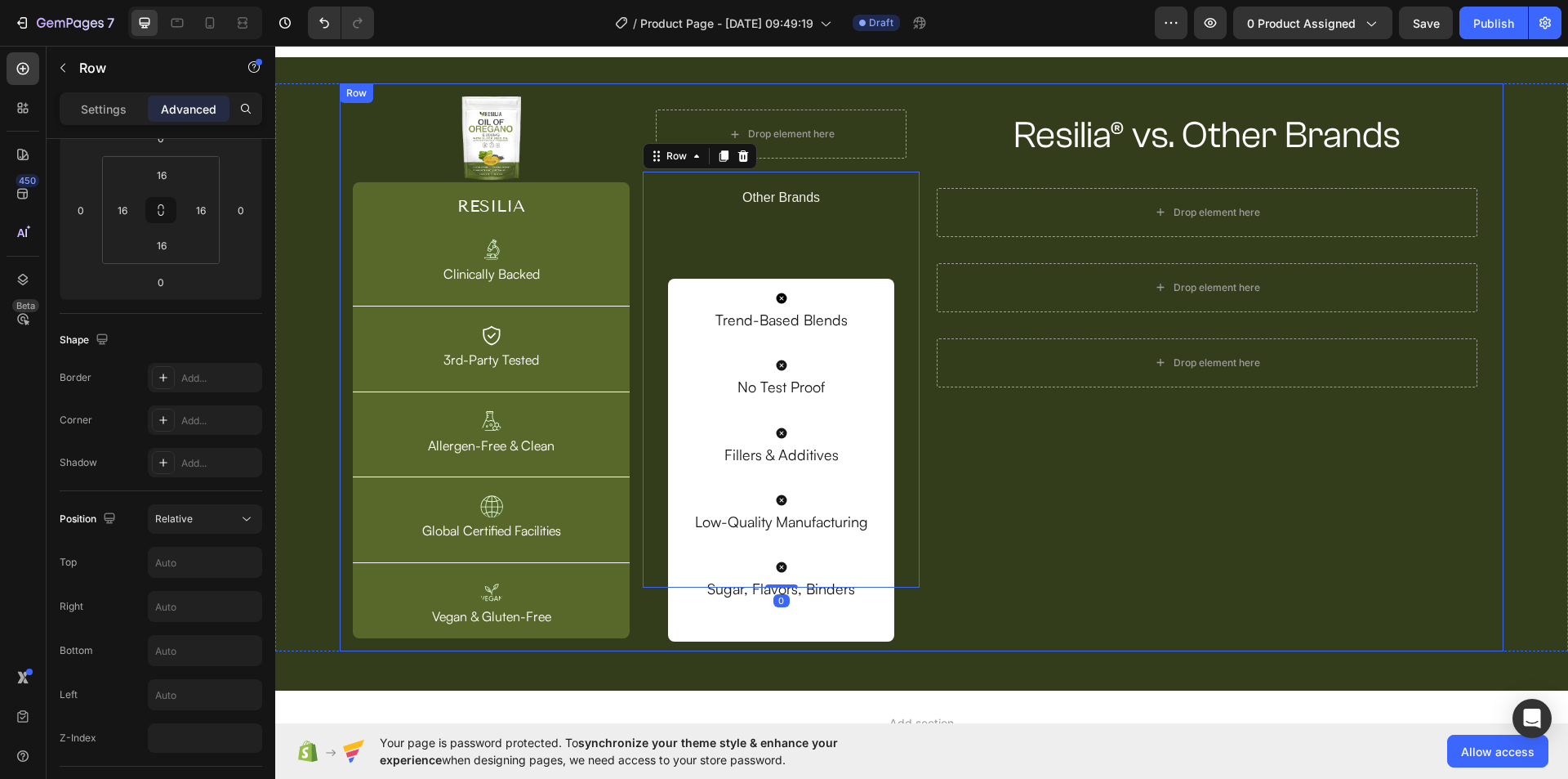
click at [1024, 560] on div "Resilia® vs. Other Brands Heading Row Drop element here Row Drop element here R…" at bounding box center [1207, 367] width 567 height 542
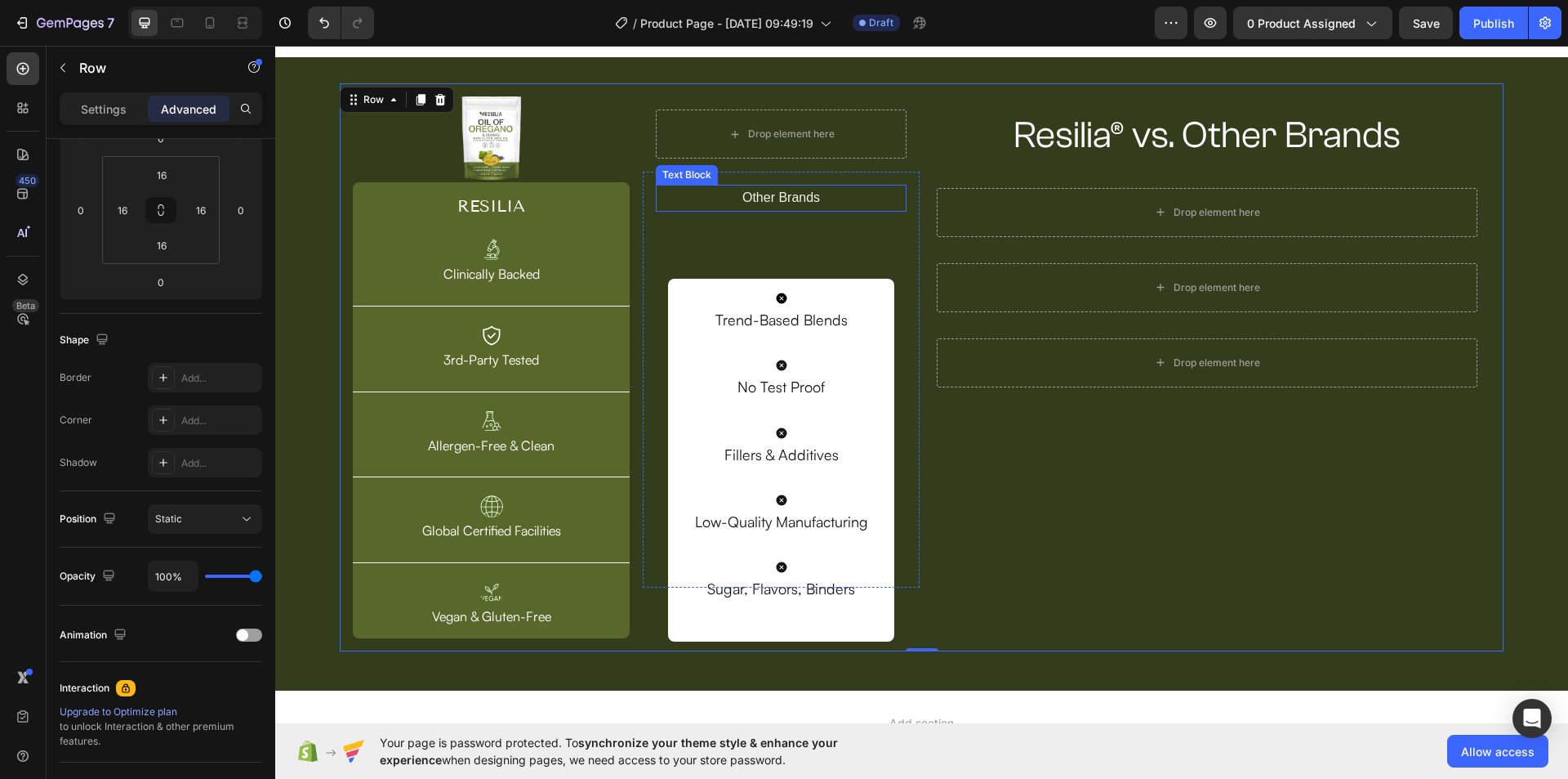
click at [785, 206] on p "Other Brands" at bounding box center [781, 198] width 248 height 23
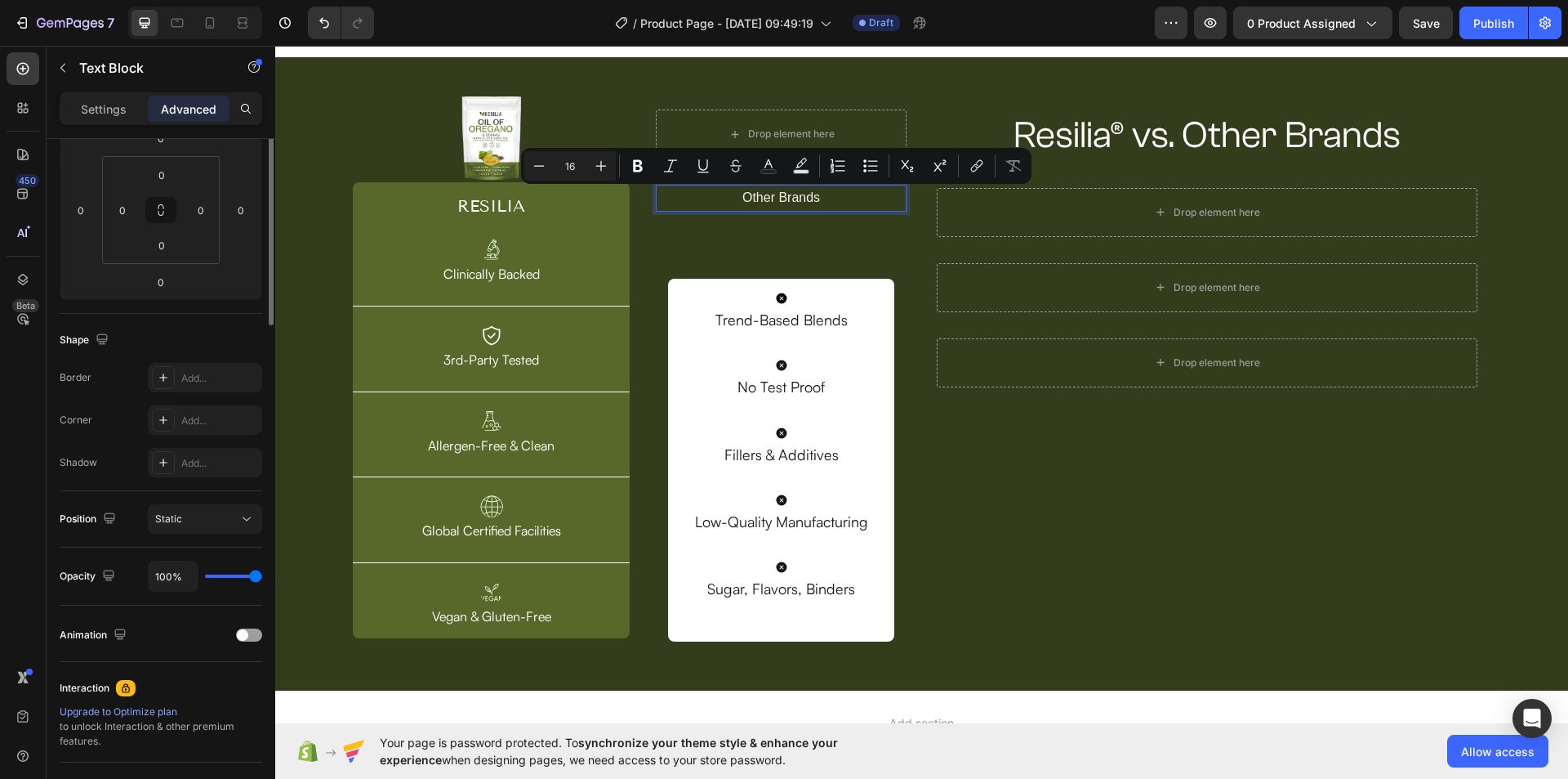
scroll to position [0, 0]
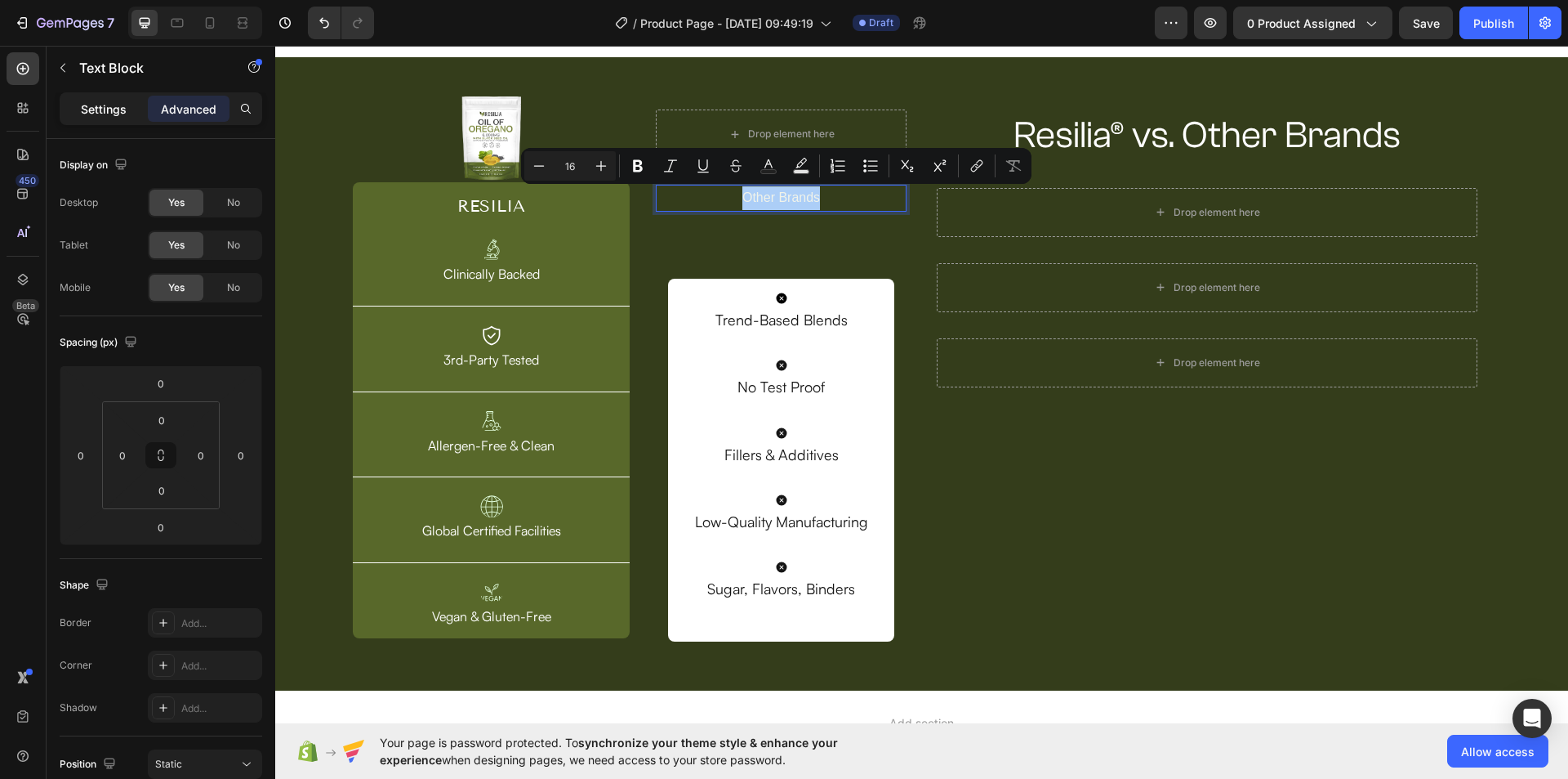
click at [114, 110] on p "Settings" at bounding box center [103, 109] width 46 height 17
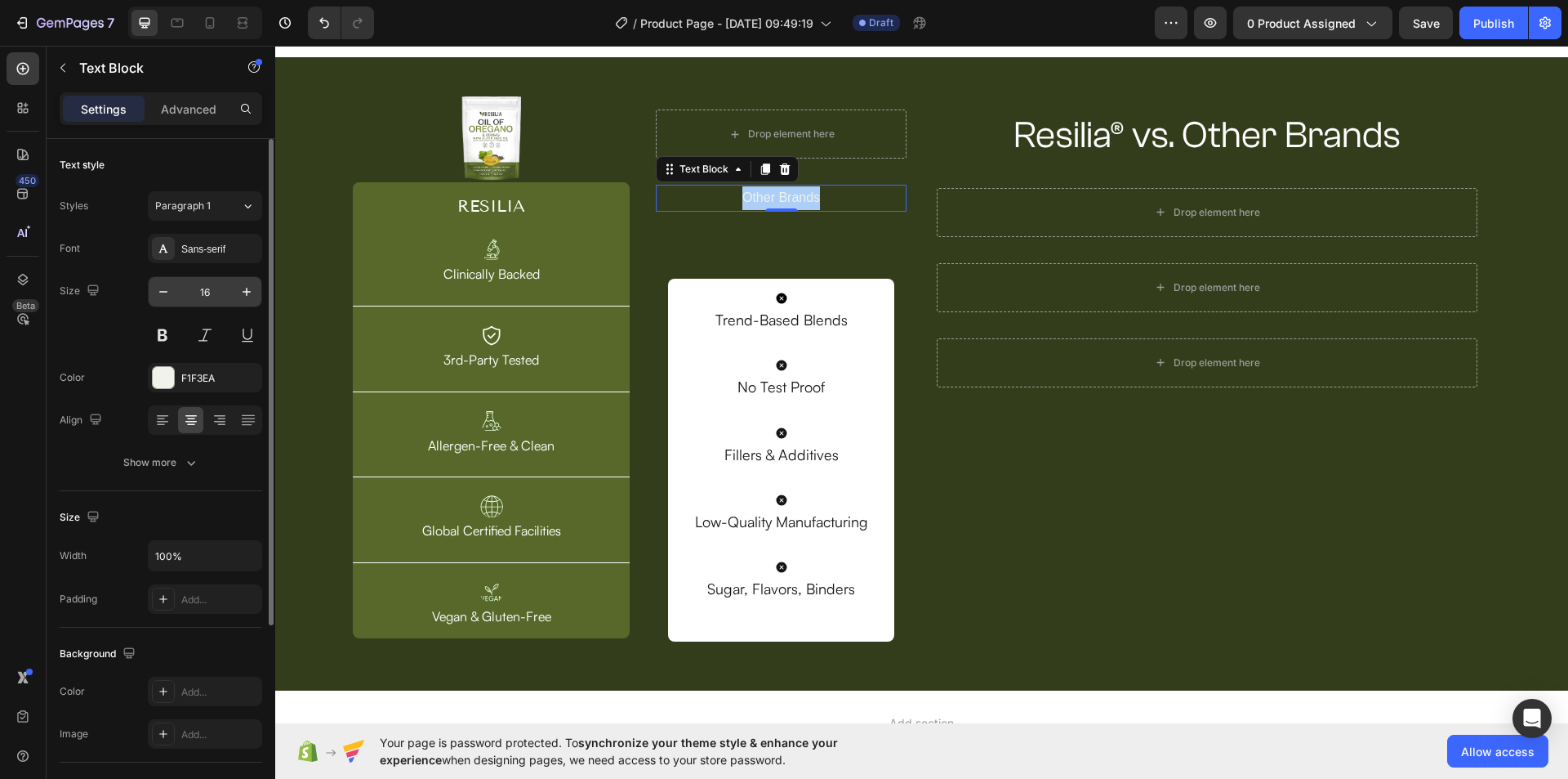
click at [208, 287] on input "16" at bounding box center [205, 292] width 54 height 30
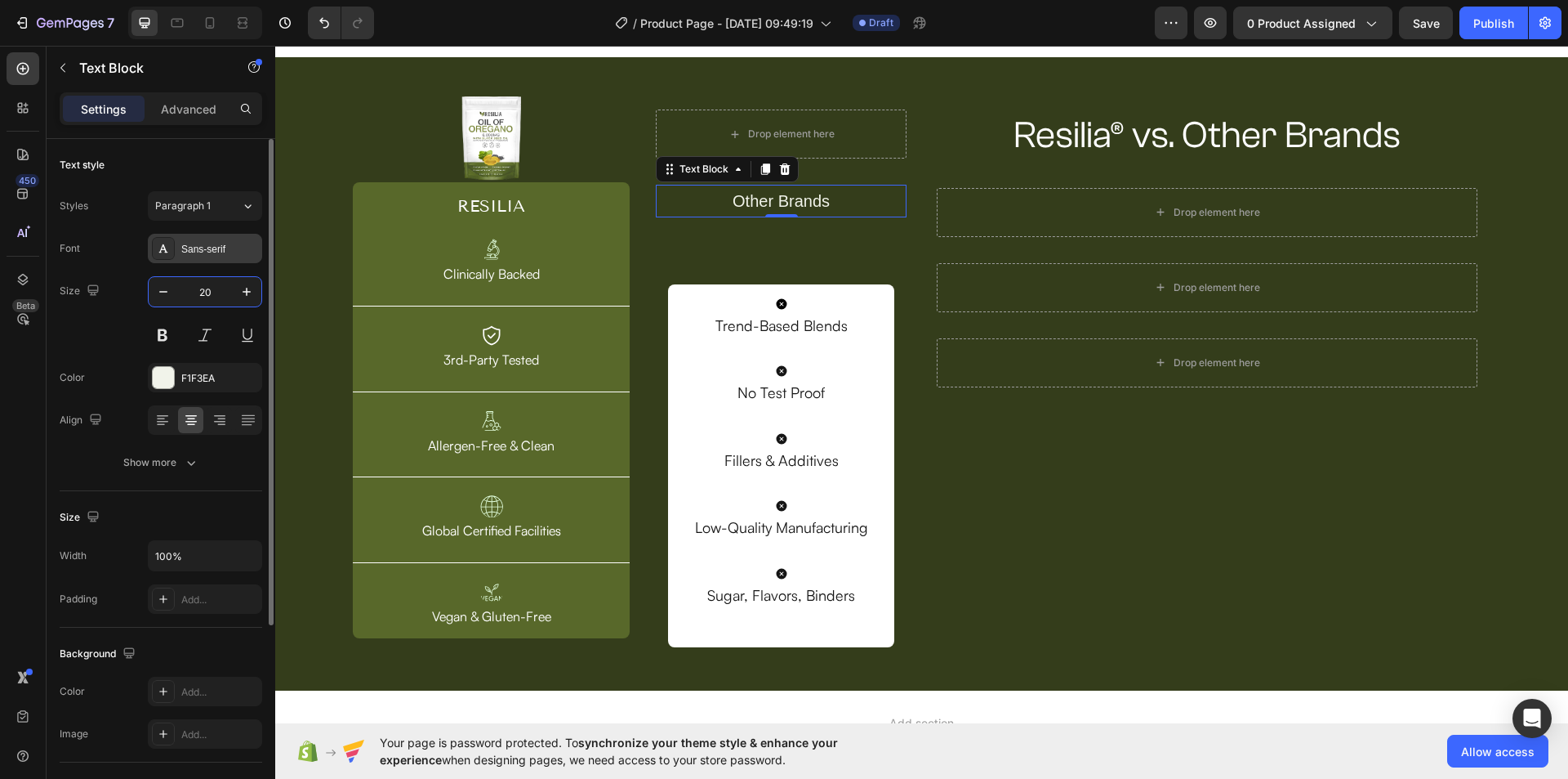
type input "20"
click at [212, 249] on div "Sans-serif" at bounding box center [220, 249] width 77 height 14
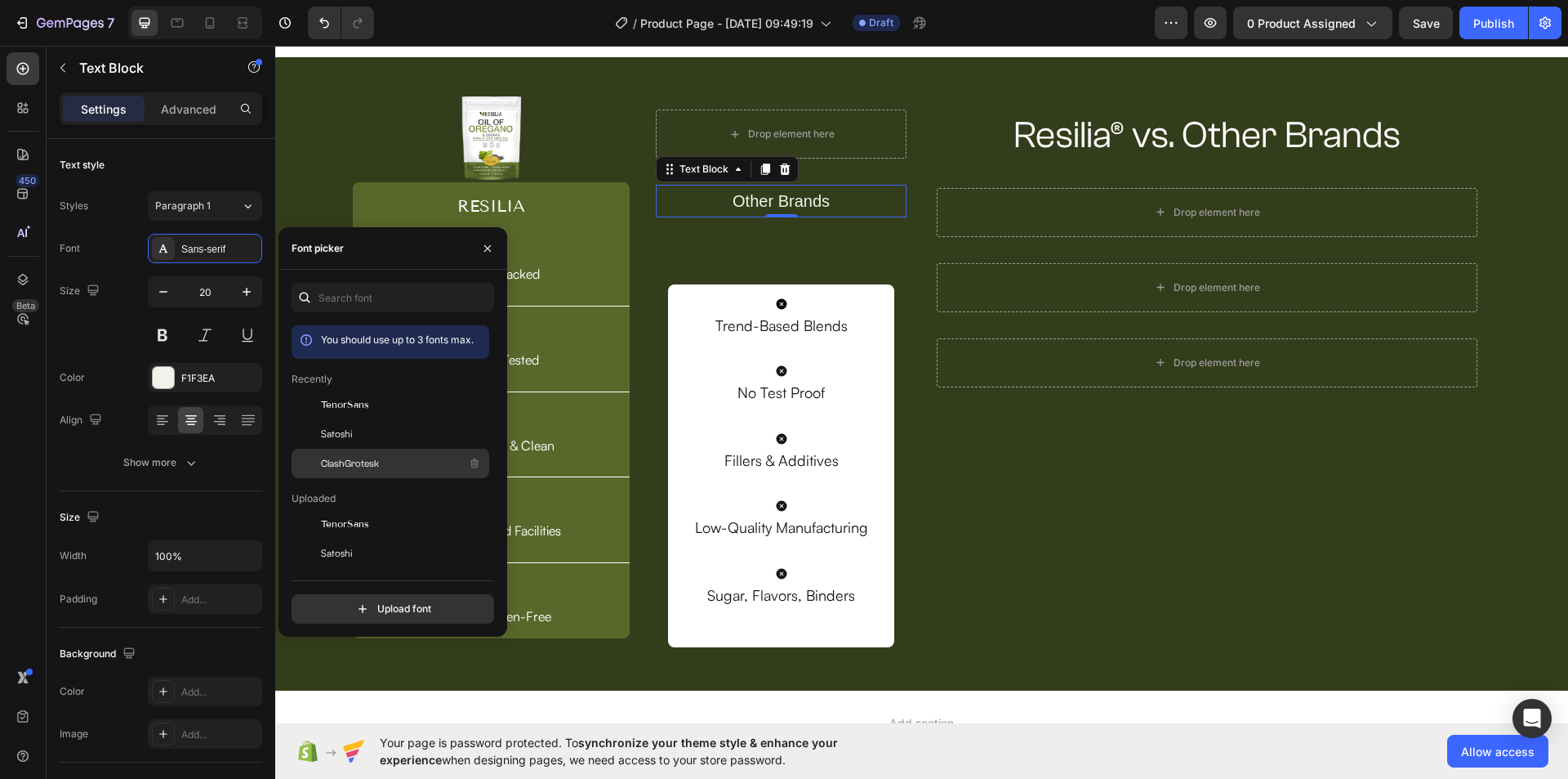
click at [369, 450] on div "ClashGrotesk" at bounding box center [390, 463] width 197 height 30
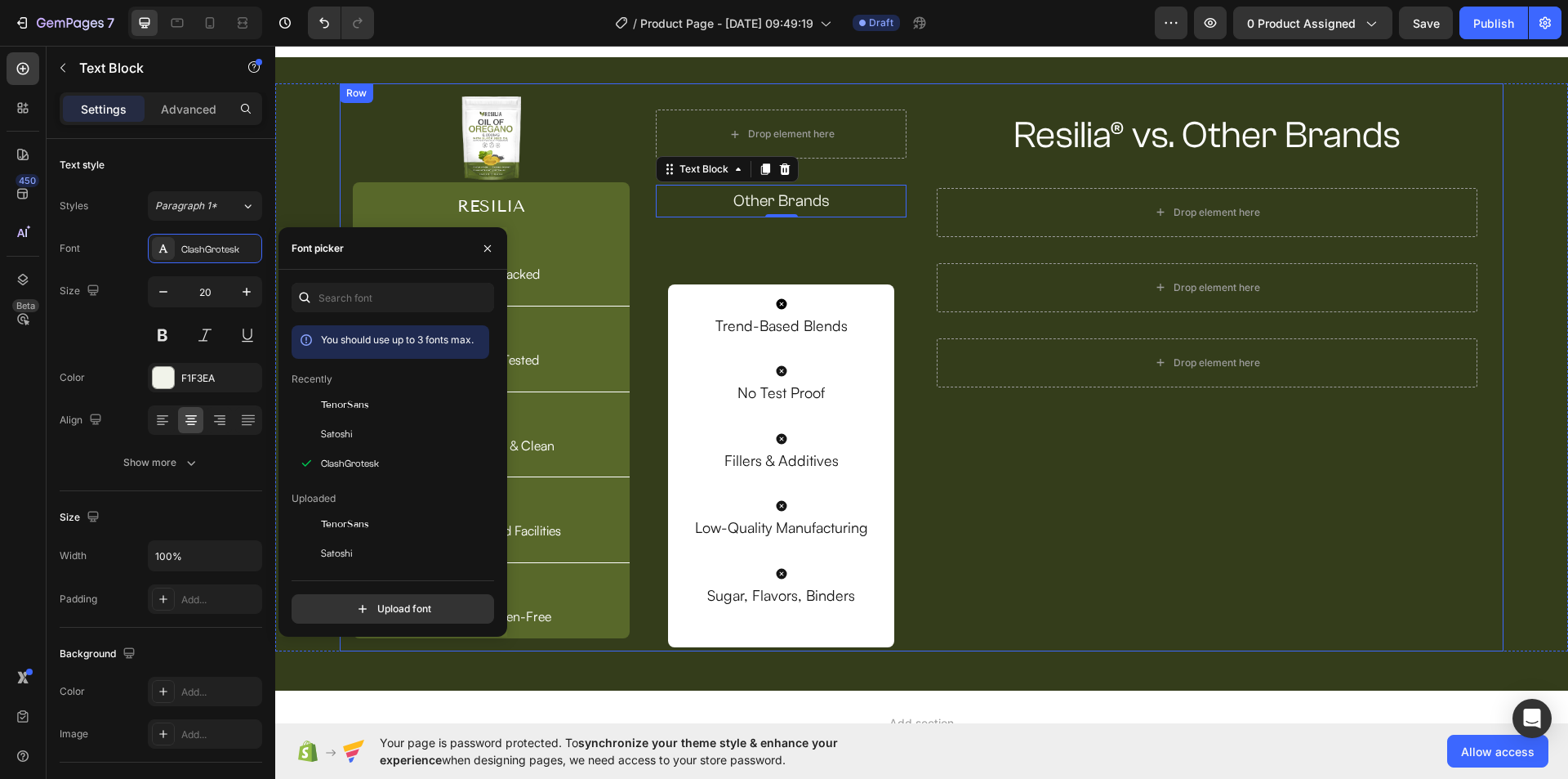
click at [1015, 531] on div "Resilia® vs. Other Brands Heading Row Drop element here Row Drop element here R…" at bounding box center [1207, 367] width 567 height 542
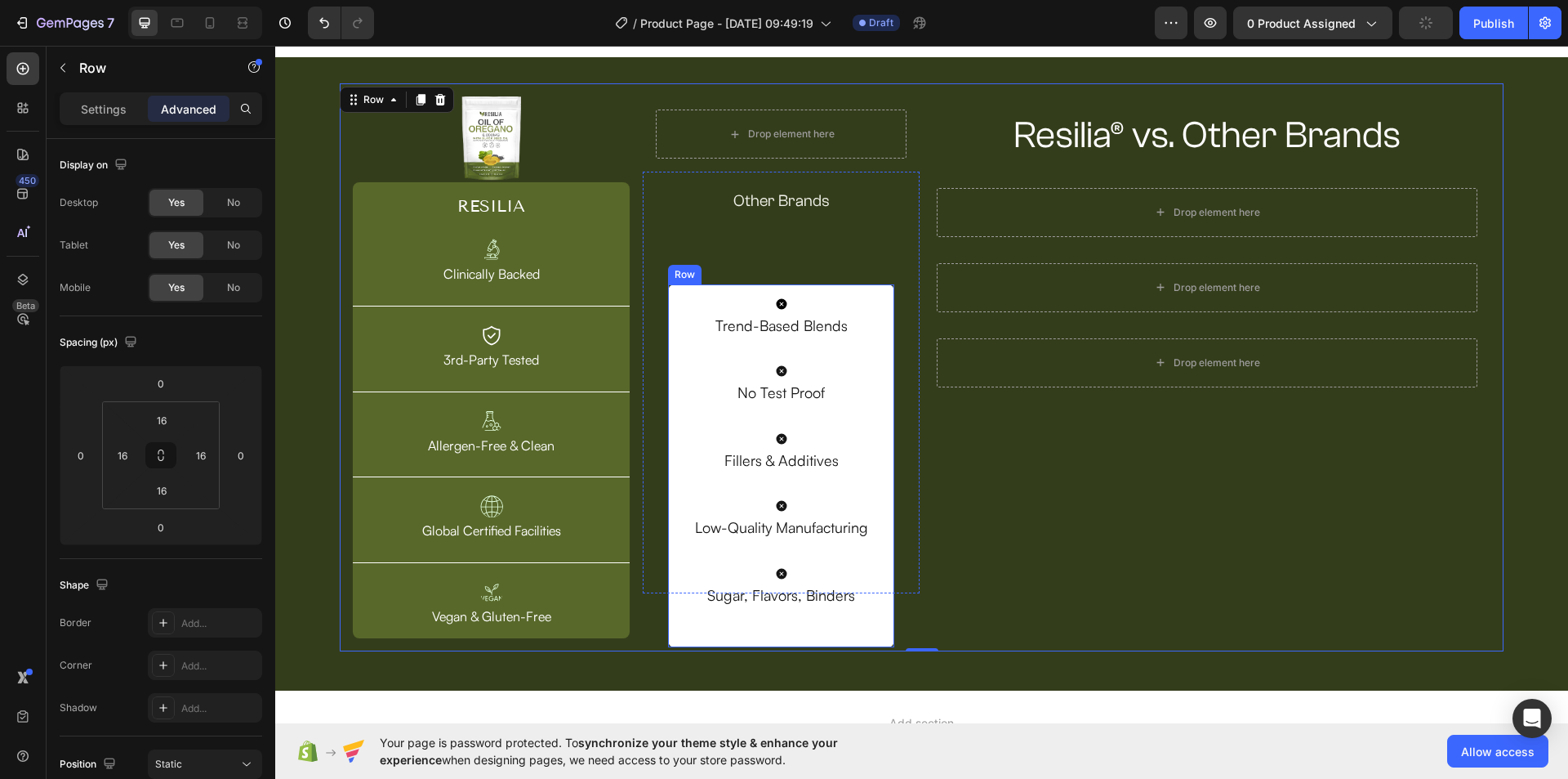
click at [882, 327] on div "Icon Trend-Based Blends Text Block Icon No Test Proof Text Block Icon Fillers &…" at bounding box center [780, 466] width 225 height 363
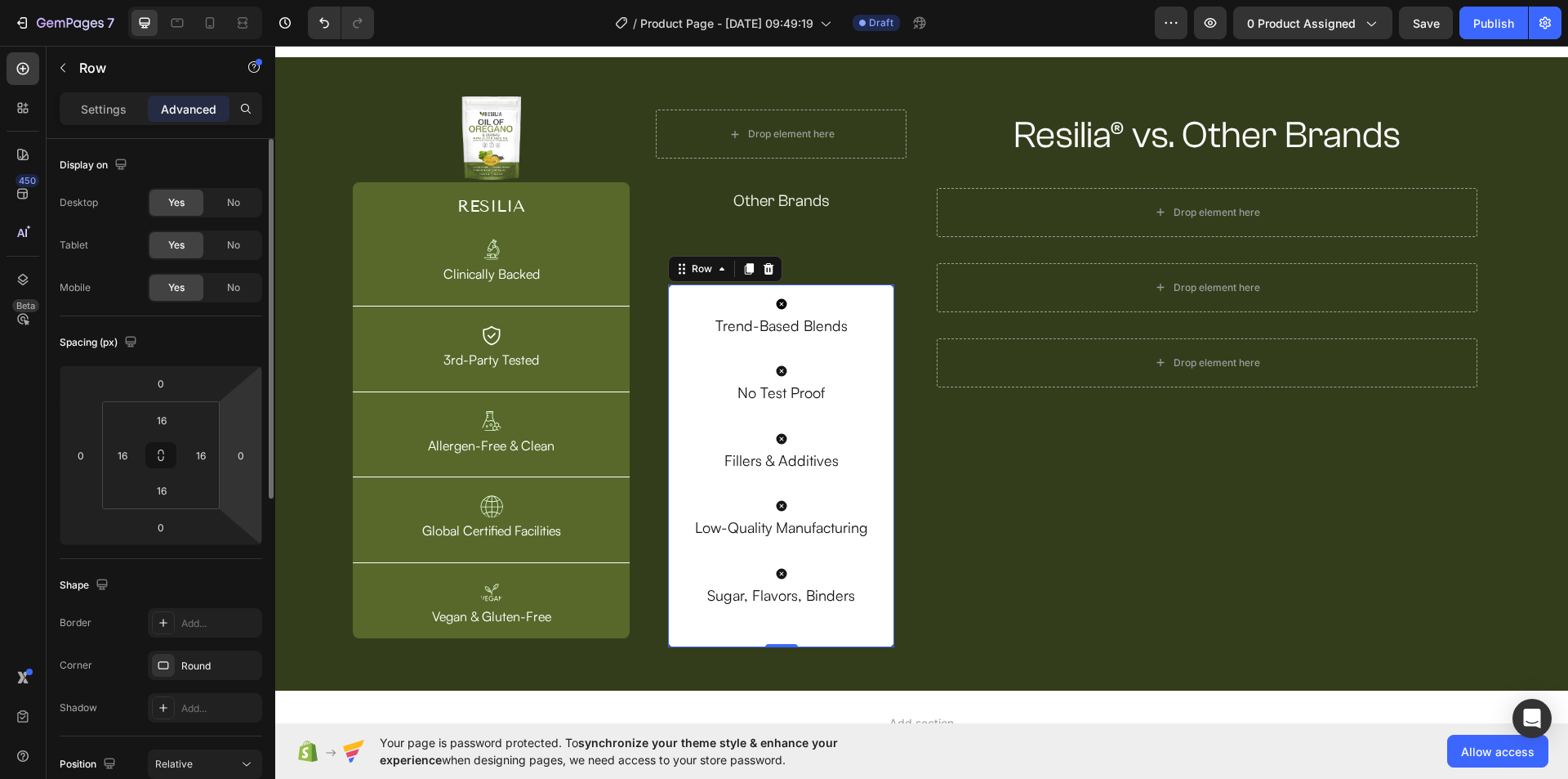
scroll to position [408, 0]
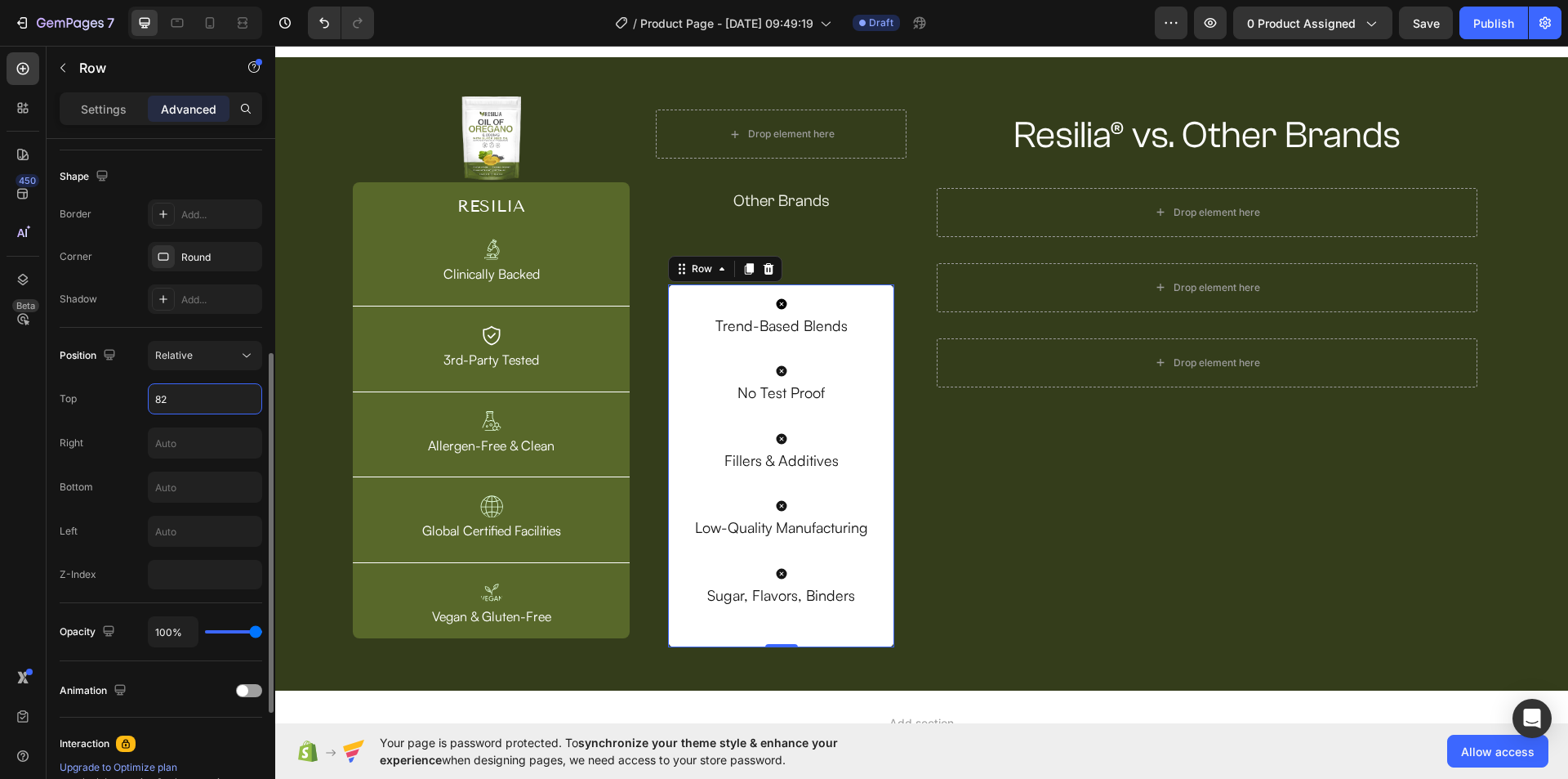
click at [160, 393] on input "82" at bounding box center [205, 398] width 113 height 30
type input "0"
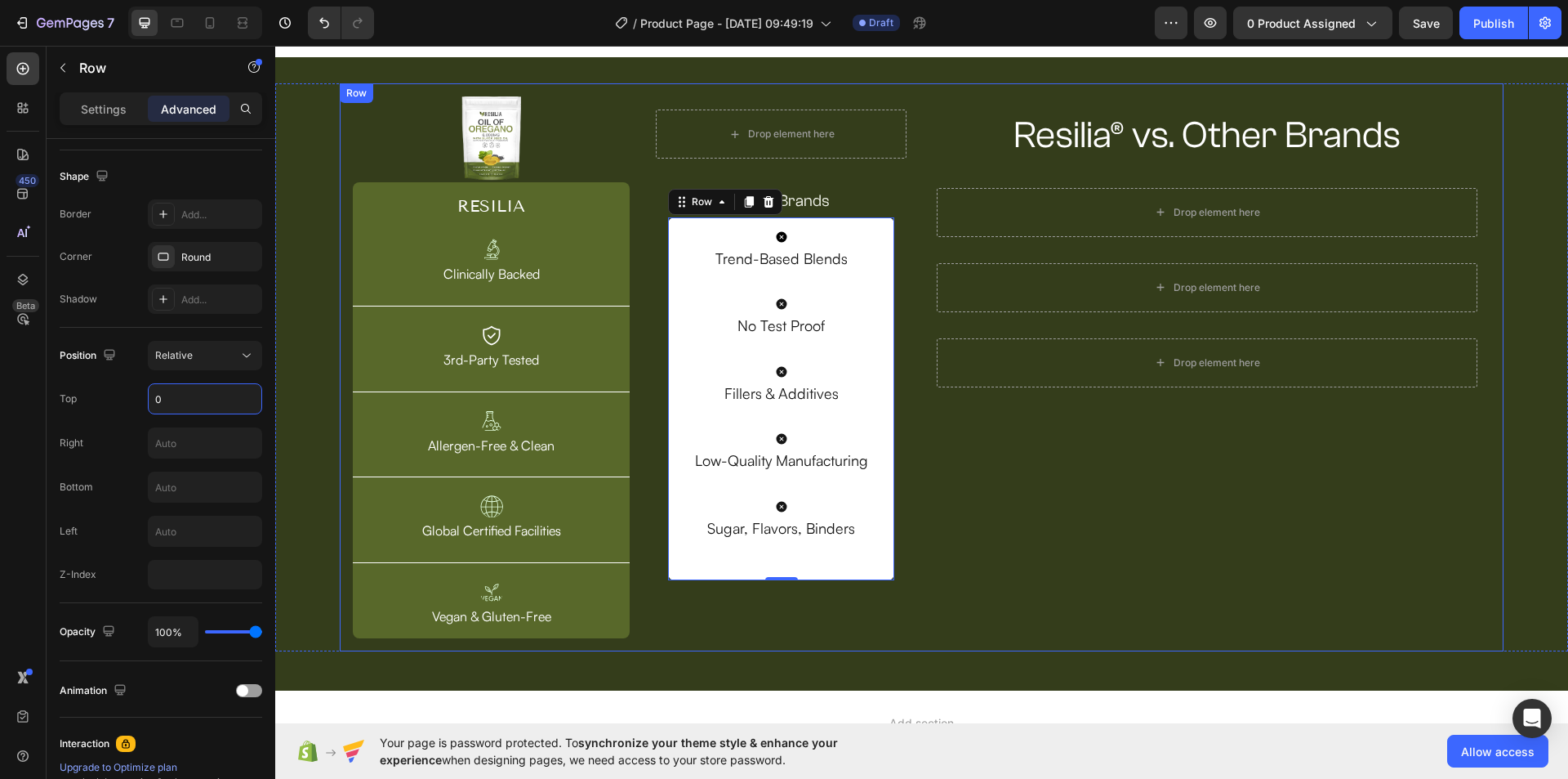
click at [1032, 460] on div "Resilia® vs. Other Brands Heading Row Drop element here Row Drop element here R…" at bounding box center [1207, 367] width 567 height 542
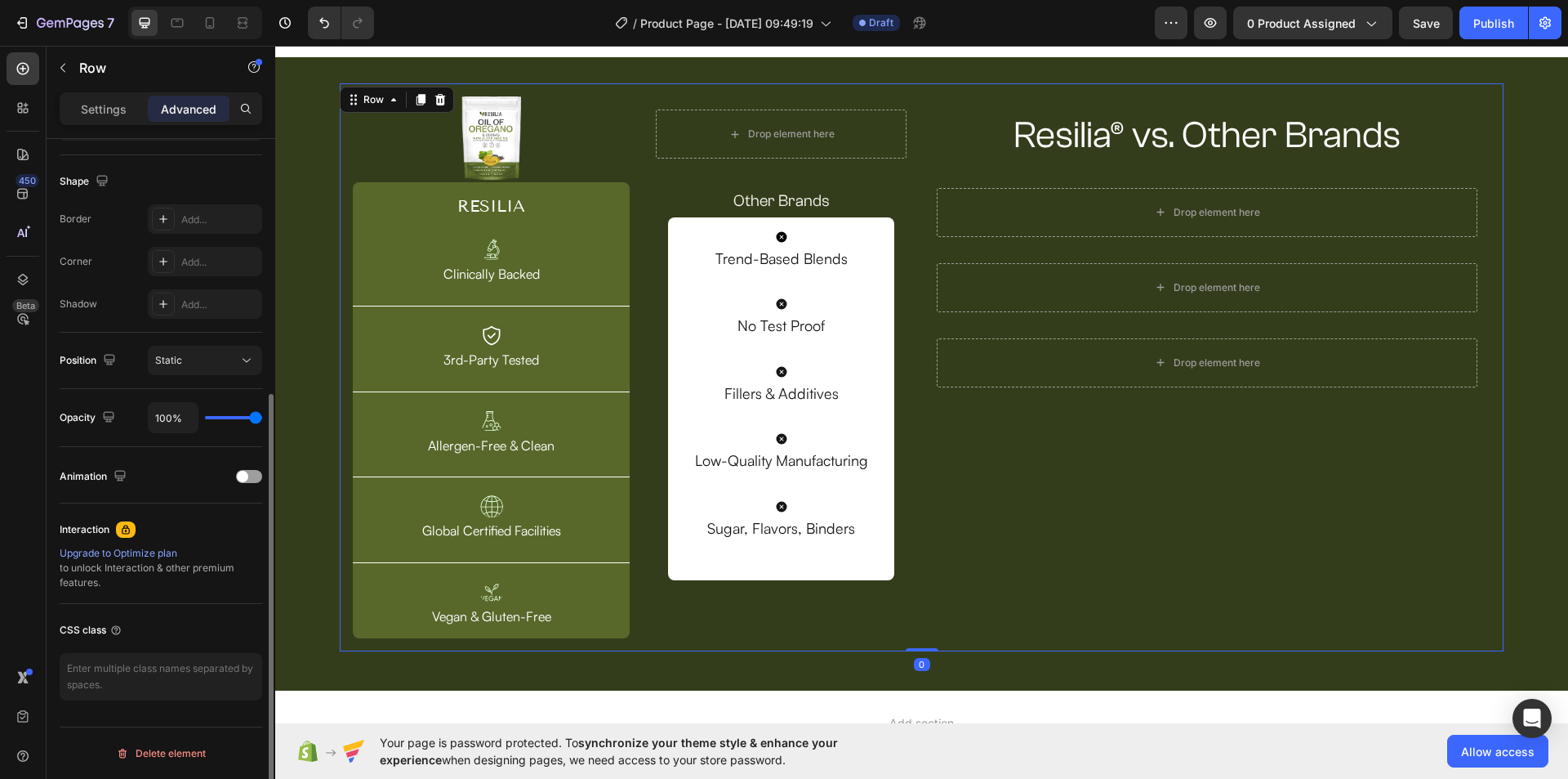
scroll to position [404, 0]
click at [887, 427] on div "Icon Trend-Based Blends Text Block Icon No Test Proof Text Block Icon Fillers &…" at bounding box center [780, 398] width 225 height 363
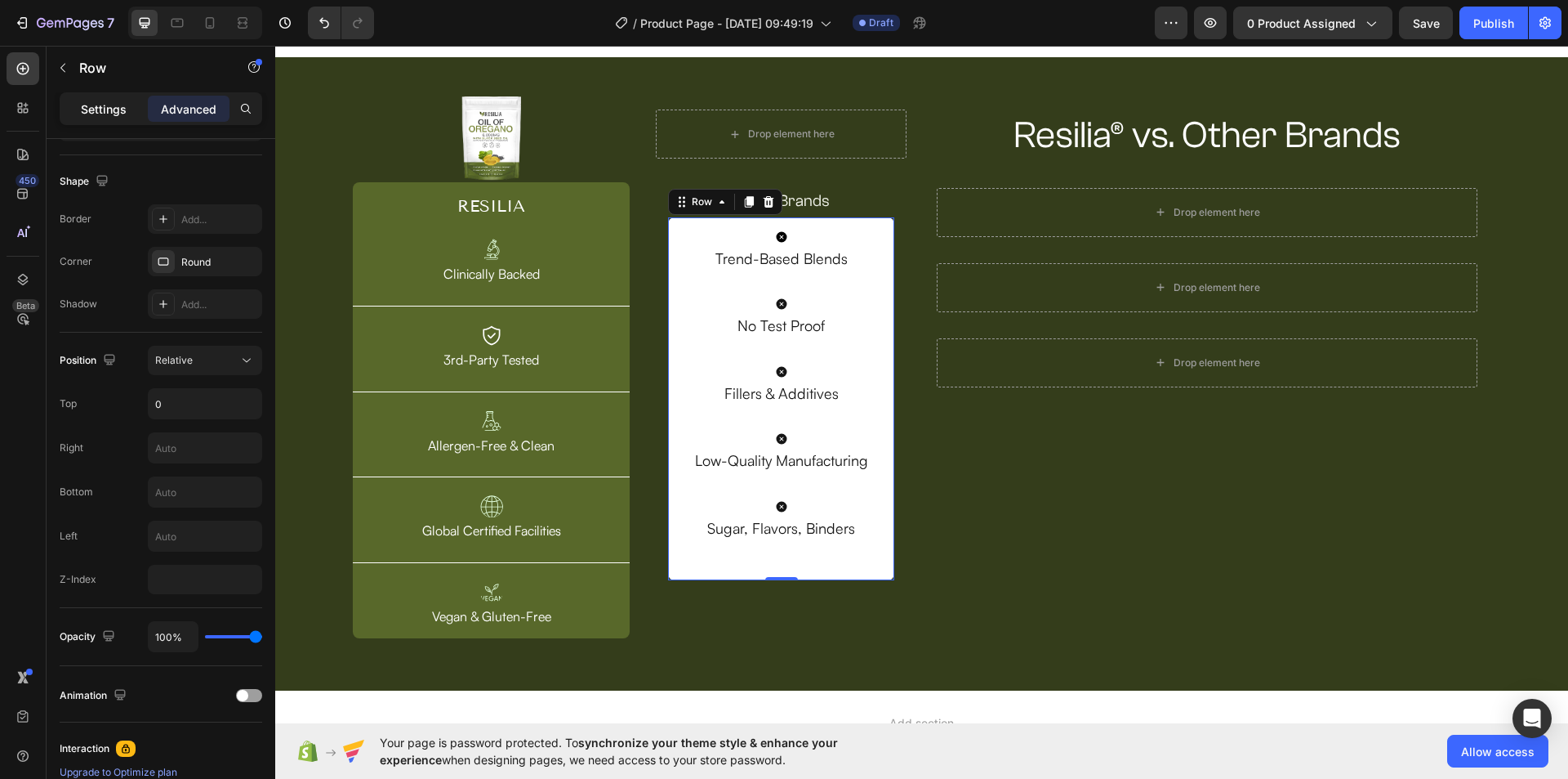
click at [105, 109] on p "Settings" at bounding box center [103, 109] width 46 height 17
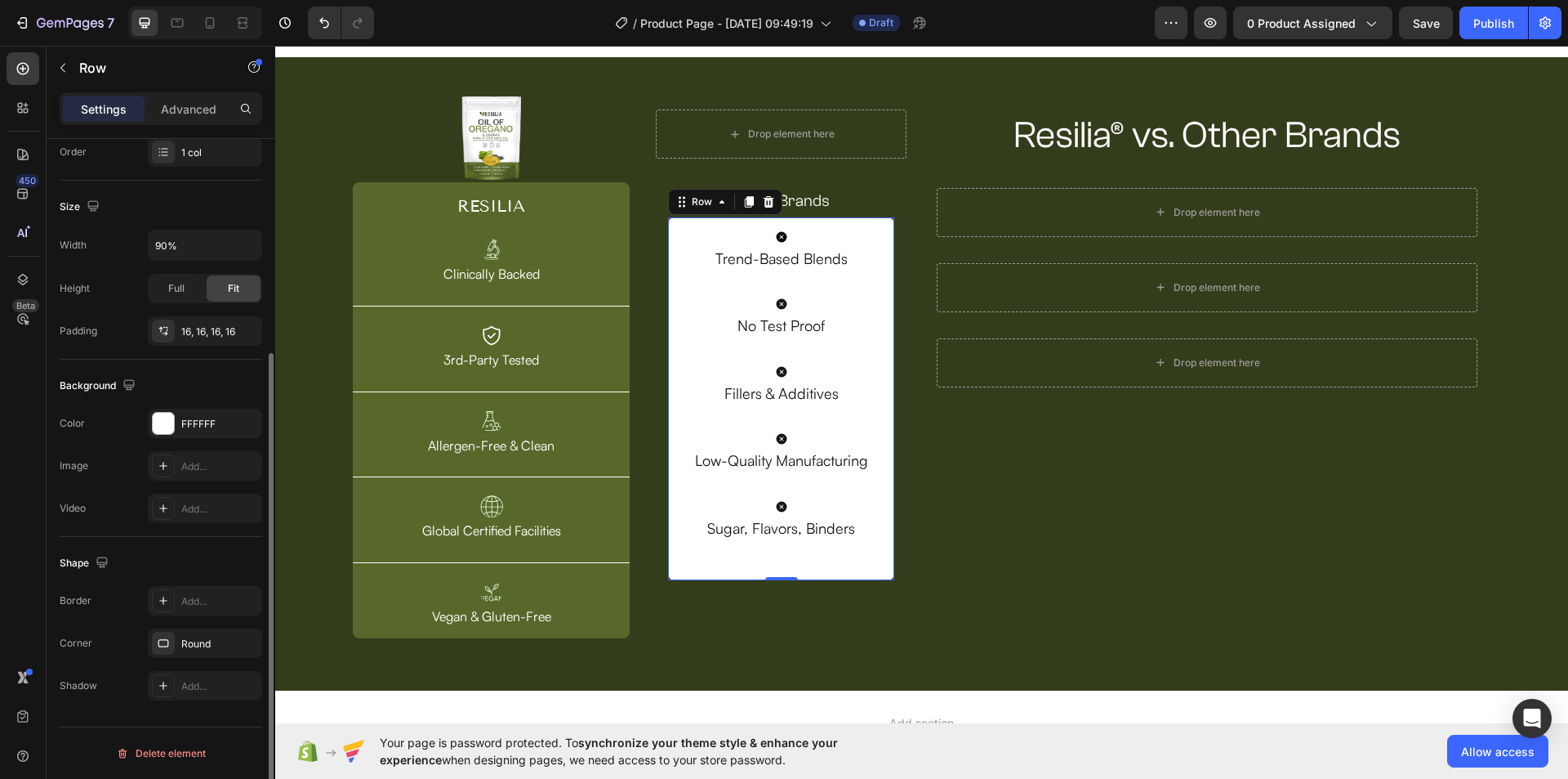
scroll to position [311, 0]
click at [207, 99] on div "Advanced" at bounding box center [188, 109] width 82 height 26
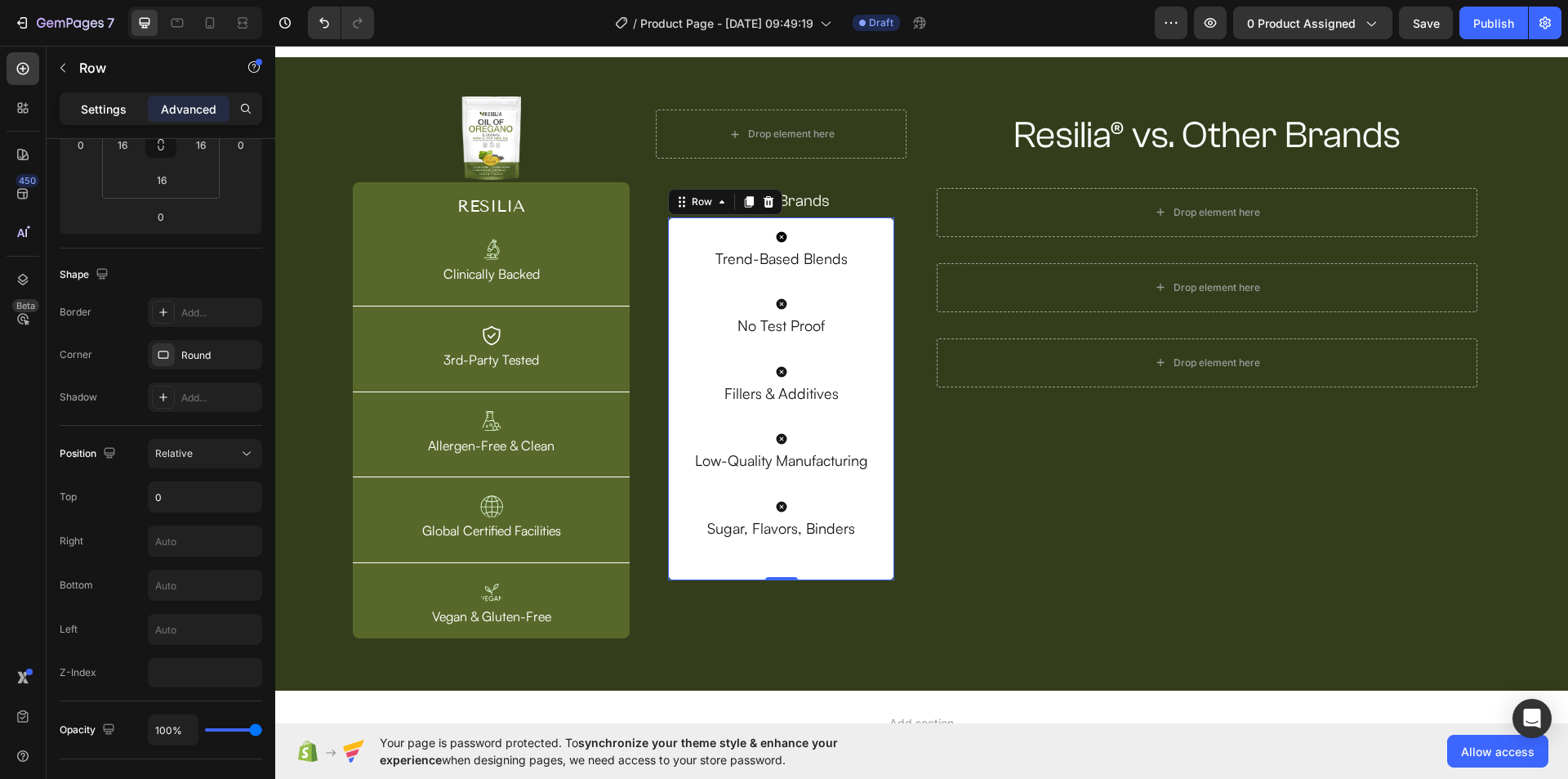
click at [114, 118] on div "Settings" at bounding box center [103, 109] width 82 height 26
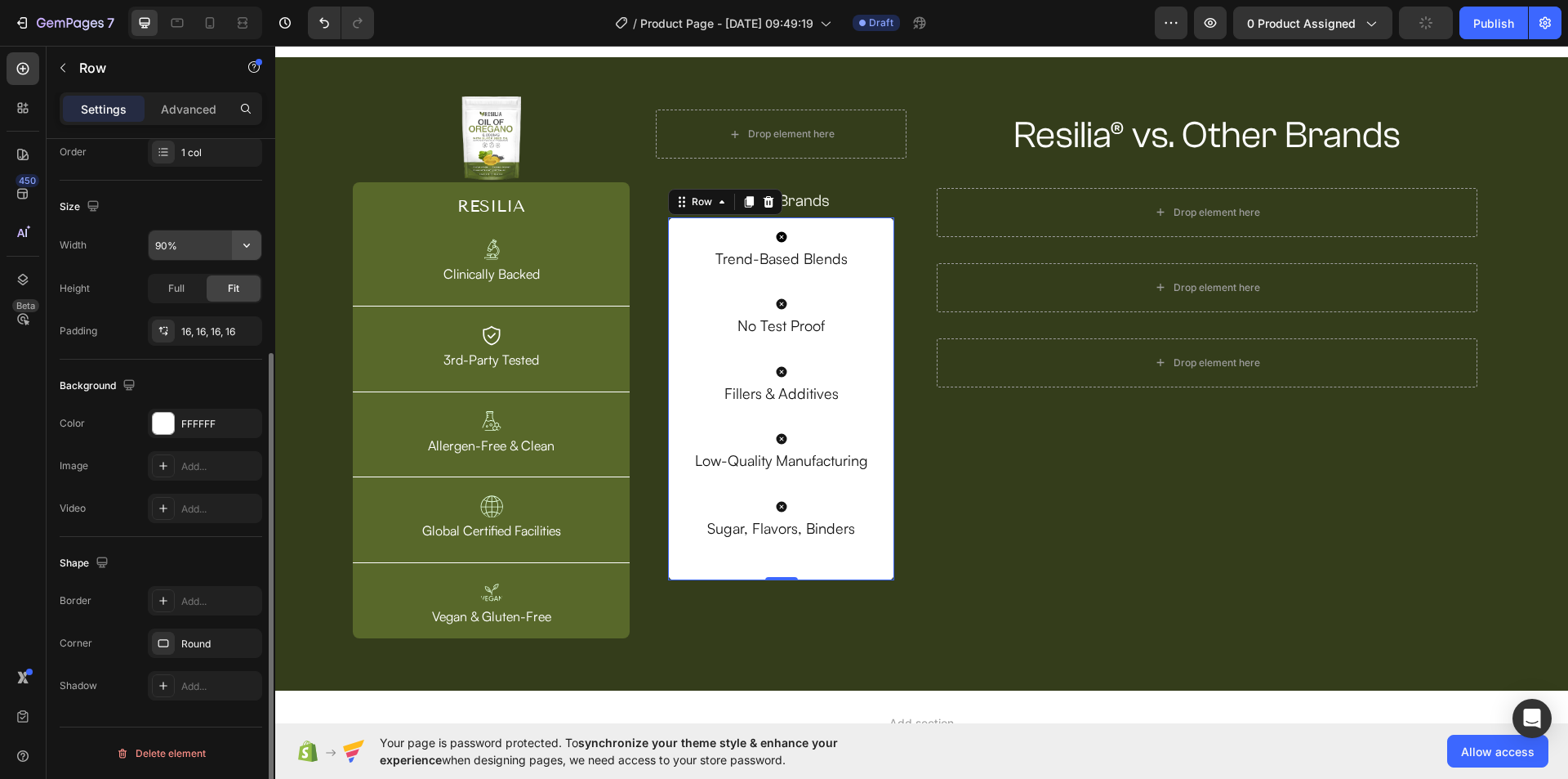
click at [243, 250] on icon "button" at bounding box center [247, 245] width 16 height 16
click at [220, 325] on div "Full 100%" at bounding box center [187, 318] width 134 height 31
type input "100%"
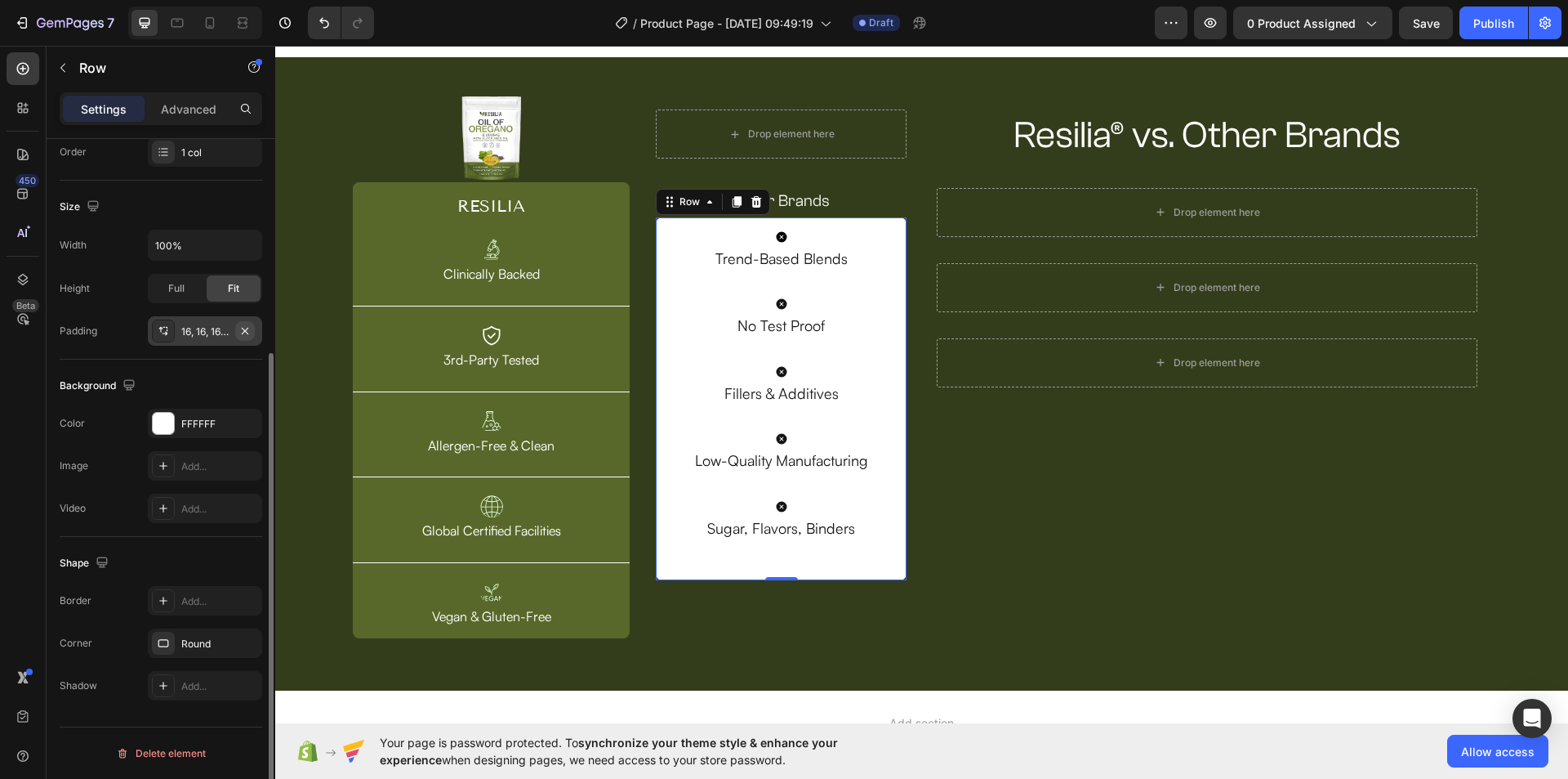
click at [249, 325] on icon "button" at bounding box center [245, 330] width 13 height 13
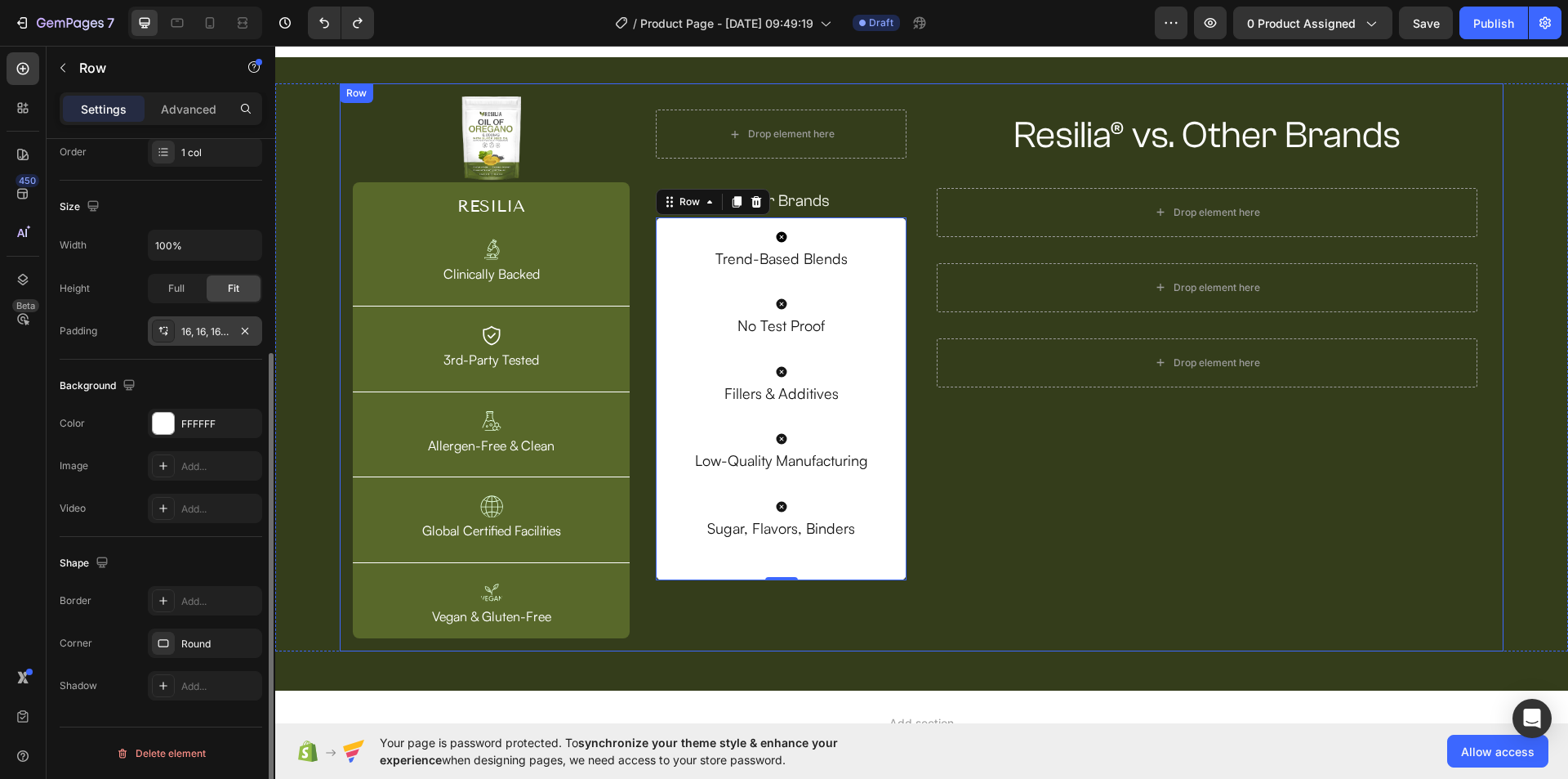
click at [1032, 539] on div "Resilia® vs. Other Brands Heading Row Drop element here Row Drop element here R…" at bounding box center [1207, 367] width 567 height 542
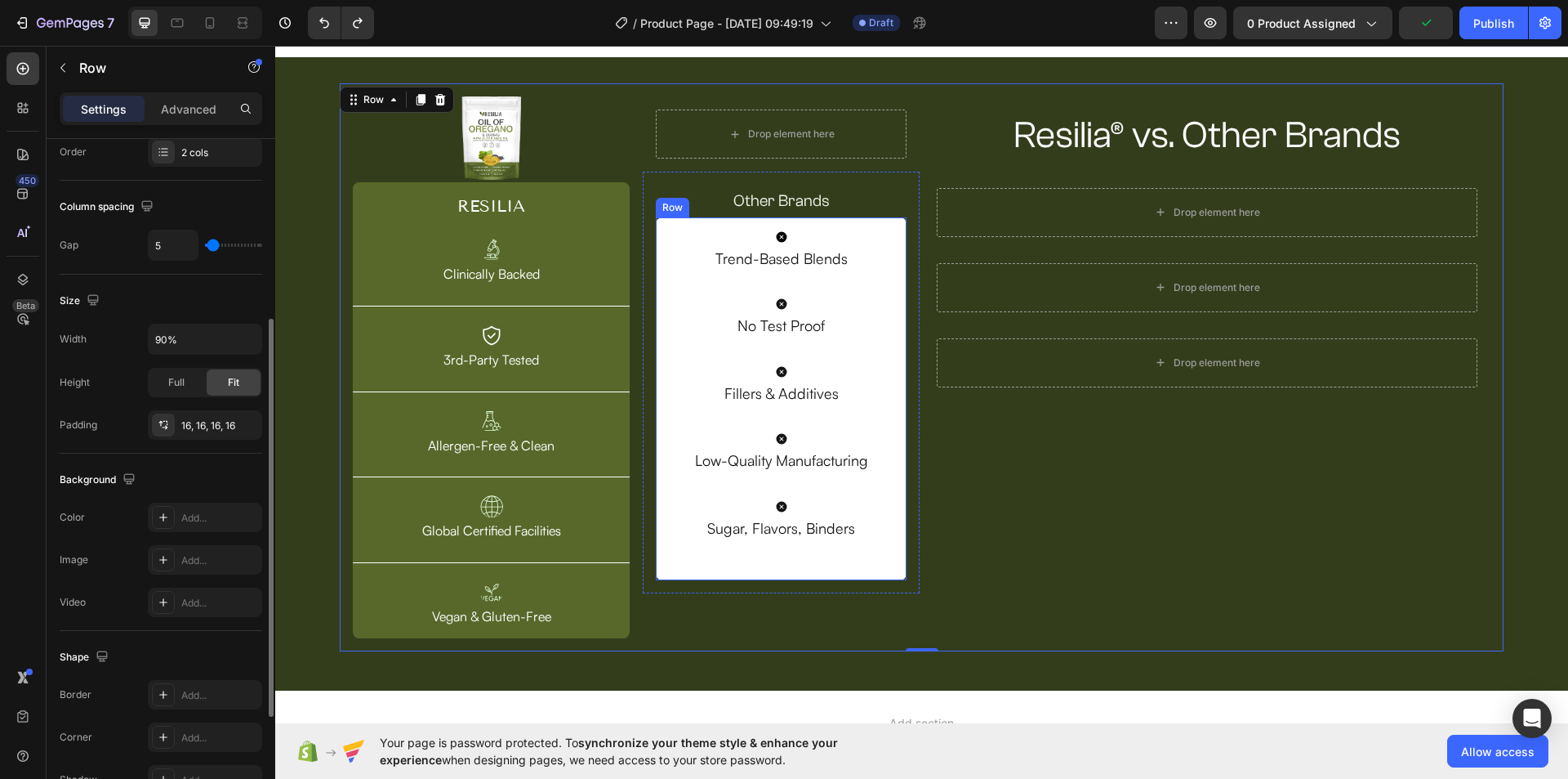
click at [900, 570] on div "Icon Trend-Based Blends Text Block Icon No Test Proof Text Block Icon Fillers &…" at bounding box center [780, 398] width 250 height 363
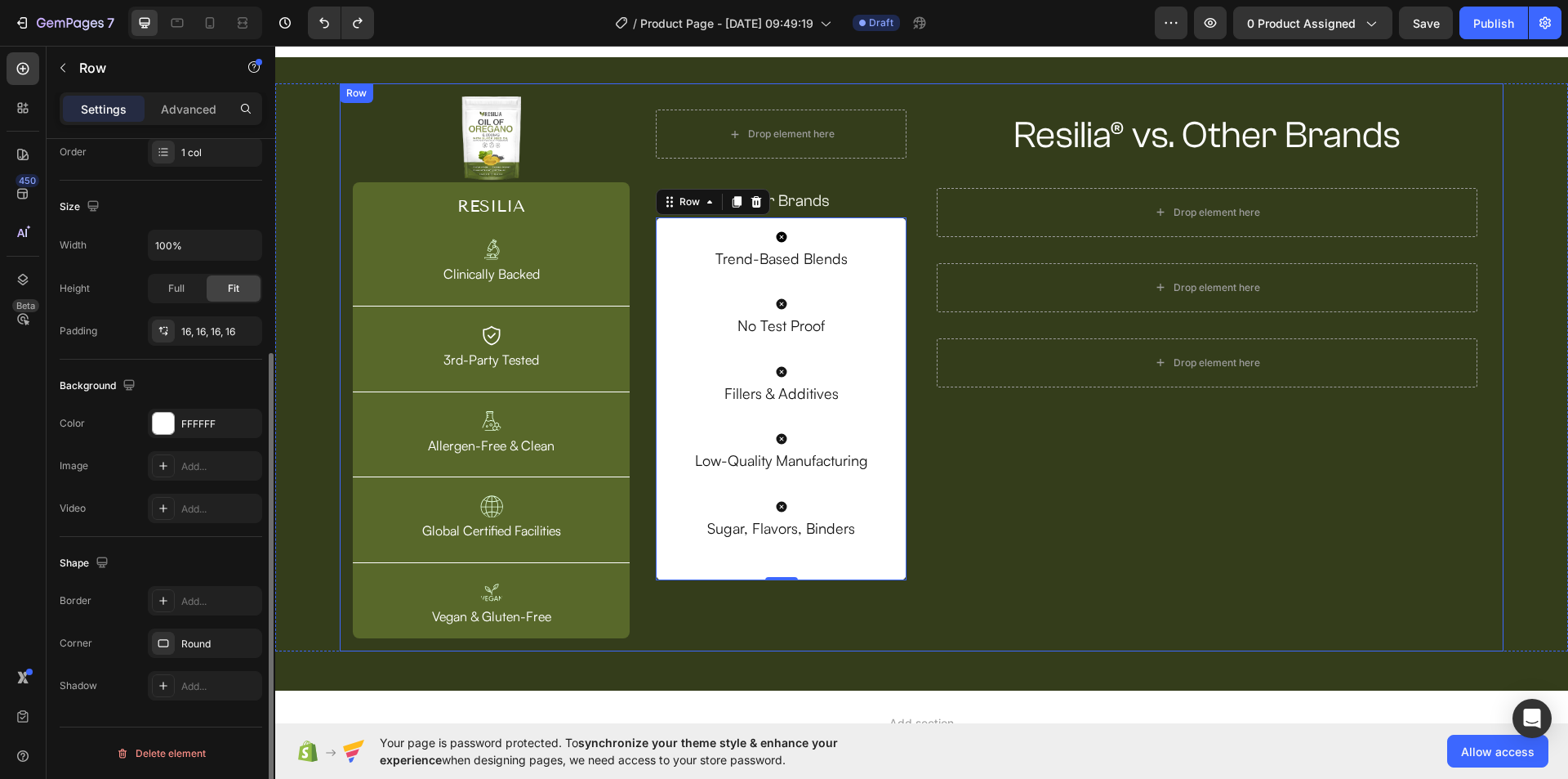
click at [934, 465] on div "Resilia® vs. Other Brands Heading Row Drop element here Row Drop element here R…" at bounding box center [1207, 367] width 567 height 542
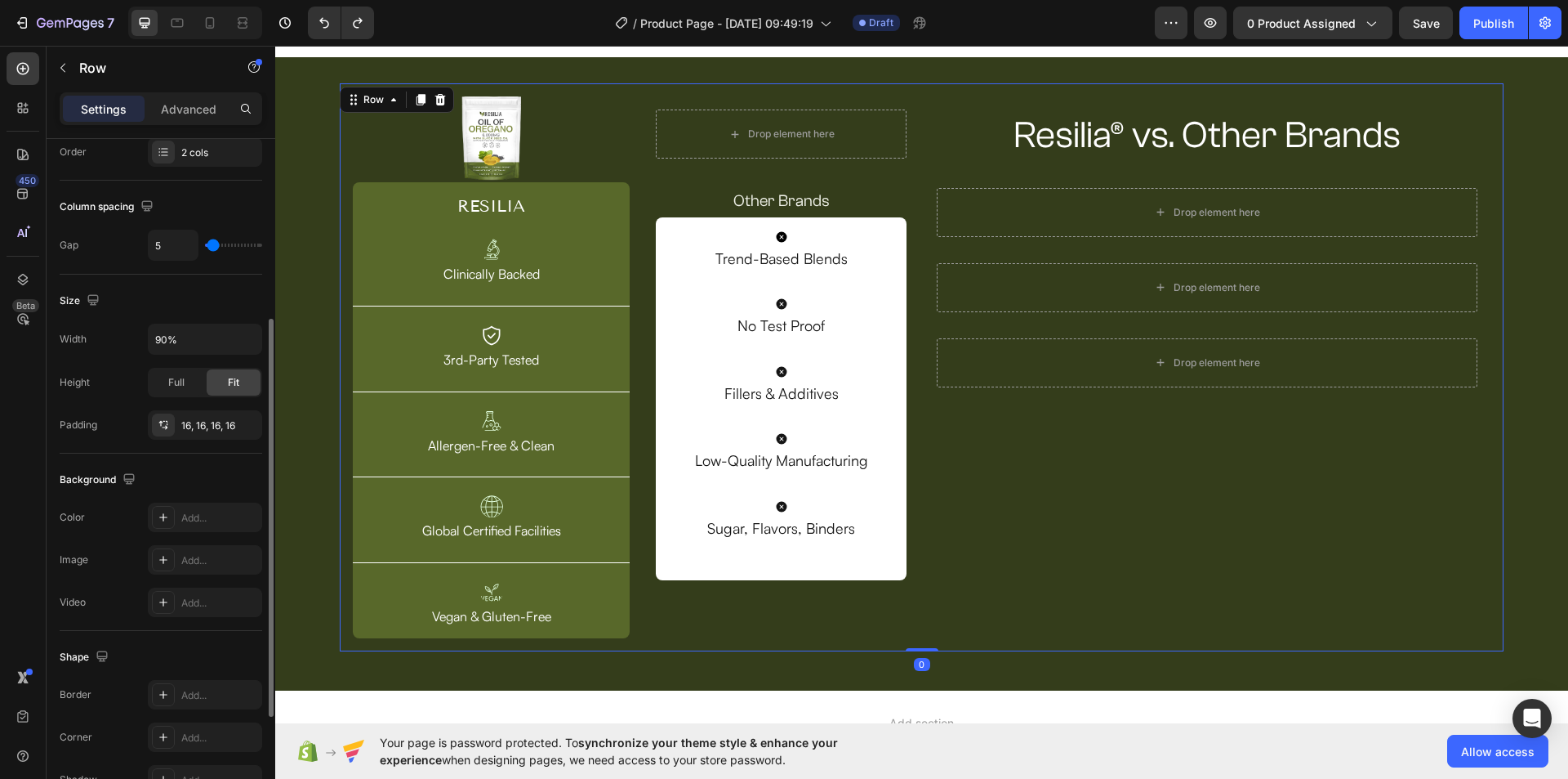
click at [952, 462] on div "Resilia® vs. Other Brands Heading Row Drop element here Row Drop element here R…" at bounding box center [1207, 367] width 567 height 542
click at [247, 23] on icon at bounding box center [244, 22] width 4 height 4
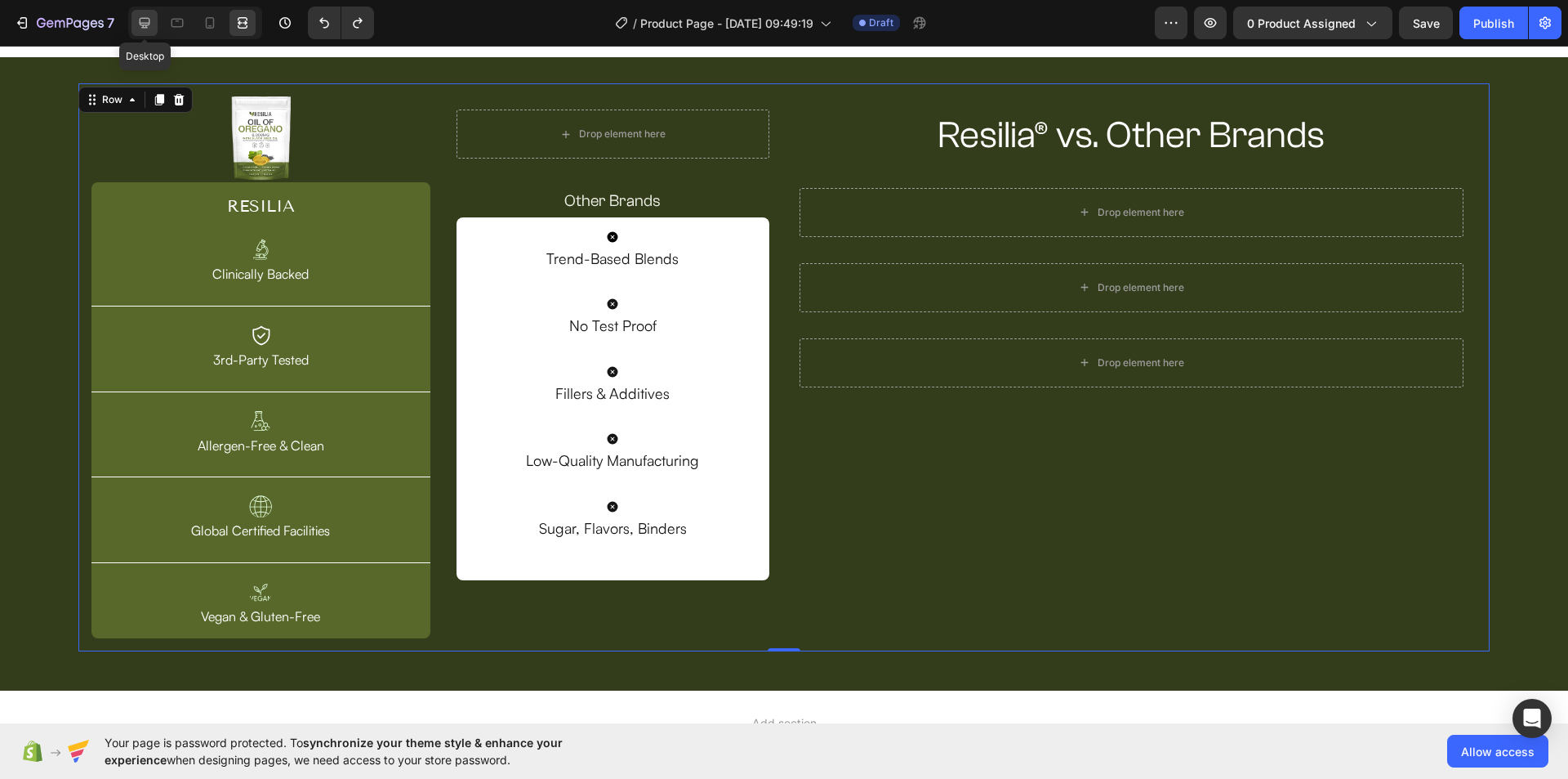
drag, startPoint x: 157, startPoint y: 27, endPoint x: 251, endPoint y: 98, distance: 117.8
click at [157, 27] on div at bounding box center [144, 22] width 26 height 26
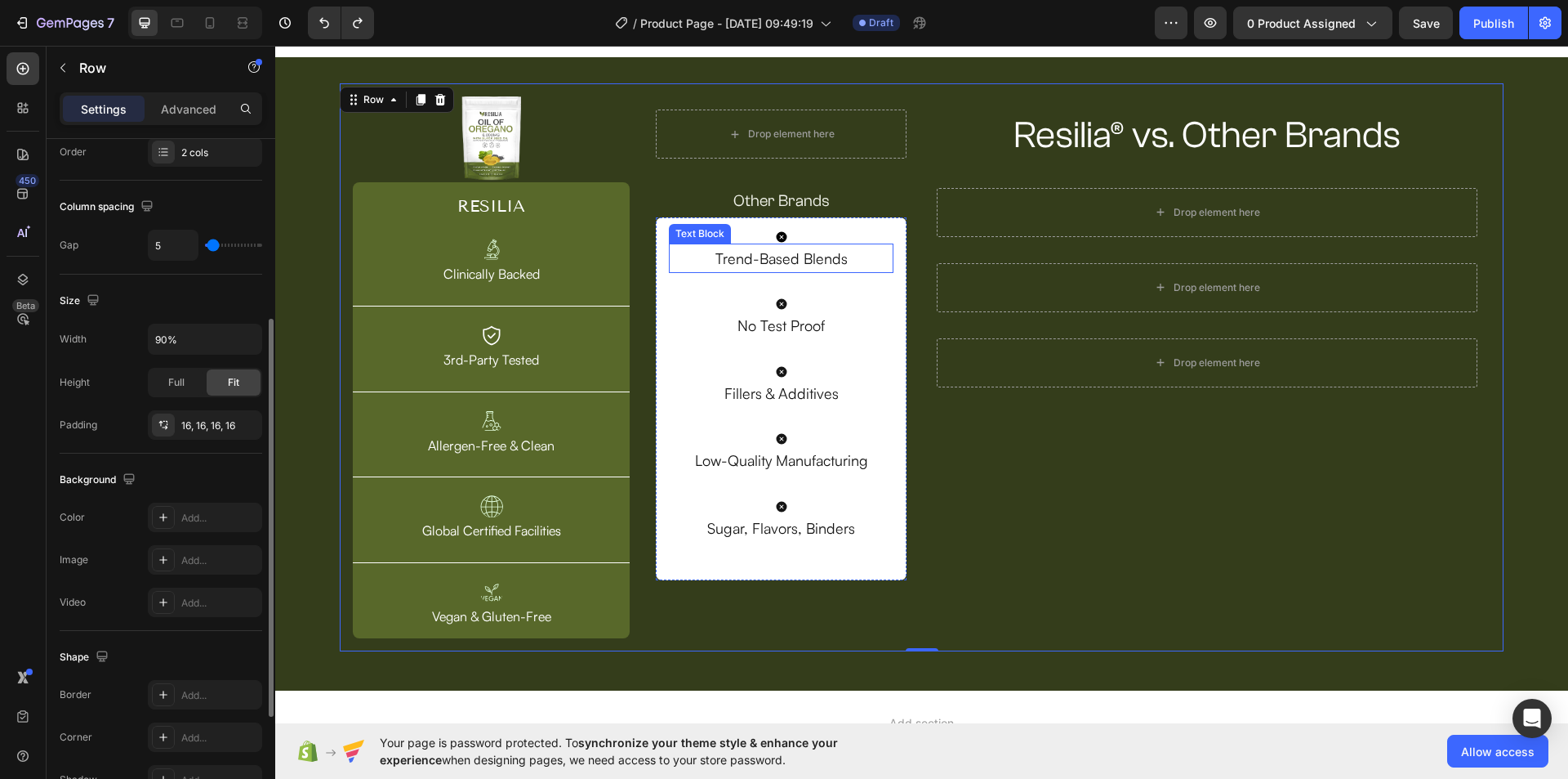
click at [850, 256] on p "Trend-Based Blends" at bounding box center [780, 258] width 222 height 26
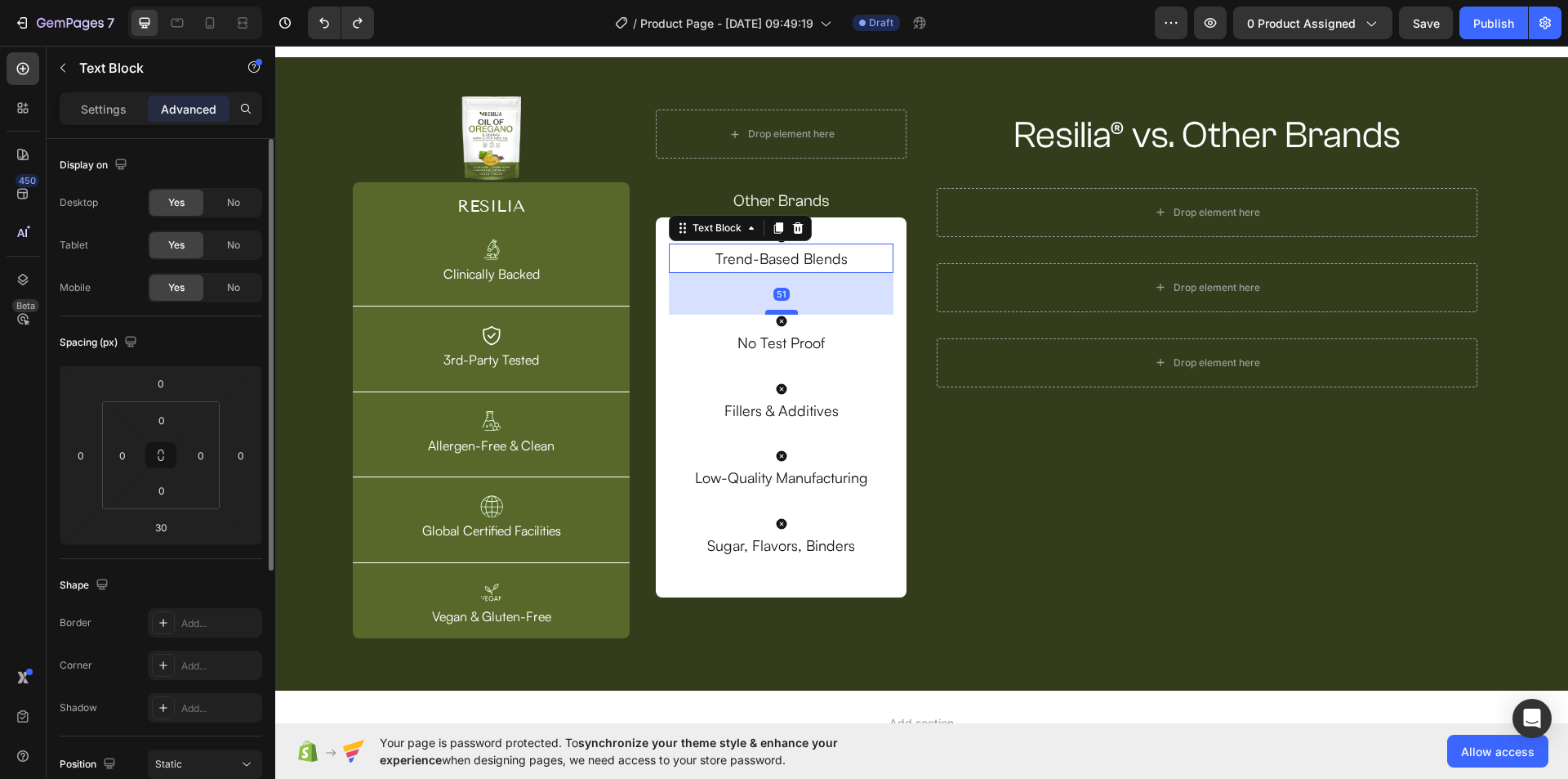
drag, startPoint x: 781, startPoint y: 294, endPoint x: 770, endPoint y: 311, distance: 20.2
click at [770, 311] on div at bounding box center [781, 311] width 32 height 4
click at [159, 521] on input "51" at bounding box center [161, 527] width 32 height 24
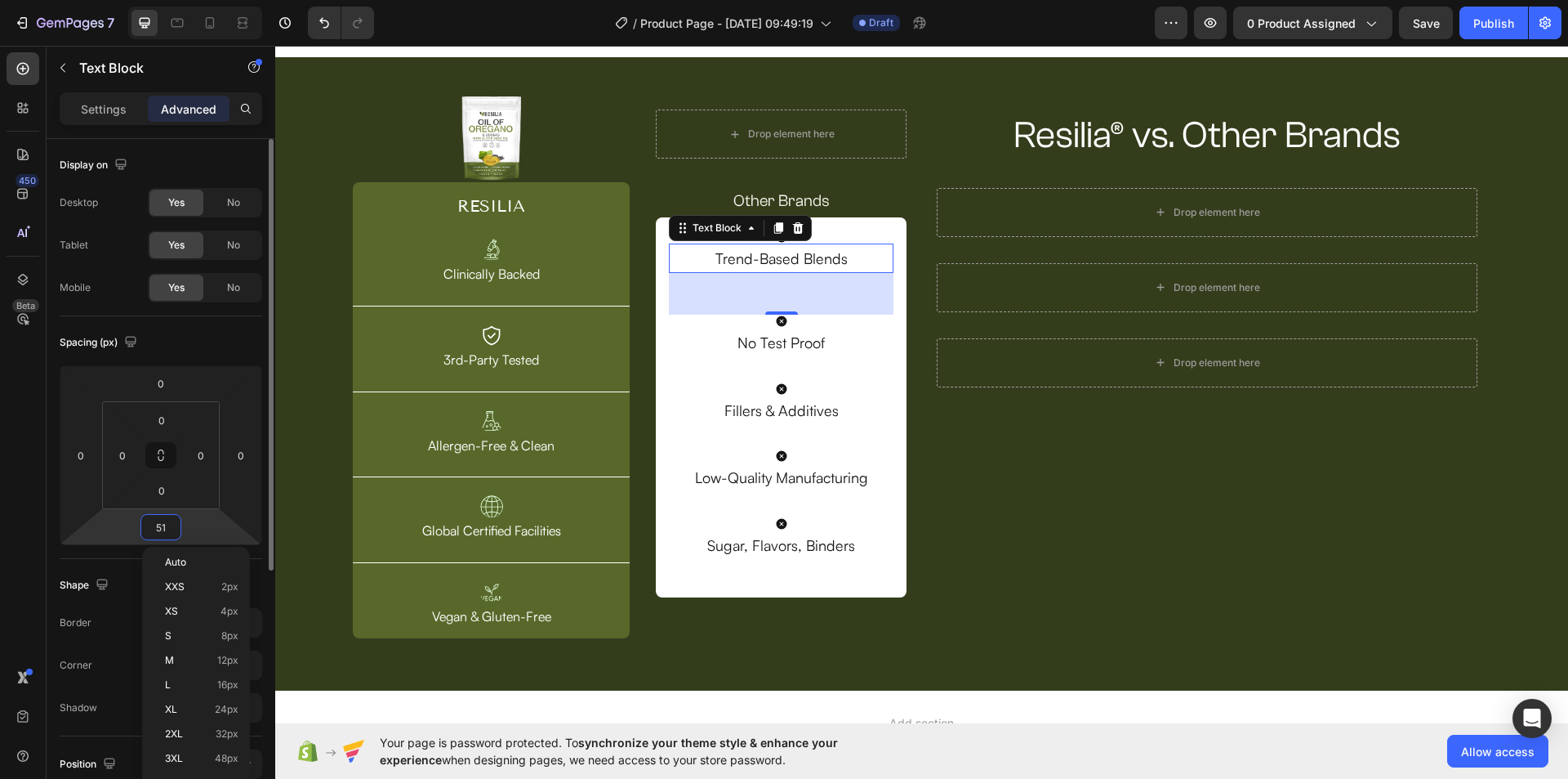
click at [159, 521] on input "51" at bounding box center [161, 527] width 32 height 24
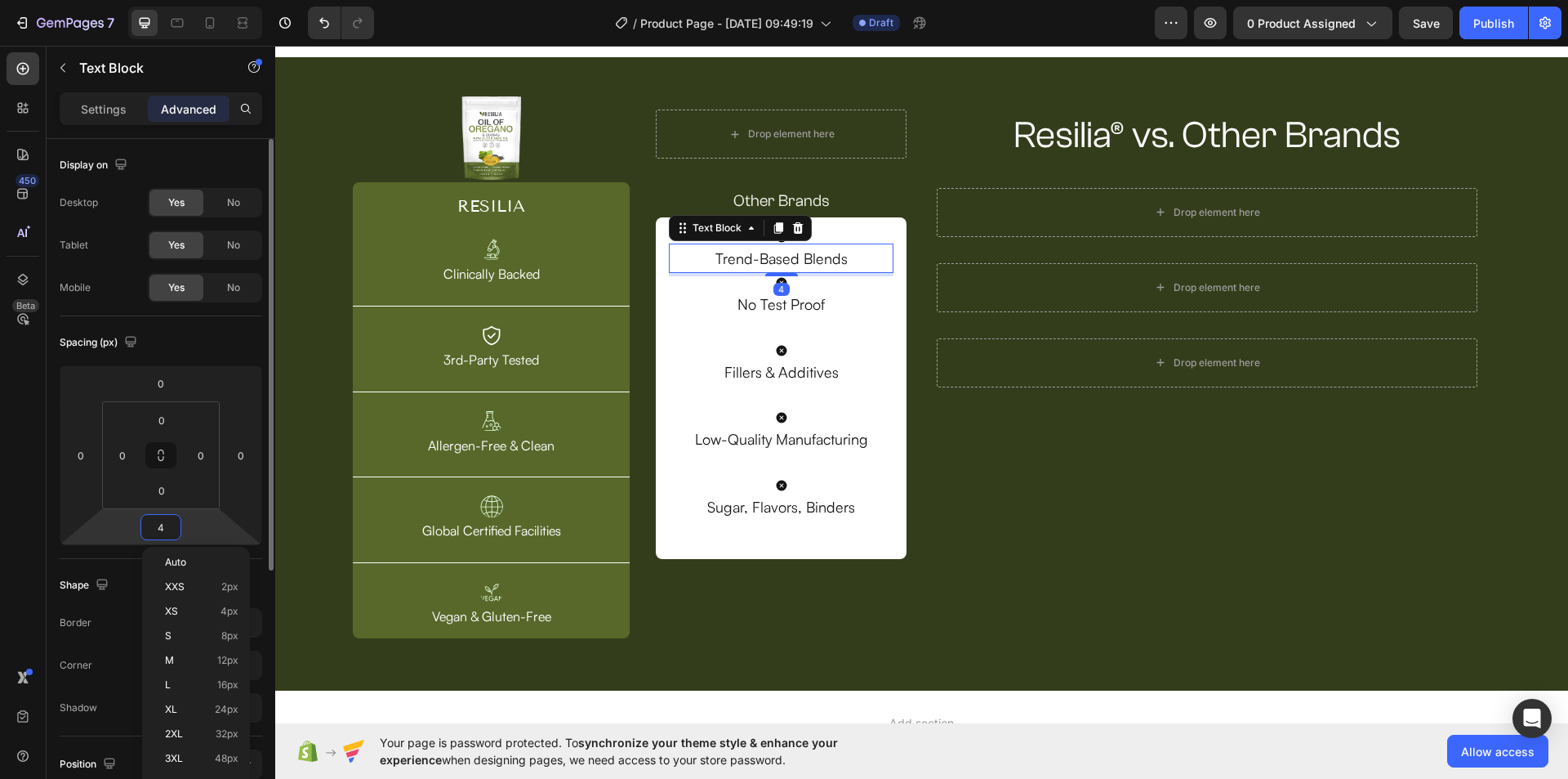
type input "40"
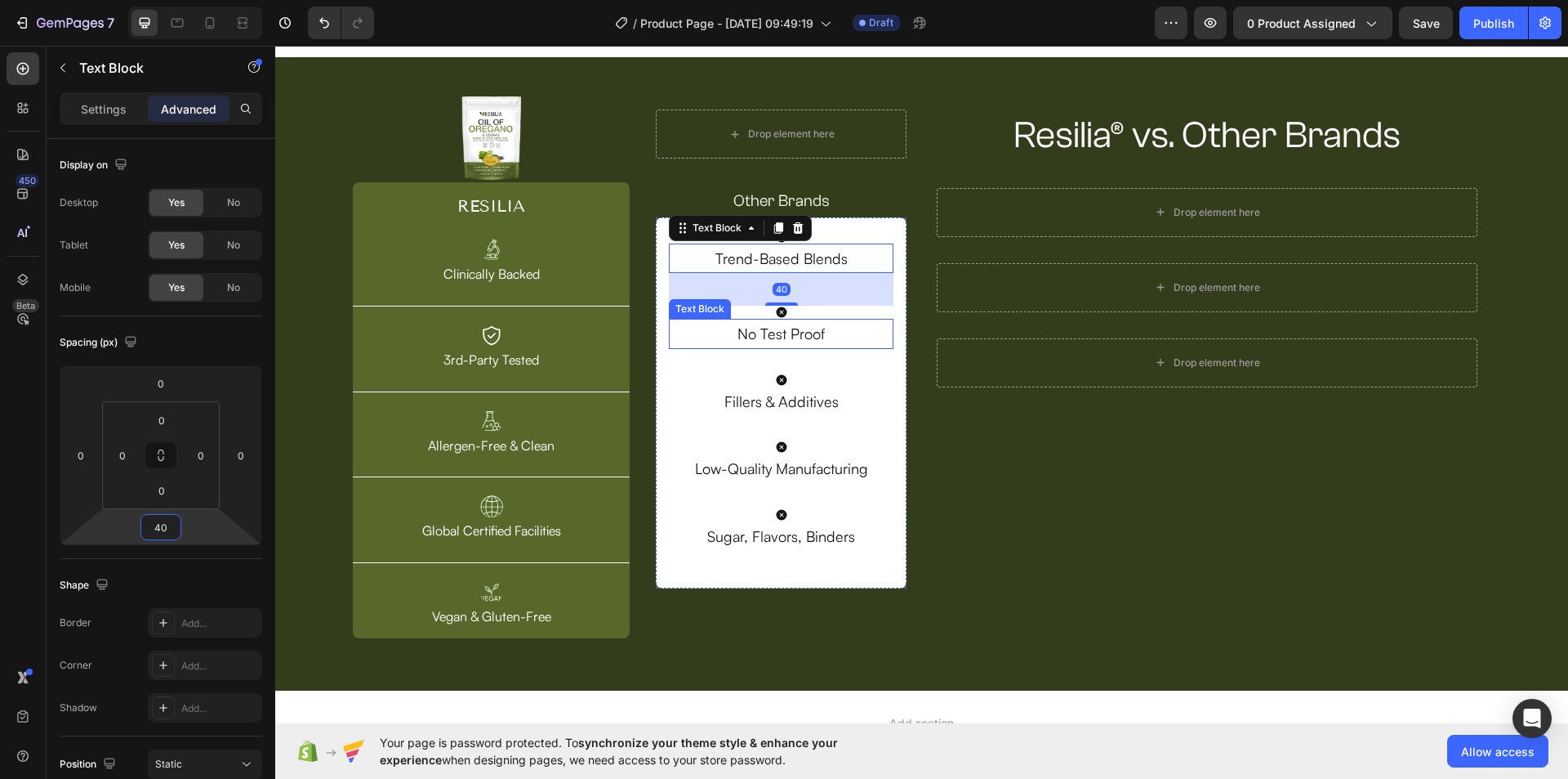
click at [780, 342] on p "No Test Proof" at bounding box center [780, 333] width 222 height 26
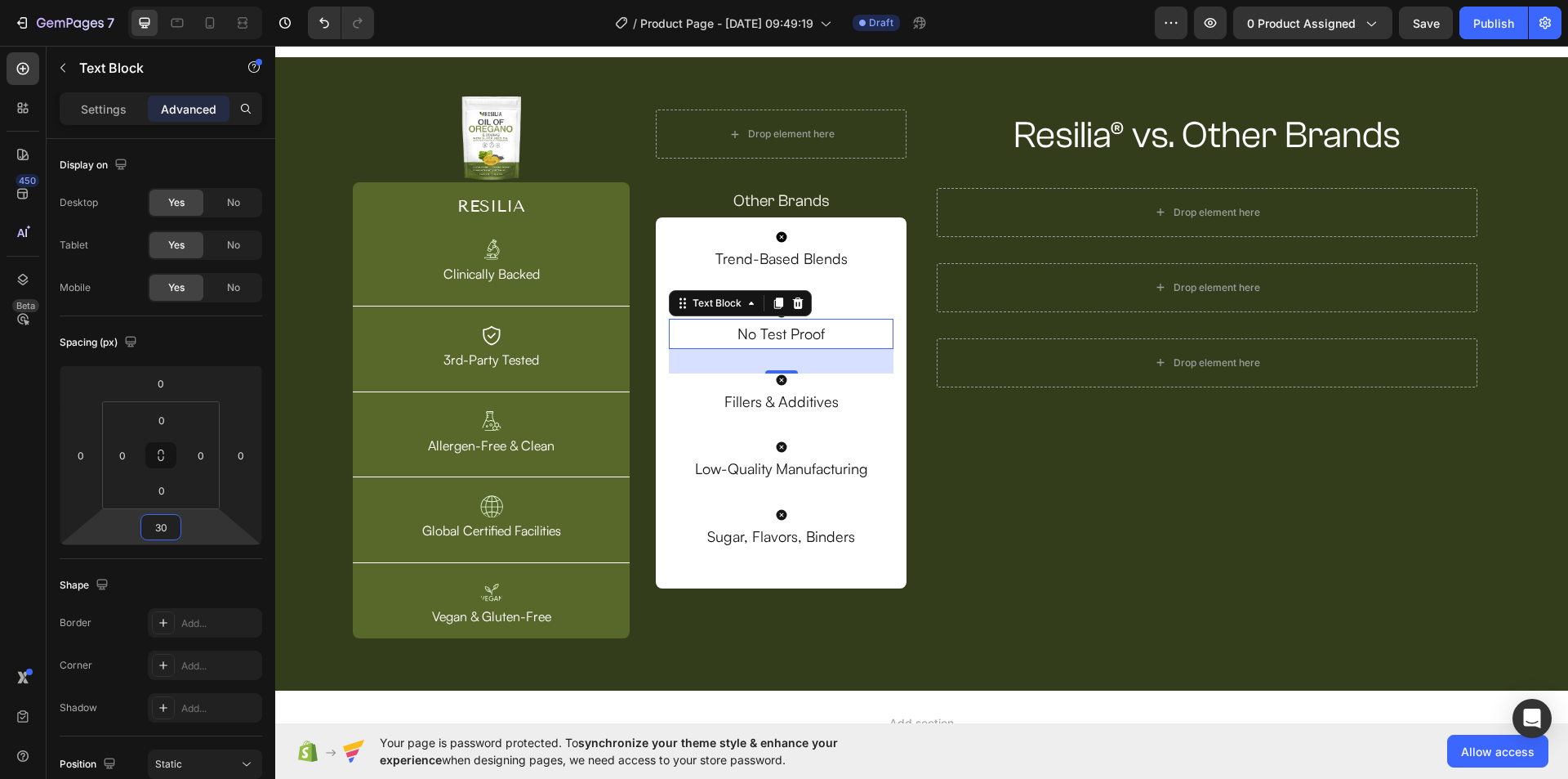
click at [166, 524] on input "30" at bounding box center [161, 527] width 32 height 24
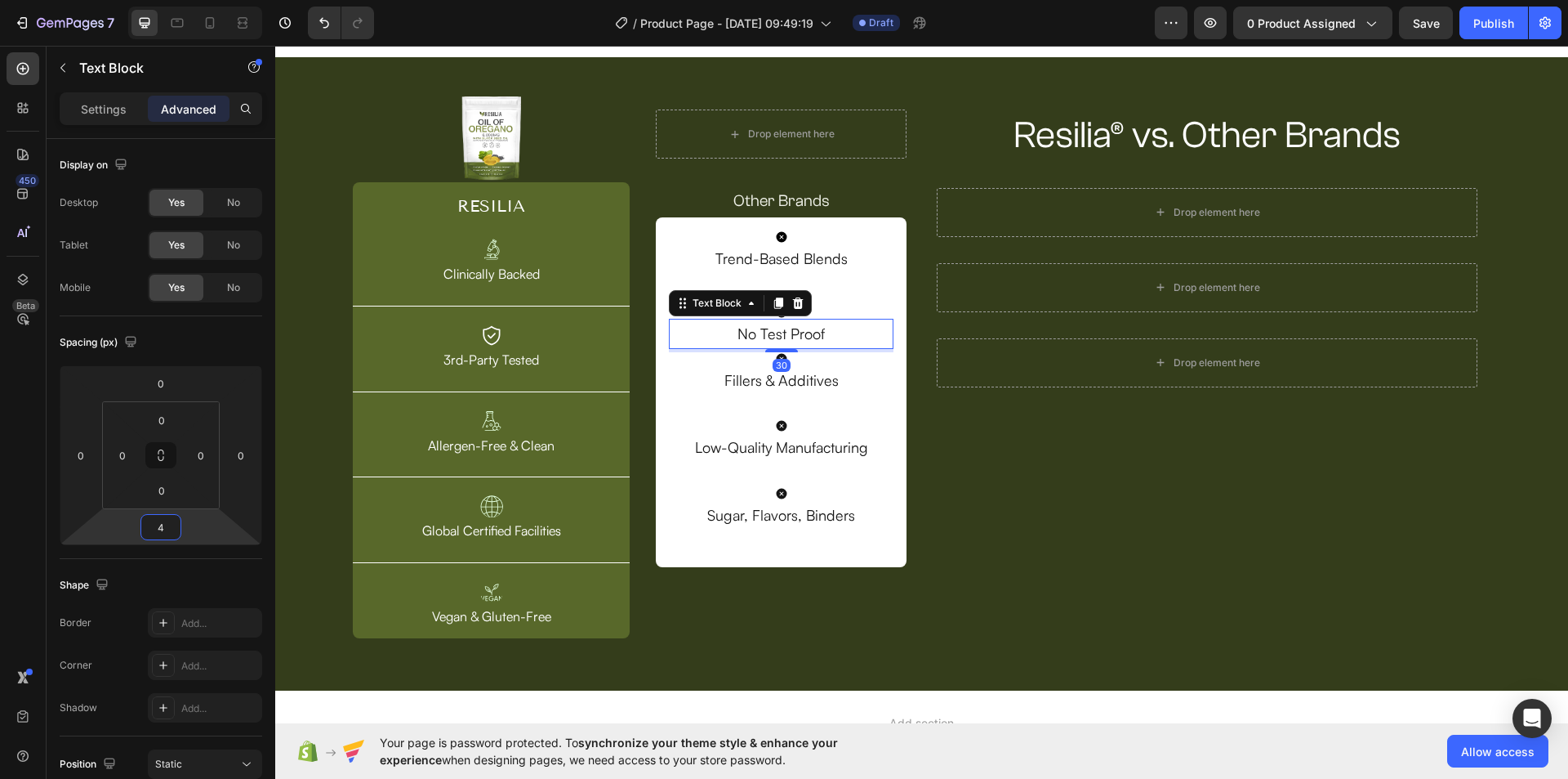
type input "40"
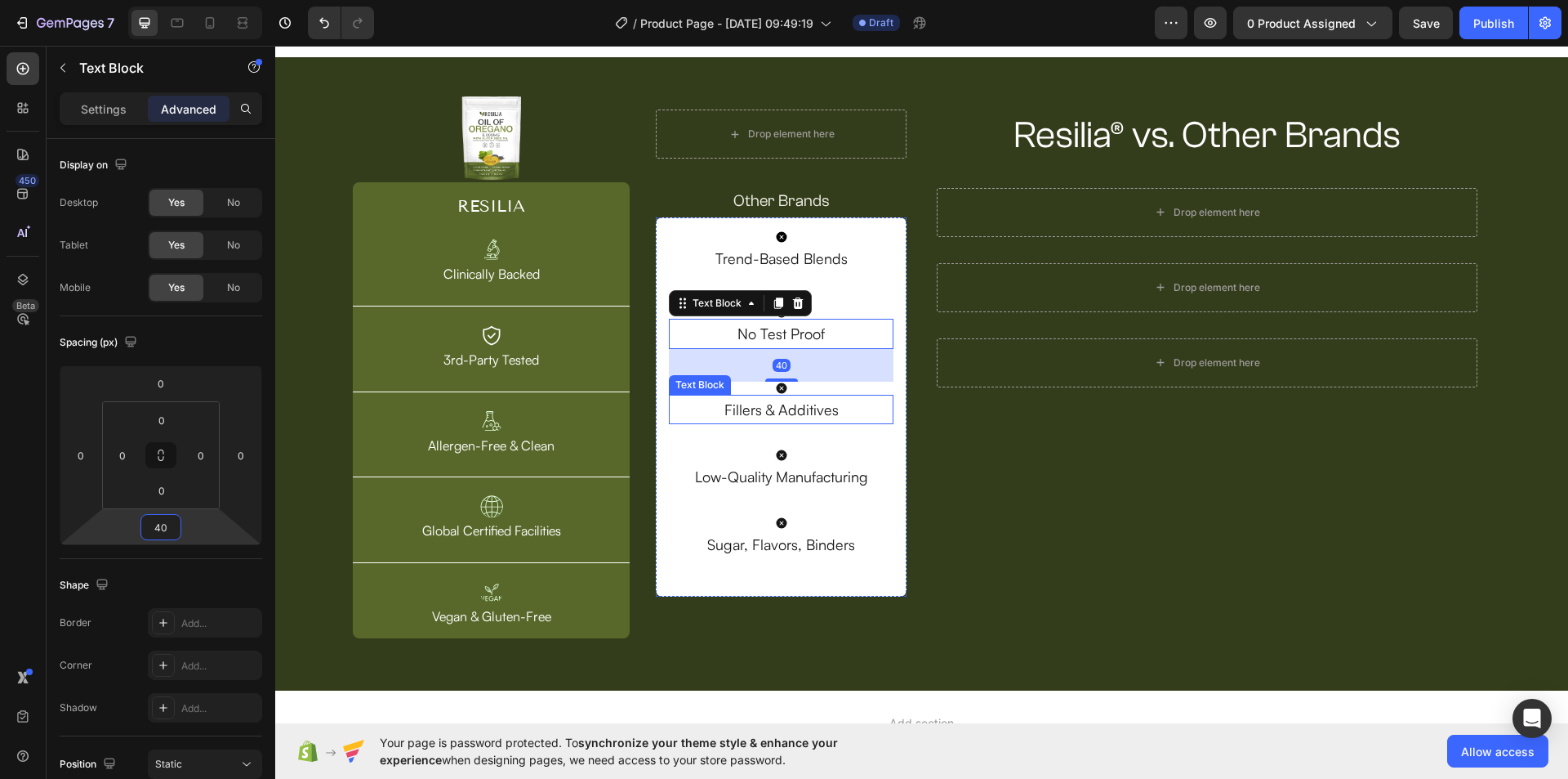
click at [749, 408] on p "Fillers & Additives" at bounding box center [780, 409] width 222 height 26
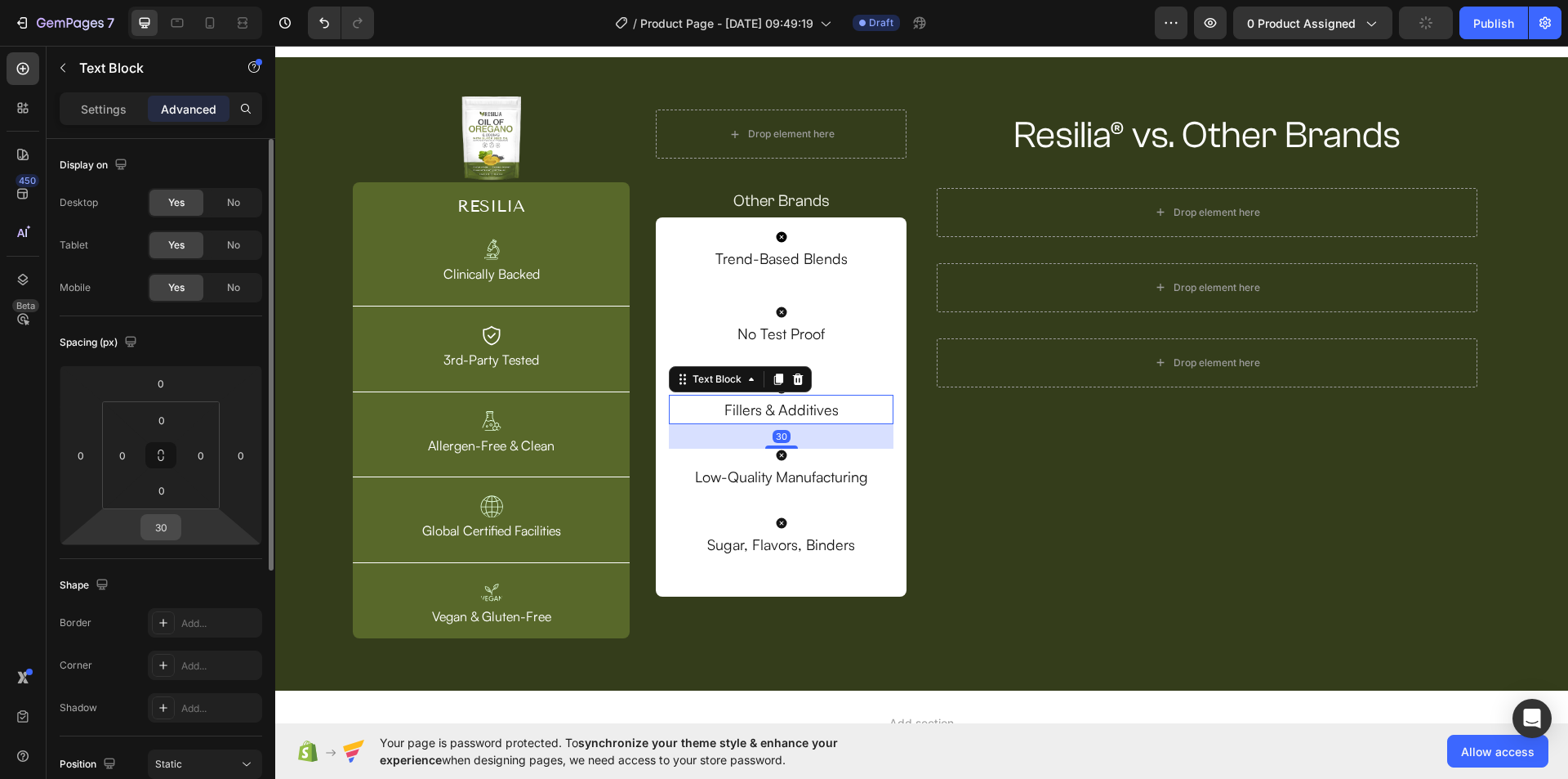
click at [168, 526] on input "30" at bounding box center [161, 527] width 32 height 24
type input "40"
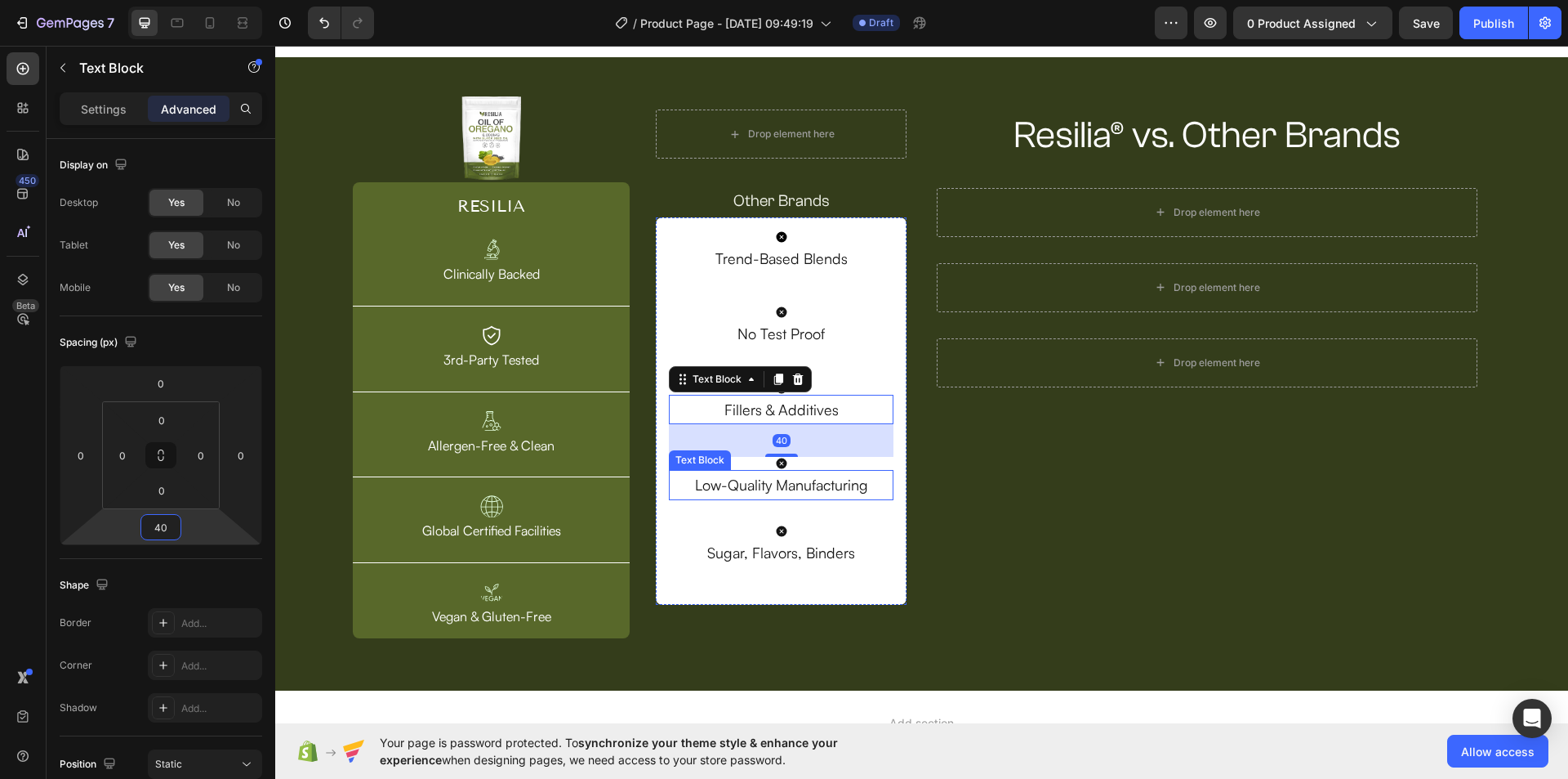
click at [749, 494] on p "Low-Quality Manufacturing" at bounding box center [780, 484] width 222 height 26
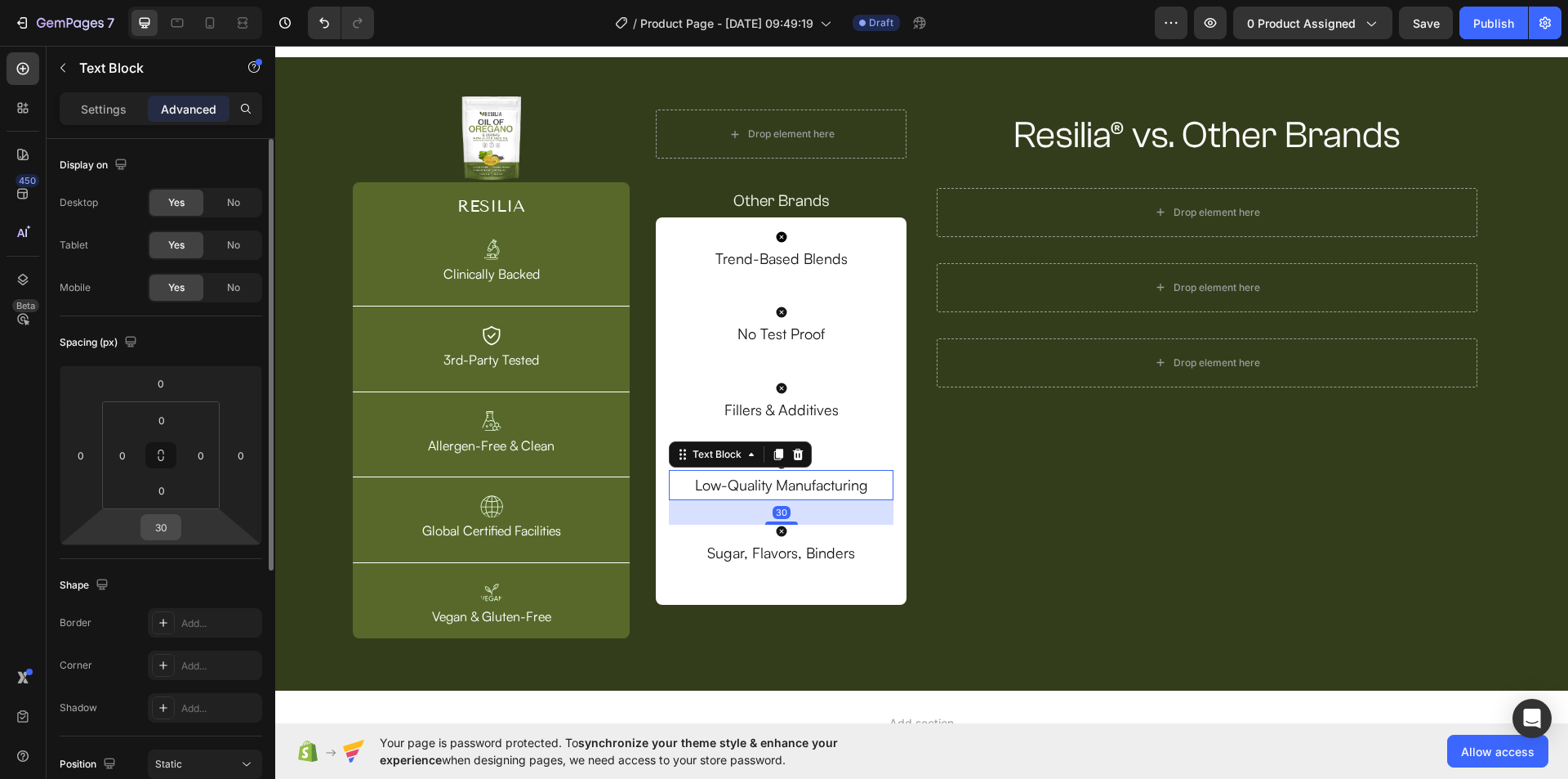
click at [160, 530] on input "30" at bounding box center [161, 527] width 32 height 24
type input "40"
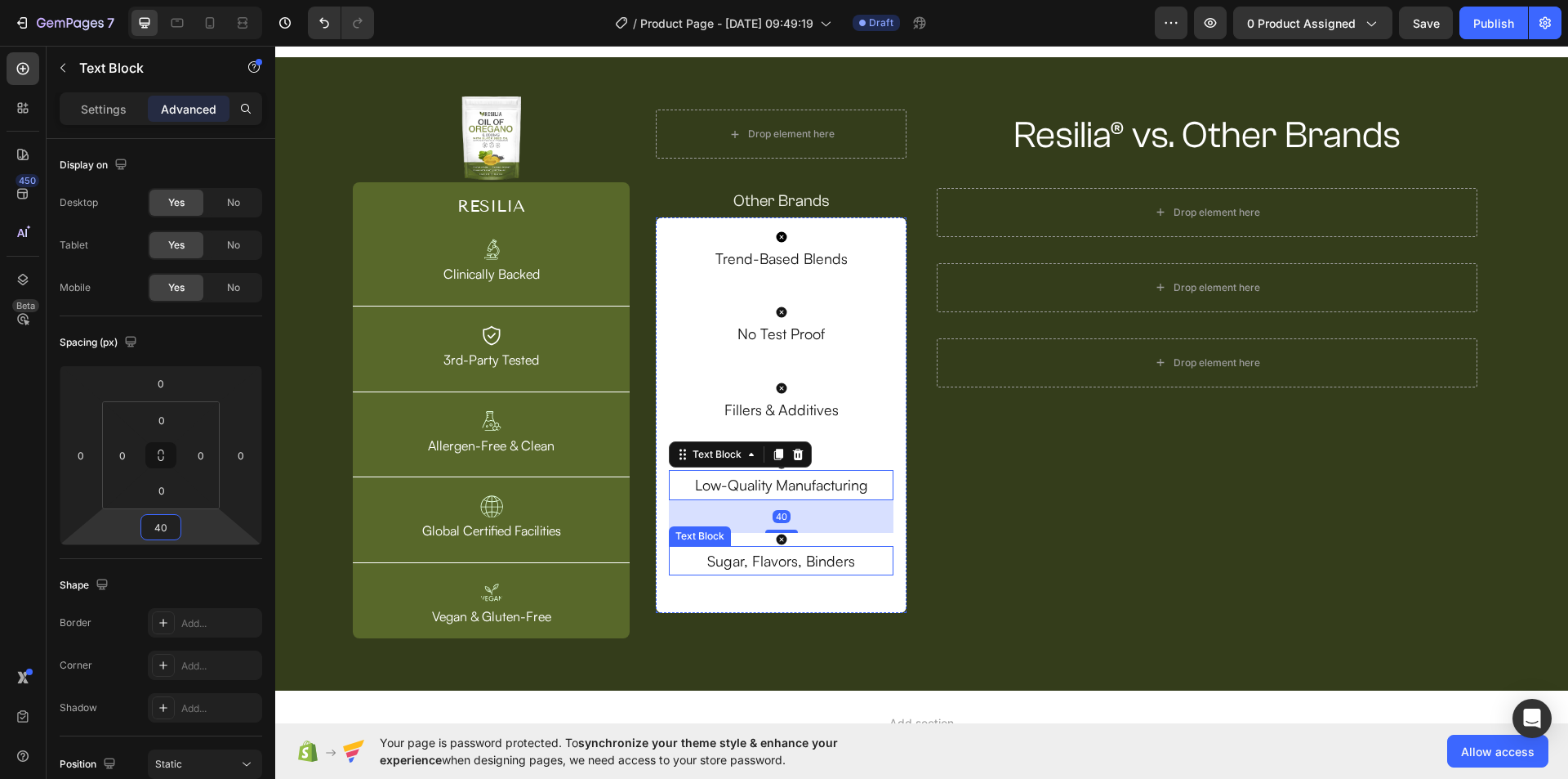
click at [766, 568] on p "Sugar, Flavors, Binders" at bounding box center [780, 560] width 222 height 26
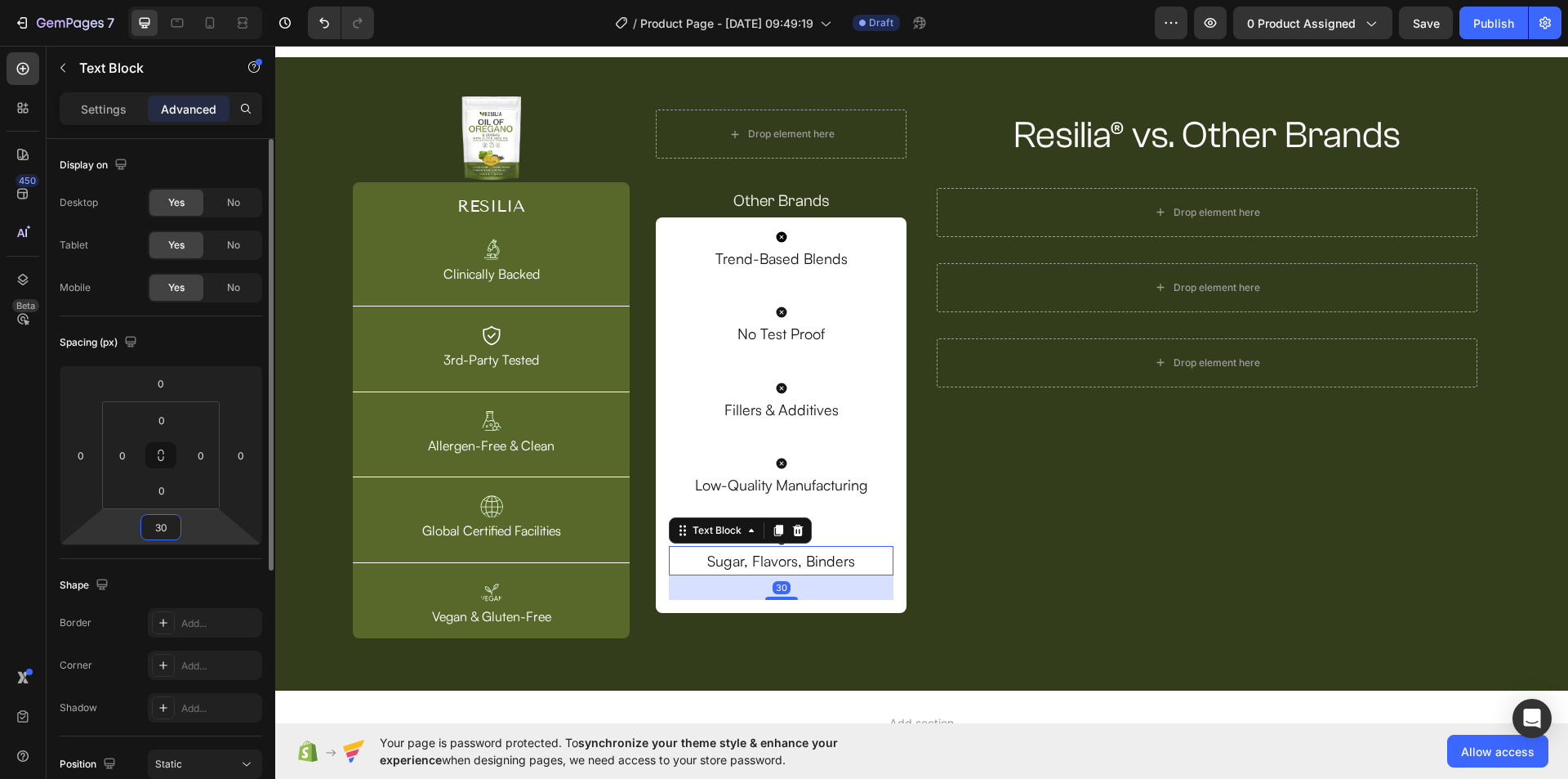
click at [165, 524] on input "30" at bounding box center [161, 527] width 32 height 24
type input "40"
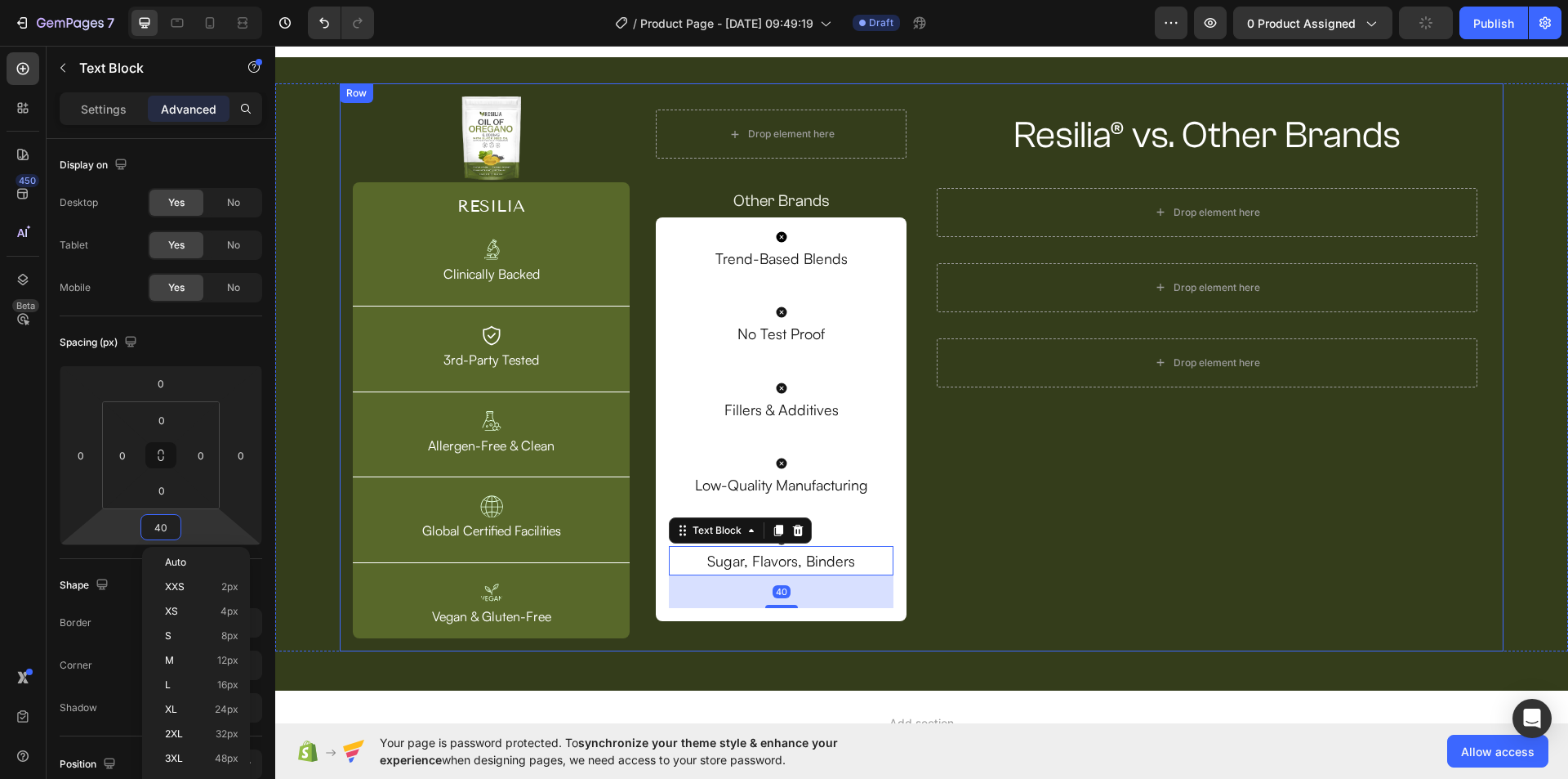
click at [1042, 542] on div "Resilia® vs. Other Brands Heading Row Drop element here Row Drop element here R…" at bounding box center [1207, 367] width 567 height 542
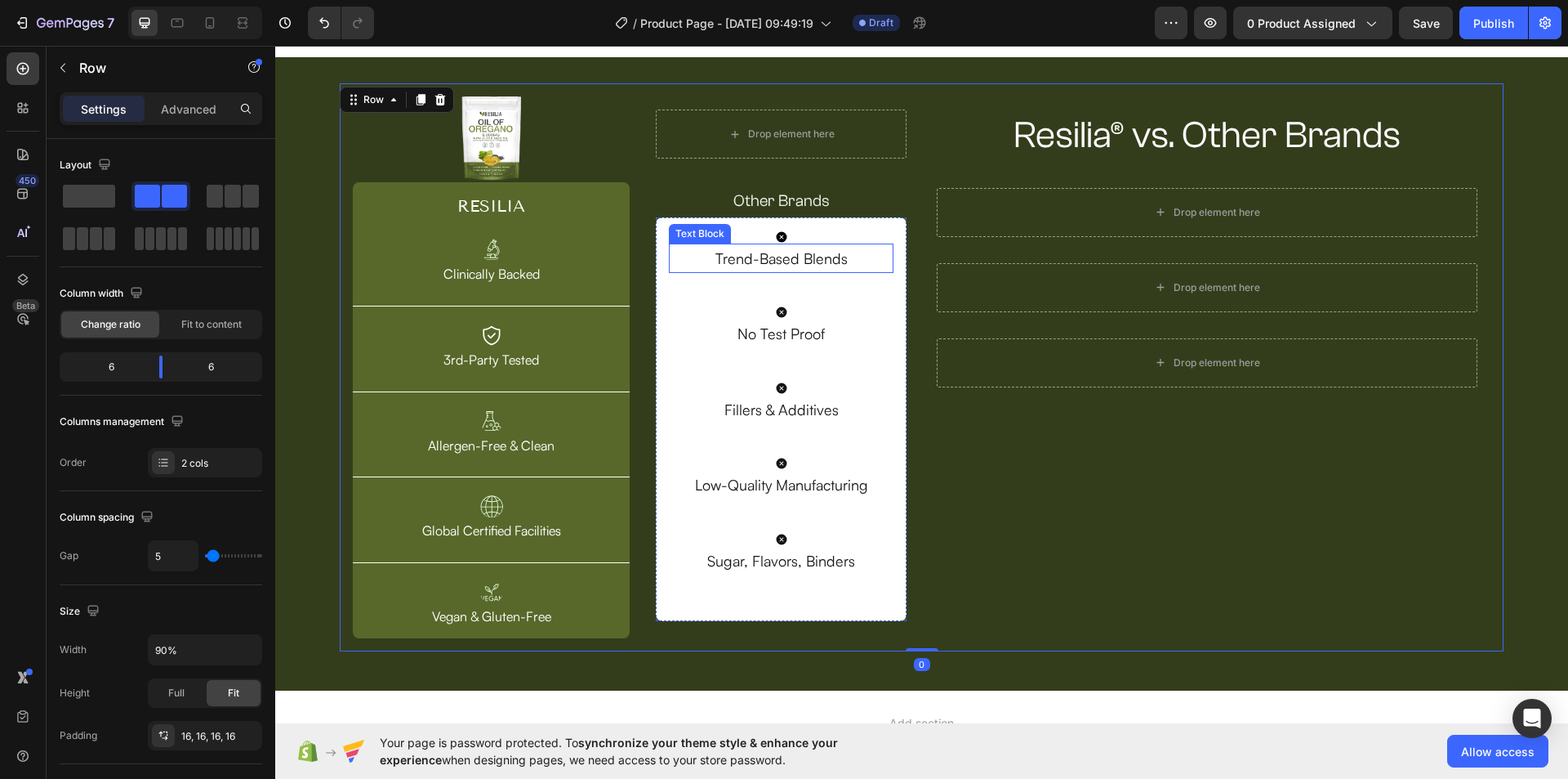
click at [813, 268] on p "Trend-Based Blends" at bounding box center [780, 258] width 222 height 26
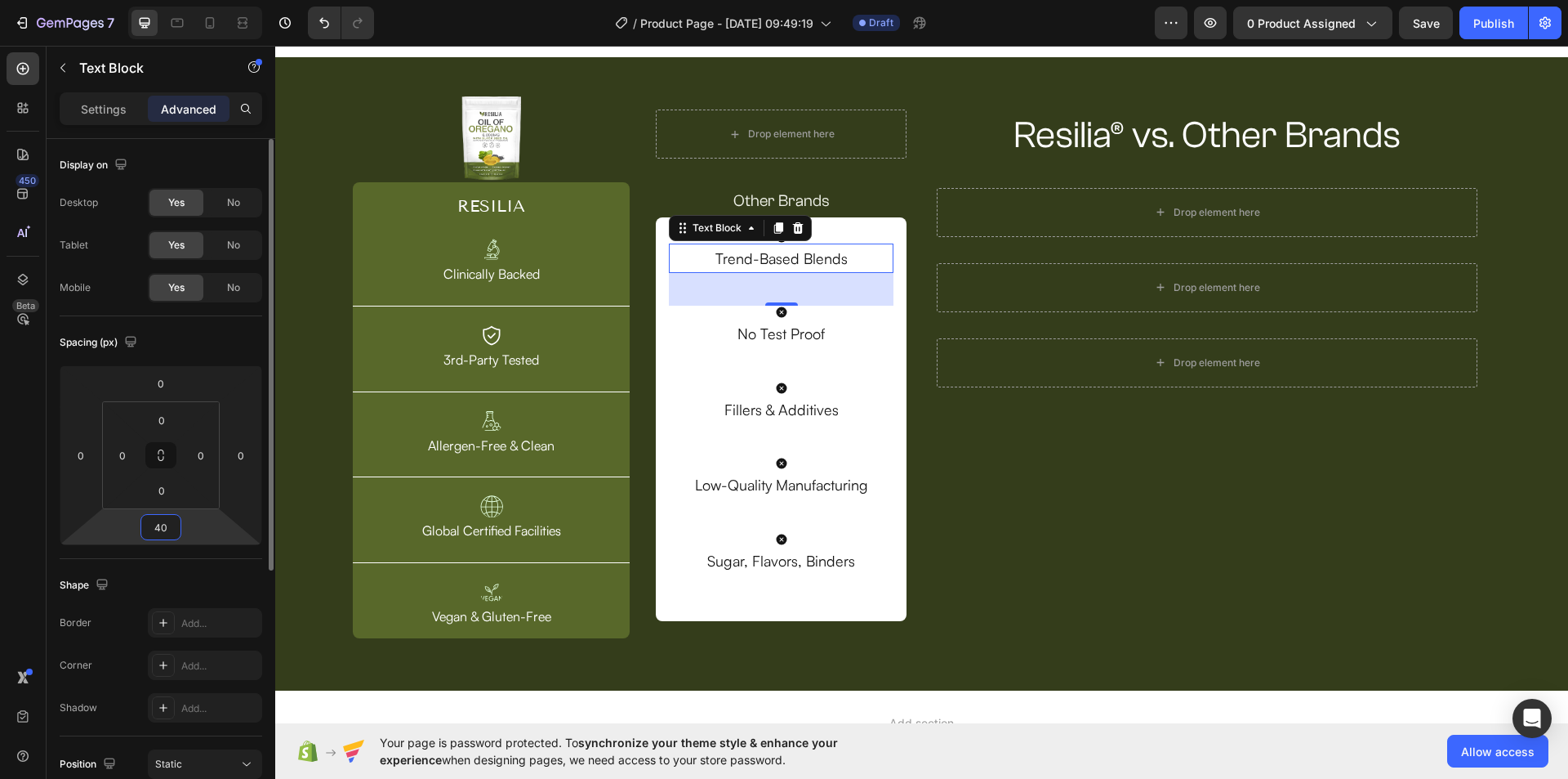
click at [160, 531] on input "40" at bounding box center [161, 527] width 32 height 24
type input "45"
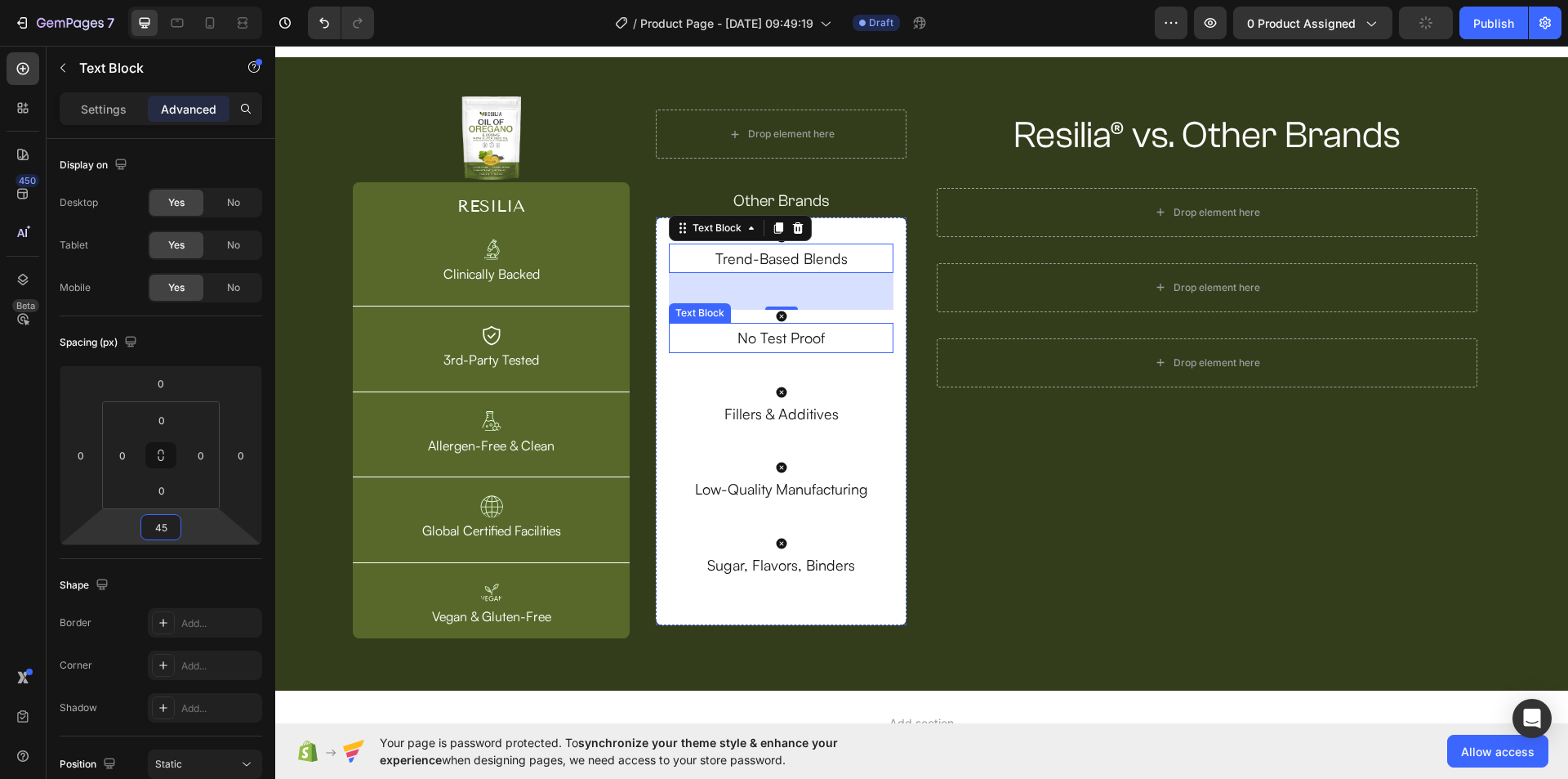
click at [807, 345] on p "No Test Proof" at bounding box center [780, 337] width 222 height 26
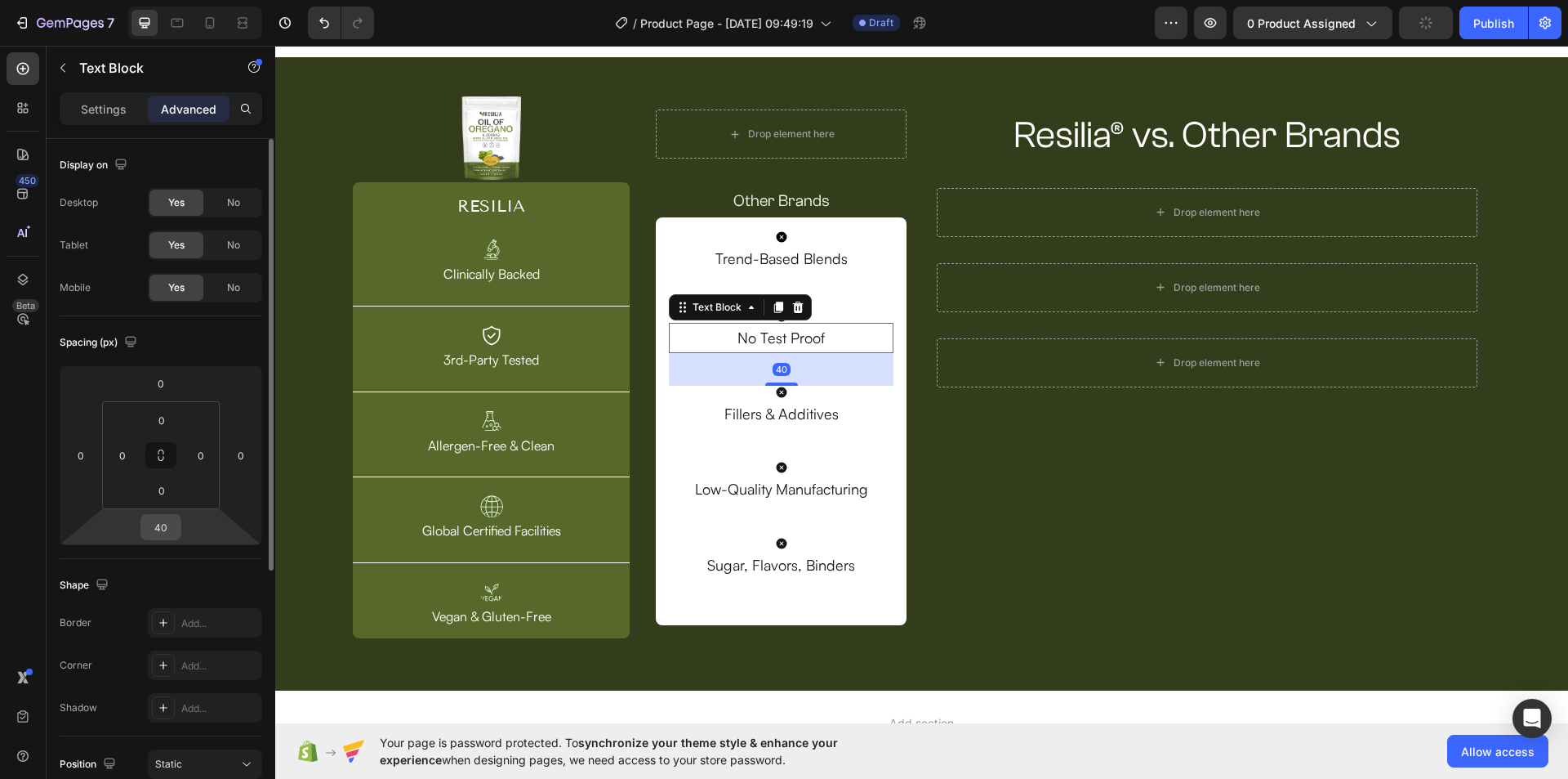
click at [163, 529] on input "40" at bounding box center [161, 527] width 32 height 24
type input "45"
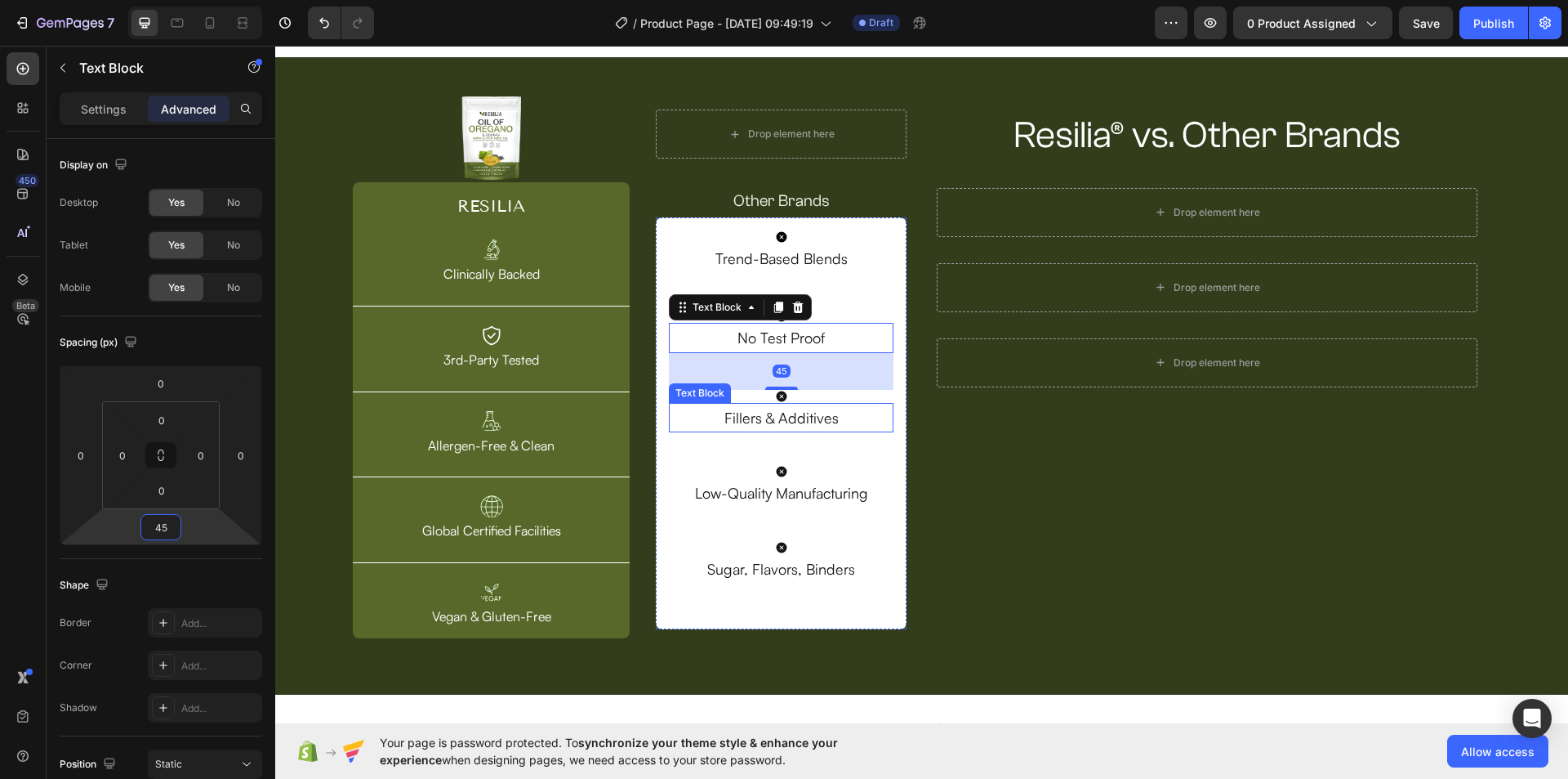
click at [737, 432] on div "Fillers & Additives" at bounding box center [781, 417] width 224 height 30
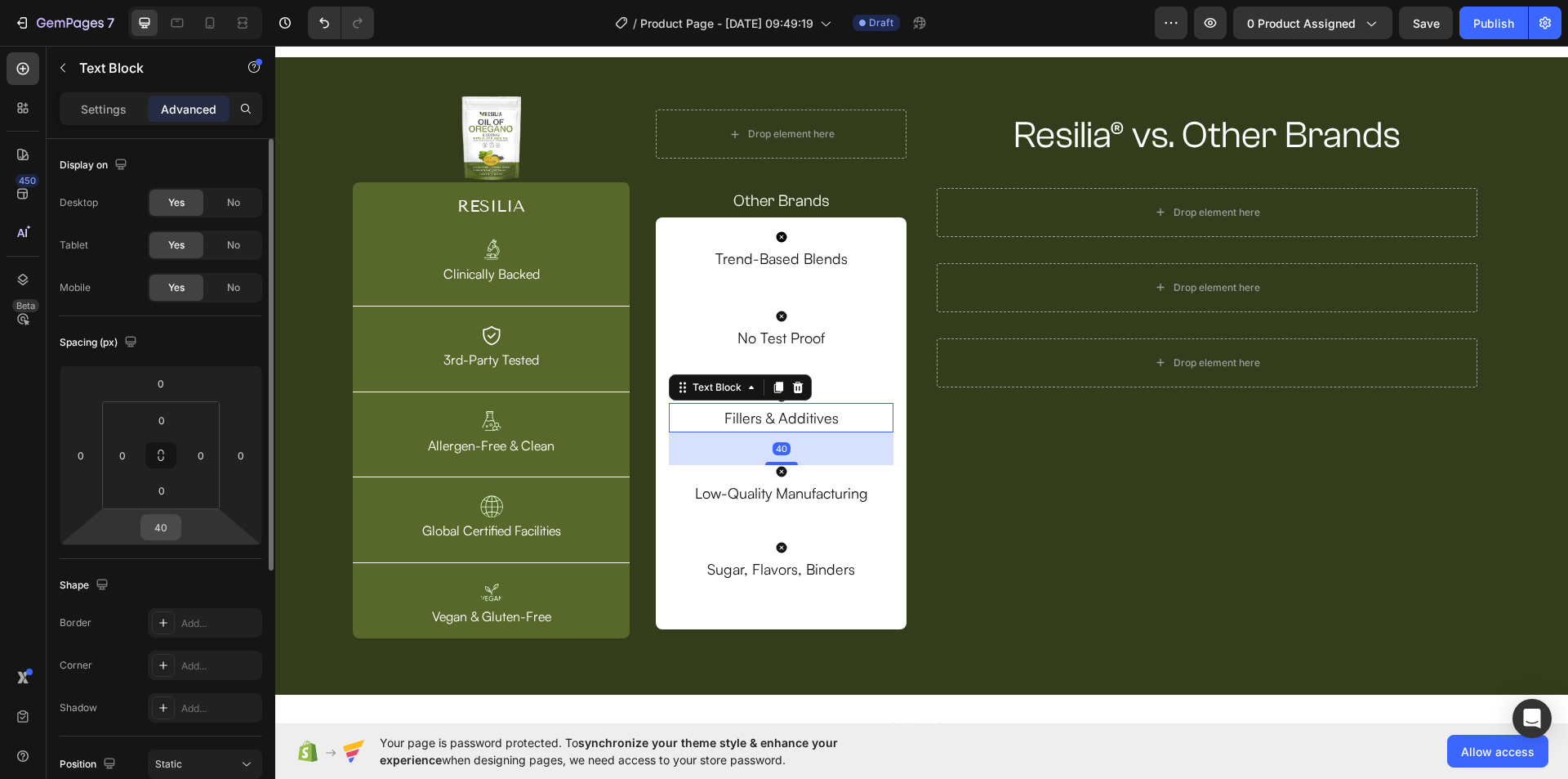
click at [168, 526] on input "40" at bounding box center [161, 527] width 32 height 24
type input "45"
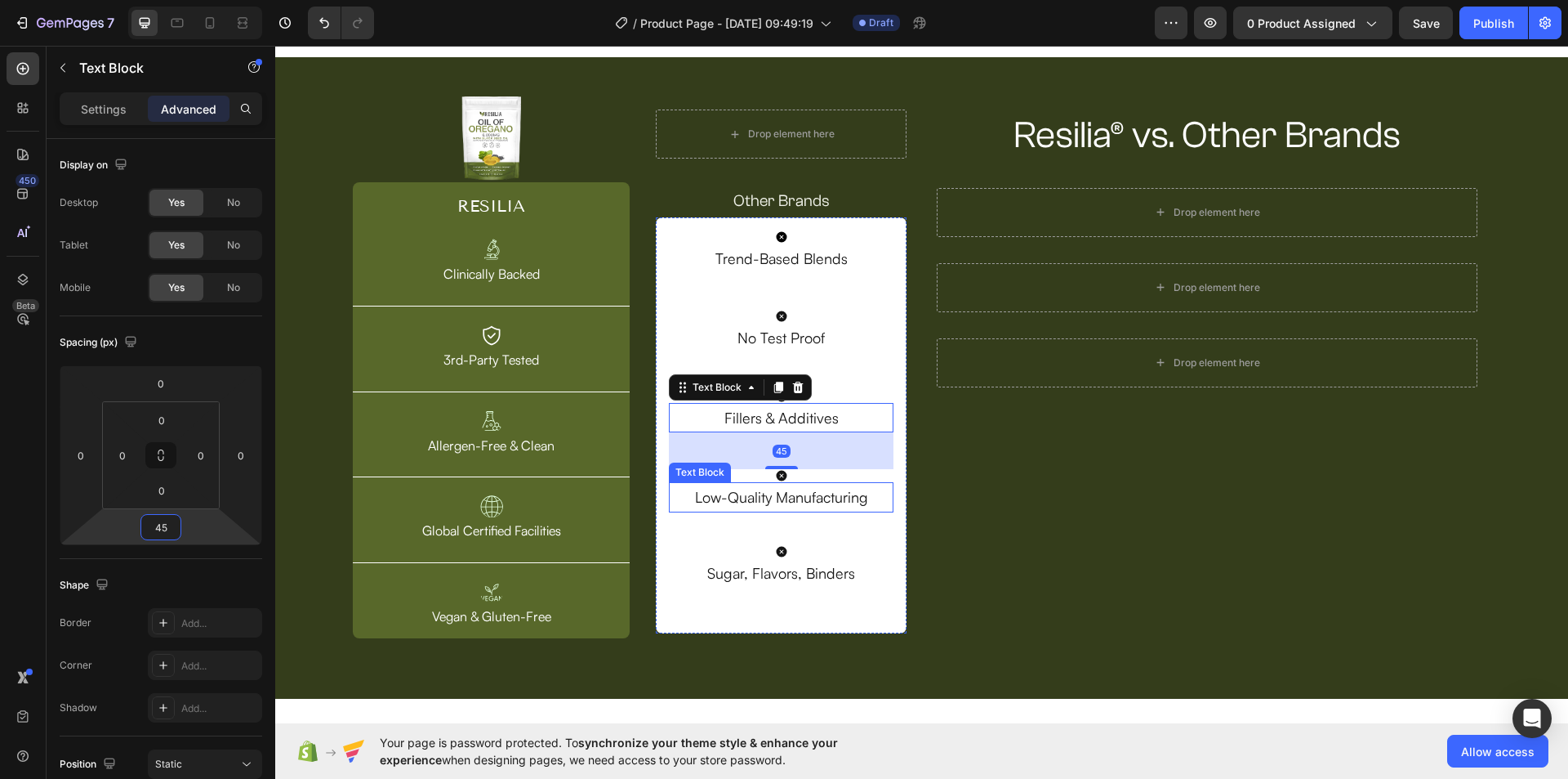
click at [793, 496] on p "Low-Quality Manufacturing" at bounding box center [780, 496] width 222 height 26
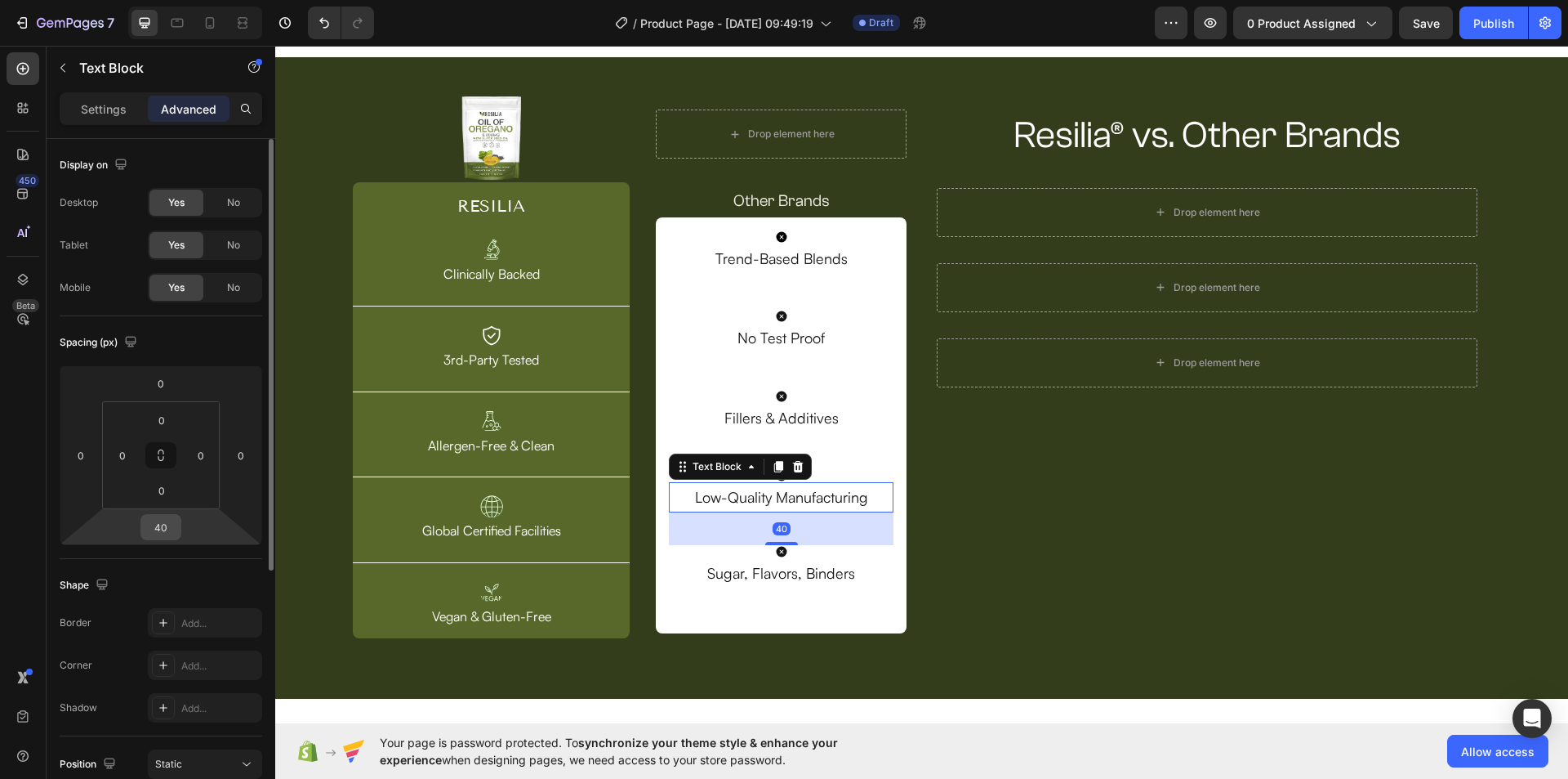
click at [169, 526] on input "40" at bounding box center [161, 527] width 32 height 24
type input "45"
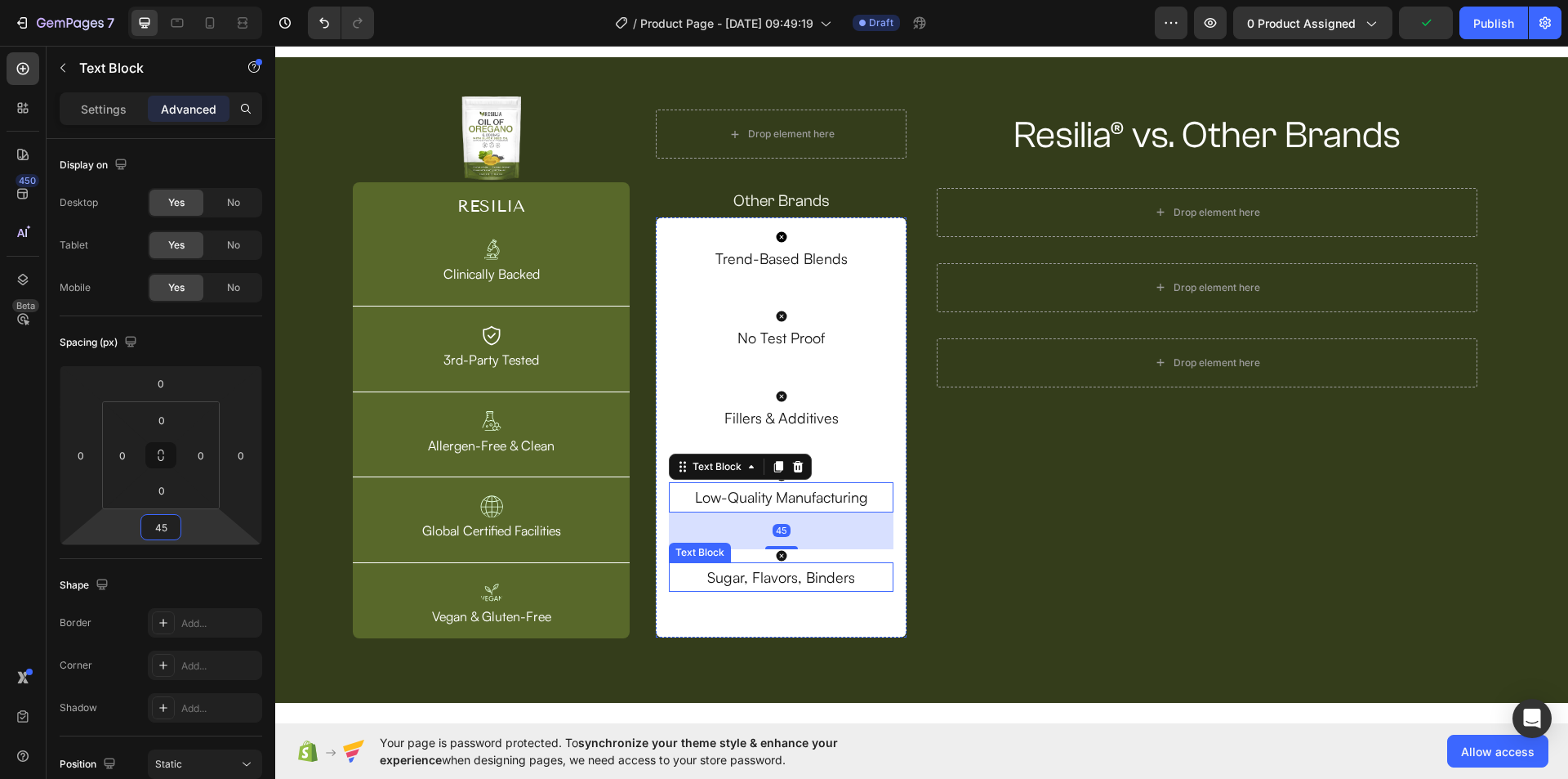
click at [743, 569] on p "Sugar, Flavors, Binders" at bounding box center [780, 576] width 222 height 26
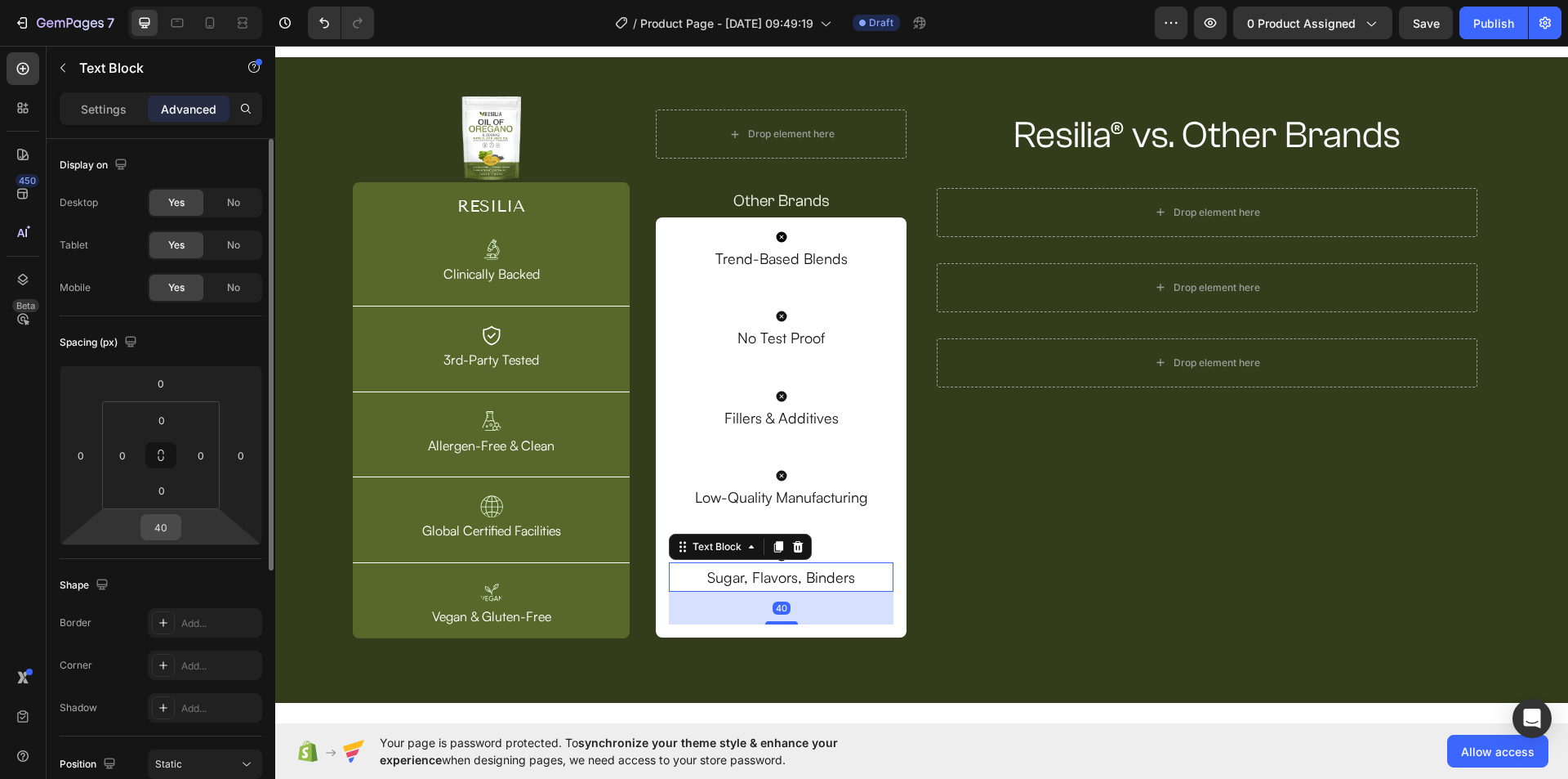
click at [152, 519] on input "40" at bounding box center [161, 527] width 32 height 24
type input "45"
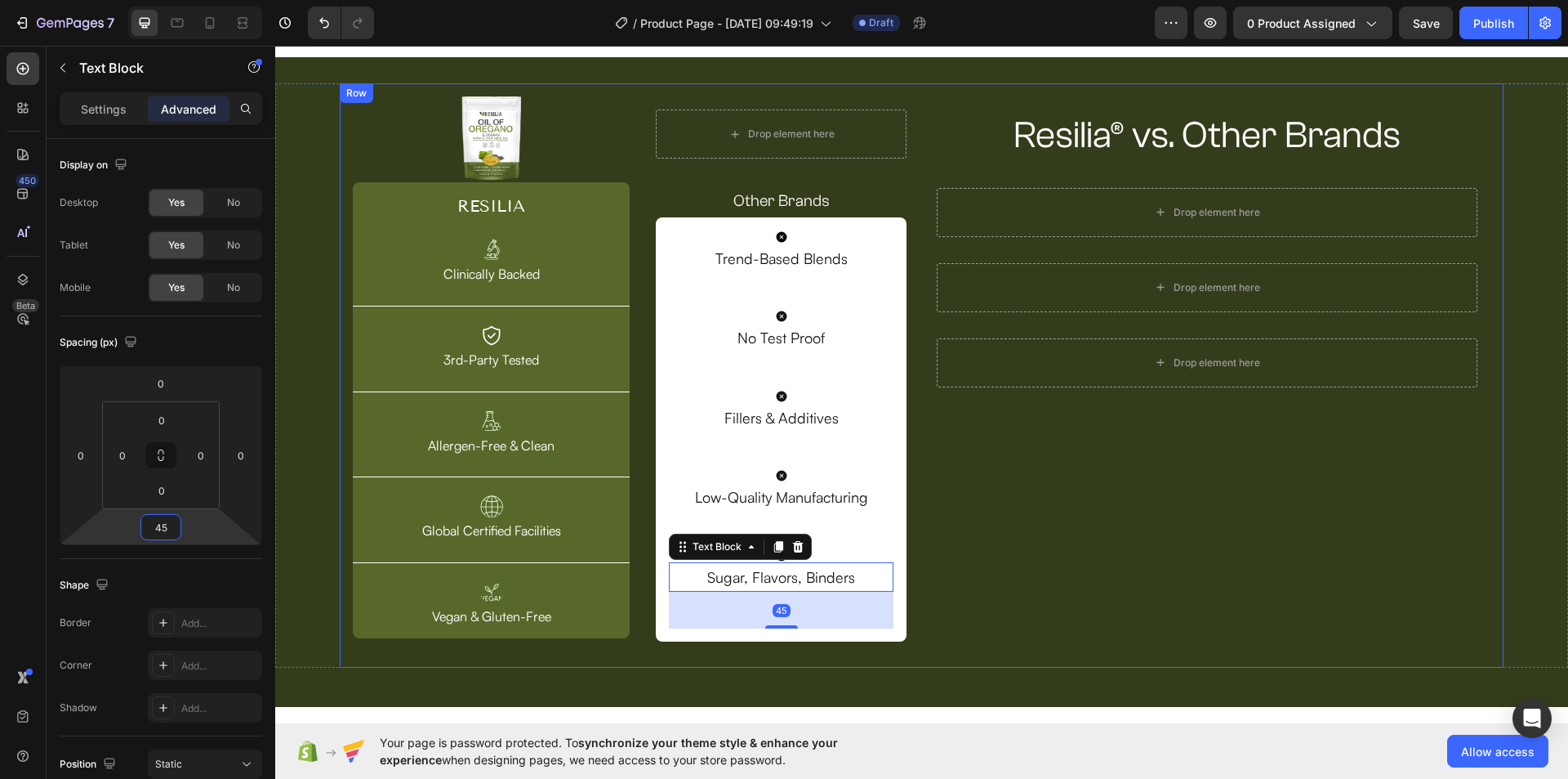
click at [958, 556] on div "Resilia® vs. Other Brands Heading Row Drop element here Row Drop element here R…" at bounding box center [1207, 375] width 567 height 558
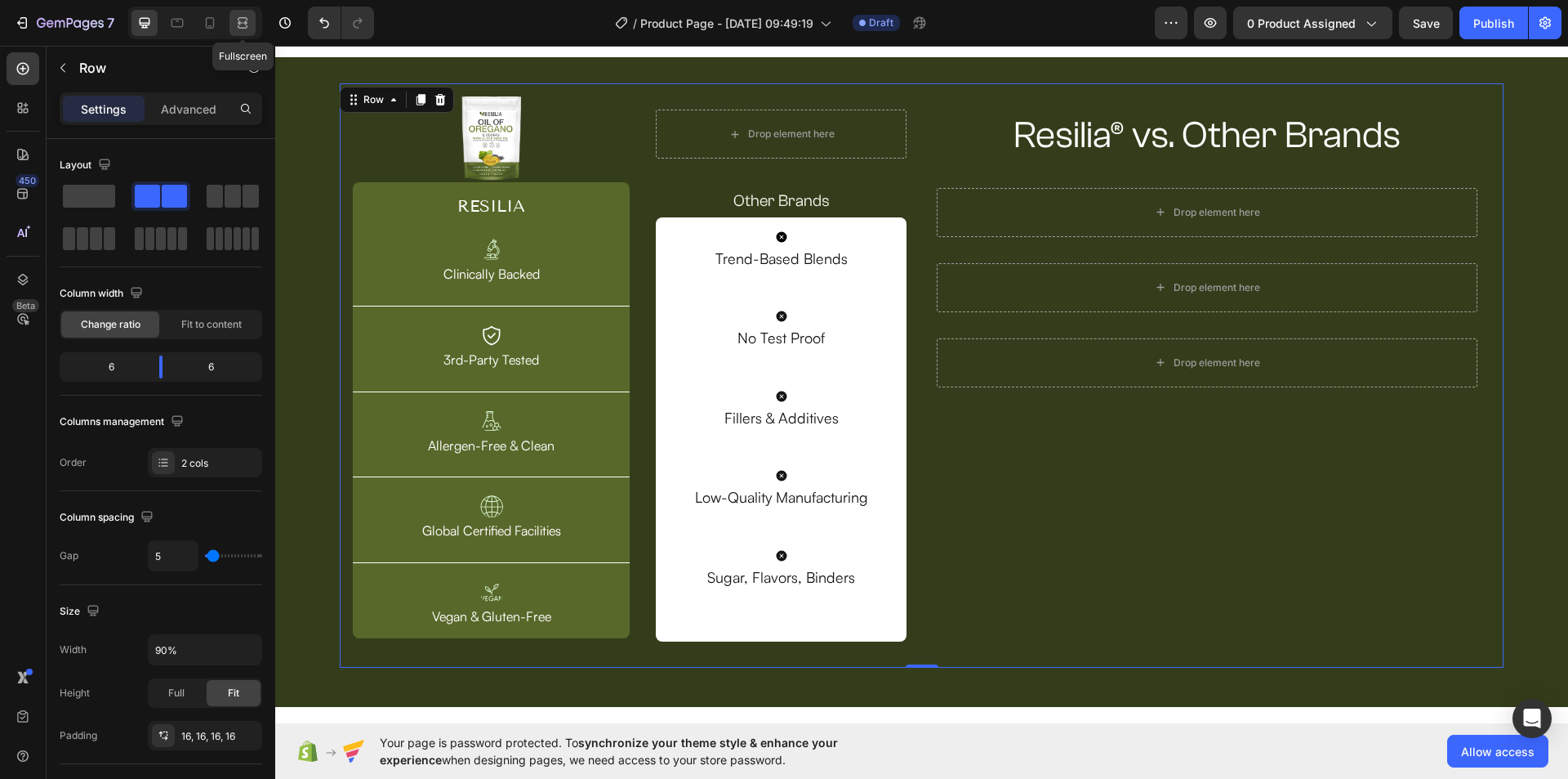
click at [245, 23] on icon at bounding box center [242, 22] width 16 height 16
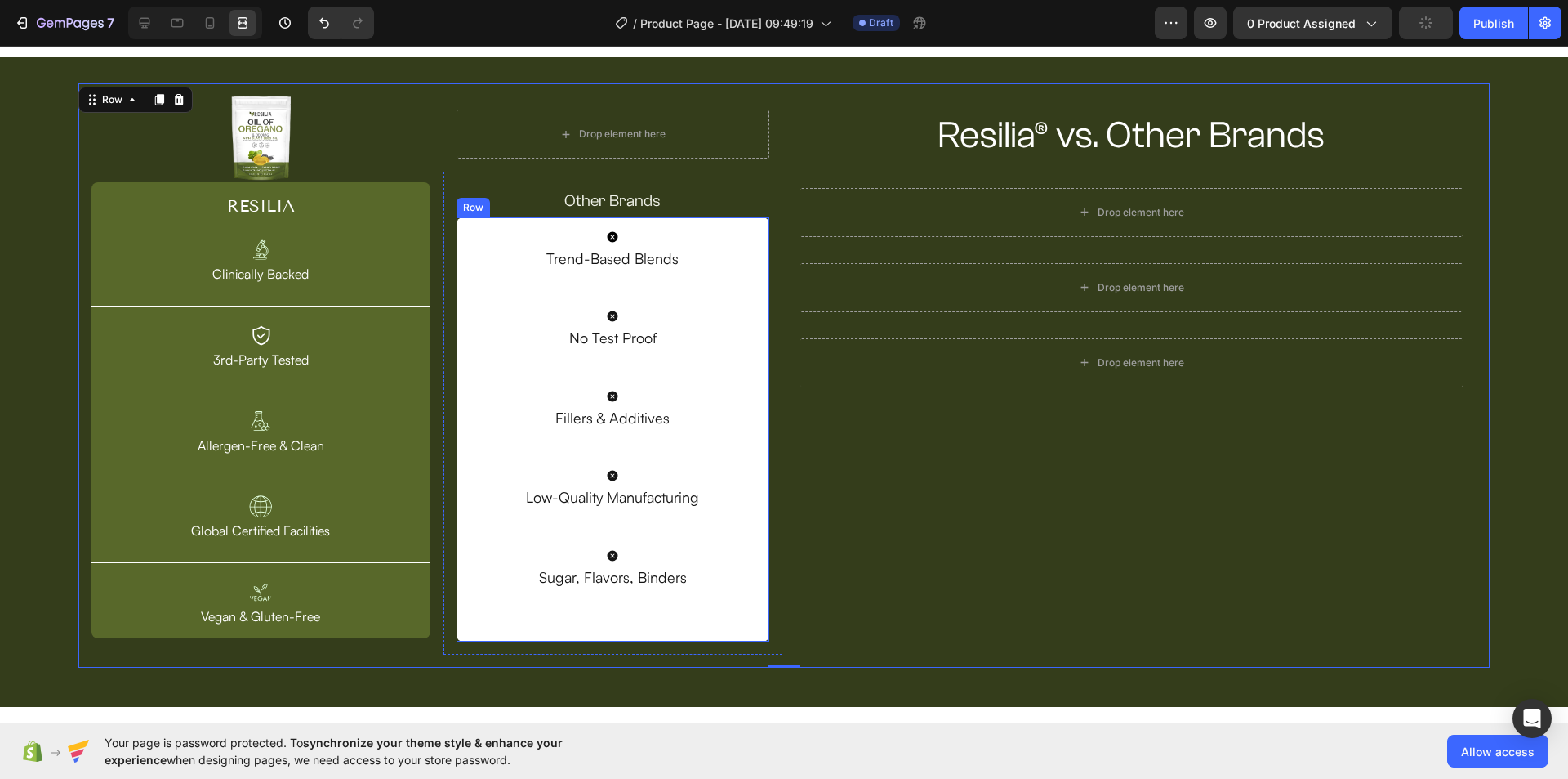
click at [758, 624] on div "Icon Trend-Based Blends Text Block Icon No Test Proof Text Block Icon Fillers &…" at bounding box center [613, 429] width 313 height 424
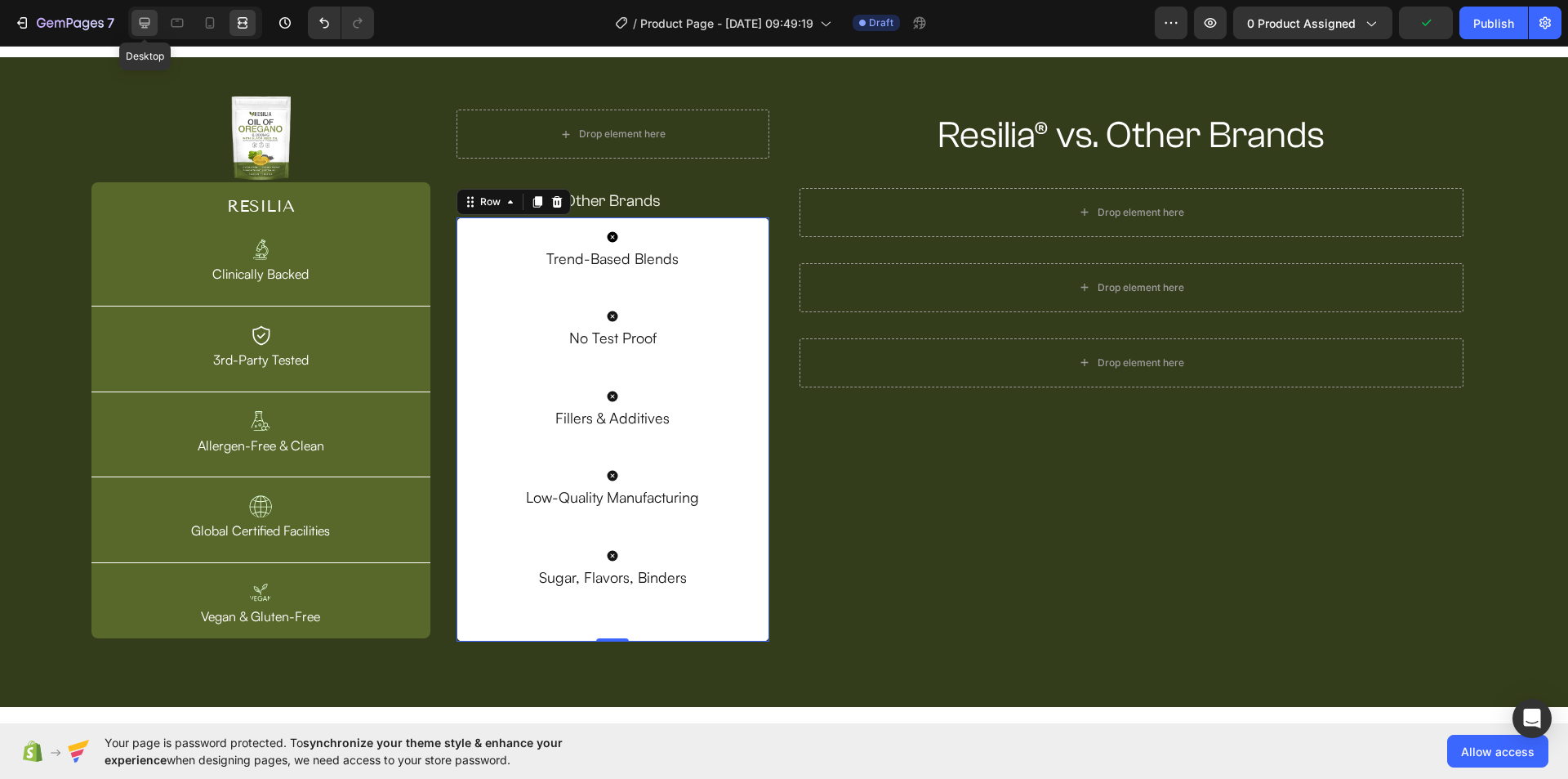
click at [134, 18] on div at bounding box center [144, 22] width 26 height 26
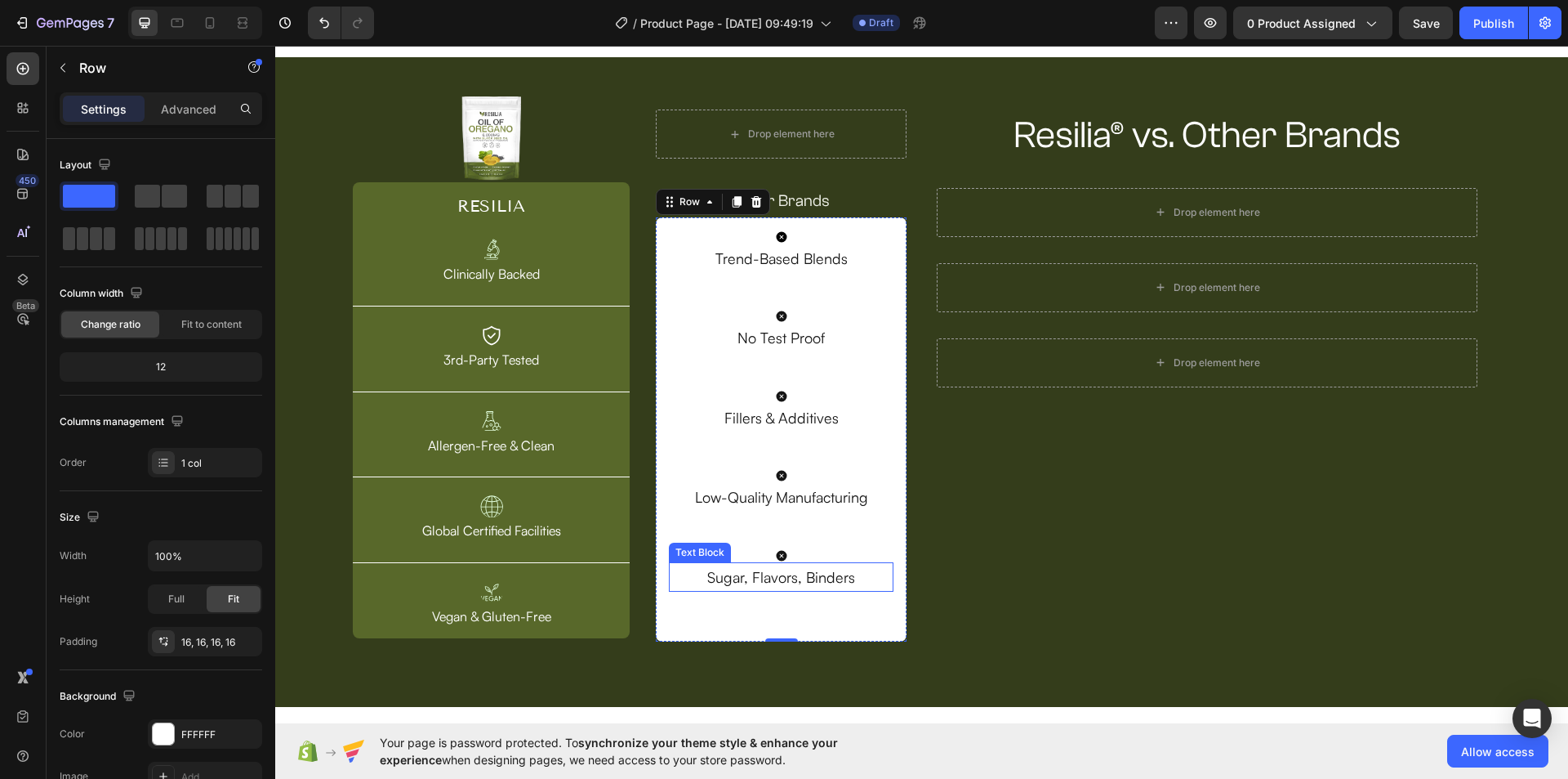
click at [779, 581] on p "Sugar, Flavors, Binders" at bounding box center [780, 576] width 222 height 26
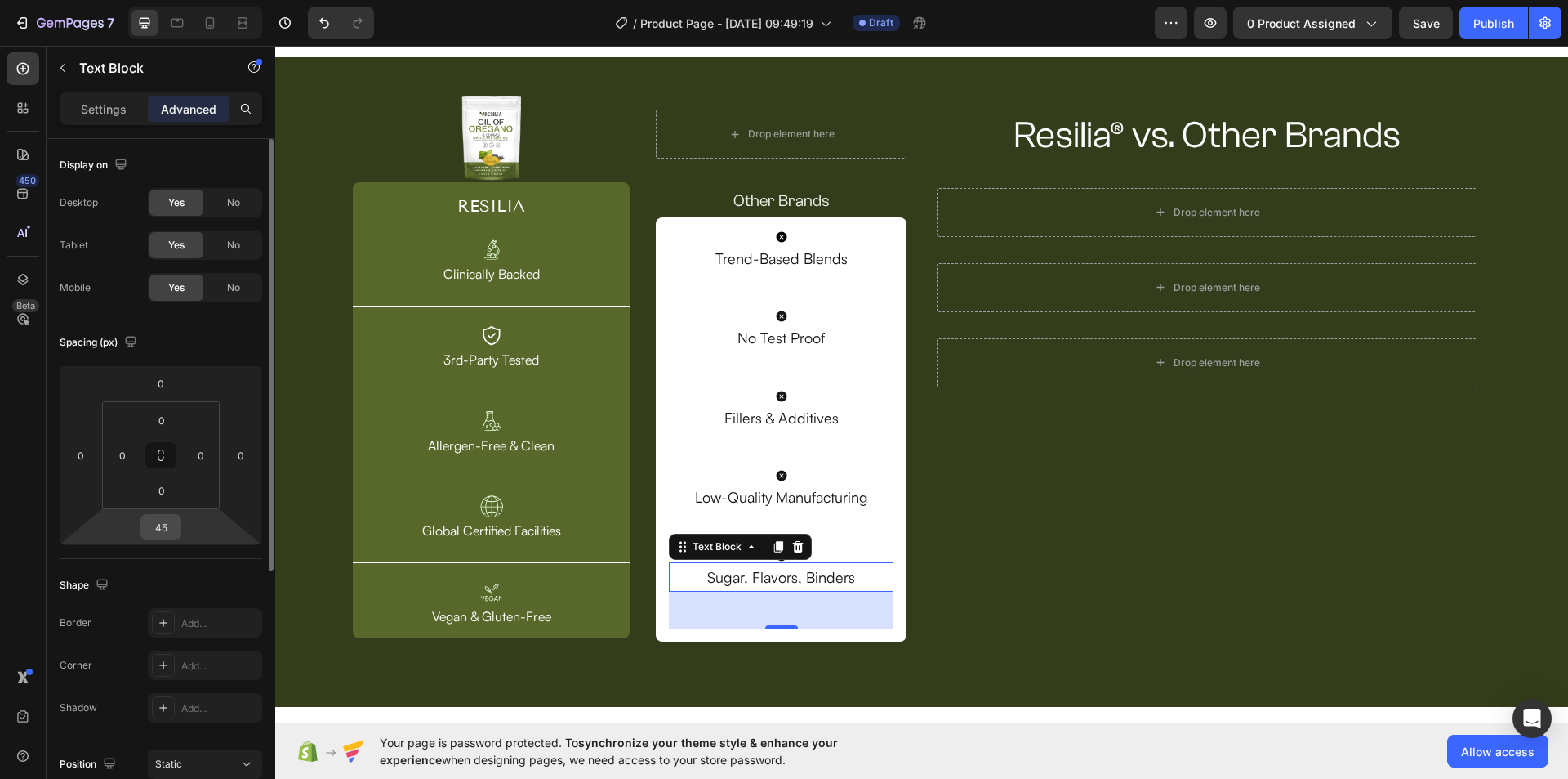
click at [166, 520] on input "45" at bounding box center [161, 527] width 32 height 24
click at [163, 521] on input "44" at bounding box center [161, 527] width 32 height 24
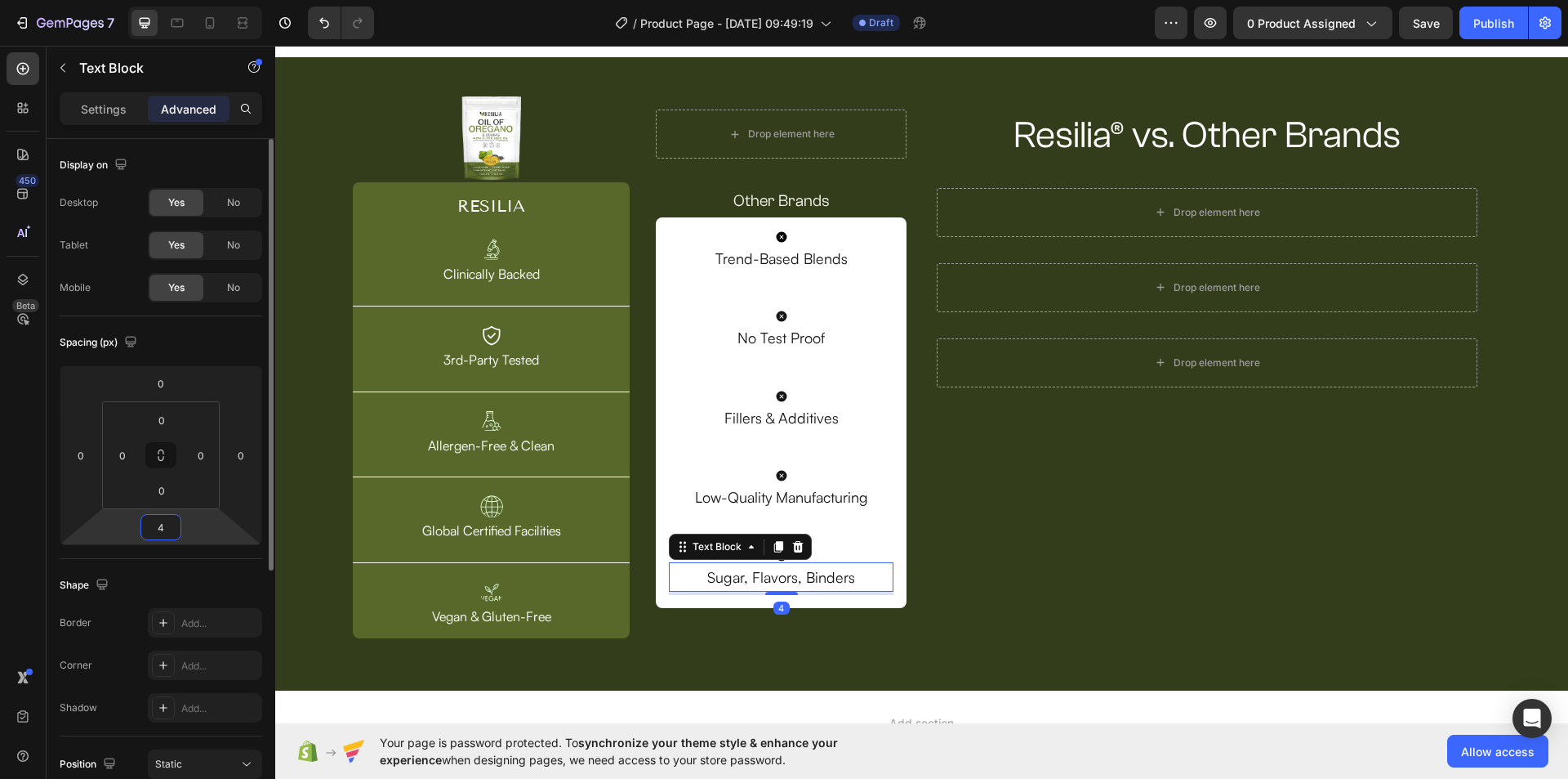
type input "43"
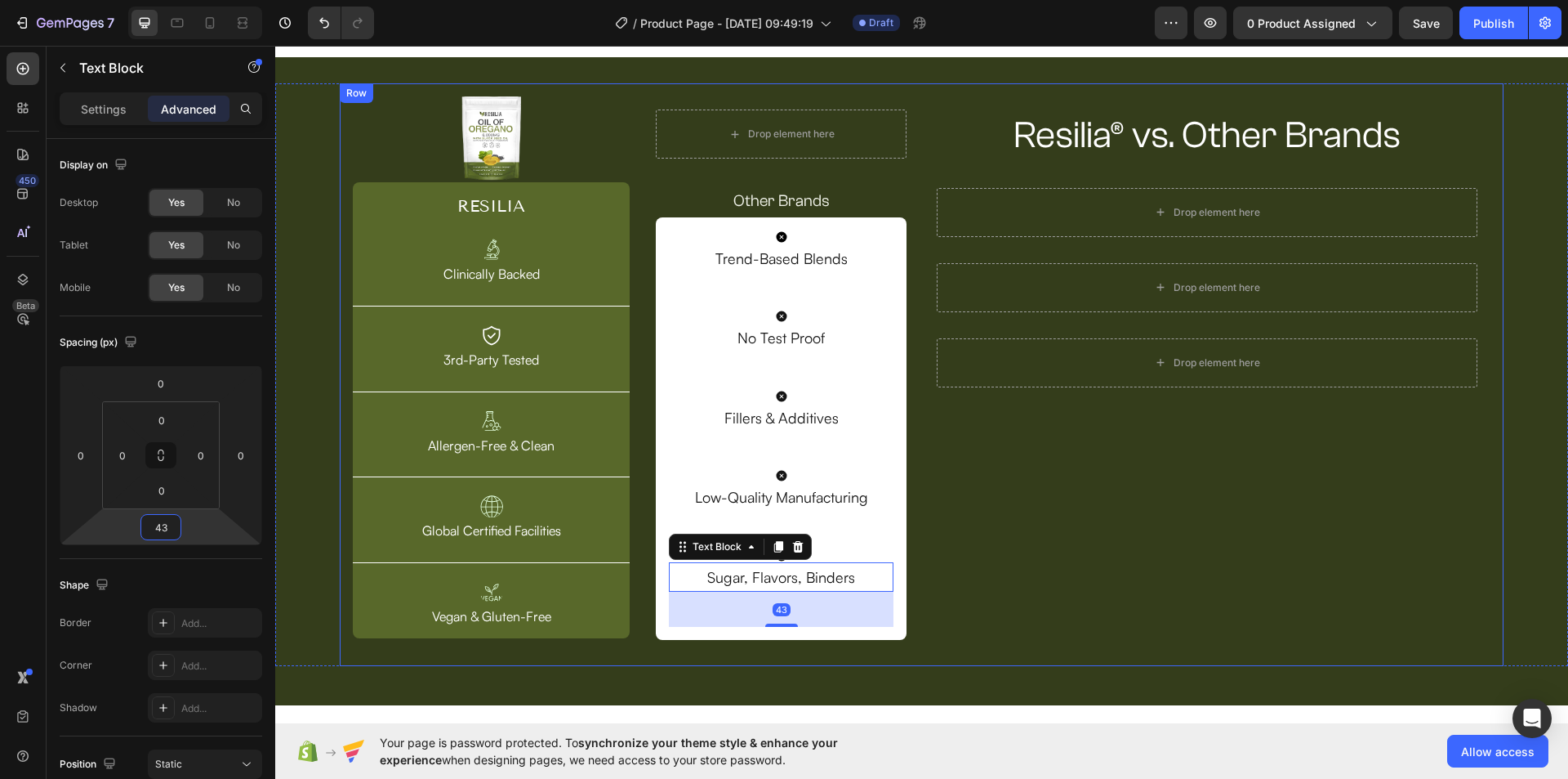
click at [1002, 459] on div "Resilia® vs. Other Brands Heading Row Drop element here Row Drop element here R…" at bounding box center [1207, 374] width 567 height 556
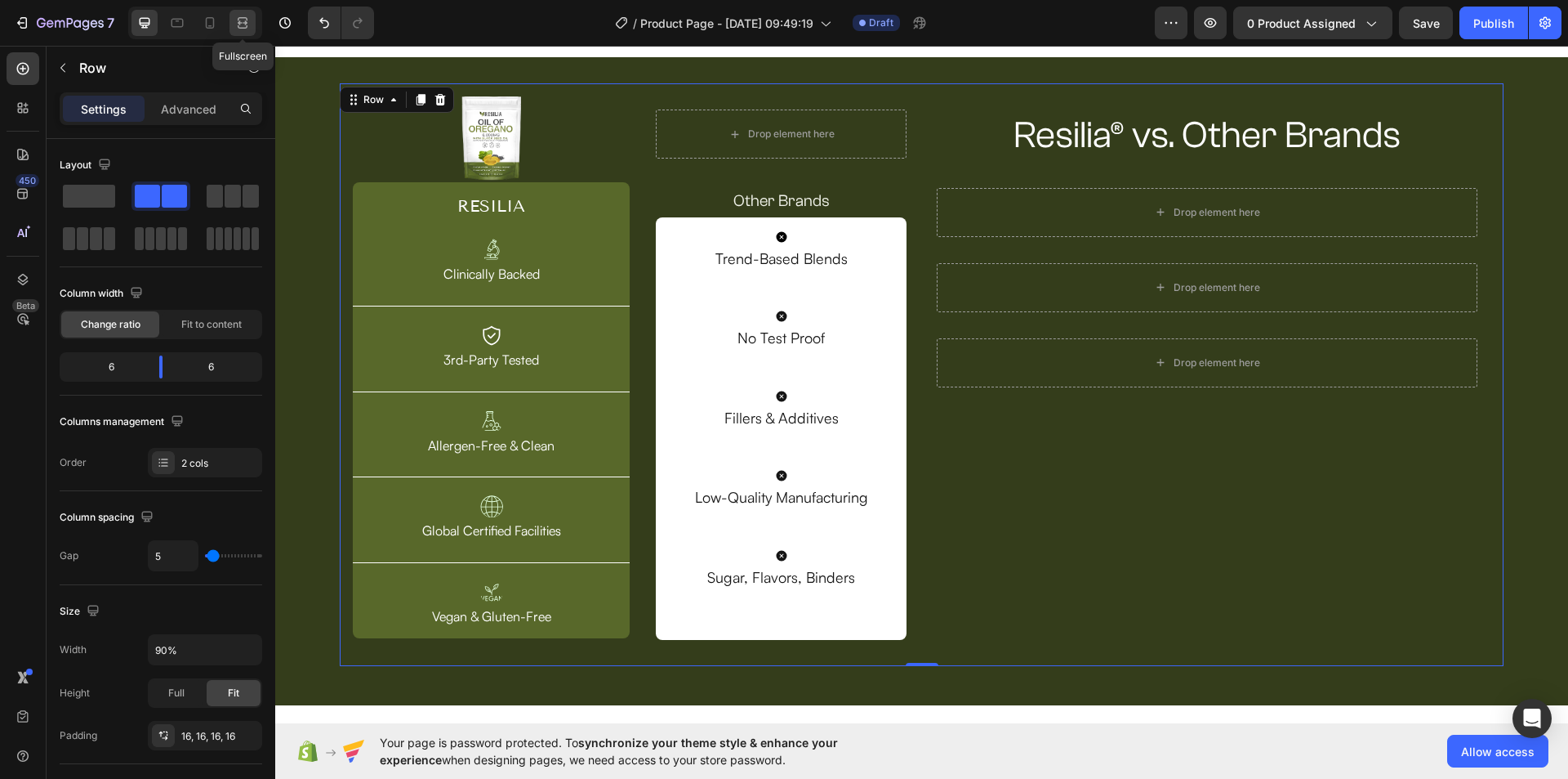
click at [245, 20] on icon at bounding box center [242, 22] width 16 height 16
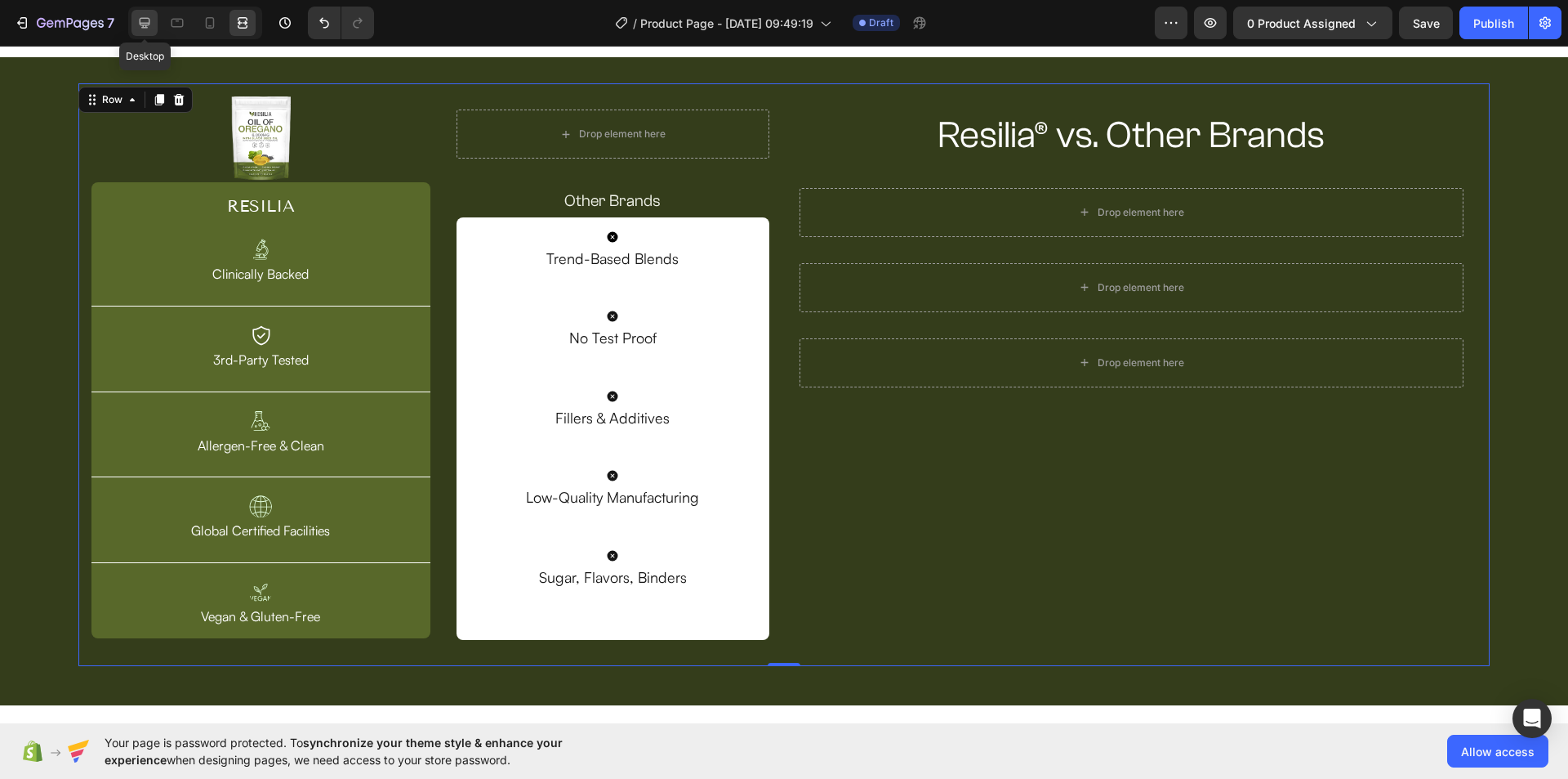
click at [152, 14] on icon at bounding box center [144, 22] width 16 height 16
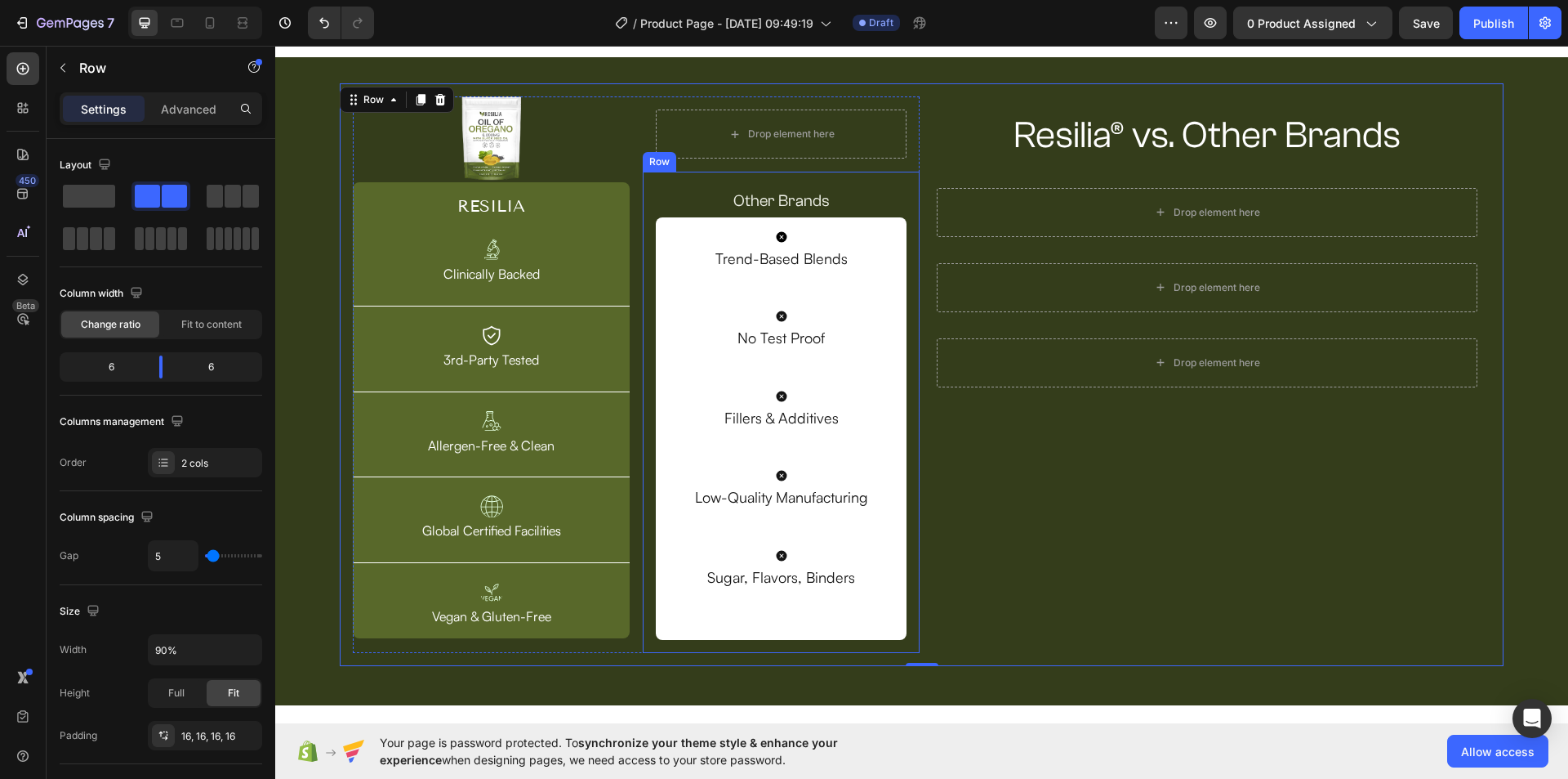
click at [645, 188] on div "Other Brands Text Block Icon Trend-Based Blends Text Block Icon No Test Proof T…" at bounding box center [780, 412] width 277 height 481
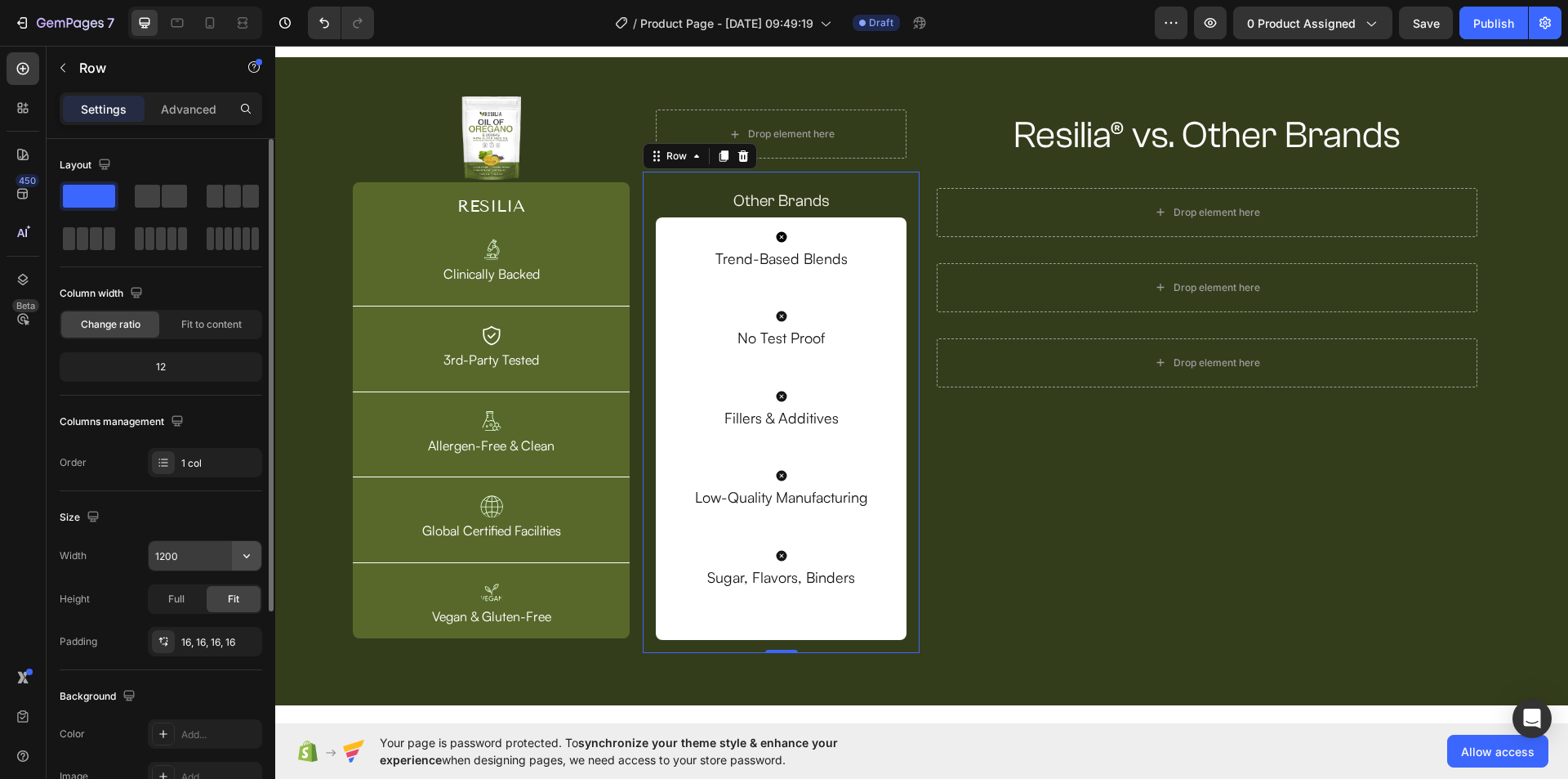
click at [241, 561] on icon "button" at bounding box center [247, 556] width 16 height 16
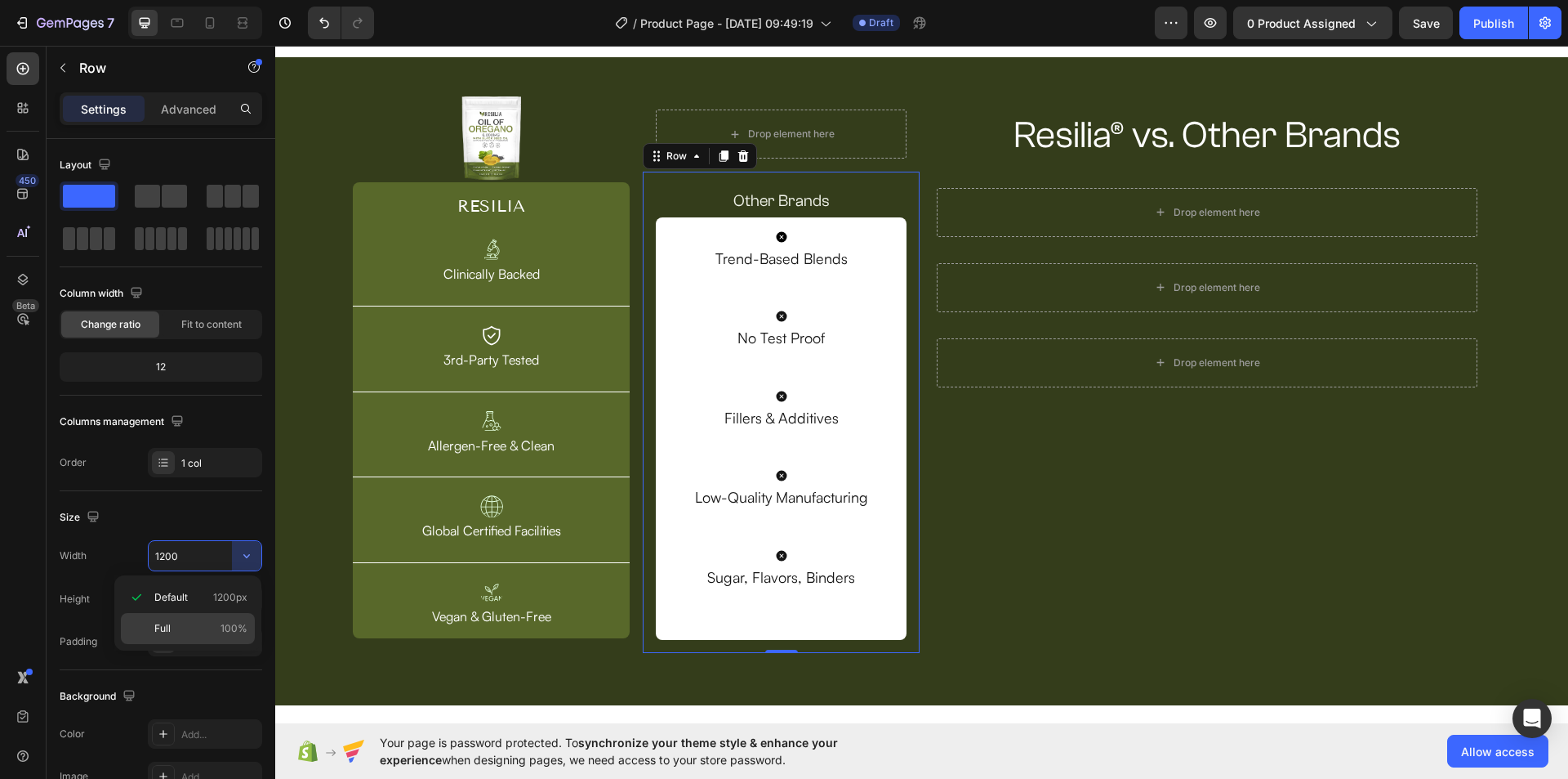
click at [213, 624] on p "Full 100%" at bounding box center [201, 628] width 93 height 14
type input "100%"
click at [170, 106] on p "Advanced" at bounding box center [188, 109] width 56 height 17
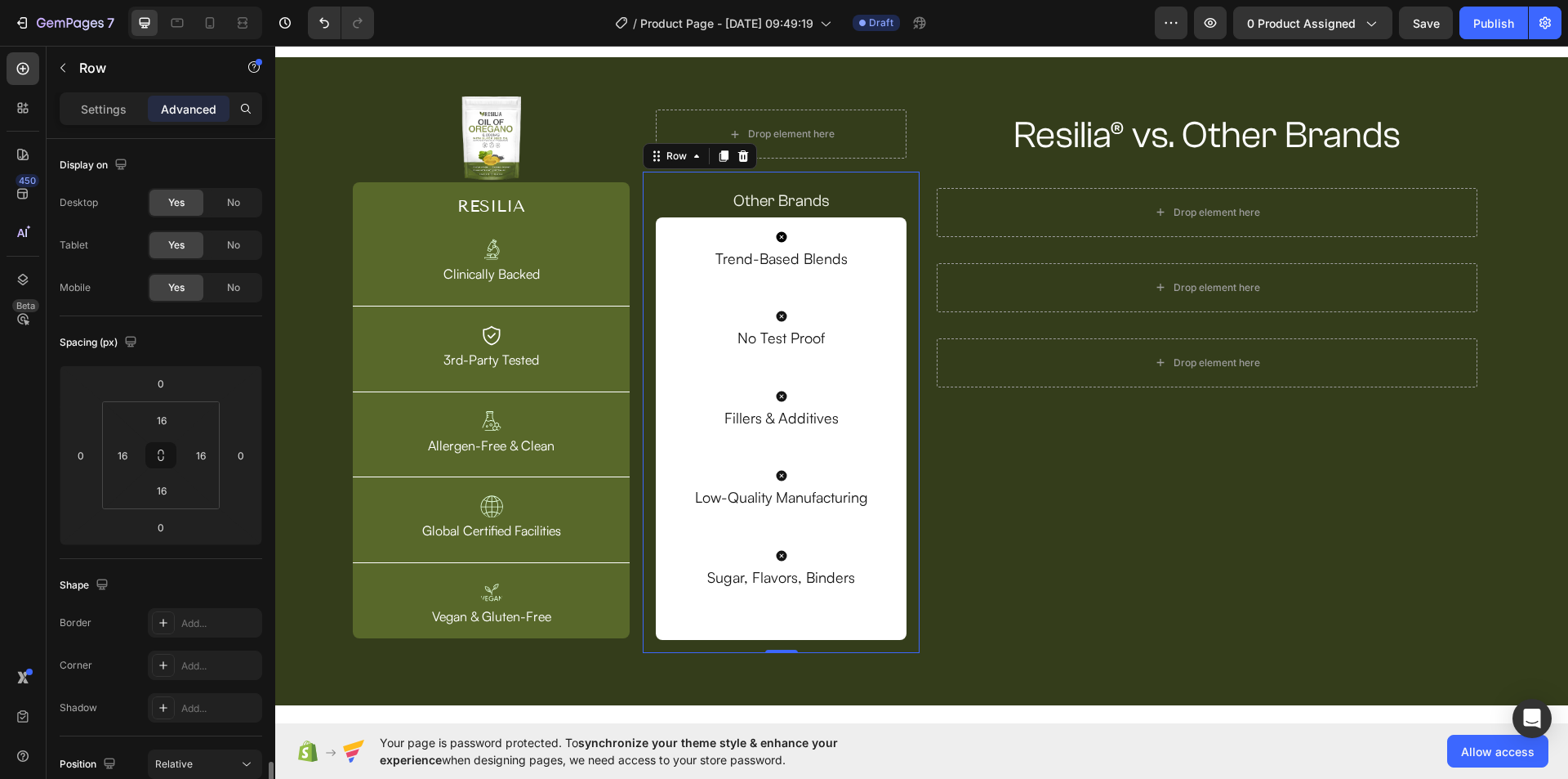
scroll to position [408, 0]
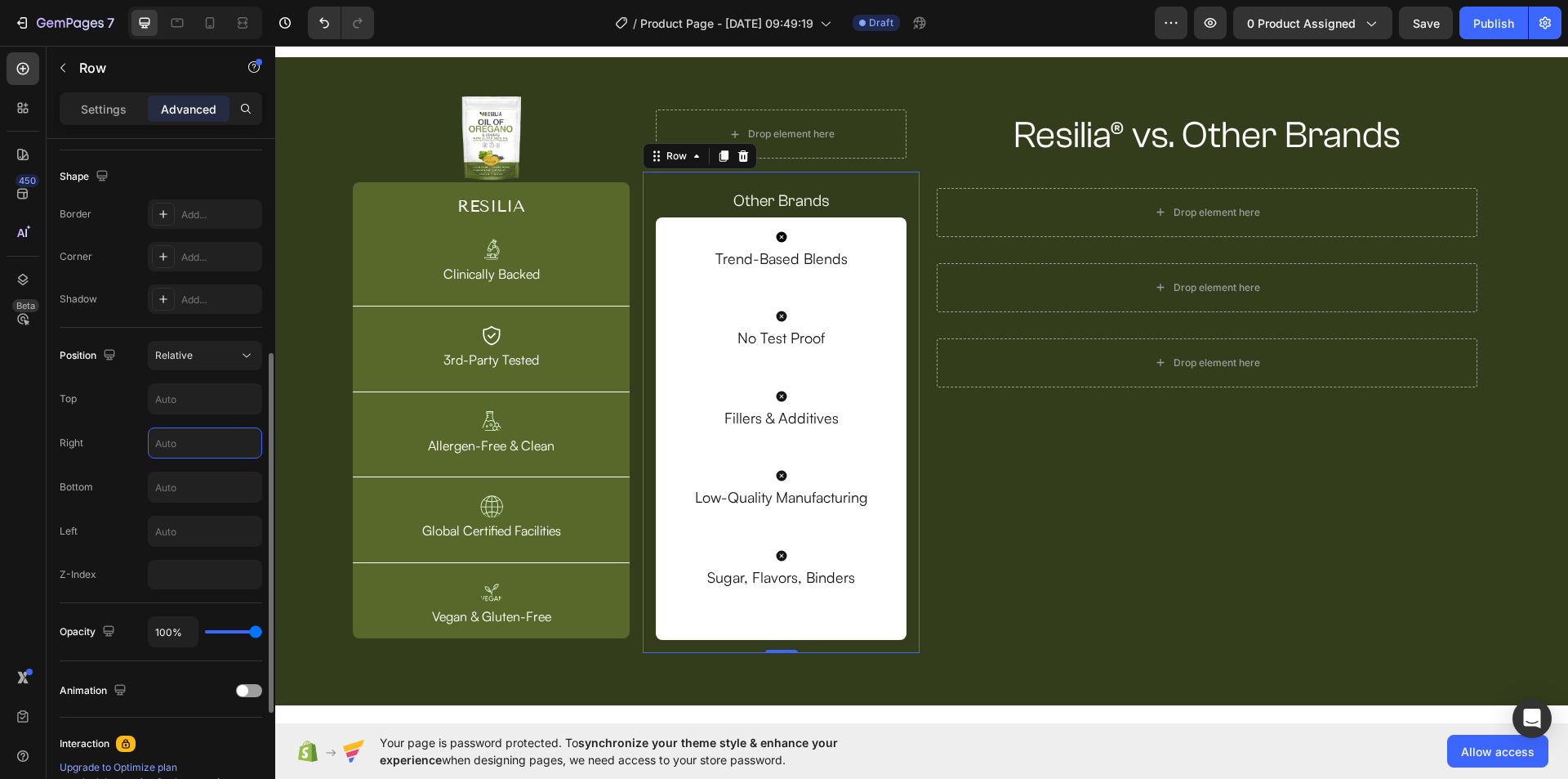
click at [179, 442] on input "text" at bounding box center [205, 442] width 113 height 30
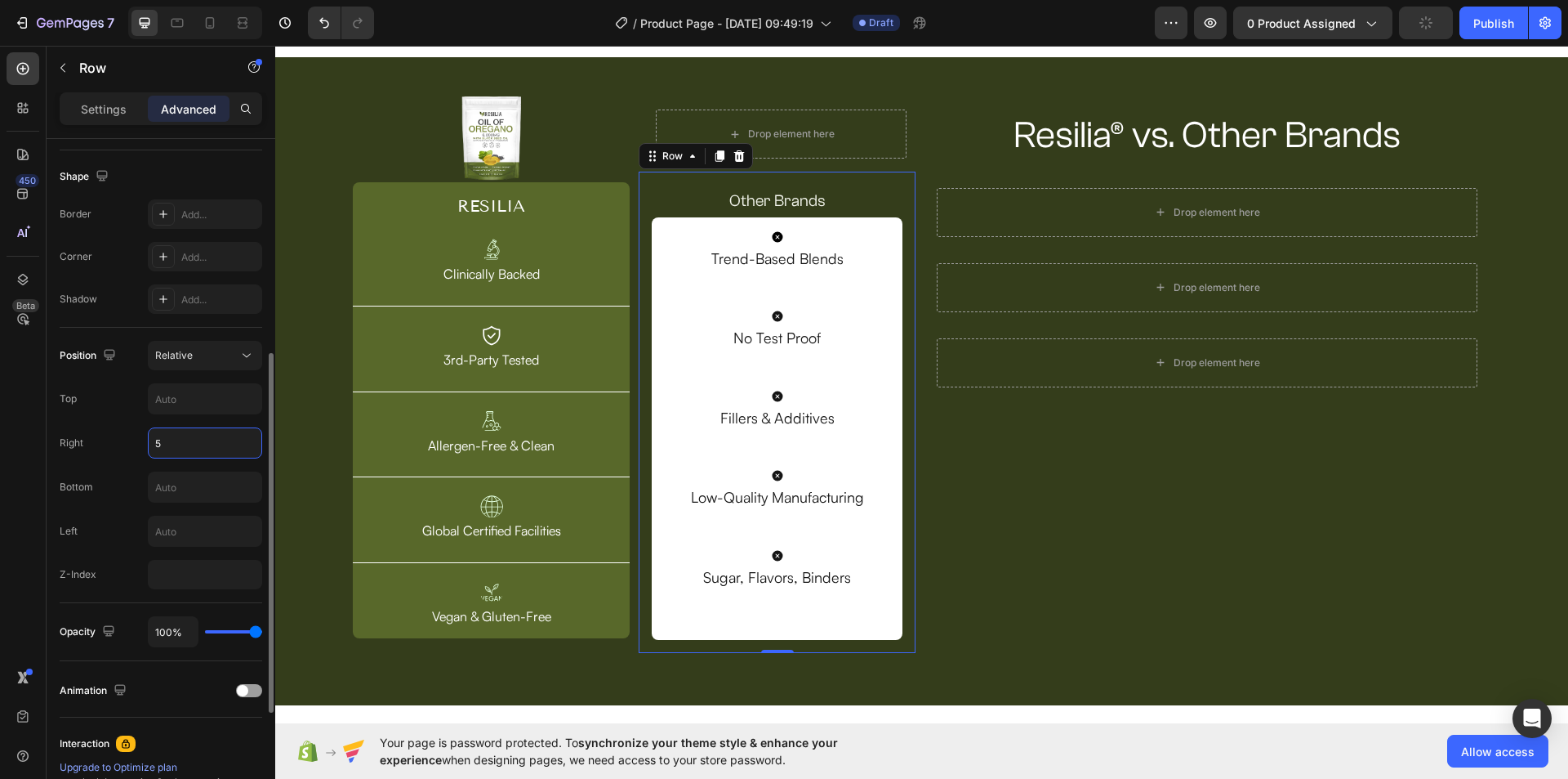
click at [179, 442] on input "5" at bounding box center [205, 442] width 113 height 30
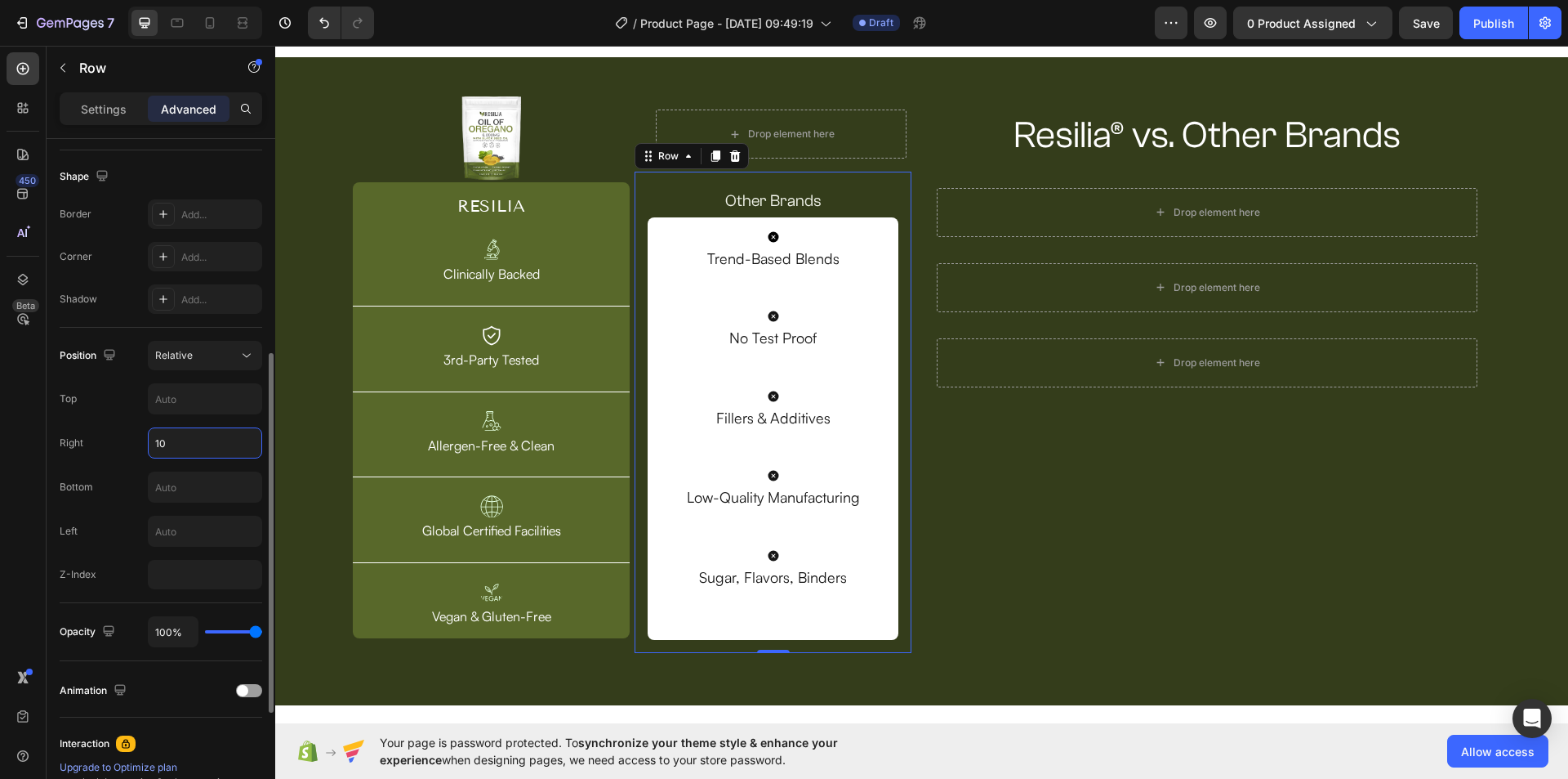
click at [179, 442] on input "10" at bounding box center [205, 442] width 113 height 30
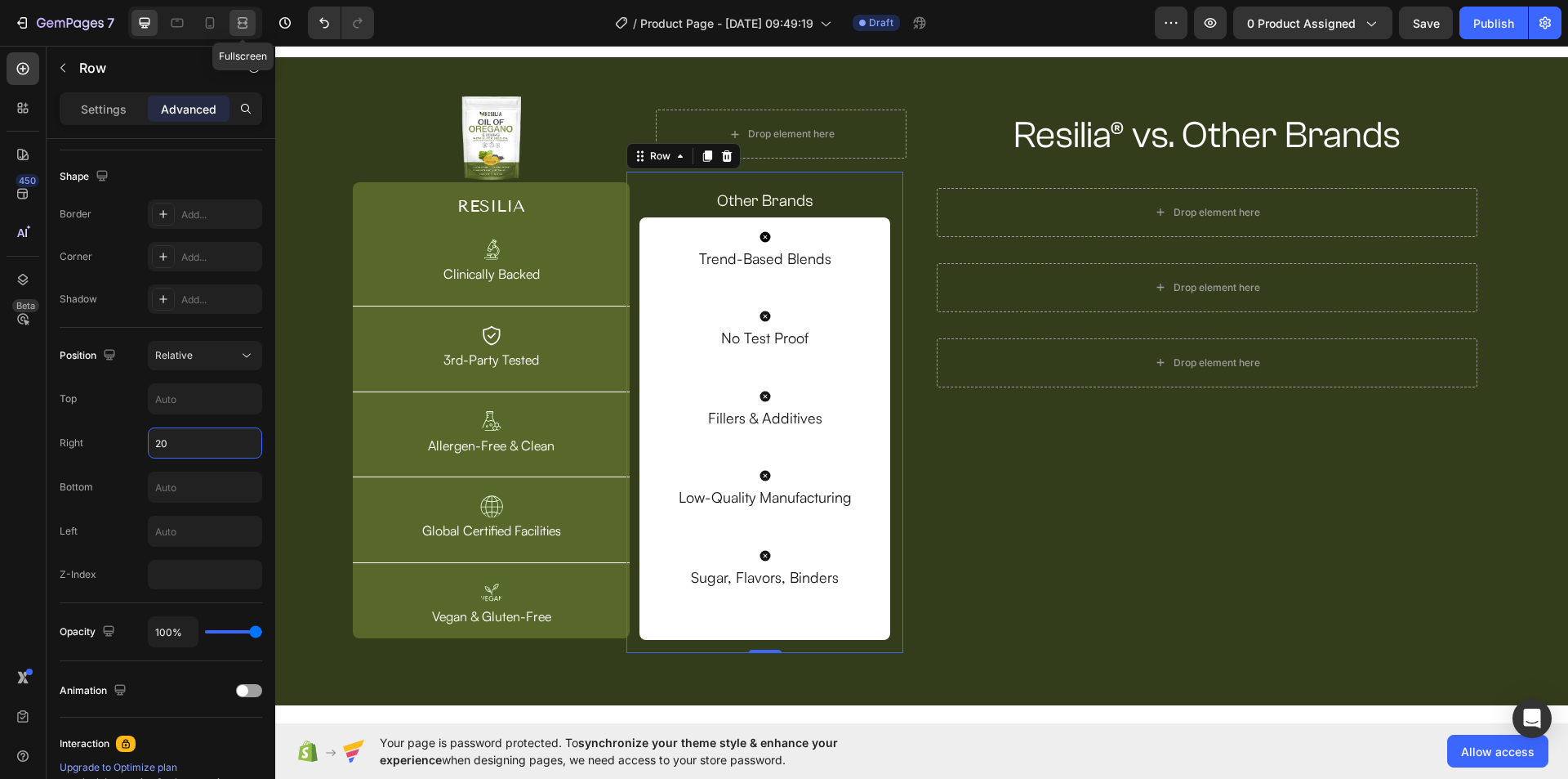
type input "20"
click at [242, 25] on icon at bounding box center [242, 22] width 16 height 16
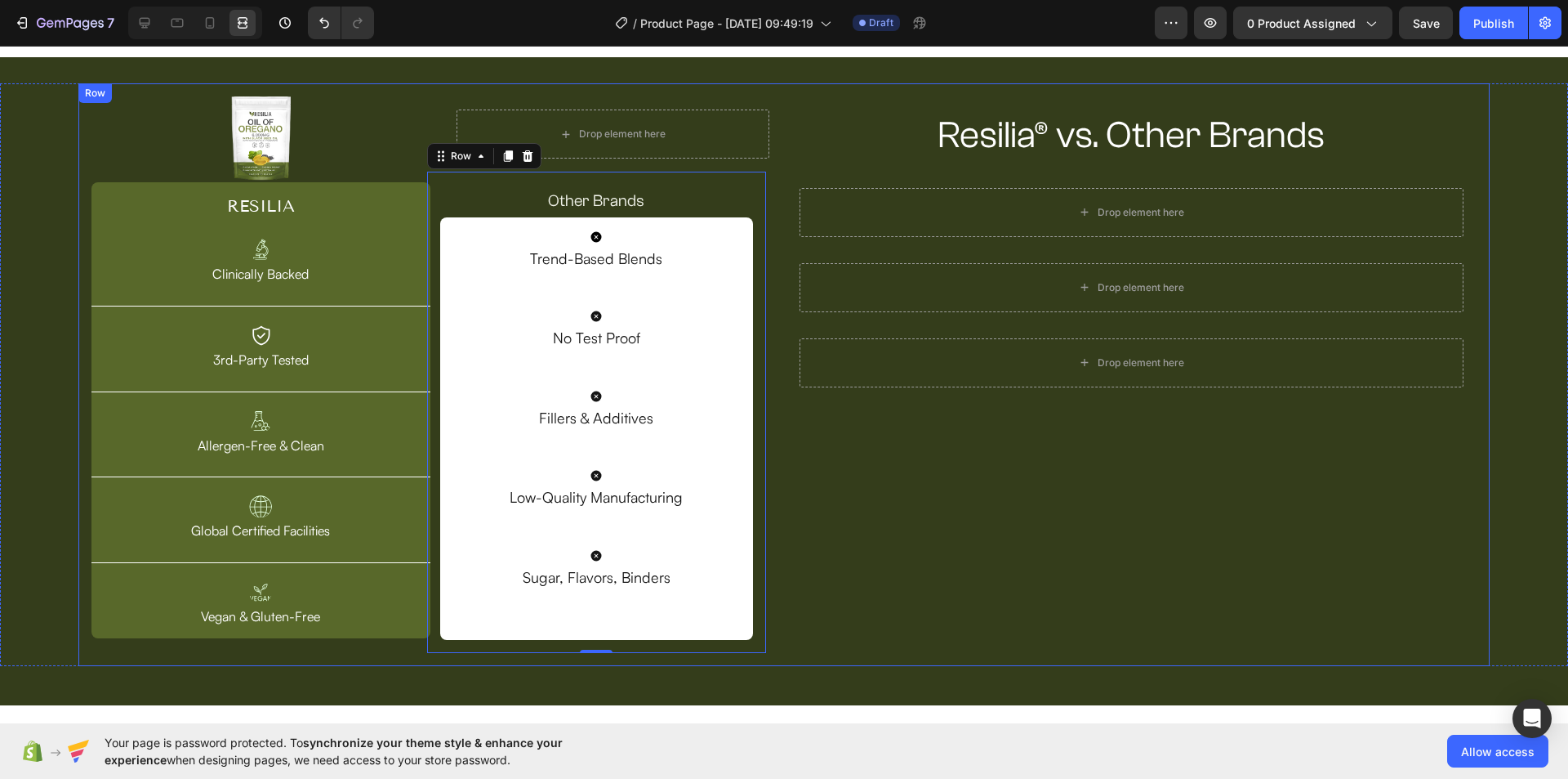
click at [893, 456] on div "Resilia® vs. Other Brands Heading Row Drop element here Row Drop element here R…" at bounding box center [1132, 374] width 691 height 556
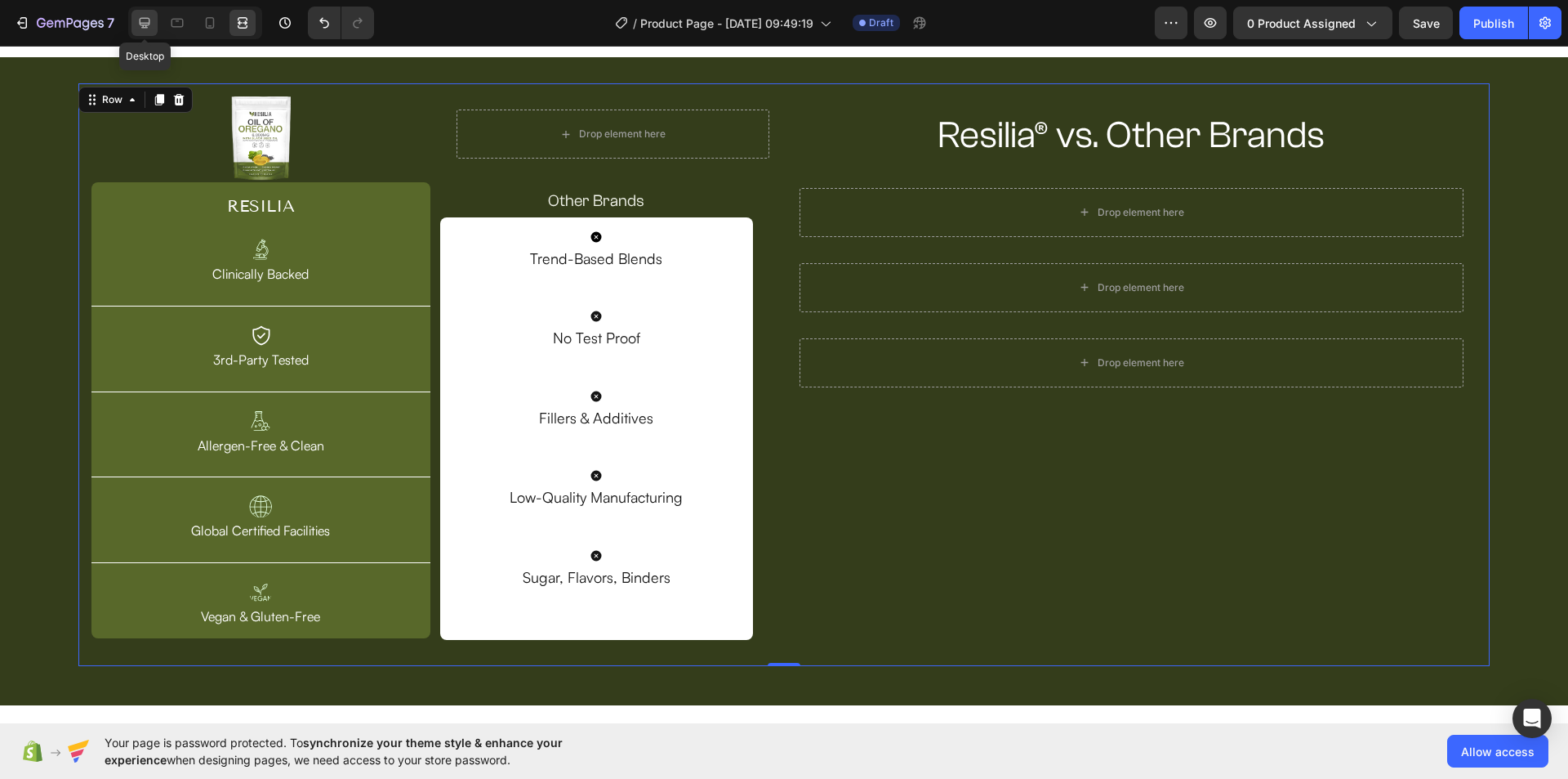
click at [134, 23] on div at bounding box center [144, 22] width 26 height 26
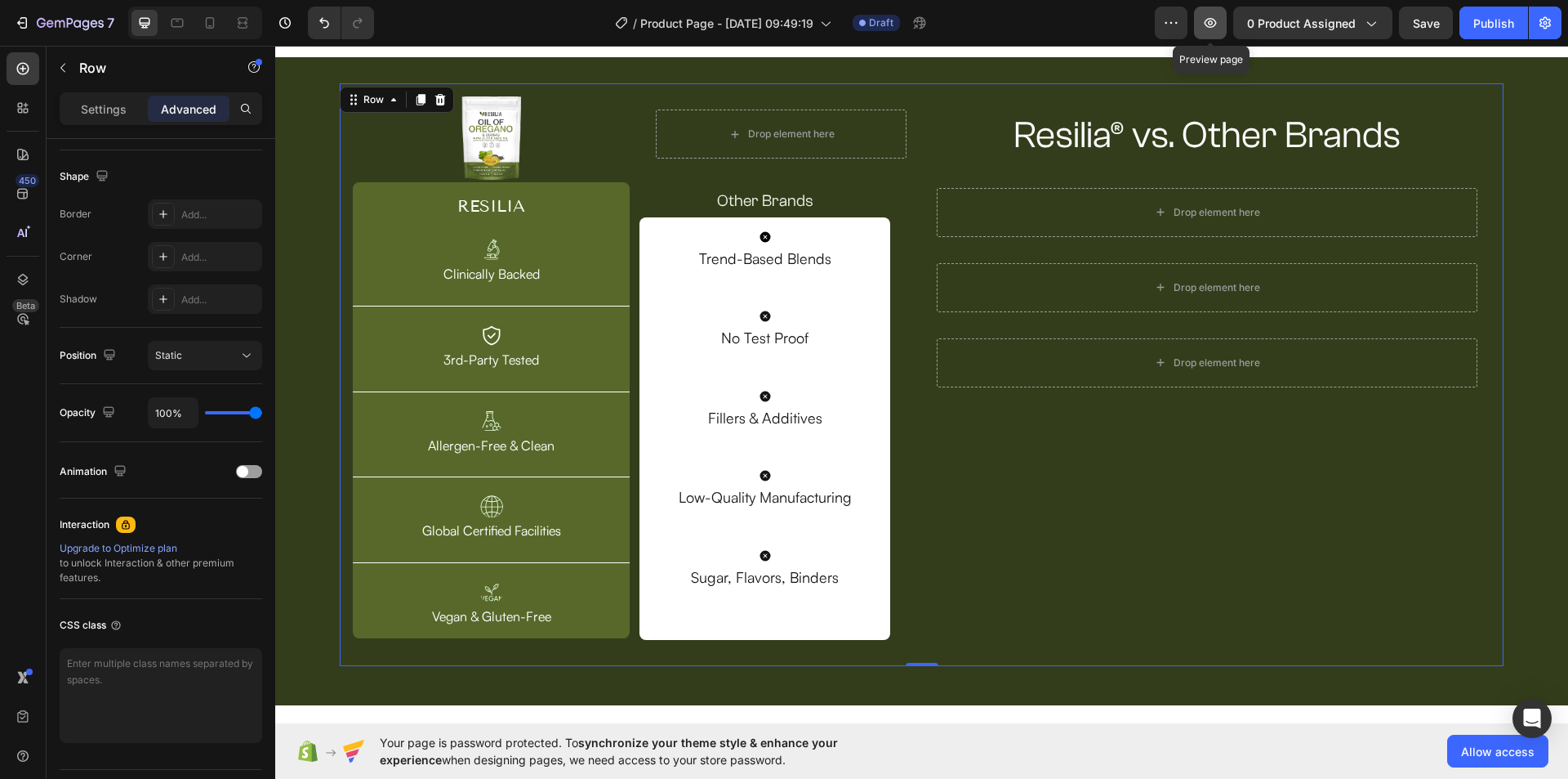
click at [1215, 22] on icon "button" at bounding box center [1210, 22] width 16 height 16
click at [245, 20] on icon at bounding box center [242, 22] width 16 height 16
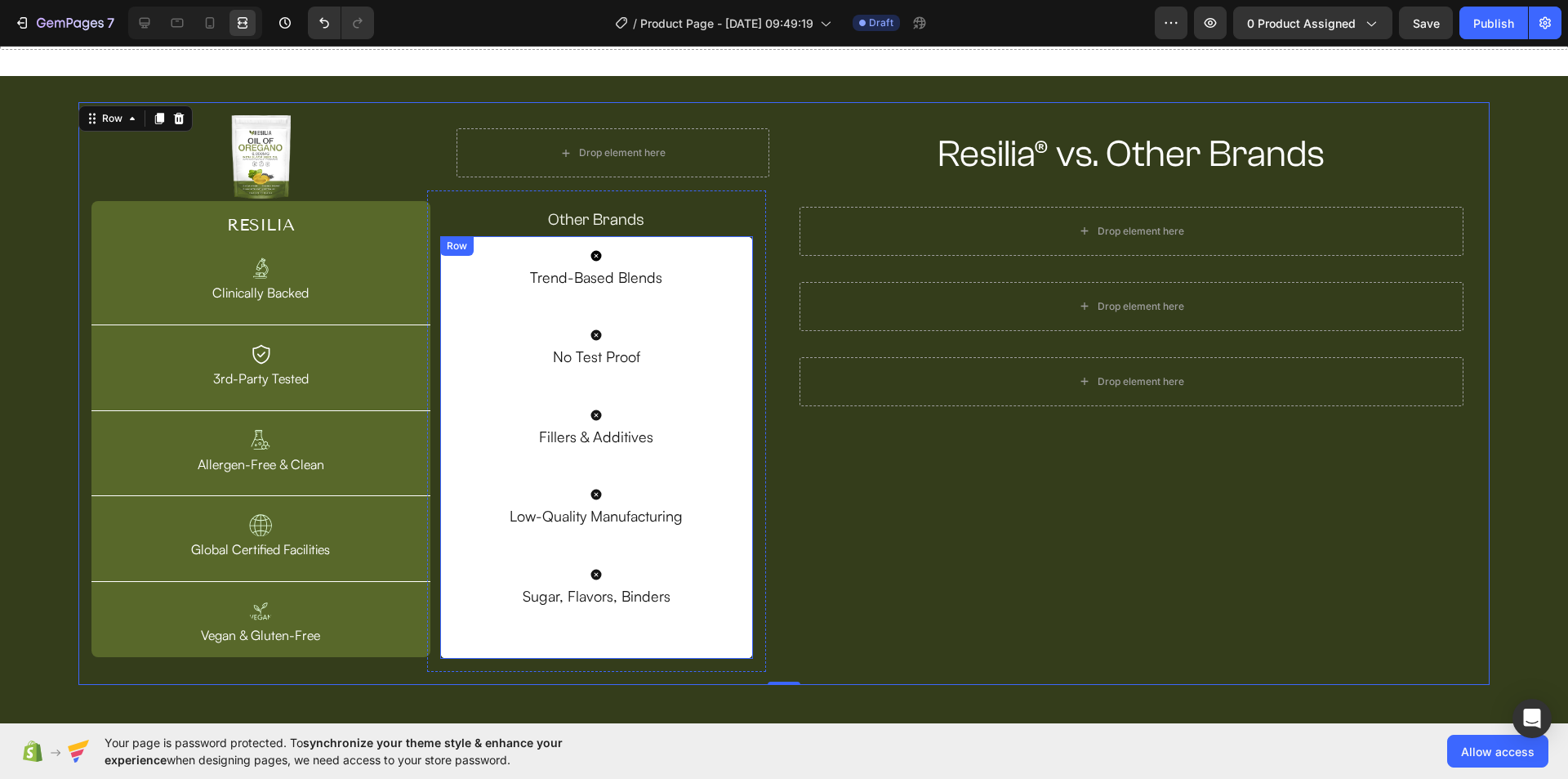
scroll to position [96, 0]
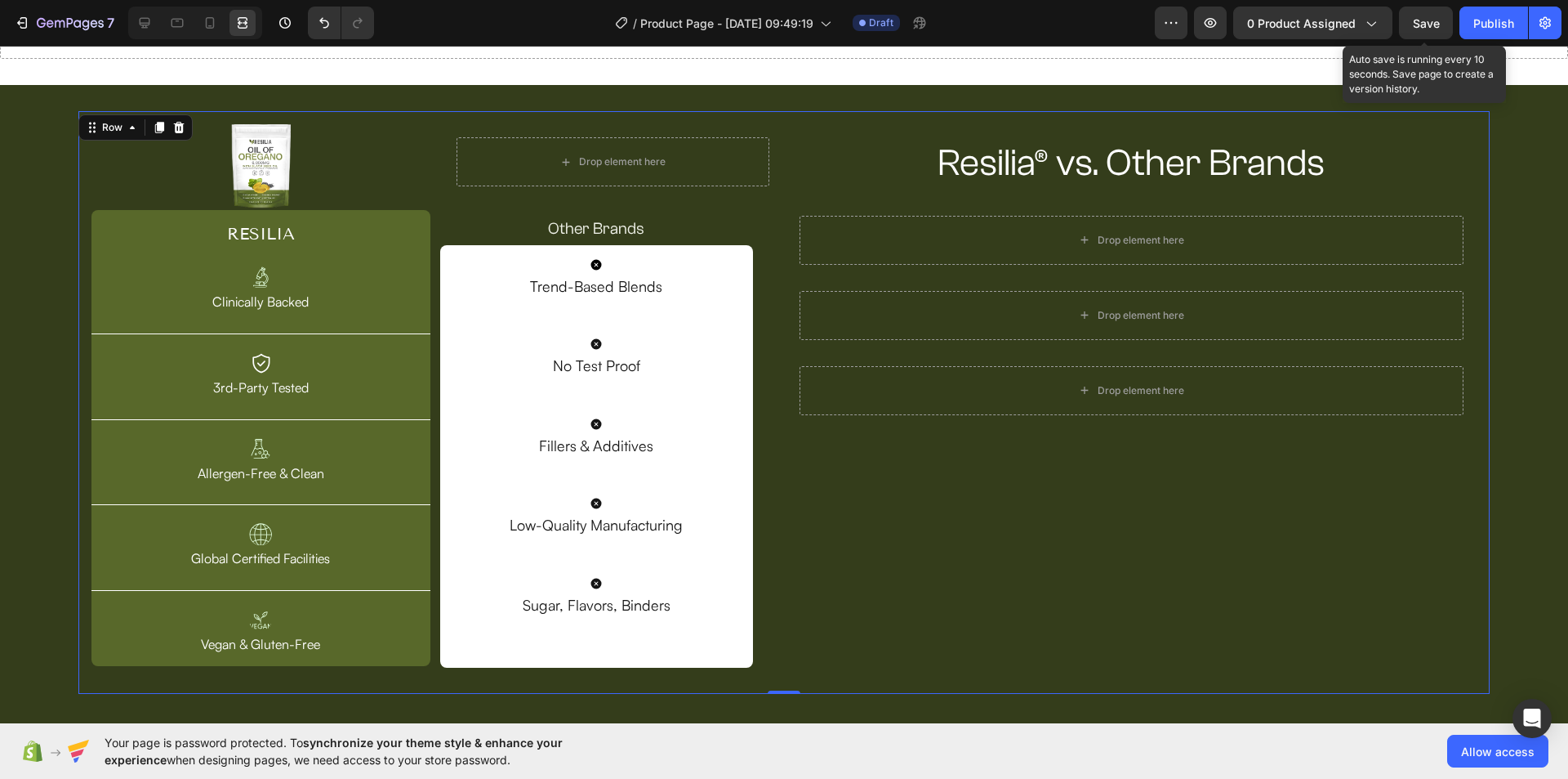
click at [1415, 26] on span "Save" at bounding box center [1426, 22] width 27 height 13
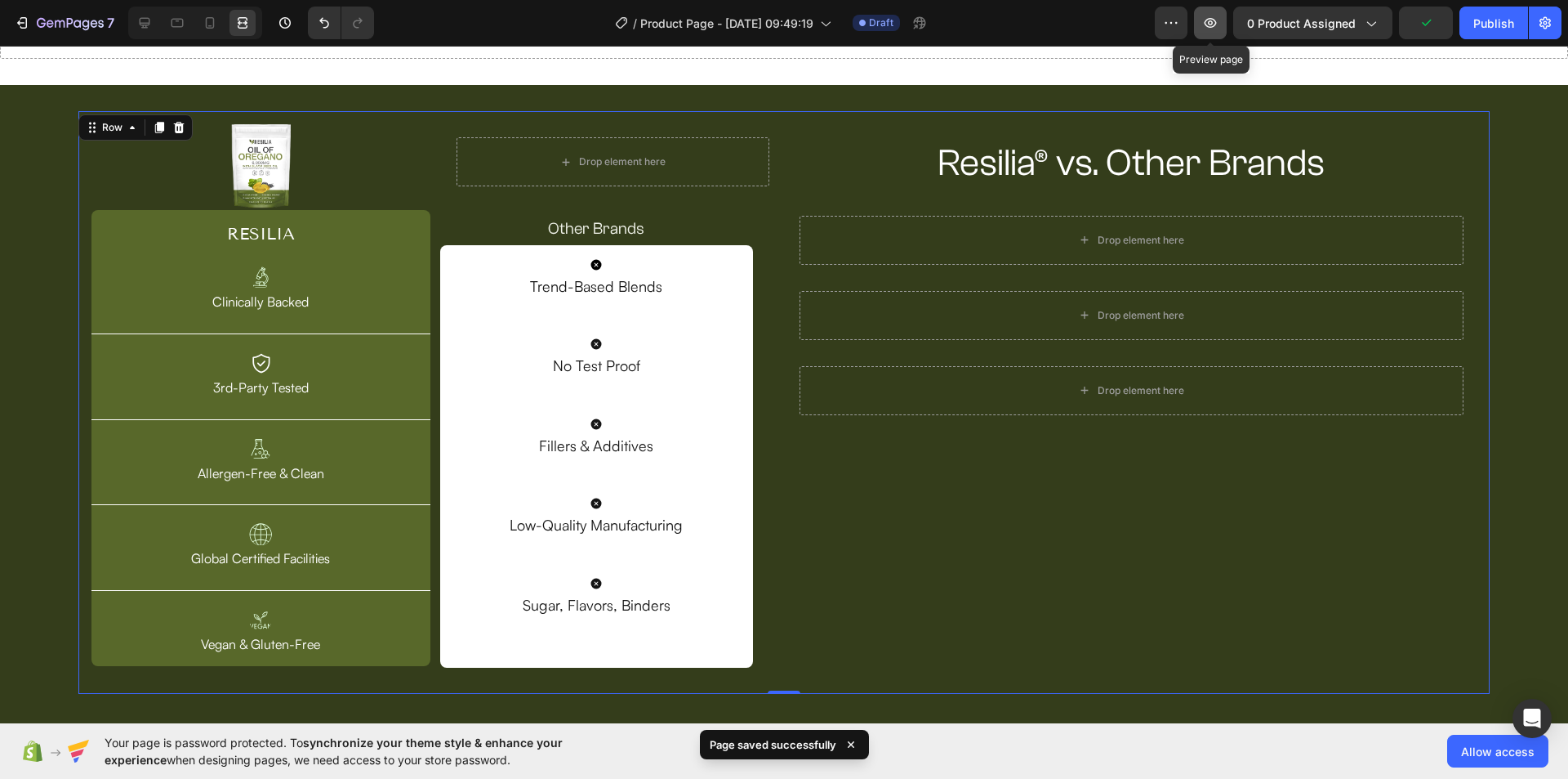
click at [1215, 20] on icon "button" at bounding box center [1211, 22] width 13 height 10
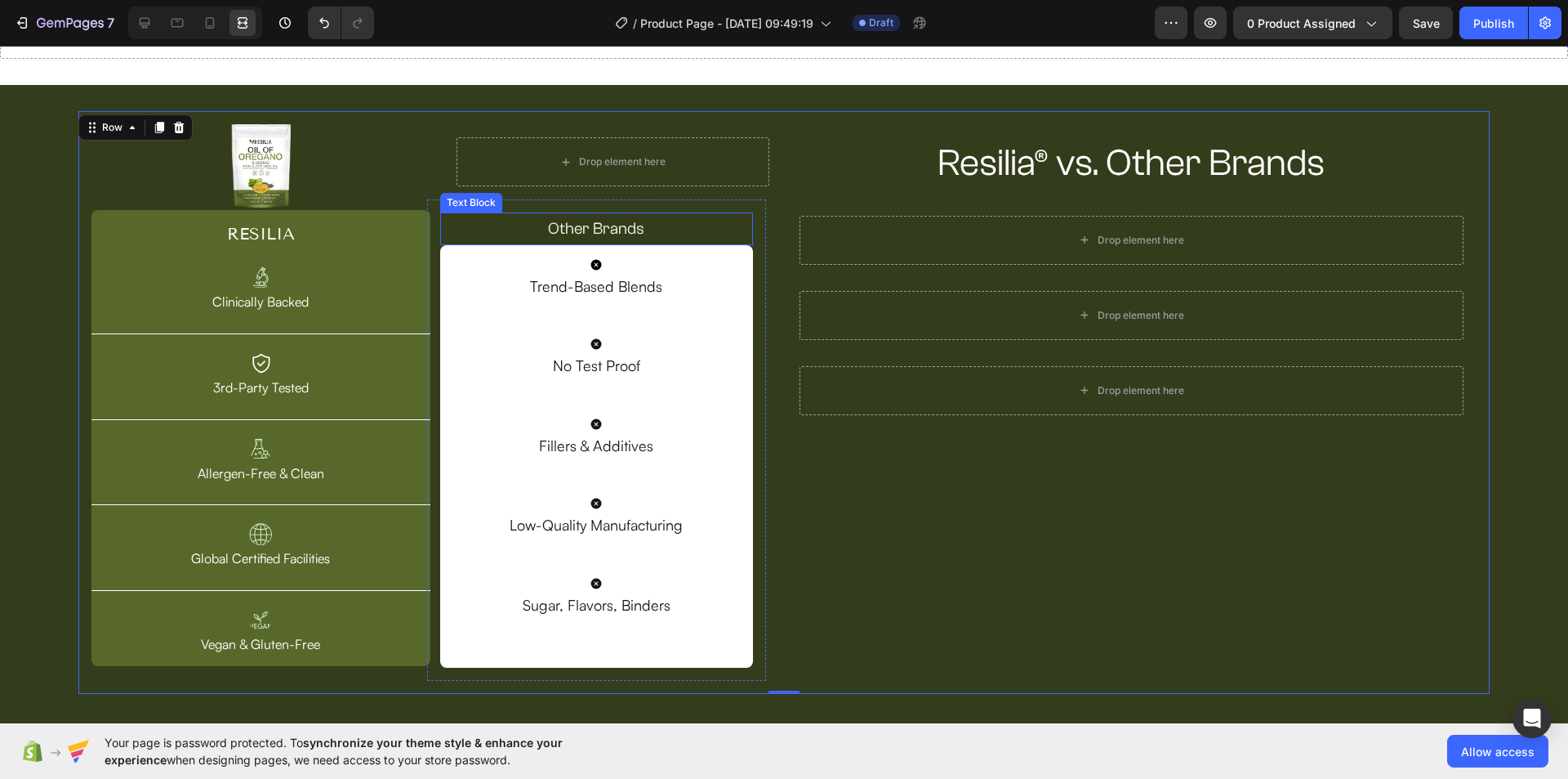
click at [657, 220] on p "Other Brands" at bounding box center [596, 229] width 309 height 30
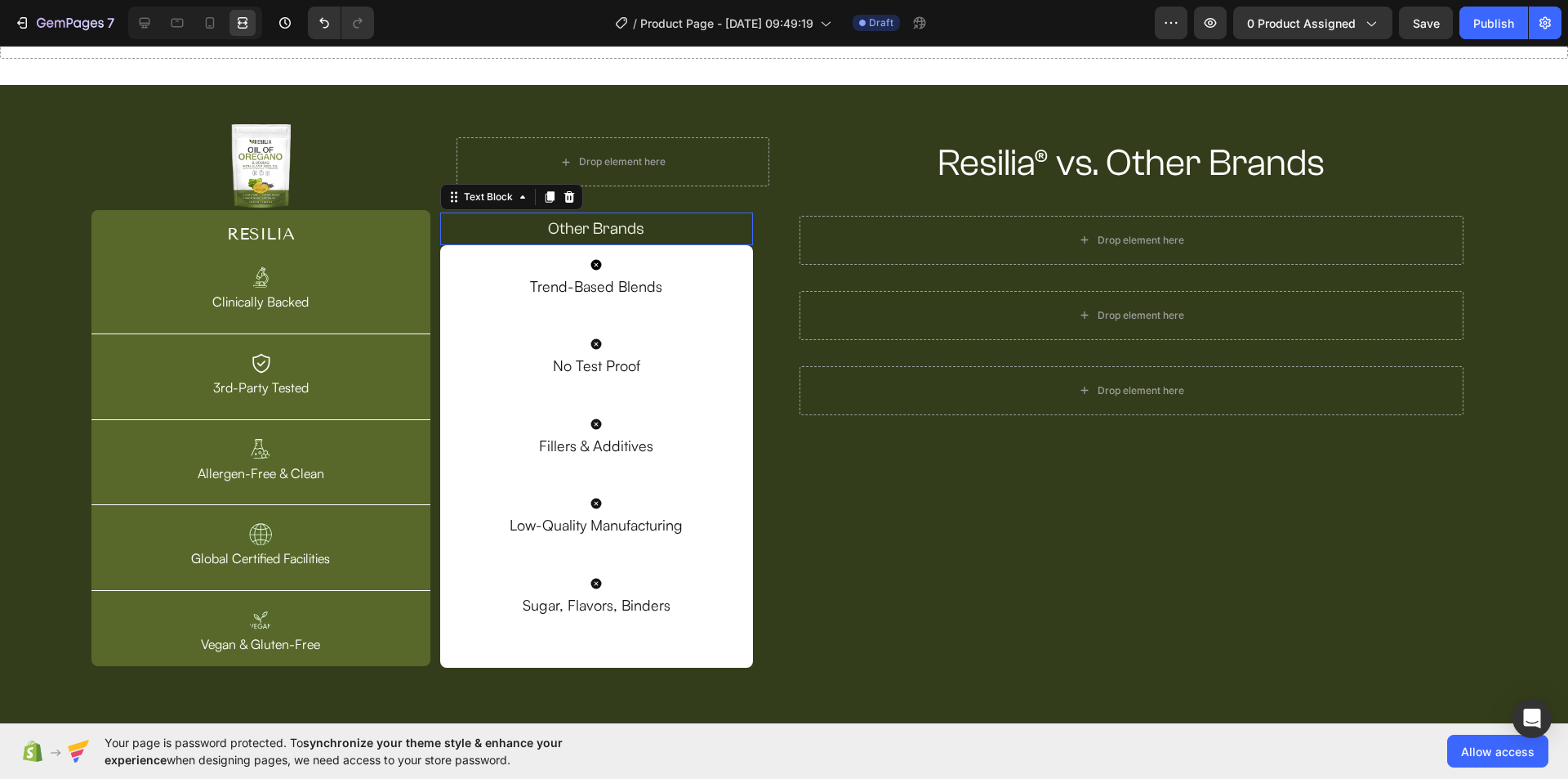
scroll to position [0, 0]
click at [146, 22] on icon at bounding box center [144, 22] width 16 height 16
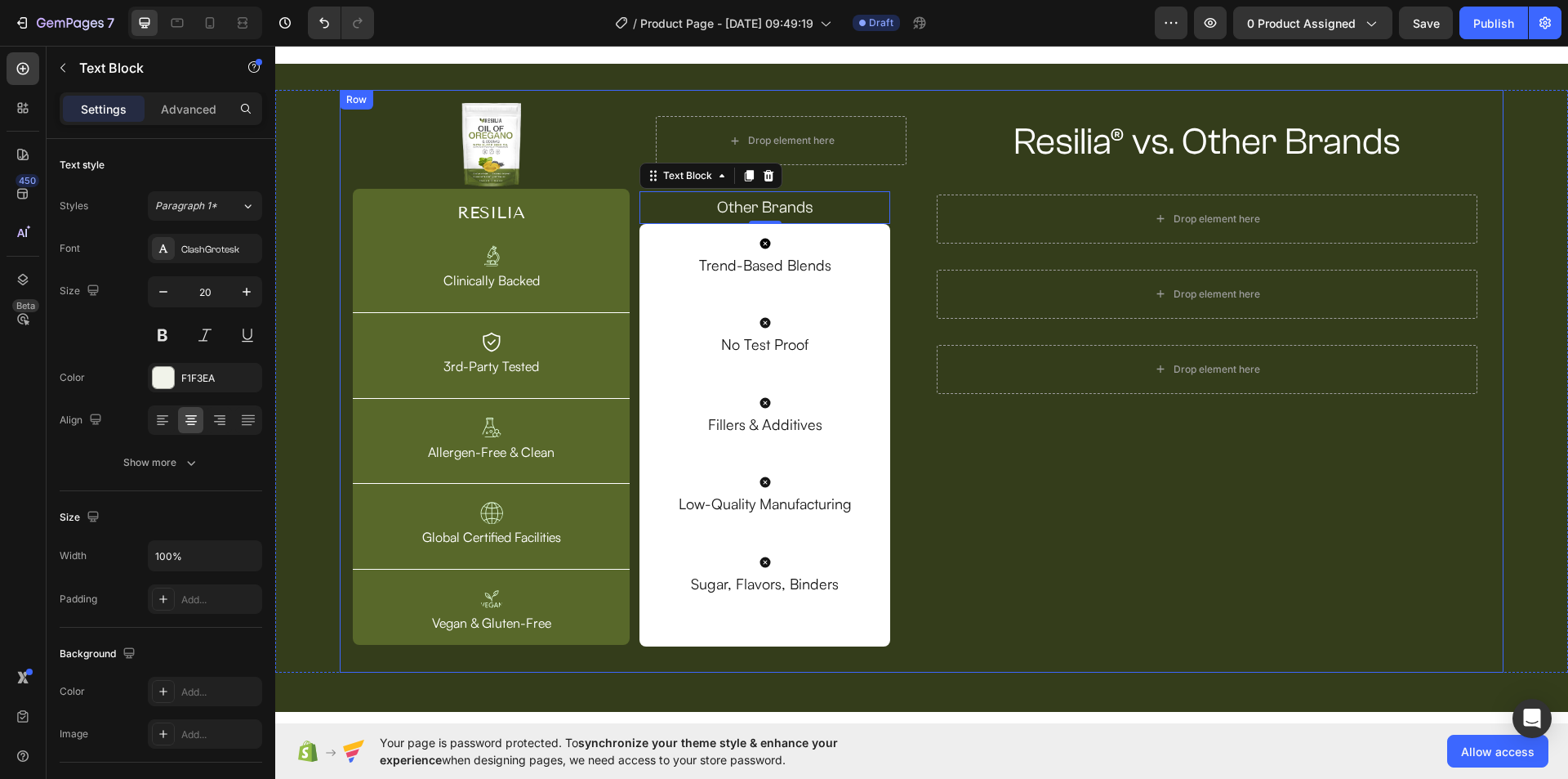
scroll to position [13, 0]
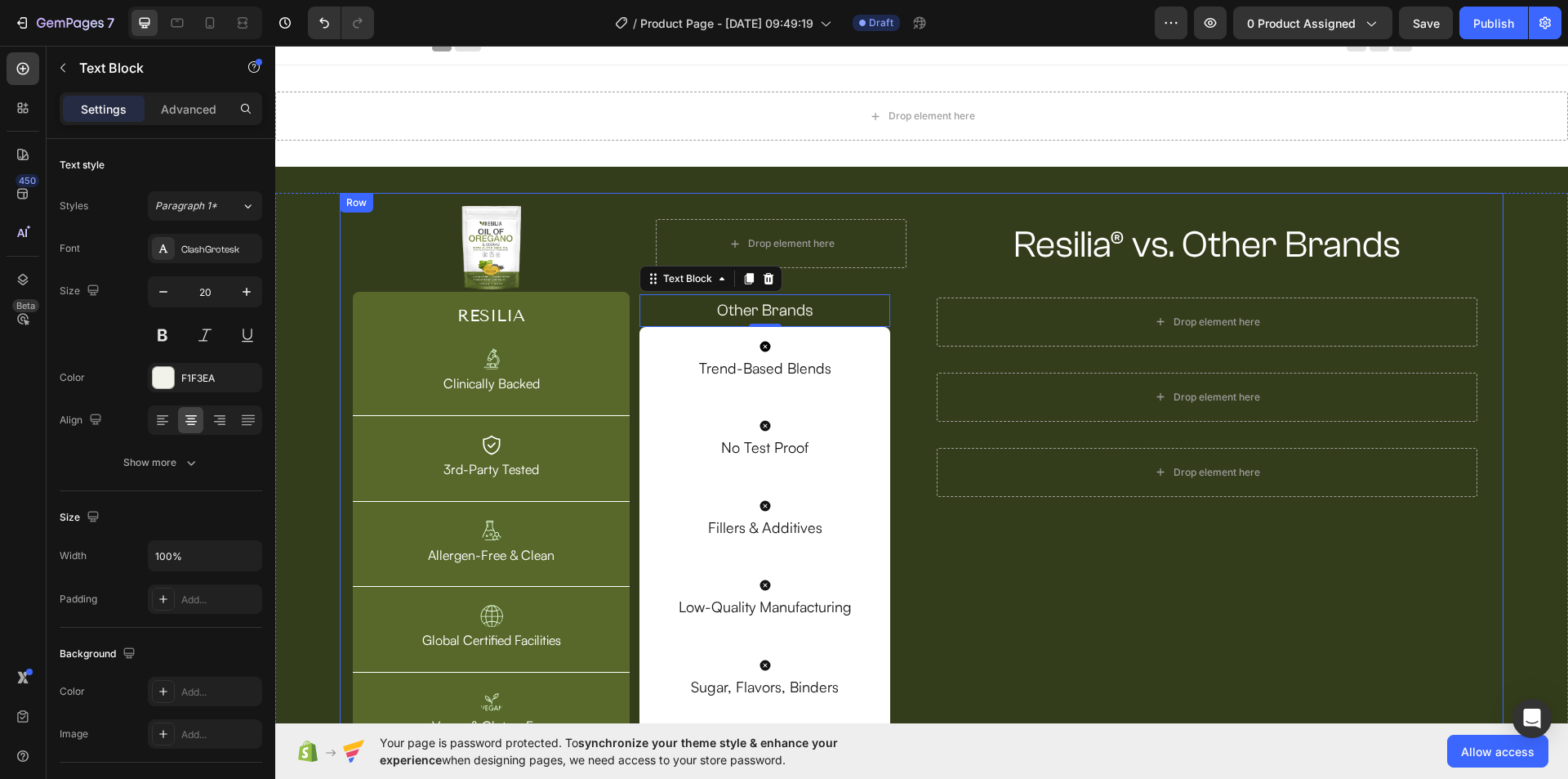
click at [1466, 613] on div "Resilia® vs. Other Brands Heading Row Drop element here Row Drop element here R…" at bounding box center [1207, 484] width 567 height 556
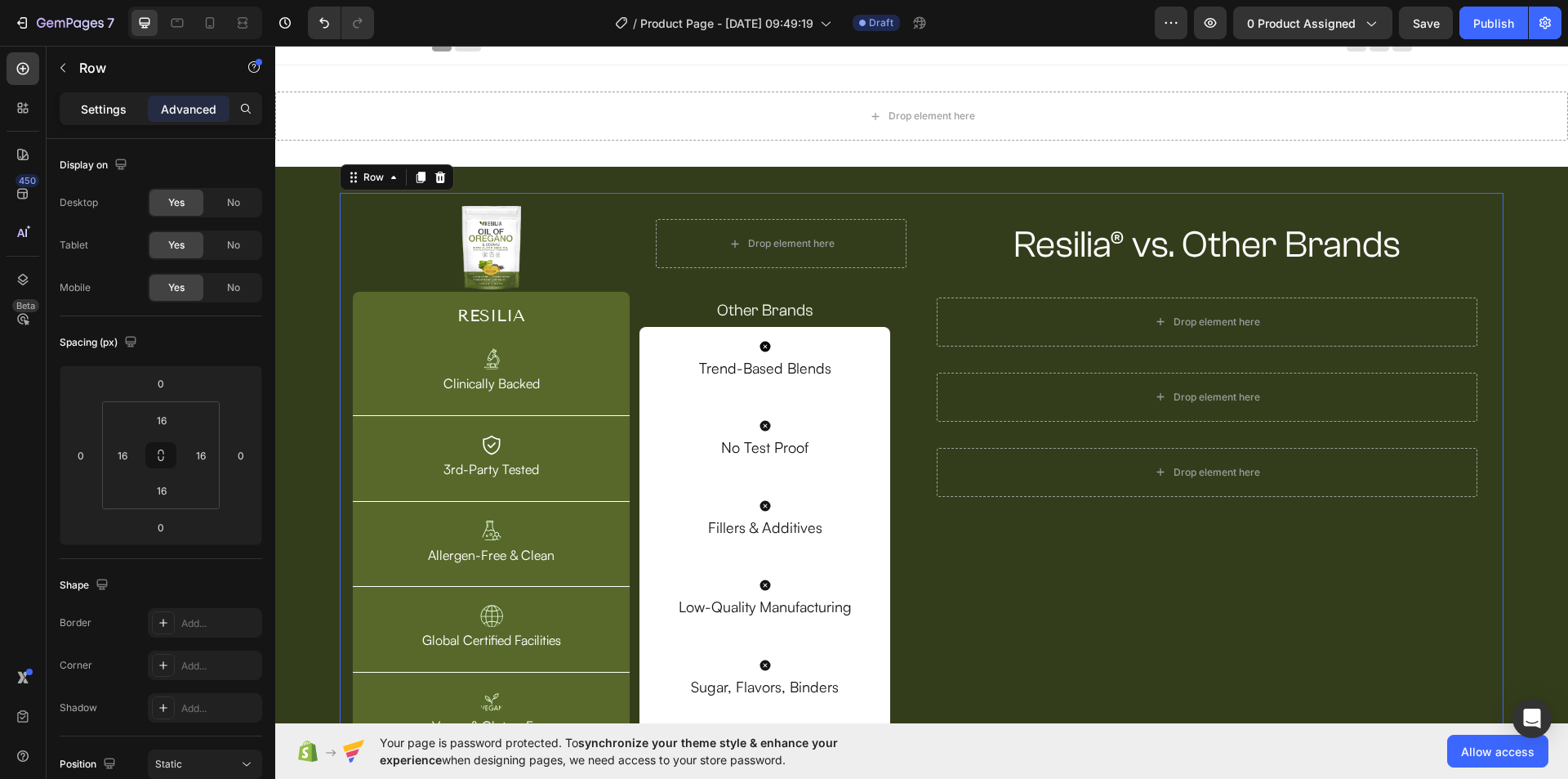
click at [95, 99] on div "Settings" at bounding box center [103, 109] width 82 height 26
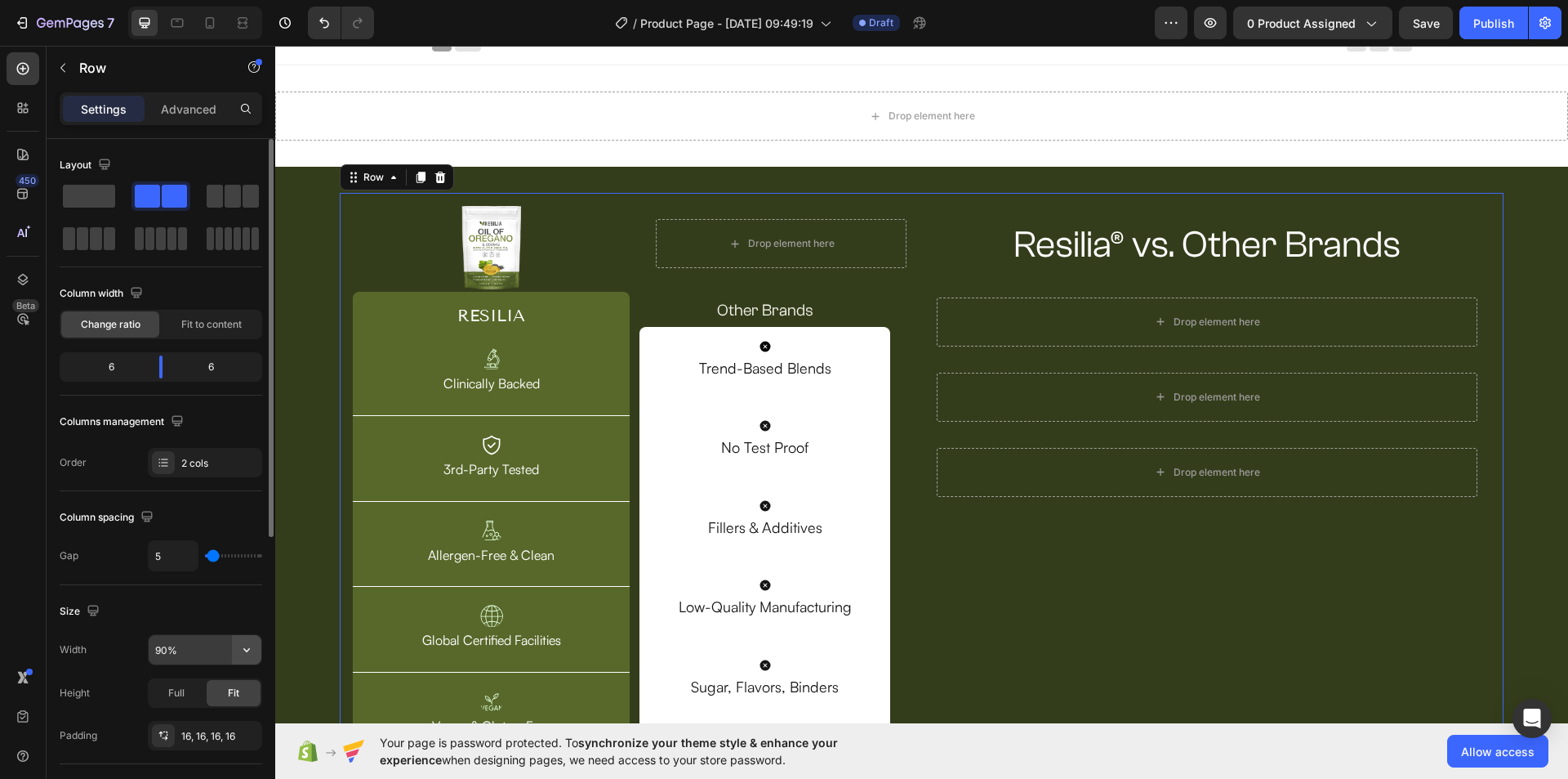
click at [248, 653] on icon "button" at bounding box center [247, 650] width 16 height 16
click at [199, 716] on p "Full 100%" at bounding box center [201, 722] width 93 height 14
type input "100%"
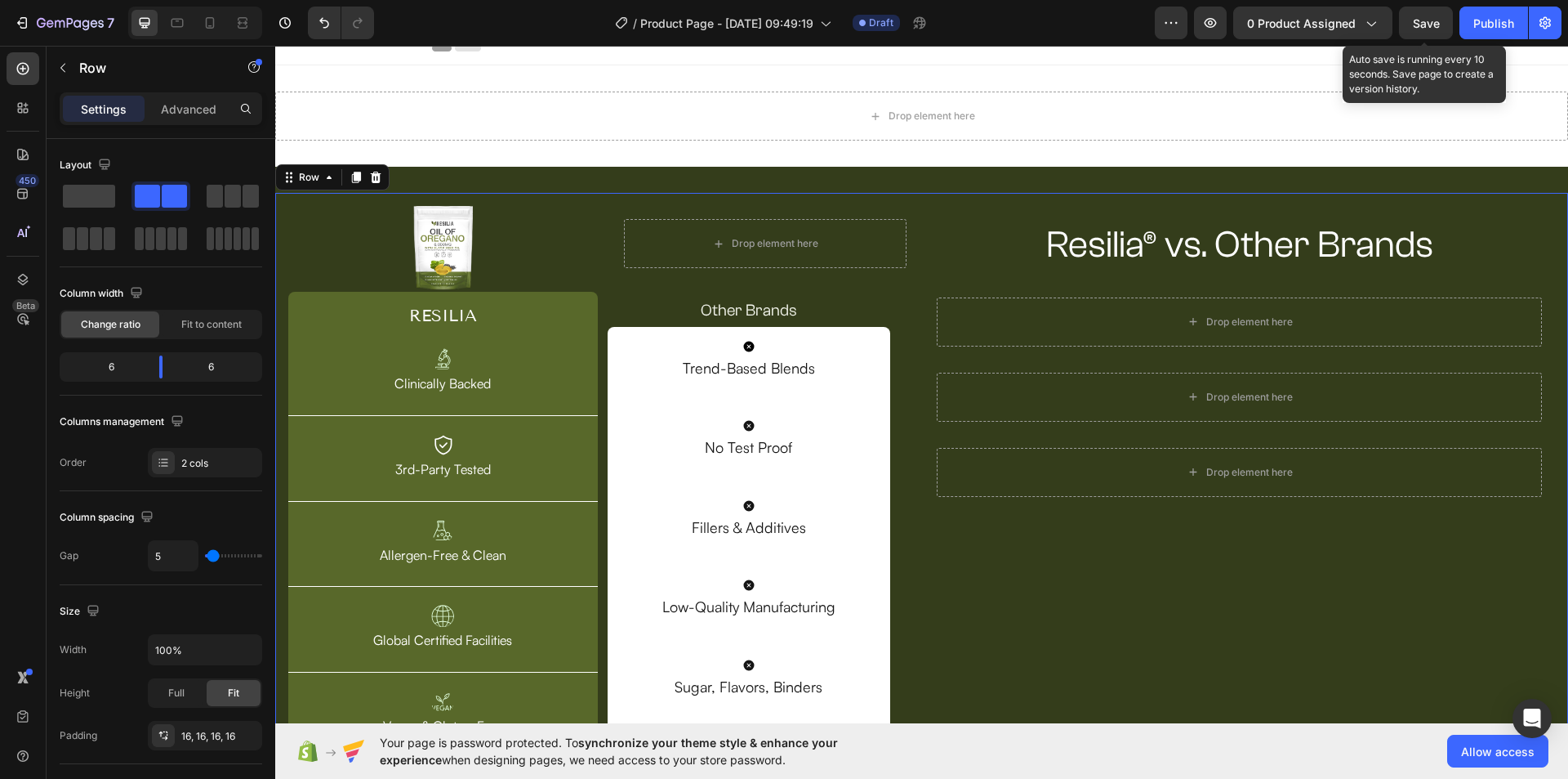
click at [1424, 24] on span "Save" at bounding box center [1426, 22] width 27 height 13
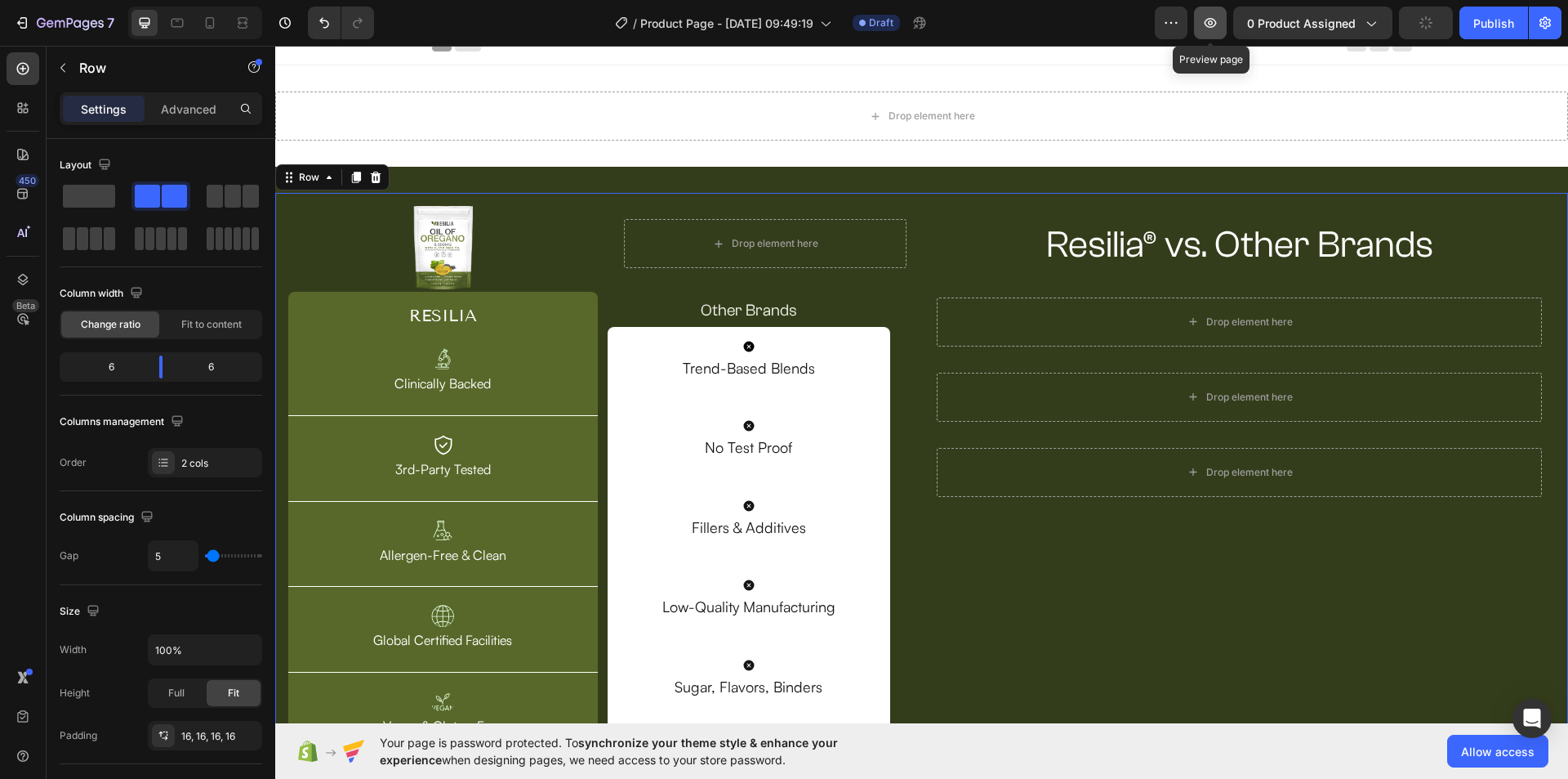
click at [1215, 22] on icon "button" at bounding box center [1210, 22] width 16 height 16
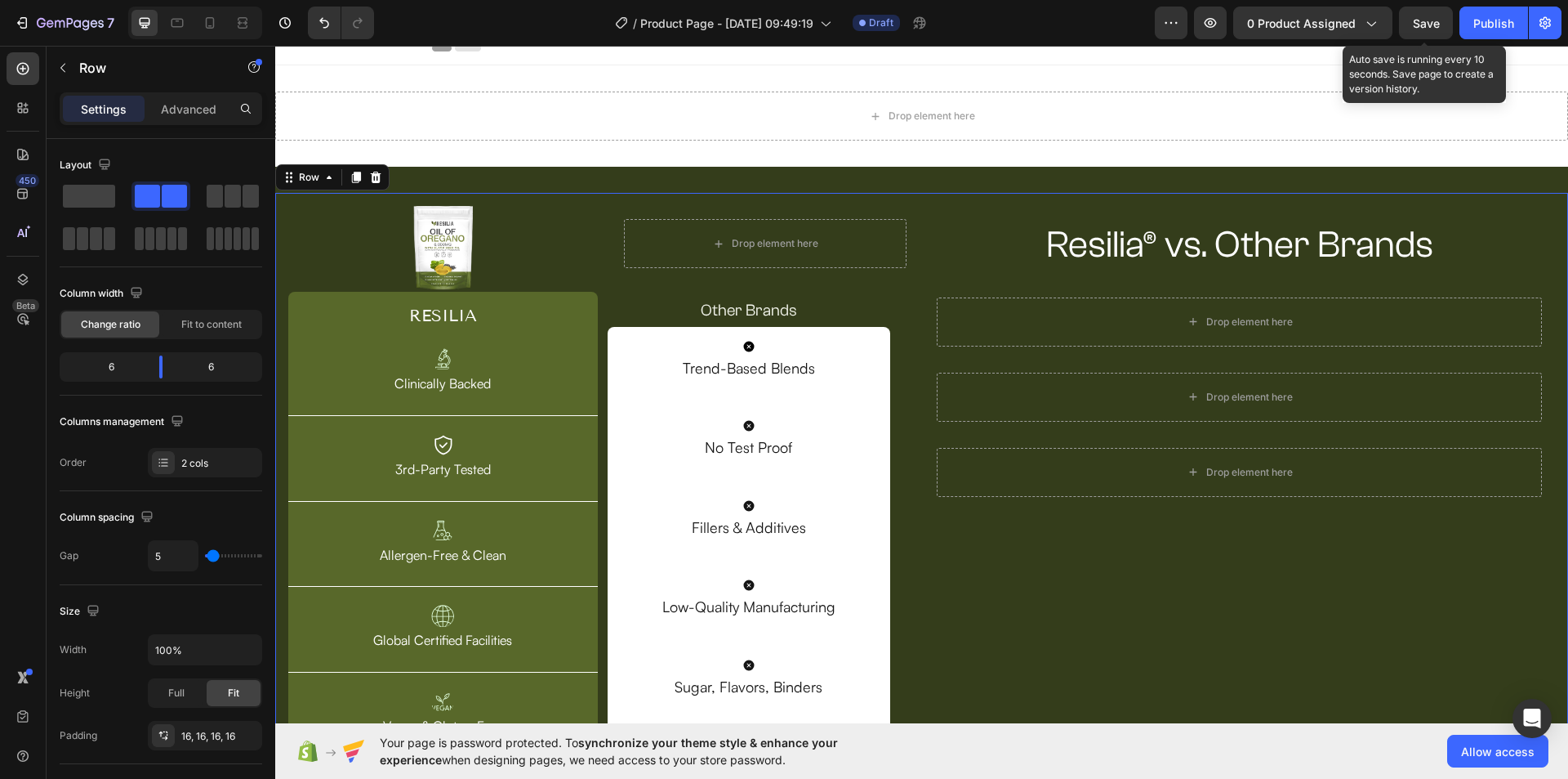
click at [1417, 25] on span "Save" at bounding box center [1426, 22] width 27 height 13
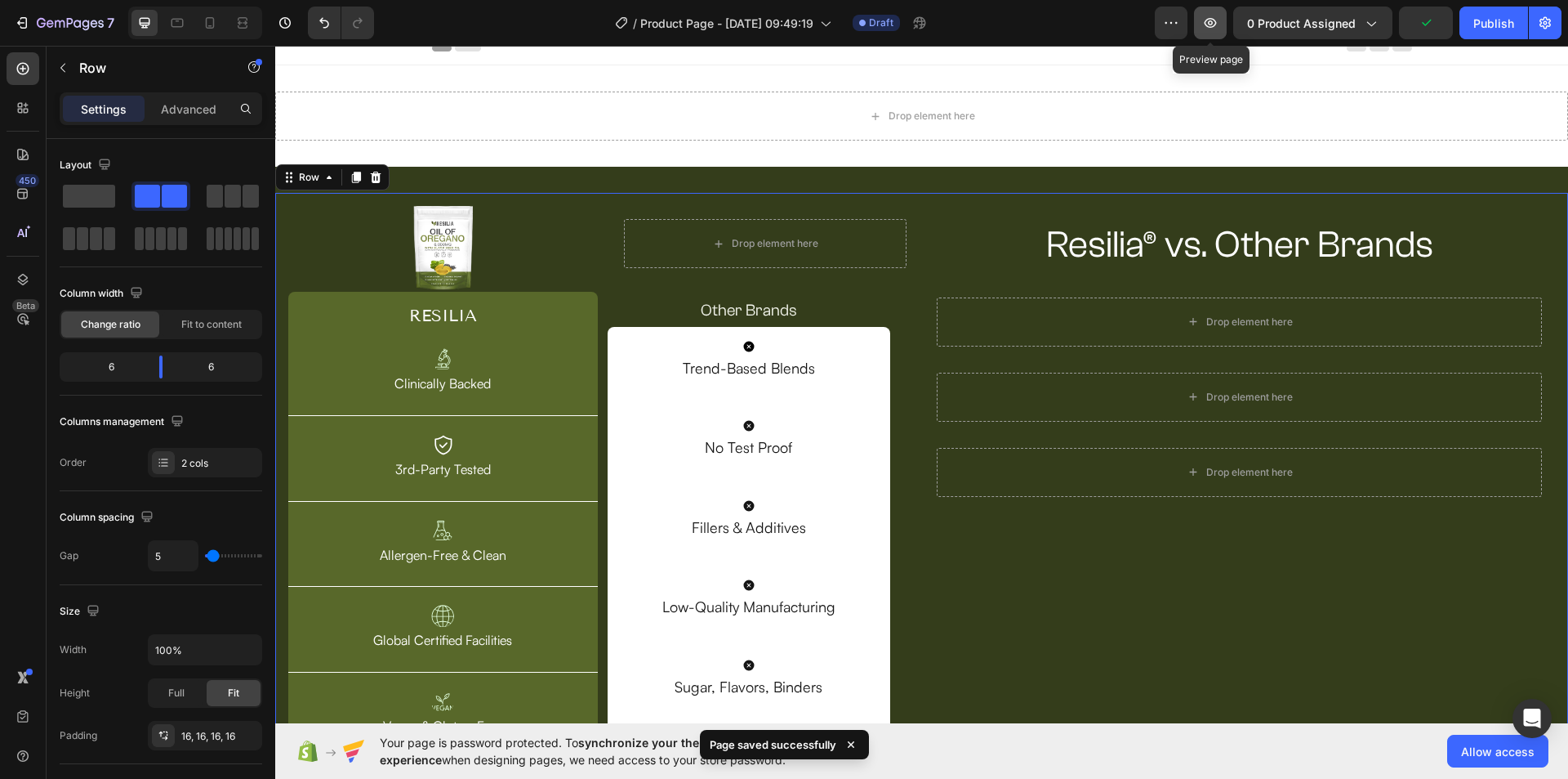
click at [1216, 24] on icon "button" at bounding box center [1211, 22] width 13 height 10
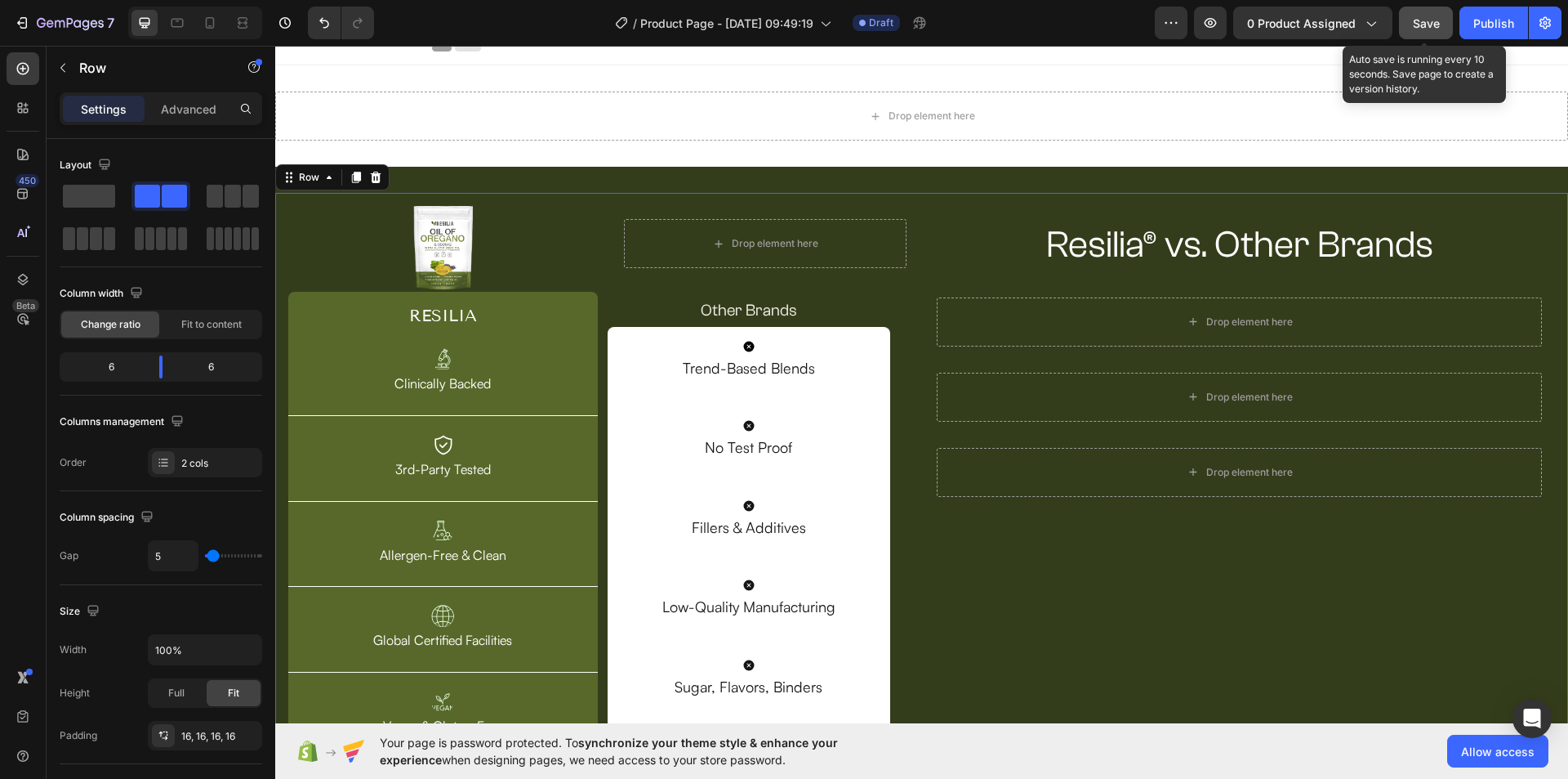
click at [1419, 32] on button "Save" at bounding box center [1425, 22] width 54 height 32
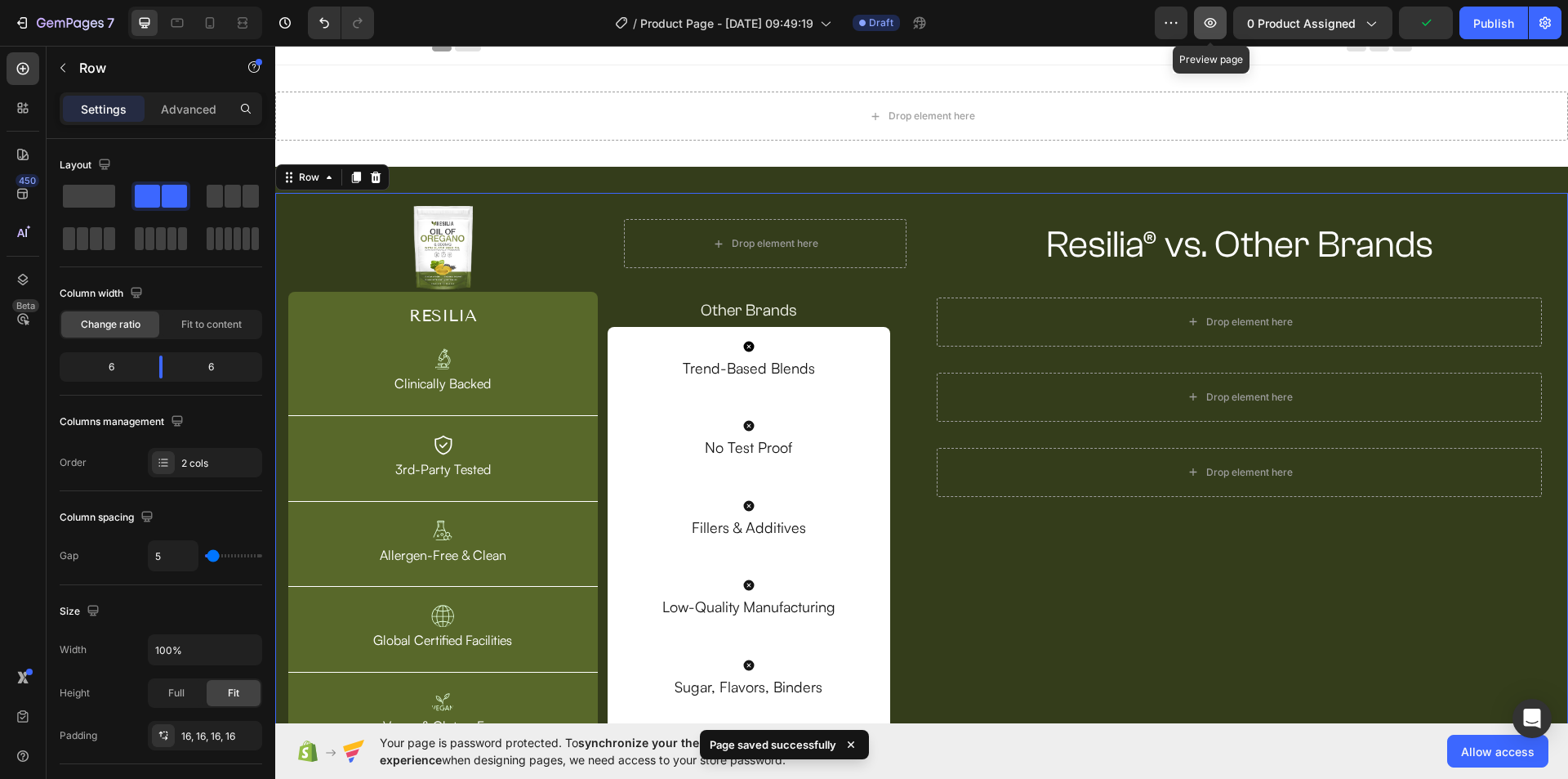
click at [1215, 26] on icon "button" at bounding box center [1211, 22] width 13 height 10
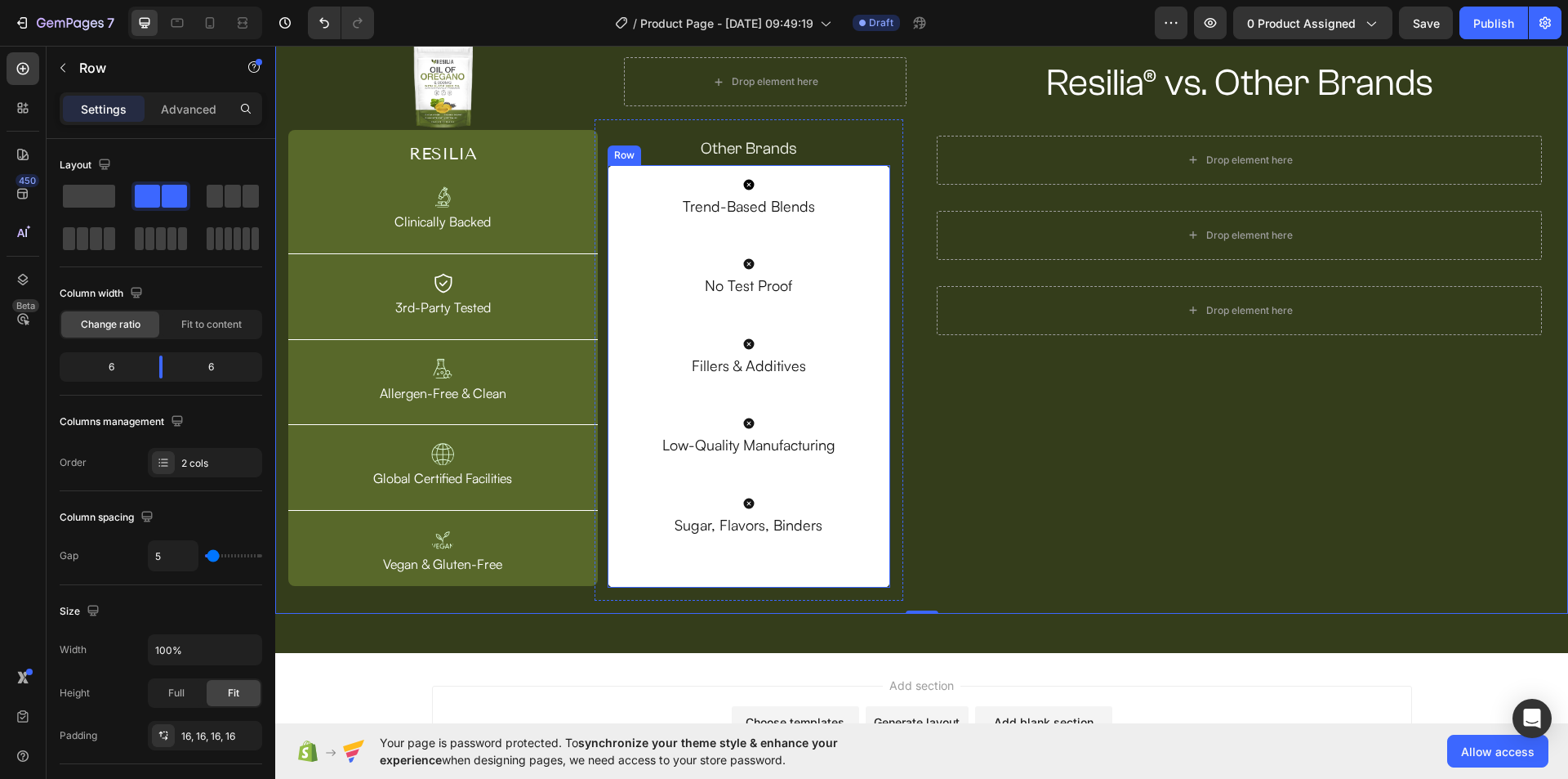
scroll to position [178, 0]
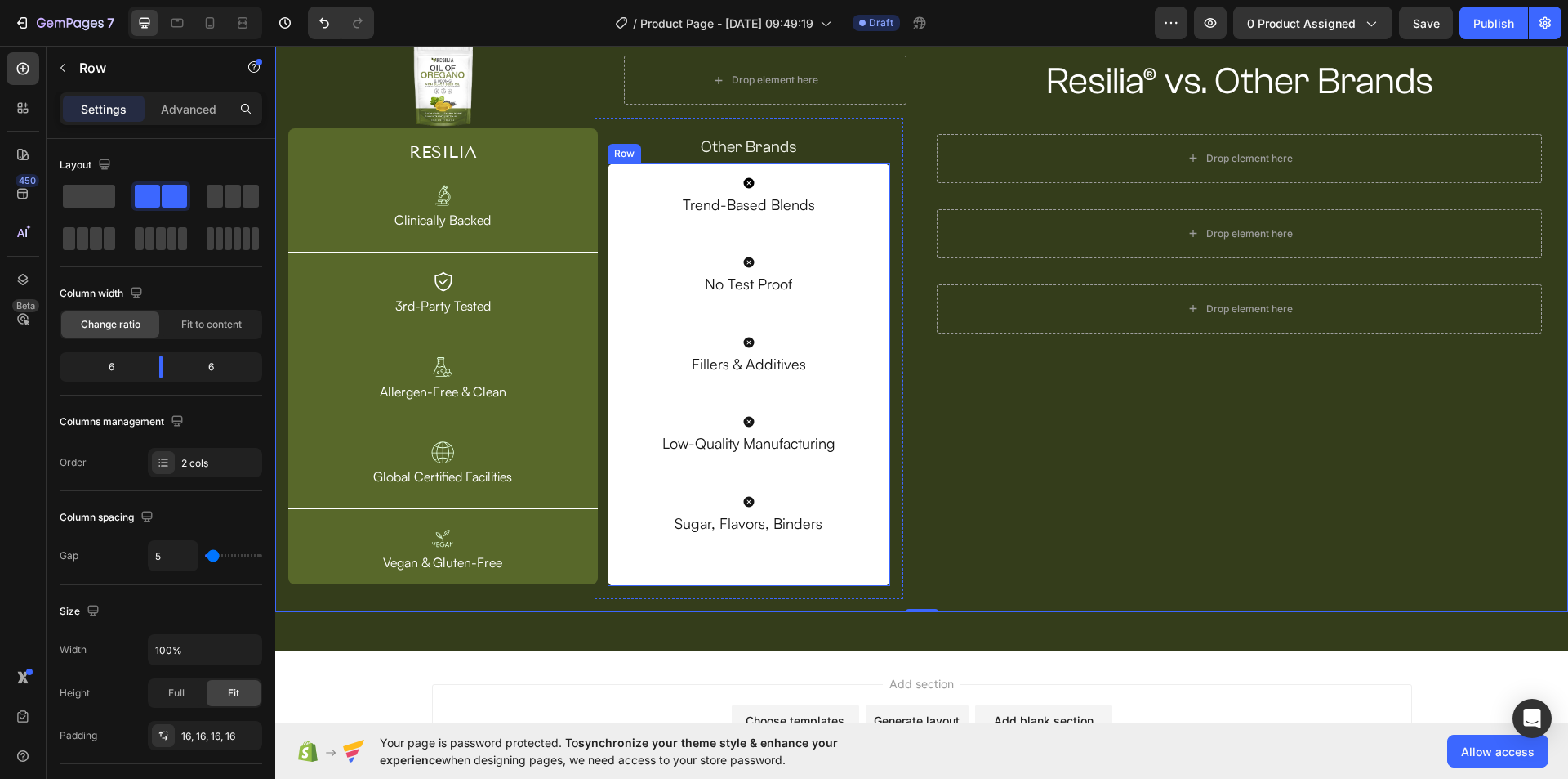
click at [887, 414] on div "Other Brands Text Block Icon Trend-Based Blends Text Block Icon No Test Proof T…" at bounding box center [749, 358] width 309 height 481
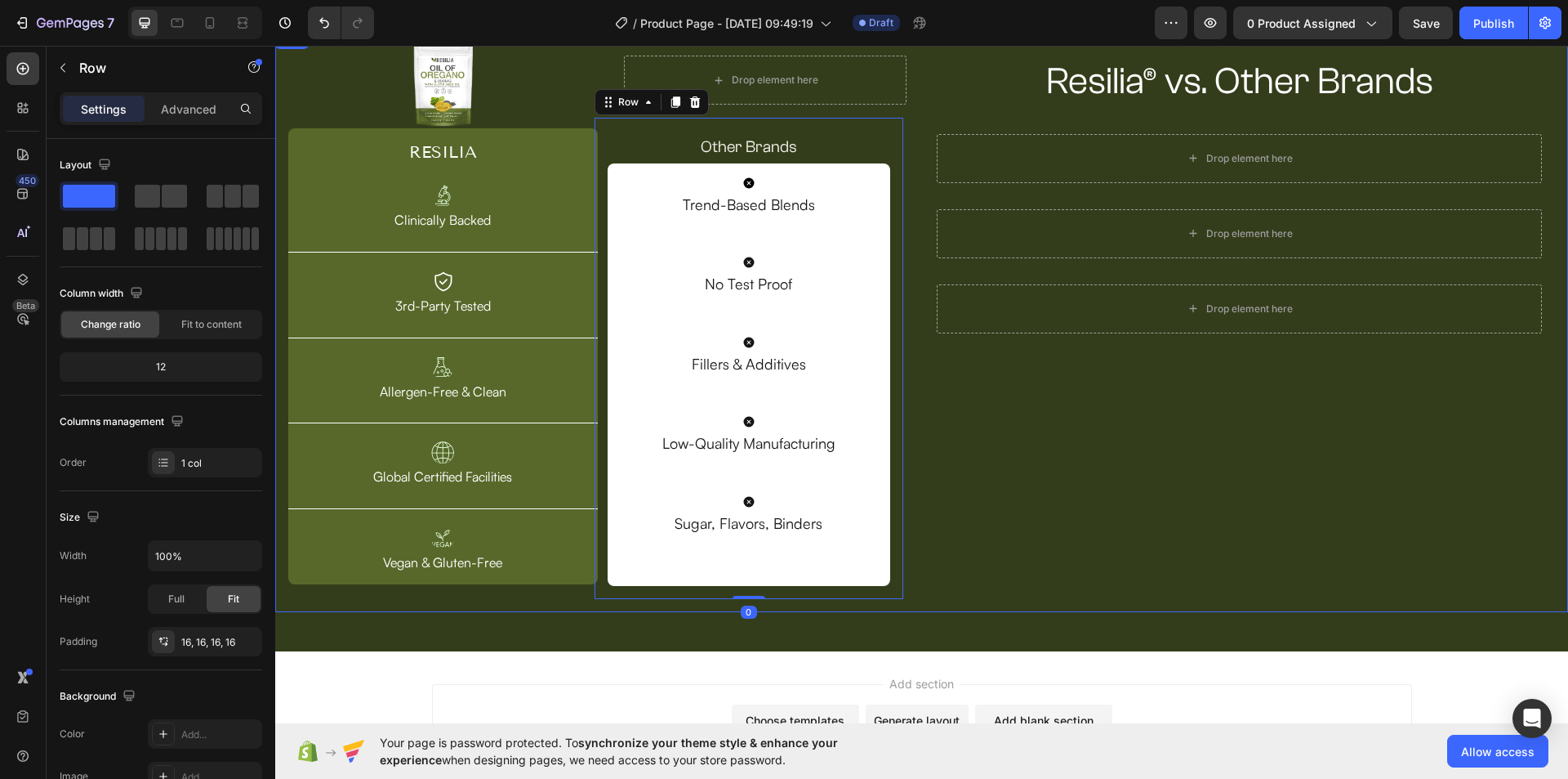
click at [934, 412] on div "Resilia® vs. Other Brands Heading Row Drop element here Row Drop element here R…" at bounding box center [1240, 320] width 632 height 556
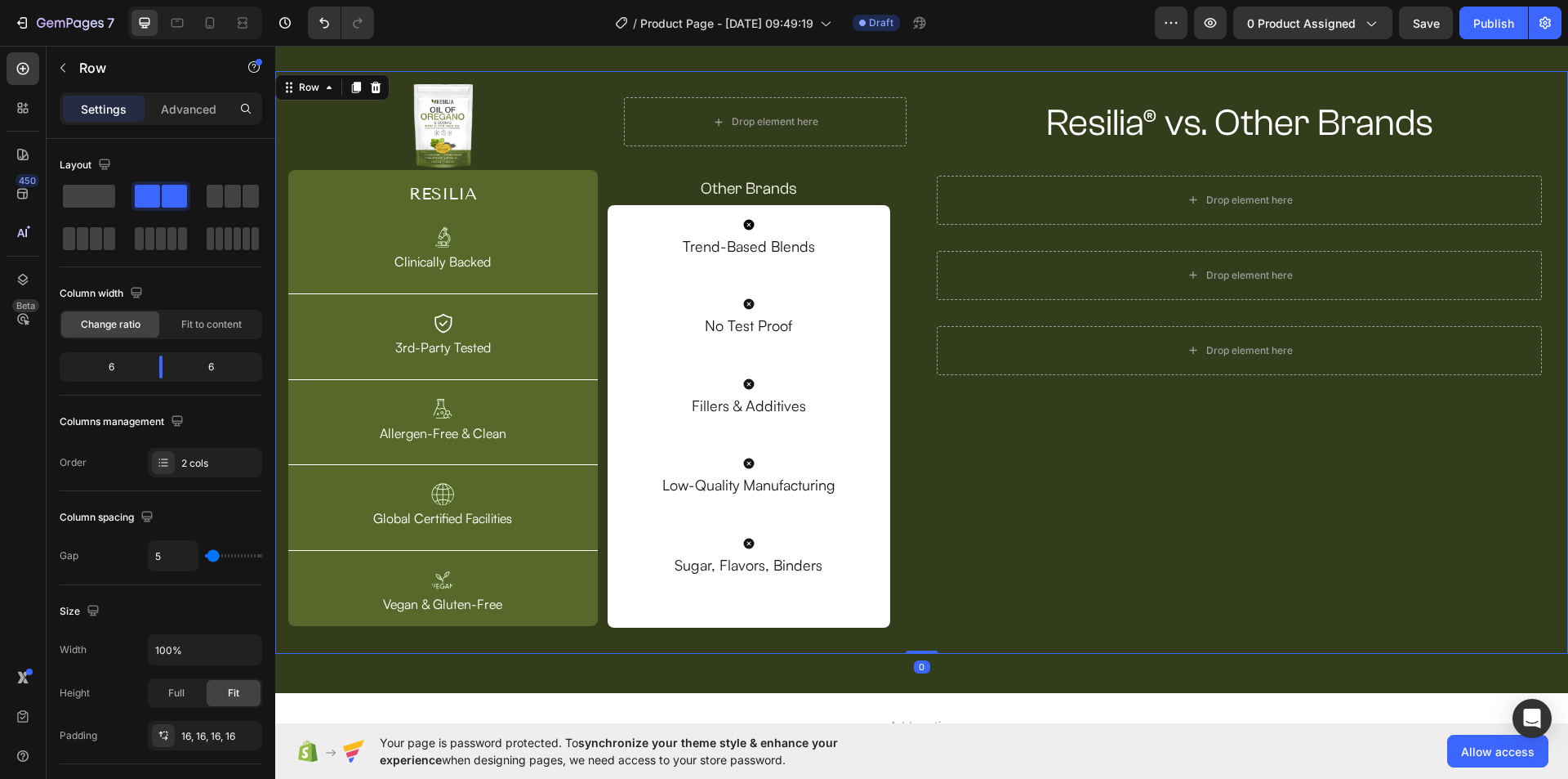
scroll to position [96, 0]
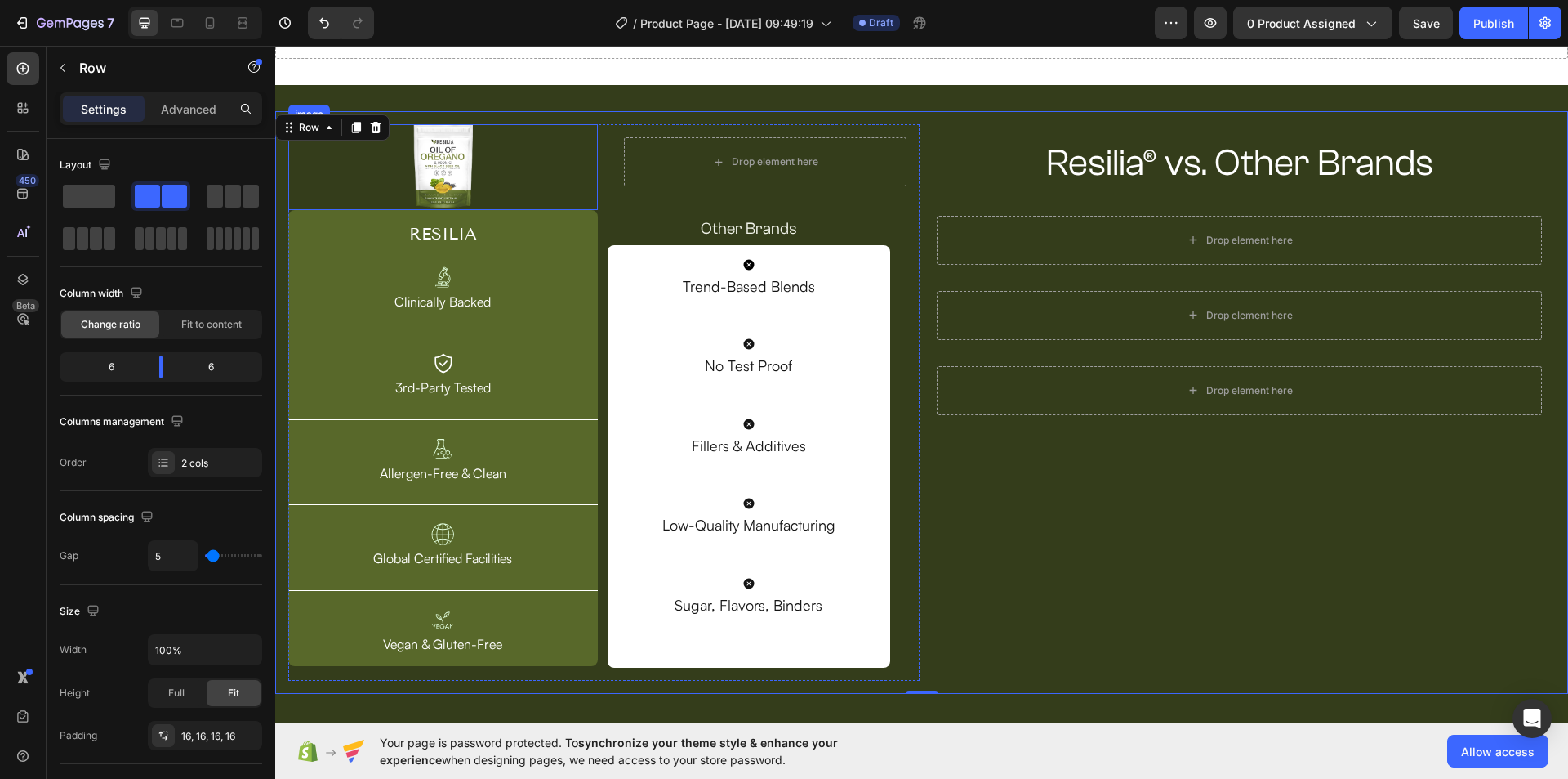
click at [445, 160] on img at bounding box center [443, 167] width 59 height 86
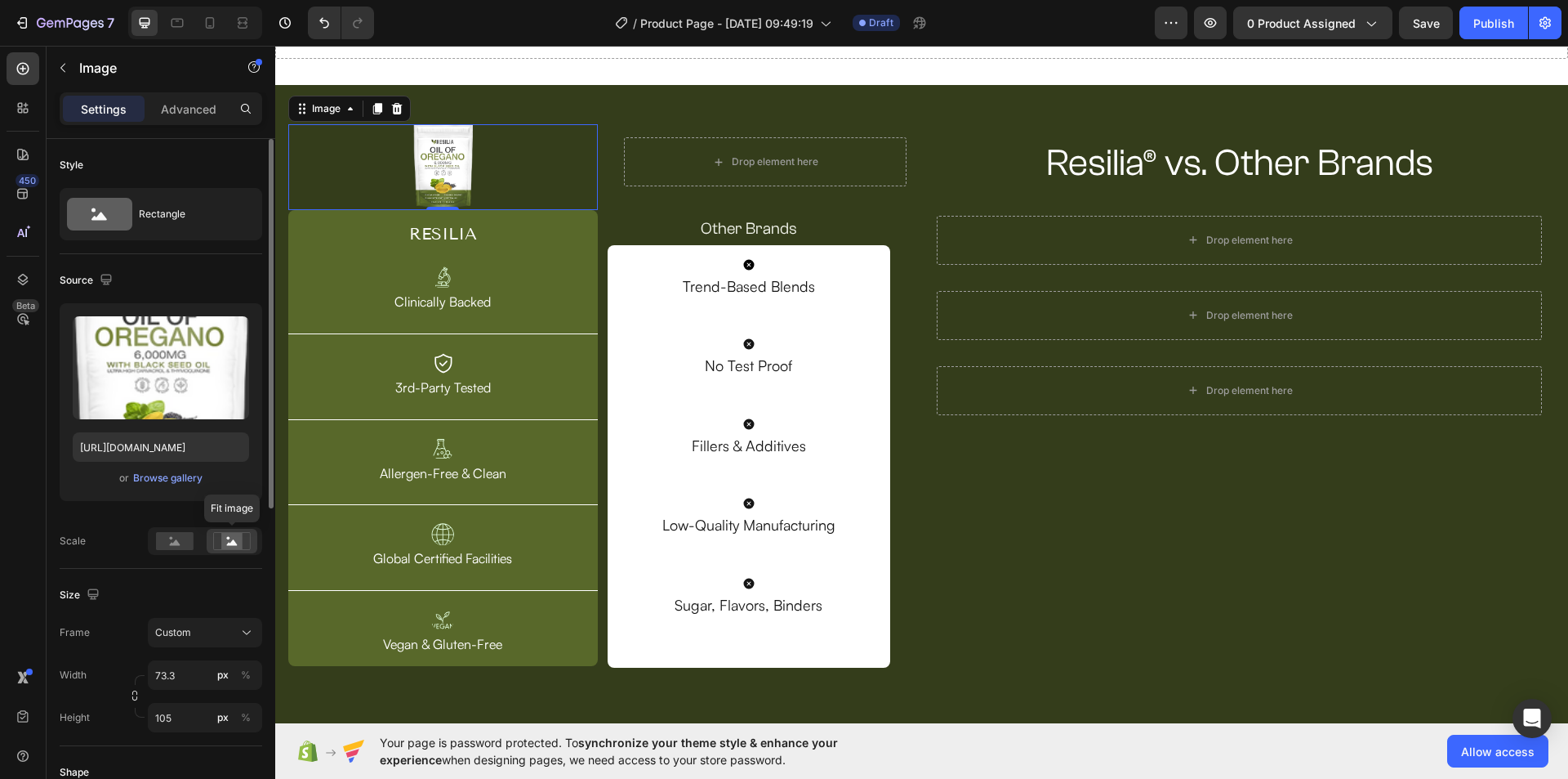
click at [238, 538] on rect at bounding box center [232, 541] width 22 height 16
click at [187, 538] on rect at bounding box center [175, 541] width 38 height 18
click at [230, 547] on rect at bounding box center [232, 541] width 22 height 16
click at [183, 546] on rect at bounding box center [175, 541] width 38 height 18
click at [223, 548] on rect at bounding box center [232, 541] width 22 height 16
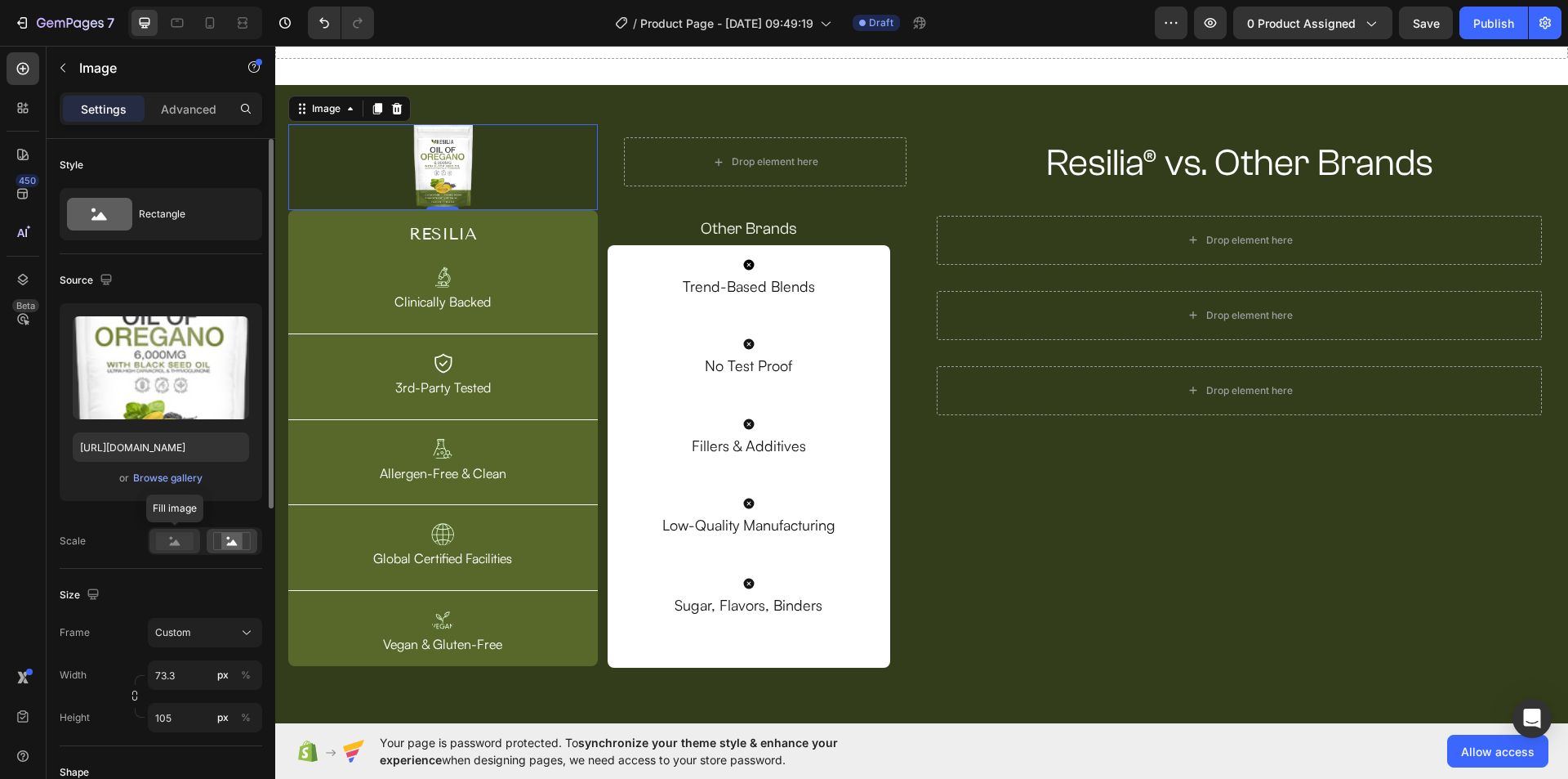
click at [184, 551] on div at bounding box center [175, 540] width 50 height 24
click at [220, 555] on div at bounding box center [205, 540] width 114 height 28
click at [231, 551] on div at bounding box center [231, 540] width 50 height 24
click at [210, 118] on div "Advanced" at bounding box center [188, 109] width 82 height 26
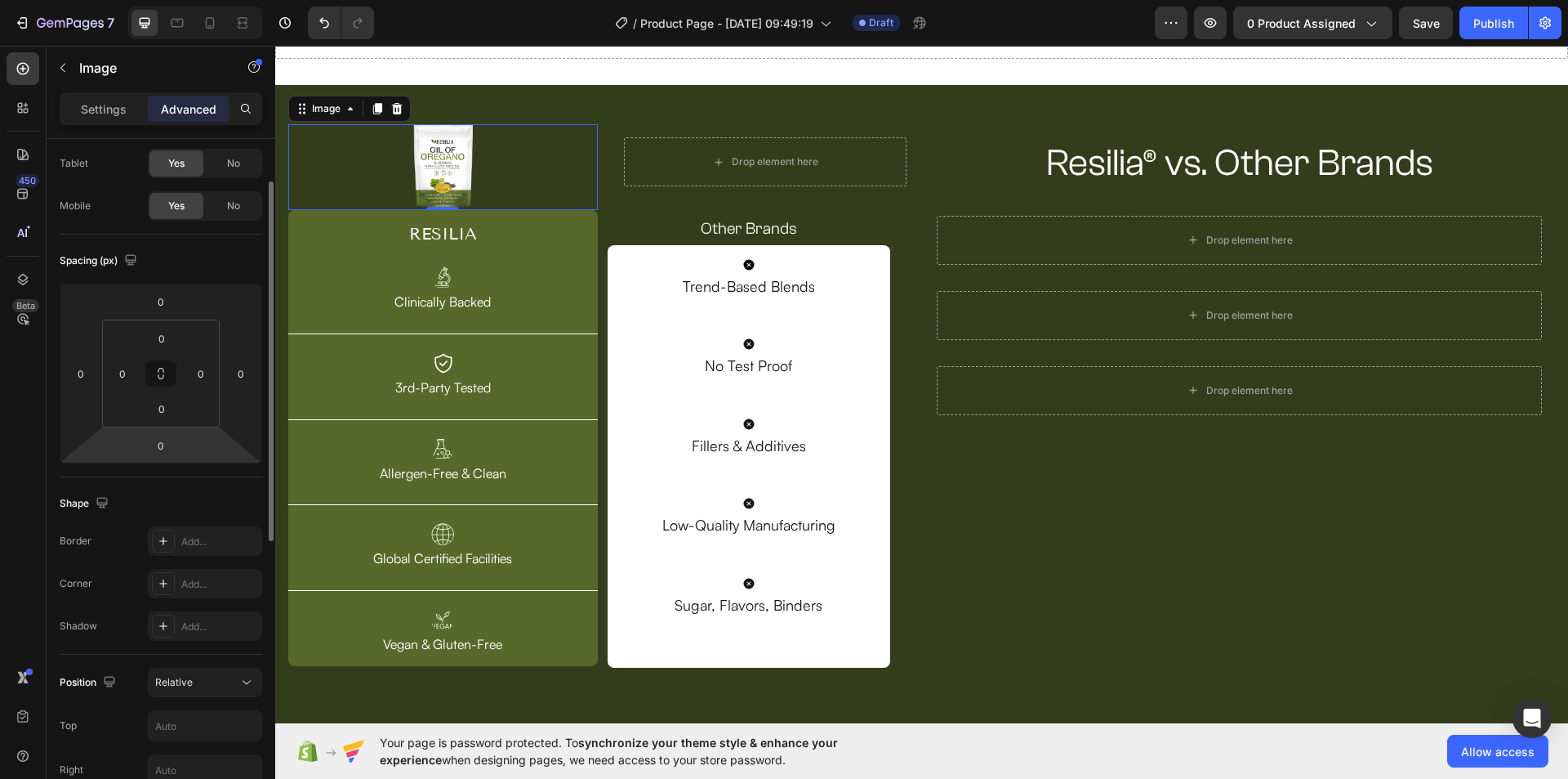
scroll to position [408, 0]
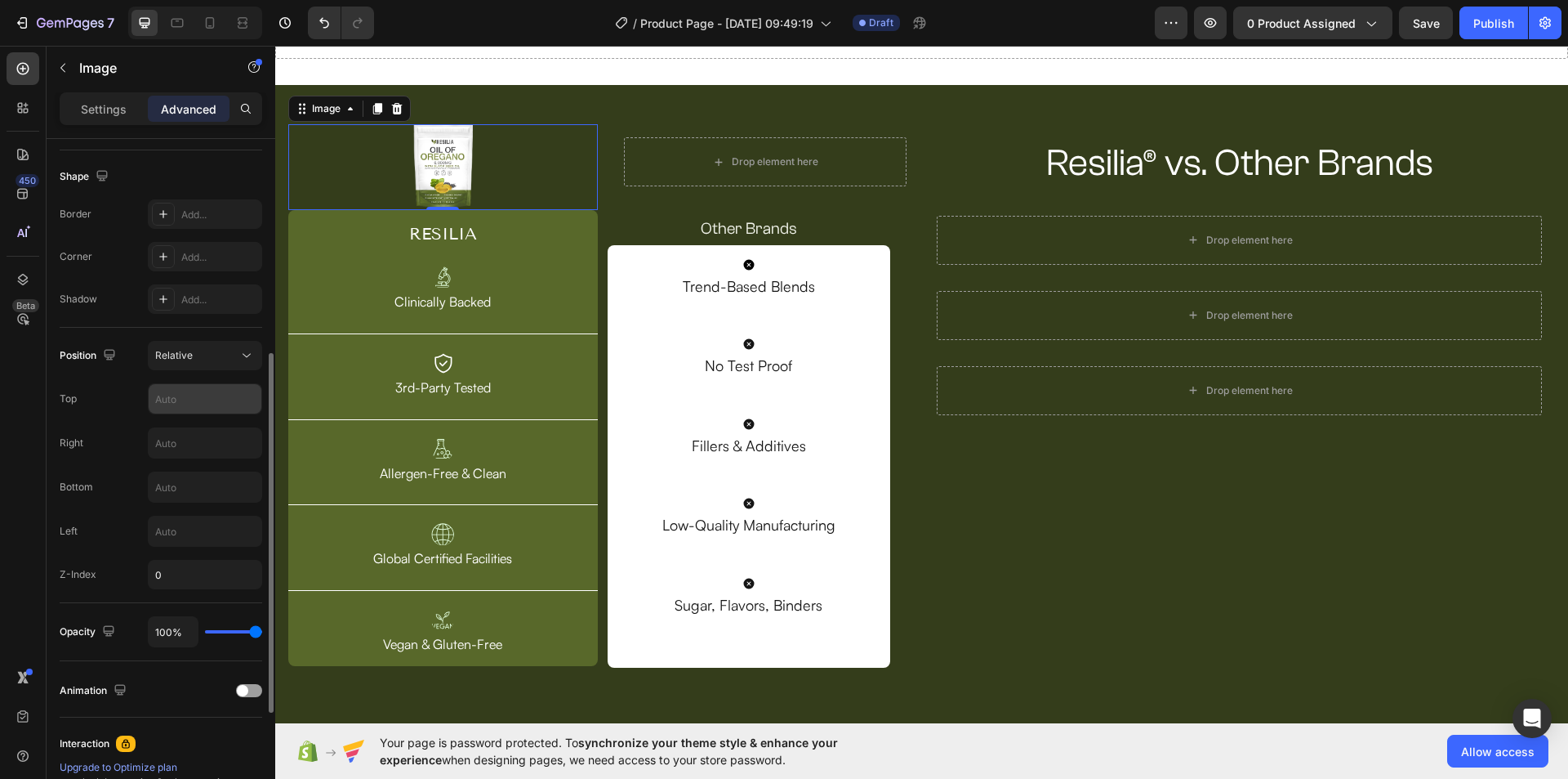
click at [190, 396] on input "text" at bounding box center [205, 398] width 113 height 30
type input "25"
type input "15%"
type input "15"
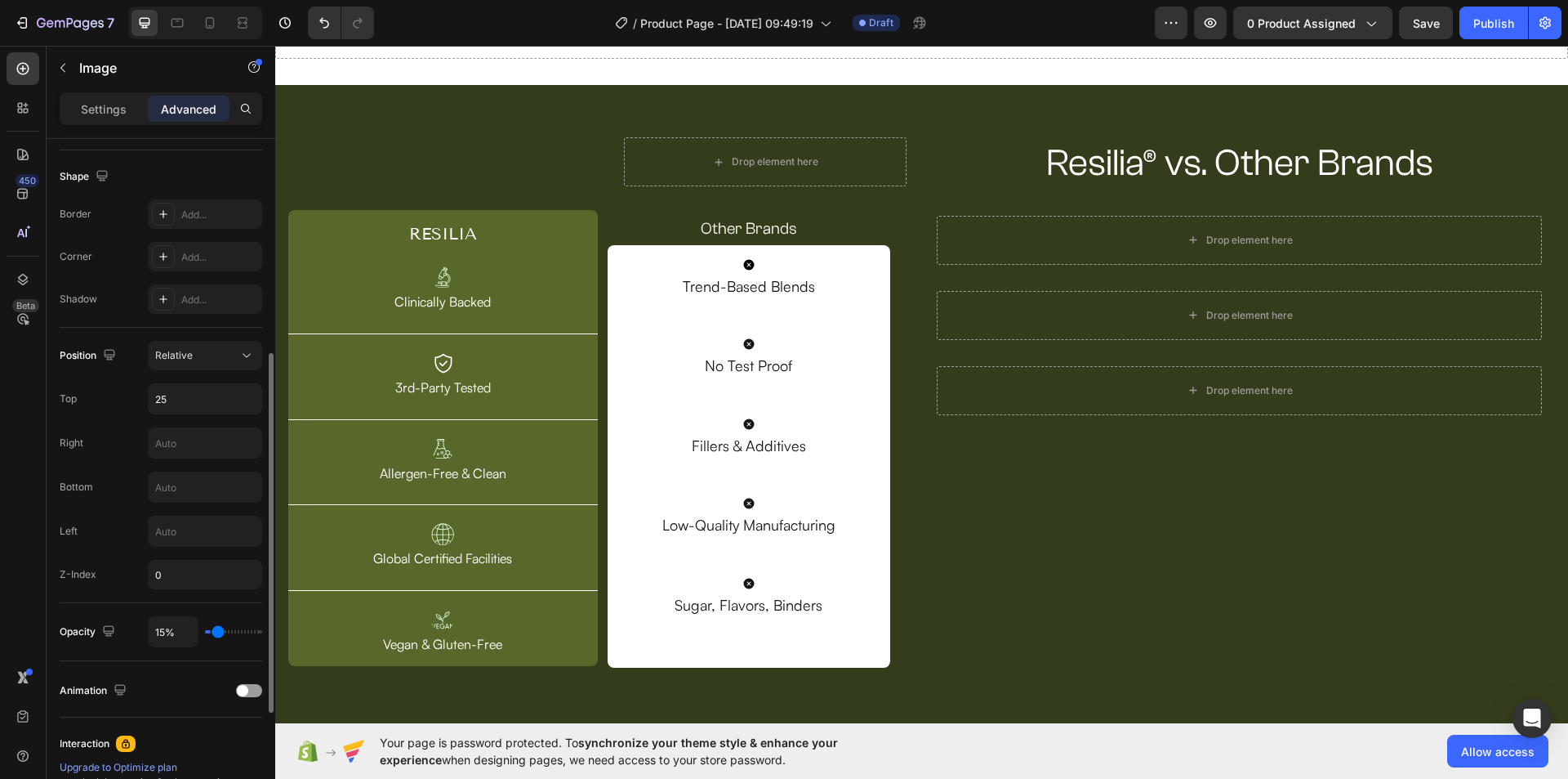
type input "0%"
type input "0"
type input "7%"
type input "7"
type input "100%"
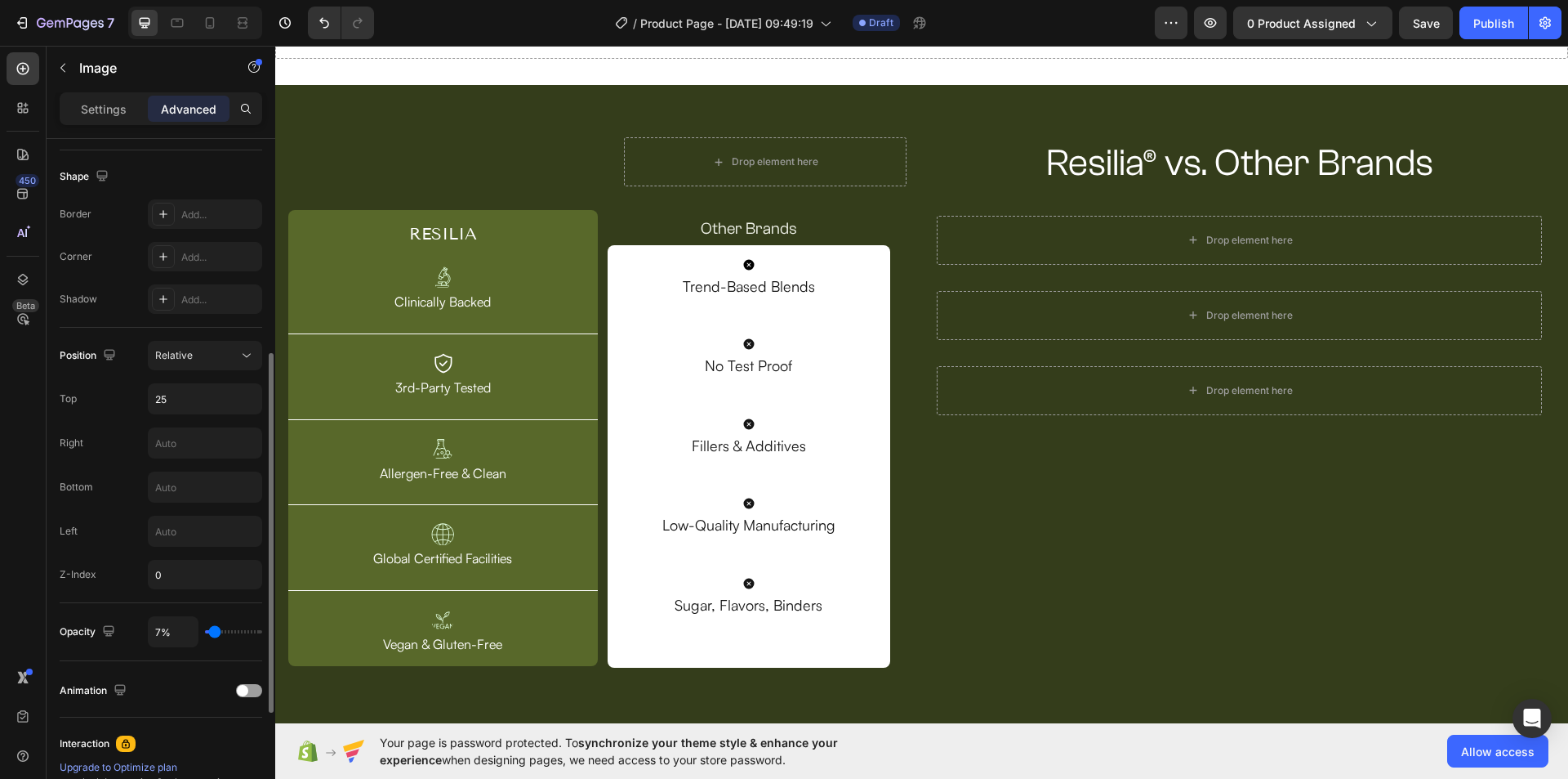
type input "100"
drag, startPoint x: 257, startPoint y: 626, endPoint x: 296, endPoint y: 635, distance: 40.0
click at [262, 634] on input "range" at bounding box center [233, 632] width 57 height 4
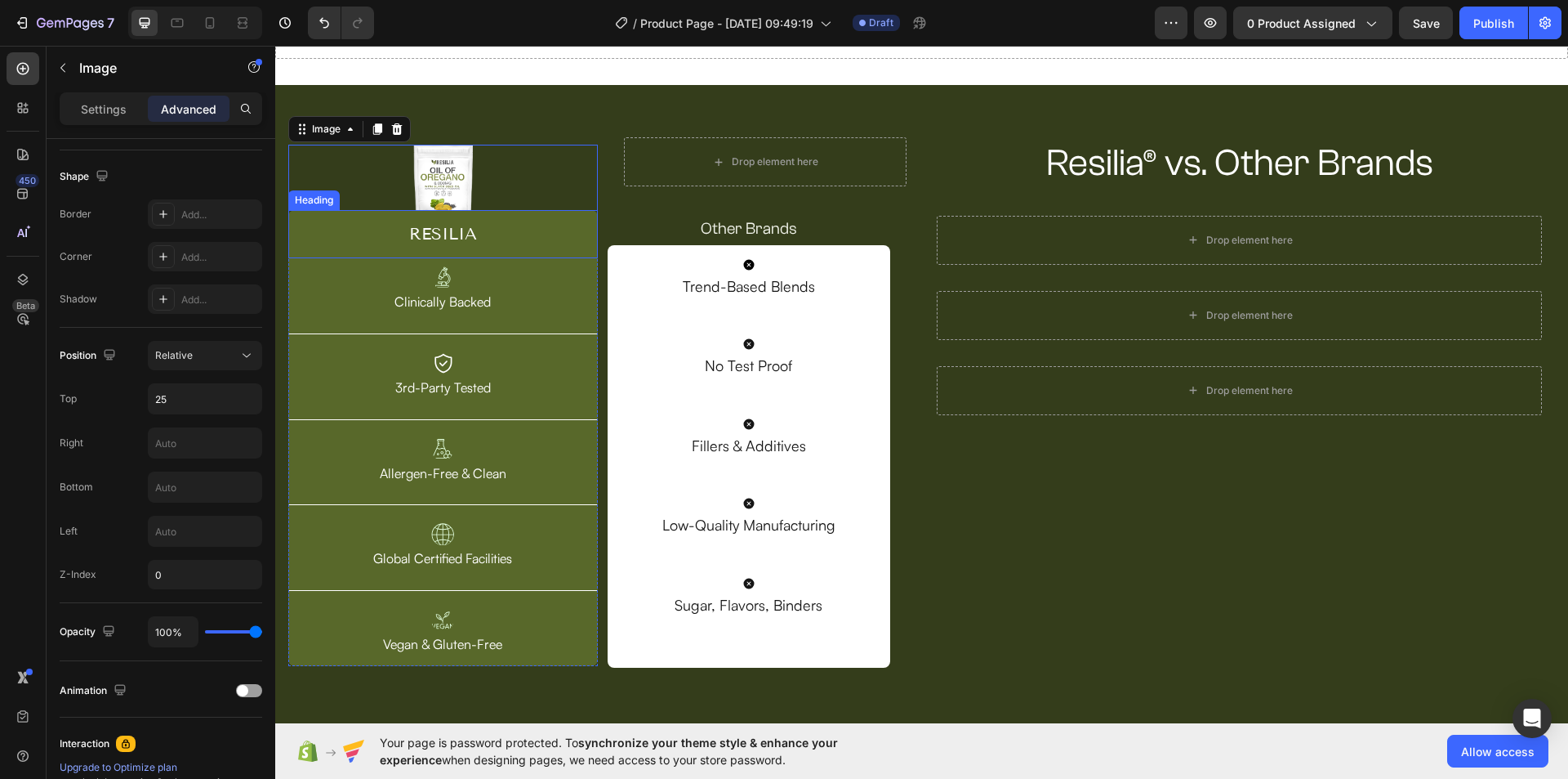
click at [448, 221] on h2 "RESILIA" at bounding box center [442, 234] width 309 height 48
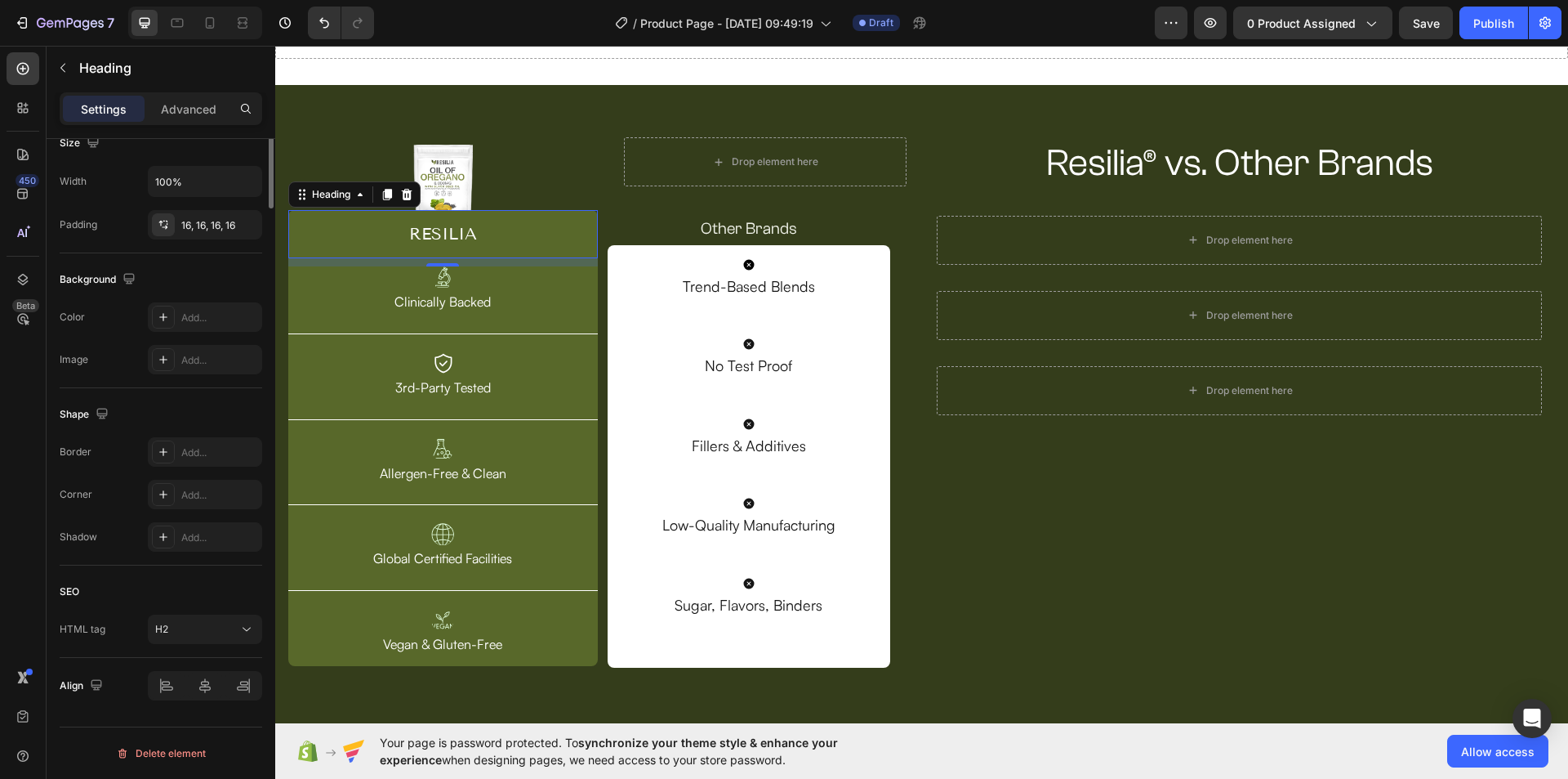
scroll to position [0, 0]
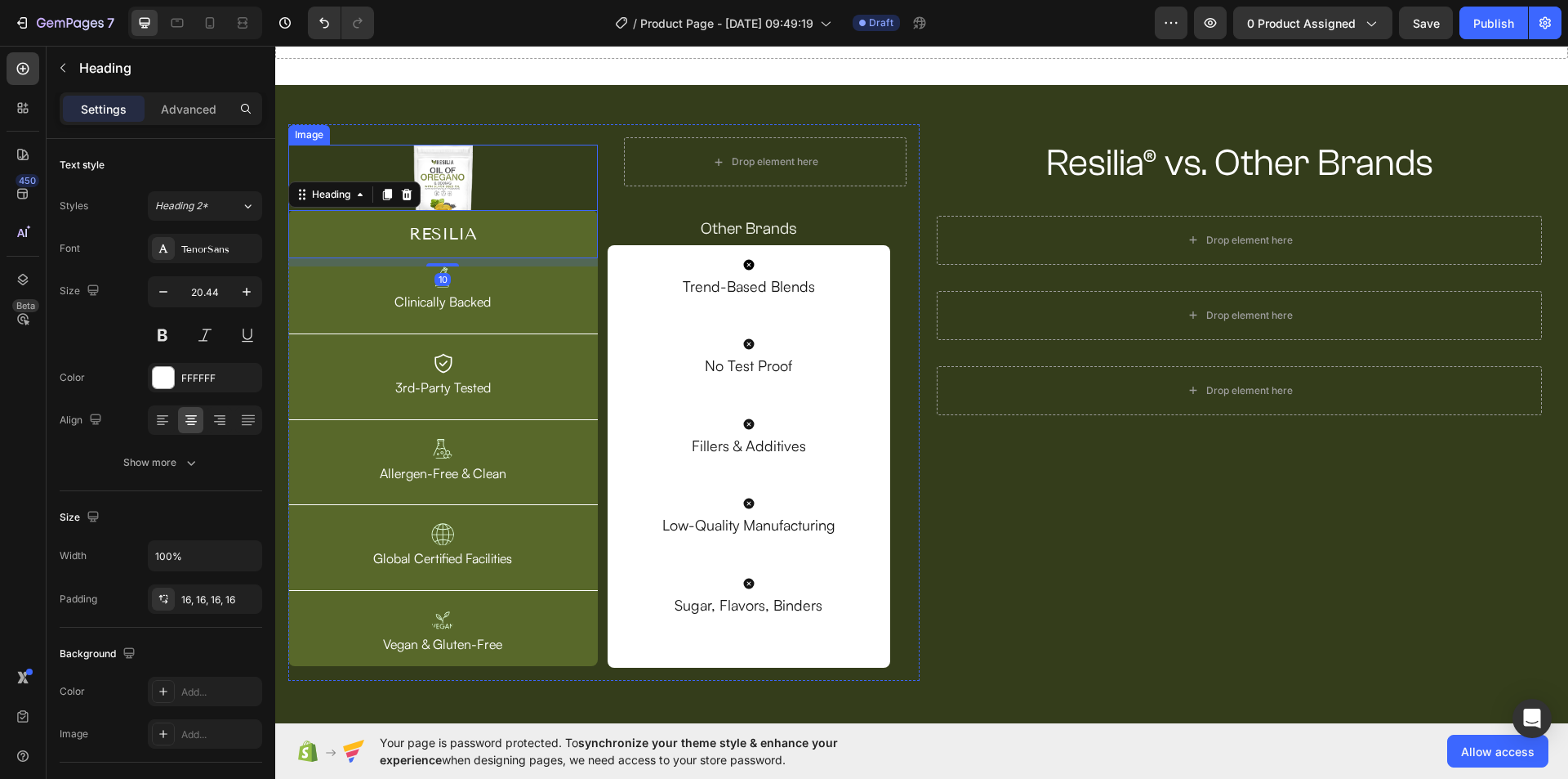
click at [466, 192] on img at bounding box center [443, 188] width 59 height 86
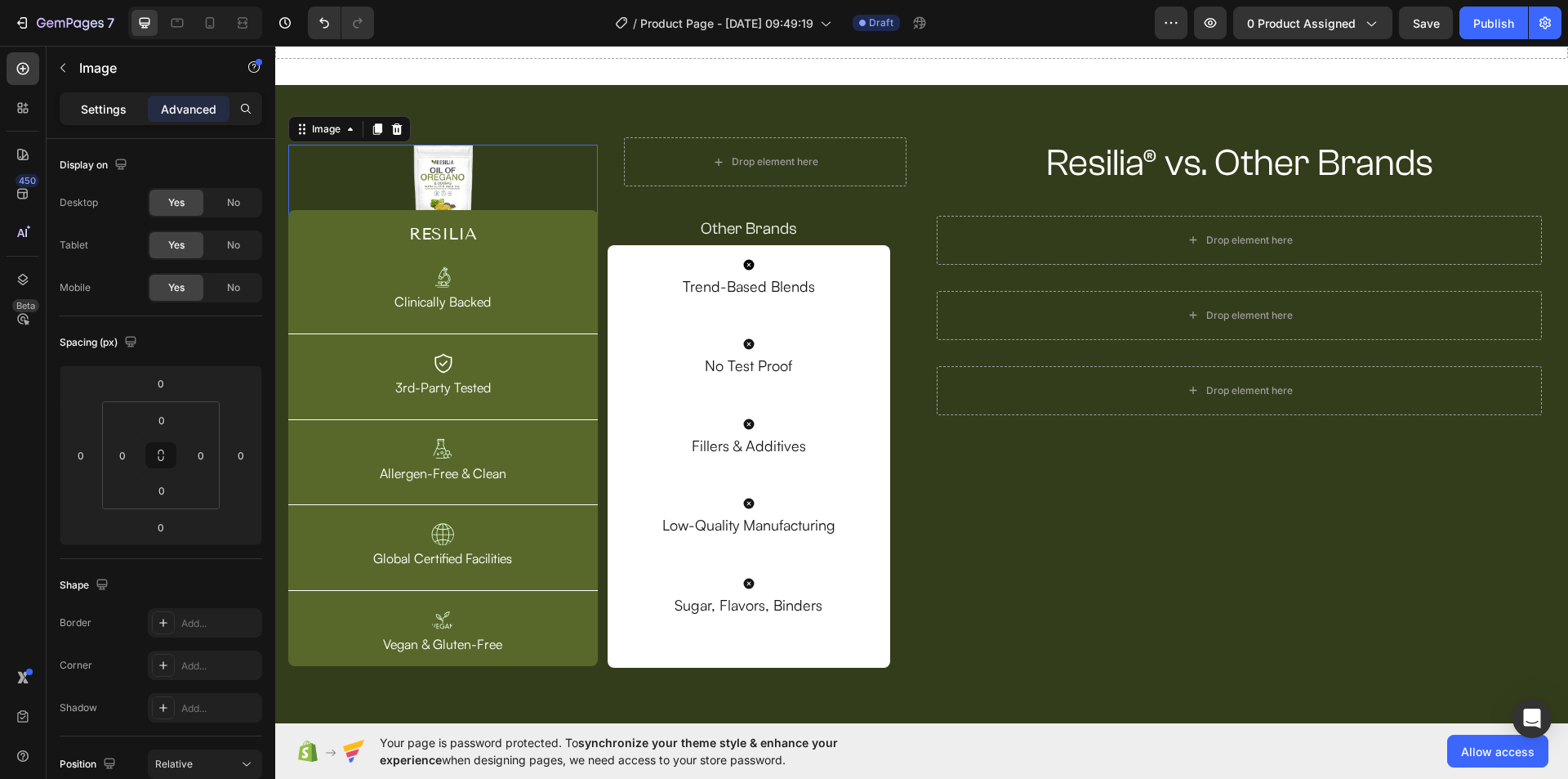
click at [103, 112] on p "Settings" at bounding box center [103, 109] width 46 height 17
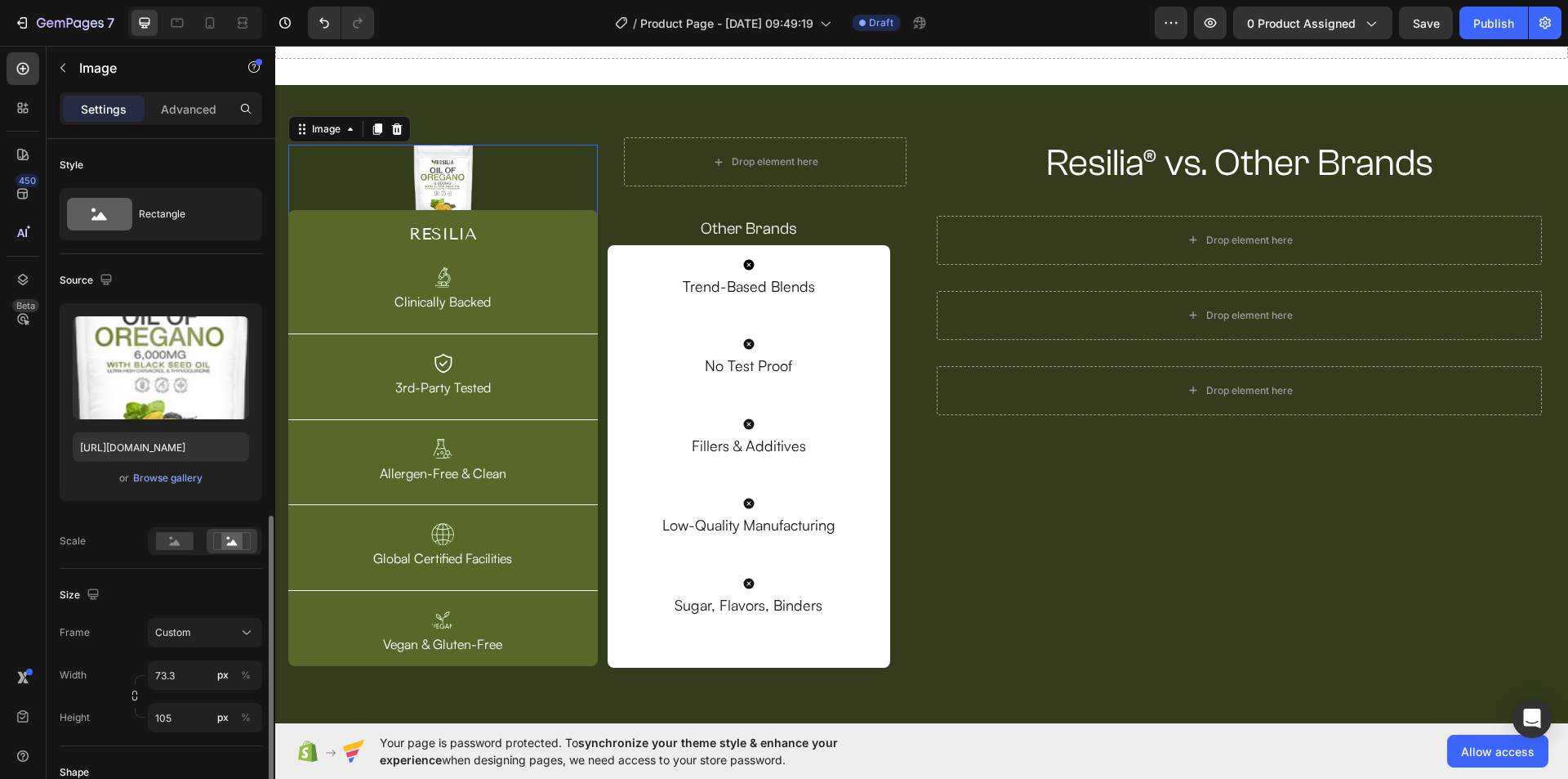
scroll to position [245, 0]
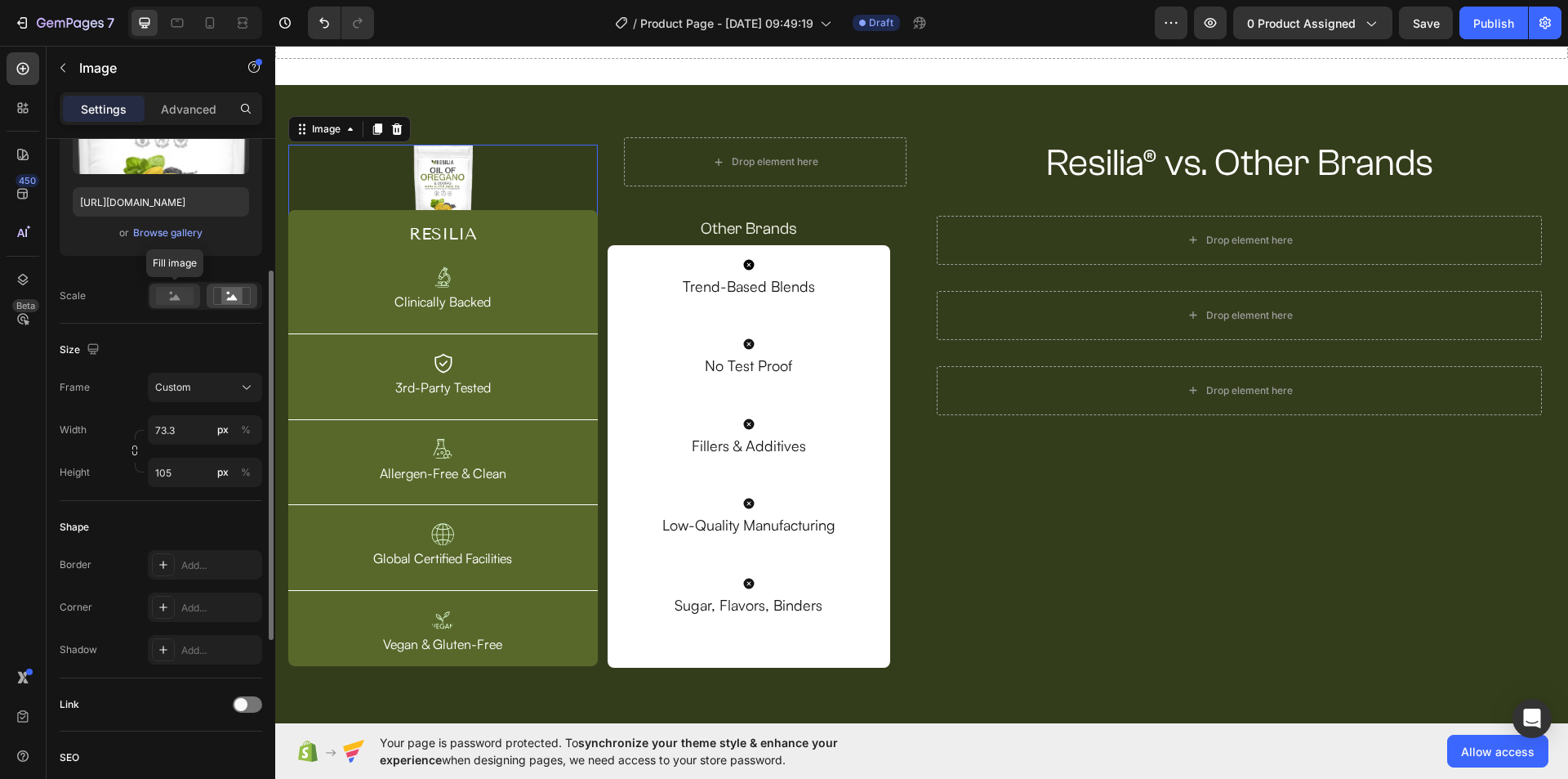
click at [168, 284] on div at bounding box center [175, 295] width 50 height 24
click at [223, 295] on rect at bounding box center [232, 295] width 22 height 16
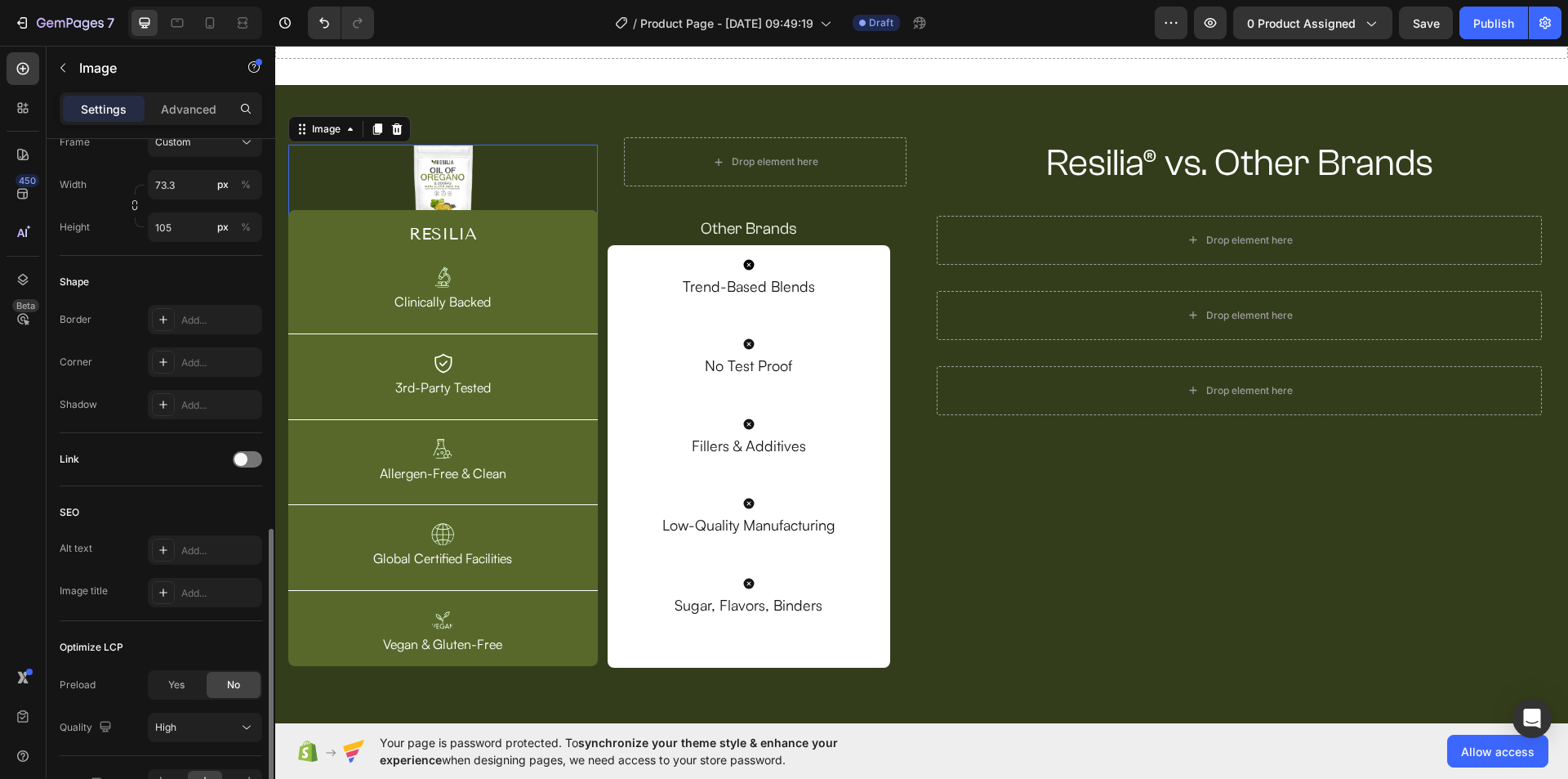
scroll to position [588, 0]
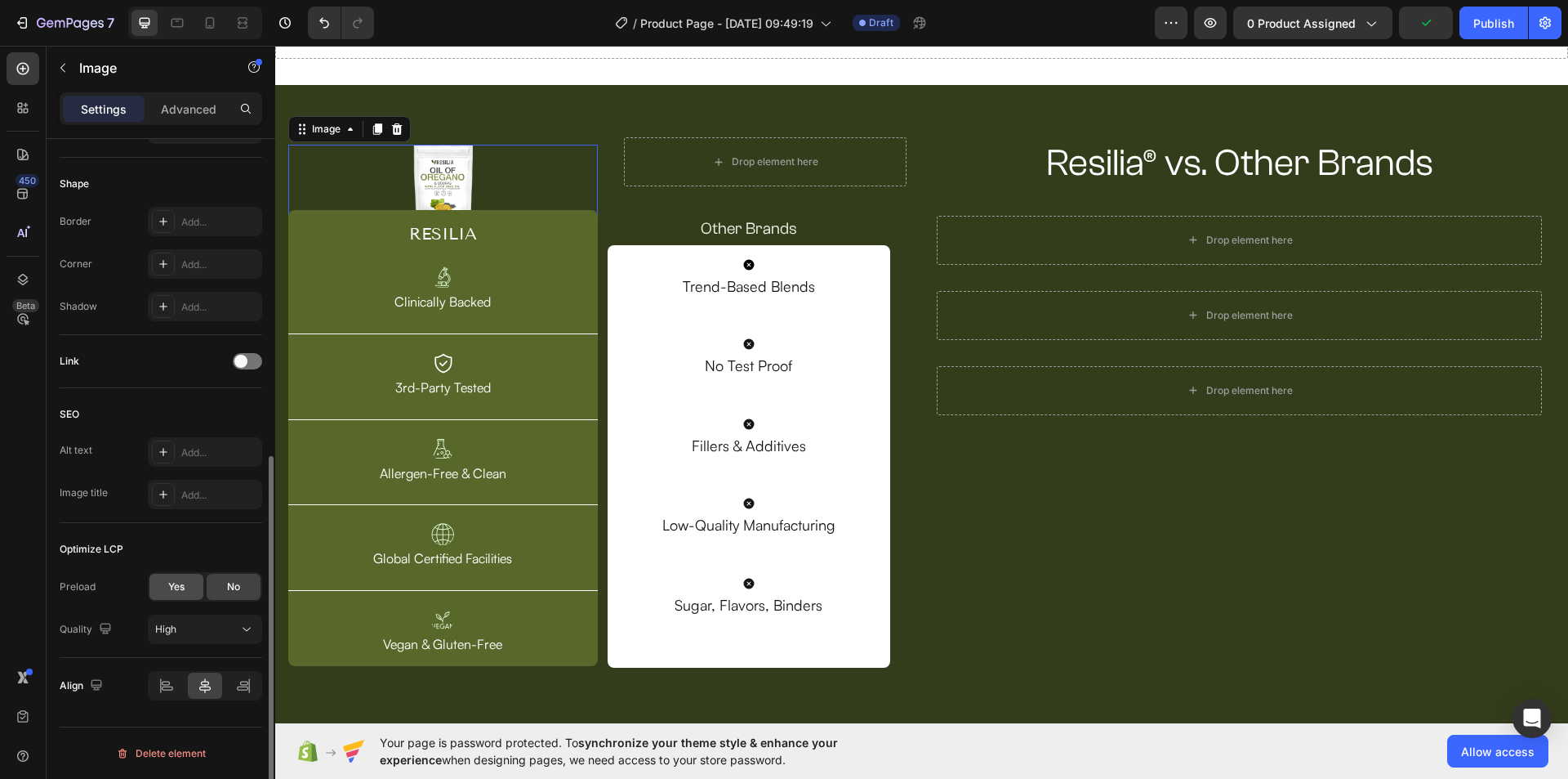
click at [172, 591] on span "Yes" at bounding box center [177, 586] width 16 height 14
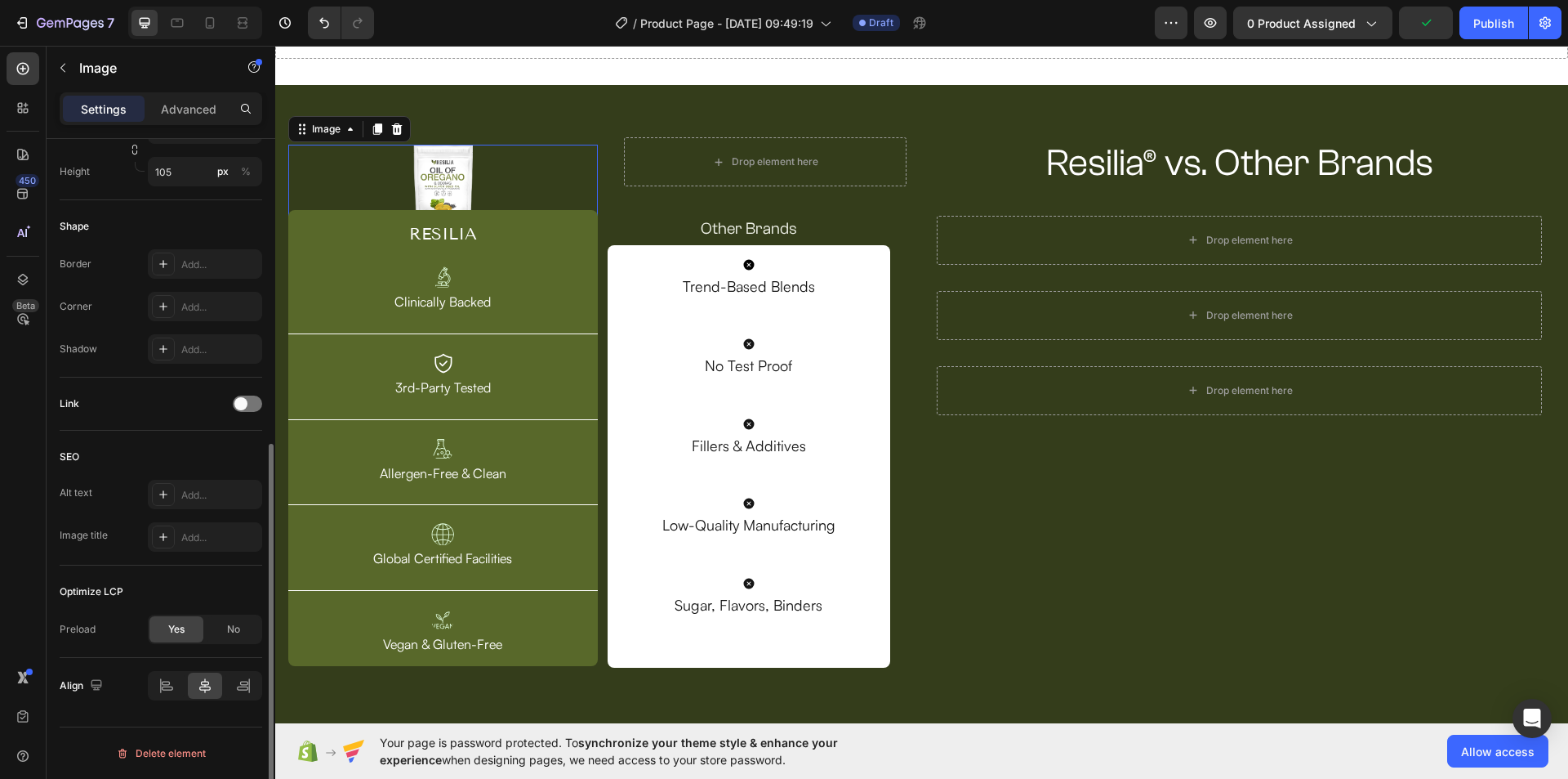
scroll to position [546, 0]
click at [235, 626] on span "No" at bounding box center [233, 629] width 13 height 14
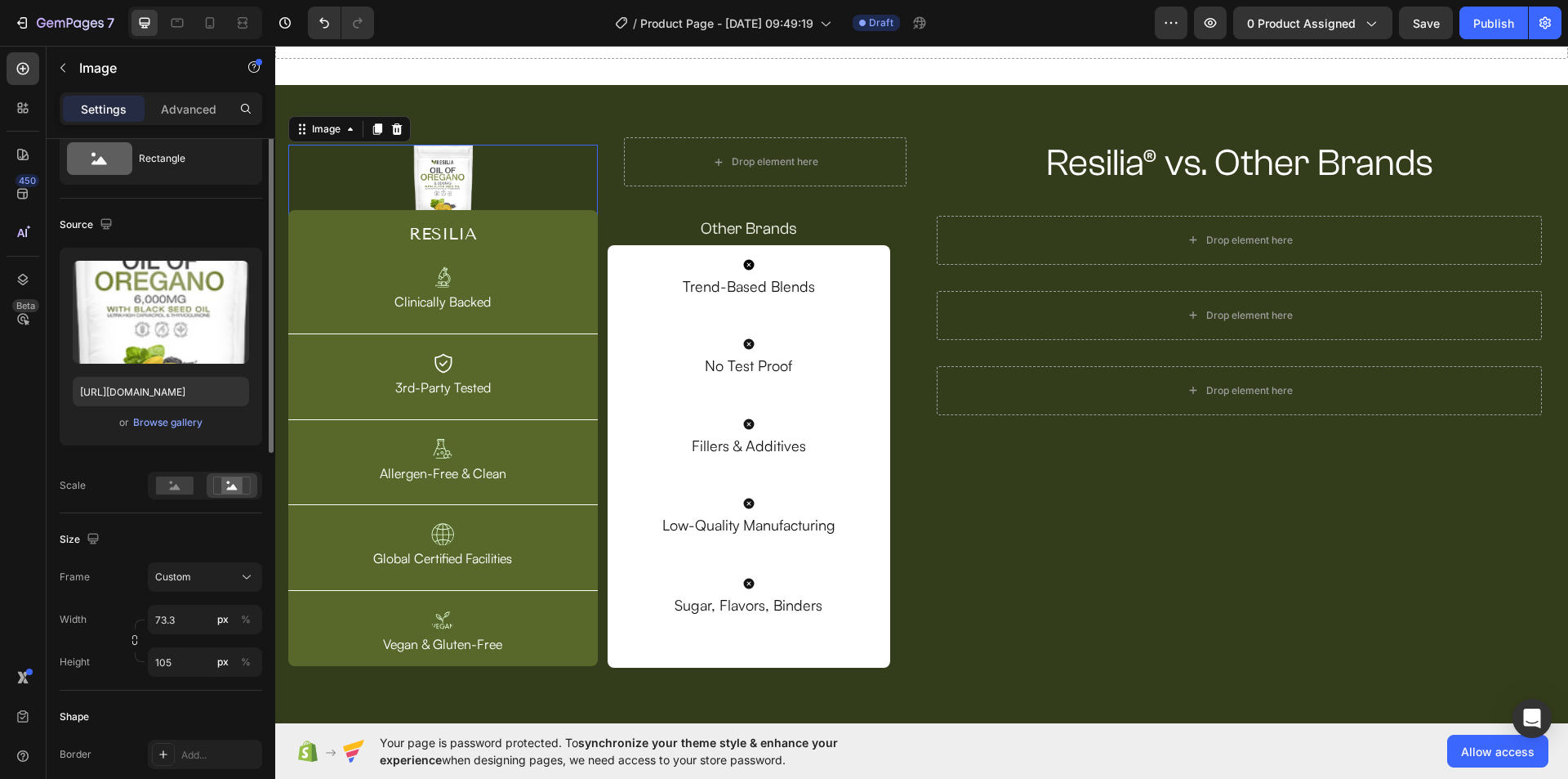
scroll to position [0, 0]
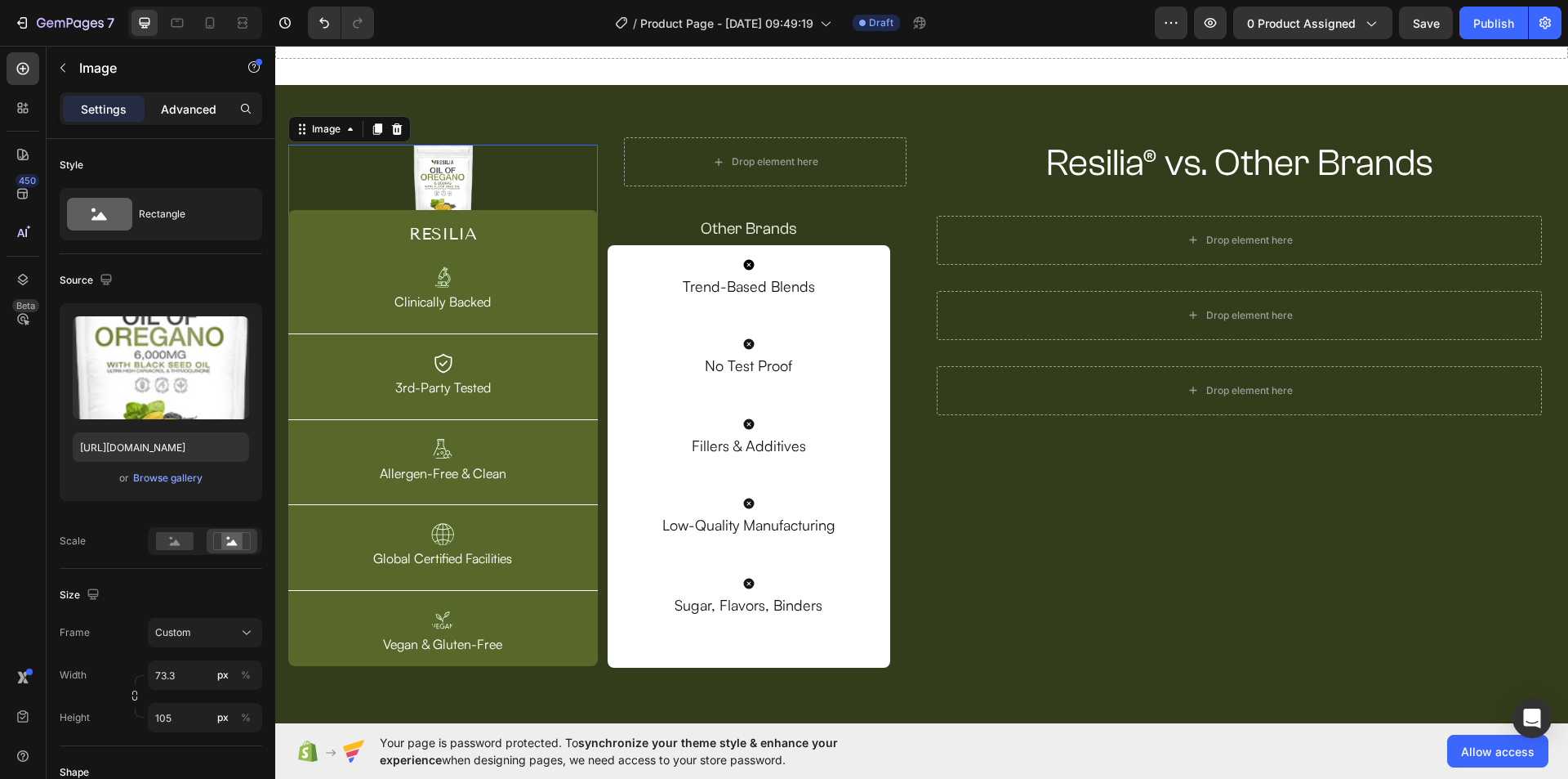
click at [187, 117] on p "Advanced" at bounding box center [188, 109] width 56 height 17
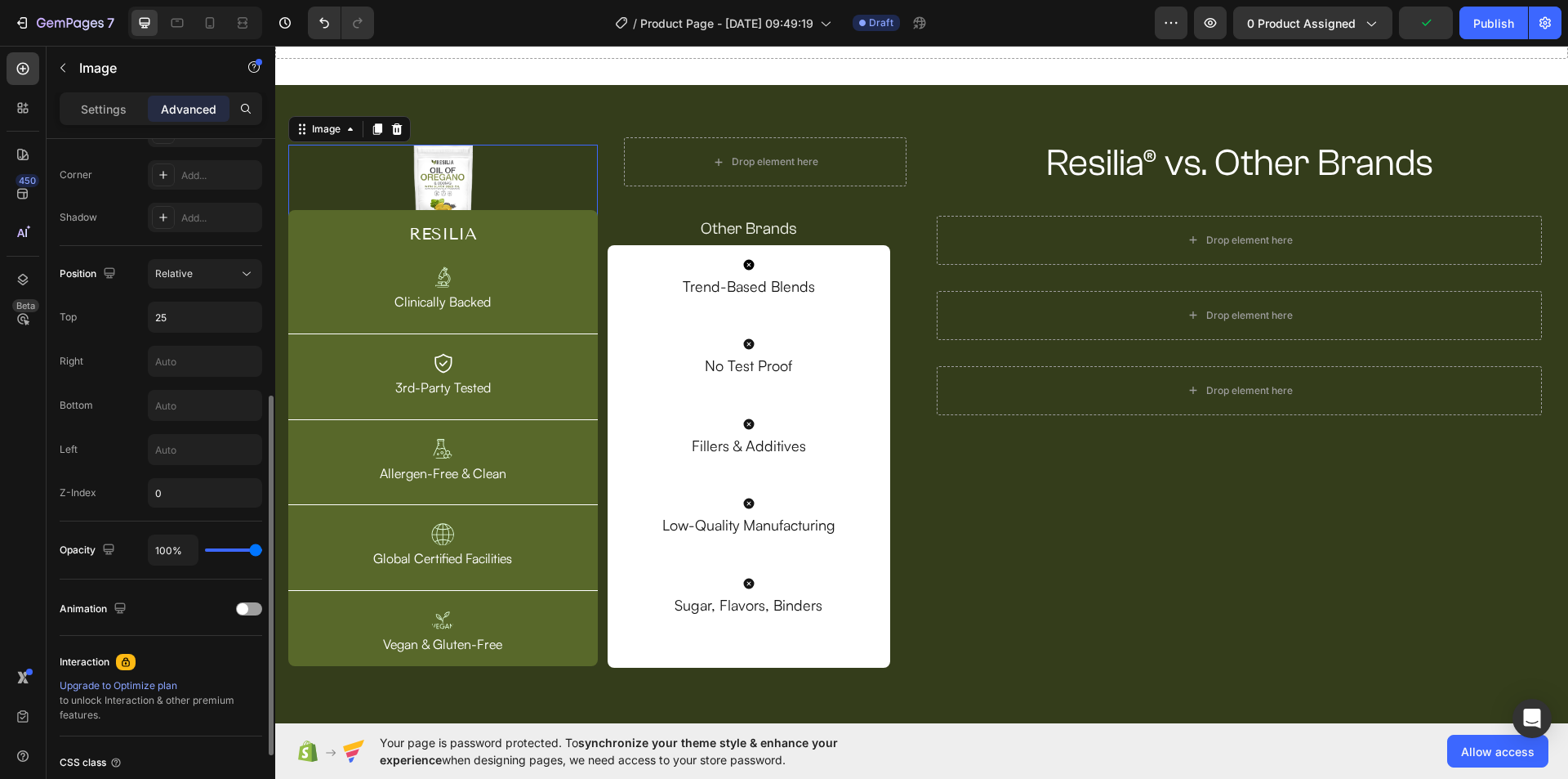
scroll to position [408, 0]
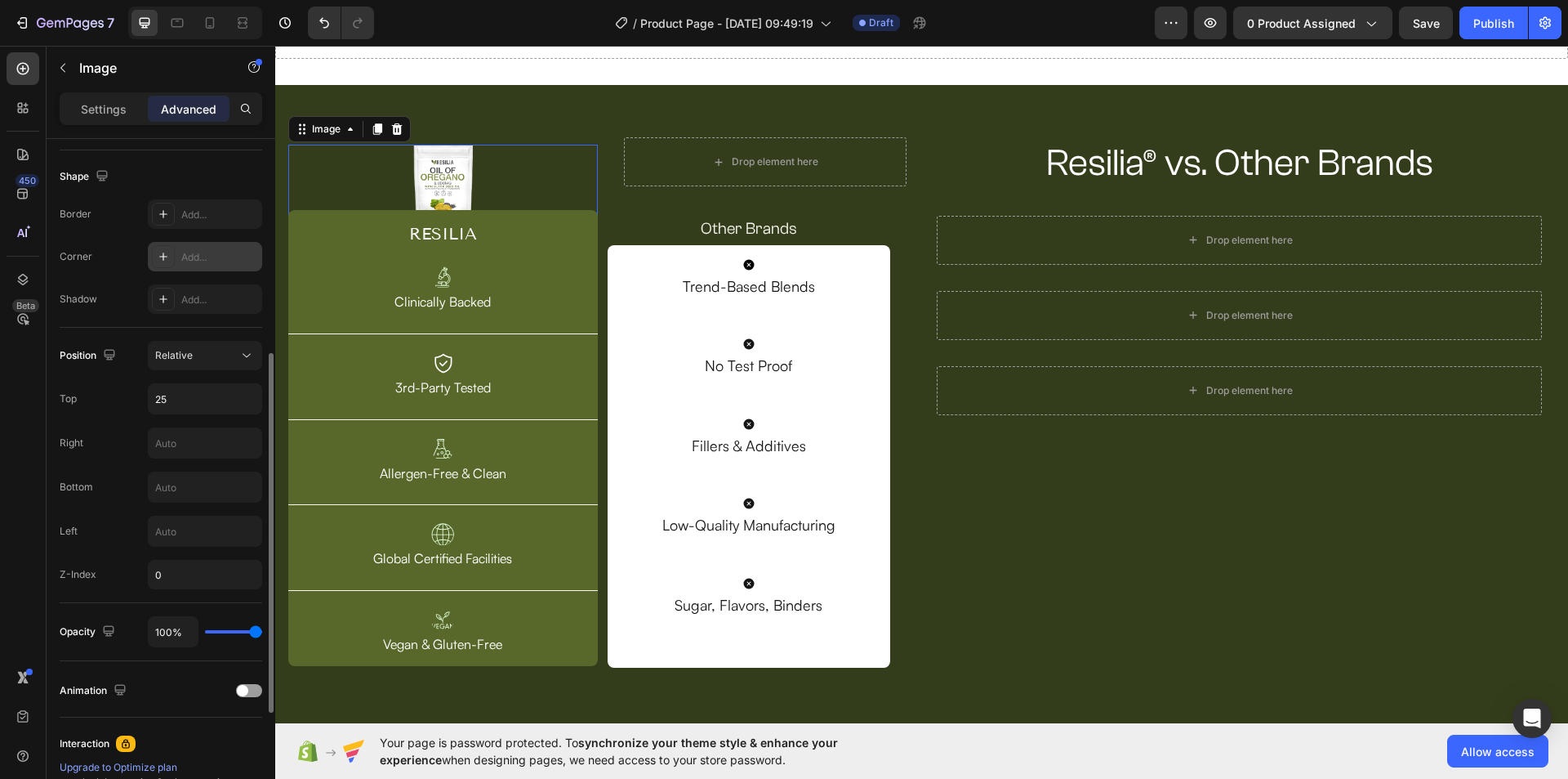
click at [205, 250] on div "Add..." at bounding box center [220, 258] width 77 height 14
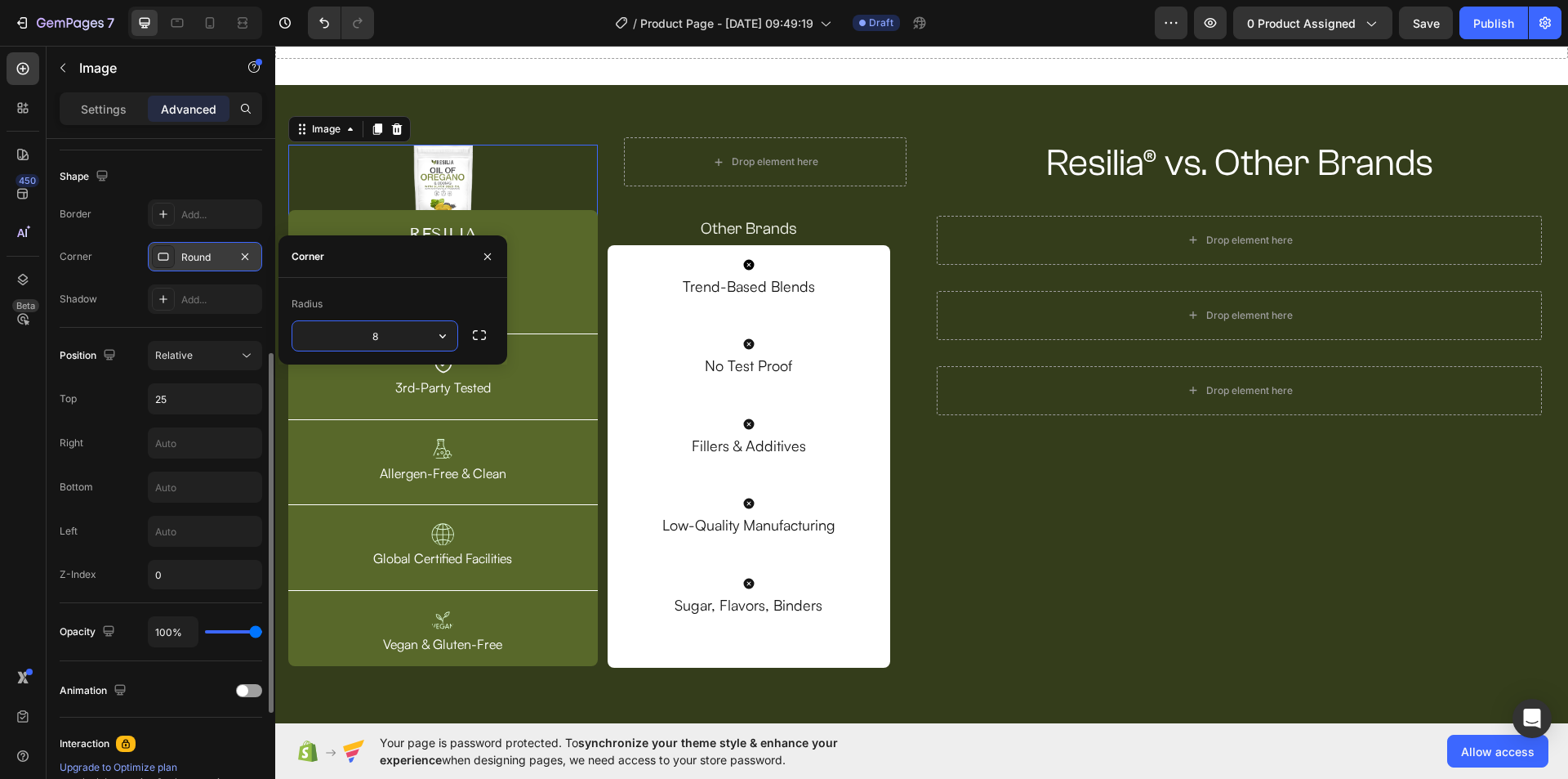
click at [116, 250] on div "Corner Round" at bounding box center [161, 256] width 203 height 30
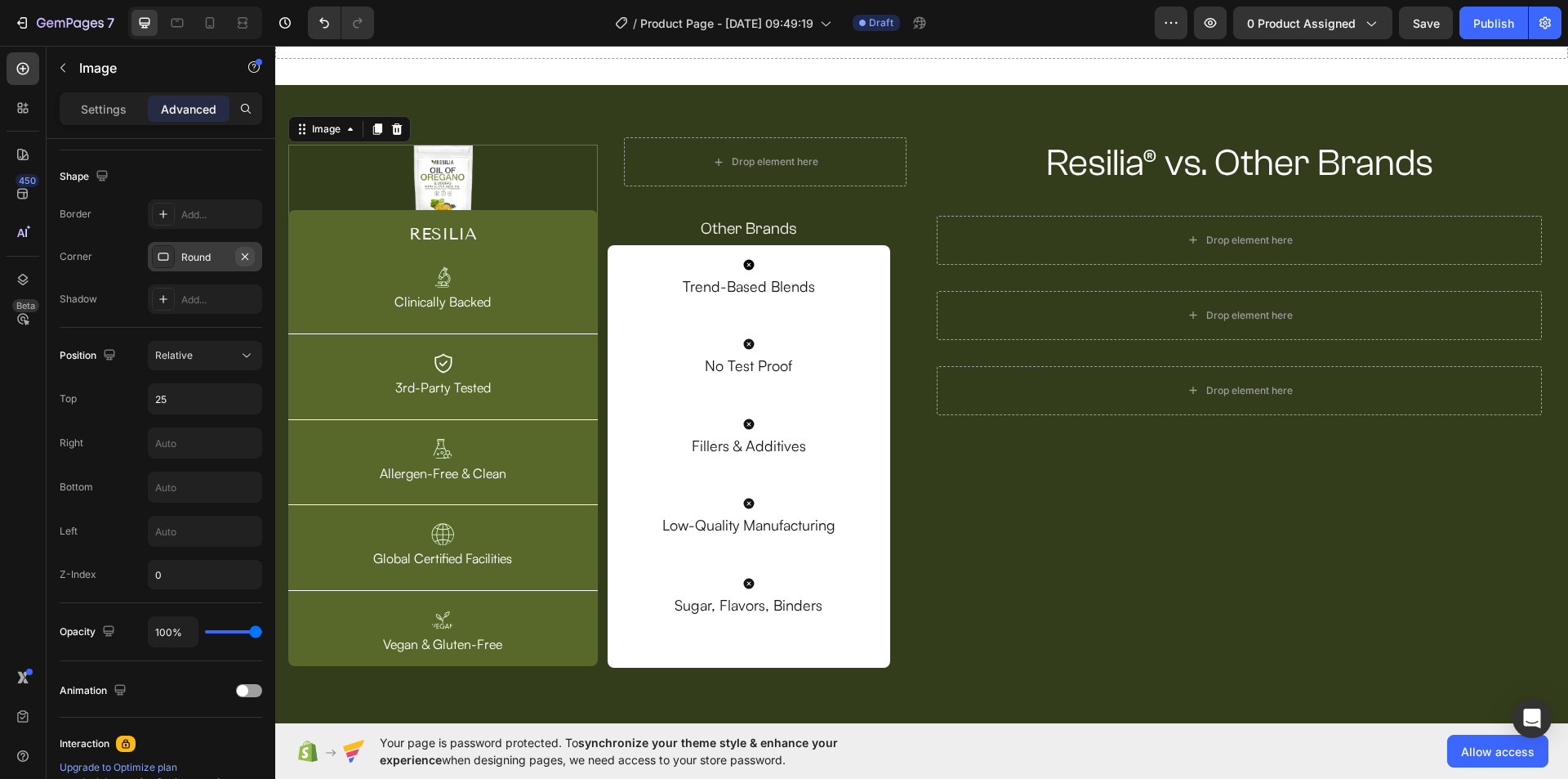
click at [244, 261] on icon "button" at bounding box center [245, 257] width 13 height 13
click at [213, 208] on div "Add..." at bounding box center [220, 214] width 77 height 14
click at [248, 183] on div "Shape" at bounding box center [161, 176] width 203 height 26
click at [231, 214] on div "Line" at bounding box center [205, 214] width 114 height 30
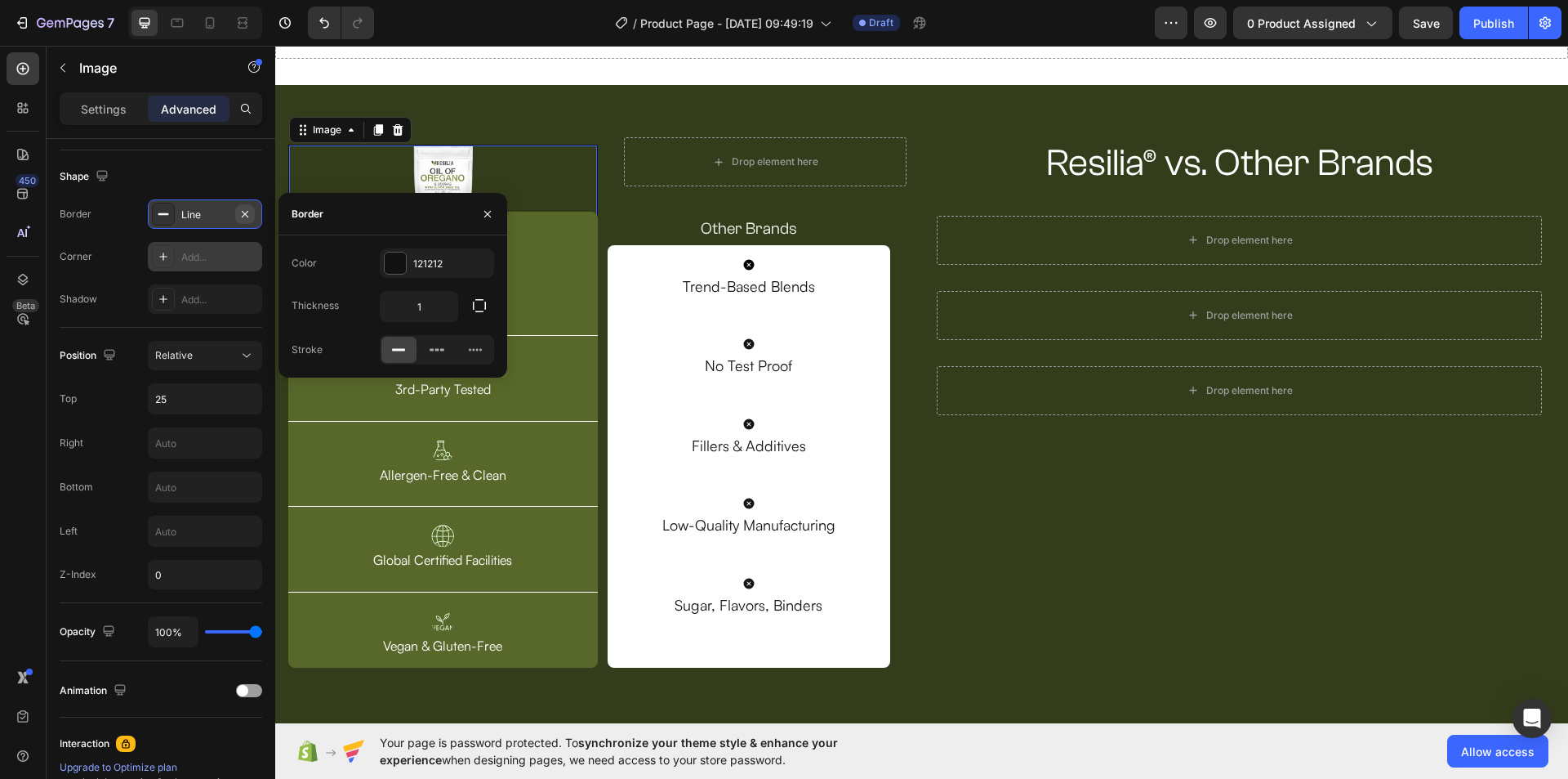
click at [239, 215] on icon "button" at bounding box center [245, 214] width 13 height 13
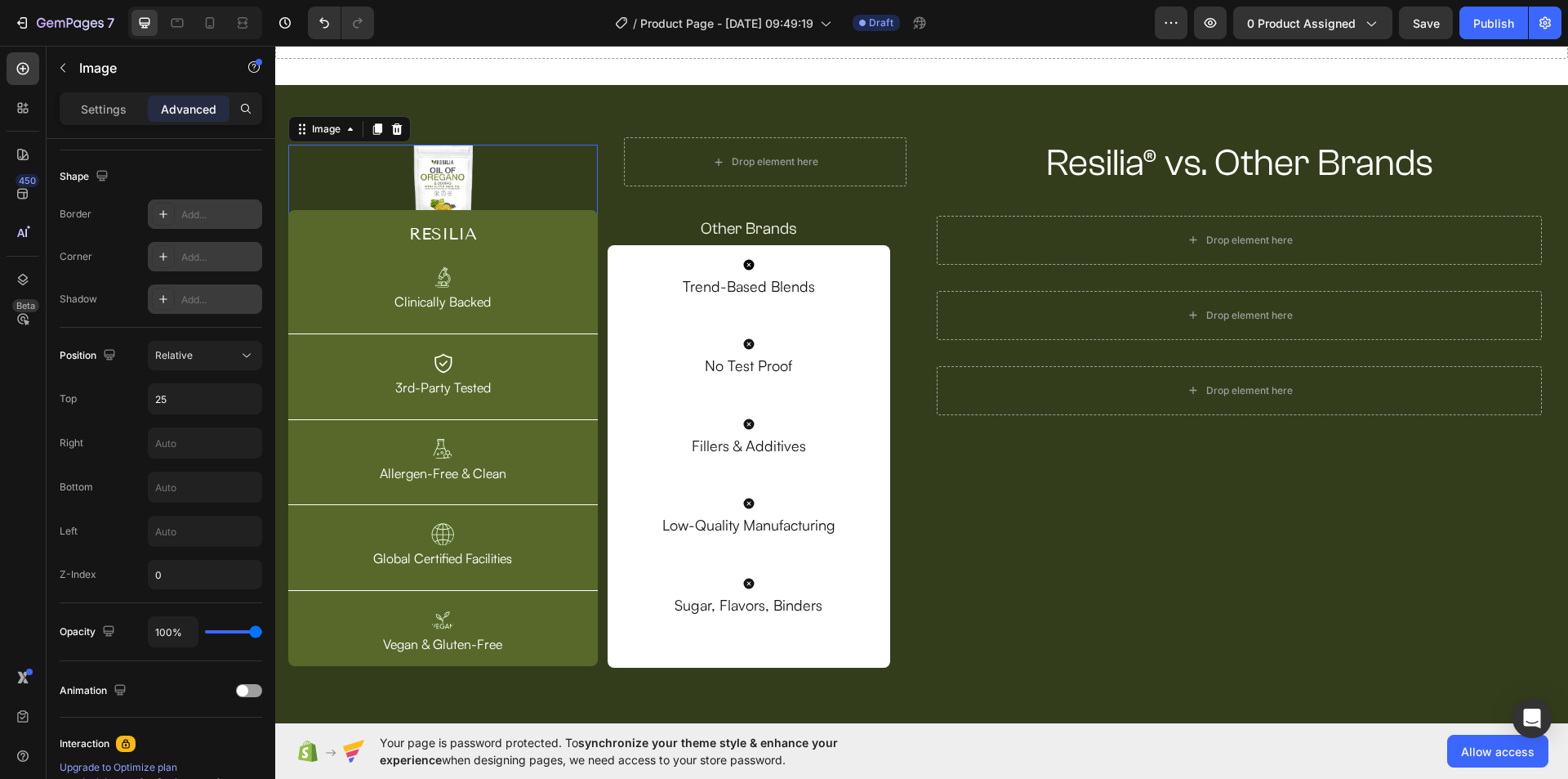
click at [213, 311] on div "Add..." at bounding box center [205, 299] width 114 height 30
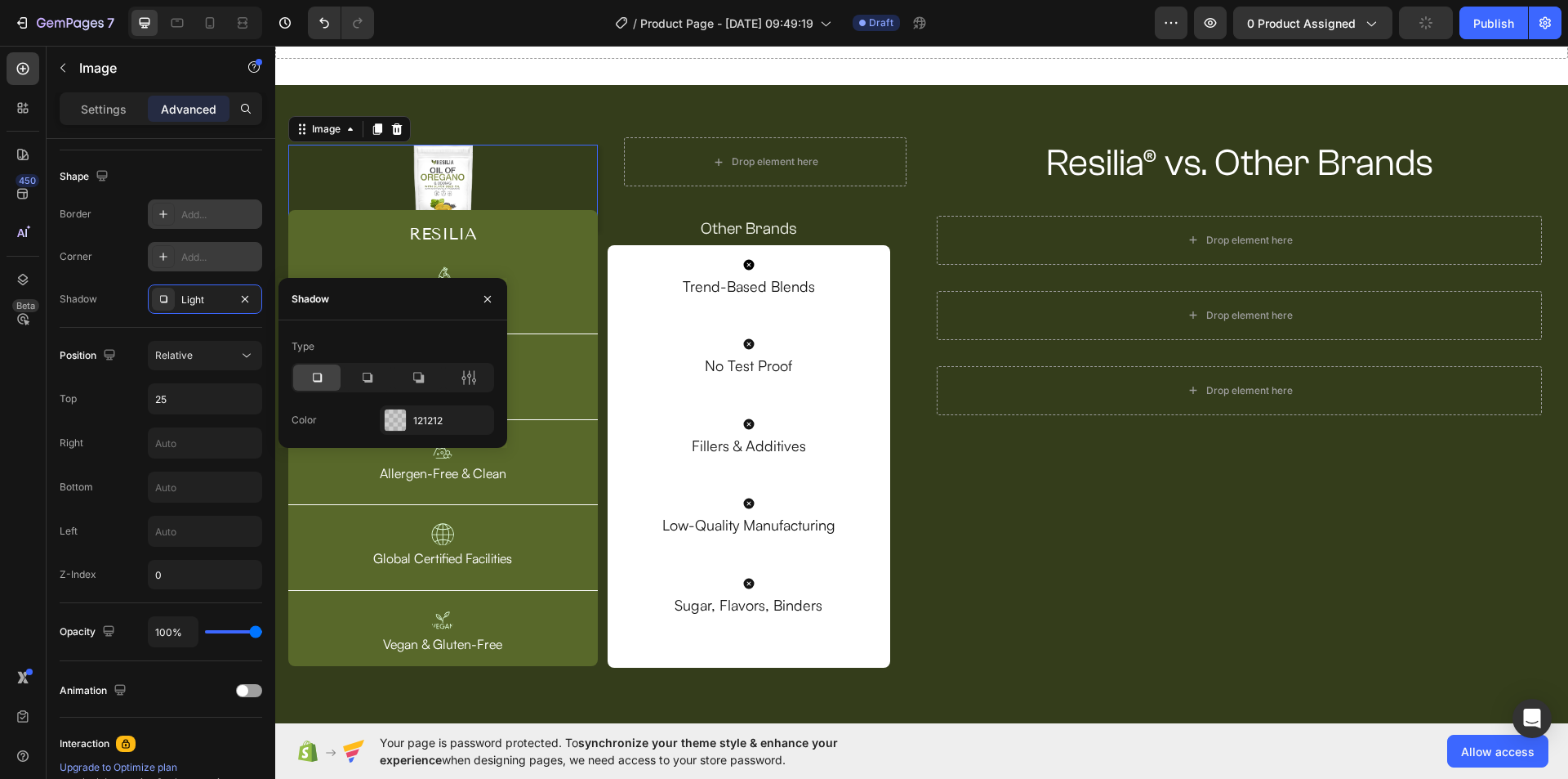
click at [233, 180] on div "Shape" at bounding box center [161, 176] width 203 height 26
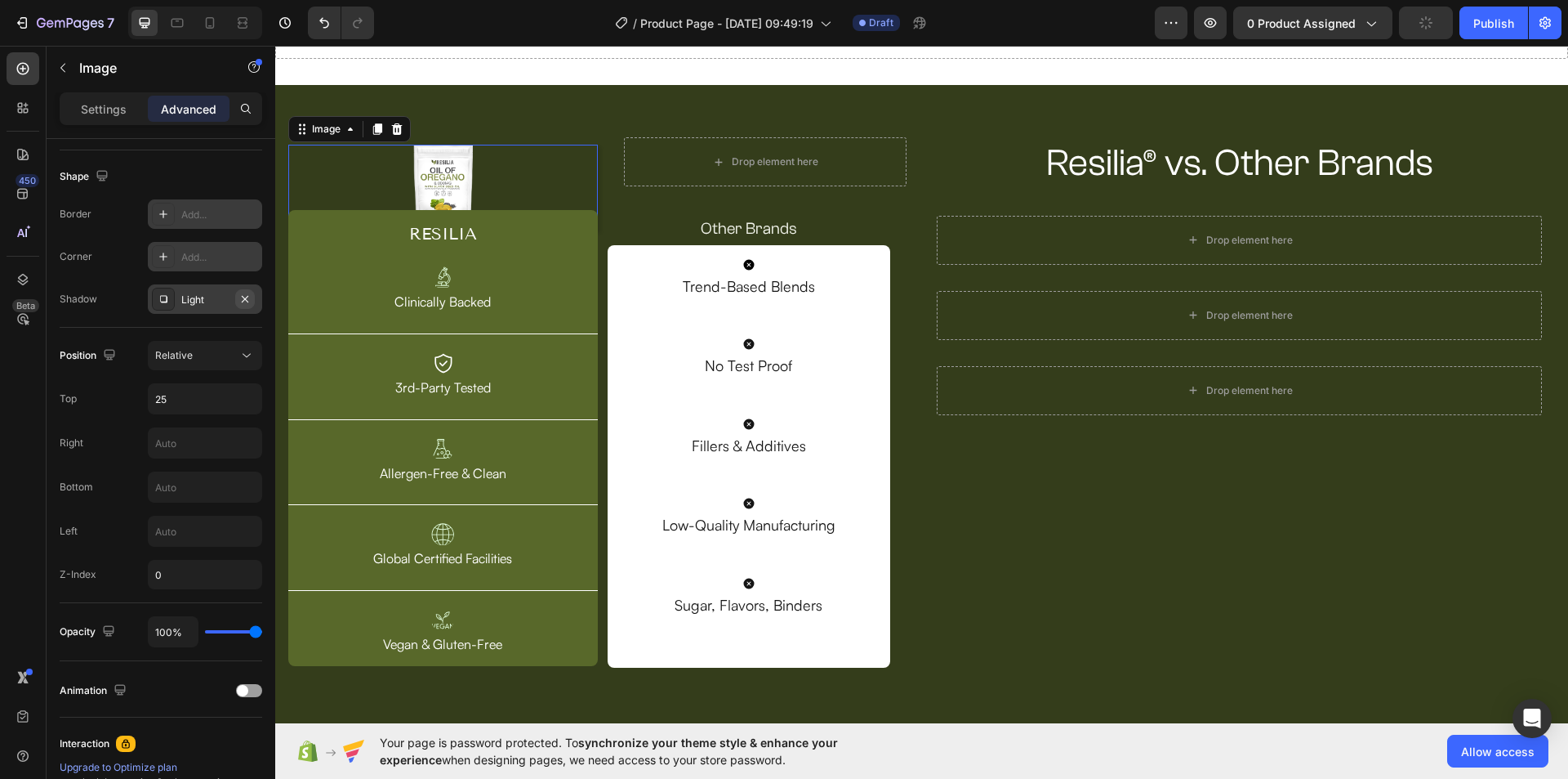
click at [248, 298] on icon "button" at bounding box center [245, 299] width 13 height 13
click at [201, 410] on input "25" at bounding box center [205, 398] width 113 height 30
click at [201, 397] on input "25" at bounding box center [205, 398] width 113 height 30
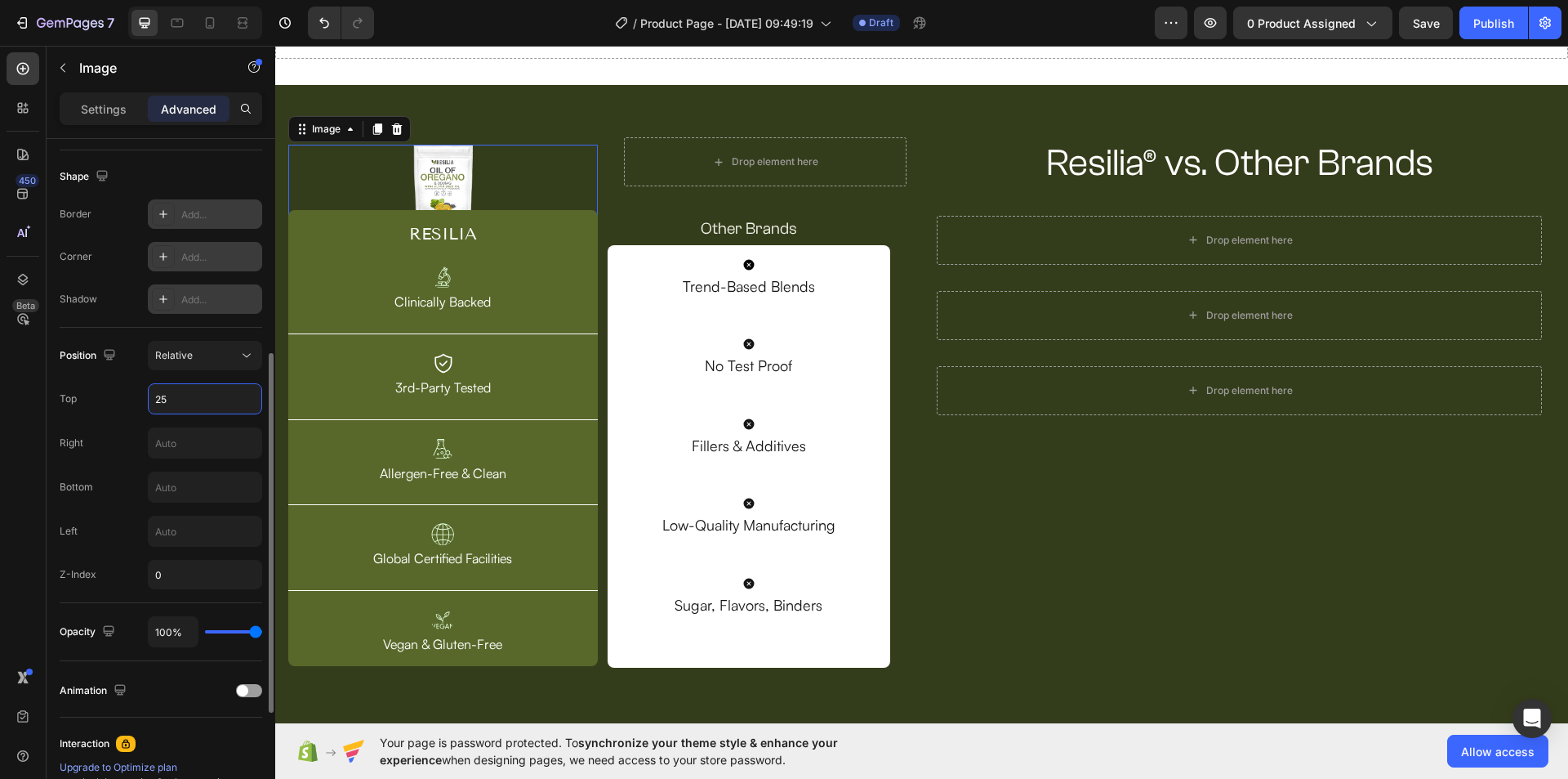
type input "0"
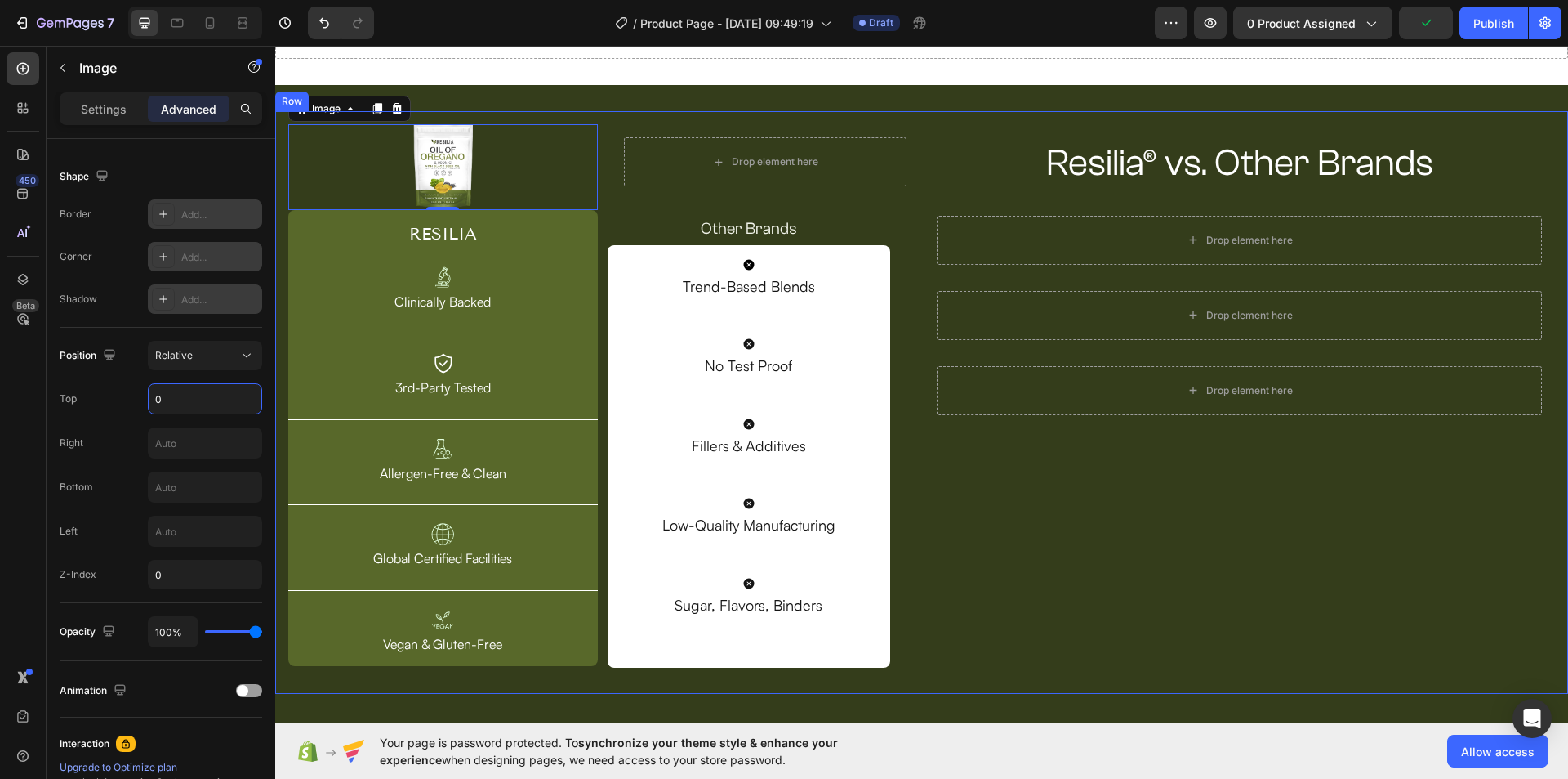
click at [1006, 470] on div "Resilia® vs. Other Brands Heading Row Drop element here Row Drop element here R…" at bounding box center [1240, 402] width 632 height 556
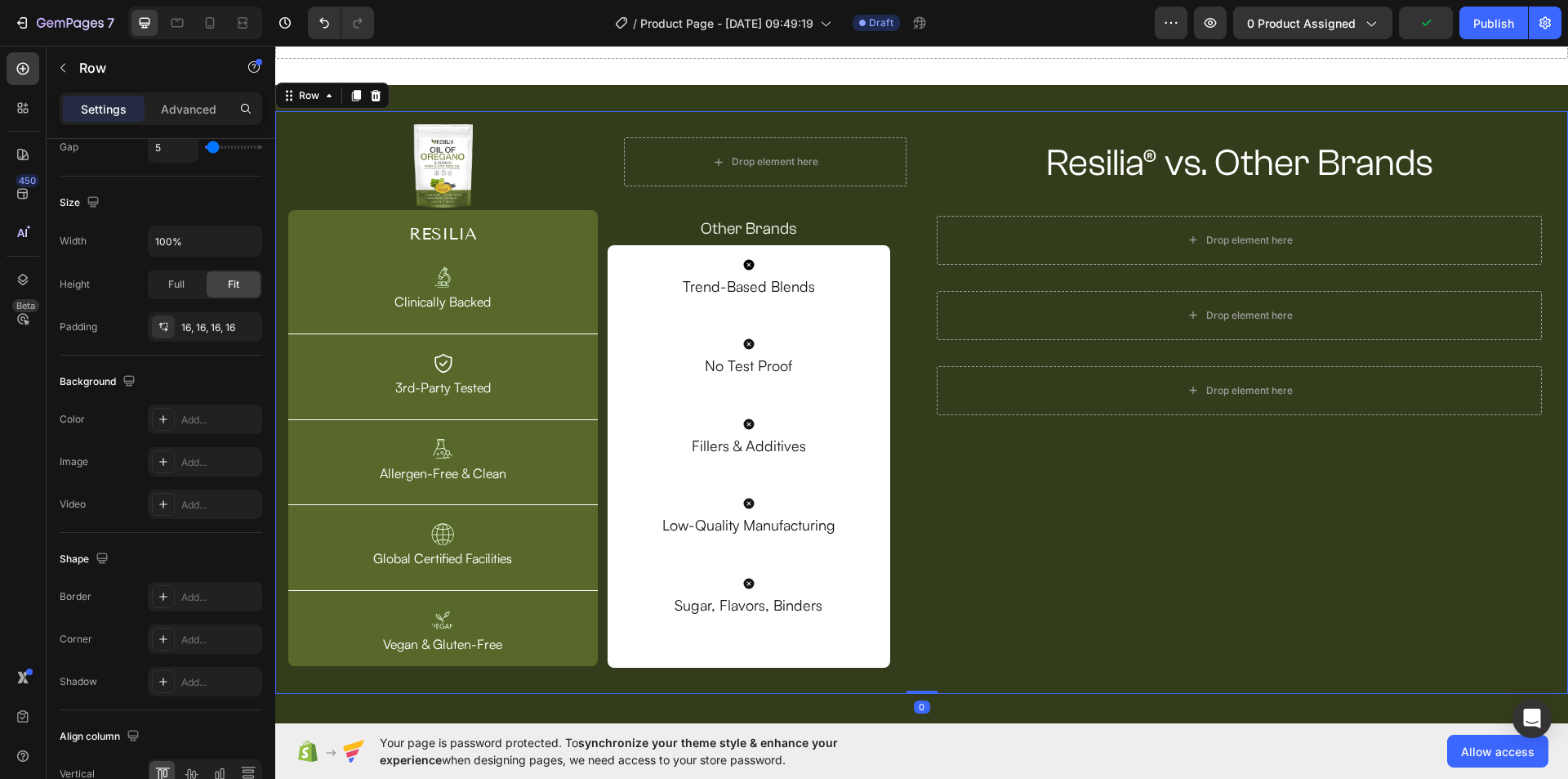
scroll to position [0, 0]
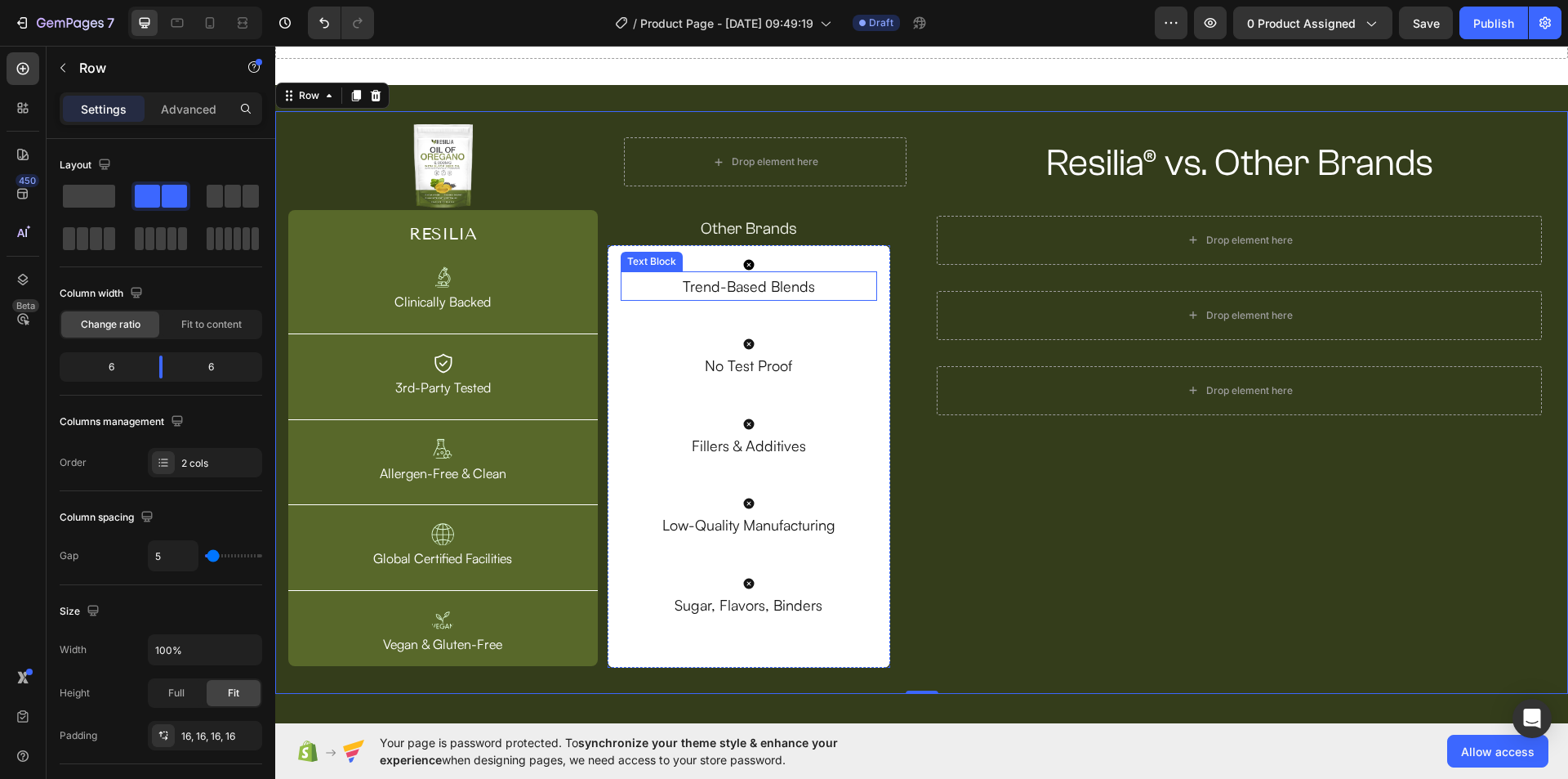
click at [765, 287] on p "Trend-Based Blends" at bounding box center [749, 285] width 254 height 26
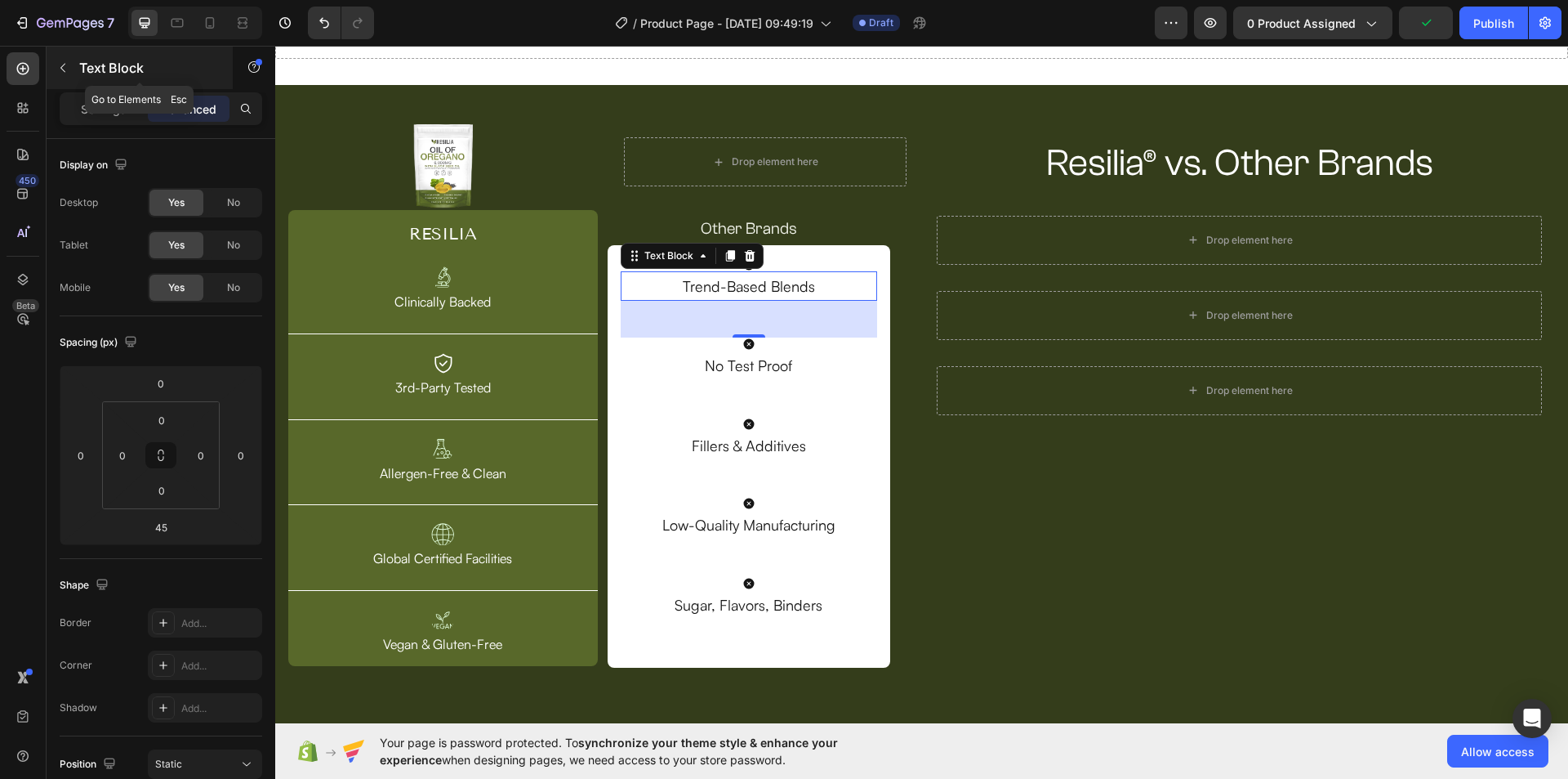
click at [59, 64] on icon "button" at bounding box center [63, 67] width 13 height 13
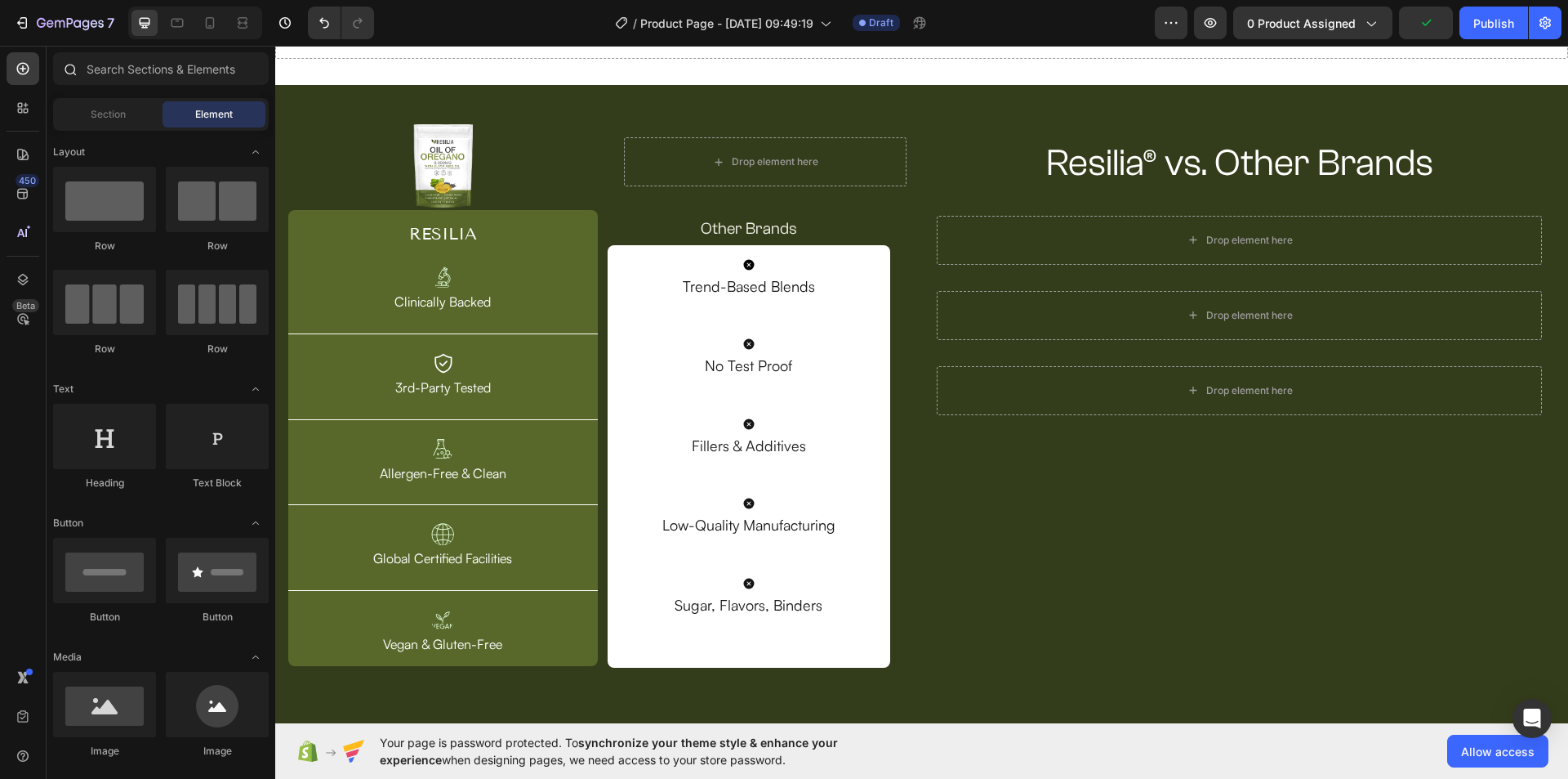
click at [79, 68] on div at bounding box center [69, 68] width 32 height 32
click at [101, 66] on input "text" at bounding box center [161, 68] width 215 height 32
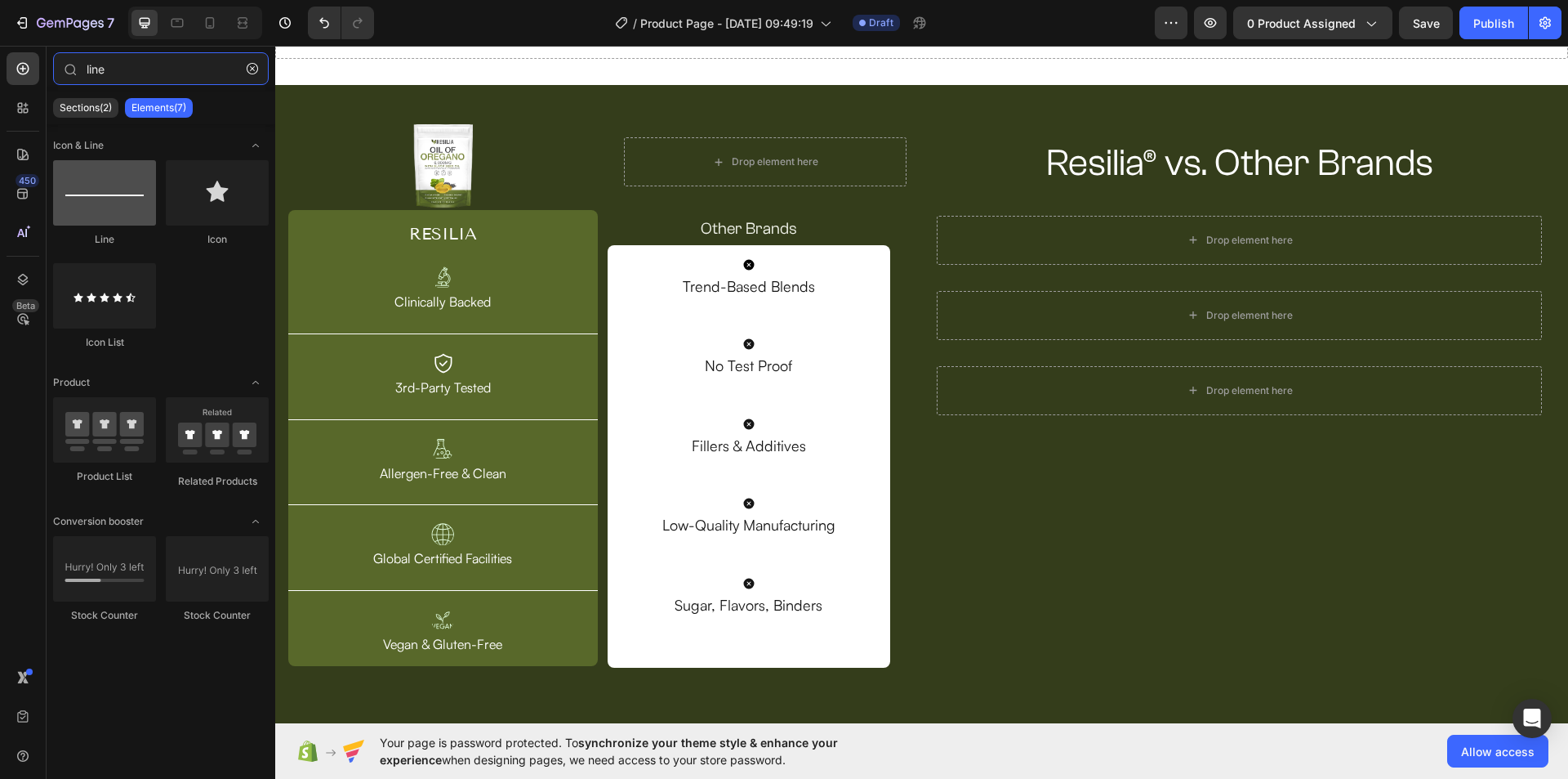
type input "line"
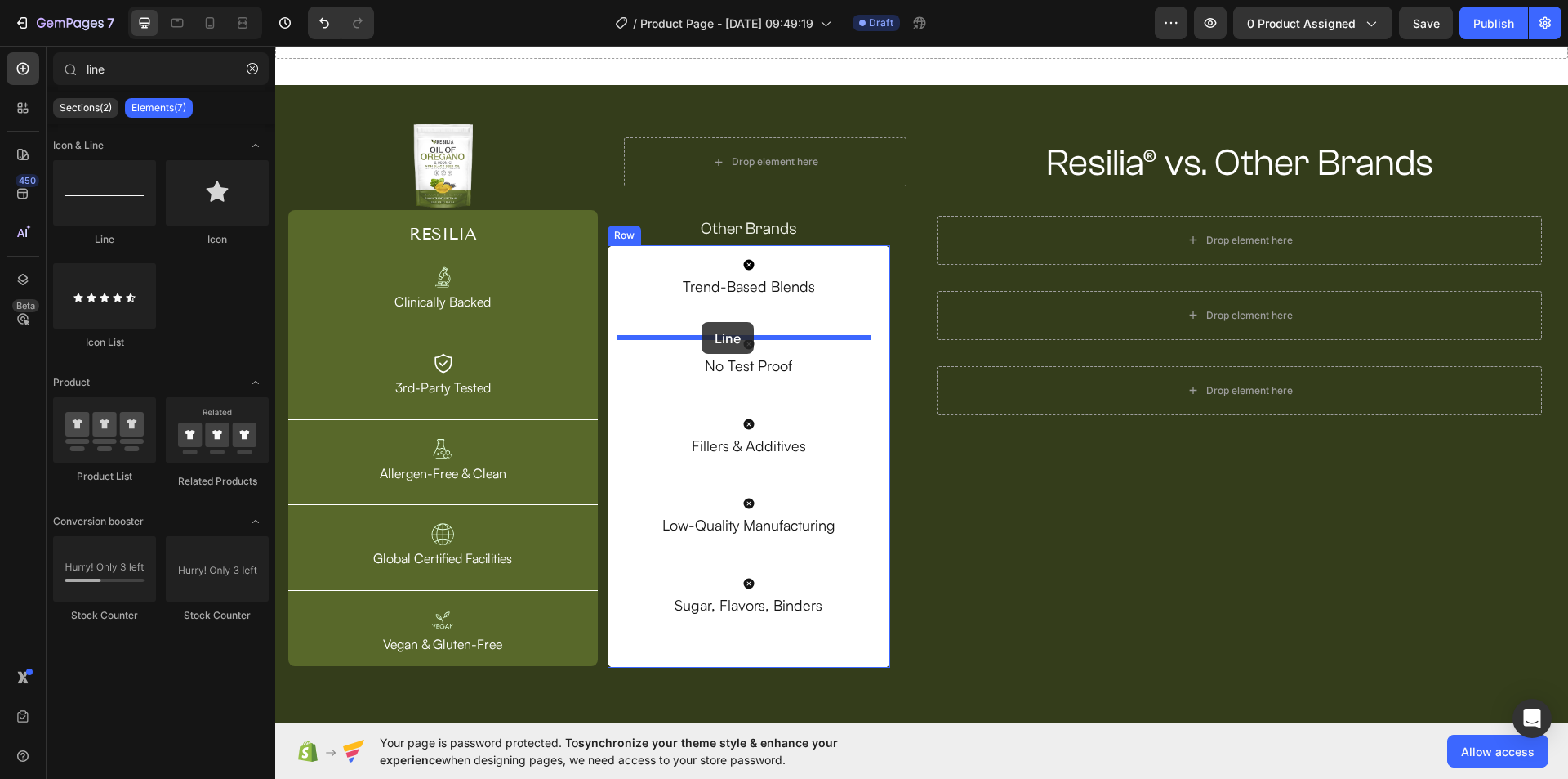
drag, startPoint x: 384, startPoint y: 248, endPoint x: 701, endPoint y: 322, distance: 325.5
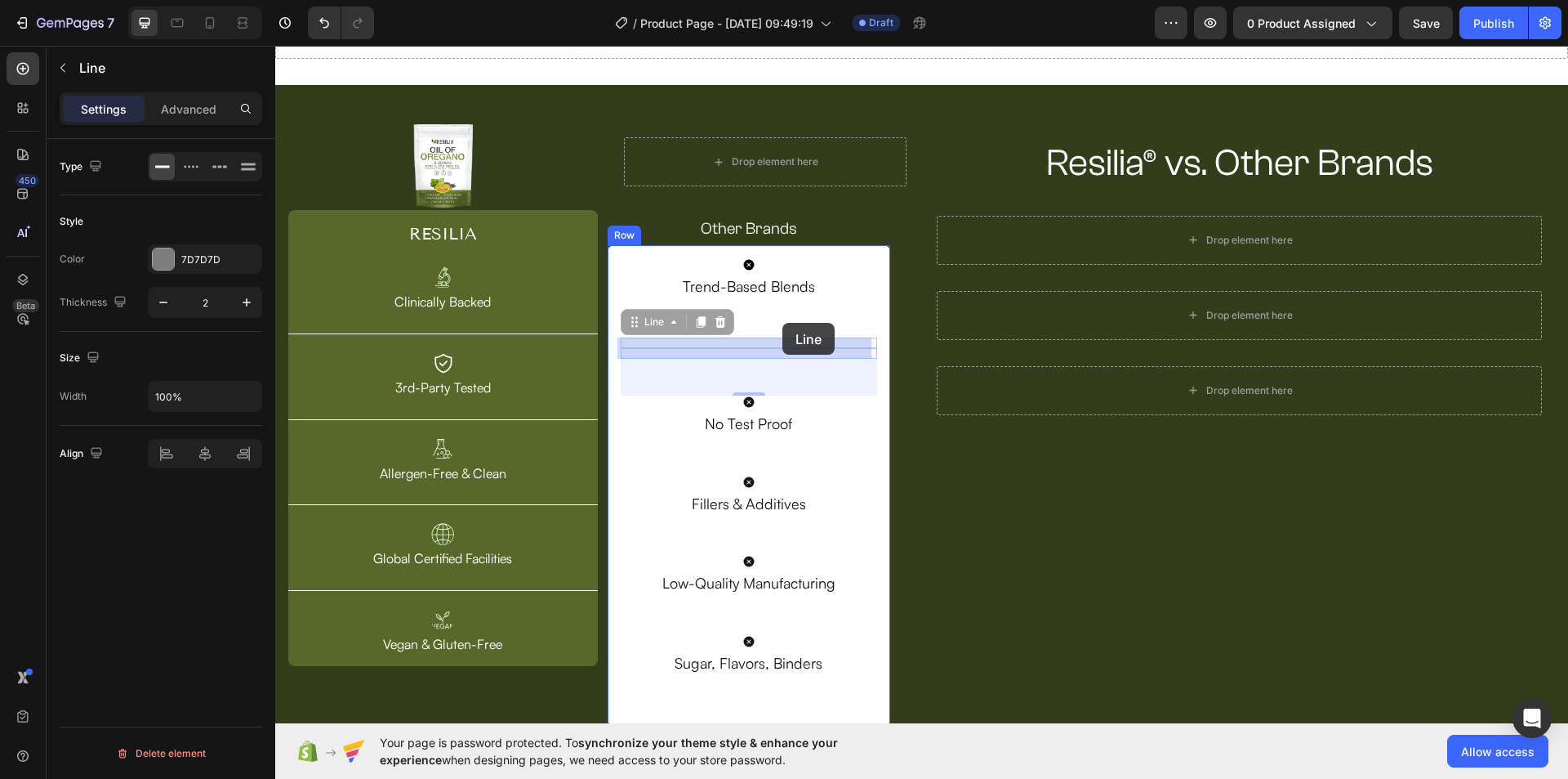
drag, startPoint x: 788, startPoint y: 344, endPoint x: 782, endPoint y: 323, distance: 21.8
click at [782, 323] on div "Header Drop element here Row Section 1 Image RESILIA Heading Image Clinically B…" at bounding box center [921, 487] width 1293 height 1076
drag, startPoint x: 786, startPoint y: 344, endPoint x: 777, endPoint y: 319, distance: 26.6
click at [777, 319] on div "Header Drop element here Row Section 1 Image RESILIA Heading Image Clinically B…" at bounding box center [921, 487] width 1293 height 1076
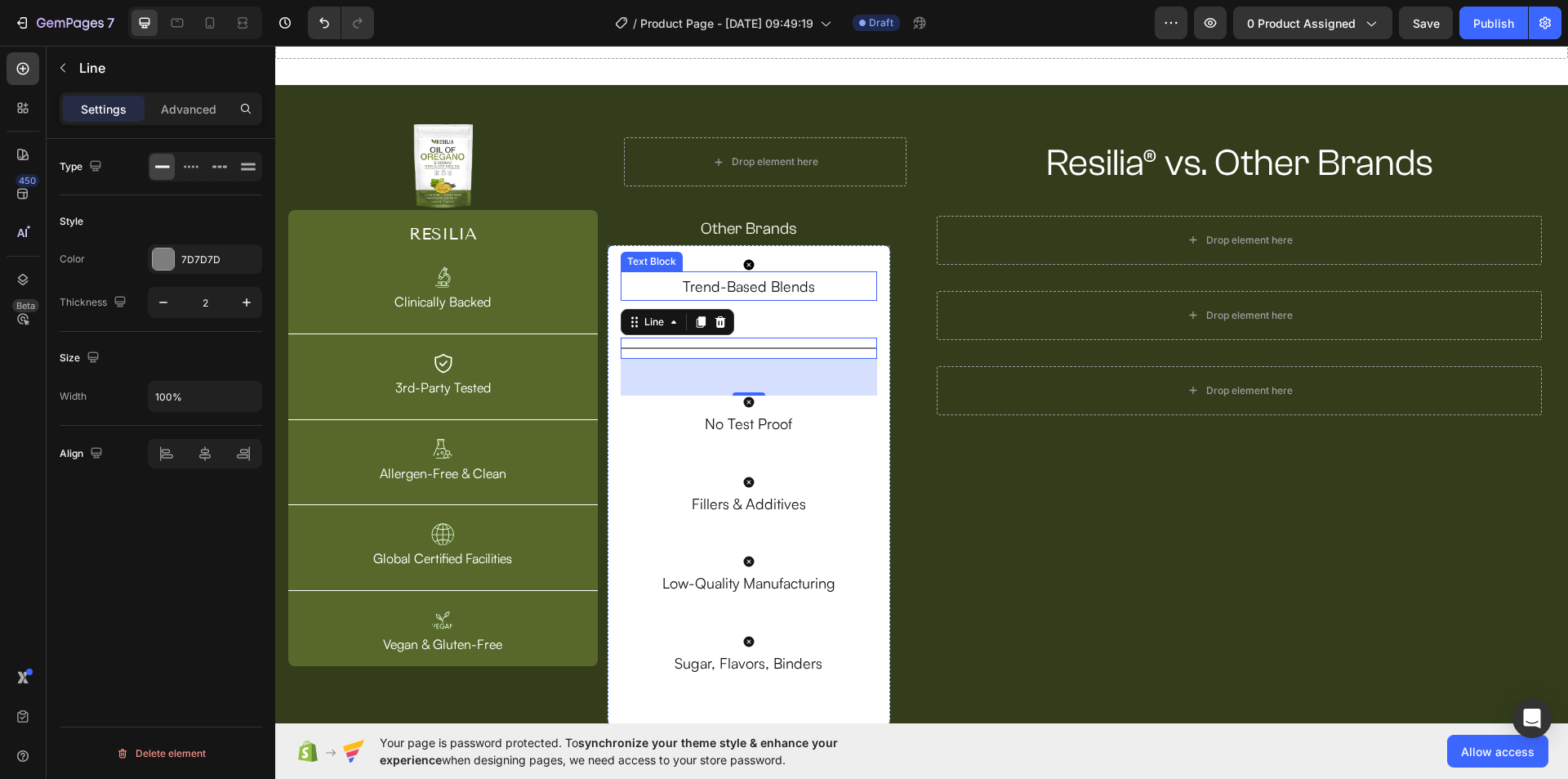
click at [797, 284] on p "Trend-Based Blends" at bounding box center [749, 285] width 254 height 26
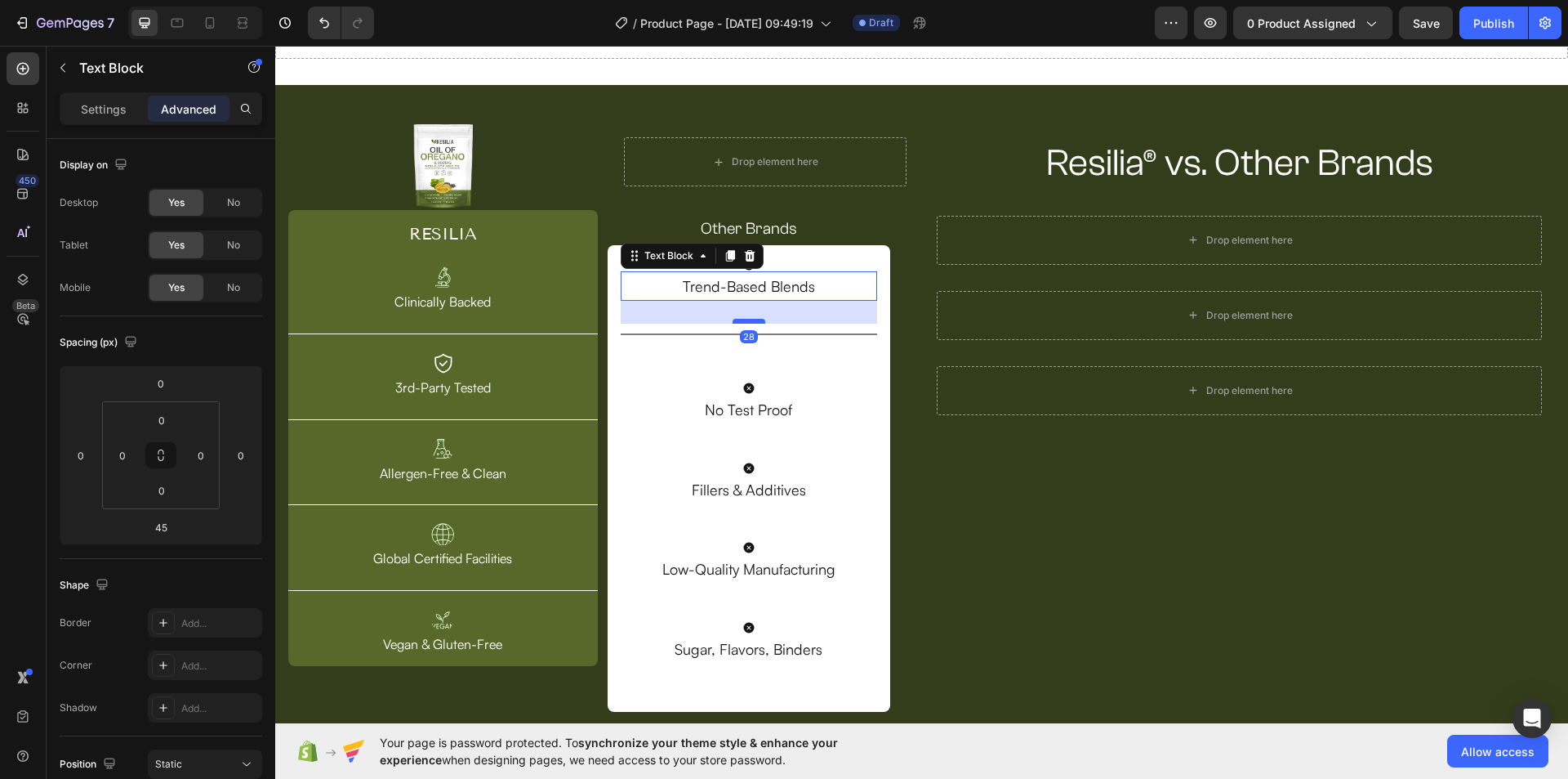
drag, startPoint x: 745, startPoint y: 336, endPoint x: 742, endPoint y: 322, distance: 14.3
click at [742, 322] on div at bounding box center [749, 320] width 32 height 4
type input "28"
click at [781, 336] on div "Title Line" at bounding box center [749, 334] width 257 height 22
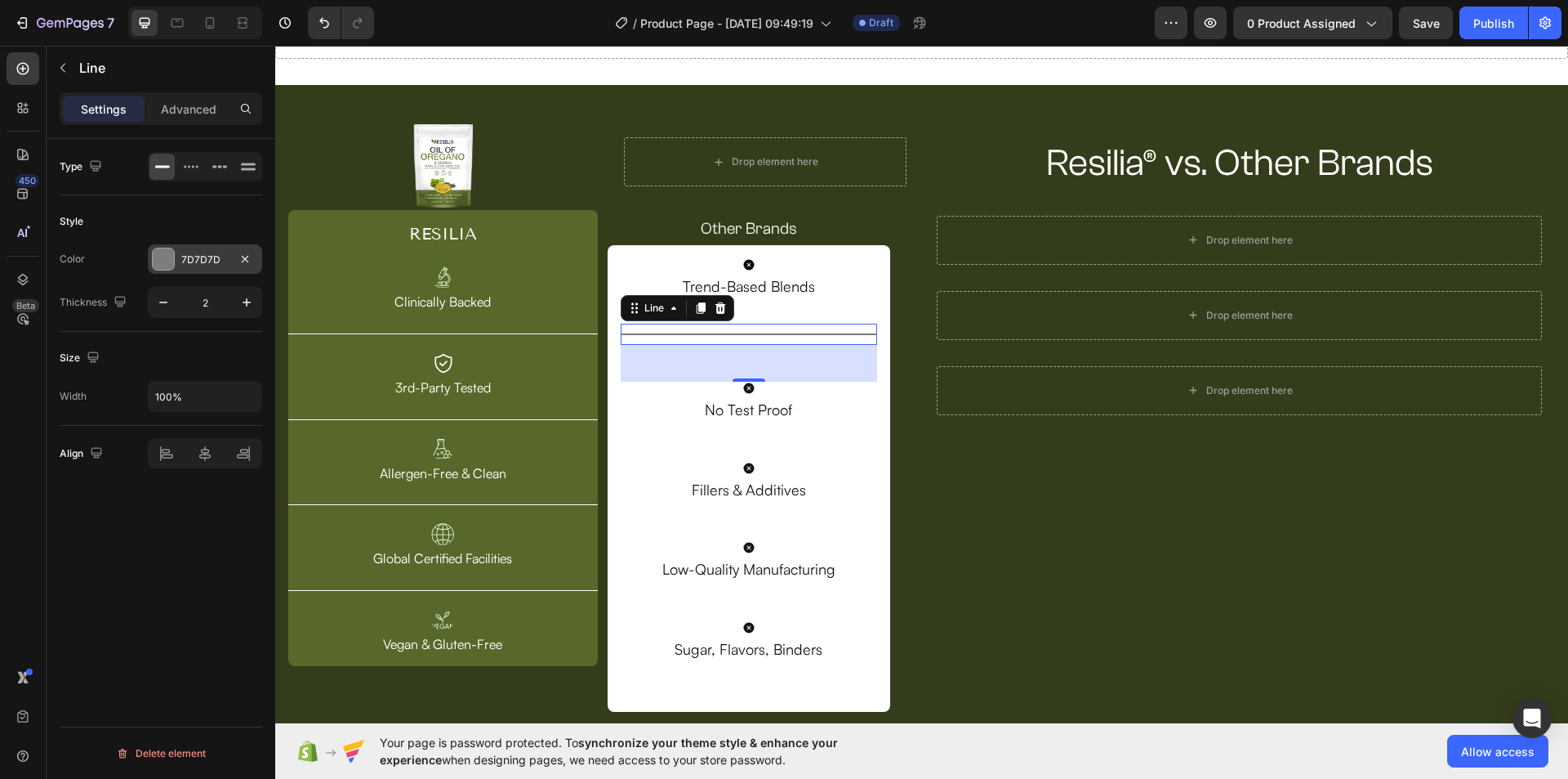
click at [183, 256] on div "7D7D7D" at bounding box center [205, 259] width 48 height 14
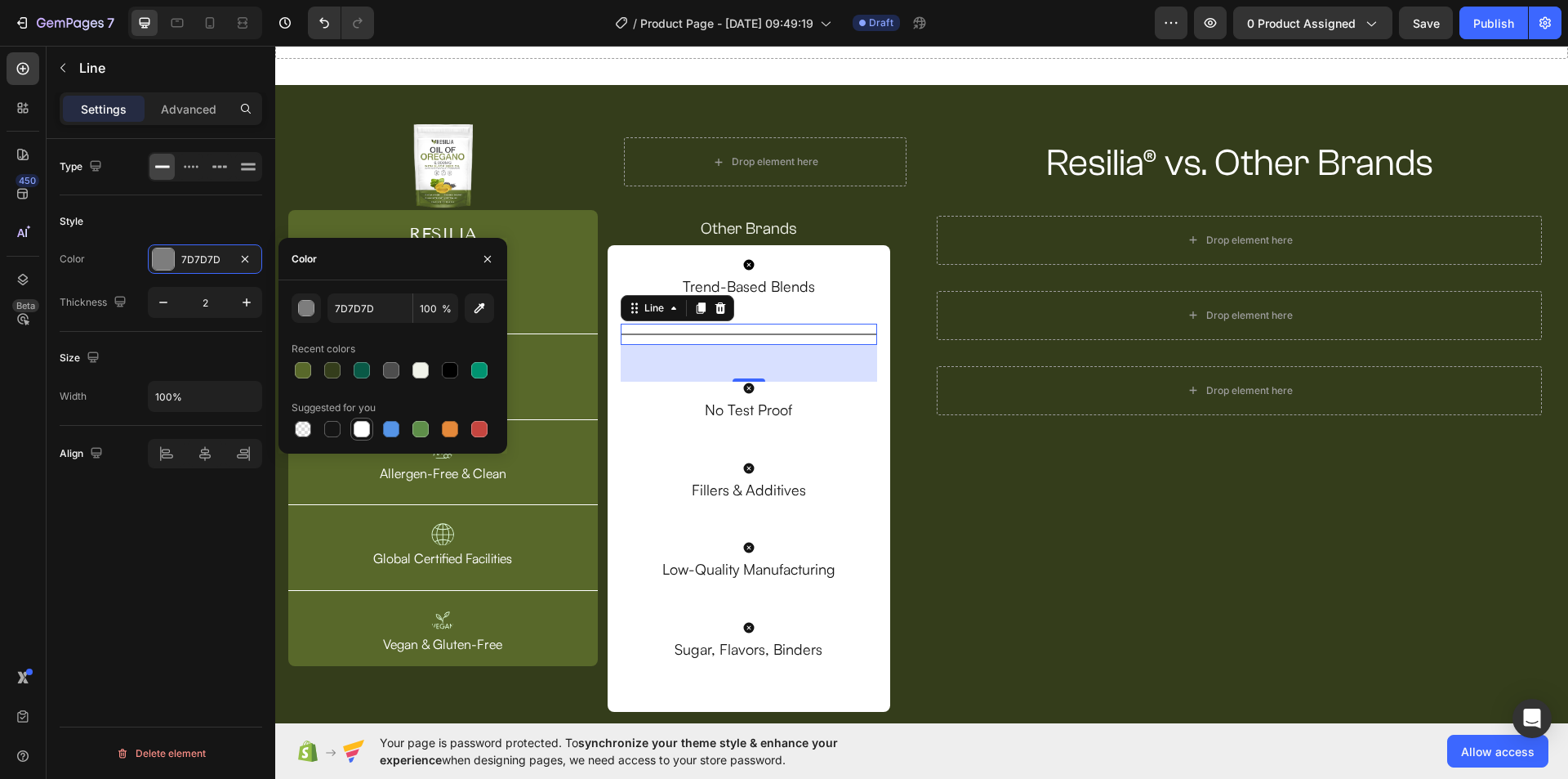
click at [368, 426] on div at bounding box center [362, 429] width 16 height 16
click at [340, 429] on div at bounding box center [332, 429] width 16 height 16
type input "151515"
click at [170, 302] on icon "button" at bounding box center [163, 302] width 16 height 16
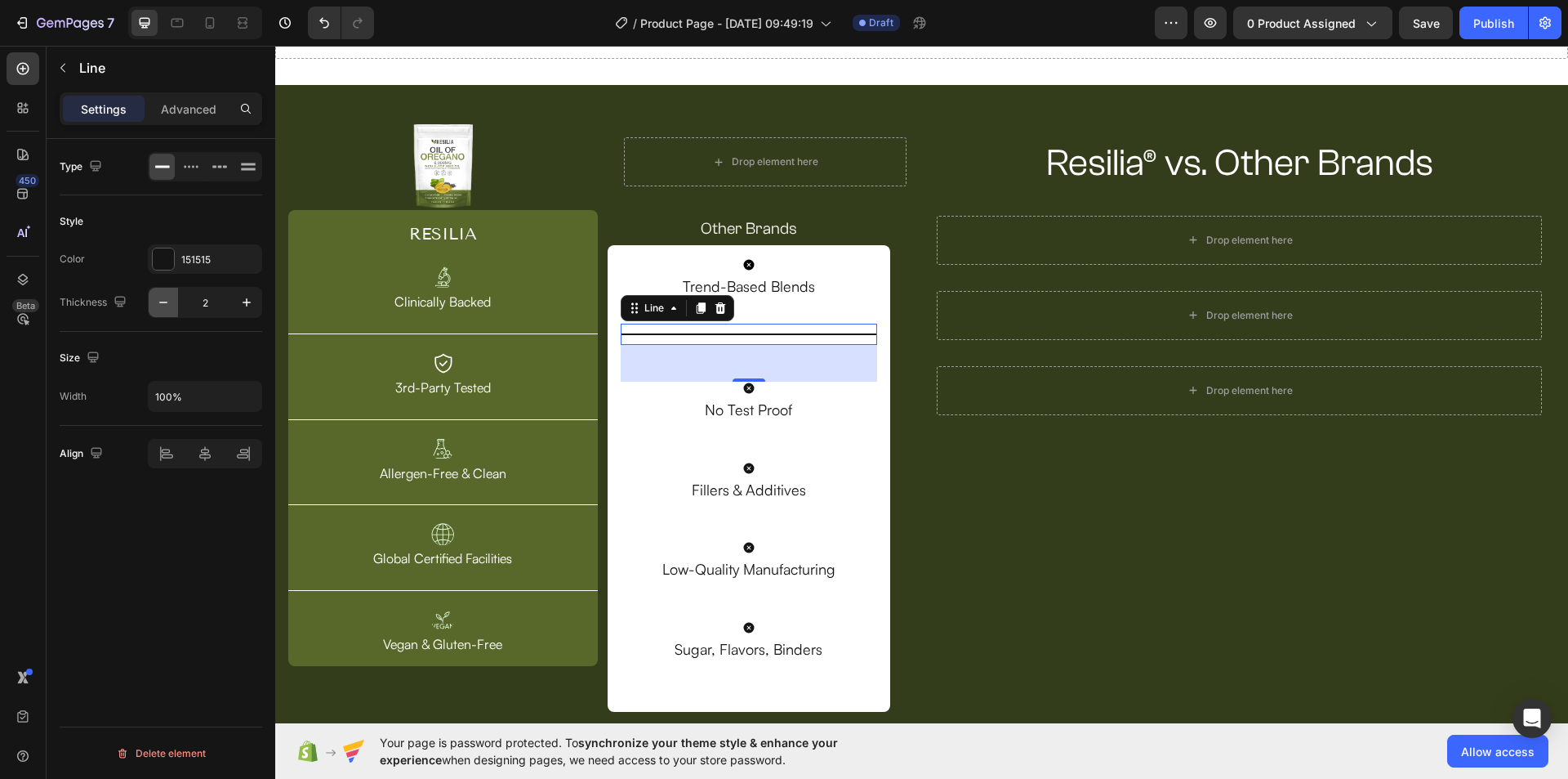
type input "1"
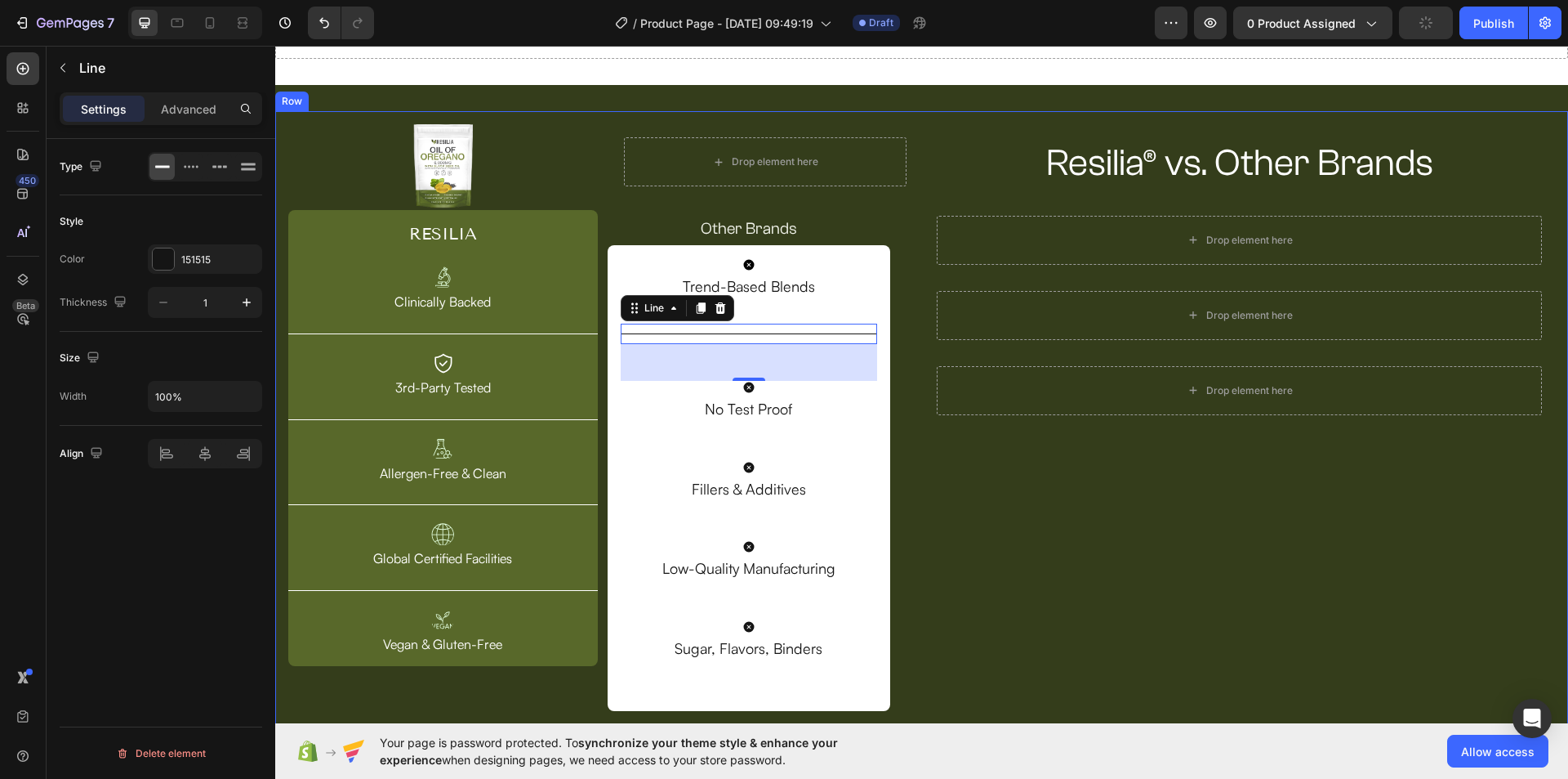
click at [981, 499] on div "Resilia® vs. Other Brands Heading Row Drop element here Row Drop element here R…" at bounding box center [1240, 424] width 632 height 600
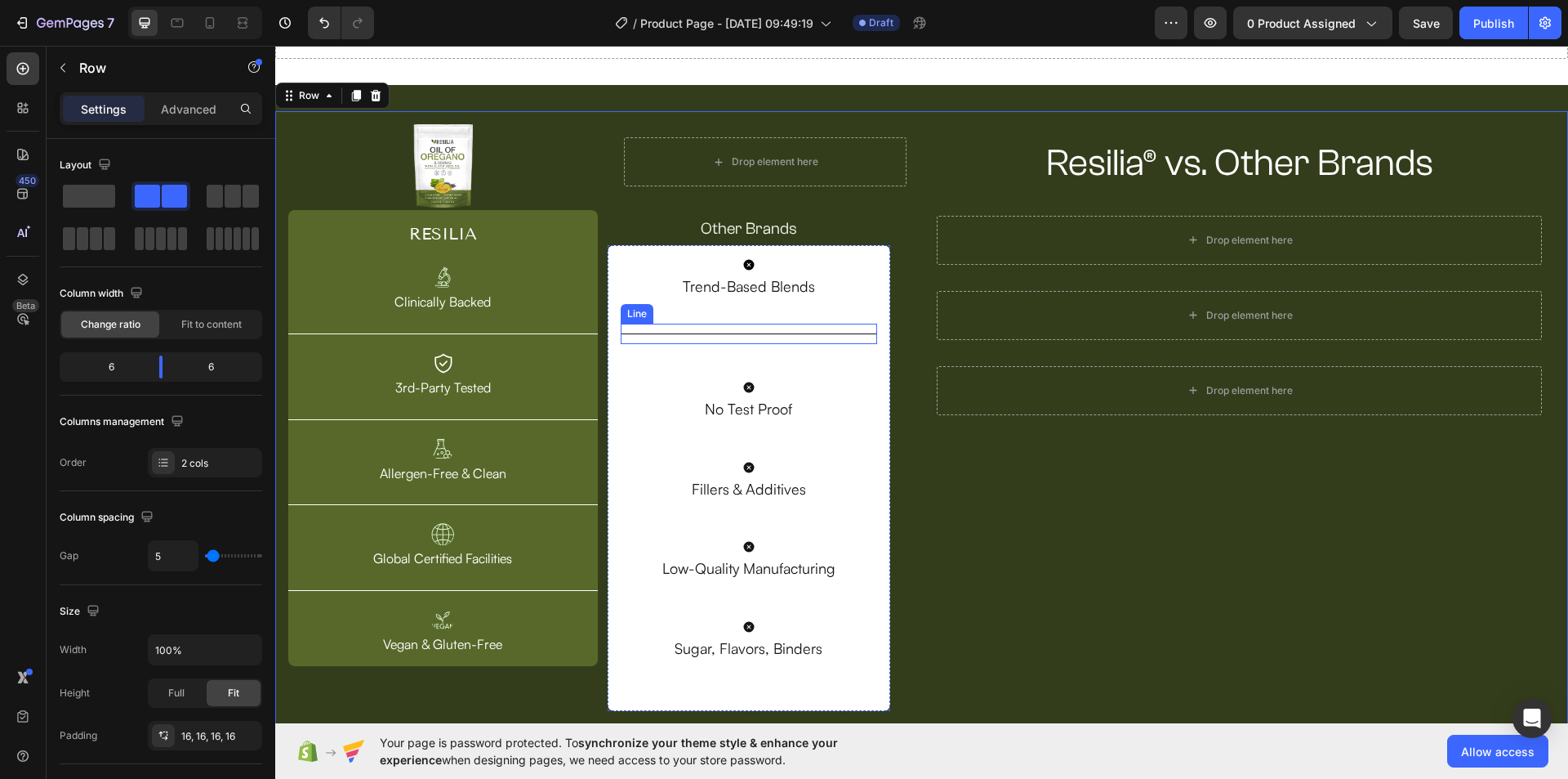
click at [750, 335] on div "Title Line" at bounding box center [749, 333] width 257 height 21
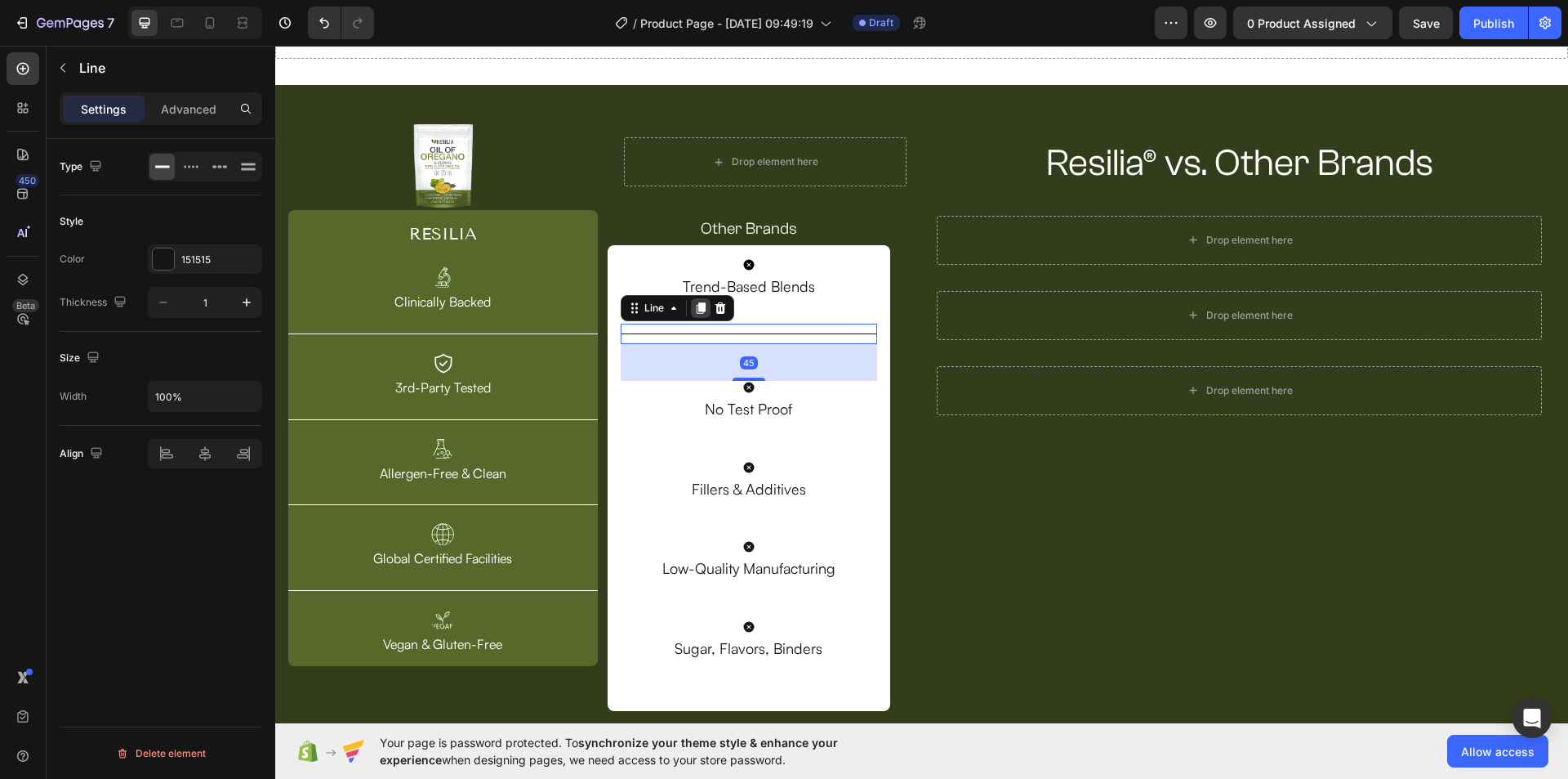
click at [699, 310] on icon at bounding box center [701, 309] width 9 height 12
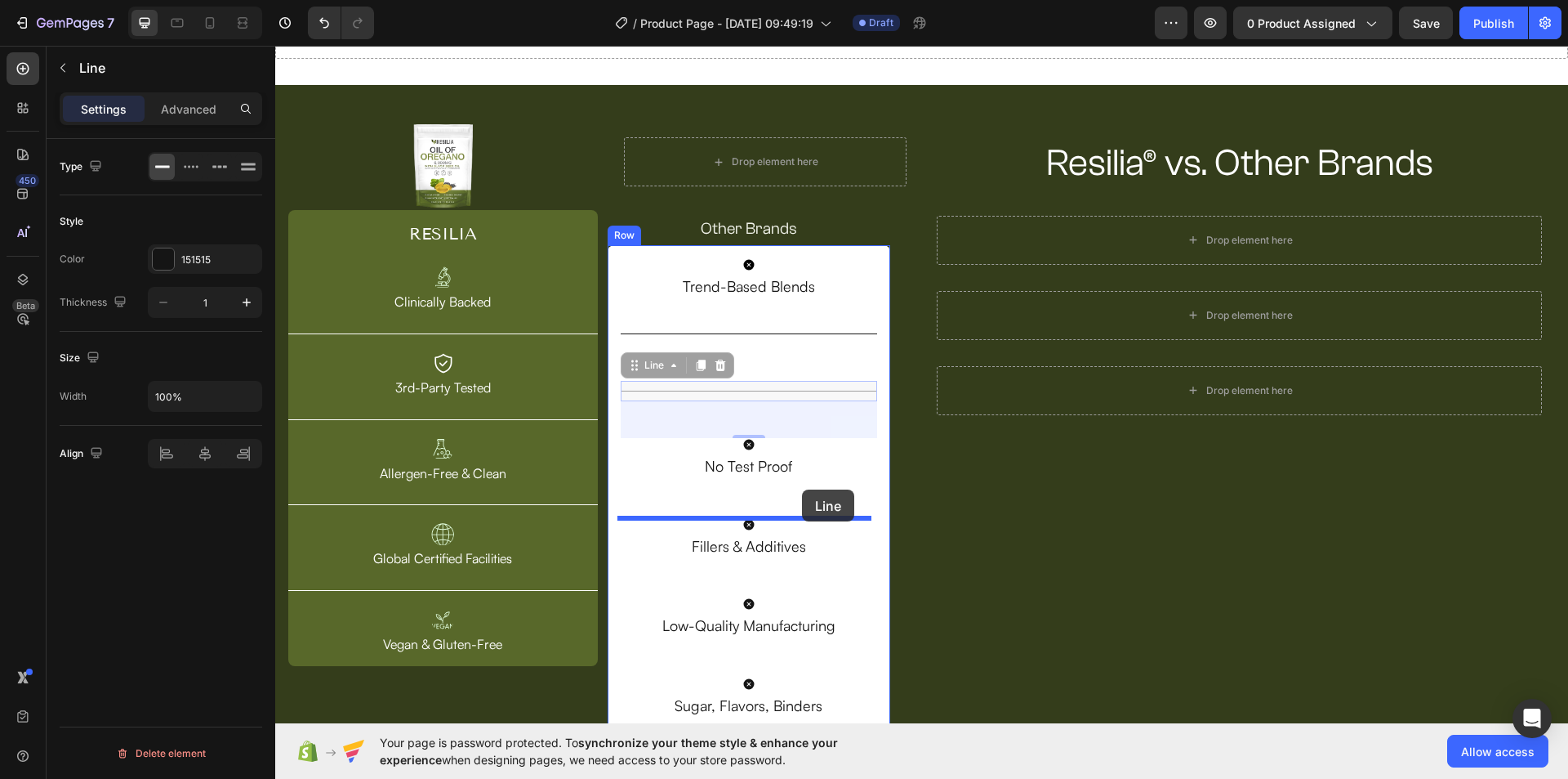
drag, startPoint x: 797, startPoint y: 386, endPoint x: 802, endPoint y: 489, distance: 103.1
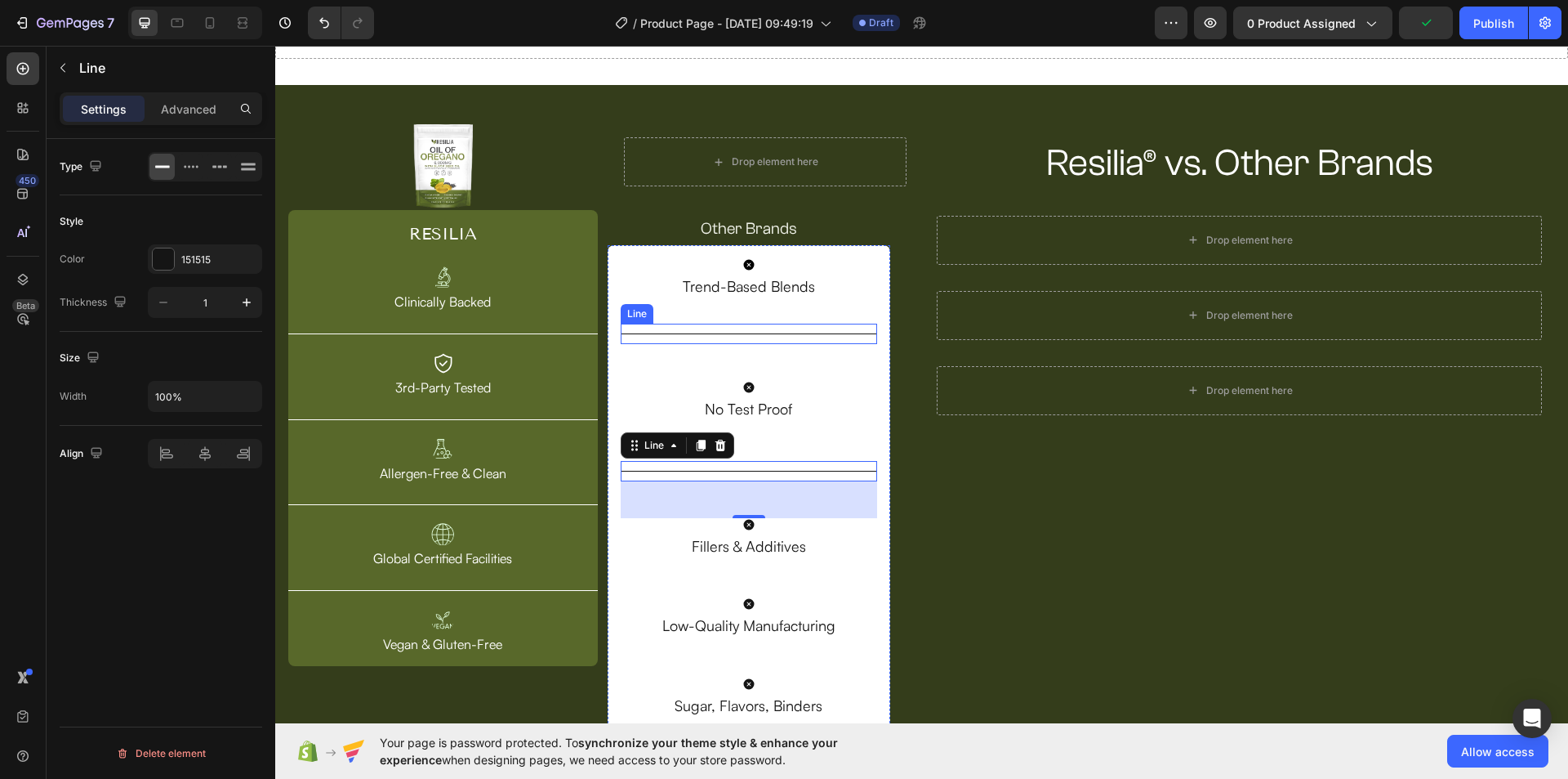
click at [793, 326] on div "Title Line" at bounding box center [749, 333] width 257 height 21
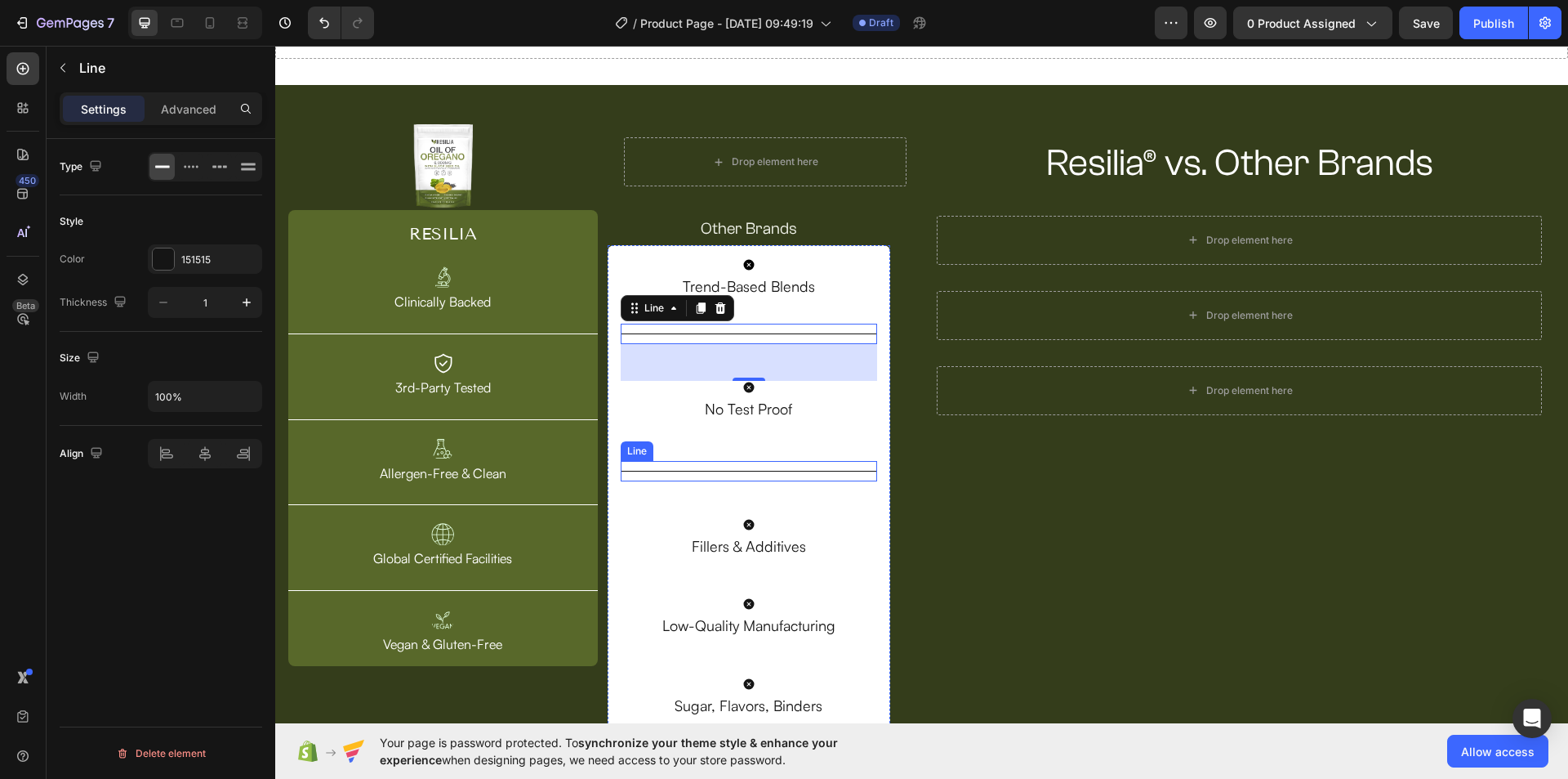
click at [755, 462] on div "Title Line" at bounding box center [749, 470] width 257 height 21
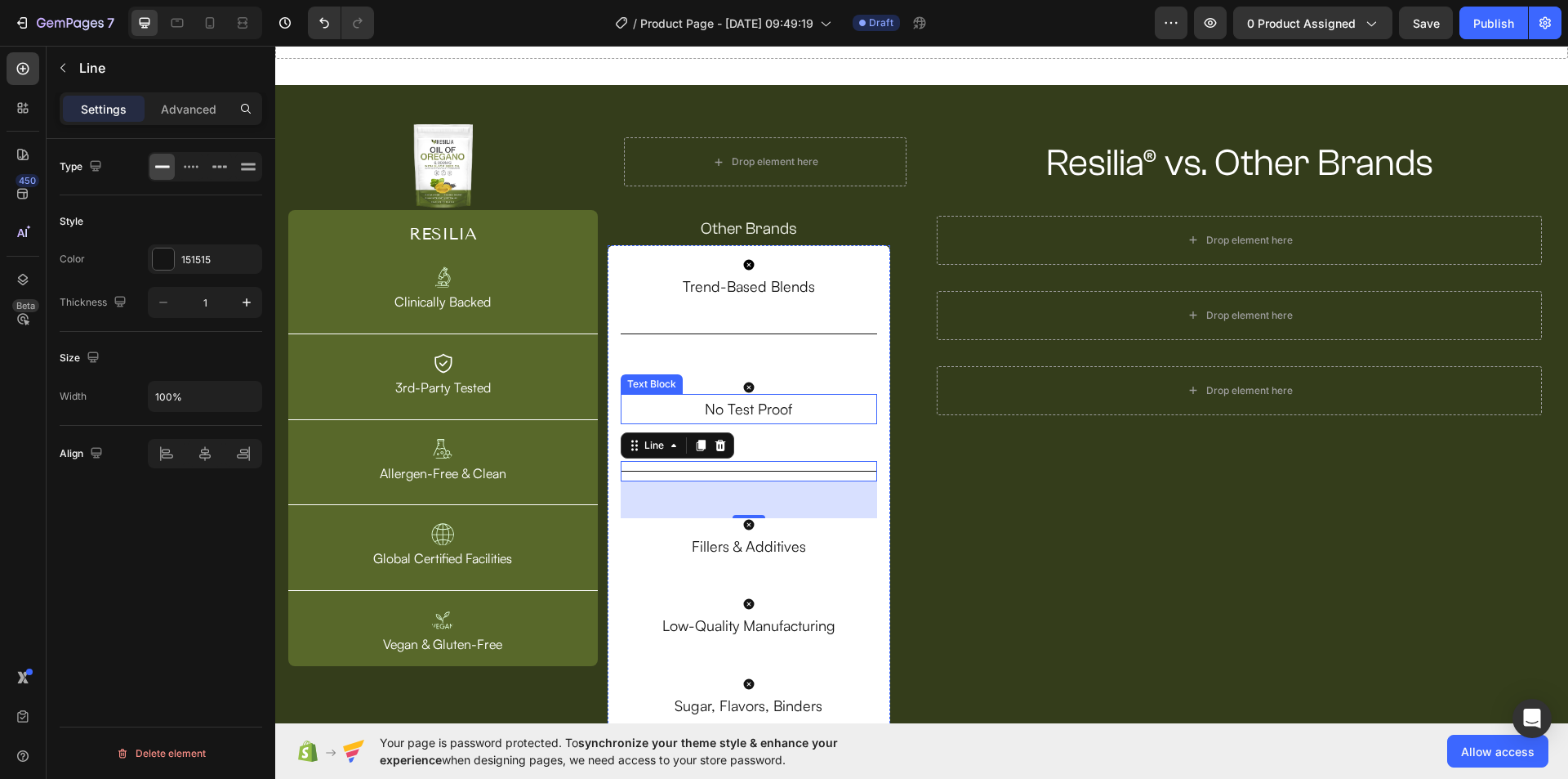
click at [744, 409] on p "No Test Proof" at bounding box center [749, 408] width 254 height 26
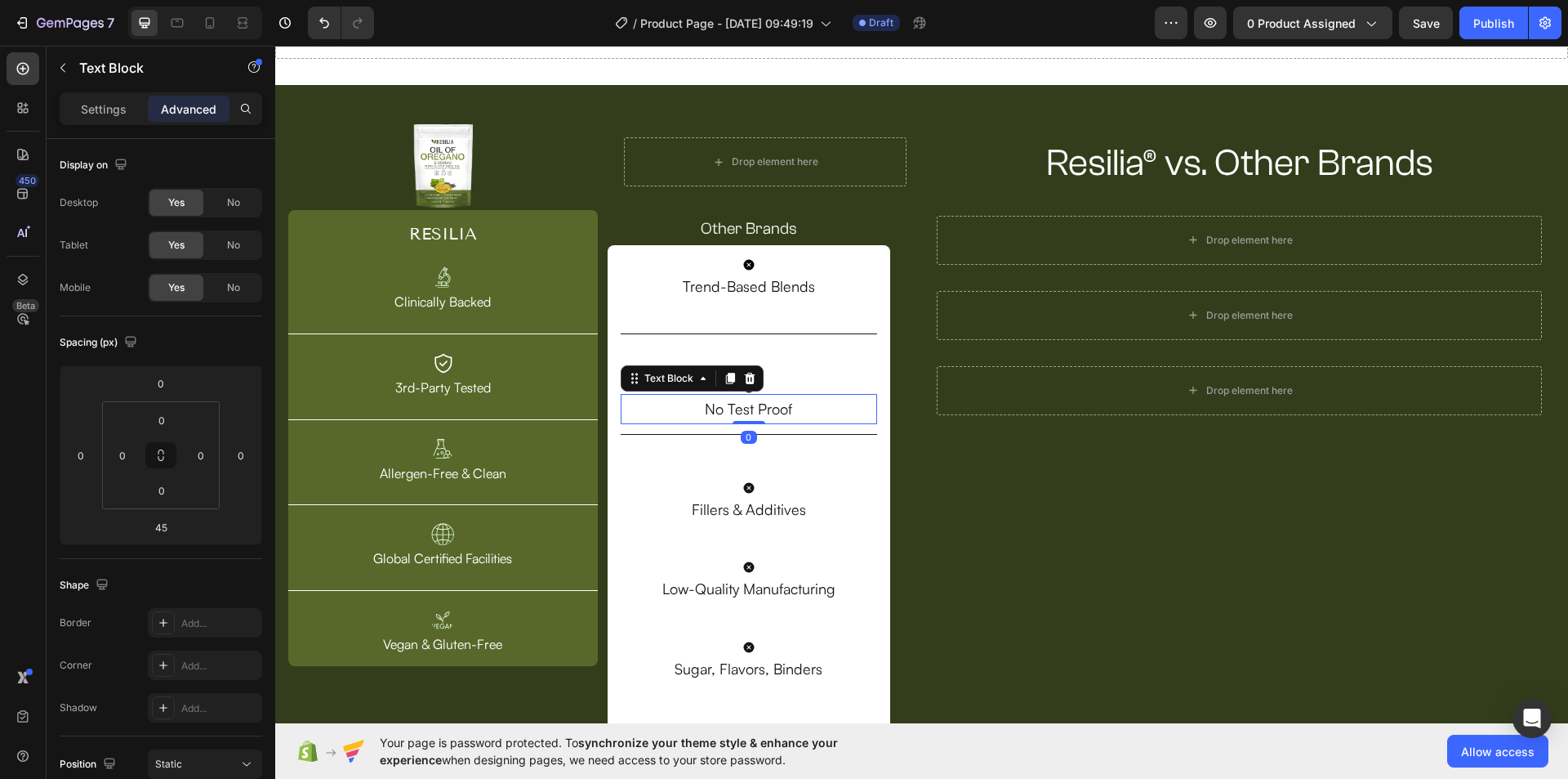
drag, startPoint x: 748, startPoint y: 458, endPoint x: 743, endPoint y: 399, distance: 59.2
click at [743, 399] on div "No Test Proof Text Block 0" at bounding box center [749, 408] width 257 height 30
type input "0"
click at [771, 287] on p "Trend-Based Blends" at bounding box center [749, 285] width 254 height 26
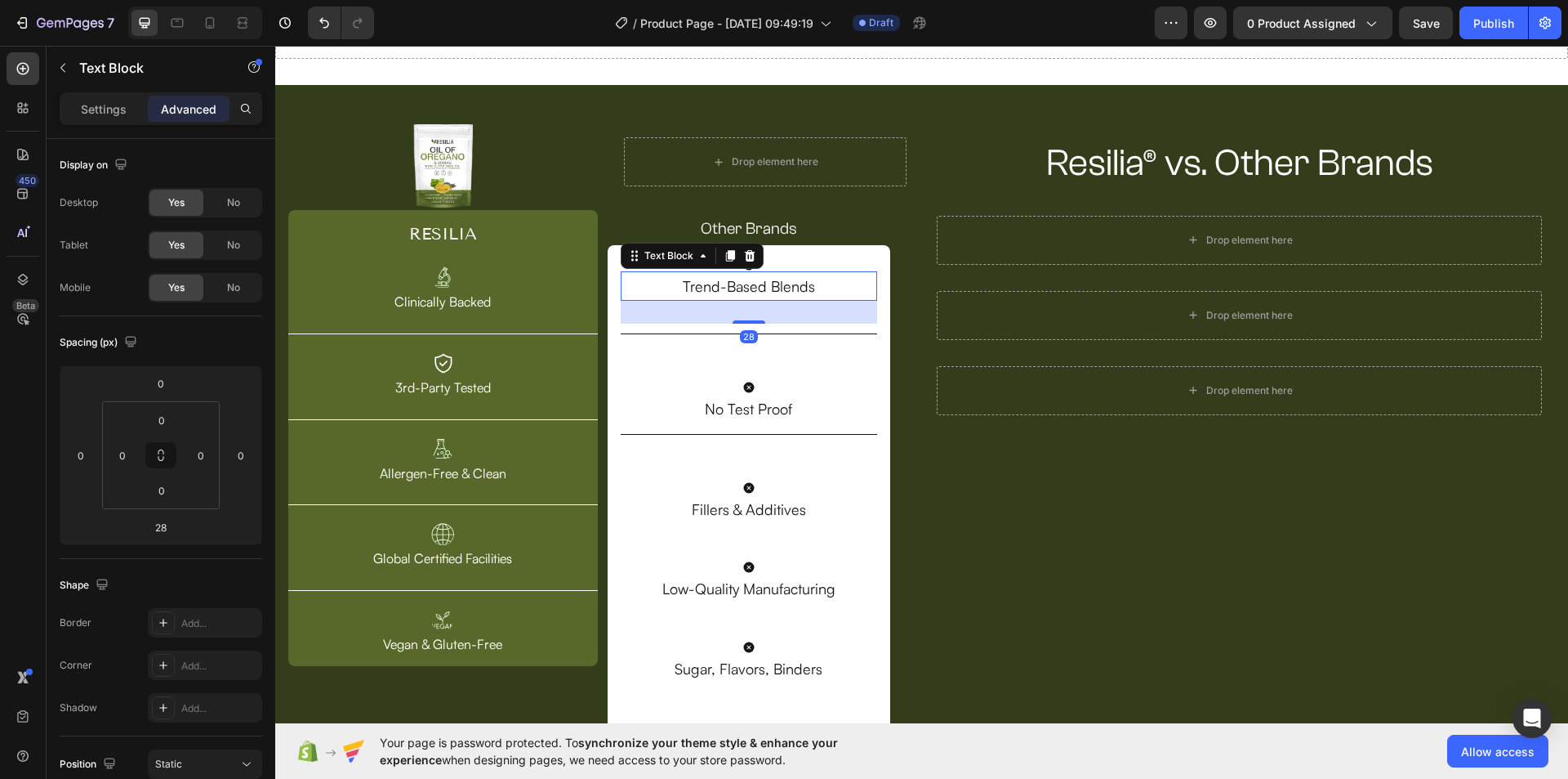
click at [740, 323] on div at bounding box center [749, 322] width 32 height 4
click at [770, 428] on div "Title Line" at bounding box center [749, 433] width 257 height 21
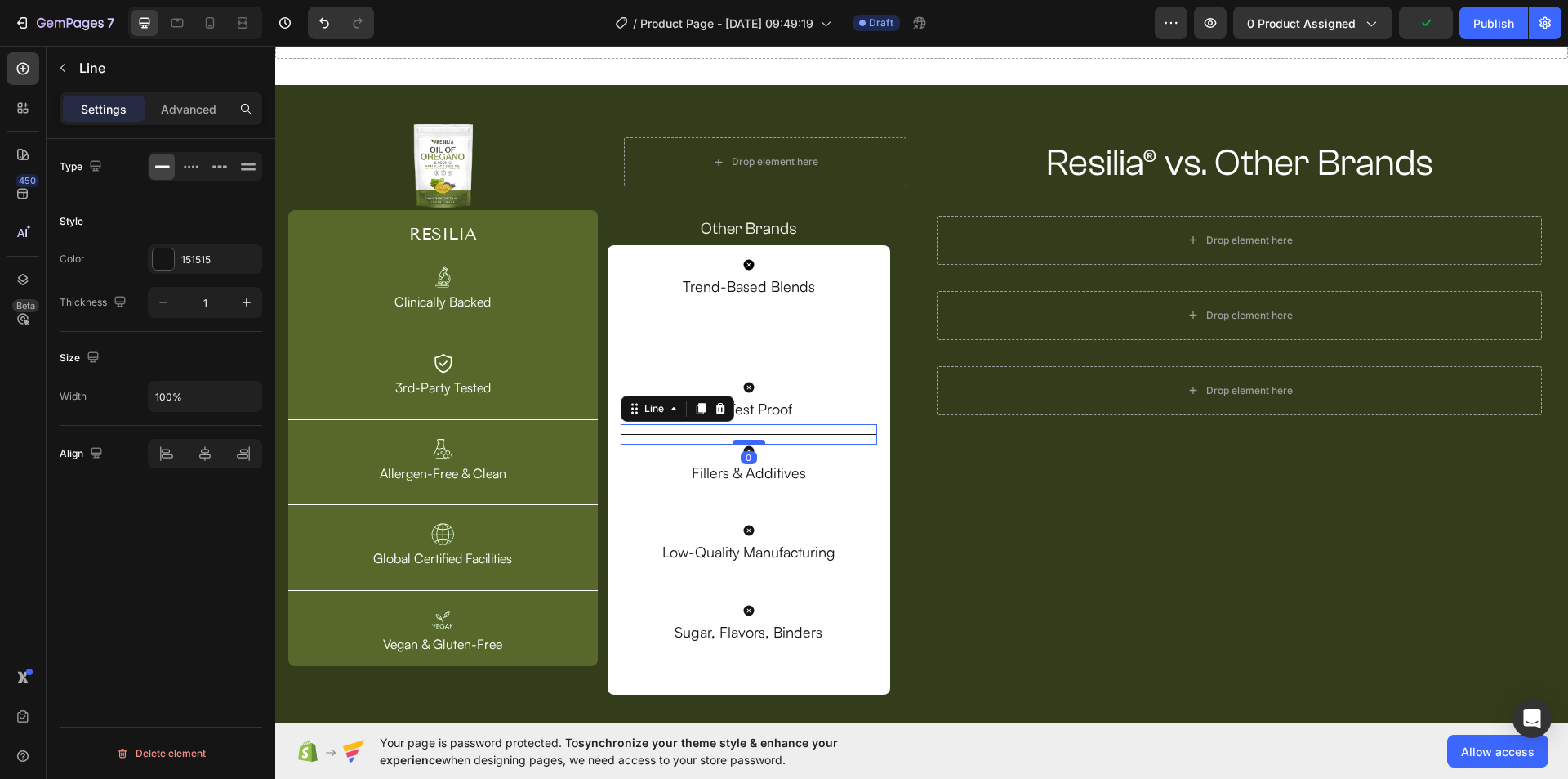
drag, startPoint x: 750, startPoint y: 478, endPoint x: 744, endPoint y: 439, distance: 39.5
click at [744, 440] on div at bounding box center [749, 442] width 32 height 4
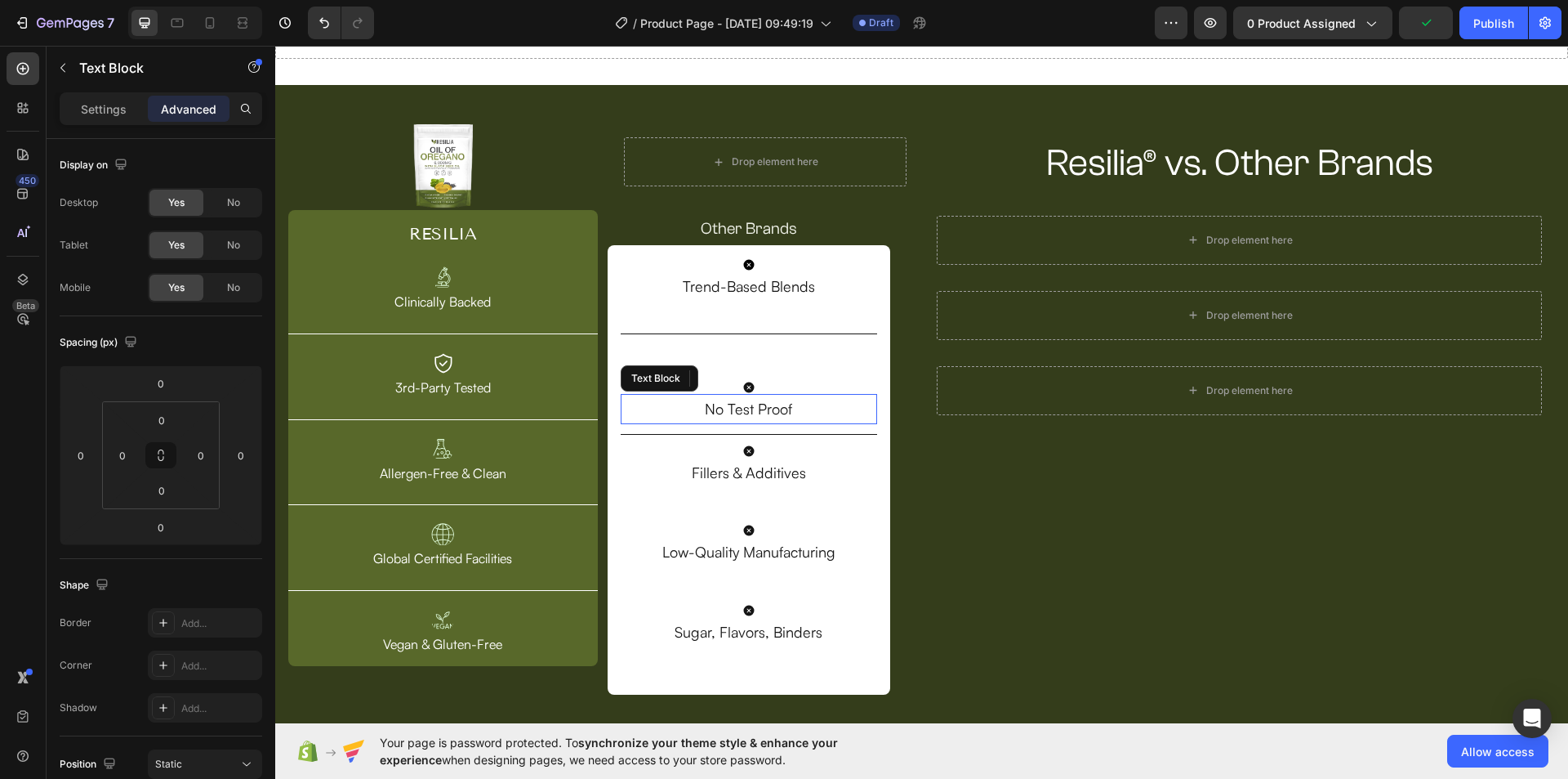
click at [752, 412] on p "No Test Proof" at bounding box center [749, 408] width 254 height 26
click at [757, 382] on div "Icon" at bounding box center [749, 387] width 257 height 13
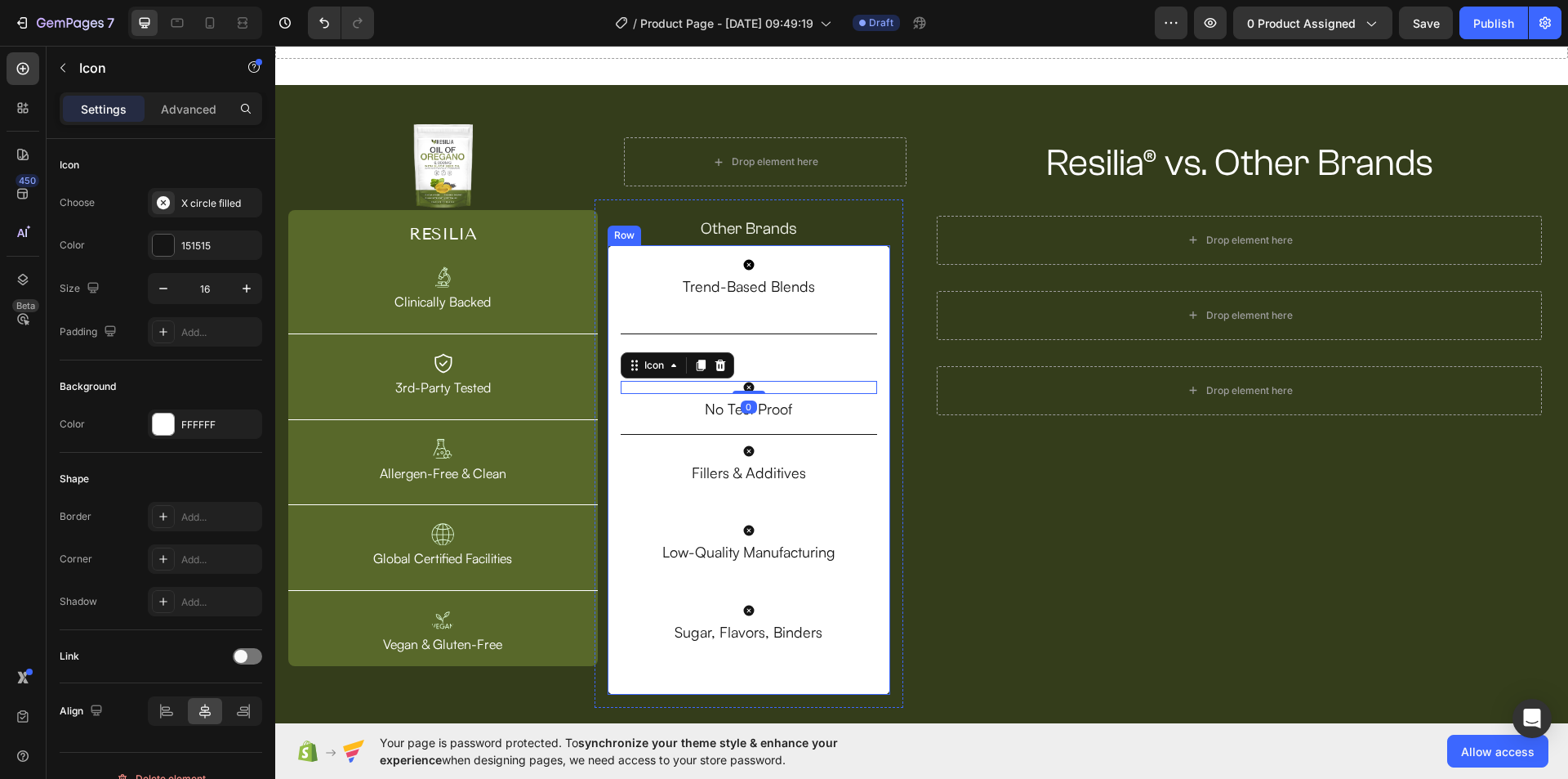
click at [775, 369] on div "Icon Trend-Based Blends Text Block Title Line Icon 0 No Test Proof Text Block T…" at bounding box center [749, 470] width 257 height 424
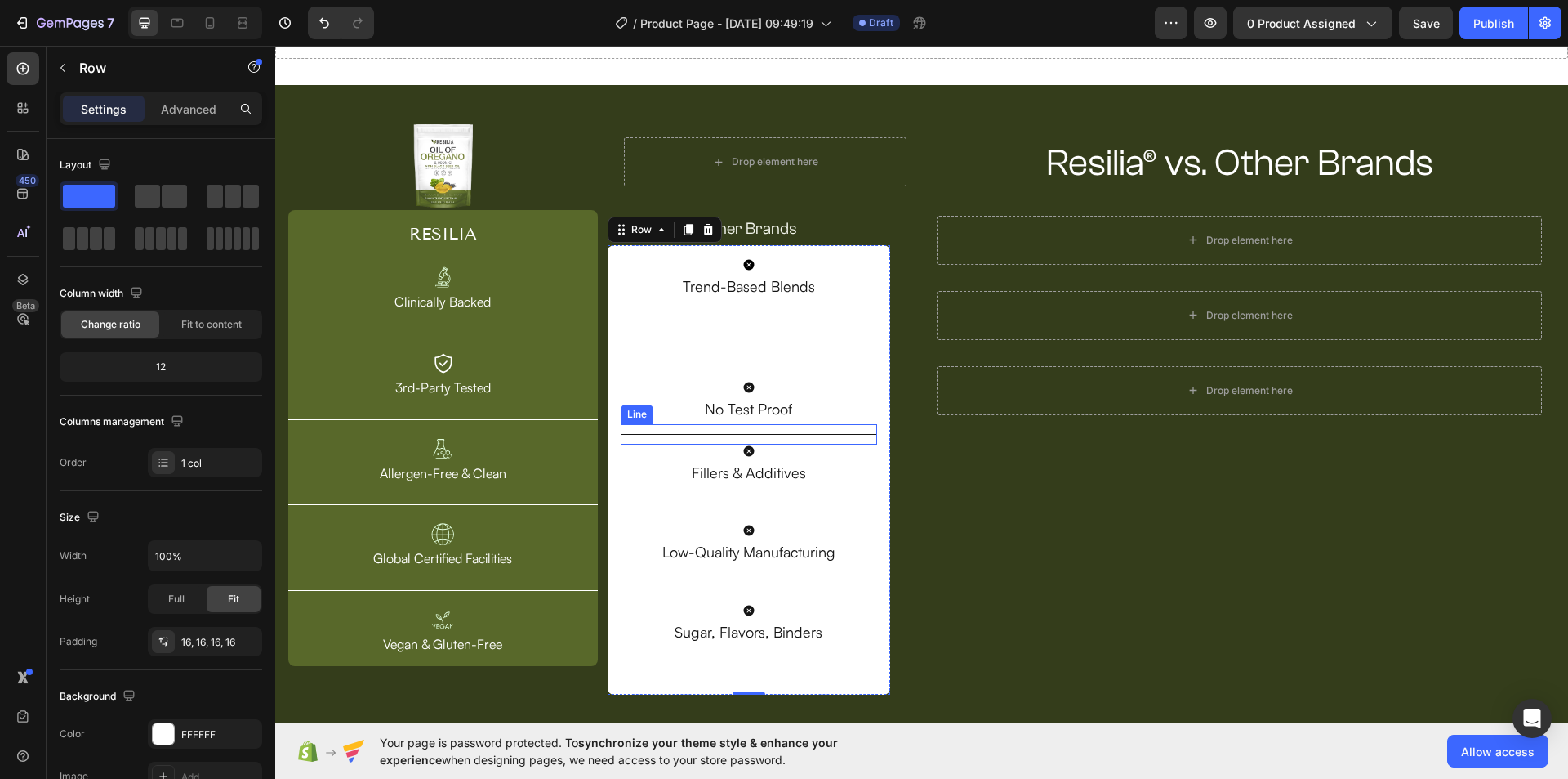
click at [823, 431] on div "Title Line" at bounding box center [749, 433] width 257 height 21
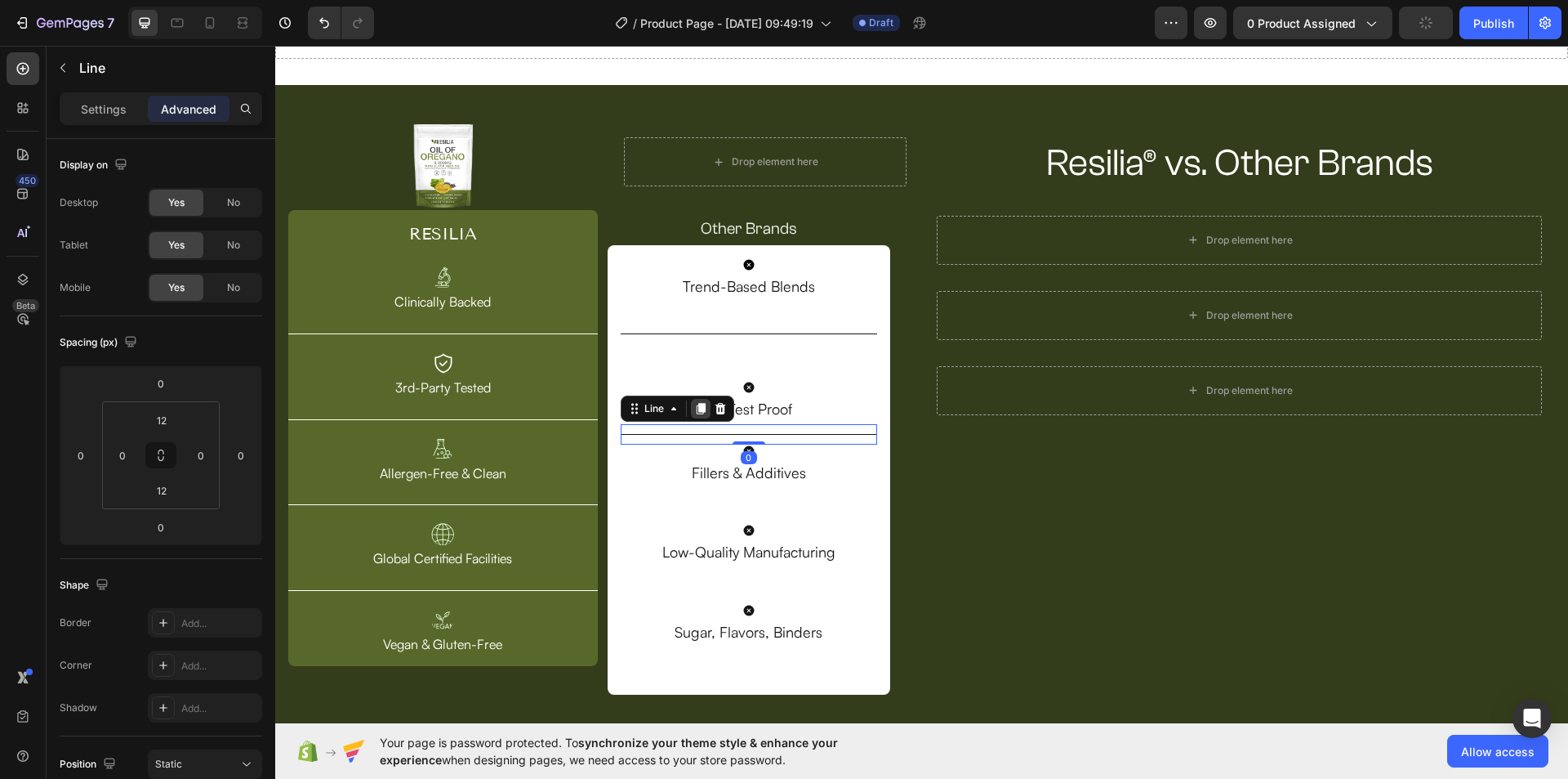
click at [703, 409] on icon at bounding box center [701, 408] width 13 height 13
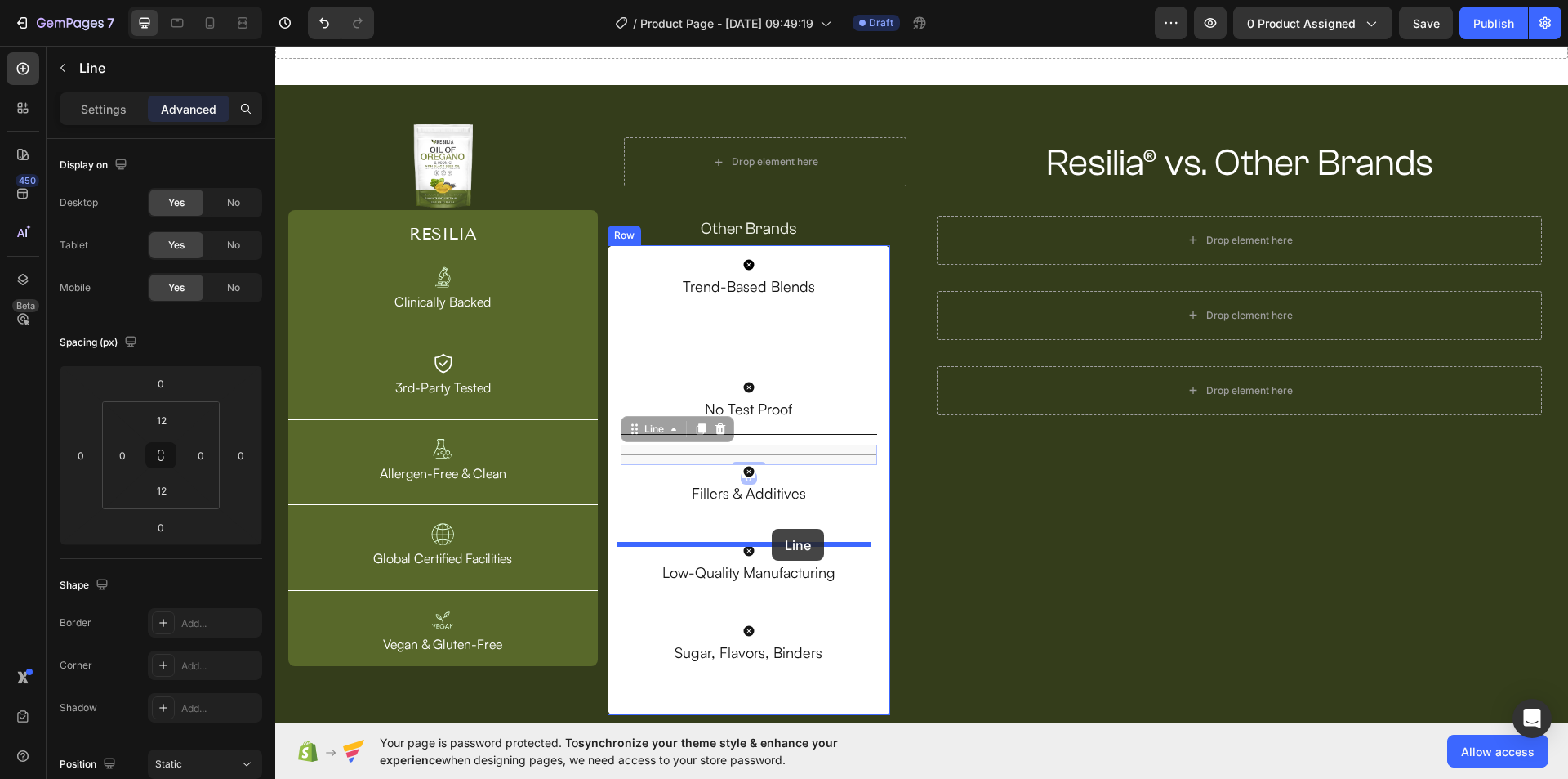
drag, startPoint x: 797, startPoint y: 453, endPoint x: 771, endPoint y: 529, distance: 80.3
type input "45"
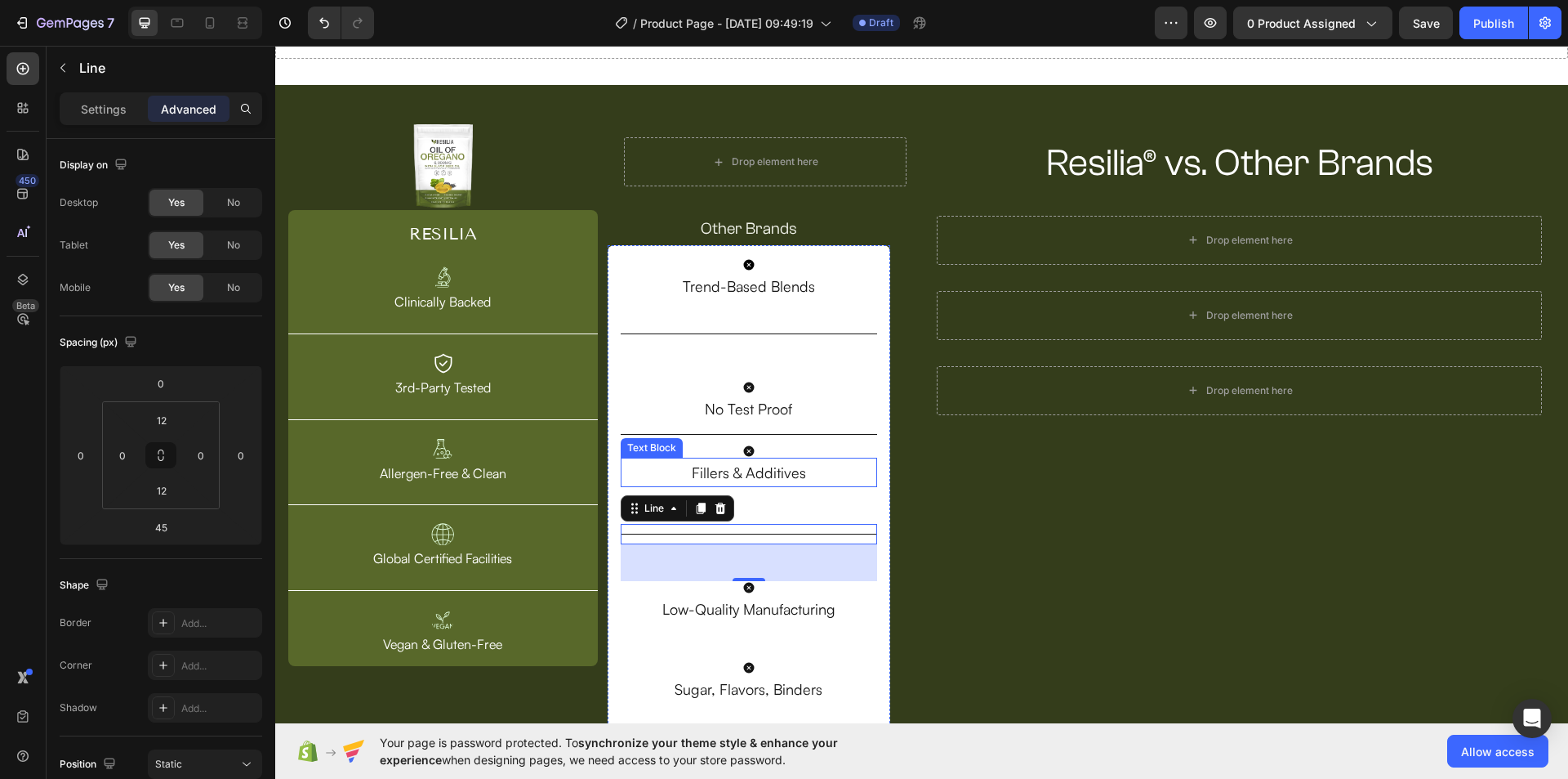
click at [763, 477] on p "Fillers & Additives" at bounding box center [749, 472] width 254 height 26
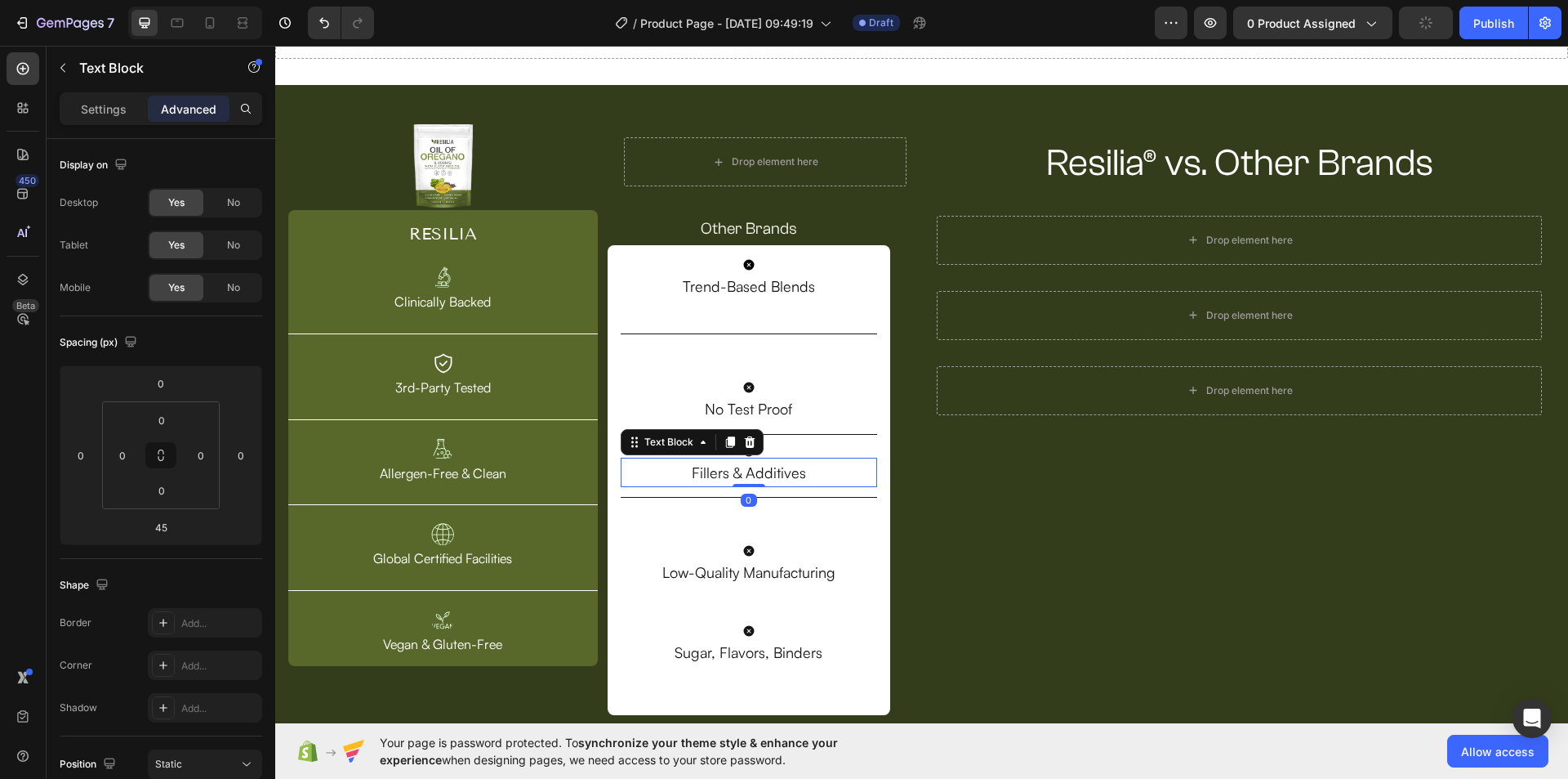
drag, startPoint x: 744, startPoint y: 519, endPoint x: 727, endPoint y: 431, distance: 89.6
click at [727, 458] on div "Fillers & Additives Text Block 0" at bounding box center [749, 472] width 257 height 30
click at [756, 483] on div at bounding box center [749, 484] width 32 height 4
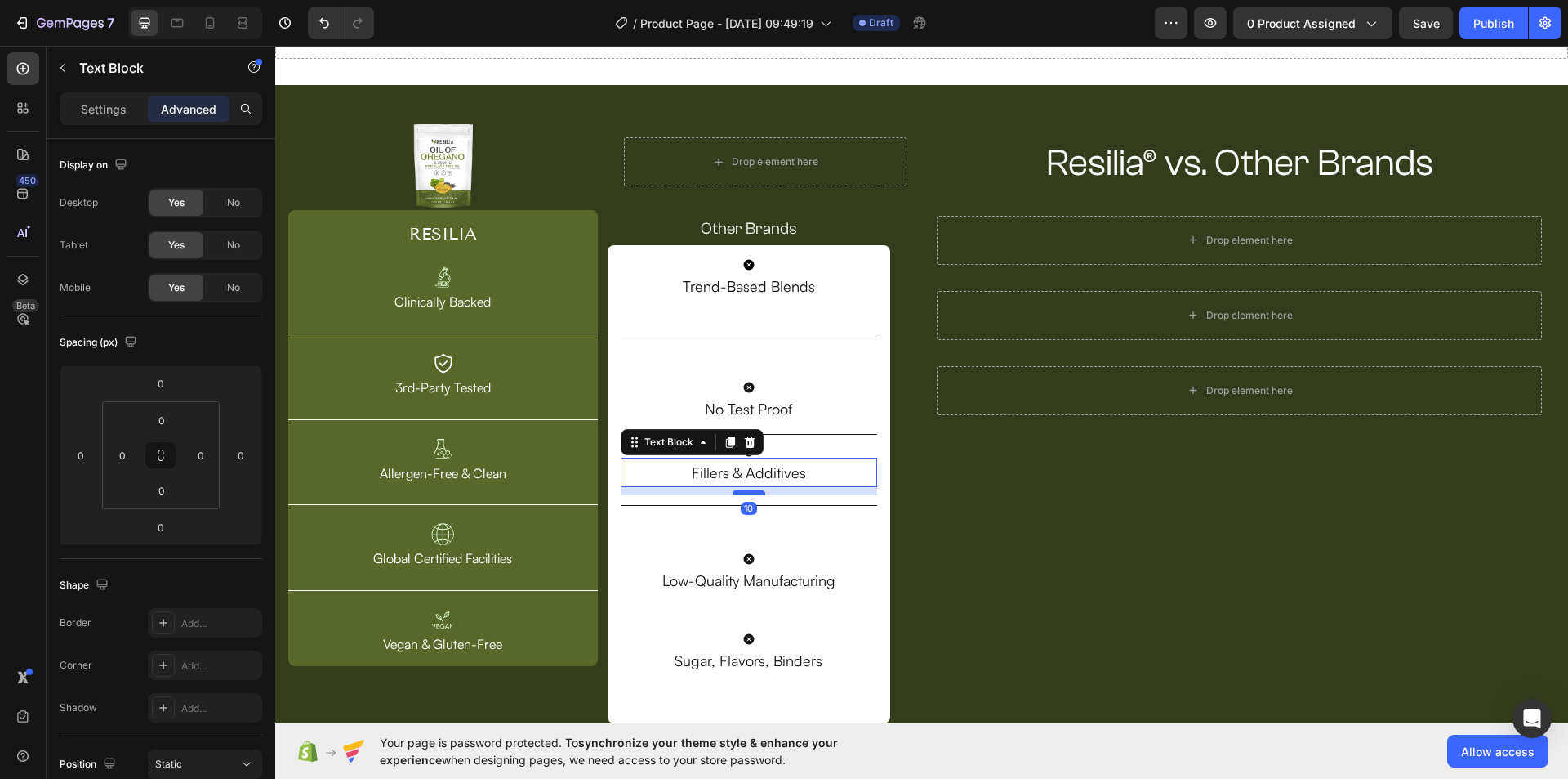
click at [753, 490] on div at bounding box center [749, 492] width 32 height 4
type input "10"
click at [797, 573] on p "Low-Quality Manufacturing" at bounding box center [749, 580] width 254 height 26
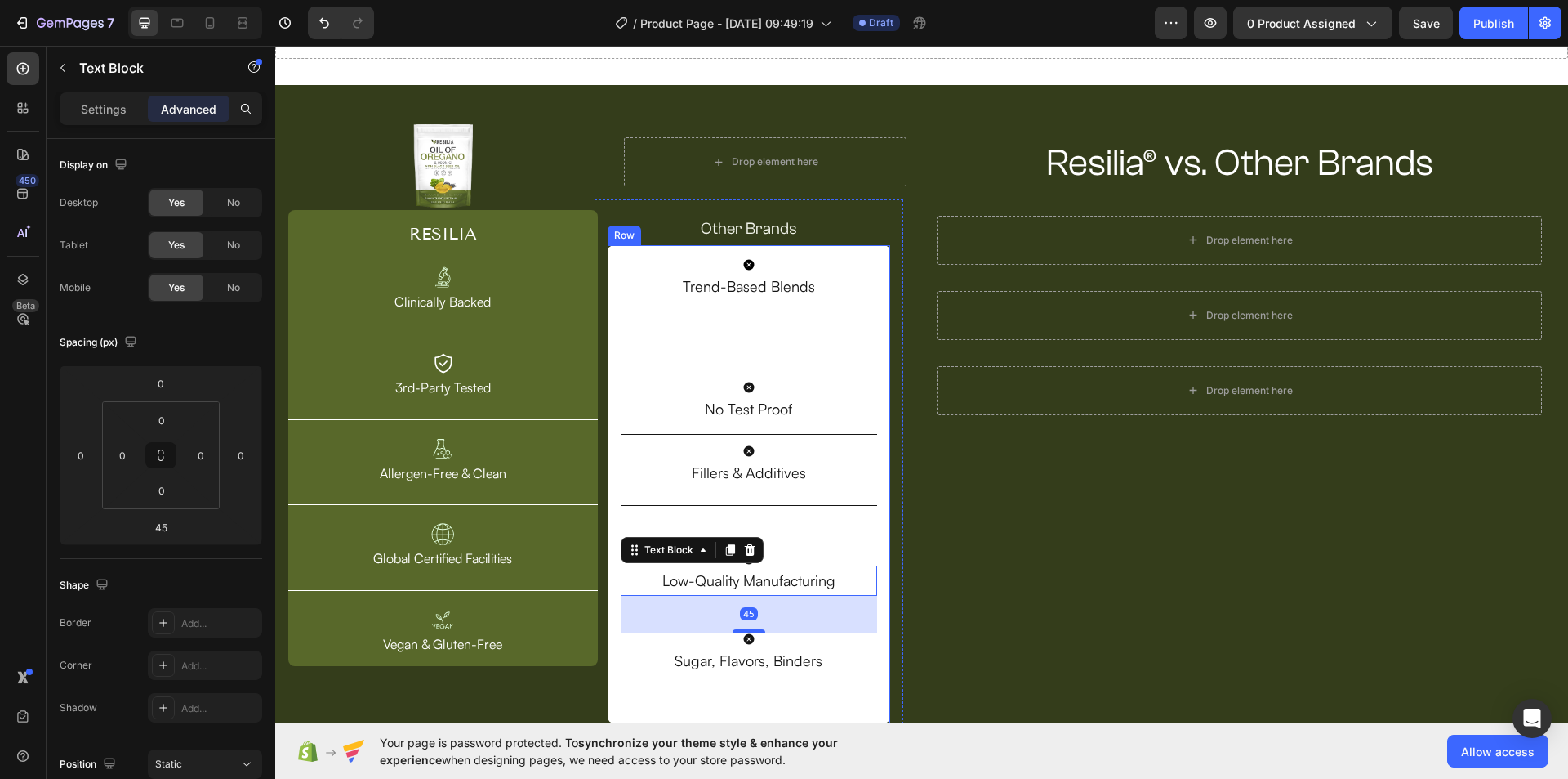
click at [788, 538] on div "Icon Trend-Based Blends Text Block Title Line Icon No Test Proof Text Block Tit…" at bounding box center [749, 484] width 257 height 451
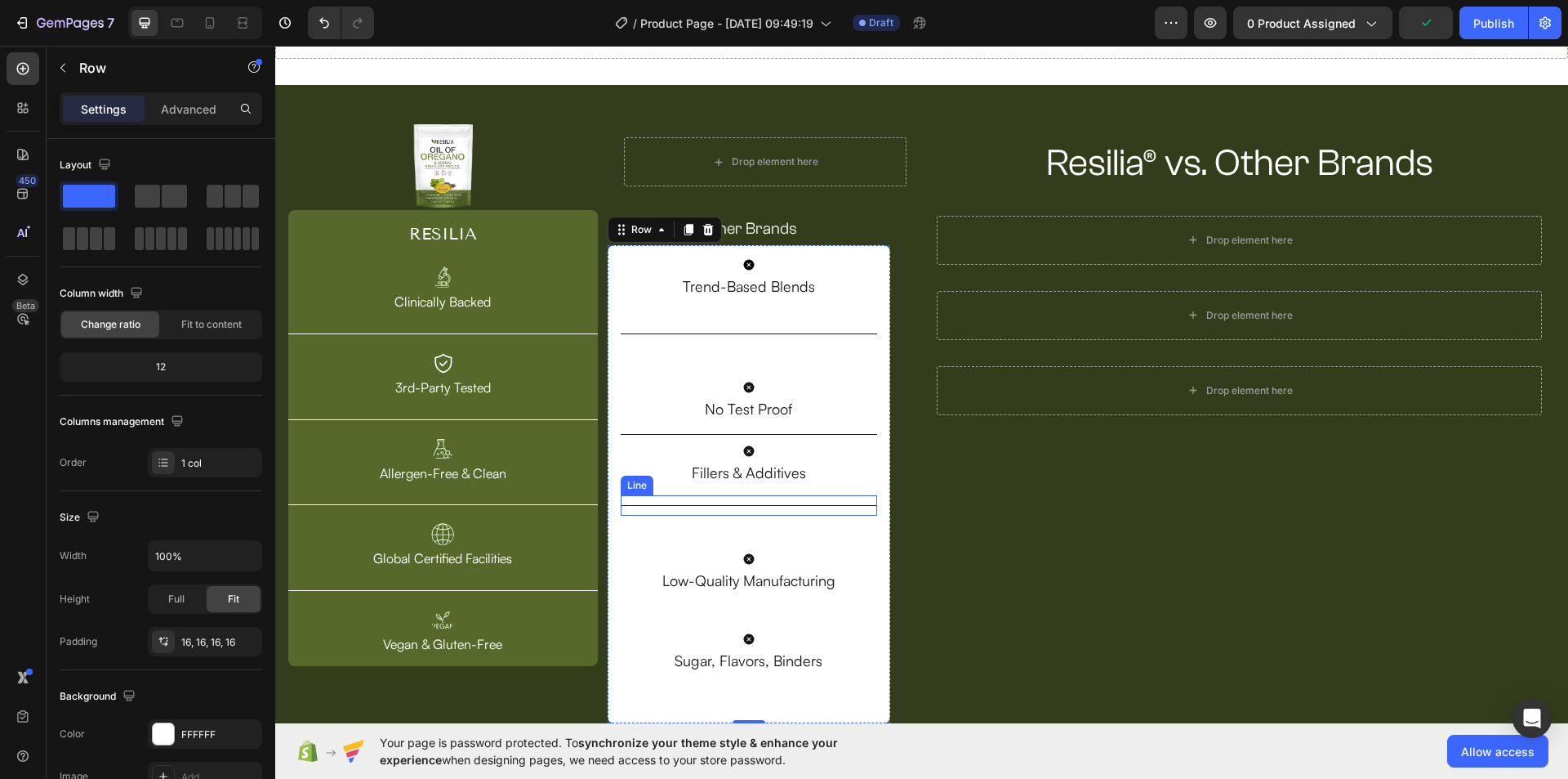
click at [776, 495] on div "Title Line" at bounding box center [749, 505] width 257 height 21
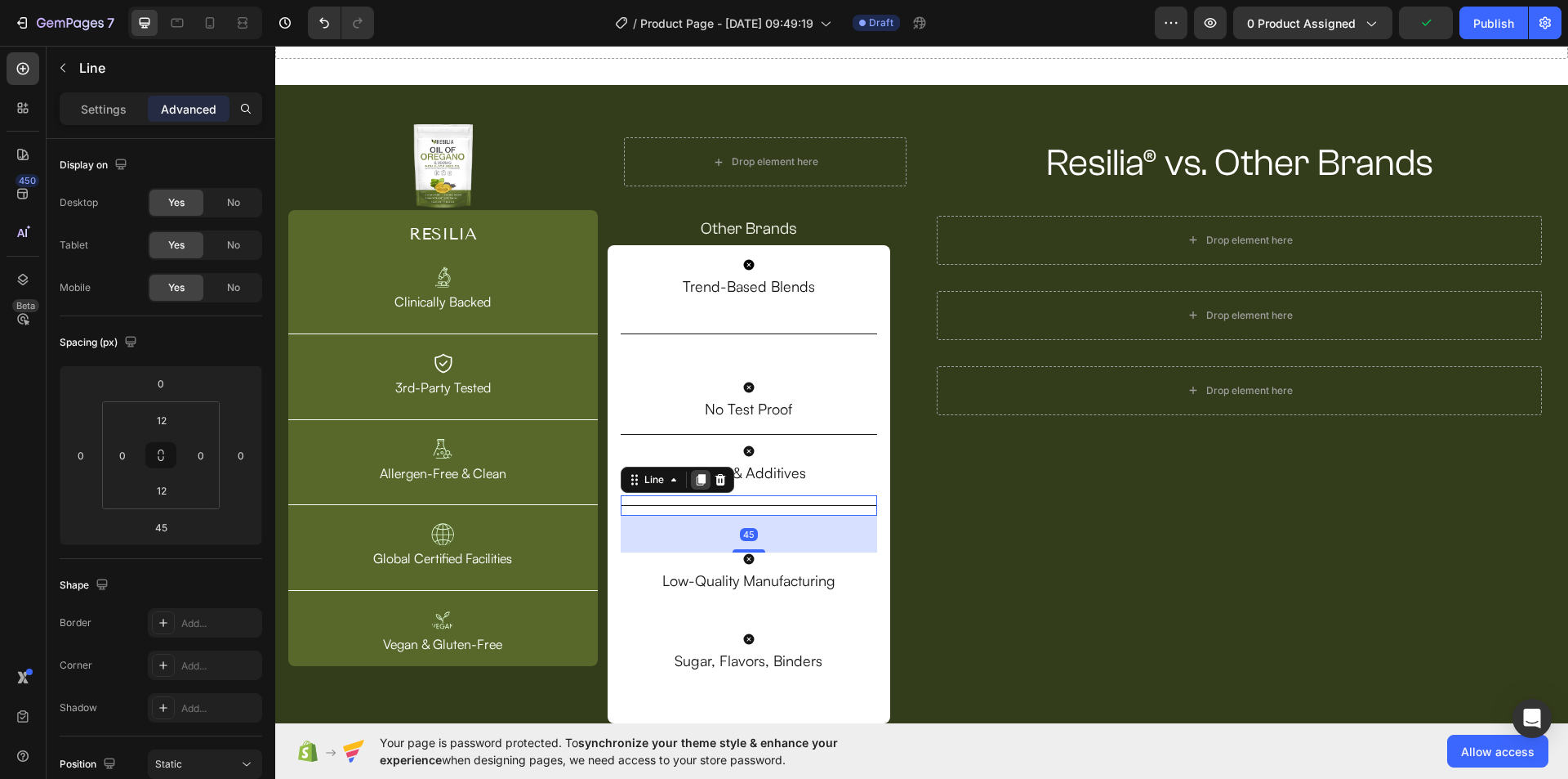
click at [701, 485] on icon at bounding box center [701, 479] width 13 height 13
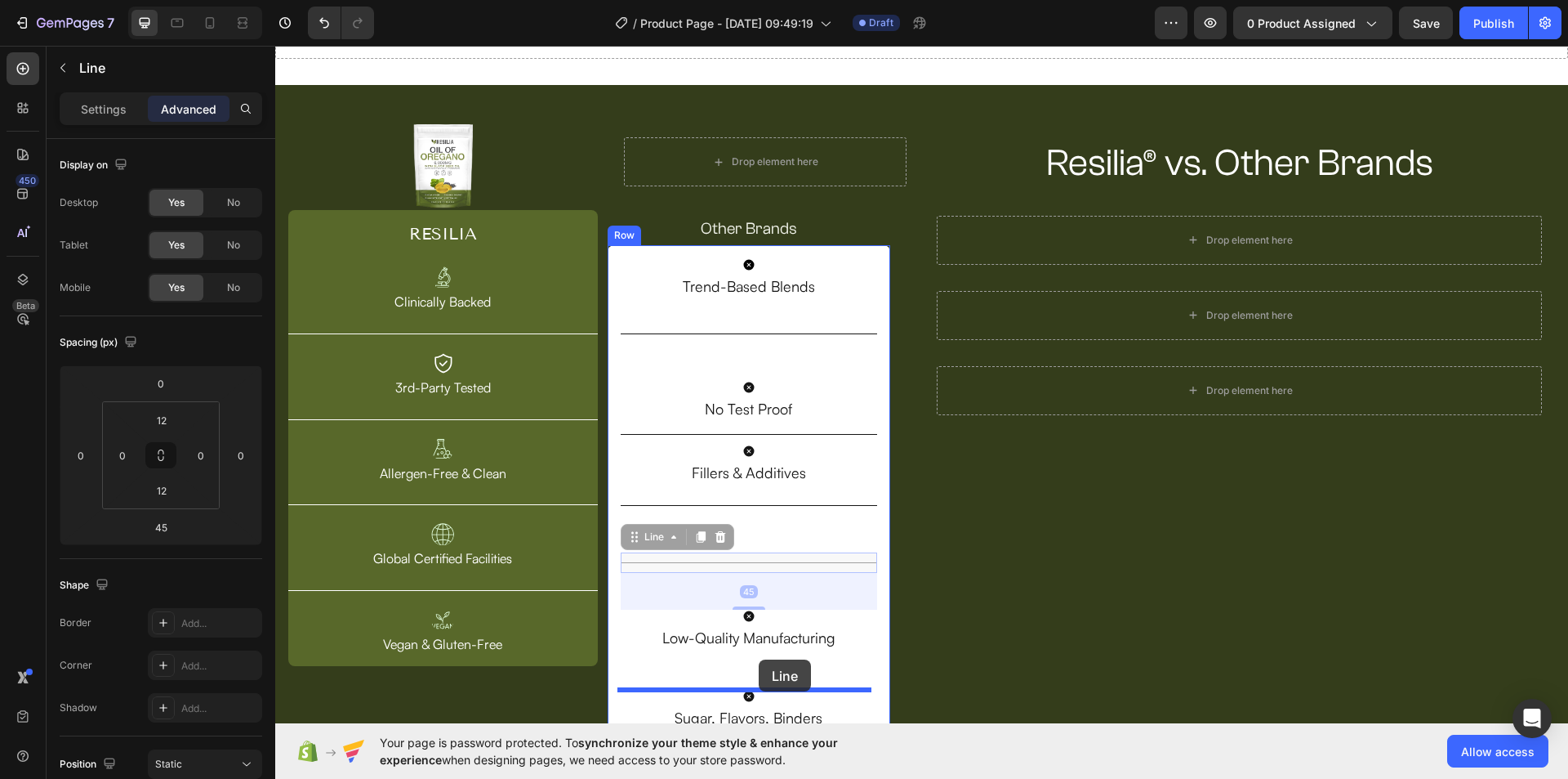
drag, startPoint x: 745, startPoint y: 556, endPoint x: 759, endPoint y: 660, distance: 104.9
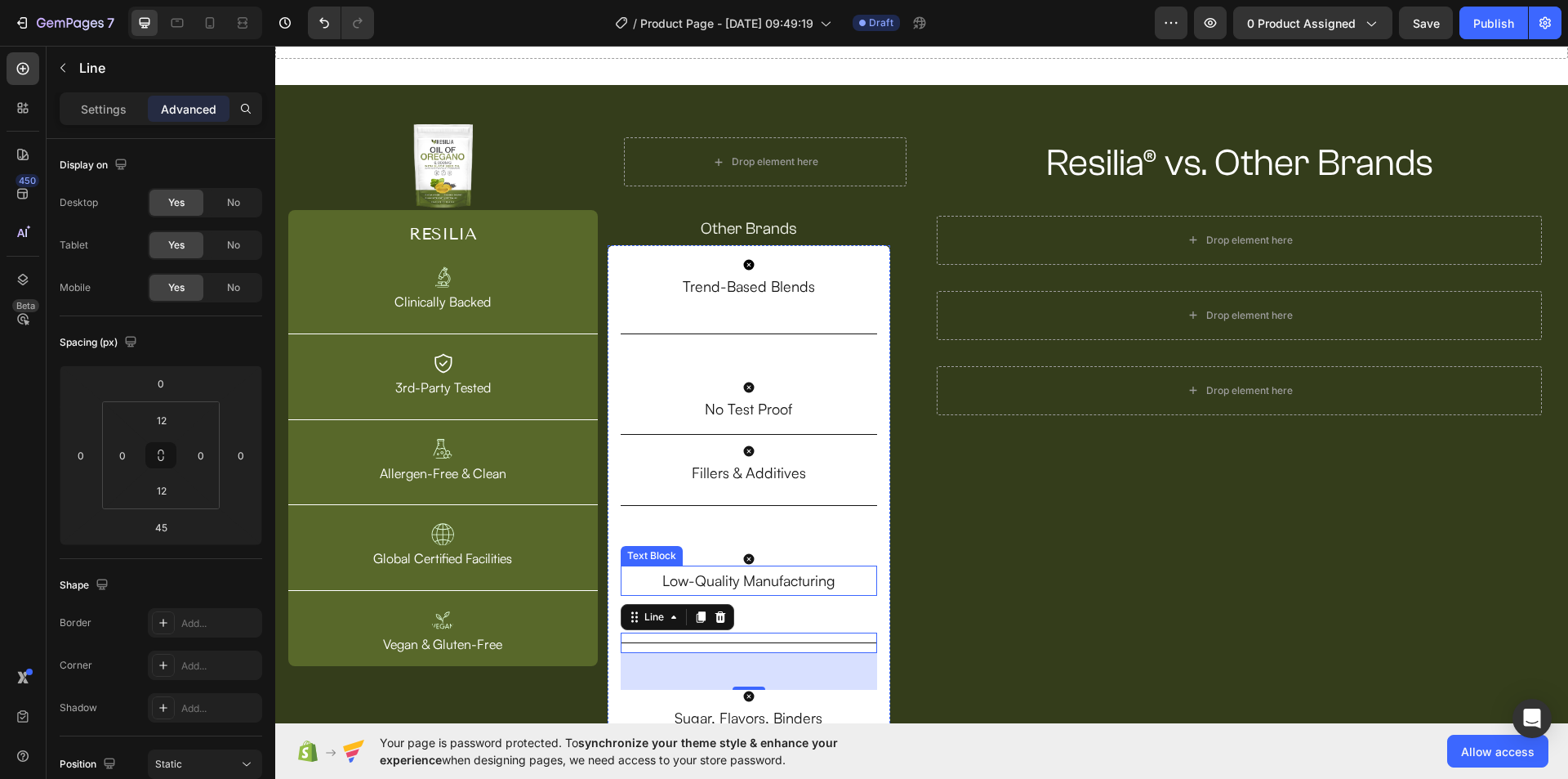
click at [770, 570] on p "Low-Quality Manufacturing" at bounding box center [749, 580] width 254 height 26
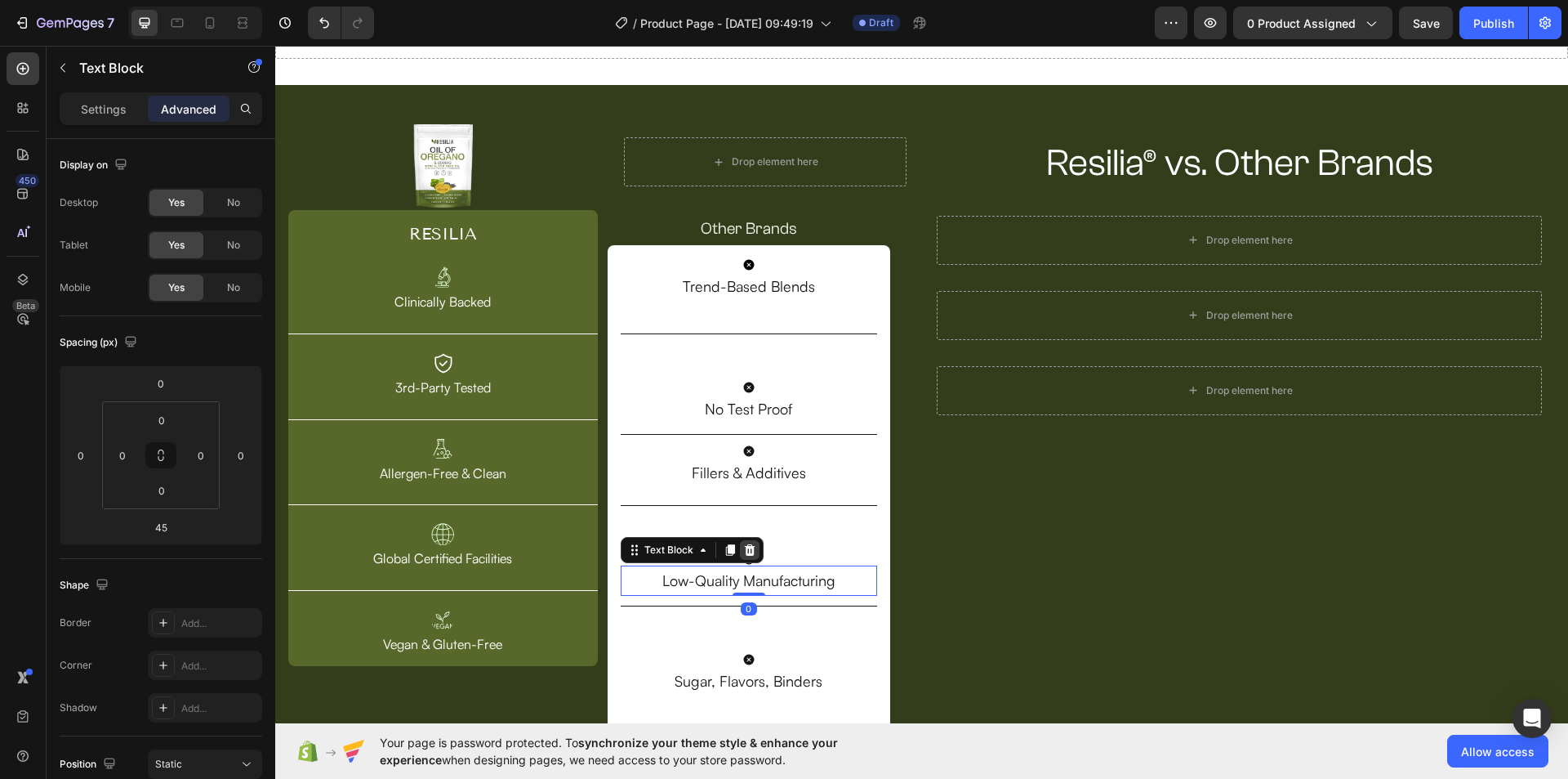
drag, startPoint x: 745, startPoint y: 628, endPoint x: 737, endPoint y: 559, distance: 69.5
click at [737, 565] on div "Low-Quality Manufacturing Text Block 0" at bounding box center [749, 580] width 257 height 30
type input "0"
click at [820, 533] on div "Icon Trend-Based Blends Text Block Title Line Icon No Test Proof Text Block Tit…" at bounding box center [749, 495] width 257 height 472
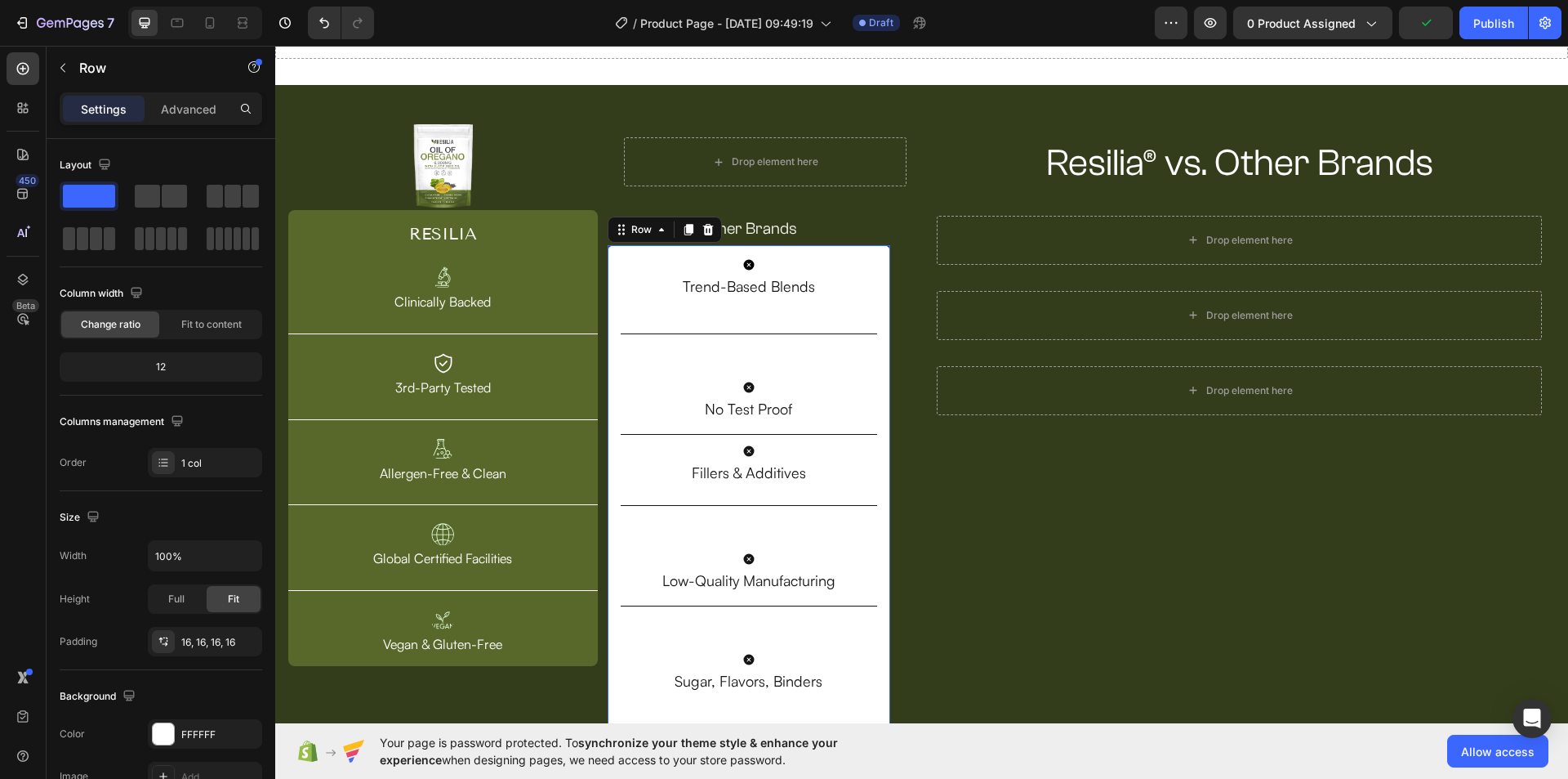
scroll to position [178, 0]
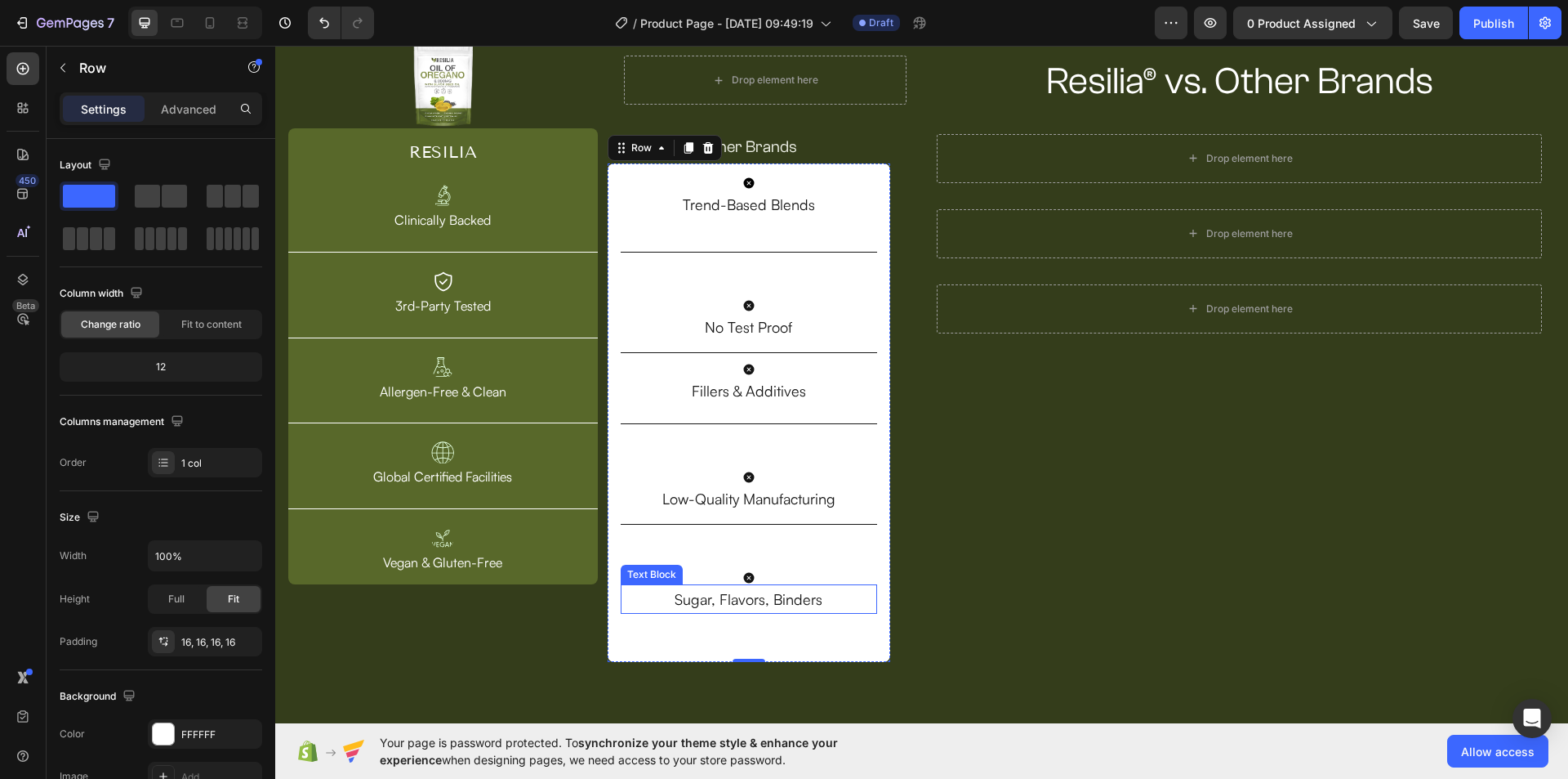
click at [773, 597] on p "Sugar, Flavors, Binders" at bounding box center [749, 599] width 254 height 26
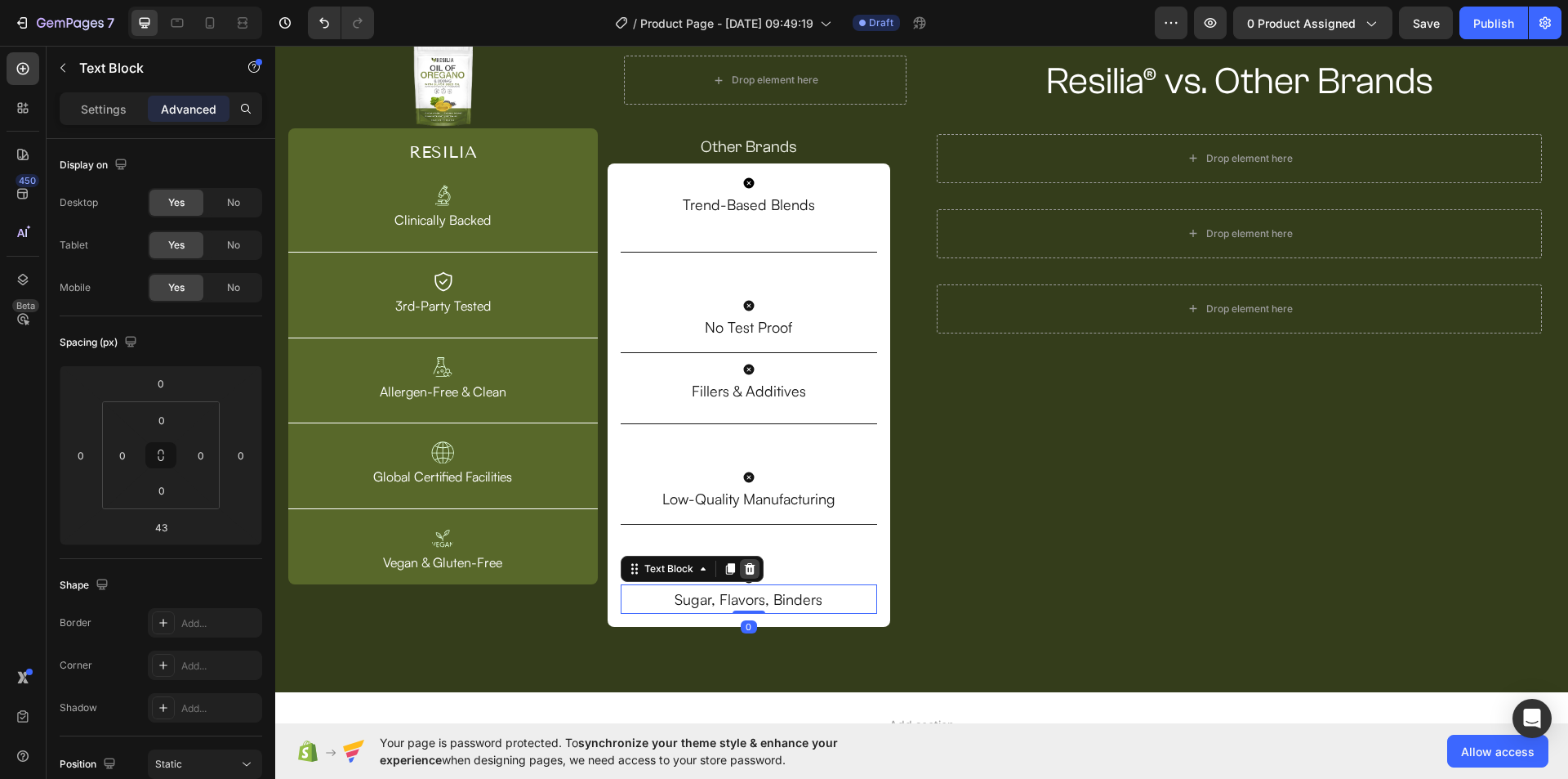
drag, startPoint x: 752, startPoint y: 645, endPoint x: 751, endPoint y: 560, distance: 85.0
click at [751, 584] on div "Sugar, Flavors, Binders Text Block 0" at bounding box center [749, 599] width 257 height 30
type input "0"
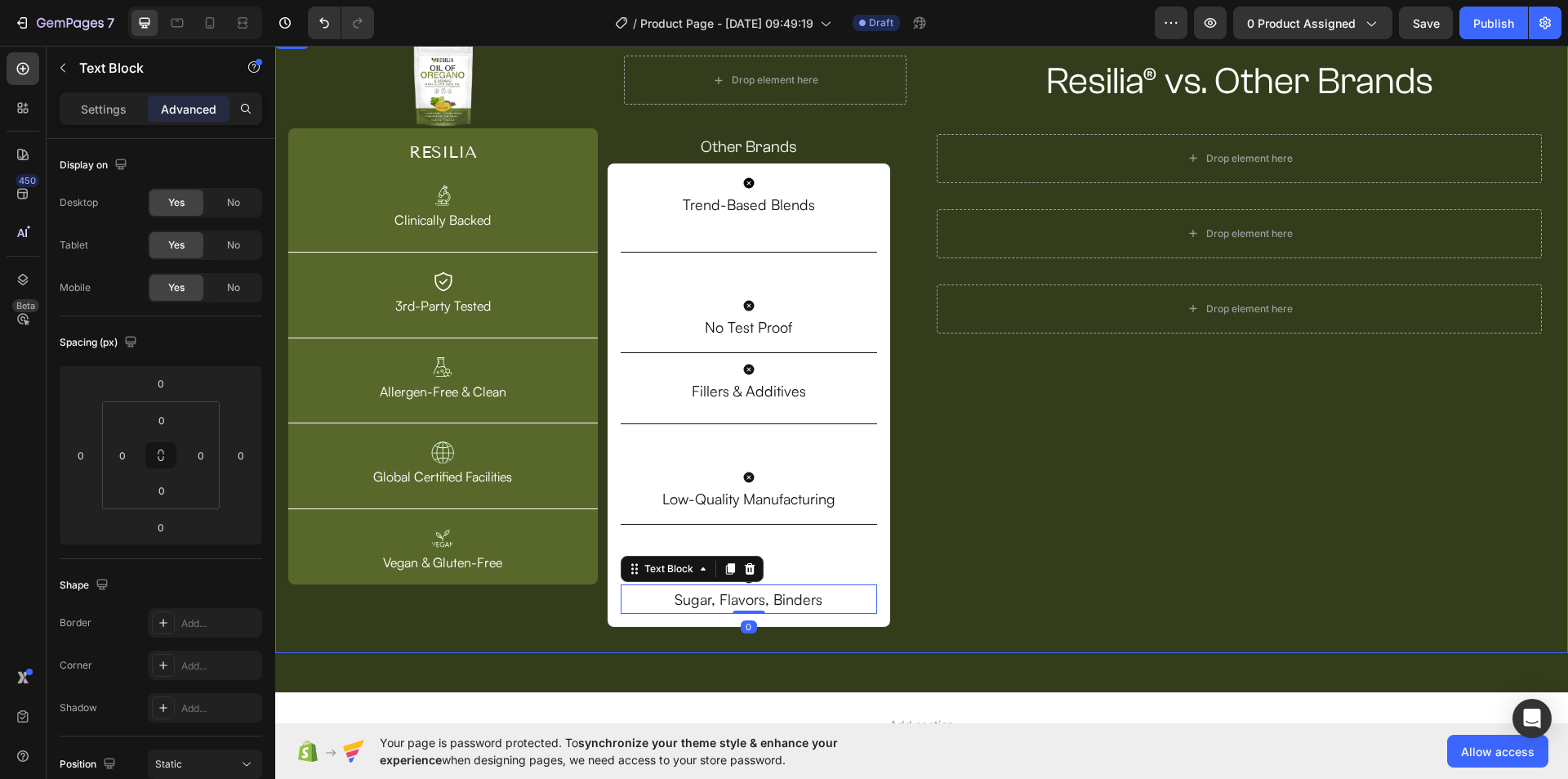
click at [951, 552] on div "Resilia® vs. Other Brands Heading Row Drop element here Row Drop element here R…" at bounding box center [1240, 340] width 632 height 597
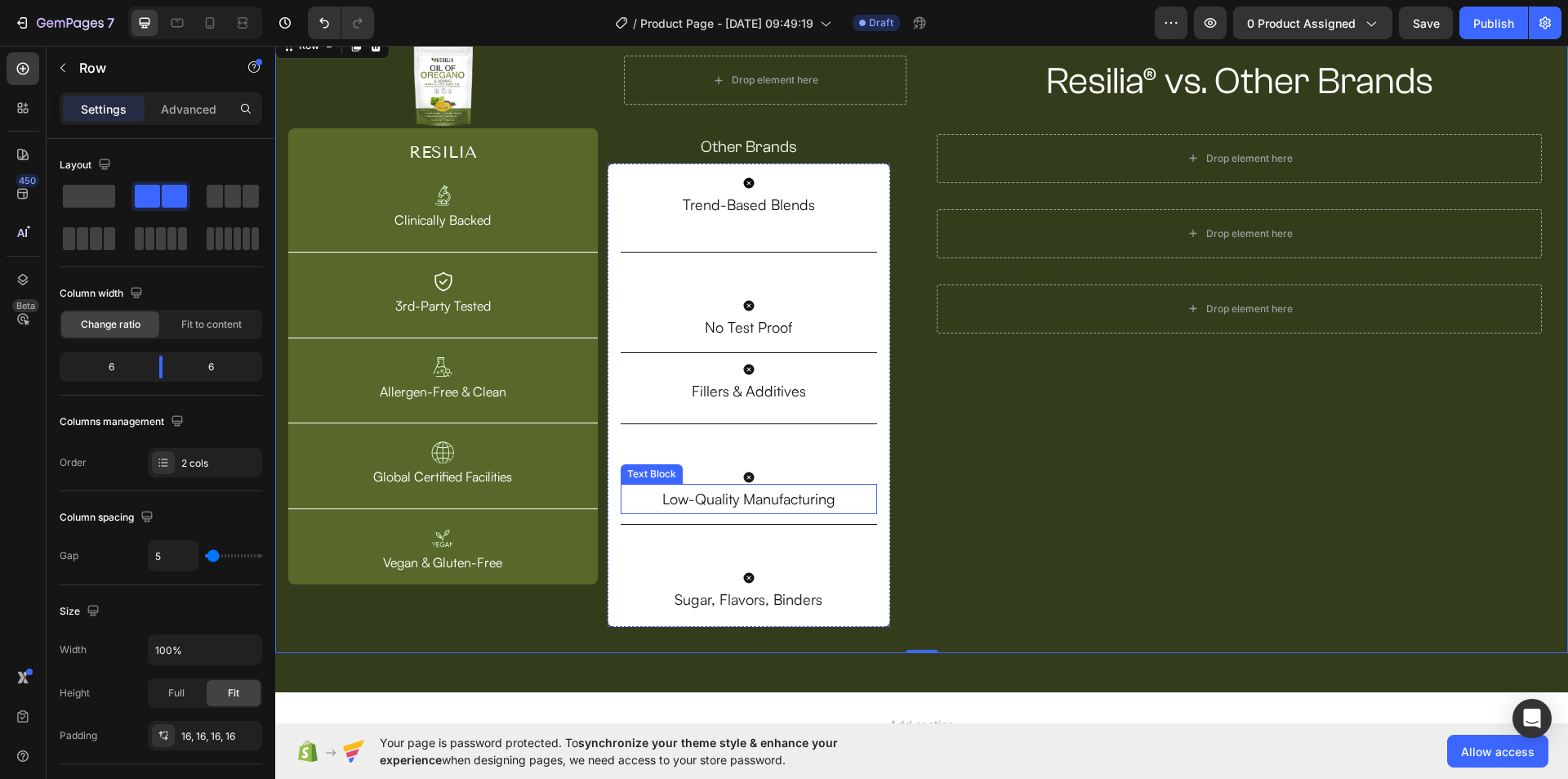
click at [777, 503] on p "Low-Quality Manufacturing" at bounding box center [749, 498] width 254 height 26
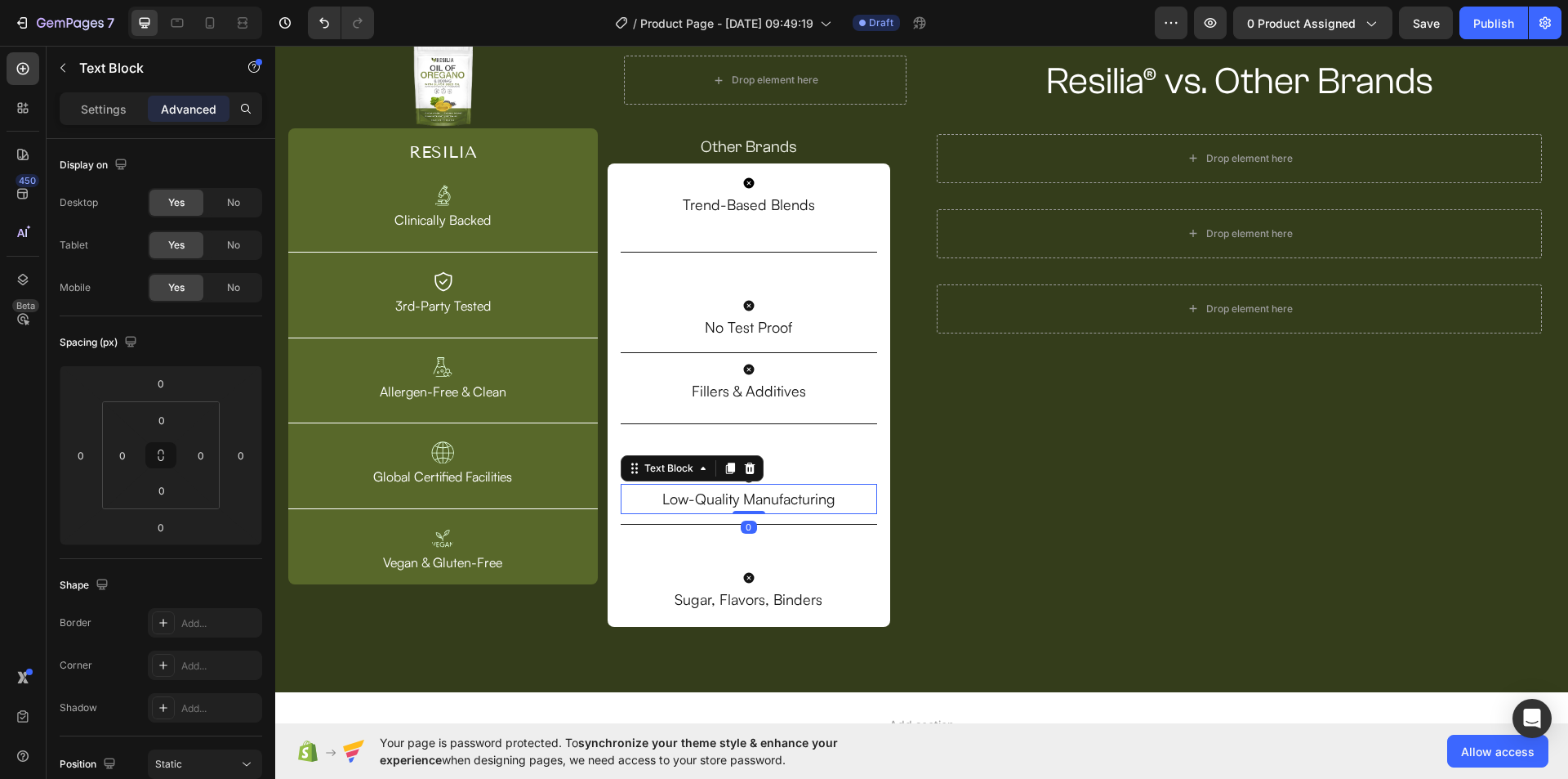
click at [748, 500] on div "Low-Quality Manufacturing Text Block 0" at bounding box center [749, 498] width 257 height 30
click at [762, 397] on p "Fillers & Additives" at bounding box center [749, 390] width 254 height 26
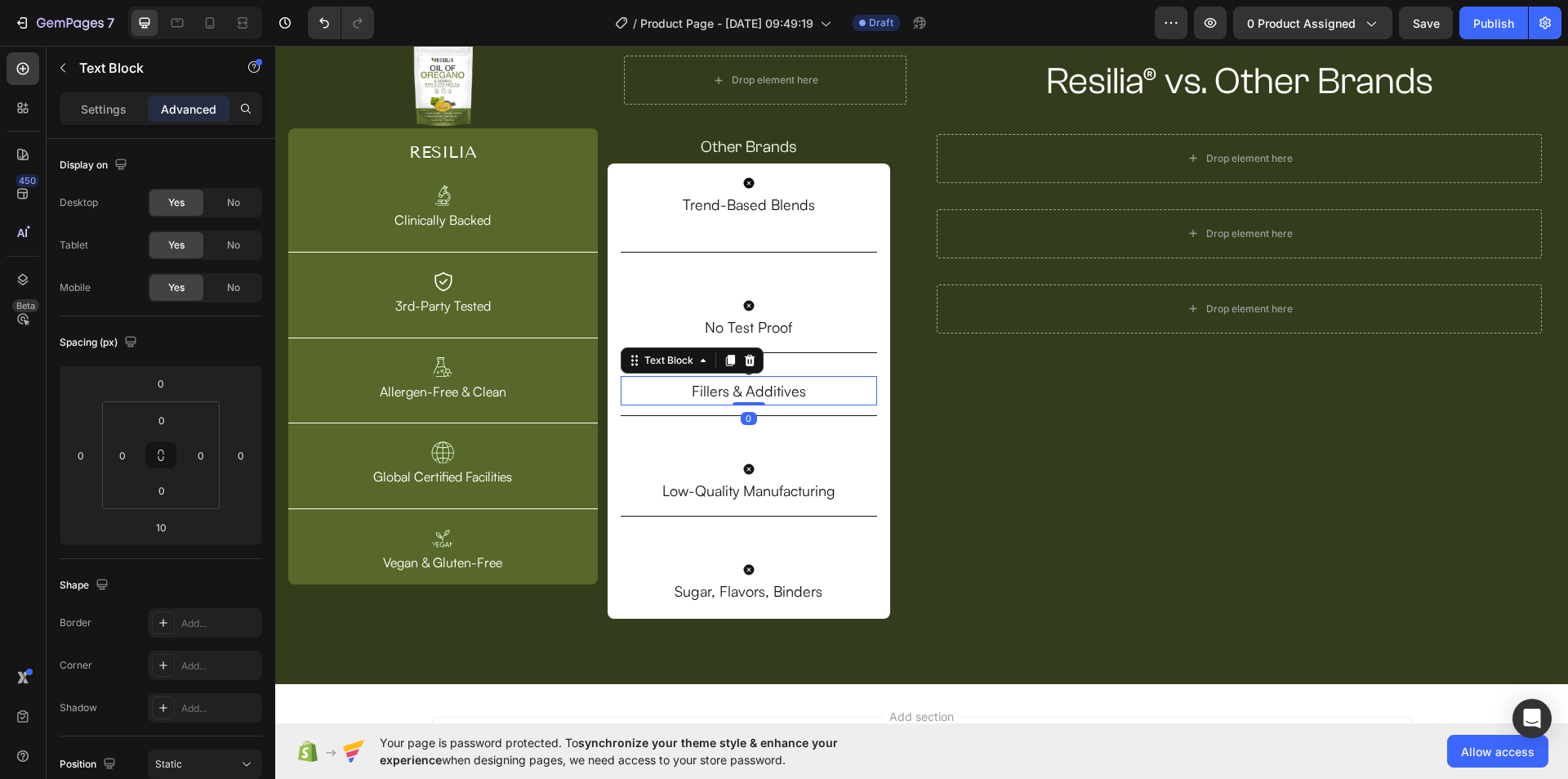
drag, startPoint x: 743, startPoint y: 411, endPoint x: 743, endPoint y: 388, distance: 23.0
click at [743, 388] on div "Fillers & Additives Text Block 0" at bounding box center [749, 390] width 257 height 30
type input "0"
click at [762, 333] on p "No Test Proof" at bounding box center [749, 327] width 254 height 26
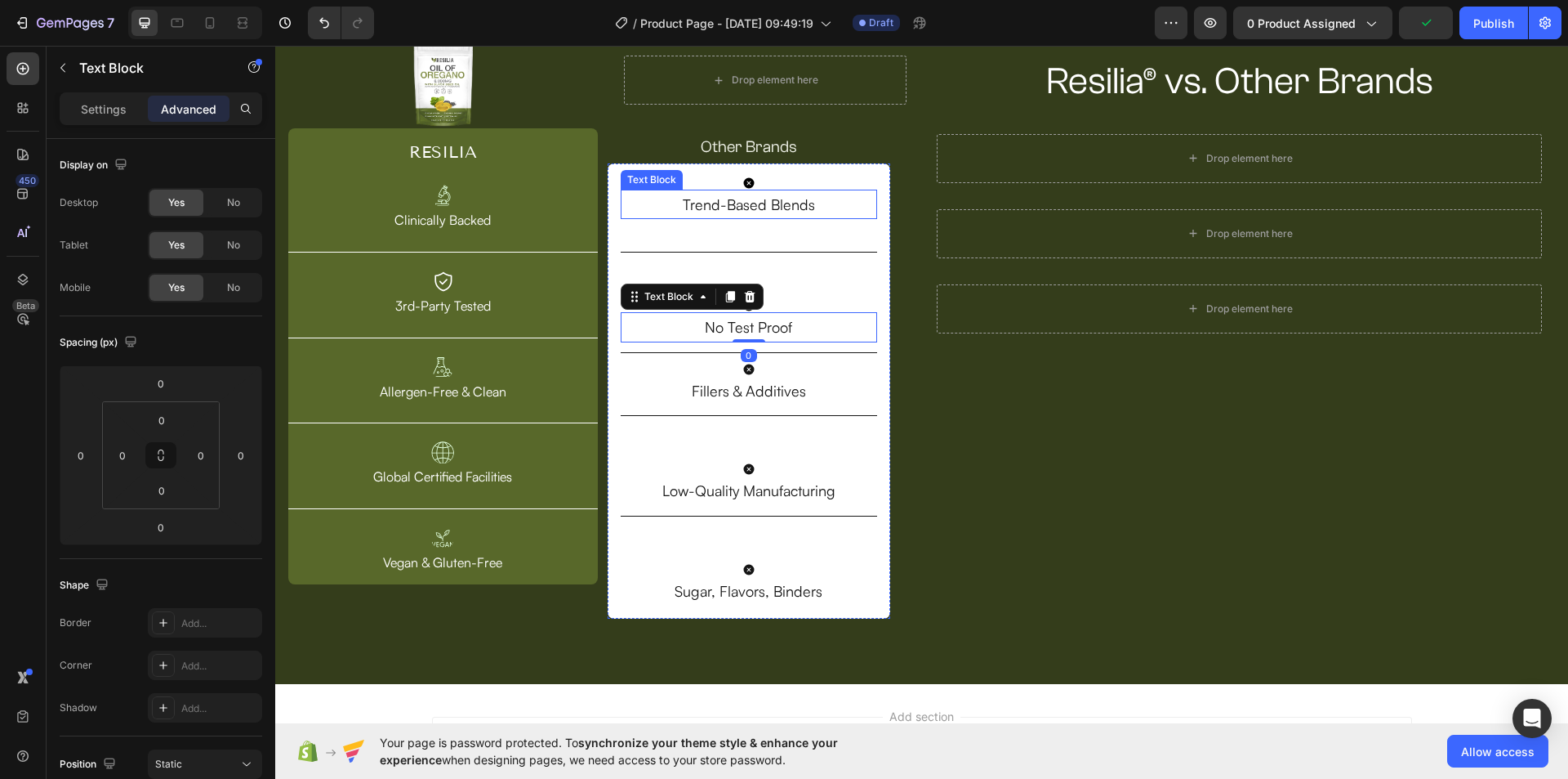
click at [748, 214] on p "Trend-Based Blends" at bounding box center [749, 204] width 254 height 26
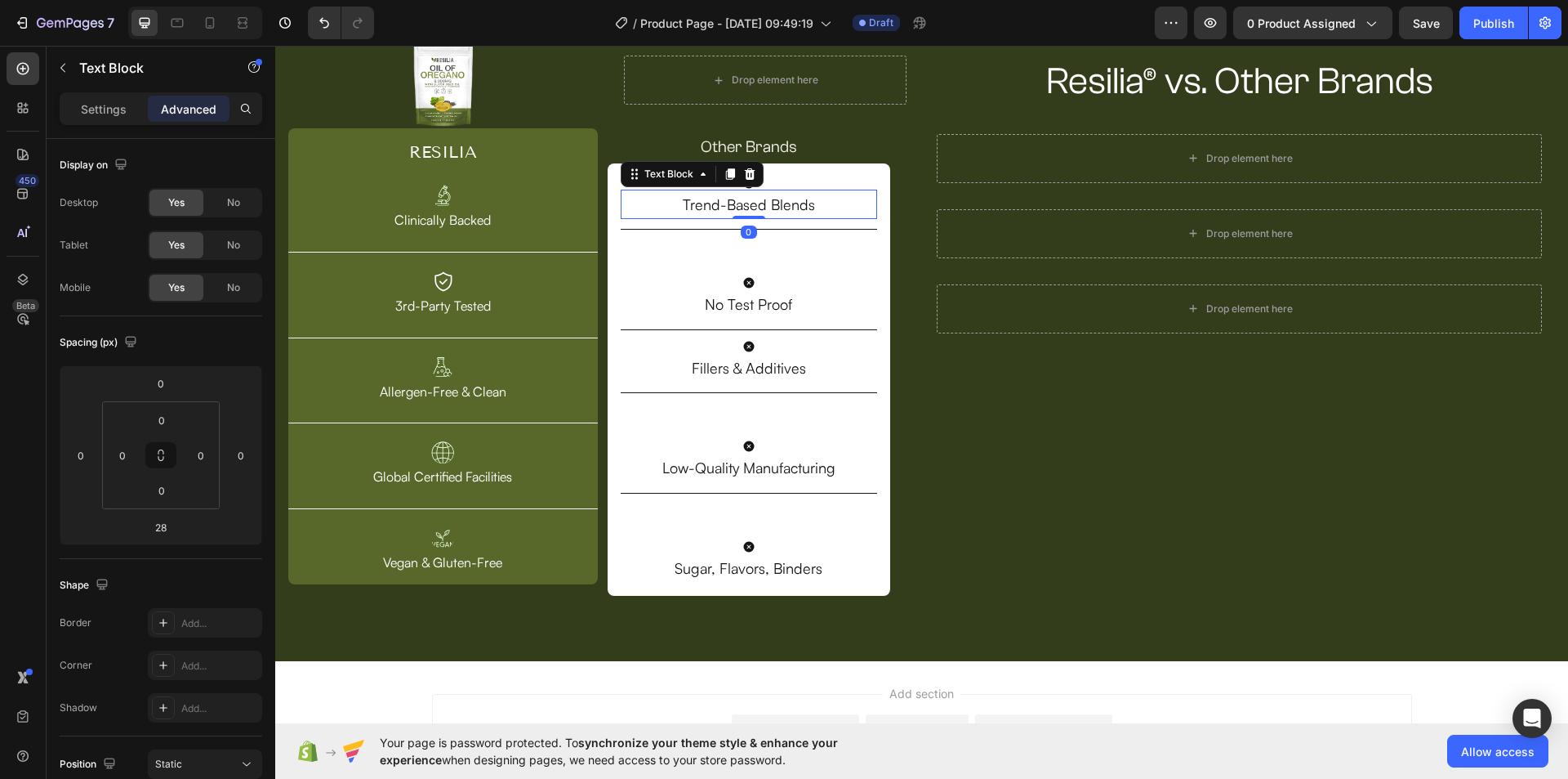
drag, startPoint x: 744, startPoint y: 239, endPoint x: 745, endPoint y: 186, distance: 53.0
click at [745, 189] on div "Trend-Based Blends Text Block 0" at bounding box center [749, 204] width 257 height 30
type input "0"
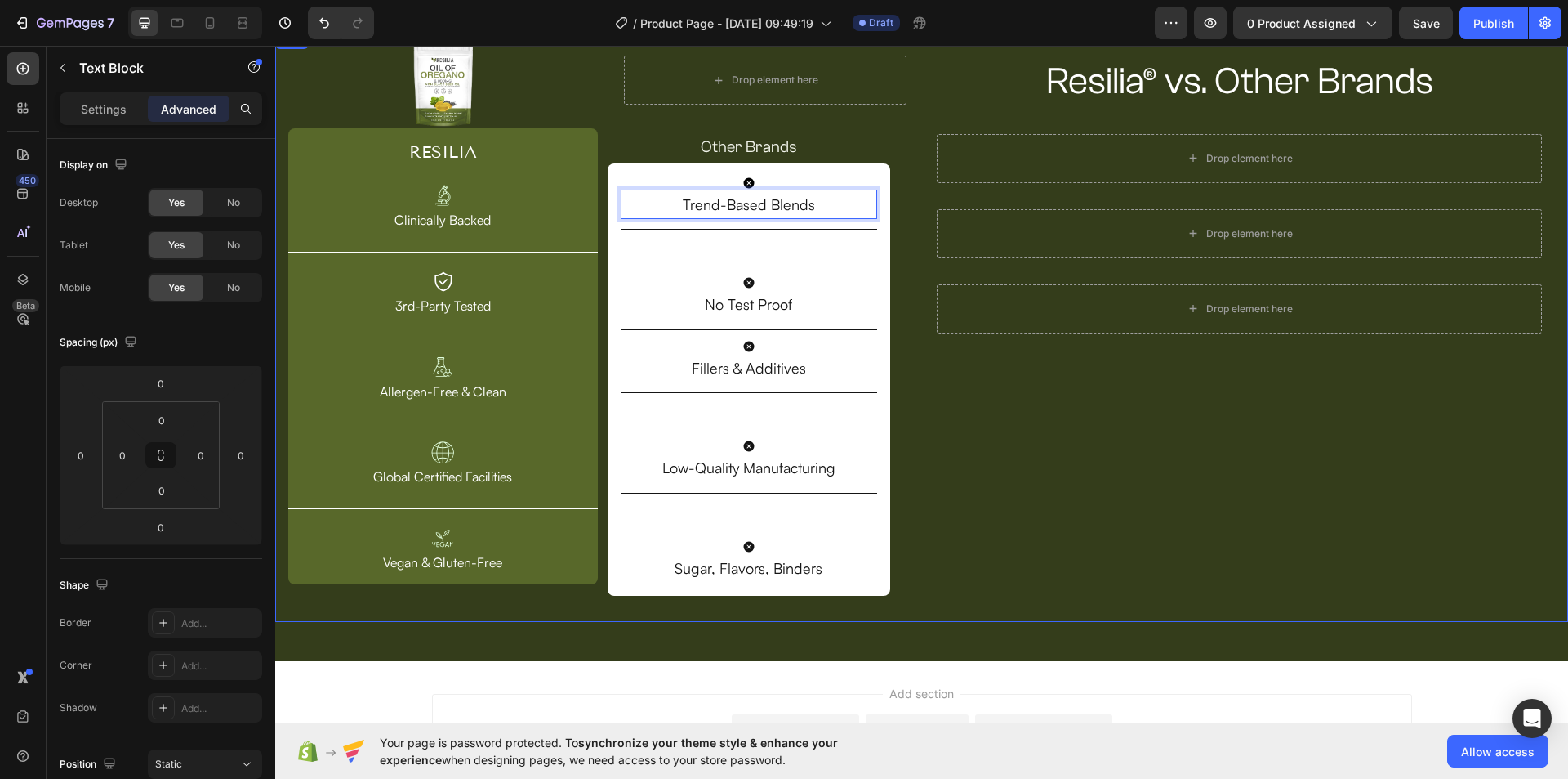
click at [988, 433] on div "Resilia® vs. Other Brands Heading Row Drop element here Row Drop element here R…" at bounding box center [1240, 325] width 632 height 566
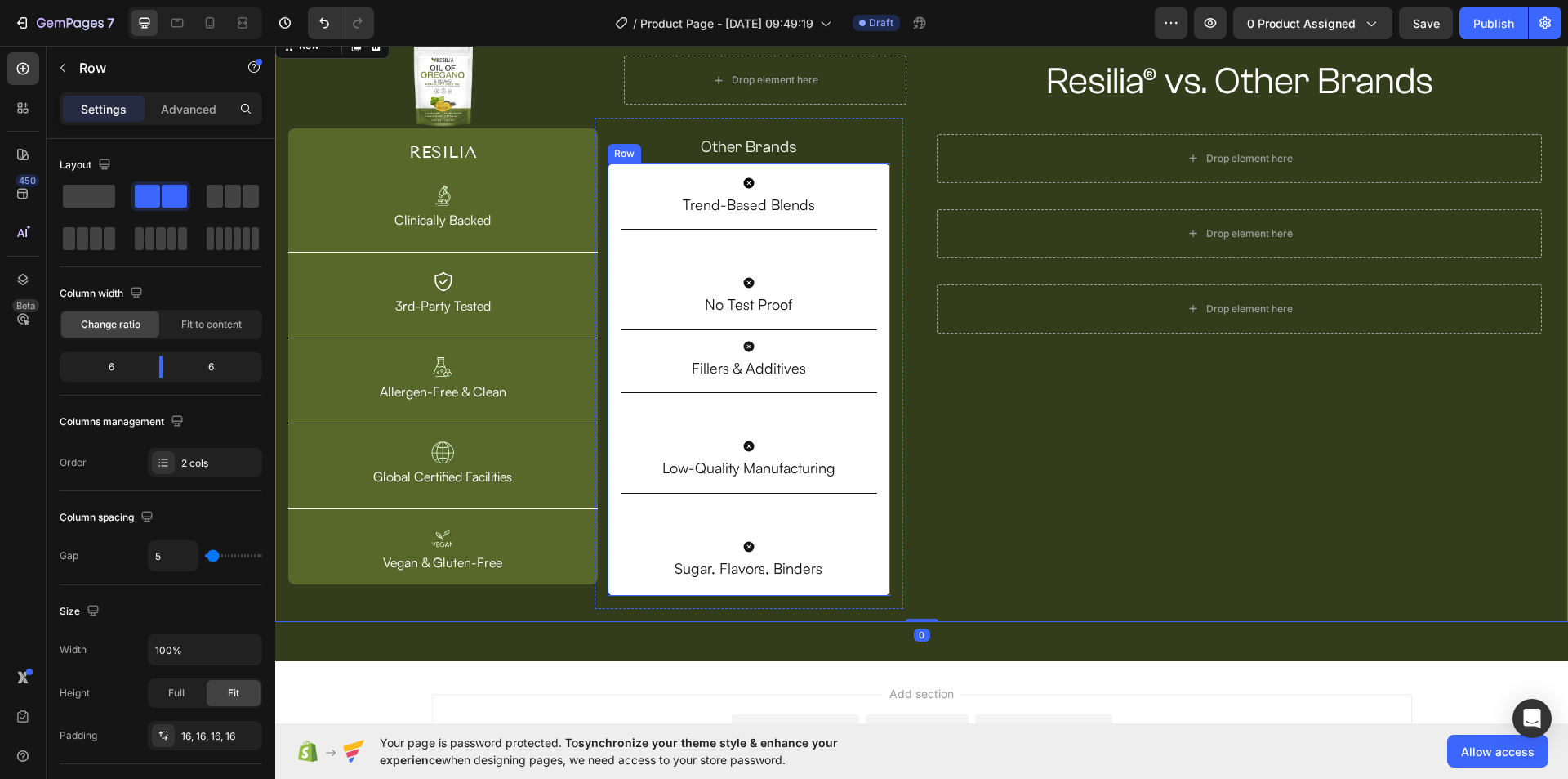
click at [784, 163] on div "Icon Trend-Based Blends Text Block Title Line Icon No Test Proof Text Block Tit…" at bounding box center [749, 380] width 283 height 433
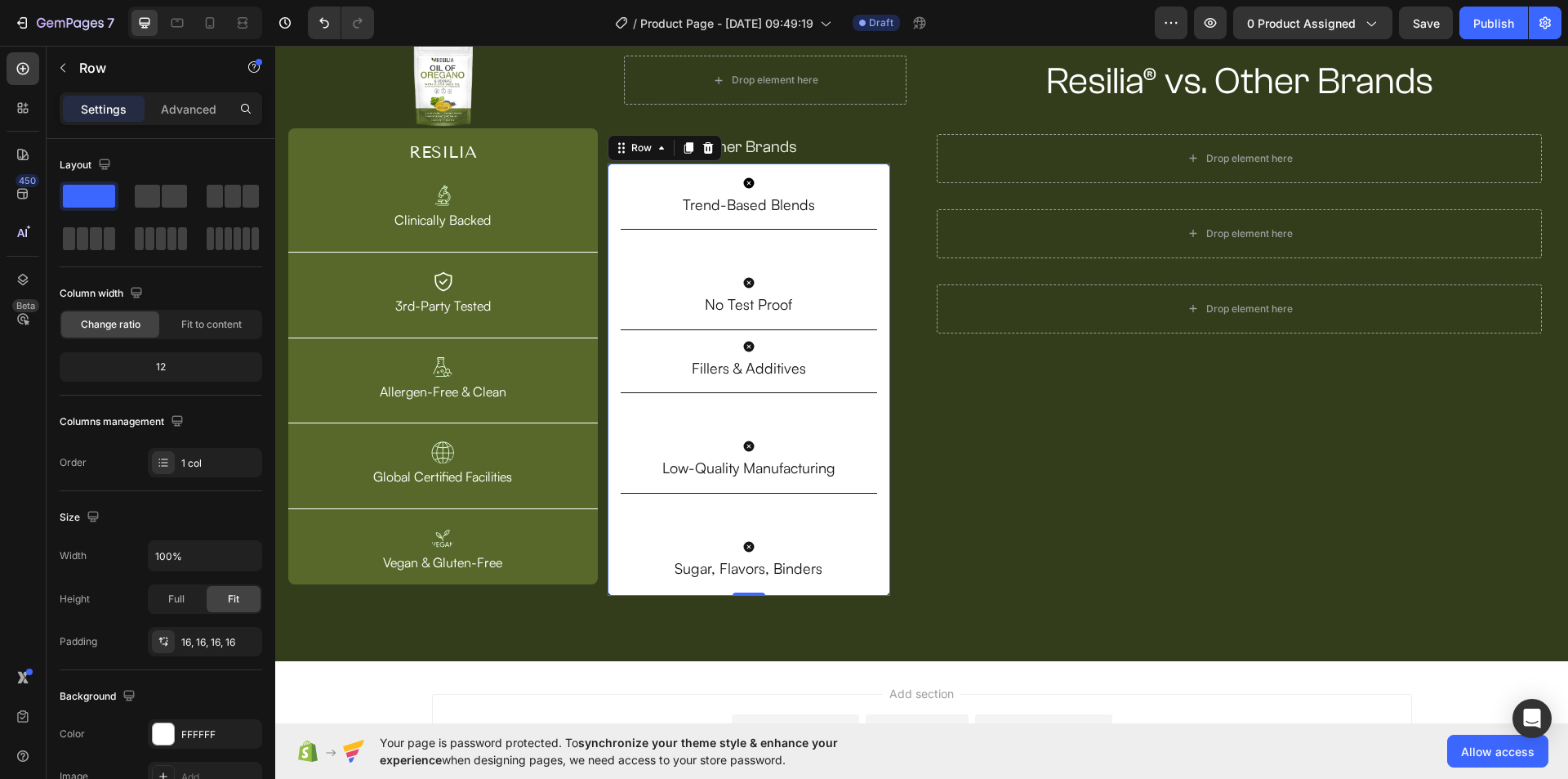
click at [777, 147] on p "Other Brands" at bounding box center [749, 146] width 280 height 30
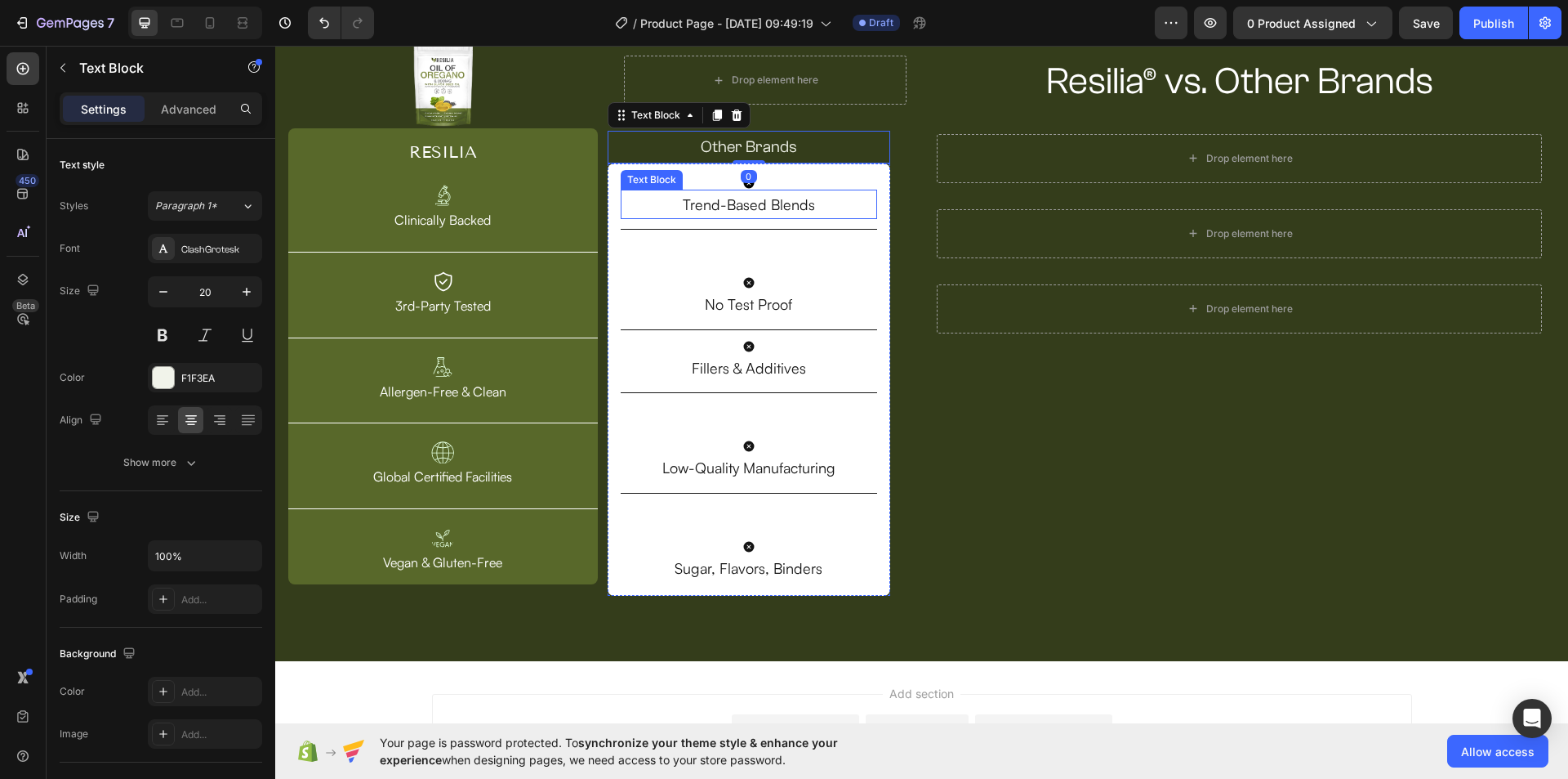
click at [745, 217] on p "Trend-Based Blends" at bounding box center [749, 204] width 254 height 26
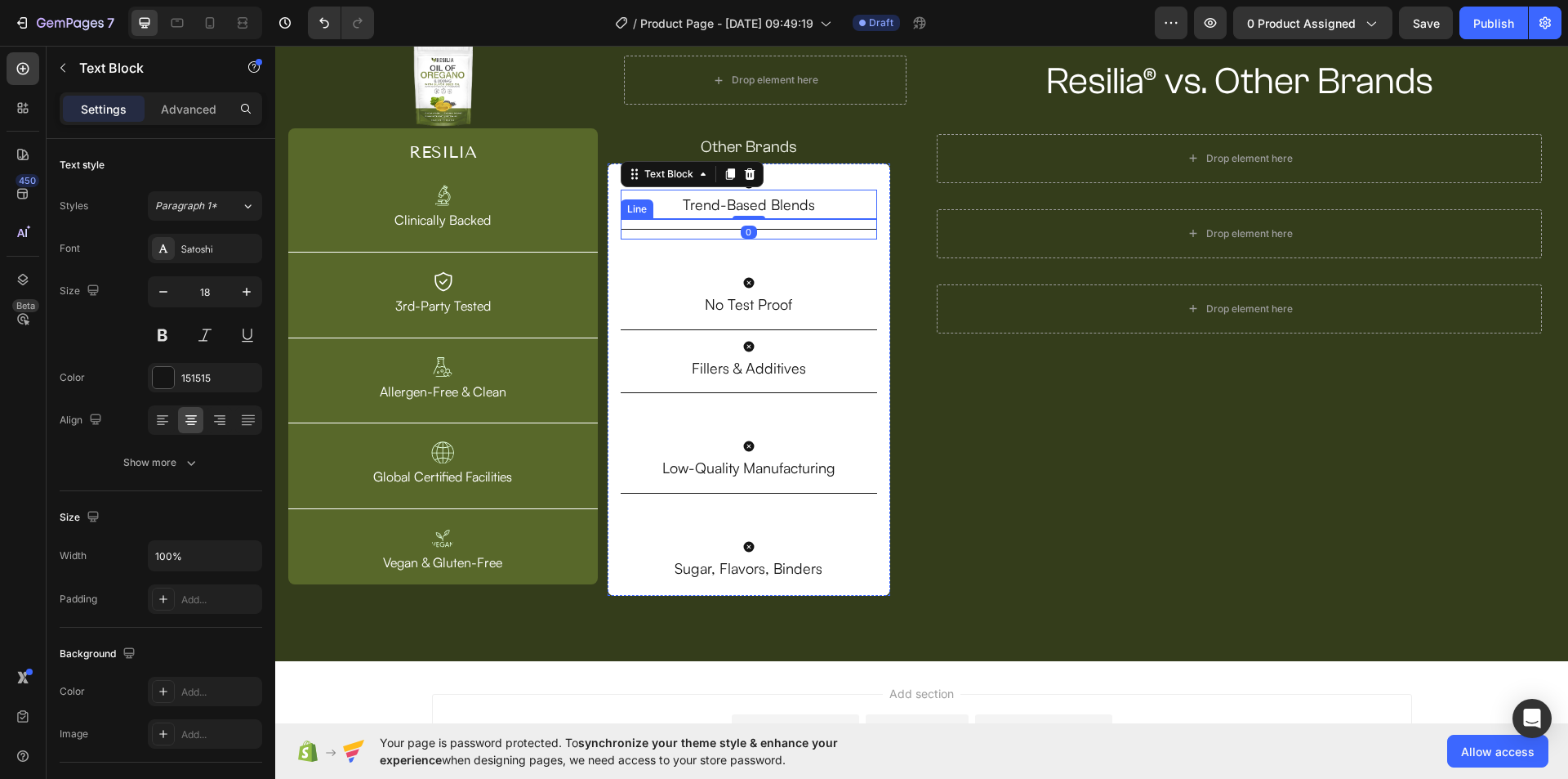
click at [757, 232] on div "Title Line" at bounding box center [749, 229] width 257 height 21
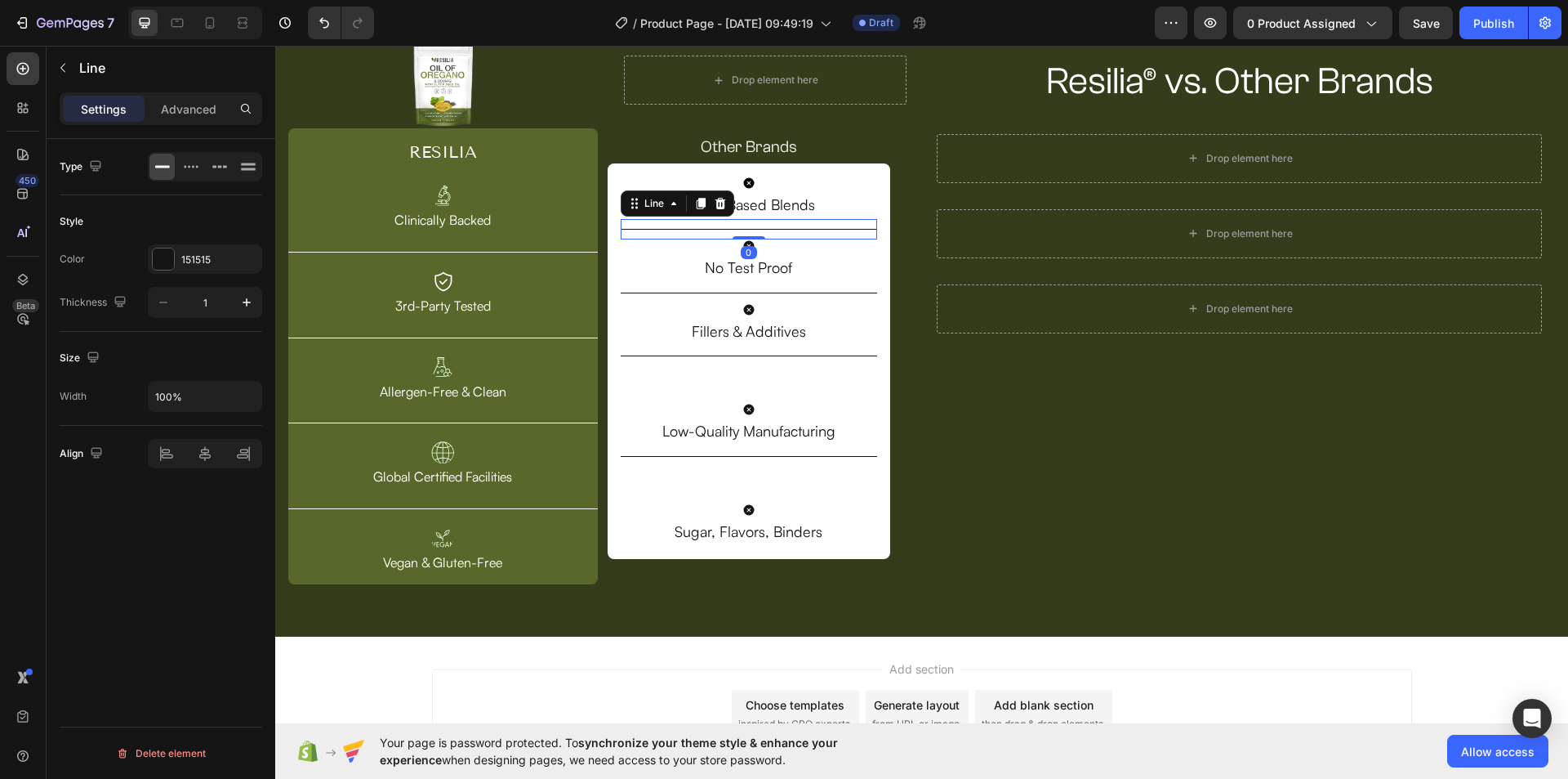
drag, startPoint x: 754, startPoint y: 276, endPoint x: 764, endPoint y: 262, distance: 17.2
click at [743, 220] on div "Title Line 0" at bounding box center [749, 229] width 257 height 21
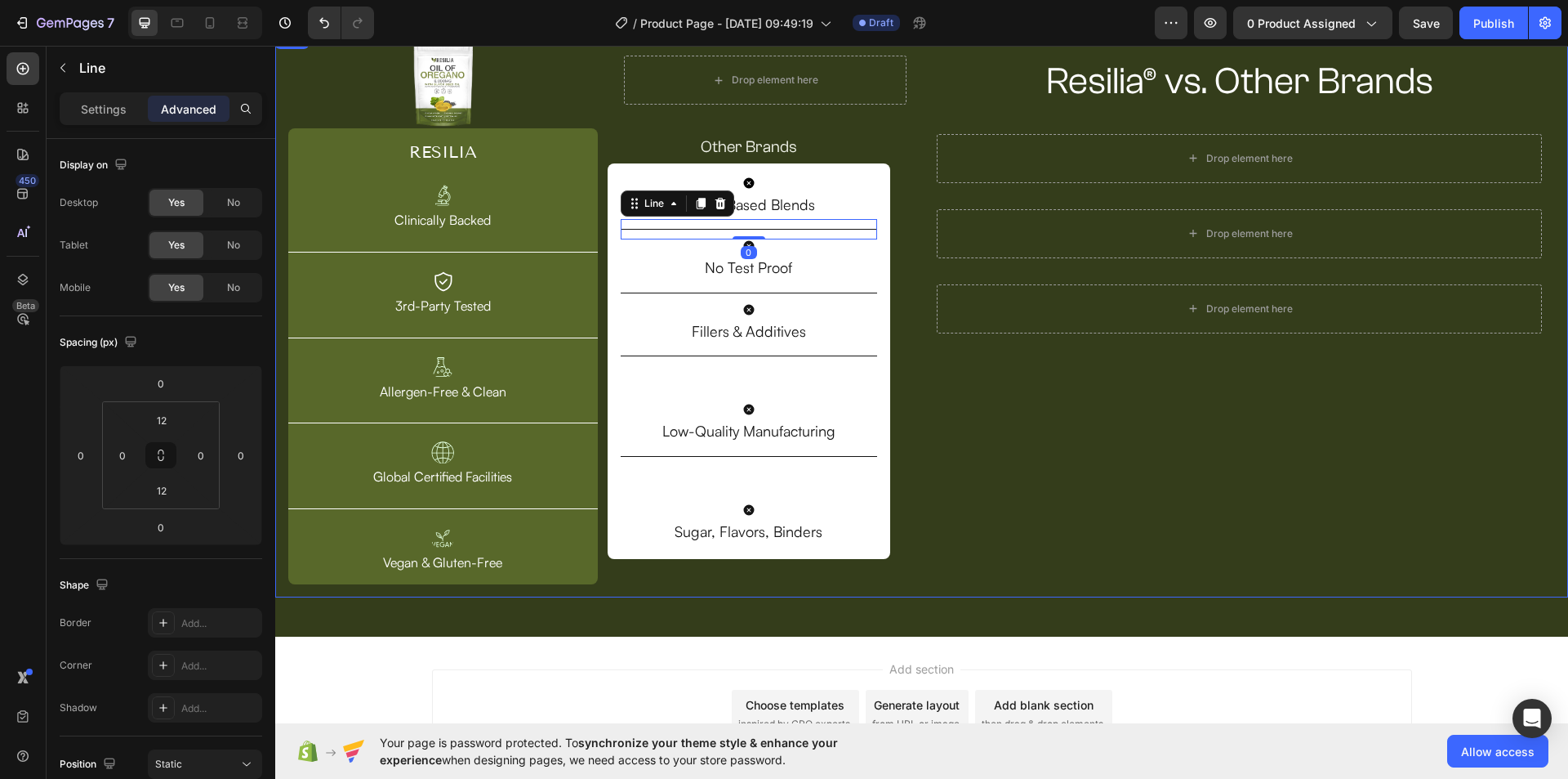
click at [1017, 442] on div "Resilia® vs. Other Brands Heading Row Drop element here Row Drop element here R…" at bounding box center [1240, 313] width 632 height 542
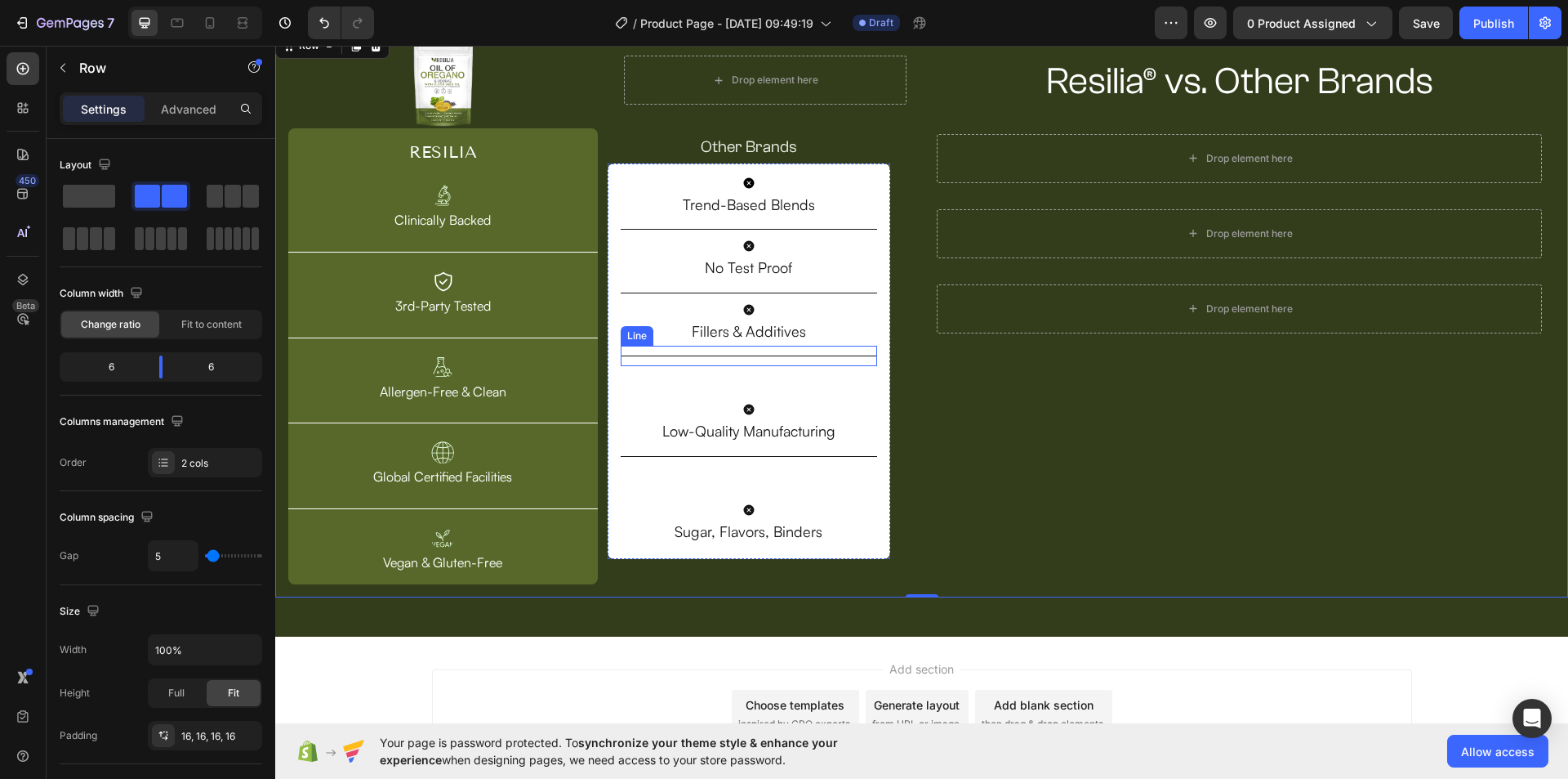
click at [774, 342] on p "Fillers & Additives" at bounding box center [749, 330] width 254 height 26
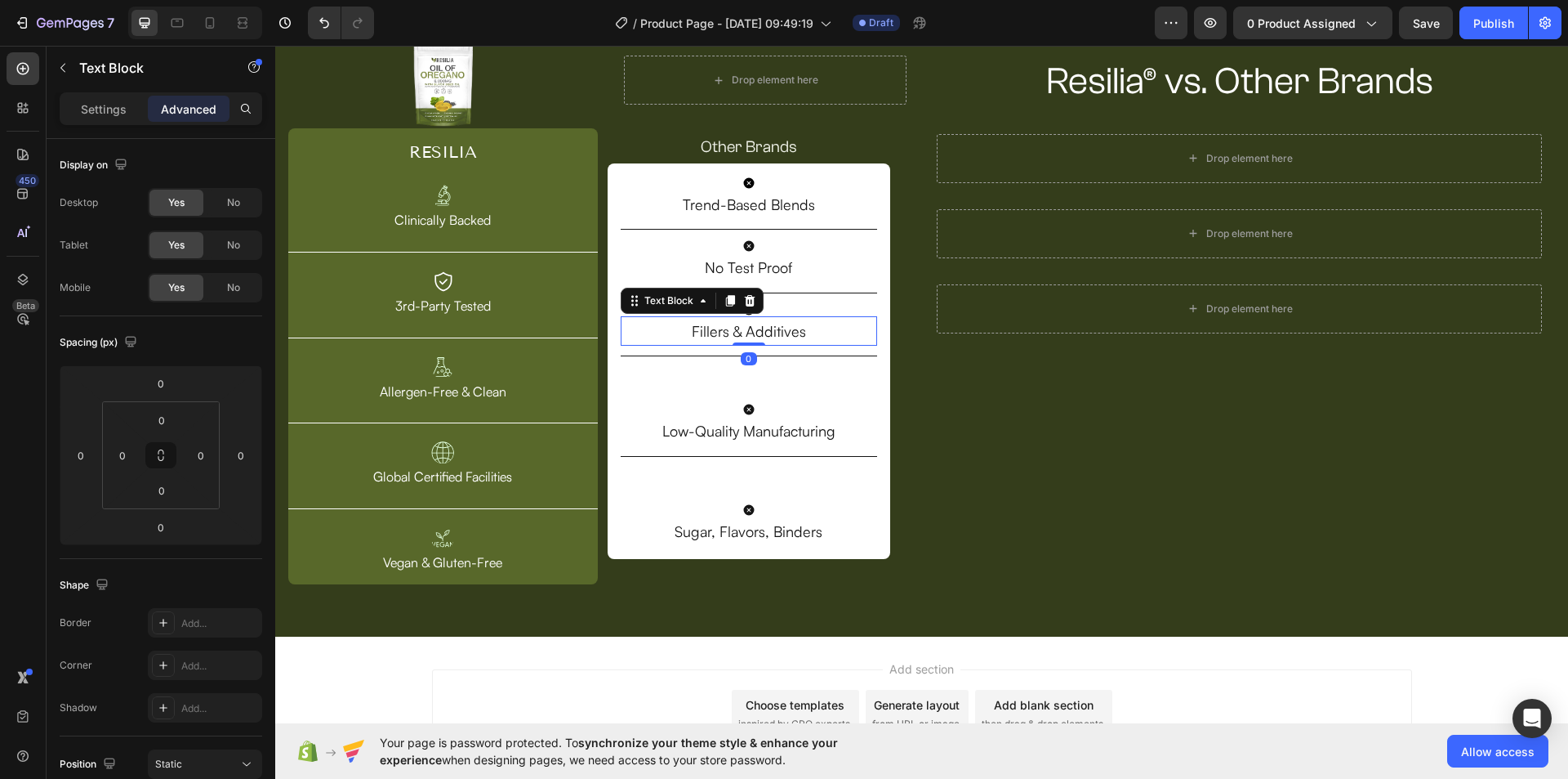
click at [748, 360] on div "0" at bounding box center [749, 358] width 16 height 13
click at [773, 360] on div "Title Line" at bounding box center [749, 355] width 257 height 21
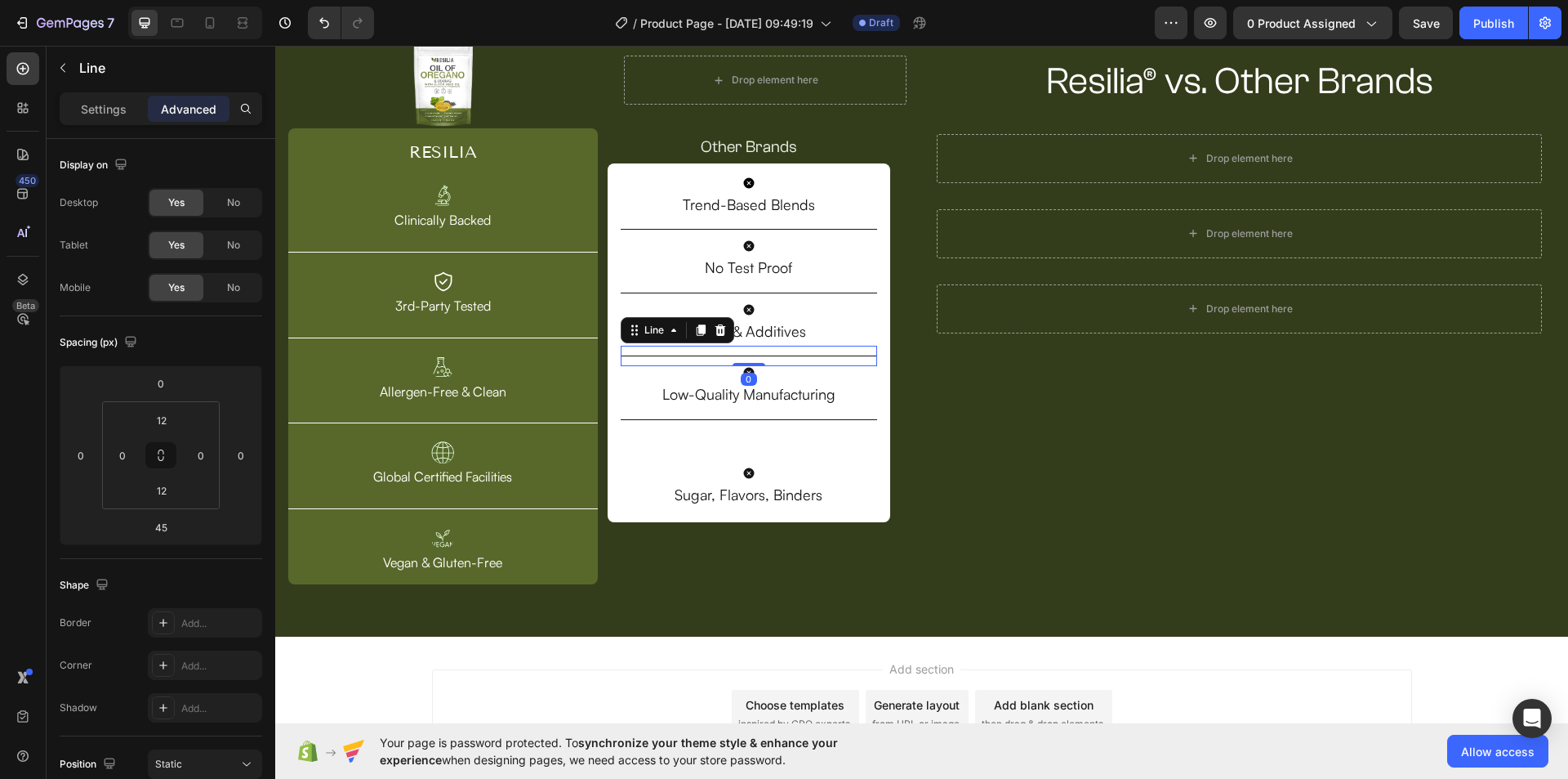
drag, startPoint x: 748, startPoint y: 403, endPoint x: 735, endPoint y: 333, distance: 71.2
click at [735, 333] on div "Icon Trend-Based Blends Text Block Title Line Icon No Test Proof Text Block Tit…" at bounding box center [749, 343] width 257 height 333
type input "0"
click at [997, 468] on div "Resilia® vs. Other Brands Heading Row Drop element here Row Drop element here R…" at bounding box center [1240, 313] width 632 height 542
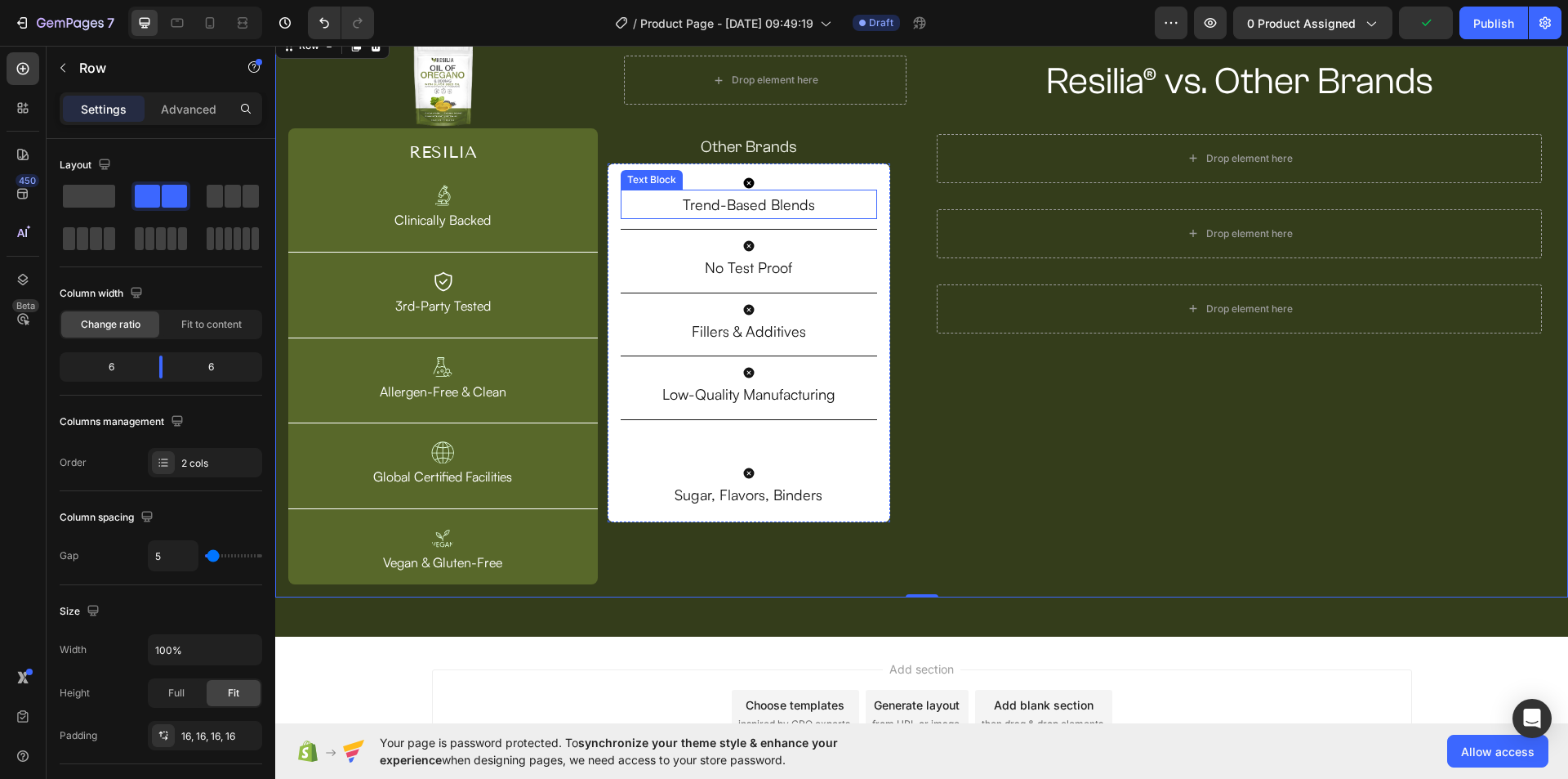
click at [771, 213] on p "Trend-Based Blends" at bounding box center [749, 204] width 254 height 26
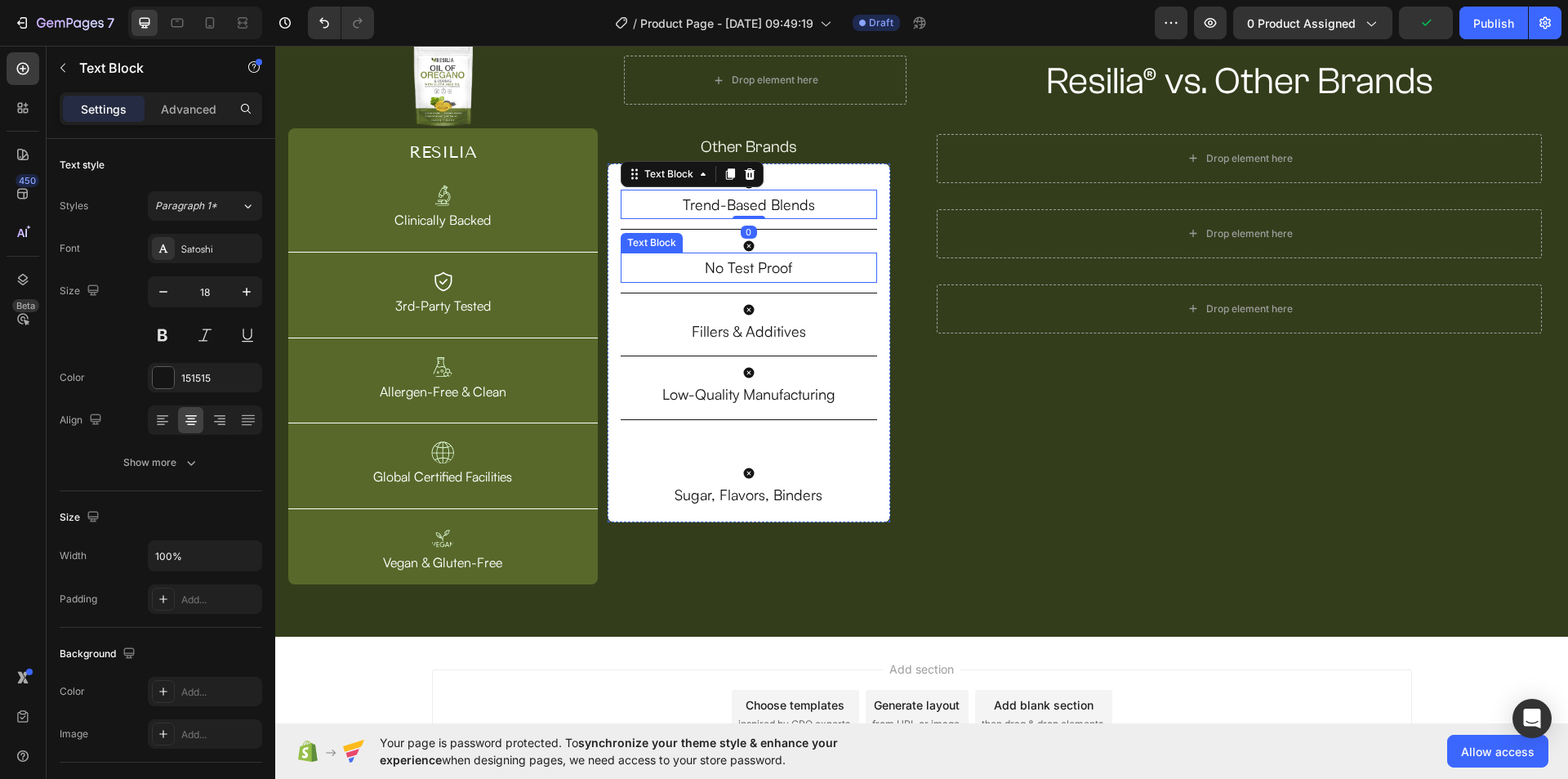
click at [762, 259] on p "No Test Proof" at bounding box center [749, 267] width 254 height 26
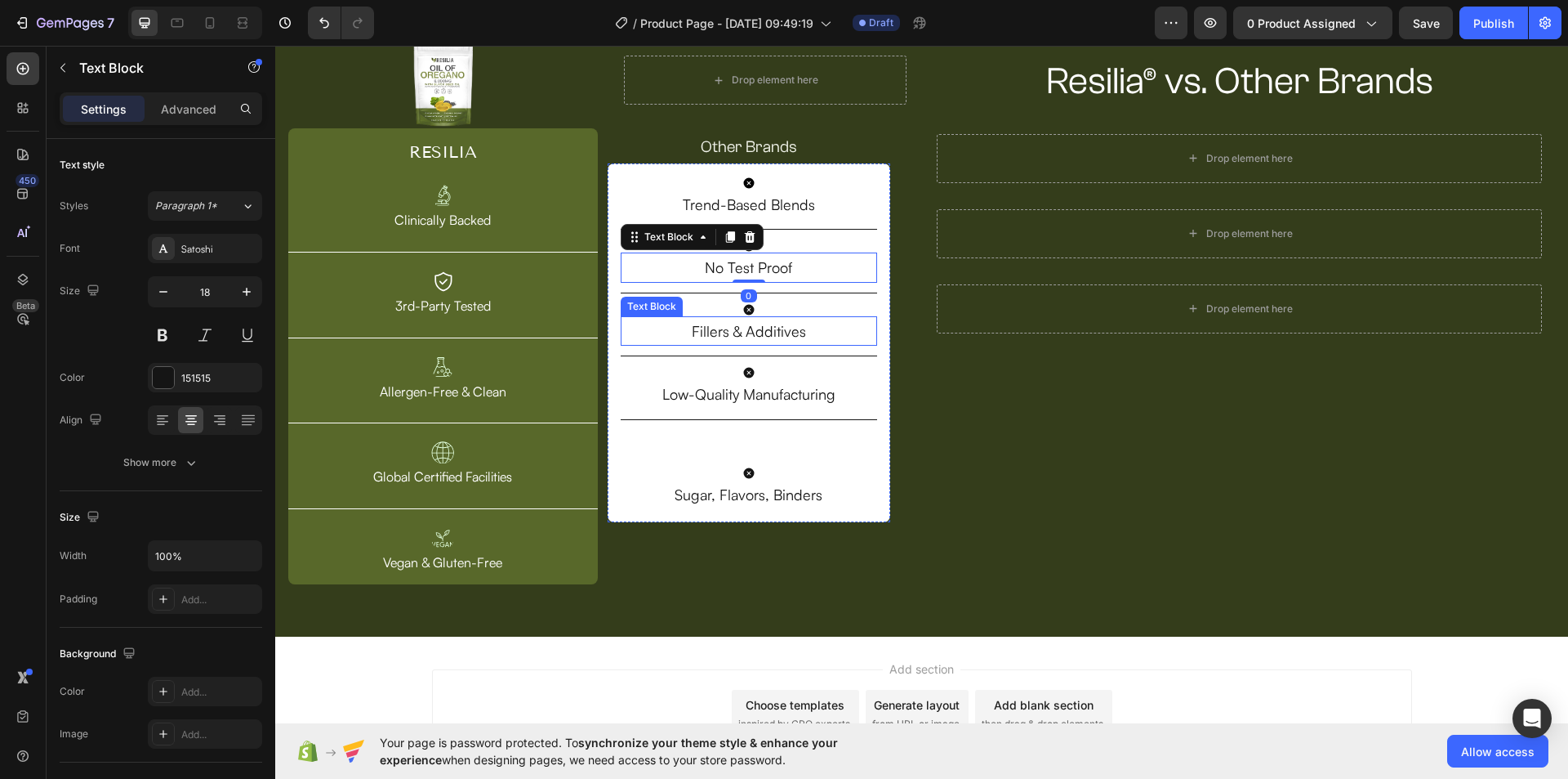
click at [770, 321] on p "Fillers & Additives" at bounding box center [749, 330] width 254 height 26
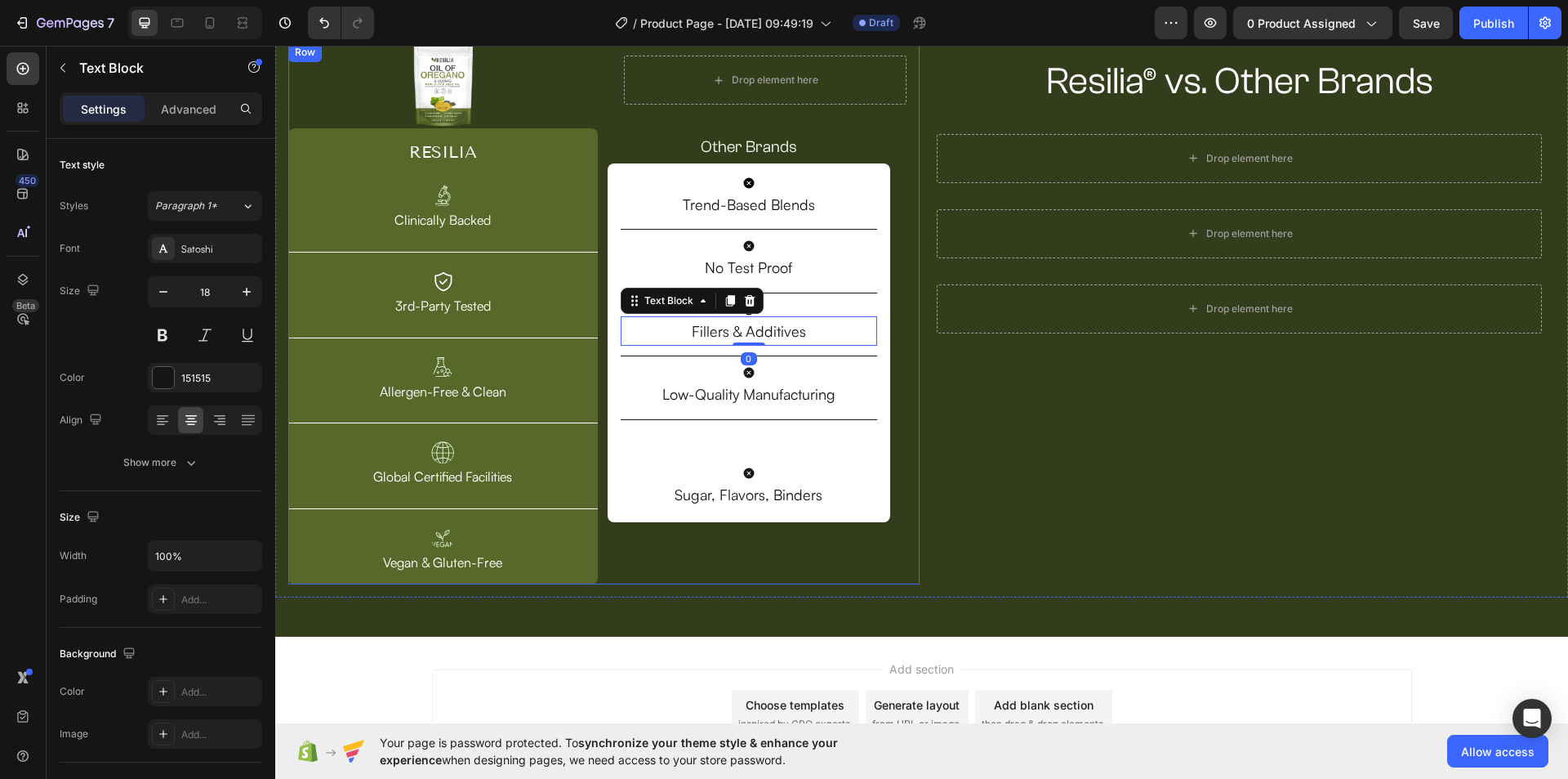
click at [936, 460] on div "Resilia® vs. Other Brands Heading Row Drop element here Row Drop element here R…" at bounding box center [1240, 313] width 632 height 542
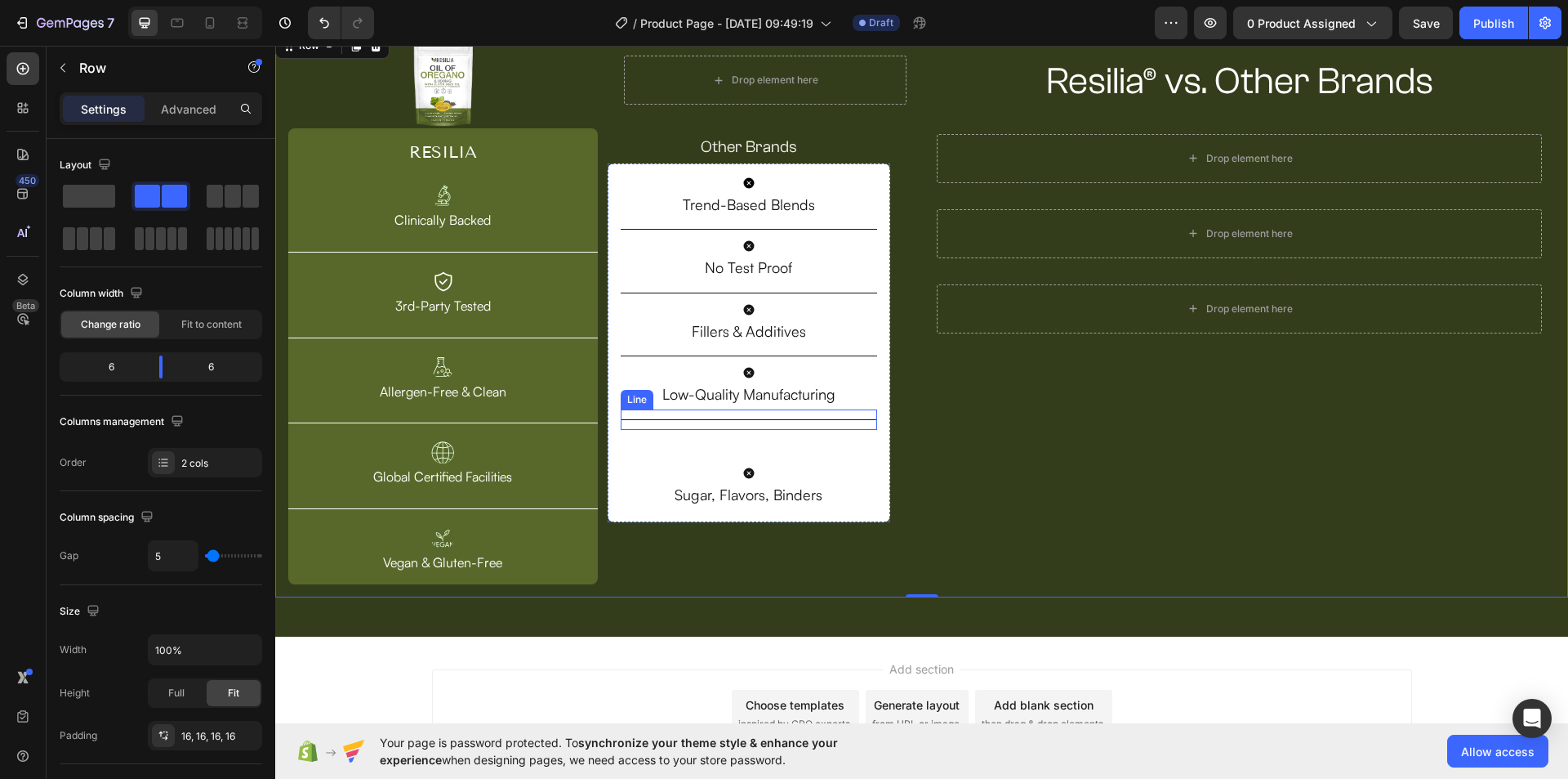
click at [745, 425] on div "Title Line" at bounding box center [749, 419] width 257 height 21
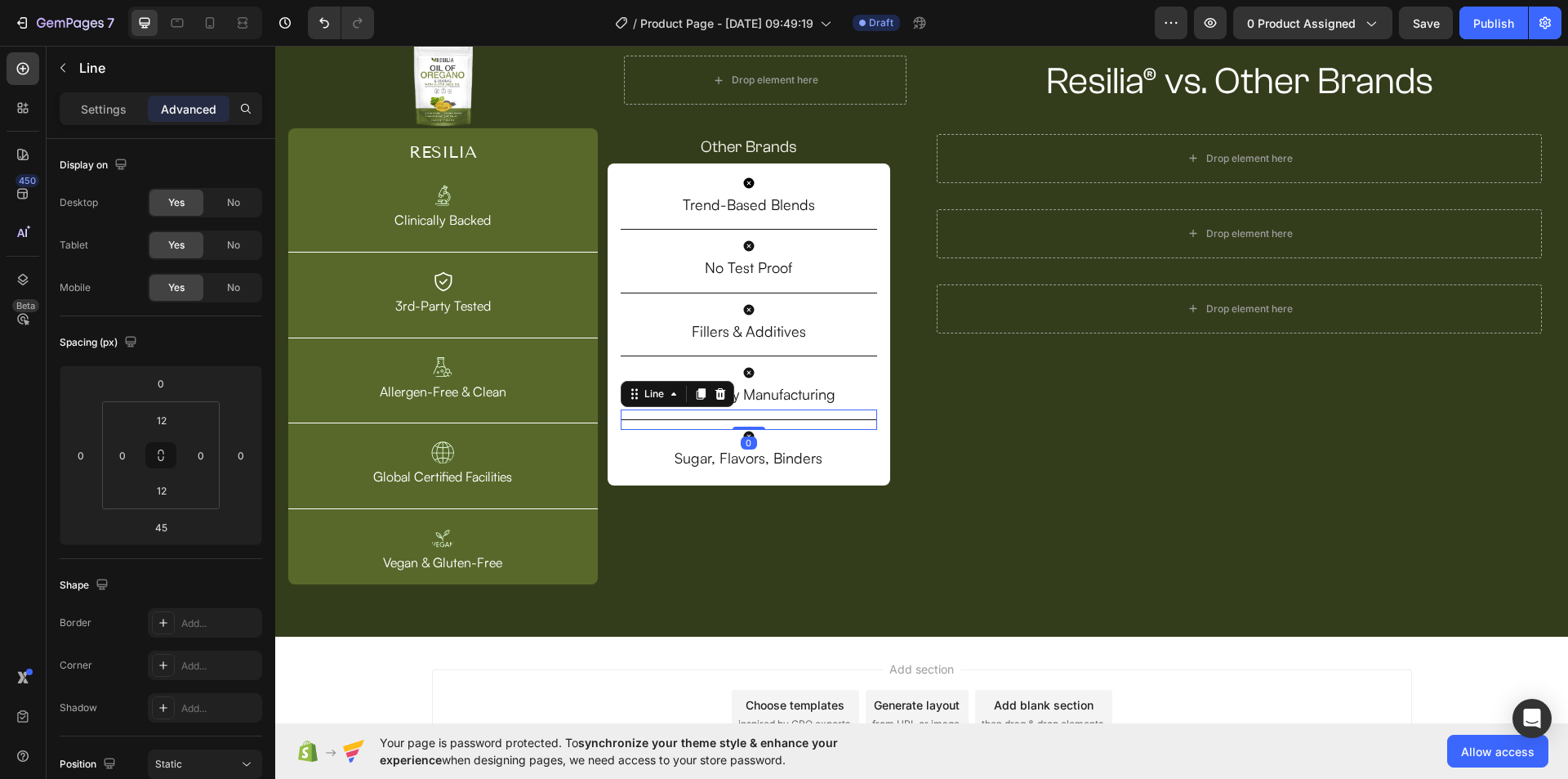
drag, startPoint x: 747, startPoint y: 462, endPoint x: 753, endPoint y: 381, distance: 81.2
click at [753, 381] on div "Icon Trend-Based Blends Text Block Title Line Icon No Test Proof Text Block Tit…" at bounding box center [749, 325] width 257 height 296
type input "0"
click at [1024, 486] on div "Resilia® vs. Other Brands Heading Row Drop element here Row Drop element here R…" at bounding box center [1240, 313] width 632 height 542
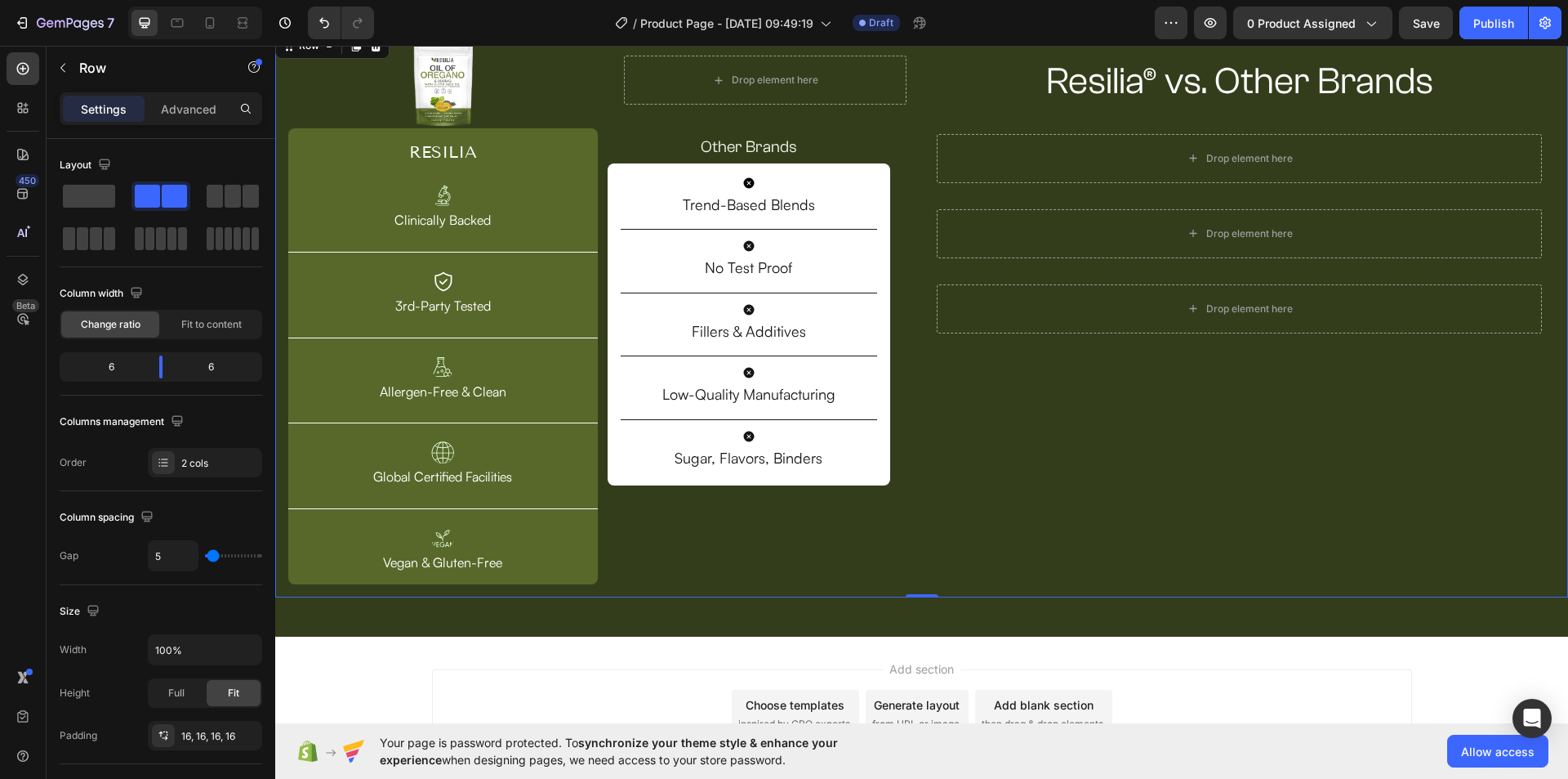
click at [997, 407] on div "Resilia® vs. Other Brands Heading Row Drop element here Row Drop element here R…" at bounding box center [1240, 313] width 632 height 542
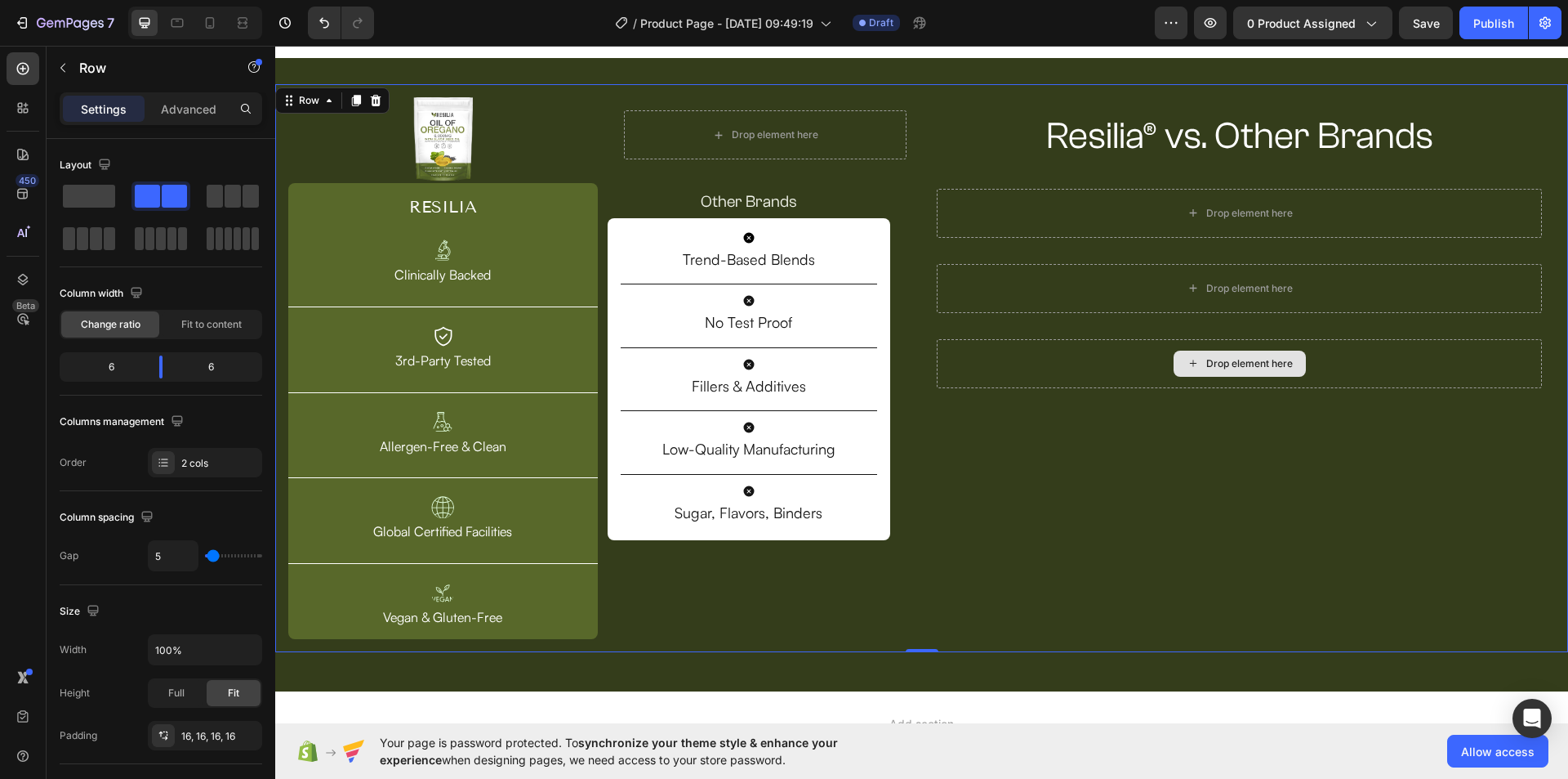
scroll to position [81, 0]
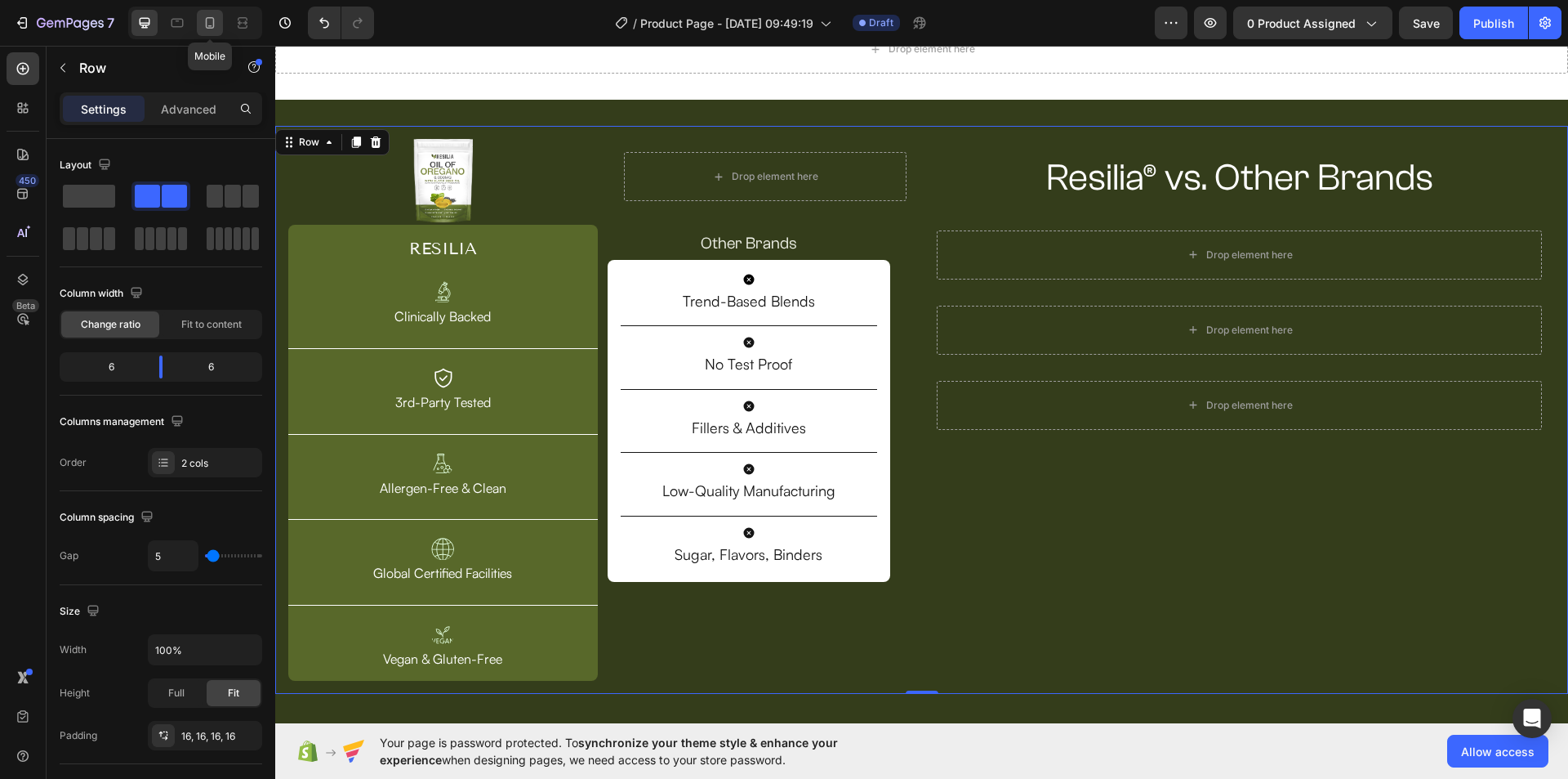
click at [212, 28] on icon at bounding box center [210, 22] width 9 height 12
type input "0"
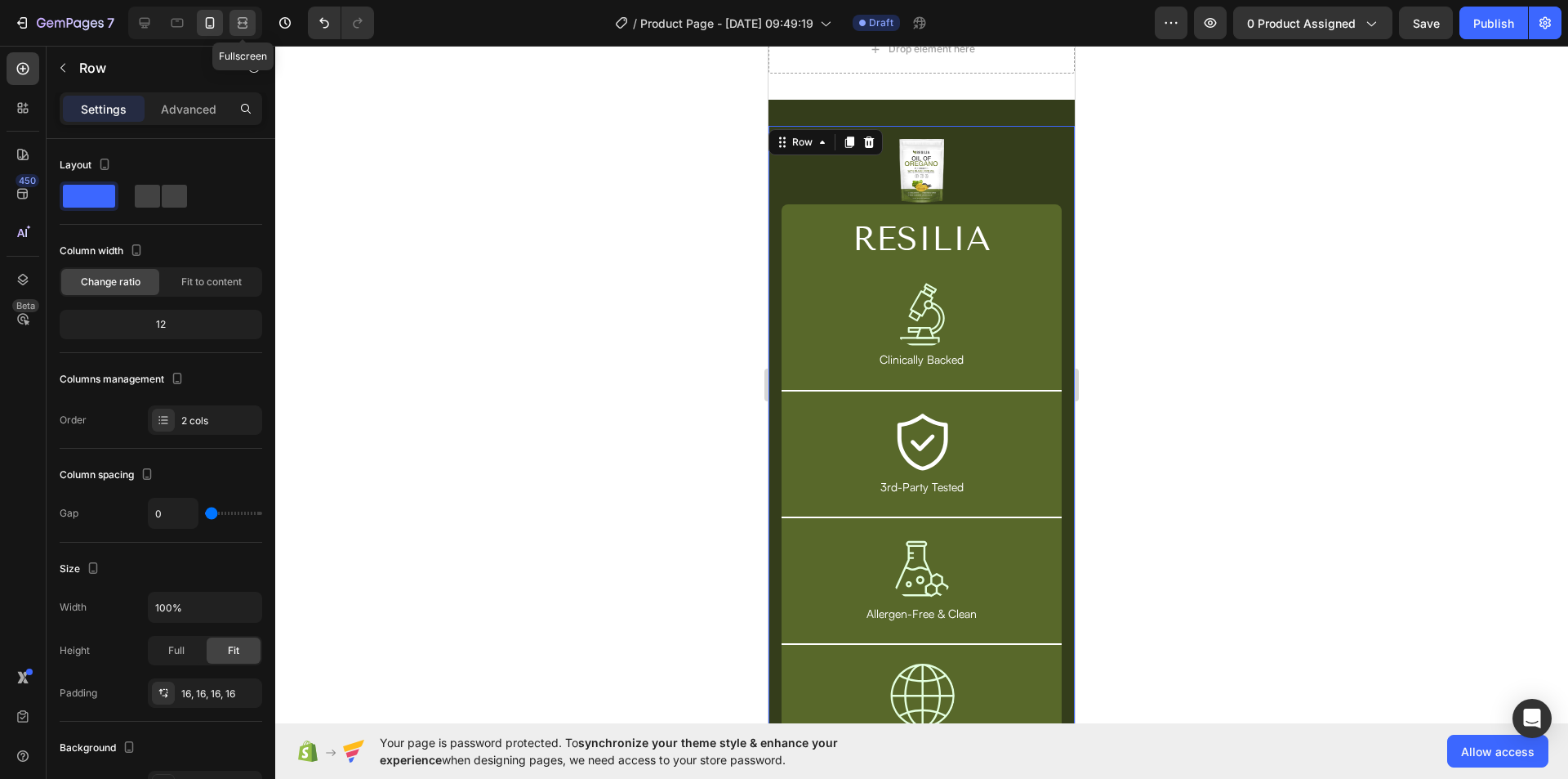
scroll to position [104, 0]
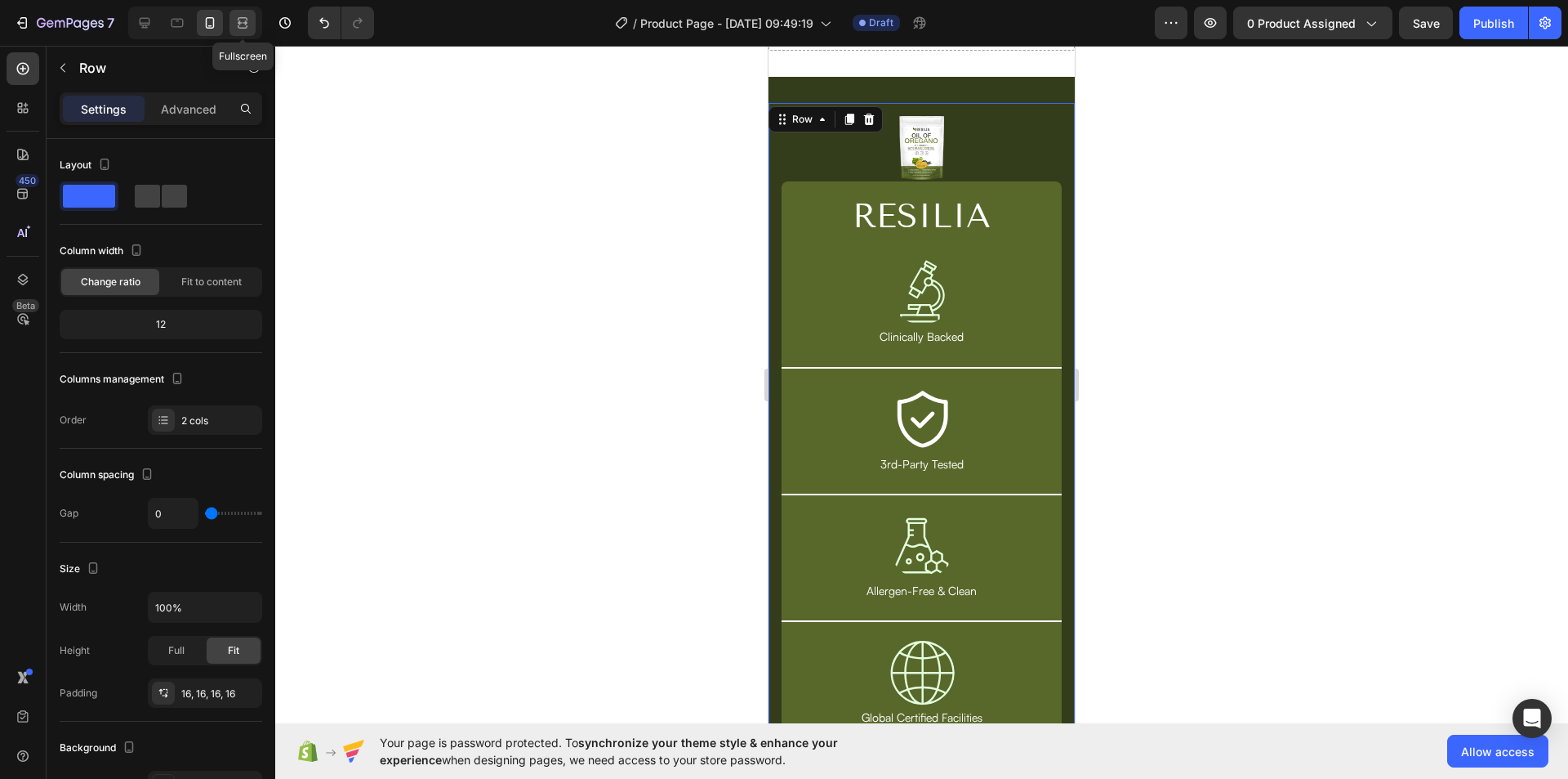
click at [238, 22] on icon at bounding box center [242, 22] width 16 height 16
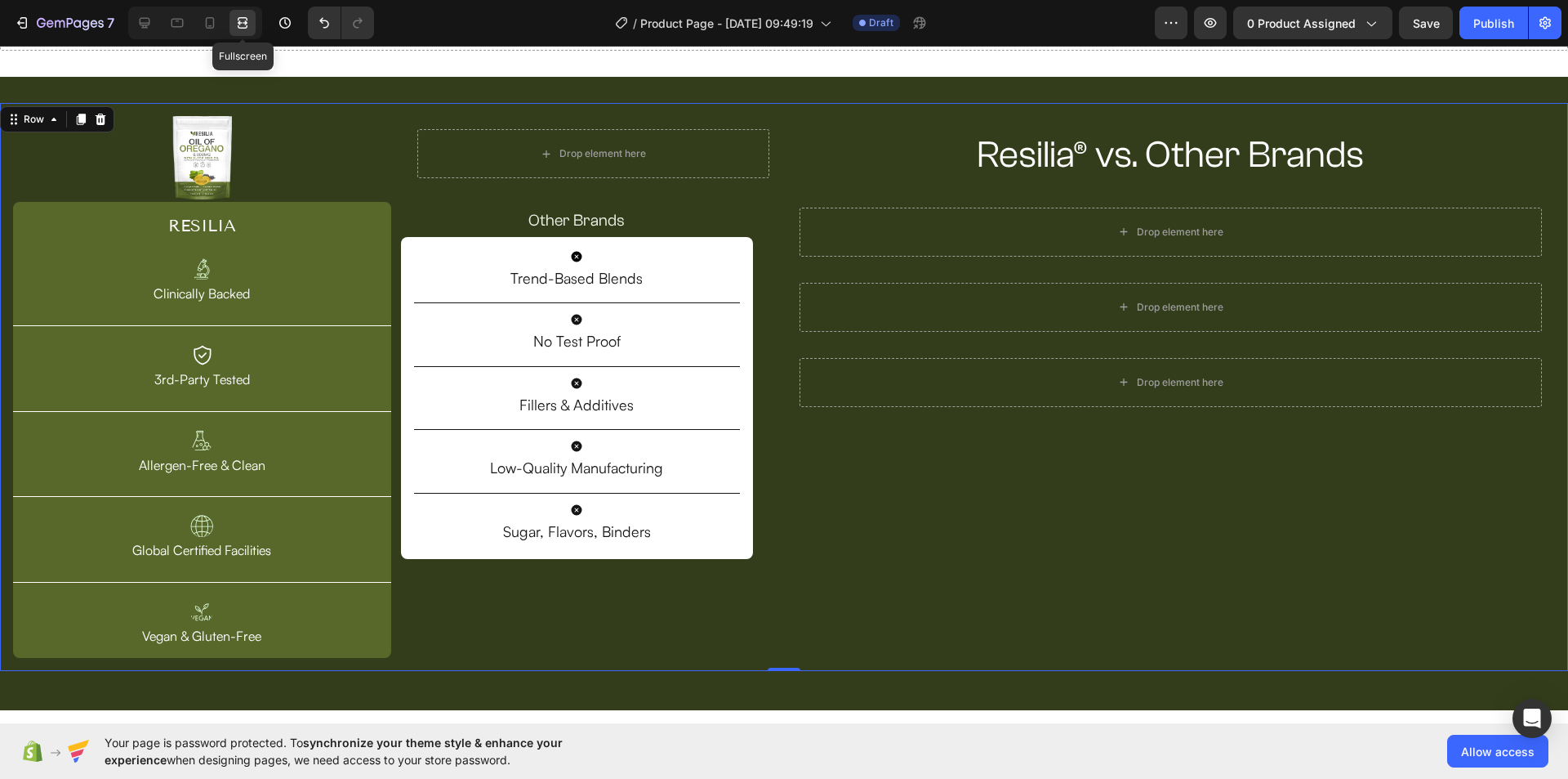
type input "5"
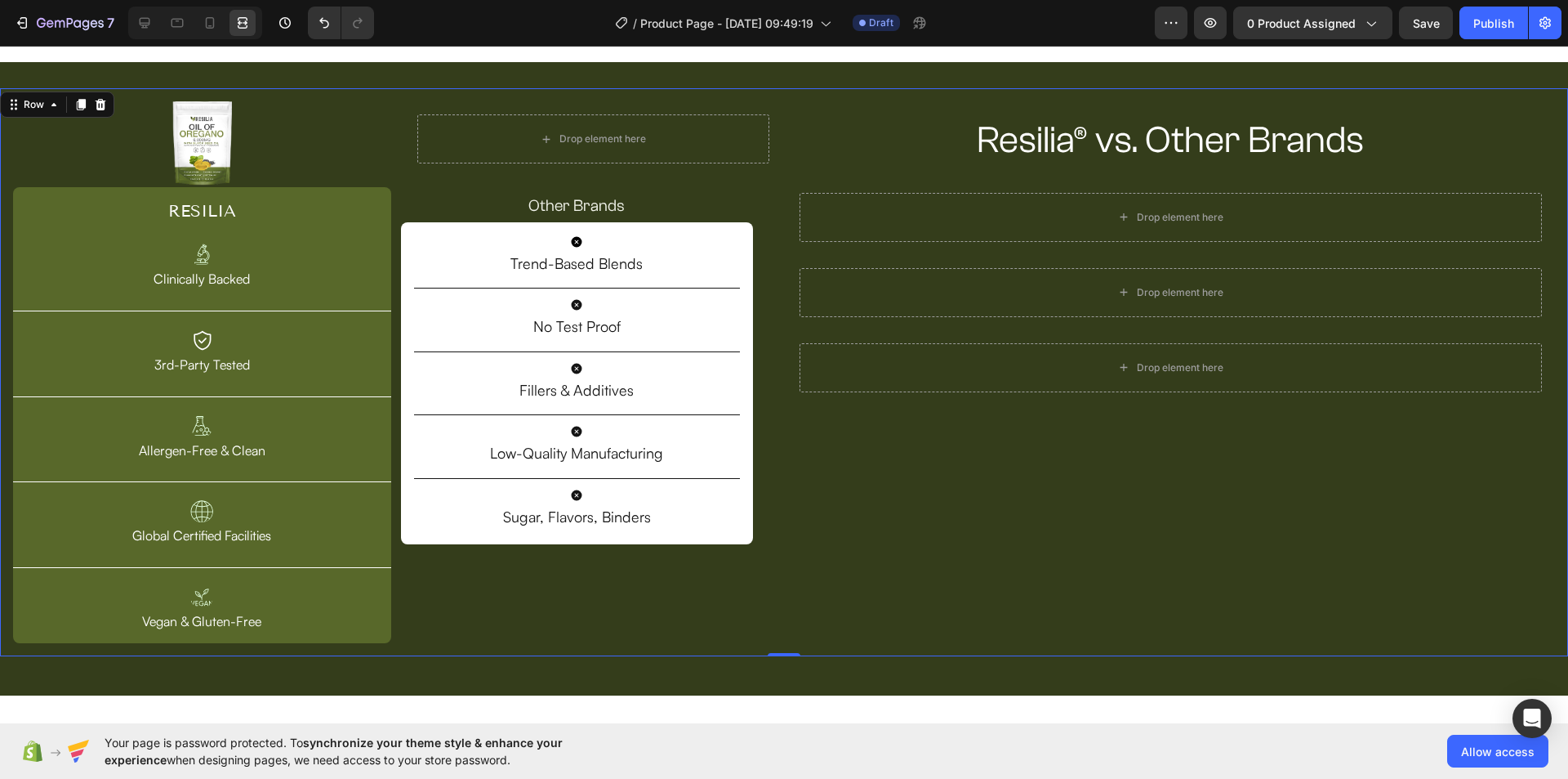
scroll to position [104, 0]
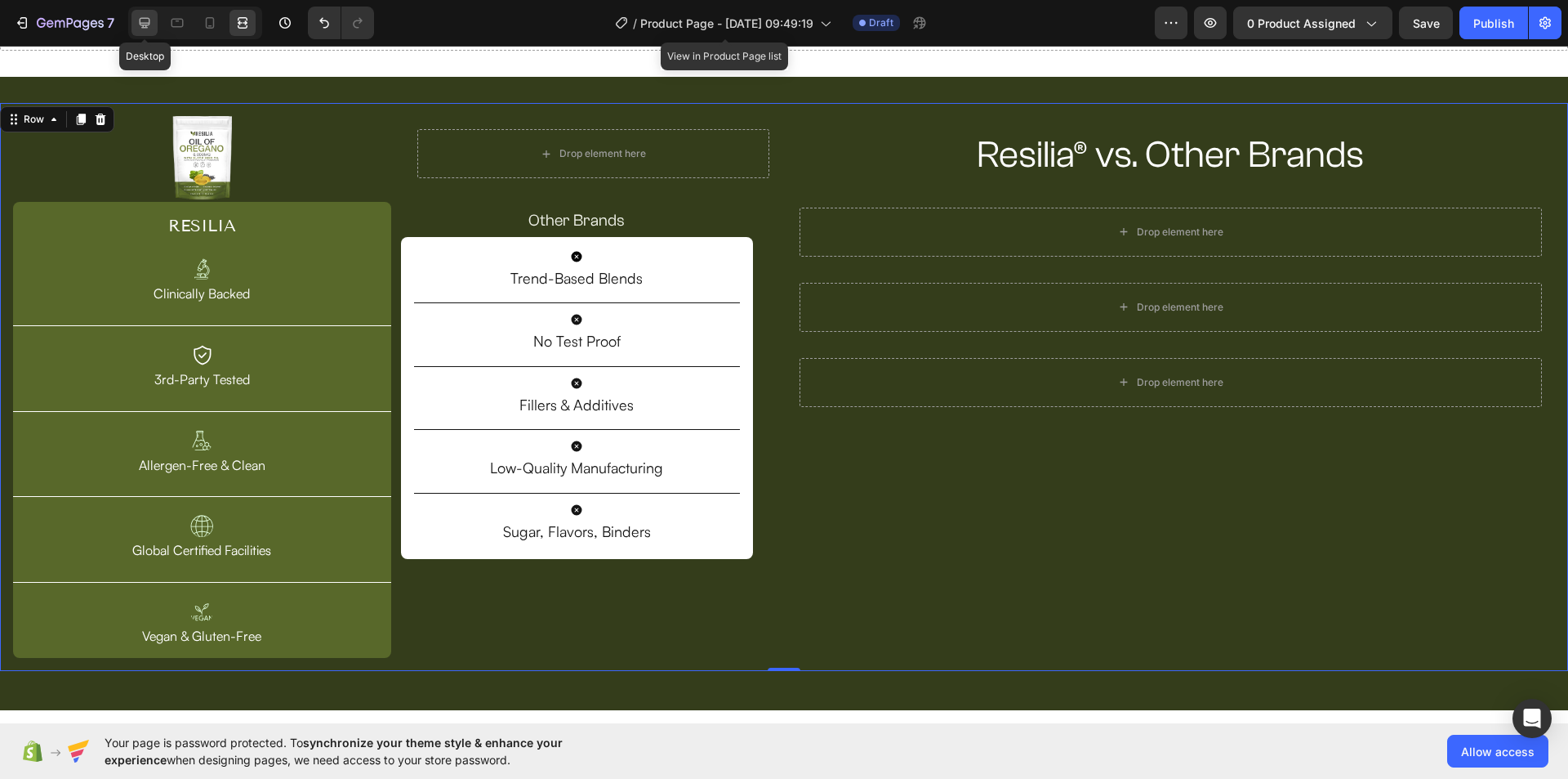
click at [152, 29] on div at bounding box center [144, 22] width 26 height 26
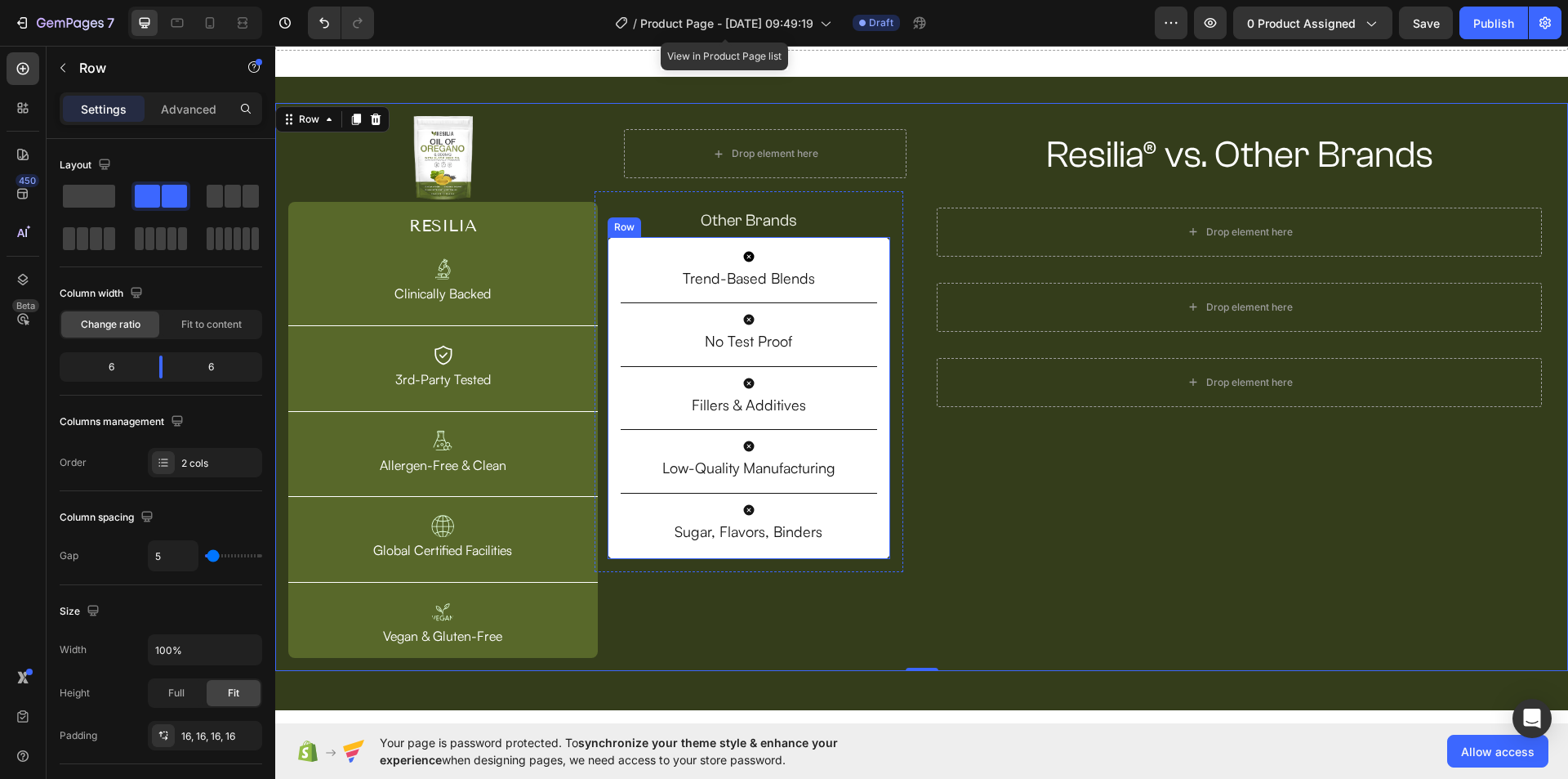
click at [876, 273] on div "Icon Trend-Based Blends Text Block Title Line Icon No Test Proof Text Block Tit…" at bounding box center [749, 398] width 283 height 322
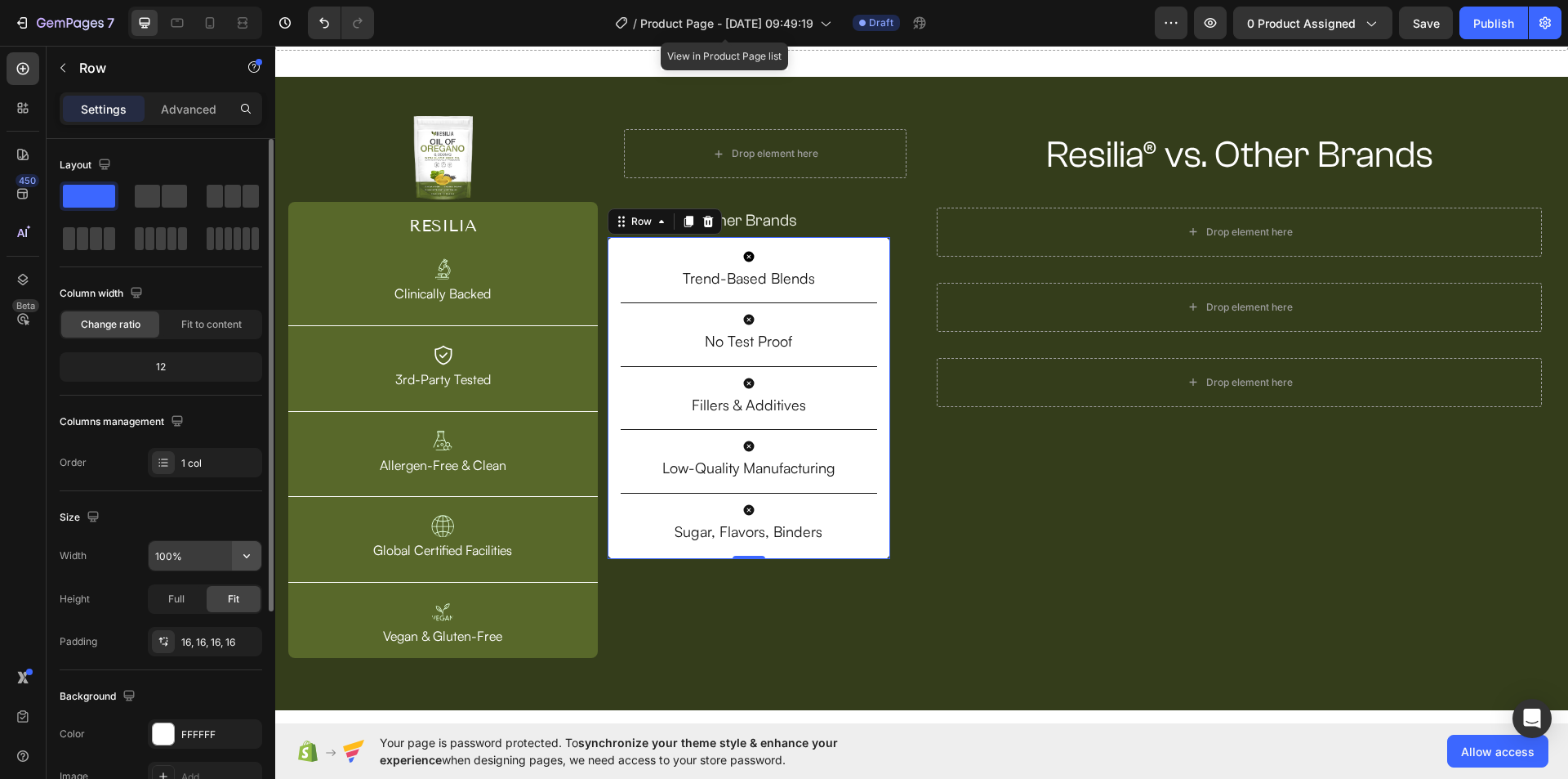
click at [248, 551] on icon "button" at bounding box center [247, 556] width 16 height 16
click at [163, 551] on input "100%" at bounding box center [205, 556] width 113 height 30
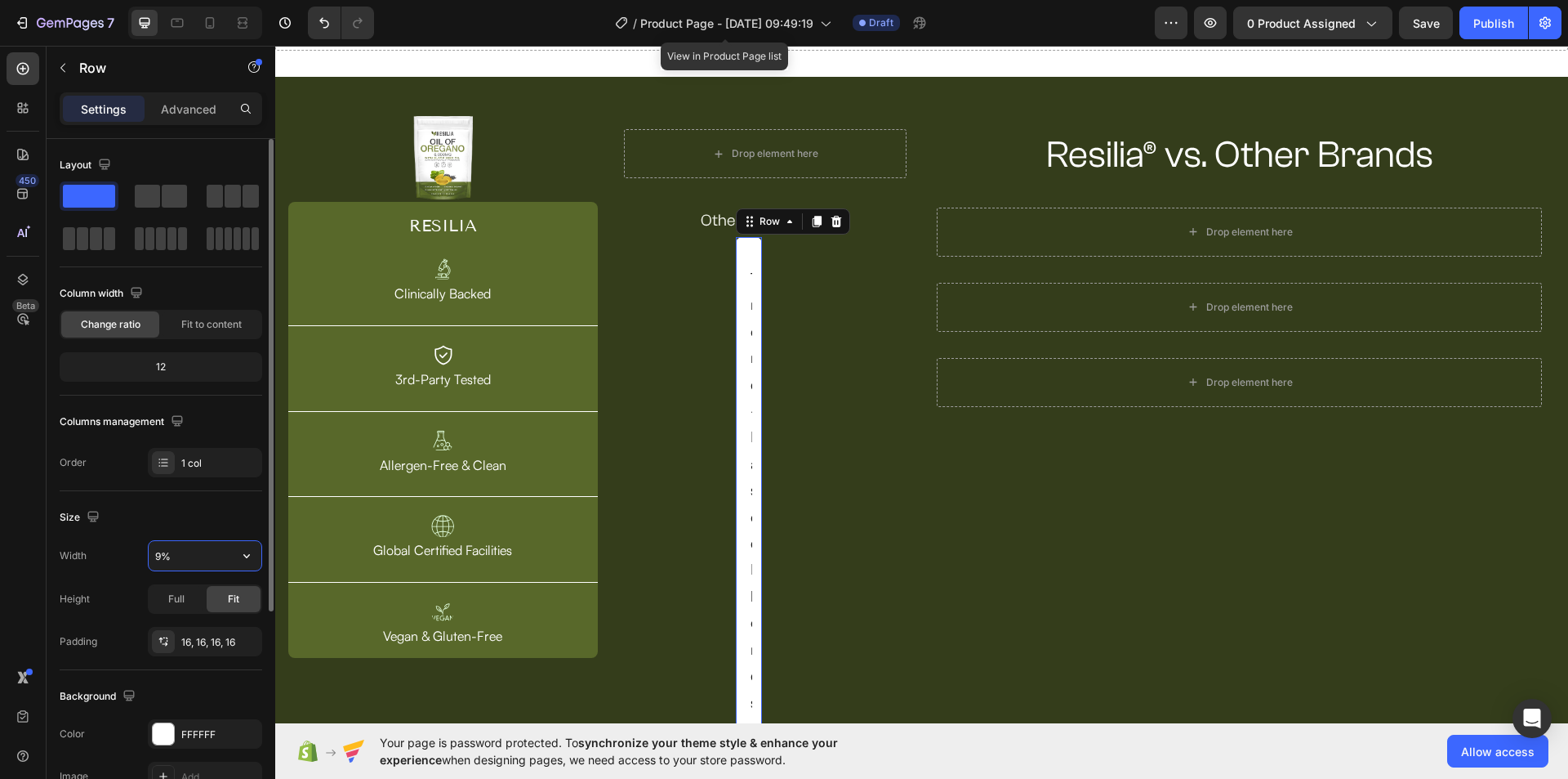
type input "90%"
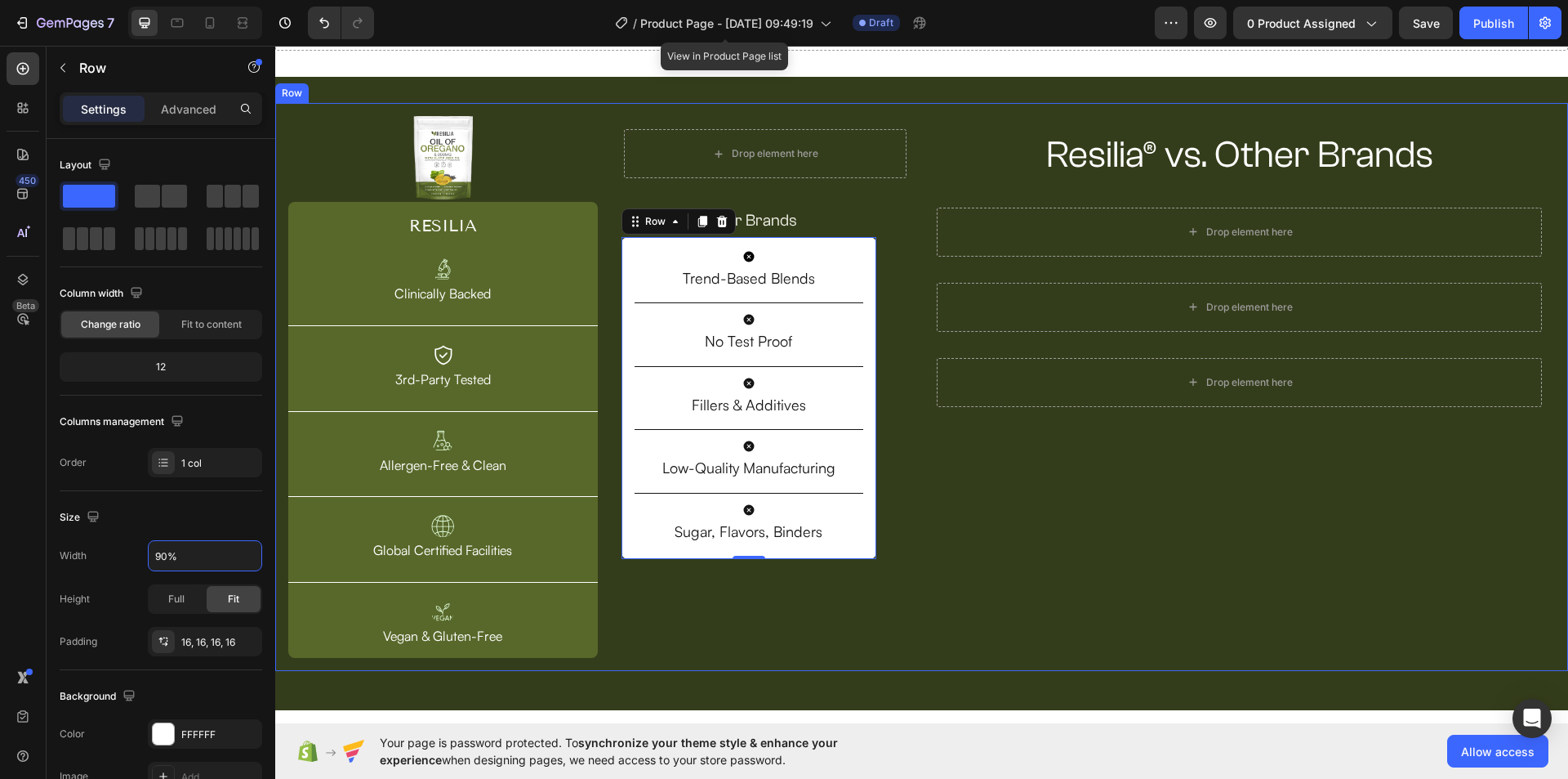
click at [1011, 567] on div "Resilia® vs. Other Brands Heading Row Drop element here Row Drop element here R…" at bounding box center [1240, 387] width 632 height 542
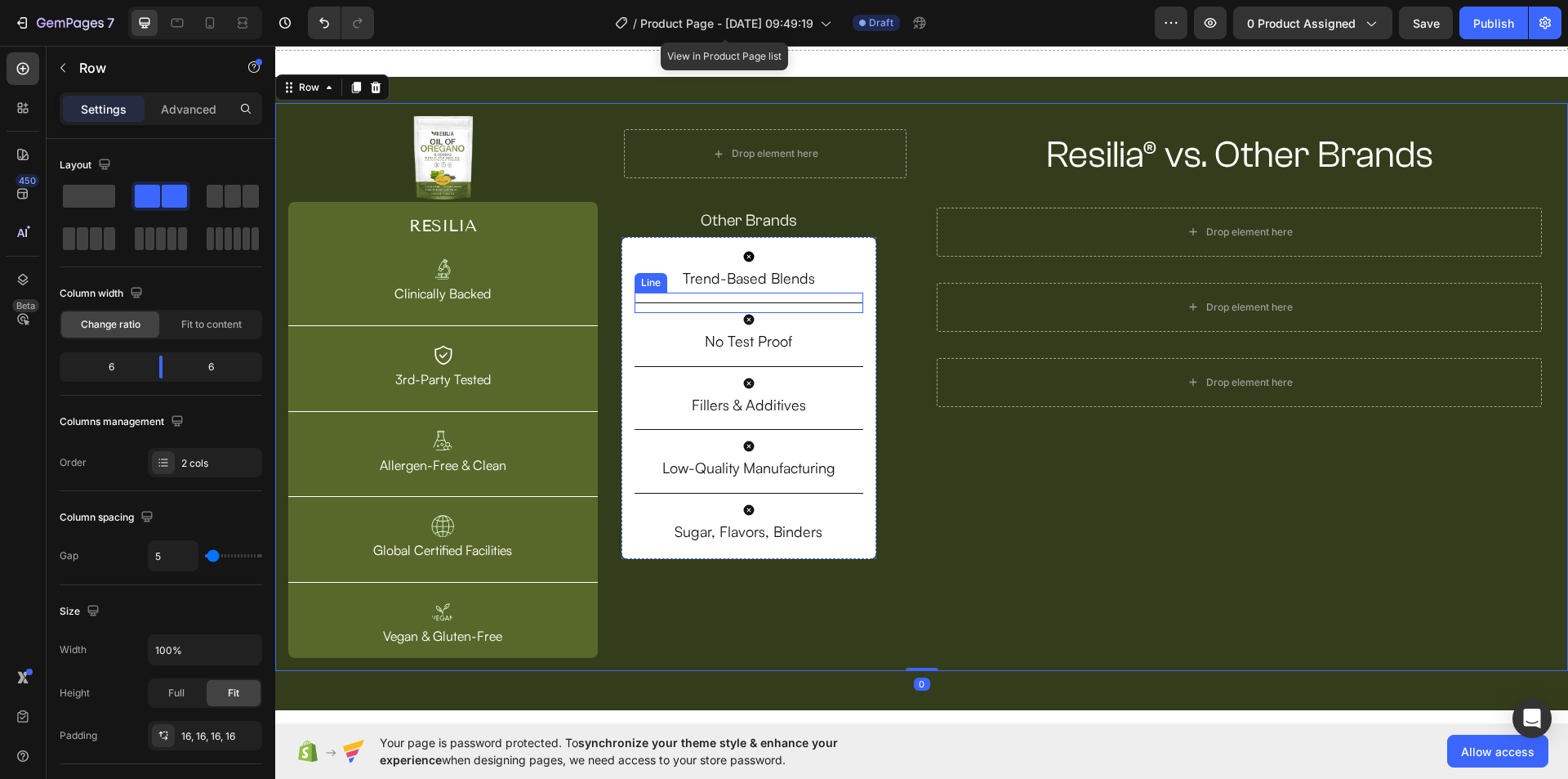
click at [838, 305] on div "Title Line" at bounding box center [748, 302] width 229 height 21
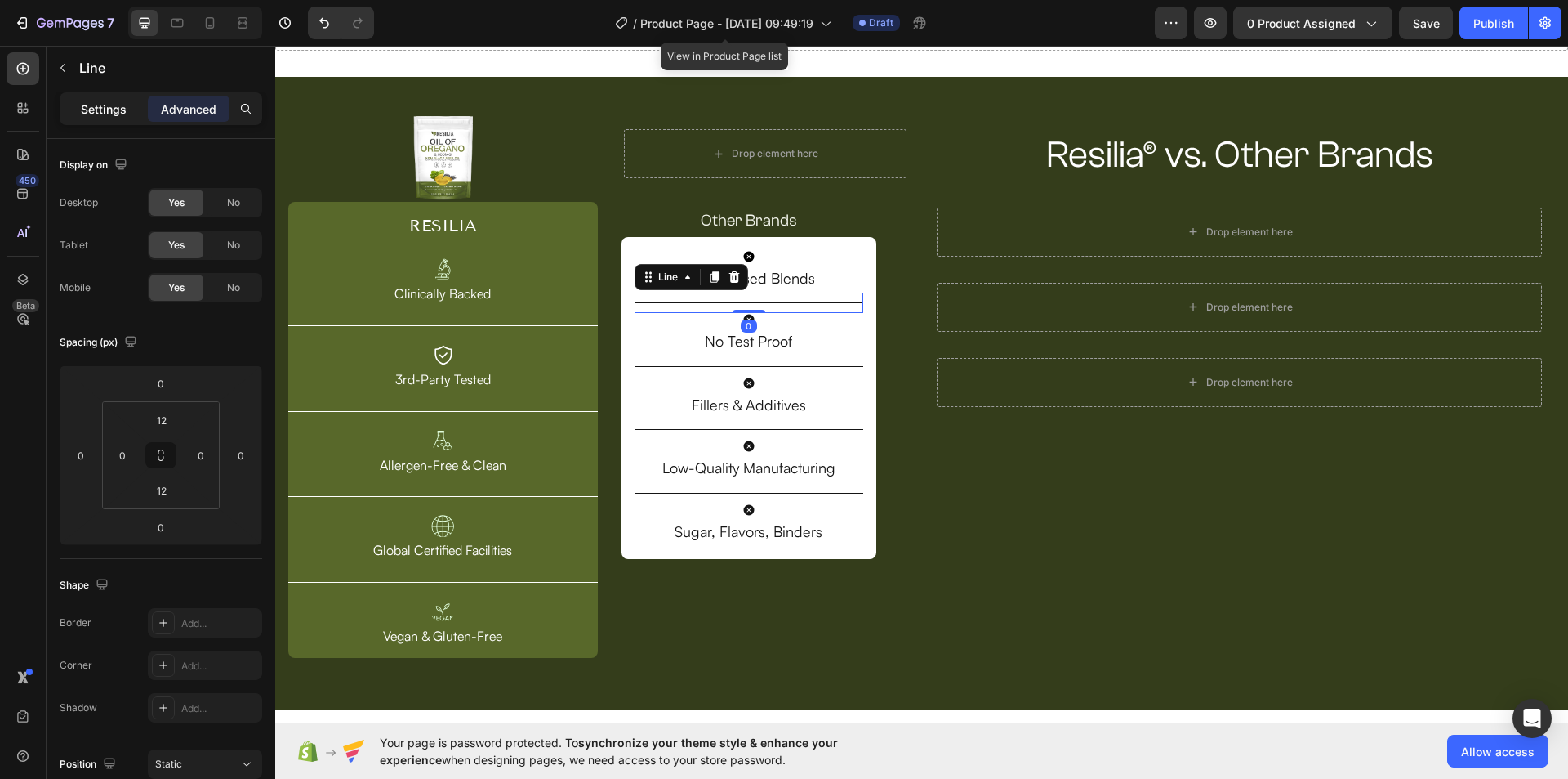
click at [116, 114] on p "Settings" at bounding box center [103, 109] width 46 height 17
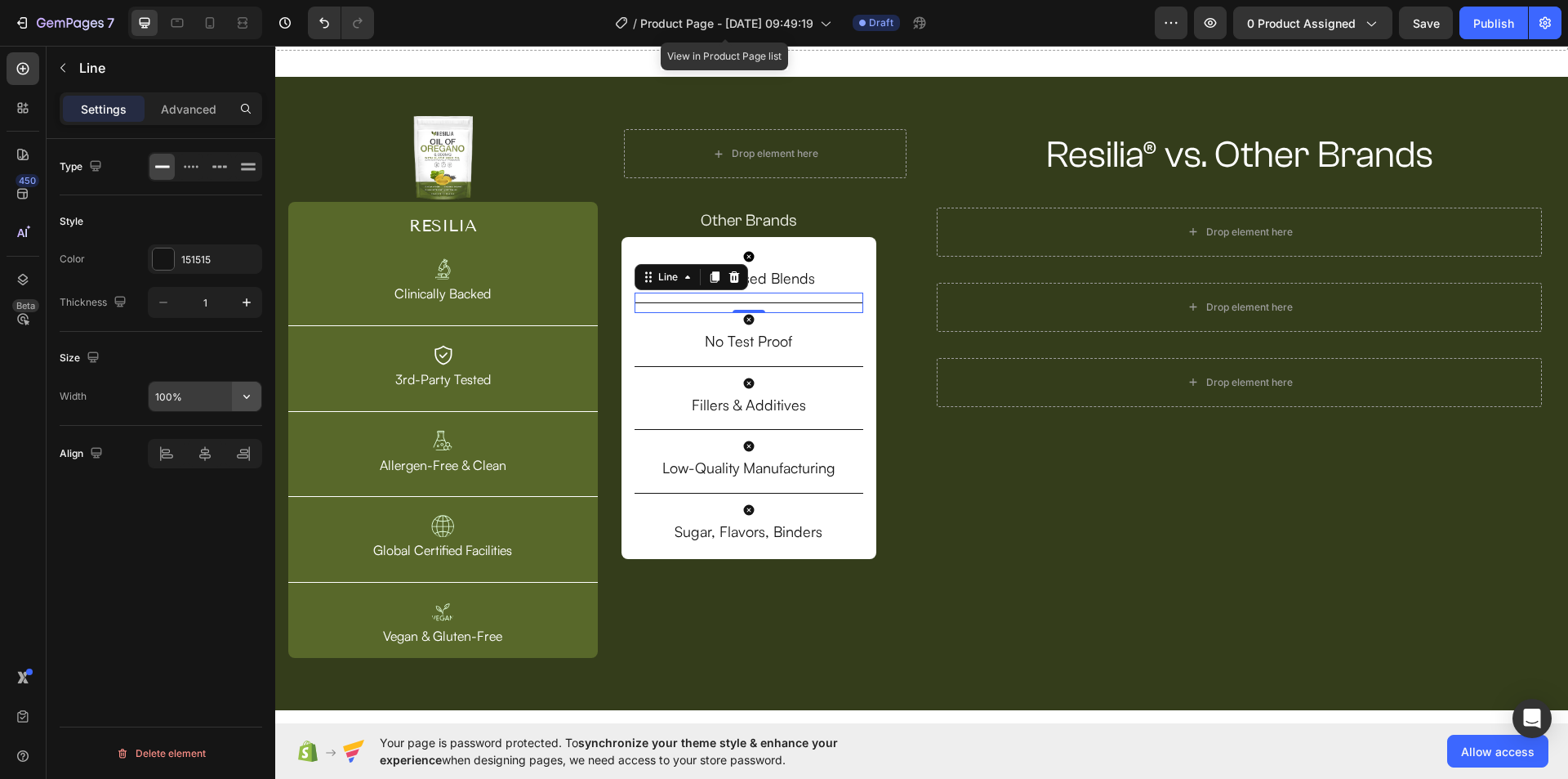
click at [246, 398] on icon "button" at bounding box center [247, 396] width 16 height 16
click at [160, 394] on input "100%" at bounding box center [205, 396] width 113 height 30
click at [240, 394] on icon "button" at bounding box center [247, 396] width 16 height 16
click at [228, 435] on span "100%" at bounding box center [234, 438] width 27 height 14
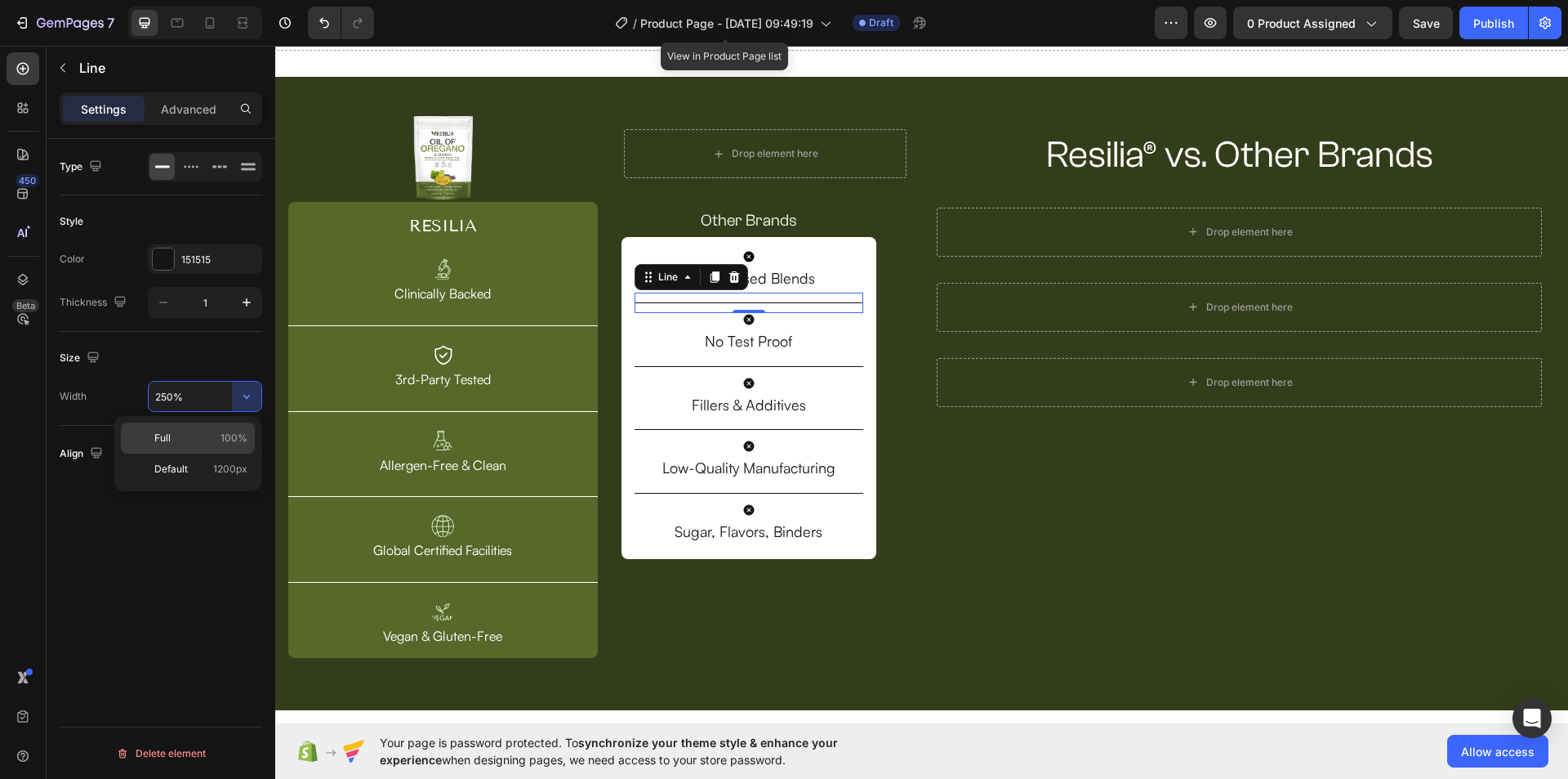
type input "100%"
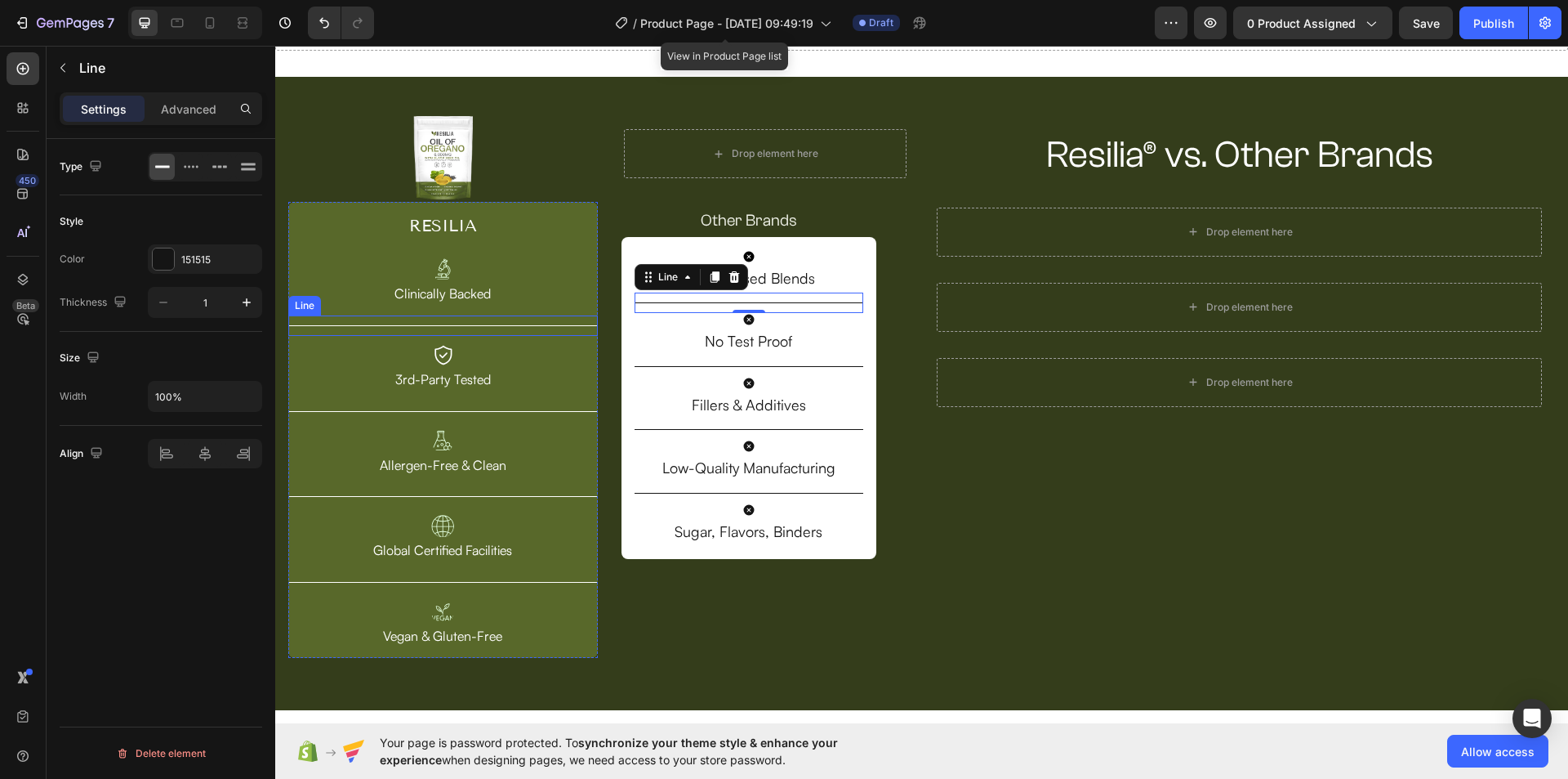
click at [501, 328] on div "Title Line" at bounding box center [442, 325] width 309 height 21
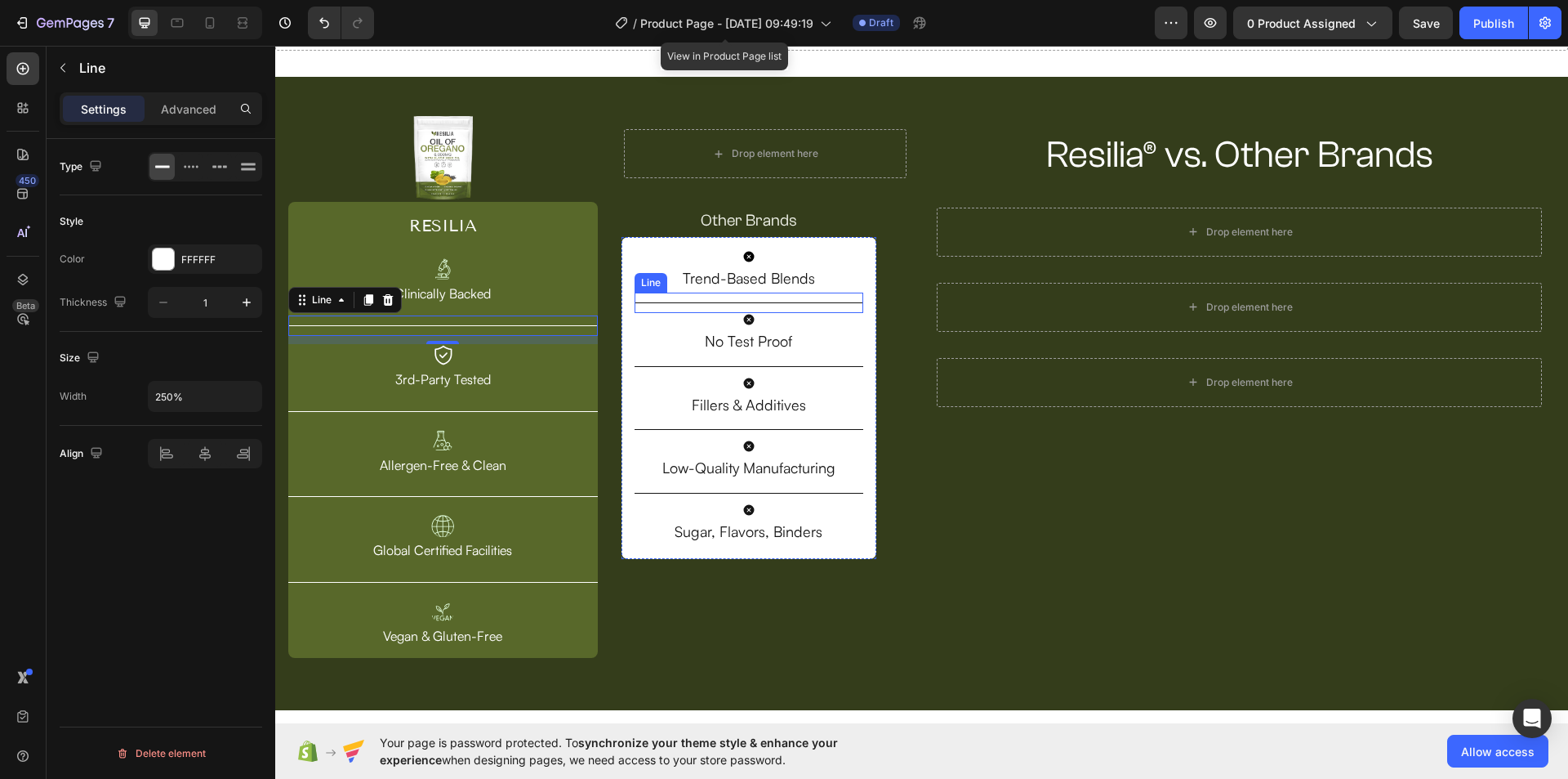
click at [720, 297] on div "Title Line" at bounding box center [748, 302] width 229 height 21
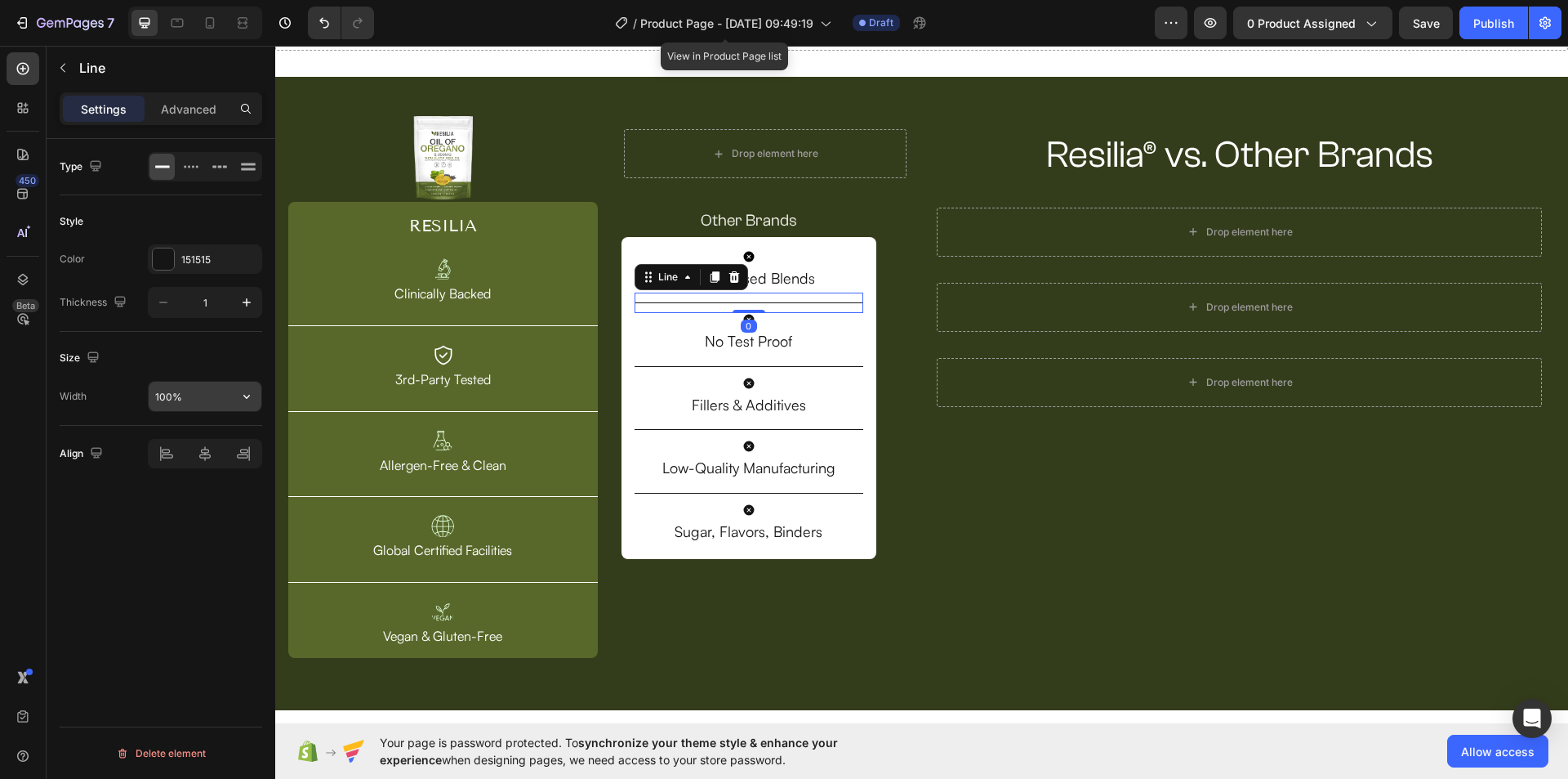
click at [204, 396] on input "100%" at bounding box center [205, 396] width 113 height 30
drag, startPoint x: 204, startPoint y: 396, endPoint x: 204, endPoint y: 366, distance: 30.0
click at [201, 397] on input "100%" at bounding box center [205, 396] width 113 height 30
click at [151, 389] on input "100%" at bounding box center [205, 396] width 113 height 30
drag, startPoint x: 173, startPoint y: 394, endPoint x: 152, endPoint y: 397, distance: 21.2
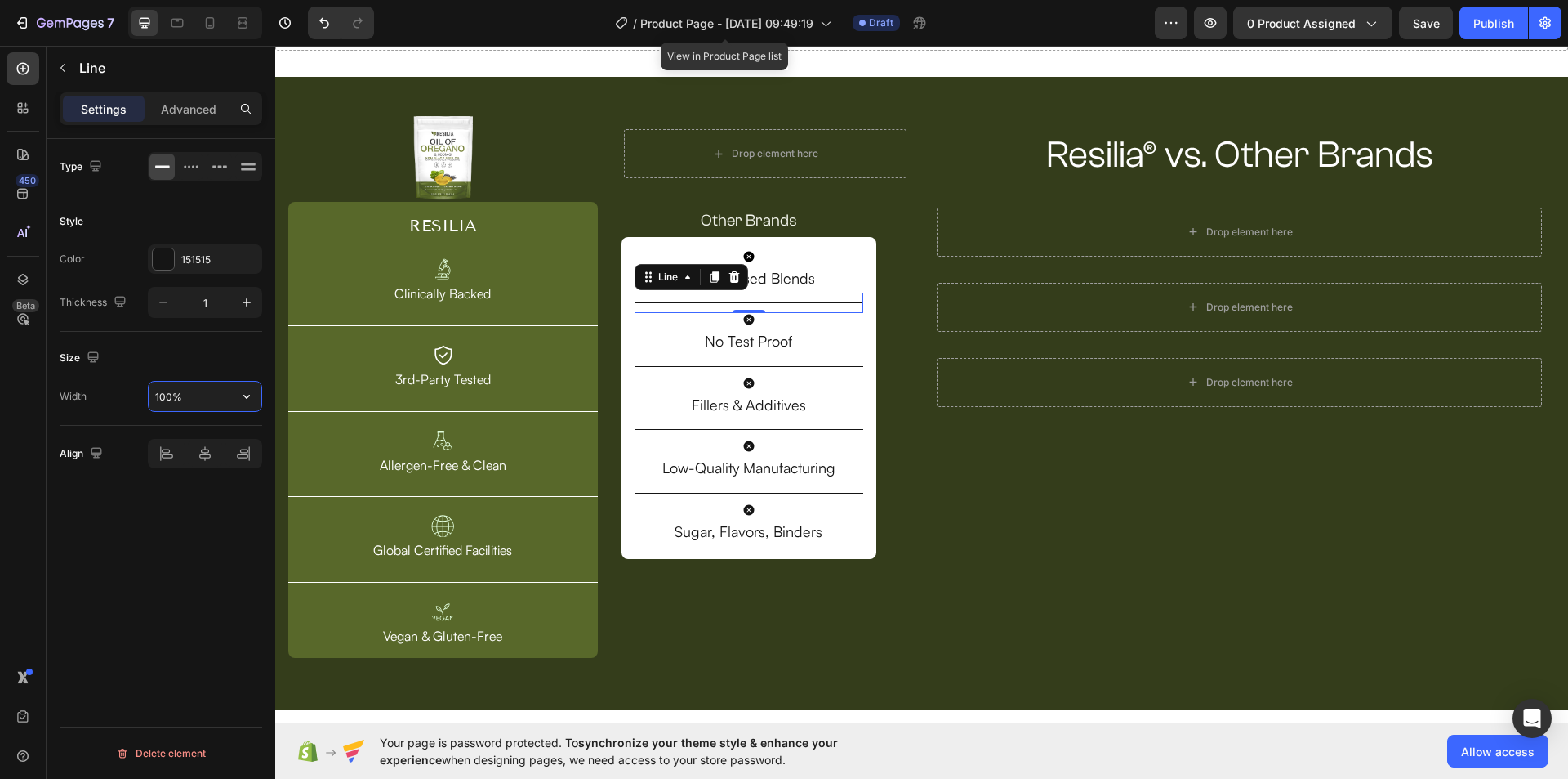
click at [152, 397] on input "100%" at bounding box center [205, 396] width 113 height 30
type input "250%"
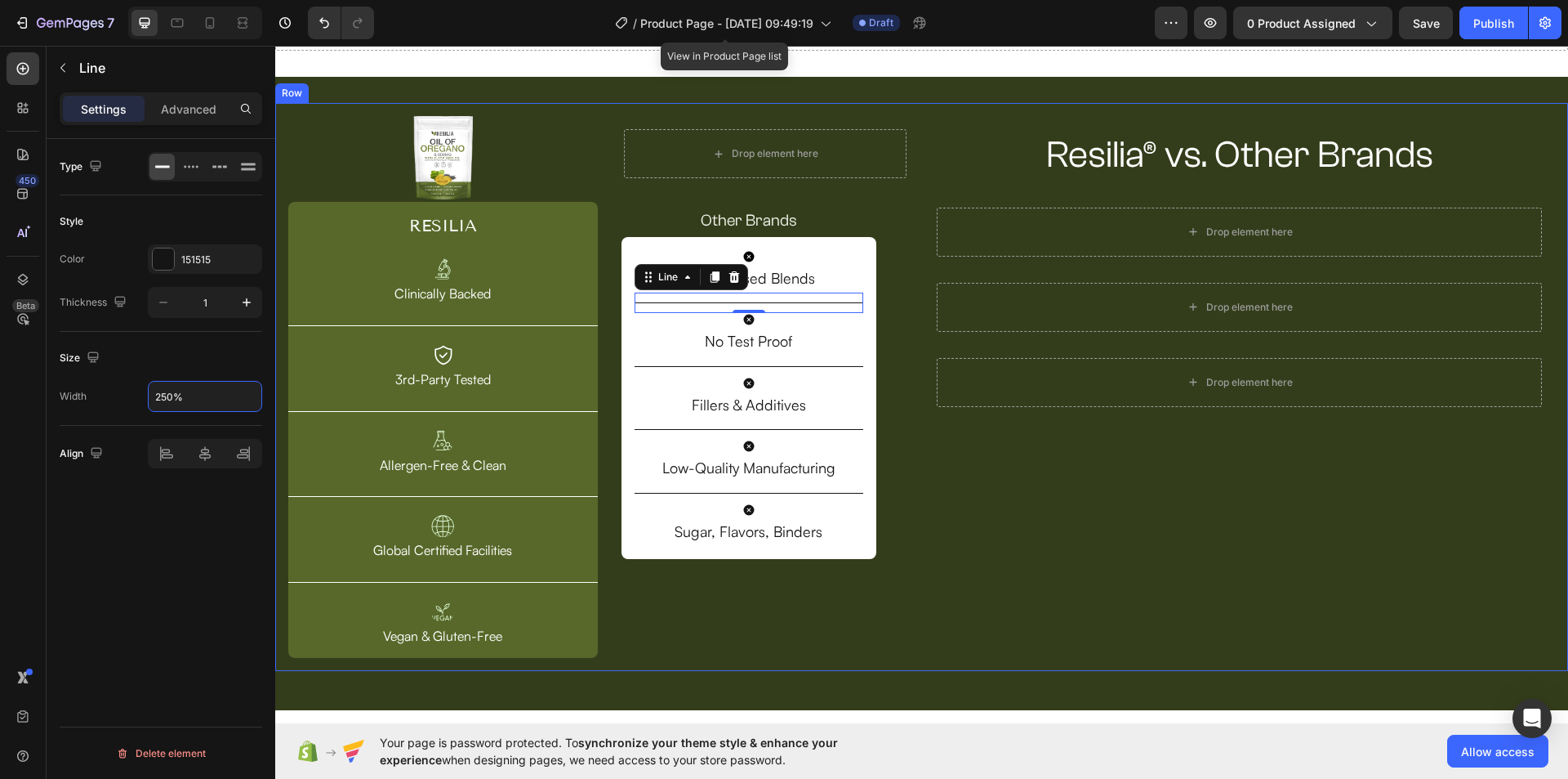
click at [1008, 484] on div "Resilia® vs. Other Brands Heading Row Drop element here Row Drop element here R…" at bounding box center [1240, 387] width 632 height 542
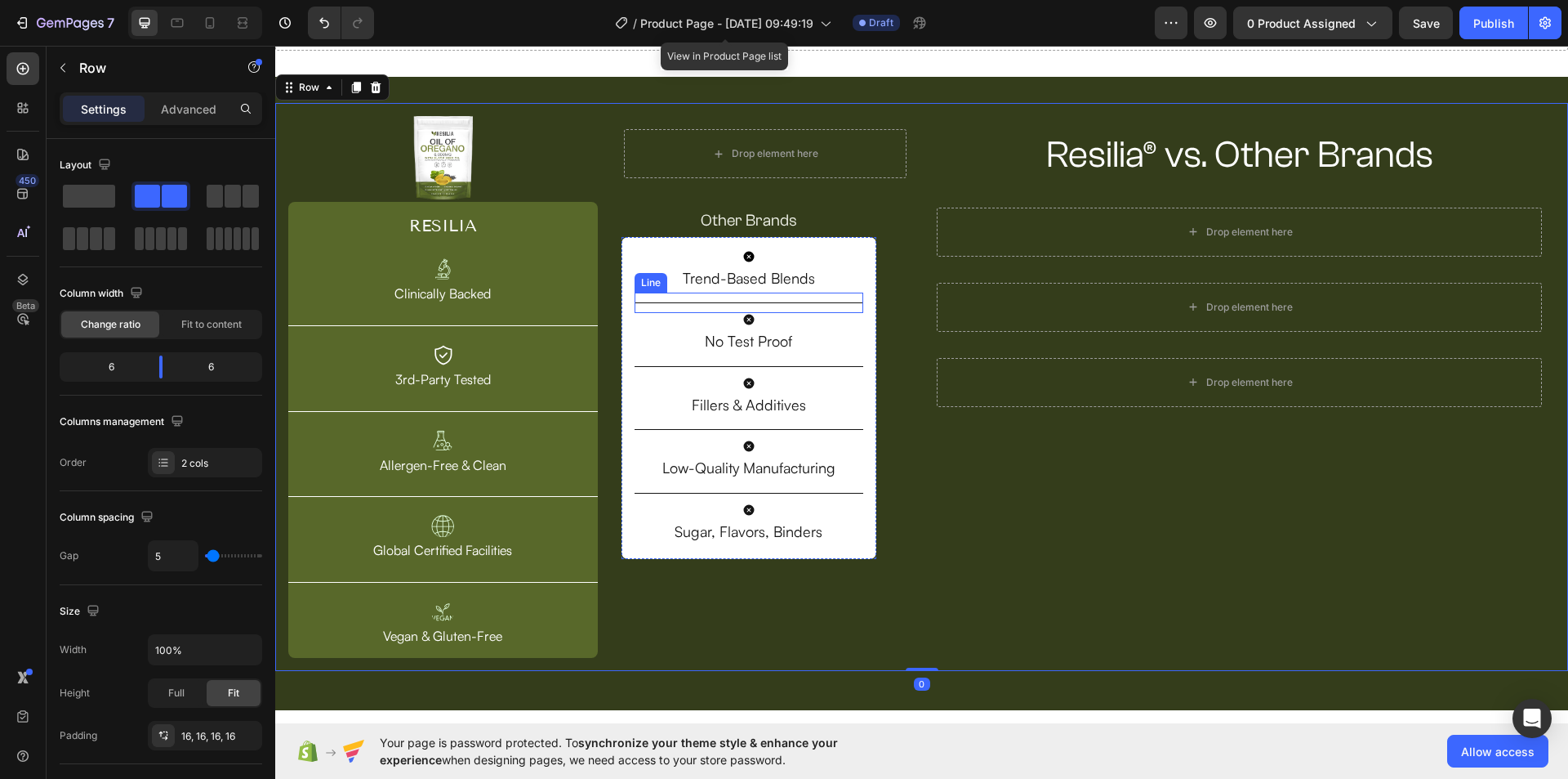
click at [825, 304] on div "Title Line" at bounding box center [748, 302] width 229 height 21
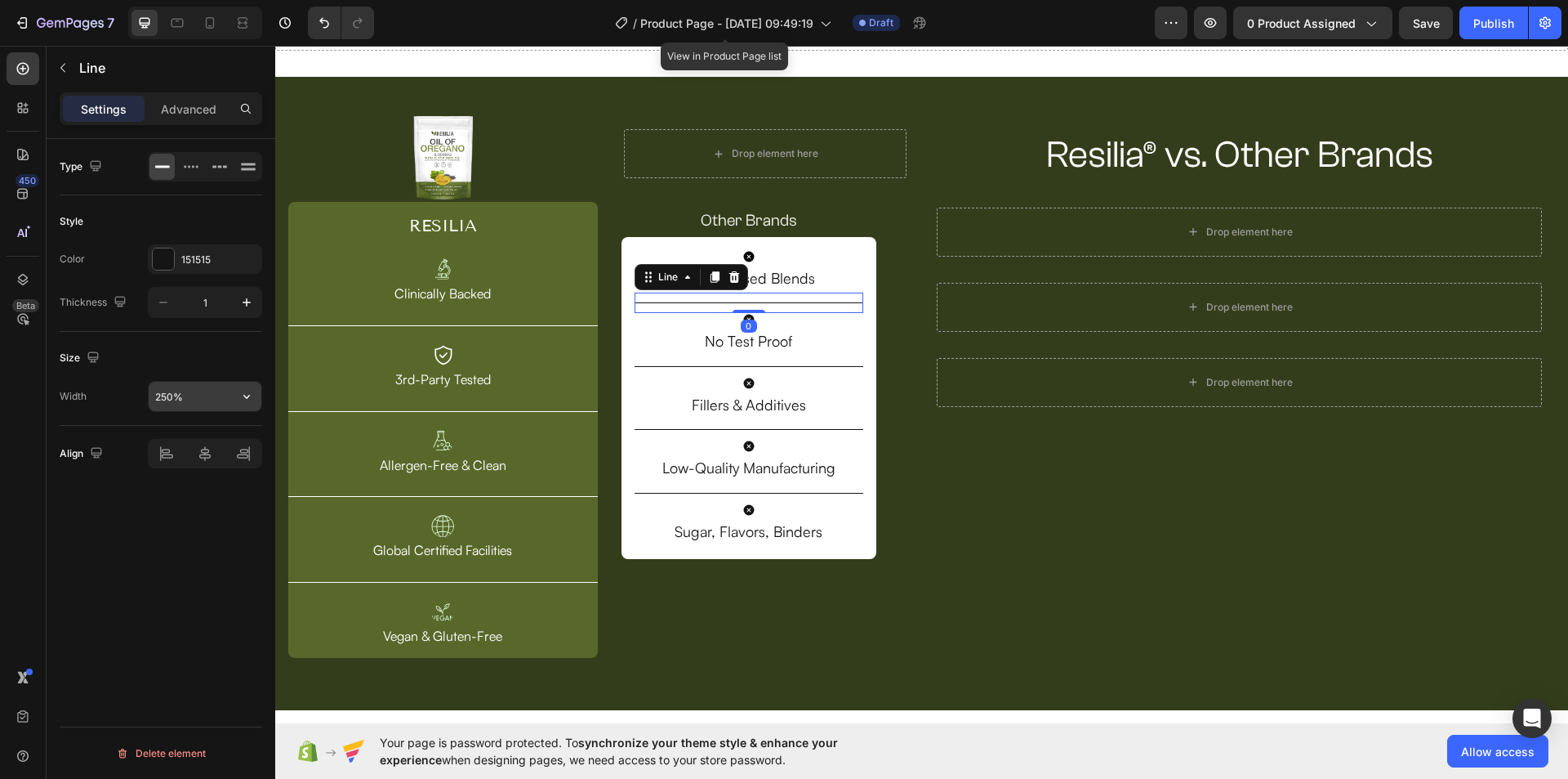
click at [179, 395] on input "250%" at bounding box center [205, 396] width 113 height 30
click at [193, 397] on input "250%" at bounding box center [205, 396] width 113 height 30
click at [220, 397] on input "250%" at bounding box center [205, 396] width 113 height 30
click at [241, 397] on icon "button" at bounding box center [247, 396] width 16 height 16
click at [243, 442] on span "100%" at bounding box center [234, 438] width 27 height 14
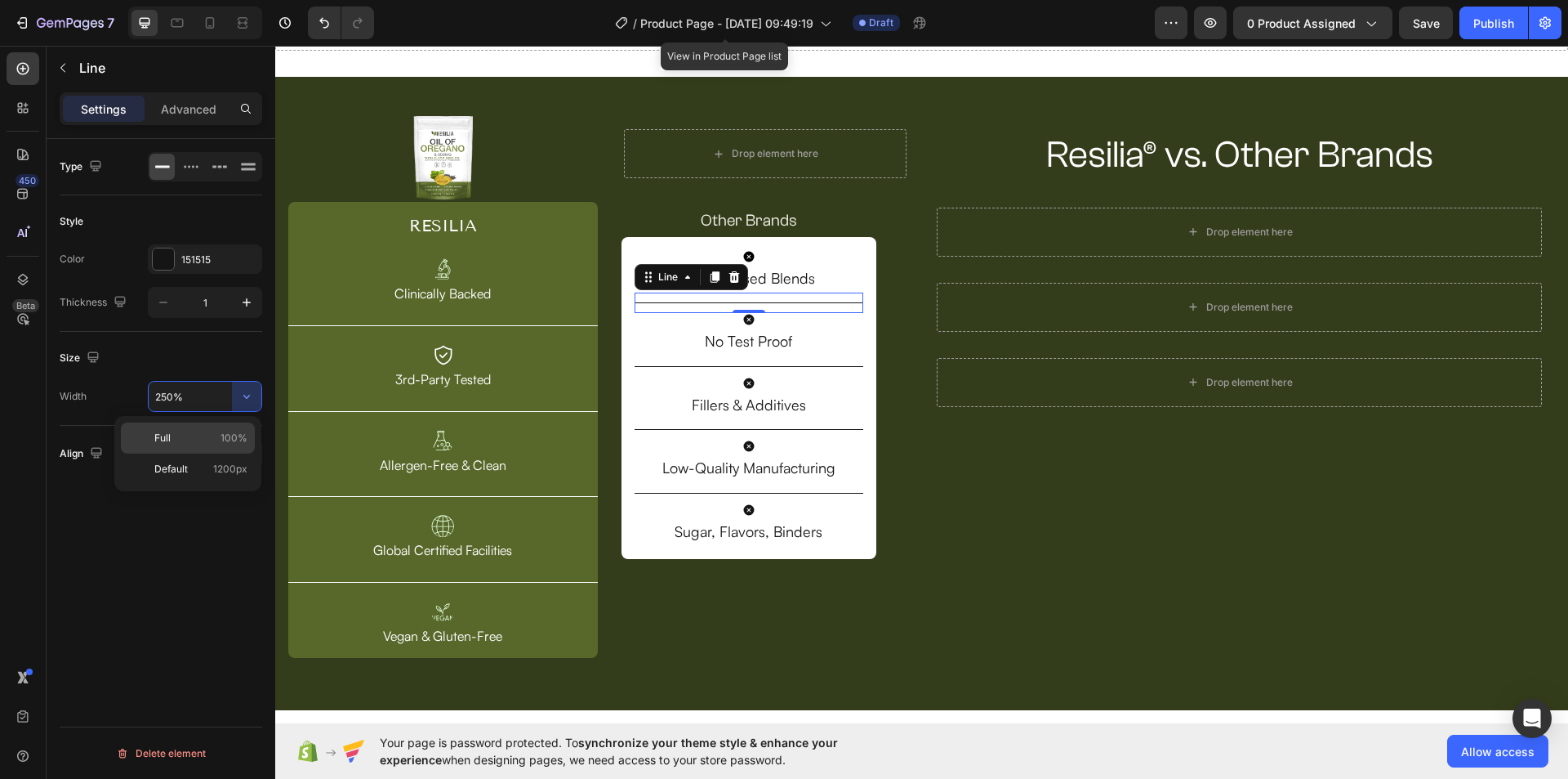
type input "100%"
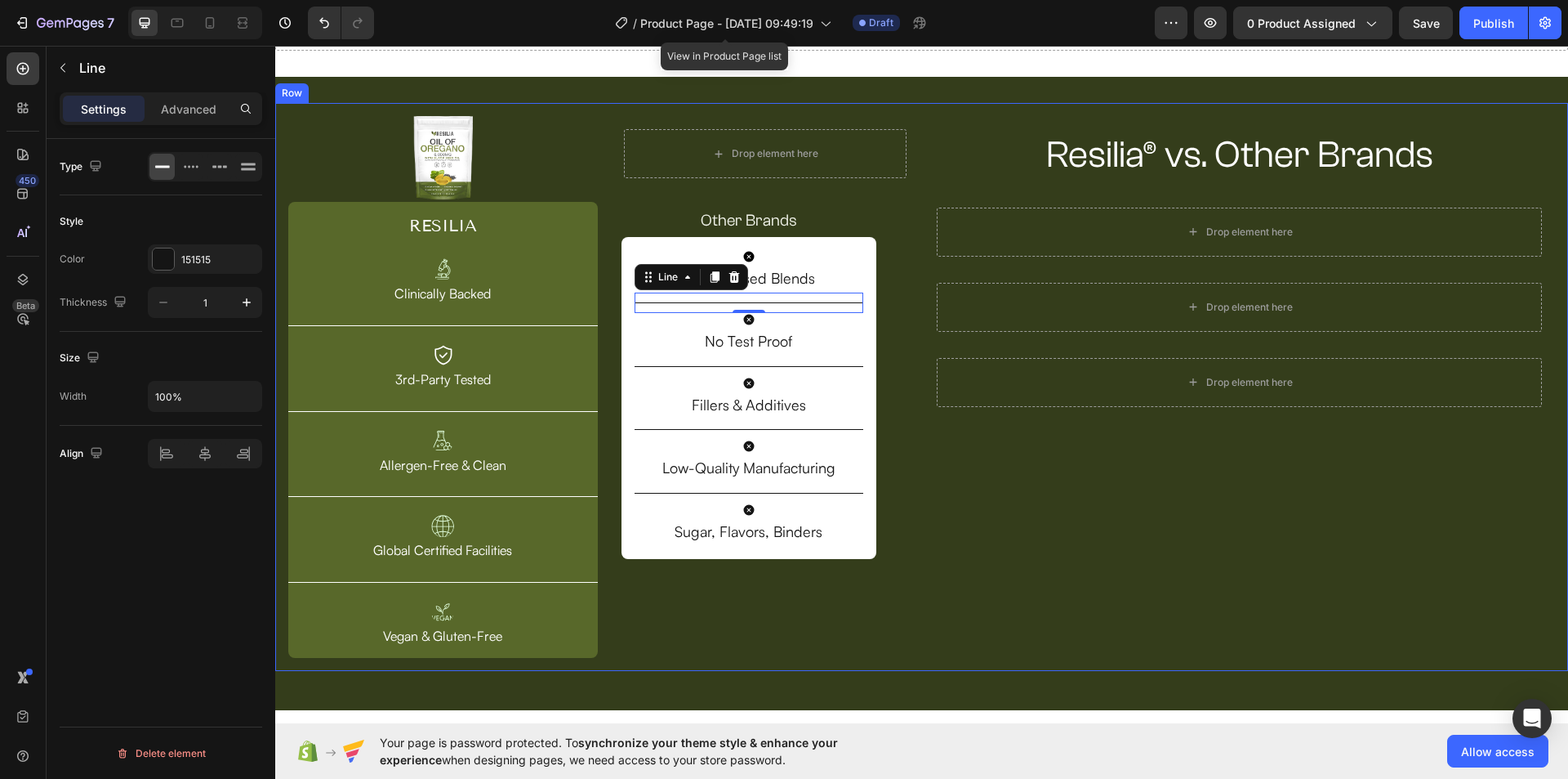
click at [1062, 539] on div "Resilia® vs. Other Brands Heading Row Drop element here Row Drop element here R…" at bounding box center [1240, 387] width 632 height 542
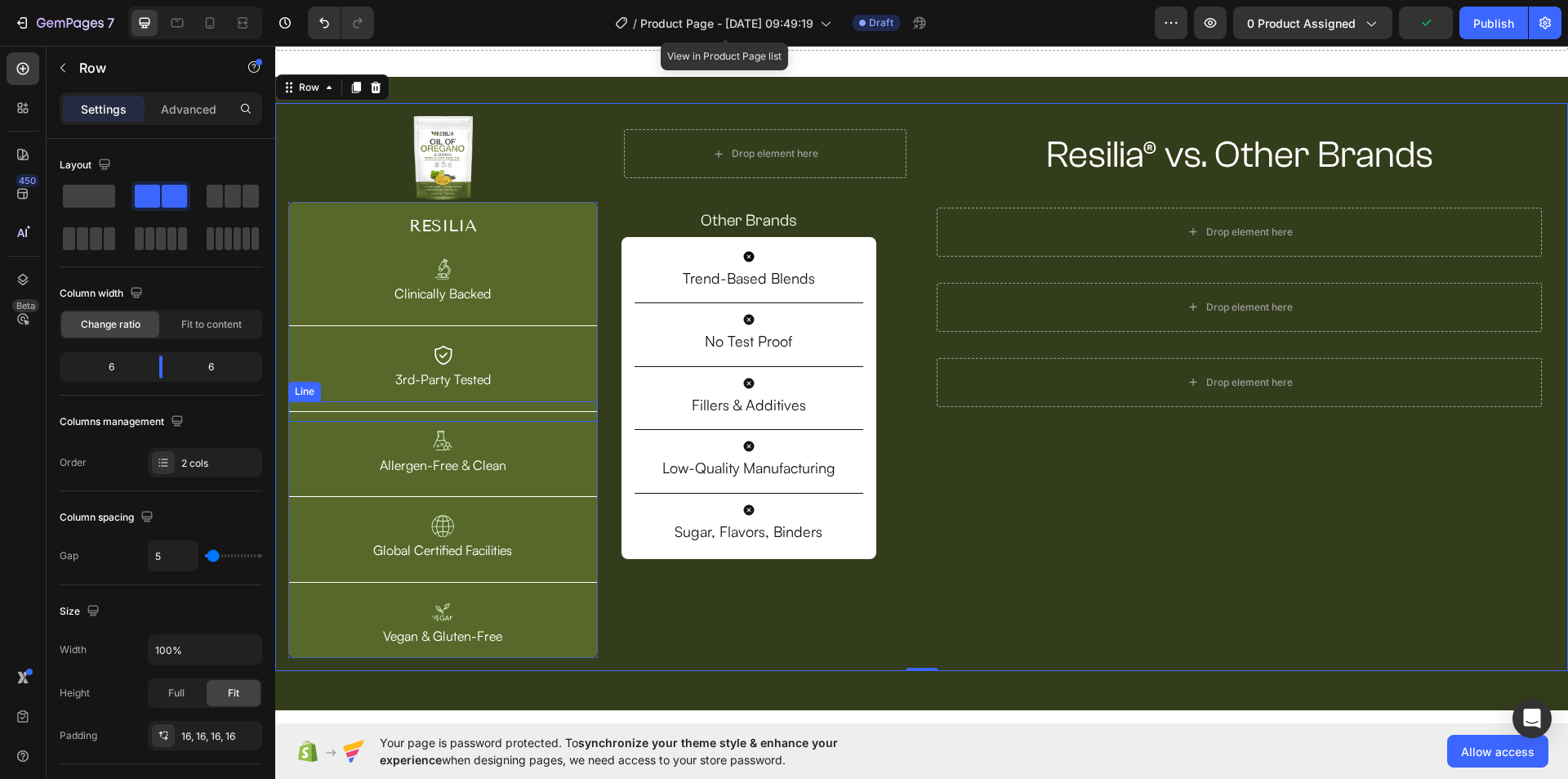
click at [515, 413] on div "Title Line" at bounding box center [442, 411] width 309 height 21
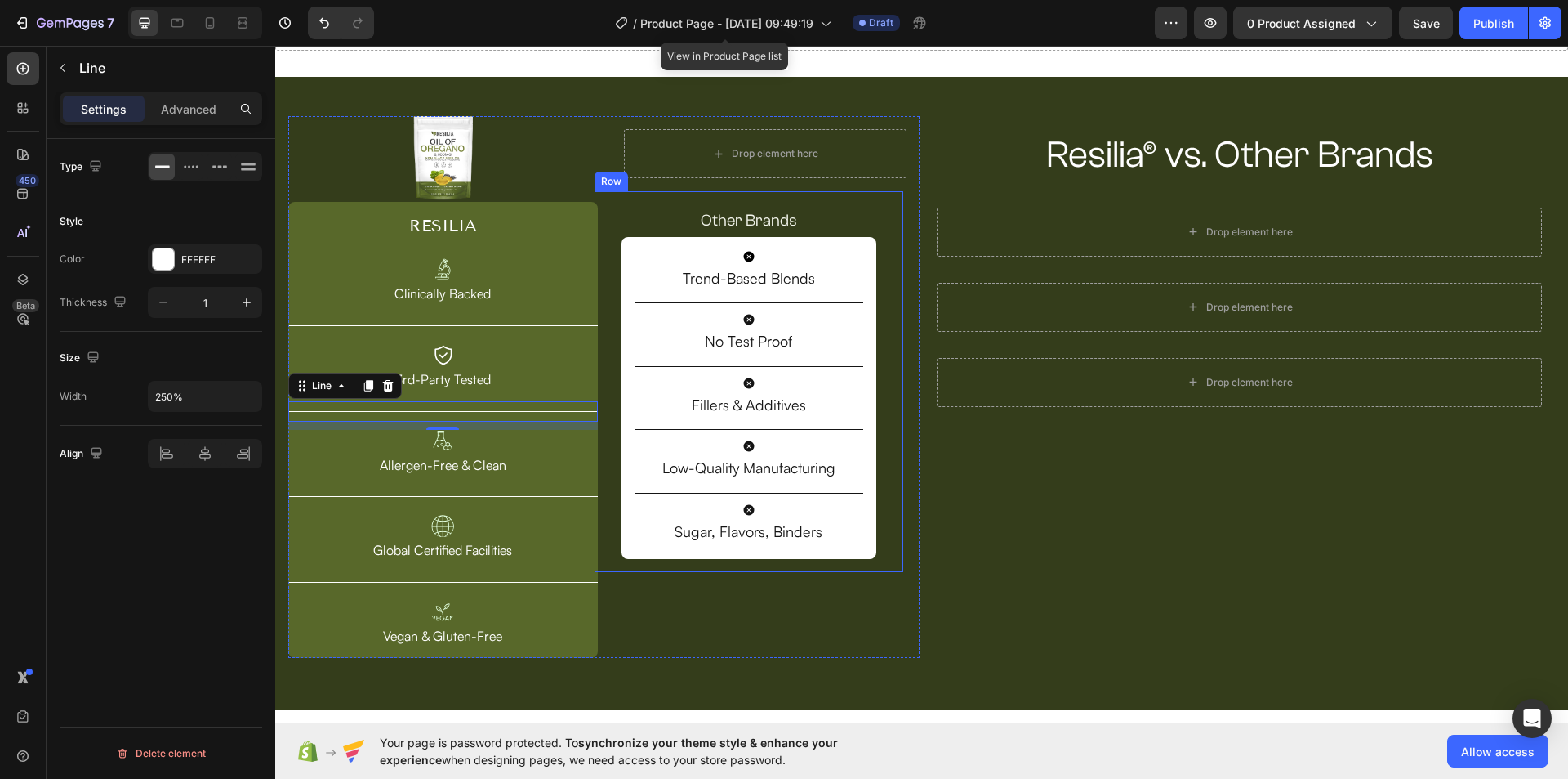
click at [595, 245] on div "Other Brands Text Block Icon Trend-Based Blends Text Block Title Line Icon No T…" at bounding box center [749, 381] width 309 height 381
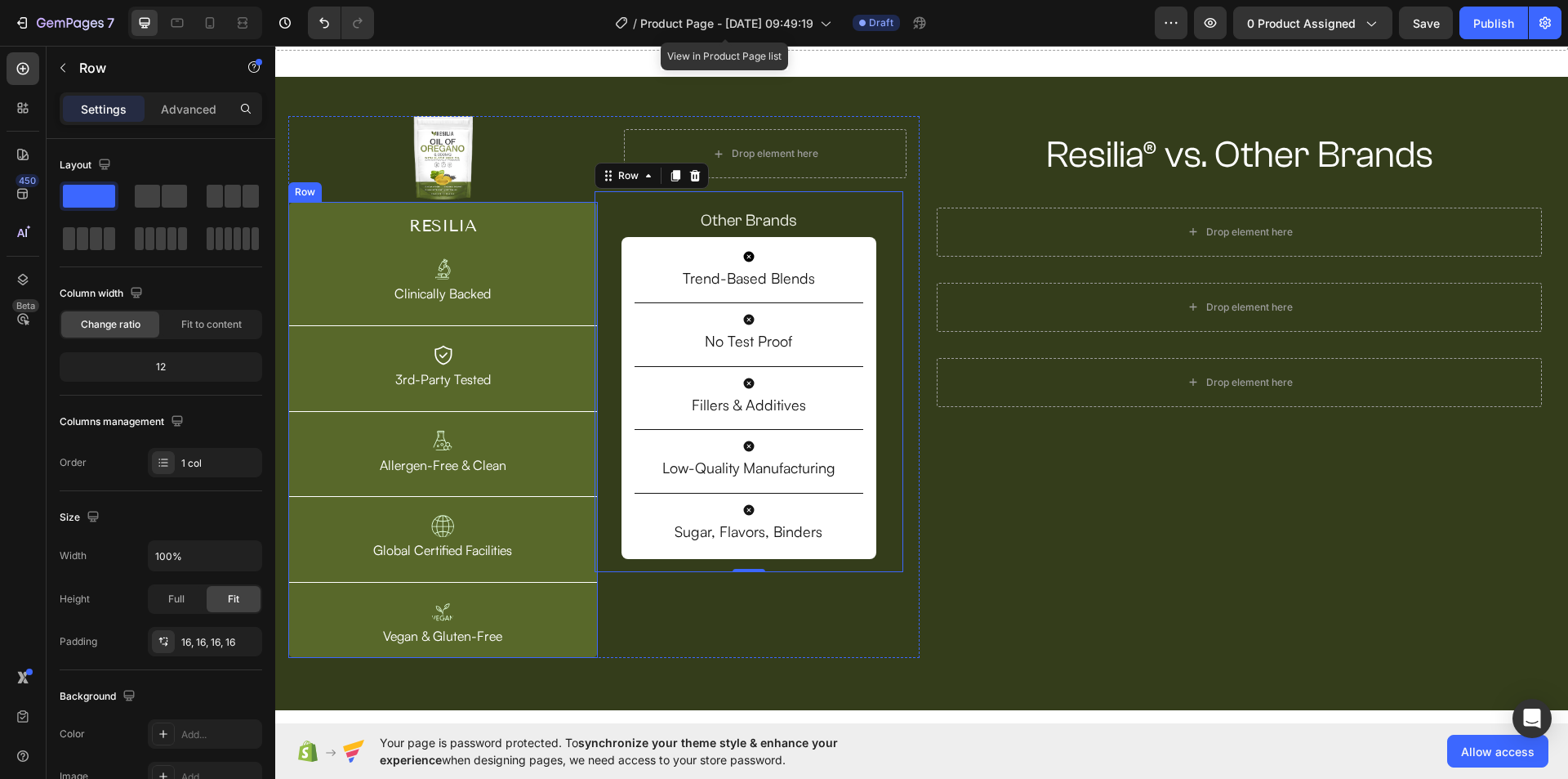
click at [591, 655] on div "RESILIA Heading Image Clinically Backed Text Block Title Line Image 3rd-Party T…" at bounding box center [442, 430] width 309 height 456
click at [867, 553] on div "Icon Trend-Based Blends Text Block Title Line Icon No Test Proof Text Block Tit…" at bounding box center [749, 398] width 255 height 322
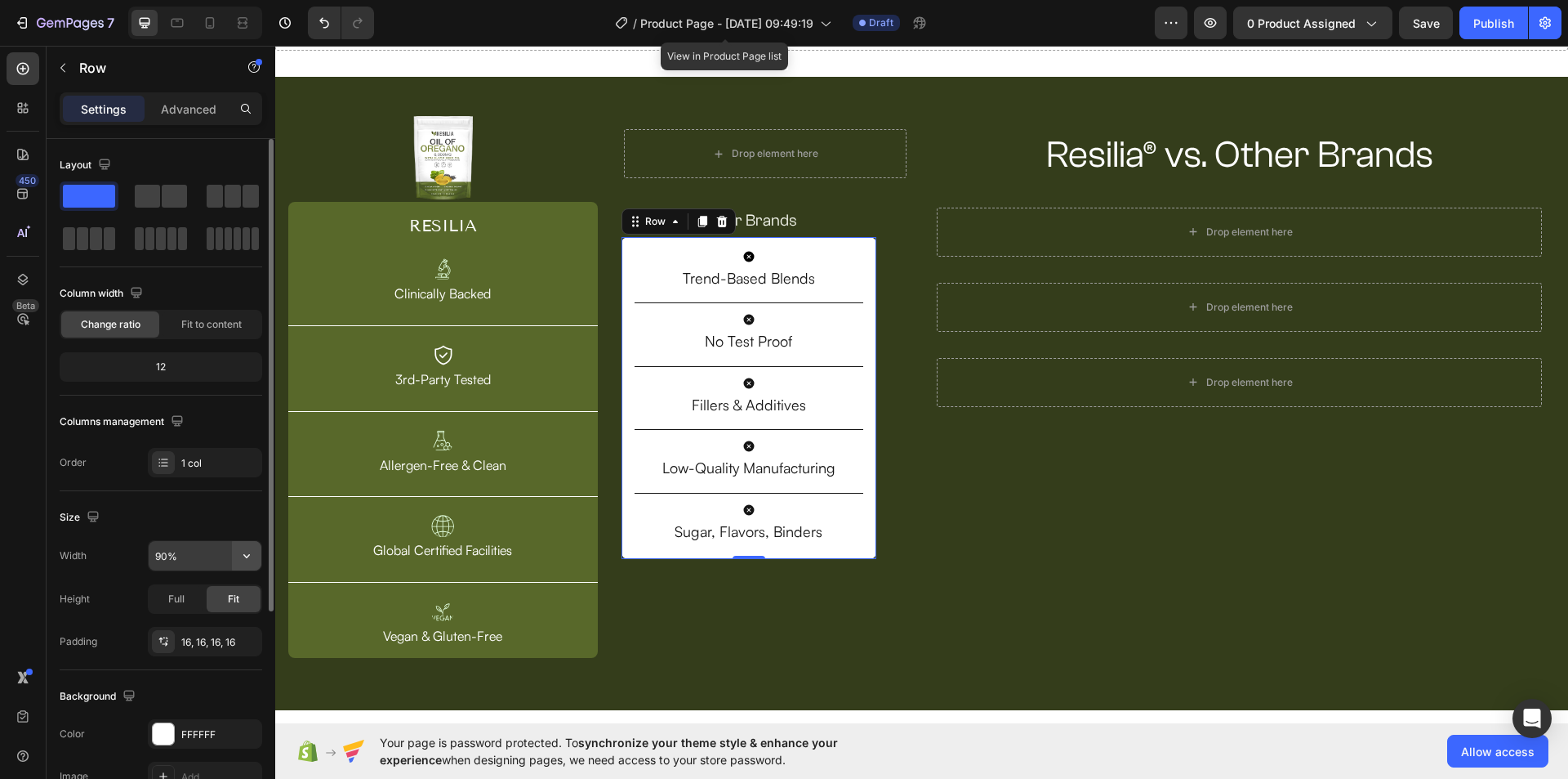
click at [236, 559] on button "button" at bounding box center [247, 556] width 30 height 30
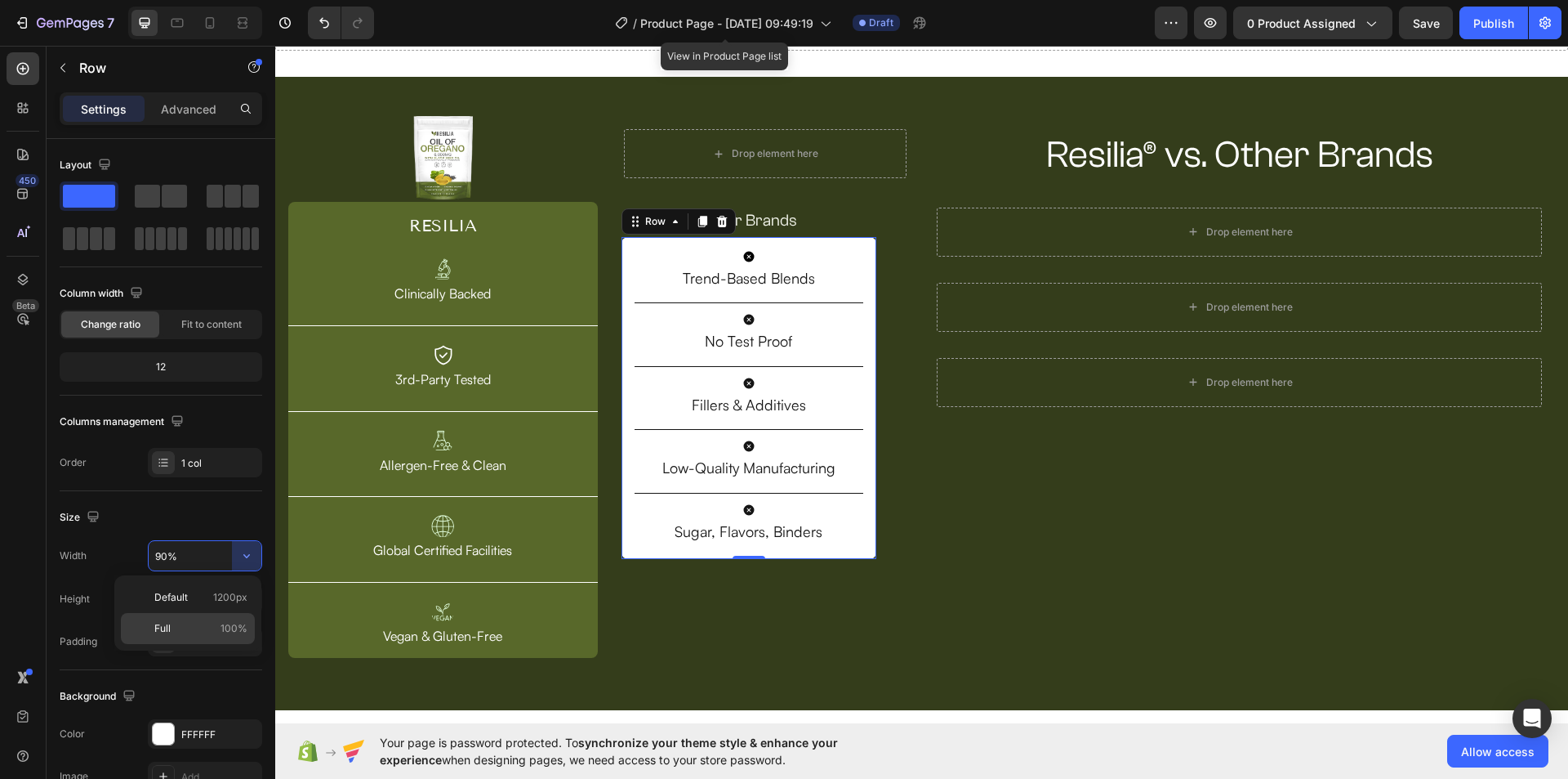
click at [195, 632] on p "Full 100%" at bounding box center [201, 628] width 93 height 14
type input "100%"
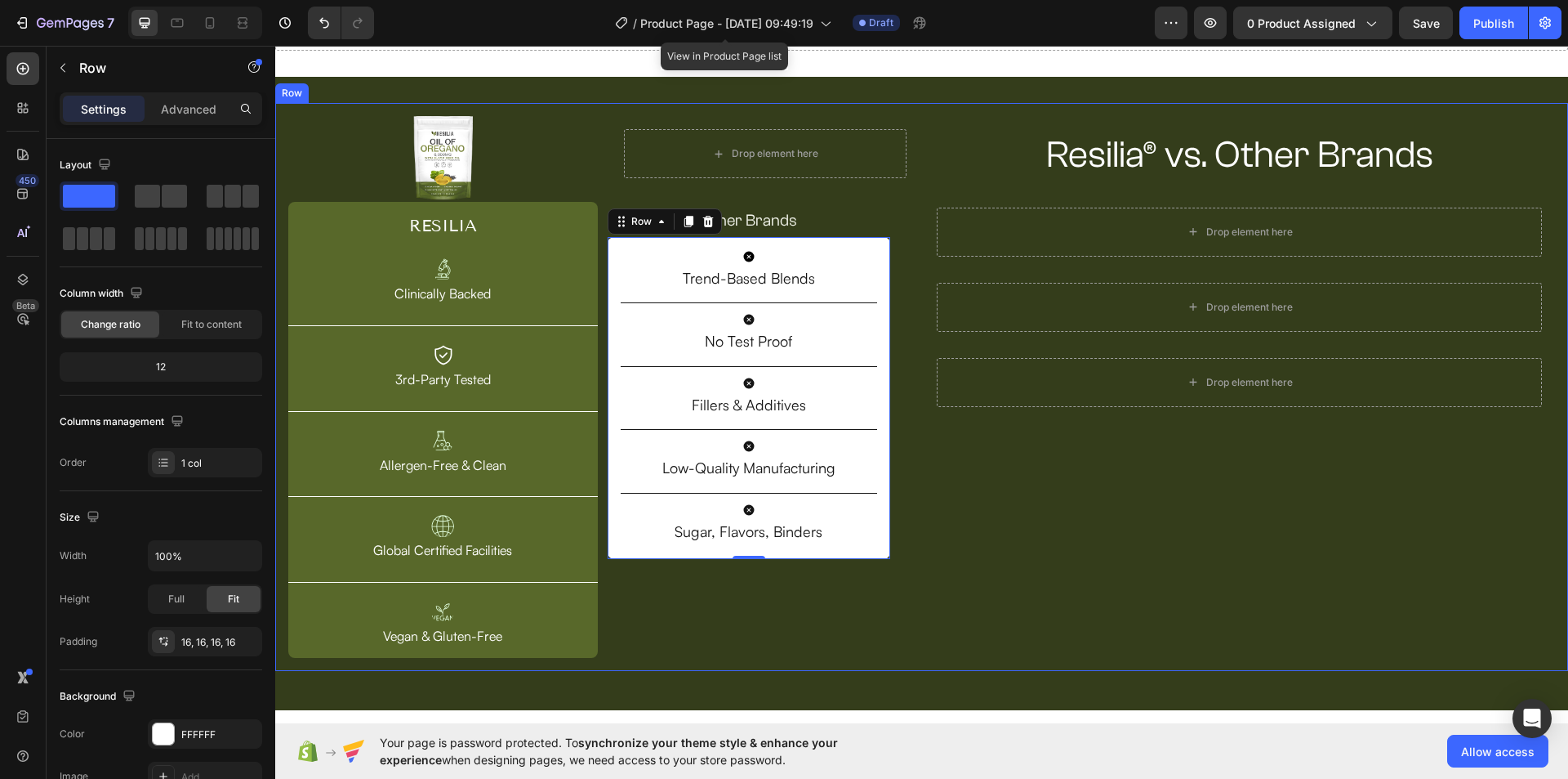
click at [1031, 592] on div "Resilia® vs. Other Brands Heading Row Drop element here Row Drop element here R…" at bounding box center [1240, 387] width 632 height 542
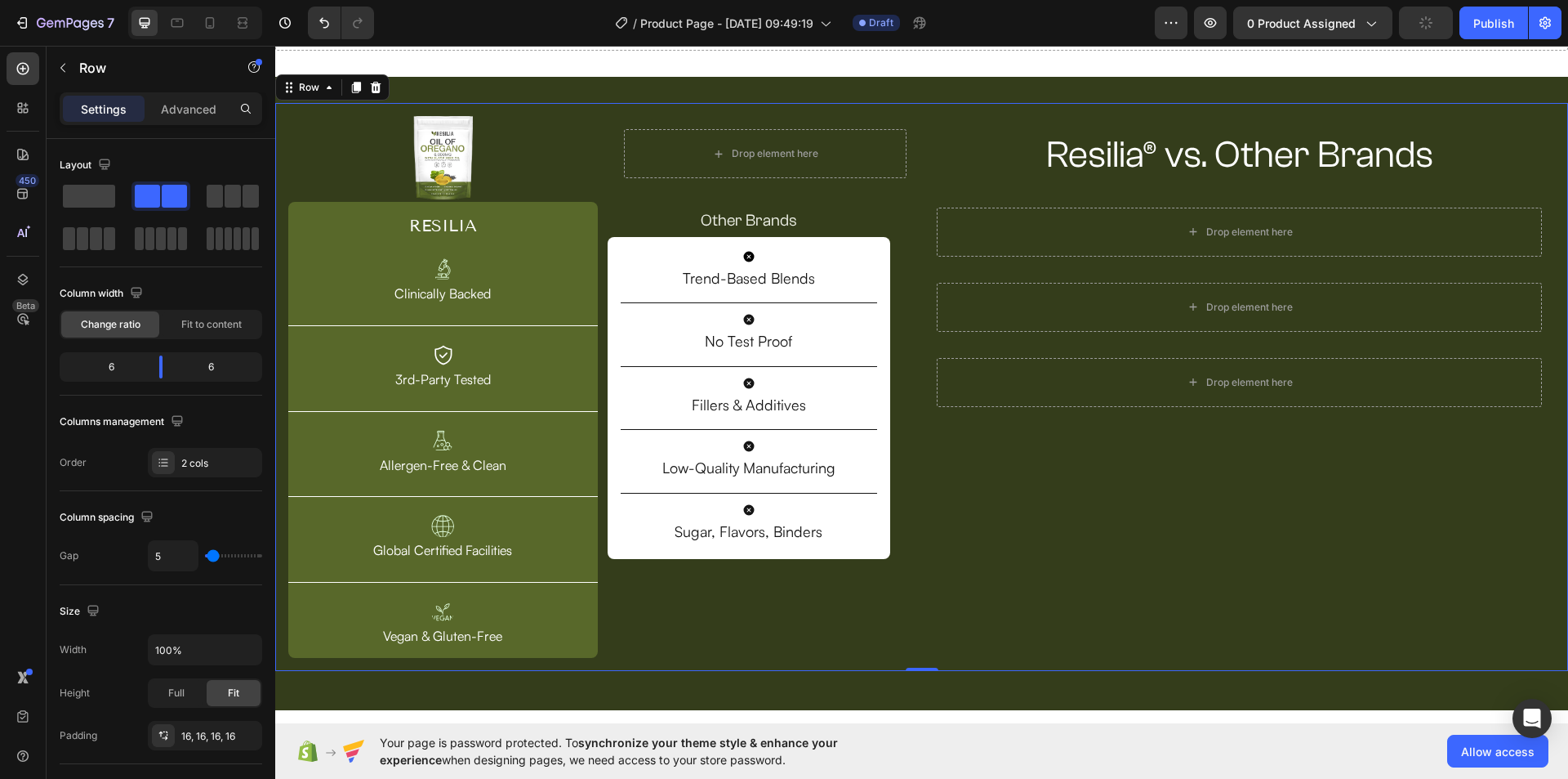
click at [1015, 543] on div "Resilia® vs. Other Brands Heading Row Drop element here Row Drop element here R…" at bounding box center [1240, 387] width 632 height 542
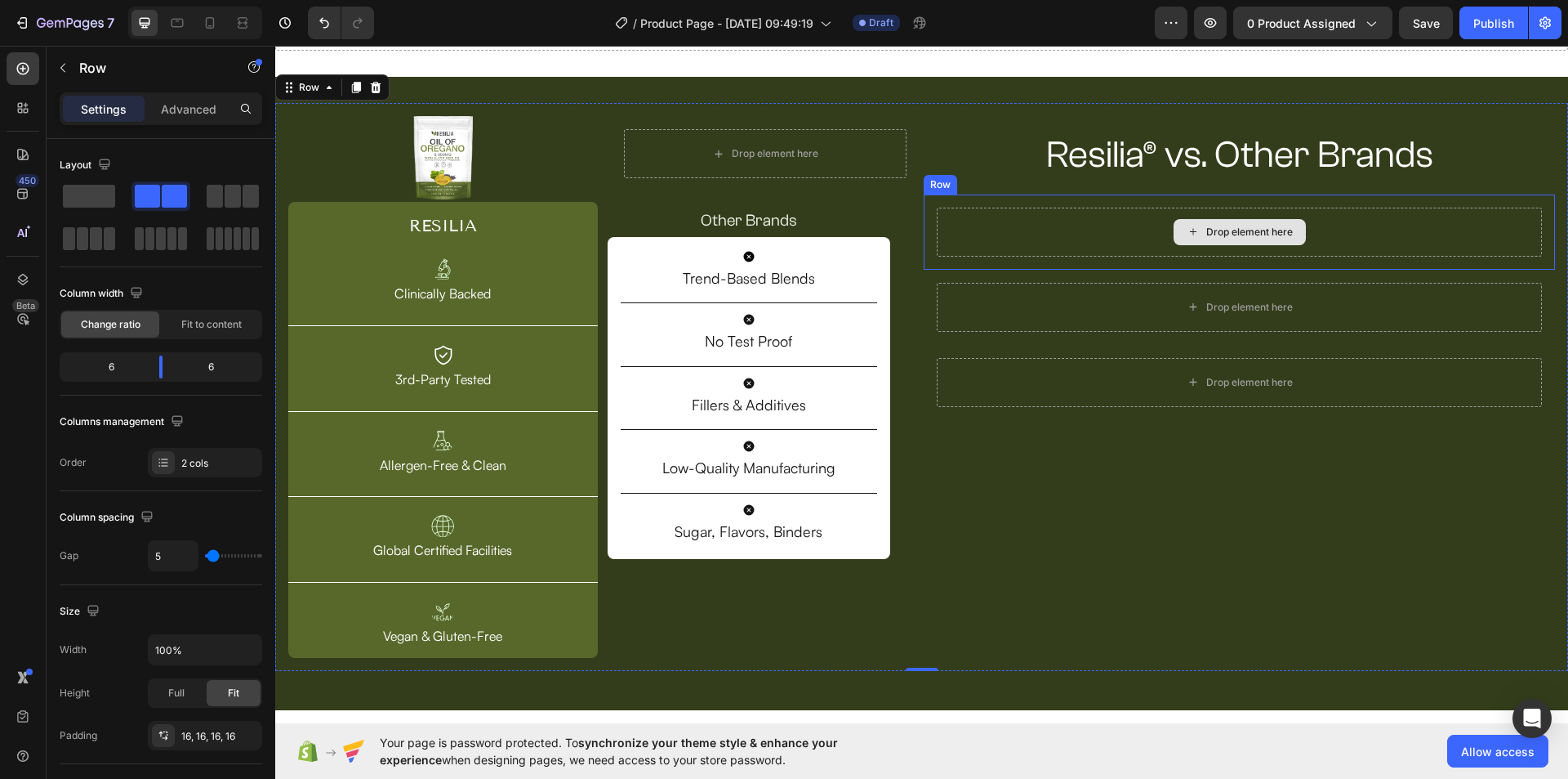
click at [1187, 239] on icon at bounding box center [1193, 231] width 13 height 13
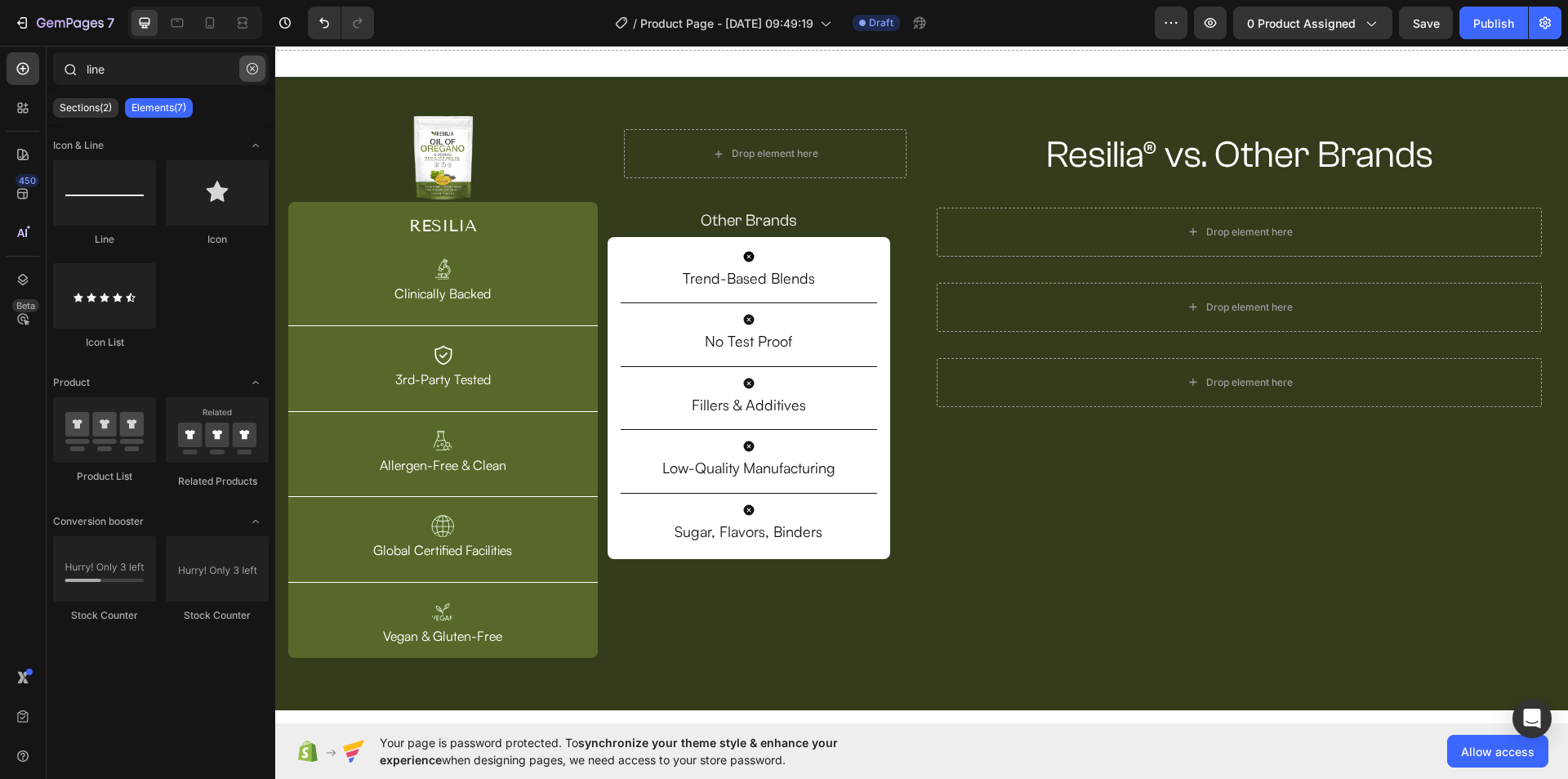
click at [246, 66] on button "button" at bounding box center [252, 68] width 26 height 26
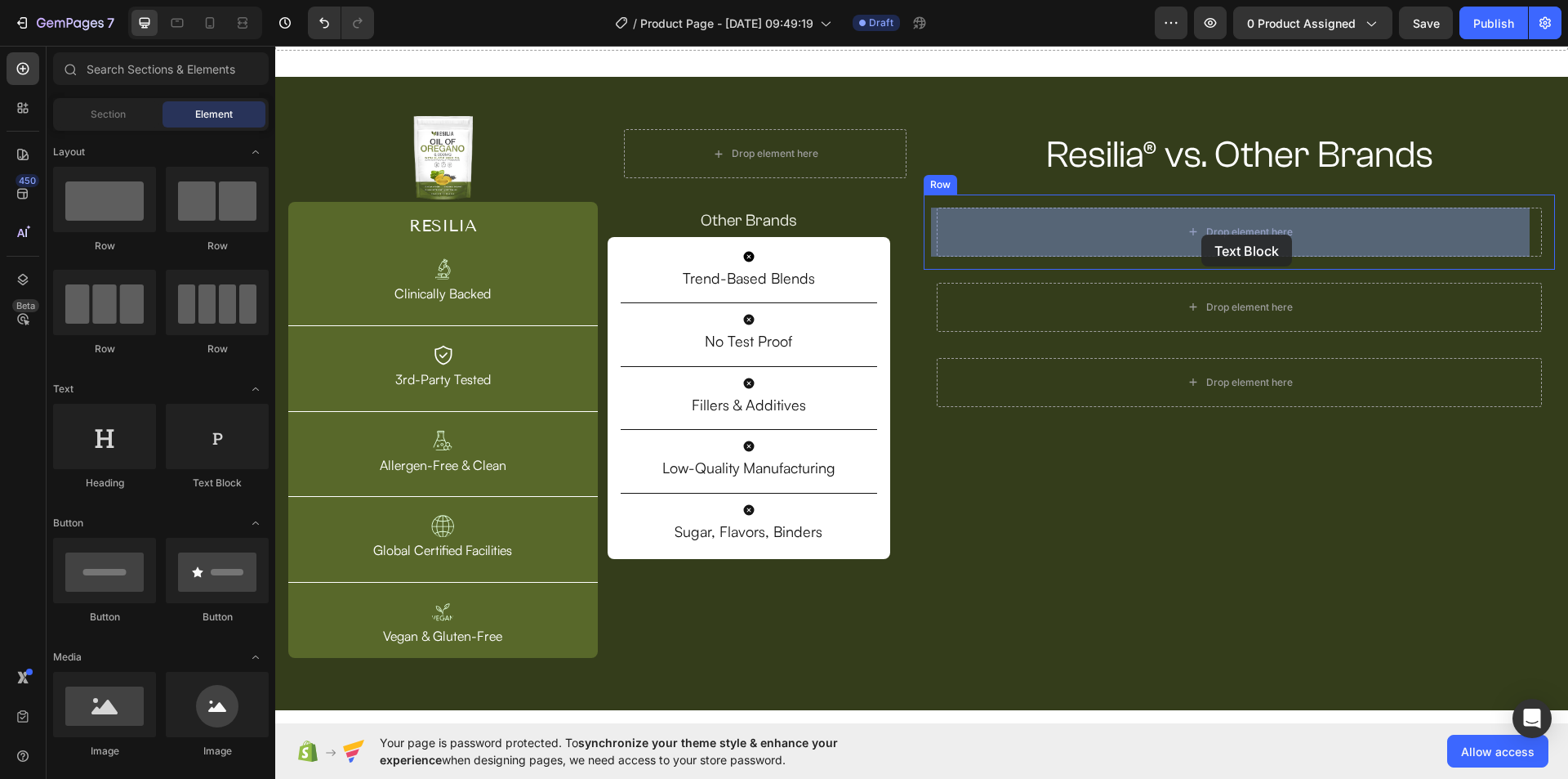
drag, startPoint x: 483, startPoint y: 478, endPoint x: 528, endPoint y: 478, distance: 45.0
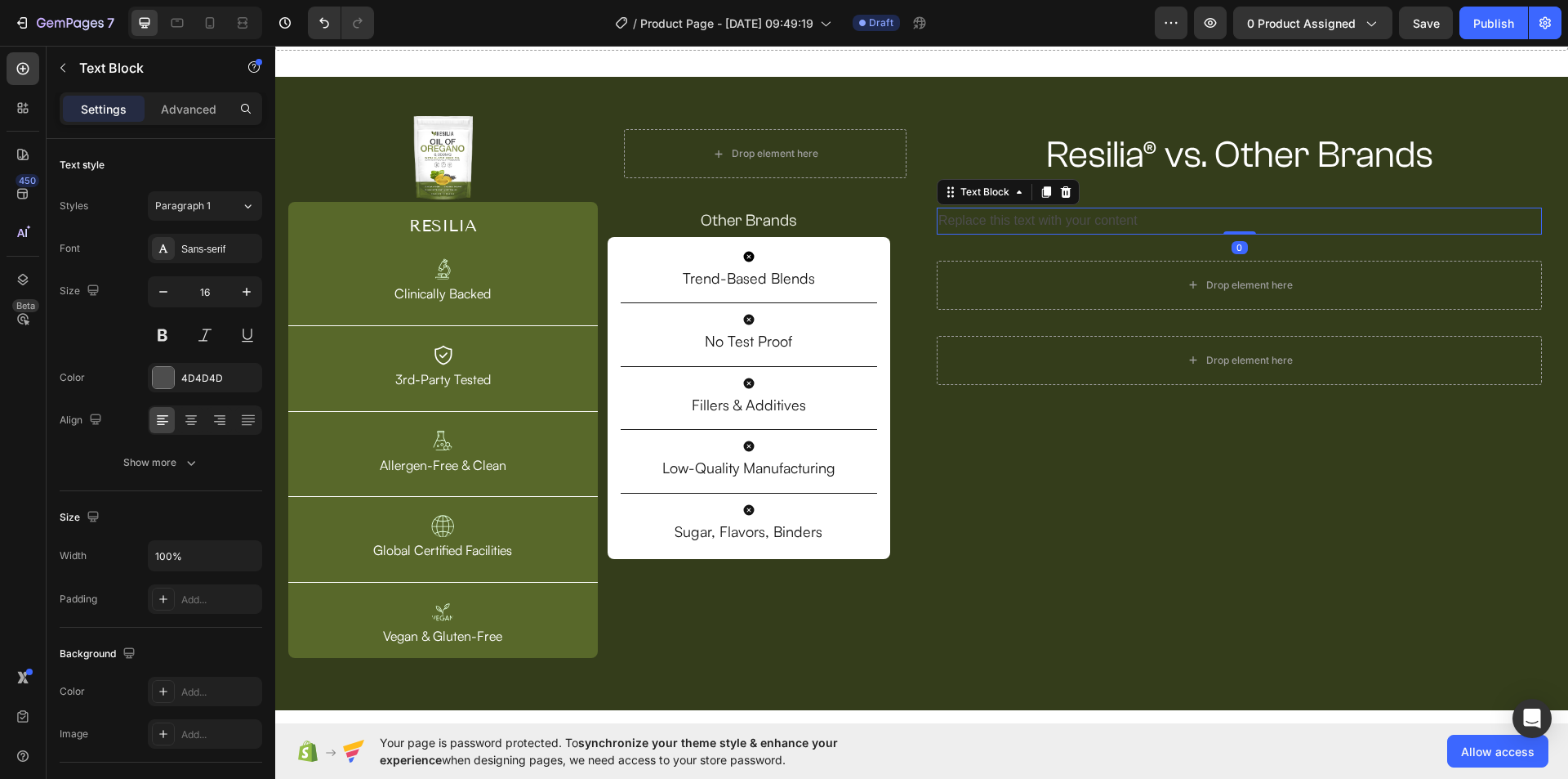
click at [1074, 216] on p "Replace this text with your content" at bounding box center [1239, 221] width 602 height 23
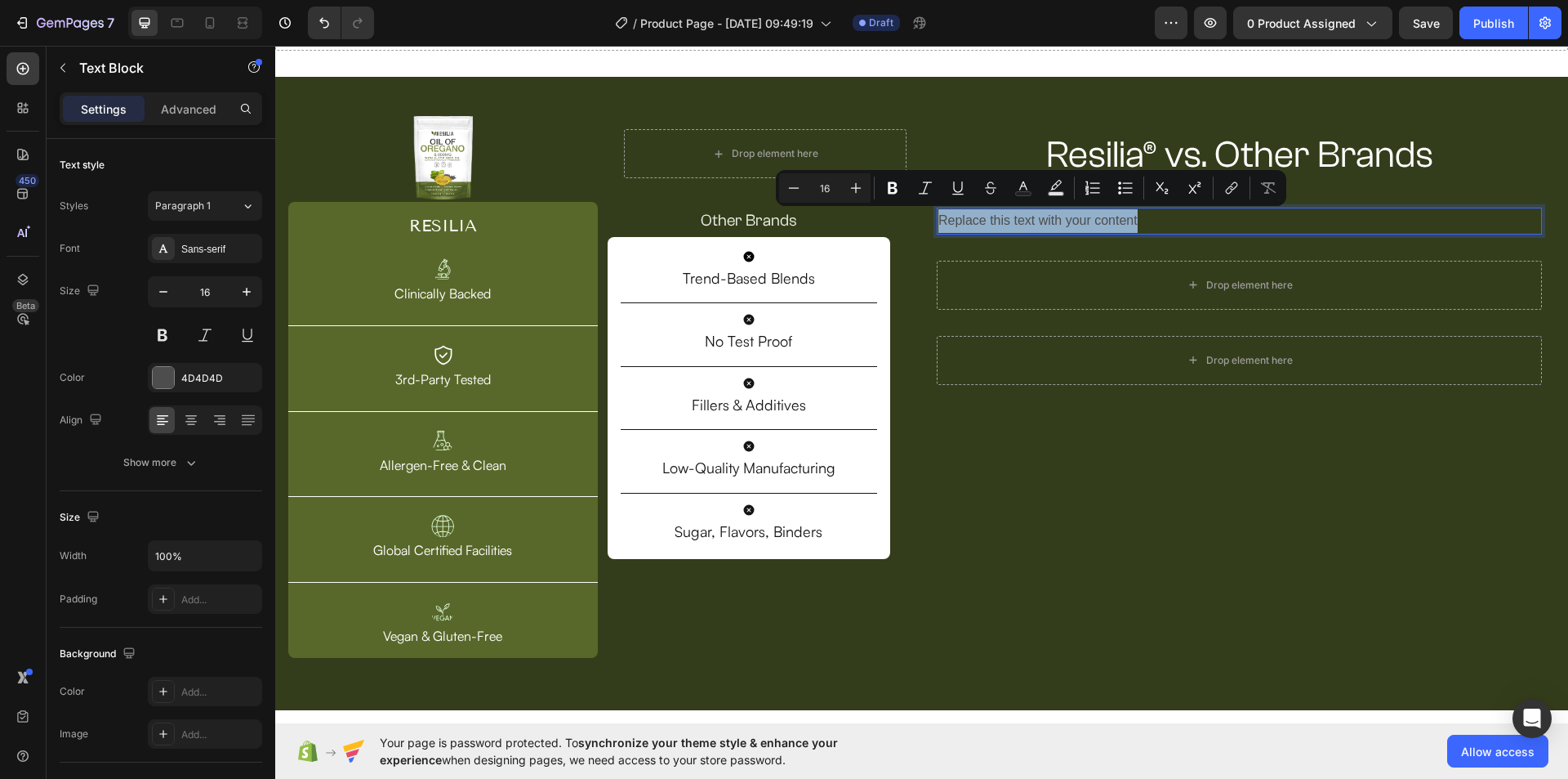
click at [1100, 222] on p "Replace this text with your content" at bounding box center [1239, 221] width 602 height 23
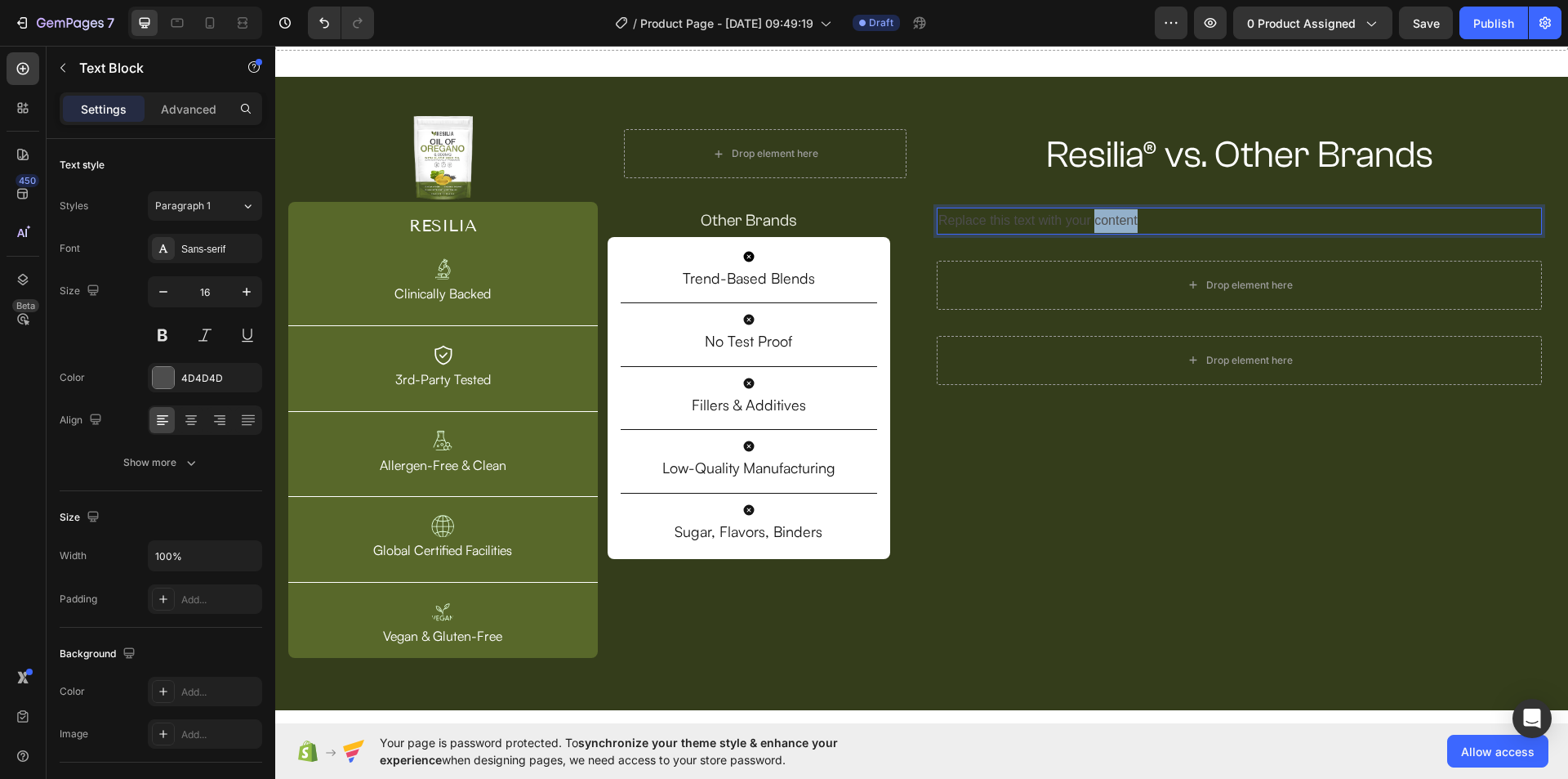
click at [1100, 222] on p "Replace this text with your content" at bounding box center [1239, 221] width 602 height 23
click at [1100, 220] on p "Clinically Backed Ingredients - Ingredients proven to work" at bounding box center [1239, 221] width 602 height 23
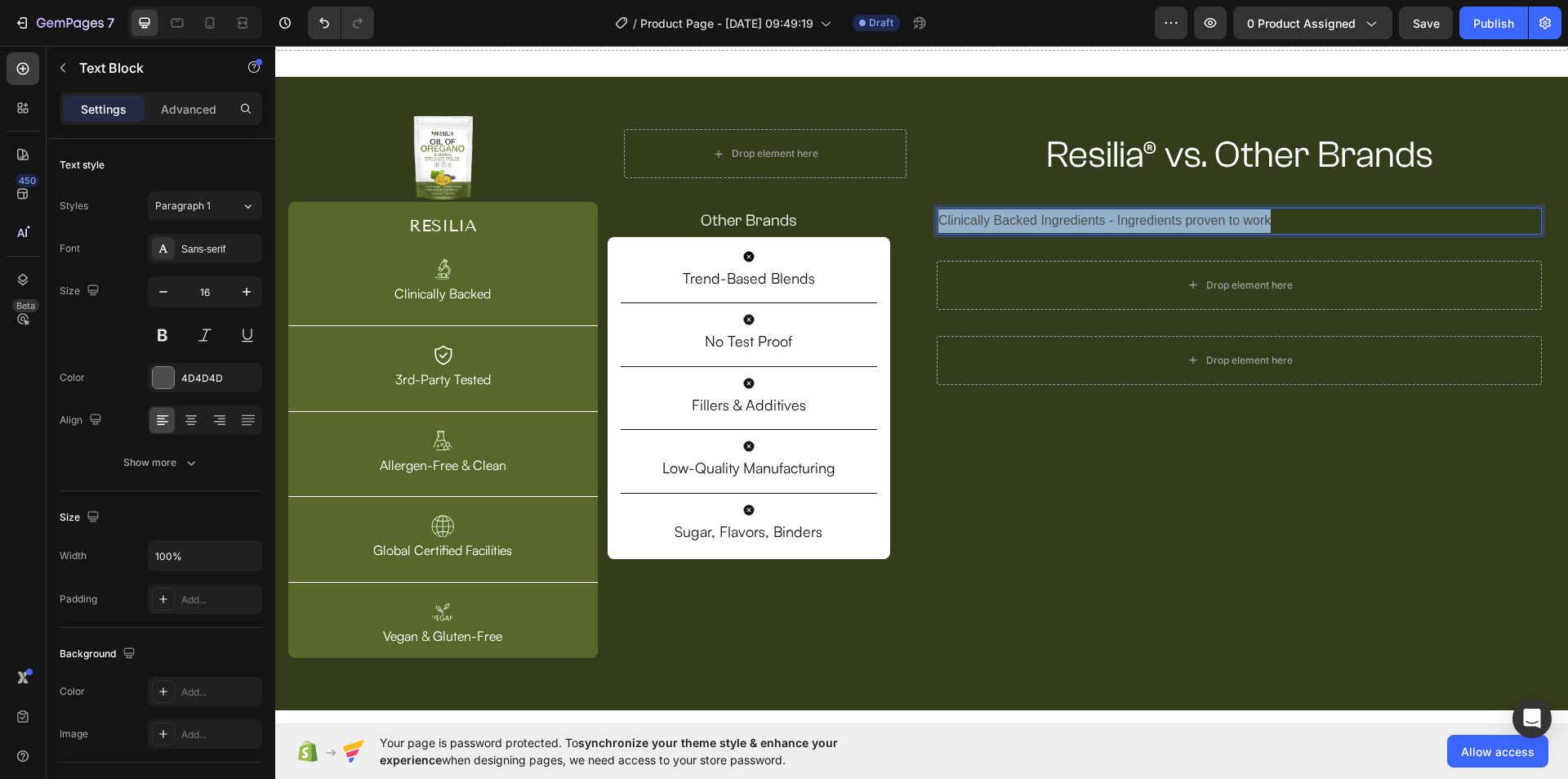
click at [1100, 220] on p "Clinically Backed Ingredients - Ingredients proven to work" at bounding box center [1239, 221] width 602 height 23
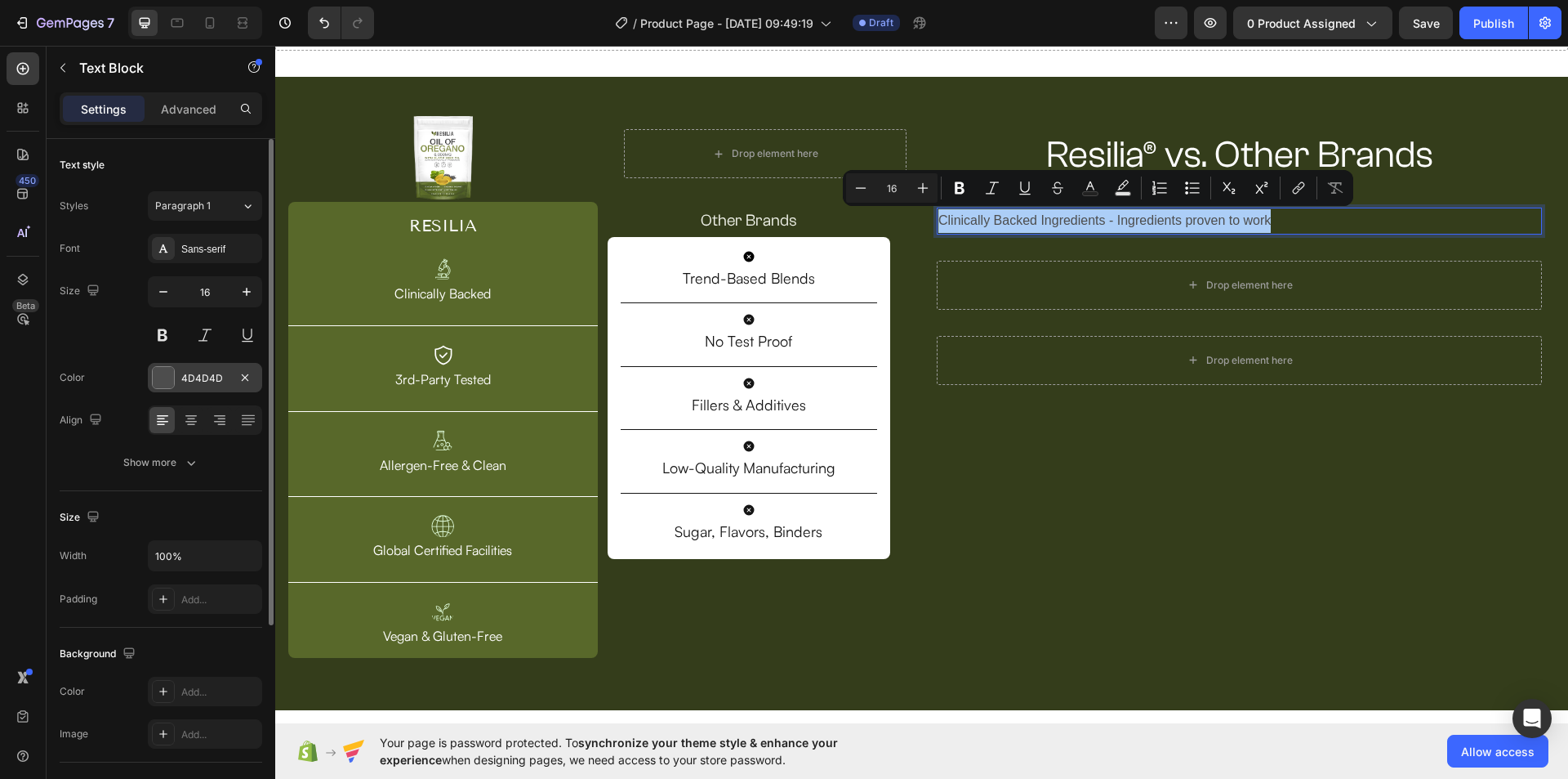
drag, startPoint x: 204, startPoint y: 374, endPoint x: 223, endPoint y: 376, distance: 19.1
click at [205, 374] on div "4D4D4D" at bounding box center [205, 378] width 48 height 14
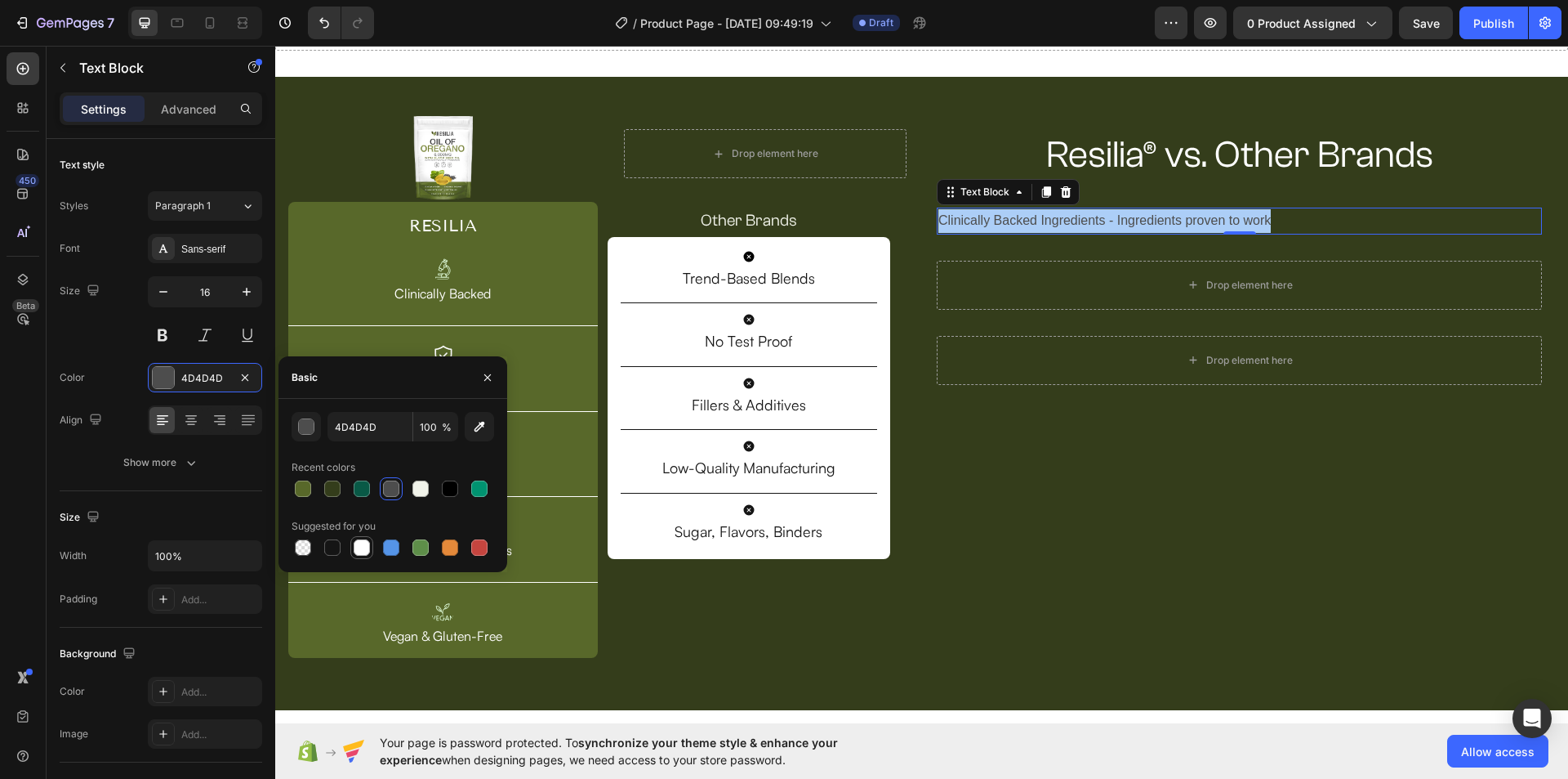
click at [369, 542] on div at bounding box center [362, 547] width 20 height 20
type input "FFFFFF"
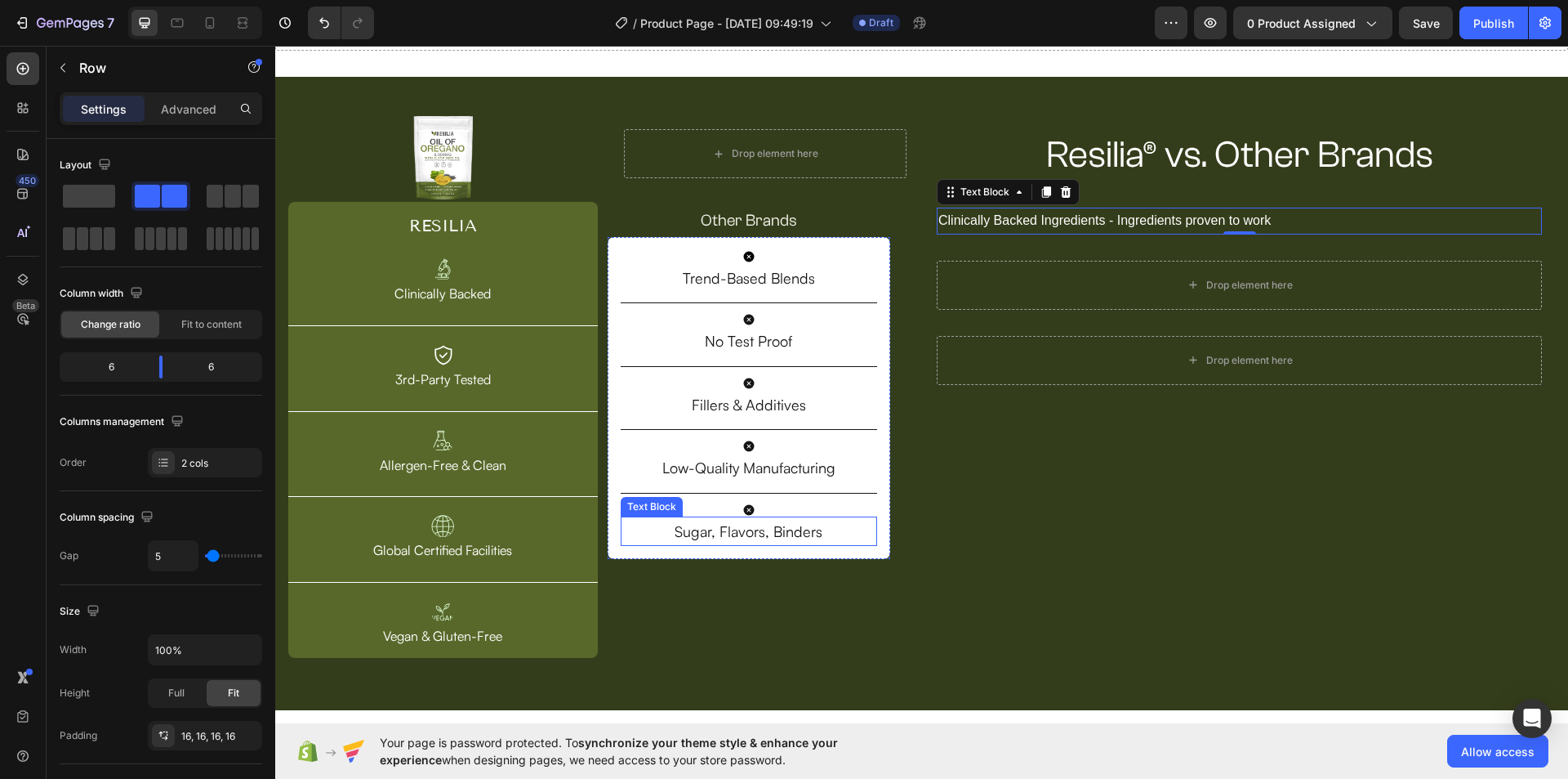
click at [926, 557] on div "Resilia® vs. Other Brands Heading Row Clinically Backed Ingredients - Ingredien…" at bounding box center [1240, 387] width 632 height 542
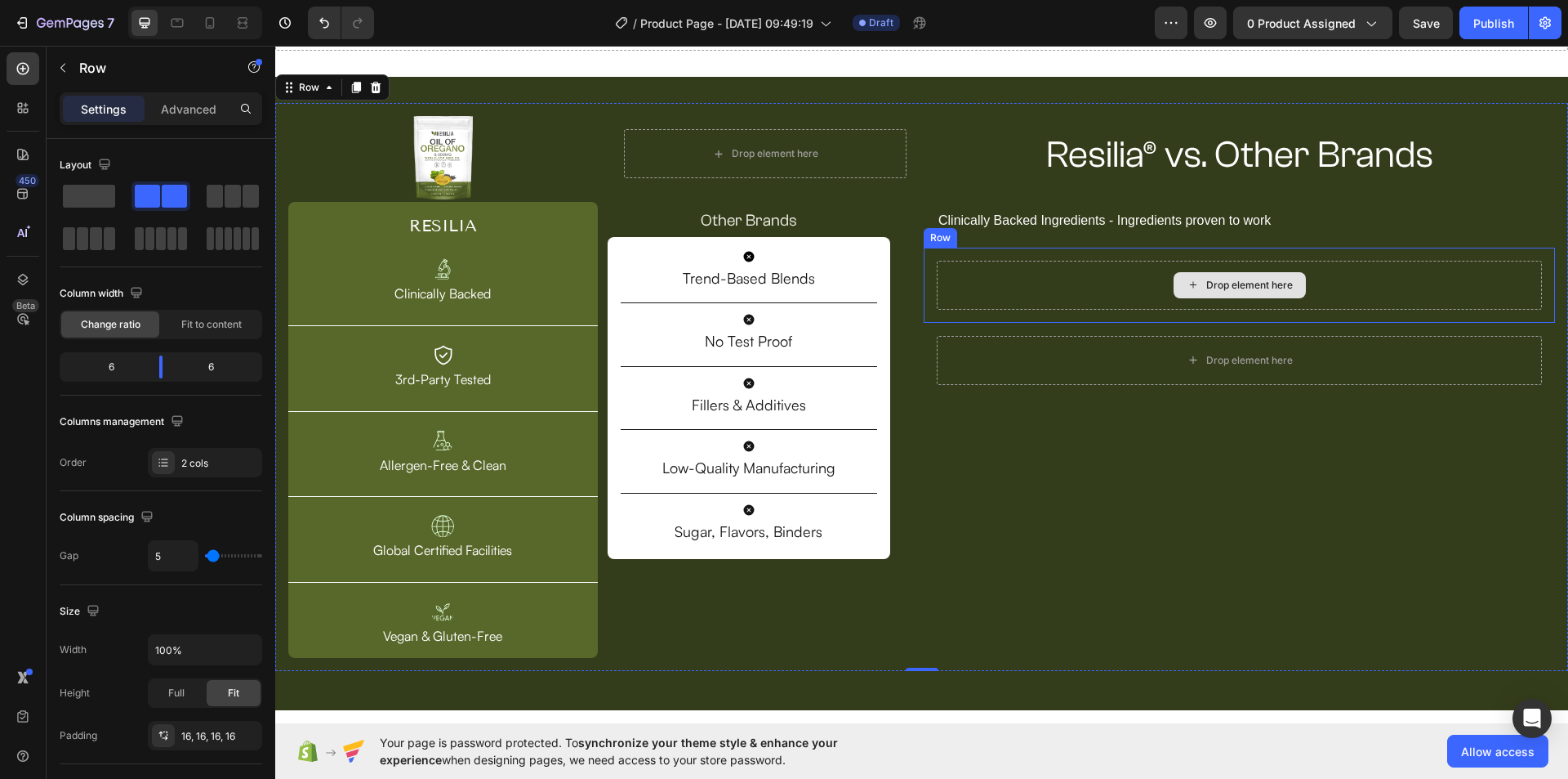
click at [1208, 276] on div "Drop element here" at bounding box center [1239, 284] width 132 height 26
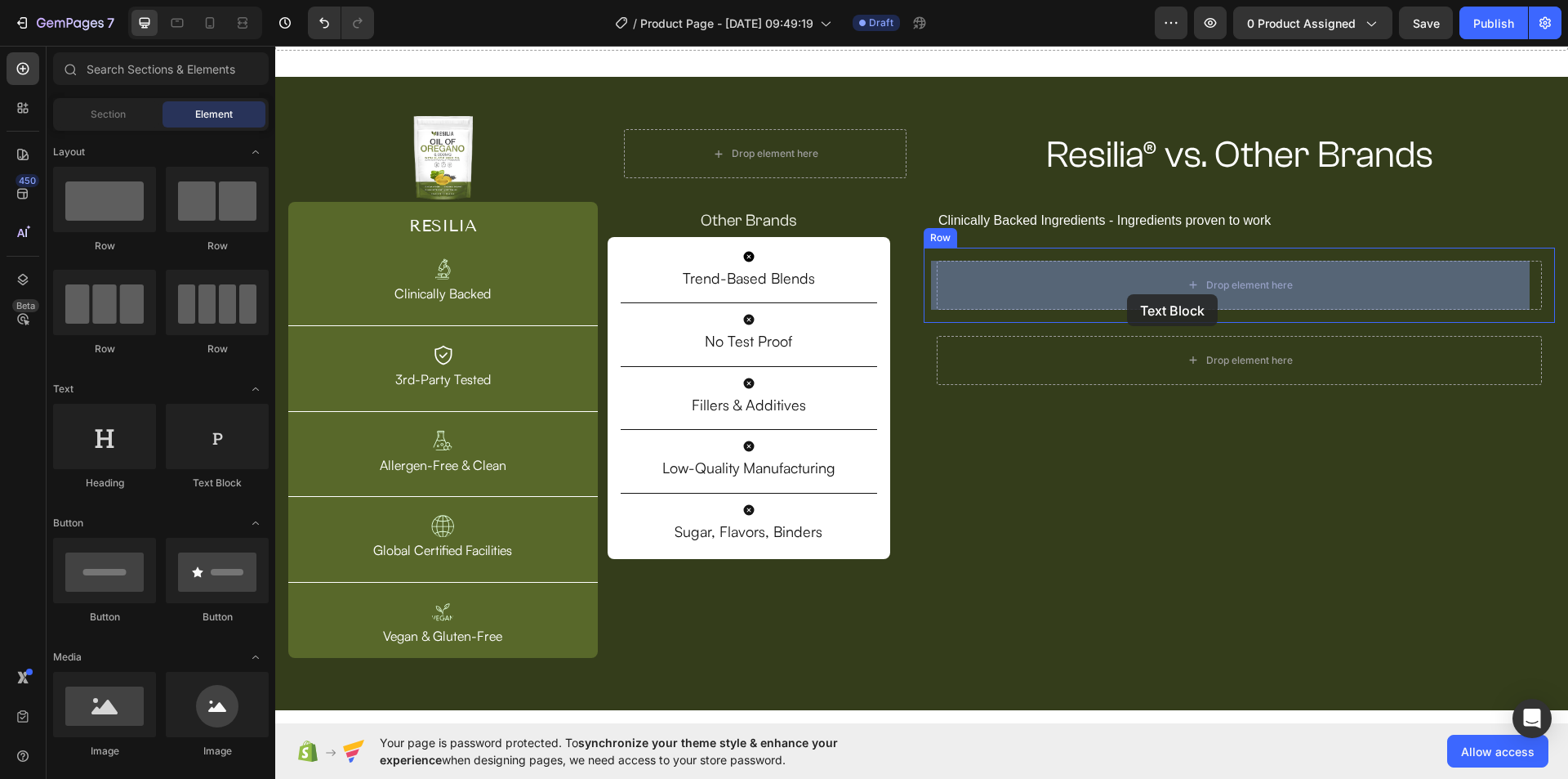
drag, startPoint x: 470, startPoint y: 494, endPoint x: 1127, endPoint y: 294, distance: 686.8
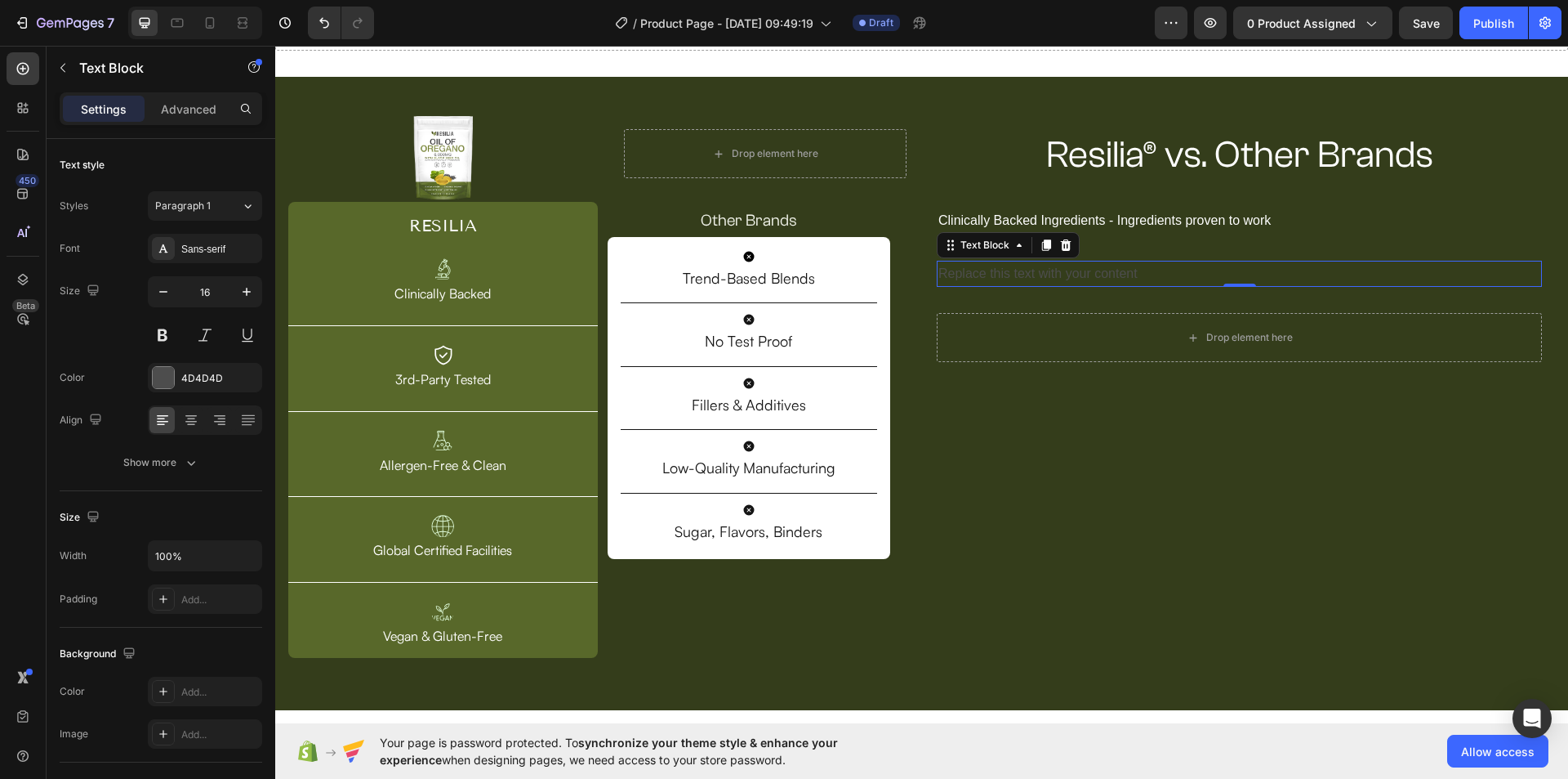
click at [1068, 276] on div "Replace this text with your content" at bounding box center [1239, 274] width 605 height 27
click at [1068, 276] on p "Replace this text with your content" at bounding box center [1239, 274] width 602 height 23
click at [1057, 276] on p "Visible Results in Weeks - Feel a difference in weeks" at bounding box center [1239, 274] width 602 height 23
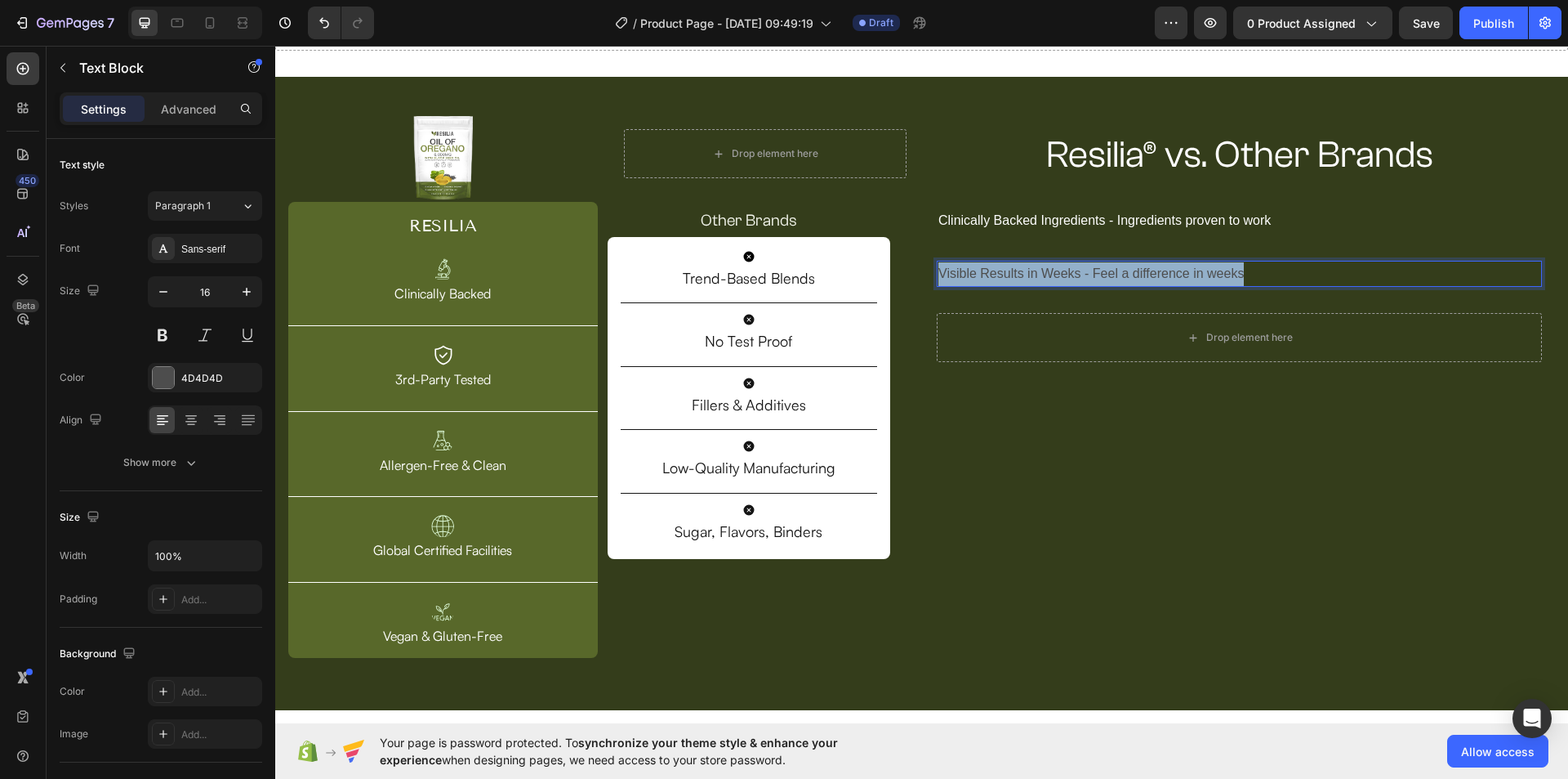
click at [1057, 276] on p "Visible Results in Weeks - Feel a difference in weeks" at bounding box center [1239, 274] width 602 height 23
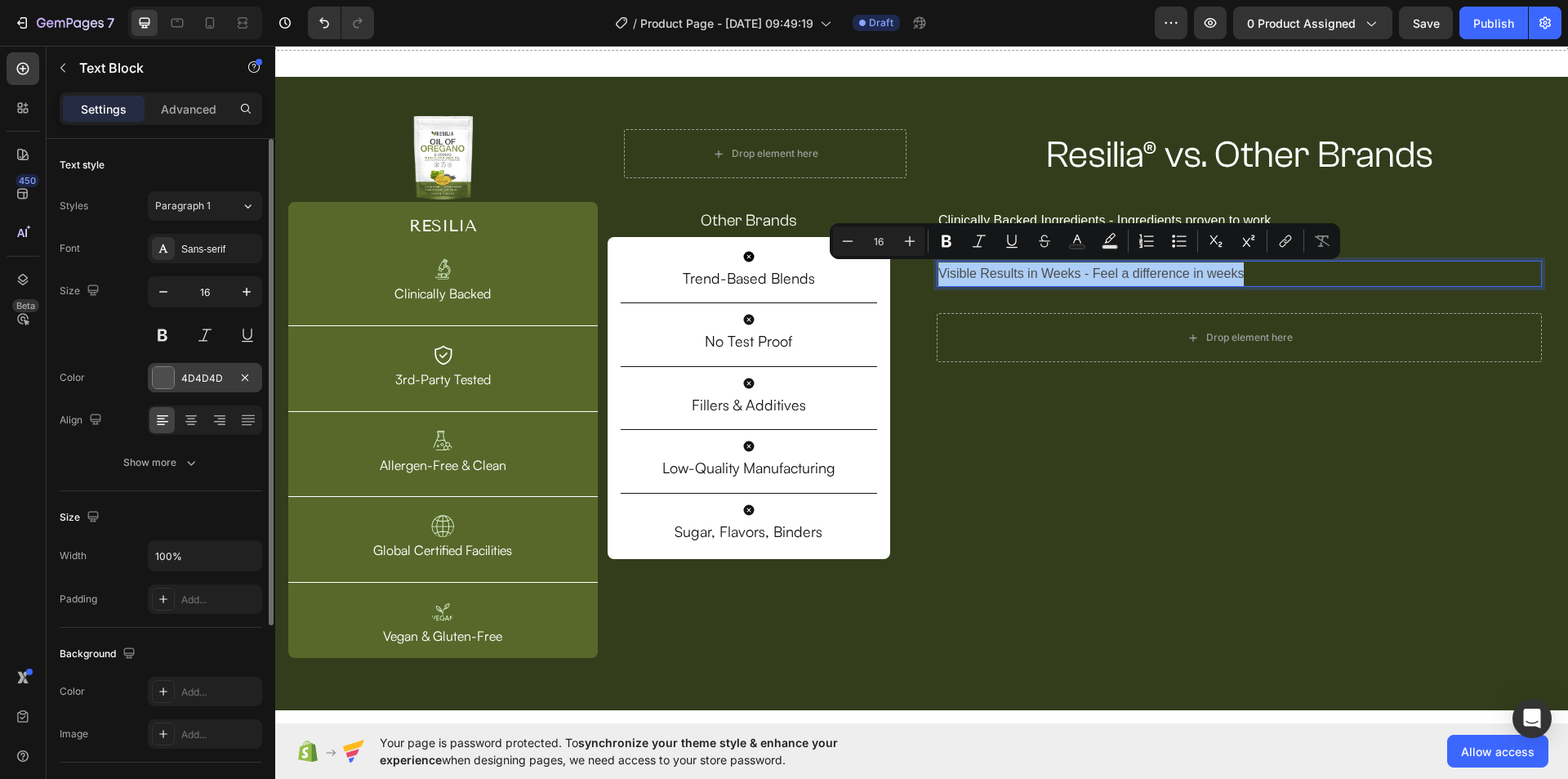
click at [207, 369] on div "4D4D4D" at bounding box center [205, 377] width 114 height 30
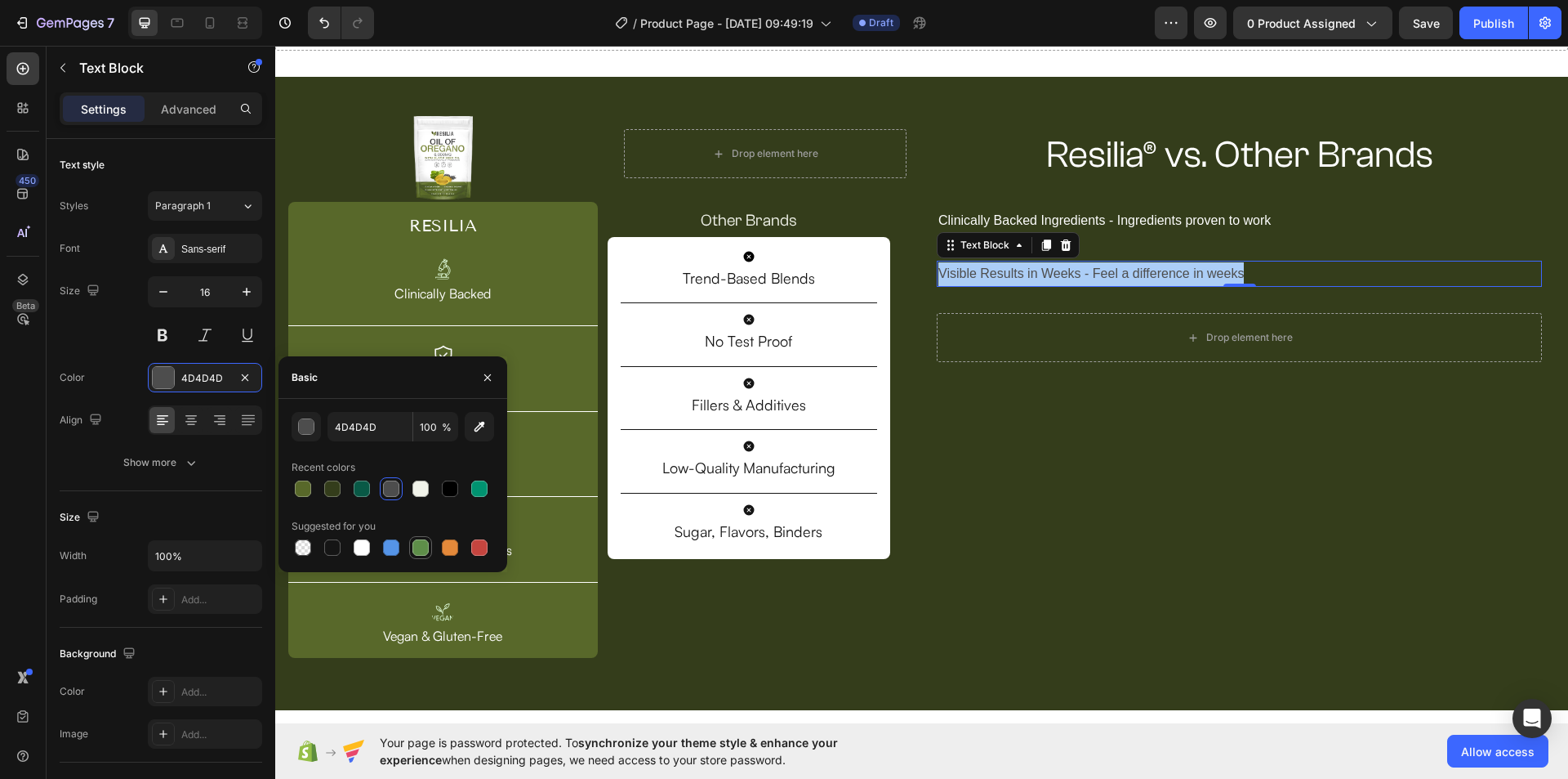
click at [369, 538] on div at bounding box center [362, 547] width 20 height 20
type input "FFFFFF"
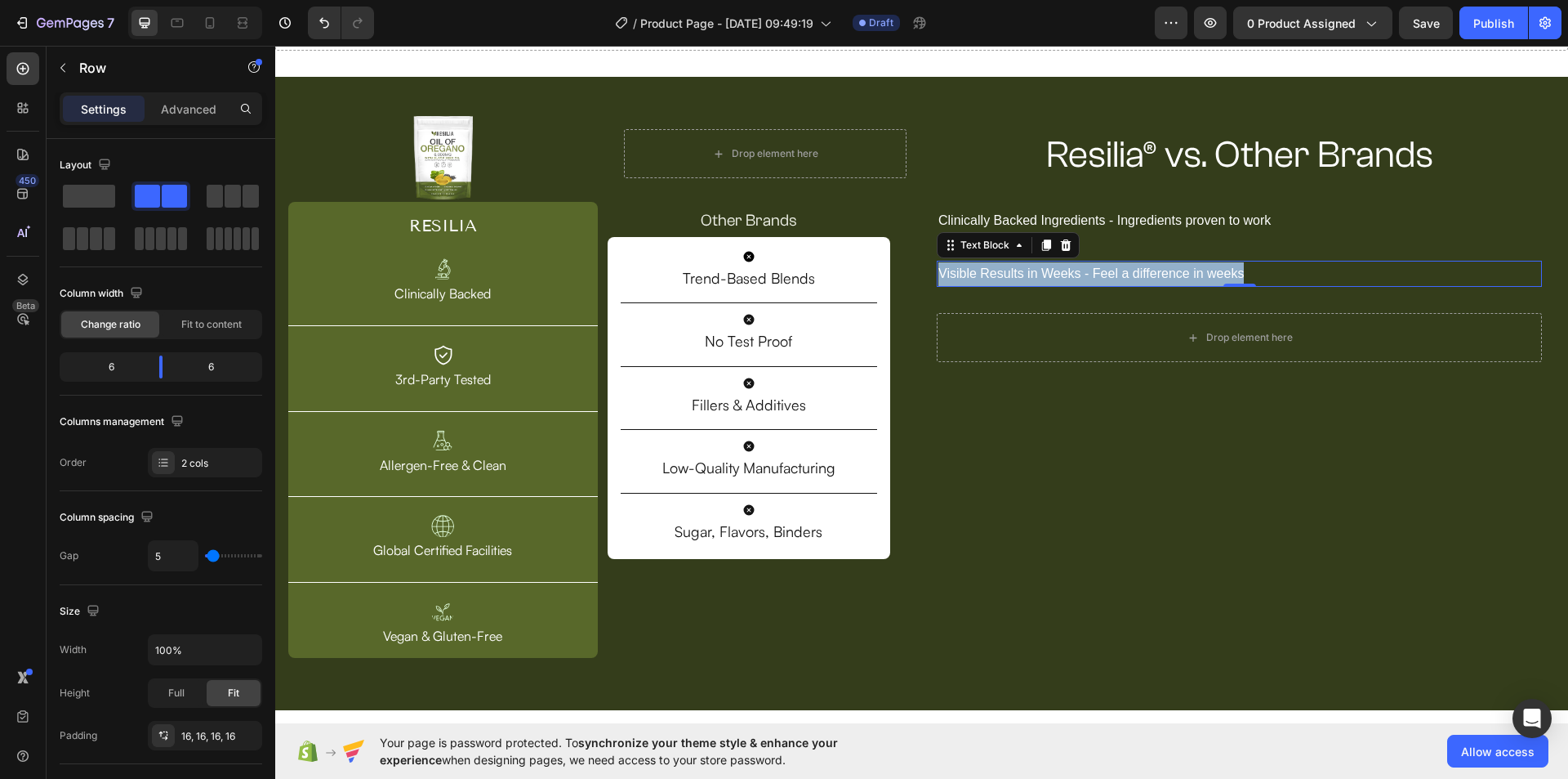
click at [1021, 450] on div "Resilia® vs. Other Brands Heading Row Clinically Backed Ingredients - Ingredien…" at bounding box center [1240, 387] width 632 height 542
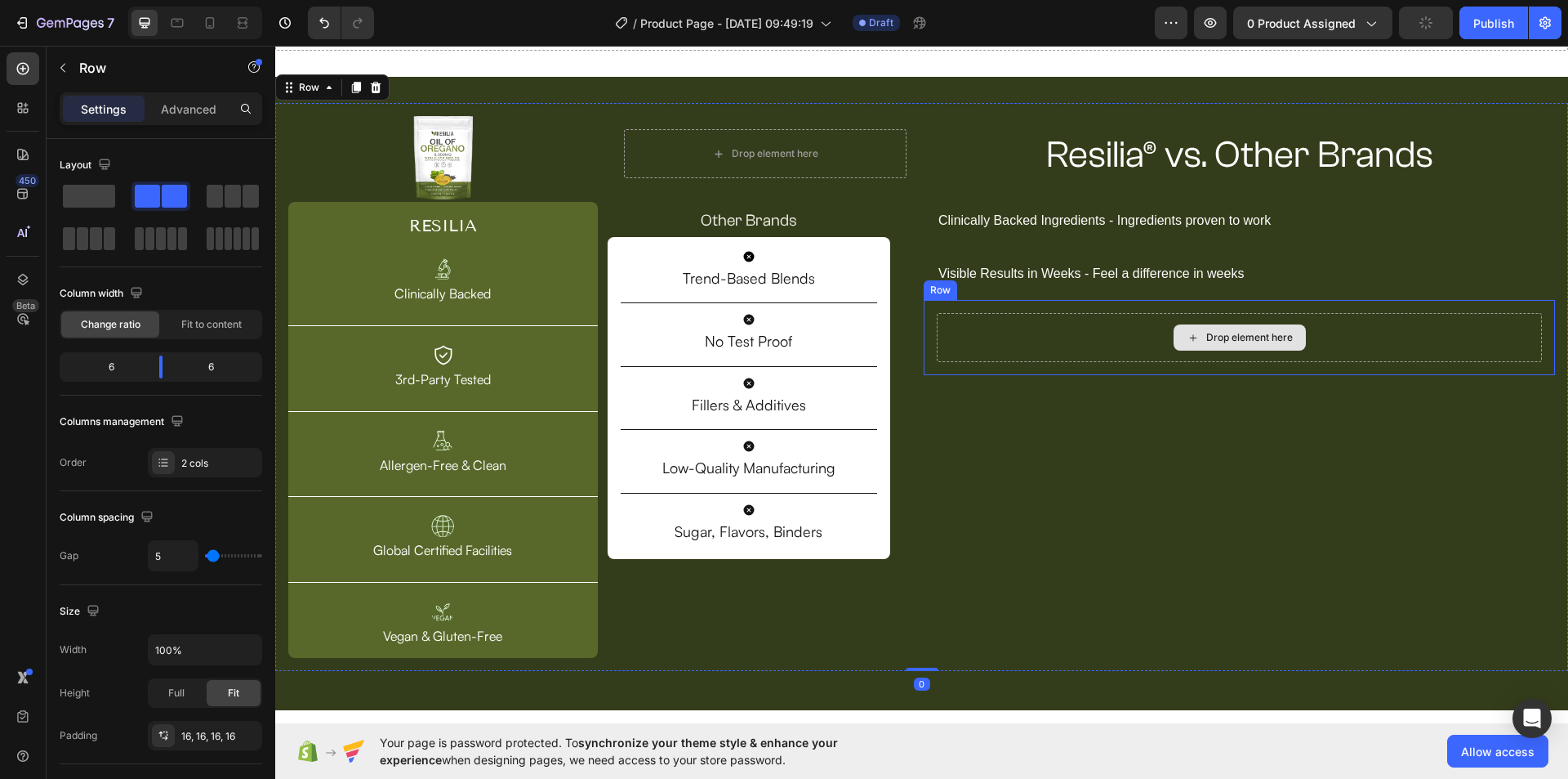
click at [1185, 329] on div "Drop element here" at bounding box center [1239, 337] width 132 height 26
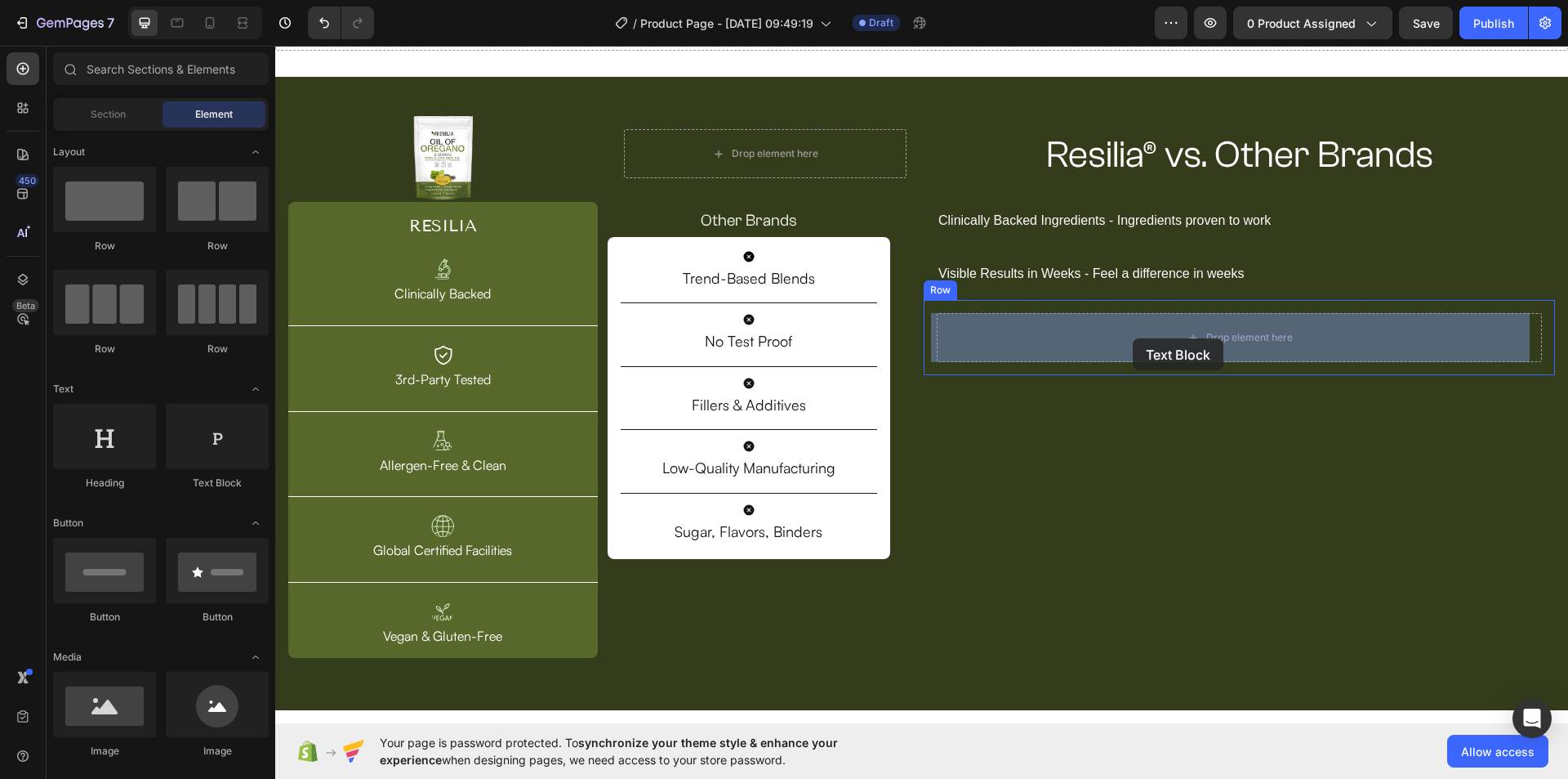
drag, startPoint x: 499, startPoint y: 485, endPoint x: 1295, endPoint y: 47, distance: 908.5
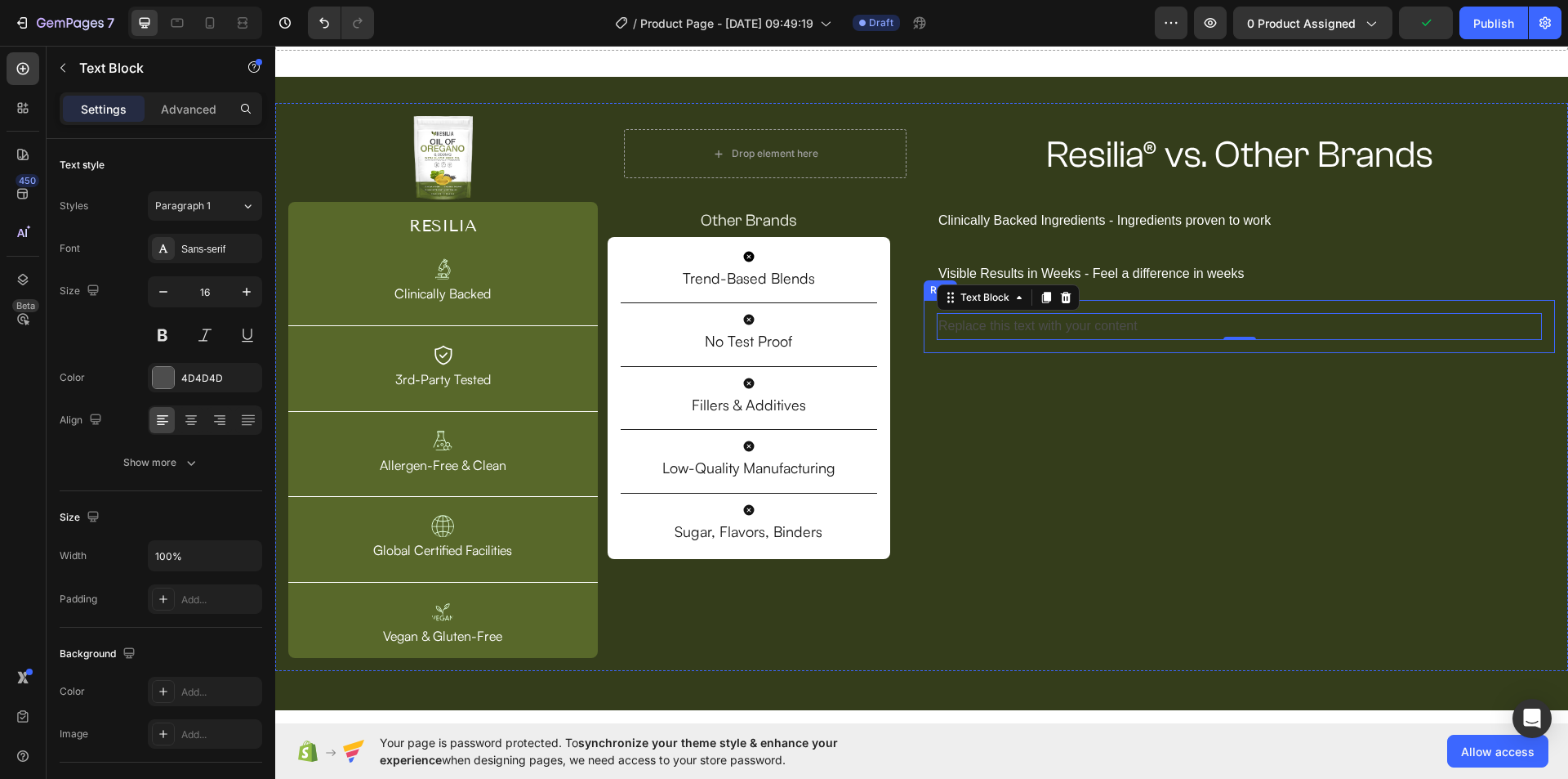
click at [1090, 311] on div "Replace this text with your content Text Block 0 Row" at bounding box center [1240, 326] width 632 height 53
click at [1092, 322] on div "Replace this text with your content" at bounding box center [1239, 327] width 605 height 27
click at [1091, 323] on div "Replace this text with your content" at bounding box center [1239, 327] width 605 height 27
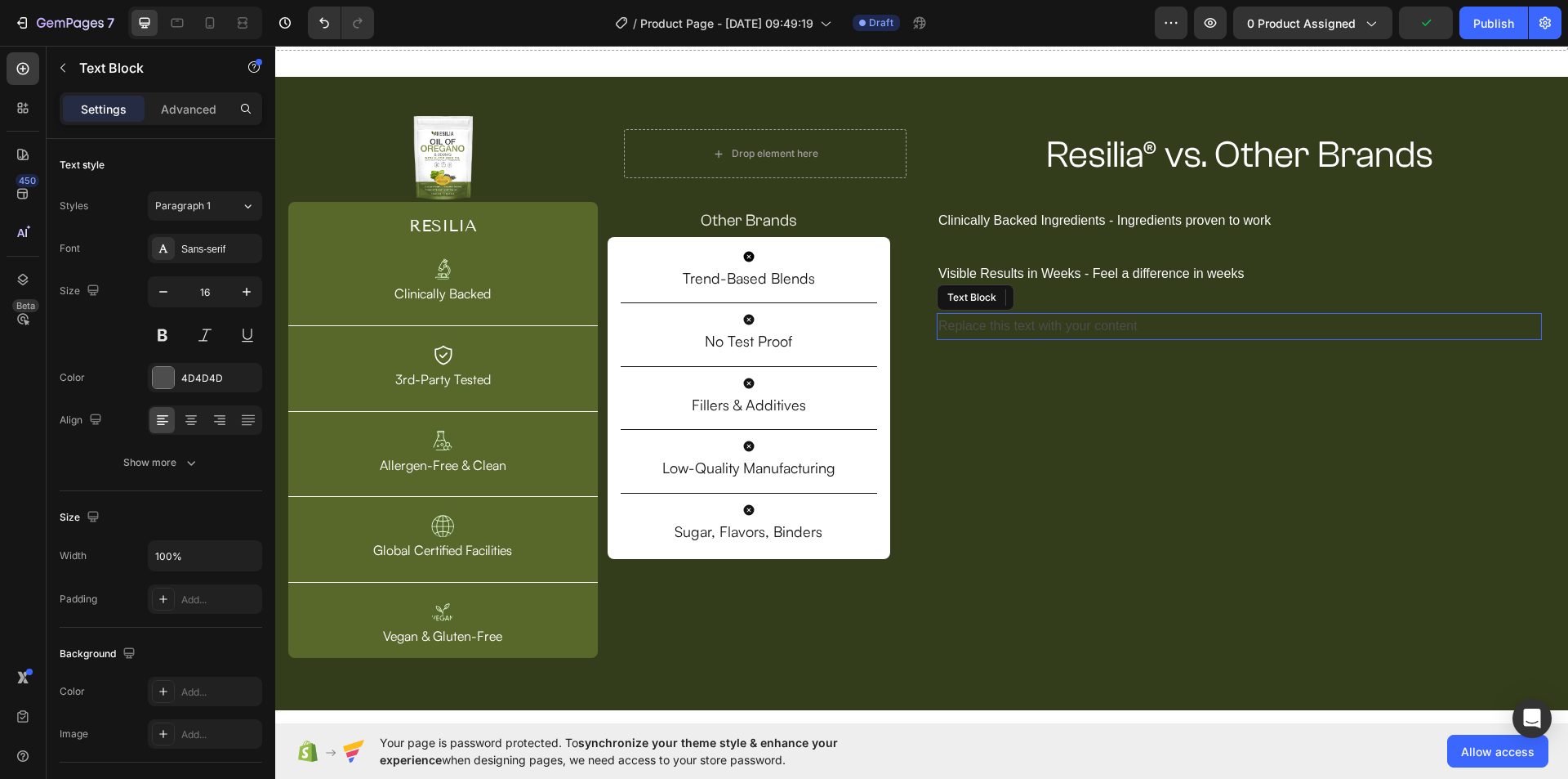
click at [1090, 322] on p "Replace this text with your content" at bounding box center [1239, 326] width 602 height 23
click at [1086, 320] on p "Long-Term Health, Not Quick Fixes - Not just symptom relief" at bounding box center [1239, 326] width 602 height 23
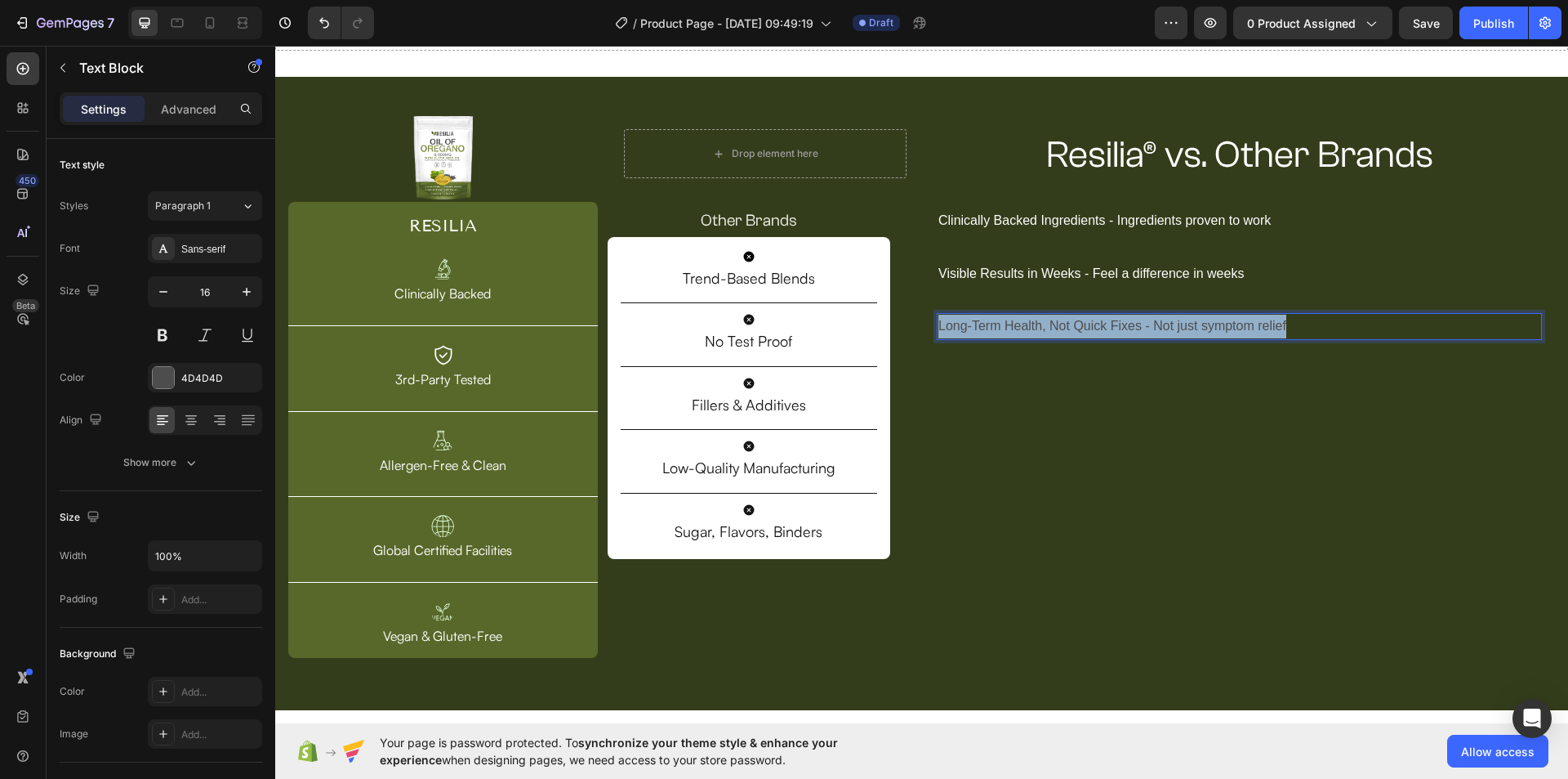
click at [1086, 320] on p "Long-Term Health, Not Quick Fixes - Not just symptom relief" at bounding box center [1239, 326] width 602 height 23
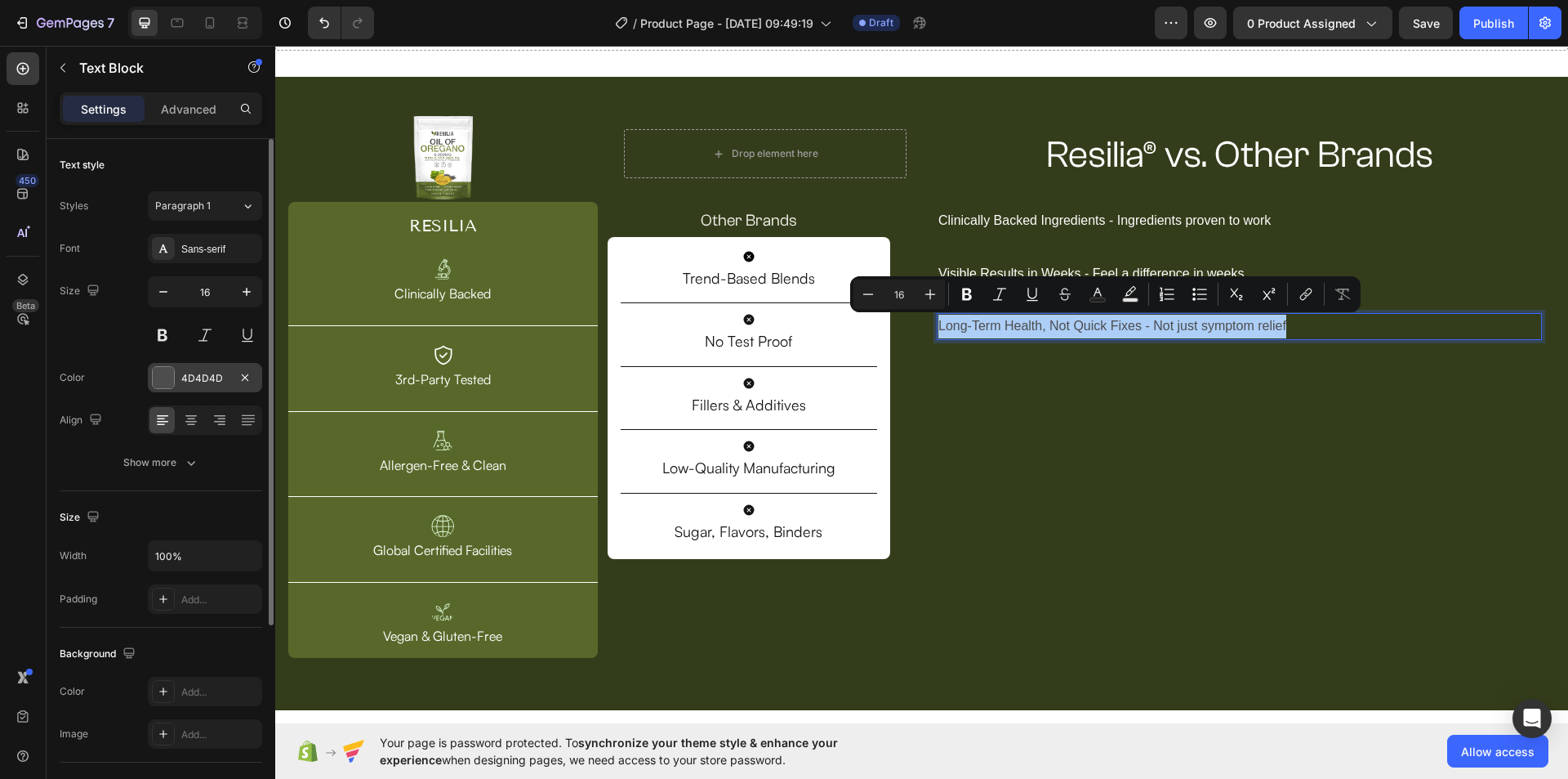
click at [226, 381] on div "4D4D4D" at bounding box center [205, 378] width 48 height 14
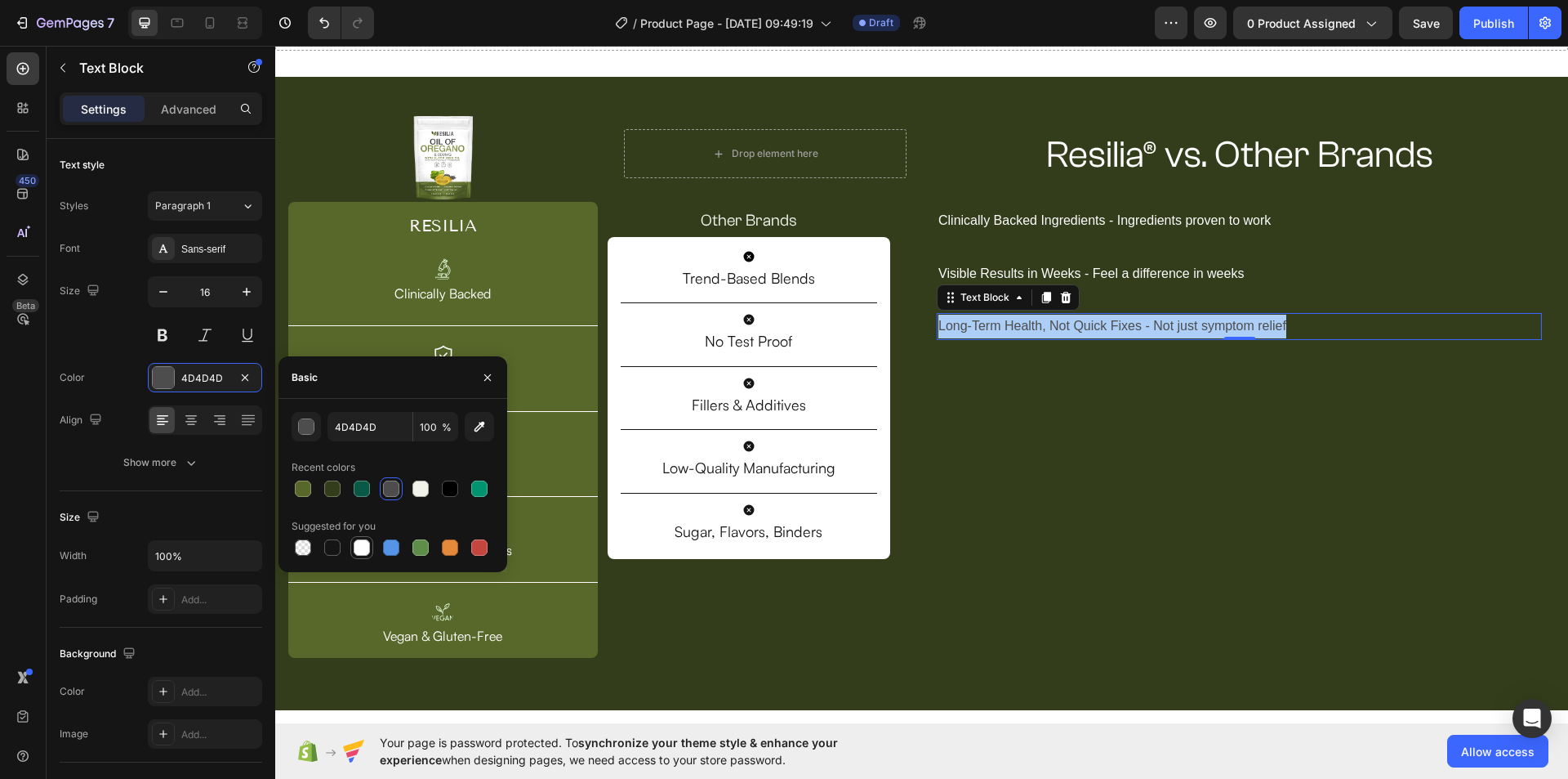
click at [364, 549] on div at bounding box center [362, 547] width 16 height 16
click at [1196, 503] on div "Resilia® vs. Other Brands Heading Row Clinically Backed Ingredients - Ingredien…" at bounding box center [1240, 387] width 632 height 542
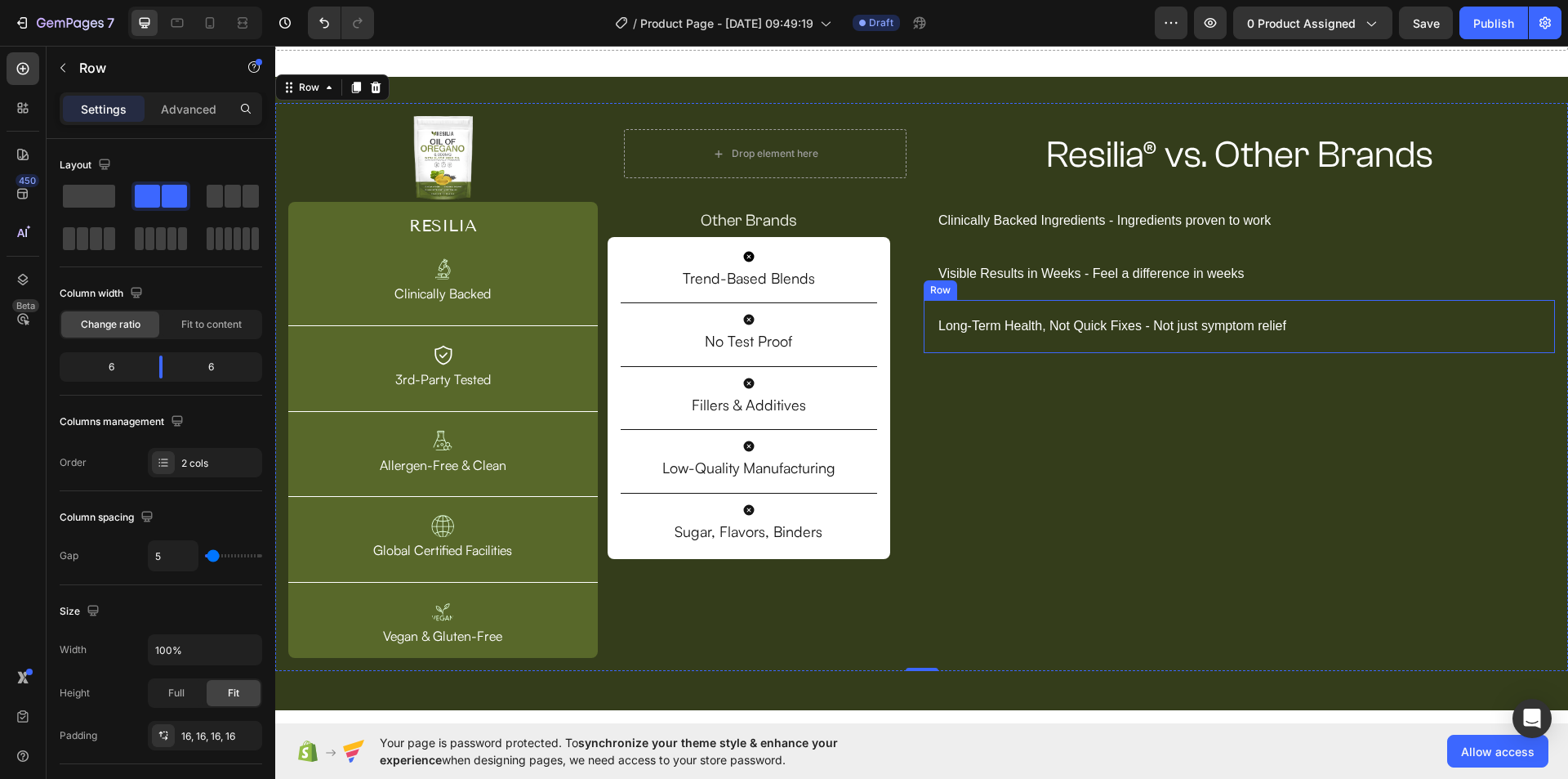
click at [1131, 343] on div "Long-Term Health, Not Quick Fixes - Not just symptom relief Text Block Row" at bounding box center [1240, 326] width 632 height 53
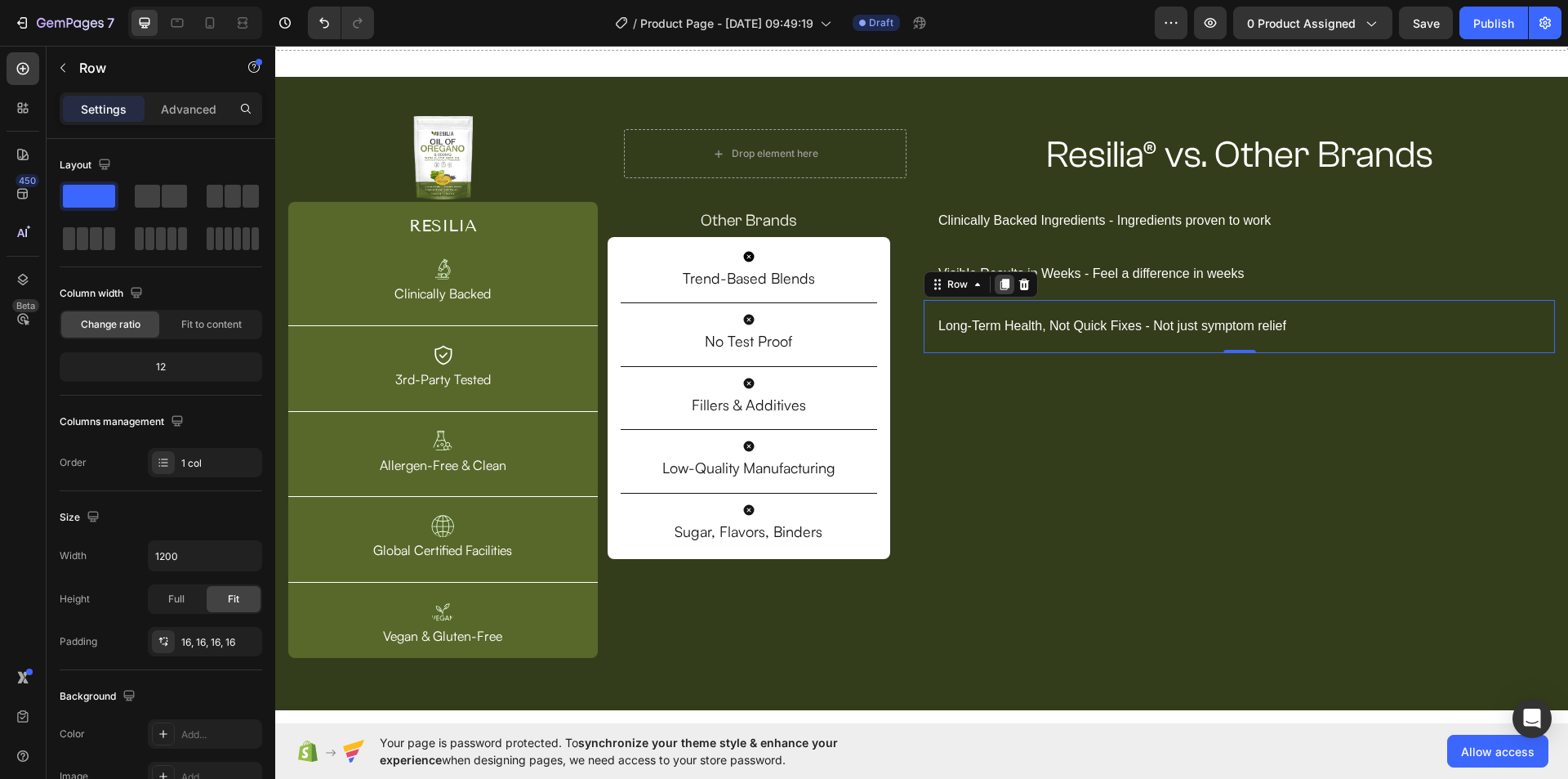
click at [999, 289] on icon at bounding box center [1004, 284] width 13 height 13
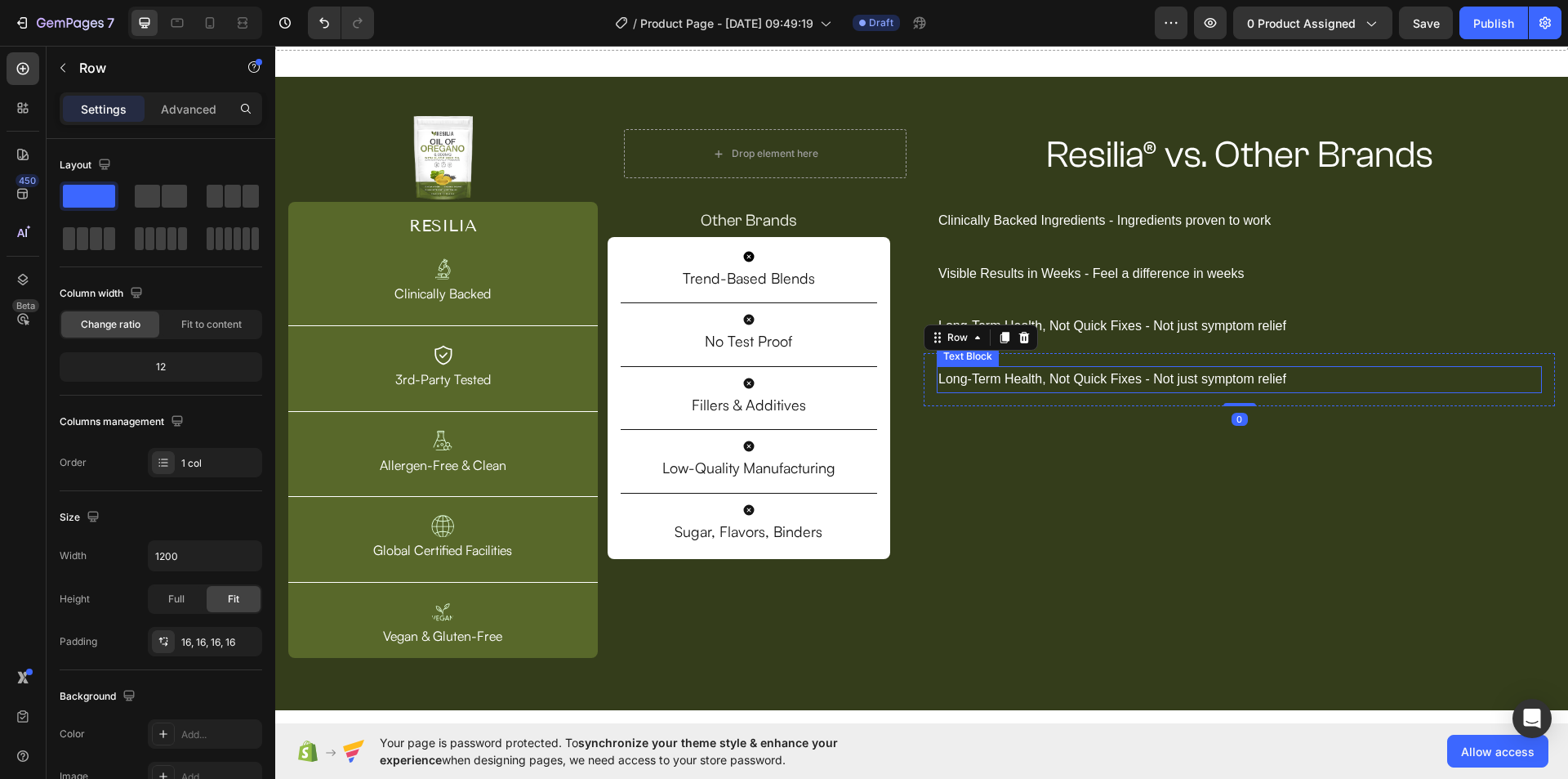
click at [1152, 387] on p "Long-Term Health, Not Quick Fixes - Not just symptom relief" at bounding box center [1239, 380] width 602 height 23
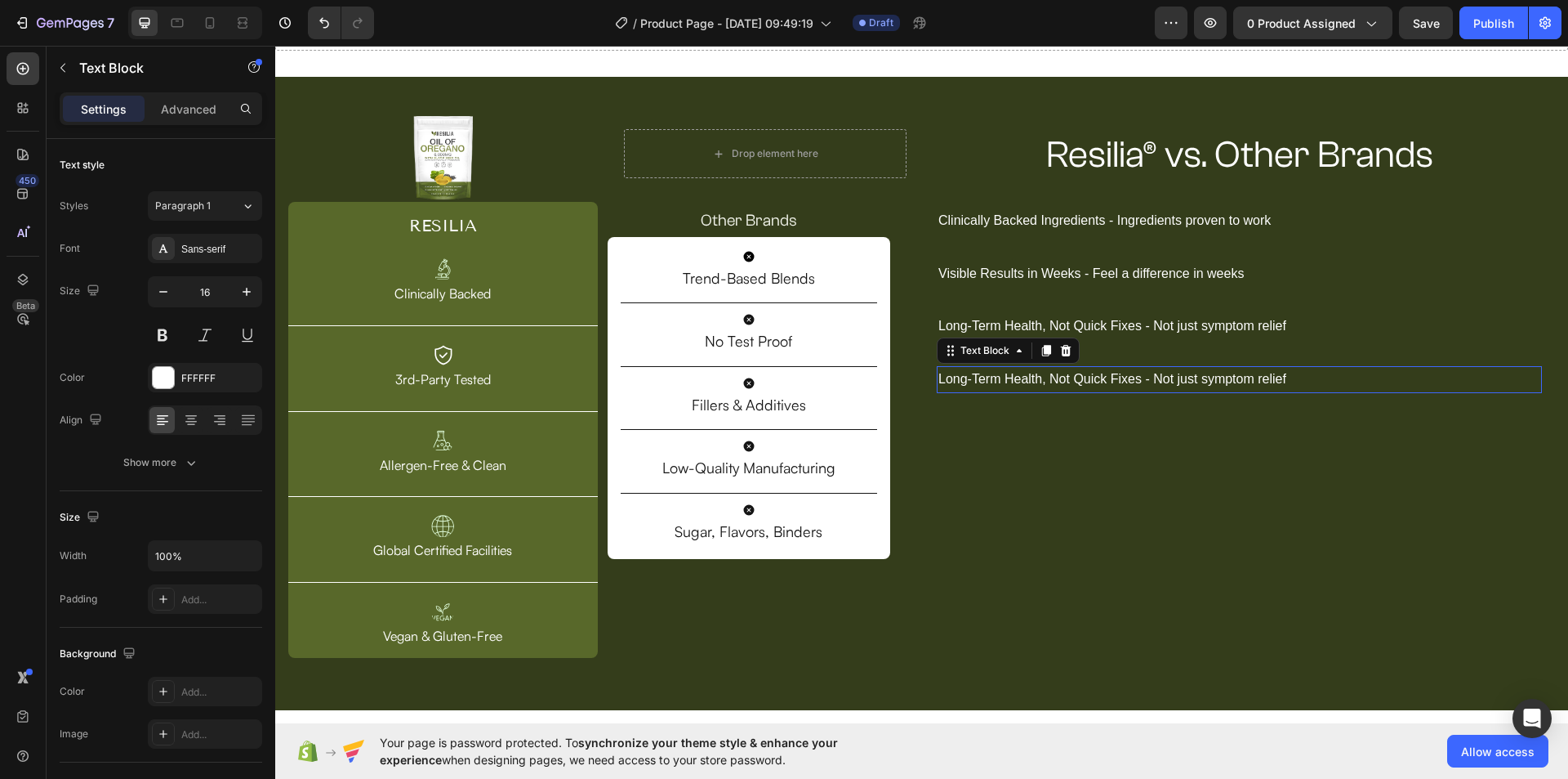
click at [1152, 387] on p "Long-Term Health, Not Quick Fixes - Not just symptom relief" at bounding box center [1239, 380] width 602 height 23
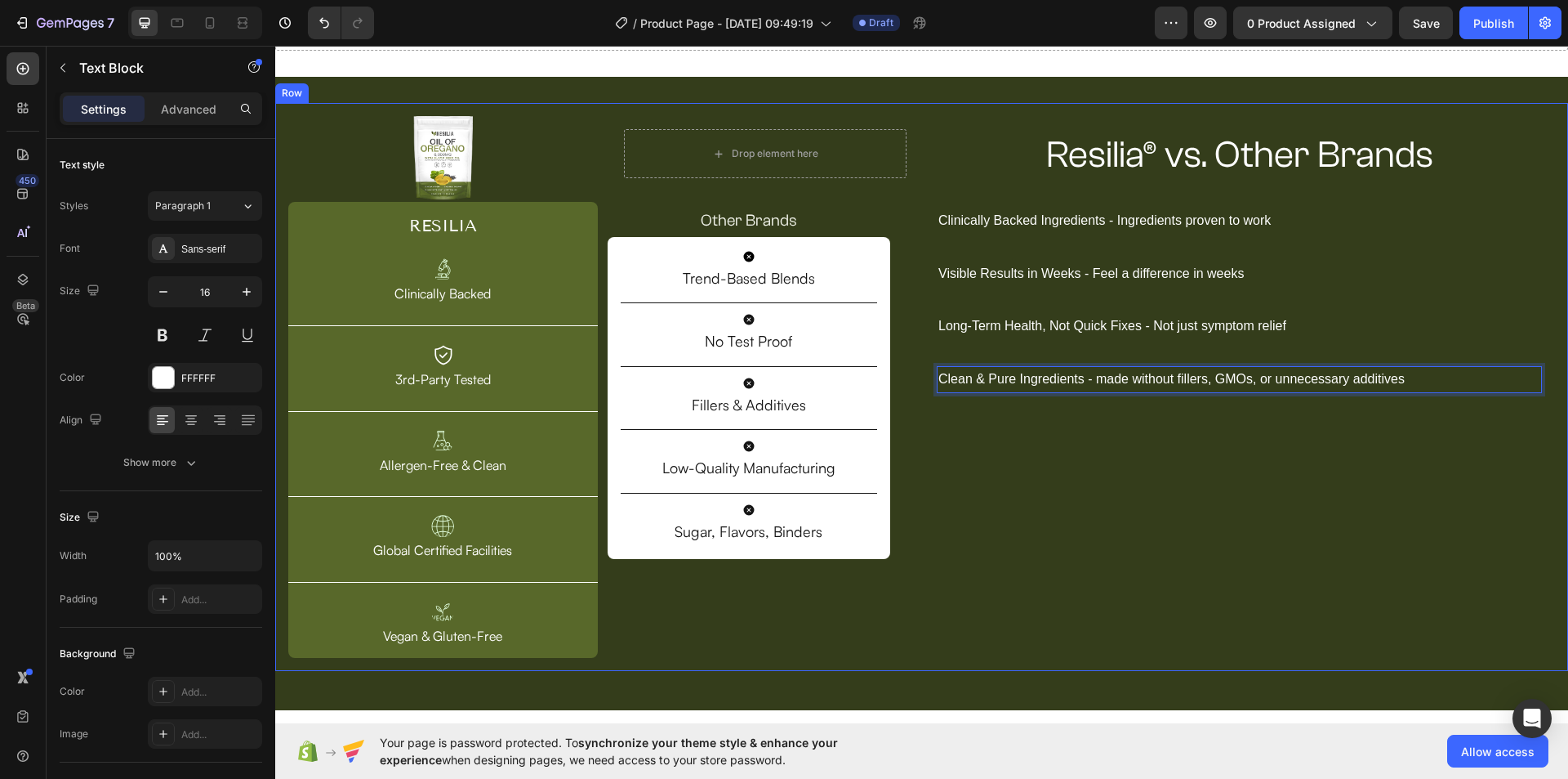
click at [1260, 430] on div "Resilia® vs. Other Brands Heading Row Clinically Backed Ingredients - Ingredien…" at bounding box center [1240, 387] width 632 height 542
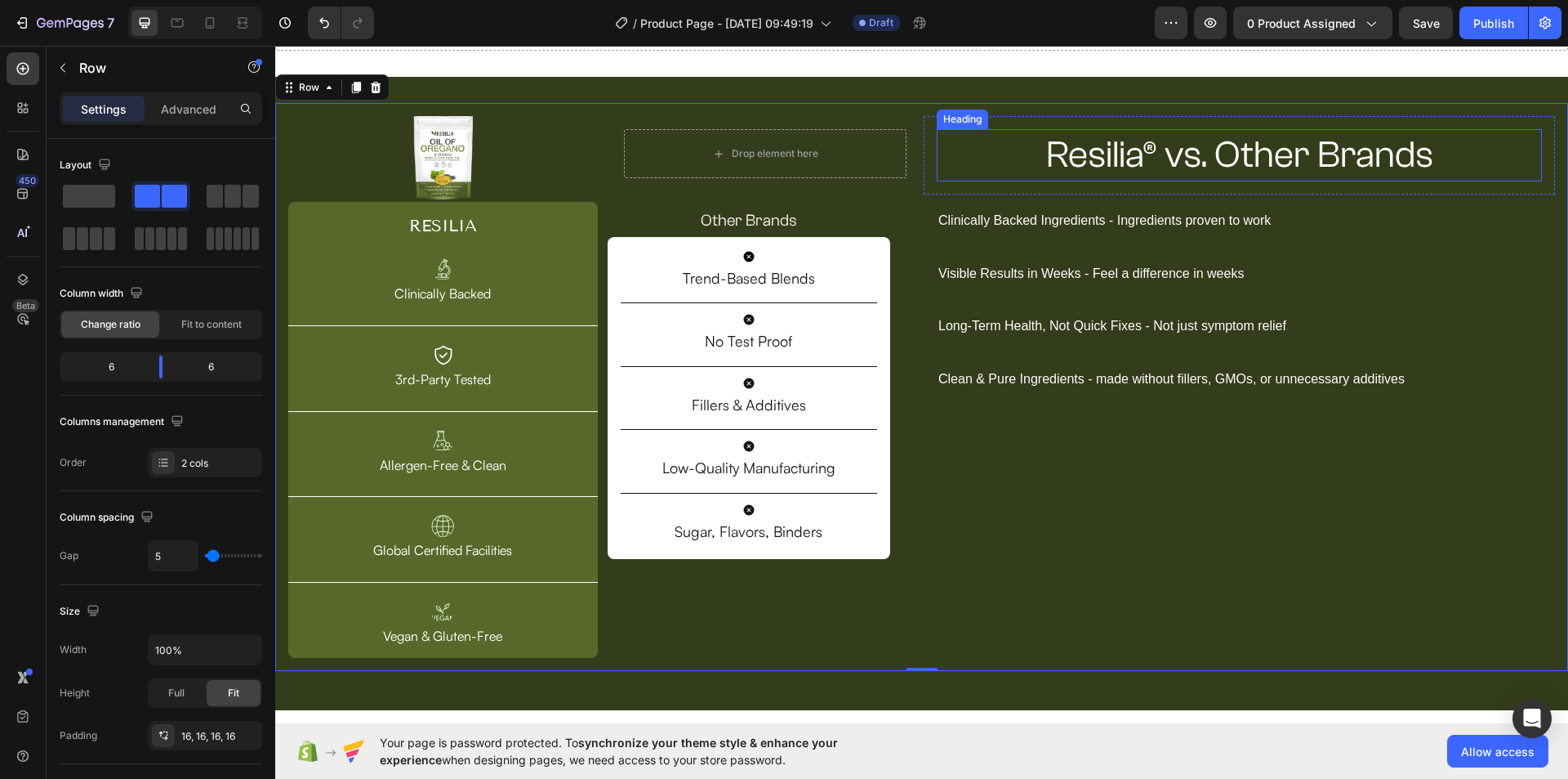
click at [1101, 155] on p "Resilia® vs. Other Brands" at bounding box center [1239, 155] width 602 height 49
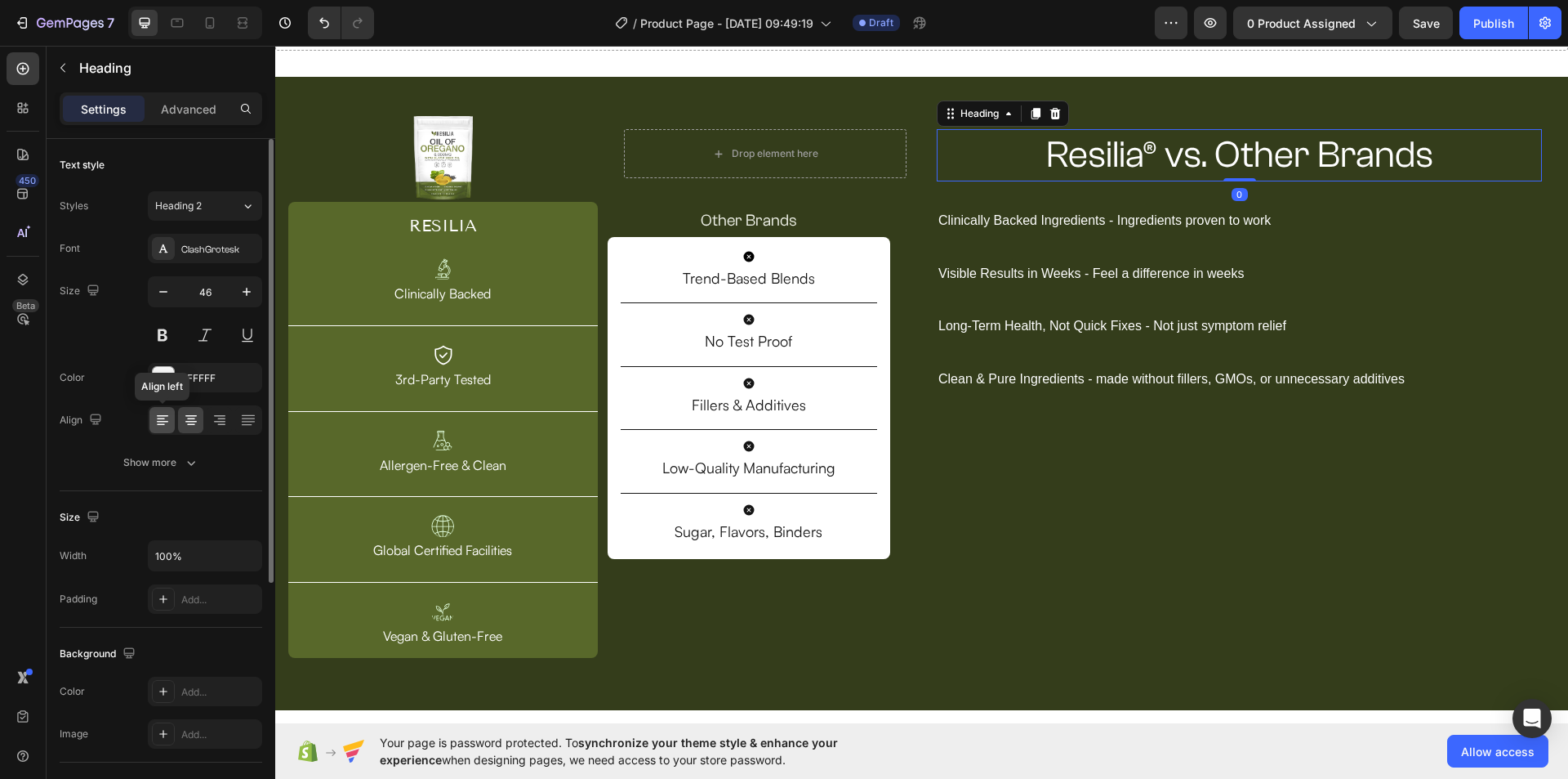
click at [160, 415] on icon at bounding box center [162, 420] width 16 height 16
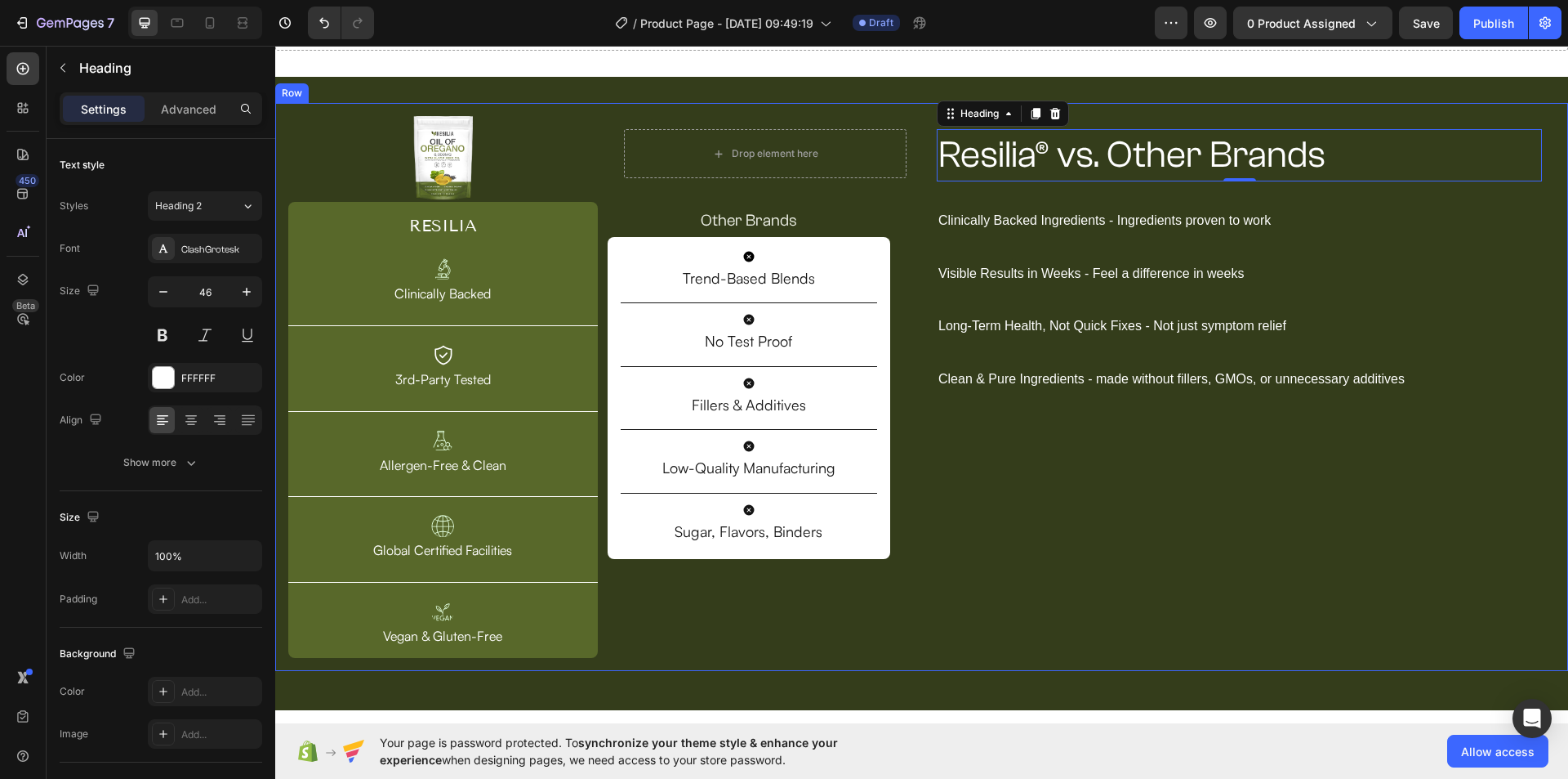
click at [1203, 575] on div "Resilia® vs. Other Brands Heading 0 Row Clinically Backed Ingredients - Ingredi…" at bounding box center [1240, 387] width 632 height 542
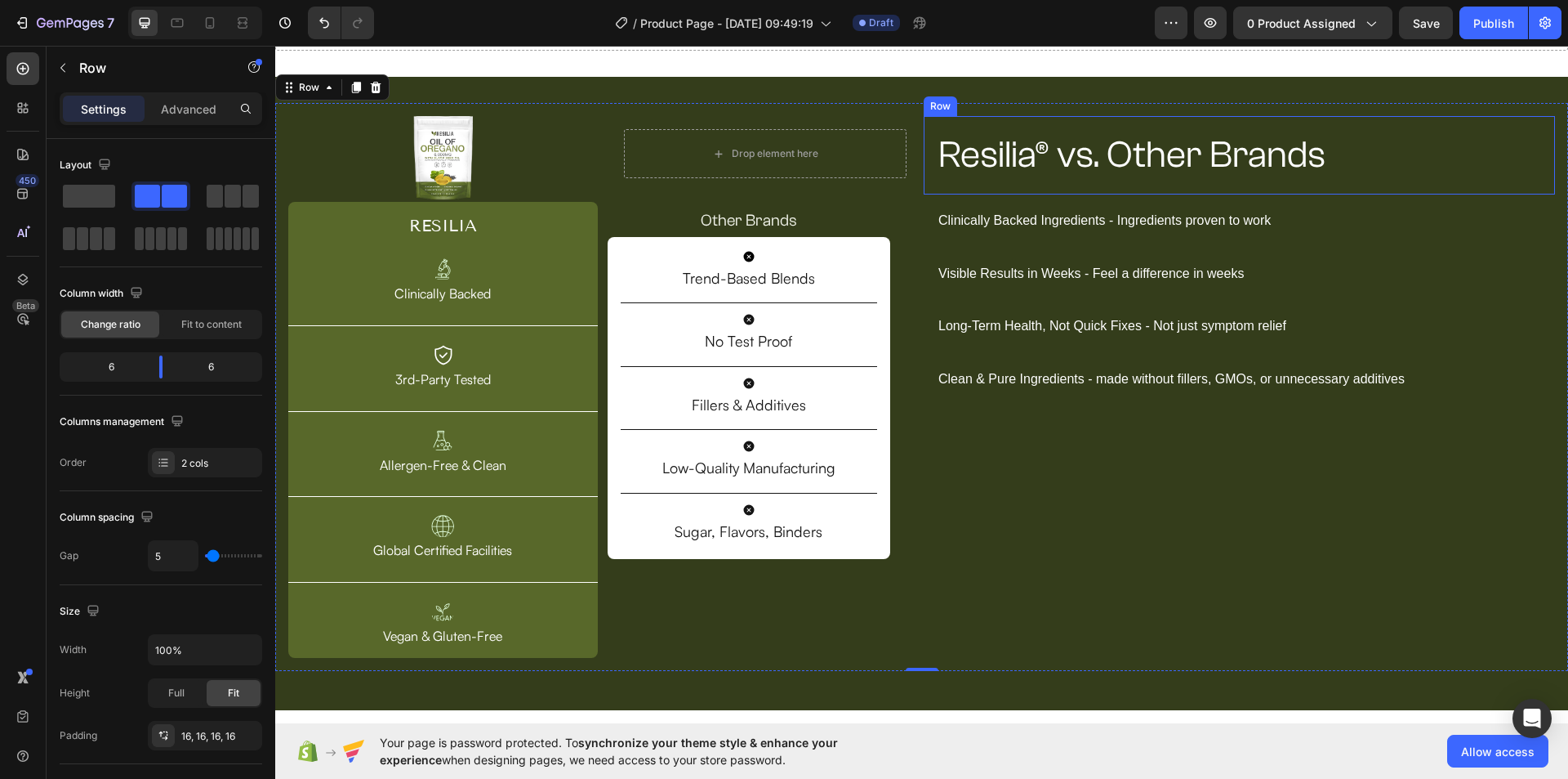
click at [1066, 155] on p "Resilia® vs. Other Brands" at bounding box center [1239, 155] width 602 height 49
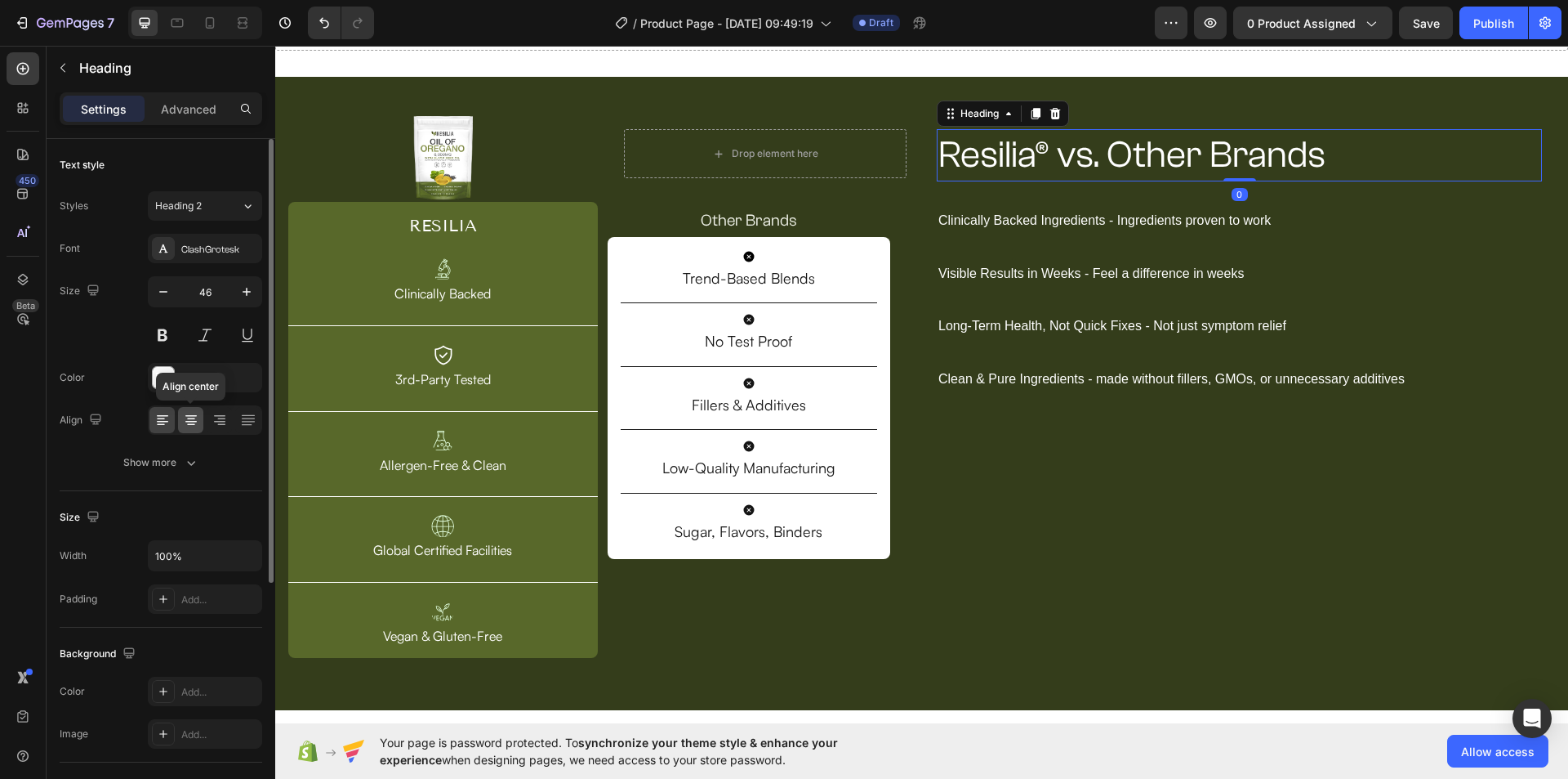
click at [188, 414] on icon at bounding box center [191, 420] width 16 height 16
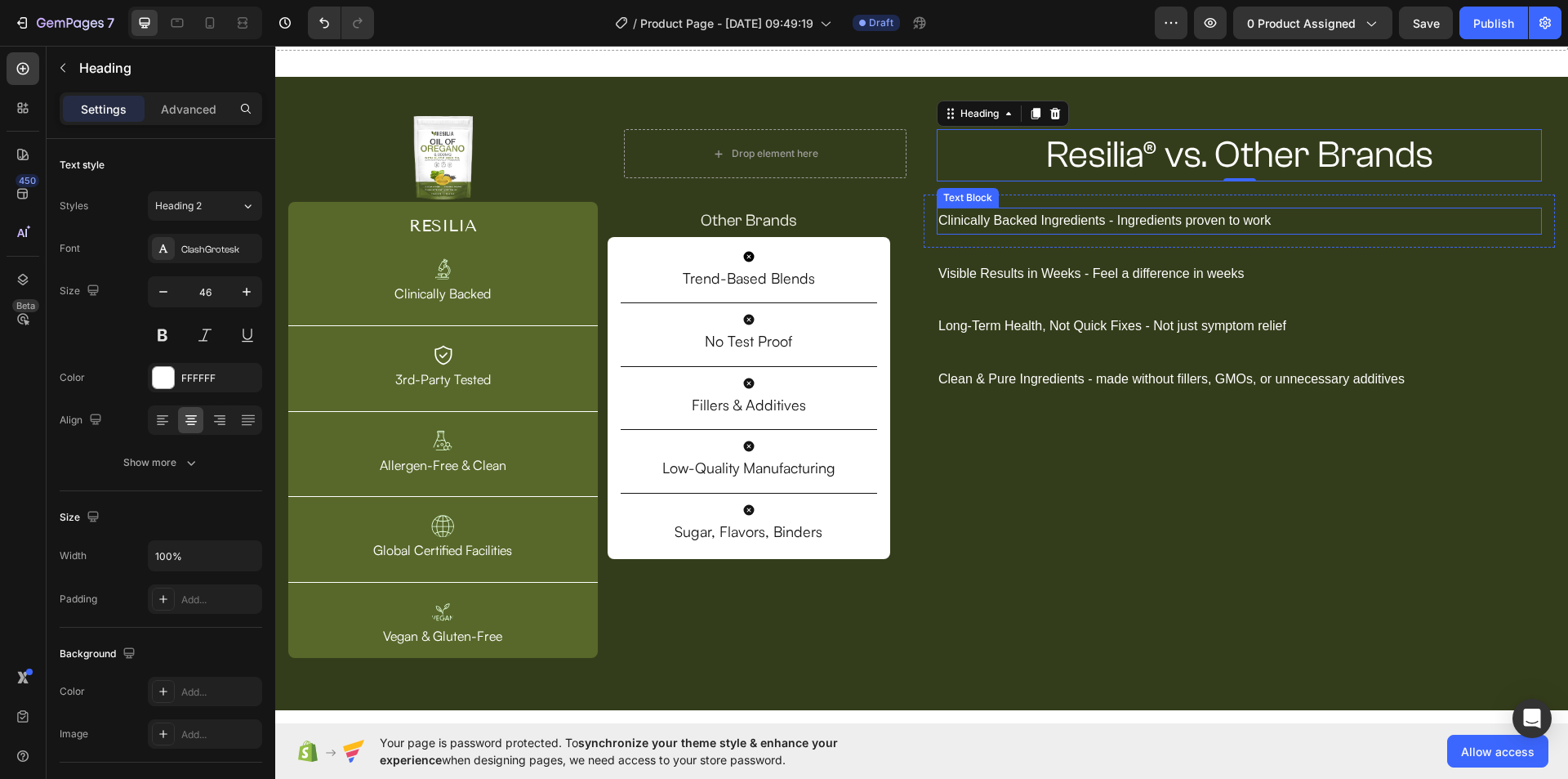
click at [1058, 232] on p "Clinically Backed Ingredients - Ingredients proven to work" at bounding box center [1239, 221] width 602 height 23
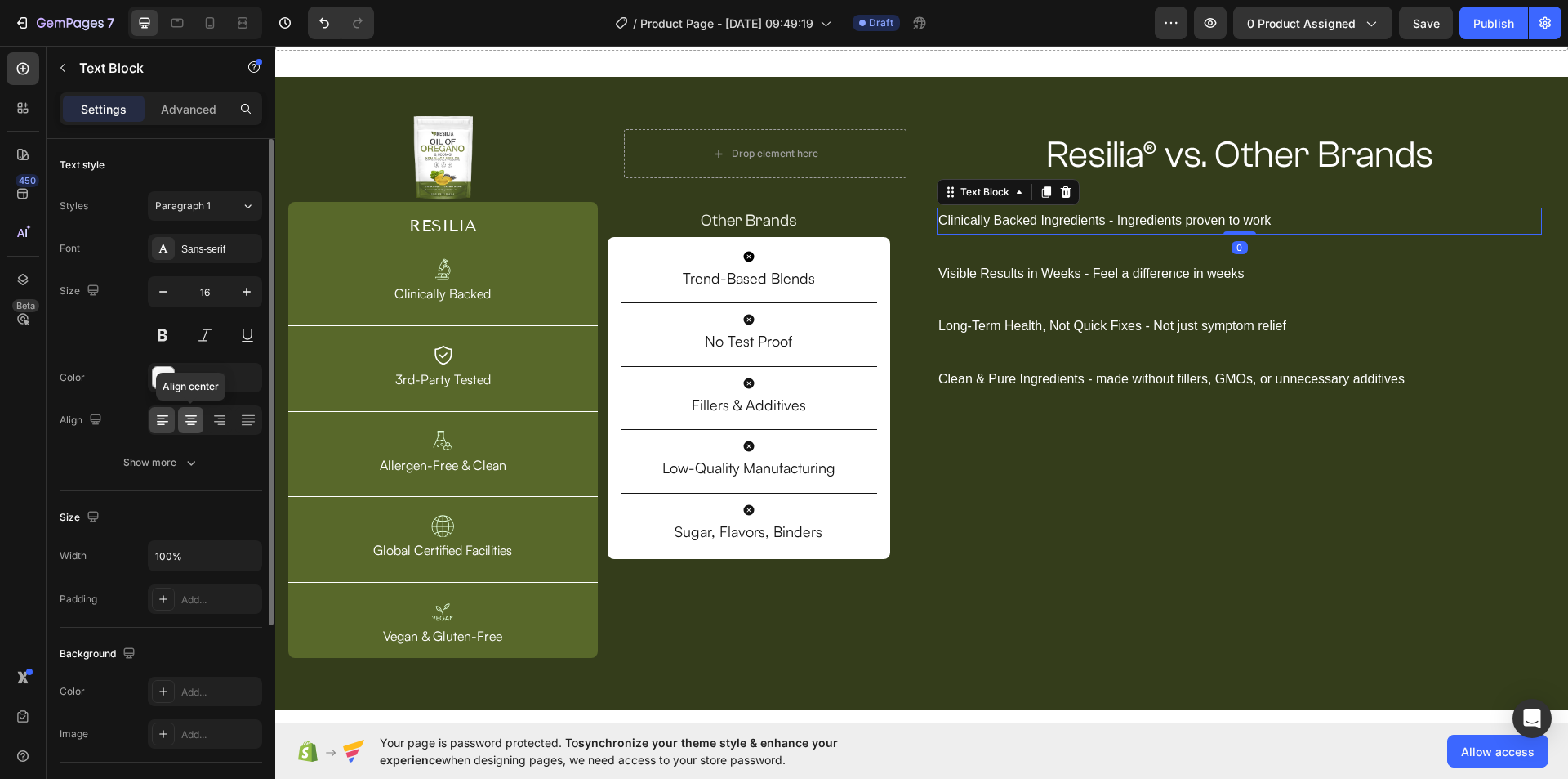
click at [198, 422] on icon at bounding box center [191, 420] width 16 height 16
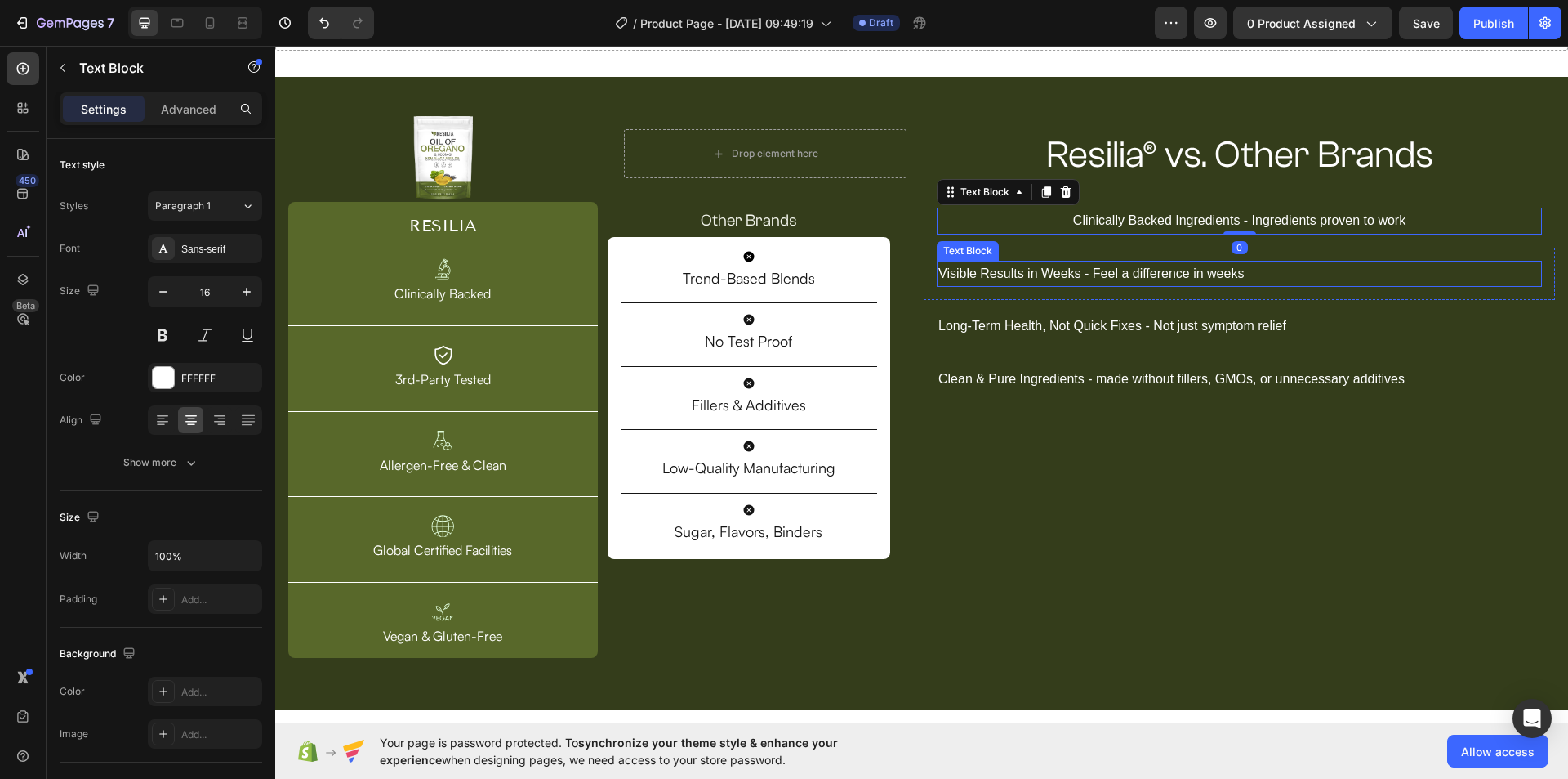
click at [1041, 278] on p "Visible Results in Weeks - Feel a difference in weeks" at bounding box center [1239, 274] width 602 height 23
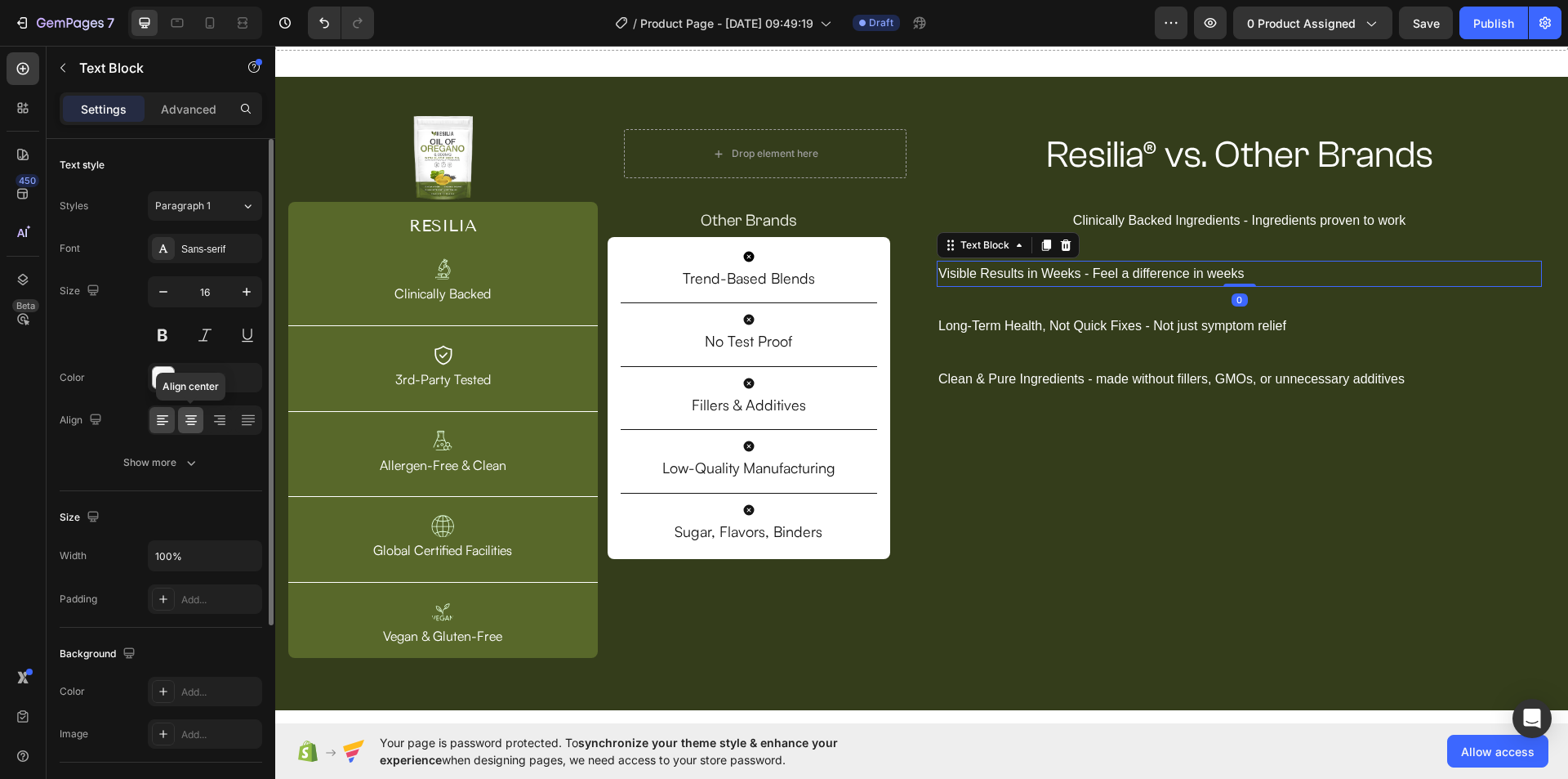
click at [184, 419] on icon at bounding box center [191, 420] width 16 height 16
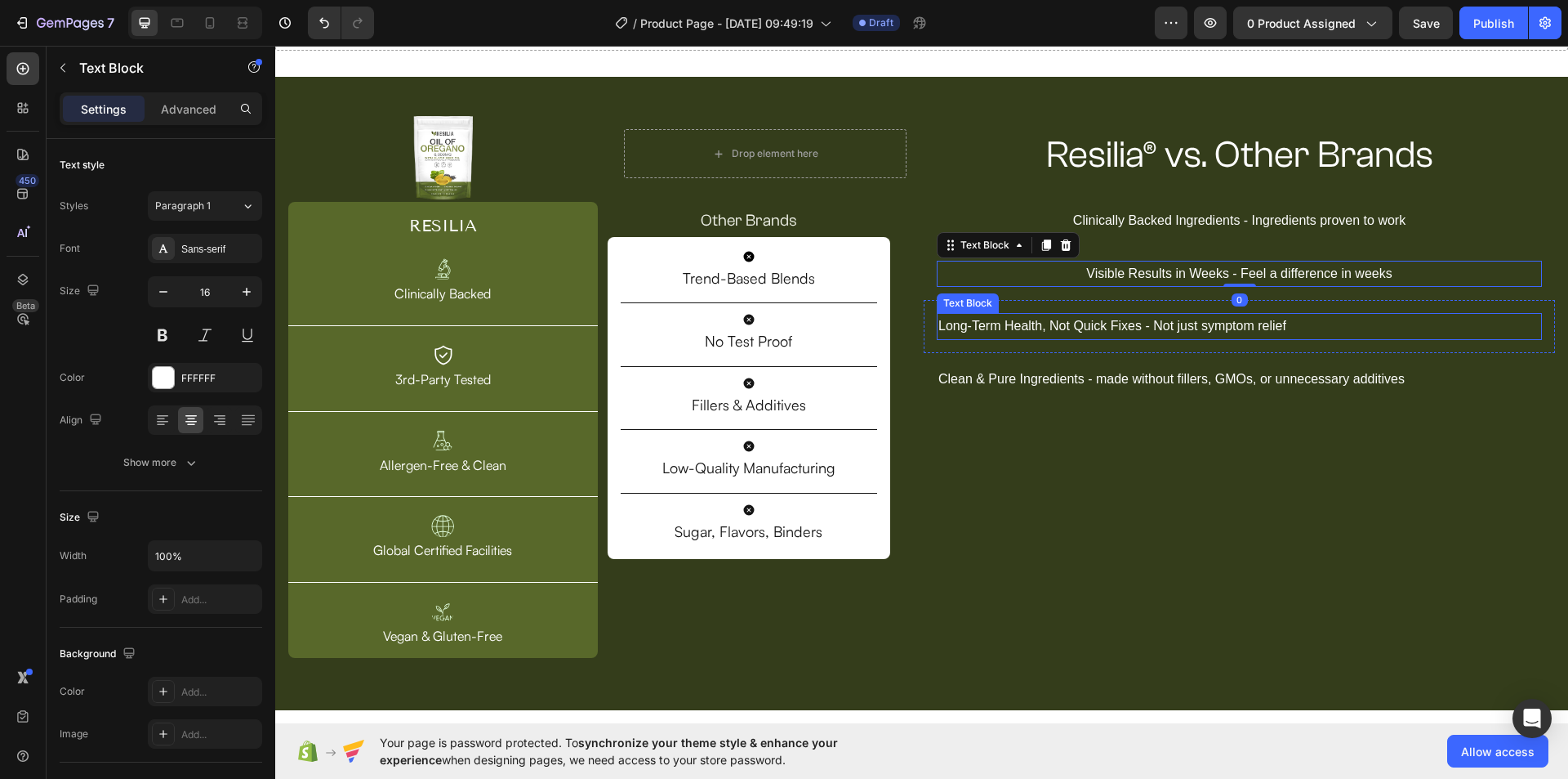
click at [1009, 331] on p "Long-Term Health, Not Quick Fixes - Not just symptom relief" at bounding box center [1239, 326] width 602 height 23
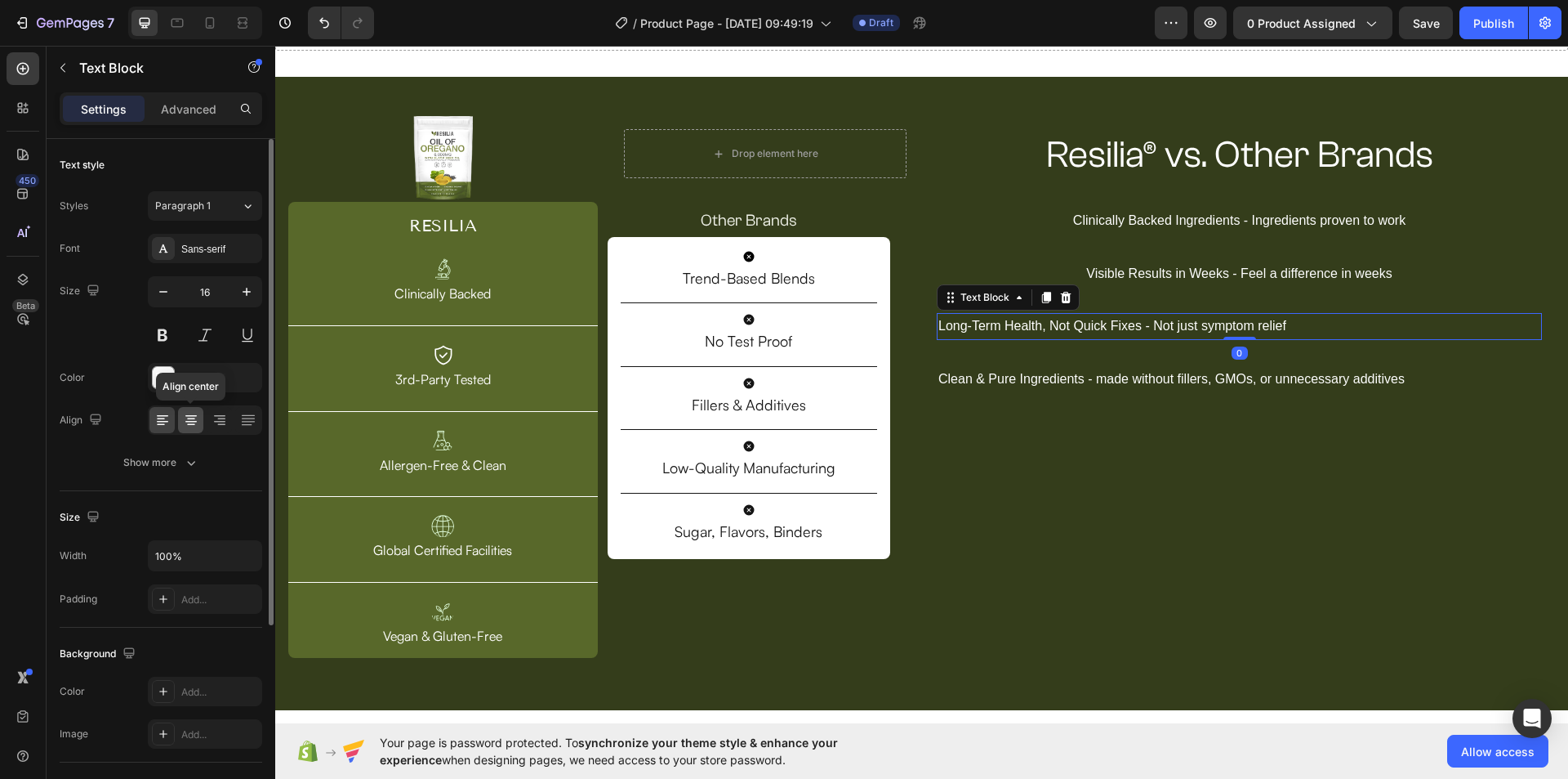
drag, startPoint x: 187, startPoint y: 419, endPoint x: 479, endPoint y: 373, distance: 295.6
click at [187, 419] on icon at bounding box center [190, 419] width 8 height 2
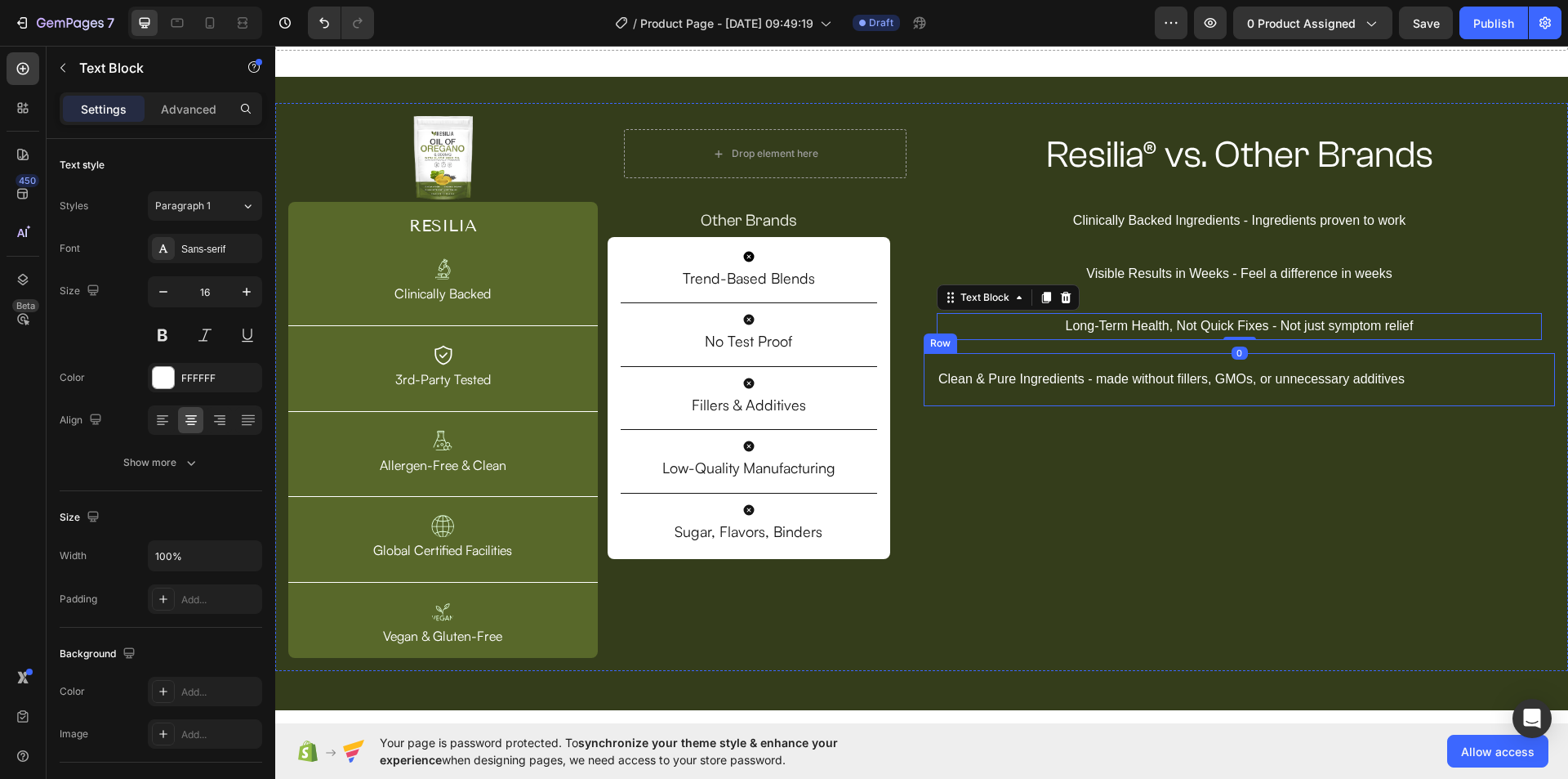
click at [1081, 386] on p "Clean & Pure Ingredients - made without fillers, GMOs, or unnecessary additives" at bounding box center [1239, 380] width 602 height 23
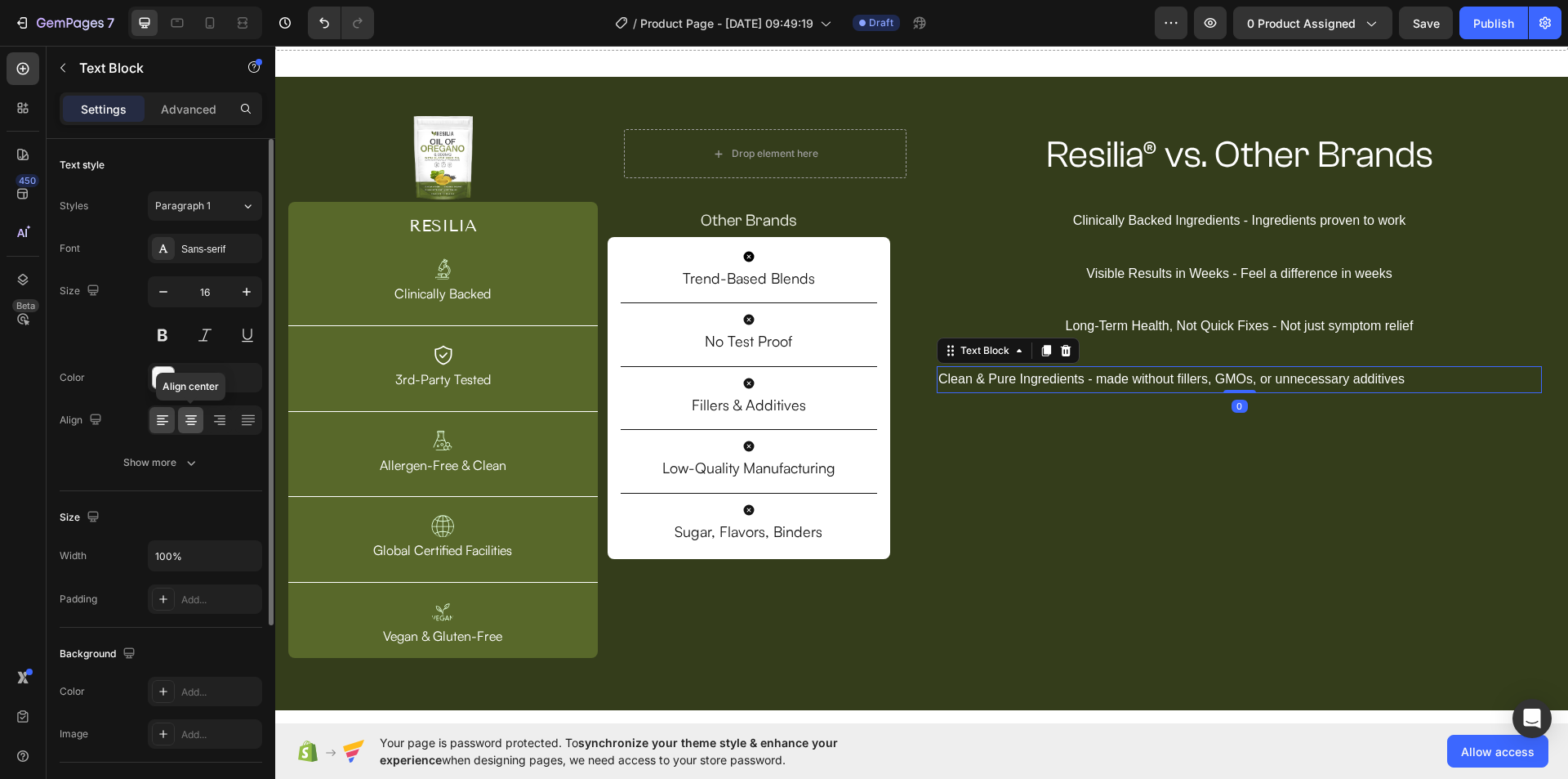
click at [188, 412] on div at bounding box center [190, 419] width 25 height 26
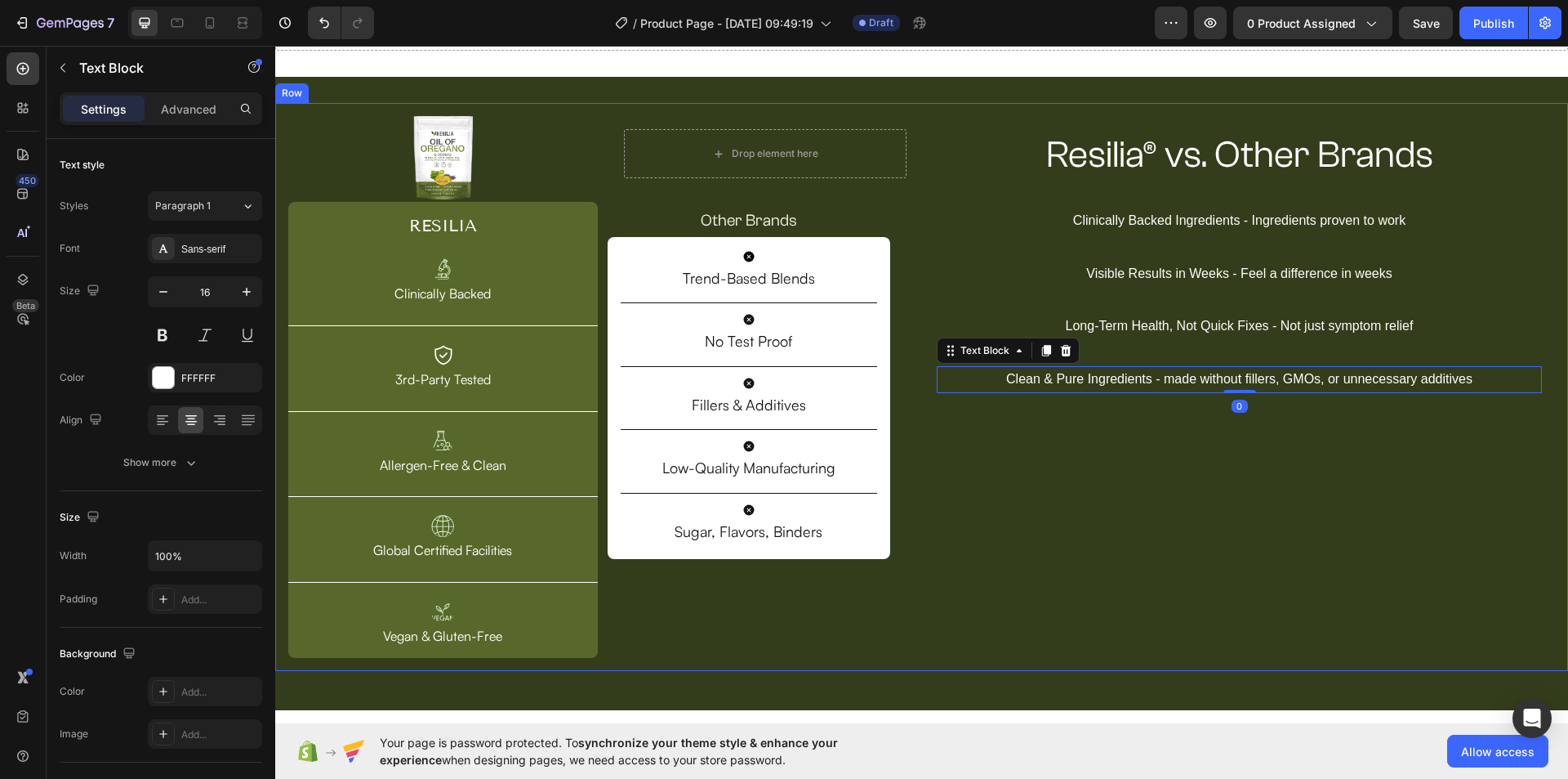
drag, startPoint x: 1161, startPoint y: 546, endPoint x: 1146, endPoint y: 545, distance: 15.0
click at [1161, 546] on div "Resilia® vs. Other Brands Heading Row Clinically Backed Ingredients - Ingredien…" at bounding box center [1240, 387] width 632 height 542
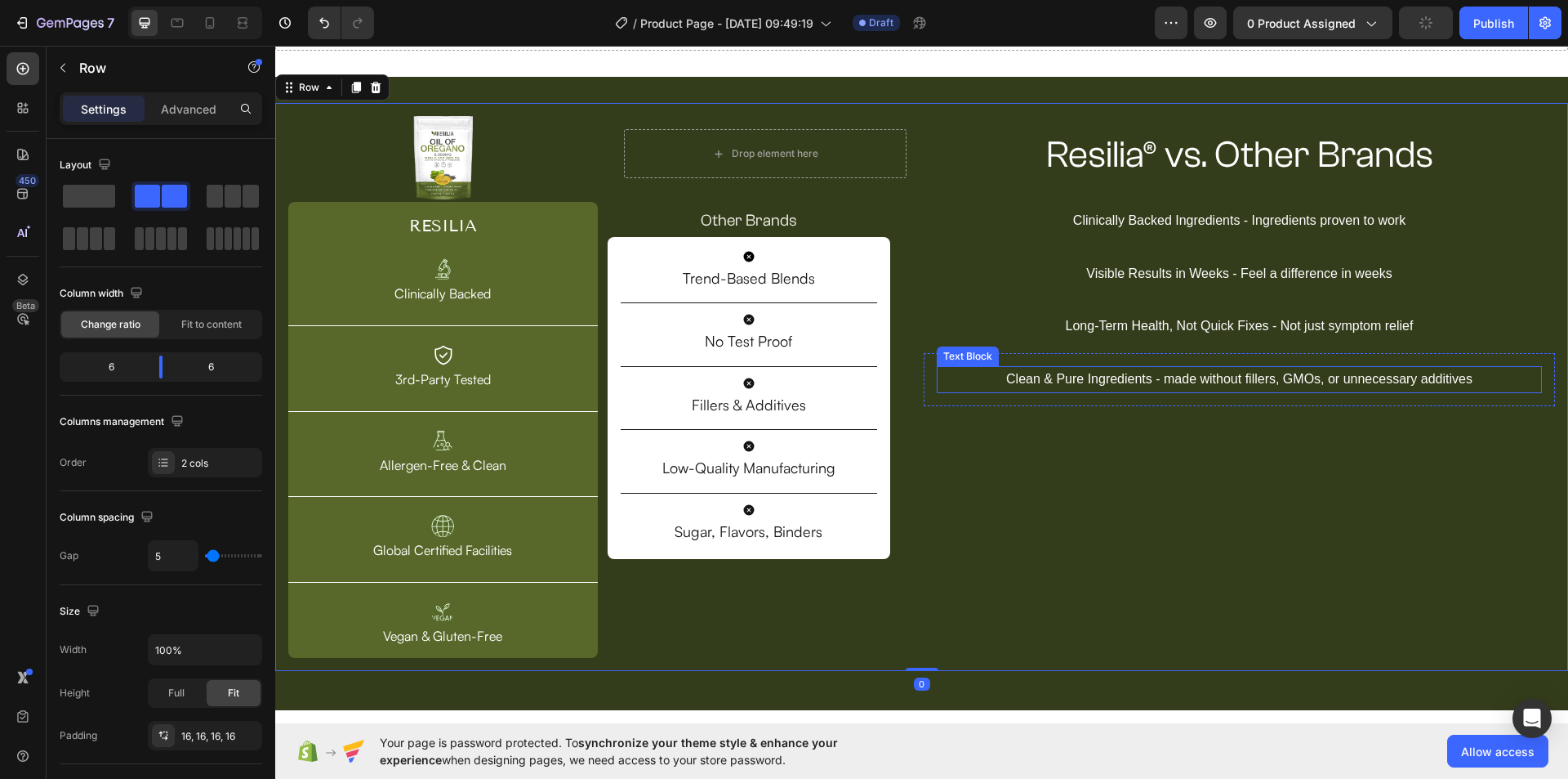
click at [1073, 373] on p "Clean & Pure Ingredients - made without fillers, GMOs, or unnecessary additives" at bounding box center [1239, 380] width 602 height 23
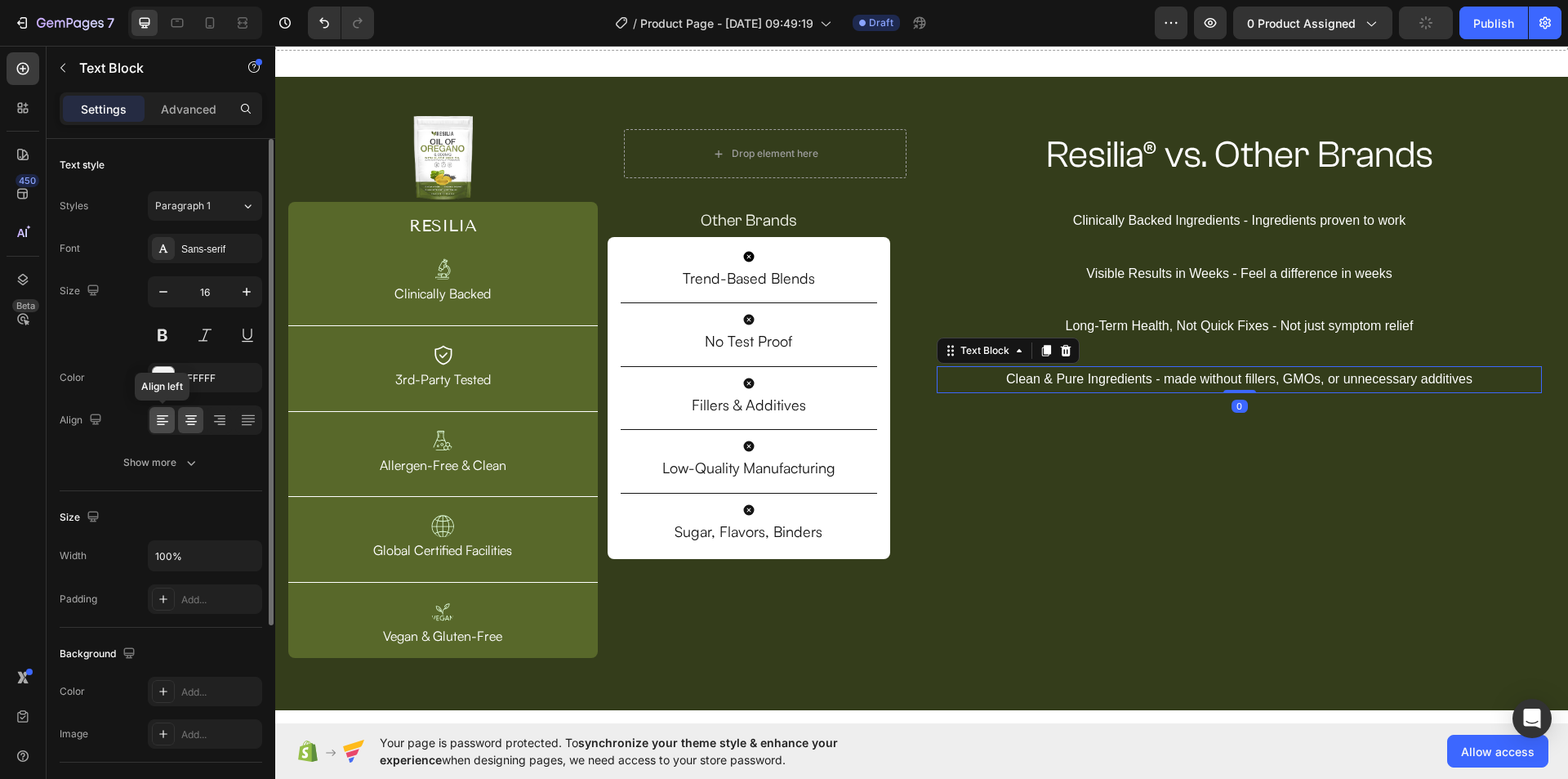
click at [156, 419] on icon at bounding box center [162, 420] width 16 height 16
click at [187, 417] on icon at bounding box center [191, 420] width 16 height 16
click at [220, 424] on icon at bounding box center [221, 425] width 8 height 2
click at [188, 424] on icon at bounding box center [191, 420] width 16 height 16
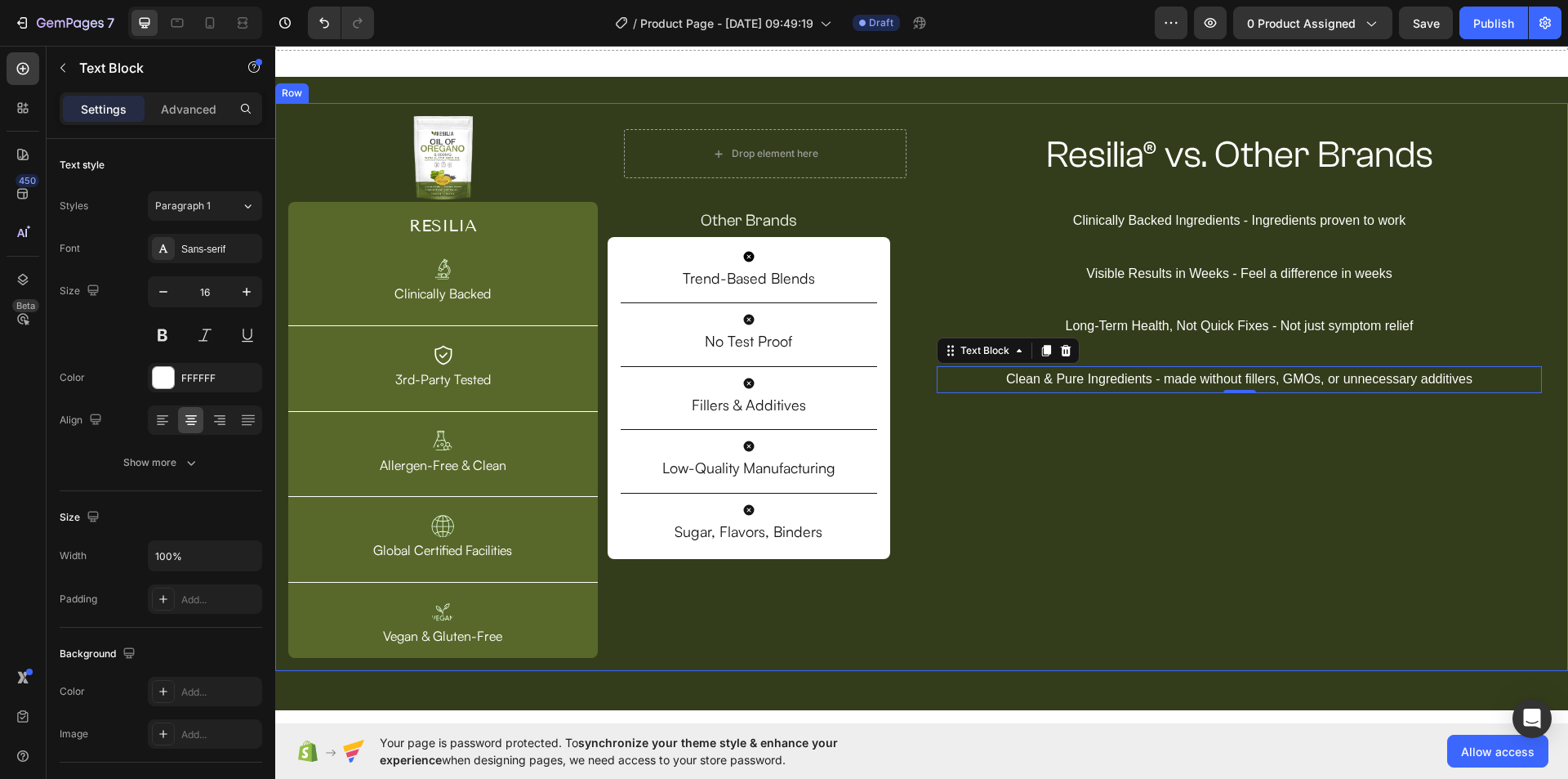
click at [1316, 530] on div "Resilia® vs. Other Brands Heading Row Clinically Backed Ingredients - Ingredien…" at bounding box center [1240, 387] width 632 height 542
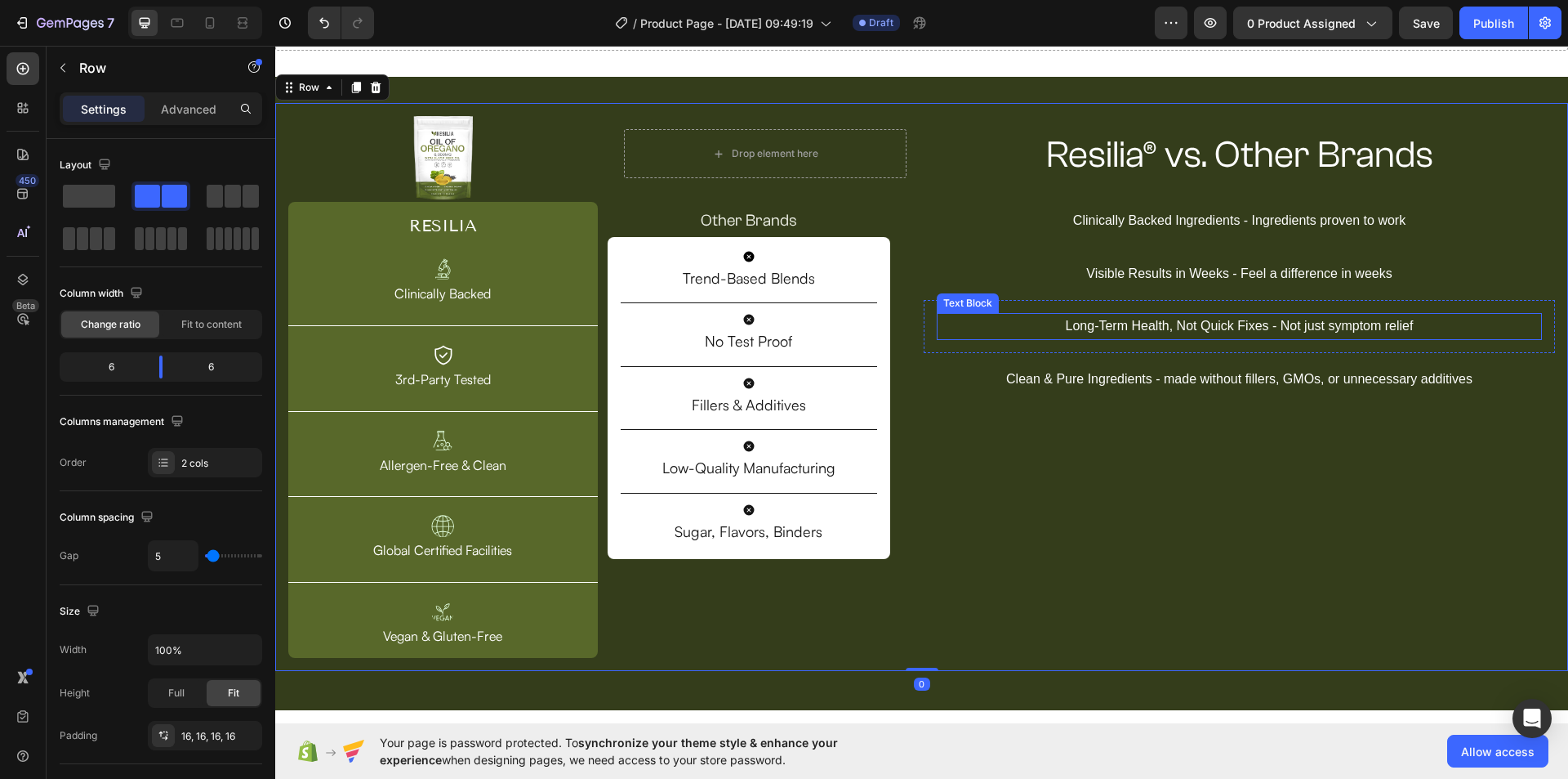
click at [1151, 326] on p "Long-Term Health, Not Quick Fixes - Not just symptom relief" at bounding box center [1239, 326] width 602 height 23
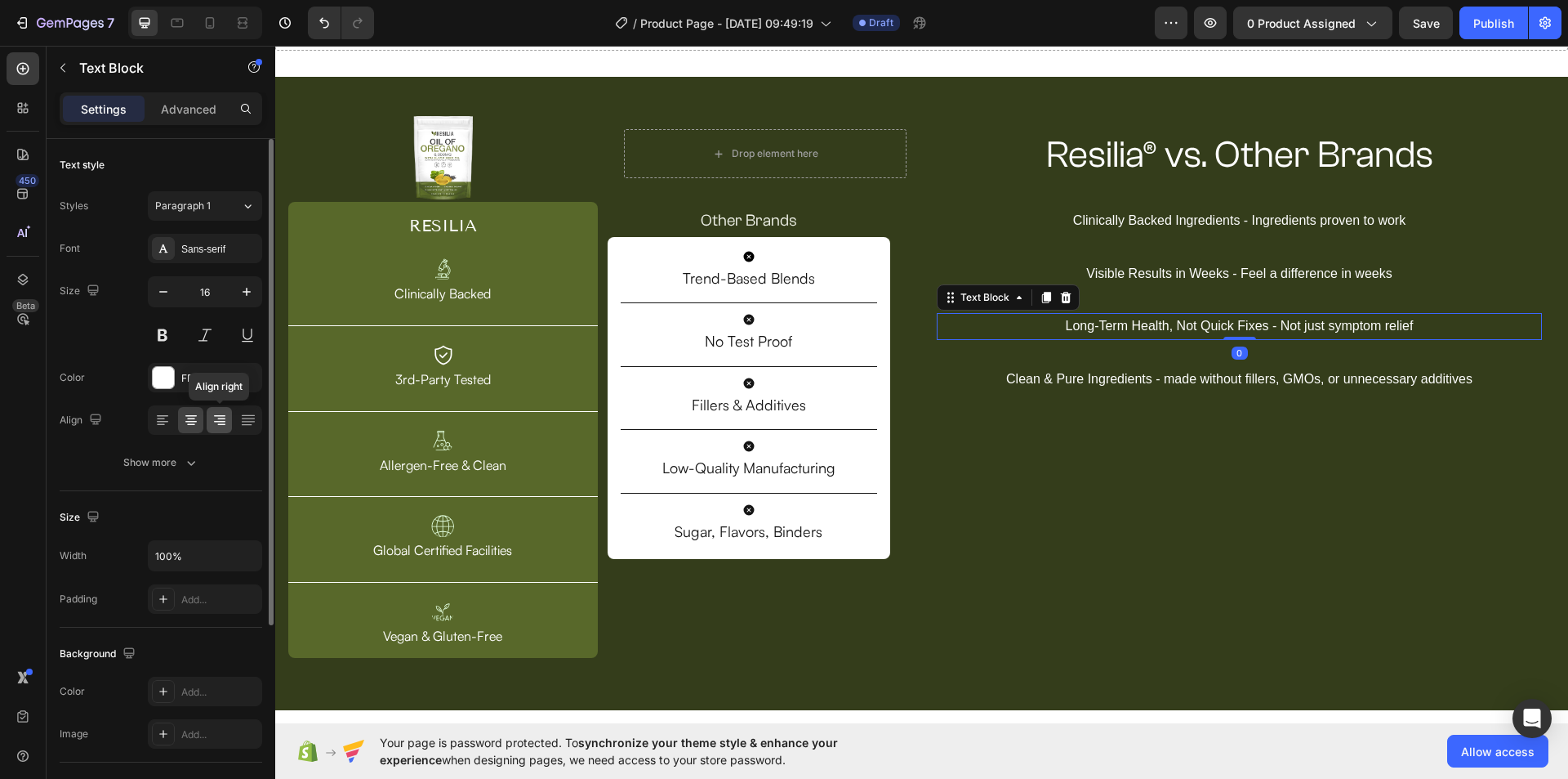
click at [222, 418] on icon at bounding box center [221, 419] width 8 height 2
click at [189, 418] on icon at bounding box center [190, 419] width 8 height 2
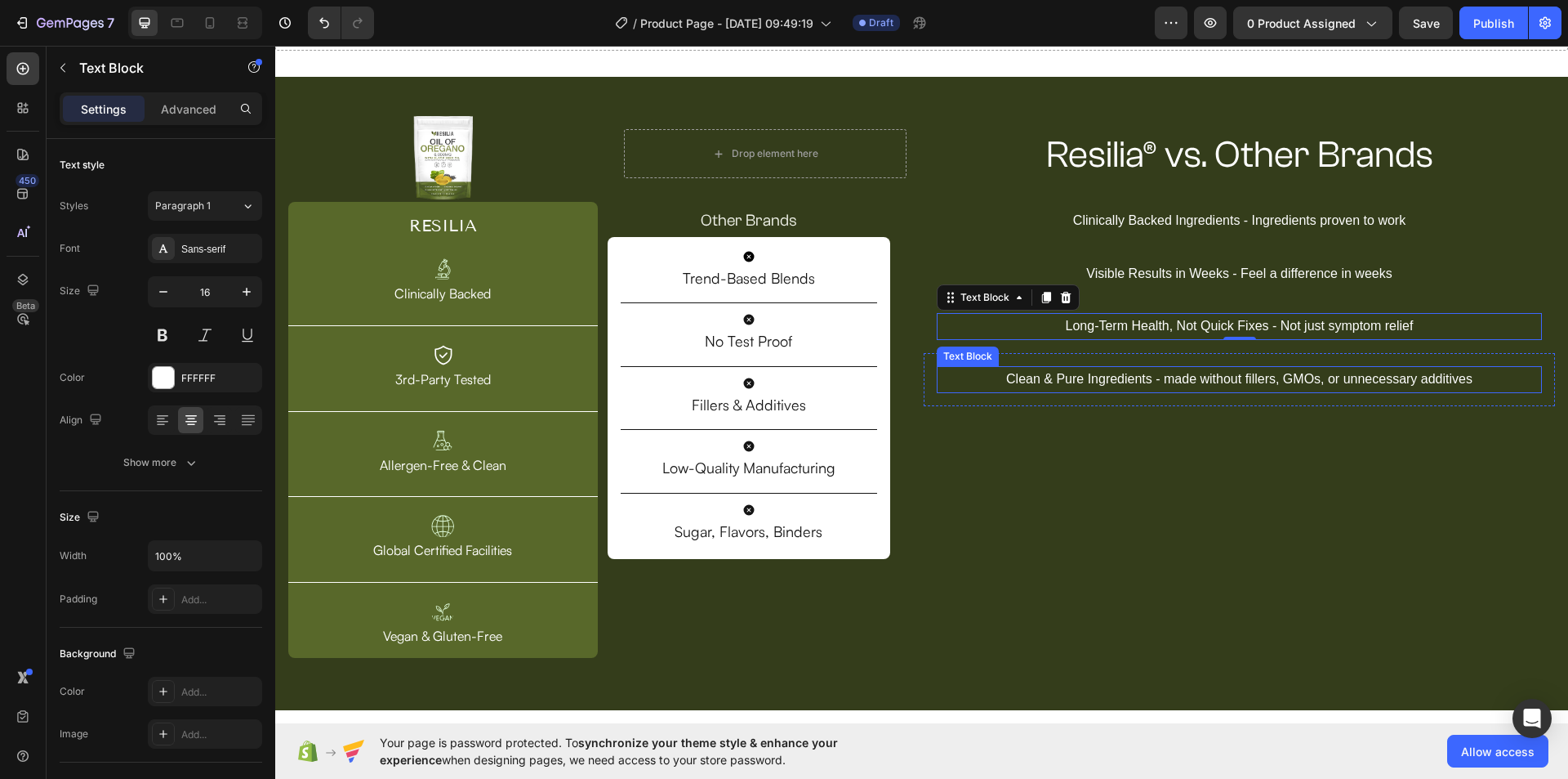
click at [1155, 382] on p "Clean & Pure Ingredients - made without fillers, GMOs, or unnecessary additives" at bounding box center [1239, 380] width 602 height 23
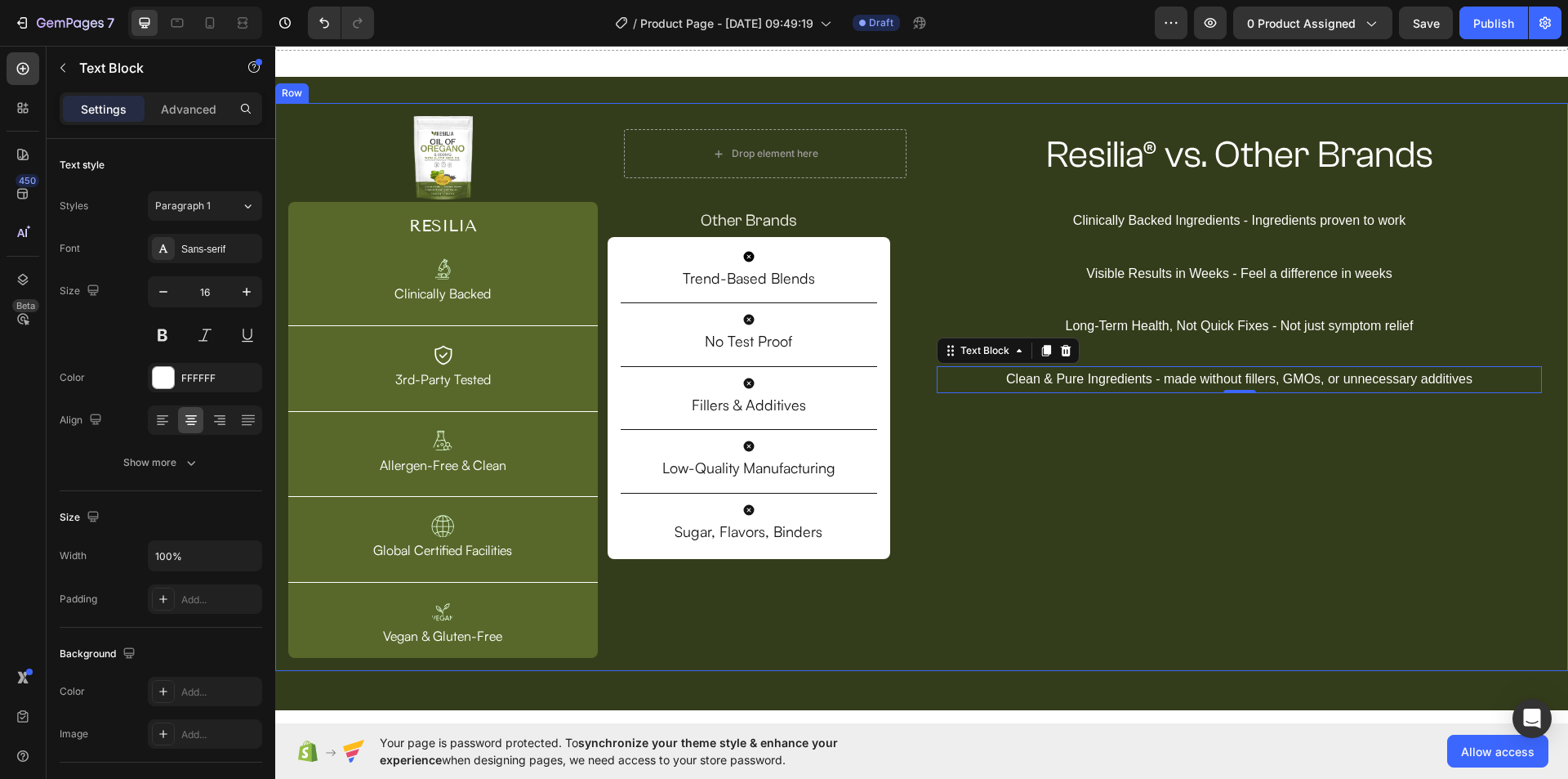
click at [1390, 458] on div "Resilia® vs. Other Brands Heading Row Clinically Backed Ingredients - Ingredien…" at bounding box center [1240, 387] width 632 height 542
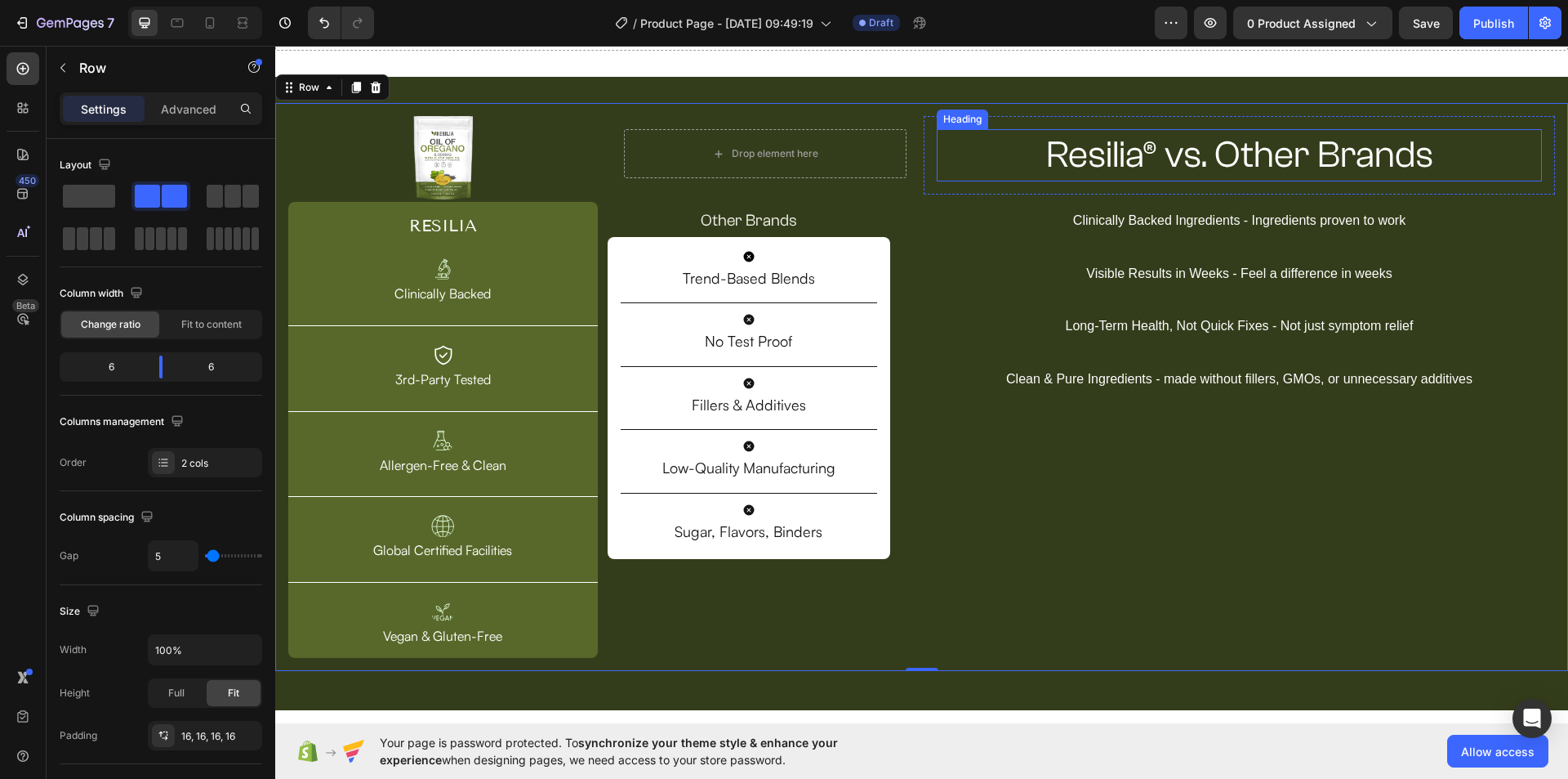
click at [1080, 164] on p "Resilia® vs. Other Brands" at bounding box center [1239, 155] width 602 height 49
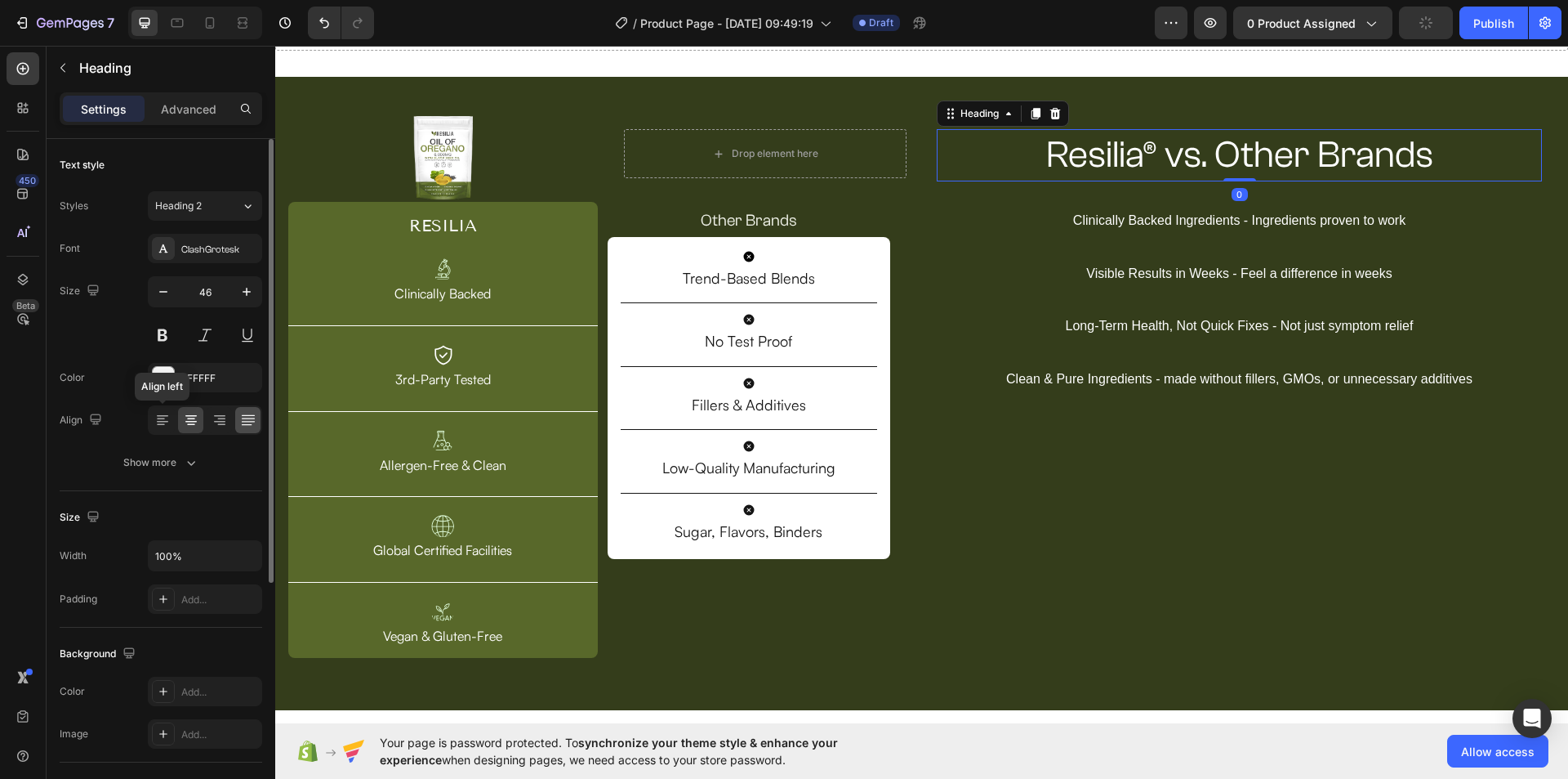
click at [170, 418] on div at bounding box center [162, 419] width 25 height 26
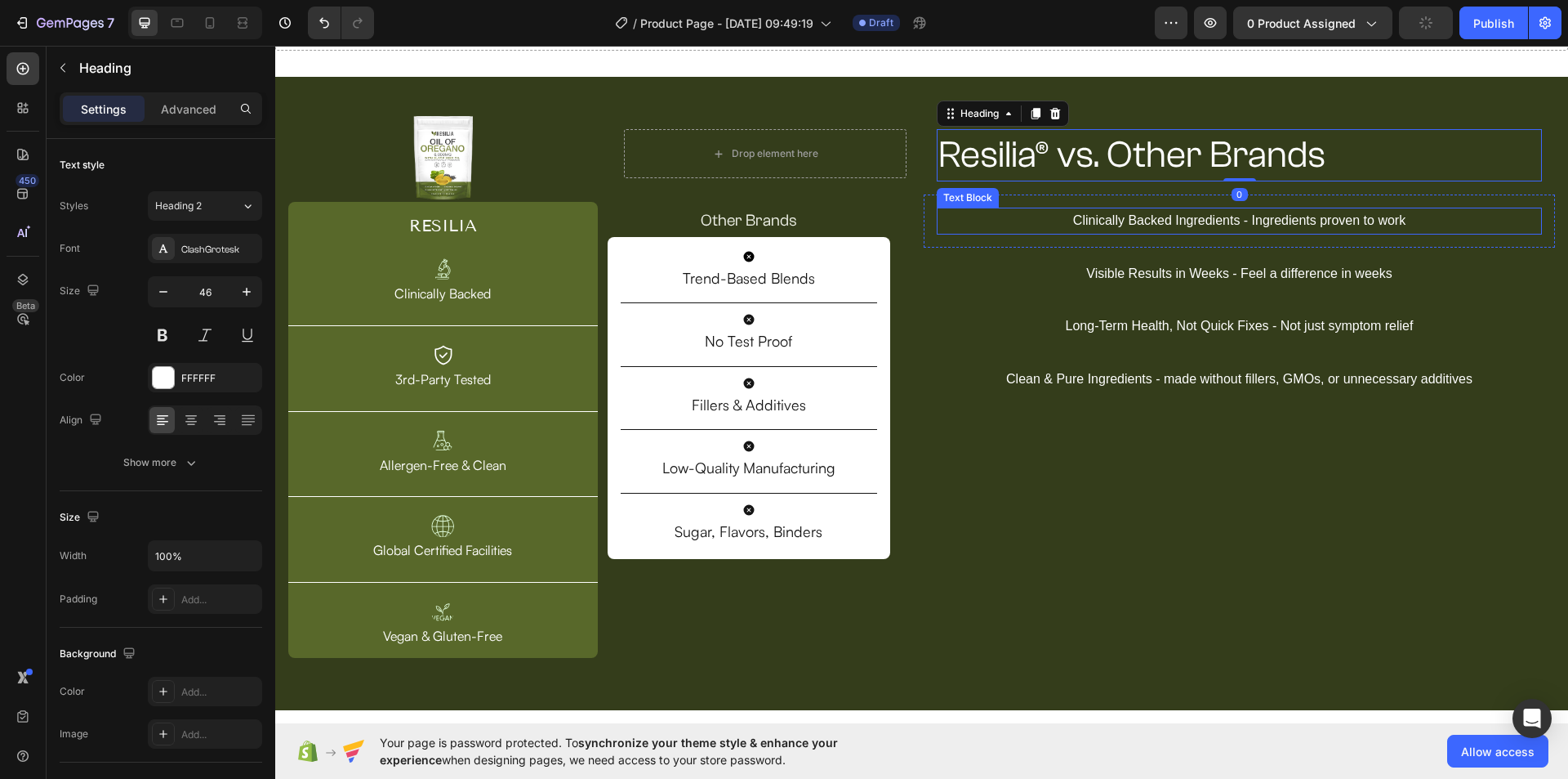
click at [1121, 221] on p "Clinically Backed Ingredients - Ingredients proven to work" at bounding box center [1239, 221] width 602 height 23
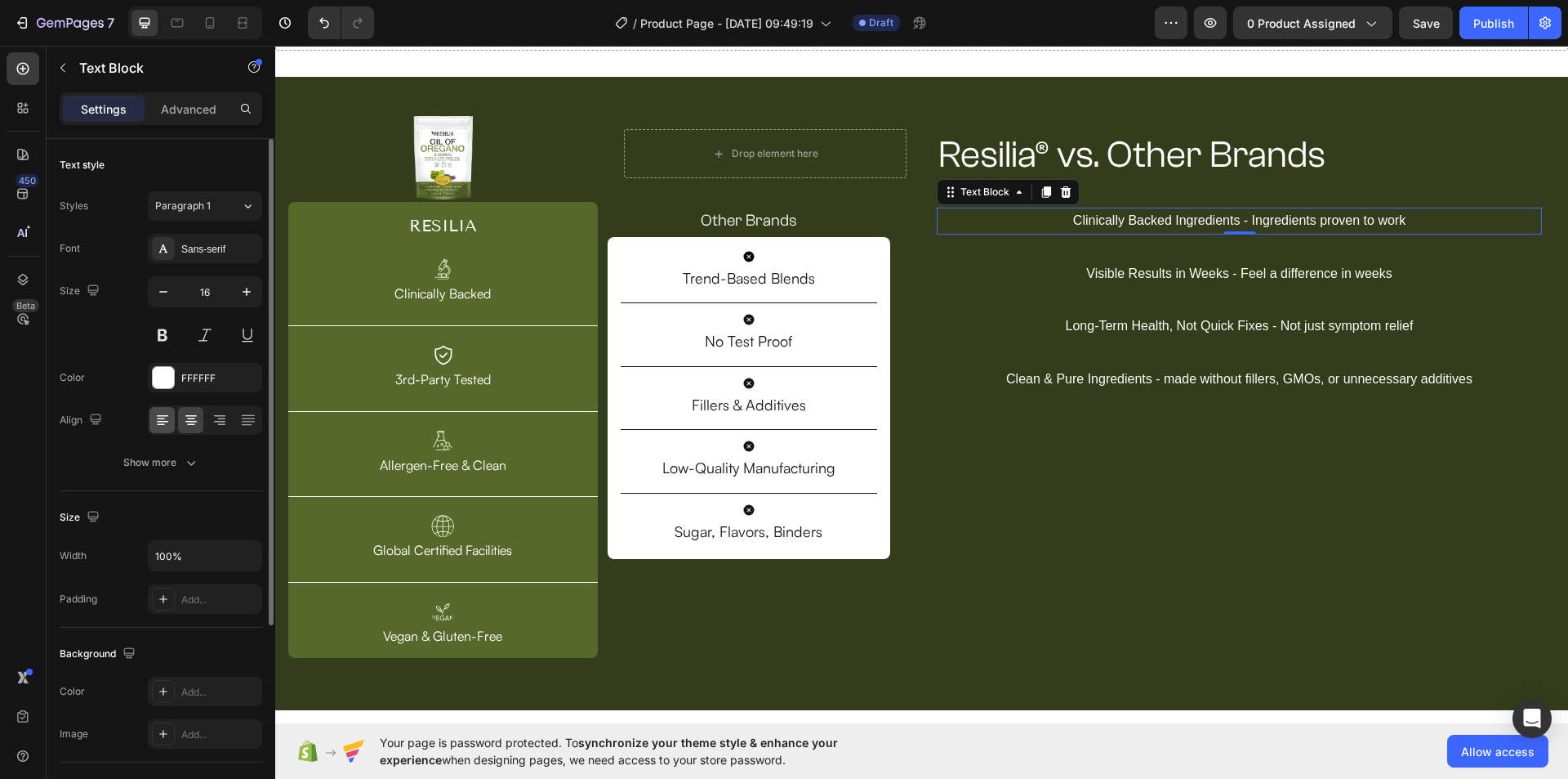
click at [167, 417] on icon at bounding box center [162, 420] width 16 height 16
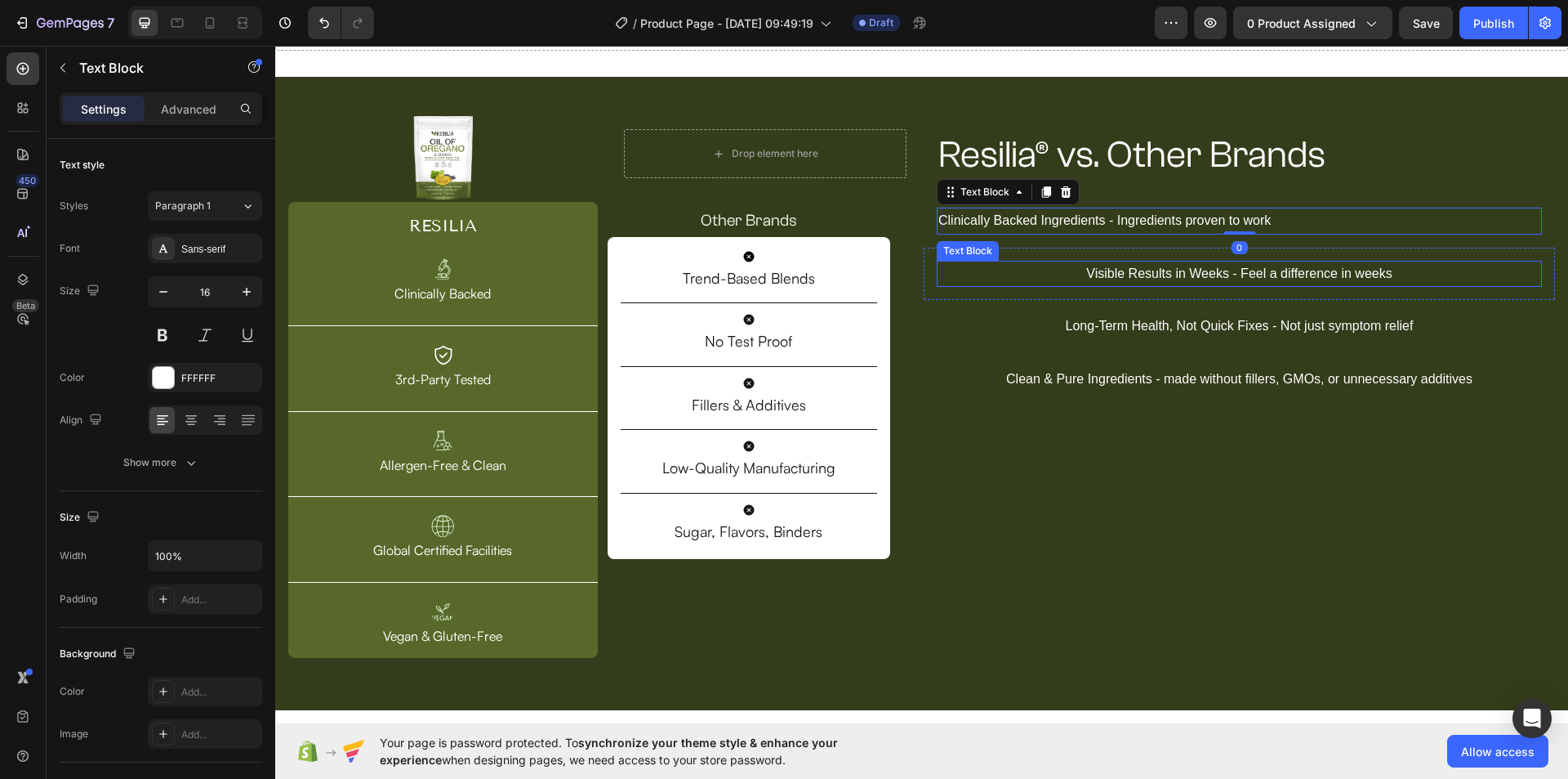
click at [1060, 267] on p "Visible Results in Weeks - Feel a difference in weeks" at bounding box center [1239, 274] width 602 height 23
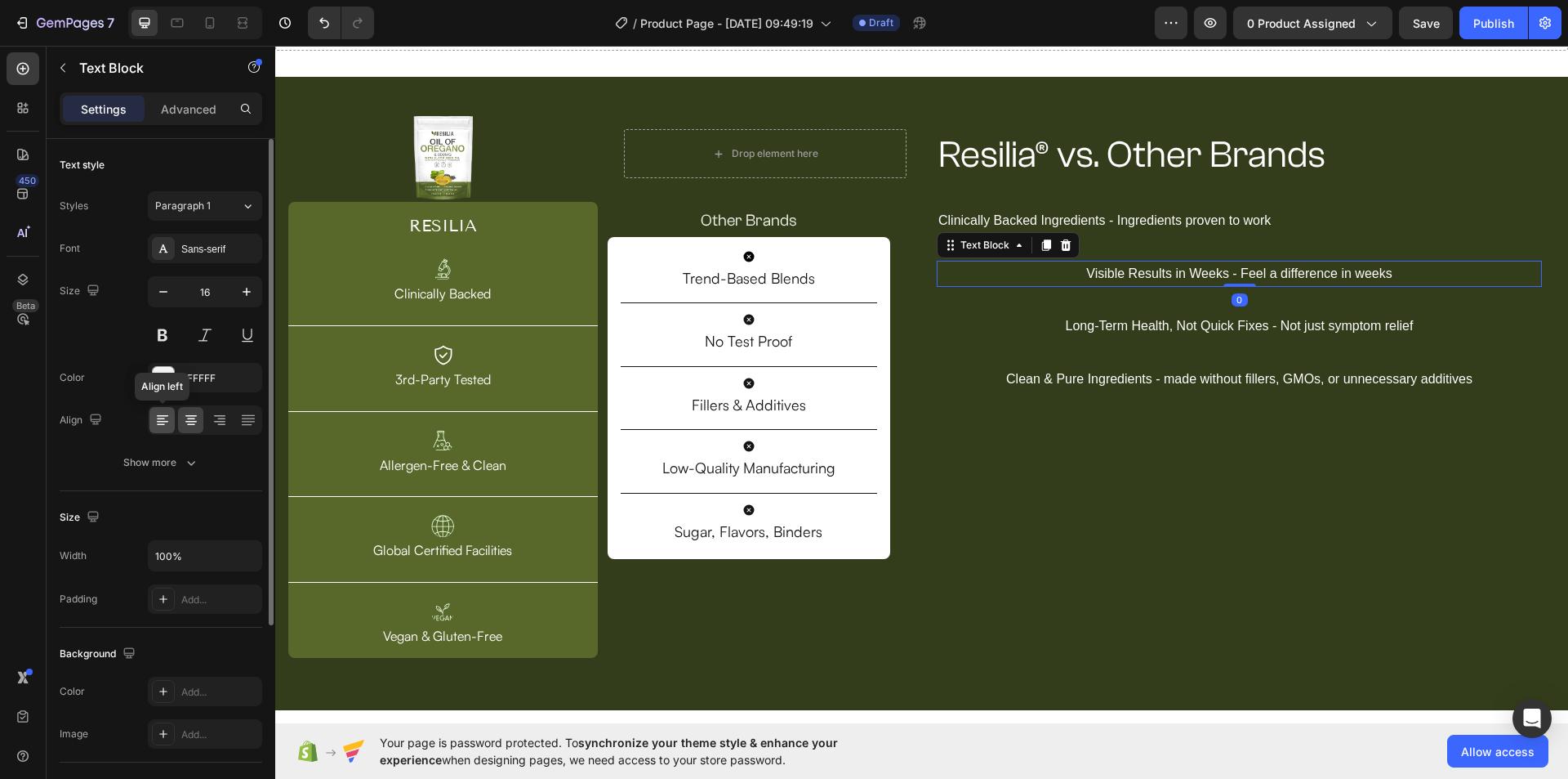
click at [169, 424] on icon at bounding box center [162, 420] width 16 height 16
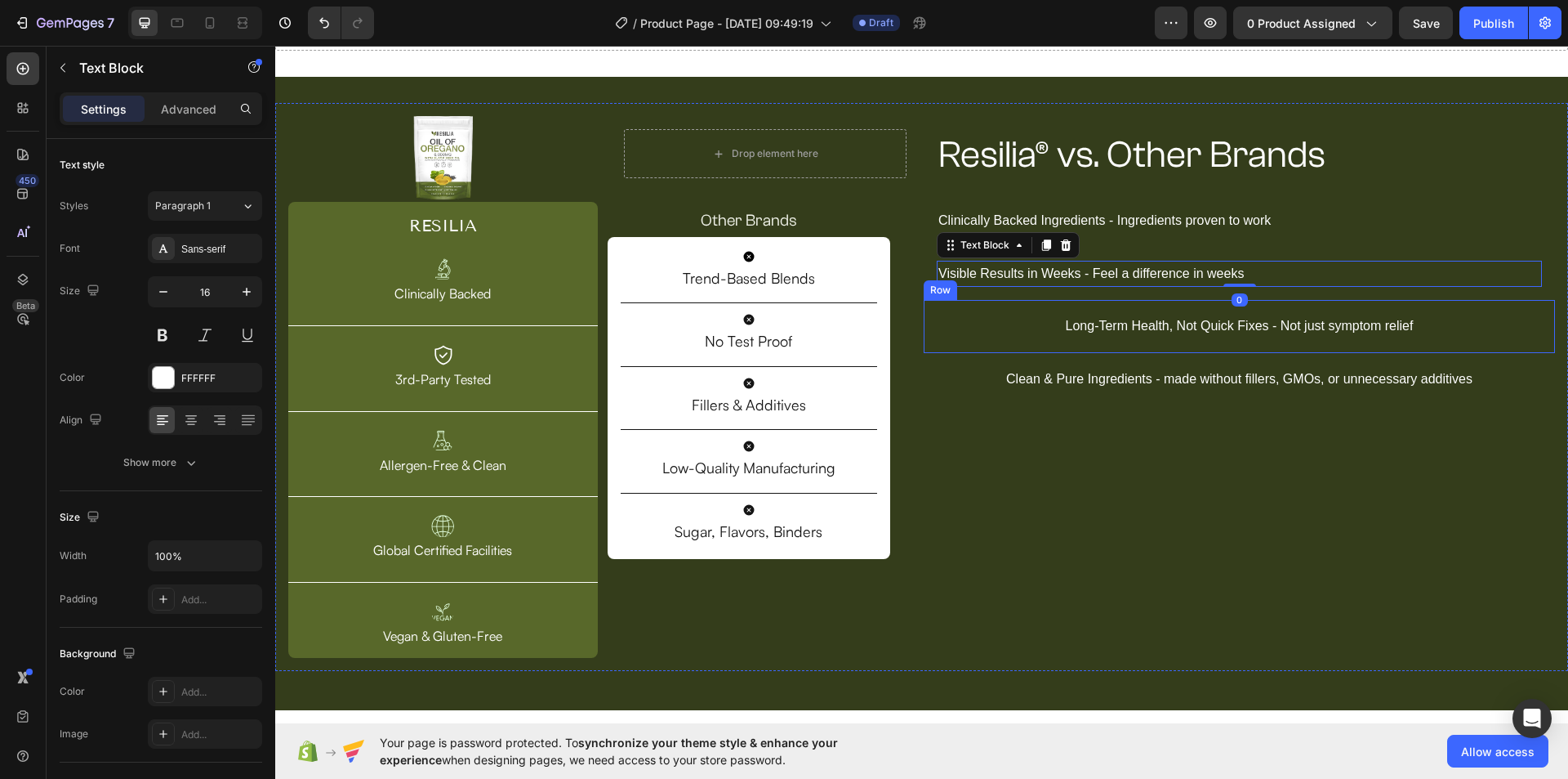
click at [1050, 334] on p "Long-Term Health, Not Quick Fixes - Not just symptom relief" at bounding box center [1239, 326] width 602 height 23
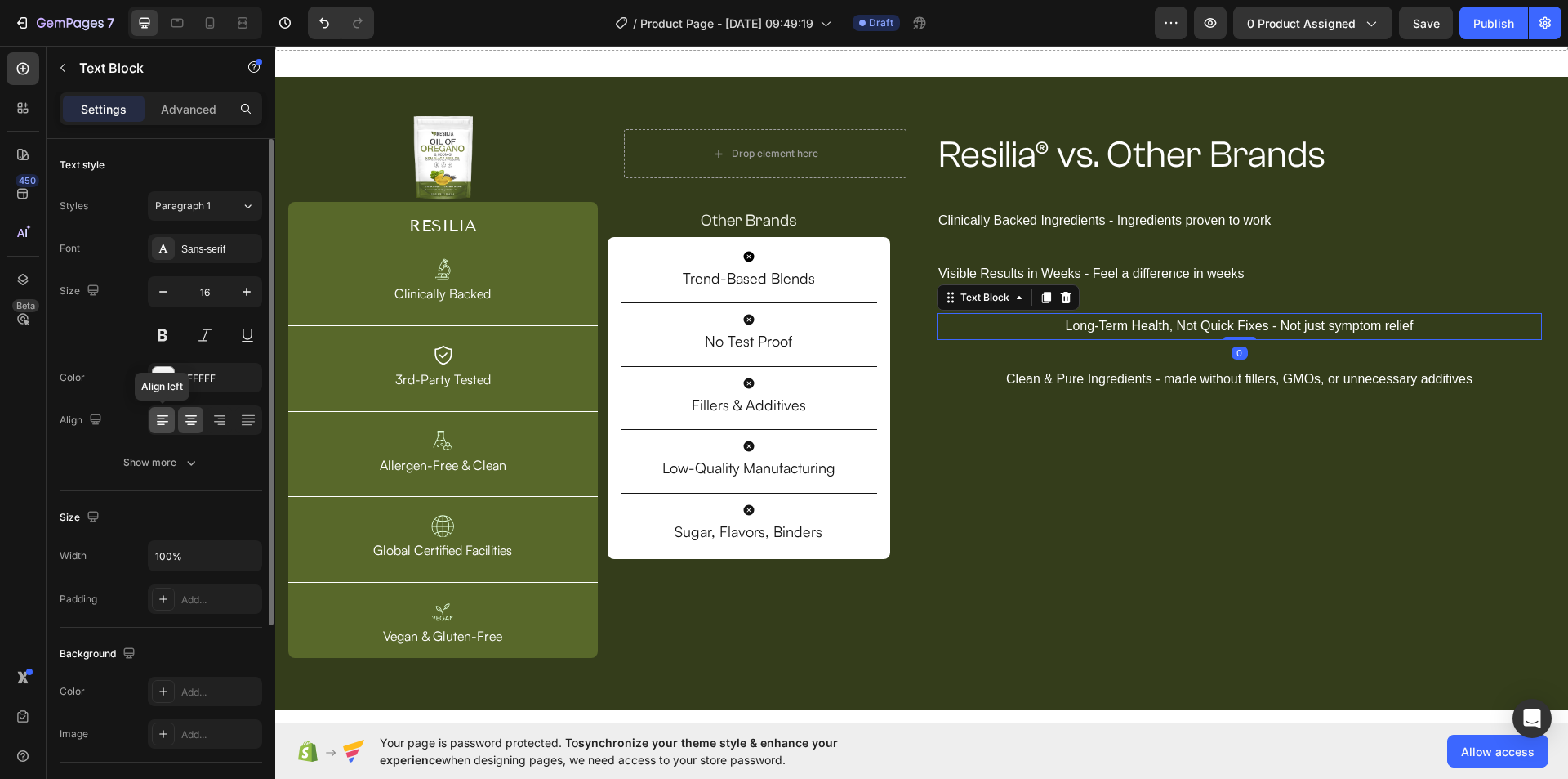
click at [166, 424] on icon at bounding box center [162, 420] width 16 height 16
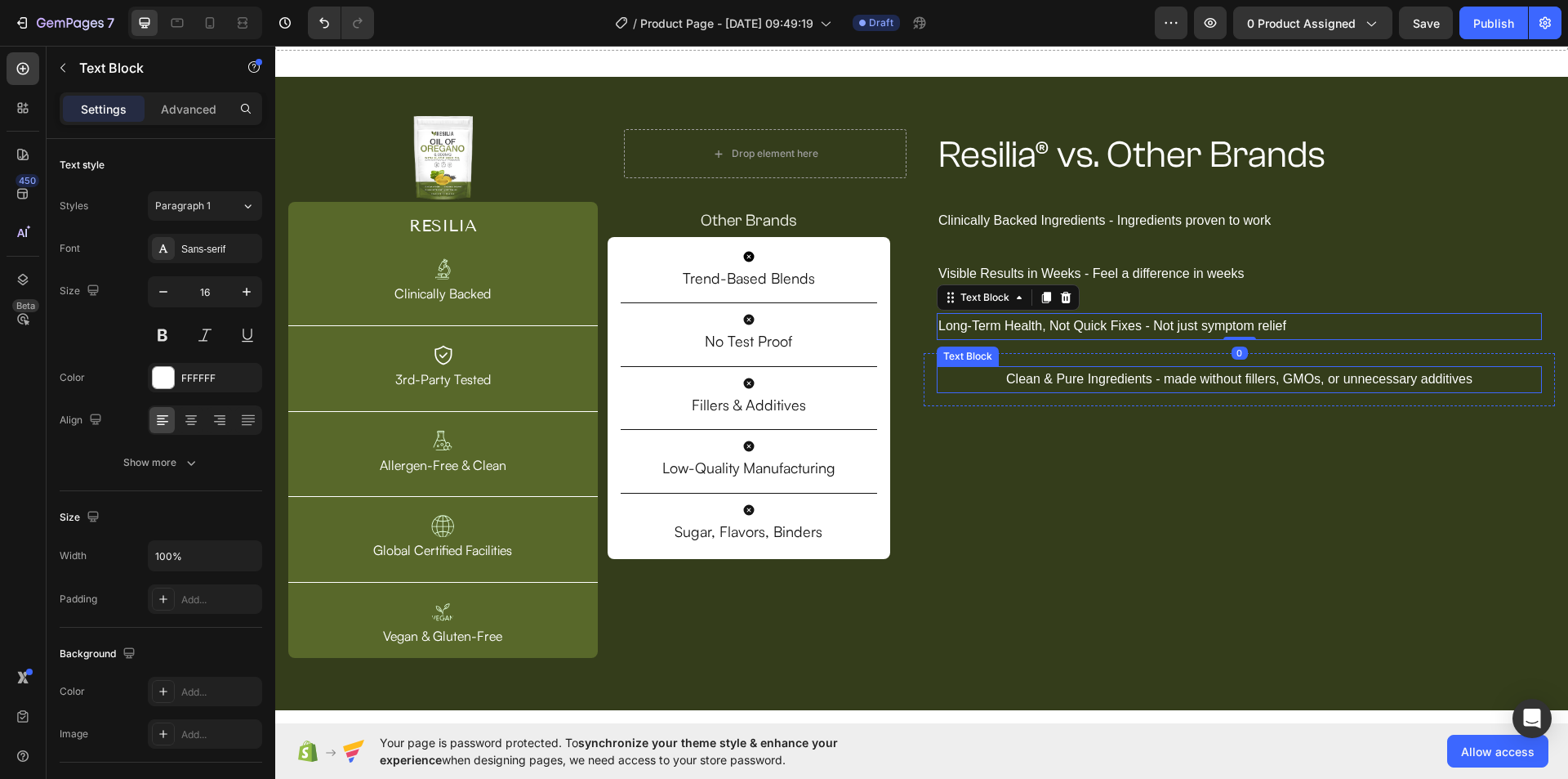
click at [1018, 374] on p "Clean & Pure Ingredients - made without fillers, GMOs, or unnecessary additives" at bounding box center [1239, 380] width 602 height 23
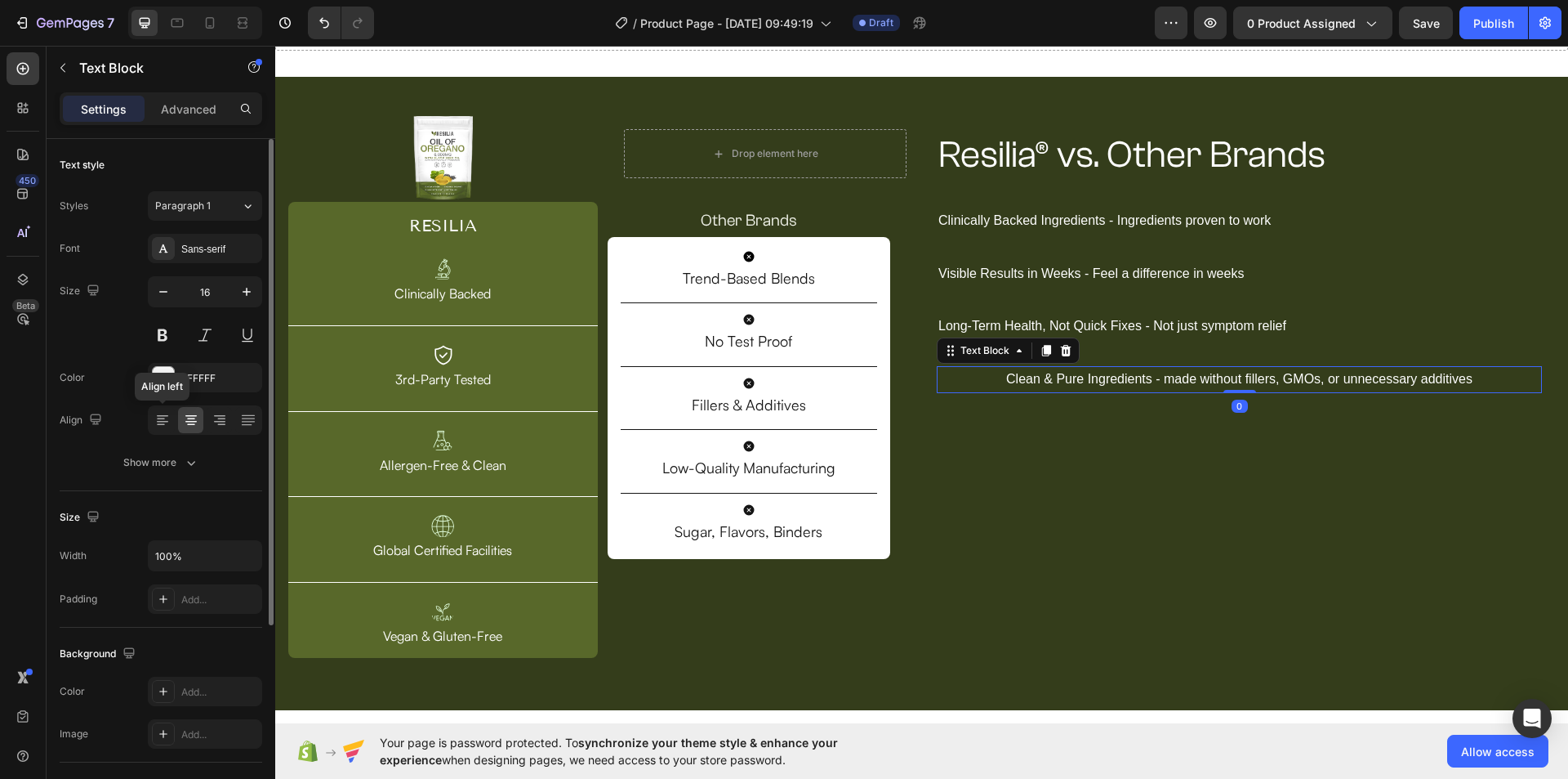
click at [165, 416] on icon at bounding box center [162, 420] width 16 height 16
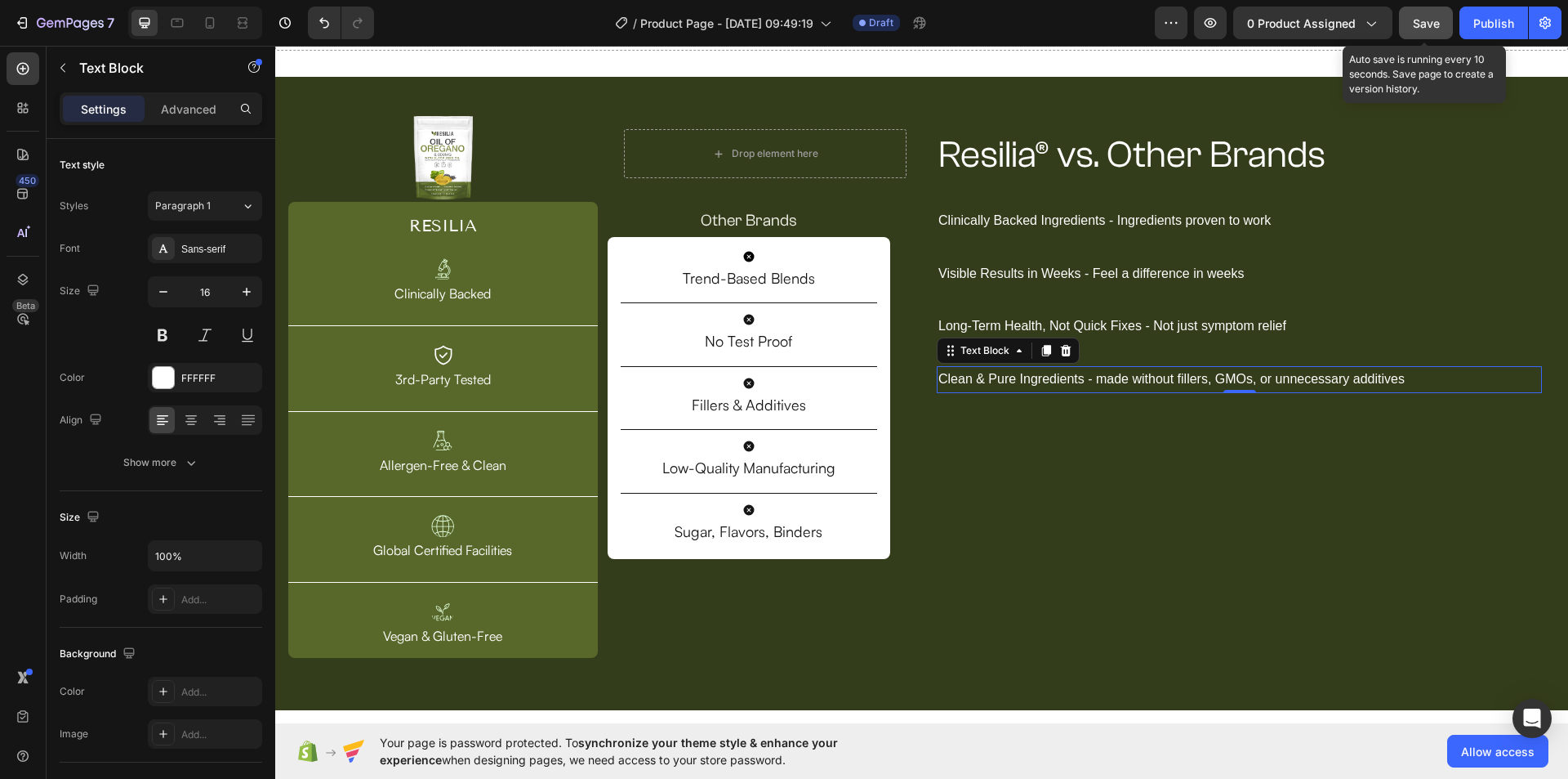
click at [1434, 14] on div "Save" at bounding box center [1426, 22] width 27 height 17
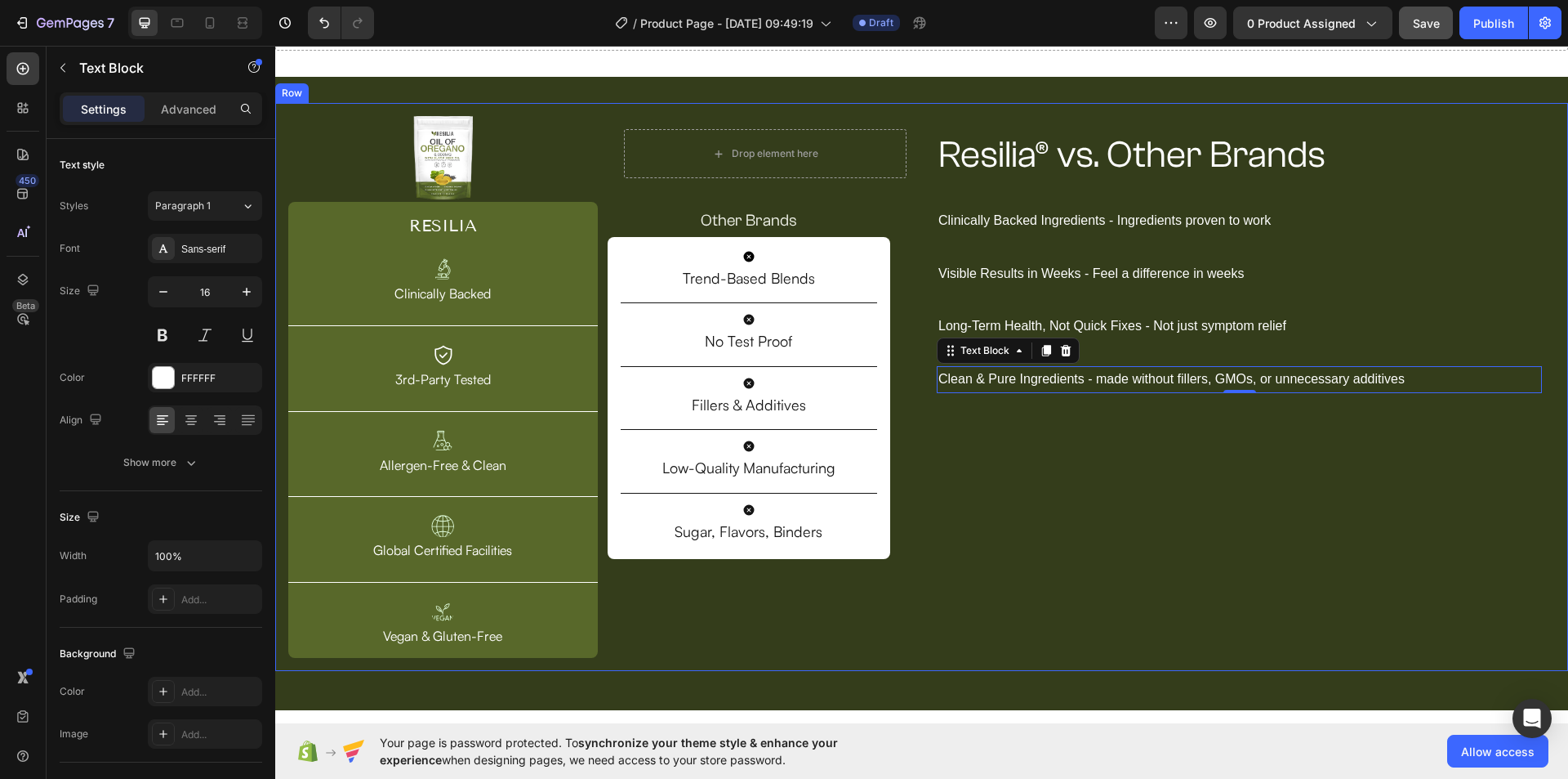
click at [976, 416] on div "Resilia® vs. Other Brands Heading Row Clinically Backed Ingredients - Ingredien…" at bounding box center [1240, 387] width 632 height 542
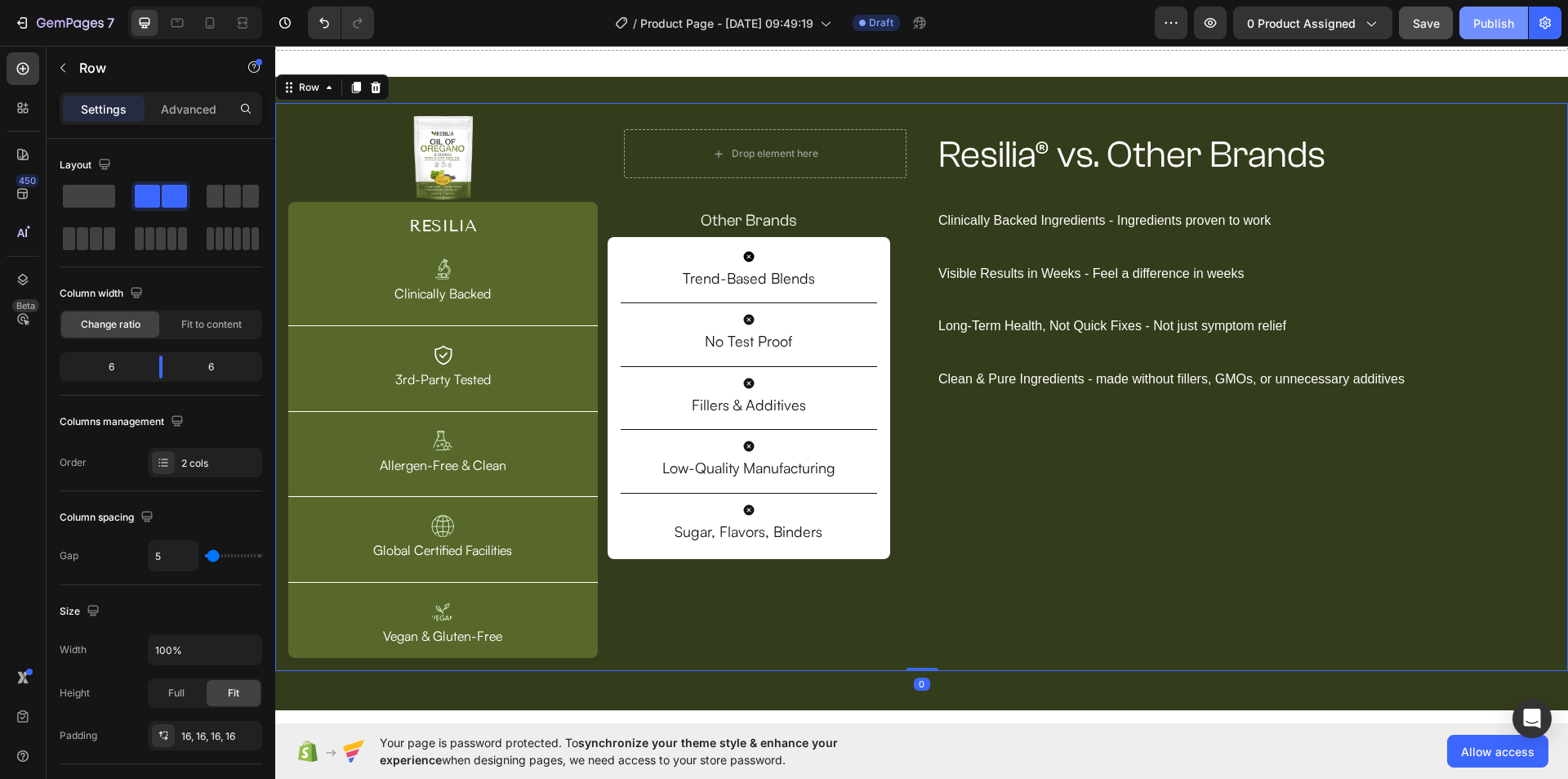
click at [1473, 14] on div "Publish" at bounding box center [1494, 22] width 41 height 17
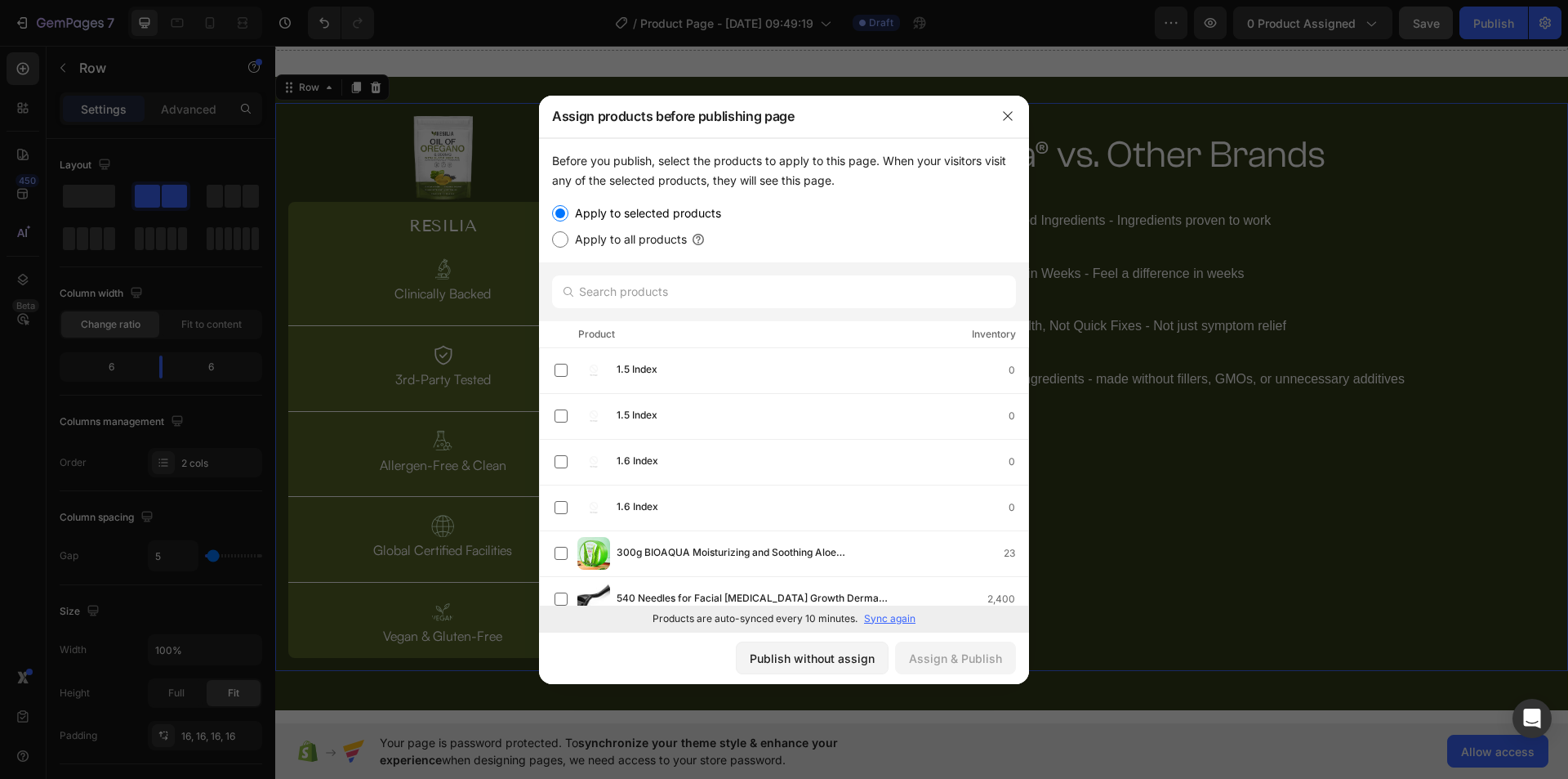
click at [1403, 339] on div at bounding box center [784, 390] width 1568 height 779
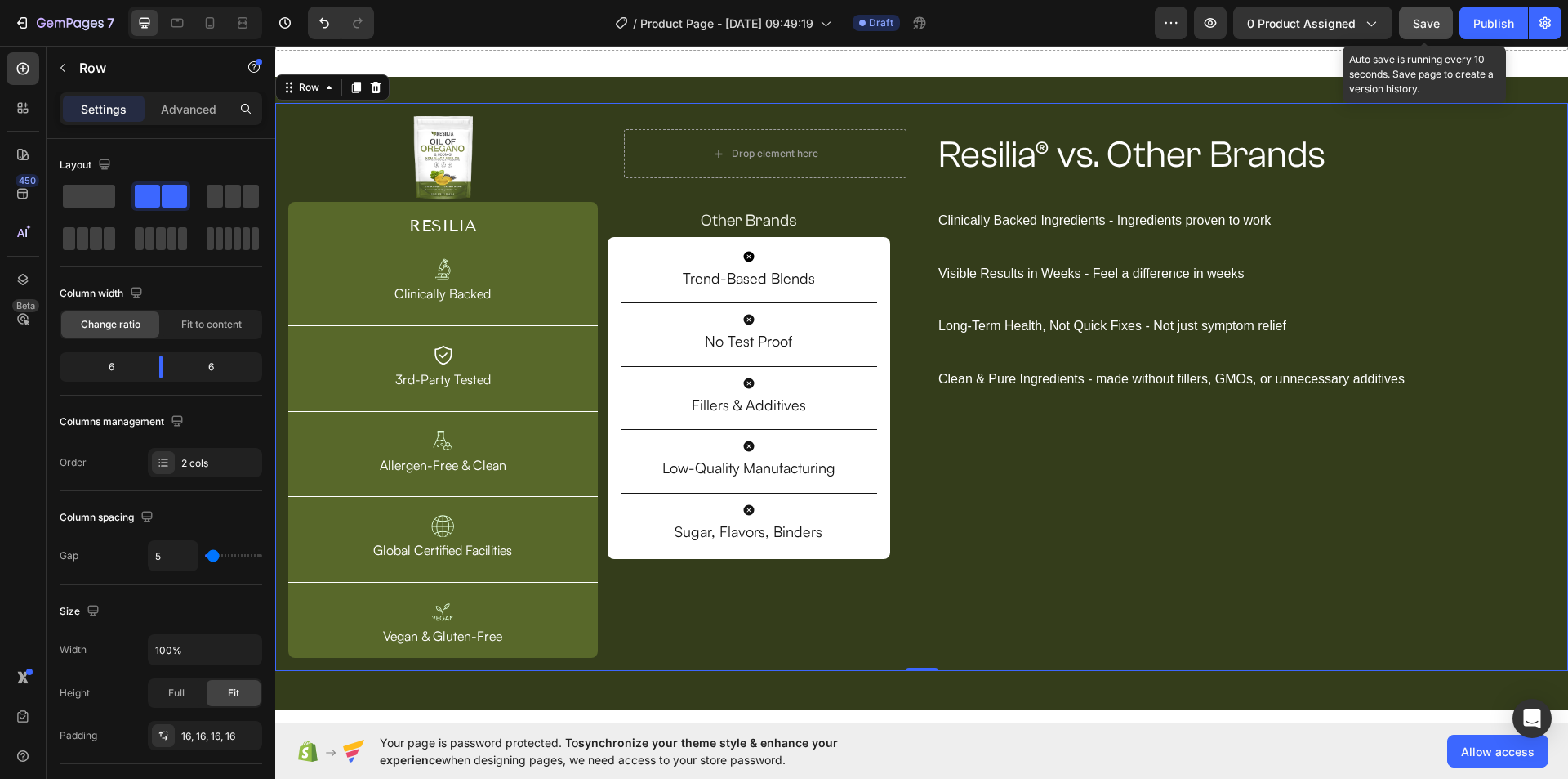
click at [1429, 25] on span "Save" at bounding box center [1426, 22] width 27 height 13
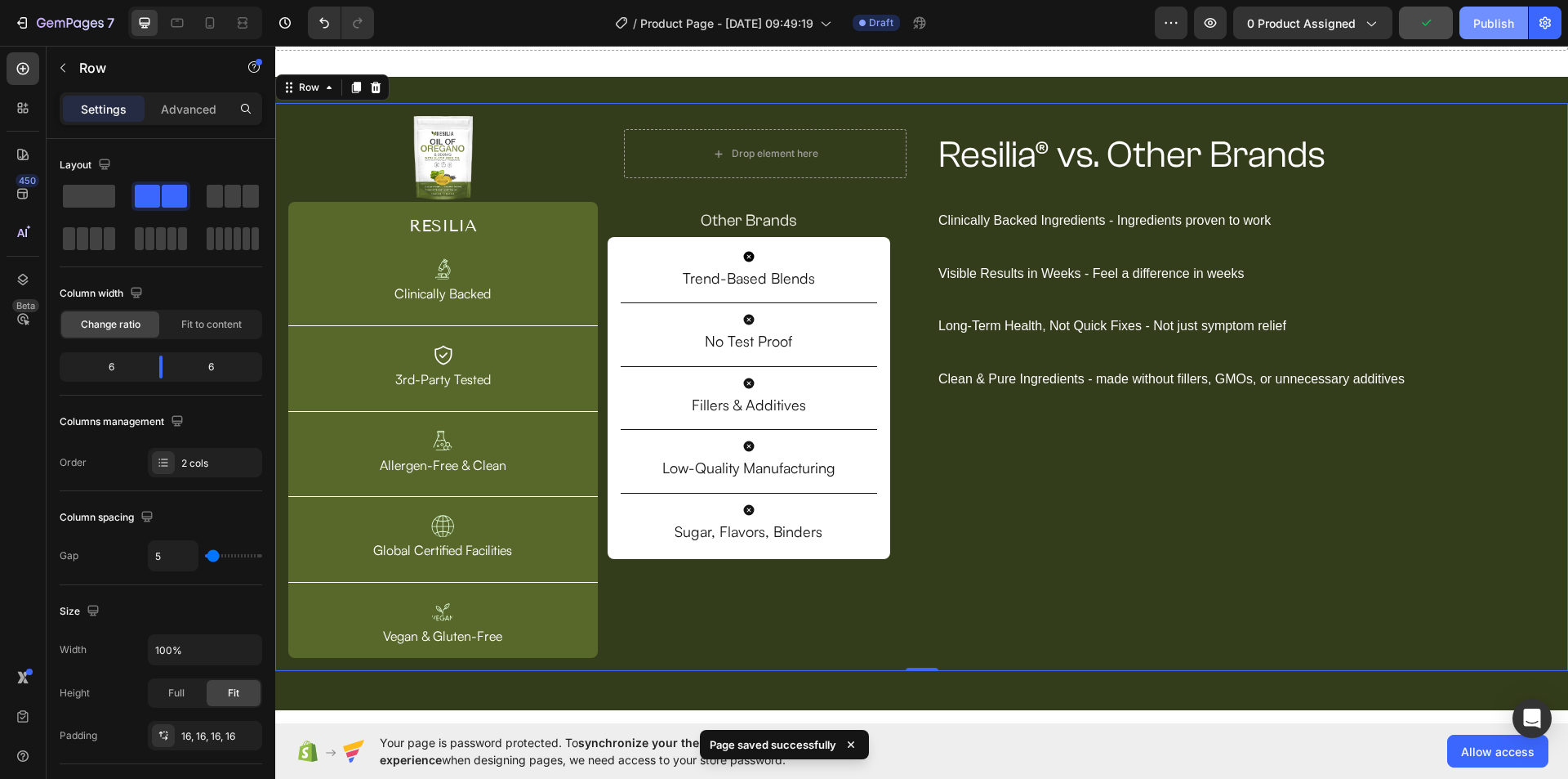
click at [1493, 34] on button "Publish" at bounding box center [1494, 22] width 68 height 32
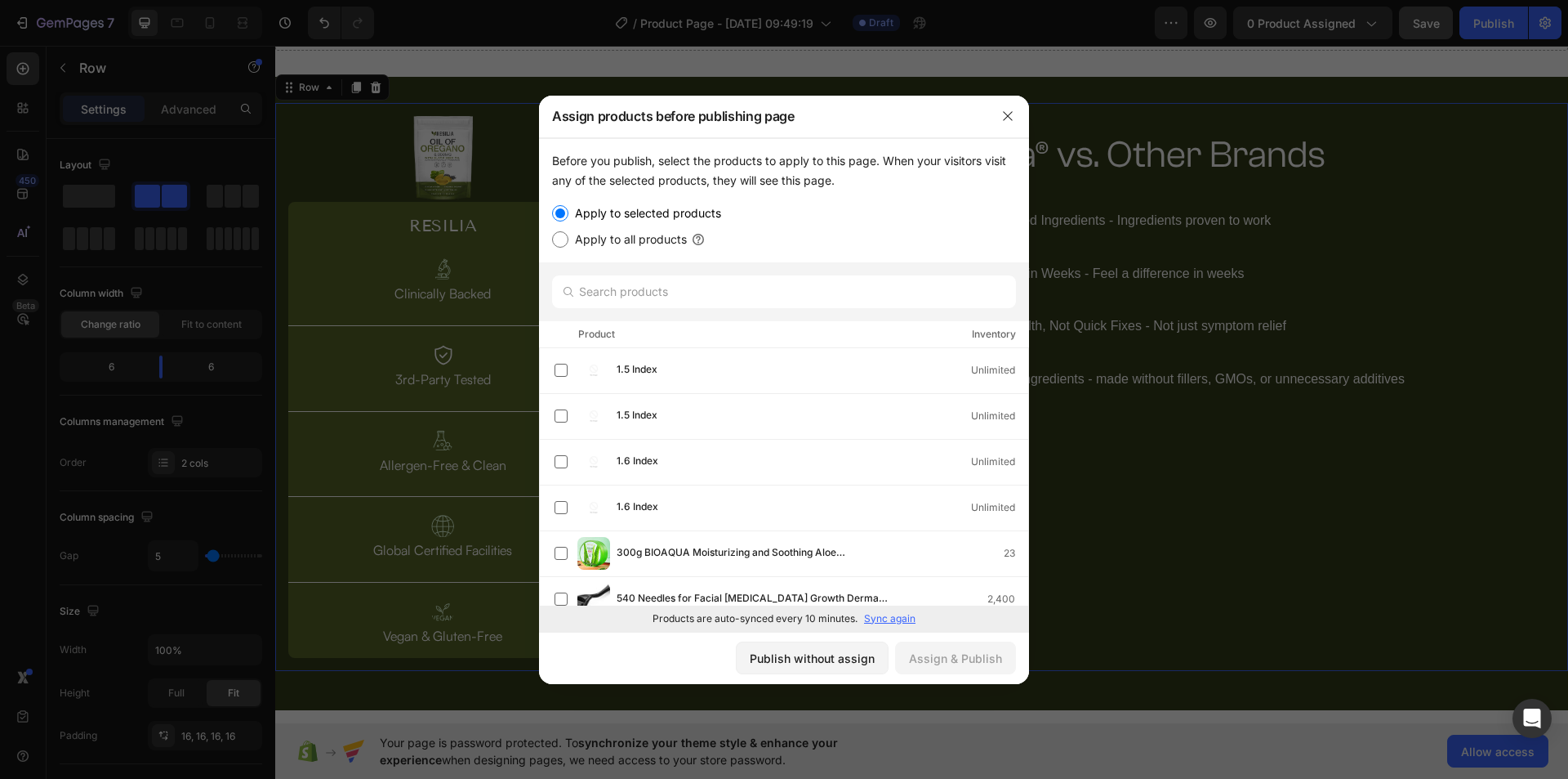
click at [1006, 130] on div at bounding box center [1007, 116] width 42 height 42
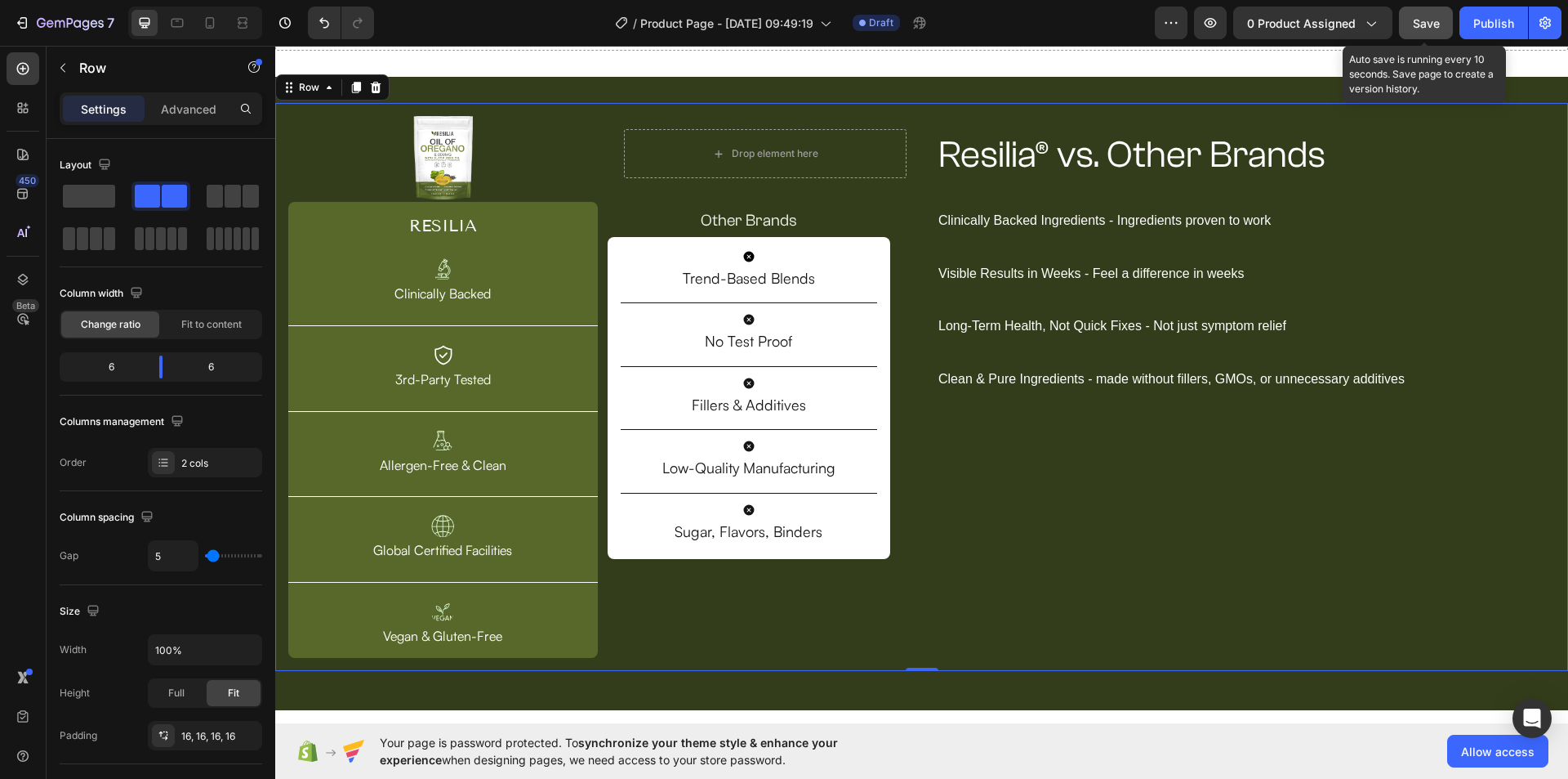
click at [1433, 25] on span "Save" at bounding box center [1426, 22] width 27 height 13
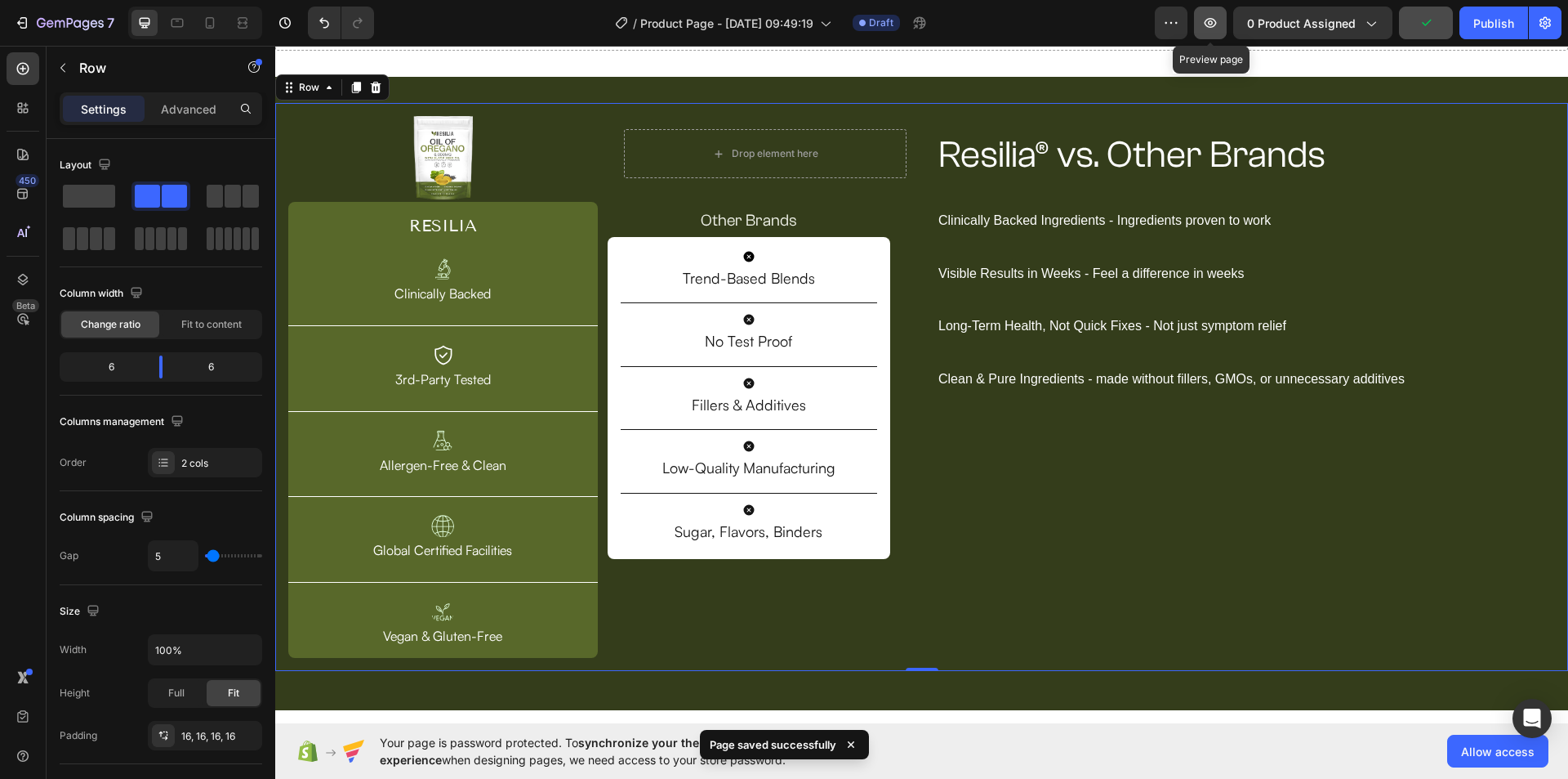
click at [1201, 25] on button "button" at bounding box center [1210, 22] width 32 height 32
